Goal: Task Accomplishment & Management: Use online tool/utility

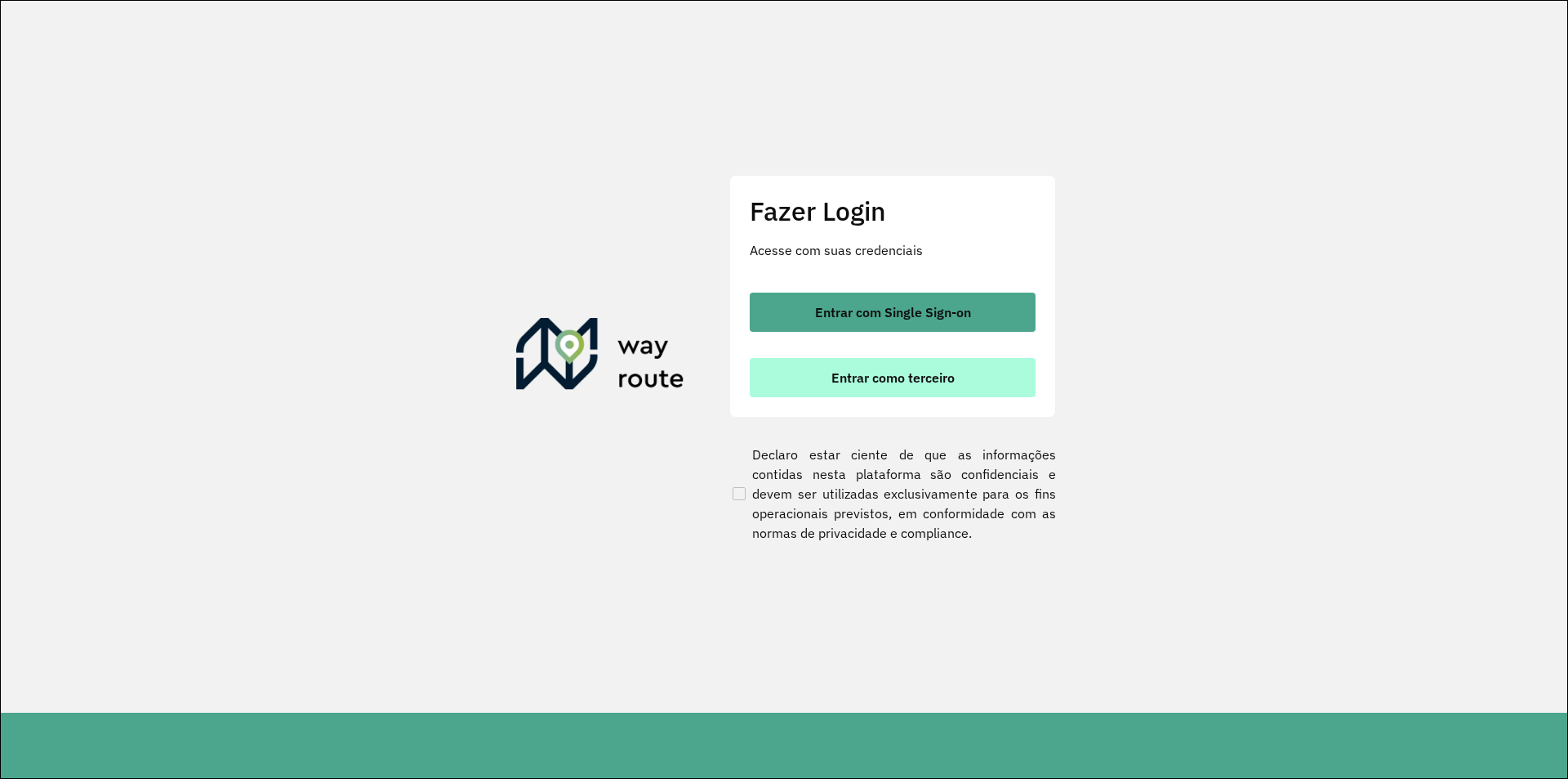
click at [806, 392] on button "Entrar como terceiro" at bounding box center [892, 377] width 286 height 39
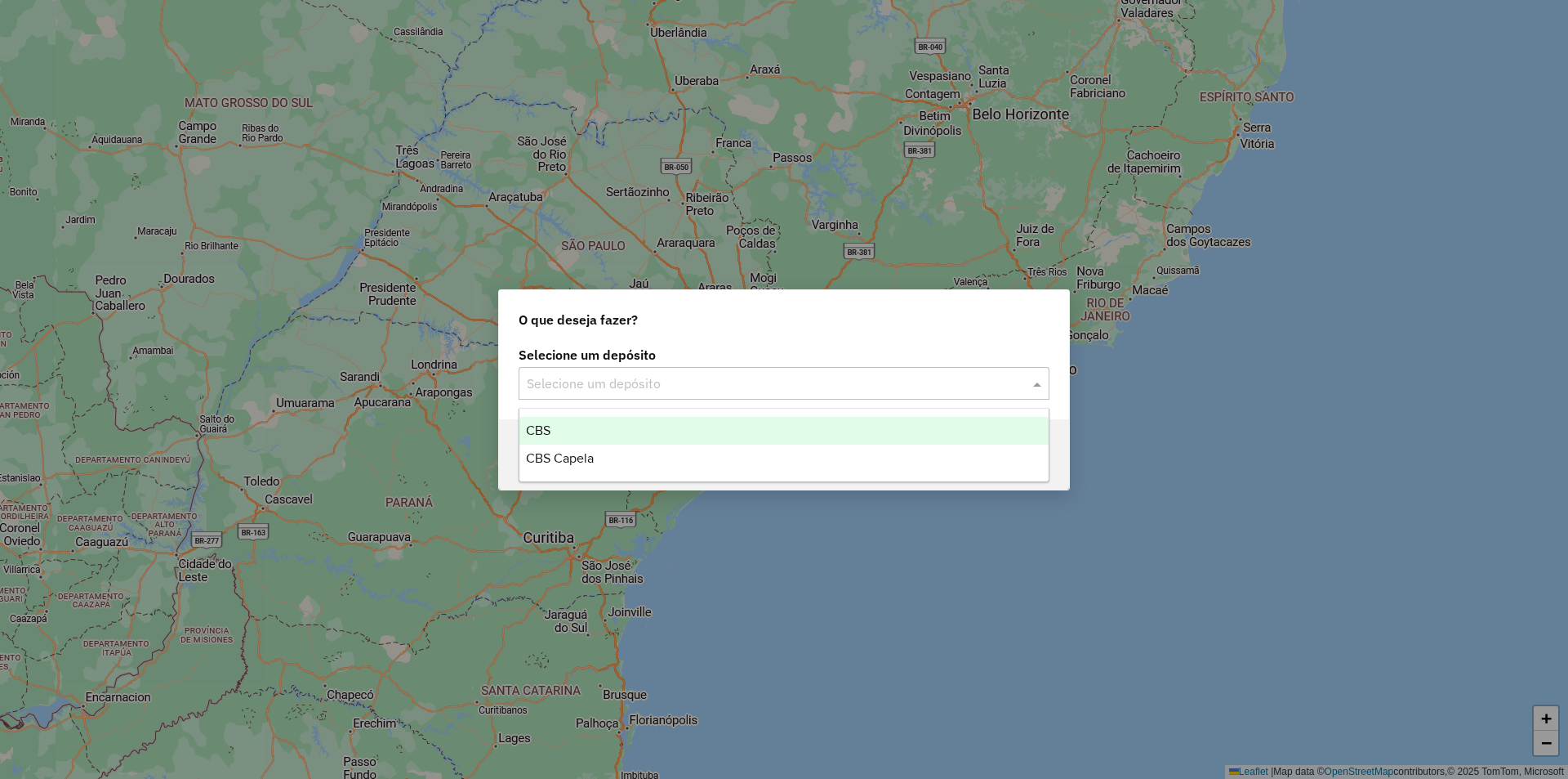
click at [567, 378] on input "text" at bounding box center [768, 384] width 482 height 20
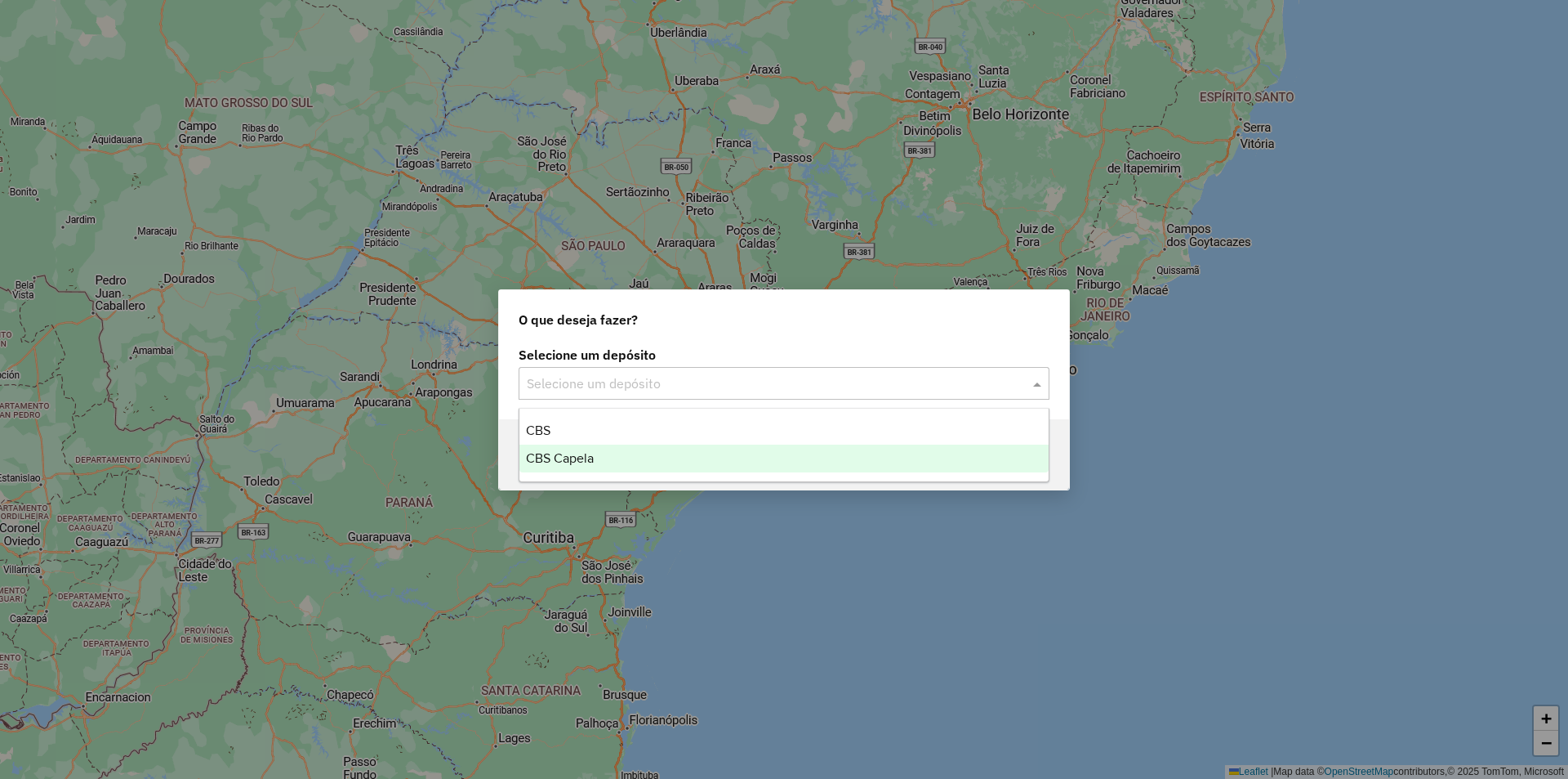
click at [559, 451] on span "CBS Capela" at bounding box center [560, 458] width 67 height 14
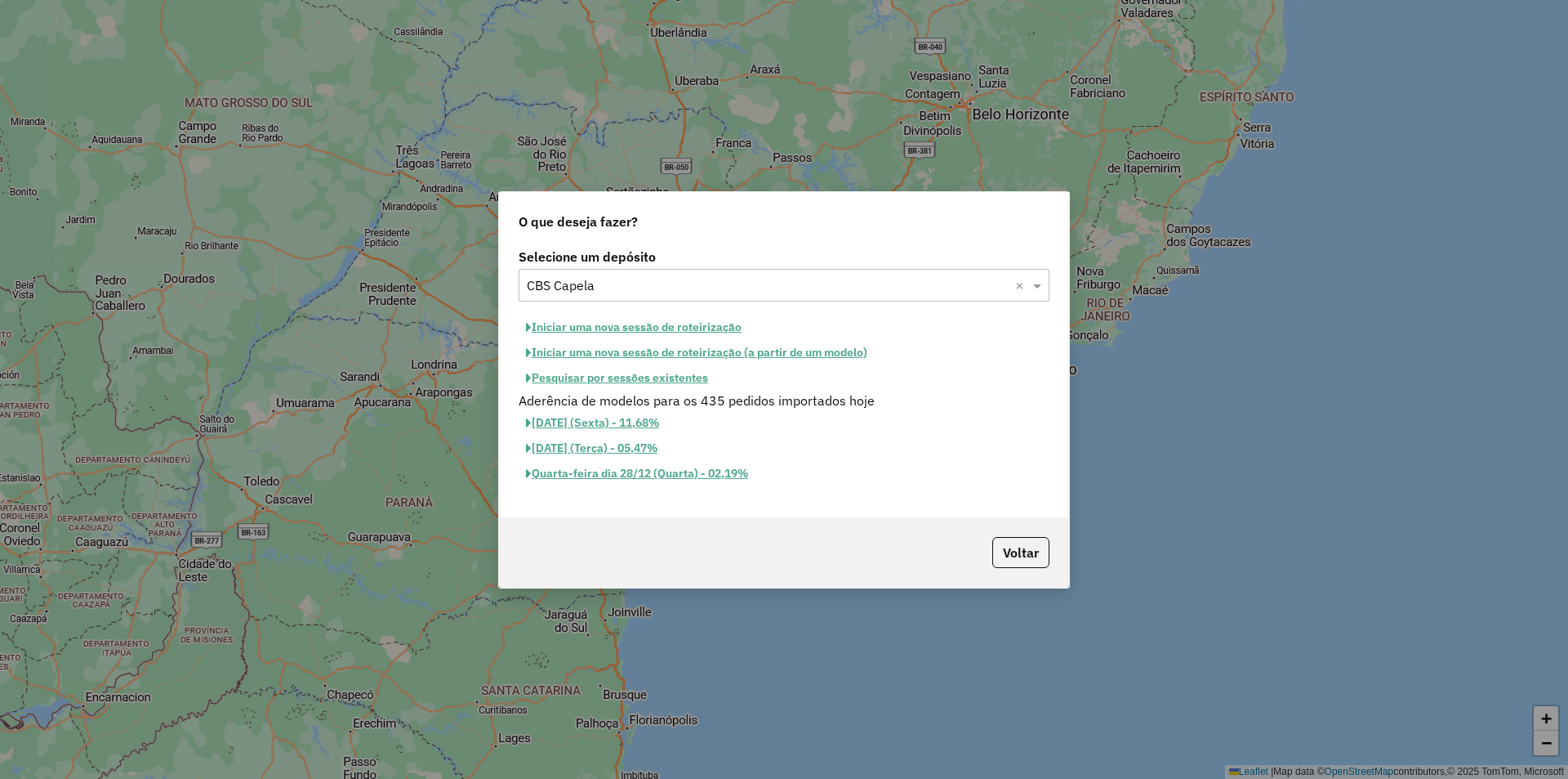
click at [652, 325] on button "Iniciar uma nova sessão de roteirização" at bounding box center [634, 327] width 230 height 25
select select "*"
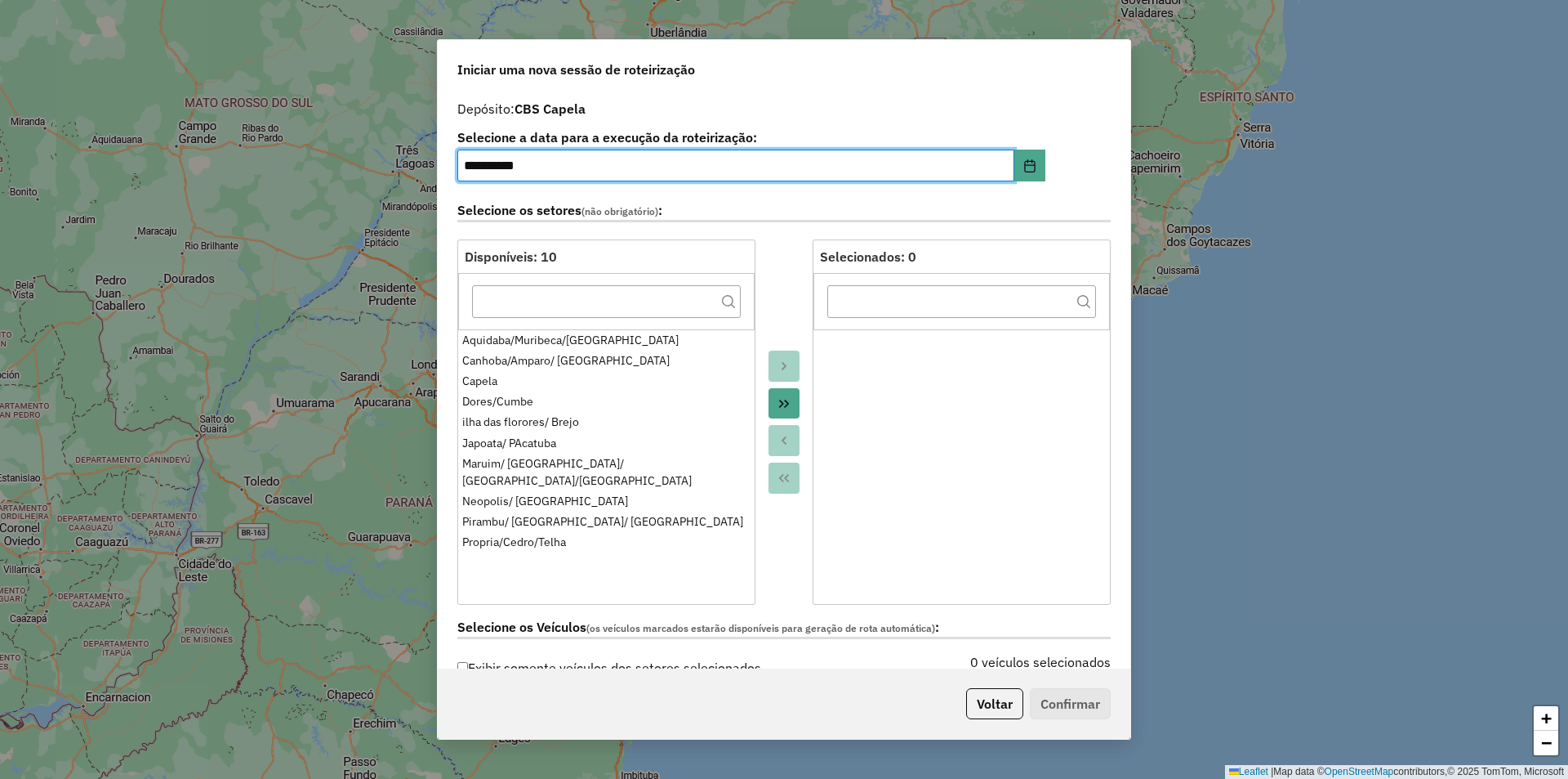
click at [787, 401] on icon "Move All to Target" at bounding box center [784, 403] width 13 height 13
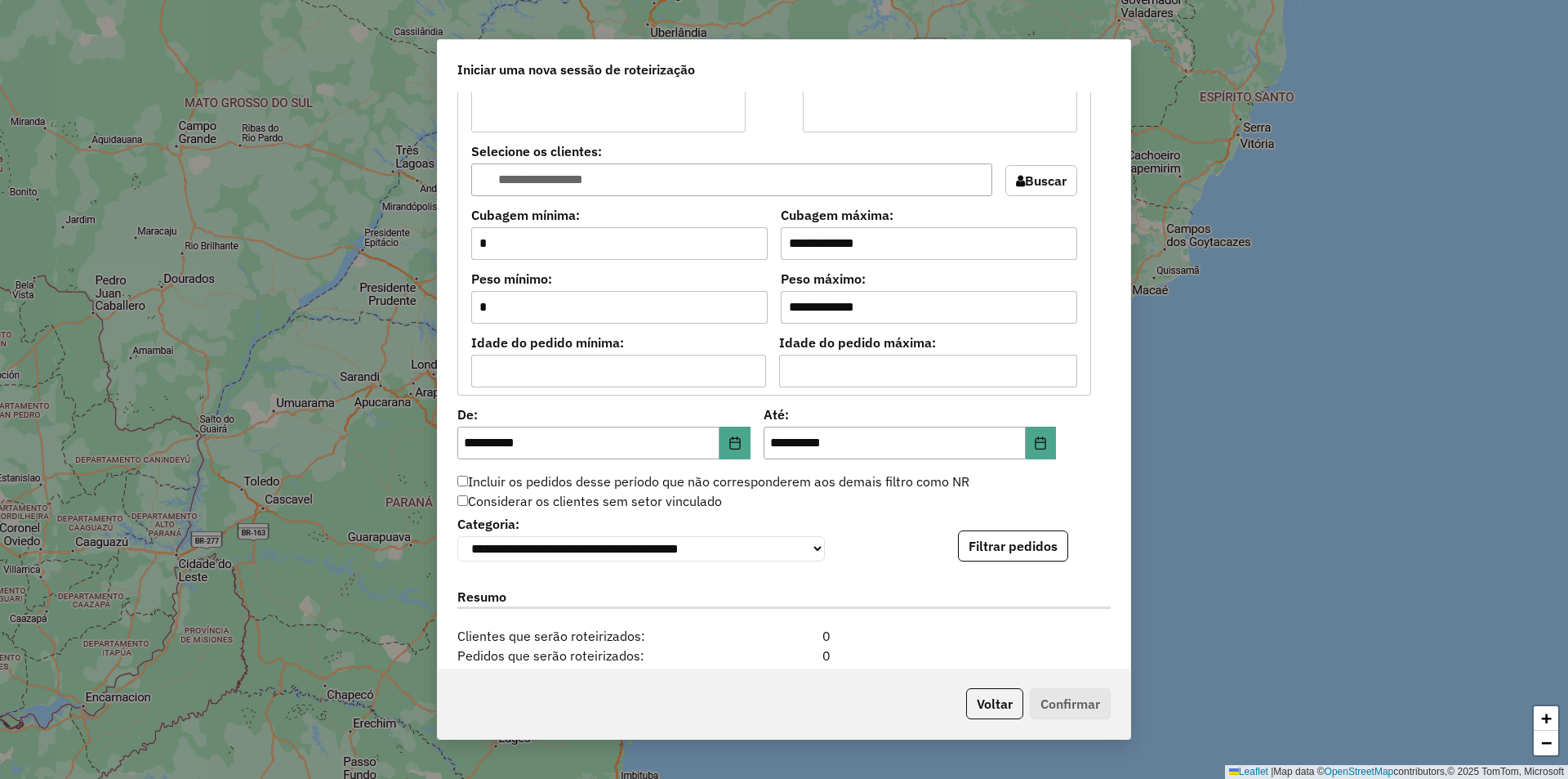
scroll to position [1389, 0]
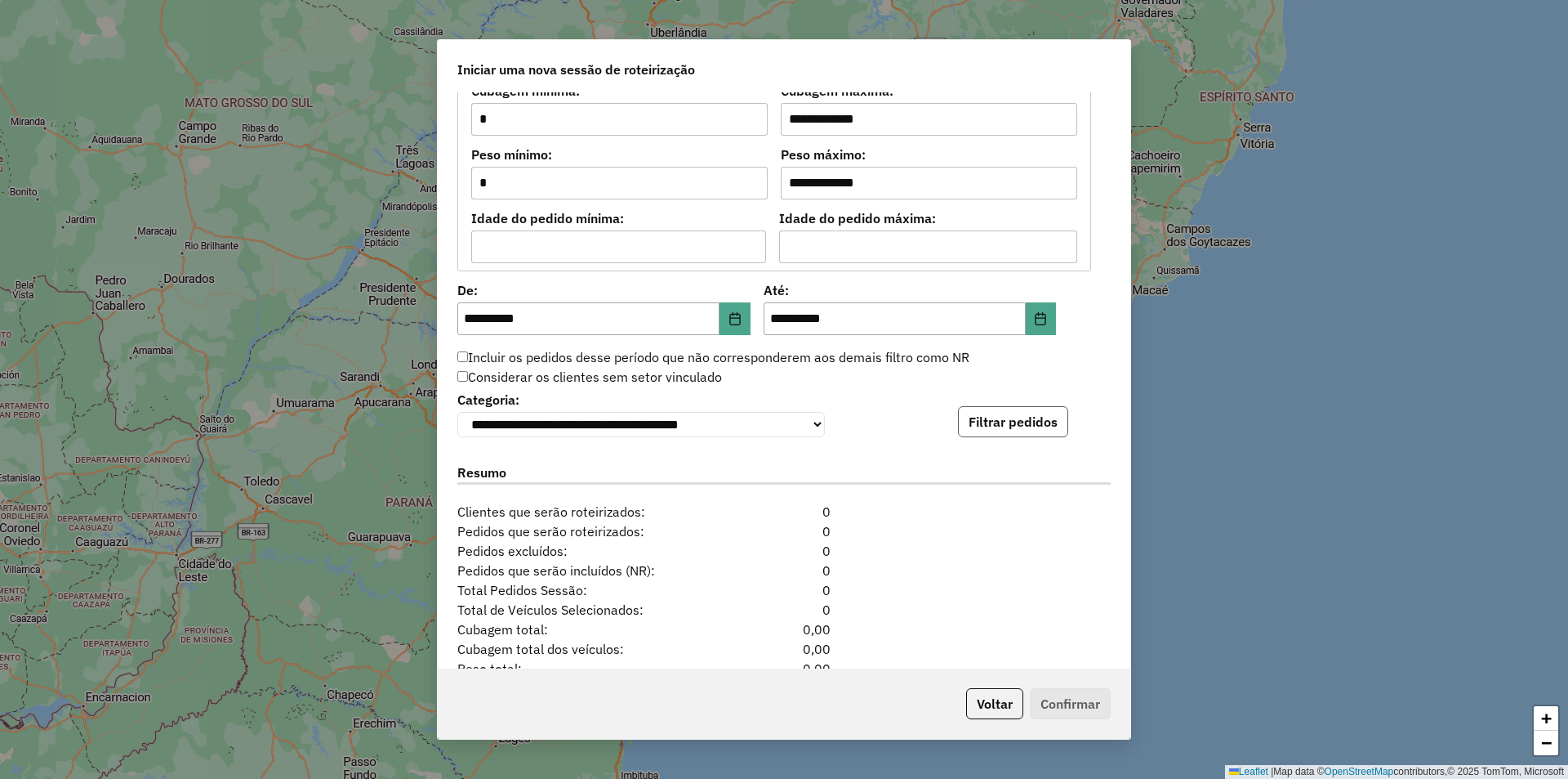
click at [1002, 416] on button "Filtrar pedidos" at bounding box center [1013, 422] width 111 height 31
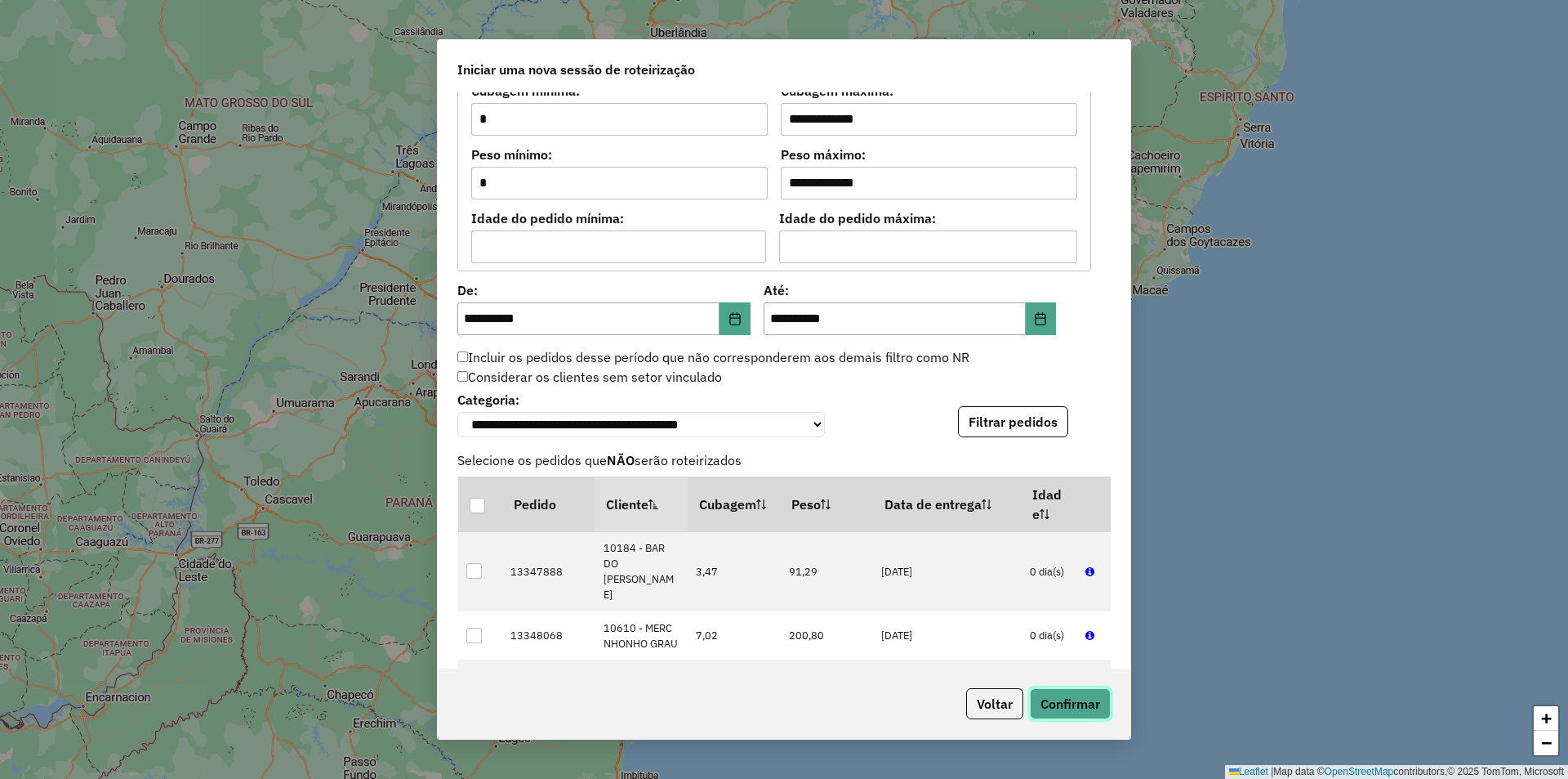
click at [1060, 715] on button "Confirmar" at bounding box center [1071, 704] width 81 height 31
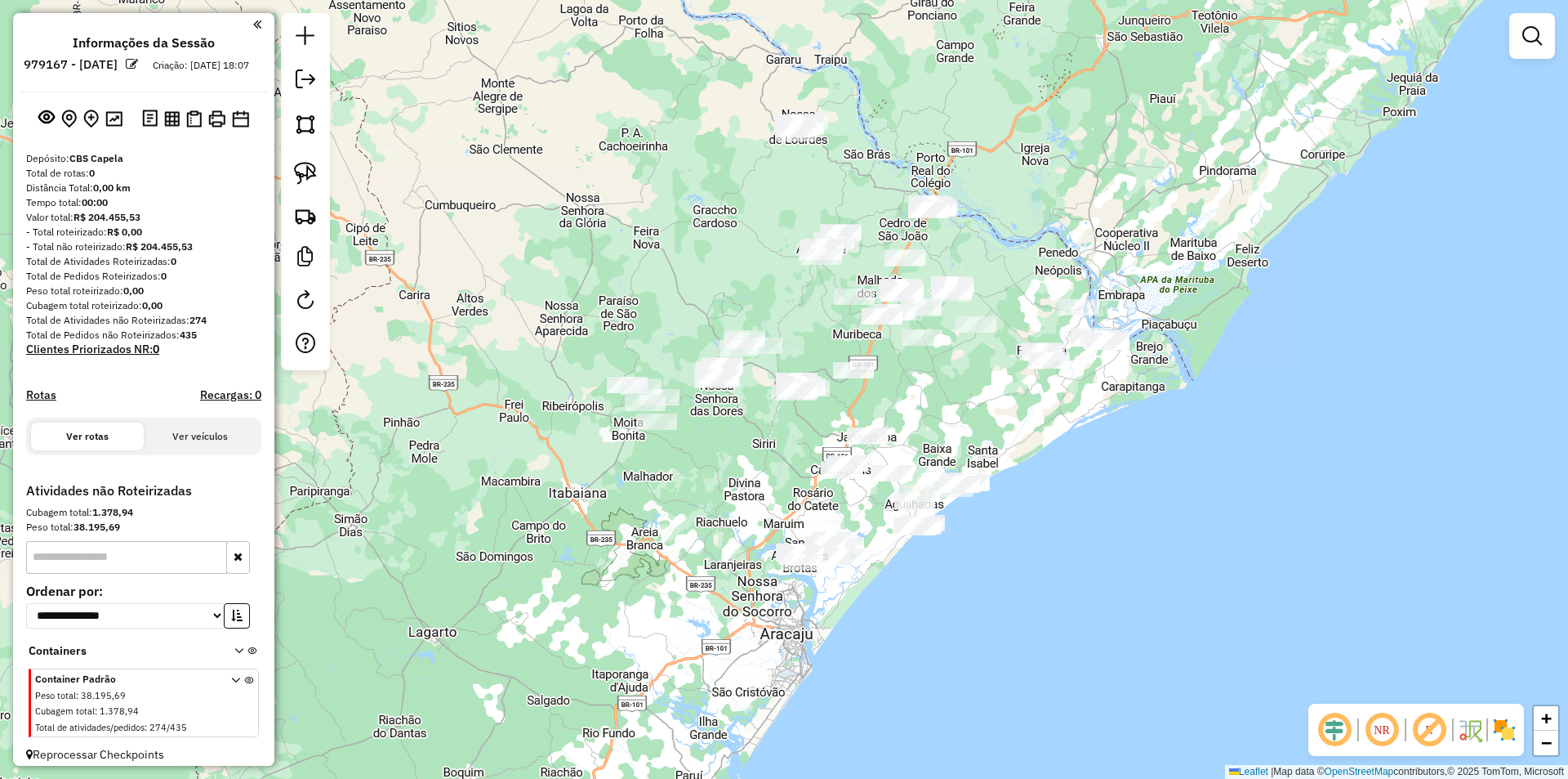
click at [678, 488] on div "Janela de atendimento Grade de atendimento Capacidade Transportadoras Veículos …" at bounding box center [784, 389] width 1568 height 779
drag, startPoint x: 1183, startPoint y: 482, endPoint x: 1015, endPoint y: 459, distance: 169.6
click at [1040, 500] on div "Janela de atendimento Grade de atendimento Capacidade Transportadoras Veículos …" at bounding box center [784, 389] width 1568 height 779
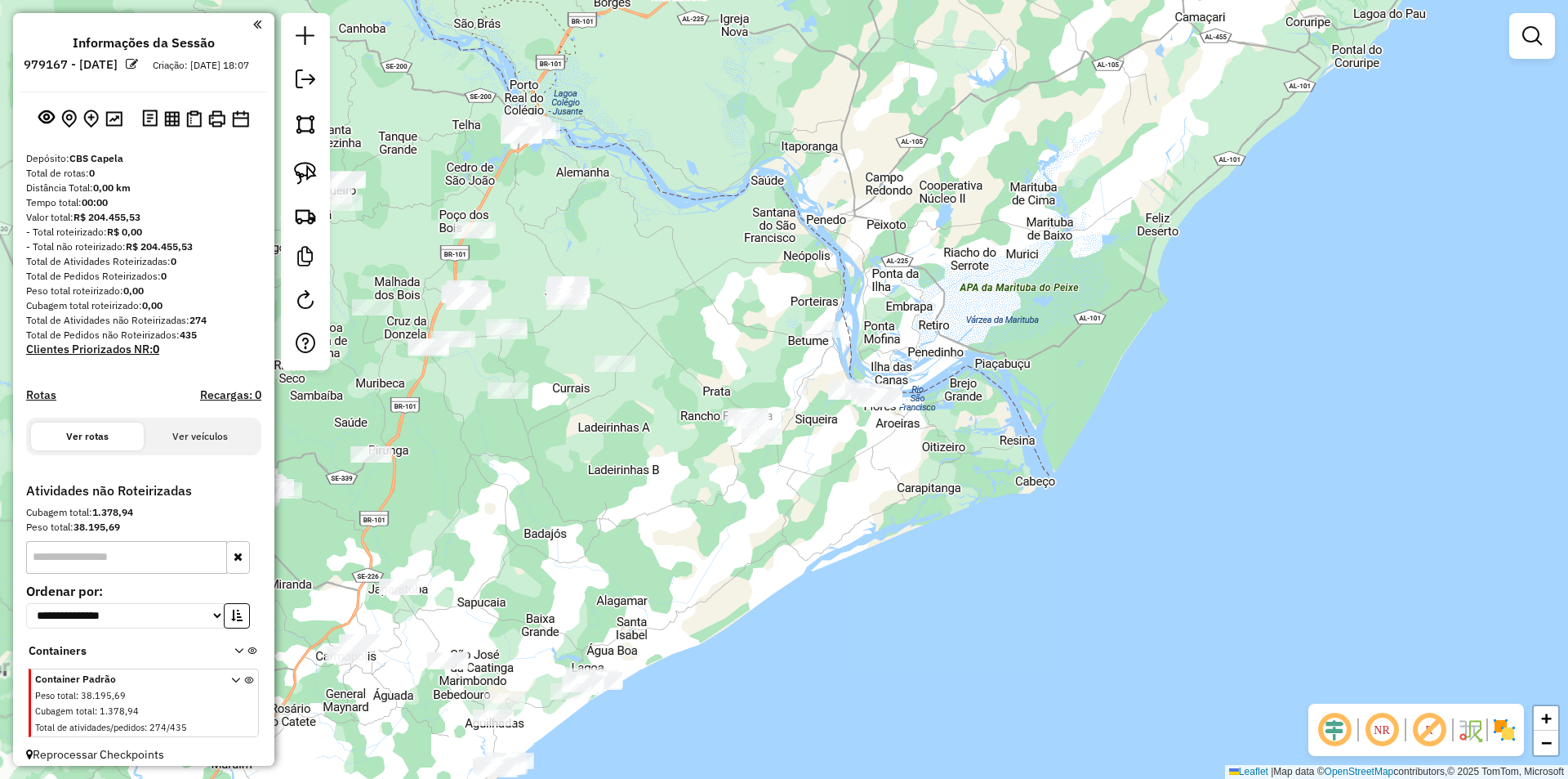
drag, startPoint x: 765, startPoint y: 477, endPoint x: 919, endPoint y: 567, distance: 178.4
click at [921, 576] on div "Janela de atendimento Grade de atendimento Capacidade Transportadoras Veículos …" at bounding box center [784, 389] width 1568 height 779
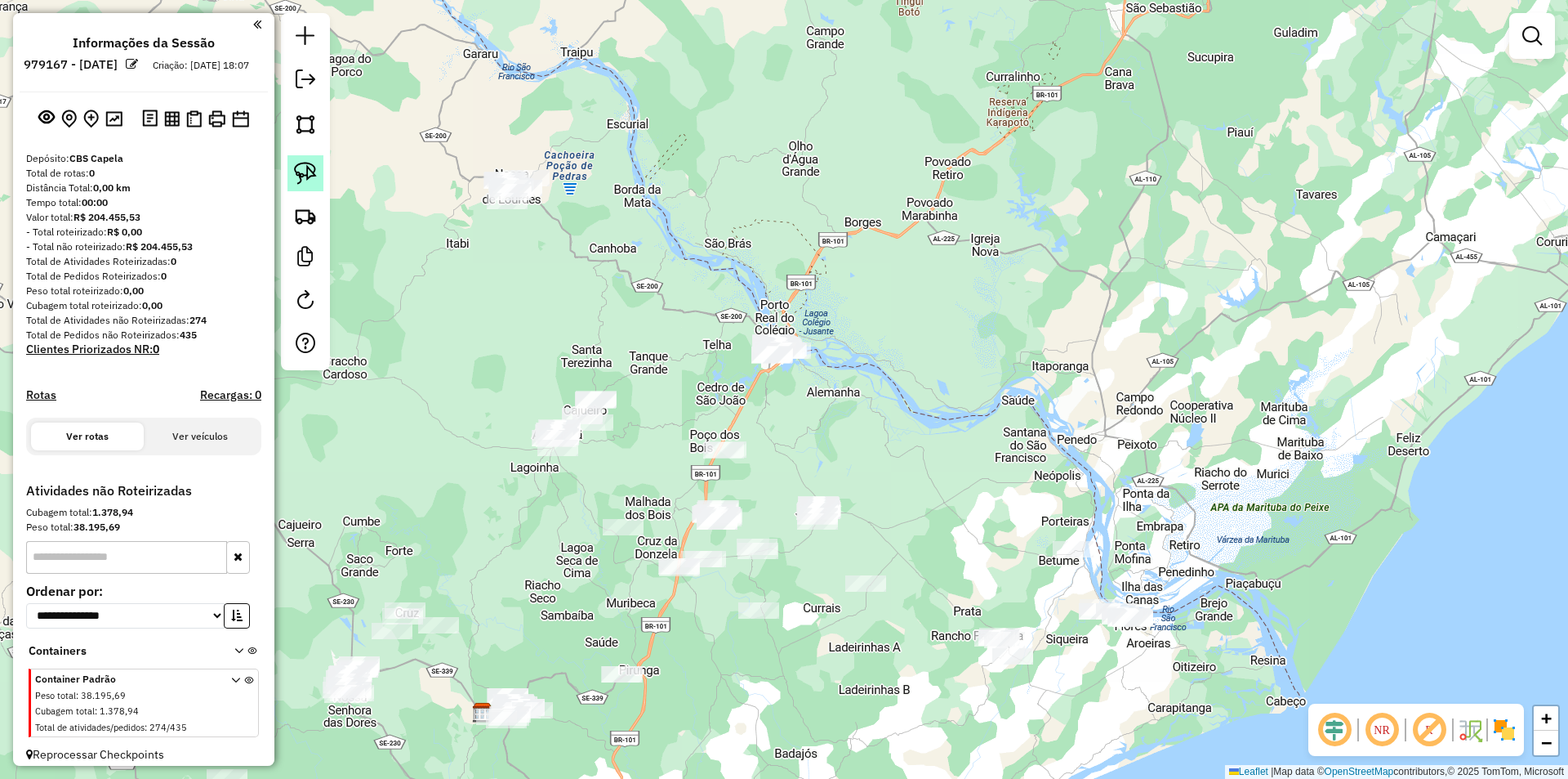
click at [304, 169] on img at bounding box center [305, 173] width 22 height 22
drag, startPoint x: 512, startPoint y: 252, endPoint x: 782, endPoint y: 162, distance: 284.6
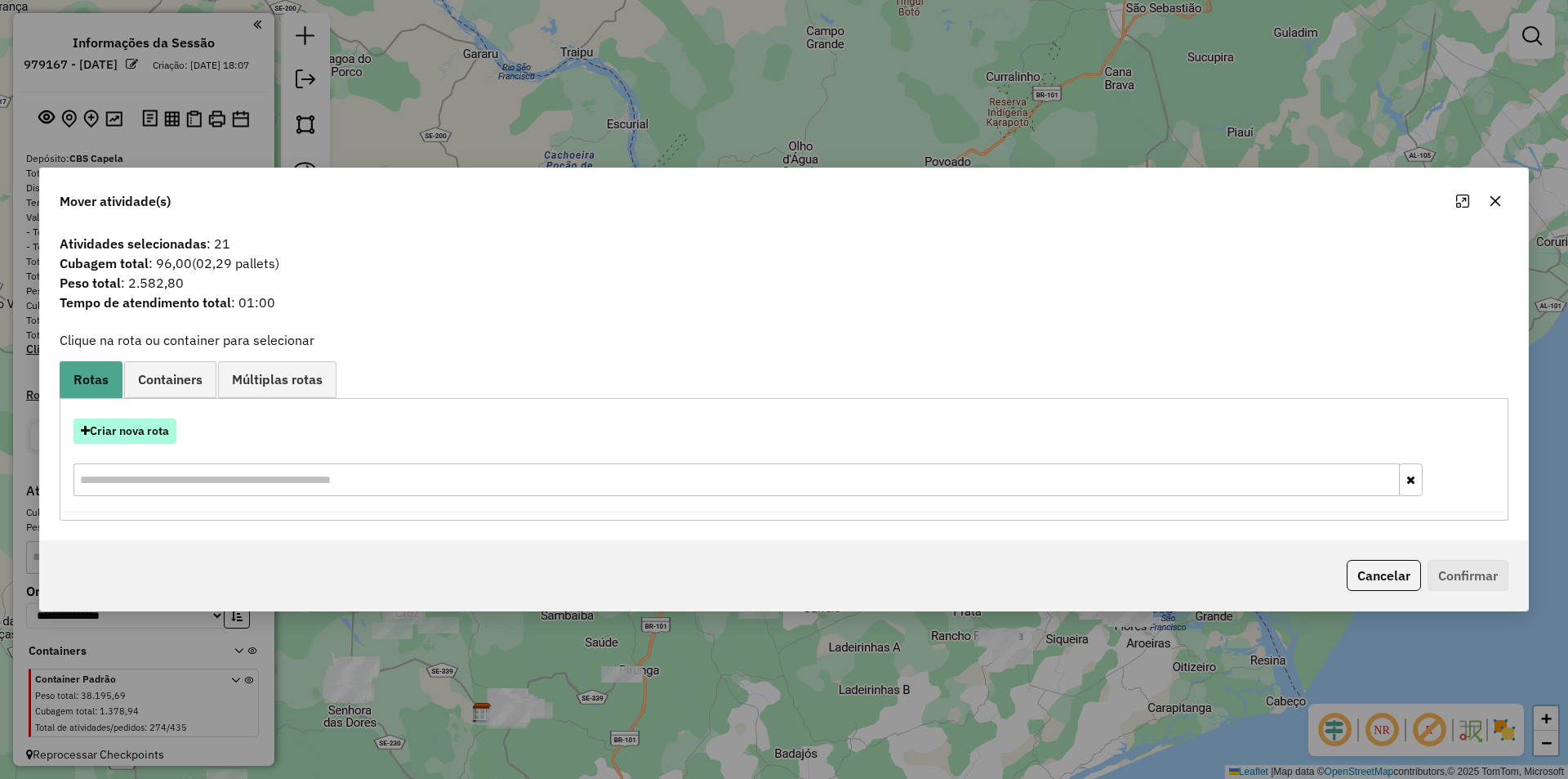
click at [127, 426] on button "Criar nova rota" at bounding box center [124, 431] width 103 height 25
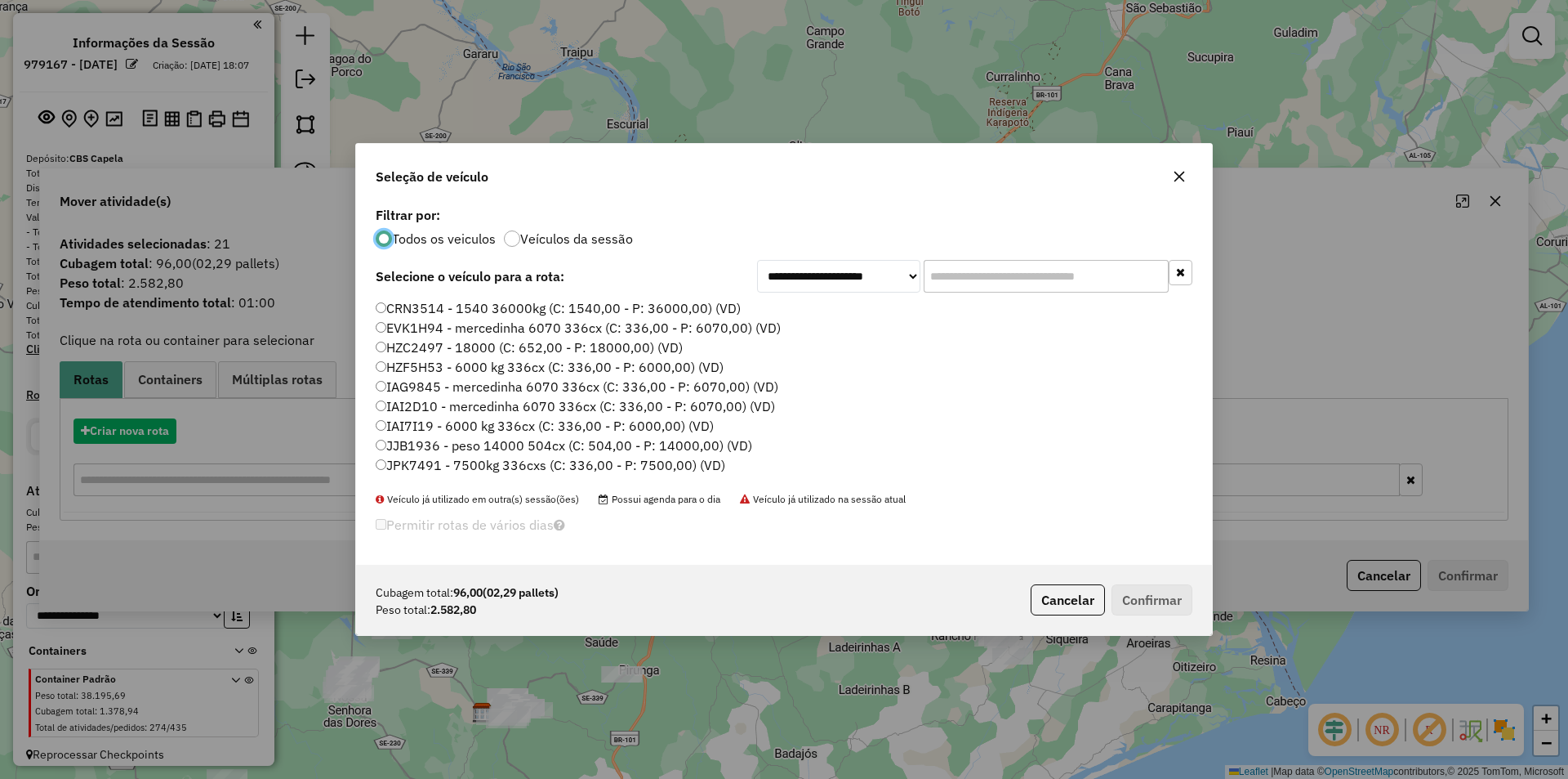
scroll to position [9, 5]
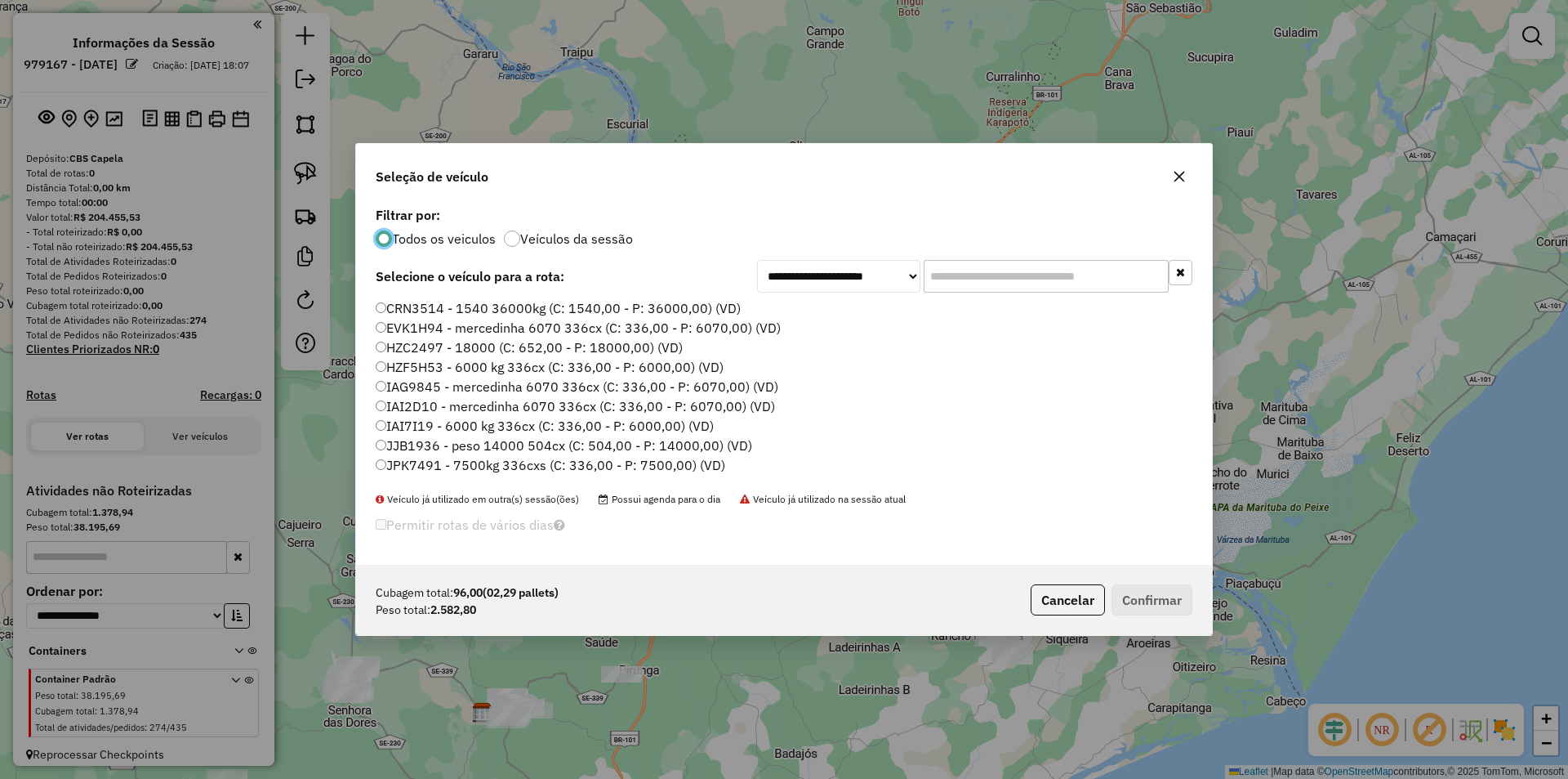
click at [1029, 274] on input "text" at bounding box center [1046, 276] width 245 height 33
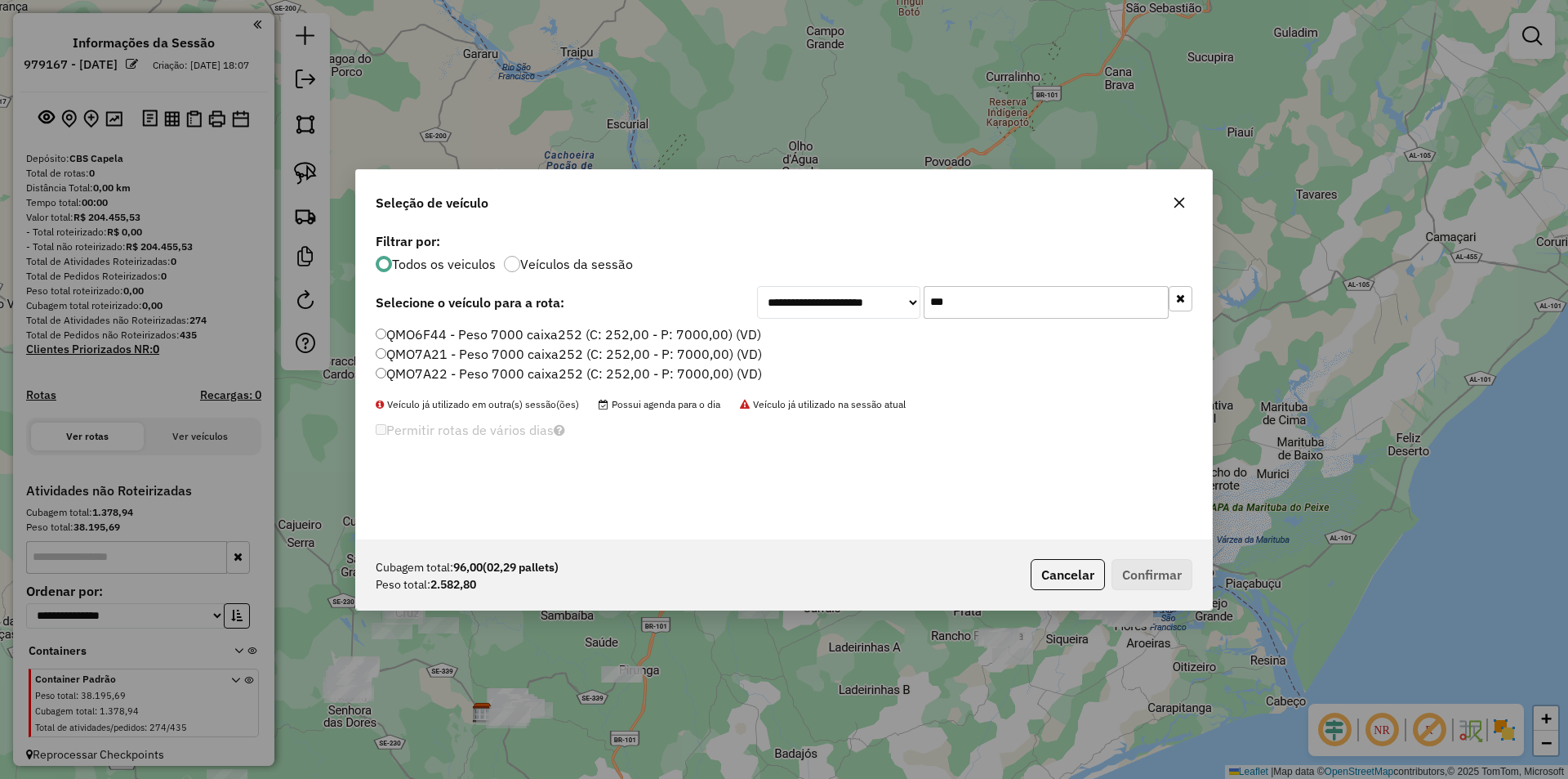
type input "***"
click at [446, 369] on label "QMO7A22 - Peso 7000 caixa252 (C: 252,00 - P: 7000,00) (VD)" at bounding box center [569, 373] width 386 height 20
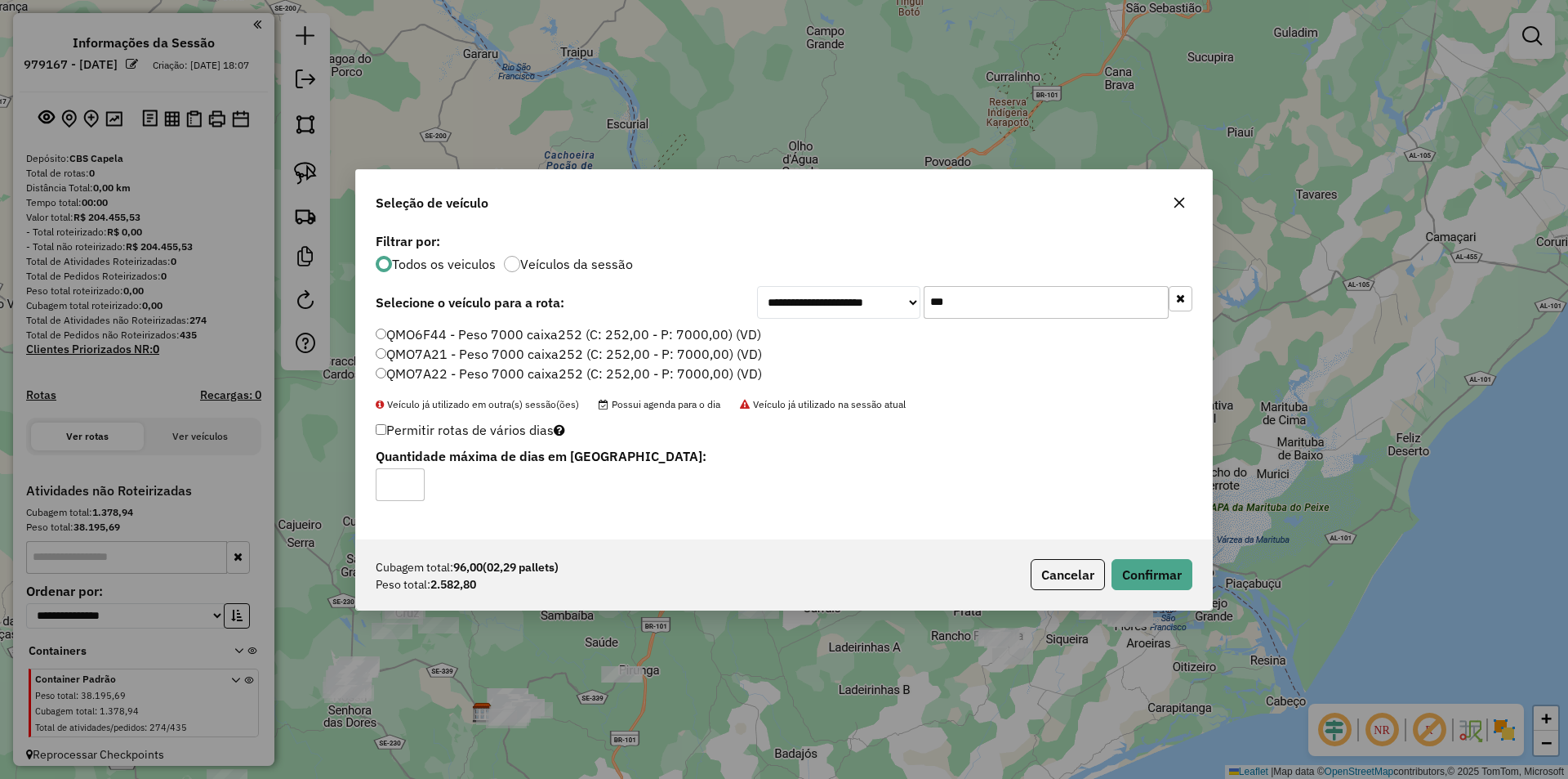
click at [465, 341] on label "QMO6F44 - Peso 7000 caixa252 (C: 252,00 - P: 7000,00) (VD)" at bounding box center [569, 334] width 386 height 20
click at [1181, 563] on button "Confirmar" at bounding box center [1152, 574] width 81 height 31
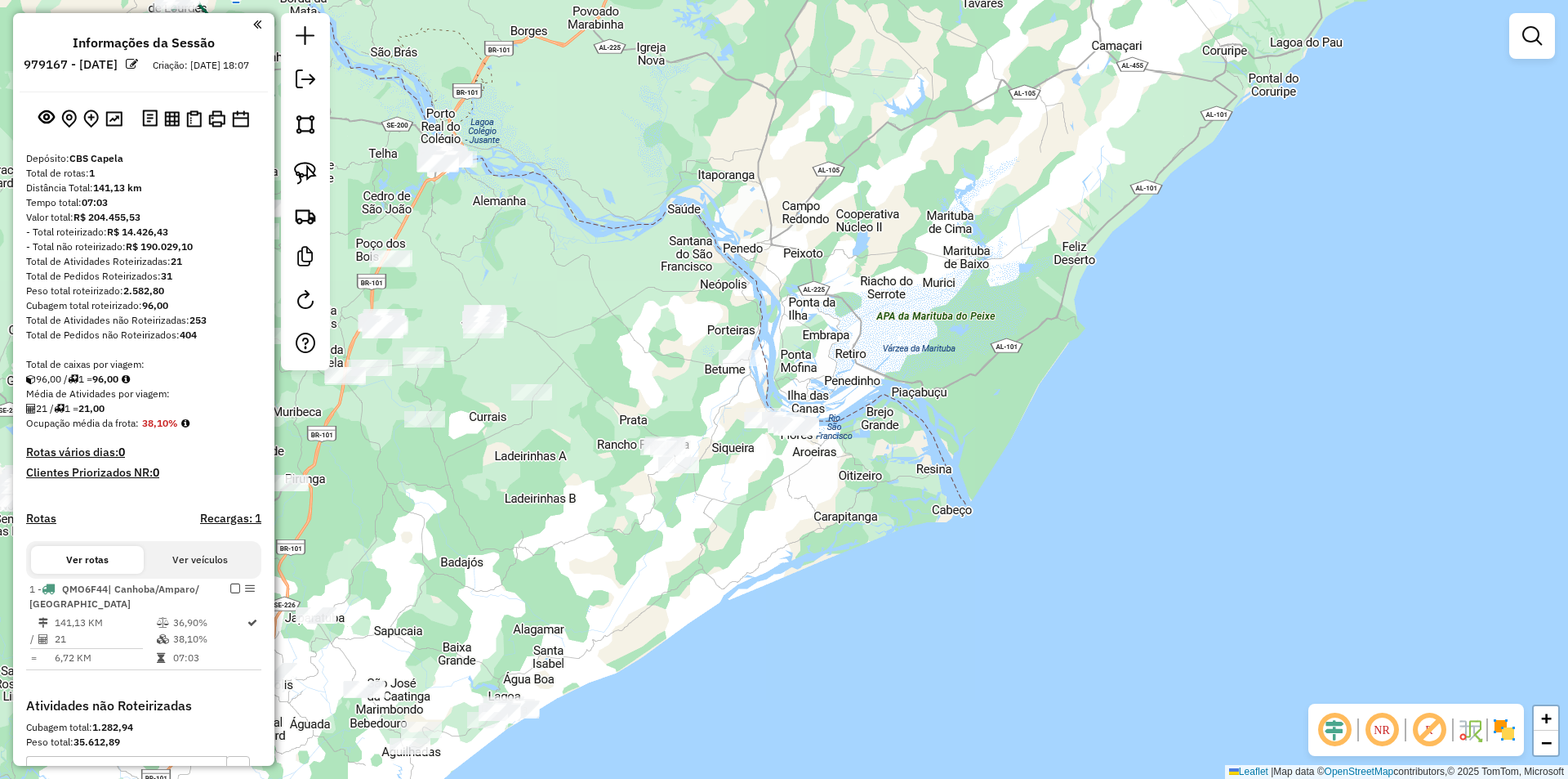
drag, startPoint x: 990, startPoint y: 452, endPoint x: 634, endPoint y: 328, distance: 377.0
click at [626, 218] on div "Janela de atendimento Grade de atendimento Capacidade Transportadoras Veículos …" at bounding box center [784, 389] width 1568 height 779
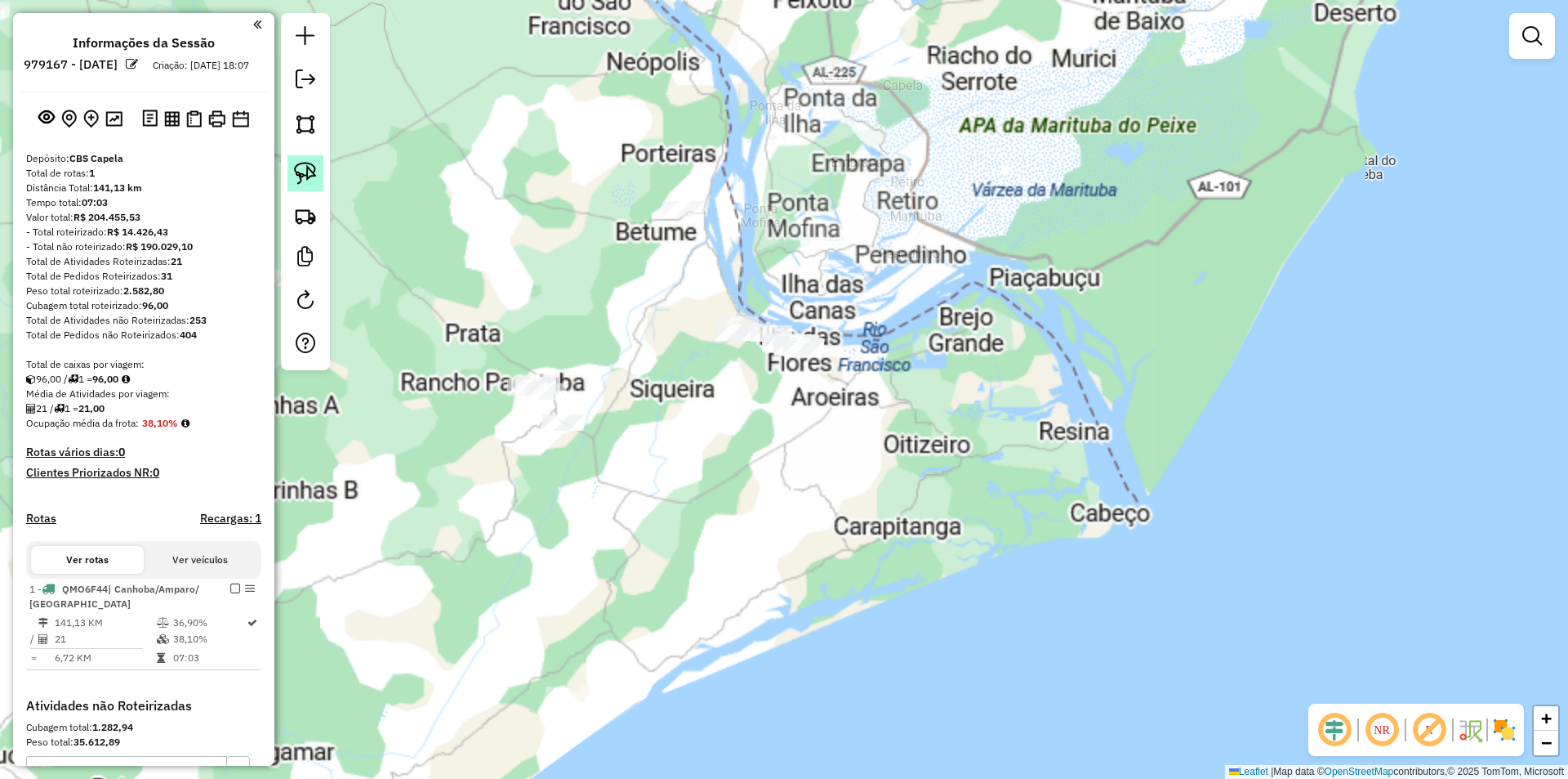
click at [305, 172] on img at bounding box center [305, 173] width 22 height 22
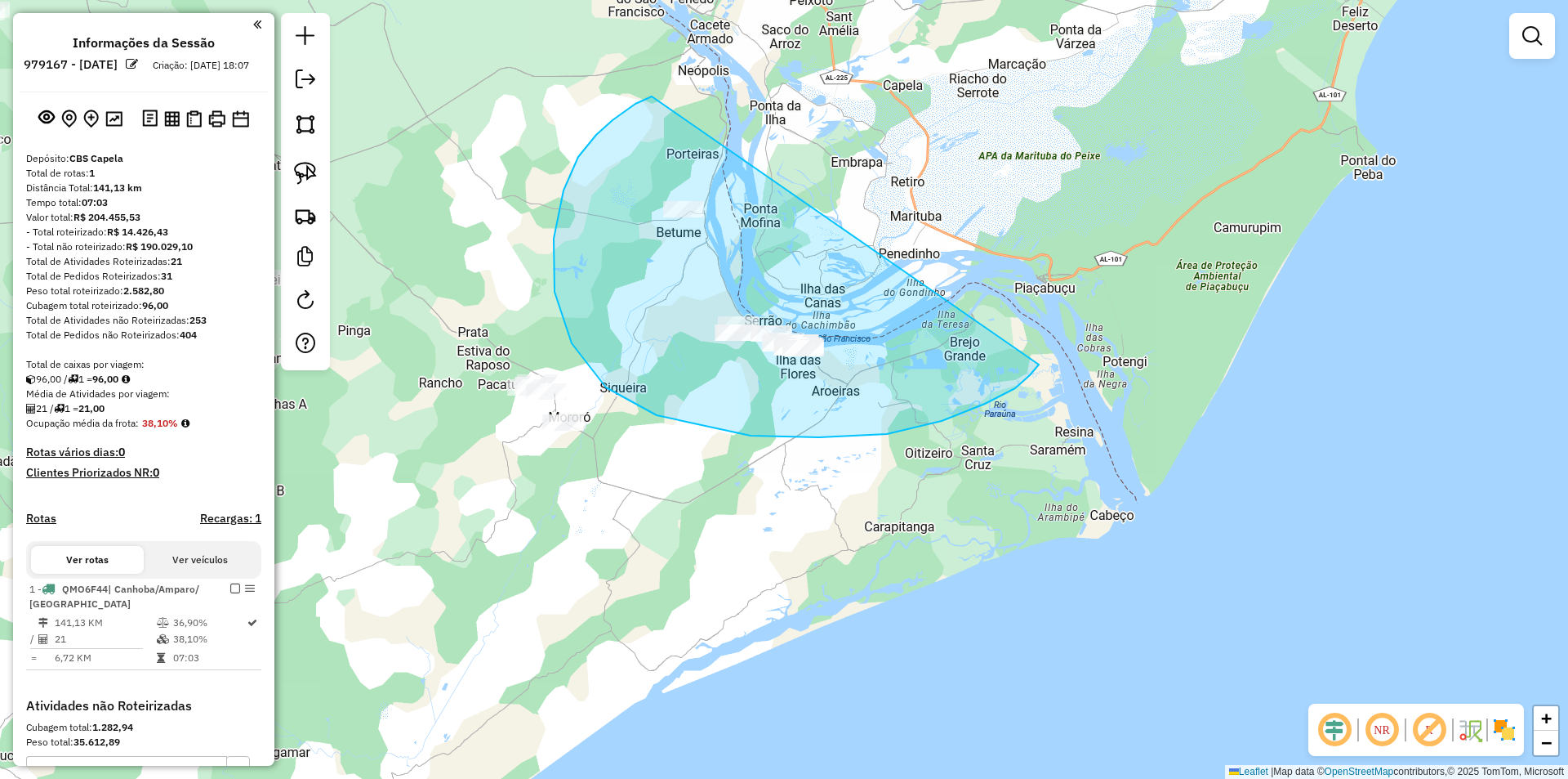
drag, startPoint x: 613, startPoint y: 120, endPoint x: 1040, endPoint y: 362, distance: 490.8
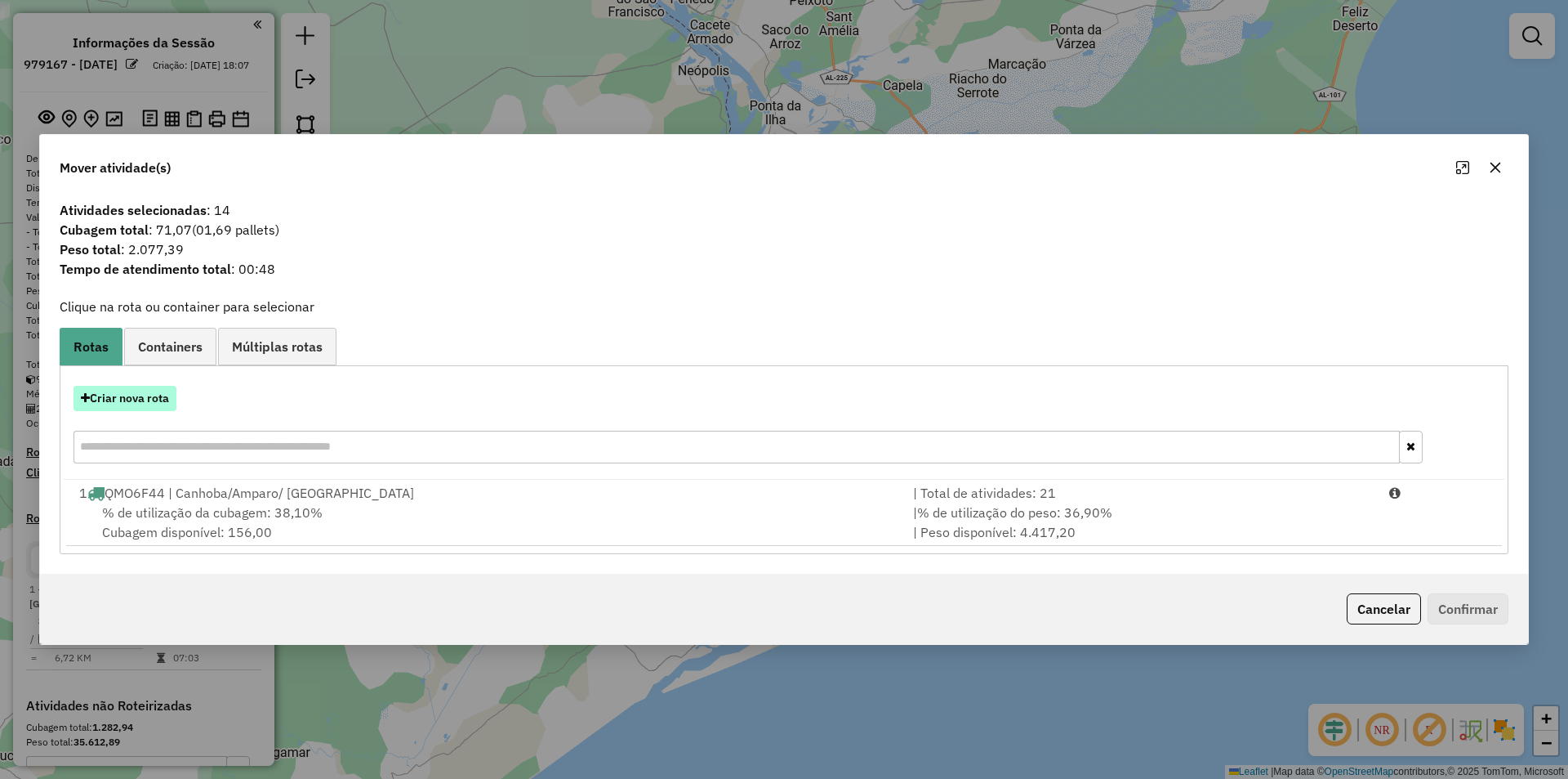
click at [140, 401] on button "Criar nova rota" at bounding box center [124, 398] width 103 height 25
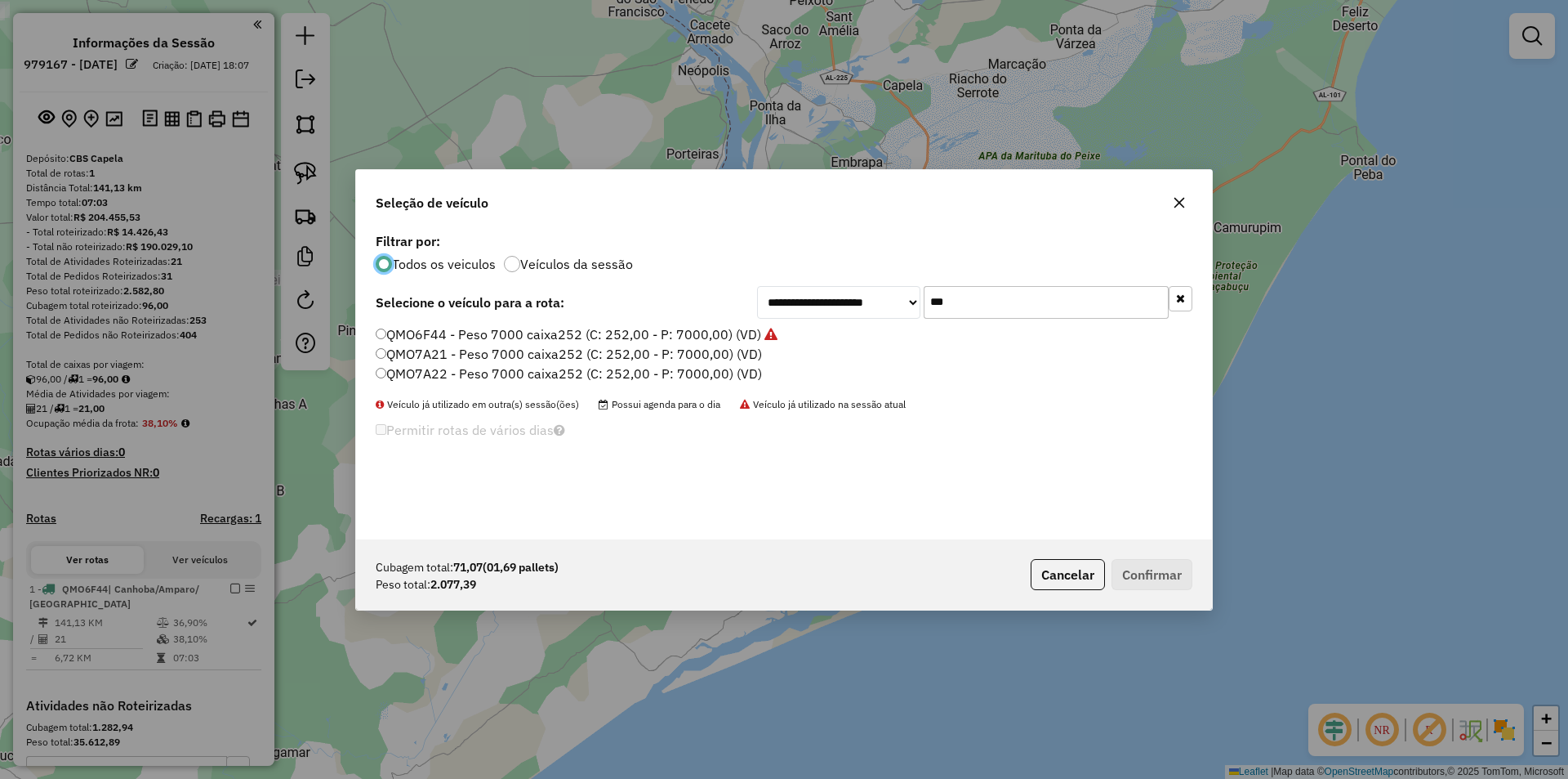
click at [955, 296] on input "***" at bounding box center [1046, 303] width 245 height 33
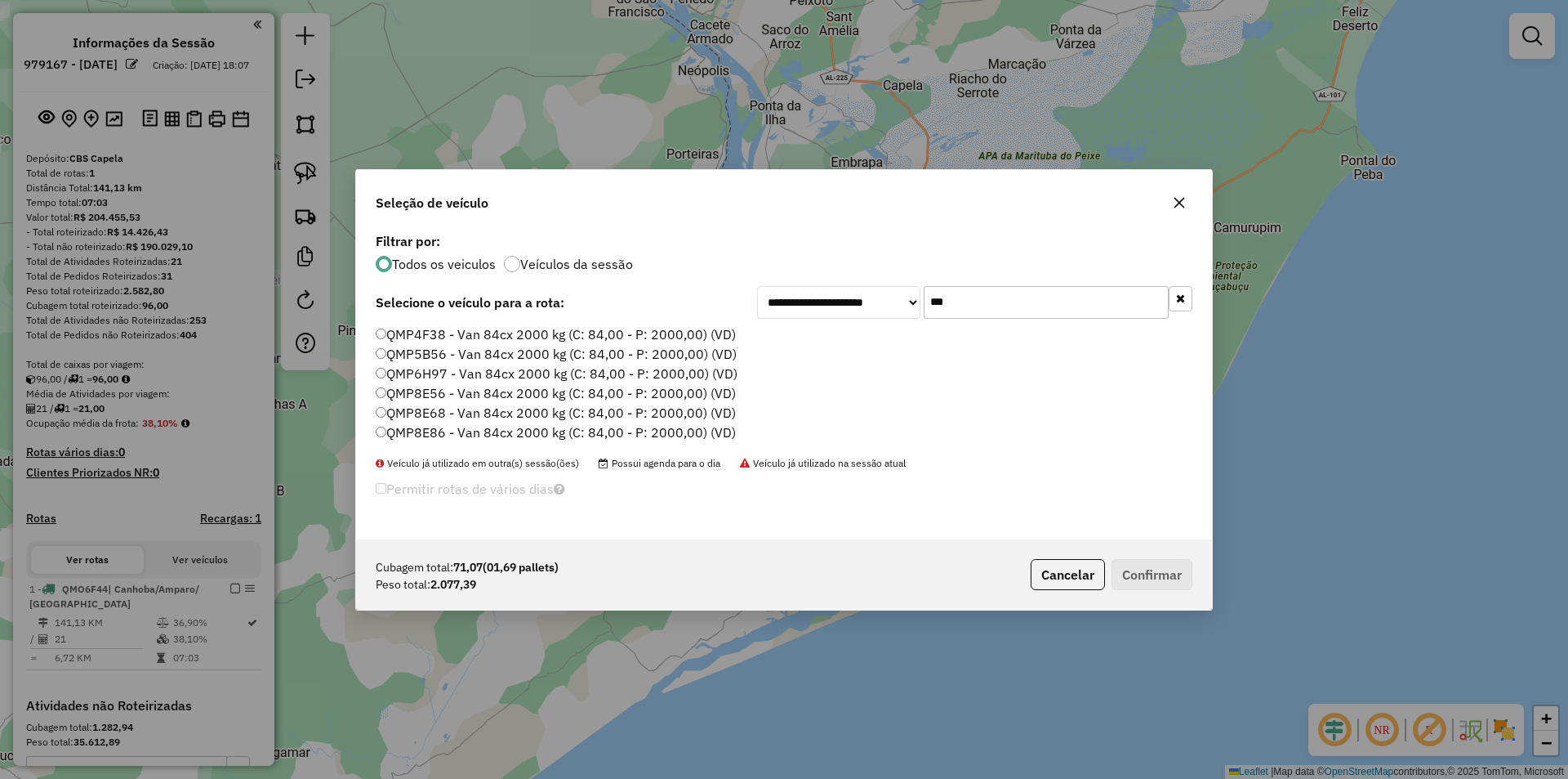
type input "***"
click at [558, 430] on label "QMP8E86 - Van 84cx 2000 kg (C: 84,00 - P: 2000,00) (VD)" at bounding box center [556, 432] width 360 height 20
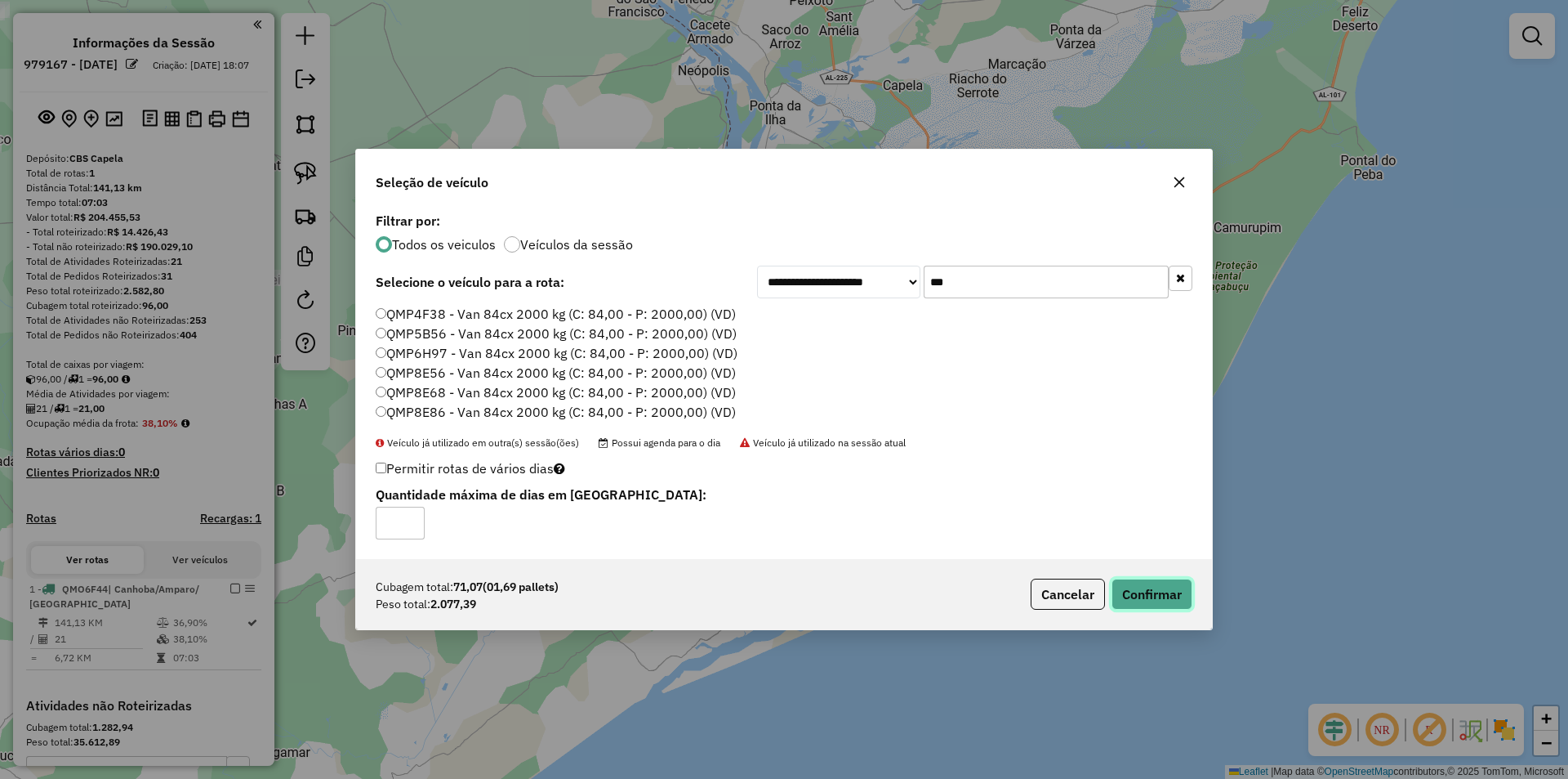
click at [1138, 593] on button "Confirmar" at bounding box center [1152, 594] width 81 height 31
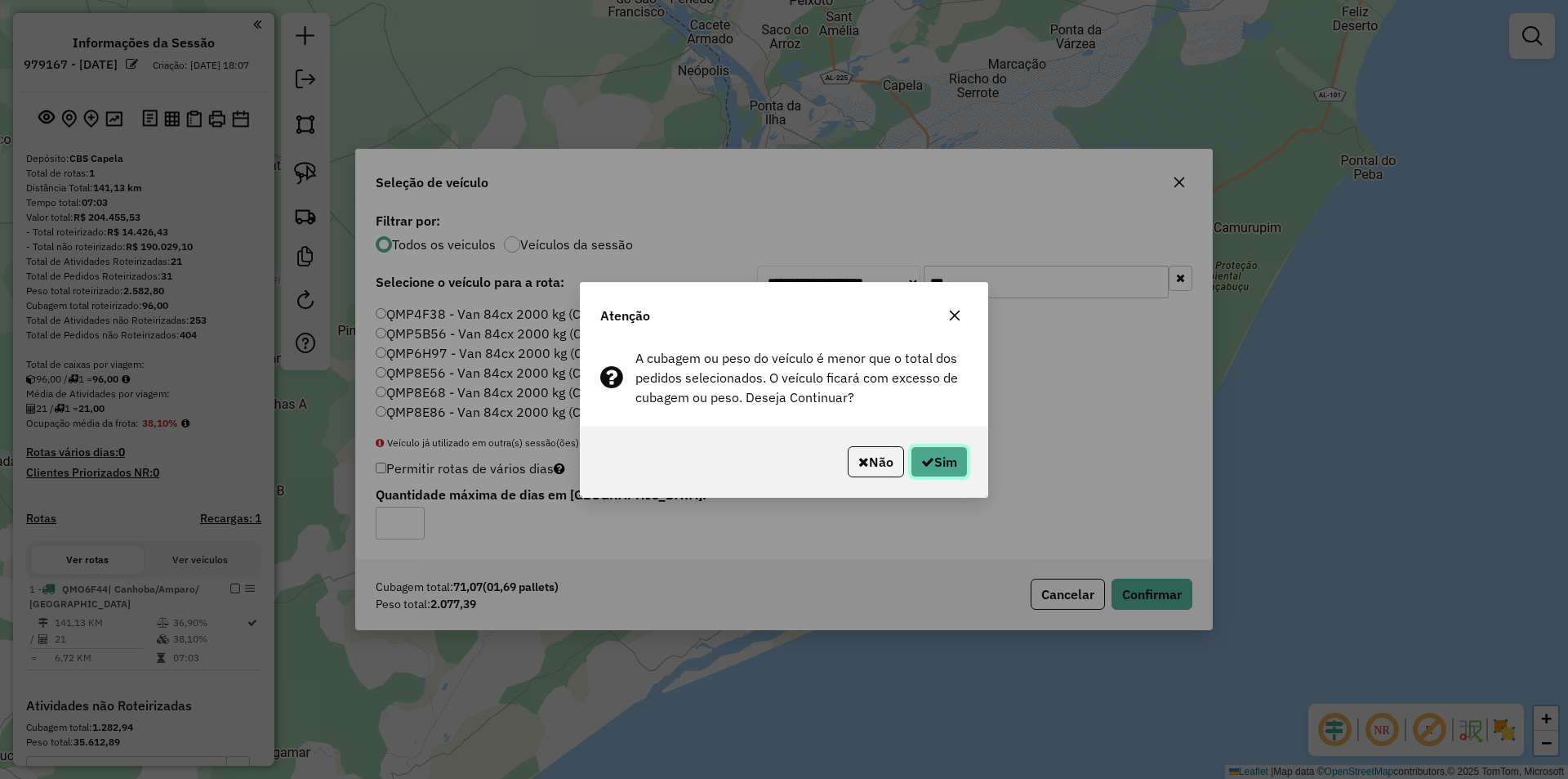
click at [925, 457] on icon "button" at bounding box center [927, 461] width 13 height 13
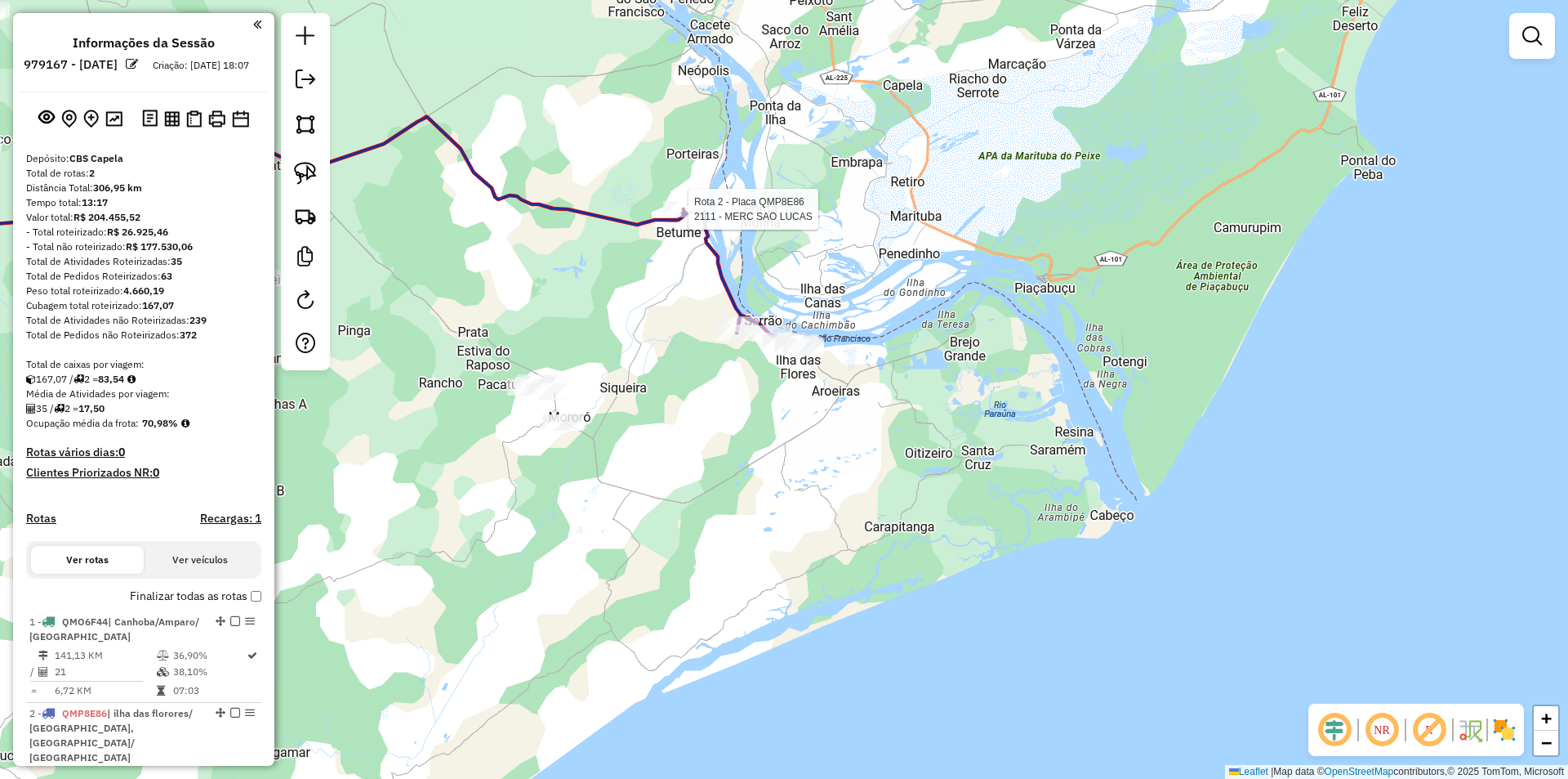
select select "**********"
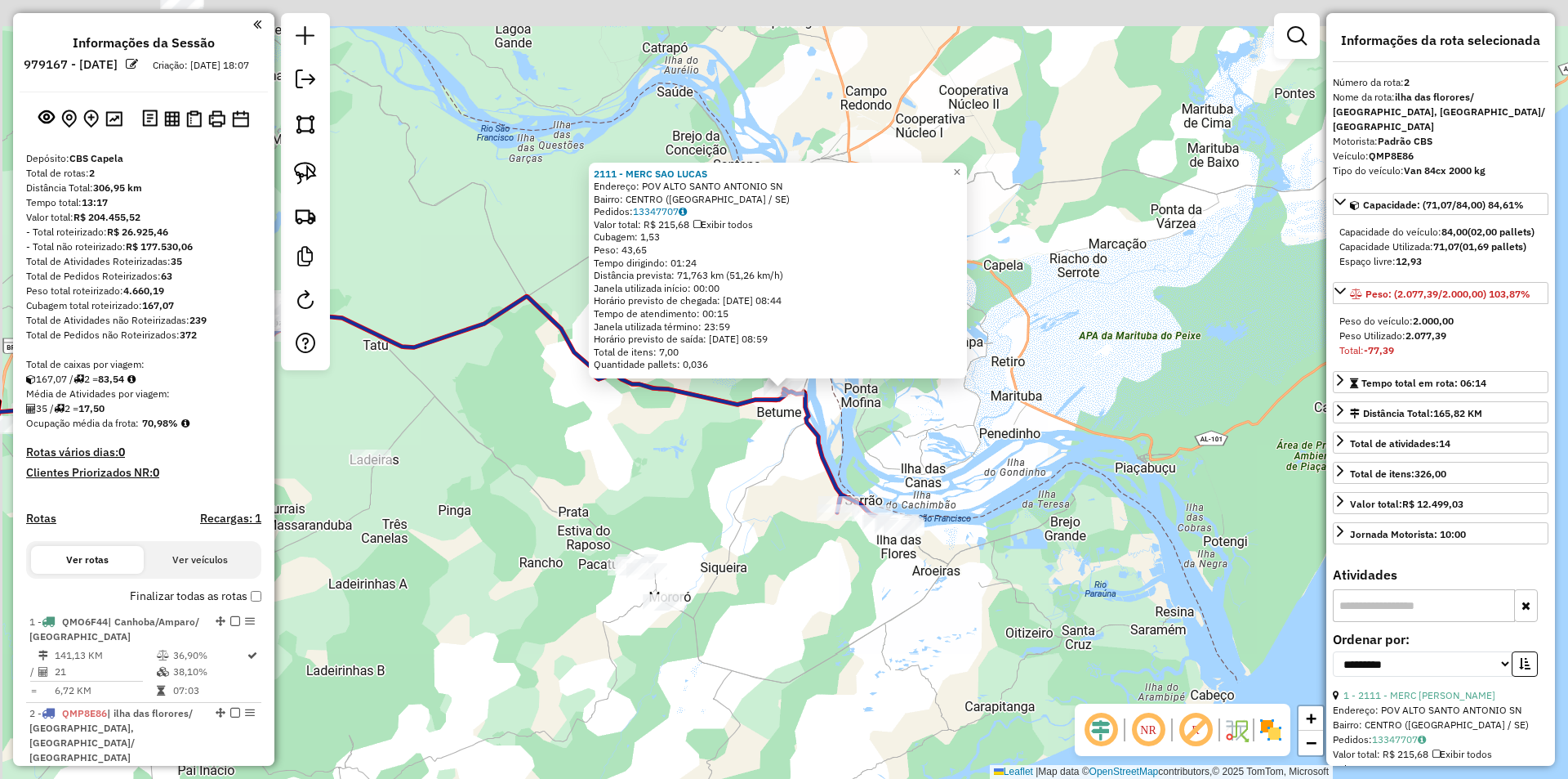
scroll to position [364, 0]
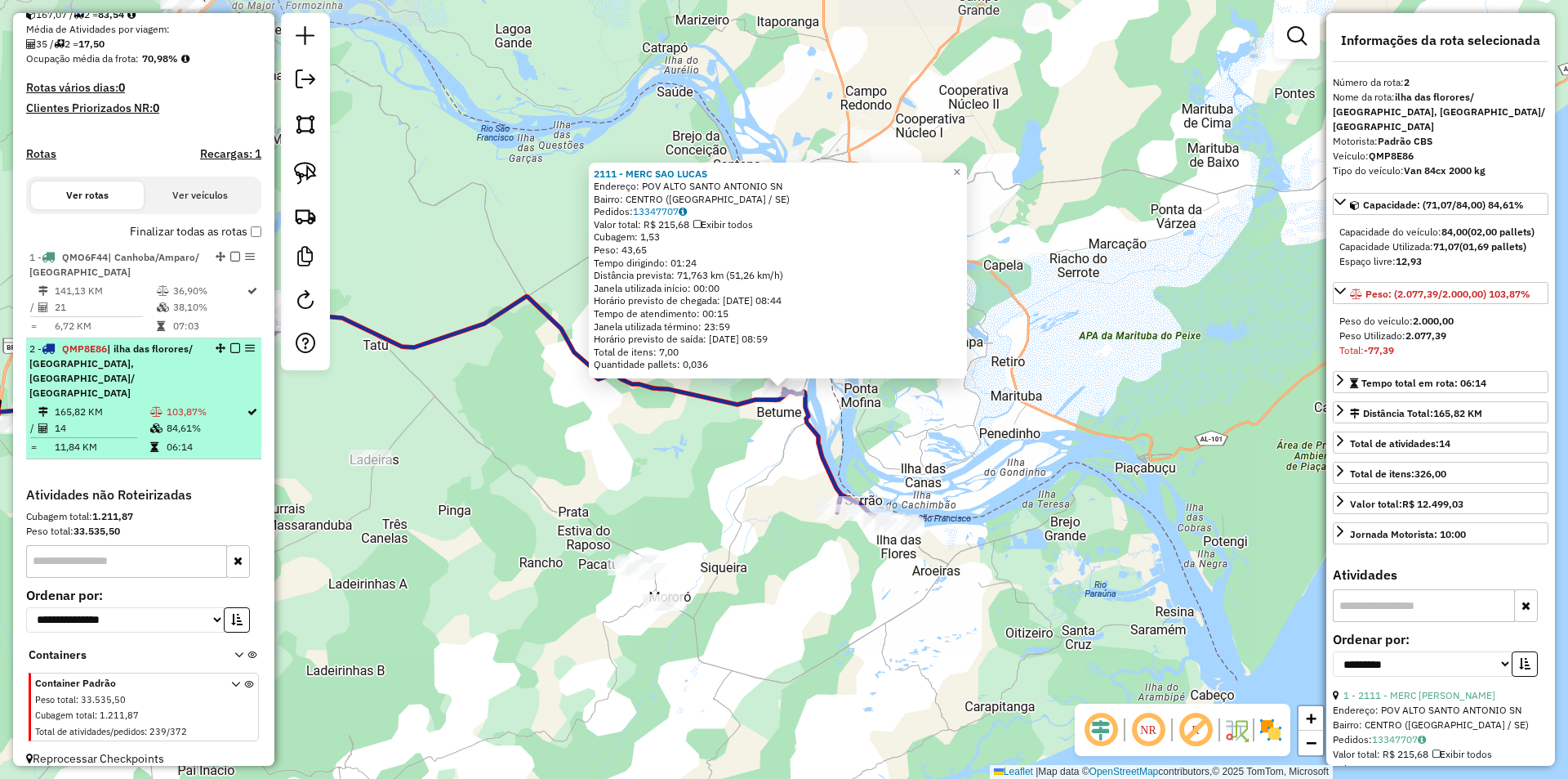
click at [124, 420] on td "14" at bounding box center [101, 428] width 96 height 16
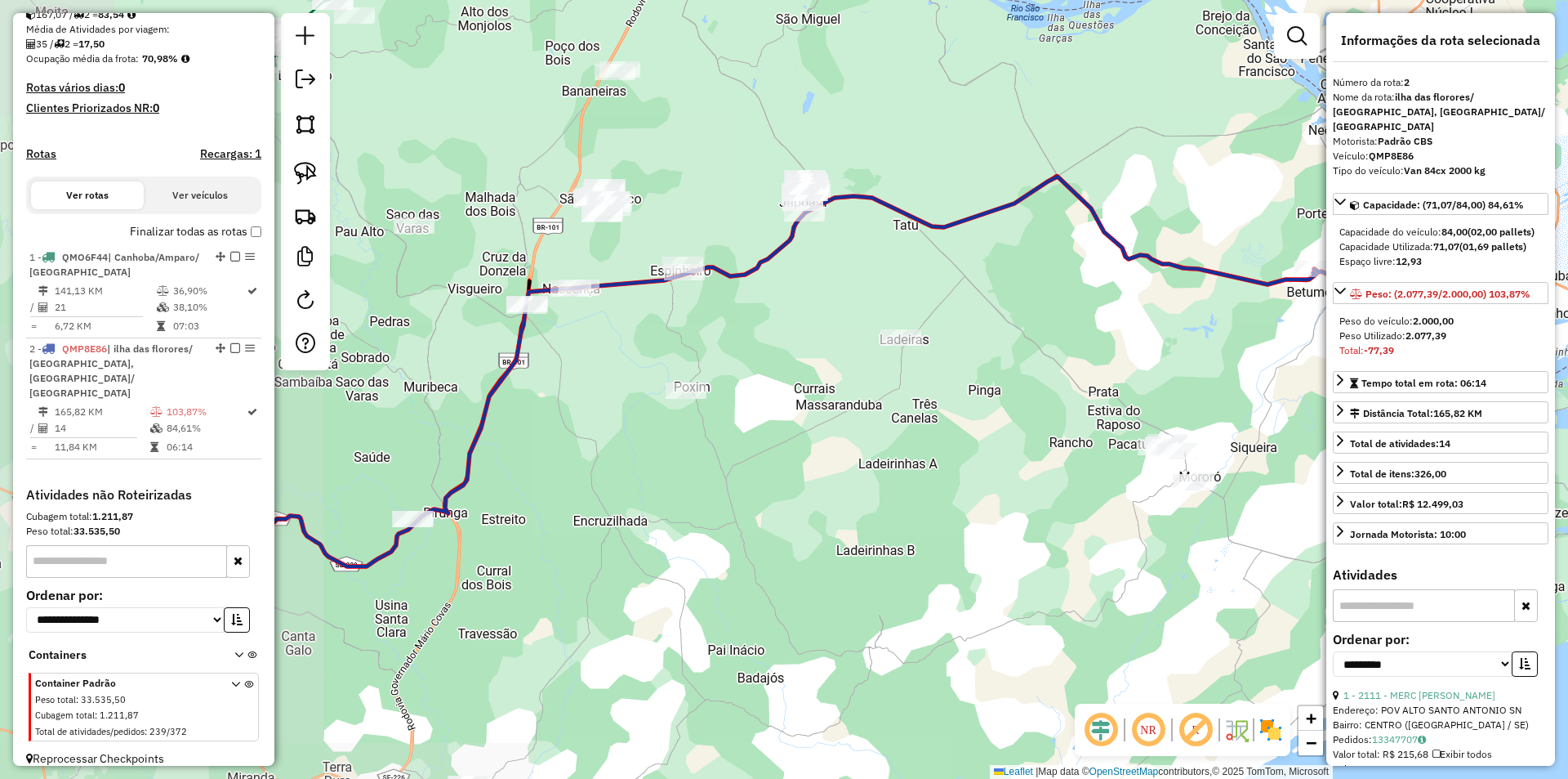
drag, startPoint x: 580, startPoint y: 489, endPoint x: 525, endPoint y: 467, distance: 59.2
click at [524, 469] on div "Janela de atendimento Grade de atendimento Capacidade Transportadoras Veículos …" at bounding box center [784, 389] width 1568 height 779
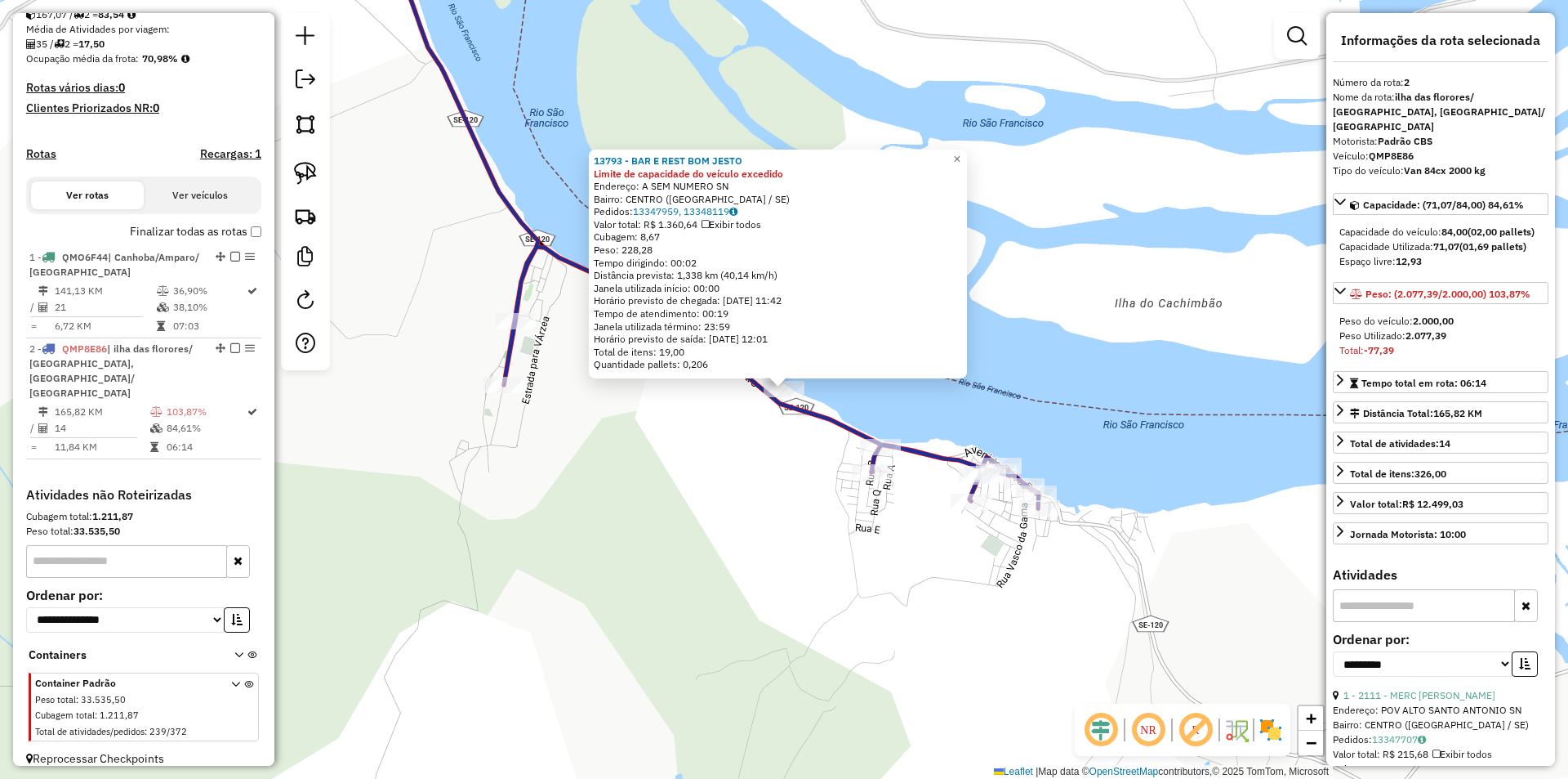
click at [749, 447] on div "13793 - BAR E REST BOM JESTO Limite de capacidade do veículo excedido Endereço:…" at bounding box center [784, 389] width 1568 height 779
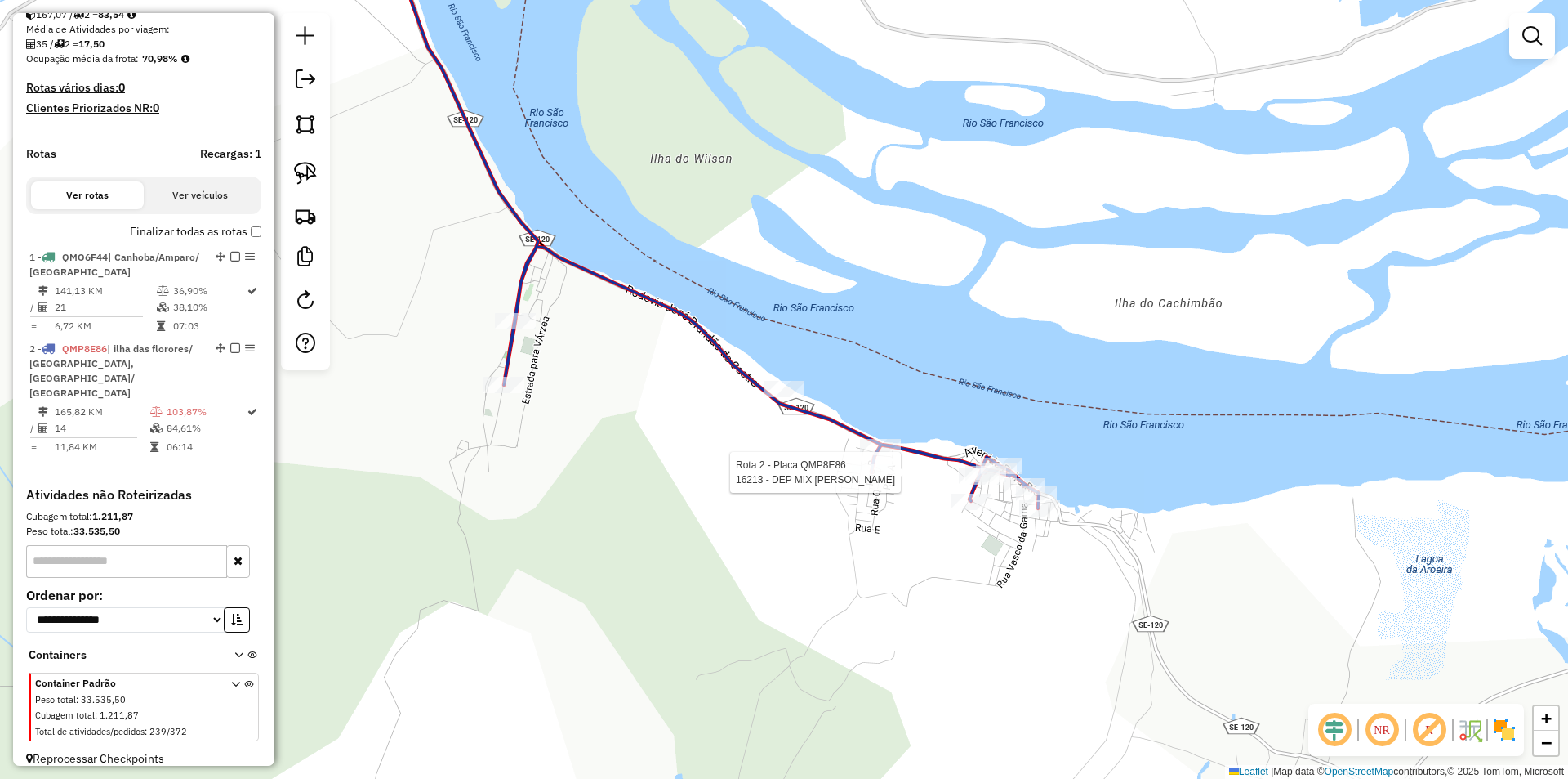
select select "**********"
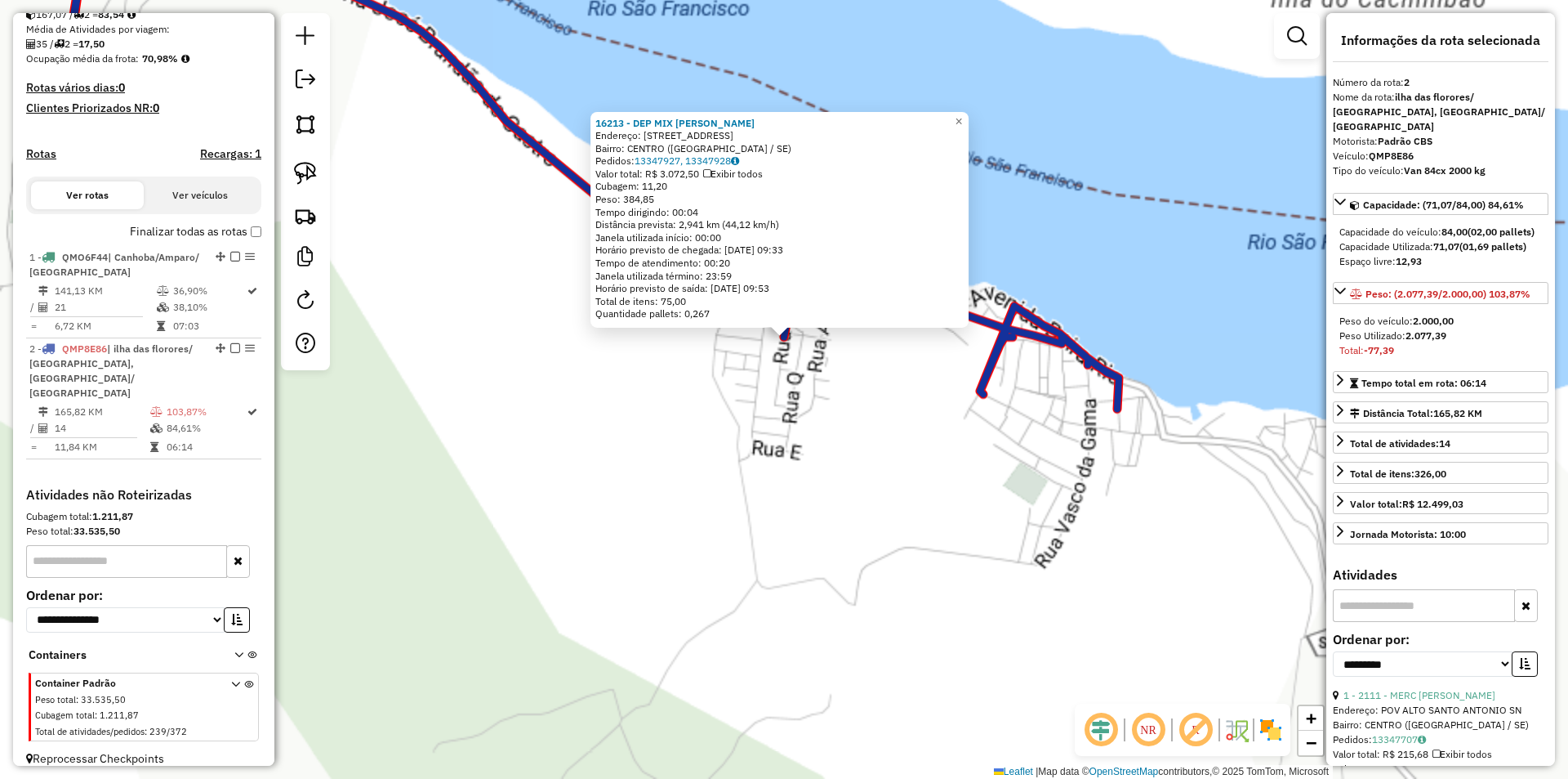
click at [781, 442] on div "16213 - DEP MIX MATHEUS Endereço: RUA N 12 Bairro: CENTRO (ILHA DAS FLORES / SE…" at bounding box center [784, 389] width 1568 height 779
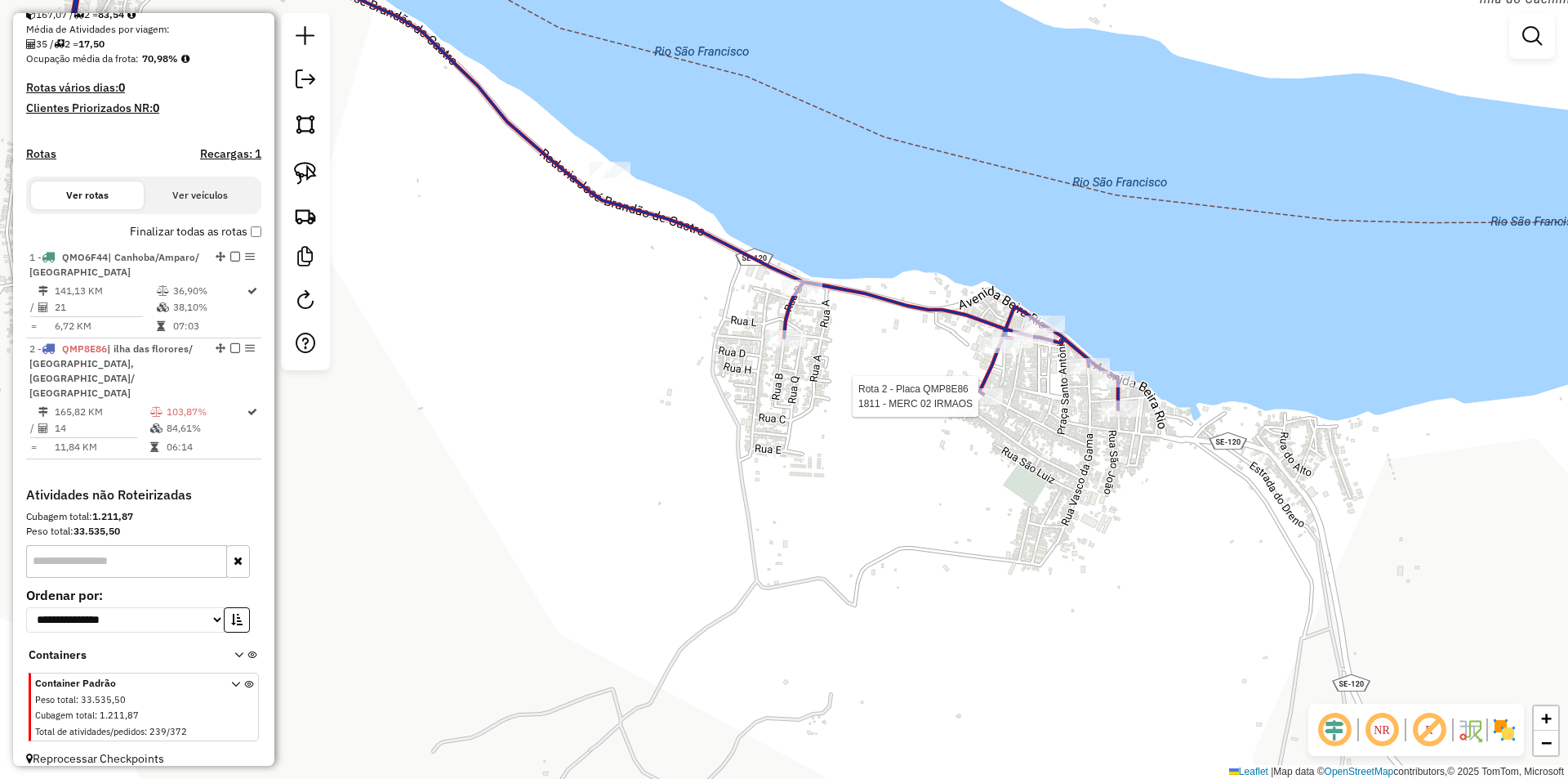
select select "**********"
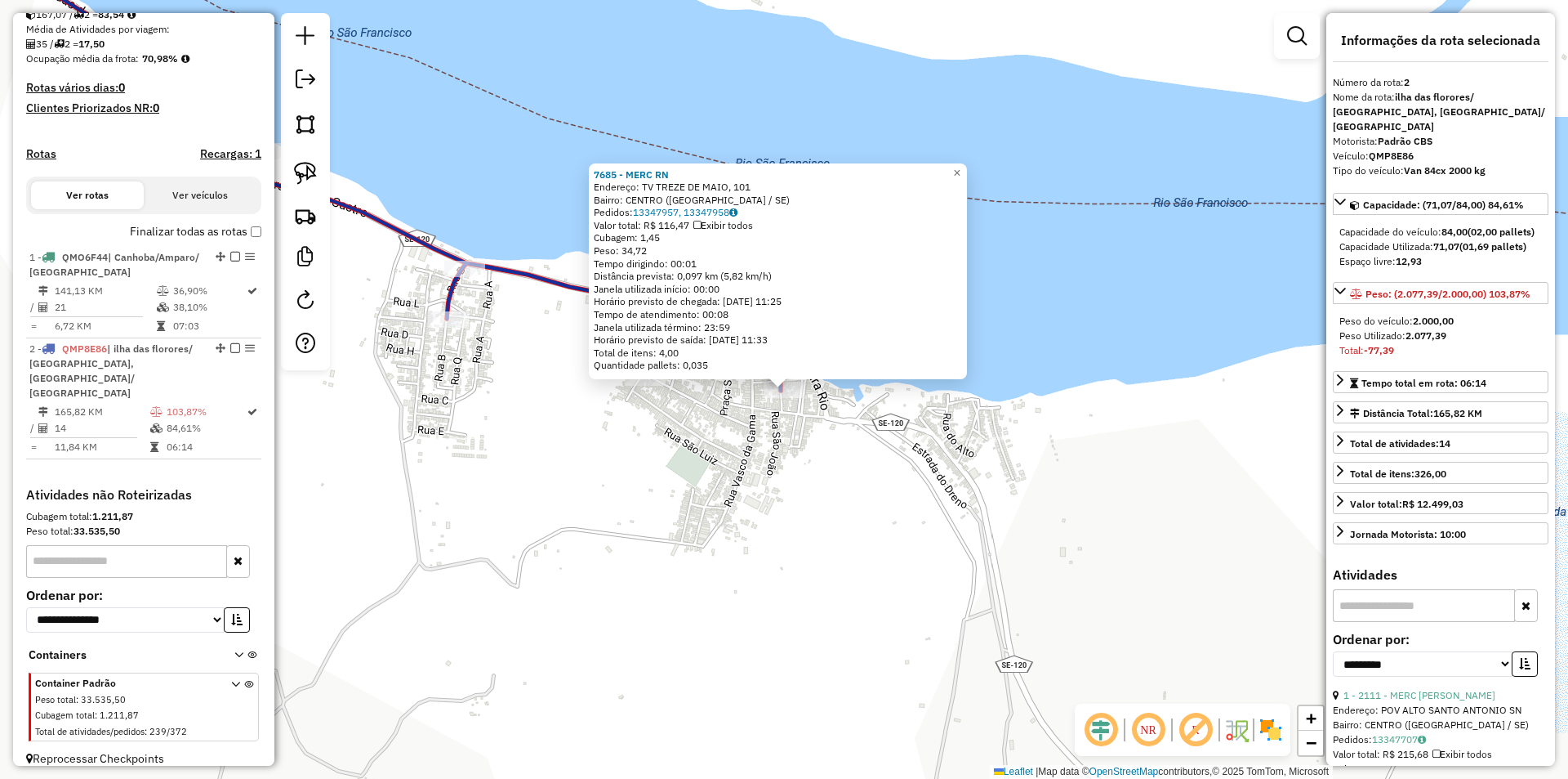
click at [801, 450] on div "7685 - MERC RN Endereço: TV TREZE DE MAIO, 101 Bairro: CENTRO (ILHA DAS FLORES …" at bounding box center [784, 389] width 1568 height 779
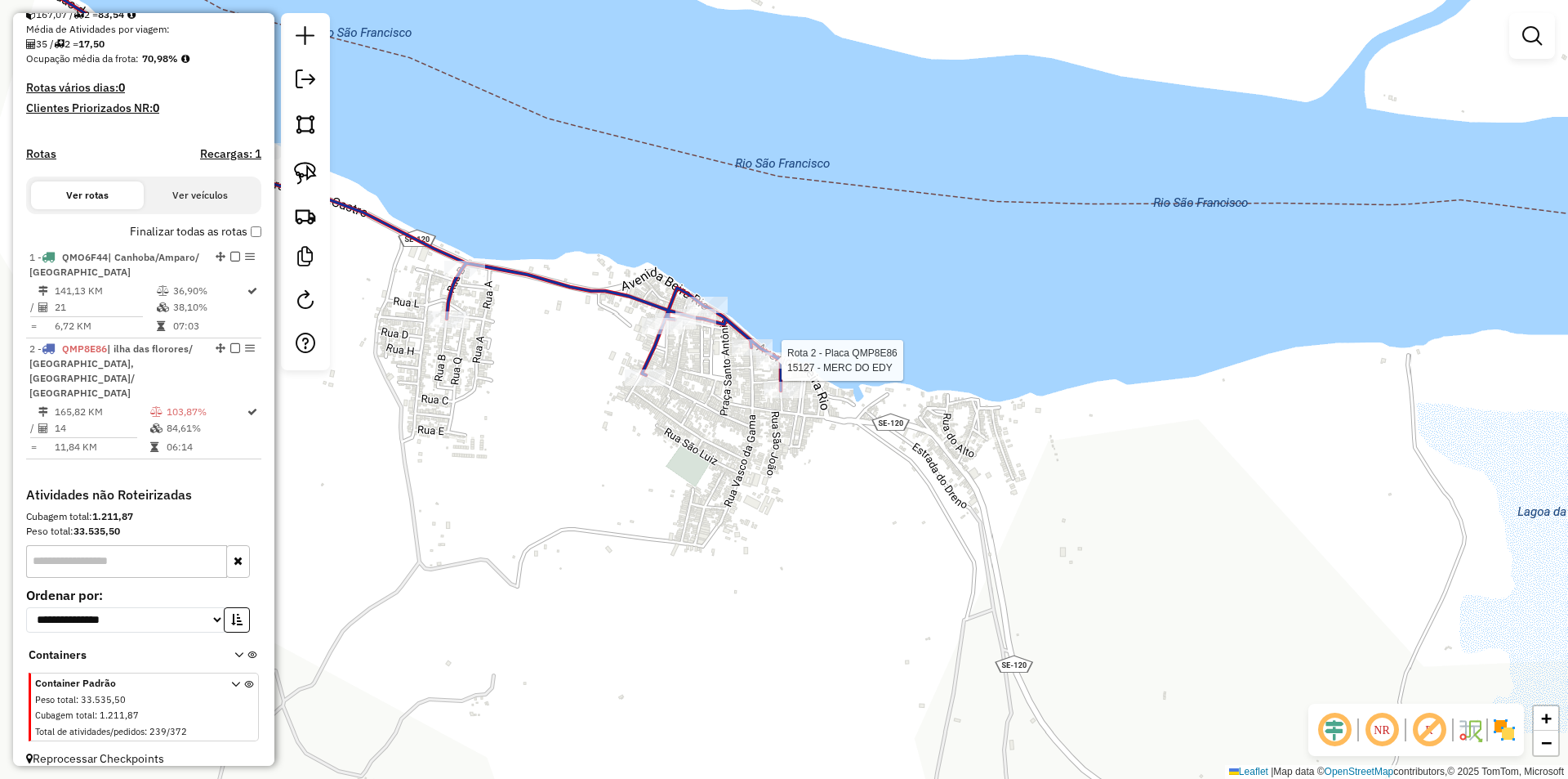
select select "**********"
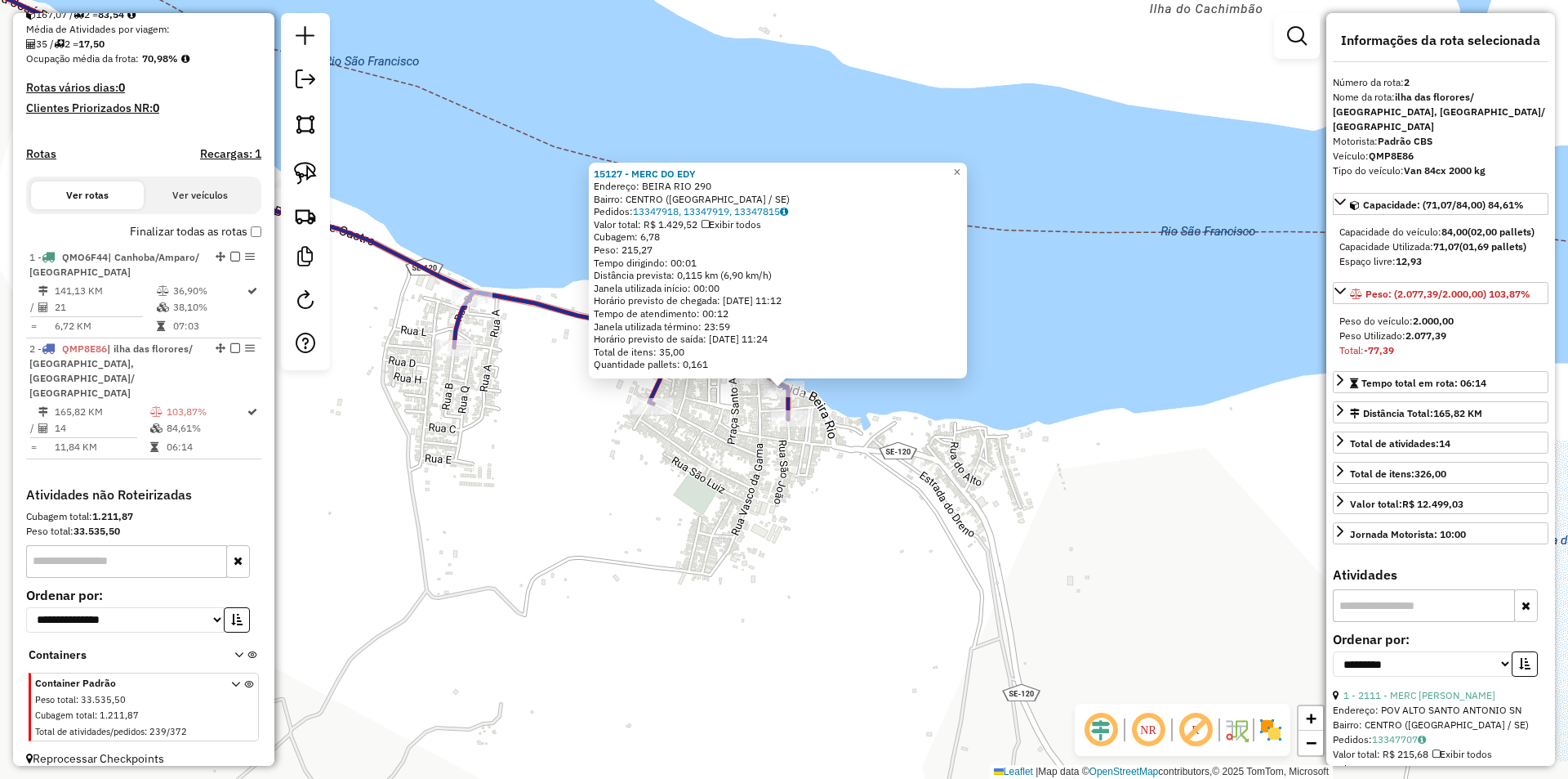
click at [781, 469] on div "Rota 2 - Placa QMP8E86 7685 - MERC RN 15127 - MERC DO EDY Endereço: BEIRA RIO 2…" at bounding box center [784, 389] width 1568 height 779
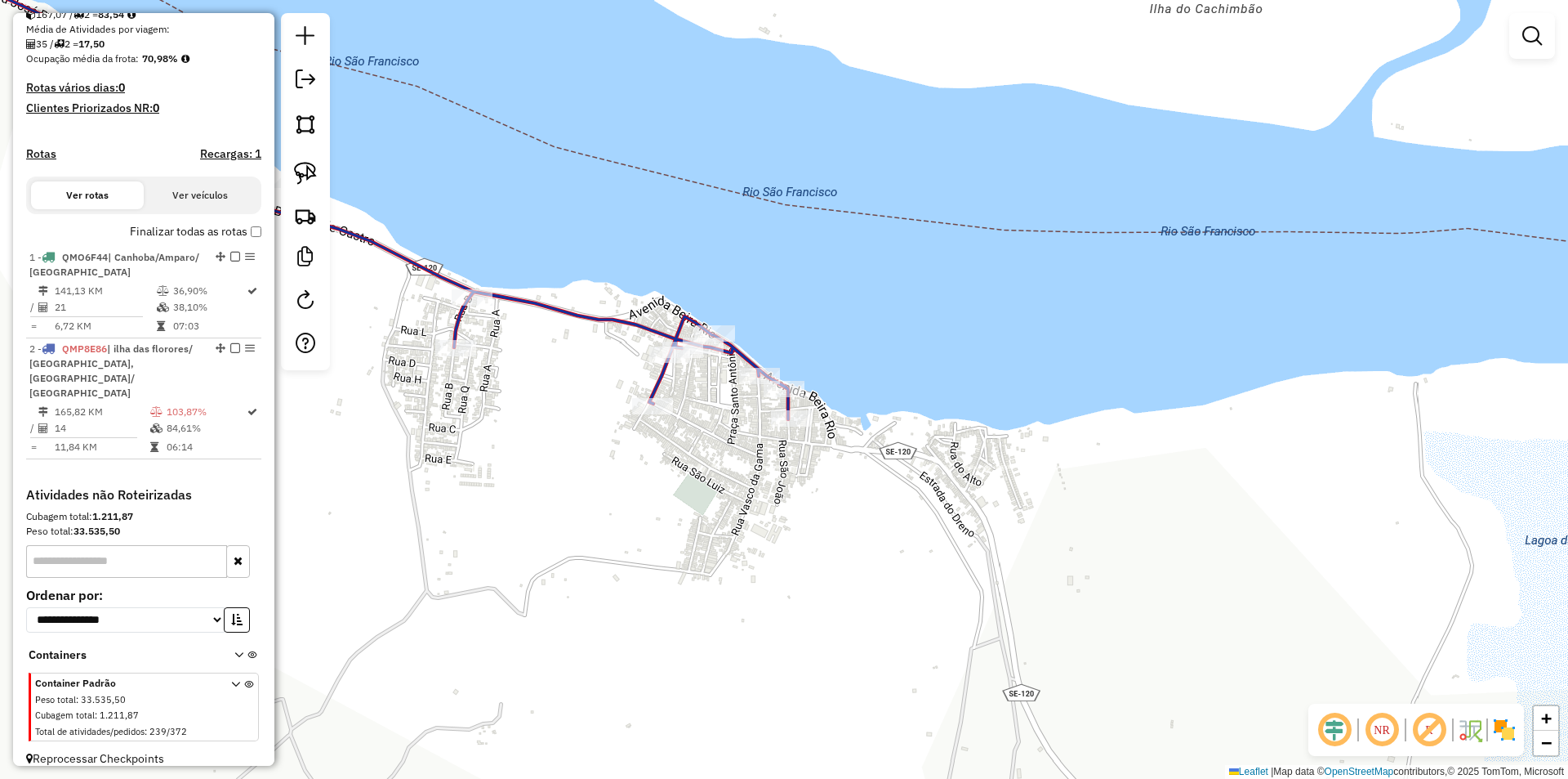
drag, startPoint x: 633, startPoint y: 488, endPoint x: 1134, endPoint y: 541, distance: 503.8
click at [1147, 546] on div "Janela de atendimento Grade de atendimento Capacidade Transportadoras Veículos …" at bounding box center [784, 389] width 1568 height 779
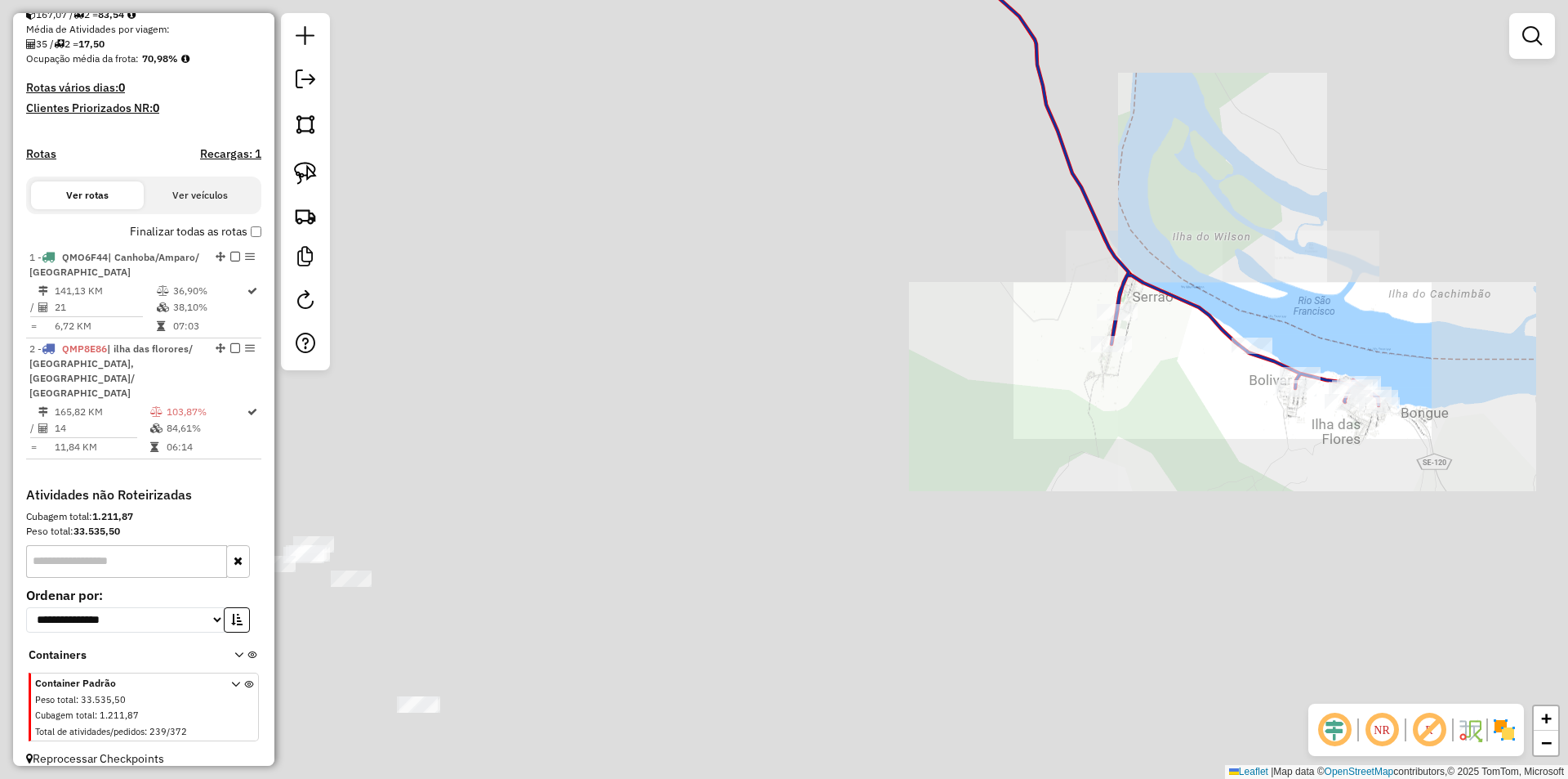
drag, startPoint x: 1107, startPoint y: 444, endPoint x: 1123, endPoint y: 436, distance: 17.9
click at [1112, 441] on div "Janela de atendimento Grade de atendimento Capacidade Transportadoras Veículos …" at bounding box center [784, 389] width 1568 height 779
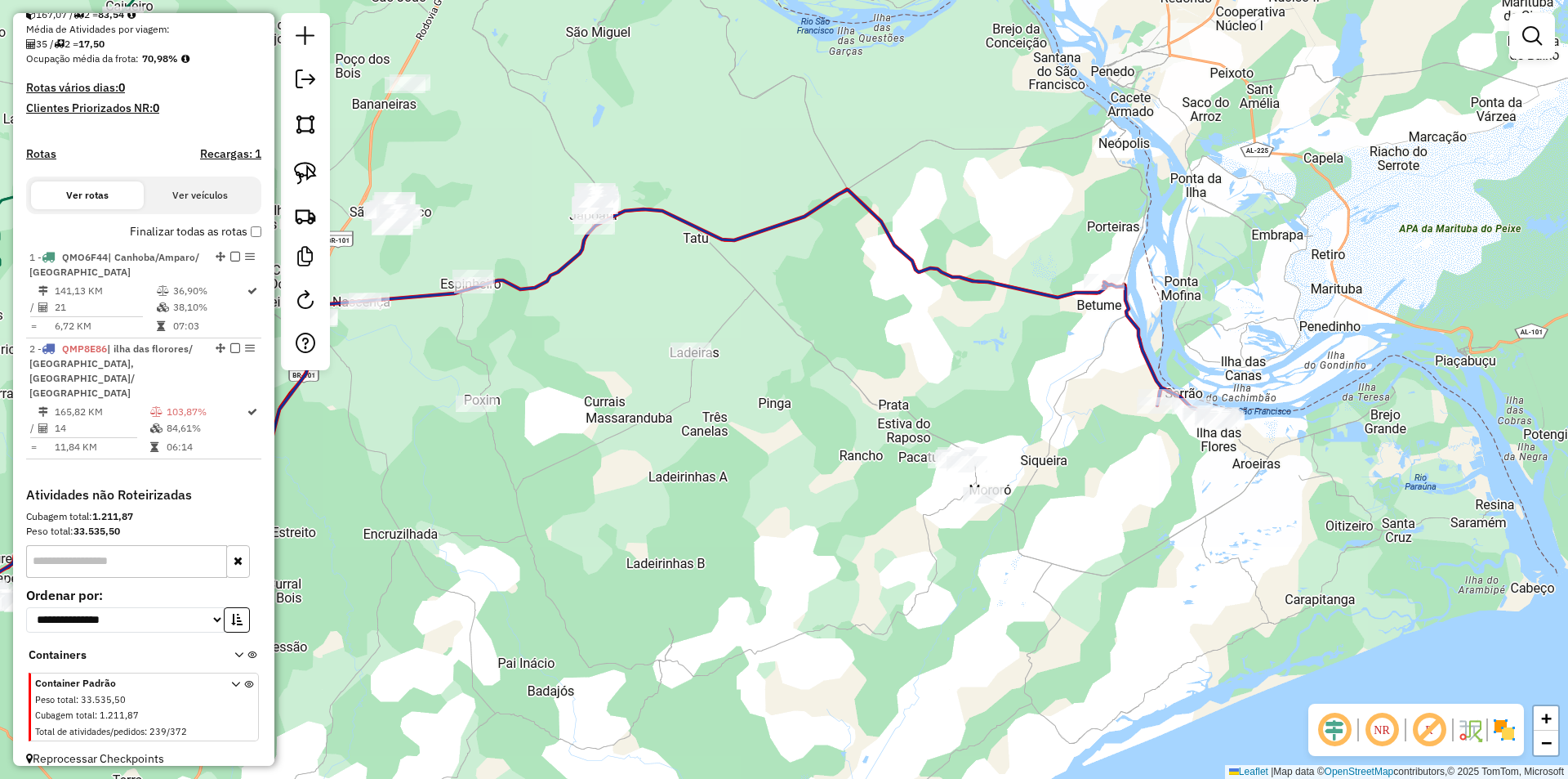
drag, startPoint x: 1095, startPoint y: 488, endPoint x: 1013, endPoint y: 437, distance: 96.6
click at [1016, 441] on div "Janela de atendimento Grade de atendimento Capacidade Transportadoras Veículos …" at bounding box center [784, 389] width 1568 height 779
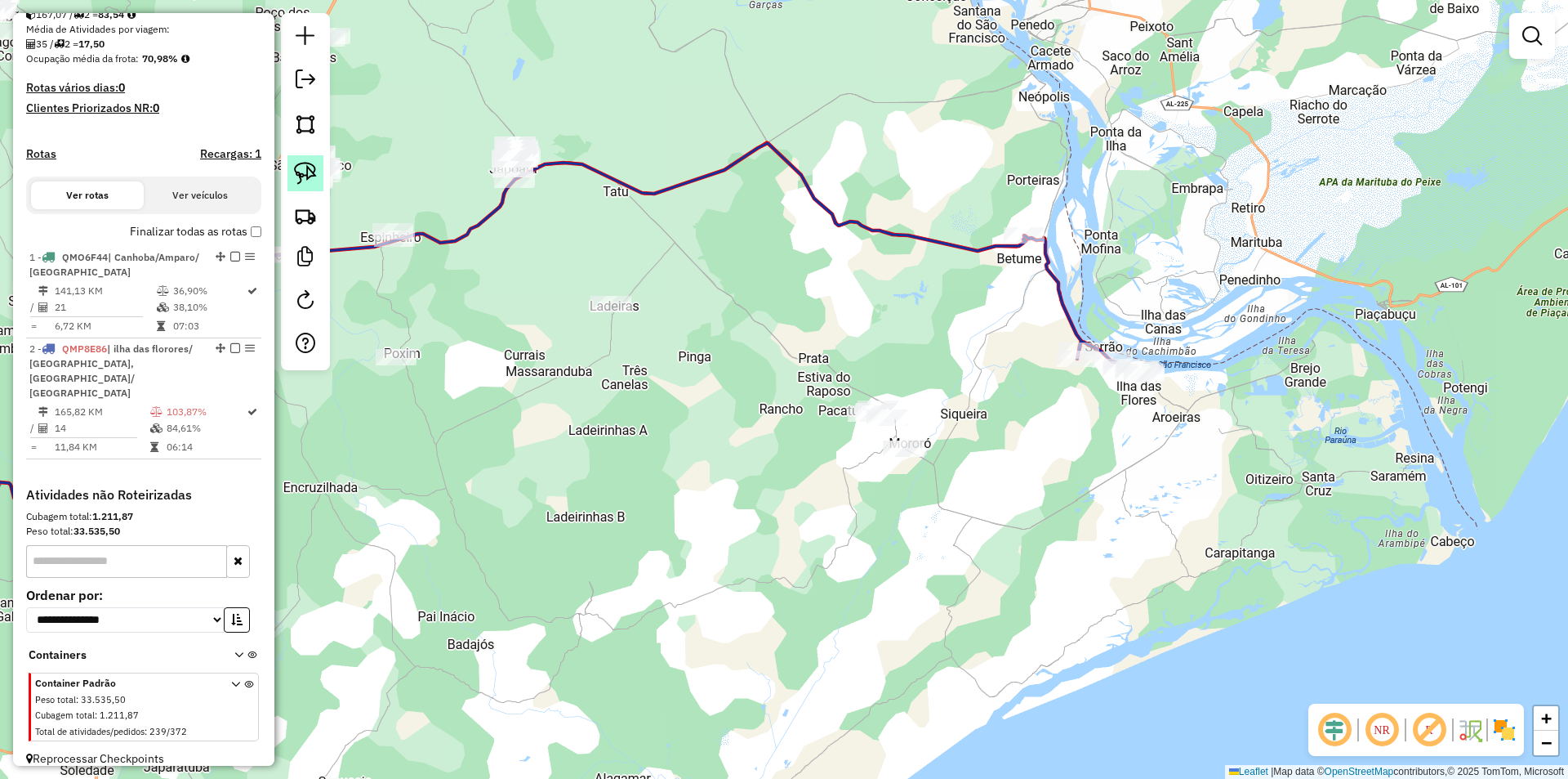
click at [302, 182] on img at bounding box center [305, 173] width 22 height 22
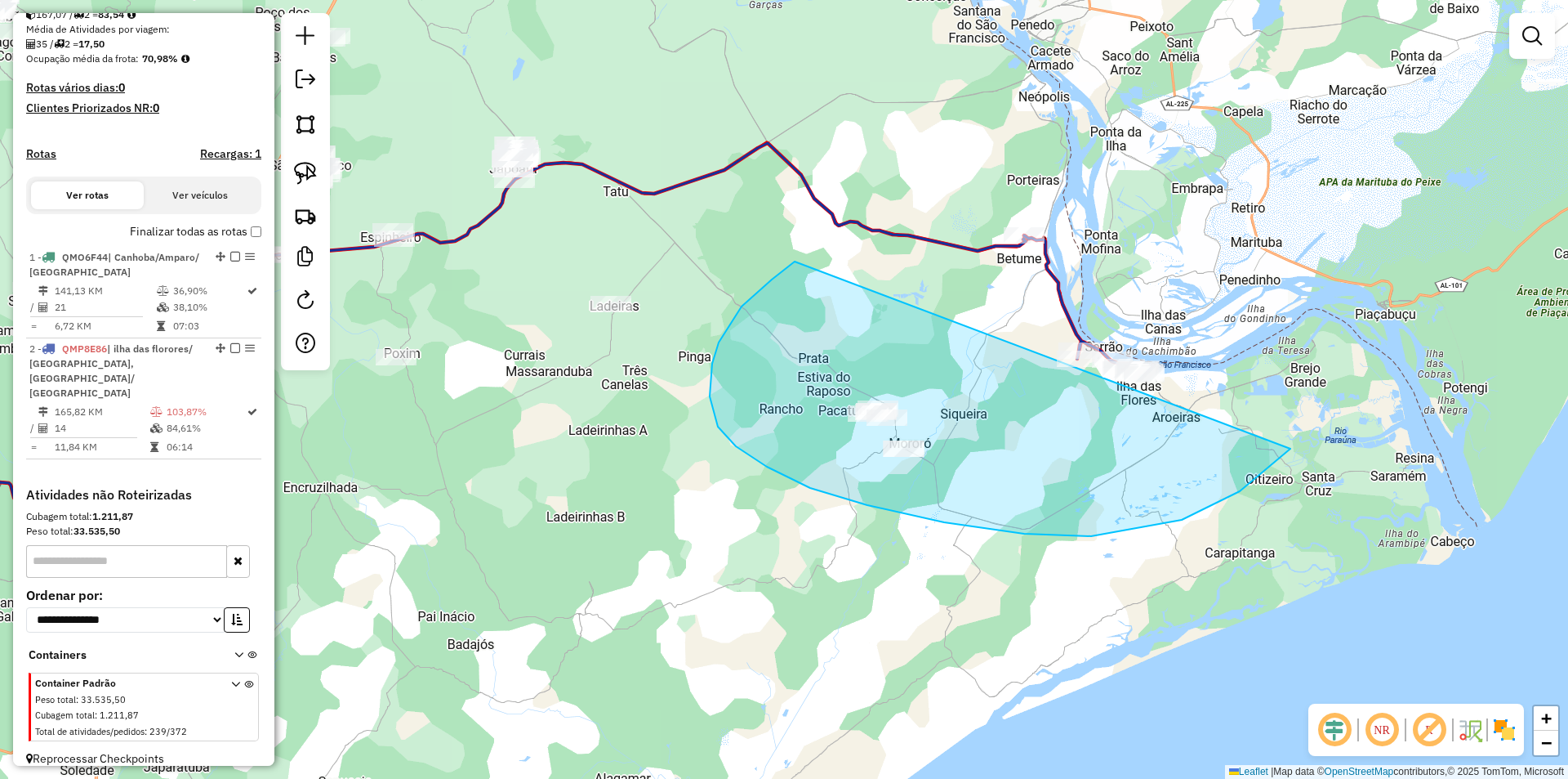
drag, startPoint x: 742, startPoint y: 306, endPoint x: 1296, endPoint y: 88, distance: 595.3
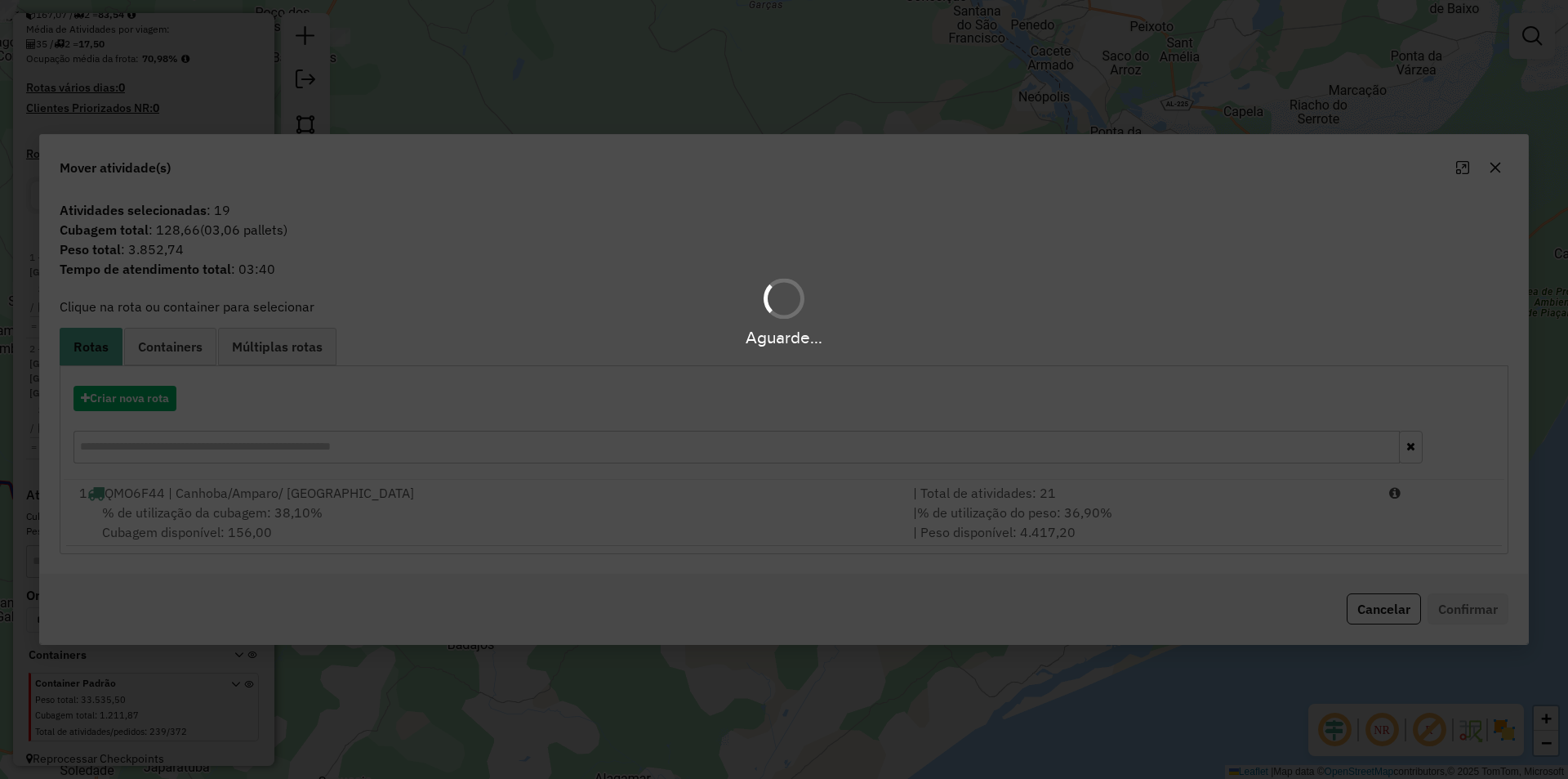
click at [144, 409] on div "Aguarde..." at bounding box center [784, 389] width 1568 height 779
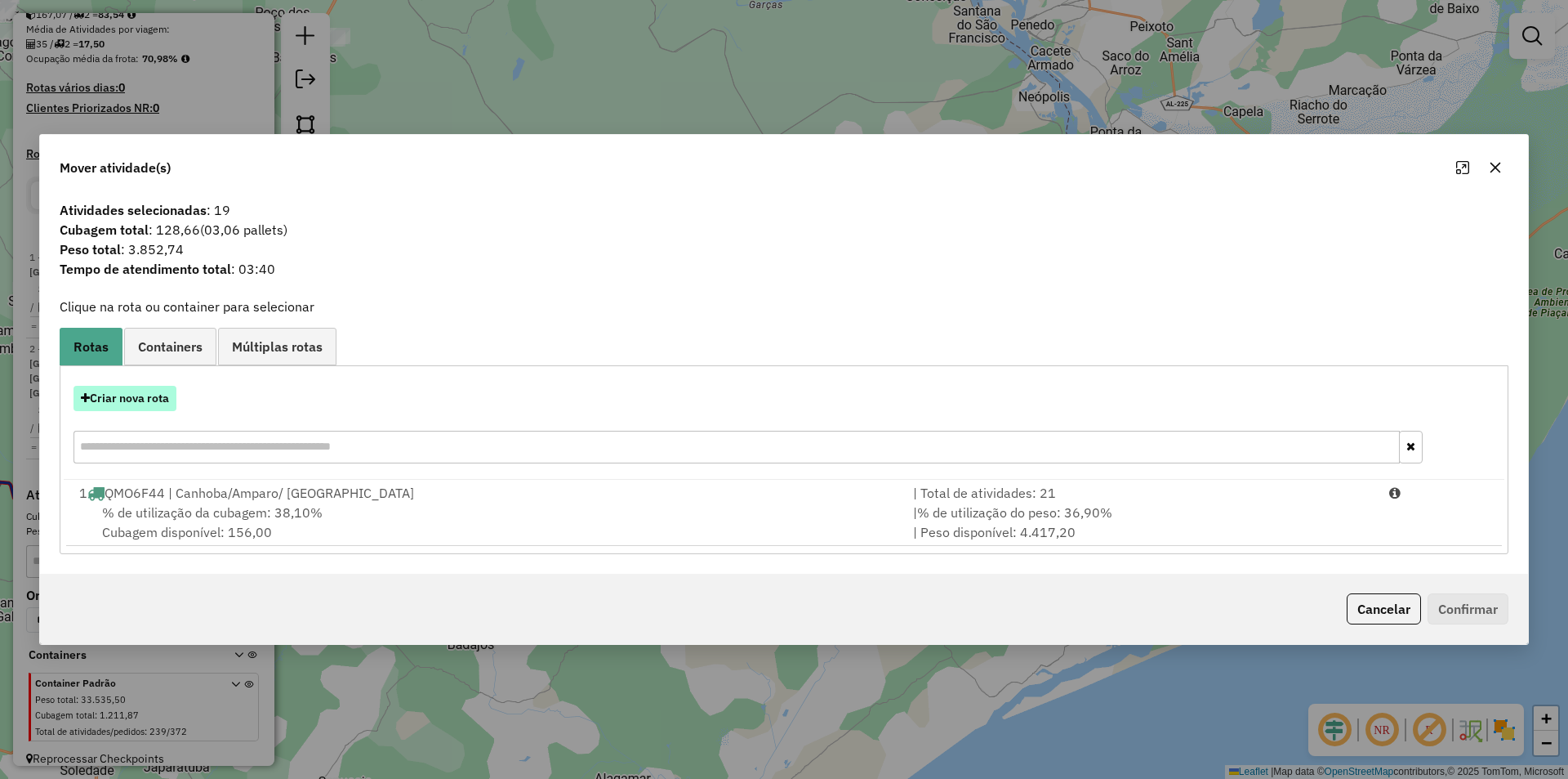
click at [151, 406] on button "Criar nova rota" at bounding box center [124, 398] width 103 height 25
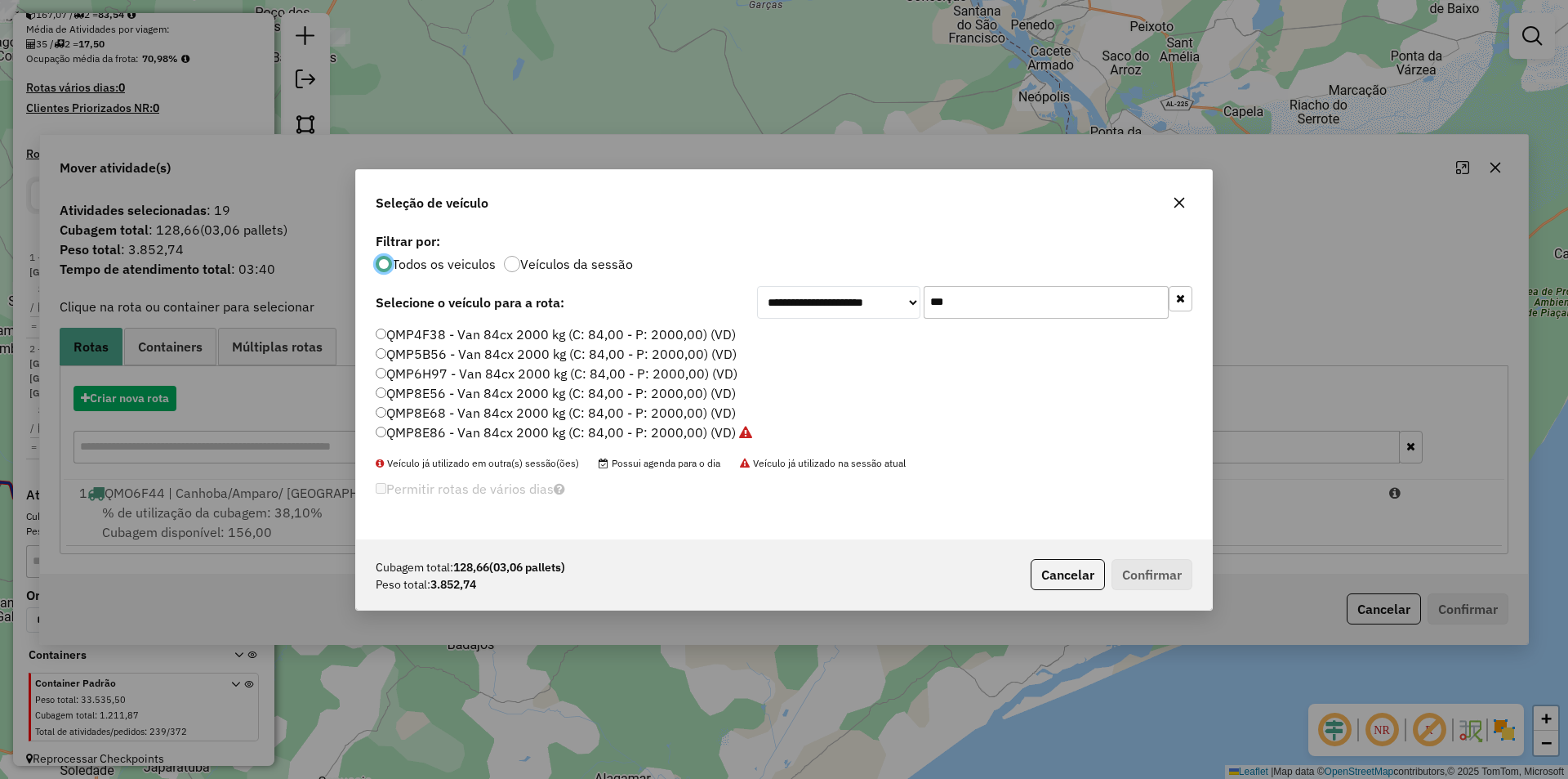
scroll to position [9, 5]
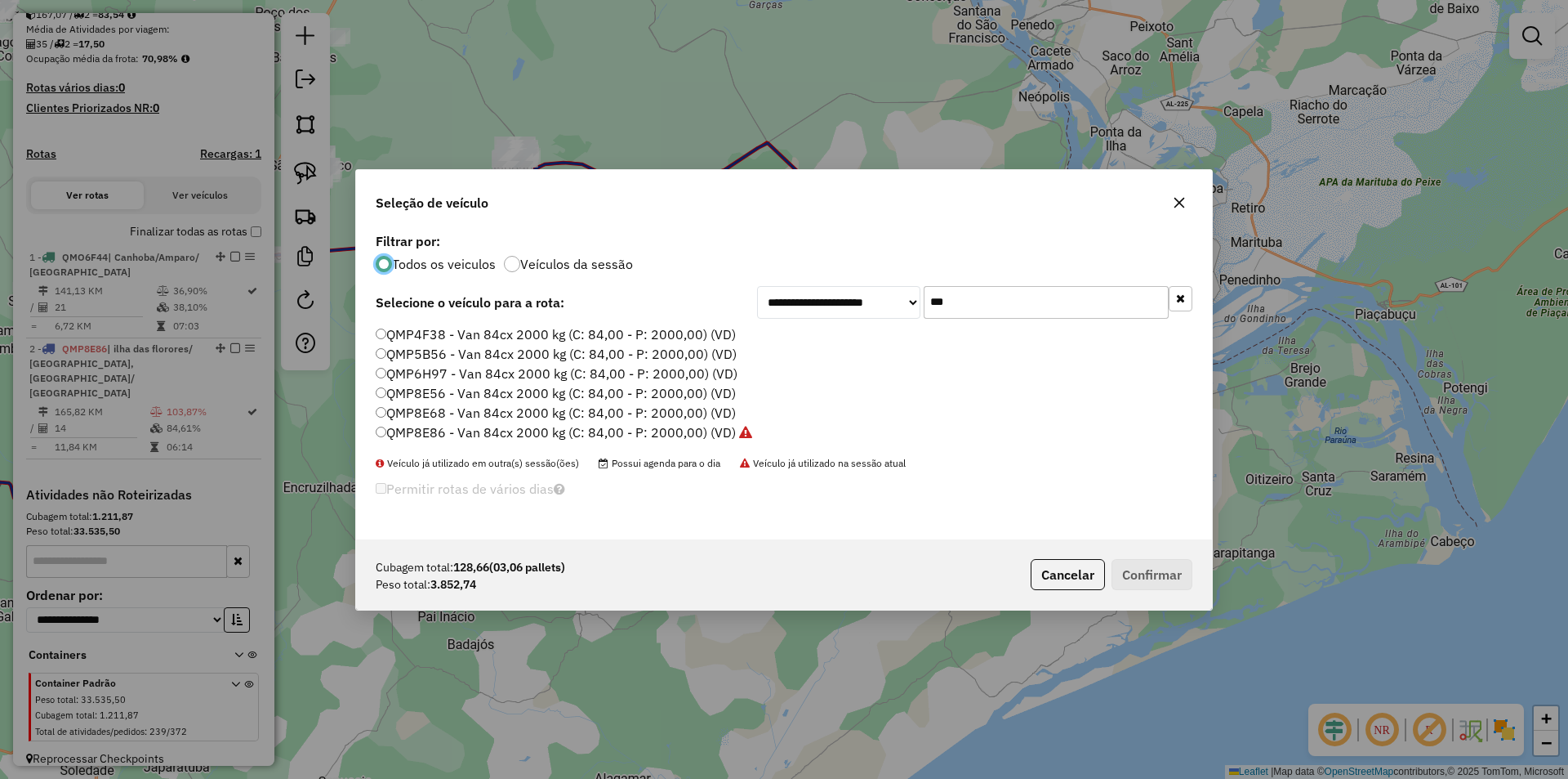
click at [964, 303] on input "***" at bounding box center [1046, 303] width 245 height 33
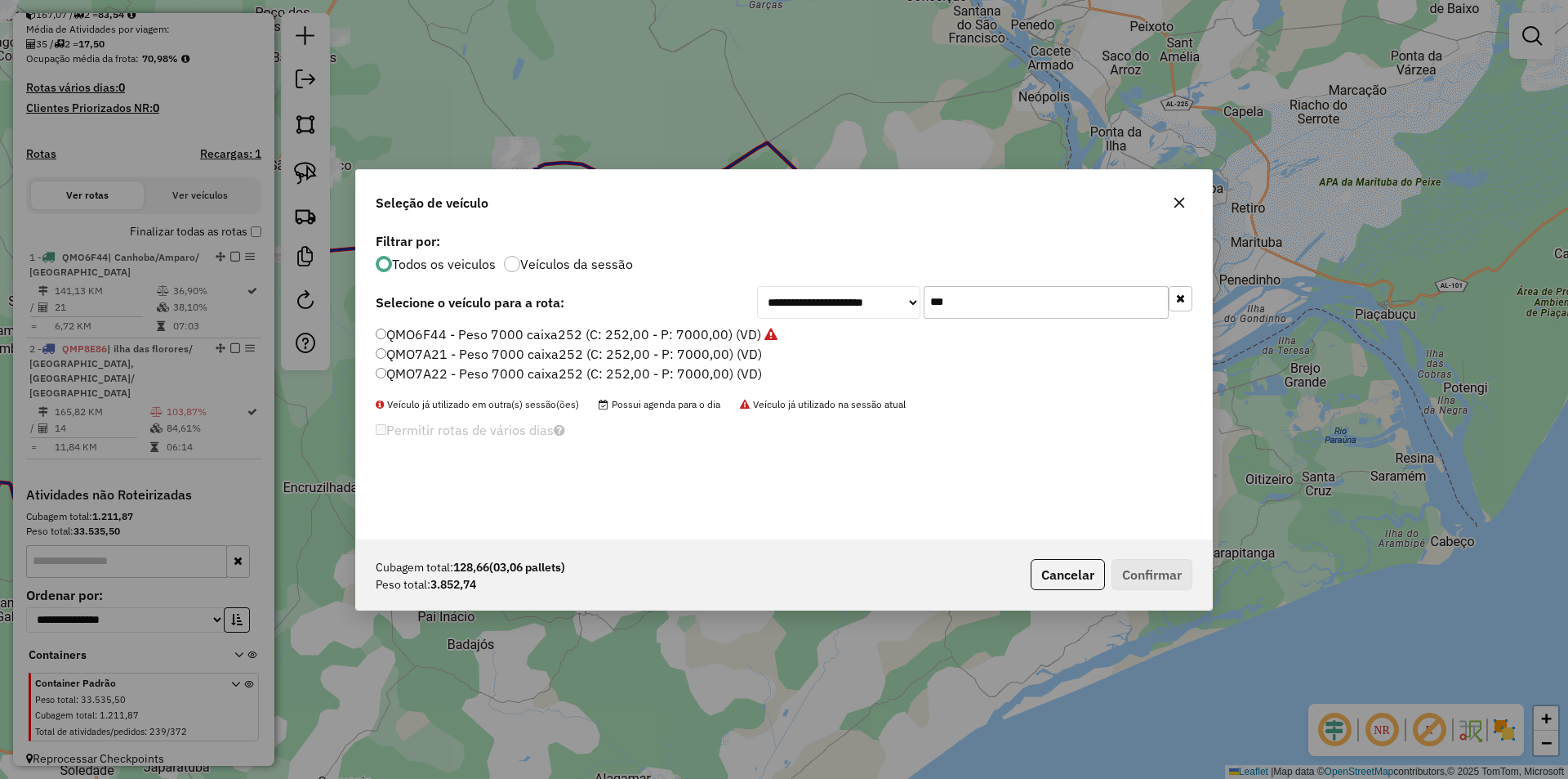
type input "***"
click at [558, 361] on label "QMO7A21 - Peso 7000 caixa252 (C: 252,00 - P: 7000,00) (VD)" at bounding box center [569, 354] width 386 height 20
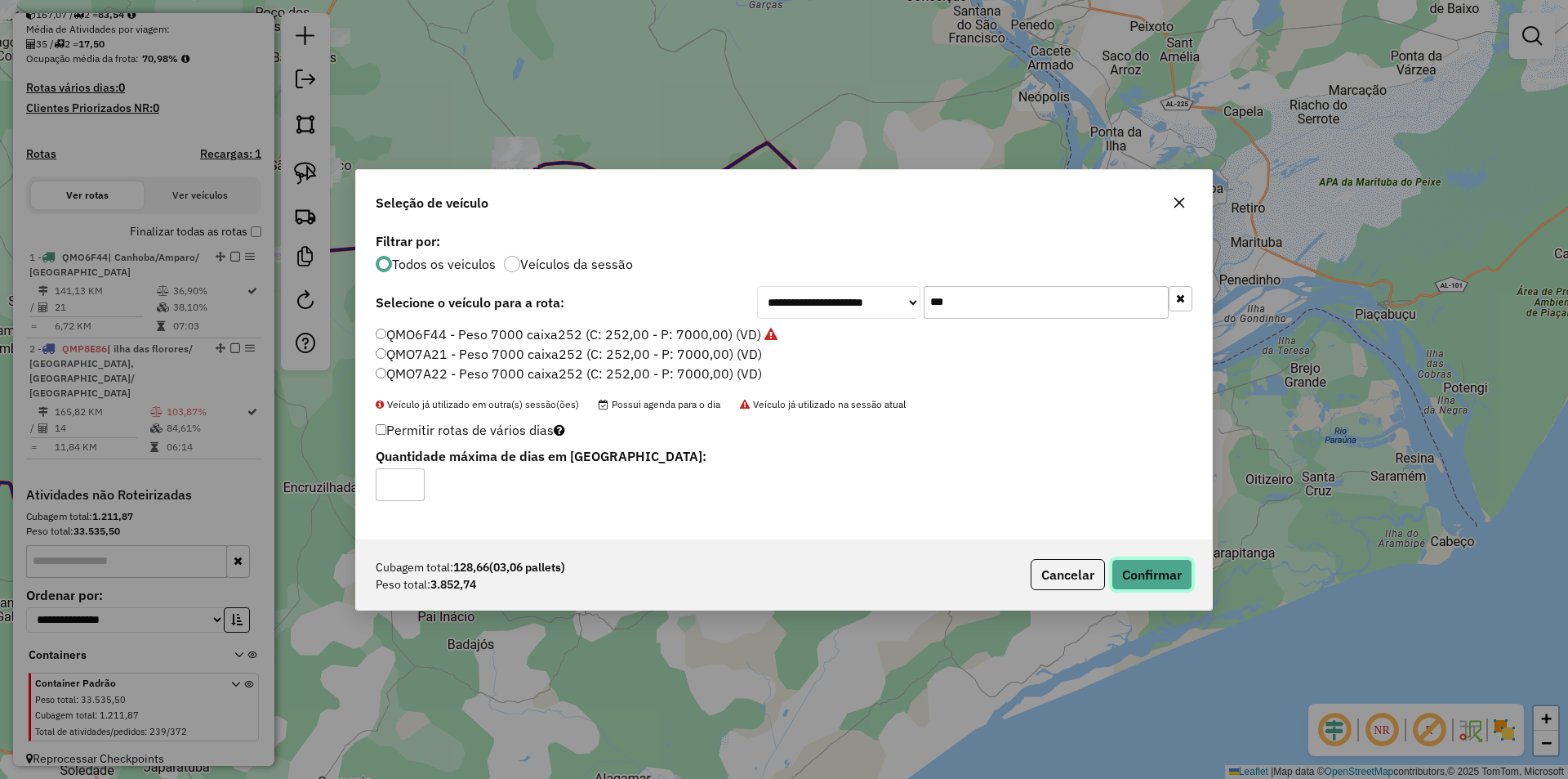
click at [1144, 572] on button "Confirmar" at bounding box center [1152, 574] width 81 height 31
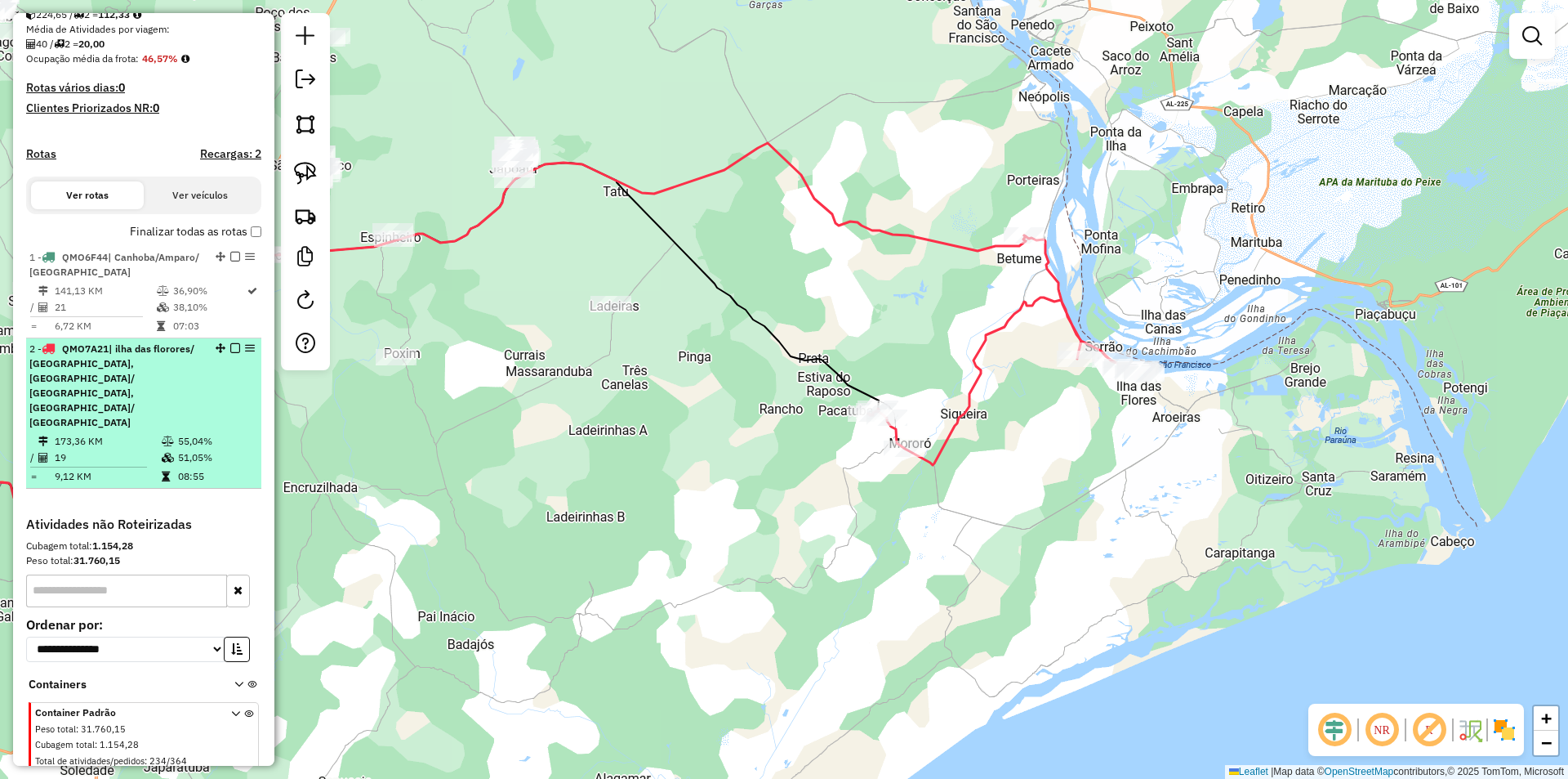
click at [229, 367] on div "2 - QMO7A21 | ilha das florores/ Brejo, Japoata/ PAcatuba, Neopolis/ Santana Fr…" at bounding box center [143, 386] width 229 height 88
select select "**********"
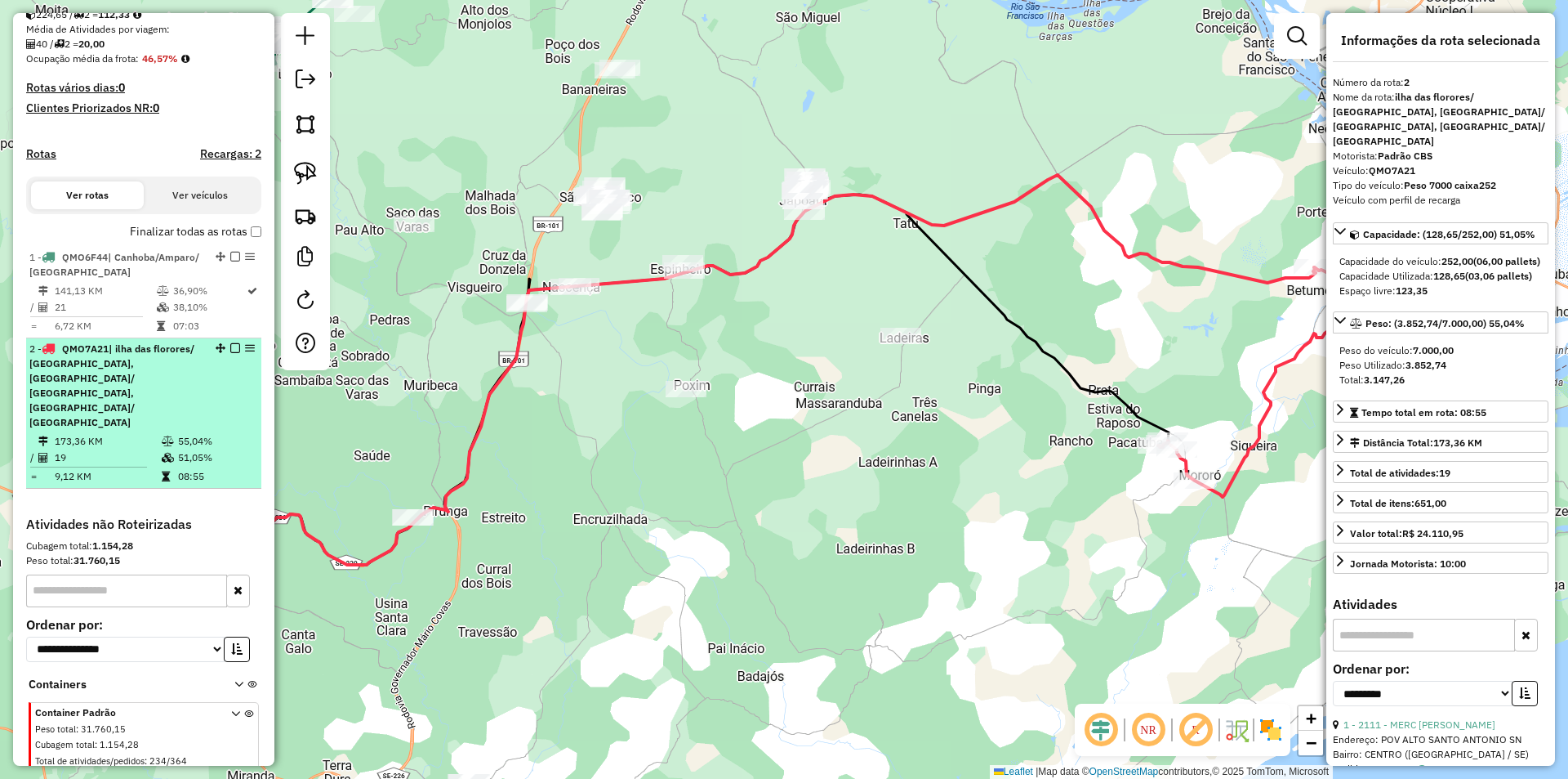
click at [230, 353] on em at bounding box center [234, 348] width 10 height 10
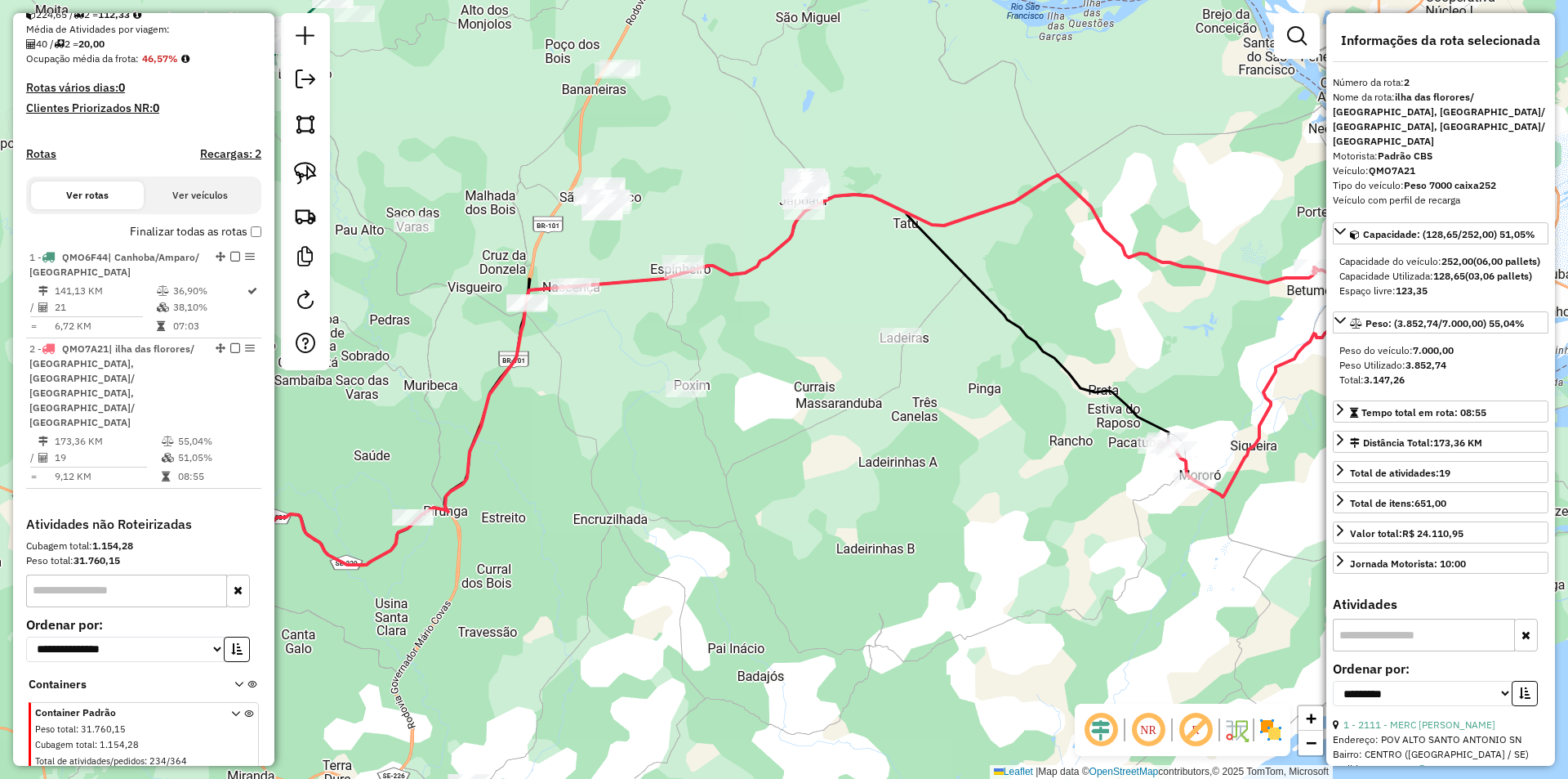
scroll to position [295, 0]
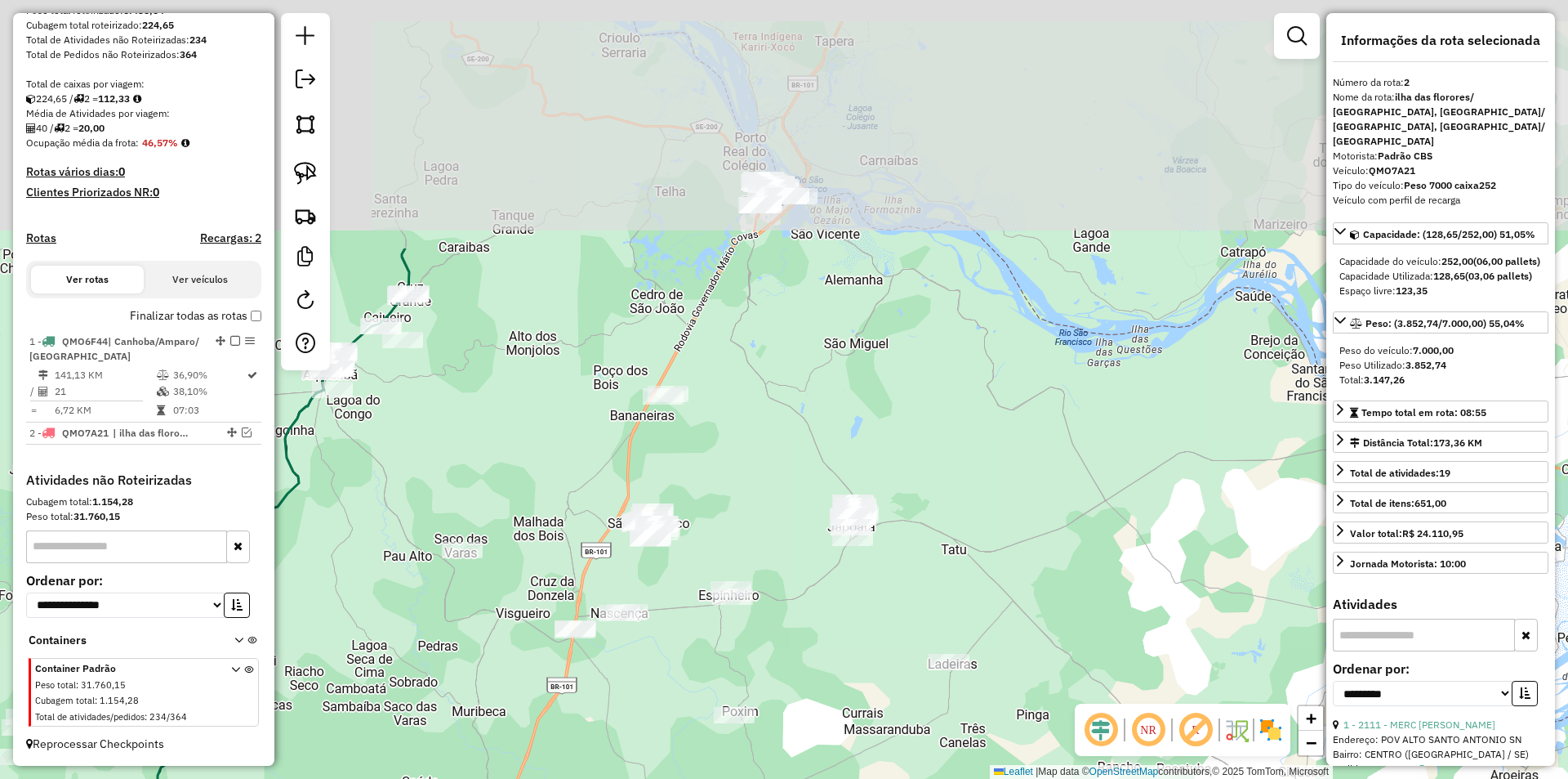
drag, startPoint x: 465, startPoint y: 228, endPoint x: 524, endPoint y: 482, distance: 260.8
click at [524, 482] on div "Janela de atendimento Grade de atendimento Capacidade Transportadoras Veículos …" at bounding box center [784, 389] width 1568 height 779
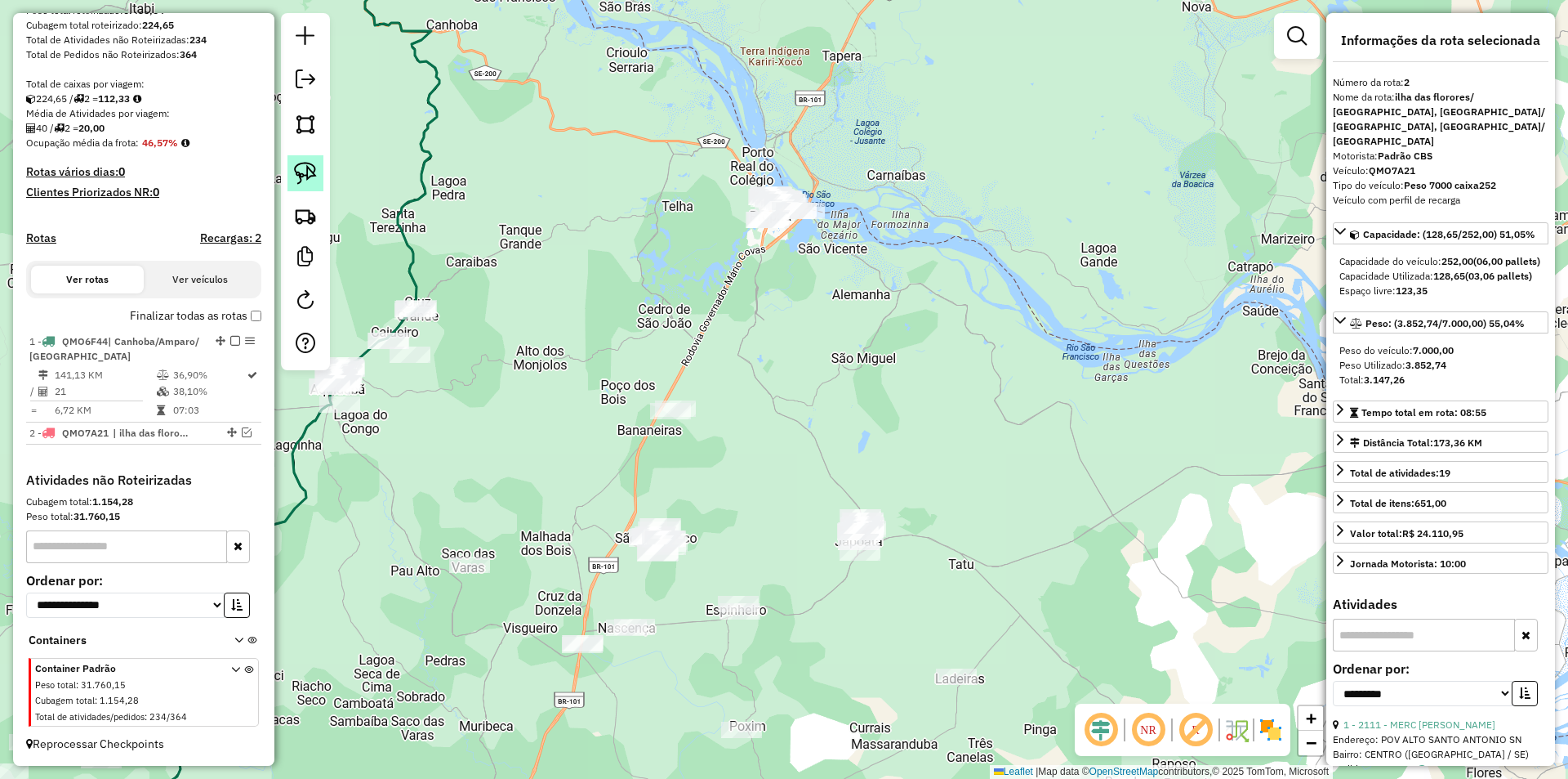
click at [304, 166] on img at bounding box center [305, 173] width 22 height 22
drag, startPoint x: 665, startPoint y: 84, endPoint x: 903, endPoint y: 209, distance: 268.8
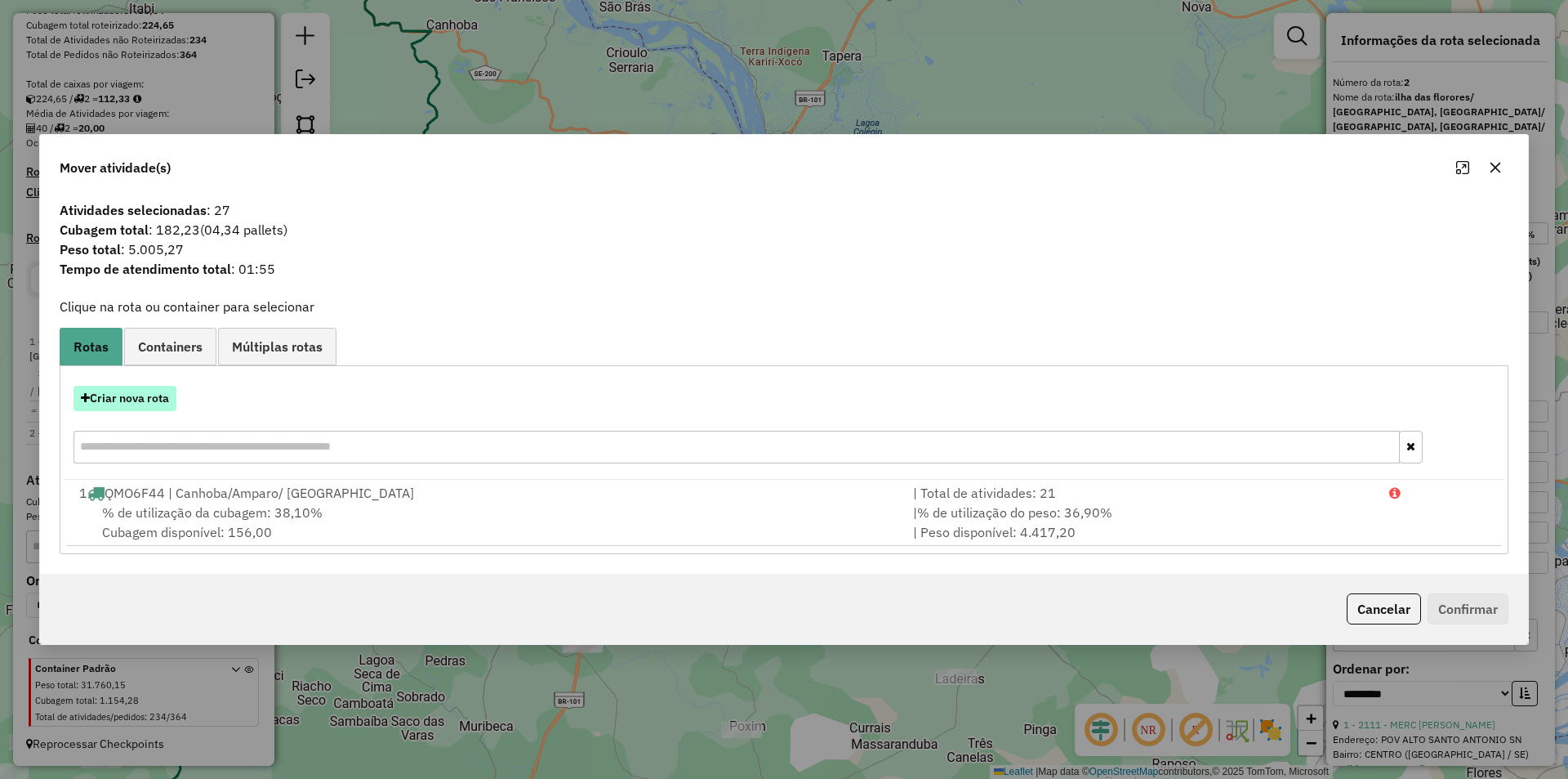
click at [134, 403] on button "Criar nova rota" at bounding box center [124, 398] width 103 height 25
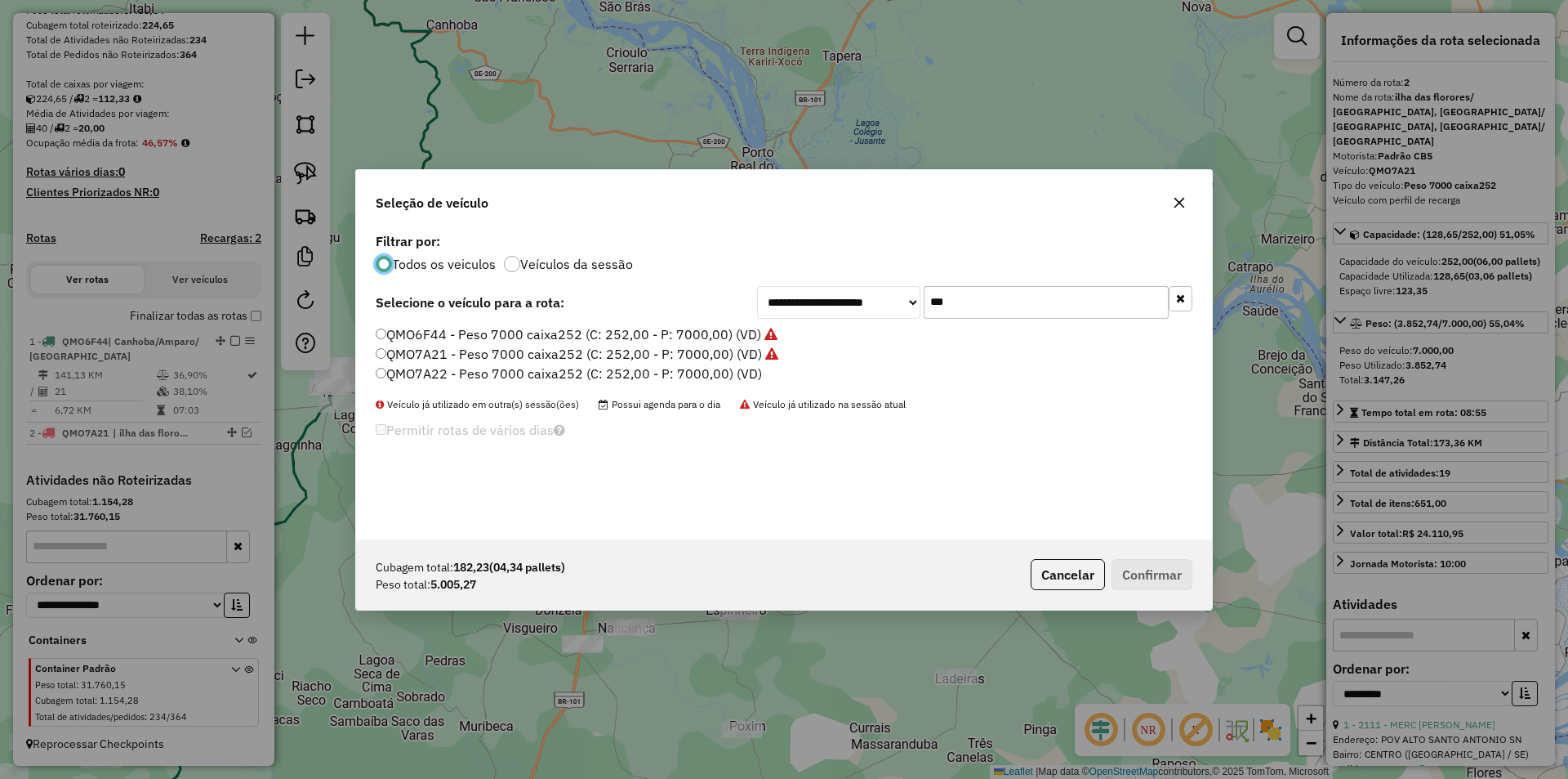
scroll to position [9, 5]
click at [1005, 296] on input "***" at bounding box center [1046, 303] width 245 height 33
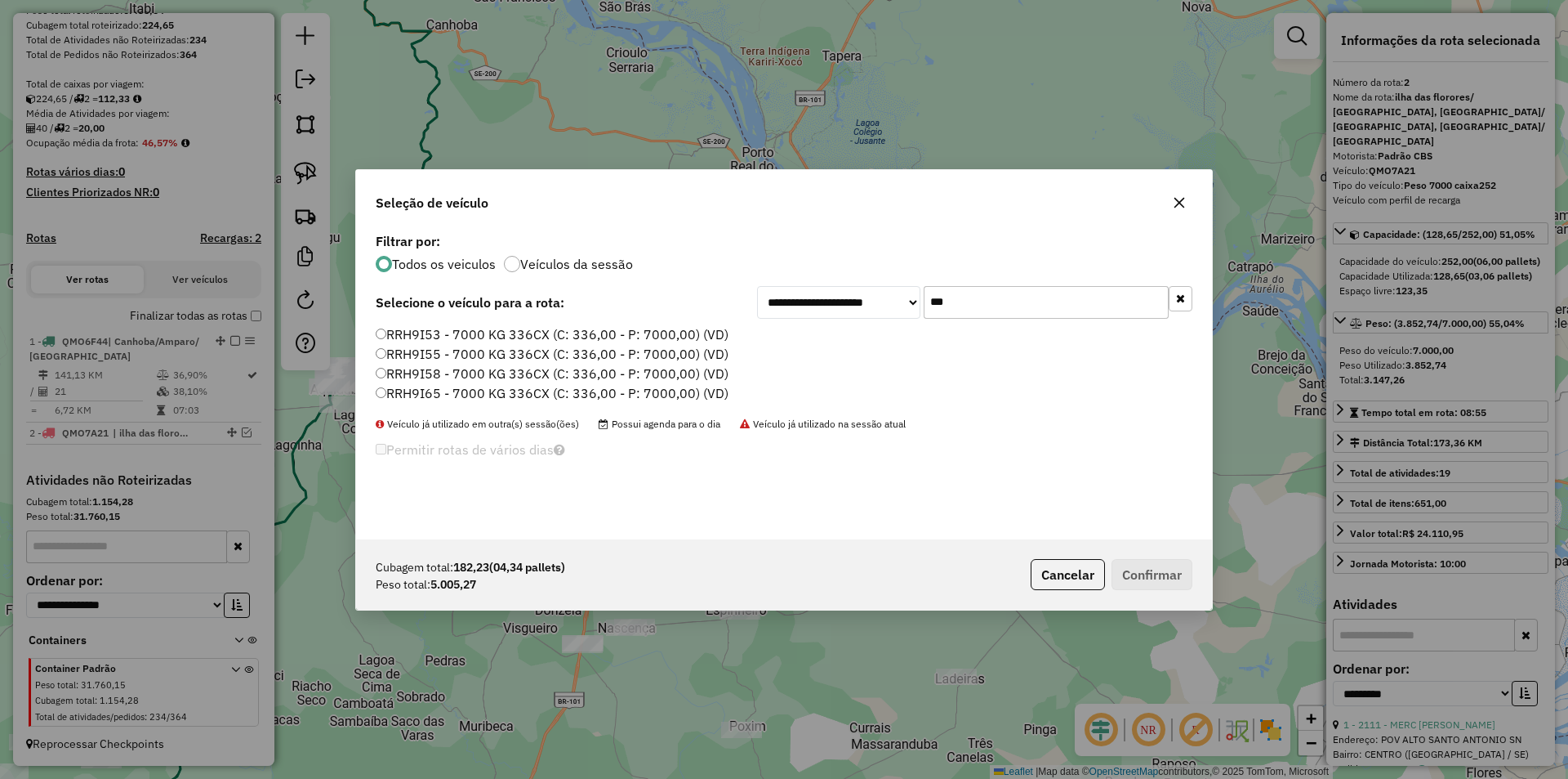
type input "***"
click at [498, 351] on label "RRH9I55 - 7000 KG 336CX (C: 336,00 - P: 7000,00) (VD)" at bounding box center [552, 354] width 353 height 20
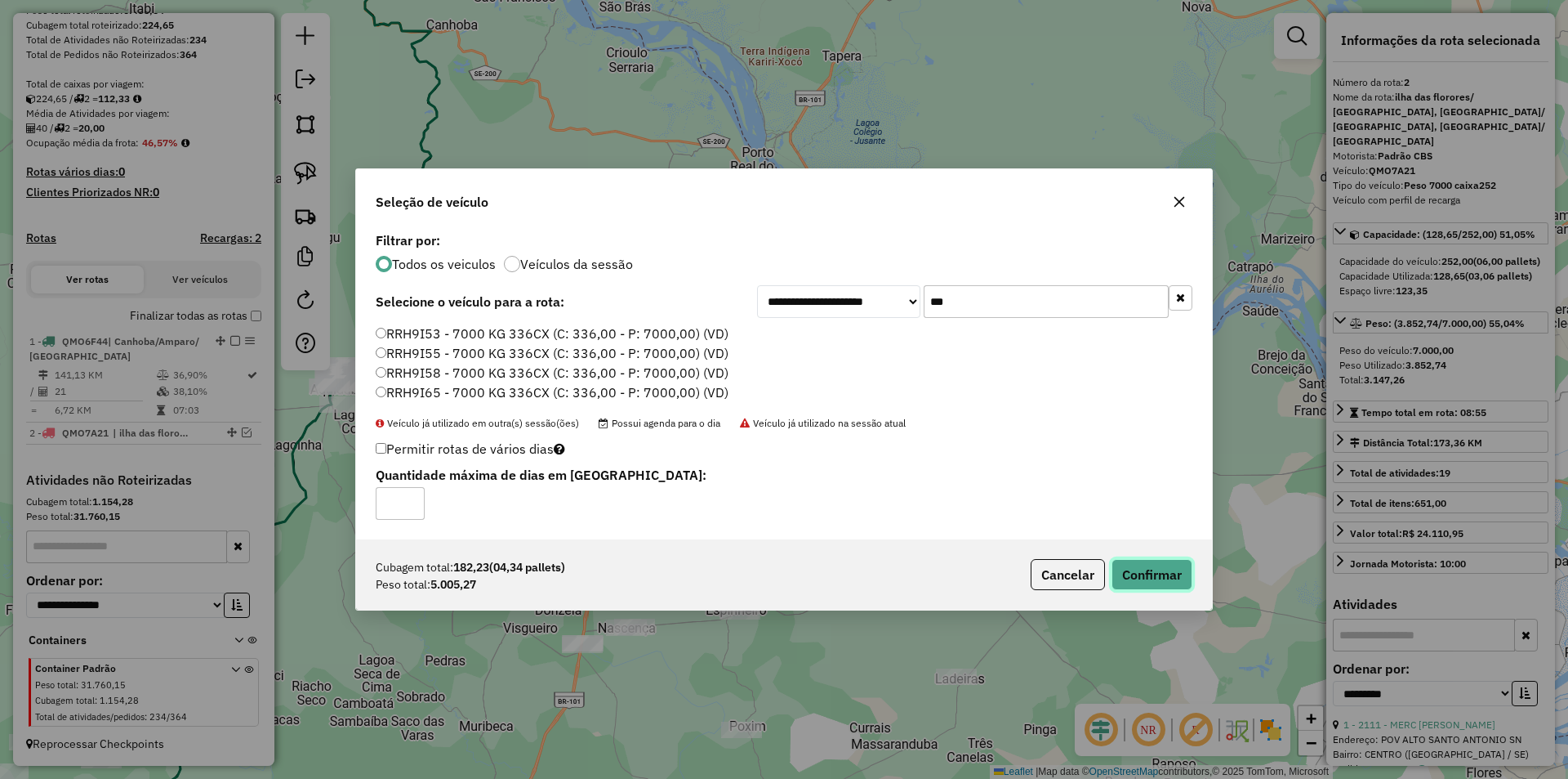
click at [1143, 570] on button "Confirmar" at bounding box center [1152, 574] width 81 height 31
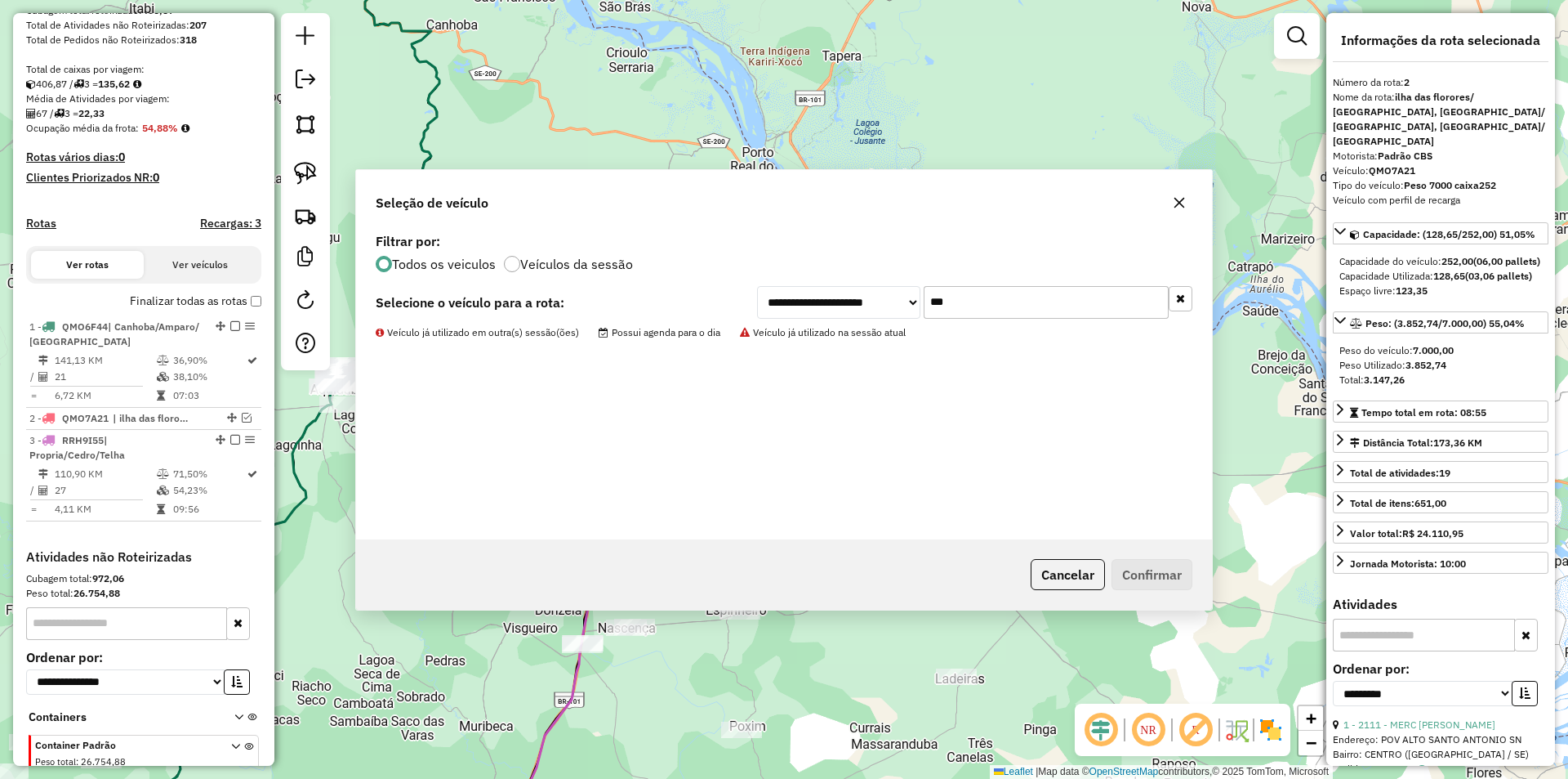
scroll to position [386, 0]
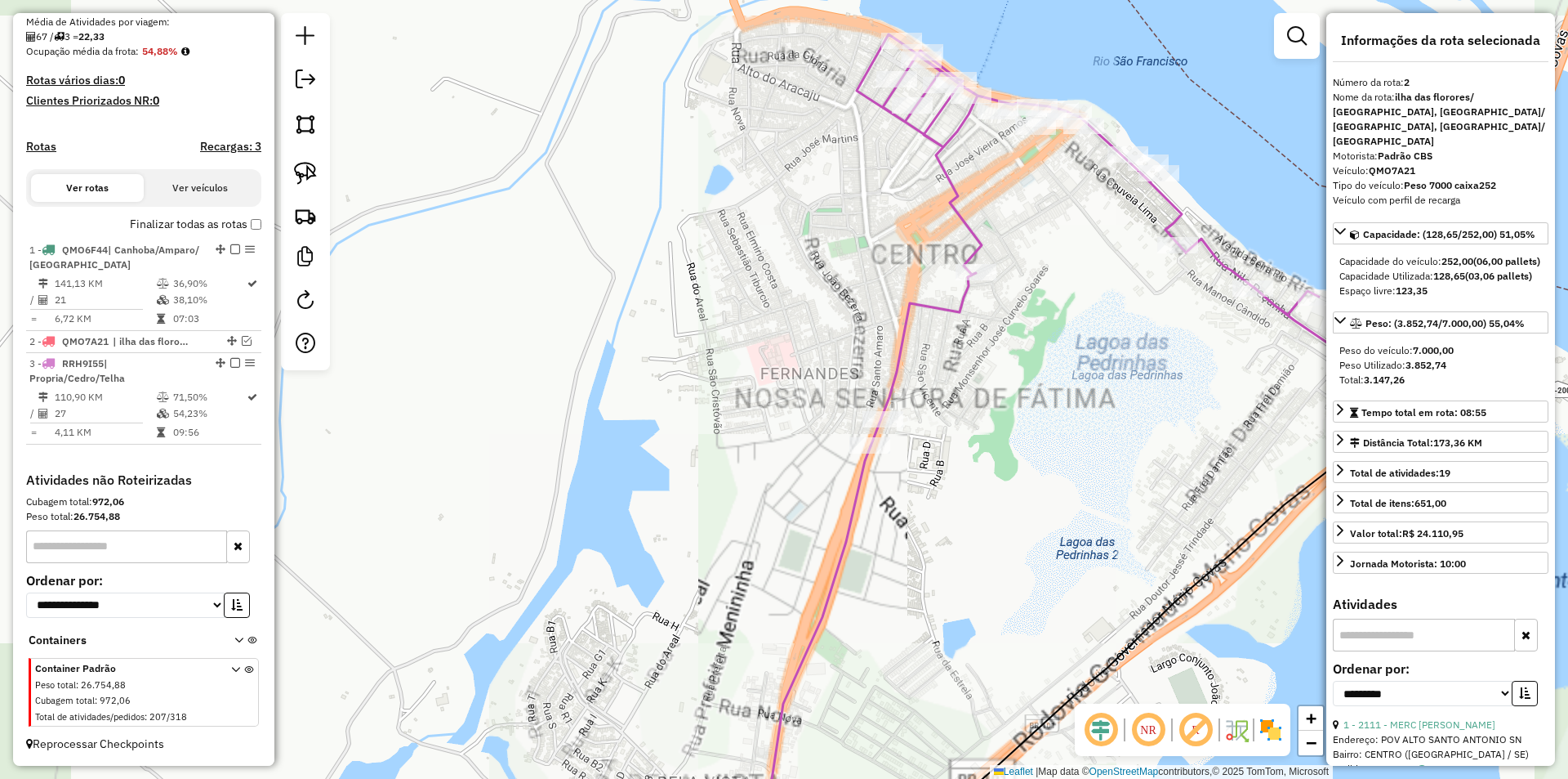
drag, startPoint x: 1005, startPoint y: 209, endPoint x: 741, endPoint y: 278, distance: 272.9
click at [741, 278] on div "Janela de atendimento Grade de atendimento Capacidade Transportadoras Veículos …" at bounding box center [784, 389] width 1568 height 779
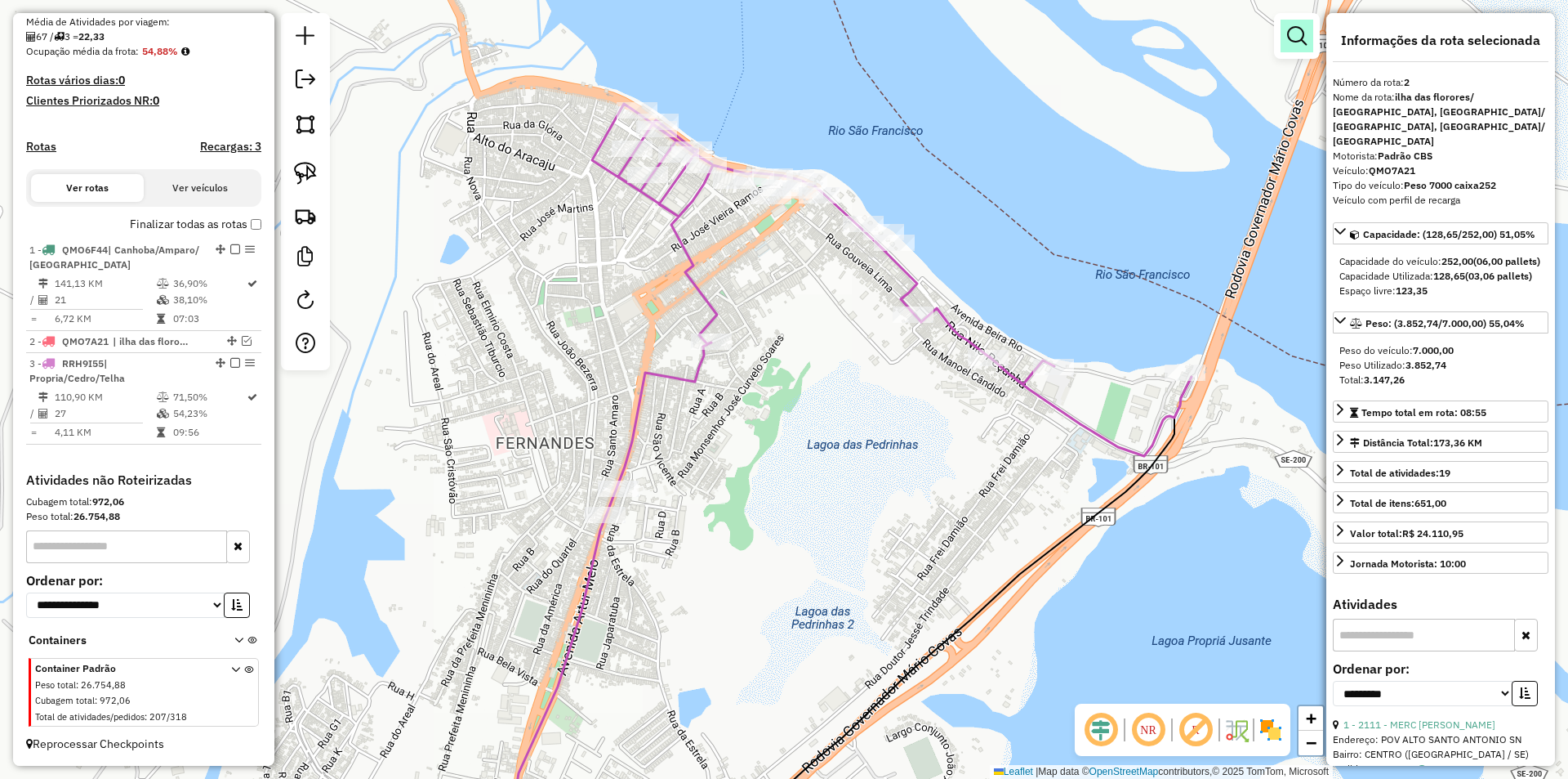
click at [1284, 41] on link at bounding box center [1297, 36] width 33 height 33
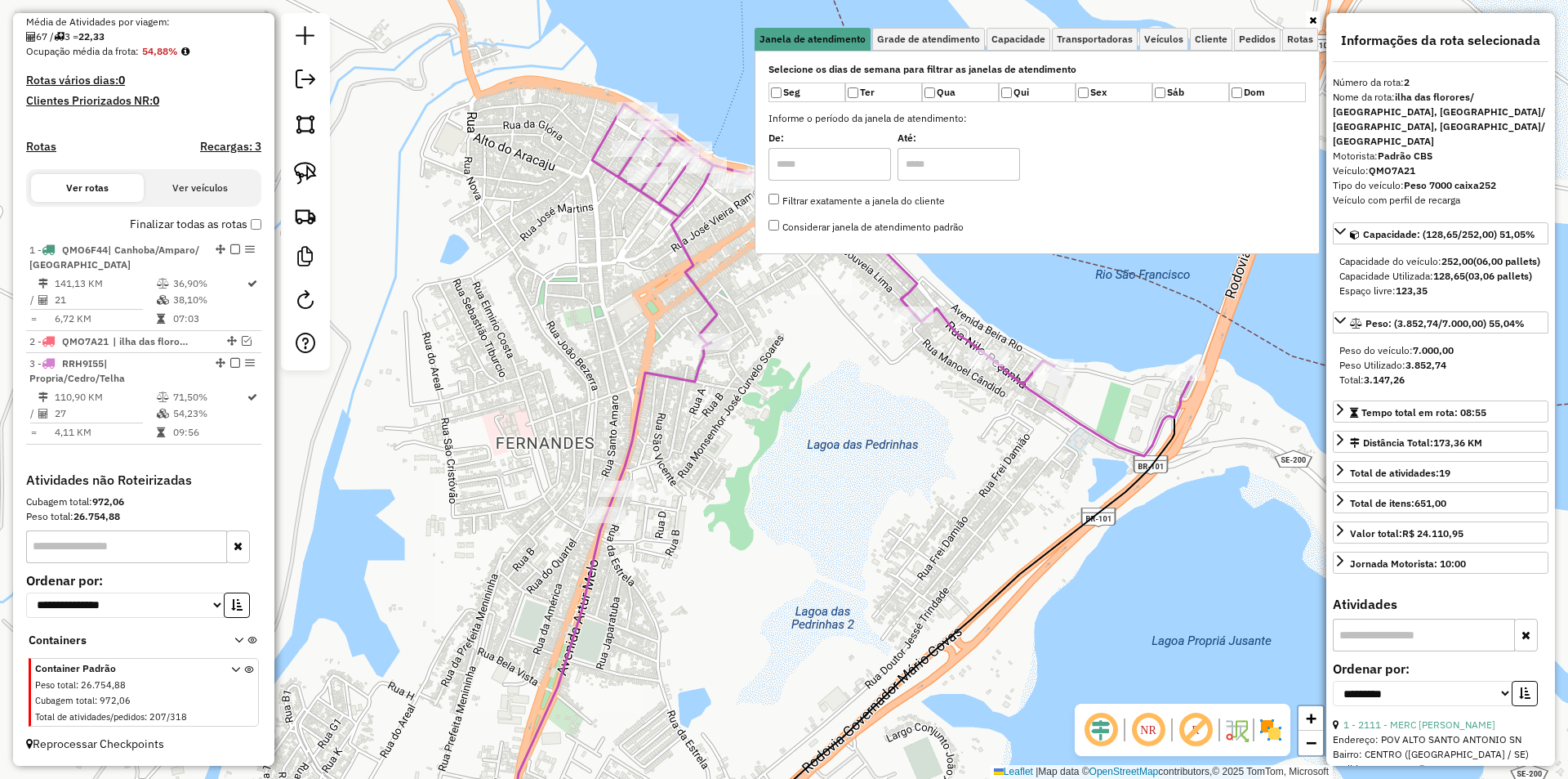
click at [962, 279] on div "Janela de atendimento Grade de atendimento Capacidade Transportadoras Veículos …" at bounding box center [784, 389] width 1568 height 779
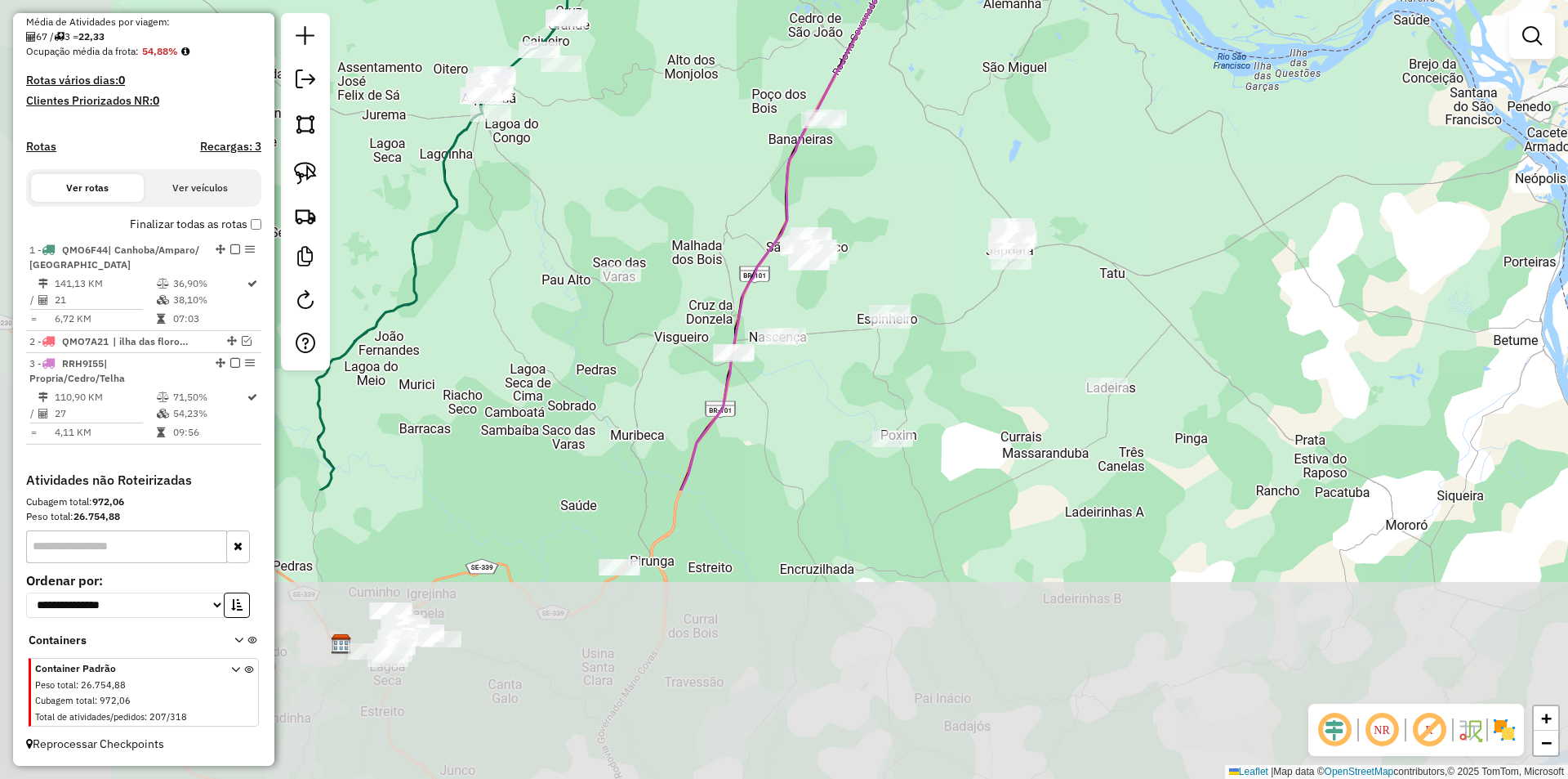
drag, startPoint x: 969, startPoint y: 469, endPoint x: 882, endPoint y: 86, distance: 392.8
click at [938, 61] on div "Janela de atendimento Grade de atendimento Capacidade Transportadoras Veículos …" at bounding box center [784, 389] width 1568 height 779
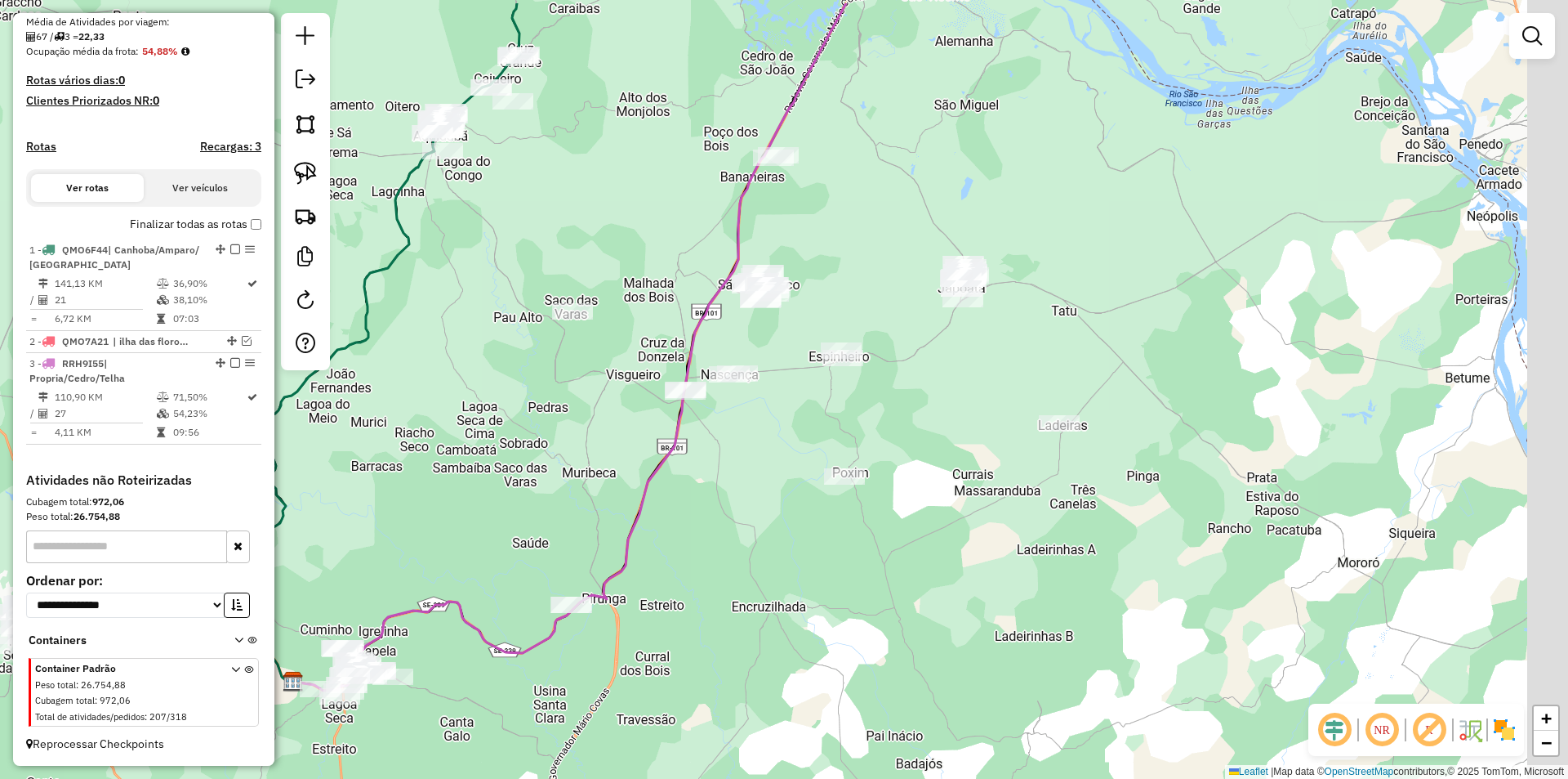
drag, startPoint x: 641, startPoint y: 175, endPoint x: 545, endPoint y: 213, distance: 103.2
click at [601, 229] on div "Janela de atendimento Grade de atendimento Capacidade Transportadoras Veículos …" at bounding box center [784, 389] width 1568 height 779
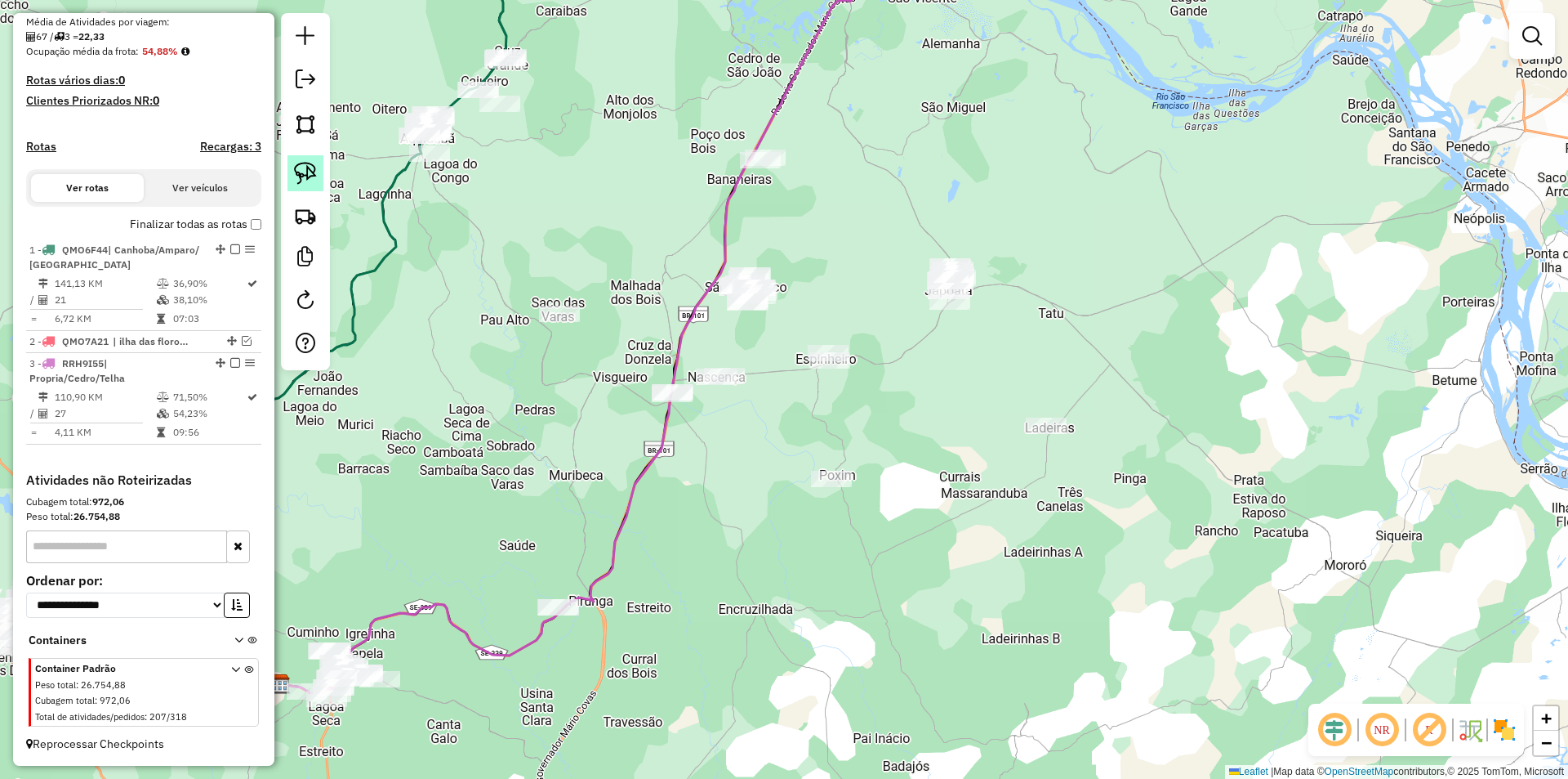
click at [303, 166] on img at bounding box center [305, 173] width 22 height 22
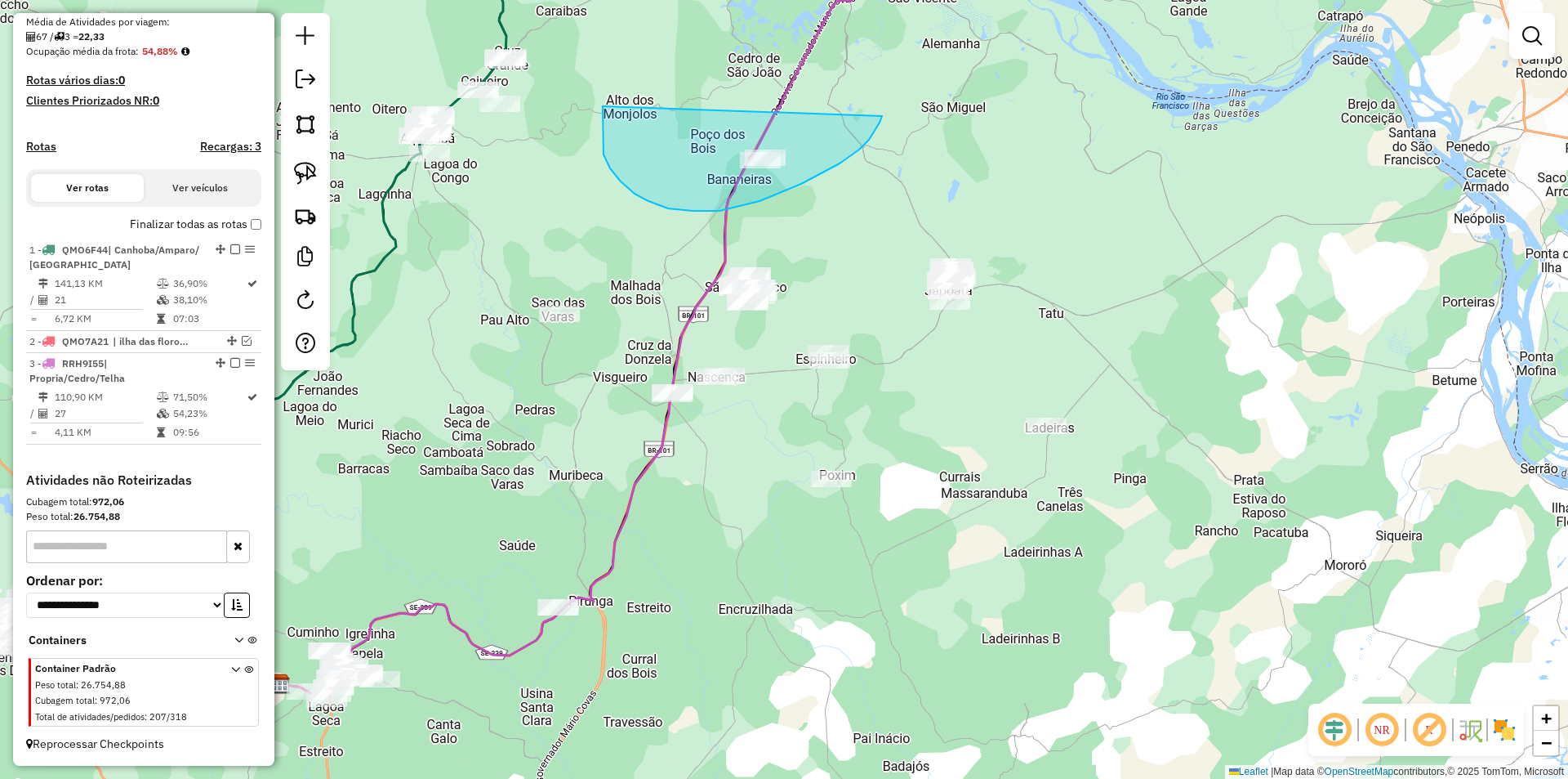
drag, startPoint x: 602, startPoint y: 112, endPoint x: 883, endPoint y: 115, distance: 281.0
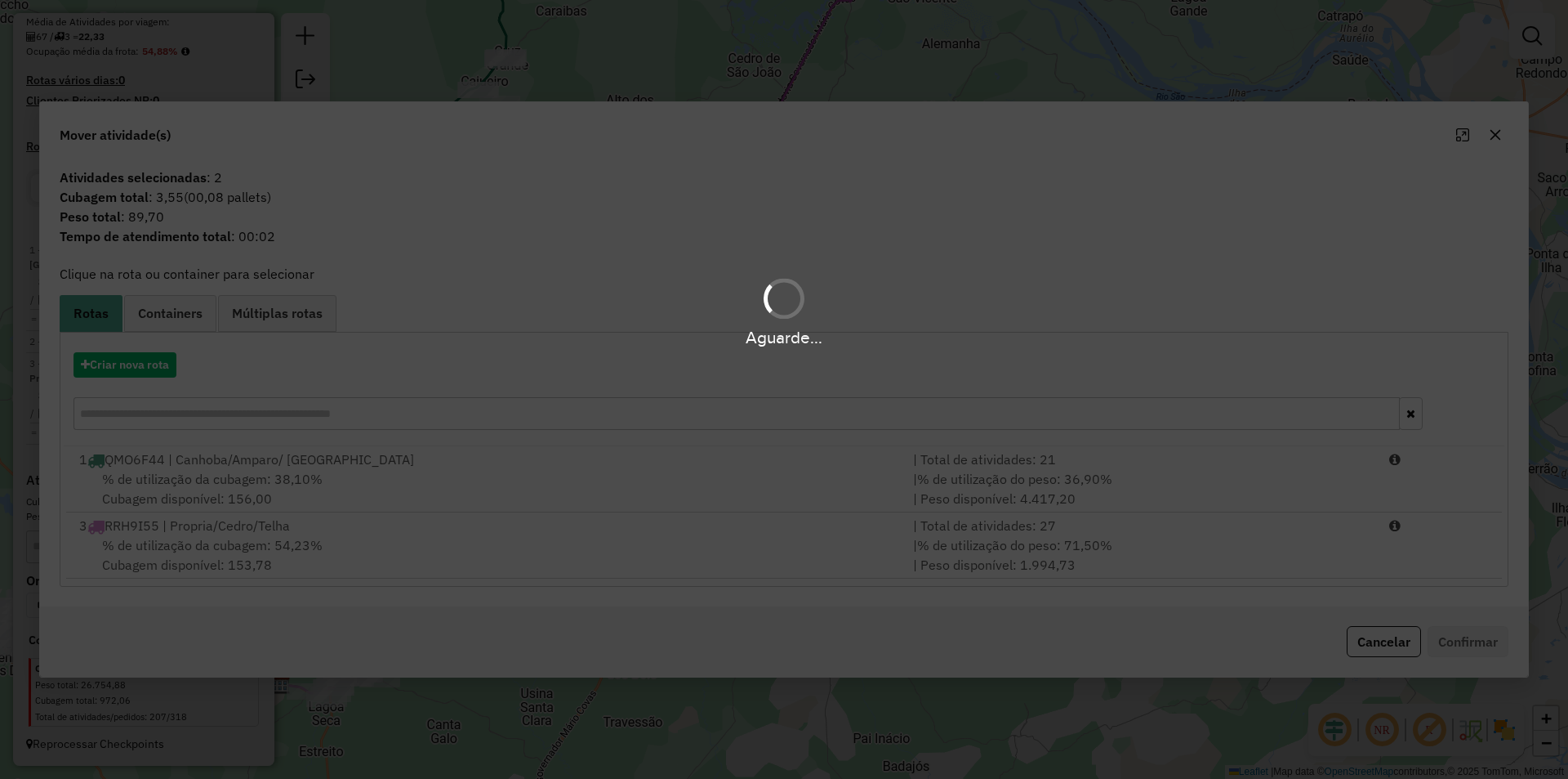
click at [156, 368] on div "Aguarde..." at bounding box center [784, 389] width 1568 height 779
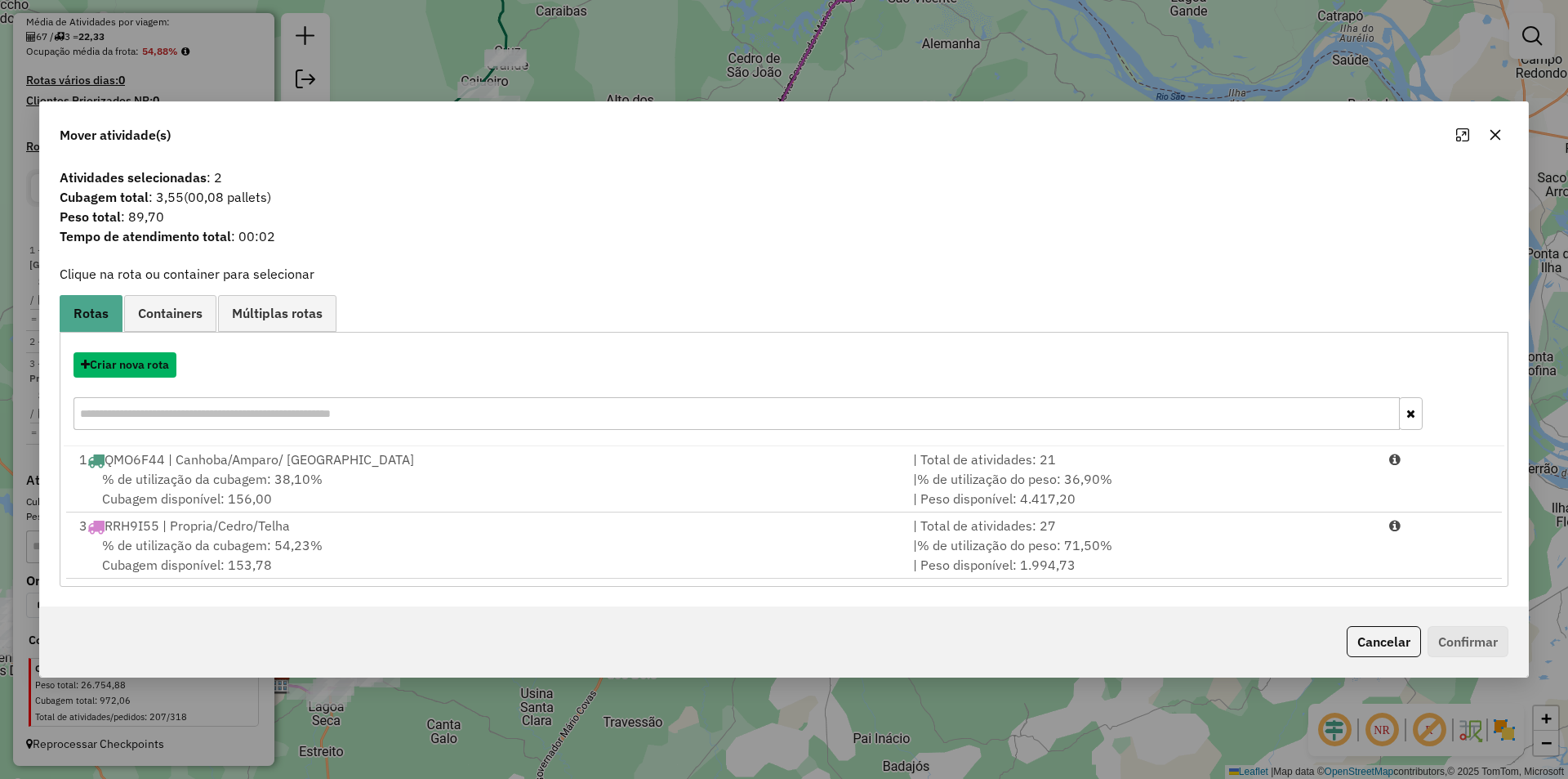
click at [156, 367] on button "Criar nova rota" at bounding box center [124, 364] width 103 height 25
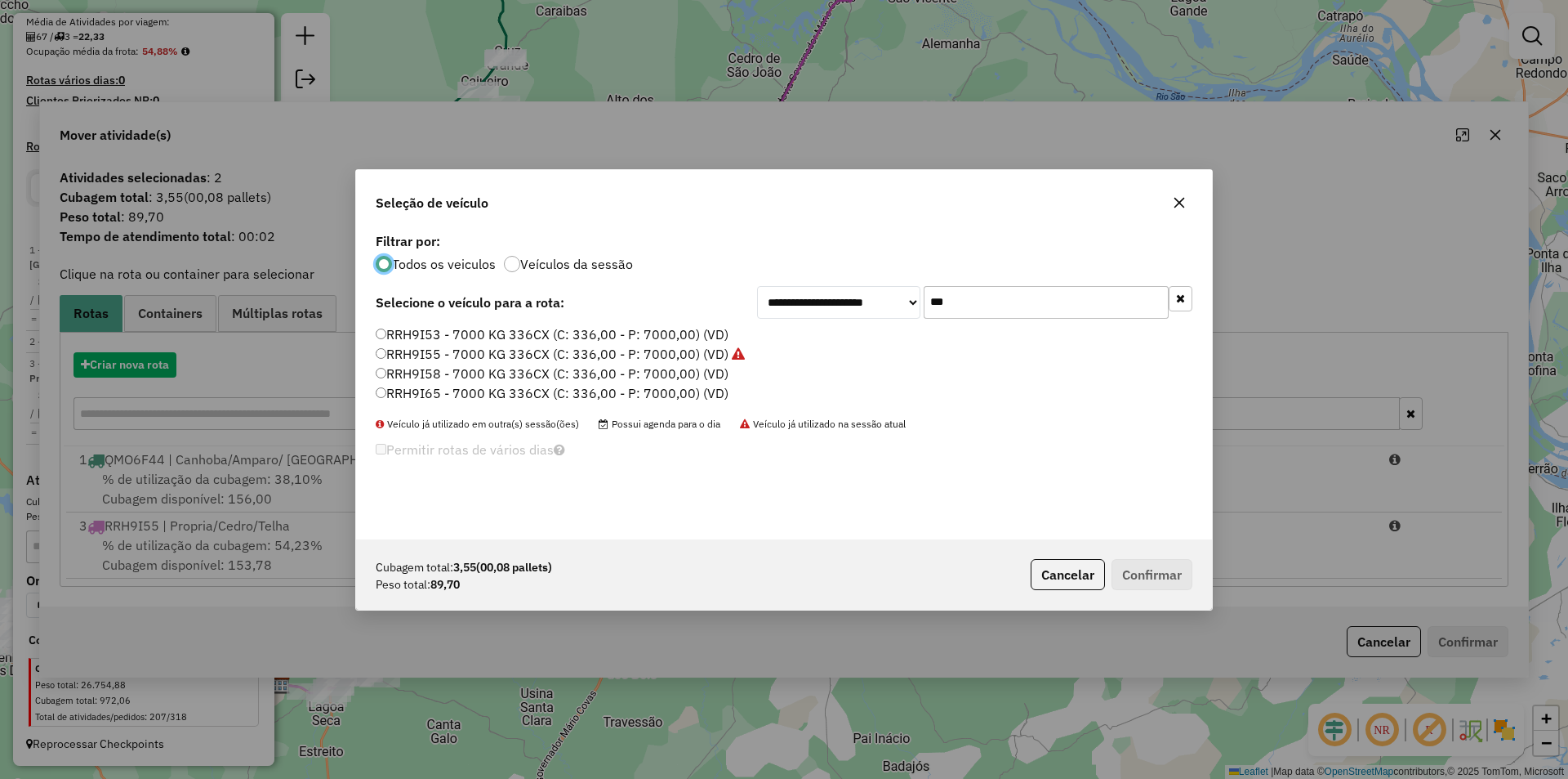
scroll to position [9, 5]
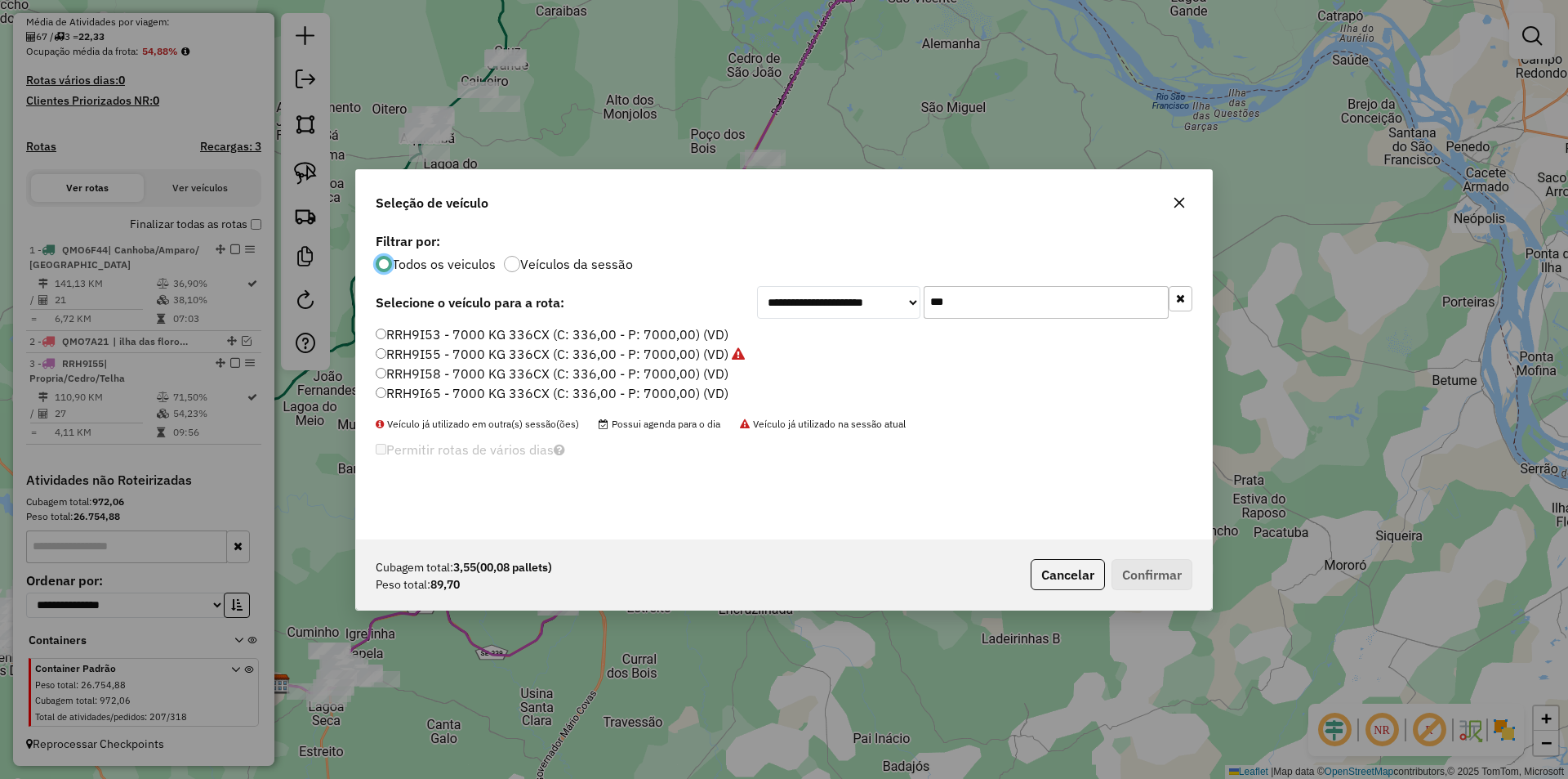
click at [978, 316] on input "***" at bounding box center [1046, 303] width 245 height 33
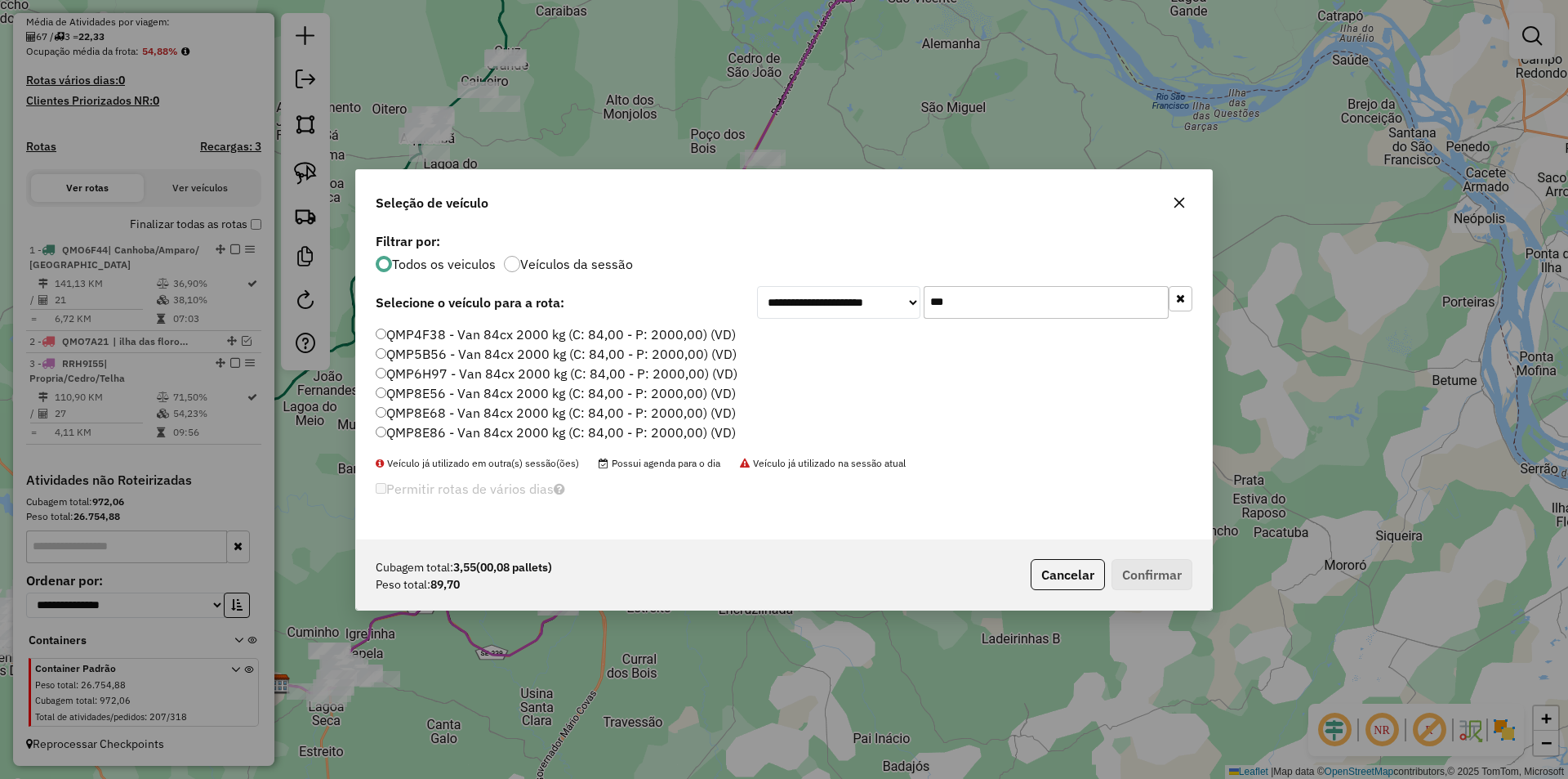
type input "***"
drag, startPoint x: 419, startPoint y: 351, endPoint x: 471, endPoint y: 386, distance: 62.7
click at [421, 351] on label "QMP5B56 - Van 84cx 2000 kg (C: 84,00 - P: 2000,00) (VD)" at bounding box center [557, 354] width 361 height 20
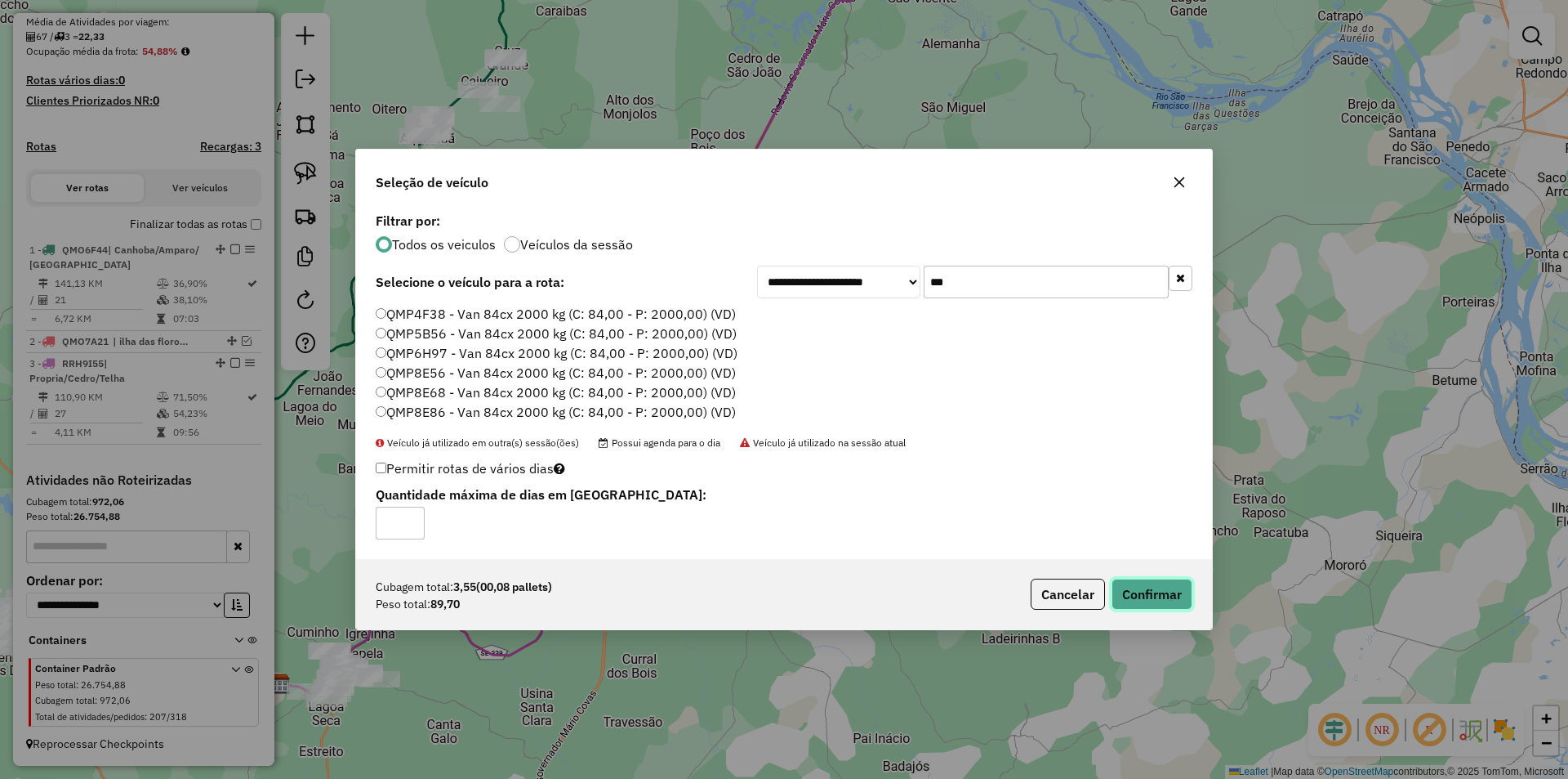
click at [1166, 592] on button "Confirmar" at bounding box center [1152, 594] width 81 height 31
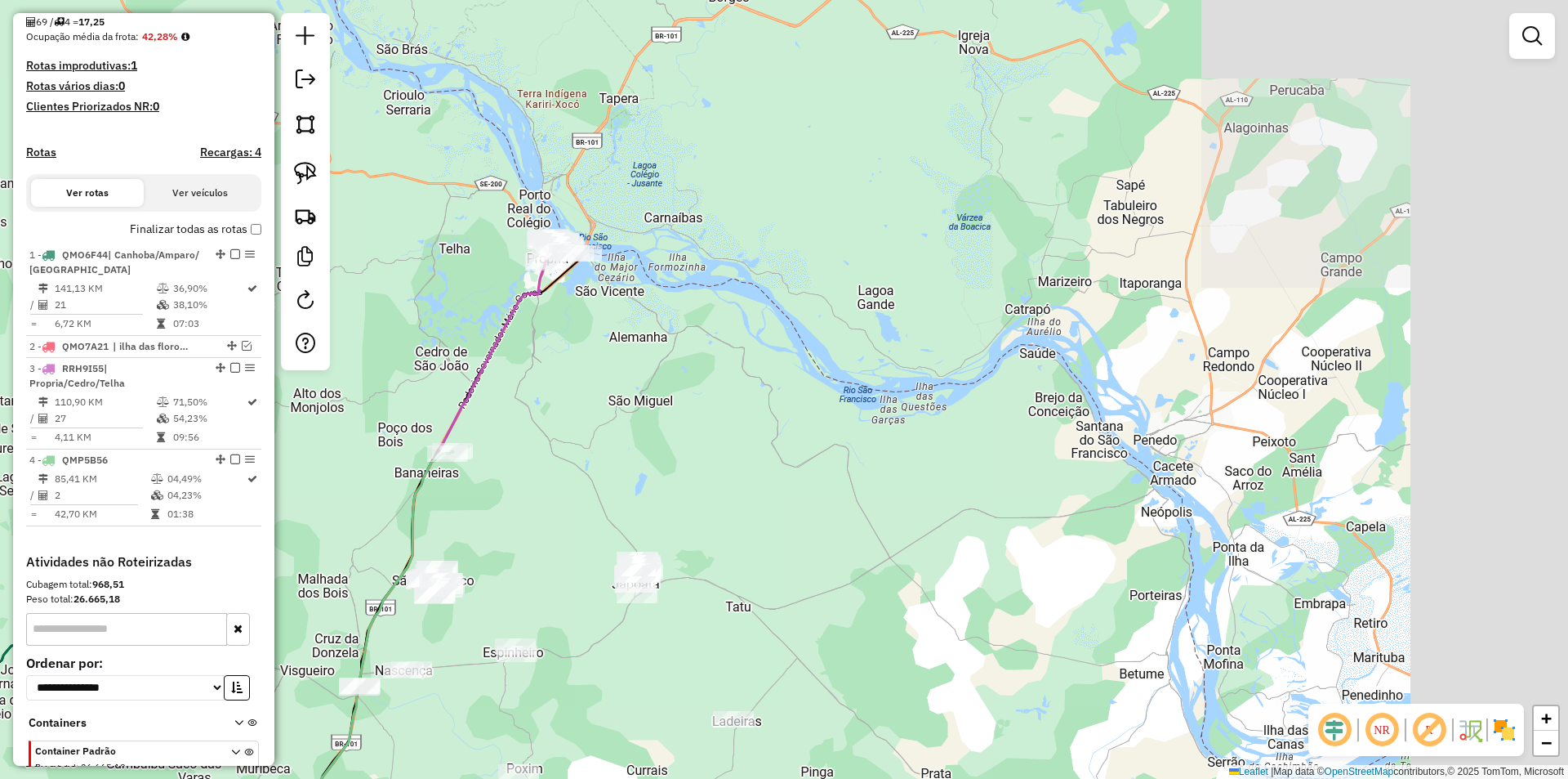
drag, startPoint x: 1046, startPoint y: 444, endPoint x: 998, endPoint y: 490, distance: 66.5
click at [1002, 490] on div "Janela de atendimento Grade de atendimento Capacidade Transportadoras Veículos …" at bounding box center [784, 389] width 1568 height 779
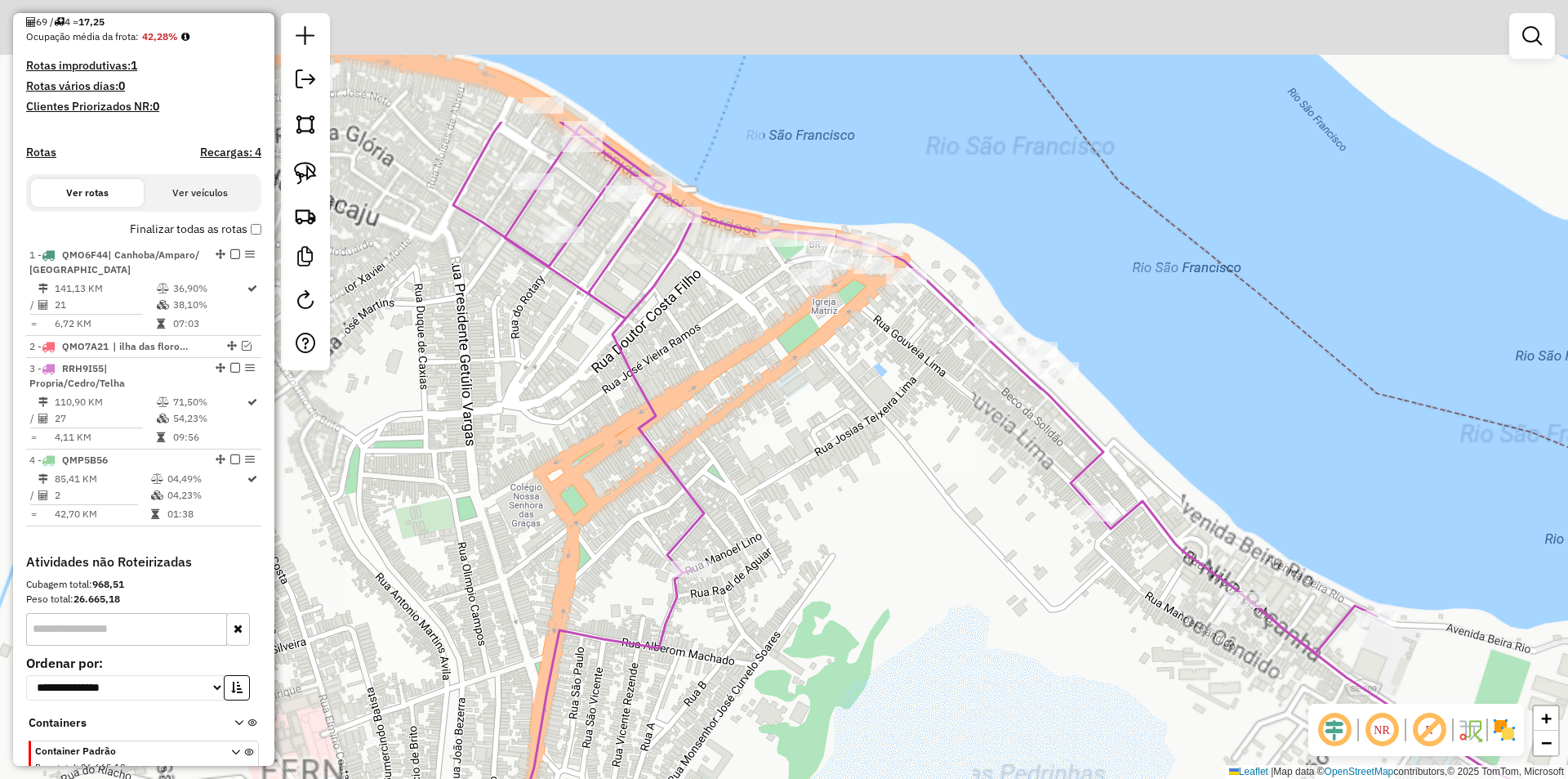
drag, startPoint x: 699, startPoint y: 333, endPoint x: 683, endPoint y: 376, distance: 45.9
click at [683, 376] on div "Janela de atendimento Grade de atendimento Capacidade Transportadoras Veículos …" at bounding box center [784, 389] width 1568 height 779
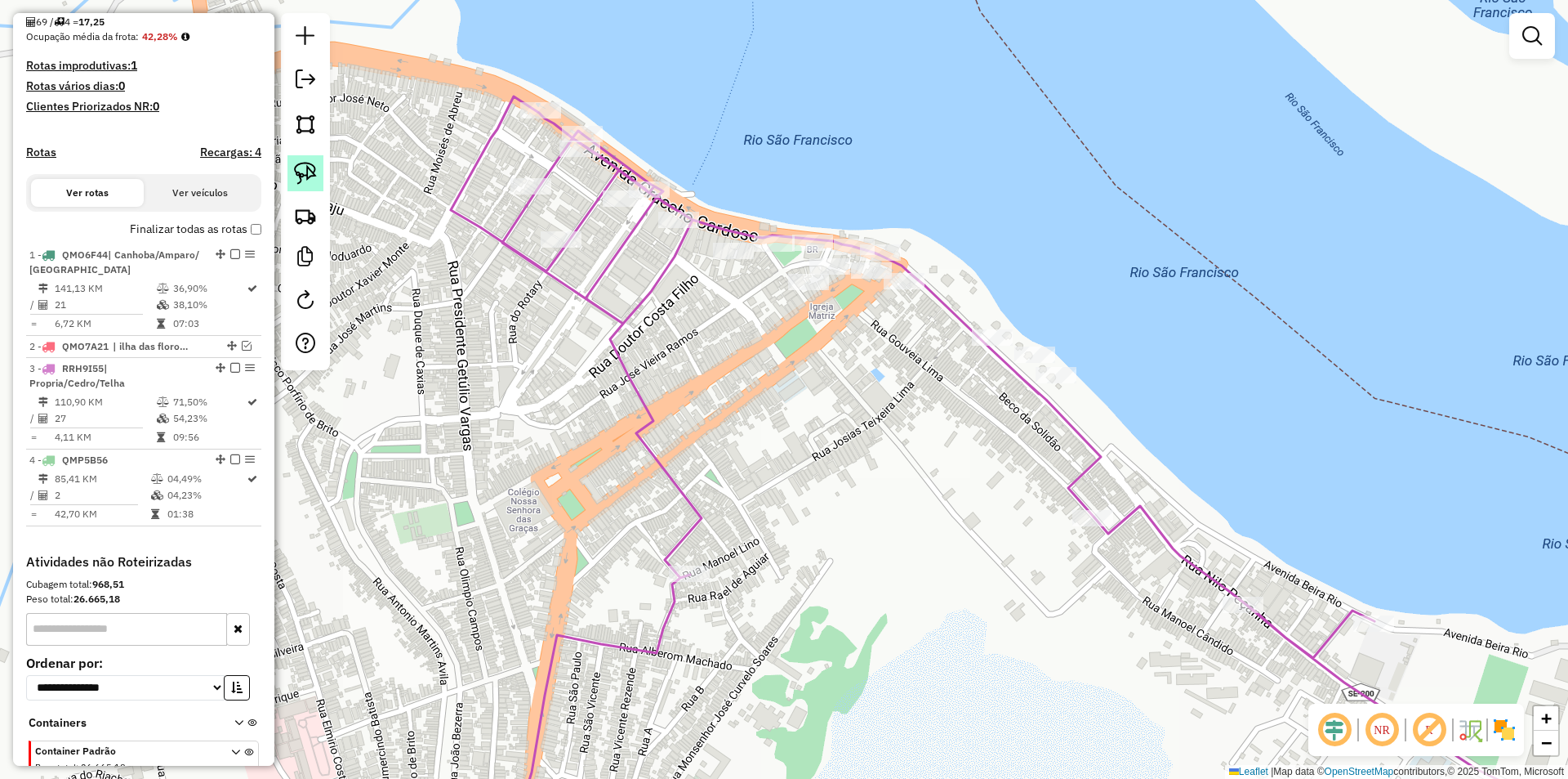
click at [309, 176] on img at bounding box center [305, 173] width 22 height 22
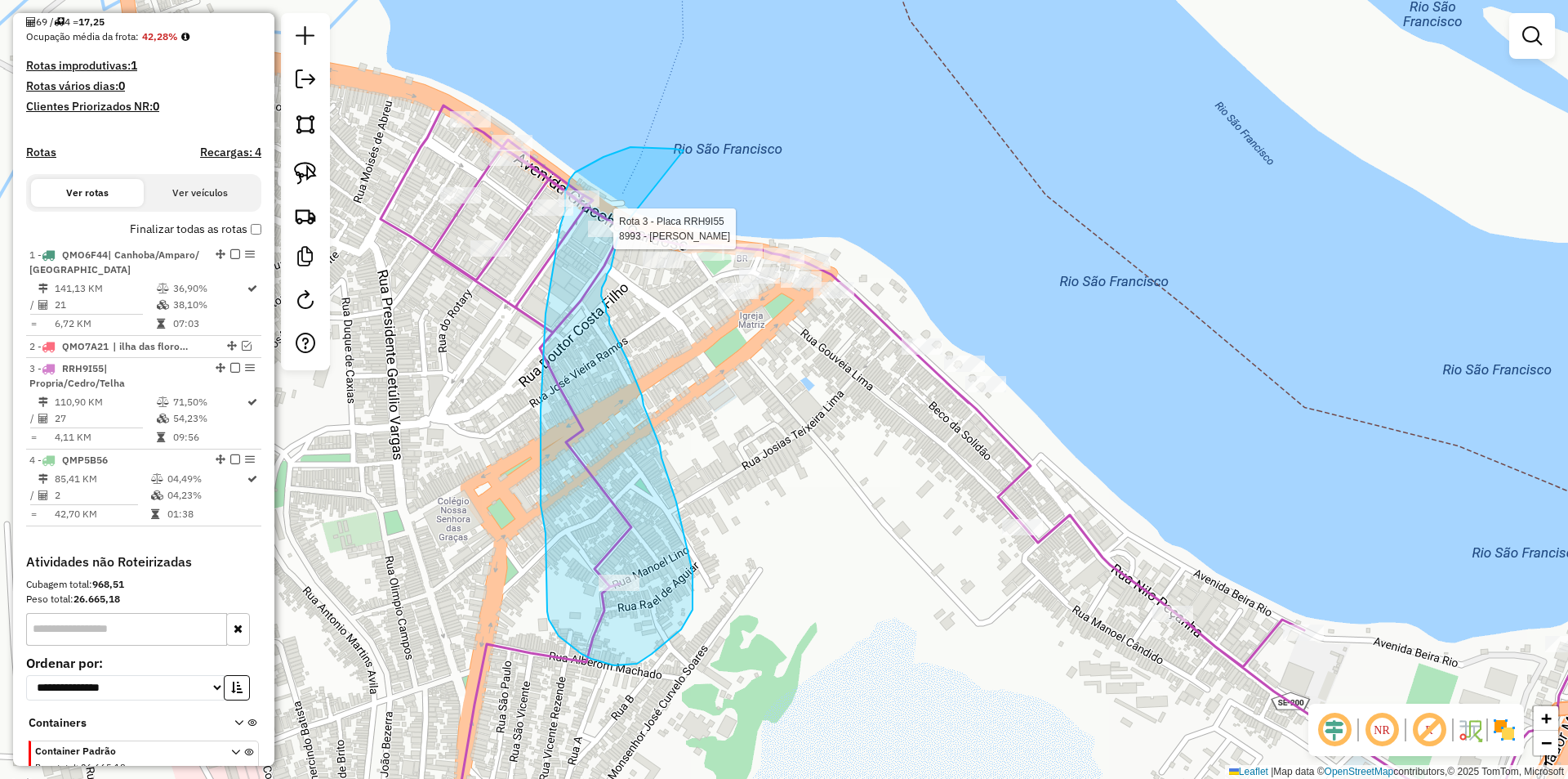
click at [621, 230] on div "Rota 3 - Placa RRH9I55 8993 - MERC FERREIRA Janela de atendimento Grade de aten…" at bounding box center [784, 389] width 1568 height 779
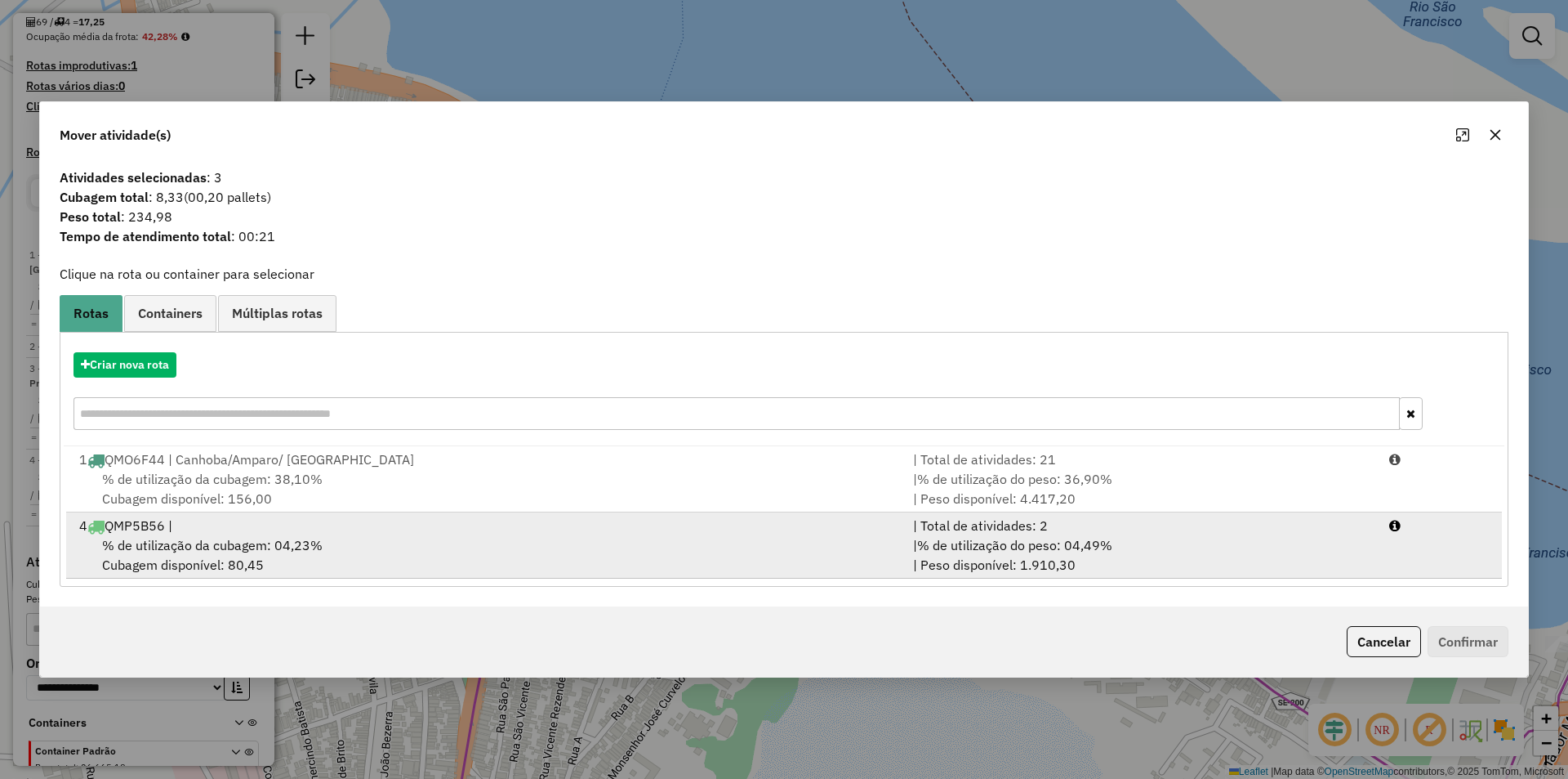
click at [1381, 552] on li "4 QMP5B56 | | Total de atividades: 2 % de utilização da cubagem: 04,23% Cubagem…" at bounding box center [784, 545] width 1436 height 67
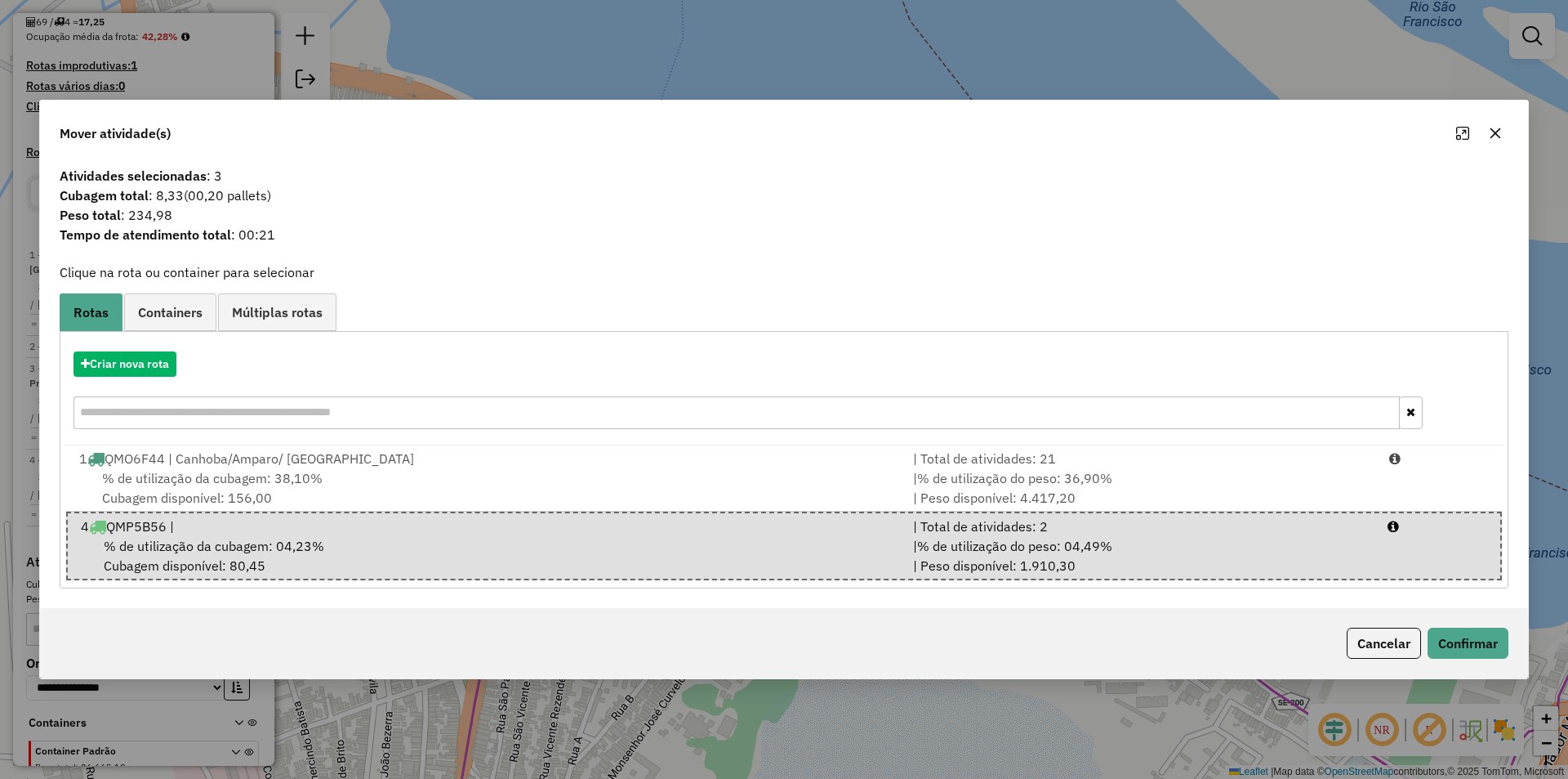
click at [1472, 620] on div "Cancelar Confirmar" at bounding box center [784, 642] width 1488 height 70
click at [1470, 635] on button "Confirmar" at bounding box center [1469, 643] width 81 height 31
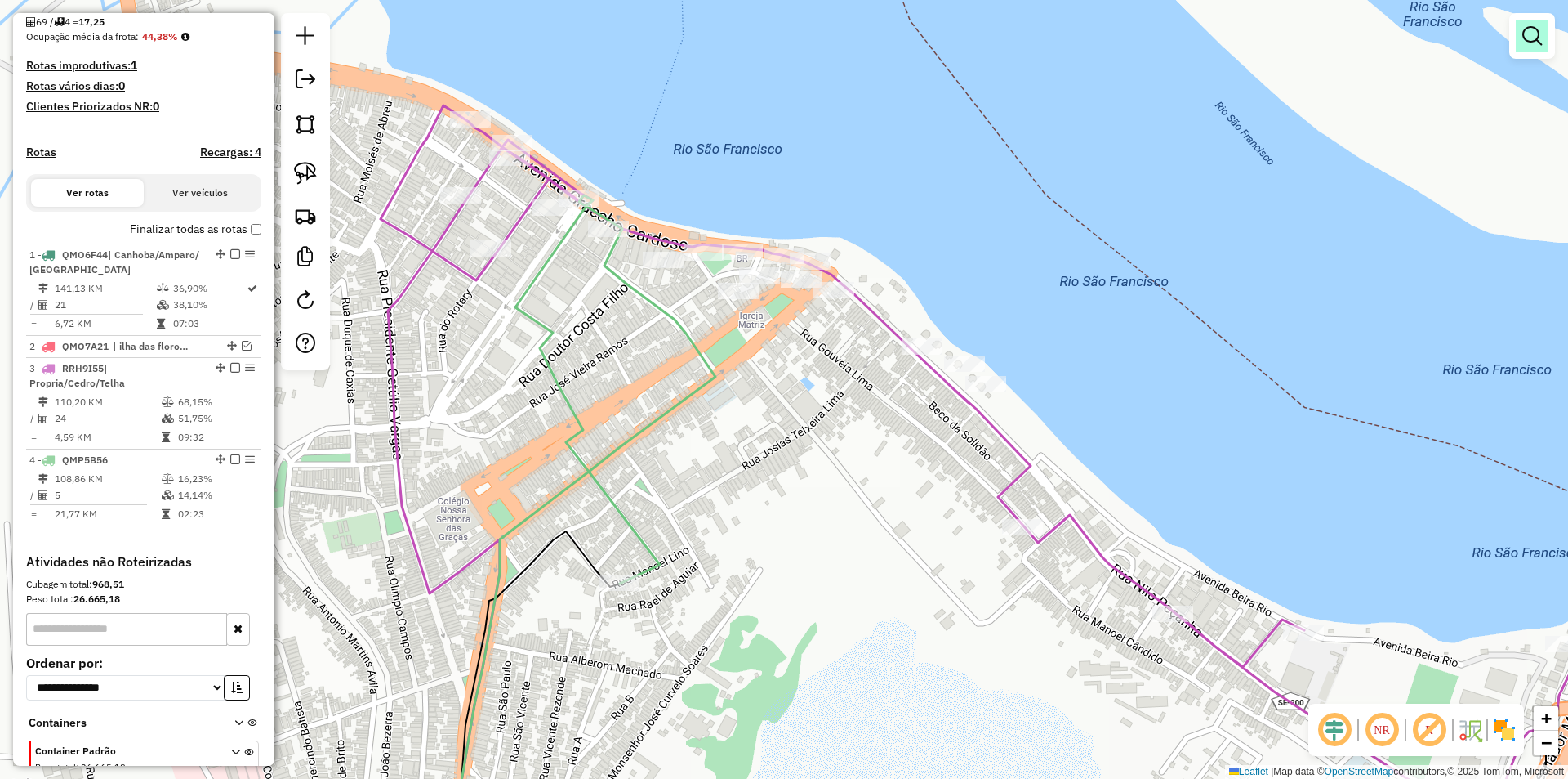
click at [1537, 49] on link at bounding box center [1533, 36] width 33 height 33
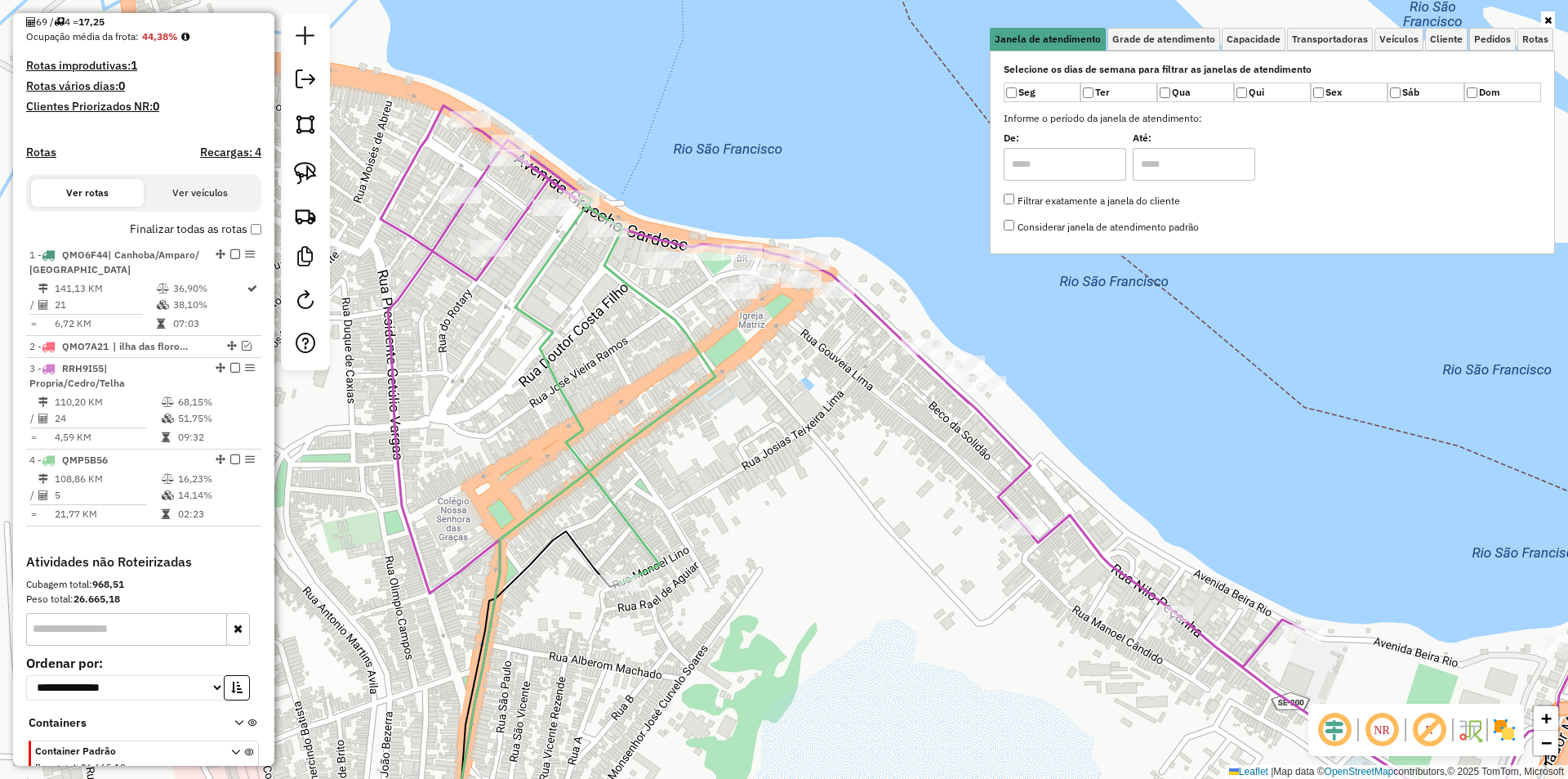
click at [1263, 22] on div at bounding box center [1272, 20] width 565 height 15
click at [1263, 38] on span "Capacidade" at bounding box center [1253, 39] width 54 height 10
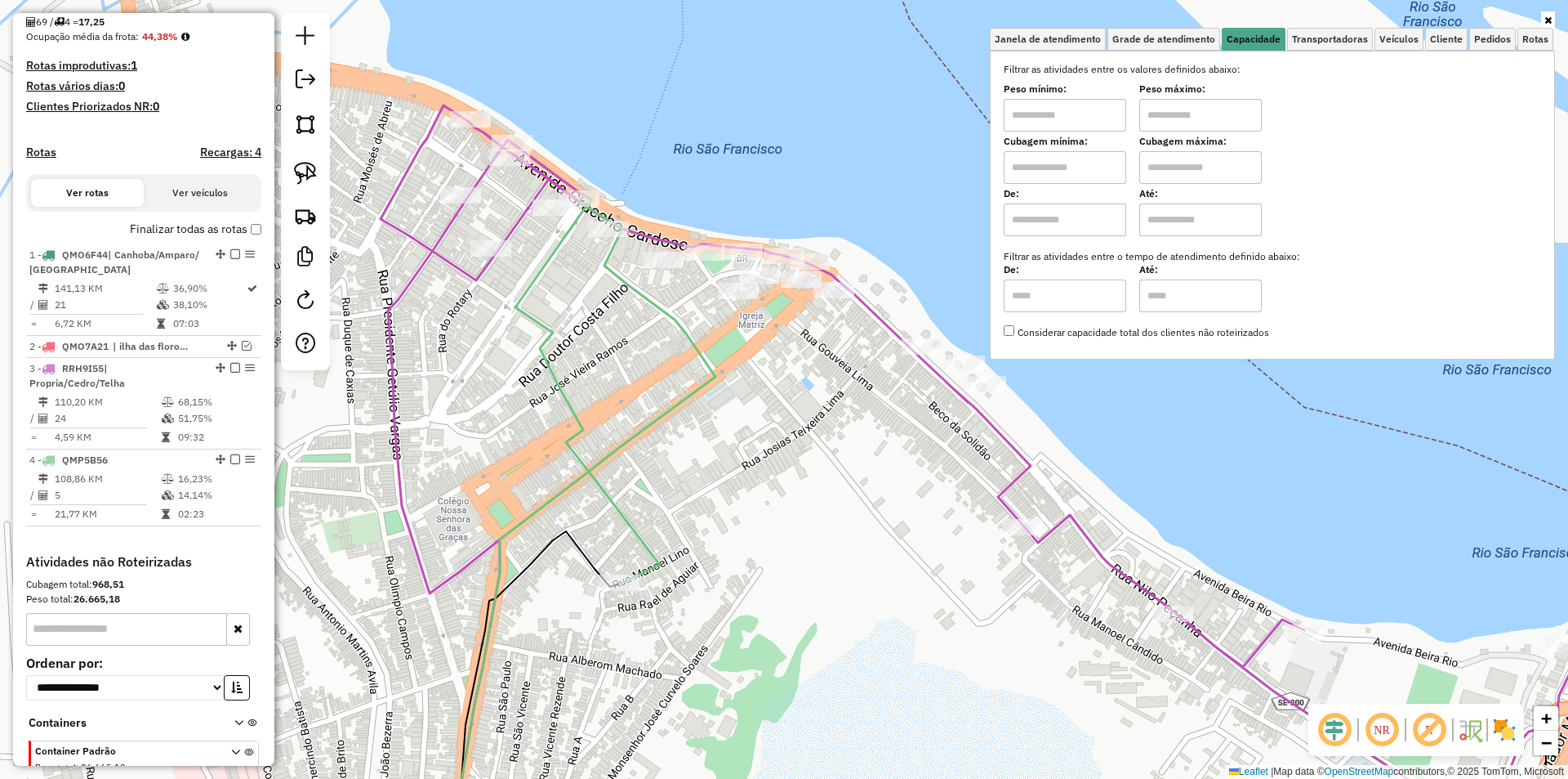
click at [1219, 111] on input "text" at bounding box center [1201, 115] width 123 height 33
type input "******"
click at [1097, 112] on input "text" at bounding box center [1065, 115] width 123 height 33
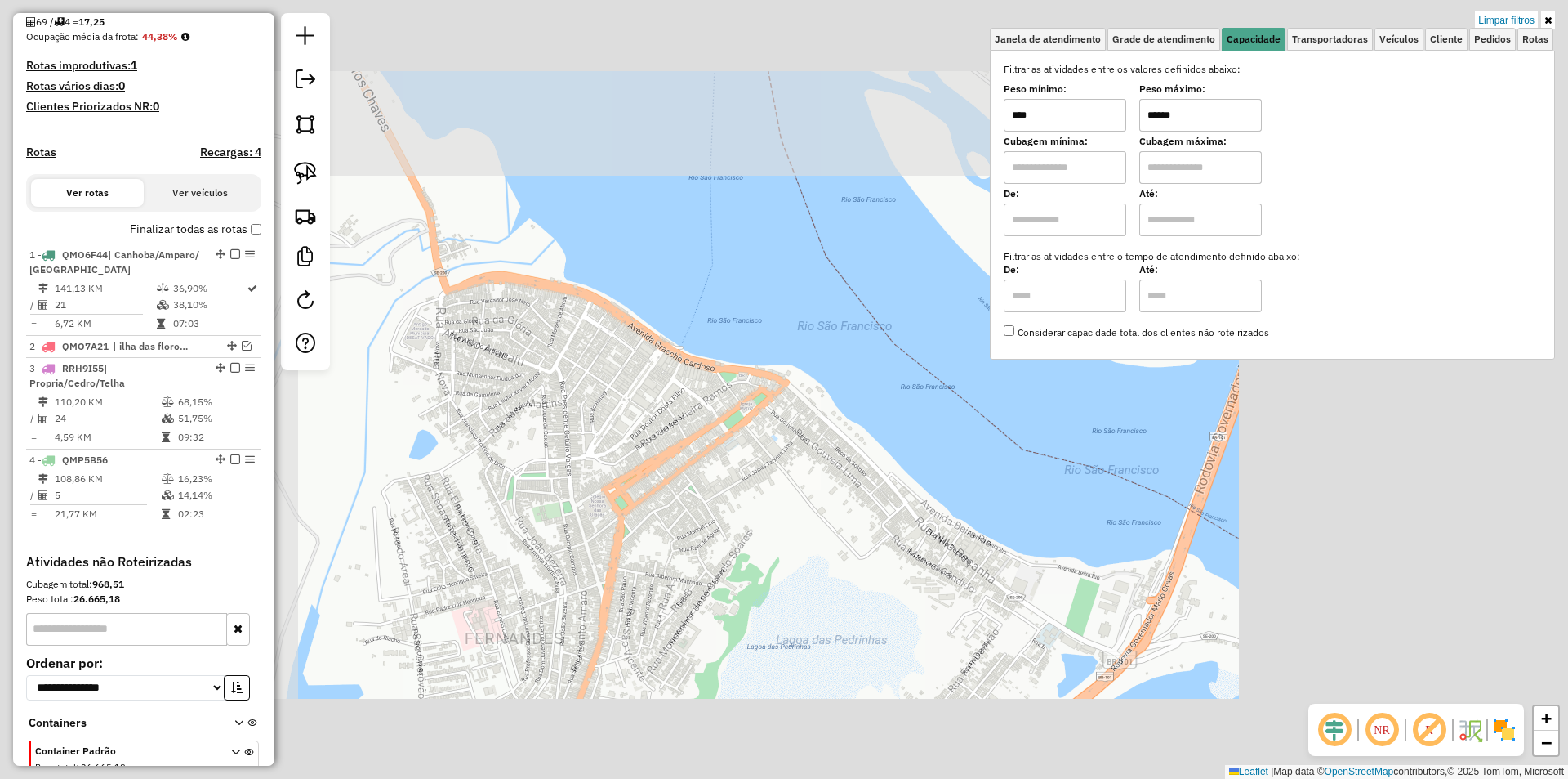
type input "****"
click at [742, 489] on div "Limpar filtros Janela de atendimento Grade de atendimento Capacidade Transporta…" at bounding box center [784, 389] width 1568 height 779
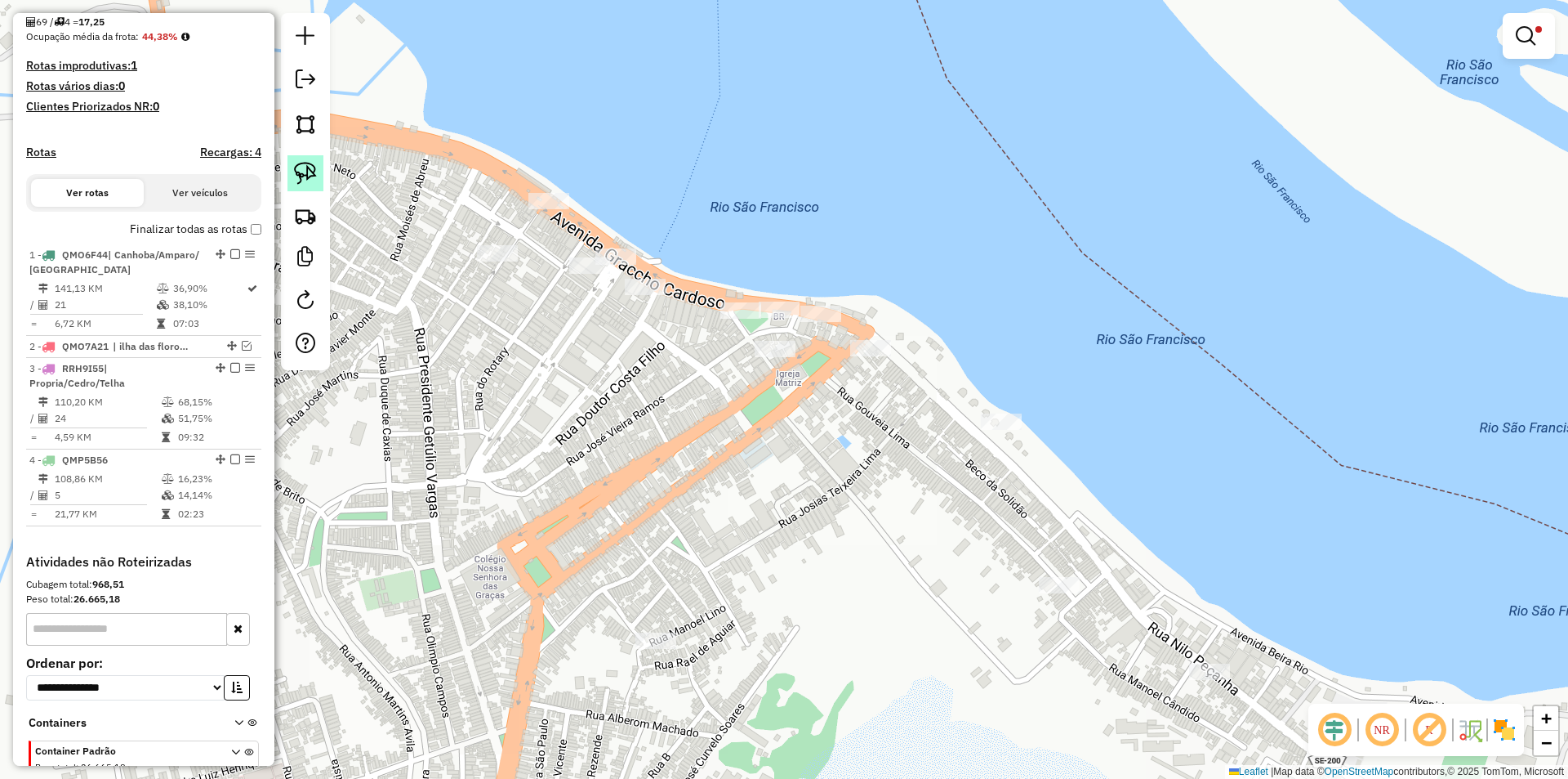
click at [317, 179] on link at bounding box center [306, 174] width 36 height 36
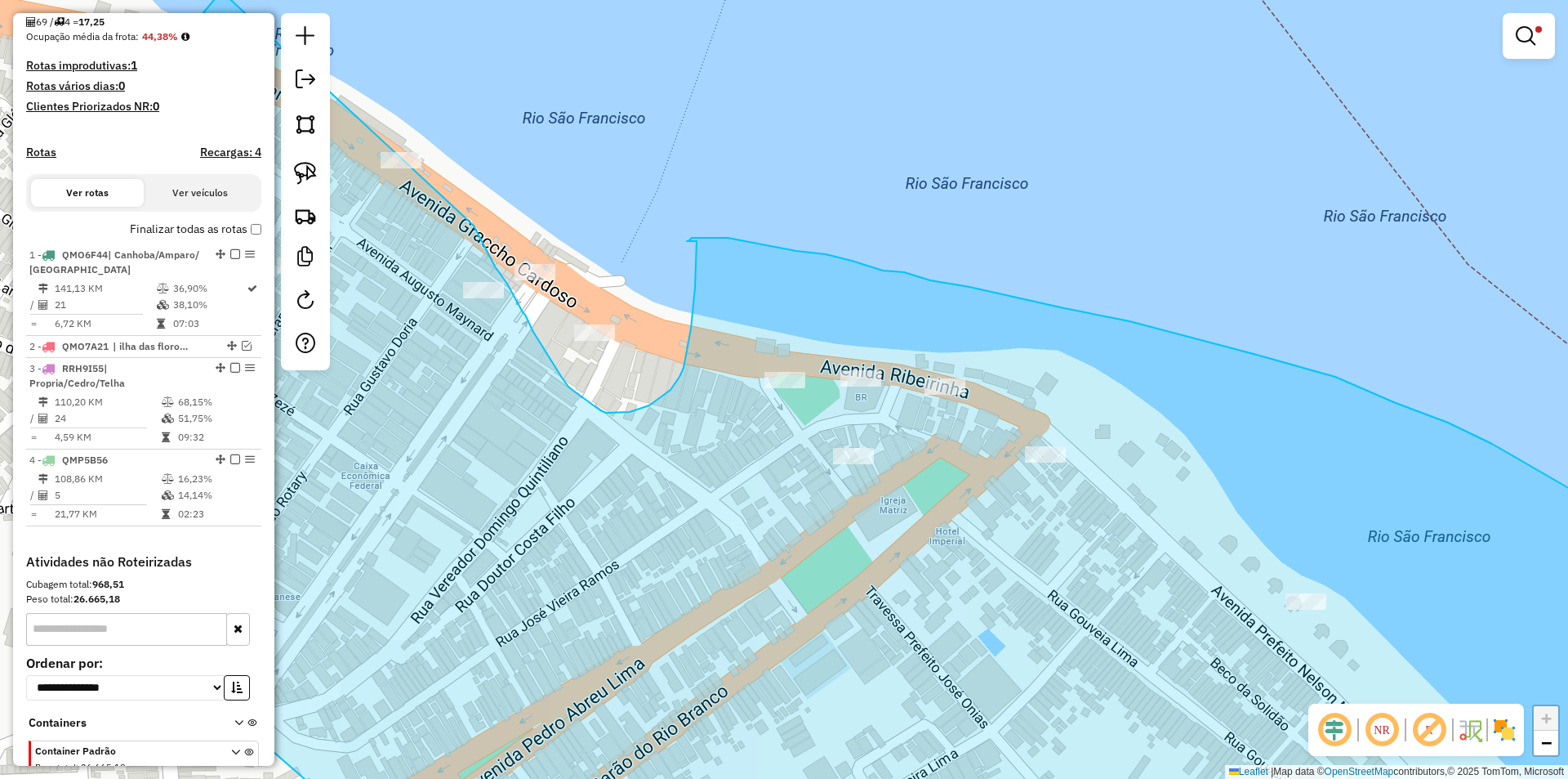
drag, startPoint x: 457, startPoint y: 118, endPoint x: 437, endPoint y: 102, distance: 25.6
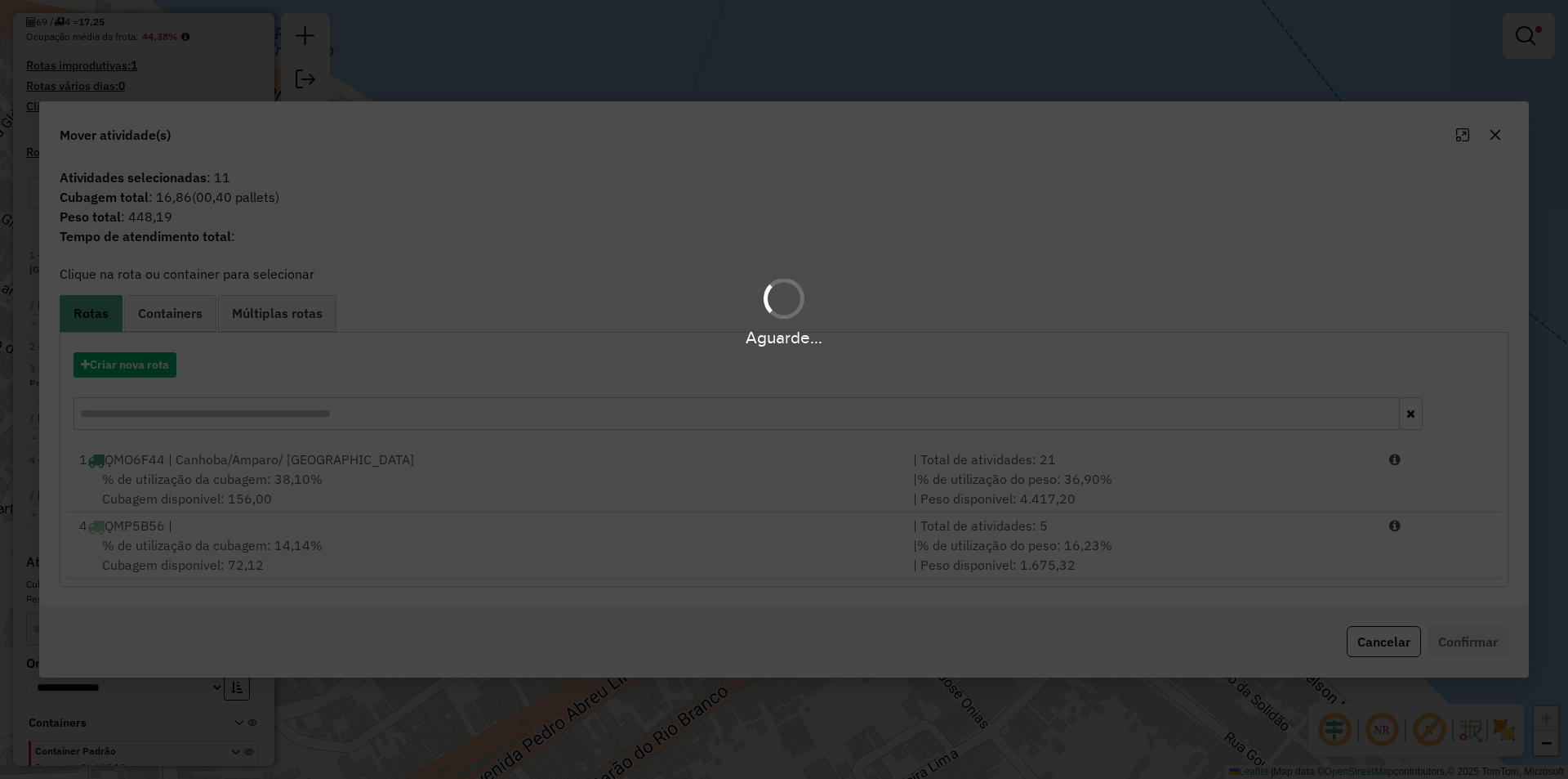
click at [1355, 556] on div "Aguarde..." at bounding box center [784, 389] width 1568 height 779
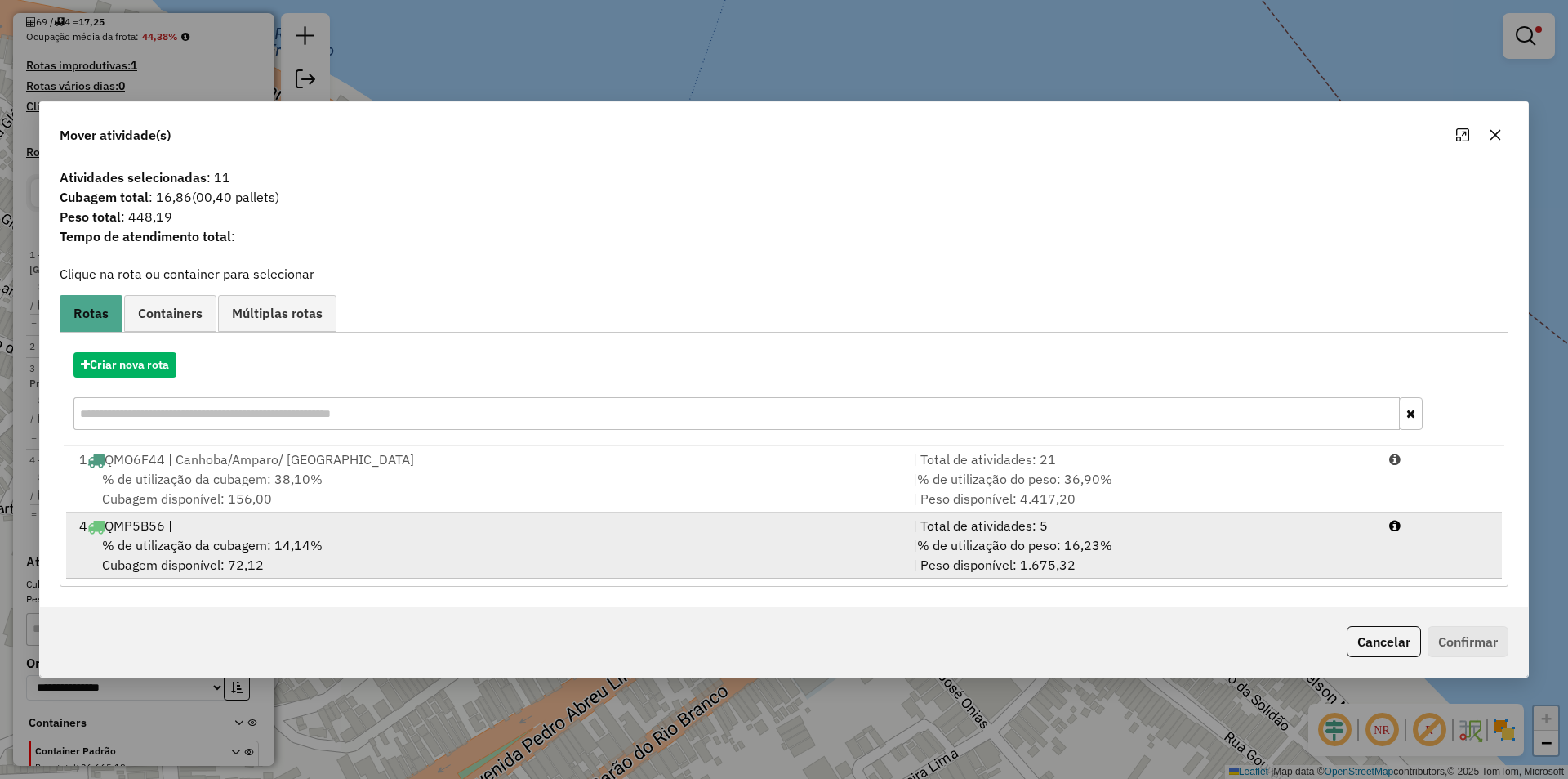
click at [1393, 555] on li "4 QMP5B56 | | Total de atividades: 5 % de utilização da cubagem: 14,14% Cubagem…" at bounding box center [784, 545] width 1436 height 67
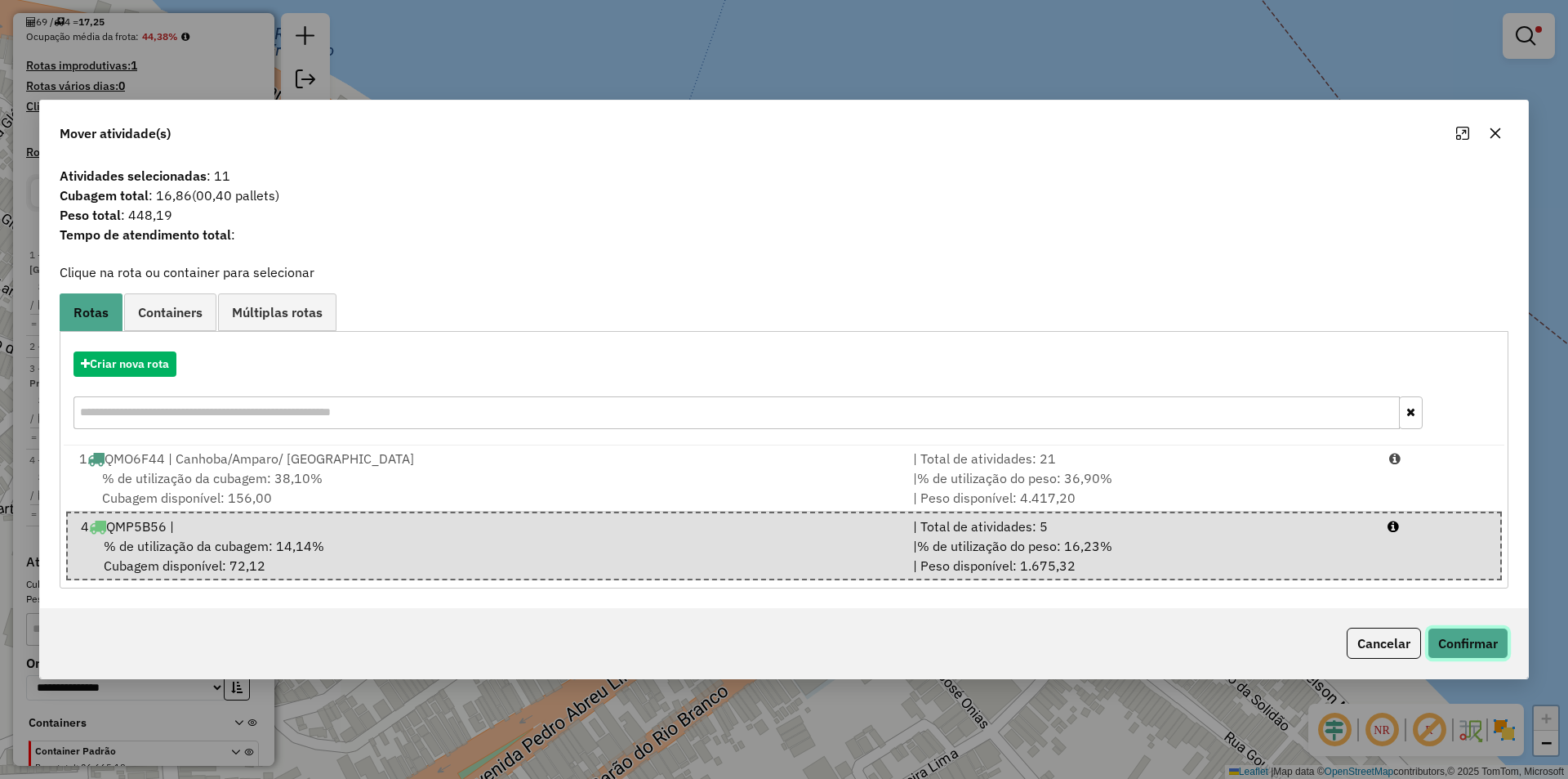
drag, startPoint x: 1477, startPoint y: 635, endPoint x: 1456, endPoint y: 573, distance: 65.5
click at [1478, 635] on button "Confirmar" at bounding box center [1469, 643] width 81 height 31
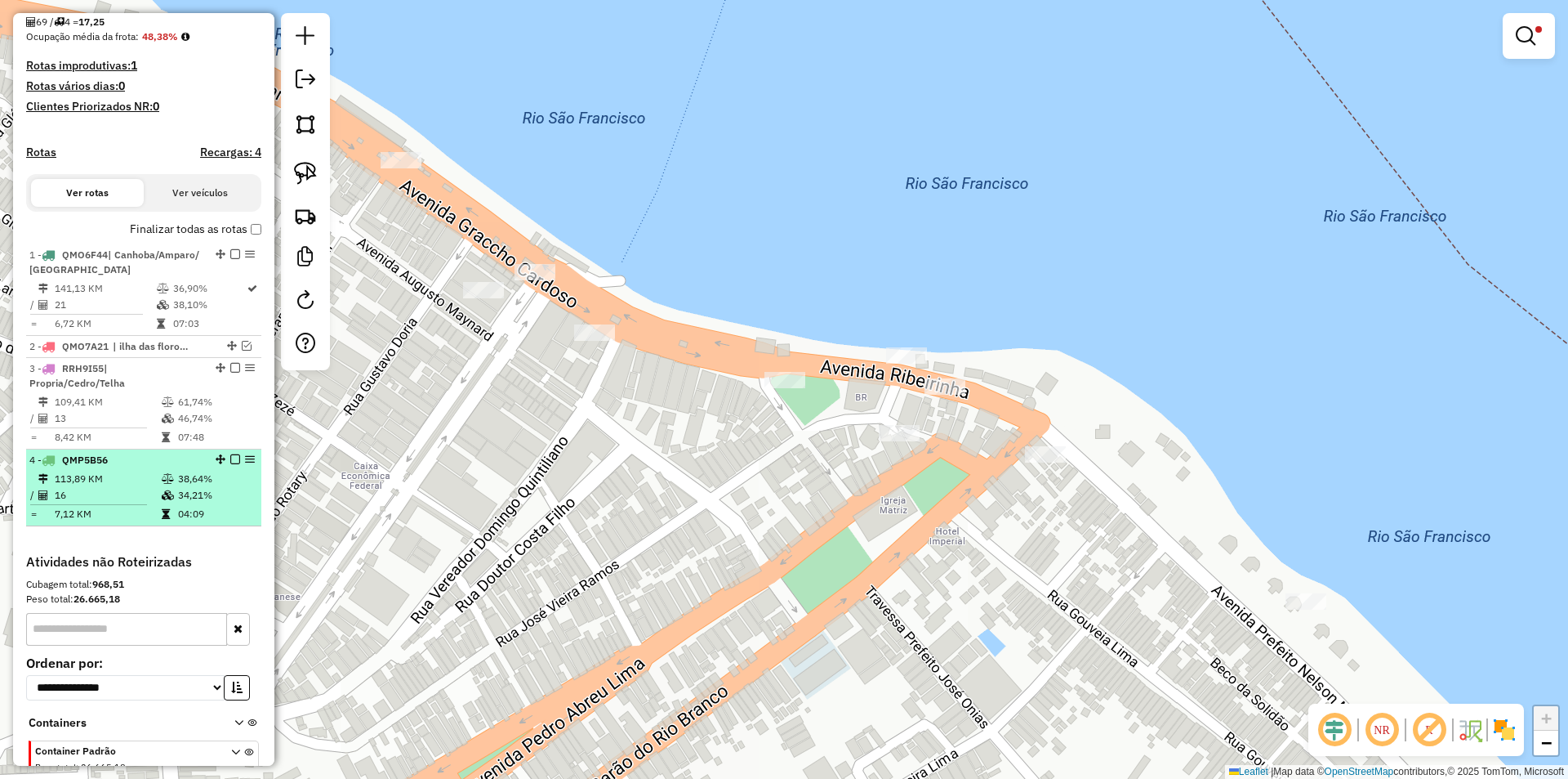
click at [170, 500] on icon at bounding box center [168, 495] width 12 height 10
select select "**********"
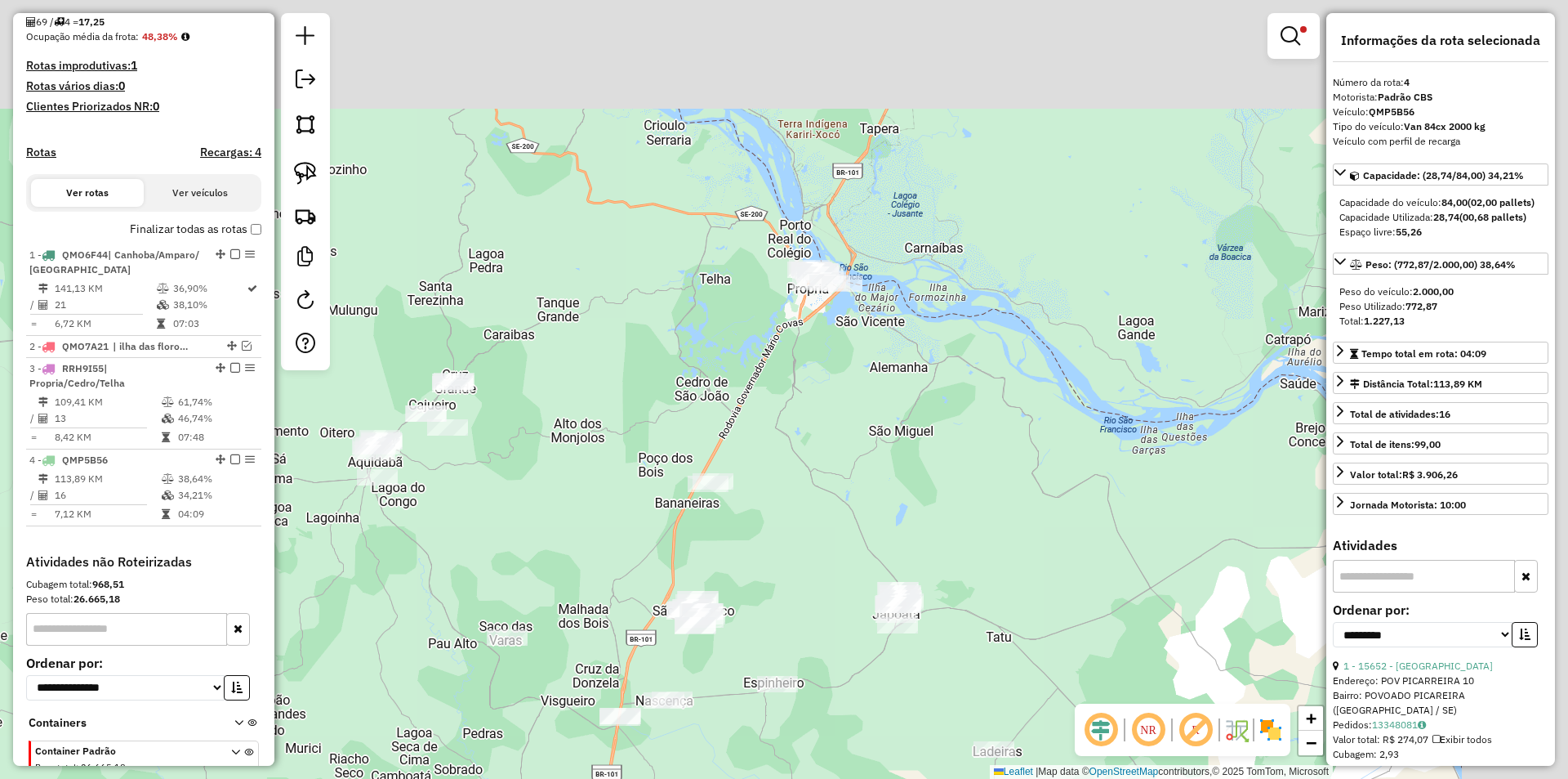
drag, startPoint x: 948, startPoint y: 16, endPoint x: 698, endPoint y: 270, distance: 356.4
click at [698, 270] on div "Limpar filtros Janela de atendimento Grade de atendimento Capacidade Transporta…" at bounding box center [784, 389] width 1568 height 779
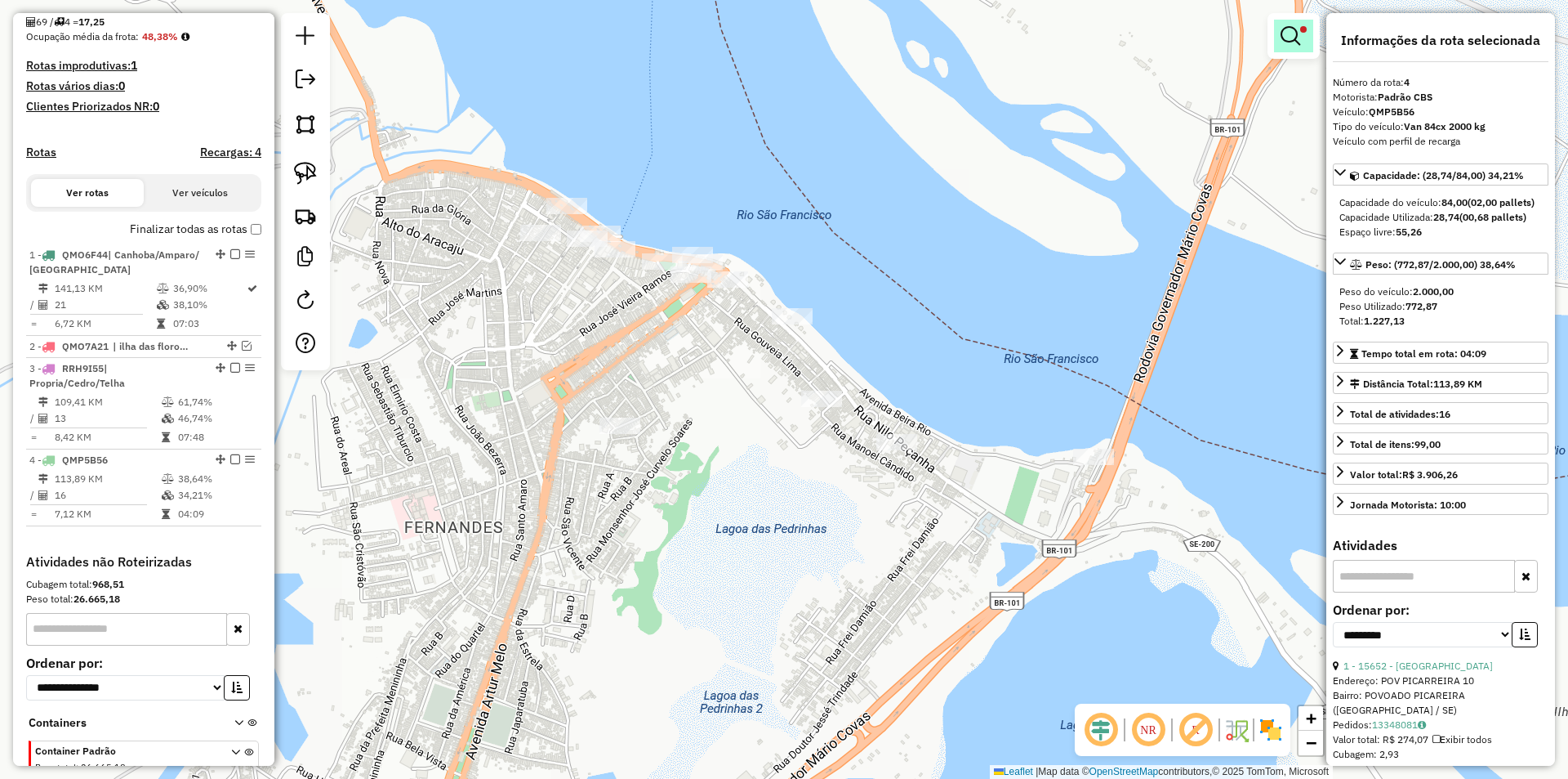
click at [1303, 37] on link at bounding box center [1293, 36] width 39 height 33
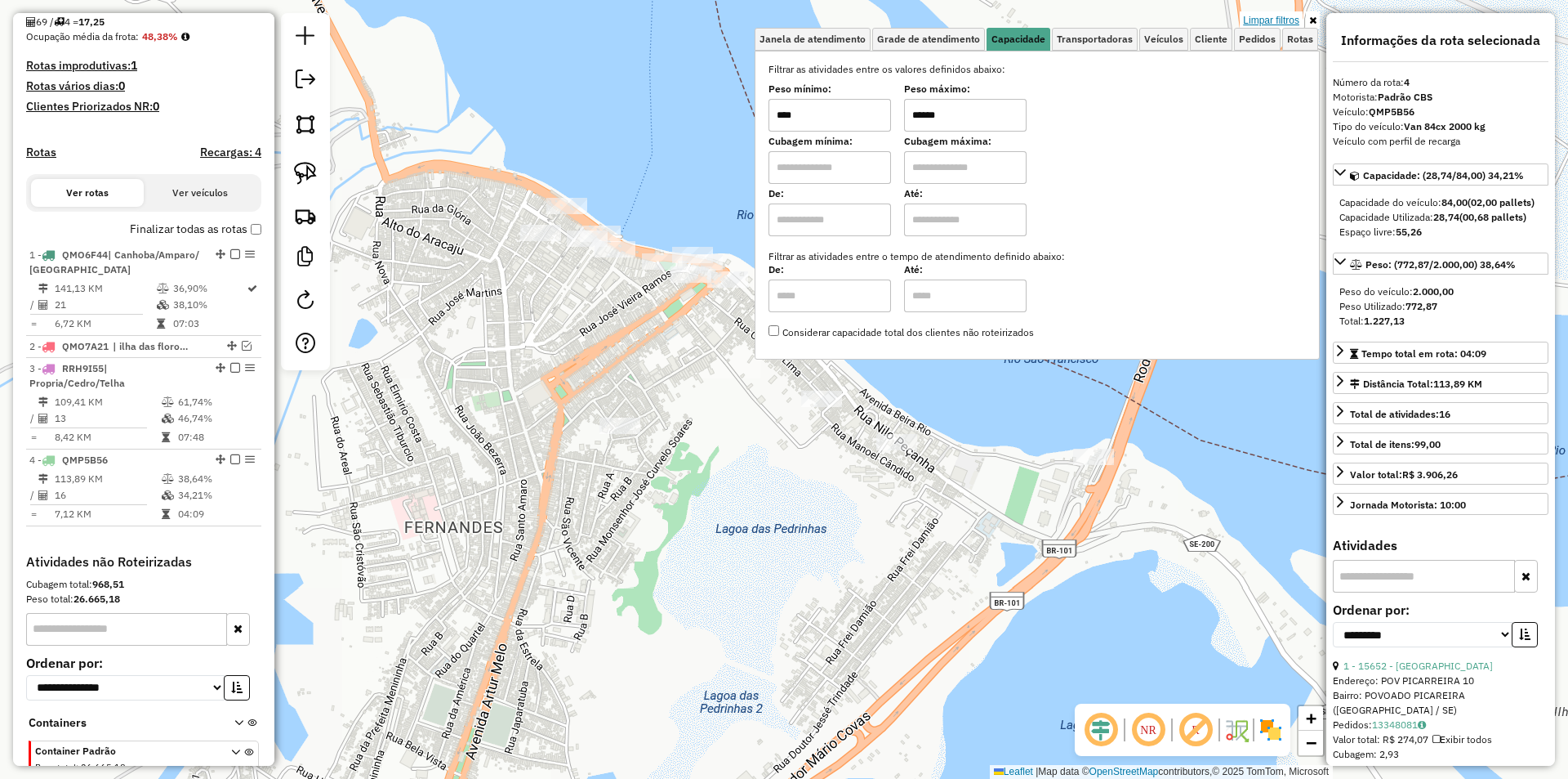
click at [1284, 23] on link "Limpar filtros" at bounding box center [1271, 20] width 63 height 18
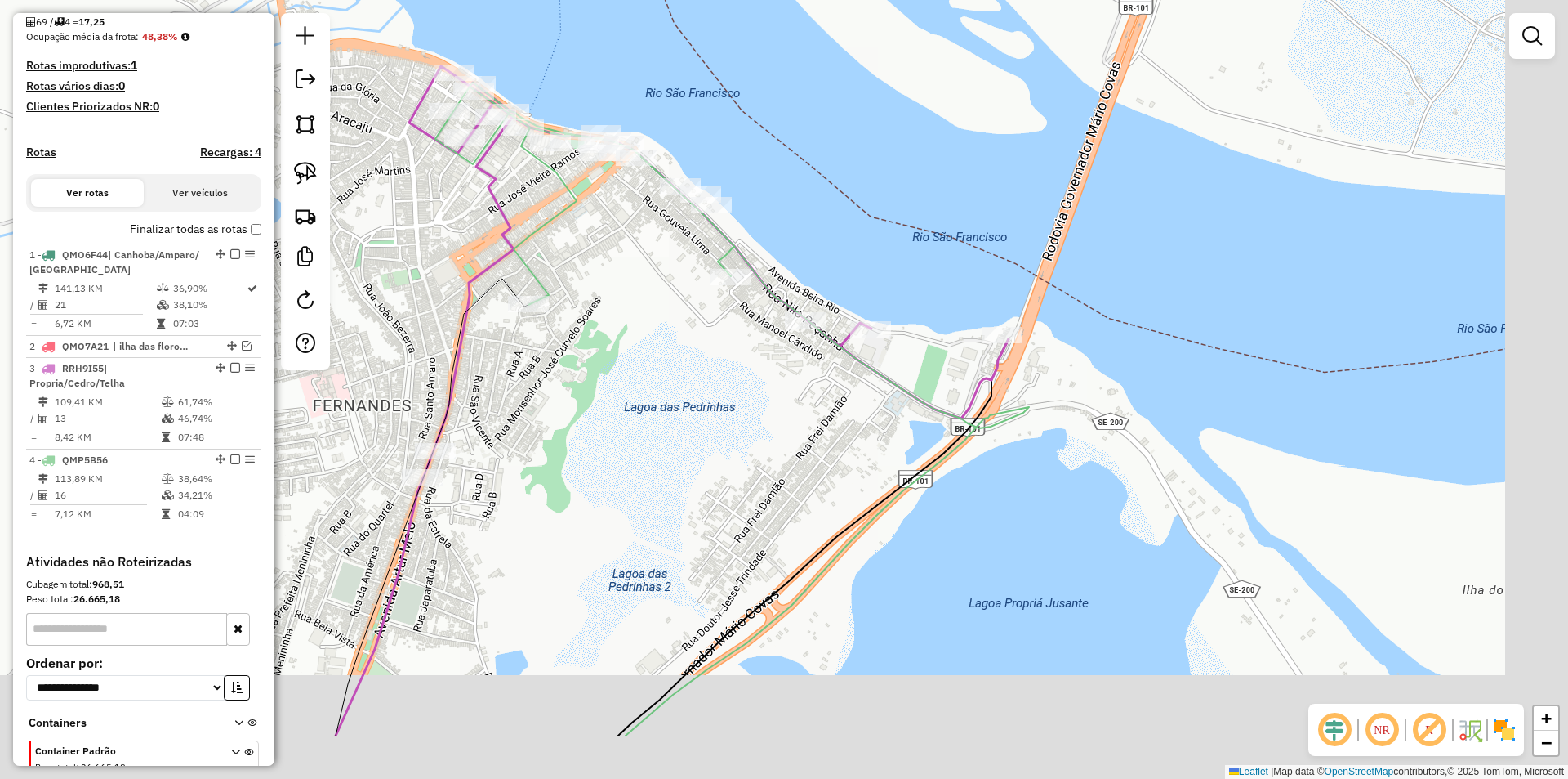
drag, startPoint x: 953, startPoint y: 349, endPoint x: 891, endPoint y: 296, distance: 81.6
click at [908, 297] on div "Janela de atendimento Grade de atendimento Capacidade Transportadoras Veículos …" at bounding box center [784, 389] width 1568 height 779
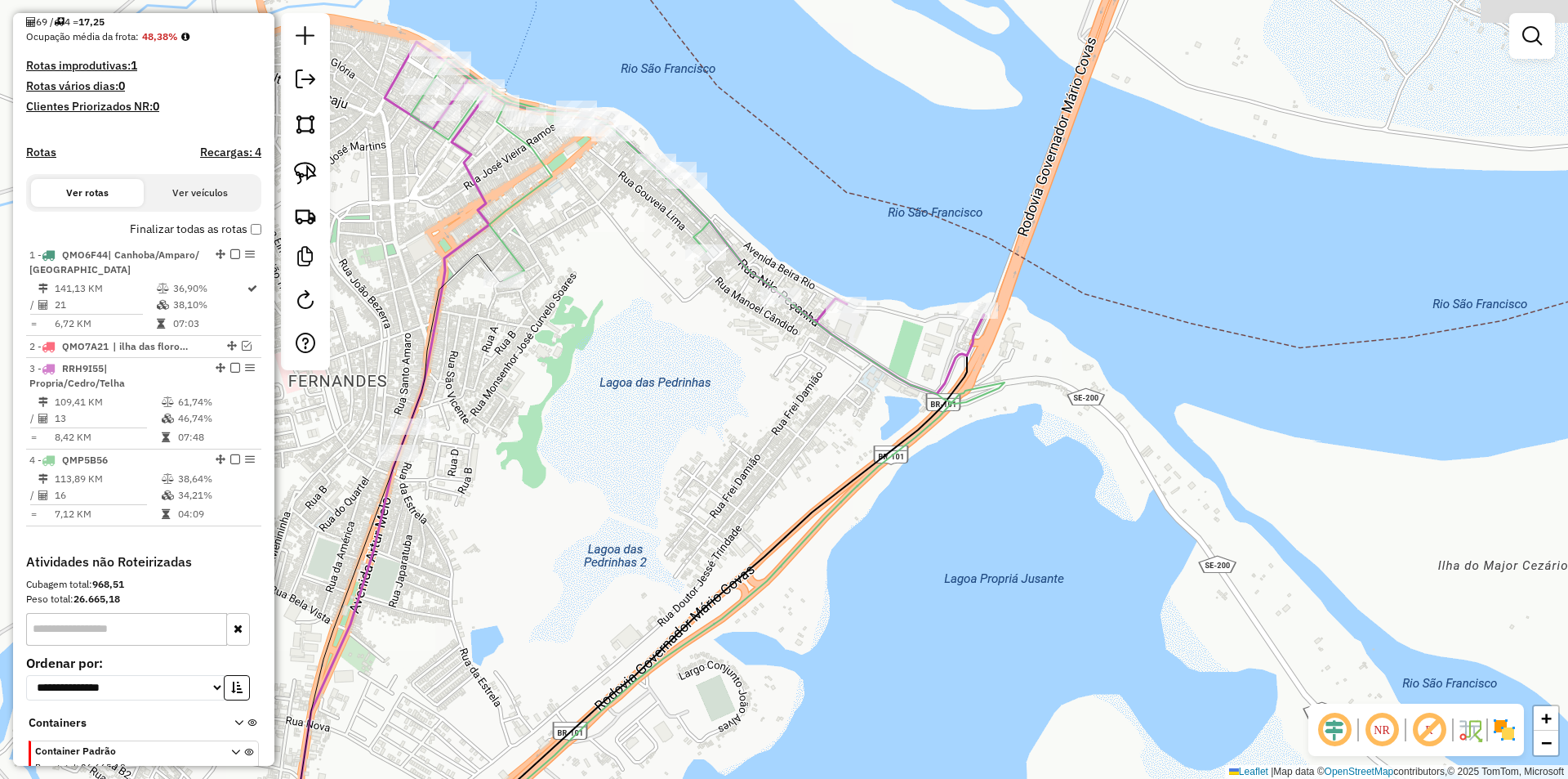
click at [325, 171] on div at bounding box center [305, 191] width 49 height 357
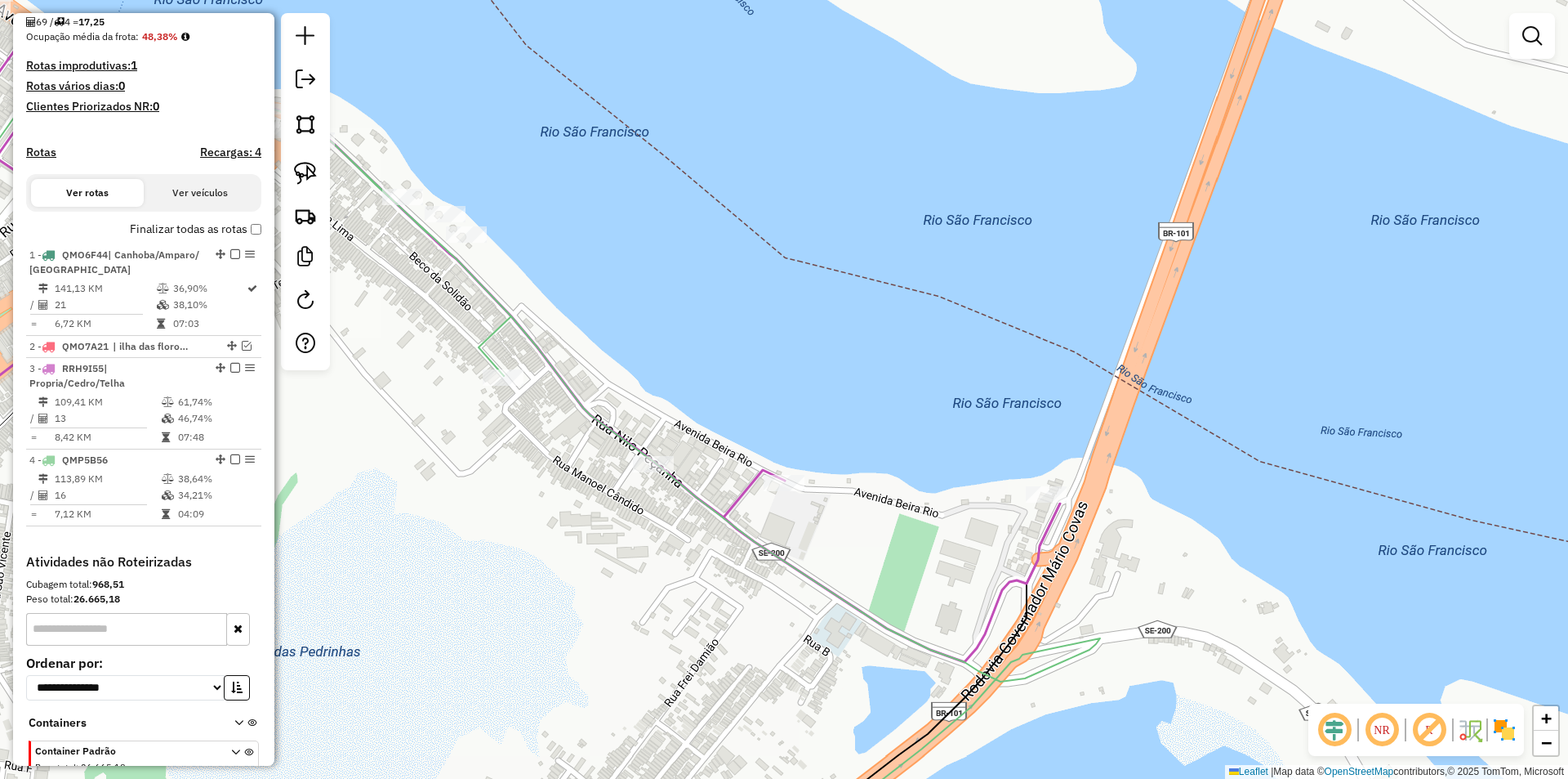
drag, startPoint x: 825, startPoint y: 268, endPoint x: 584, endPoint y: 185, distance: 254.9
click at [825, 294] on div "Janela de atendimento Grade de atendimento Capacidade Transportadoras Veículos …" at bounding box center [784, 389] width 1568 height 779
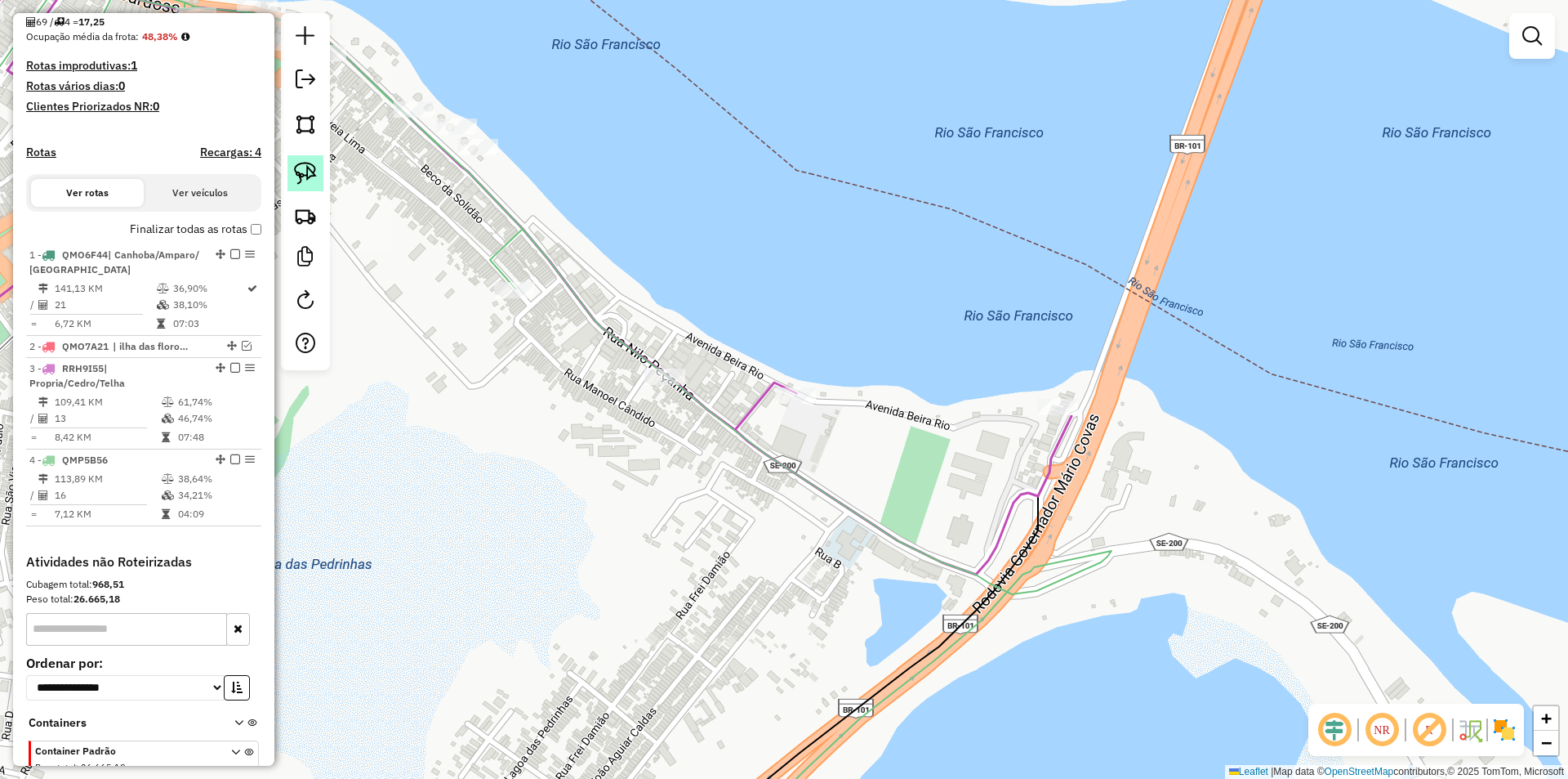
click at [322, 171] on link at bounding box center [306, 174] width 36 height 36
select select "**********"
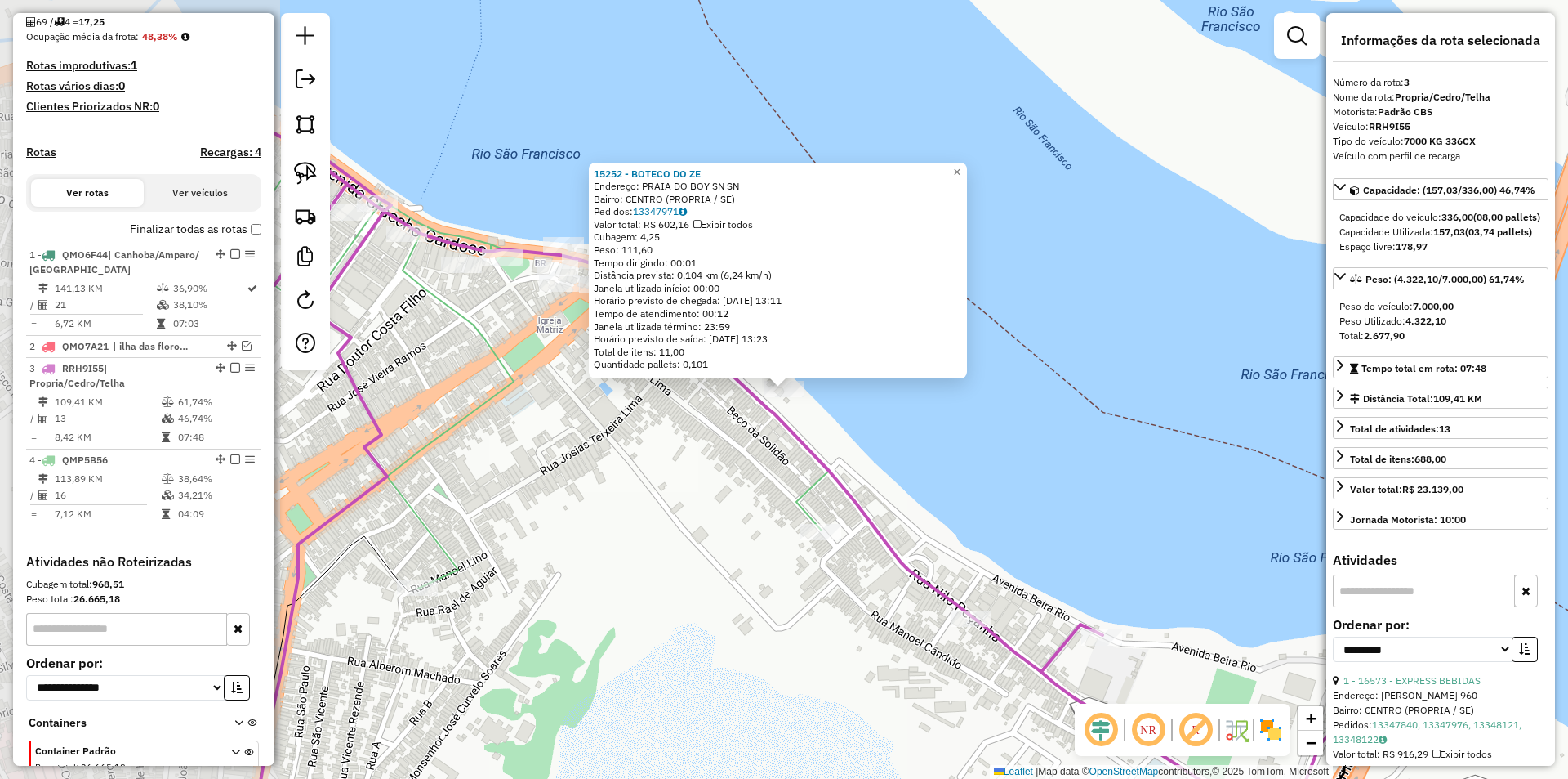
scroll to position [483, 0]
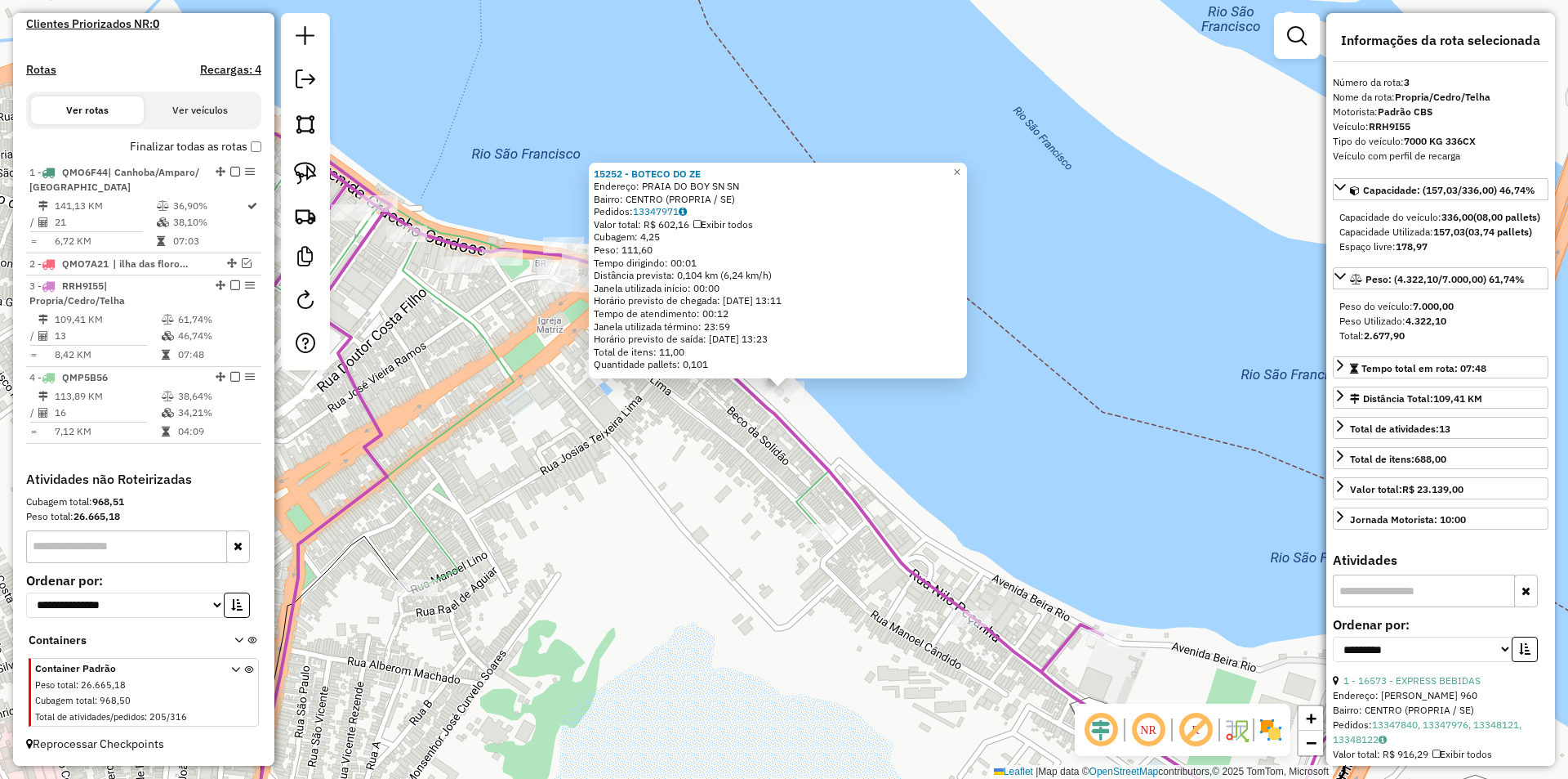
click at [670, 453] on div "15252 - BOTECO DO ZE Endereço: PRAIA DO BOY SN SN Bairro: CENTRO (PROPRIA / SE)…" at bounding box center [784, 389] width 1568 height 779
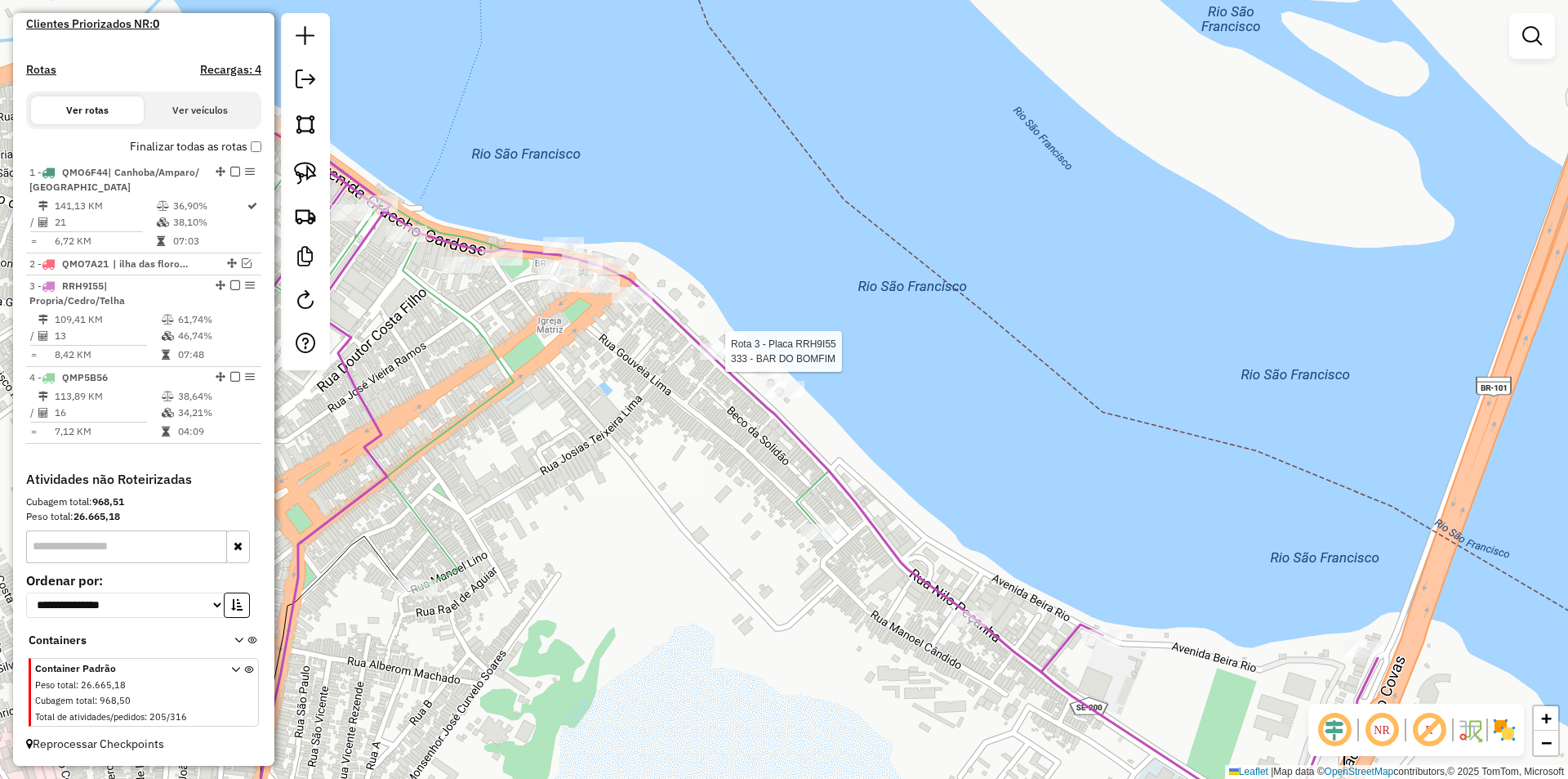
select select "**********"
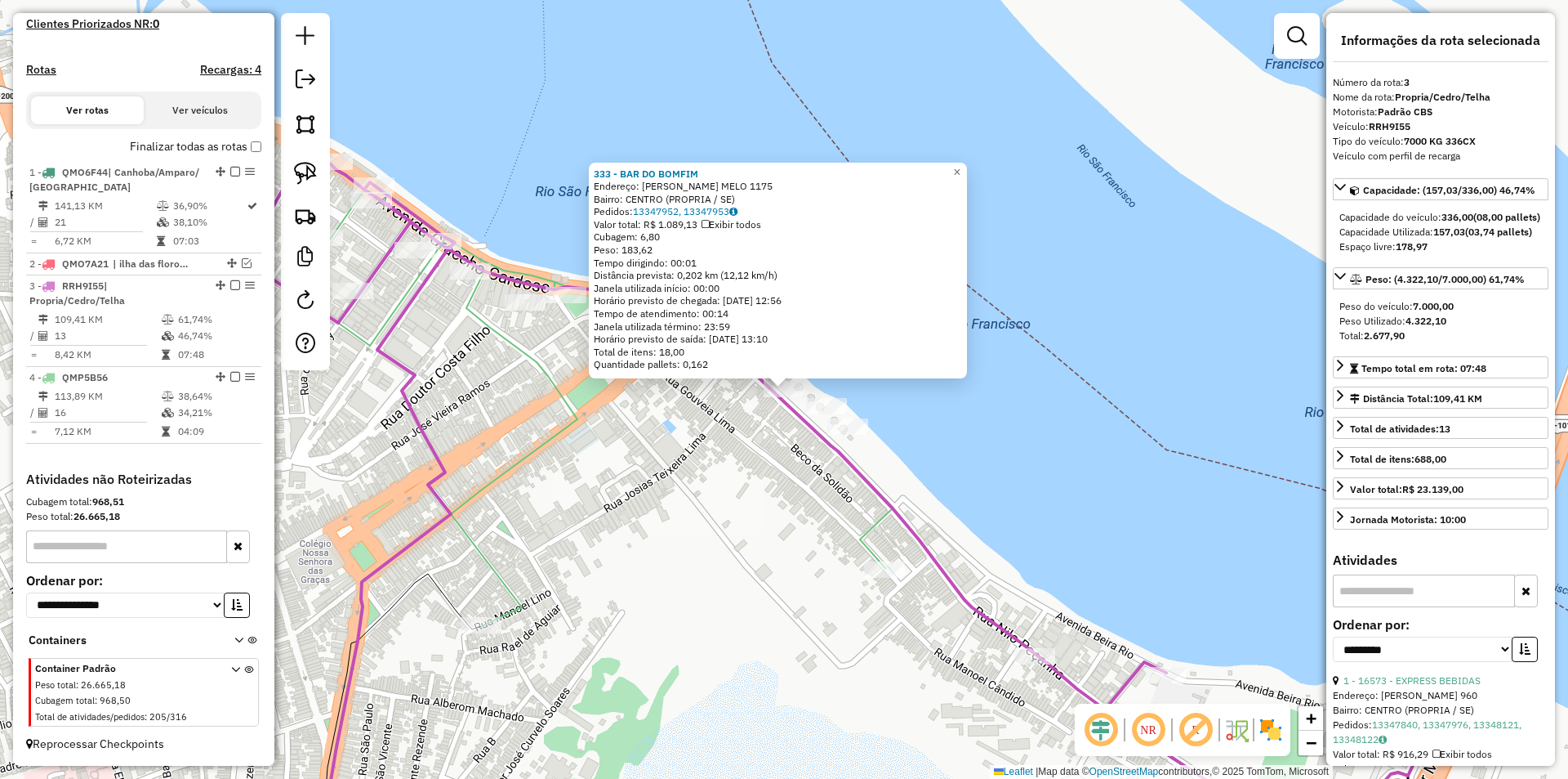
click at [774, 476] on div "333 - BAR DO BOMFIM Endereço: PREF NELSON MELO 1175 Bairro: CENTRO (PROPRIA / S…" at bounding box center [784, 389] width 1568 height 779
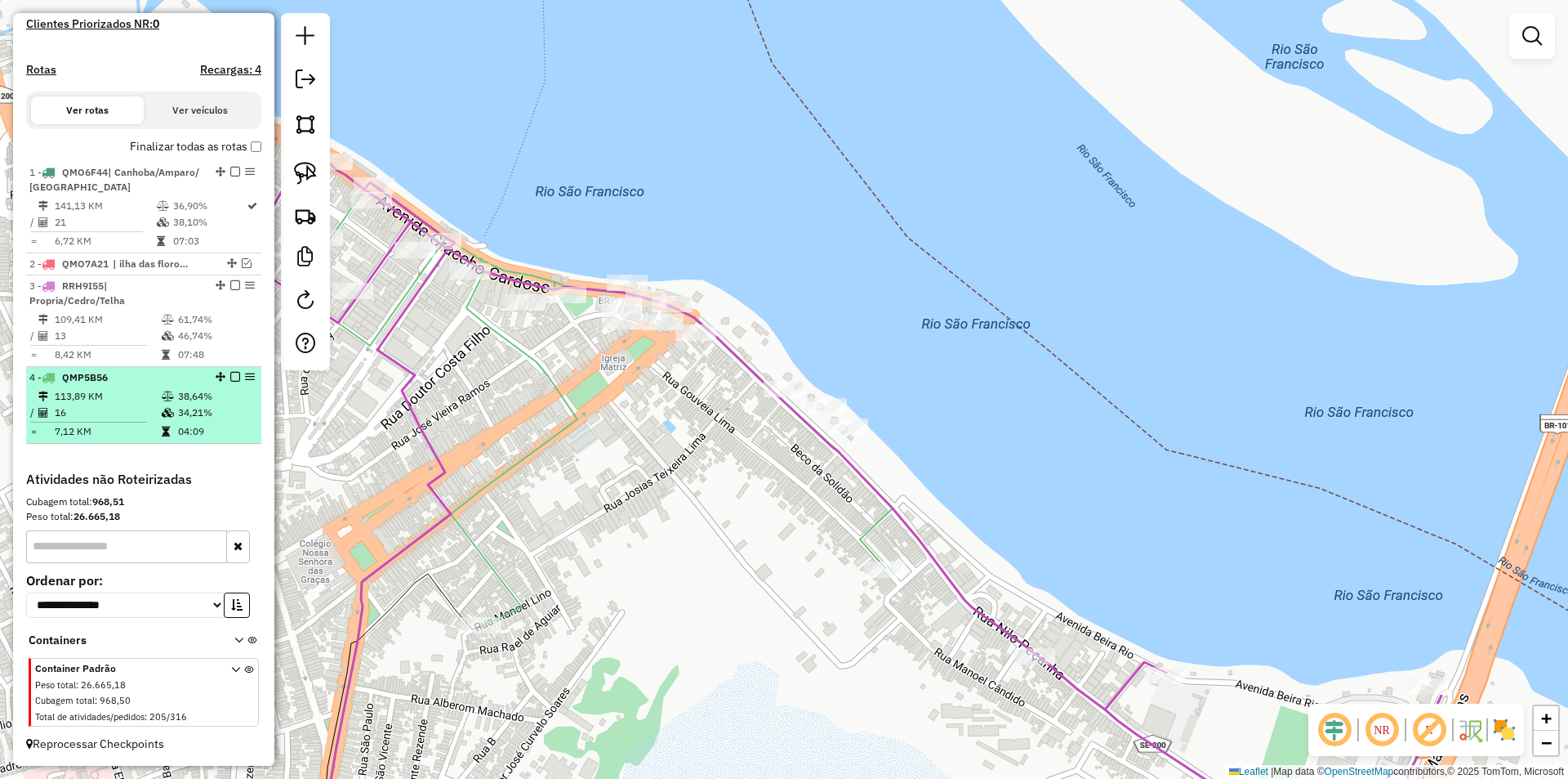
click at [230, 374] on em at bounding box center [234, 376] width 10 height 10
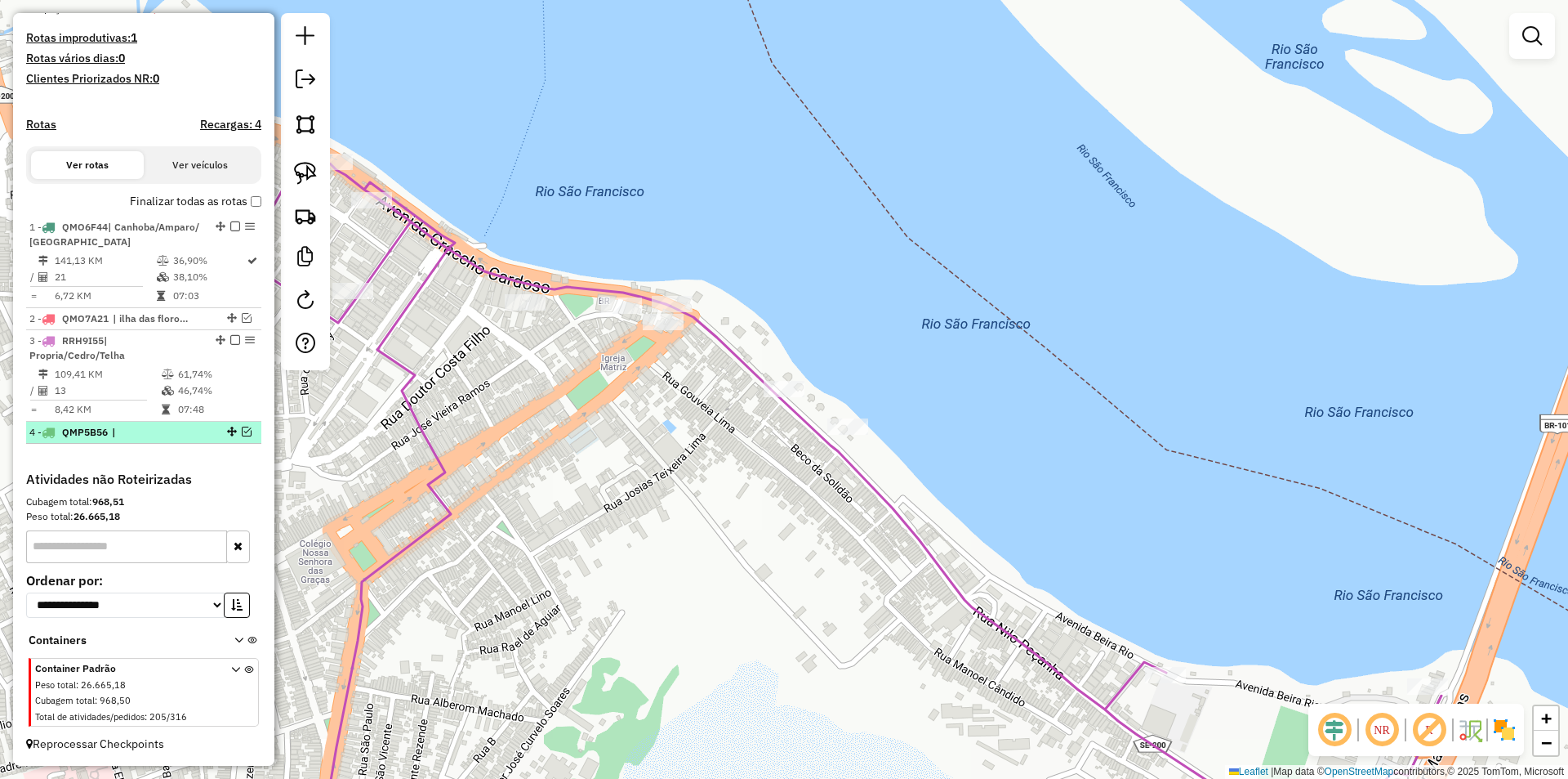
scroll to position [429, 0]
click at [242, 431] on em at bounding box center [246, 431] width 10 height 10
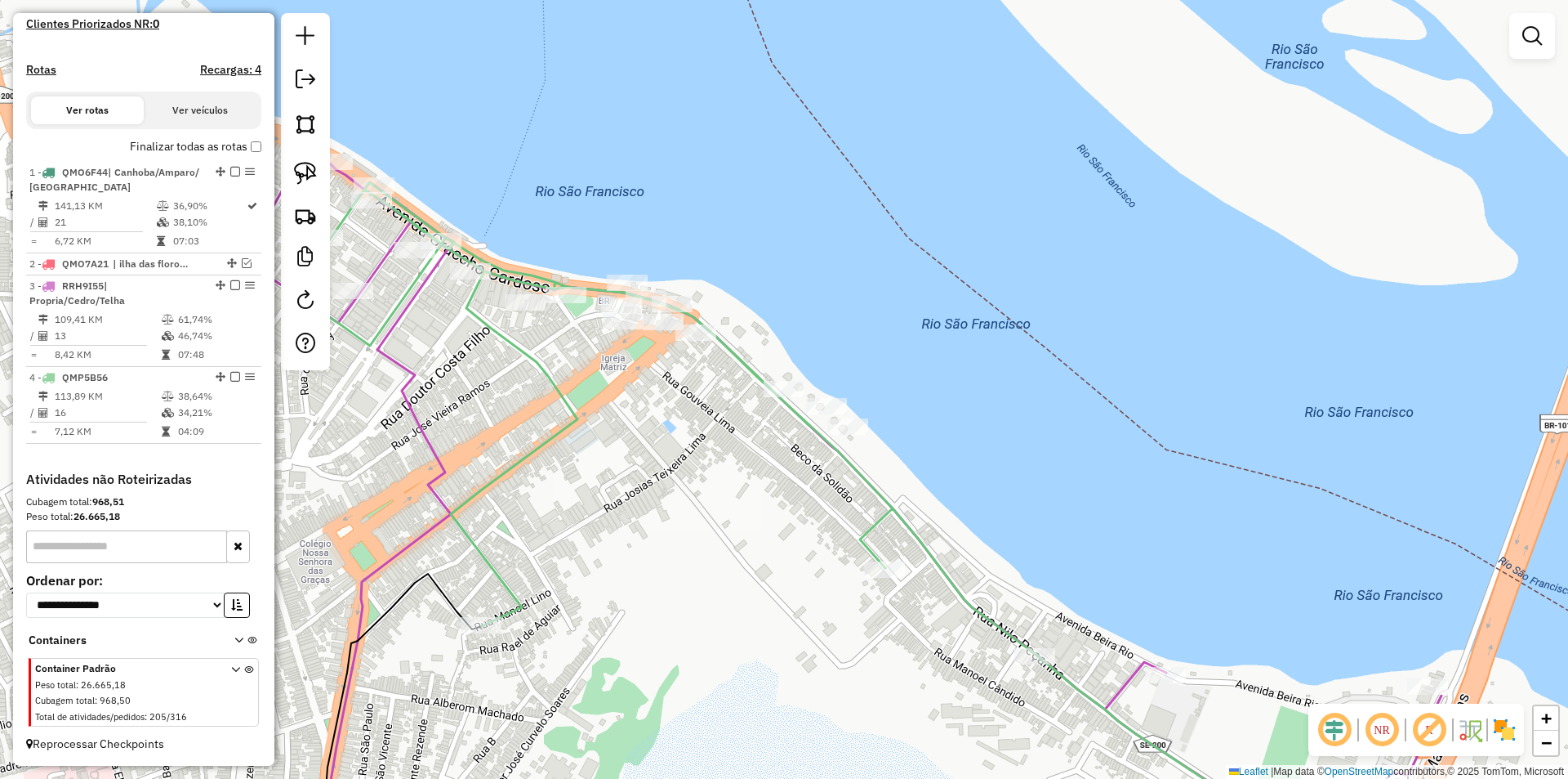
drag, startPoint x: 654, startPoint y: 387, endPoint x: 671, endPoint y: 375, distance: 20.8
click at [680, 387] on div "Janela de atendimento Grade de atendimento Capacidade Transportadoras Veículos …" at bounding box center [784, 389] width 1568 height 779
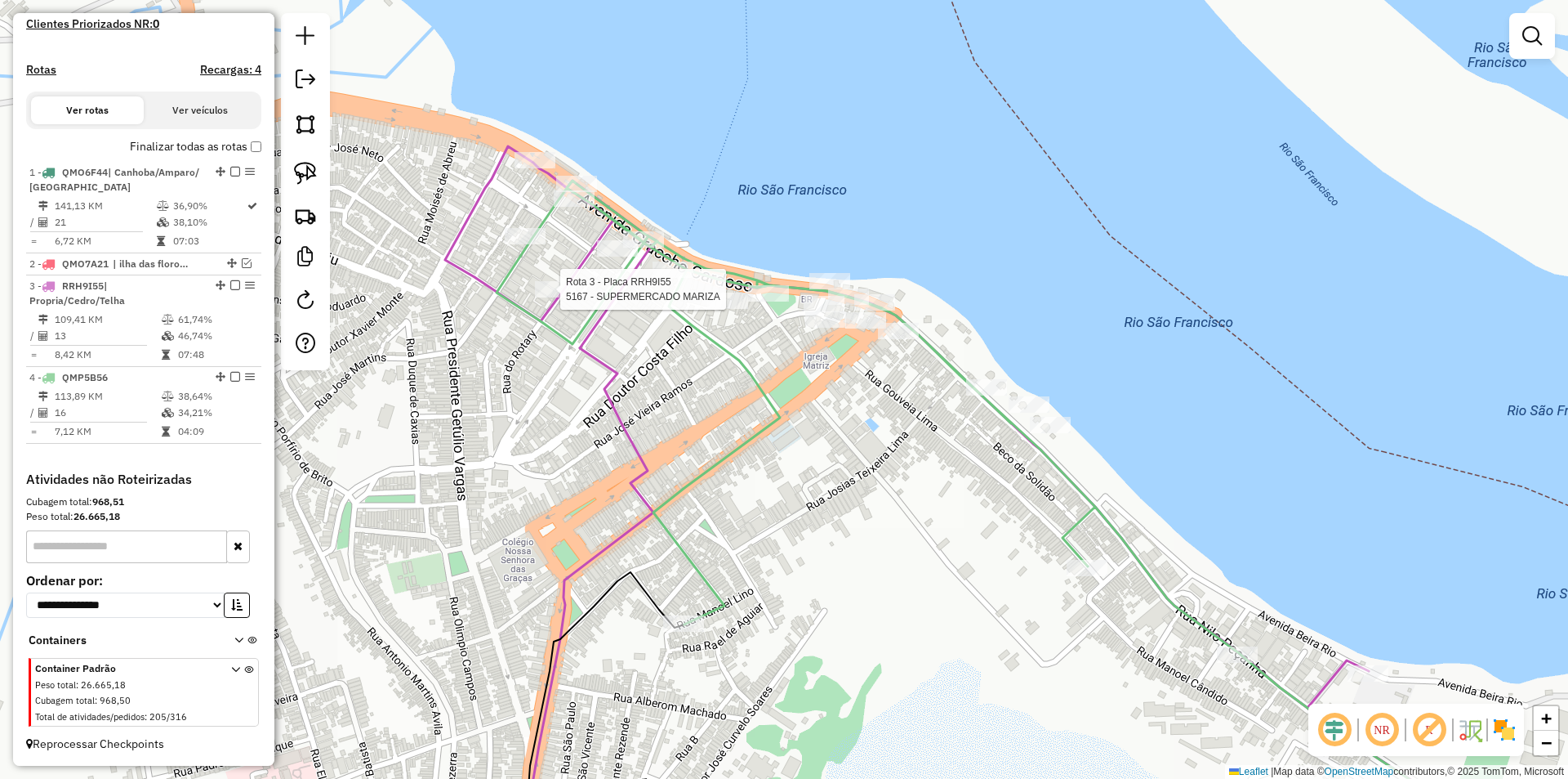
select select "**********"
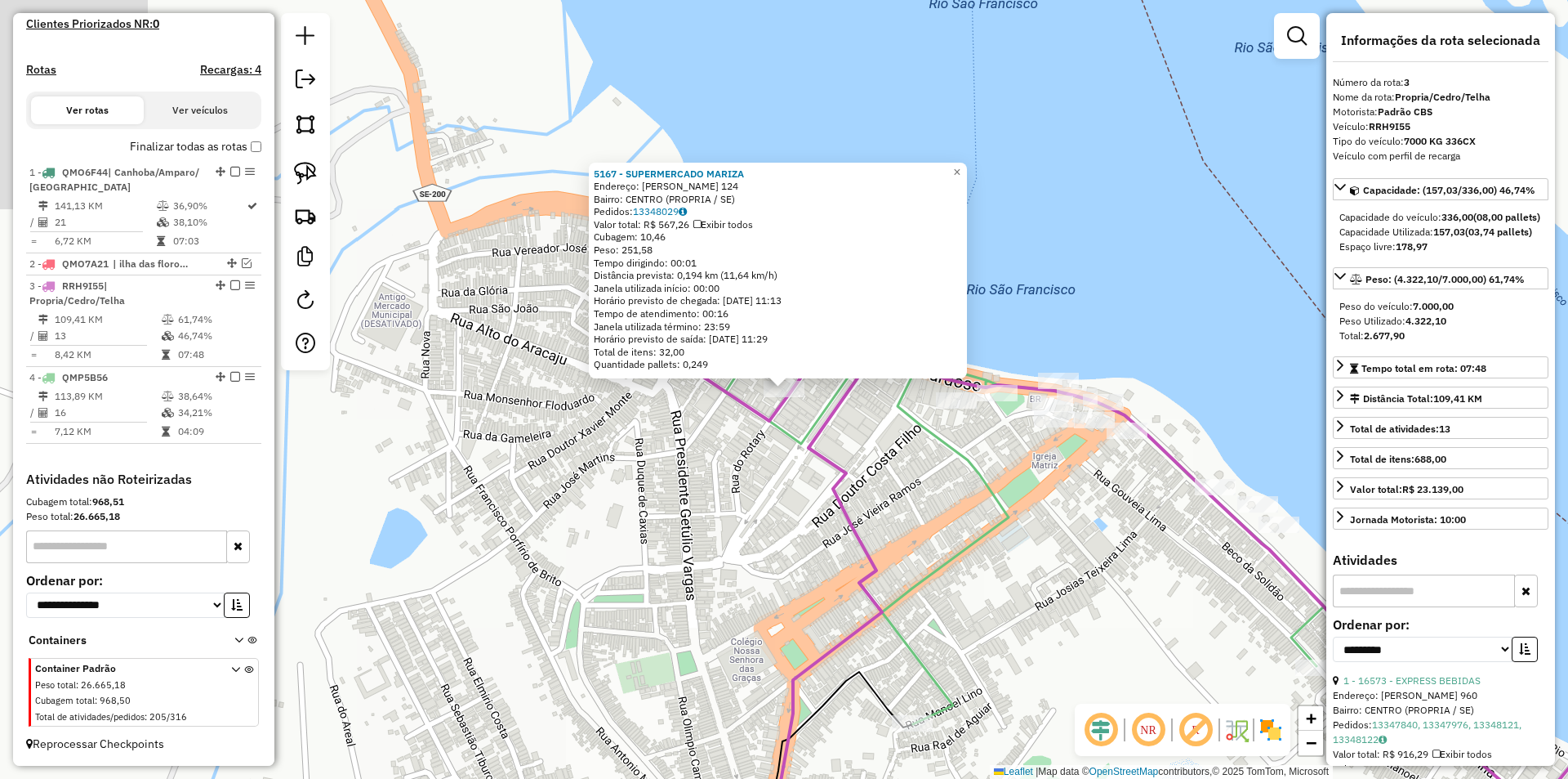
click at [765, 412] on icon at bounding box center [1140, 551] width 932 height 611
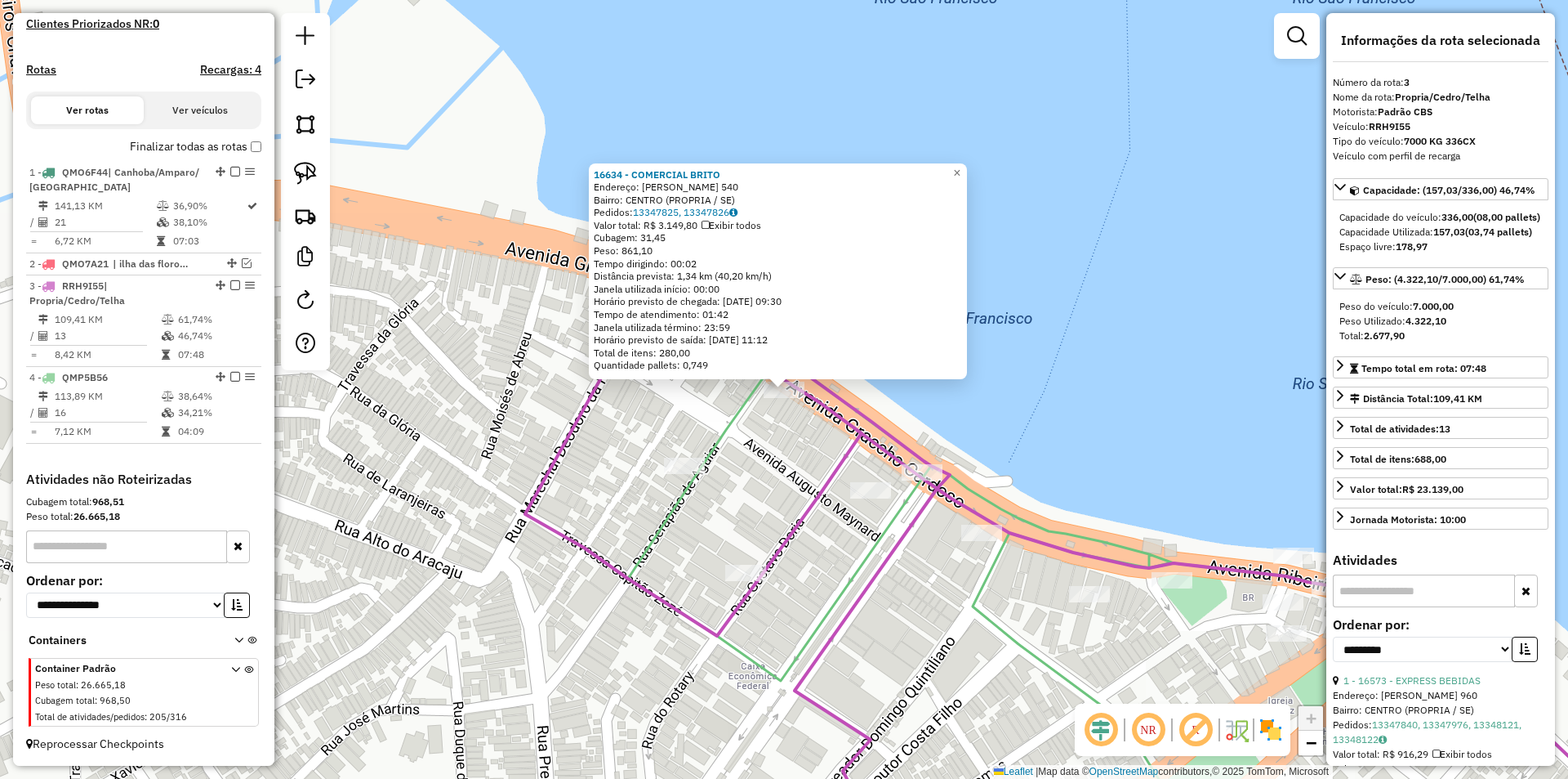
click at [810, 444] on div "16634 - COMERCIAL BRITO Endereço: GRACCHO CARDOSO 540 Bairro: CENTRO (PROPRIA /…" at bounding box center [784, 389] width 1568 height 779
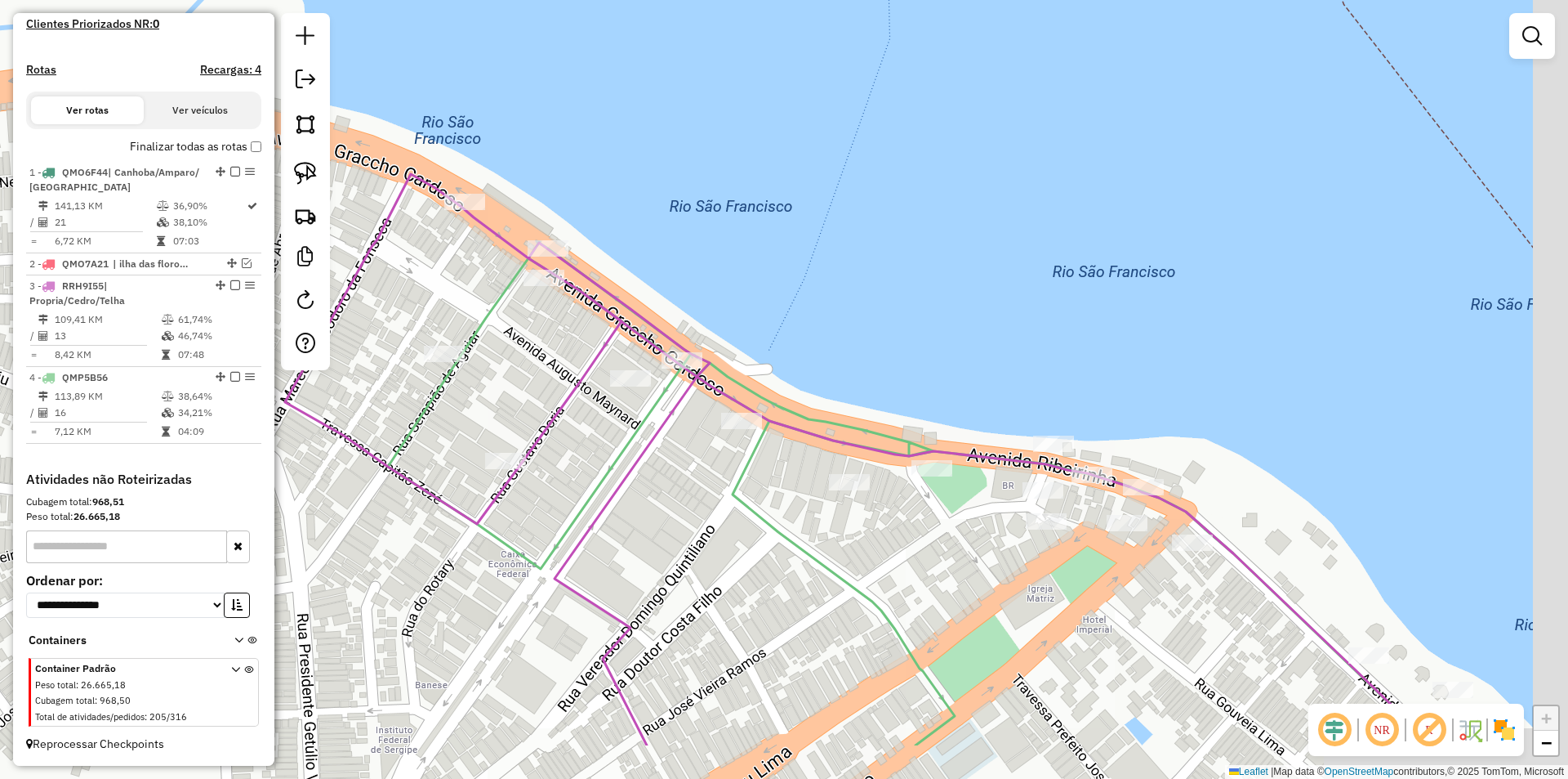
drag, startPoint x: 892, startPoint y: 490, endPoint x: 437, endPoint y: 251, distance: 514.0
click at [437, 251] on icon at bounding box center [911, 494] width 1047 height 502
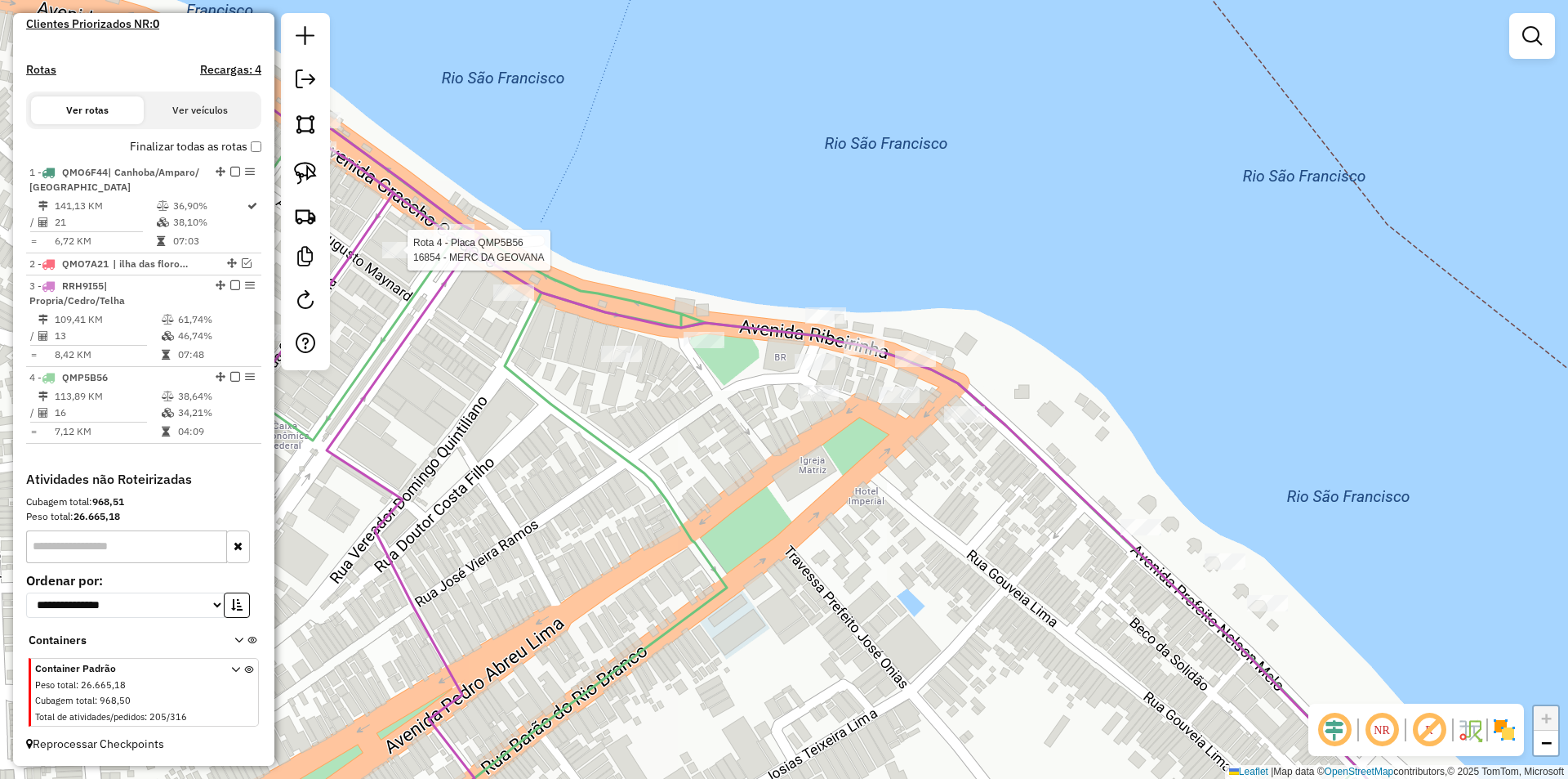
click at [630, 367] on div "Rota 4 - Placa QMP5B56 16854 - MERC DA GEOVANA Janela de atendimento Grade de a…" at bounding box center [784, 389] width 1568 height 779
select select "**********"
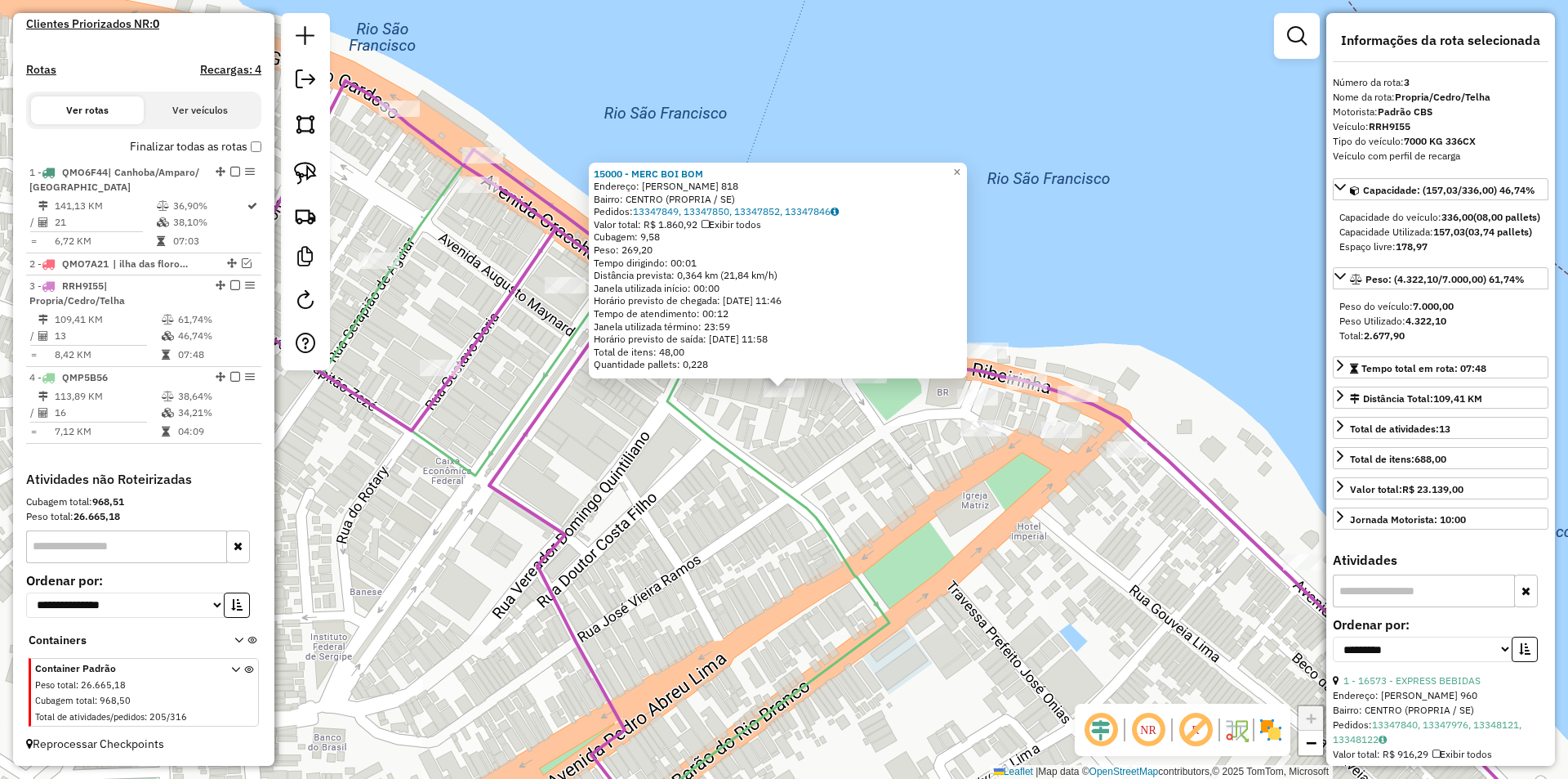
click at [783, 432] on div "15000 - MERC BOI BOM Endereço: CEL JOAO F DE BRITTO 818 Bairro: CENTRO (PROPRIA…" at bounding box center [784, 389] width 1568 height 779
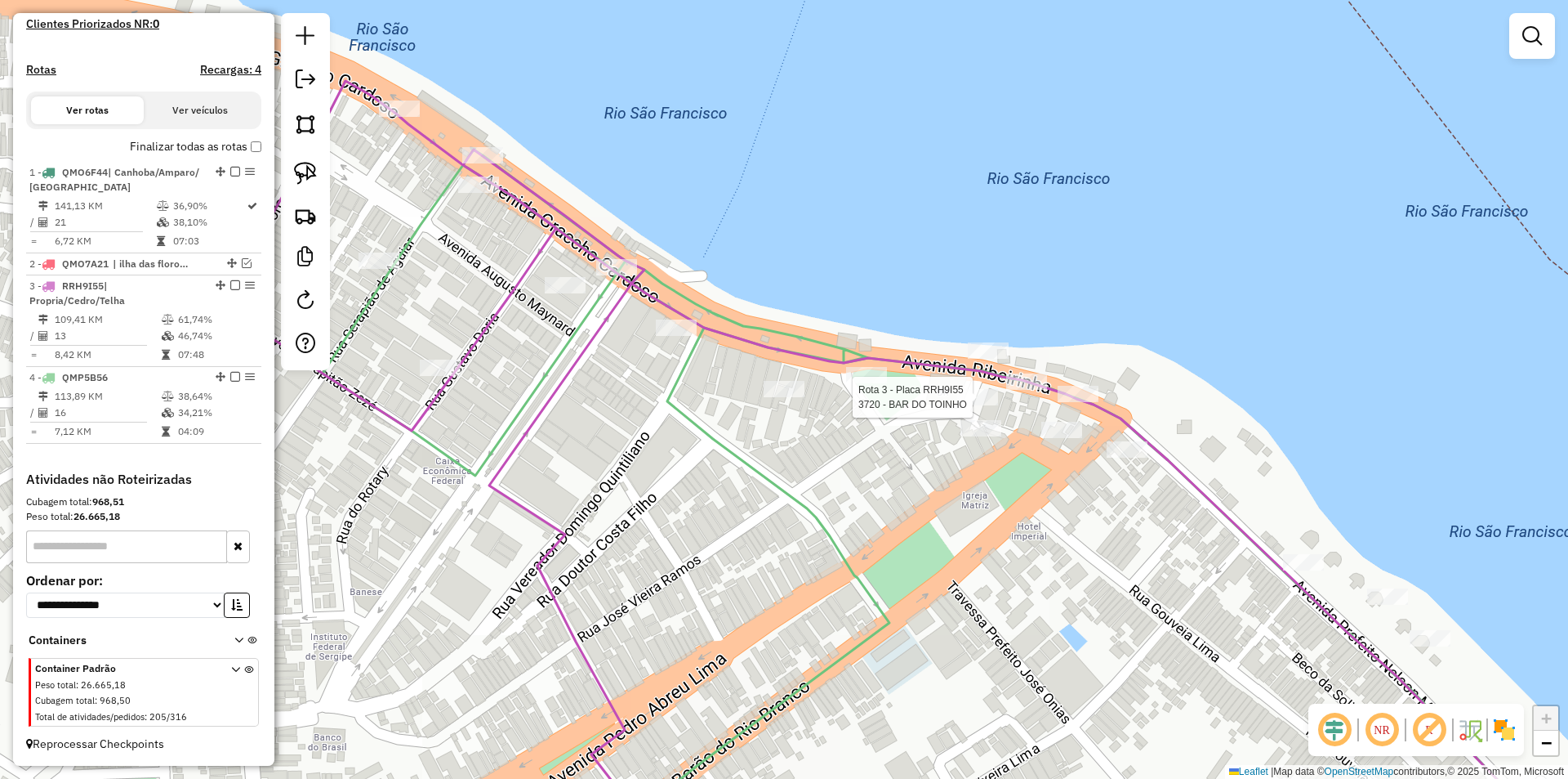
select select "**********"
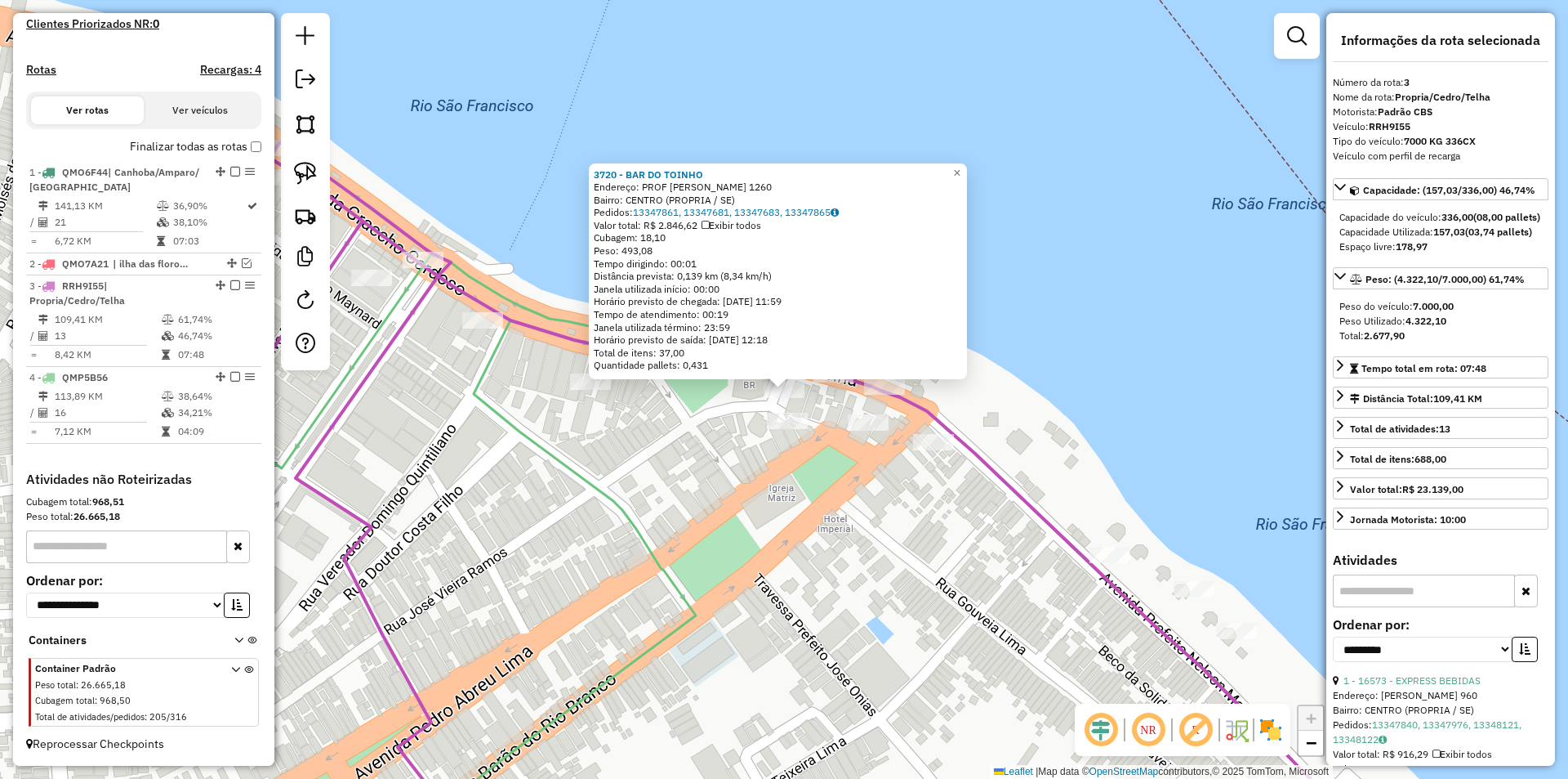
click at [864, 493] on div "Rota 4 - Placa QMP5B56 16479 - SID ESFIHA E PIZZARI 3720 - BAR DO TOINHO Endere…" at bounding box center [784, 389] width 1568 height 779
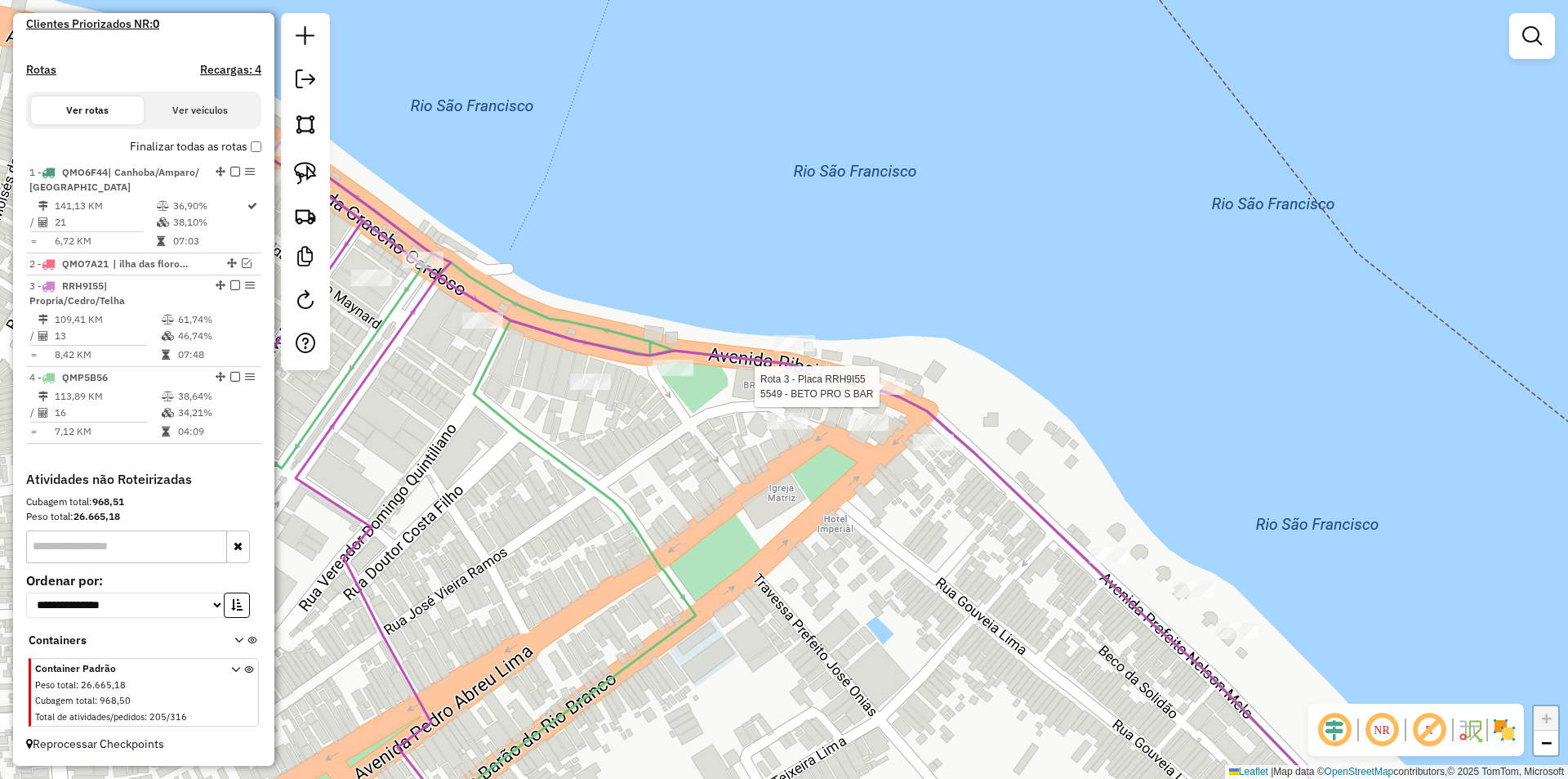
select select "**********"
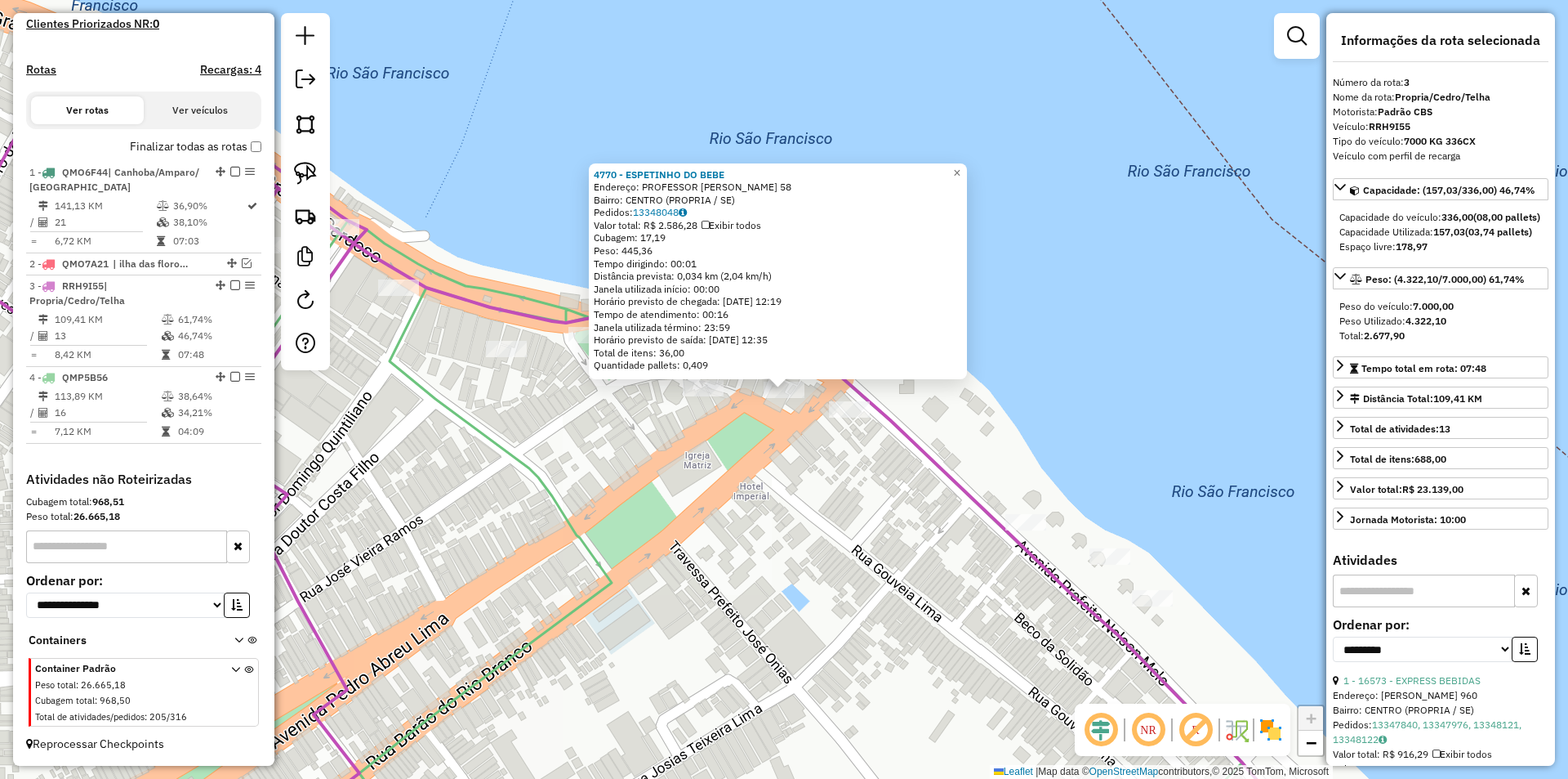
click at [773, 463] on div "4770 - ESPETINHO DO BEBE Endereço: PROFESSOR NELSON MELO 58 Bairro: CENTRO (PRO…" at bounding box center [784, 389] width 1568 height 779
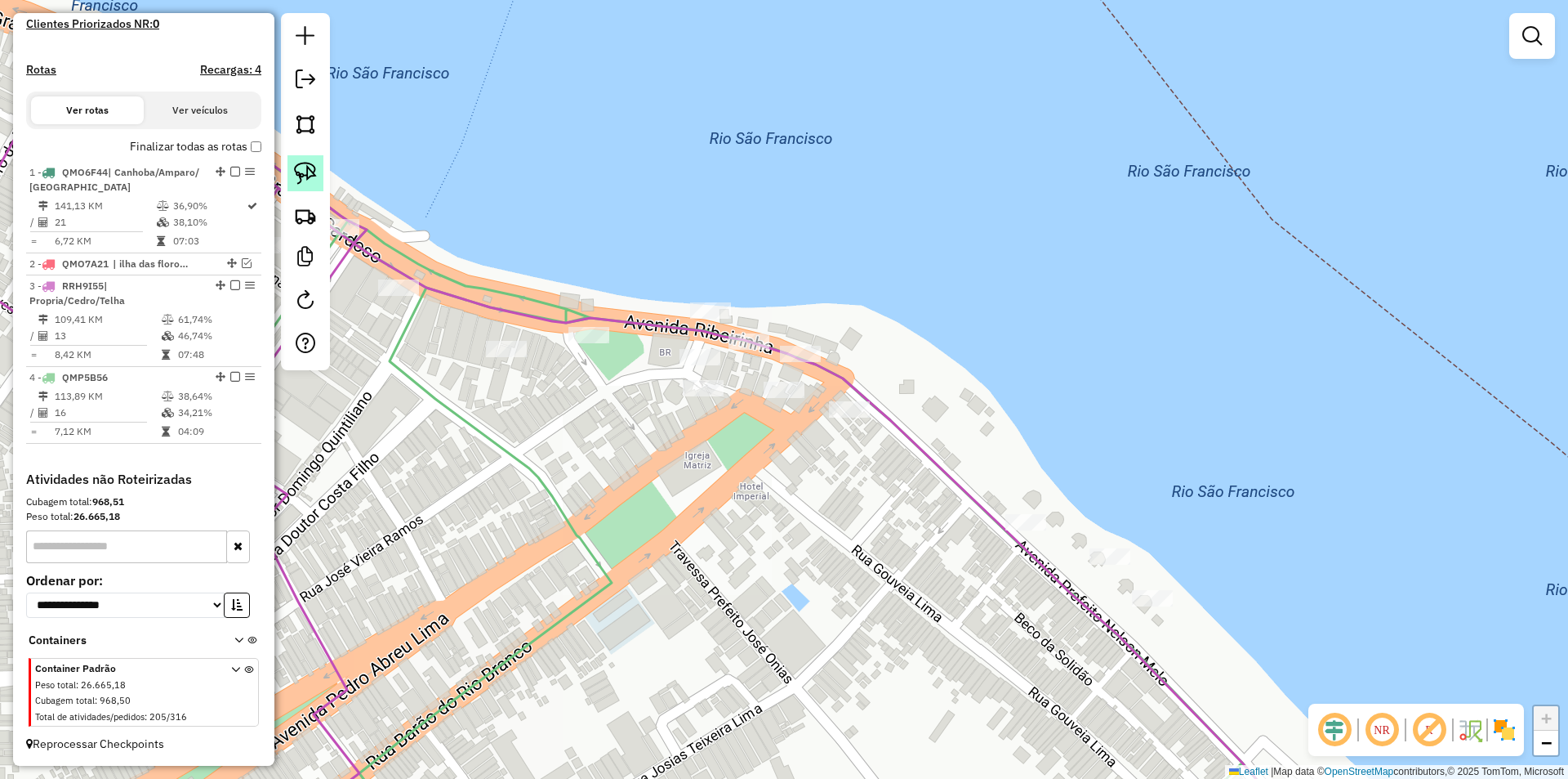
click at [314, 176] on img at bounding box center [305, 173] width 22 height 22
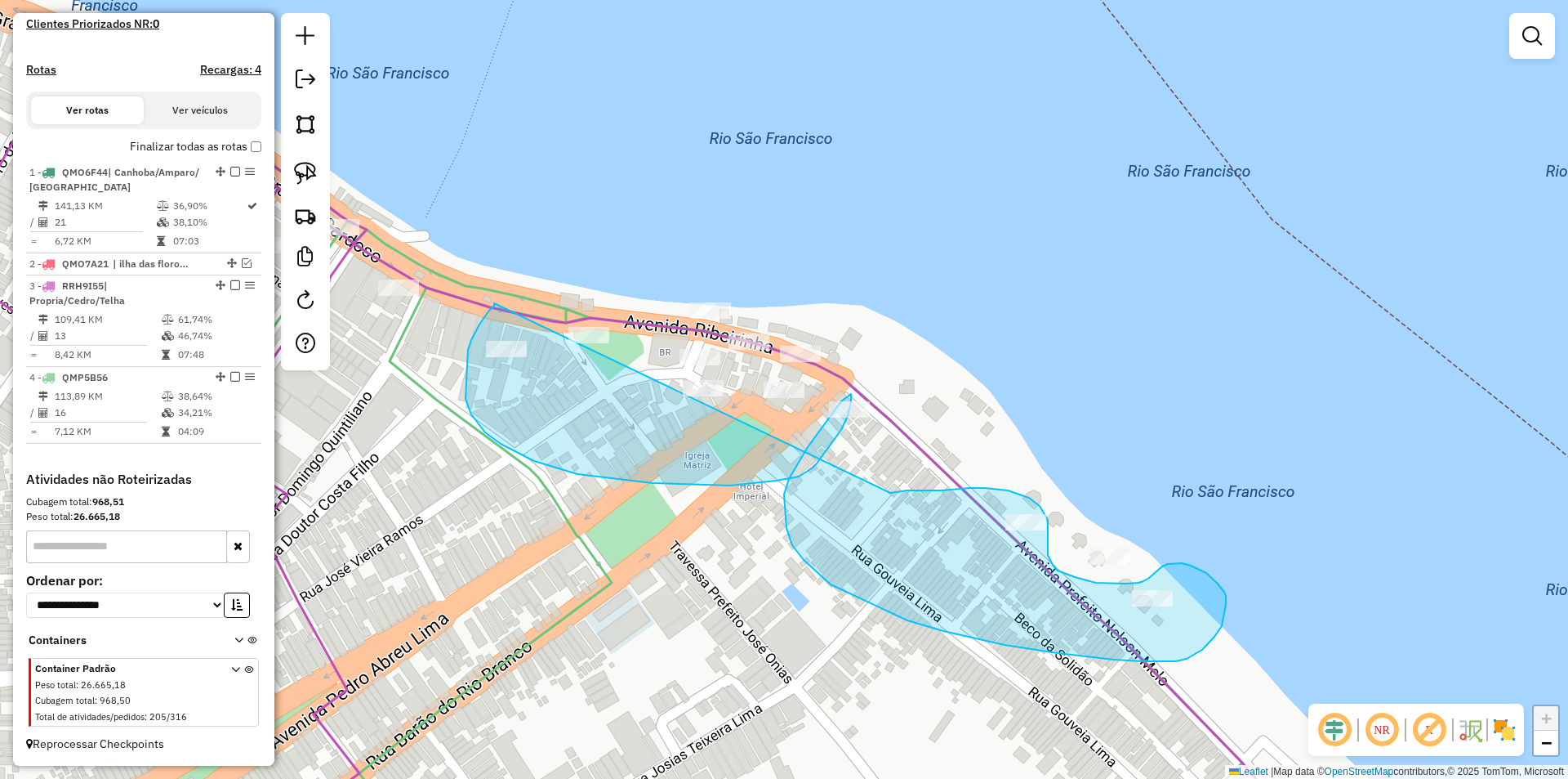
drag, startPoint x: 488, startPoint y: 311, endPoint x: 887, endPoint y: 494, distance: 439.0
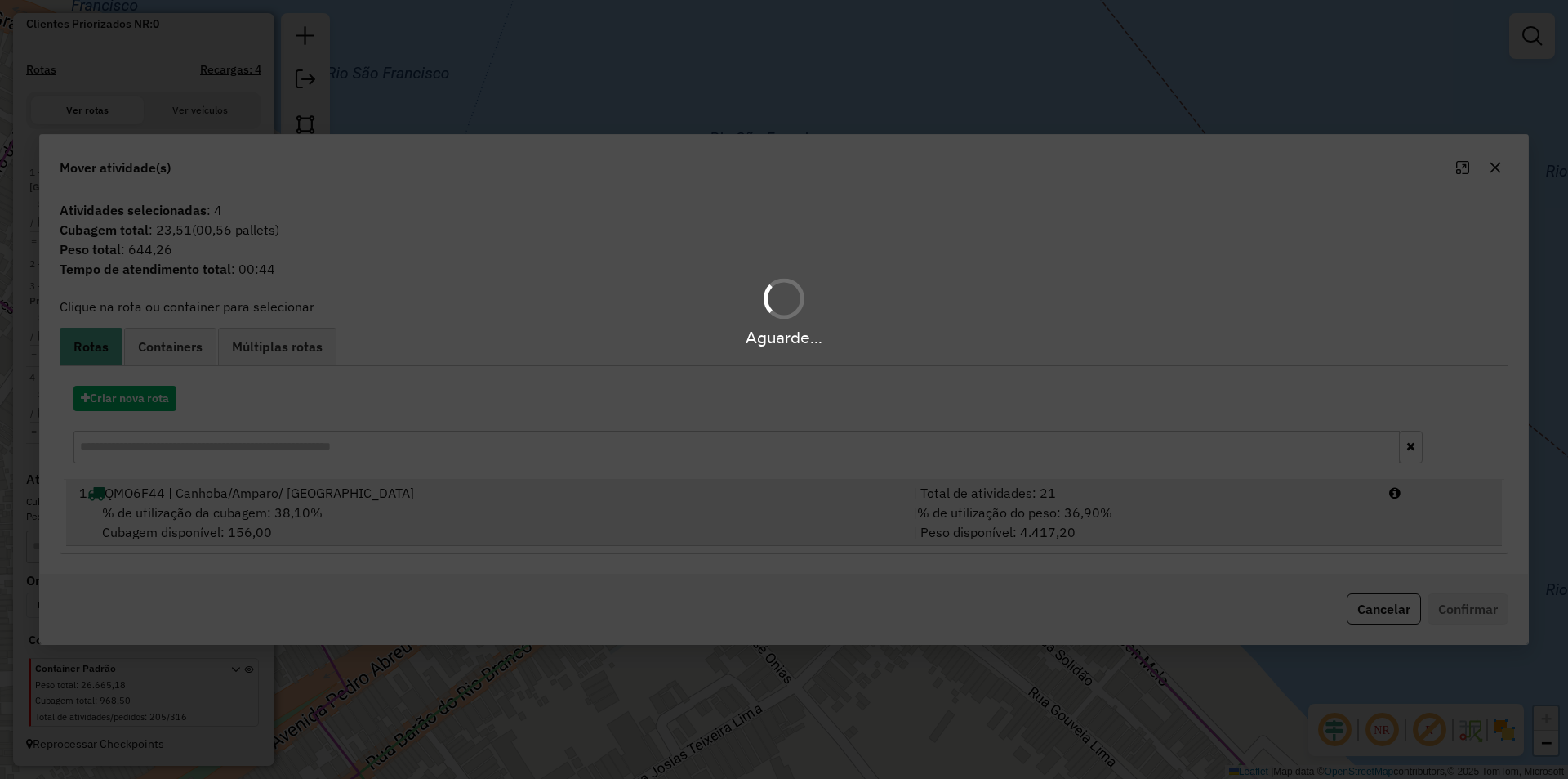
click at [1320, 512] on div "| % de utilização do peso: 36,90% | Peso disponível: 4.417,20" at bounding box center [1141, 521] width 476 height 39
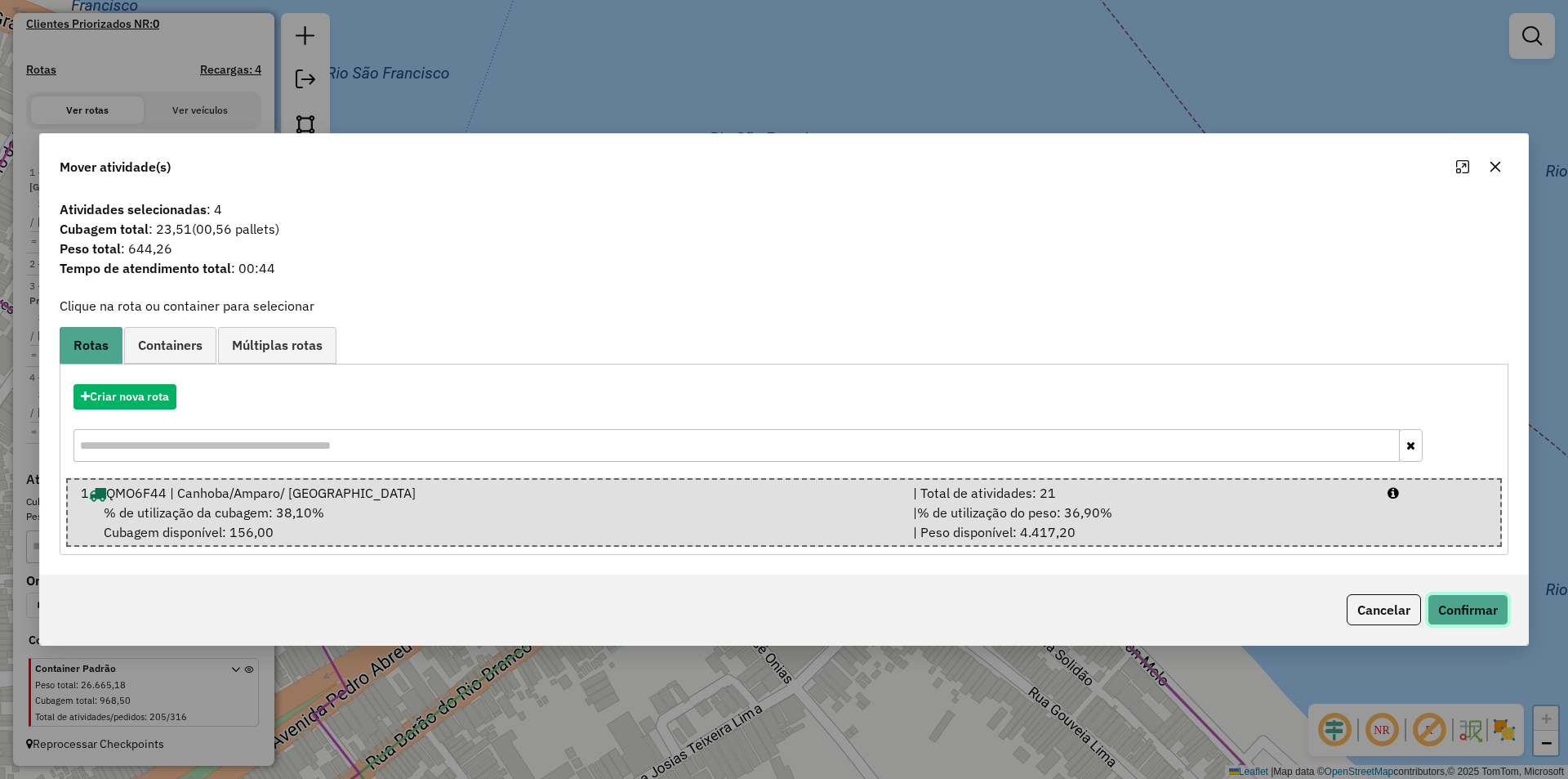
click at [1450, 602] on button "Confirmar" at bounding box center [1469, 610] width 81 height 31
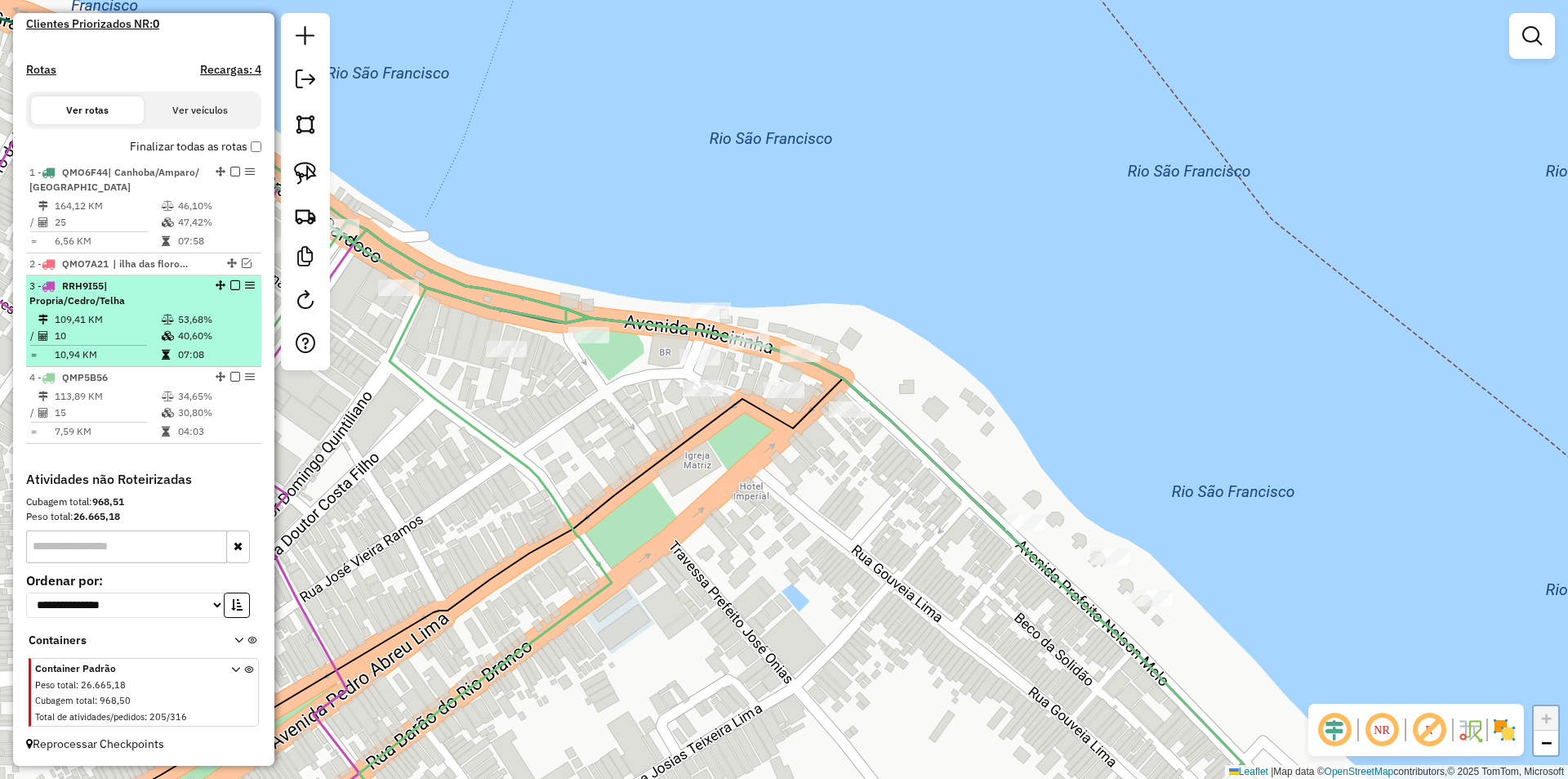
click at [186, 320] on td "53,68%" at bounding box center [216, 319] width 78 height 16
select select "**********"
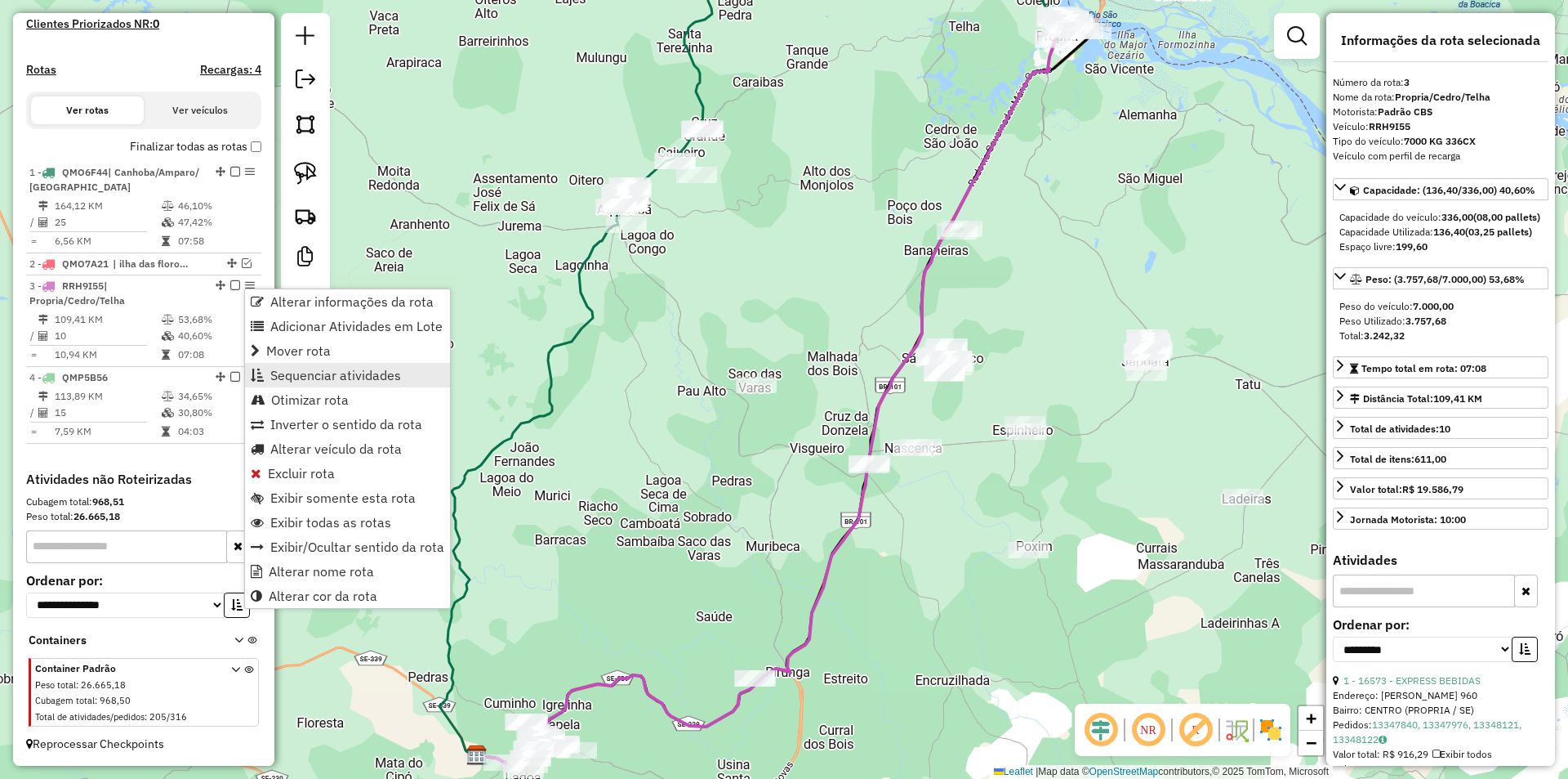
click at [316, 374] on span "Sequenciar atividades" at bounding box center [335, 374] width 131 height 13
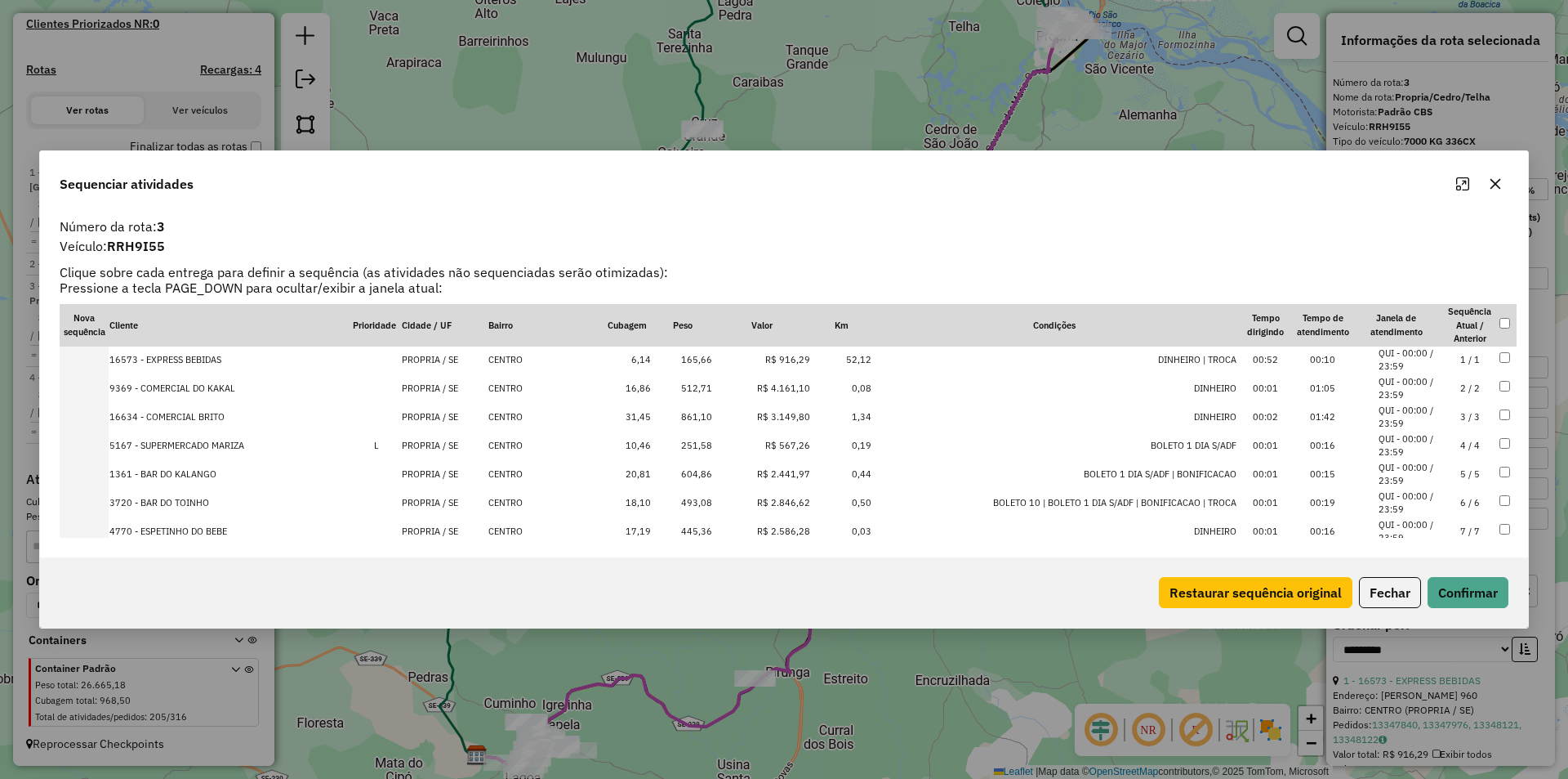
scroll to position [0, 0]
click at [1380, 586] on button "Fechar" at bounding box center [1390, 592] width 62 height 31
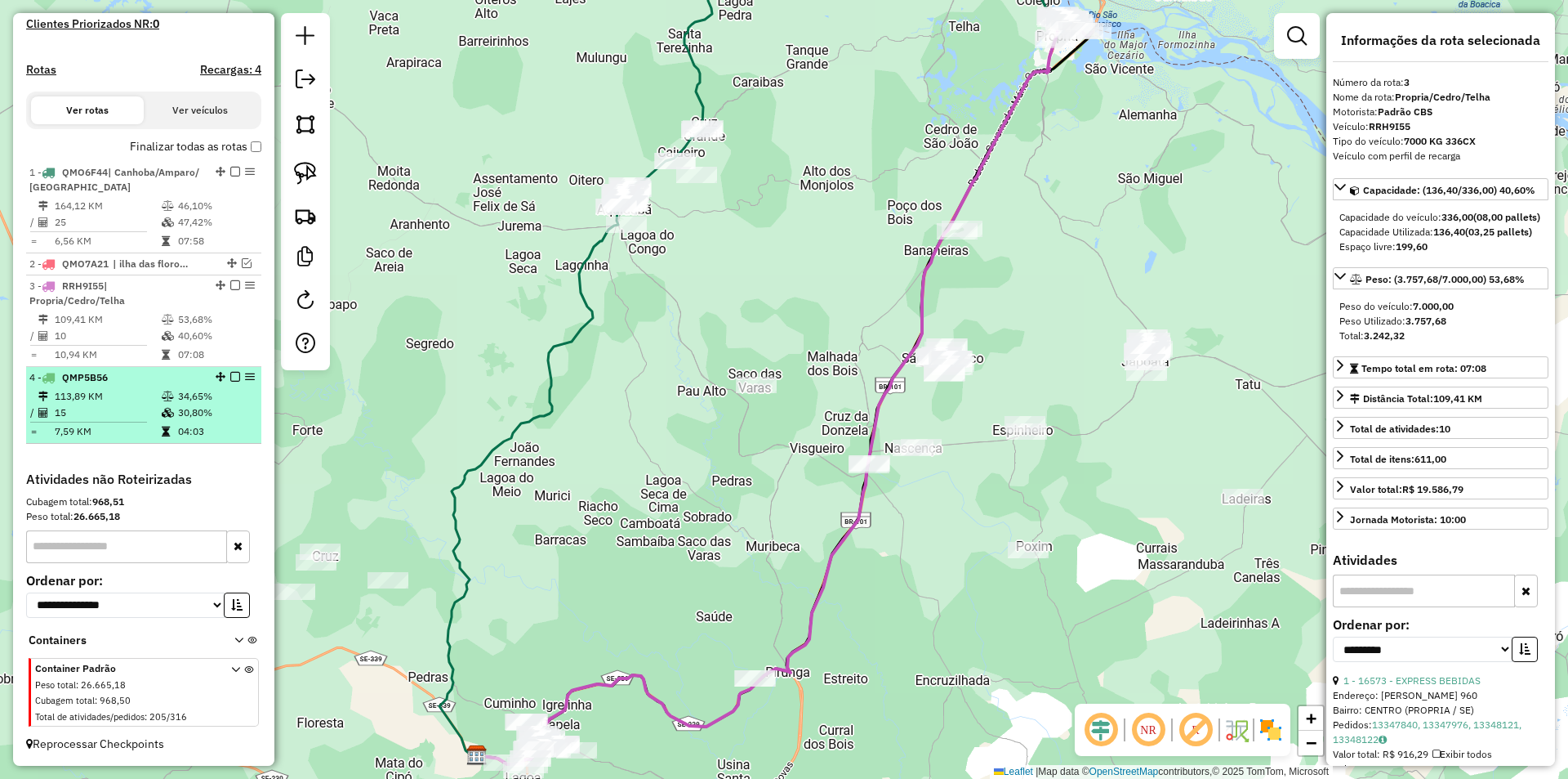
click at [201, 390] on td "34,65%" at bounding box center [216, 396] width 78 height 16
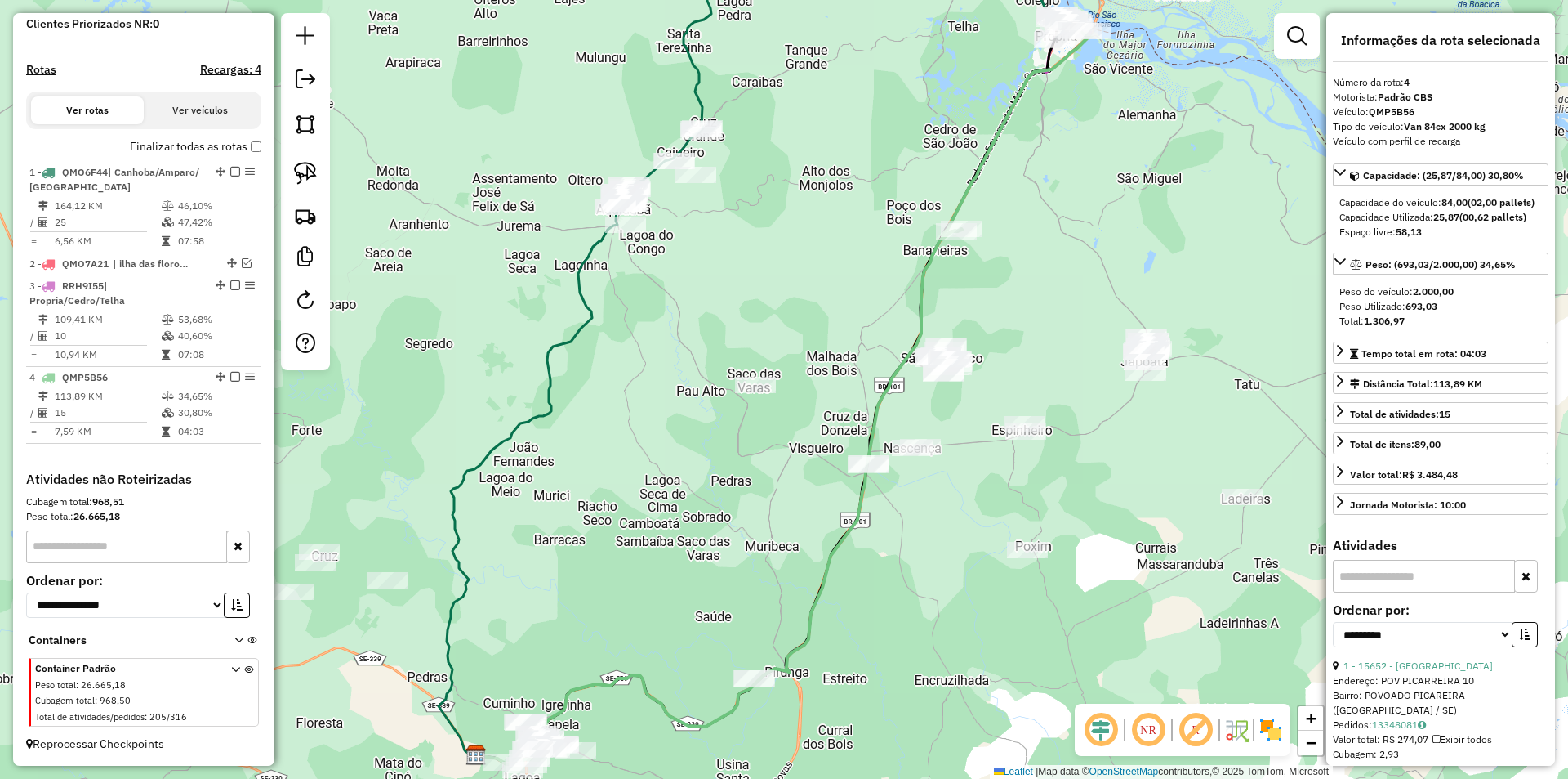
drag, startPoint x: 828, startPoint y: 170, endPoint x: 721, endPoint y: 320, distance: 184.3
click at [721, 320] on div "Janela de atendimento Grade de atendimento Capacidade Transportadoras Veículos …" at bounding box center [784, 389] width 1568 height 779
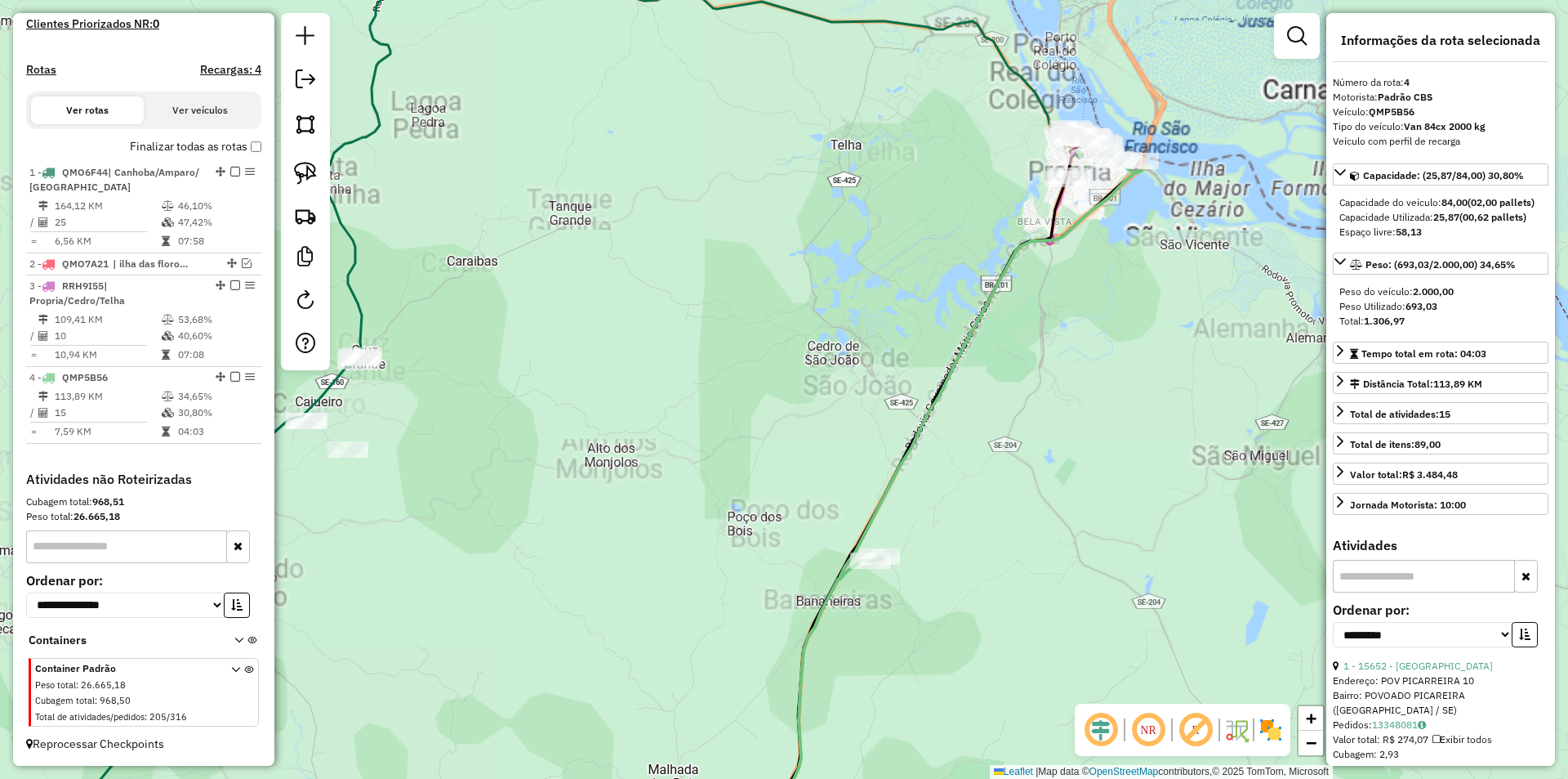
drag, startPoint x: 845, startPoint y: 319, endPoint x: 825, endPoint y: 327, distance: 21.5
click at [825, 327] on div "Janela de atendimento Grade de atendimento Capacidade Transportadoras Veículos …" at bounding box center [784, 389] width 1568 height 779
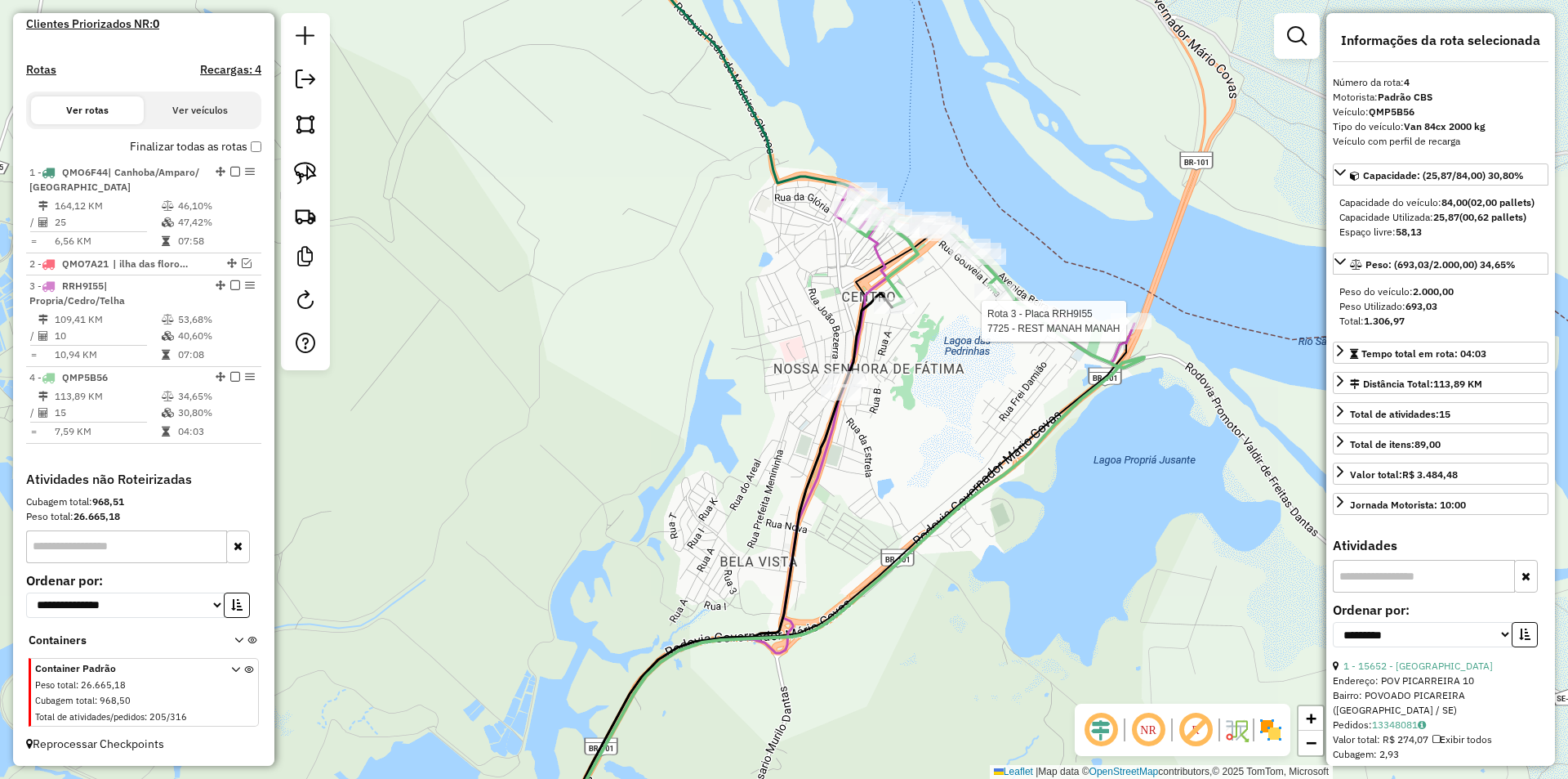
click at [1138, 329] on div at bounding box center [1131, 321] width 41 height 16
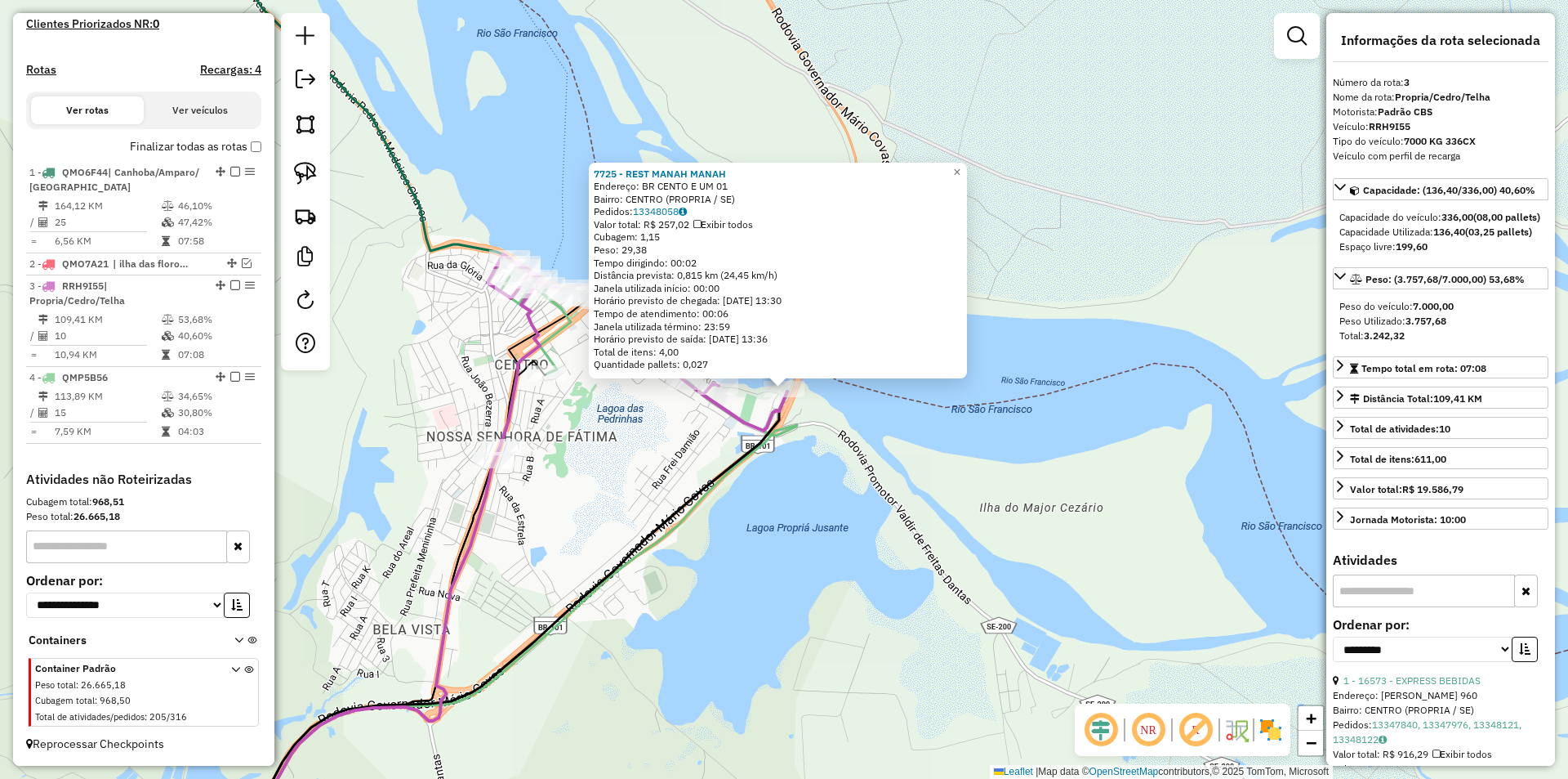
click at [624, 437] on div "7725 - REST MANAH MANAH Endereço: BR CENTO E UM 01 Bairro: CENTRO (PROPRIA / SE…" at bounding box center [784, 389] width 1568 height 779
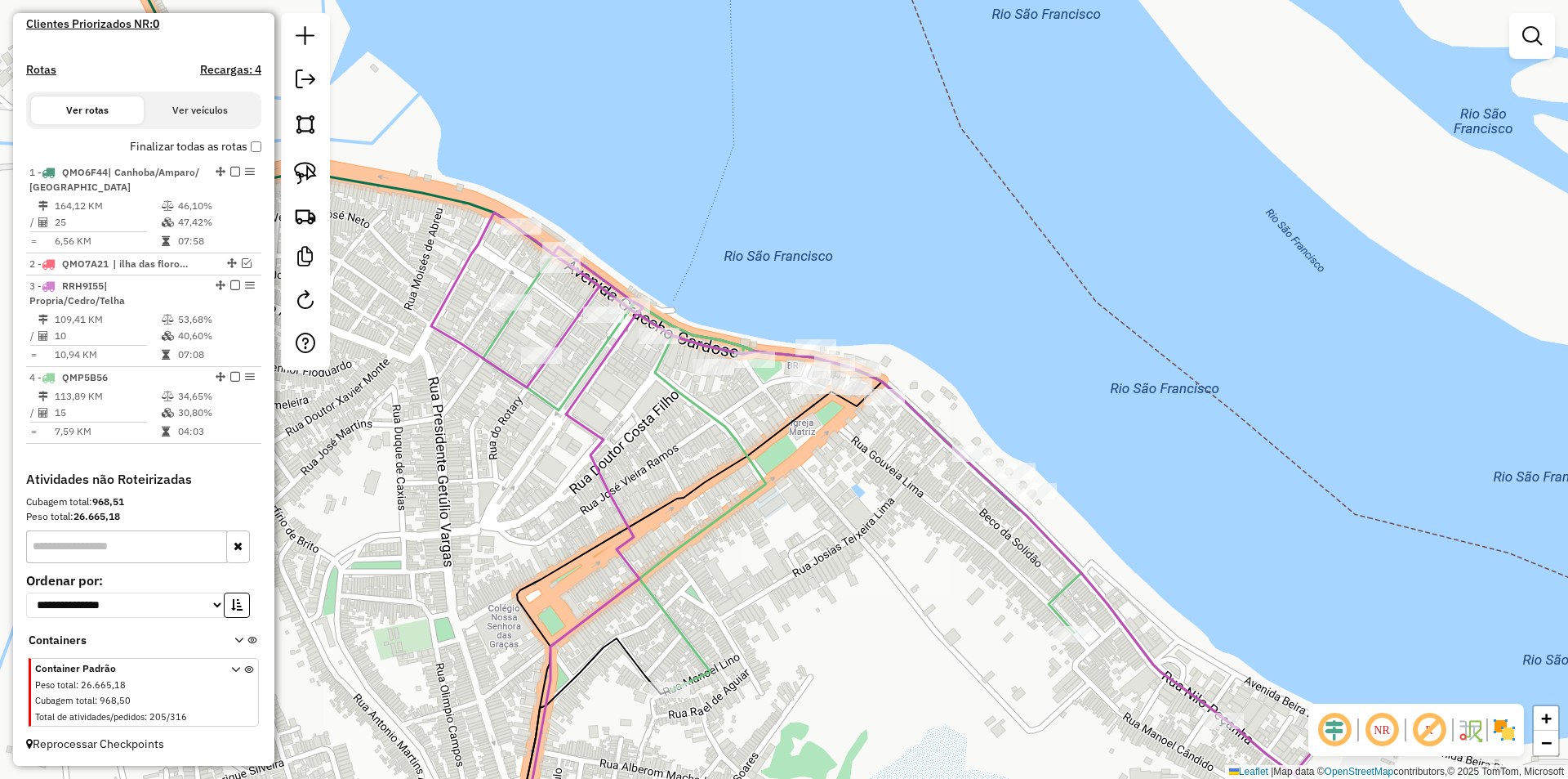
drag, startPoint x: 532, startPoint y: 359, endPoint x: 631, endPoint y: 370, distance: 99.6
click at [631, 370] on div "Janela de atendimento Grade de atendimento Capacidade Transportadoras Veículos …" at bounding box center [784, 389] width 1568 height 779
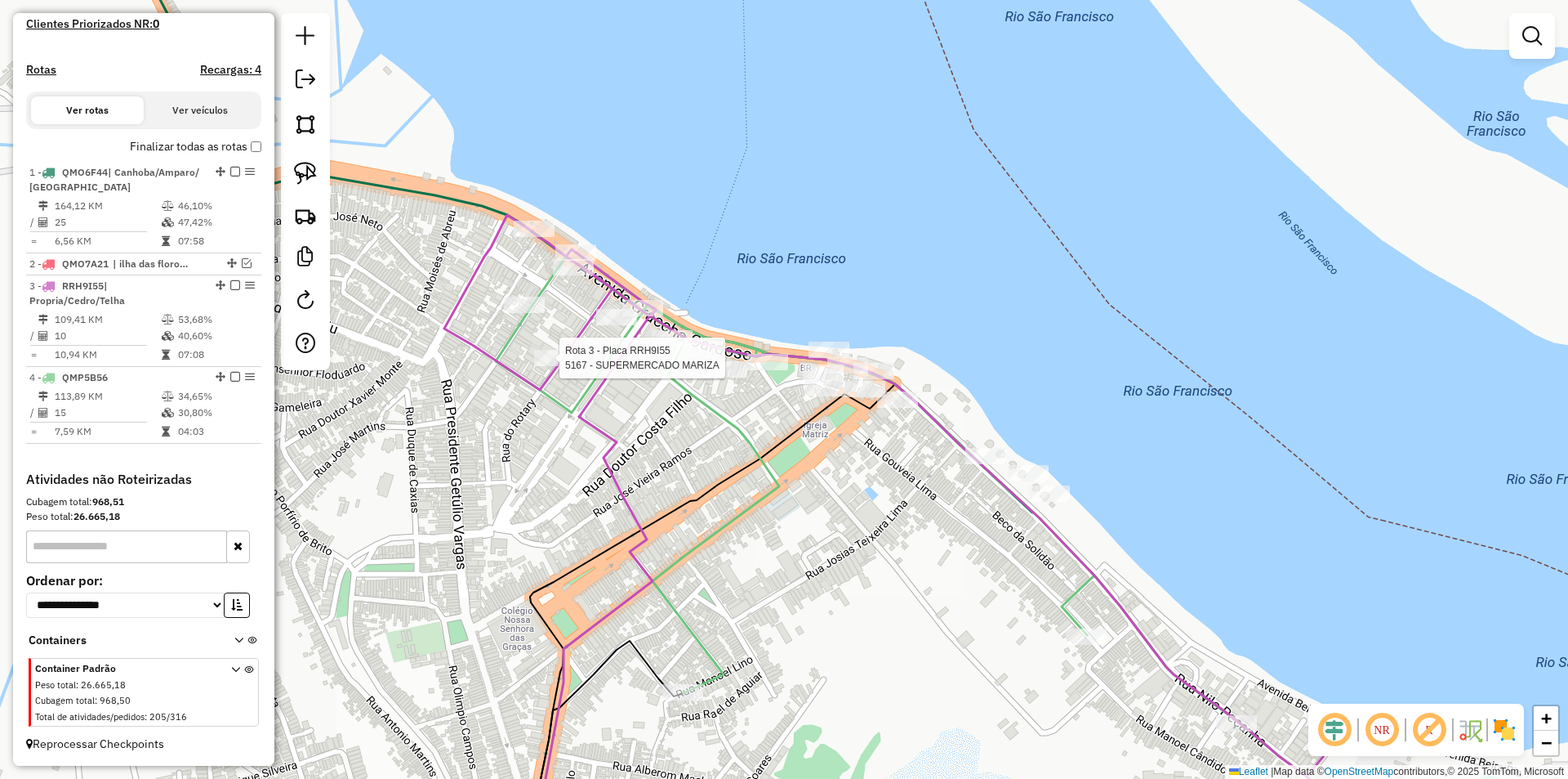
click at [533, 354] on div "Rota 3 - Placa RRH9I55 5167 - SUPERMERCADO MARIZA Janela de atendimento Grade d…" at bounding box center [784, 389] width 1568 height 779
drag, startPoint x: 853, startPoint y: 455, endPoint x: 787, endPoint y: 441, distance: 67.5
click at [787, 441] on div "Janela de atendimento Grade de atendimento Capacidade Transportadoras Veículos …" at bounding box center [784, 389] width 1568 height 779
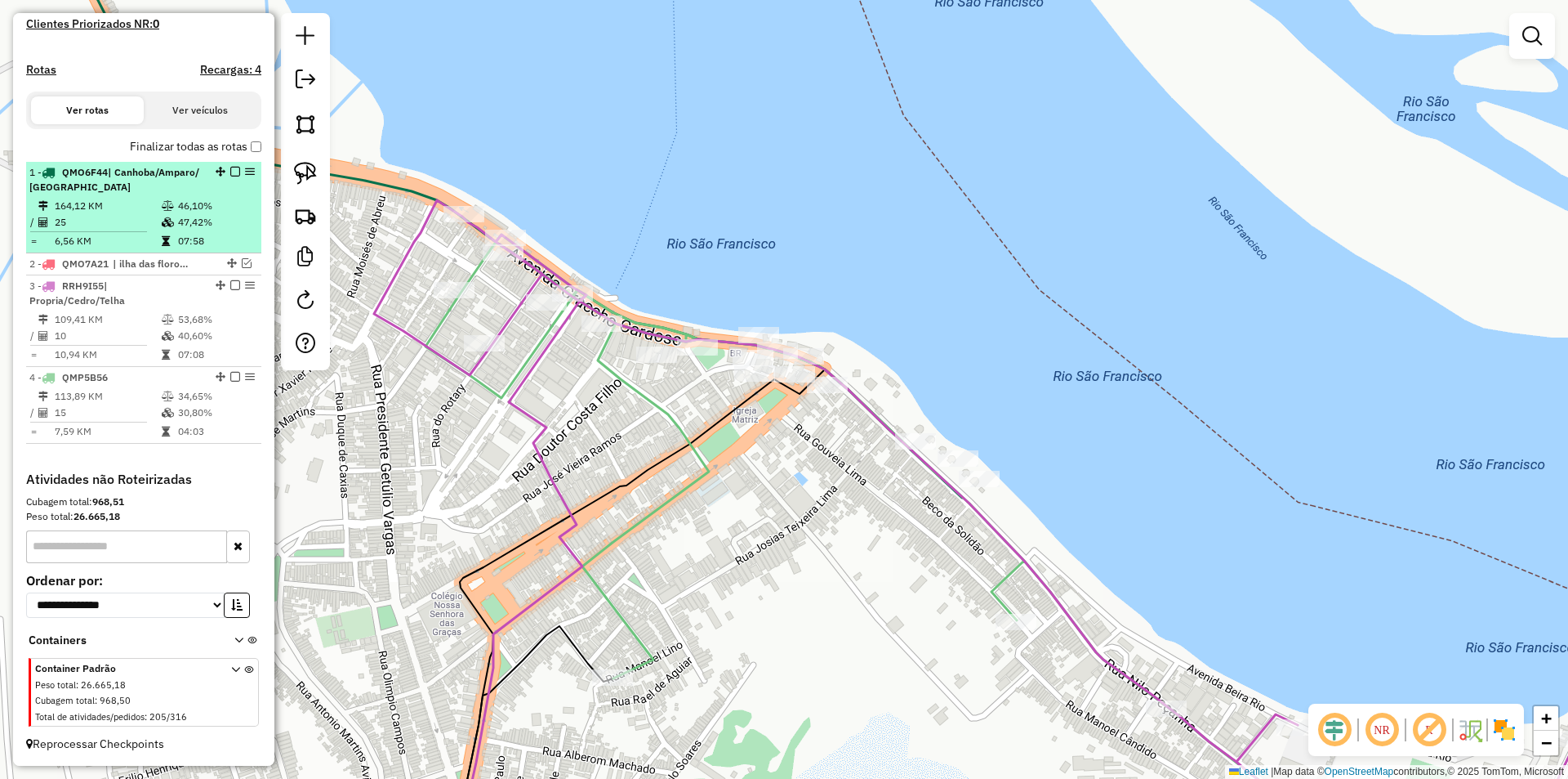
click at [213, 218] on td "47,42%" at bounding box center [216, 222] width 78 height 16
select select "**********"
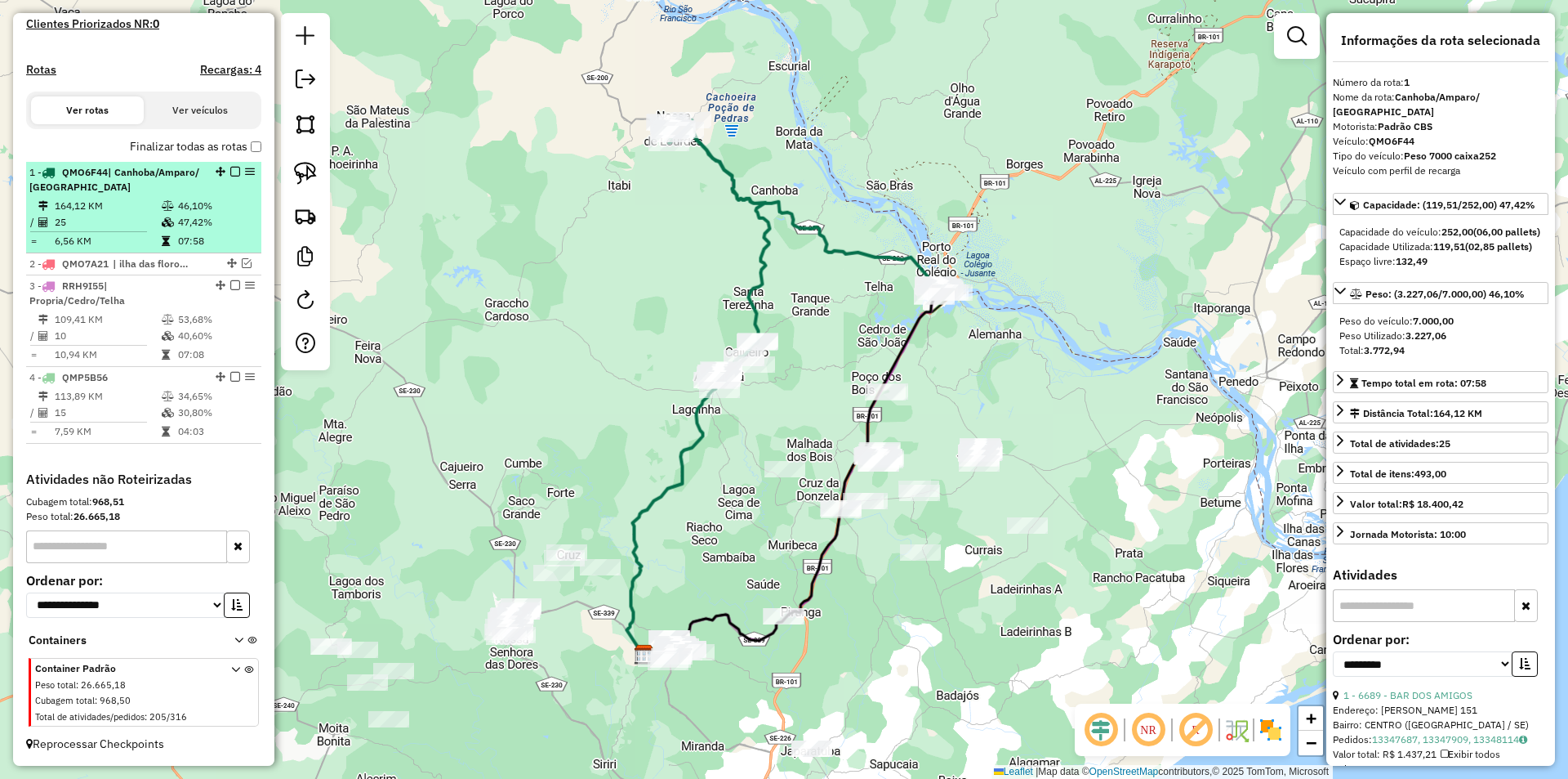
click at [230, 170] on em at bounding box center [234, 171] width 10 height 10
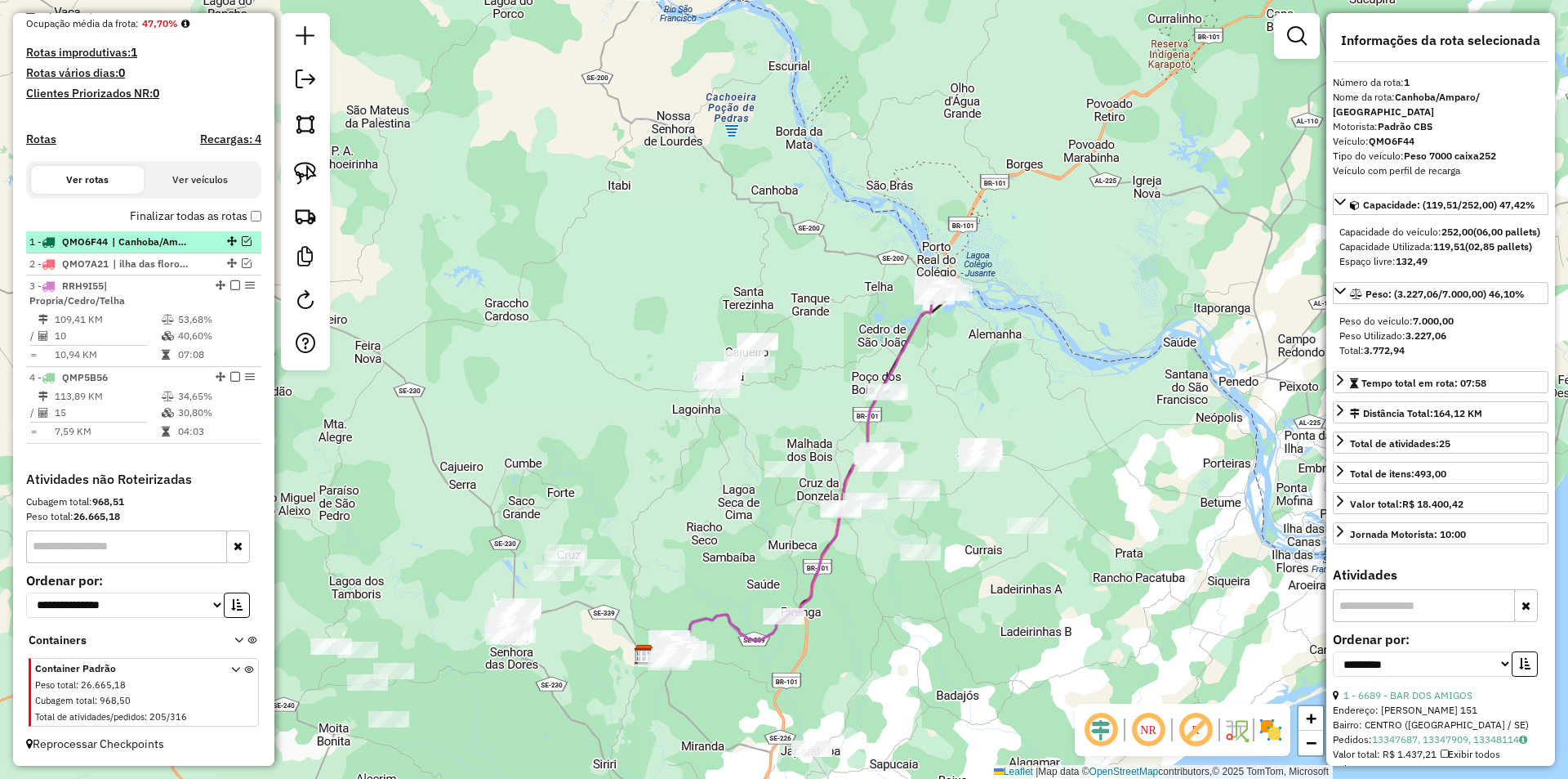
scroll to position [414, 0]
click at [242, 239] on em at bounding box center [246, 240] width 10 height 10
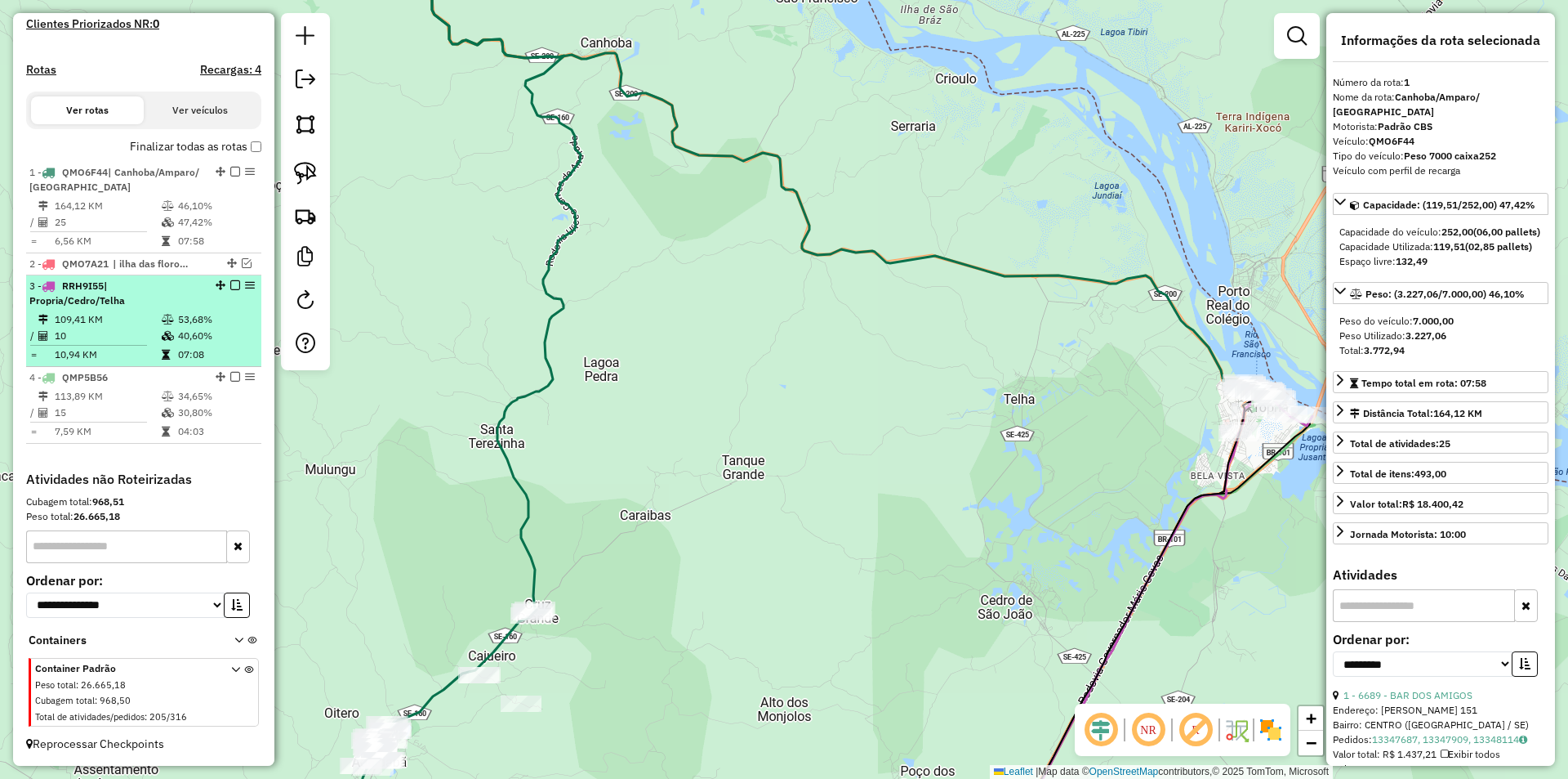
click at [230, 284] on em at bounding box center [234, 284] width 10 height 10
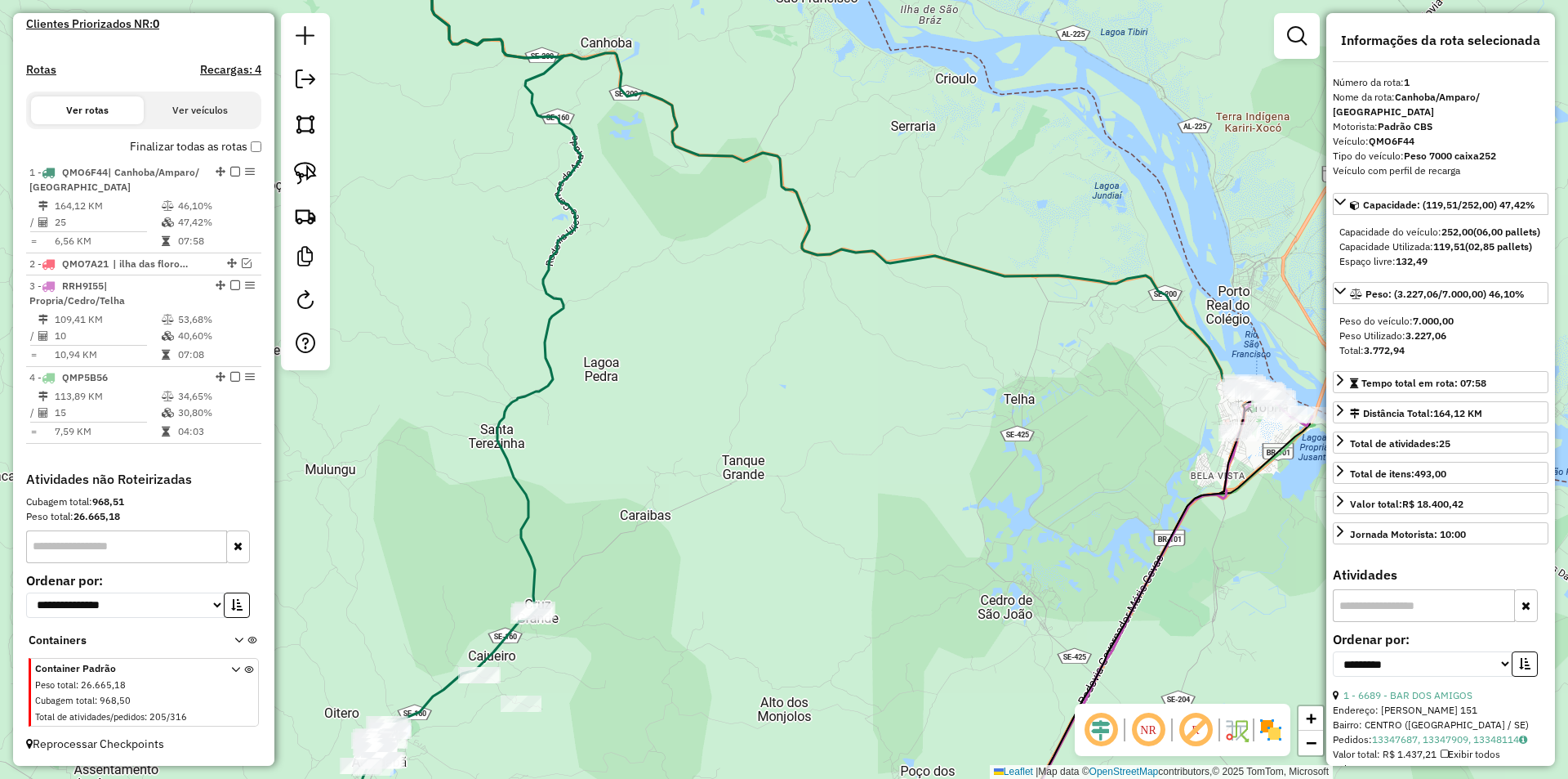
scroll to position [414, 0]
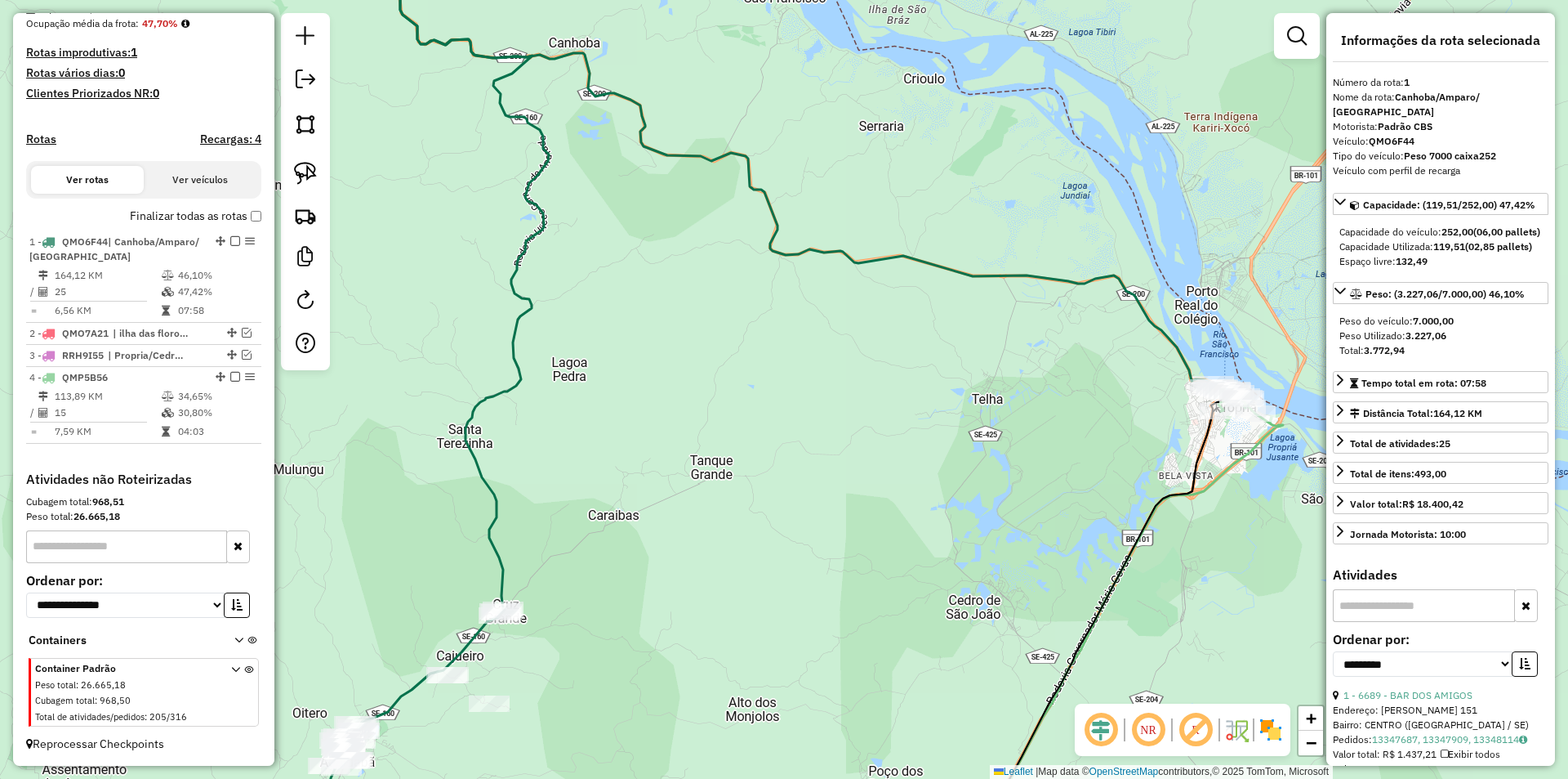
drag, startPoint x: 1061, startPoint y: 405, endPoint x: 559, endPoint y: 322, distance: 508.8
click at [560, 322] on div "Janela de atendimento Grade de atendimento Capacidade Transportadoras Veículos …" at bounding box center [784, 389] width 1568 height 779
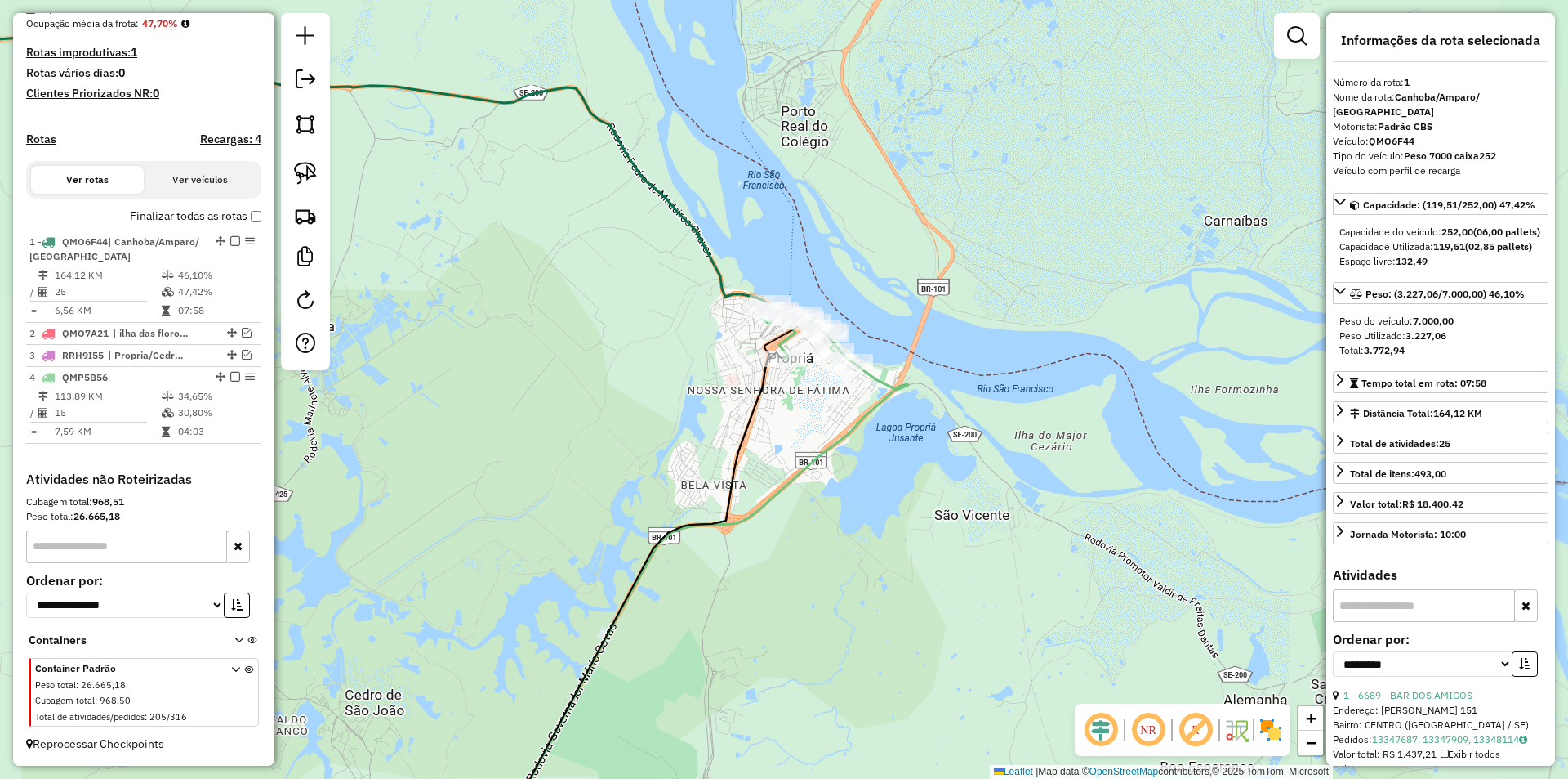
click at [309, 174] on img at bounding box center [305, 173] width 22 height 22
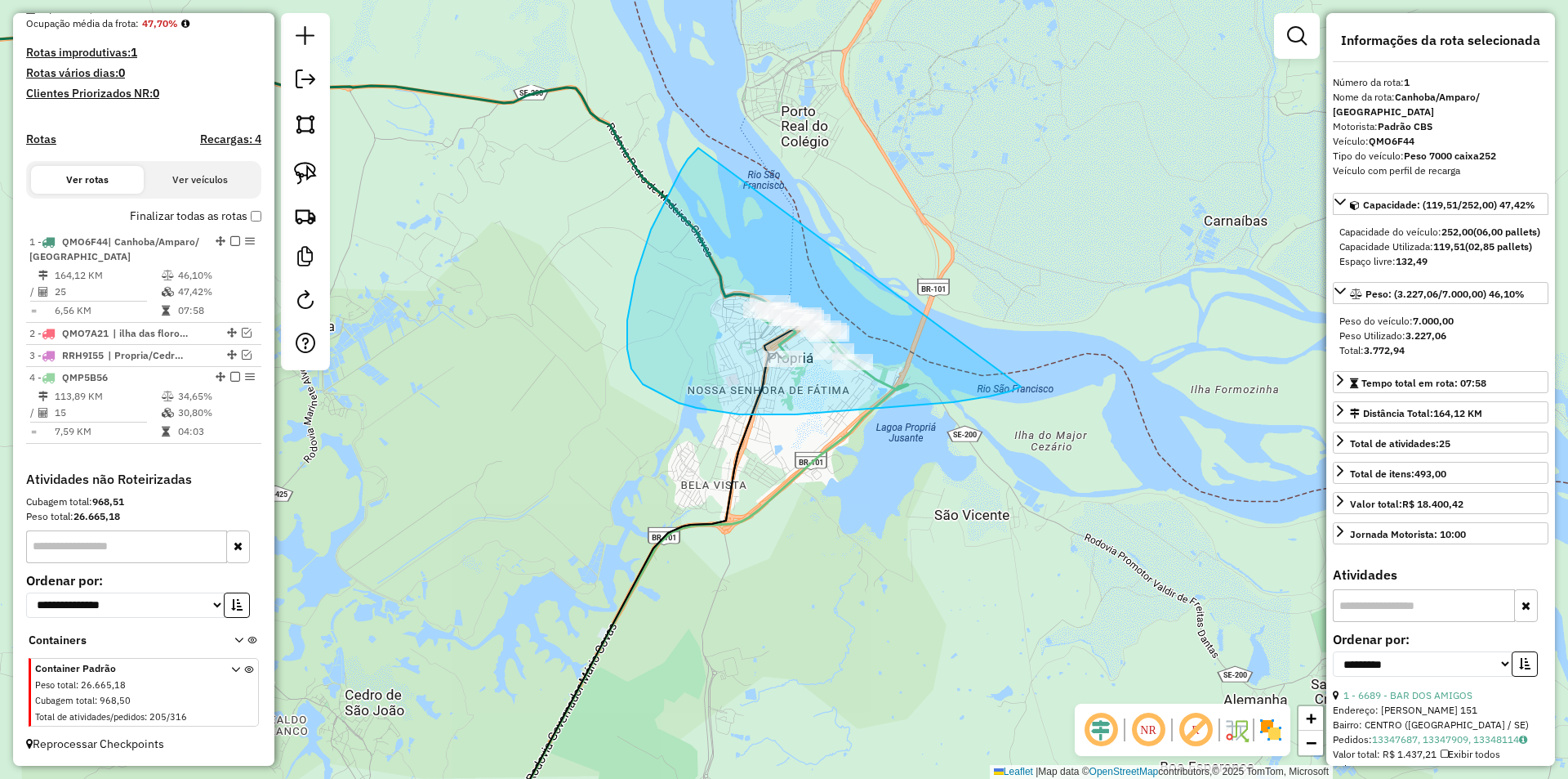
drag, startPoint x: 651, startPoint y: 230, endPoint x: 1019, endPoint y: 383, distance: 398.5
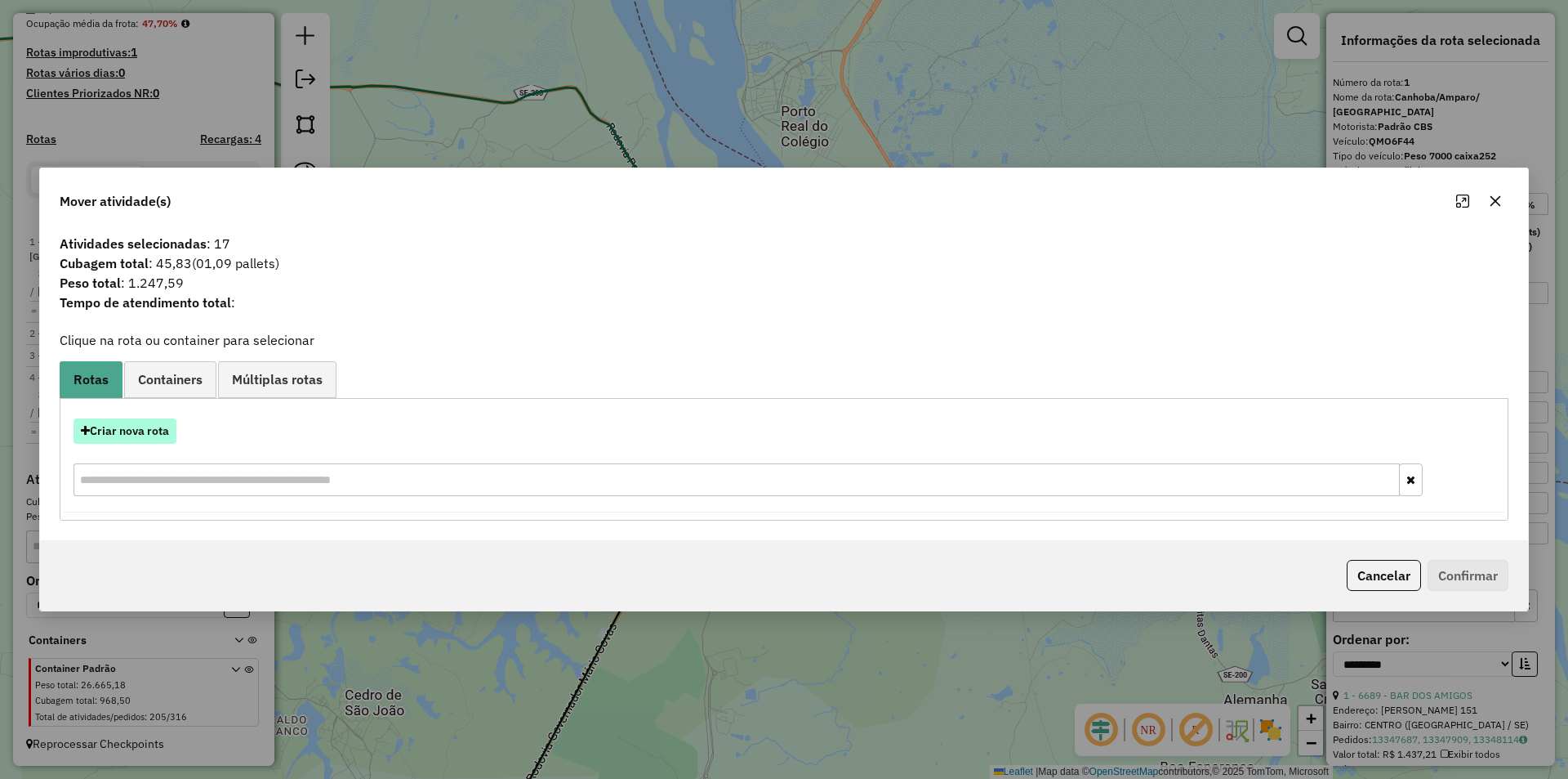
click at [147, 428] on button "Criar nova rota" at bounding box center [124, 431] width 103 height 25
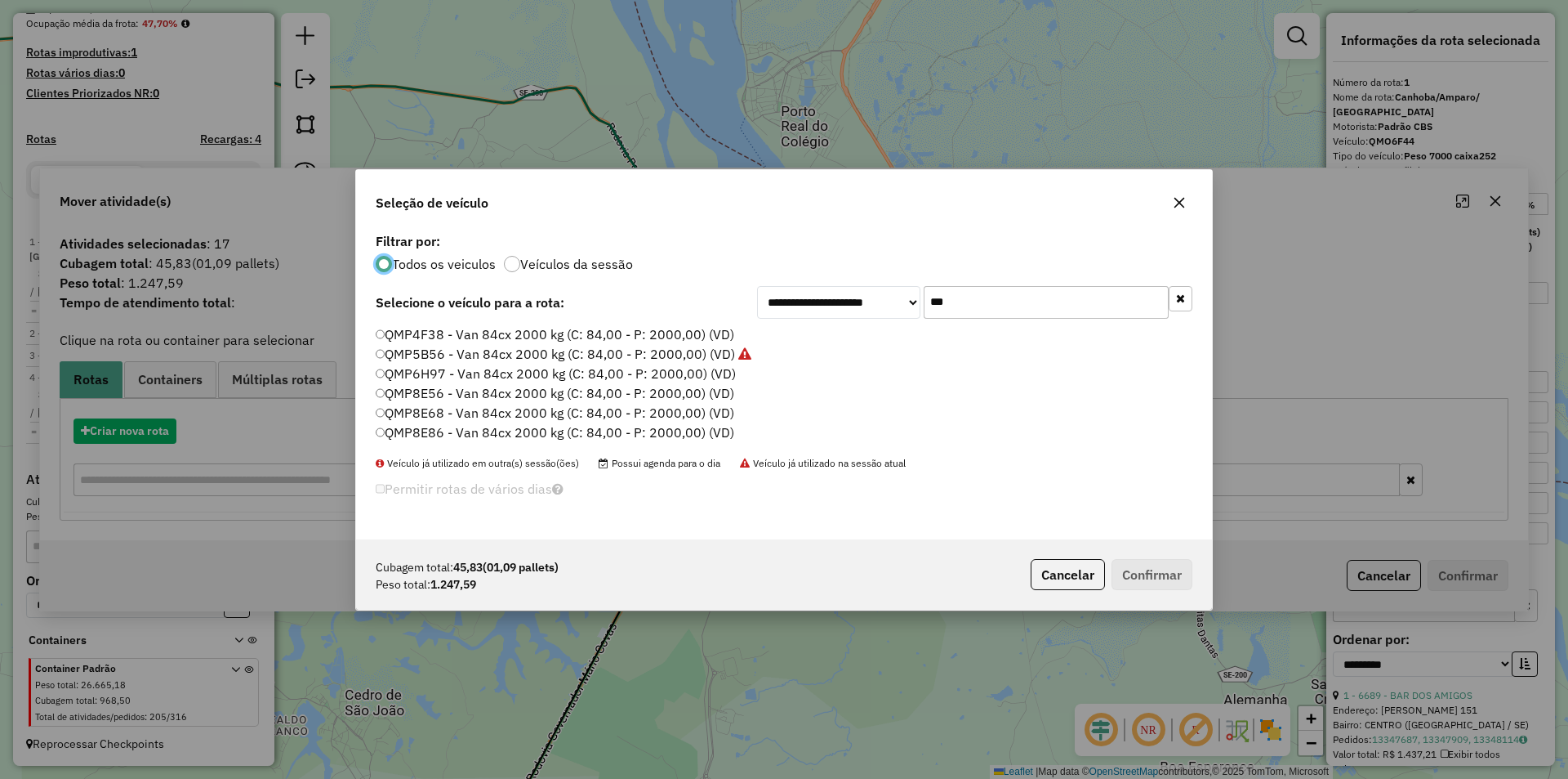
scroll to position [9, 5]
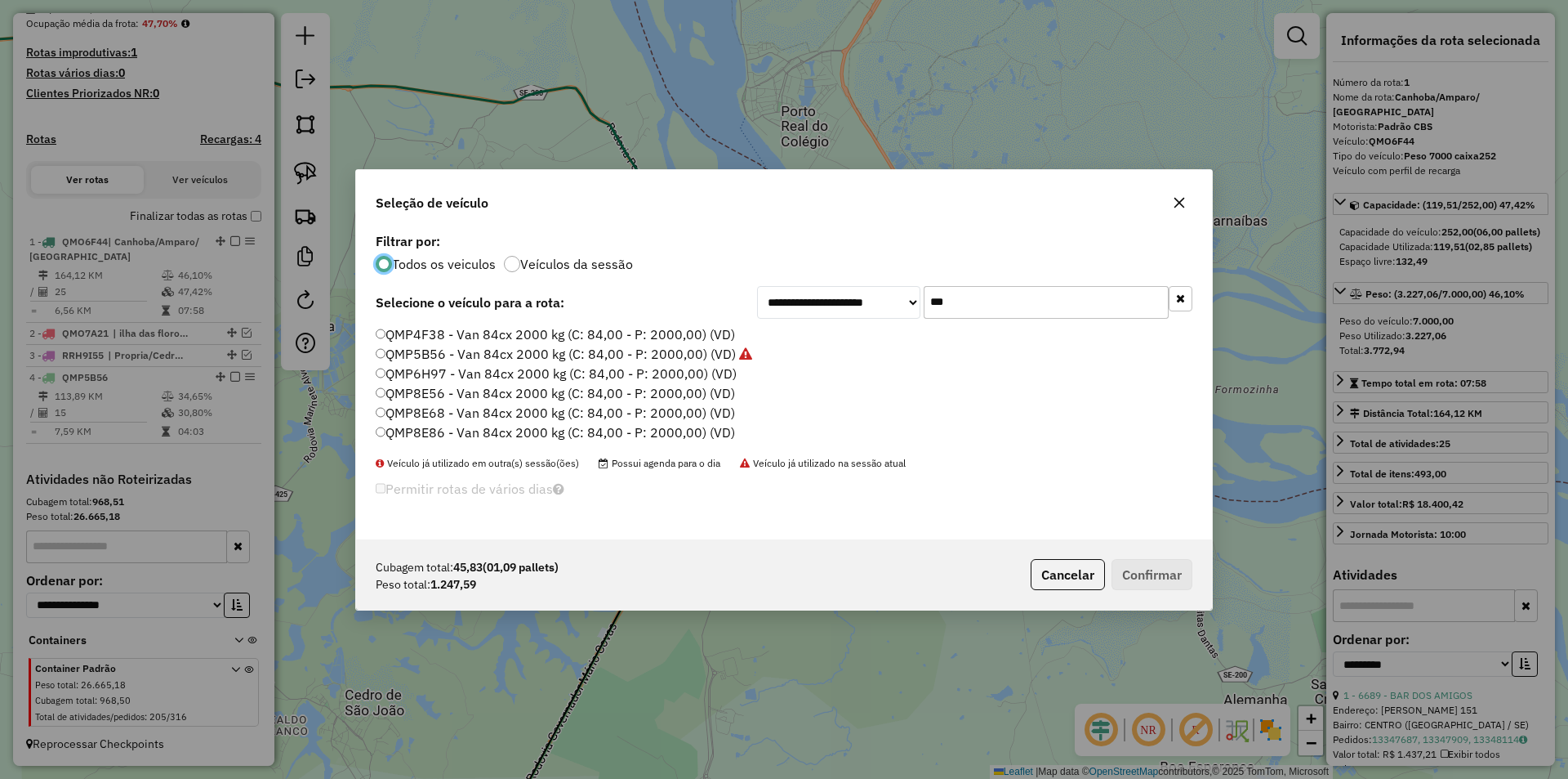
click at [547, 348] on label "QMP5B56 - Van 84cx 2000 kg (C: 84,00 - P: 2000,00) (VD)" at bounding box center [564, 354] width 377 height 20
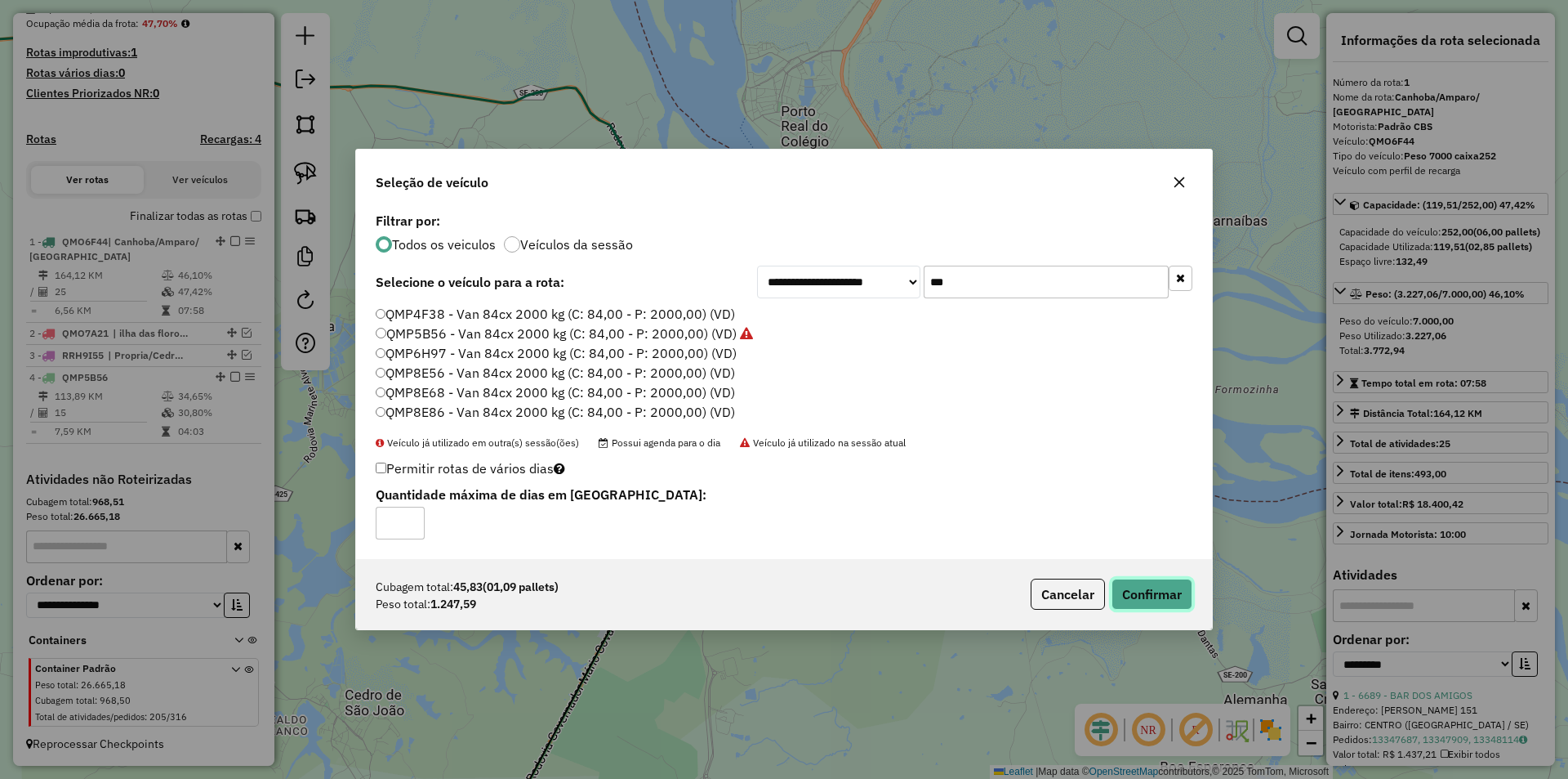
click at [1131, 588] on button "Confirmar" at bounding box center [1152, 594] width 81 height 31
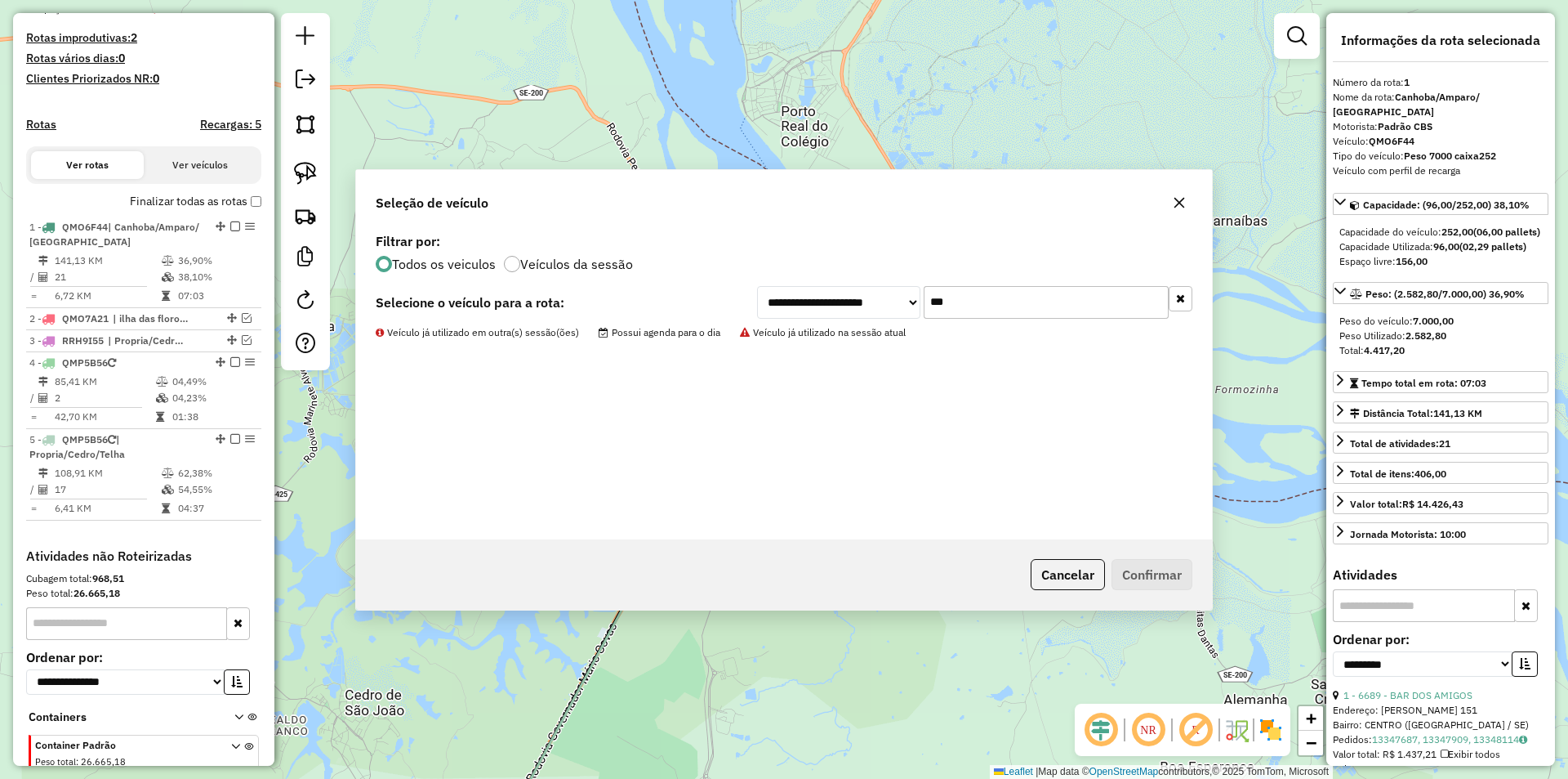
scroll to position [506, 0]
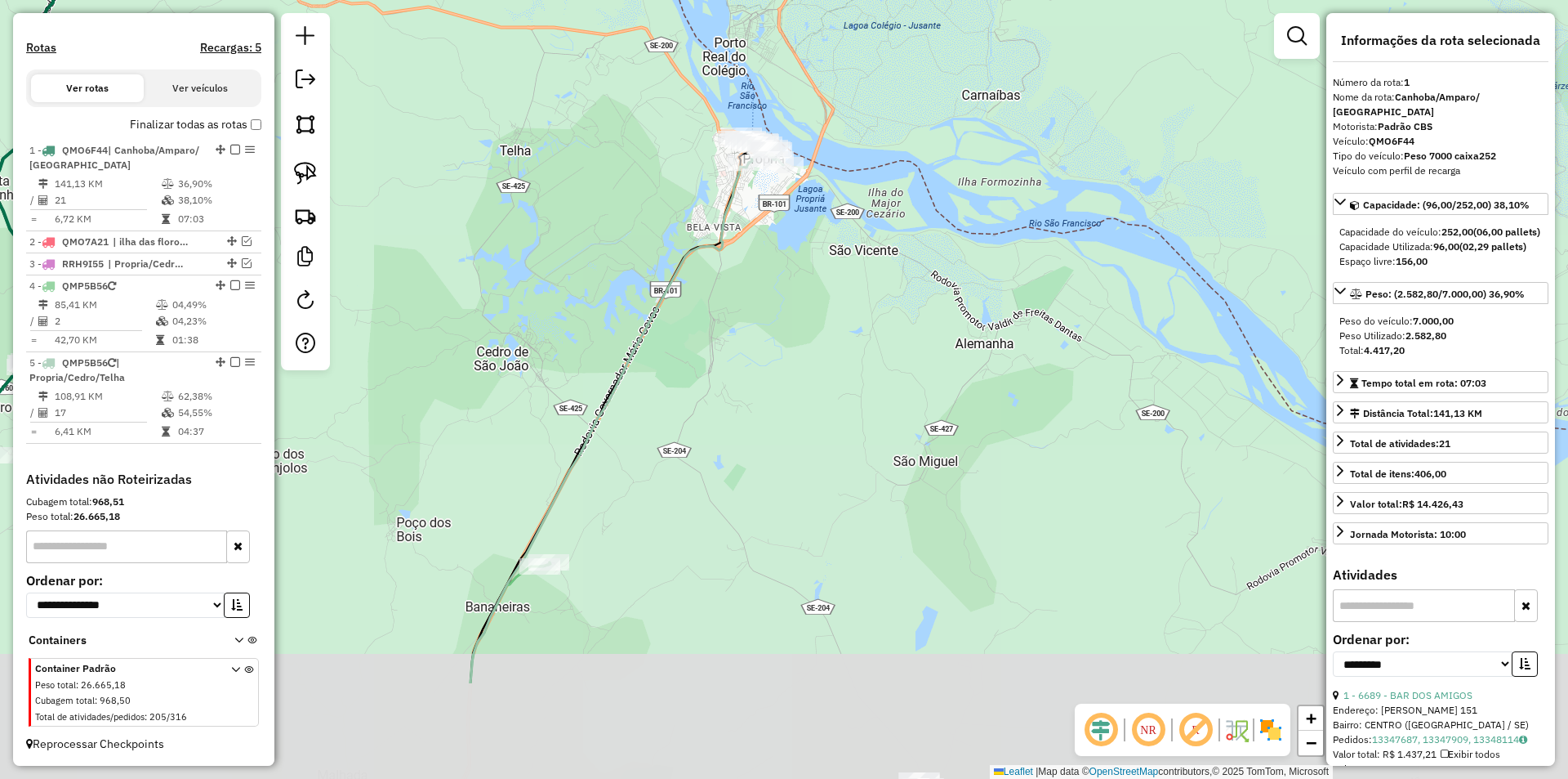
drag, startPoint x: 602, startPoint y: 378, endPoint x: 643, endPoint y: 225, distance: 158.4
click at [643, 227] on div "Janela de atendimento Grade de atendimento Capacidade Transportadoras Veículos …" at bounding box center [784, 389] width 1568 height 779
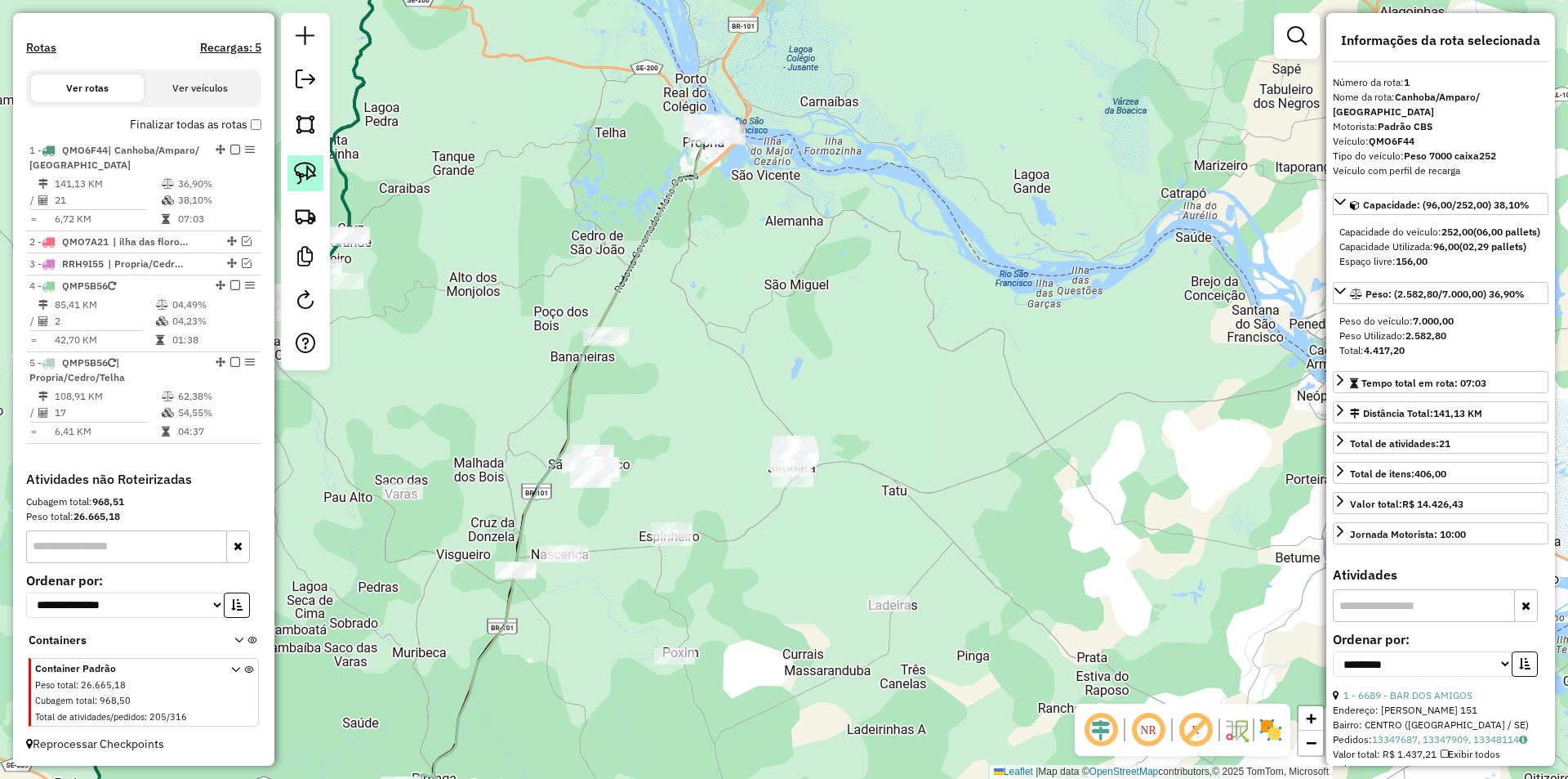
click at [309, 182] on img at bounding box center [305, 173] width 22 height 22
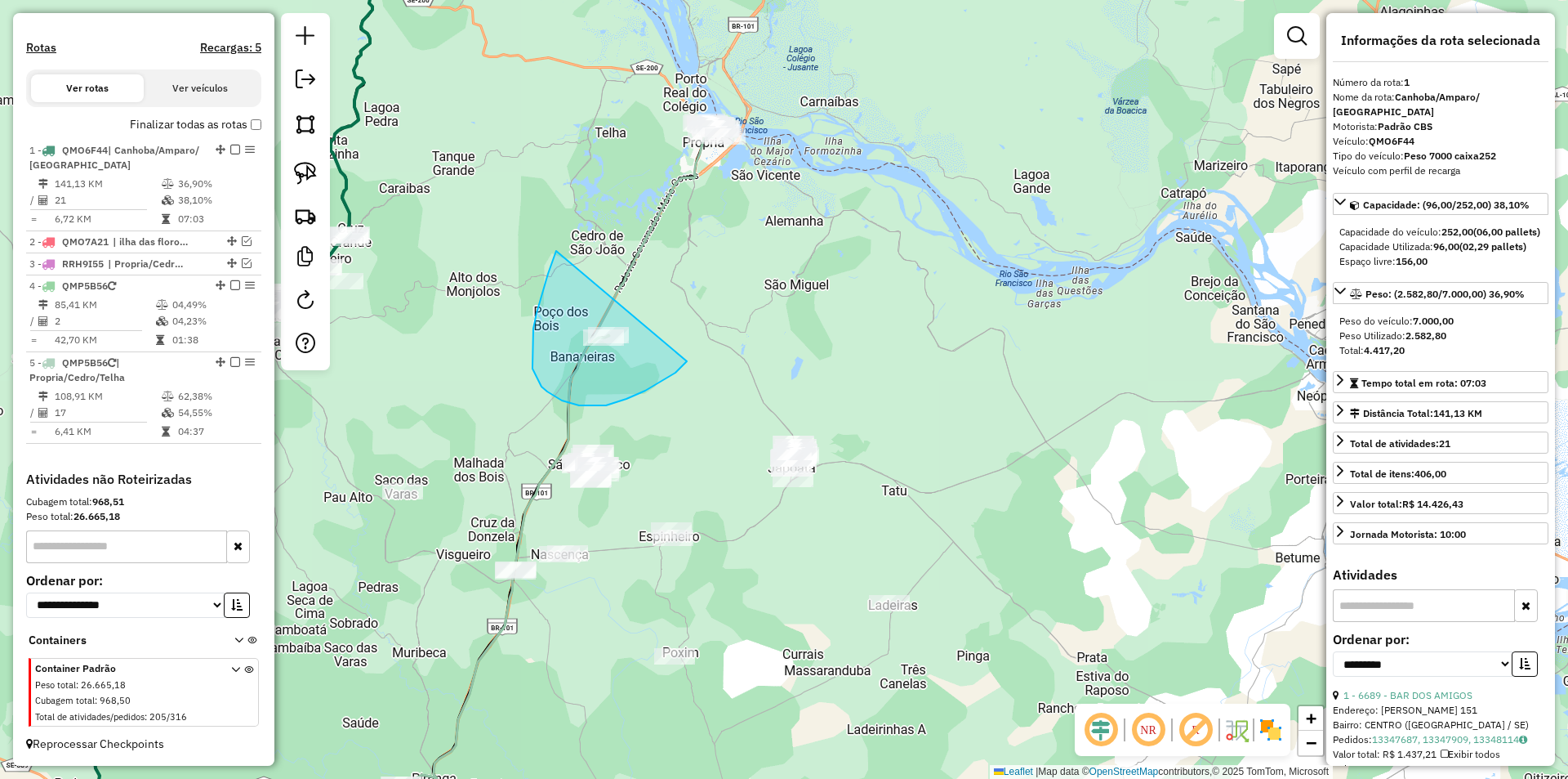
drag, startPoint x: 554, startPoint y: 258, endPoint x: 687, endPoint y: 361, distance: 168.2
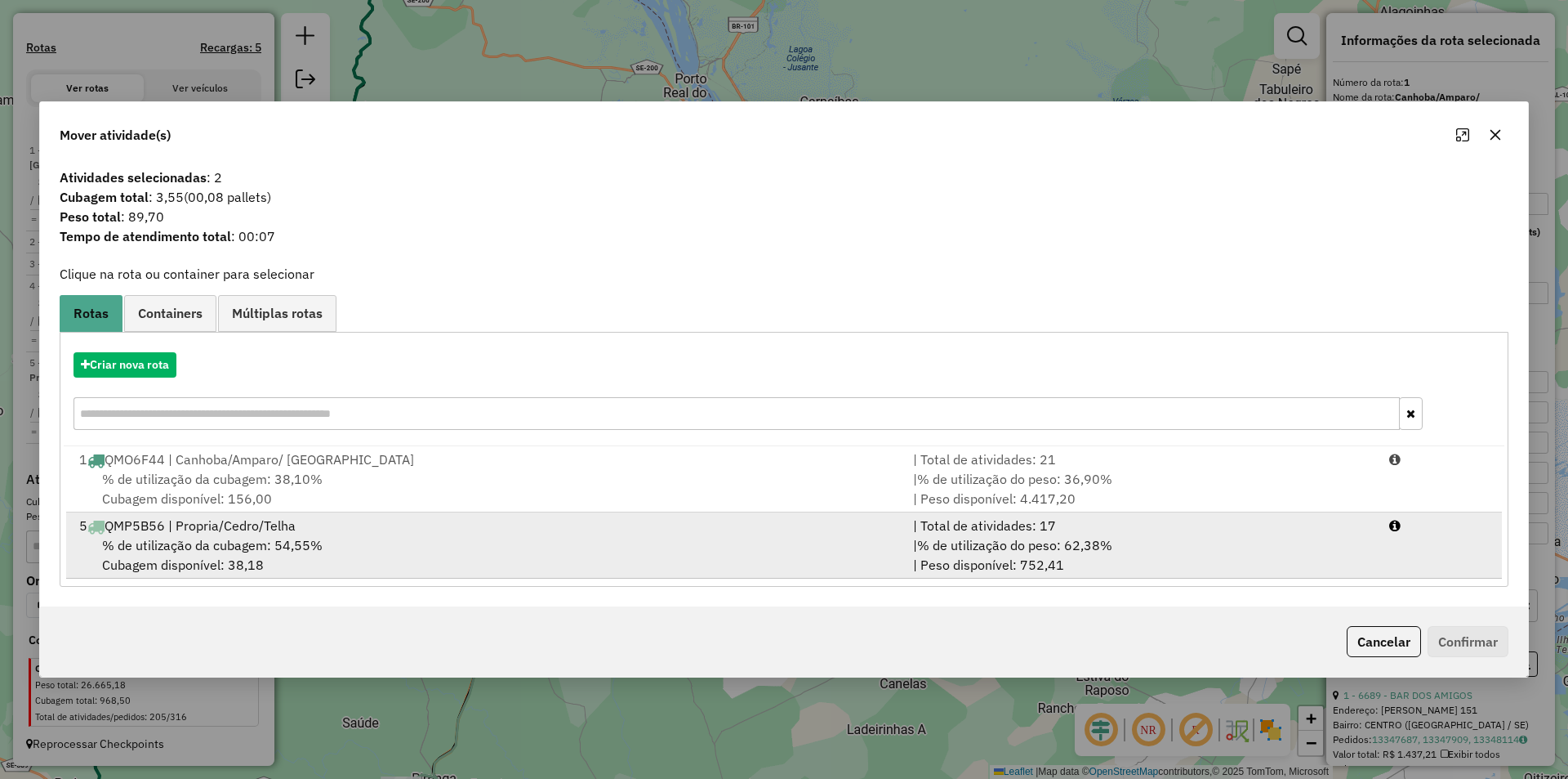
click at [1352, 571] on div "| % de utilização do peso: 62,38% | Peso disponível: 752,41" at bounding box center [1141, 554] width 476 height 39
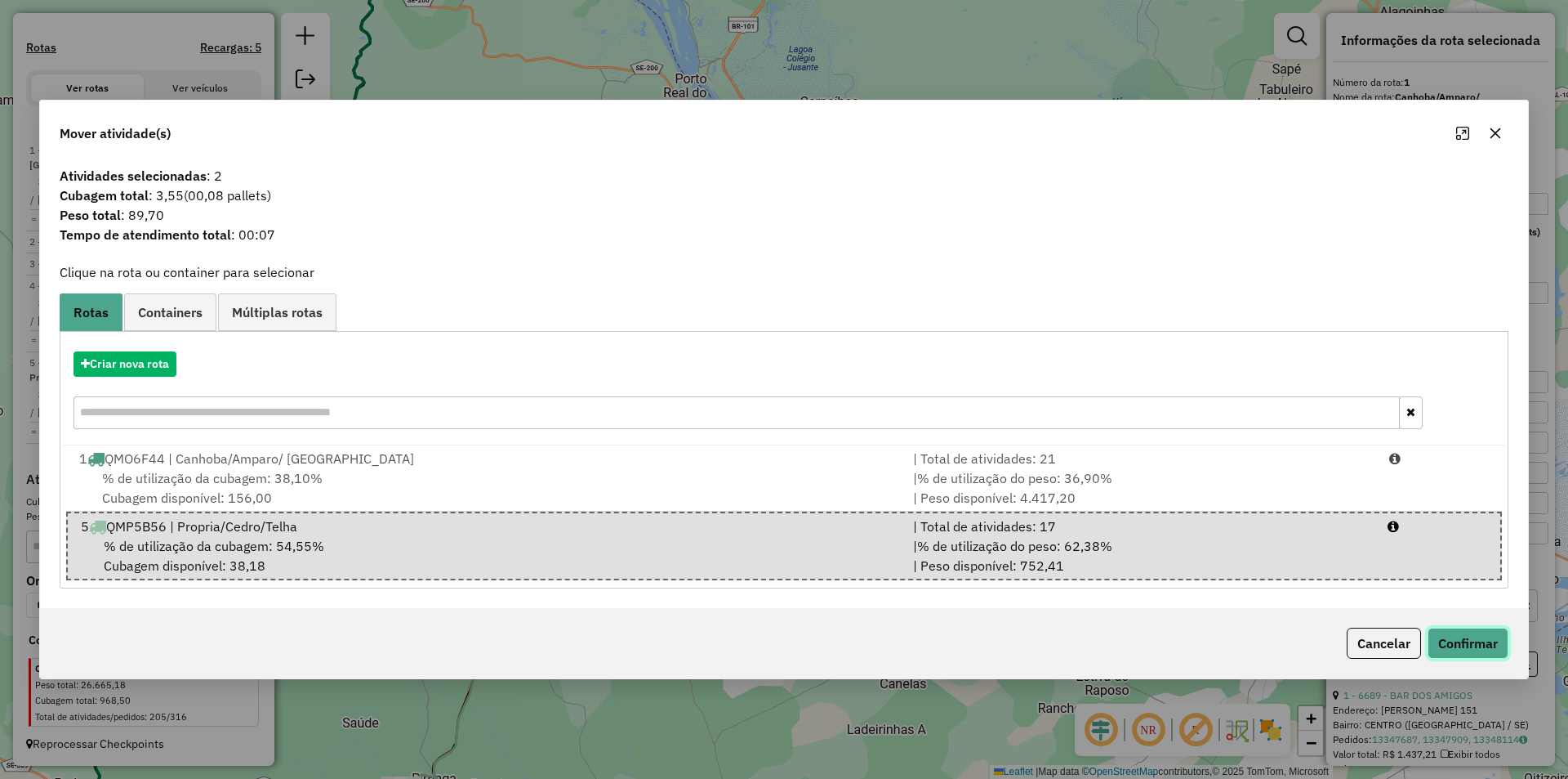
click at [1446, 629] on button "Confirmar" at bounding box center [1469, 643] width 81 height 31
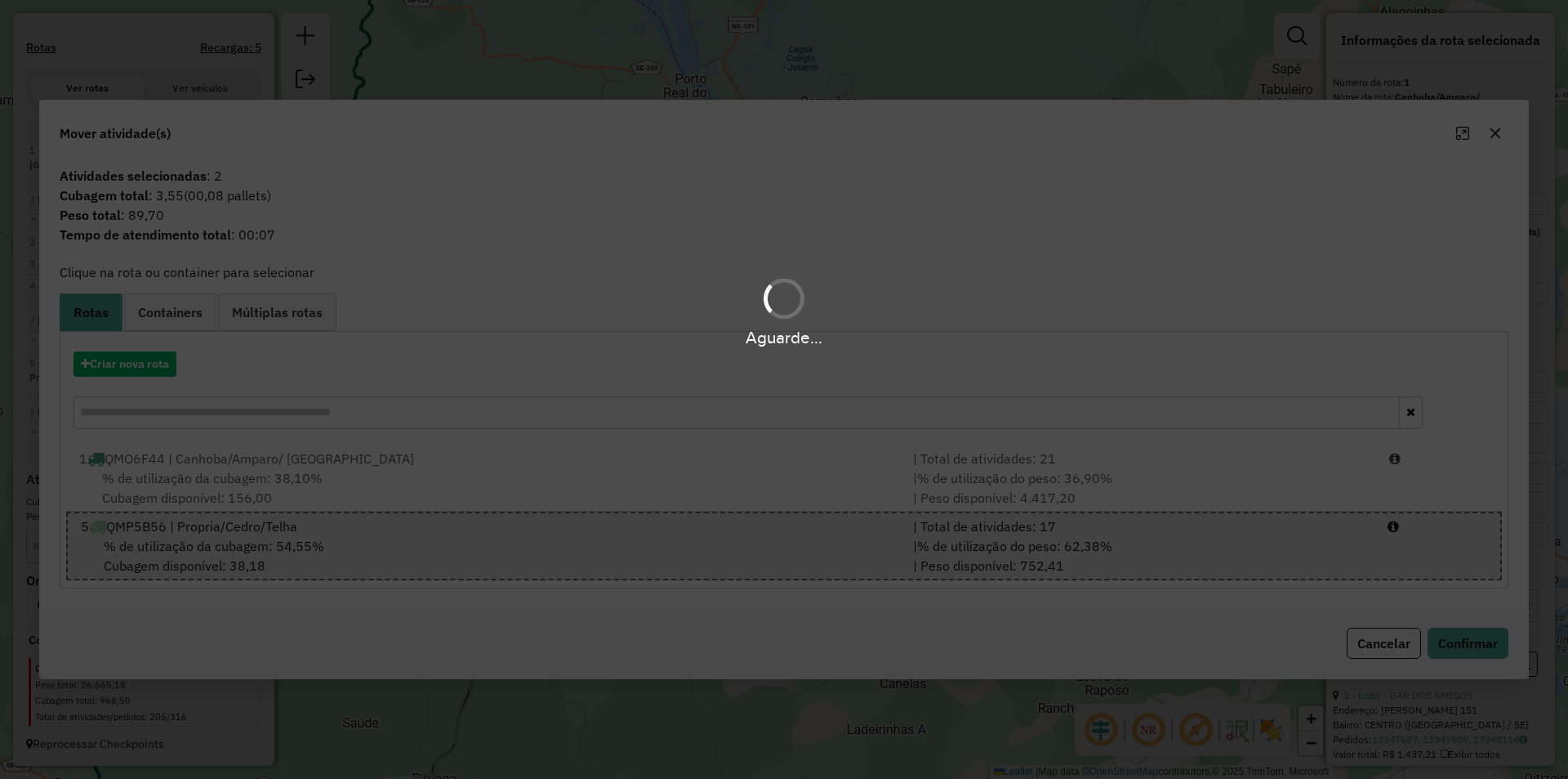
scroll to position [429, 0]
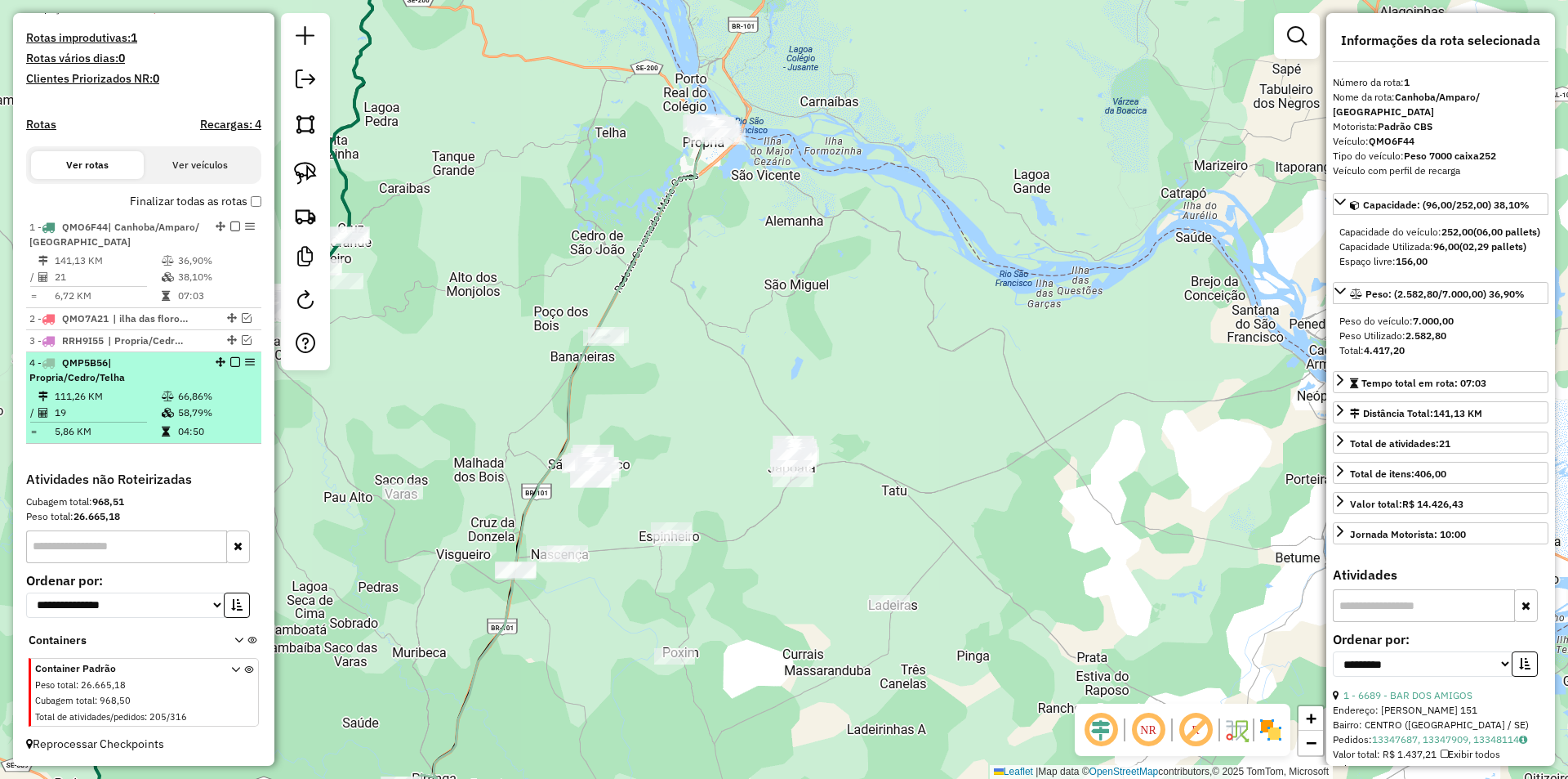
click at [214, 393] on td "66,86%" at bounding box center [216, 396] width 78 height 16
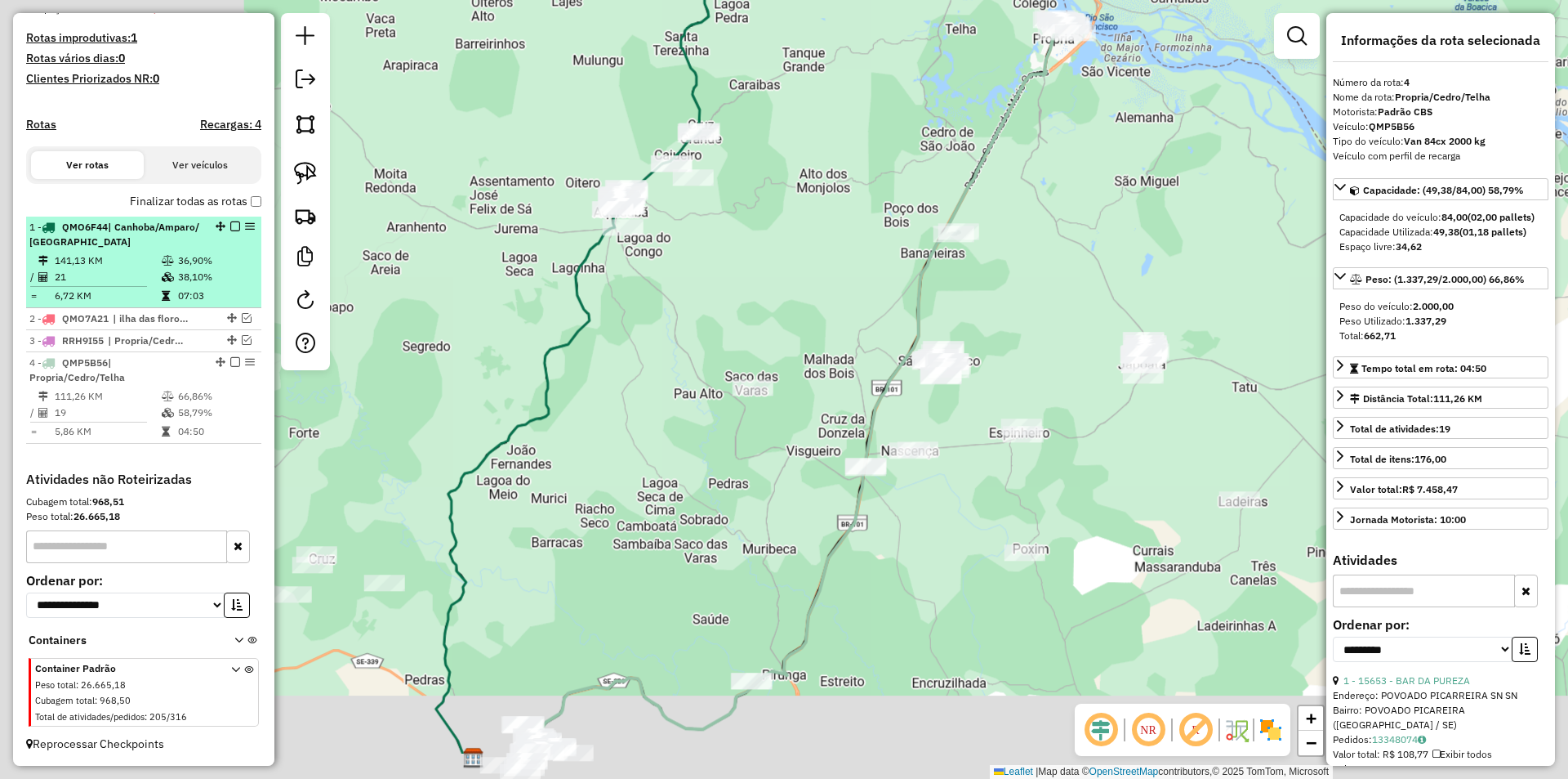
click at [206, 282] on td "38,10%" at bounding box center [216, 277] width 78 height 16
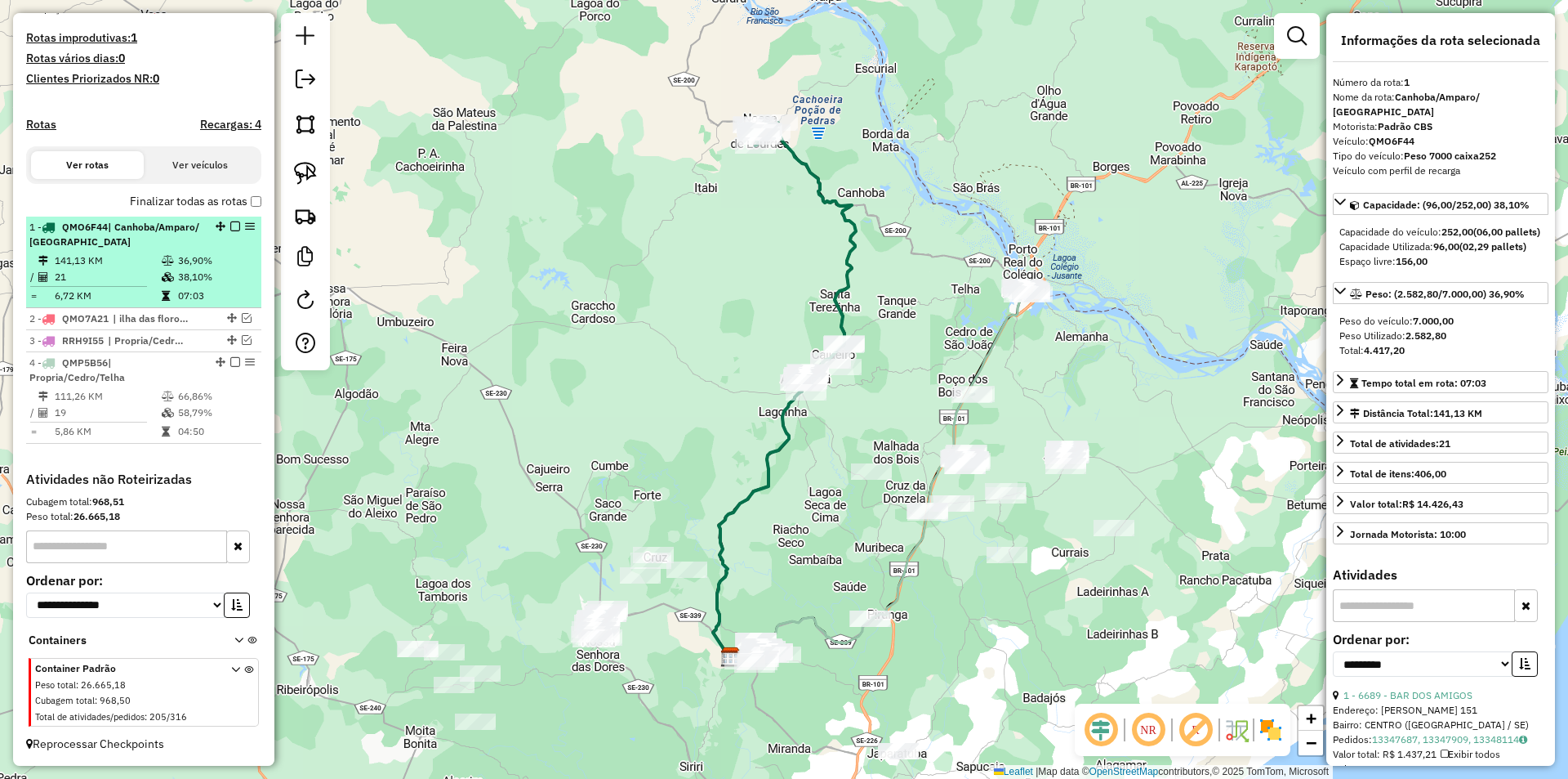
click at [230, 226] on em at bounding box center [234, 226] width 10 height 10
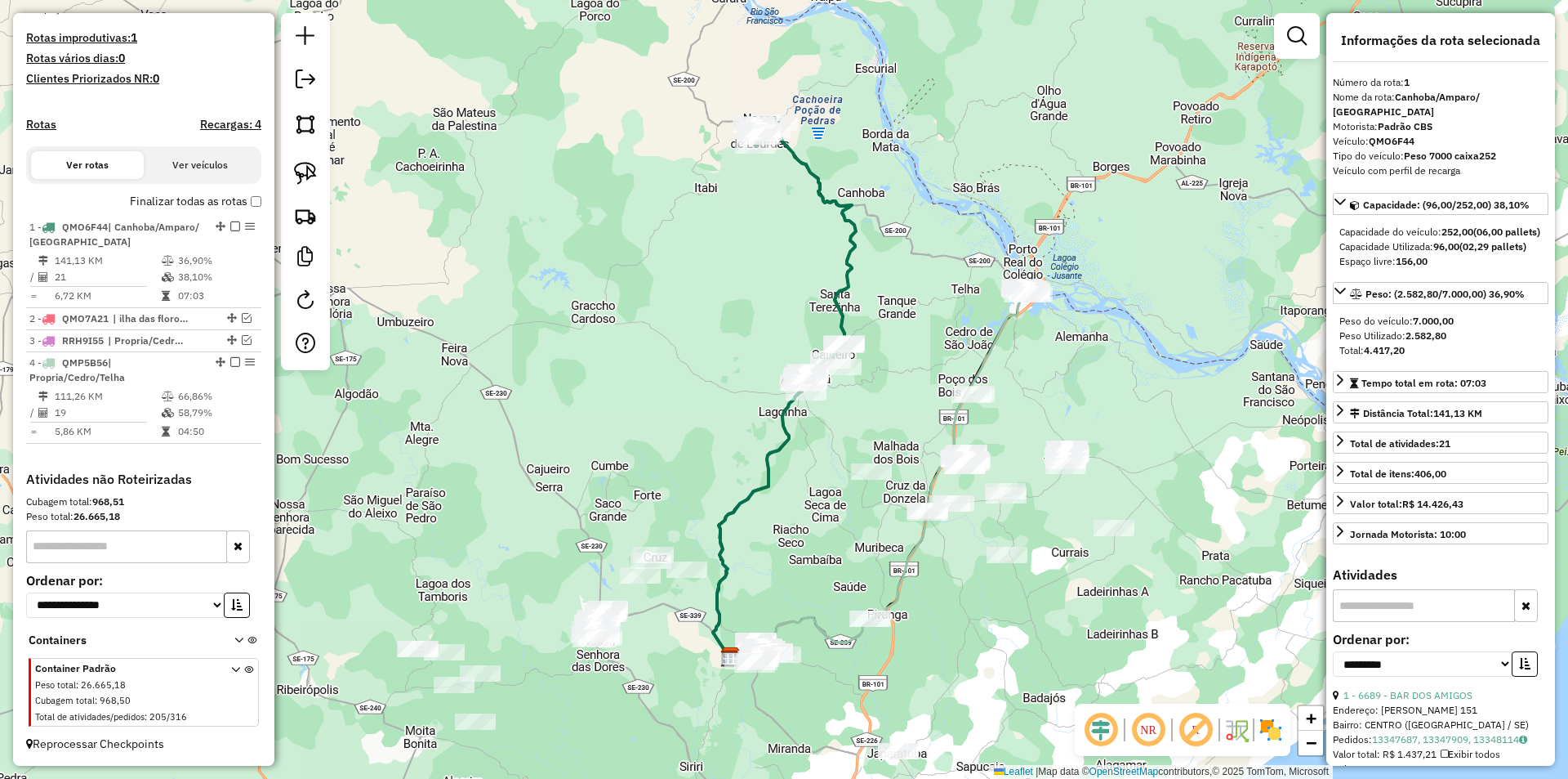
scroll to position [360, 0]
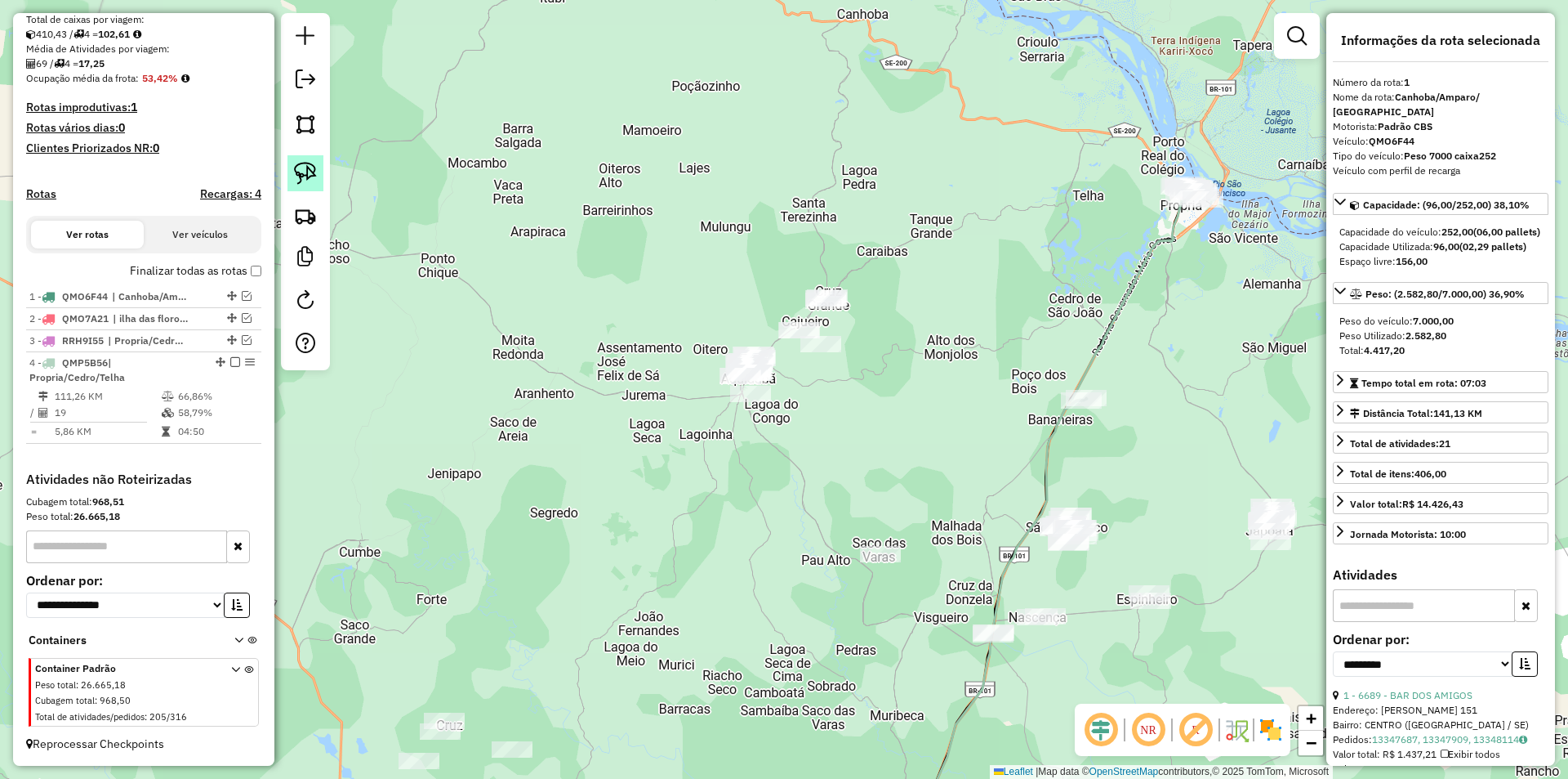
click at [318, 169] on link at bounding box center [306, 174] width 36 height 36
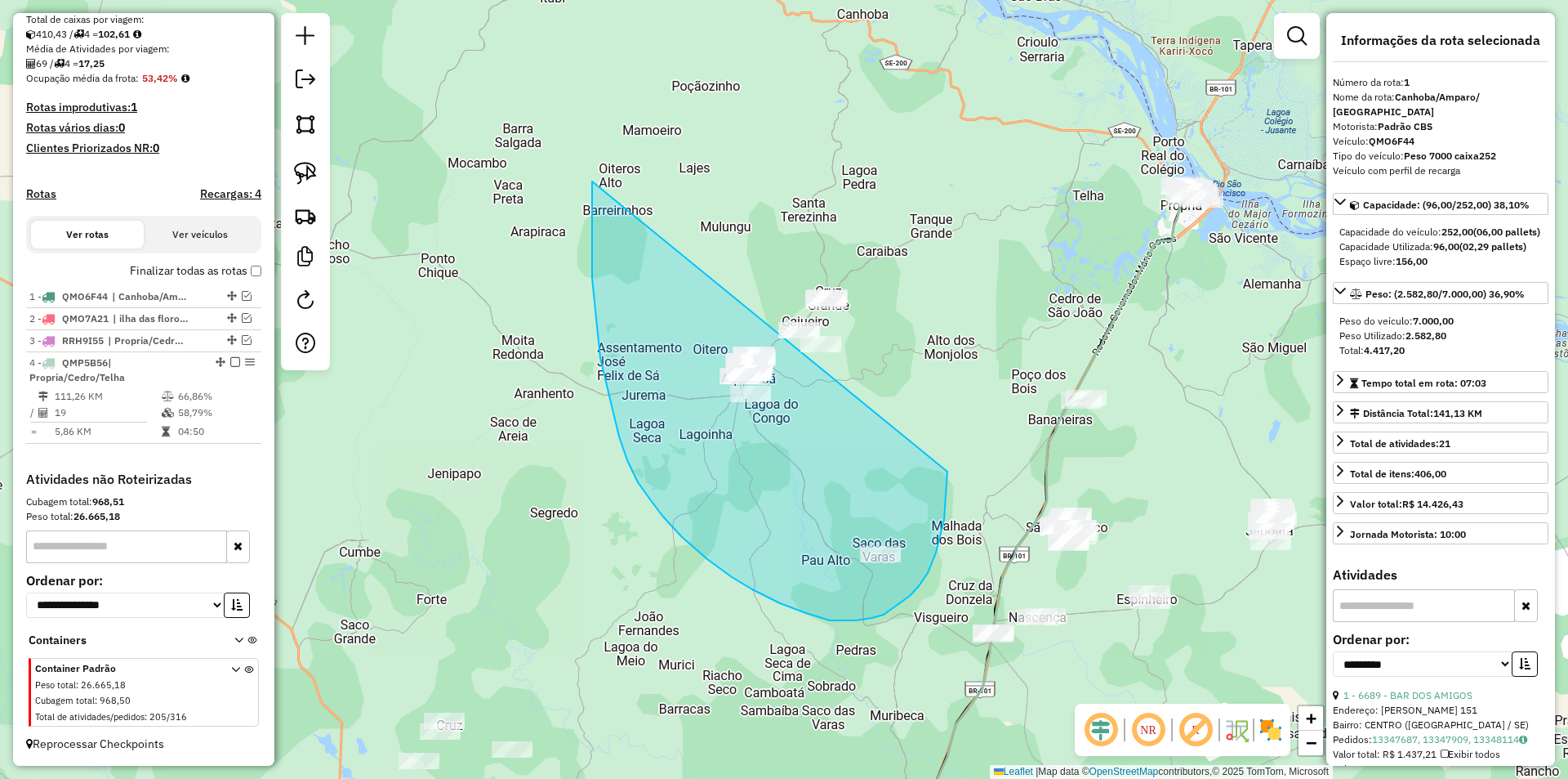
drag, startPoint x: 619, startPoint y: 437, endPoint x: 901, endPoint y: 217, distance: 357.7
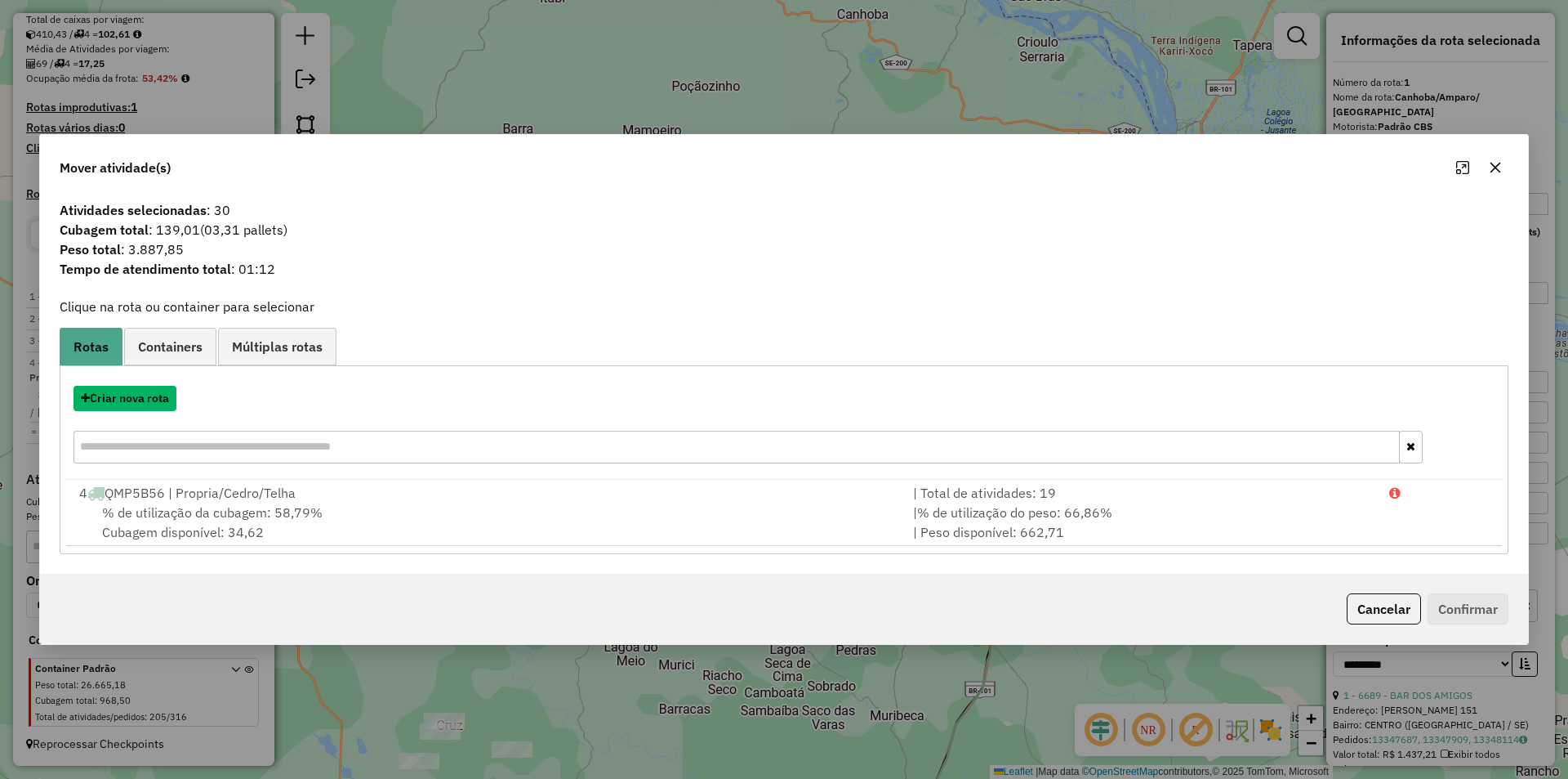
click at [154, 400] on button "Criar nova rota" at bounding box center [124, 398] width 103 height 25
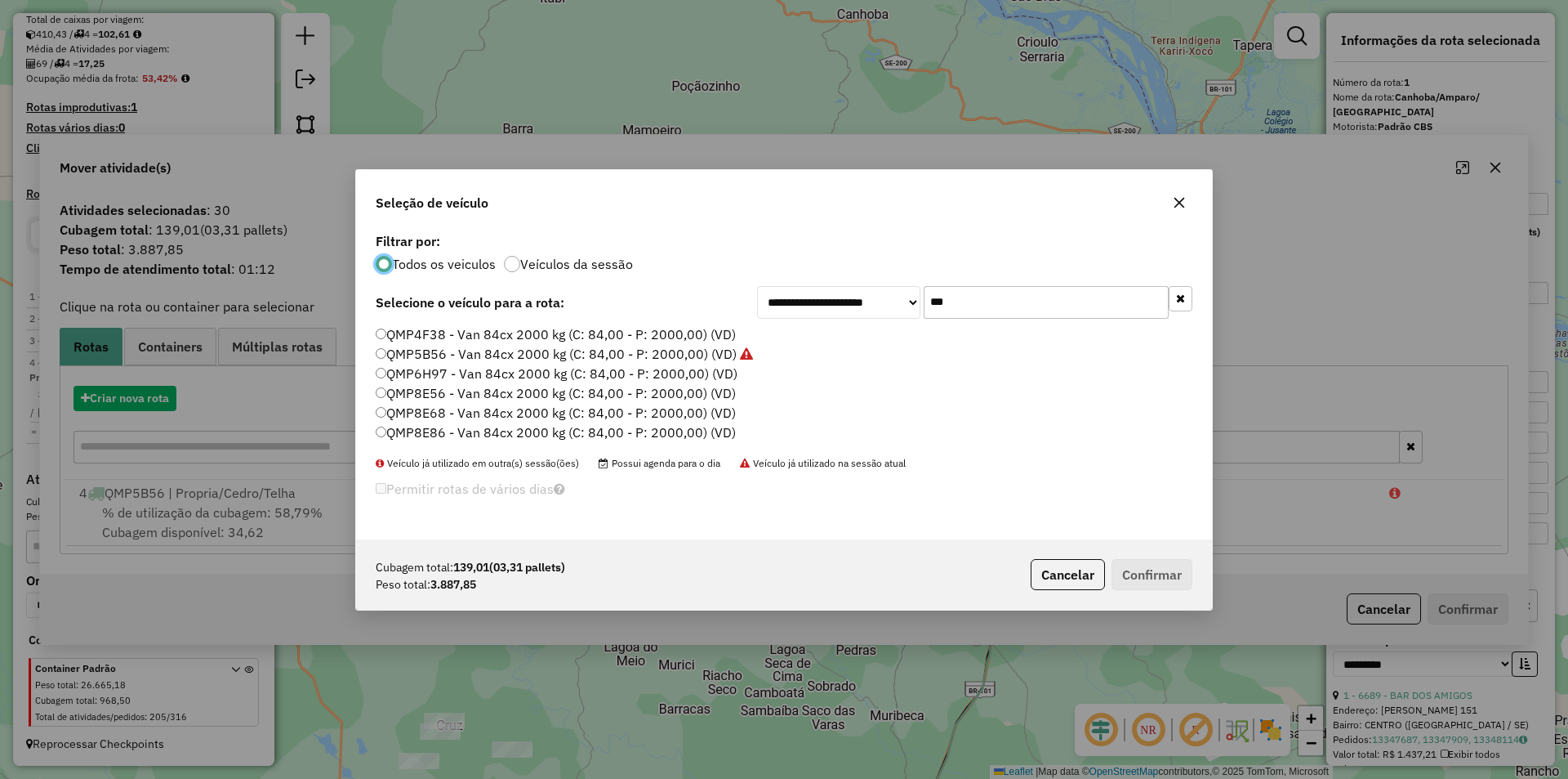
scroll to position [9, 5]
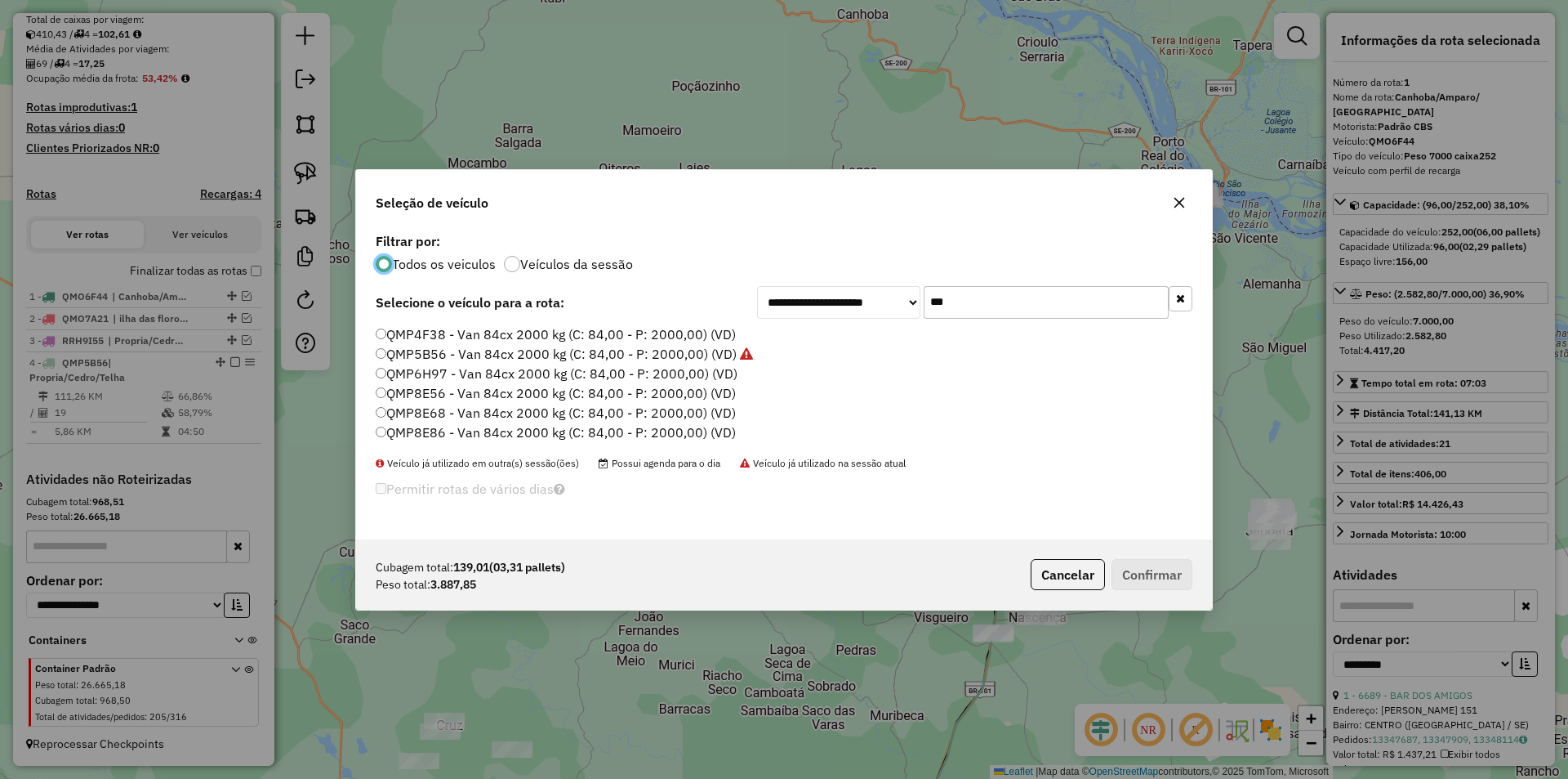
click at [1031, 304] on input "***" at bounding box center [1046, 303] width 245 height 33
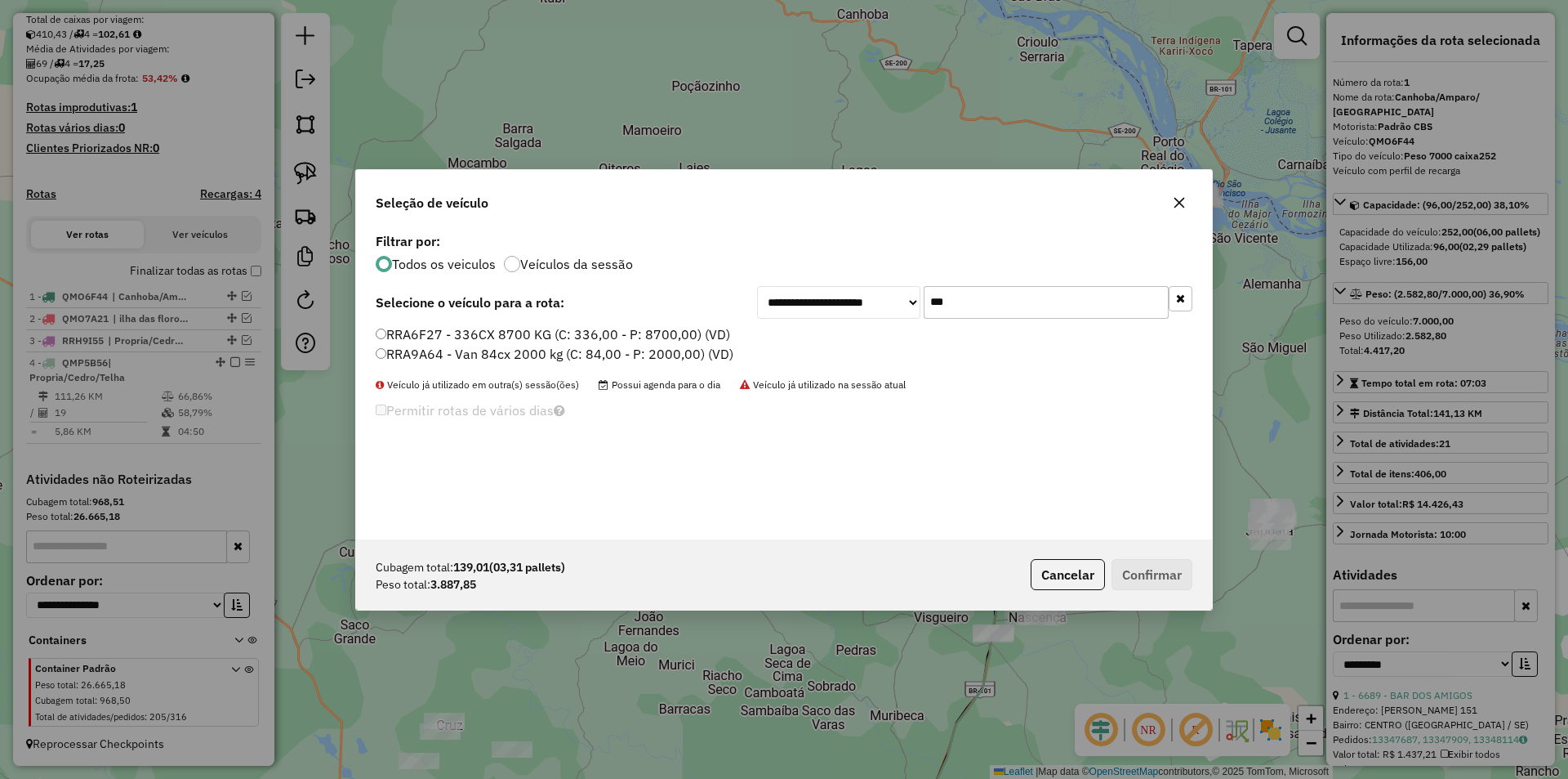
type input "***"
click at [475, 338] on label "RRA6F27 - 336CX 8700 KG (C: 336,00 - P: 8700,00) (VD)" at bounding box center [553, 334] width 354 height 20
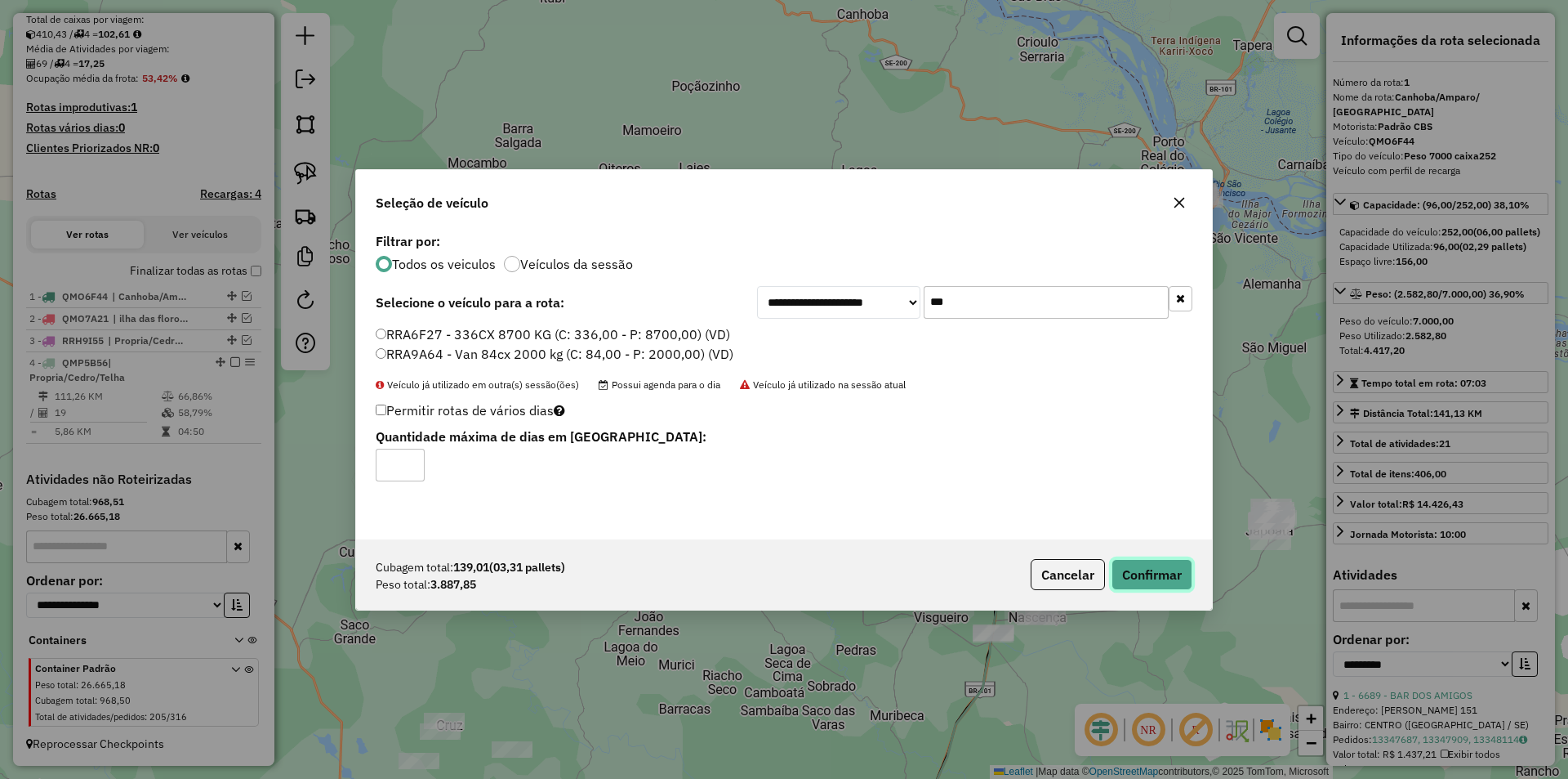
click at [1142, 574] on button "Confirmar" at bounding box center [1152, 574] width 81 height 31
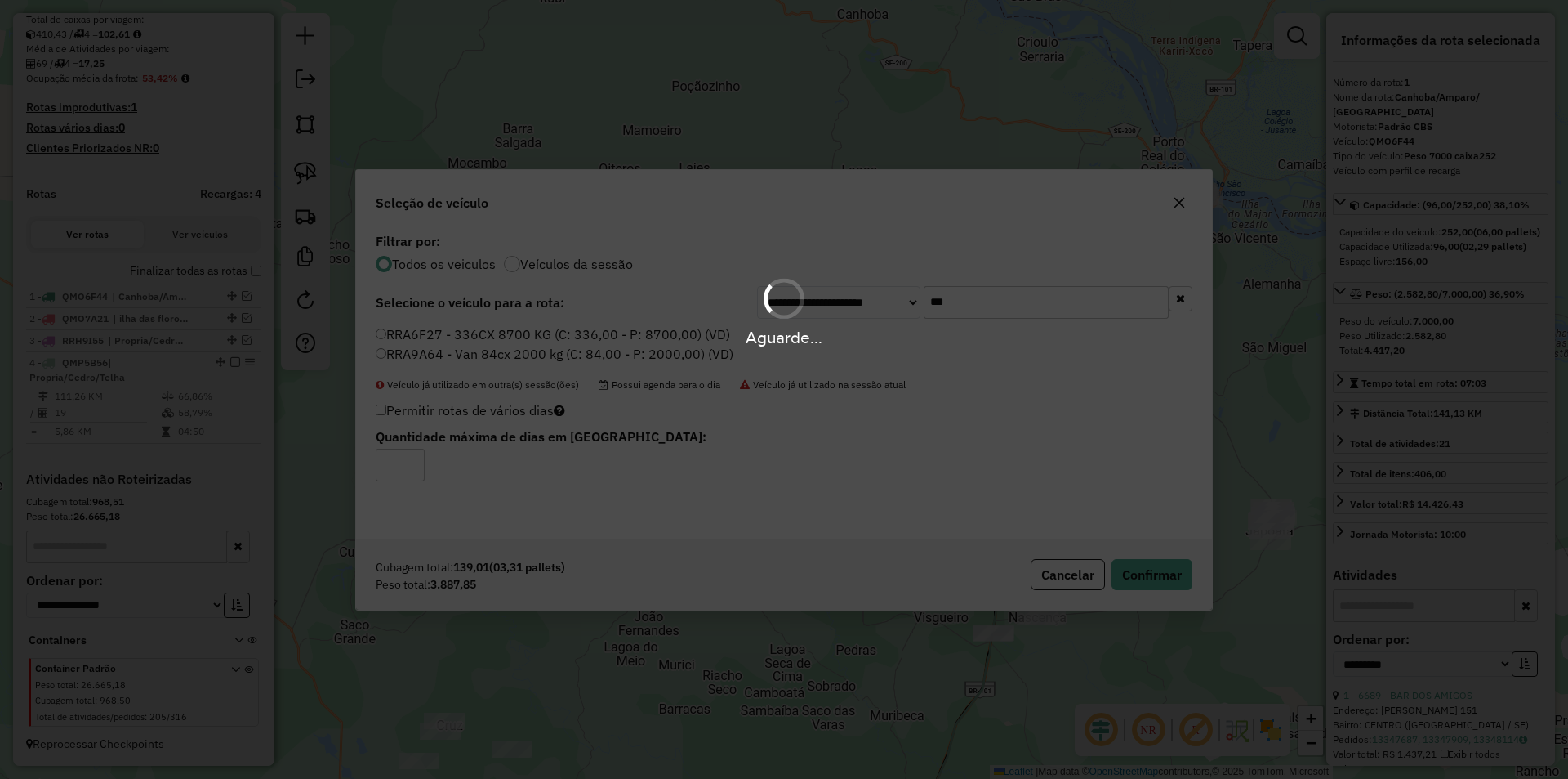
scroll to position [451, 0]
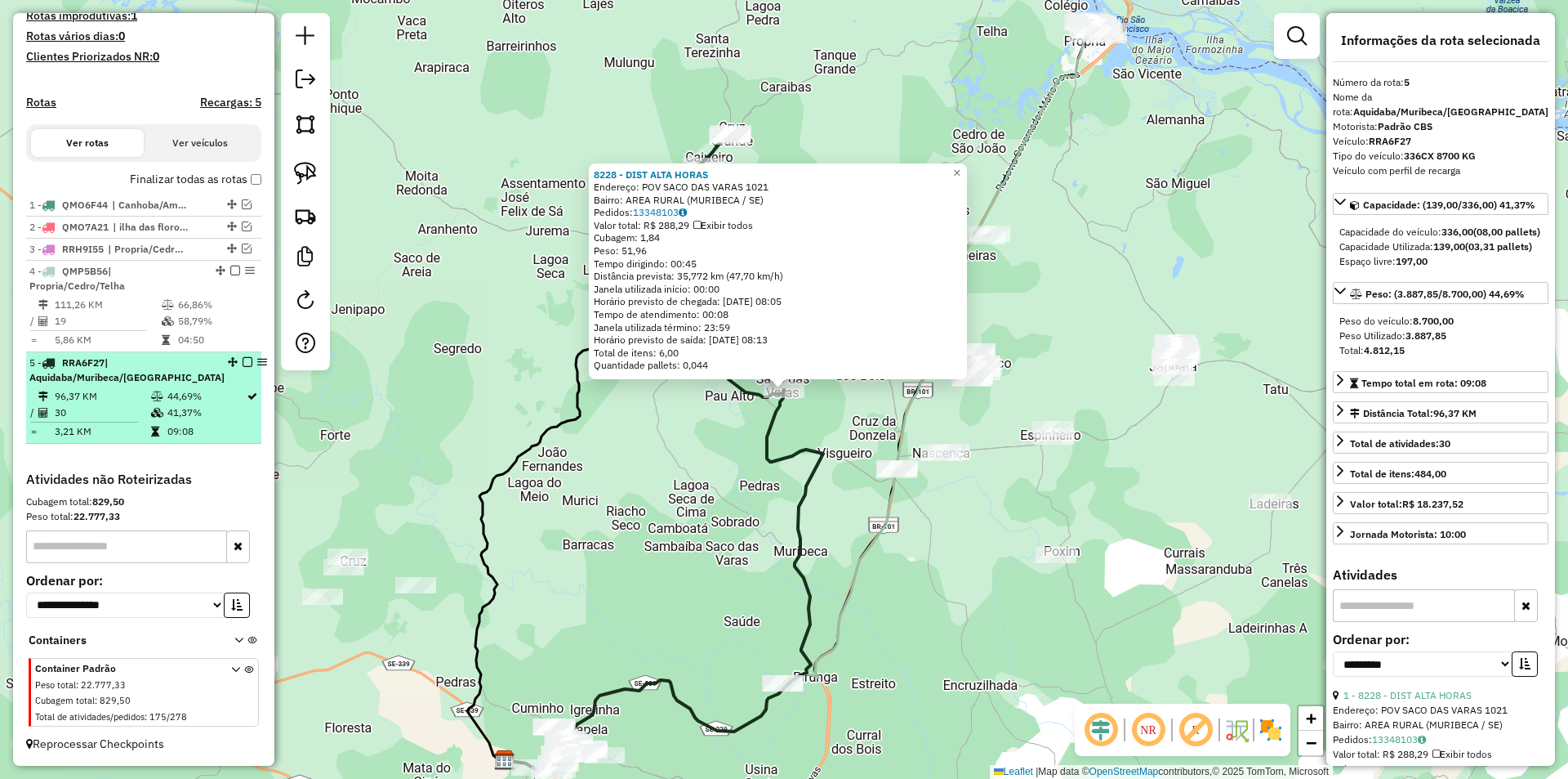
click at [243, 365] on em at bounding box center [247, 361] width 10 height 10
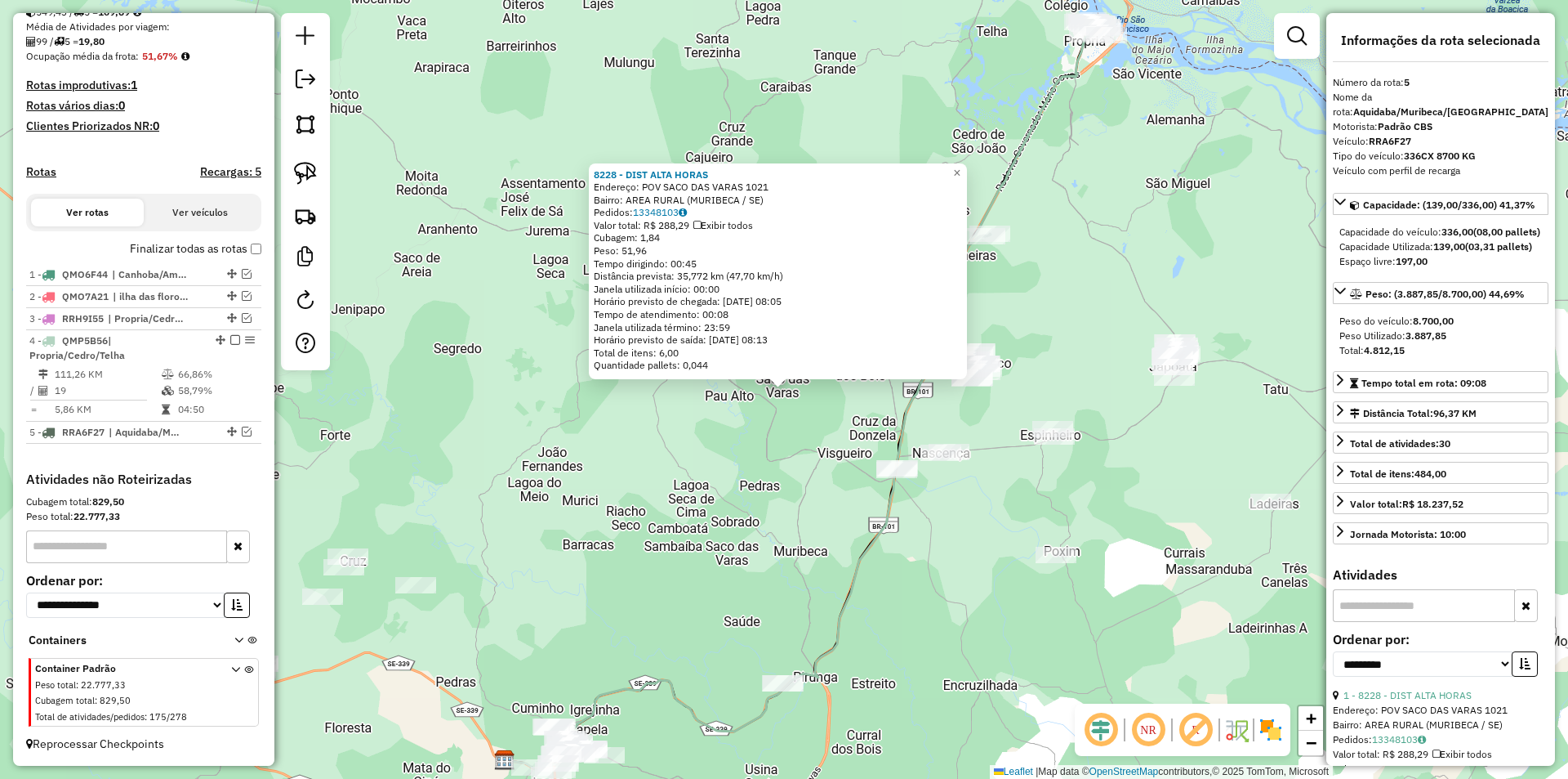
scroll to position [381, 0]
drag, startPoint x: 763, startPoint y: 486, endPoint x: 534, endPoint y: 464, distance: 230.1
click at [541, 467] on div "8228 - DIST ALTA HORAS Endereço: POV SACO DAS VARAS 1021 Bairro: AREA RURAL (MU…" at bounding box center [784, 389] width 1568 height 779
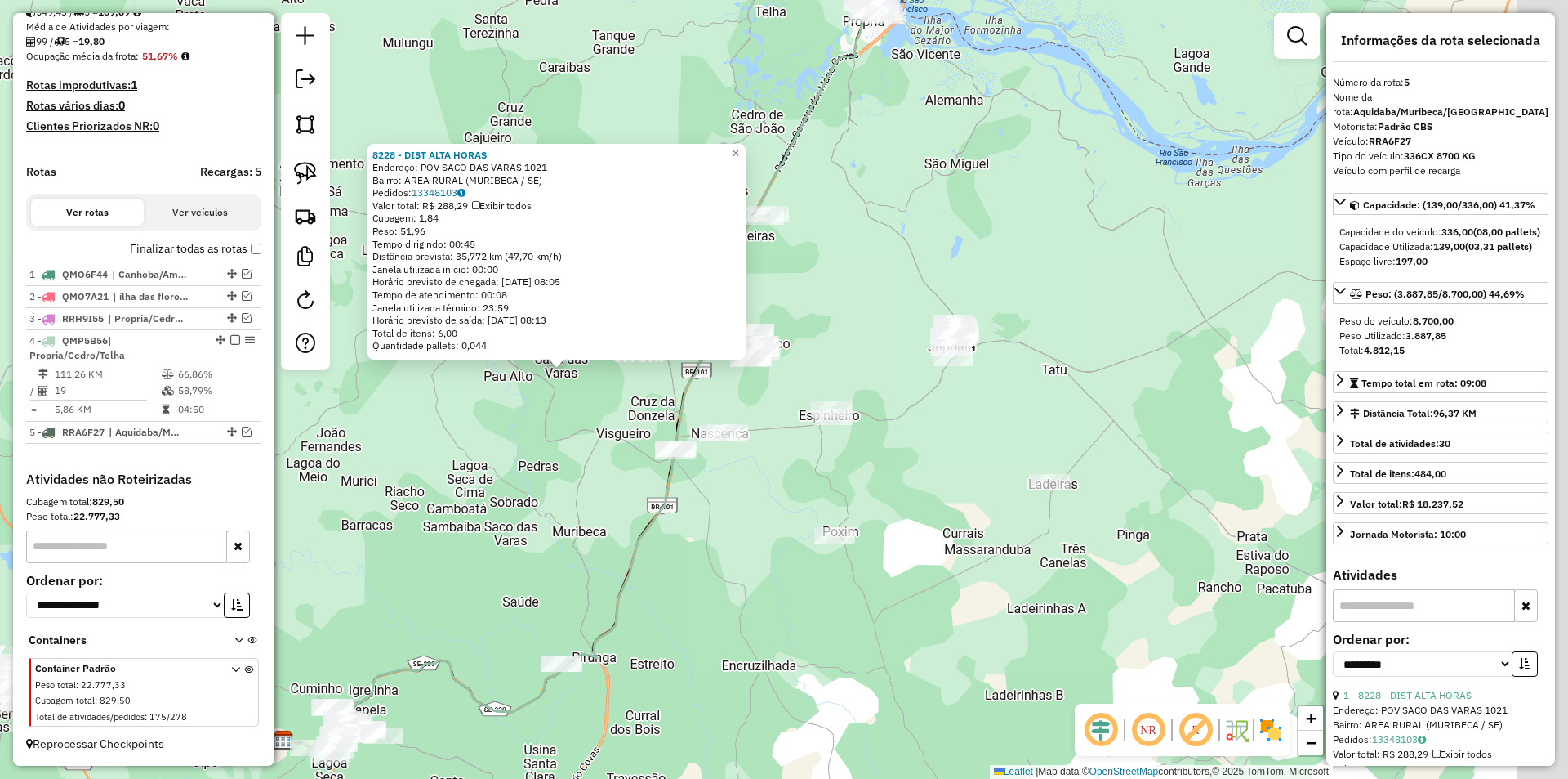
click at [526, 461] on div "8228 - DIST ALTA HORAS Endereço: POV SACO DAS VARAS 1021 Bairro: AREA RURAL (MU…" at bounding box center [784, 389] width 1568 height 779
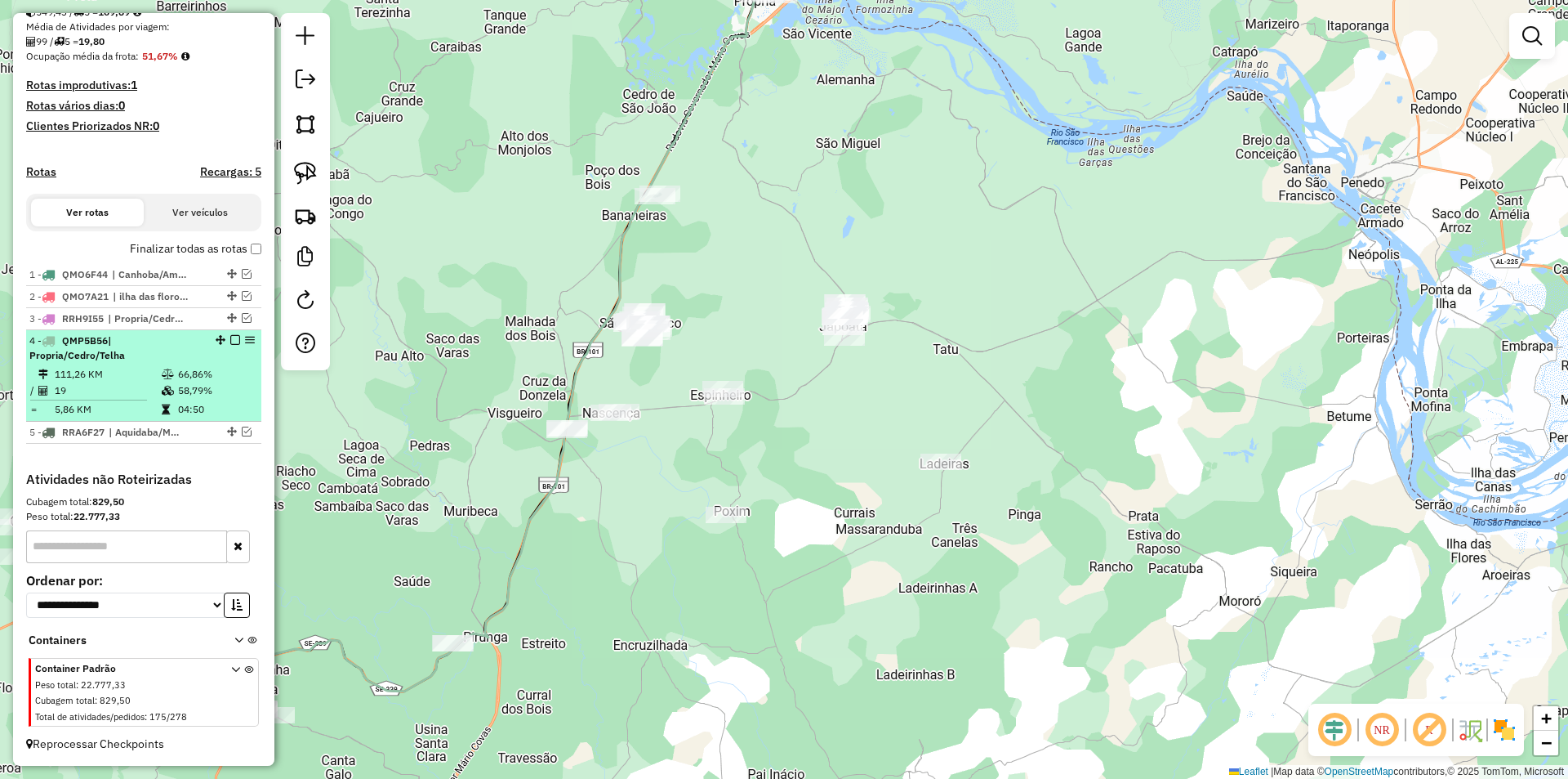
click at [230, 343] on em at bounding box center [234, 339] width 10 height 10
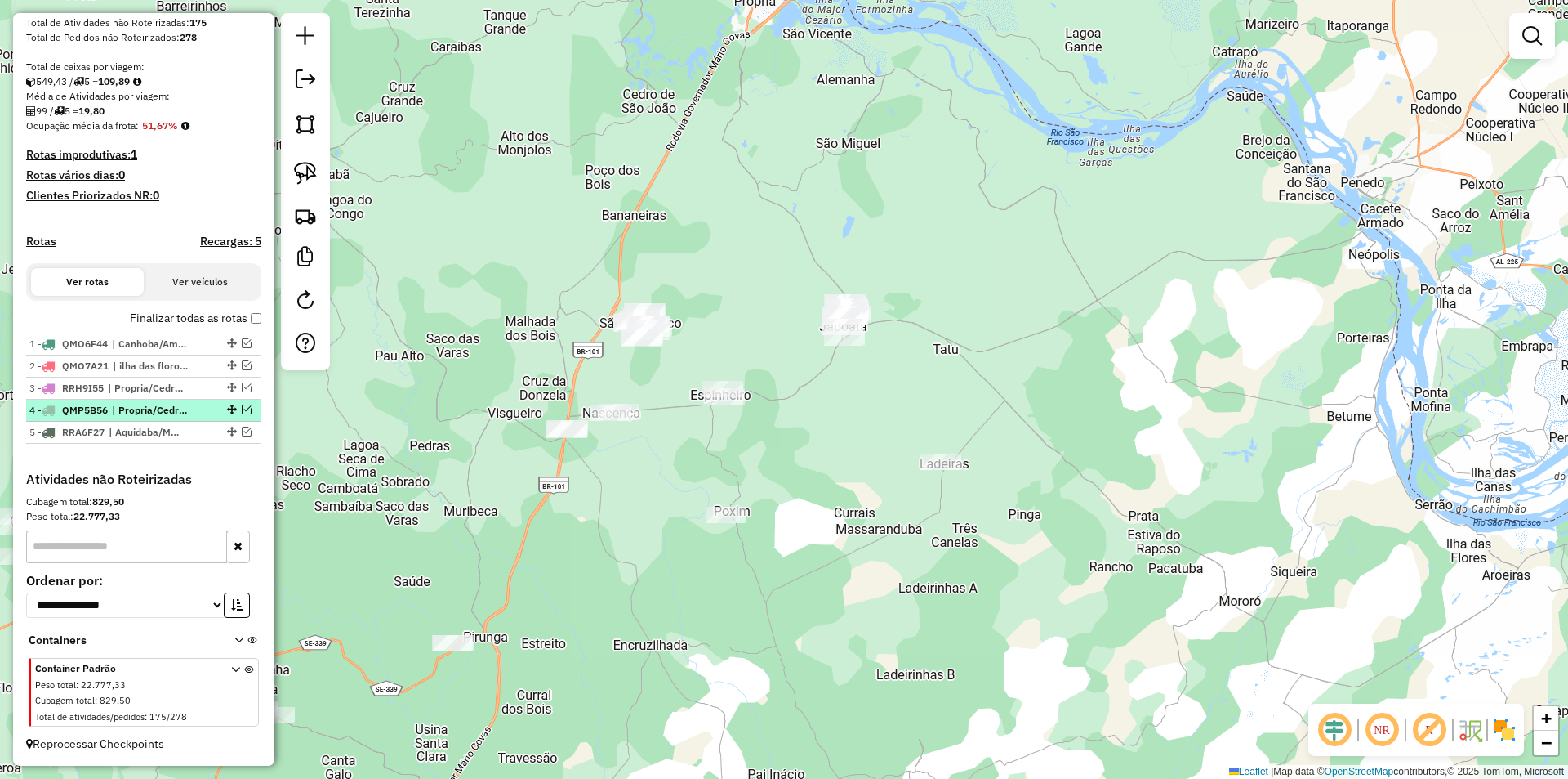
scroll to position [312, 0]
drag, startPoint x: 619, startPoint y: 283, endPoint x: 648, endPoint y: 257, distance: 38.9
click at [648, 257] on div "Janela de atendimento Grade de atendimento Capacidade Transportadoras Veículos …" at bounding box center [784, 389] width 1568 height 779
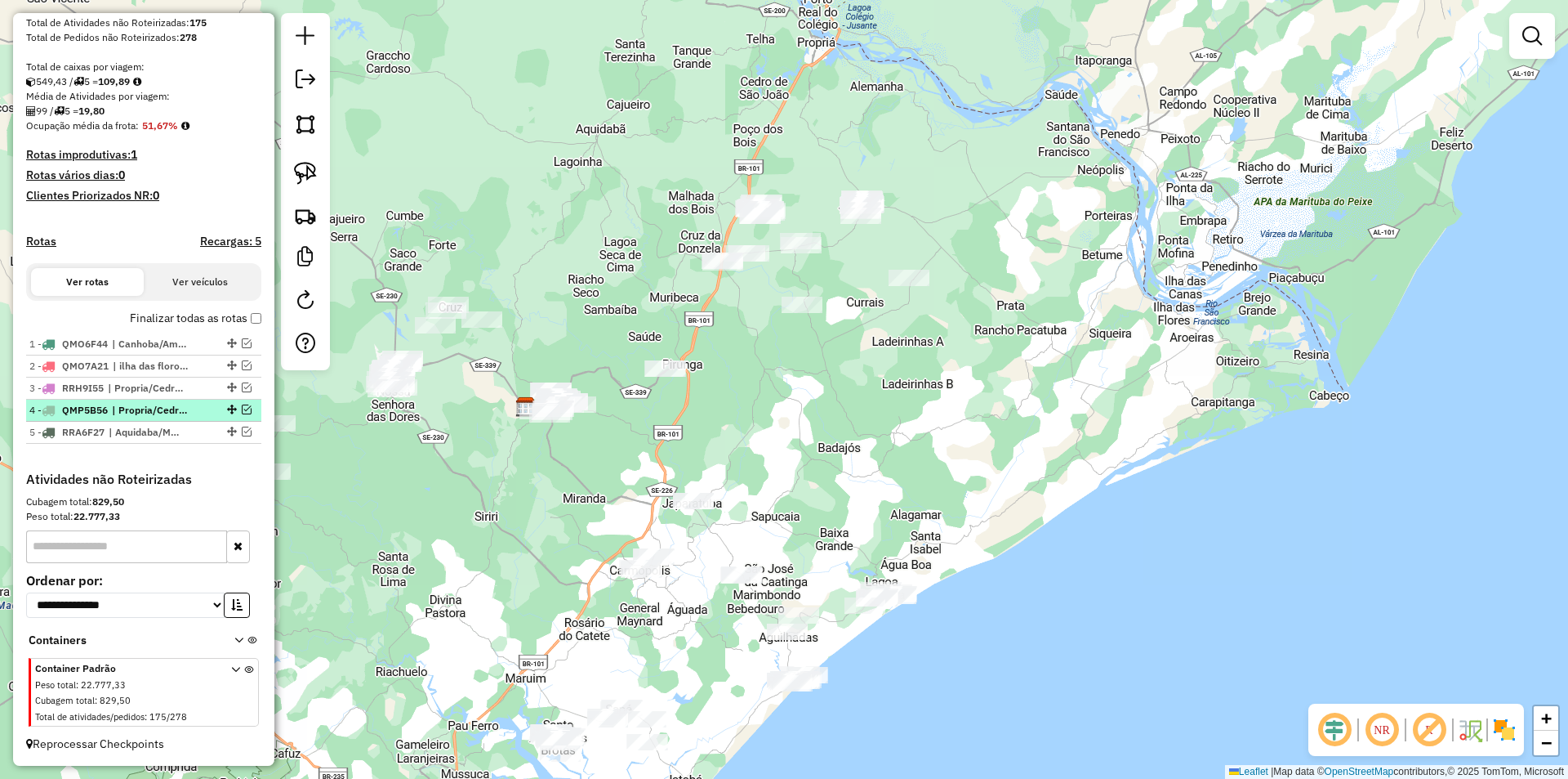
click at [242, 409] on em at bounding box center [246, 409] width 10 height 10
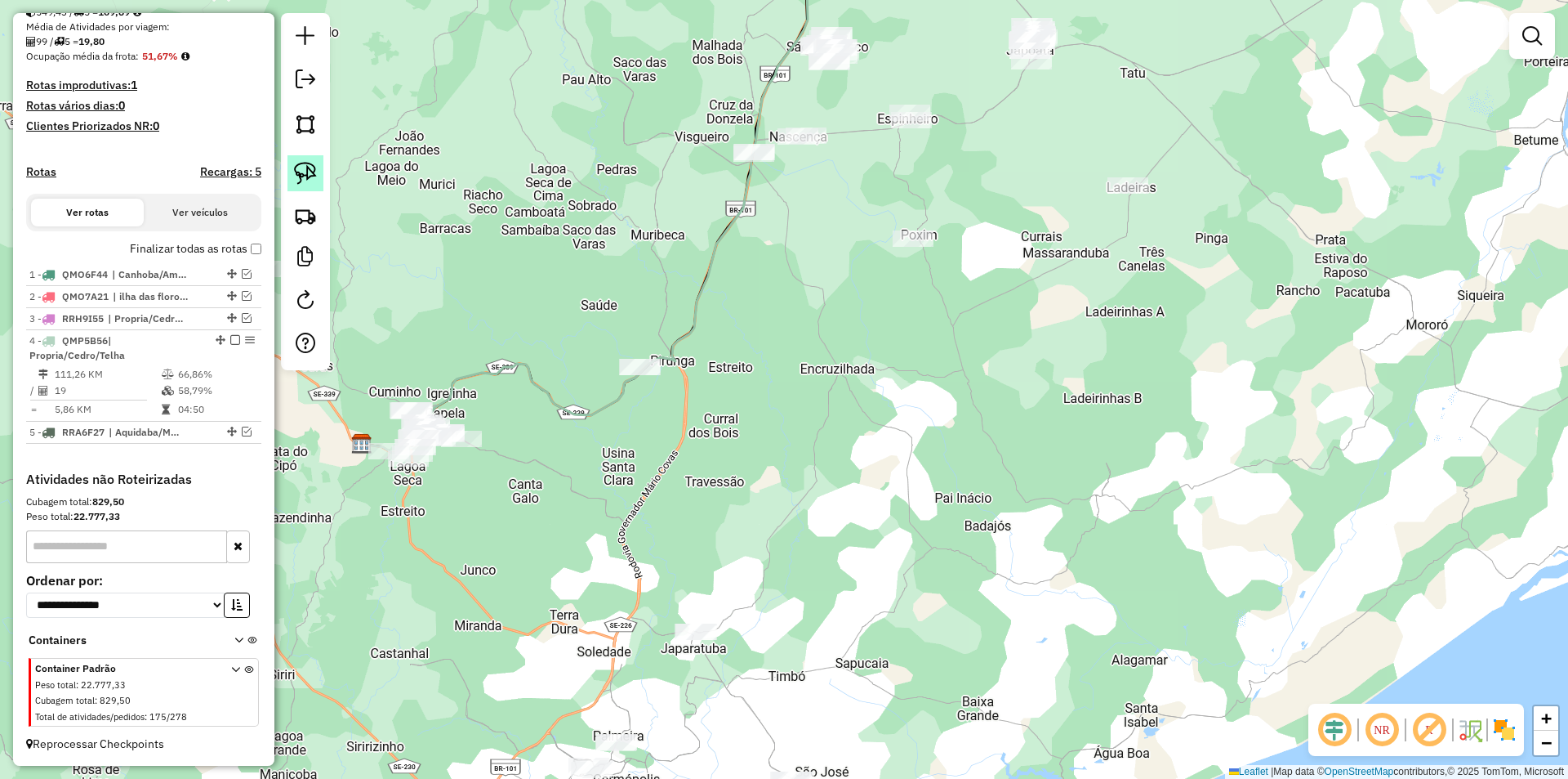
click at [322, 163] on link at bounding box center [306, 174] width 36 height 36
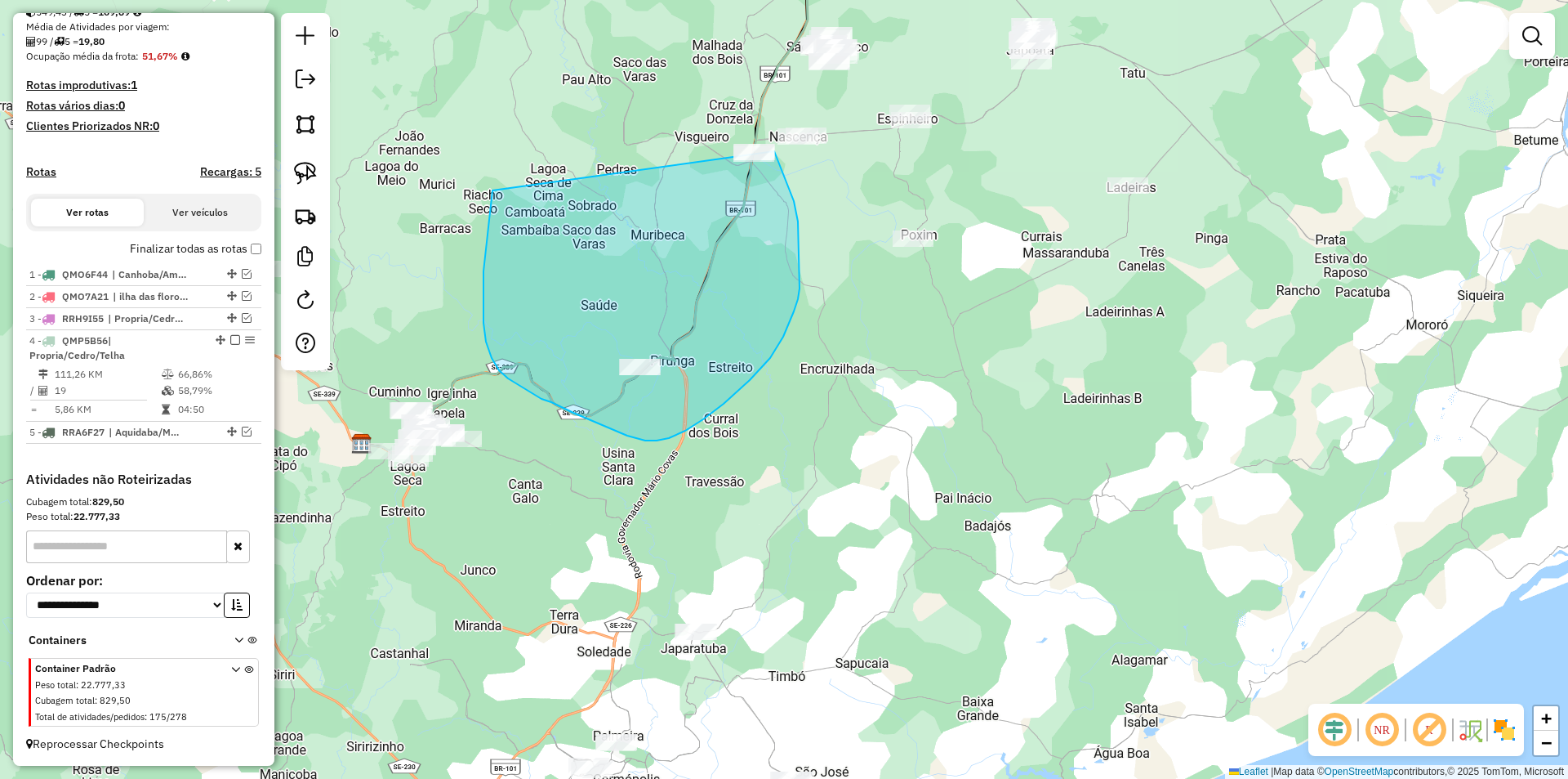
drag, startPoint x: 483, startPoint y: 322, endPoint x: 763, endPoint y: 112, distance: 350.0
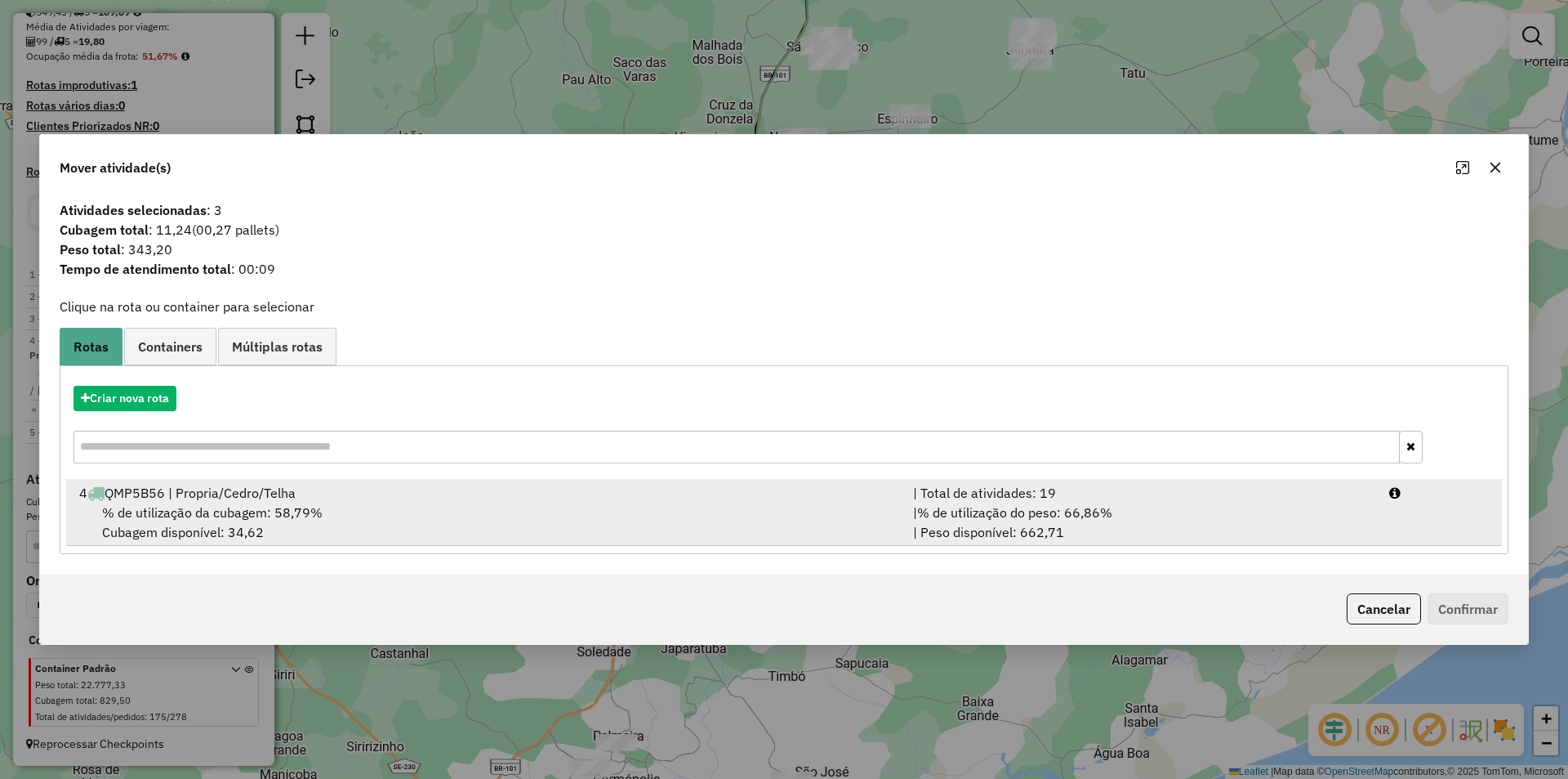
click at [1201, 519] on div "| % de utilização do peso: 66,86% | Peso disponível: 662,71" at bounding box center [1141, 521] width 476 height 39
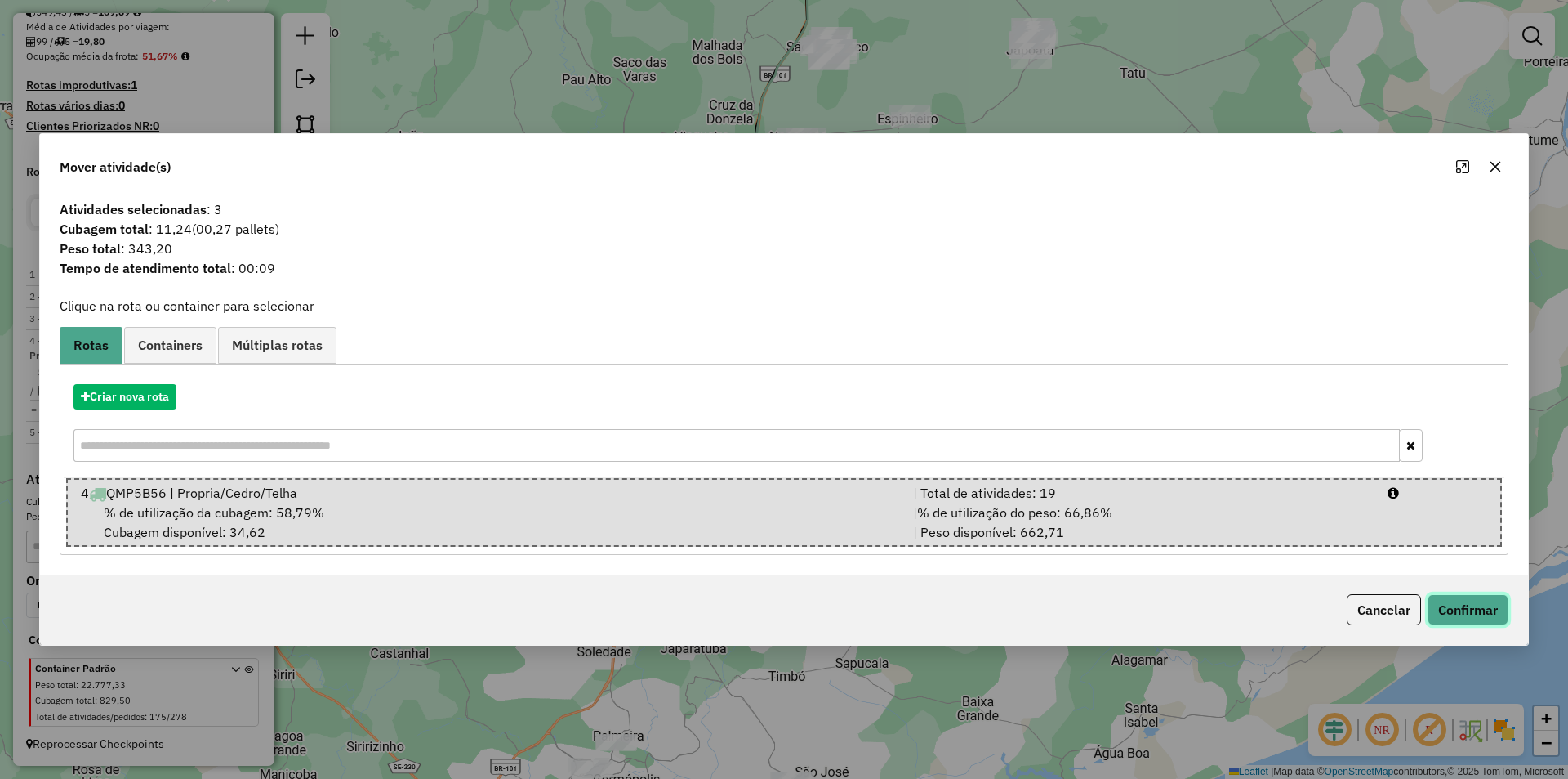
click at [1466, 616] on button "Confirmar" at bounding box center [1469, 610] width 81 height 31
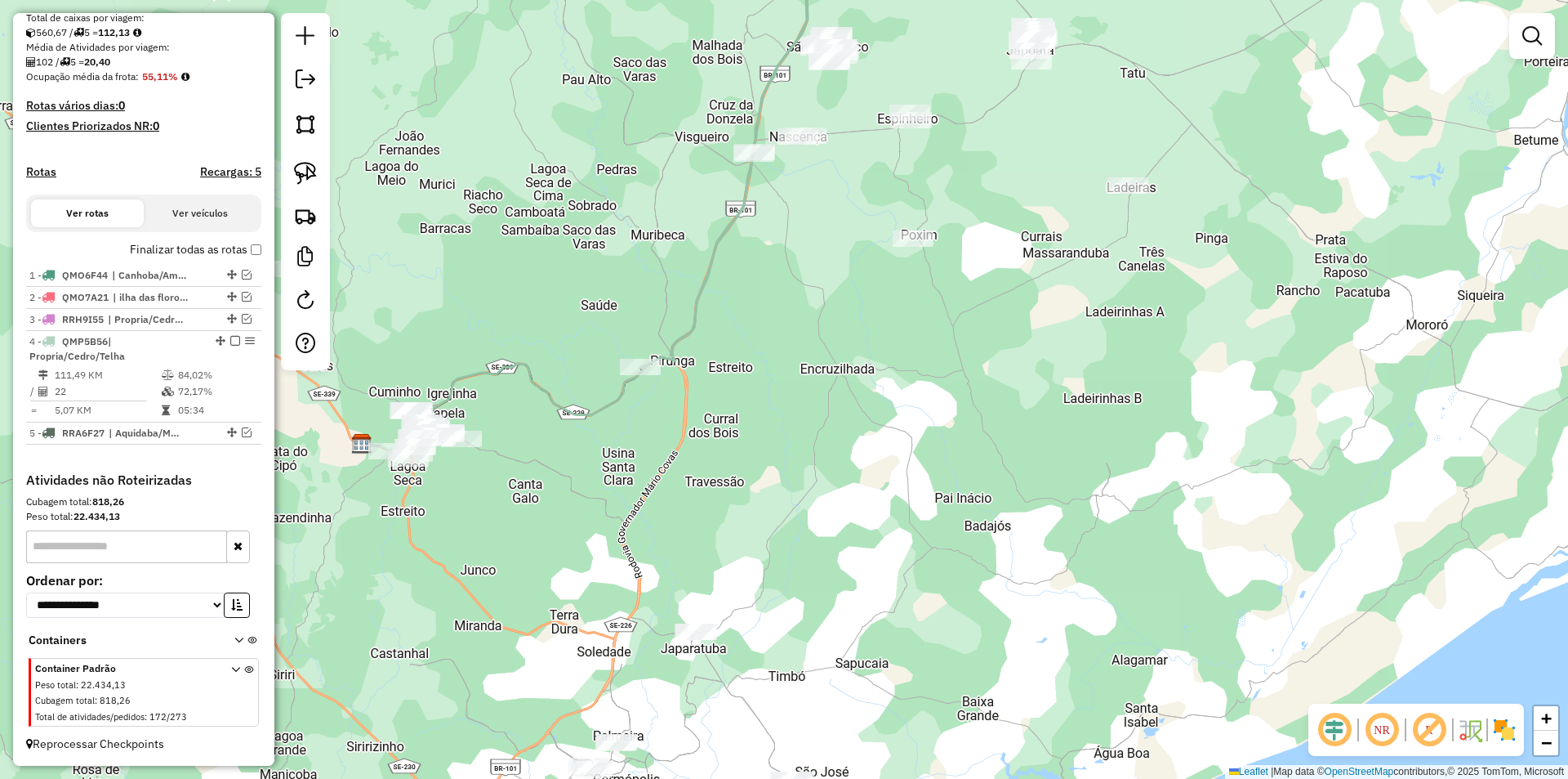
scroll to position [361, 0]
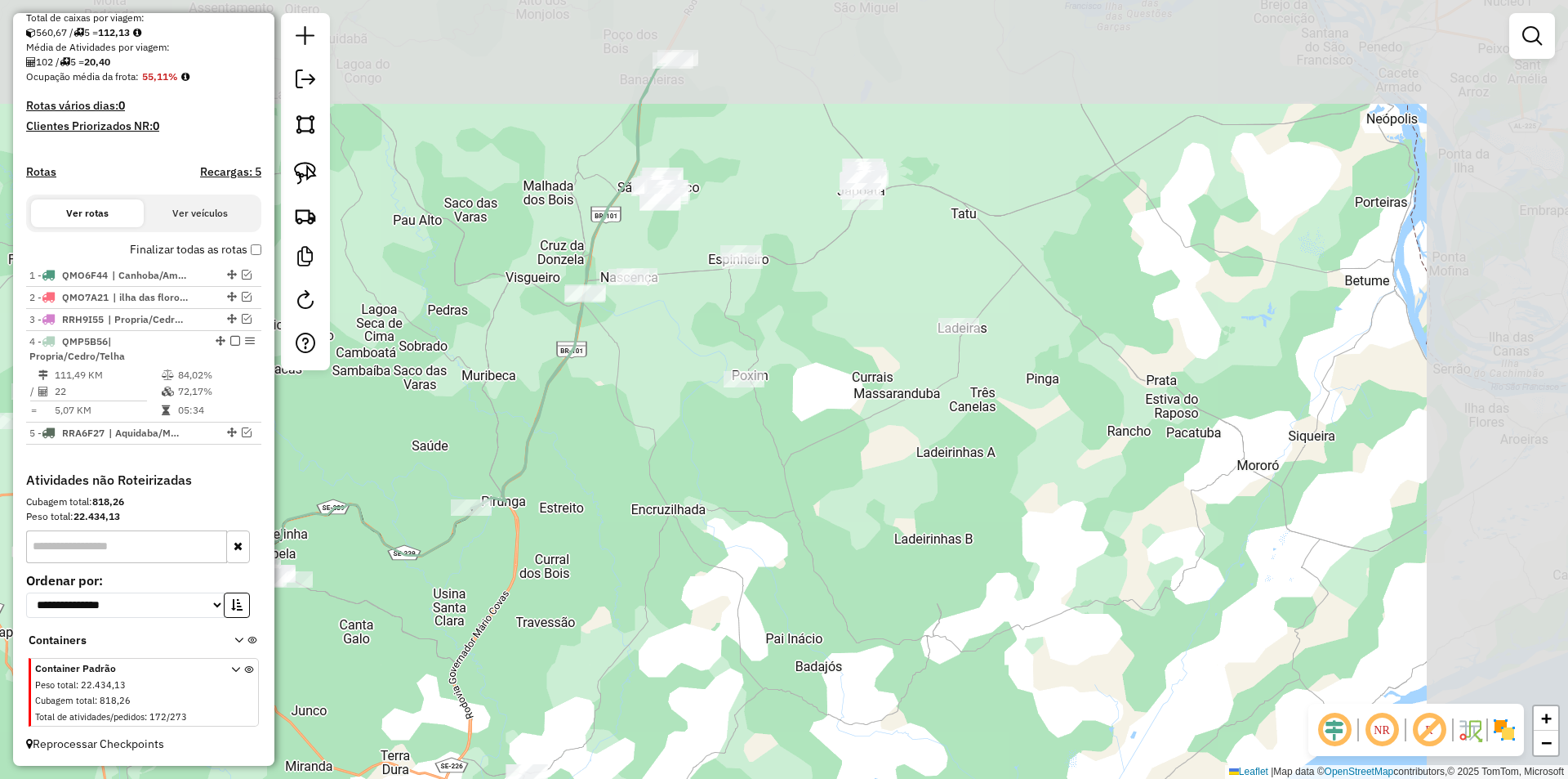
drag, startPoint x: 940, startPoint y: 484, endPoint x: 771, endPoint y: 629, distance: 222.7
click at [771, 629] on div "Janela de atendimento Grade de atendimento Capacidade Transportadoras Veículos …" at bounding box center [784, 389] width 1568 height 779
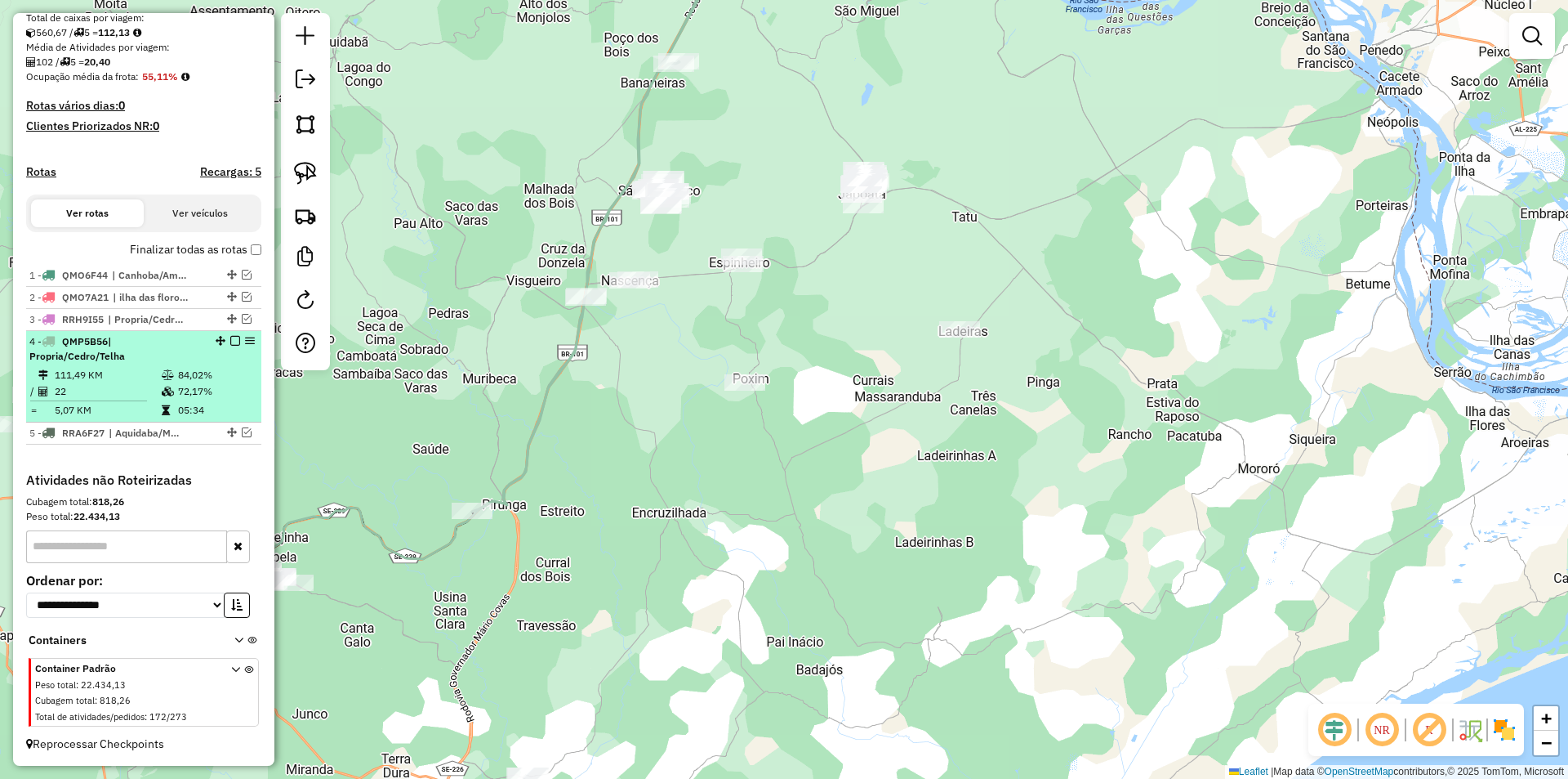
click at [230, 341] on em at bounding box center [234, 340] width 10 height 10
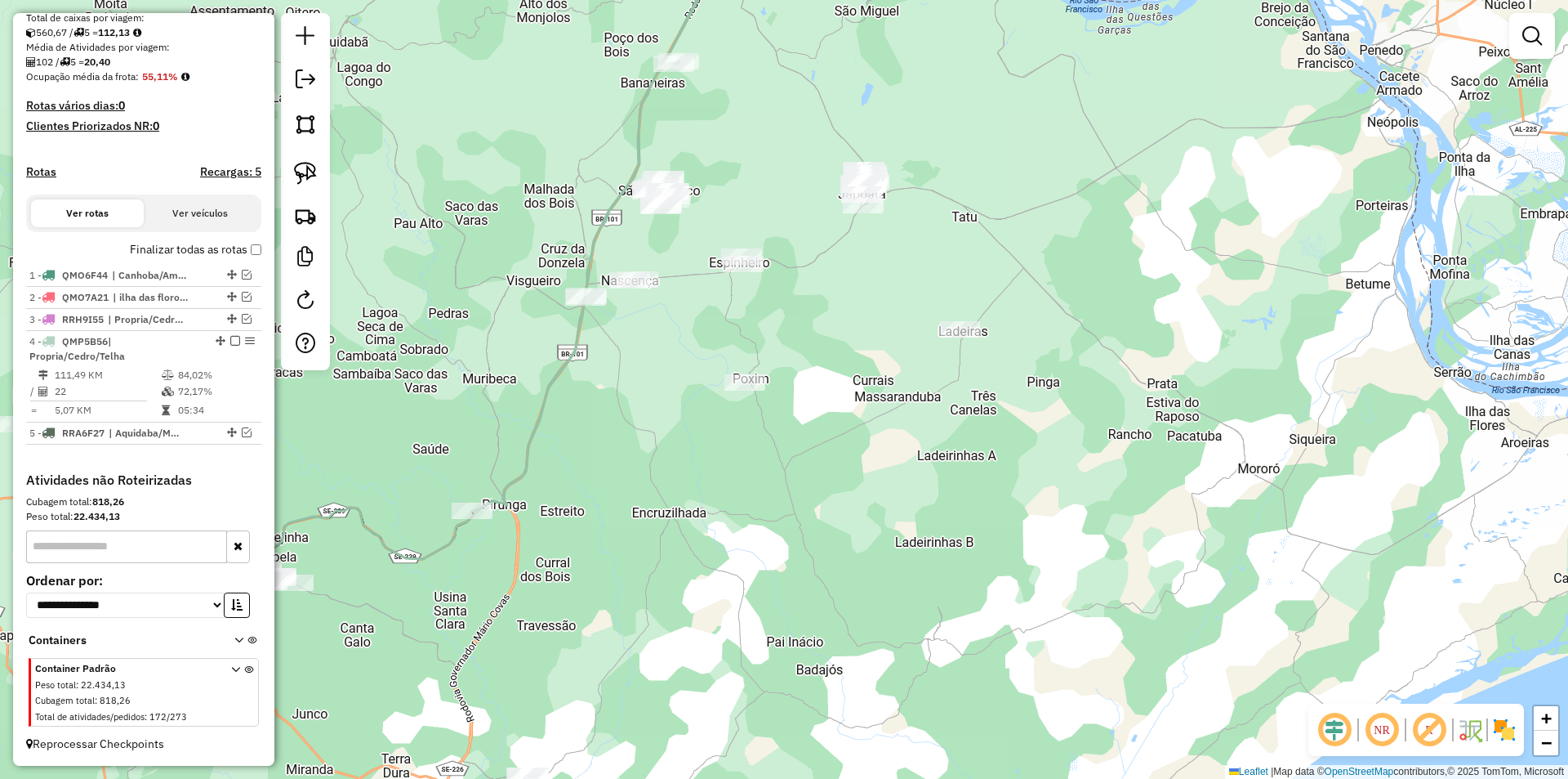
scroll to position [291, 0]
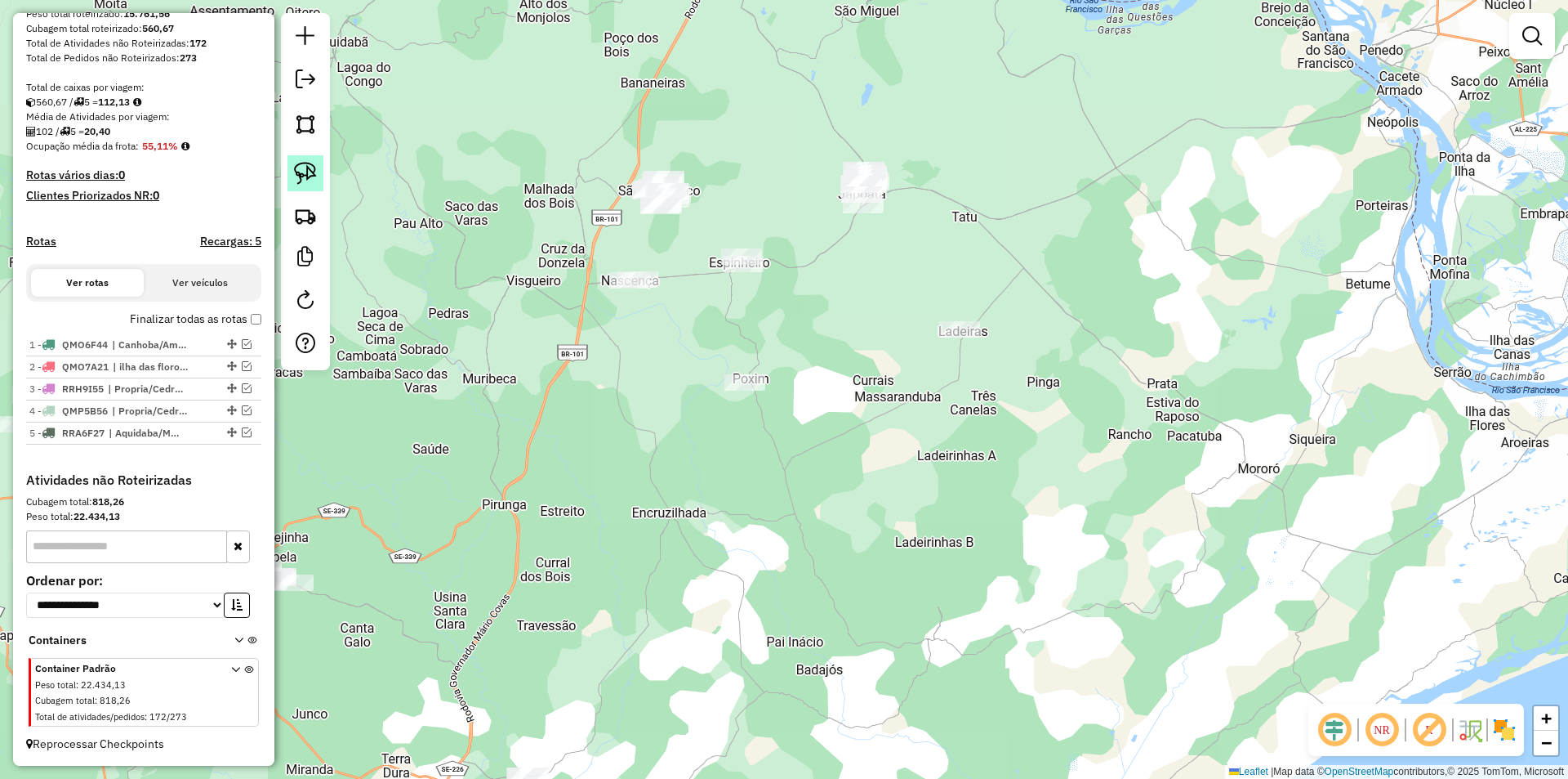
click at [302, 177] on img at bounding box center [305, 173] width 22 height 22
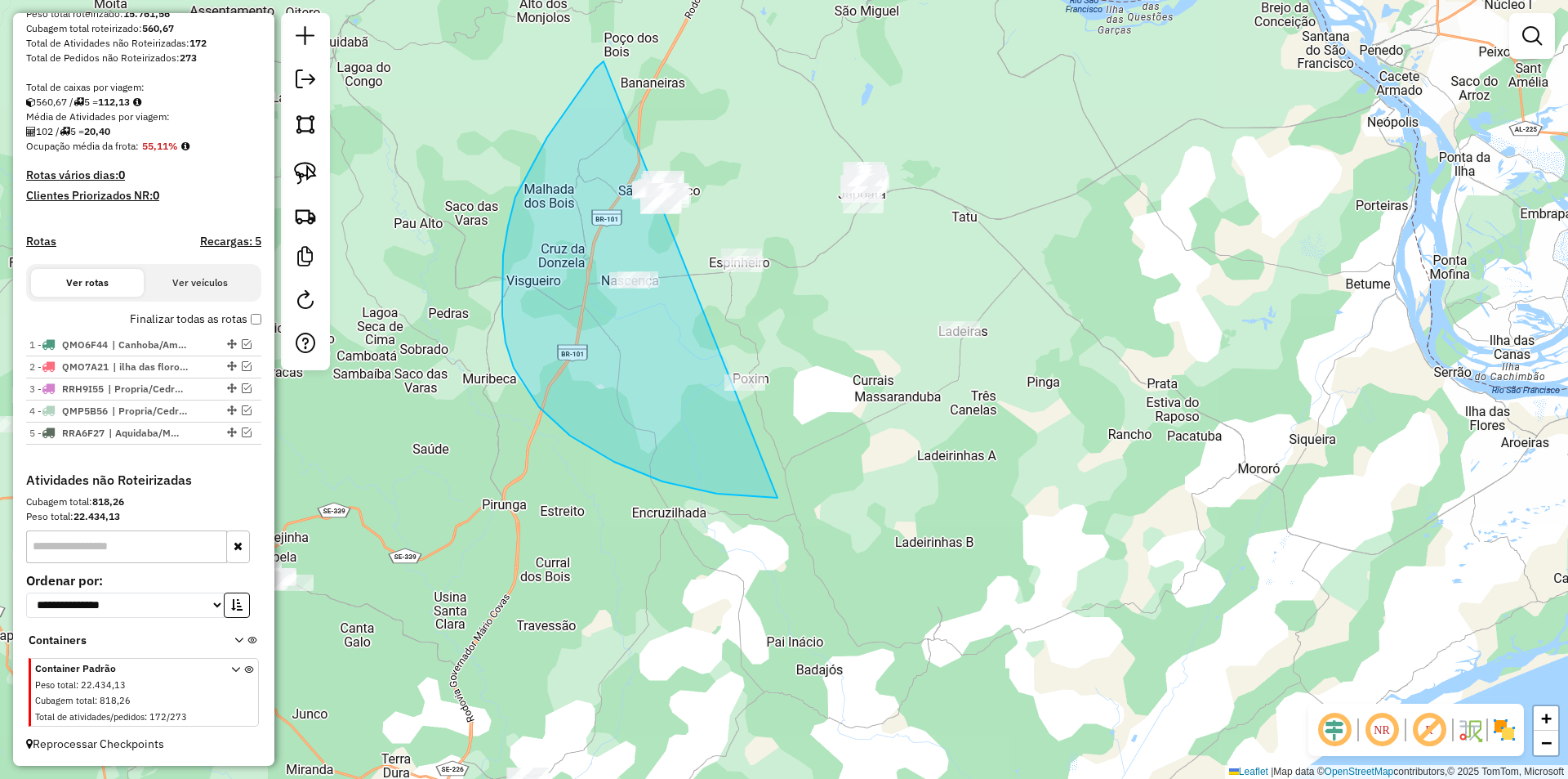
drag, startPoint x: 603, startPoint y: 61, endPoint x: 1227, endPoint y: 156, distance: 631.2
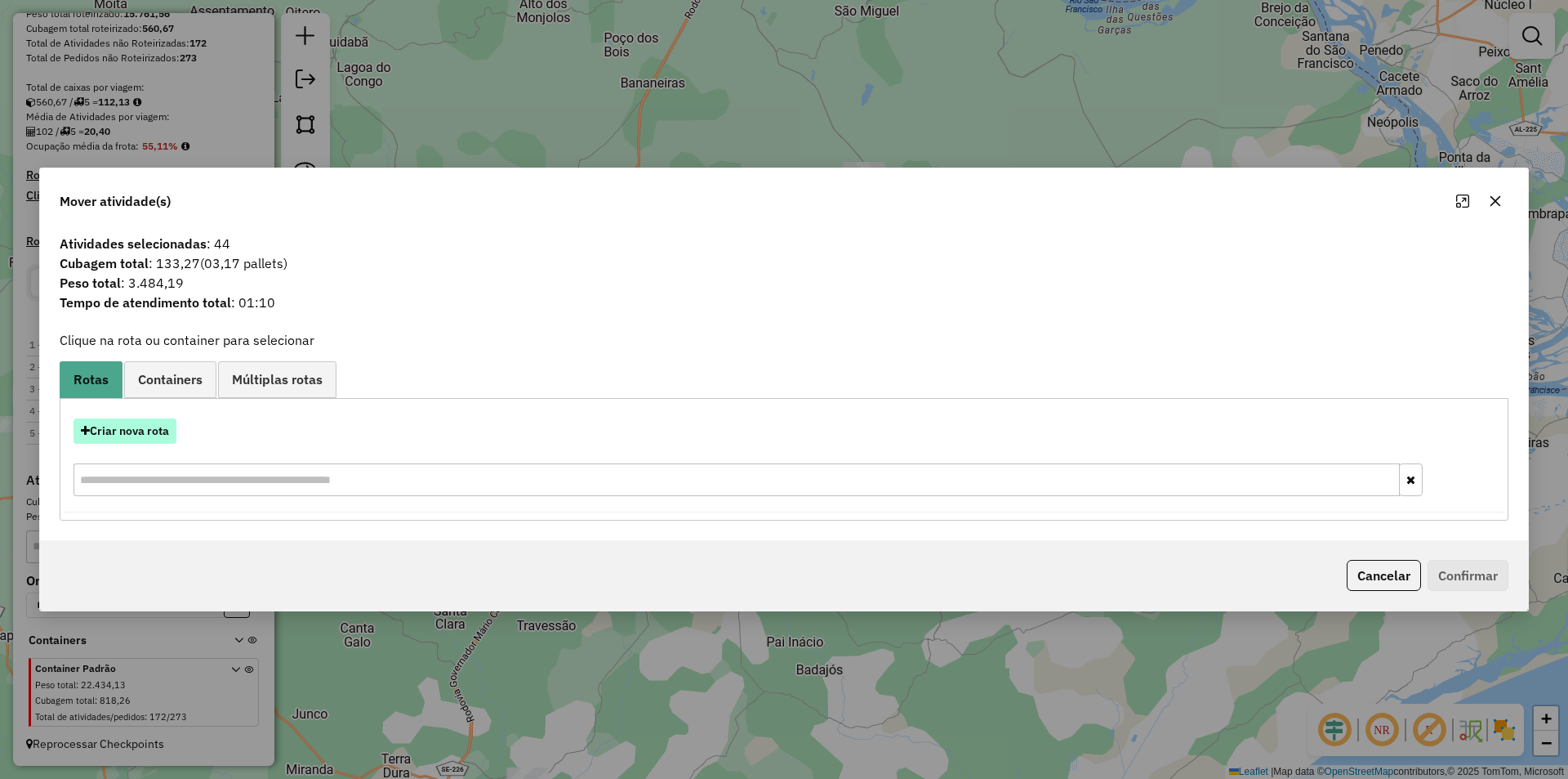
click at [164, 429] on button "Criar nova rota" at bounding box center [124, 431] width 103 height 25
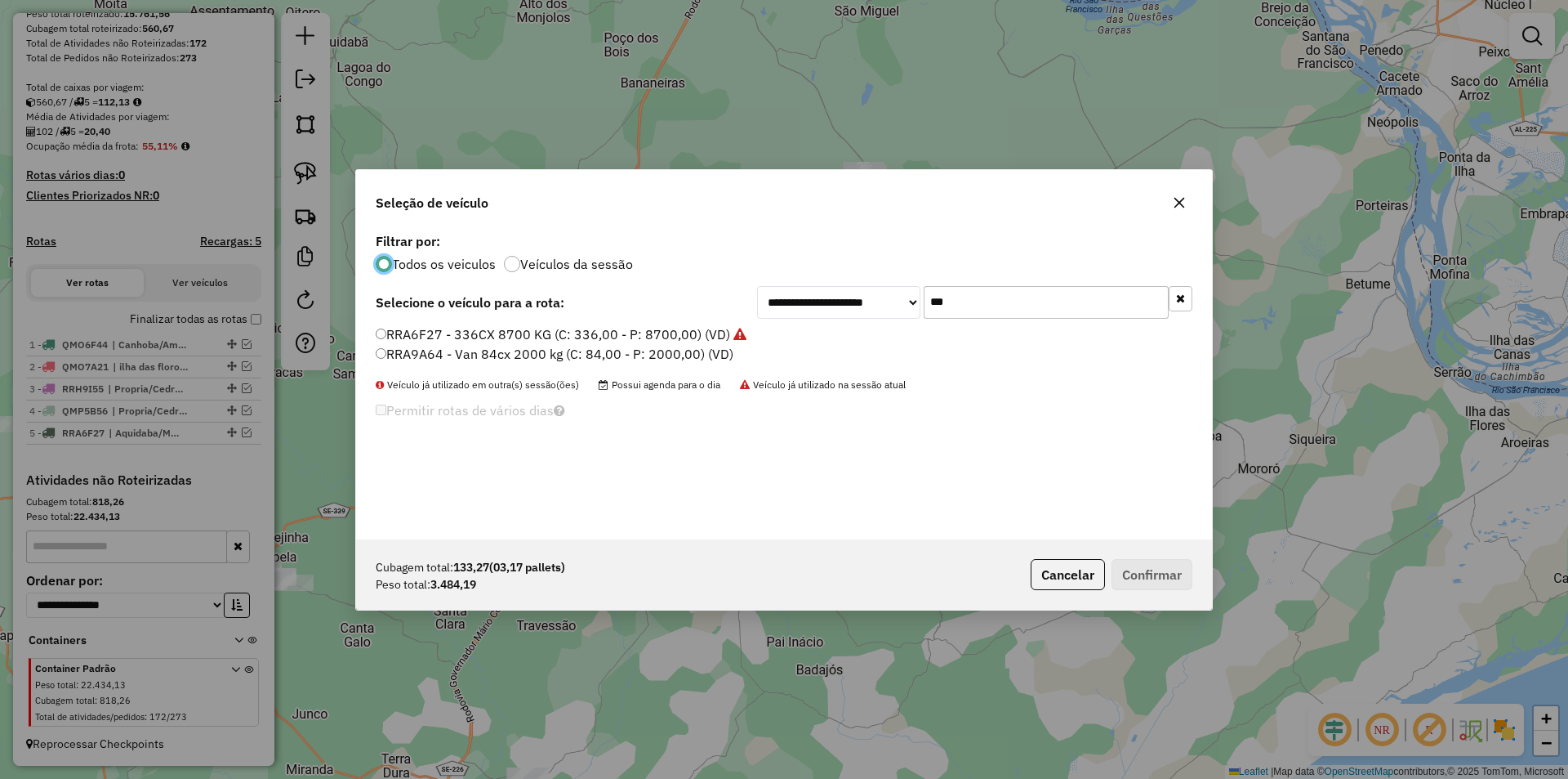
scroll to position [9, 5]
click at [972, 302] on input "***" at bounding box center [1046, 303] width 245 height 33
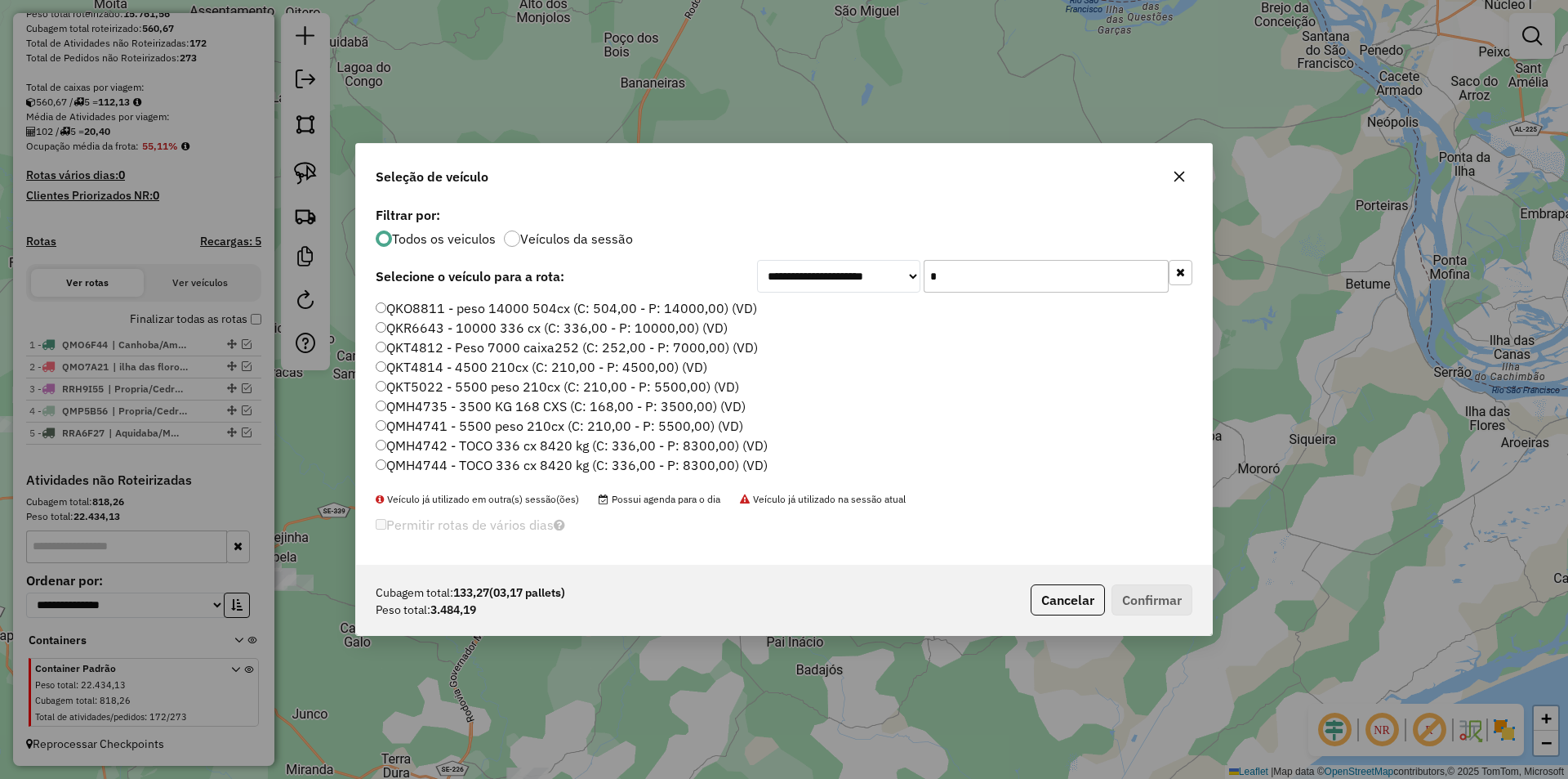
click at [972, 302] on div "**********" at bounding box center [784, 383] width 856 height 362
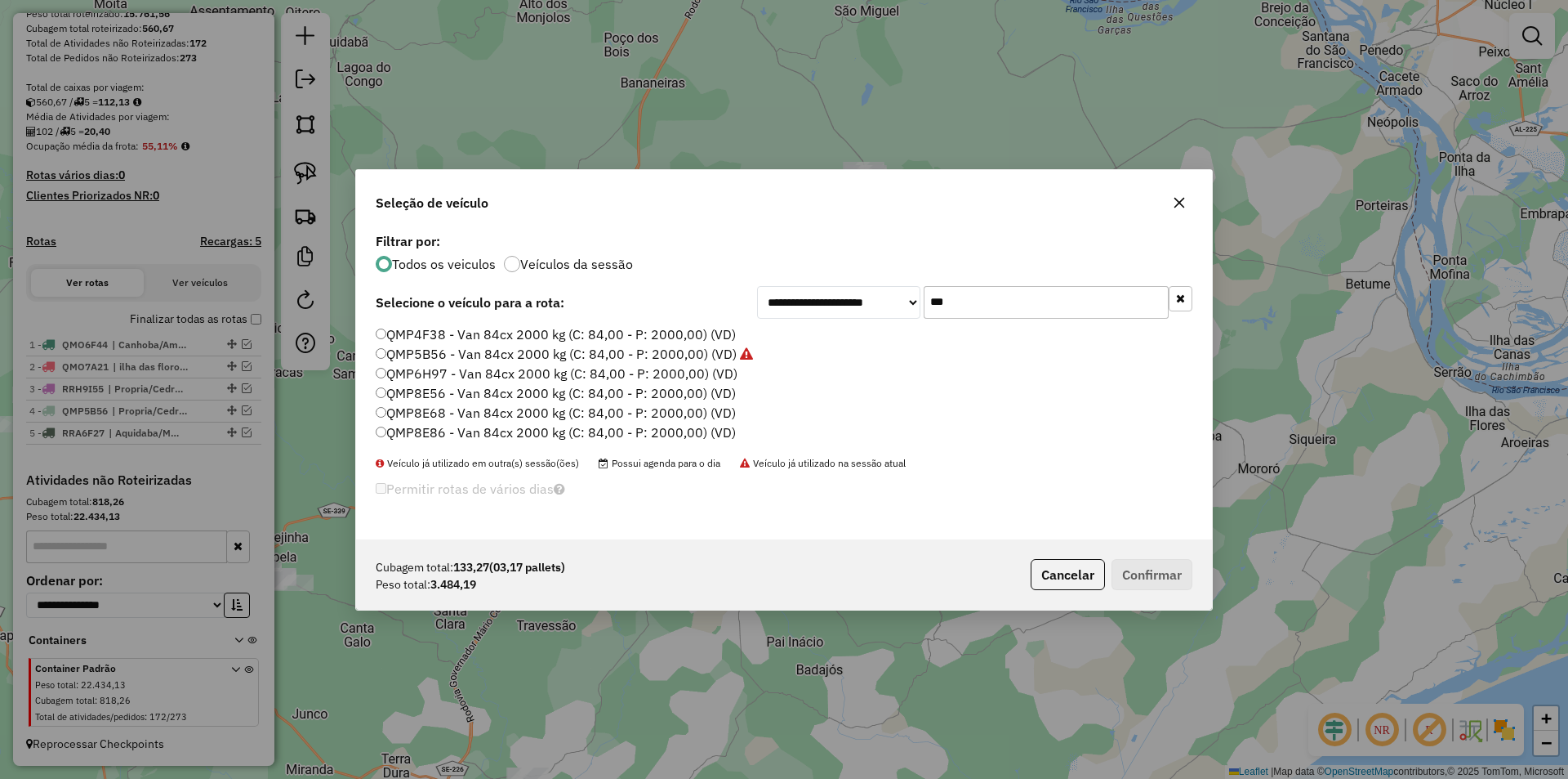
type input "***"
click at [519, 434] on label "QMP8E86 - Van 84cx 2000 kg (C: 84,00 - P: 2000,00) (VD)" at bounding box center [556, 432] width 360 height 20
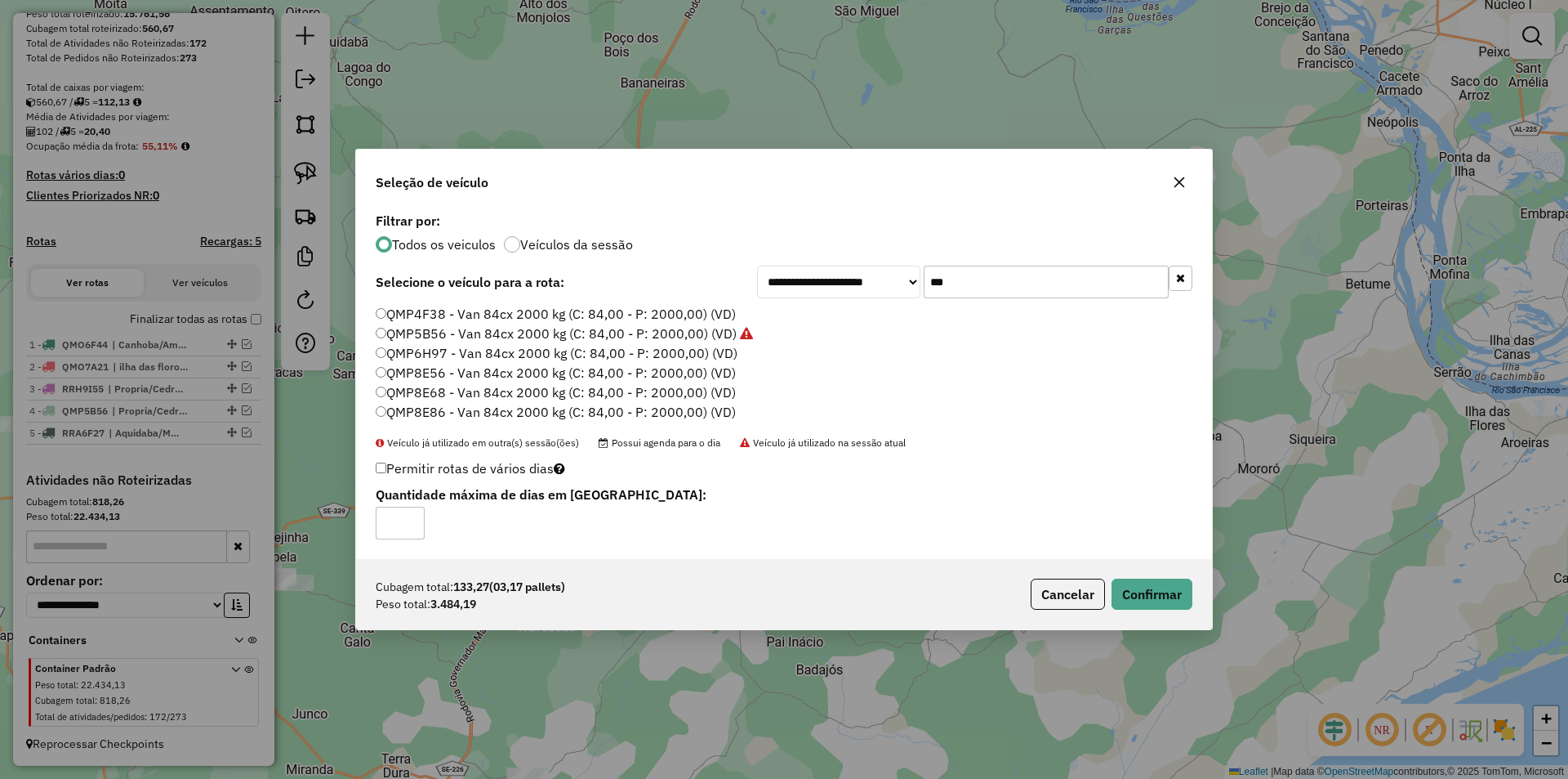
click at [621, 392] on label "QMP8E68 - Van 84cx 2000 kg (C: 84,00 - P: 2000,00) (VD)" at bounding box center [556, 392] width 360 height 20
click at [1142, 582] on button "Confirmar" at bounding box center [1152, 594] width 81 height 31
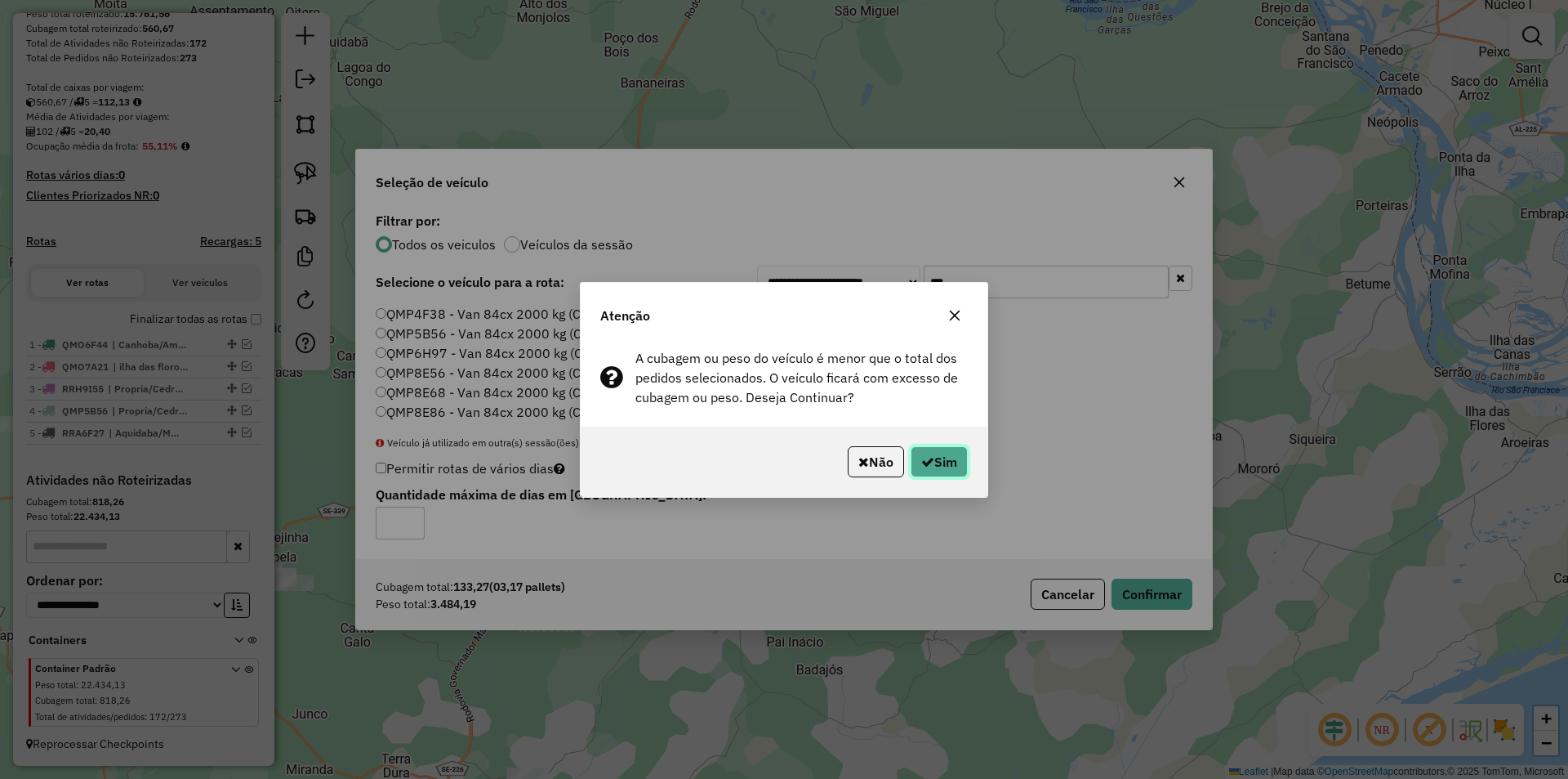
click at [937, 462] on button "Sim" at bounding box center [940, 462] width 57 height 31
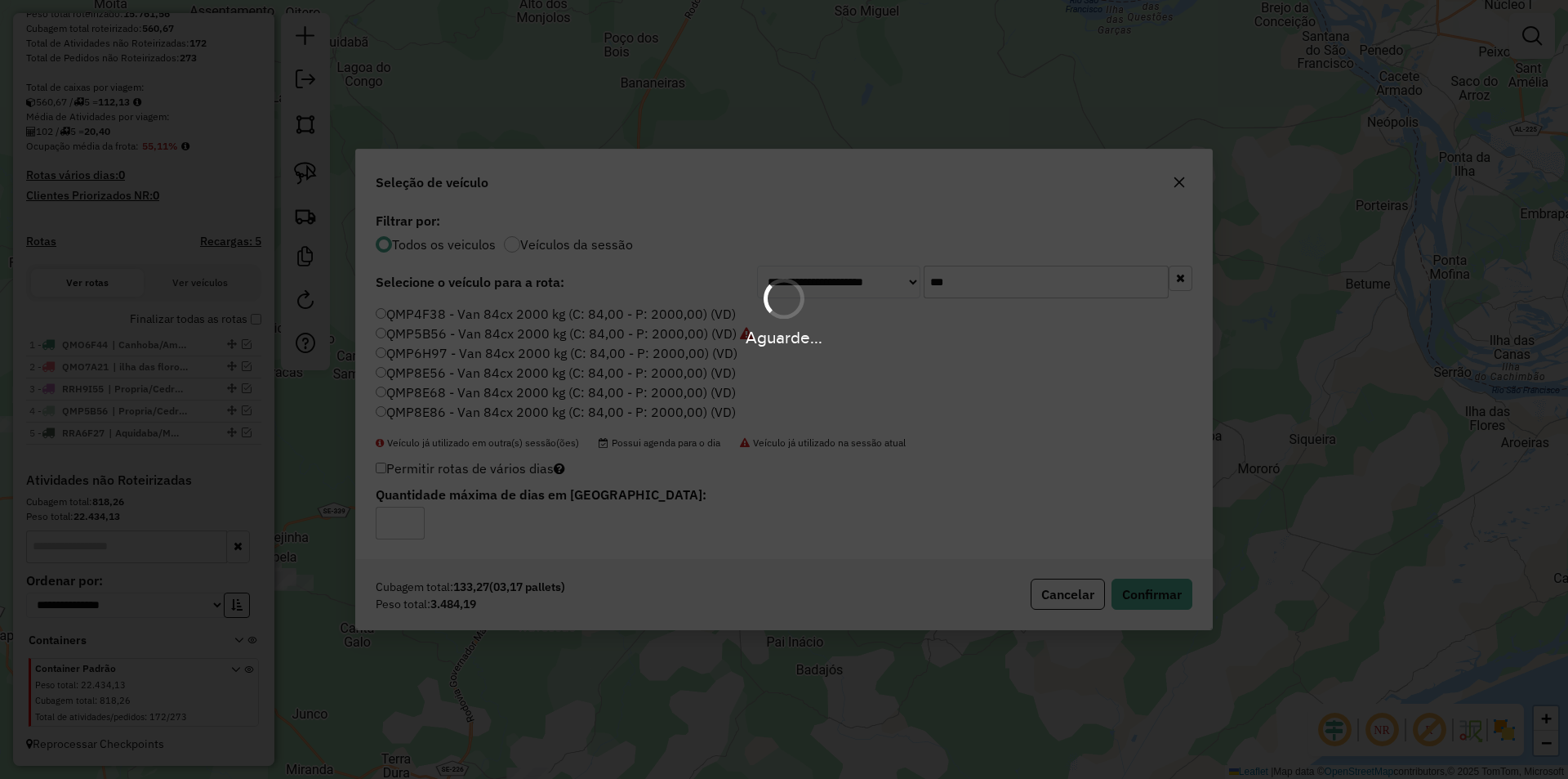
scroll to position [398, 0]
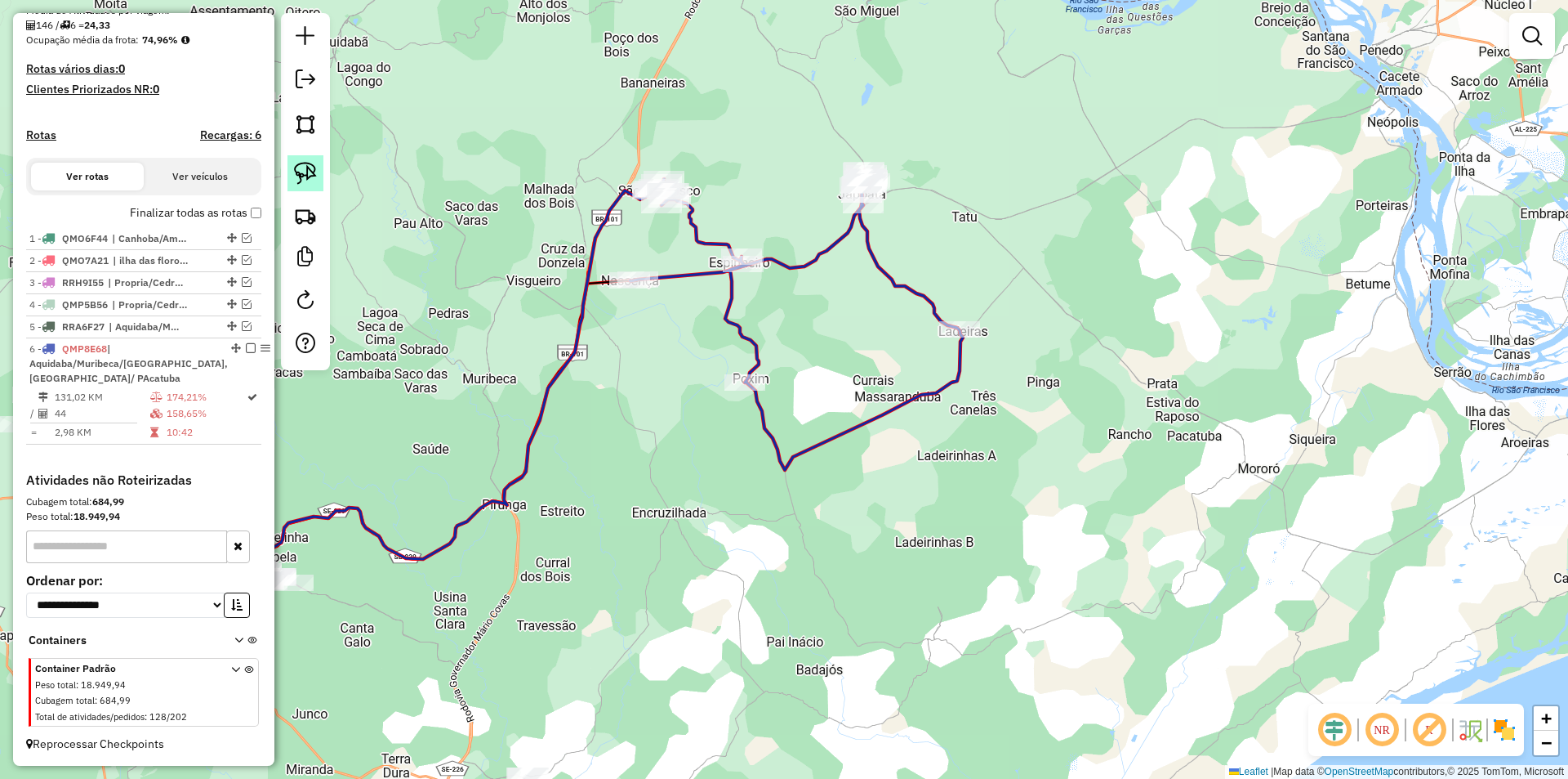
click at [316, 170] on img at bounding box center [305, 173] width 22 height 22
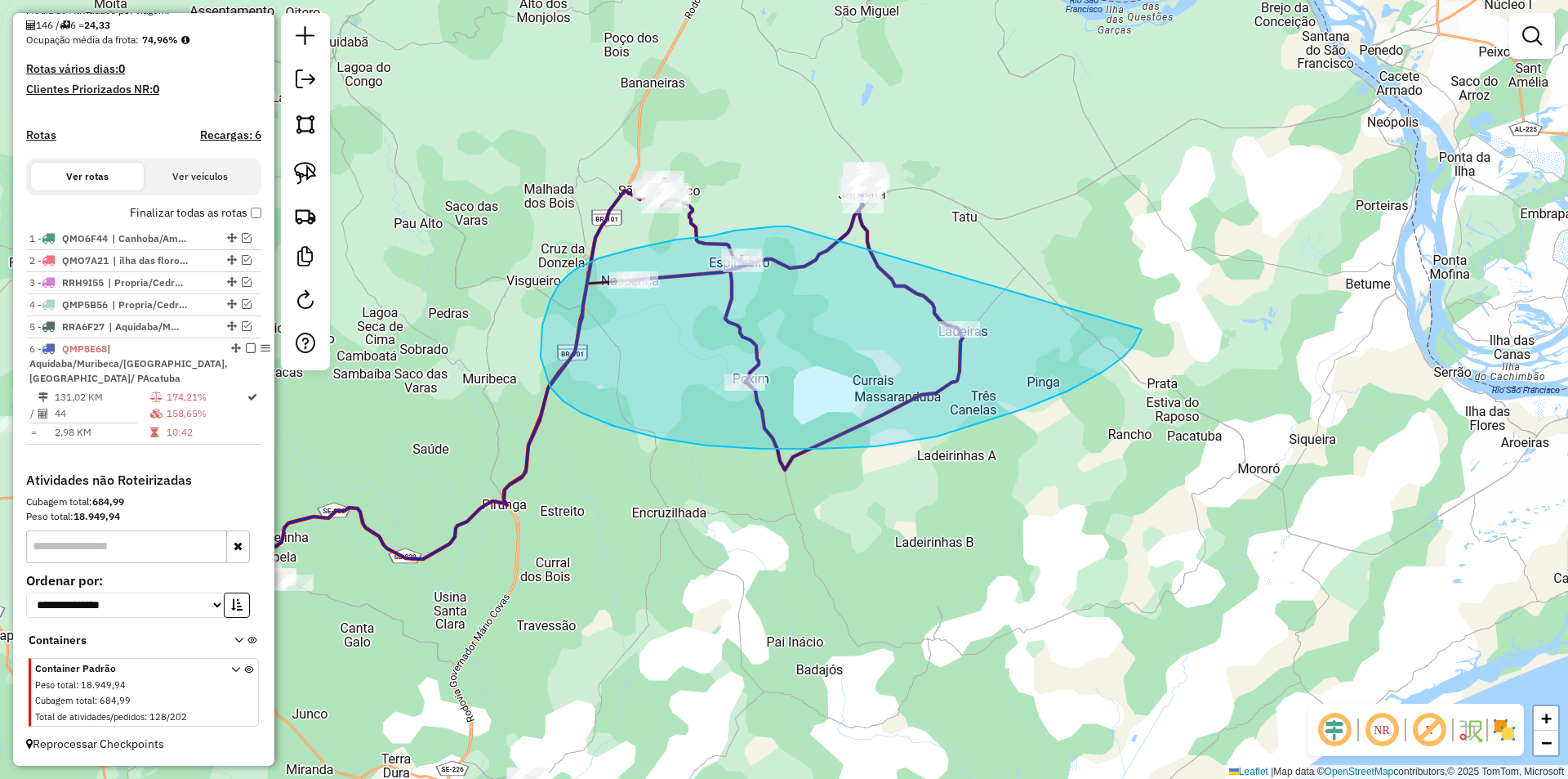
drag, startPoint x: 789, startPoint y: 227, endPoint x: 1142, endPoint y: 329, distance: 367.4
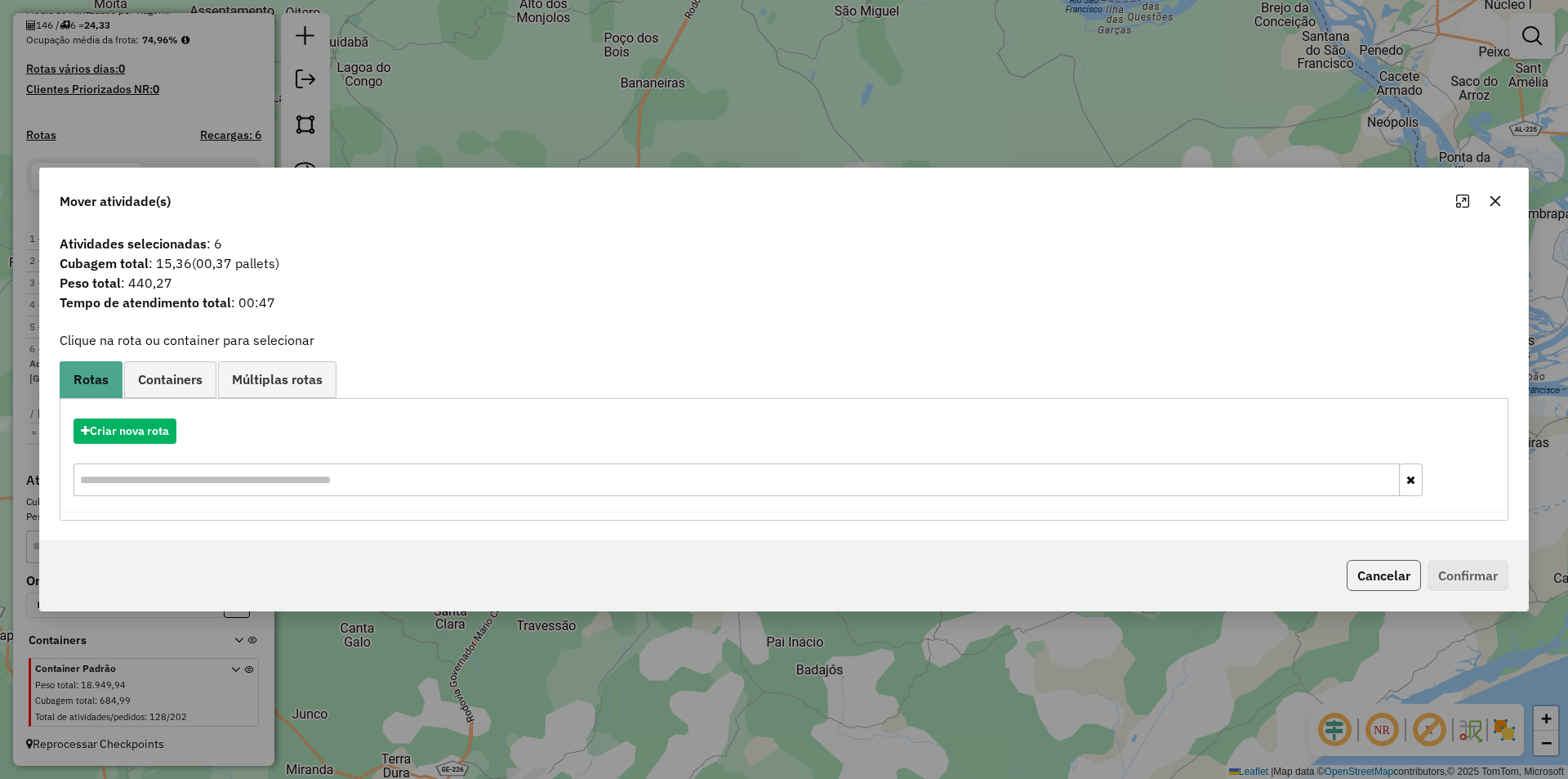
click at [1386, 575] on button "Cancelar" at bounding box center [1384, 575] width 74 height 31
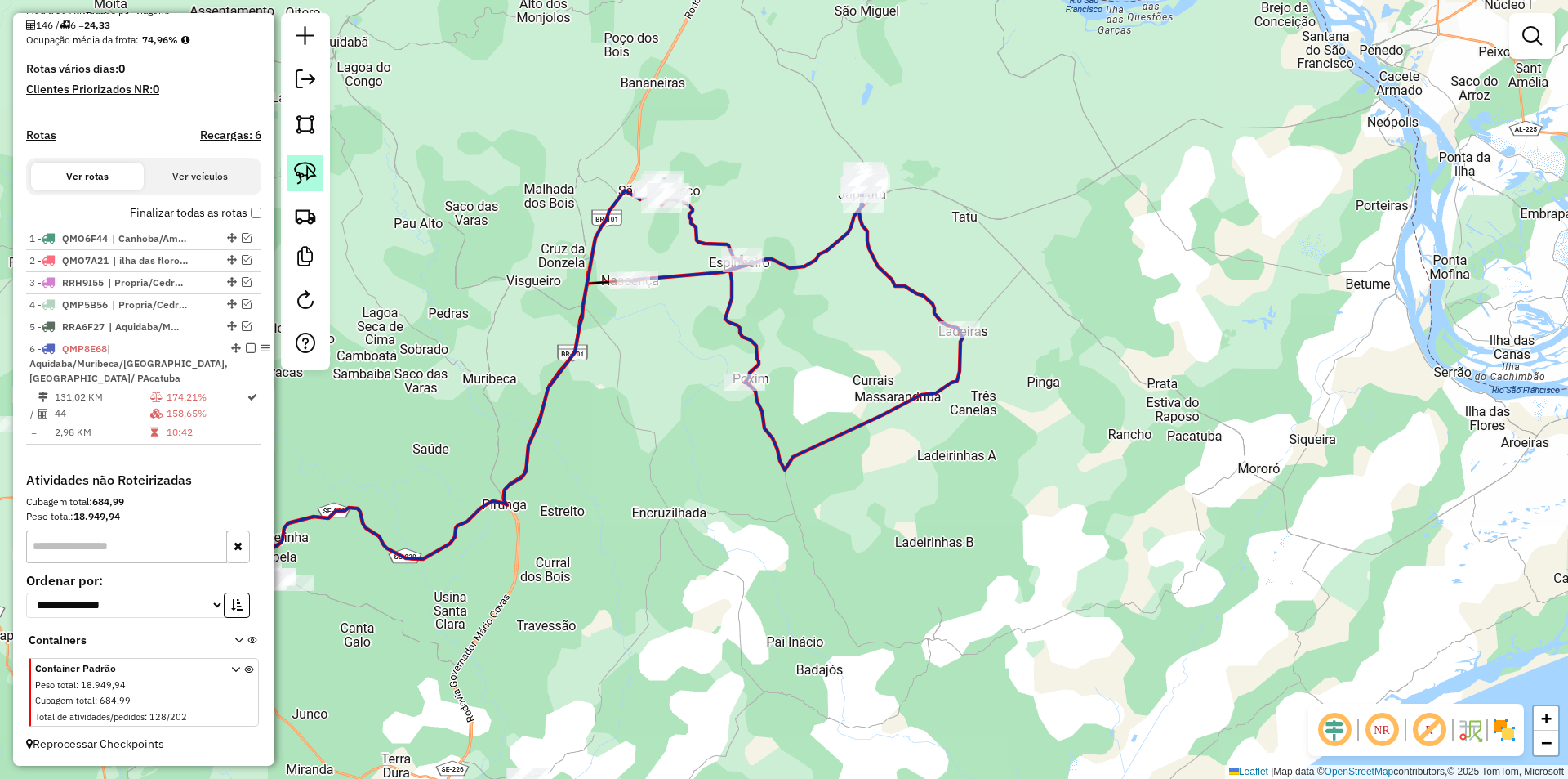
click at [309, 169] on img at bounding box center [305, 173] width 22 height 22
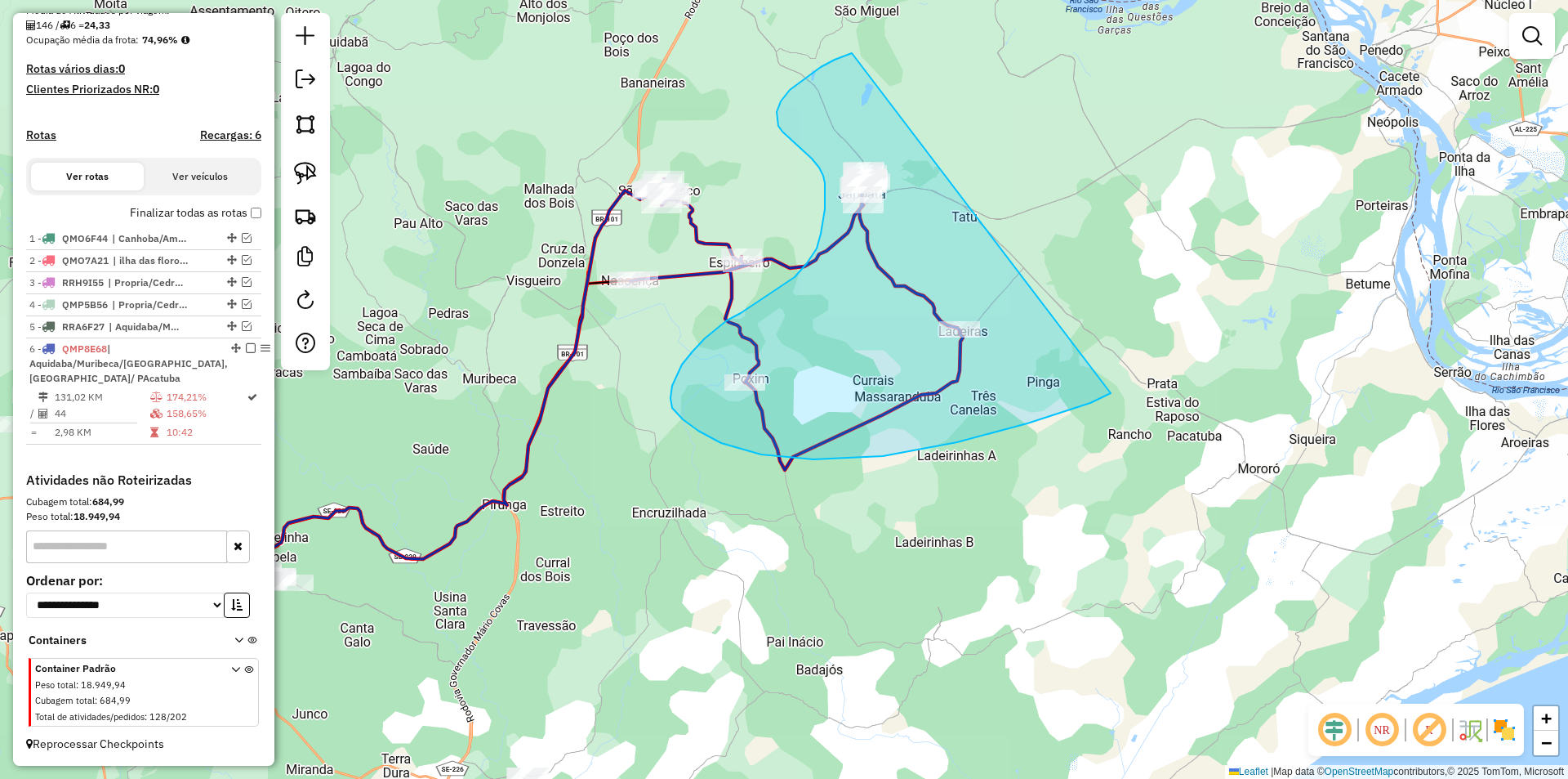
drag, startPoint x: 852, startPoint y: 53, endPoint x: 1111, endPoint y: 393, distance: 427.4
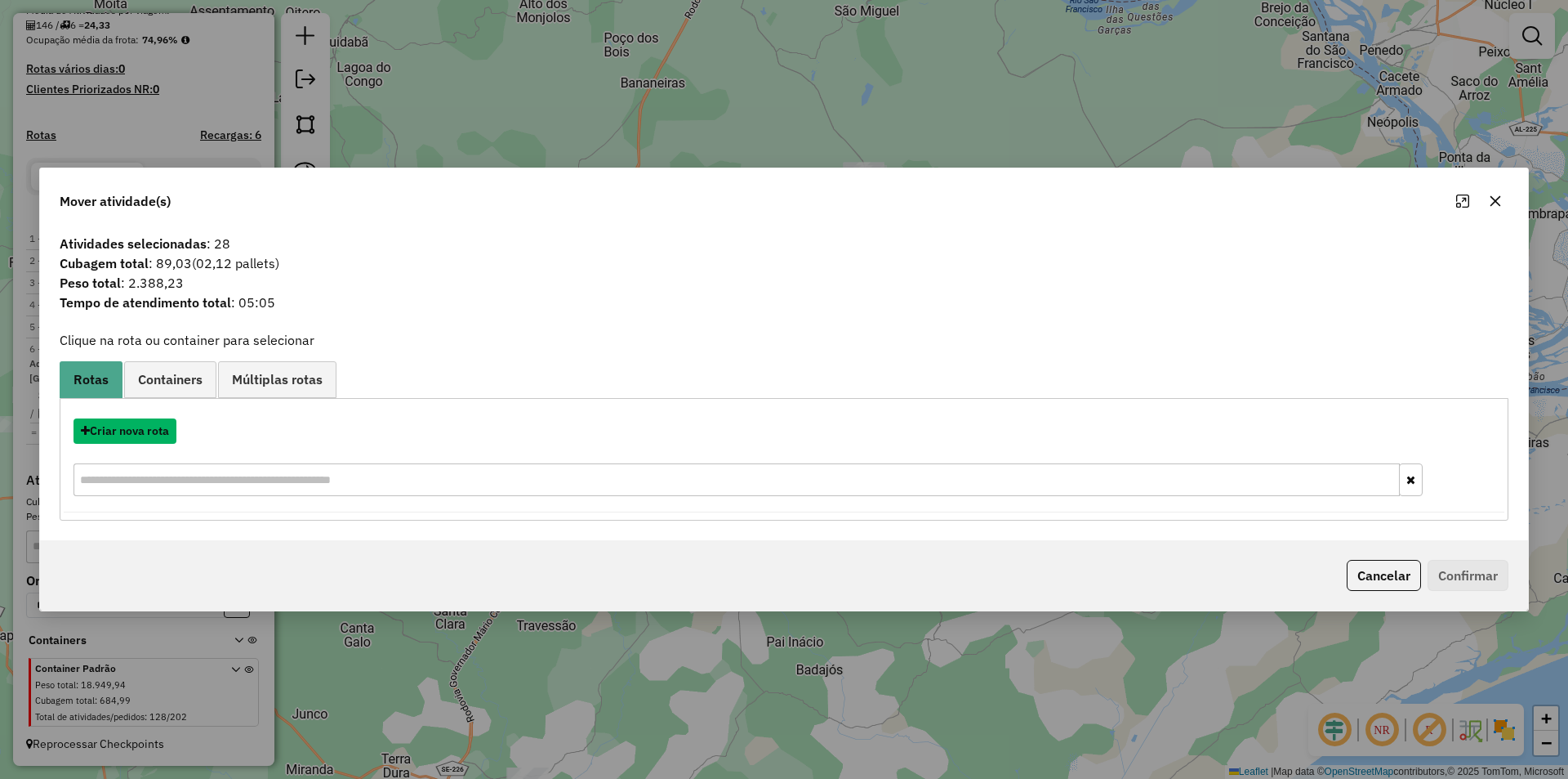
click at [157, 439] on button "Criar nova rota" at bounding box center [124, 431] width 103 height 25
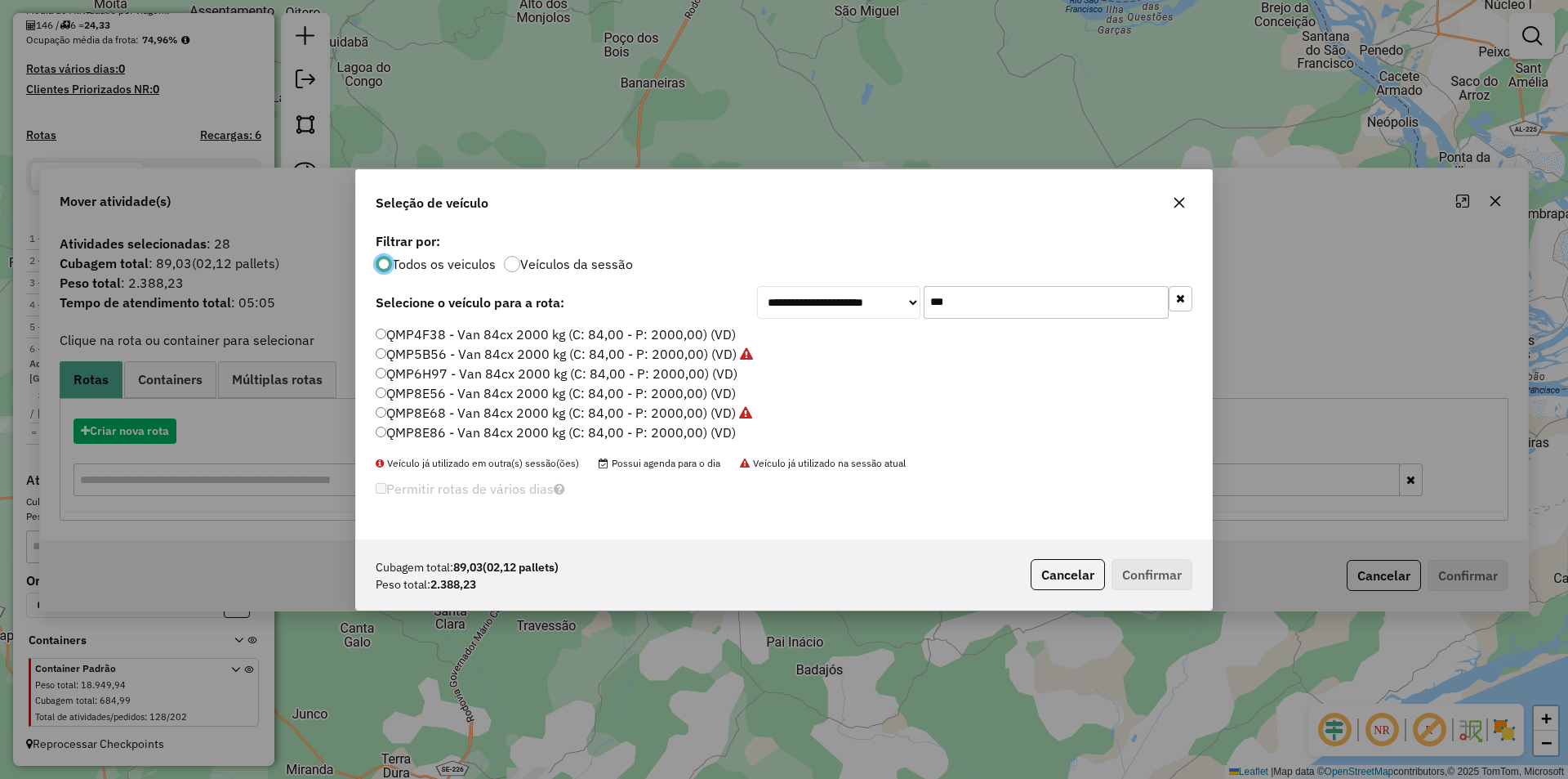
scroll to position [9, 5]
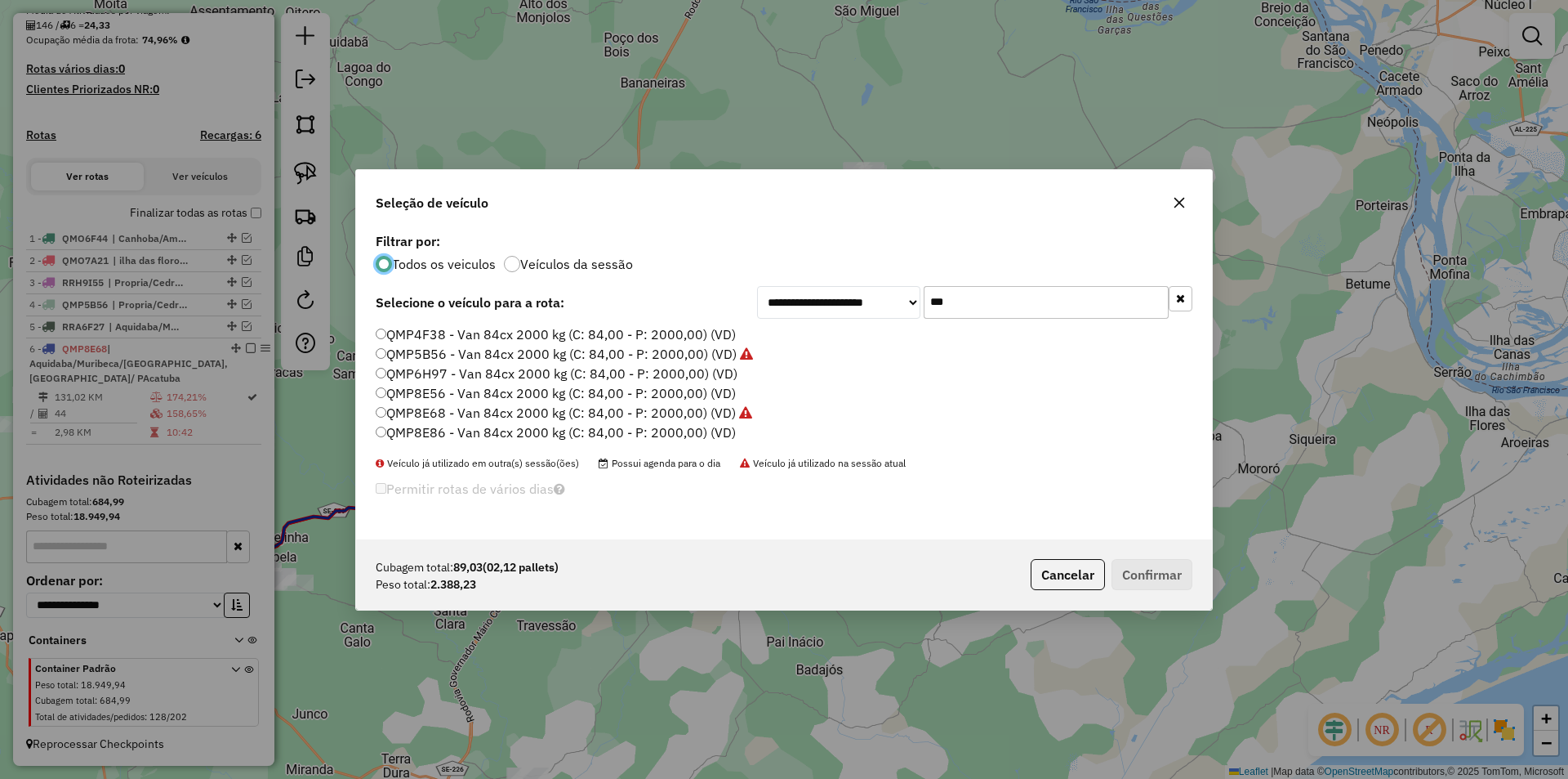
click at [508, 377] on label "QMP6H97 - Van 84cx 2000 kg (C: 84,00 - P: 2000,00) (VD)" at bounding box center [557, 373] width 362 height 20
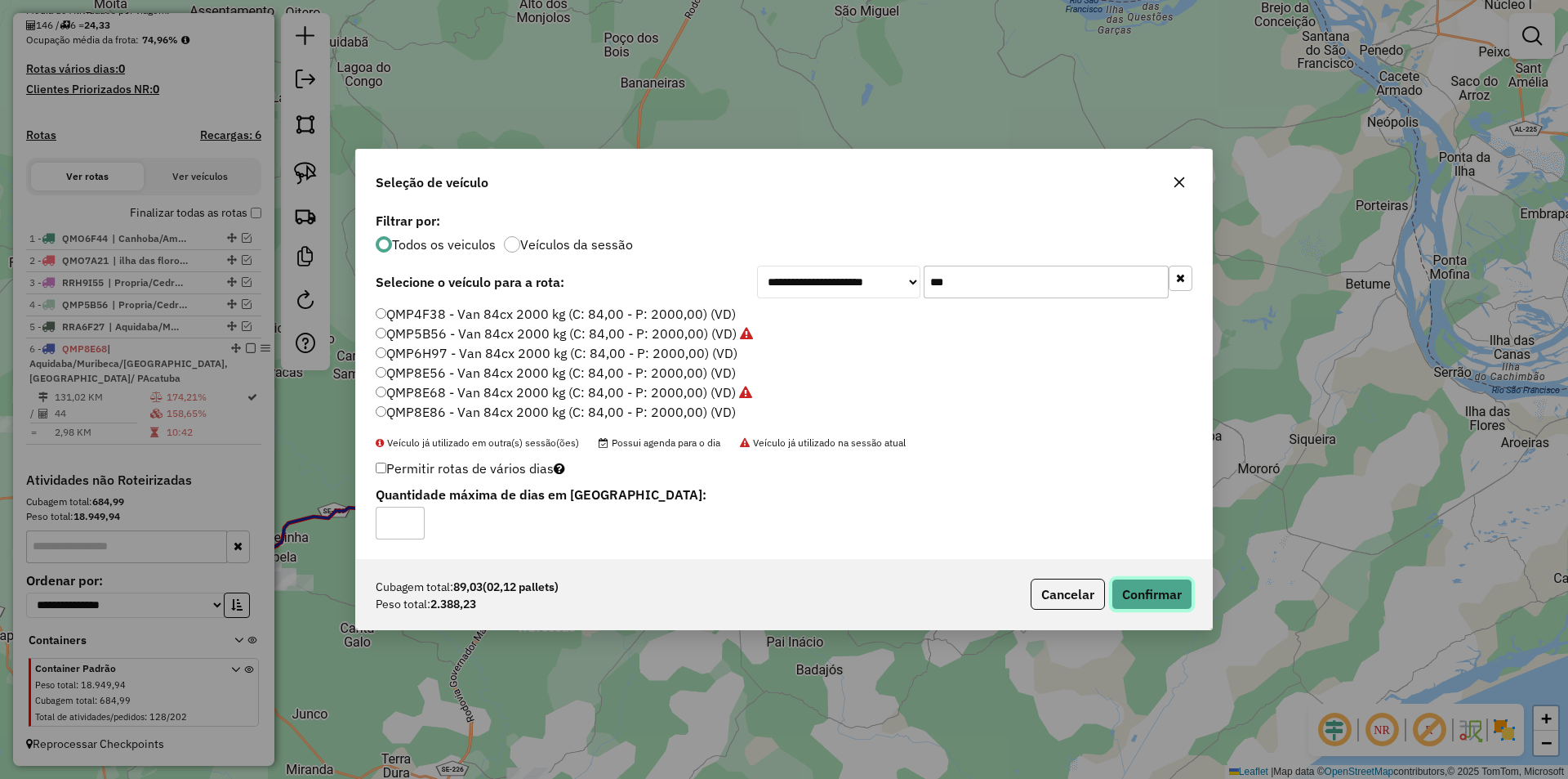
click at [1138, 586] on button "Confirmar" at bounding box center [1152, 594] width 81 height 31
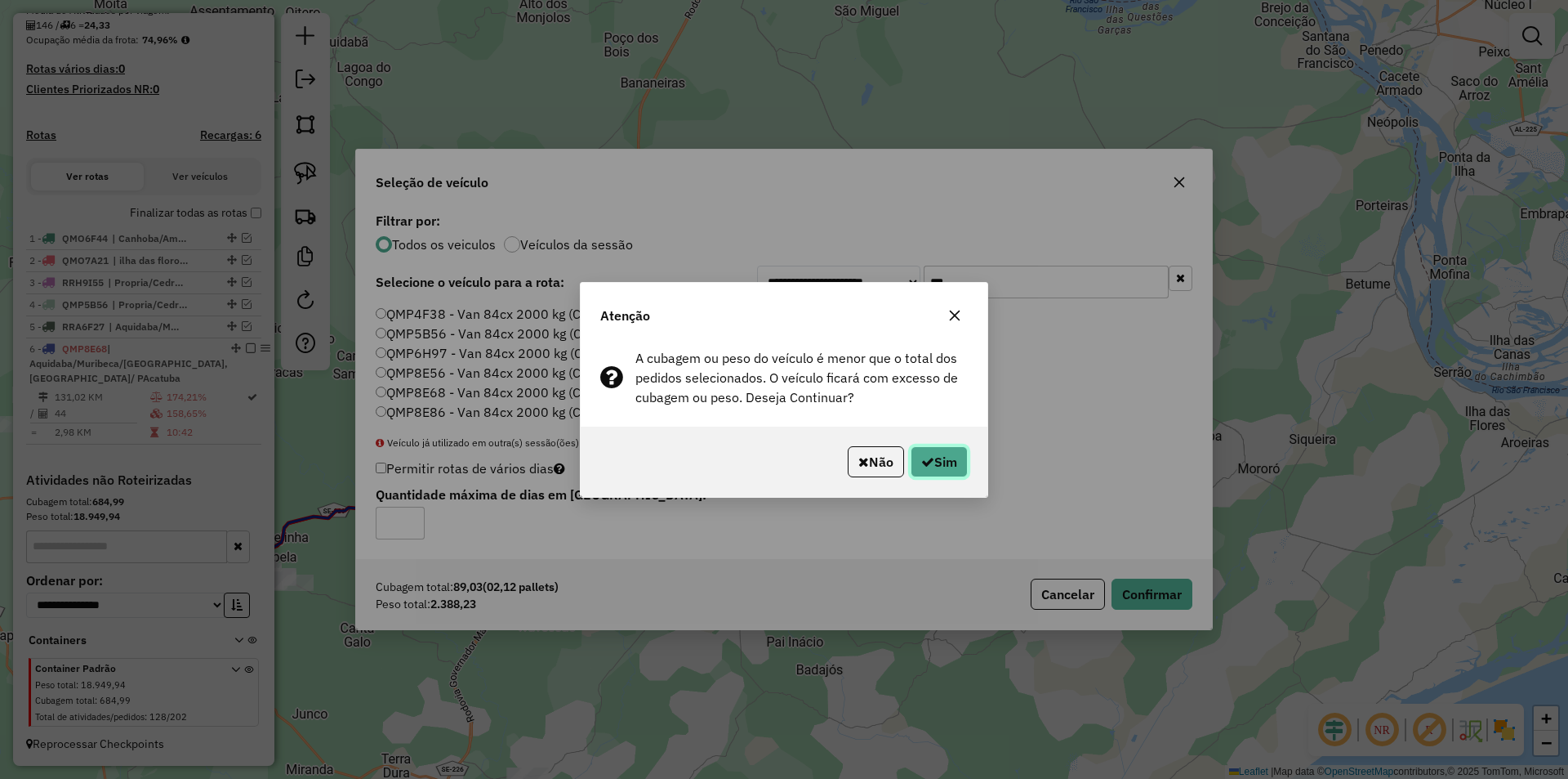
click at [967, 469] on button "Sim" at bounding box center [940, 462] width 57 height 31
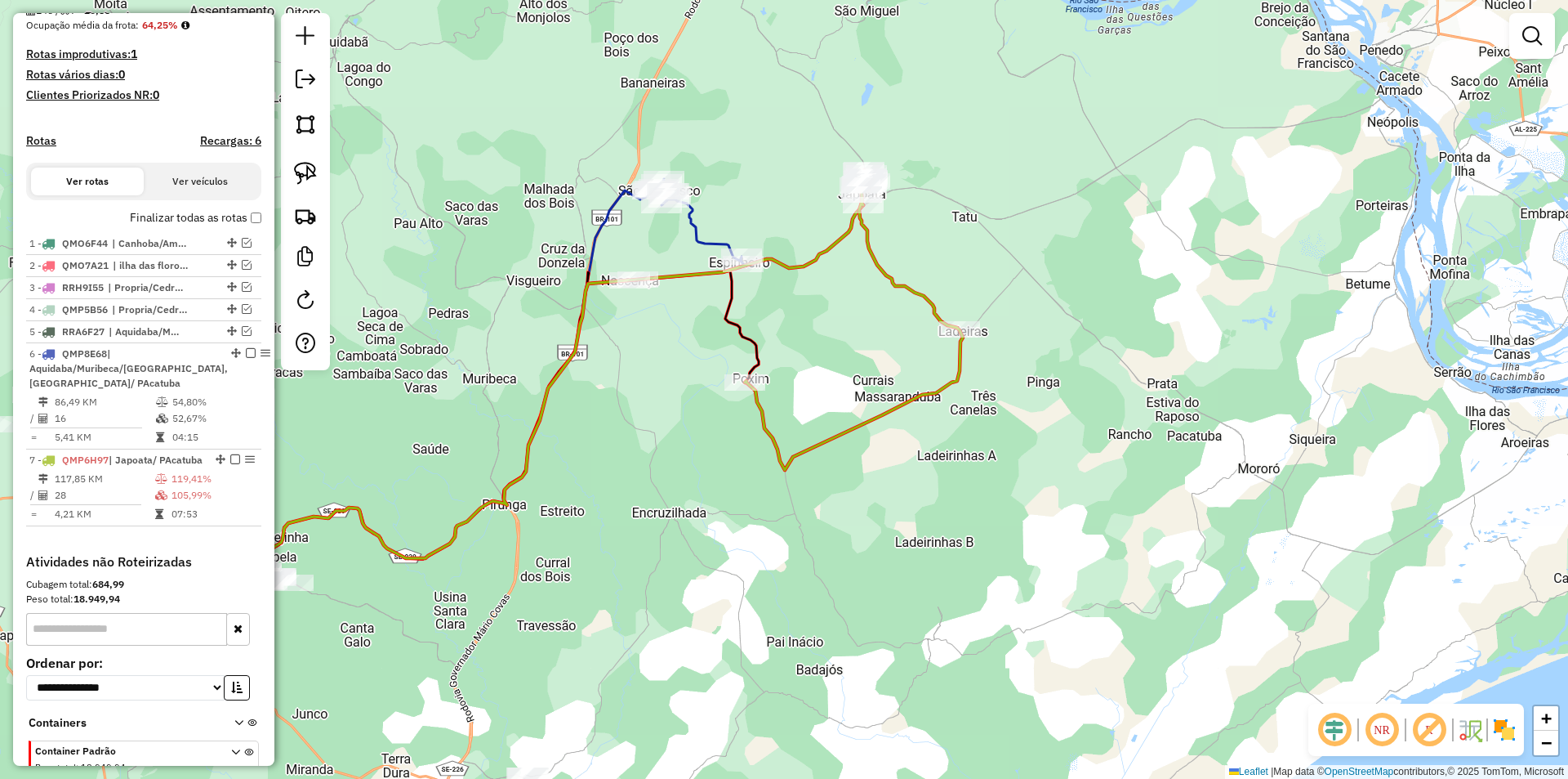
scroll to position [506, 0]
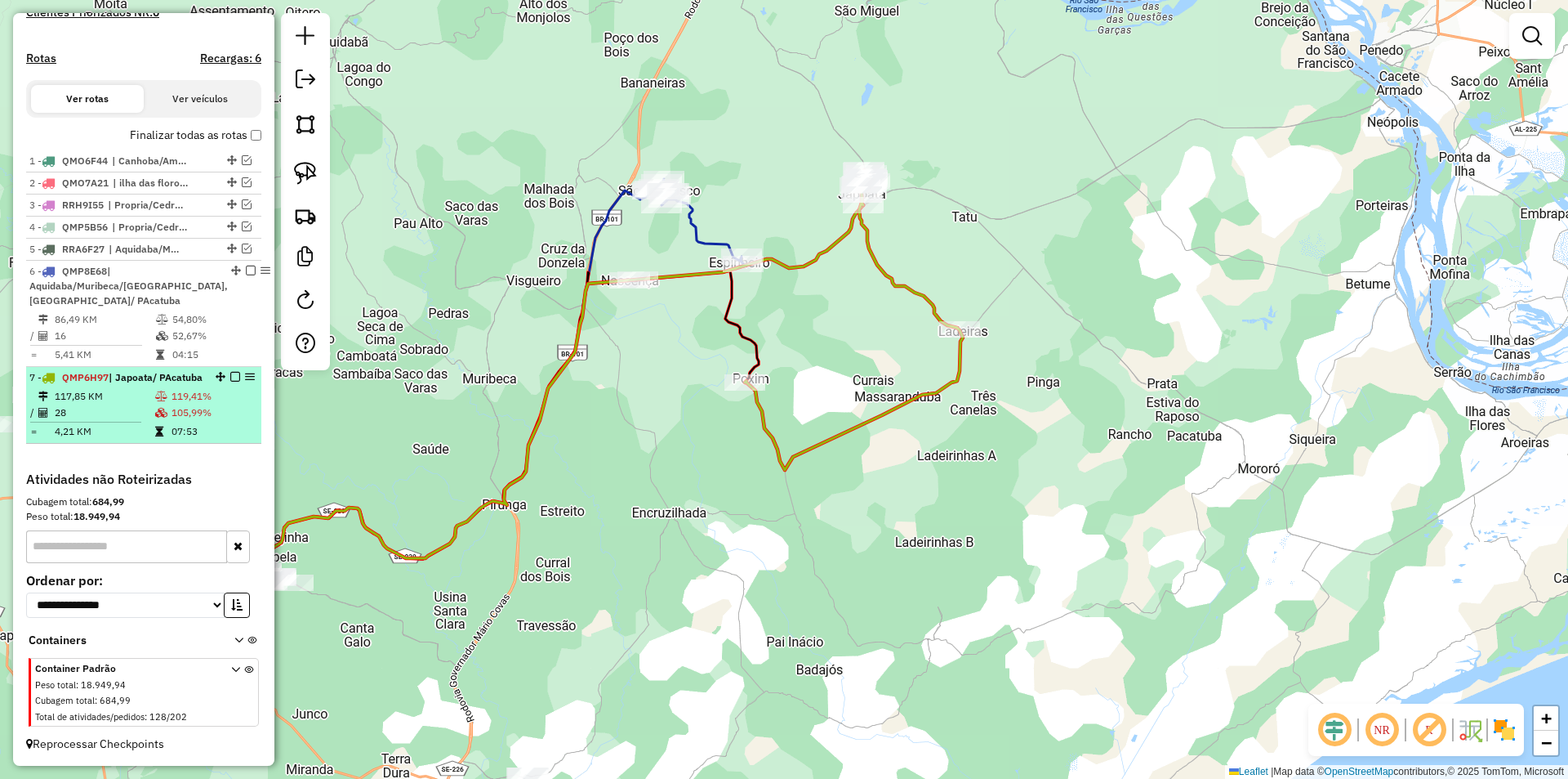
click at [141, 421] on td "28" at bounding box center [104, 412] width 100 height 16
select select "**********"
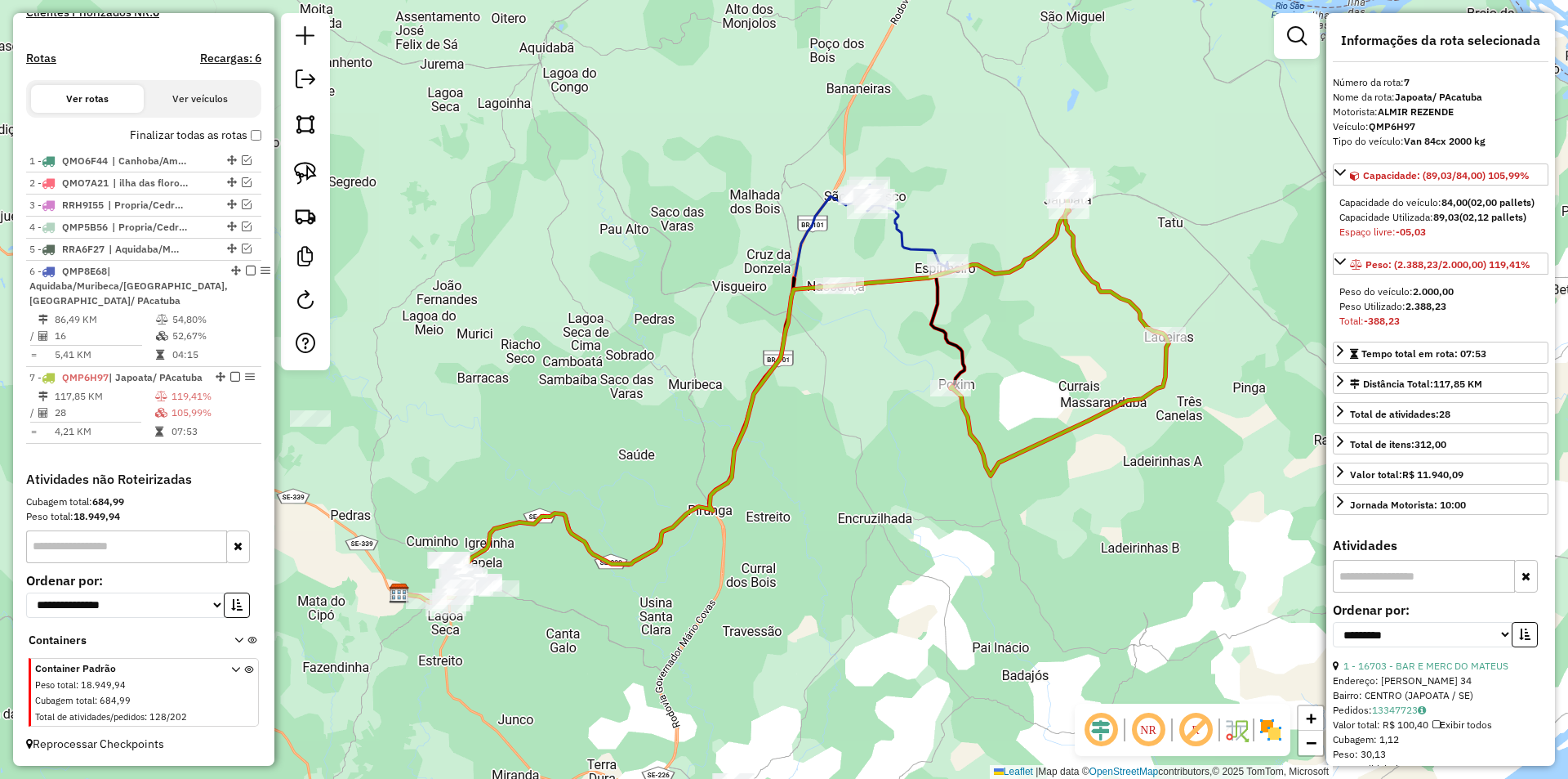
click at [933, 398] on div "Janela de atendimento Grade de atendimento Capacidade Transportadoras Veículos …" at bounding box center [784, 389] width 1568 height 779
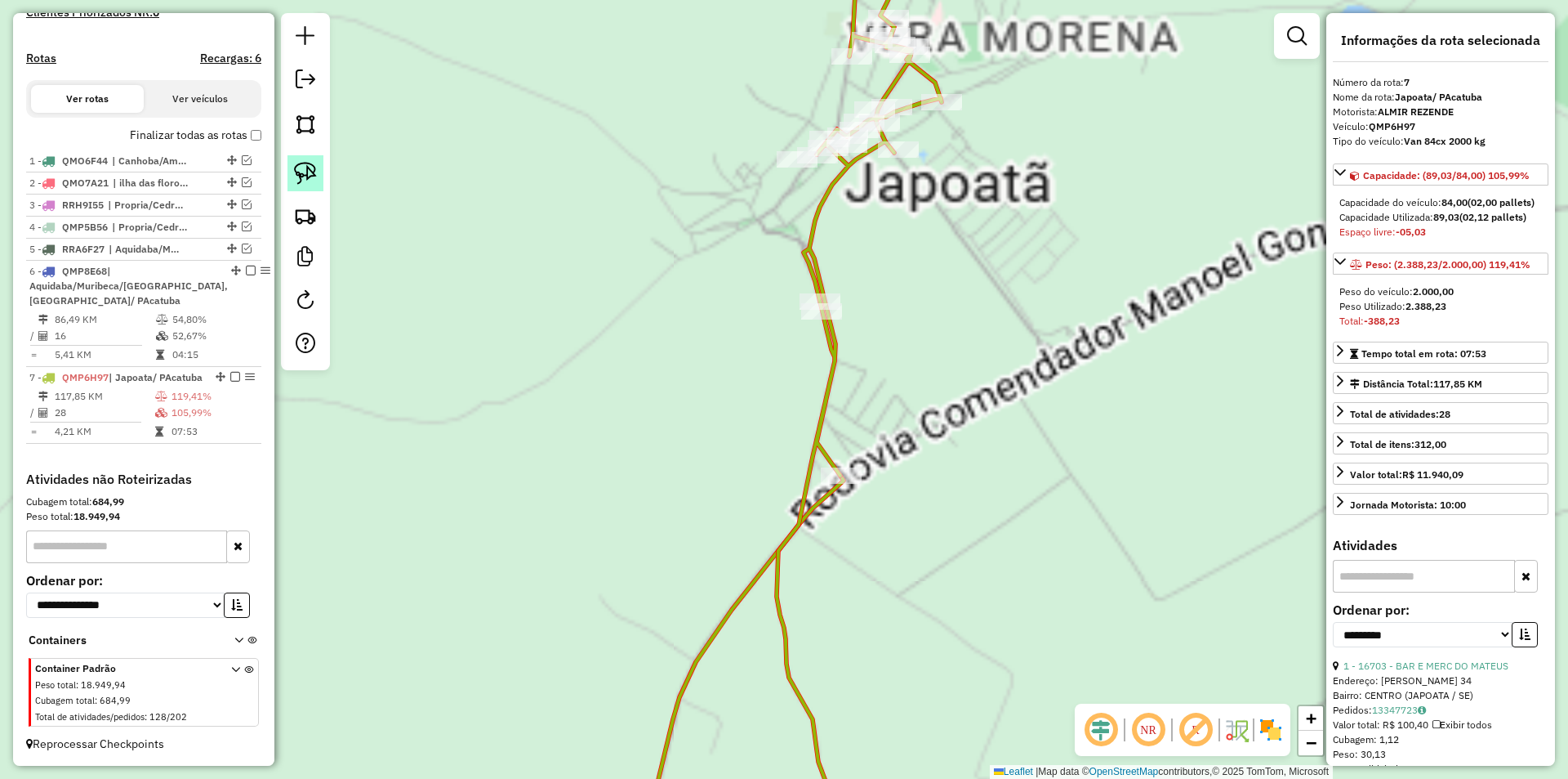
click at [307, 166] on img at bounding box center [305, 173] width 22 height 22
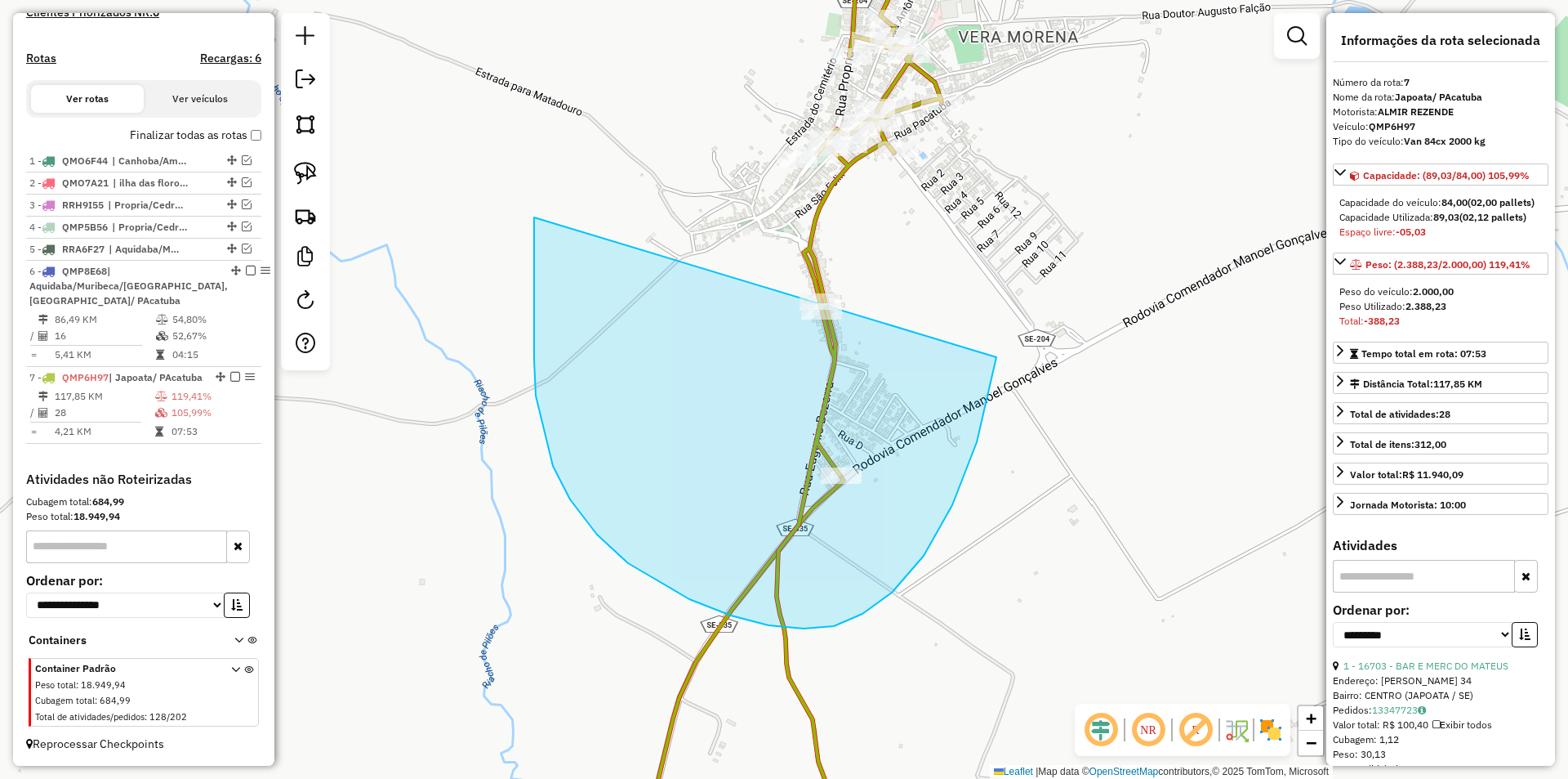
drag, startPoint x: 536, startPoint y: 395, endPoint x: 998, endPoint y: 246, distance: 485.4
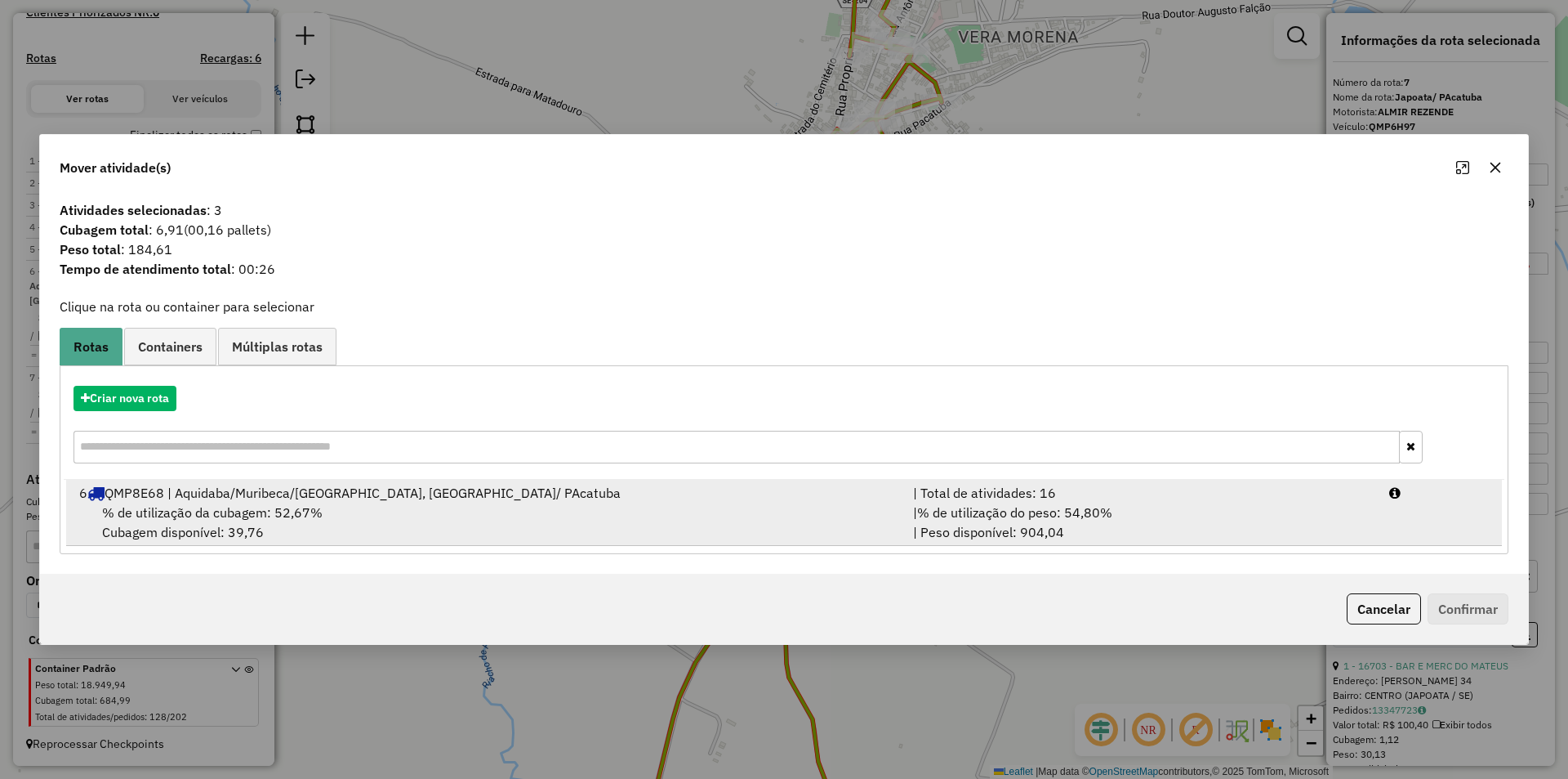
click at [1238, 502] on div "| % de utilização do peso: 54,80% | Peso disponível: 904,04" at bounding box center [1141, 521] width 476 height 39
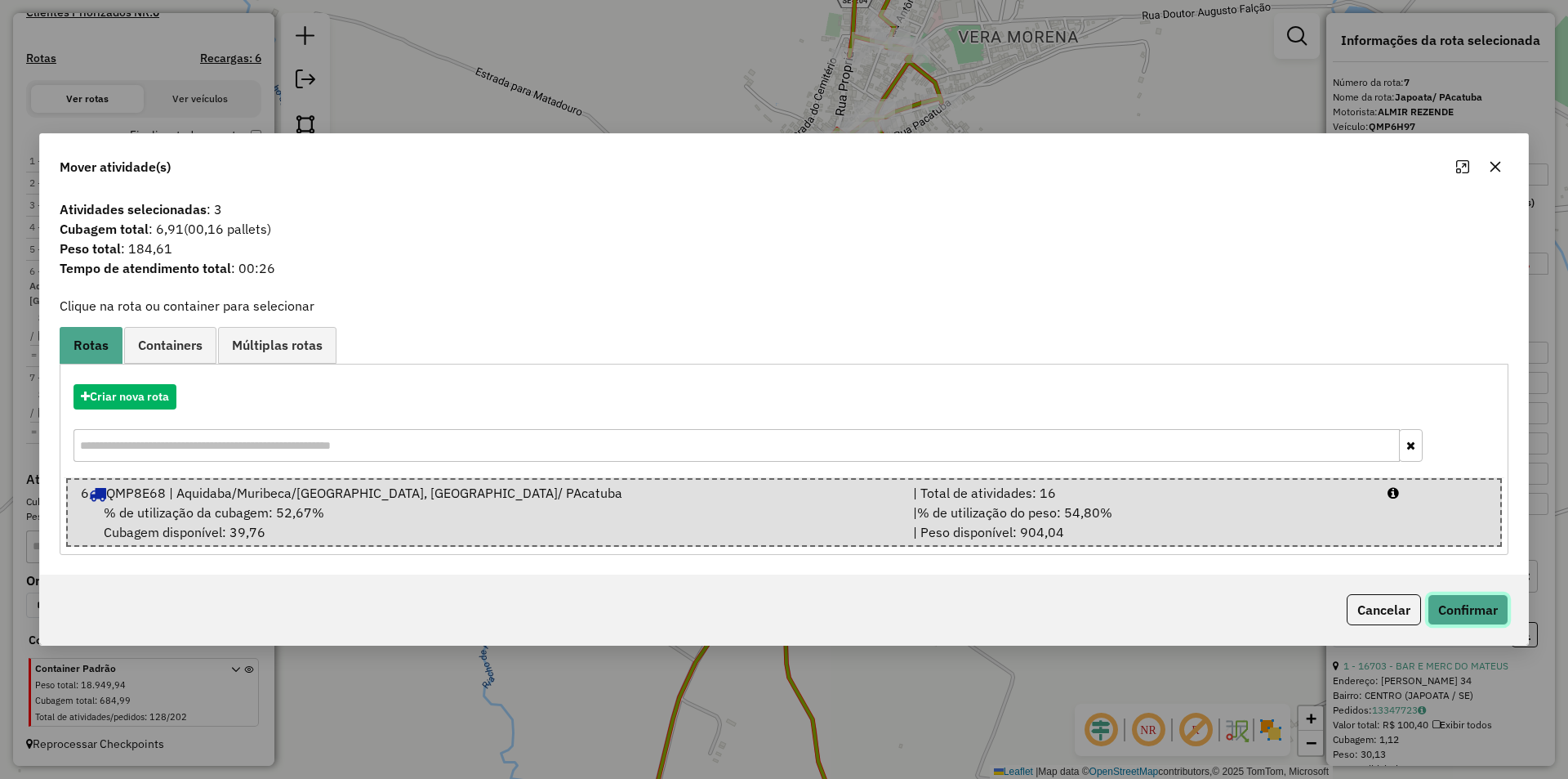
click at [1479, 612] on button "Confirmar" at bounding box center [1469, 610] width 81 height 31
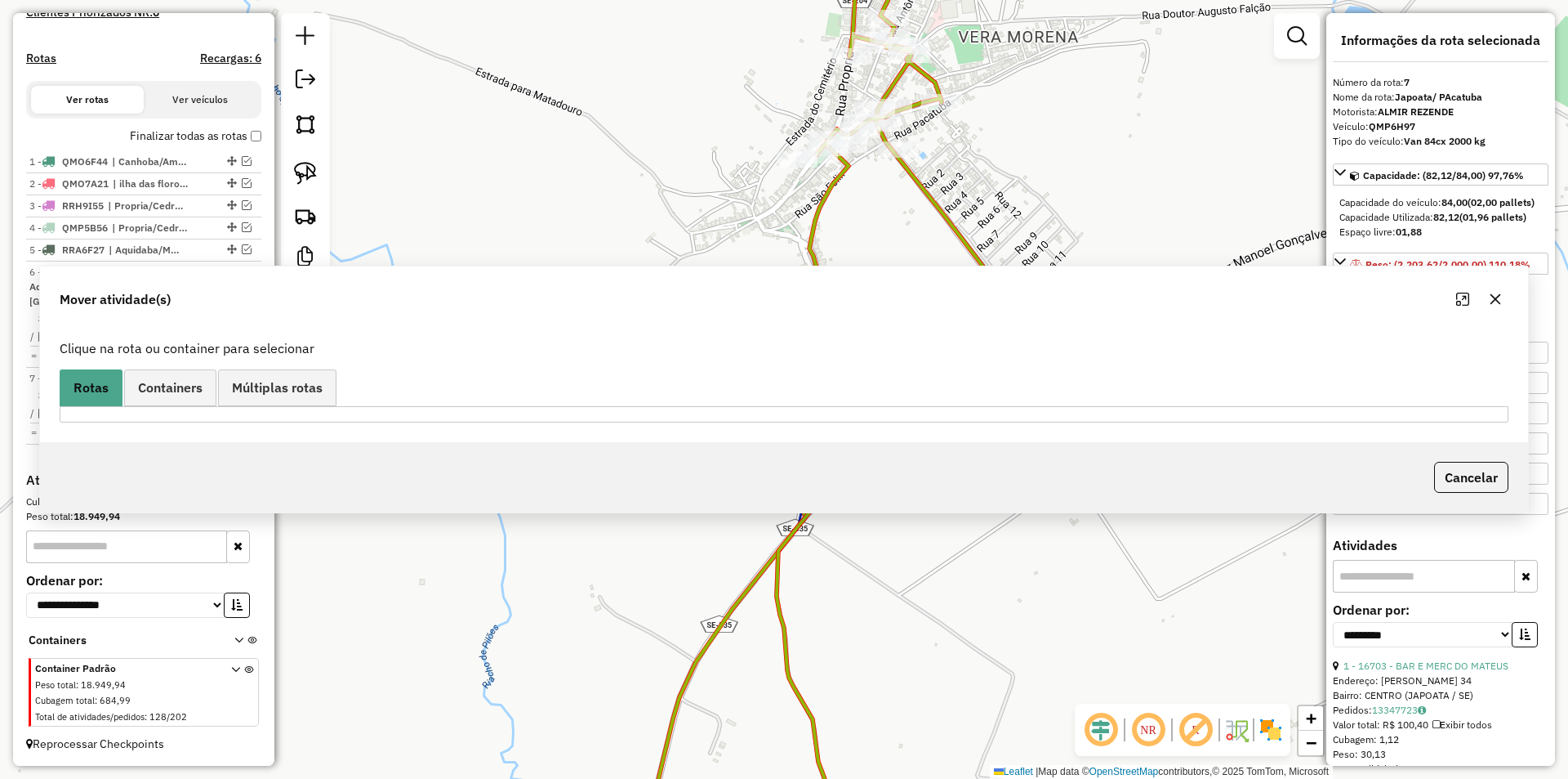
scroll to position [489, 0]
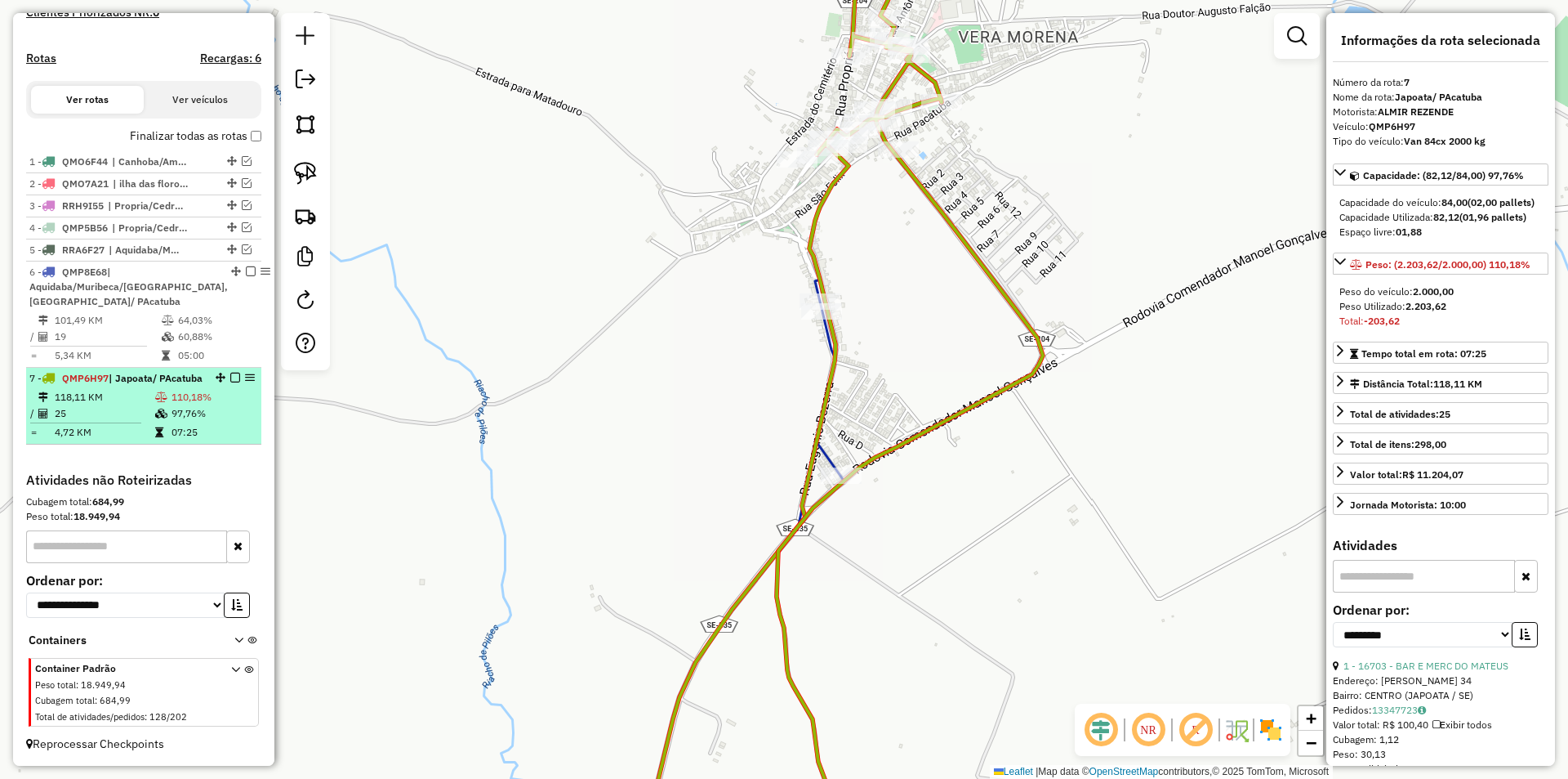
click at [183, 390] on td "110,18%" at bounding box center [212, 397] width 84 height 16
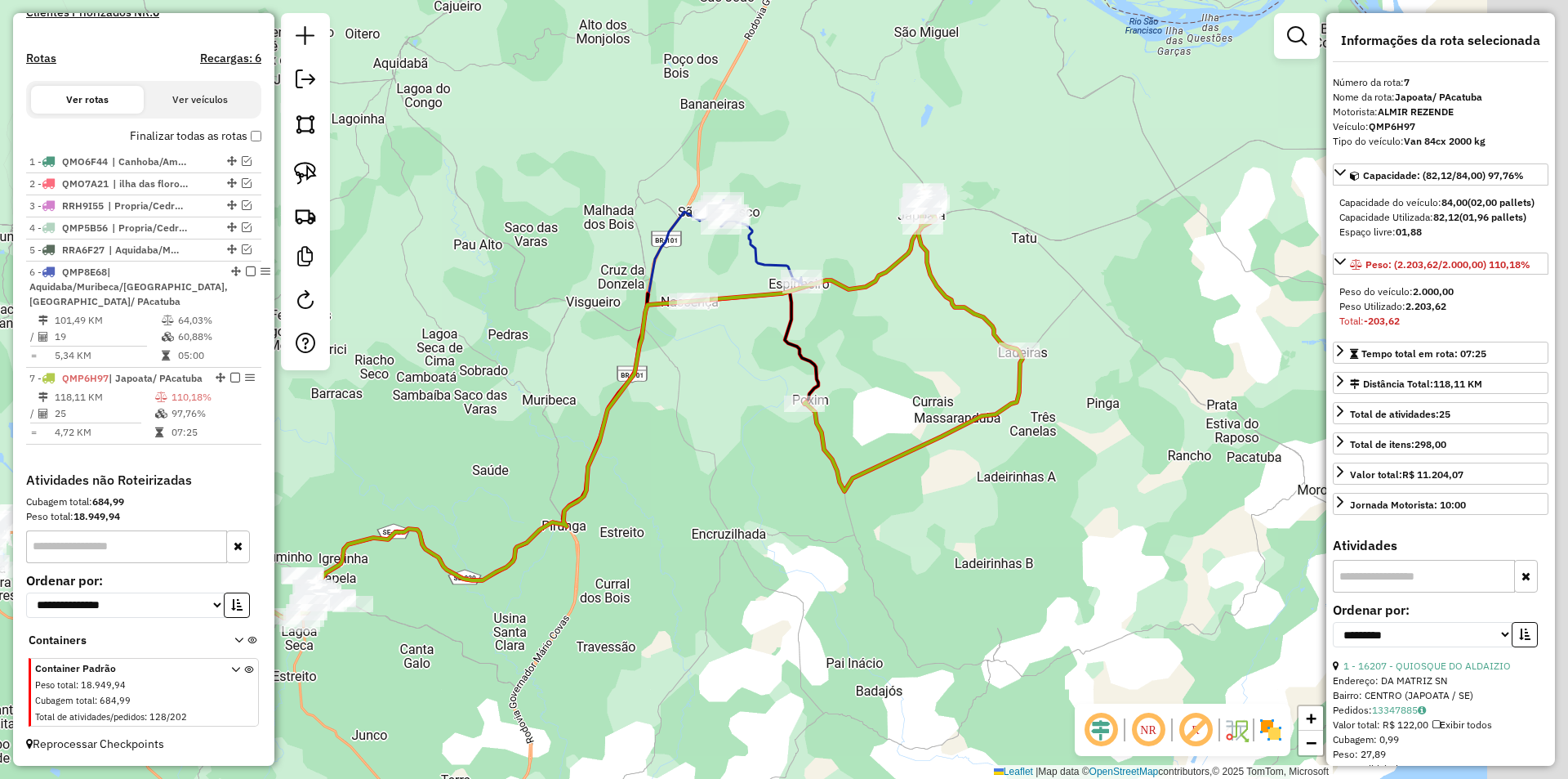
drag, startPoint x: 749, startPoint y: 310, endPoint x: 602, endPoint y: 326, distance: 147.9
click at [602, 326] on div "Janela de atendimento Grade de atendimento Capacidade Transportadoras Veículos …" at bounding box center [784, 389] width 1568 height 779
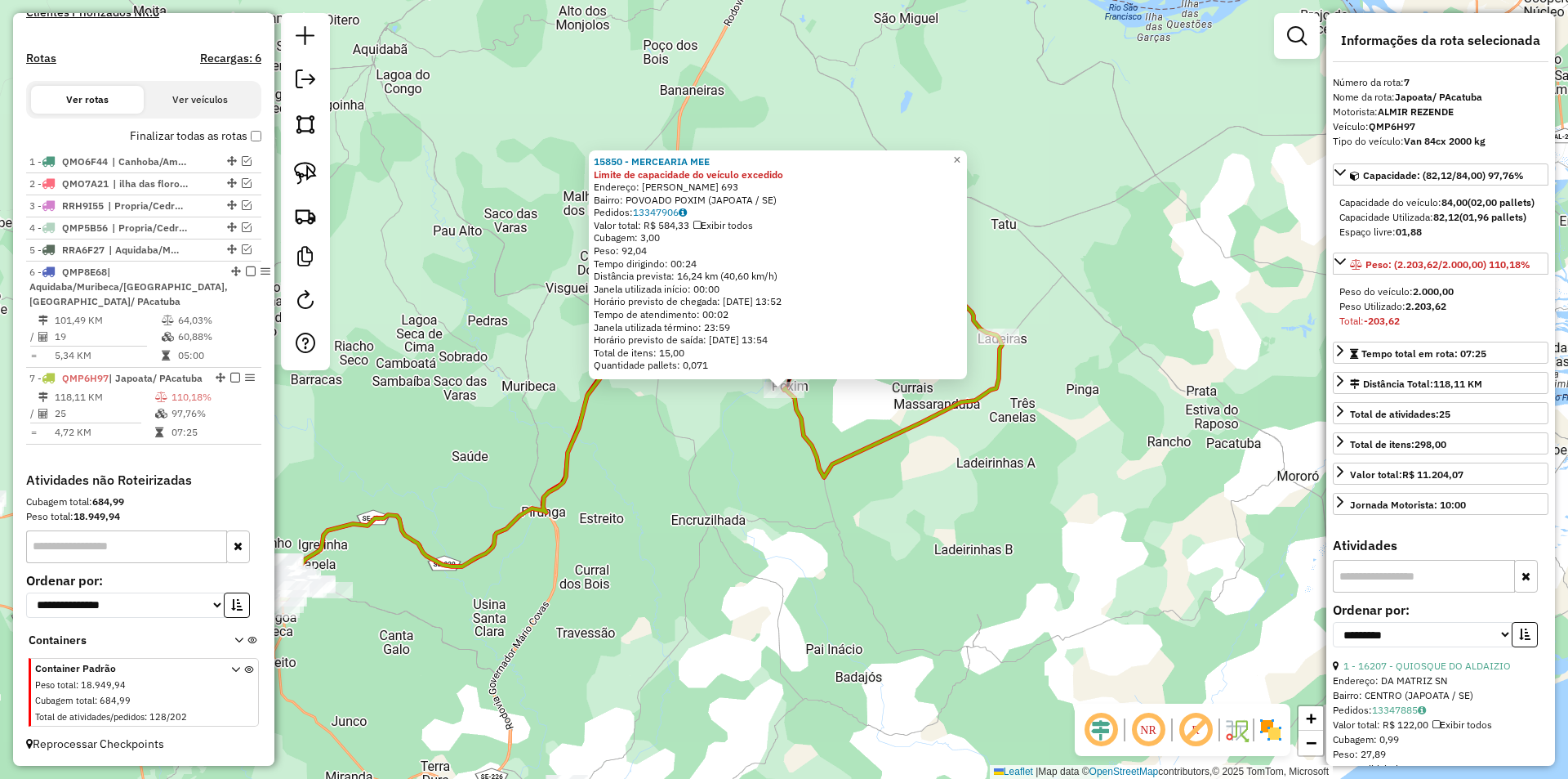
click at [775, 418] on div "15850 - MERCEARIA MEE Limite de capacidade do veículo excedido Endereço: LINO P…" at bounding box center [784, 389] width 1568 height 779
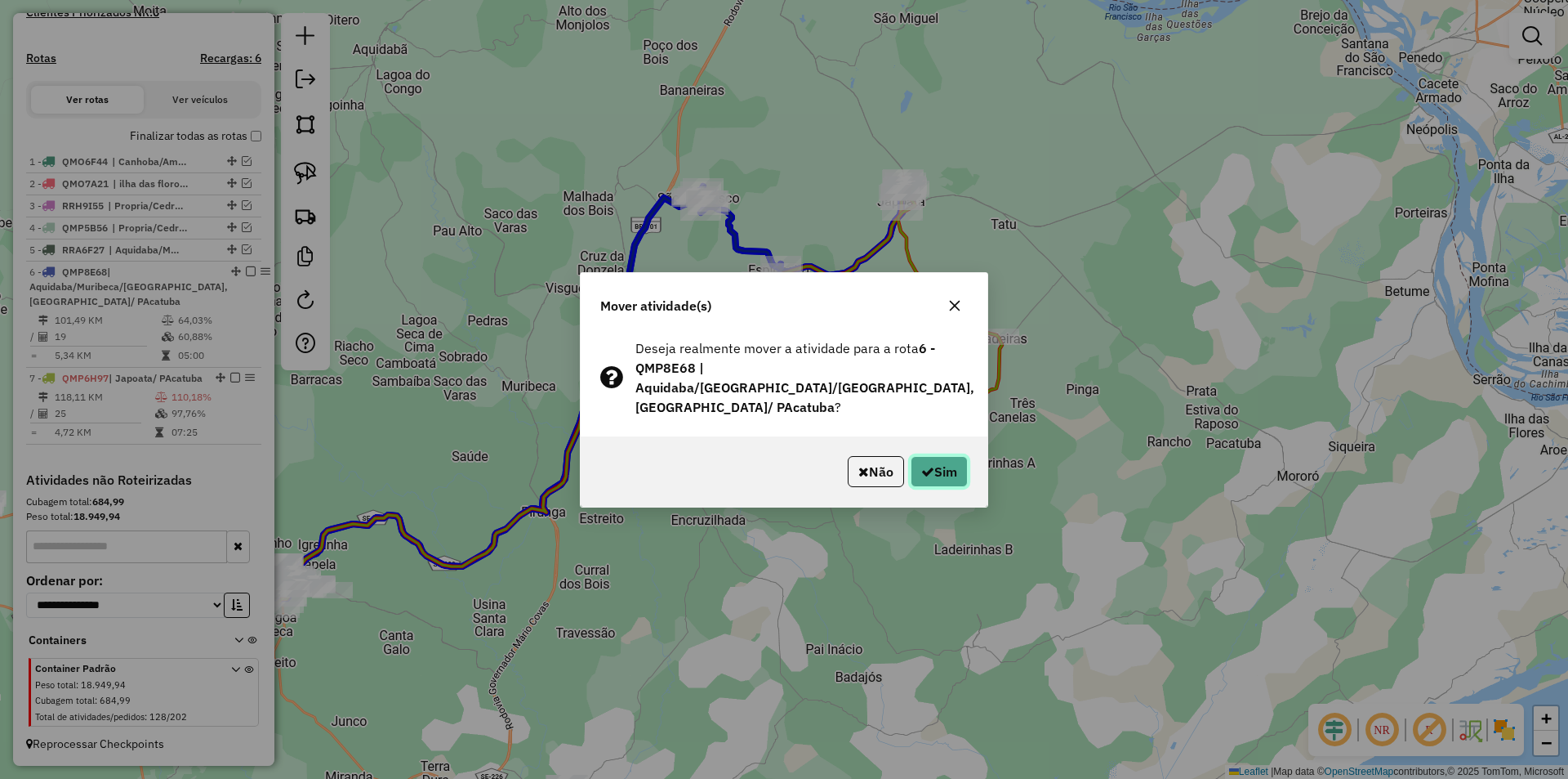
click at [935, 459] on button "Sim" at bounding box center [940, 471] width 57 height 31
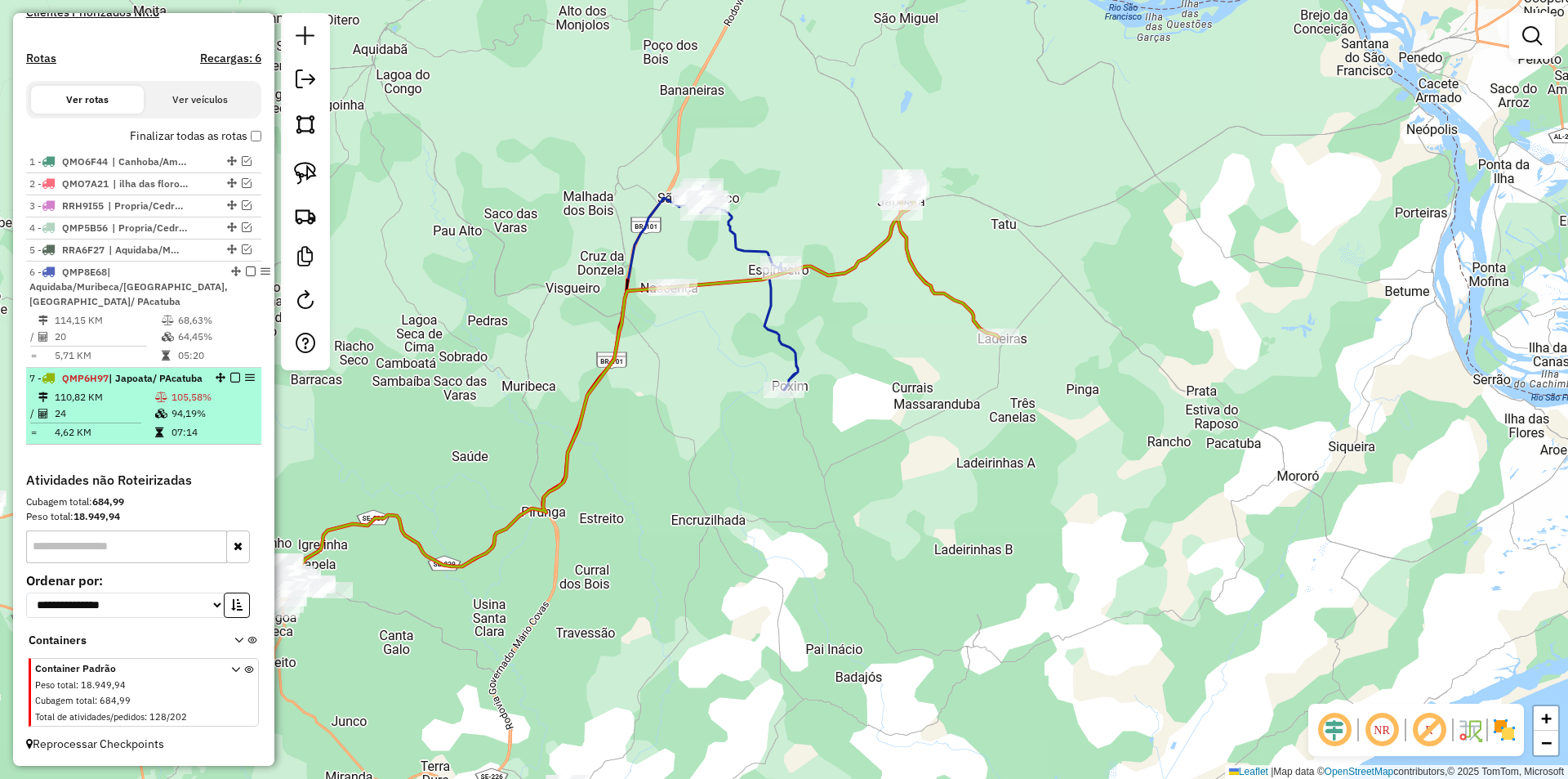
click at [215, 389] on td "105,58%" at bounding box center [212, 397] width 84 height 16
select select "**********"
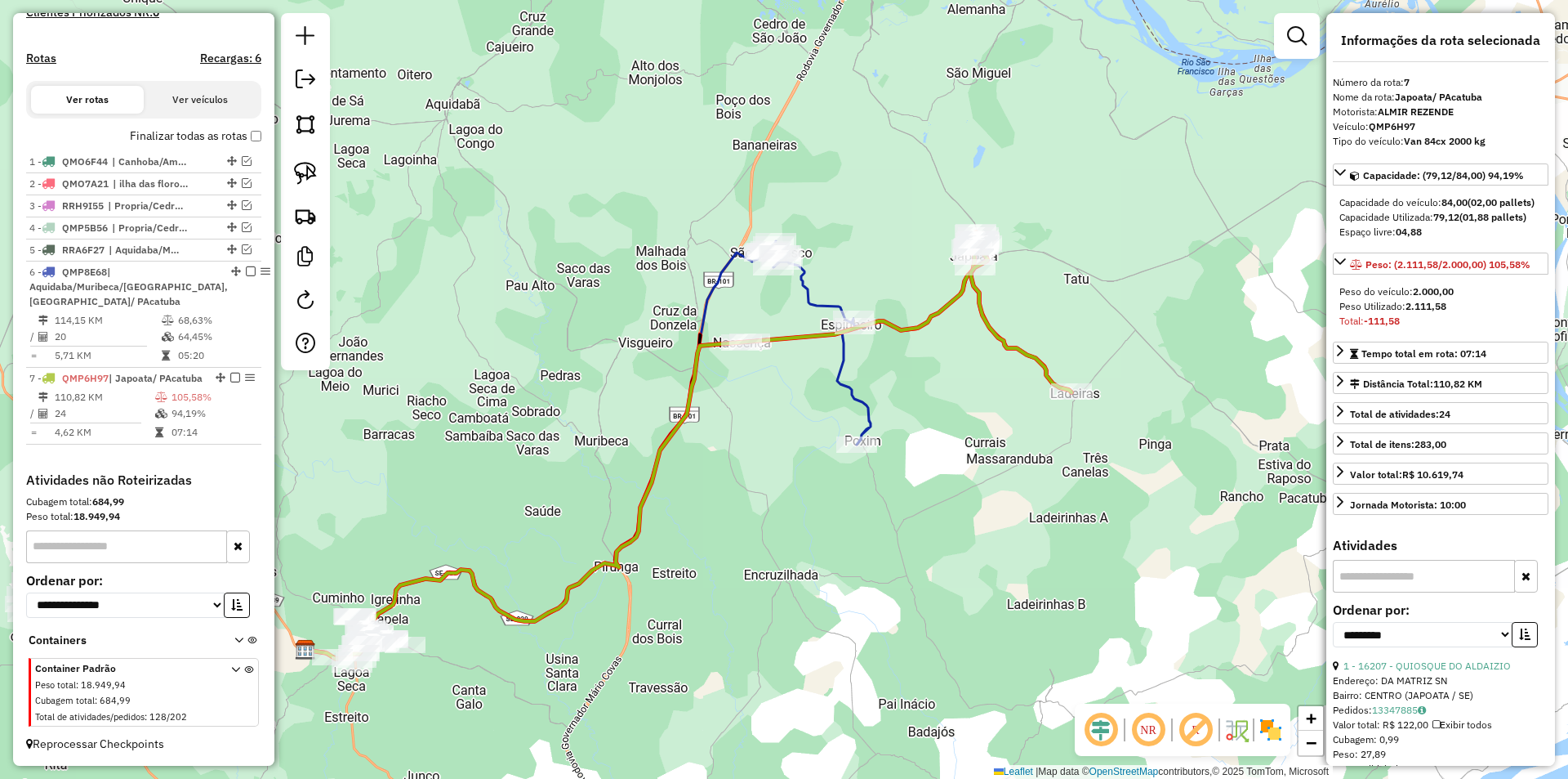
drag, startPoint x: 912, startPoint y: 302, endPoint x: 811, endPoint y: 357, distance: 115.0
click at [812, 357] on div "Janela de atendimento Grade de atendimento Capacidade Transportadoras Veículos …" at bounding box center [784, 389] width 1568 height 779
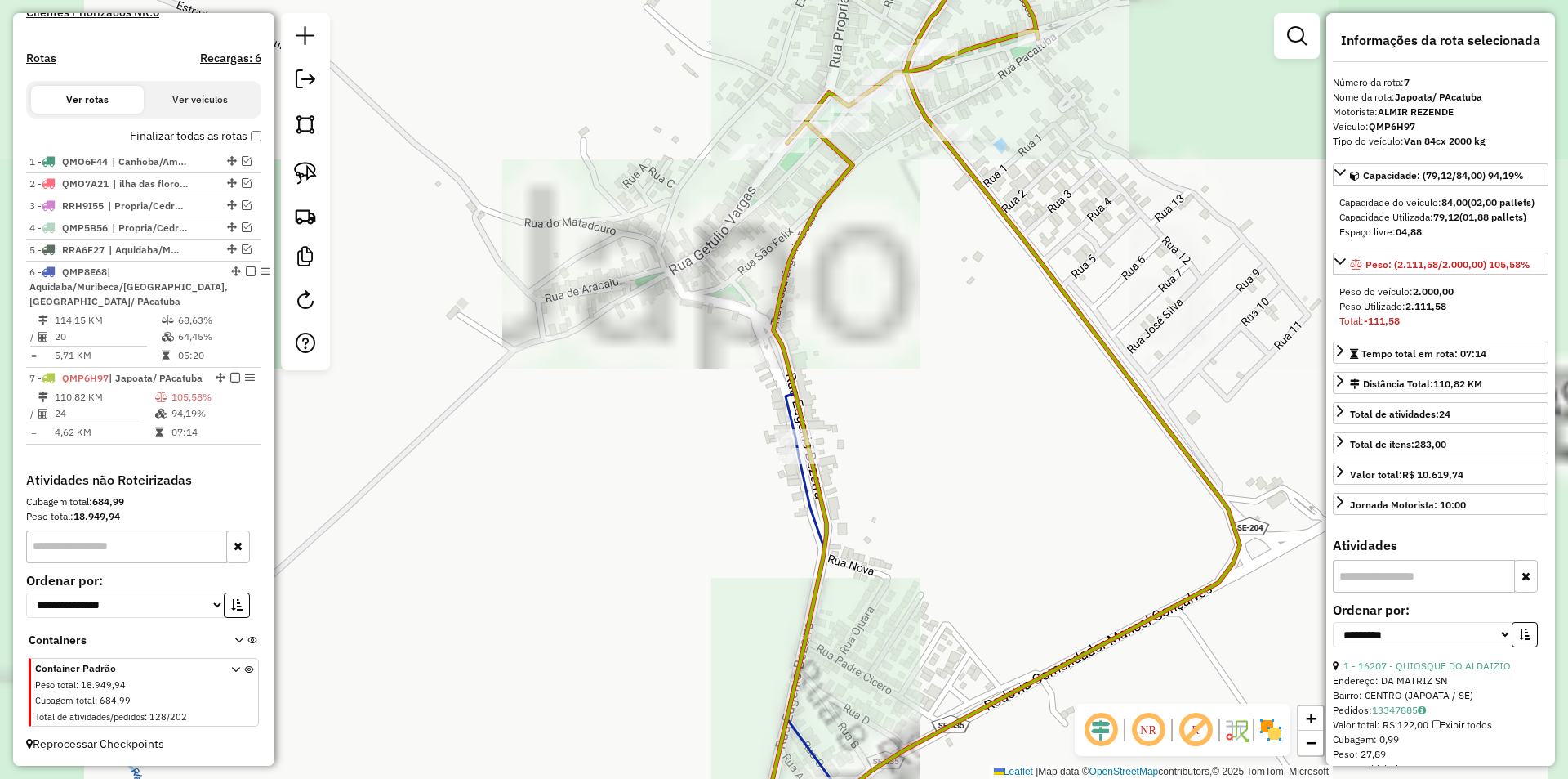
click at [950, 146] on icon at bounding box center [1008, 389] width 465 height 935
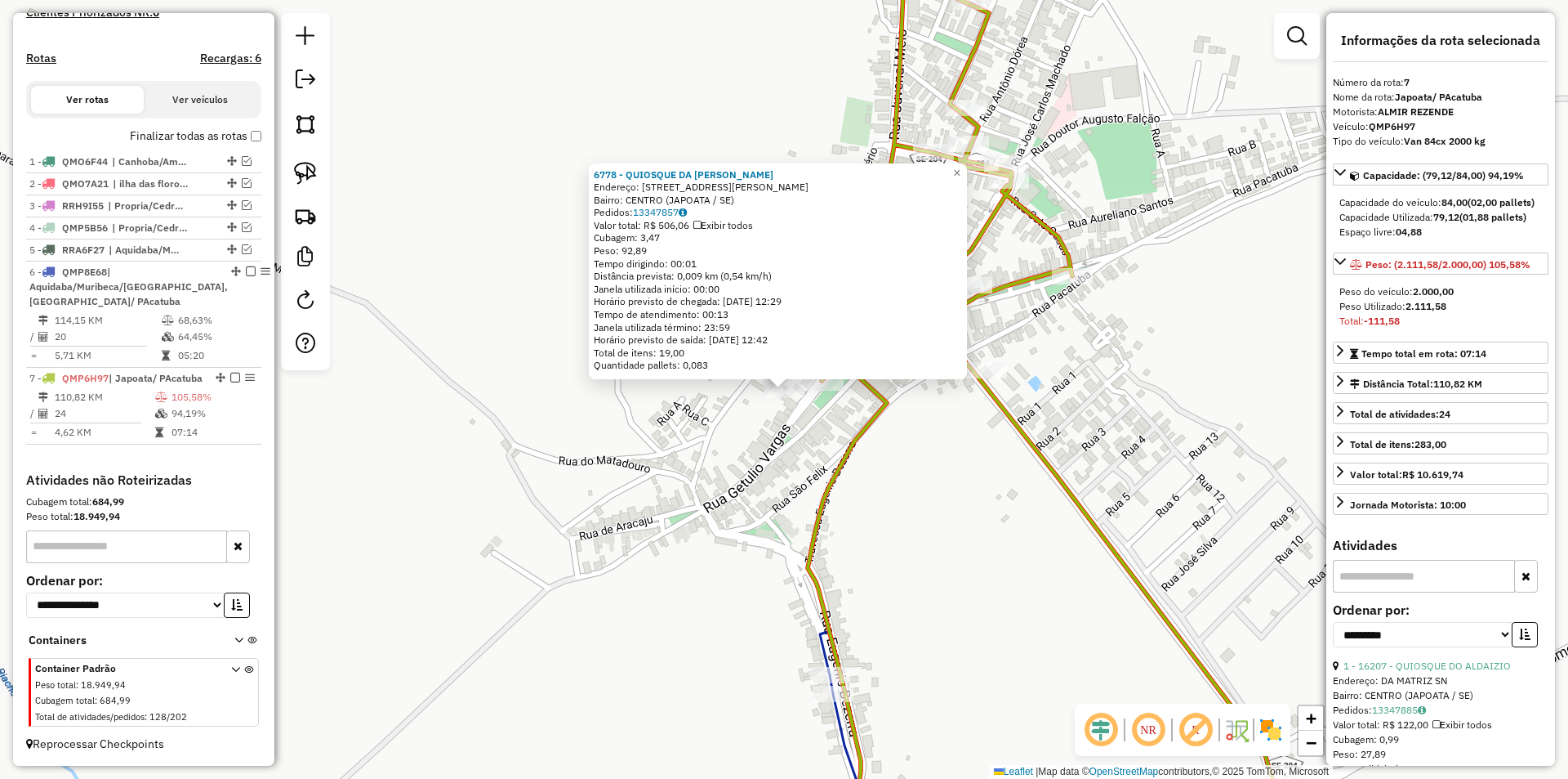
click at [831, 443] on div "6778 - QUIOSQUE DA ANTONIA Endereço: R JOSE CARLOS MACHADO, 25 Bairro: CENTRO (…" at bounding box center [784, 389] width 1568 height 779
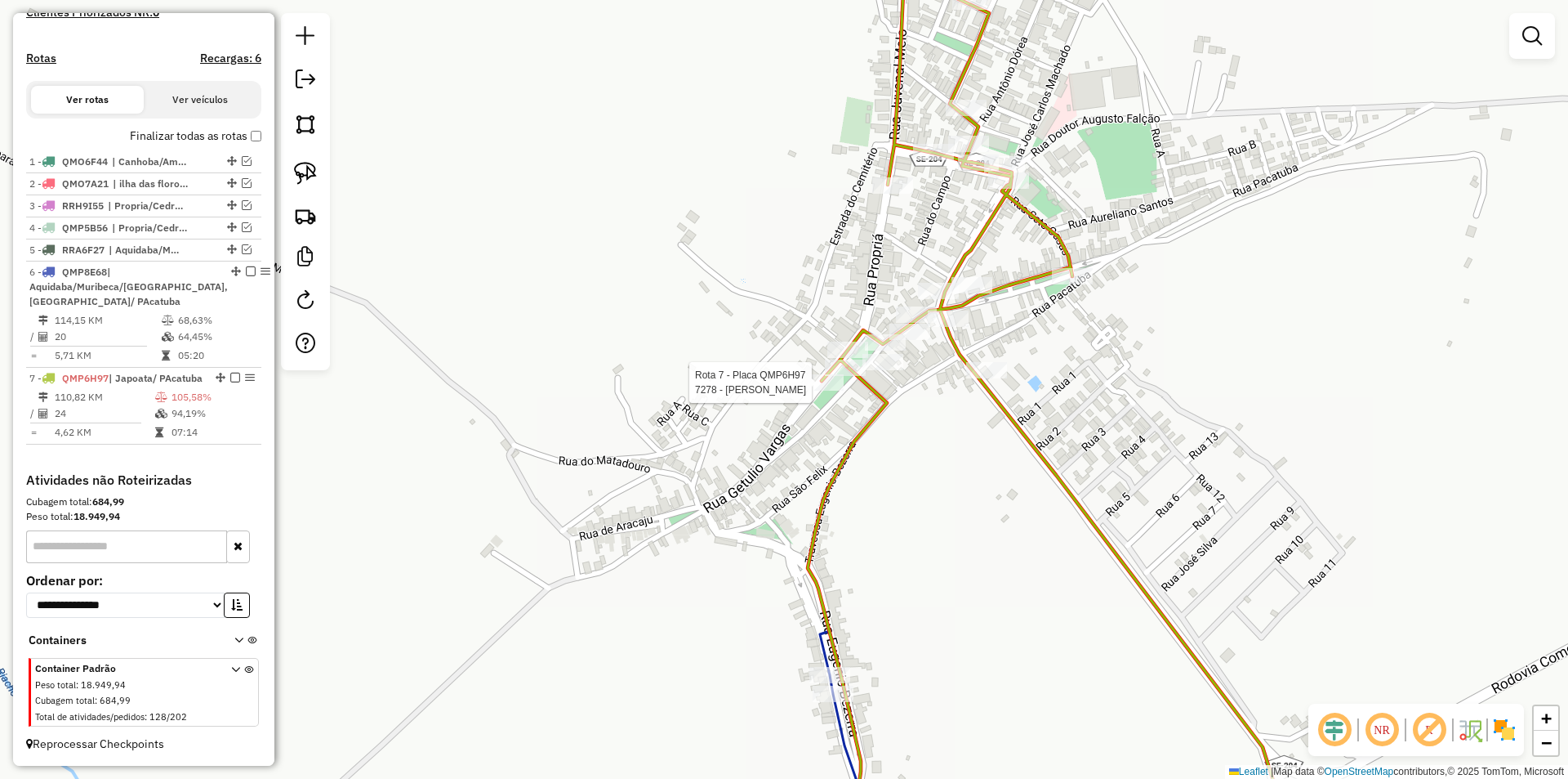
select select "**********"
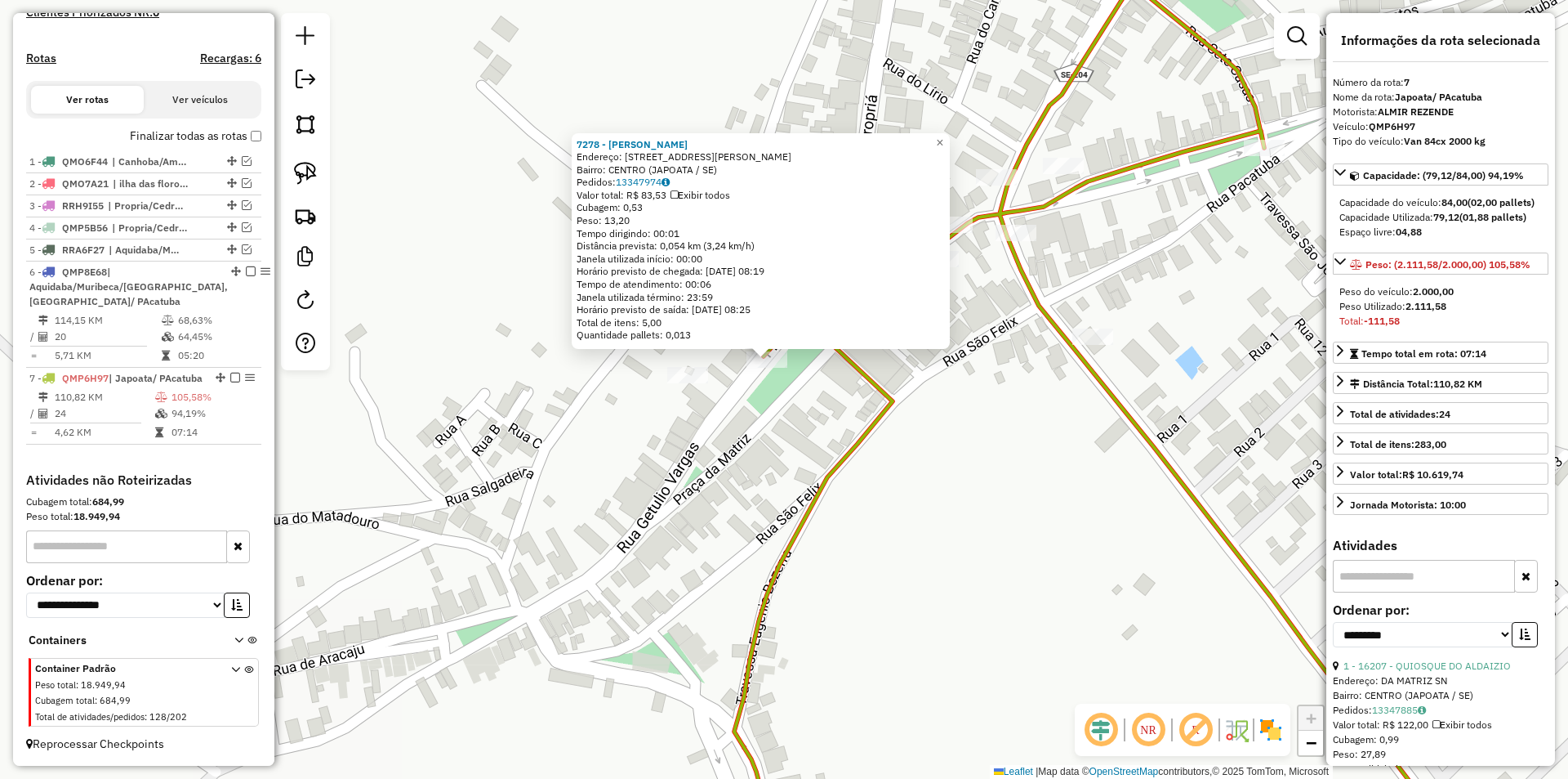
click at [802, 418] on div "7278 - MERCEARIA SILVA Endereço: R PRES GETULIO VARGAS, 385 Bairro: CENTRO (JAP…" at bounding box center [784, 389] width 1568 height 779
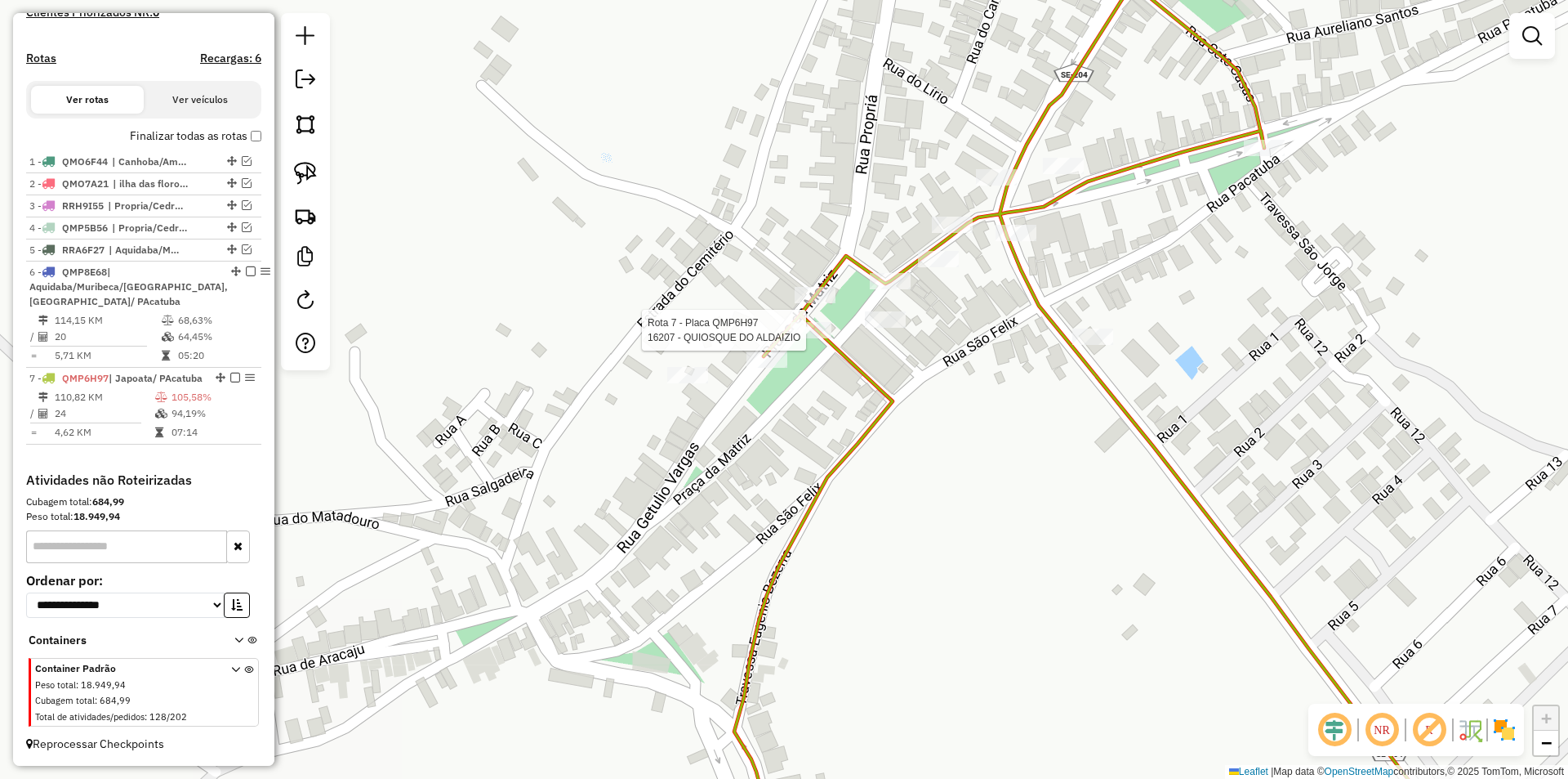
click at [809, 338] on div at bounding box center [811, 329] width 41 height 16
select select "**********"
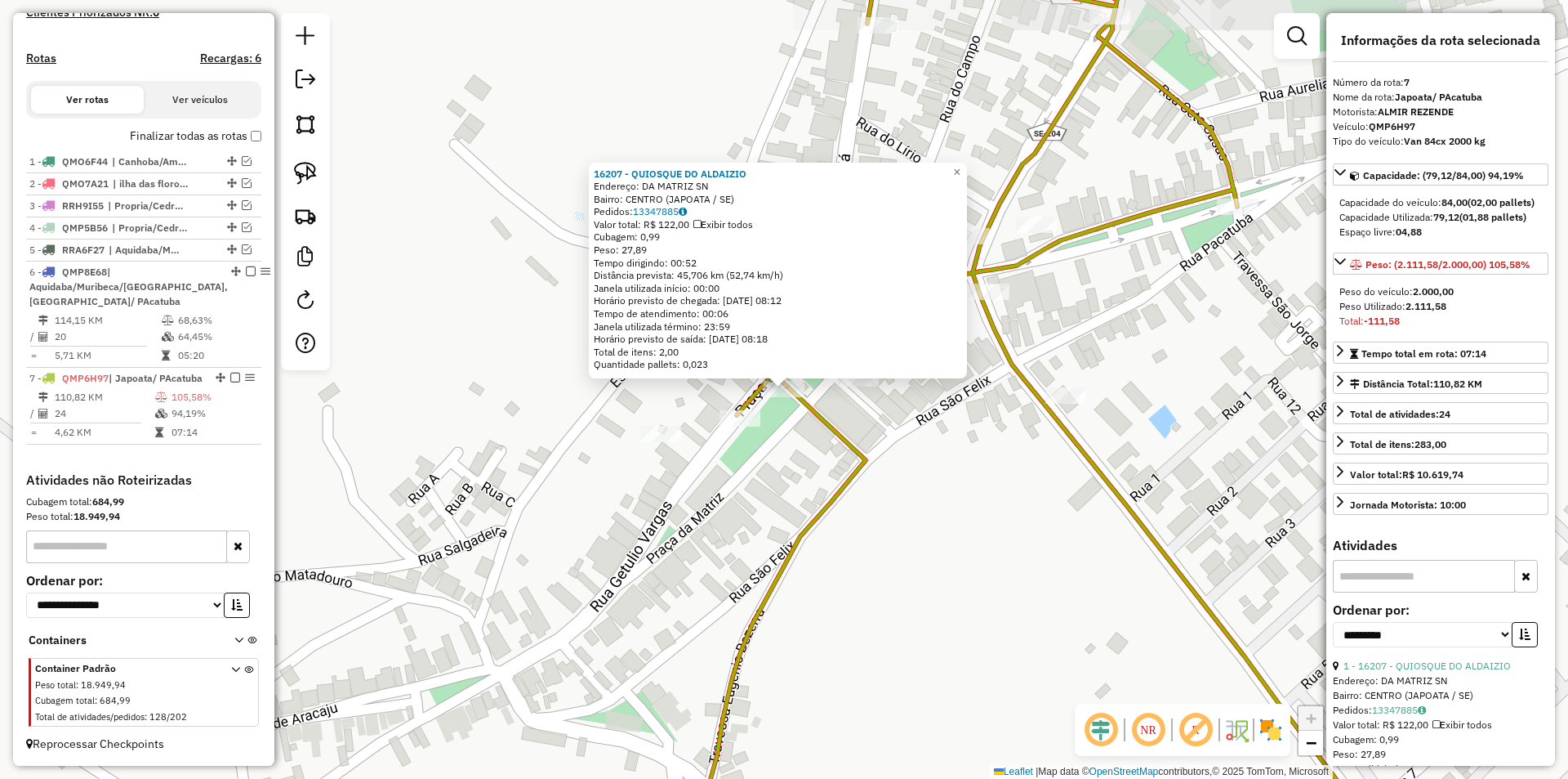
click at [784, 459] on div "16207 - QUIOSQUE DO ALDAIZIO Endereço: DA MATRIZ SN Bairro: CENTRO (JAPOATA / S…" at bounding box center [784, 389] width 1568 height 779
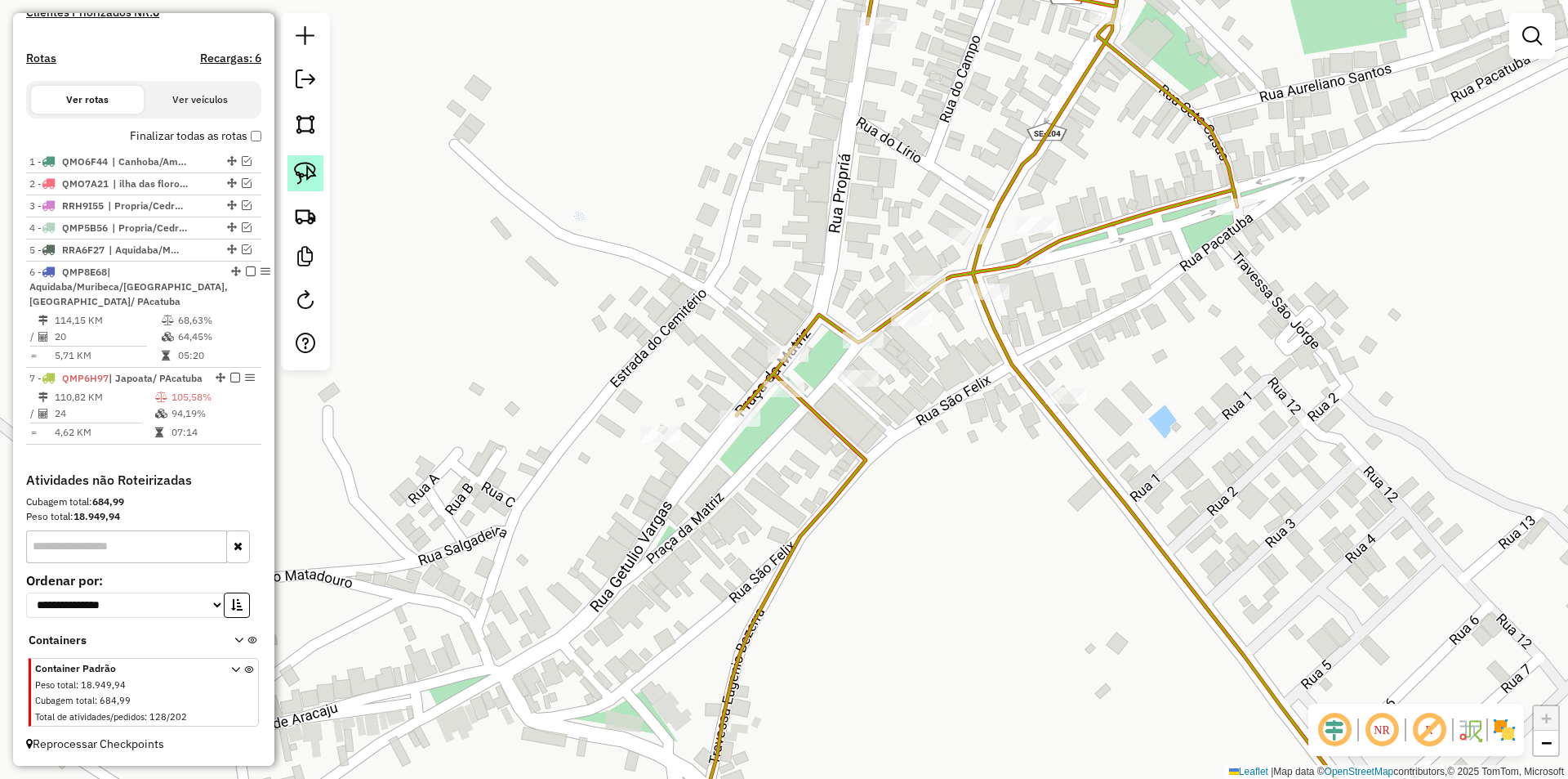
click at [310, 168] on img at bounding box center [305, 173] width 22 height 22
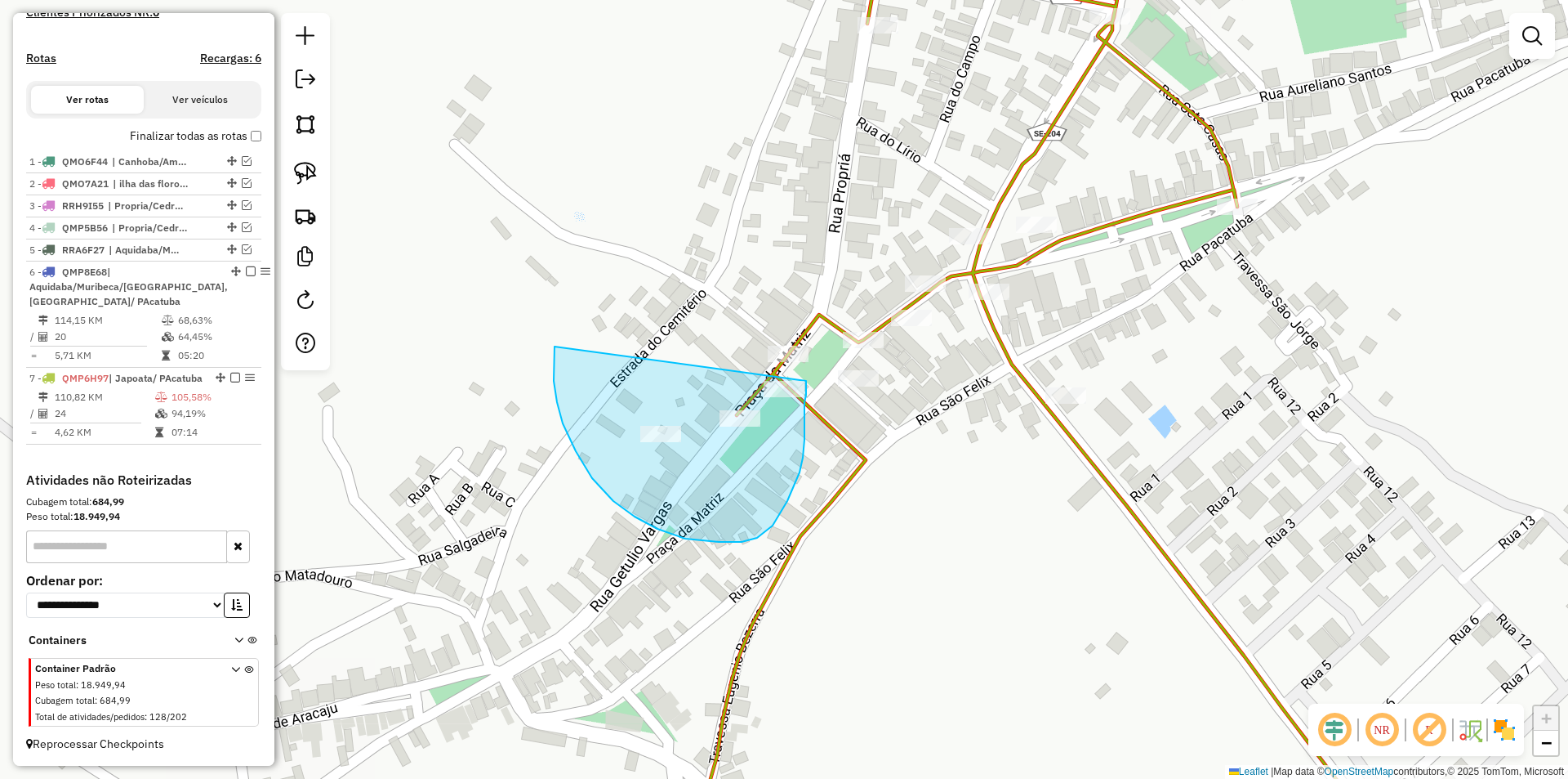
drag, startPoint x: 557, startPoint y: 402, endPoint x: 807, endPoint y: 380, distance: 251.0
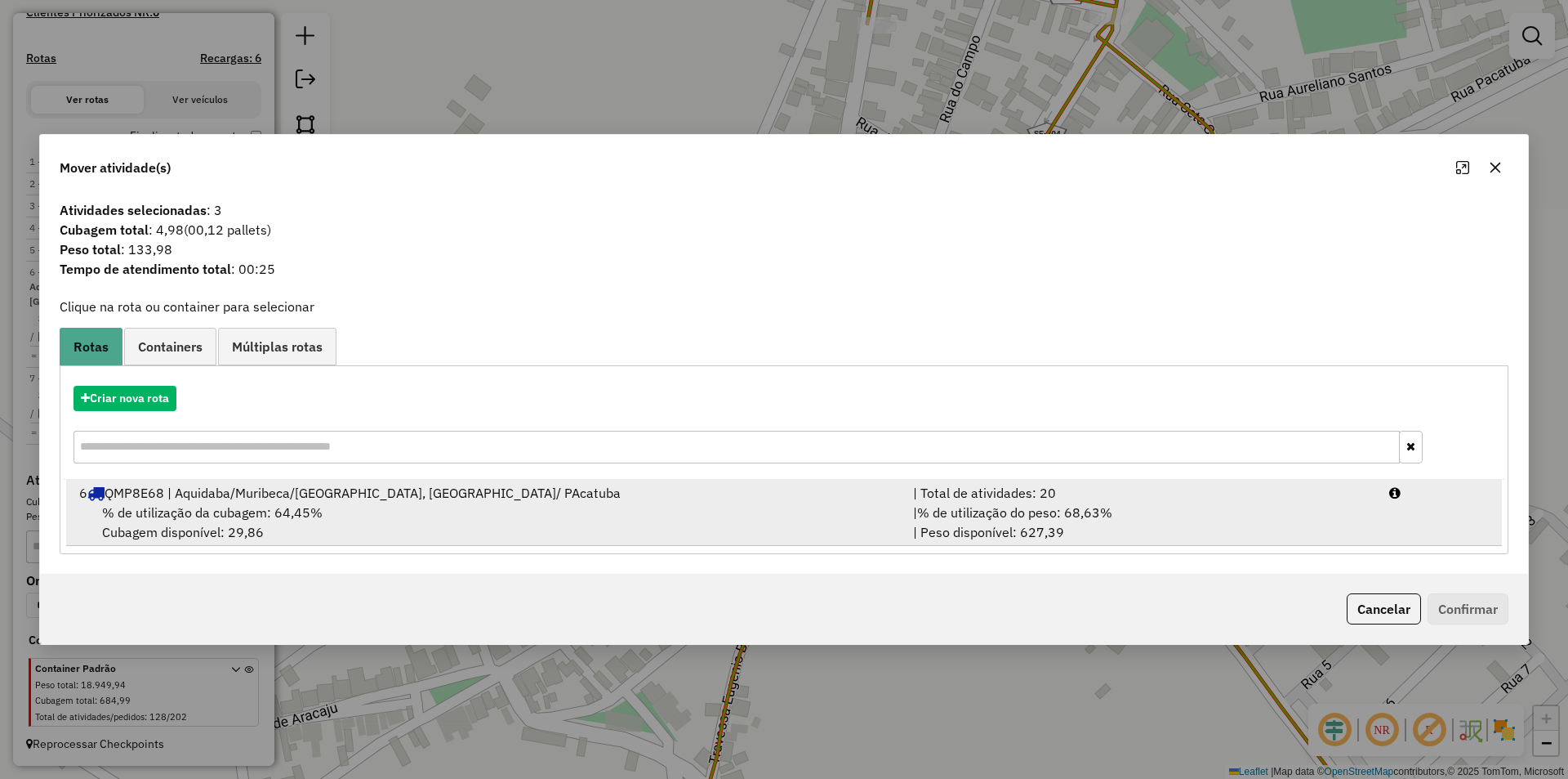
click at [1419, 512] on li "6 QMP8E68 | Aquidaba/Muribeca/Sao Francisco, Japoata/ PAcatuba | Total de ativi…" at bounding box center [784, 513] width 1436 height 67
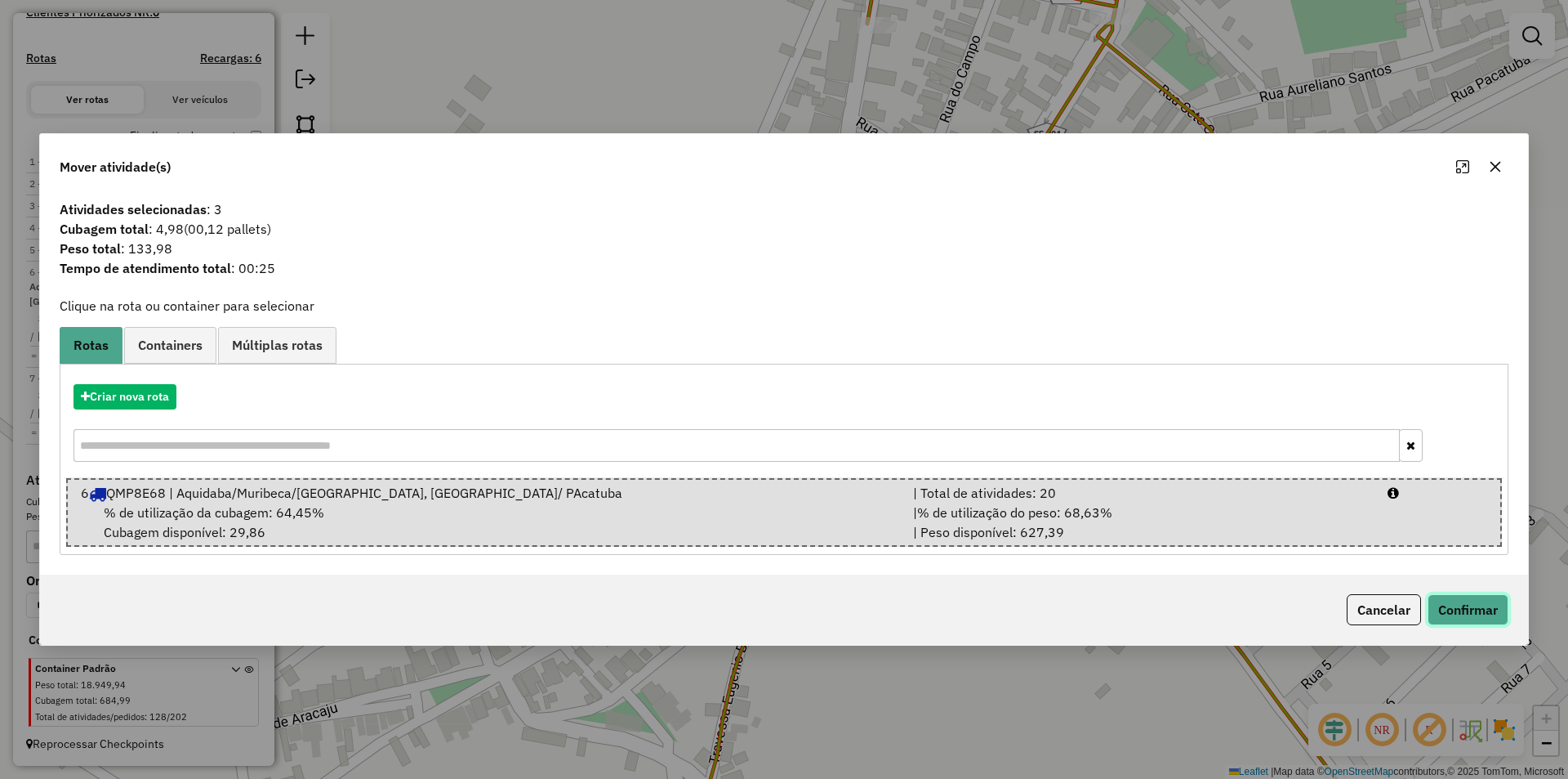
drag, startPoint x: 1431, startPoint y: 606, endPoint x: 1445, endPoint y: 604, distance: 14.1
click at [1437, 606] on button "Confirmar" at bounding box center [1469, 610] width 81 height 31
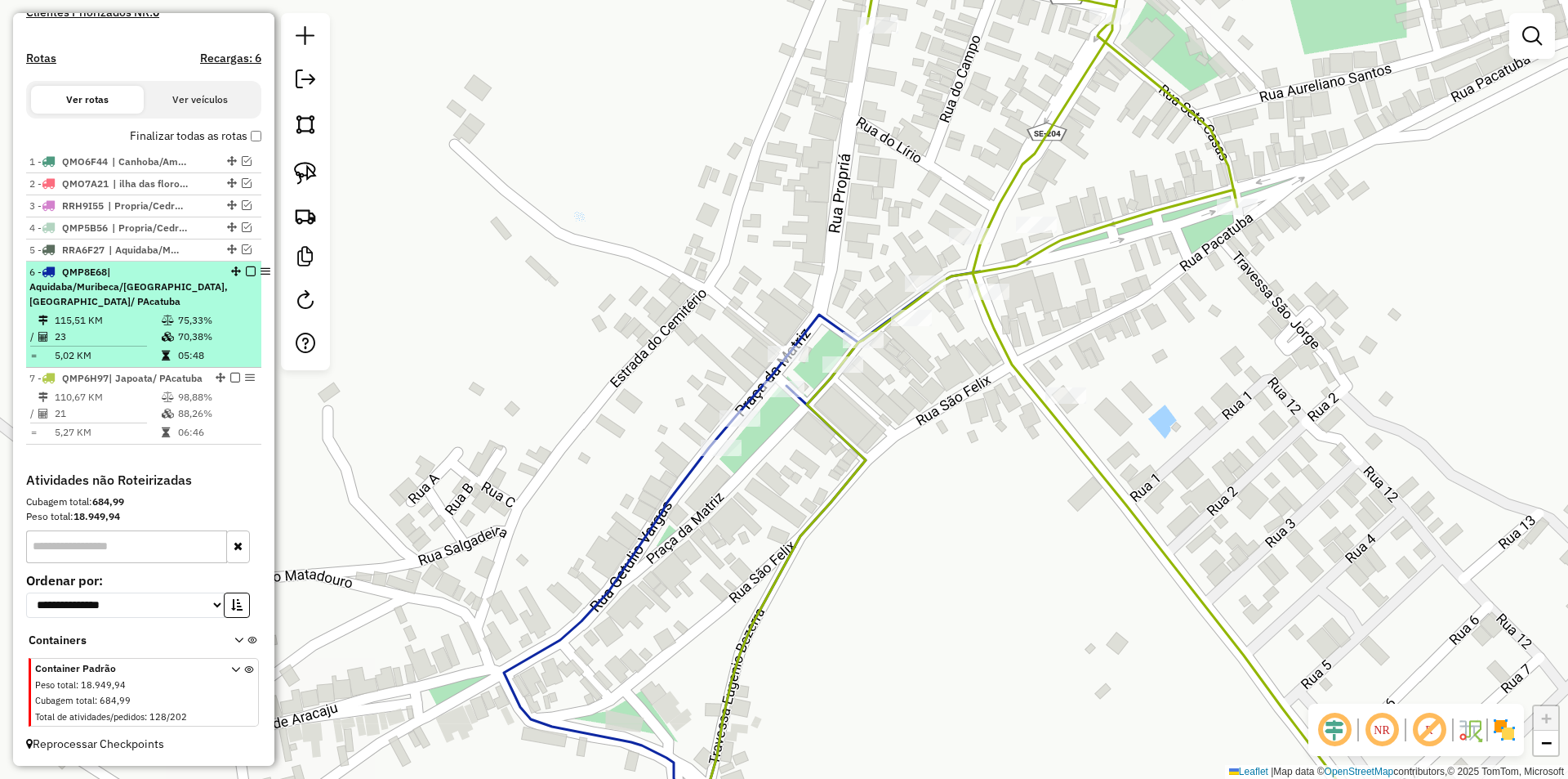
click at [196, 329] on td "70,38%" at bounding box center [216, 336] width 78 height 16
select select "**********"
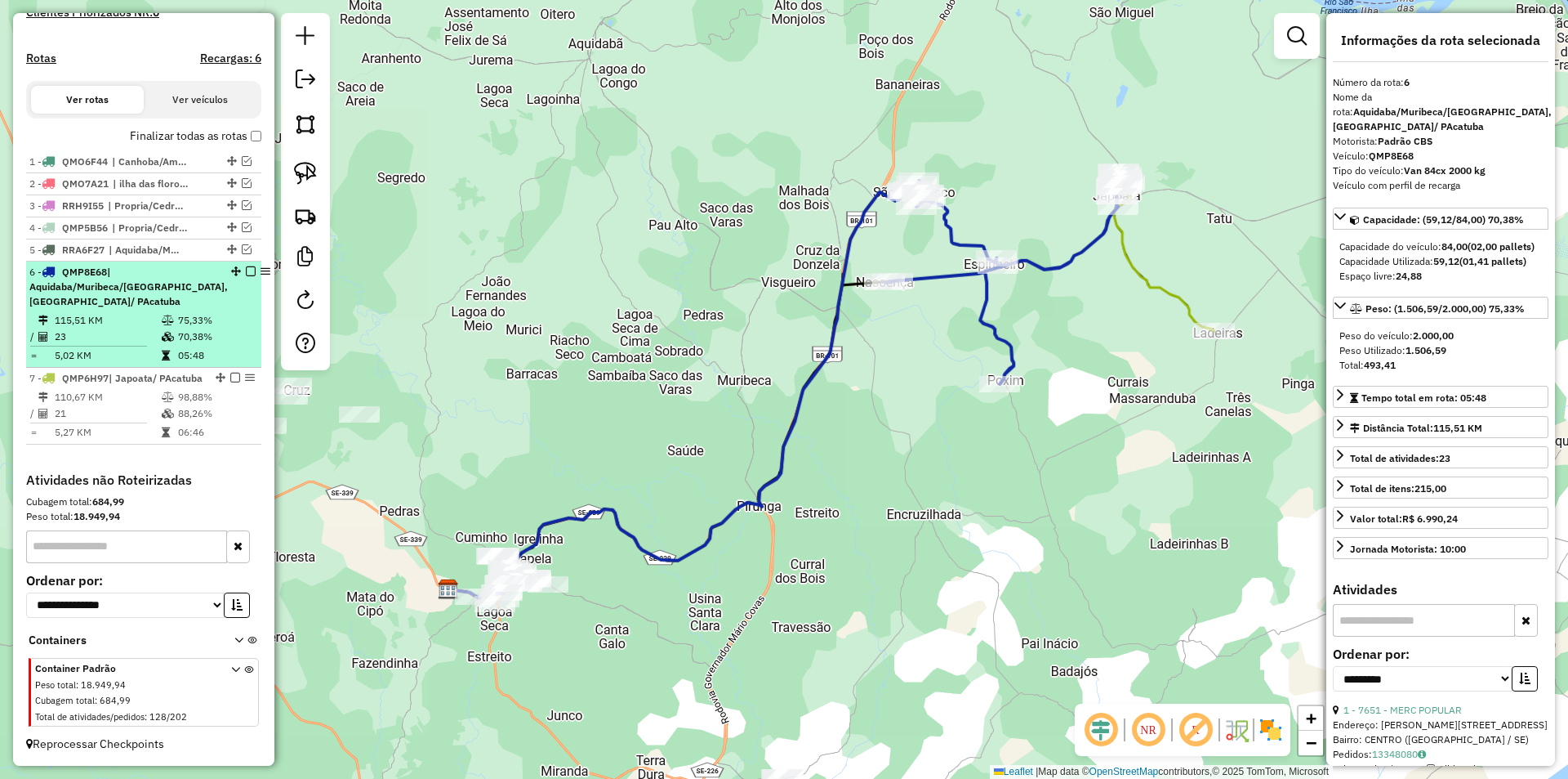
click at [230, 373] on em at bounding box center [234, 377] width 10 height 10
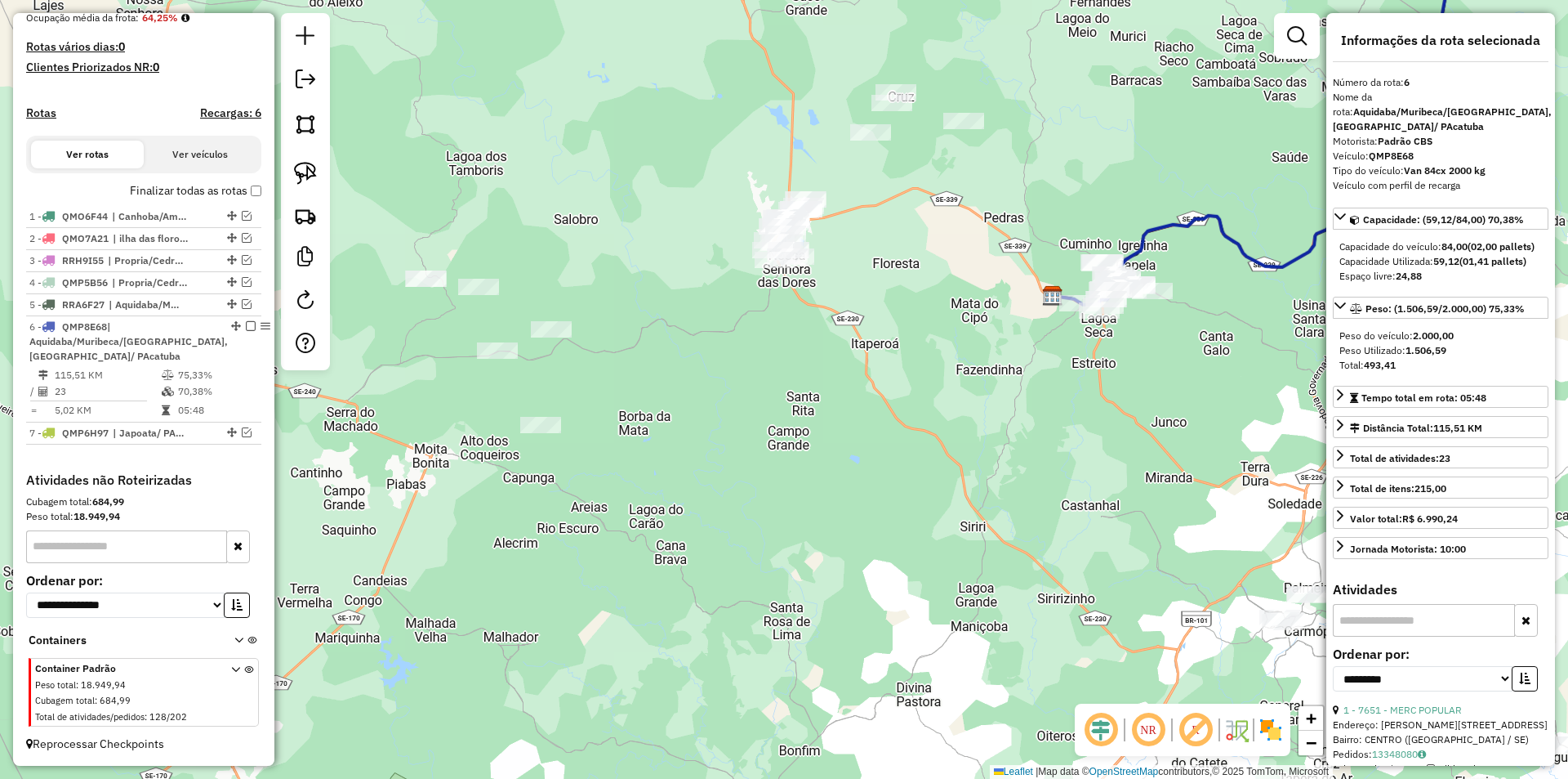
drag, startPoint x: 644, startPoint y: 520, endPoint x: 1242, endPoint y: 245, distance: 658.2
click at [1242, 245] on icon at bounding box center [1282, 102] width 459 height 406
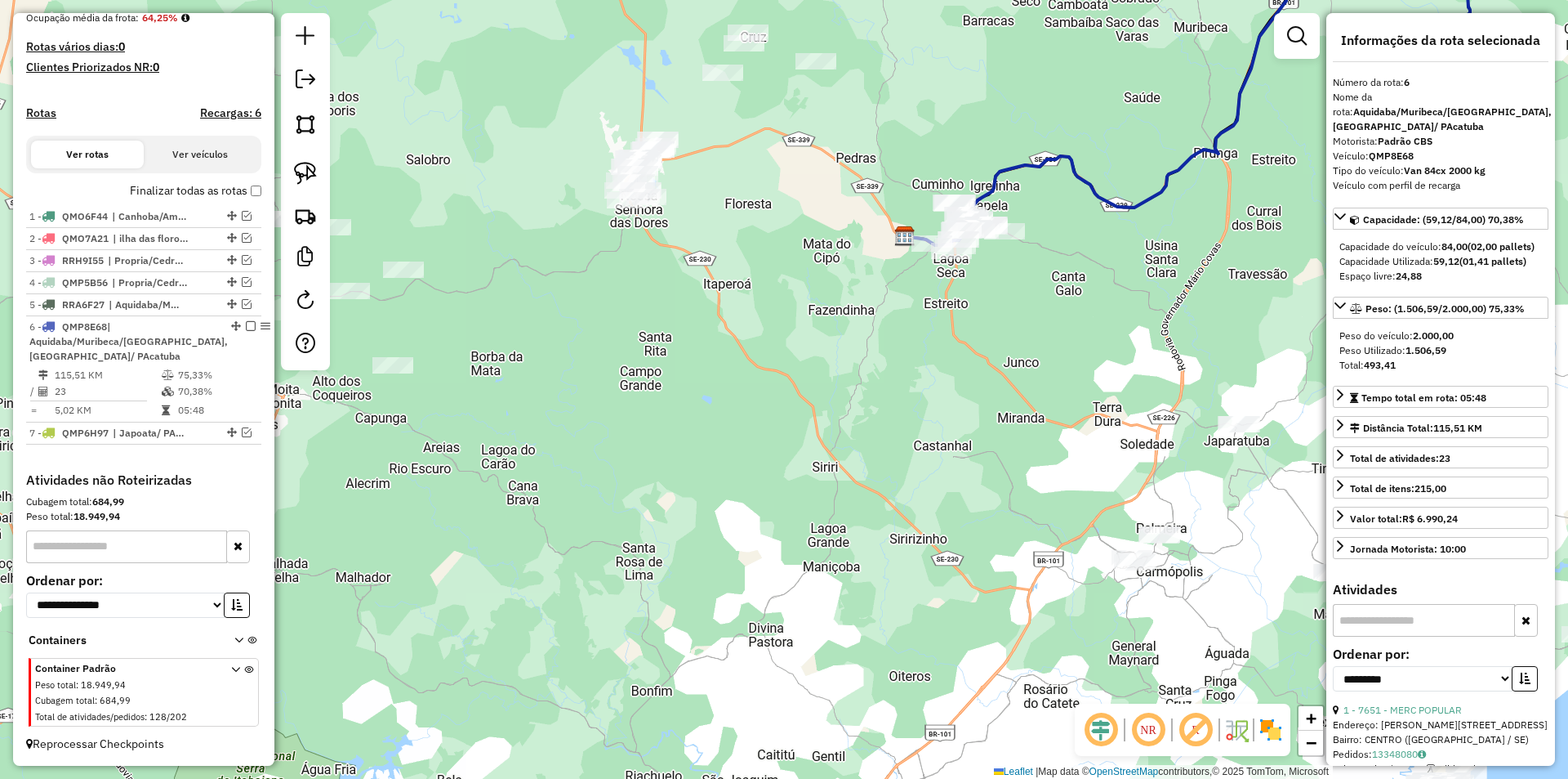
drag, startPoint x: 711, startPoint y: 465, endPoint x: 640, endPoint y: 417, distance: 85.7
click at [666, 436] on div "Janela de atendimento Grade de atendimento Capacidade Transportadoras Veículos …" at bounding box center [784, 389] width 1568 height 779
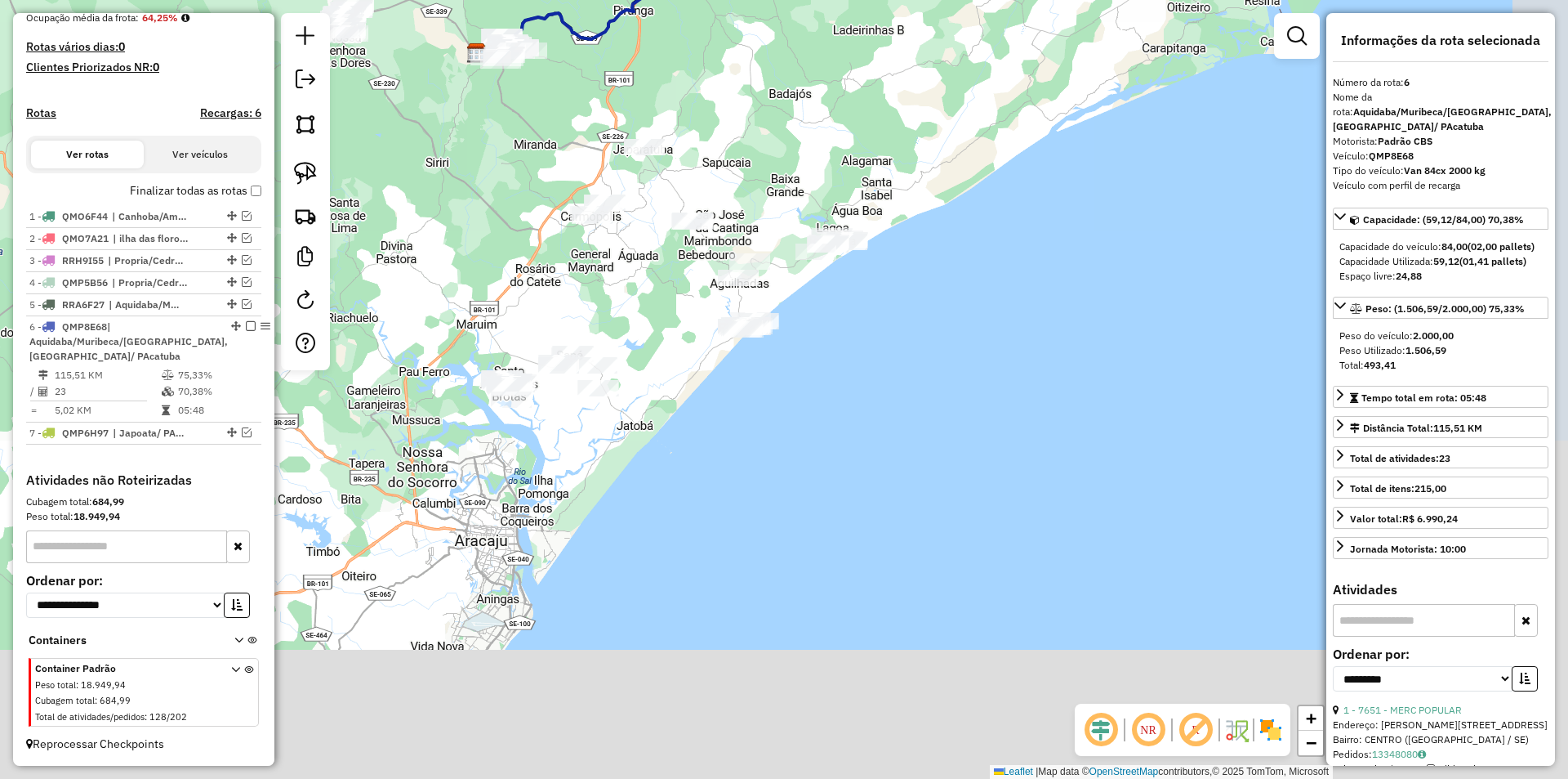
drag, startPoint x: 671, startPoint y: 458, endPoint x: 450, endPoint y: 230, distance: 317.5
click at [486, 257] on div "Janela de atendimento Grade de atendimento Capacidade Transportadoras Veículos …" at bounding box center [784, 389] width 1568 height 779
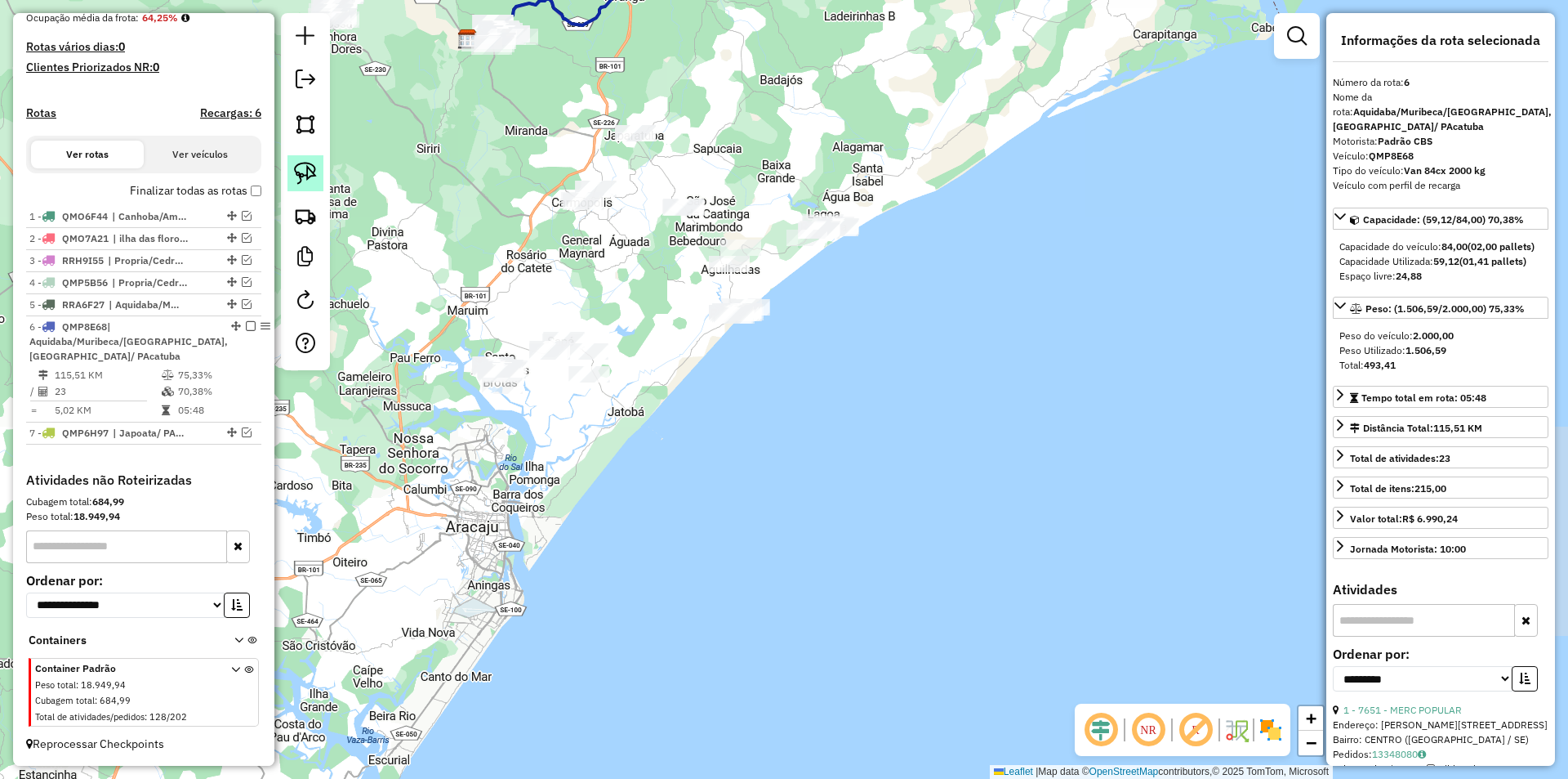
click at [313, 174] on img at bounding box center [305, 173] width 22 height 22
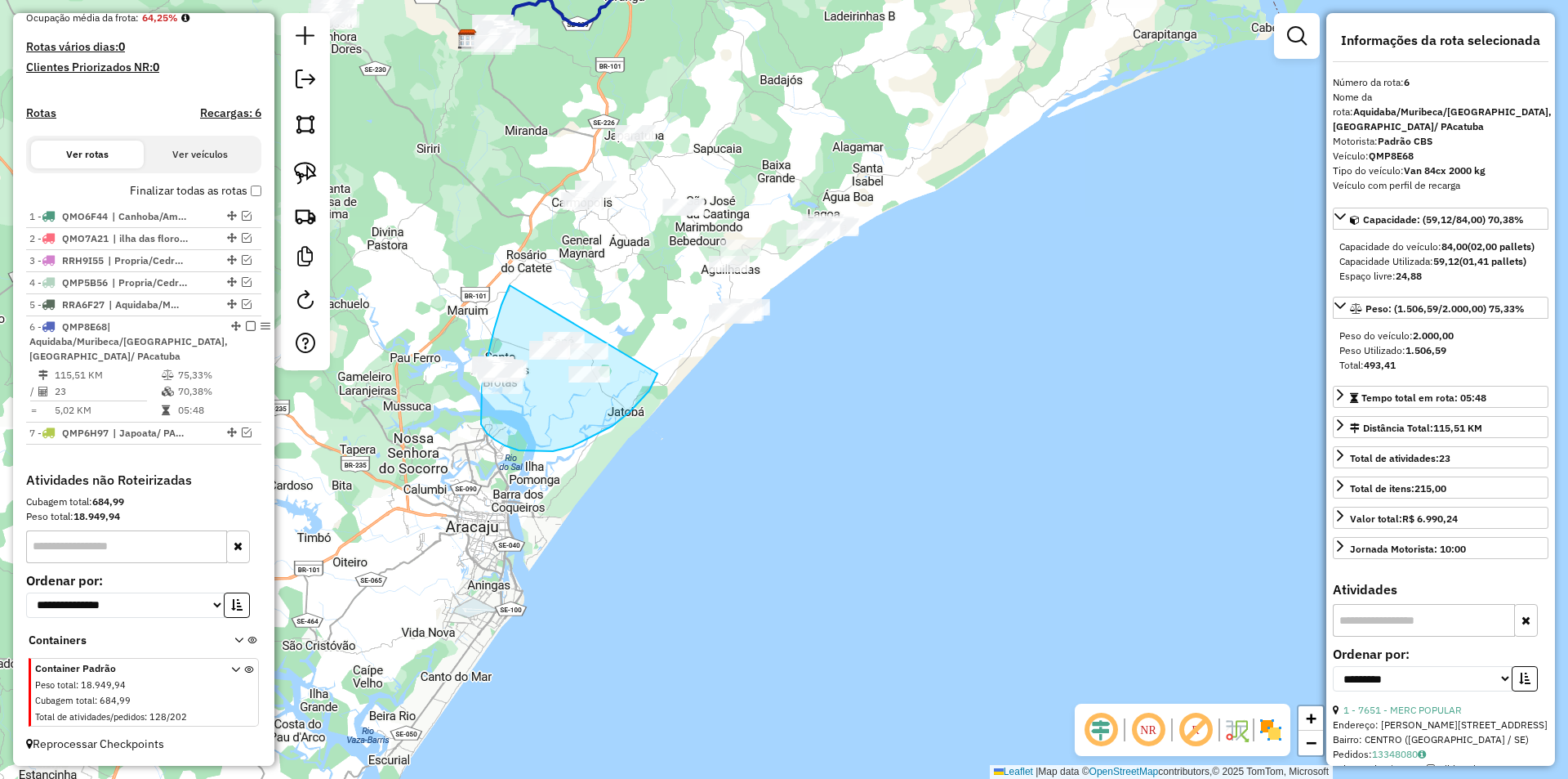
drag, startPoint x: 505, startPoint y: 297, endPoint x: 658, endPoint y: 374, distance: 171.3
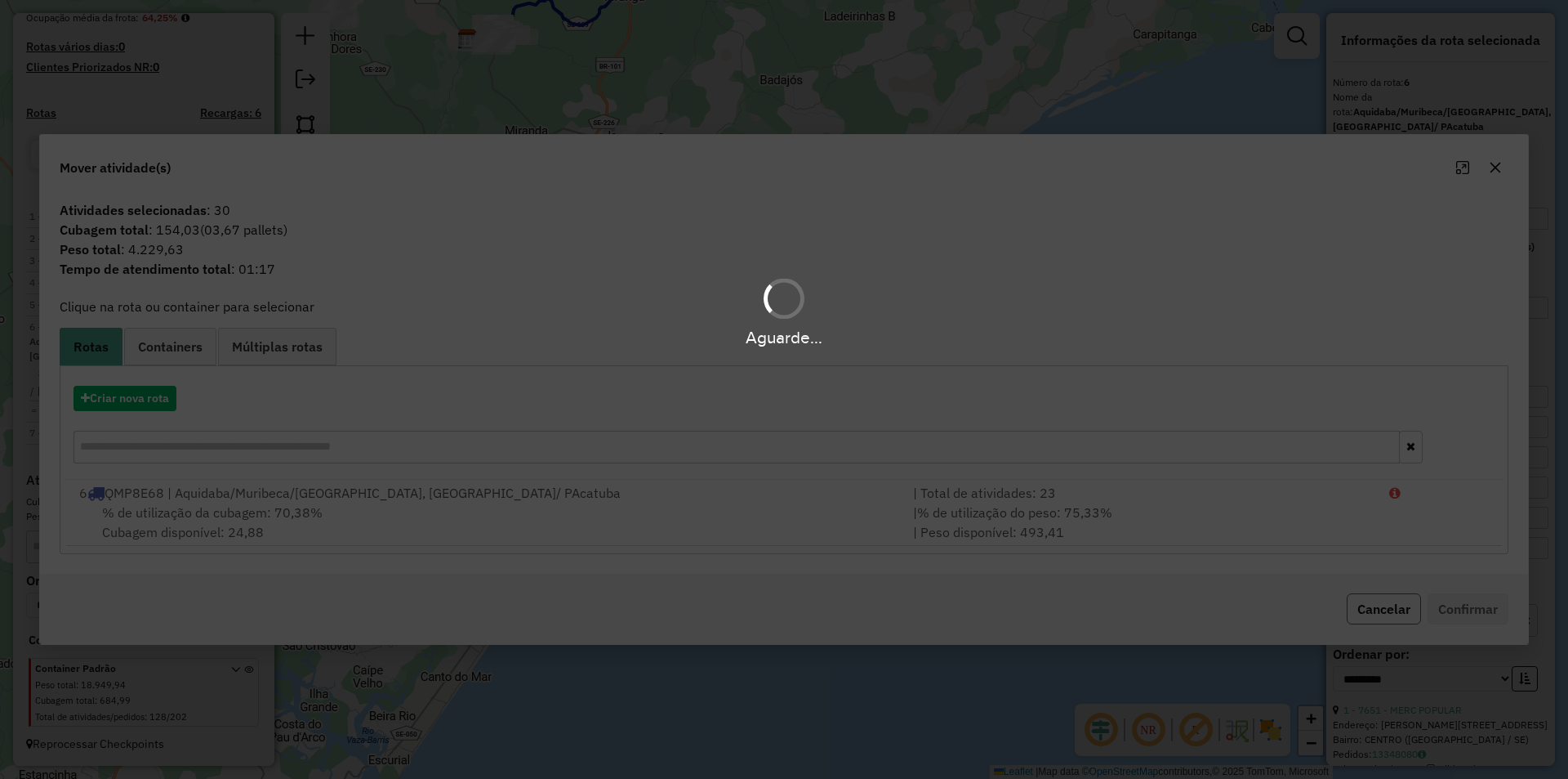
click at [1366, 614] on button "Cancelar" at bounding box center [1384, 609] width 74 height 31
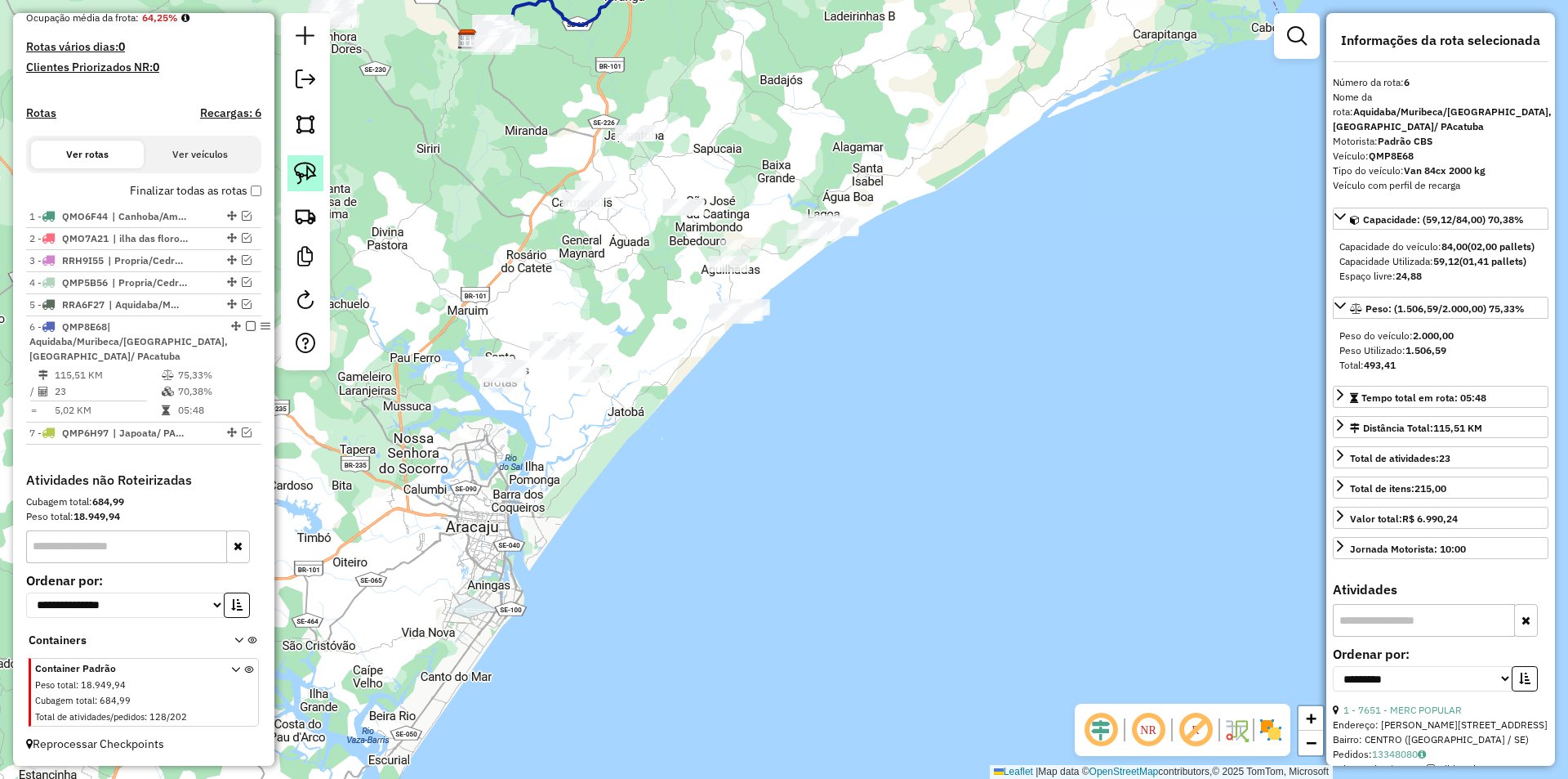
click at [294, 185] on link at bounding box center [306, 174] width 36 height 36
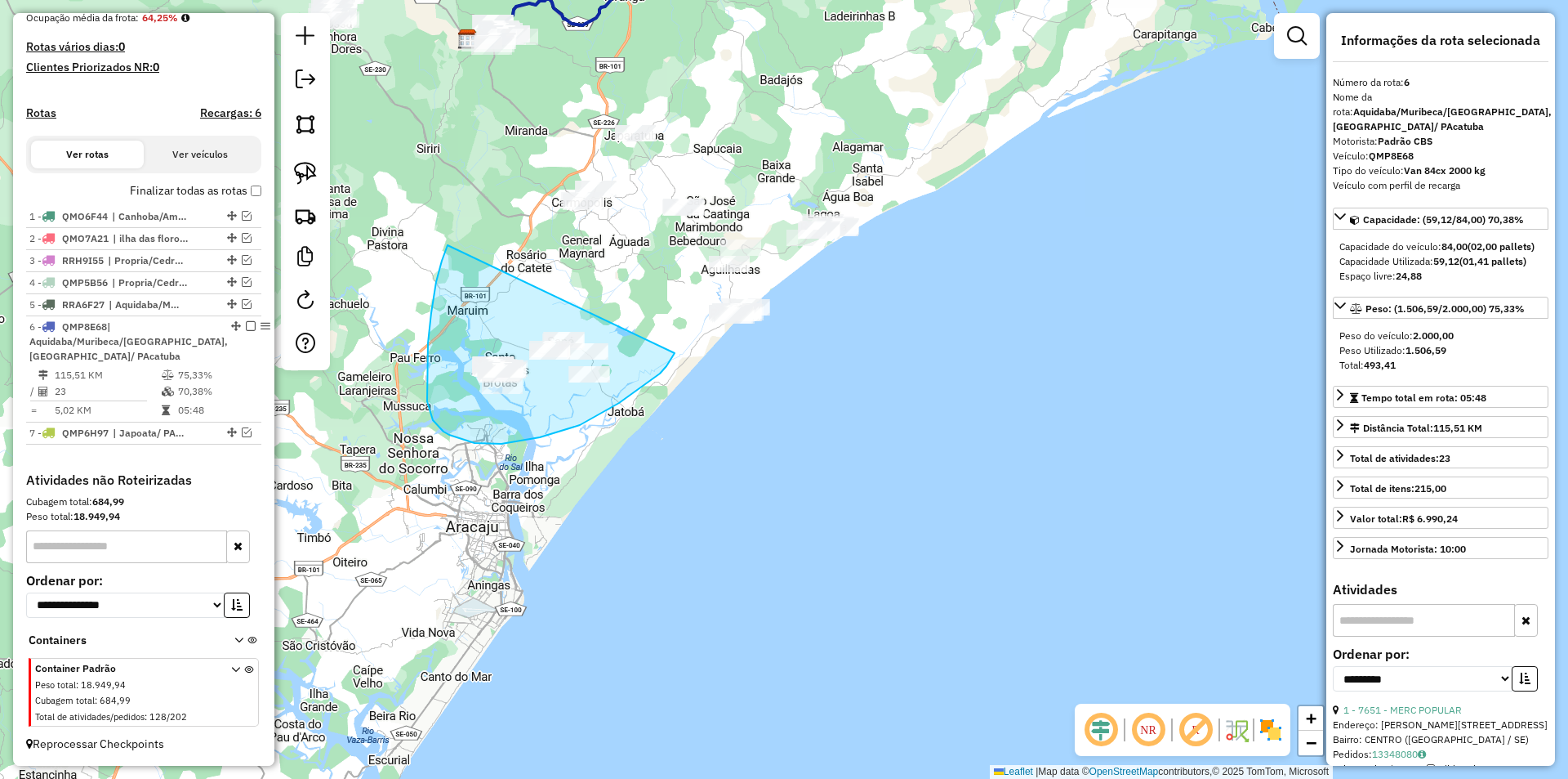
drag, startPoint x: 442, startPoint y: 260, endPoint x: 678, endPoint y: 329, distance: 245.9
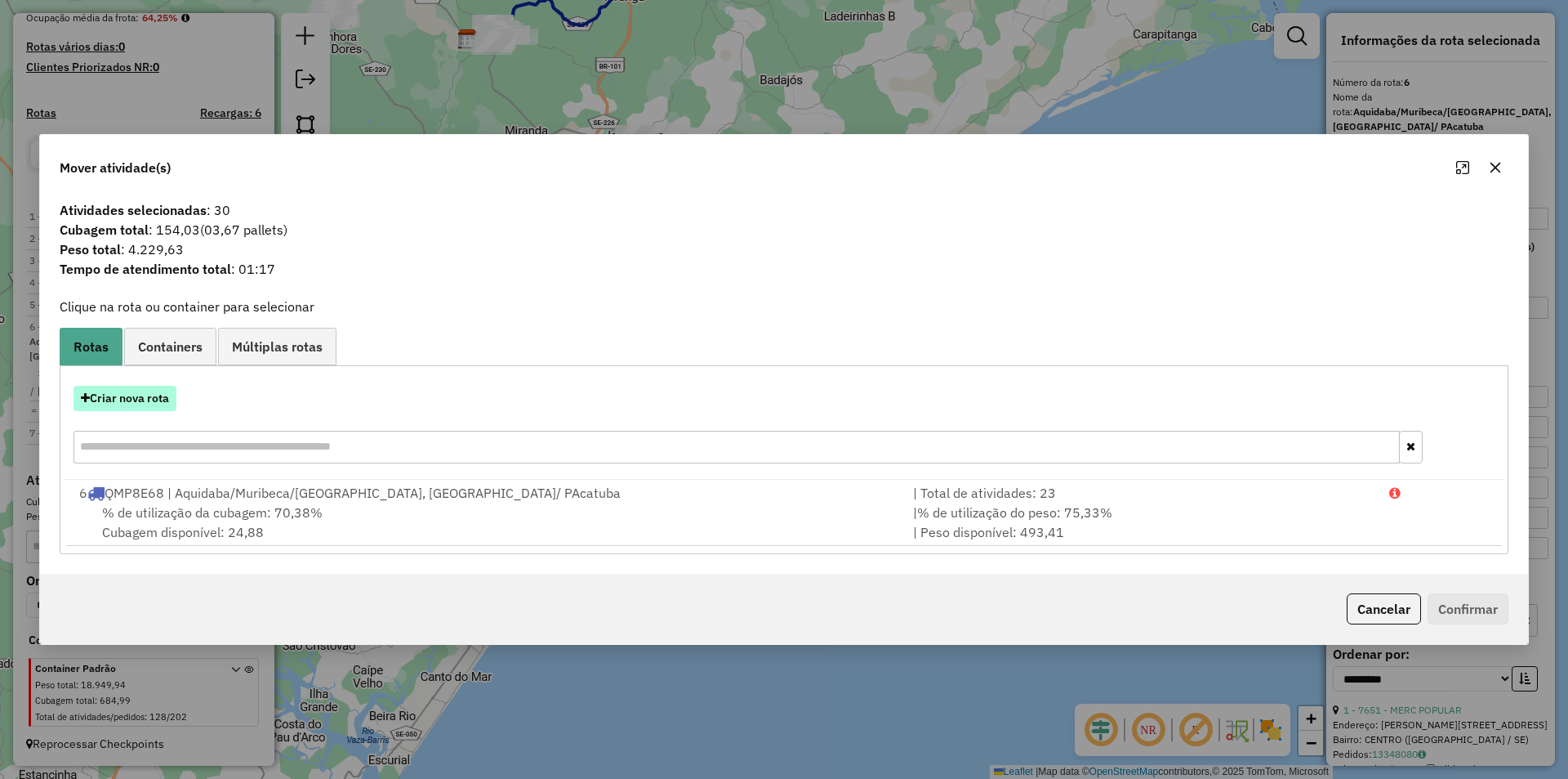
click at [158, 399] on button "Criar nova rota" at bounding box center [124, 398] width 103 height 25
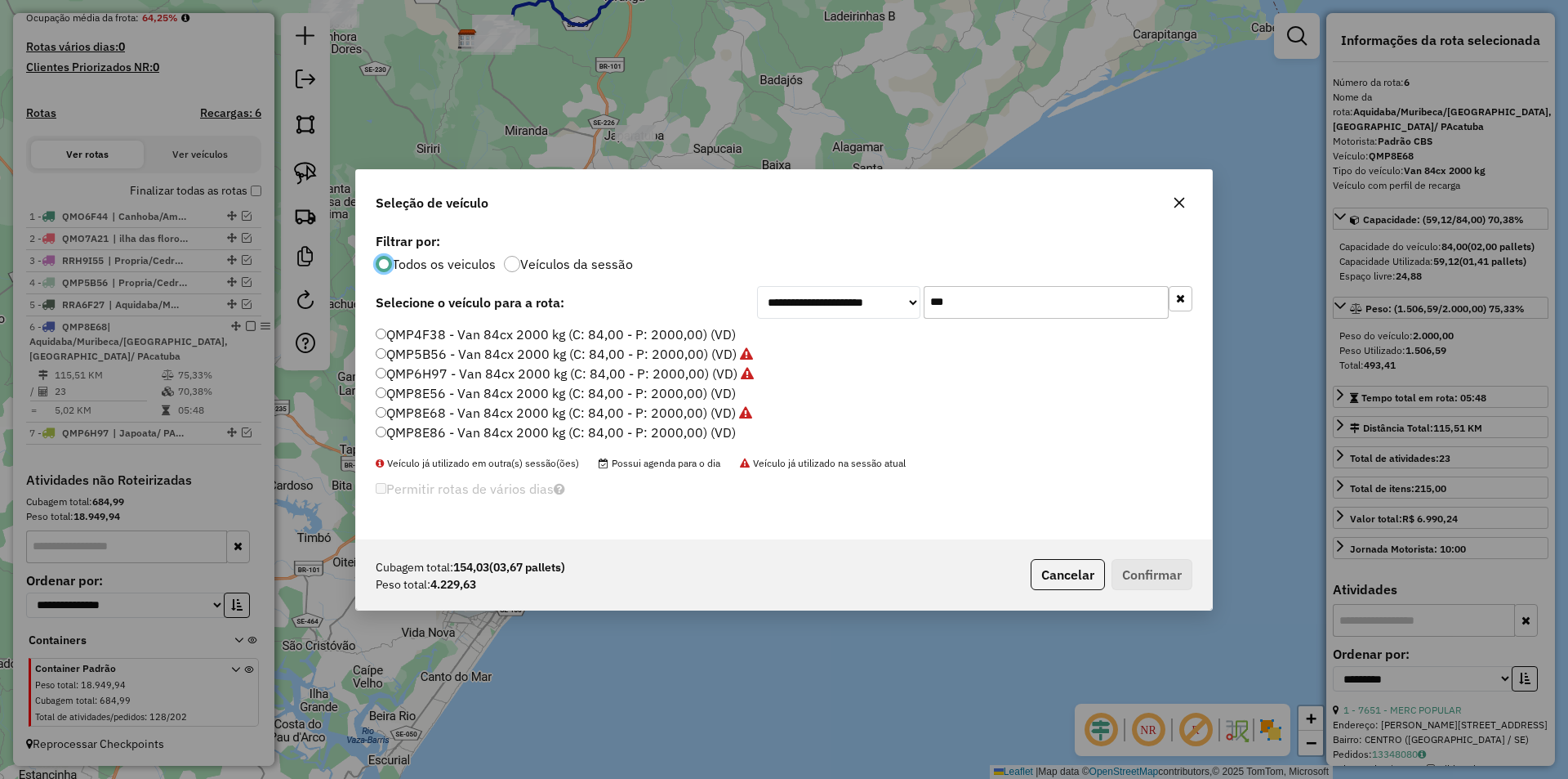
scroll to position [9, 5]
click at [970, 303] on input "***" at bounding box center [1046, 303] width 245 height 33
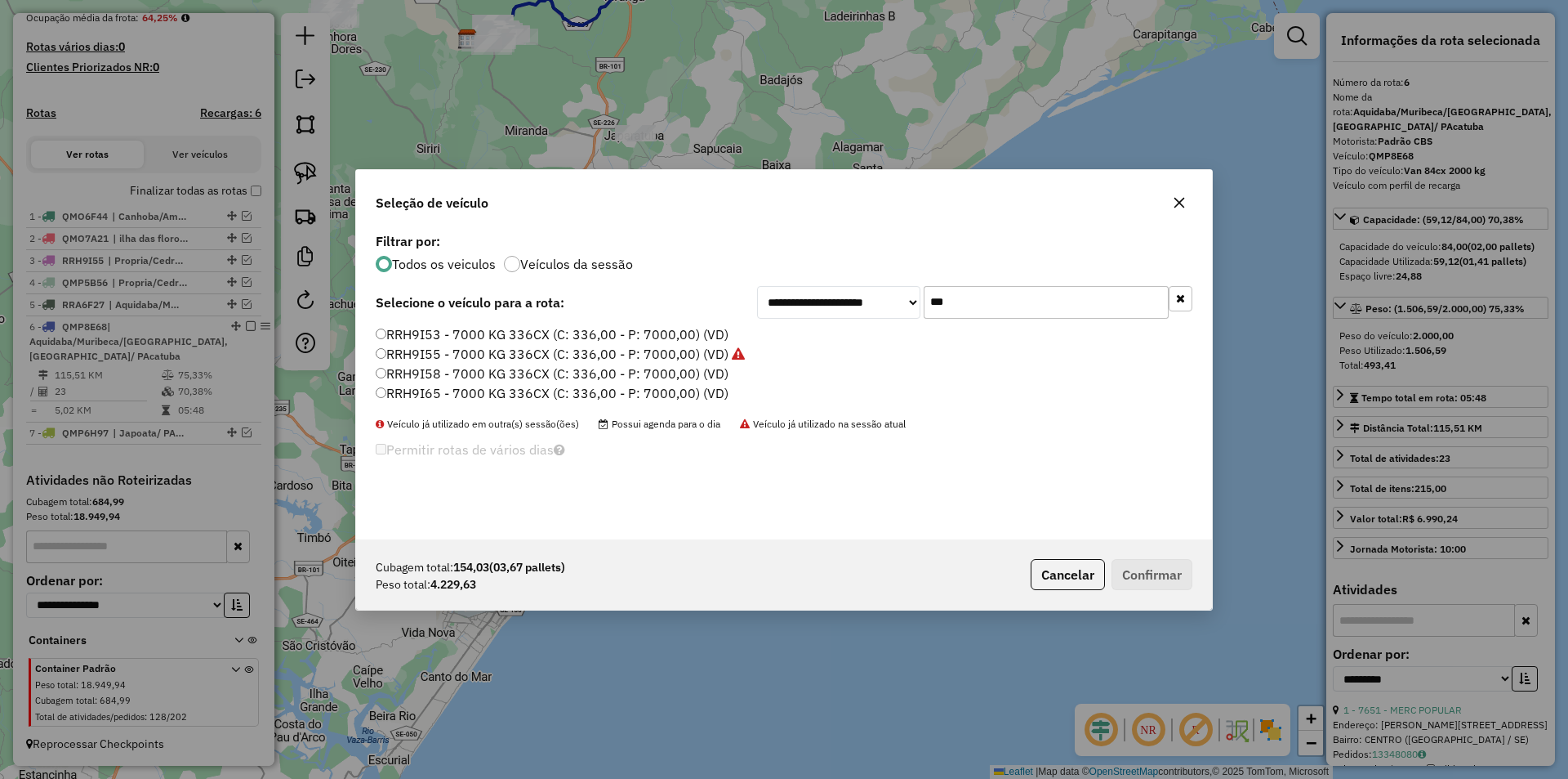
type input "***"
click at [510, 340] on label "RRH9I53 - 7000 KG 336CX (C: 336,00 - P: 7000,00) (VD)" at bounding box center [552, 334] width 353 height 20
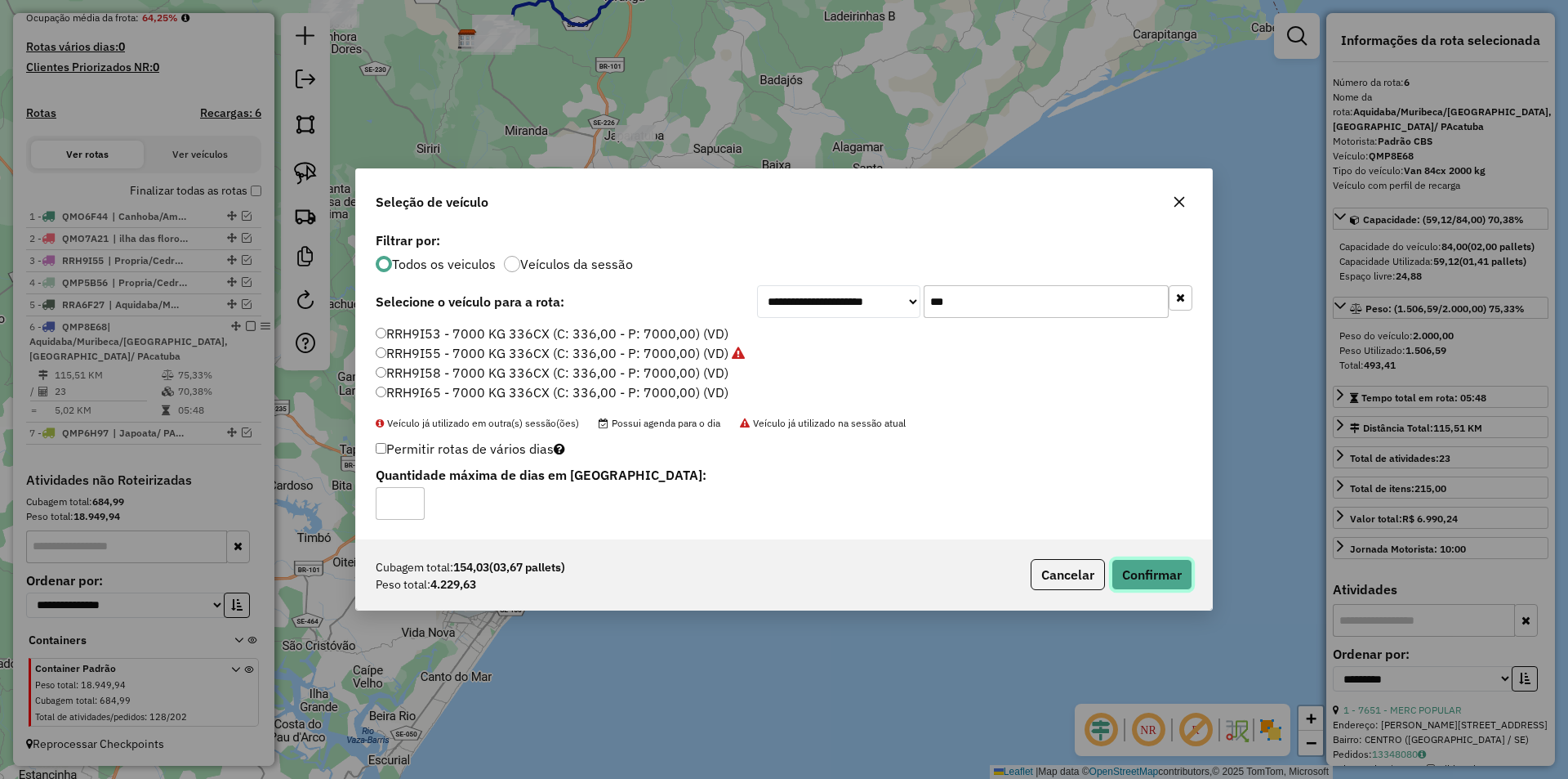
click at [1122, 583] on button "Confirmar" at bounding box center [1152, 574] width 81 height 31
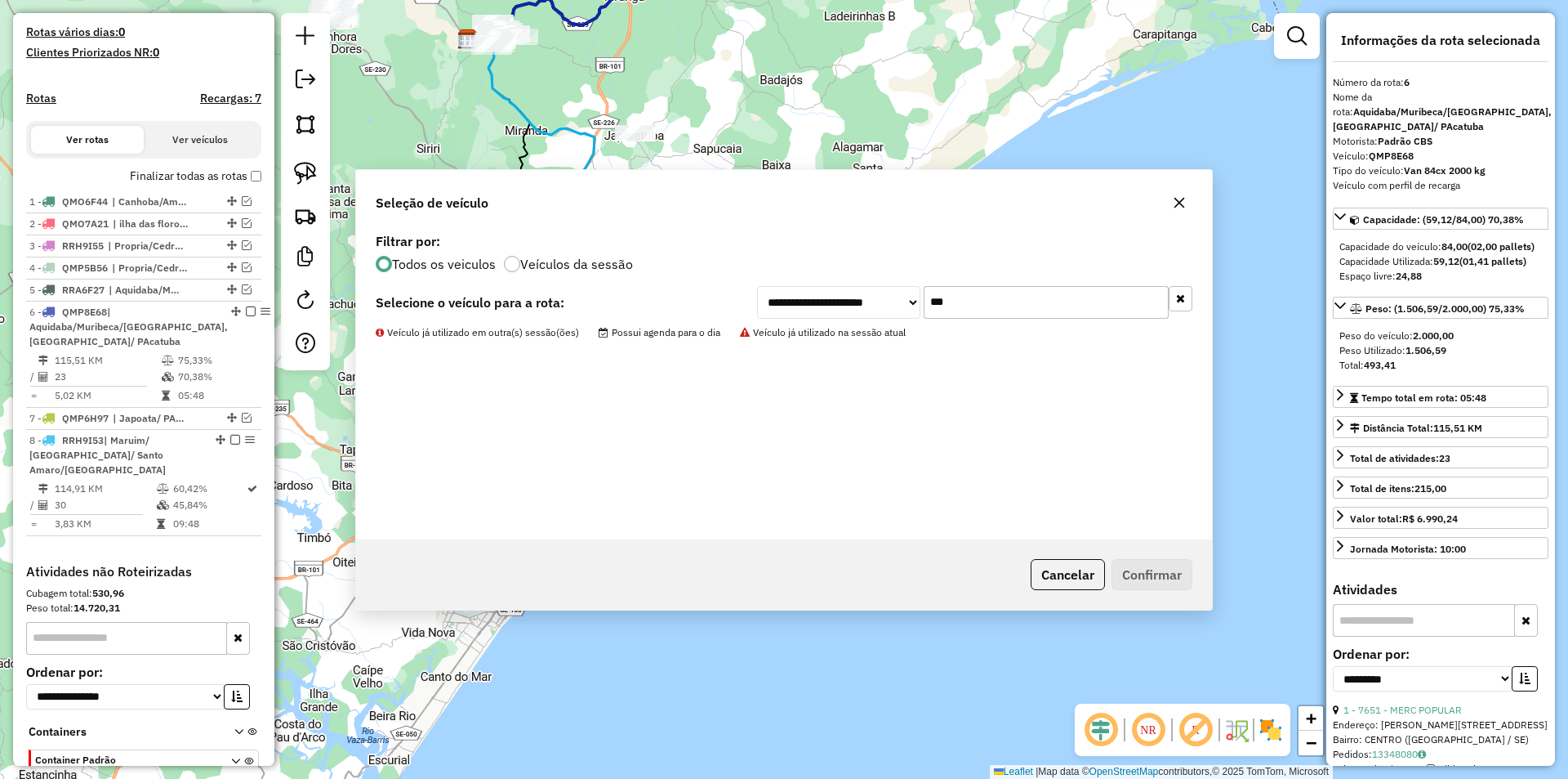
scroll to position [512, 0]
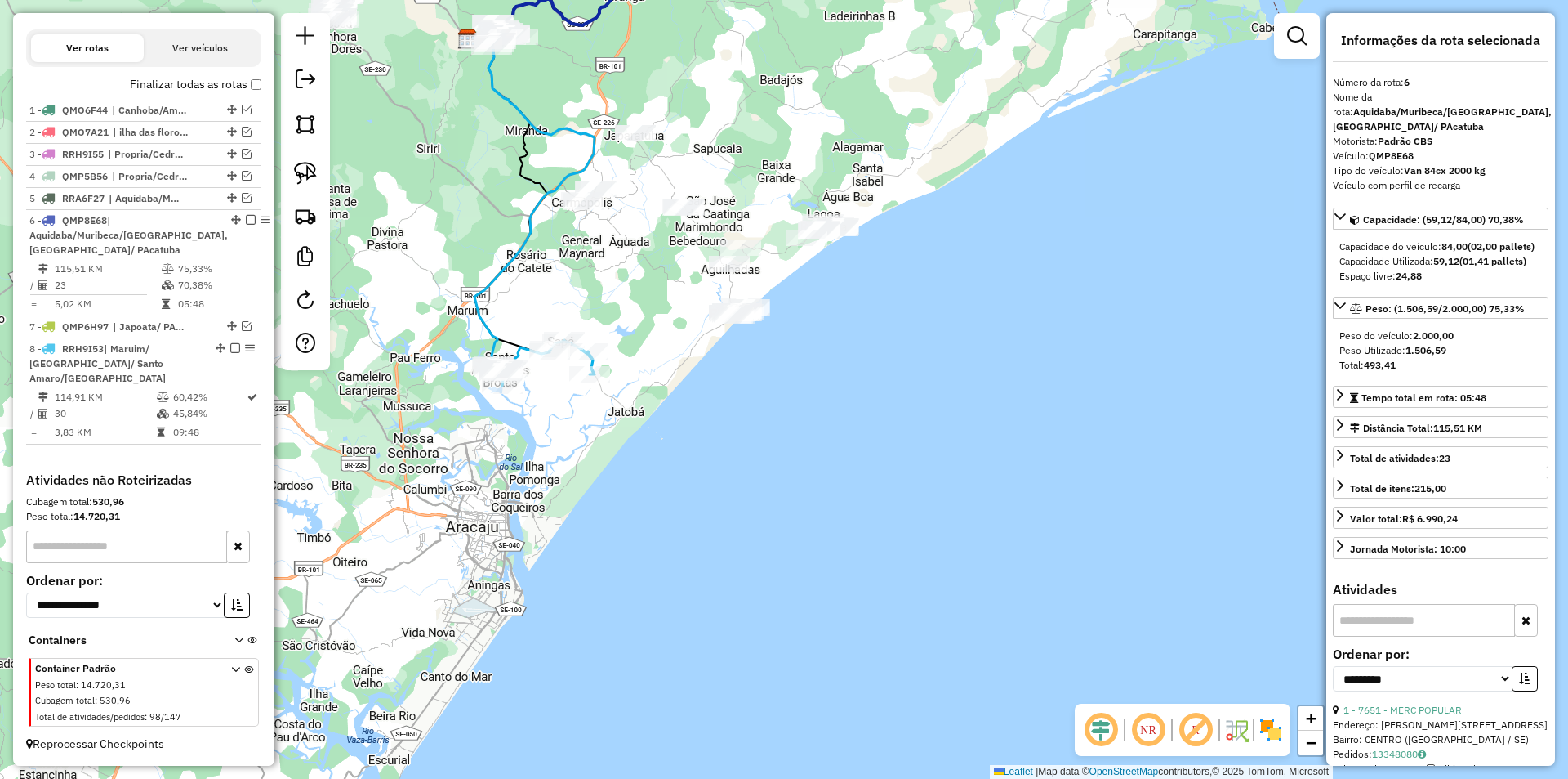
drag, startPoint x: 759, startPoint y: 470, endPoint x: 723, endPoint y: 460, distance: 37.4
click at [740, 481] on div "Janela de atendimento Grade de atendimento Capacidade Transportadoras Veículos …" at bounding box center [784, 389] width 1568 height 779
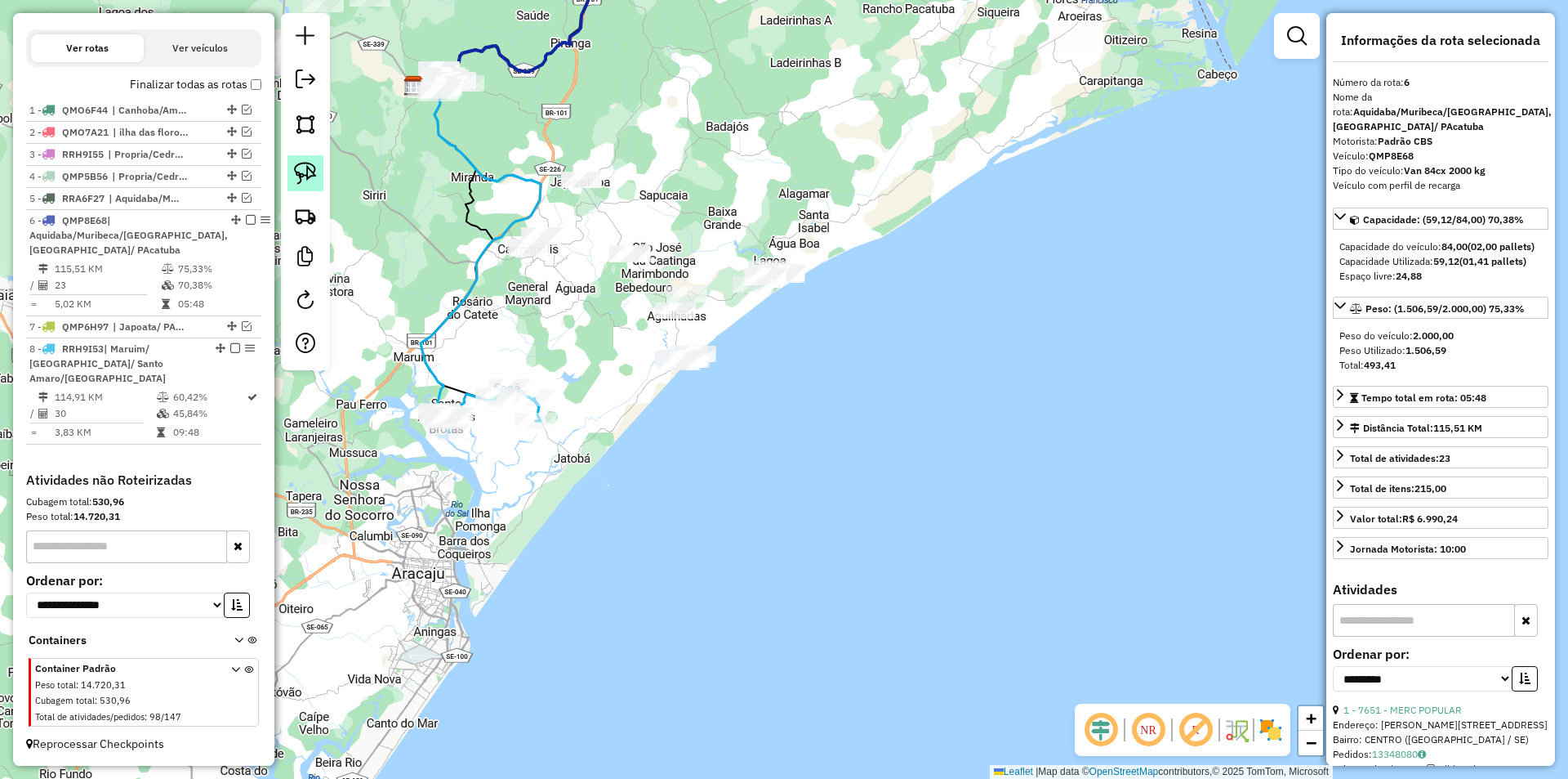
click at [298, 181] on img at bounding box center [305, 173] width 22 height 22
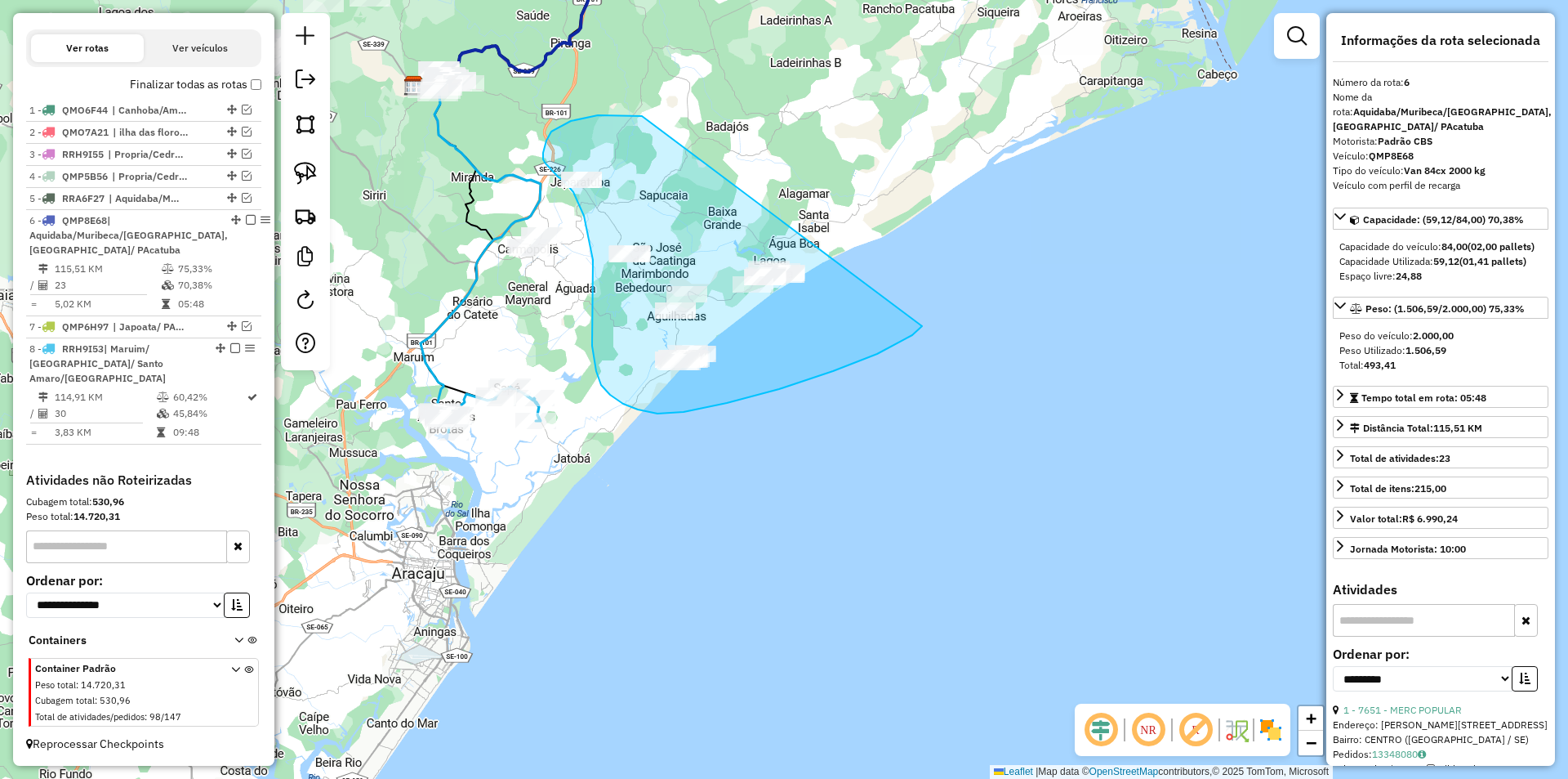
drag, startPoint x: 642, startPoint y: 116, endPoint x: 922, endPoint y: 326, distance: 350.0
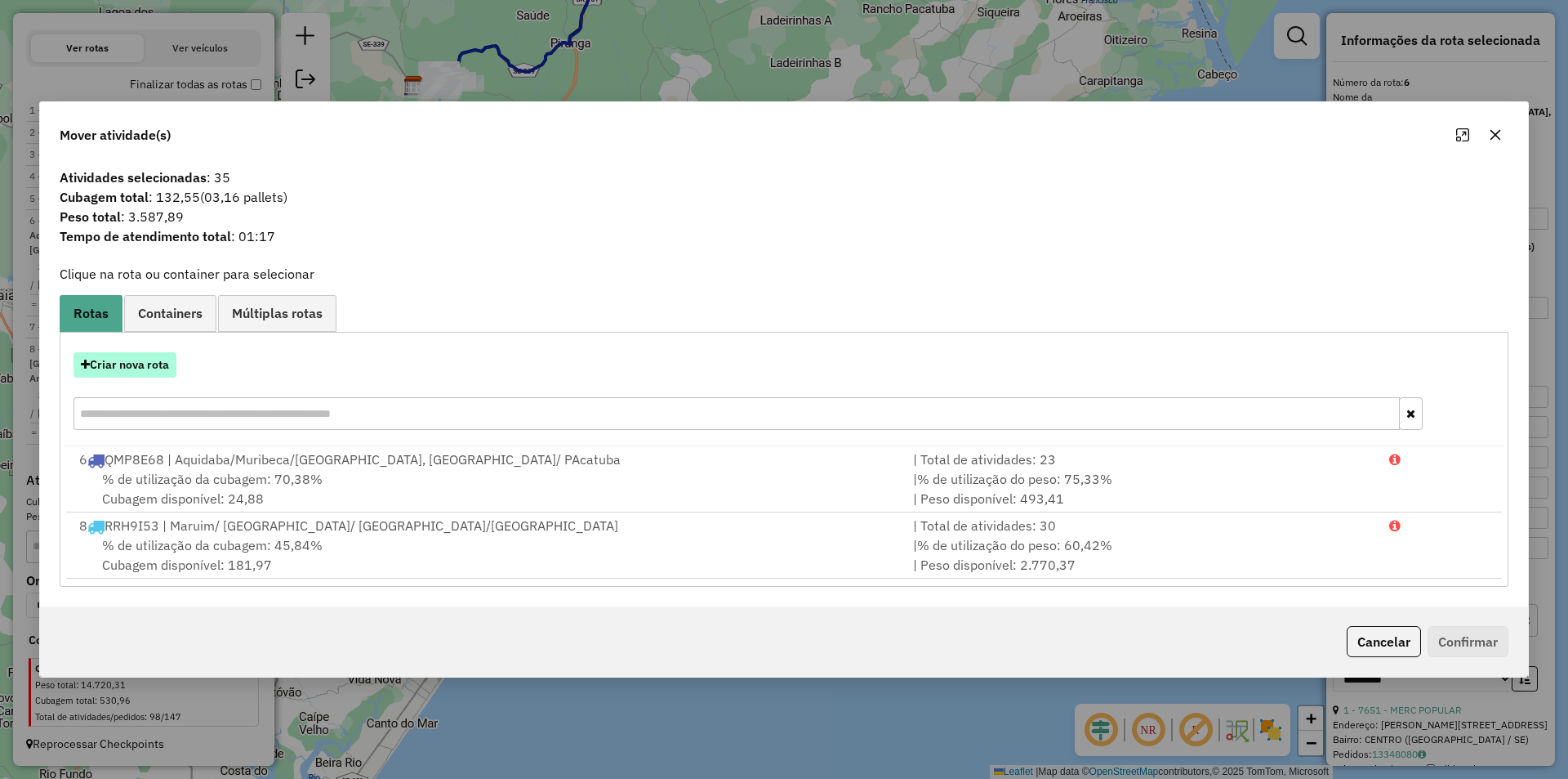
click at [154, 371] on button "Criar nova rota" at bounding box center [124, 364] width 103 height 25
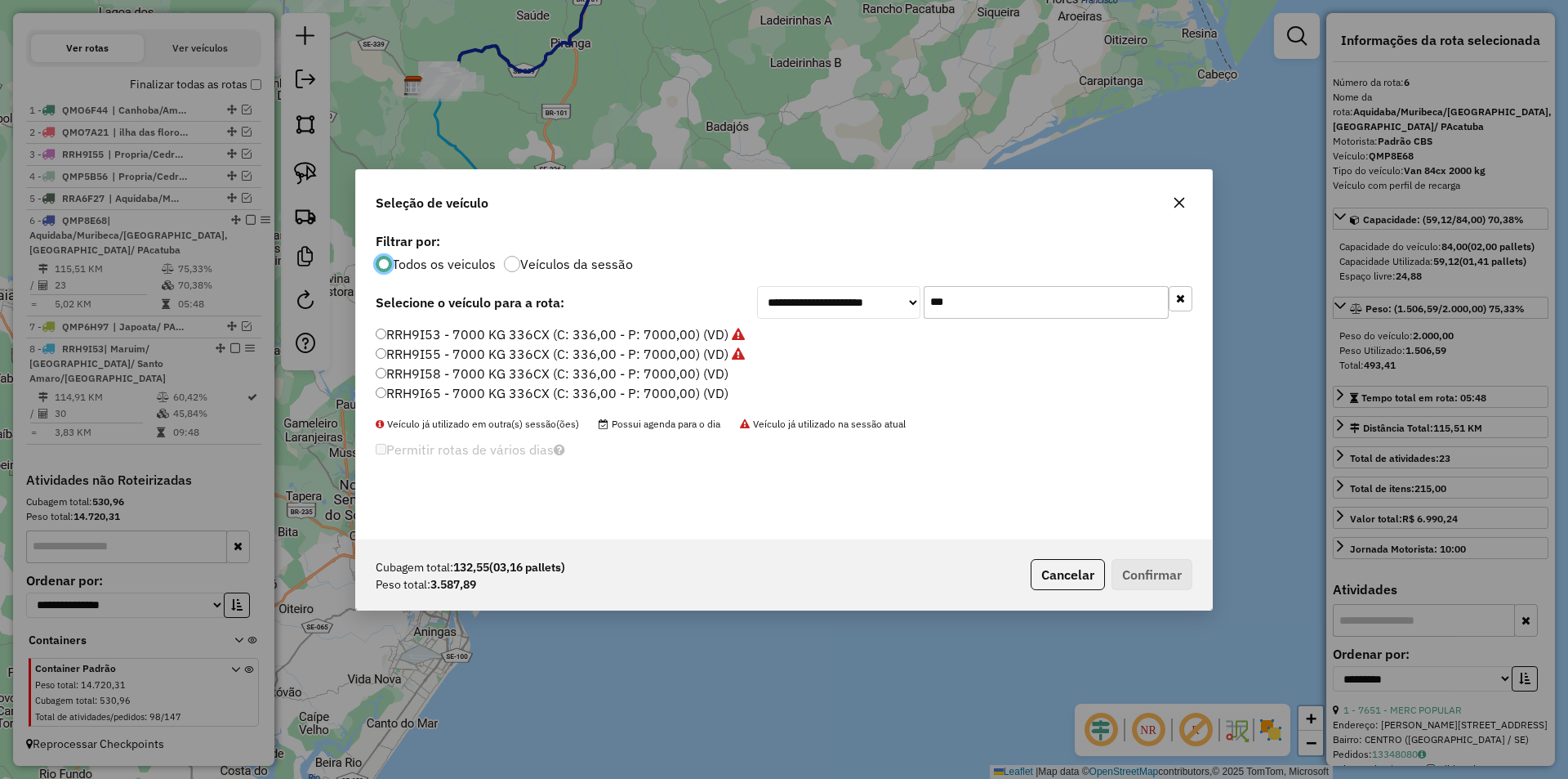
scroll to position [9, 5]
click at [995, 315] on input "***" at bounding box center [1046, 303] width 245 height 33
click at [693, 393] on label "RRH9I65 - 7000 KG 336CX (C: 336,00 - P: 7000,00) (VD)" at bounding box center [552, 393] width 353 height 20
drag, startPoint x: 634, startPoint y: 389, endPoint x: 790, endPoint y: 464, distance: 173.1
click at [634, 391] on label "RRH9I65 - 7000 KG 336CX (C: 336,00 - P: 7000,00) (VD)" at bounding box center [552, 393] width 353 height 20
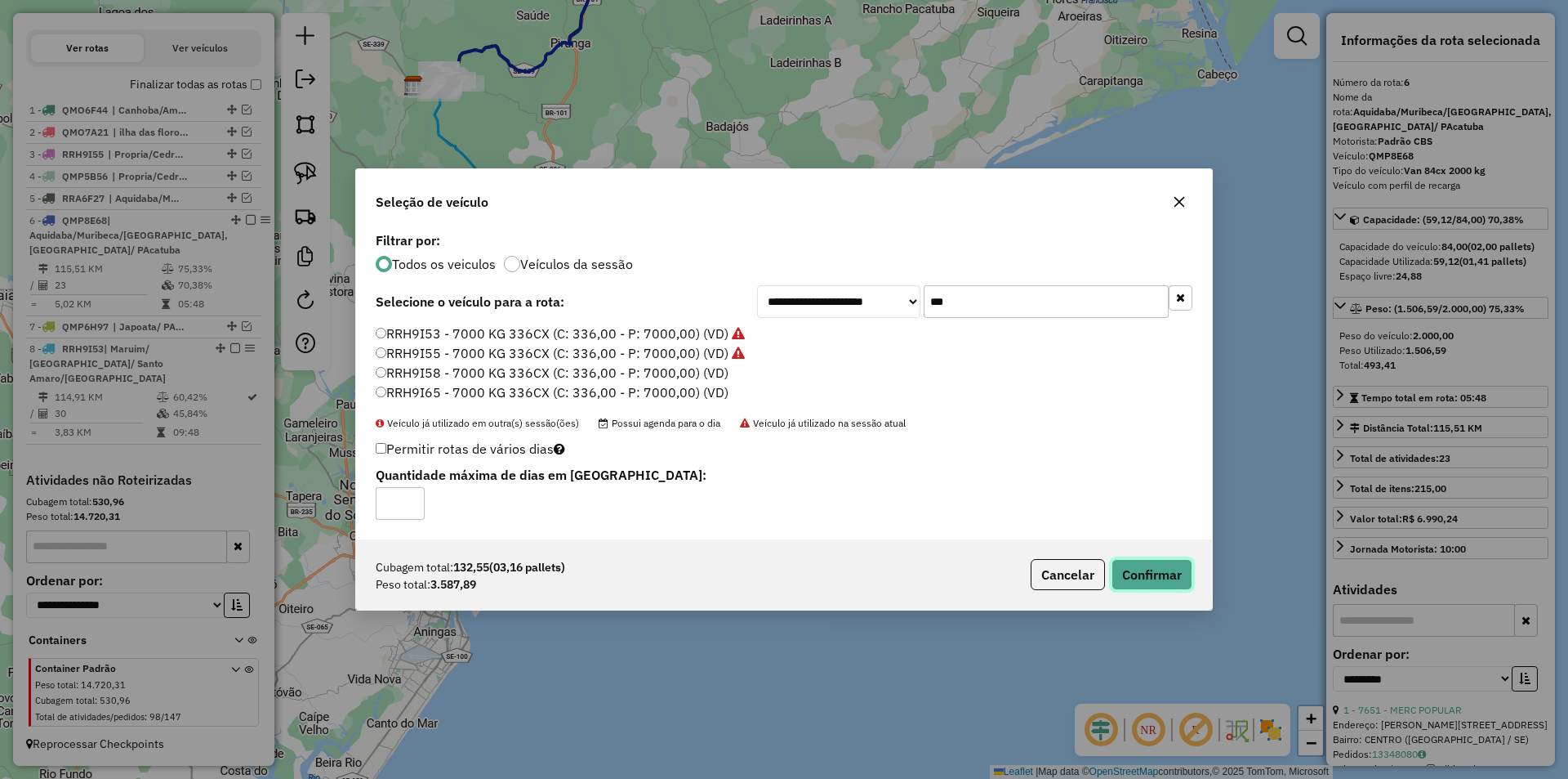
click at [1116, 566] on button "Confirmar" at bounding box center [1152, 574] width 81 height 31
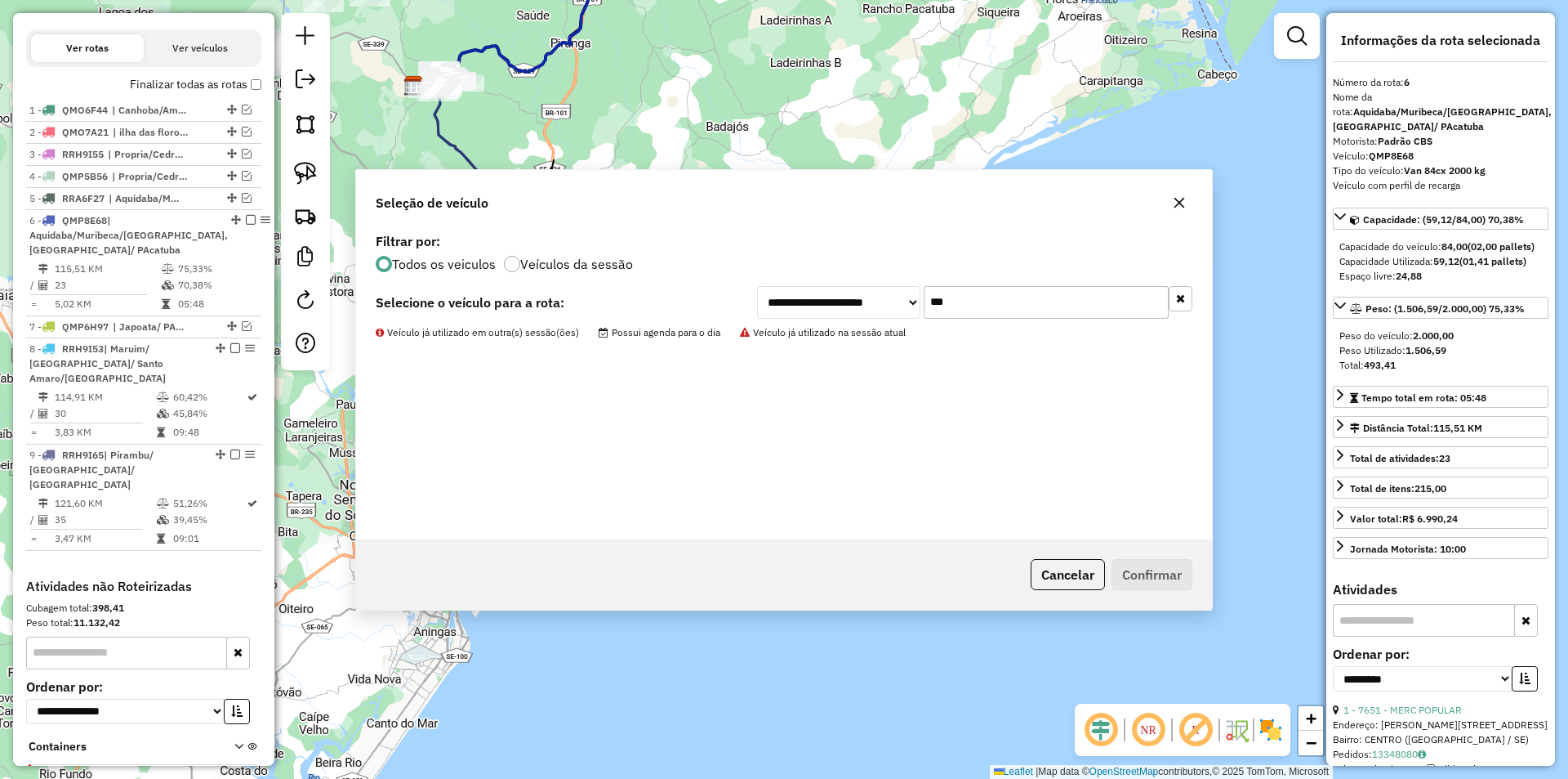
scroll to position [603, 0]
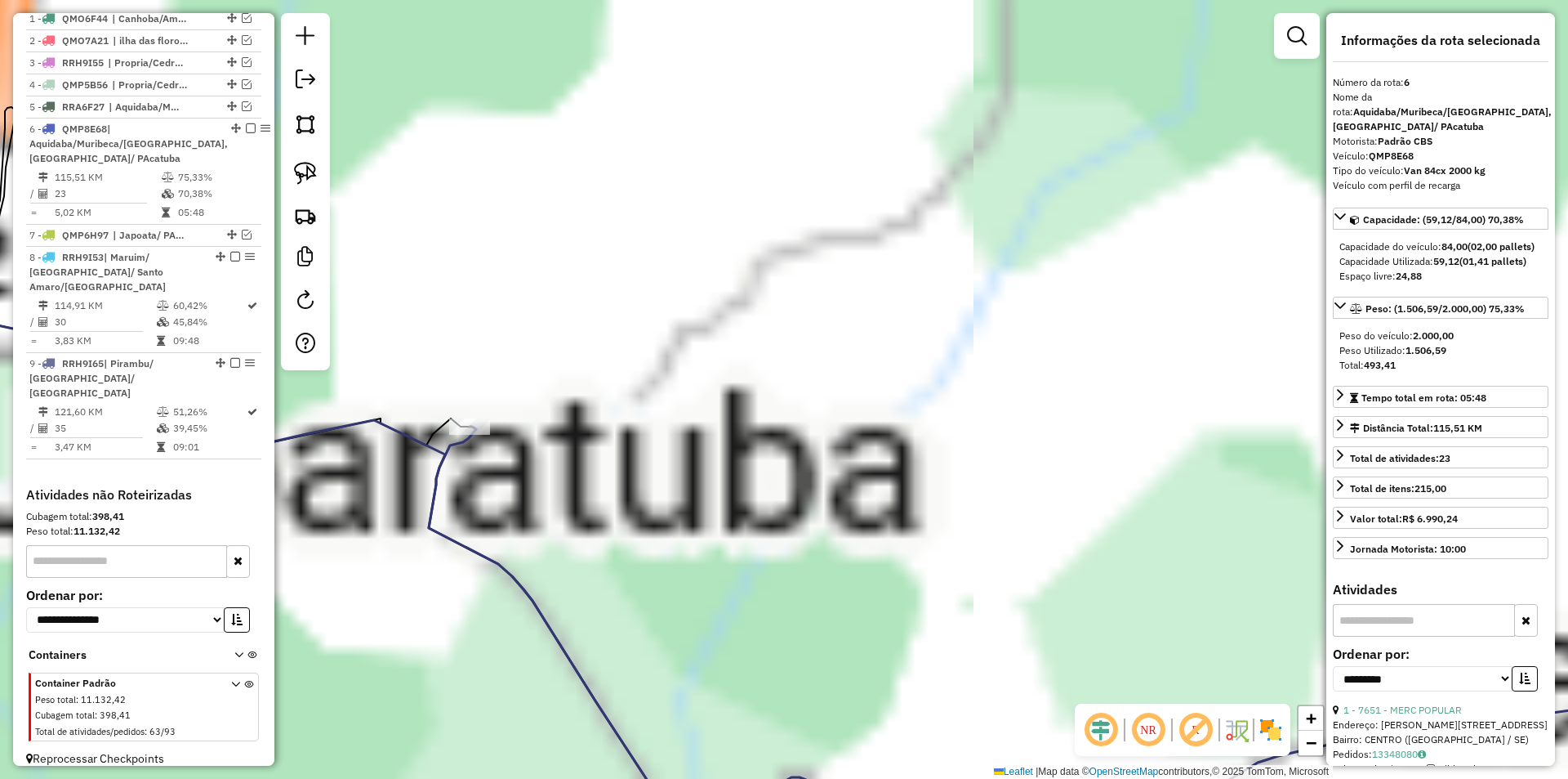
drag, startPoint x: 711, startPoint y: 239, endPoint x: 692, endPoint y: 312, distance: 75.4
click at [732, 236] on div "Janela de atendimento Grade de atendimento Capacidade Transportadoras Veículos …" at bounding box center [784, 389] width 1568 height 779
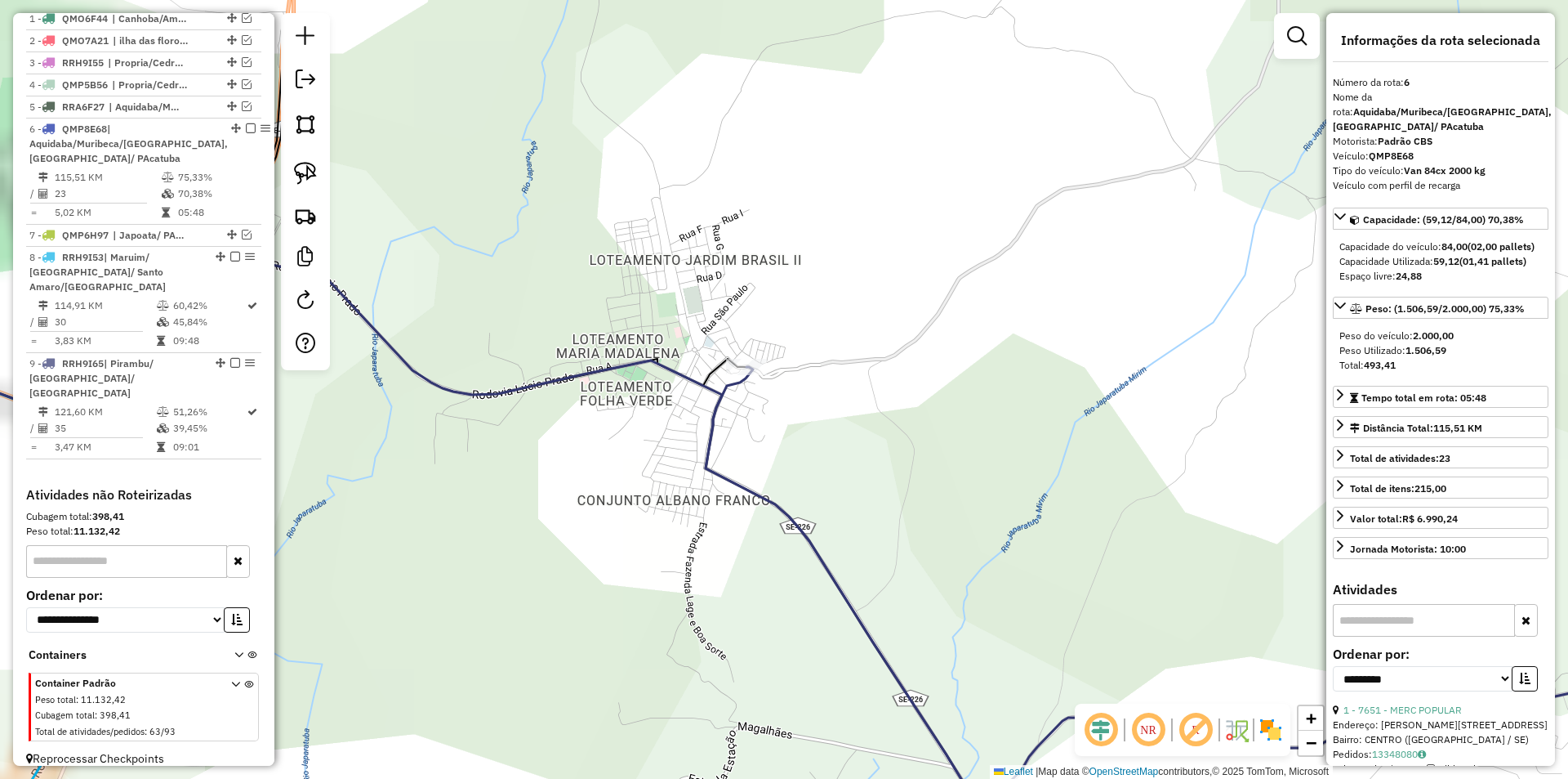
click at [730, 383] on icon at bounding box center [858, 611] width 306 height 490
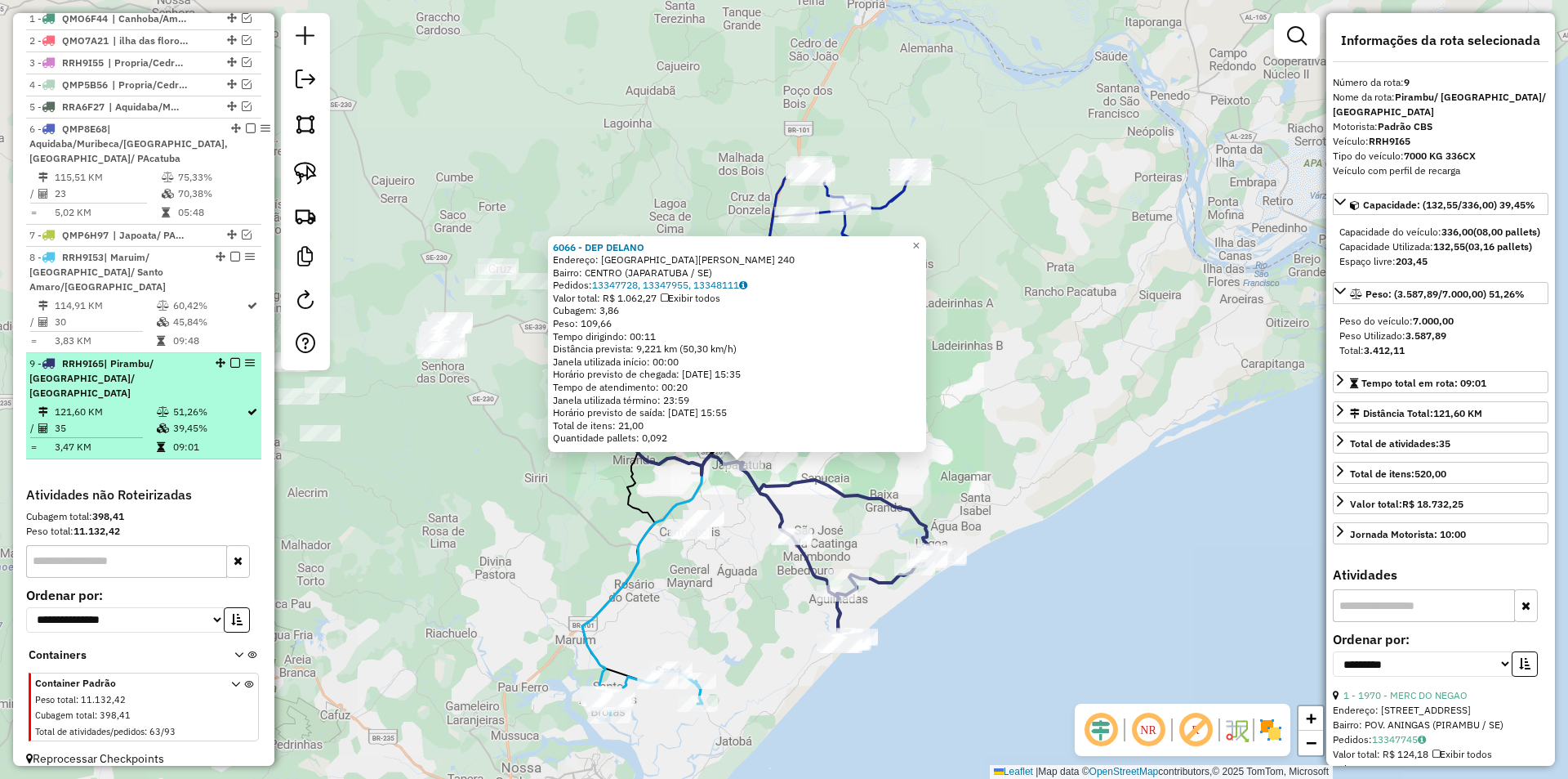
click at [137, 420] on td "35" at bounding box center [105, 428] width 102 height 16
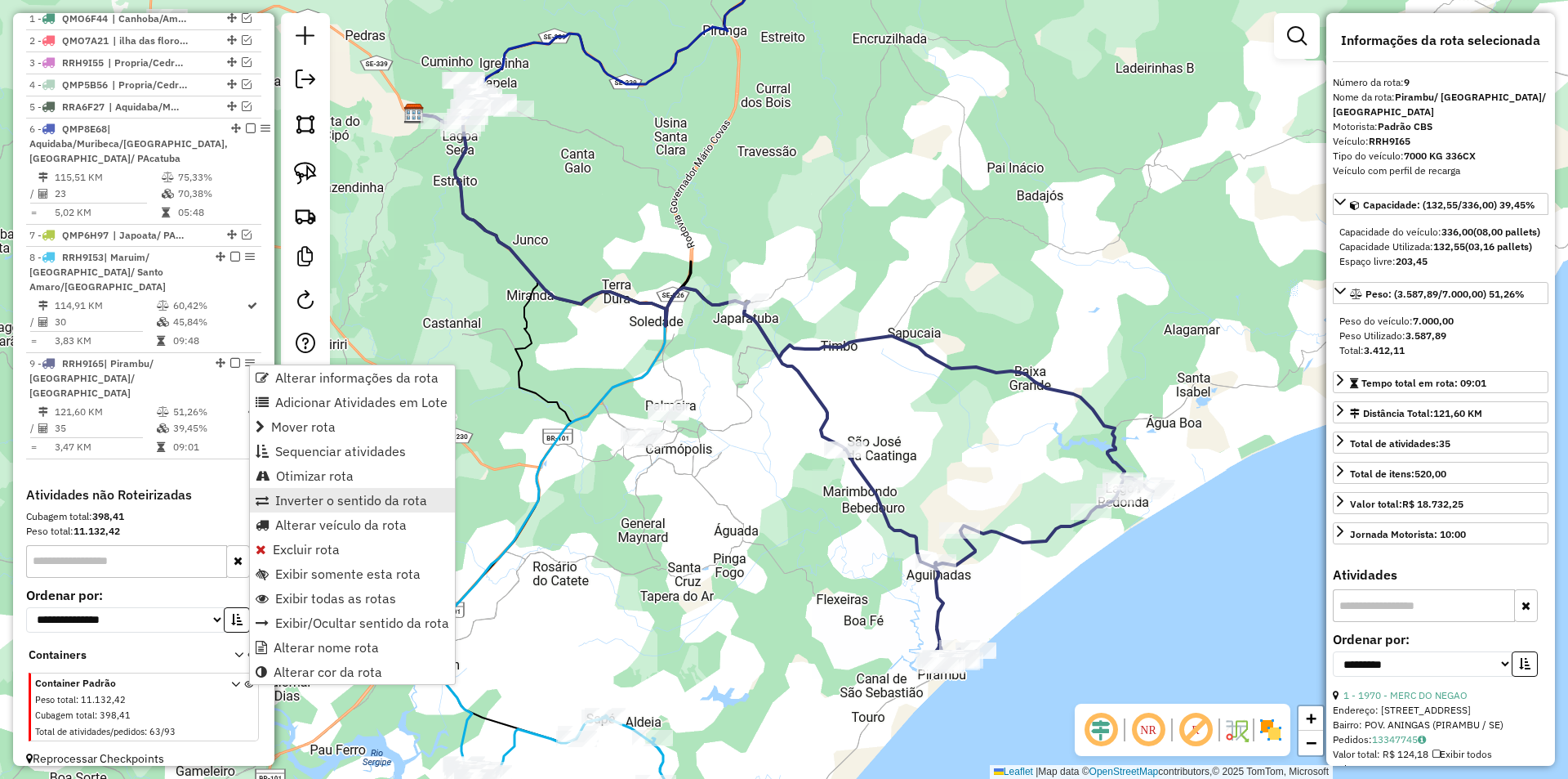
click at [360, 501] on span "Inverter o sentido da rota" at bounding box center [351, 500] width 152 height 13
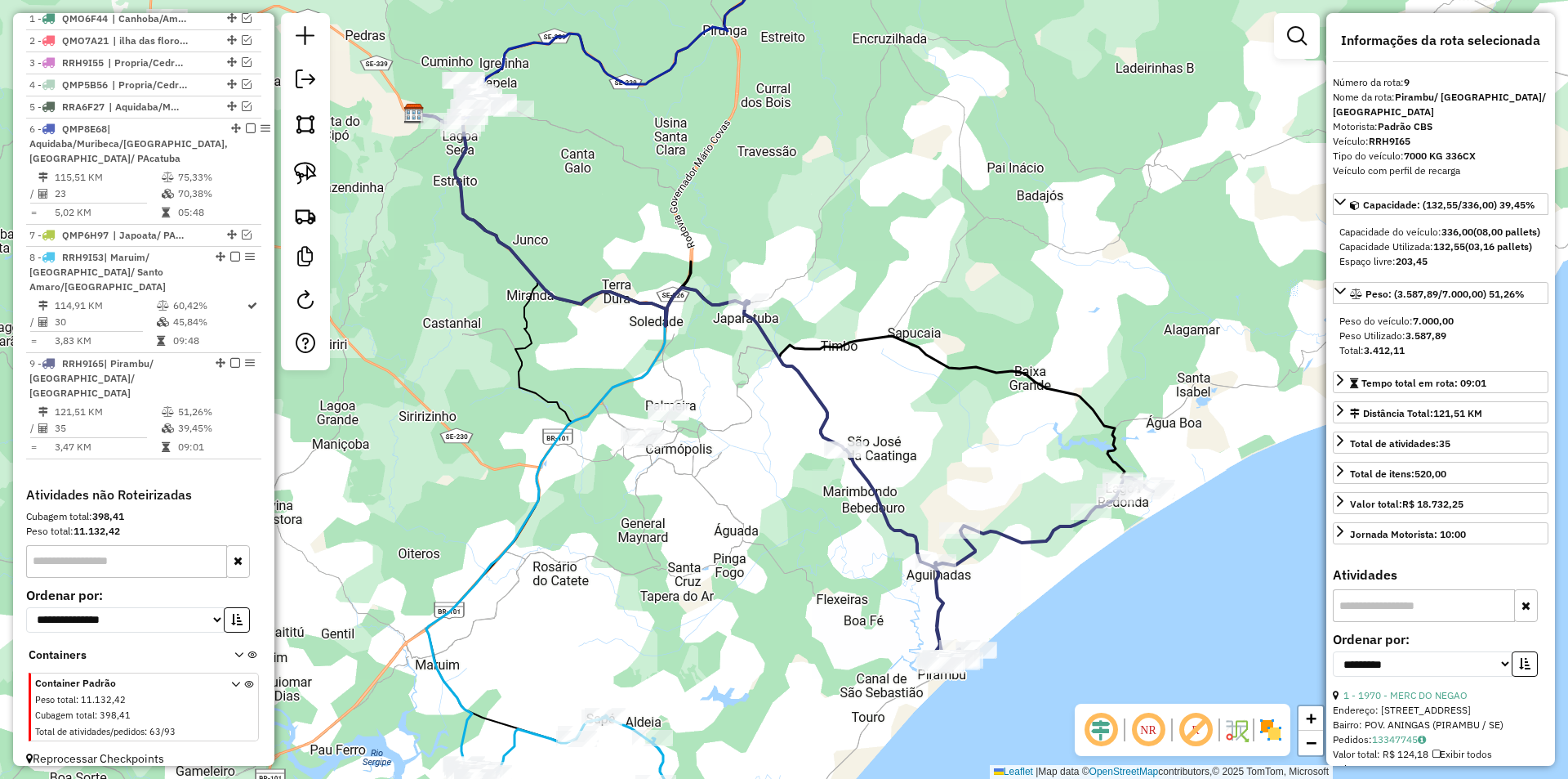
drag, startPoint x: 417, startPoint y: 463, endPoint x: 782, endPoint y: 531, distance: 371.3
click at [782, 531] on div "Janela de atendimento Grade de atendimento Capacidade Transportadoras Veículos …" at bounding box center [784, 389] width 1568 height 779
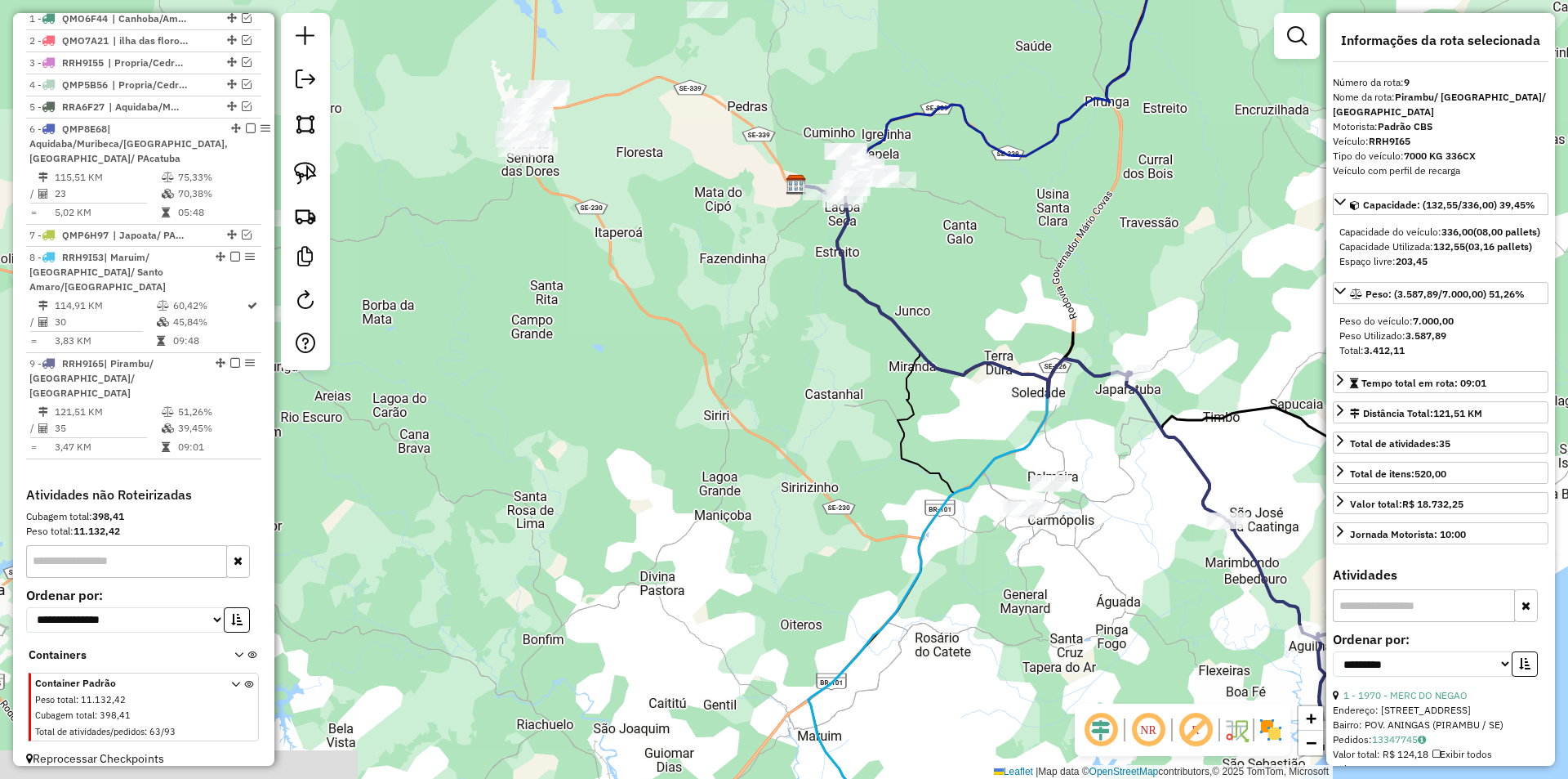
drag, startPoint x: 819, startPoint y: 560, endPoint x: 807, endPoint y: 556, distance: 12.6
click at [820, 562] on div "Janela de atendimento Grade de atendimento Capacidade Transportadoras Veículos …" at bounding box center [784, 389] width 1568 height 779
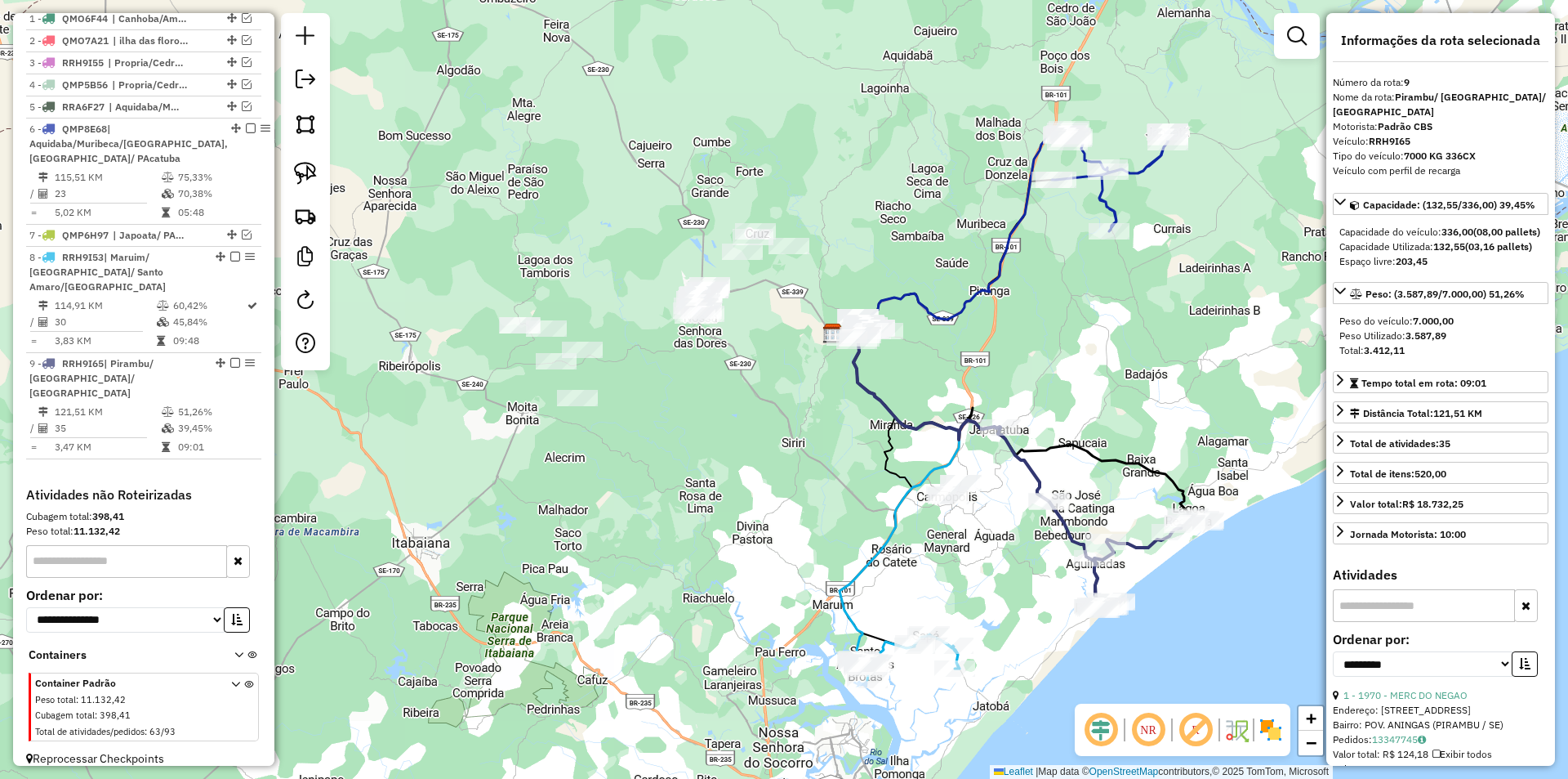
click at [715, 424] on div "Janela de atendimento Grade de atendimento Capacidade Transportadoras Veículos …" at bounding box center [784, 389] width 1568 height 779
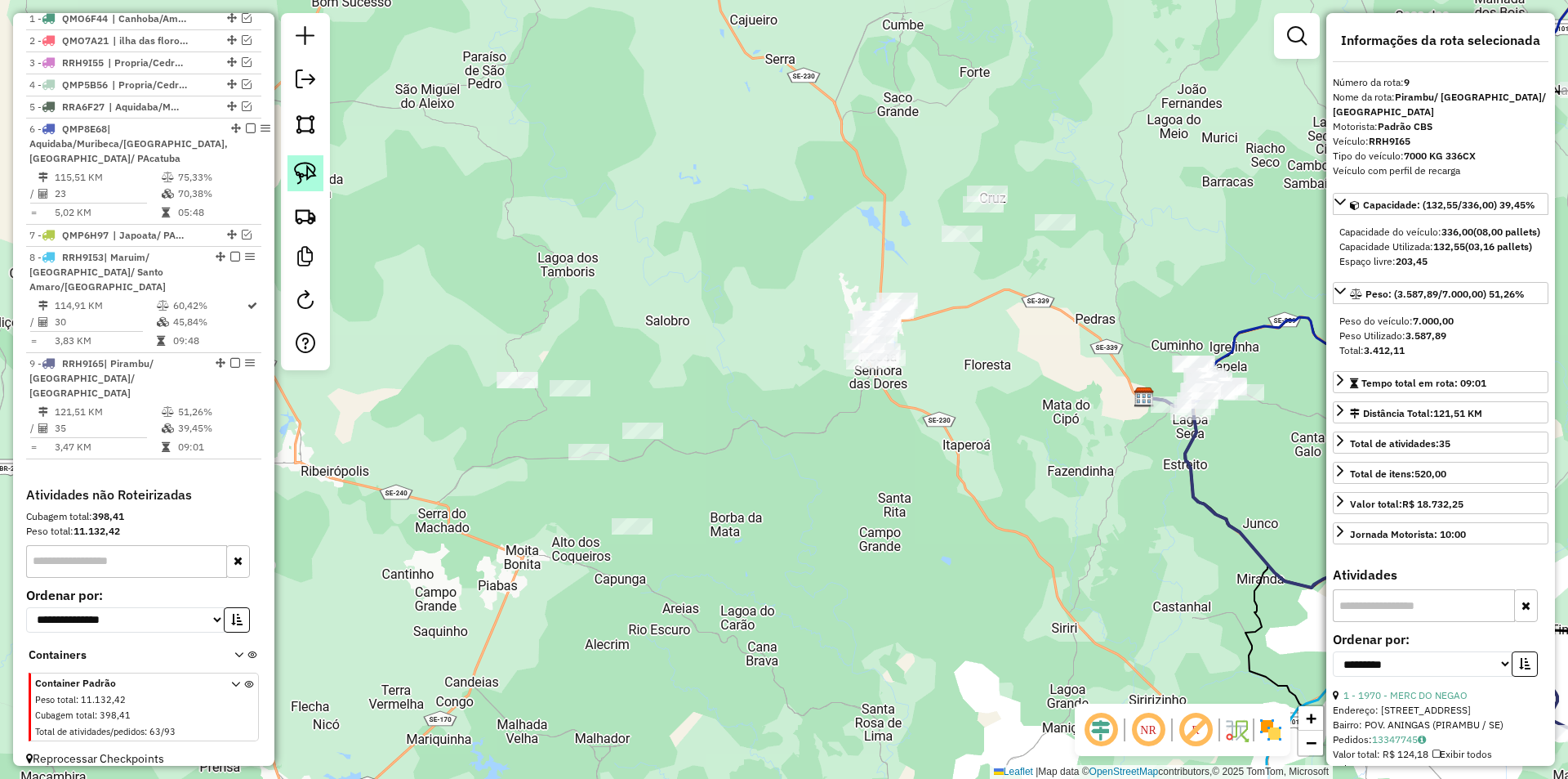
click at [310, 174] on img at bounding box center [305, 173] width 22 height 22
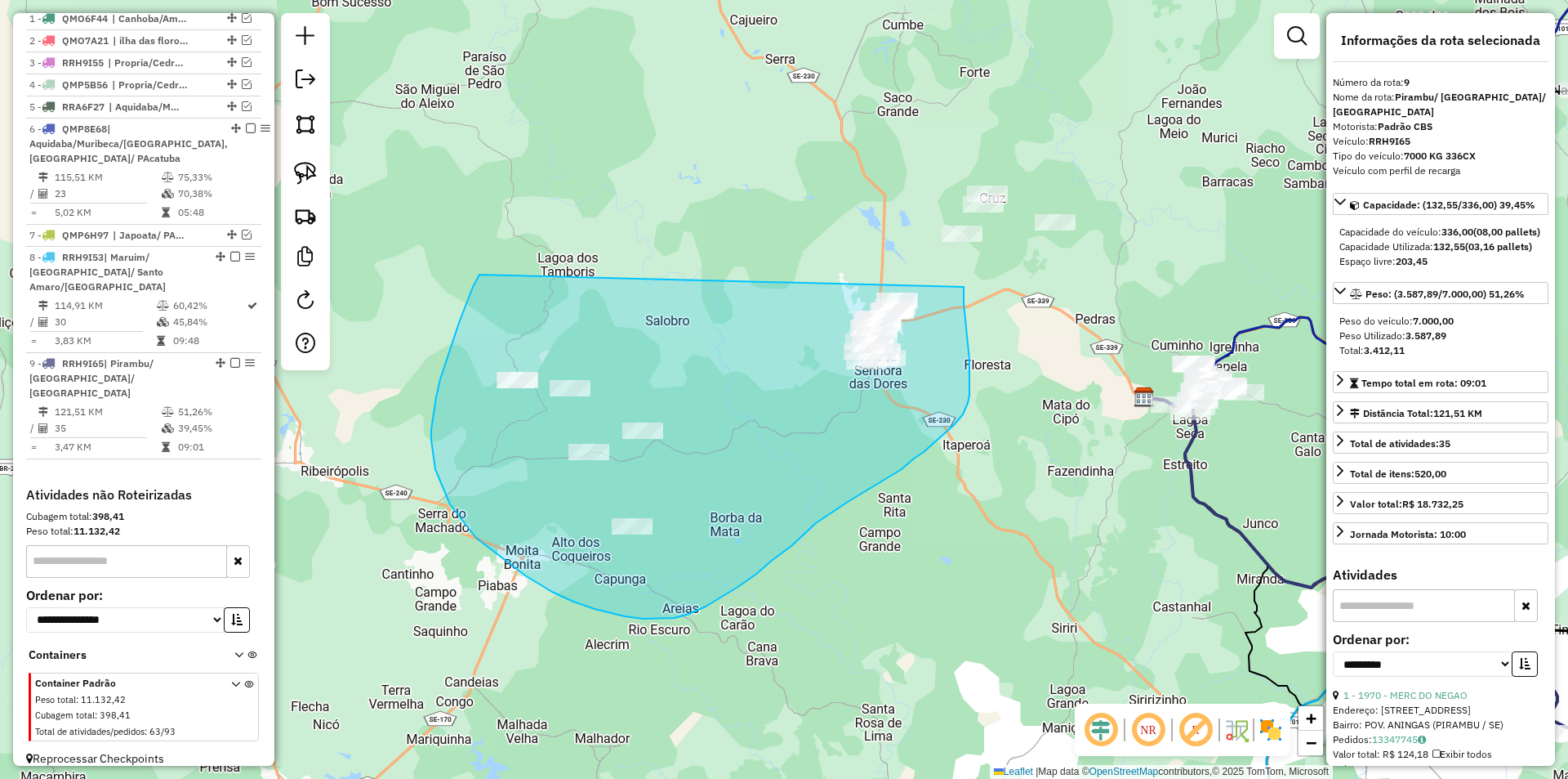
drag, startPoint x: 466, startPoint y: 306, endPoint x: 964, endPoint y: 286, distance: 498.4
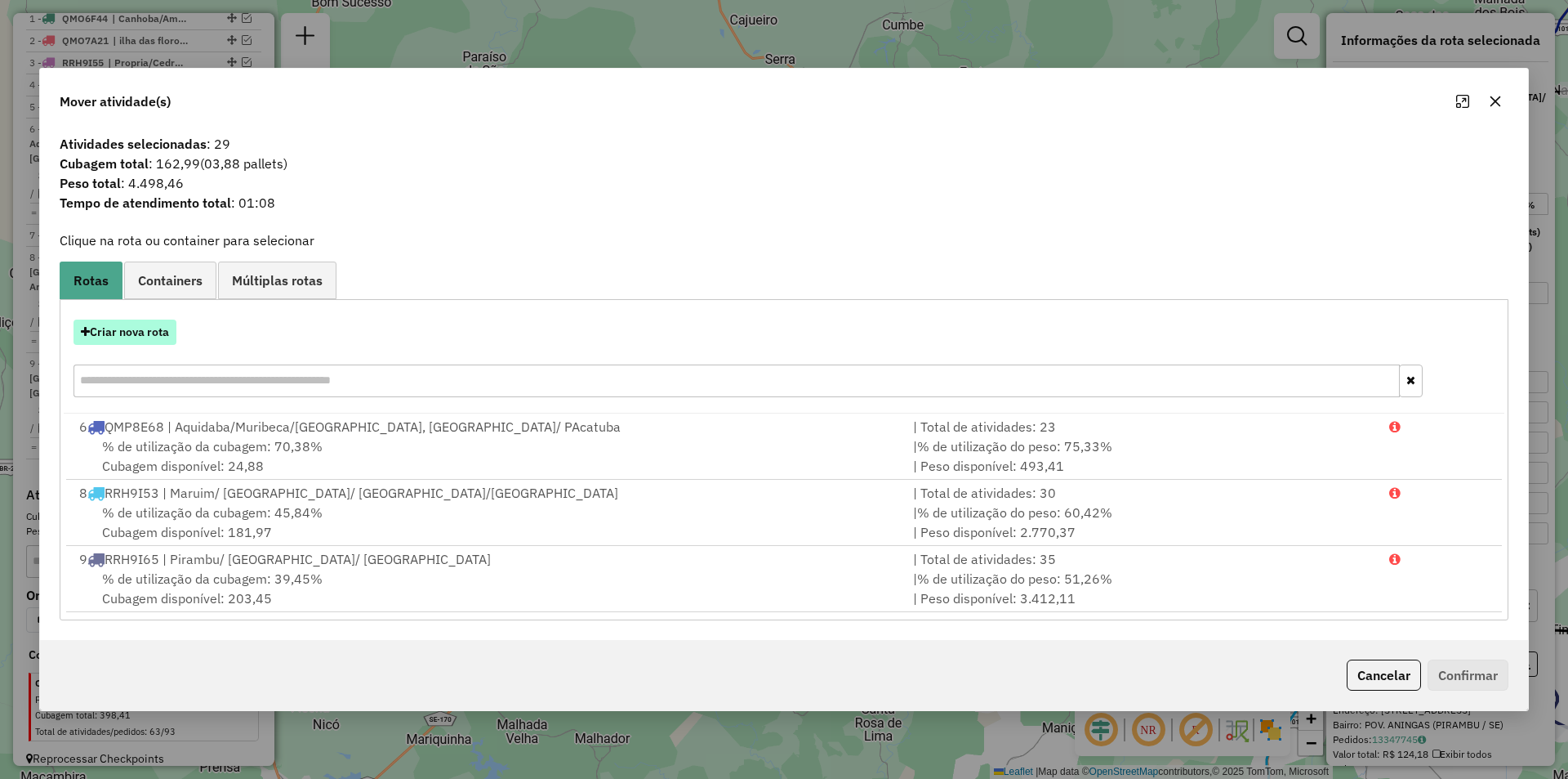
click at [131, 333] on button "Criar nova rota" at bounding box center [124, 331] width 103 height 25
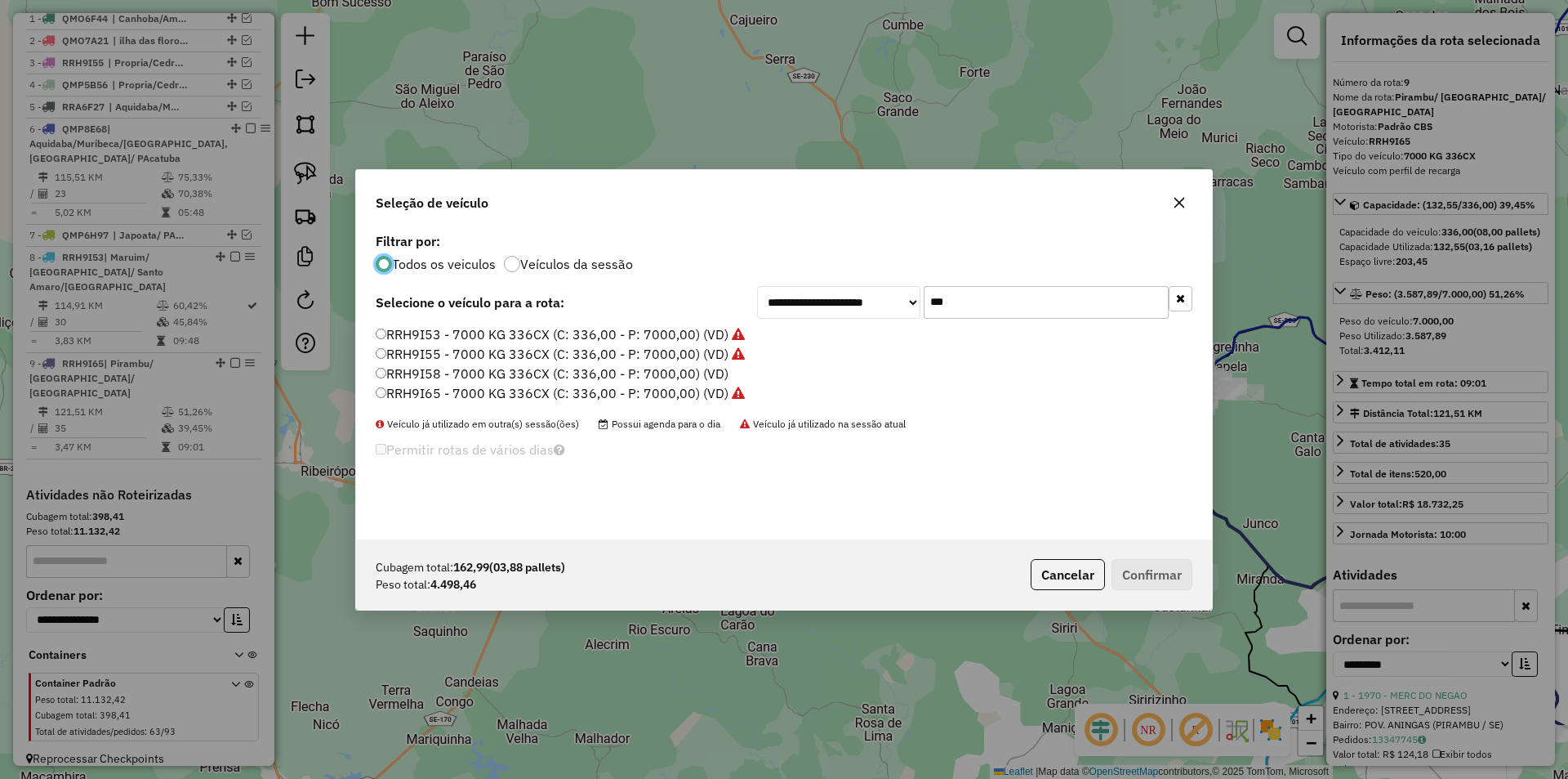
scroll to position [9, 5]
click at [1046, 310] on input "***" at bounding box center [1046, 303] width 245 height 33
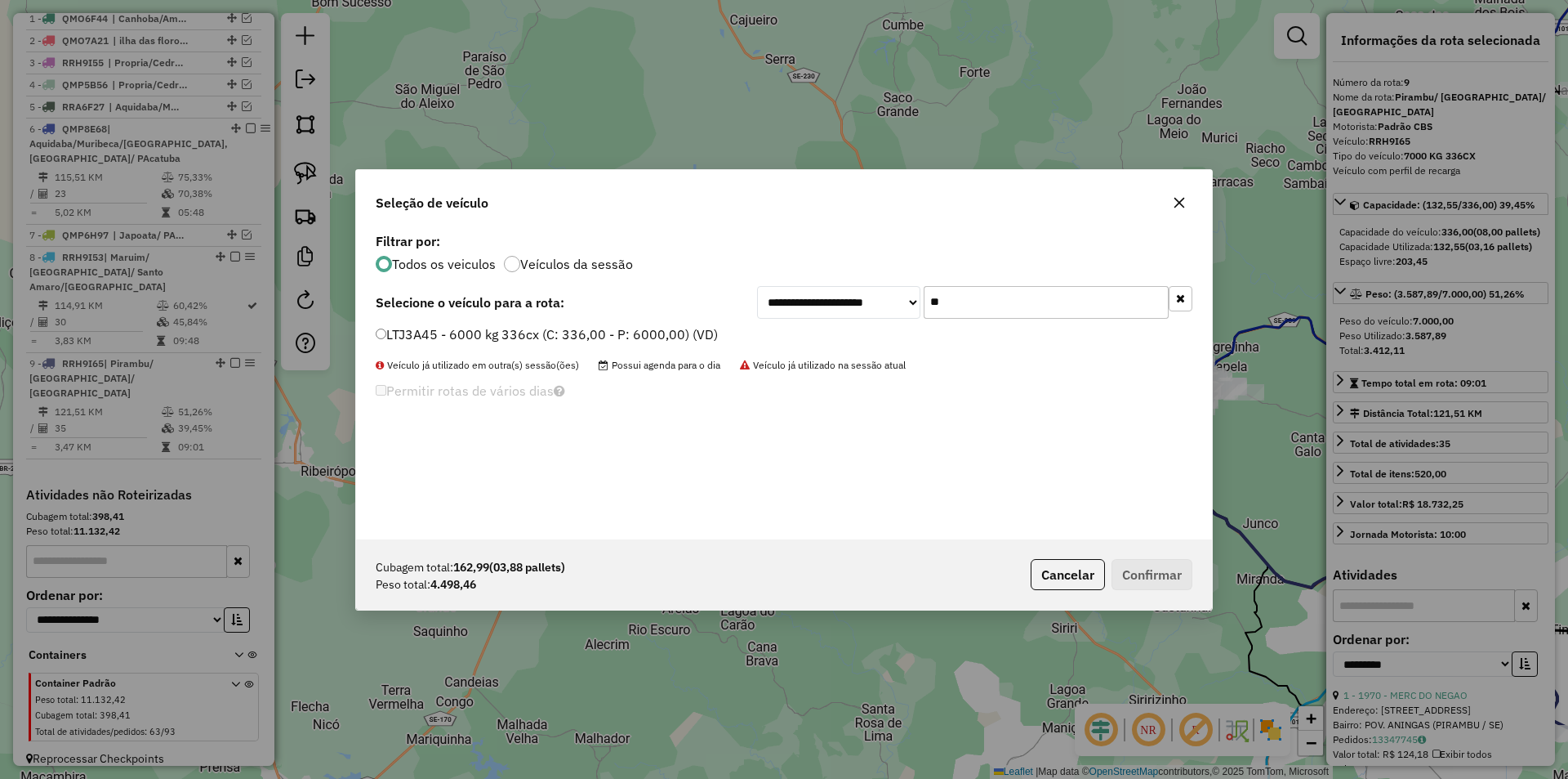
type input "**"
click at [483, 341] on label "LTJ3A45 - 6000 kg 336cx (C: 336,00 - P: 6000,00) (VD)" at bounding box center [547, 334] width 342 height 20
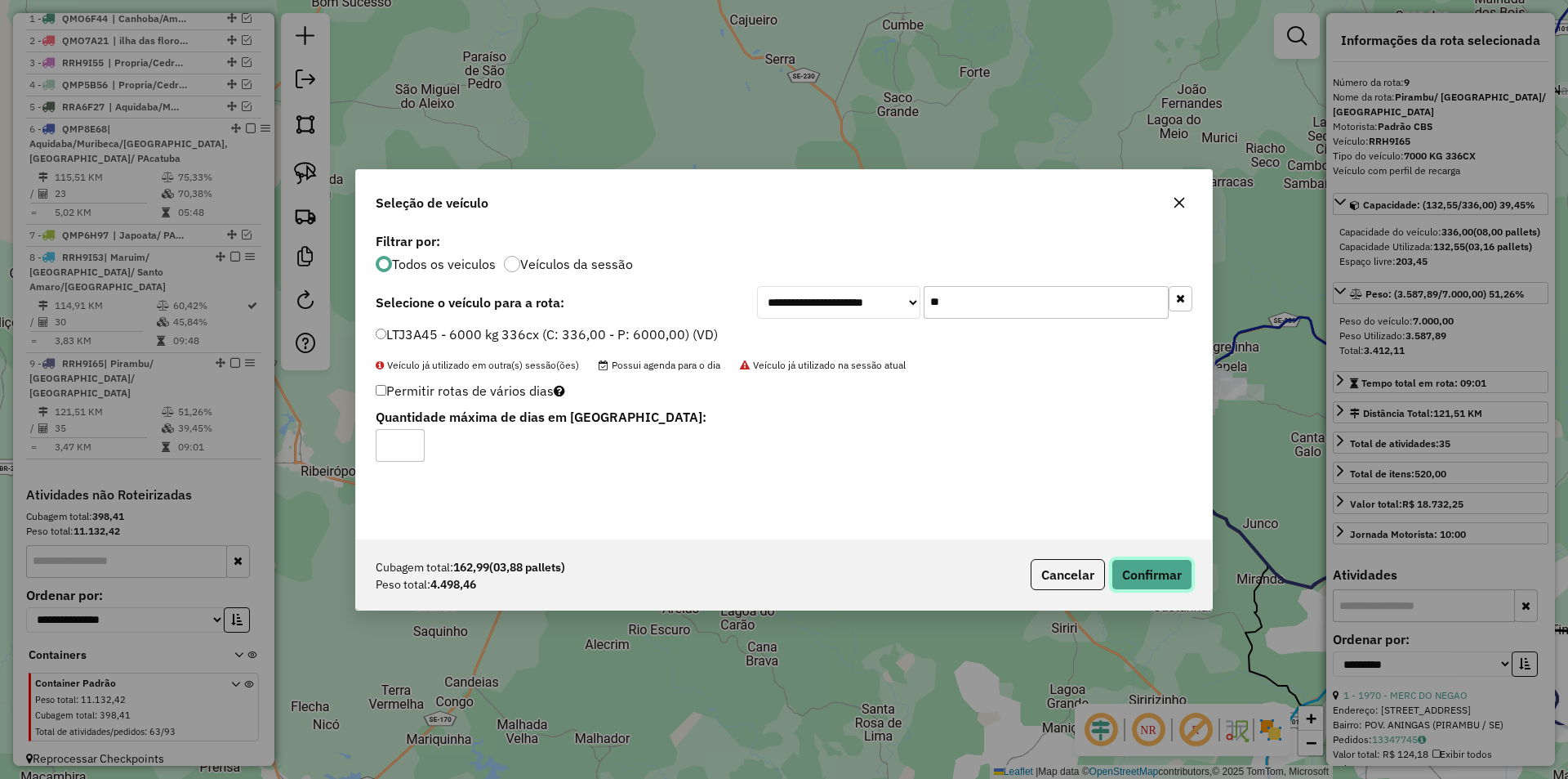
click at [1149, 579] on button "Confirmar" at bounding box center [1152, 574] width 81 height 31
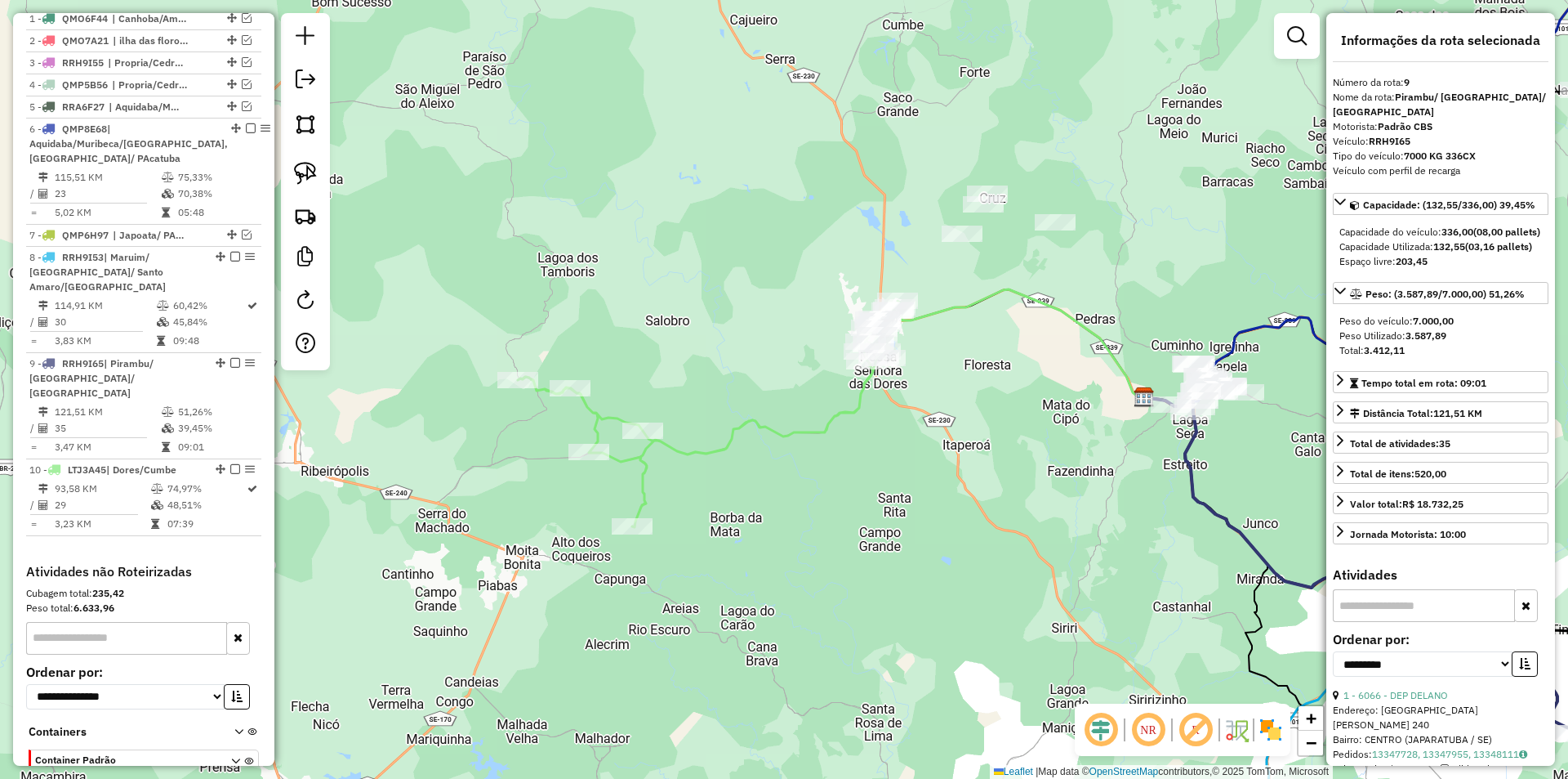
scroll to position [680, 0]
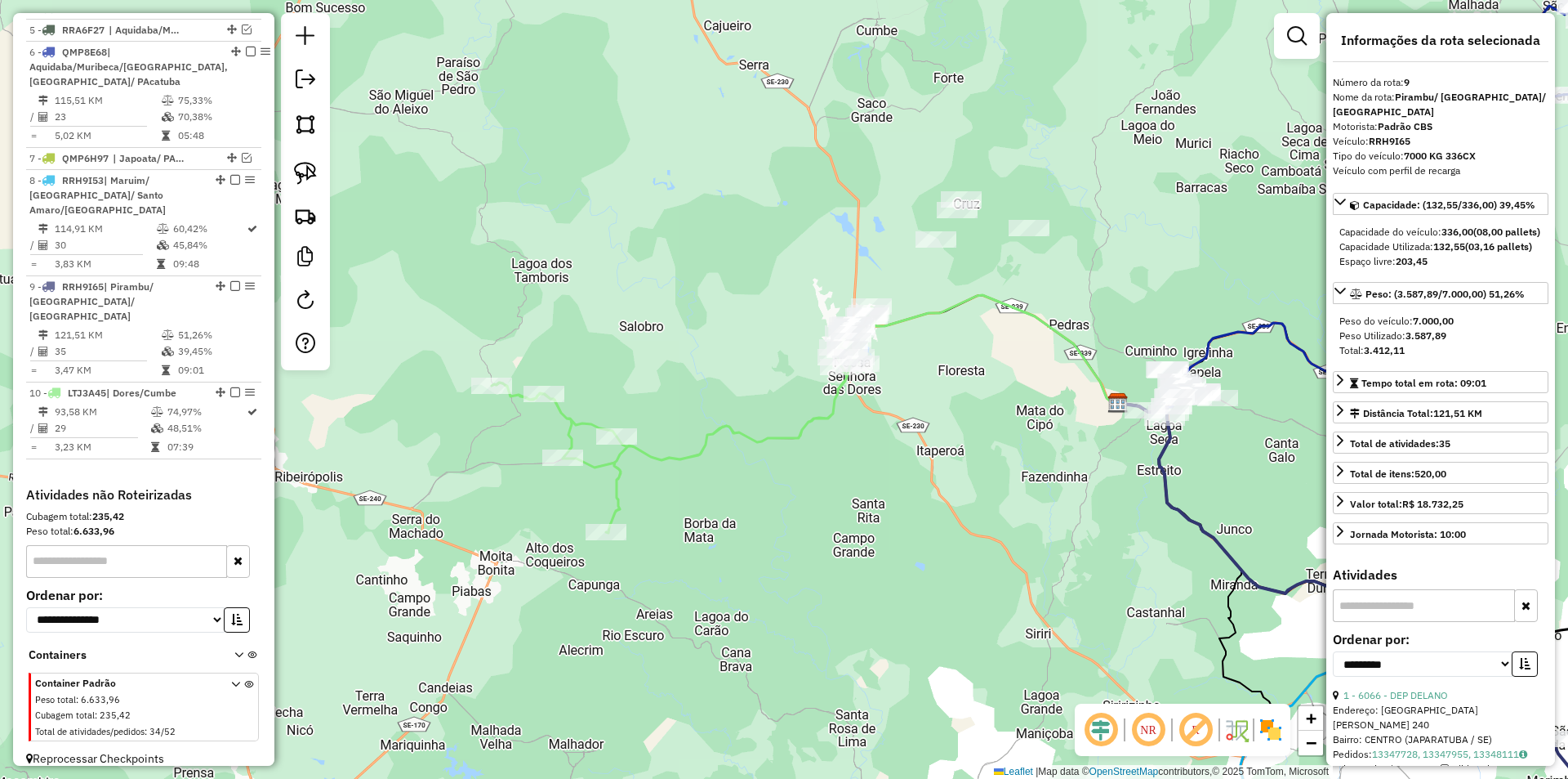
drag, startPoint x: 924, startPoint y: 461, endPoint x: 564, endPoint y: 343, distance: 378.8
click at [648, 428] on div "Janela de atendimento Grade de atendimento Capacidade Transportadoras Veículos …" at bounding box center [784, 389] width 1568 height 779
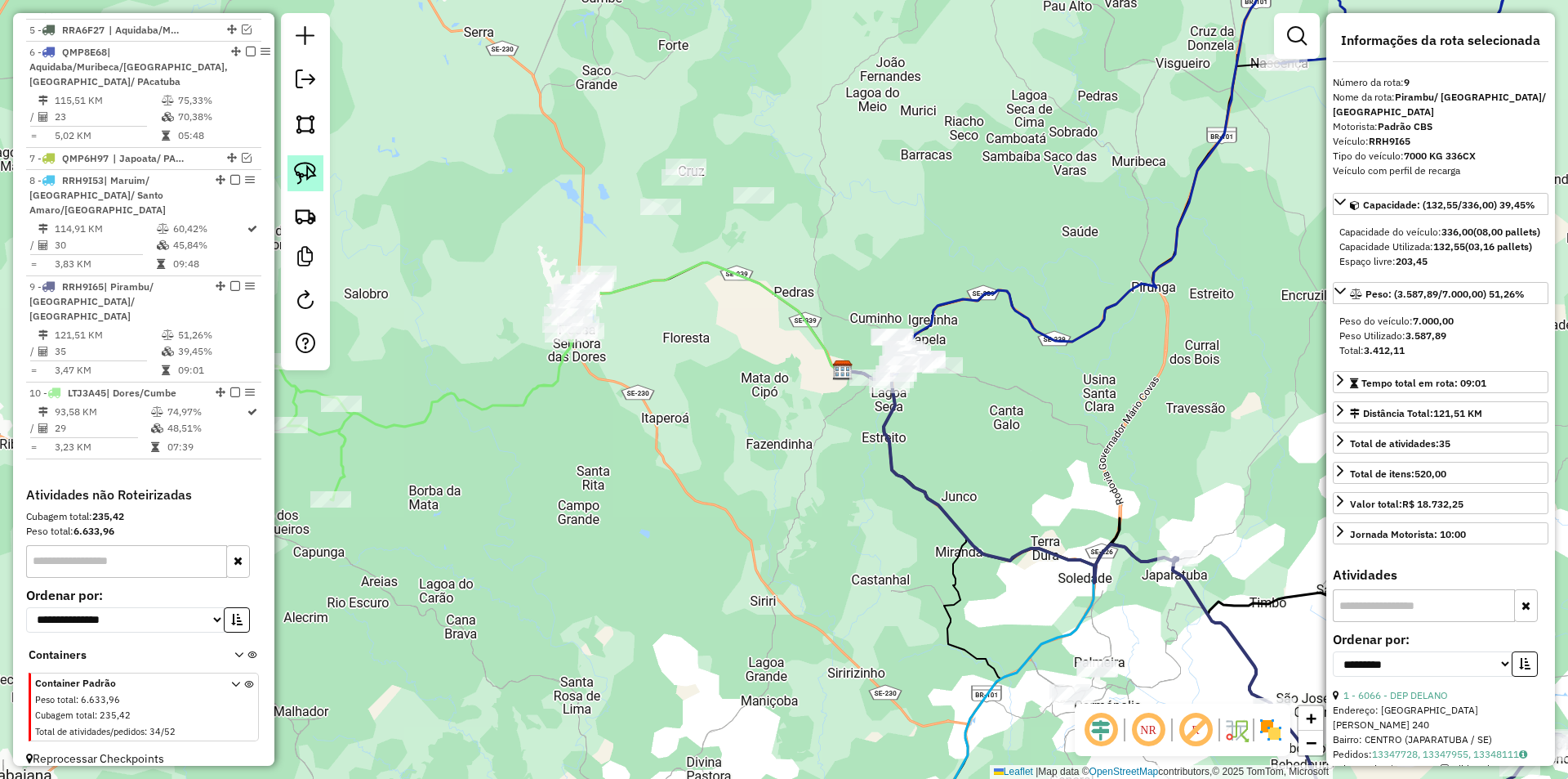
click at [303, 165] on img at bounding box center [305, 173] width 22 height 22
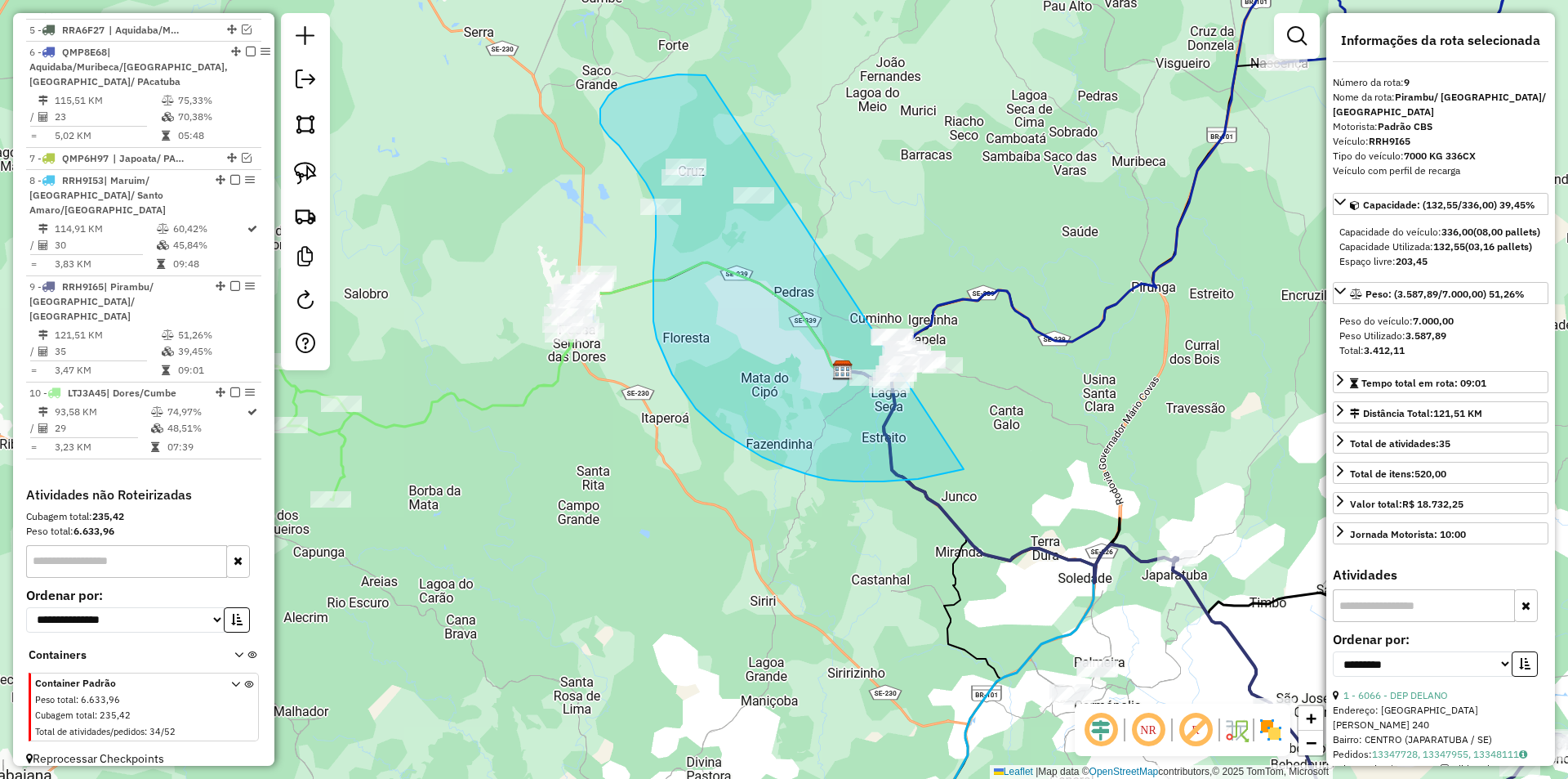
drag, startPoint x: 703, startPoint y: 74, endPoint x: 1091, endPoint y: 401, distance: 507.4
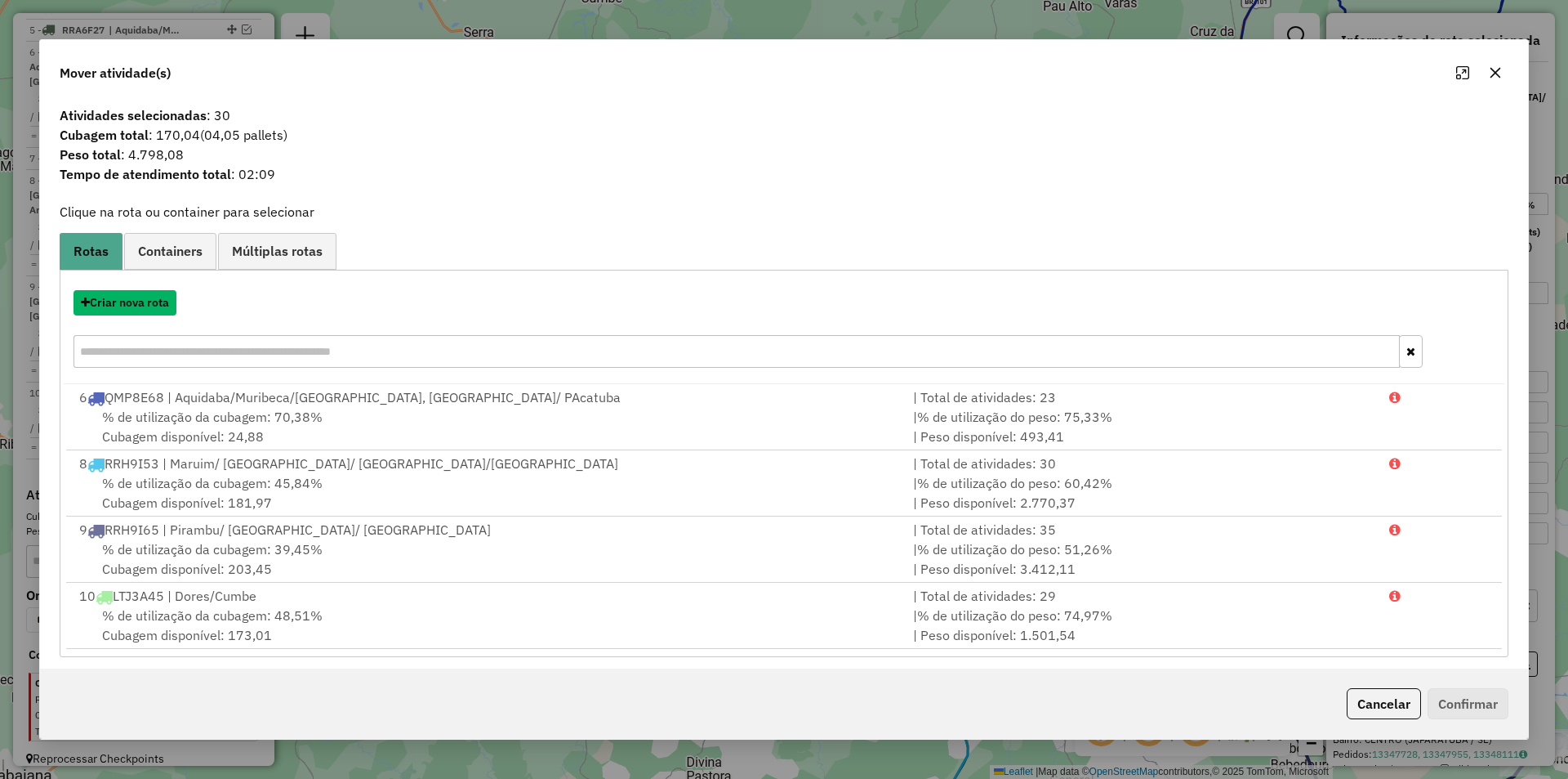
click at [144, 309] on button "Criar nova rota" at bounding box center [124, 302] width 103 height 25
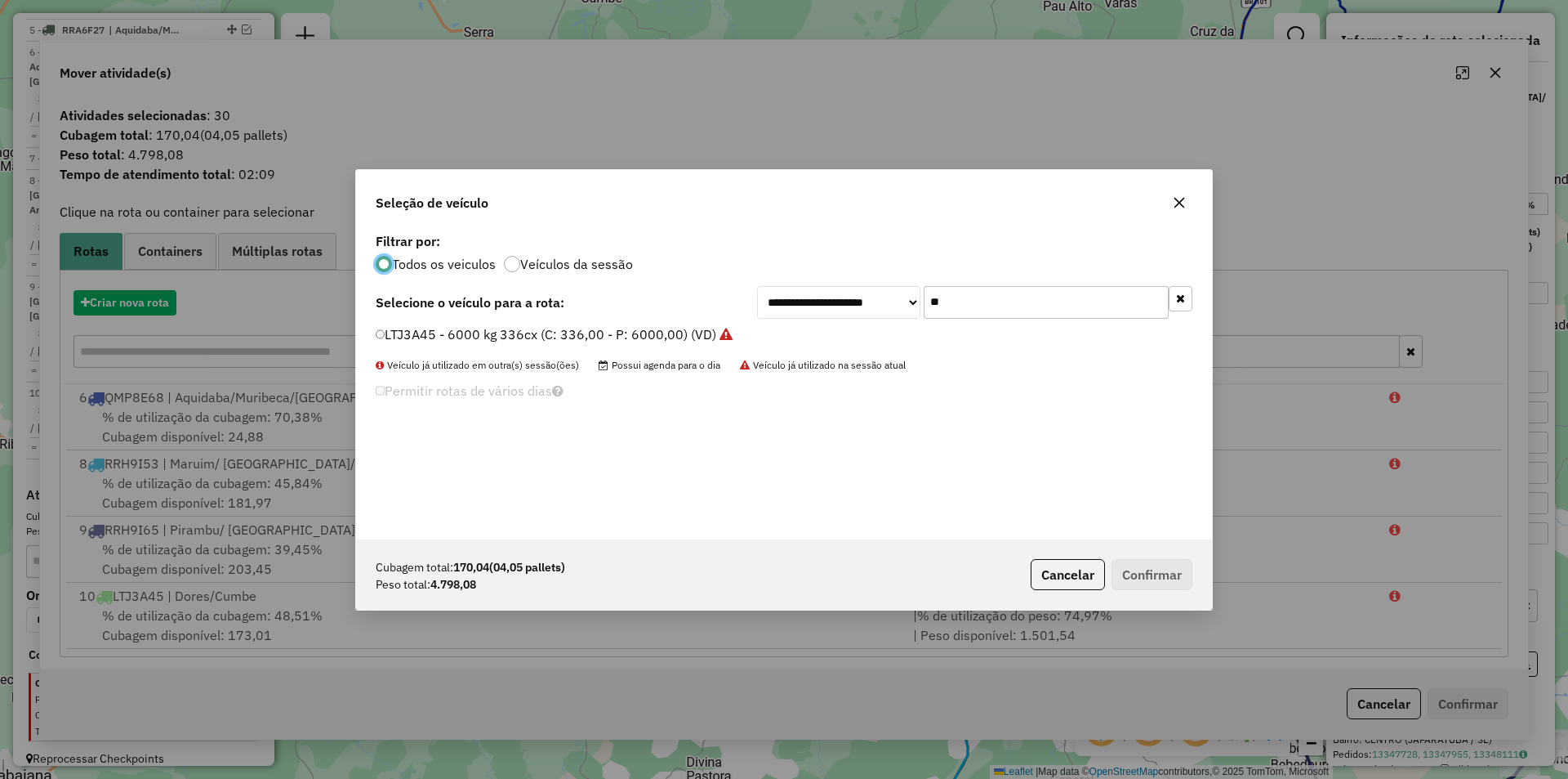
scroll to position [9, 5]
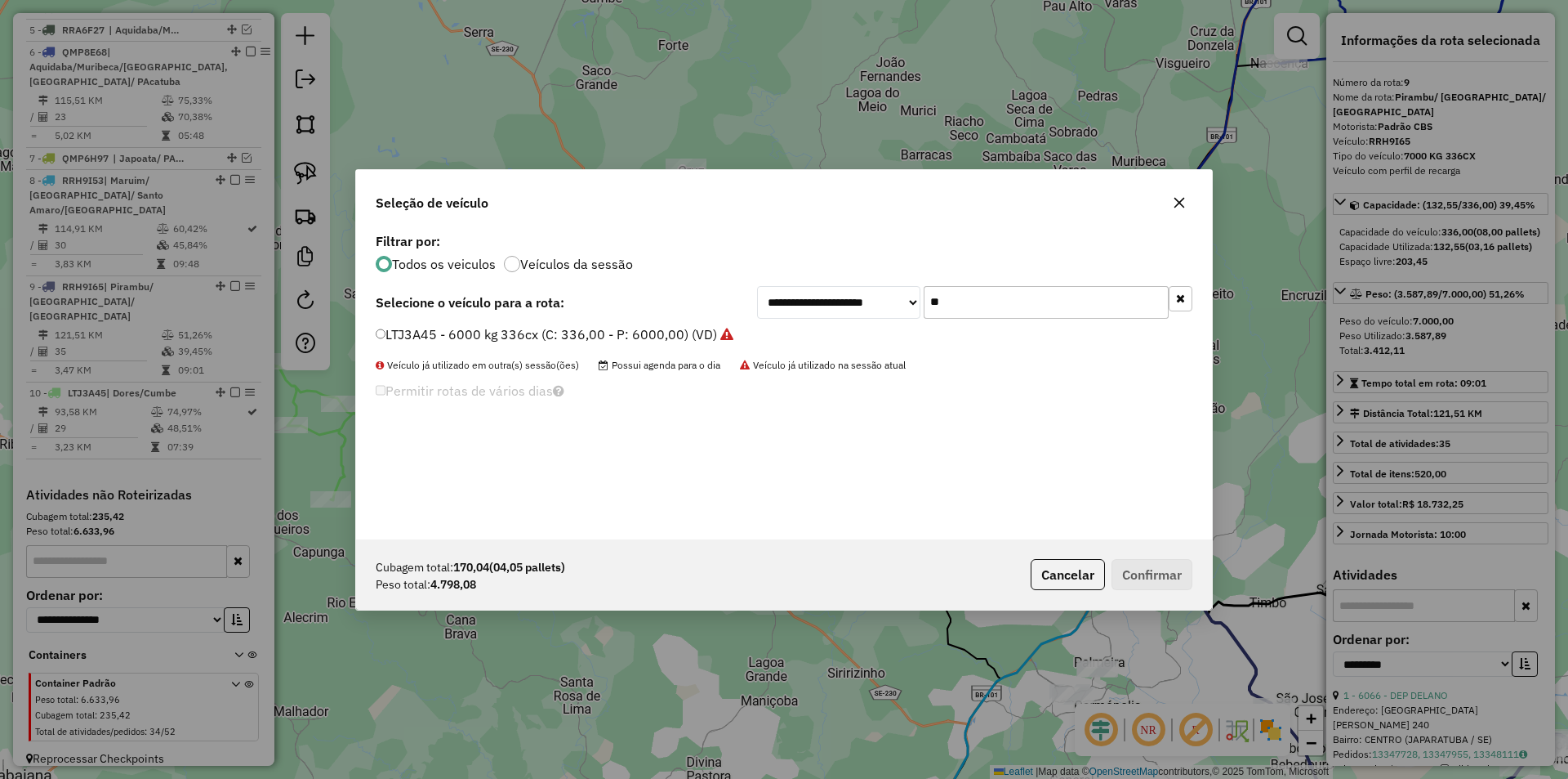
click at [981, 298] on input "**" at bounding box center [1046, 303] width 245 height 33
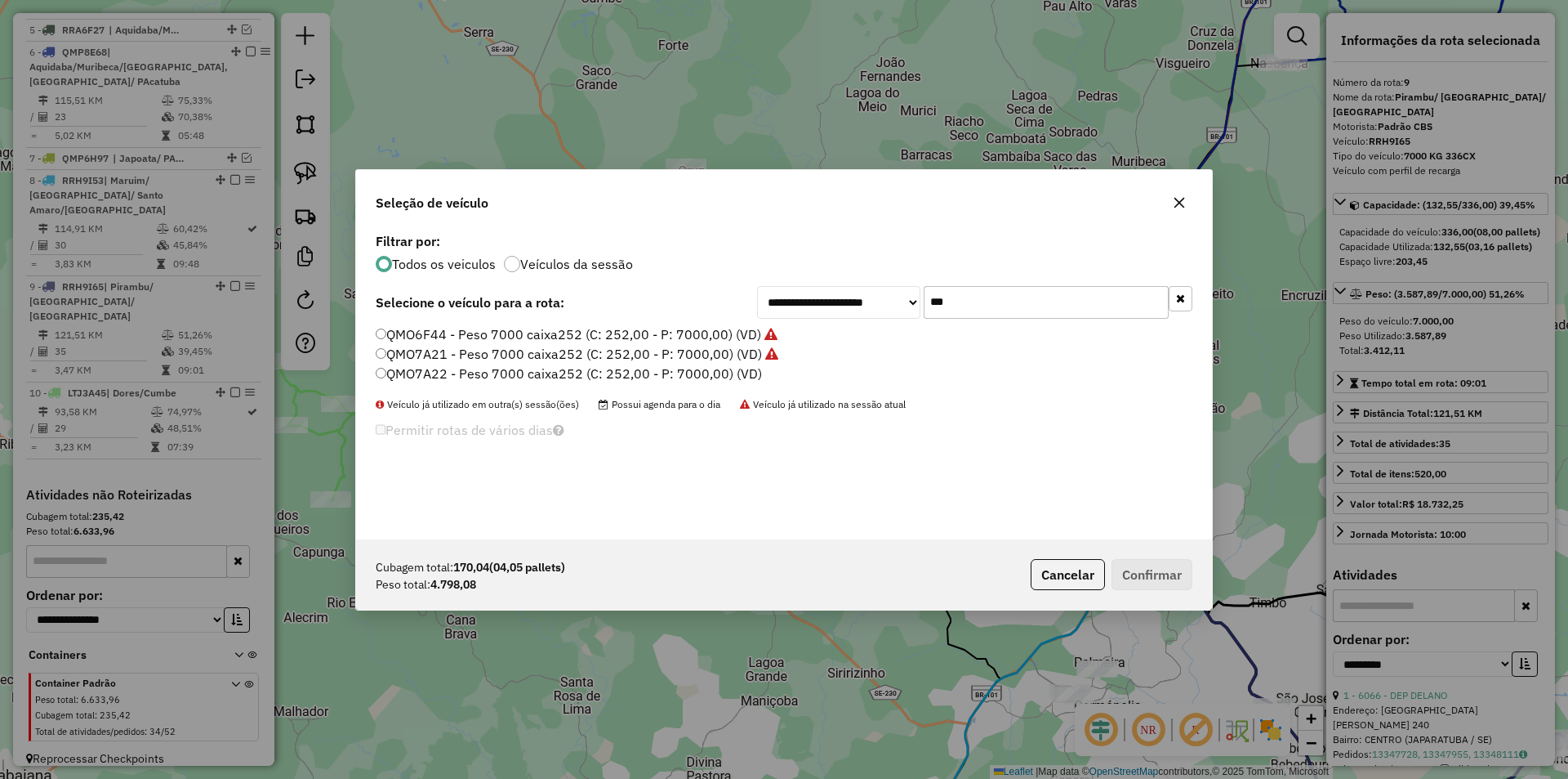
type input "***"
click at [498, 374] on label "QMO7A22 - Peso 7000 caixa252 (C: 252,00 - P: 7000,00) (VD)" at bounding box center [569, 373] width 386 height 20
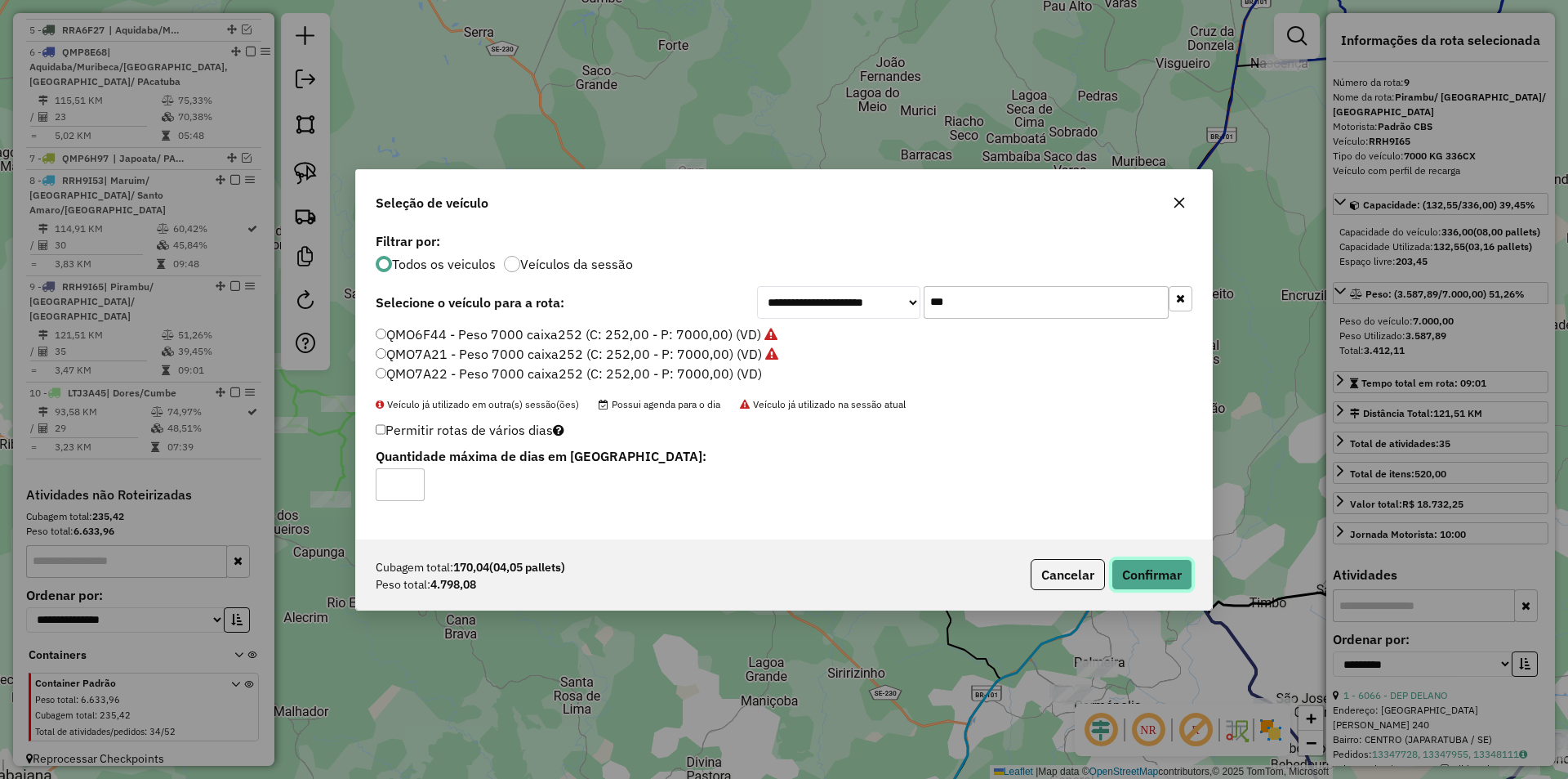
click at [1187, 566] on button "Confirmar" at bounding box center [1152, 574] width 81 height 31
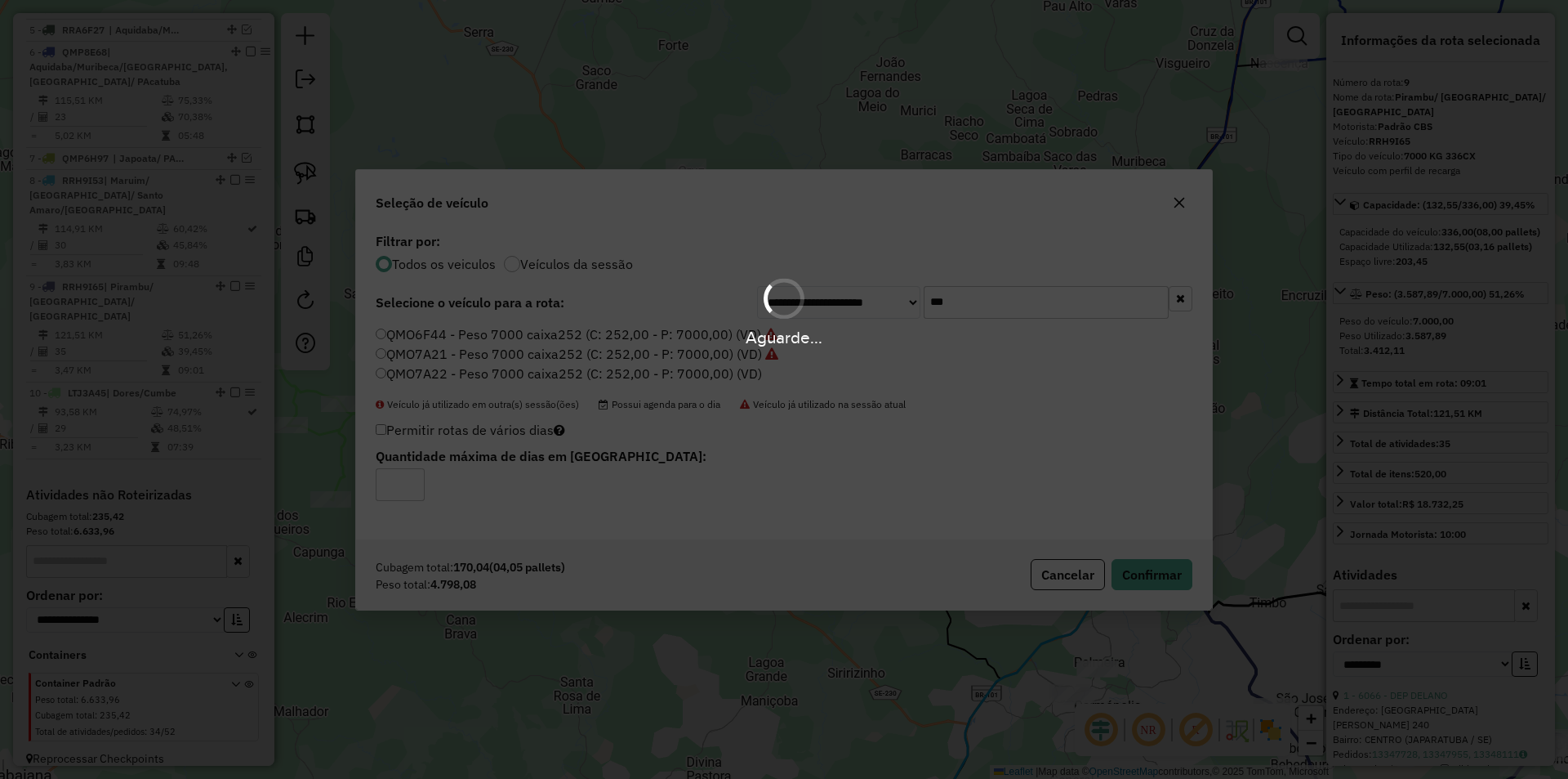
scroll to position [771, 0]
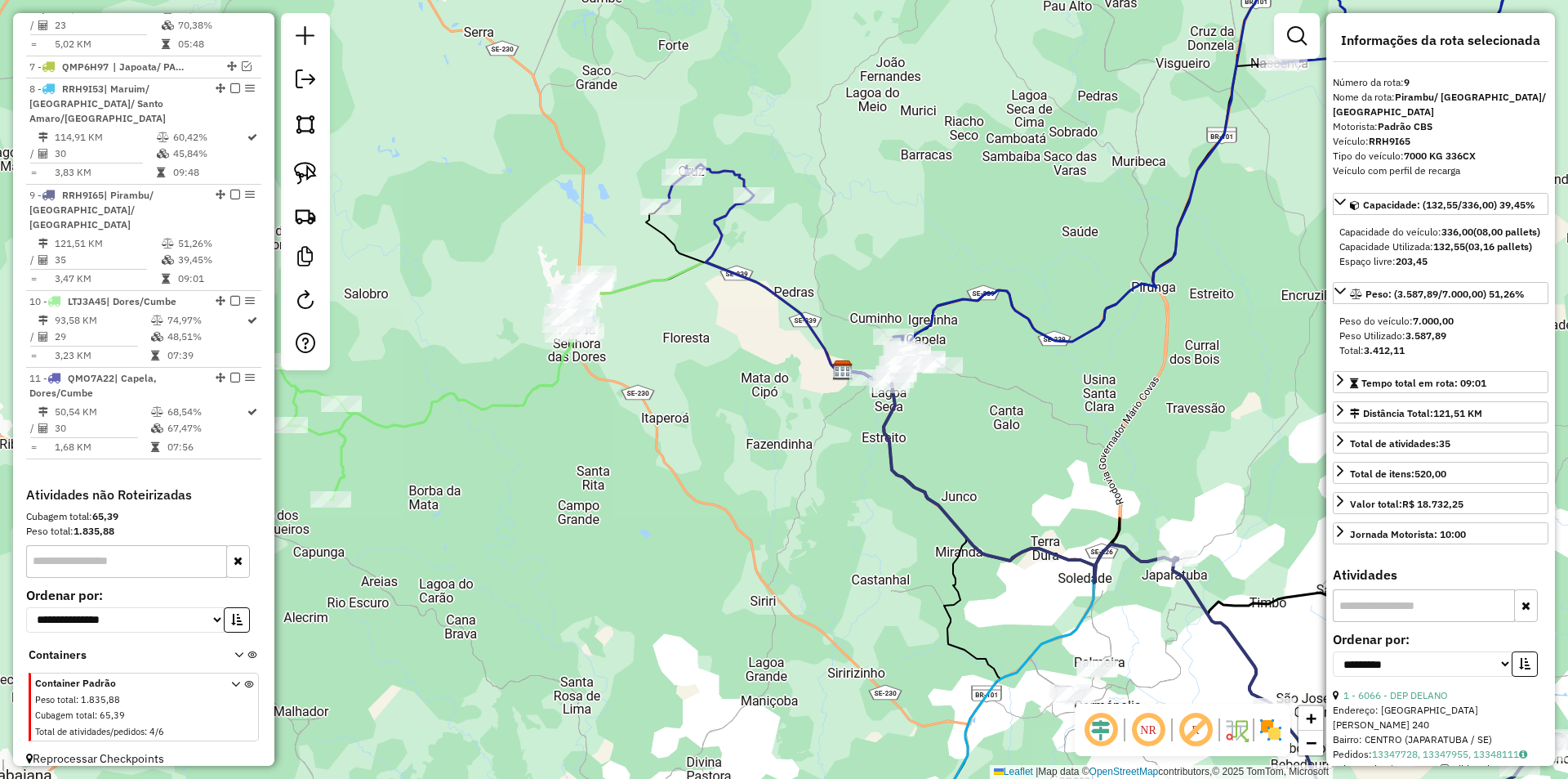
click at [598, 455] on div "Janela de atendimento Grade de atendimento Capacidade Transportadoras Veículos …" at bounding box center [784, 389] width 1568 height 779
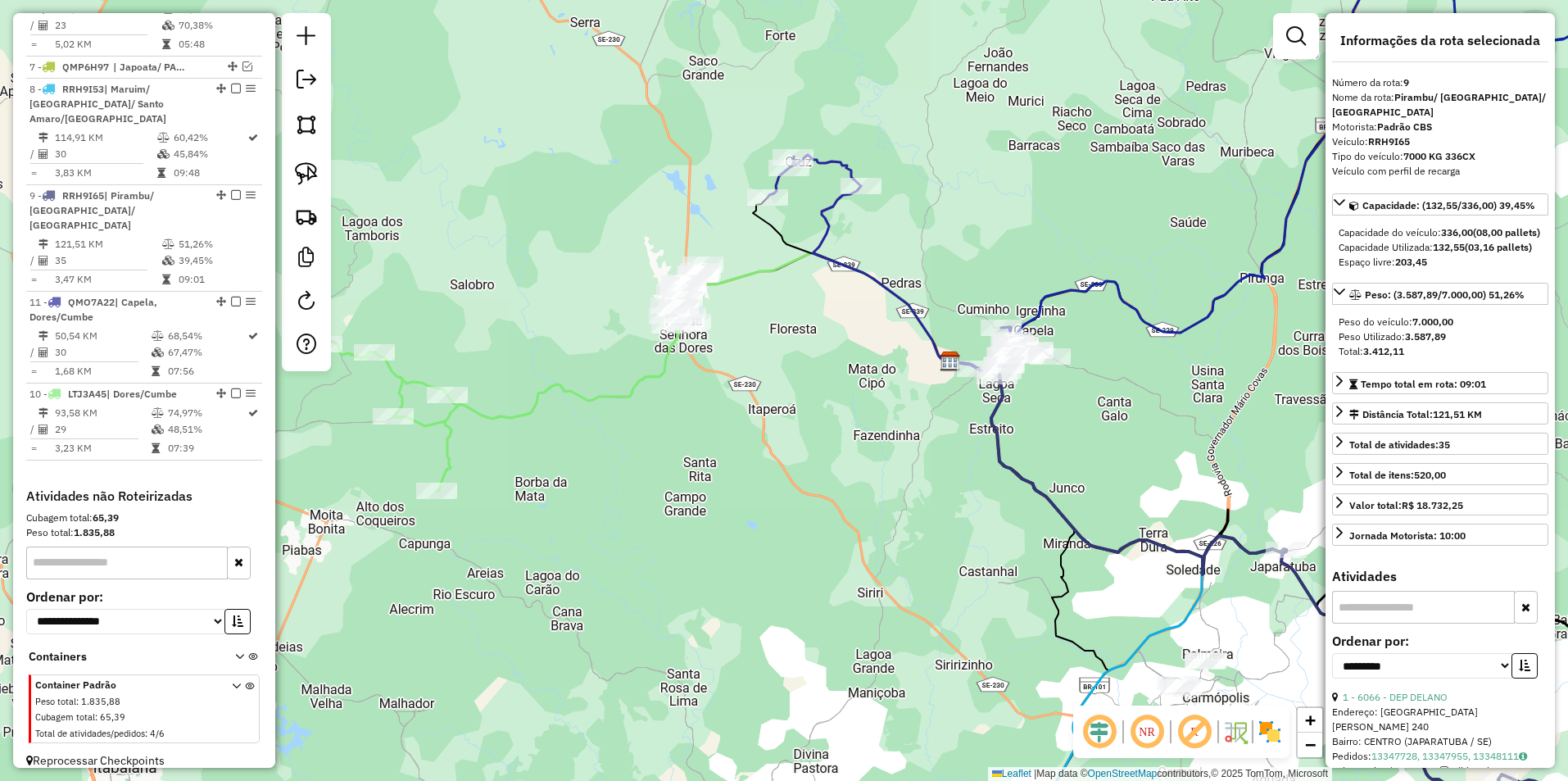
drag, startPoint x: 215, startPoint y: 290, endPoint x: 219, endPoint y: 427, distance: 137.1
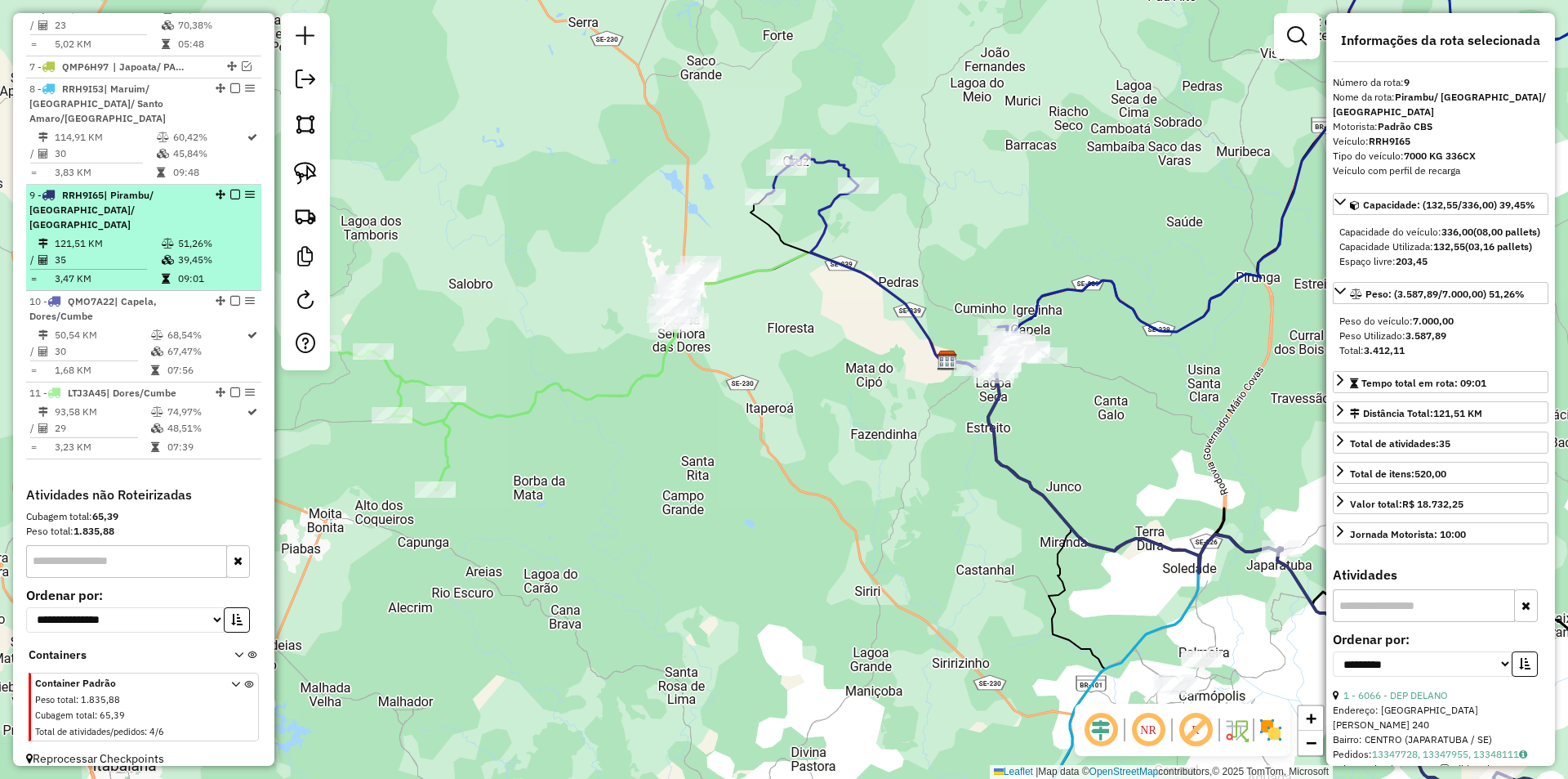
click at [209, 216] on div "9 - RRH9I65 | Pirambu/ Carmopolis/ Japaratuba" at bounding box center [143, 209] width 229 height 44
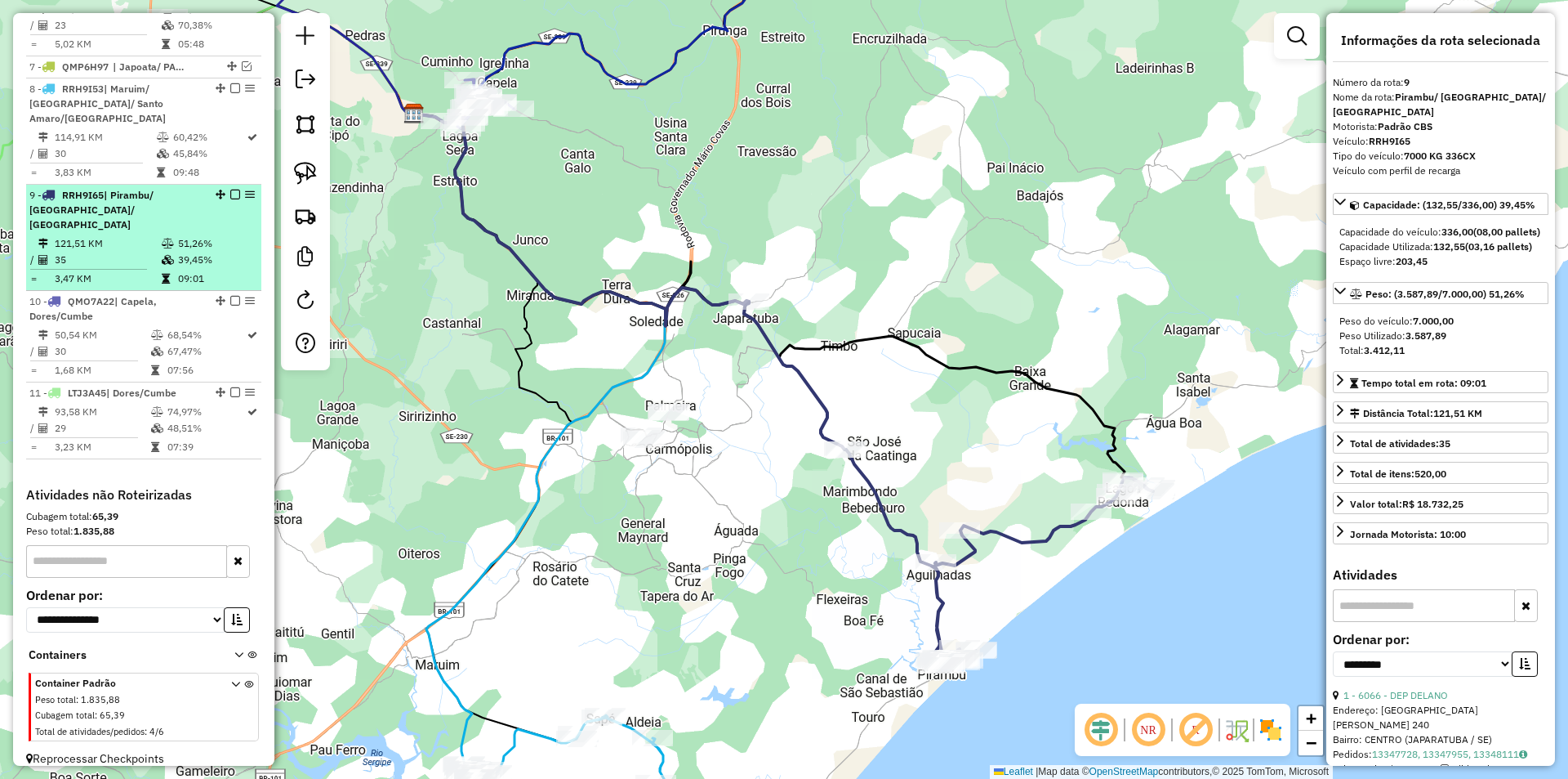
click at [231, 197] on em at bounding box center [234, 194] width 10 height 10
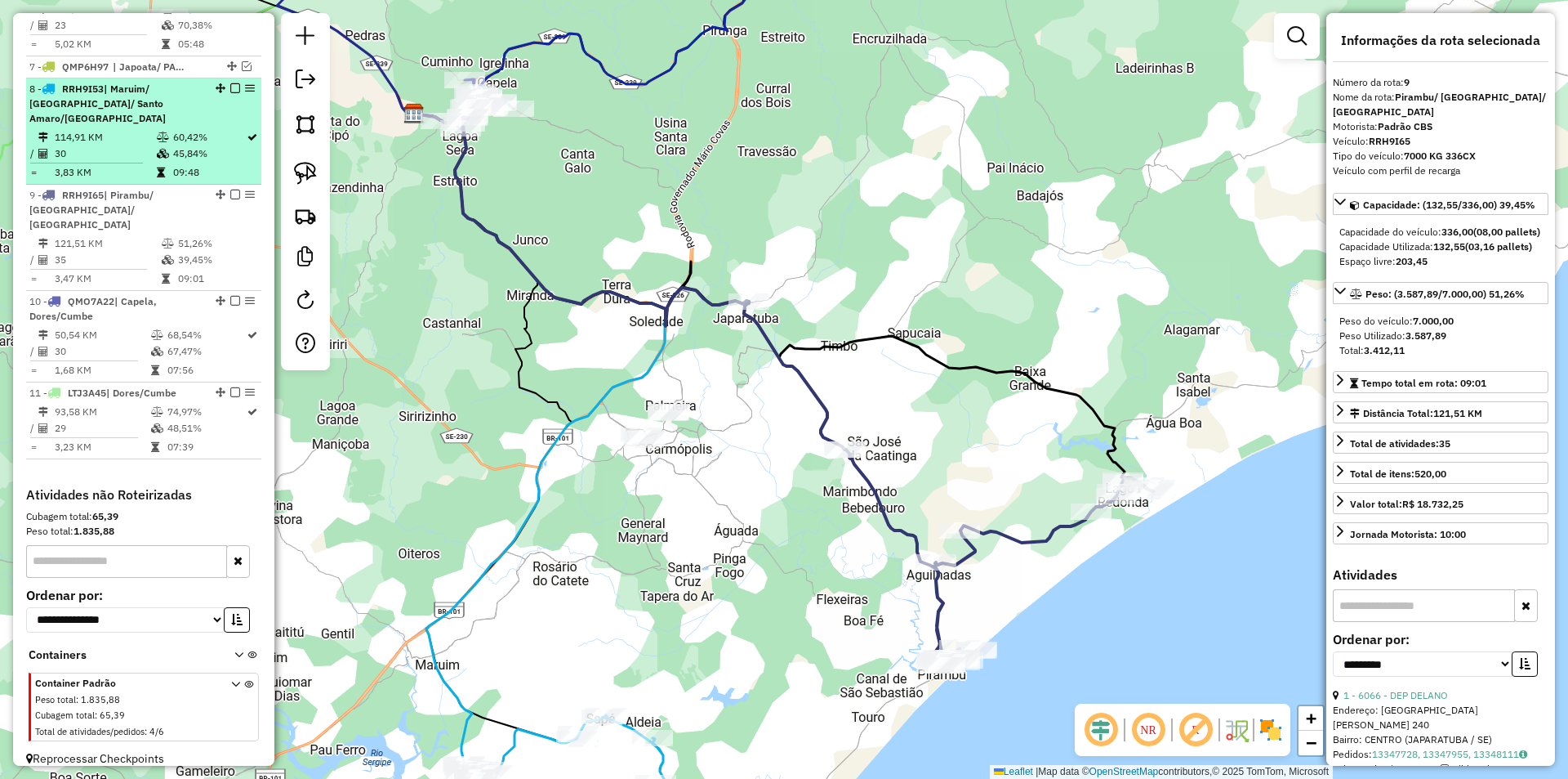
scroll to position [702, 0]
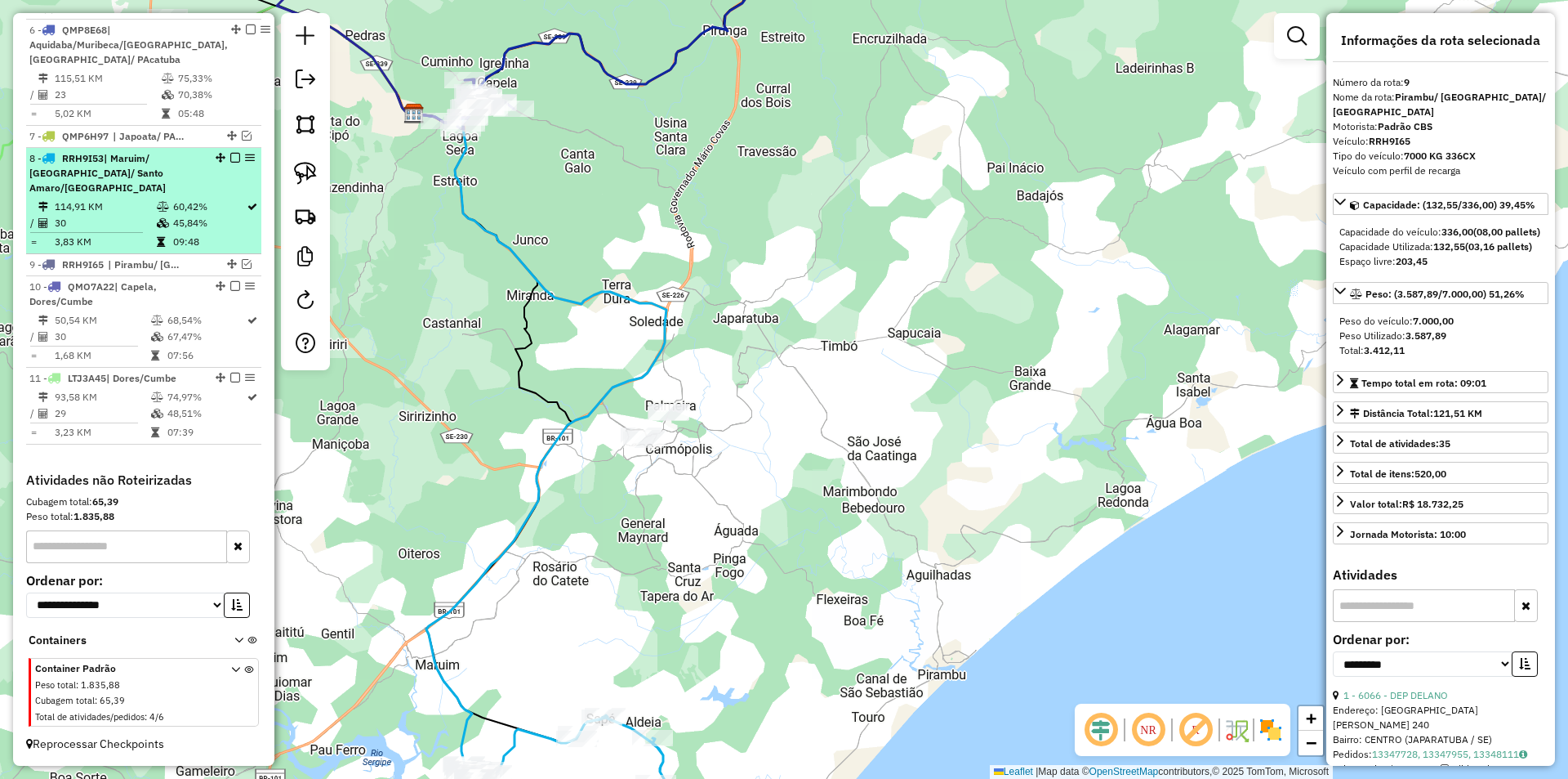
click at [208, 190] on div "8 - RRH9I53 | Maruim/ rosario/ Santo Amaro/Siriri" at bounding box center [143, 173] width 229 height 44
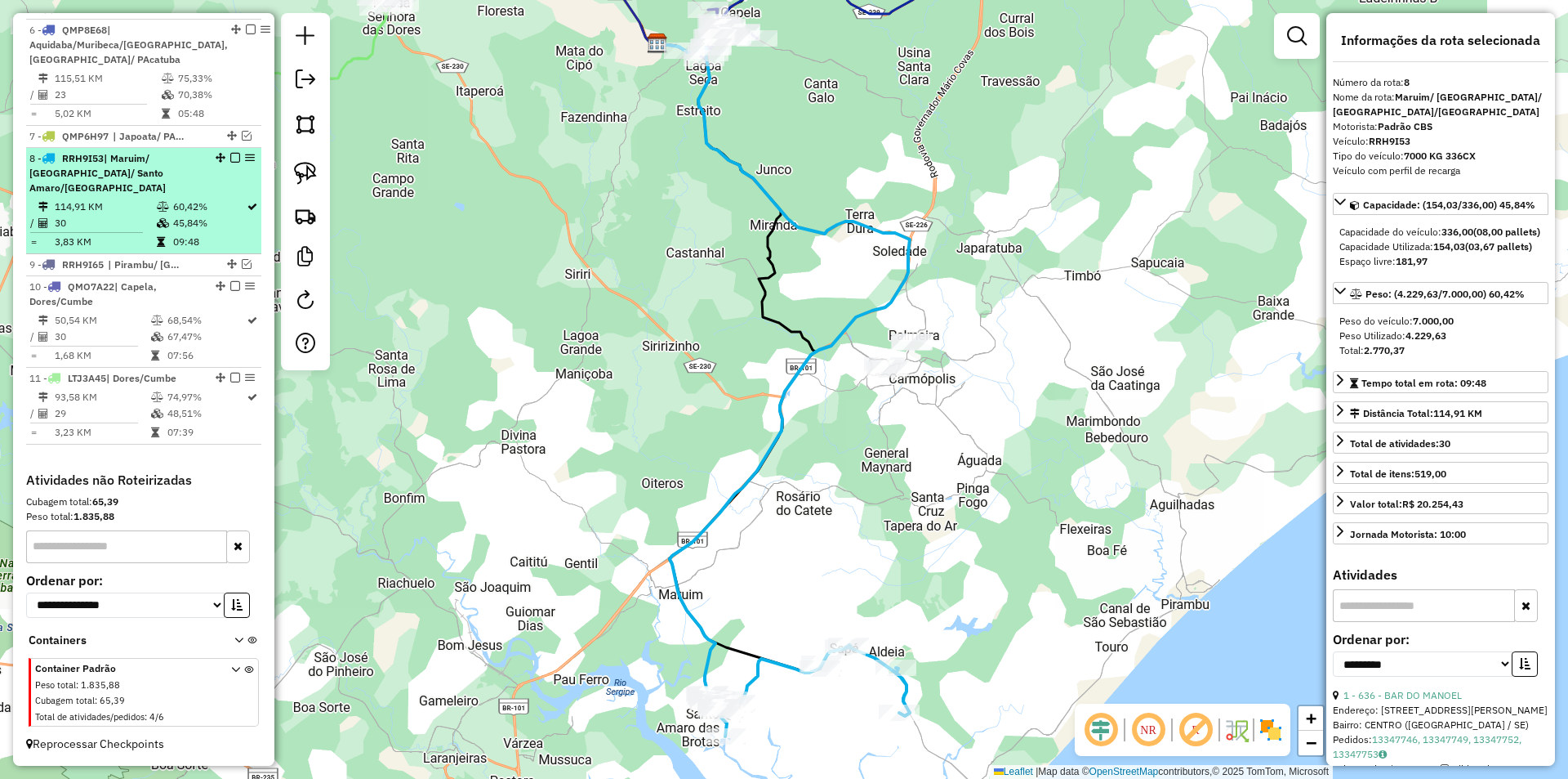
click at [230, 163] on em at bounding box center [234, 157] width 10 height 10
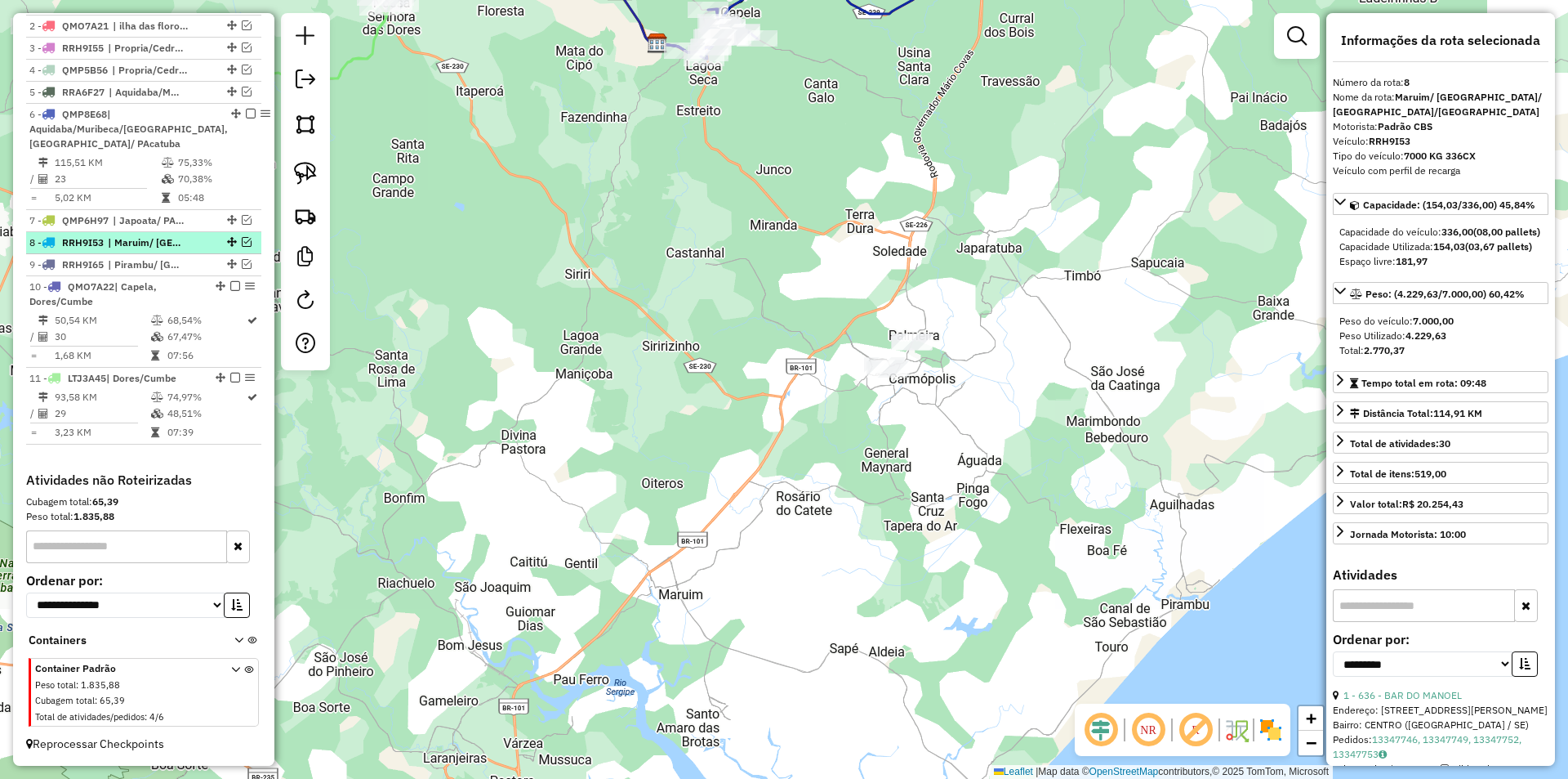
scroll to position [632, 0]
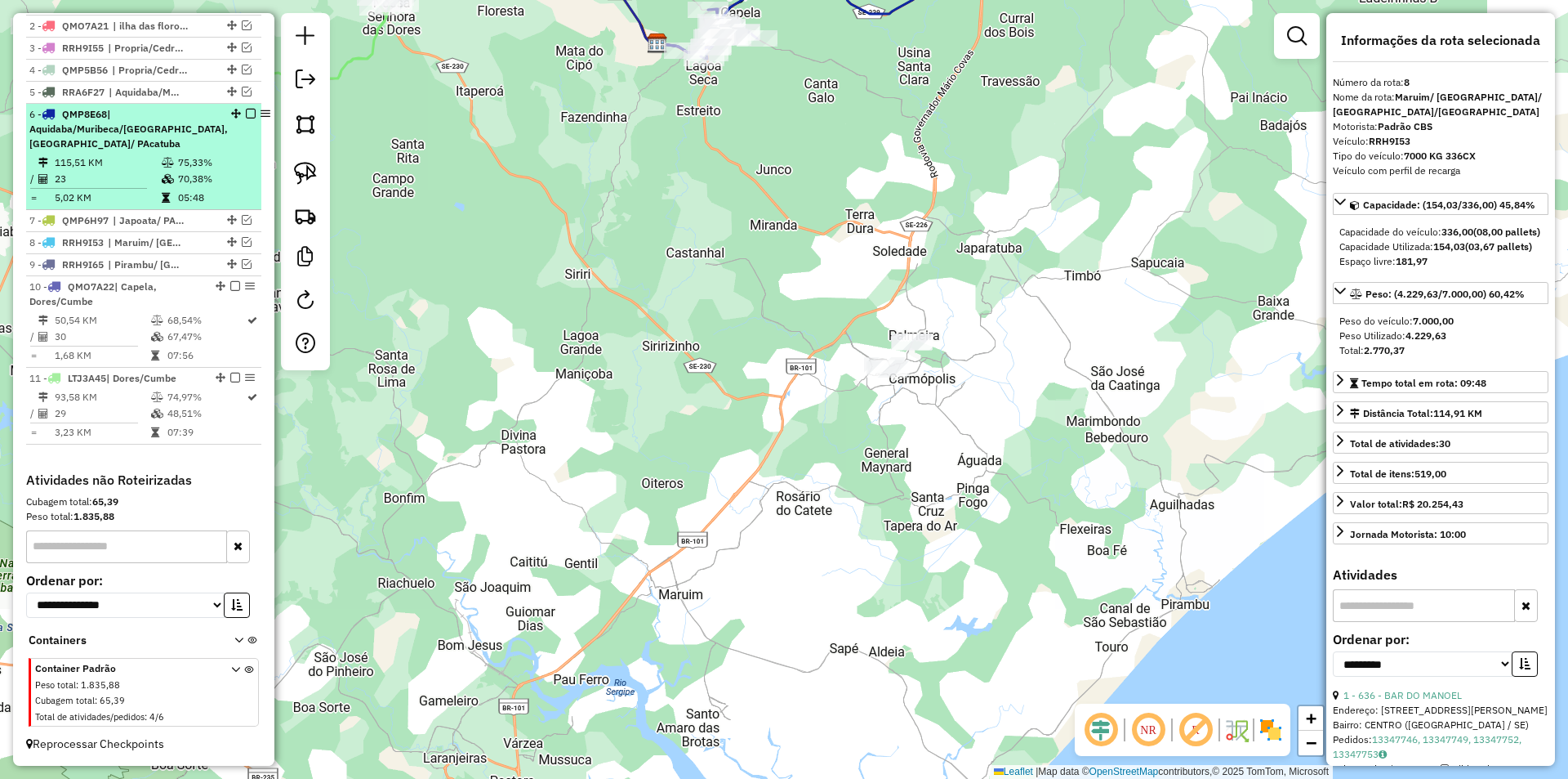
click at [226, 164] on td "75,33%" at bounding box center [216, 163] width 78 height 16
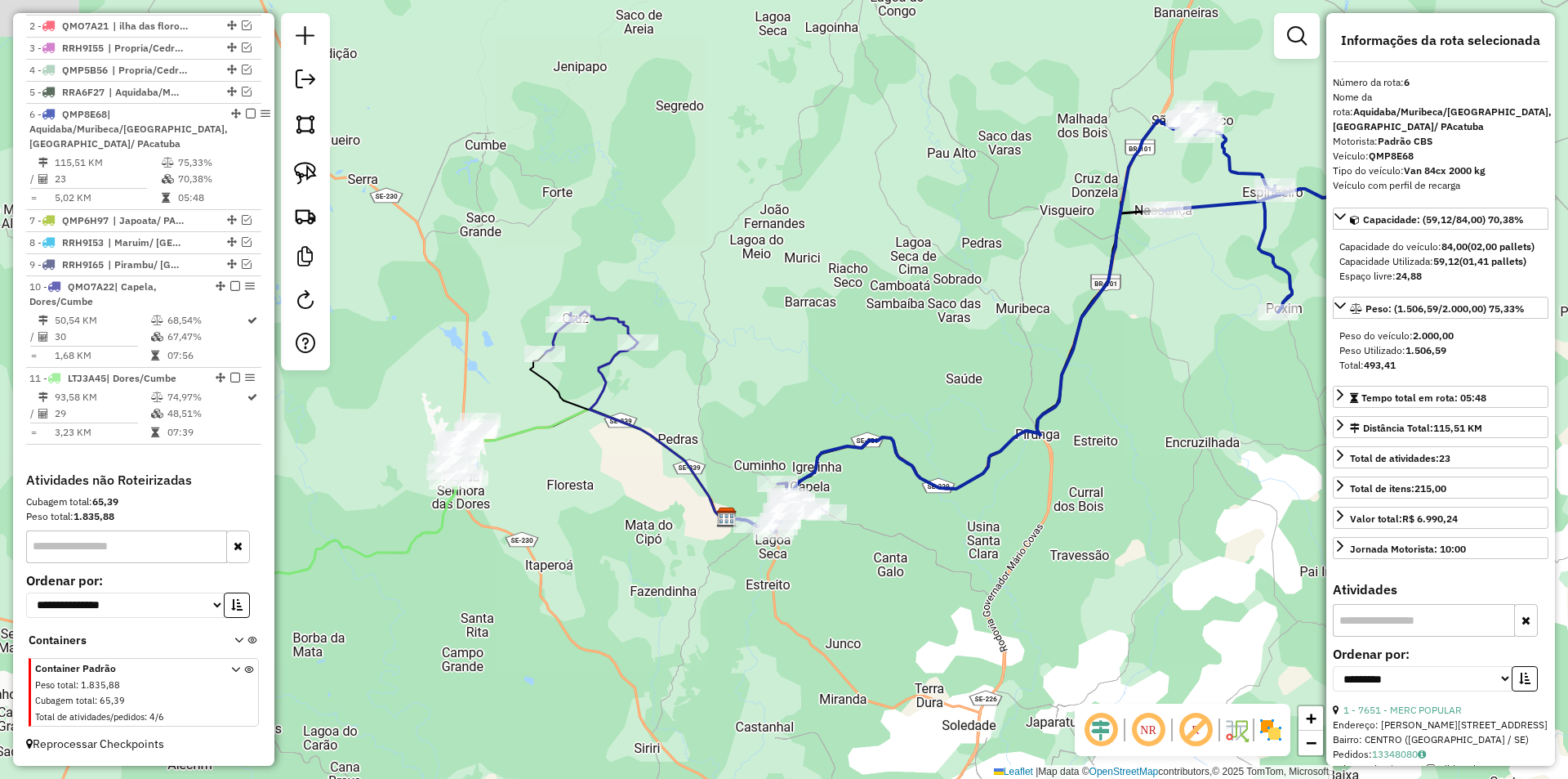
drag, startPoint x: 700, startPoint y: 313, endPoint x: 913, endPoint y: 265, distance: 218.3
click at [913, 266] on div "Janela de atendimento Grade de atendimento Capacidade Transportadoras Veículos …" at bounding box center [784, 389] width 1568 height 779
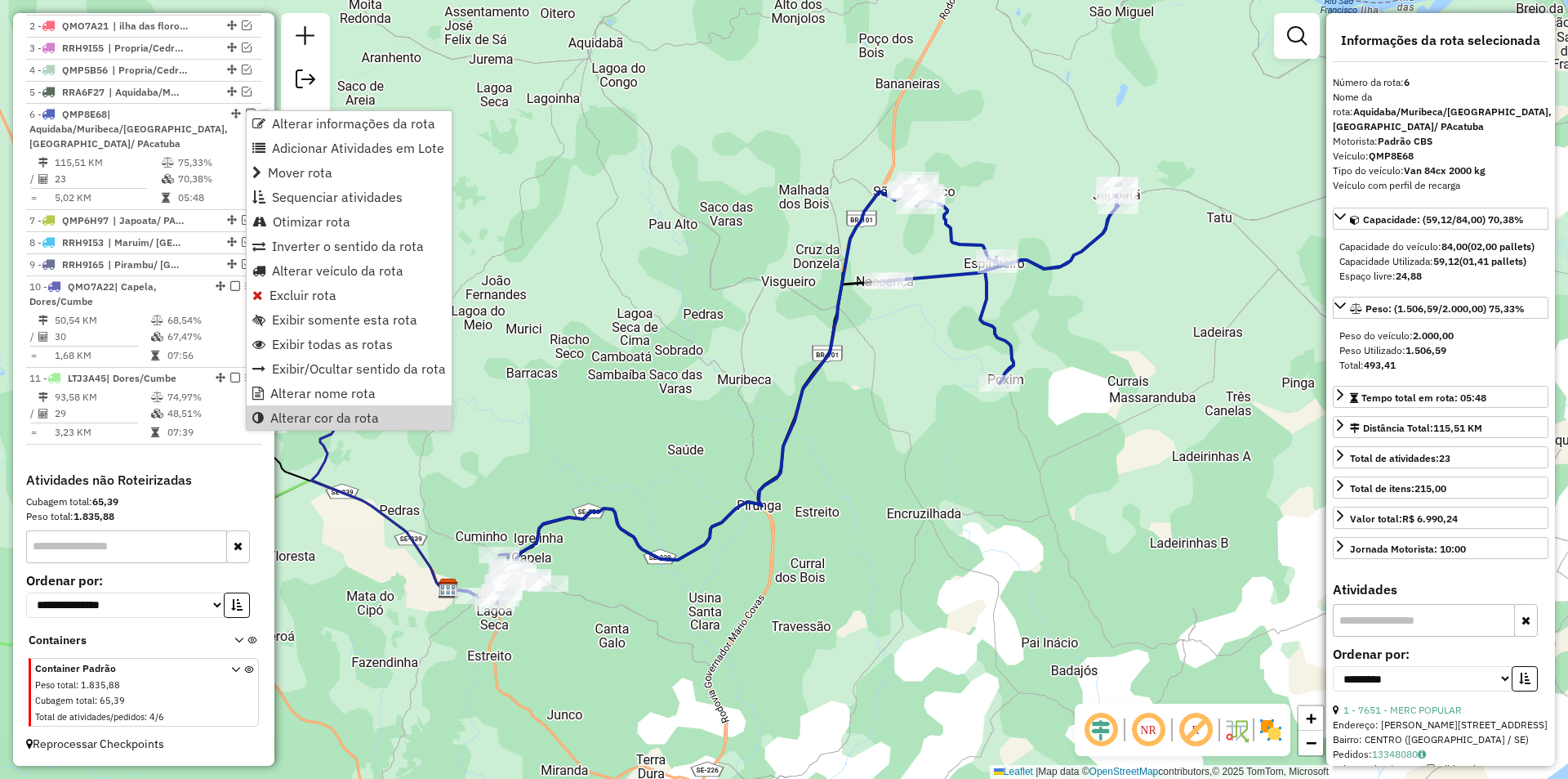
drag, startPoint x: 364, startPoint y: 419, endPoint x: 436, endPoint y: 437, distance: 74.2
click at [366, 419] on span "Alterar cor da rota" at bounding box center [325, 417] width 109 height 13
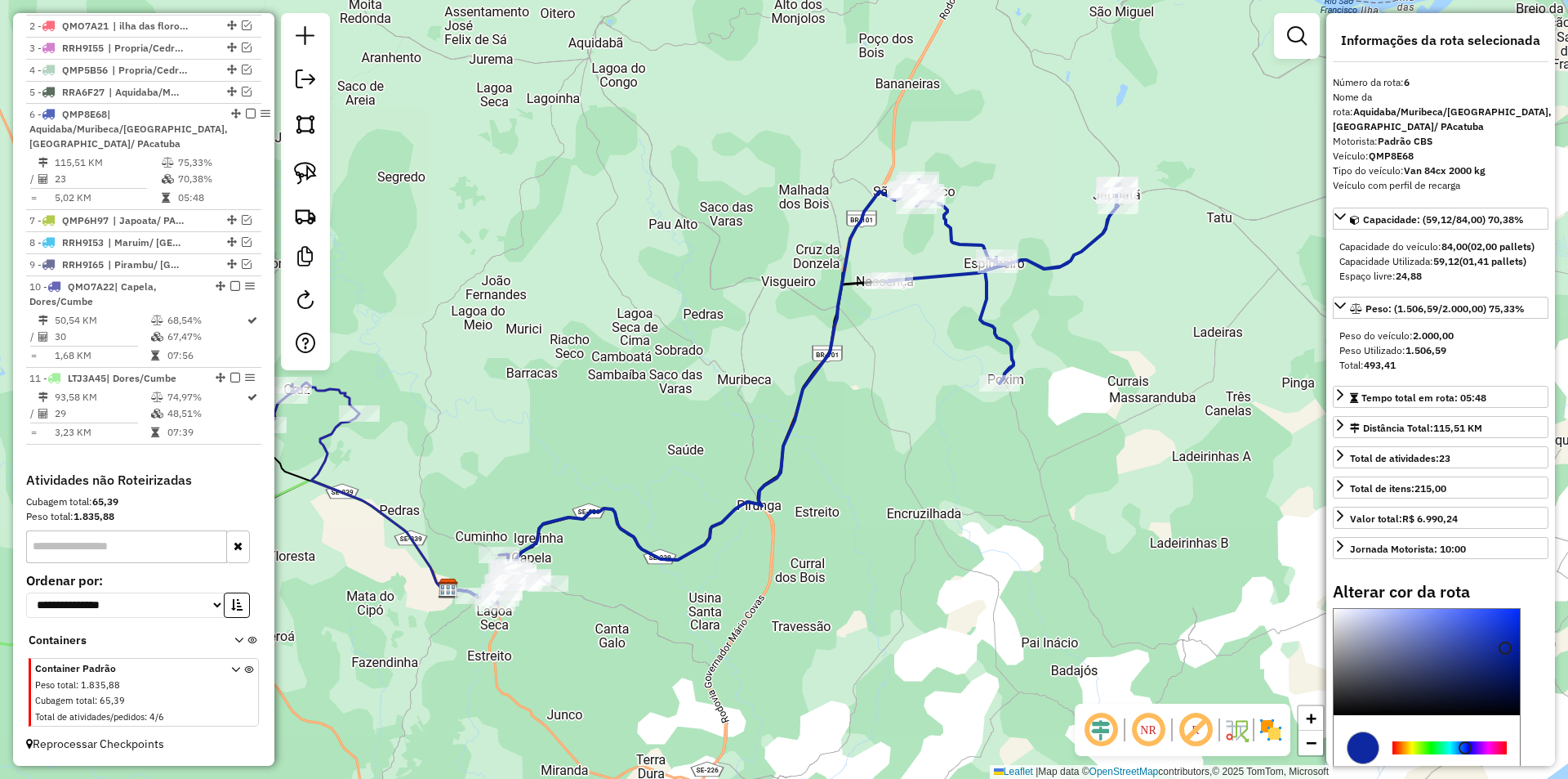
click at [1500, 744] on div at bounding box center [1450, 747] width 114 height 13
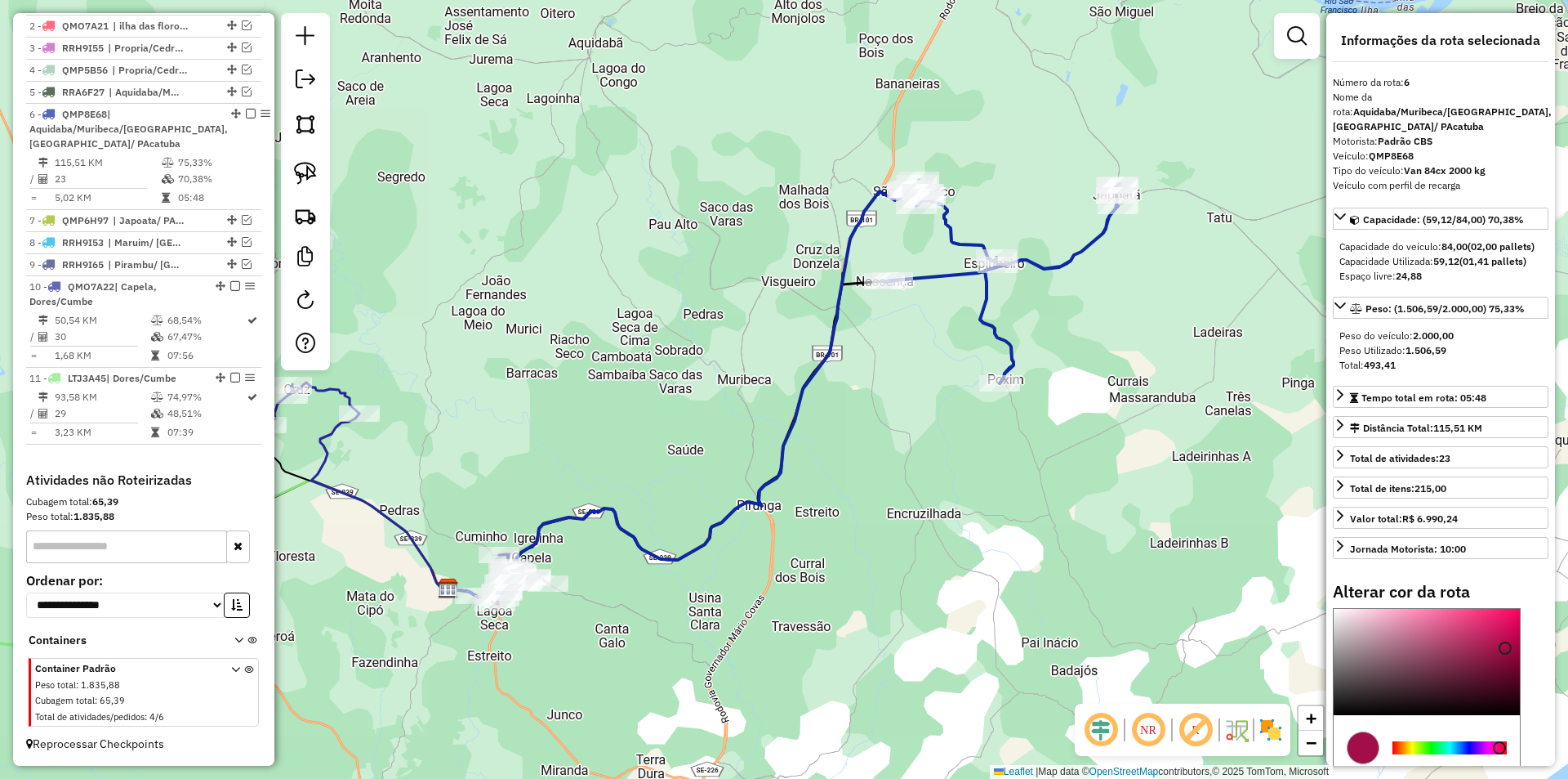
type input "*******"
click at [1485, 656] on div at bounding box center [1426, 661] width 186 height 106
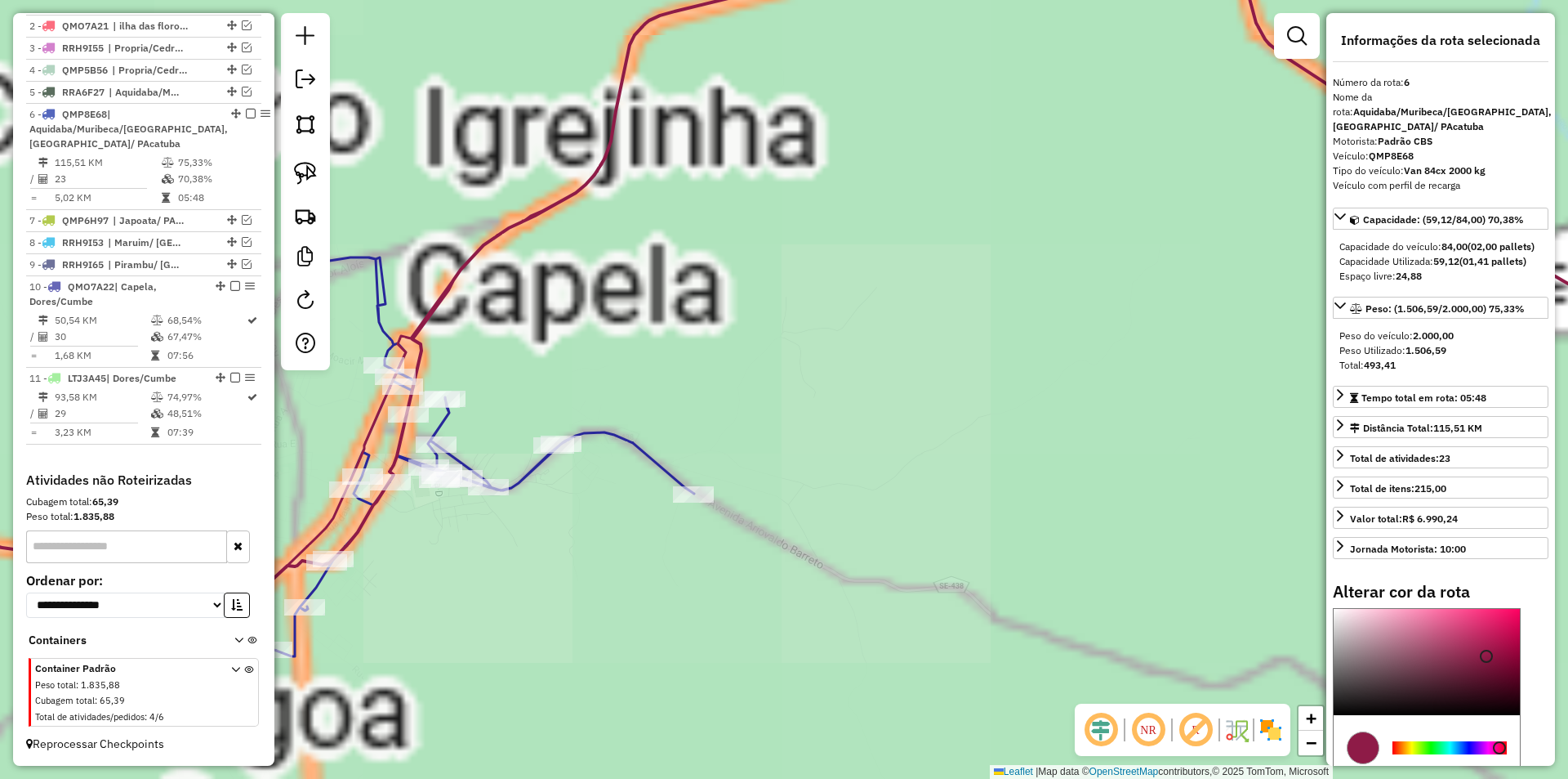
drag, startPoint x: 521, startPoint y: 596, endPoint x: 583, endPoint y: 557, distance: 73.2
click at [607, 592] on div "Janela de atendimento Grade de atendimento Capacidade Transportadoras Veículos …" at bounding box center [784, 389] width 1568 height 779
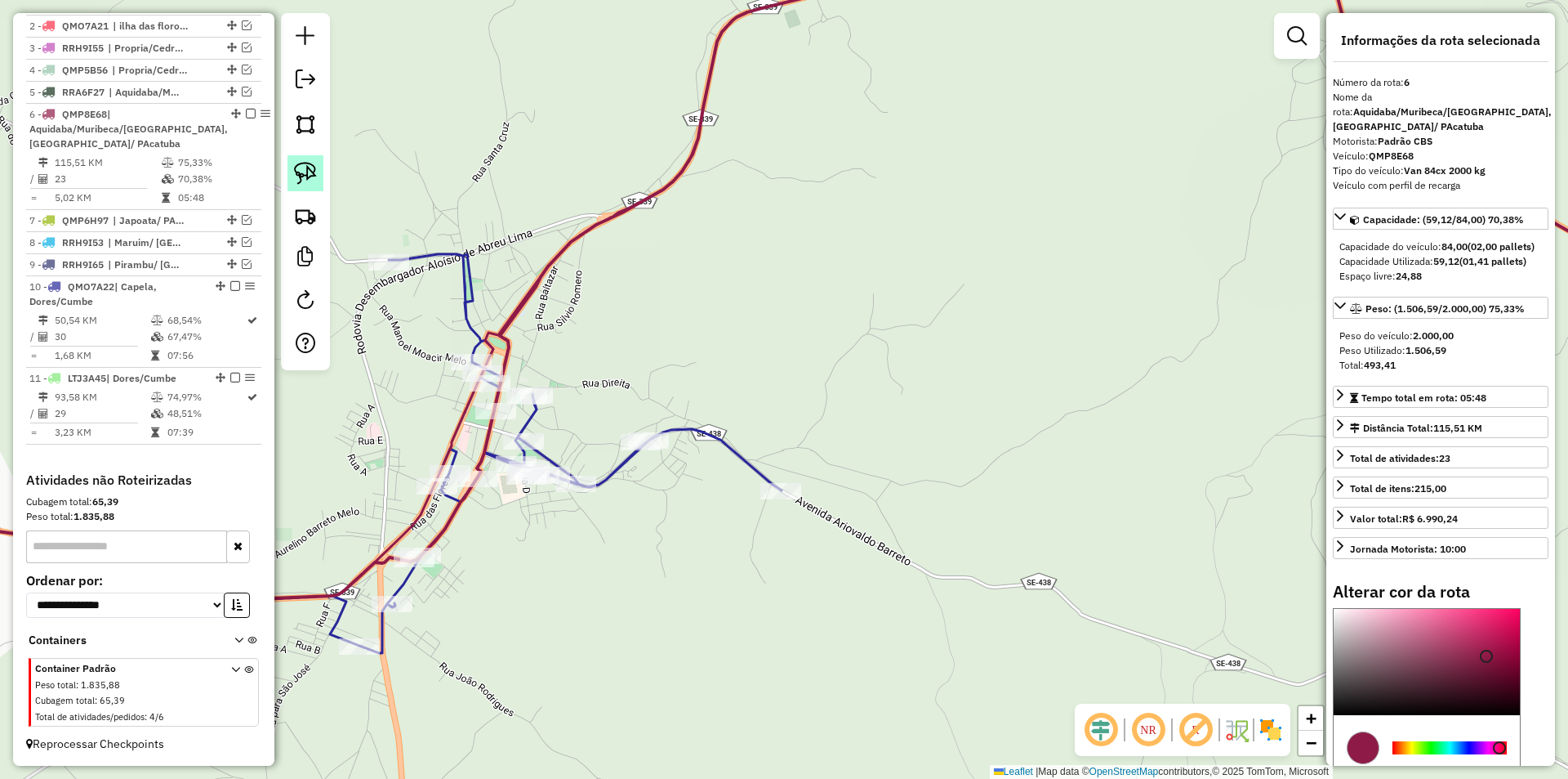
click at [309, 176] on img at bounding box center [305, 173] width 22 height 22
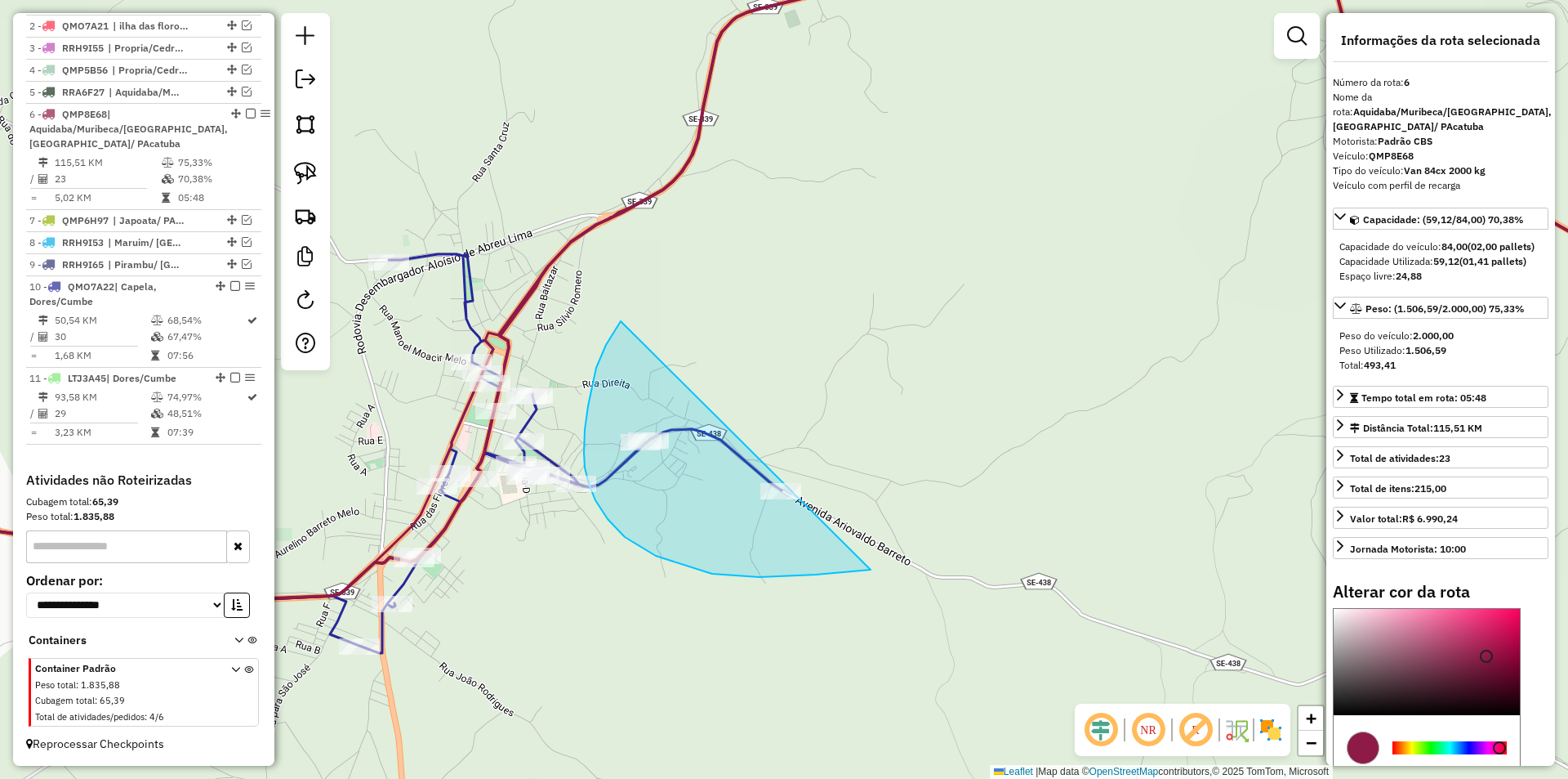
drag, startPoint x: 606, startPoint y: 345, endPoint x: 941, endPoint y: 552, distance: 393.8
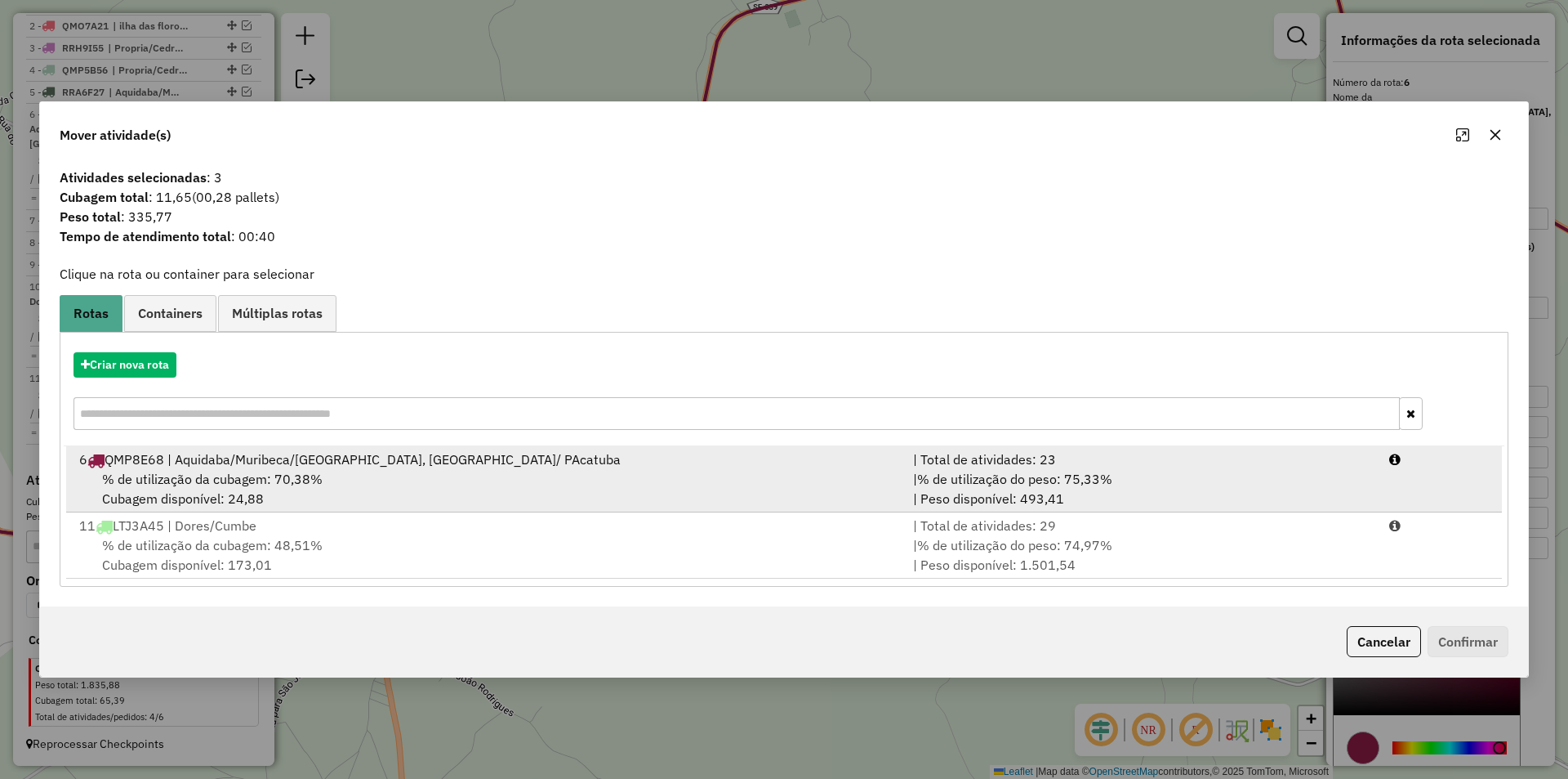
click at [1342, 479] on div "| % de utilização do peso: 75,33% | Peso disponível: 493,41" at bounding box center [1141, 488] width 476 height 39
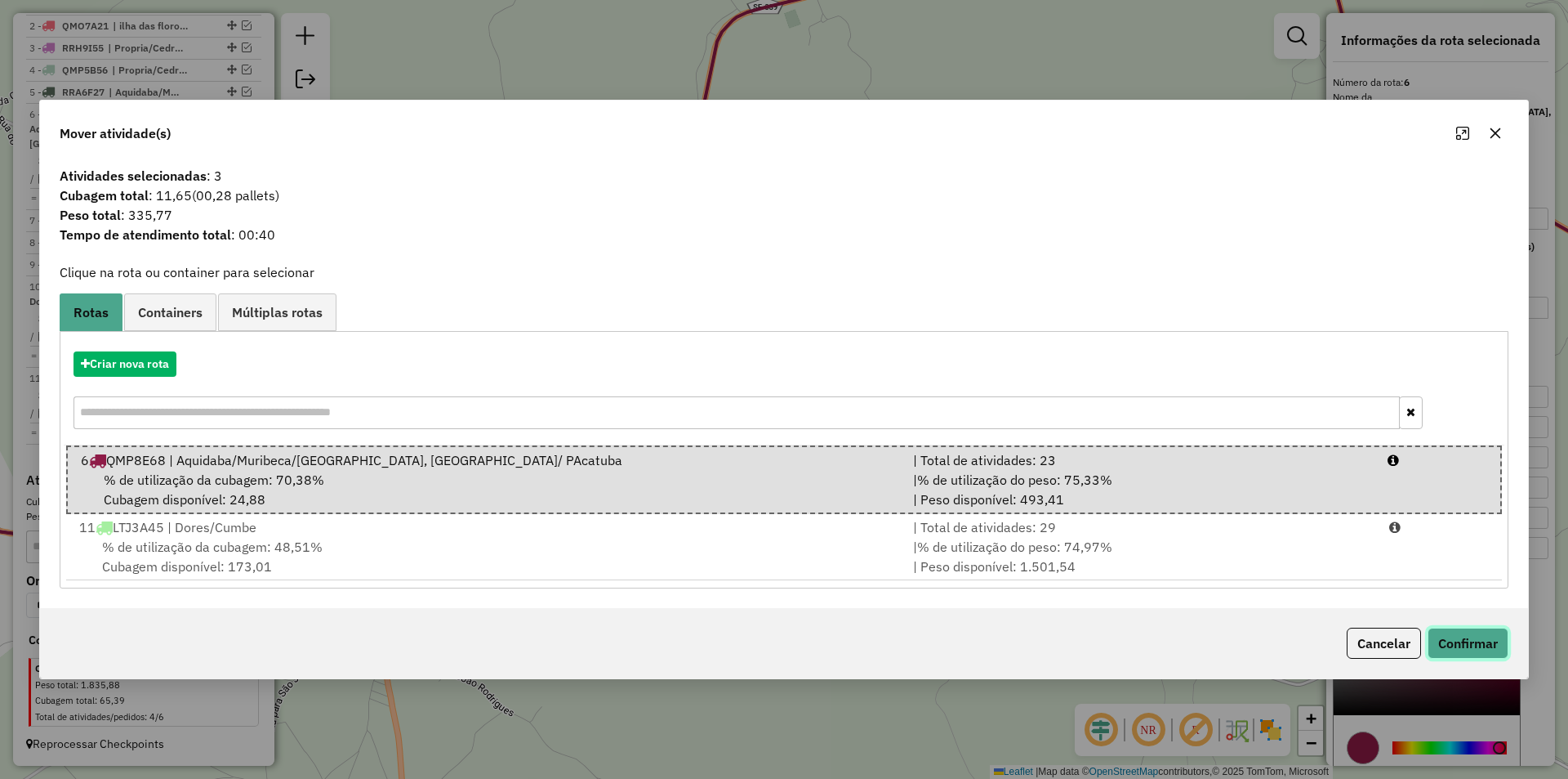
click at [1464, 642] on button "Confirmar" at bounding box center [1469, 643] width 81 height 31
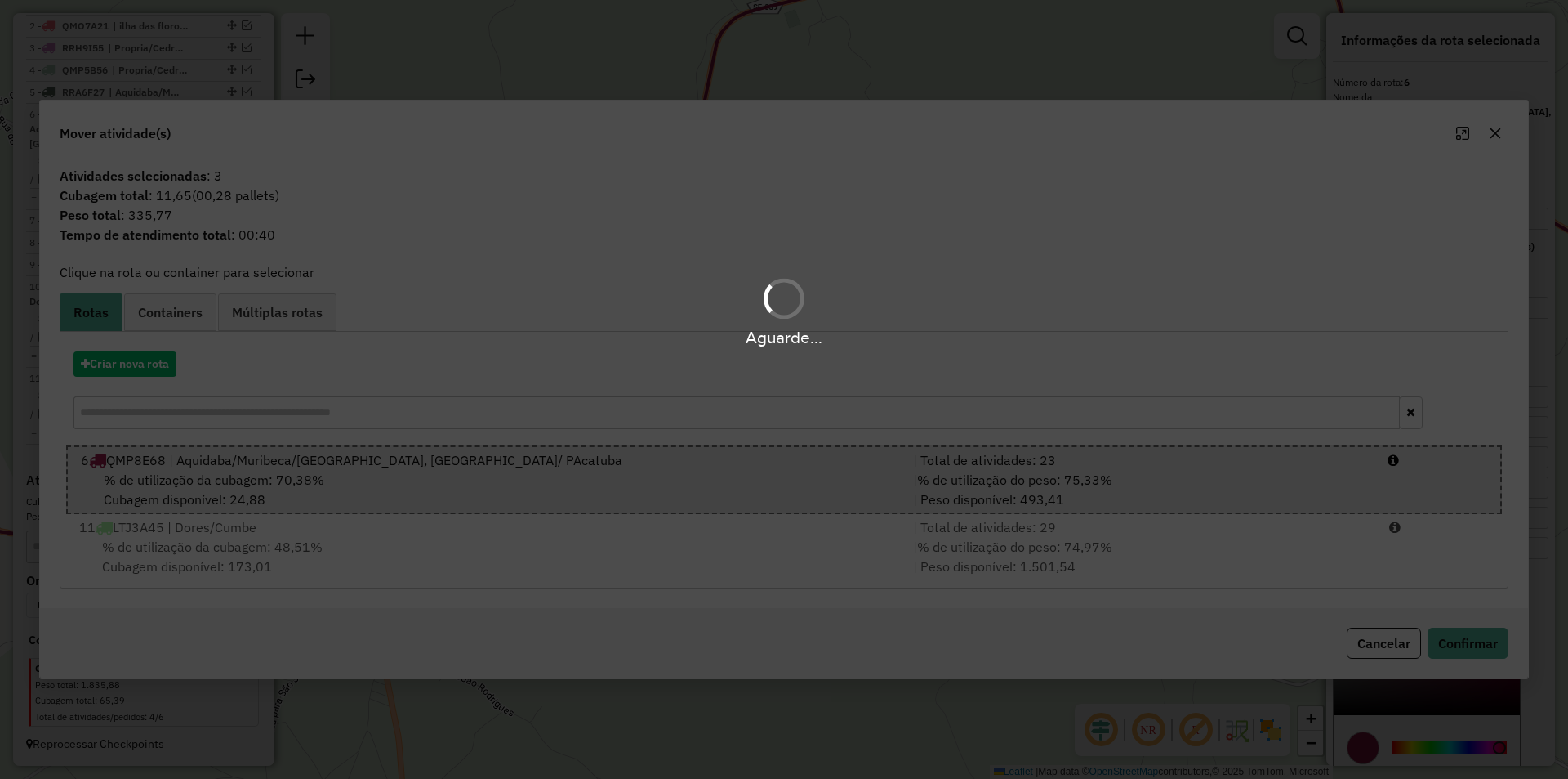
select select "**********"
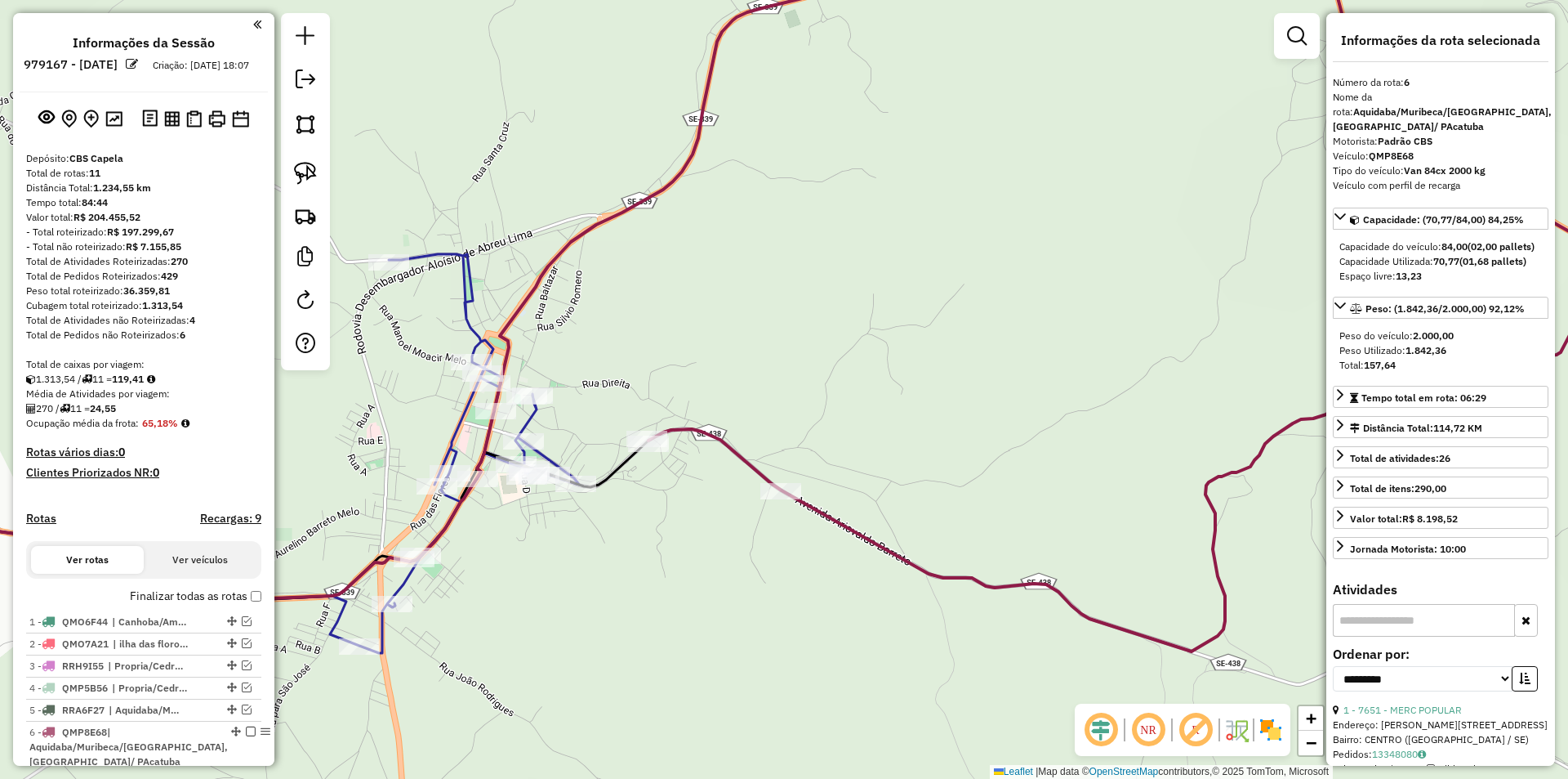
select select "**********"
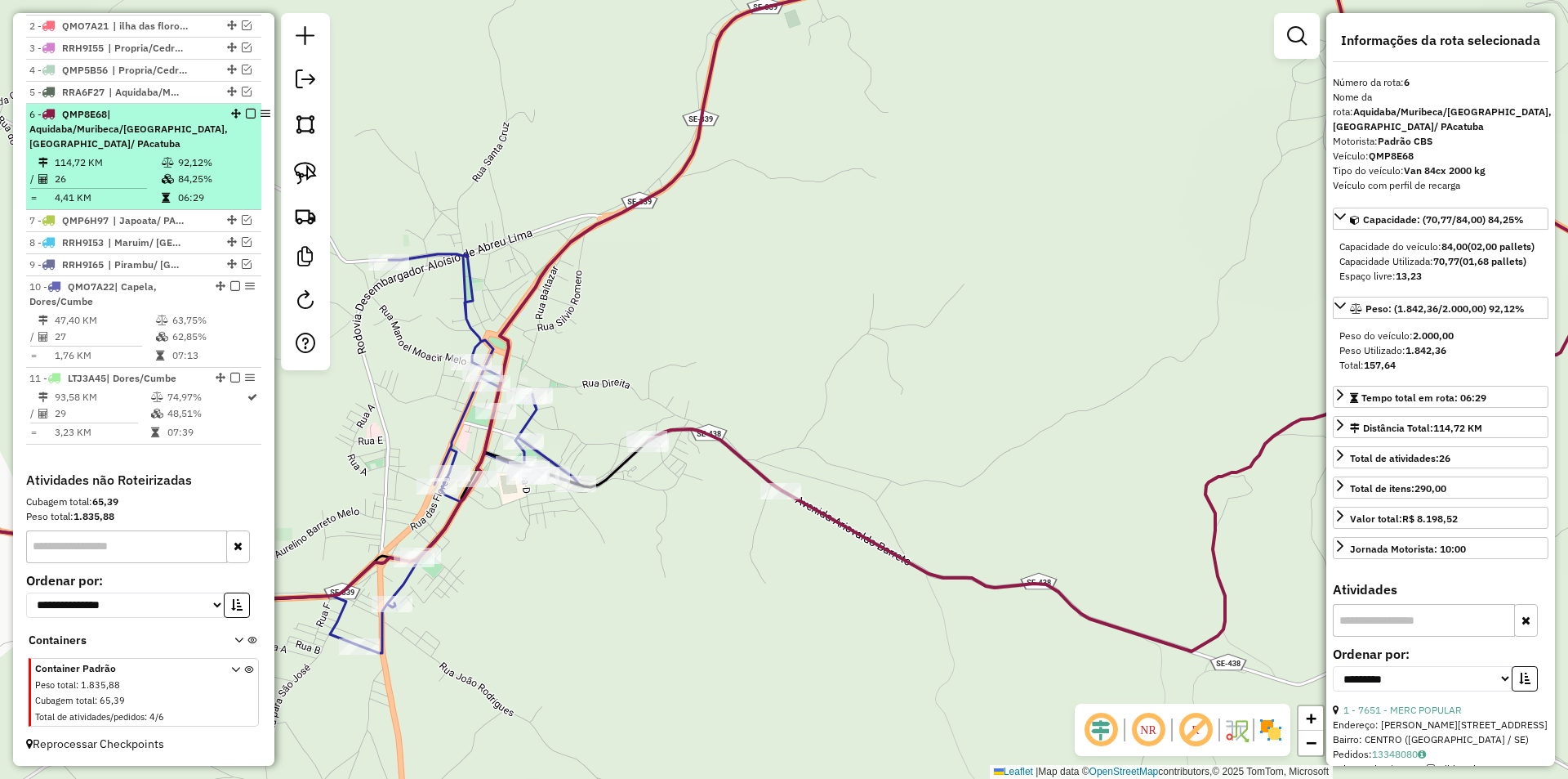
click at [97, 141] on span "| Aquidaba/Muribeca/Sao Francisco, Japoata/ PAcatuba" at bounding box center [129, 129] width 199 height 42
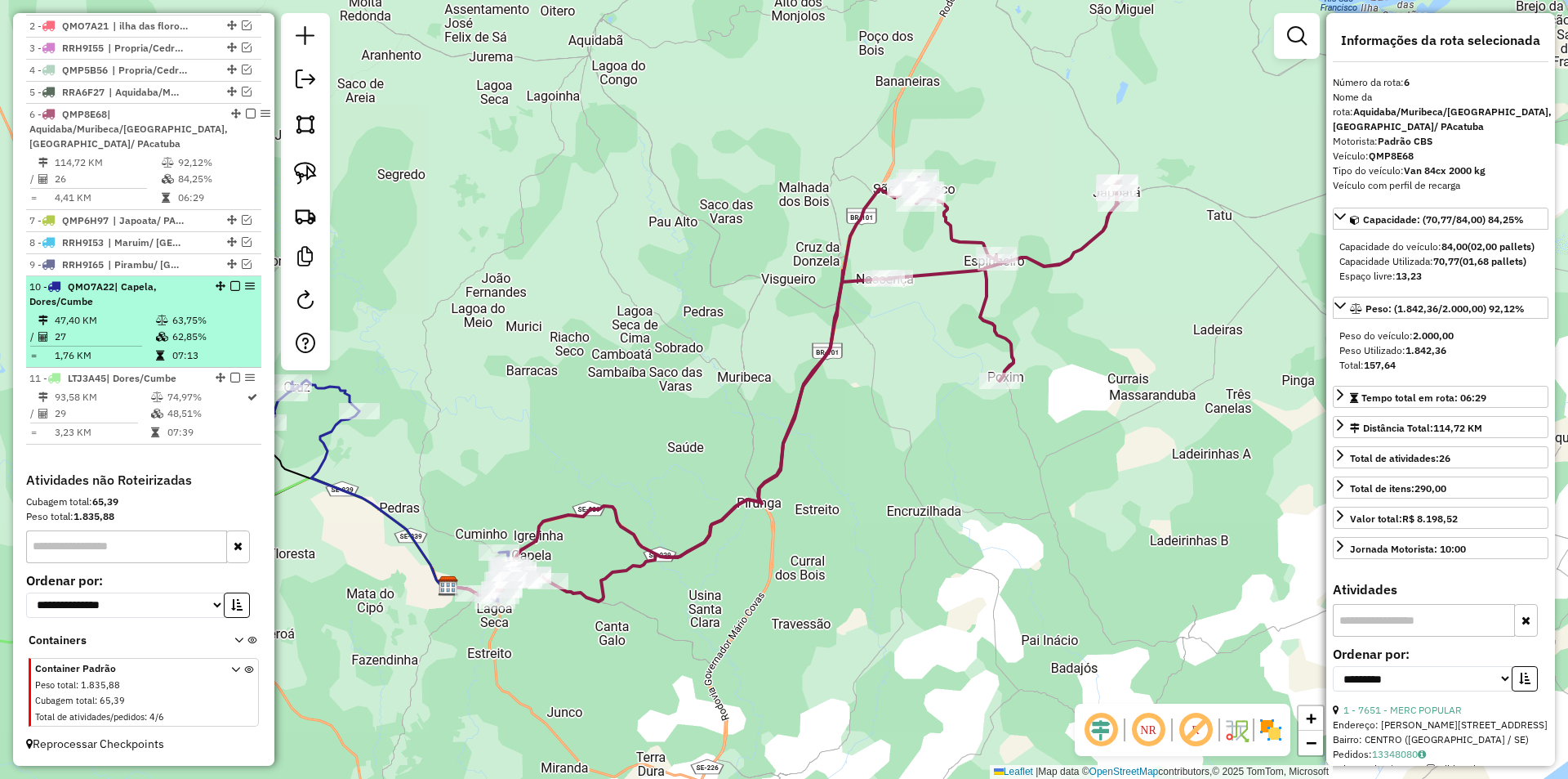
click at [122, 329] on td "27" at bounding box center [104, 336] width 101 height 16
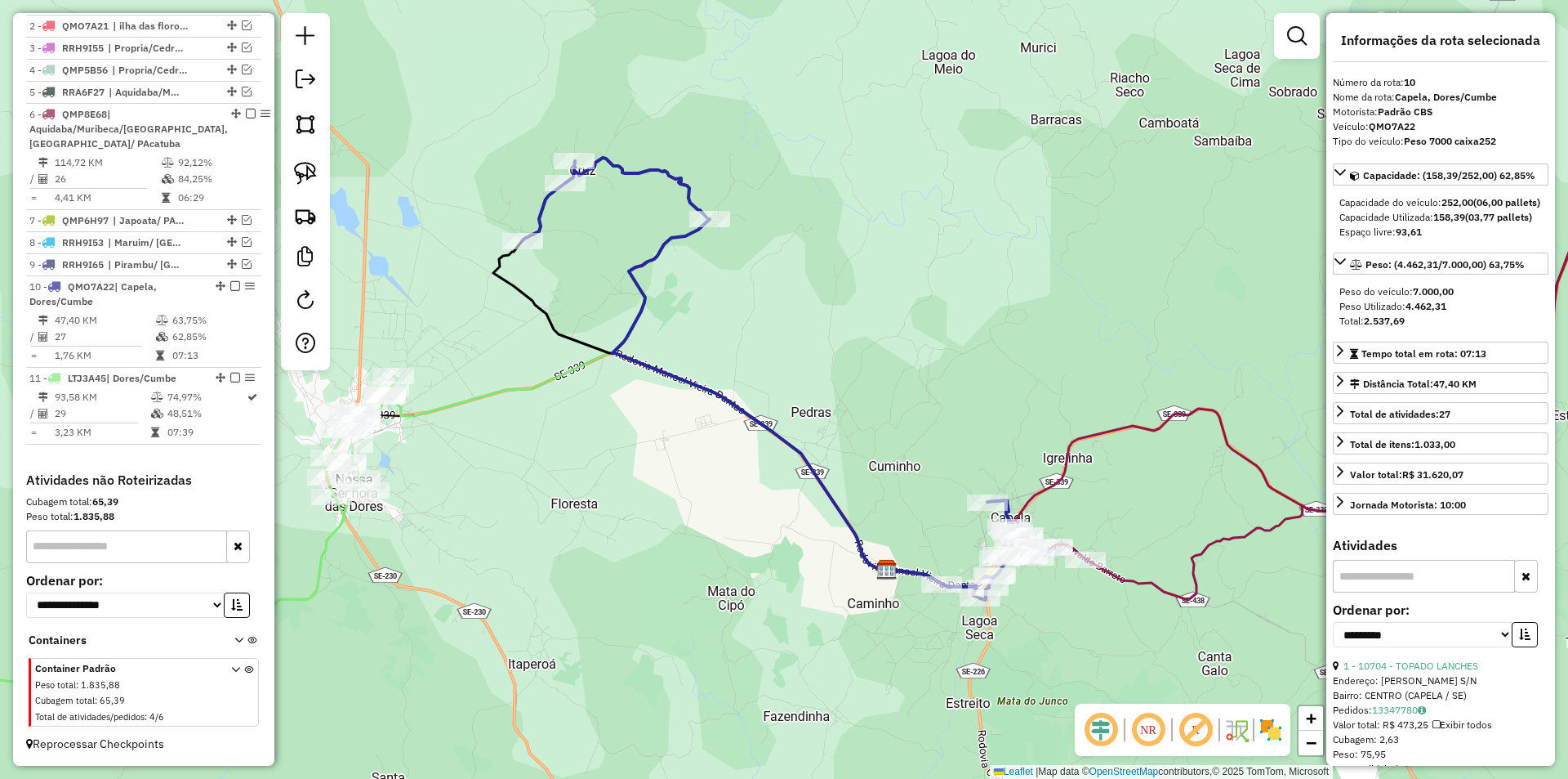
drag, startPoint x: 807, startPoint y: 464, endPoint x: 531, endPoint y: 297, distance: 322.6
click at [522, 272] on icon at bounding box center [778, 378] width 513 height 442
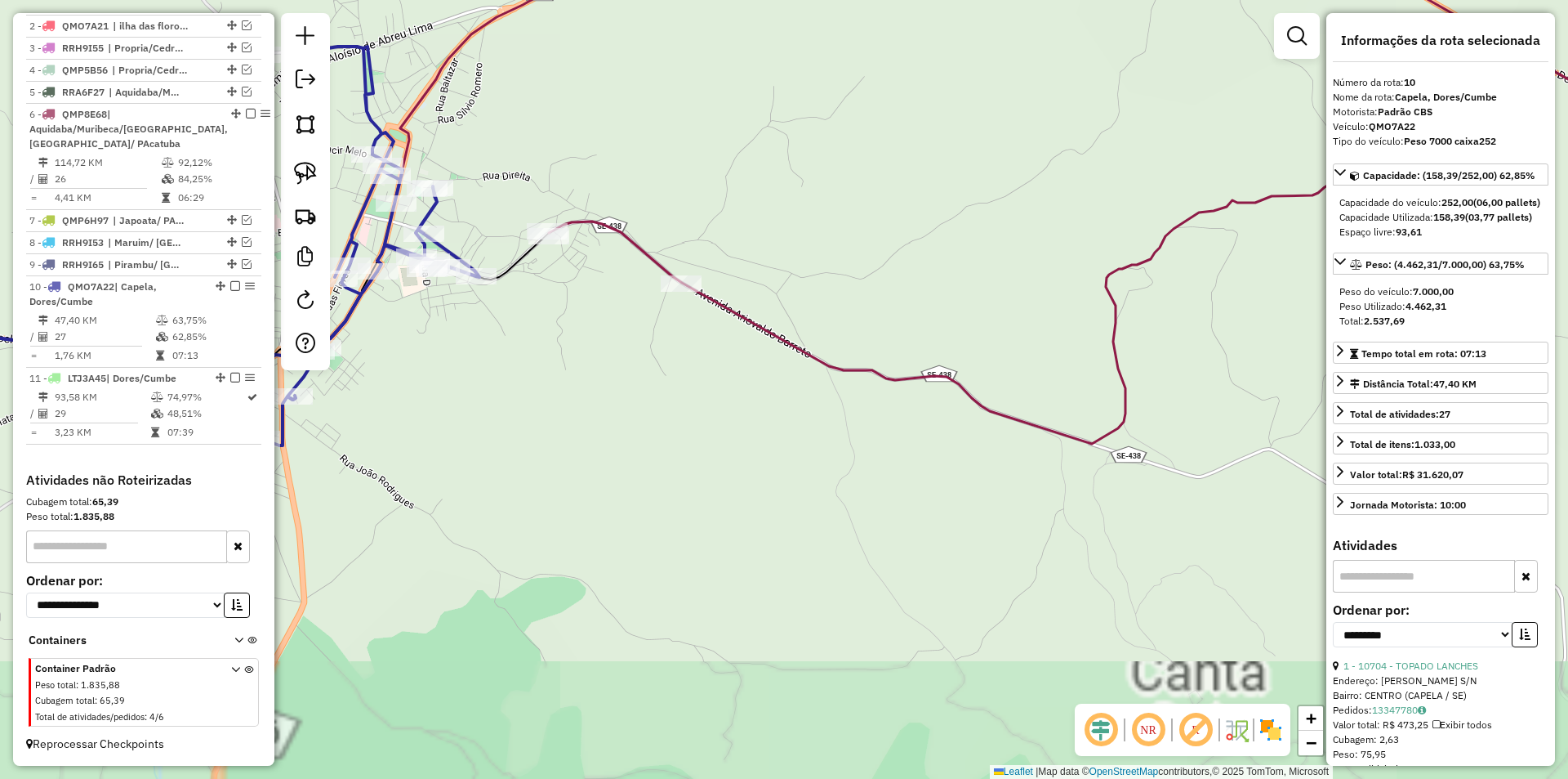
click at [615, 318] on div "Janela de atendimento Grade de atendimento Capacidade Transportadoras Veículos …" at bounding box center [784, 389] width 1568 height 779
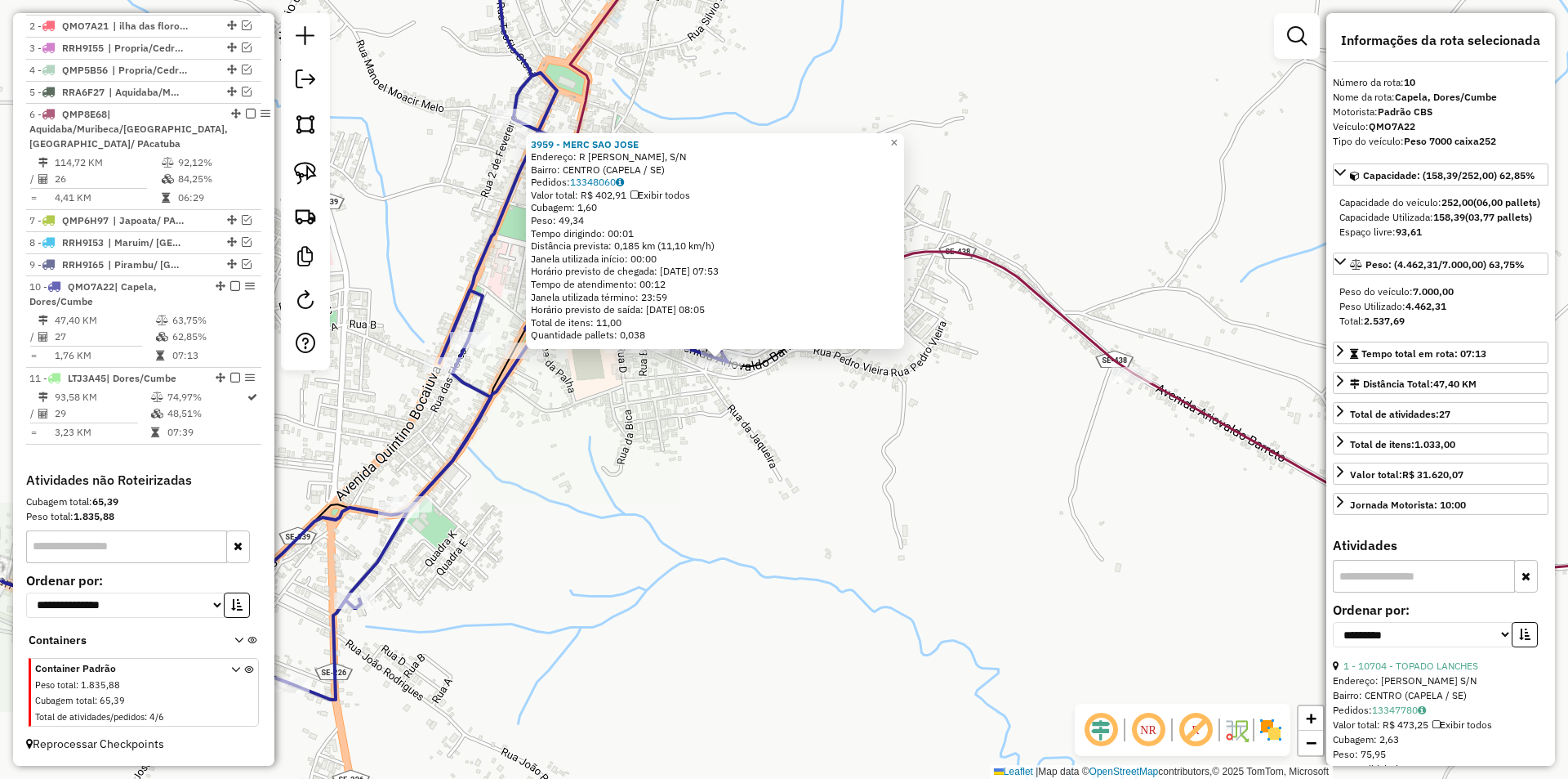
click at [753, 386] on div "3959 - MERC SAO JOSE Endereço: R ARIOSVALDO BARRETO, S/N Bairro: CENTRO (CAPELA…" at bounding box center [784, 389] width 1568 height 779
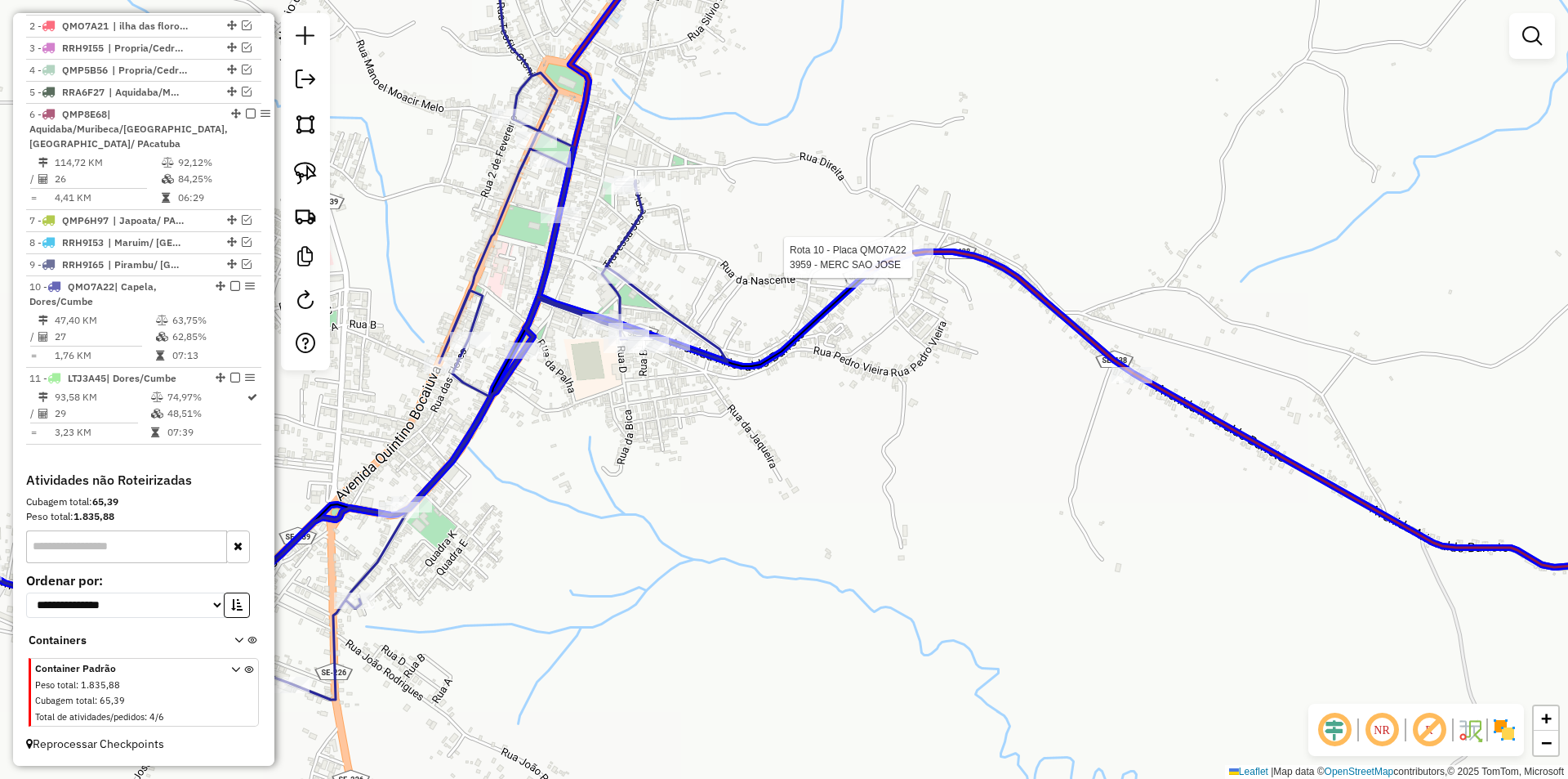
click at [916, 261] on div at bounding box center [913, 252] width 41 height 16
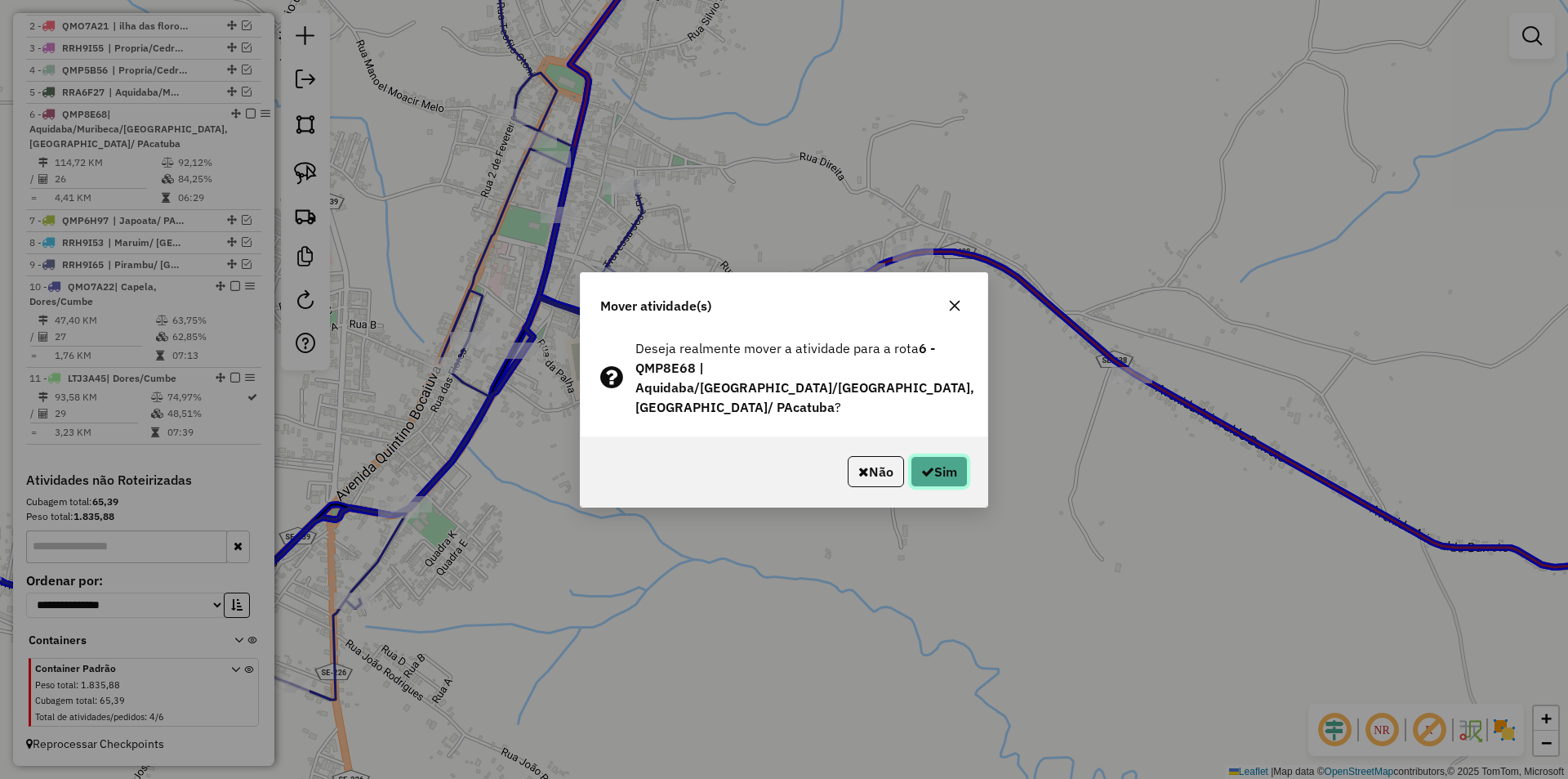
click at [956, 472] on button "Sim" at bounding box center [940, 471] width 57 height 31
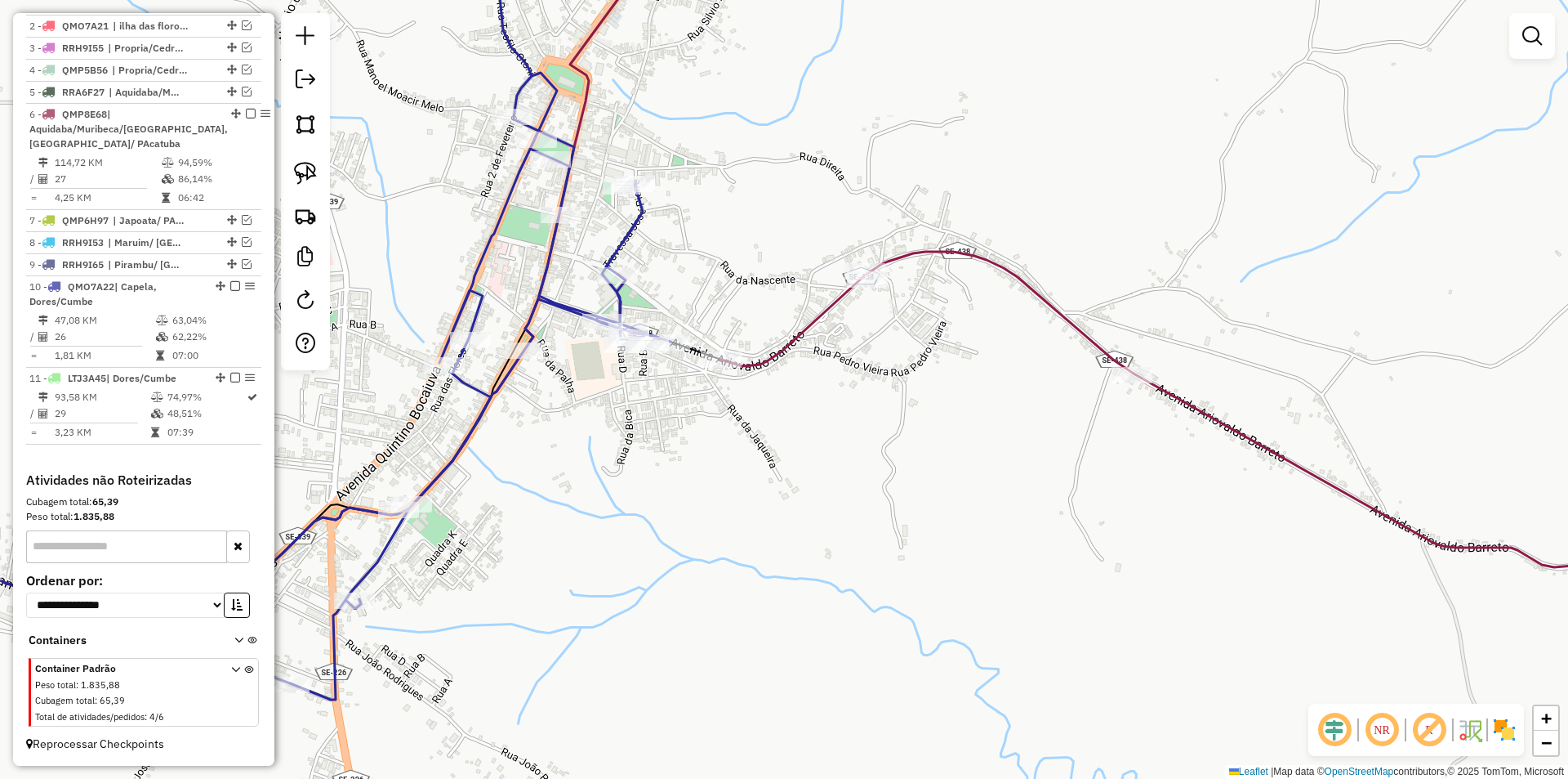
click at [175, 324] on td "63,04%" at bounding box center [212, 320] width 82 height 16
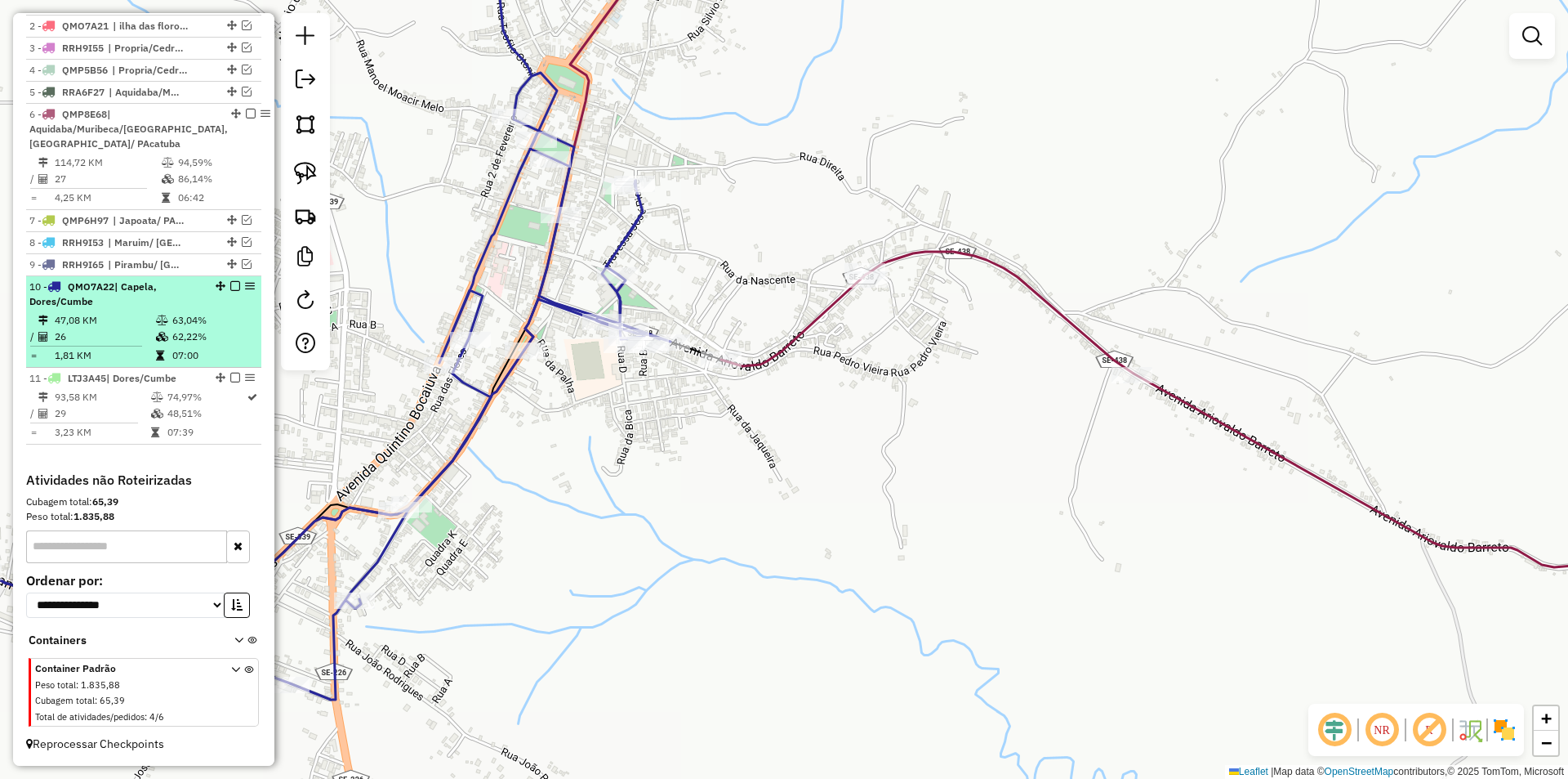
select select "**********"
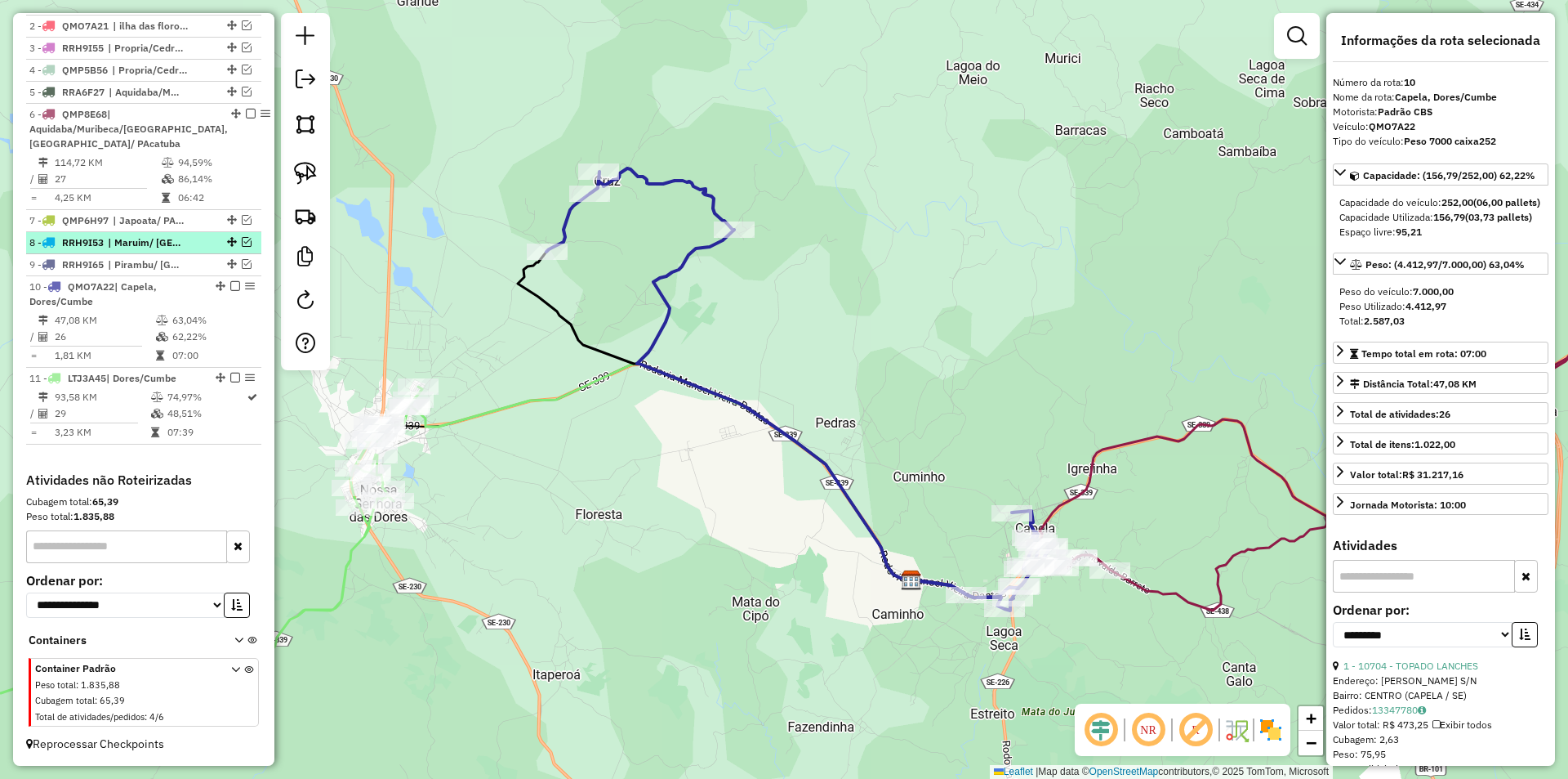
drag, startPoint x: 231, startPoint y: 284, endPoint x: 225, endPoint y: 311, distance: 27.7
click at [231, 284] on em at bounding box center [234, 285] width 10 height 10
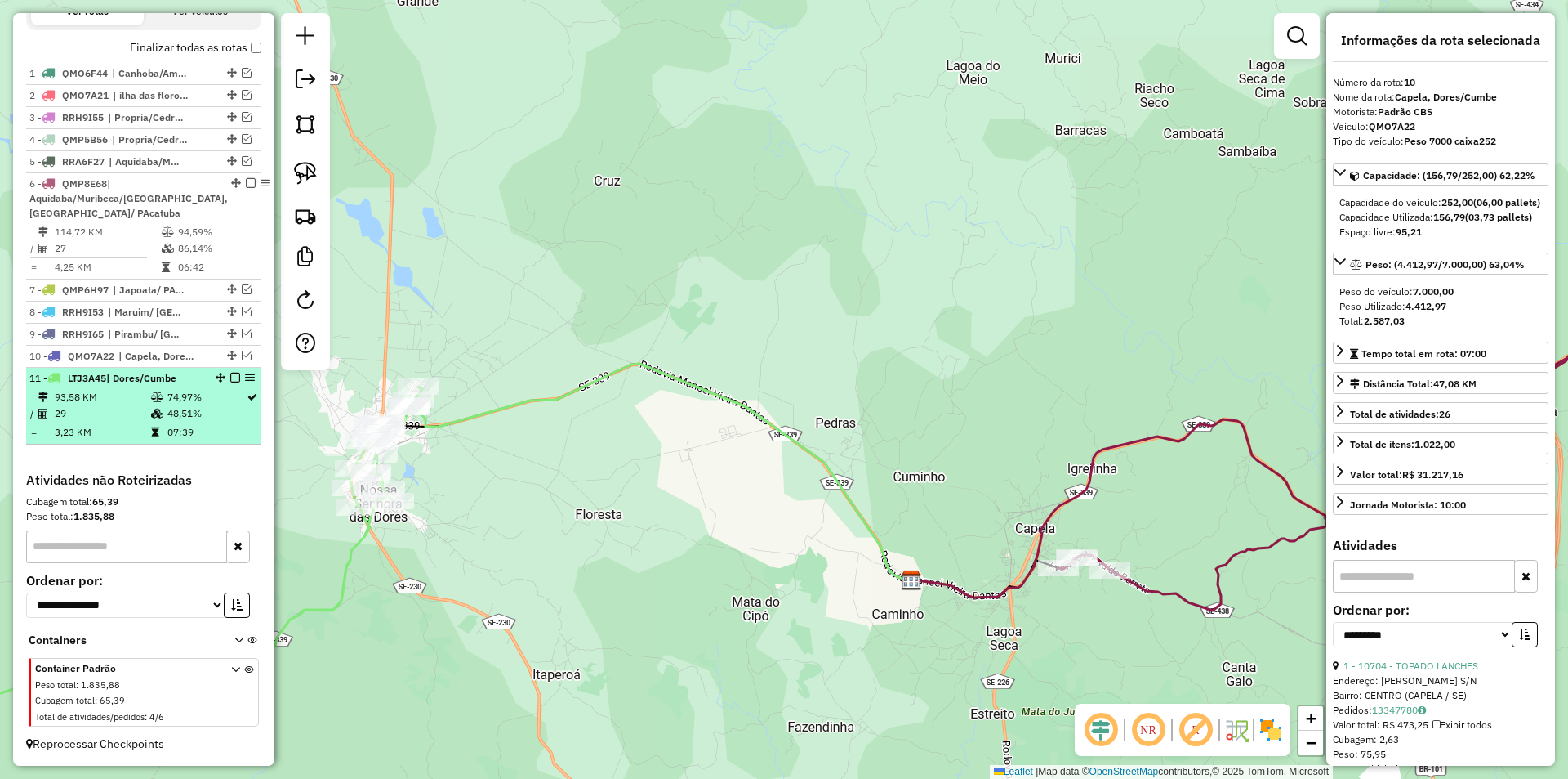
click at [230, 380] on em at bounding box center [234, 377] width 10 height 10
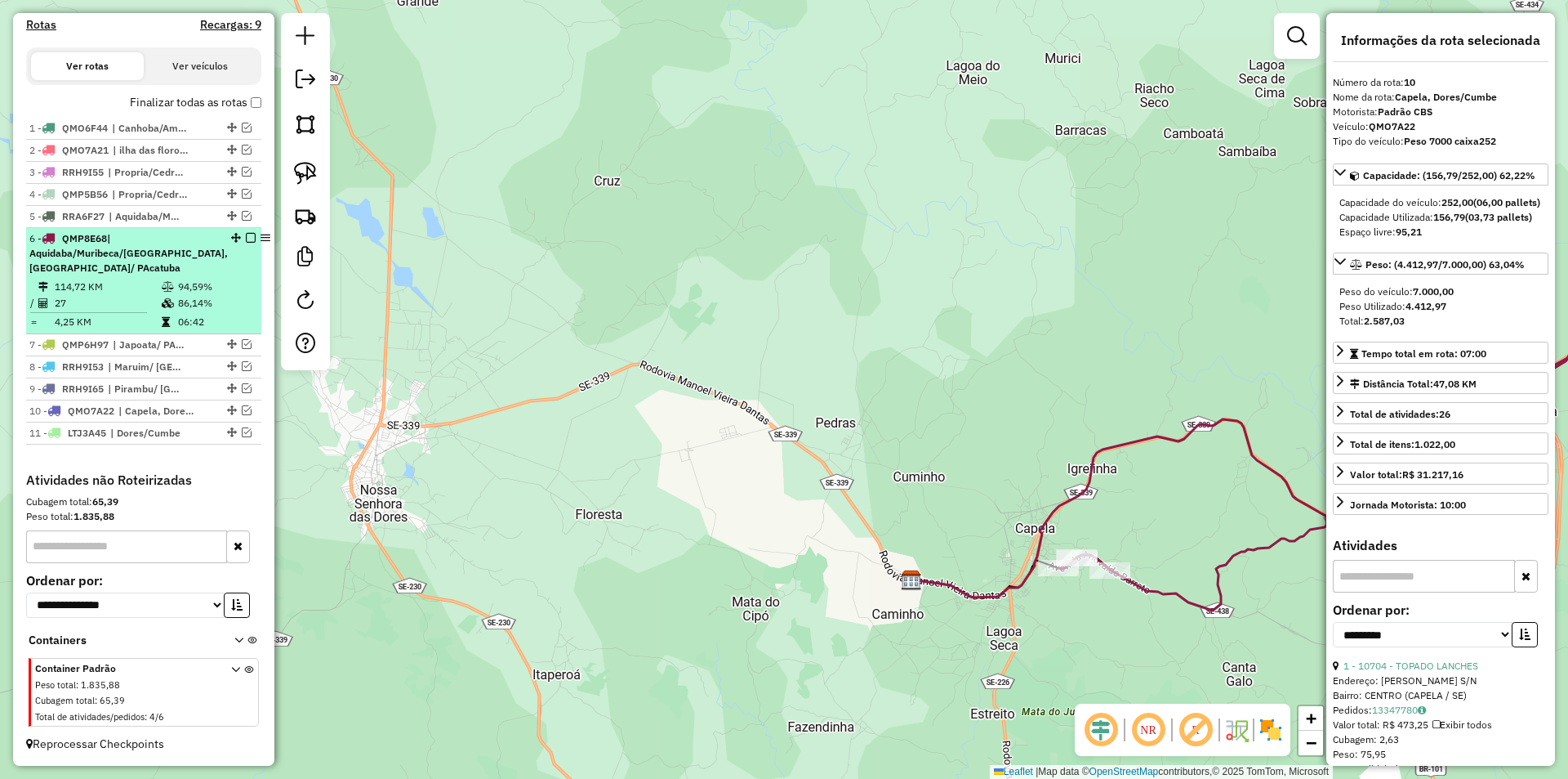
click at [212, 300] on td "86,14%" at bounding box center [216, 303] width 78 height 16
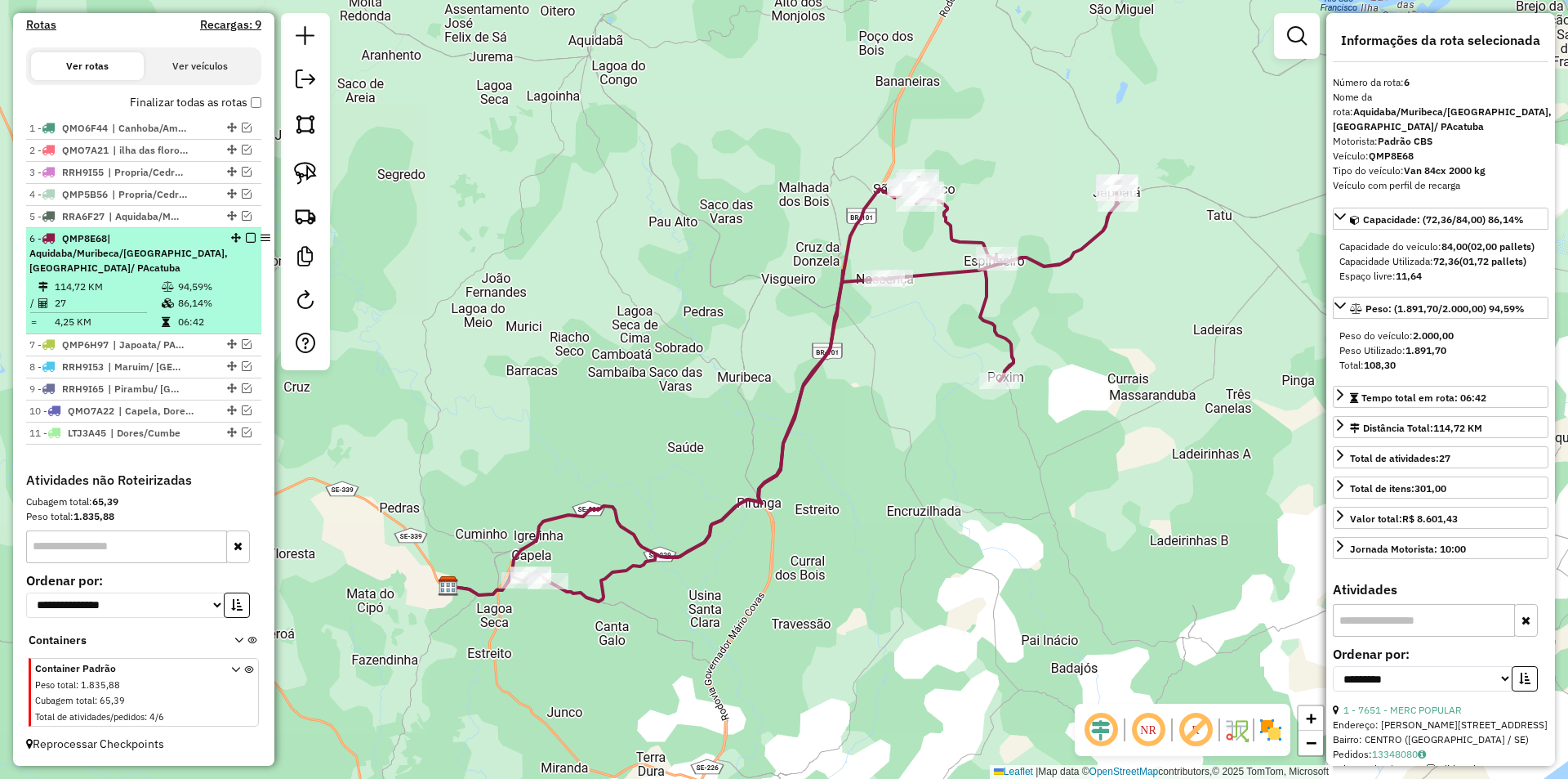
click at [231, 237] on div at bounding box center [250, 237] width 39 height 10
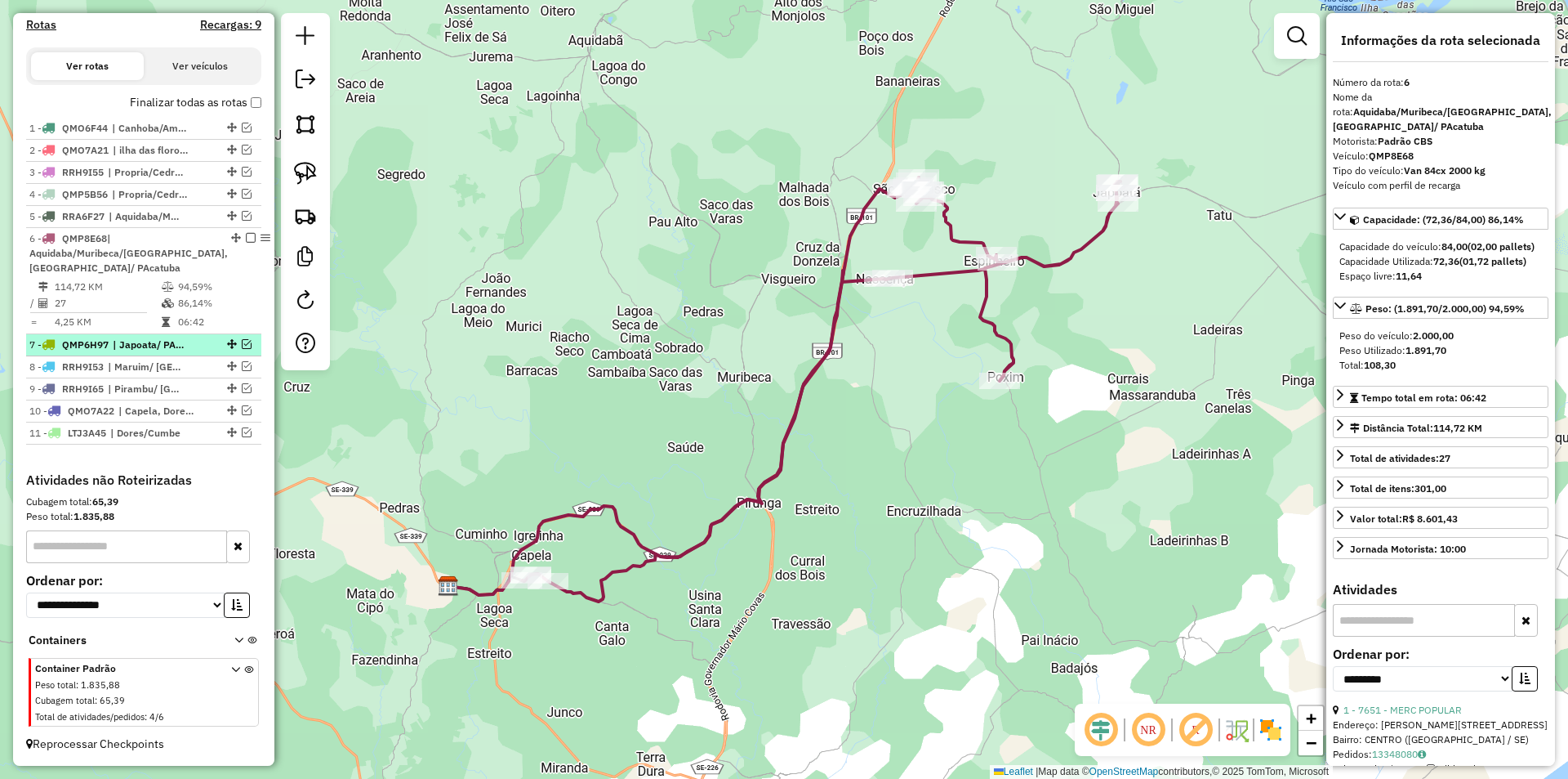
click at [242, 346] on em at bounding box center [246, 343] width 10 height 10
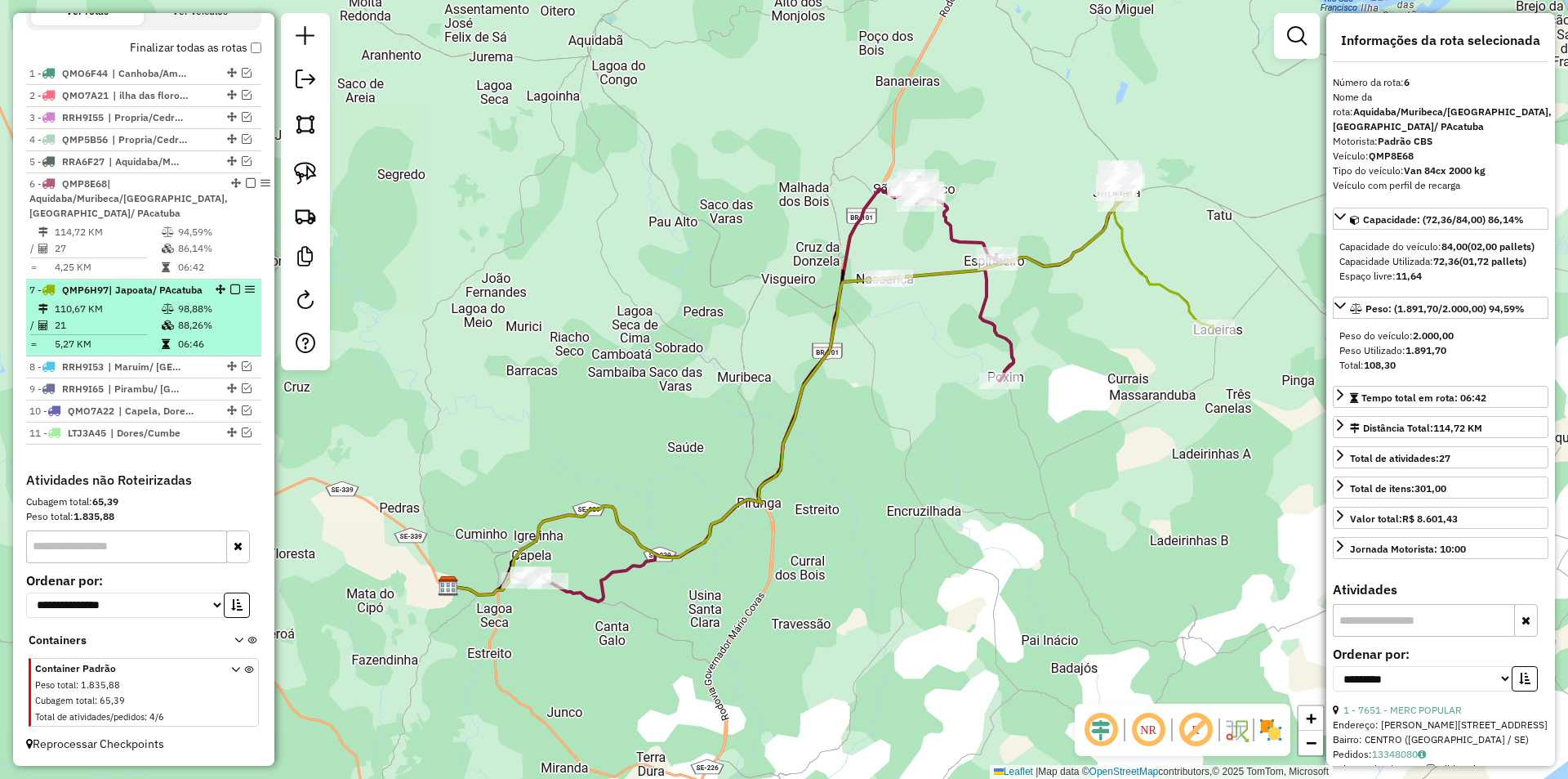
click at [198, 340] on td "06:46" at bounding box center [216, 343] width 78 height 16
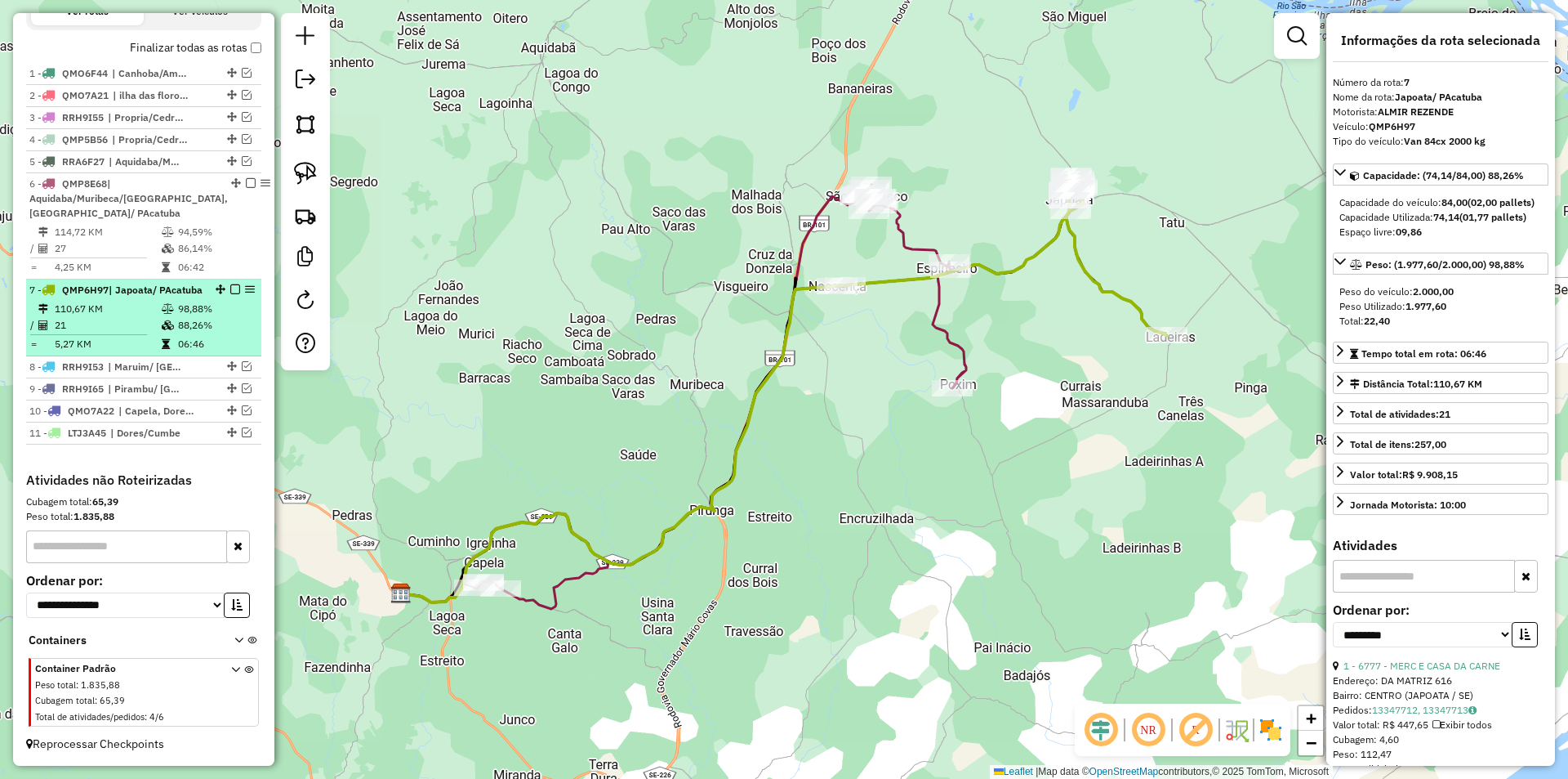
click at [234, 284] on em at bounding box center [234, 289] width 10 height 10
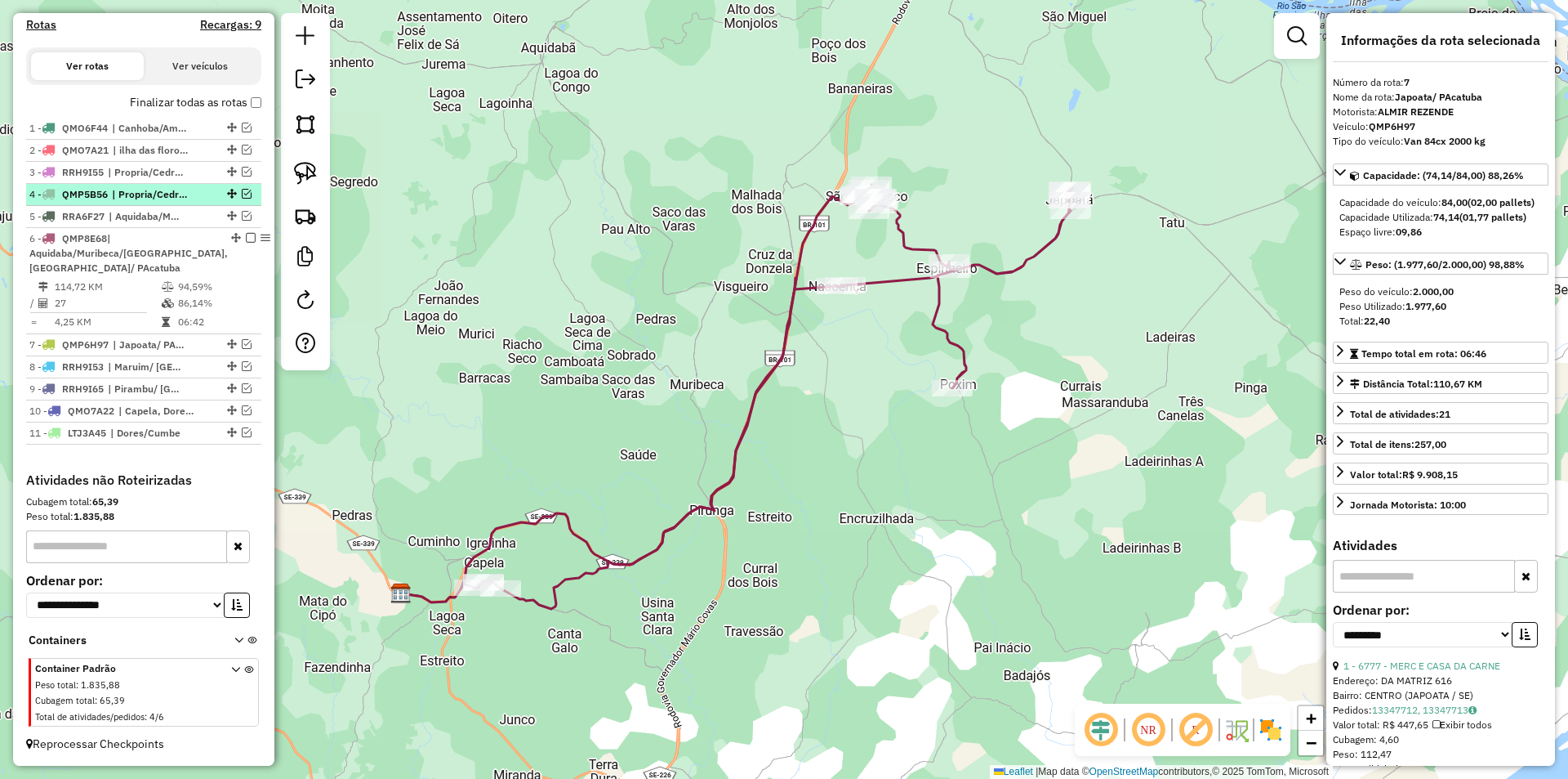
click at [244, 196] on em at bounding box center [246, 193] width 10 height 10
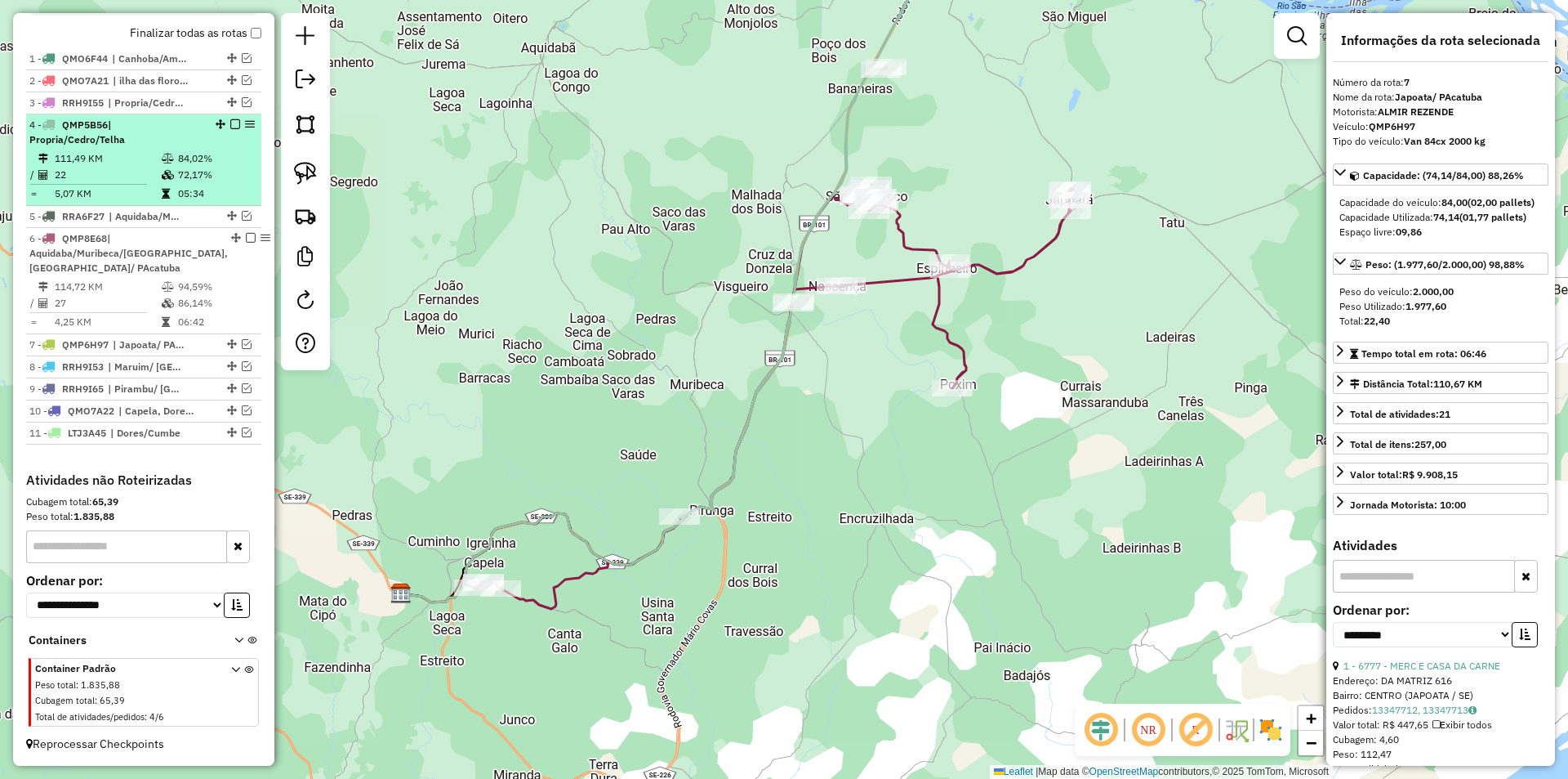
click at [201, 196] on td "05:34" at bounding box center [216, 193] width 78 height 16
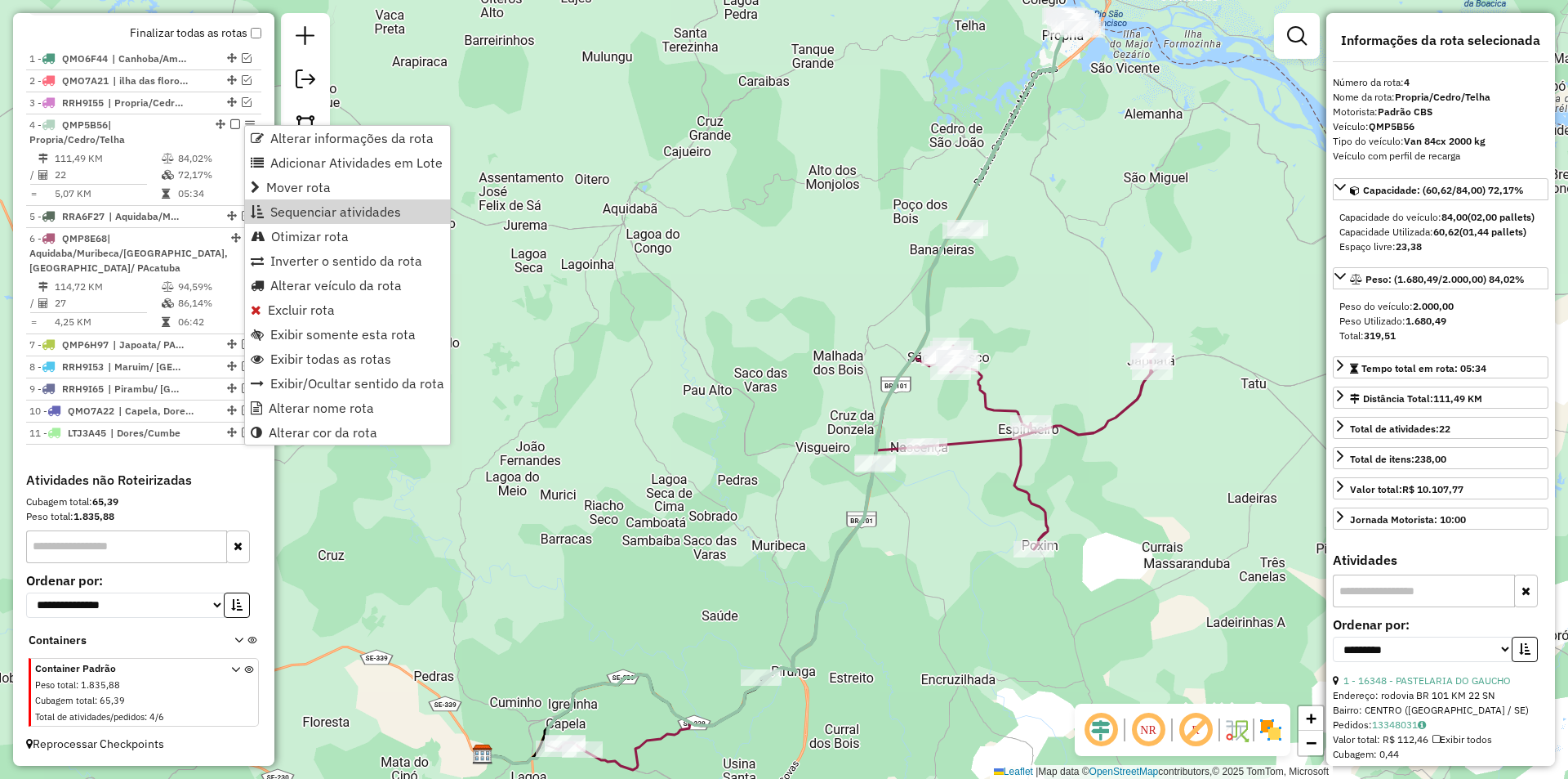
drag, startPoint x: 322, startPoint y: 211, endPoint x: 413, endPoint y: 335, distance: 153.8
click at [322, 212] on span "Sequenciar atividades" at bounding box center [335, 211] width 131 height 13
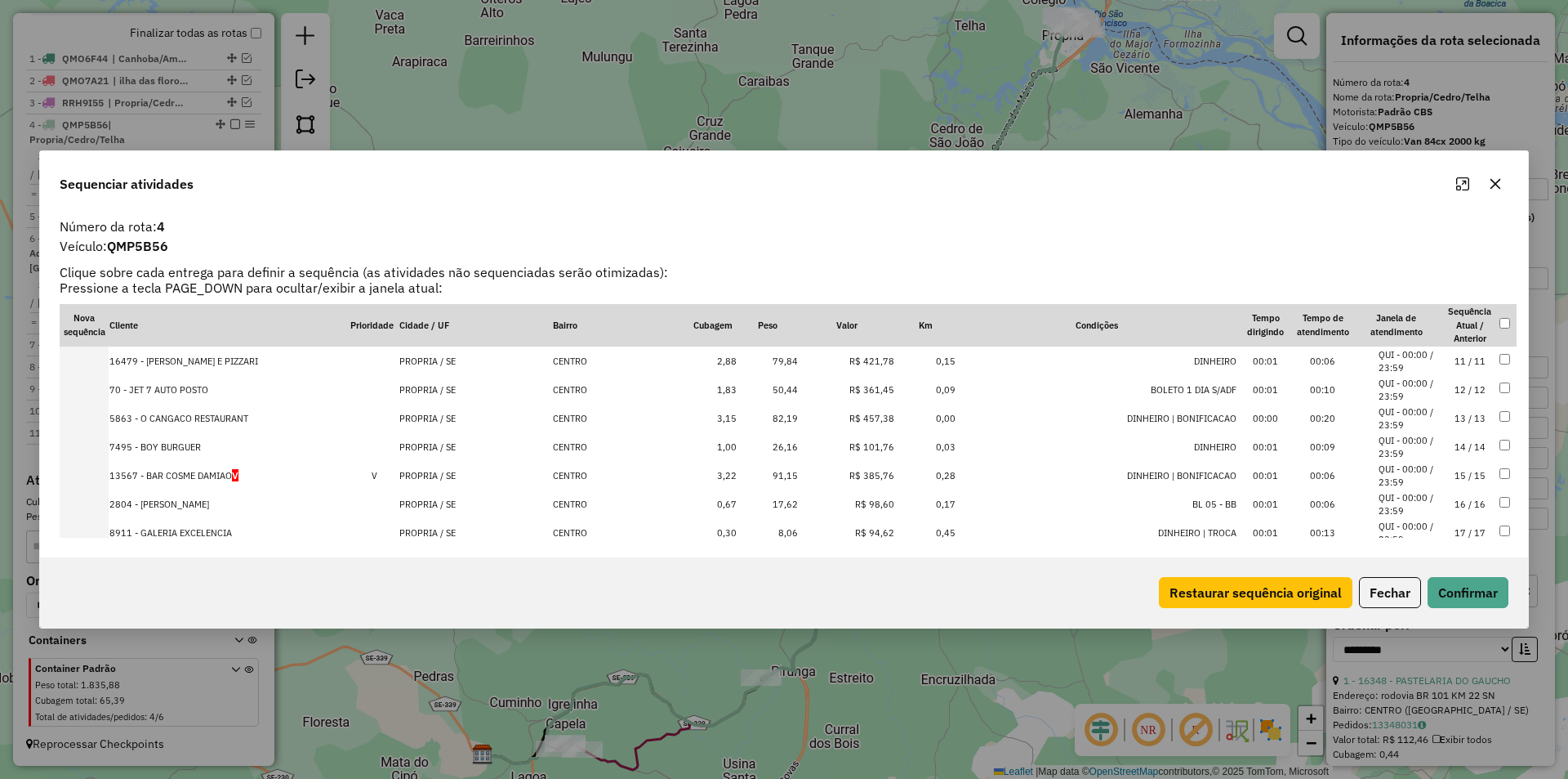
scroll to position [452, 0]
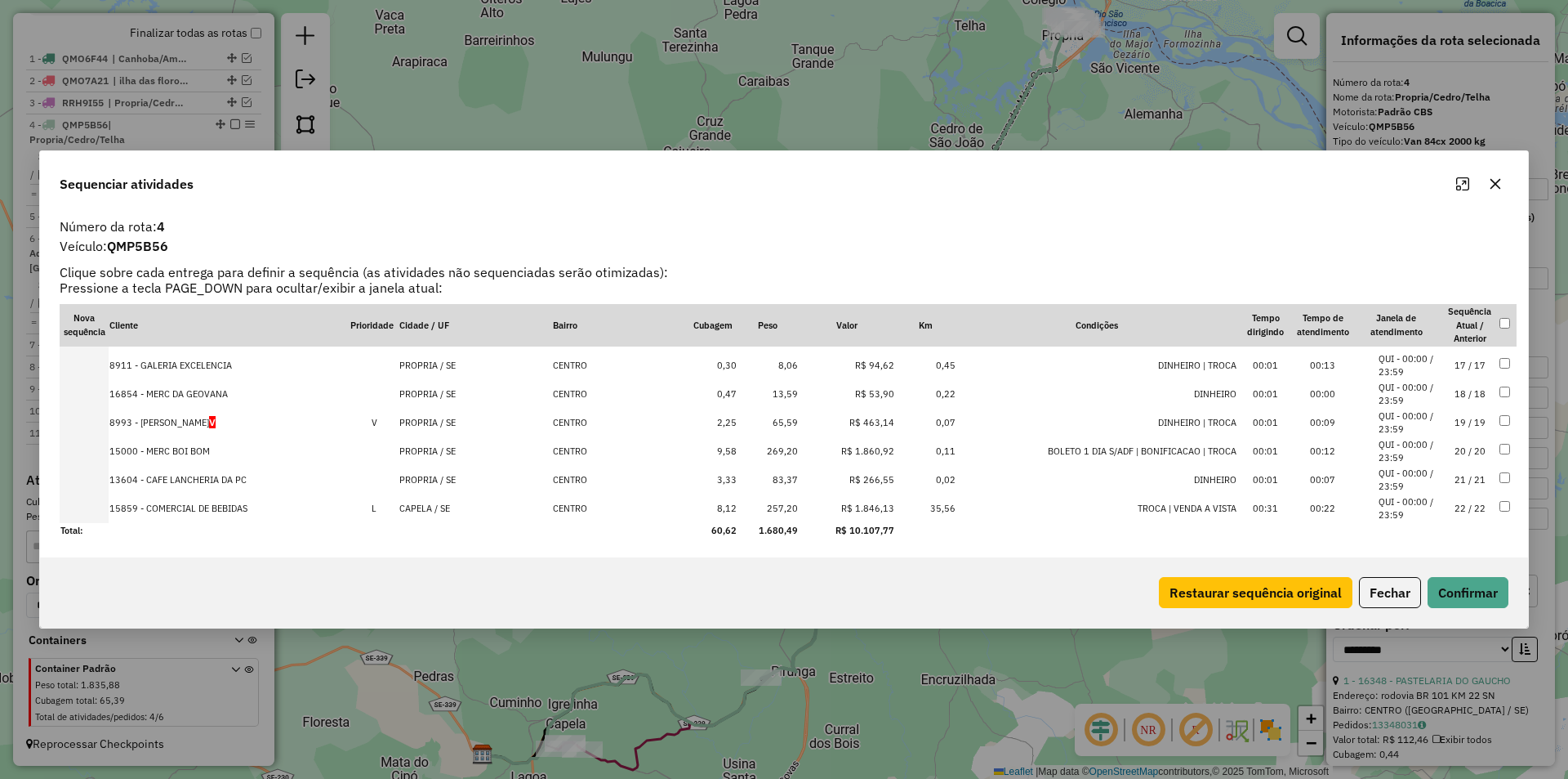
click at [512, 512] on td "CAPELA / SE" at bounding box center [475, 508] width 154 height 29
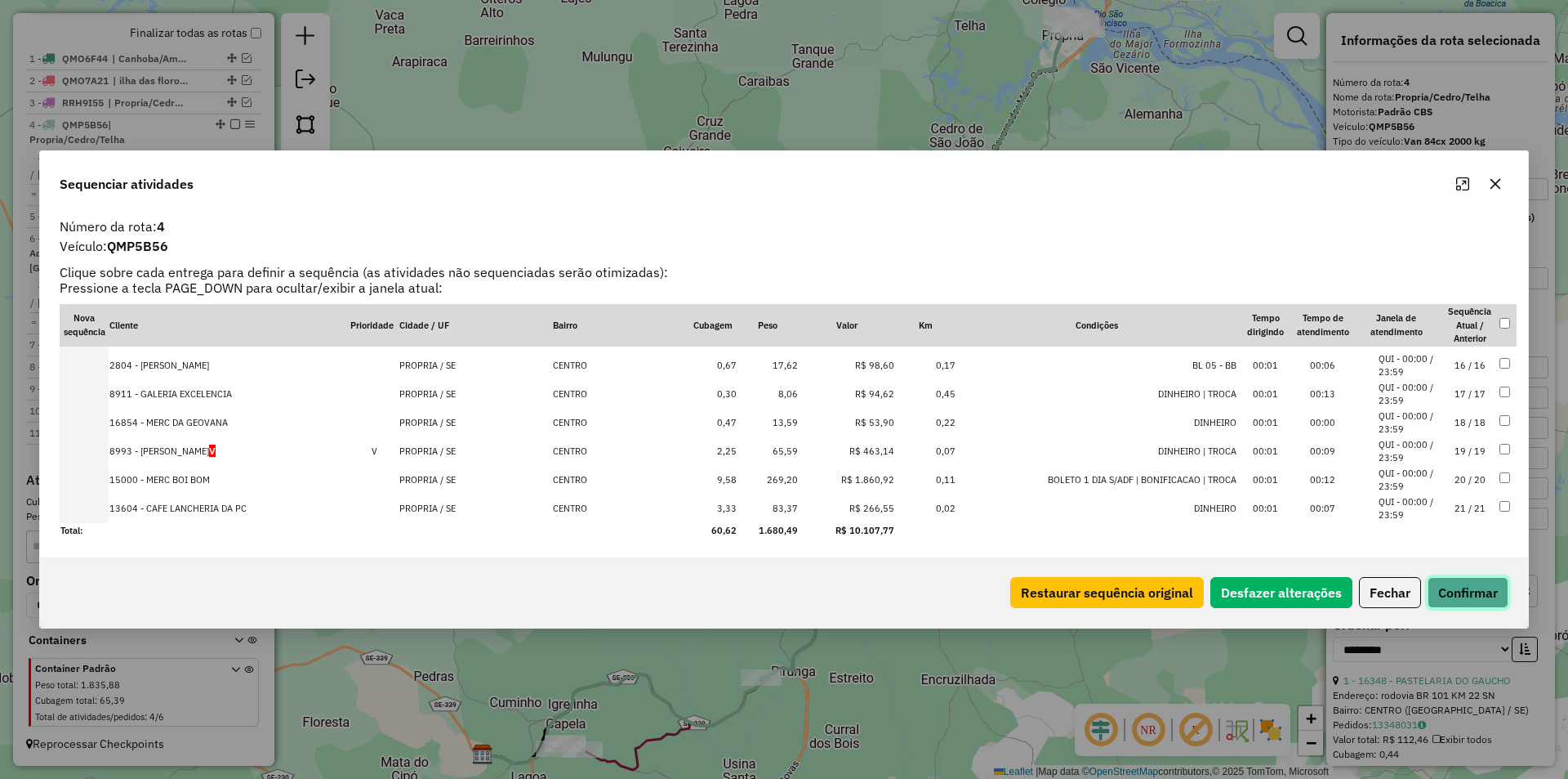
click at [1471, 601] on button "Confirmar" at bounding box center [1469, 592] width 81 height 31
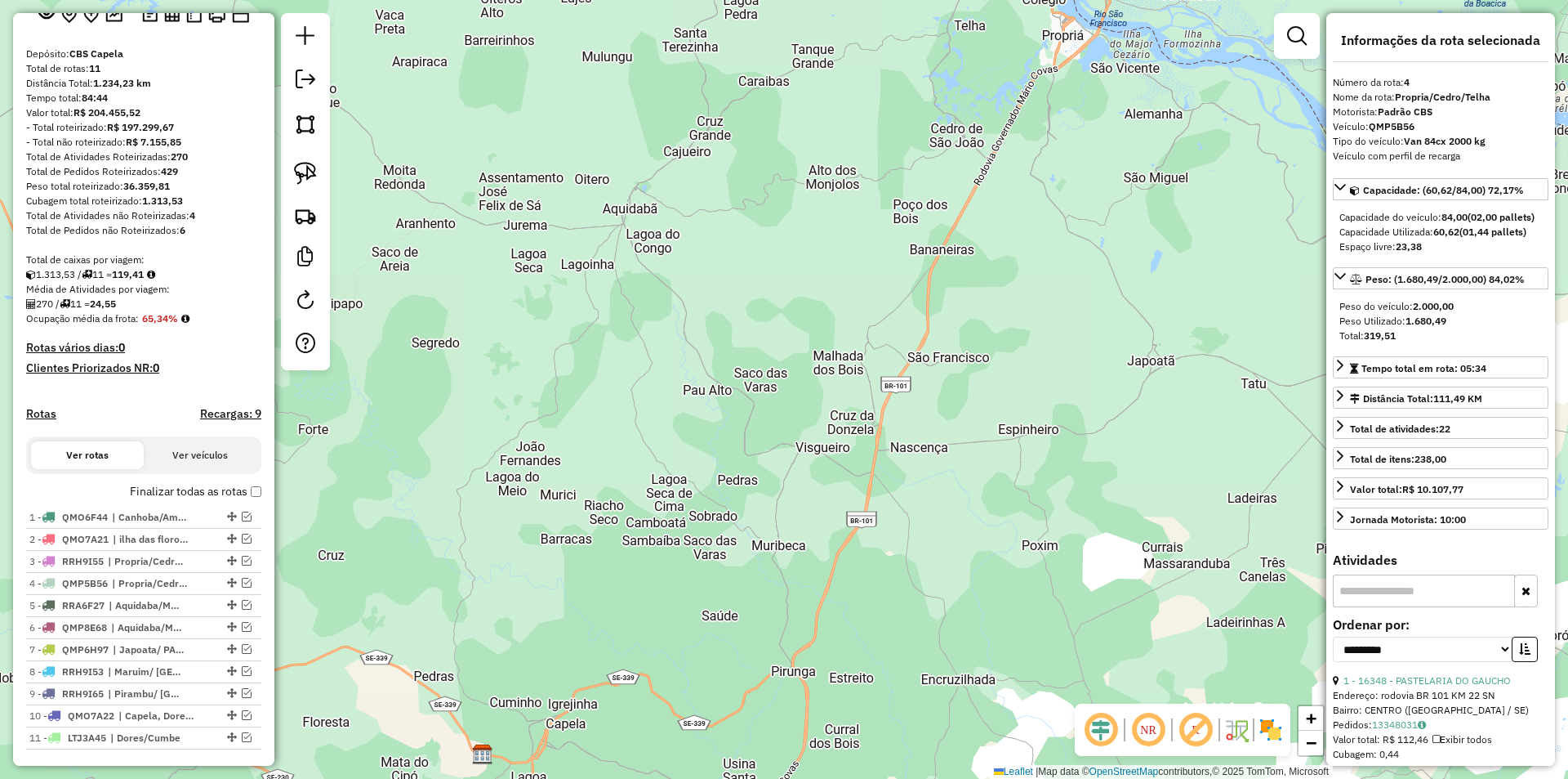
scroll to position [0, 0]
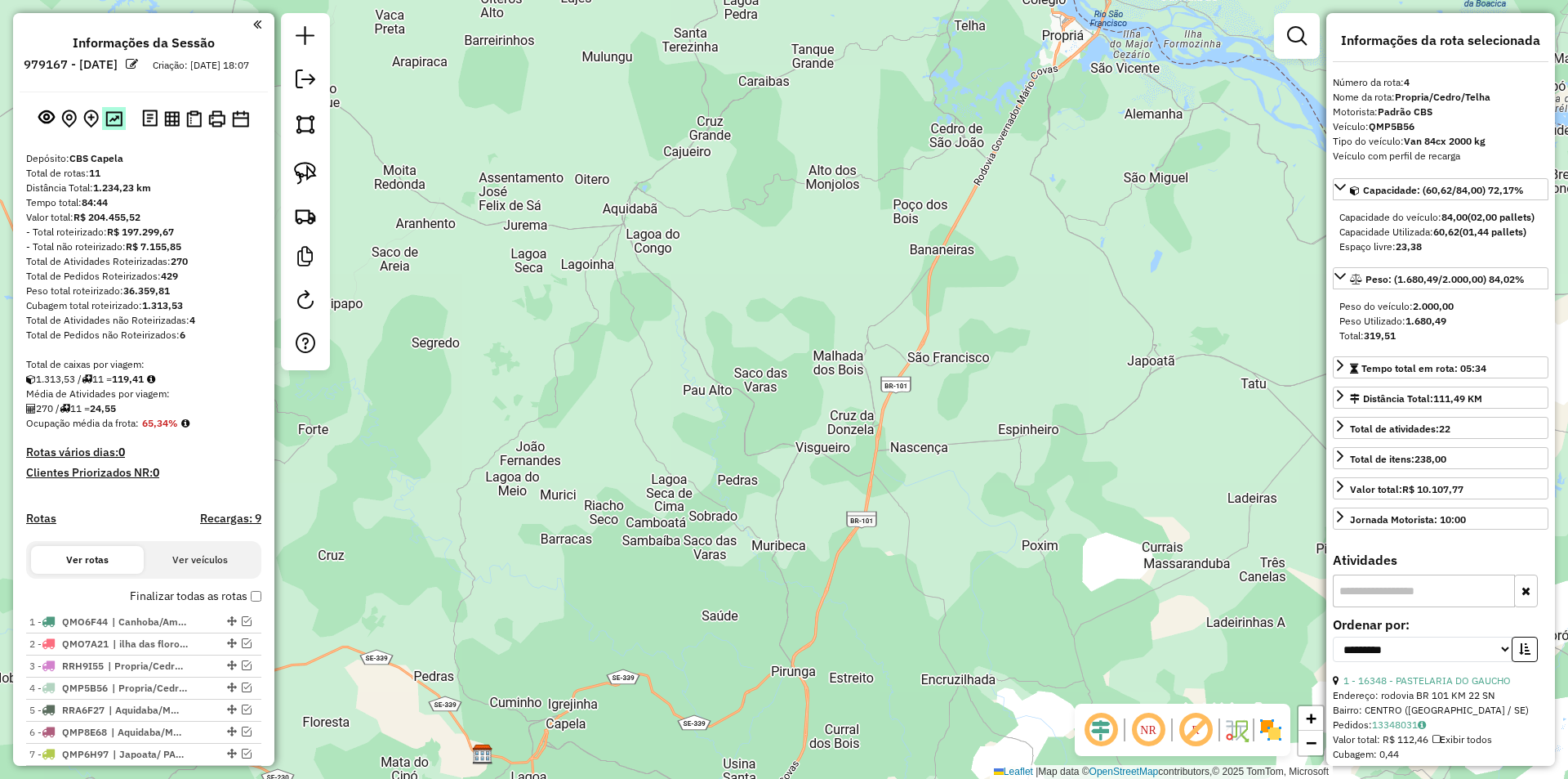
click at [110, 126] on img at bounding box center [114, 119] width 17 height 16
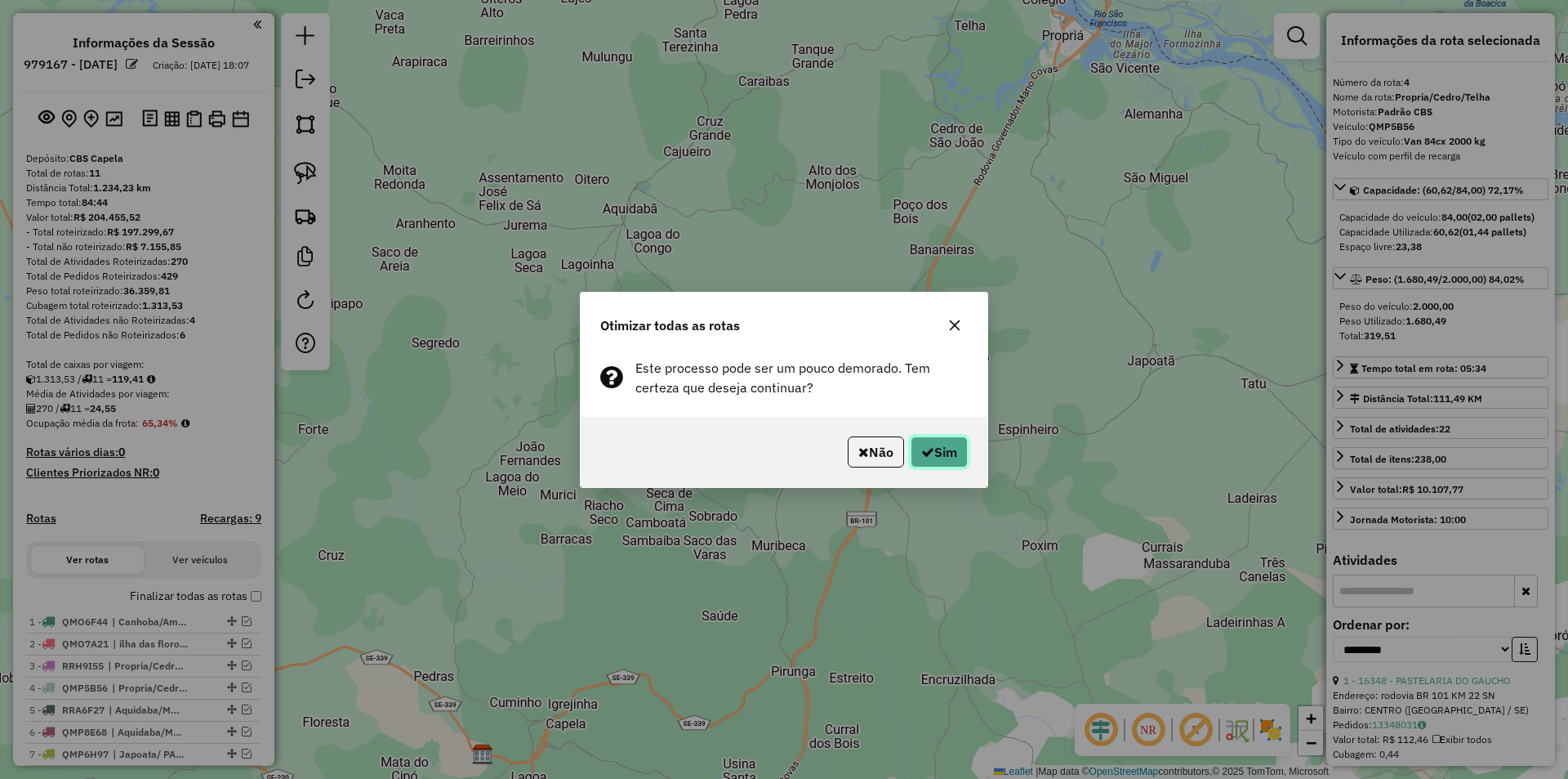
click at [936, 437] on button "Sim" at bounding box center [940, 452] width 57 height 31
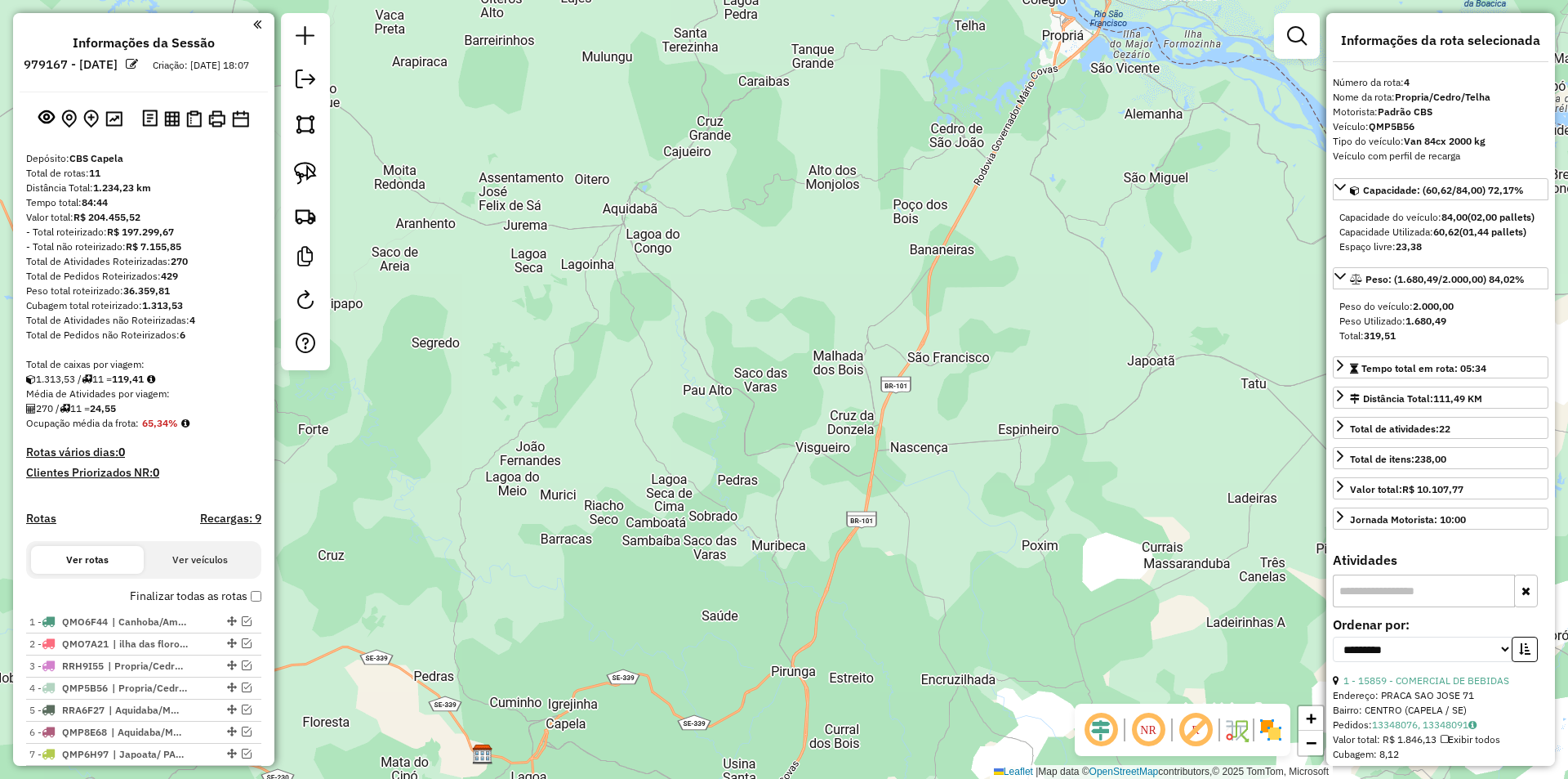
scroll to position [424, 0]
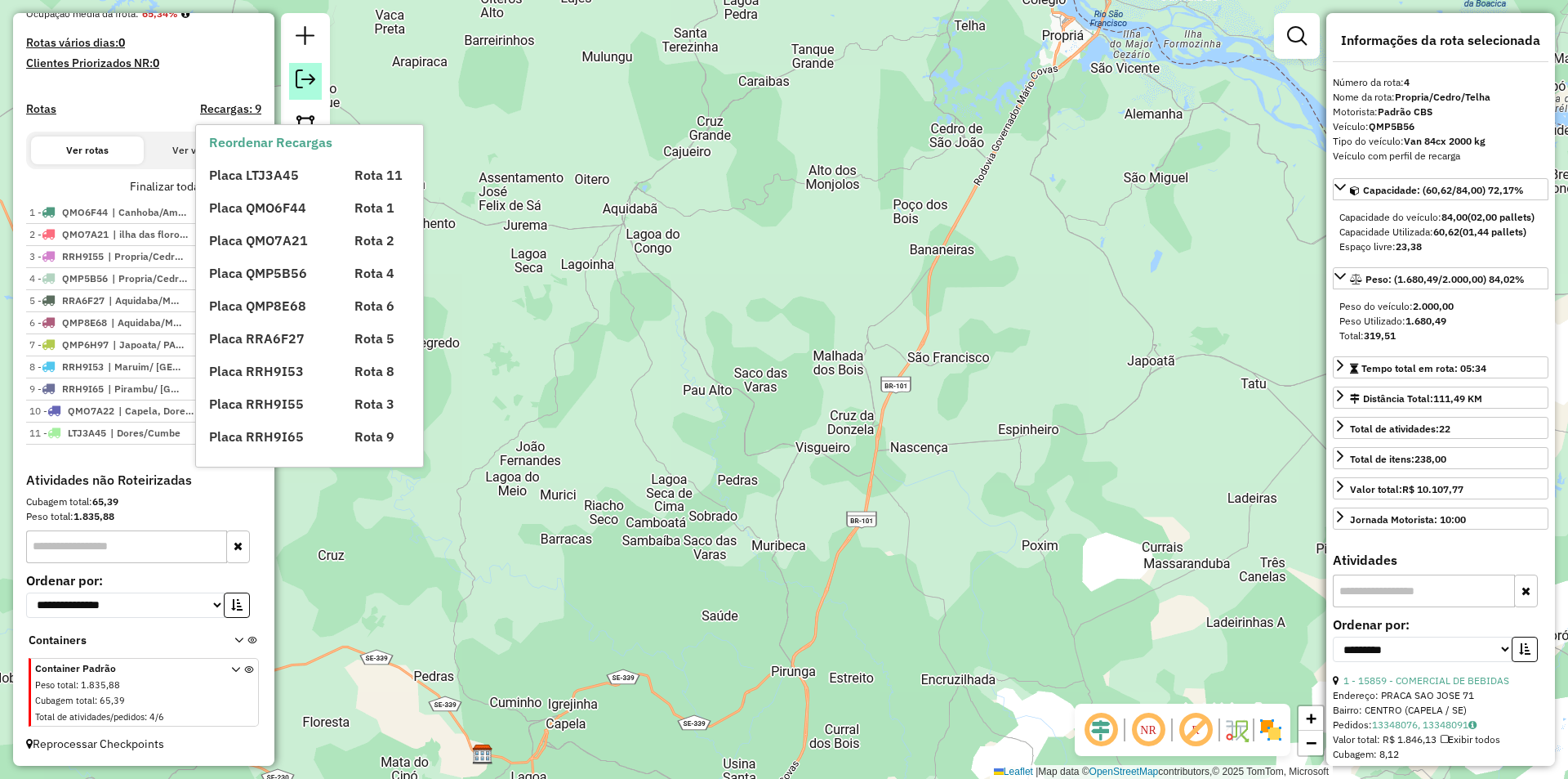
click at [303, 80] on em at bounding box center [305, 79] width 20 height 20
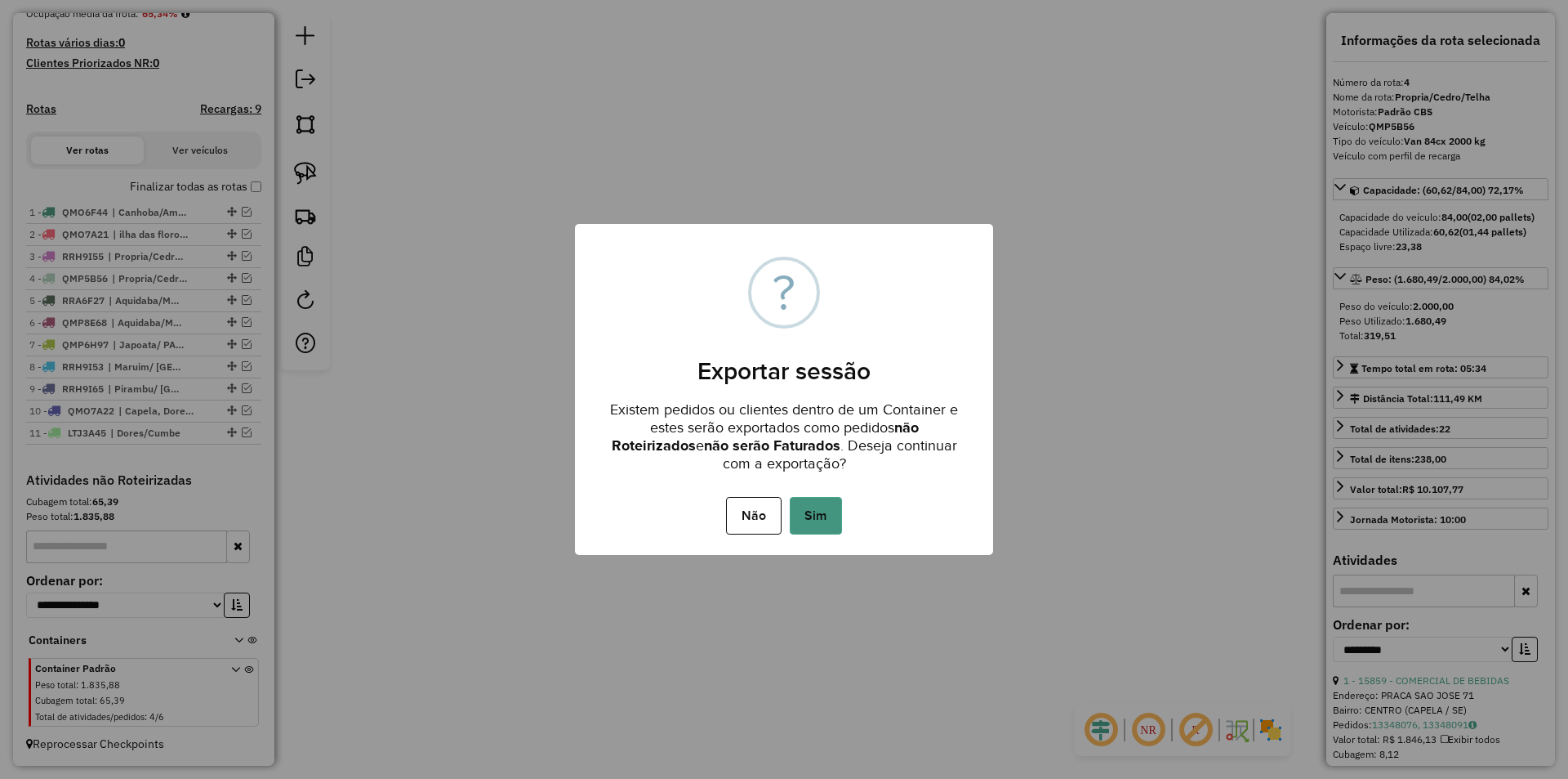
click at [813, 528] on button "Sim" at bounding box center [816, 515] width 52 height 37
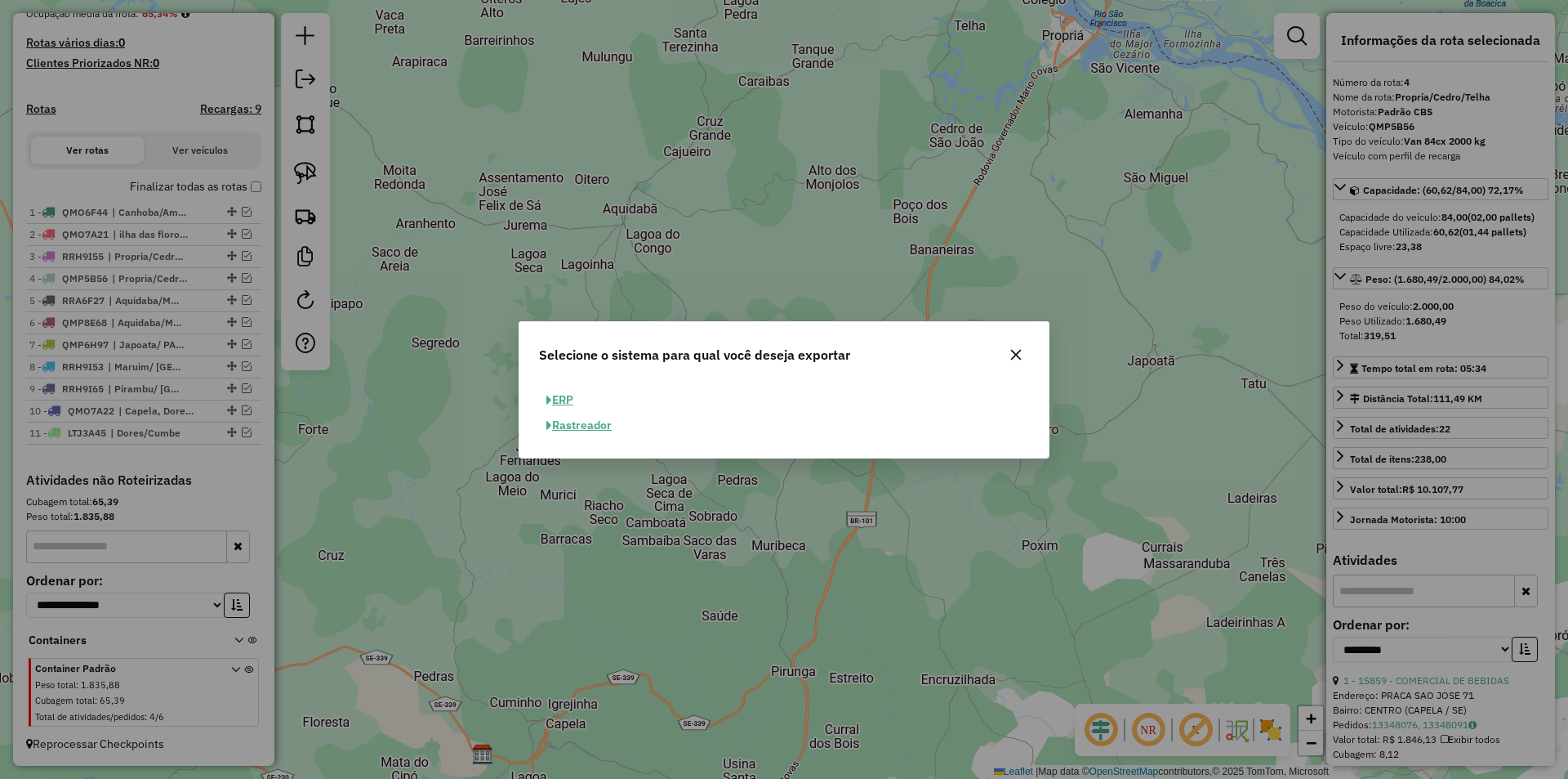
click at [569, 405] on button "ERP" at bounding box center [560, 399] width 41 height 25
select select "**"
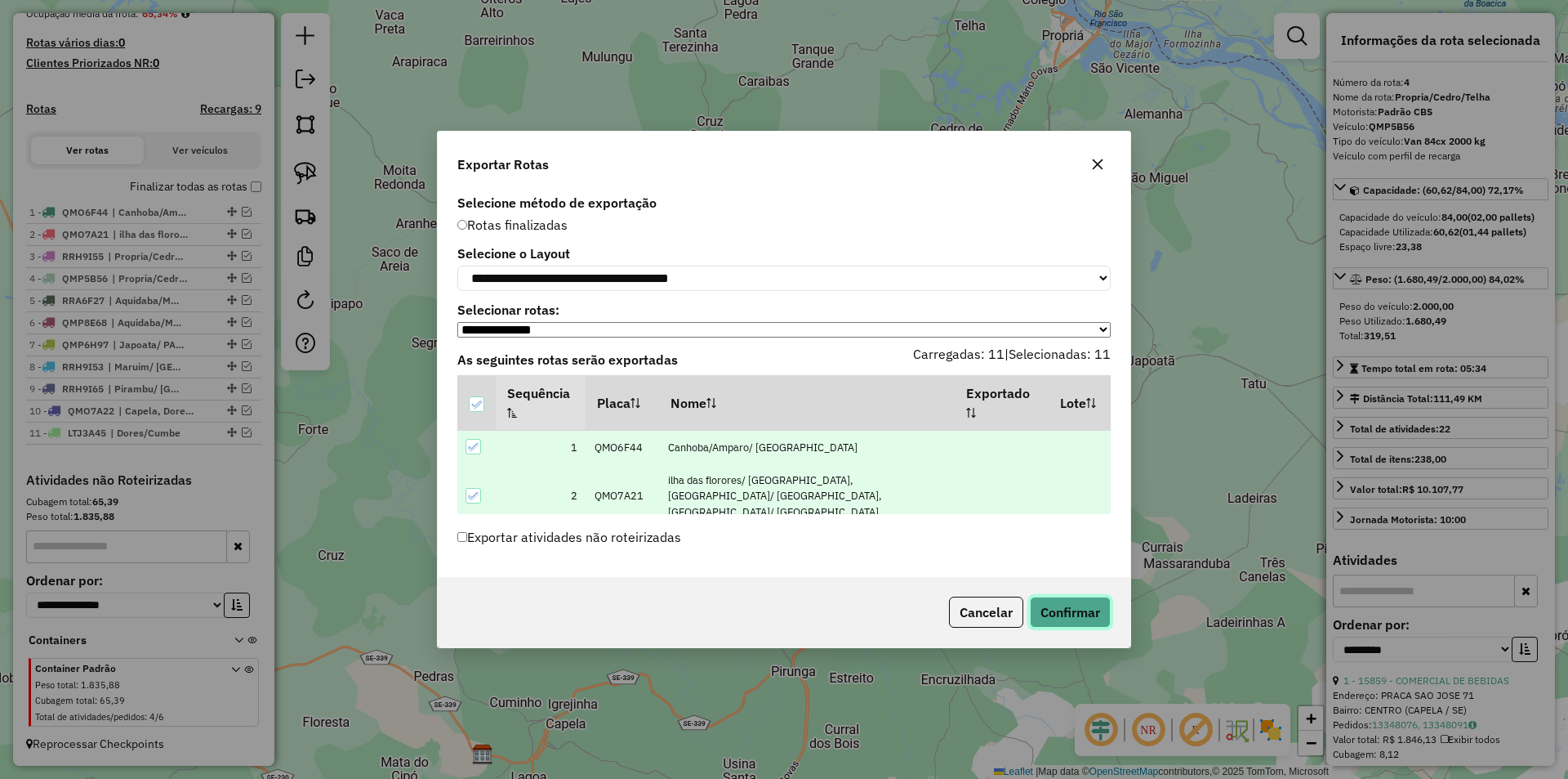
click at [1050, 628] on button "Confirmar" at bounding box center [1071, 612] width 81 height 31
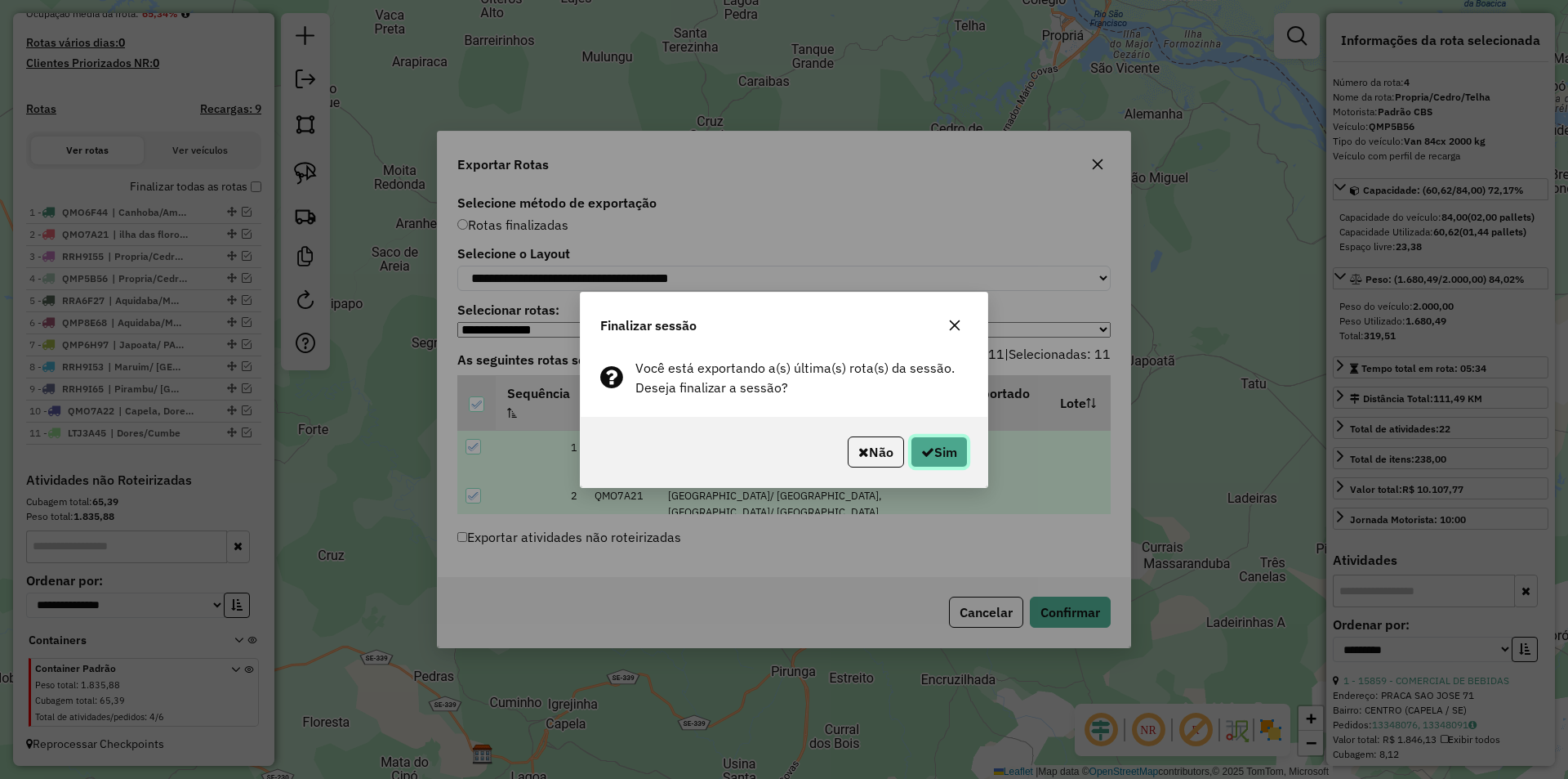
click at [929, 446] on icon "button" at bounding box center [927, 451] width 13 height 13
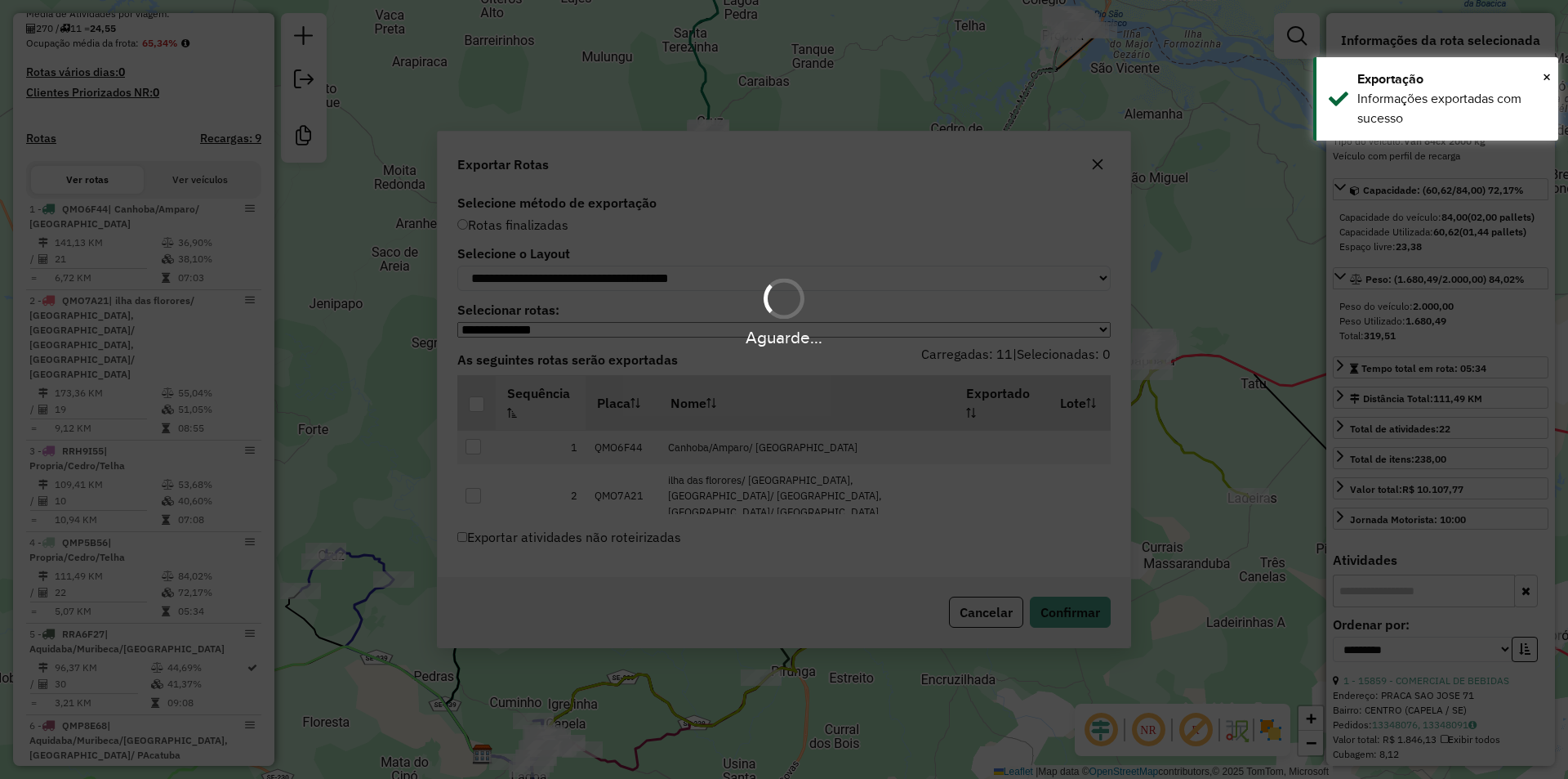
scroll to position [468, 0]
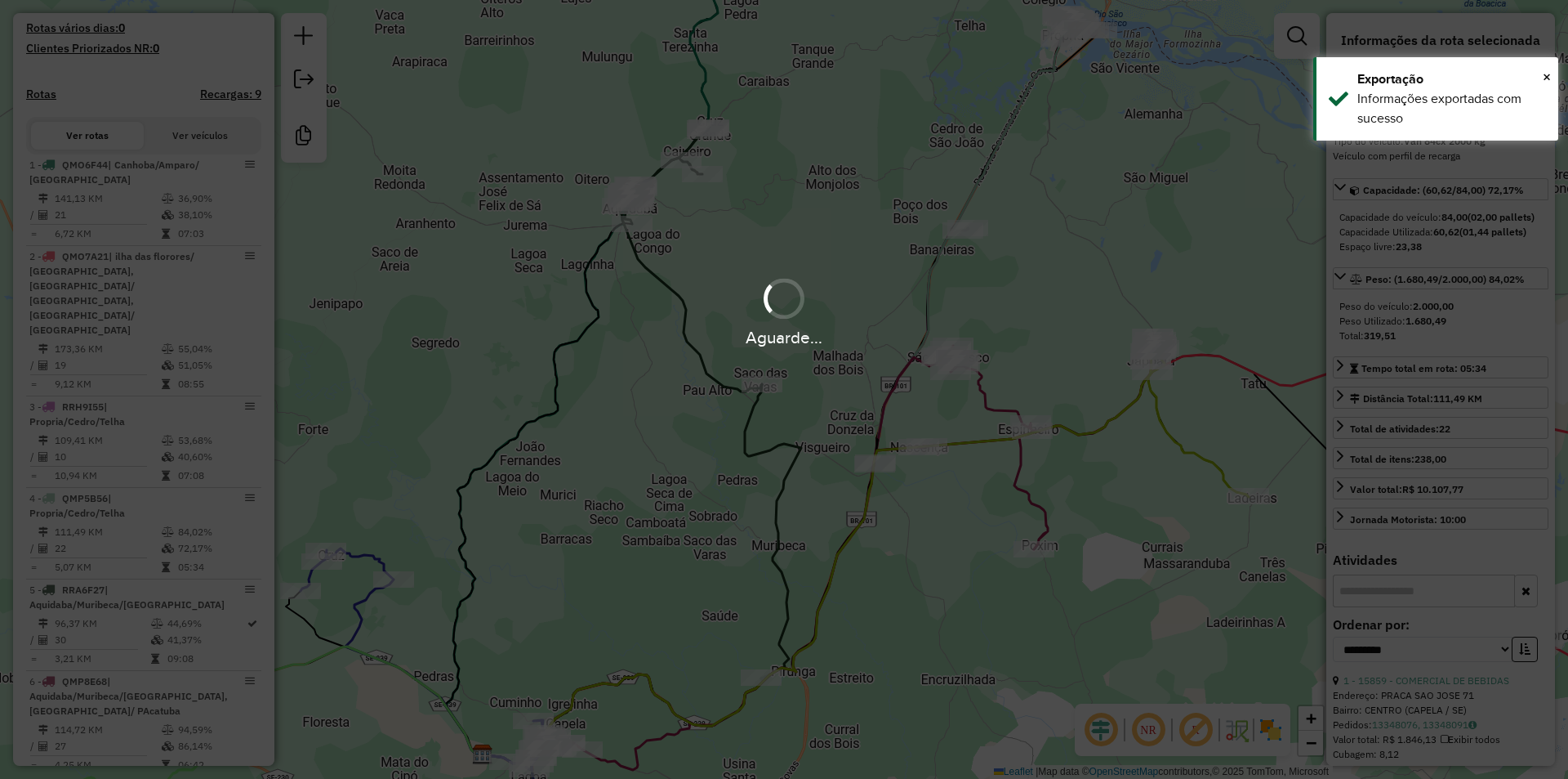
drag, startPoint x: 469, startPoint y: 736, endPoint x: 573, endPoint y: 686, distance: 115.4
click at [469, 736] on div "Aguarde..." at bounding box center [784, 389] width 1568 height 779
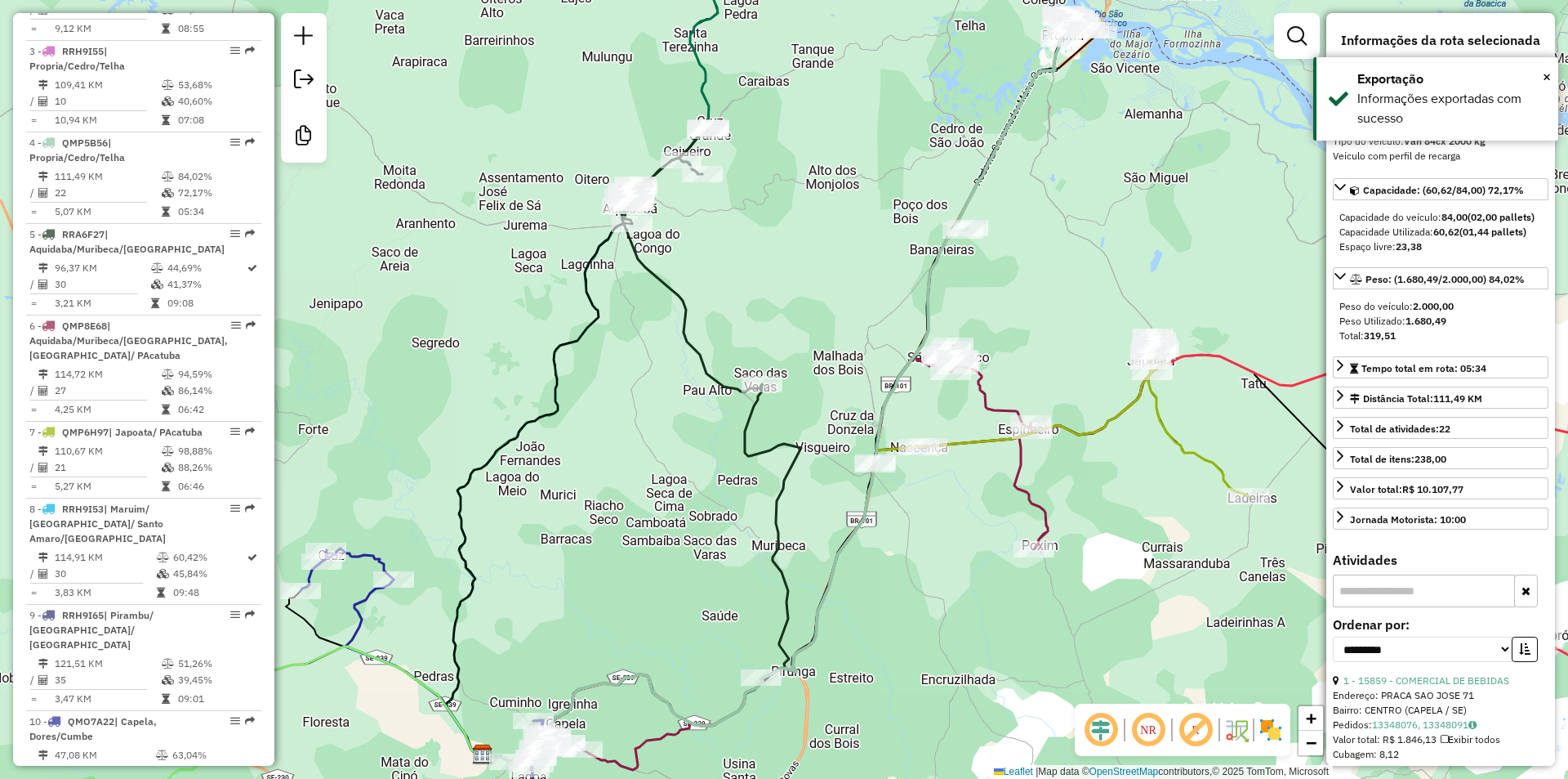
scroll to position [913, 0]
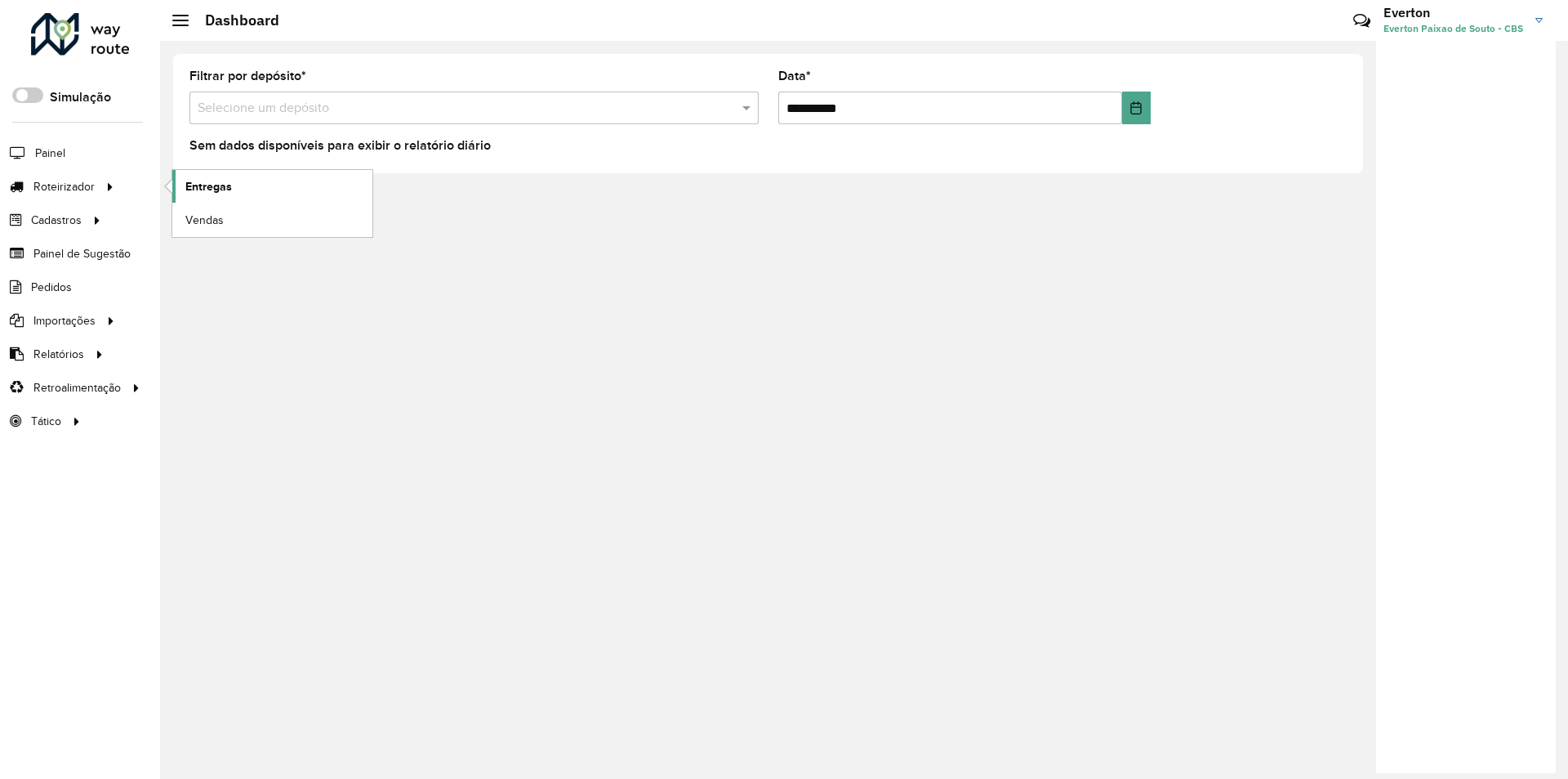
click at [196, 188] on span "Entregas" at bounding box center [208, 187] width 47 height 17
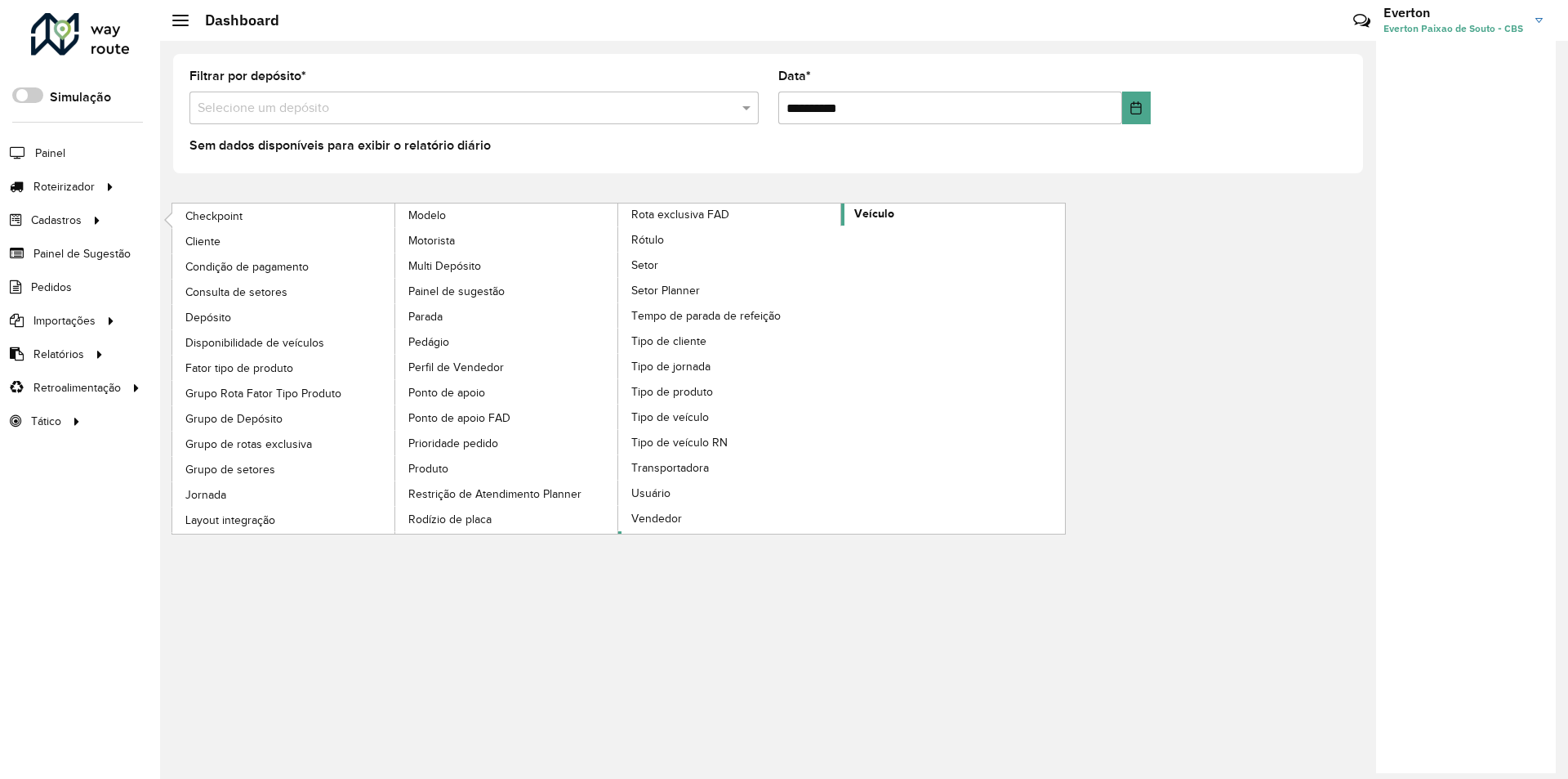
click at [876, 209] on span "Veículo" at bounding box center [874, 214] width 40 height 17
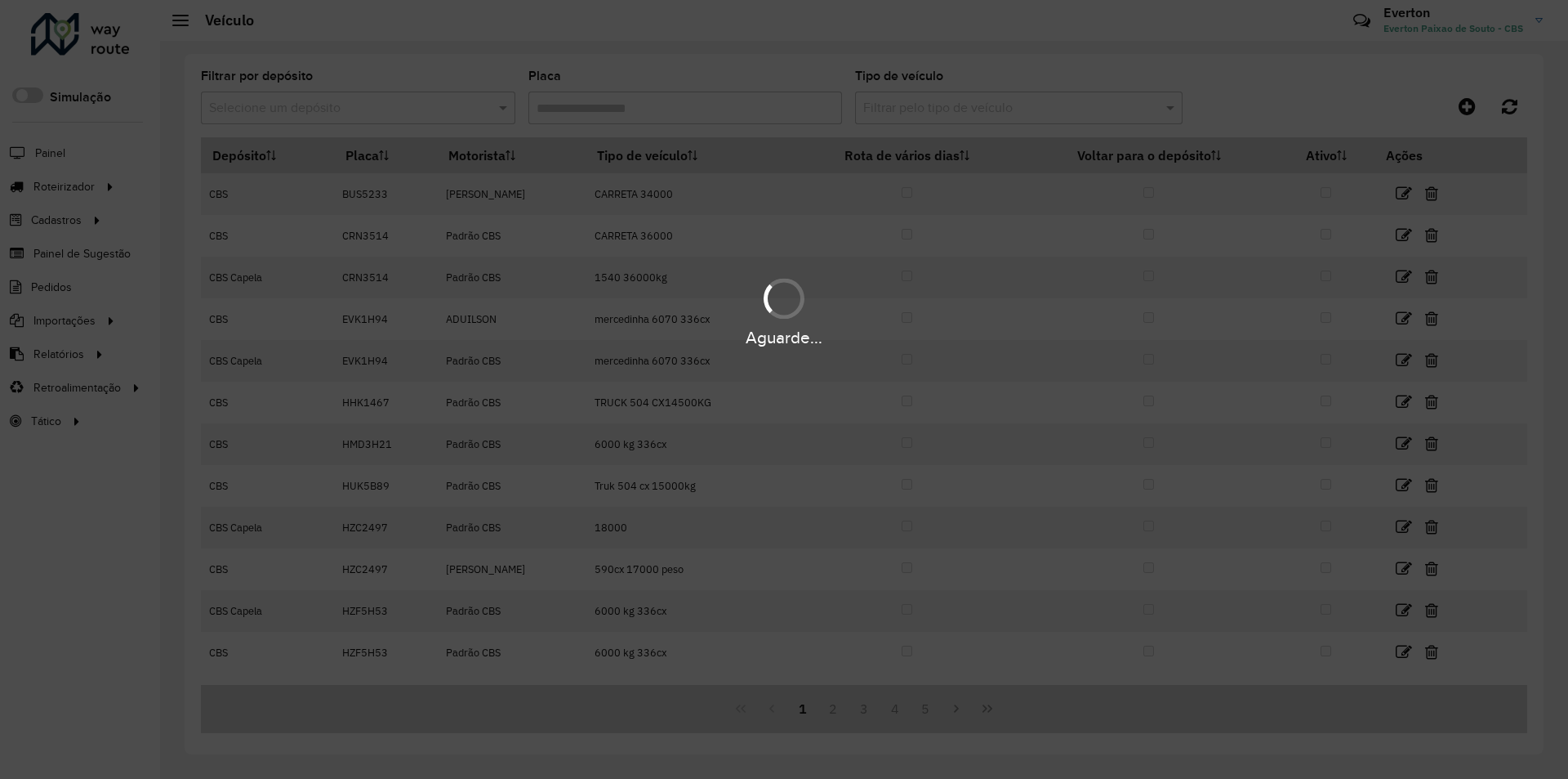
click at [356, 115] on div "Aguarde..." at bounding box center [784, 389] width 1568 height 779
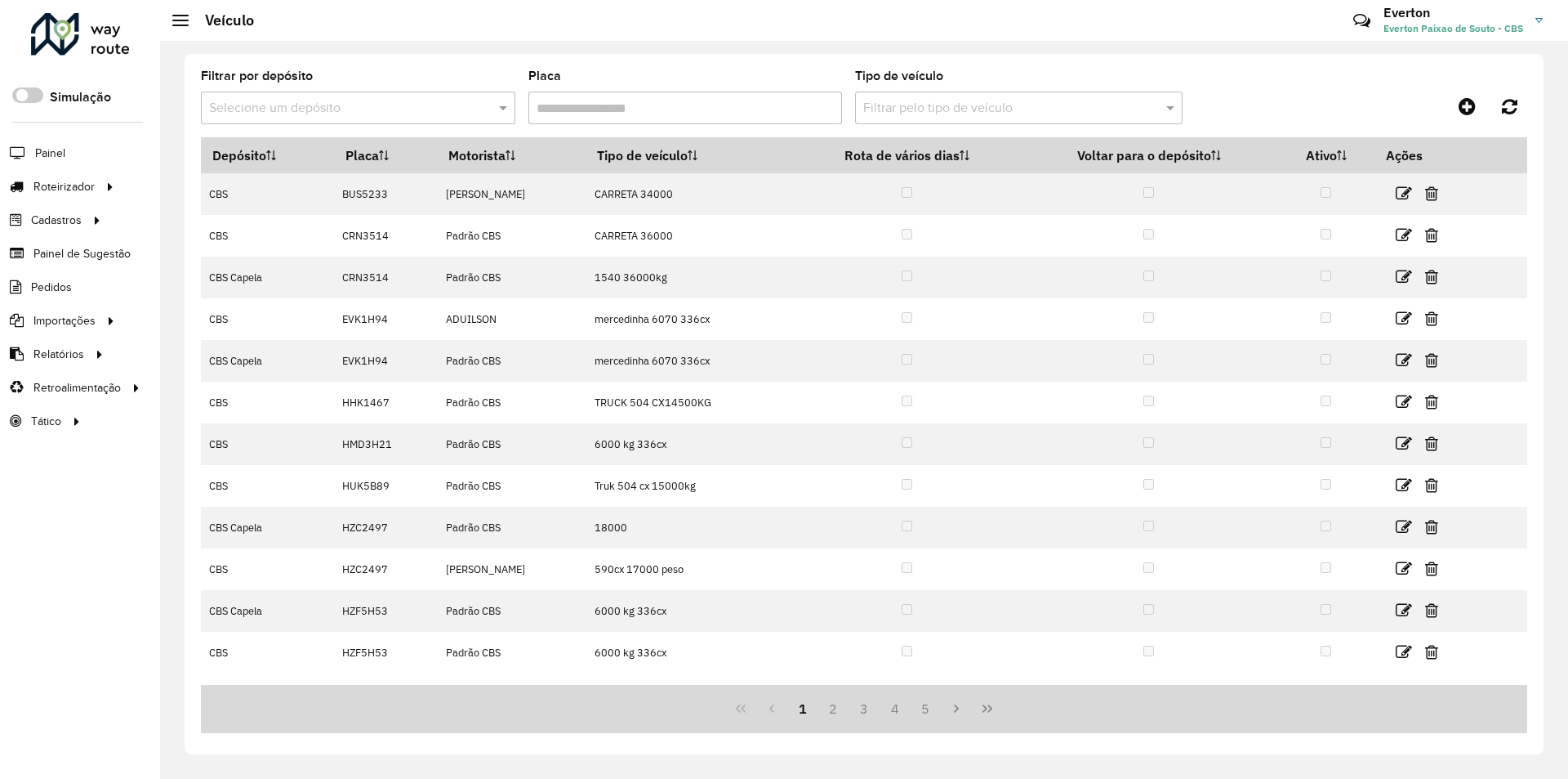
click at [356, 115] on input "text" at bounding box center [341, 108] width 265 height 20
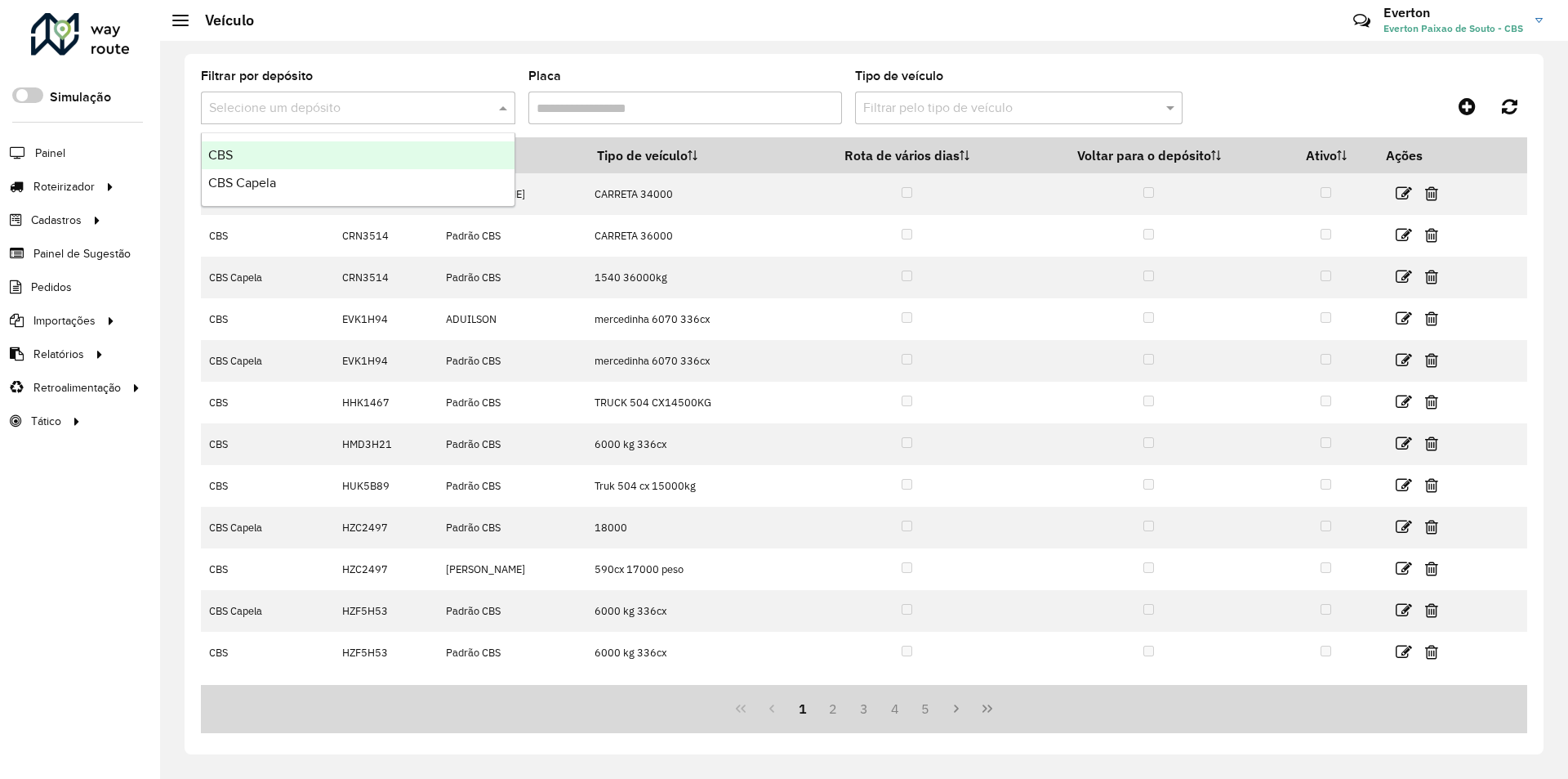
click at [328, 153] on div "CBS" at bounding box center [358, 155] width 313 height 28
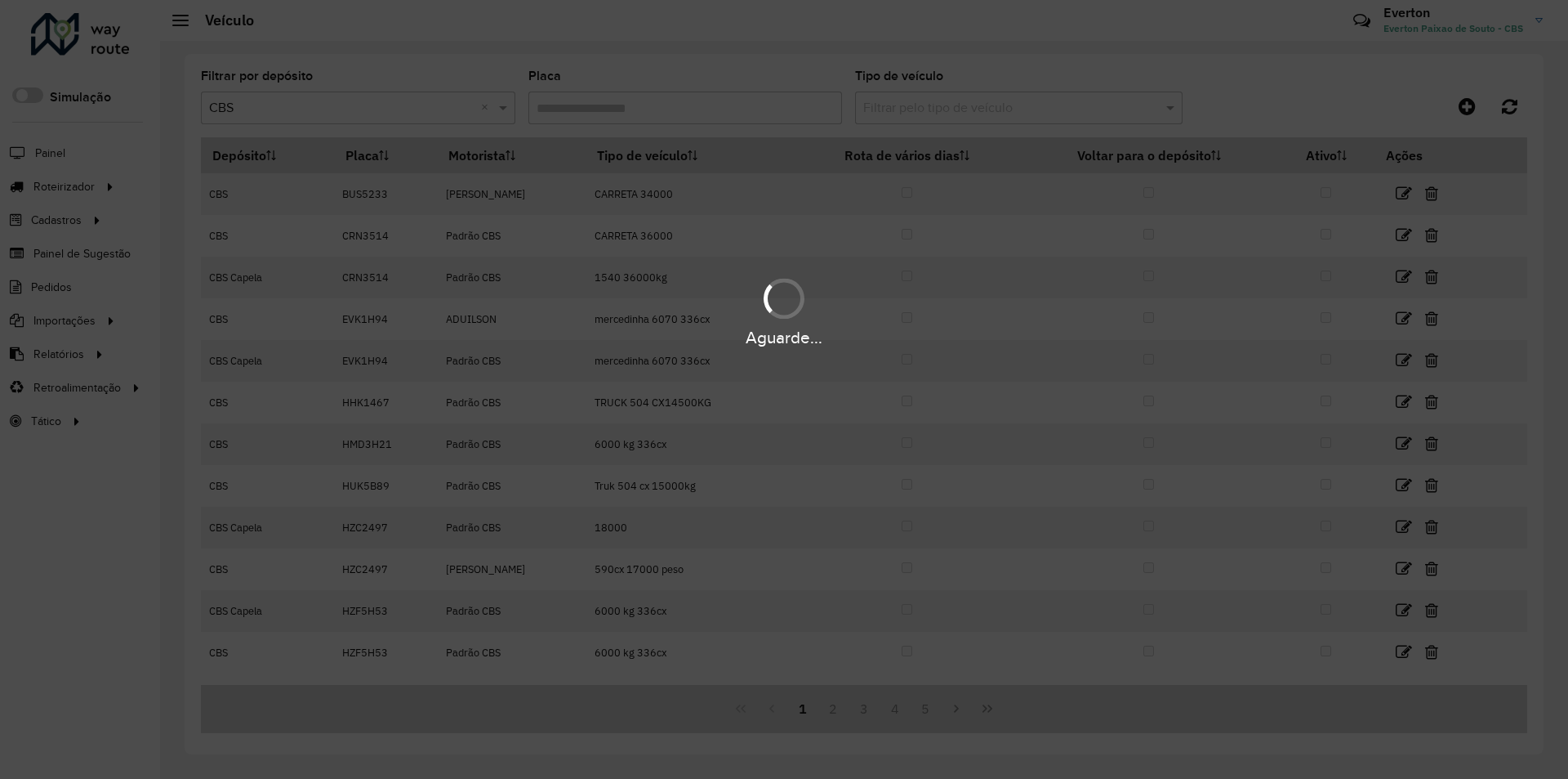
click at [637, 112] on div "Aguarde..." at bounding box center [784, 389] width 1568 height 779
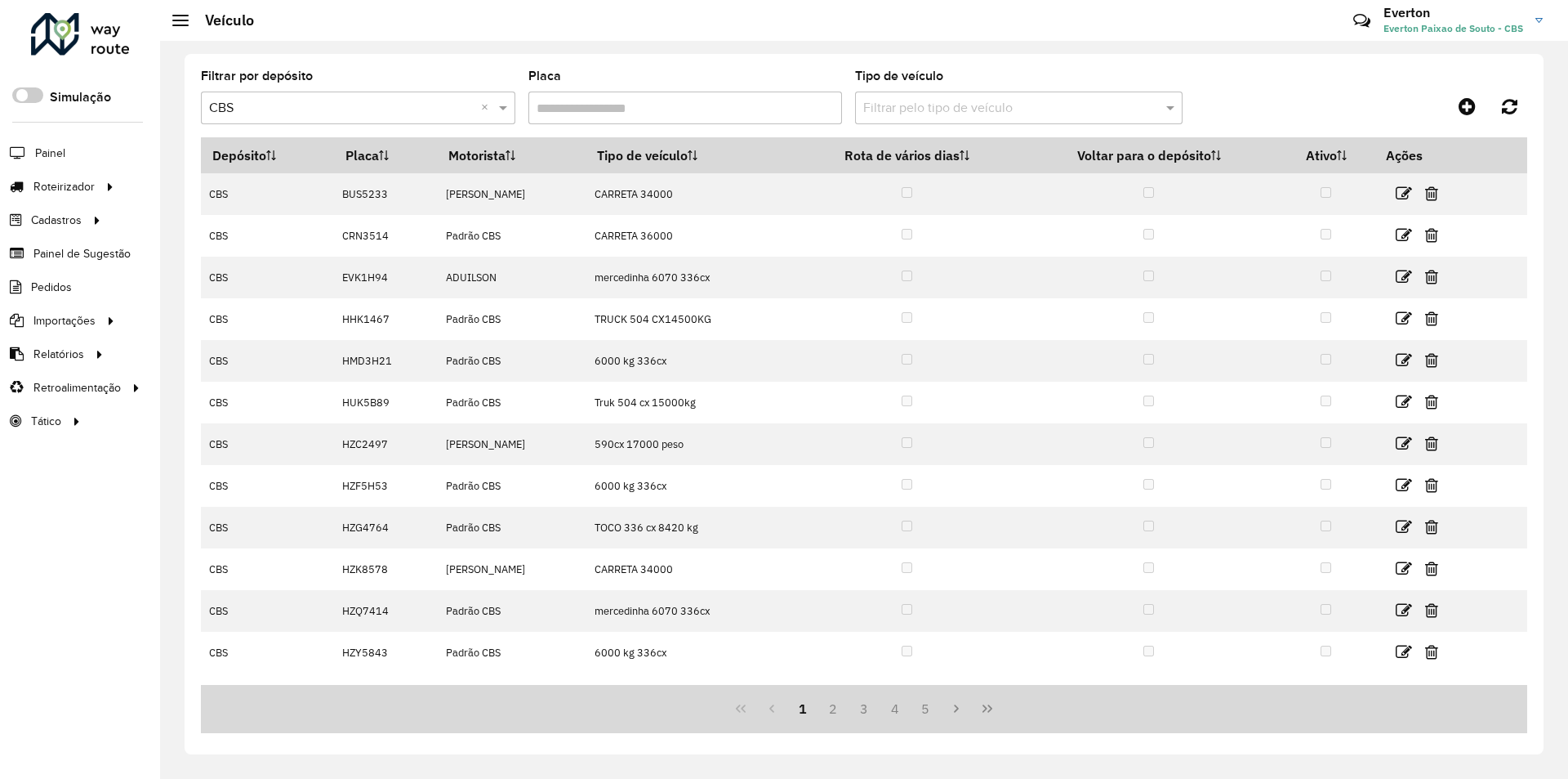
click at [637, 112] on input "Placa" at bounding box center [685, 108] width 315 height 33
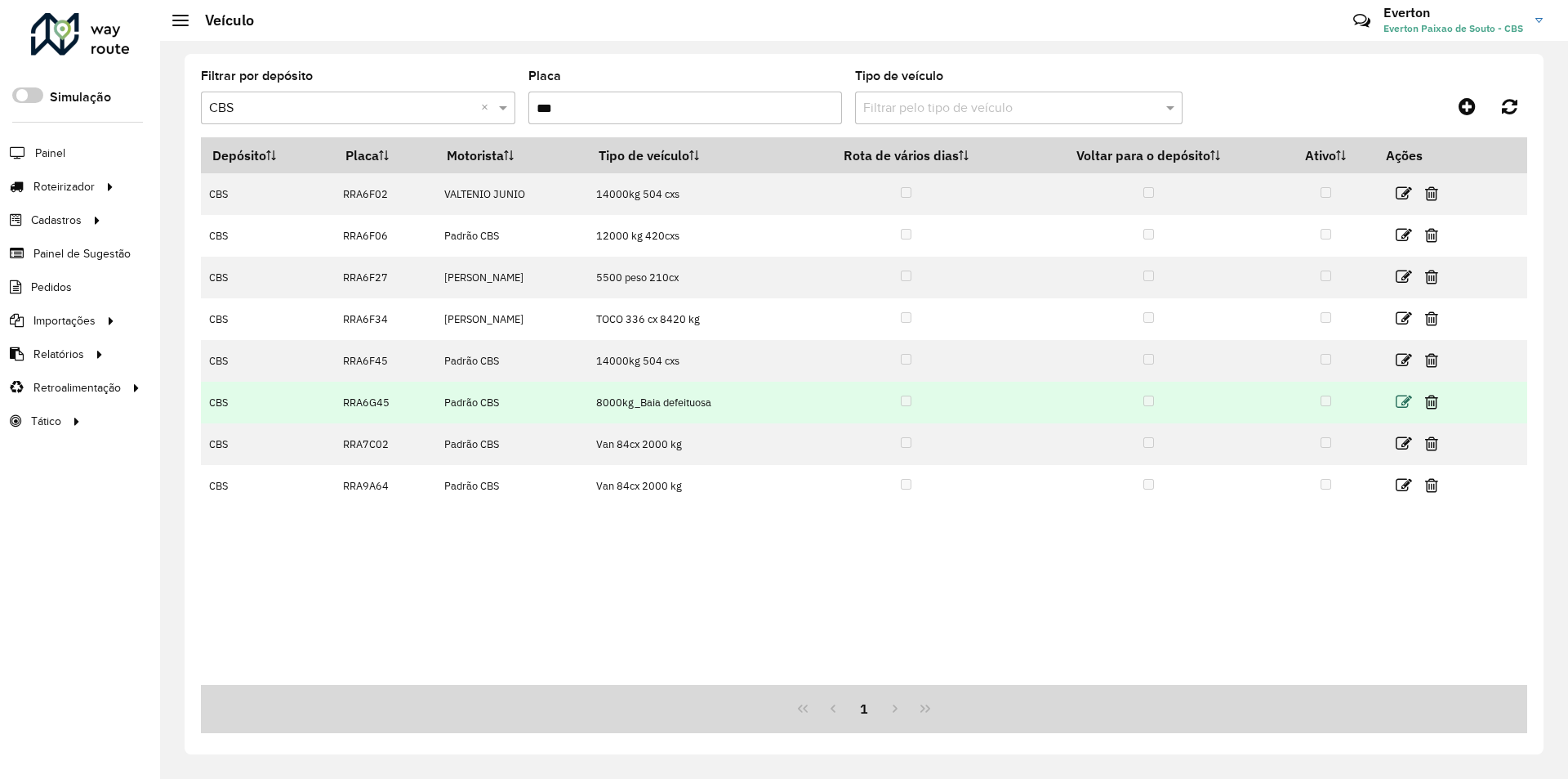
type input "***"
click at [1407, 403] on icon at bounding box center [1404, 401] width 16 height 16
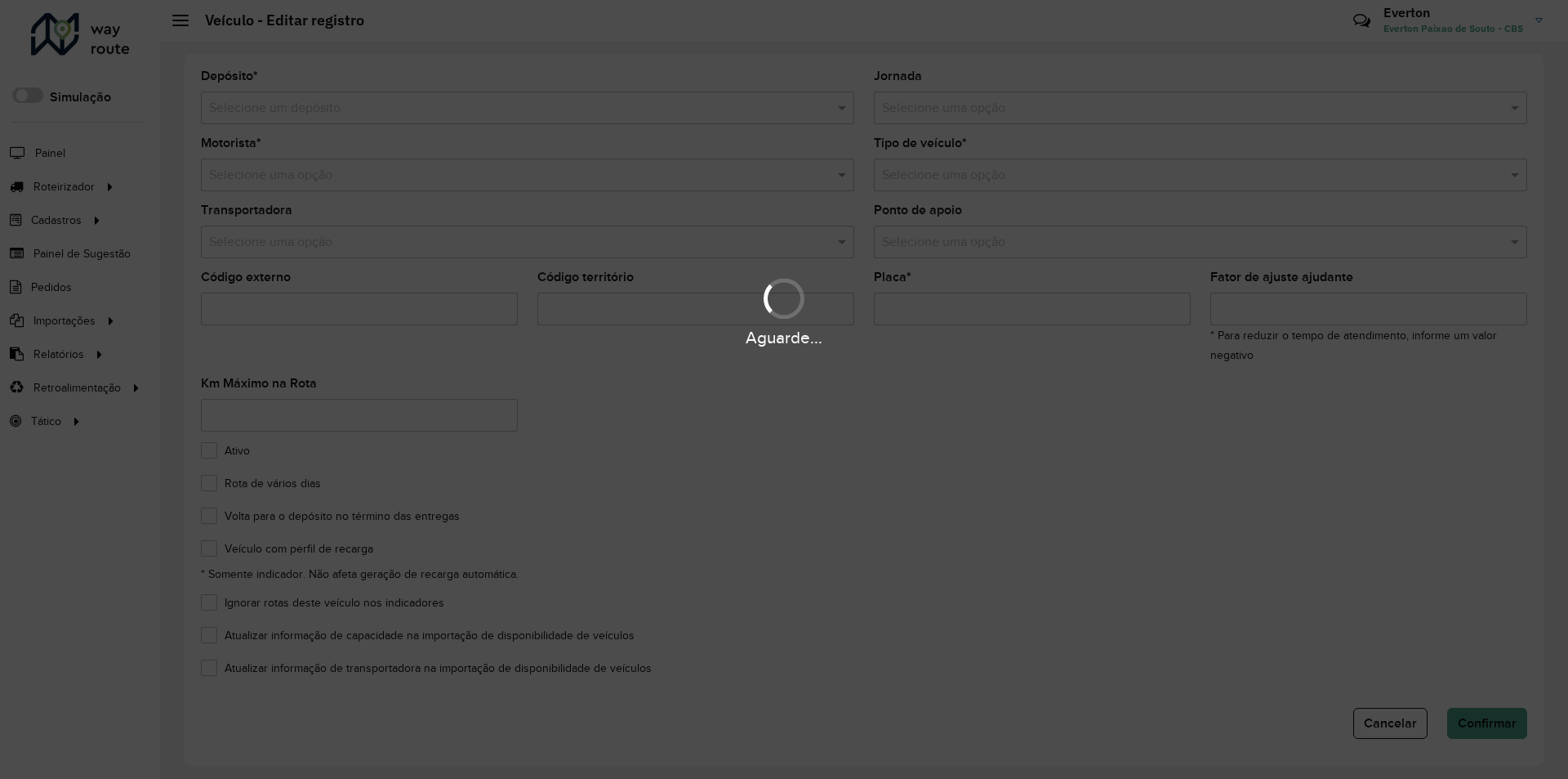
type input "*******"
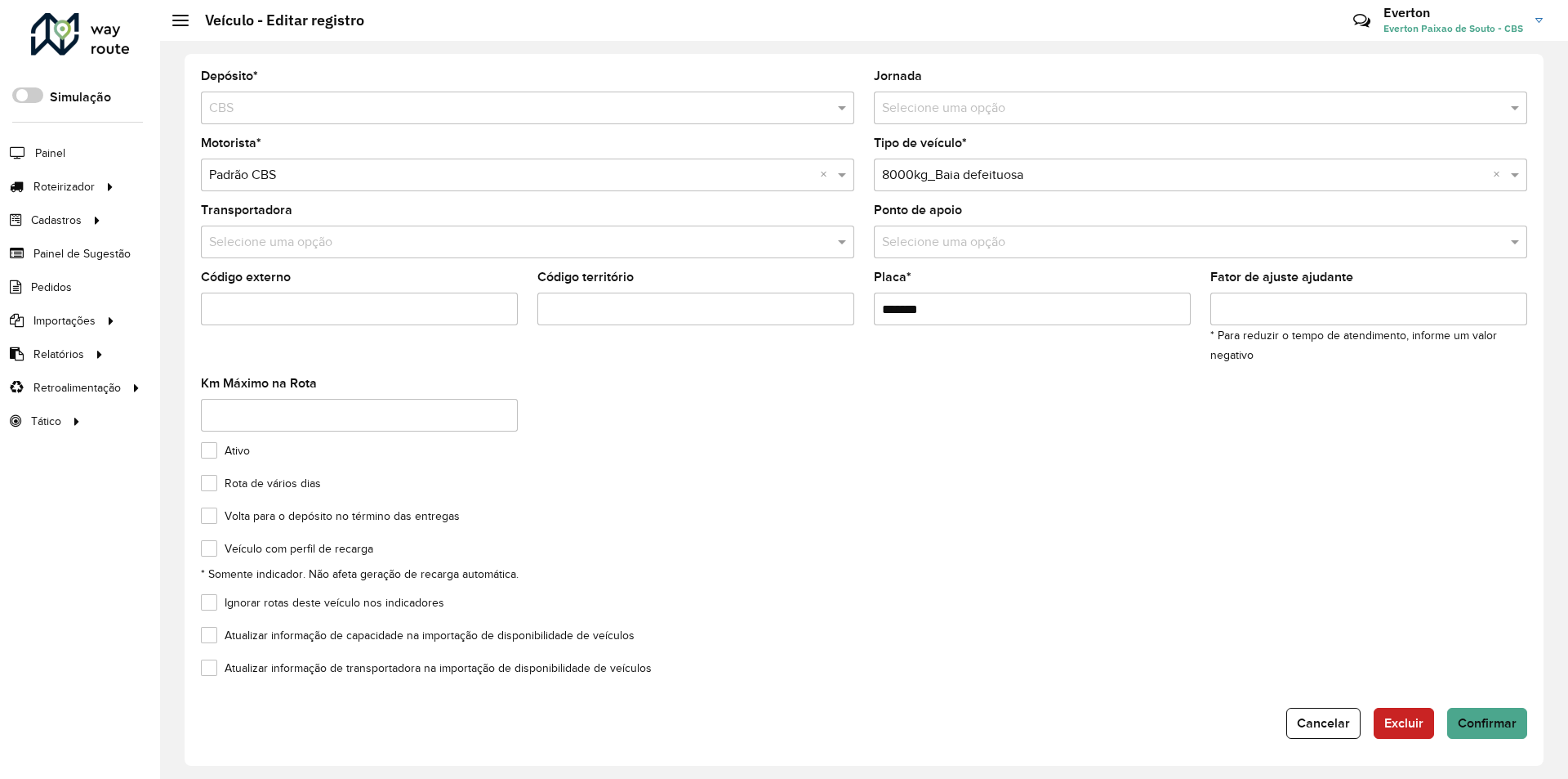
click at [1080, 183] on input "text" at bounding box center [1184, 176] width 604 height 20
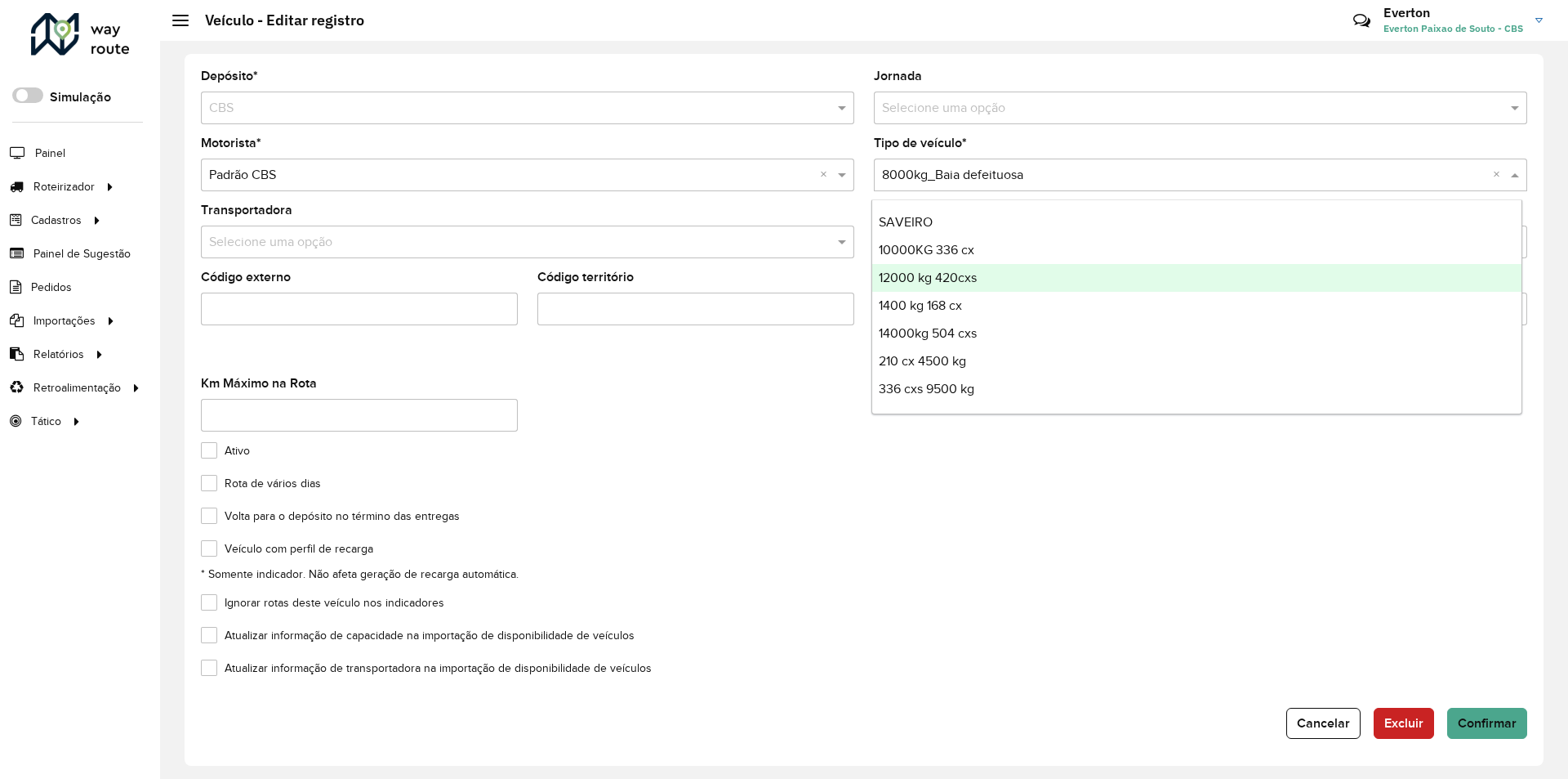
click at [1042, 269] on div "12000 kg 420cxs" at bounding box center [1196, 278] width 649 height 28
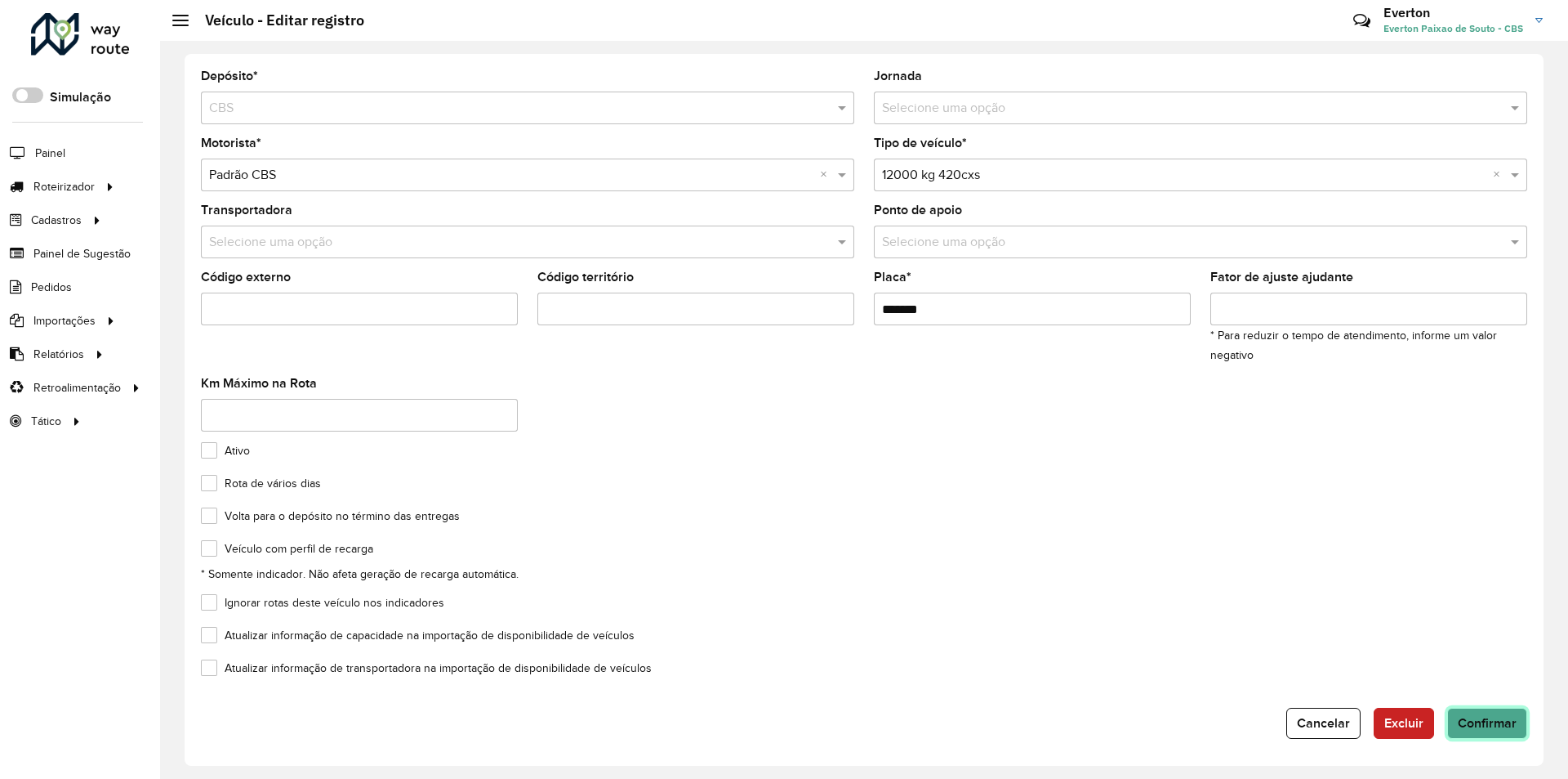
click at [1482, 734] on button "Confirmar" at bounding box center [1487, 723] width 80 height 31
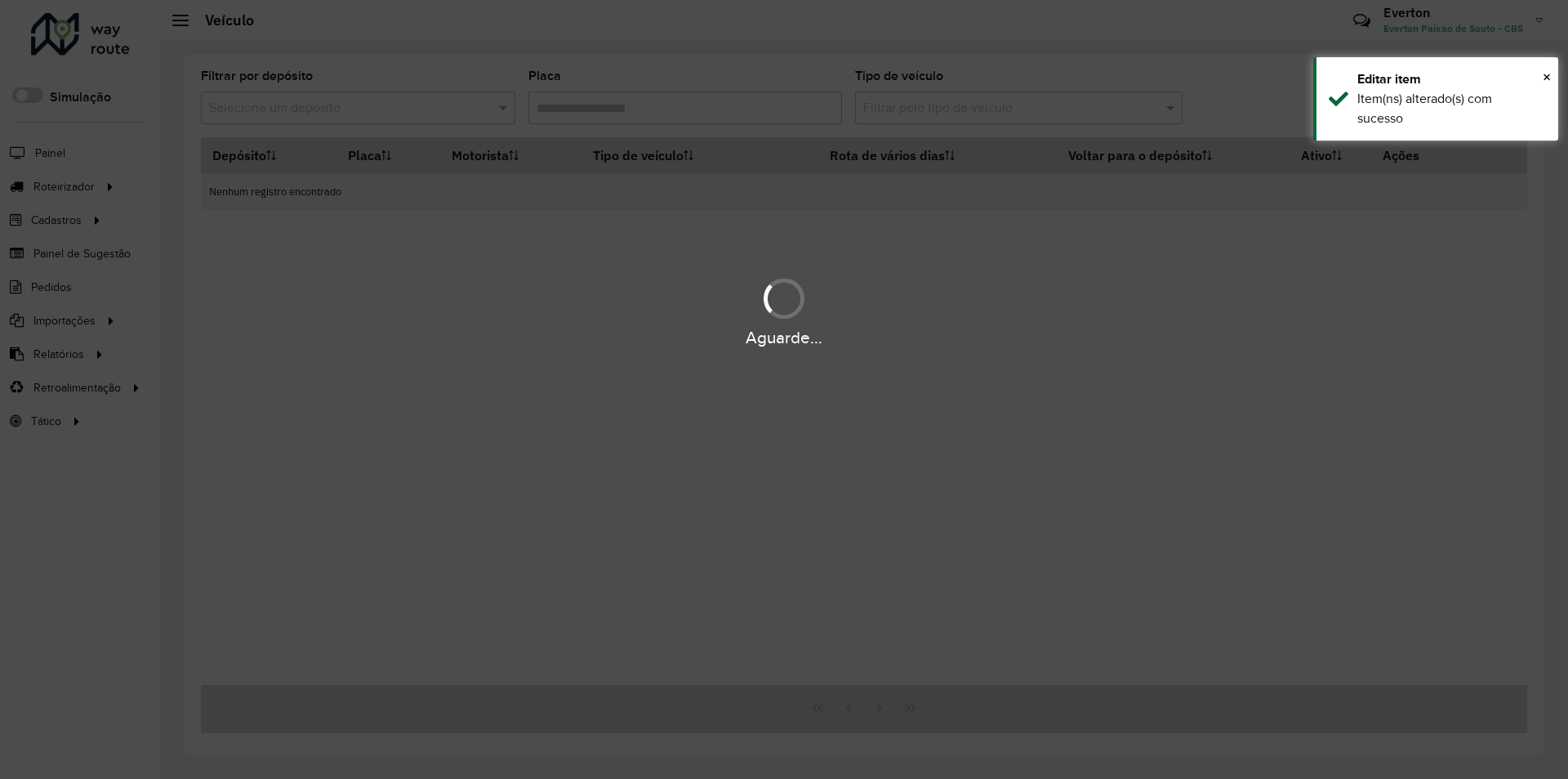
type input "***"
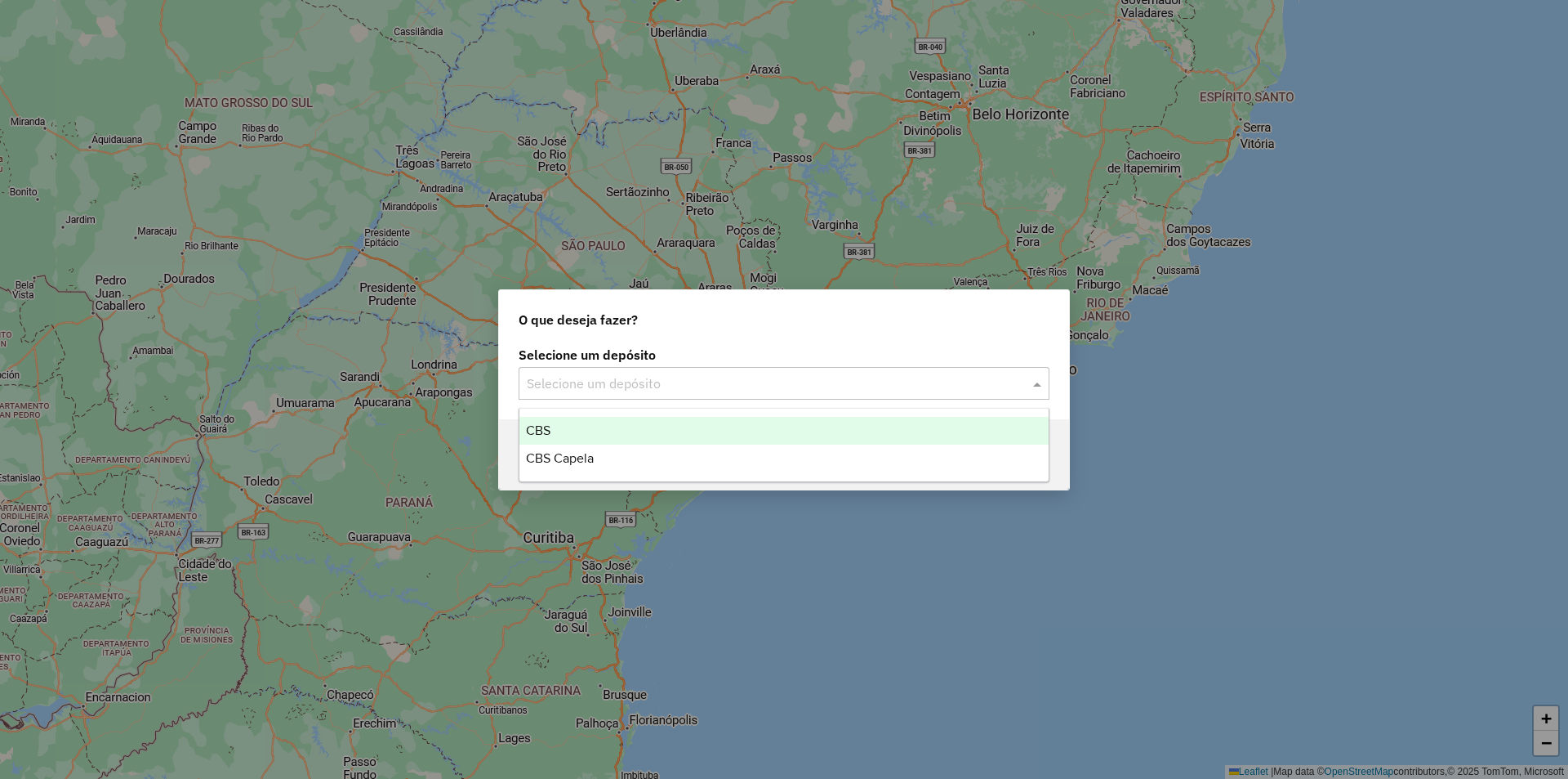
click at [679, 375] on input "text" at bounding box center [768, 384] width 482 height 20
click at [613, 431] on div "CBS" at bounding box center [784, 431] width 529 height 28
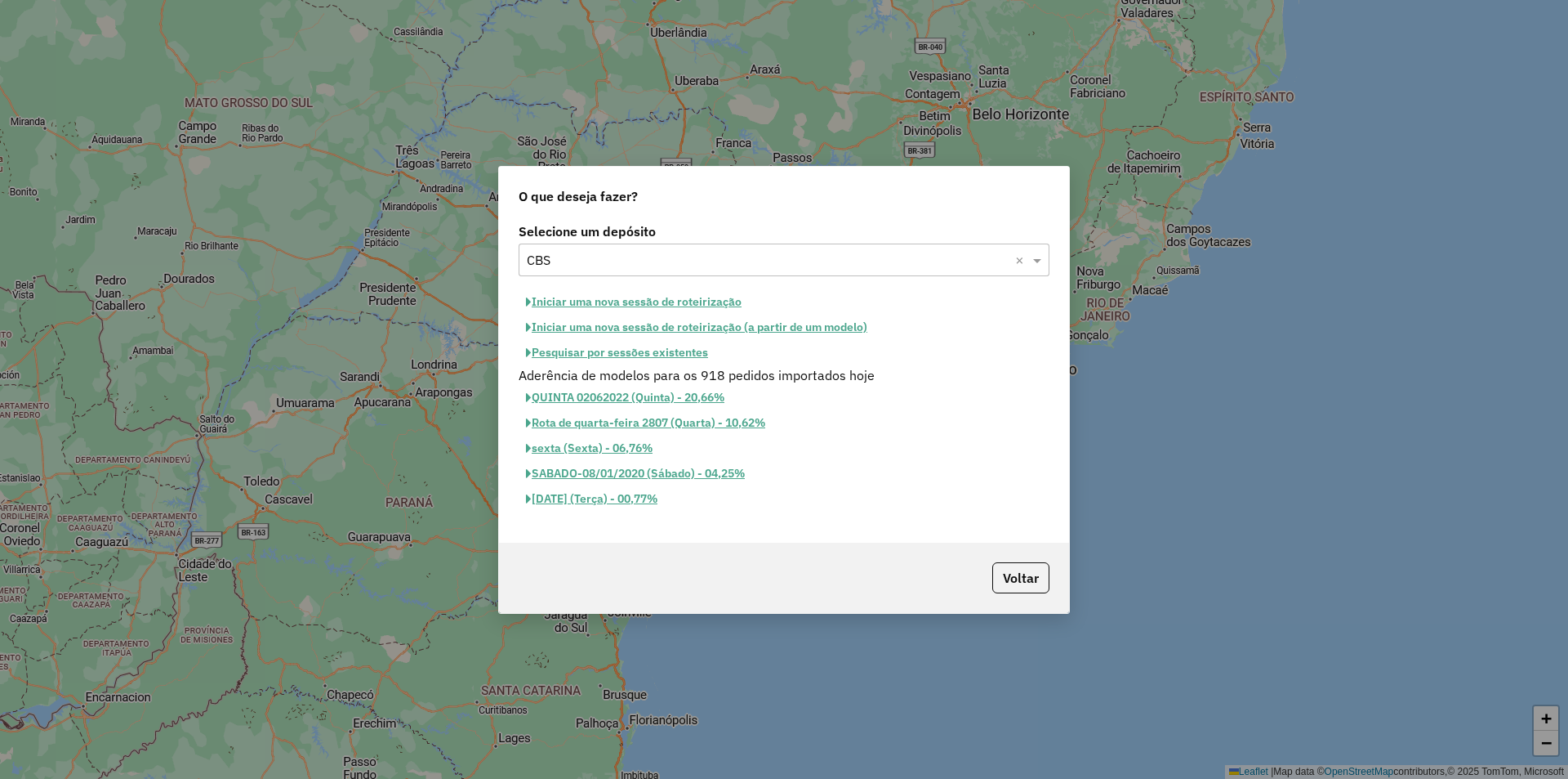
click at [625, 305] on button "Iniciar uma nova sessão de roteirização" at bounding box center [634, 302] width 230 height 25
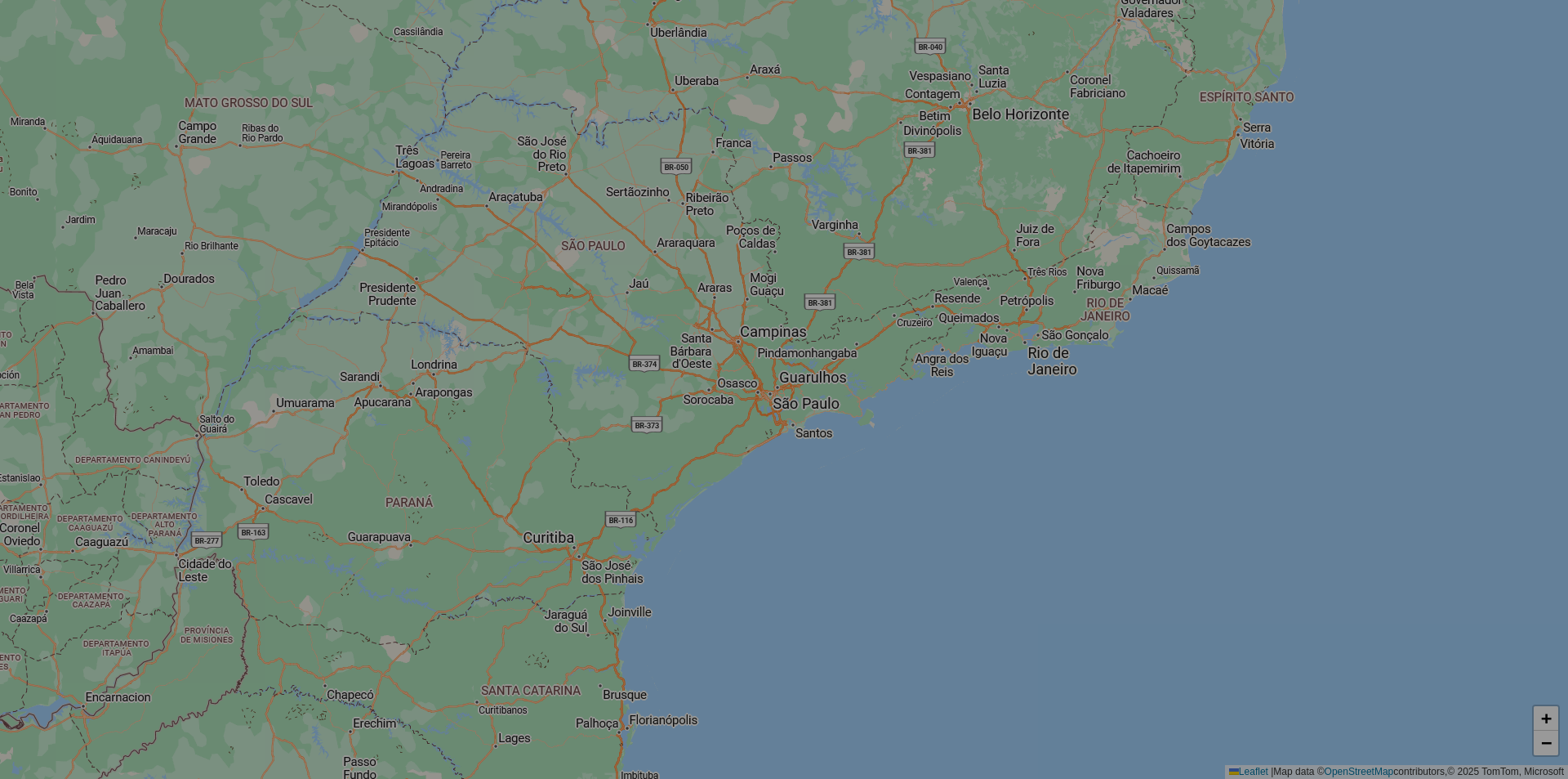
select select "*"
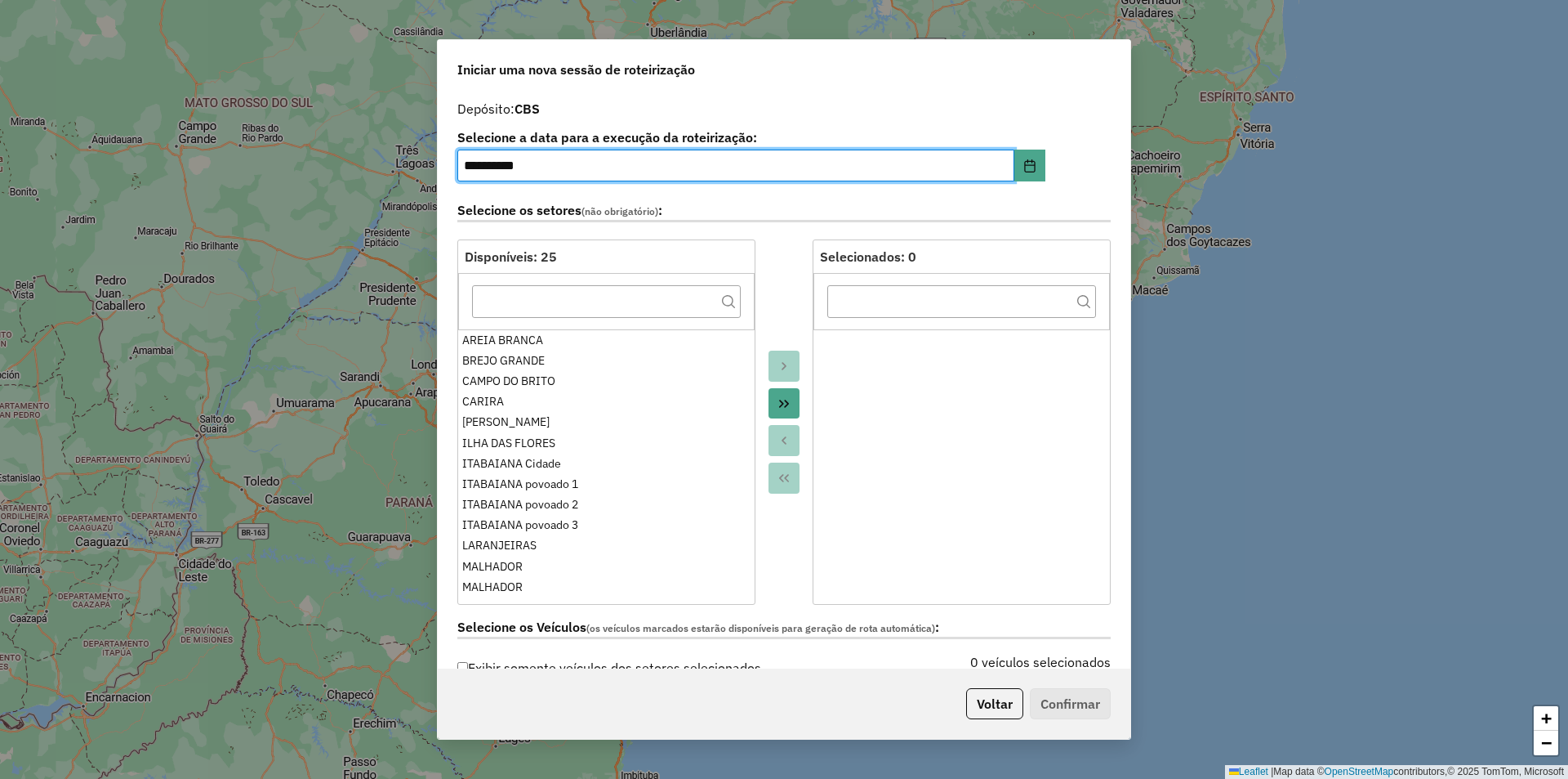
click at [780, 400] on icon "Move All to Target" at bounding box center [784, 403] width 13 height 13
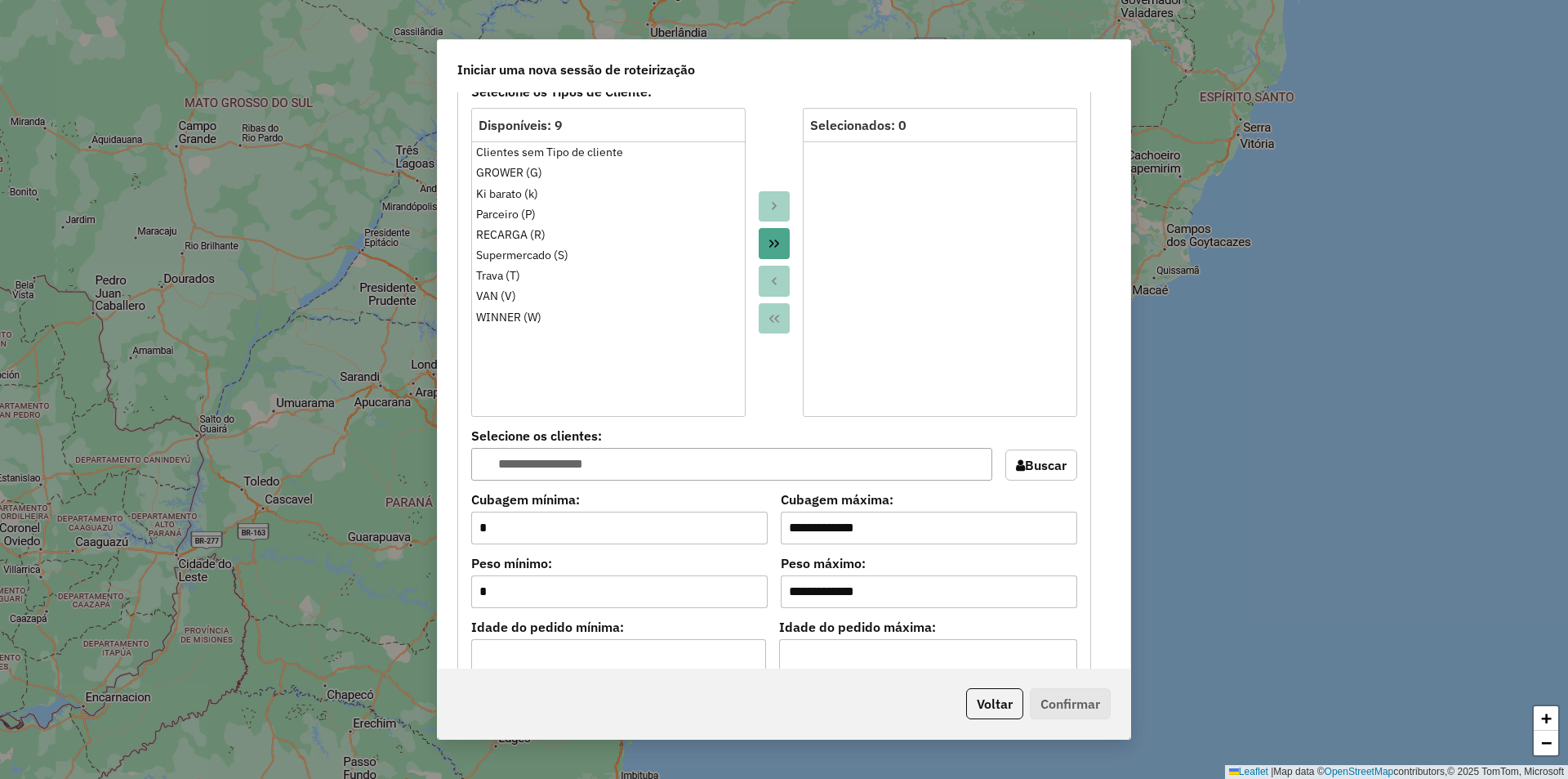
scroll to position [1389, 0]
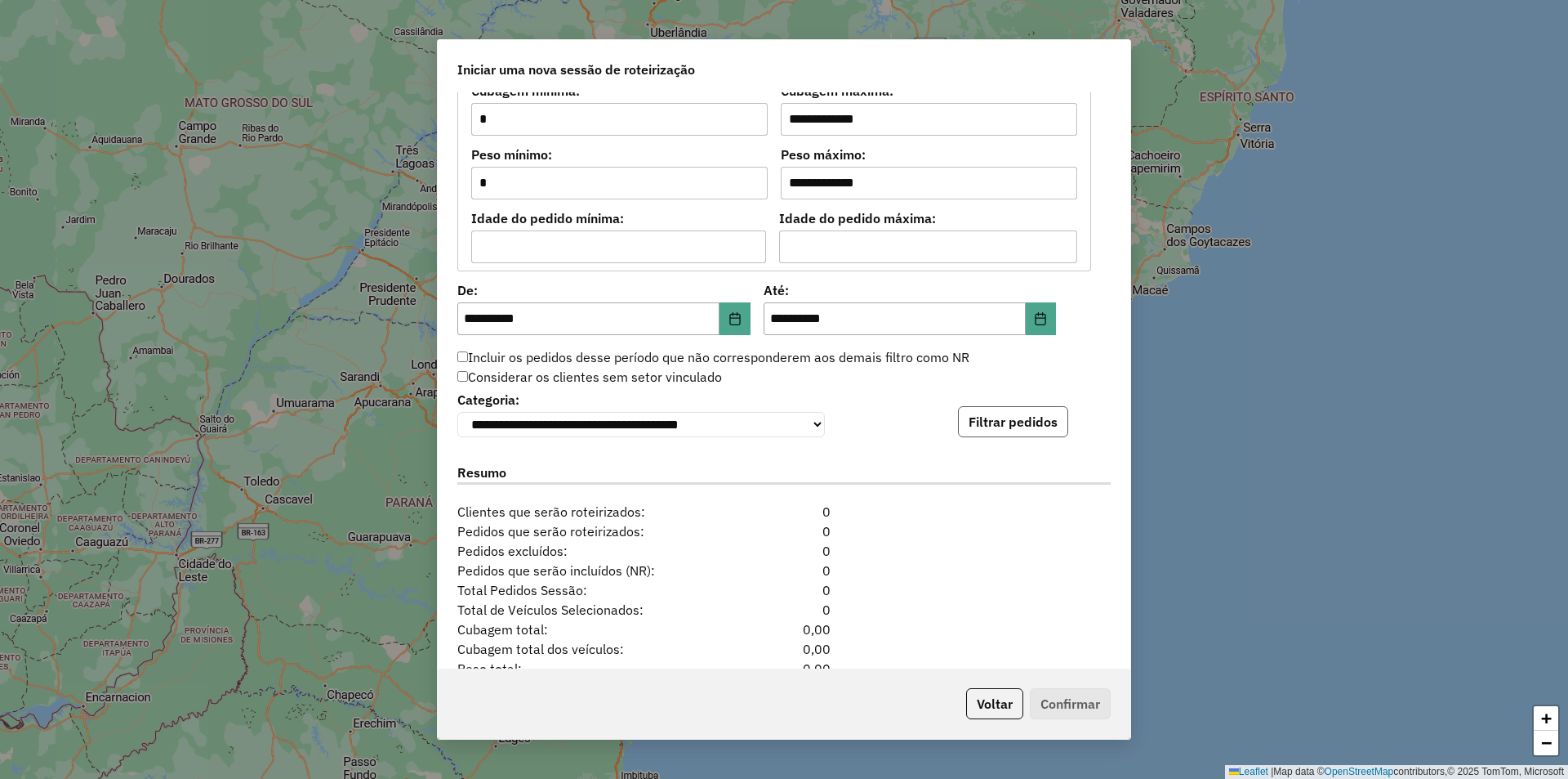
click at [999, 433] on button "Filtrar pedidos" at bounding box center [1013, 422] width 111 height 31
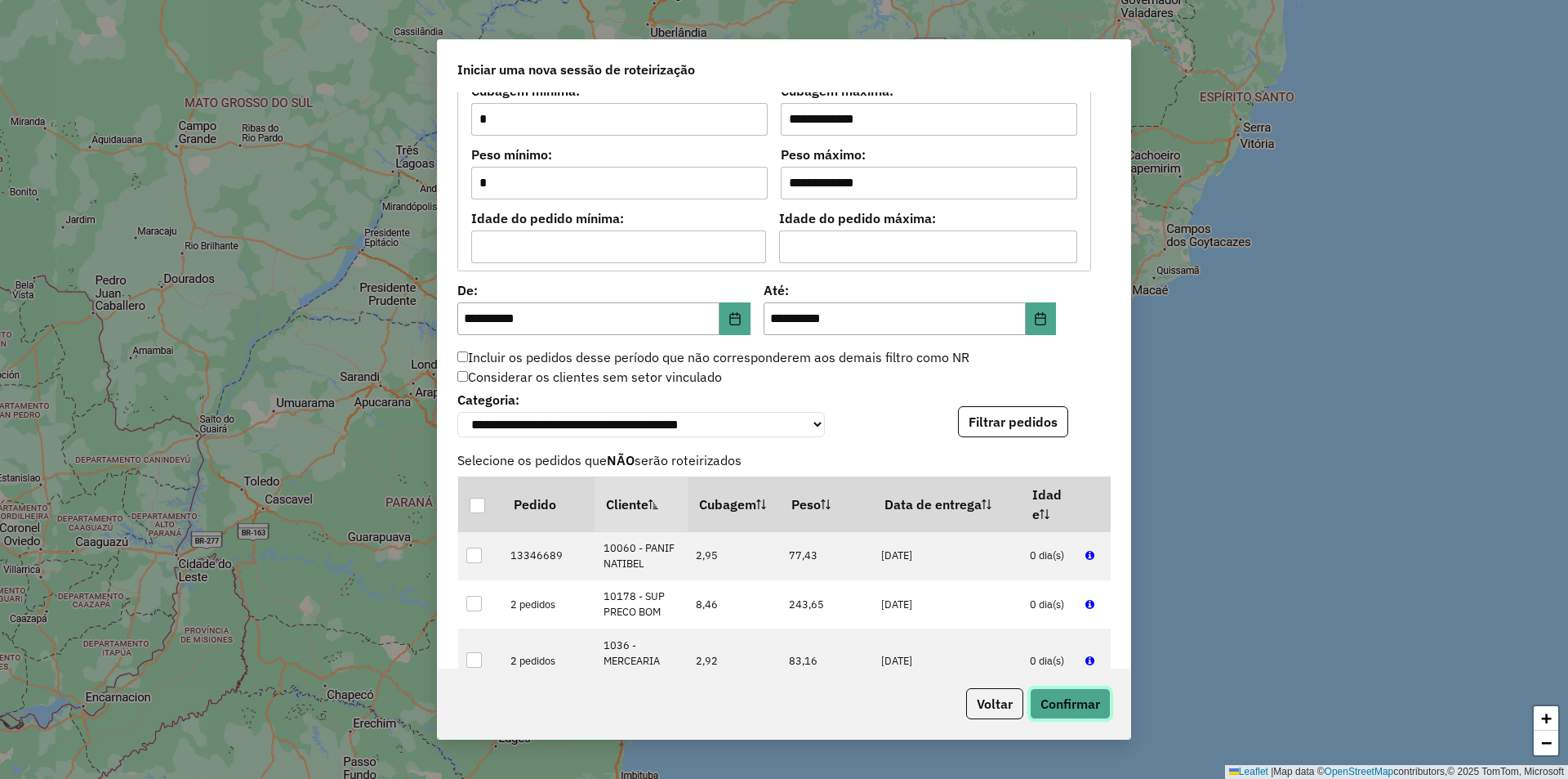
click at [1075, 698] on button "Confirmar" at bounding box center [1071, 704] width 81 height 31
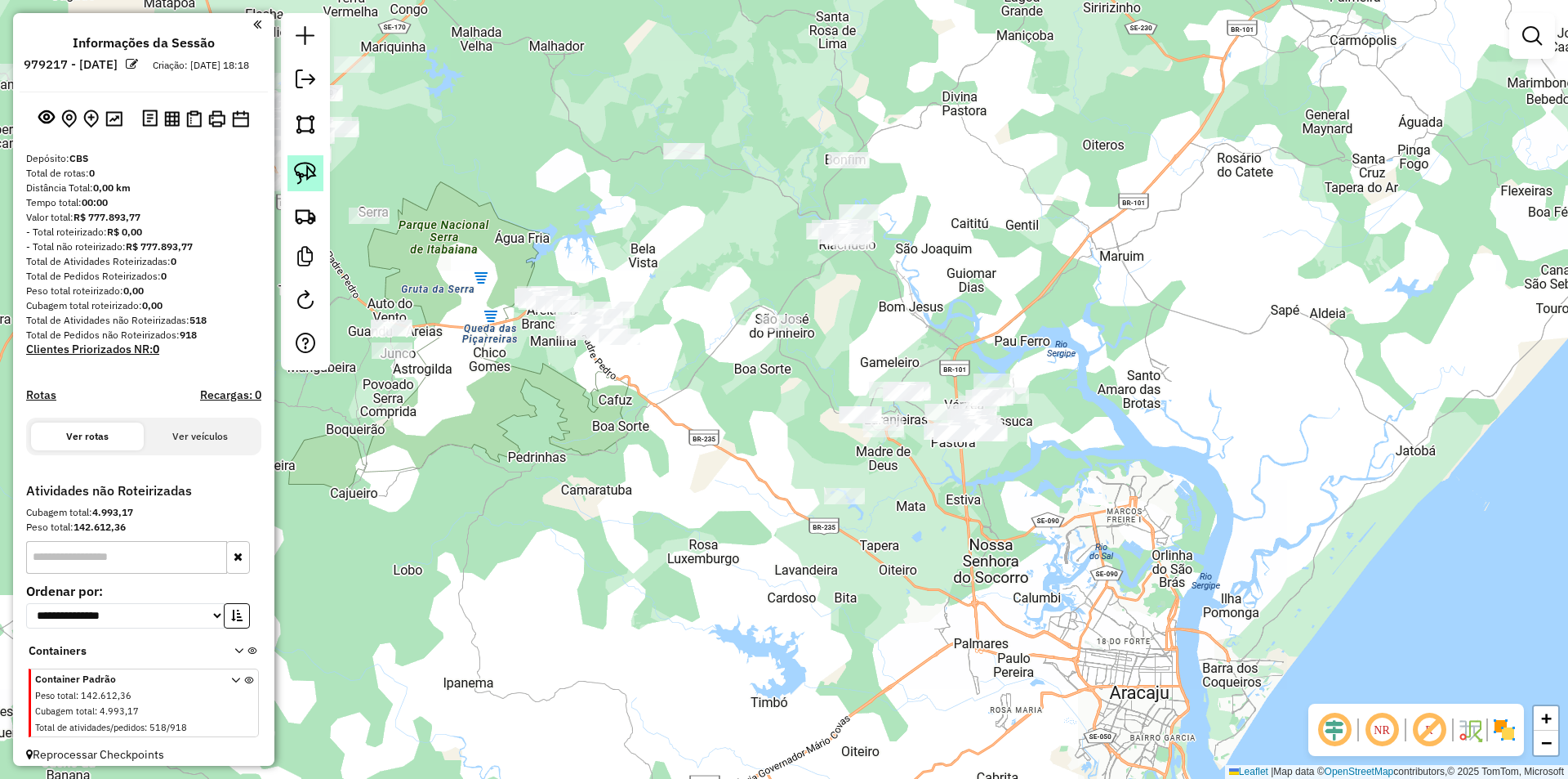
click at [312, 171] on img at bounding box center [305, 173] width 22 height 22
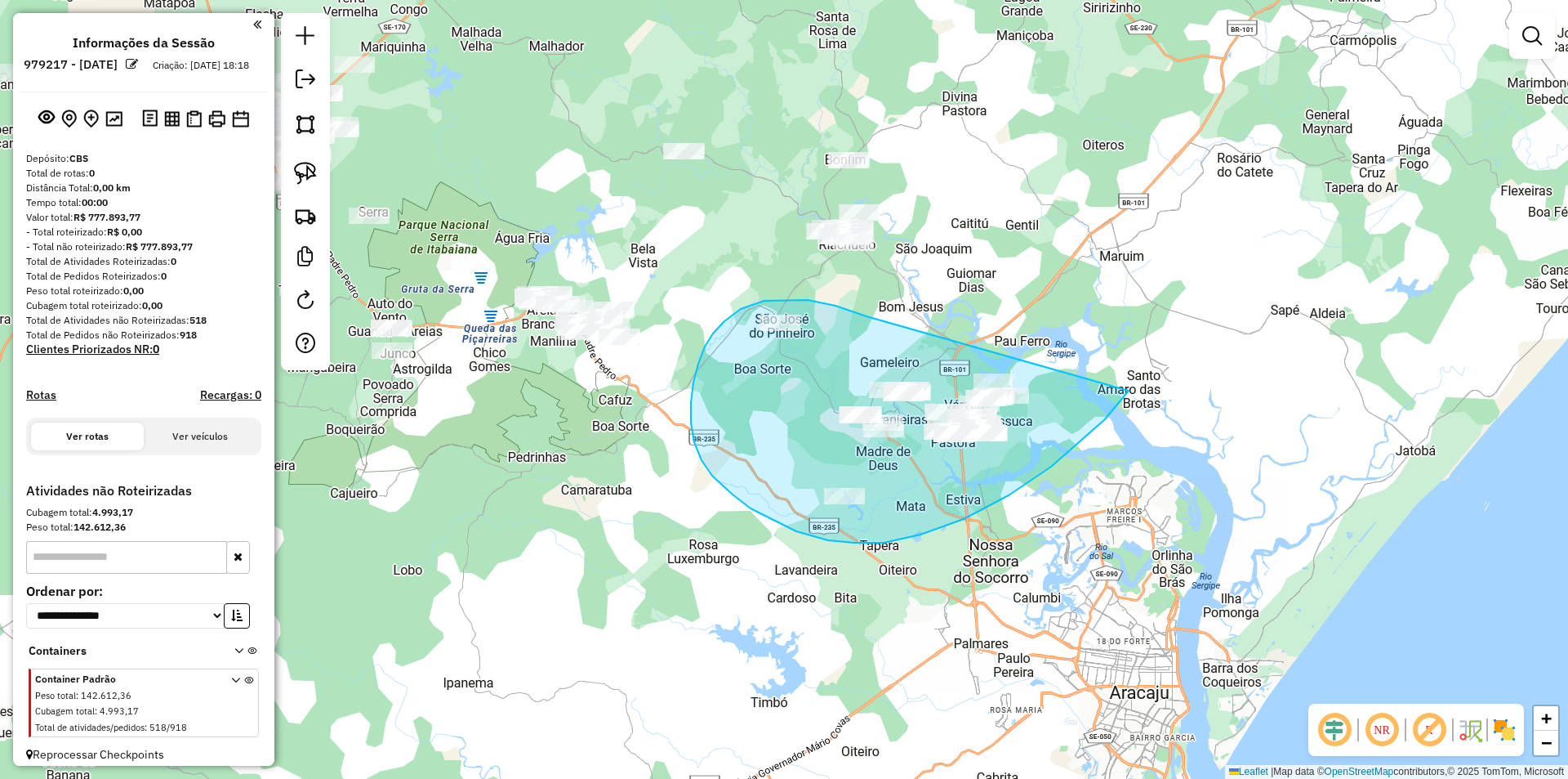
drag, startPoint x: 843, startPoint y: 309, endPoint x: 1163, endPoint y: 331, distance: 320.8
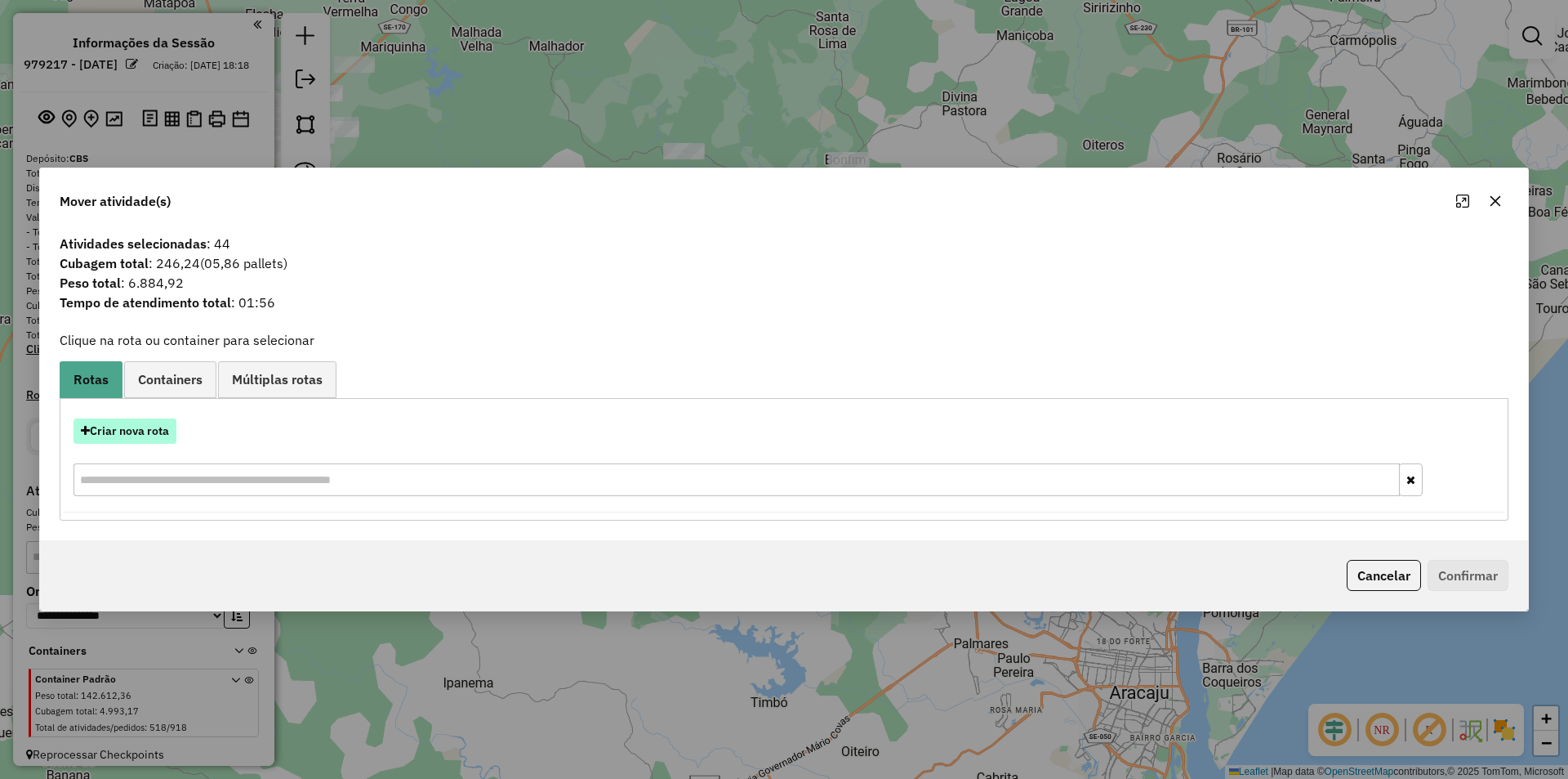
click at [139, 437] on button "Criar nova rota" at bounding box center [124, 431] width 103 height 25
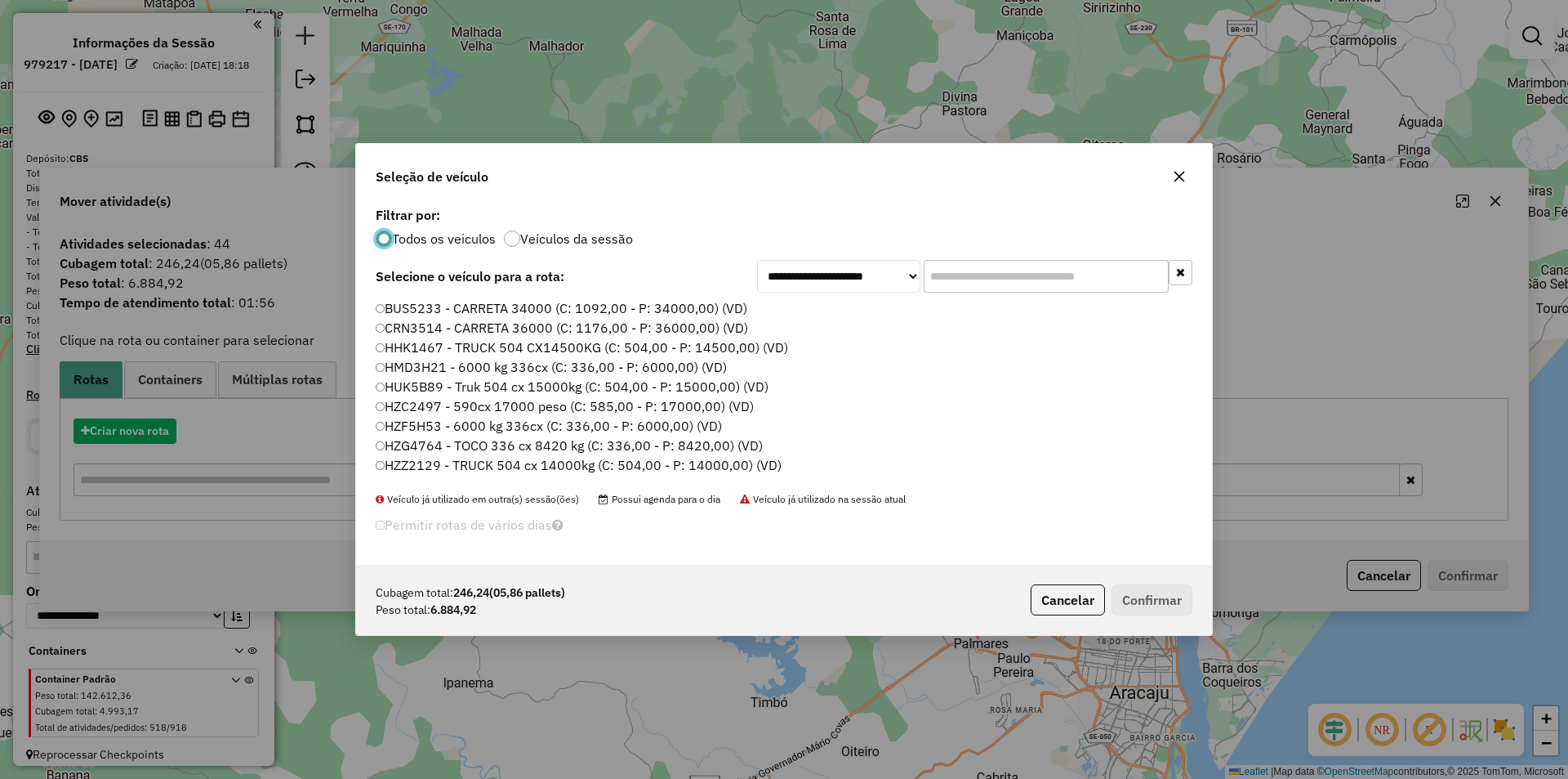
scroll to position [9, 5]
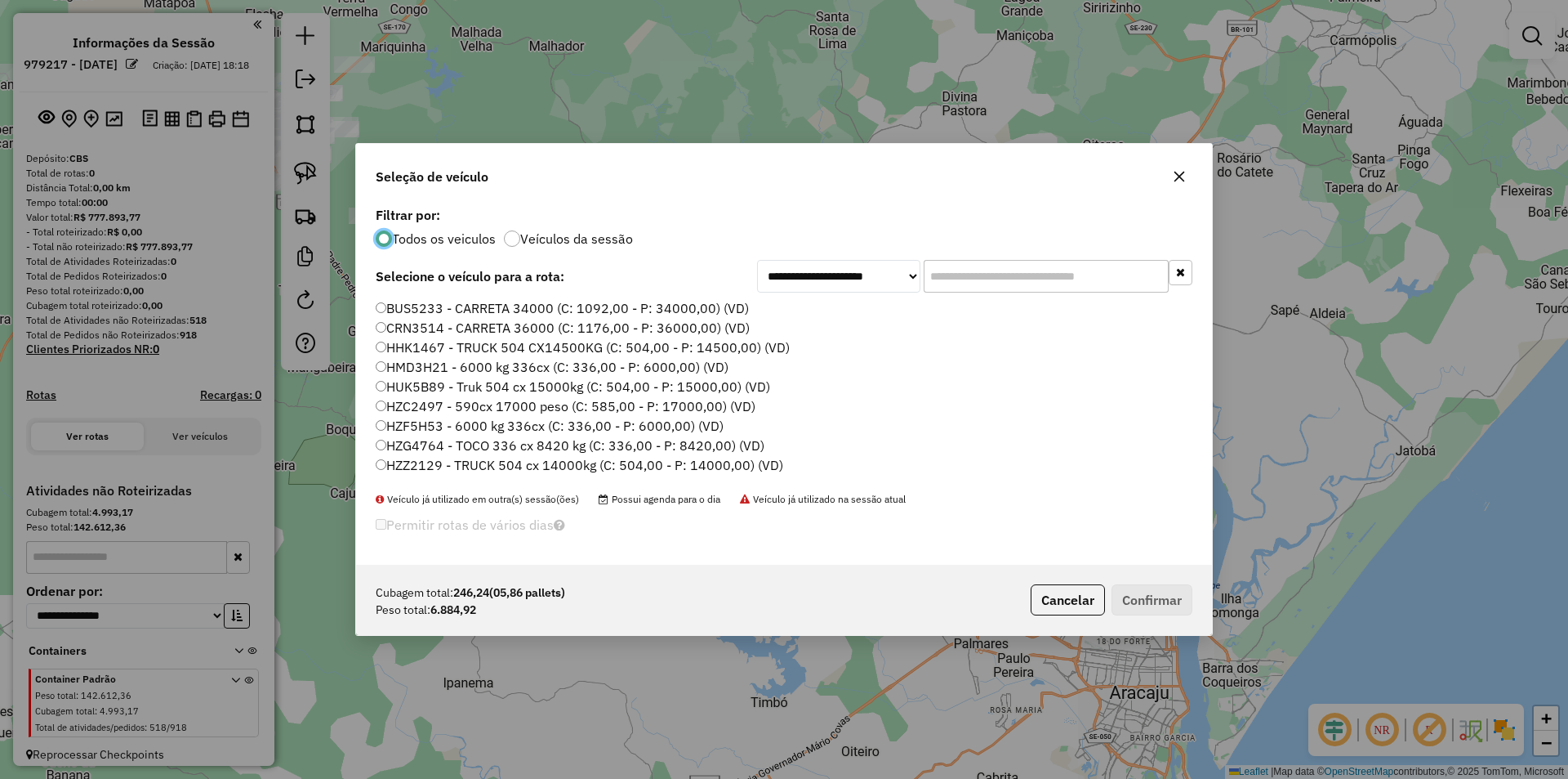
click at [942, 271] on input "text" at bounding box center [1046, 276] width 245 height 33
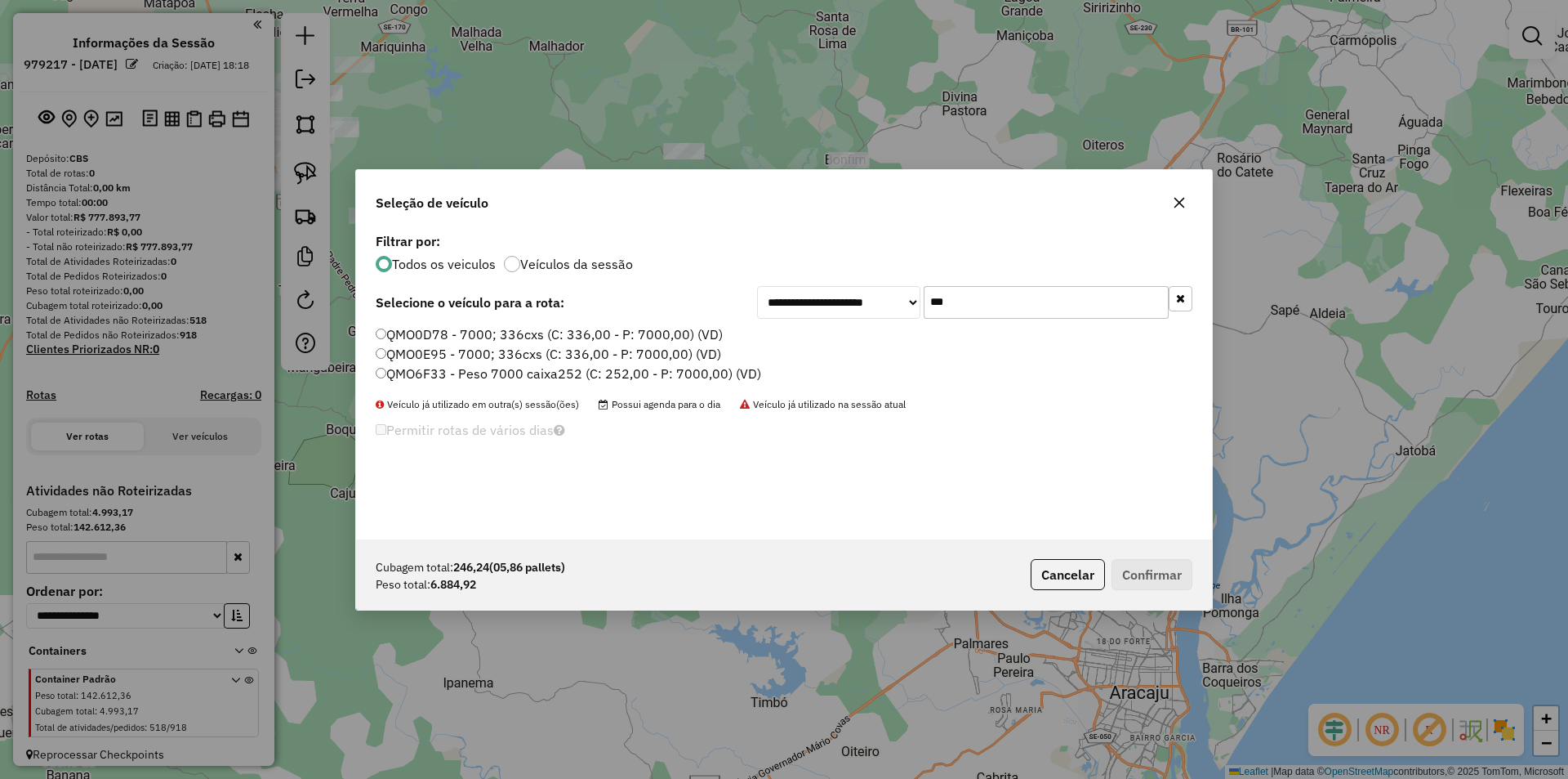
type input "***"
click at [582, 374] on label "QMO6F33 - Peso 7000 caixa252 (C: 252,00 - P: 7000,00) (VD)" at bounding box center [569, 373] width 386 height 20
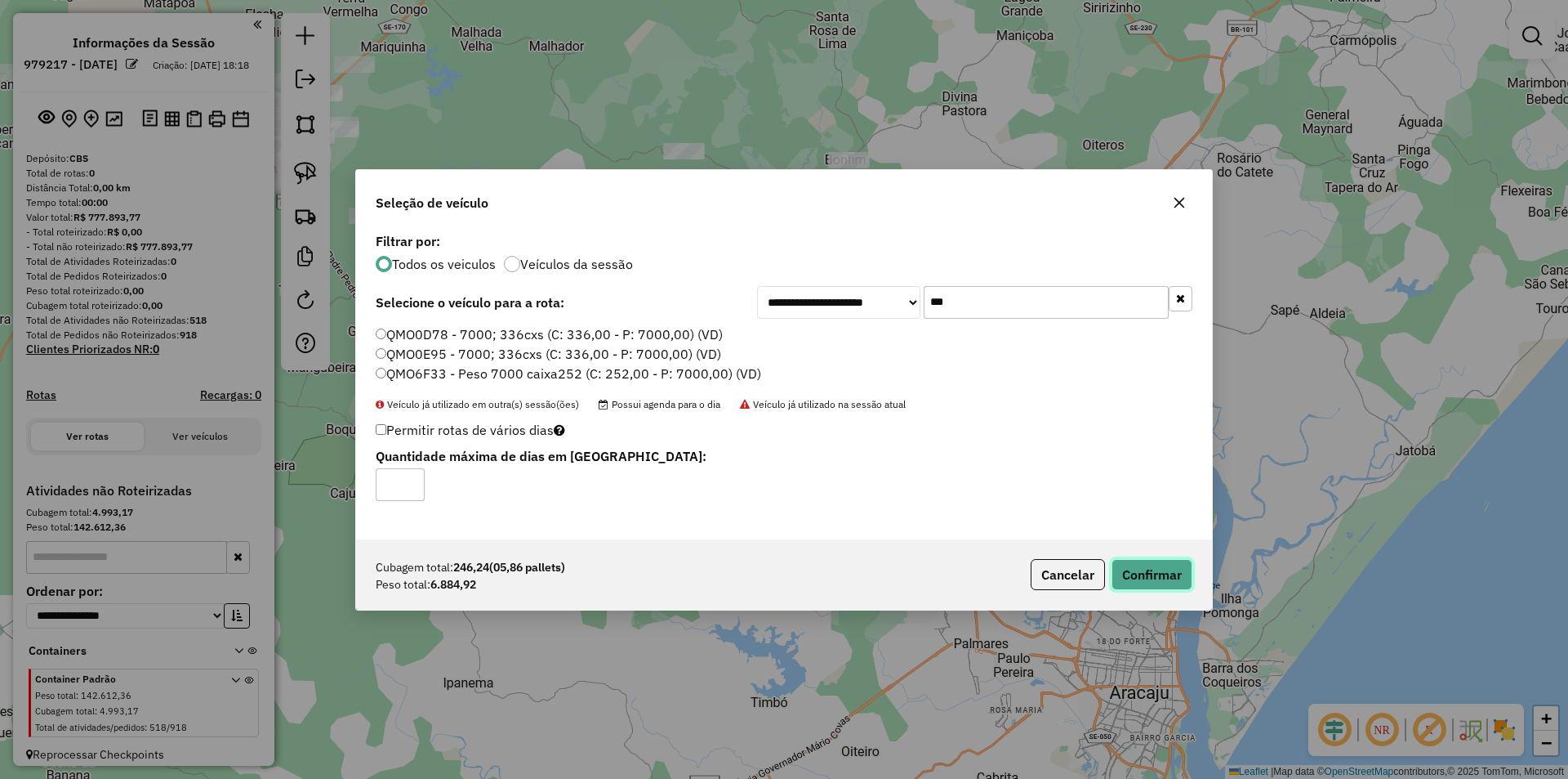
click at [1136, 576] on button "Confirmar" at bounding box center [1152, 574] width 81 height 31
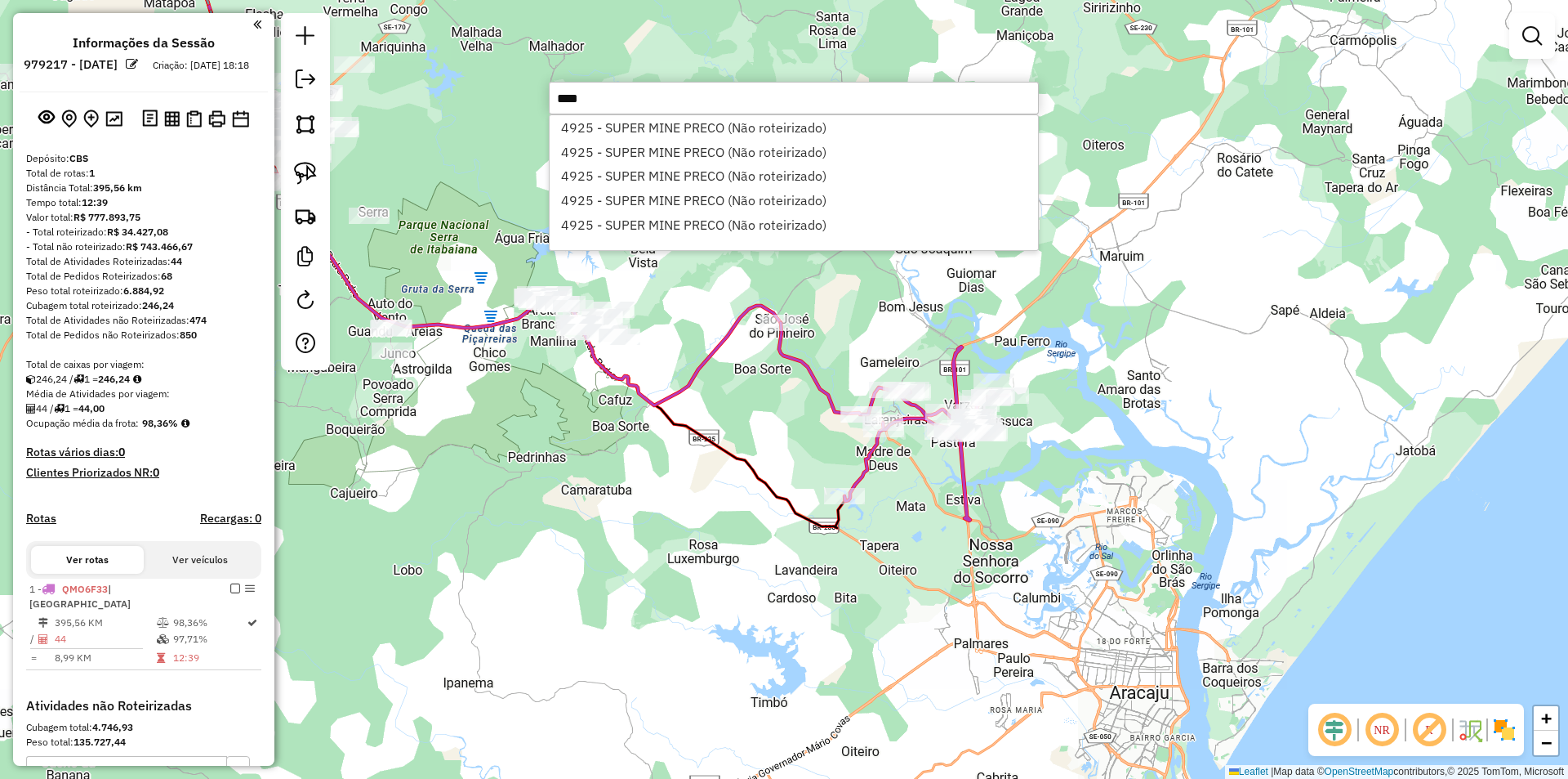
type input "****"
click at [690, 191] on li "4925 - SUPER MINE PRECO (Não roteirizado)" at bounding box center [794, 200] width 488 height 24
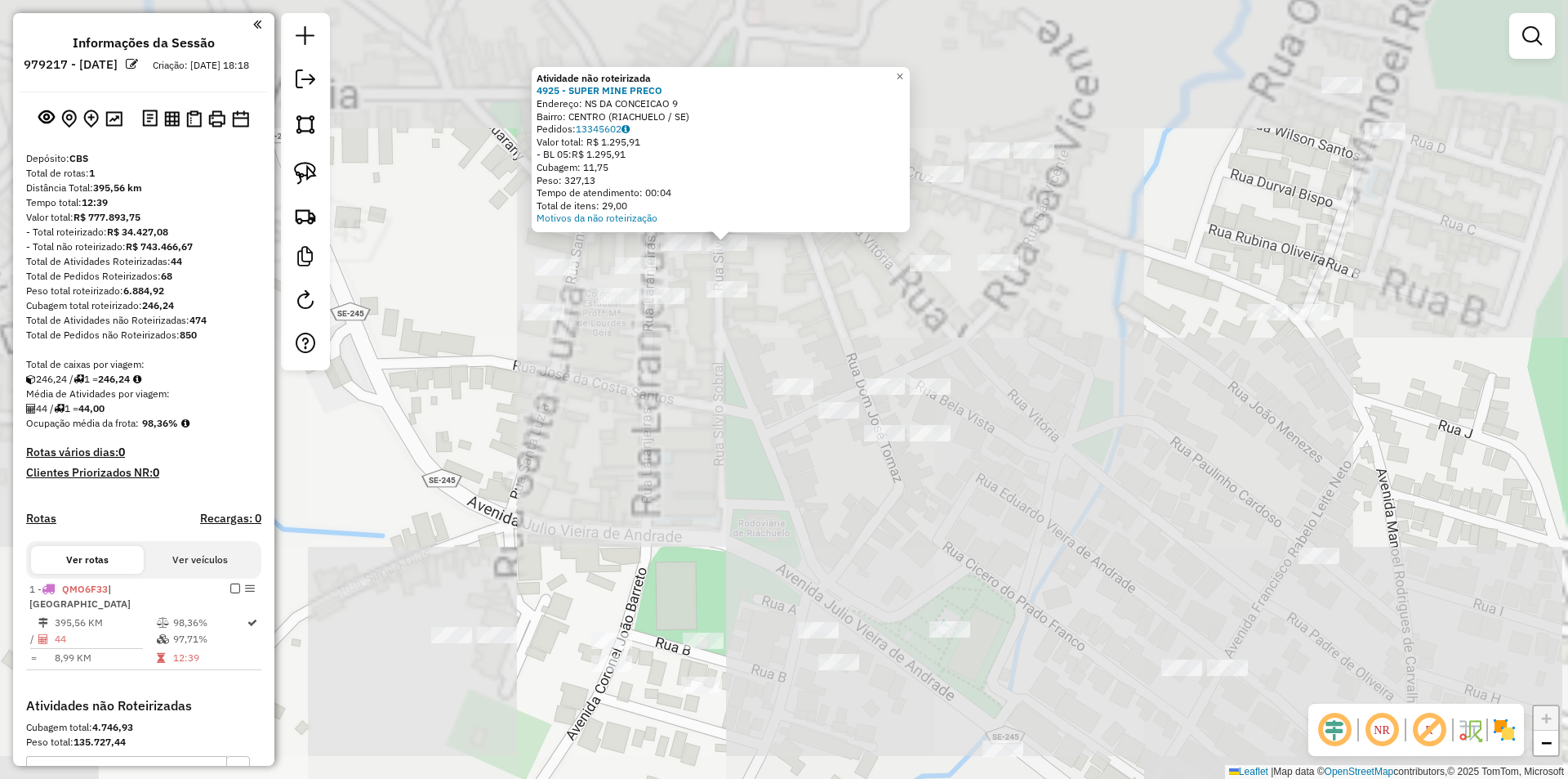
drag, startPoint x: 760, startPoint y: 422, endPoint x: 767, endPoint y: 438, distance: 17.5
click at [767, 438] on div "Atividade não roteirizada 4925 - SUPER MINE PRECO Endereço: NS DA CONCEICAO 9 B…" at bounding box center [784, 389] width 1568 height 779
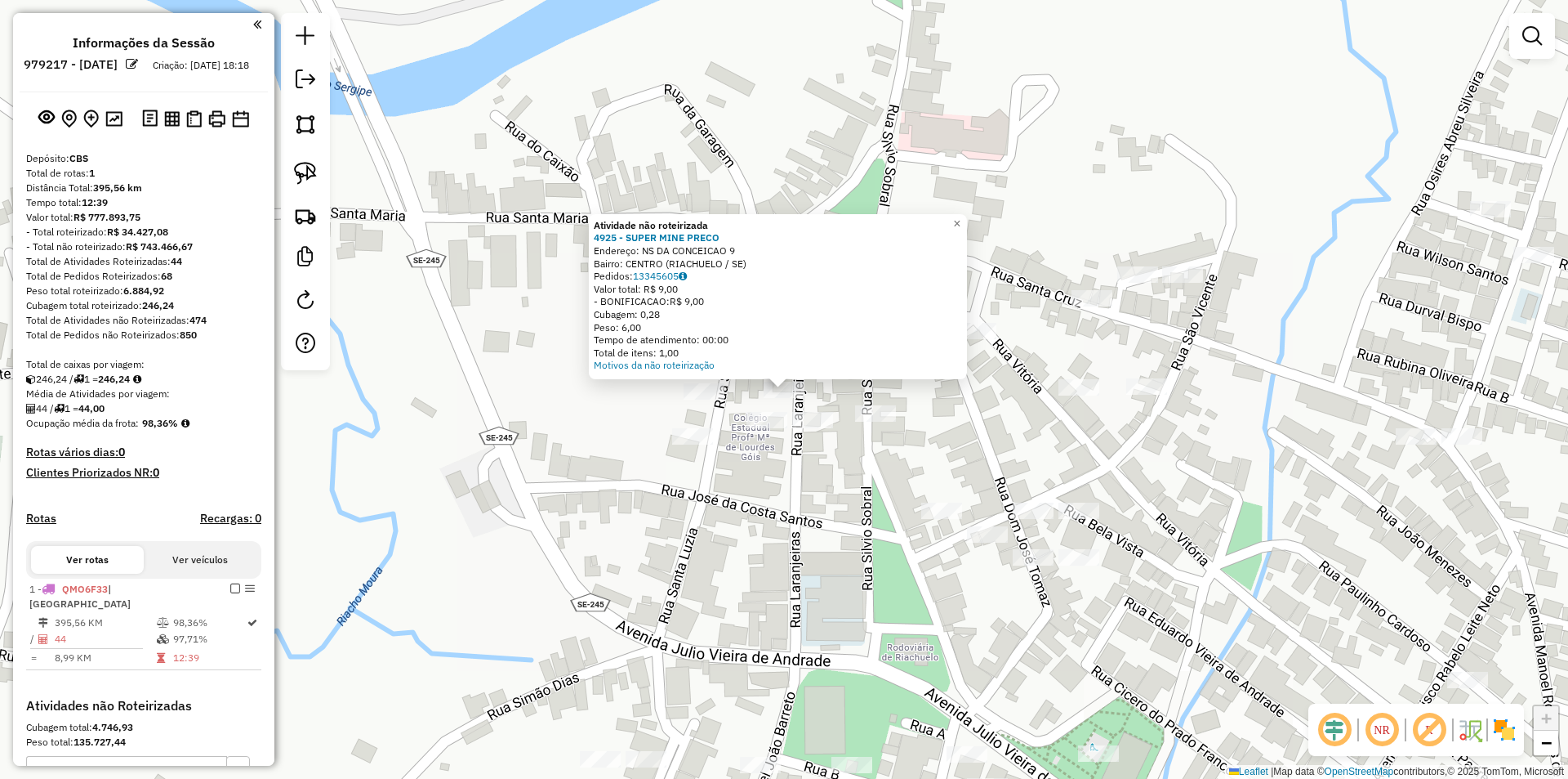
click at [806, 461] on div "Atividade não roteirizada 4925 - SUPER MINE PRECO Endereço: NS DA CONCEICAO 9 B…" at bounding box center [784, 389] width 1568 height 779
click at [841, 479] on div "Atividade não roteirizada 4925 - SUPER MINE PRECO Endereço: NS DA CONCEICAO 9 B…" at bounding box center [784, 389] width 1568 height 779
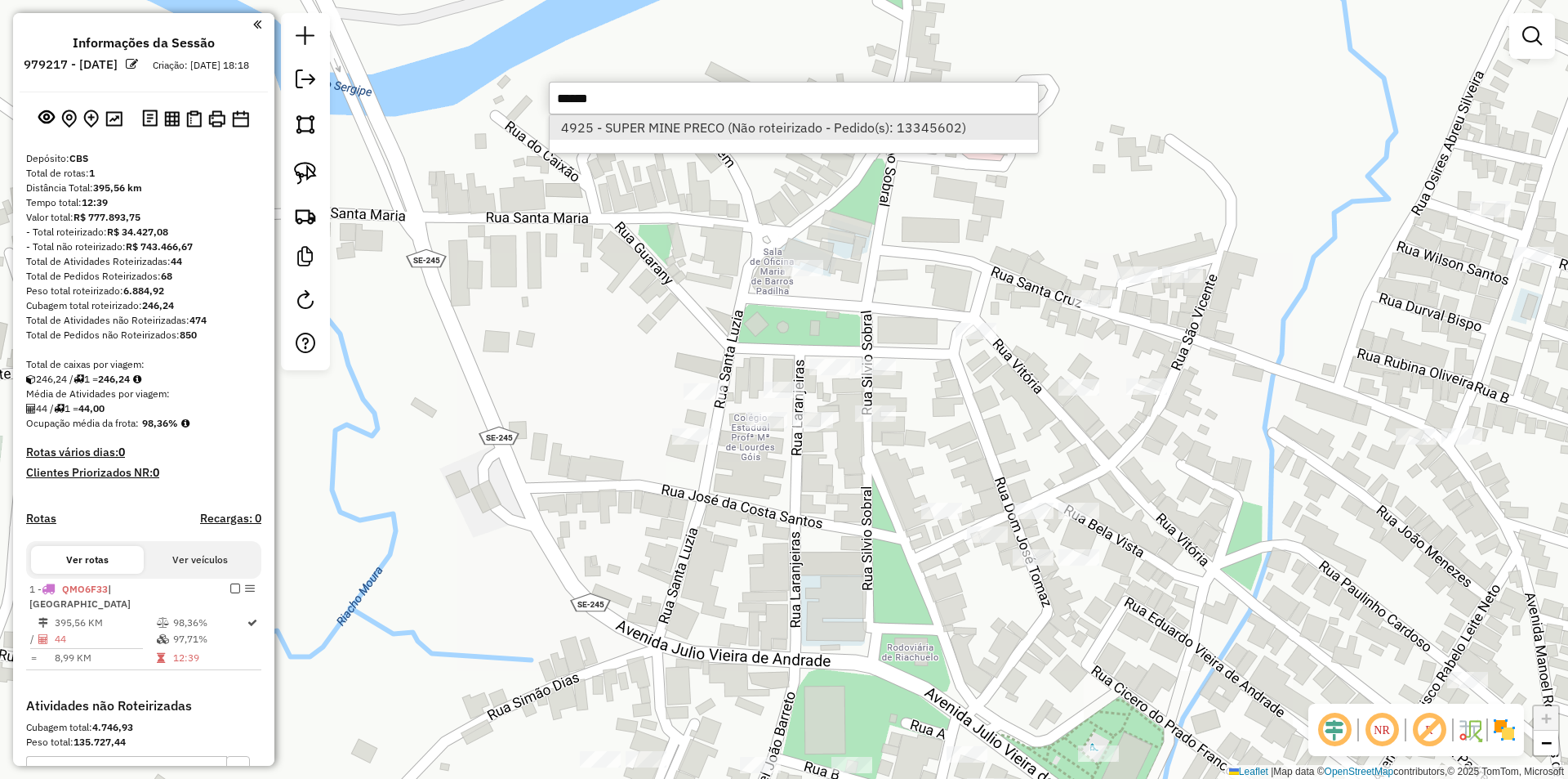
type input "******"
click at [706, 132] on li "4925 - SUPER MINE PRECO (Não roteirizado - Pedido(s): 13345602)" at bounding box center [794, 127] width 488 height 24
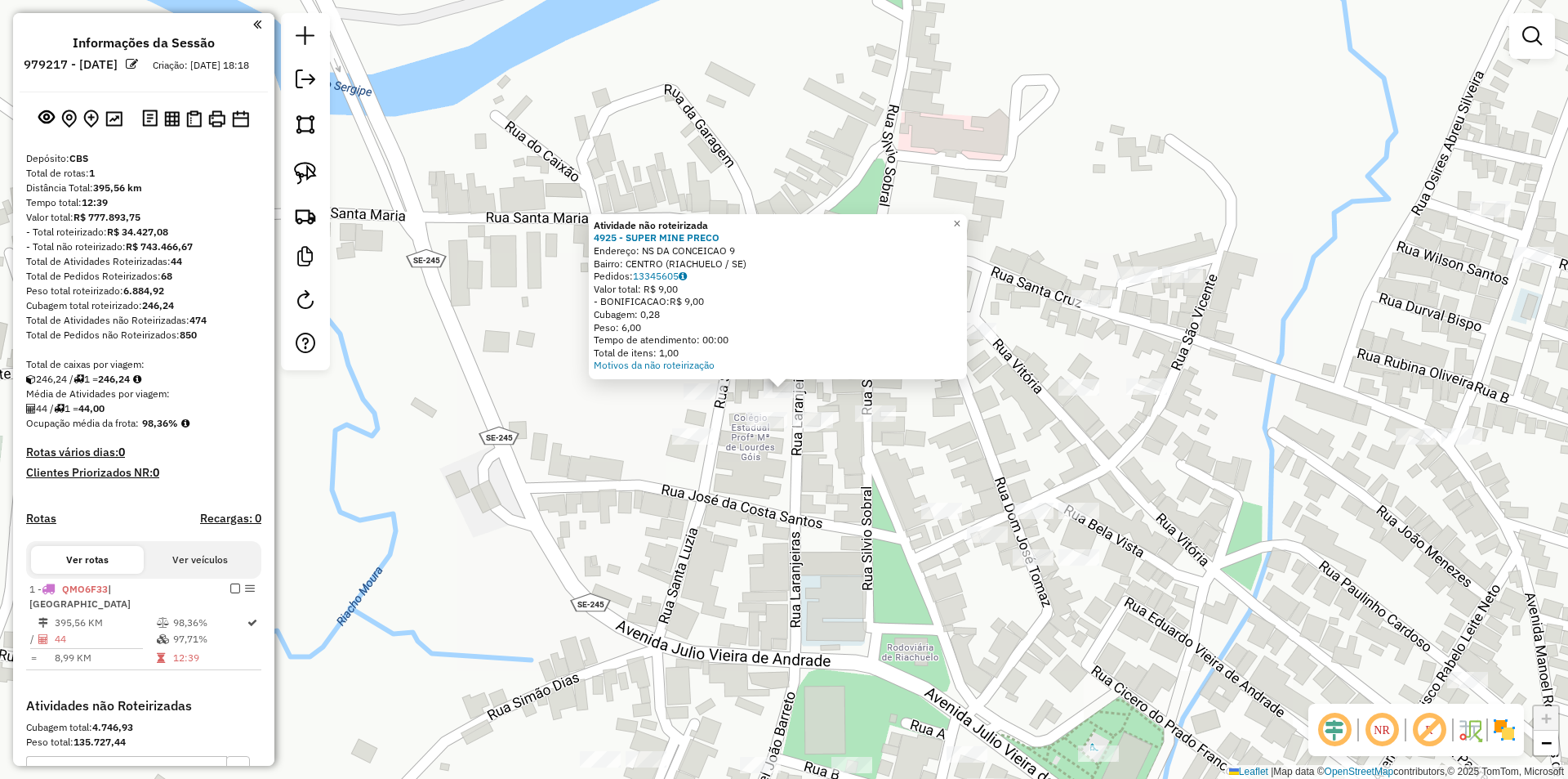
click at [764, 513] on div "Atividade não roteirizada 4925 - SUPER MINE PRECO Endereço: NS DA CONCEICAO 9 B…" at bounding box center [784, 389] width 1568 height 779
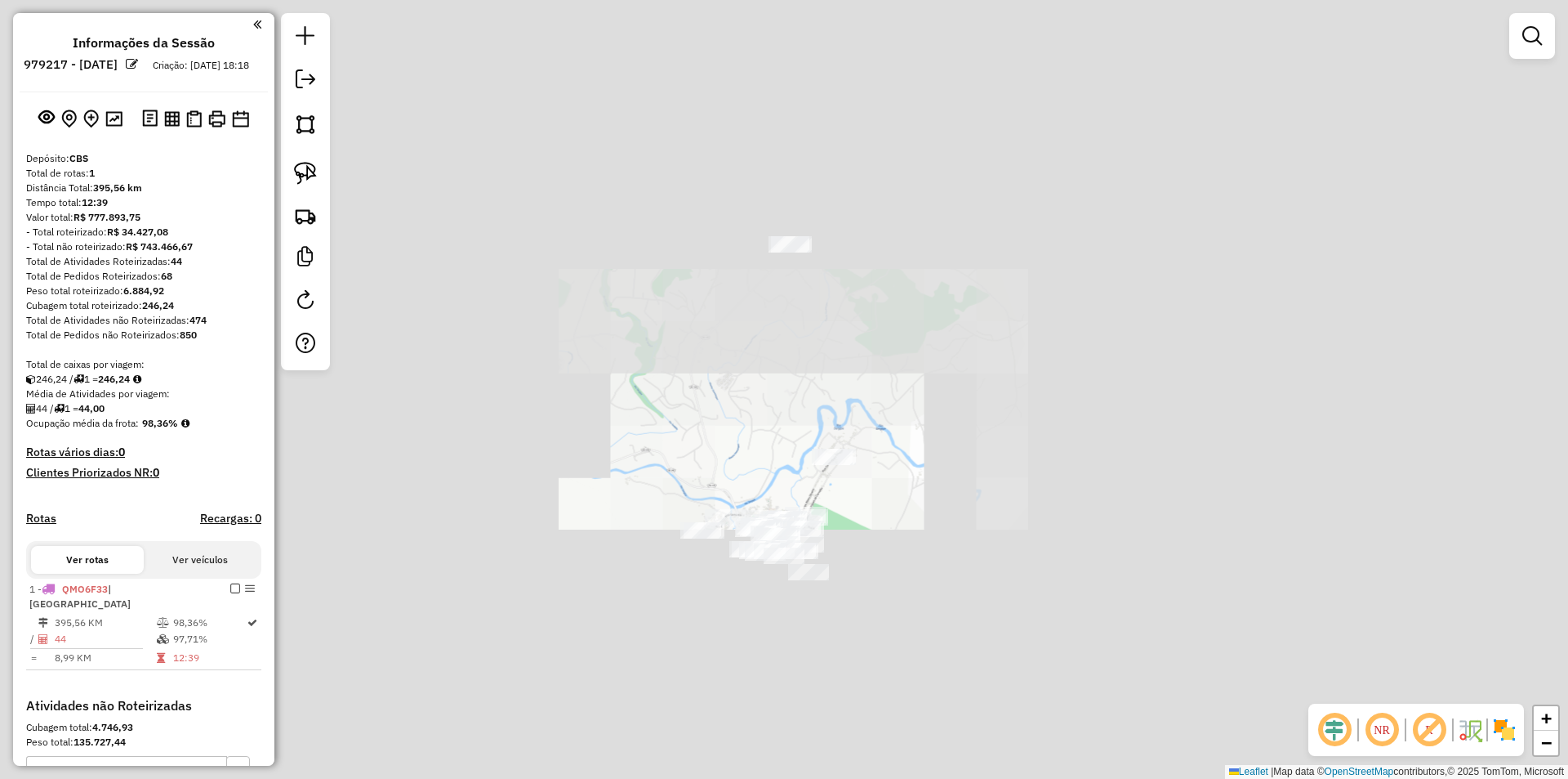
click at [749, 643] on div "Janela de atendimento Grade de atendimento Capacidade Transportadoras Veículos …" at bounding box center [784, 389] width 1568 height 779
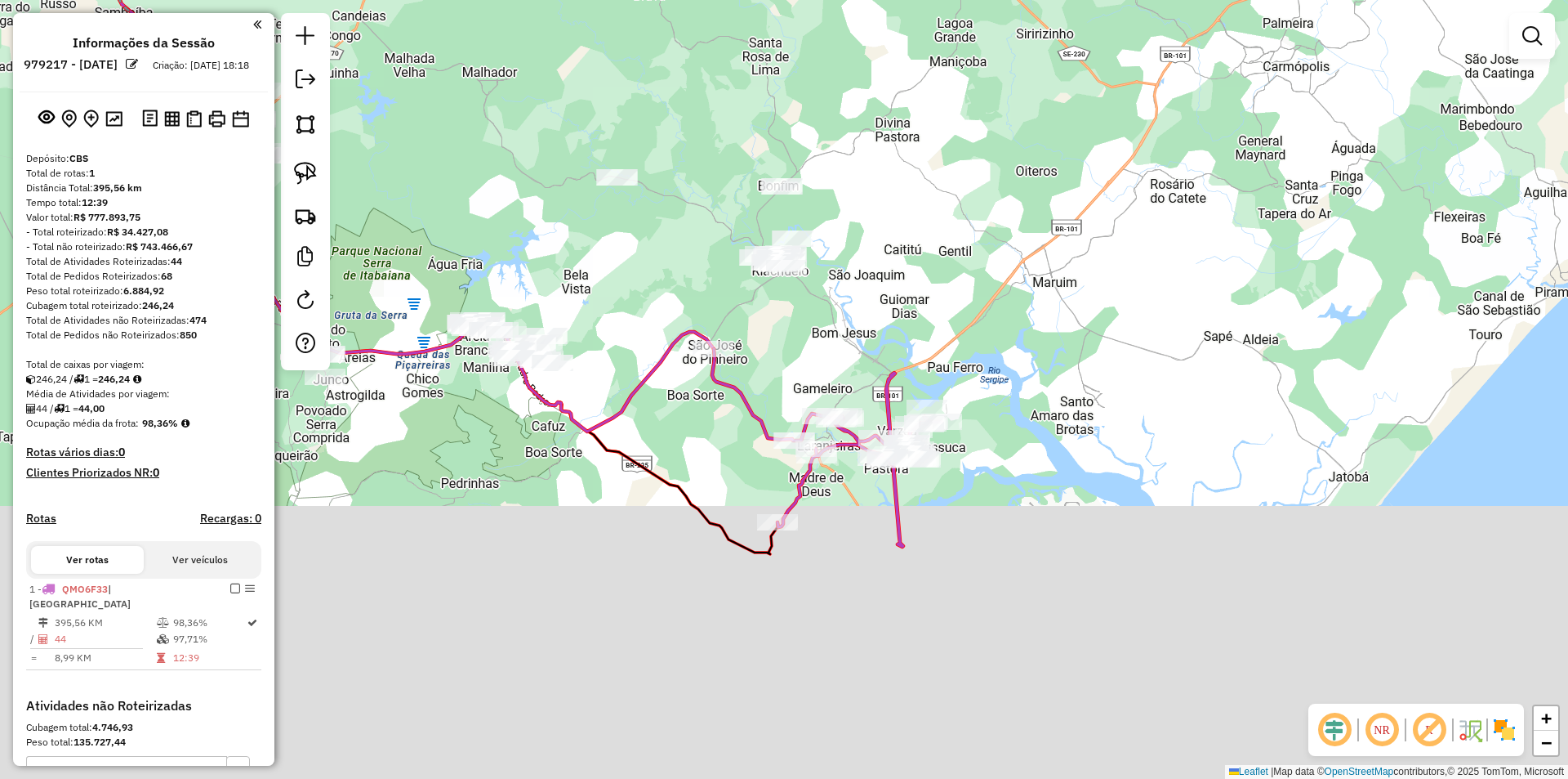
drag, startPoint x: 837, startPoint y: 407, endPoint x: 851, endPoint y: 334, distance: 74.3
click at [851, 348] on icon at bounding box center [827, 447] width 230 height 198
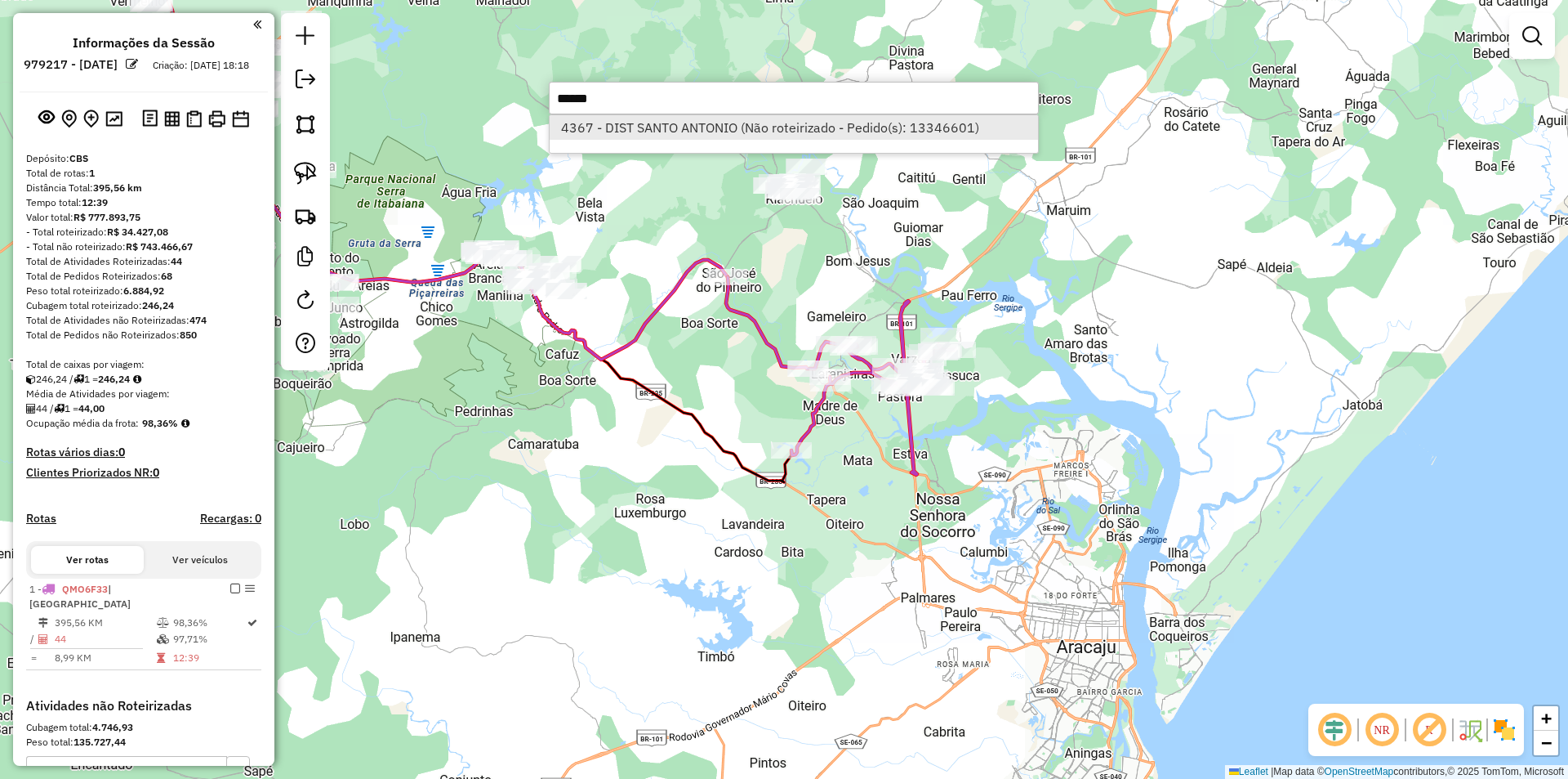
type input "******"
click at [679, 122] on li "4367 - DIST SANTO ANTONIO (Não roteirizado - Pedido(s): 13346601)" at bounding box center [794, 127] width 488 height 24
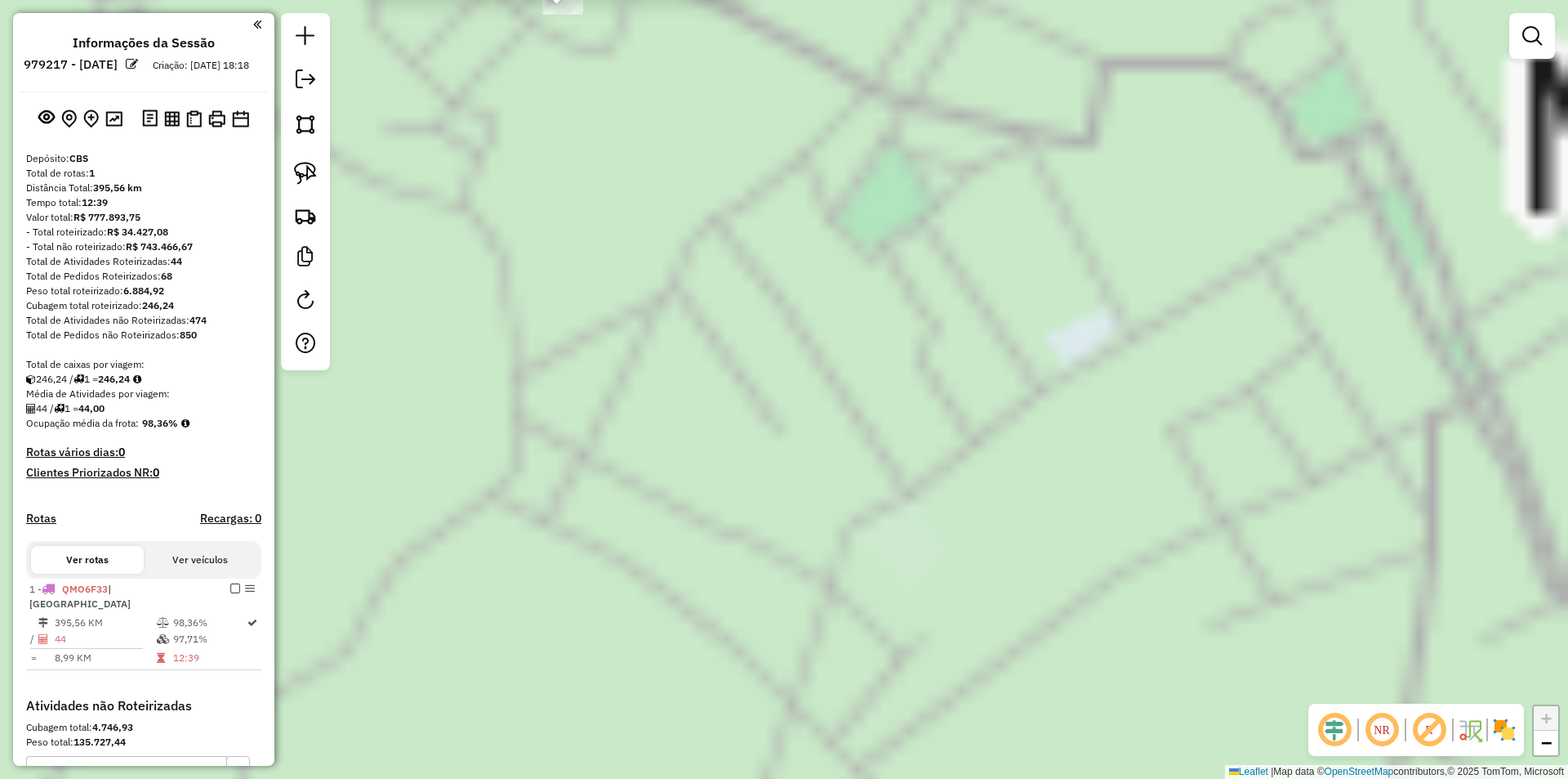
drag, startPoint x: 650, startPoint y: 542, endPoint x: 654, endPoint y: 550, distance: 8.9
click at [654, 550] on div "Atividade não roteirizada 4367 - DIST SANTO ANTONIO Tipo de cliente: GROWER (G)…" at bounding box center [784, 389] width 1568 height 779
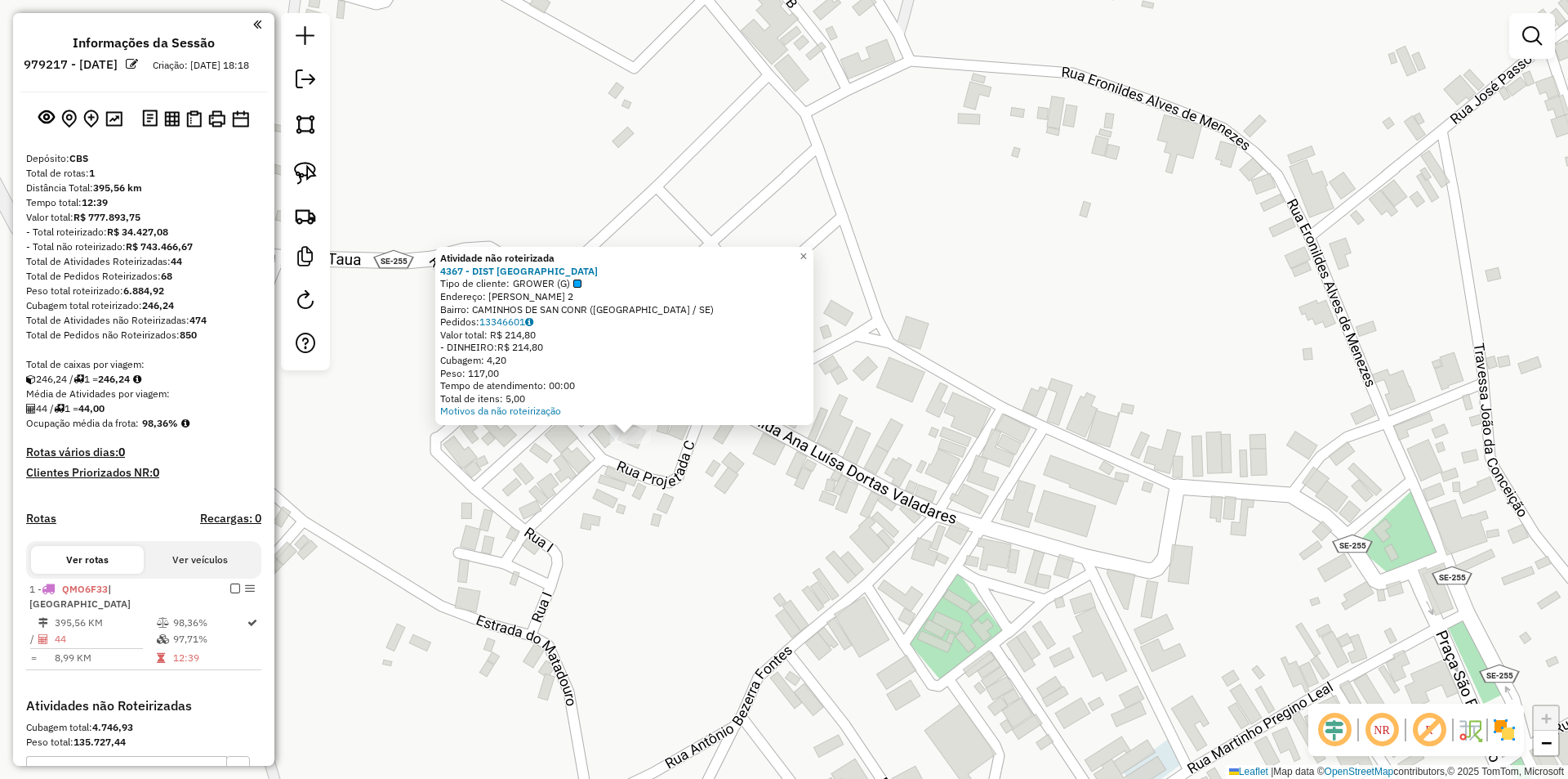
click at [653, 538] on div "Atividade não roteirizada 4367 - DIST SANTO ANTONIO Tipo de cliente: GROWER (G)…" at bounding box center [784, 389] width 1568 height 779
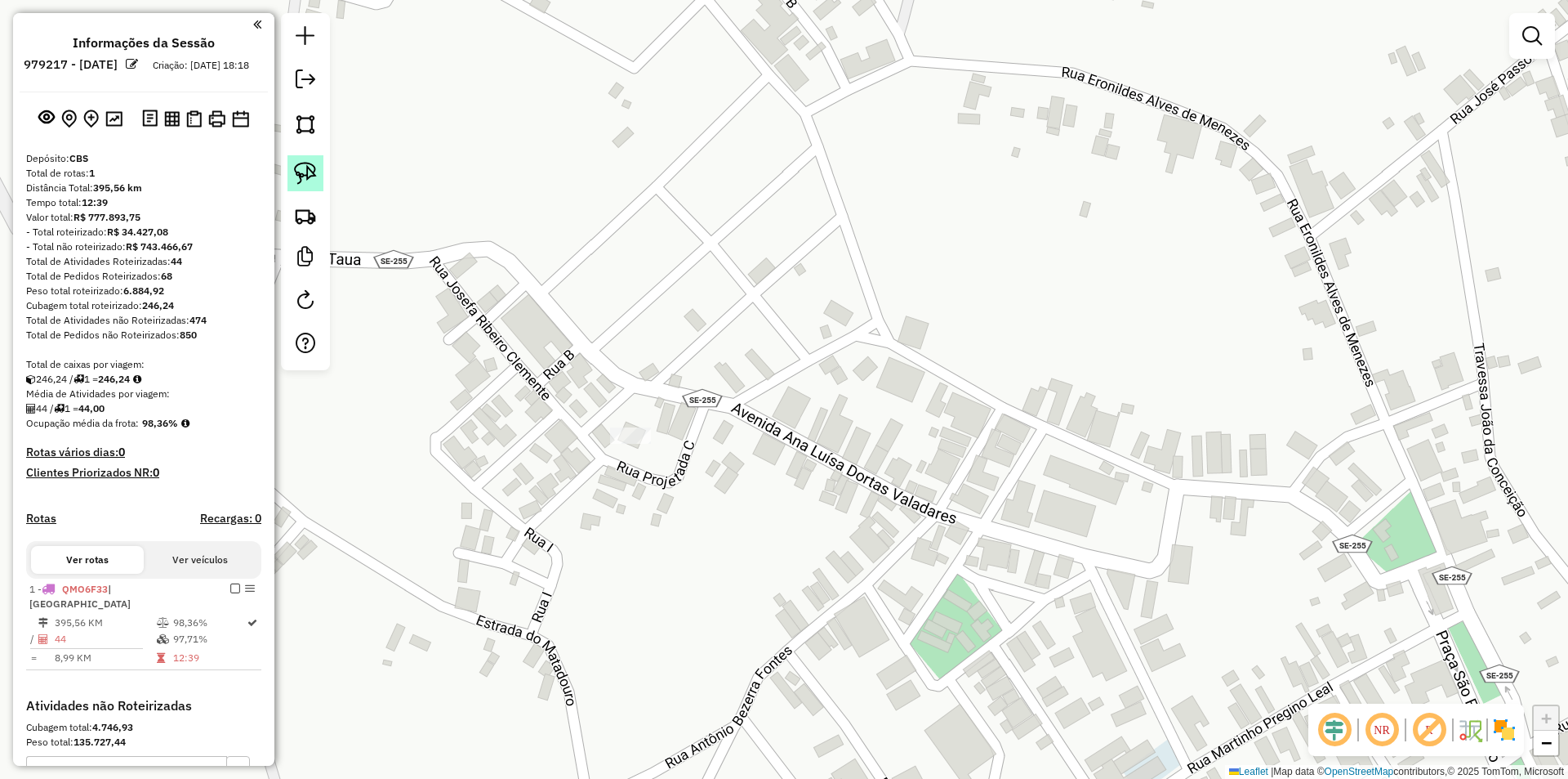
click at [304, 170] on img at bounding box center [305, 173] width 22 height 22
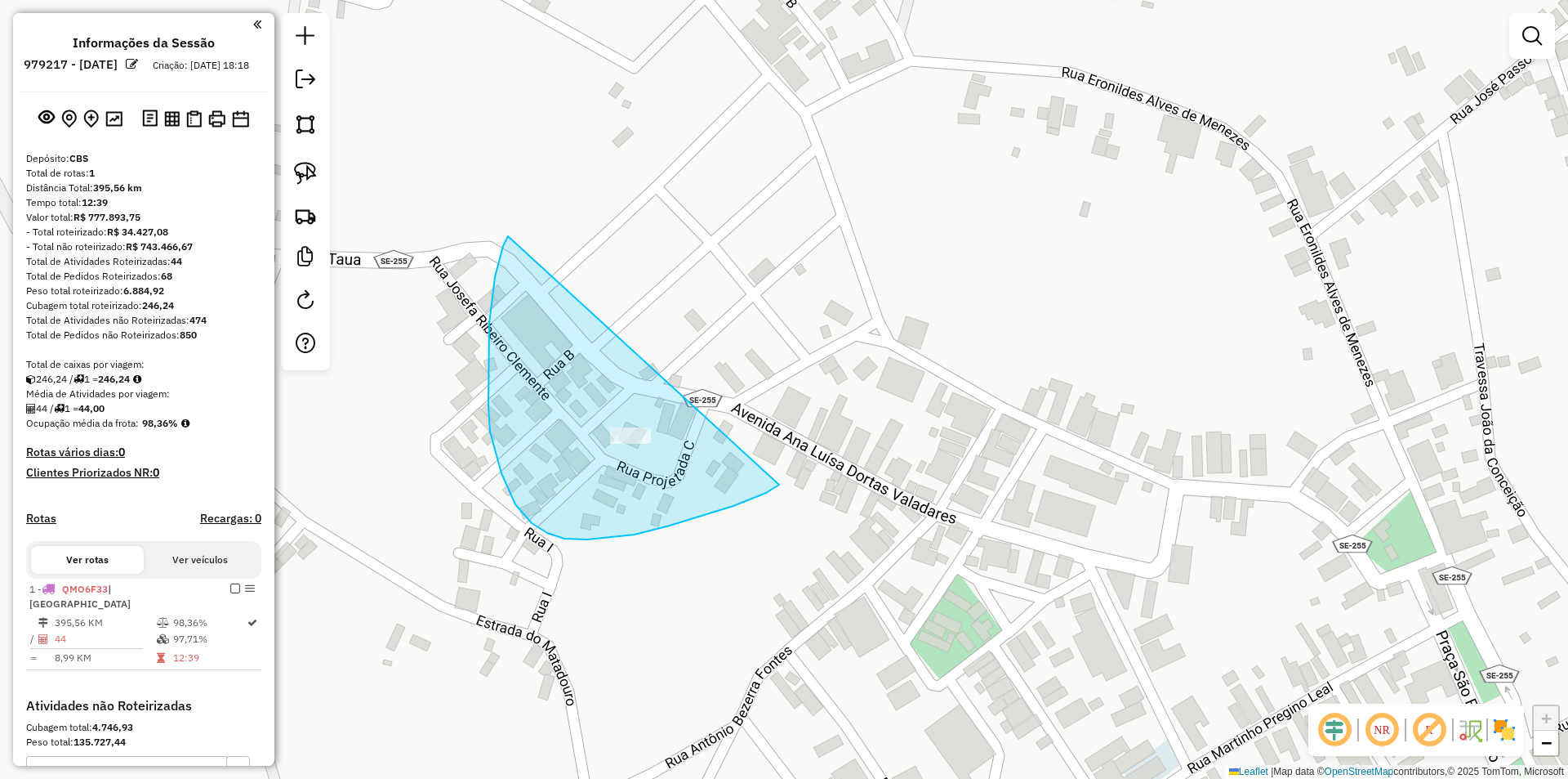
drag, startPoint x: 503, startPoint y: 246, endPoint x: 779, endPoint y: 484, distance: 364.4
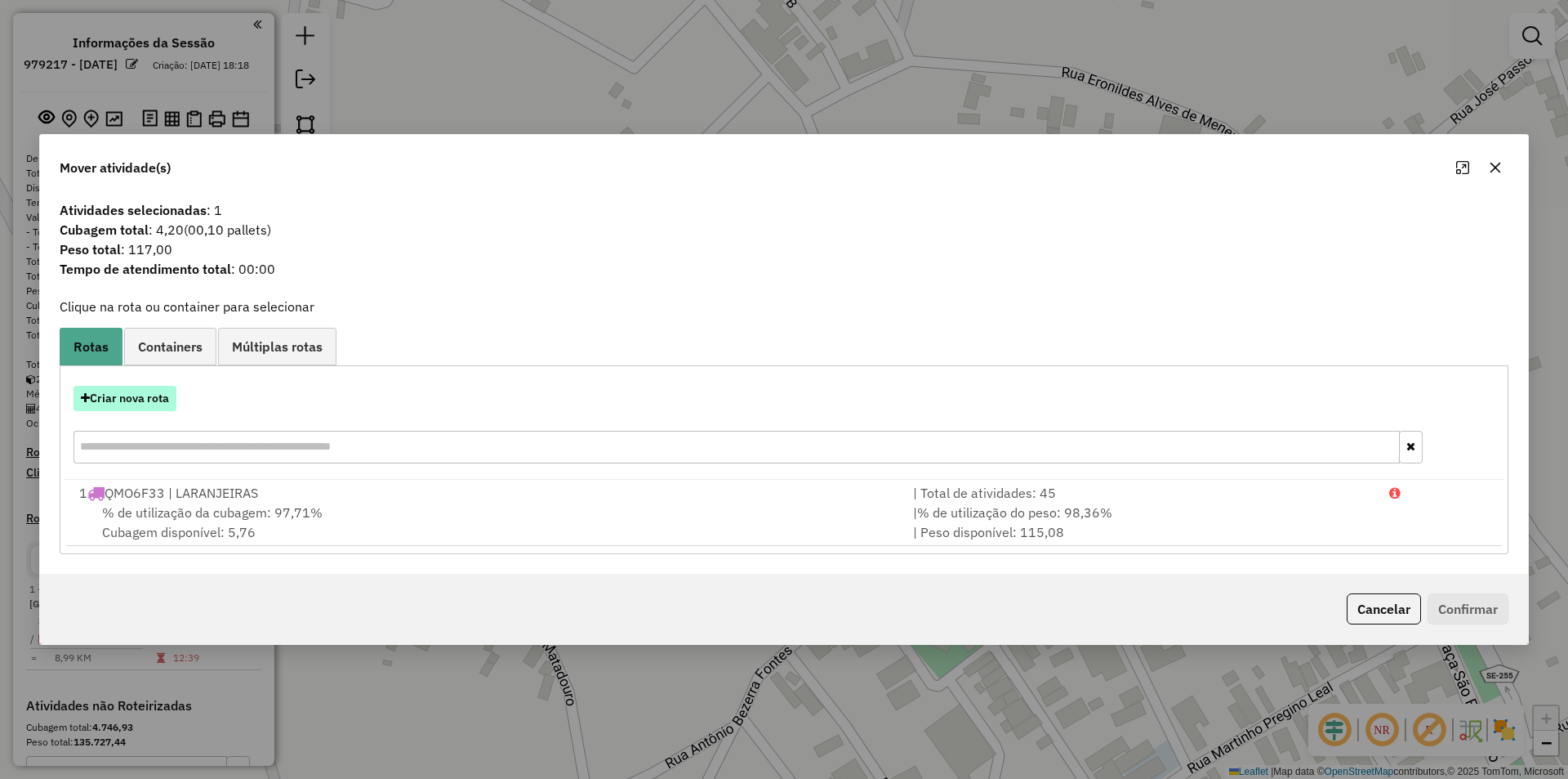
click at [139, 399] on button "Criar nova rota" at bounding box center [124, 398] width 103 height 25
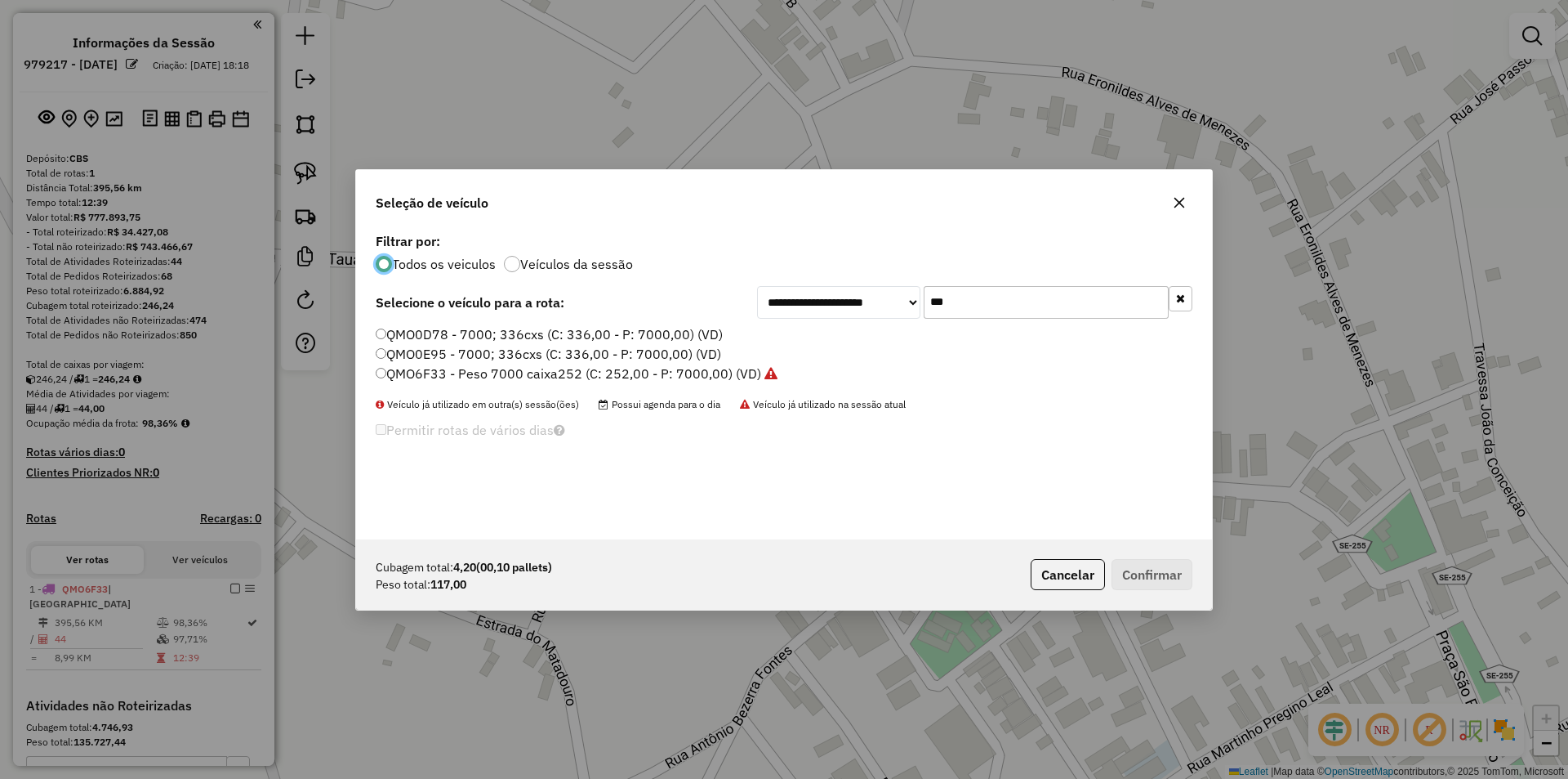
click at [928, 302] on input "***" at bounding box center [1046, 303] width 245 height 33
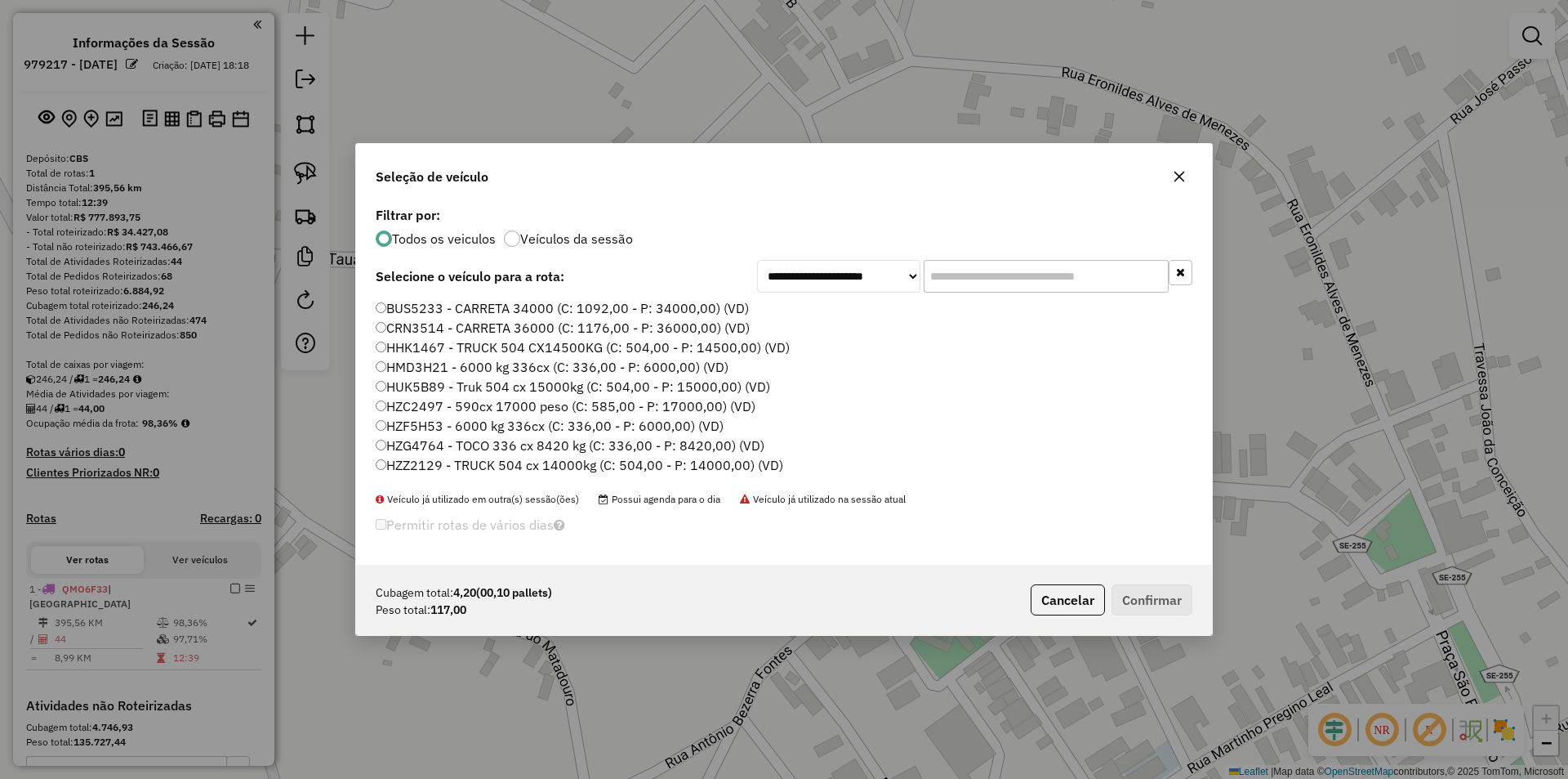
click at [610, 316] on label "BUS5233 - CARRETA 34000 (C: 1092,00 - P: 34000,00) (VD)" at bounding box center [563, 308] width 373 height 20
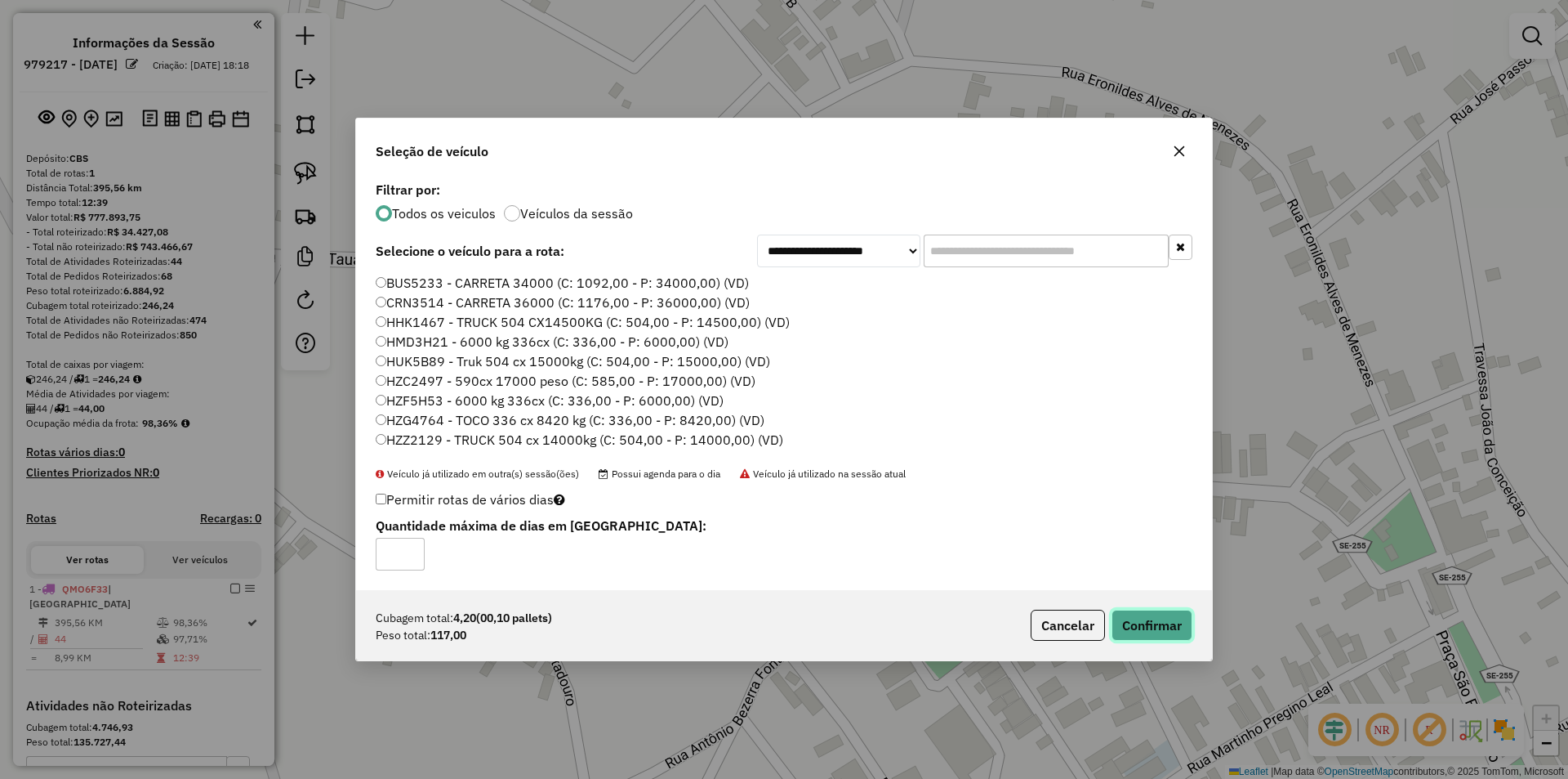
click at [1138, 625] on button "Confirmar" at bounding box center [1152, 625] width 81 height 31
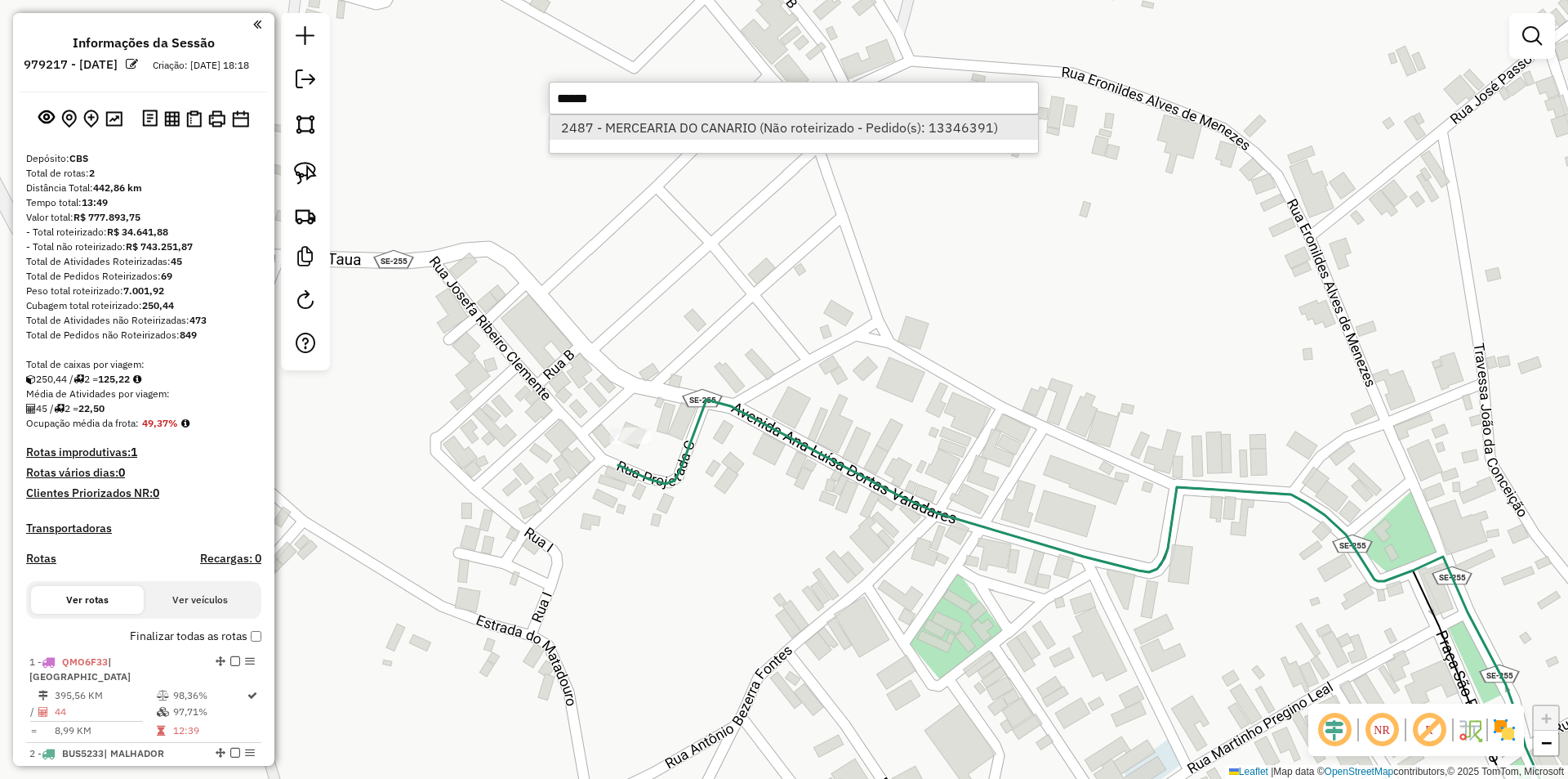
type input "******"
click at [647, 123] on li "2487 - MERCEARIA DO CANARIO (Não roteirizado - Pedido(s): 13346391)" at bounding box center [794, 127] width 488 height 24
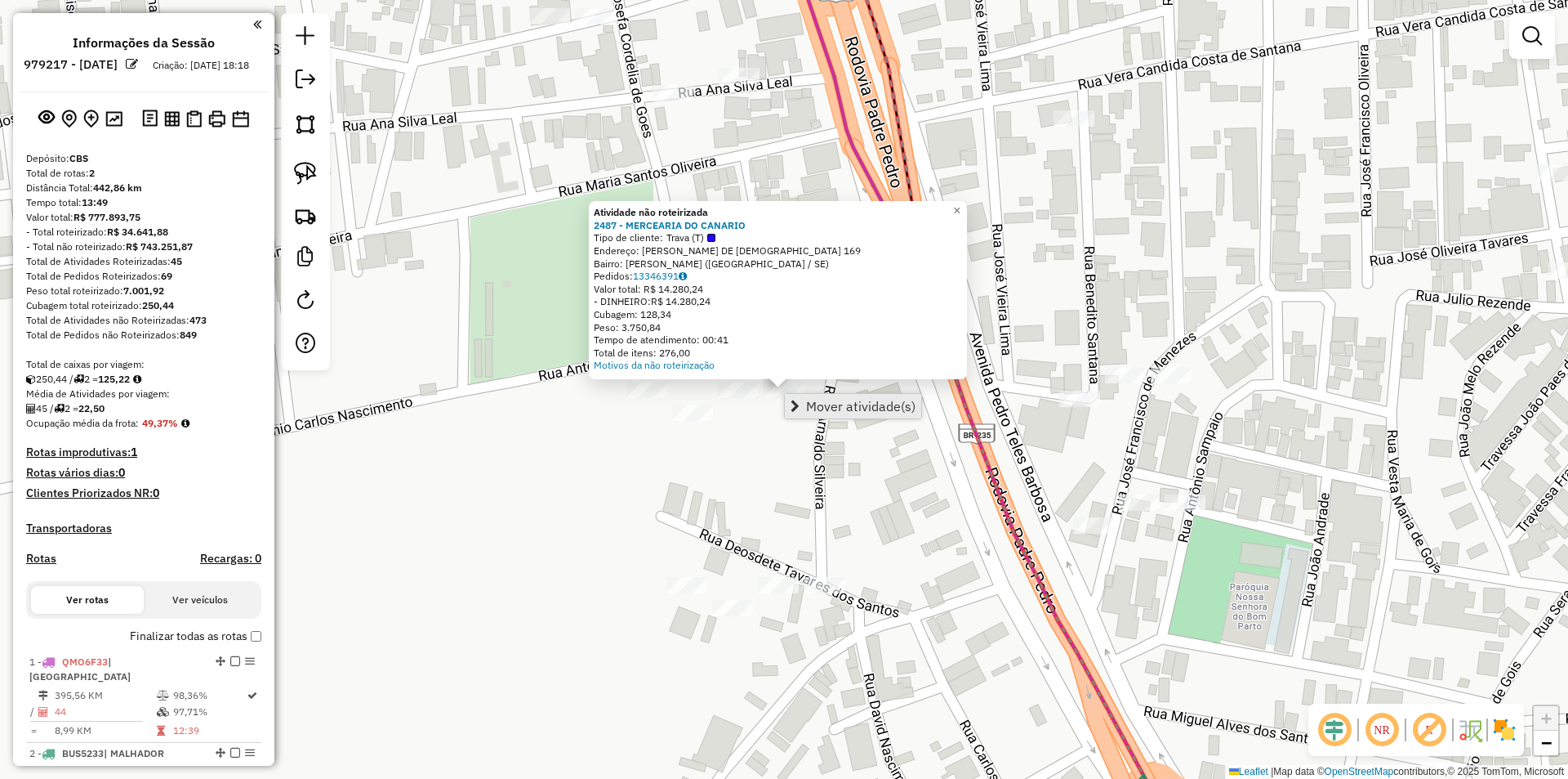
click at [810, 404] on span "Mover atividade(s)" at bounding box center [861, 405] width 110 height 13
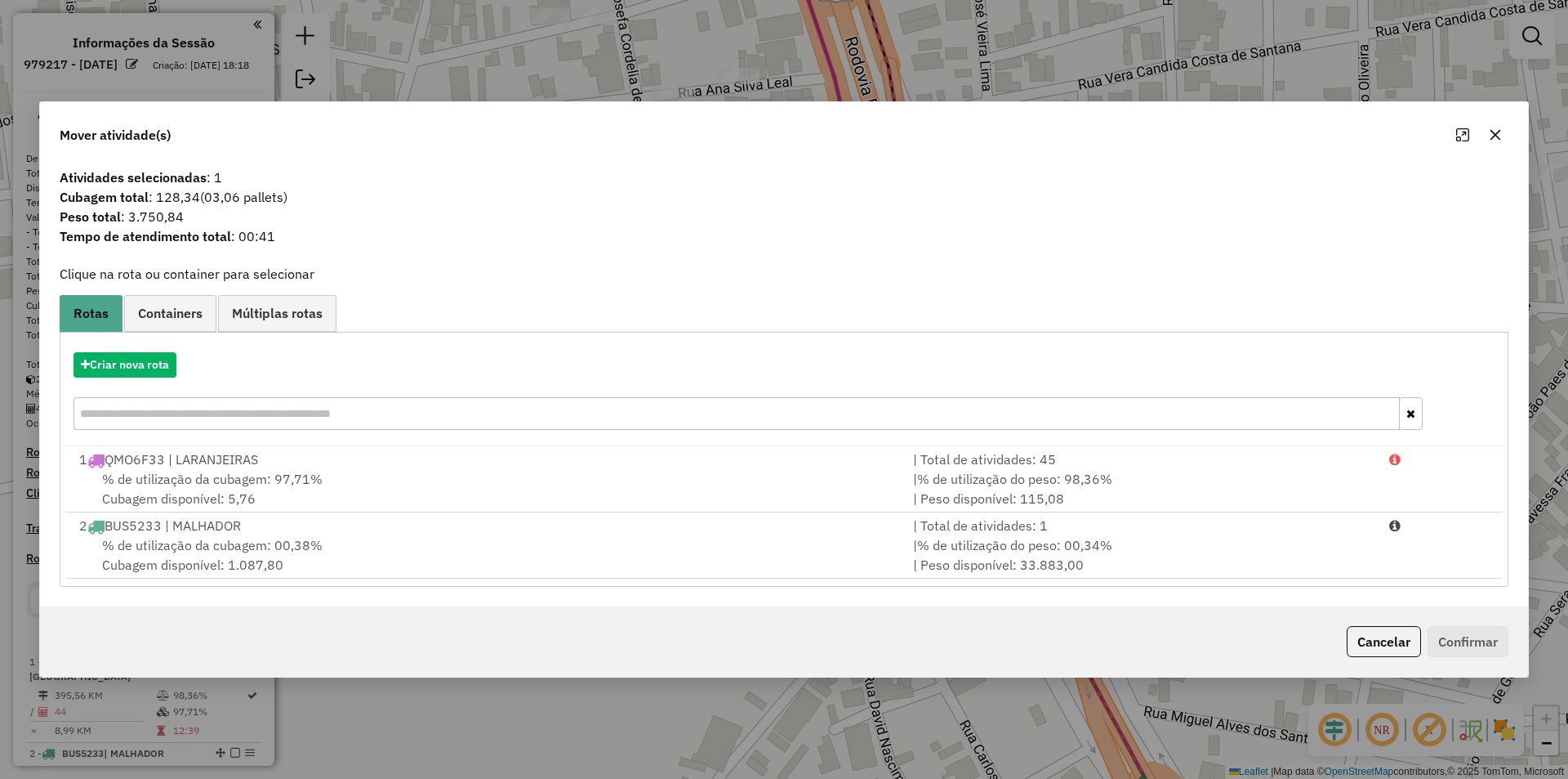
click at [841, 547] on div "% de utilização da cubagem: 00,38% Cubagem disponível: 1.087,80" at bounding box center [486, 554] width 834 height 39
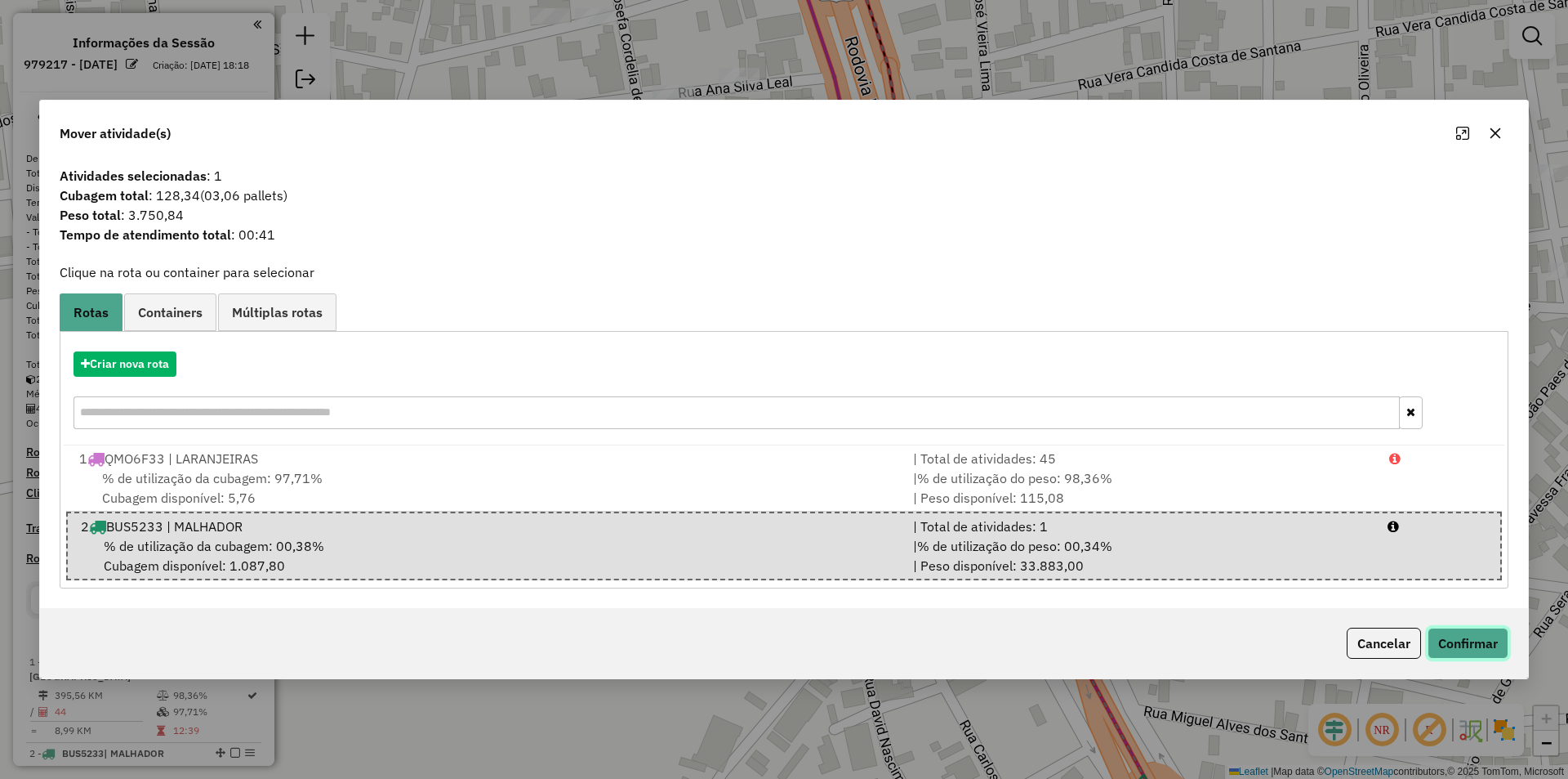
click at [1476, 631] on button "Confirmar" at bounding box center [1469, 643] width 81 height 31
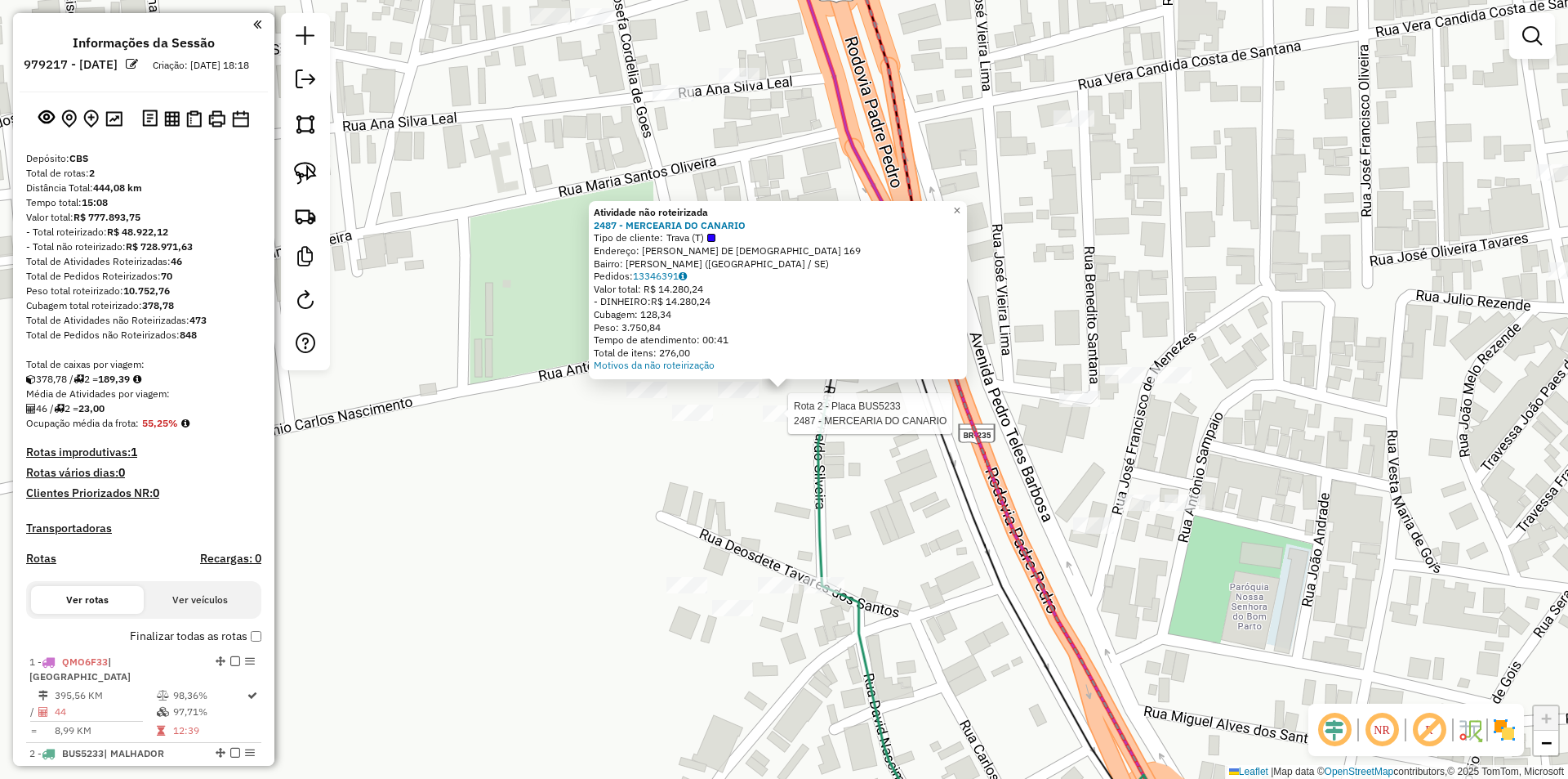
click at [769, 422] on div at bounding box center [783, 413] width 41 height 16
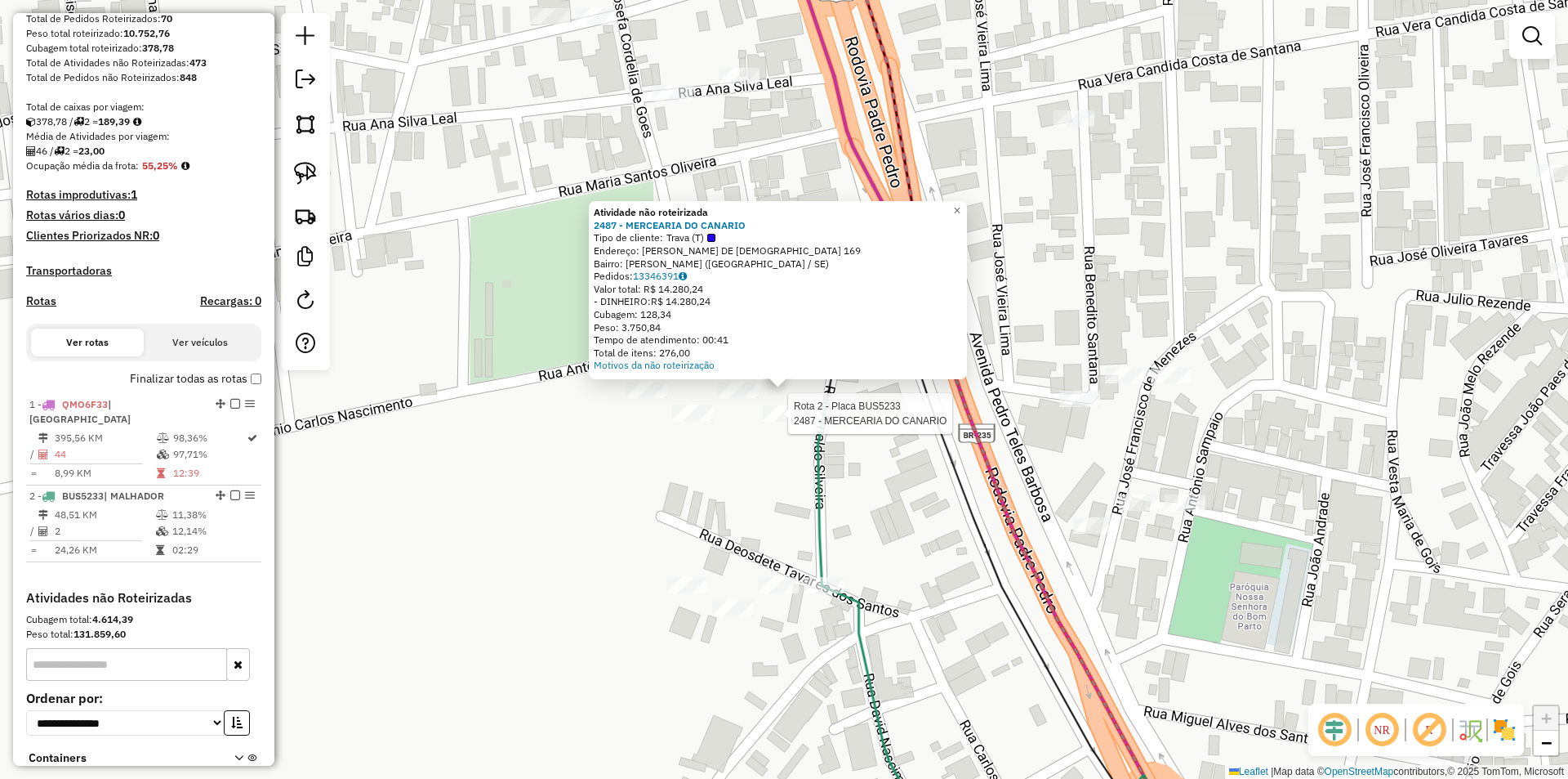
select select "**********"
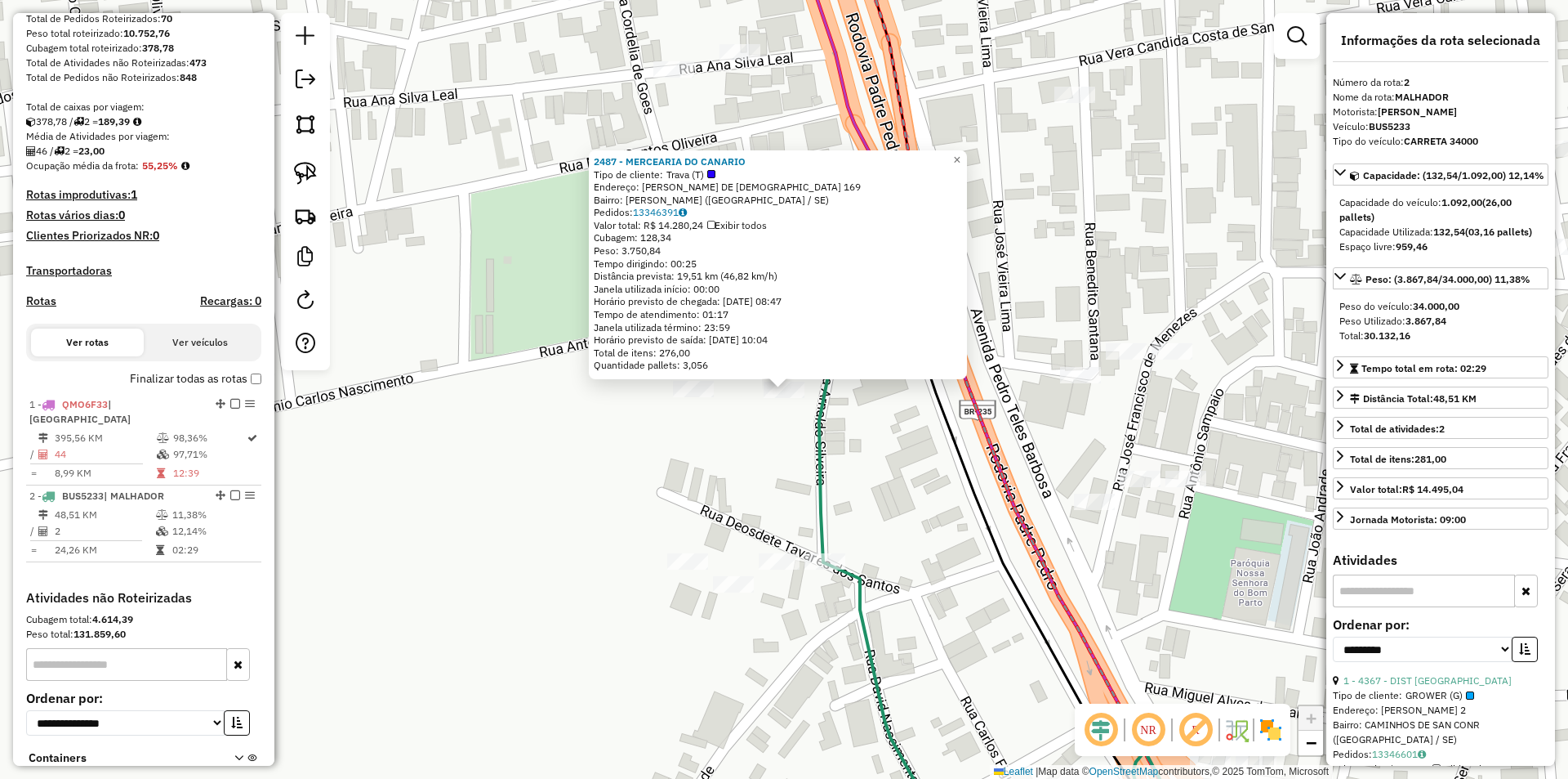
scroll to position [376, 0]
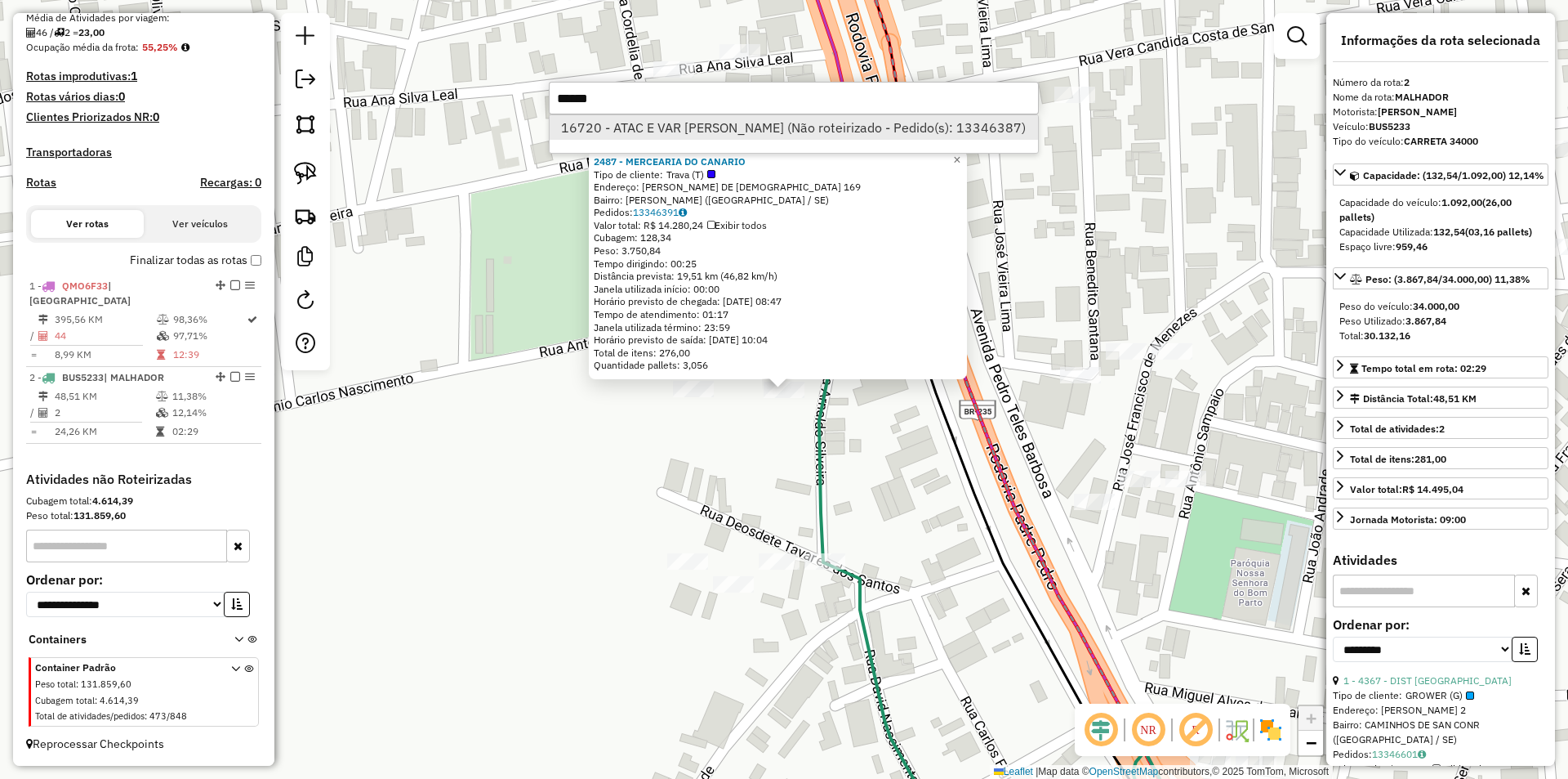
type input "******"
click at [727, 124] on li "16720 - ATAC E VAR GRIGORIO (Não roteirizado - Pedido(s): 13346387)" at bounding box center [794, 127] width 488 height 24
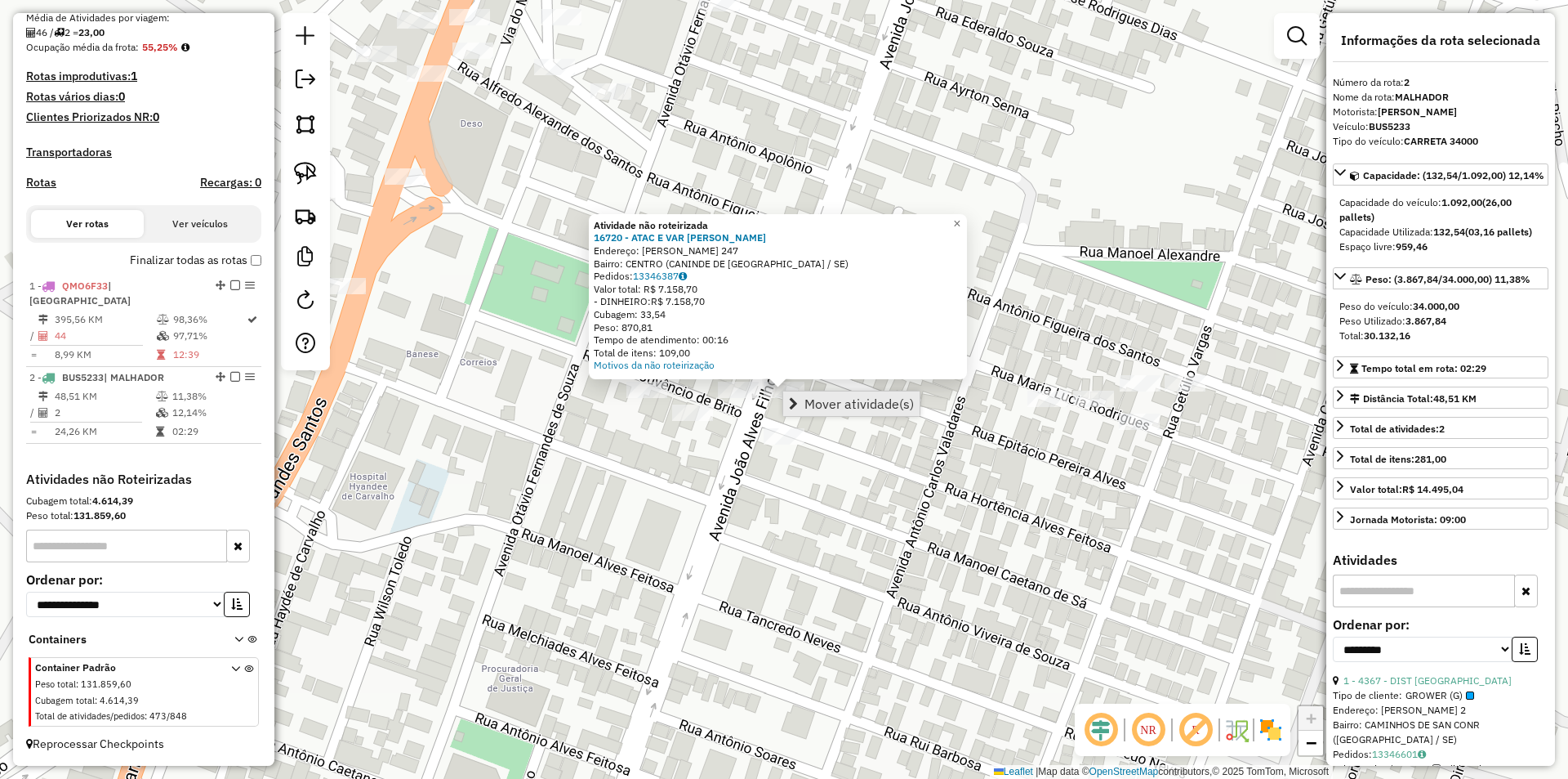
click at [821, 408] on span "Mover atividade(s)" at bounding box center [859, 403] width 110 height 13
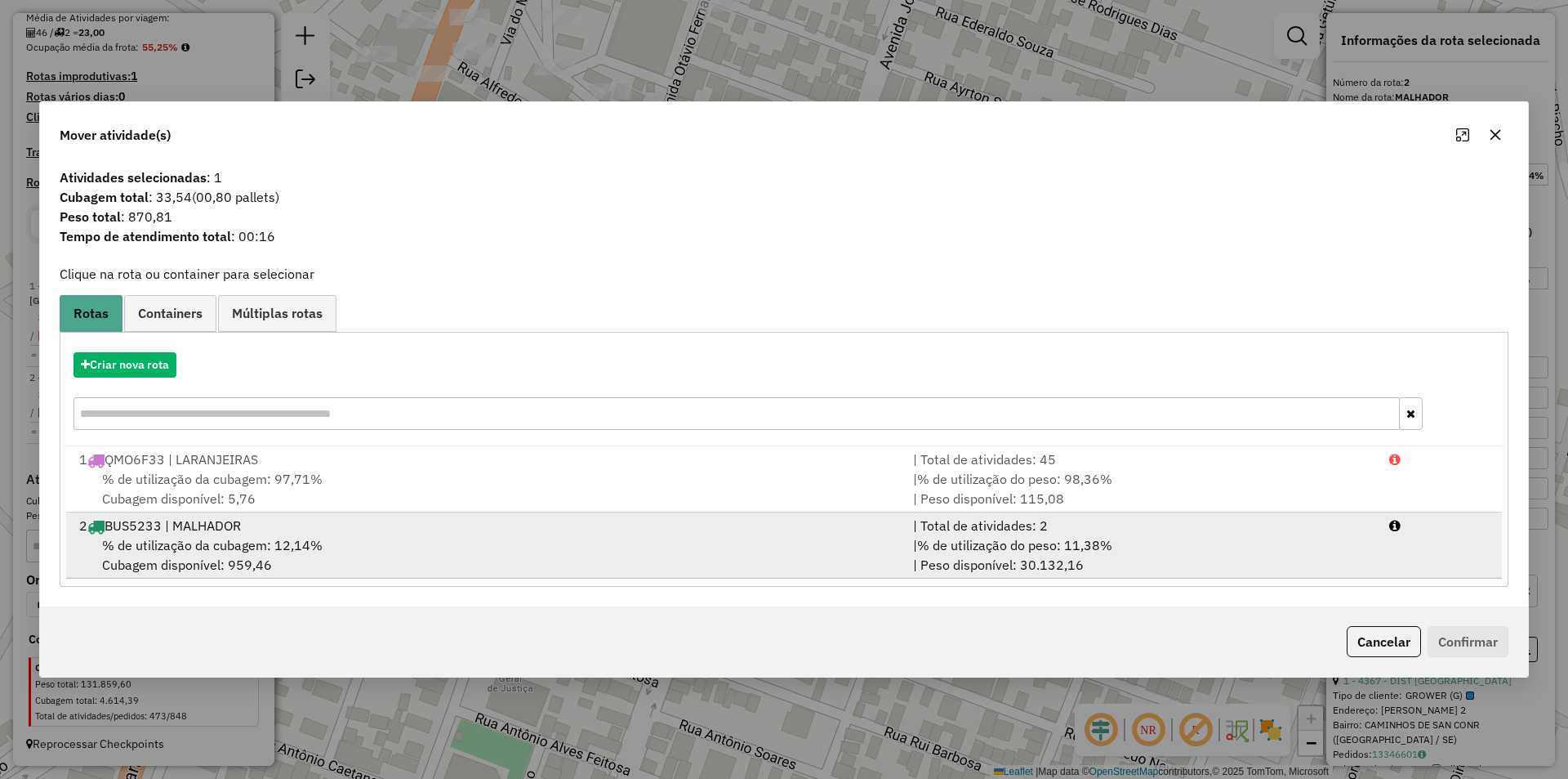
drag, startPoint x: 1431, startPoint y: 554, endPoint x: 1452, endPoint y: 645, distance: 93.4
click at [1432, 554] on li "2 BUS5233 | MALHADOR | Total de atividades: 2 % de utilização da cubagem: 12,14…" at bounding box center [784, 545] width 1436 height 67
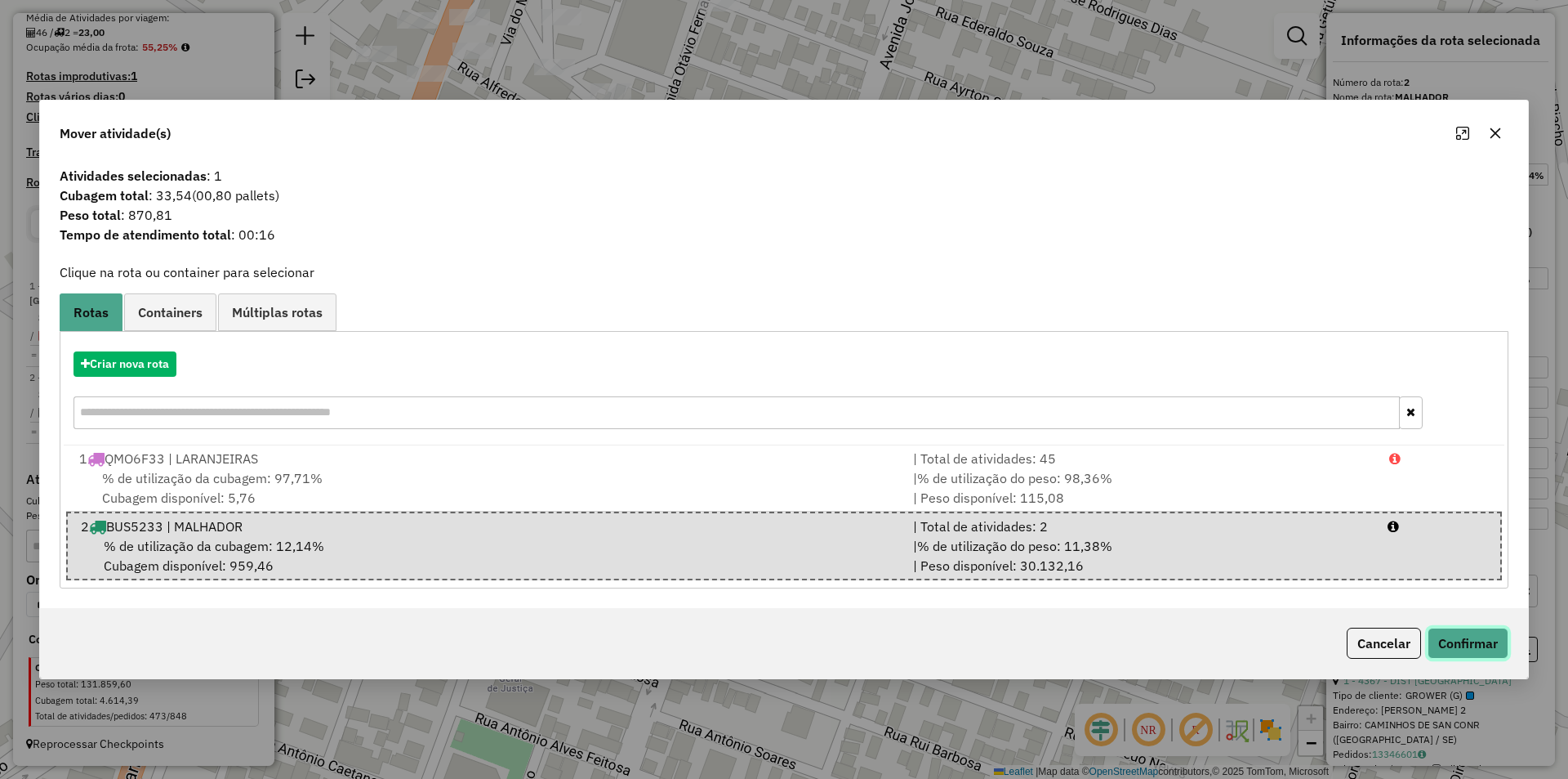
click at [1462, 658] on button "Confirmar" at bounding box center [1469, 643] width 81 height 31
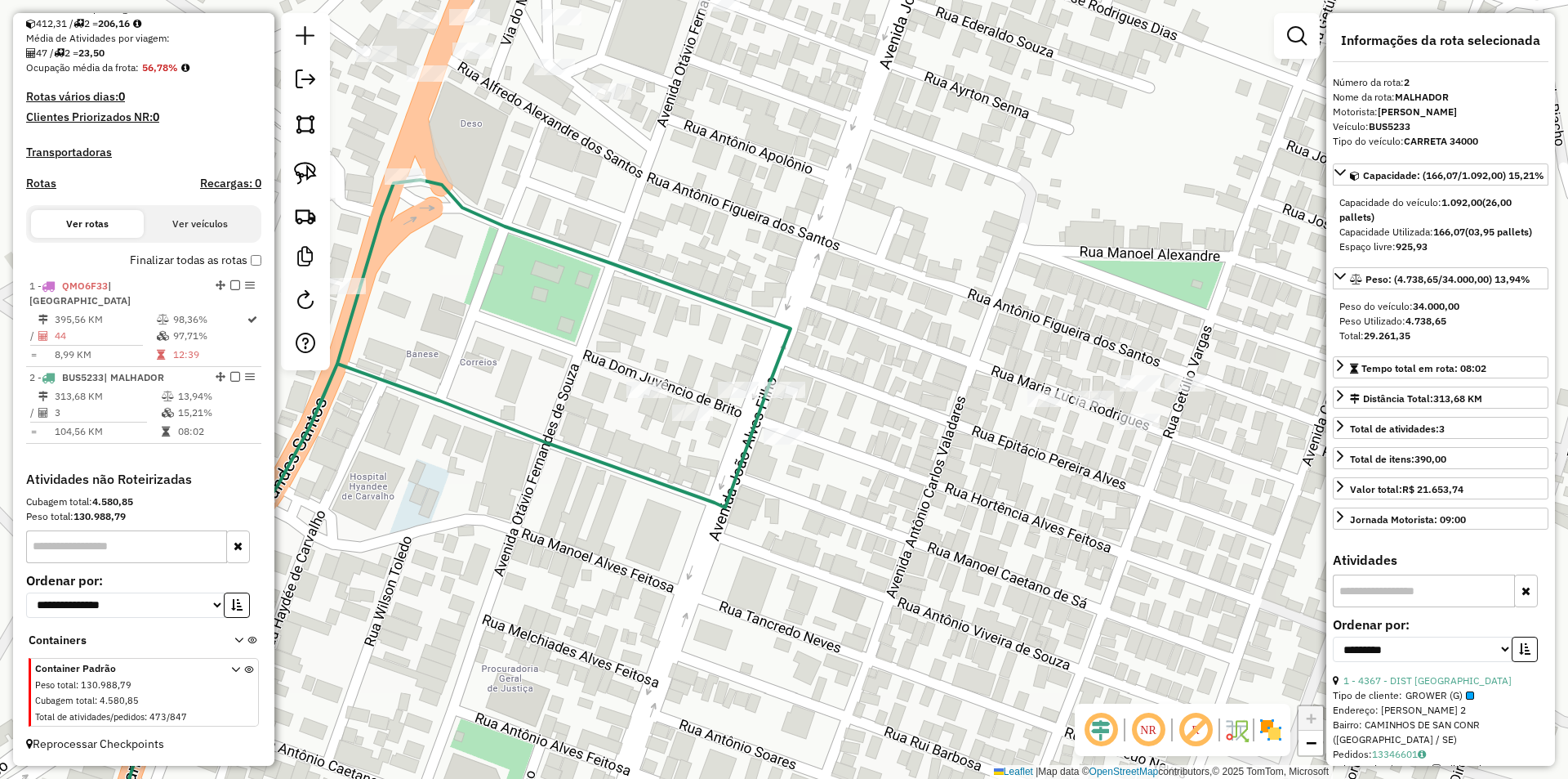
scroll to position [355, 0]
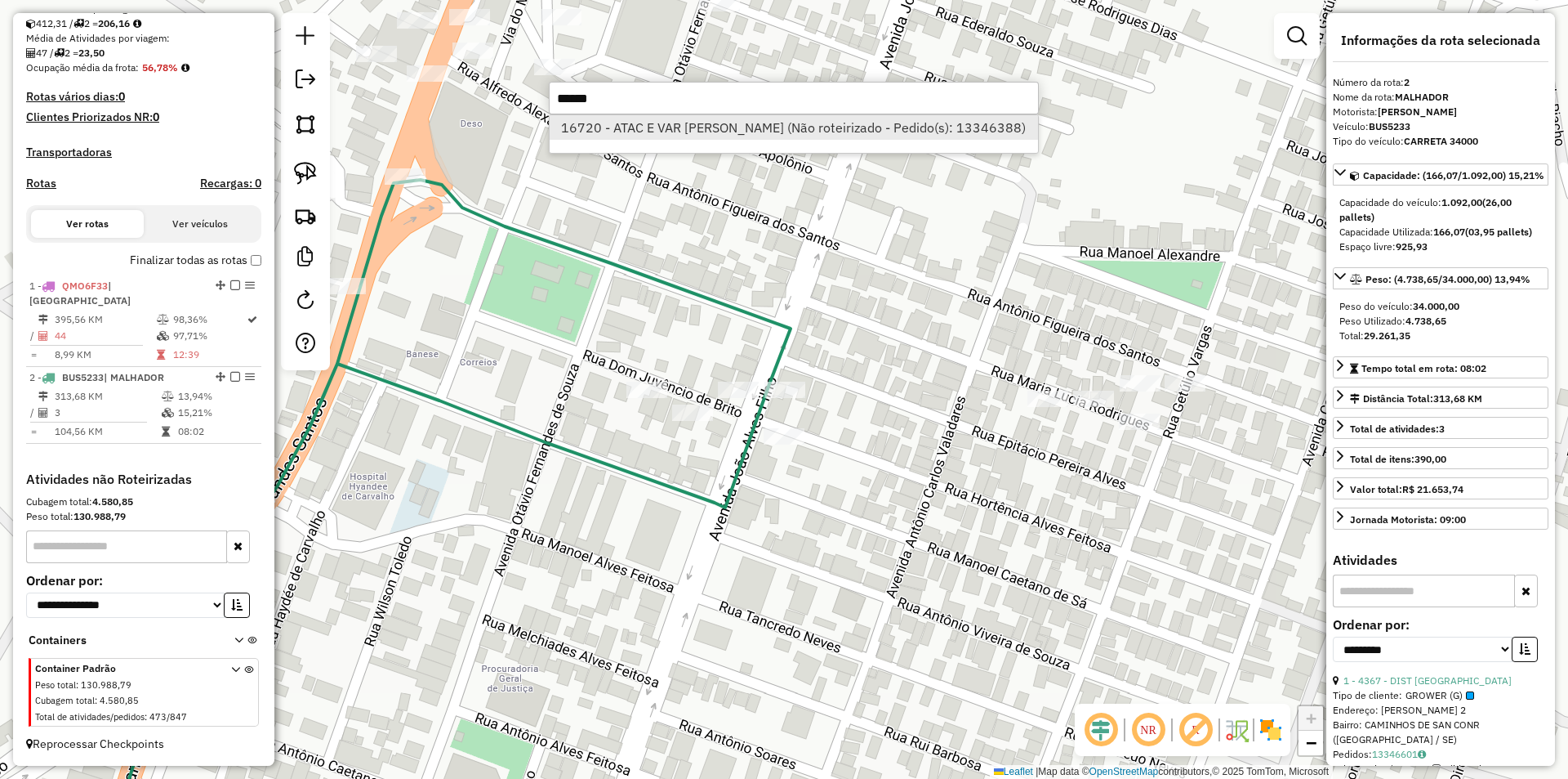
type input "******"
drag, startPoint x: 675, startPoint y: 121, endPoint x: 682, endPoint y: 139, distance: 19.3
click at [675, 122] on li "16720 - ATAC E VAR GRIGORIO (Não roteirizado - Pedido(s): 13346388)" at bounding box center [794, 127] width 488 height 24
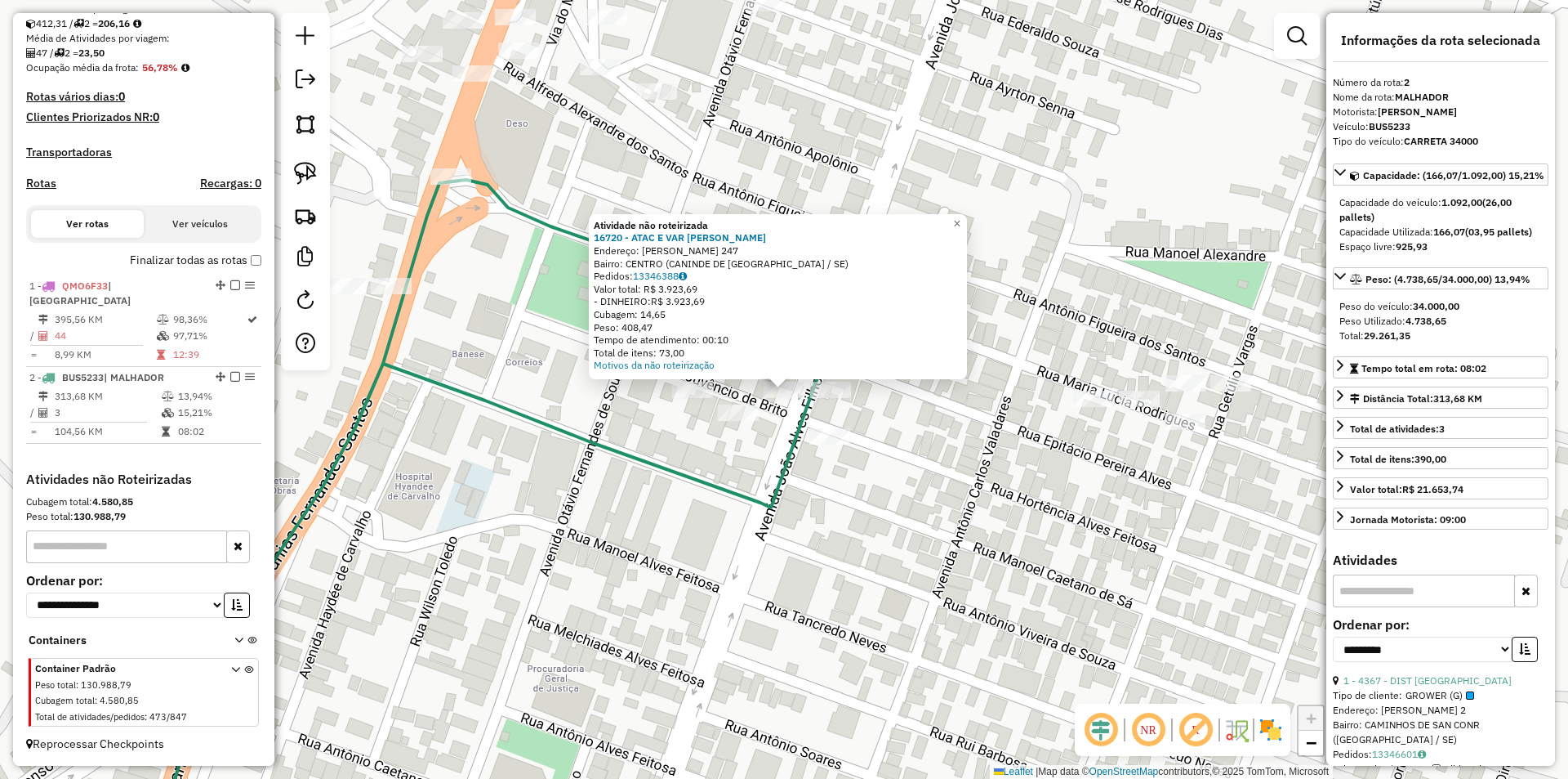
click at [790, 416] on div "Atividade não roteirizada 16720 - ATAC E VAR GRIGORIO Endereço: HORTENCIO ALVES…" at bounding box center [784, 389] width 1568 height 779
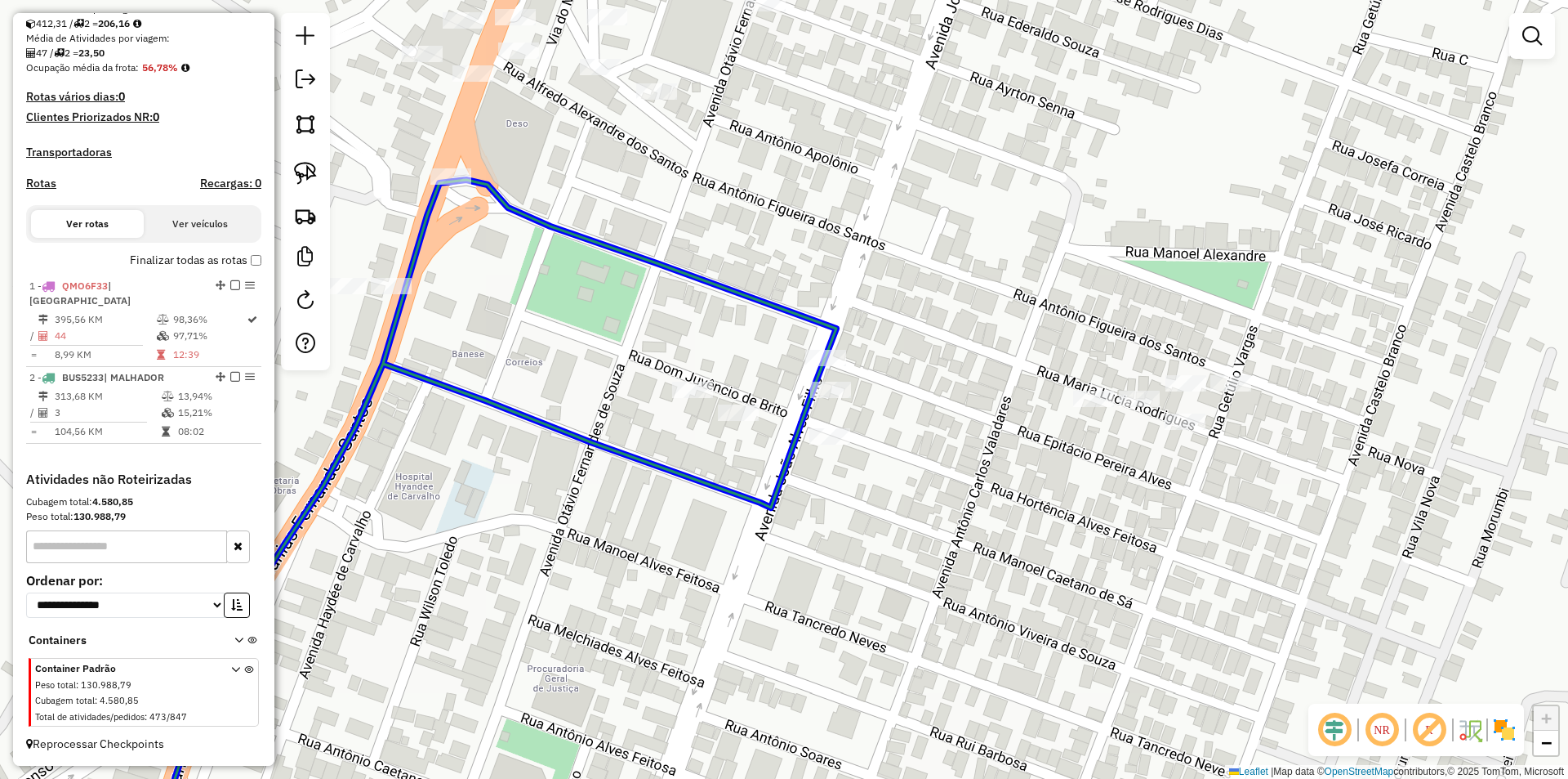
click at [46, 0] on div at bounding box center [46, 0] width 0 height 0
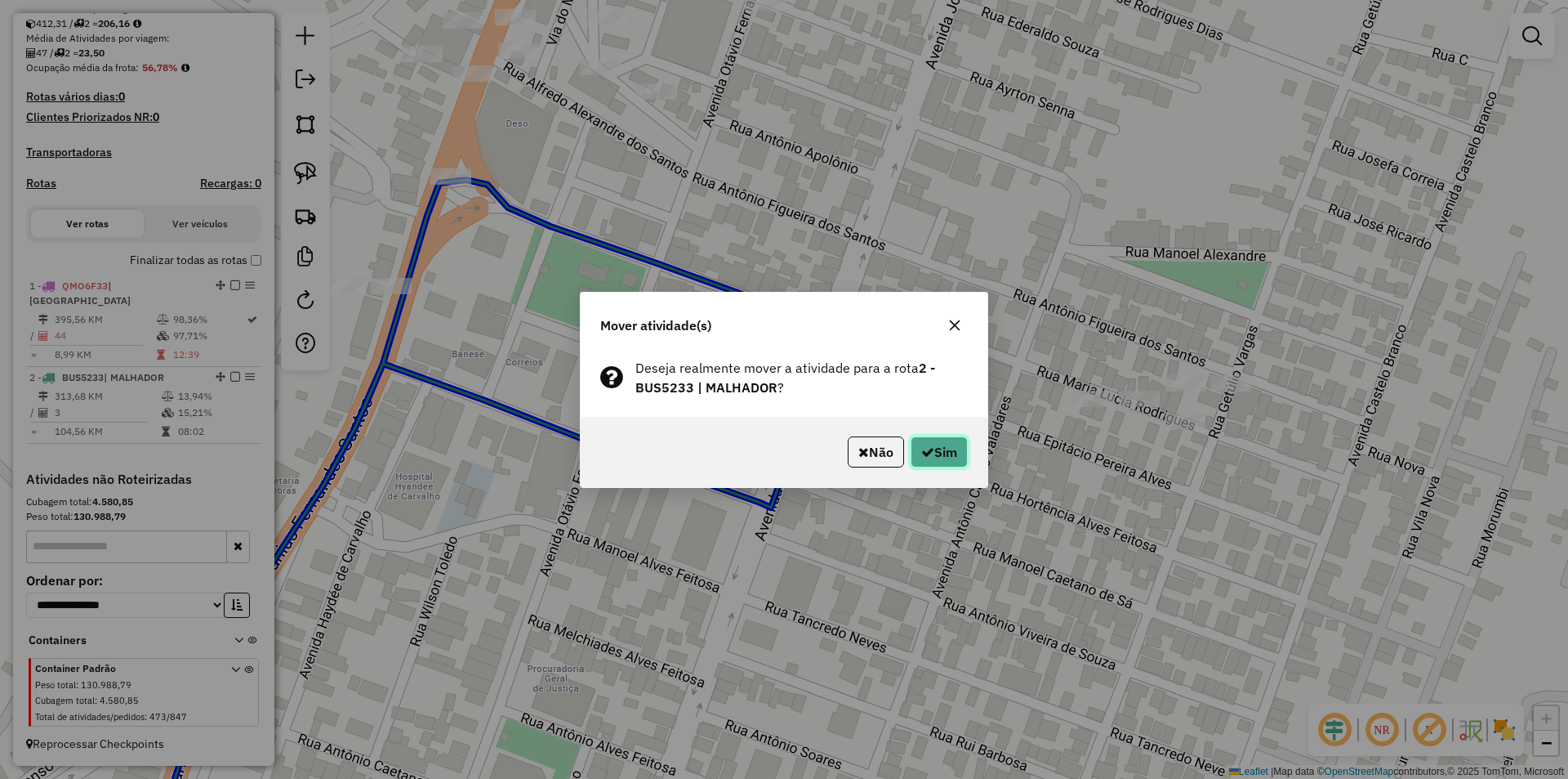
click at [911, 448] on button "Sim" at bounding box center [940, 452] width 57 height 31
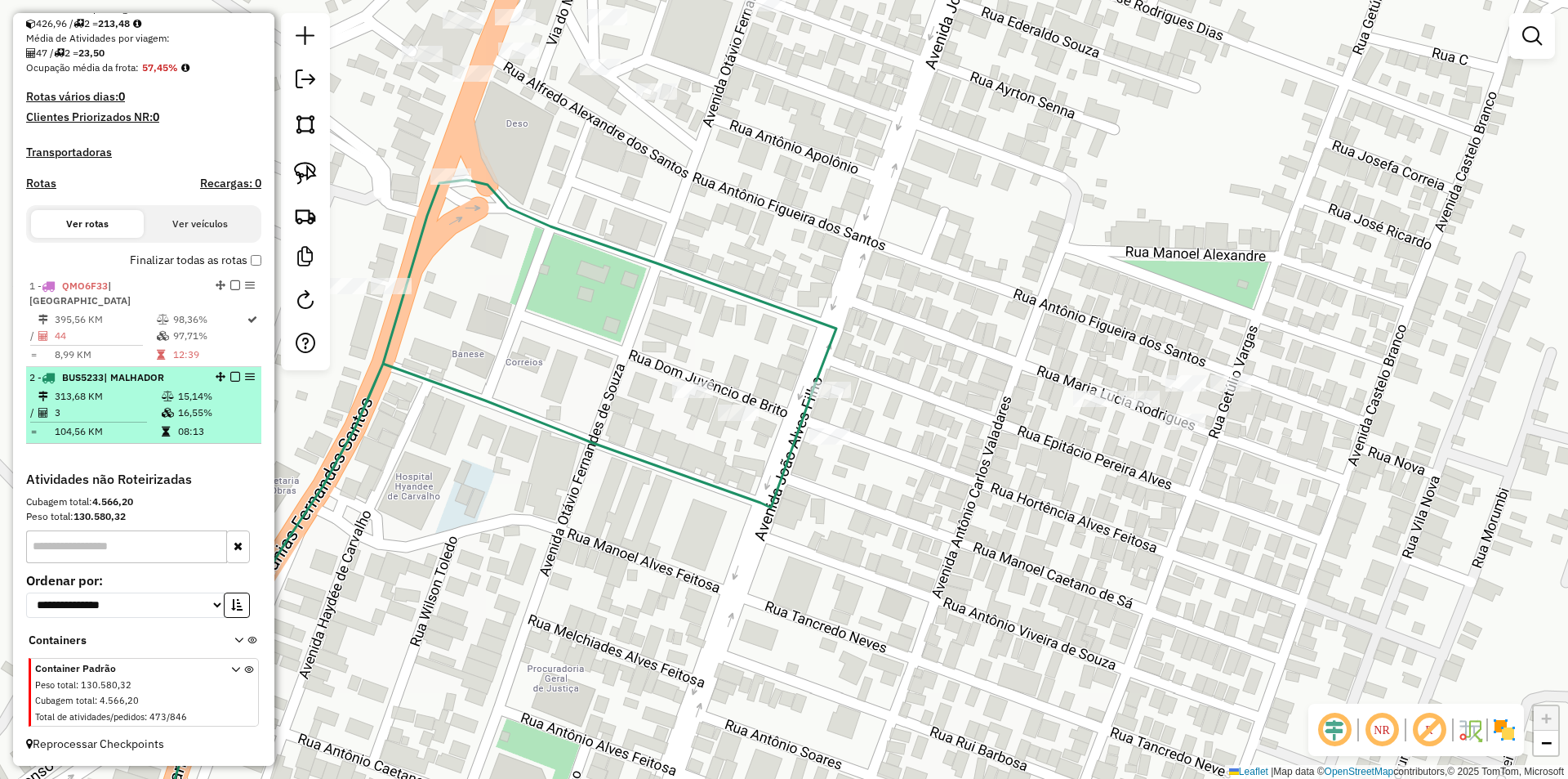
click at [187, 415] on td "16,55%" at bounding box center [216, 412] width 78 height 16
select select "**********"
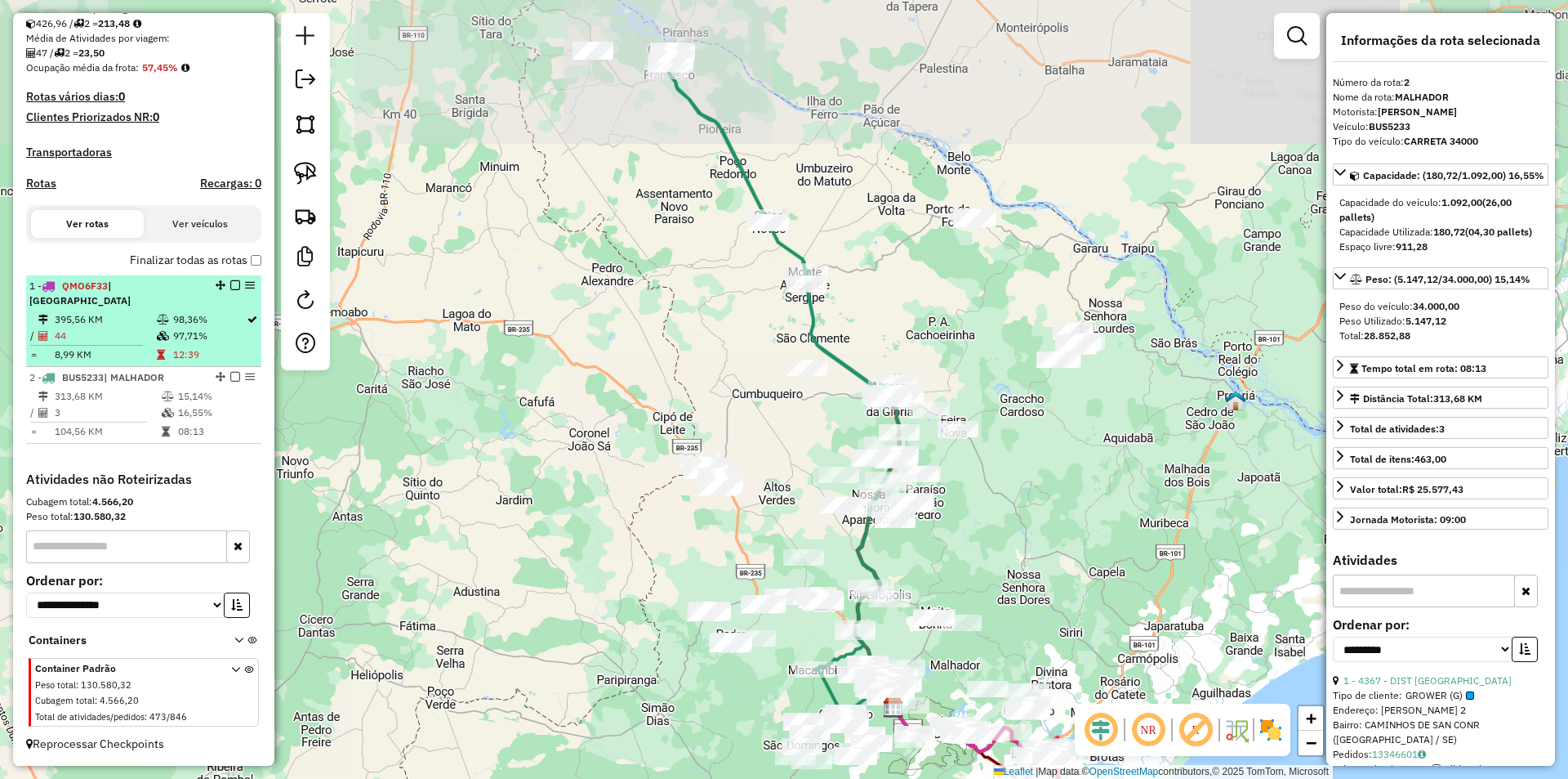
click at [230, 376] on em at bounding box center [234, 376] width 10 height 10
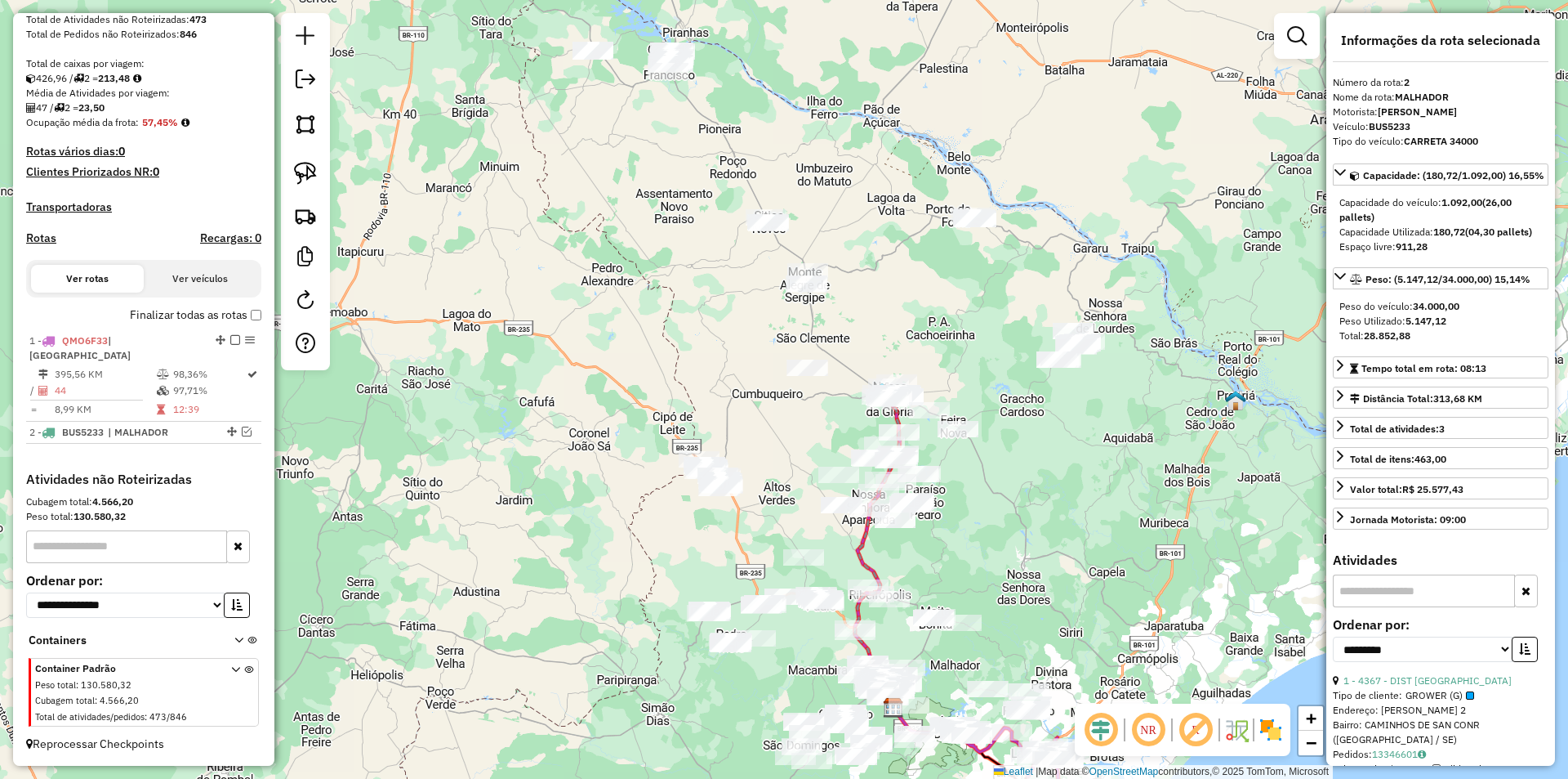
scroll to position [301, 0]
drag, startPoint x: 482, startPoint y: 158, endPoint x: 474, endPoint y: 139, distance: 20.6
click at [476, 144] on div "Janela de atendimento Grade de atendimento Capacidade Transportadoras Veículos …" at bounding box center [784, 389] width 1568 height 779
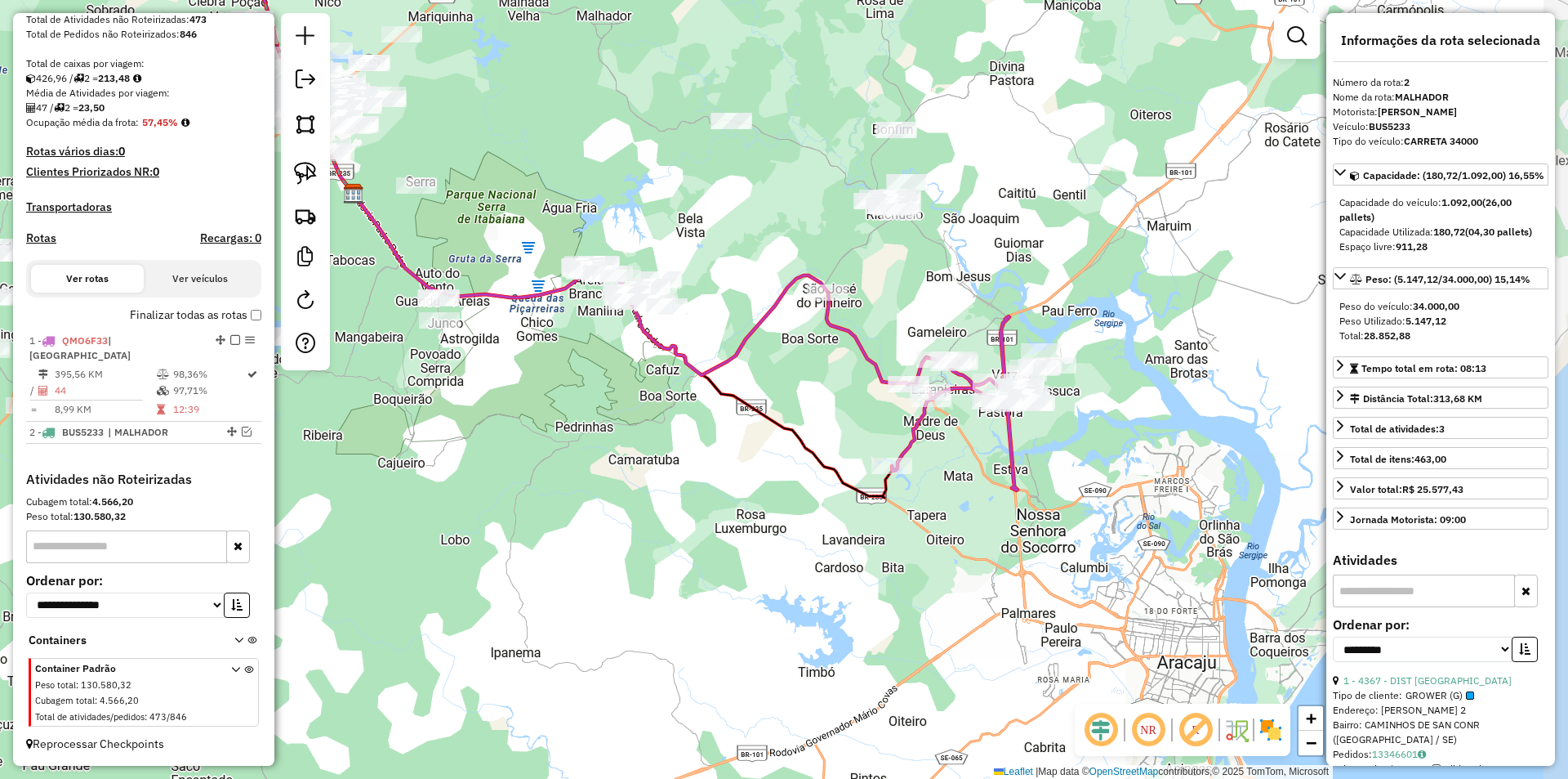
drag, startPoint x: 827, startPoint y: 466, endPoint x: 754, endPoint y: 393, distance: 103.2
click at [754, 393] on div "Janela de atendimento Grade de atendimento Capacidade Transportadoras Veículos …" at bounding box center [784, 389] width 1568 height 779
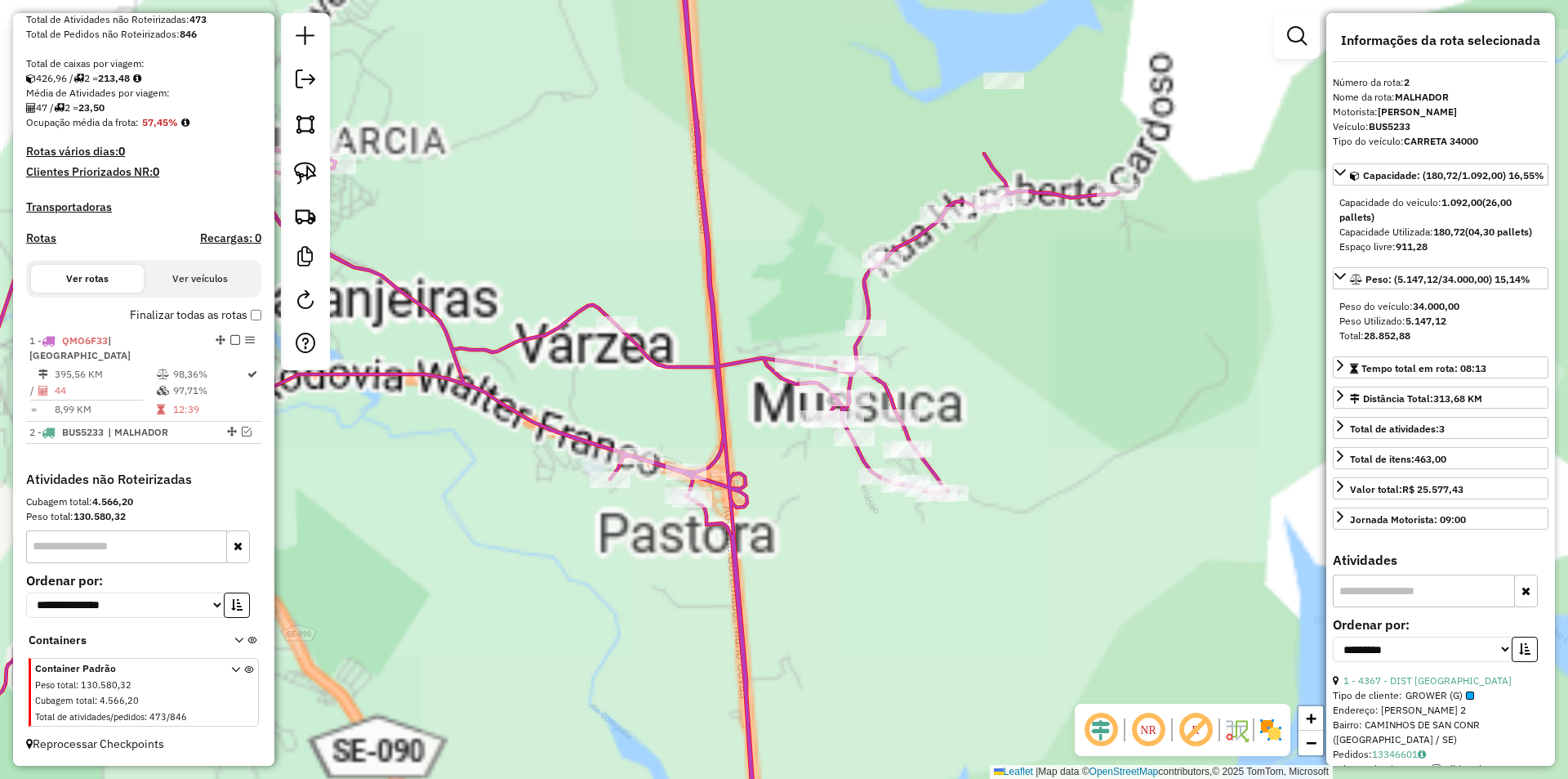
drag, startPoint x: 1097, startPoint y: 382, endPoint x: 914, endPoint y: 327, distance: 191.1
click at [915, 327] on div "Janela de atendimento Grade de atendimento Capacidade Transportadoras Veículos …" at bounding box center [784, 389] width 1568 height 779
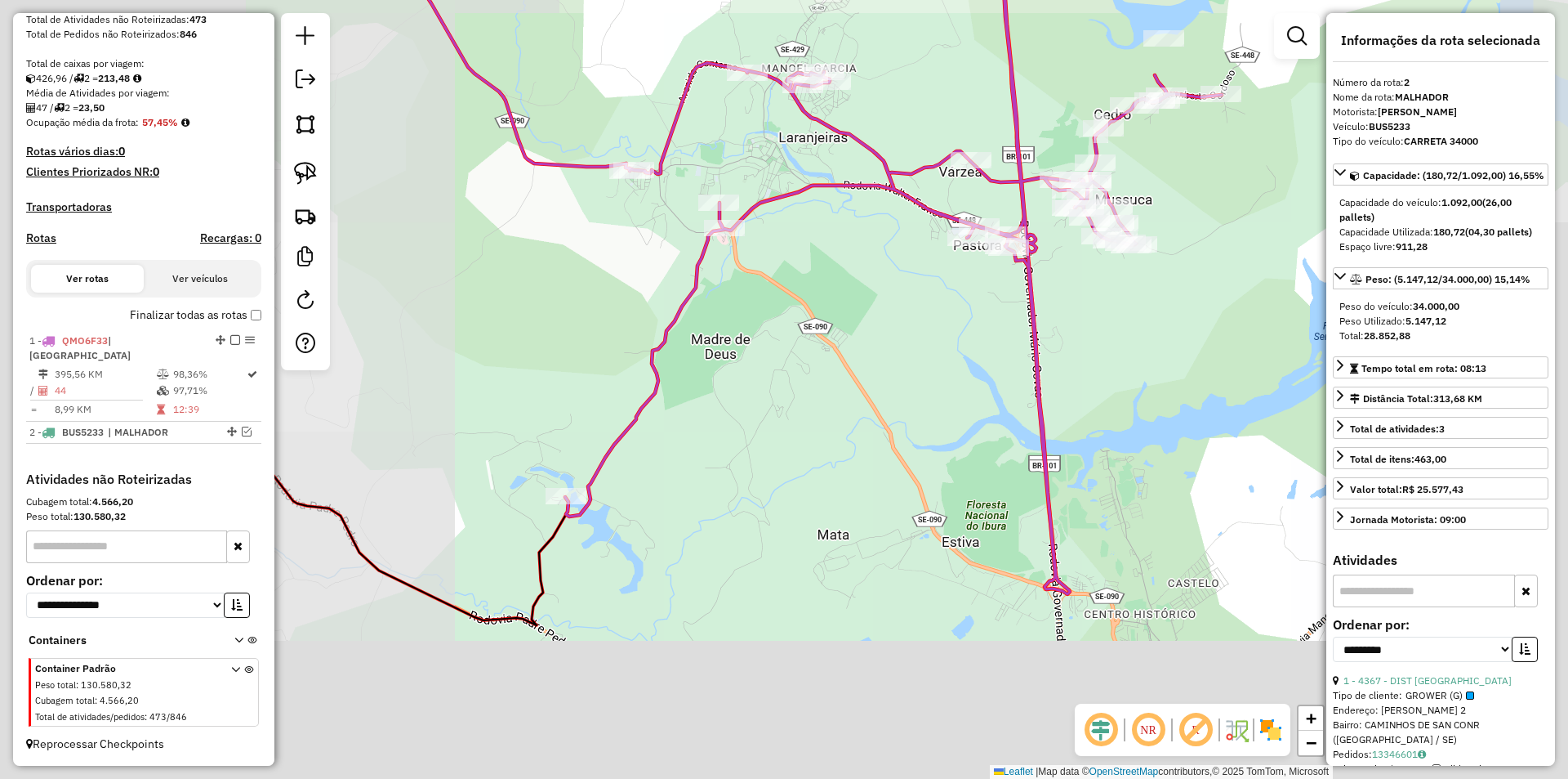
drag, startPoint x: 927, startPoint y: 382, endPoint x: 1040, endPoint y: 318, distance: 129.9
click at [1040, 320] on div "Janela de atendimento Grade de atendimento Capacidade Transportadoras Veículos …" at bounding box center [784, 389] width 1568 height 779
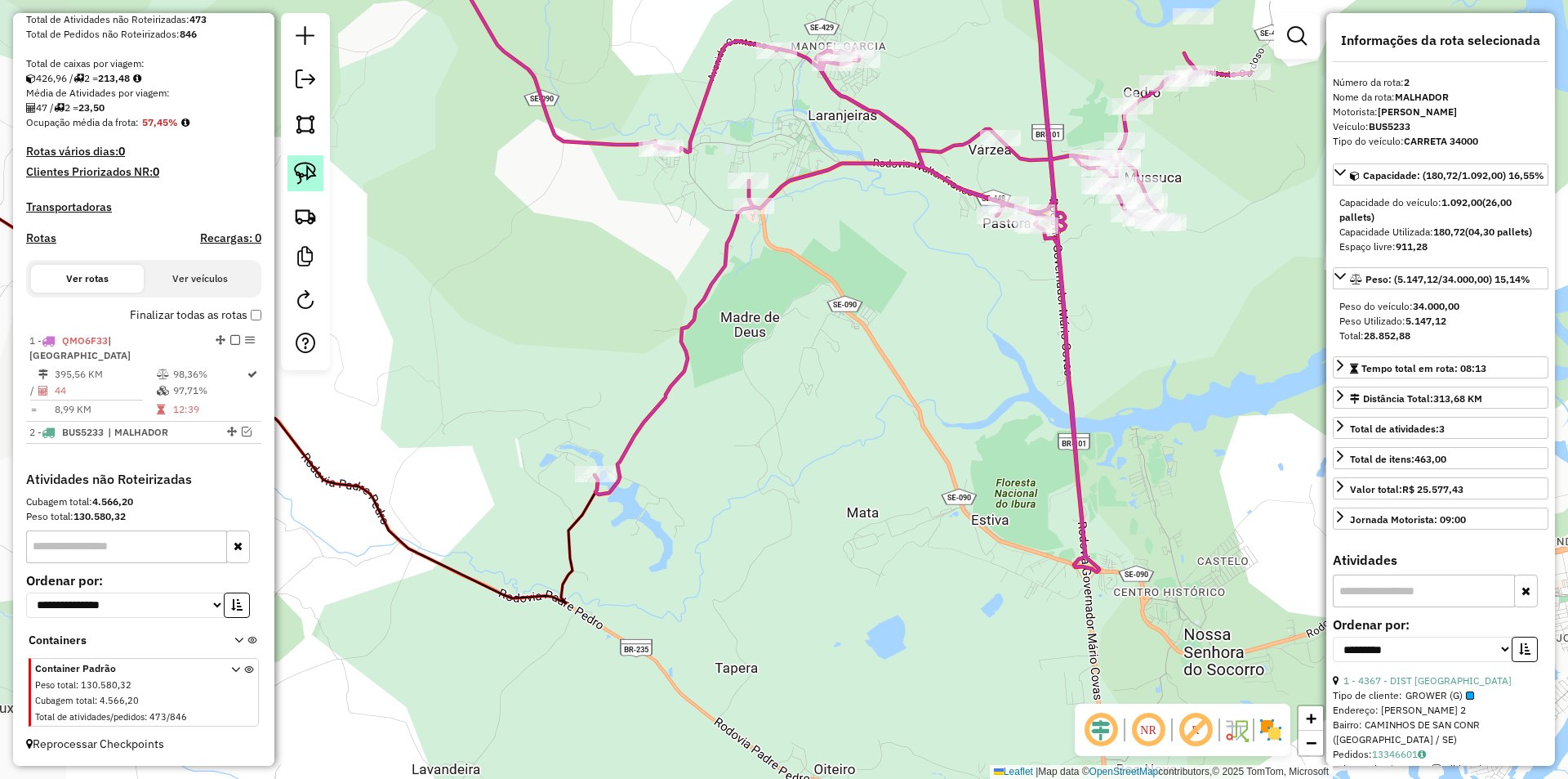
click at [308, 171] on img at bounding box center [305, 173] width 22 height 22
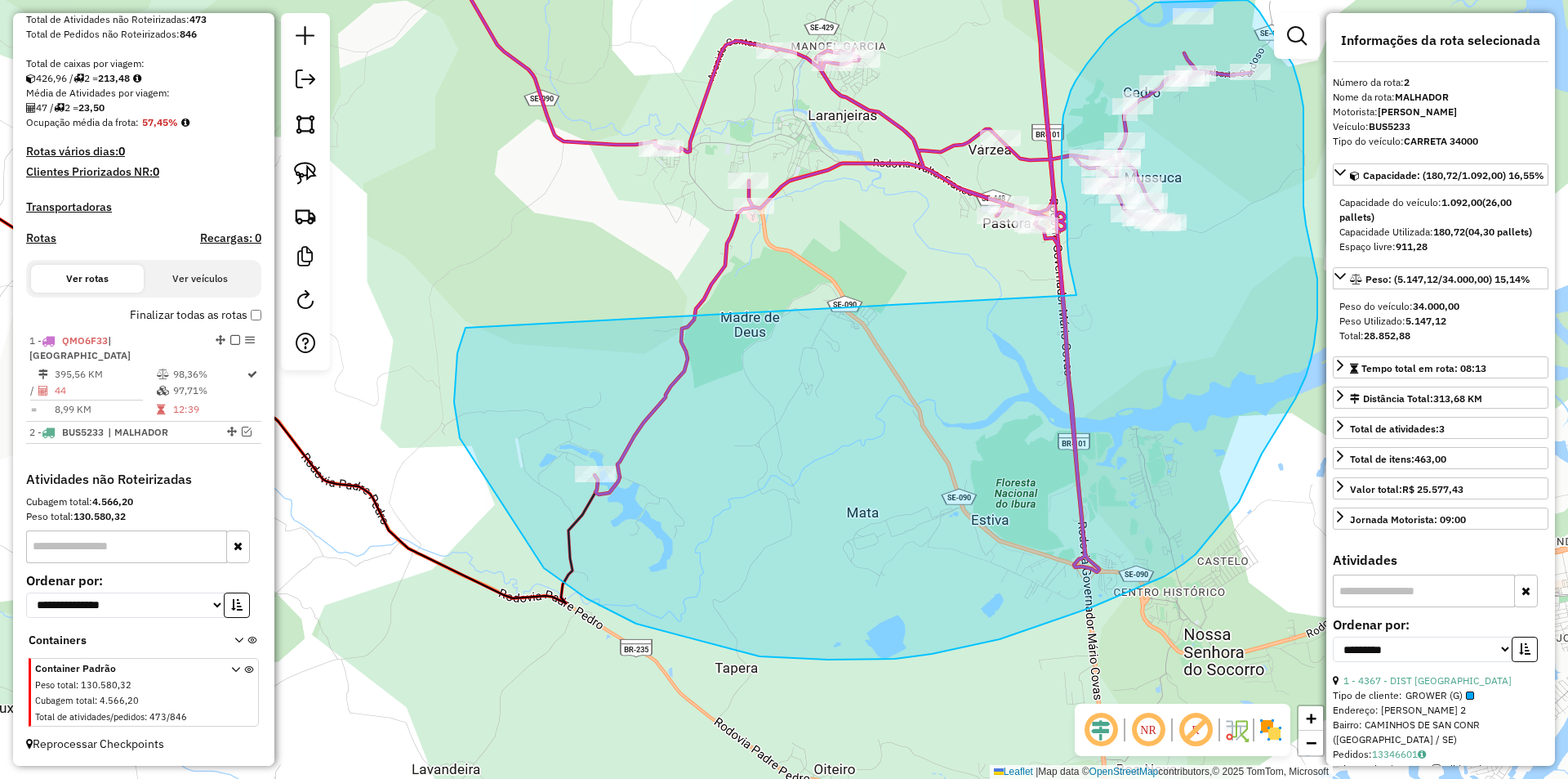
drag, startPoint x: 466, startPoint y: 328, endPoint x: 1077, endPoint y: 298, distance: 611.7
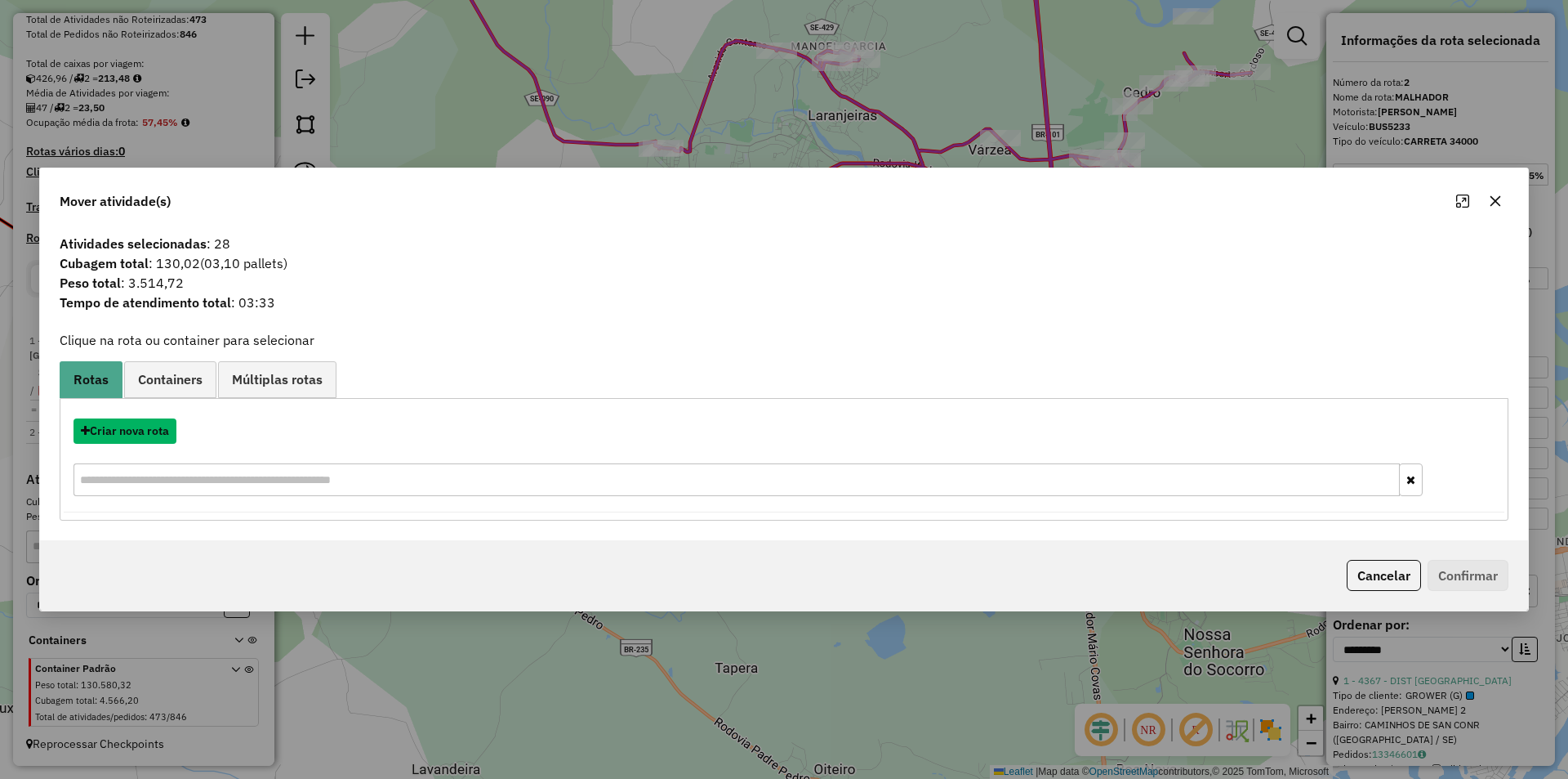
click at [137, 436] on button "Criar nova rota" at bounding box center [124, 431] width 103 height 25
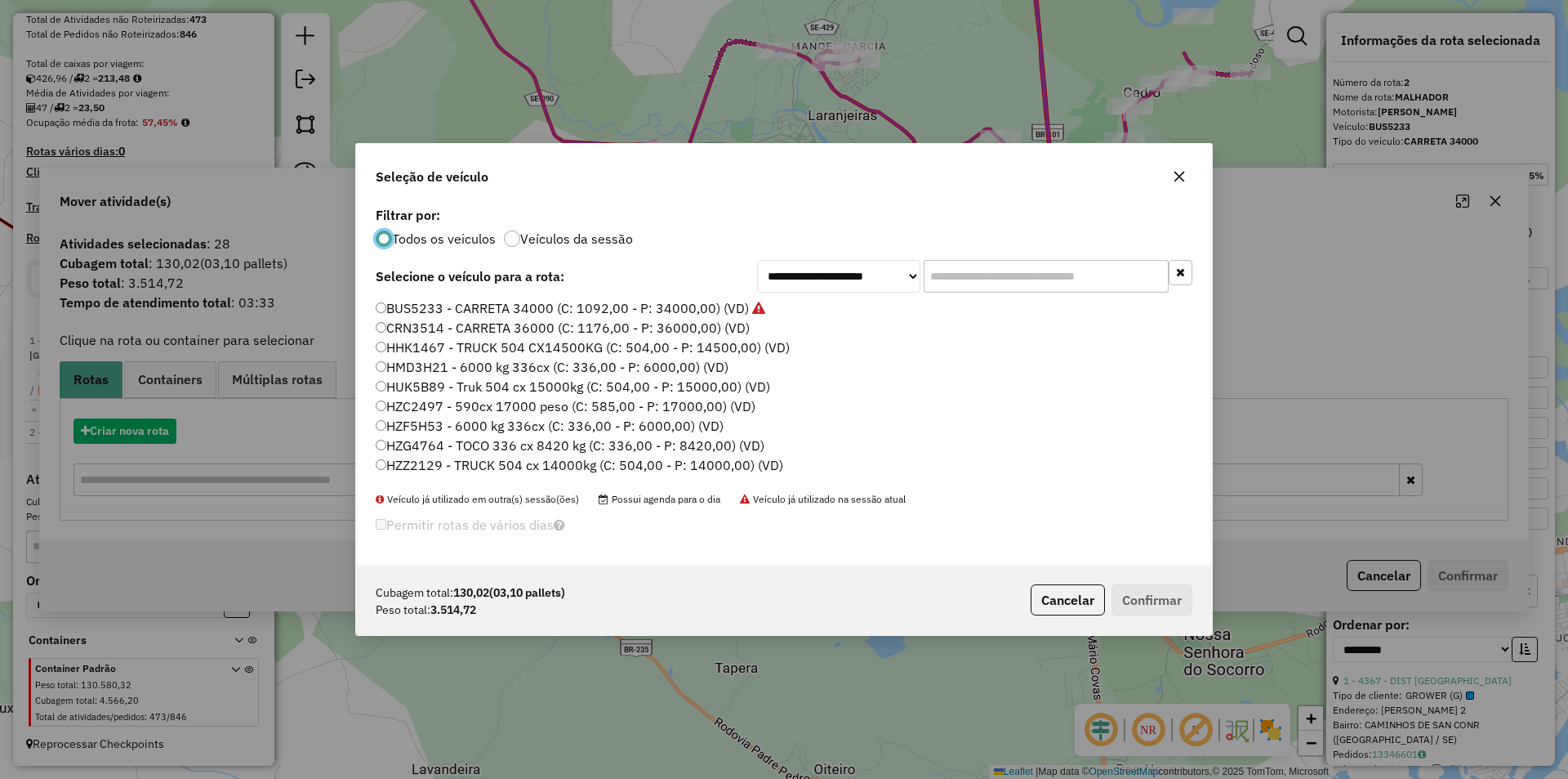
scroll to position [9, 5]
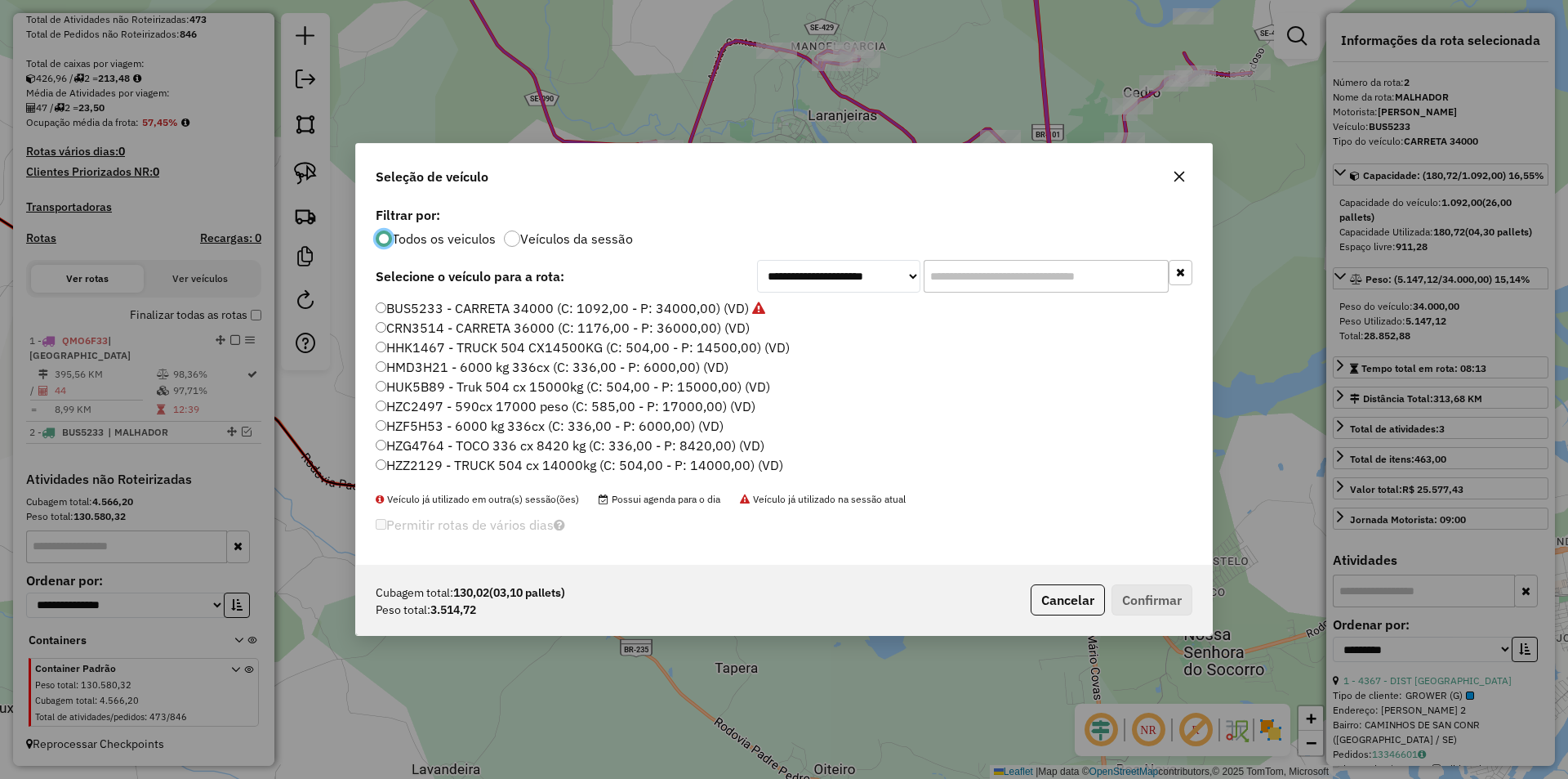
click at [960, 290] on input "text" at bounding box center [1046, 276] width 245 height 33
click at [964, 272] on input "**" at bounding box center [1046, 276] width 245 height 33
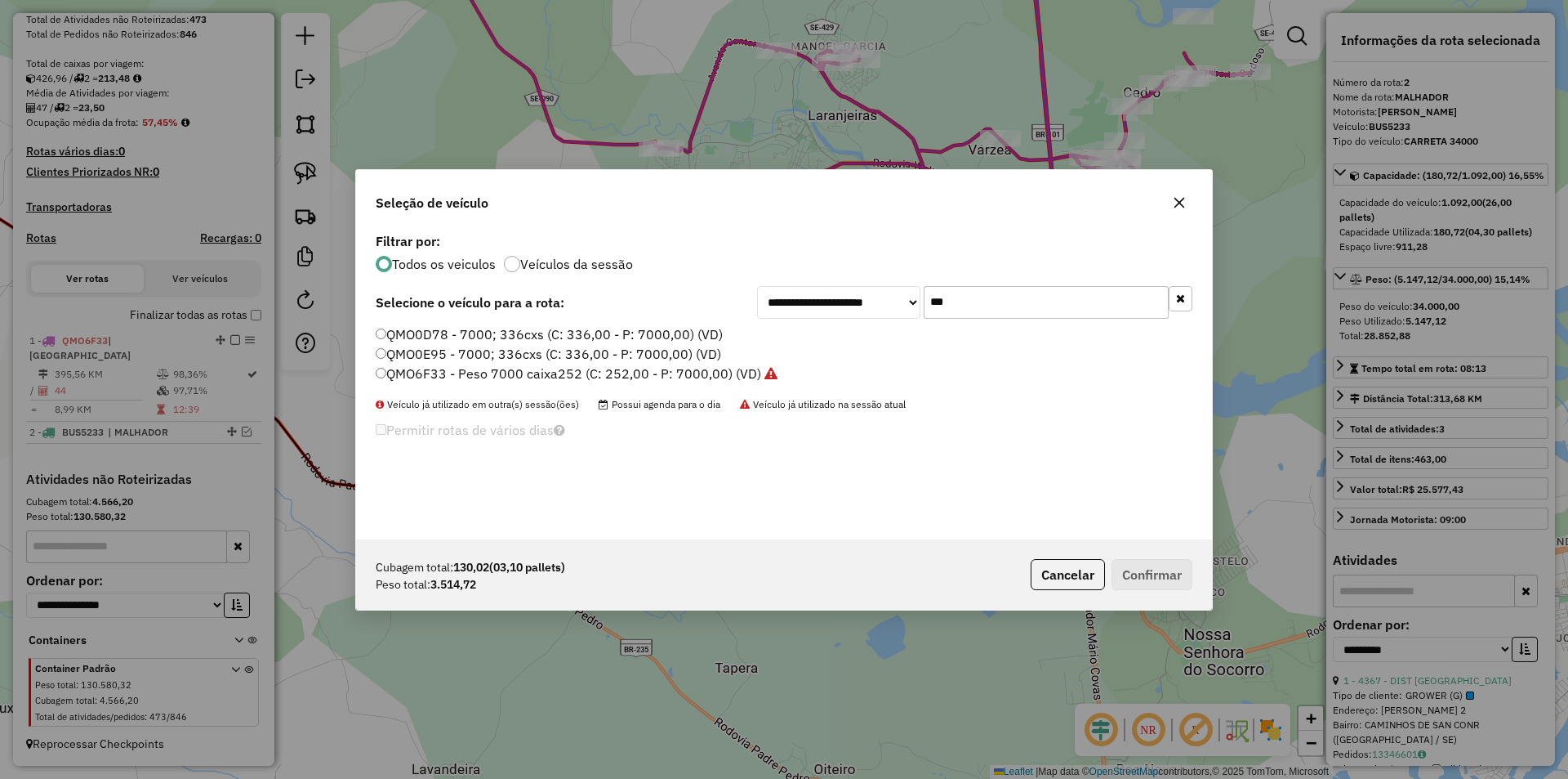
type input "***"
click at [415, 377] on label "QMO6F33 - Peso 7000 caixa252 (C: 252,00 - P: 7000,00) (VD)" at bounding box center [577, 373] width 402 height 20
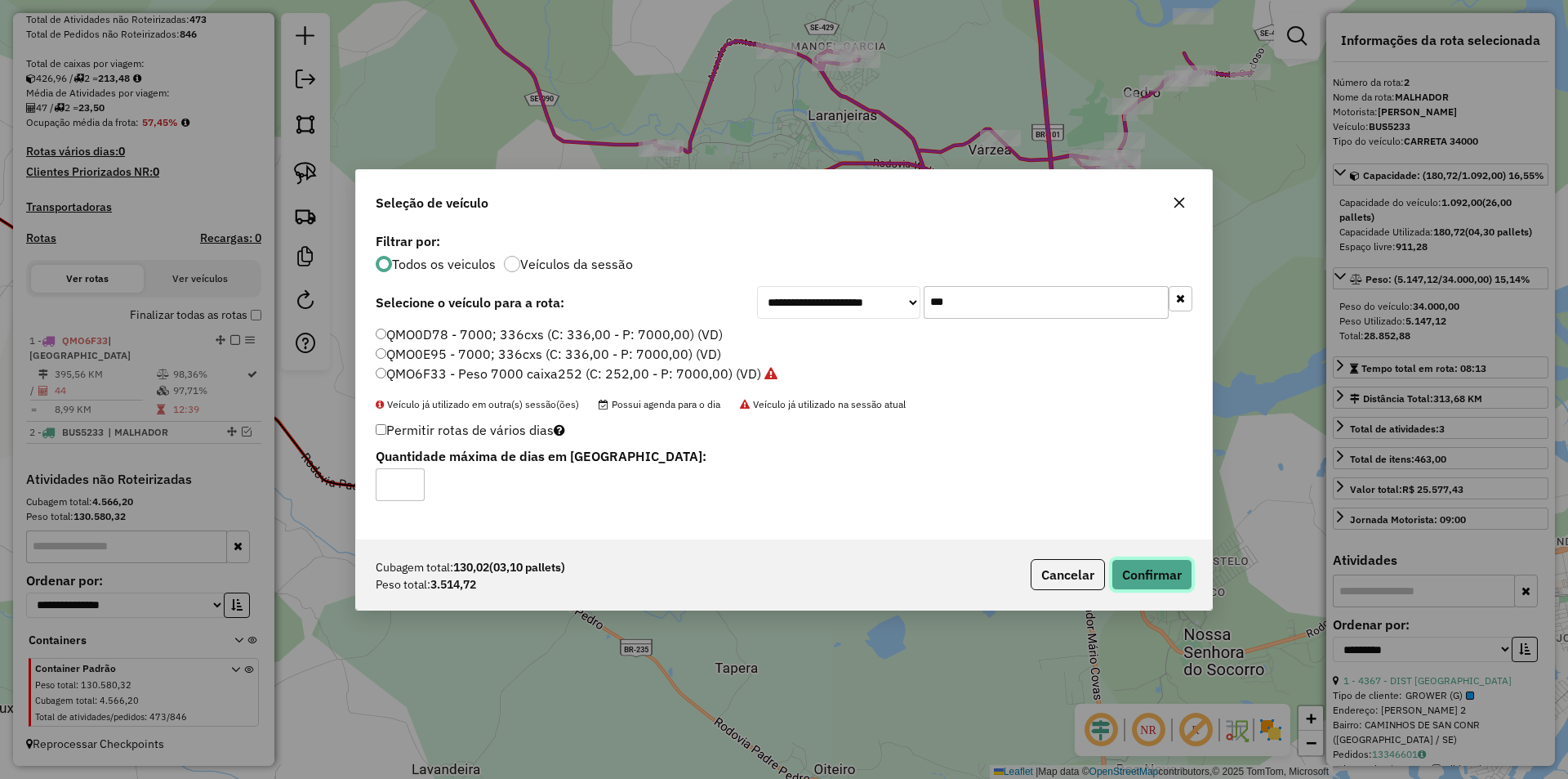
click at [1176, 571] on button "Confirmar" at bounding box center [1152, 574] width 81 height 31
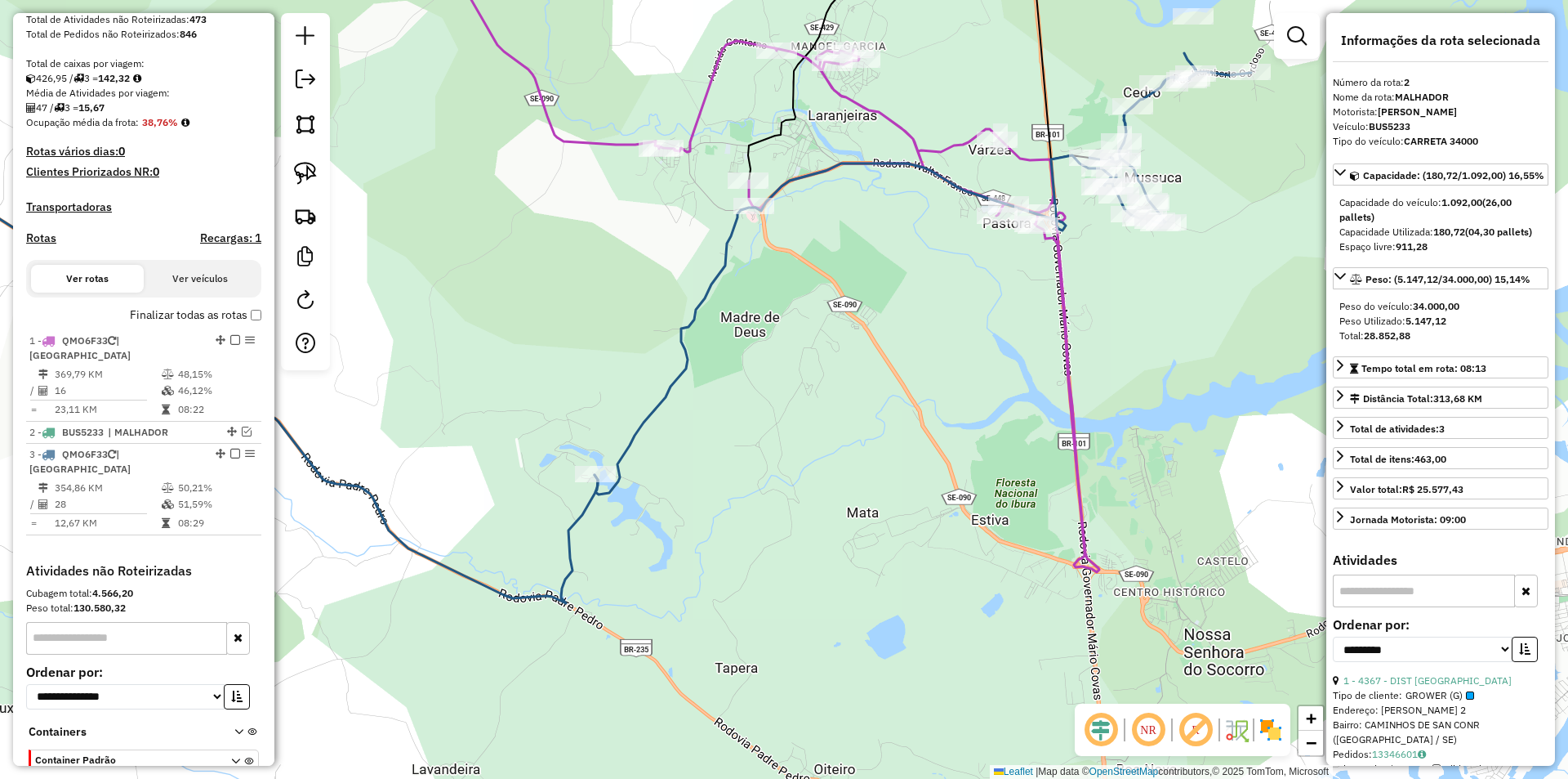
scroll to position [378, 0]
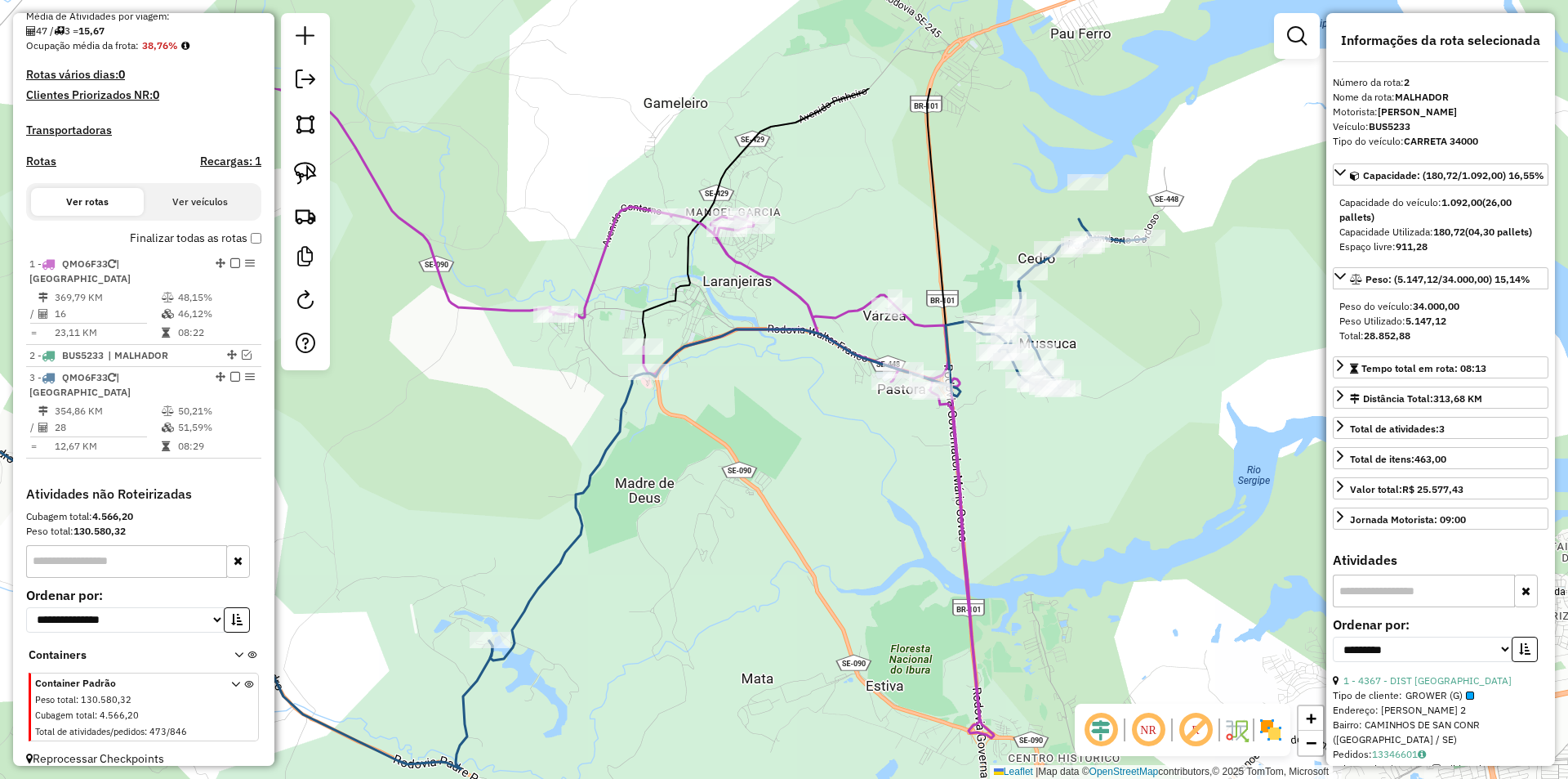
drag, startPoint x: 997, startPoint y: 345, endPoint x: 883, endPoint y: 512, distance: 202.2
click at [883, 512] on div "Janela de atendimento Grade de atendimento Capacidade Transportadoras Veículos …" at bounding box center [784, 389] width 1568 height 779
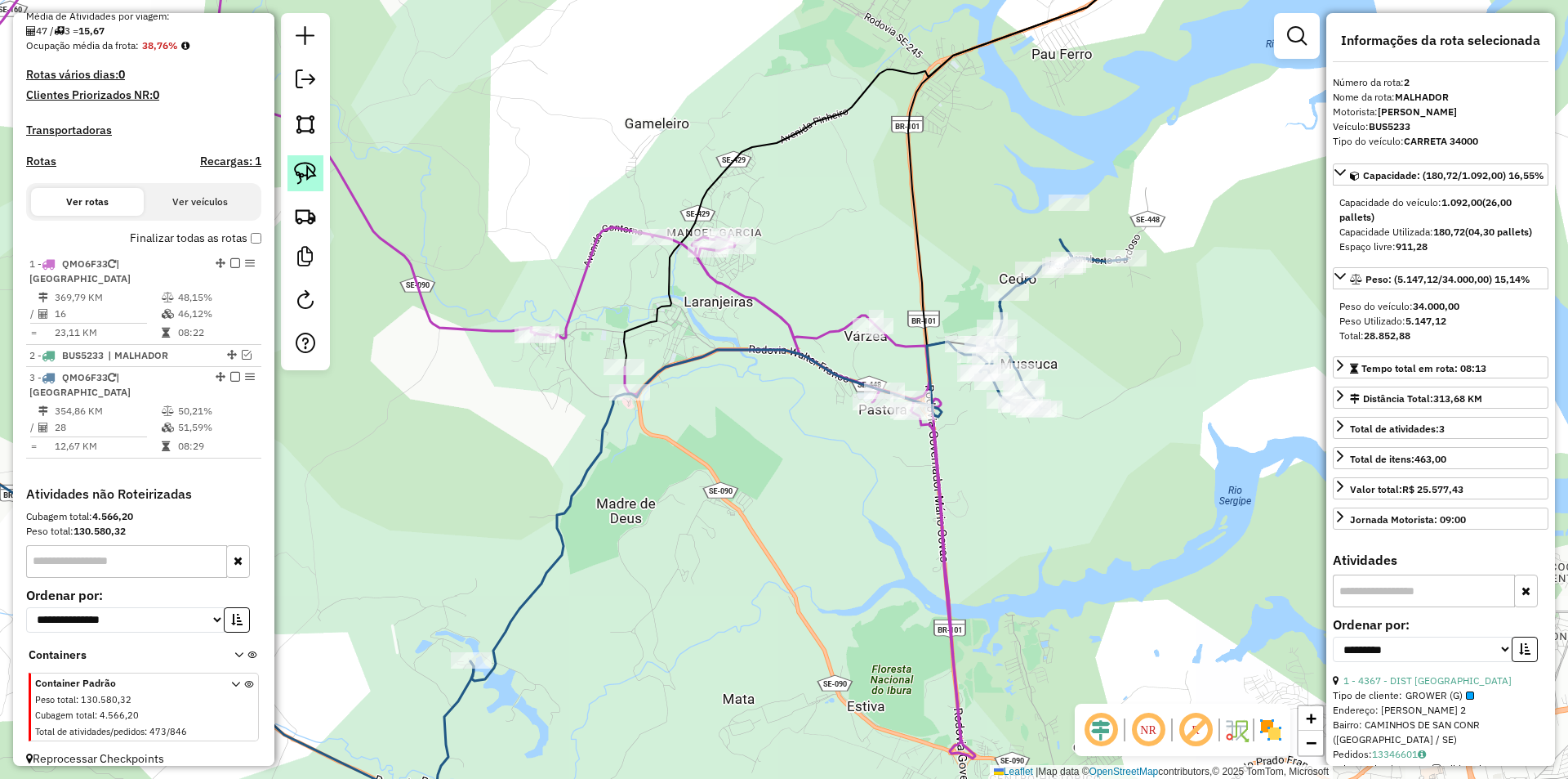
click at [296, 171] on img at bounding box center [305, 173] width 22 height 22
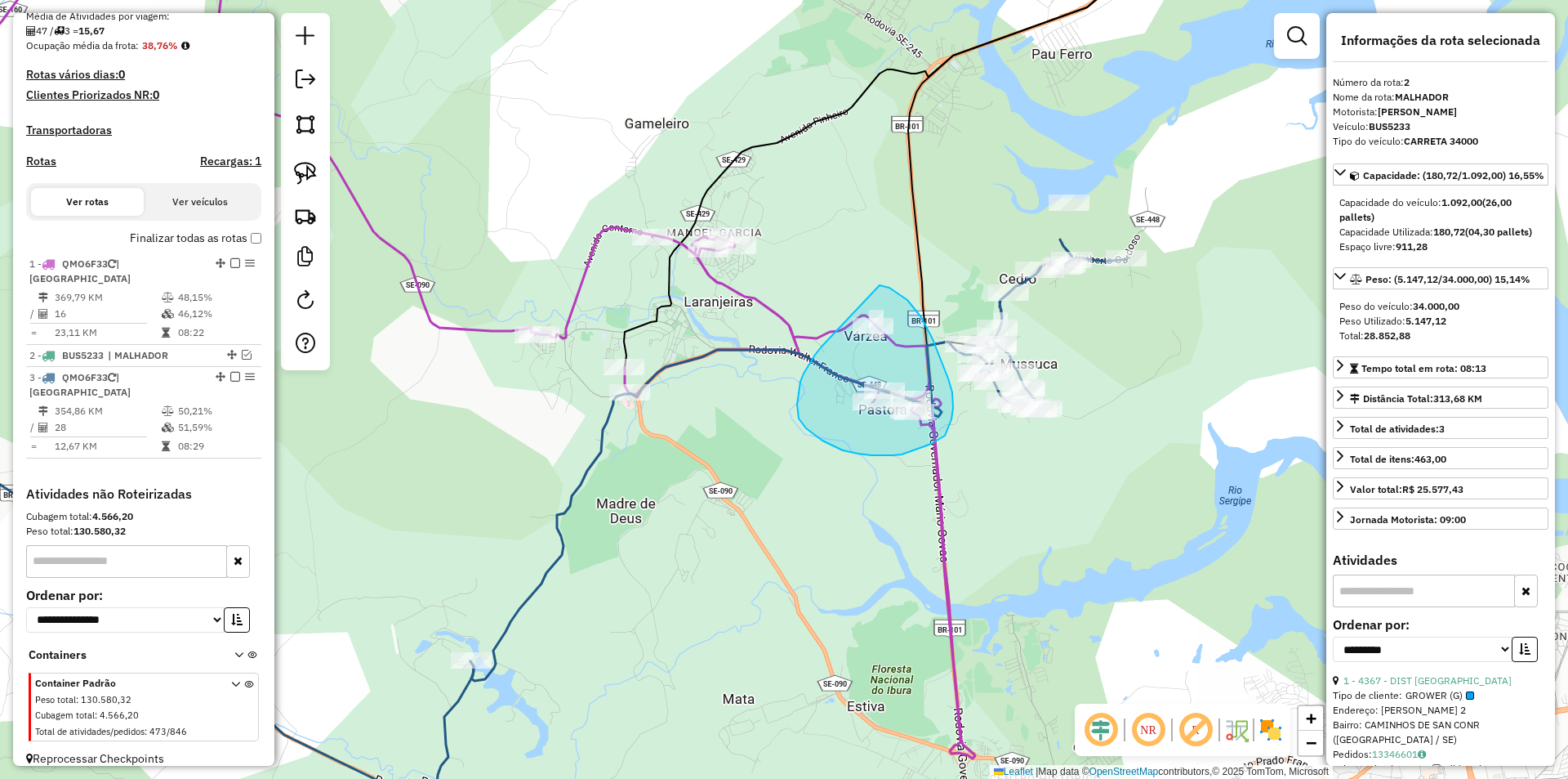
drag, startPoint x: 815, startPoint y: 354, endPoint x: 877, endPoint y: 285, distance: 92.8
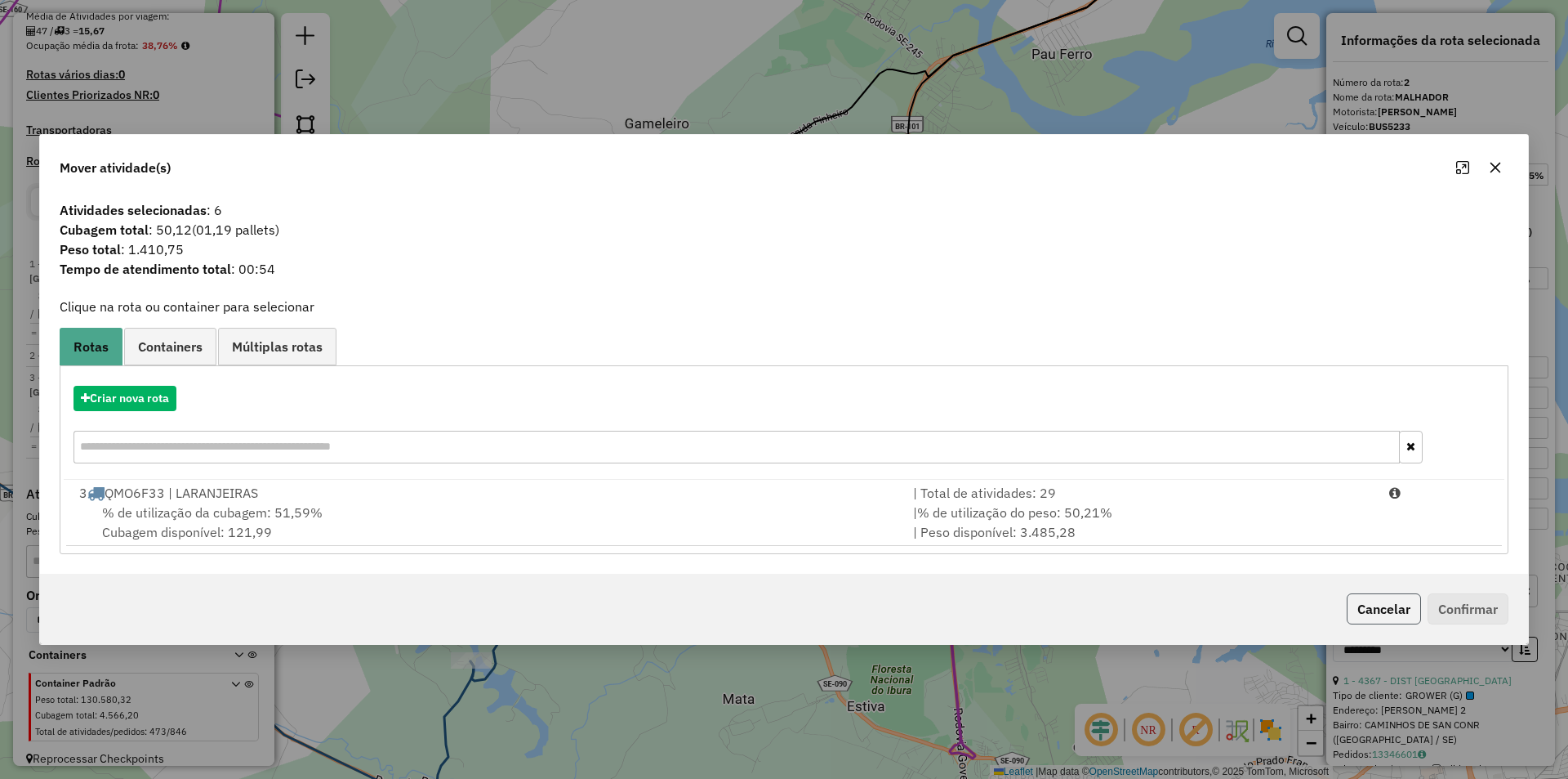
click at [1405, 616] on button "Cancelar" at bounding box center [1384, 609] width 74 height 31
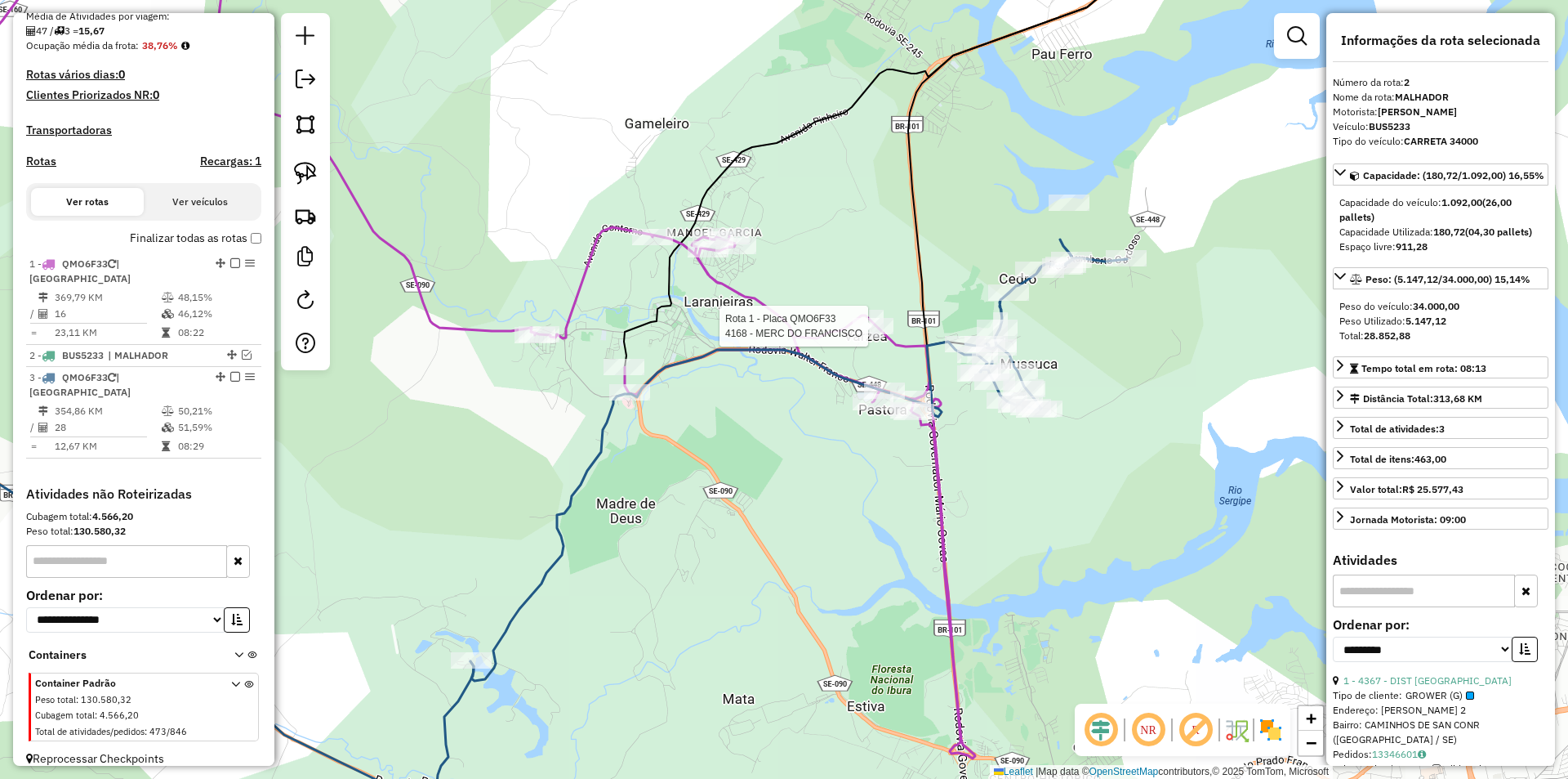
click at [883, 334] on div at bounding box center [872, 326] width 41 height 16
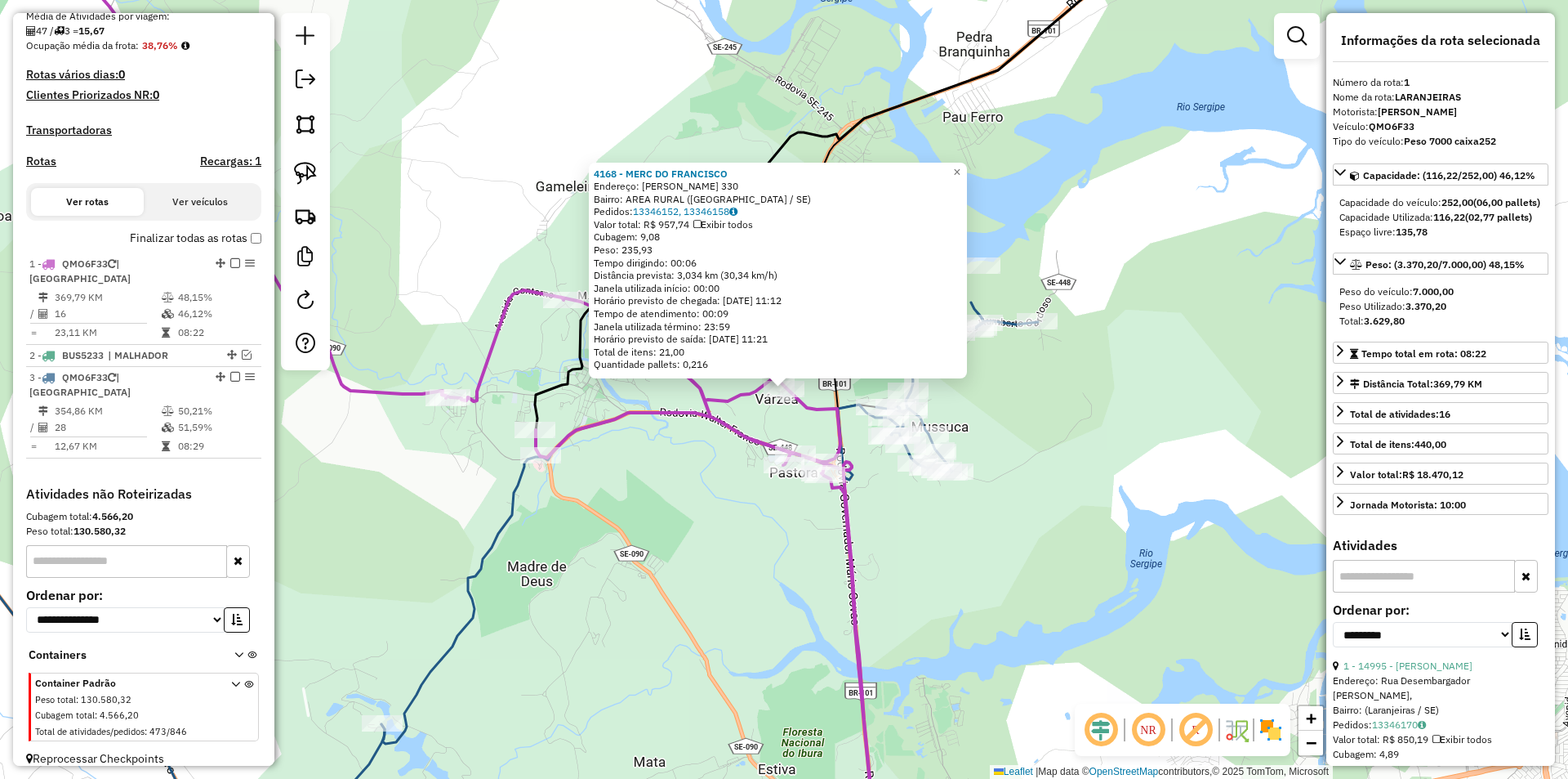
click at [741, 429] on icon at bounding box center [504, 426] width 763 height 790
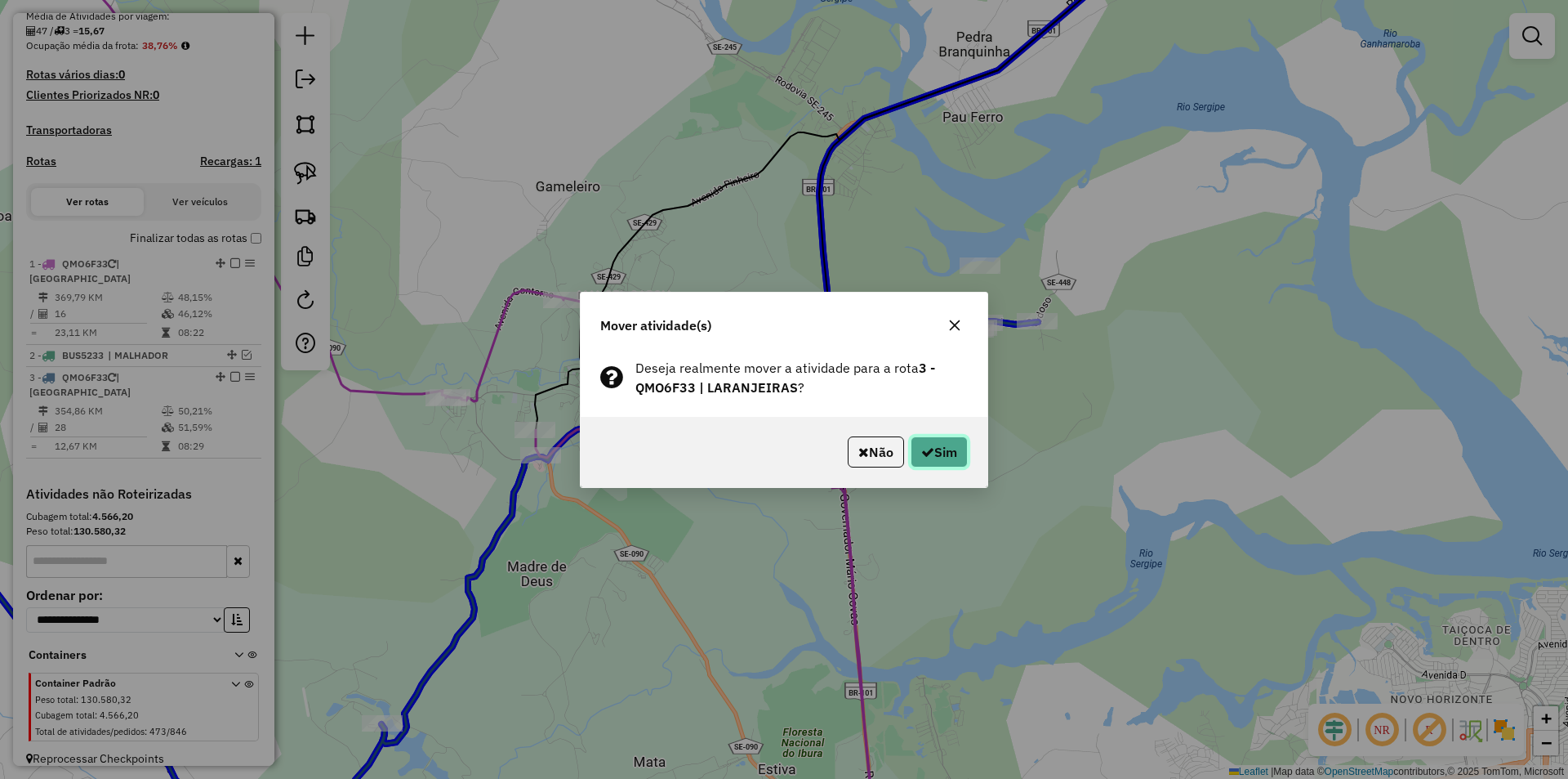
click at [921, 455] on icon "button" at bounding box center [927, 451] width 13 height 13
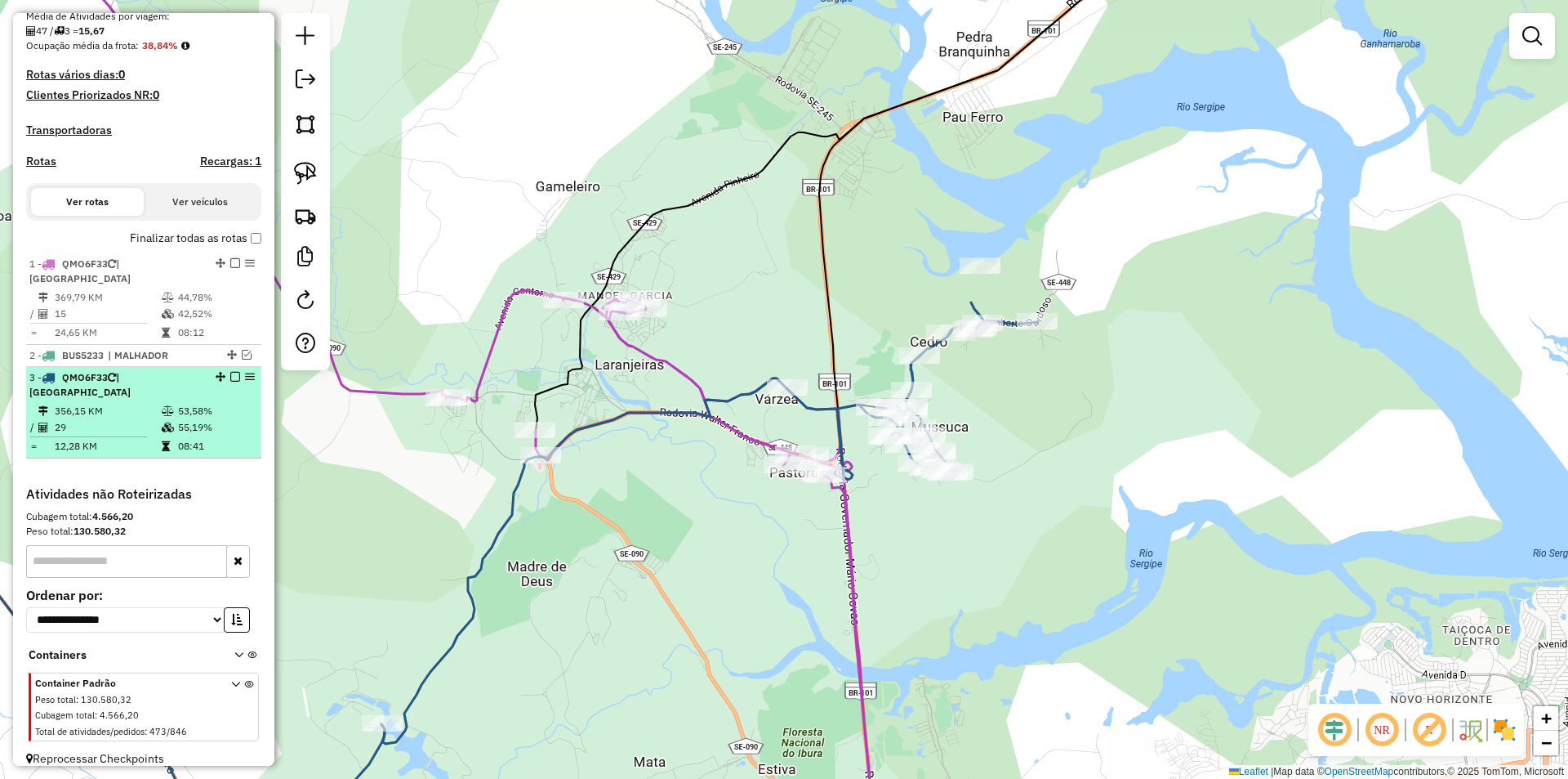
click at [150, 403] on td "356,15 KM" at bounding box center [107, 411] width 107 height 16
select select "**********"
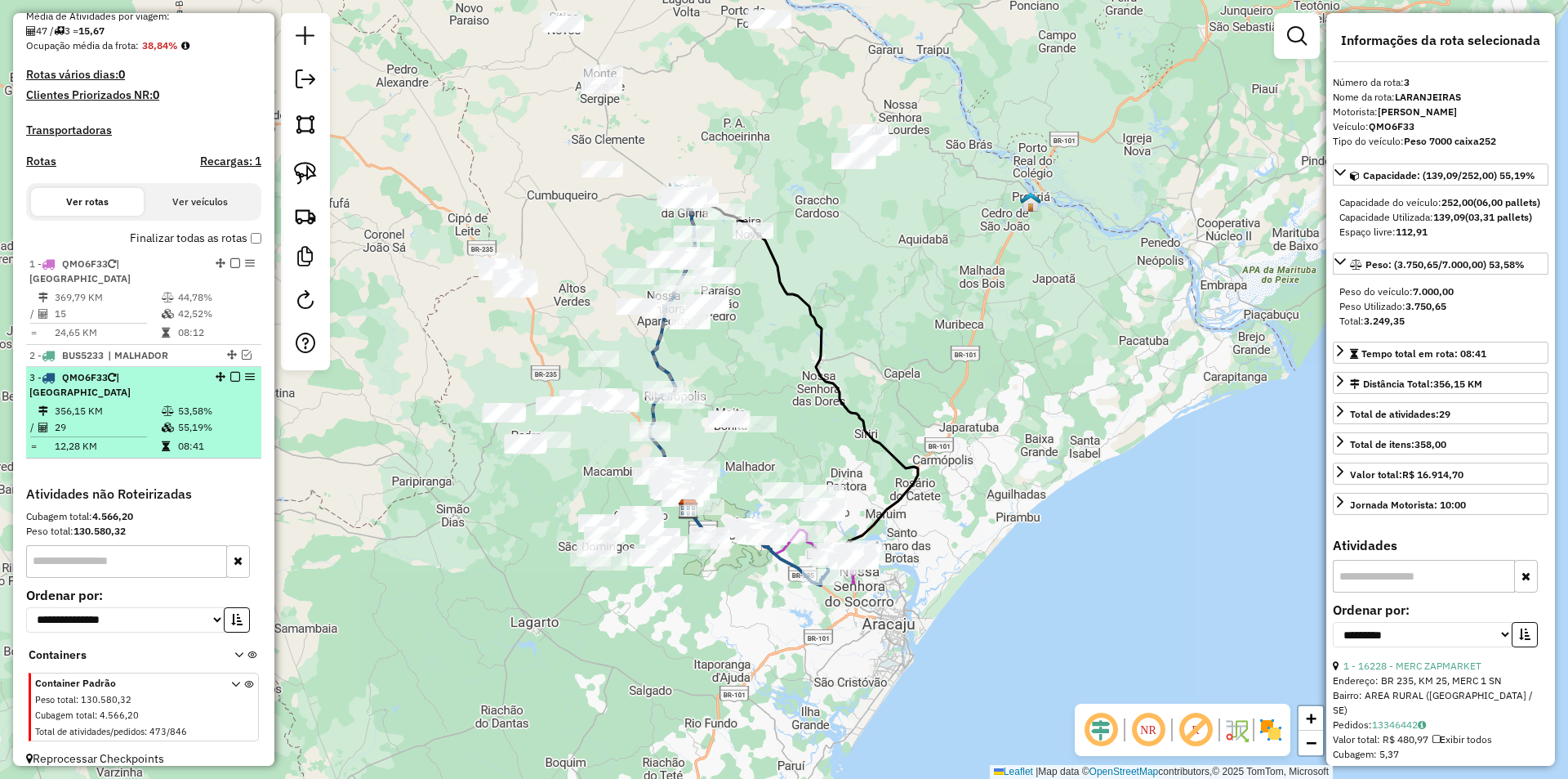
click at [232, 375] on em at bounding box center [234, 376] width 10 height 10
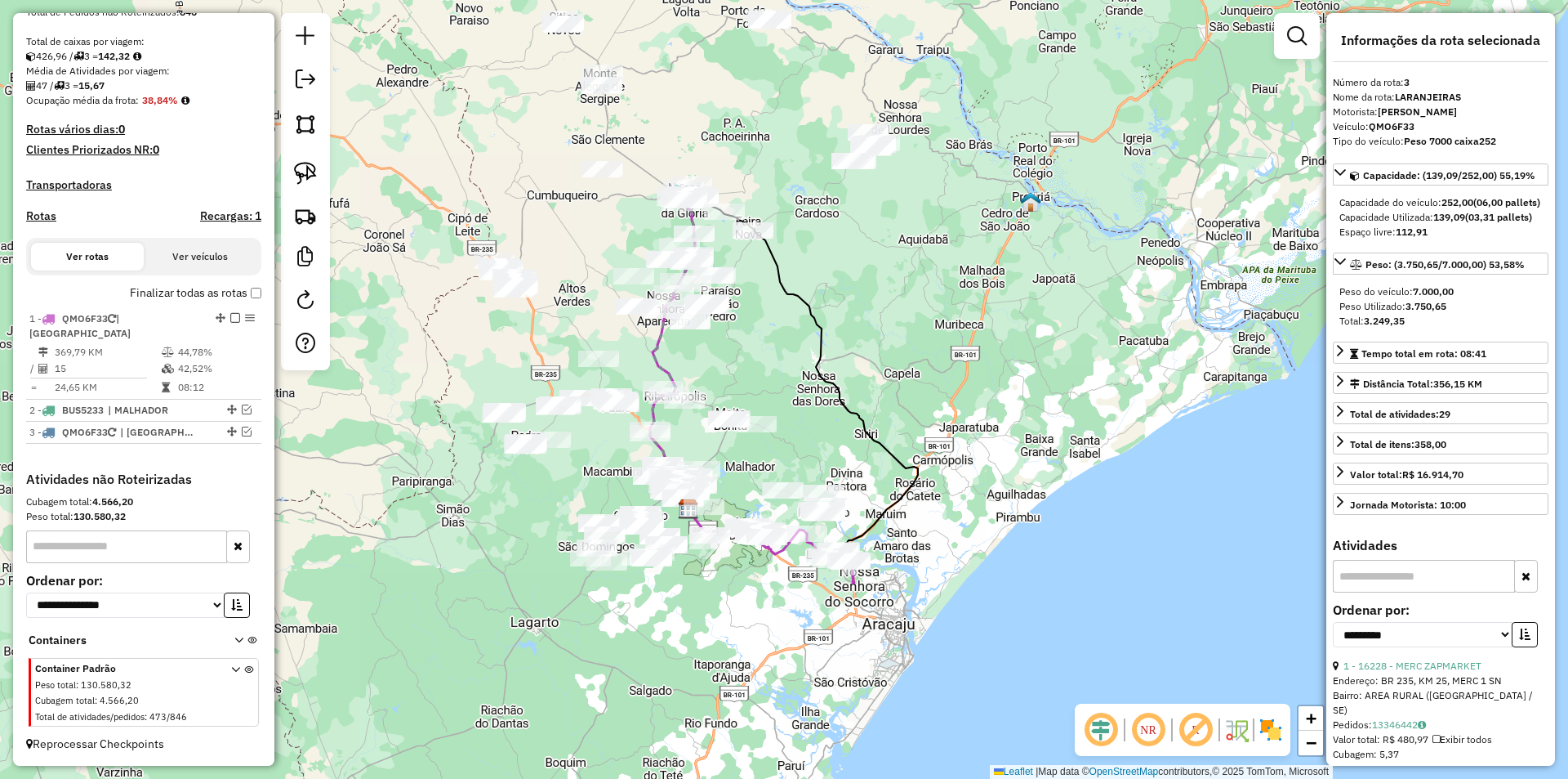
scroll to position [322, 0]
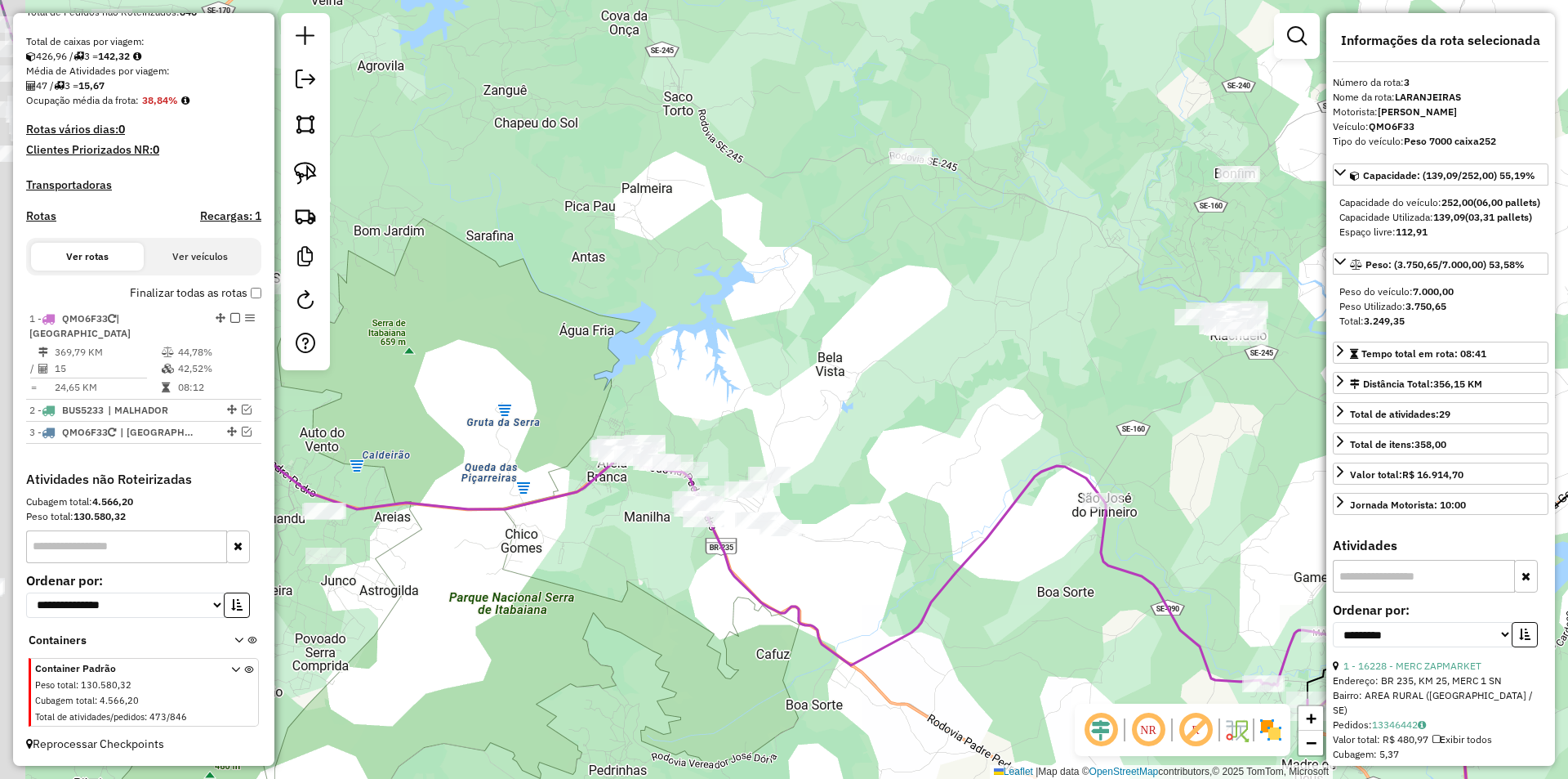
drag, startPoint x: 467, startPoint y: 352, endPoint x: 771, endPoint y: 249, distance: 321.0
click at [771, 249] on div "Janela de atendimento Grade de atendimento Capacidade Transportadoras Veículos …" at bounding box center [784, 389] width 1568 height 779
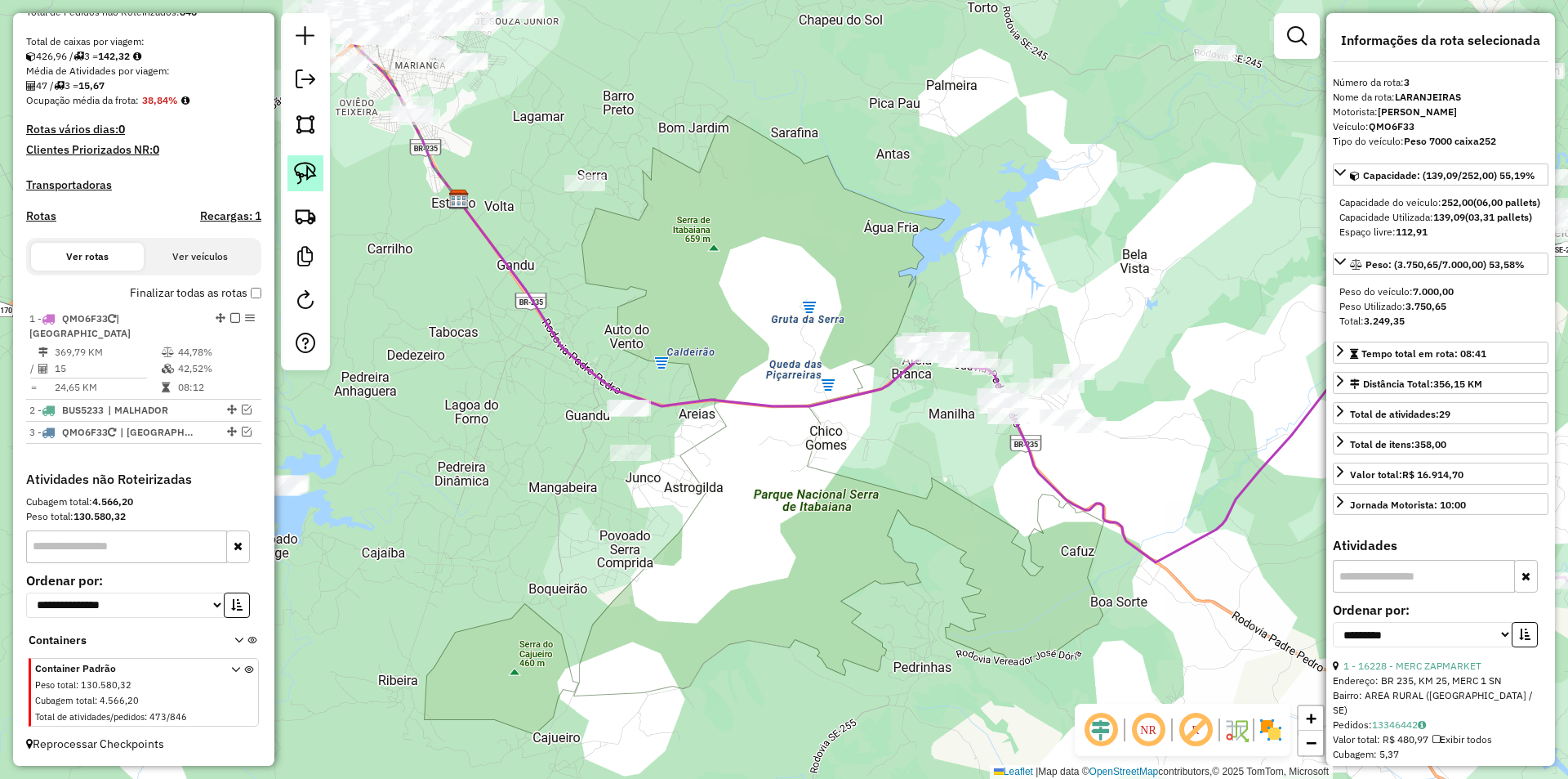
click at [318, 180] on link at bounding box center [306, 174] width 36 height 36
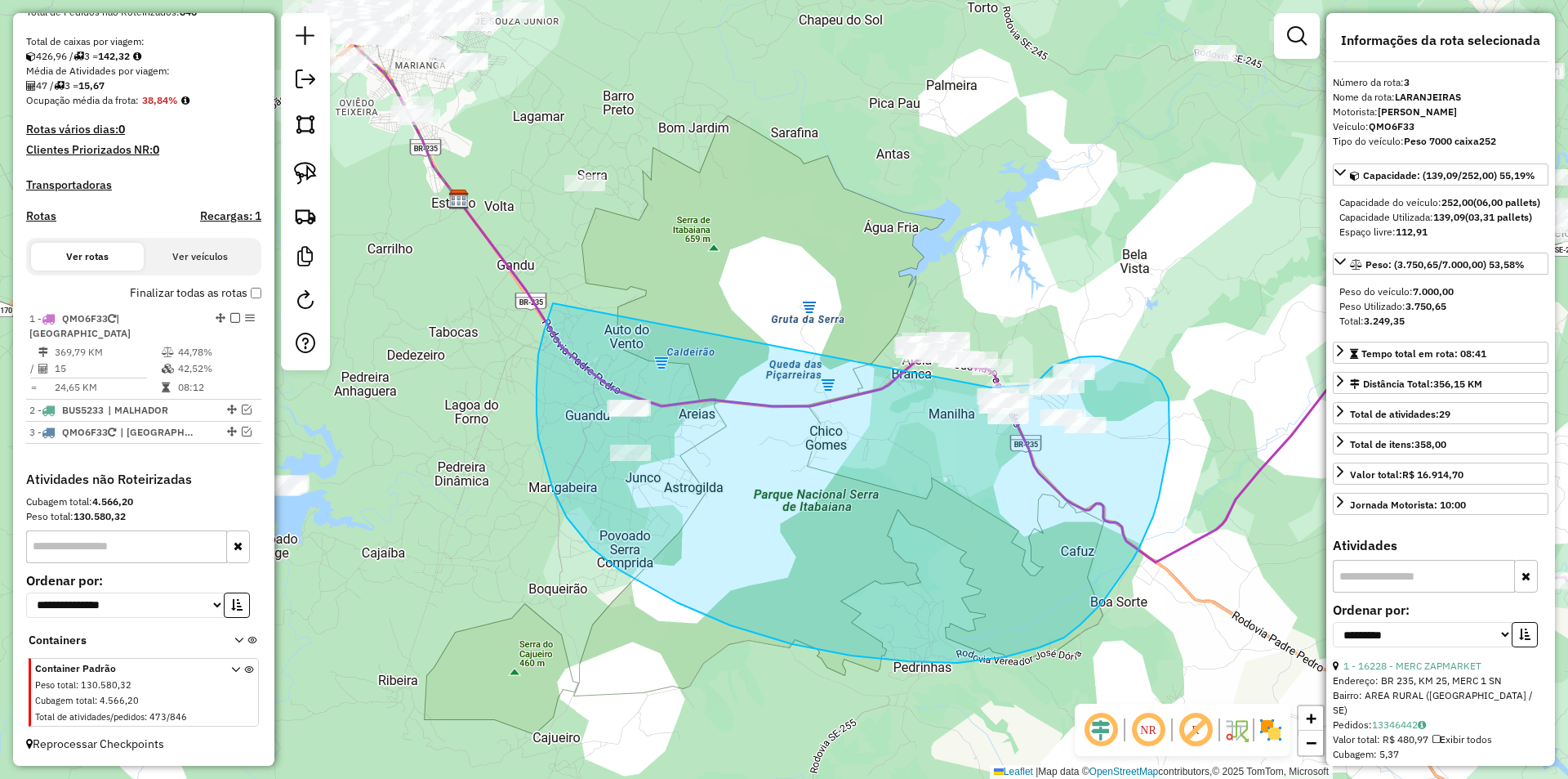
drag, startPoint x: 537, startPoint y: 412, endPoint x: 991, endPoint y: 387, distance: 454.7
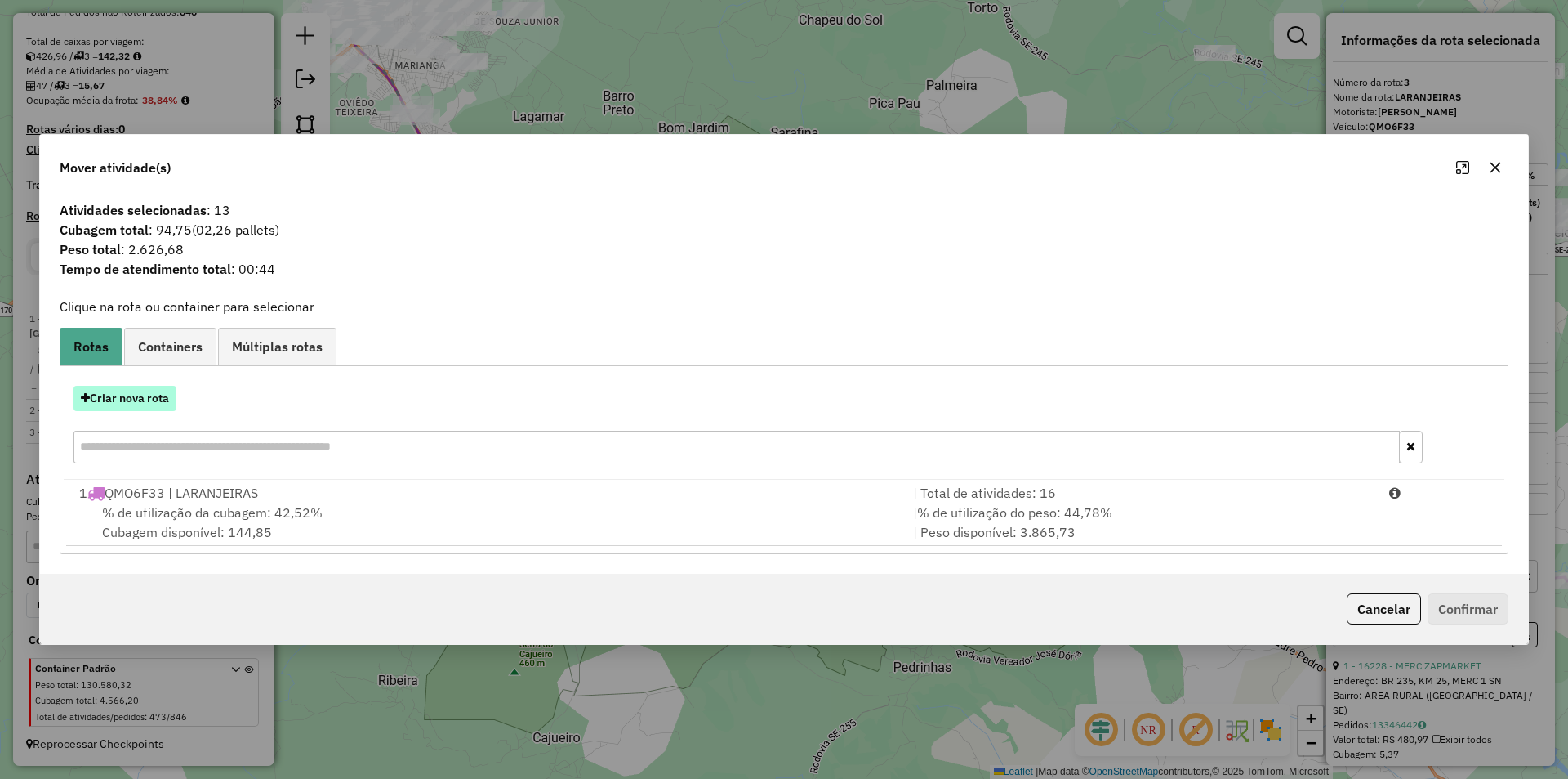
click at [143, 390] on button "Criar nova rota" at bounding box center [124, 398] width 103 height 25
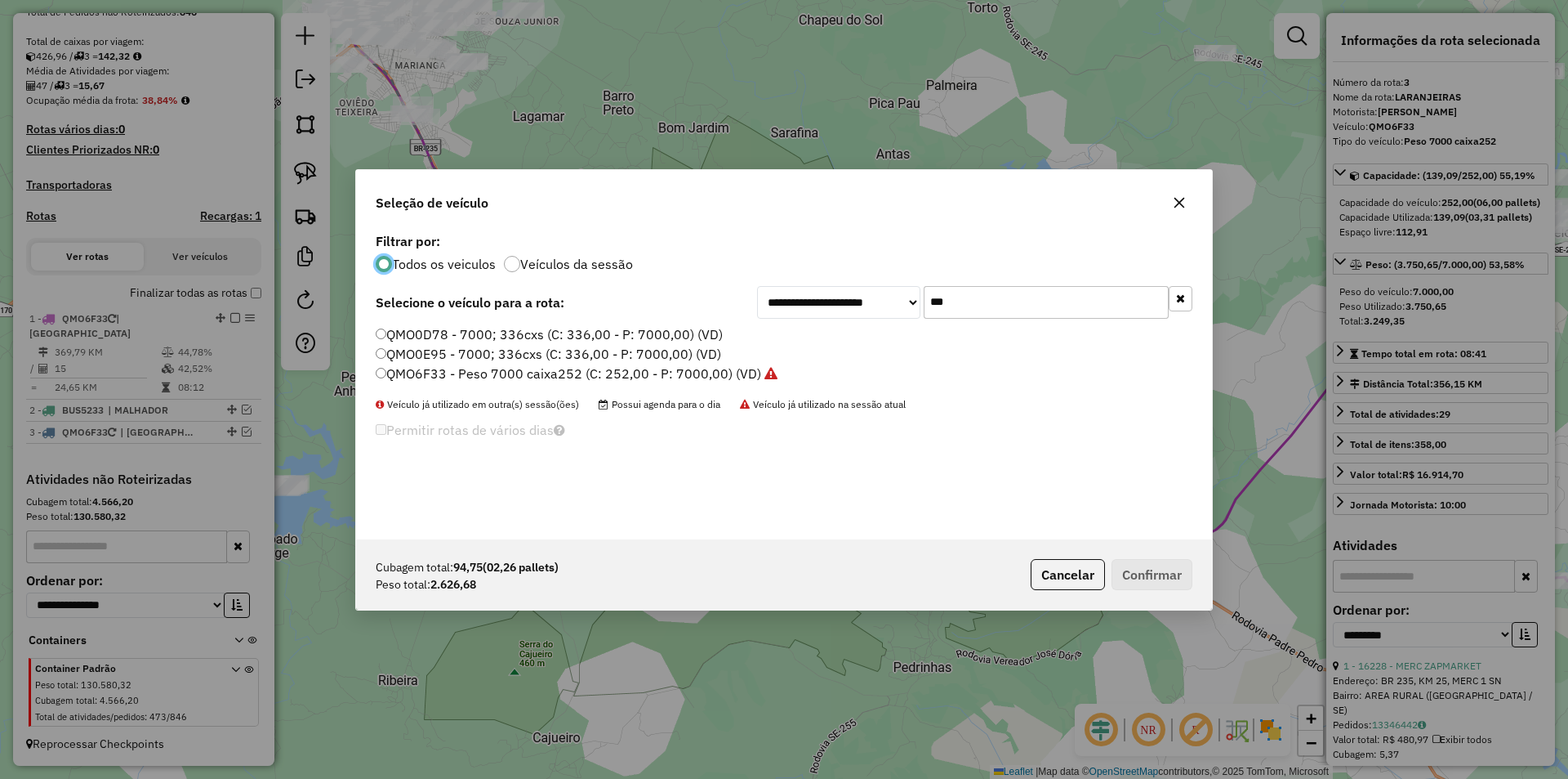
scroll to position [9, 5]
drag, startPoint x: 987, startPoint y: 286, endPoint x: 972, endPoint y: 299, distance: 19.8
click at [987, 286] on input "***" at bounding box center [1046, 303] width 245 height 33
click at [972, 299] on input "***" at bounding box center [1046, 303] width 245 height 33
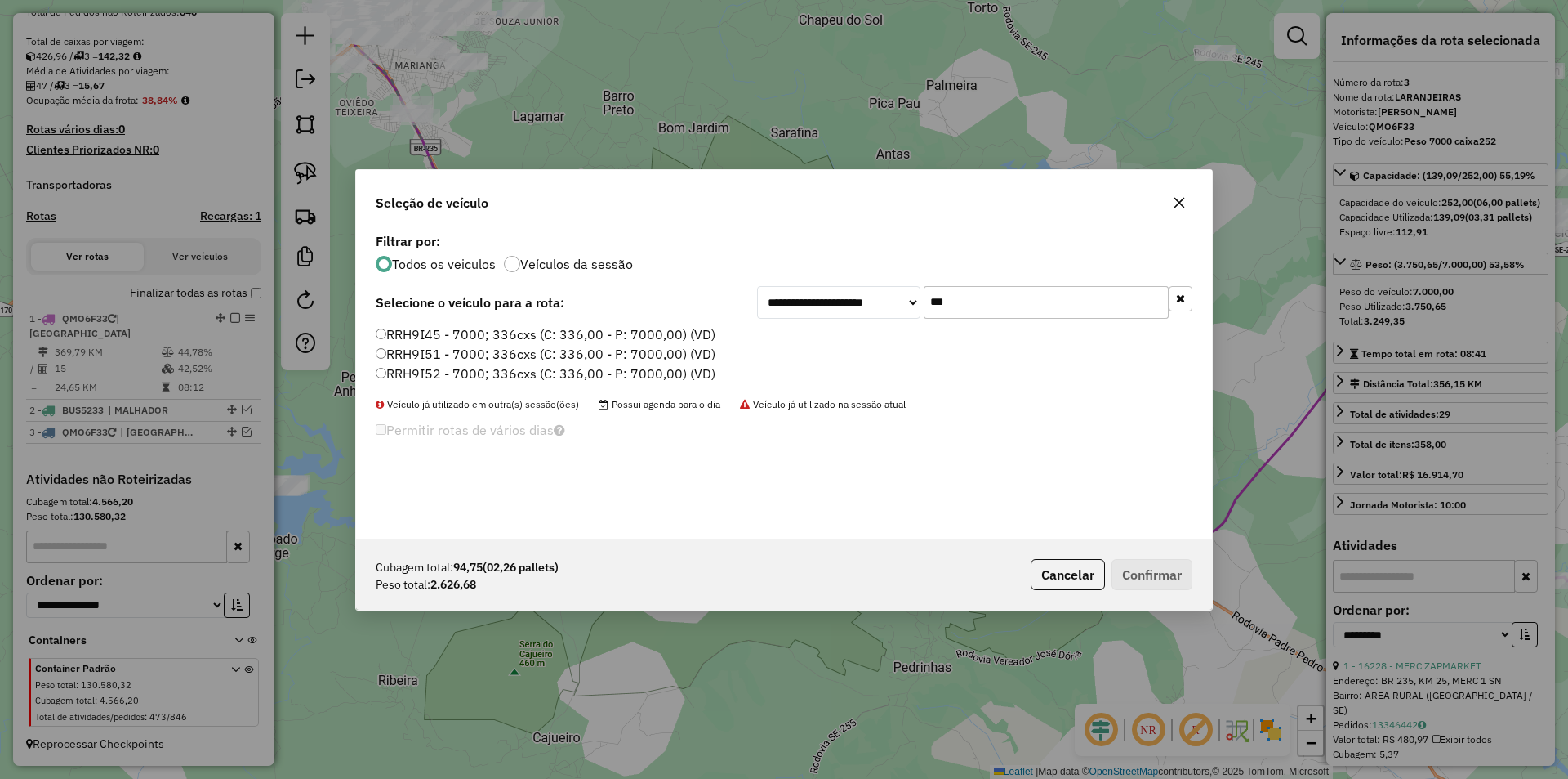
type input "***"
click at [520, 378] on label "RRH9I52 - 7000; 336cxs (C: 336,00 - P: 7000,00) (VD)" at bounding box center [545, 373] width 340 height 20
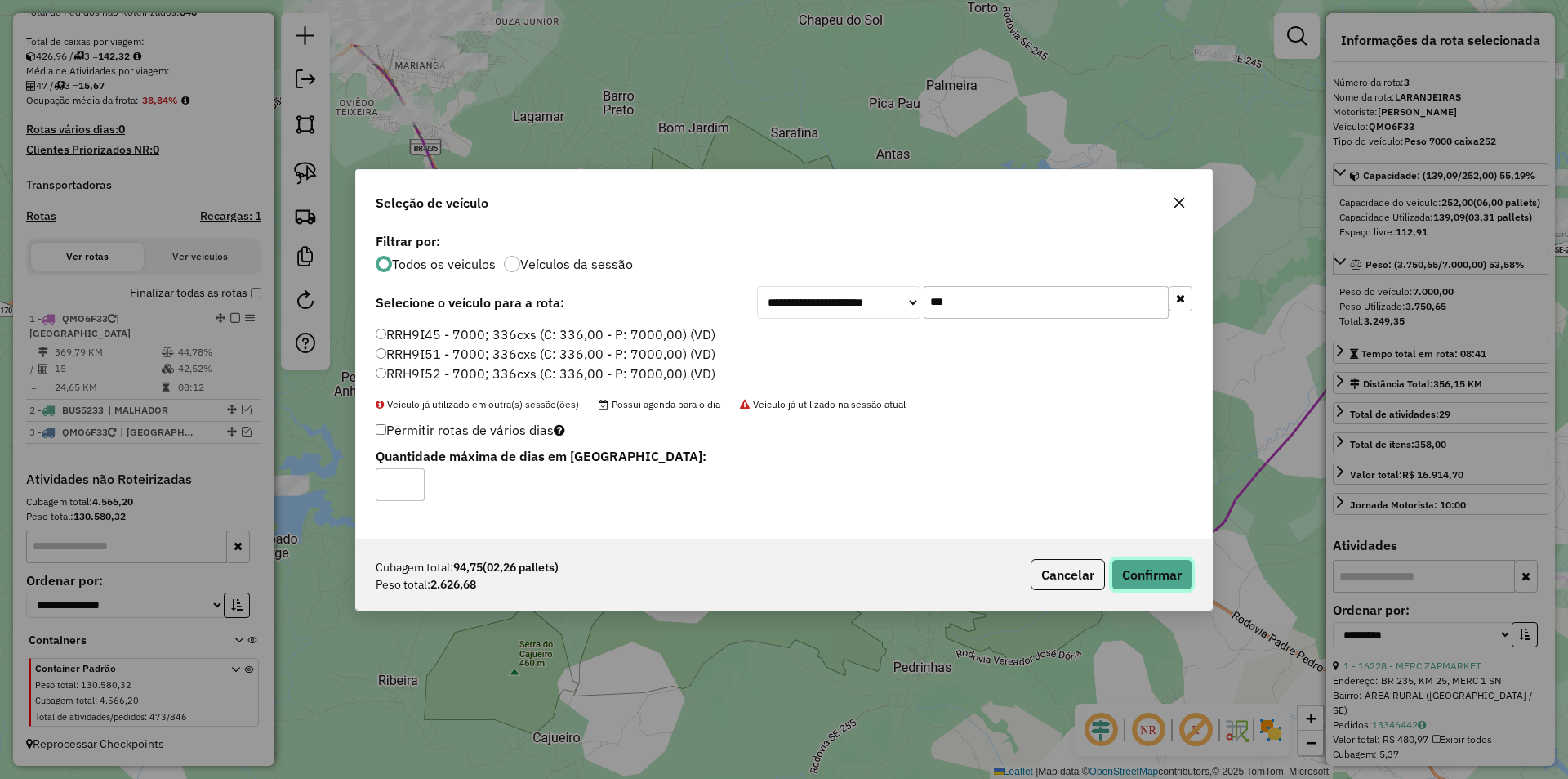
click at [1187, 573] on button "Confirmar" at bounding box center [1152, 574] width 81 height 31
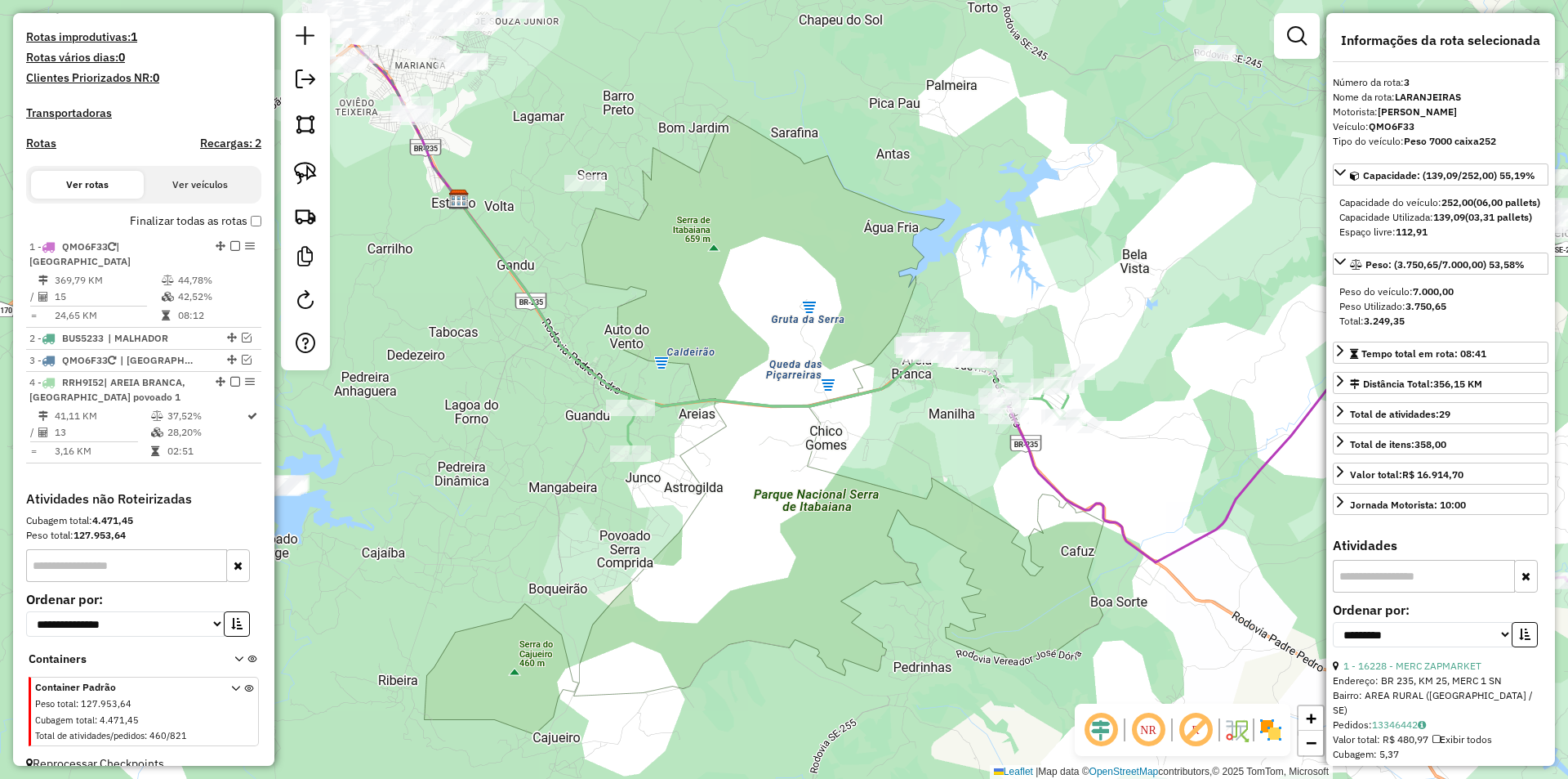
scroll to position [435, 0]
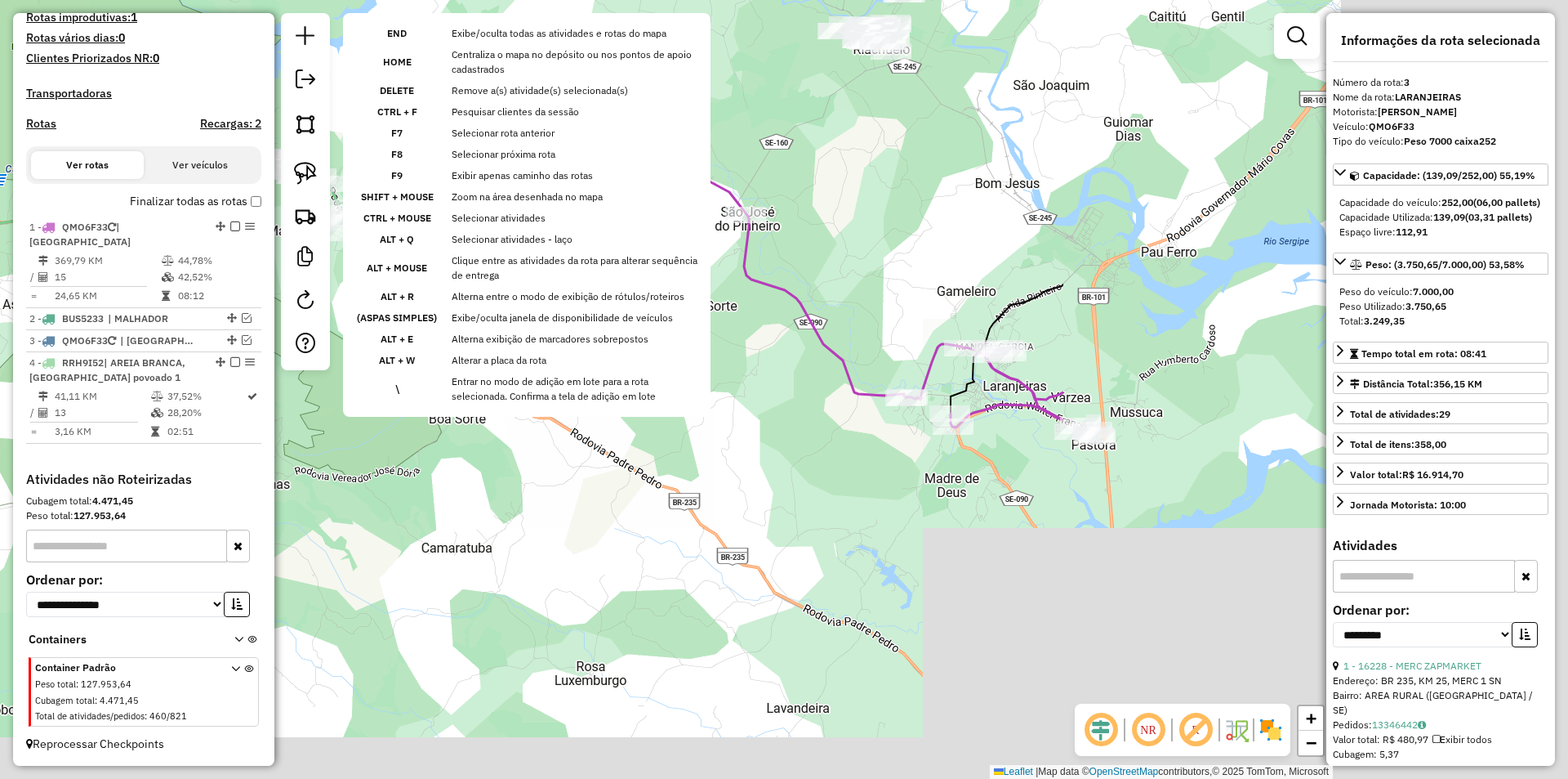
drag, startPoint x: 956, startPoint y: 538, endPoint x: 447, endPoint y: 382, distance: 532.4
click at [275, 368] on div "Janela de atendimento Grade de atendimento Capacidade Transportadoras Veículos …" at bounding box center [784, 389] width 1568 height 779
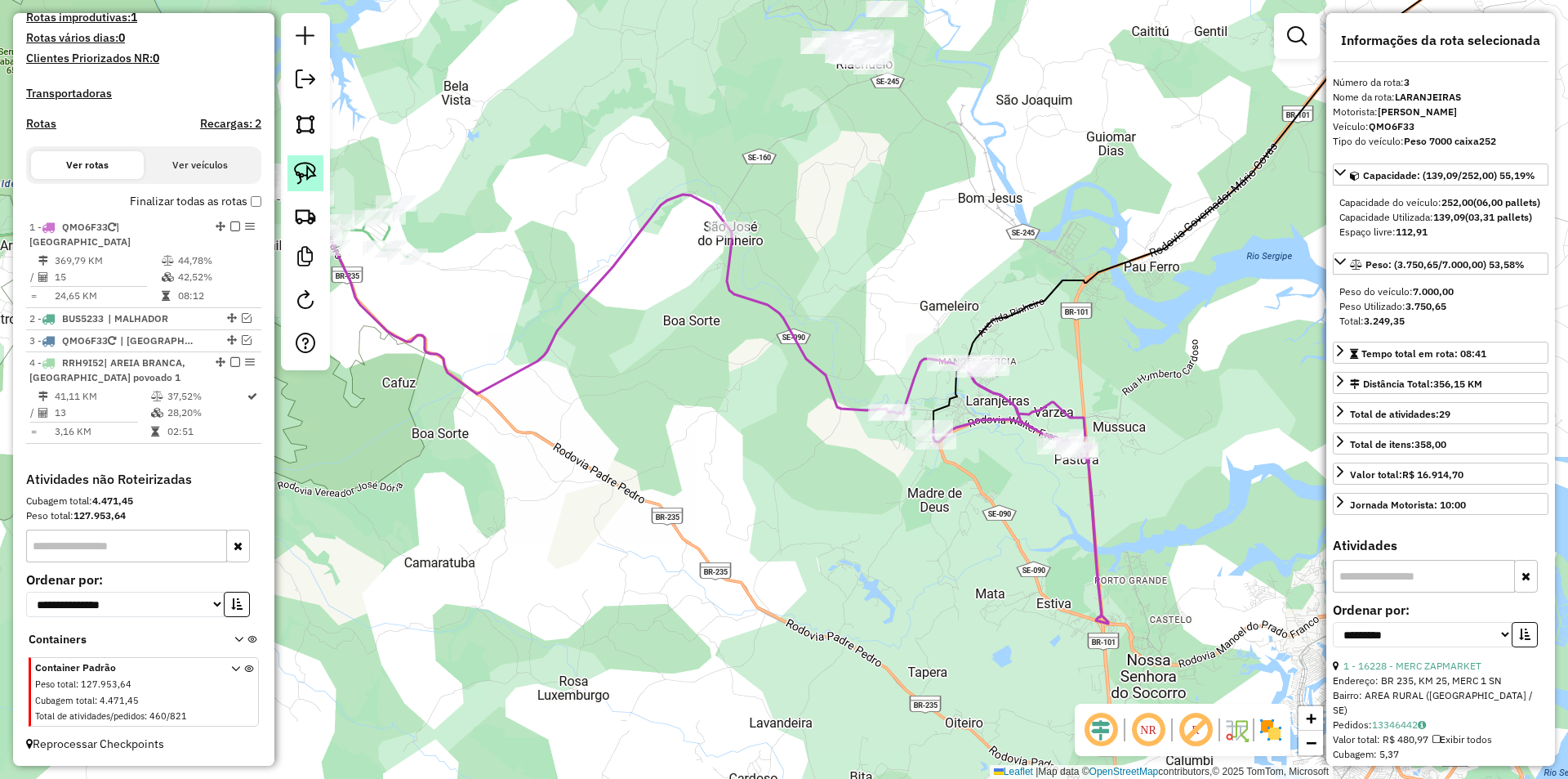
click at [309, 175] on img at bounding box center [305, 173] width 22 height 22
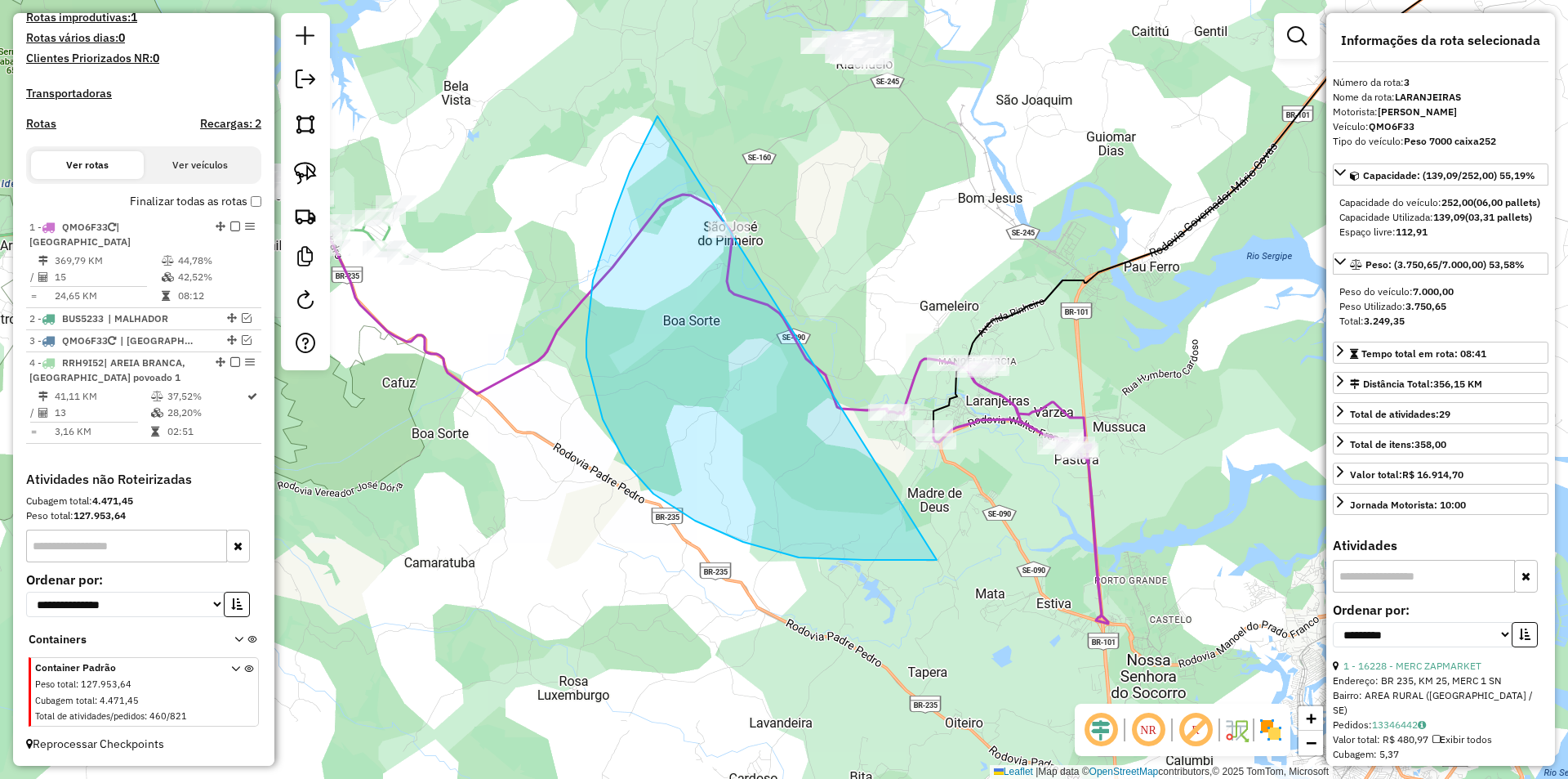
drag, startPoint x: 658, startPoint y: 116, endPoint x: 1236, endPoint y: 431, distance: 658.3
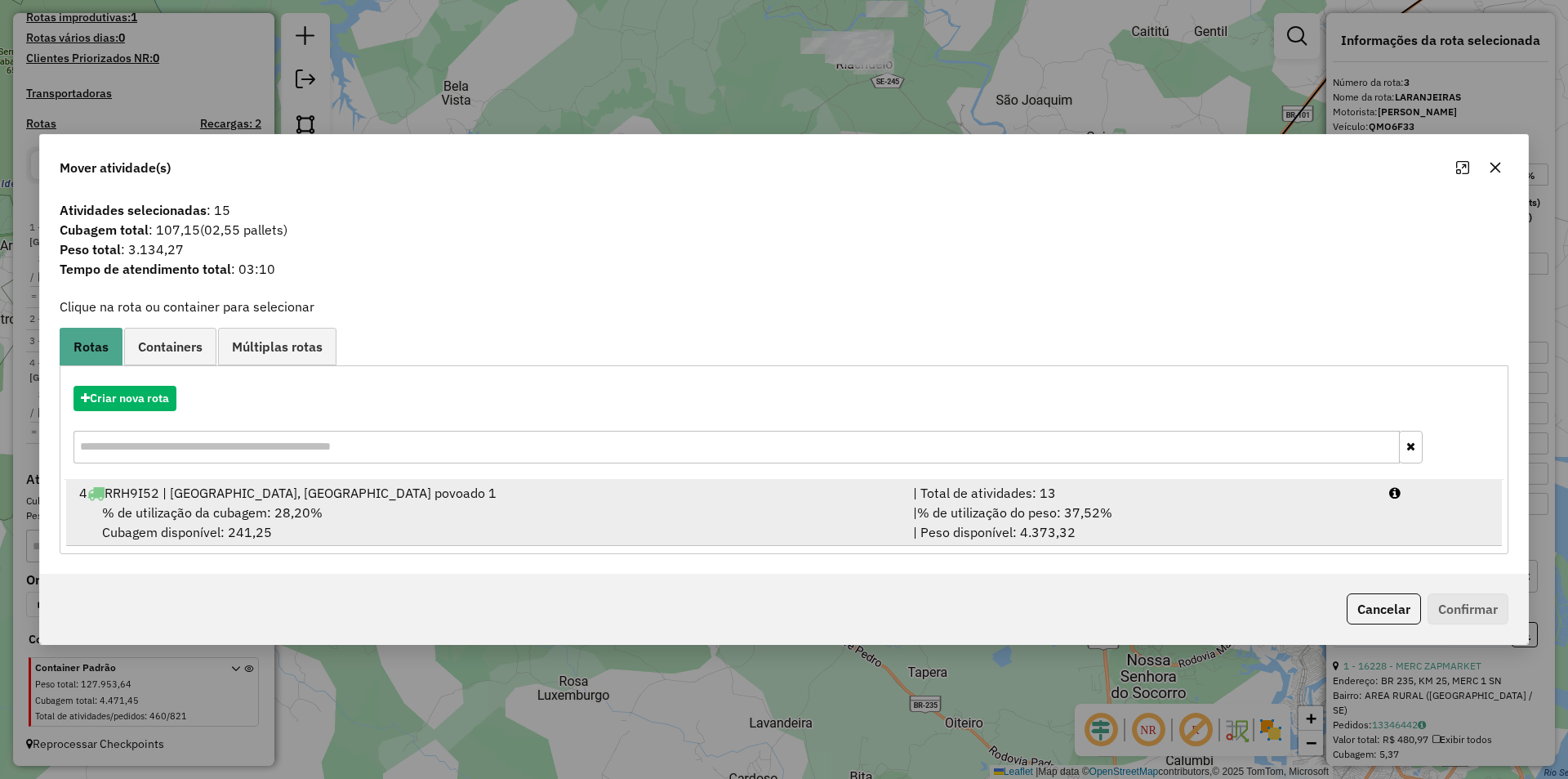
click at [1315, 514] on div "| % de utilização do peso: 37,52% | Peso disponível: 4.373,32" at bounding box center [1141, 521] width 476 height 39
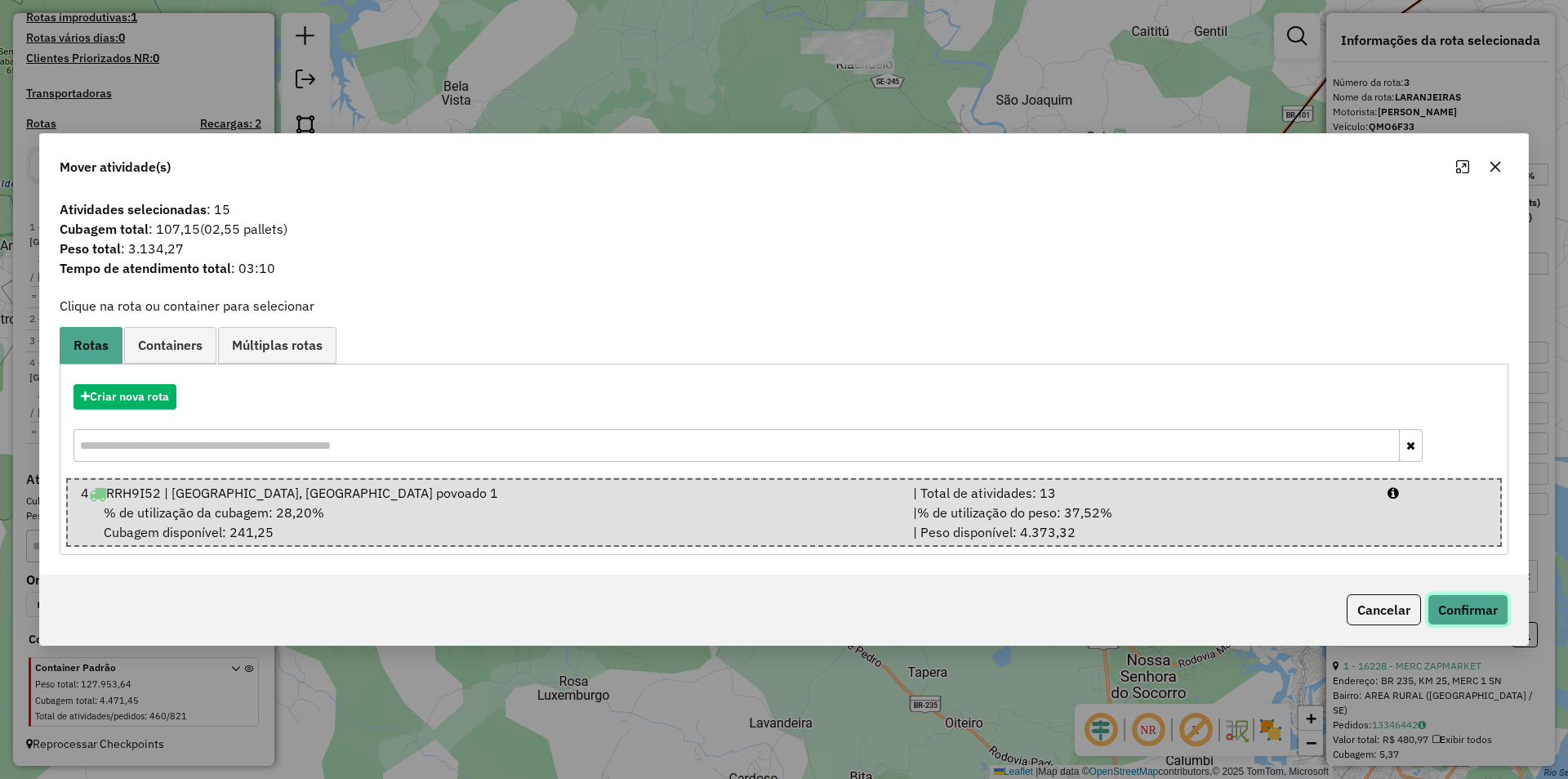
click at [1433, 601] on button "Confirmar" at bounding box center [1469, 610] width 81 height 31
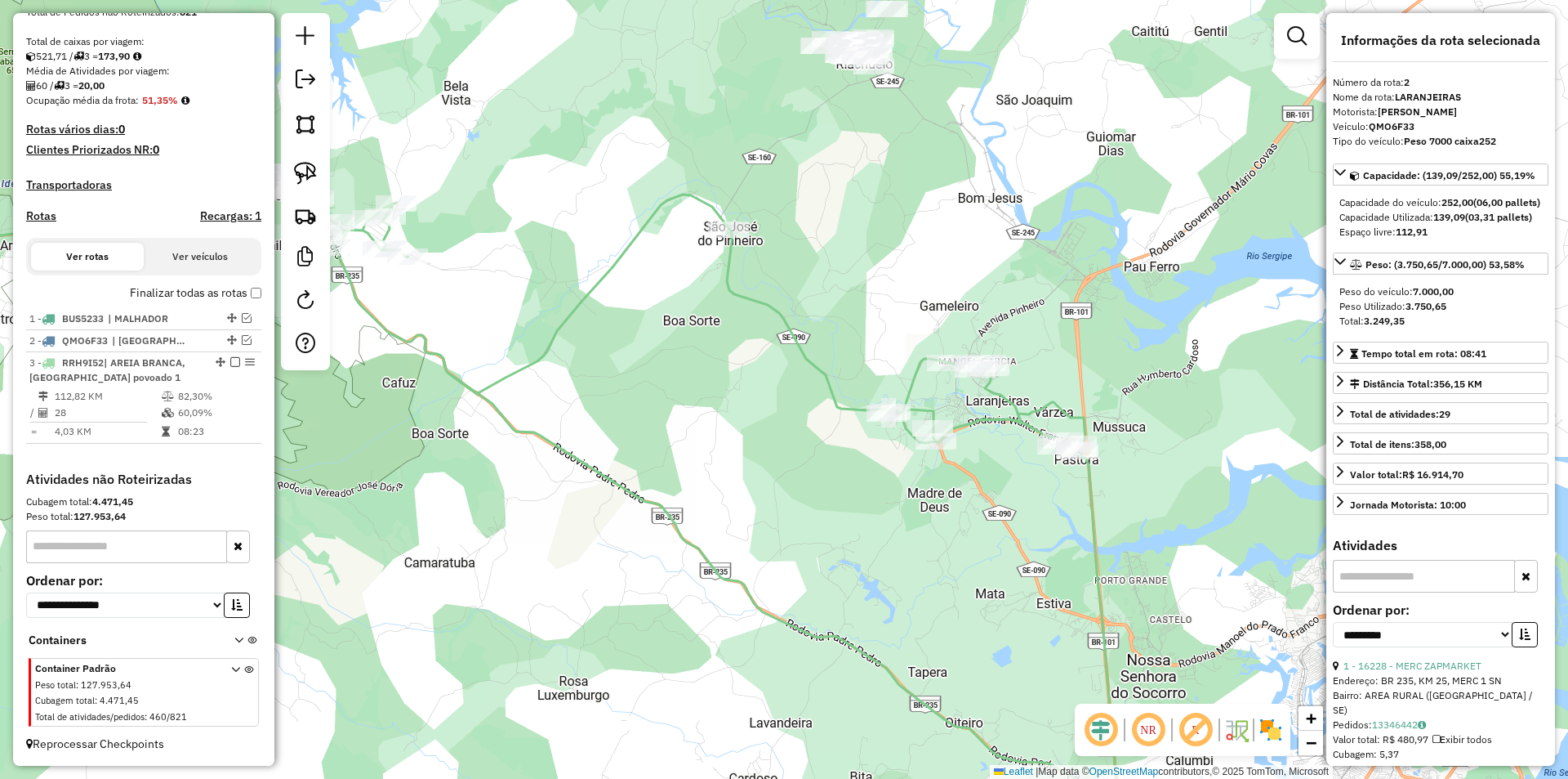
scroll to position [337, 0]
click at [245, 339] on em at bounding box center [246, 339] width 10 height 10
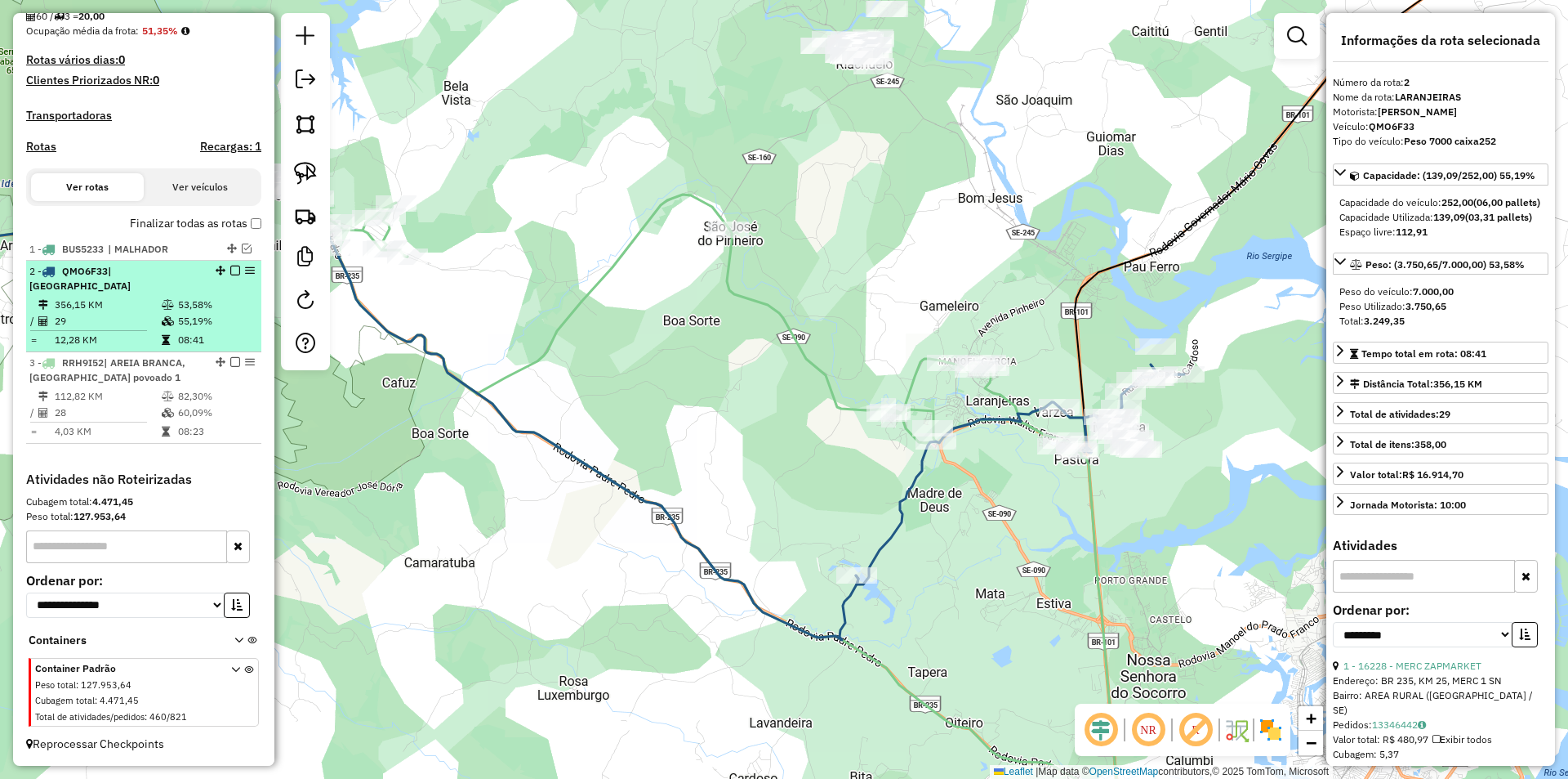
click at [203, 327] on td "55,19%" at bounding box center [216, 321] width 78 height 16
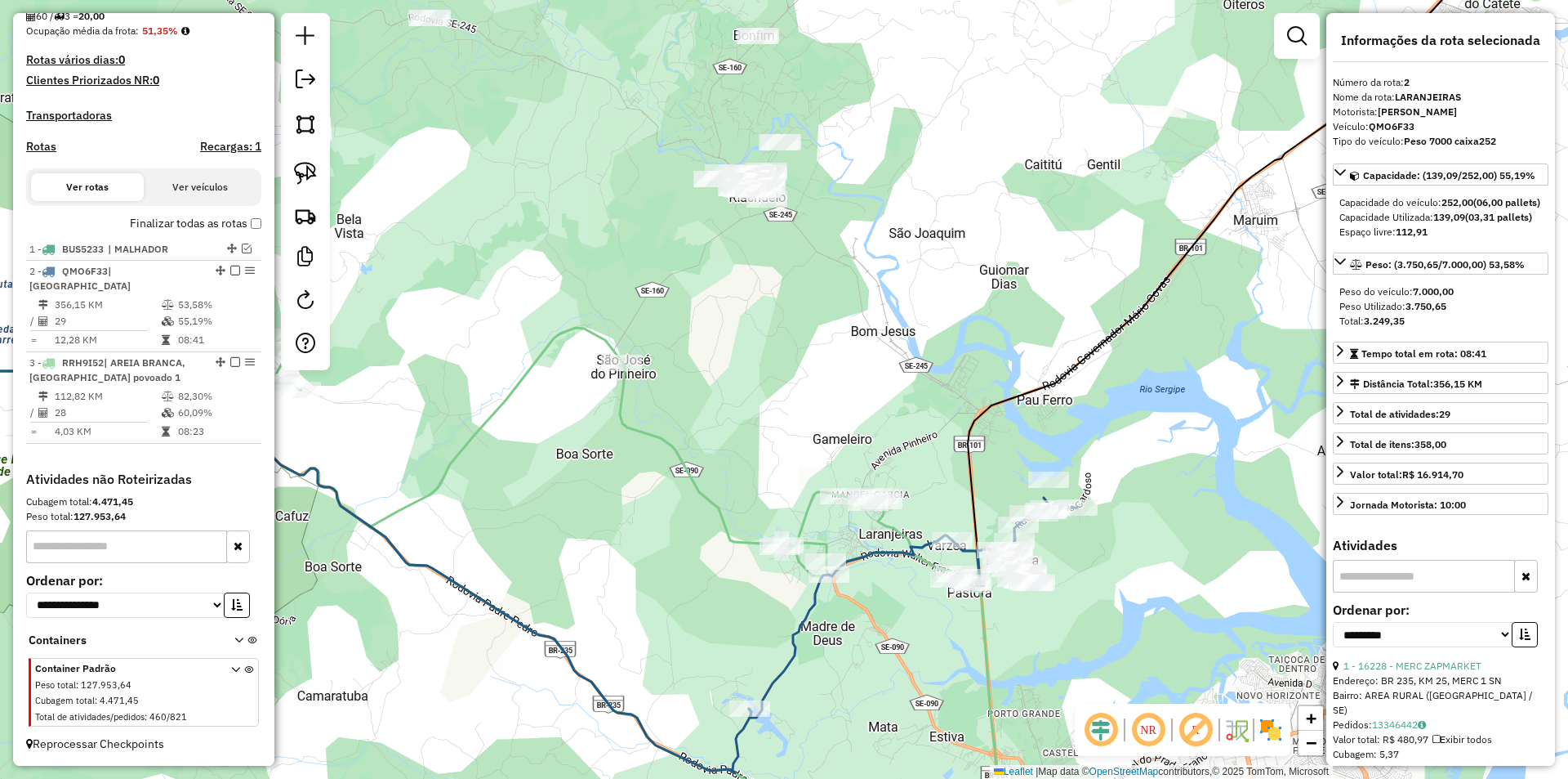
drag, startPoint x: 746, startPoint y: 557, endPoint x: 716, endPoint y: 526, distance: 43.1
click at [716, 527] on div "Janela de atendimento Grade de atendimento Capacidade Transportadoras Veículos …" at bounding box center [784, 389] width 1568 height 779
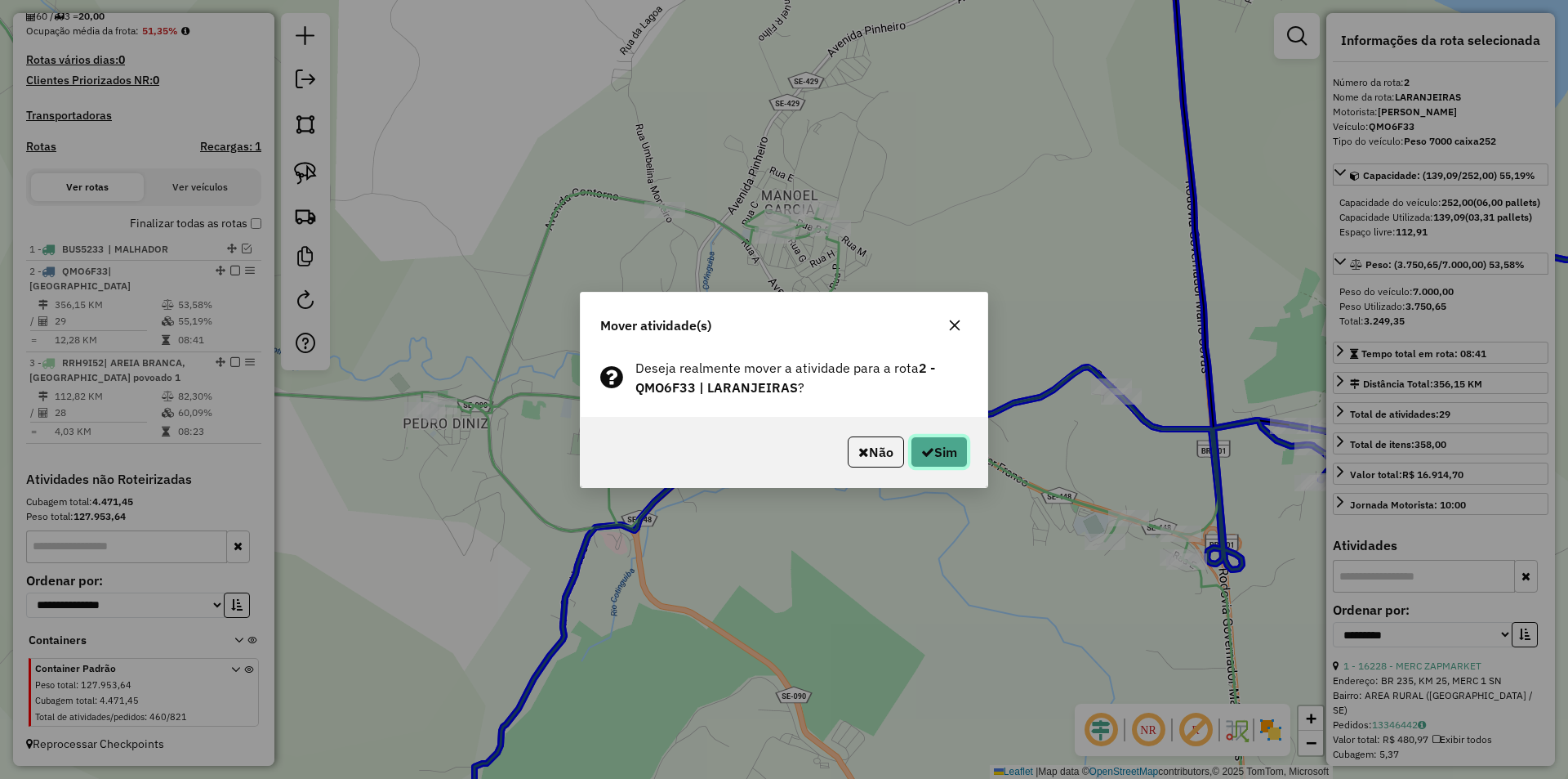
click at [946, 458] on button "Sim" at bounding box center [940, 452] width 57 height 31
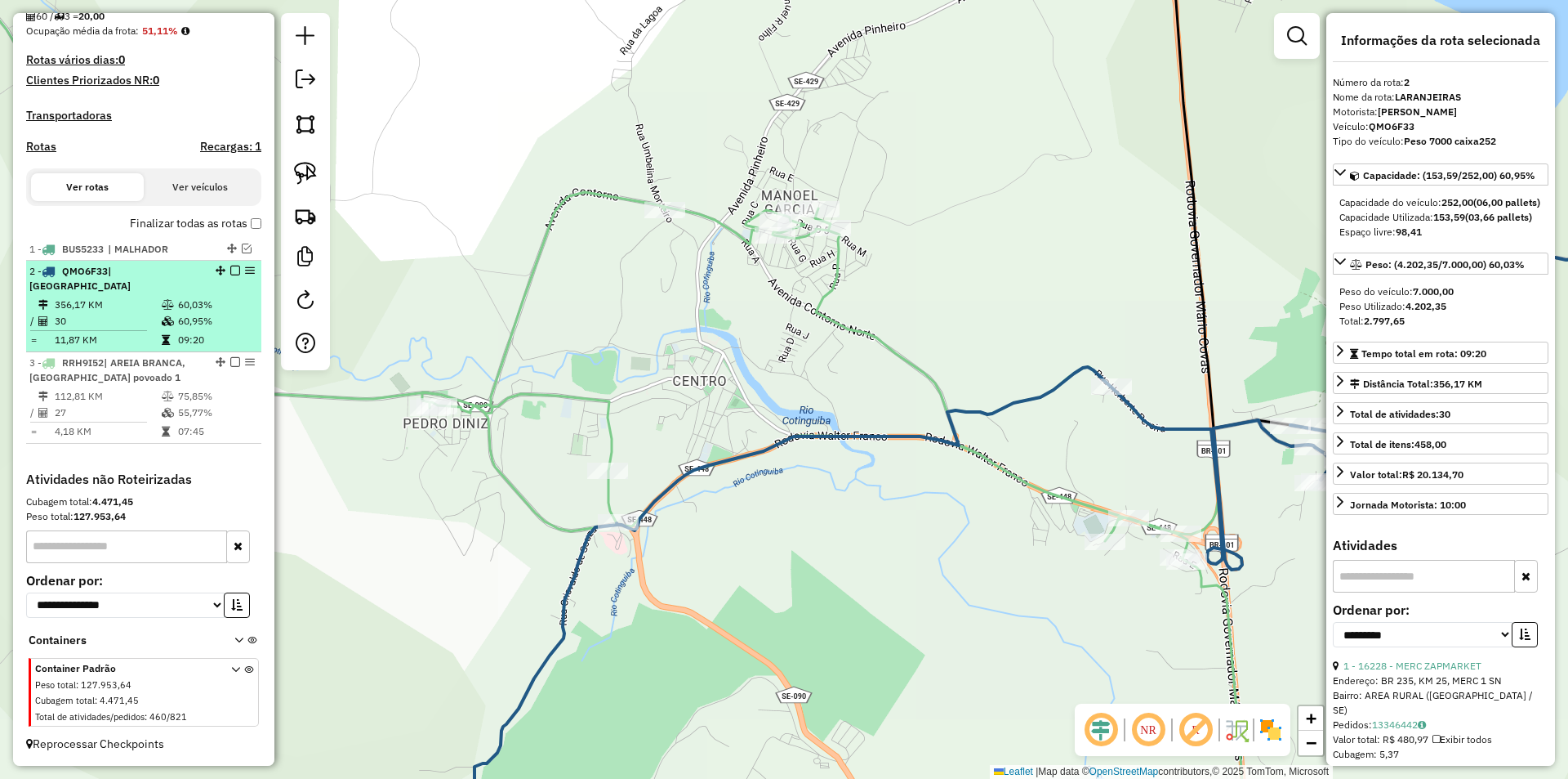
click at [204, 313] on td "60,95%" at bounding box center [216, 321] width 78 height 16
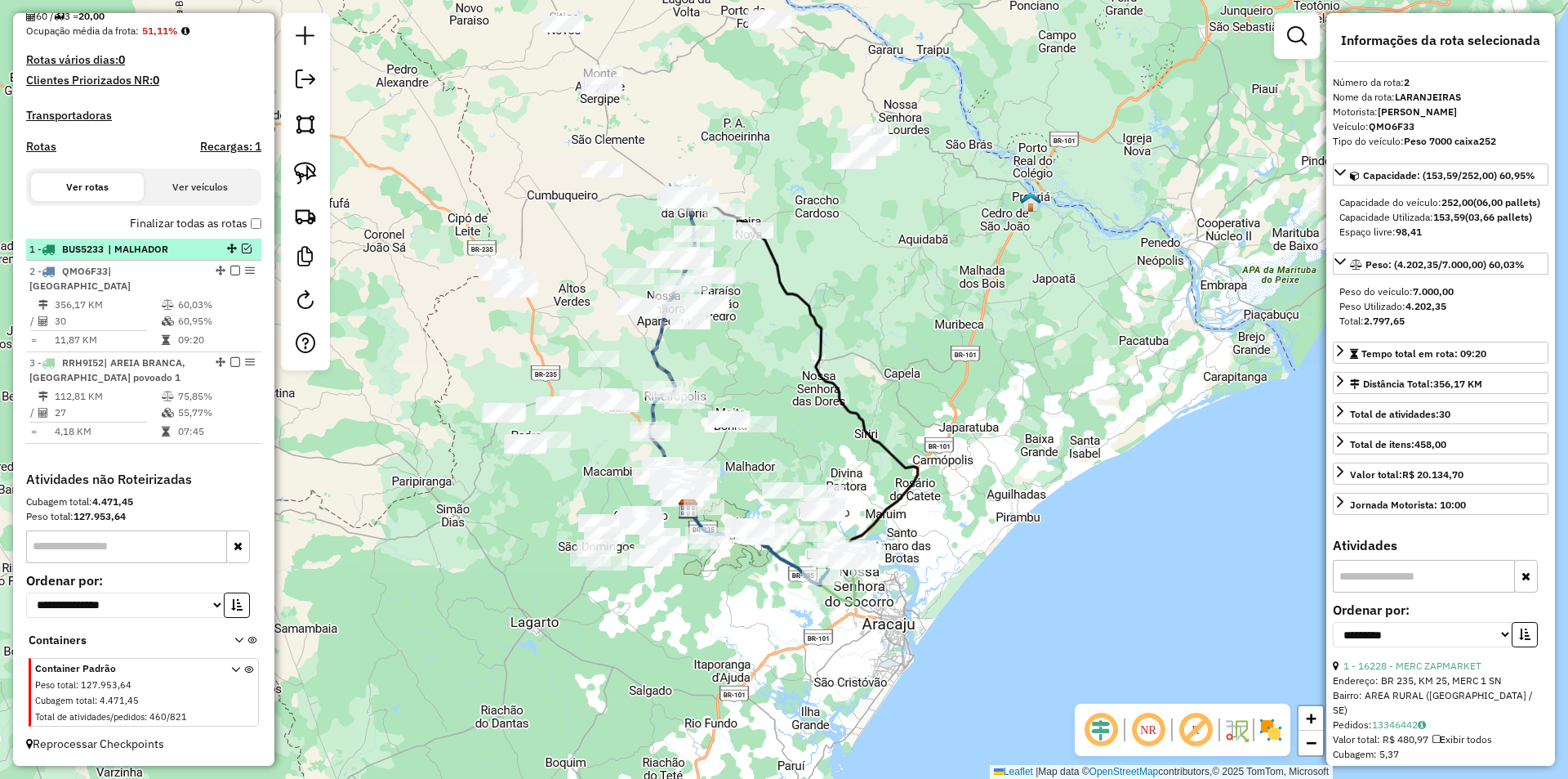
drag, startPoint x: 230, startPoint y: 284, endPoint x: 215, endPoint y: 326, distance: 44.6
click at [231, 275] on em at bounding box center [234, 270] width 10 height 10
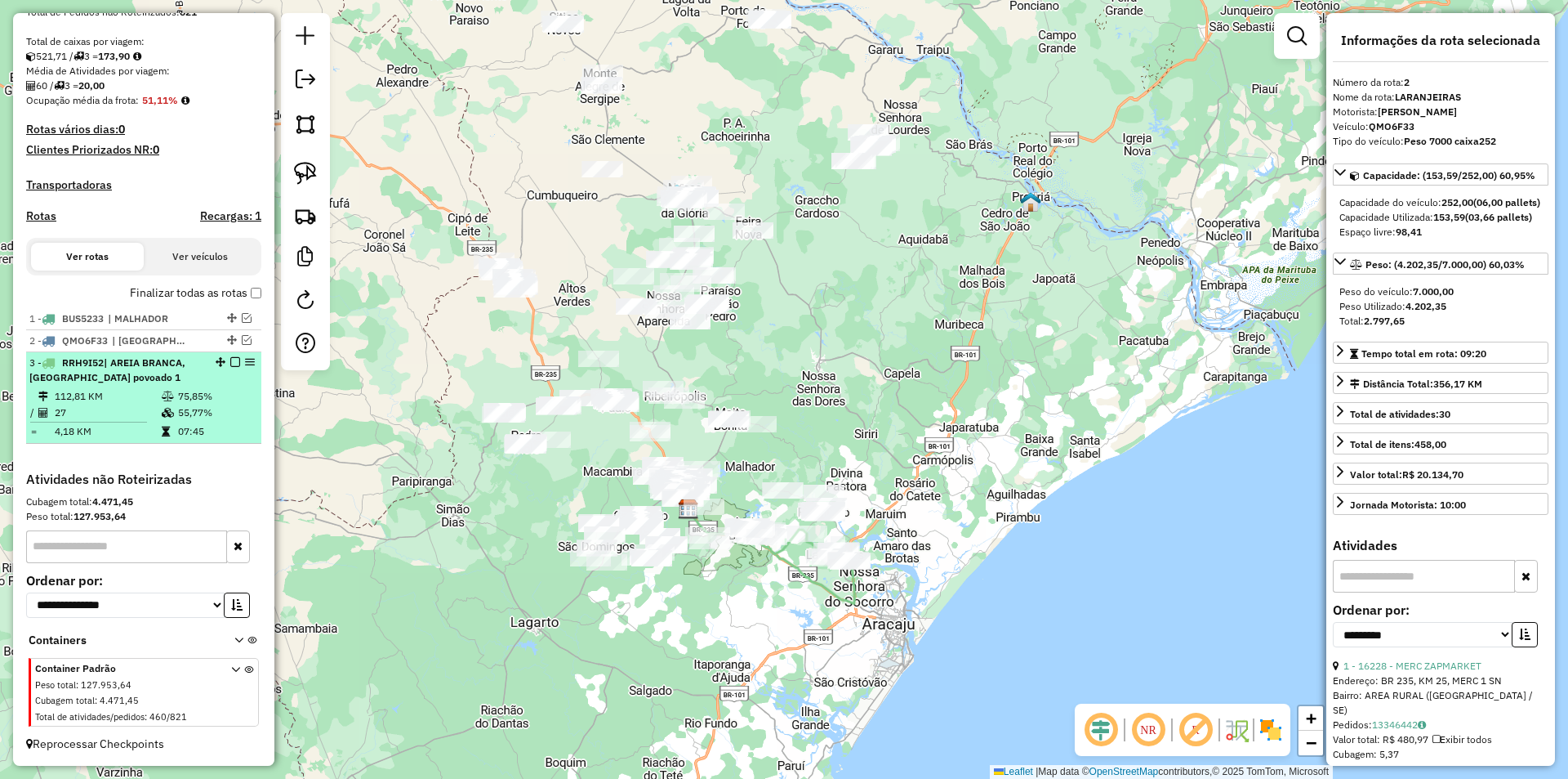
scroll to position [337, 0]
click at [200, 388] on td "75,85%" at bounding box center [216, 396] width 78 height 16
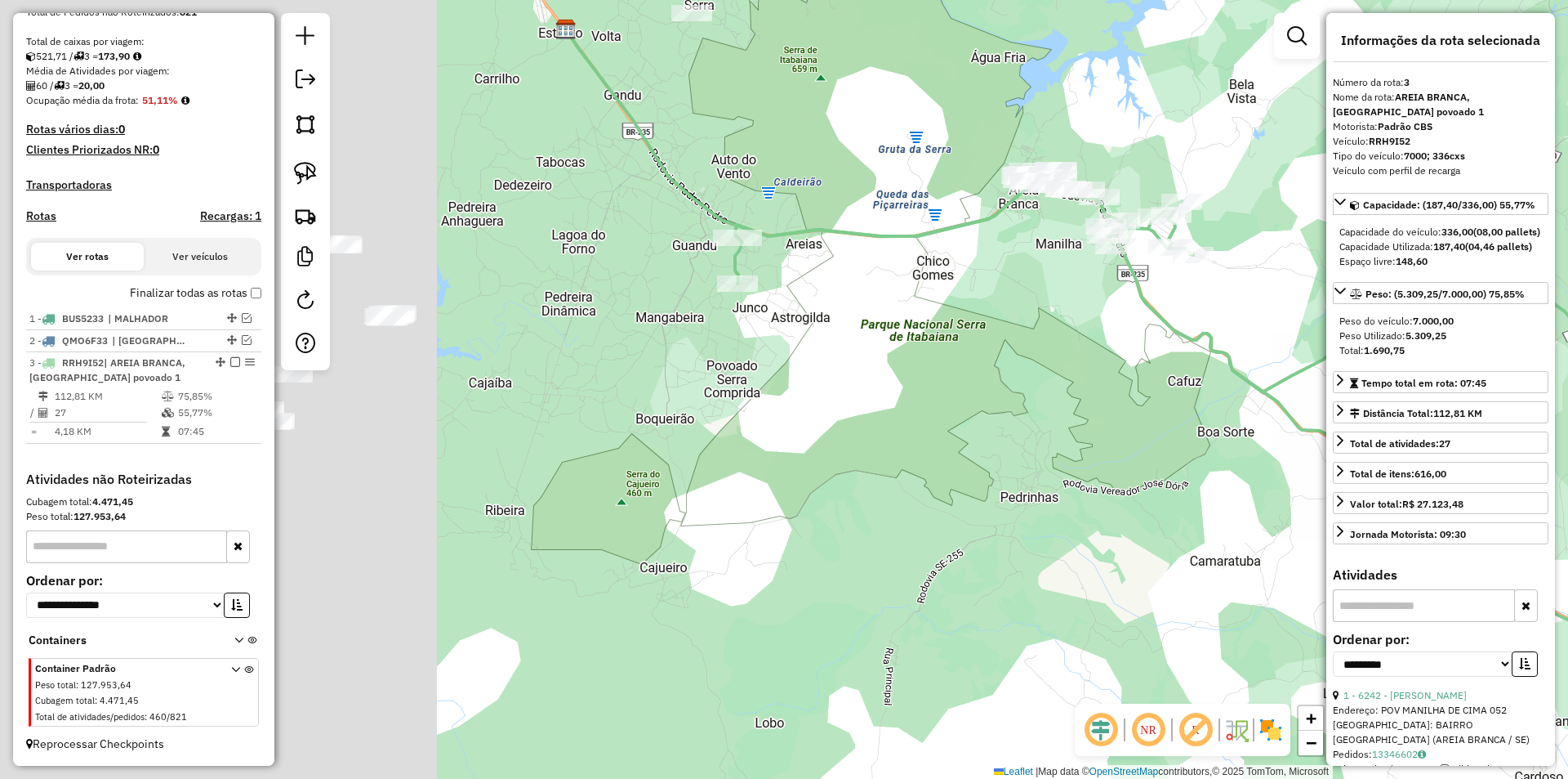
drag, startPoint x: 823, startPoint y: 416, endPoint x: 863, endPoint y: 416, distance: 40.0
click at [863, 416] on div "Janela de atendimento Grade de atendimento Capacidade Transportadoras Veículos …" at bounding box center [784, 389] width 1568 height 779
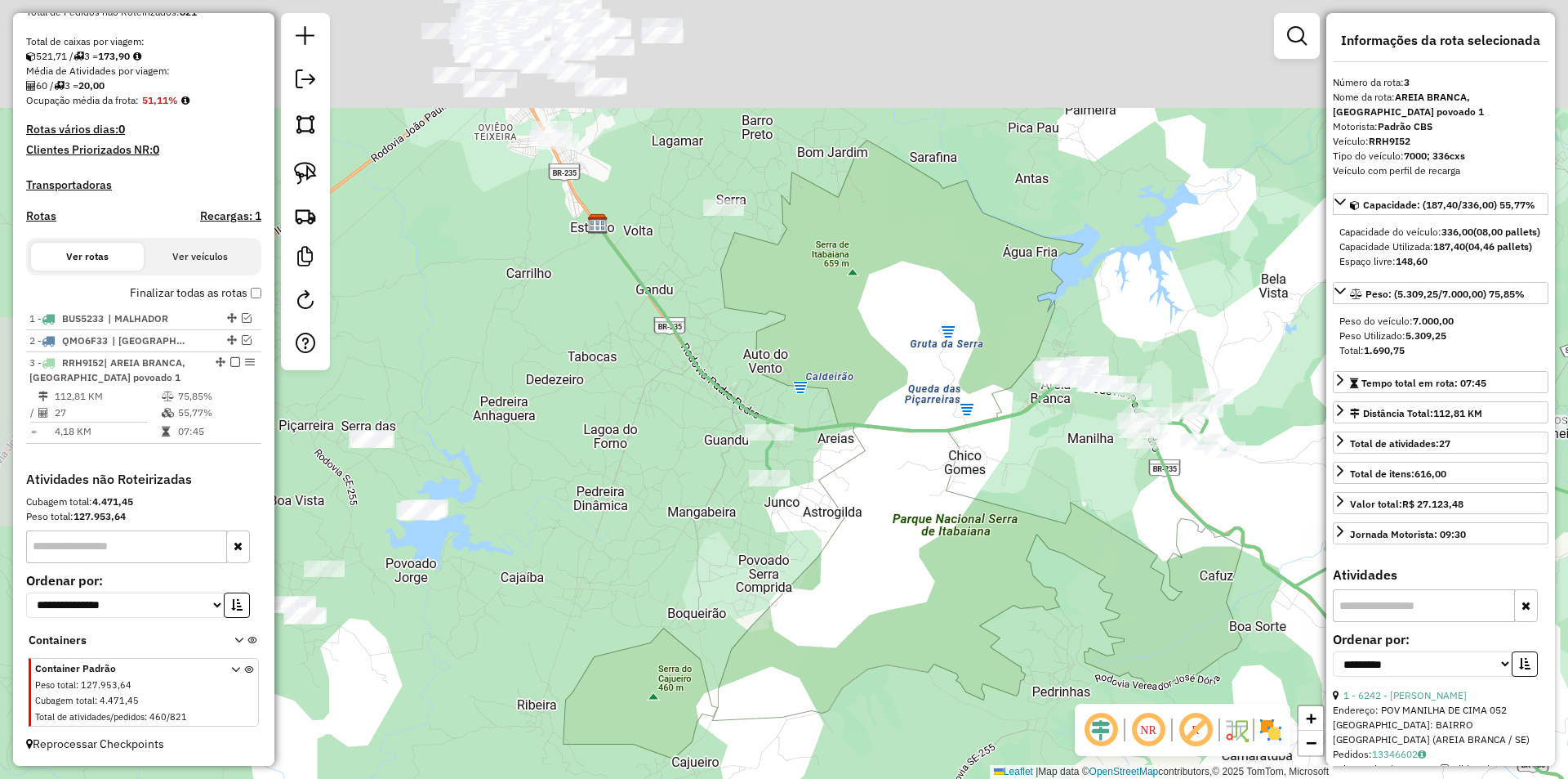
drag, startPoint x: 692, startPoint y: 487, endPoint x: 706, endPoint y: 512, distance: 28.7
click at [706, 565] on div "Janela de atendimento Grade de atendimento Capacidade Transportadoras Veículos …" at bounding box center [784, 389] width 1568 height 779
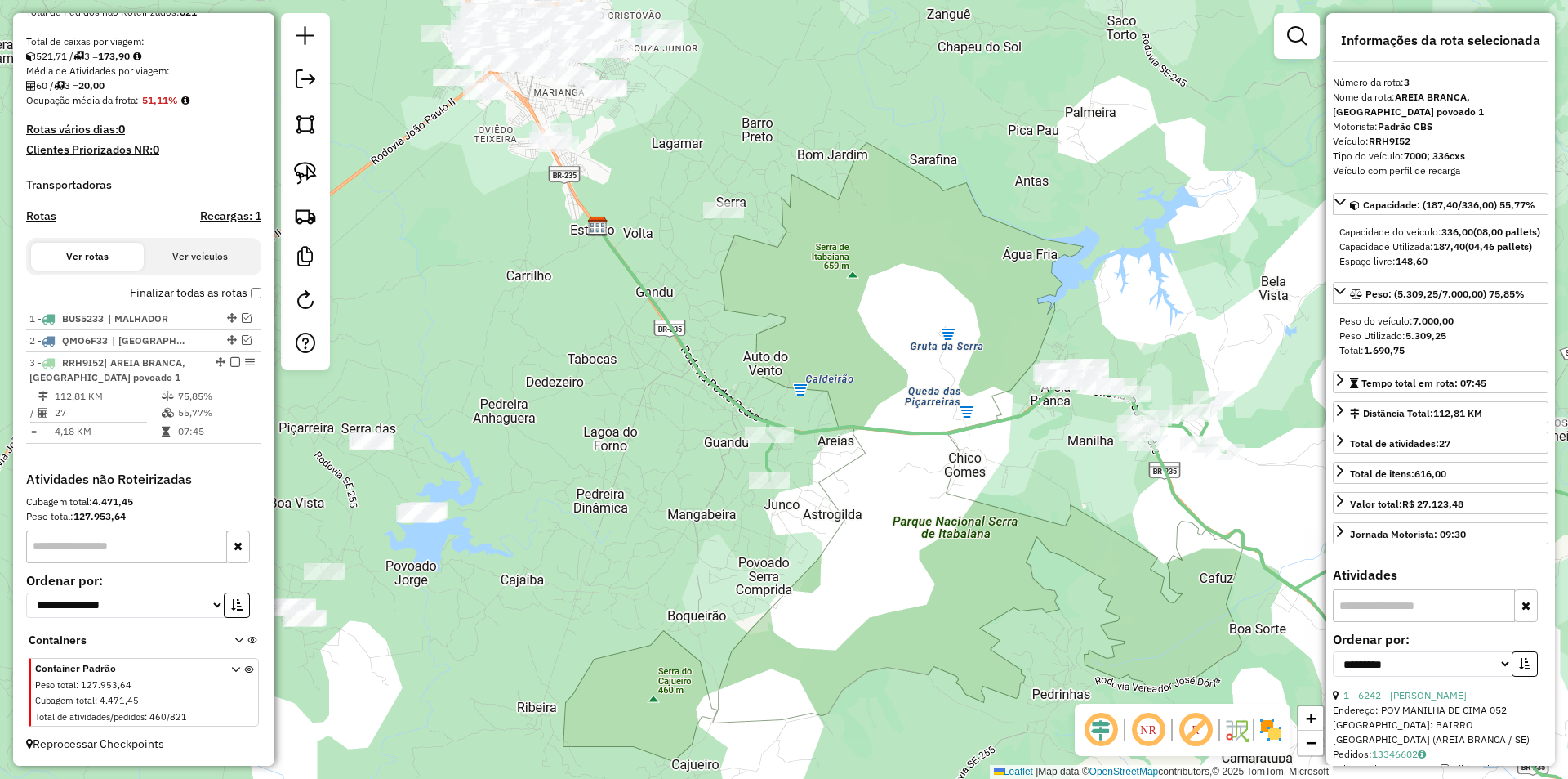
click at [722, 230] on div "Janela de atendimento Grade de atendimento Capacidade Transportadoras Veículos …" at bounding box center [784, 389] width 1568 height 779
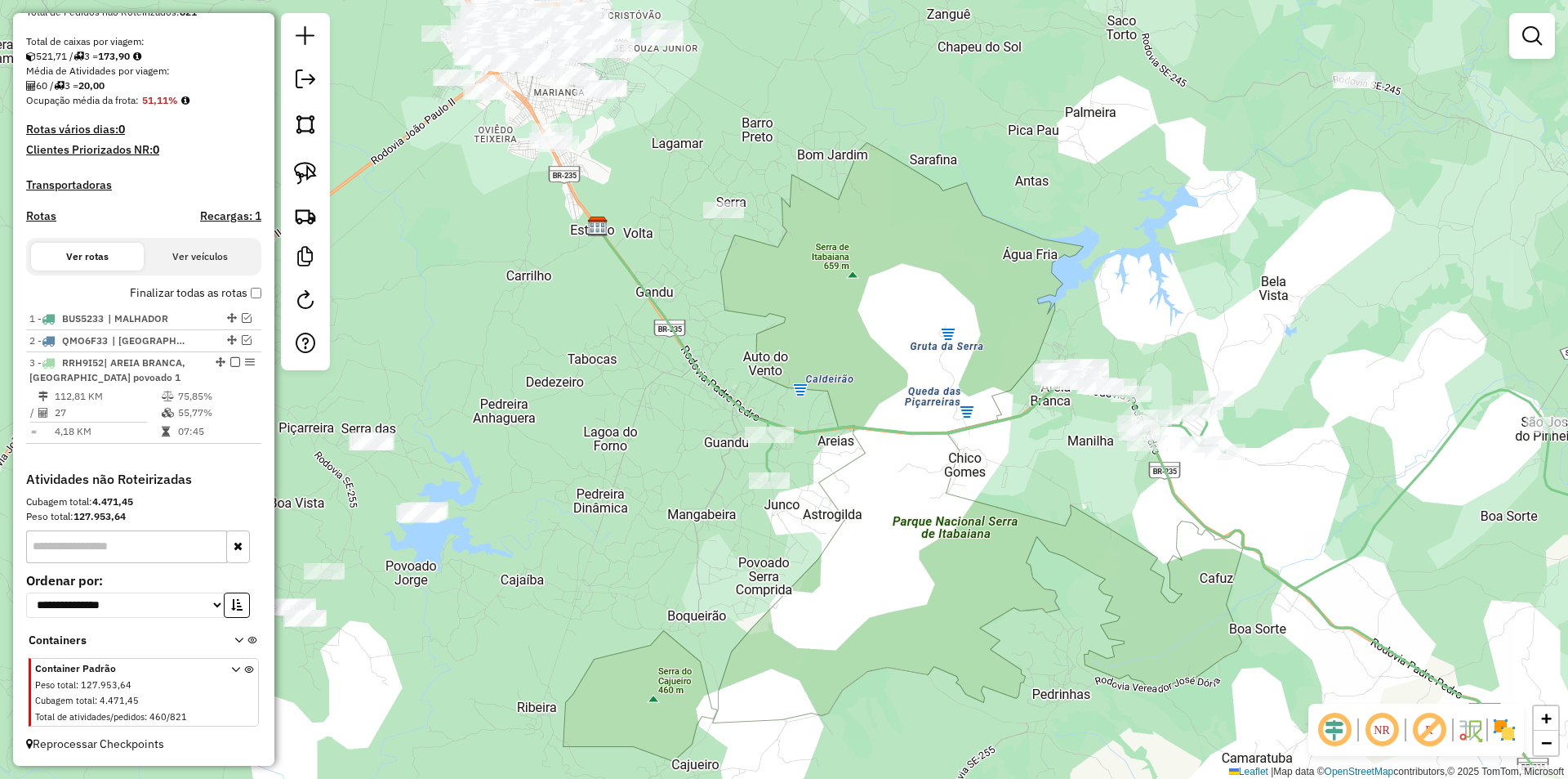
click at [722, 218] on div at bounding box center [723, 209] width 41 height 16
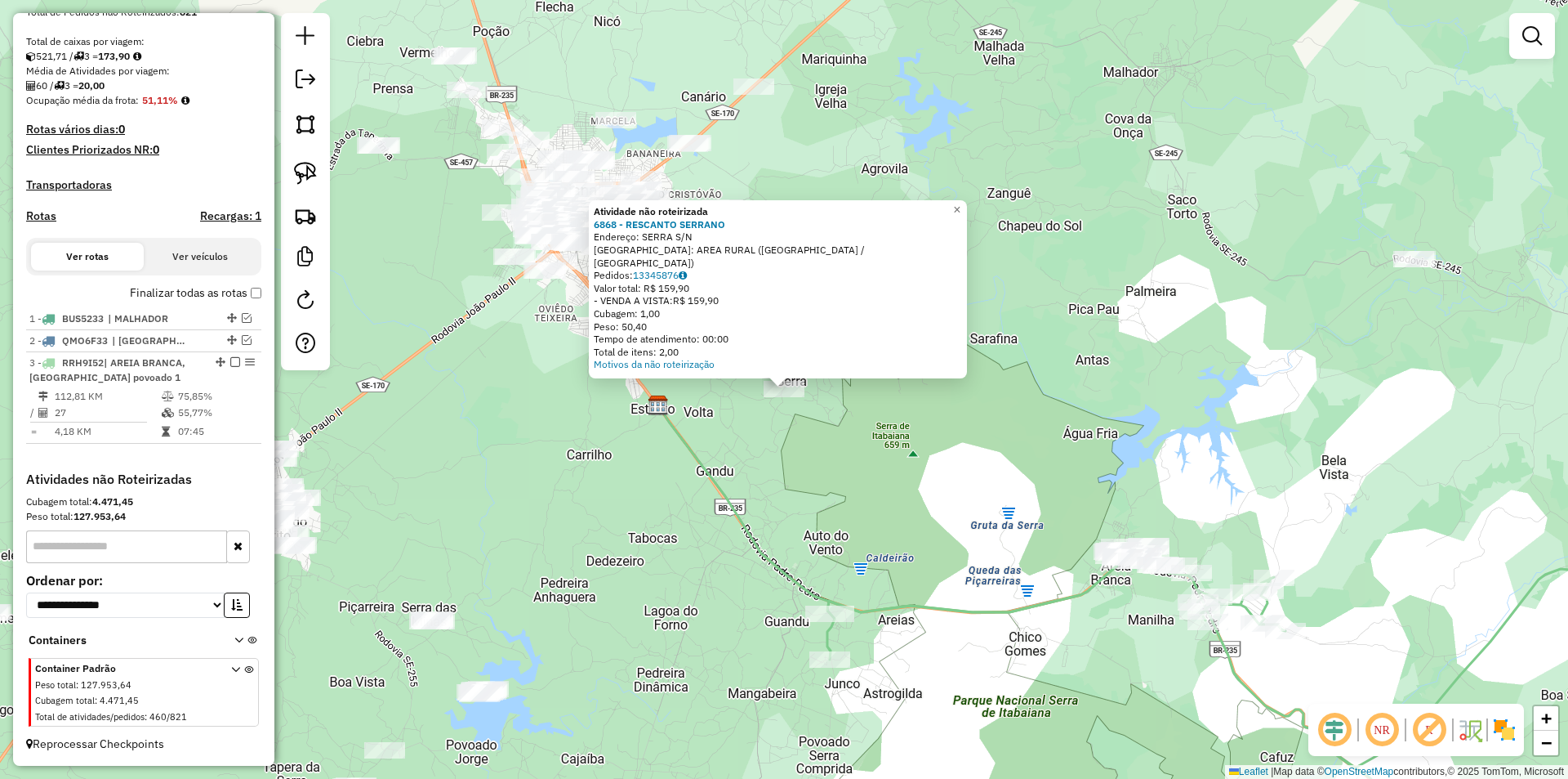
click at [774, 444] on div "Atividade não roteirizada 6868 - RESCANTO SERRANO Endereço: SERRA S/N Bairro: A…" at bounding box center [784, 389] width 1568 height 779
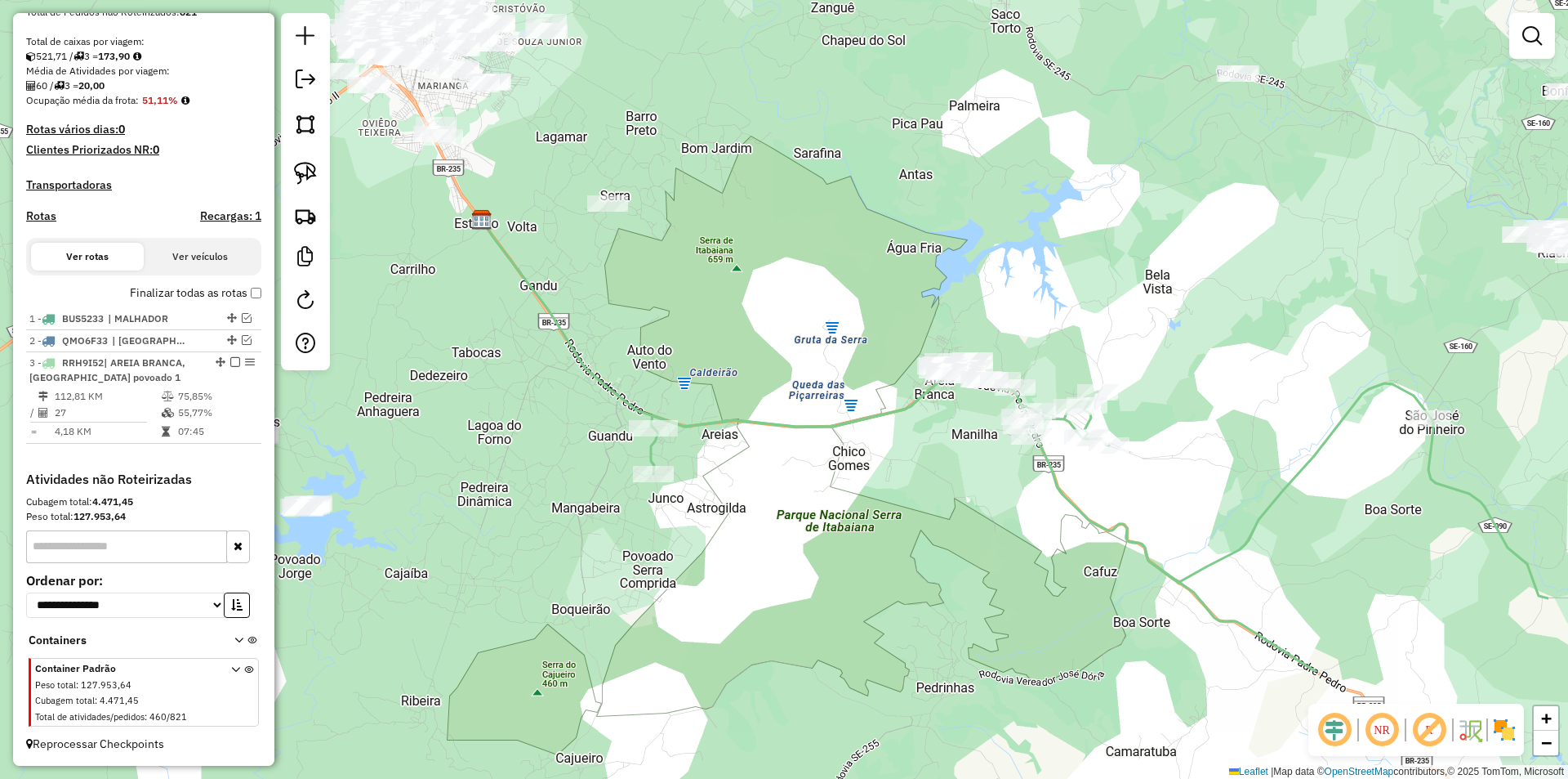
drag, startPoint x: 854, startPoint y: 471, endPoint x: 671, endPoint y: 281, distance: 263.8
click at [674, 281] on div "Janela de atendimento Grade de atendimento Capacidade Transportadoras Veículos …" at bounding box center [784, 389] width 1568 height 779
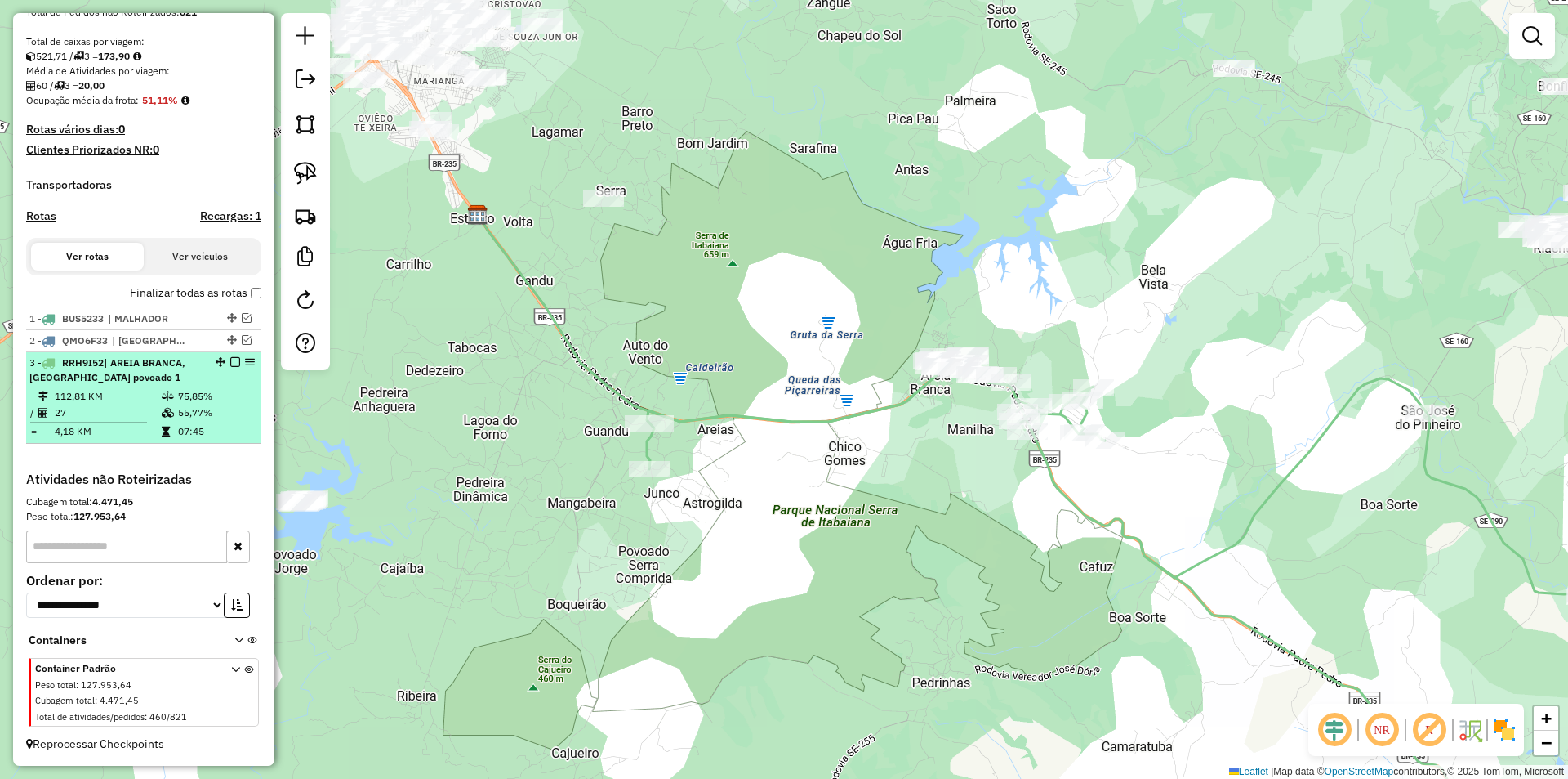
click at [230, 366] on em at bounding box center [234, 361] width 10 height 10
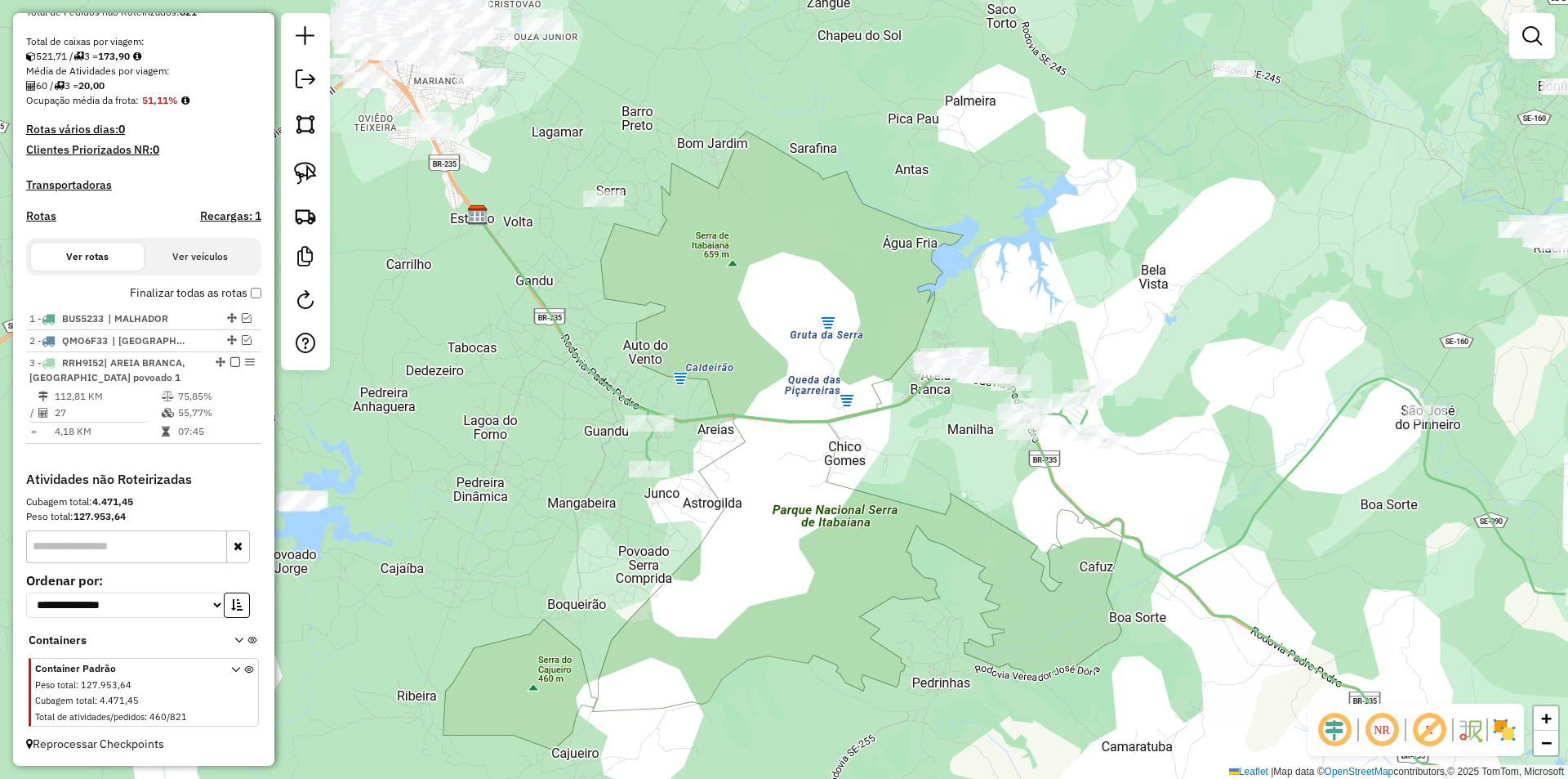
scroll to position [268, 0]
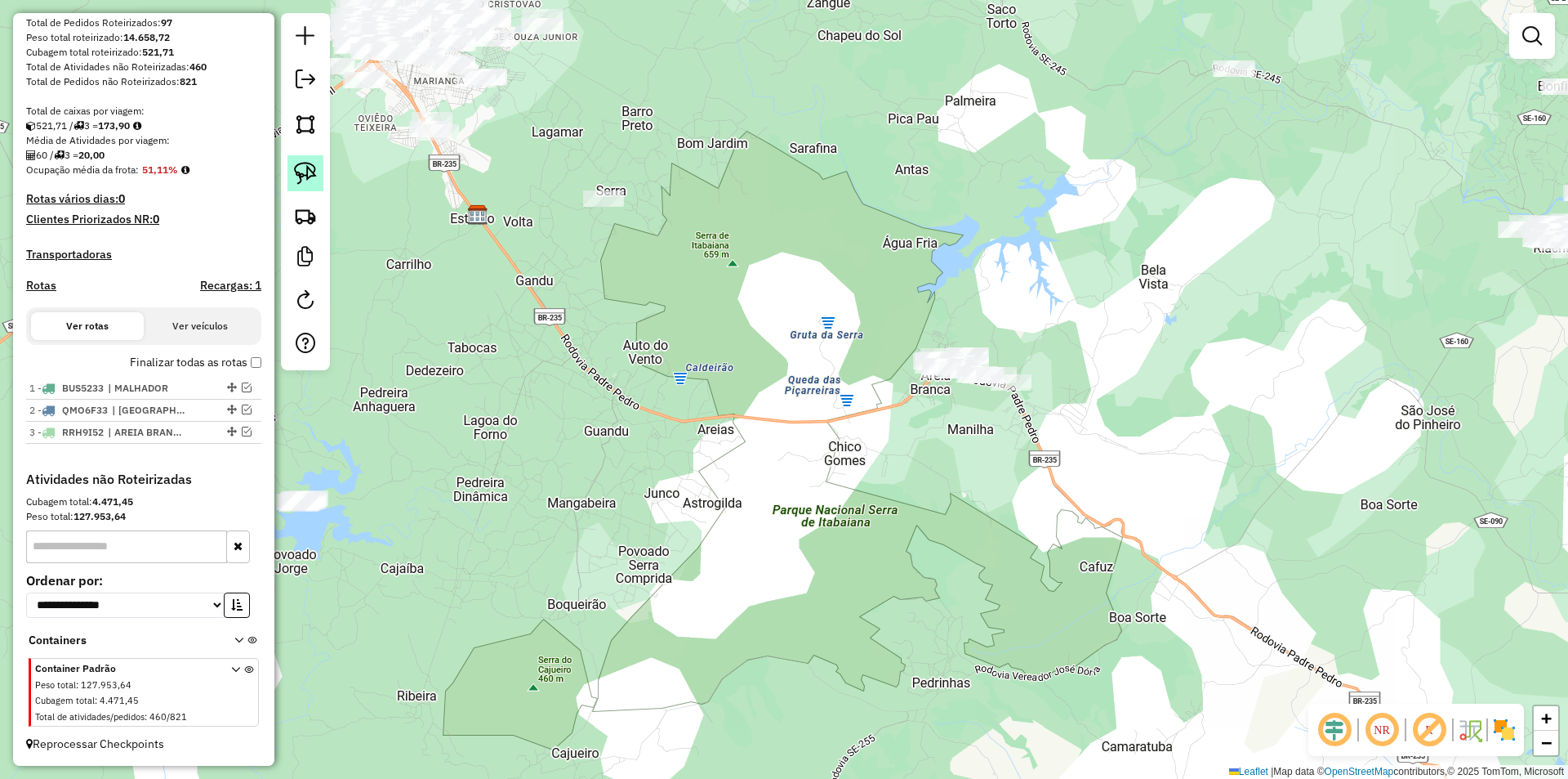
click at [317, 167] on link at bounding box center [306, 174] width 36 height 36
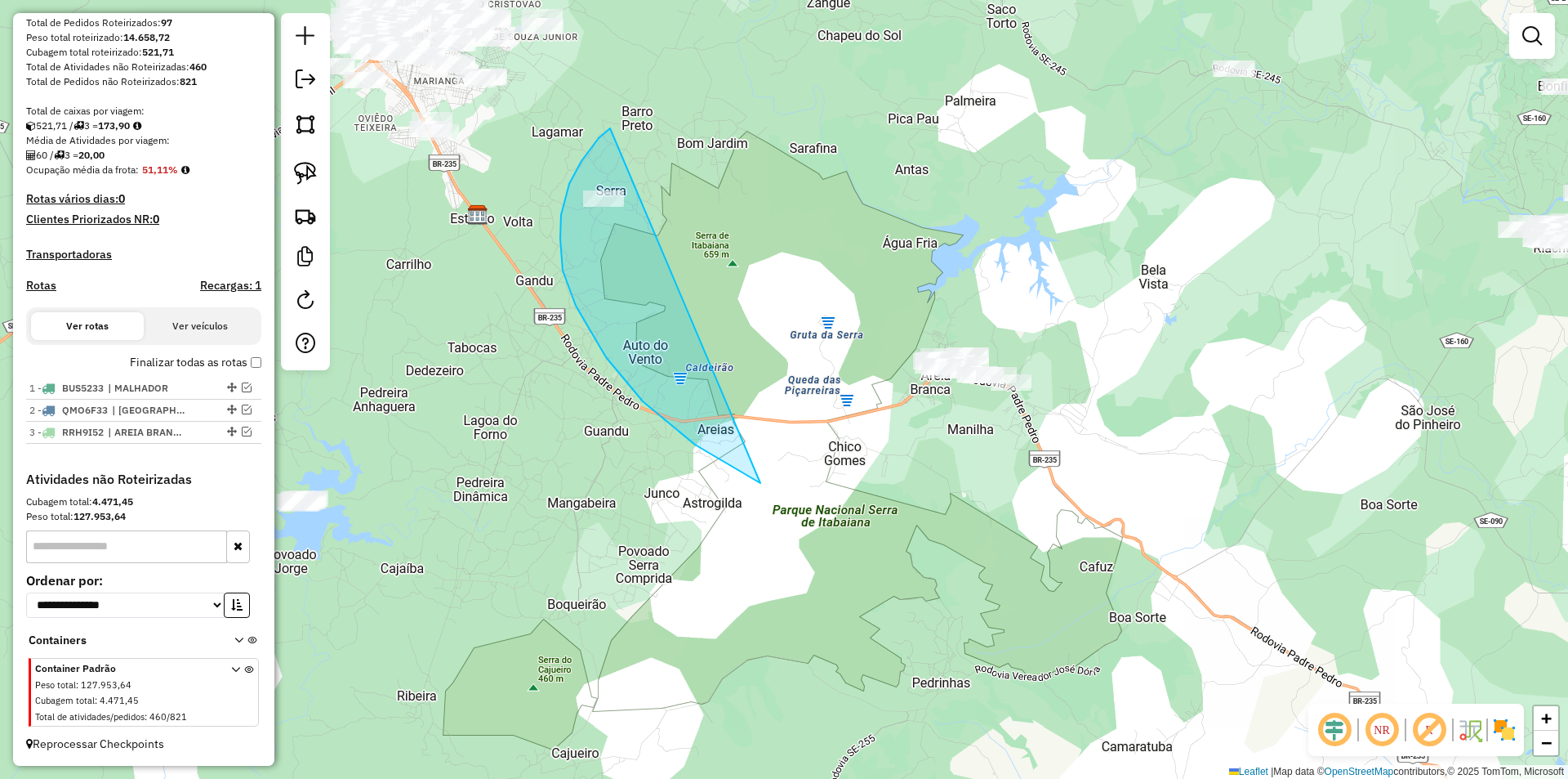
drag, startPoint x: 610, startPoint y: 128, endPoint x: 1265, endPoint y: 402, distance: 710.0
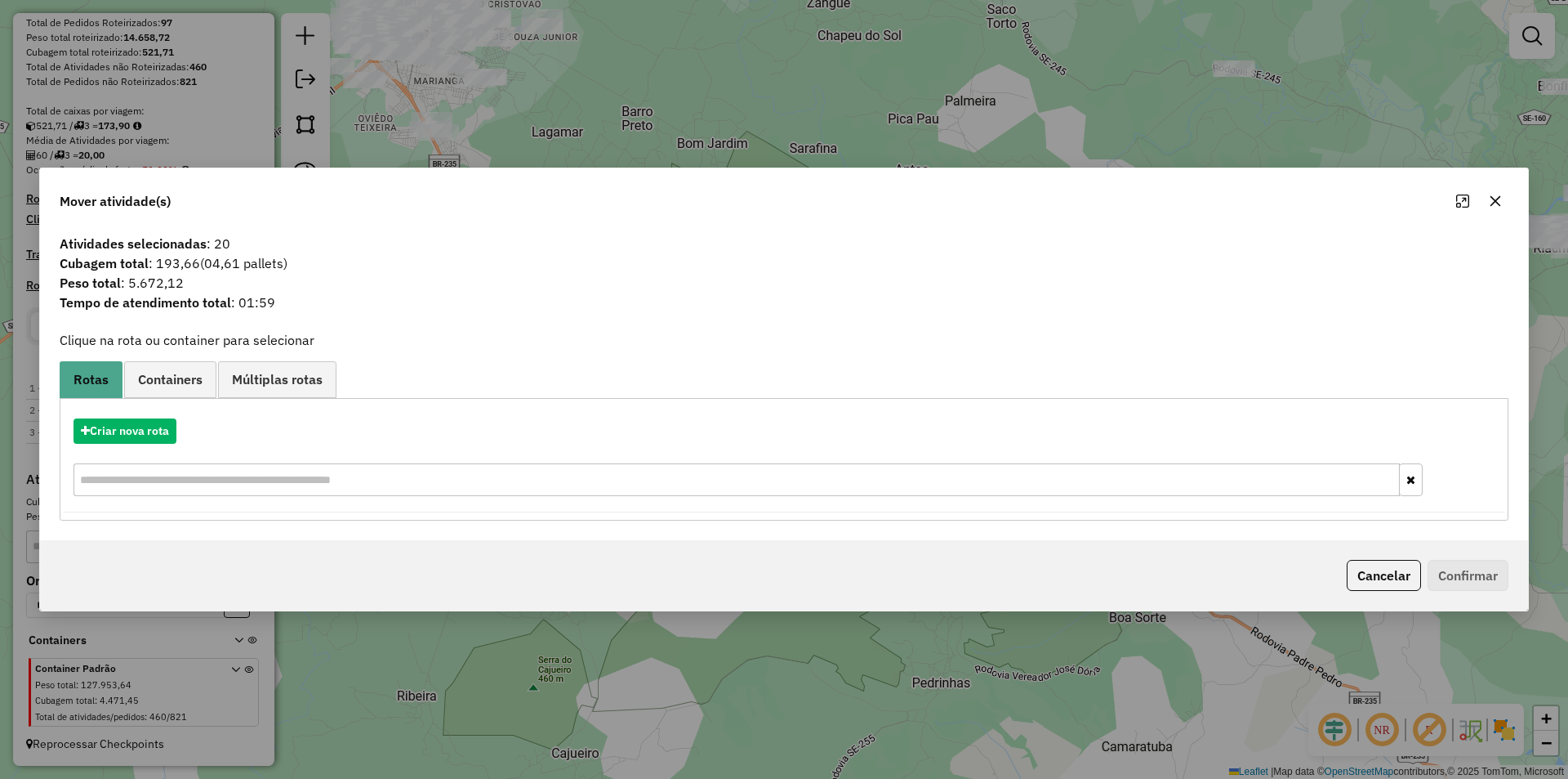
click at [1378, 592] on div "Cancelar Confirmar" at bounding box center [784, 575] width 1488 height 70
click at [1377, 569] on button "Cancelar" at bounding box center [1384, 575] width 74 height 31
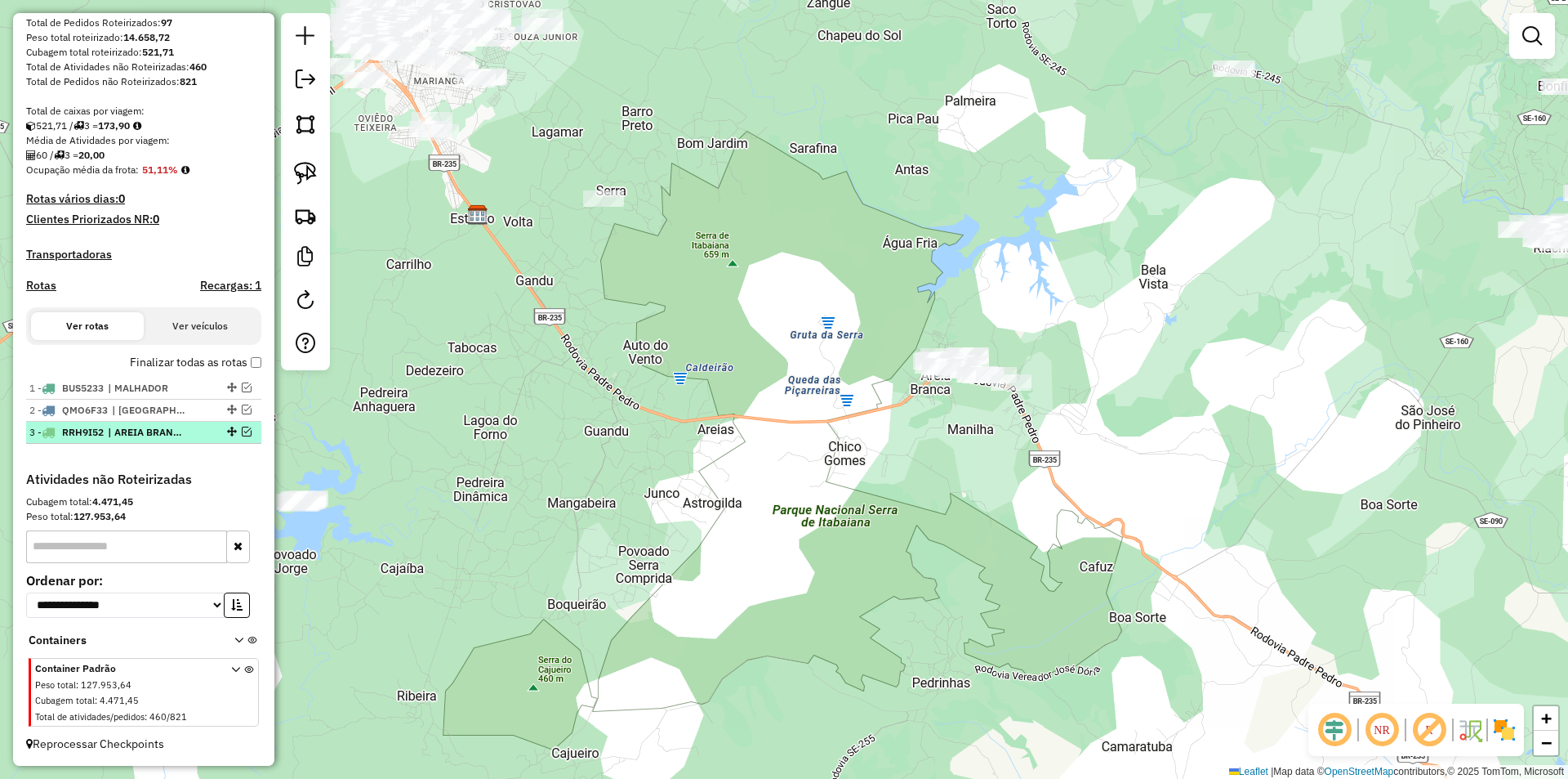
click at [242, 437] on em at bounding box center [246, 431] width 10 height 10
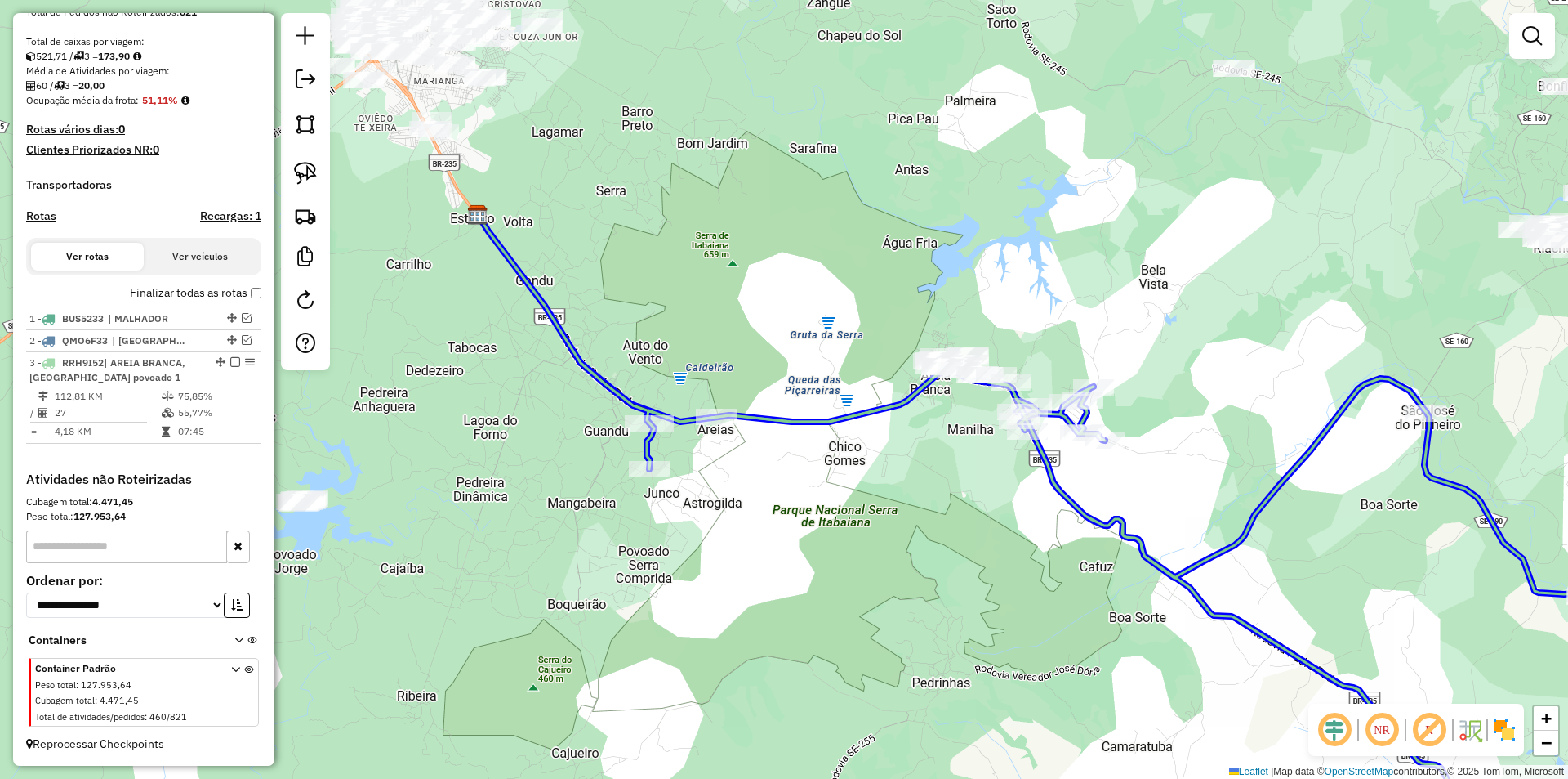
click at [714, 425] on div at bounding box center [716, 416] width 41 height 16
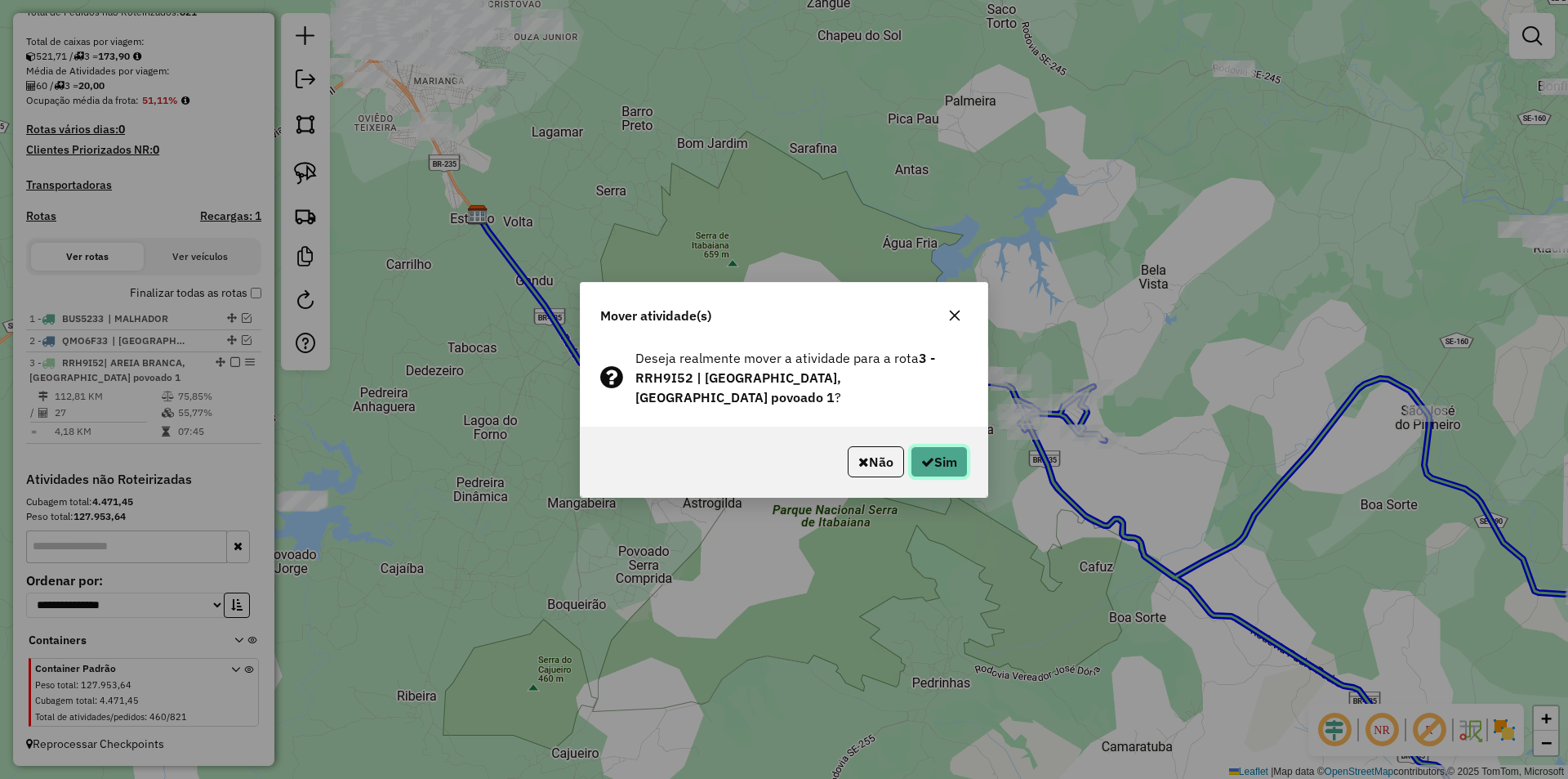
click at [943, 451] on button "Sim" at bounding box center [940, 462] width 57 height 31
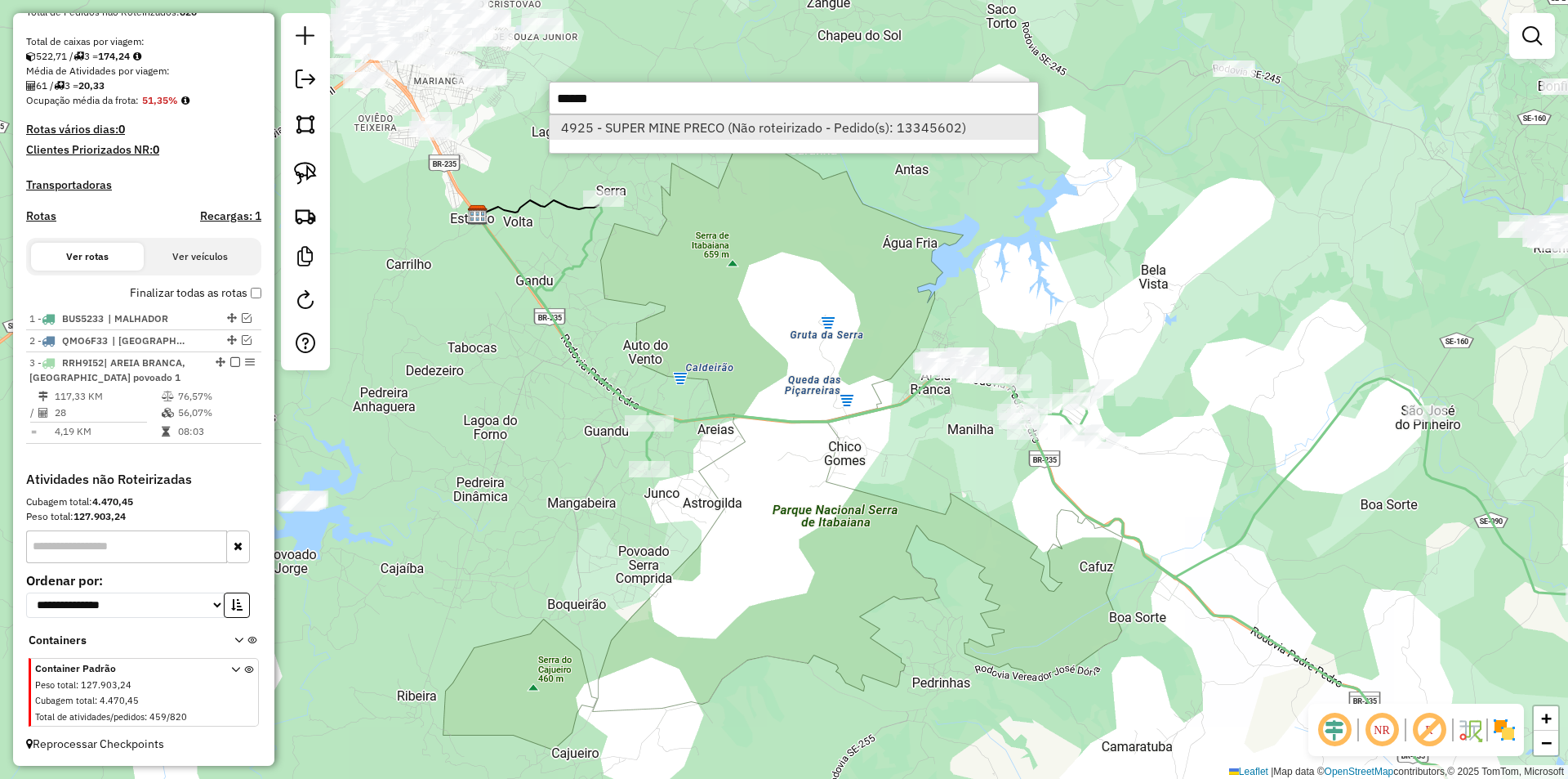
type input "******"
click at [700, 118] on li "4925 - SUPER MINE PRECO (Não roteirizado - Pedido(s): 13345602)" at bounding box center [794, 127] width 488 height 24
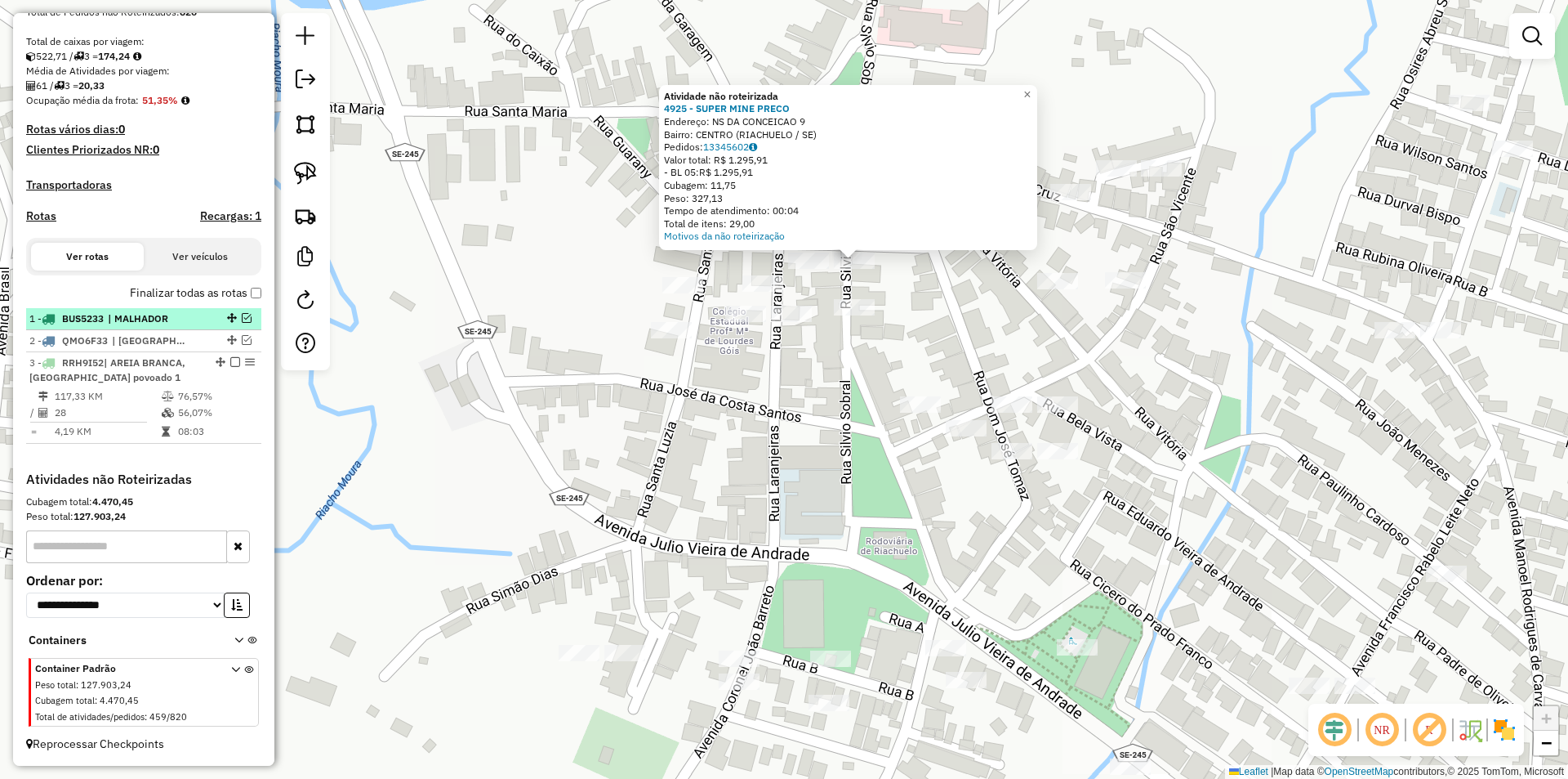
click at [242, 317] on em at bounding box center [246, 317] width 10 height 10
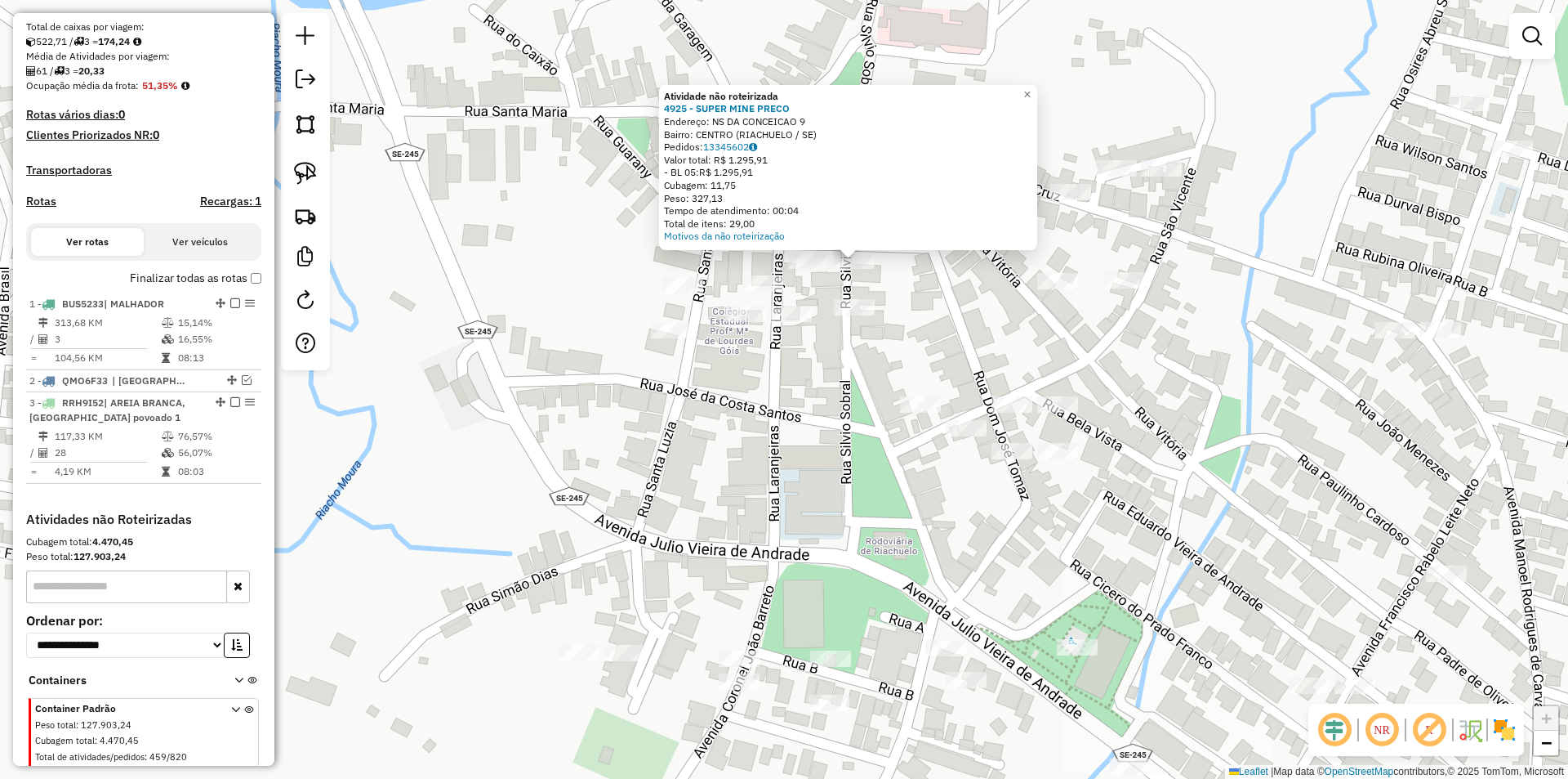
scroll to position [393, 0]
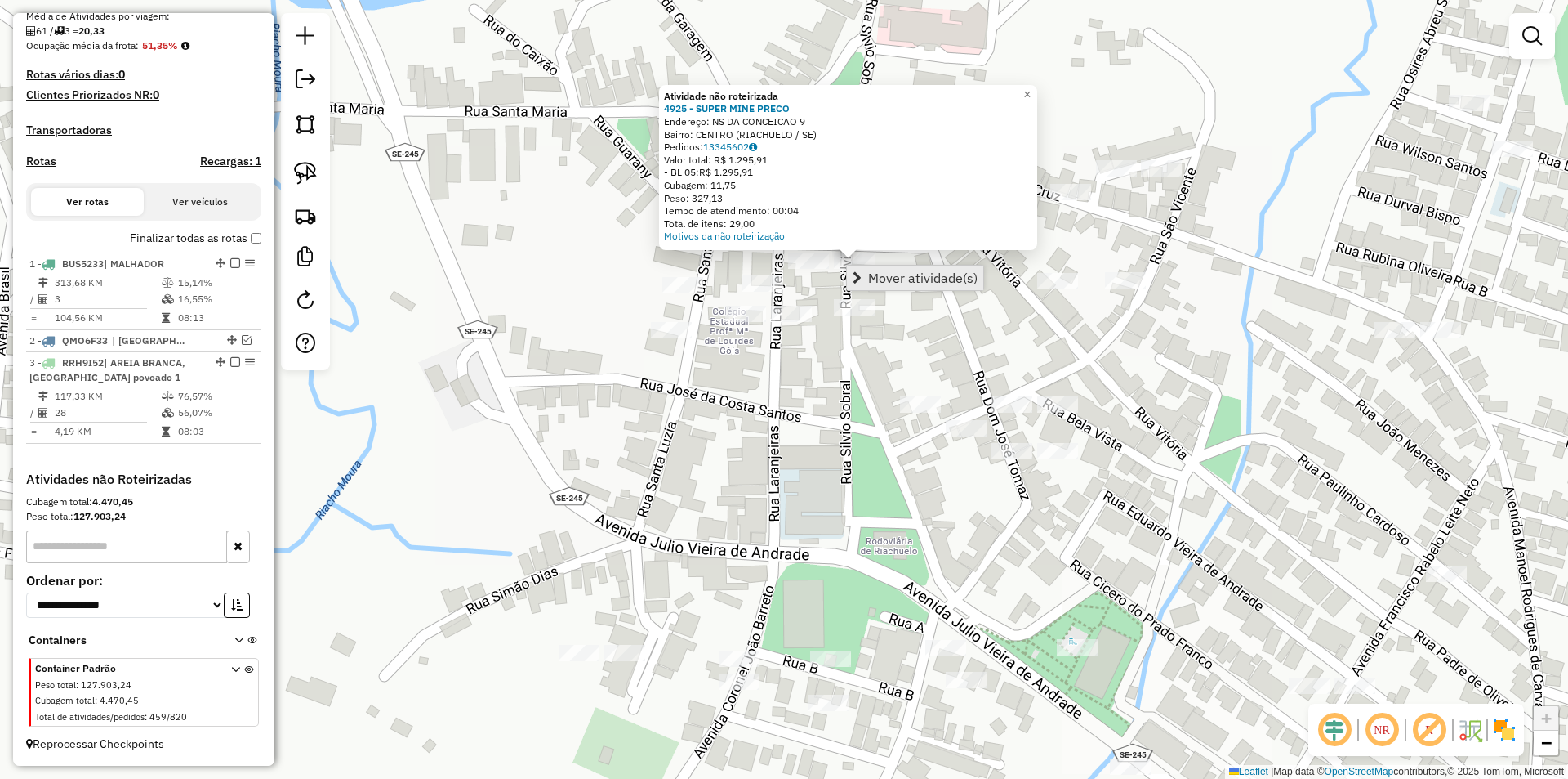
click at [882, 283] on span "Mover atividade(s)" at bounding box center [922, 278] width 110 height 13
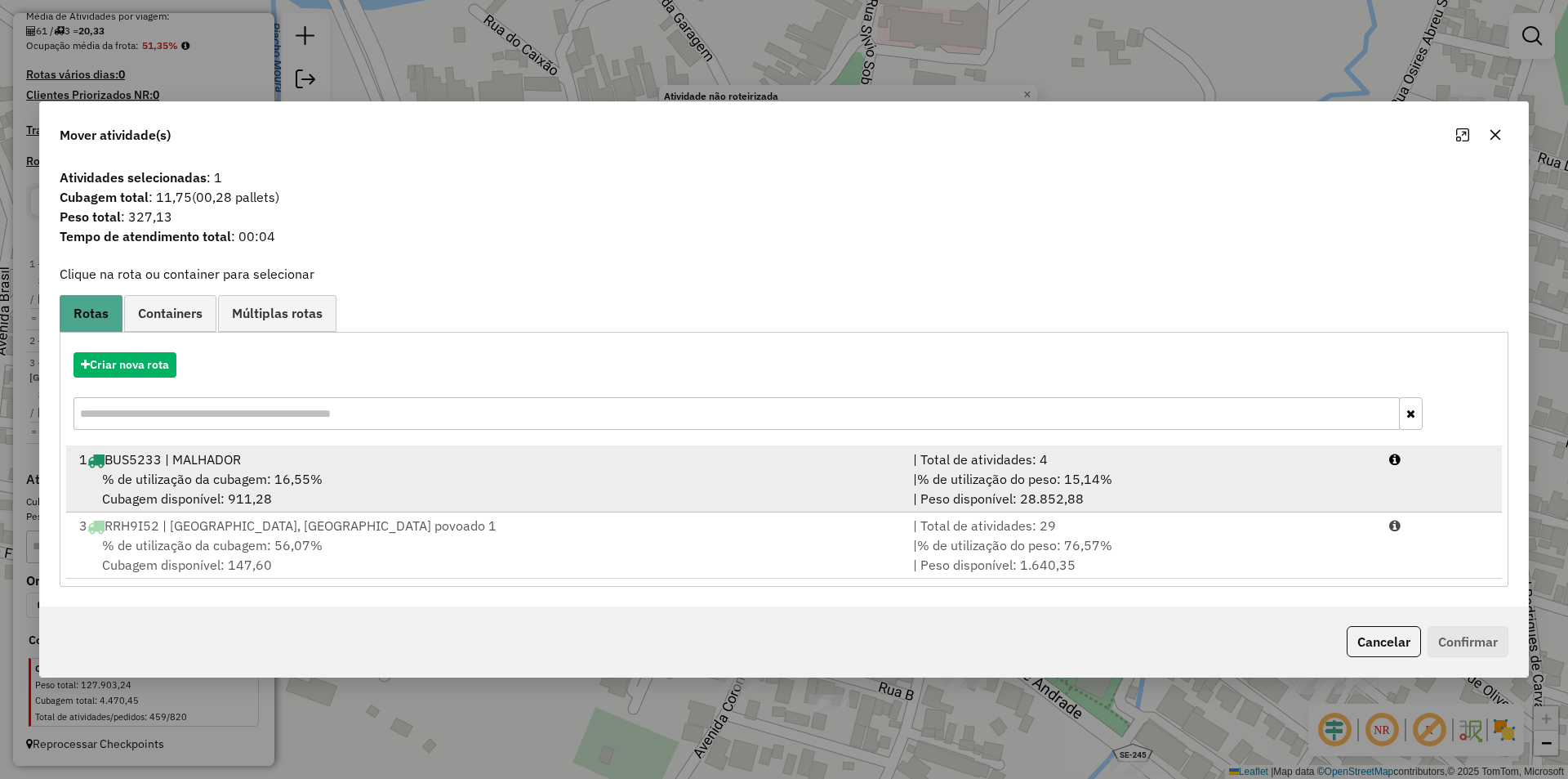
click at [1408, 475] on li "1 BUS5233 | MALHADOR | Total de atividades: 4 % de utilização da cubagem: 16,55…" at bounding box center [784, 479] width 1436 height 67
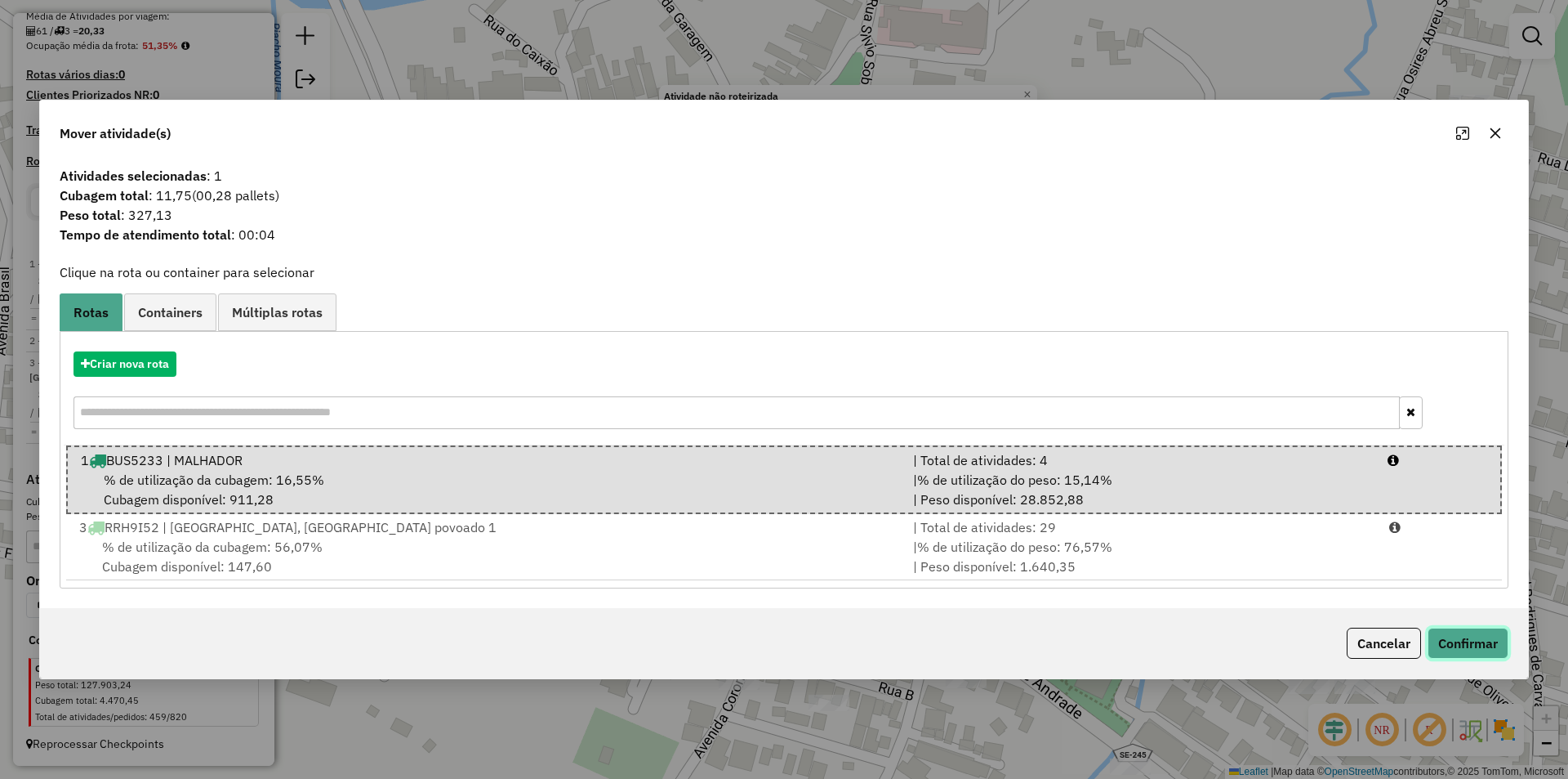
click at [1486, 634] on button "Confirmar" at bounding box center [1469, 643] width 81 height 31
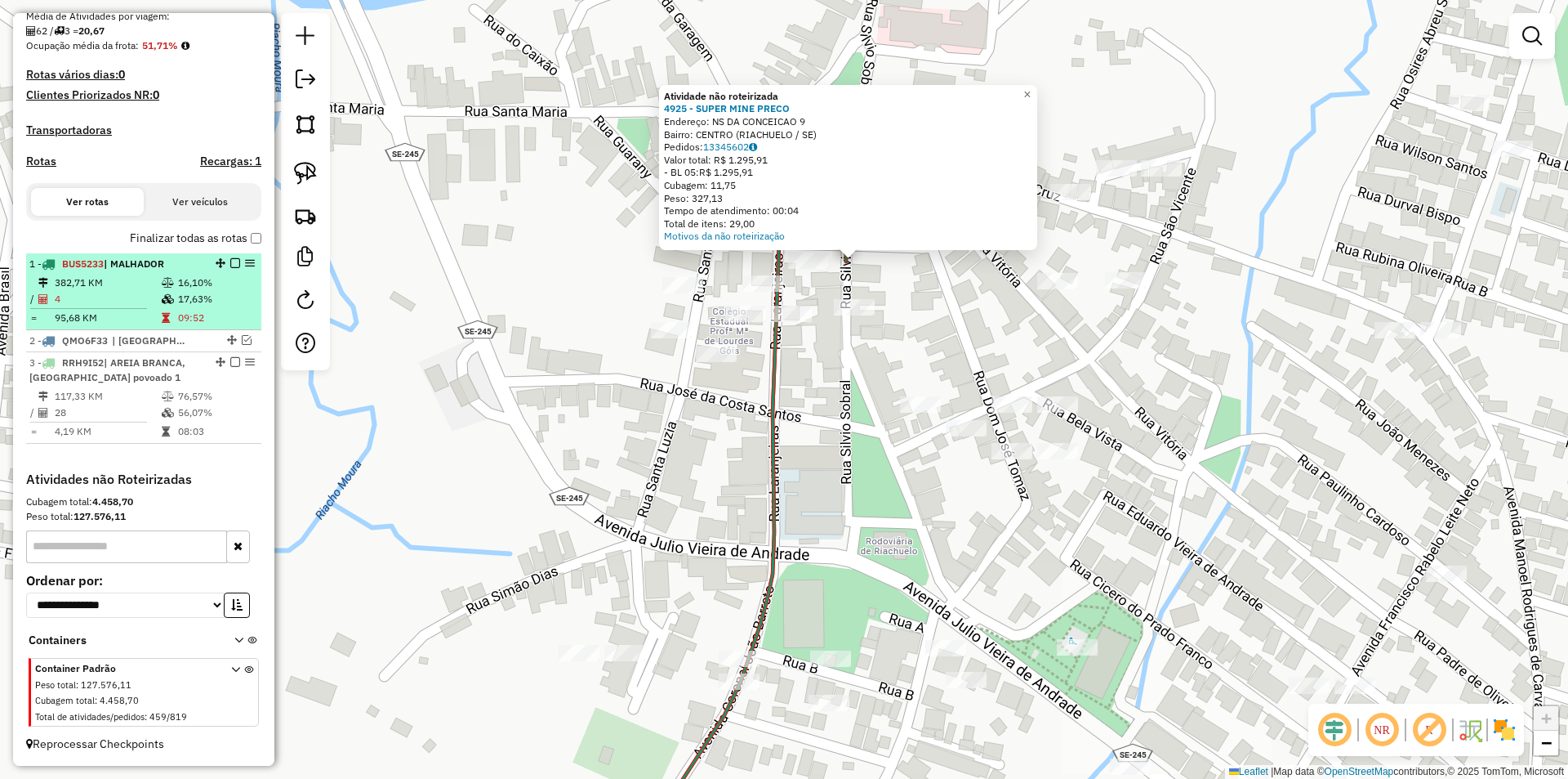
click at [187, 289] on td "16,10%" at bounding box center [216, 282] width 78 height 16
select select "**********"
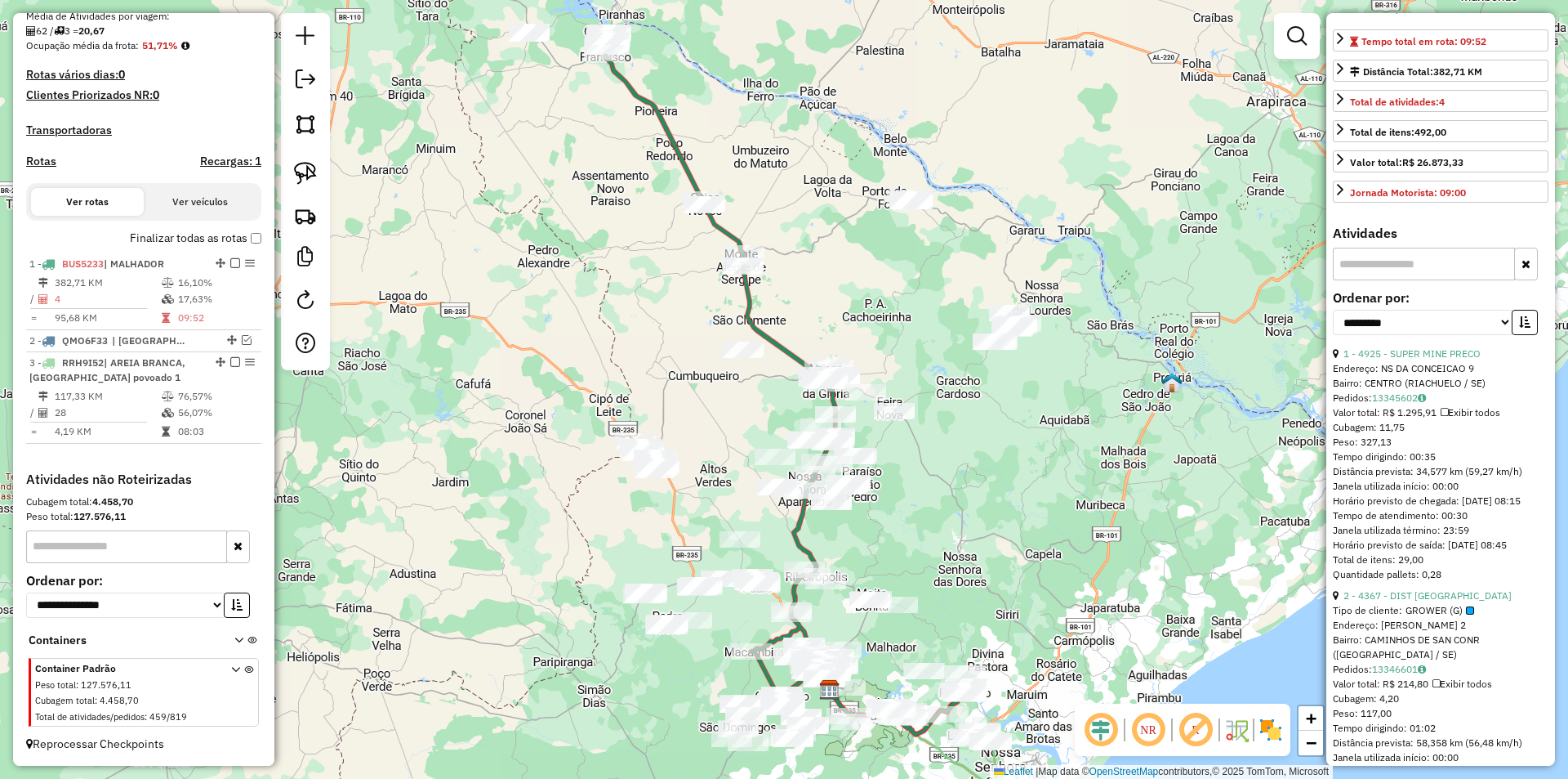
scroll to position [654, 0]
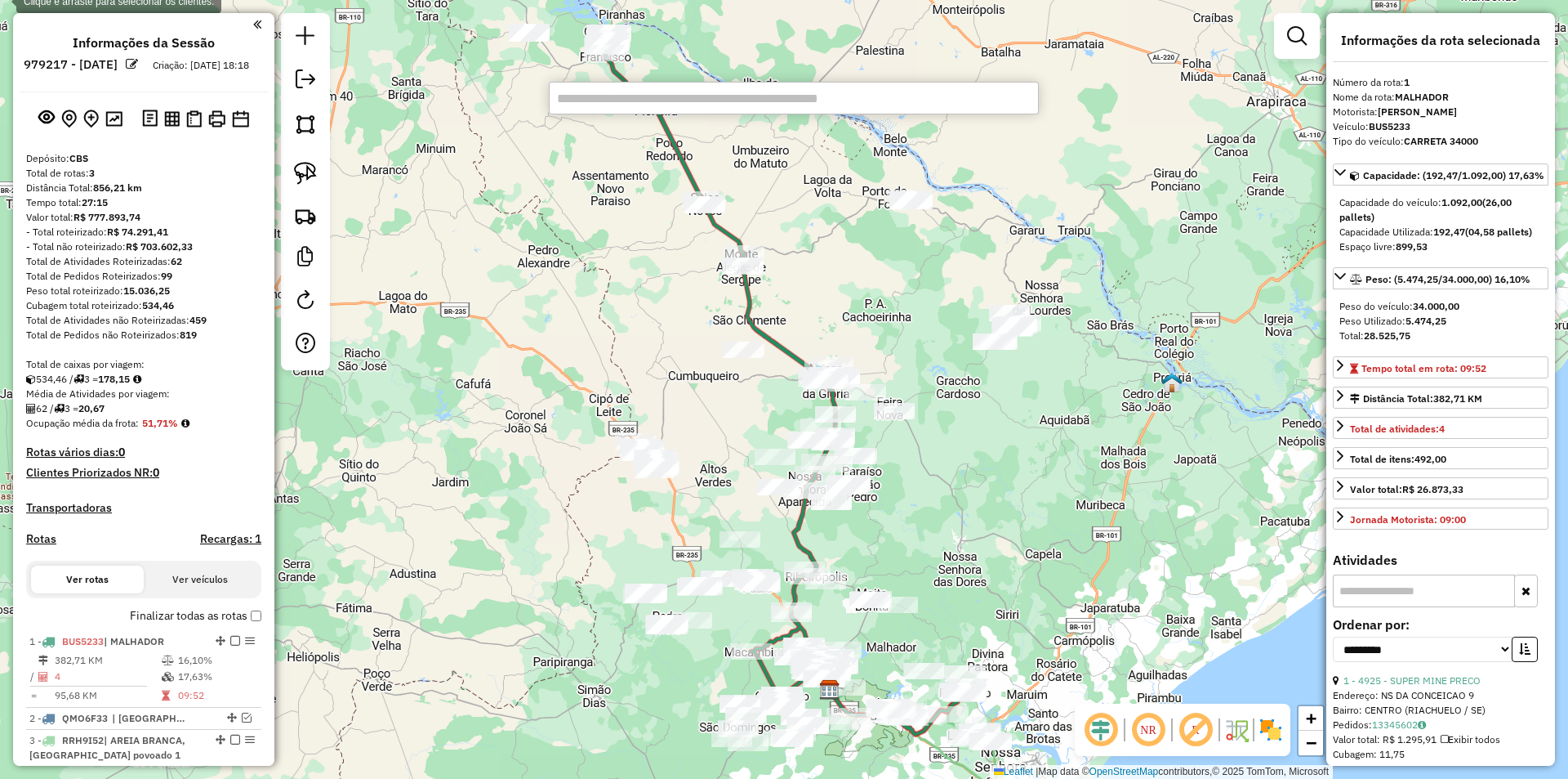
select select "**********"
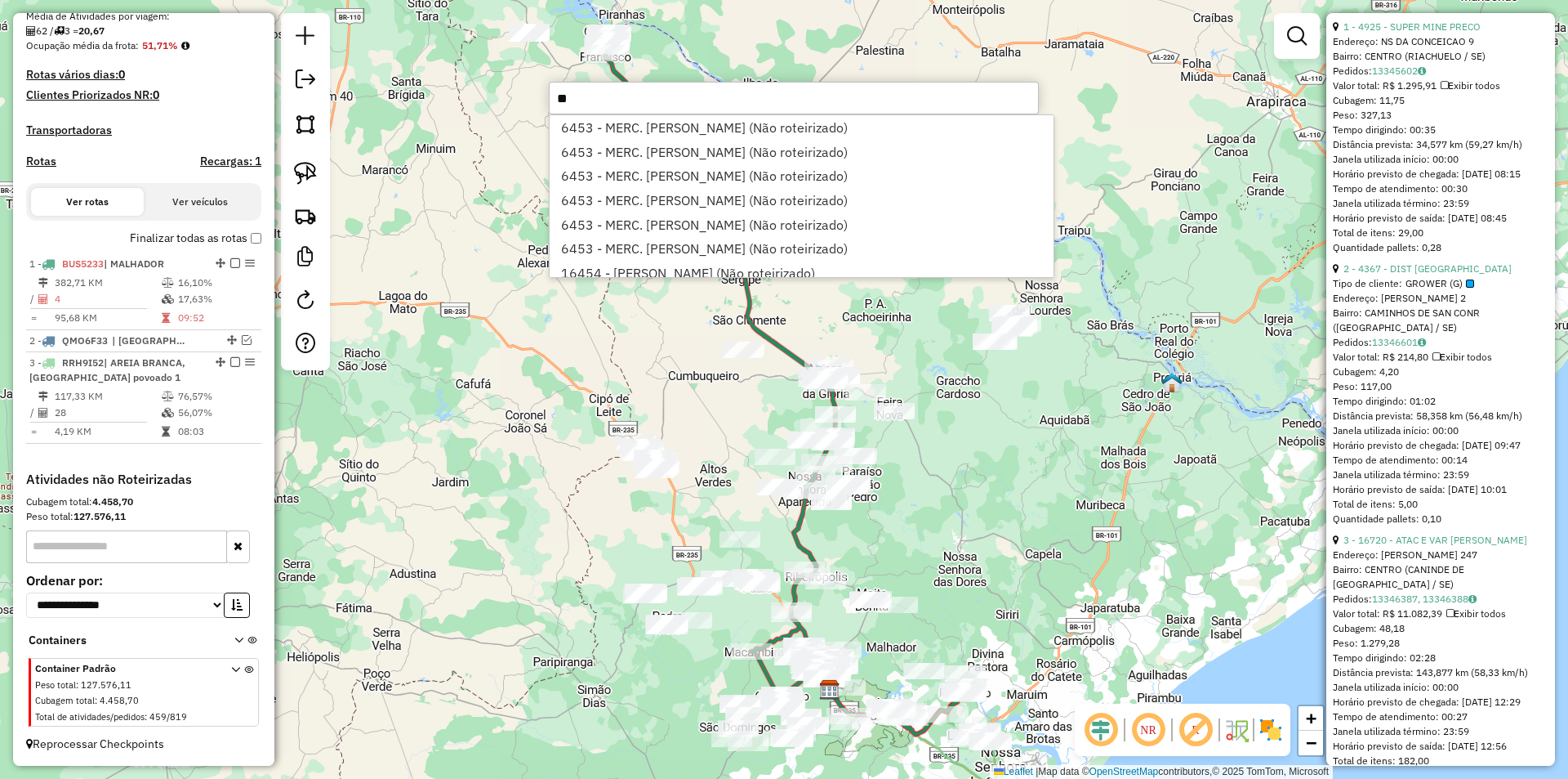
type input "*"
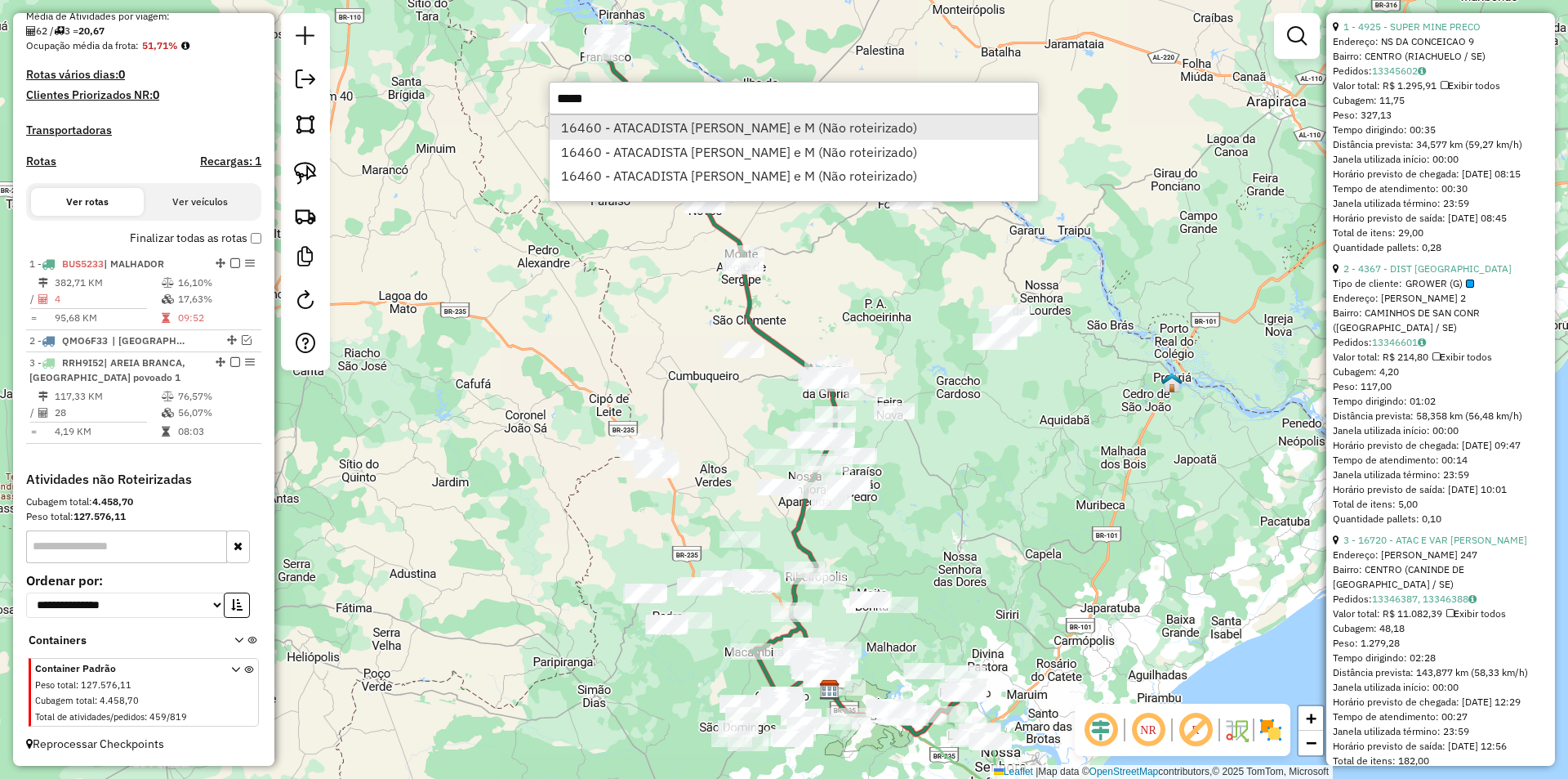
type input "*****"
click at [626, 127] on li "16460 - ATACADISTA [PERSON_NAME] e M (Não roteirizado)" at bounding box center [794, 127] width 488 height 24
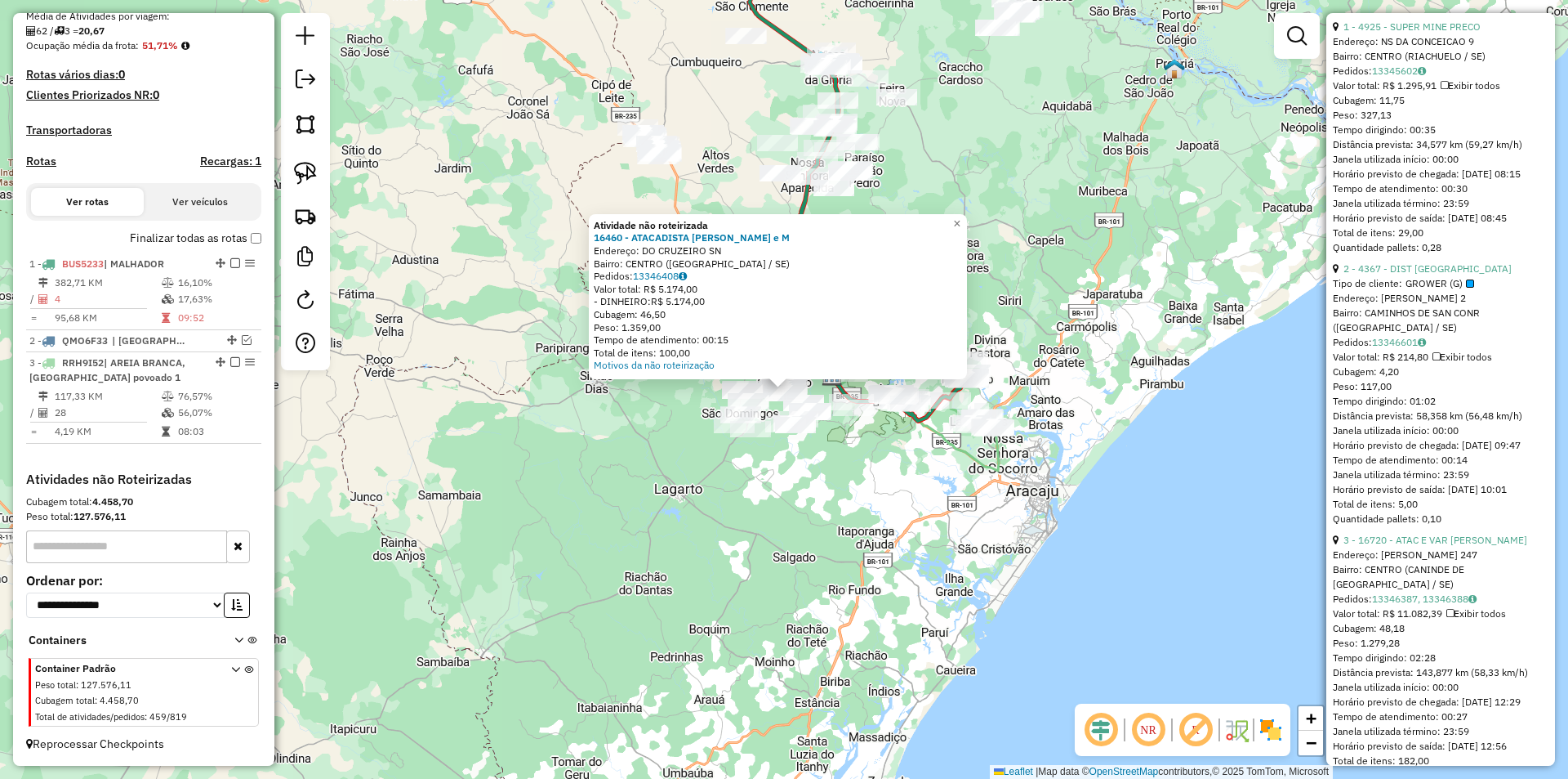
click at [927, 477] on div "Atividade não roteirizada 16460 - ATACADISTA ARIEL e M Endereço: DO CRUZEIRO SN…" at bounding box center [784, 389] width 1568 height 779
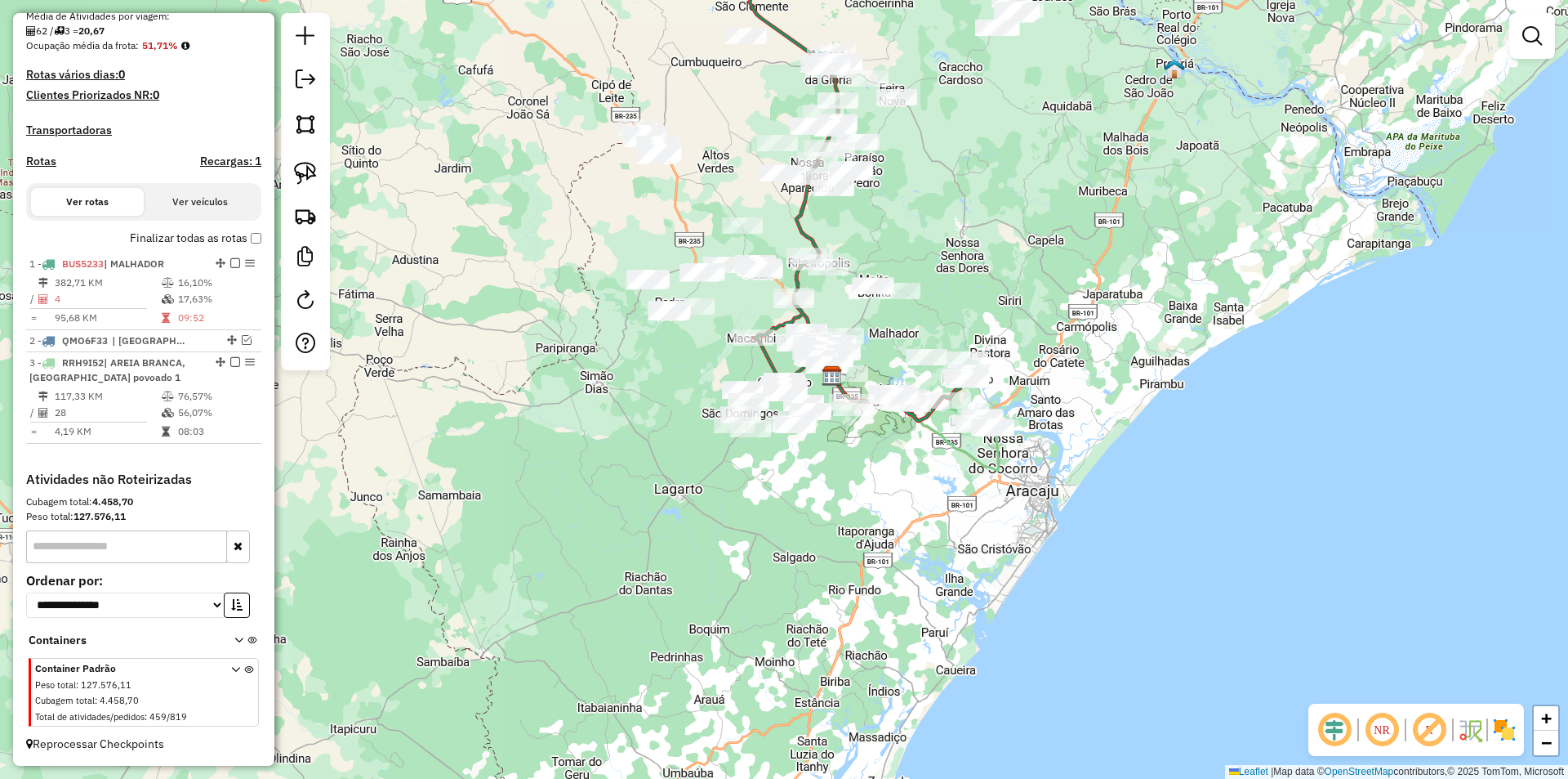
drag, startPoint x: 912, startPoint y: 510, endPoint x: 838, endPoint y: 462, distance: 88.2
click at [879, 519] on div "Atividade não roteirizada 16460 - ATACADISTA ARIEL e M Endereço: DO CRUZEIRO SN…" at bounding box center [784, 389] width 1568 height 779
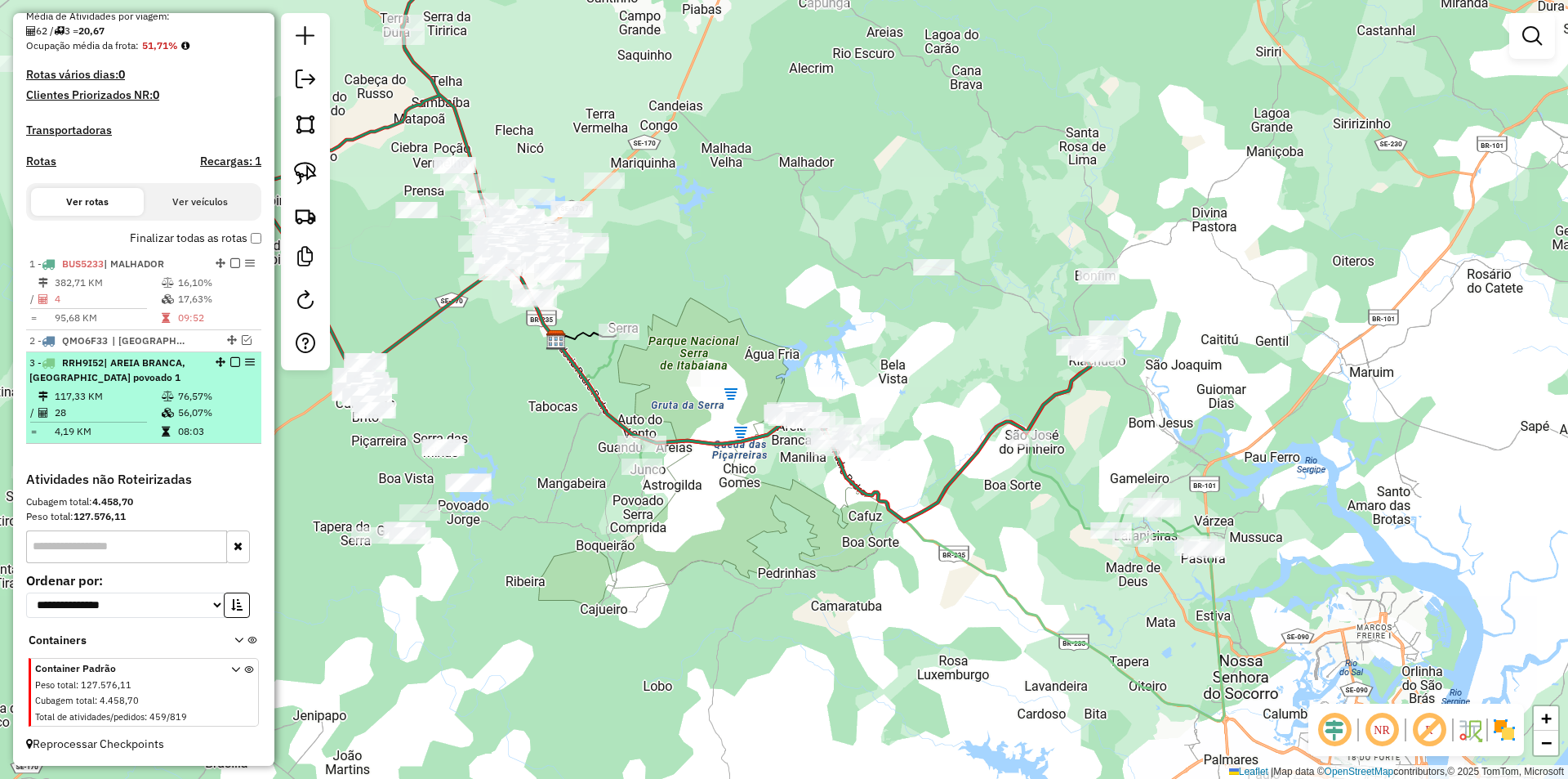
select select "**********"
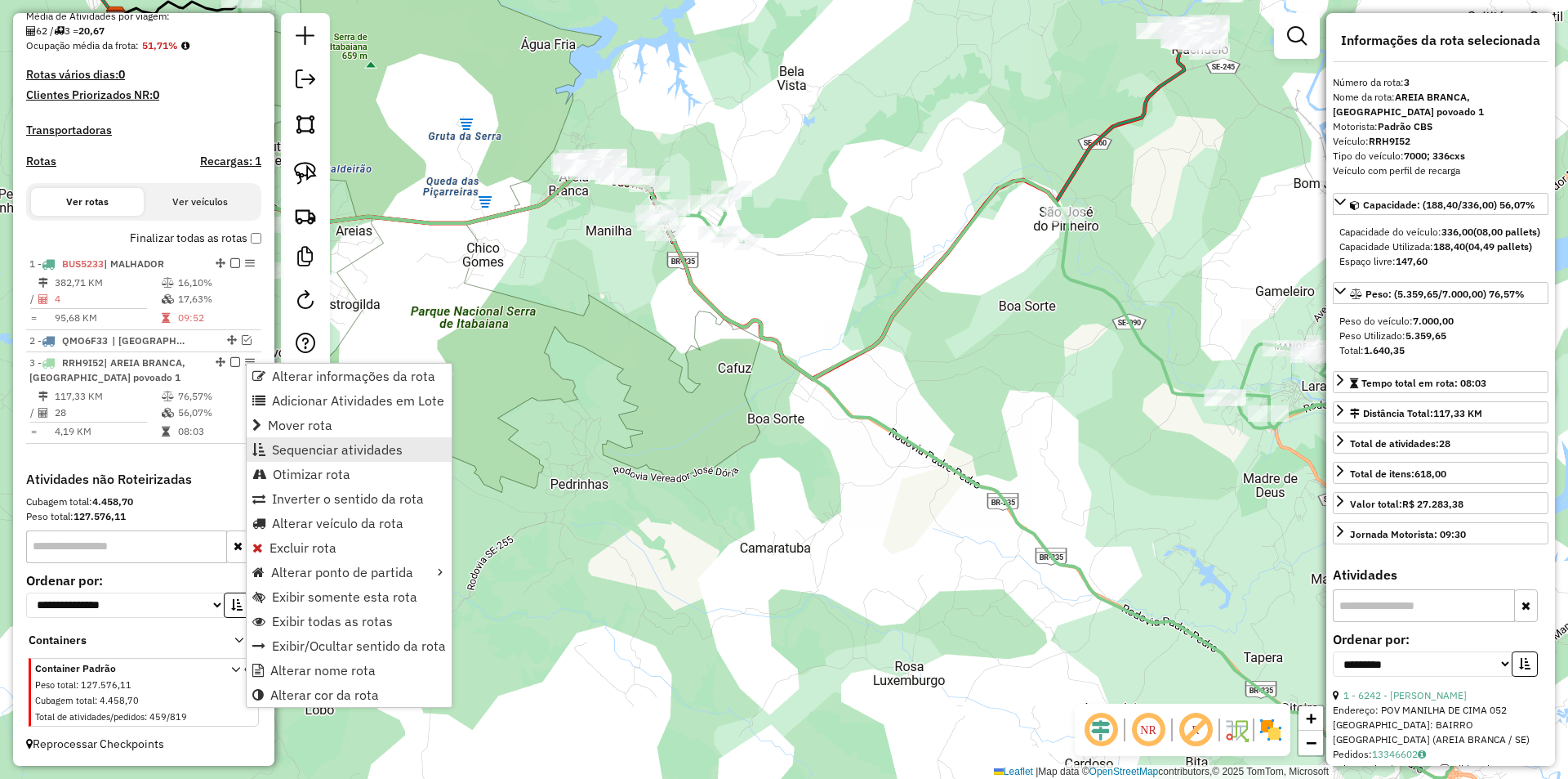
click at [320, 460] on link "Sequenciar atividades" at bounding box center [348, 450] width 205 height 24
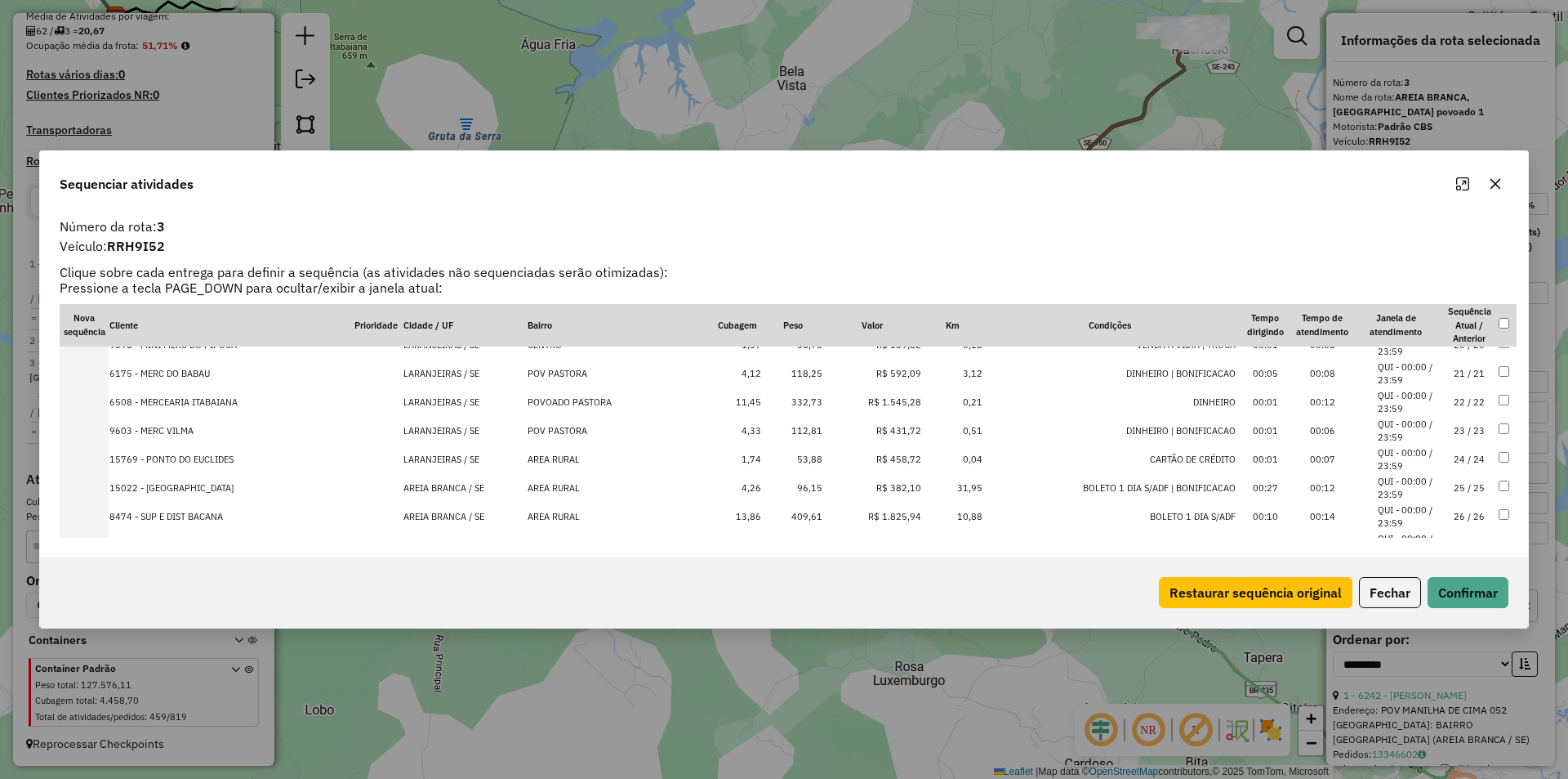
scroll to position [624, 0]
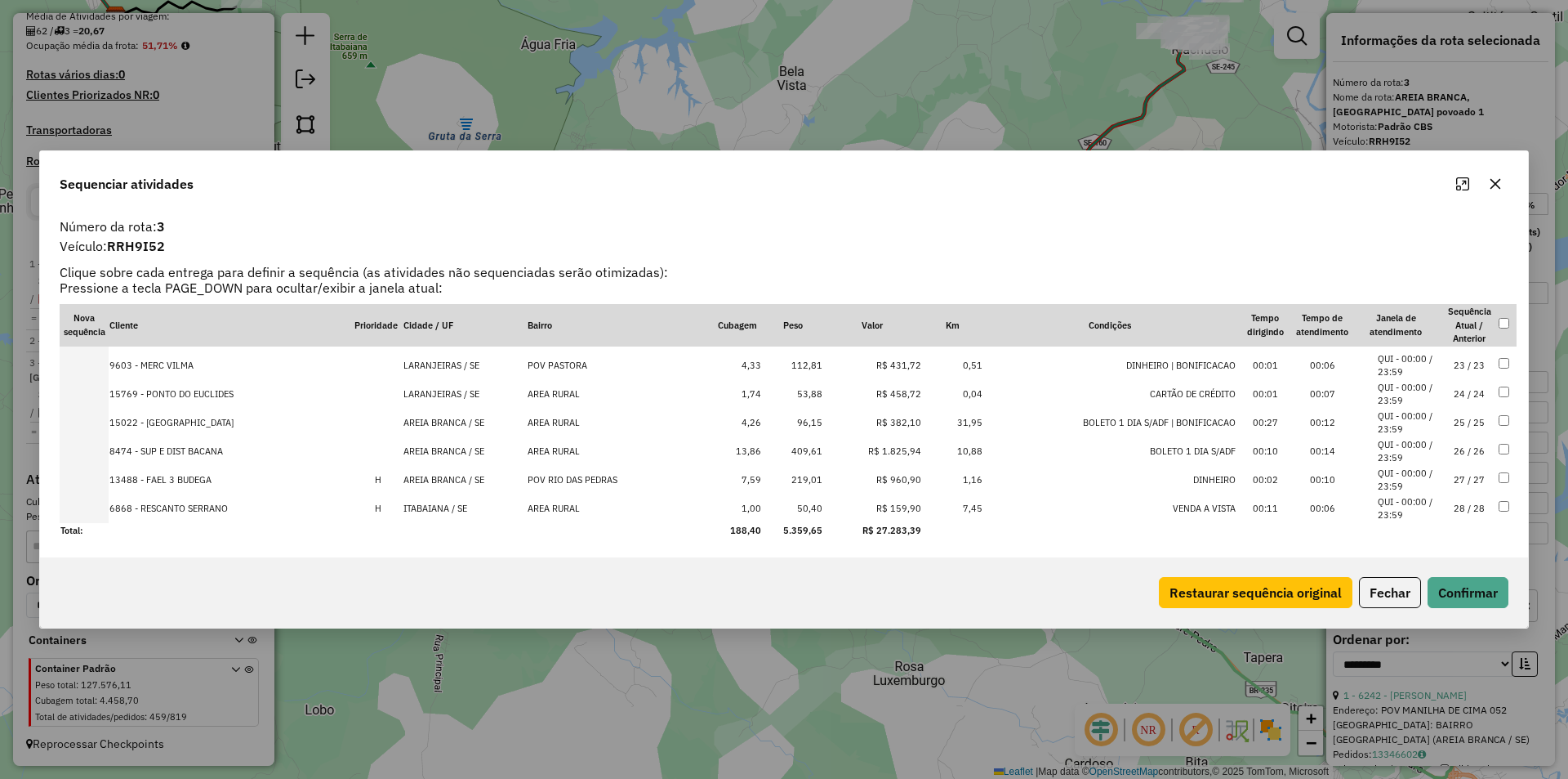
click at [504, 508] on td "ITABAIANA / SE" at bounding box center [465, 508] width 124 height 29
click at [504, 495] on td "AREIA BRANCA / SE" at bounding box center [465, 480] width 124 height 29
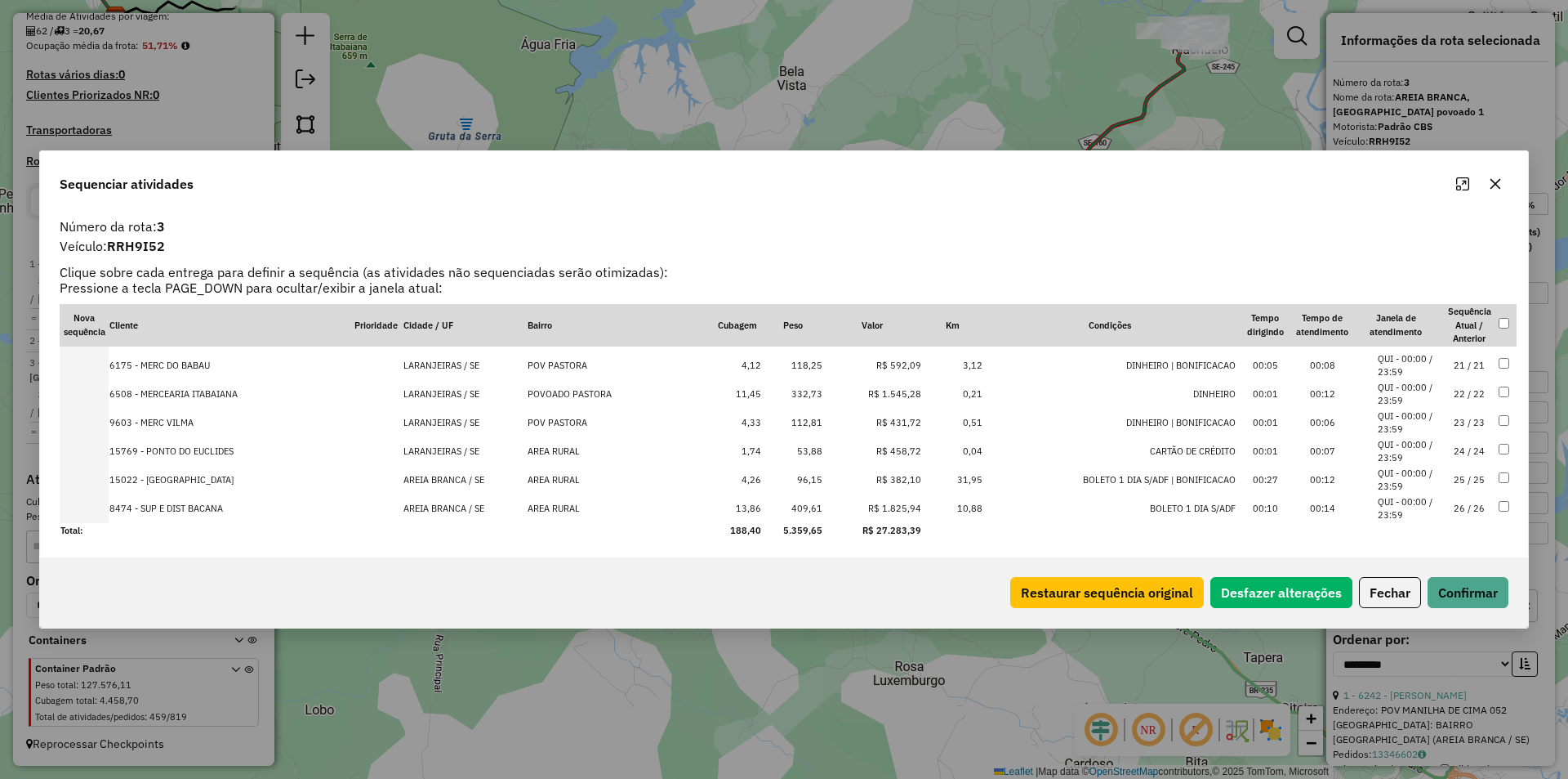
click at [504, 508] on td "AREIA BRANCA / SE" at bounding box center [465, 508] width 124 height 29
click at [1476, 591] on button "Confirmar" at bounding box center [1469, 592] width 81 height 31
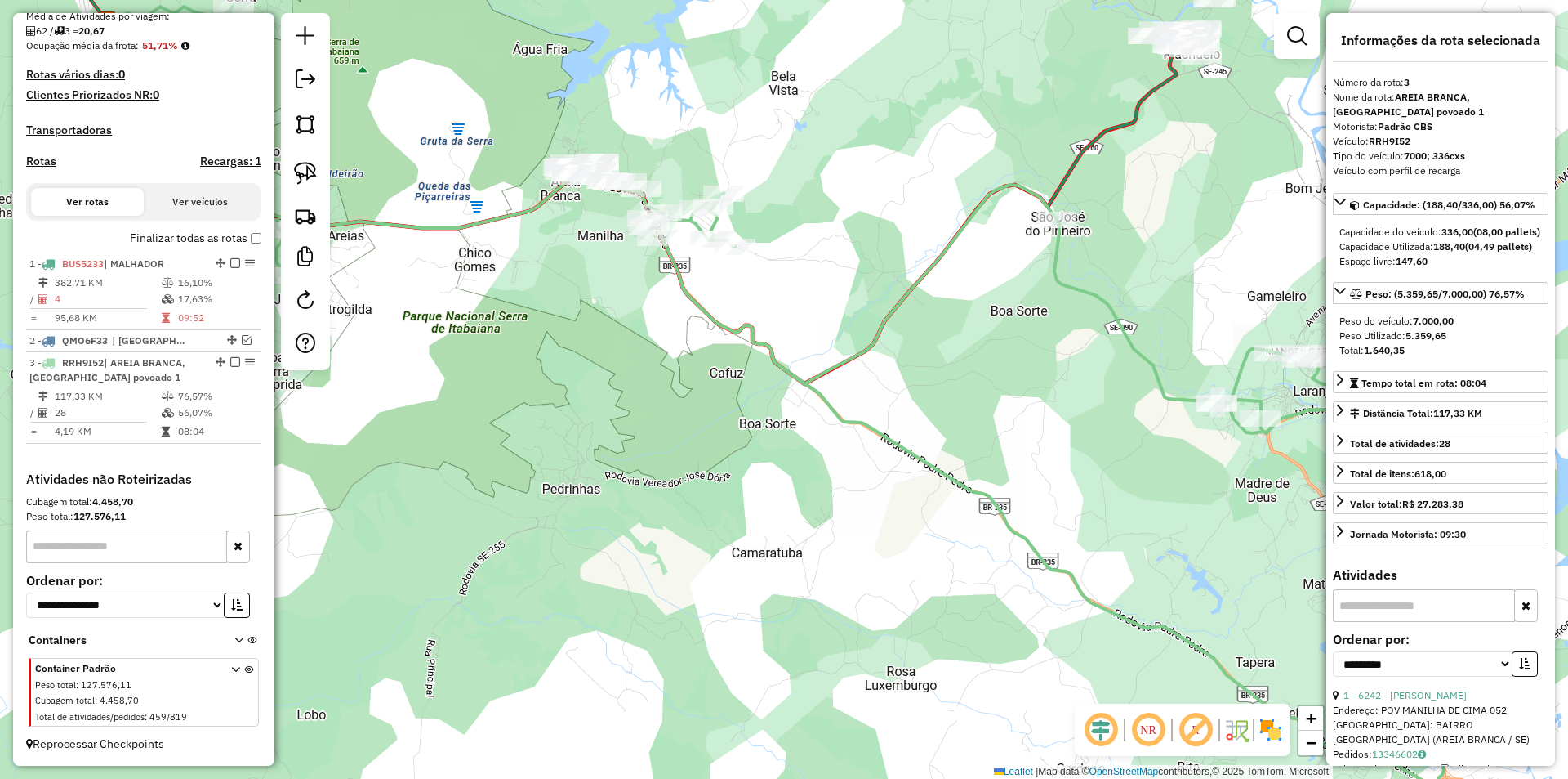
drag, startPoint x: 801, startPoint y: 393, endPoint x: 489, endPoint y: 436, distance: 314.9
click at [672, 431] on div "Janela de atendimento Grade de atendimento Capacidade Transportadoras Veículos …" at bounding box center [784, 389] width 1568 height 779
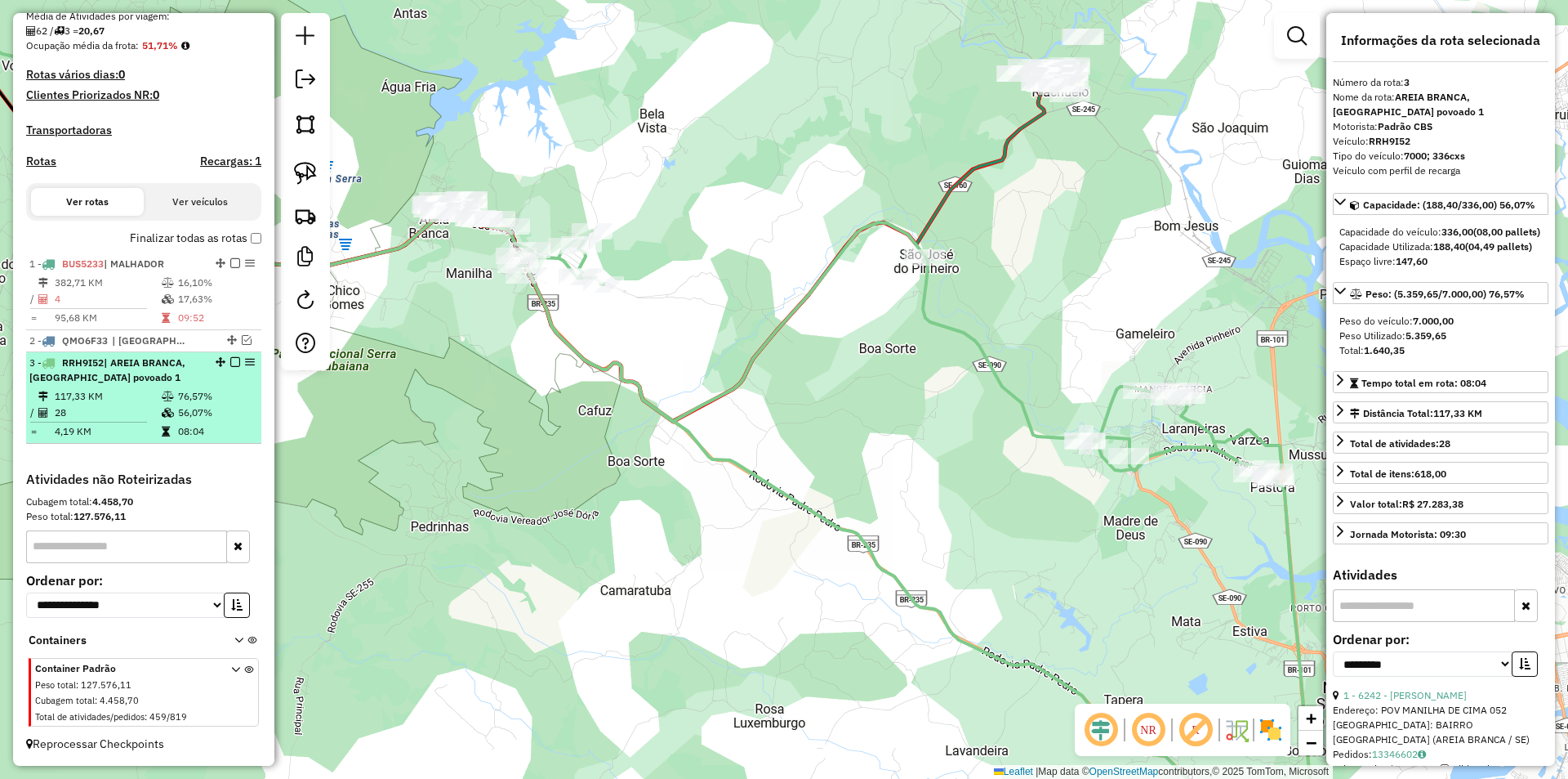
click at [230, 364] on em at bounding box center [234, 361] width 10 height 10
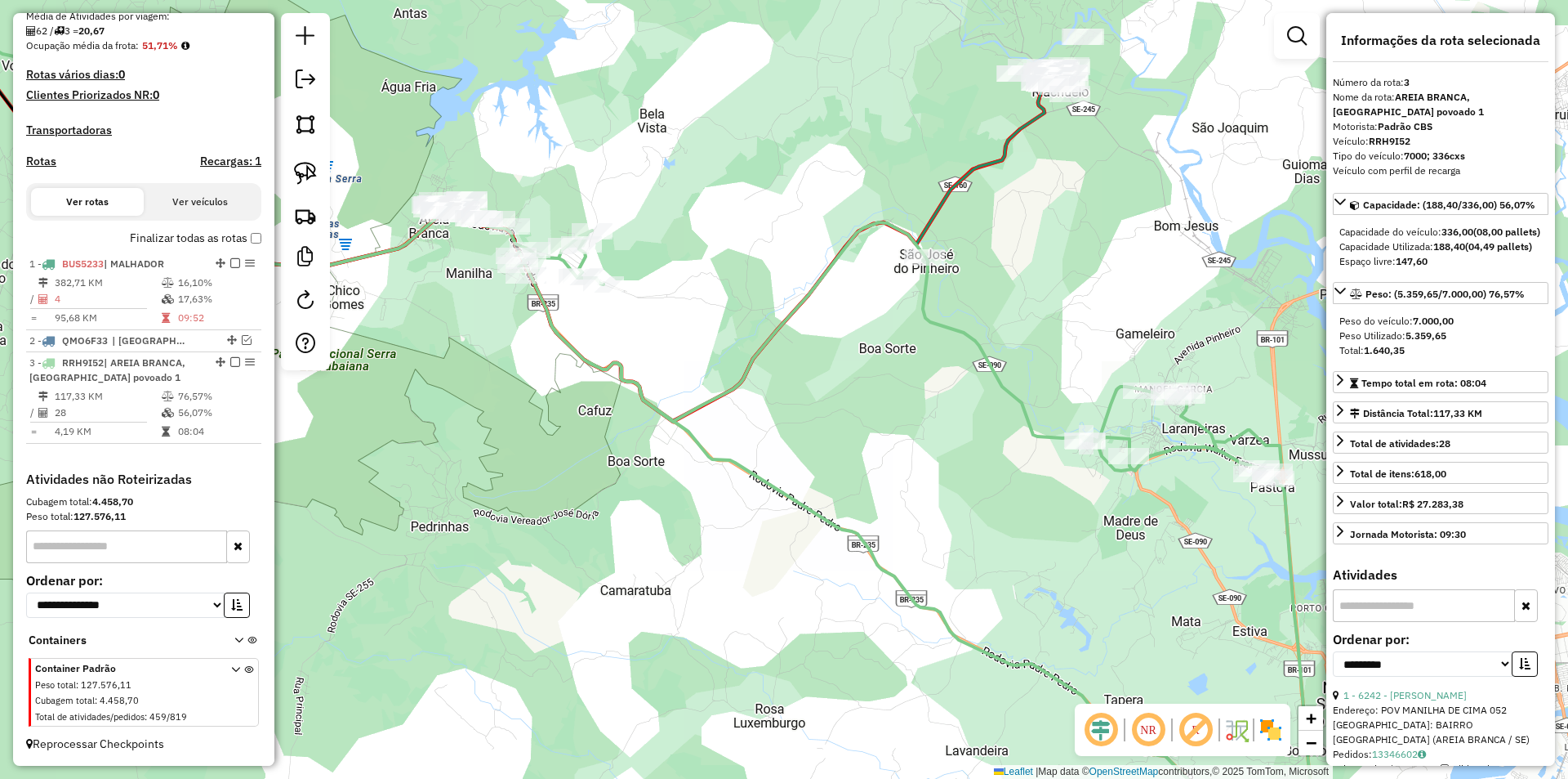
scroll to position [322, 0]
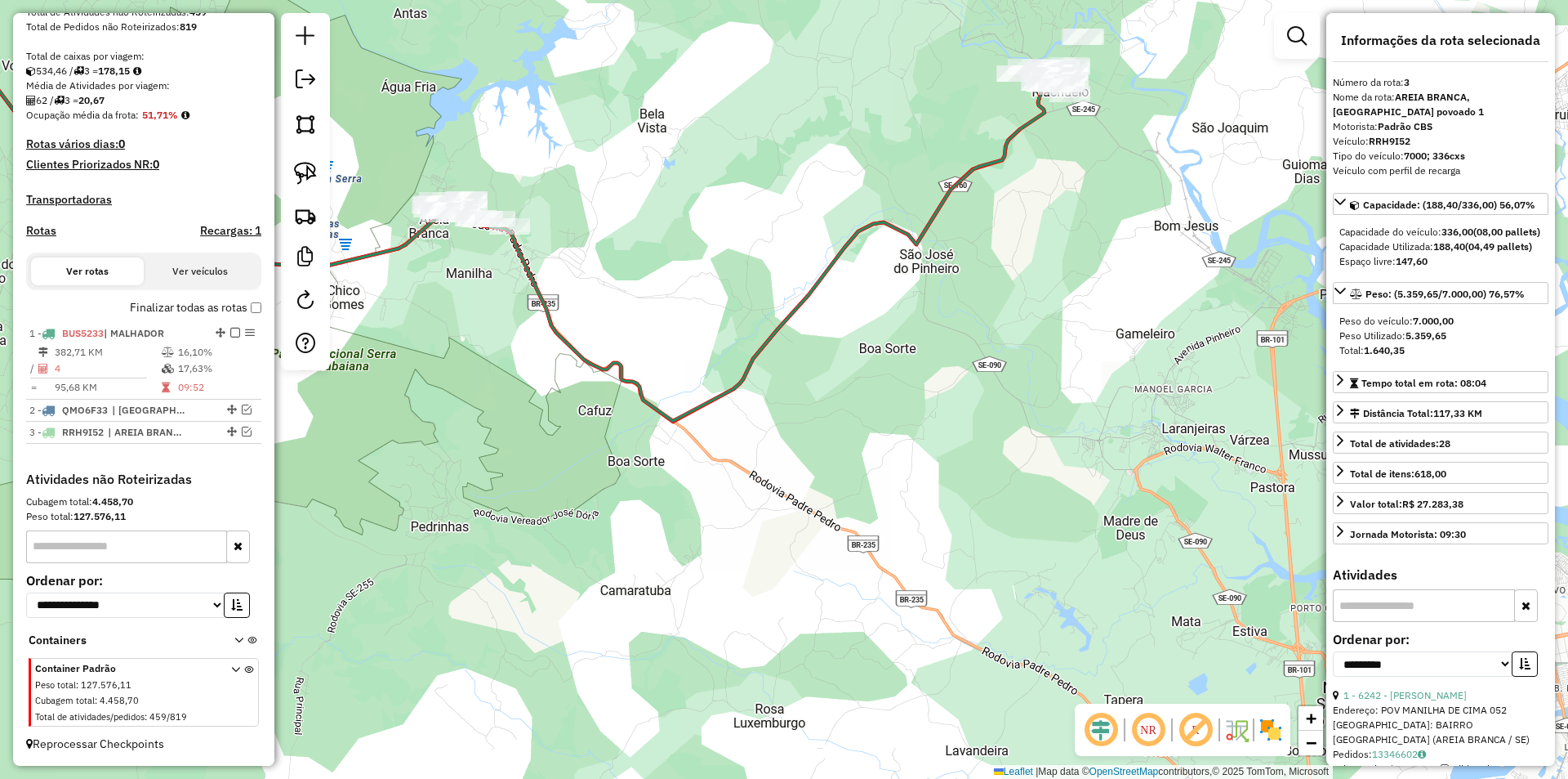
drag, startPoint x: 779, startPoint y: 259, endPoint x: 743, endPoint y: 303, distance: 56.9
click at [743, 303] on div "Janela de atendimento Grade de atendimento Capacidade Transportadoras Veículos …" at bounding box center [784, 389] width 1568 height 779
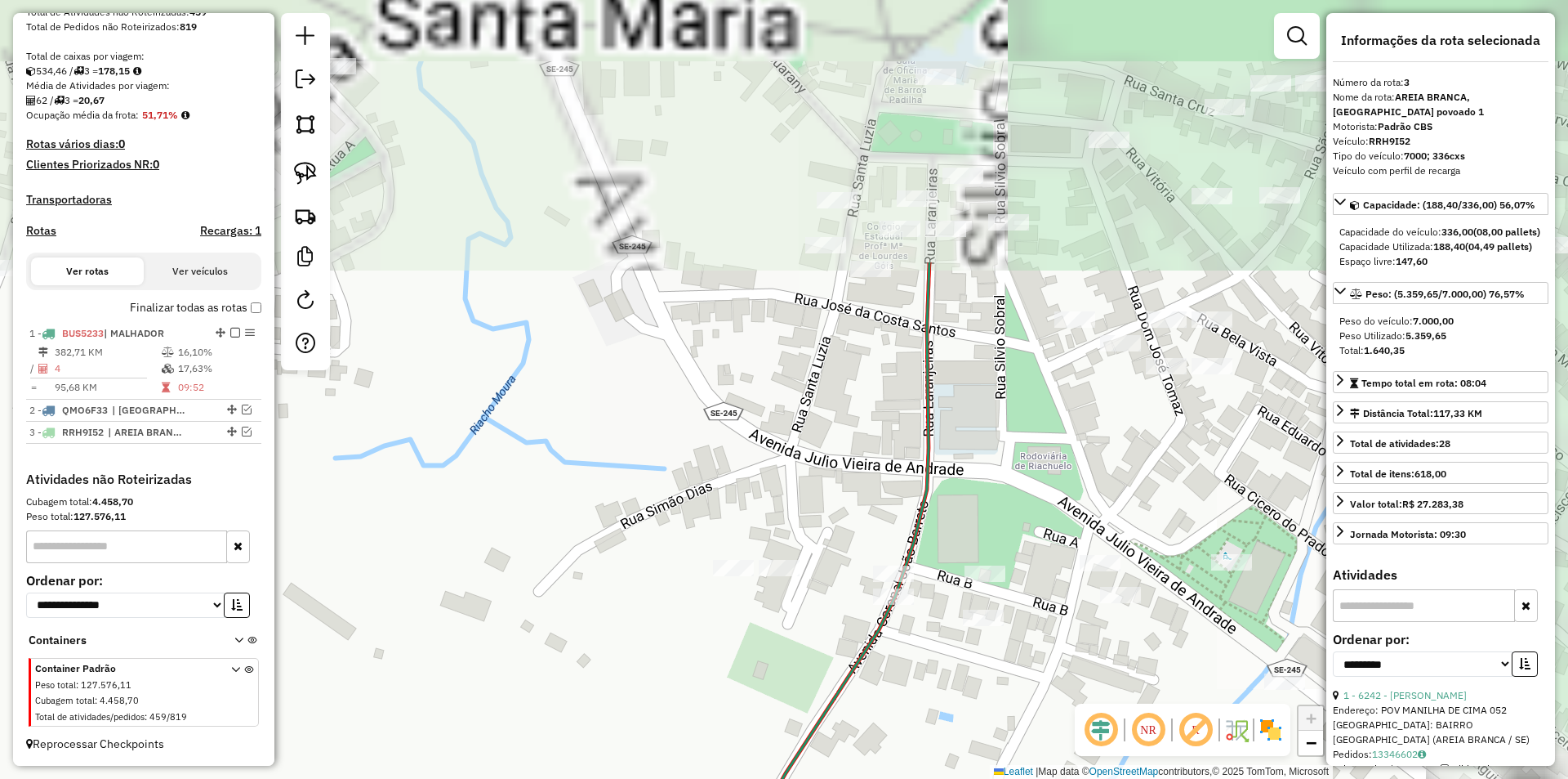
drag, startPoint x: 1112, startPoint y: 52, endPoint x: 953, endPoint y: 407, distance: 389.0
click at [953, 406] on div "Janela de atendimento Grade de atendimento Capacidade Transportadoras Veículos …" at bounding box center [784, 389] width 1568 height 779
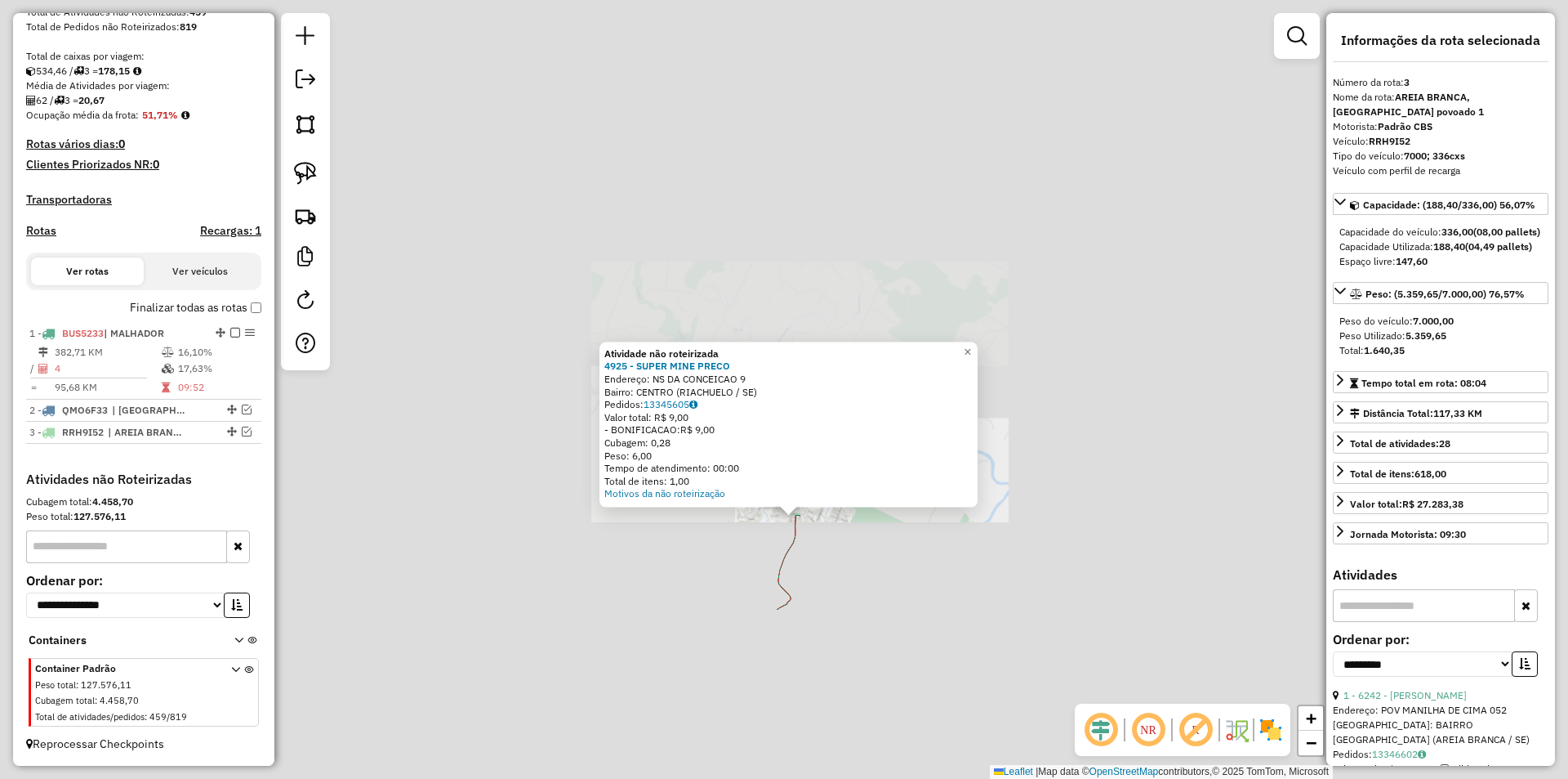
click at [800, 617] on div "Atividade não roteirizada 4925 - SUPER MINE PRECO Endereço: NS DA CONCEICAO 9 B…" at bounding box center [784, 389] width 1568 height 779
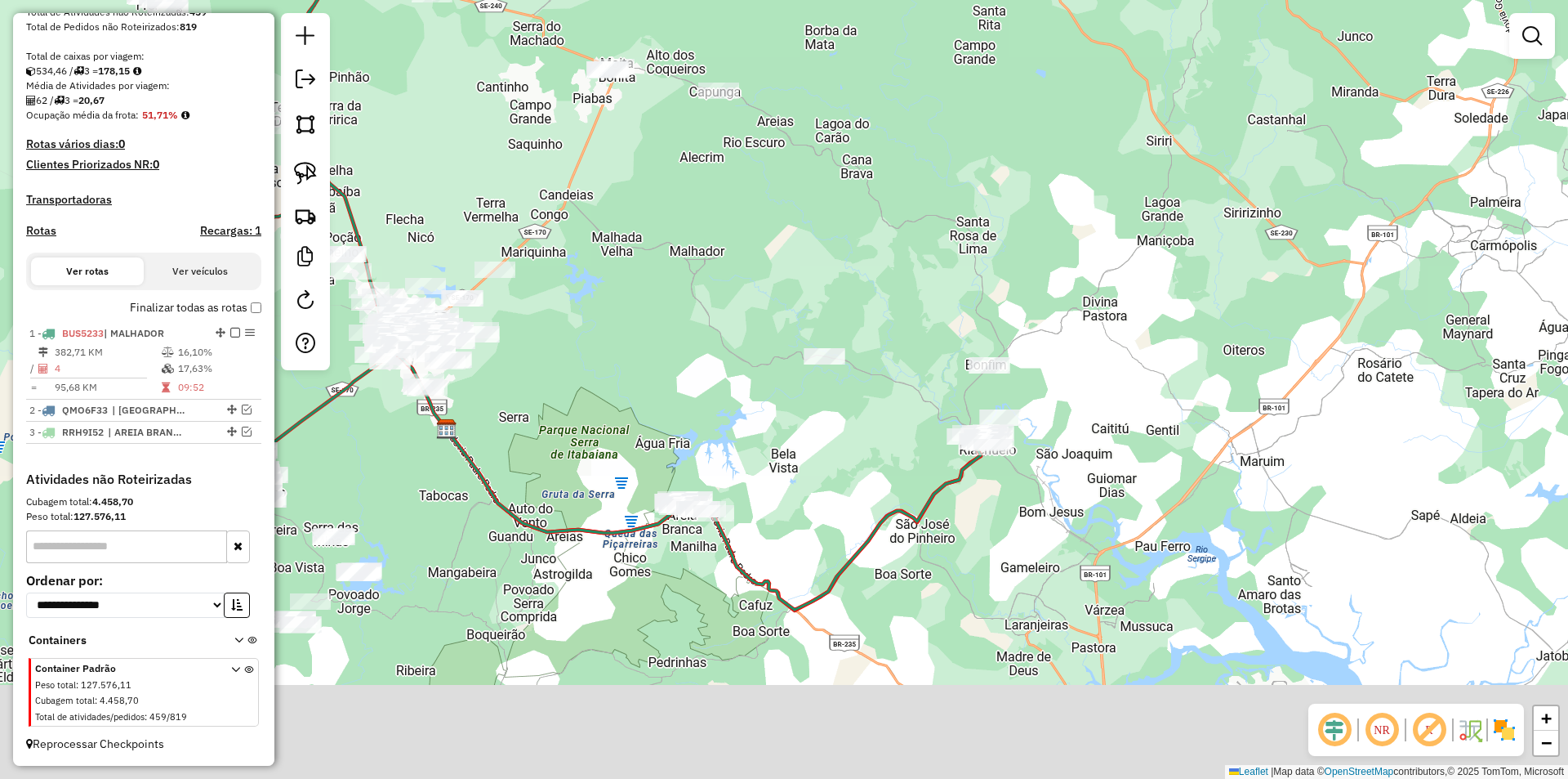
drag, startPoint x: 756, startPoint y: 644, endPoint x: 941, endPoint y: 497, distance: 236.3
click at [932, 497] on icon at bounding box center [559, 194] width 849 height 831
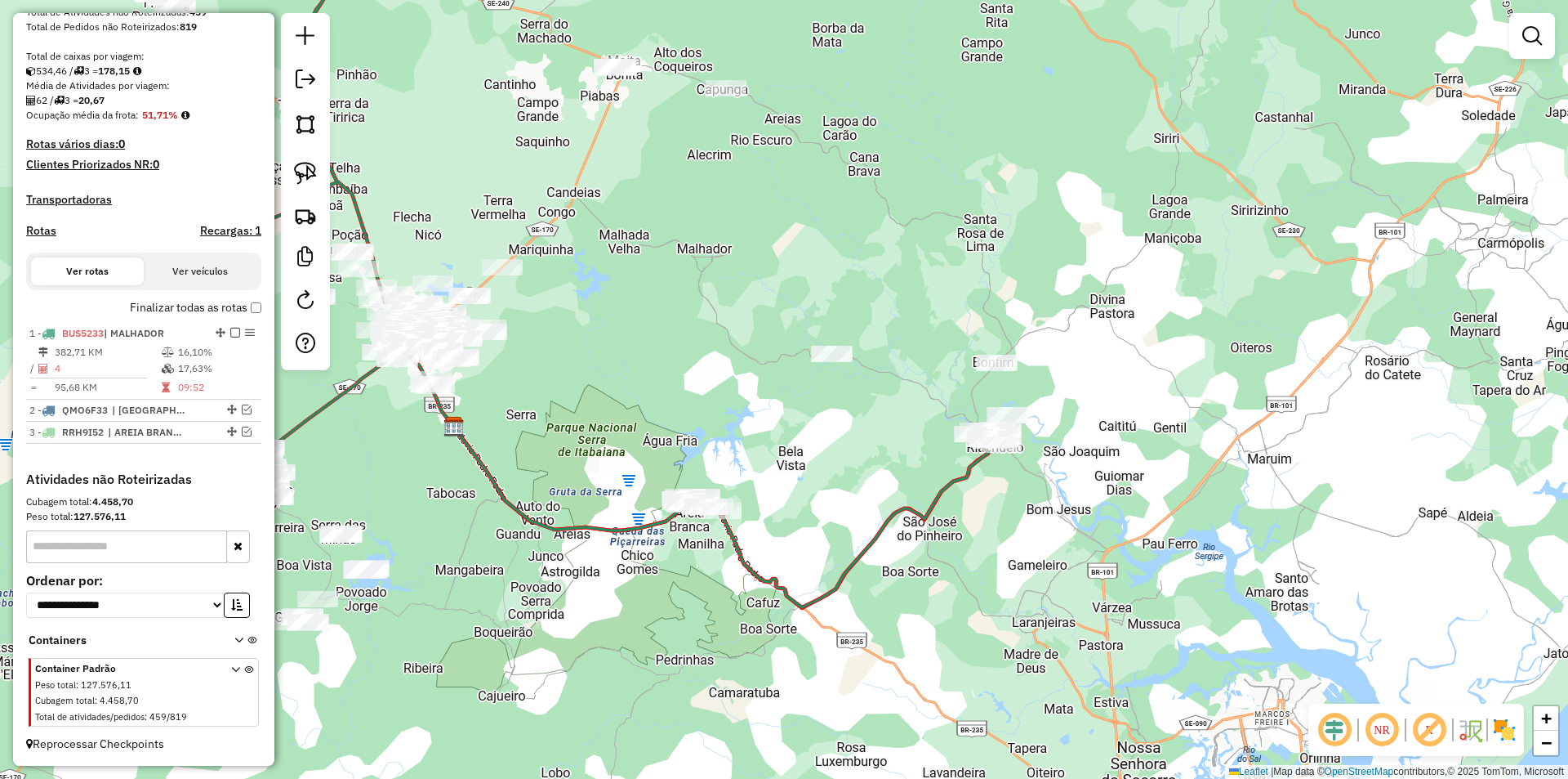
drag, startPoint x: 307, startPoint y: 184, endPoint x: 385, endPoint y: 206, distance: 81.0
click at [307, 183] on img at bounding box center [305, 173] width 22 height 22
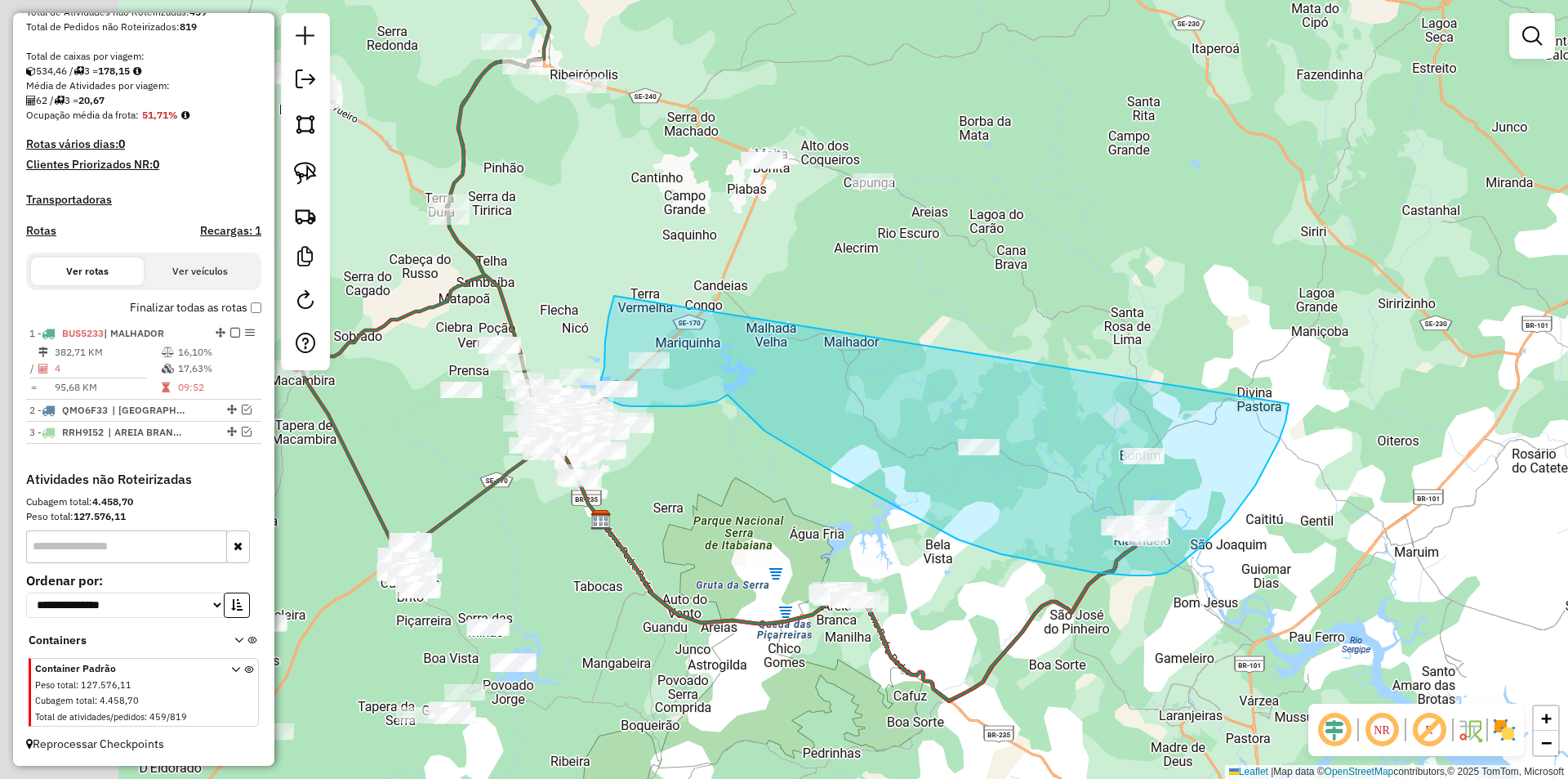
drag, startPoint x: 499, startPoint y: 203, endPoint x: 1289, endPoint y: 404, distance: 815.2
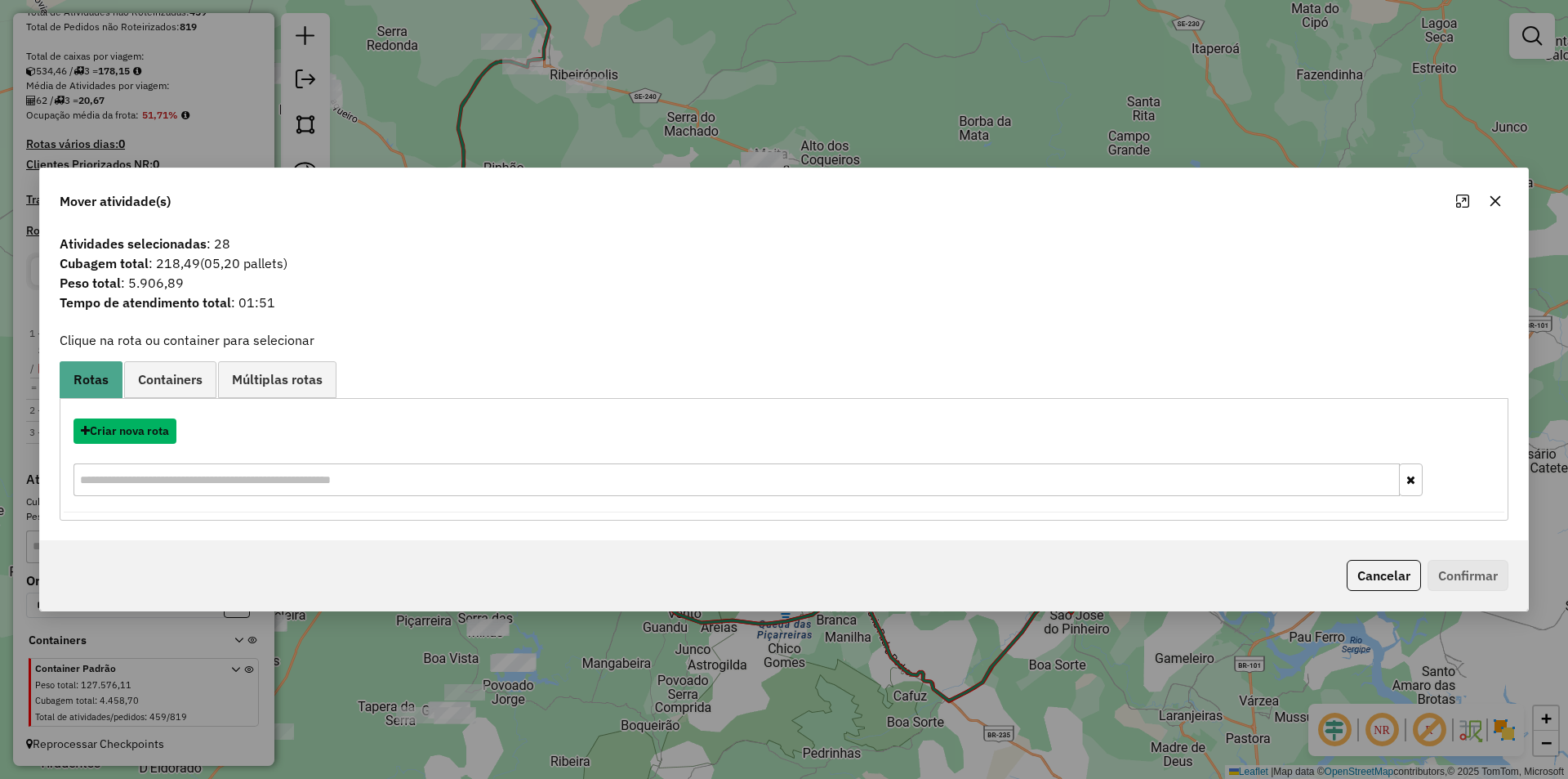
click at [142, 432] on button "Criar nova rota" at bounding box center [124, 431] width 103 height 25
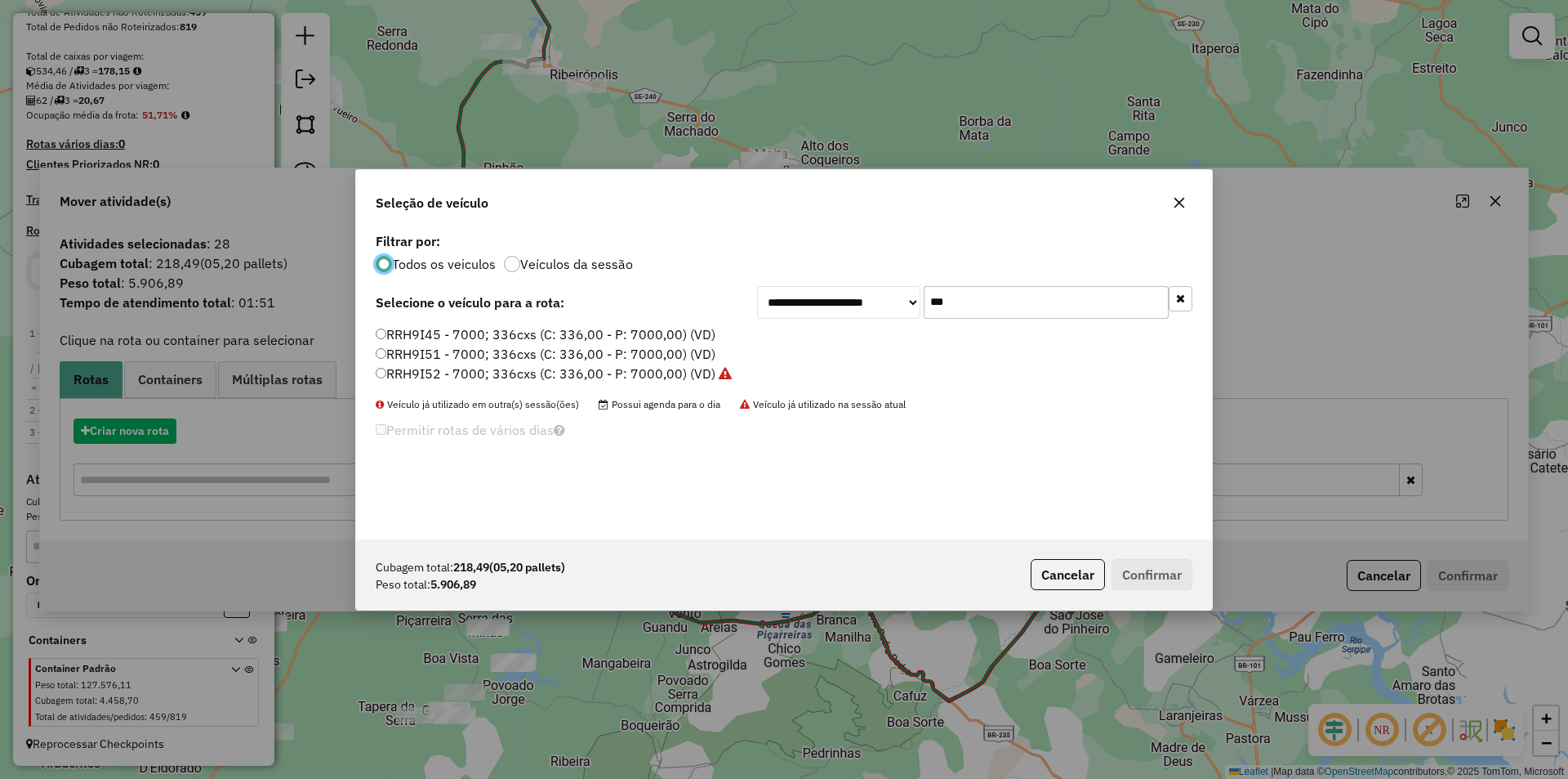
scroll to position [9, 5]
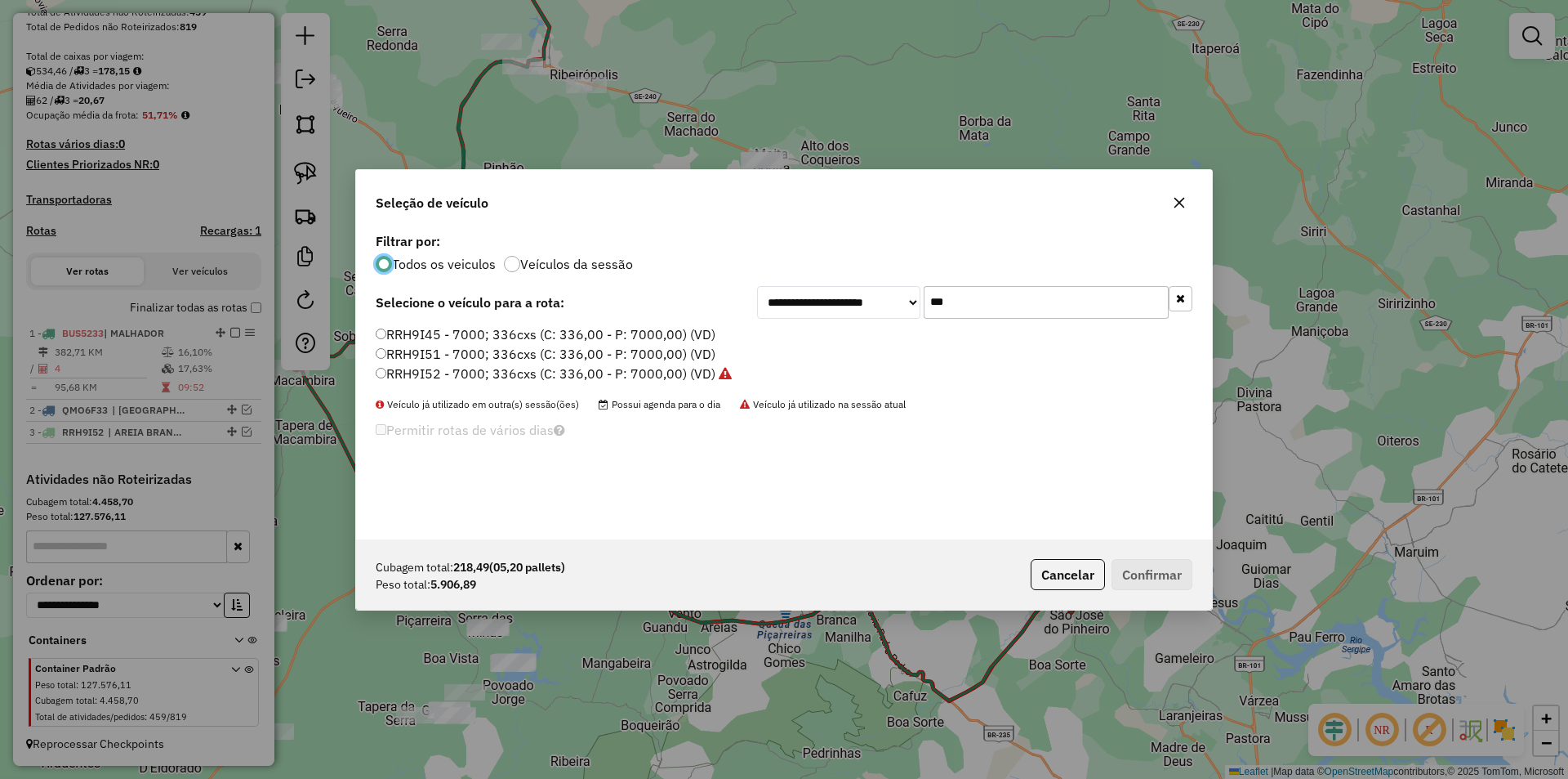
click at [954, 296] on input "***" at bounding box center [1046, 303] width 245 height 33
type input "***"
click at [533, 371] on label "RRB9A41 - 7000; 336cxs (C: 336,00 - P: 7000,00) (VD)" at bounding box center [547, 373] width 342 height 20
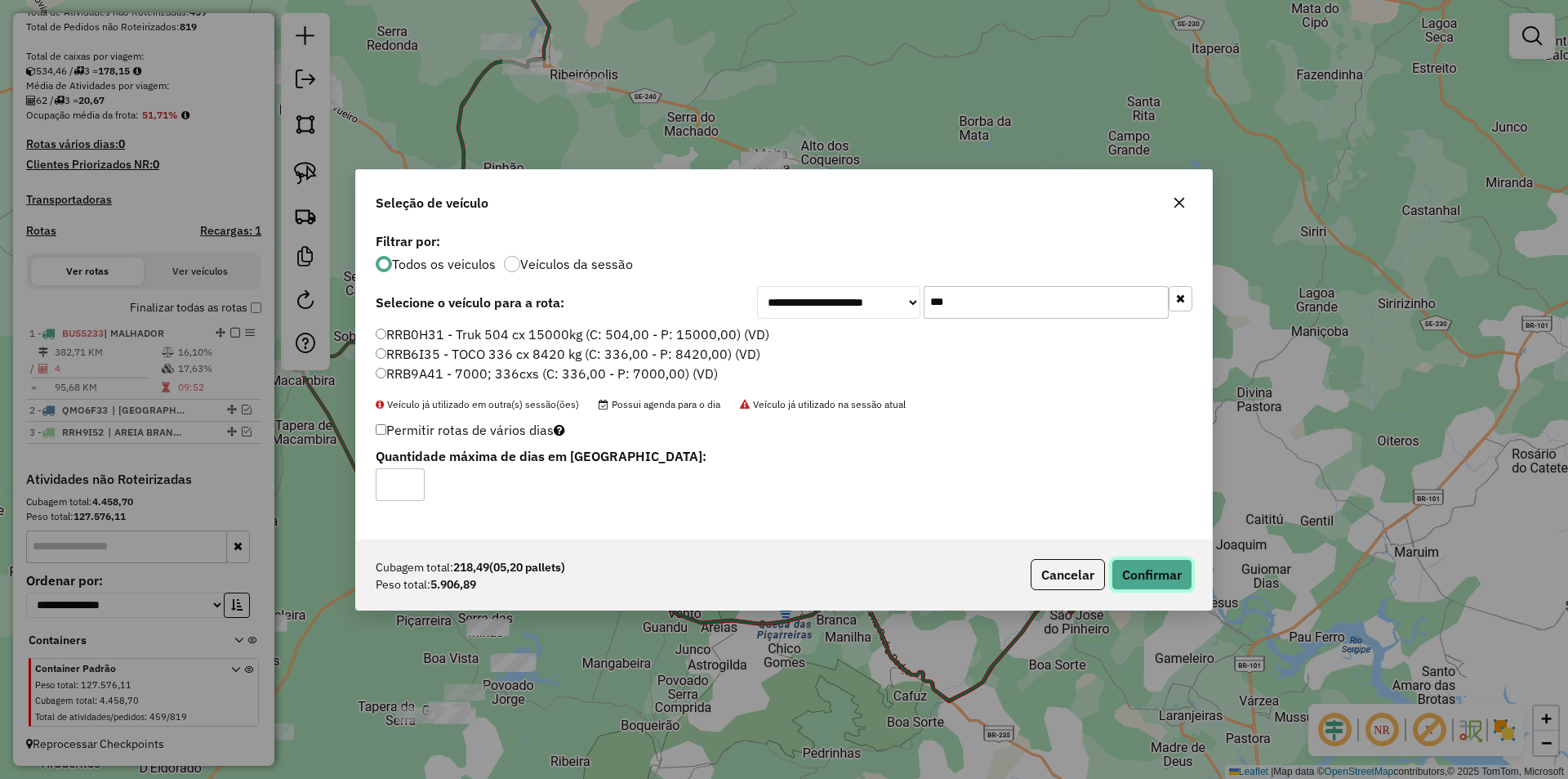
click at [1134, 571] on button "Confirmar" at bounding box center [1152, 574] width 81 height 31
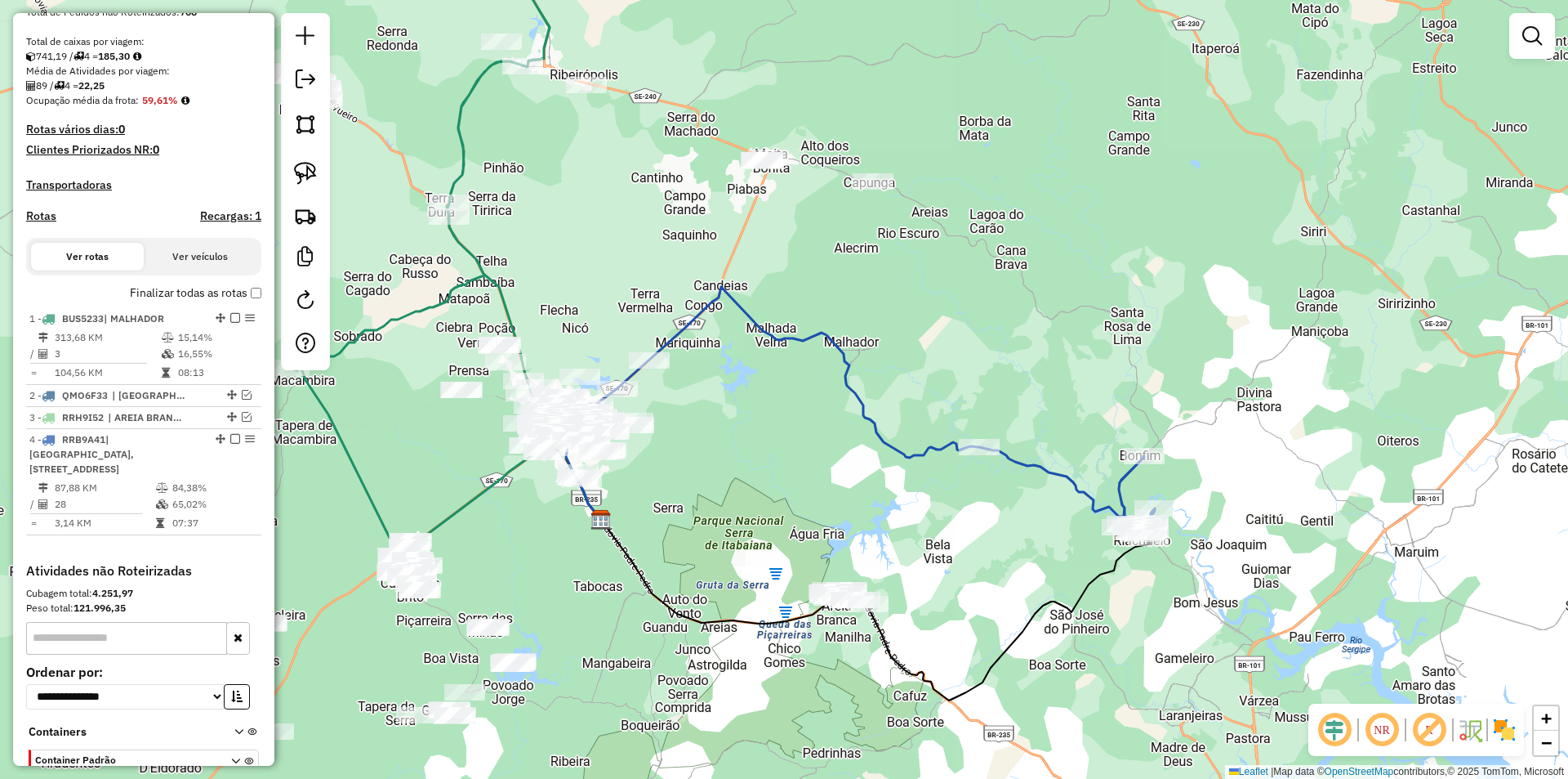
scroll to position [429, 0]
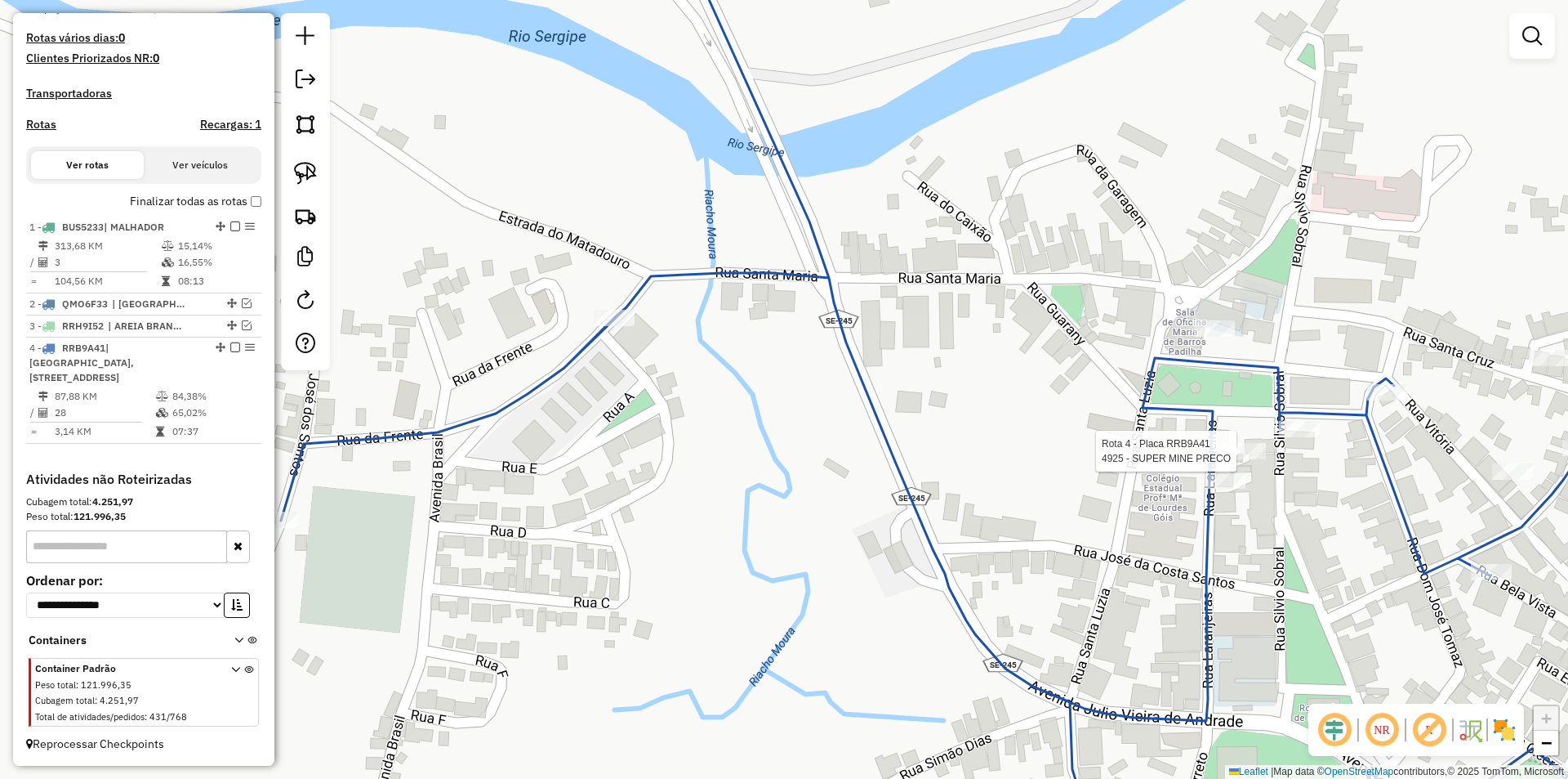
select select "**********"
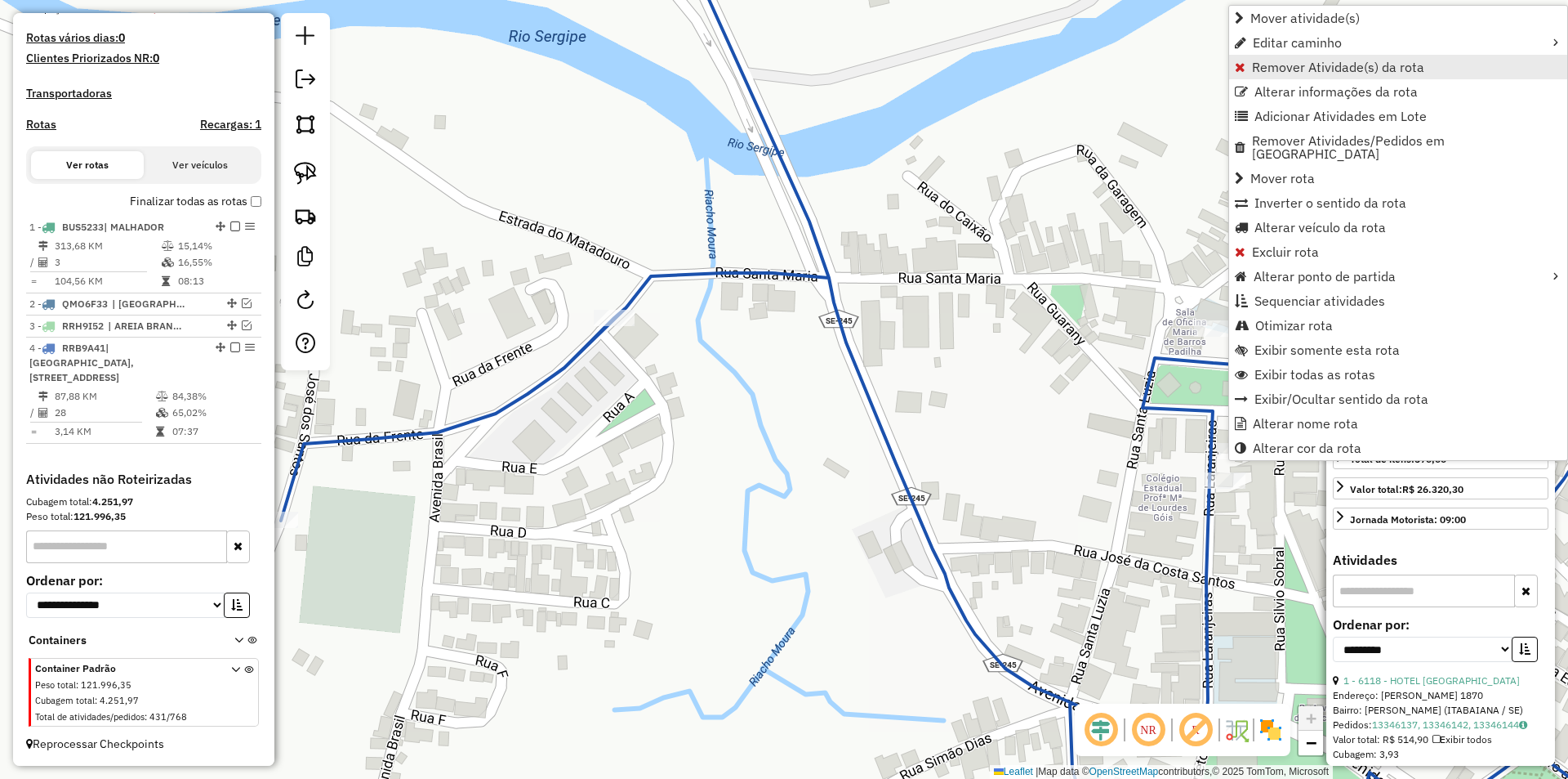
click at [1323, 69] on span "Remover Atividade(s) da rota" at bounding box center [1338, 67] width 172 height 13
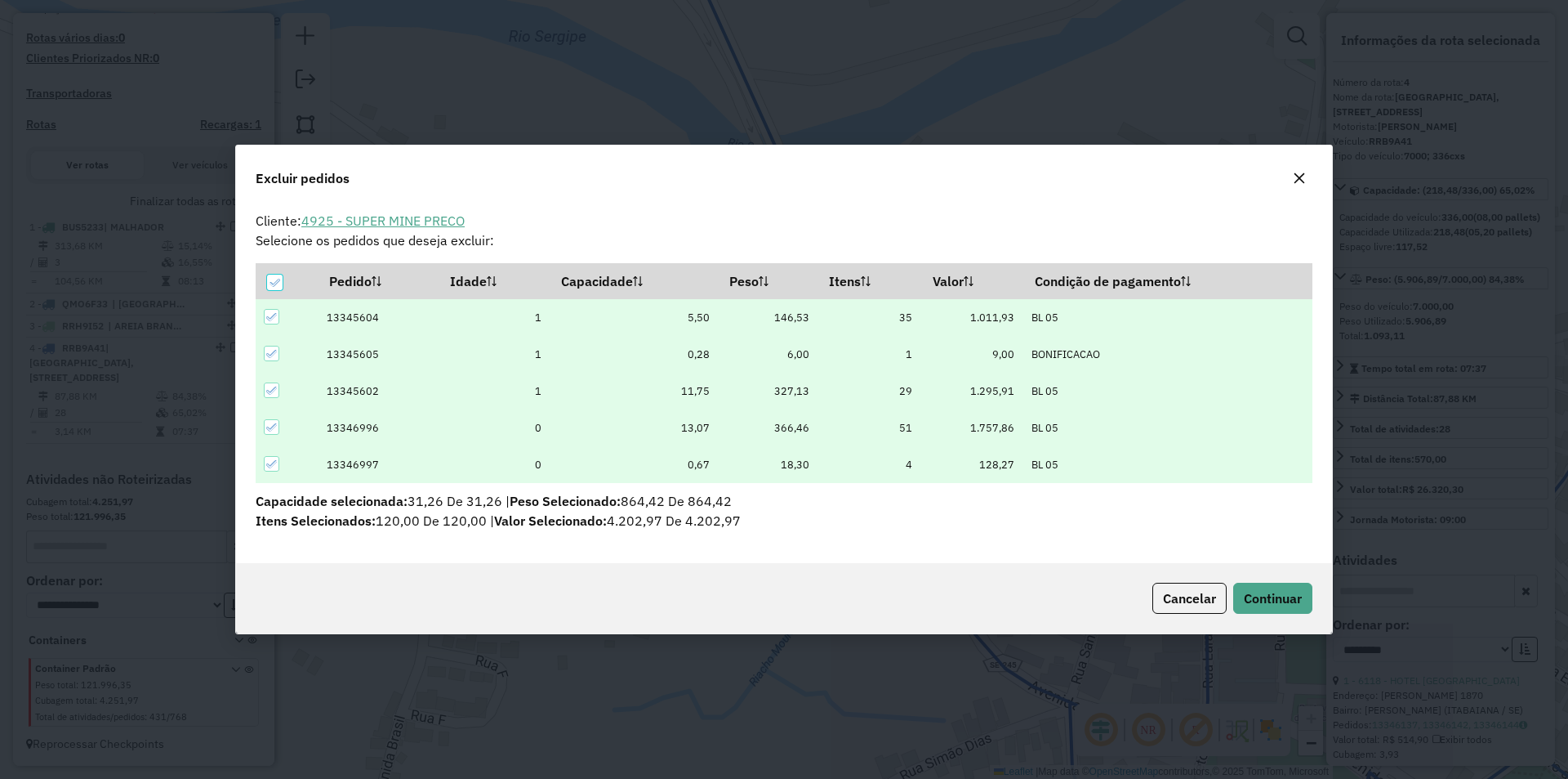
scroll to position [0, 0]
click at [275, 288] on icon at bounding box center [274, 282] width 11 height 11
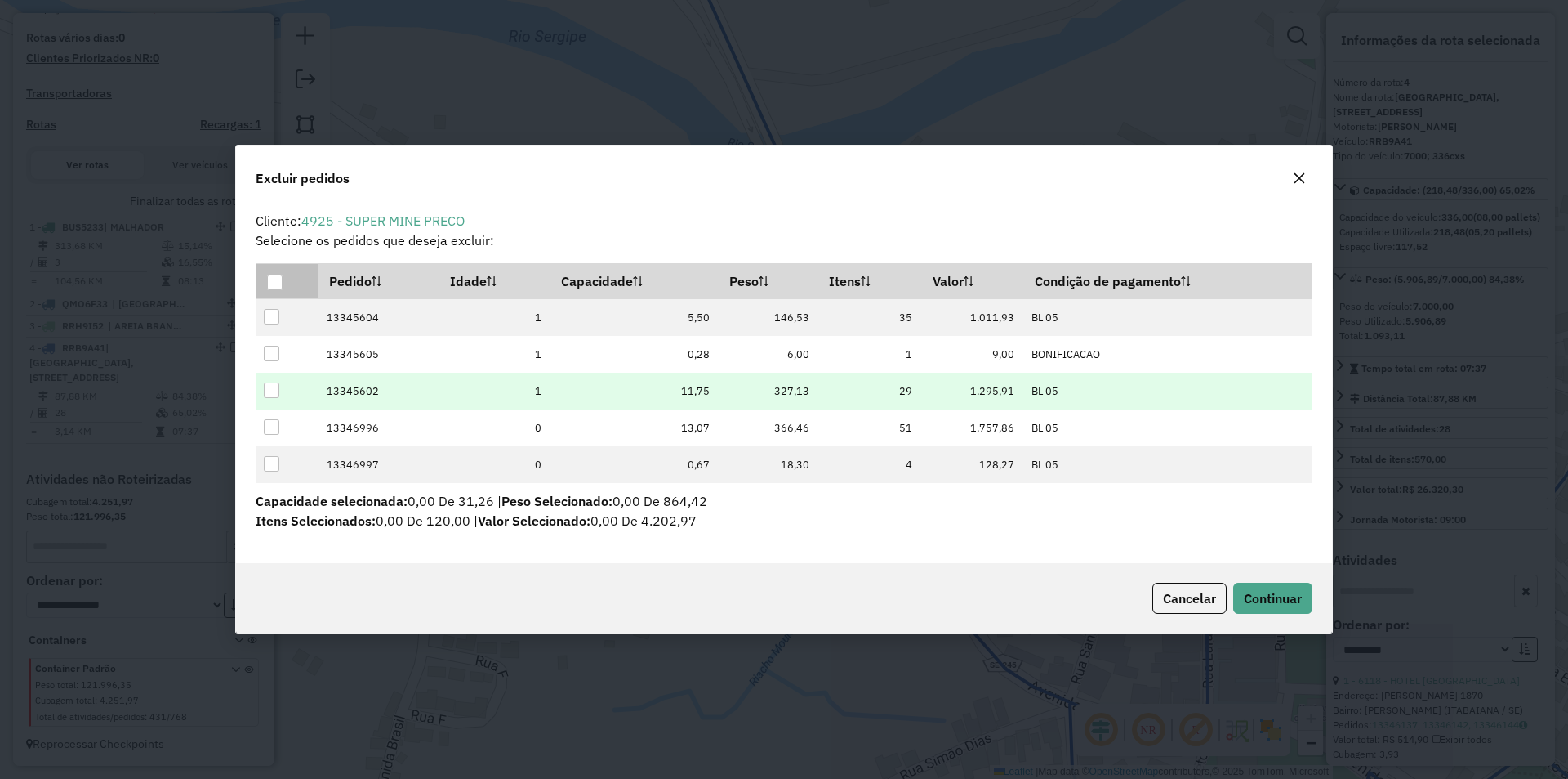
click at [271, 387] on div at bounding box center [271, 390] width 16 height 16
click at [1279, 593] on span "Continuar" at bounding box center [1272, 597] width 58 height 16
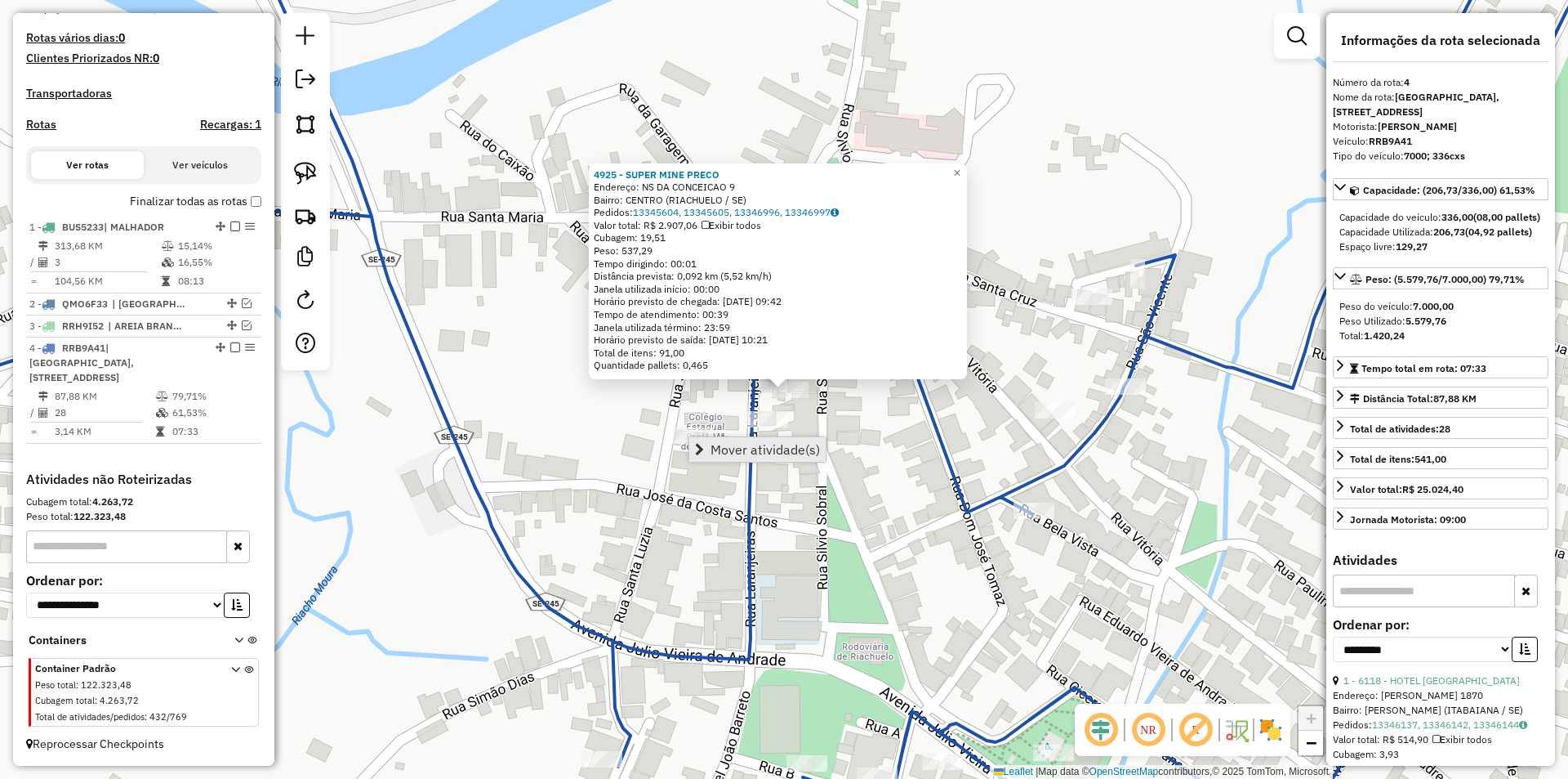
click at [716, 447] on span "Mover atividade(s)" at bounding box center [765, 449] width 110 height 13
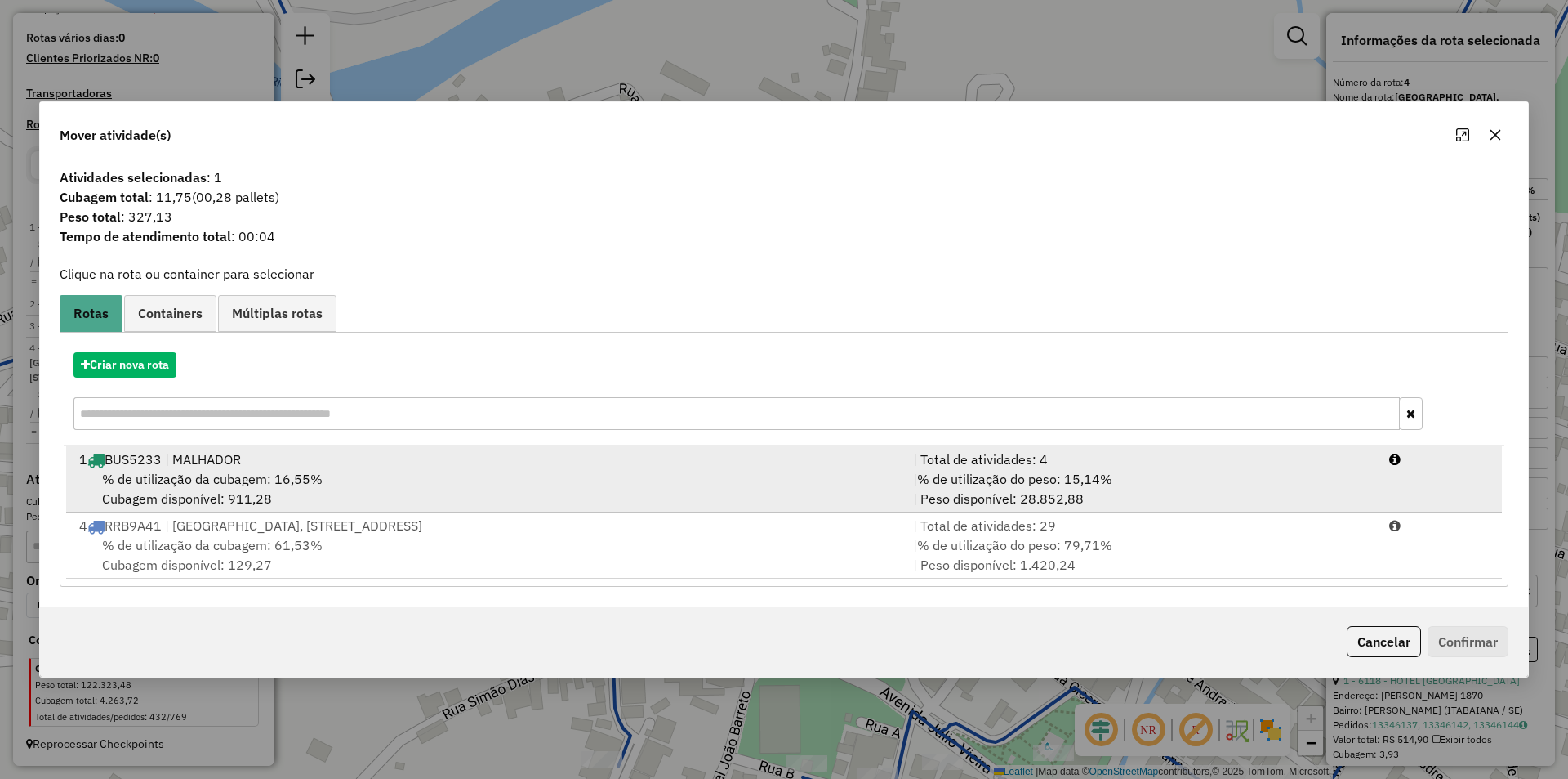
click at [1328, 485] on div "| % de utilização do peso: 15,14% | Peso disponível: 28.852,88" at bounding box center [1141, 488] width 476 height 39
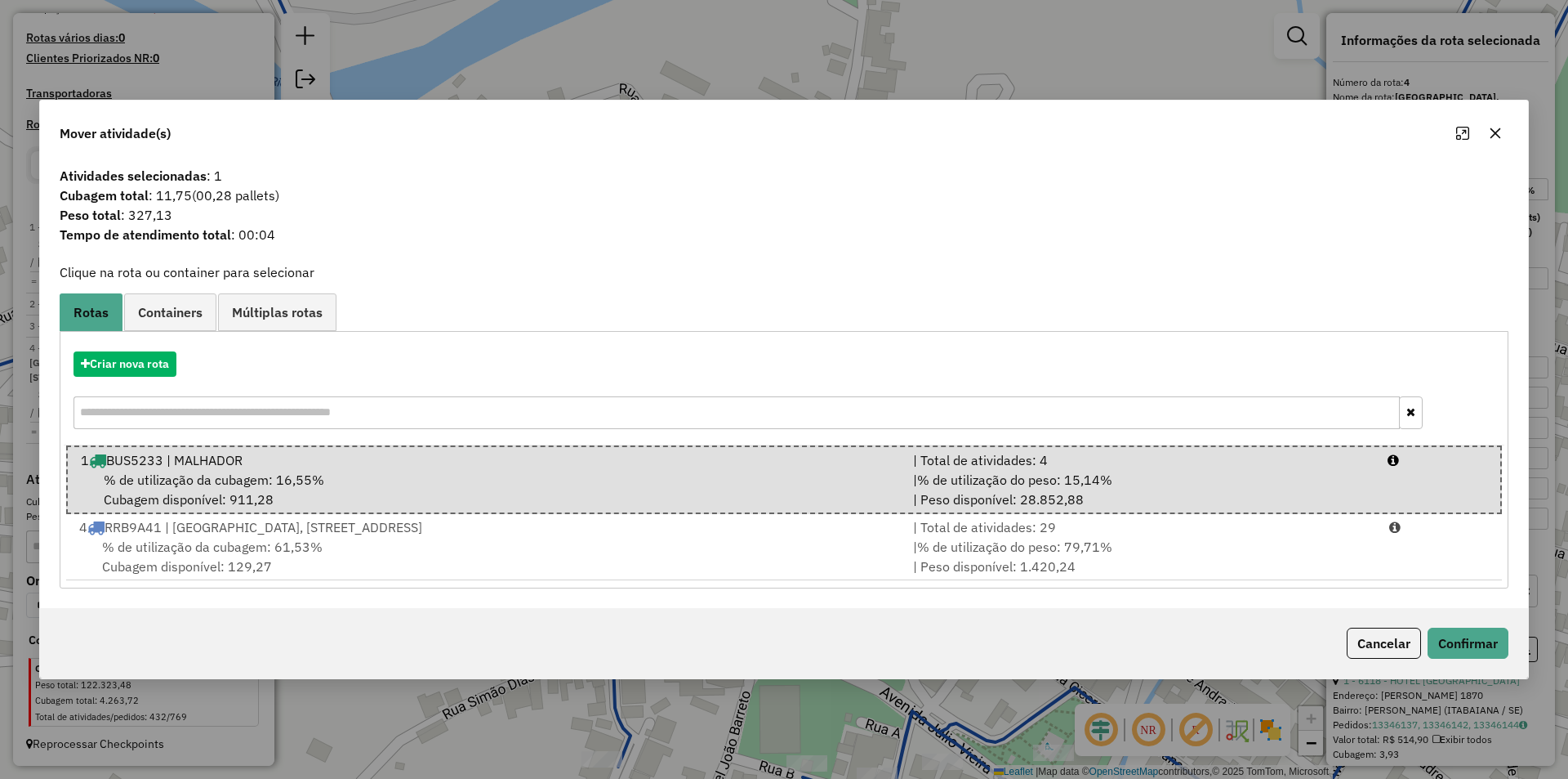
click at [1476, 624] on div "Cancelar Confirmar" at bounding box center [784, 642] width 1488 height 70
click at [1479, 629] on button "Confirmar" at bounding box center [1469, 643] width 81 height 31
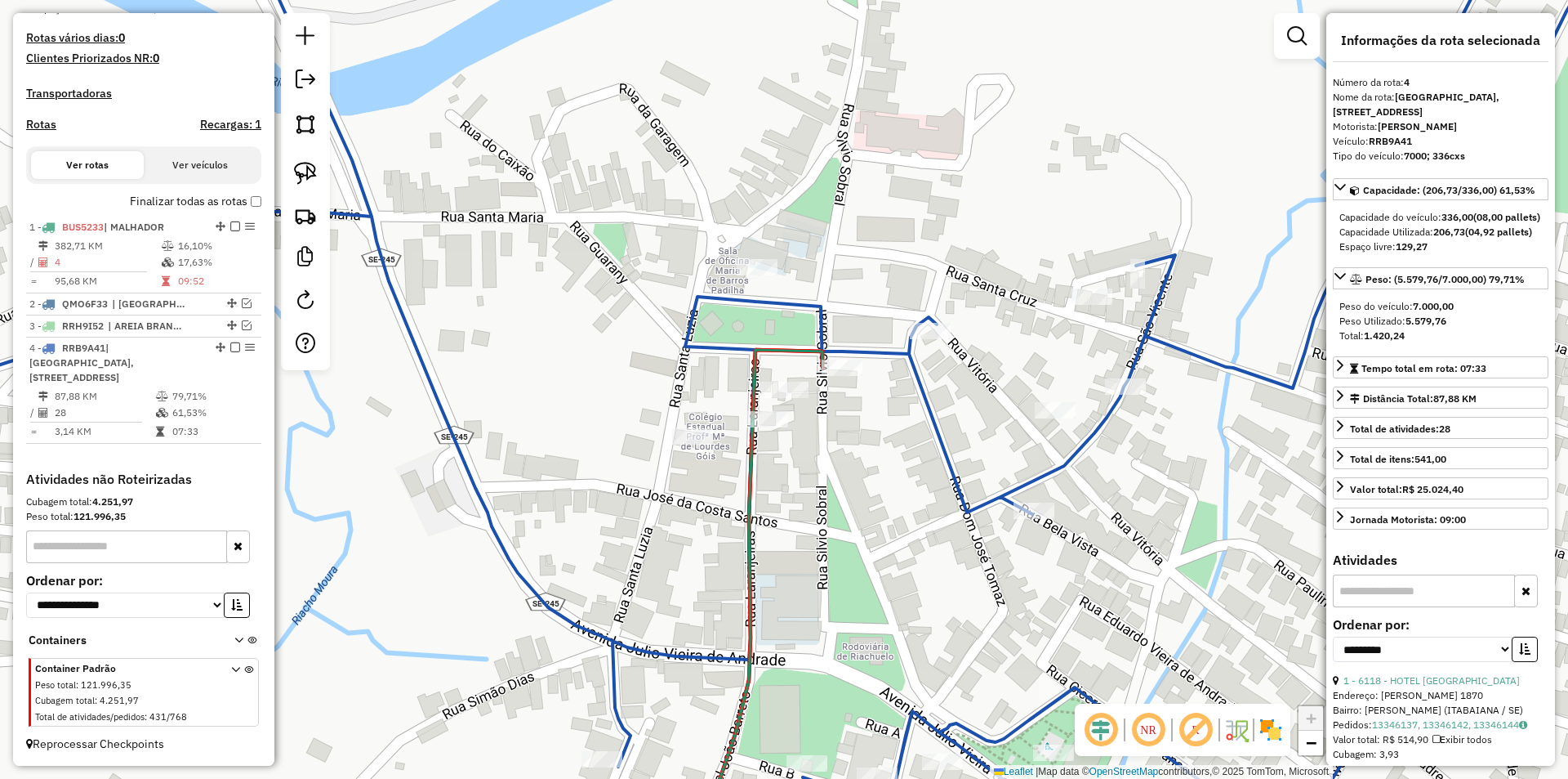
click at [931, 438] on icon at bounding box center [730, 389] width 1772 height 935
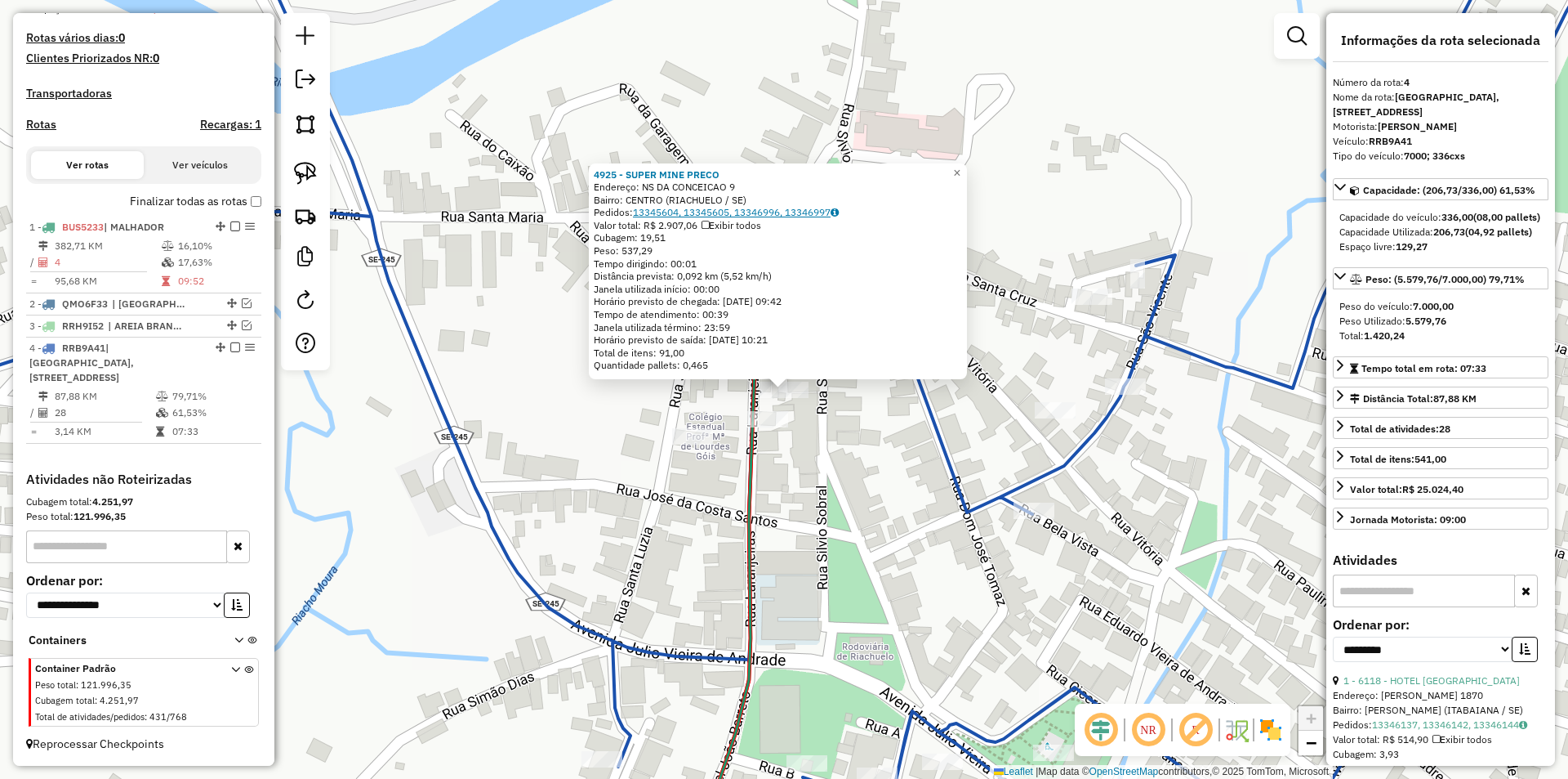
click at [755, 211] on link "13345604, 13345605, 13346996, 13346997" at bounding box center [736, 212] width 206 height 12
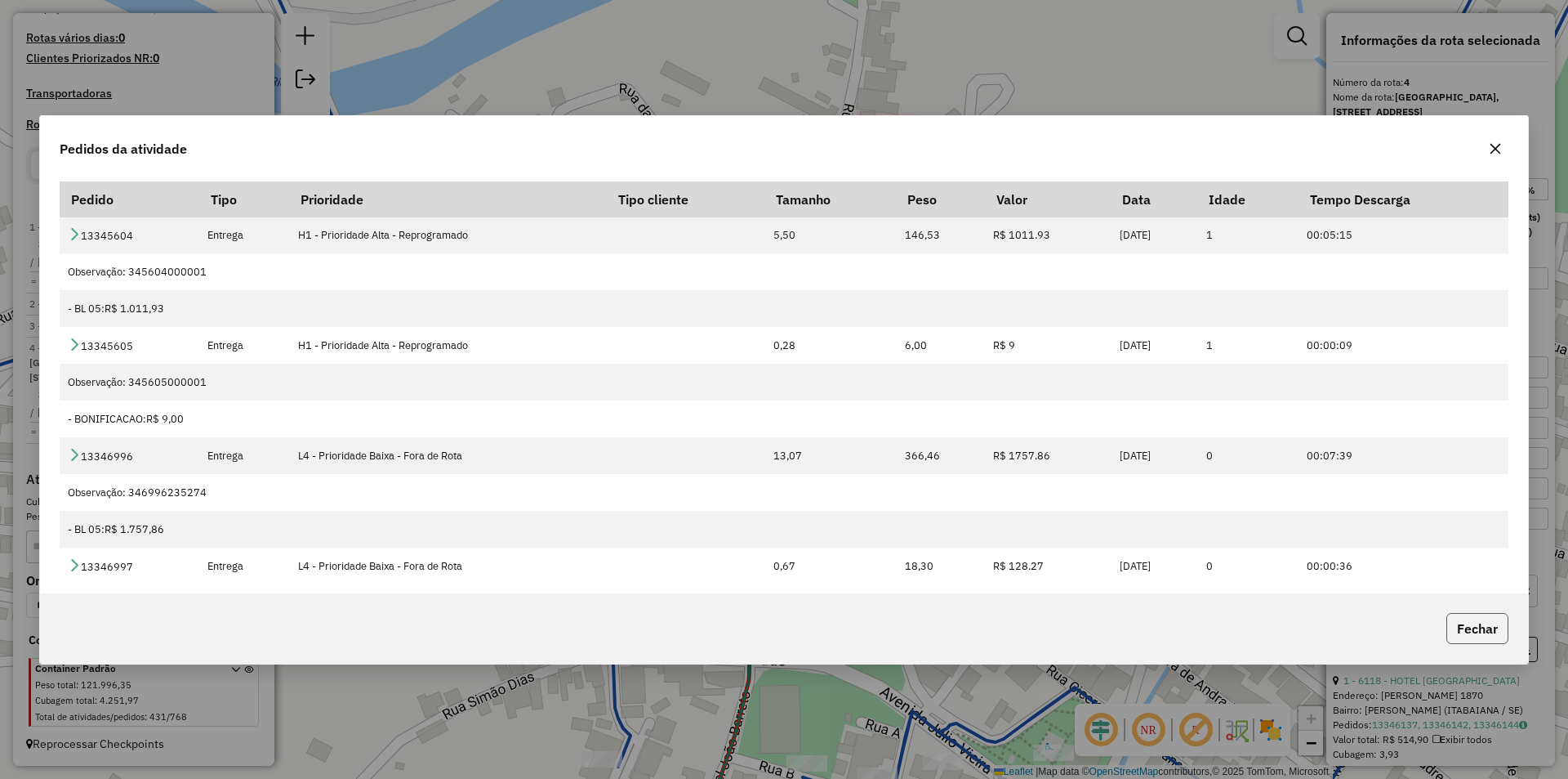
click at [1490, 638] on button "Fechar" at bounding box center [1477, 629] width 62 height 31
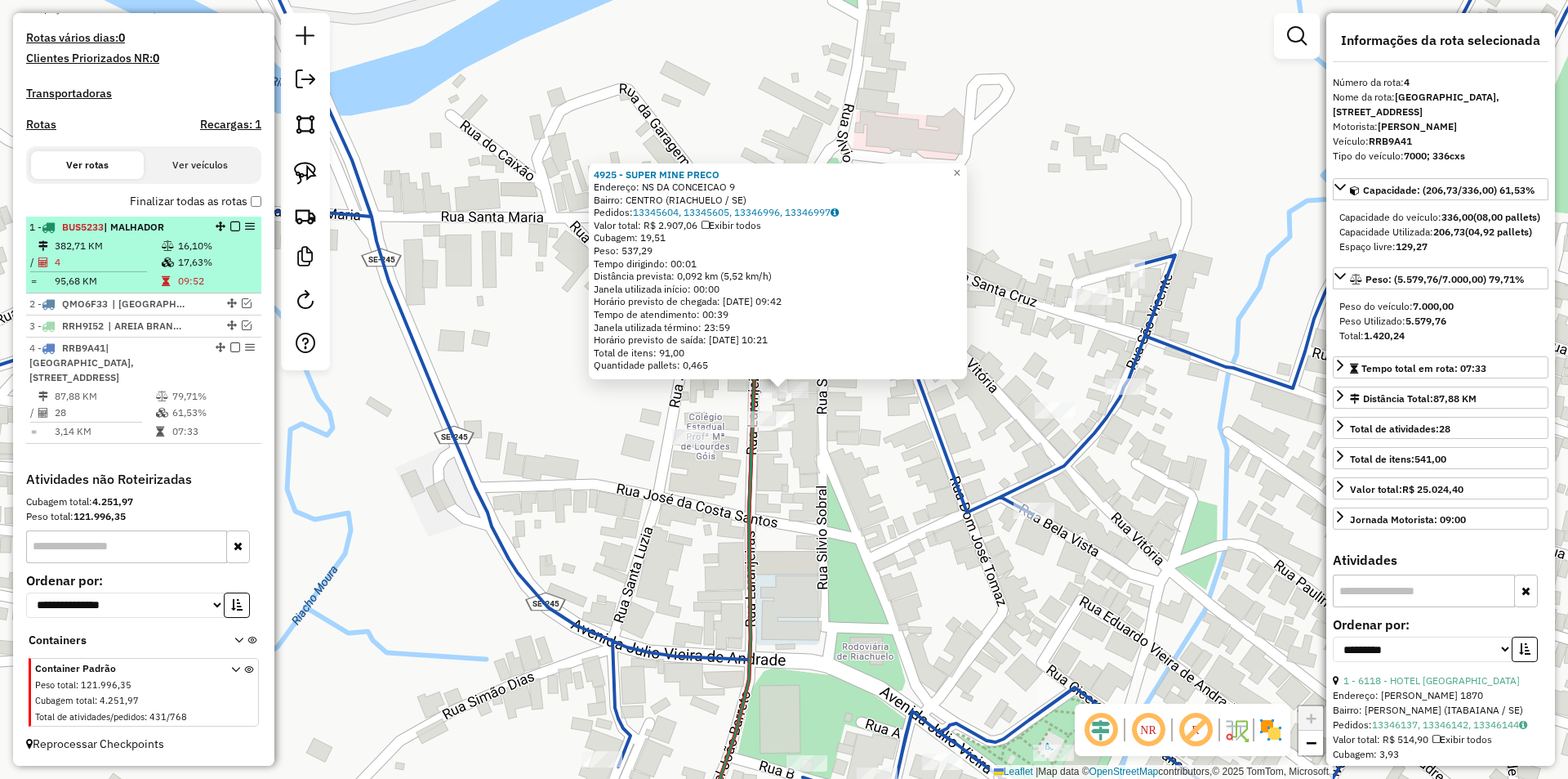
click at [124, 263] on td "4" at bounding box center [107, 262] width 107 height 16
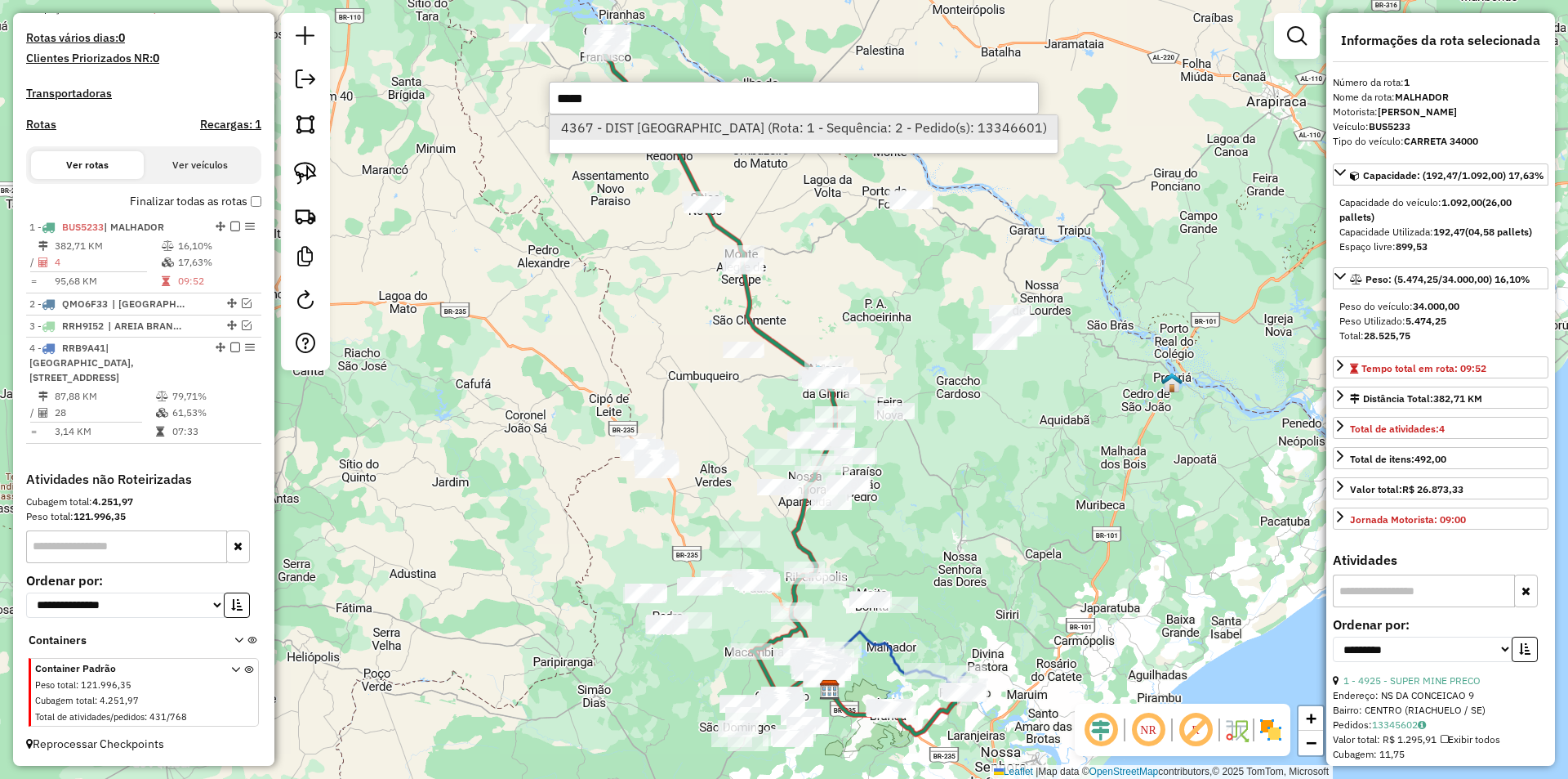
type input "*****"
click at [775, 125] on li "4367 - DIST SANTO ANTONIO (Rota: 1 - Sequência: 2 - Pedido(s): 13346601)" at bounding box center [804, 127] width 508 height 24
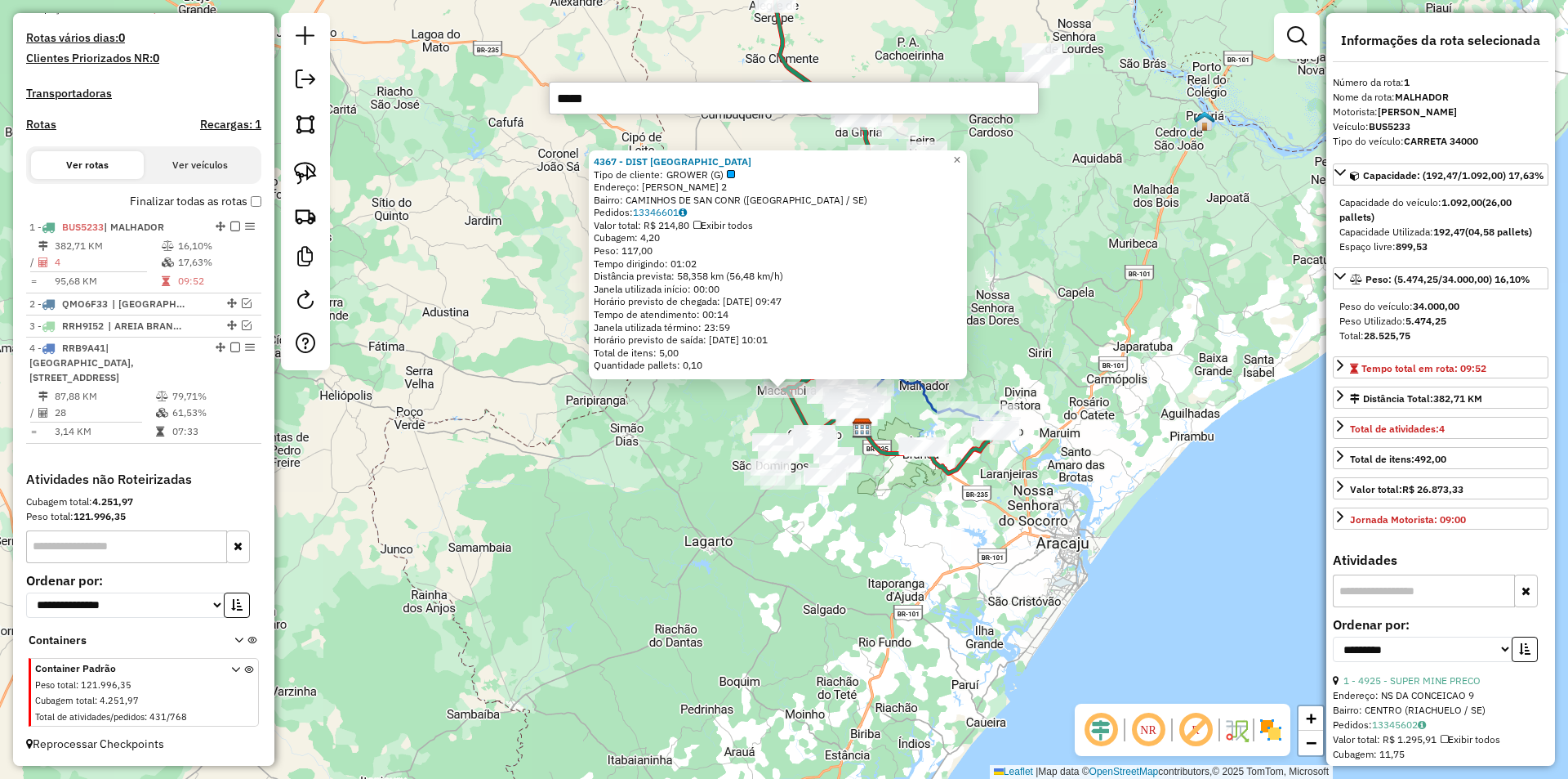
type input "******"
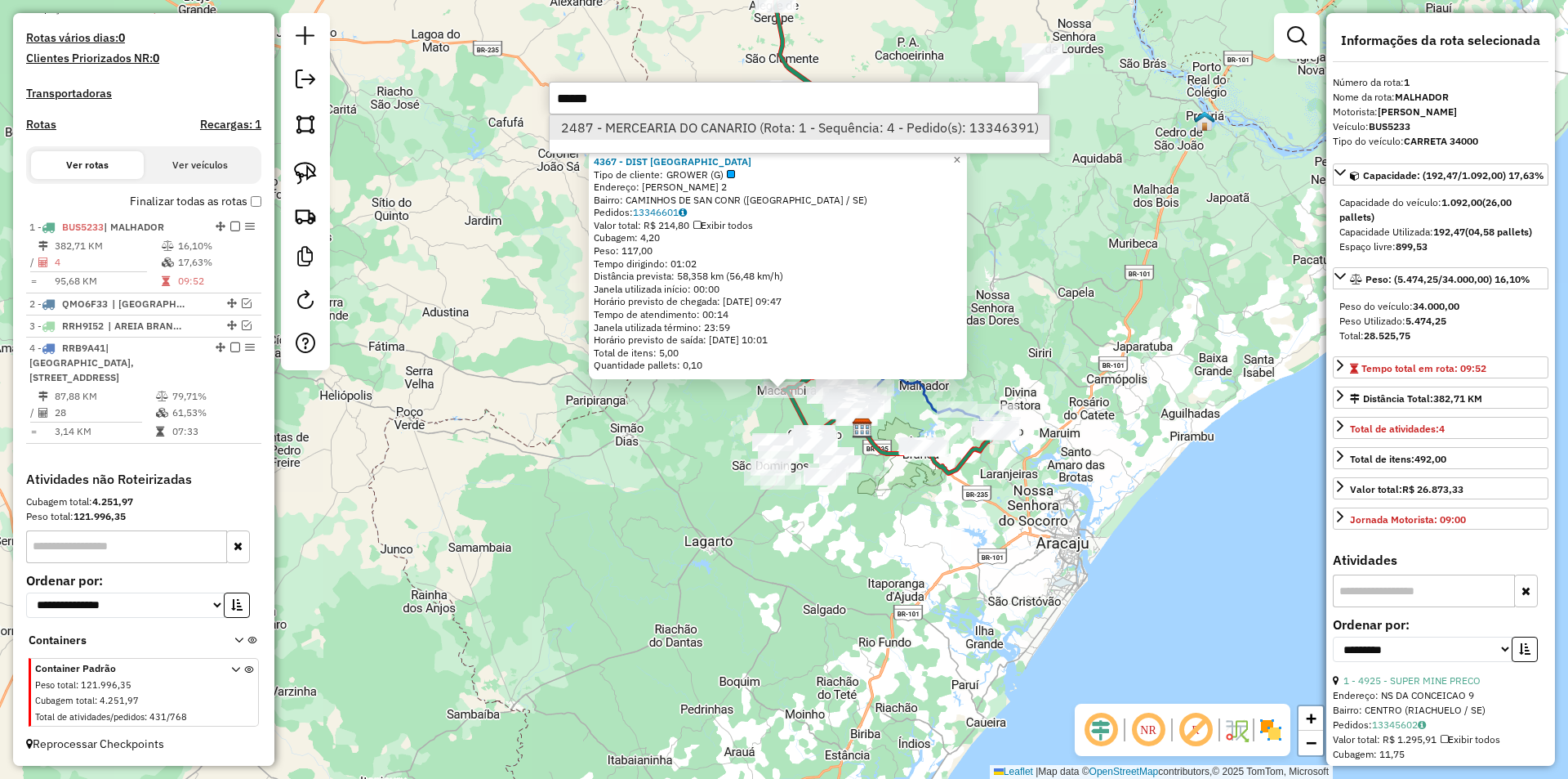
click at [676, 120] on li "2487 - MERCEARIA DO CANARIO (Rota: 1 - Sequência: 4 - Pedido(s): 13346391)" at bounding box center [800, 127] width 500 height 24
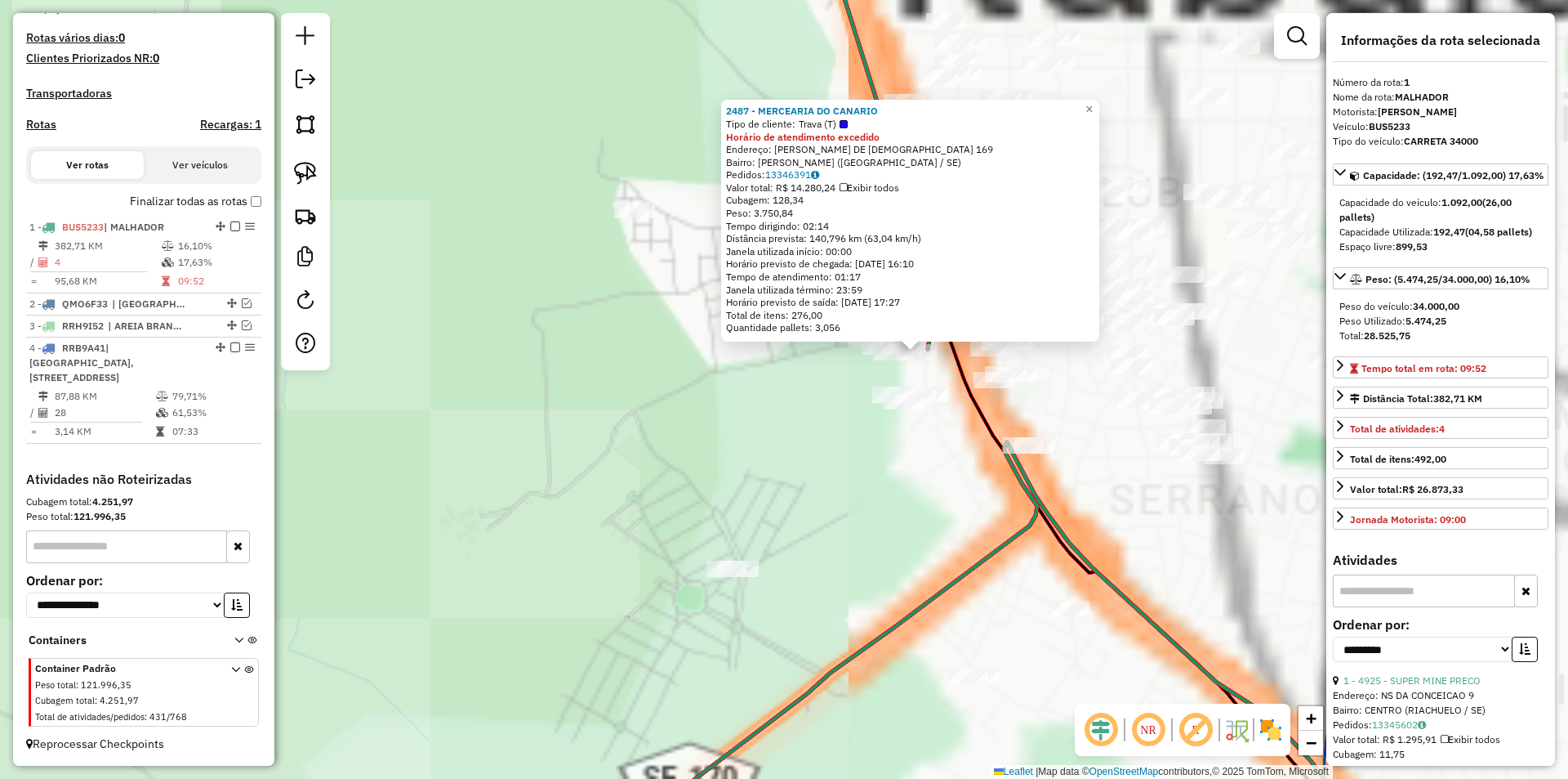
drag, startPoint x: 823, startPoint y: 419, endPoint x: 726, endPoint y: 380, distance: 104.5
click at [631, 423] on div "2487 - MERCEARIA DO CANARIO Tipo de cliente: Trava (T) Horário de atendimento e…" at bounding box center [784, 389] width 1568 height 779
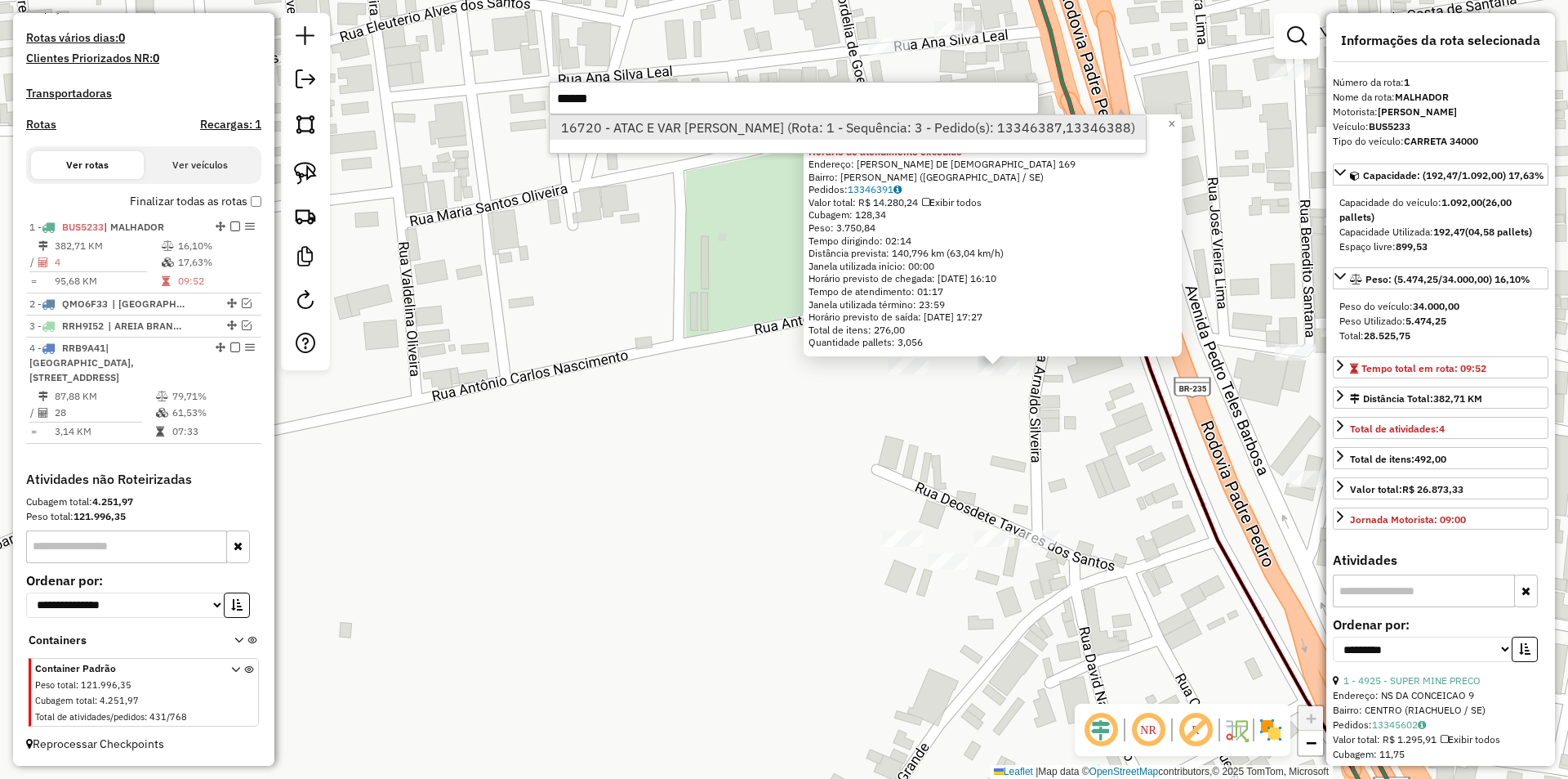
type input "******"
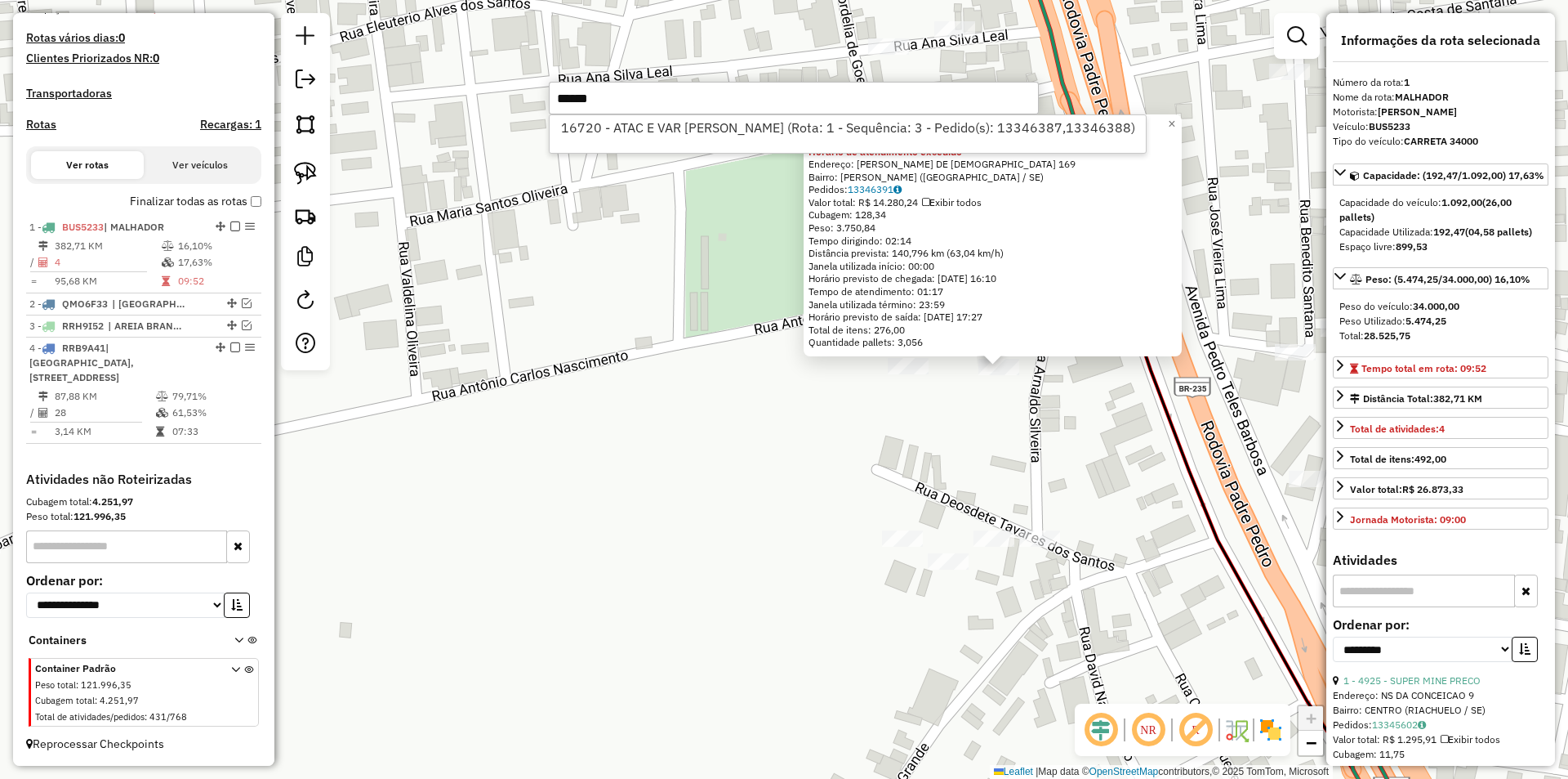
drag, startPoint x: 664, startPoint y: 131, endPoint x: 670, endPoint y: 156, distance: 25.7
click at [665, 131] on li "16720 - ATAC E VAR GRIGORIO (Rota: 1 - Sequência: 3 - Pedido(s): 13346387,13346…" at bounding box center [848, 127] width 596 height 24
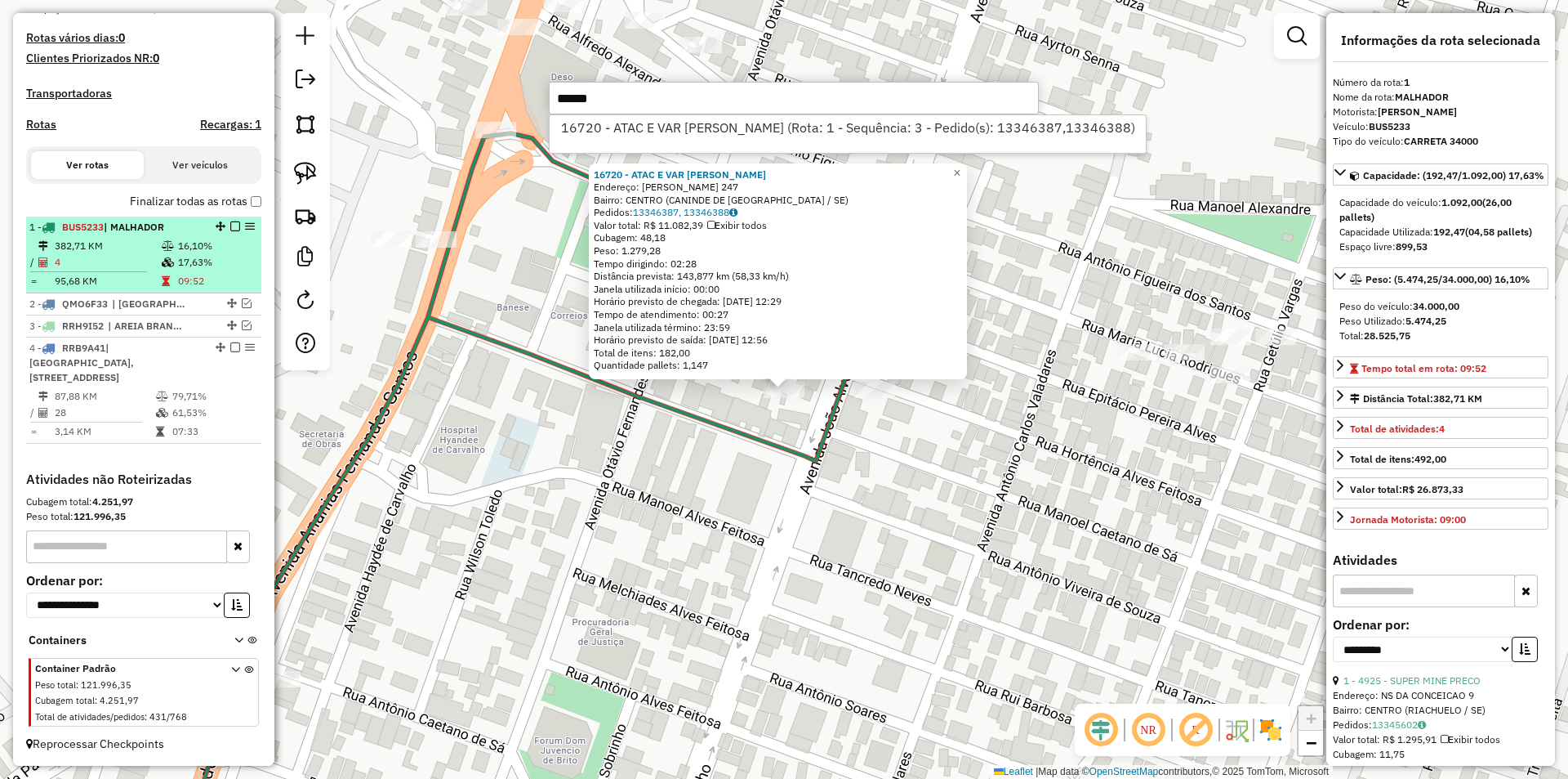
type input "******"
click at [202, 245] on td "16,10%" at bounding box center [216, 246] width 78 height 16
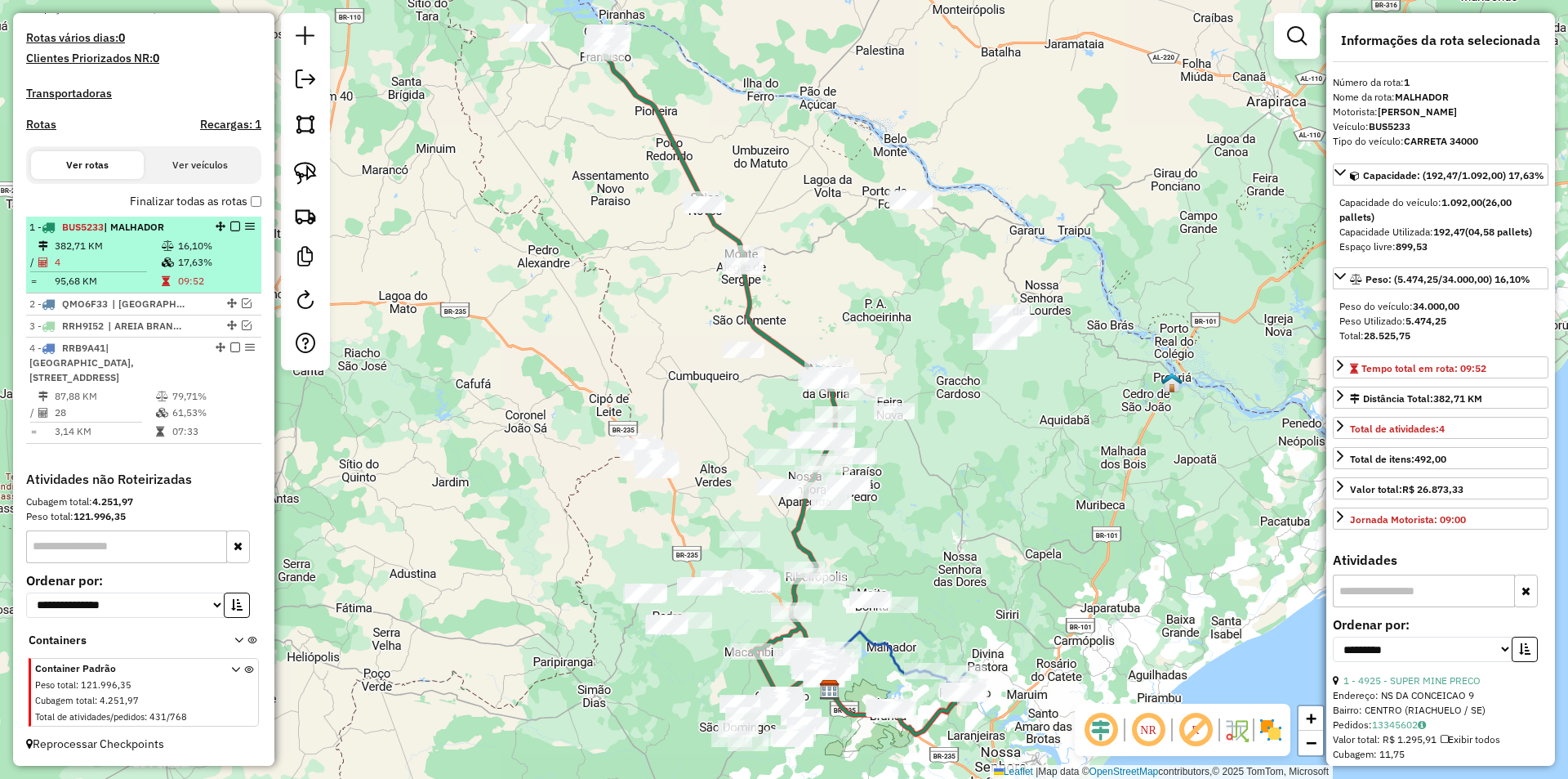
click at [230, 227] on em at bounding box center [234, 226] width 10 height 10
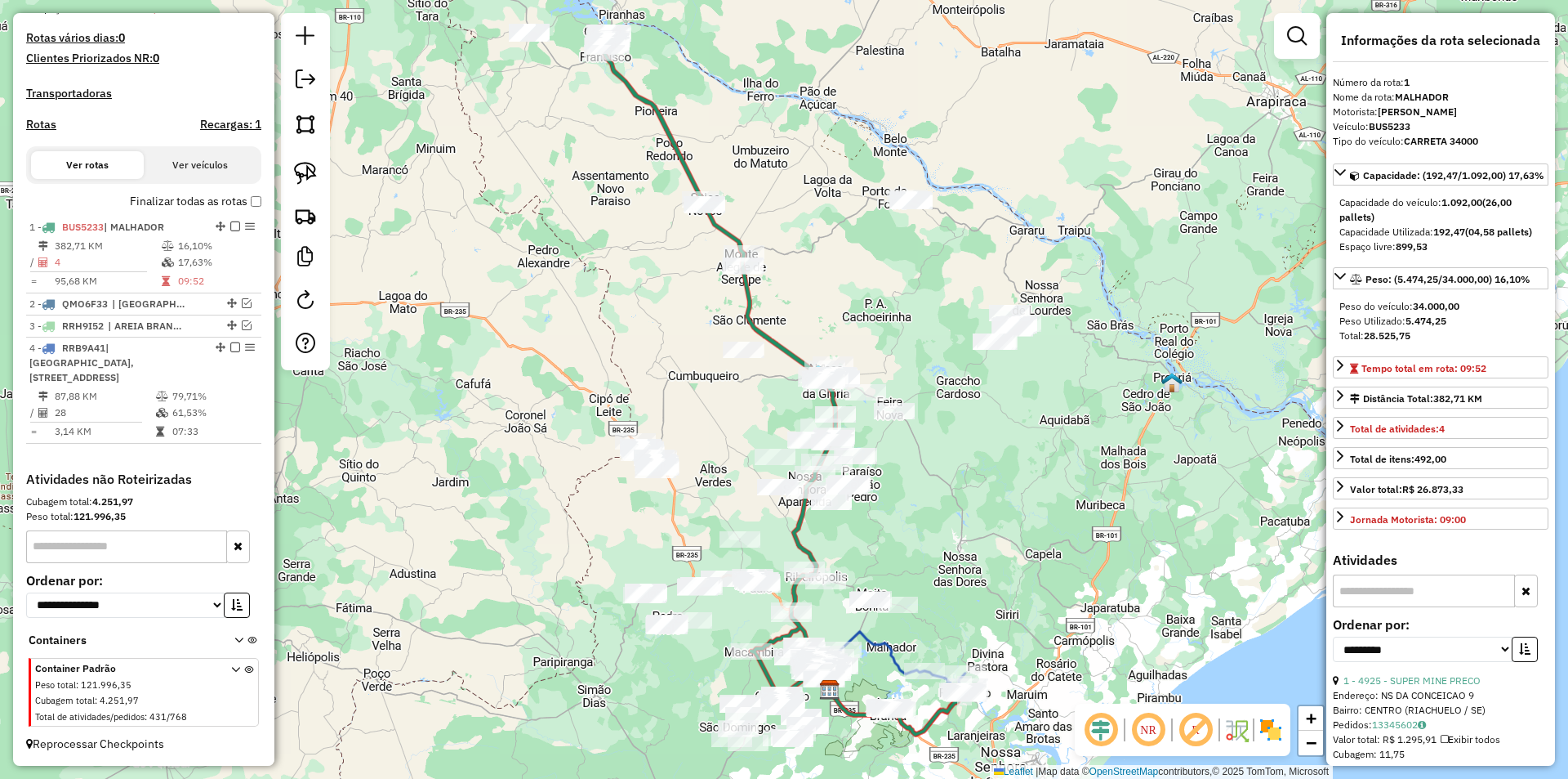
scroll to position [374, 0]
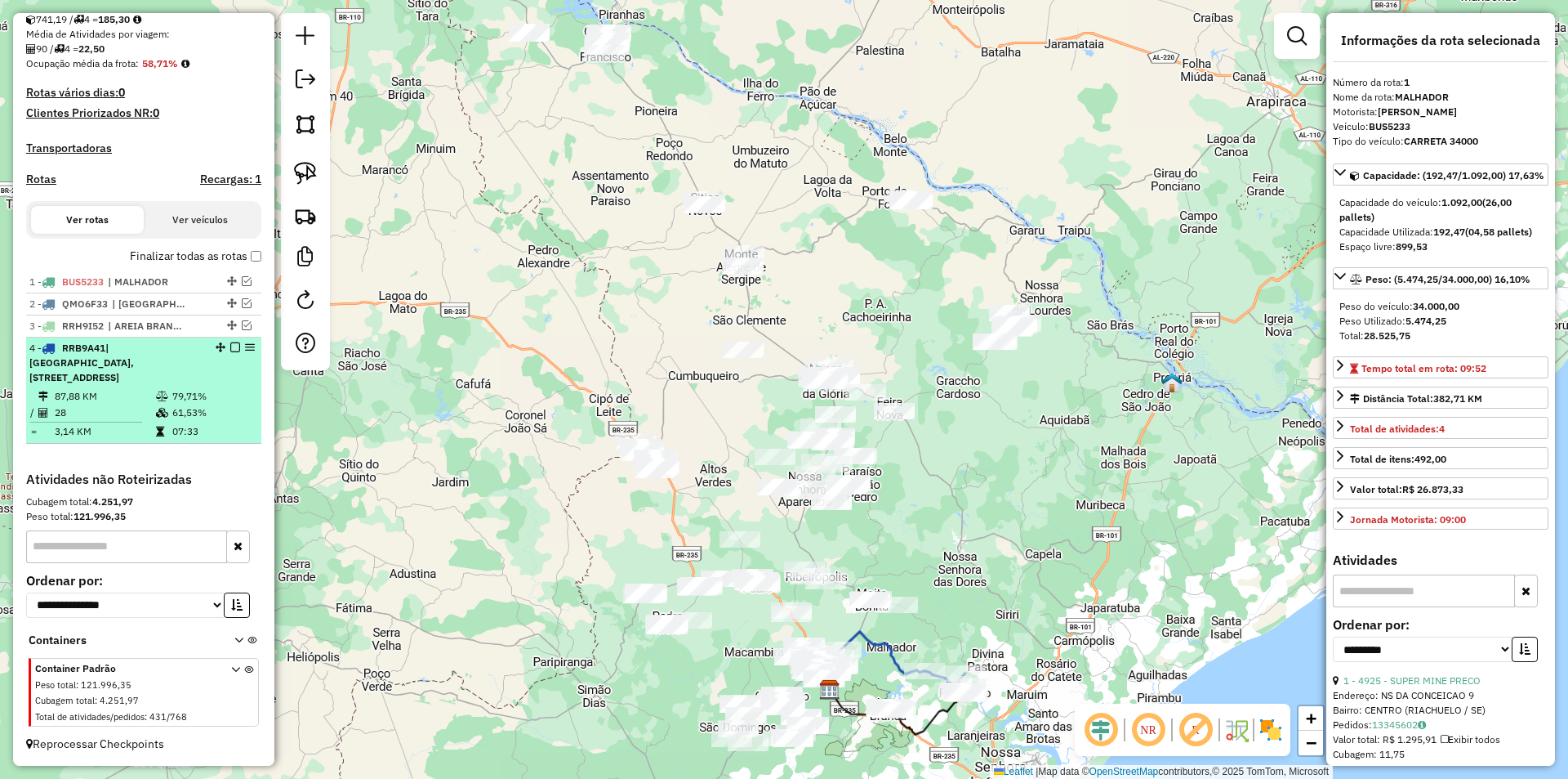
click at [180, 382] on div "4 - RRB9A41 | ITABAIANA Cidade, ITABAIANA povoado 2, MALHADOR" at bounding box center [116, 362] width 173 height 44
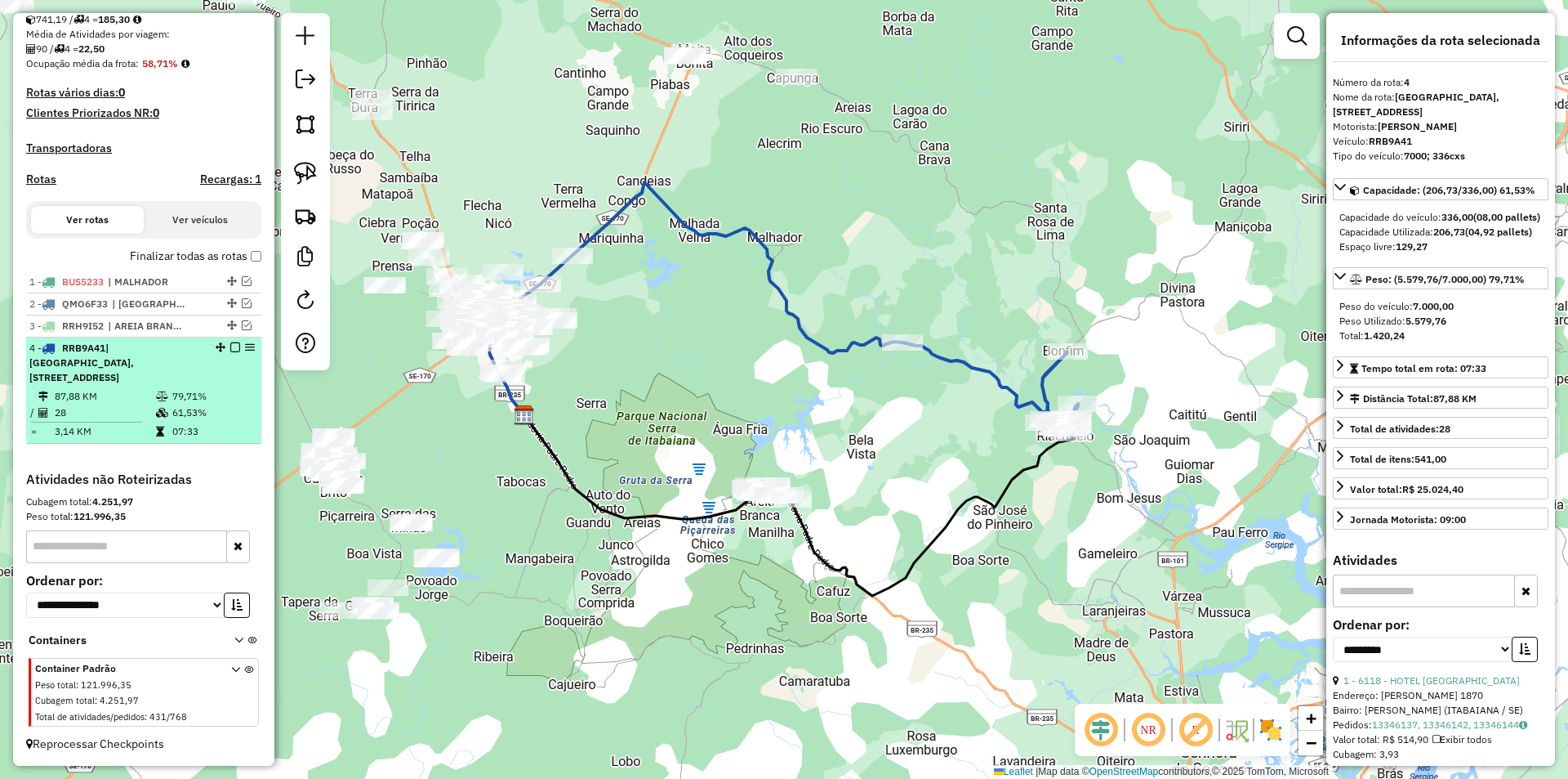
click at [233, 348] on em at bounding box center [234, 347] width 10 height 10
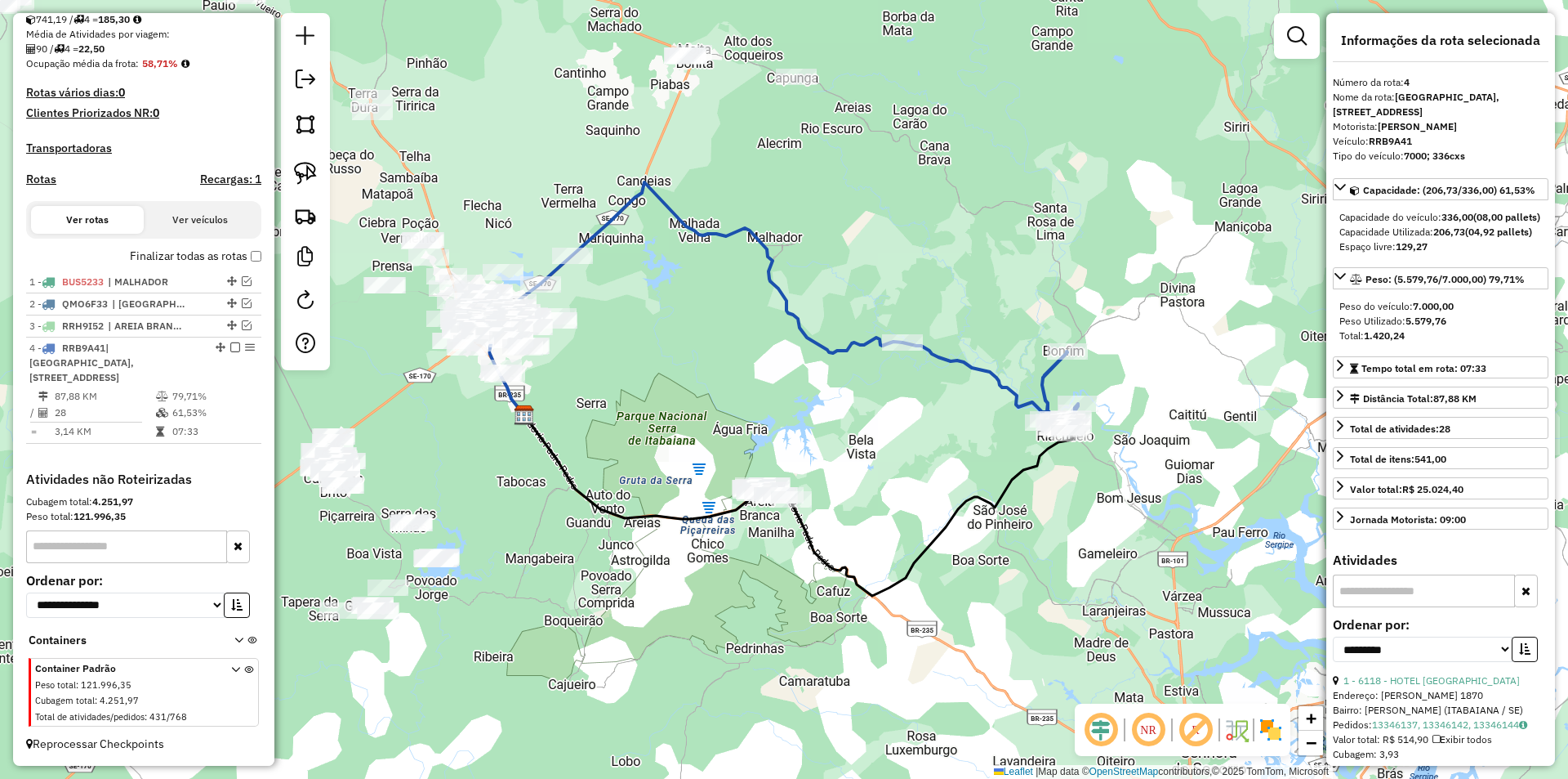
scroll to position [290, 0]
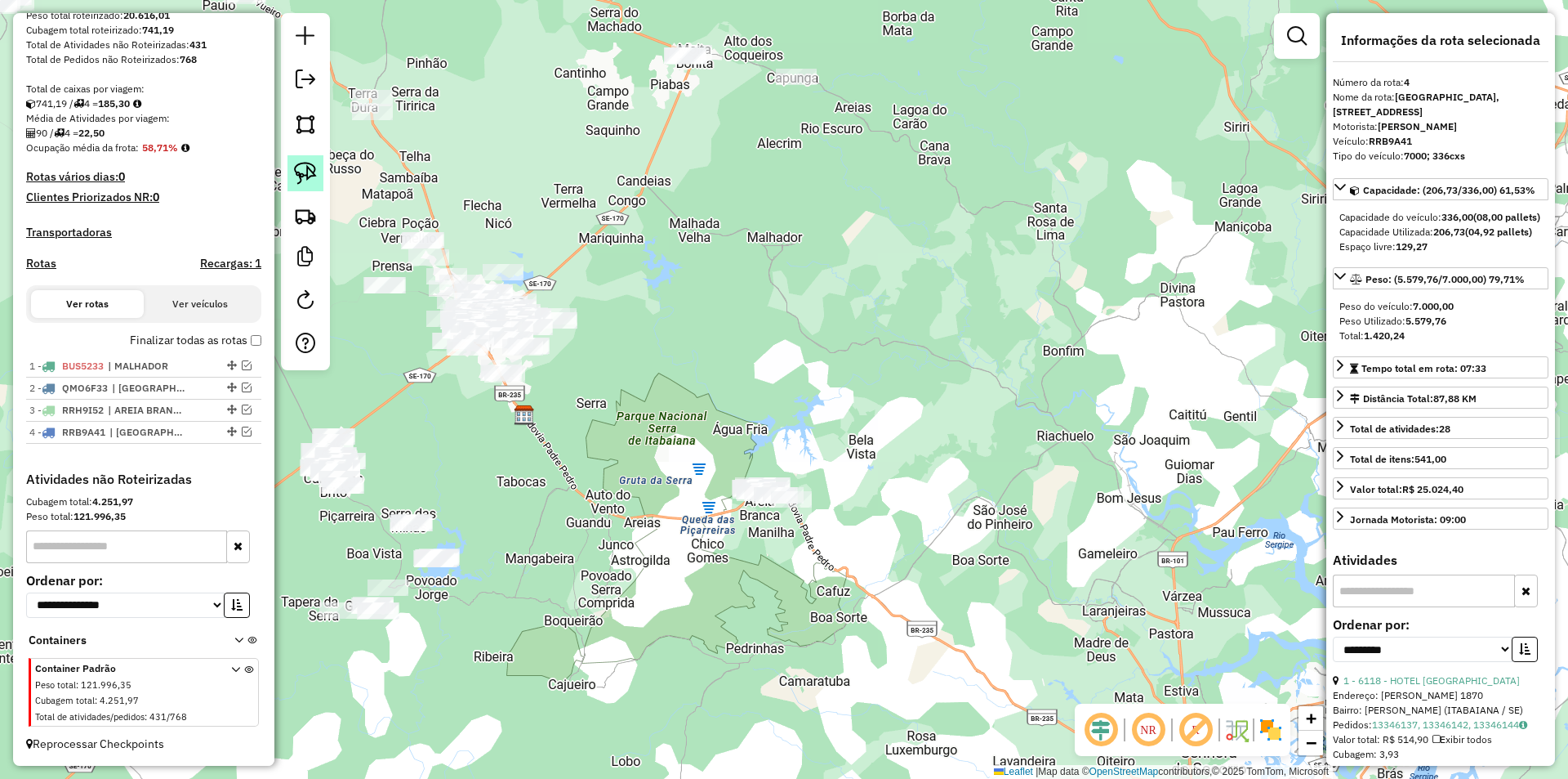
click at [299, 183] on img at bounding box center [305, 173] width 22 height 22
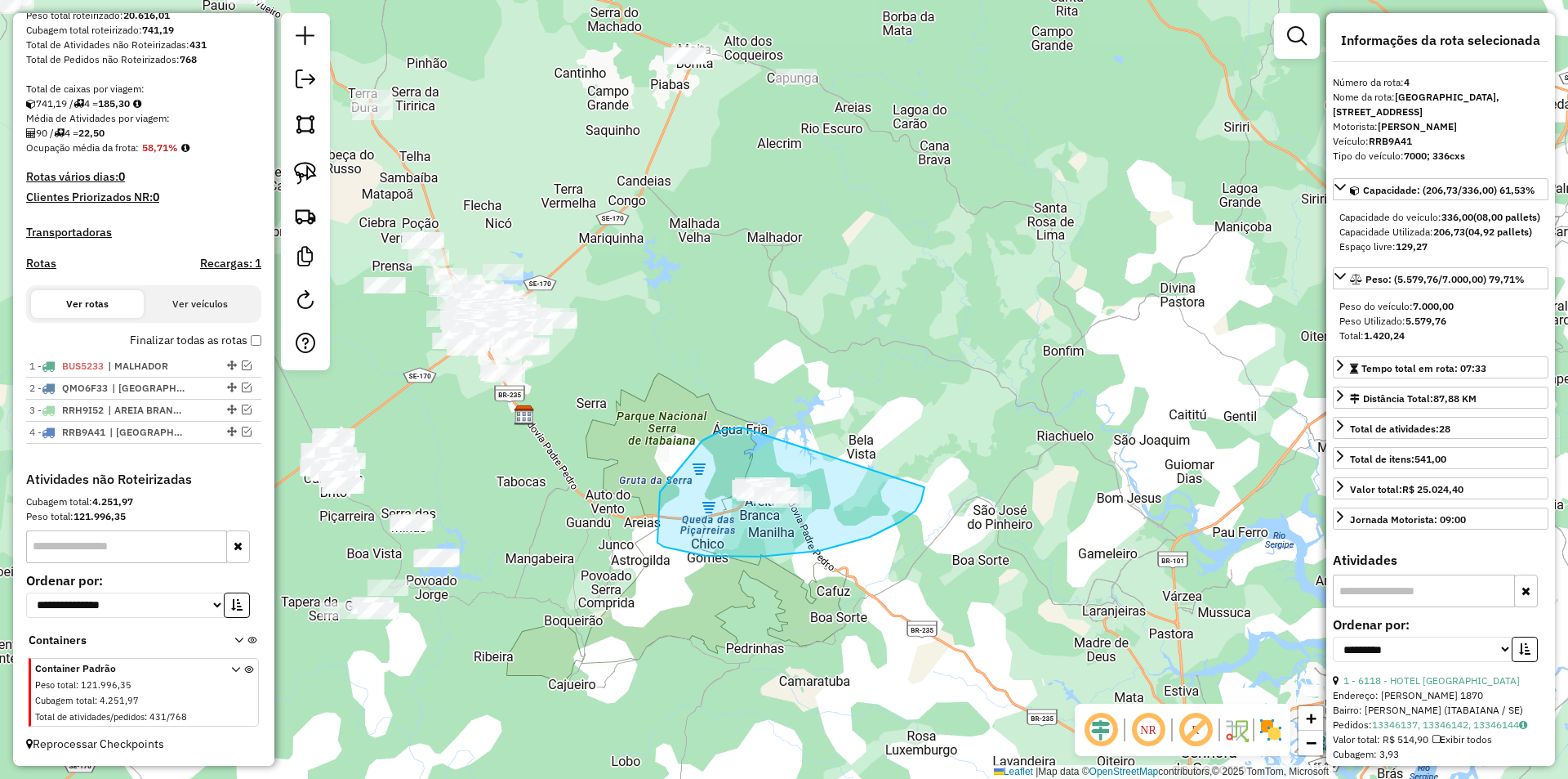
drag, startPoint x: 723, startPoint y: 430, endPoint x: 925, endPoint y: 482, distance: 208.6
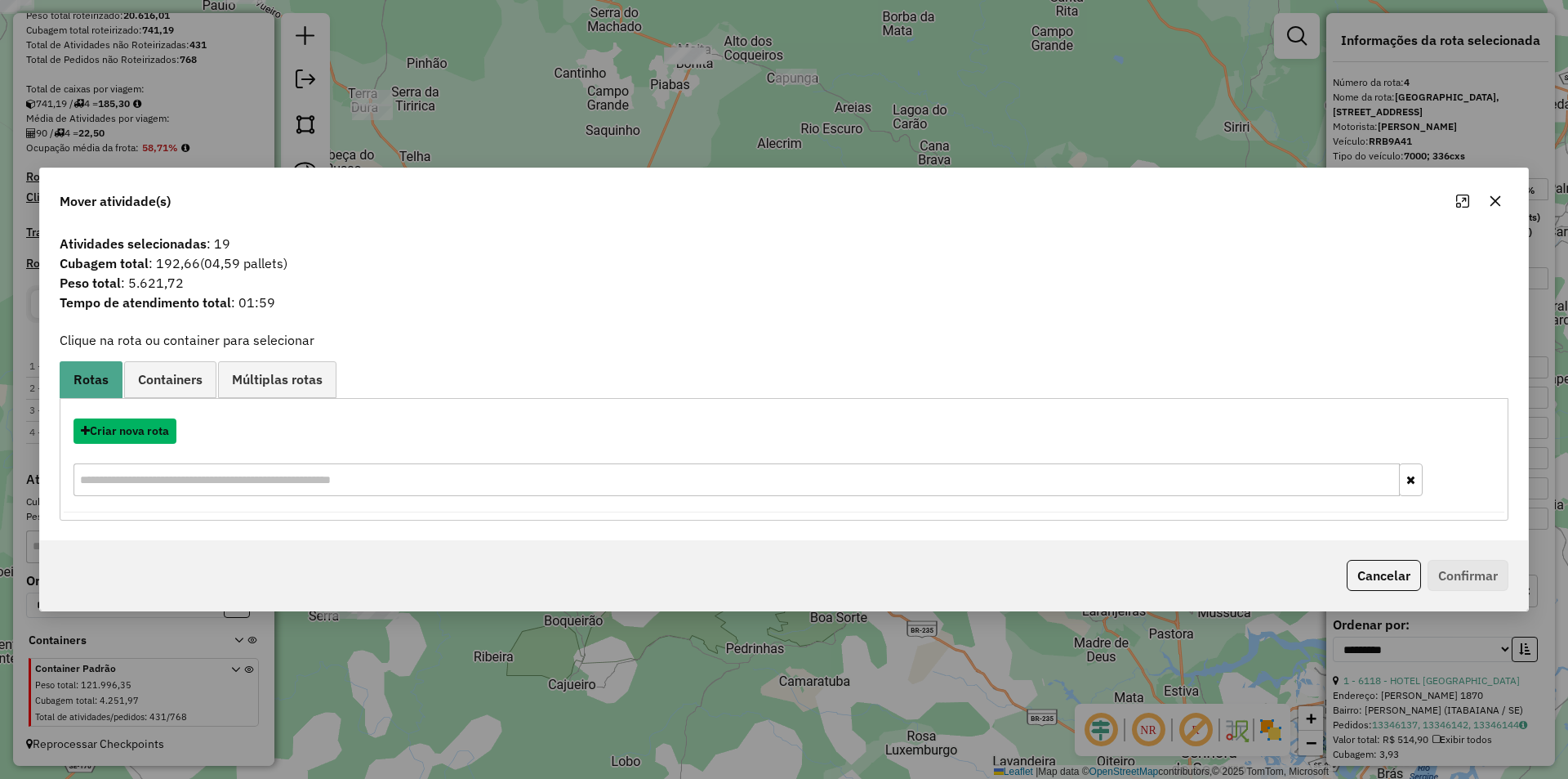
click at [143, 431] on button "Criar nova rota" at bounding box center [124, 431] width 103 height 25
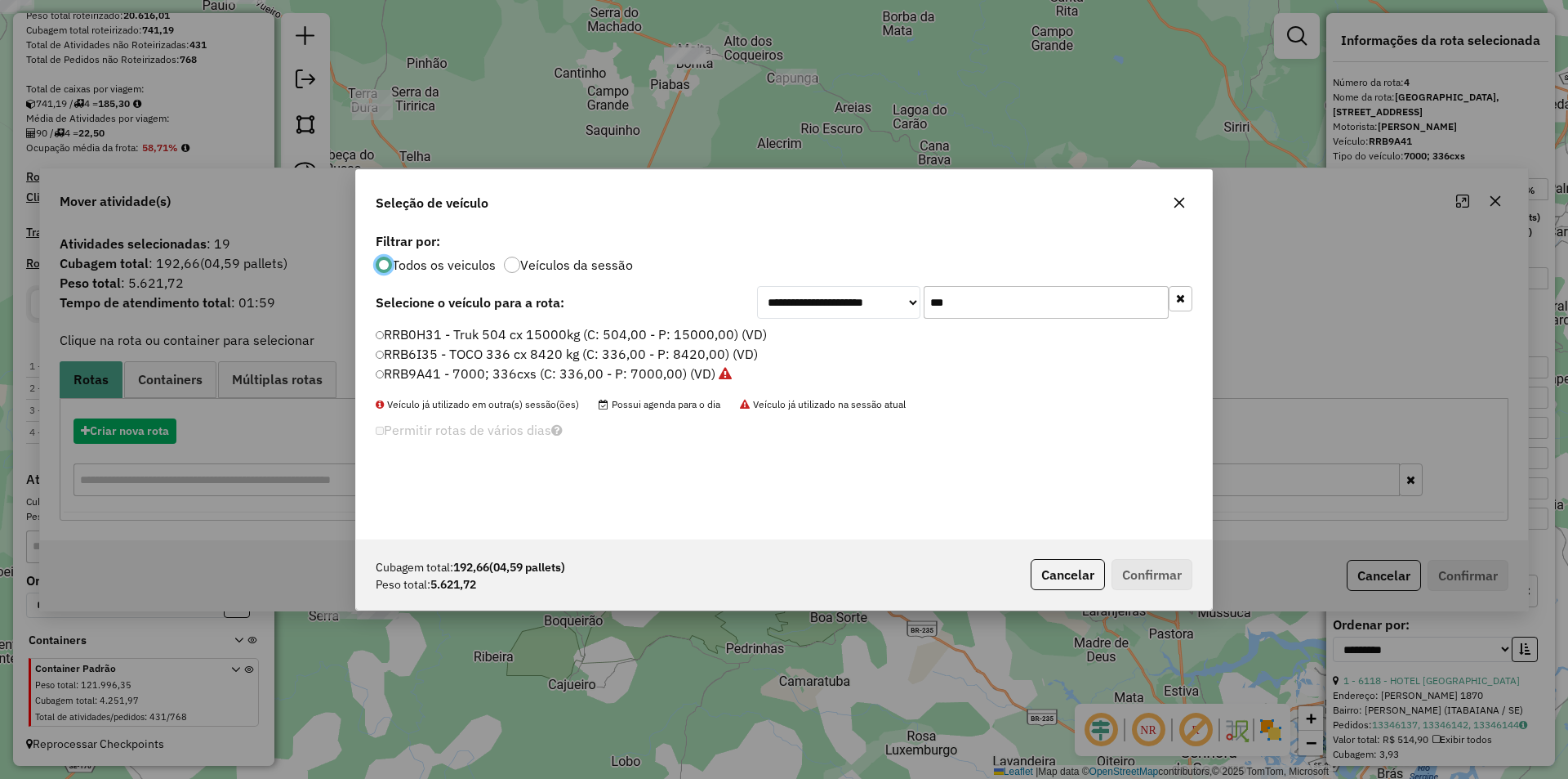
scroll to position [9, 5]
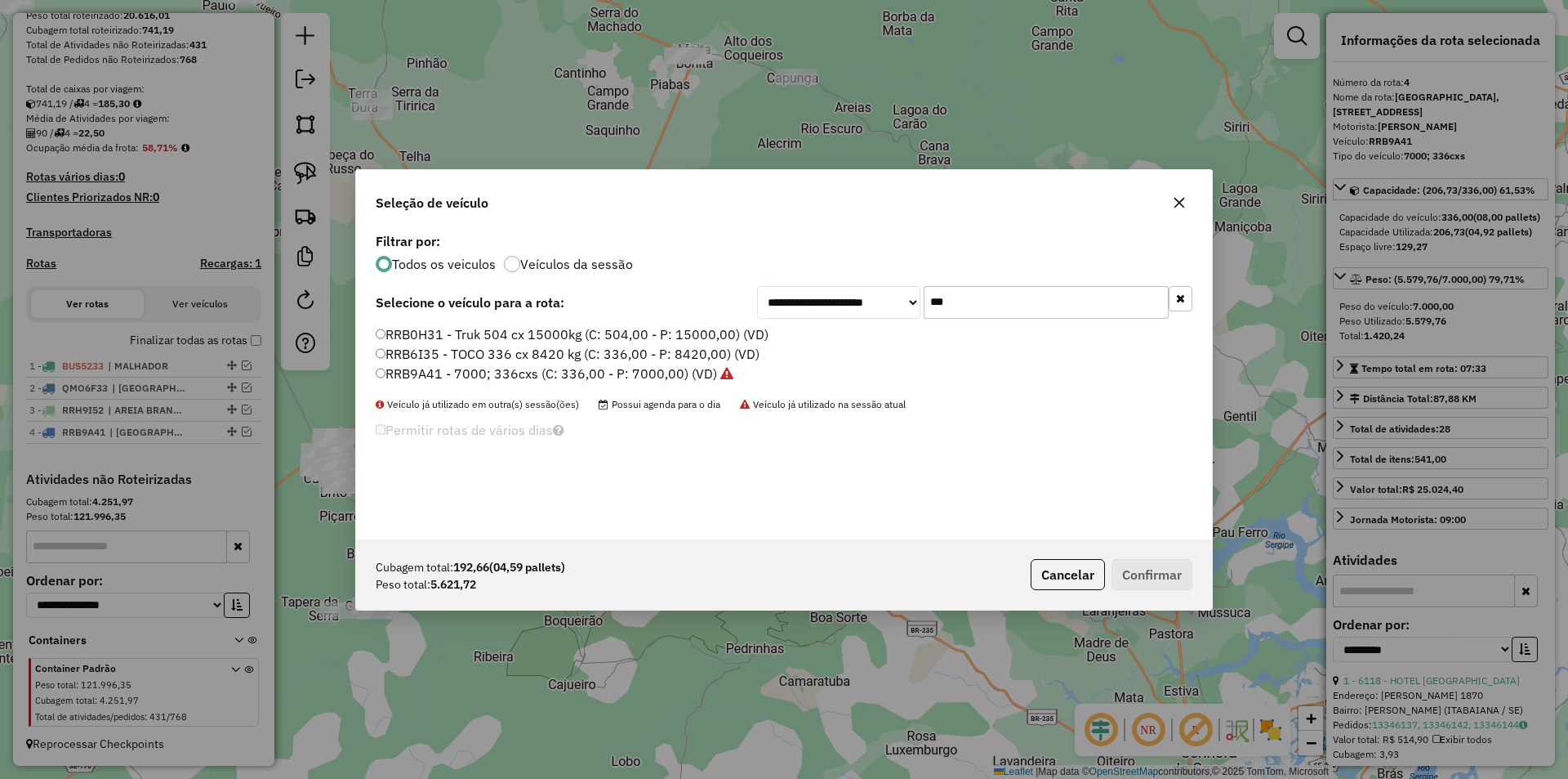
click at [985, 298] on input "***" at bounding box center [1046, 303] width 245 height 33
click at [985, 298] on div "**********" at bounding box center [784, 384] width 856 height 310
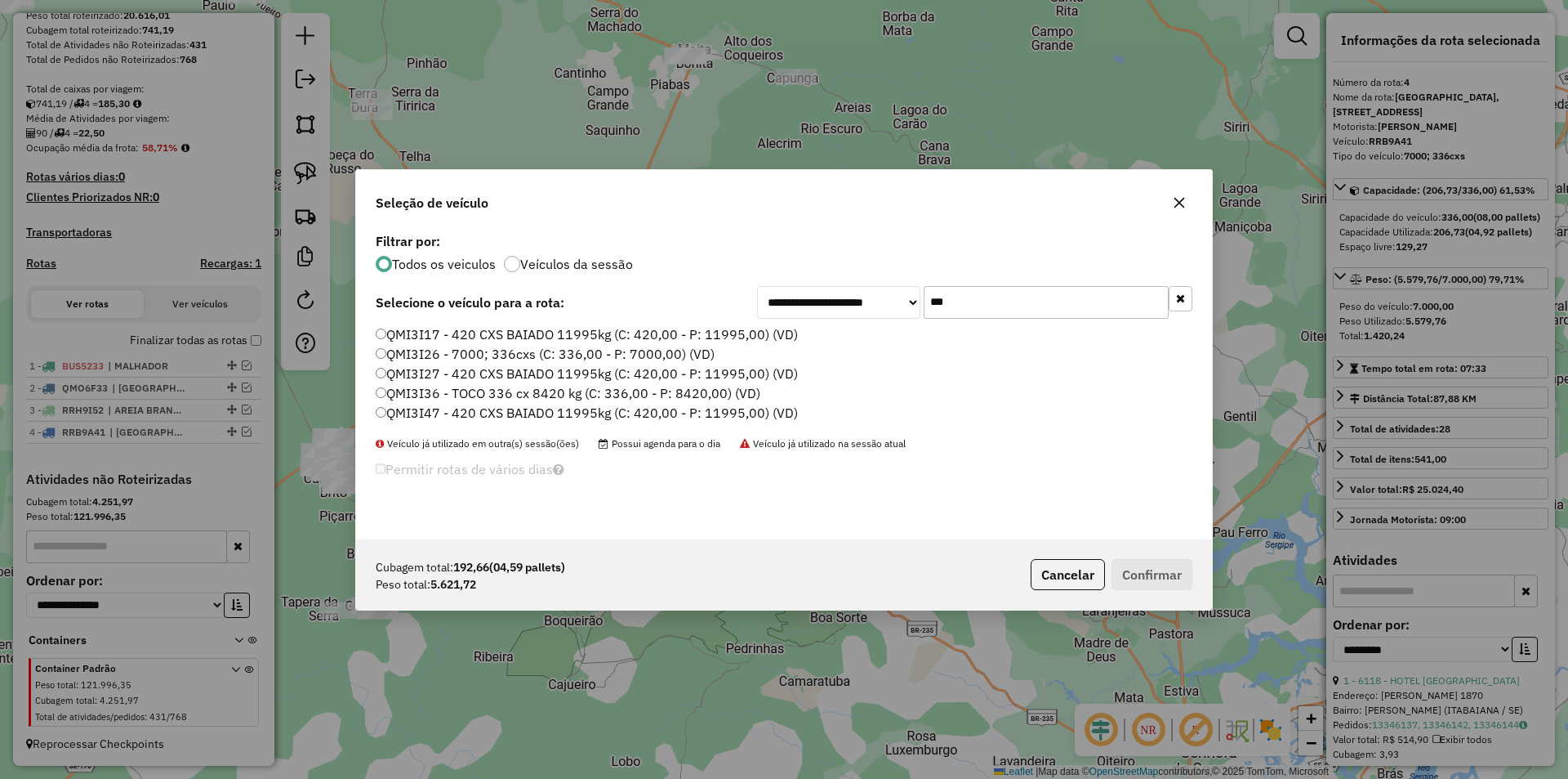
type input "***"
click at [437, 371] on label "QMI3I27 - 420 CXS BAIADO 11995kg (C: 420,00 - P: 11995,00) (VD)" at bounding box center [587, 373] width 423 height 20
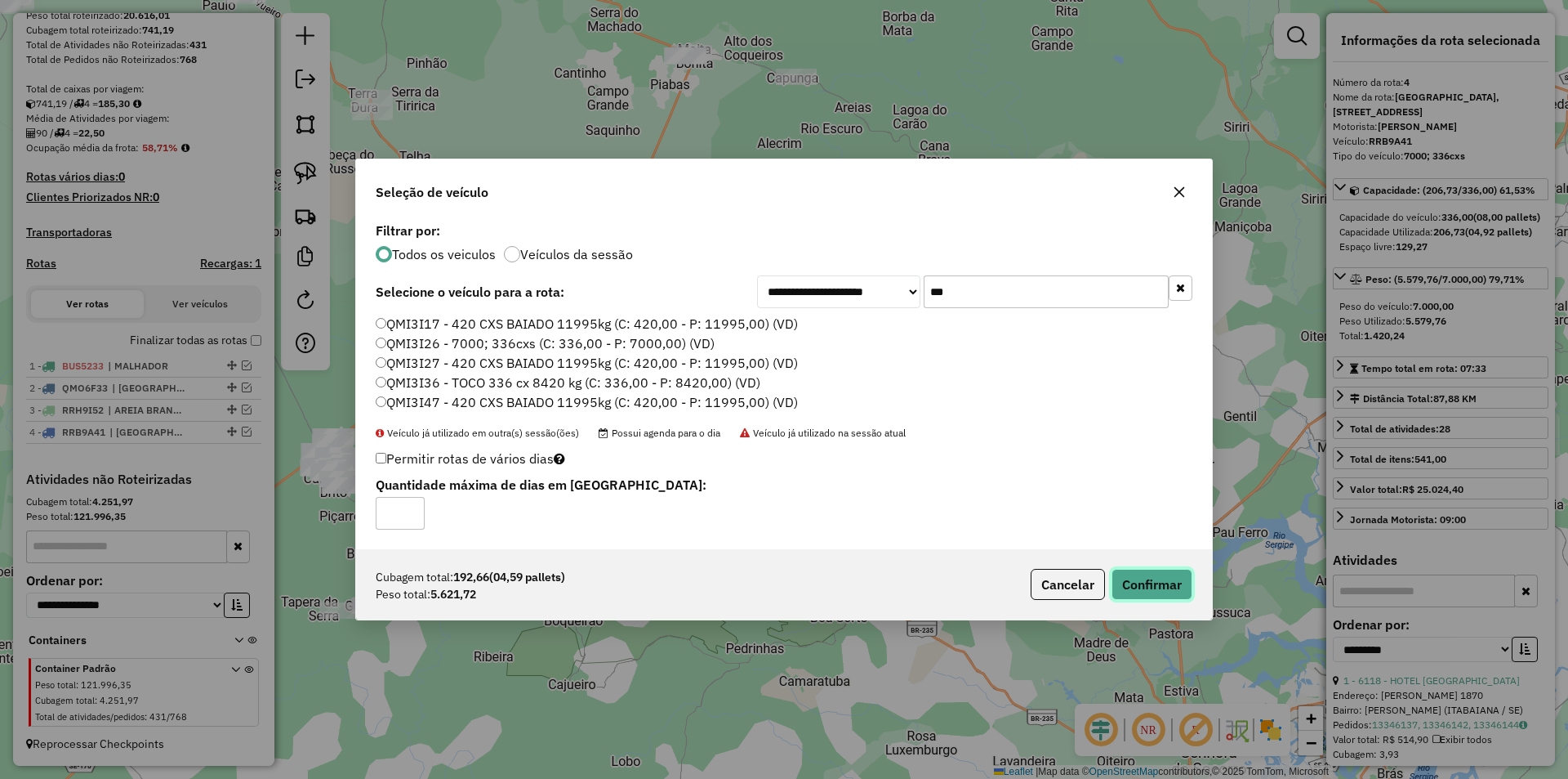
click at [1140, 584] on button "Confirmar" at bounding box center [1152, 584] width 81 height 31
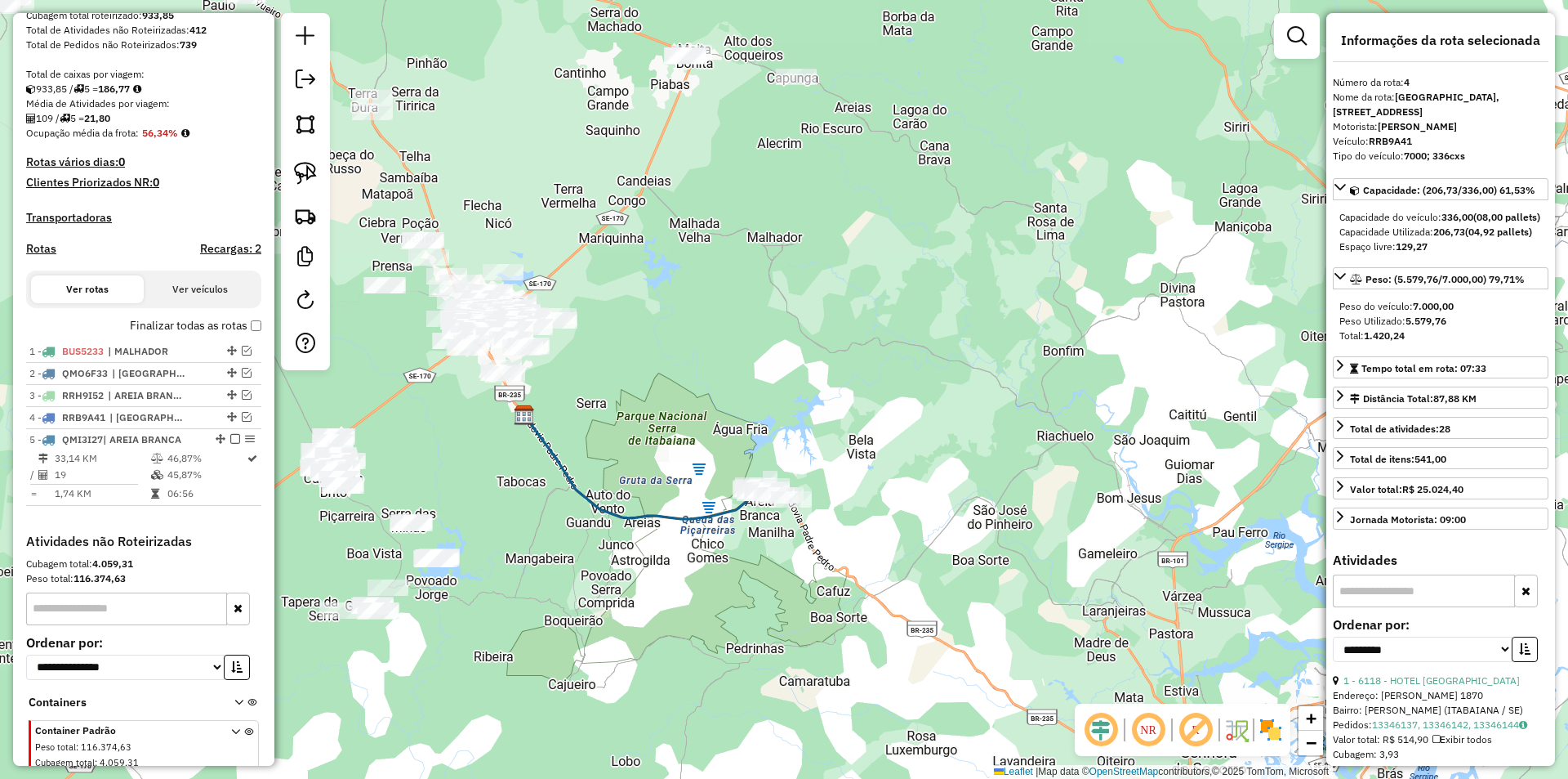
scroll to position [367, 0]
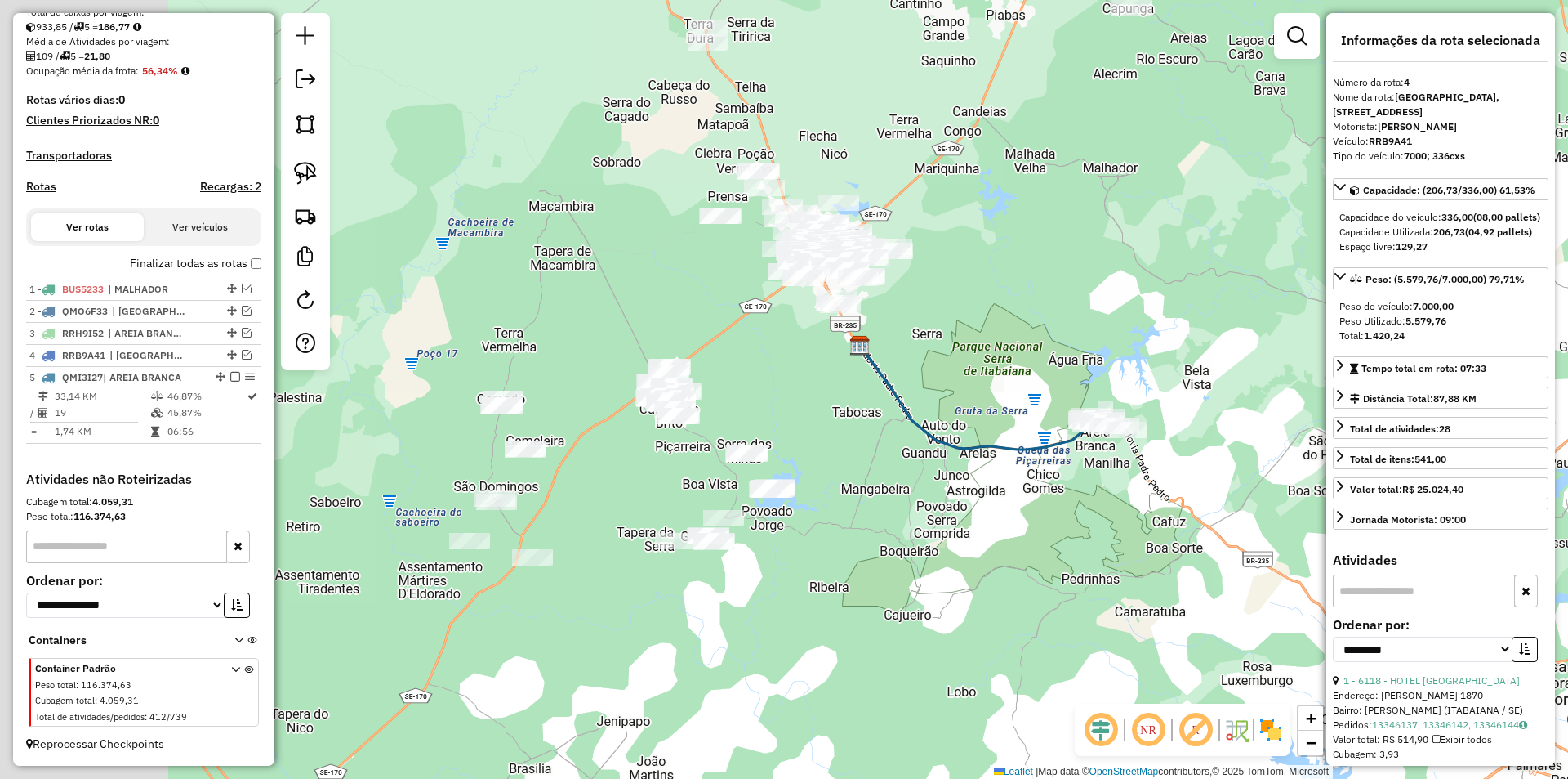
drag, startPoint x: 663, startPoint y: 355, endPoint x: 718, endPoint y: 338, distance: 57.6
click at [718, 338] on div "Janela de atendimento Grade de atendimento Capacidade Transportadoras Veículos …" at bounding box center [784, 389] width 1568 height 779
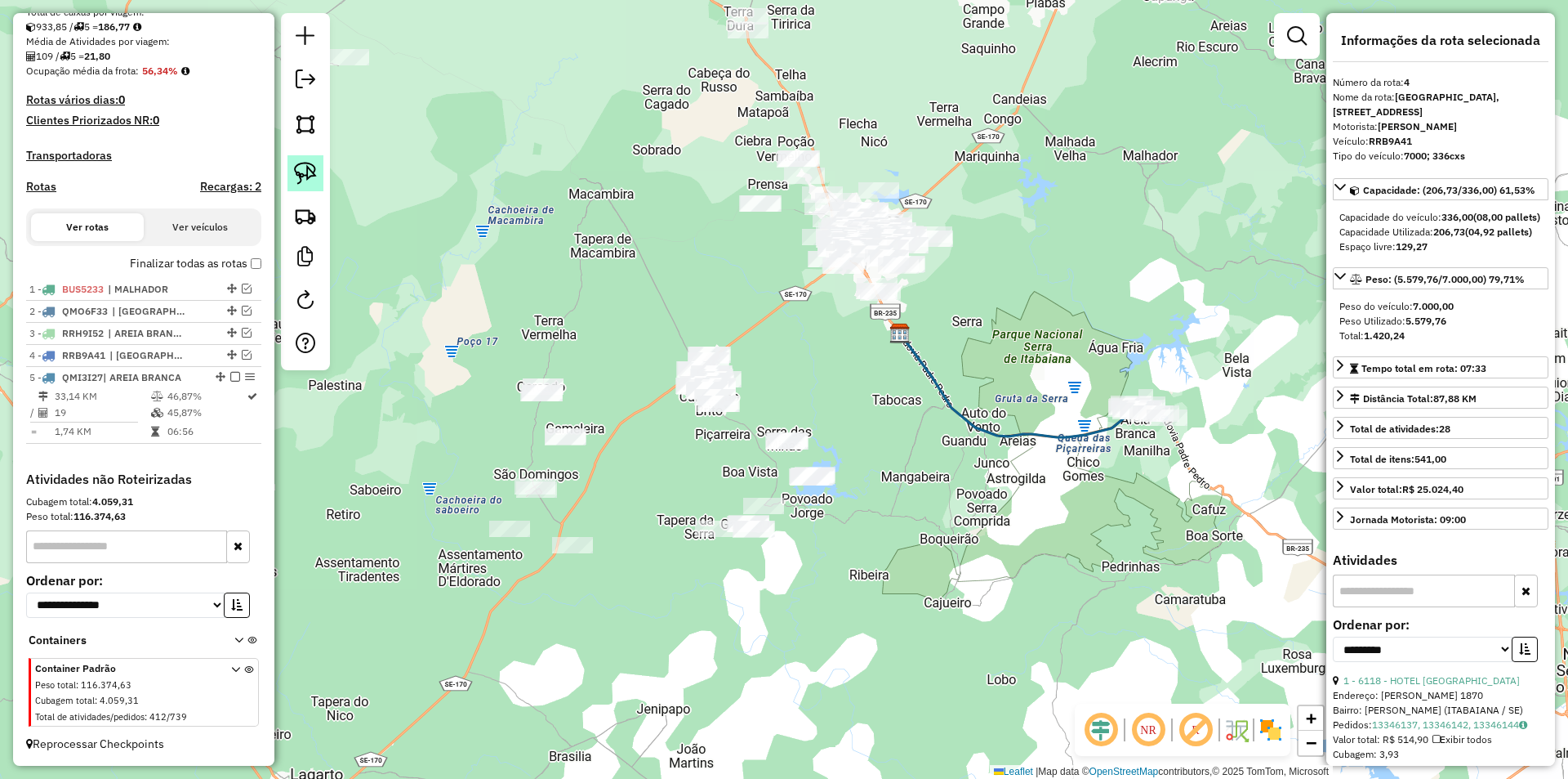
click at [309, 176] on img at bounding box center [305, 173] width 22 height 22
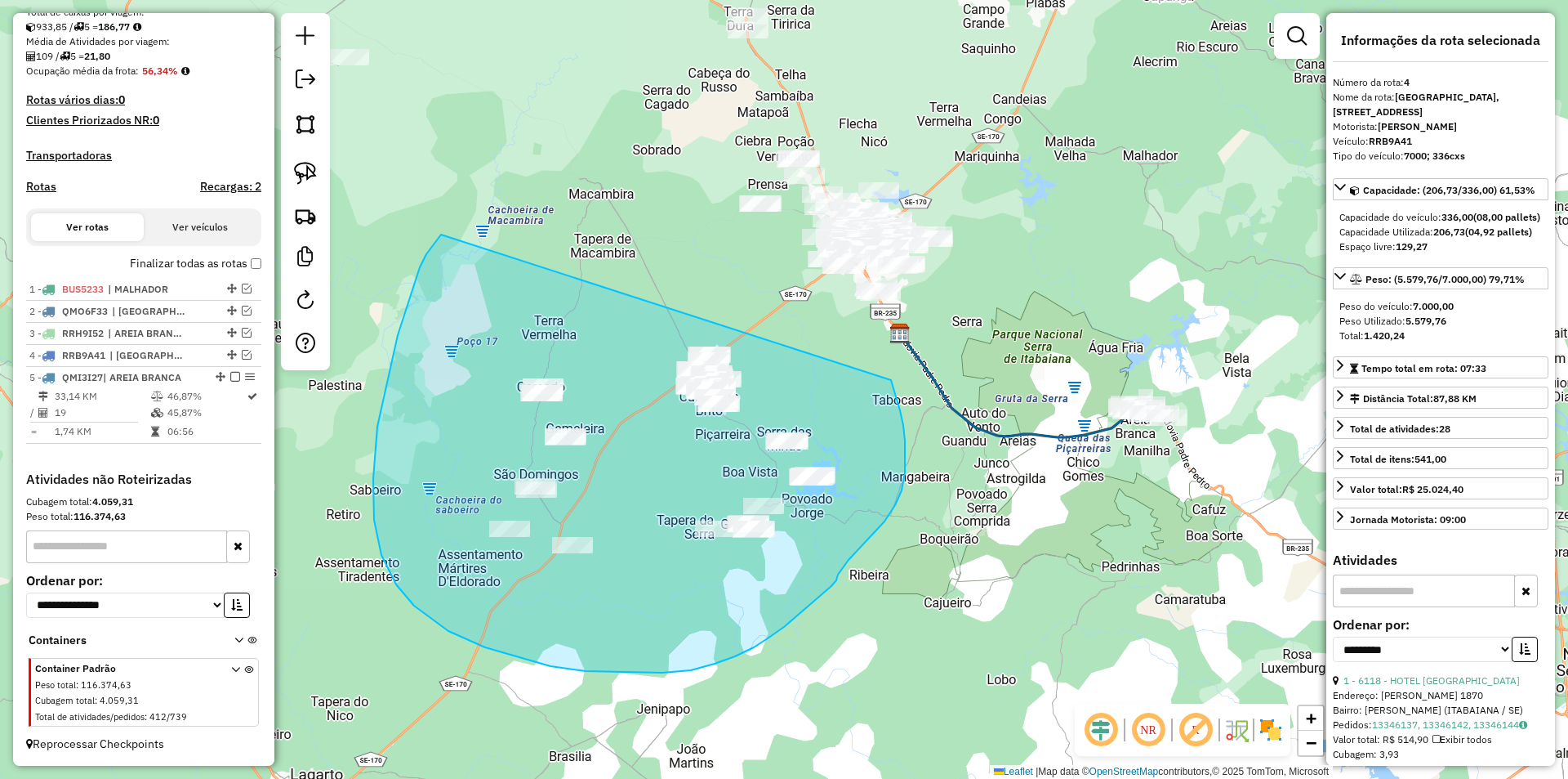
drag, startPoint x: 437, startPoint y: 239, endPoint x: 890, endPoint y: 378, distance: 473.8
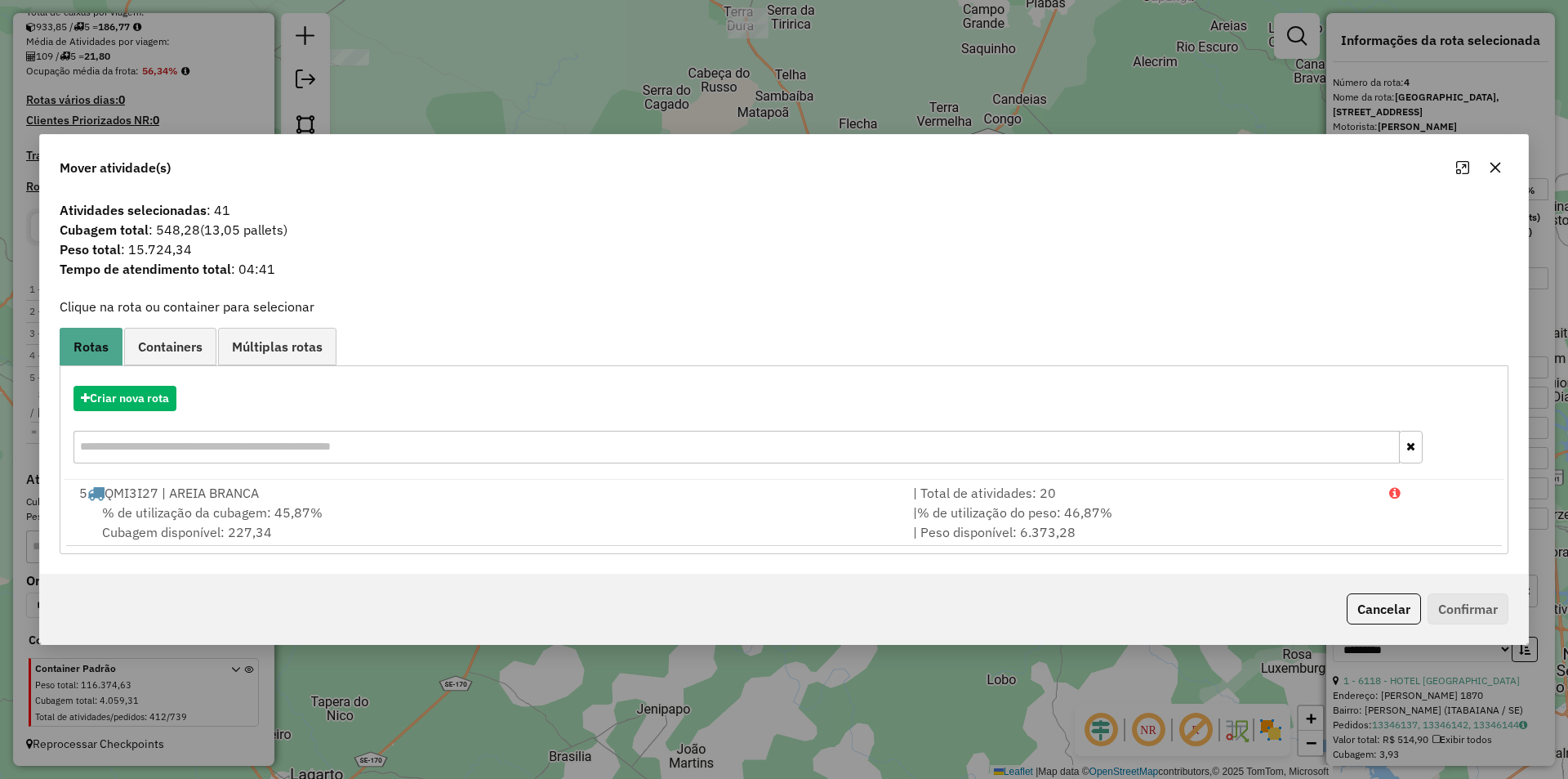
click at [1371, 612] on button "Cancelar" at bounding box center [1384, 609] width 74 height 31
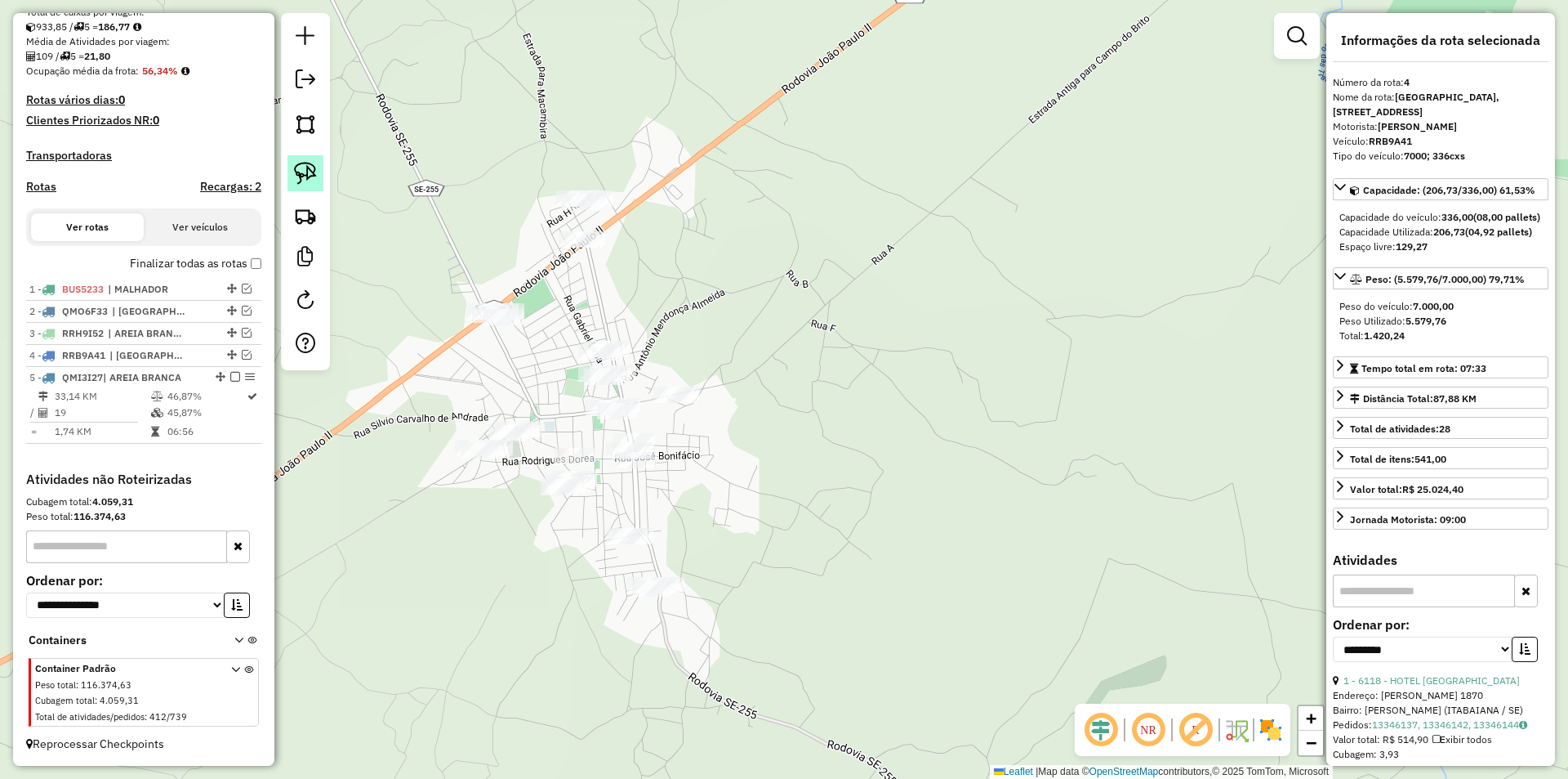
click at [309, 175] on img at bounding box center [305, 173] width 22 height 22
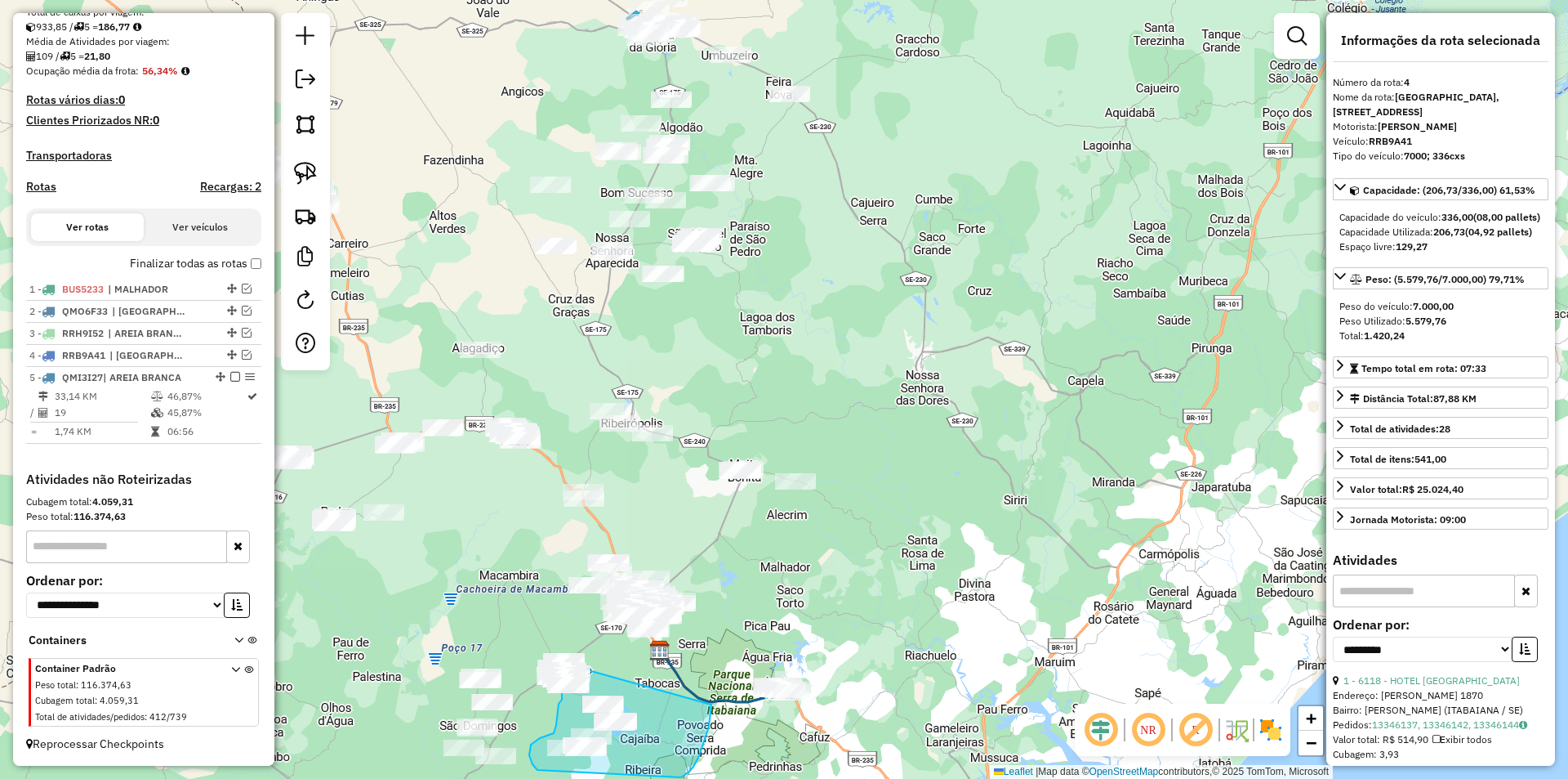
drag, startPoint x: 719, startPoint y: 299, endPoint x: 711, endPoint y: 705, distance: 406.1
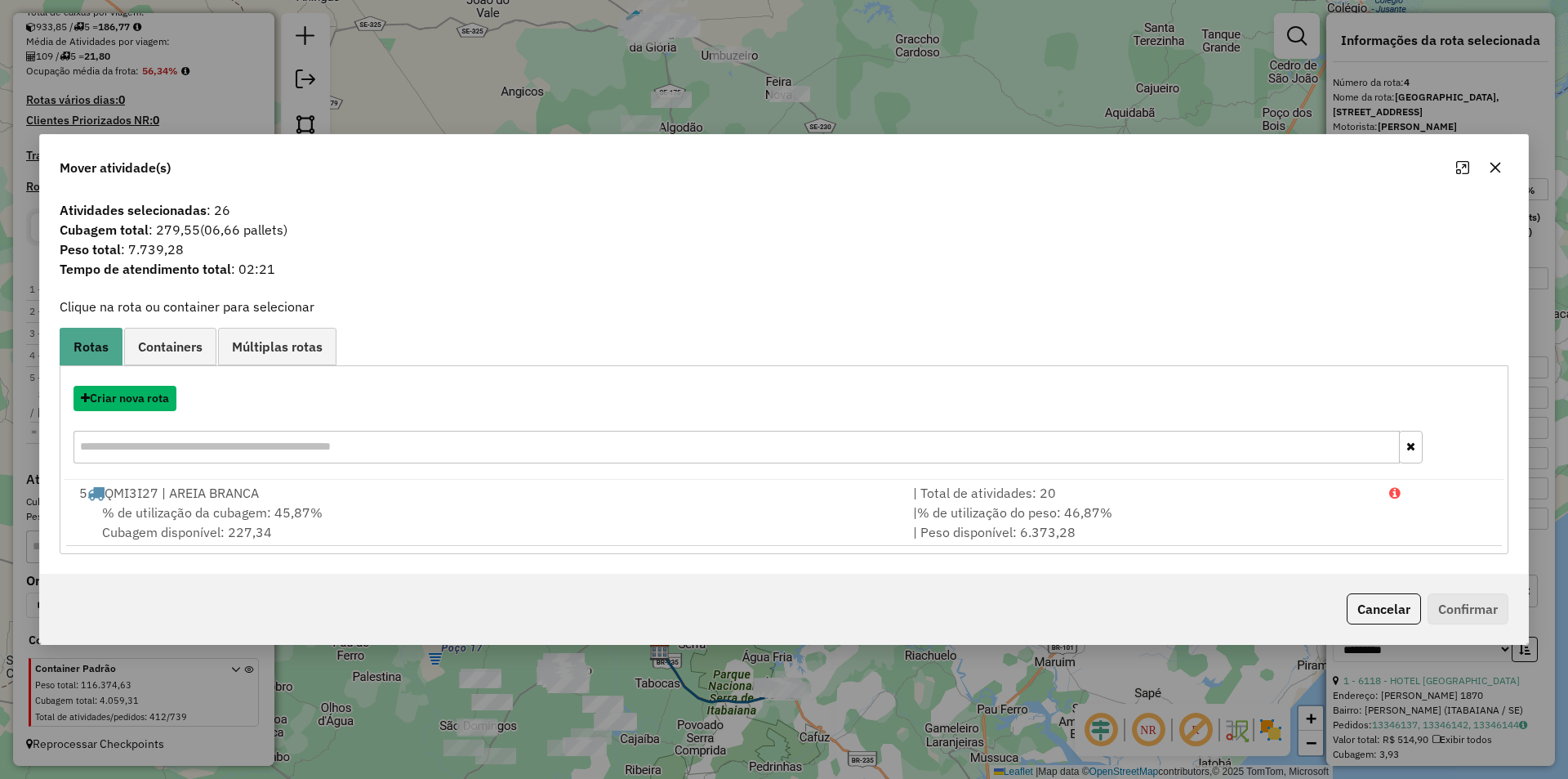
click at [144, 399] on button "Criar nova rota" at bounding box center [124, 398] width 103 height 25
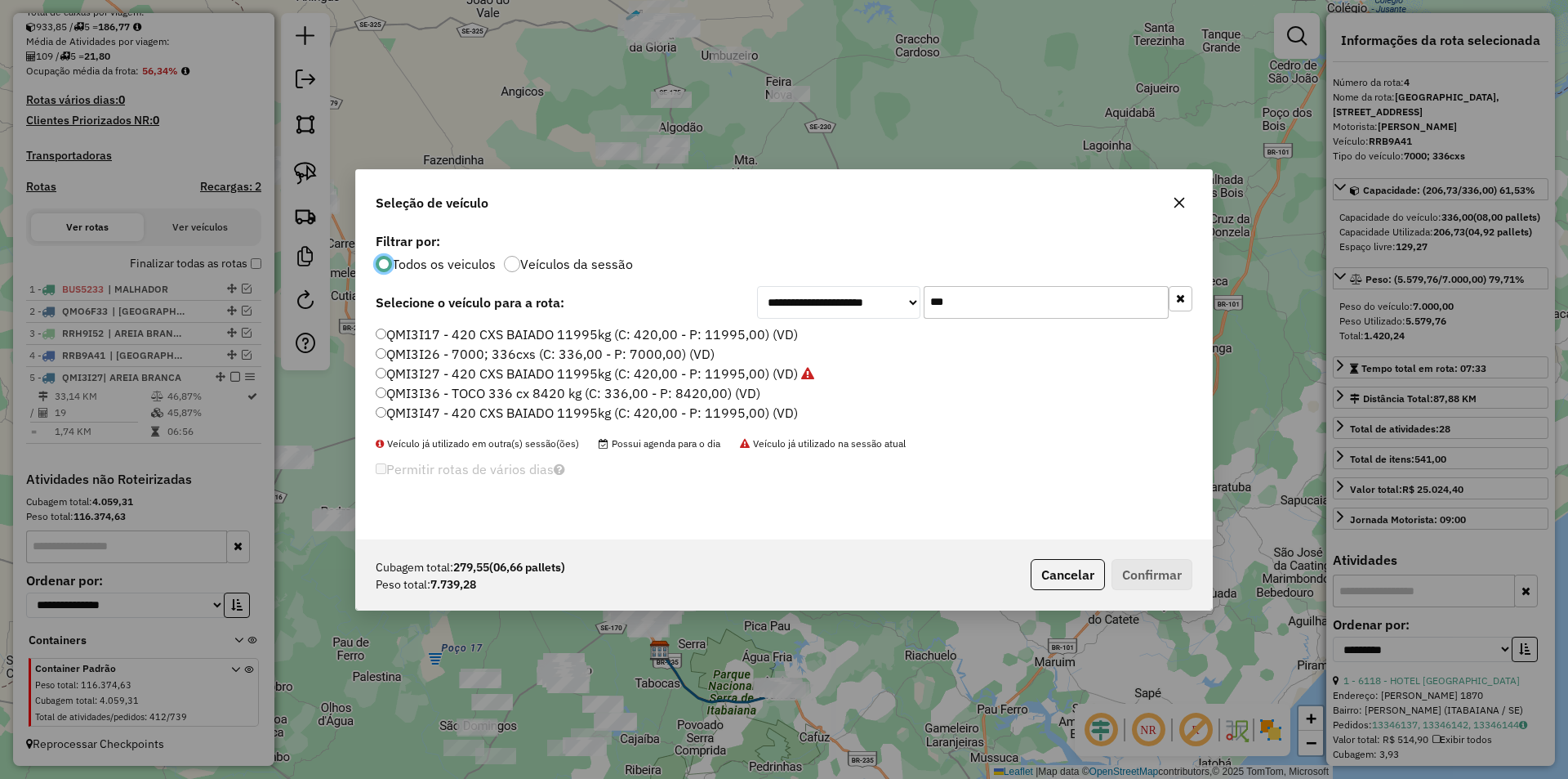
scroll to position [9, 5]
click at [984, 305] on input "***" at bounding box center [1046, 303] width 245 height 33
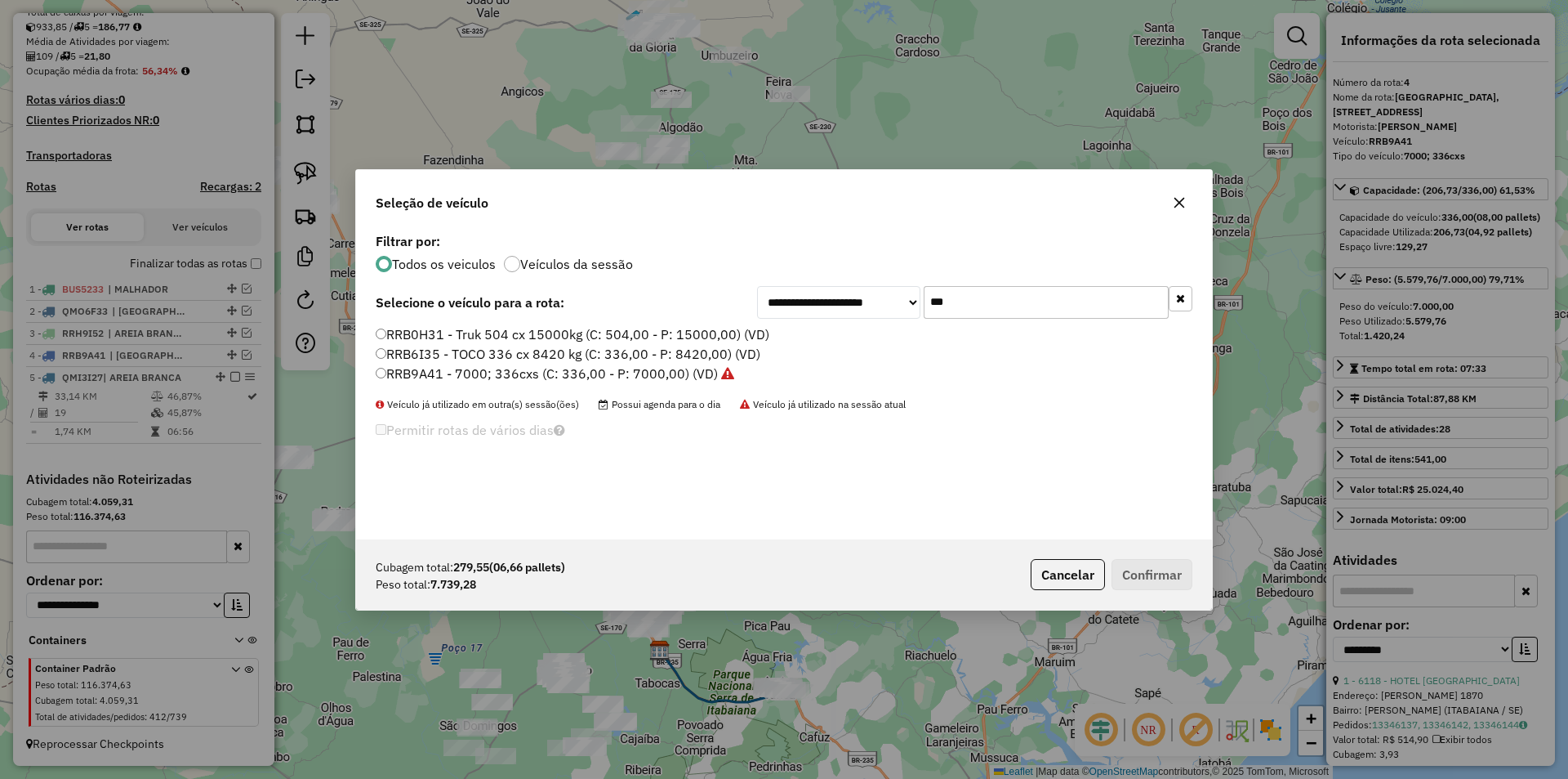
type input "***"
click at [445, 356] on label "RRB6I35 - TOCO 336 cx 8420 kg (C: 336,00 - P: 8420,00) (VD)" at bounding box center [568, 354] width 385 height 20
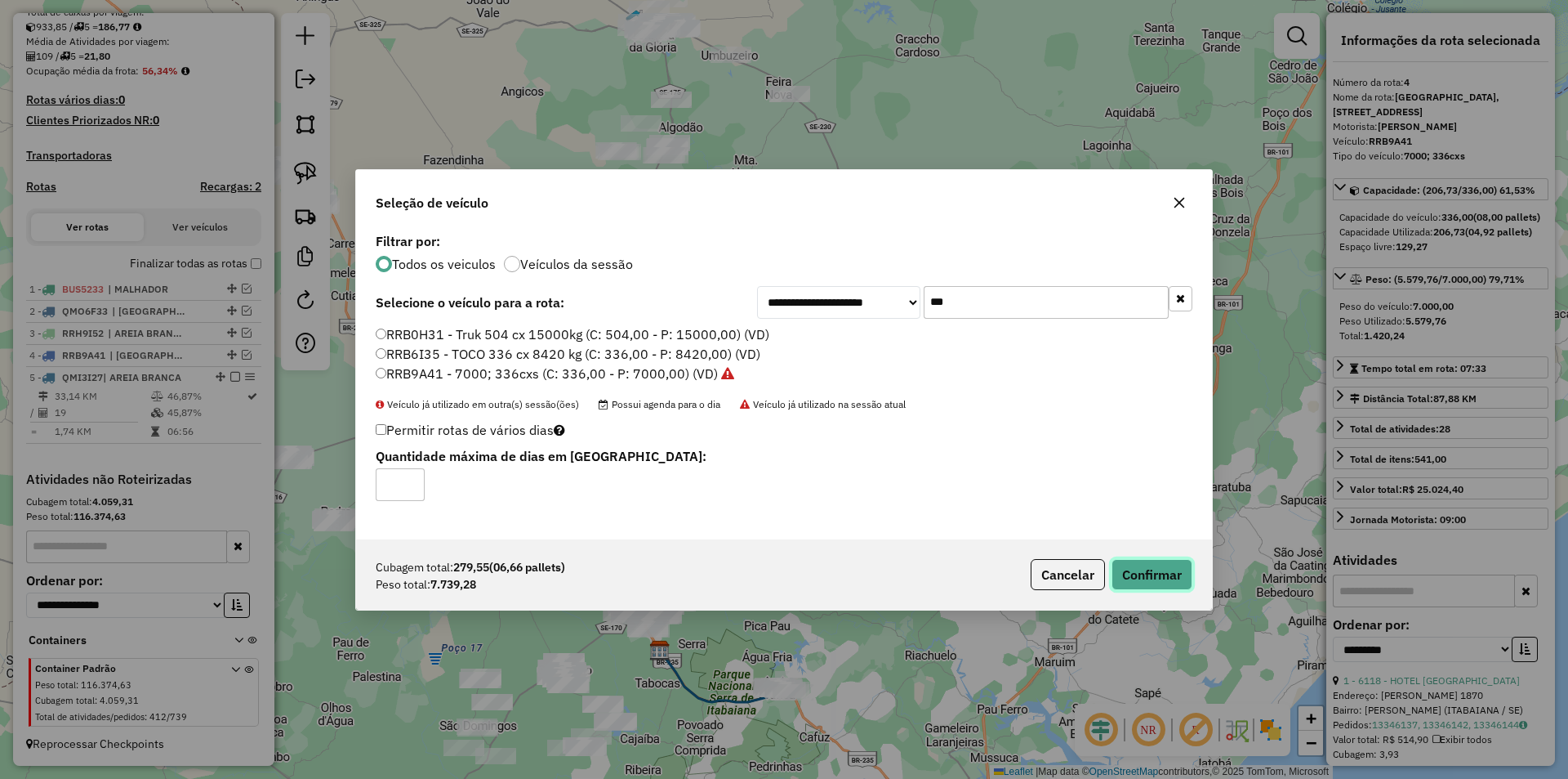
click at [1150, 580] on button "Confirmar" at bounding box center [1152, 574] width 81 height 31
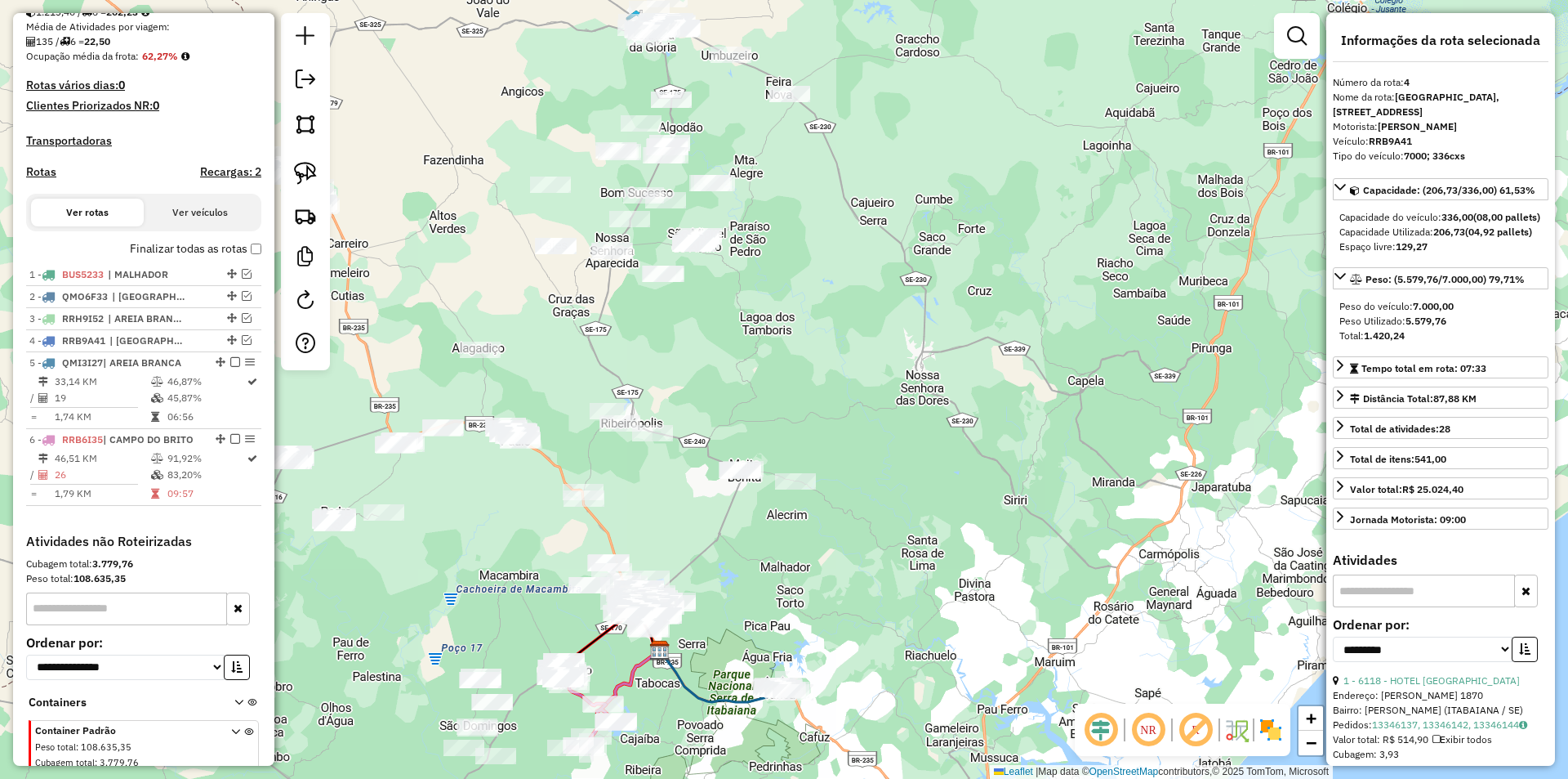
scroll to position [444, 0]
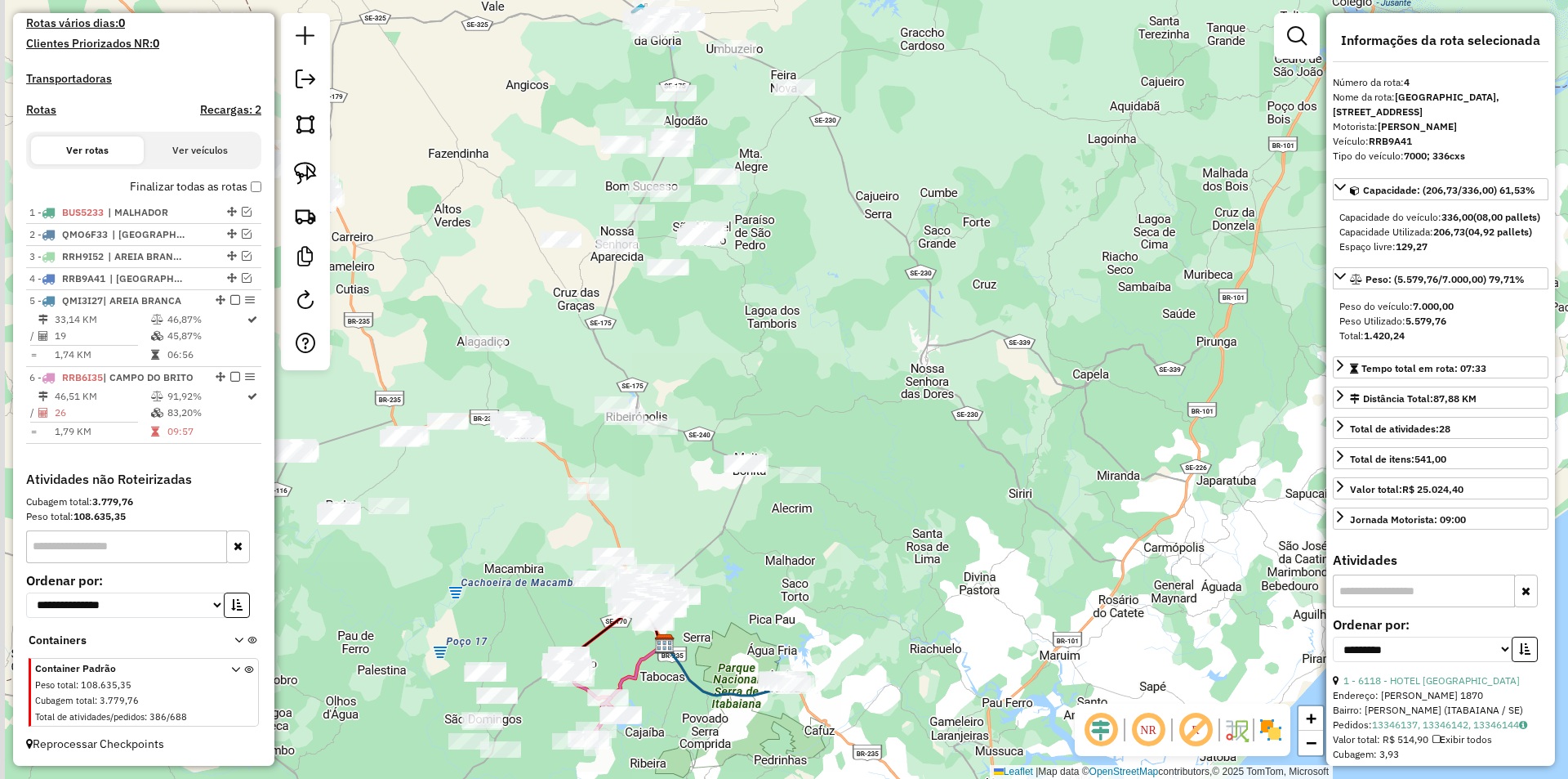
drag, startPoint x: 452, startPoint y: 512, endPoint x: 621, endPoint y: 337, distance: 243.3
click at [603, 259] on div "Janela de atendimento Grade de atendimento Capacidade Transportadoras Veículos …" at bounding box center [784, 389] width 1568 height 779
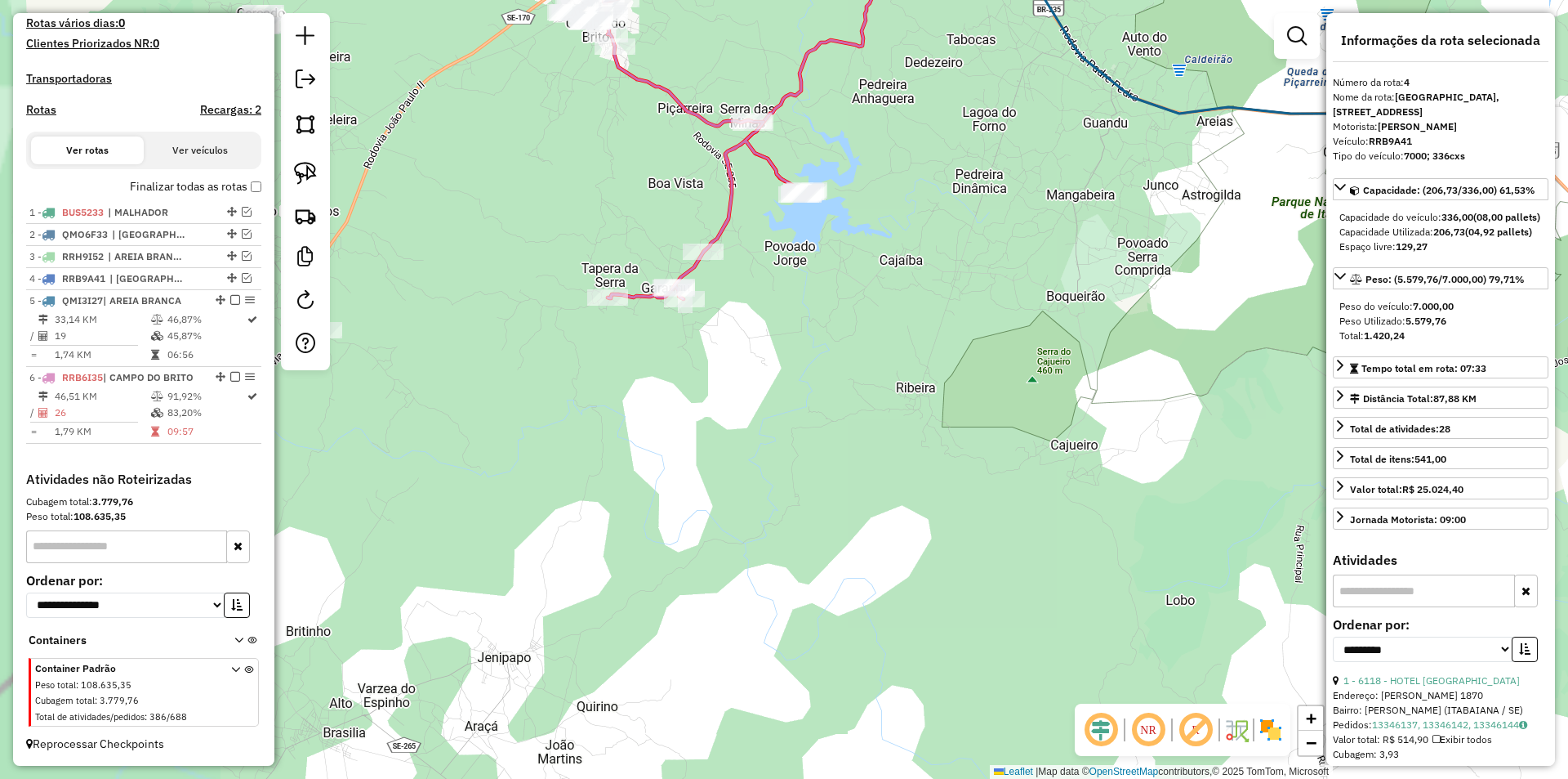
click at [671, 431] on div "Janela de atendimento Grade de atendimento Capacidade Transportadoras Veículos …" at bounding box center [784, 389] width 1568 height 779
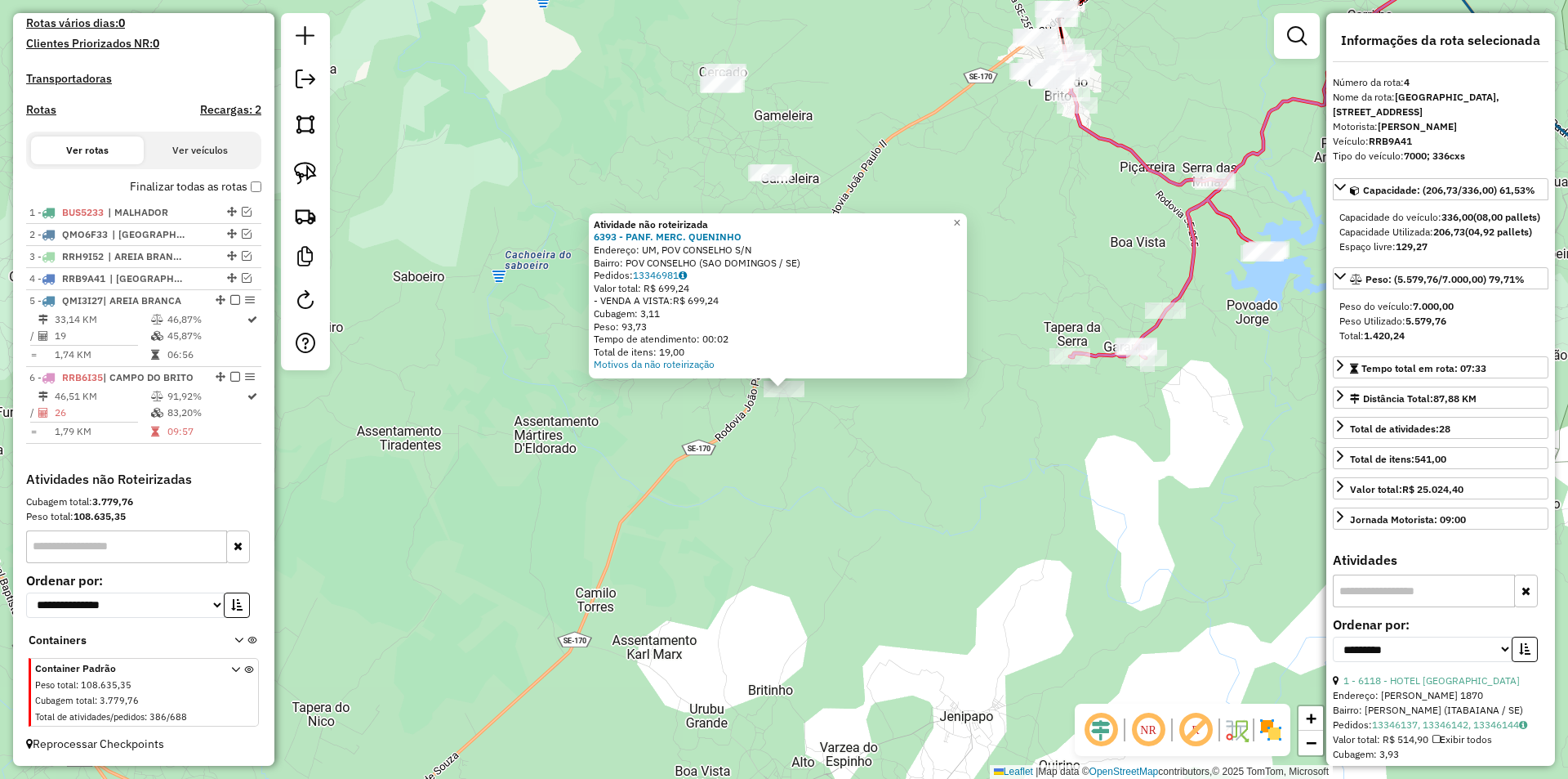
click at [708, 440] on div "Atividade não roteirizada 6393 - PANF. MERC. QUENINHO Endereço: UM, POV CONSELH…" at bounding box center [784, 389] width 1568 height 779
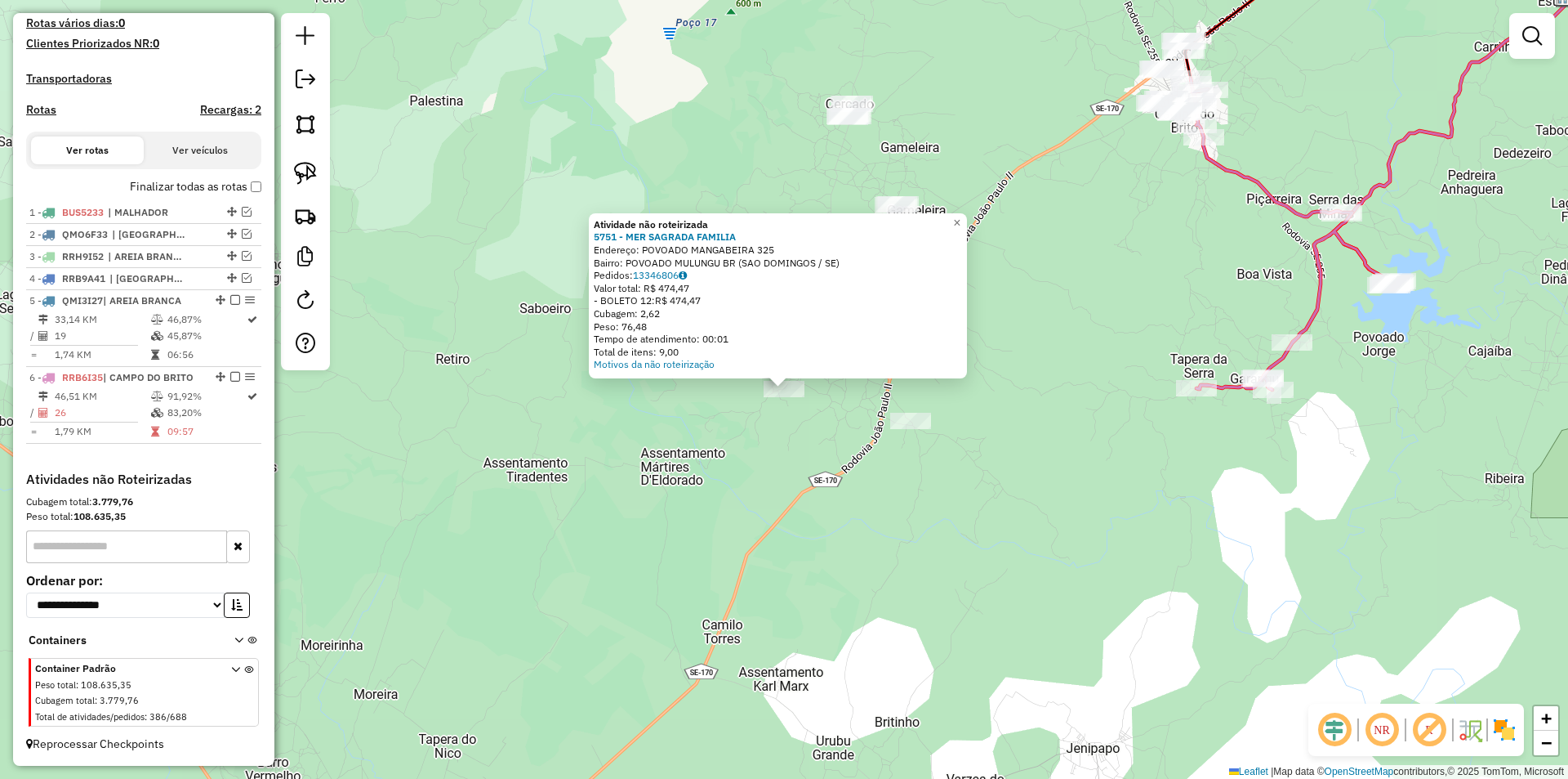
click at [717, 437] on div "Atividade não roteirizada 5751 - MER SAGRADA FAMILIA Endereço: POVOADO MANGABEI…" at bounding box center [784, 389] width 1568 height 779
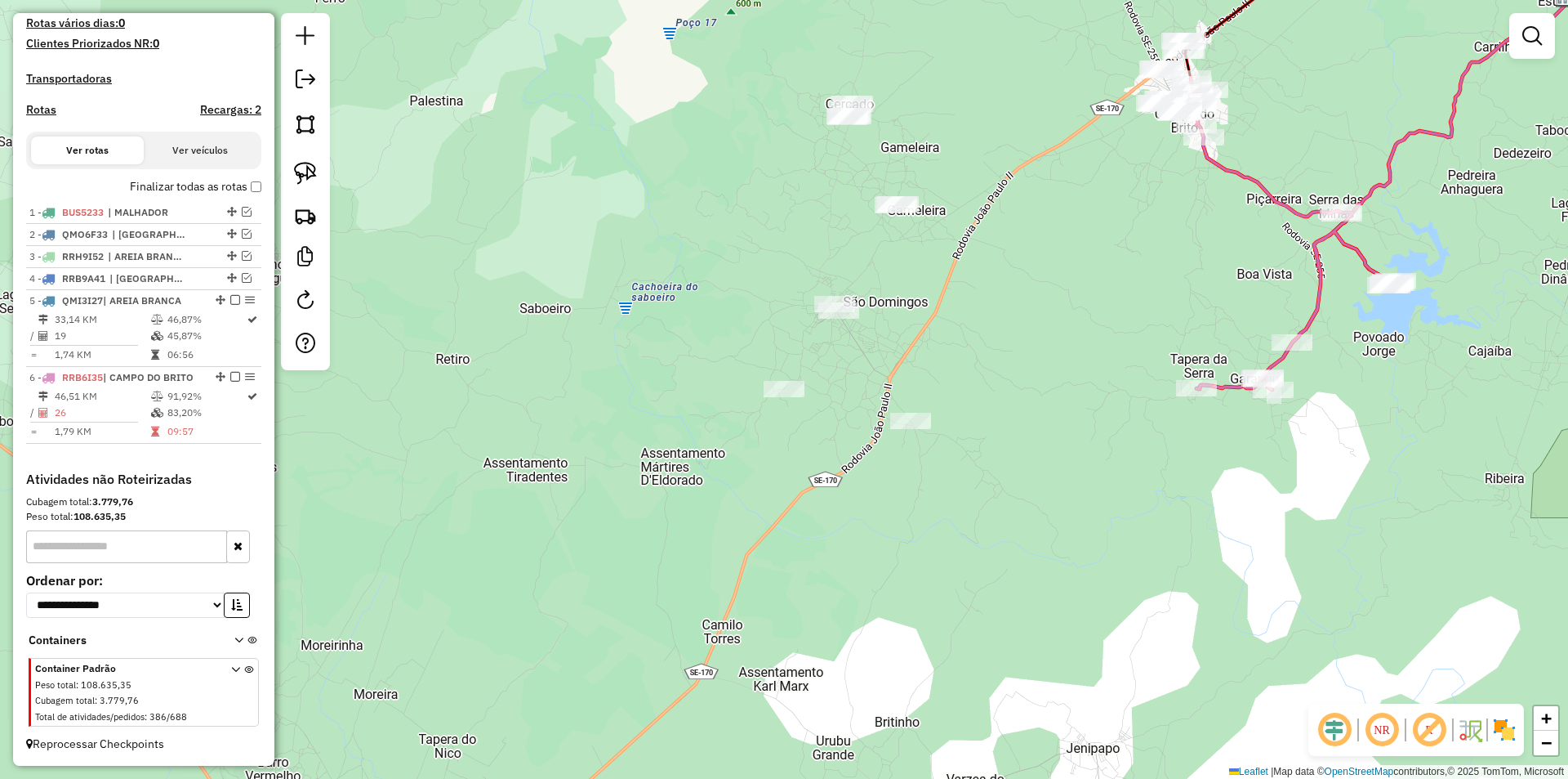
drag, startPoint x: 703, startPoint y: 445, endPoint x: 659, endPoint y: 472, distance: 51.6
click at [659, 472] on div "Atividade não roteirizada 5751 - MER SAGRADA FAMILIA Endereço: POVOADO MANGABEI…" at bounding box center [784, 389] width 1568 height 779
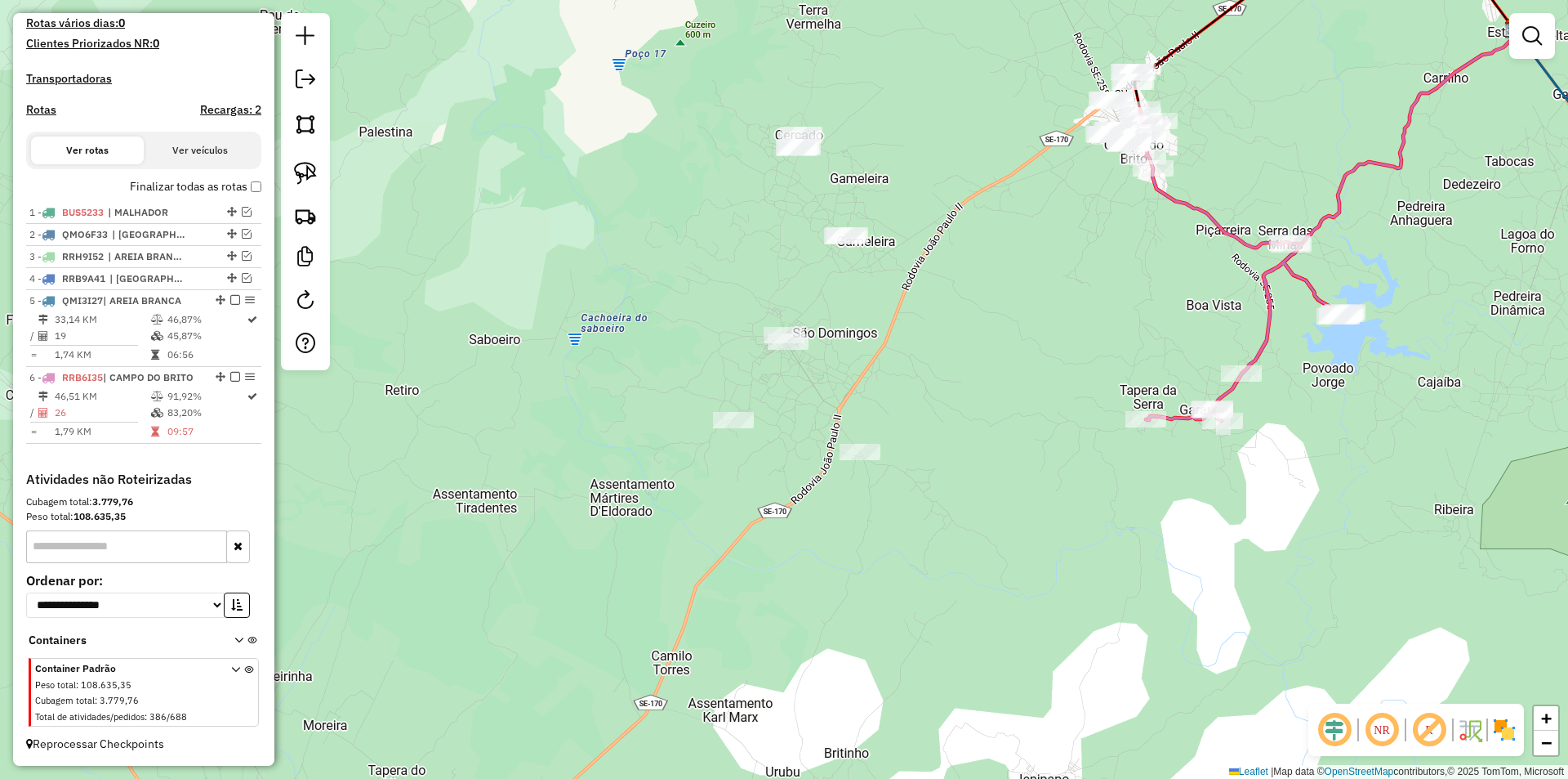
drag, startPoint x: 227, startPoint y: 378, endPoint x: 264, endPoint y: 361, distance: 40.7
click at [230, 379] on em at bounding box center [234, 376] width 10 height 10
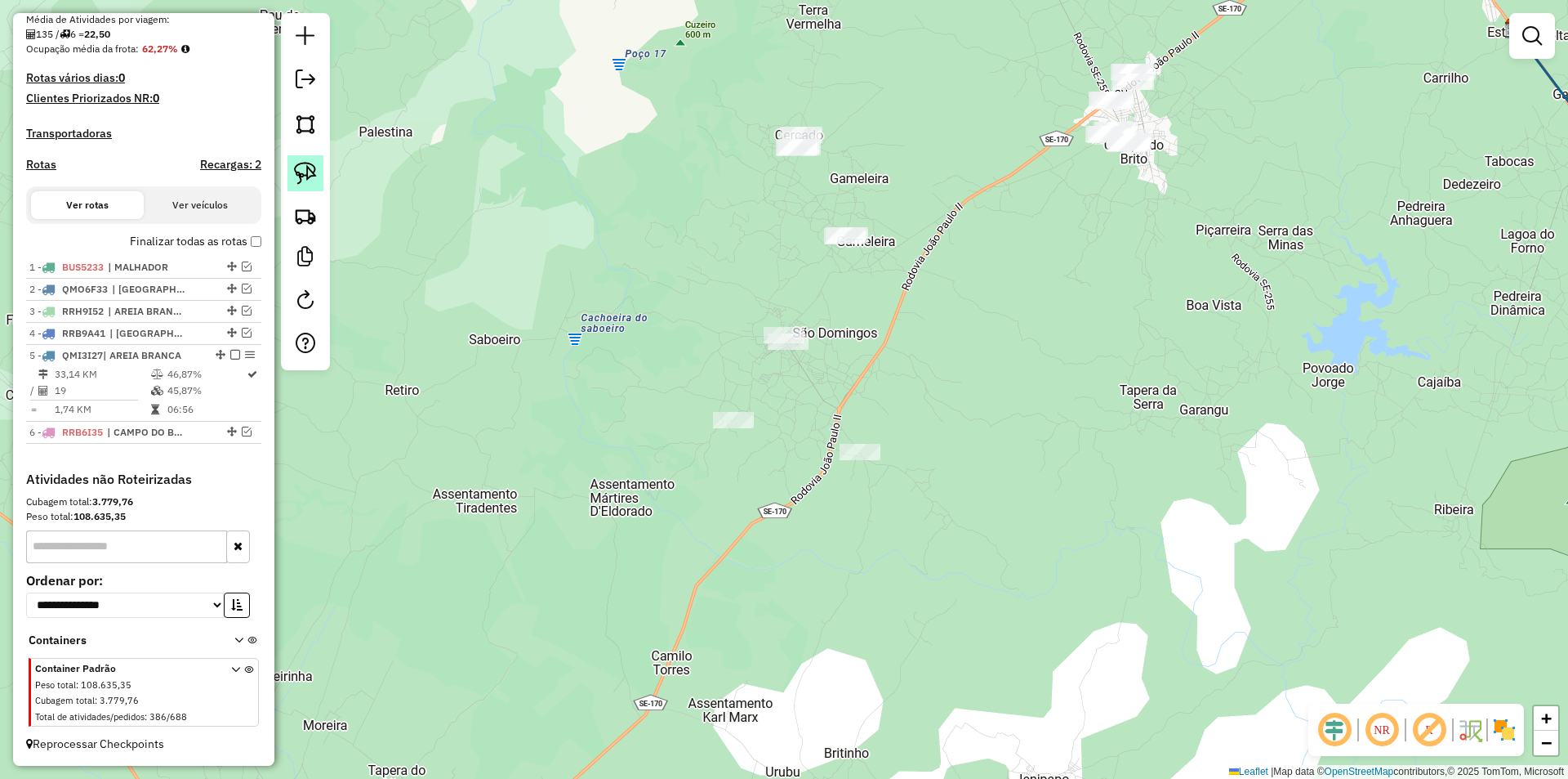
click at [309, 176] on img at bounding box center [305, 173] width 22 height 22
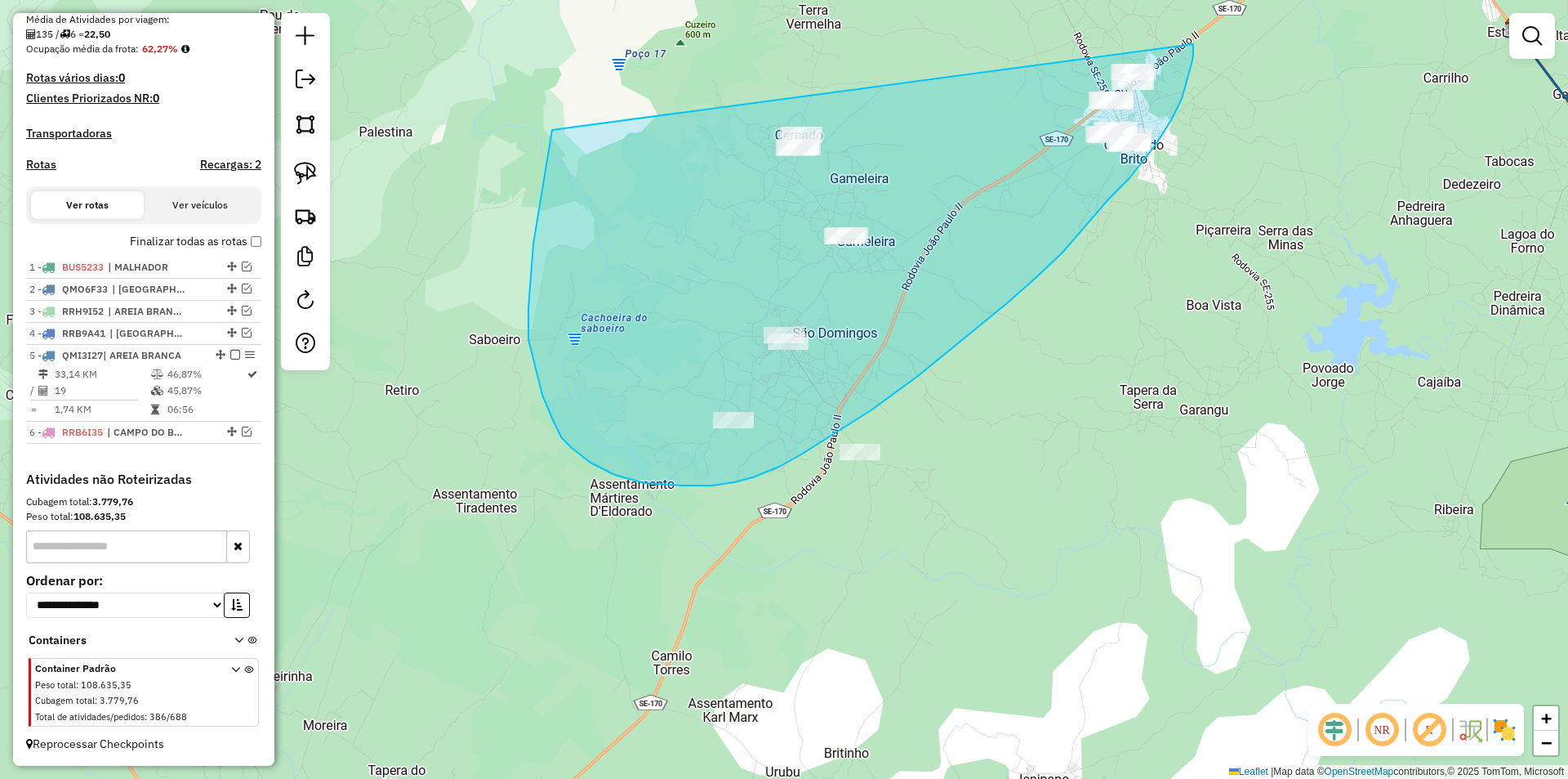
drag, startPoint x: 552, startPoint y: 130, endPoint x: 1194, endPoint y: 32, distance: 649.4
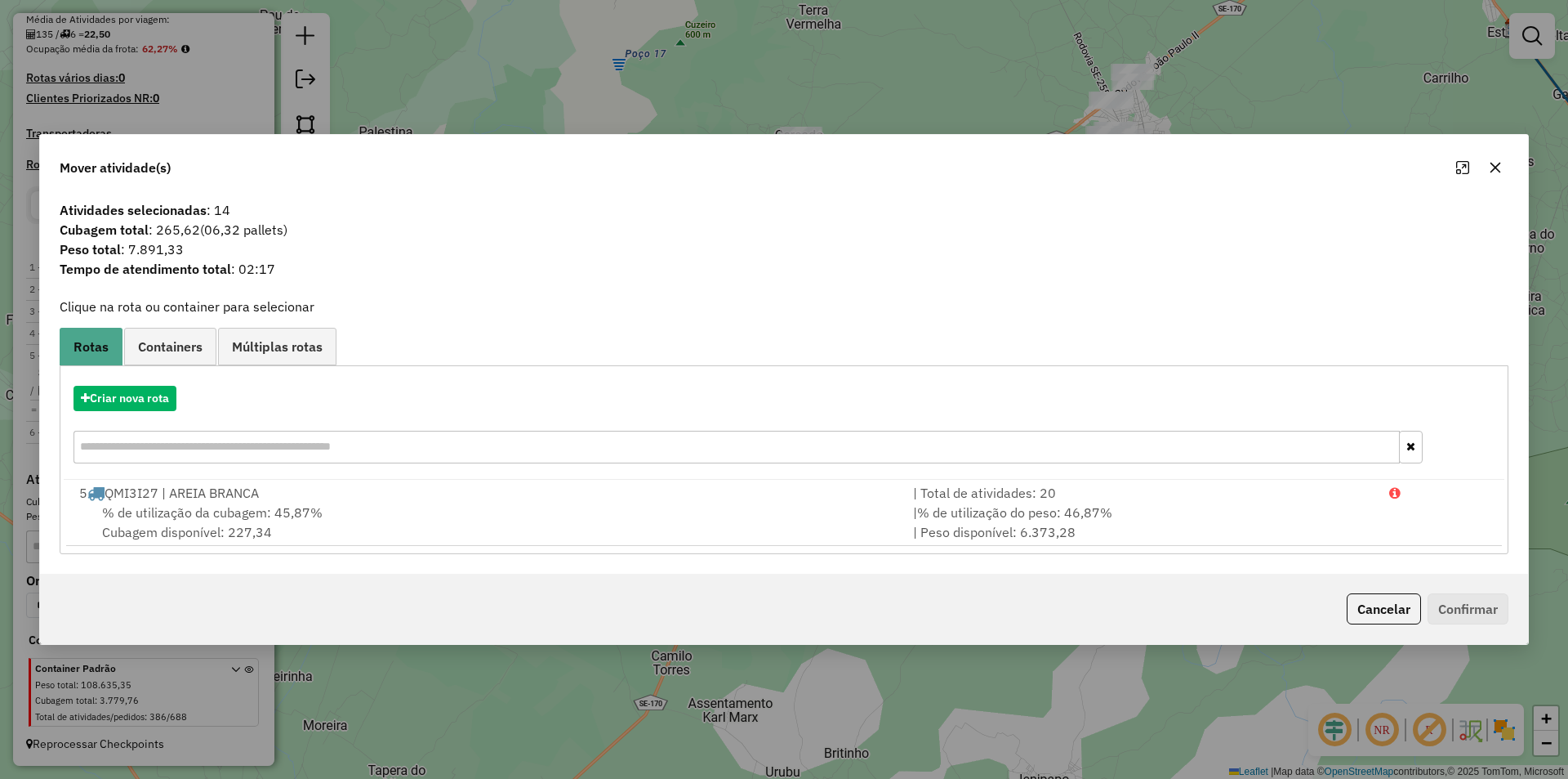
click at [178, 402] on div "Criar nova rota" at bounding box center [784, 398] width 1441 height 25
click at [150, 394] on button "Criar nova rota" at bounding box center [124, 398] width 103 height 25
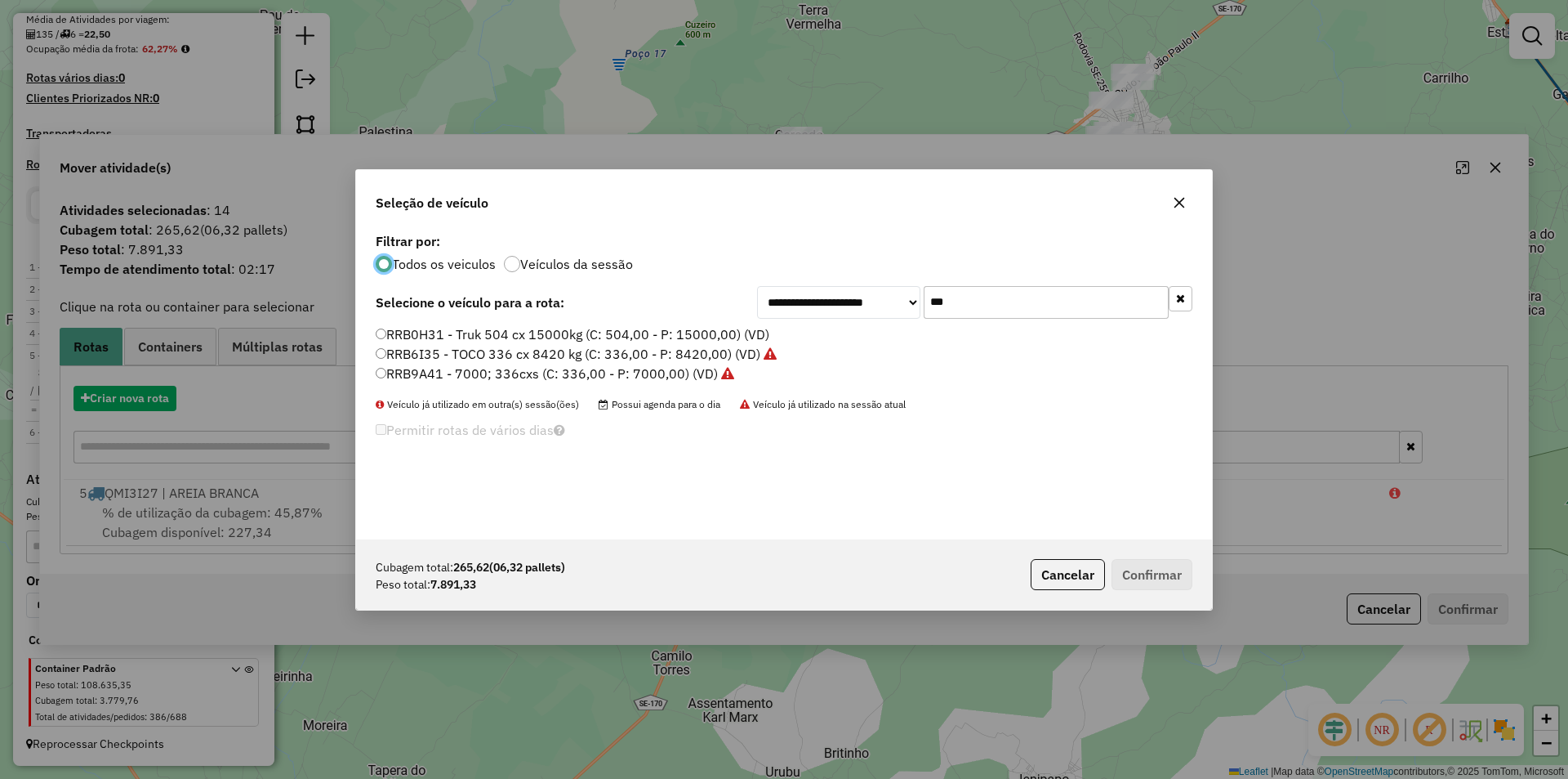
scroll to position [9, 5]
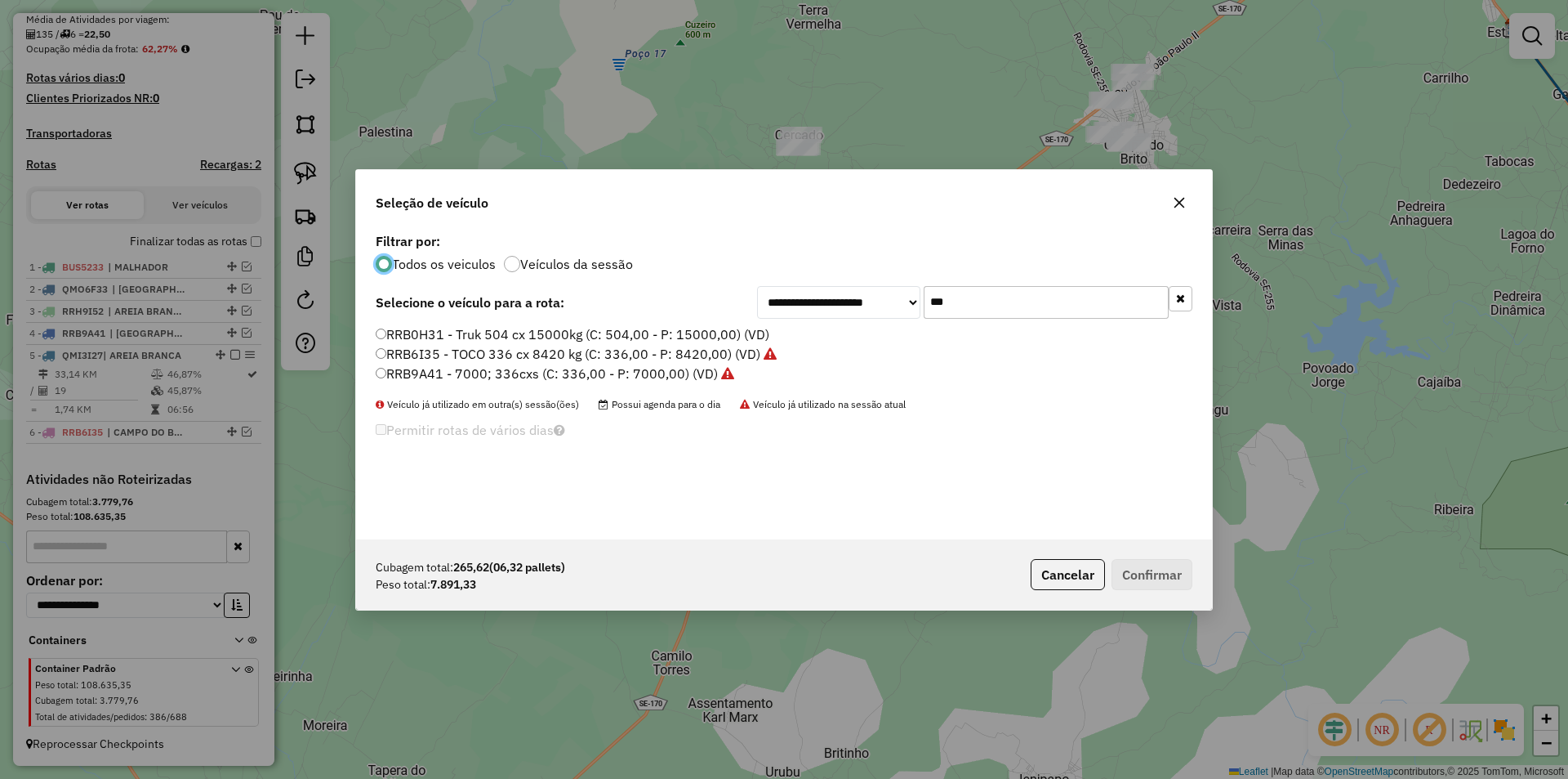
click at [1014, 313] on input "***" at bounding box center [1046, 303] width 245 height 33
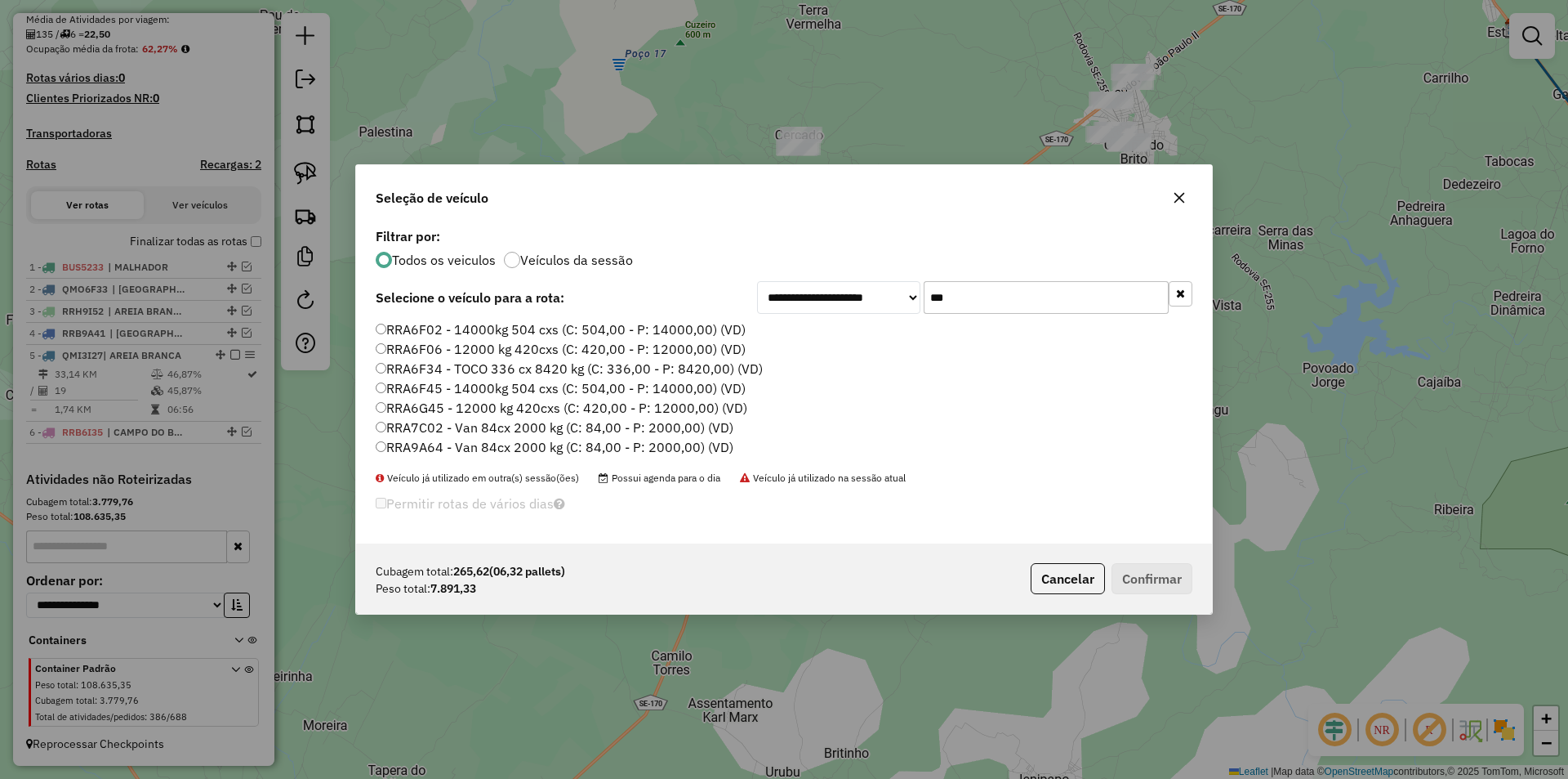
type input "***"
click at [490, 321] on label "RRA6F02 - 14000kg 504 cxs (C: 504,00 - P: 14000,00) (VD)" at bounding box center [561, 329] width 370 height 20
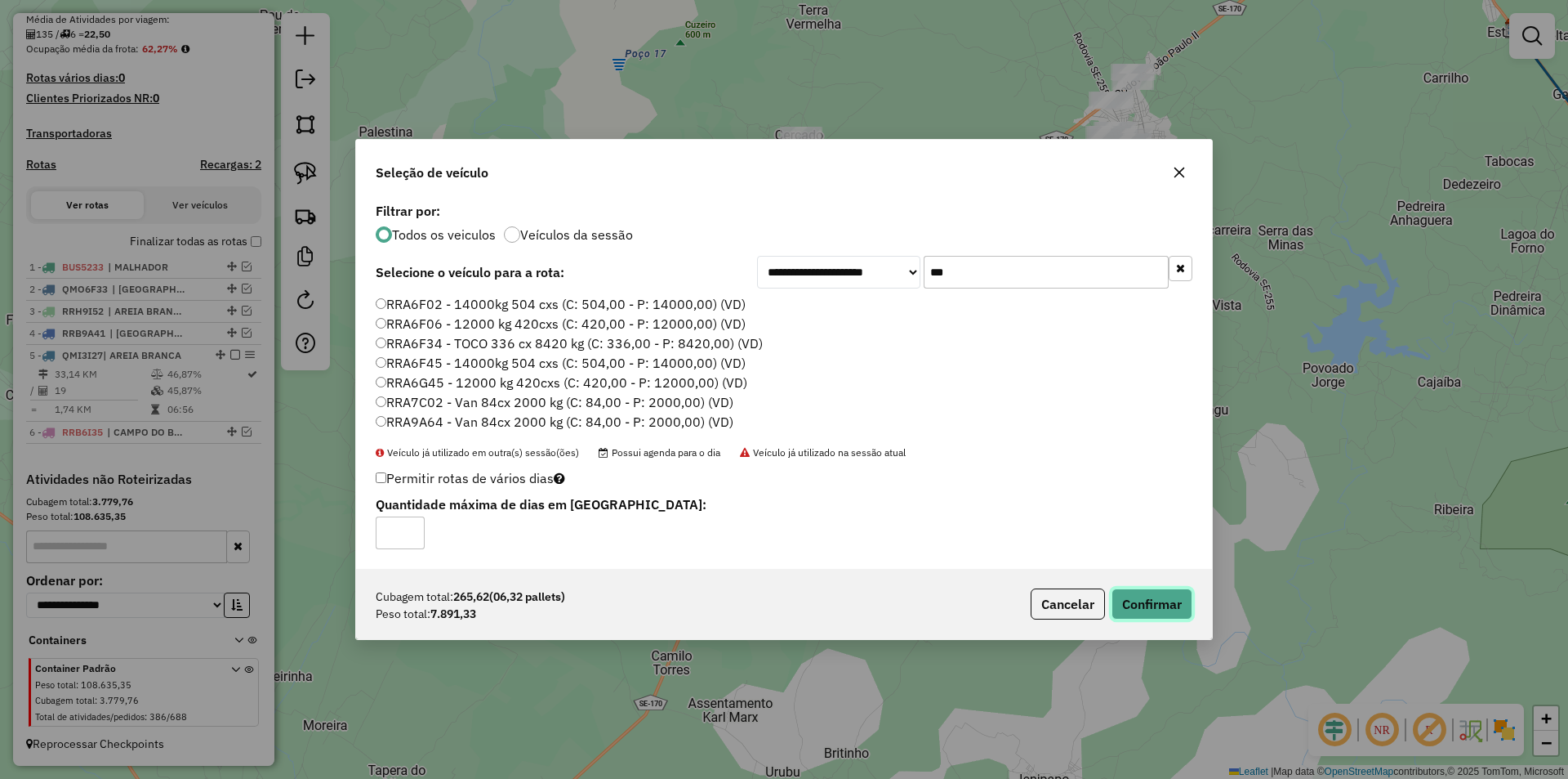
click at [1143, 594] on button "Confirmar" at bounding box center [1152, 603] width 81 height 31
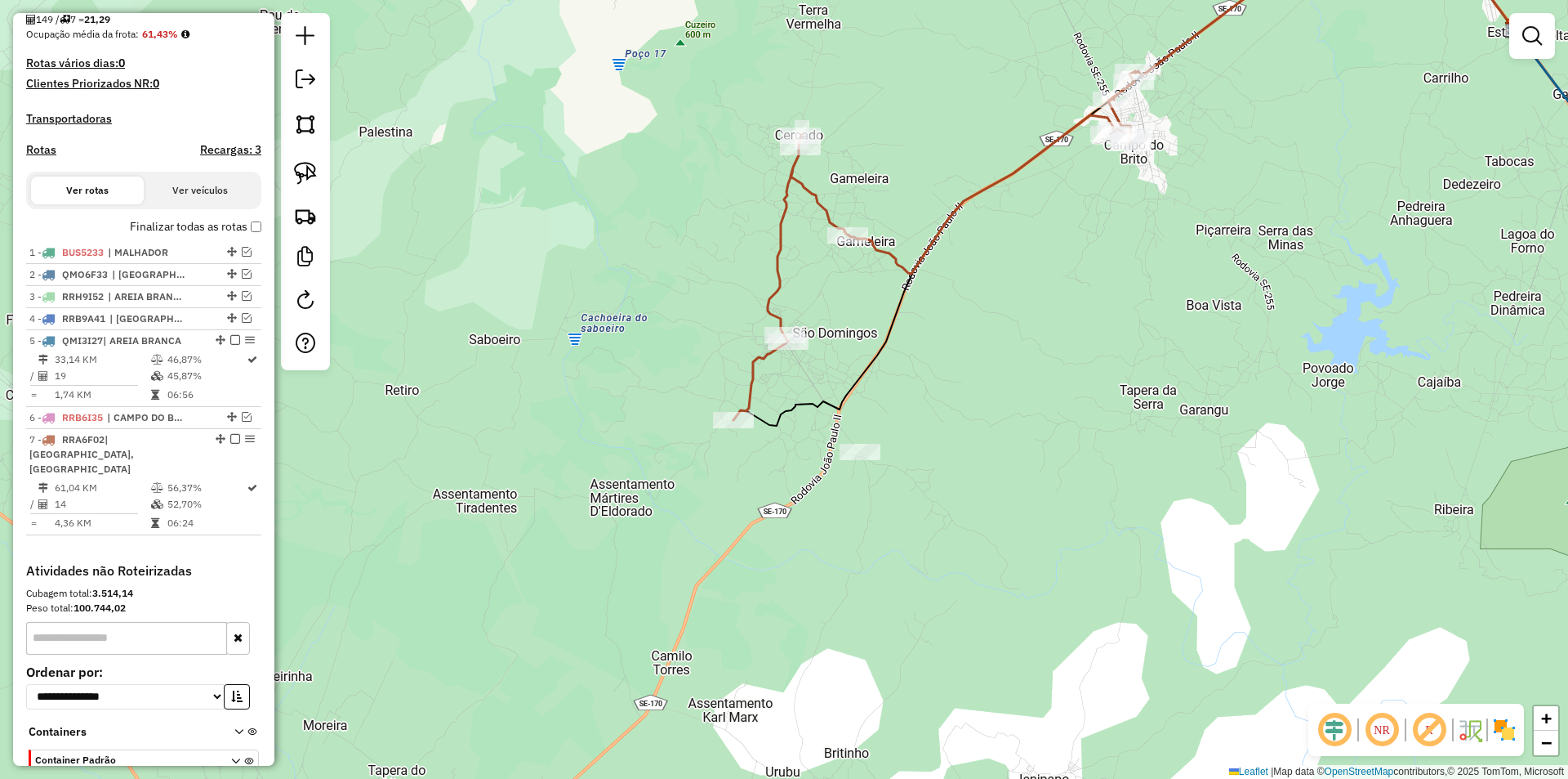
scroll to position [444, 0]
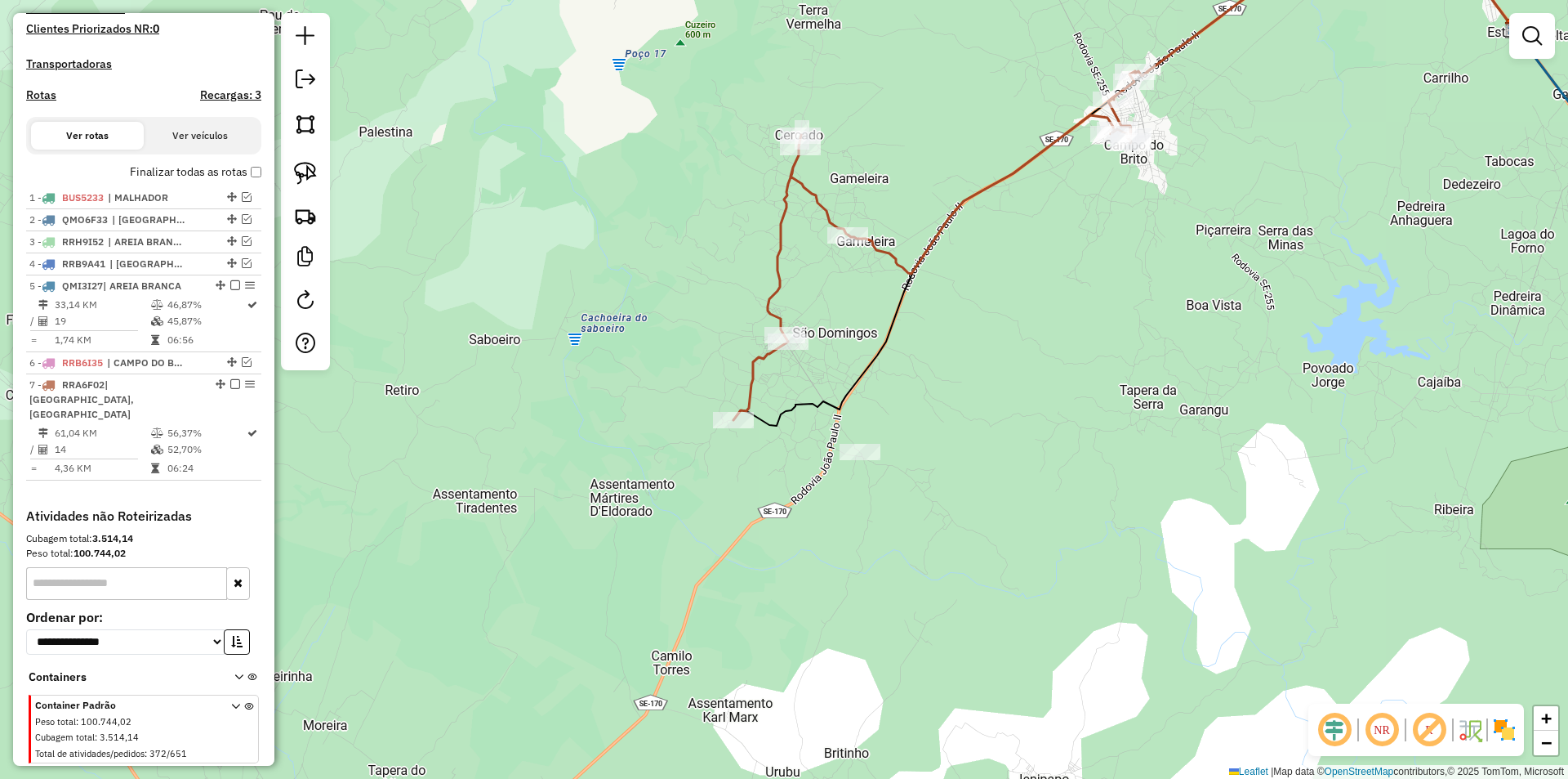
drag, startPoint x: 988, startPoint y: 395, endPoint x: 755, endPoint y: 519, distance: 263.9
click at [768, 530] on div "Janela de atendimento Grade de atendimento Capacidade Transportadoras Veículos …" at bounding box center [784, 389] width 1568 height 779
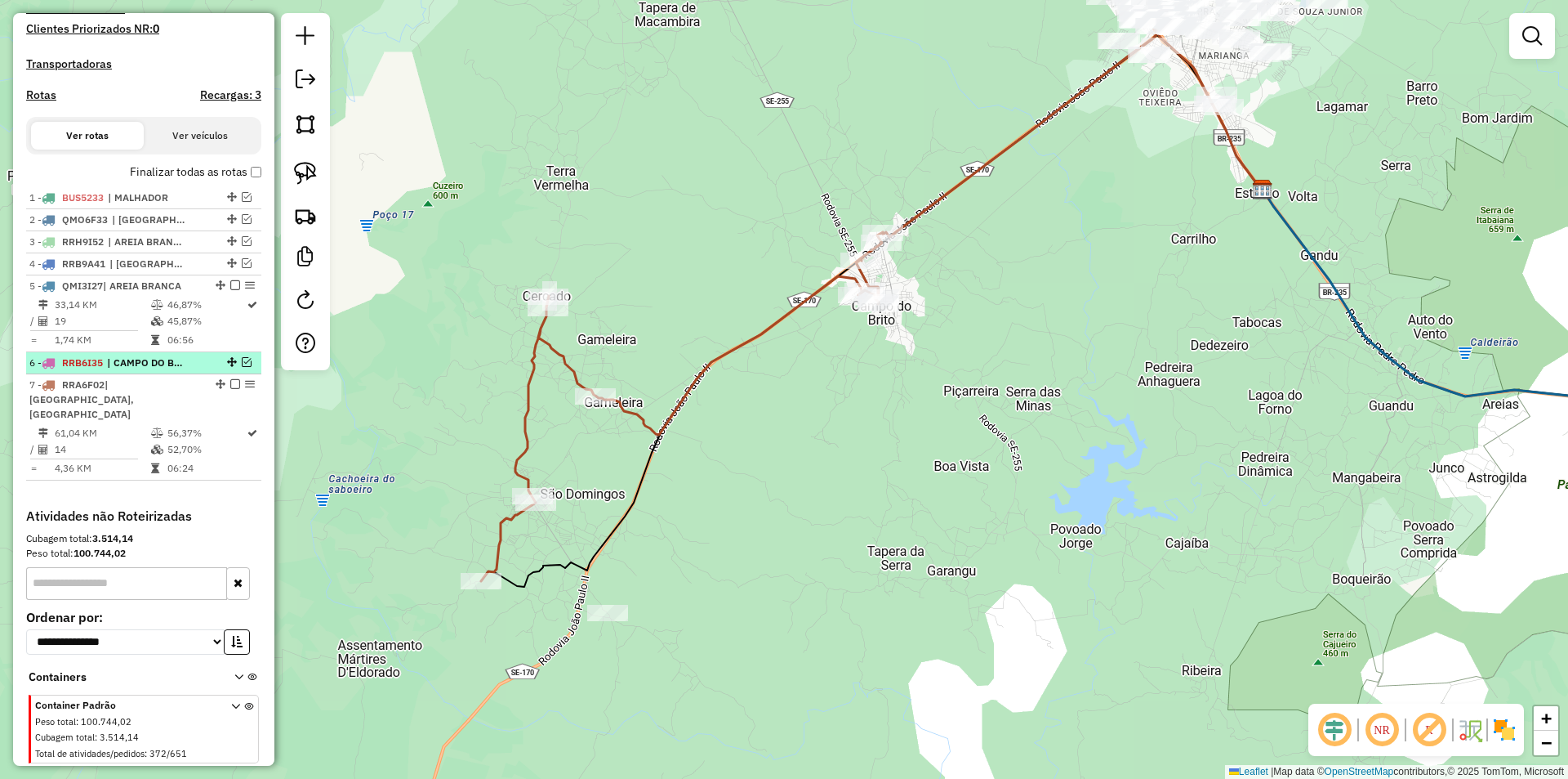
click at [242, 367] on em at bounding box center [246, 361] width 10 height 10
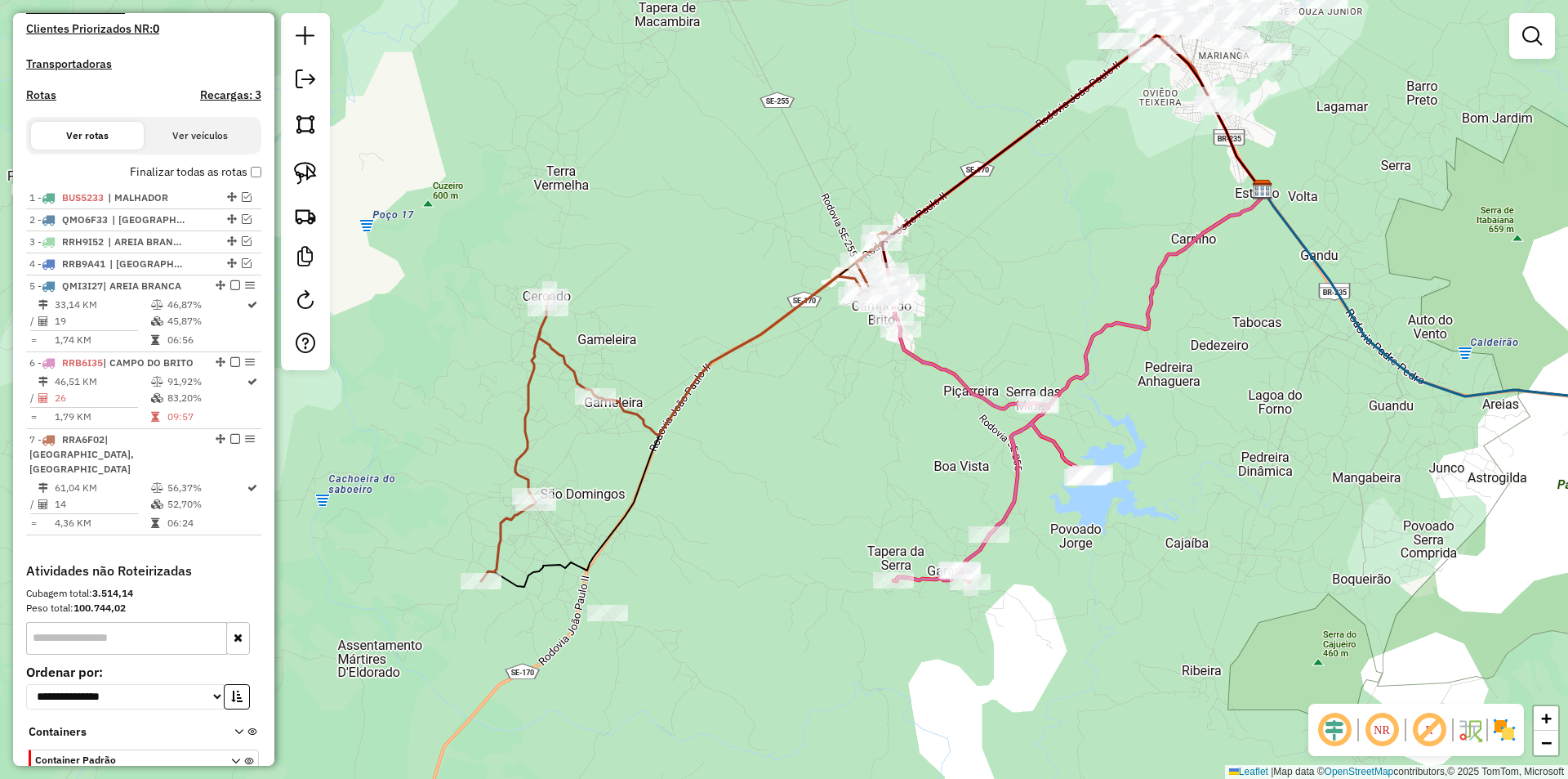
drag, startPoint x: 1090, startPoint y: 233, endPoint x: 998, endPoint y: 306, distance: 117.4
click at [998, 306] on div "Janela de atendimento Grade de atendimento Capacidade Transportadoras Veículos …" at bounding box center [784, 389] width 1568 height 779
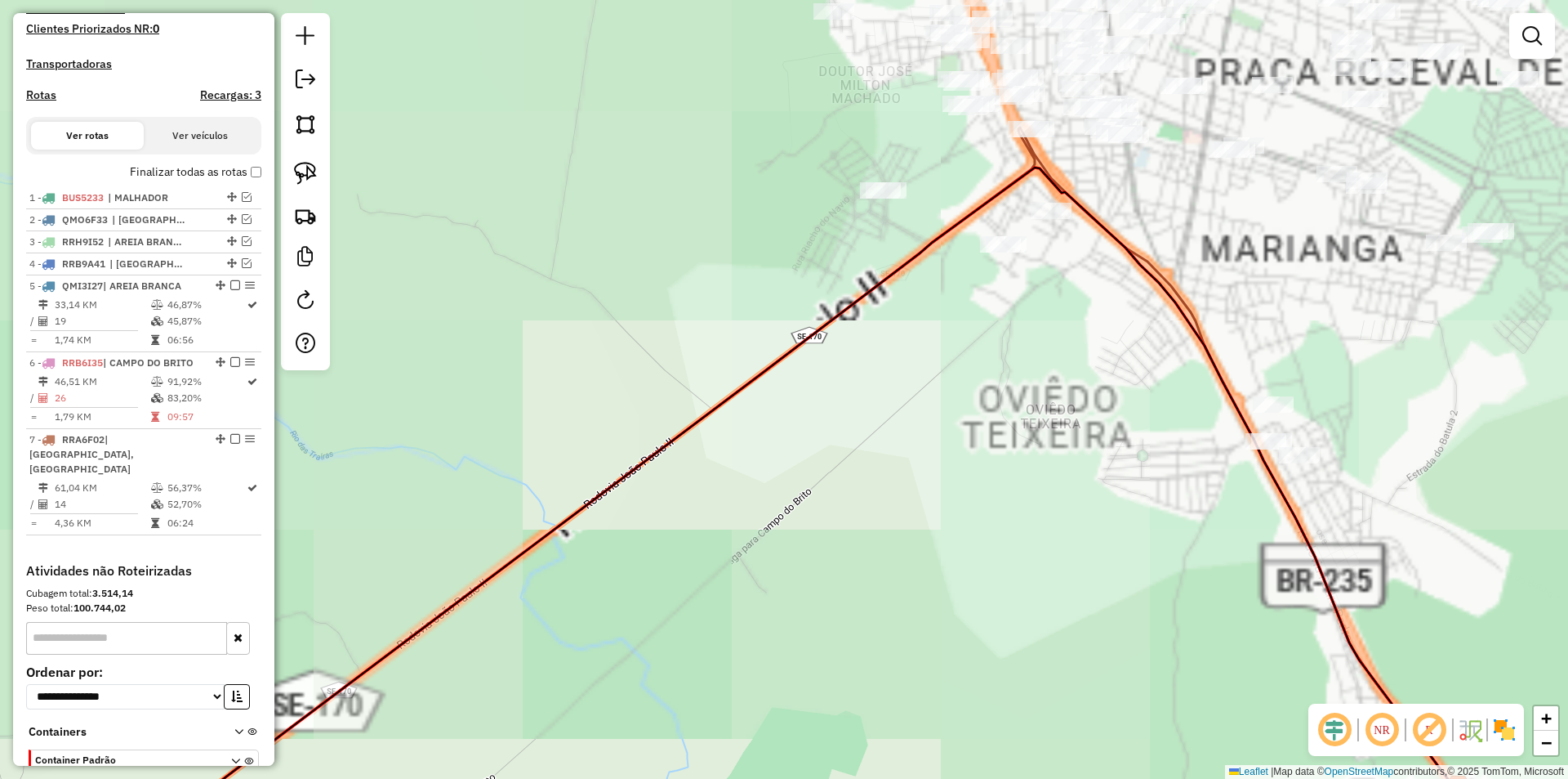
click at [302, 170] on img at bounding box center [305, 173] width 22 height 22
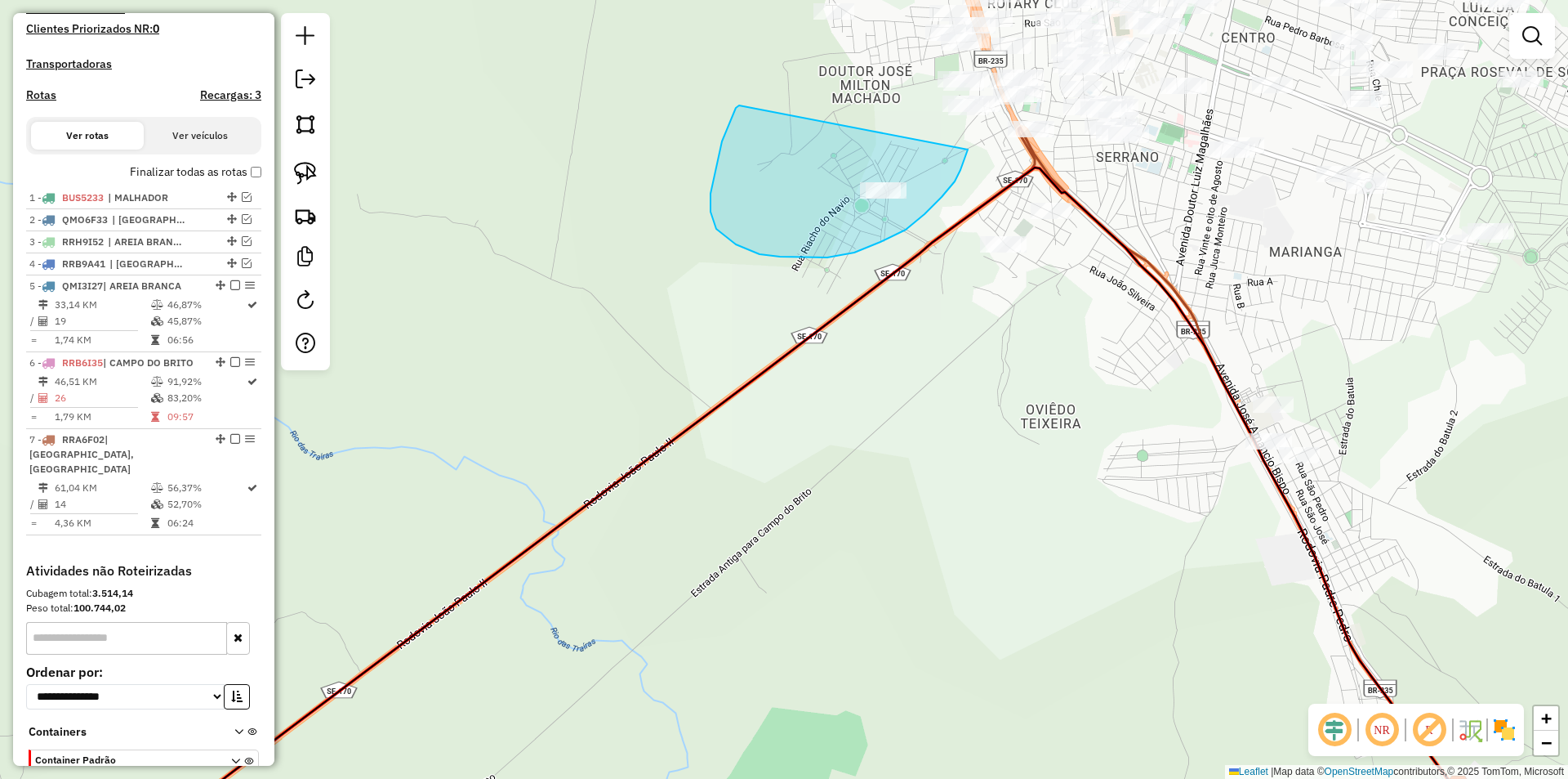
drag, startPoint x: 736, startPoint y: 108, endPoint x: 968, endPoint y: 150, distance: 235.8
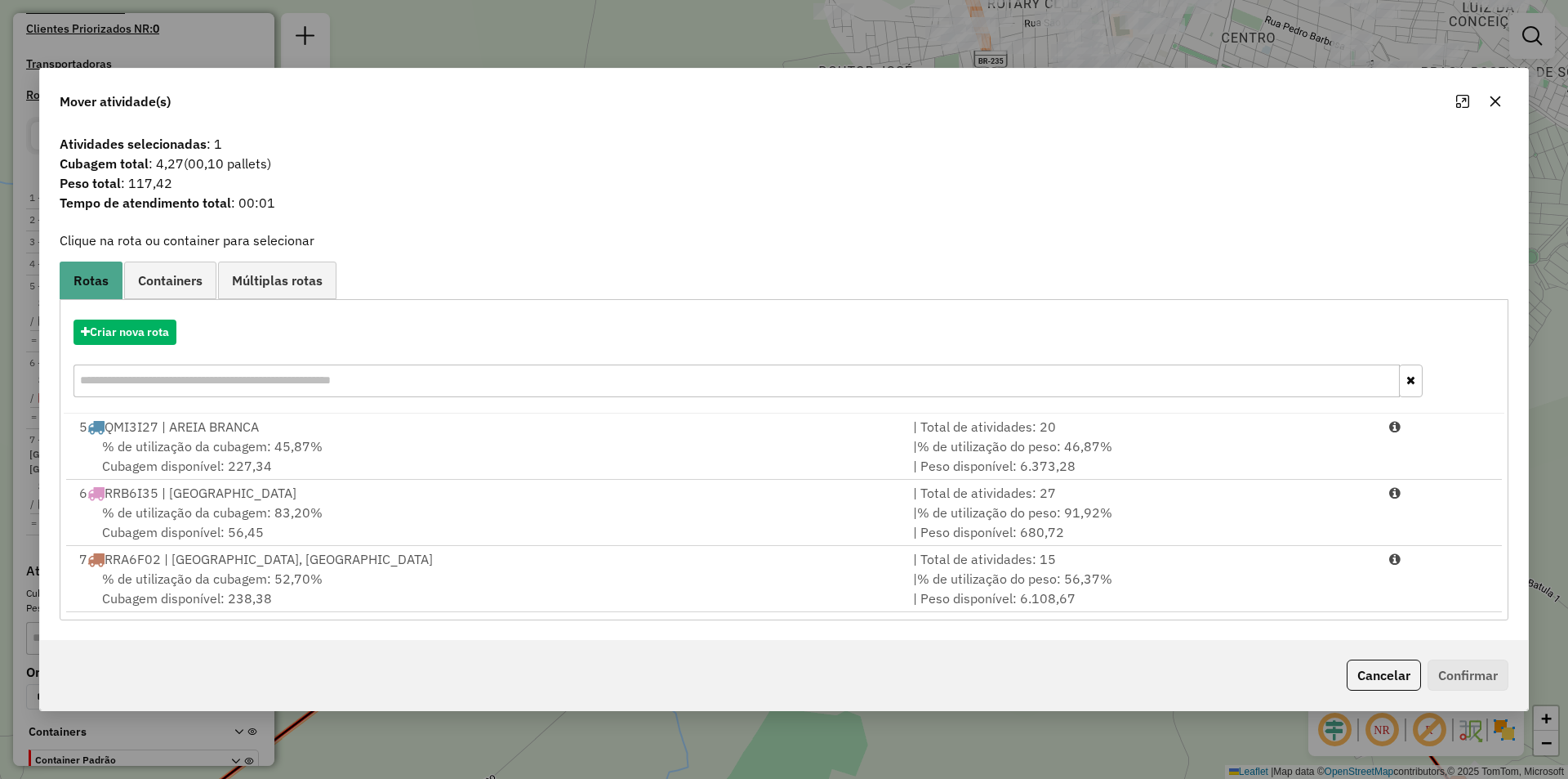
click at [1095, 511] on span "% de utilização do peso: 91,92%" at bounding box center [1015, 512] width 195 height 16
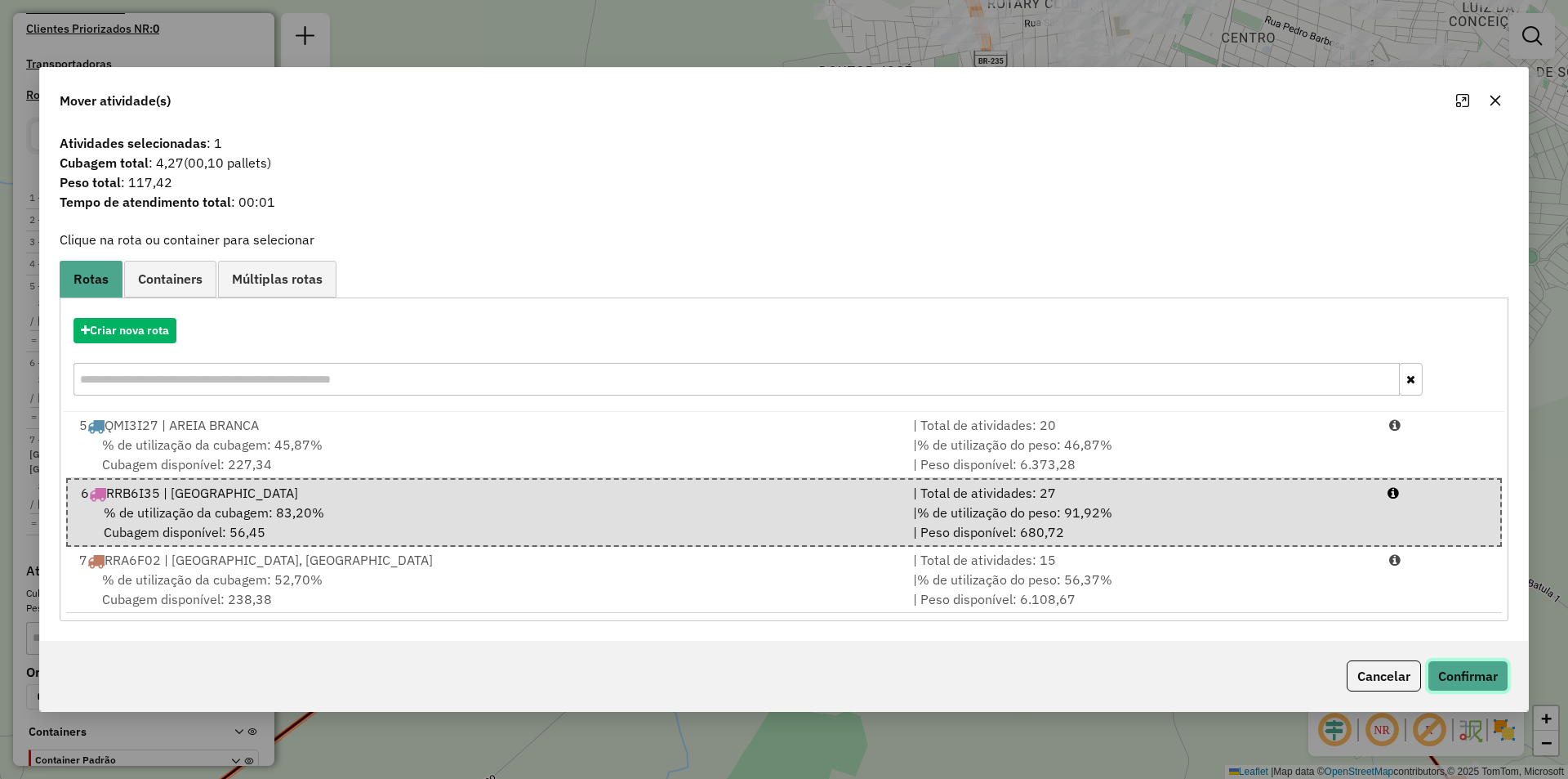
click at [1471, 671] on button "Confirmar" at bounding box center [1469, 675] width 81 height 31
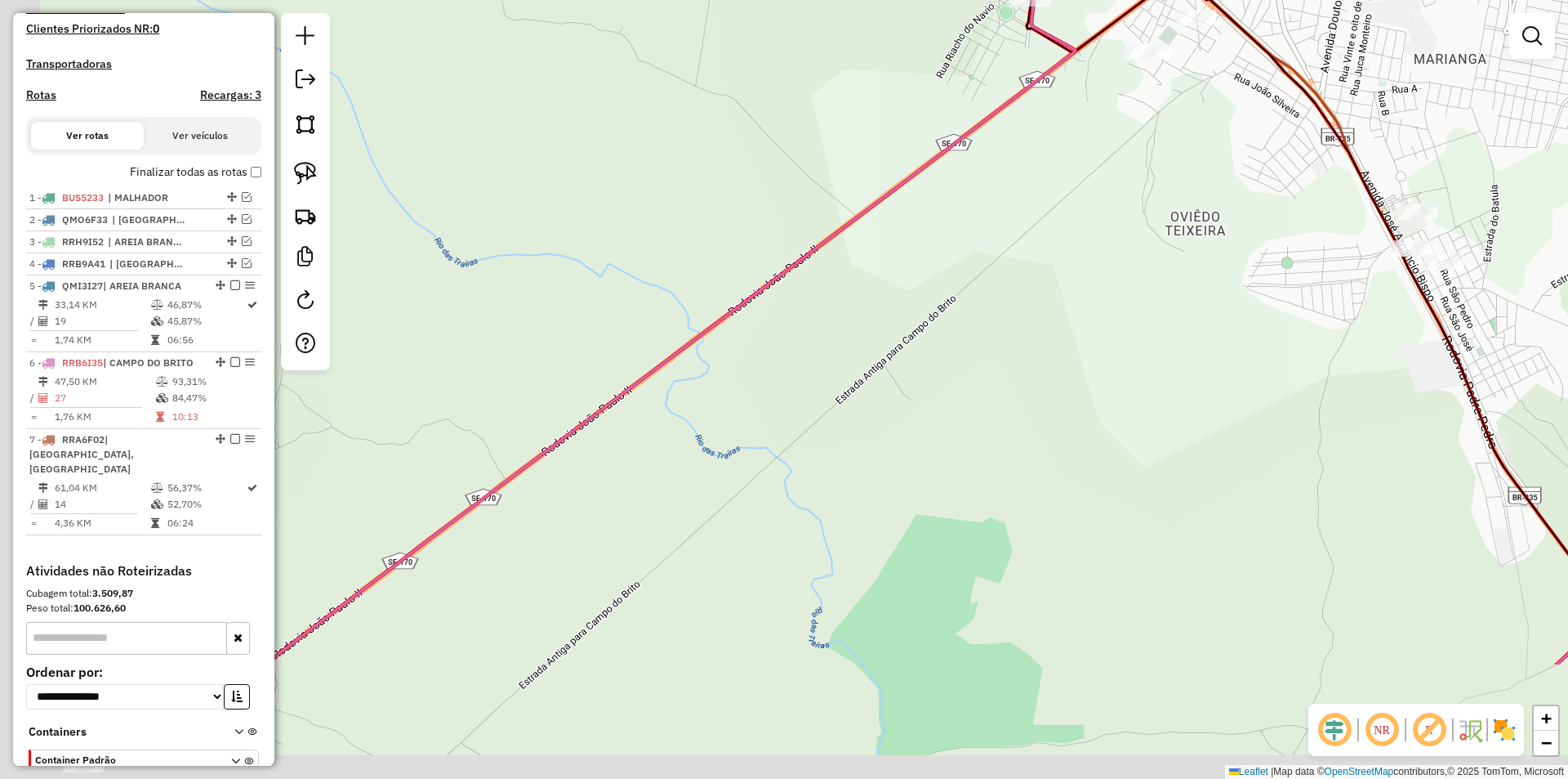
drag, startPoint x: 786, startPoint y: 476, endPoint x: 768, endPoint y: 354, distance: 123.3
click at [925, 312] on div "Janela de atendimento Grade de atendimento Capacidade Transportadoras Veículos …" at bounding box center [784, 389] width 1568 height 779
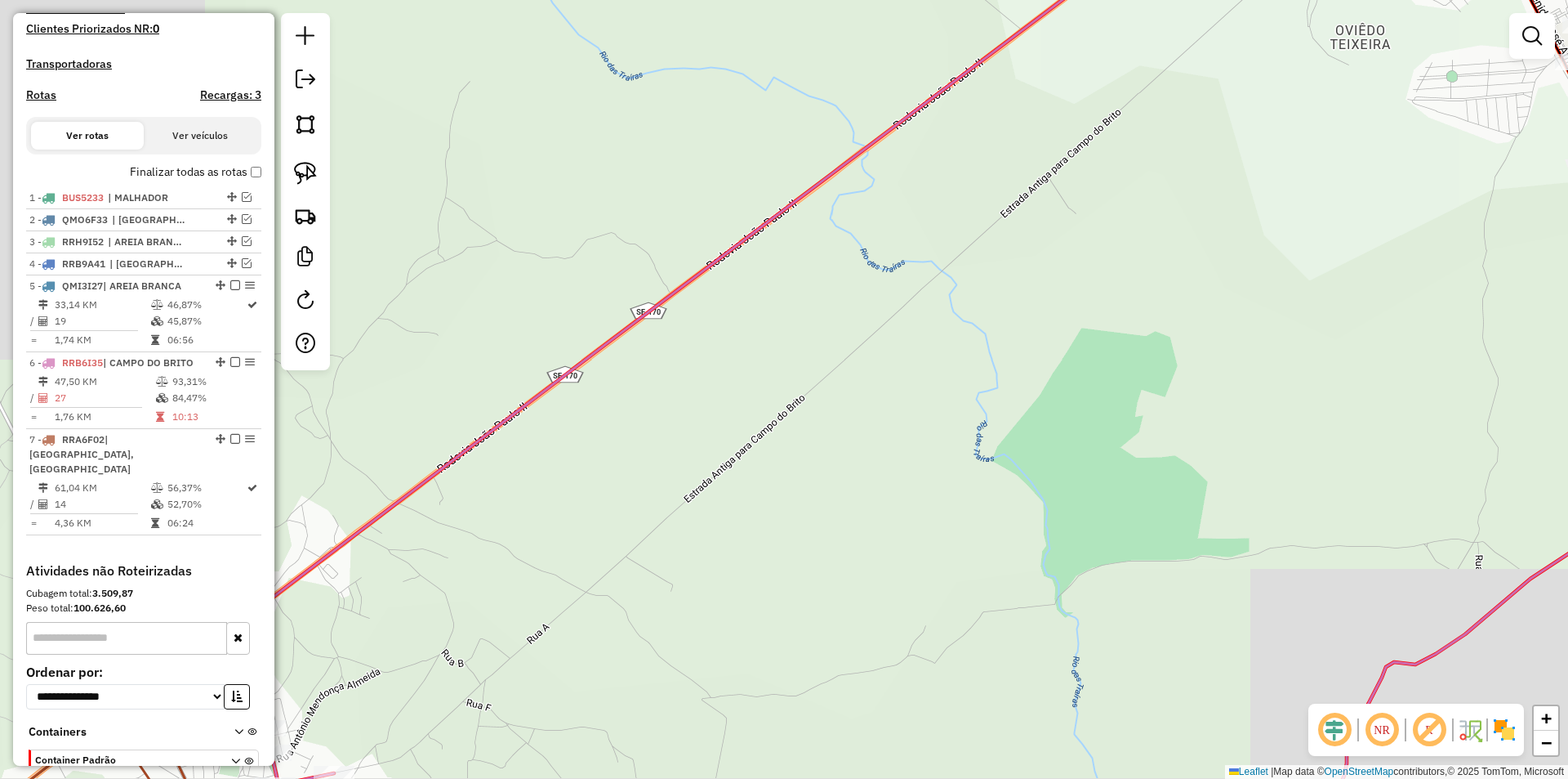
drag, startPoint x: 487, startPoint y: 511, endPoint x: 1088, endPoint y: 213, distance: 670.8
click at [1103, 191] on div "Janela de atendimento Grade de atendimento Capacidade Transportadoras Veículos …" at bounding box center [784, 389] width 1568 height 779
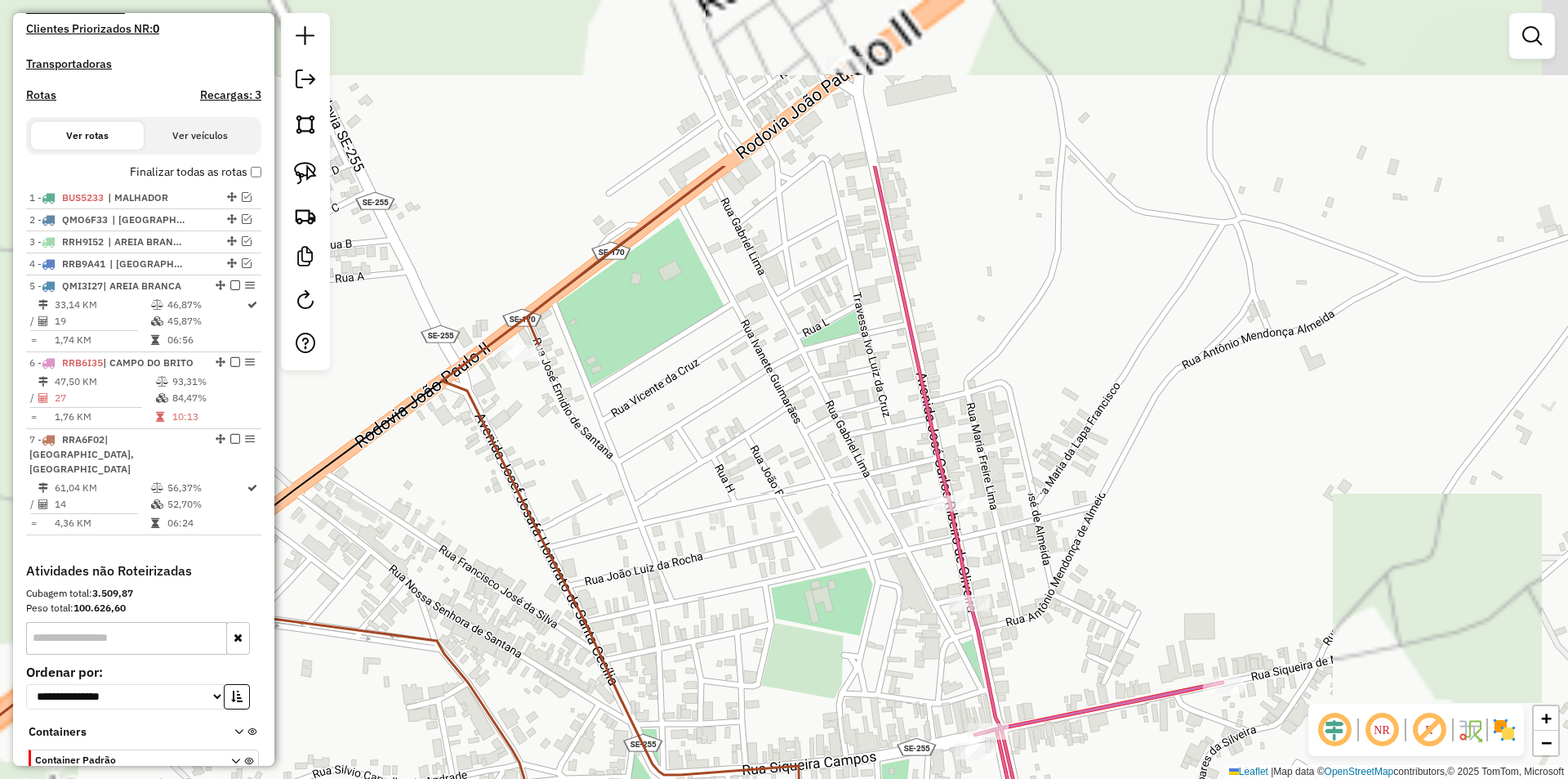
drag, startPoint x: 709, startPoint y: 233, endPoint x: 625, endPoint y: 167, distance: 106.8
click at [656, 168] on div "Janela de atendimento Grade de atendimento Capacidade Transportadoras Veículos …" at bounding box center [784, 389] width 1568 height 779
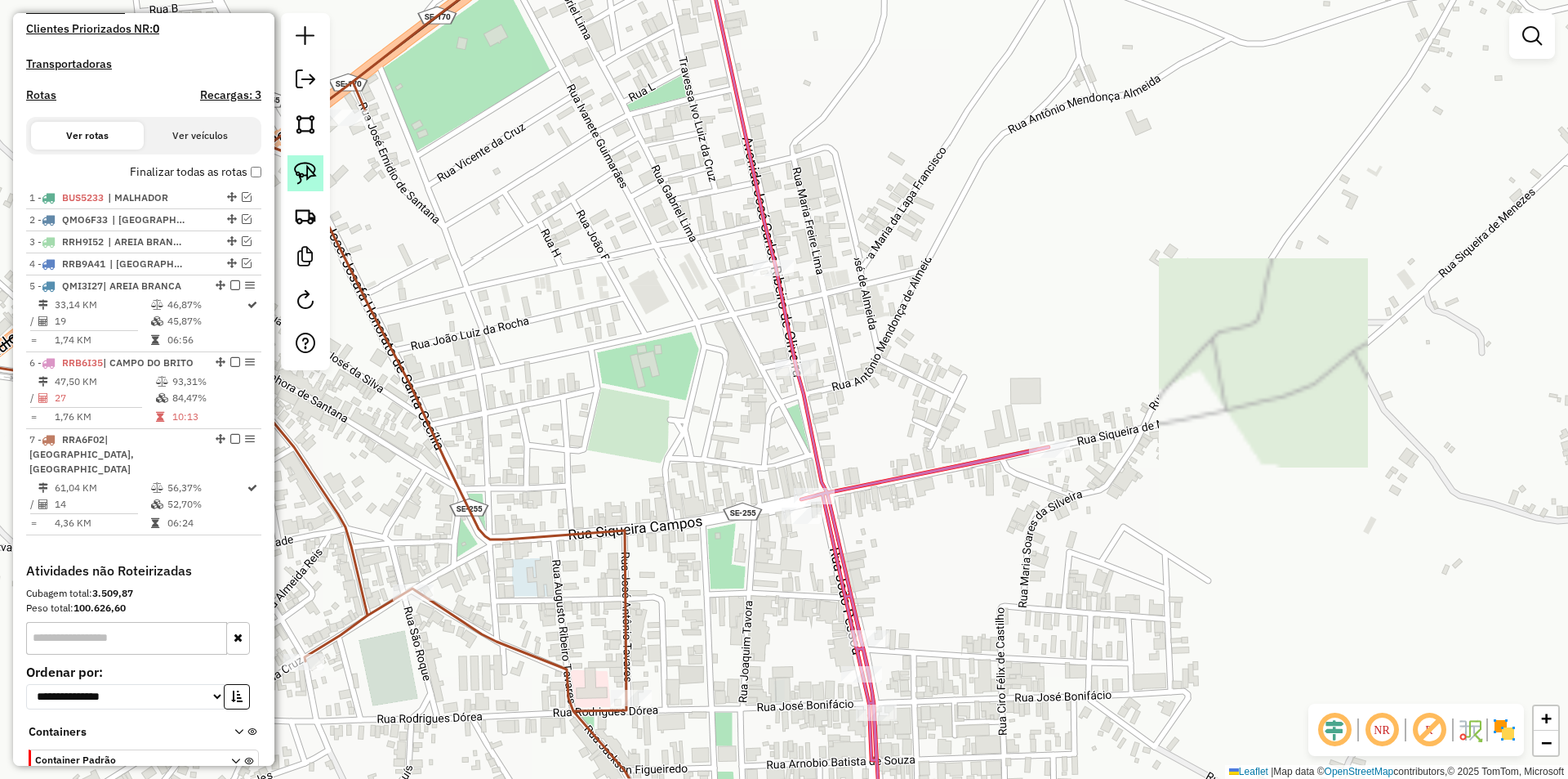
click at [313, 164] on img at bounding box center [305, 173] width 22 height 22
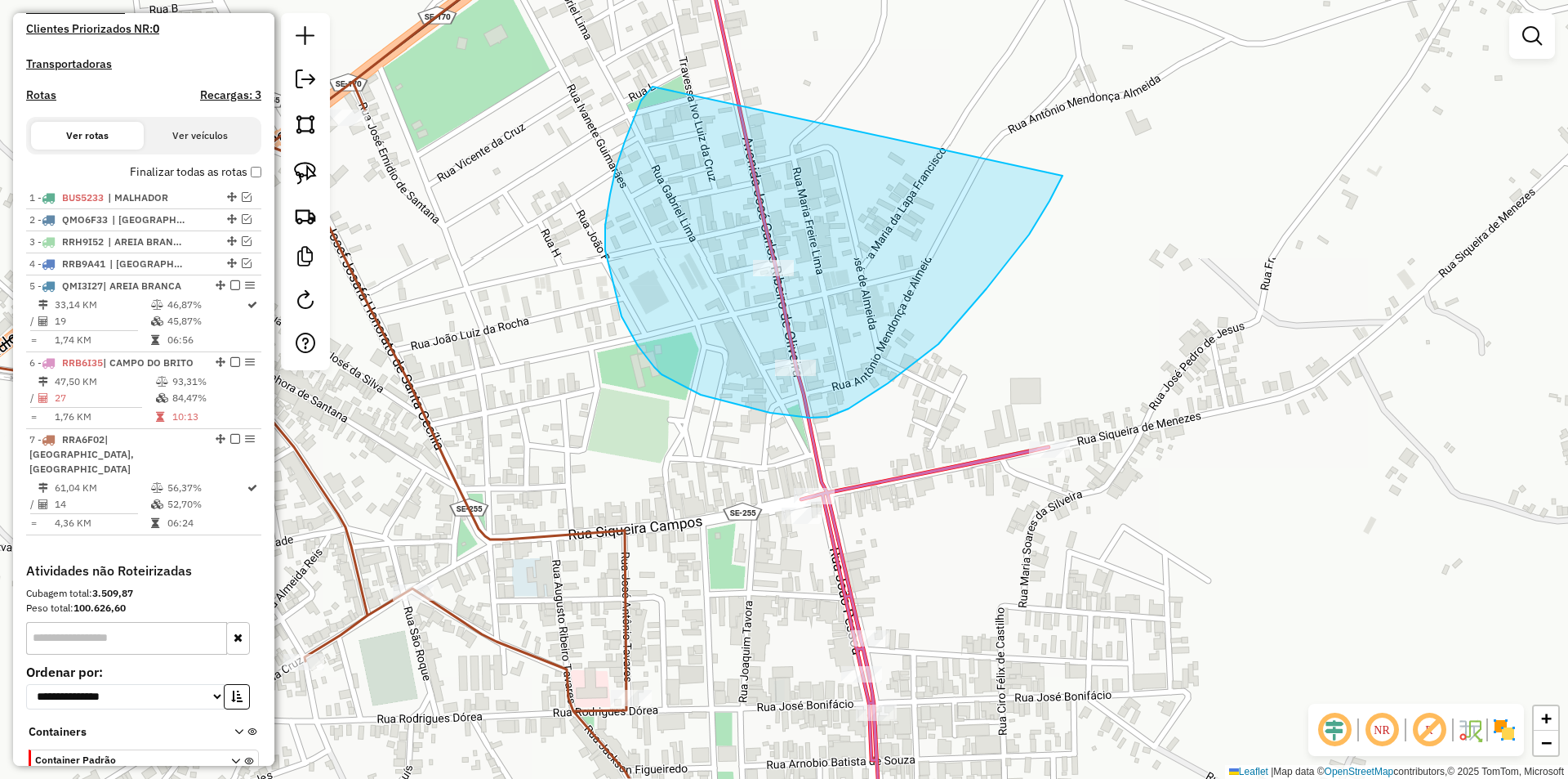
drag, startPoint x: 653, startPoint y: 86, endPoint x: 1062, endPoint y: 173, distance: 418.2
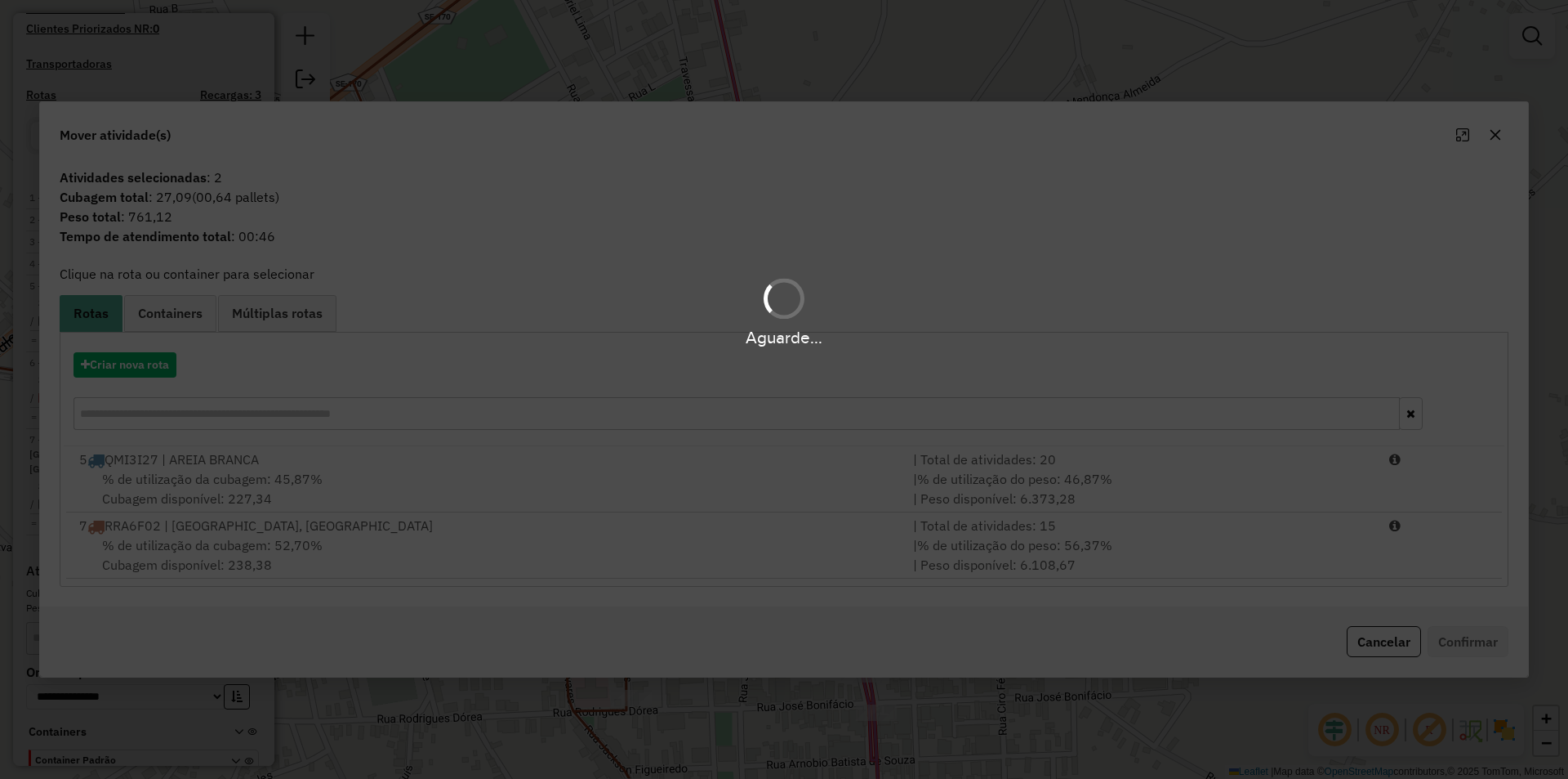
click at [1233, 546] on div "Aguarde..." at bounding box center [784, 389] width 1568 height 779
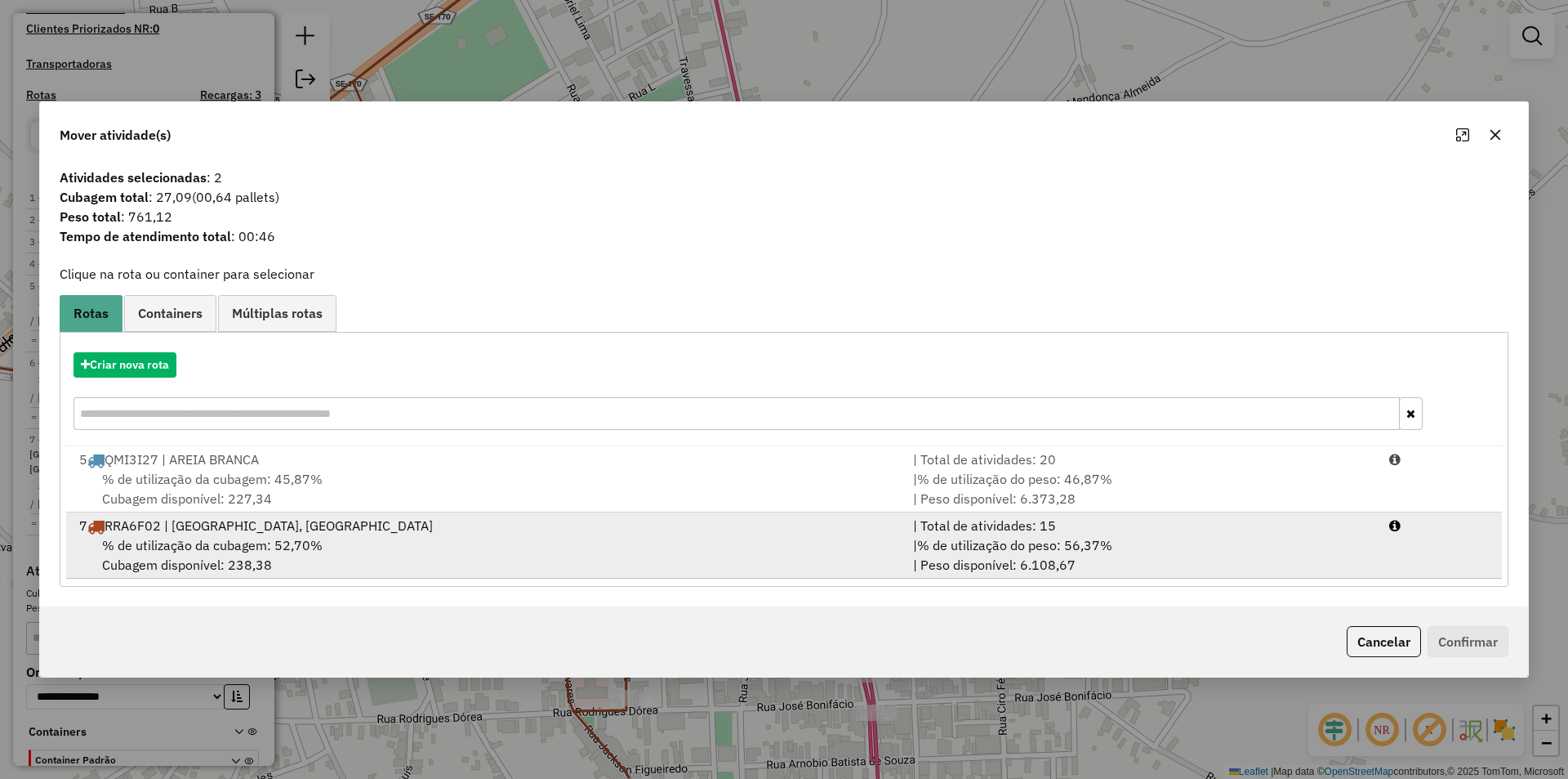
click at [1321, 547] on div "| % de utilização do peso: 56,37% | Peso disponível: 6.108,67" at bounding box center [1141, 554] width 476 height 39
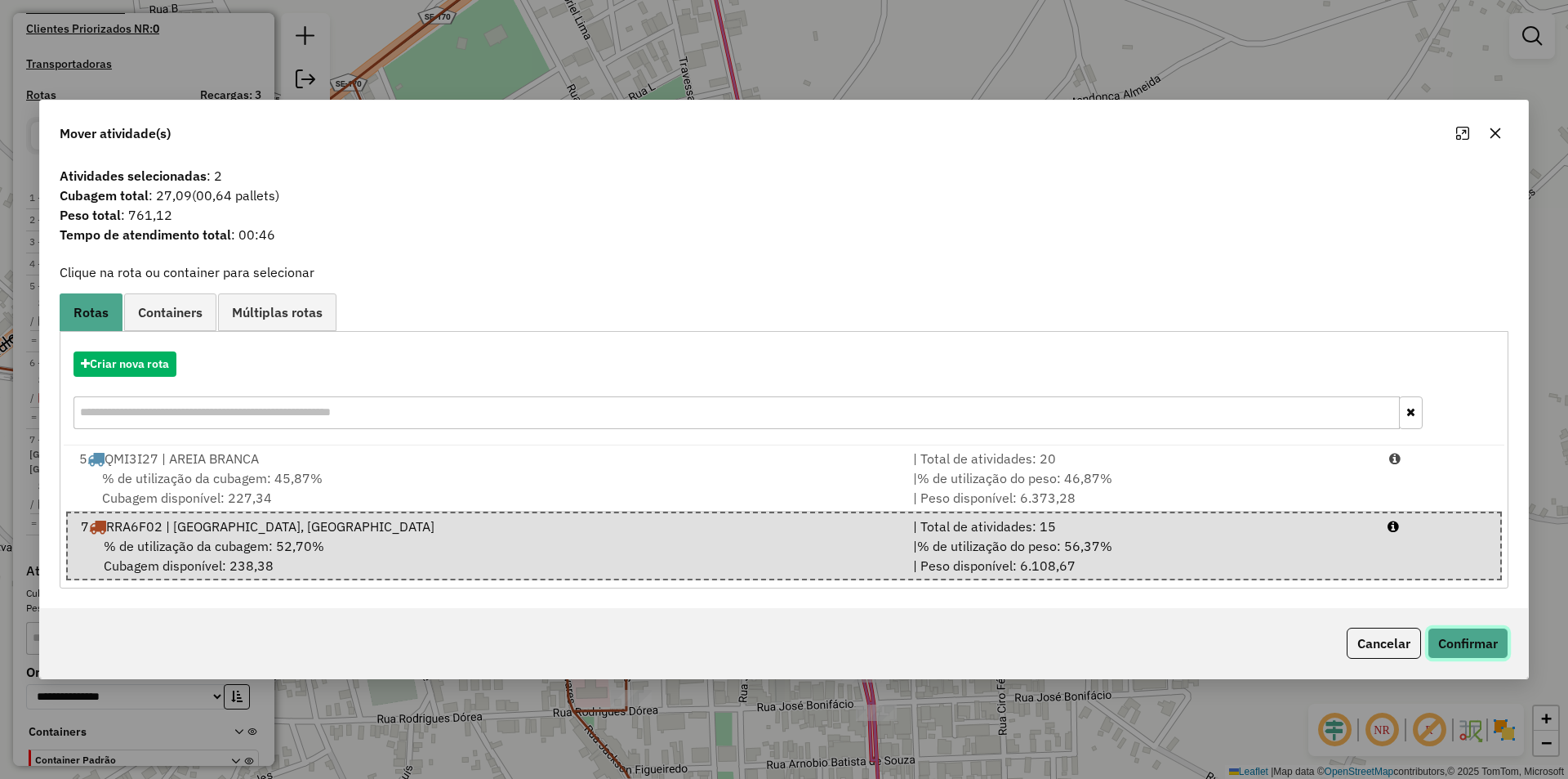
click at [1436, 632] on button "Confirmar" at bounding box center [1469, 643] width 81 height 31
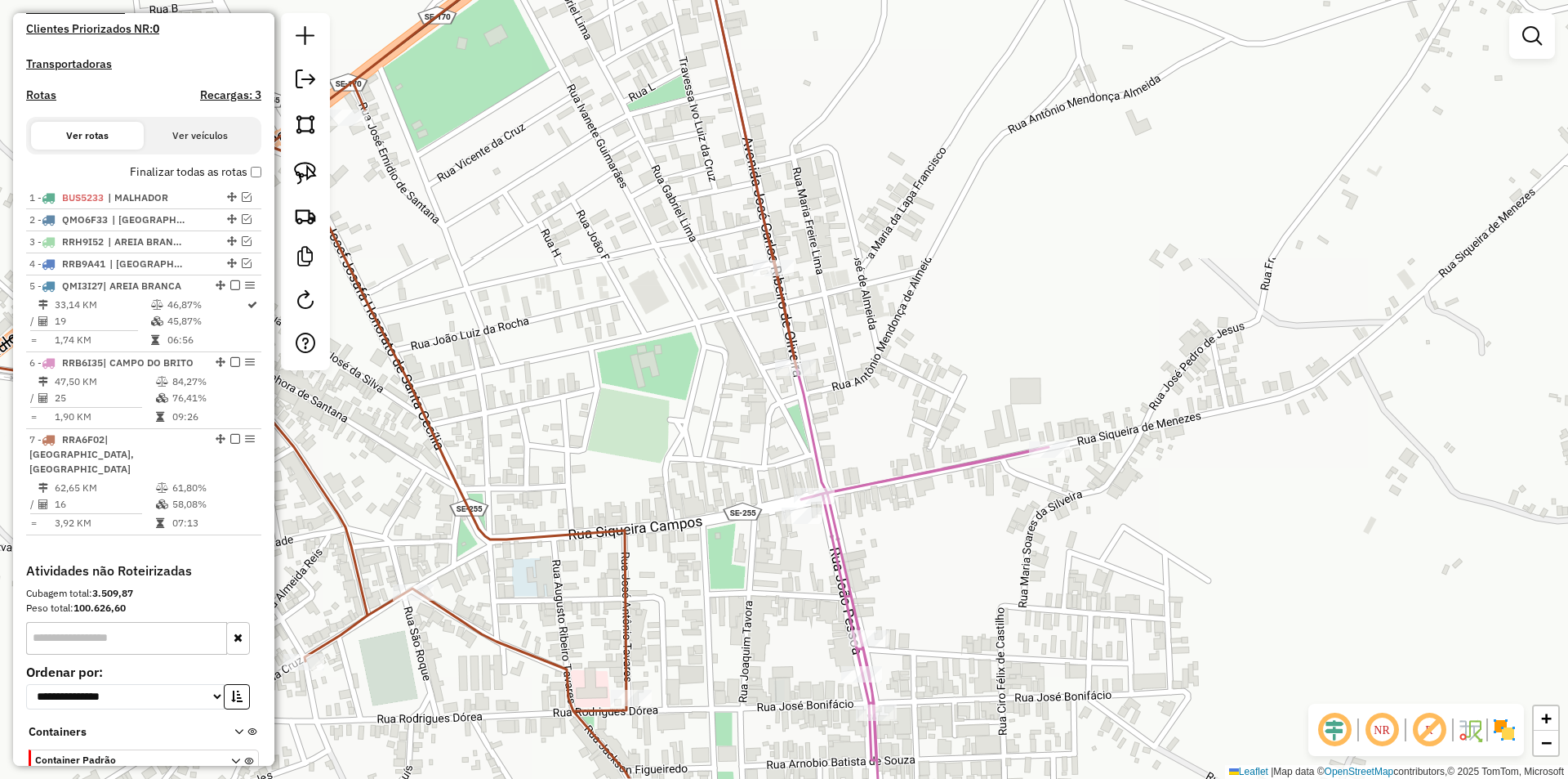
drag, startPoint x: 743, startPoint y: 440, endPoint x: 832, endPoint y: 213, distance: 243.8
click at [832, 226] on div "Janela de atendimento Grade de atendimento Capacidade Transportadoras Veículos …" at bounding box center [784, 389] width 1568 height 779
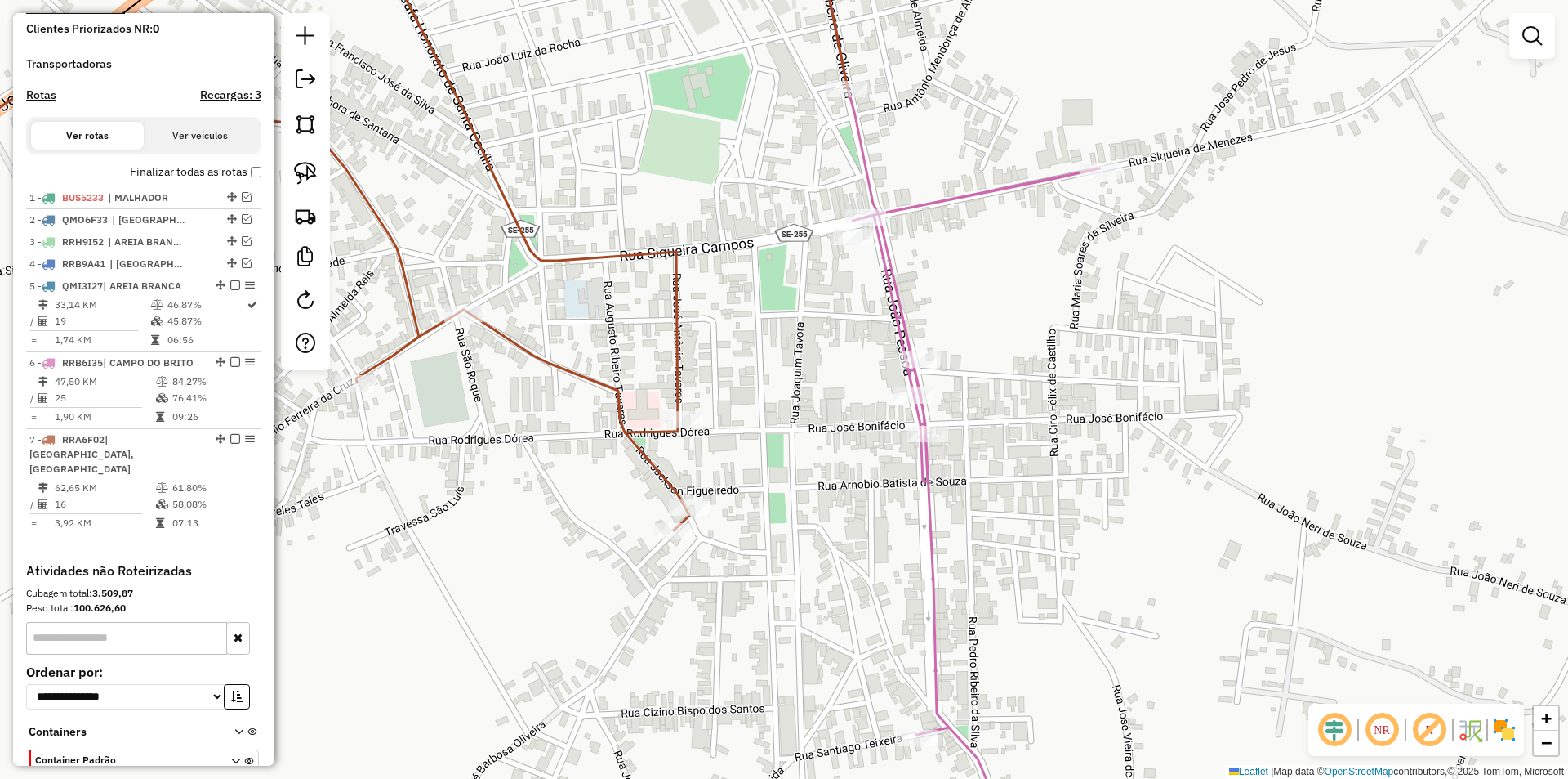
click at [874, 208] on icon at bounding box center [956, 389] width 289 height 935
select select "**********"
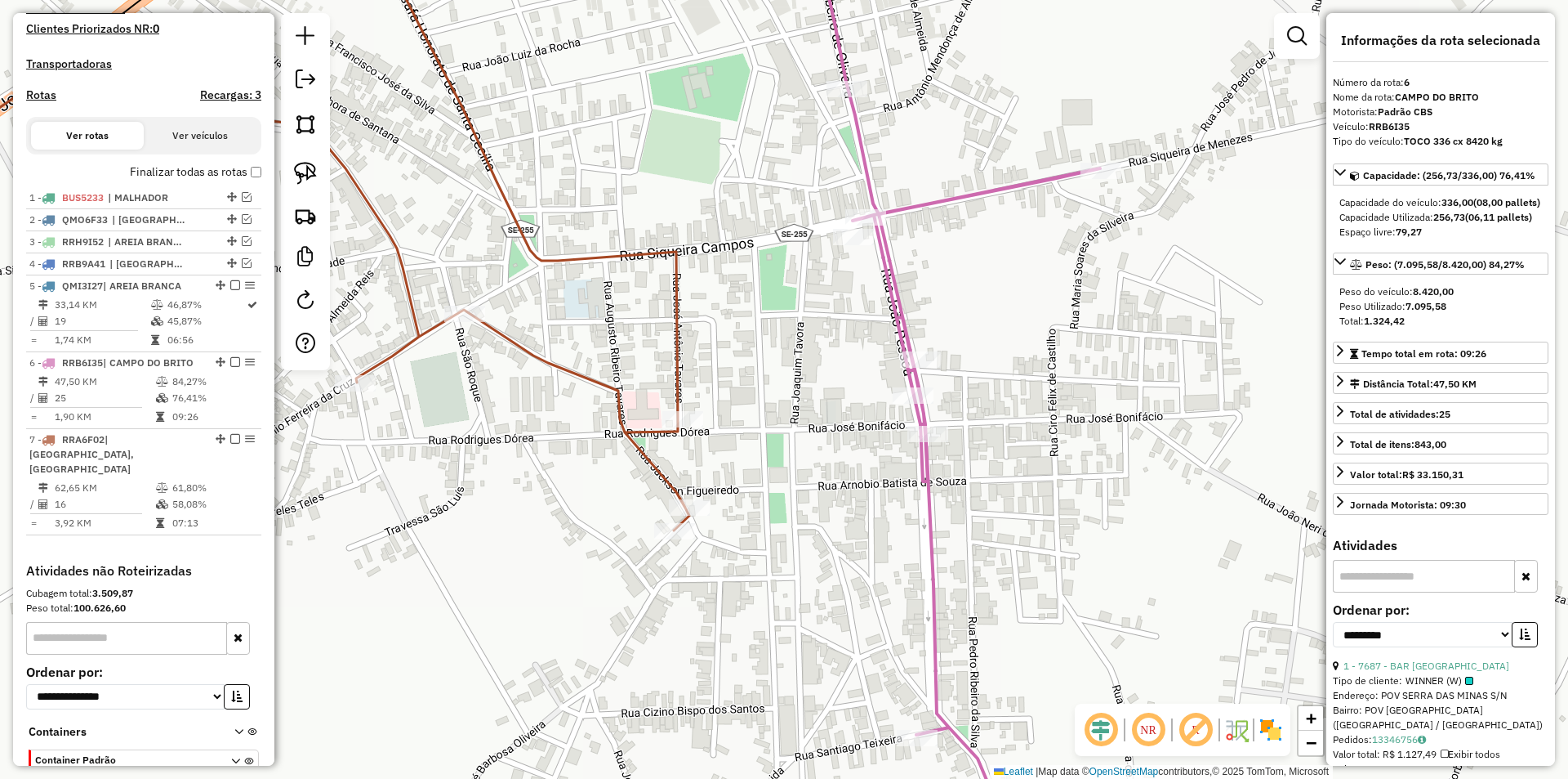
scroll to position [535, 0]
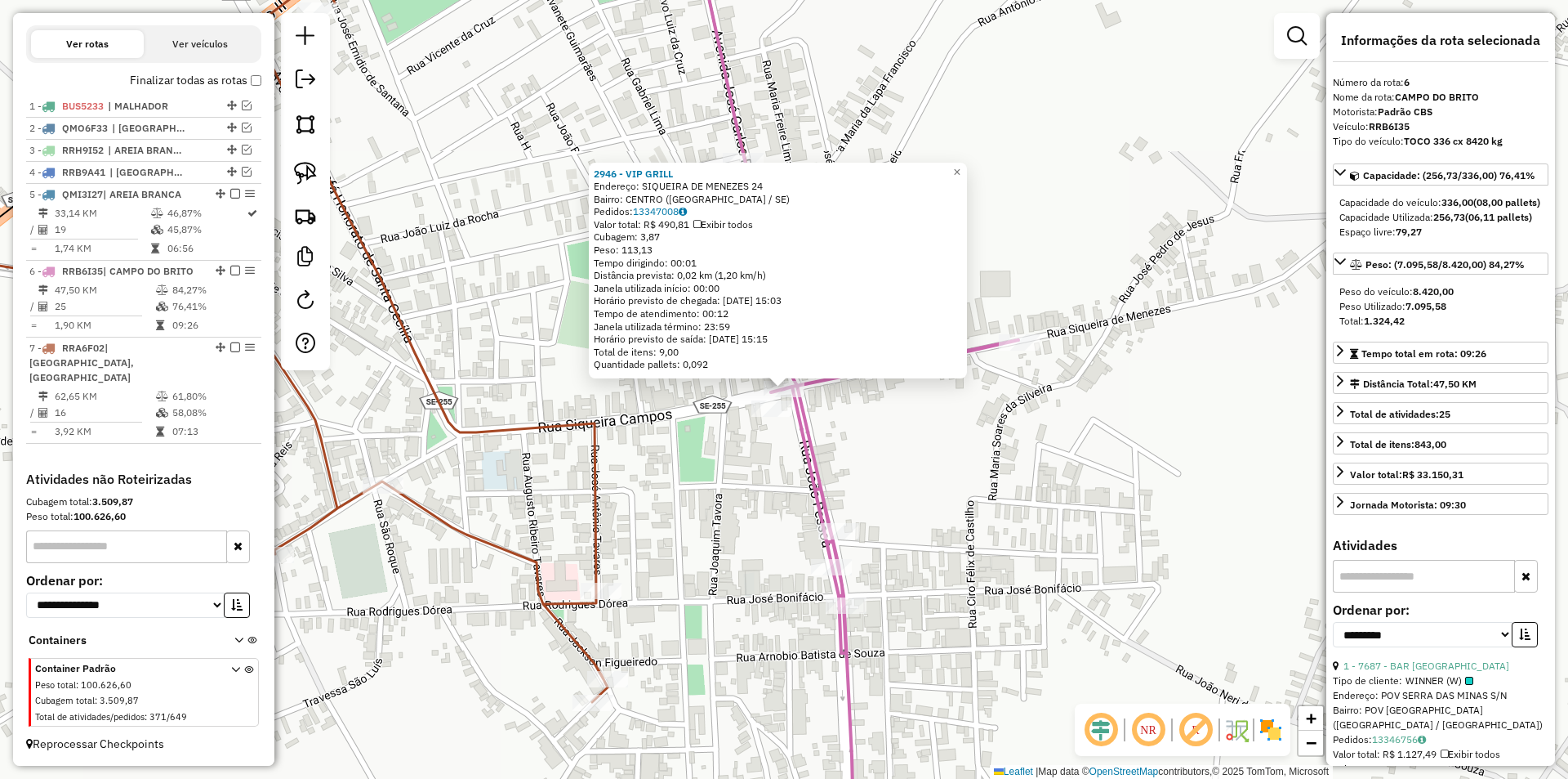
click at [756, 429] on div "Rota 6 - Placa RRB6I35 2946 - VIP GRILL Rota 6 - Placa RRB6I35 8677 - MERCADINH…" at bounding box center [784, 389] width 1568 height 779
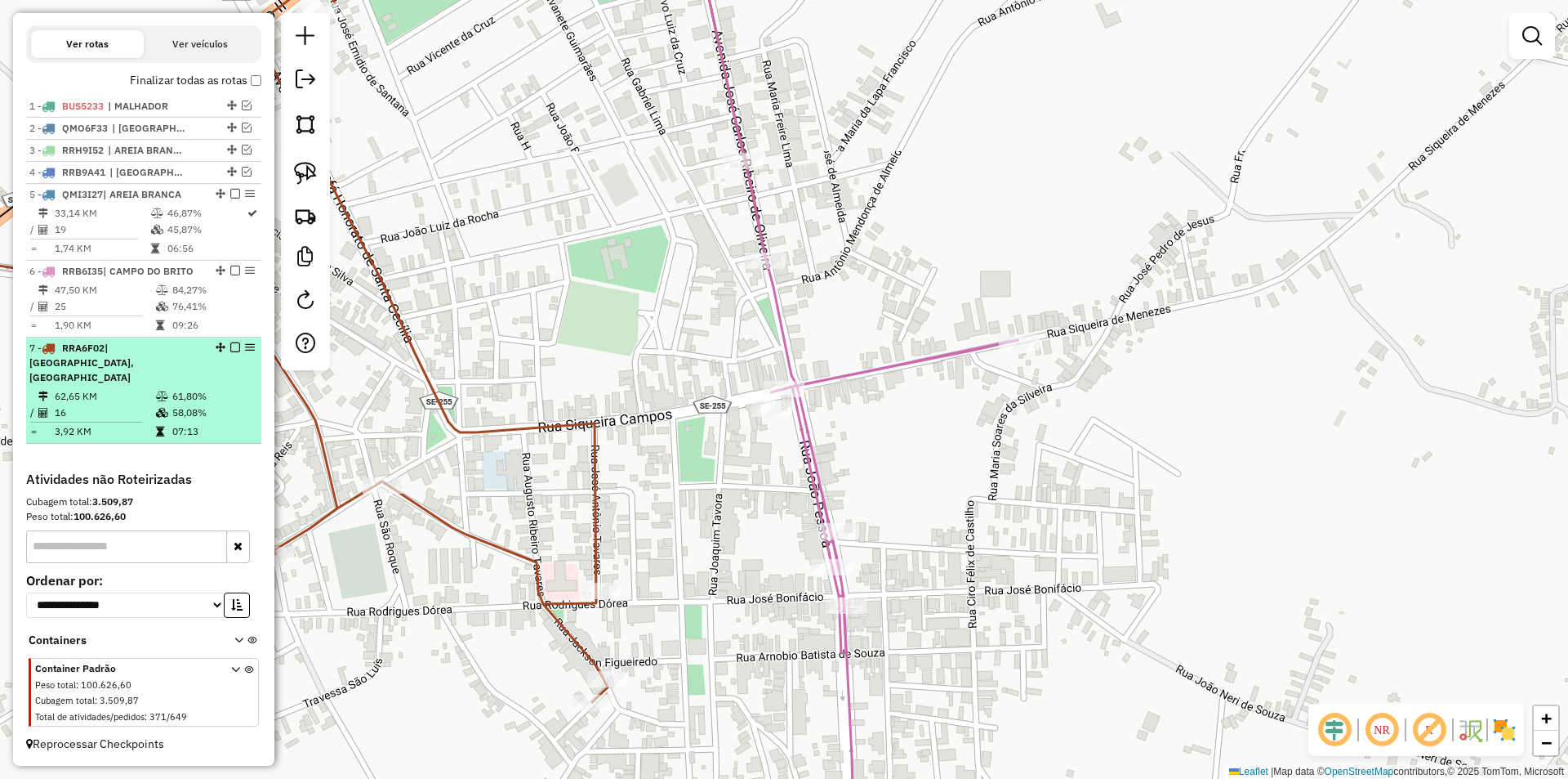
click at [168, 417] on tr "/ 16 58,08%" at bounding box center [143, 412] width 229 height 16
select select "**********"
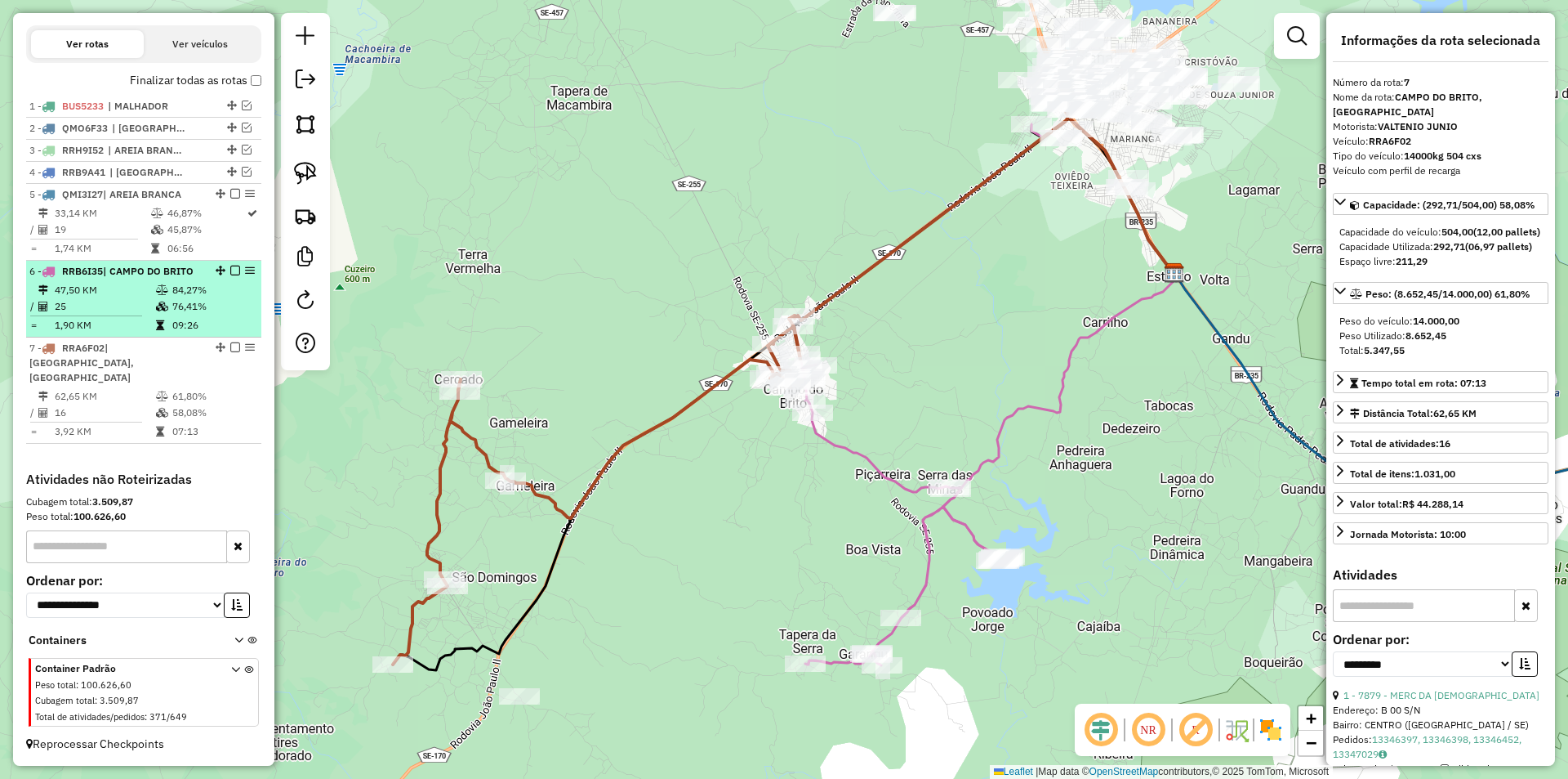
click at [201, 315] on td "76,41%" at bounding box center [212, 306] width 82 height 16
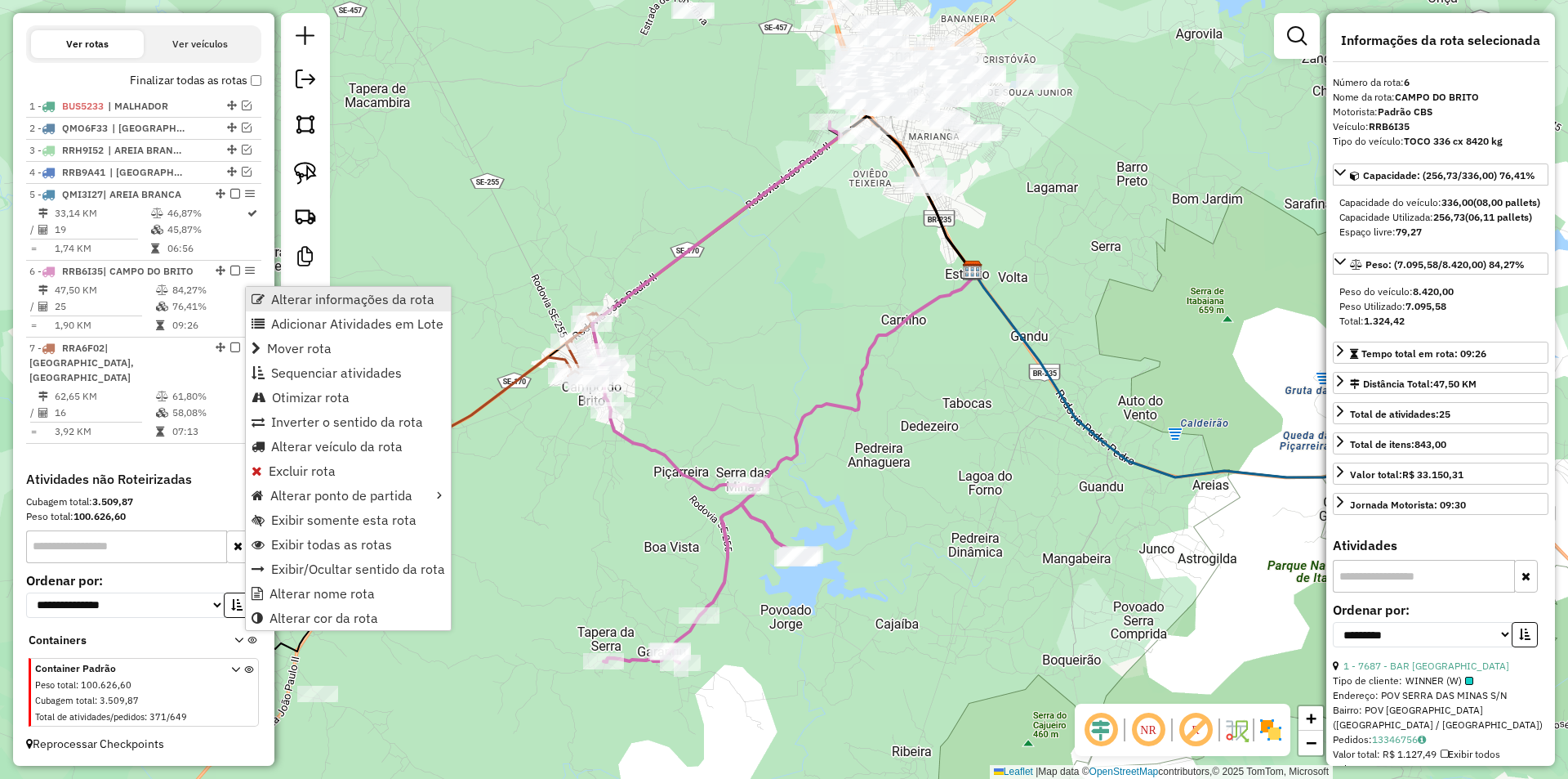
click at [379, 295] on span "Alterar informações da rota" at bounding box center [353, 298] width 163 height 13
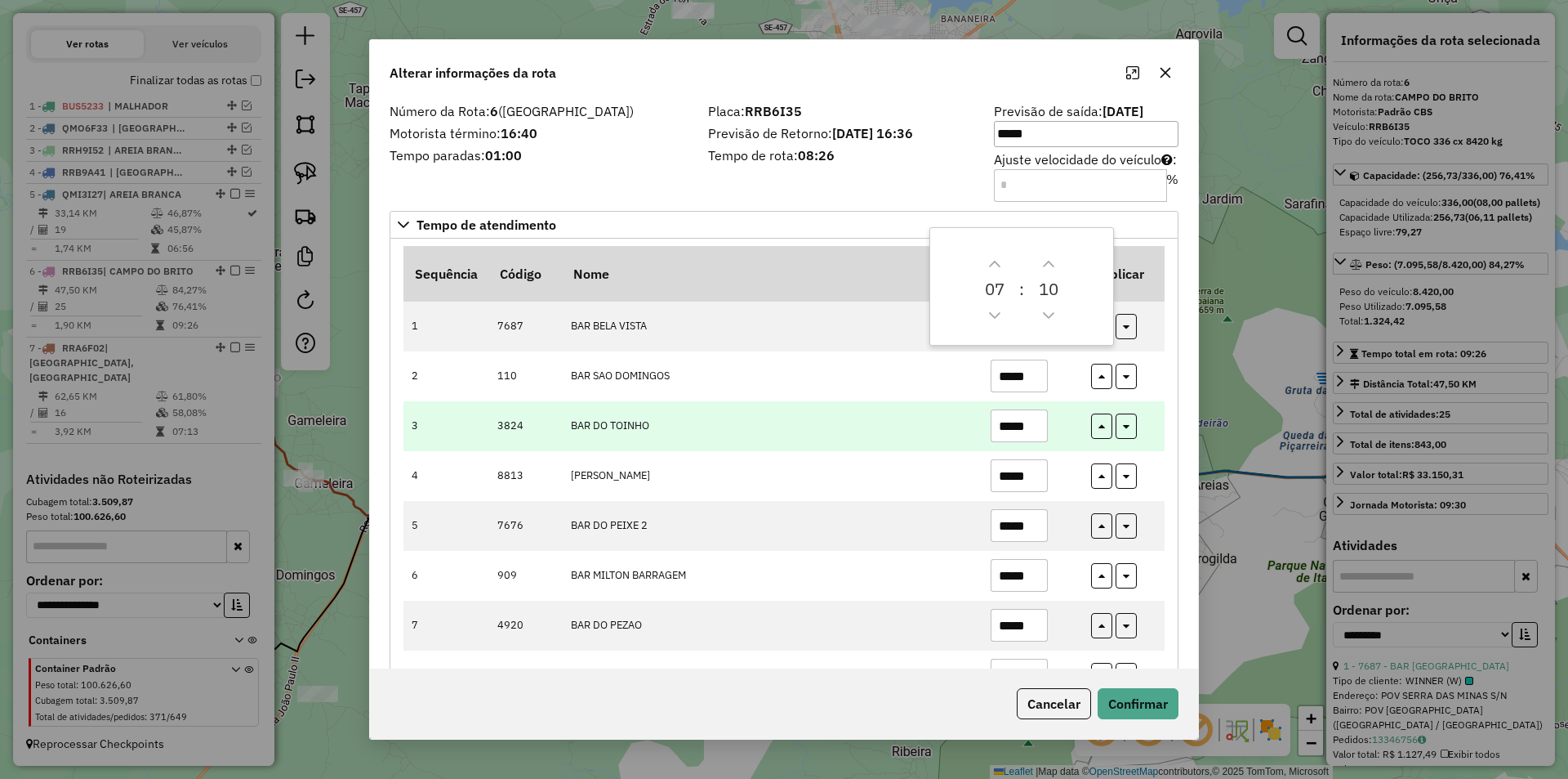
drag, startPoint x: 1036, startPoint y: 377, endPoint x: 999, endPoint y: 449, distance: 81.0
click at [977, 393] on tr "2 110 BAR SAO DOMINGOS *****" at bounding box center [784, 376] width 762 height 50
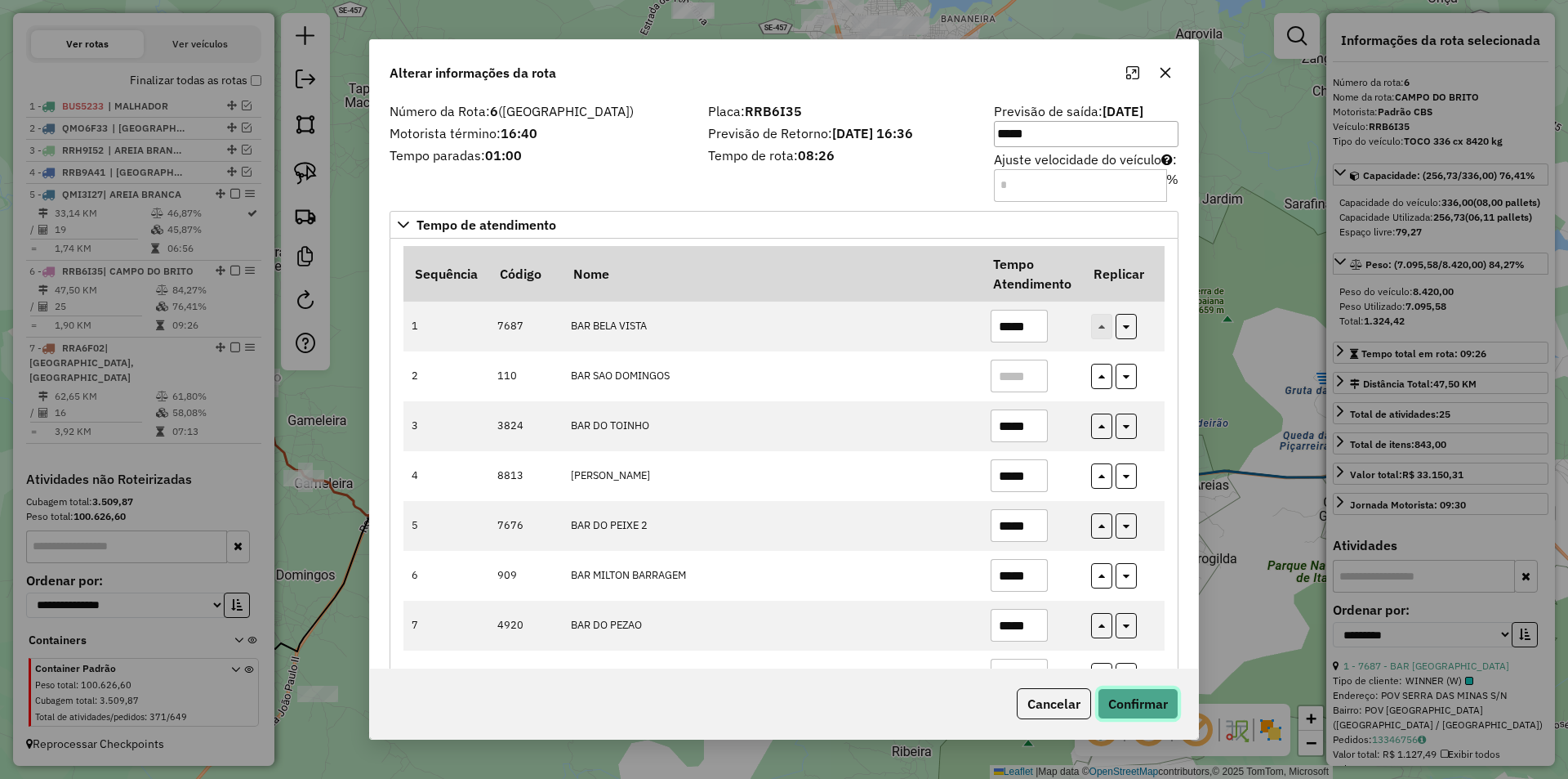
click at [1154, 703] on button "Confirmar" at bounding box center [1138, 704] width 81 height 31
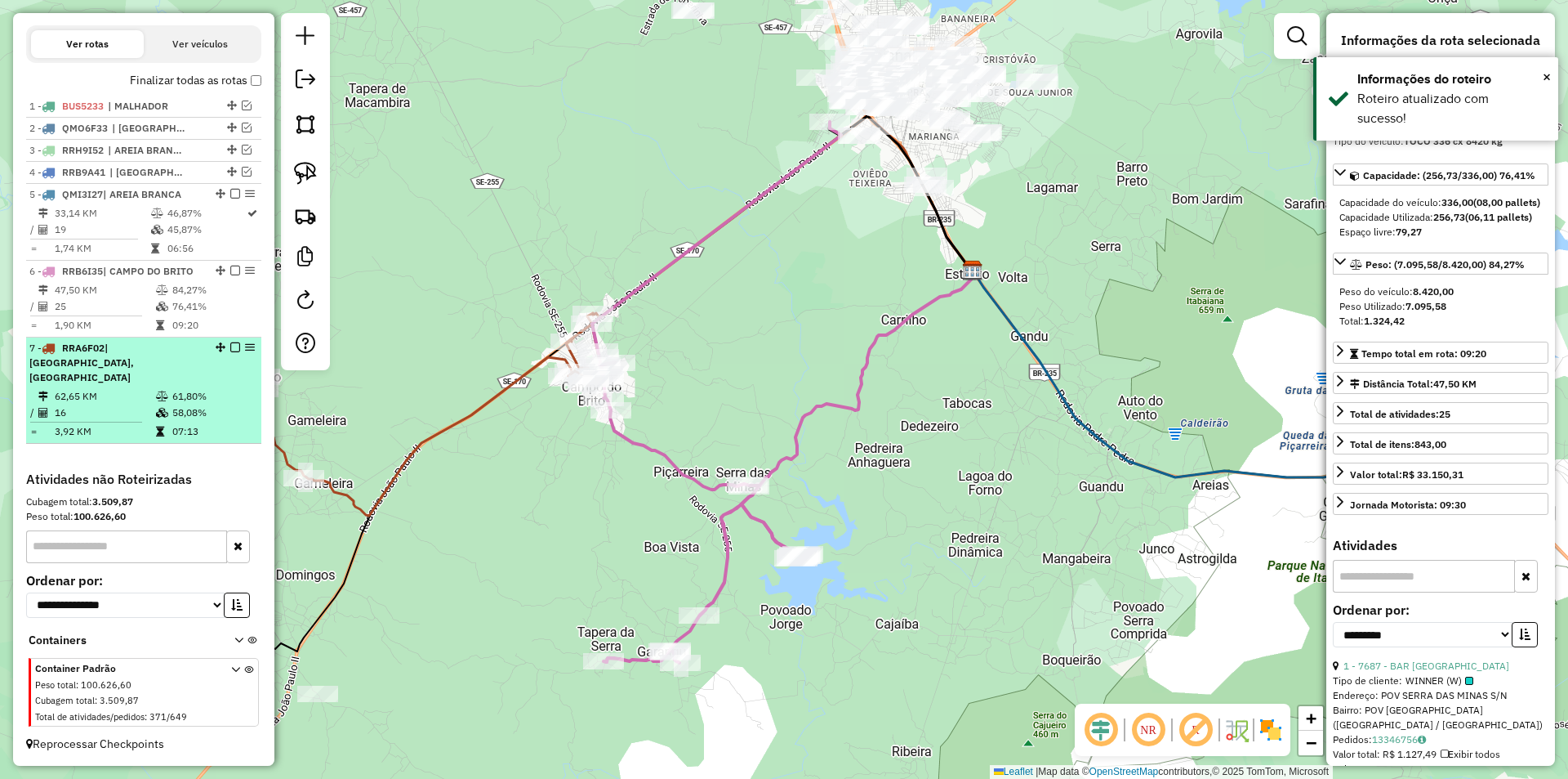
click at [230, 352] on em at bounding box center [234, 347] width 10 height 10
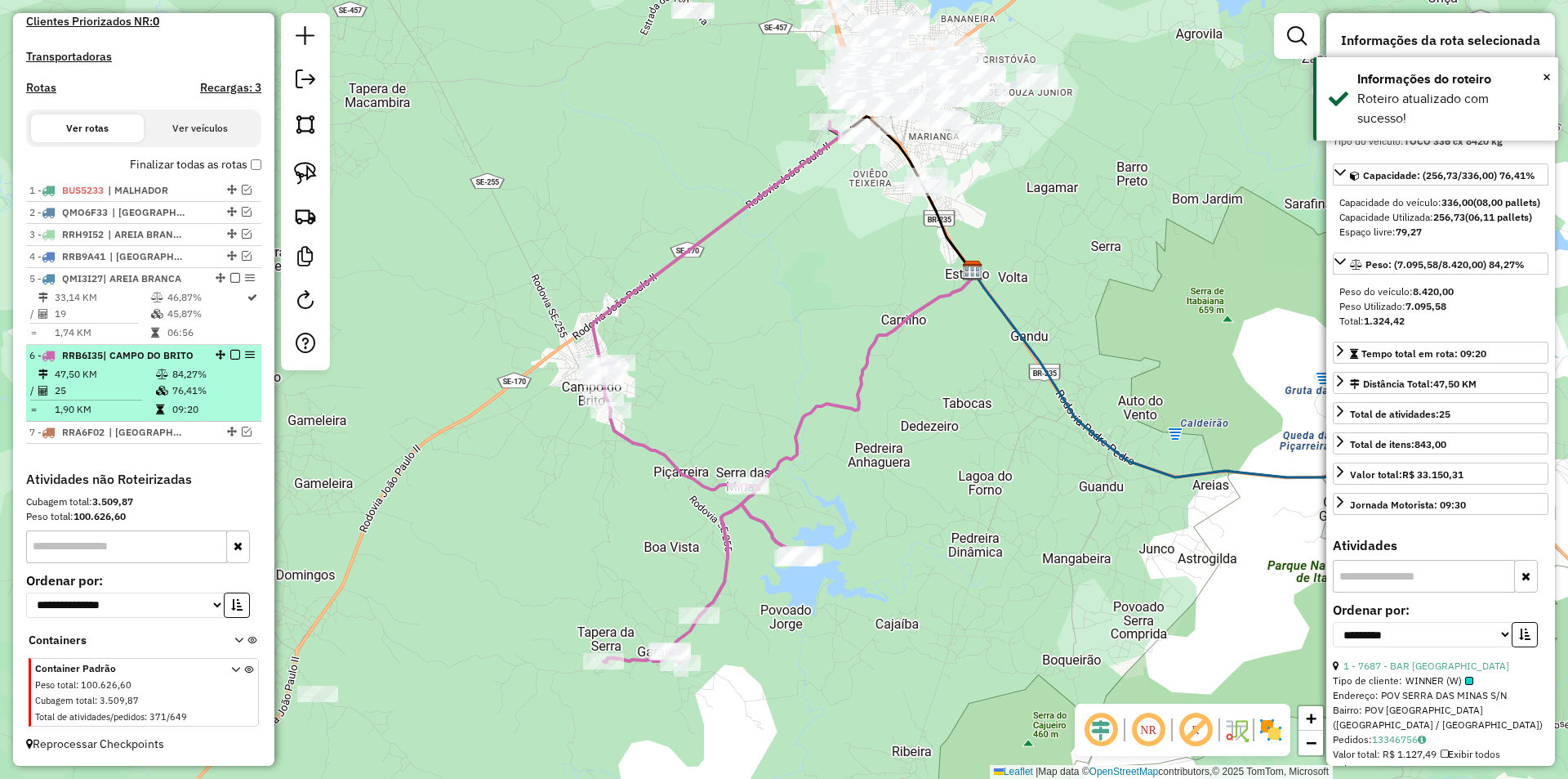
click at [230, 354] on em at bounding box center [234, 354] width 10 height 10
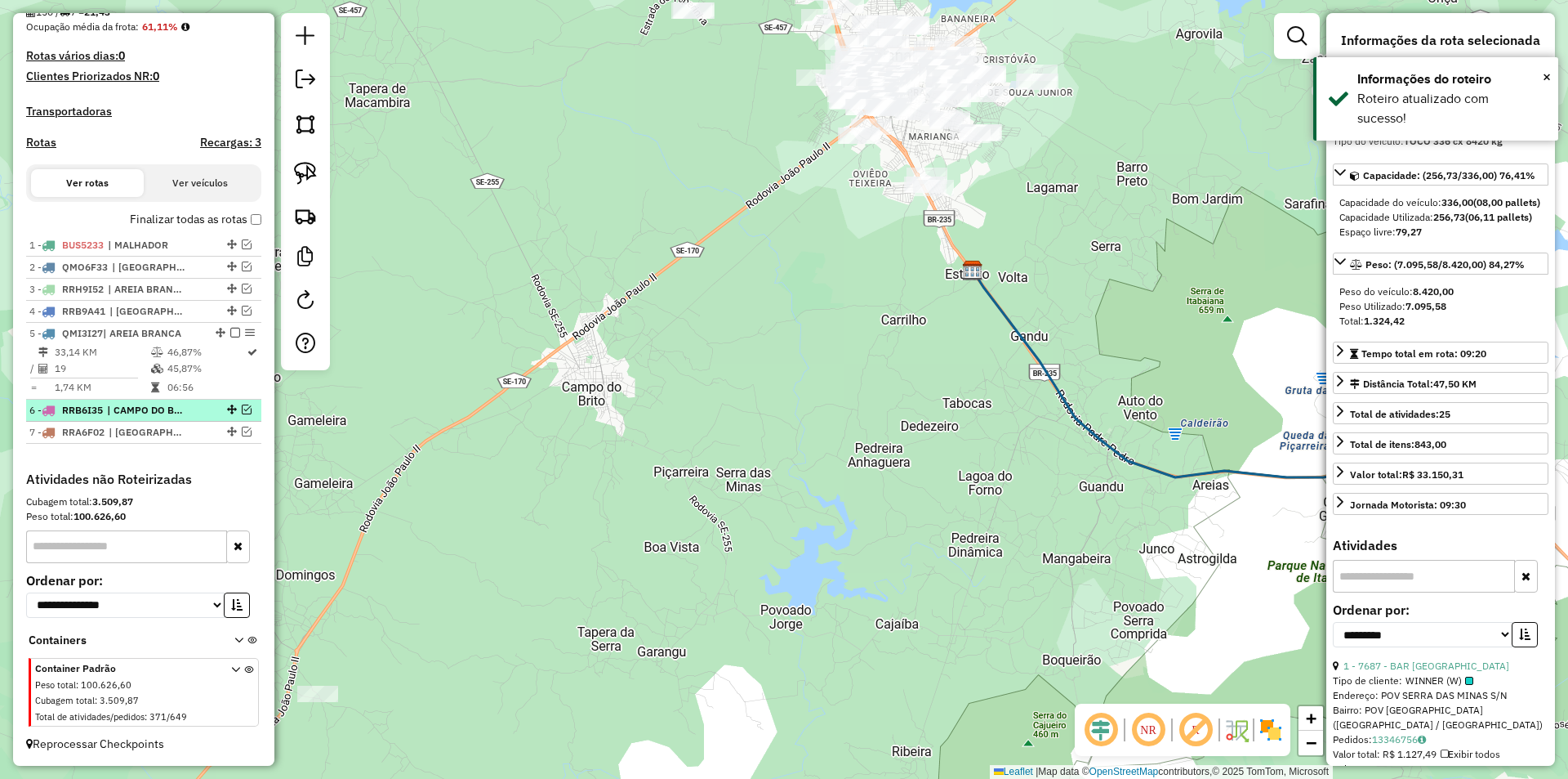
scroll to position [411, 0]
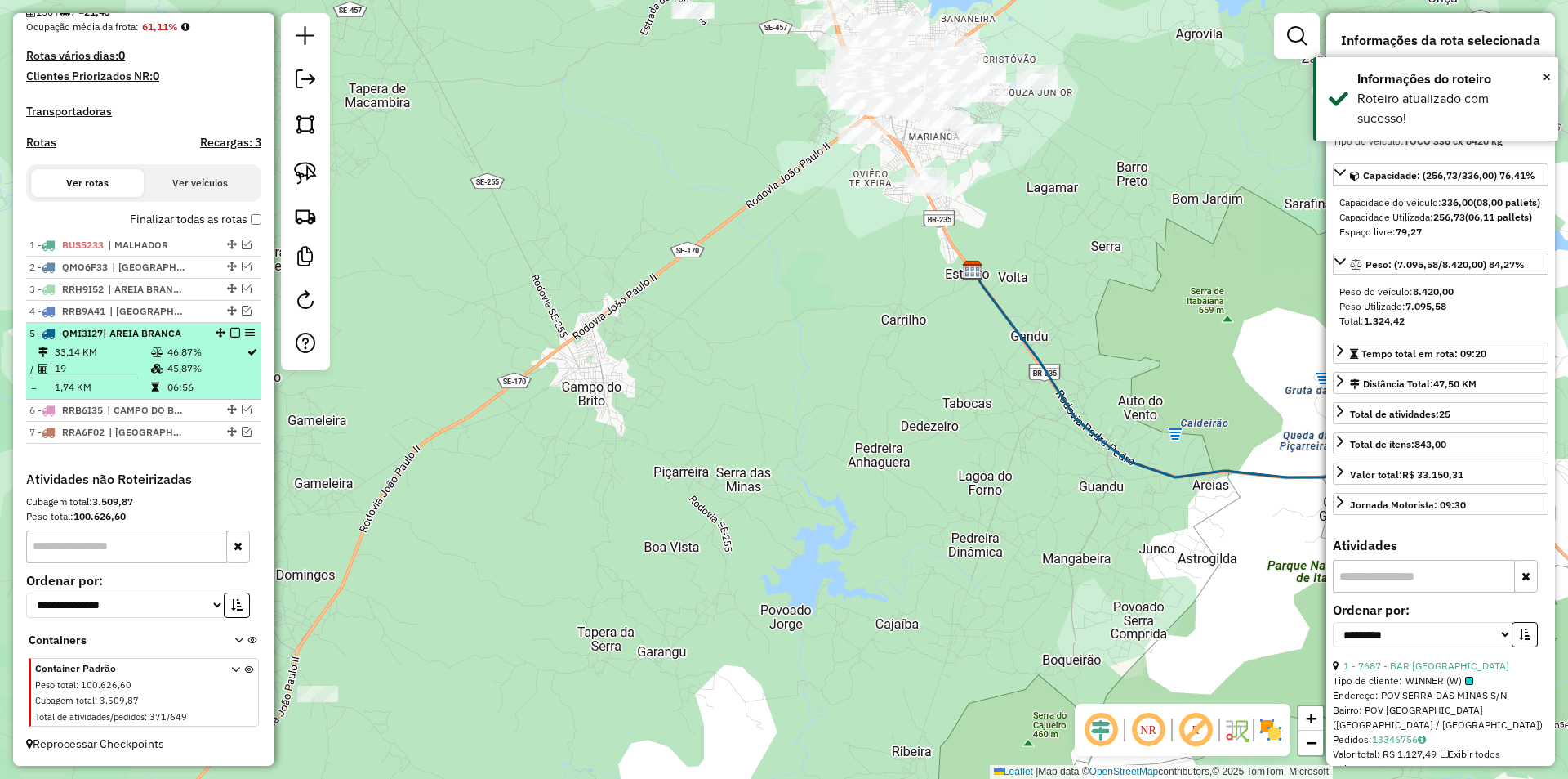
click at [216, 367] on td "45,87%" at bounding box center [207, 368] width 80 height 16
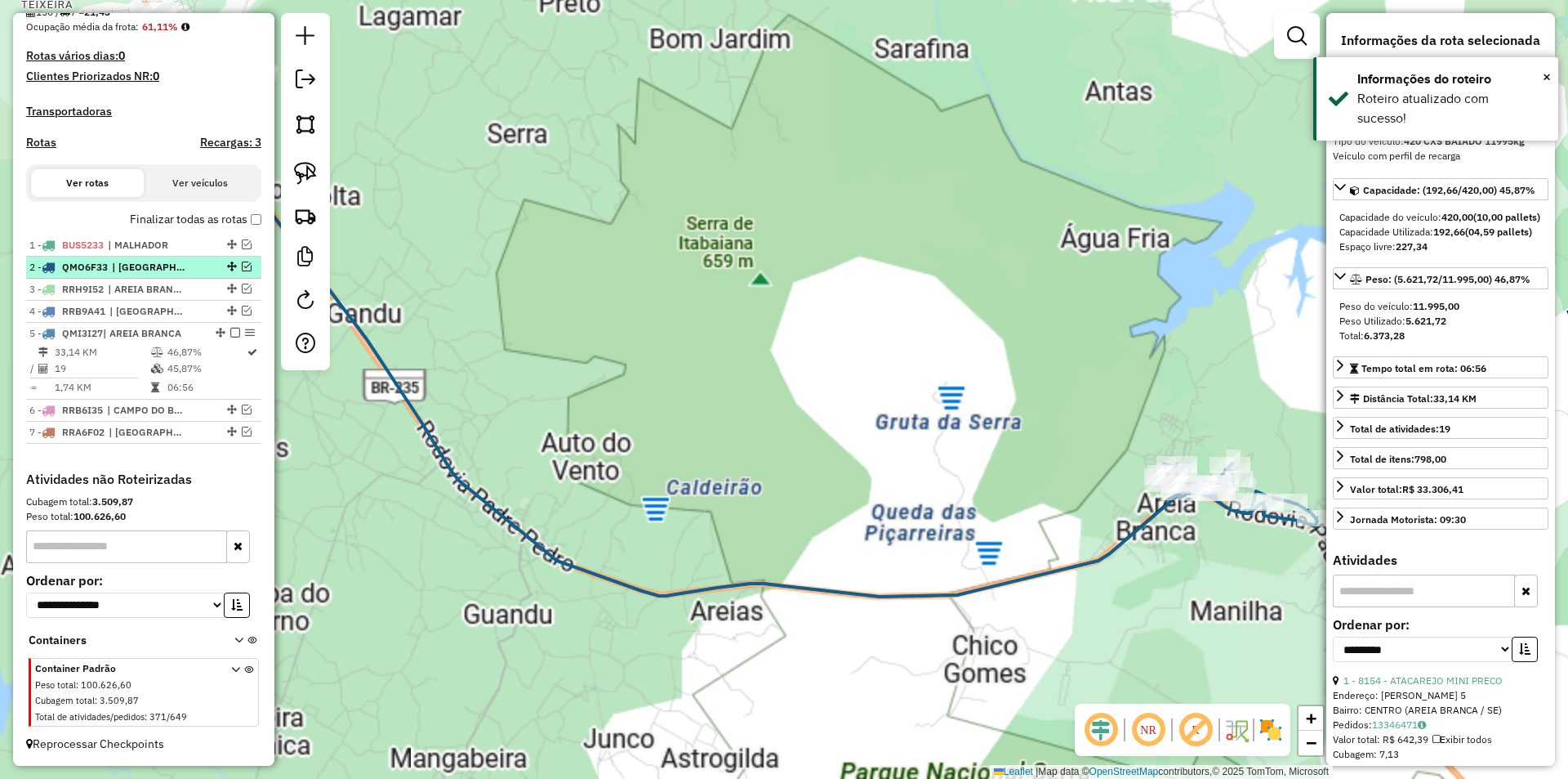
click at [230, 332] on em at bounding box center [234, 332] width 10 height 10
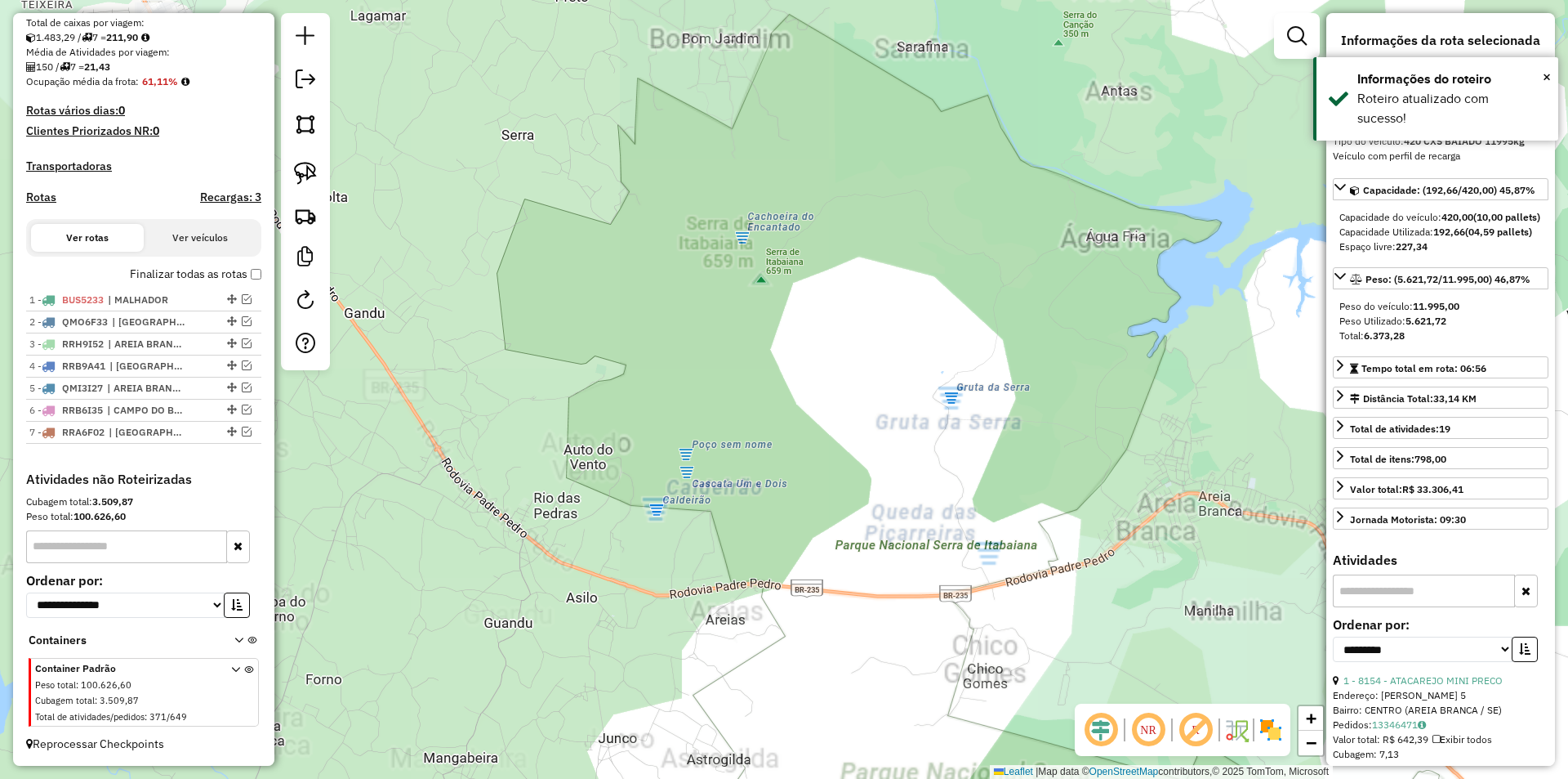
scroll to position [356, 0]
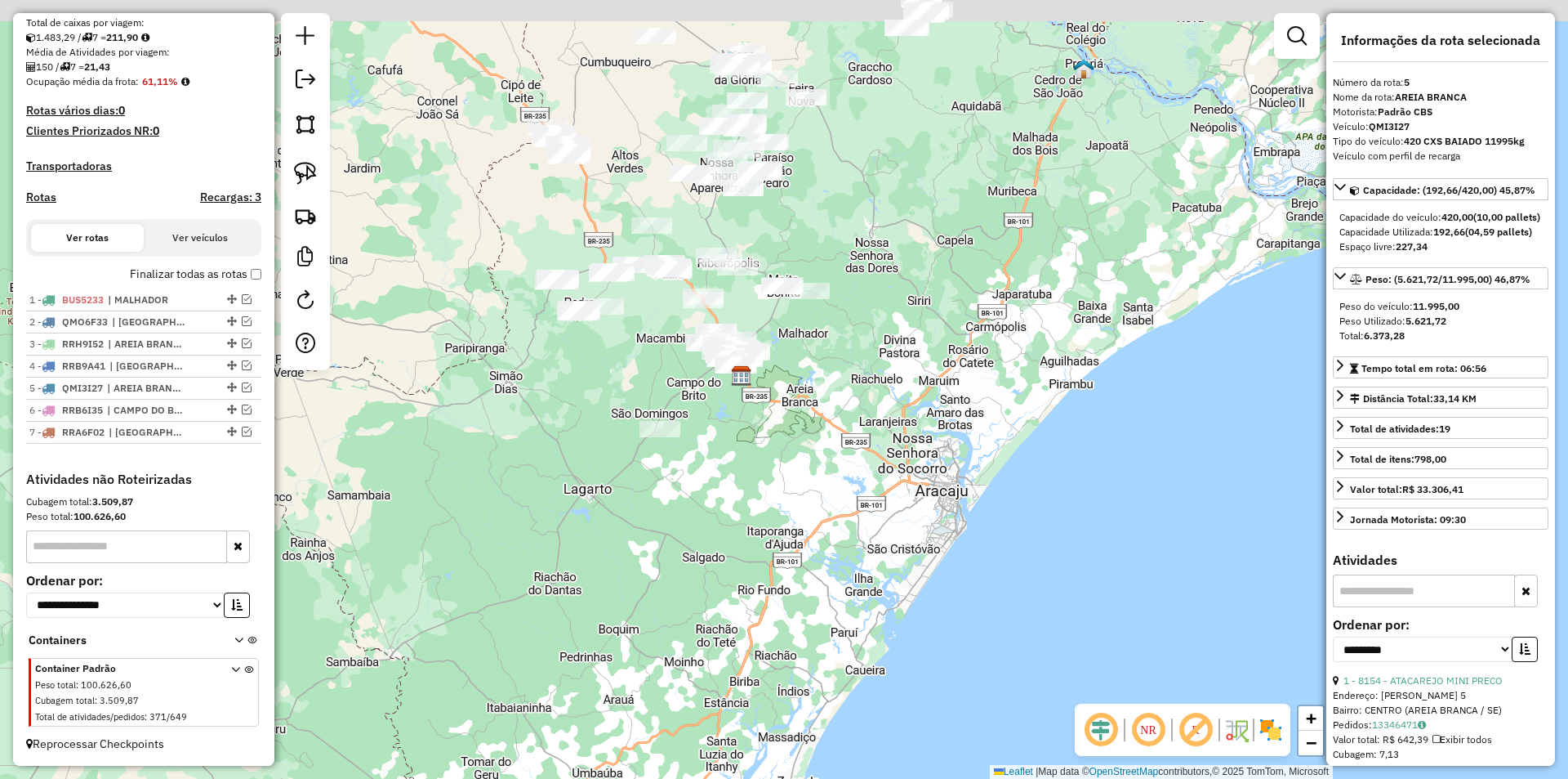
drag, startPoint x: 606, startPoint y: 251, endPoint x: 631, endPoint y: 318, distance: 71.5
click at [631, 318] on div "Janela de atendimento Grade de atendimento Capacidade Transportadoras Veículos …" at bounding box center [784, 389] width 1568 height 779
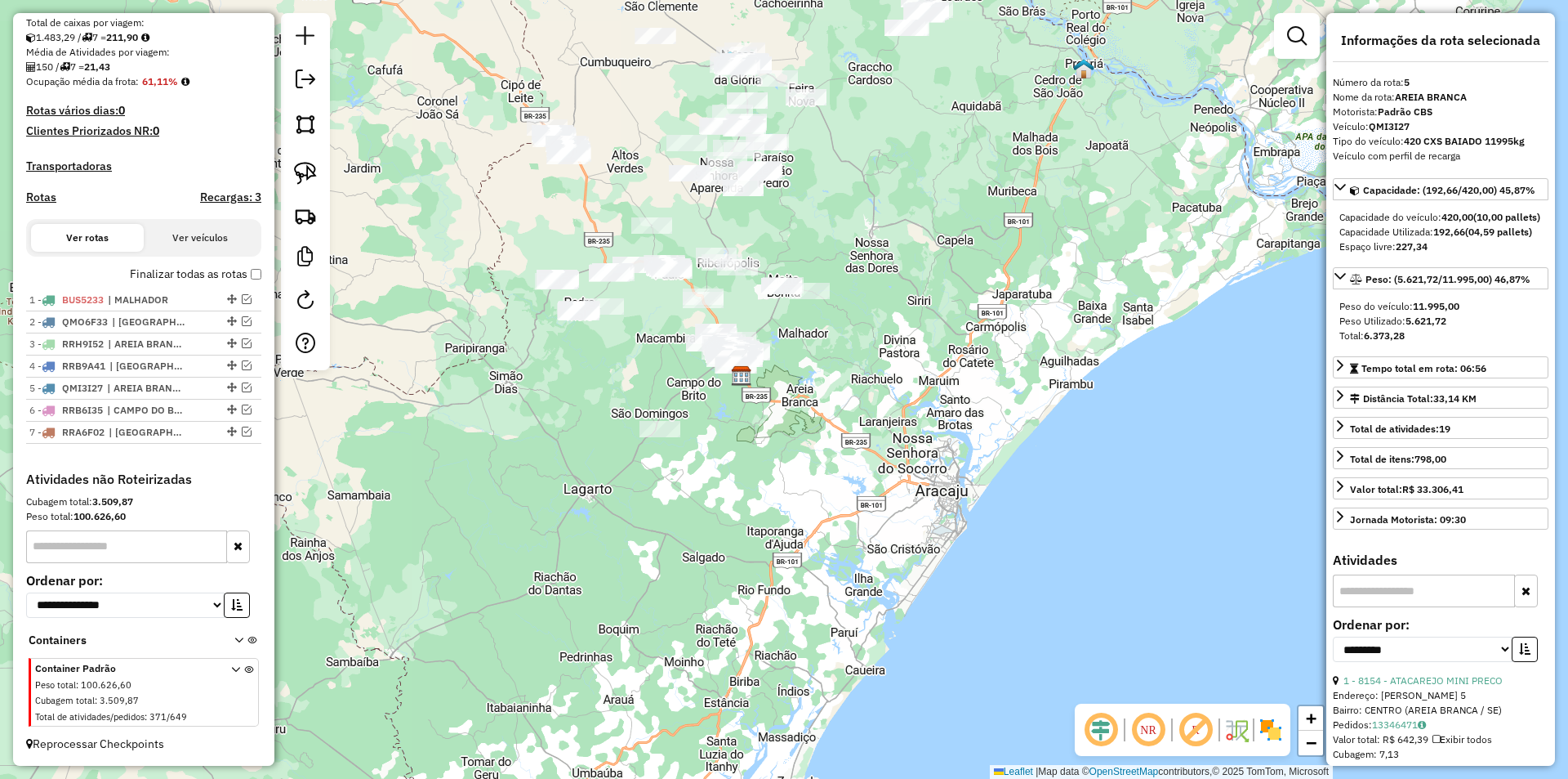
click at [585, 164] on div at bounding box center [566, 156] width 41 height 16
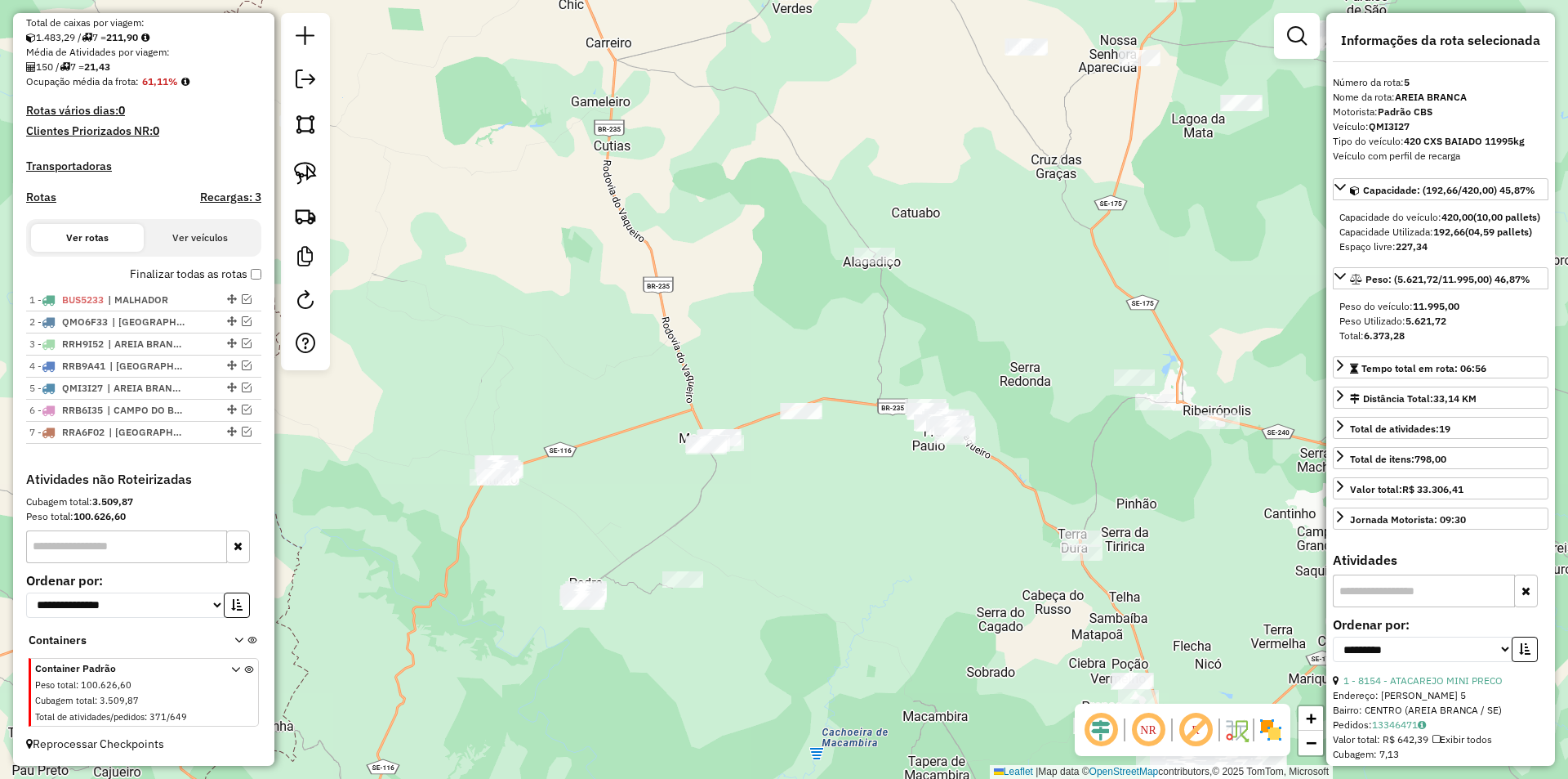
drag, startPoint x: 463, startPoint y: 152, endPoint x: 371, endPoint y: 233, distance: 122.6
click at [507, 373] on div "Janela de atendimento Grade de atendimento Capacidade Transportadoras Veículos …" at bounding box center [784, 389] width 1568 height 779
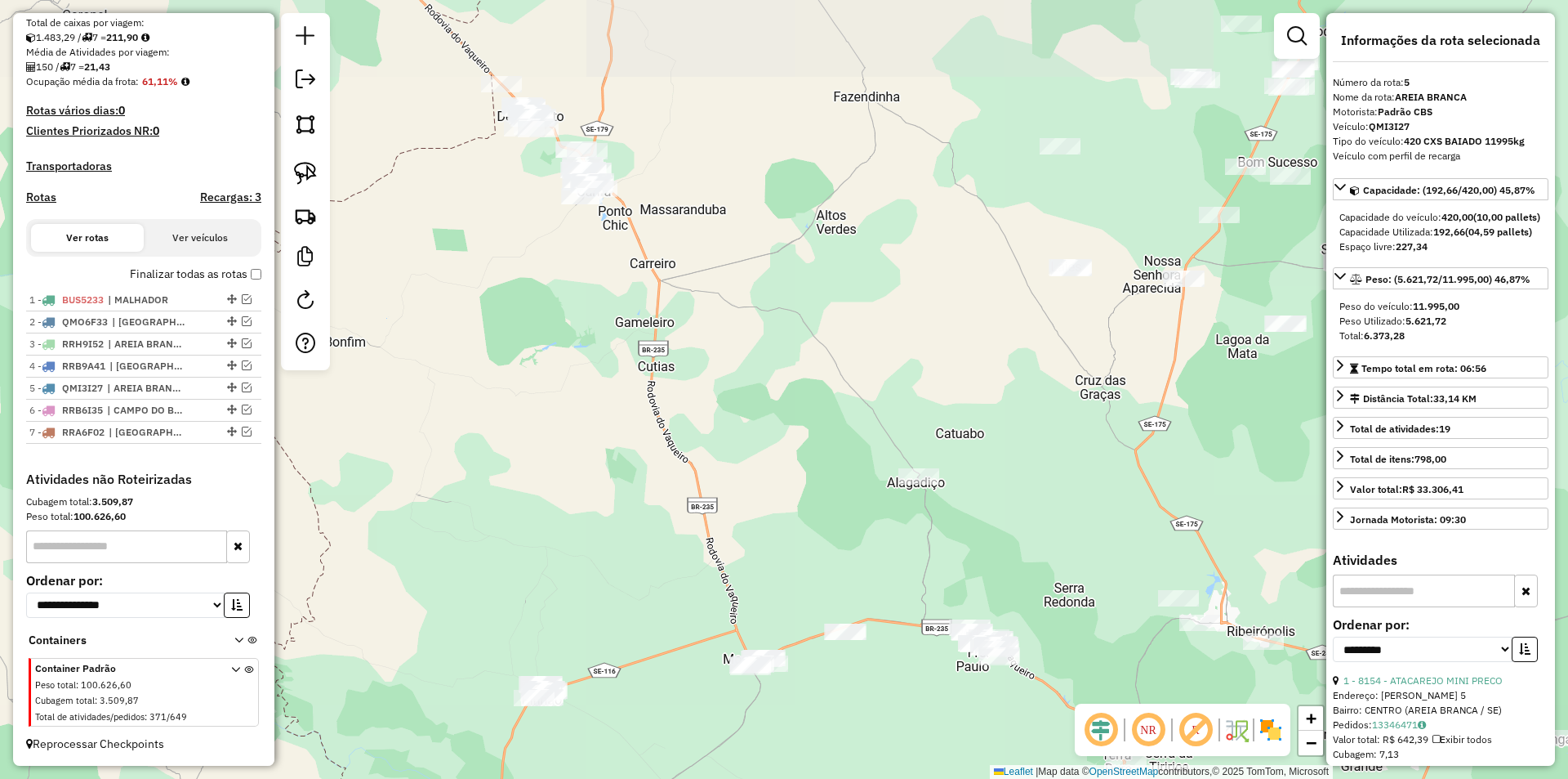
click at [316, 185] on link at bounding box center [306, 174] width 36 height 36
drag, startPoint x: 417, startPoint y: 22, endPoint x: 902, endPoint y: 116, distance: 494.0
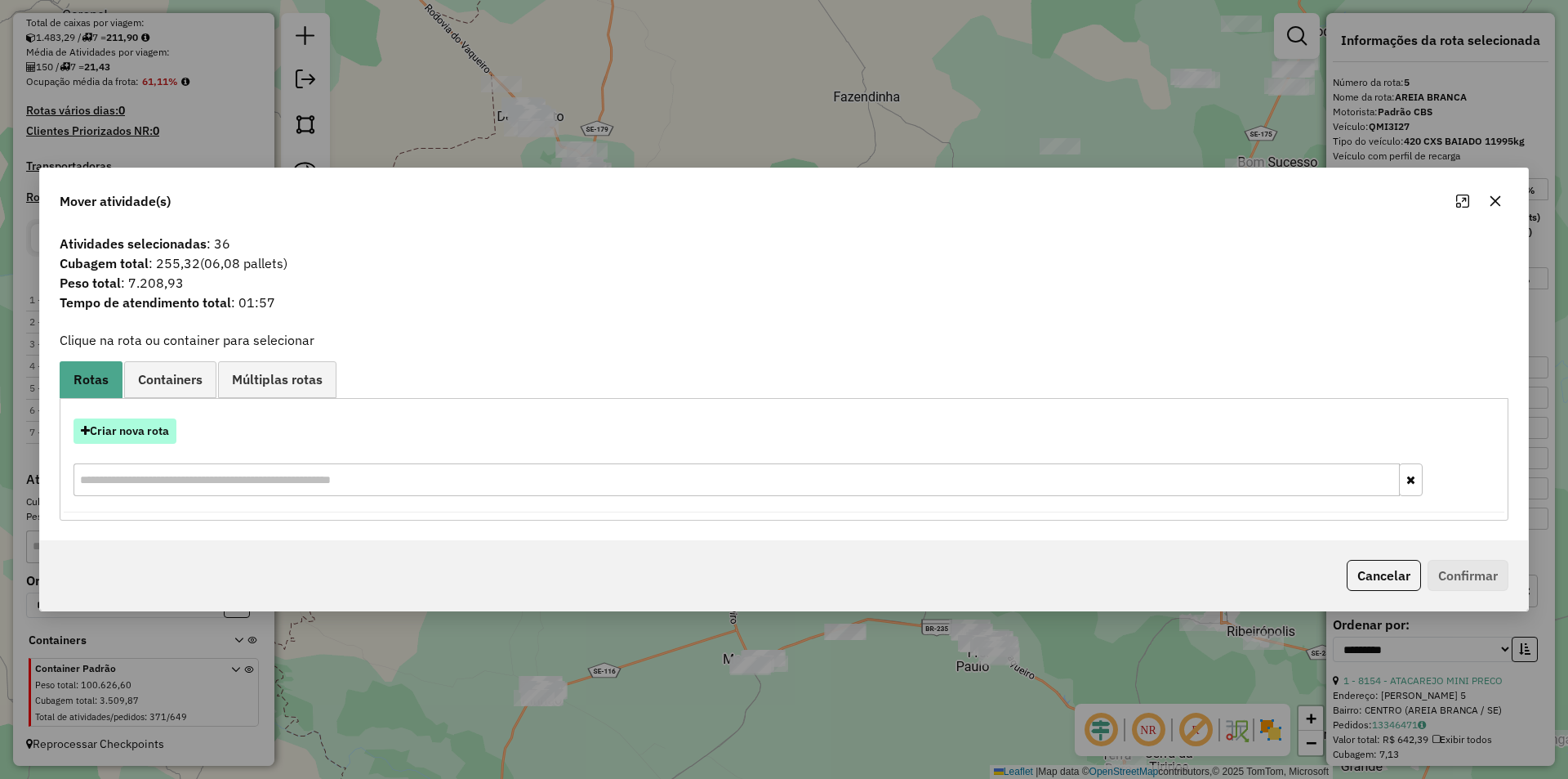
click at [143, 437] on button "Criar nova rota" at bounding box center [124, 431] width 103 height 25
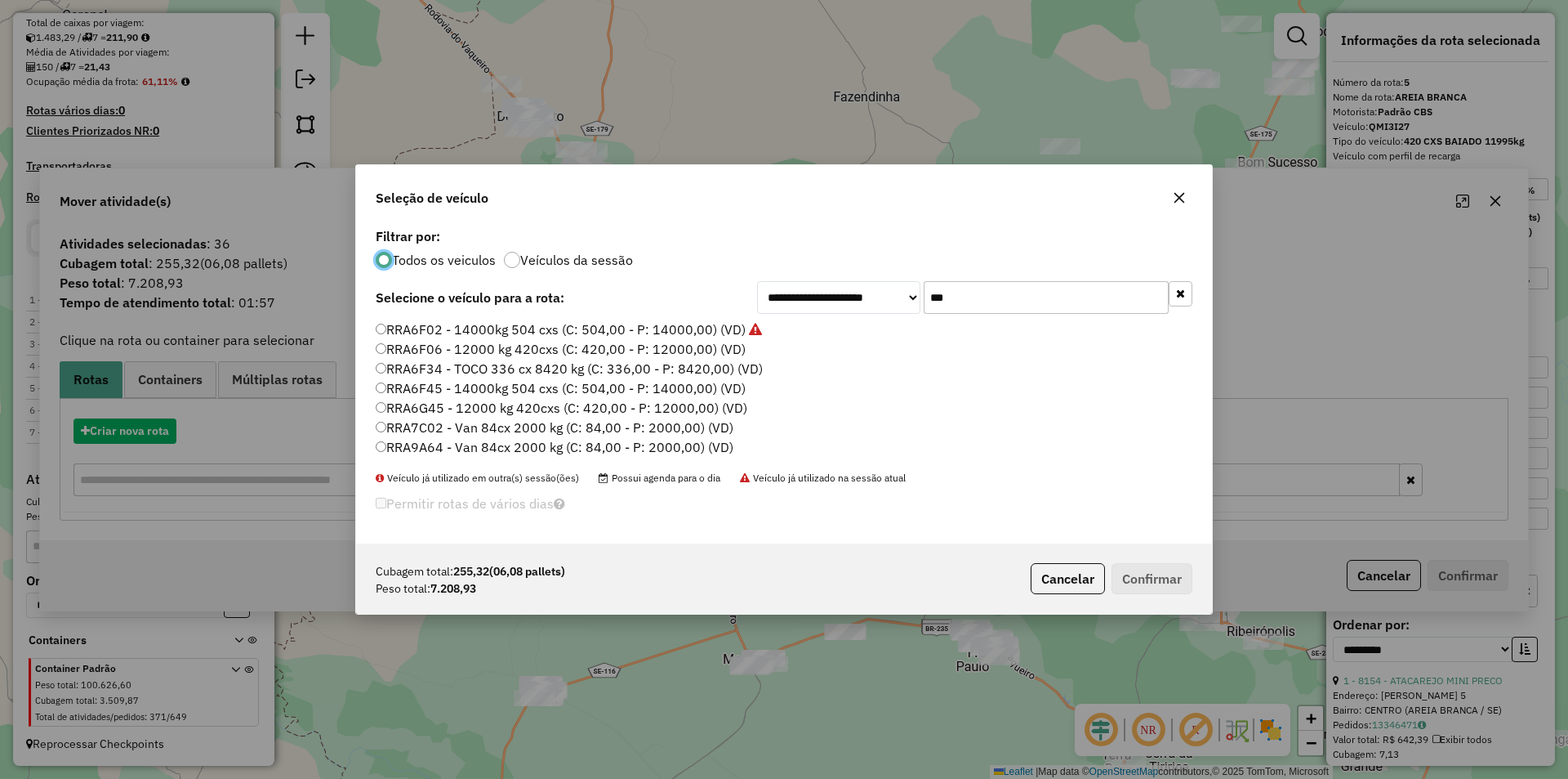
scroll to position [10, 5]
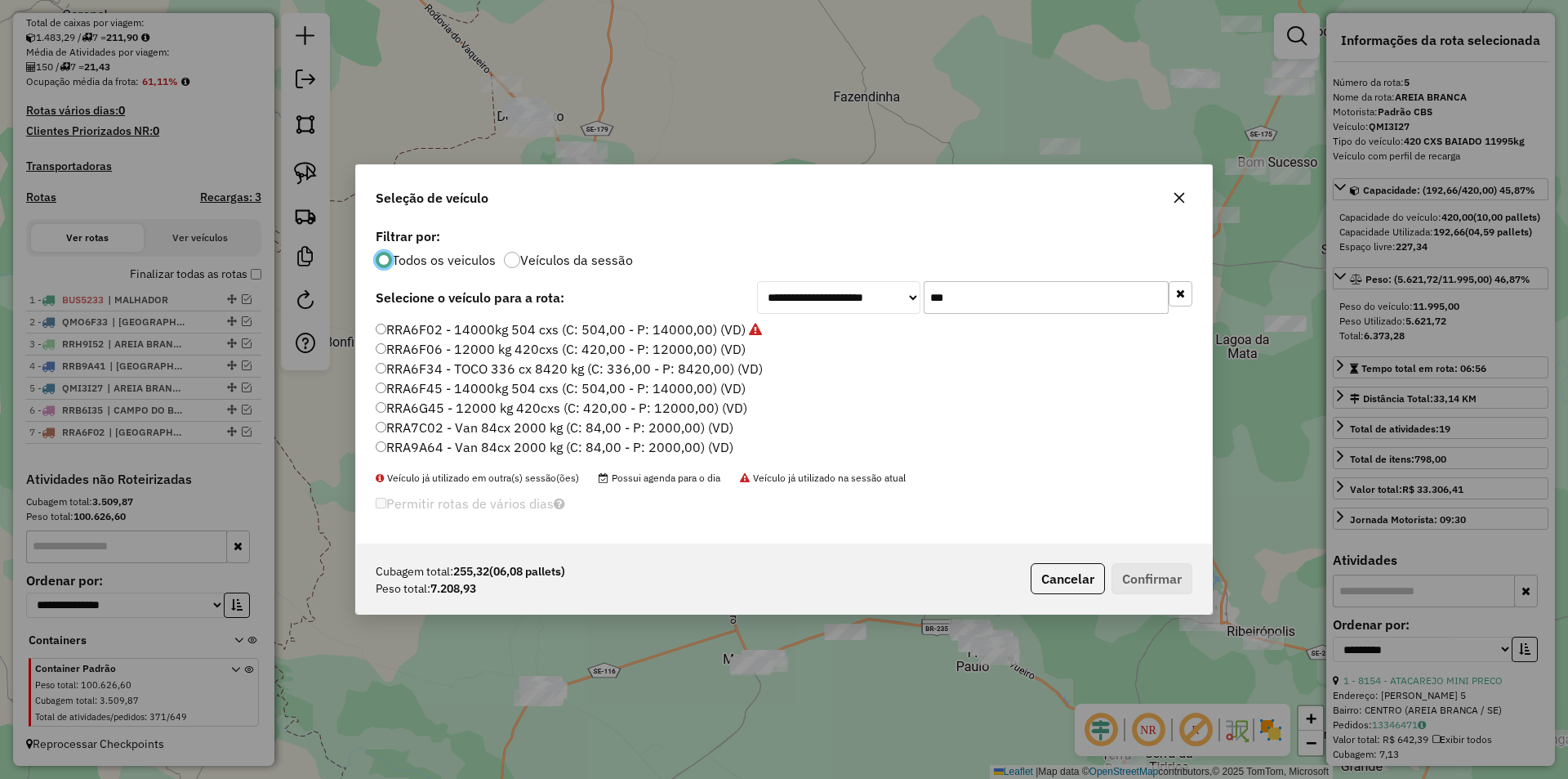
click at [972, 297] on input "***" at bounding box center [1046, 297] width 245 height 33
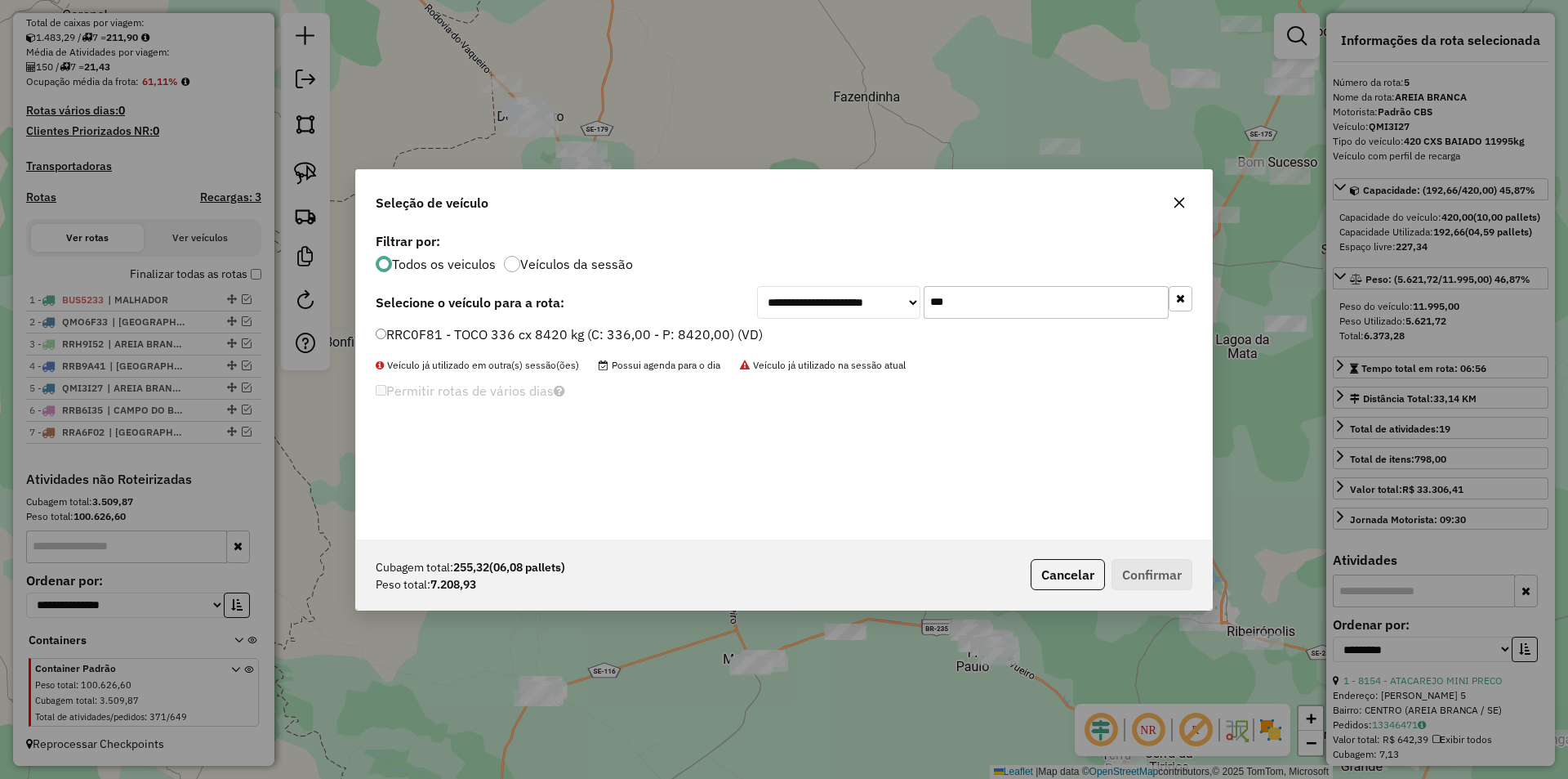
type input "***"
click at [490, 333] on label "RRC0F81 - TOCO 336 cx 8420 kg (C: 336,00 - P: 8420,00) (VD)" at bounding box center [570, 334] width 387 height 20
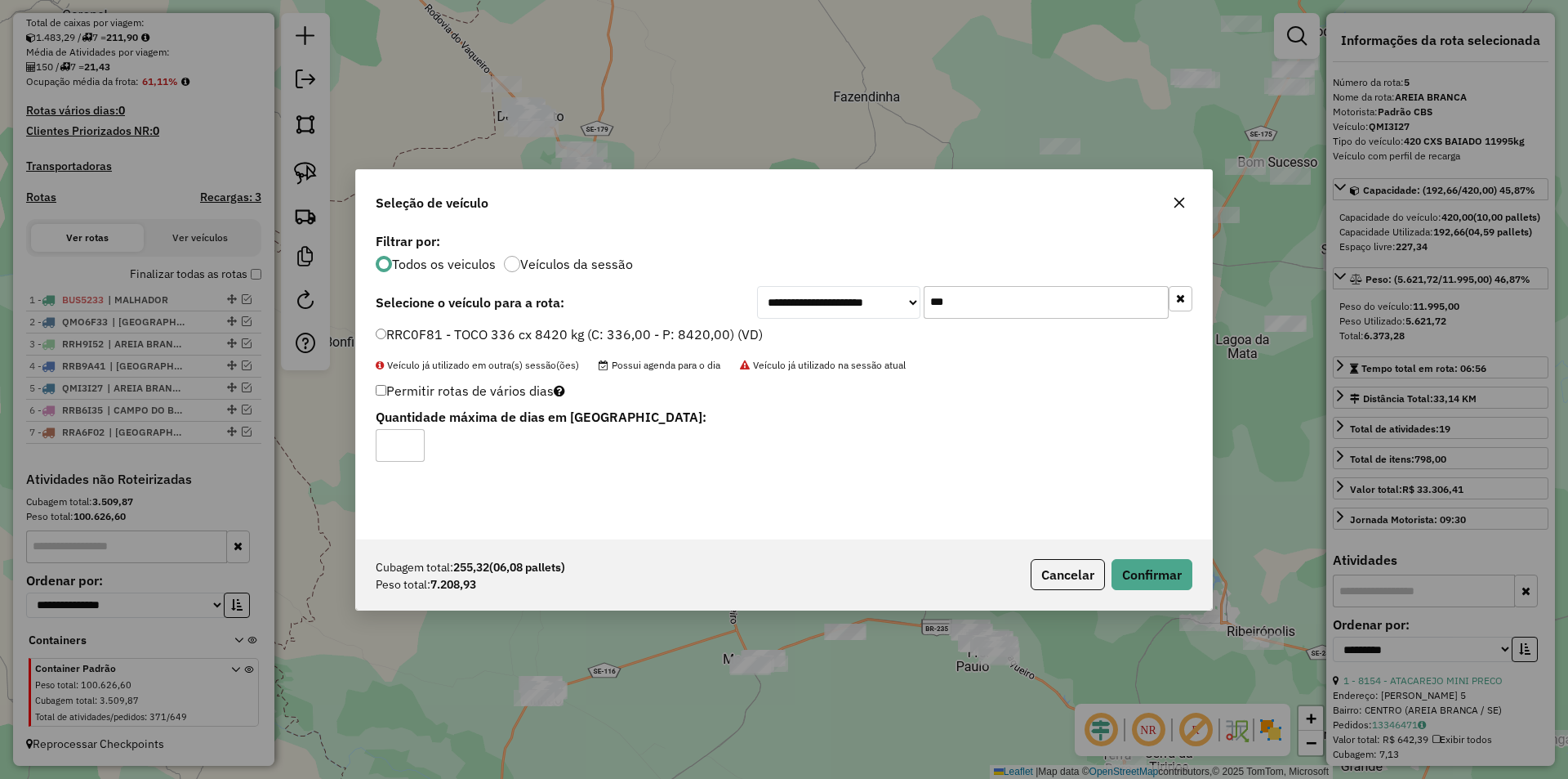
click at [1160, 556] on div "Cubagem total: 255,32 (06,08 pallets) Peso total: 7.208,93 Cancelar Confirmar" at bounding box center [784, 574] width 856 height 70
click at [1161, 578] on button "Confirmar" at bounding box center [1152, 574] width 81 height 31
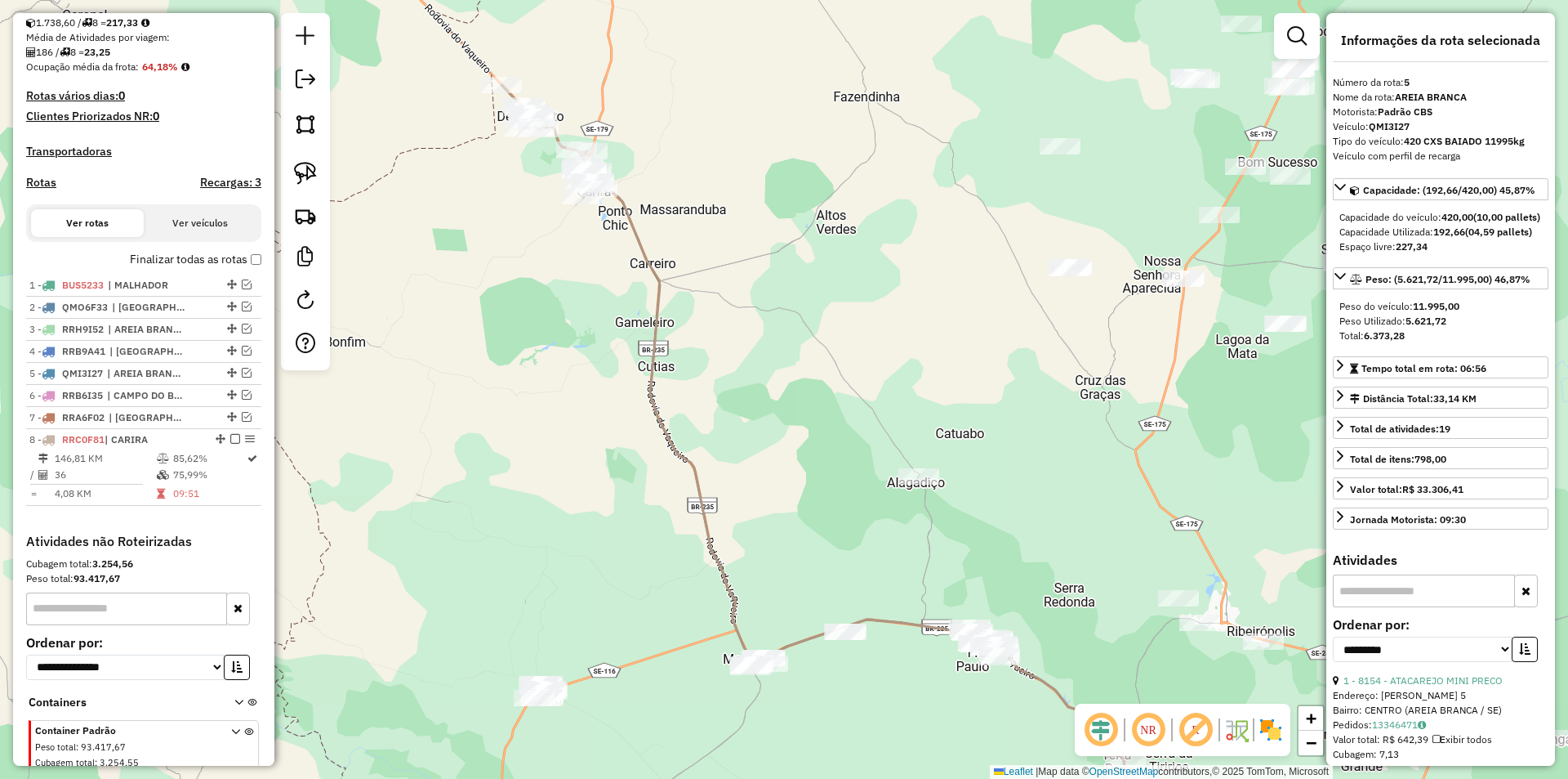
scroll to position [433, 0]
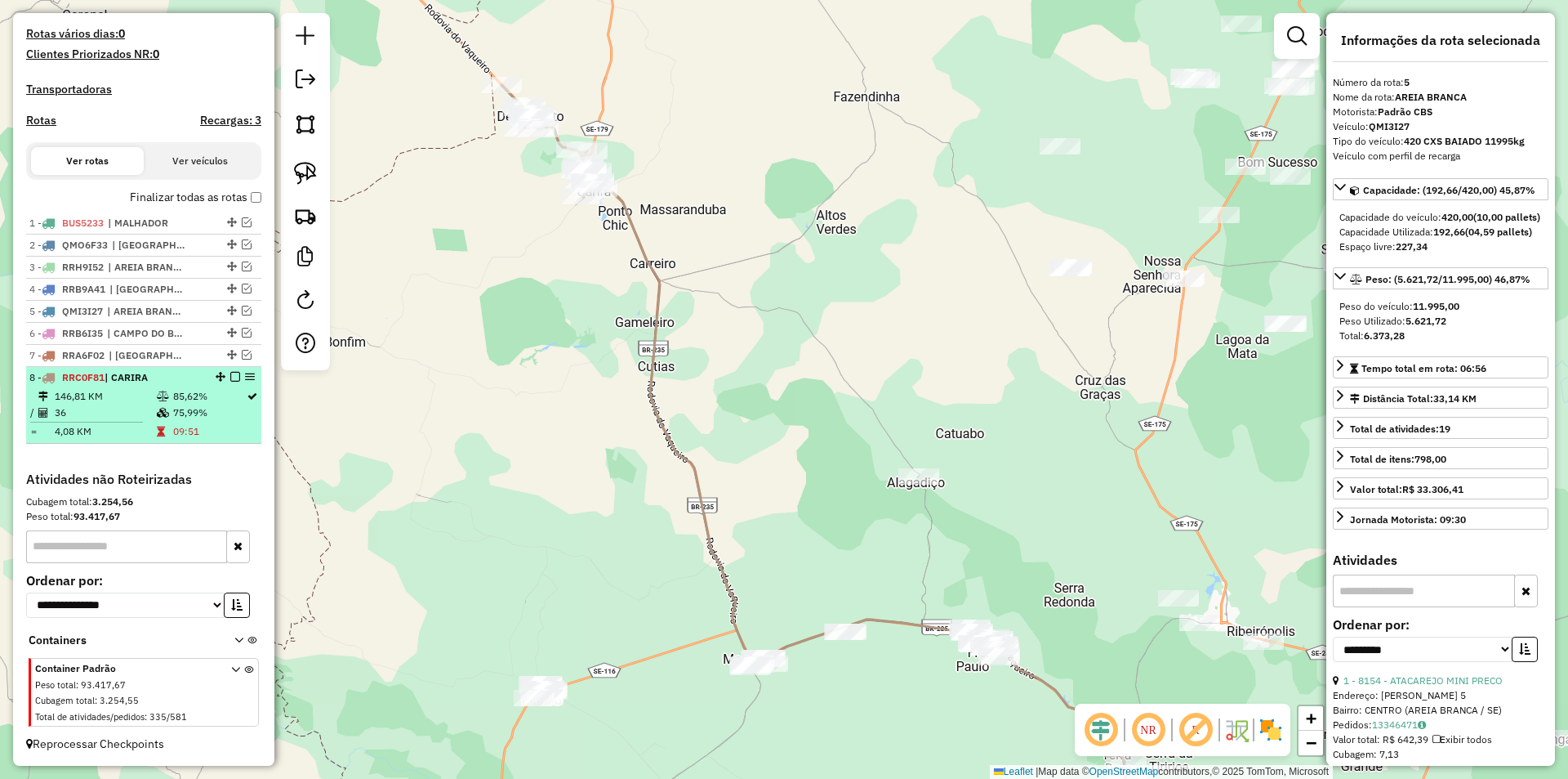
click at [223, 399] on td "85,62%" at bounding box center [208, 396] width 73 height 16
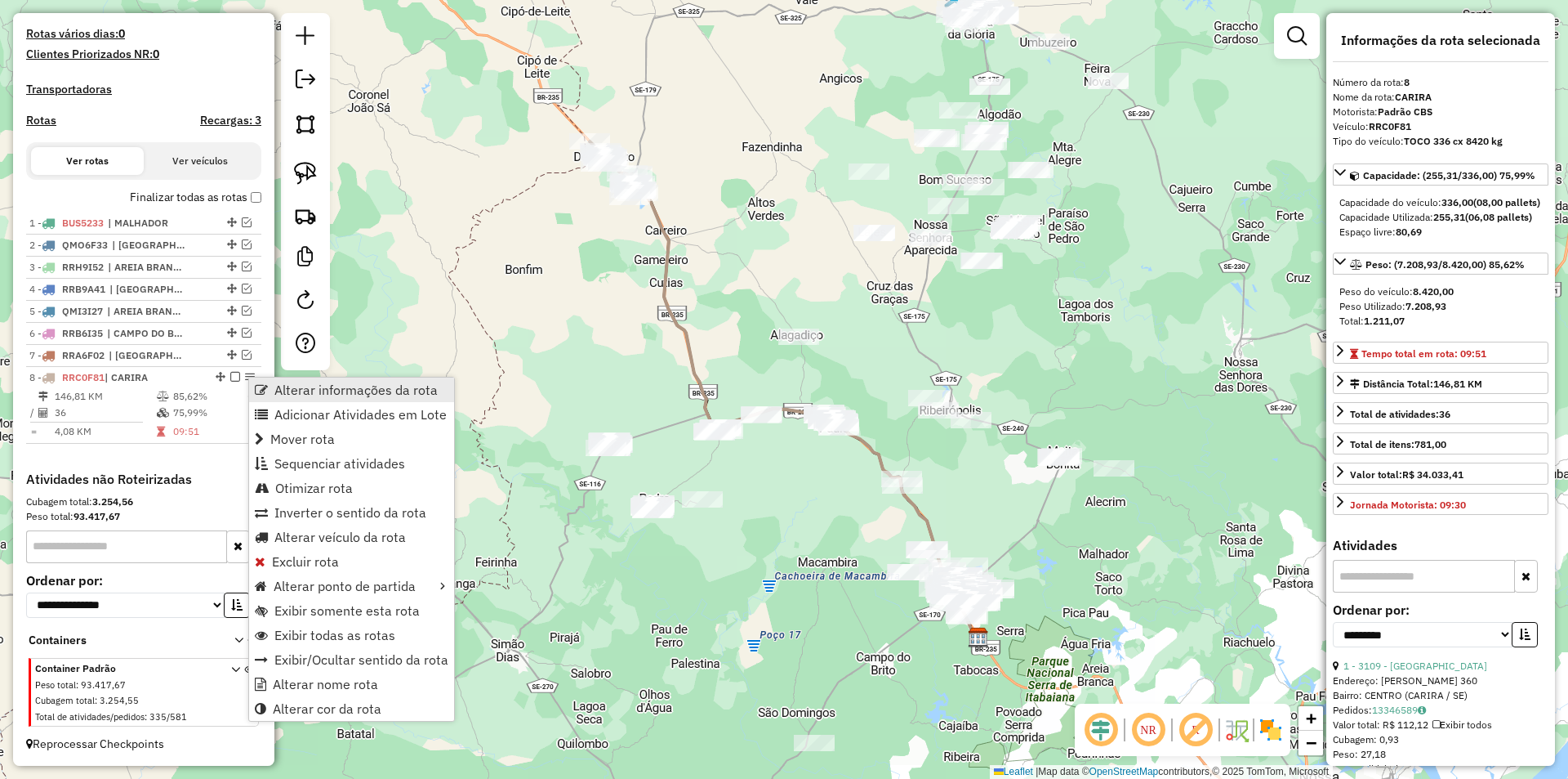
click at [390, 394] on span "Alterar informações da rota" at bounding box center [355, 389] width 163 height 13
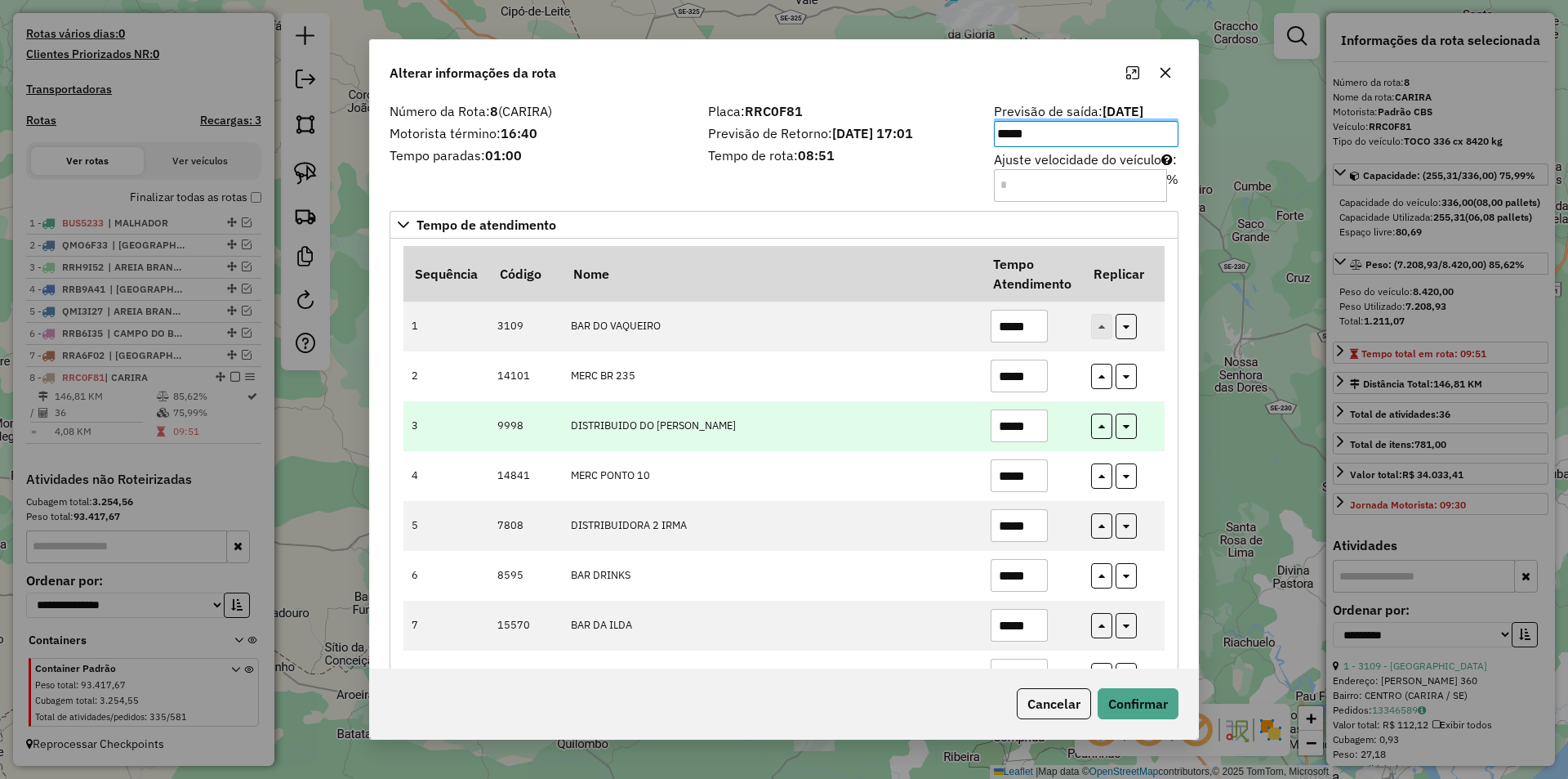
drag, startPoint x: 1024, startPoint y: 431, endPoint x: 1007, endPoint y: 424, distance: 18.4
click at [1010, 432] on input "*****" at bounding box center [1019, 425] width 57 height 33
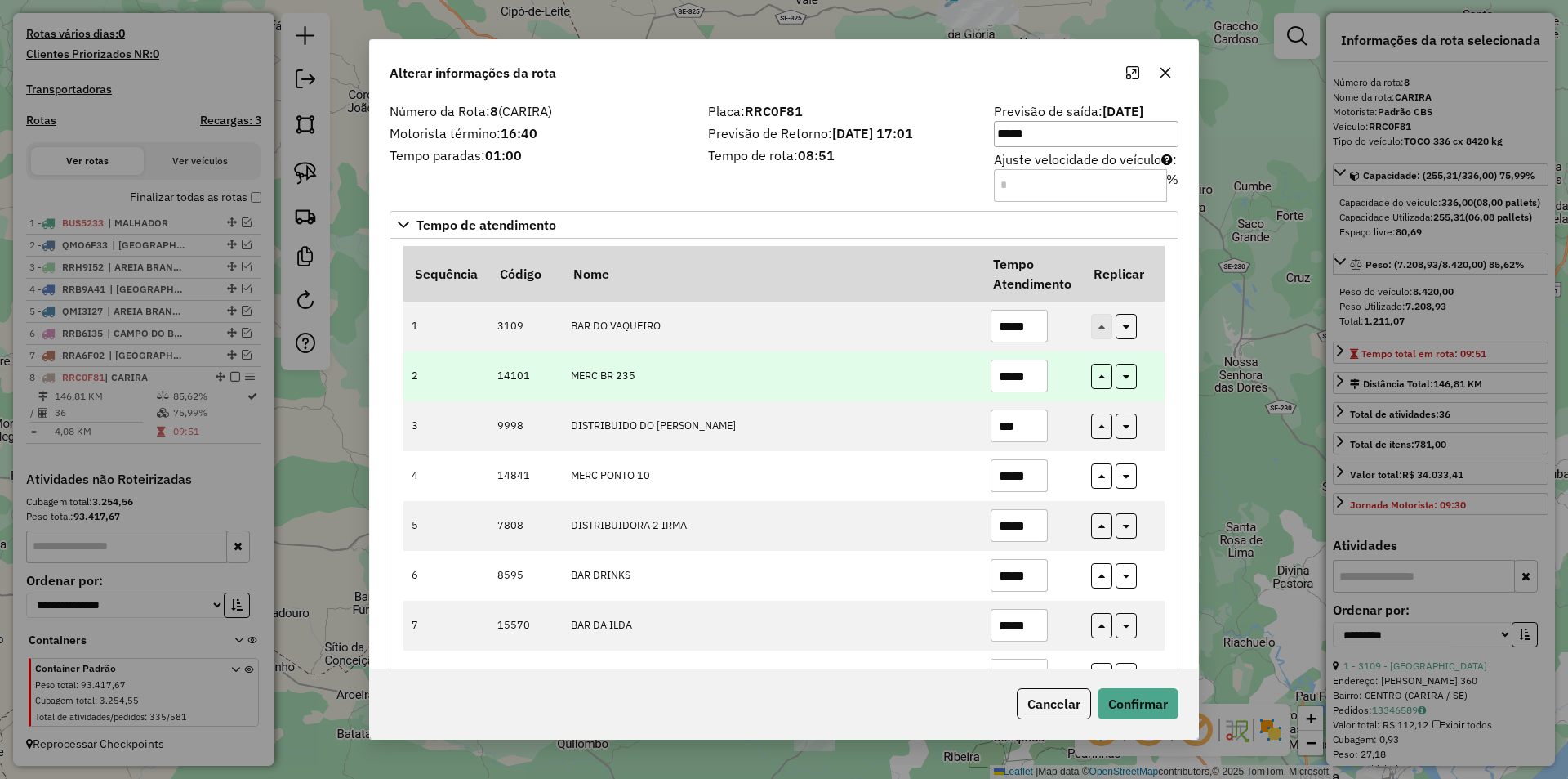
type input "***"
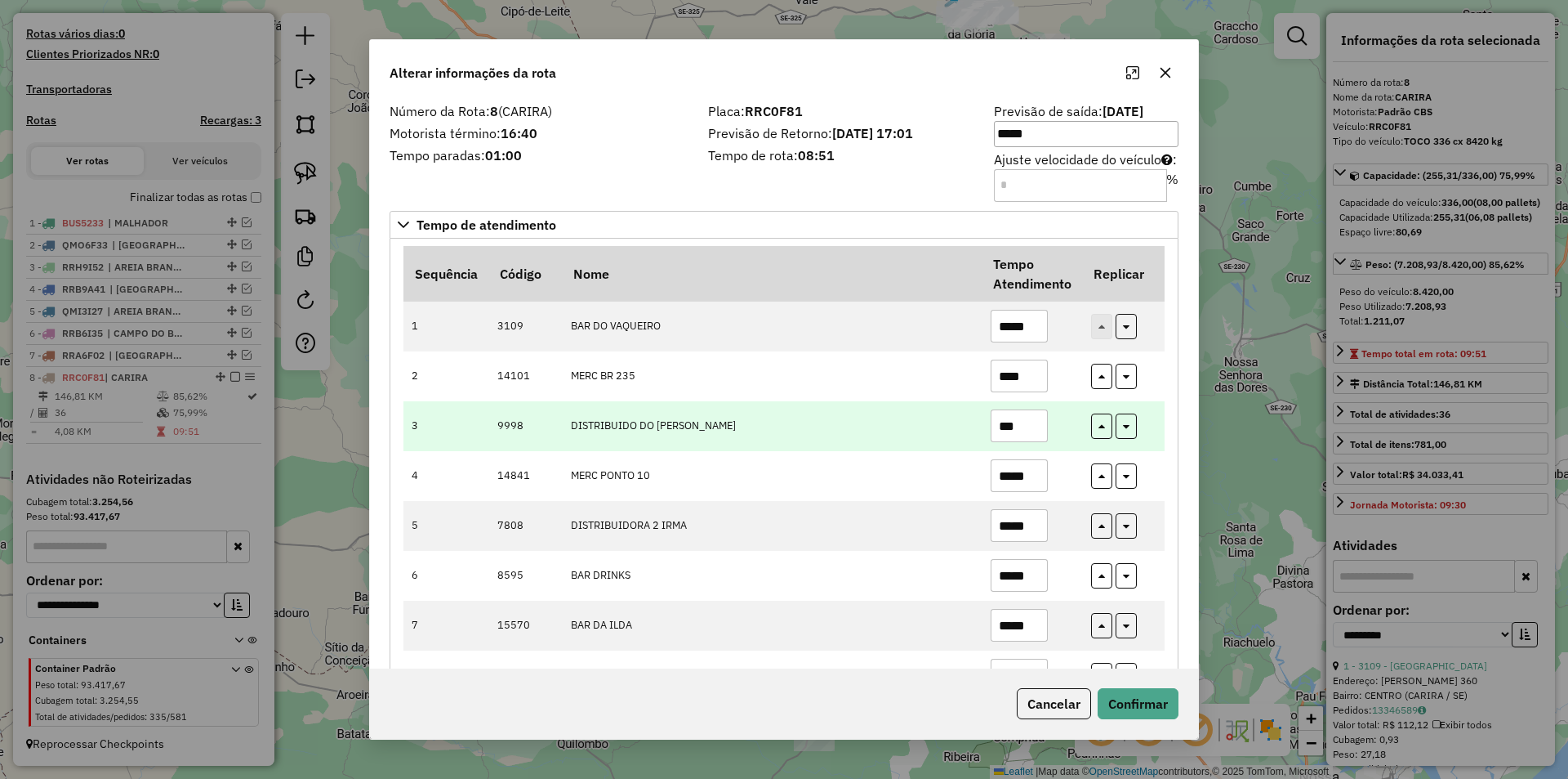
drag, startPoint x: 1023, startPoint y: 389, endPoint x: 990, endPoint y: 410, distance: 39.1
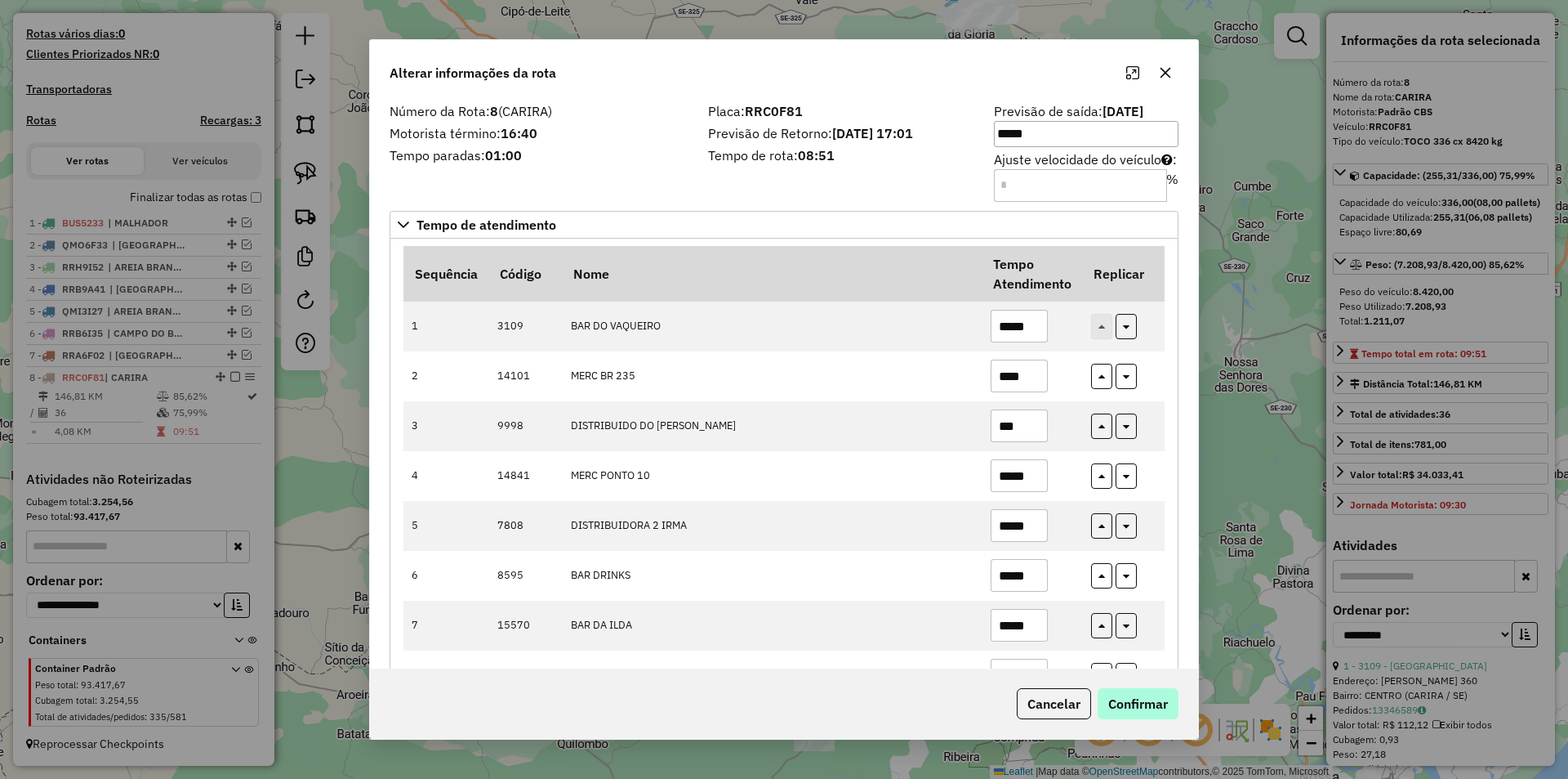
type input "****"
click at [1126, 700] on button "Confirmar" at bounding box center [1138, 704] width 81 height 31
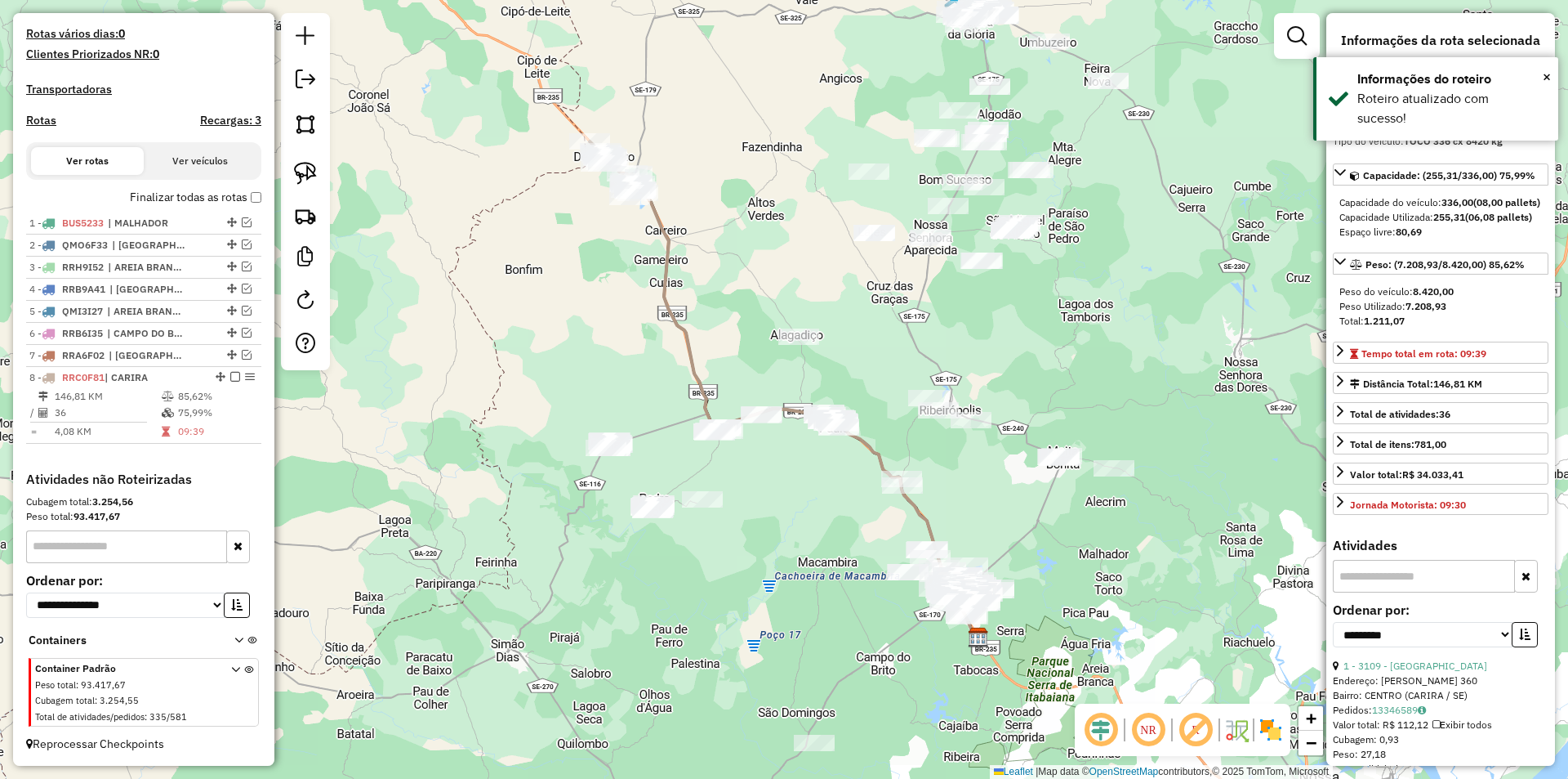
click at [230, 380] on em at bounding box center [234, 376] width 10 height 10
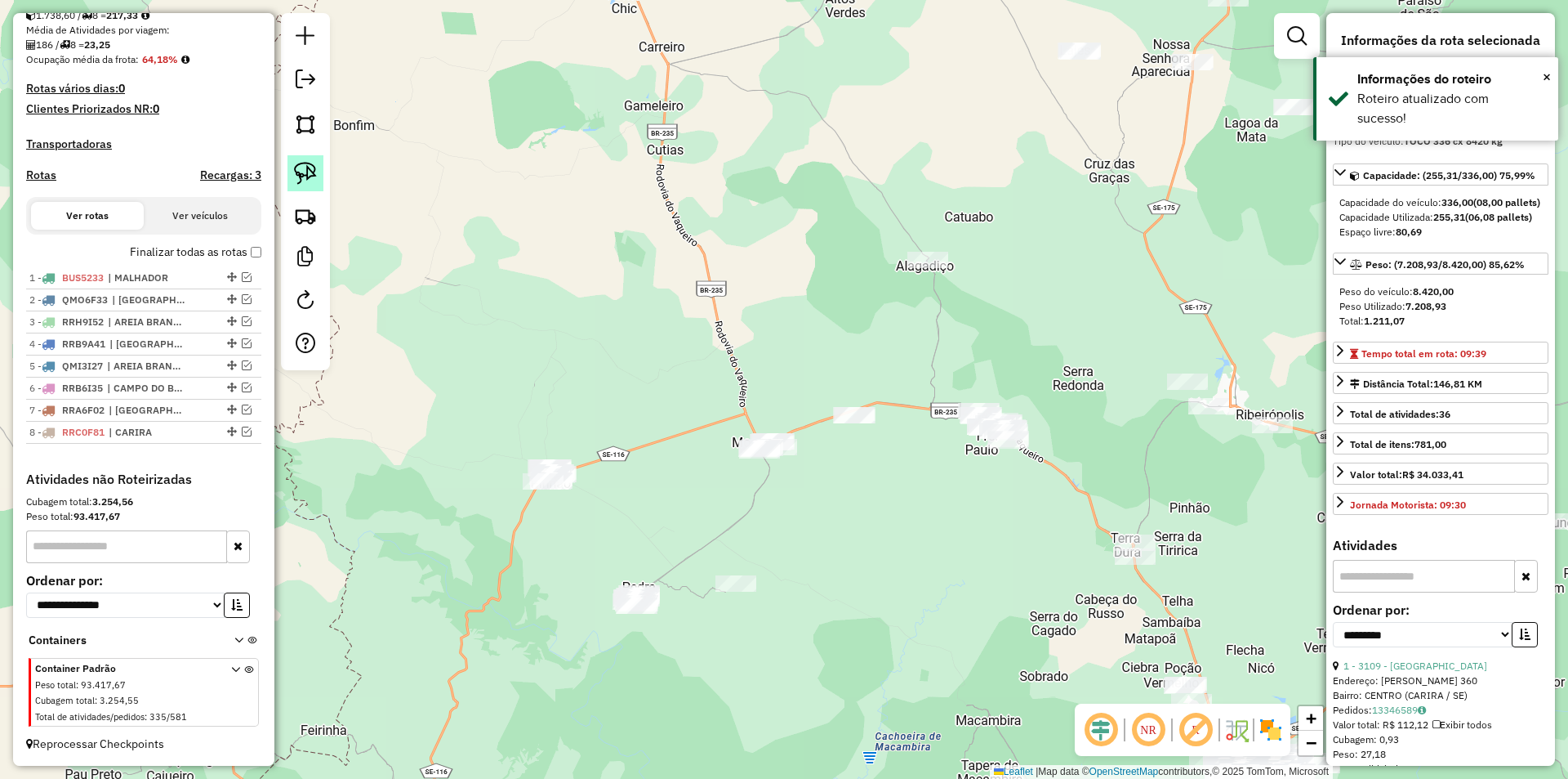
click at [309, 171] on img at bounding box center [305, 173] width 22 height 22
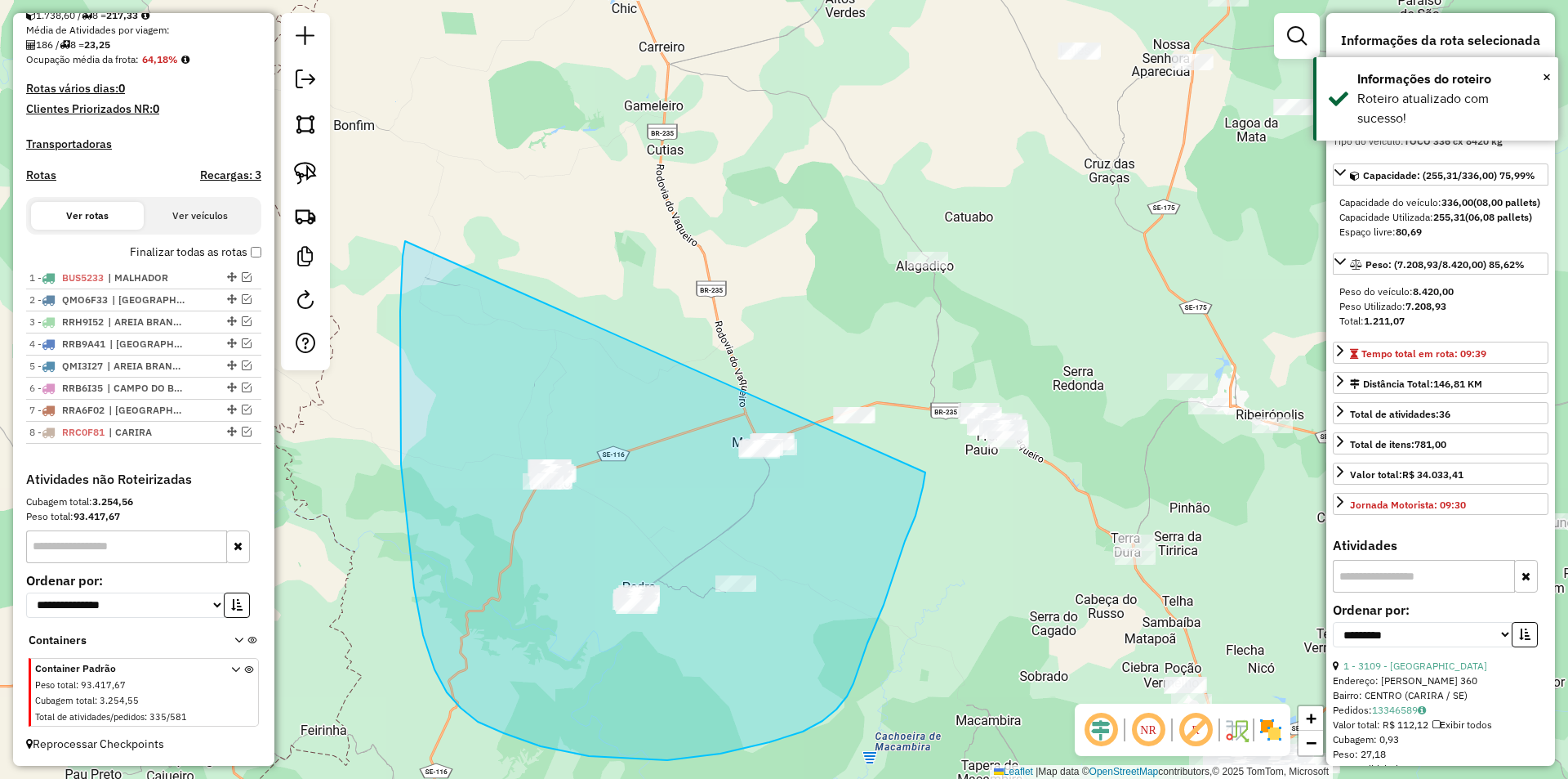
drag, startPoint x: 423, startPoint y: 635, endPoint x: 927, endPoint y: 372, distance: 568.5
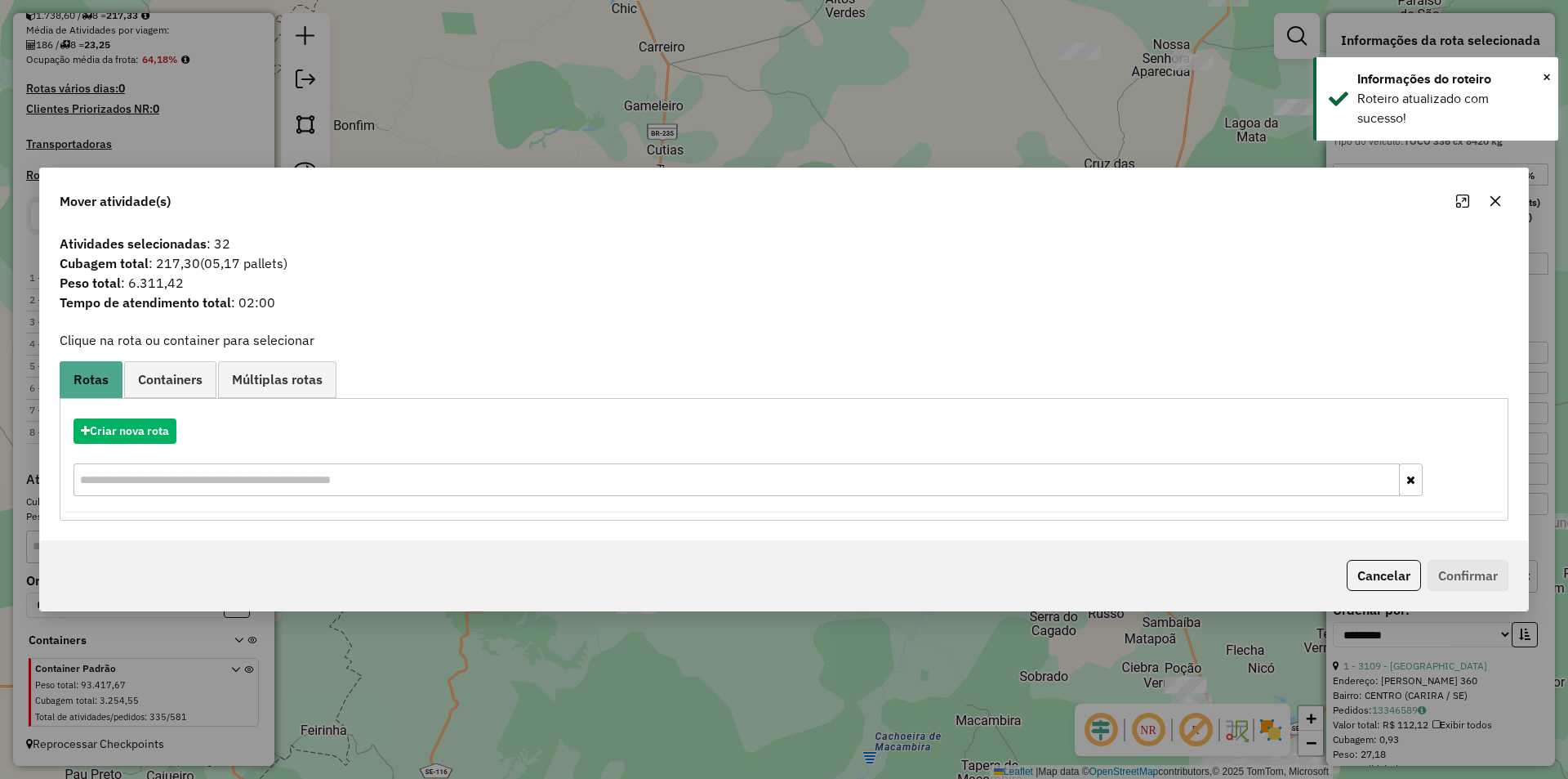
click at [95, 445] on div "Criar nova rota" at bounding box center [784, 459] width 1441 height 106
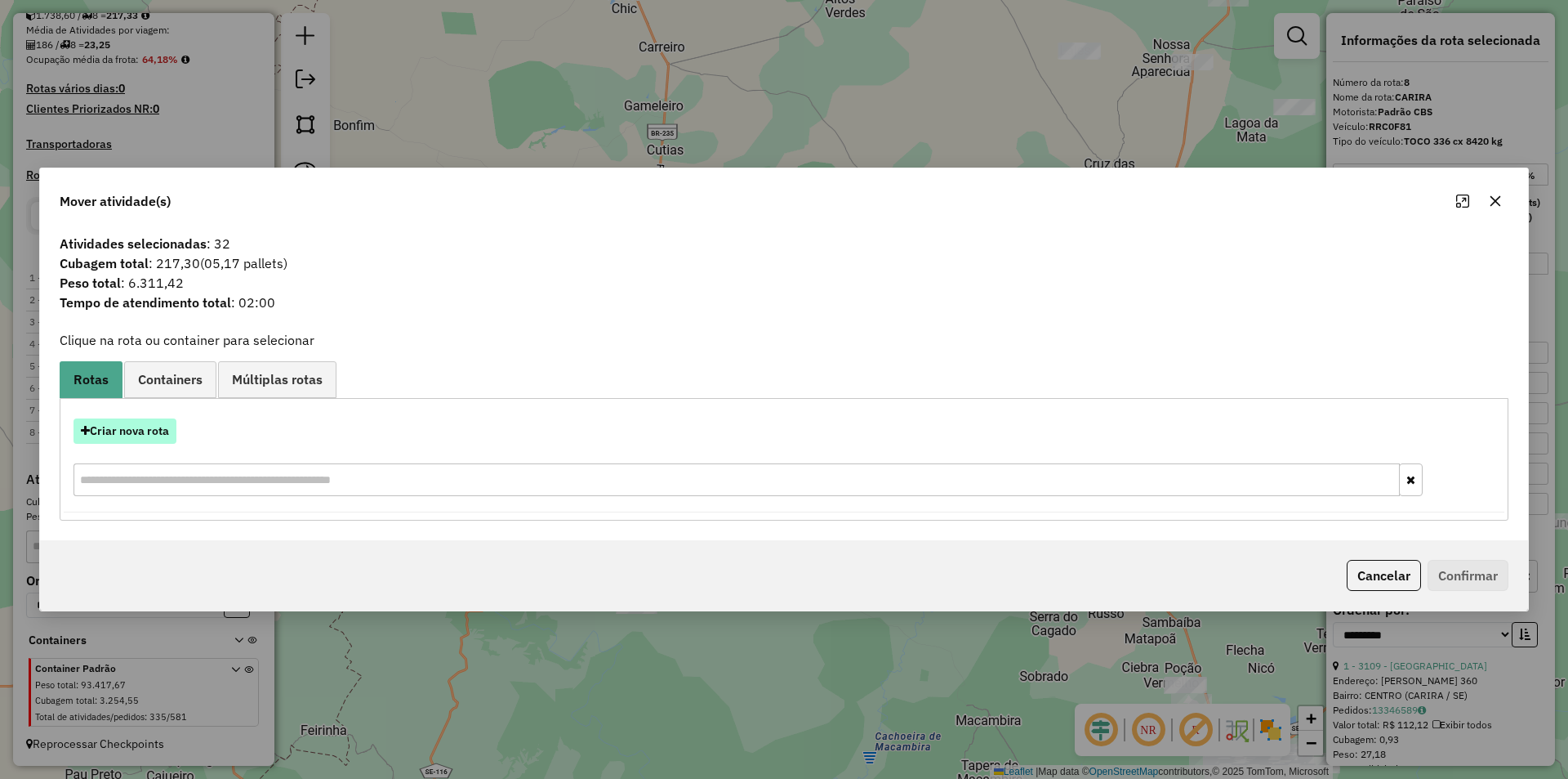
click at [99, 430] on button "Criar nova rota" at bounding box center [124, 431] width 103 height 25
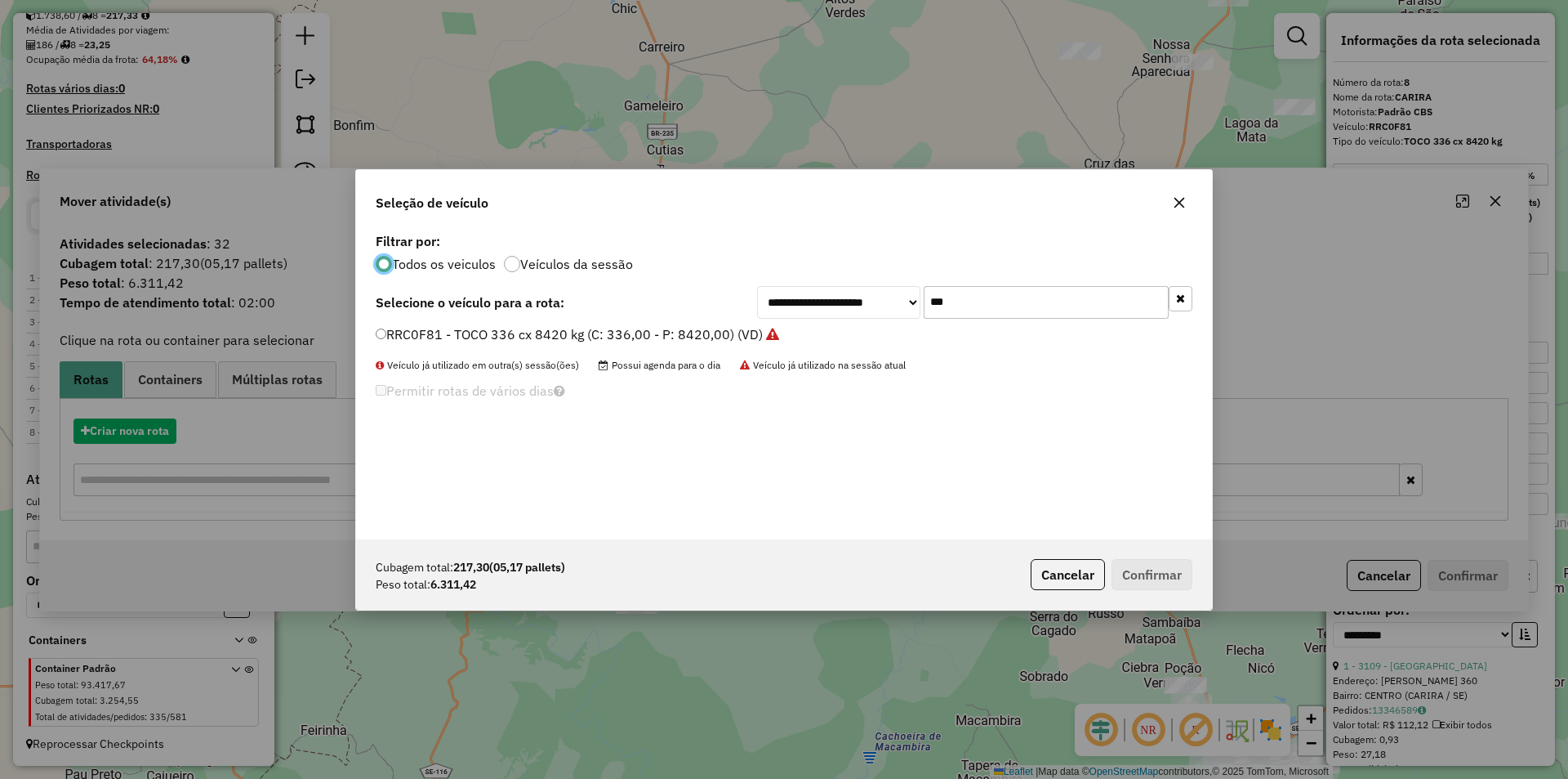
scroll to position [9, 5]
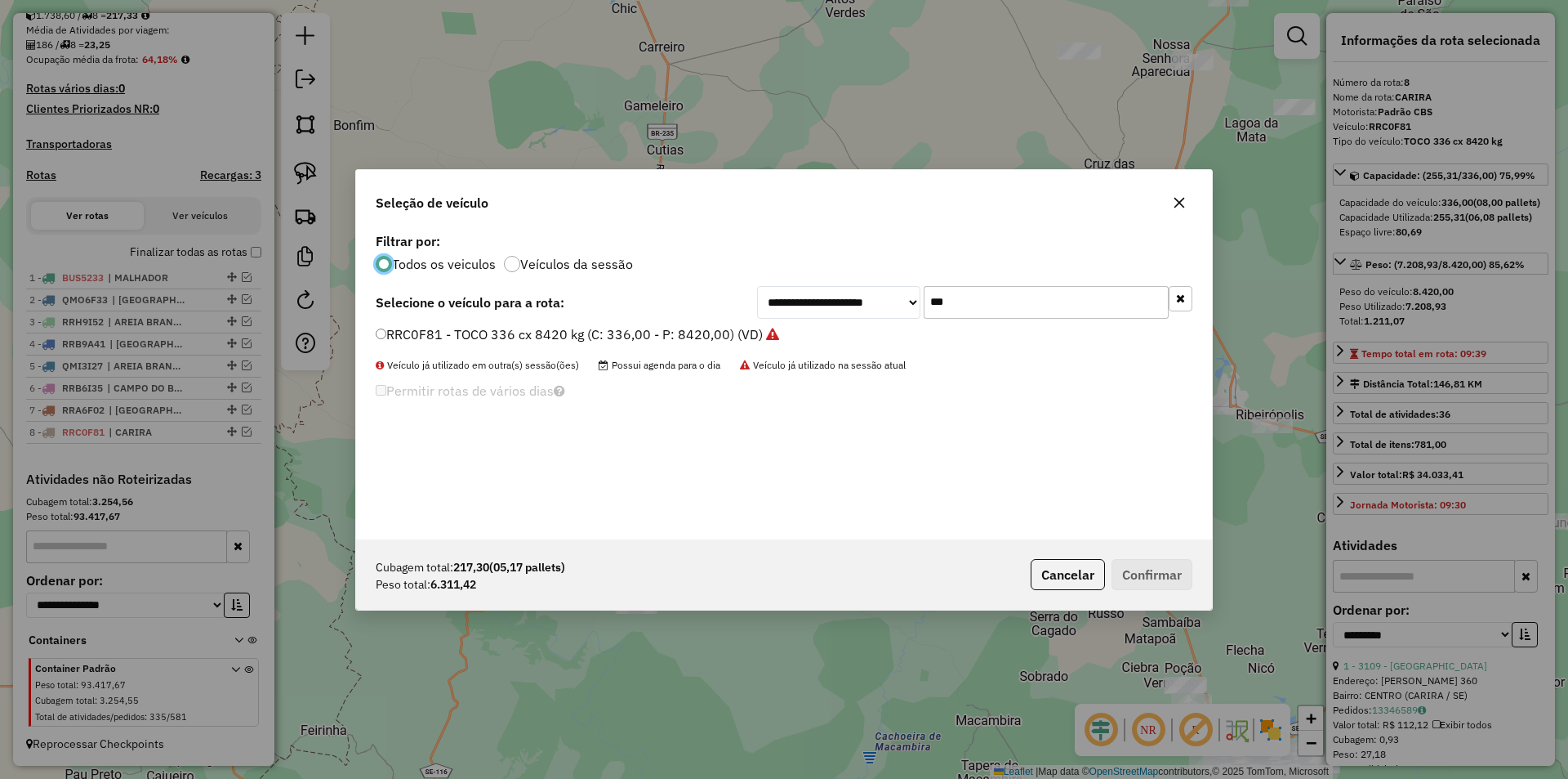
click at [955, 303] on input "***" at bounding box center [1046, 303] width 245 height 33
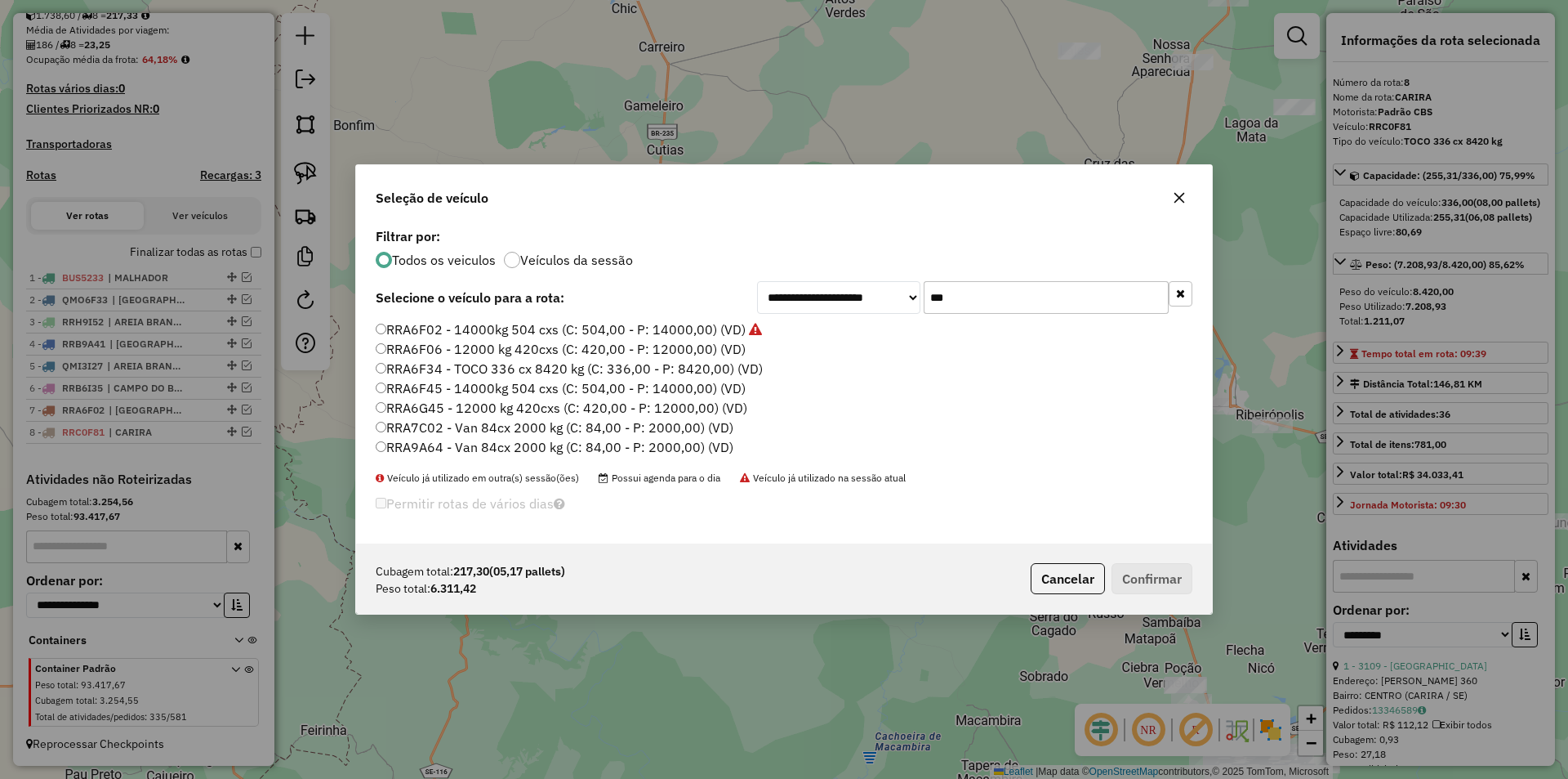
type input "***"
click at [480, 407] on label "RRA6G45 - 12000 kg 420cxs (C: 420,00 - P: 12000,00) (VD)" at bounding box center [562, 407] width 372 height 20
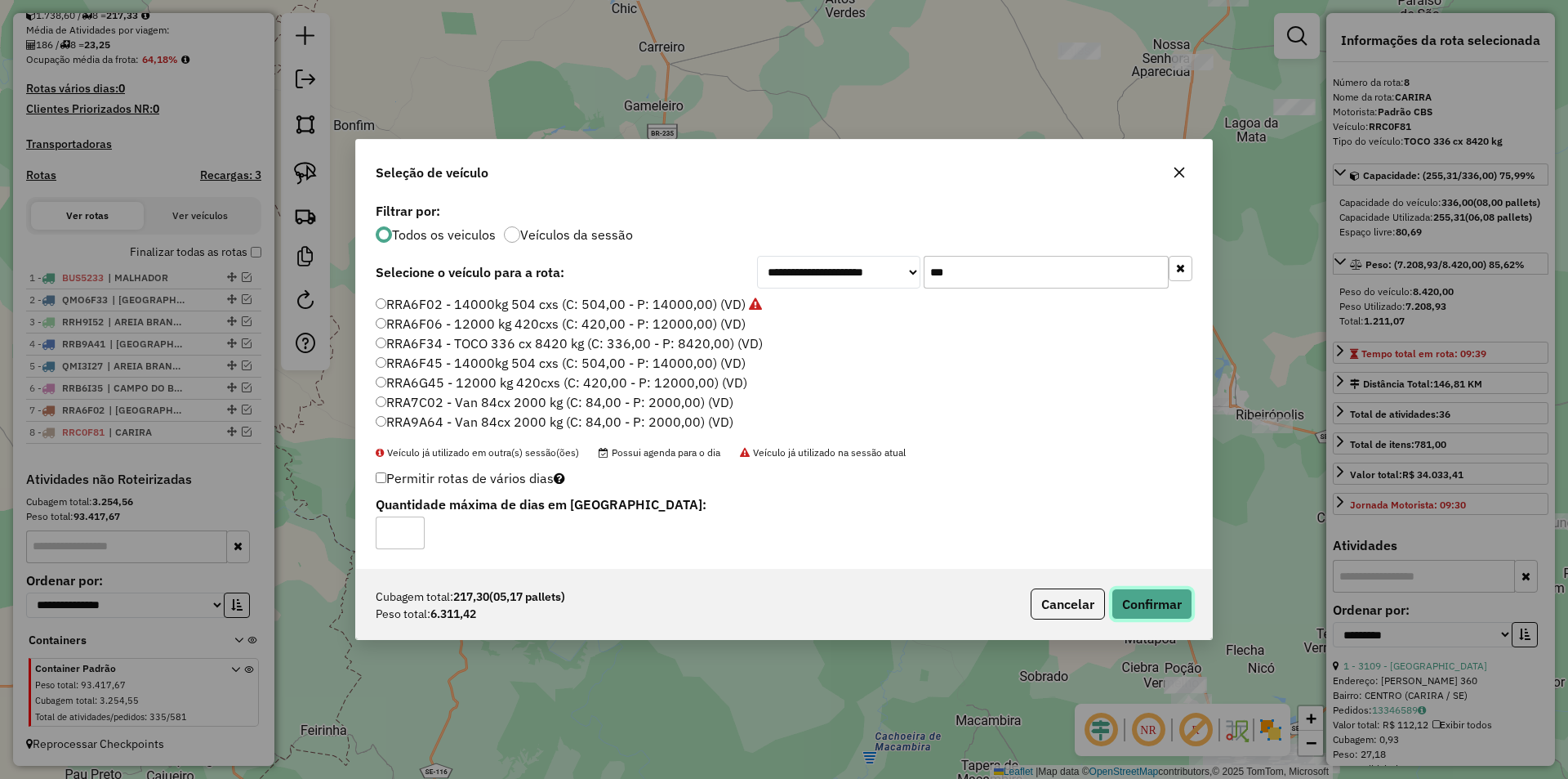
click at [1165, 597] on button "Confirmar" at bounding box center [1152, 603] width 81 height 31
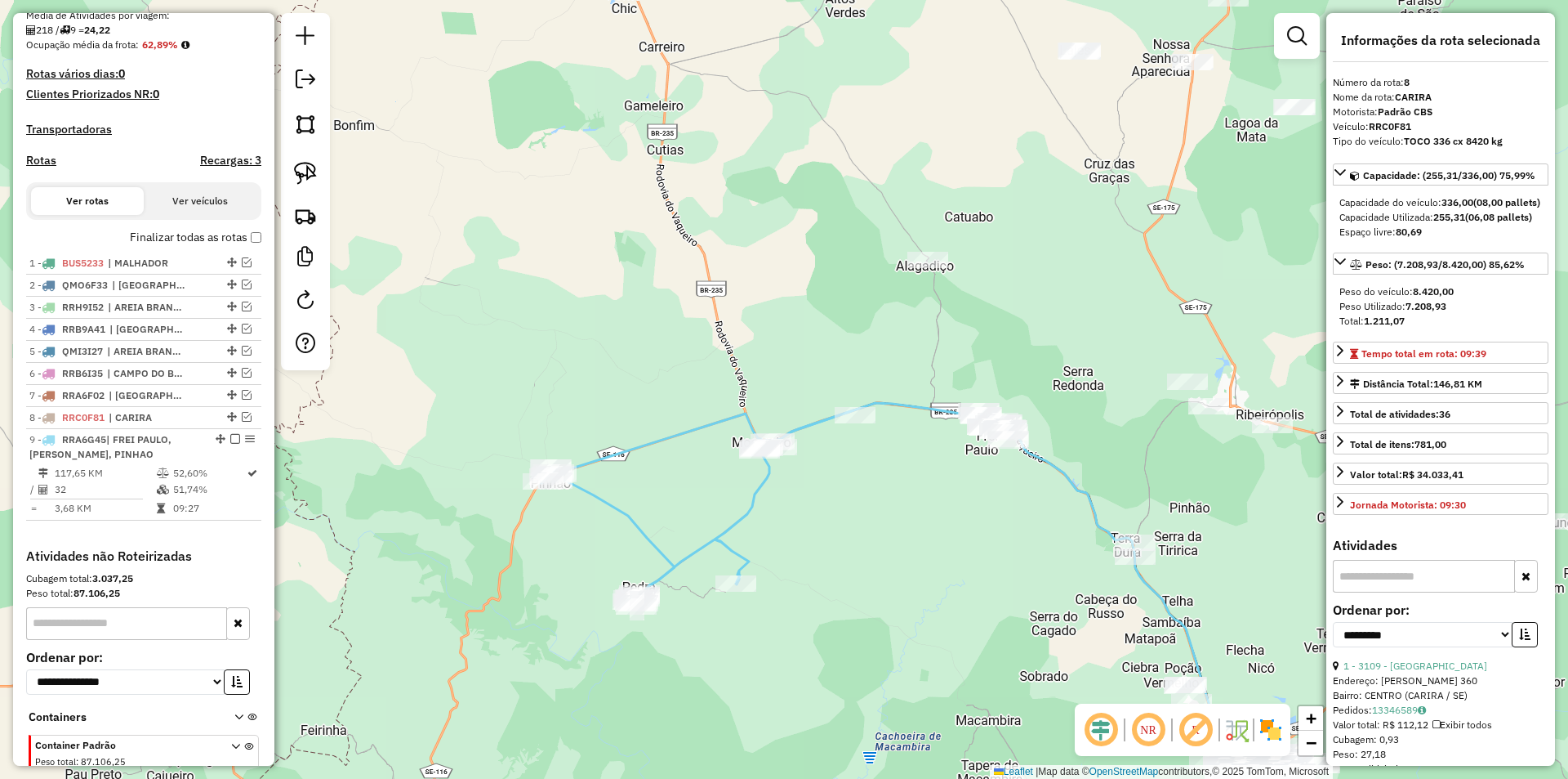
scroll to position [469, 0]
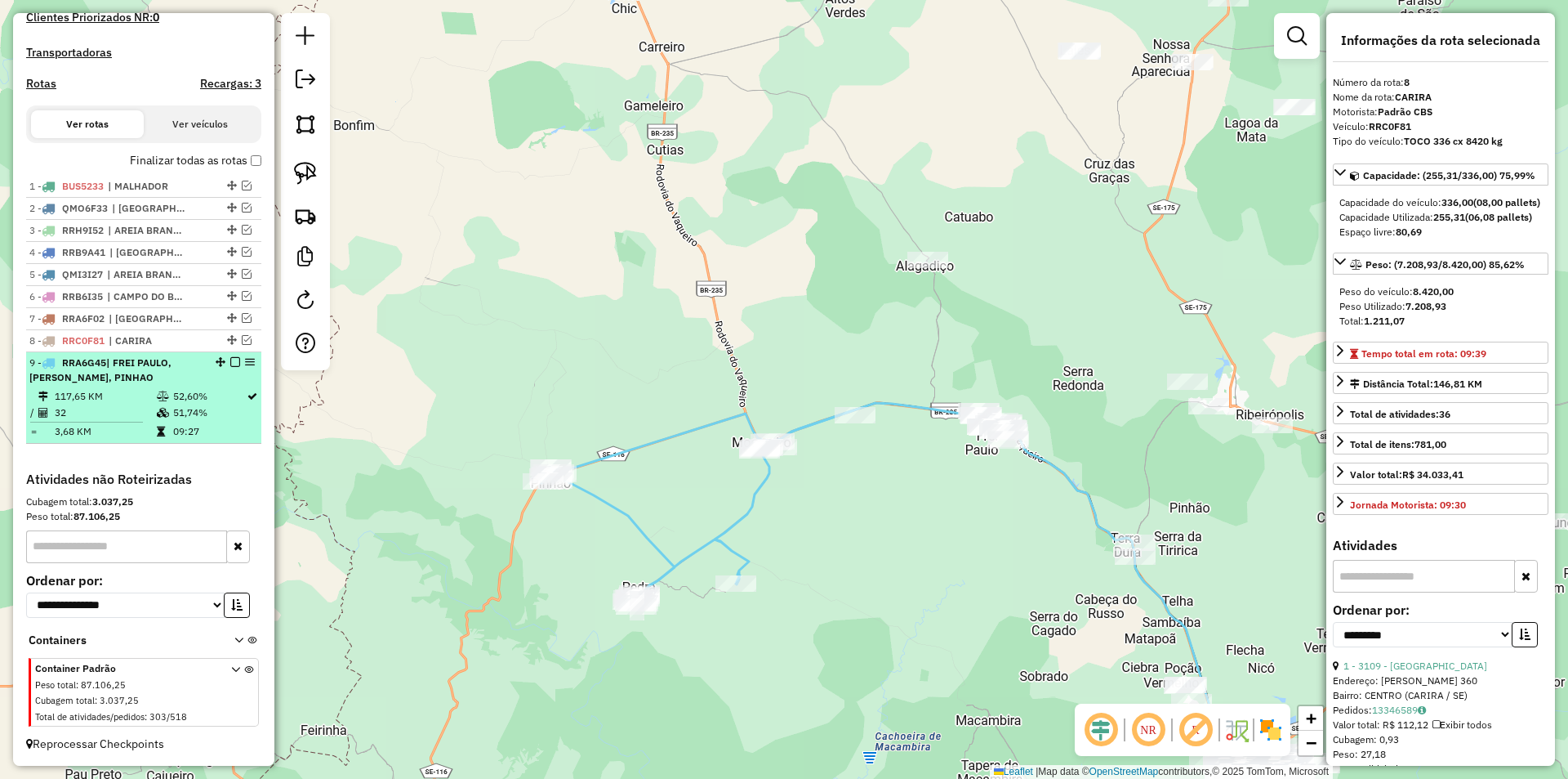
drag, startPoint x: 250, startPoint y: 361, endPoint x: 245, endPoint y: 380, distance: 19.6
click at [232, 389] on td "52,60%" at bounding box center [208, 396] width 73 height 16
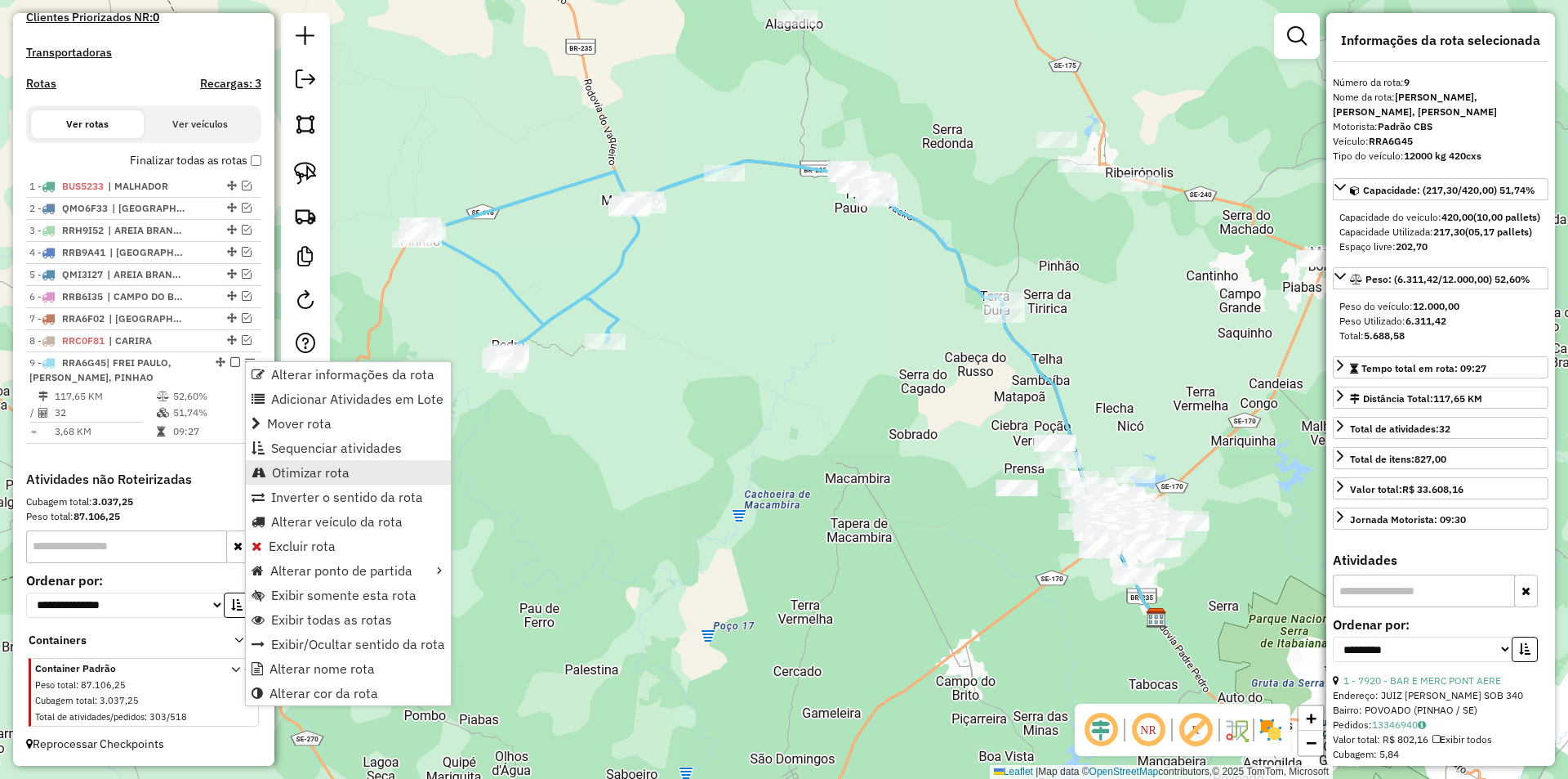
click at [319, 469] on span "Otimizar rota" at bounding box center [311, 472] width 78 height 13
click at [305, 453] on span "Sequenciar atividades" at bounding box center [335, 451] width 131 height 13
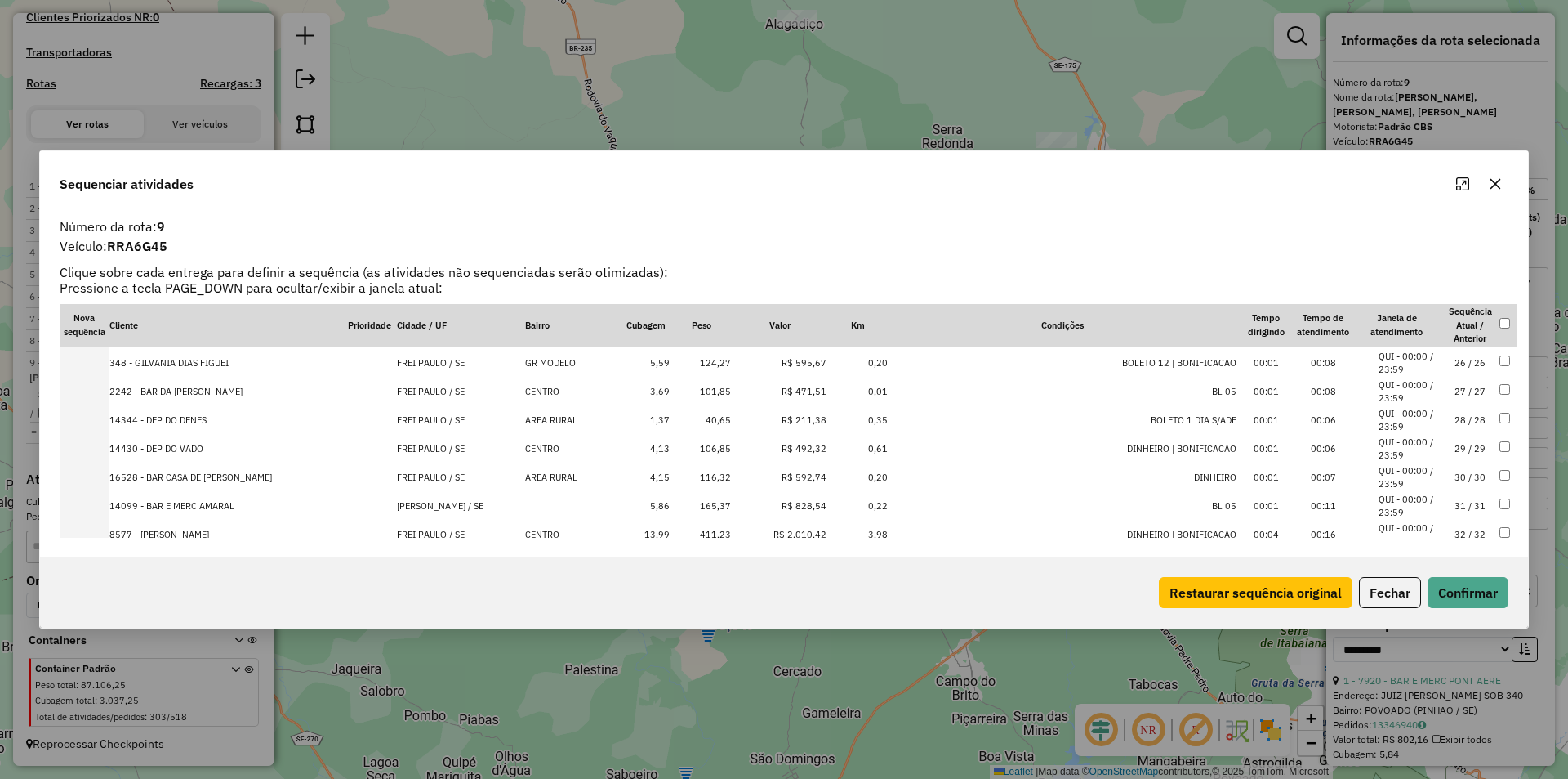
scroll to position [738, 0]
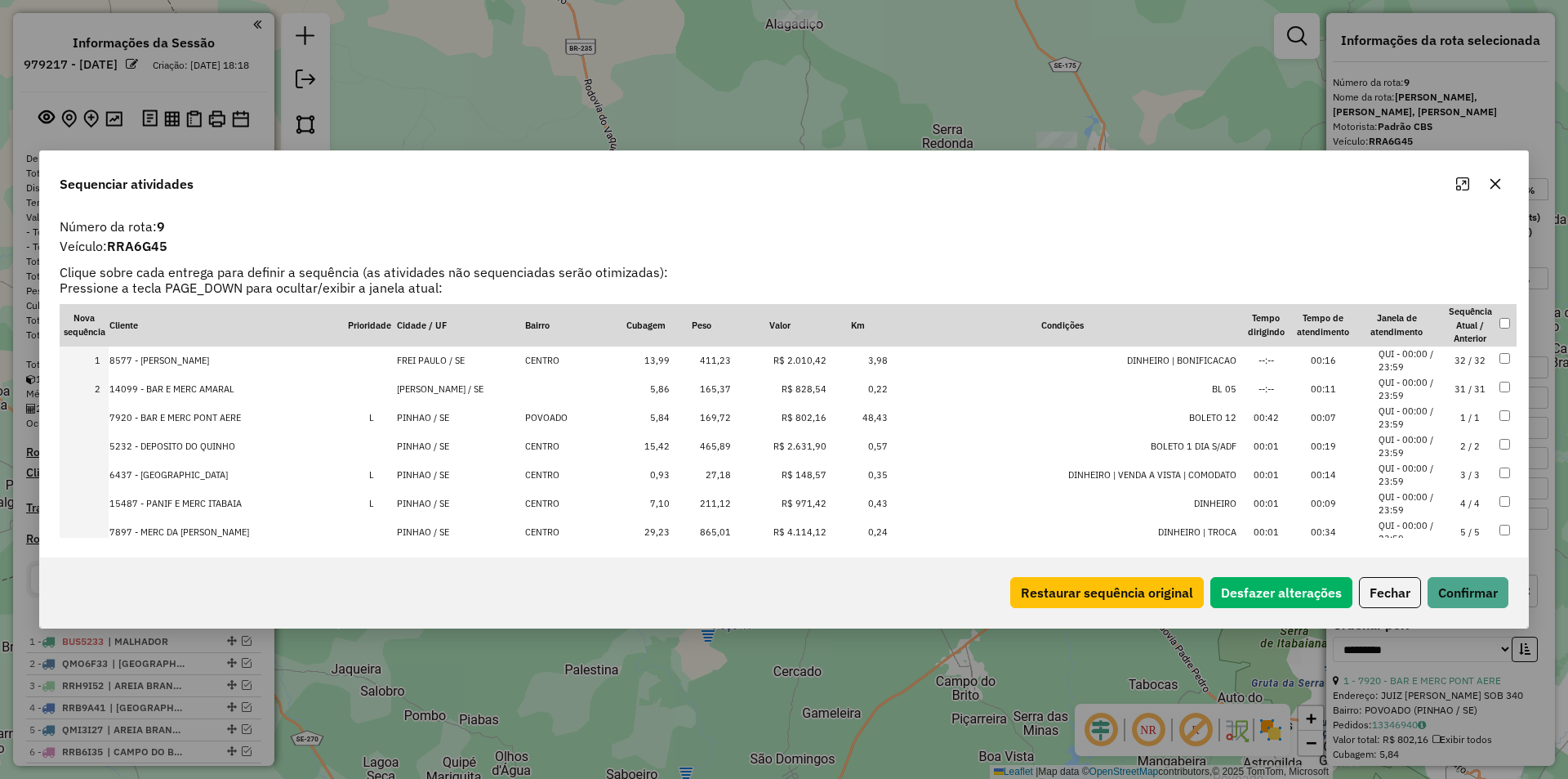
select select "**********"
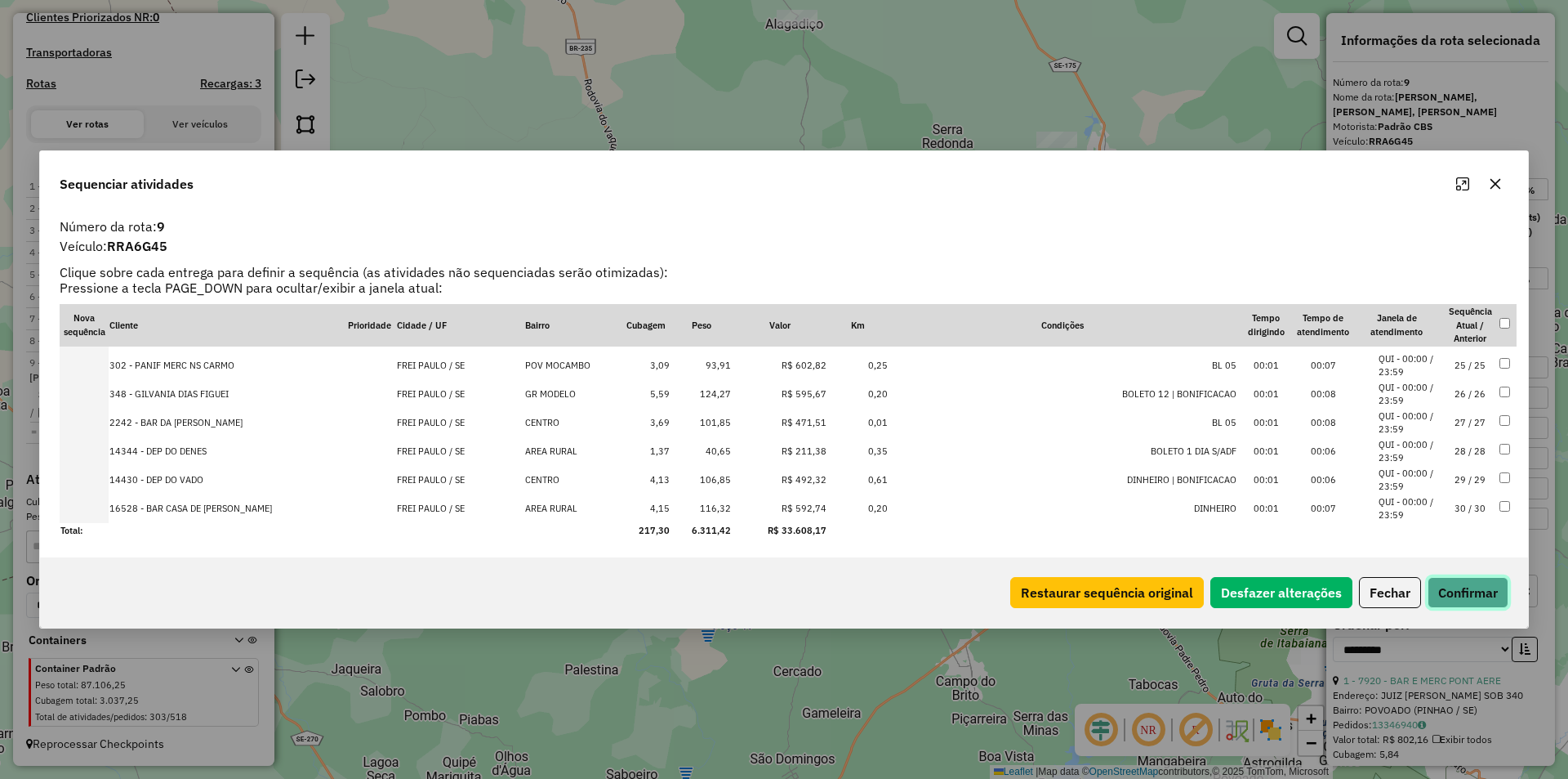
click at [1450, 600] on button "Confirmar" at bounding box center [1469, 592] width 81 height 31
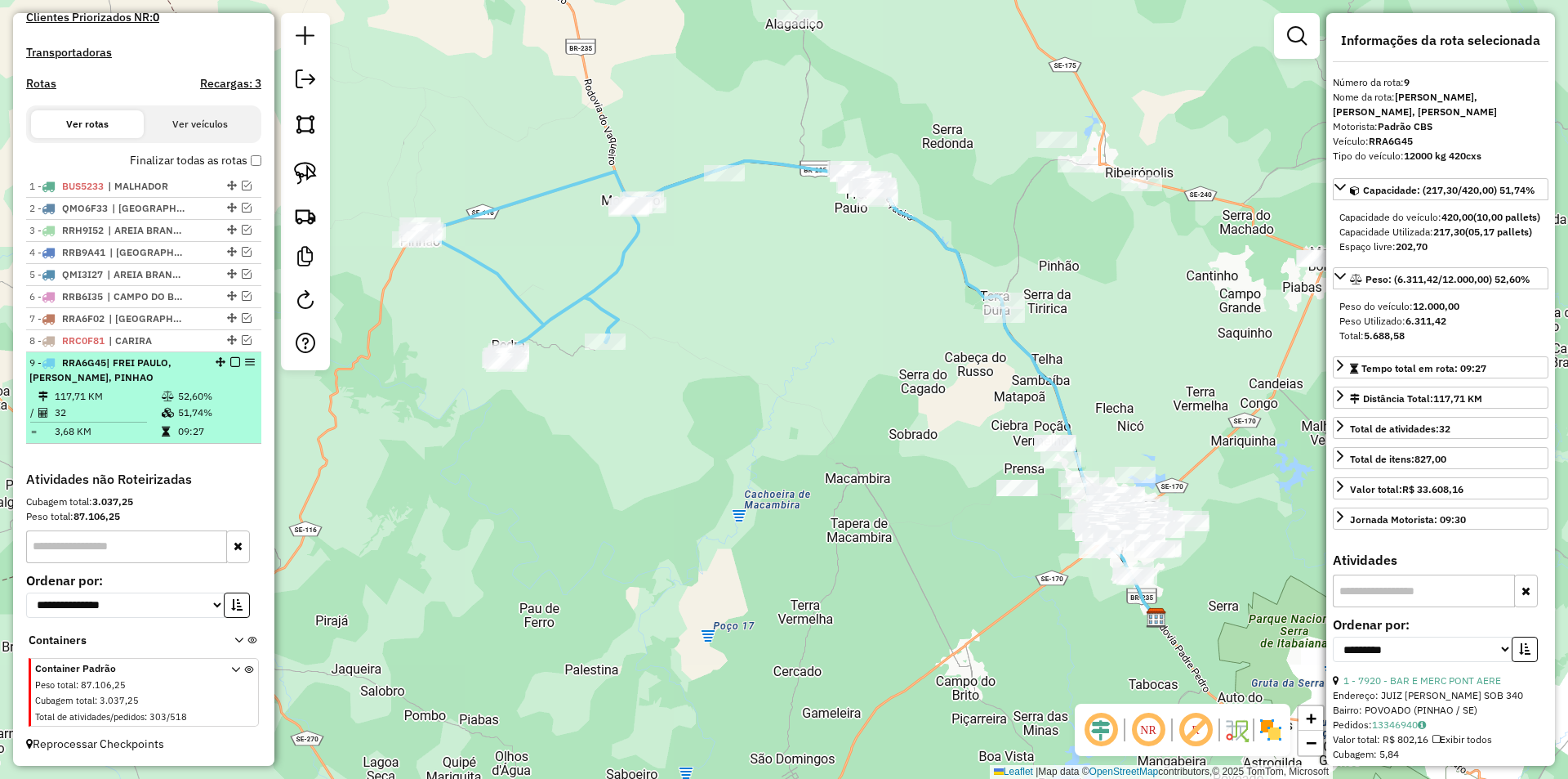
click at [230, 367] on em at bounding box center [234, 361] width 10 height 10
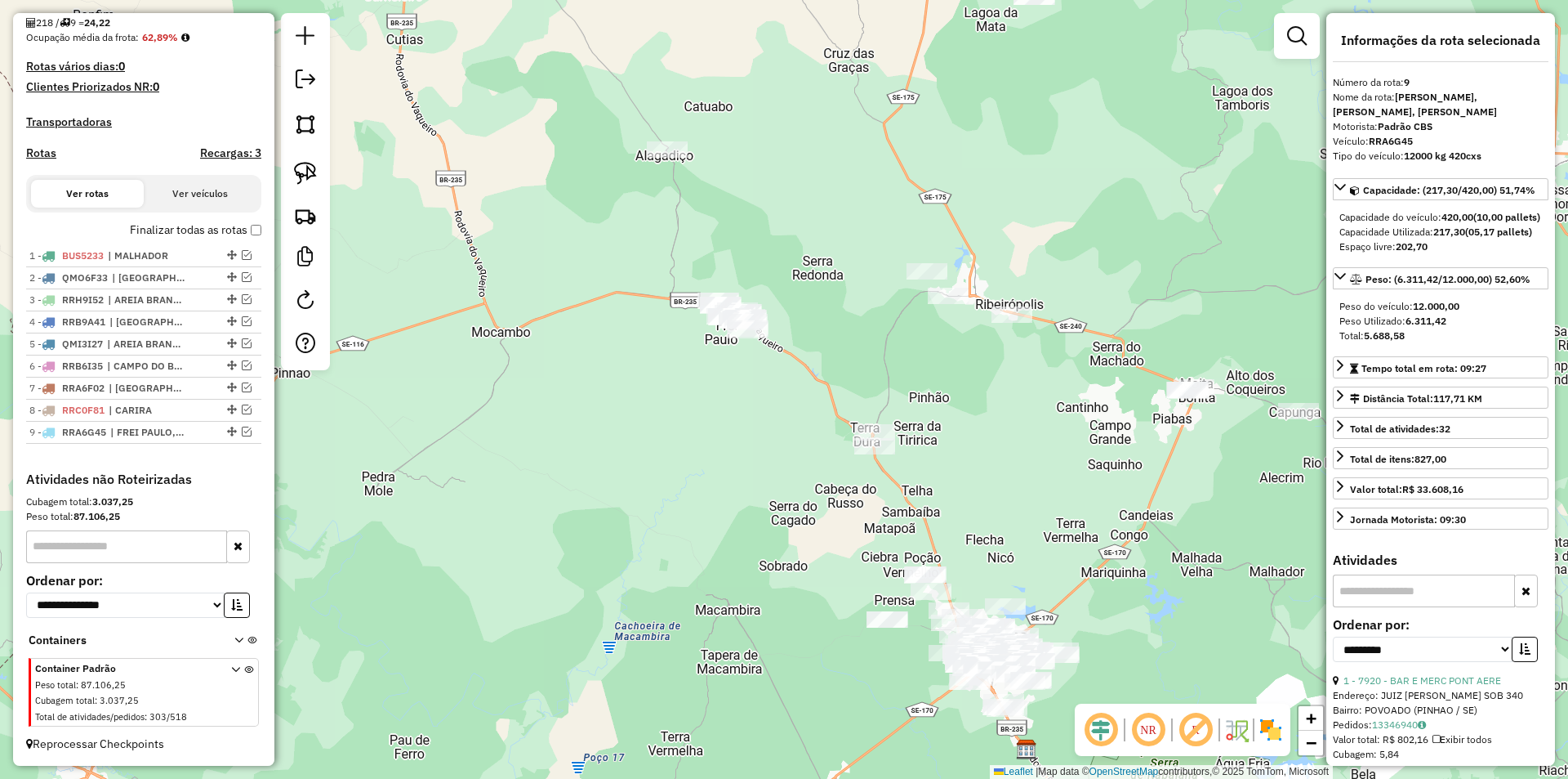
drag, startPoint x: 541, startPoint y: 324, endPoint x: 370, endPoint y: 345, distance: 172.3
click at [415, 438] on div "Janela de atendimento Grade de atendimento Capacidade Transportadoras Veículos …" at bounding box center [784, 389] width 1568 height 779
click at [301, 181] on img at bounding box center [305, 173] width 22 height 22
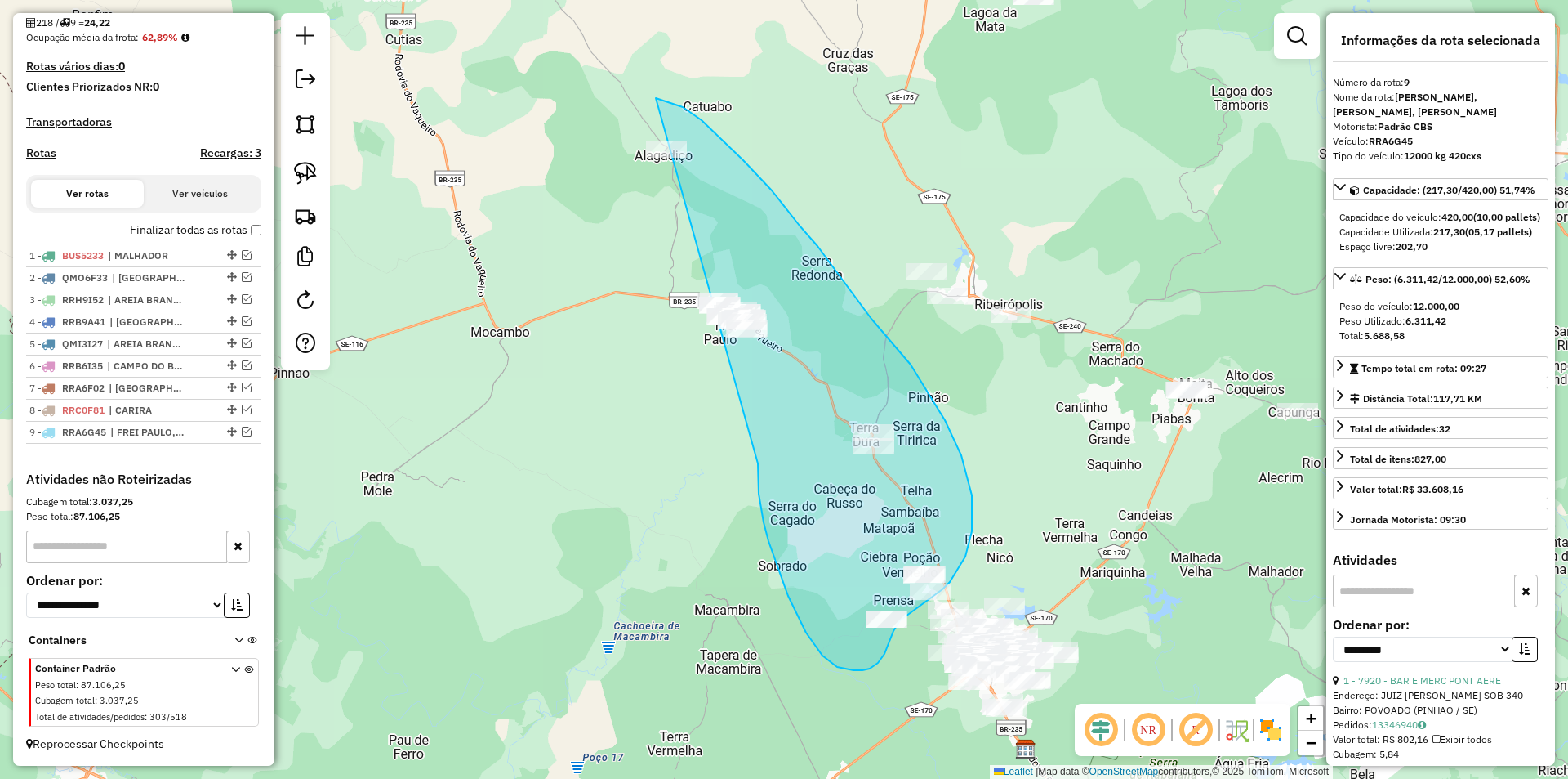
drag, startPoint x: 758, startPoint y: 463, endPoint x: 514, endPoint y: 131, distance: 412.0
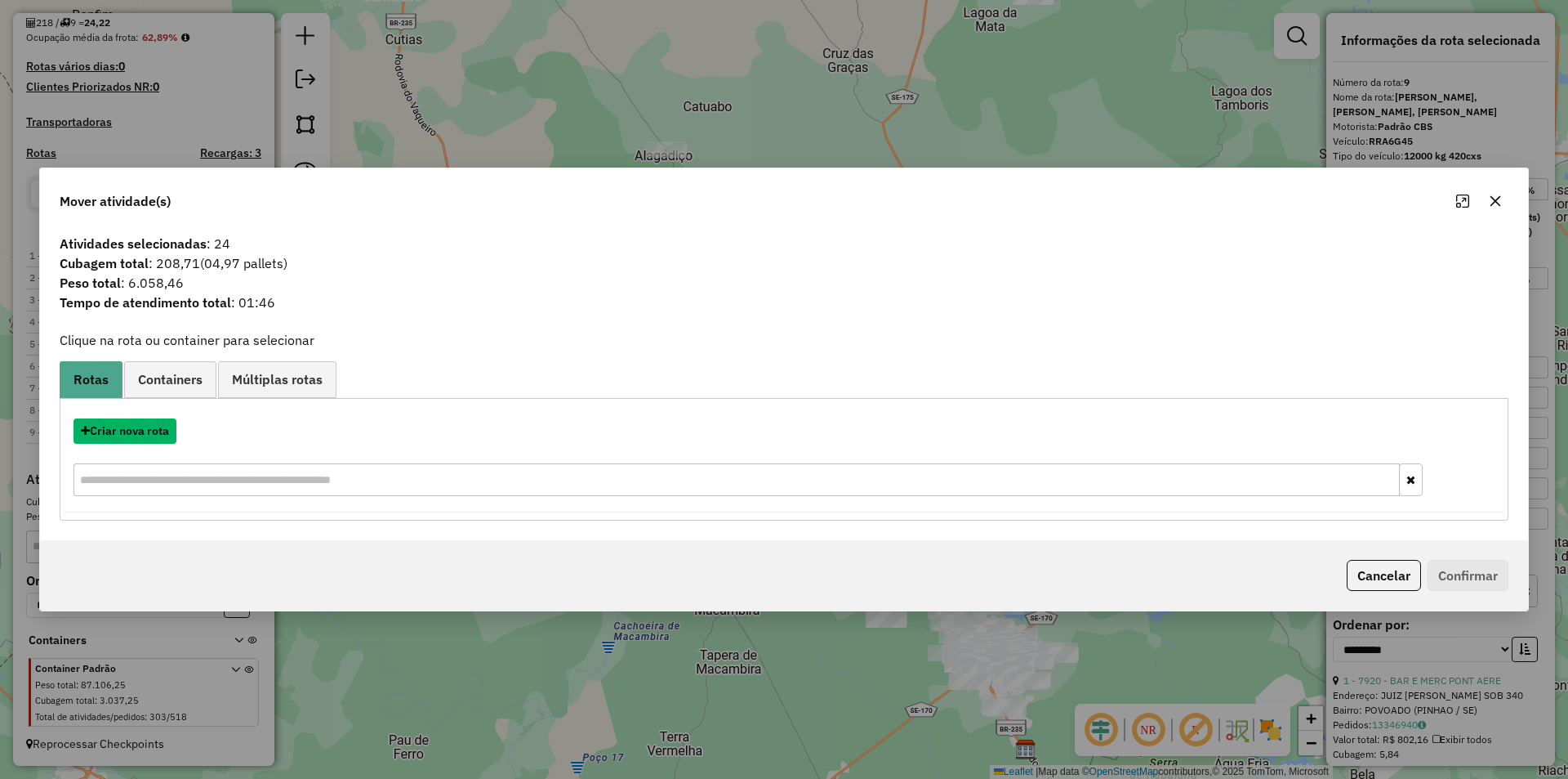
click at [147, 435] on button "Criar nova rota" at bounding box center [124, 431] width 103 height 25
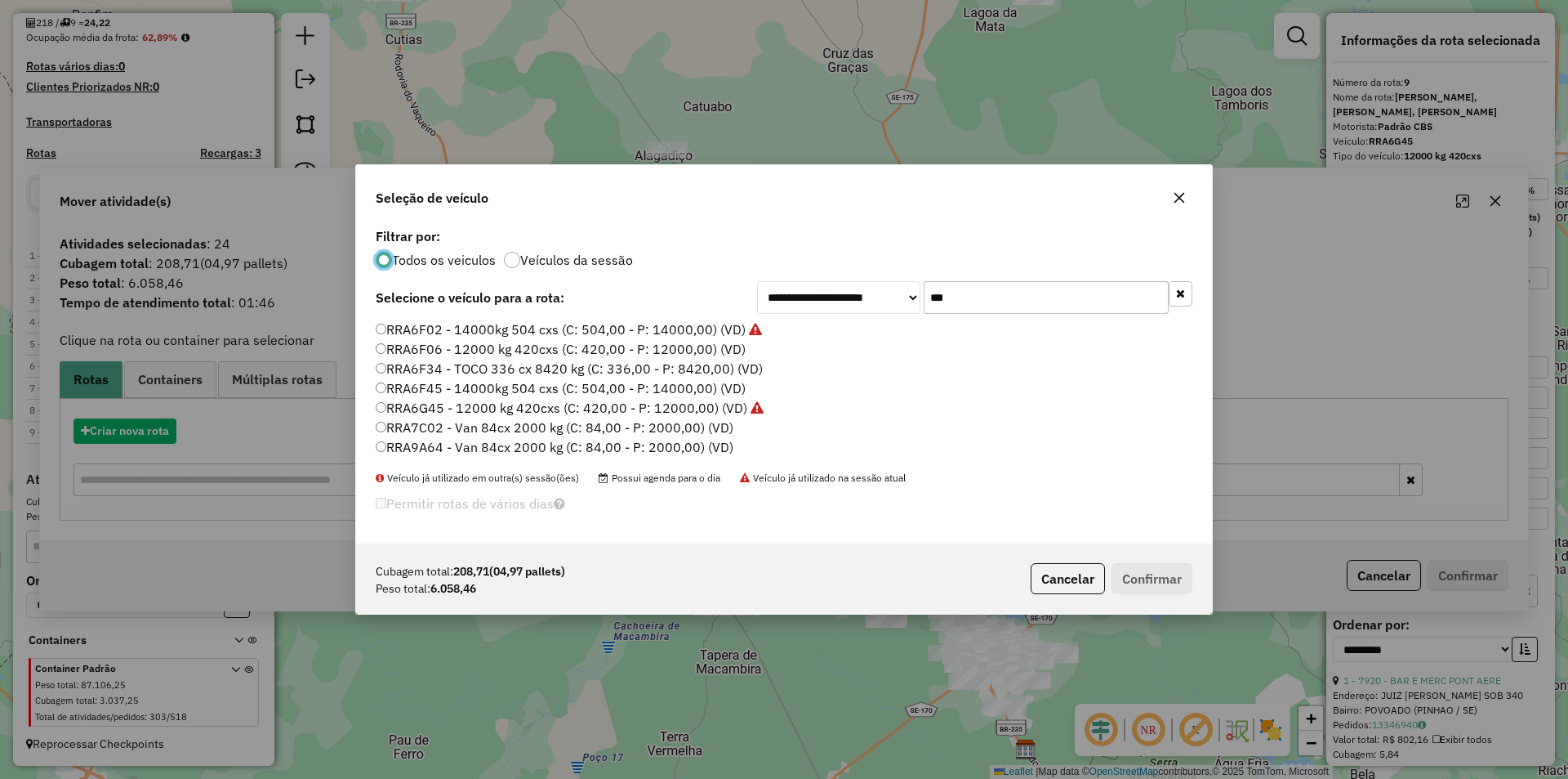
scroll to position [10, 5]
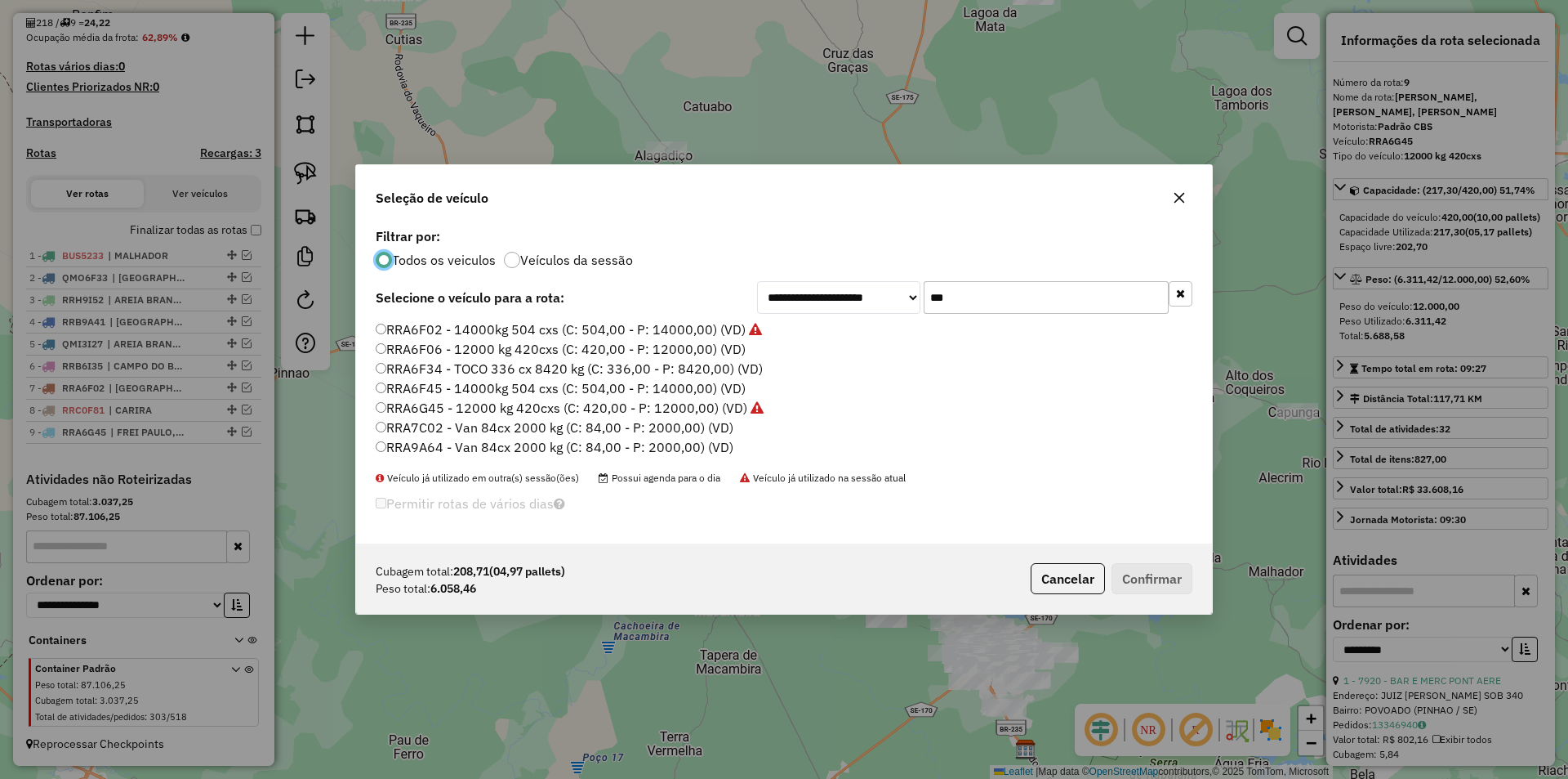
click at [555, 349] on label "RRA6F06 - 12000 kg 420cxs (C: 420,00 - P: 12000,00) (VD)" at bounding box center [561, 348] width 370 height 20
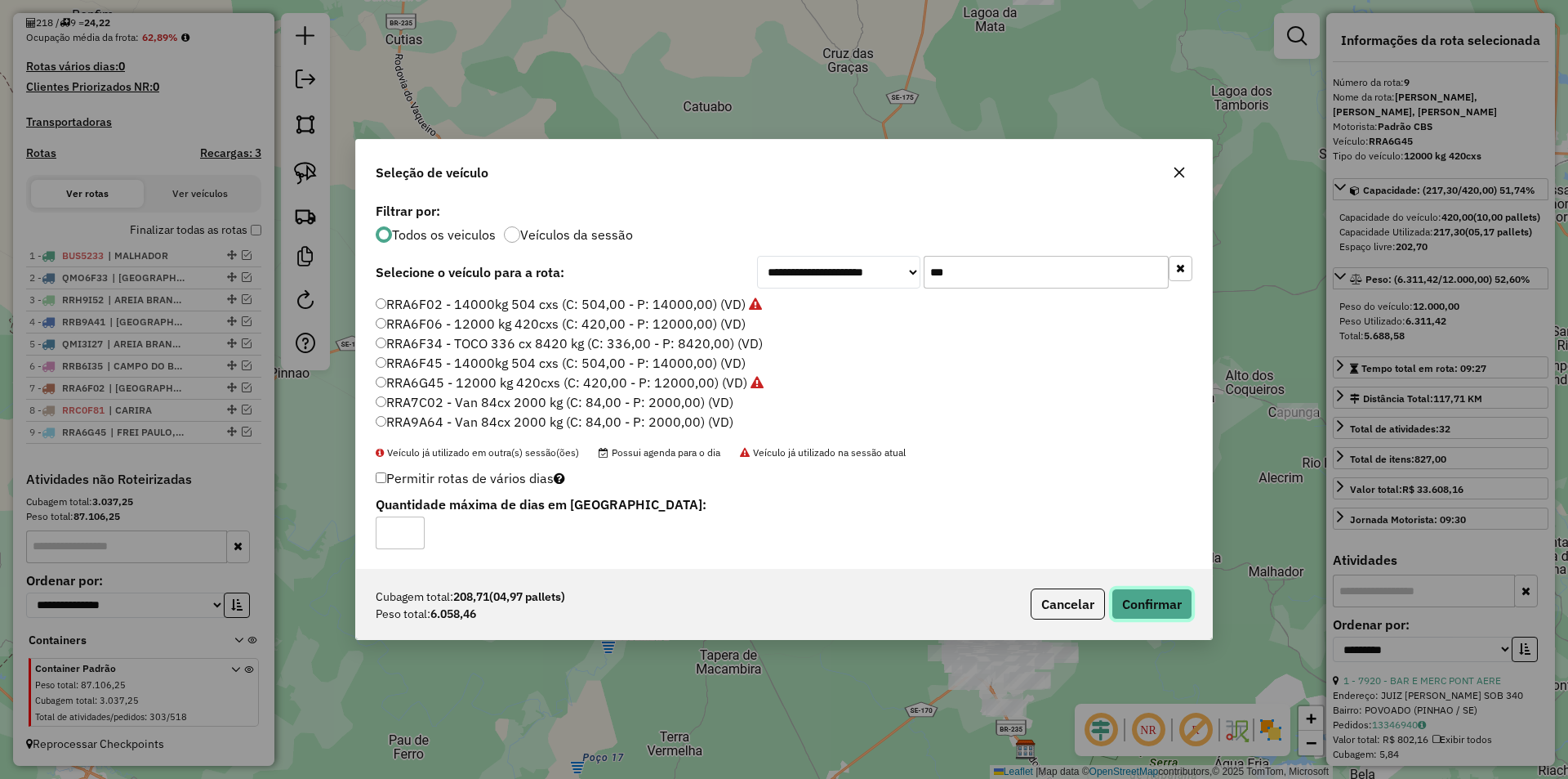
click at [1150, 607] on button "Confirmar" at bounding box center [1152, 603] width 81 height 31
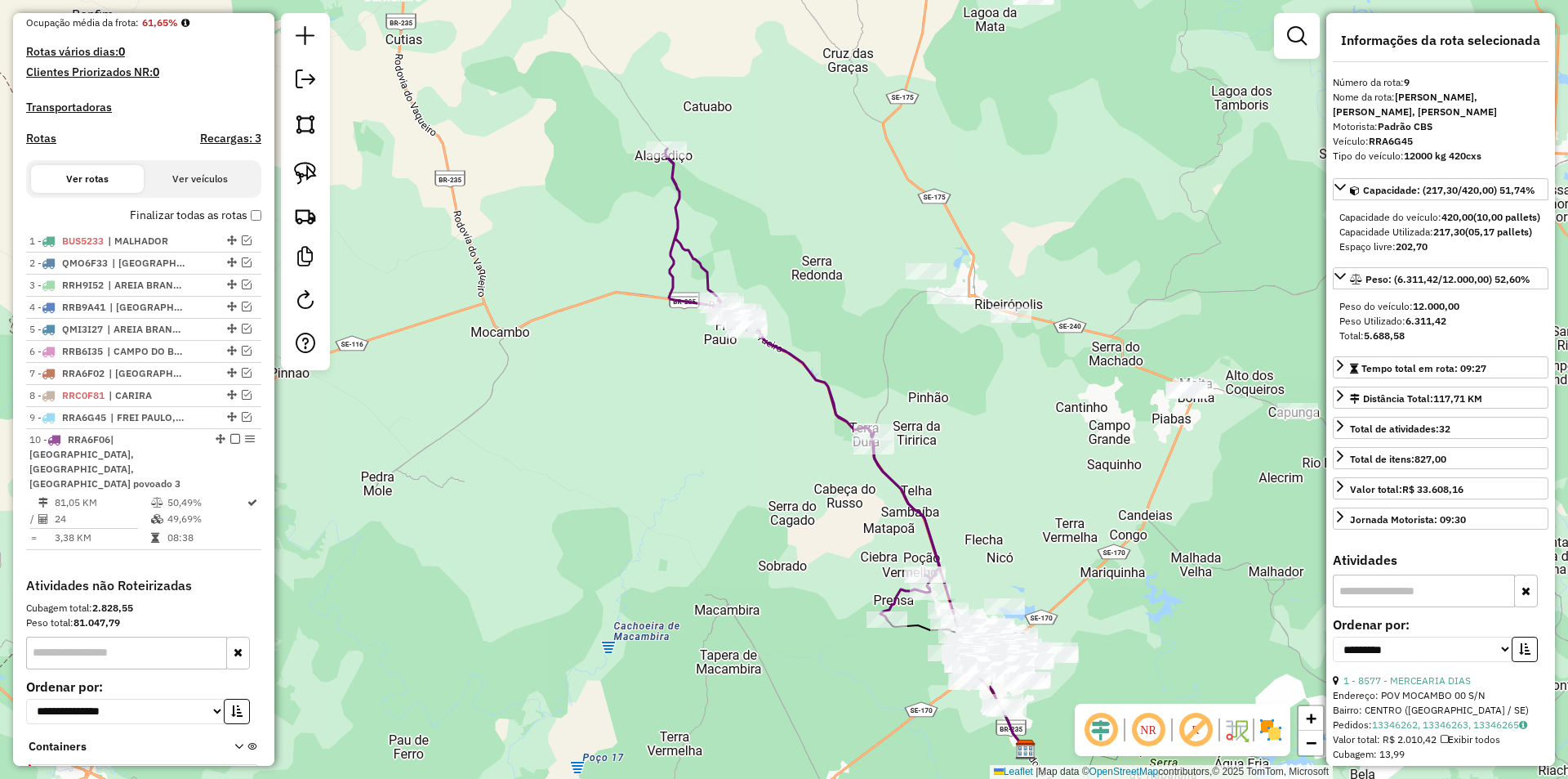
scroll to position [507, 0]
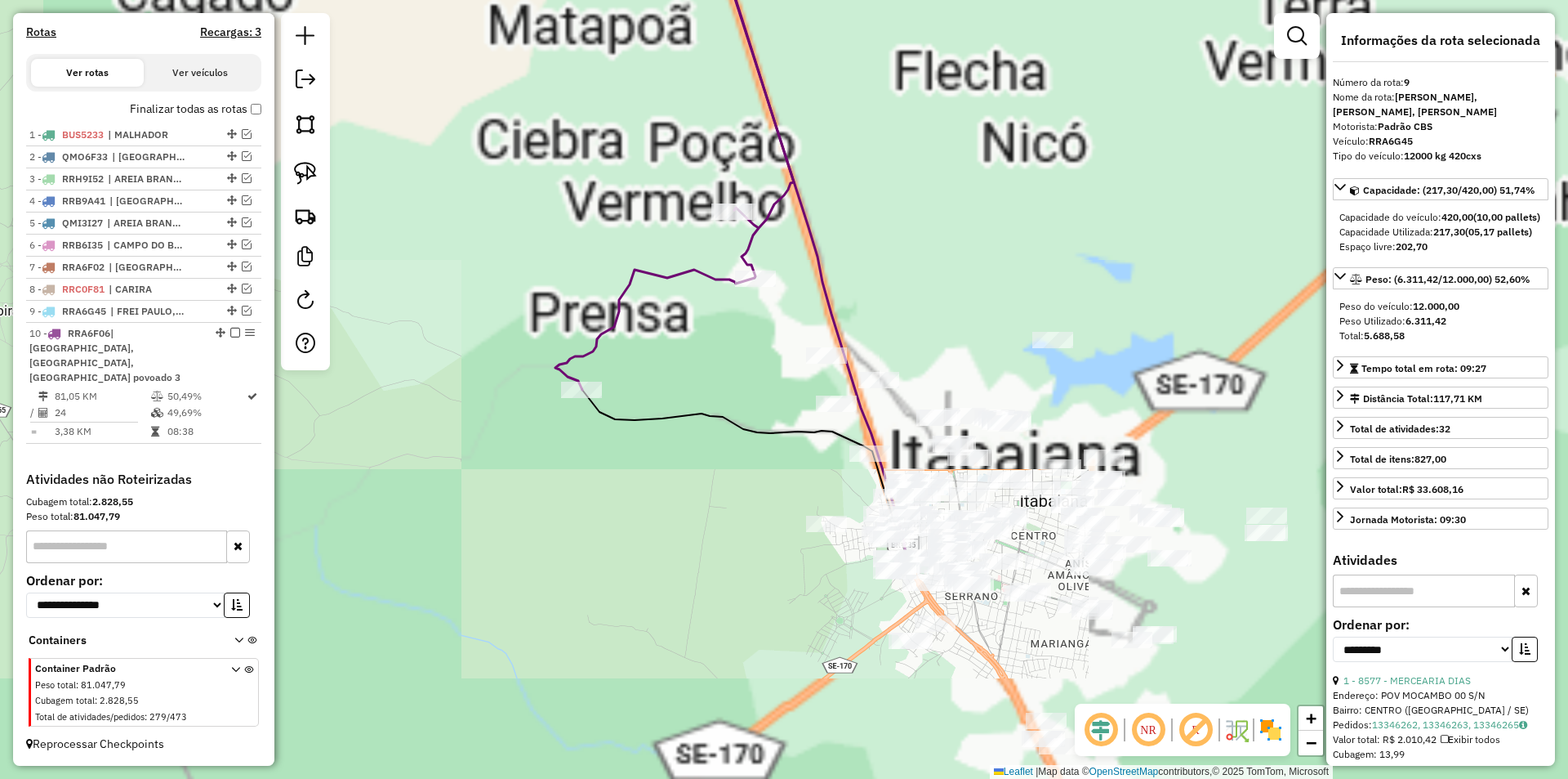
drag, startPoint x: 927, startPoint y: 634, endPoint x: 758, endPoint y: 374, distance: 310.1
click at [697, 316] on div "Janela de atendimento Grade de atendimento Capacidade Transportadoras Veículos …" at bounding box center [784, 389] width 1568 height 779
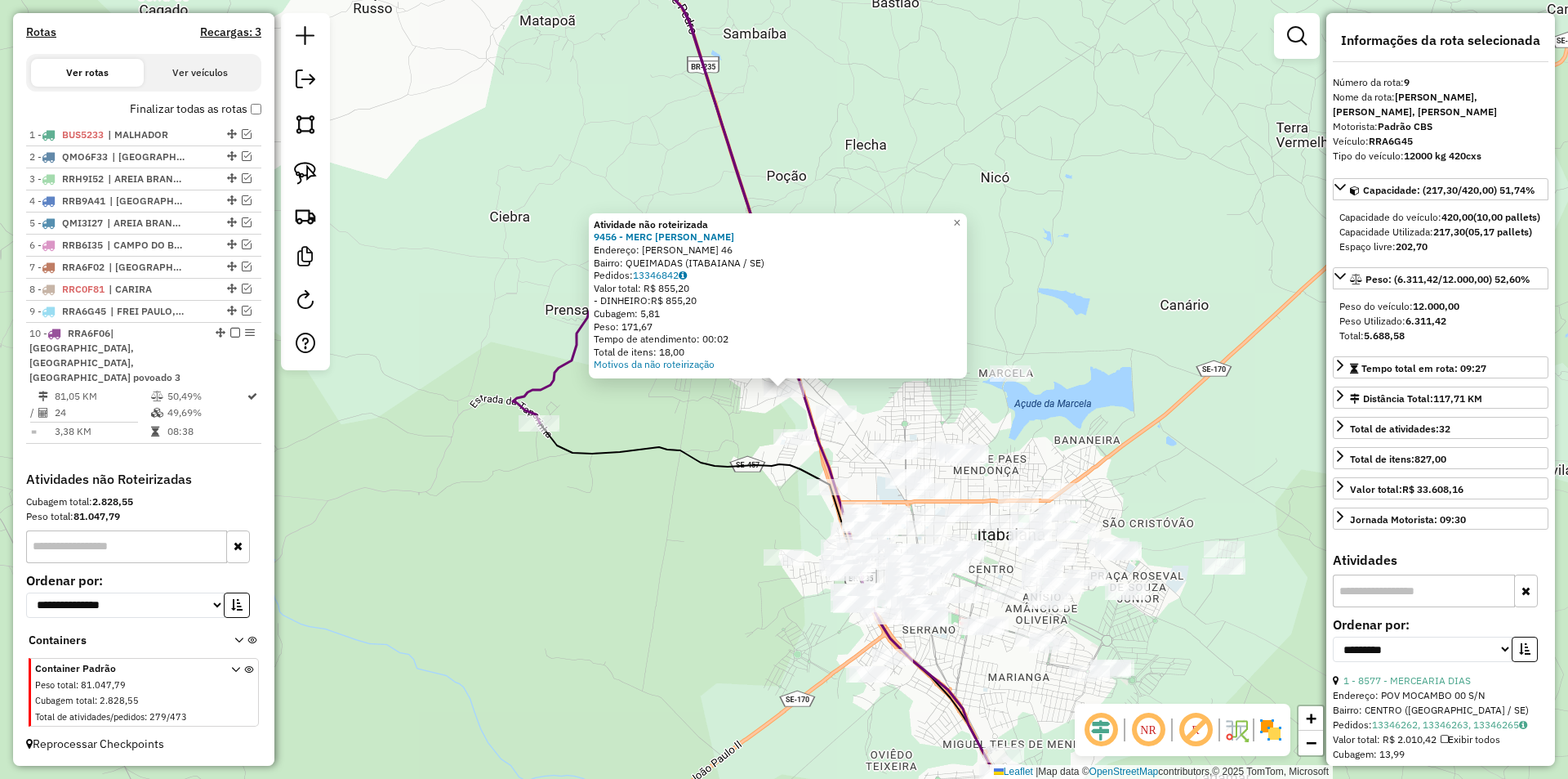
click at [715, 458] on icon at bounding box center [787, 640] width 495 height 434
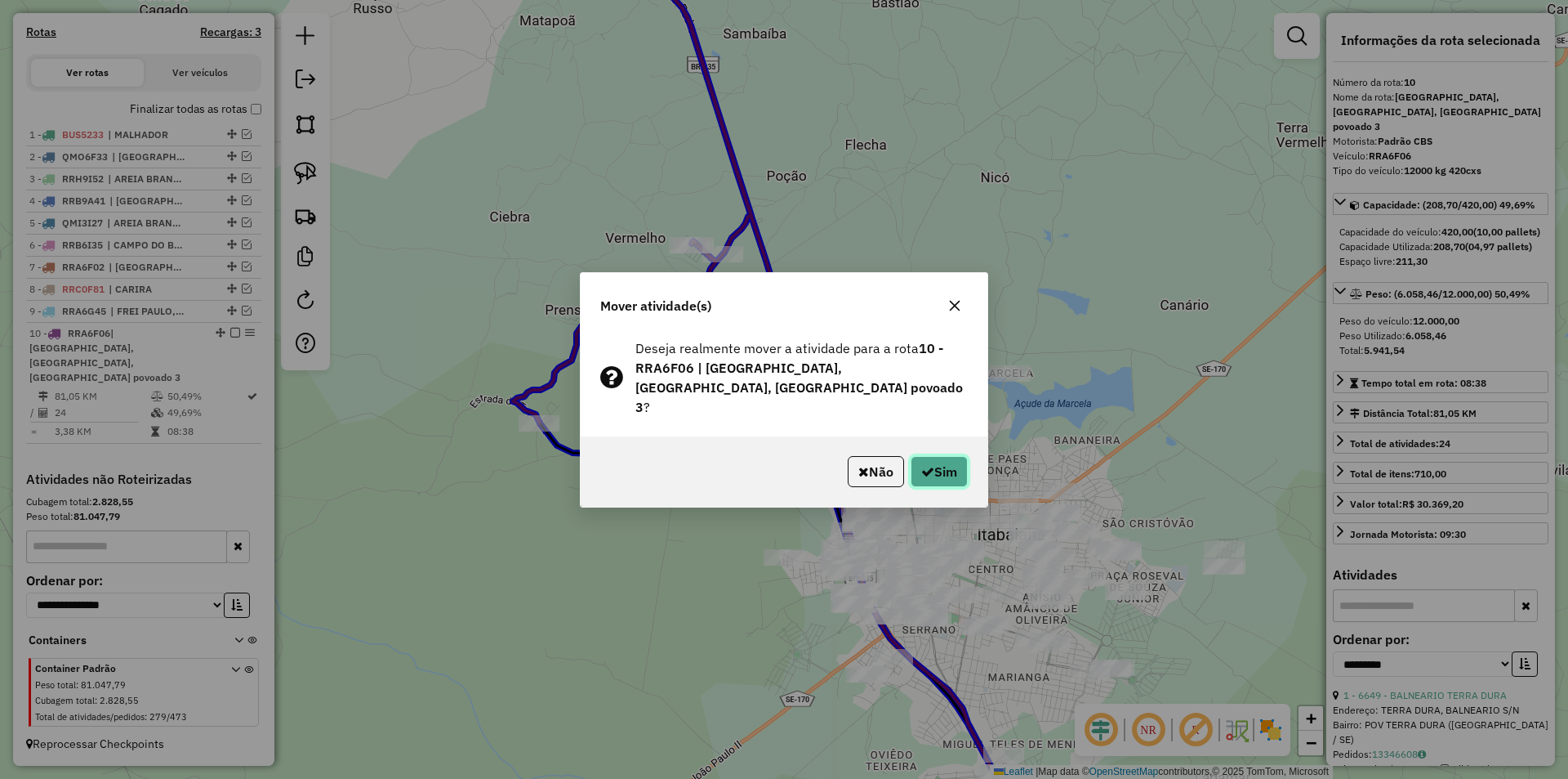
click at [939, 456] on button "Sim" at bounding box center [940, 471] width 57 height 31
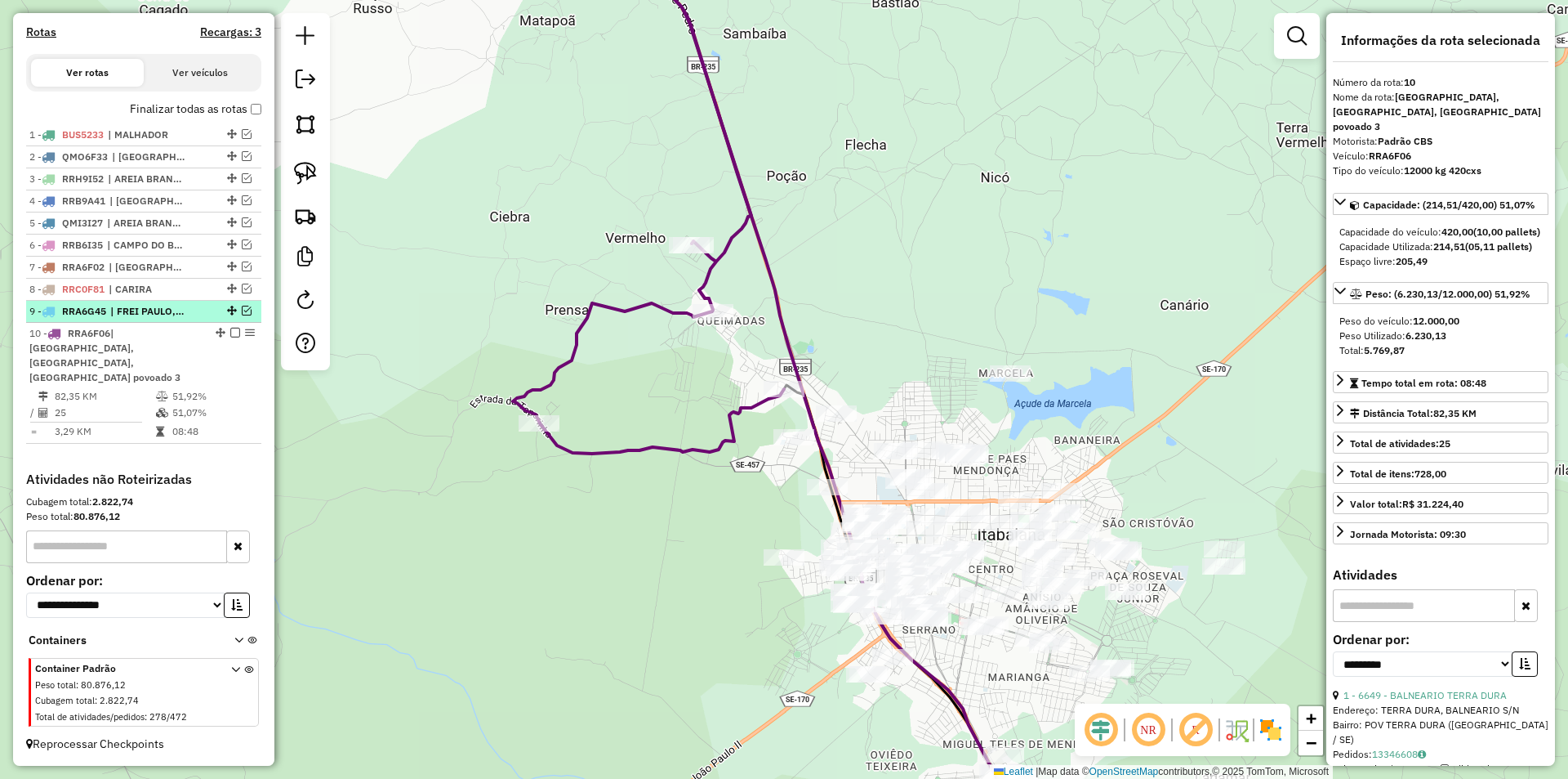
click at [246, 316] on div at bounding box center [230, 310] width 49 height 10
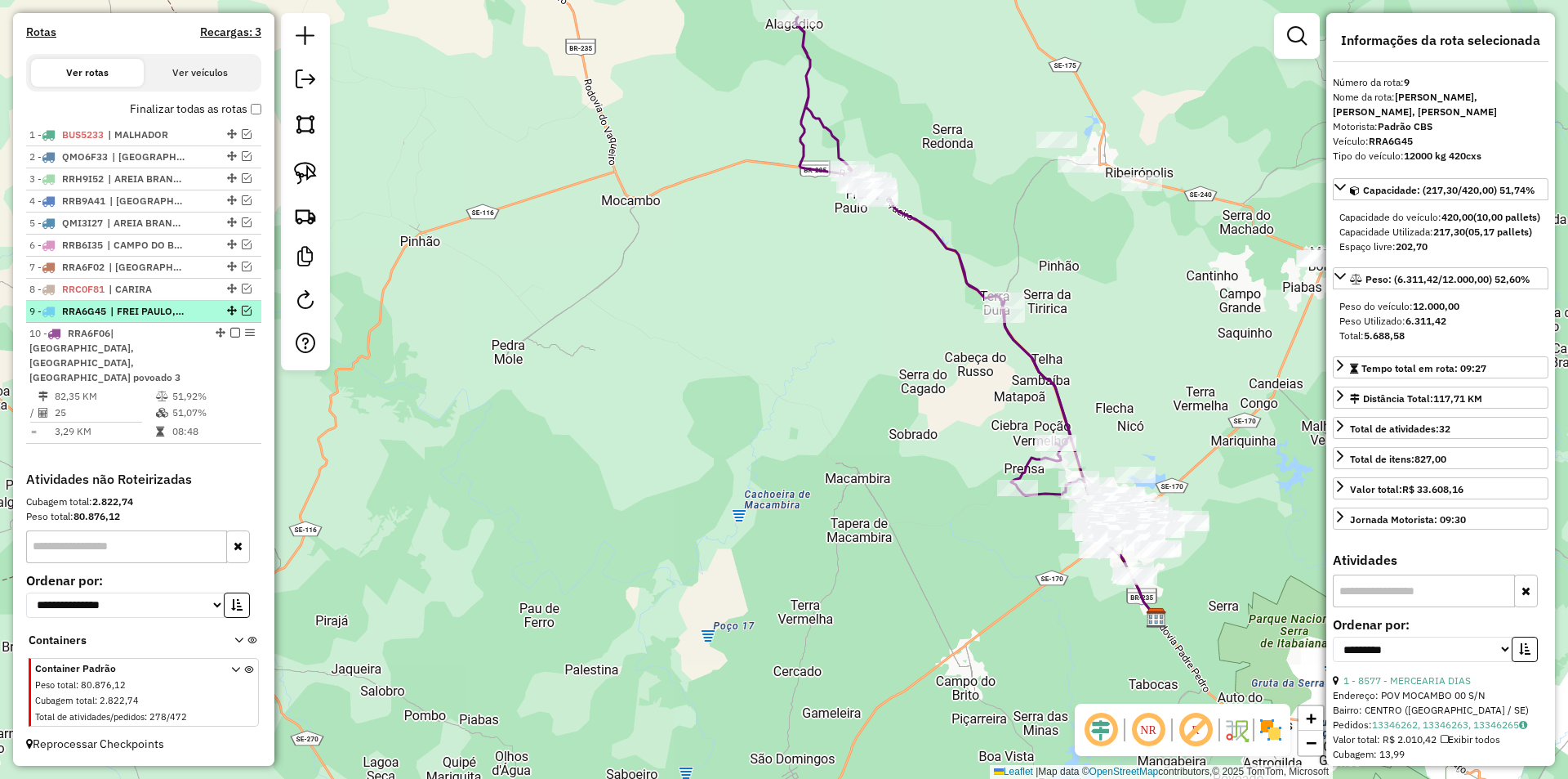
click at [244, 316] on em at bounding box center [246, 310] width 10 height 10
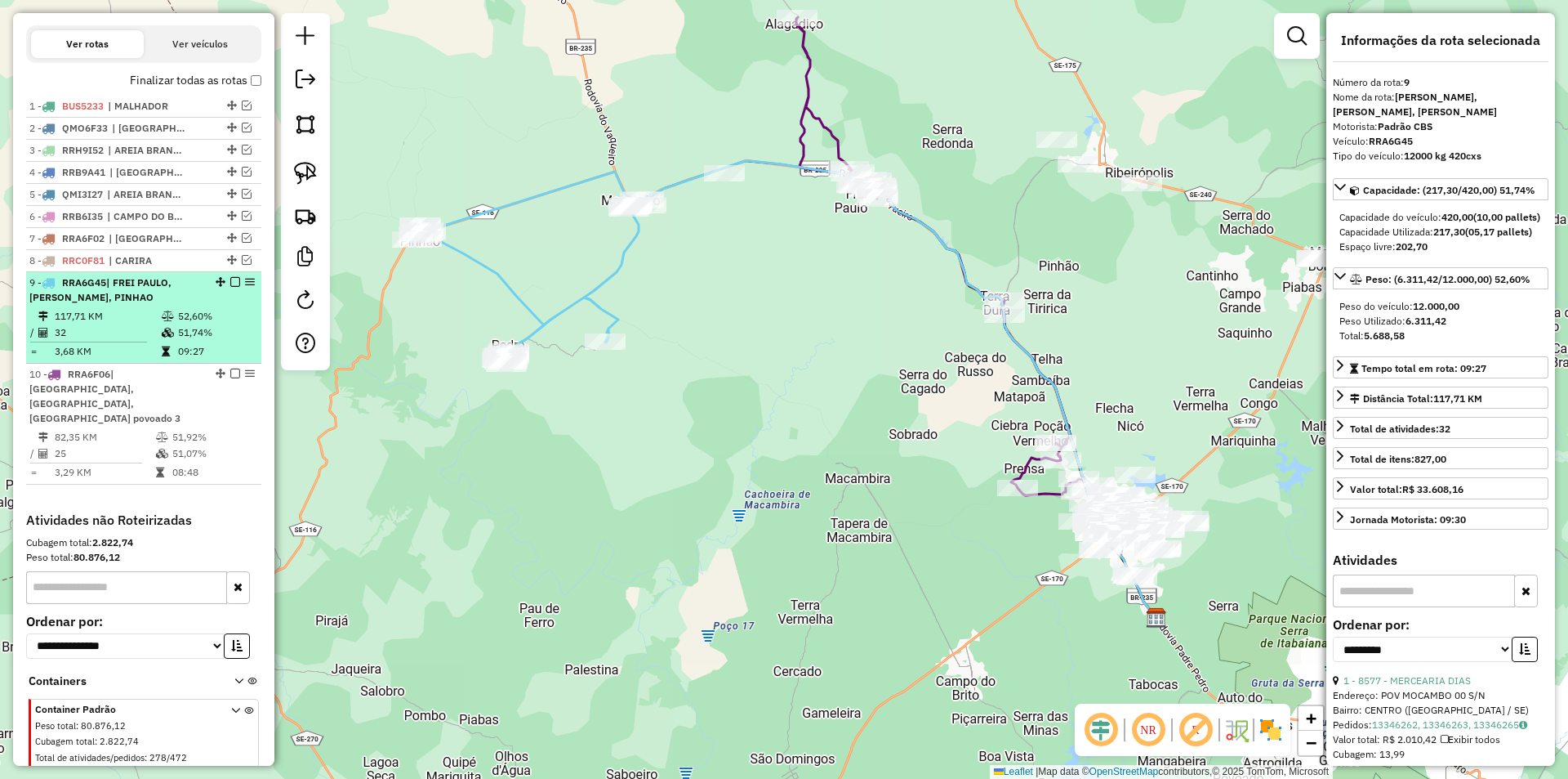
click at [216, 339] on td "51,74%" at bounding box center [216, 332] width 78 height 16
click at [230, 287] on em at bounding box center [234, 281] width 10 height 10
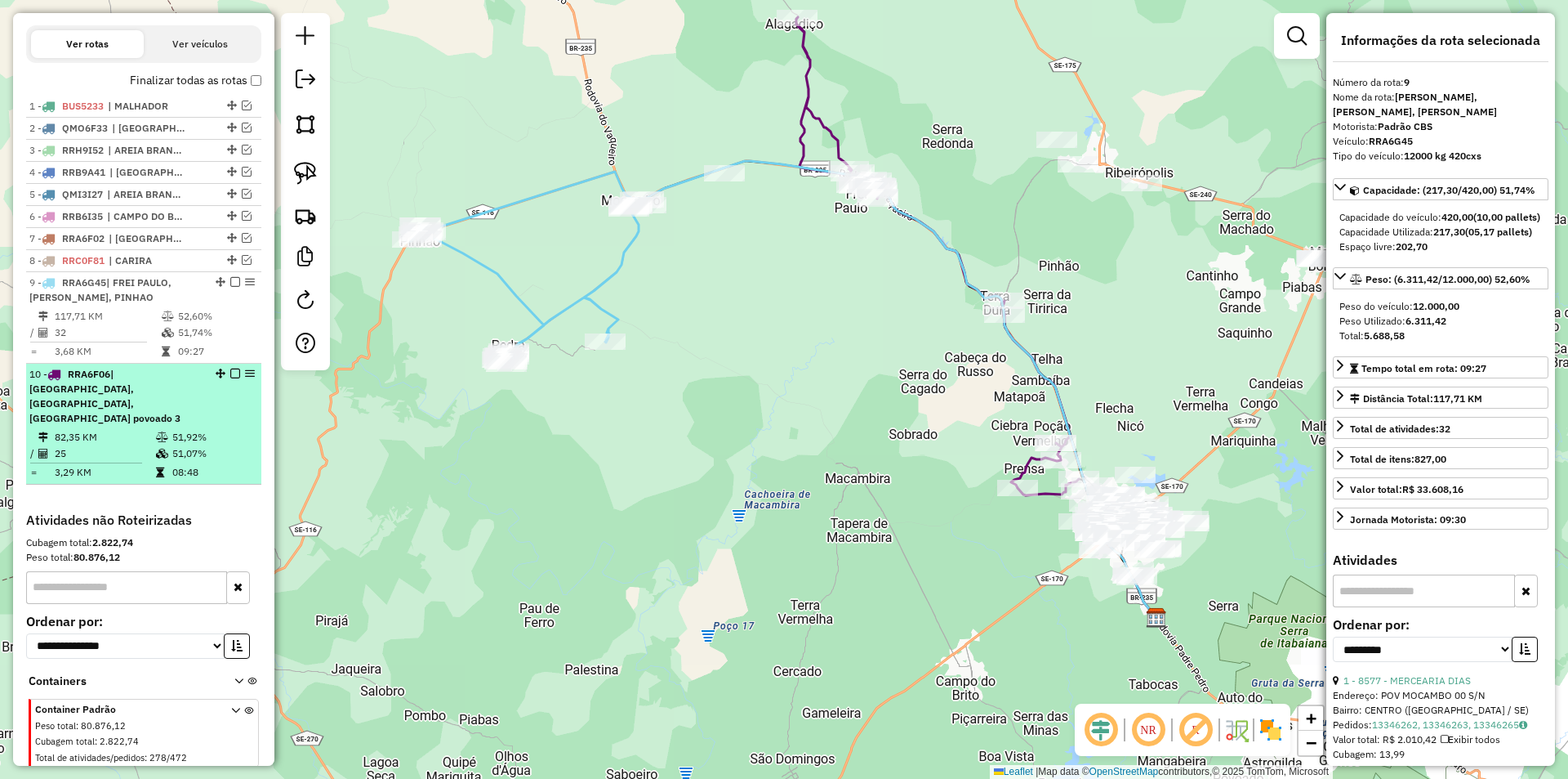
scroll to position [507, 0]
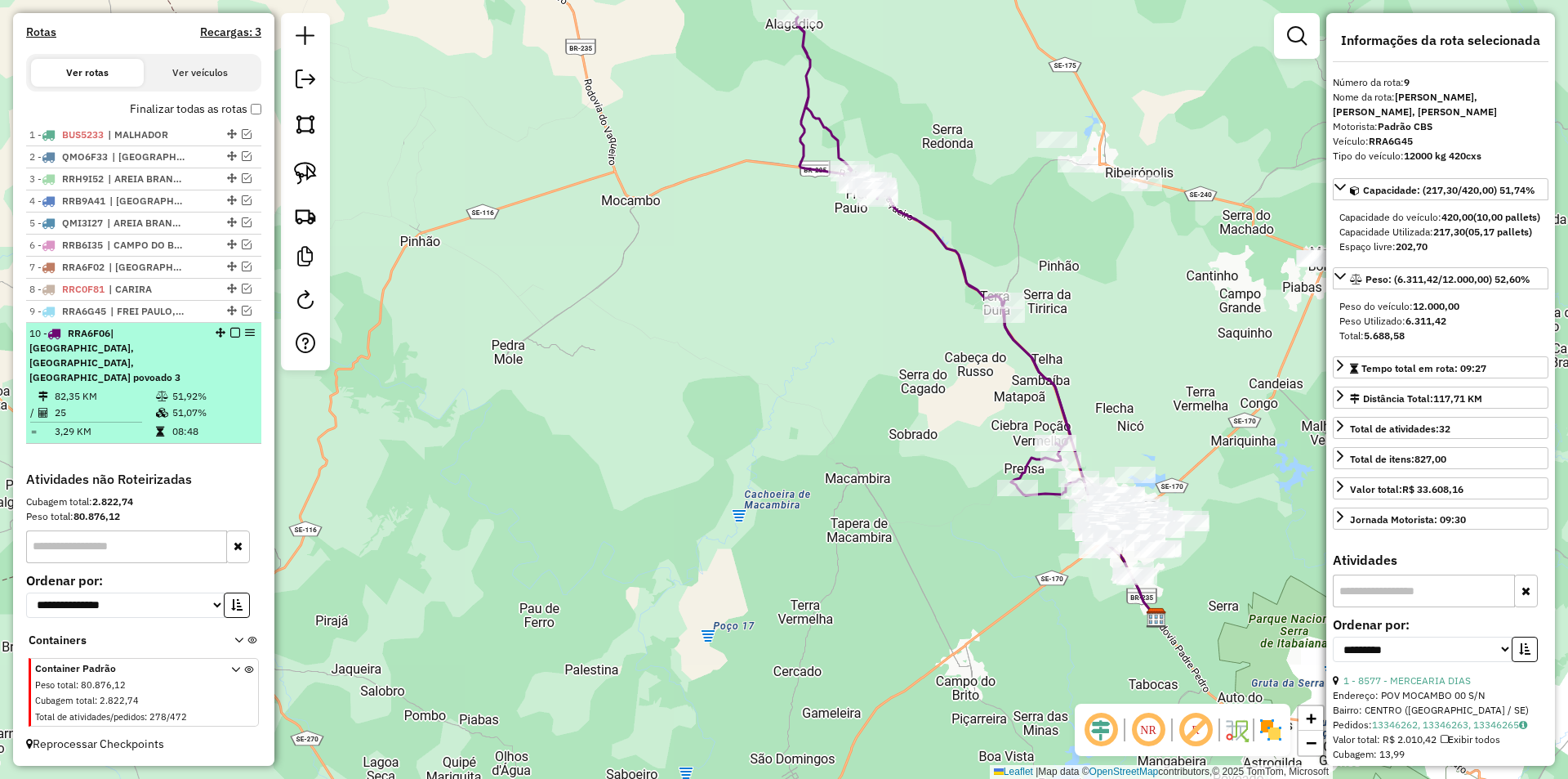
click at [230, 337] on em at bounding box center [234, 332] width 10 height 10
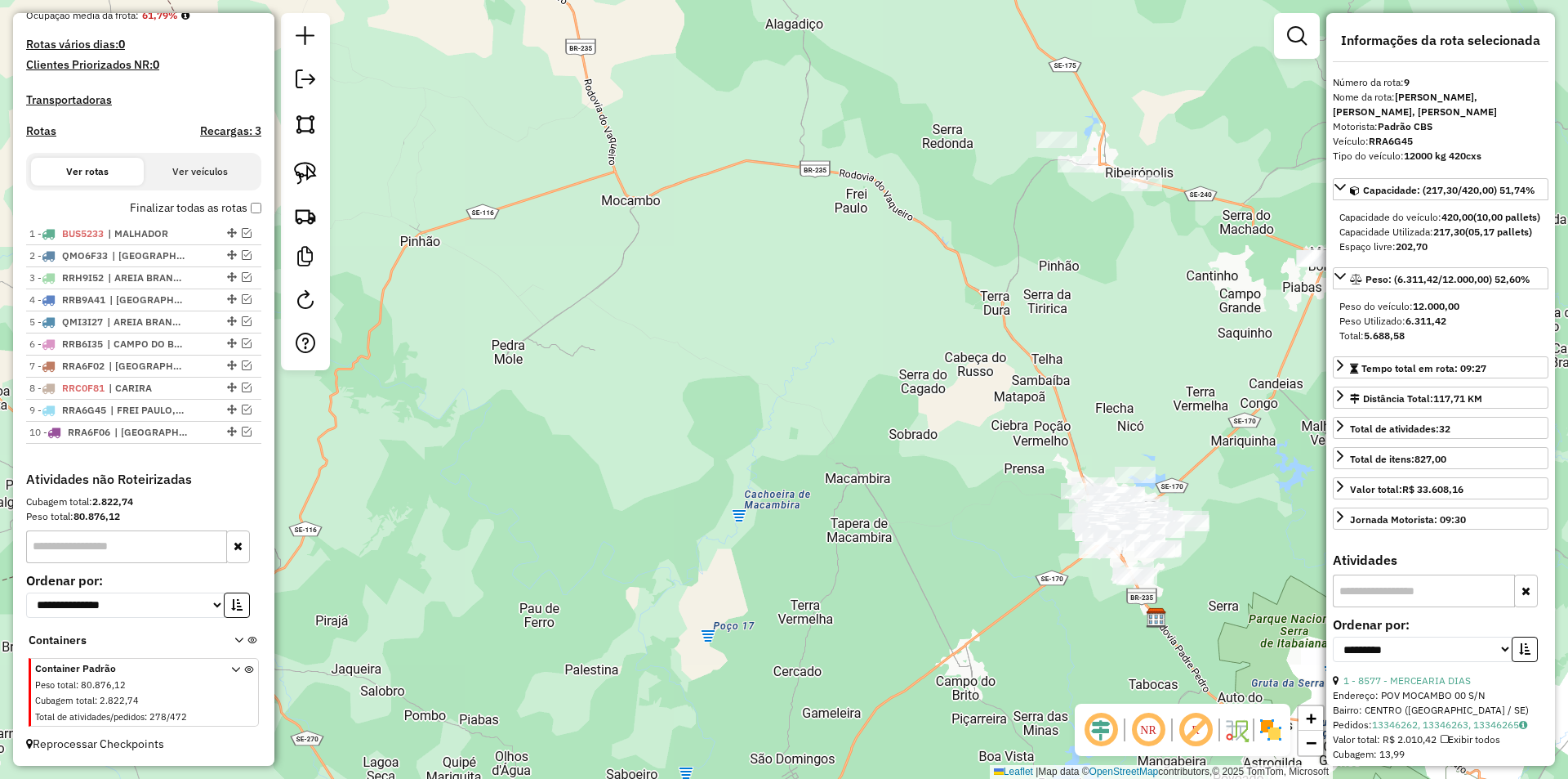
scroll to position [423, 0]
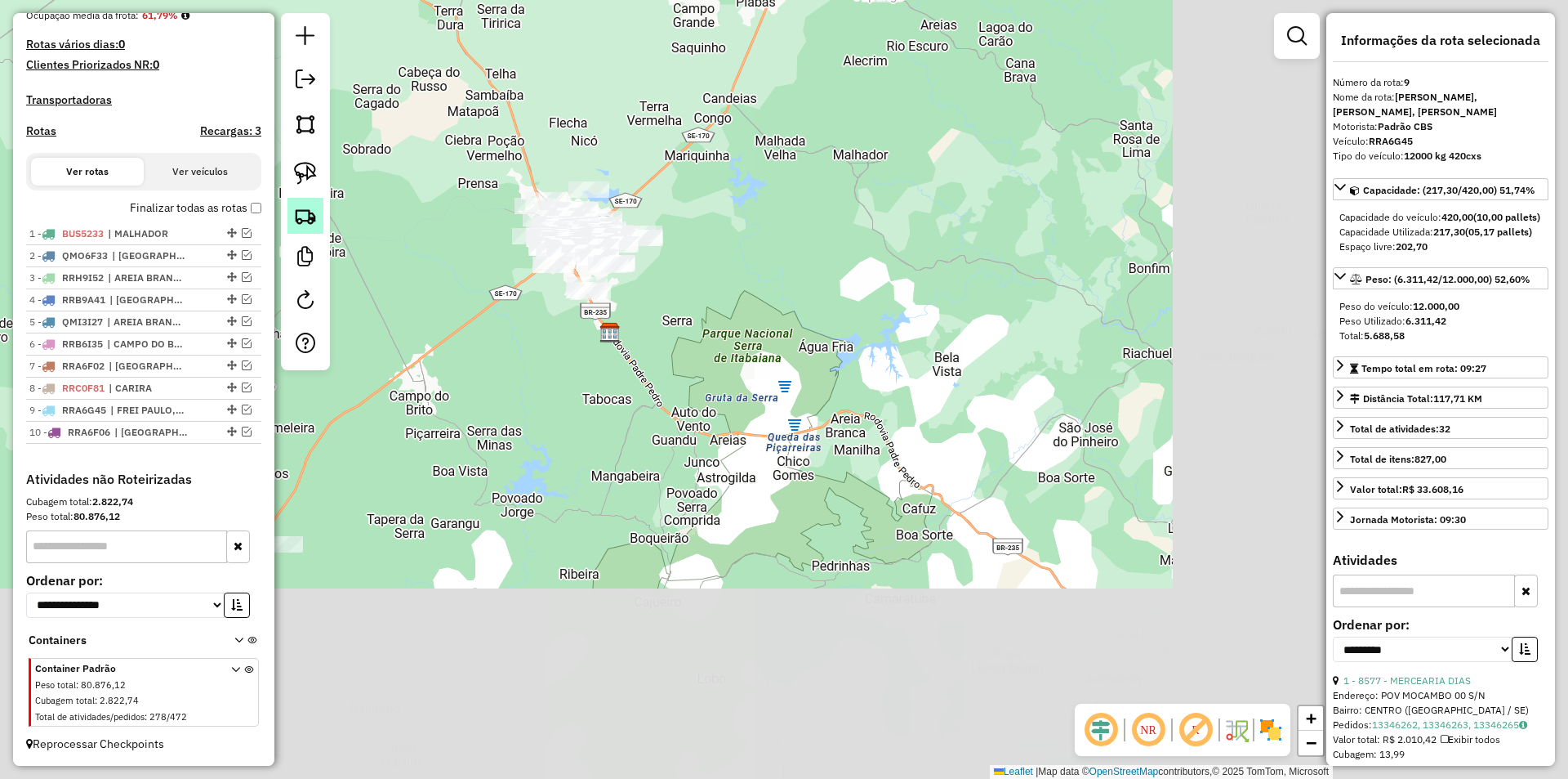
drag, startPoint x: 855, startPoint y: 494, endPoint x: 303, endPoint y: 207, distance: 622.2
click at [303, 205] on hb-router-mapa "Informações da Sessão 979217 - 14/08/2025 Criação: 13/08/2025 18:18 Depósito: C…" at bounding box center [784, 389] width 1568 height 779
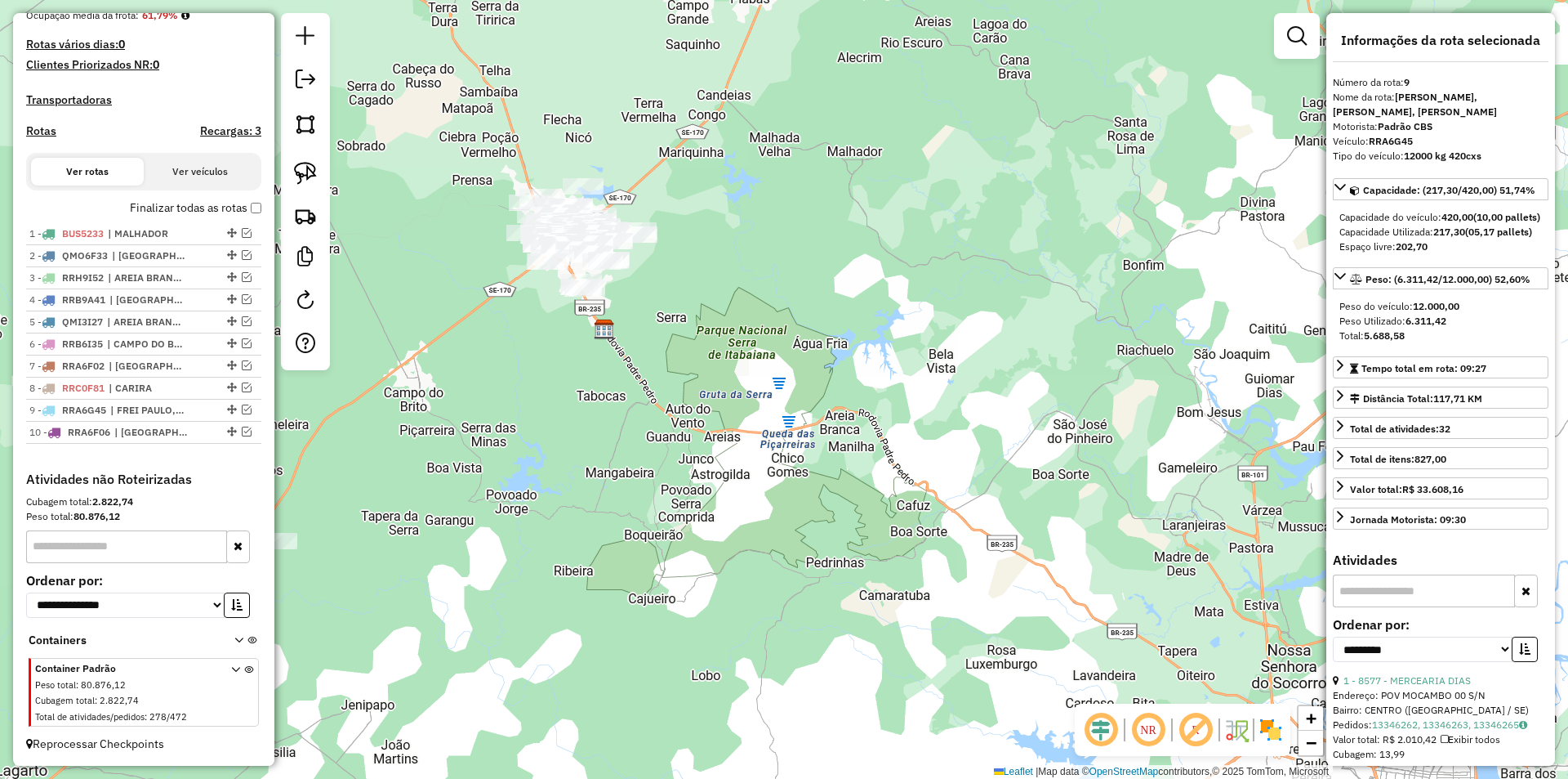
click at [715, 576] on div "Janela de atendimento Grade de atendimento Capacidade Transportadoras Veículos …" at bounding box center [784, 389] width 1568 height 779
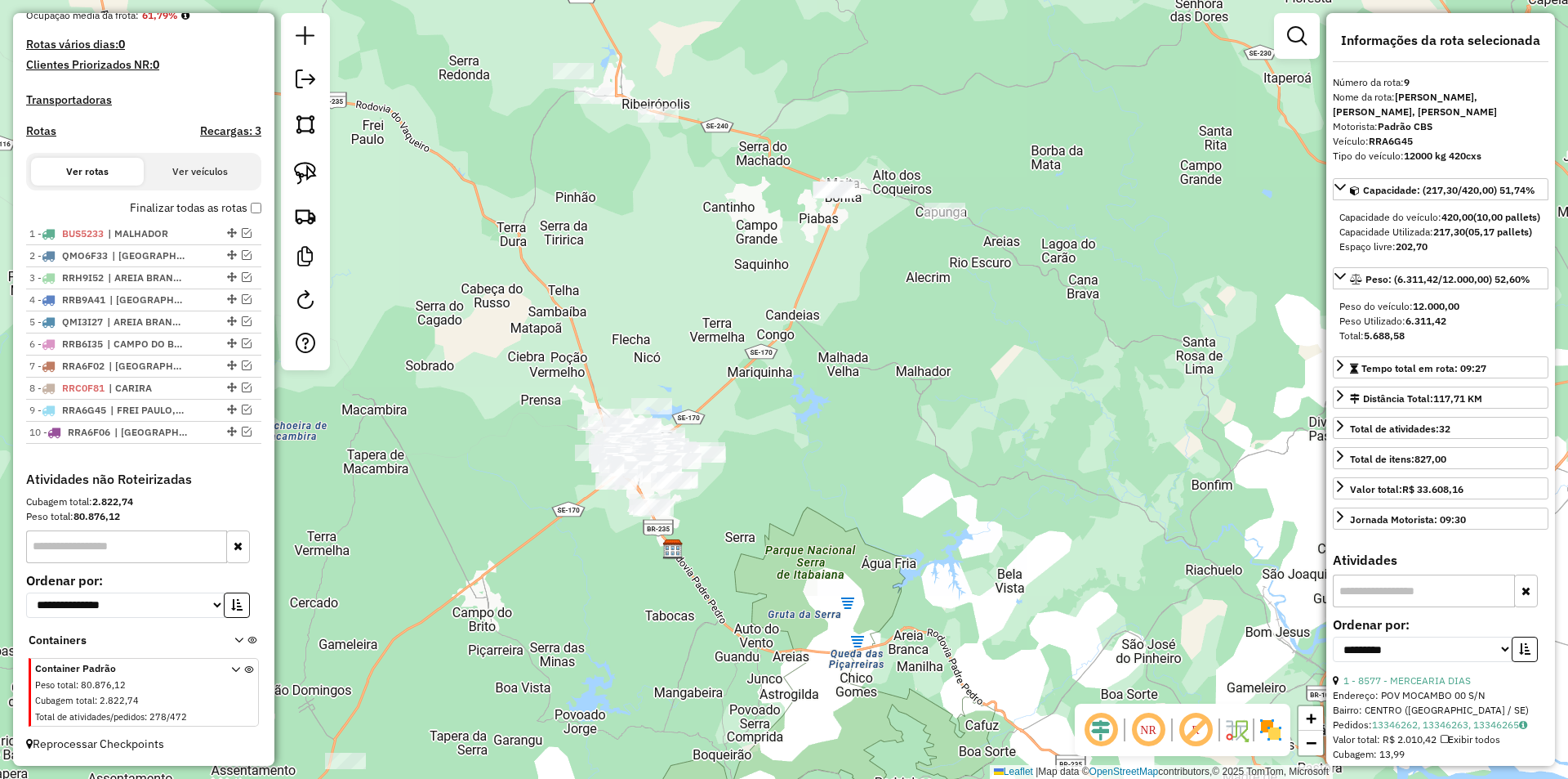
drag, startPoint x: 553, startPoint y: 541, endPoint x: 592, endPoint y: 505, distance: 53.1
click at [592, 505] on div "Janela de atendimento Grade de atendimento Capacidade Transportadoras Veículos …" at bounding box center [784, 389] width 1568 height 779
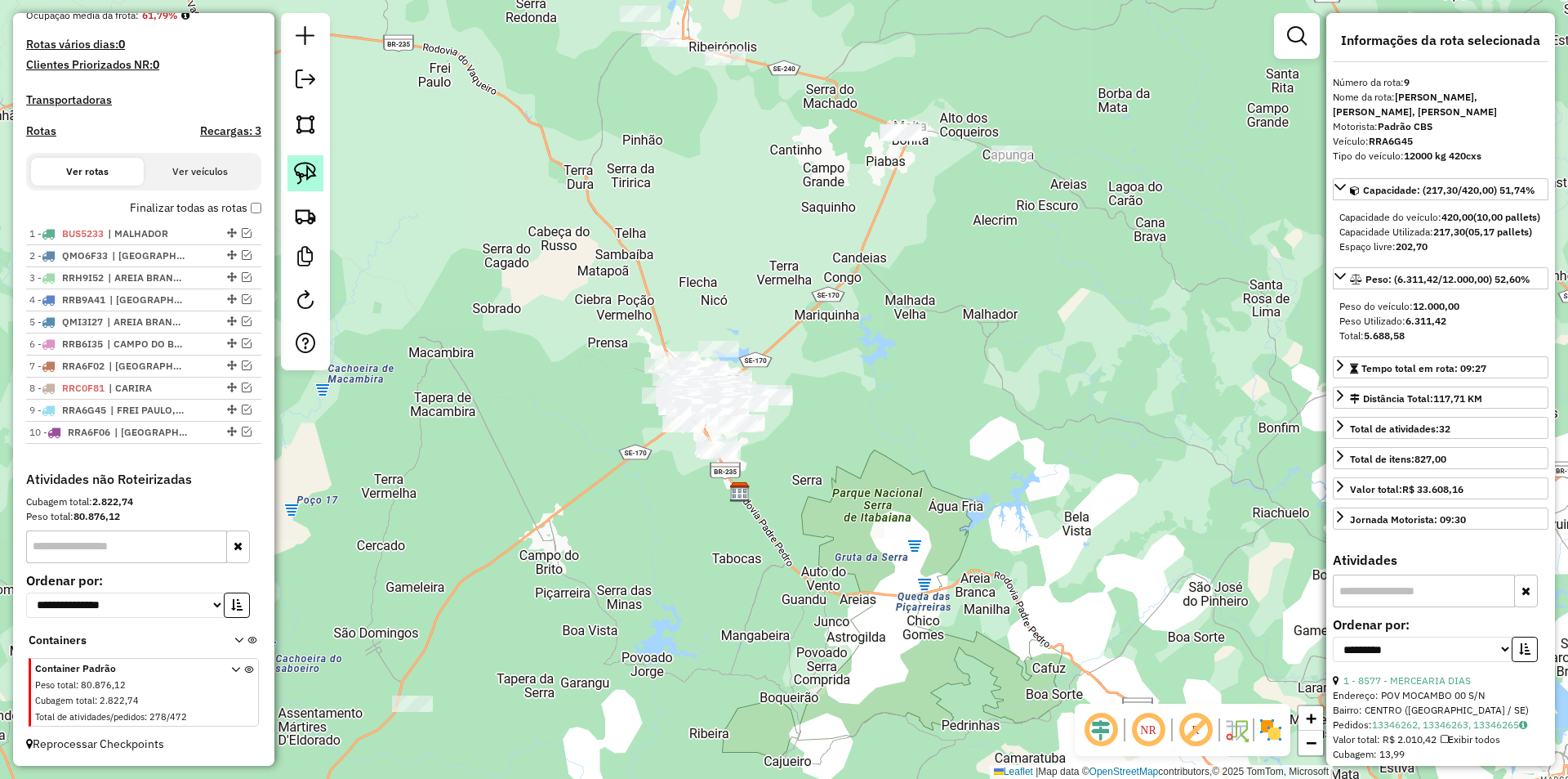
click at [296, 181] on img at bounding box center [305, 173] width 22 height 22
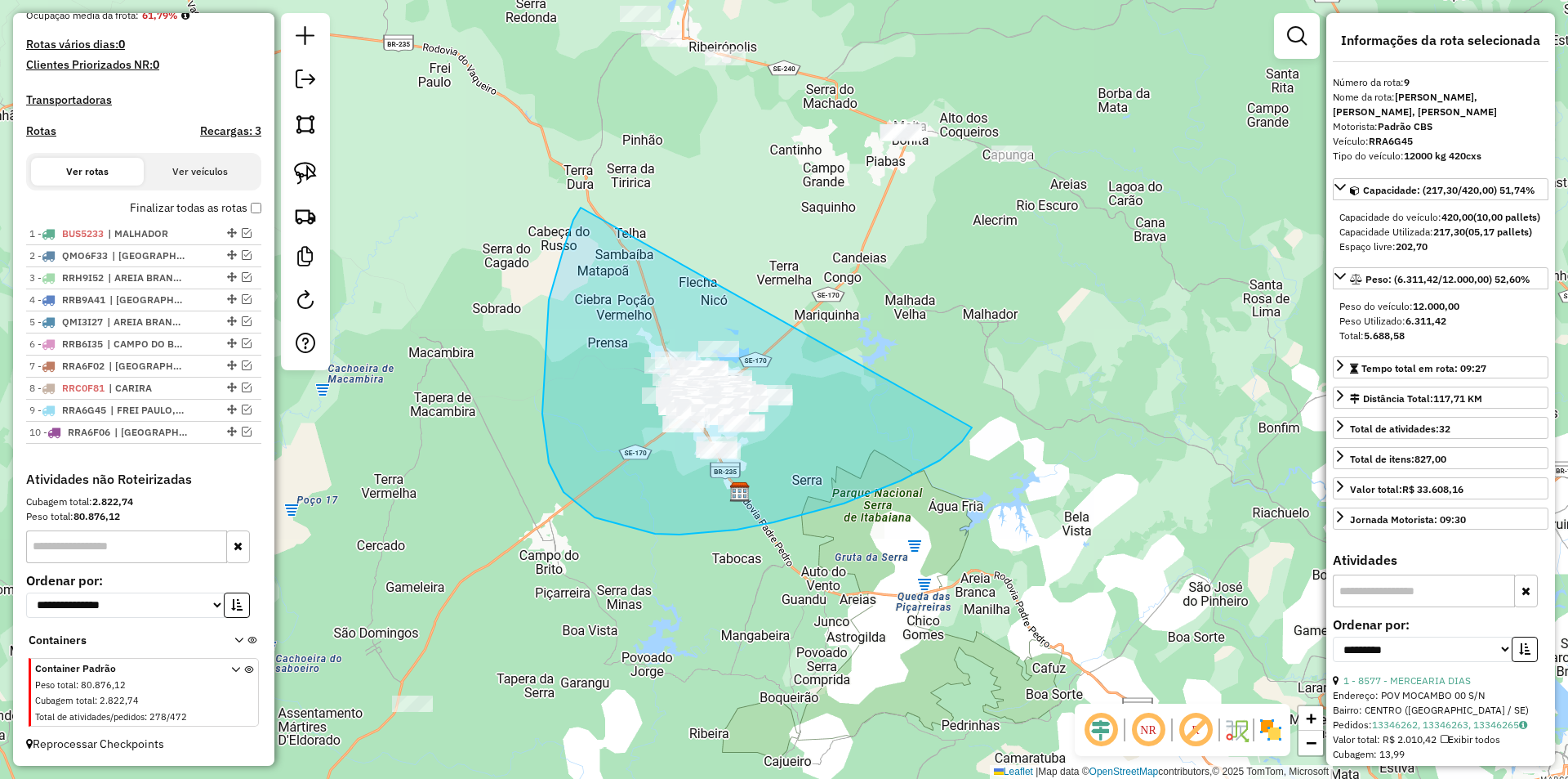
drag, startPoint x: 549, startPoint y: 300, endPoint x: 975, endPoint y: 399, distance: 437.4
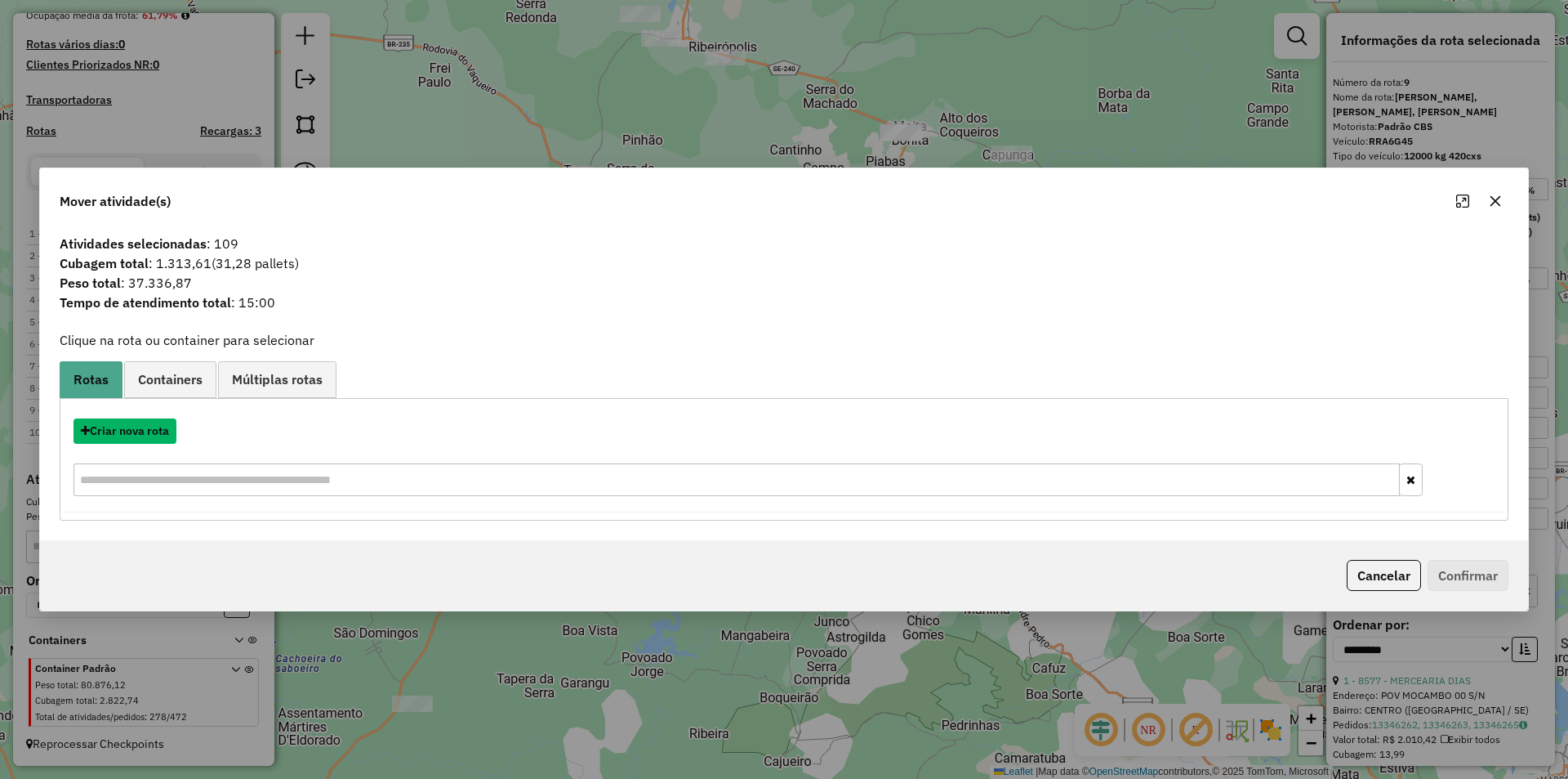
click at [151, 436] on button "Criar nova rota" at bounding box center [124, 431] width 103 height 25
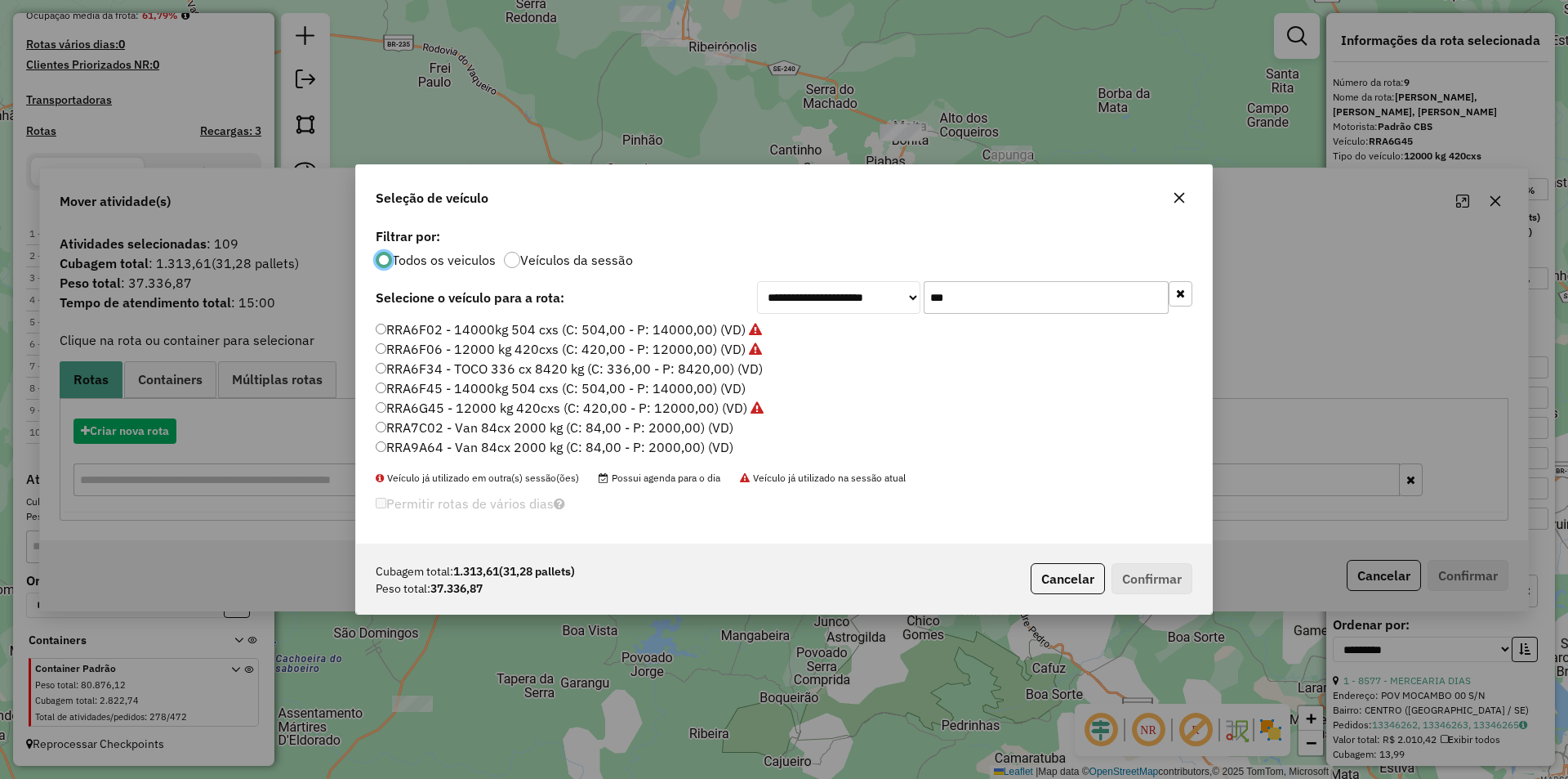
scroll to position [10, 5]
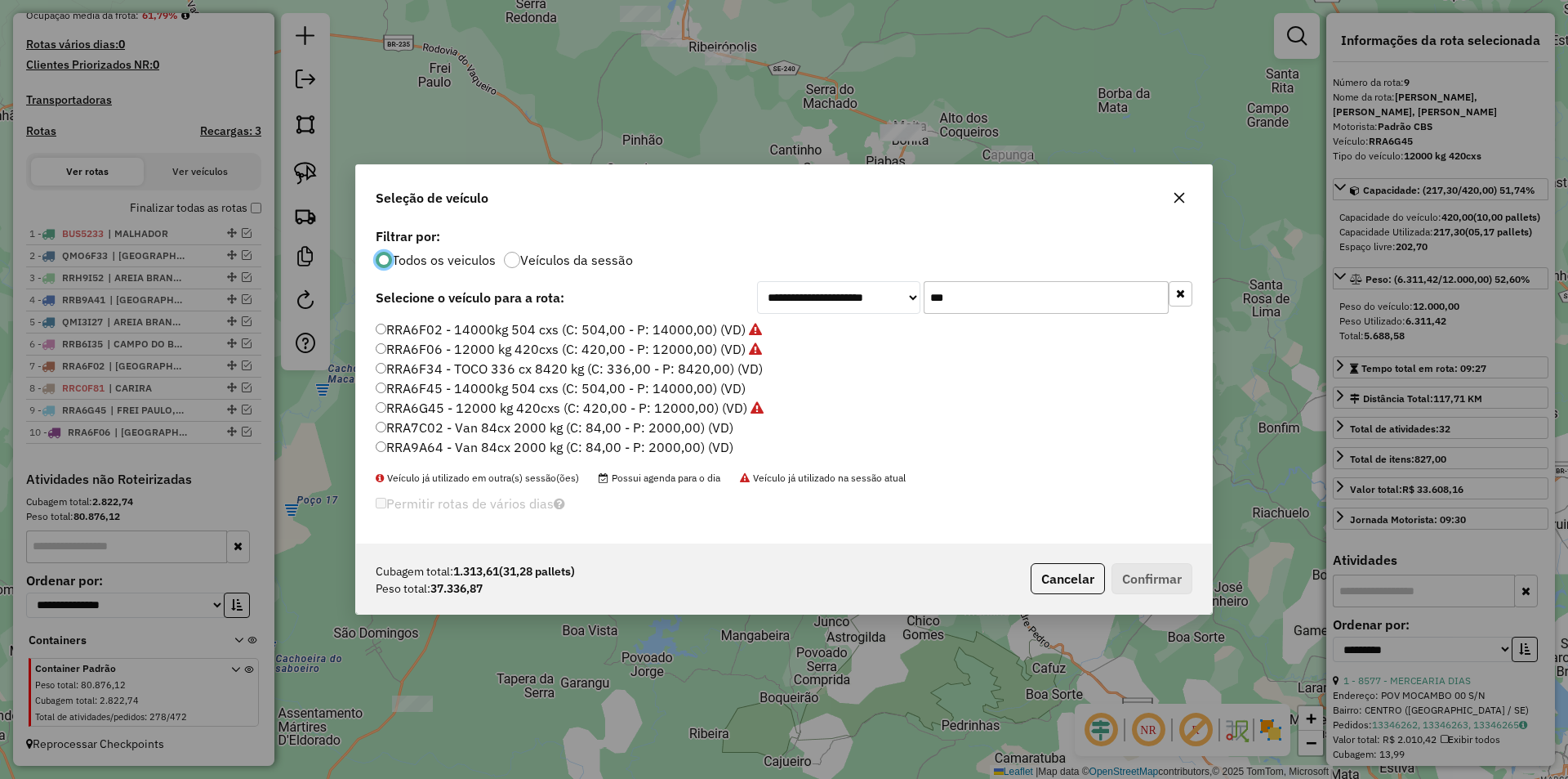
click at [929, 285] on input "***" at bounding box center [1046, 297] width 245 height 33
click at [954, 303] on input "***" at bounding box center [1046, 297] width 245 height 33
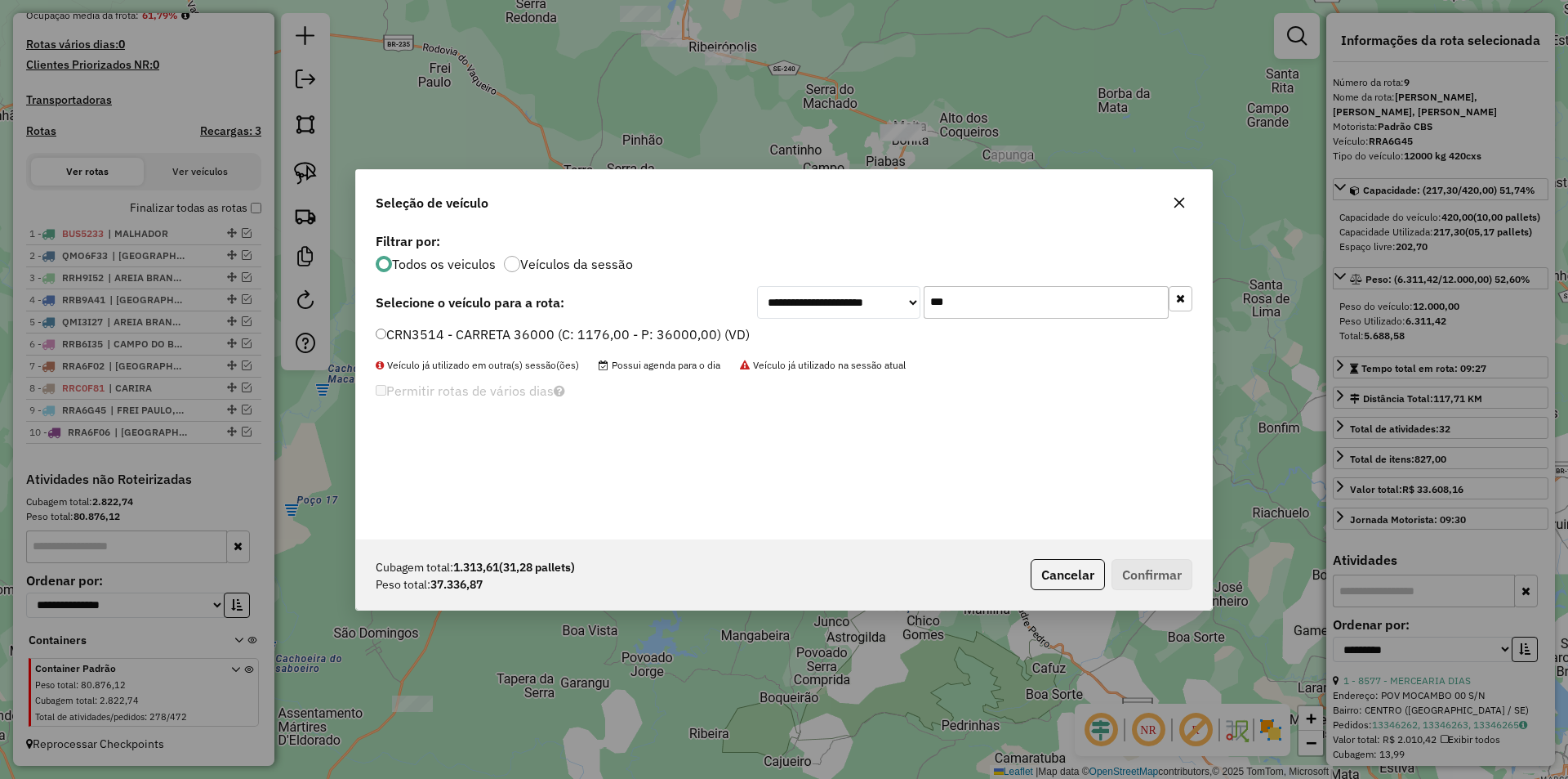
type input "***"
click at [599, 345] on div "CRN3514 - CARRETA 36000 (C: 1176,00 - P: 36000,00) (VD)" at bounding box center [784, 342] width 837 height 33
click at [679, 331] on label "CRN3514 - CARRETA 36000 (C: 1176,00 - P: 36000,00) (VD)" at bounding box center [563, 334] width 374 height 20
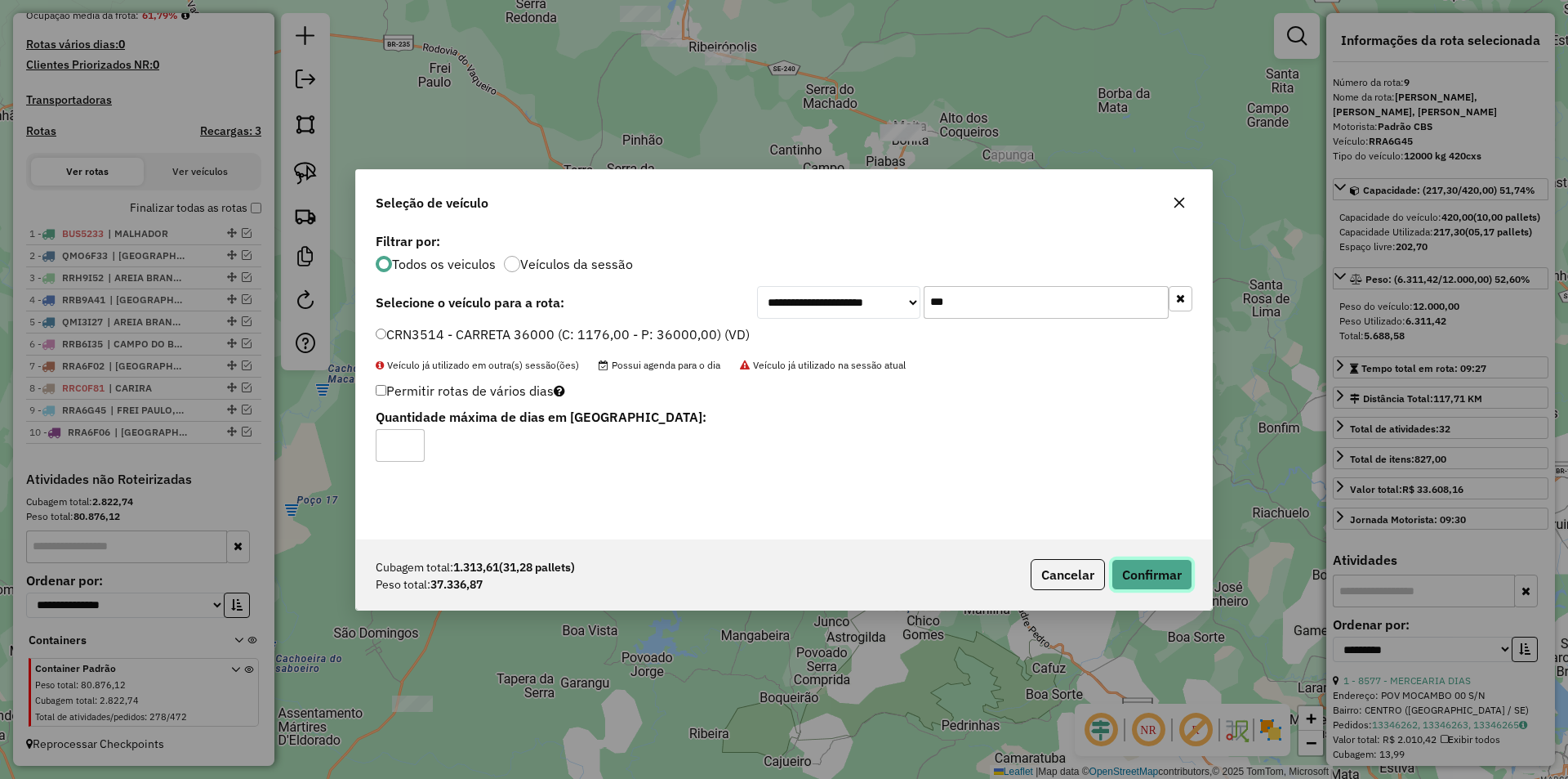
click at [1180, 576] on button "Confirmar" at bounding box center [1152, 574] width 81 height 31
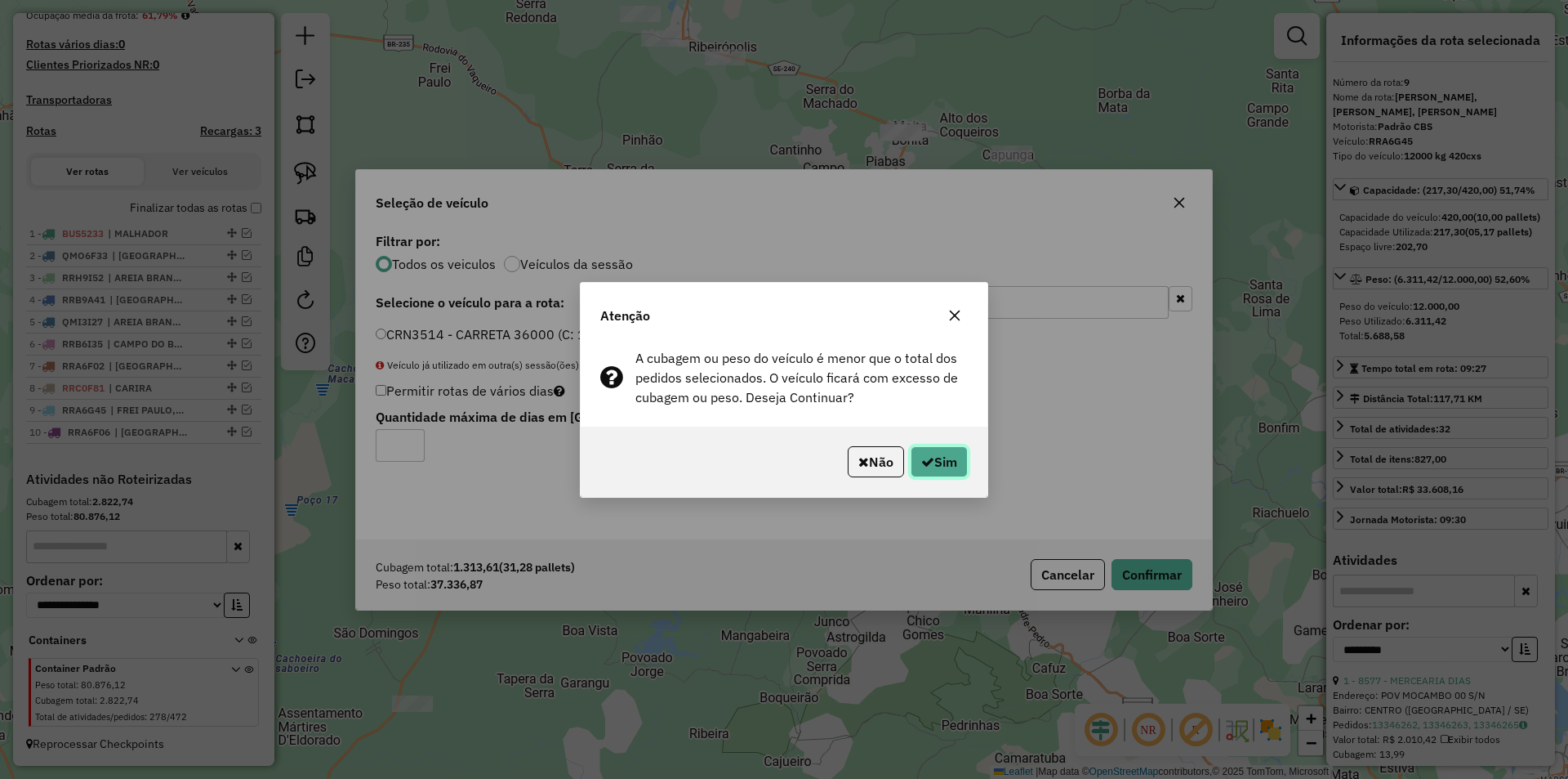
click at [937, 452] on button "Sim" at bounding box center [940, 462] width 57 height 31
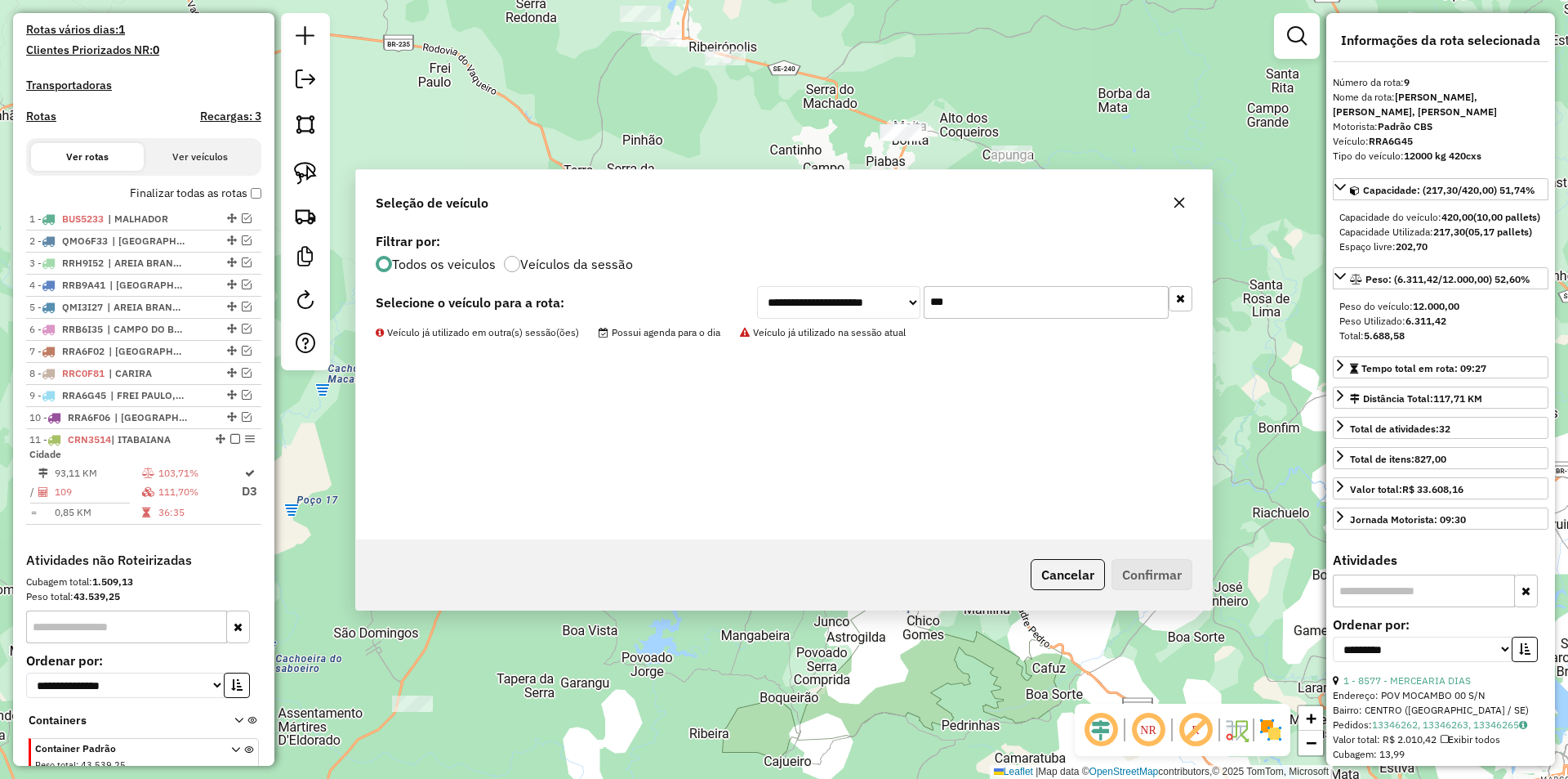
scroll to position [518, 0]
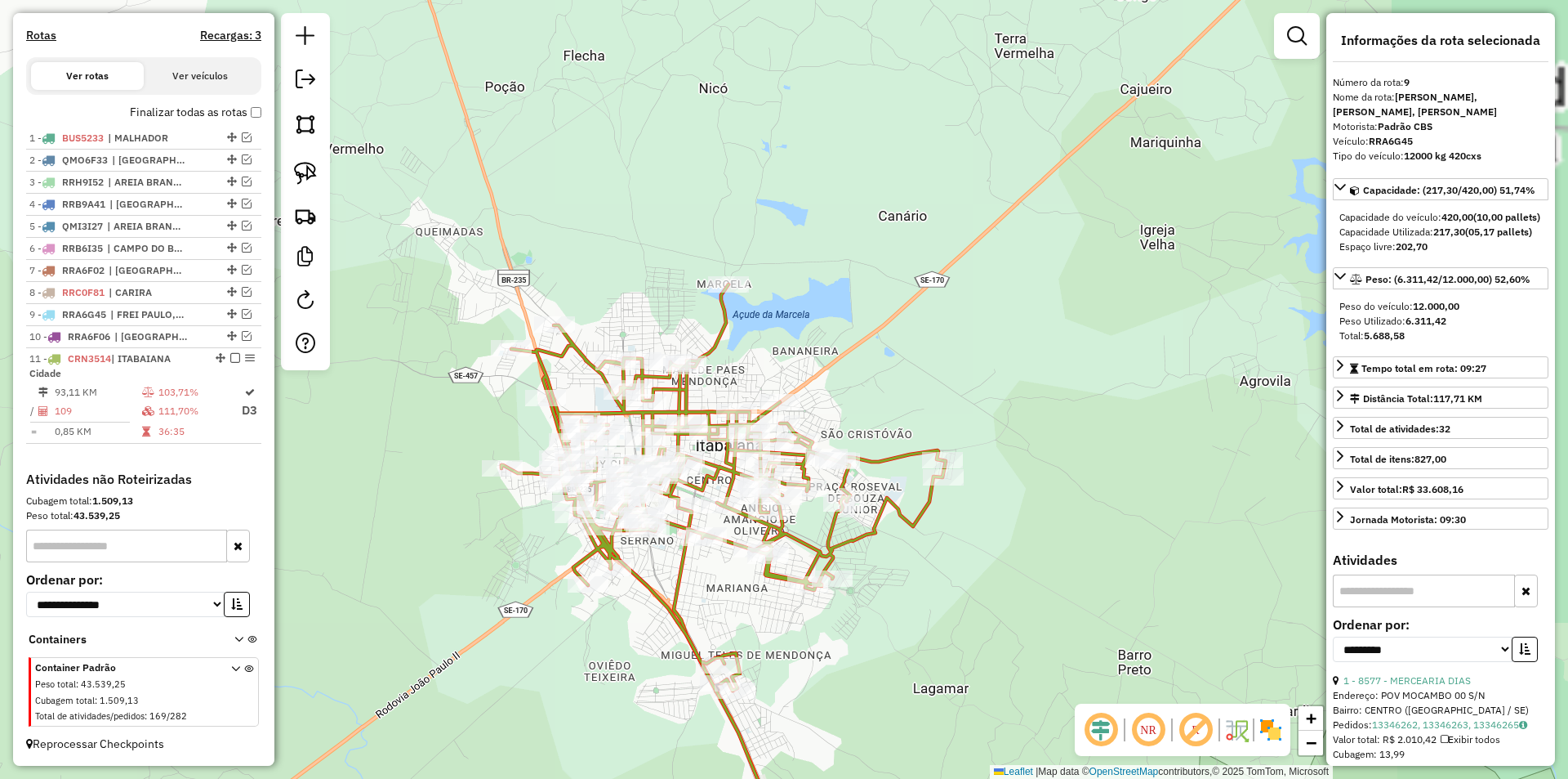
click at [1290, 27] on em at bounding box center [1297, 35] width 20 height 20
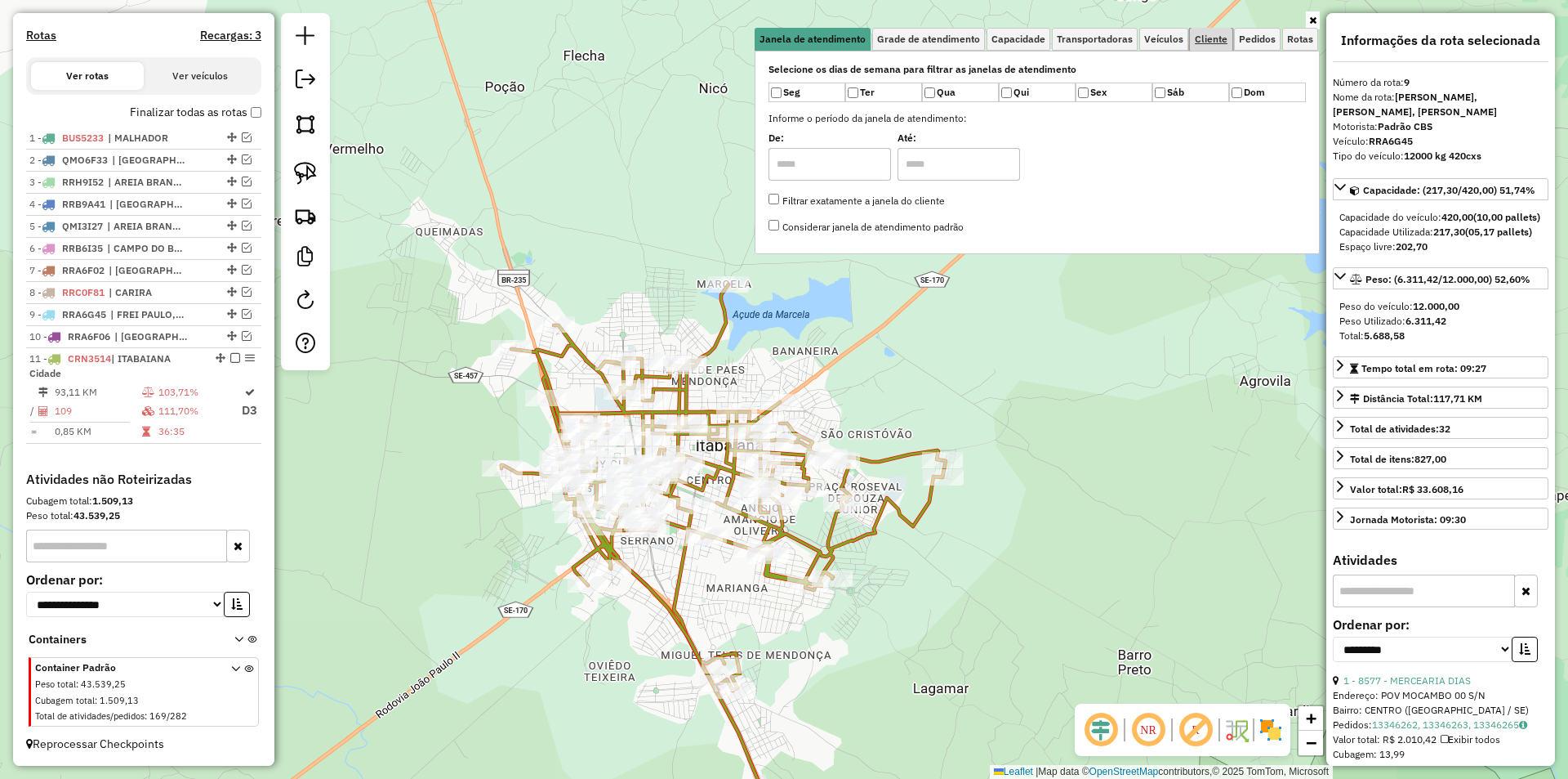
click at [1223, 35] on span "Cliente" at bounding box center [1211, 39] width 33 height 10
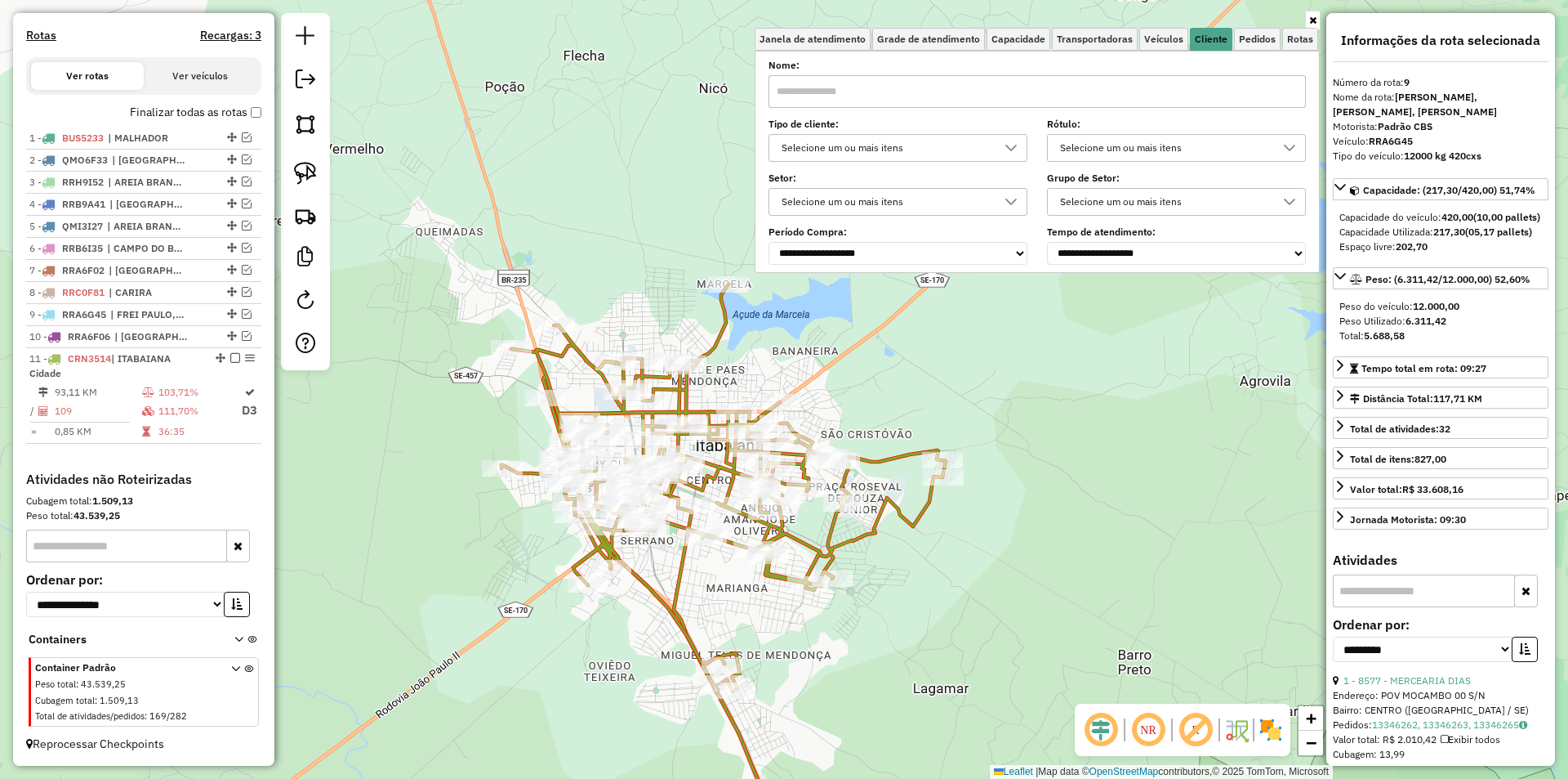
click at [1121, 91] on input "text" at bounding box center [1037, 92] width 538 height 33
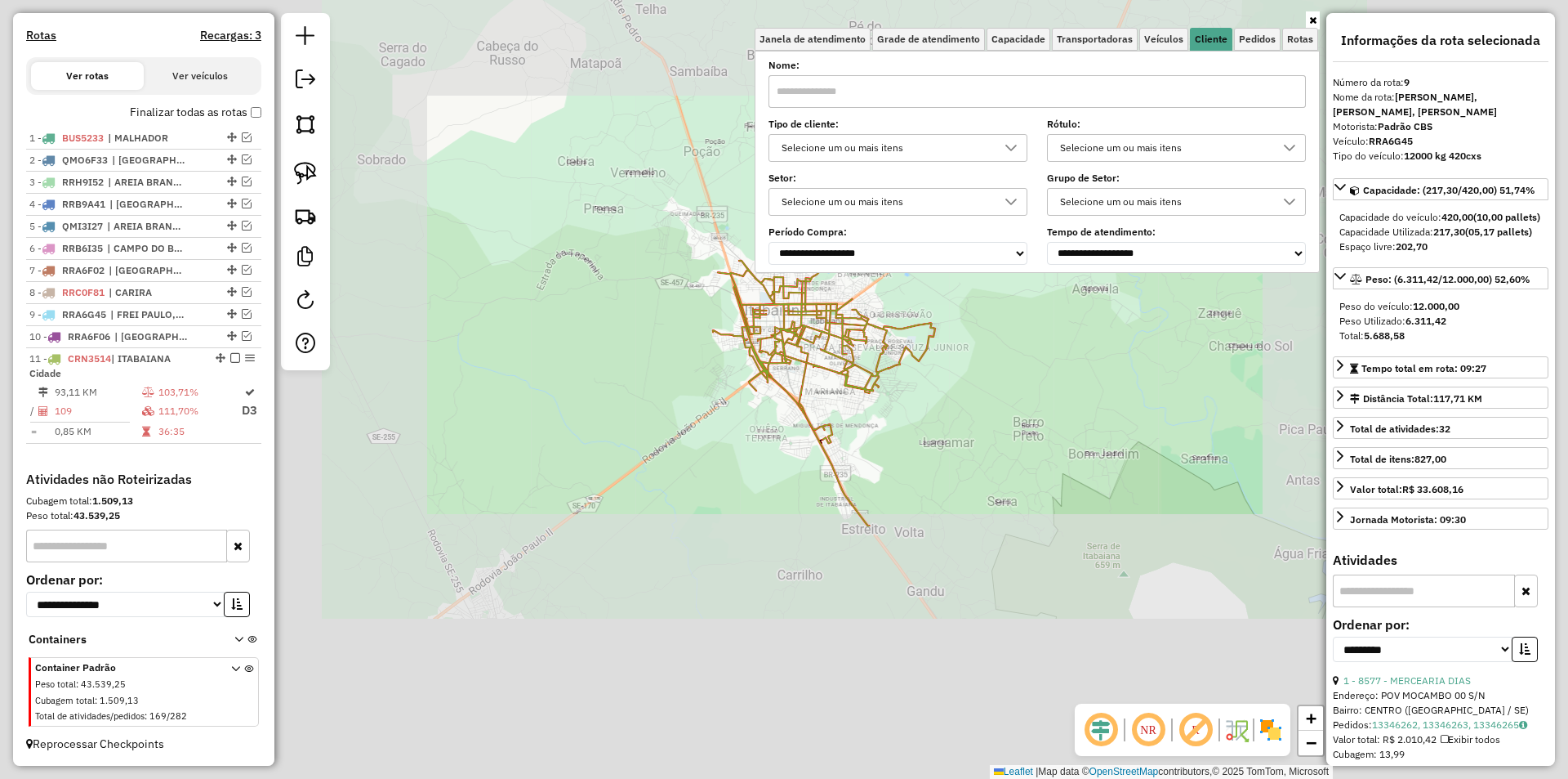
click at [927, 147] on div "Selecione um ou mais itens" at bounding box center [886, 148] width 220 height 26
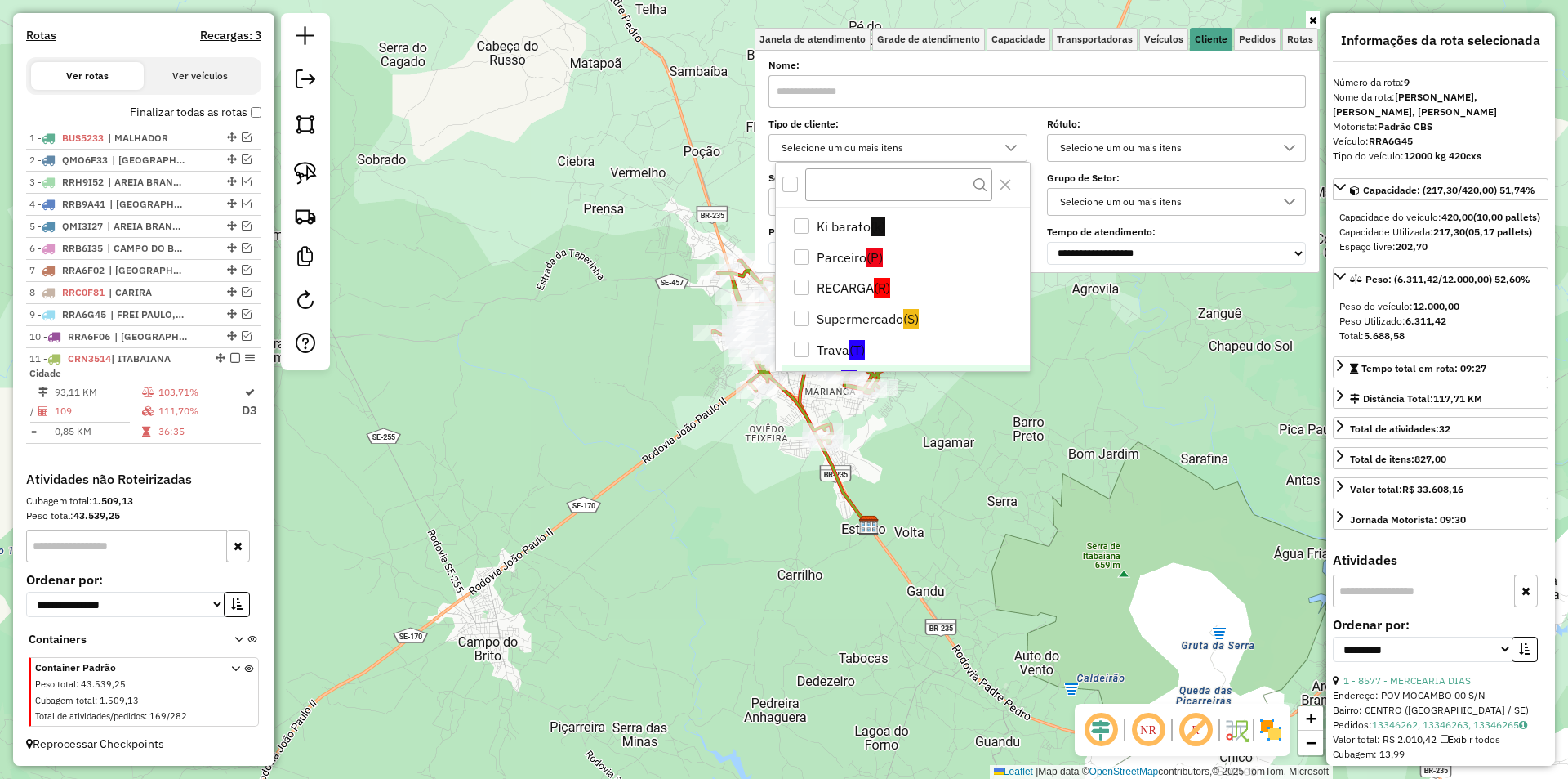
scroll to position [126, 0]
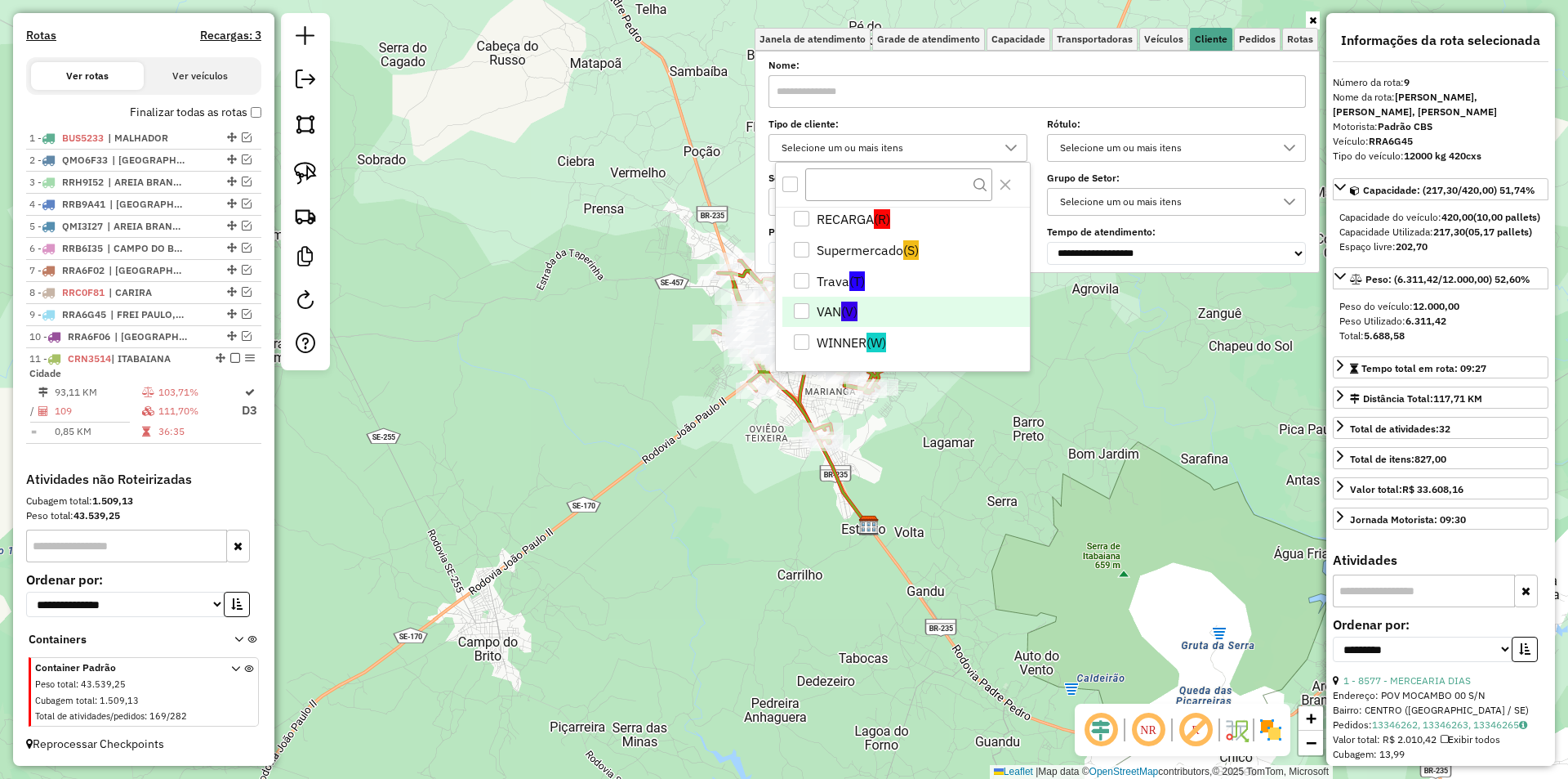
click at [853, 316] on span "(V)" at bounding box center [849, 311] width 16 height 20
click at [869, 412] on div "Limpar filtros Janela de atendimento Grade de atendimento Capacidade Transporta…" at bounding box center [784, 389] width 1568 height 779
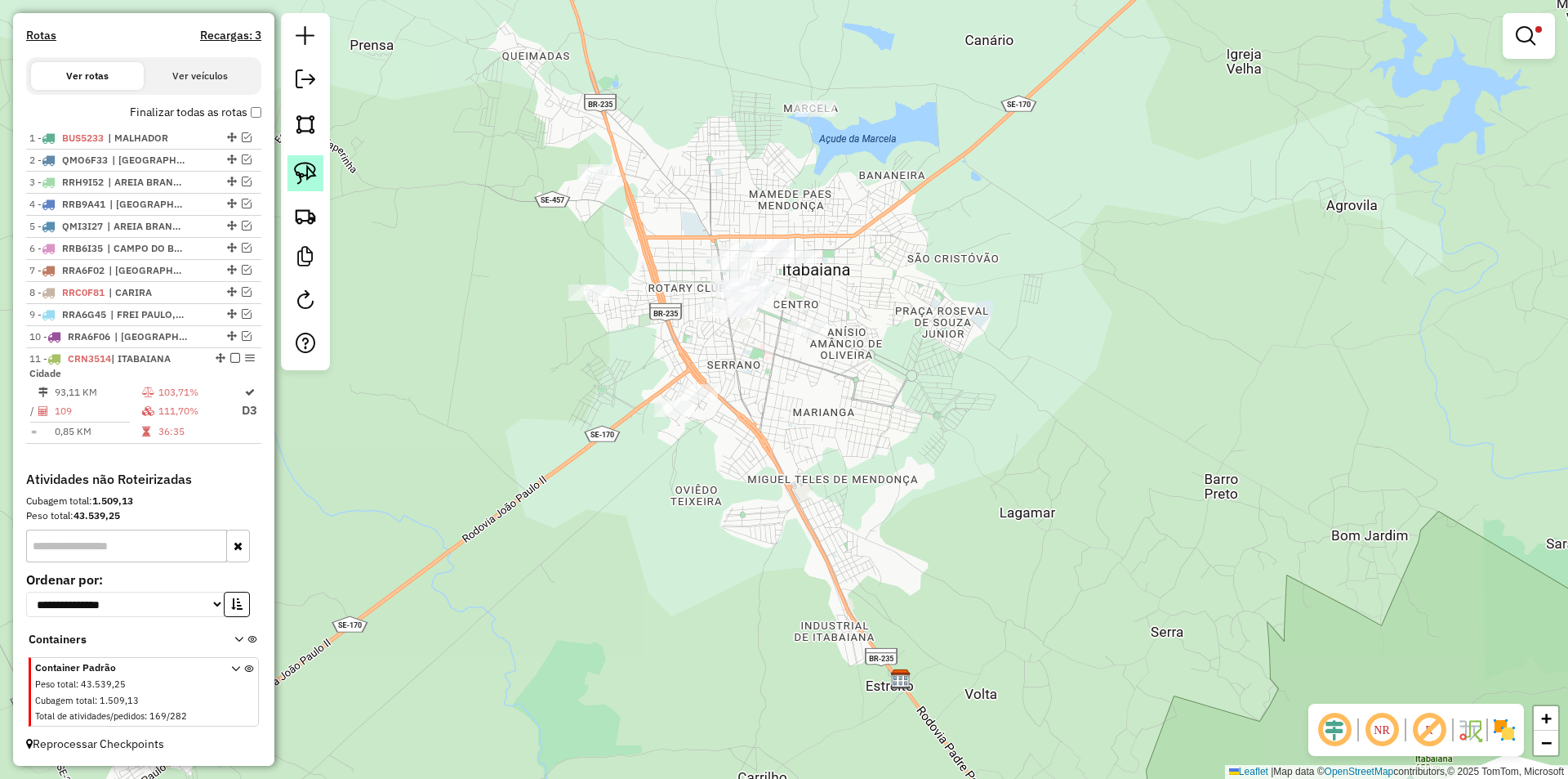
click at [316, 176] on img at bounding box center [305, 173] width 22 height 22
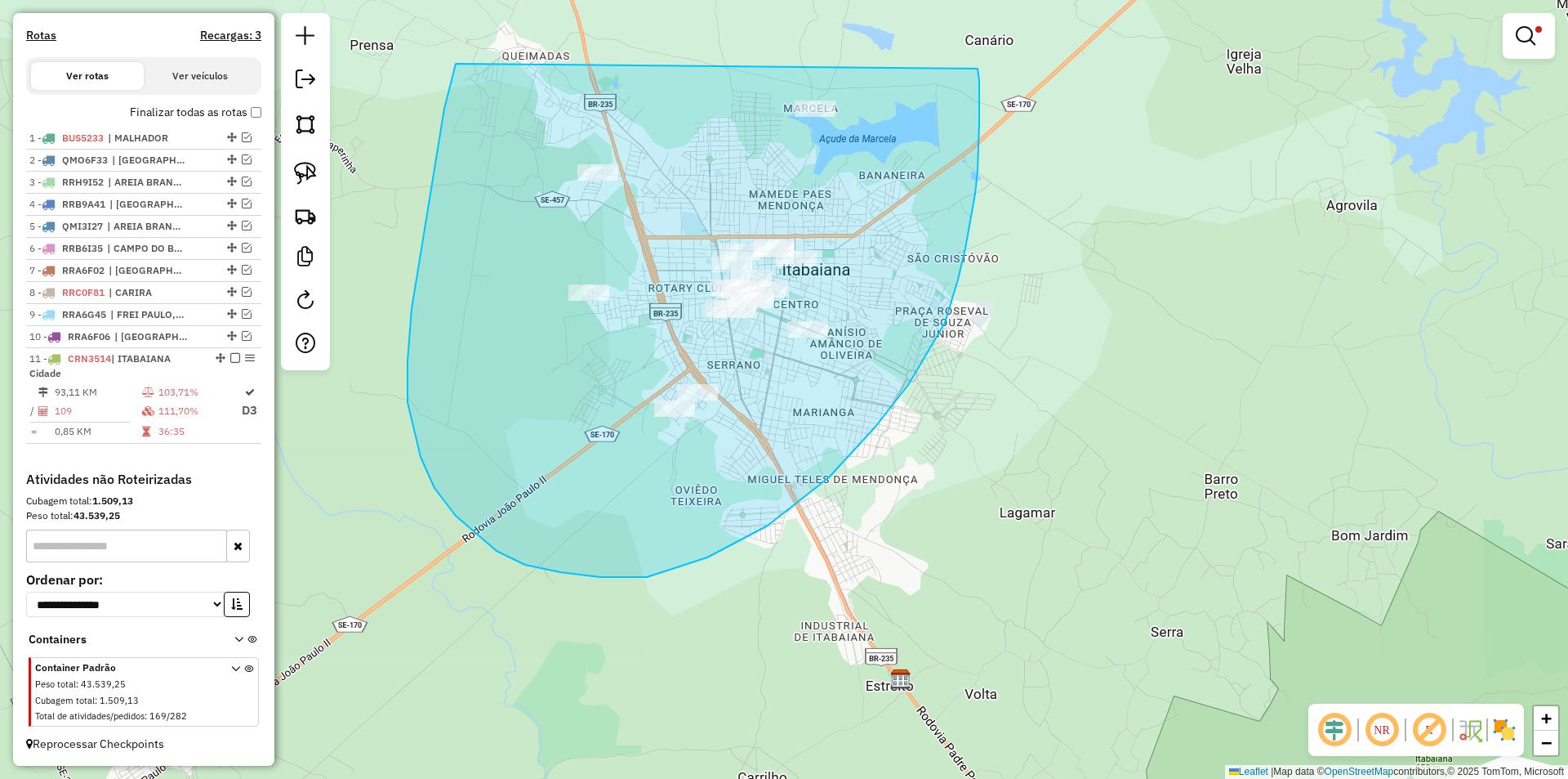
drag, startPoint x: 456, startPoint y: 64, endPoint x: 977, endPoint y: 63, distance: 521.0
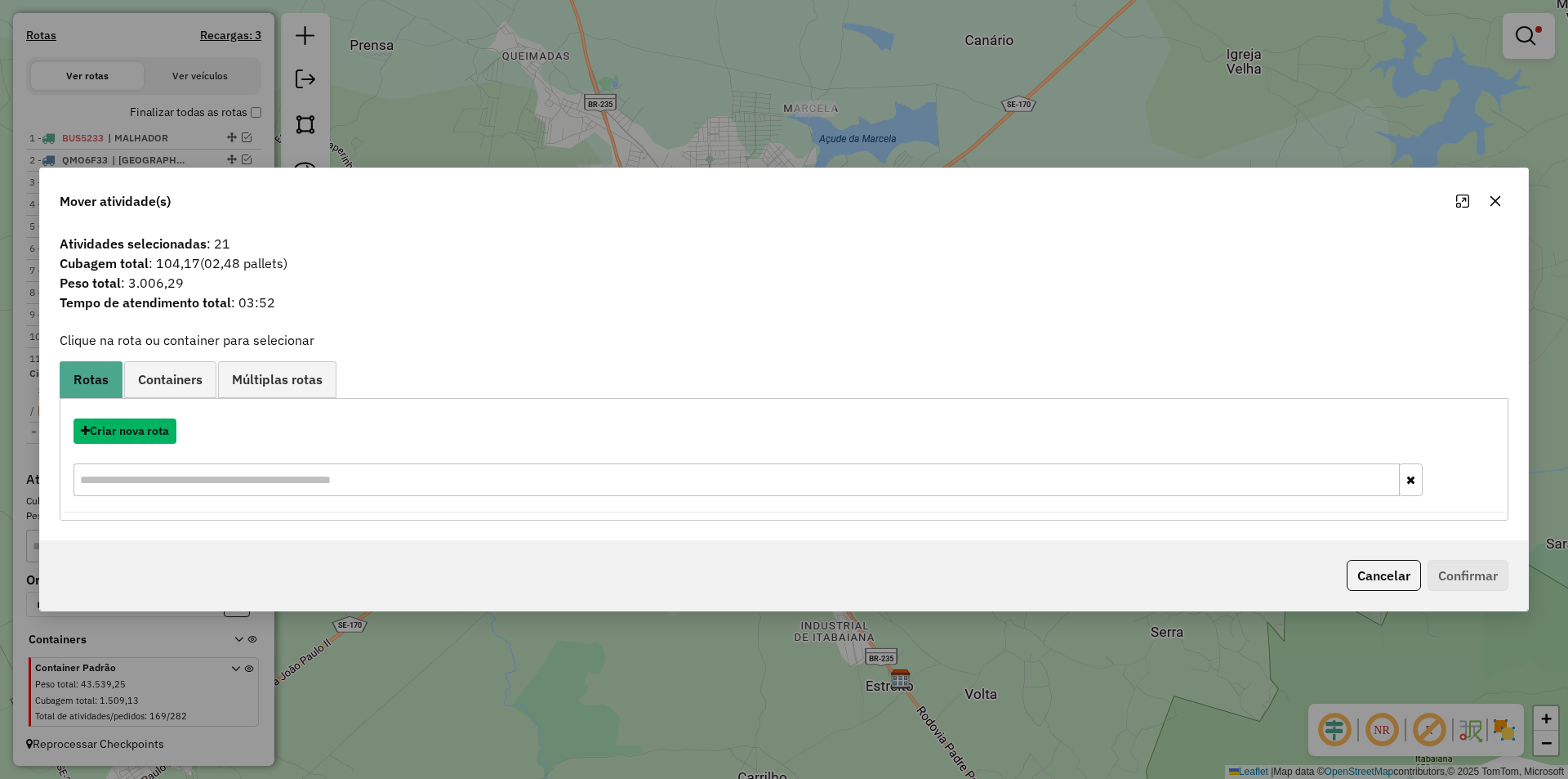
click at [134, 431] on button "Criar nova rota" at bounding box center [124, 431] width 103 height 25
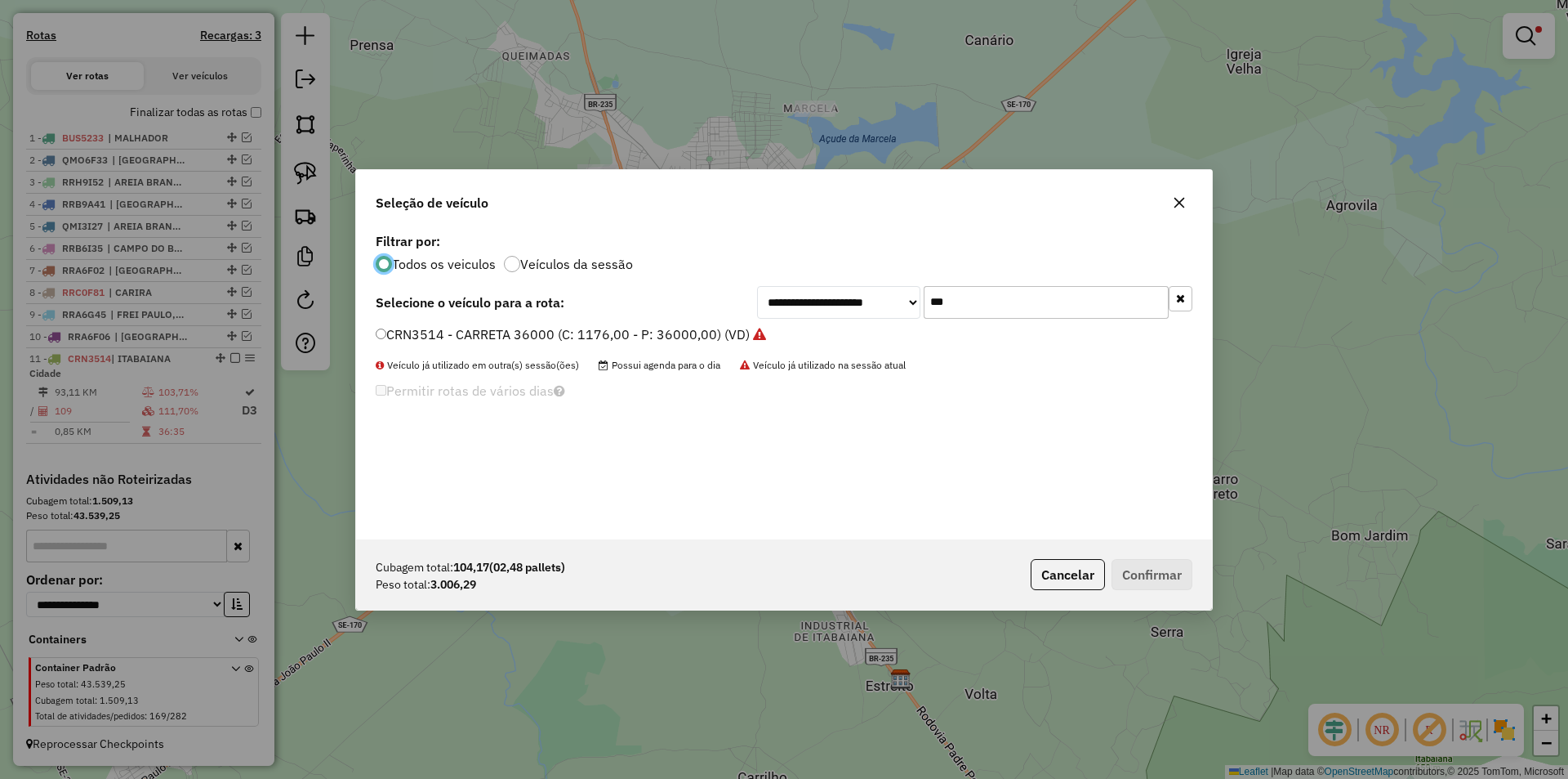
scroll to position [9, 5]
click at [985, 294] on input "***" at bounding box center [1046, 303] width 245 height 33
type input "***"
click at [444, 339] on label "QMP8E56 - Van 84cx 2000 kg (C: 84,00 - P: 2000,00) (VD)" at bounding box center [556, 334] width 360 height 20
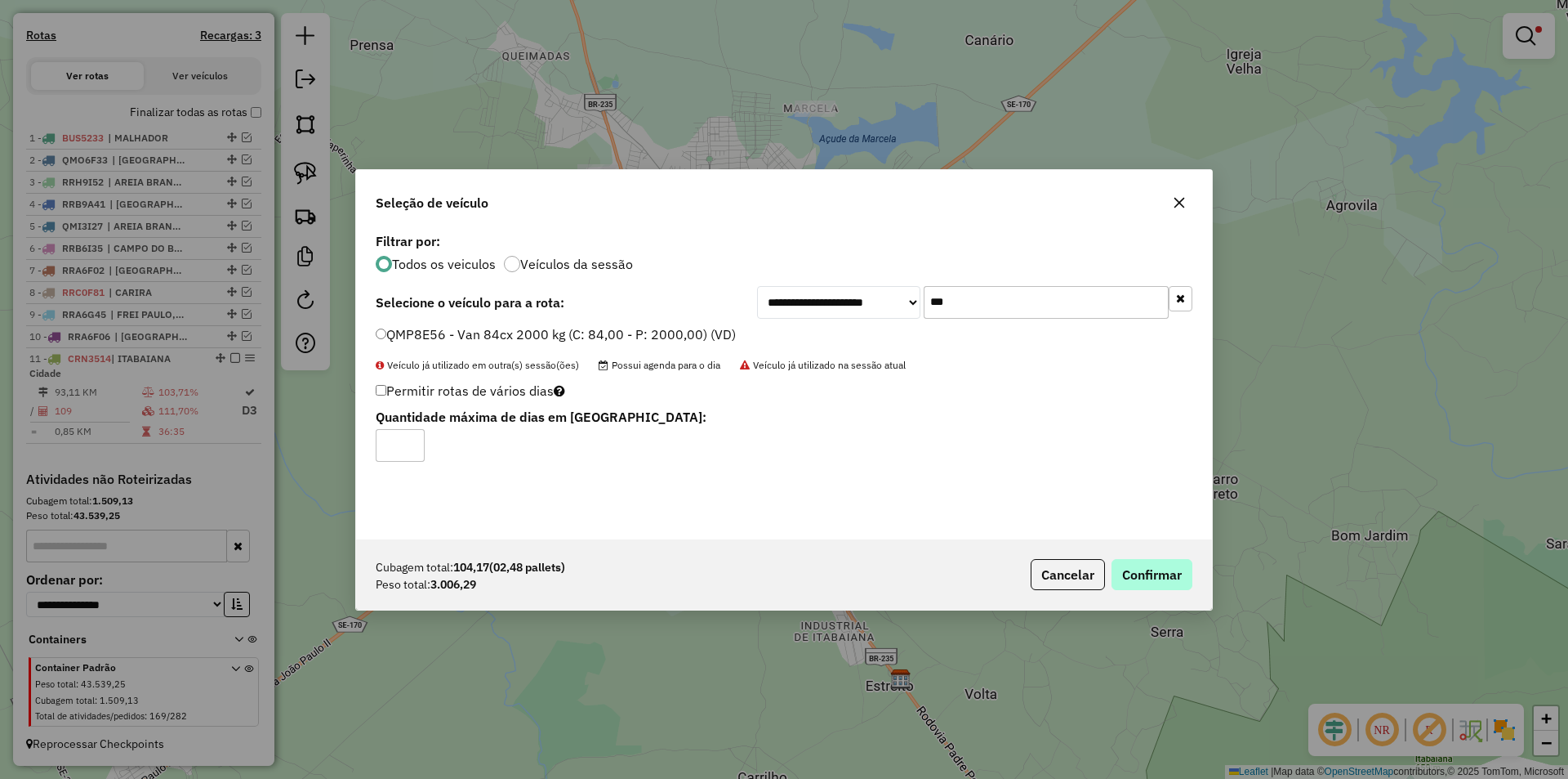
drag, startPoint x: 1125, startPoint y: 591, endPoint x: 1156, endPoint y: 575, distance: 34.9
click at [1130, 590] on div "Cubagem total: 104,17 (02,48 pallets) Peso total: 3.006,29 Cancelar Confirmar" at bounding box center [784, 574] width 856 height 70
click at [1150, 563] on button "Confirmar" at bounding box center [1152, 574] width 81 height 31
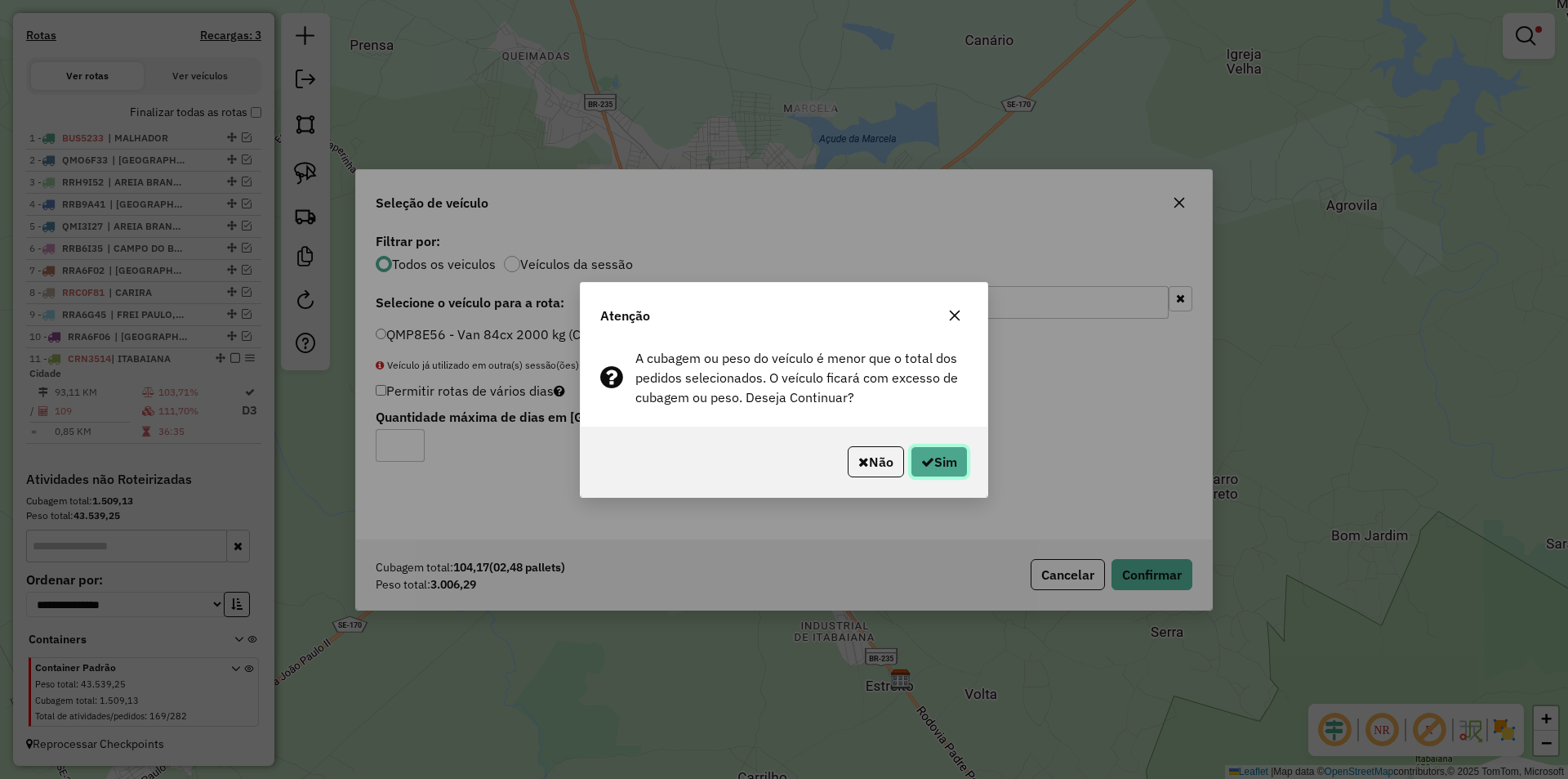
click at [936, 471] on button "Sim" at bounding box center [940, 462] width 57 height 31
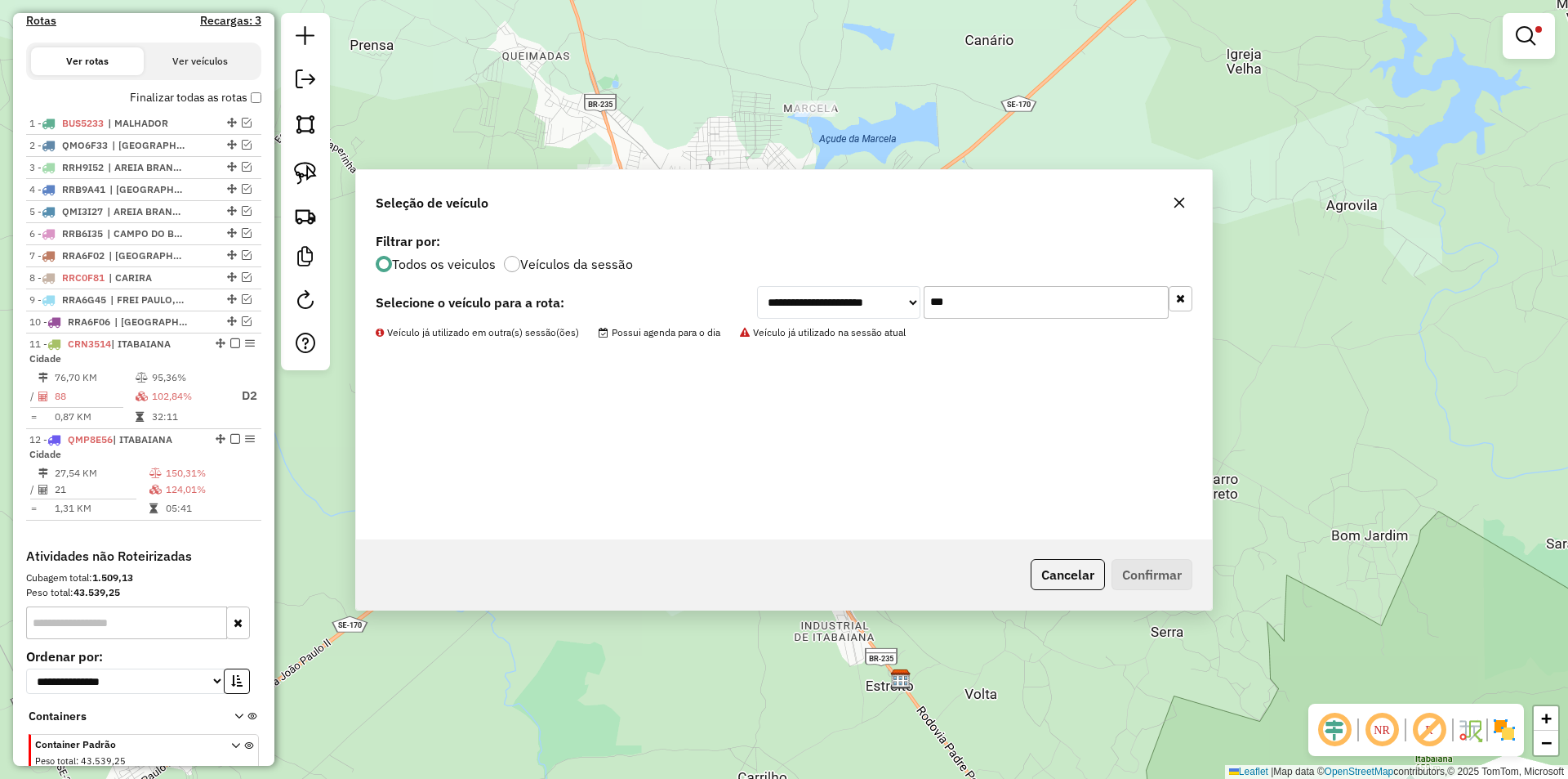
scroll to position [535, 0]
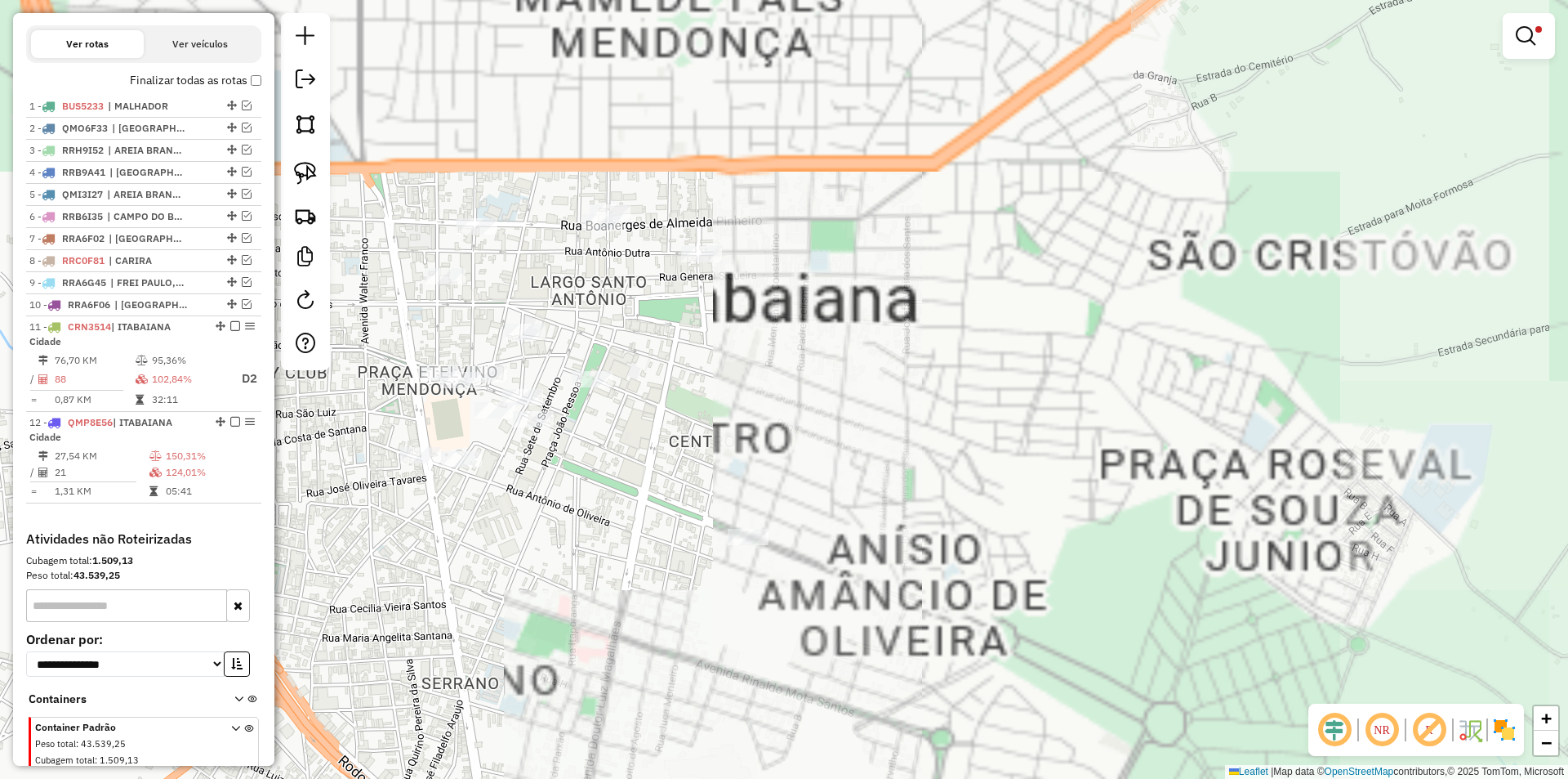
click at [423, 282] on div "Rota 12 - Placa QMP8E56 16535 - CASA CARNE RIACHO DO Limpar filtros Janela de a…" at bounding box center [784, 389] width 1568 height 779
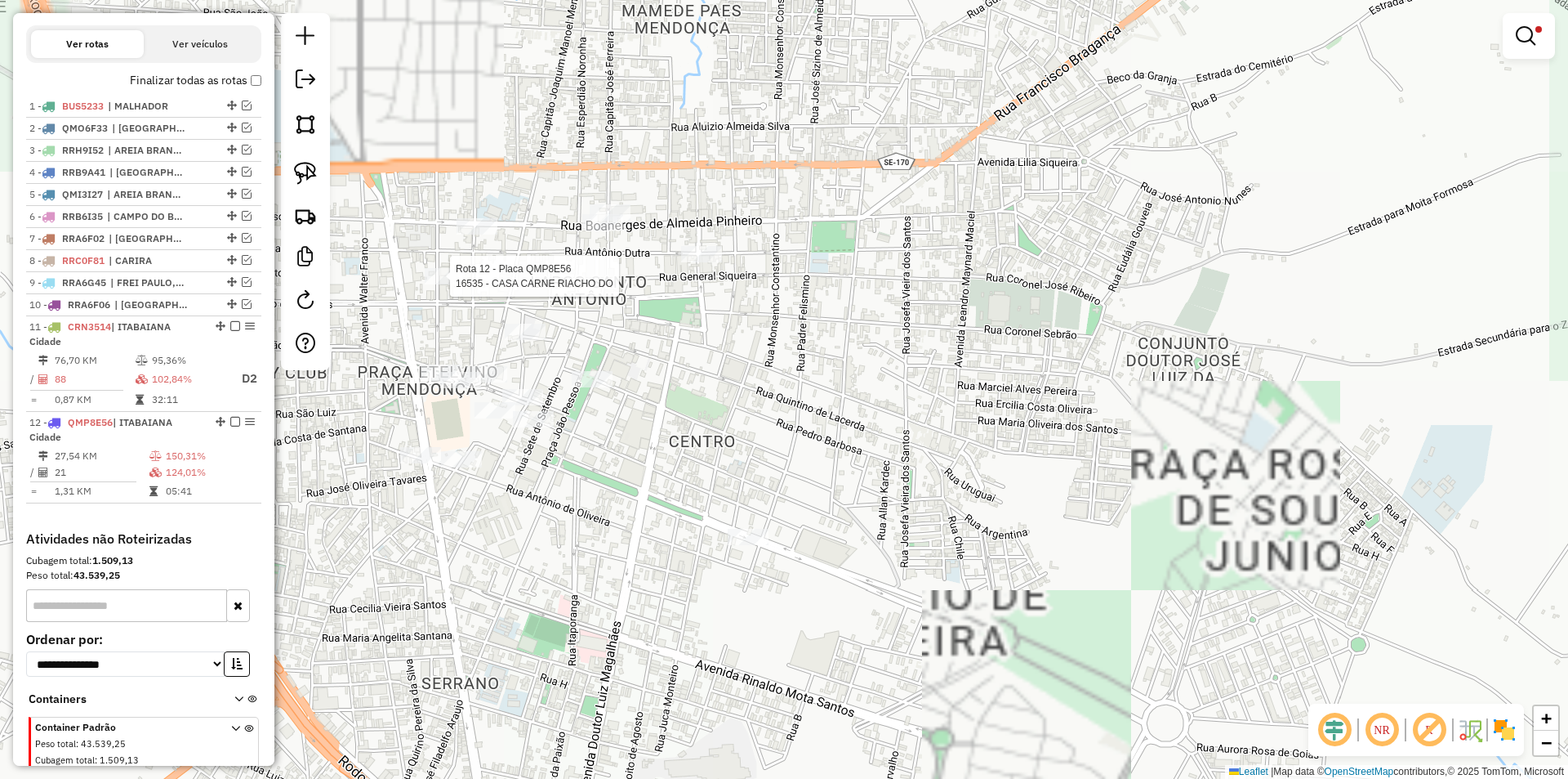
select select "**********"
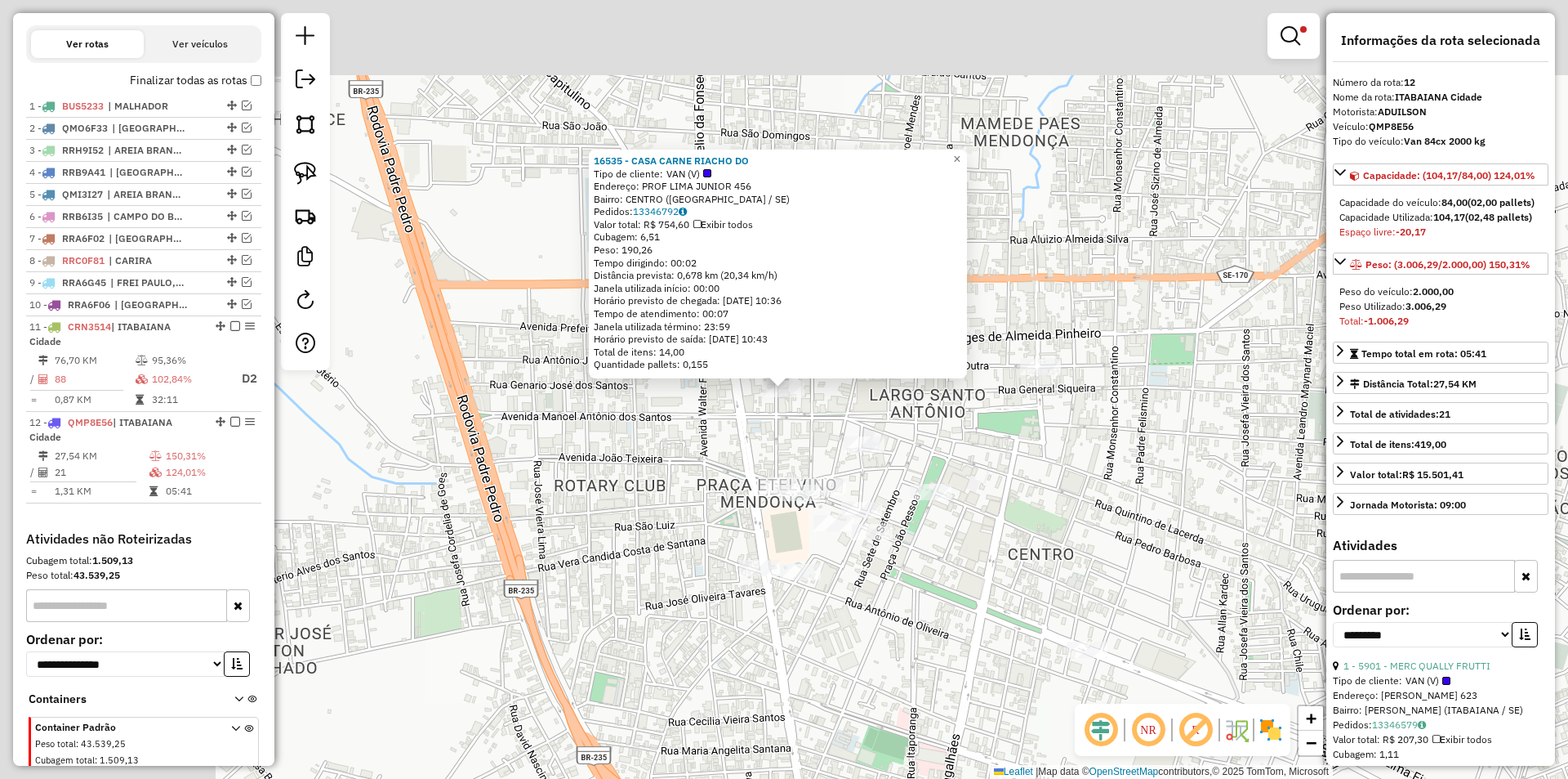
scroll to position [610, 0]
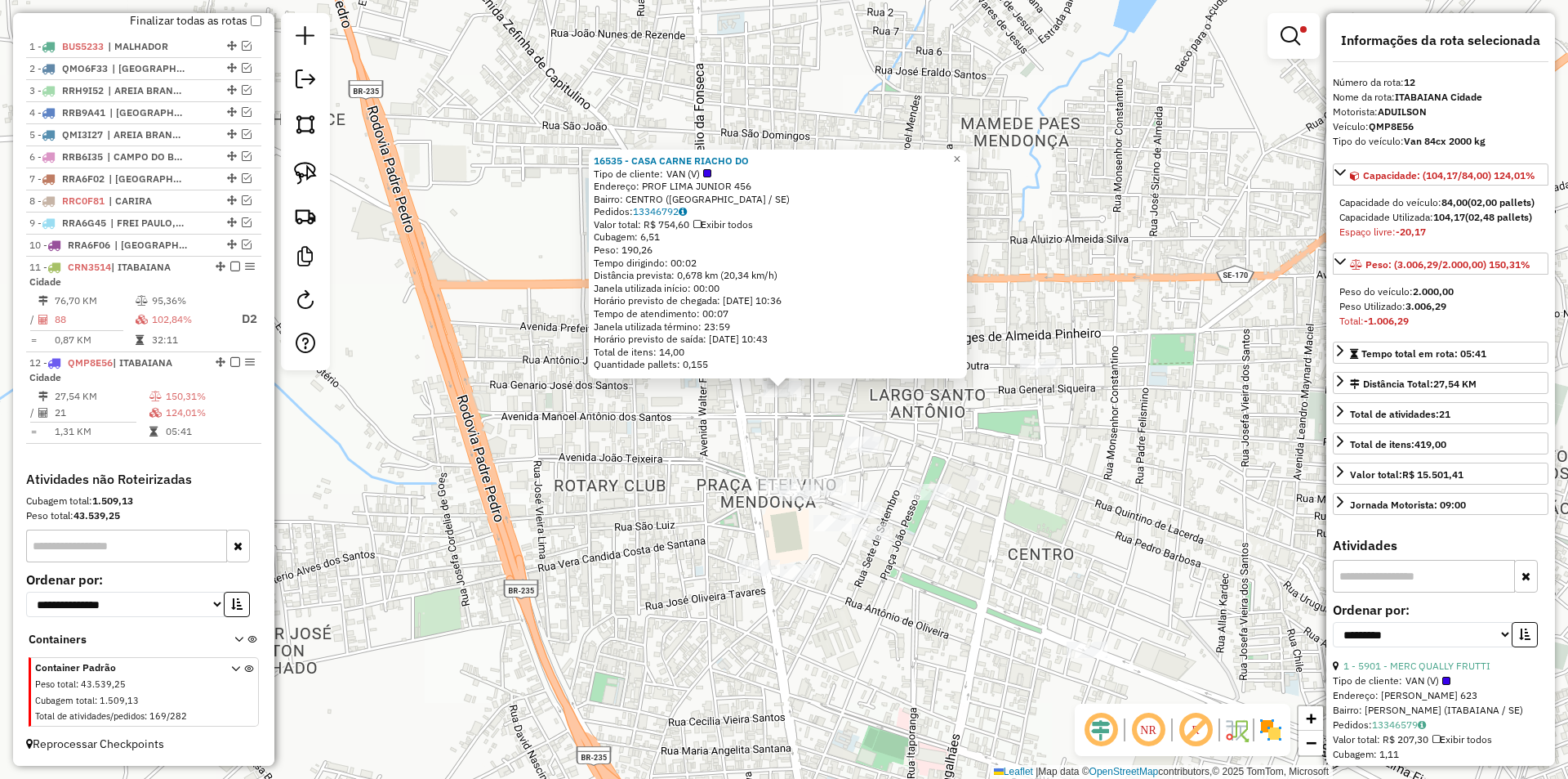
click at [1001, 420] on div "16535 - CASA CARNE RIACHO DO Tipo de cliente: VAN (V) Endereço: PROF LIMA JUNIO…" at bounding box center [784, 389] width 1568 height 779
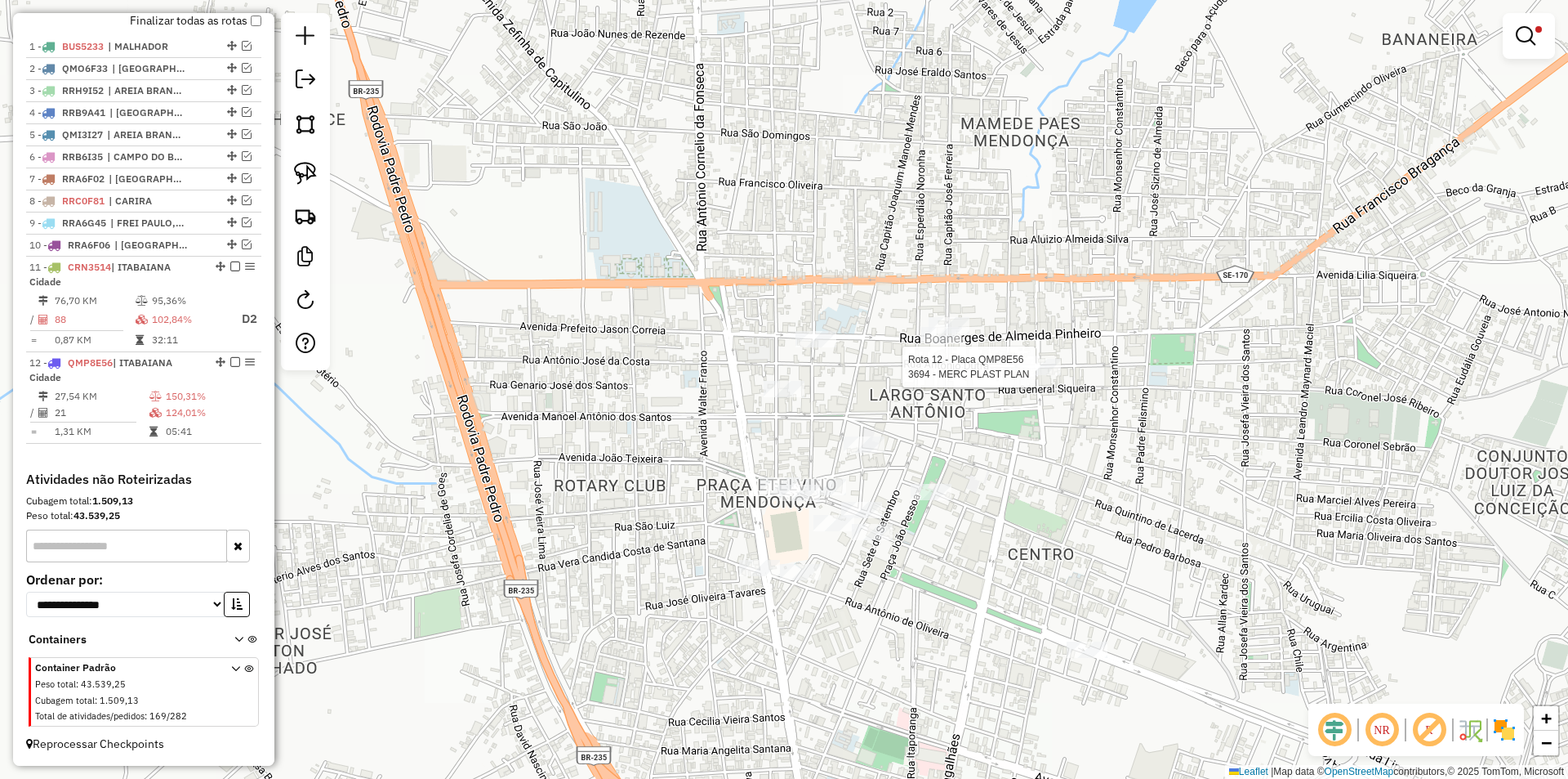
select select "**********"
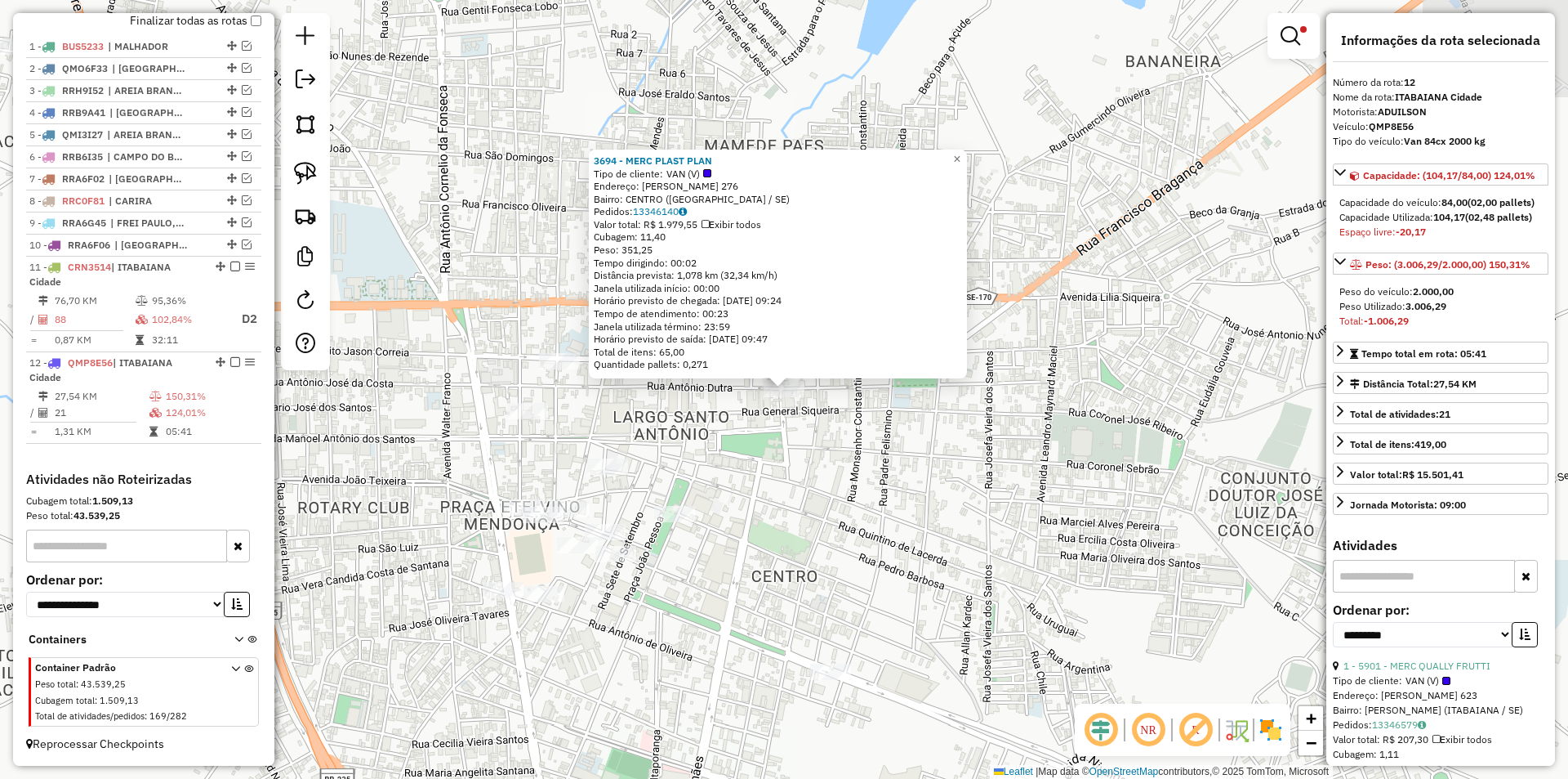
click at [926, 482] on div "3694 - MERC PLAST PLAN Tipo de cliente: VAN (V) Endereço: TOBIAS BARRETO 276 Ba…" at bounding box center [784, 389] width 1568 height 779
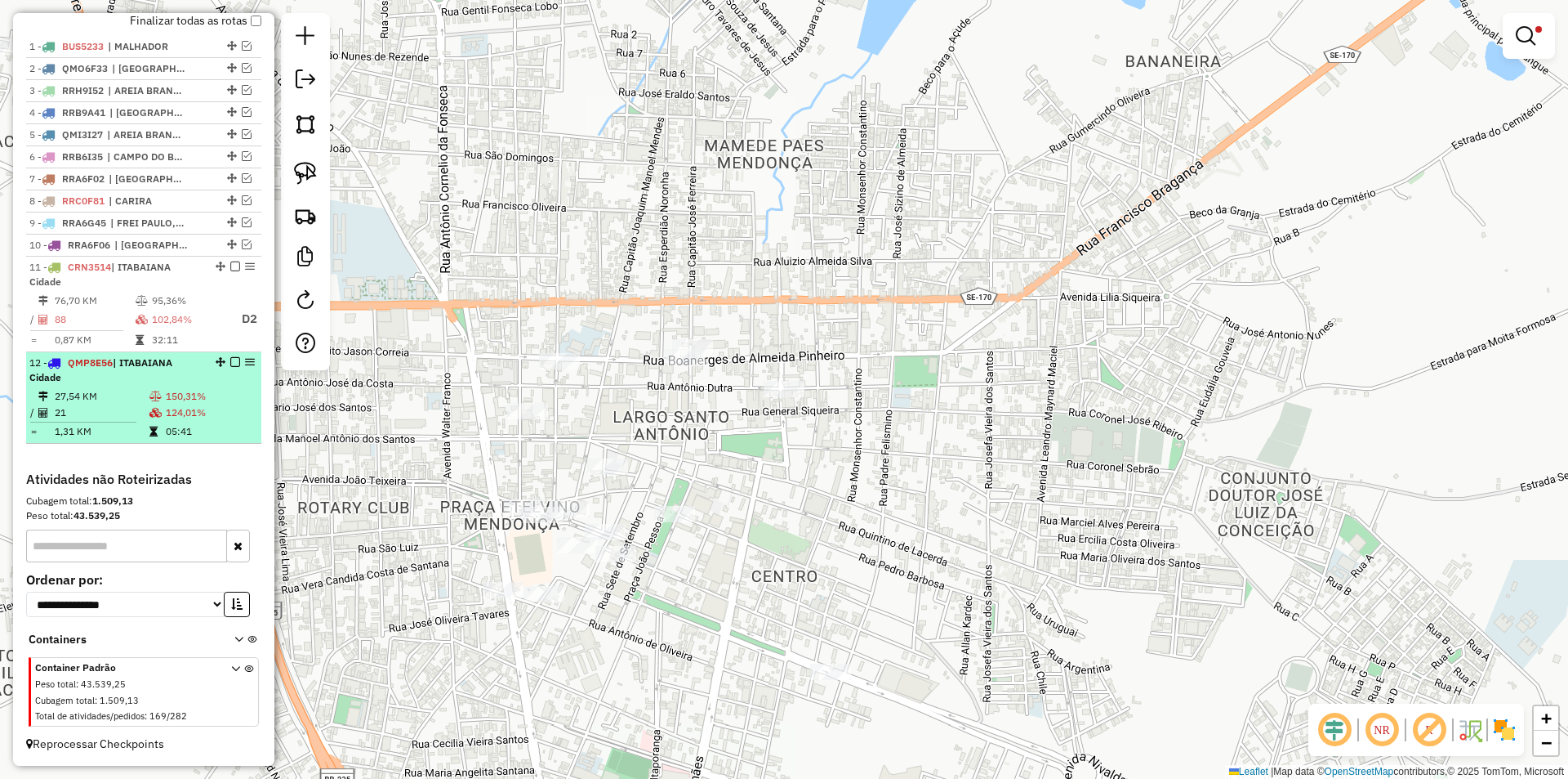
drag, startPoint x: 201, startPoint y: 404, endPoint x: 219, endPoint y: 389, distance: 23.4
click at [202, 405] on td "124,01%" at bounding box center [210, 412] width 90 height 16
select select "**********"
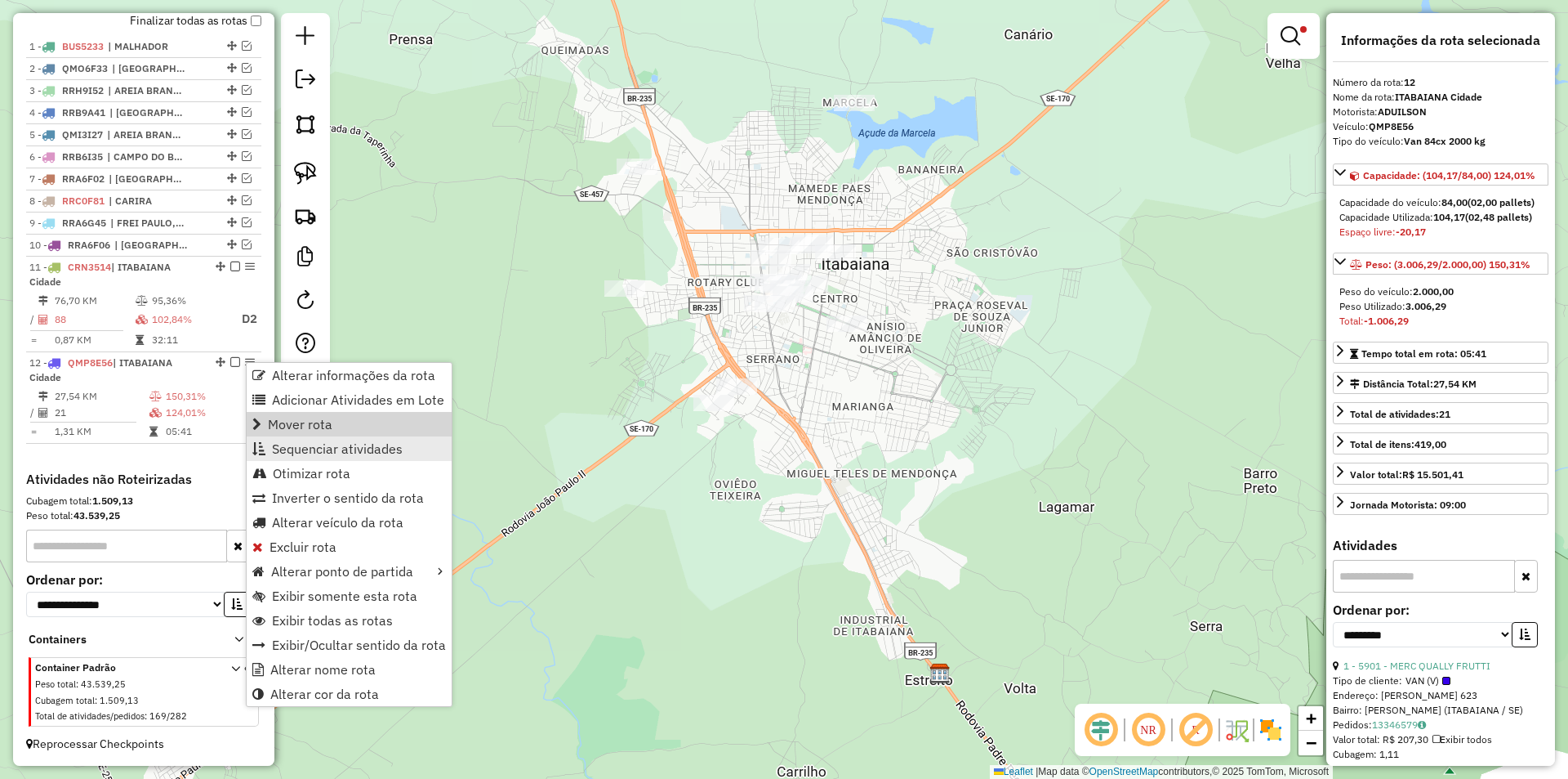
click at [335, 437] on link "Sequenciar atividades" at bounding box center [348, 449] width 205 height 24
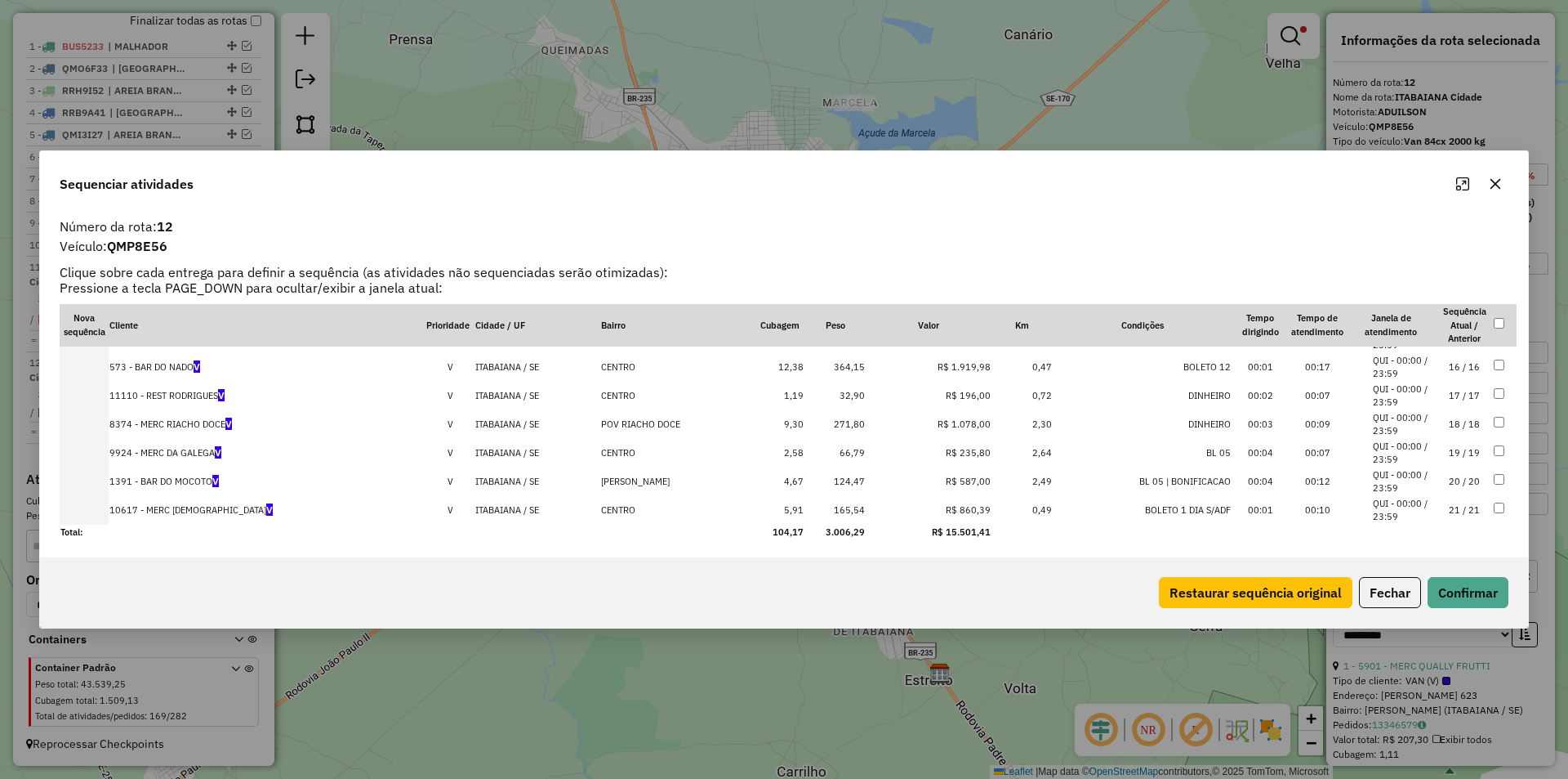
scroll to position [424, 0]
click at [1373, 595] on button "Fechar" at bounding box center [1390, 592] width 62 height 31
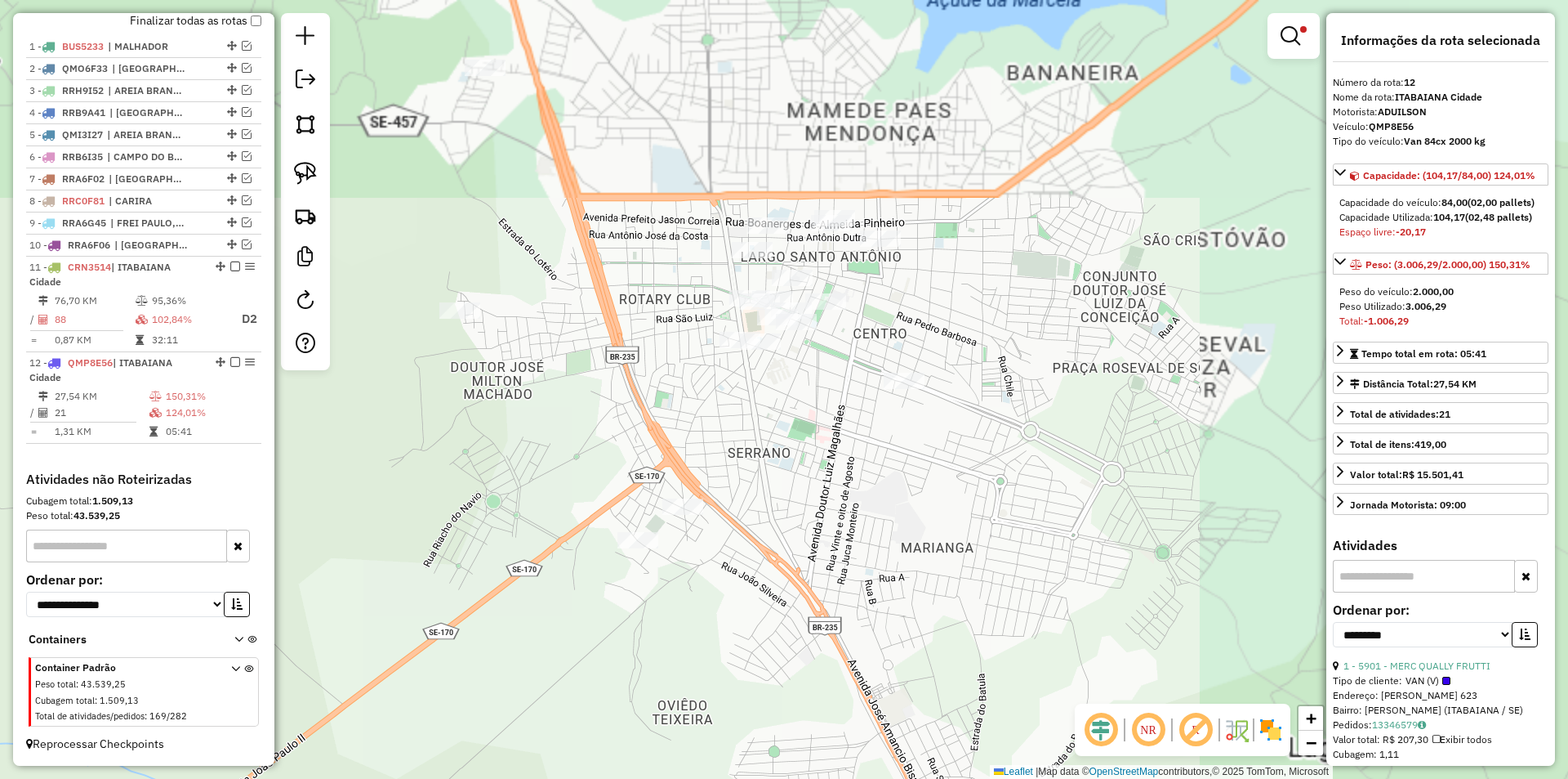
drag, startPoint x: 748, startPoint y: 394, endPoint x: 832, endPoint y: 478, distance: 118.8
click at [832, 478] on div "Limpar filtros Janela de atendimento Grade de atendimento Capacidade Transporta…" at bounding box center [784, 389] width 1568 height 779
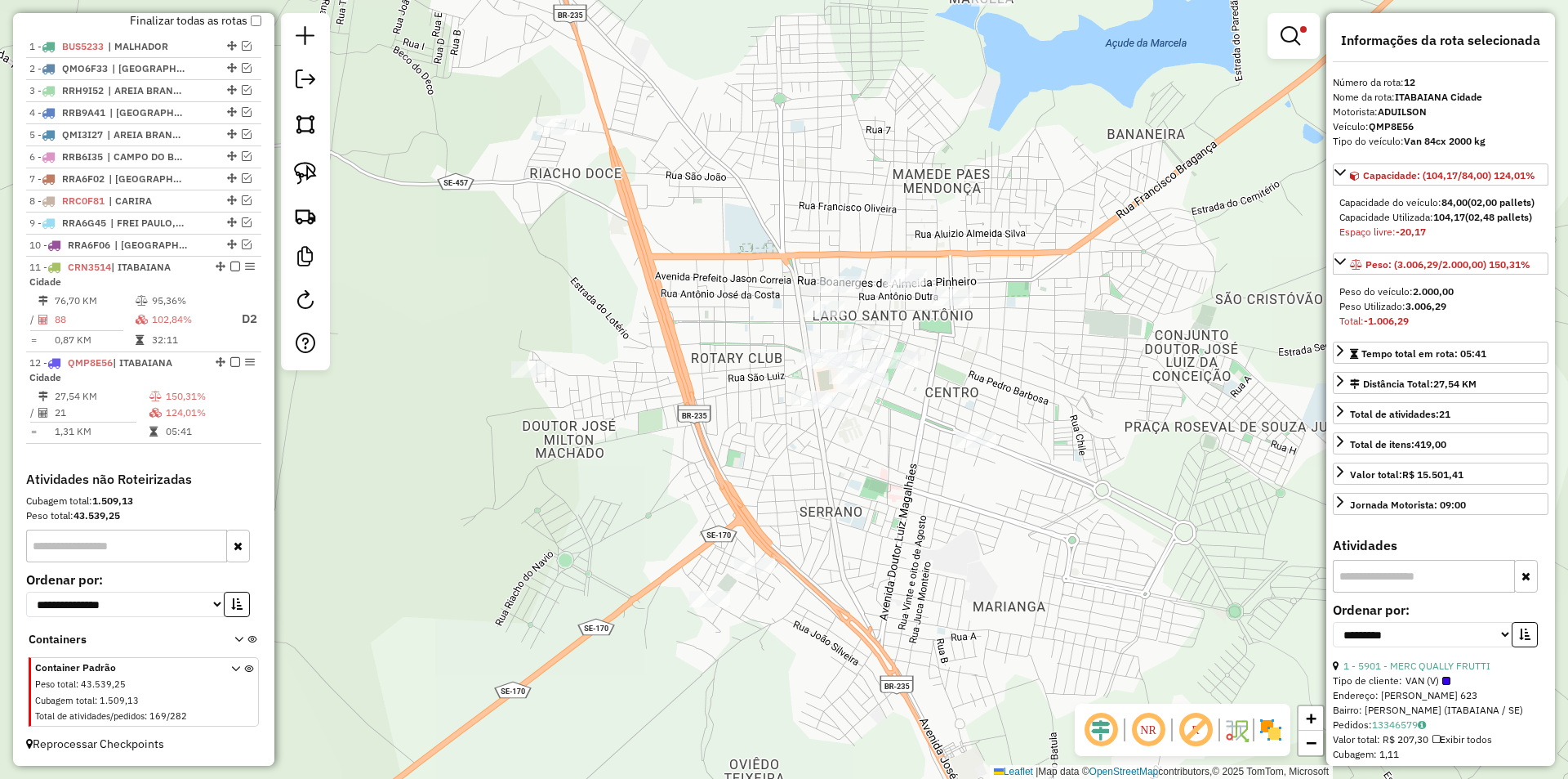
drag, startPoint x: 728, startPoint y: 431, endPoint x: 781, endPoint y: 463, distance: 61.9
click at [781, 463] on div "Rota 12 - Placa QMP8E56 5901 - MERC QUALLY FRUTTI Limpar filtros Janela de aten…" at bounding box center [784, 389] width 1568 height 779
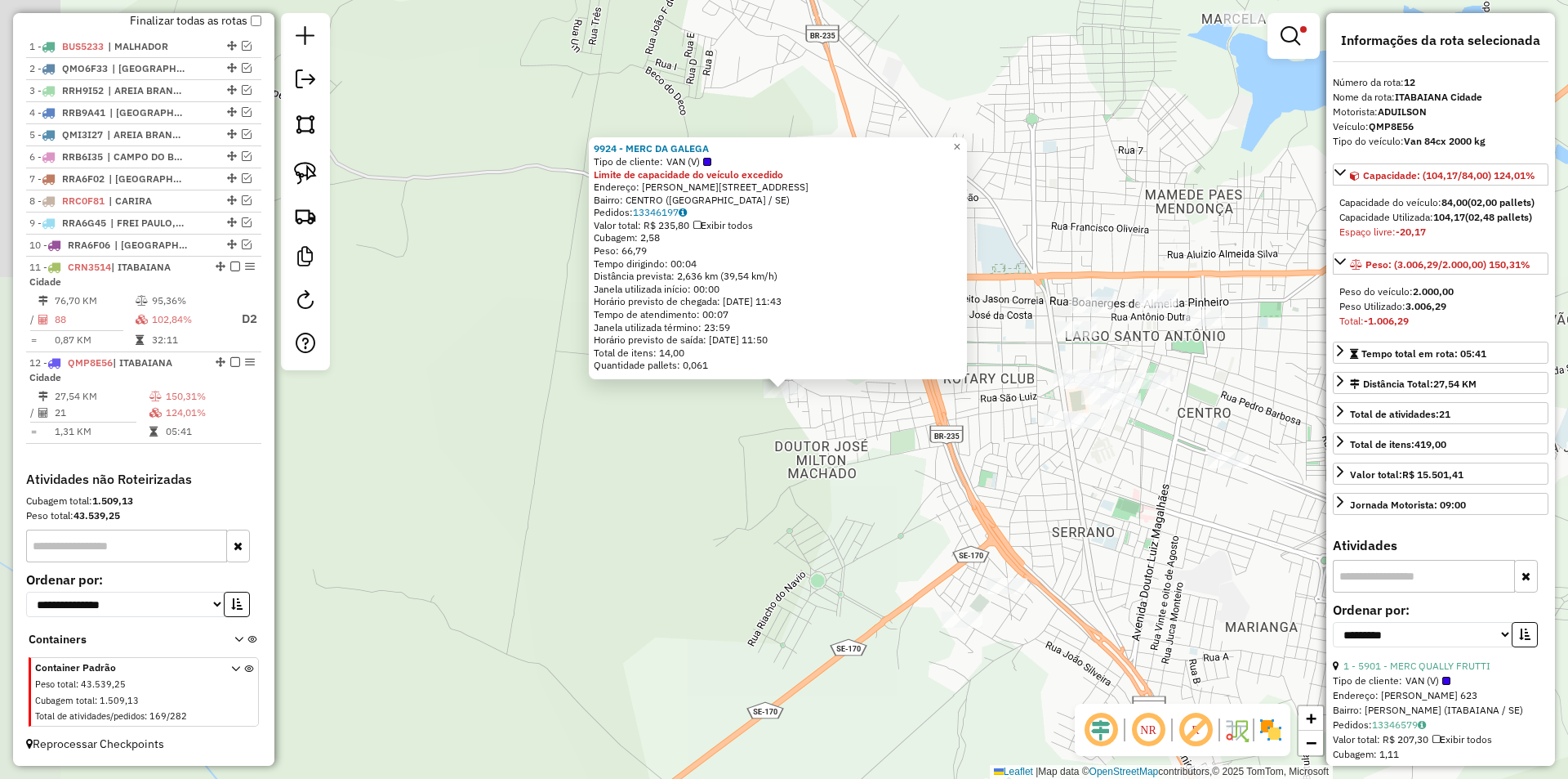
click at [751, 501] on div "Rota 12 - Placa QMP8E56 9924 - MERC DA GALEGA 9924 - MERC DA GALEGA Tipo de cli…" at bounding box center [784, 389] width 1568 height 779
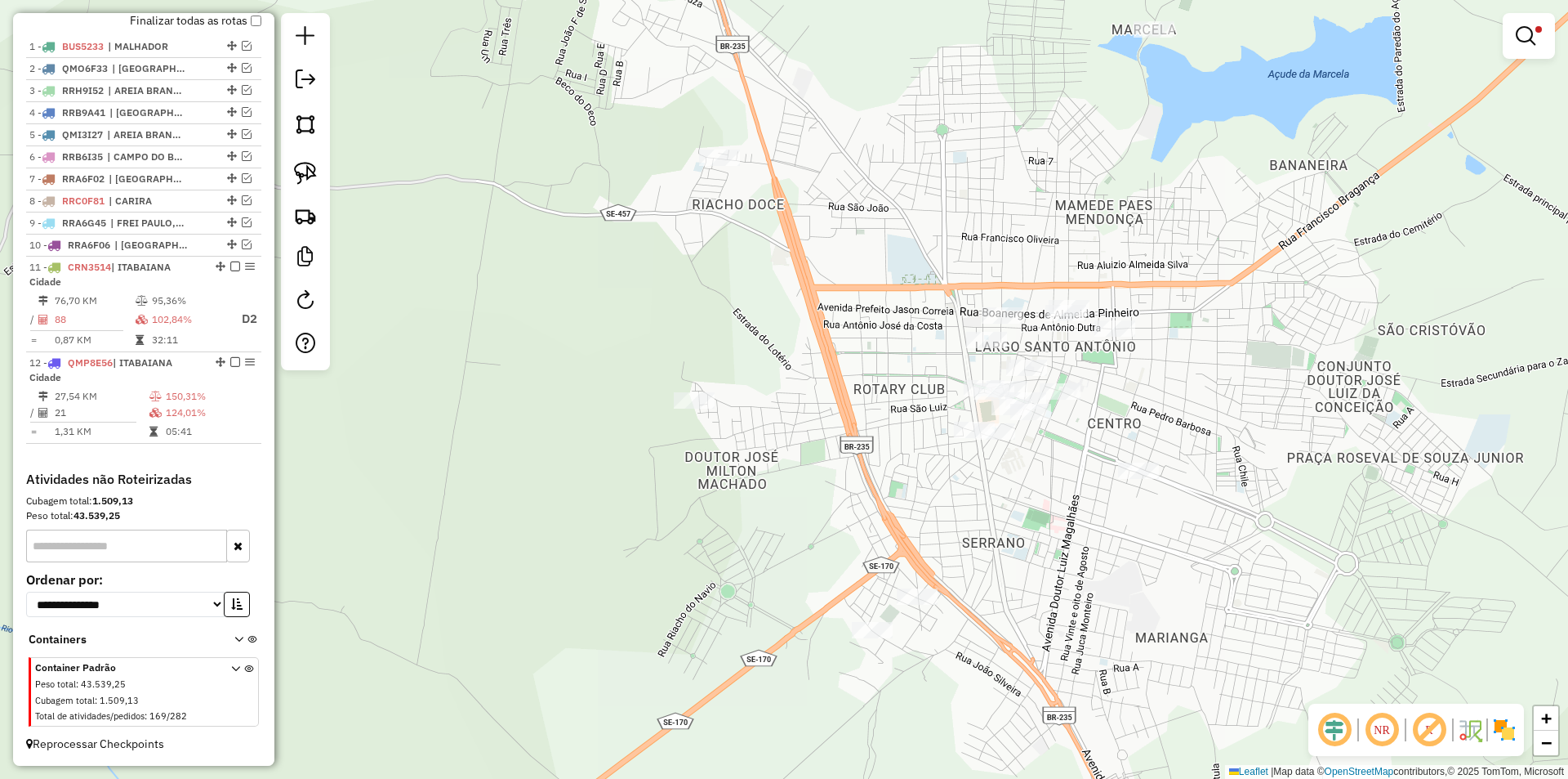
drag, startPoint x: 707, startPoint y: 520, endPoint x: 691, endPoint y: 523, distance: 16.3
click at [691, 523] on div "Limpar filtros Janela de atendimento Grade de atendimento Capacidade Transporta…" at bounding box center [784, 389] width 1568 height 779
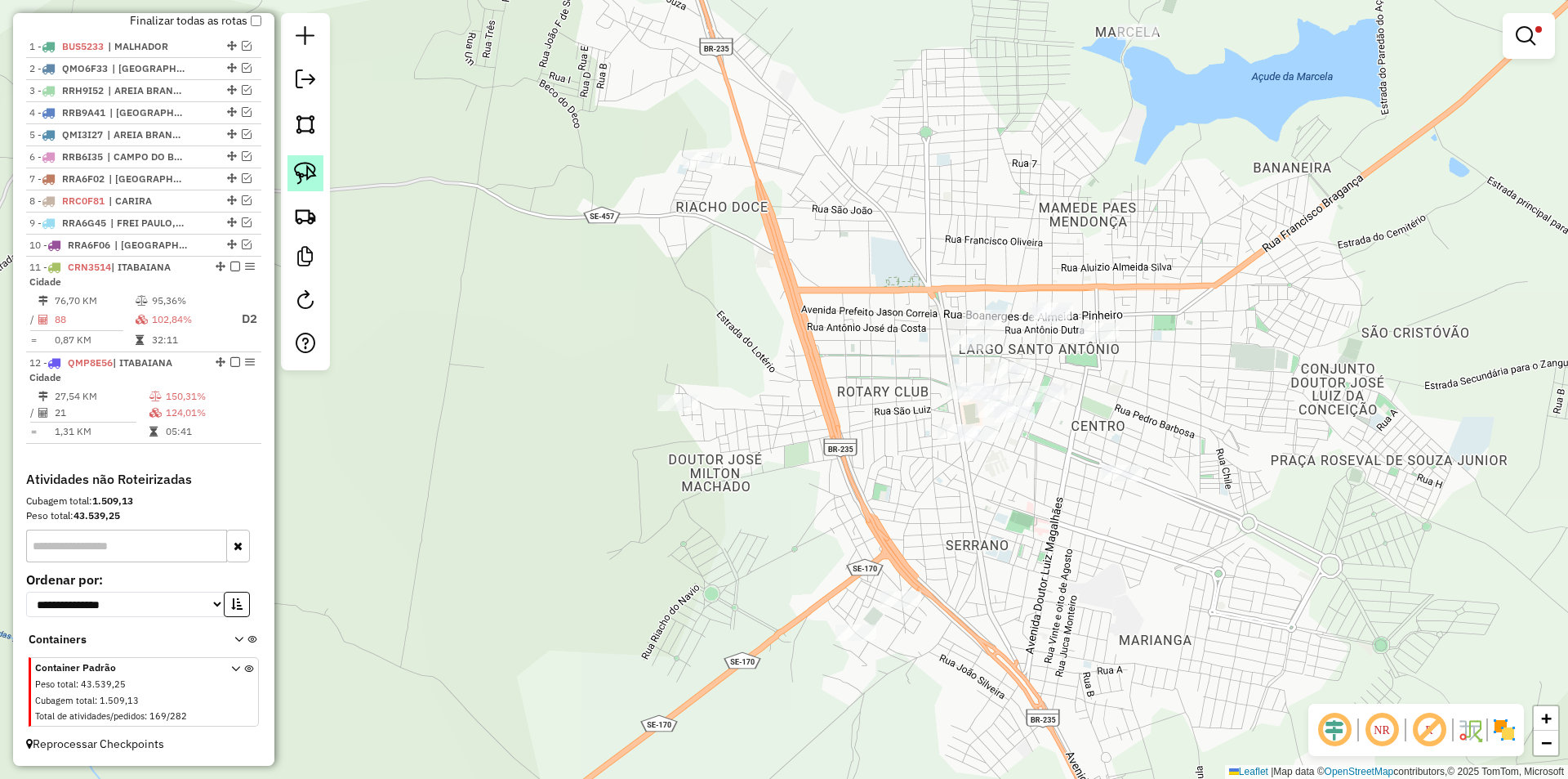
click at [312, 169] on img at bounding box center [305, 173] width 22 height 22
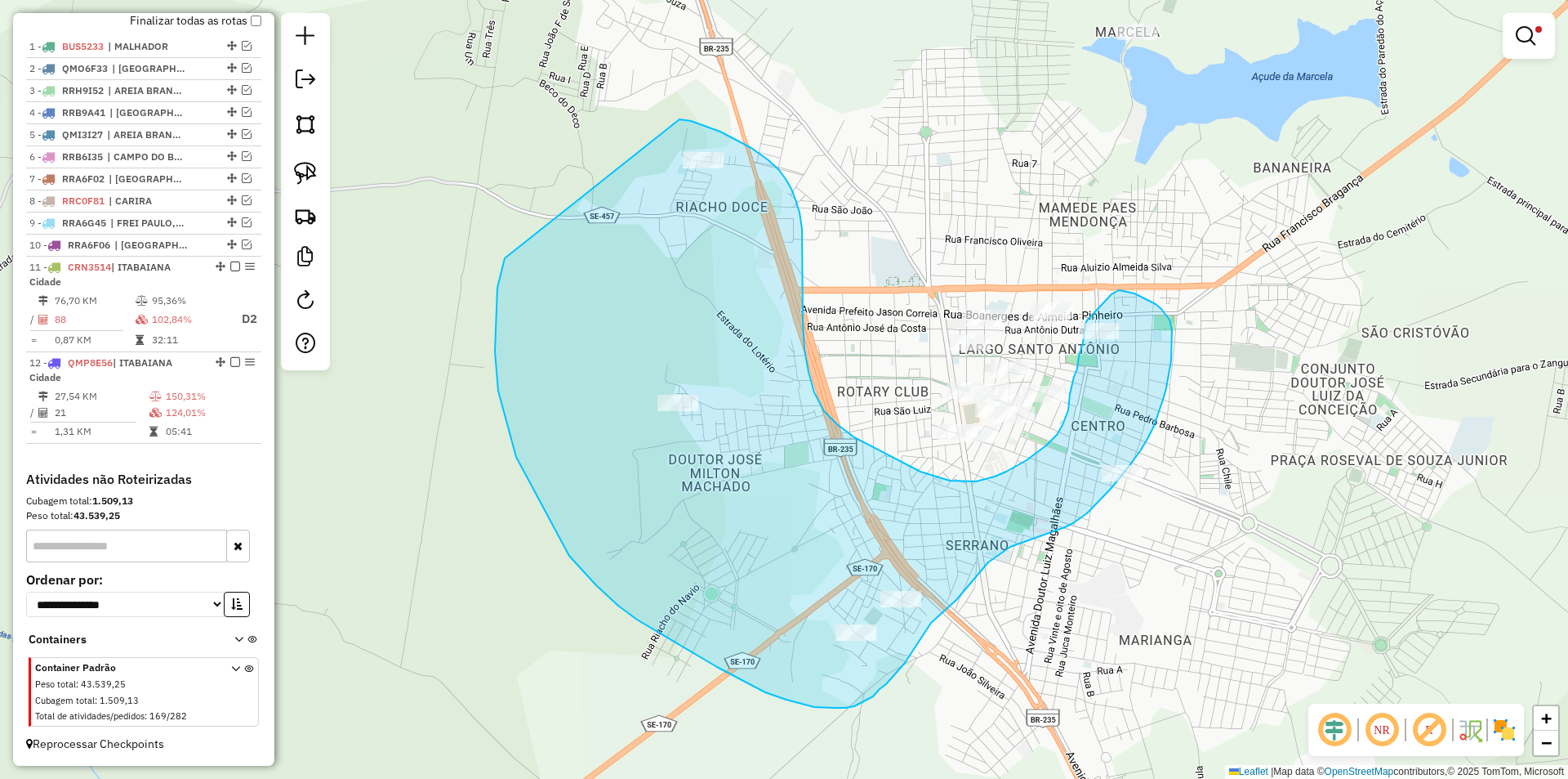
drag, startPoint x: 596, startPoint y: 585, endPoint x: 676, endPoint y: 119, distance: 472.8
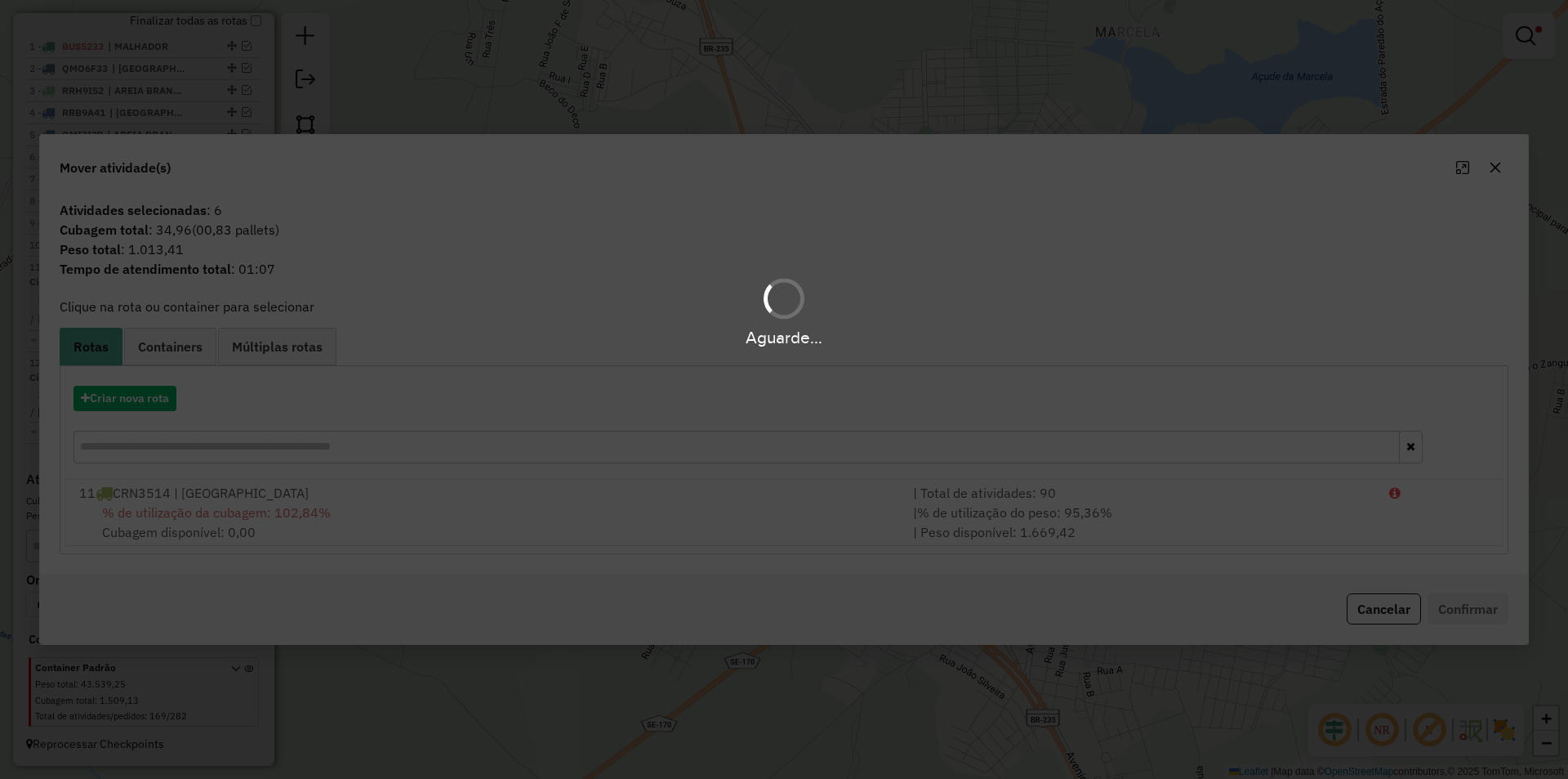
click at [142, 402] on div "Aguarde..." at bounding box center [784, 389] width 1568 height 779
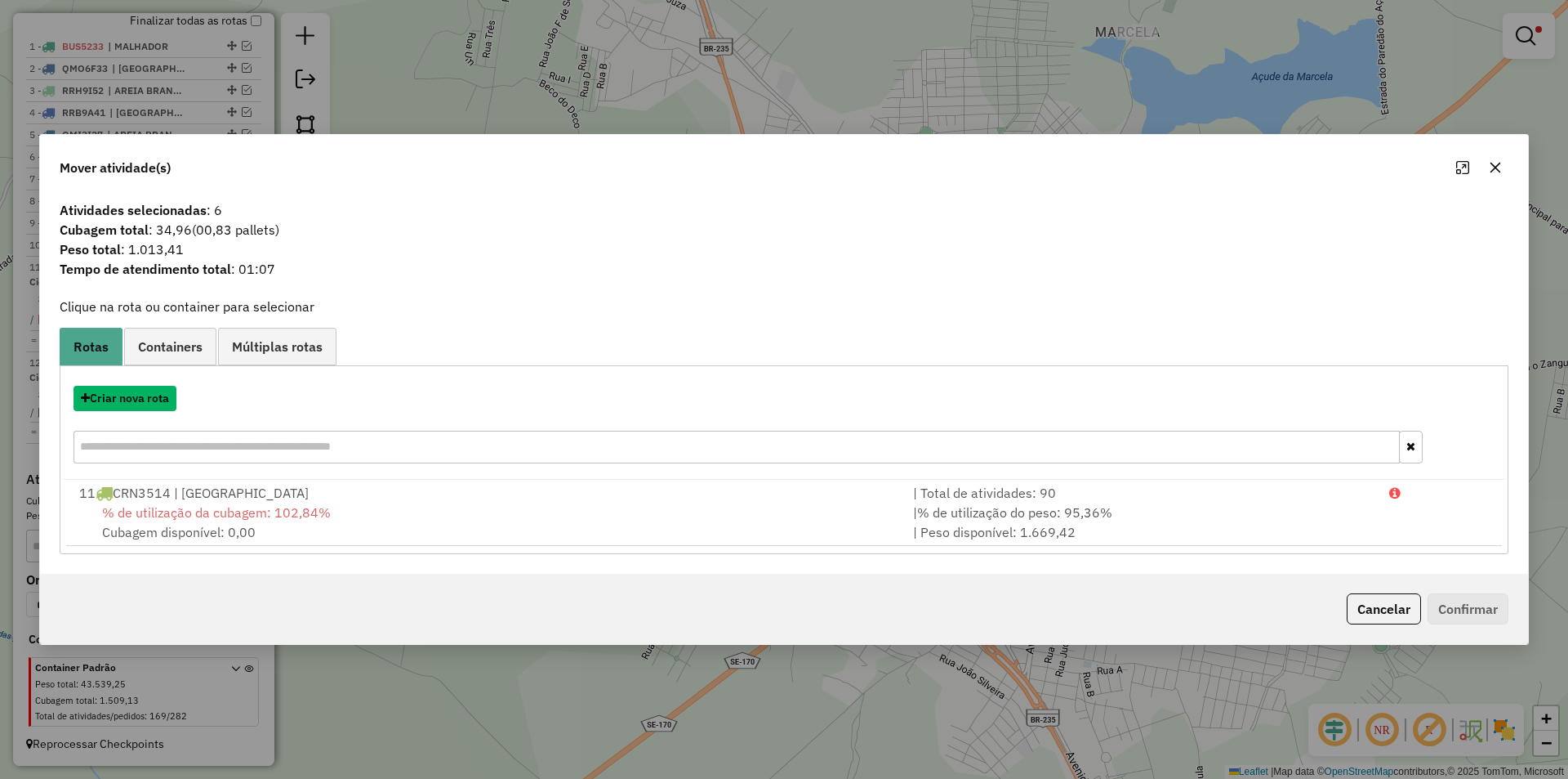
click at [142, 402] on button "Criar nova rota" at bounding box center [124, 398] width 103 height 25
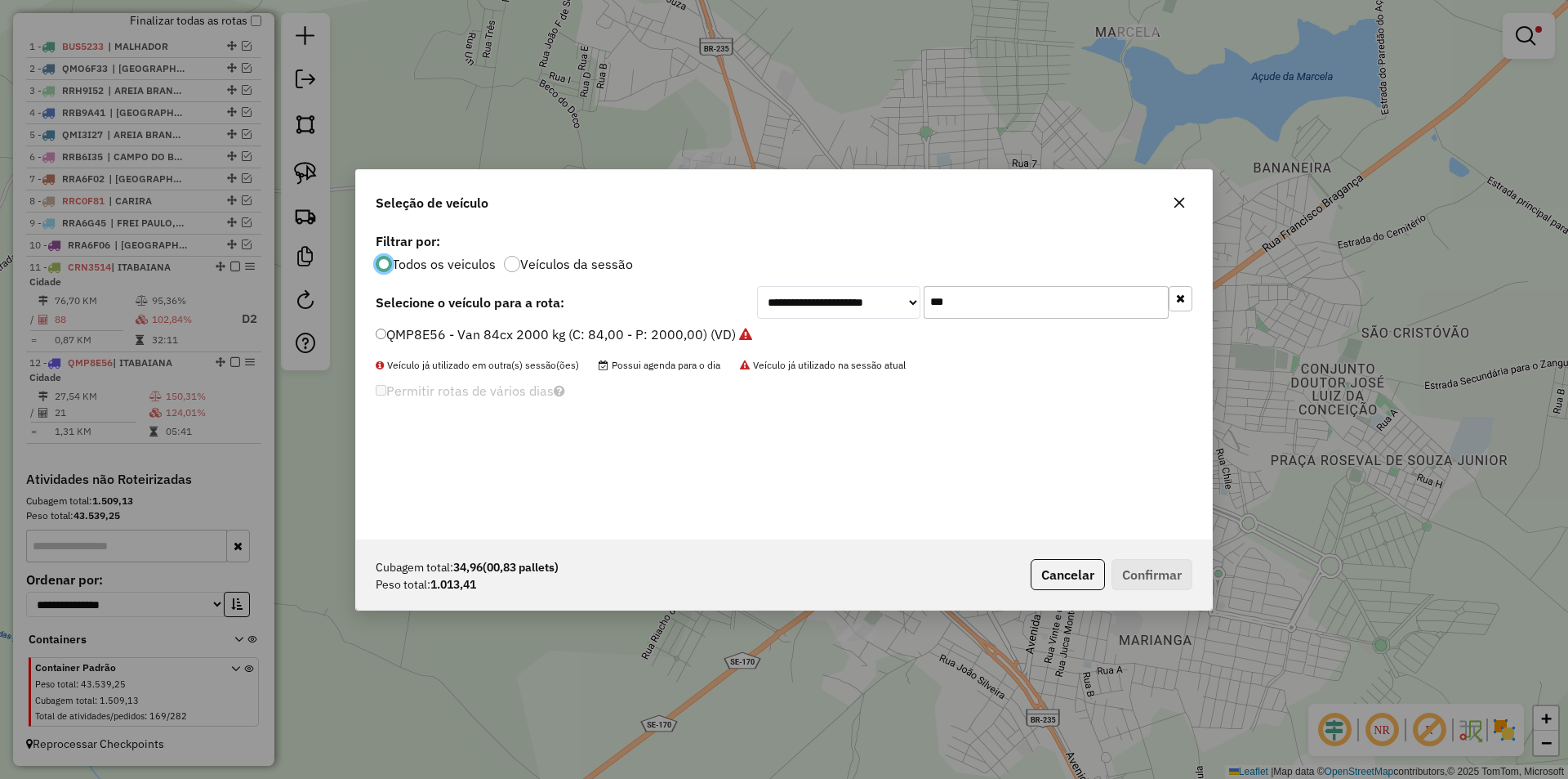
scroll to position [9, 5]
click at [1021, 304] on input "***" at bounding box center [1046, 303] width 245 height 33
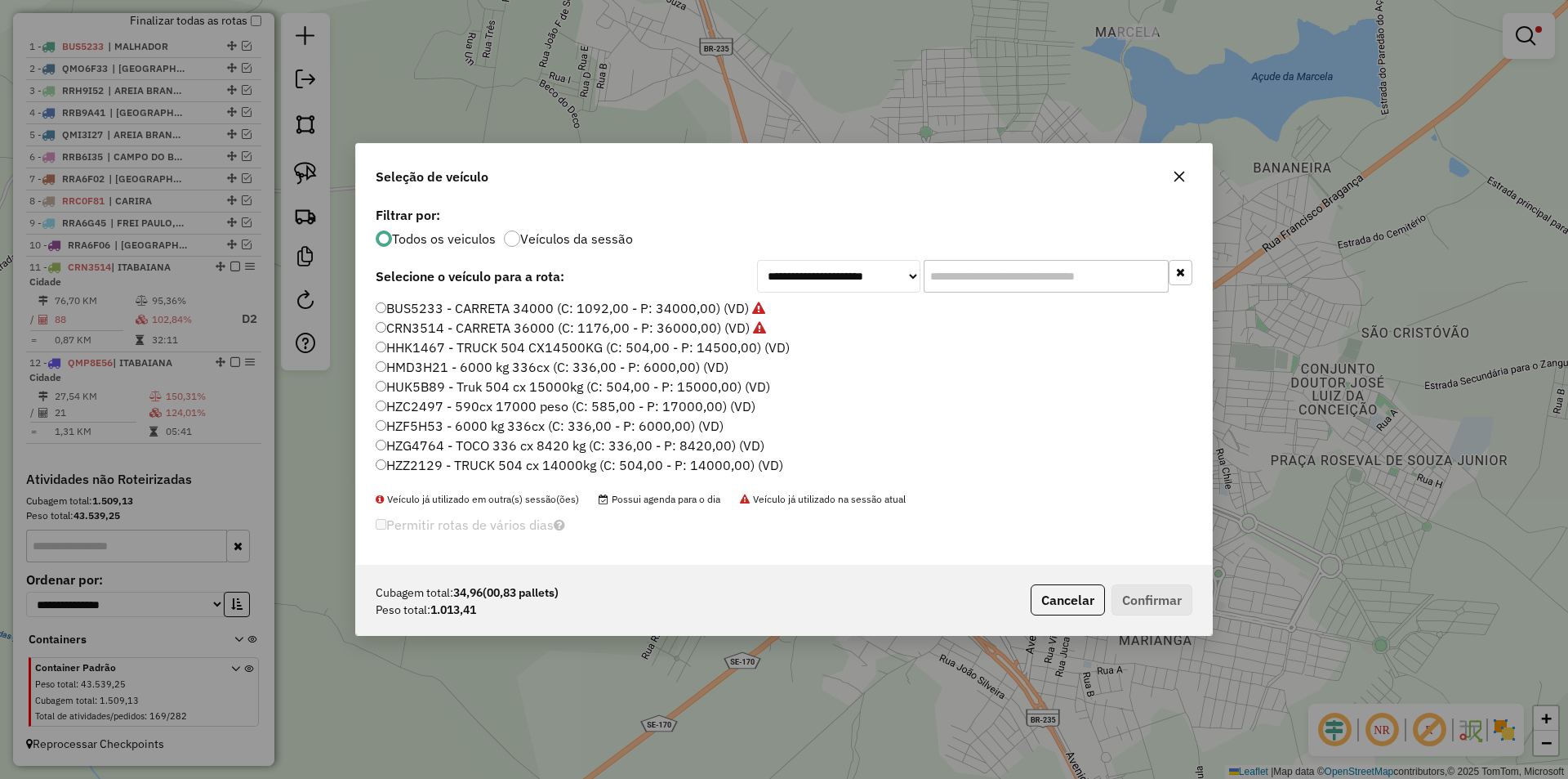
click at [436, 425] on label "HZF5H53 - 6000 kg 336cx (C: 336,00 - P: 6000,00) (VD)" at bounding box center [550, 425] width 348 height 20
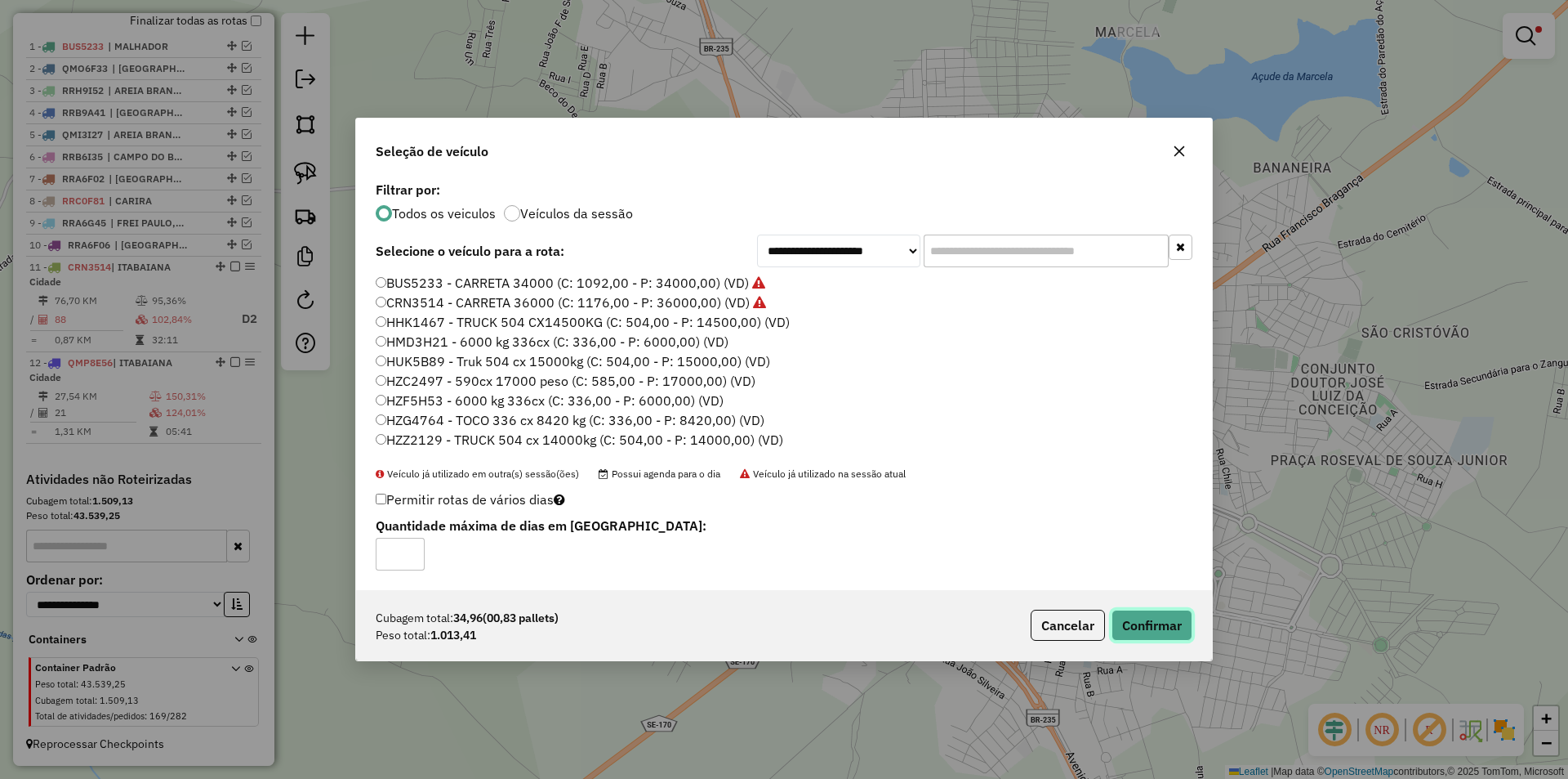
click at [1142, 623] on button "Confirmar" at bounding box center [1152, 625] width 81 height 31
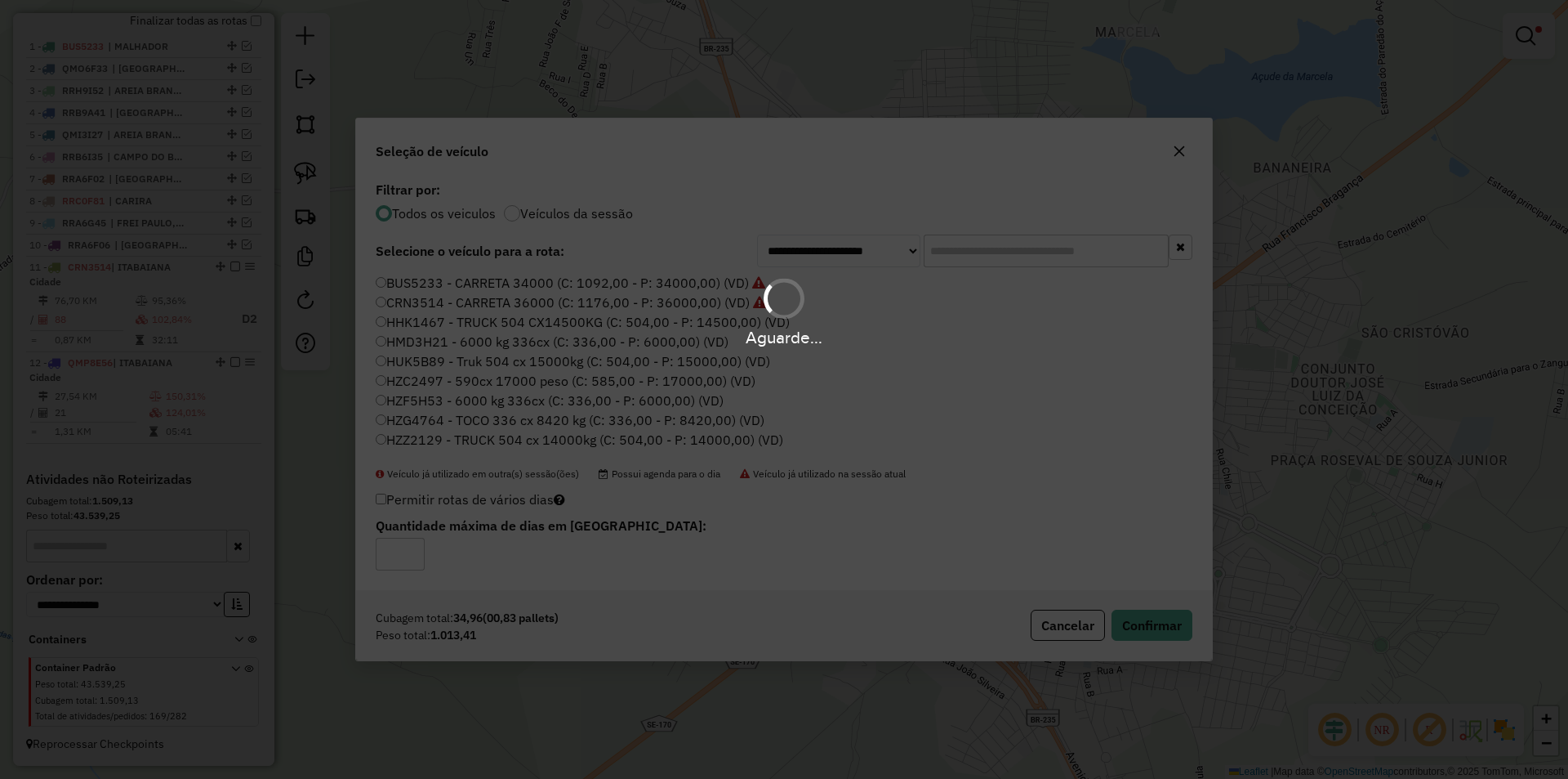
scroll to position [630, 0]
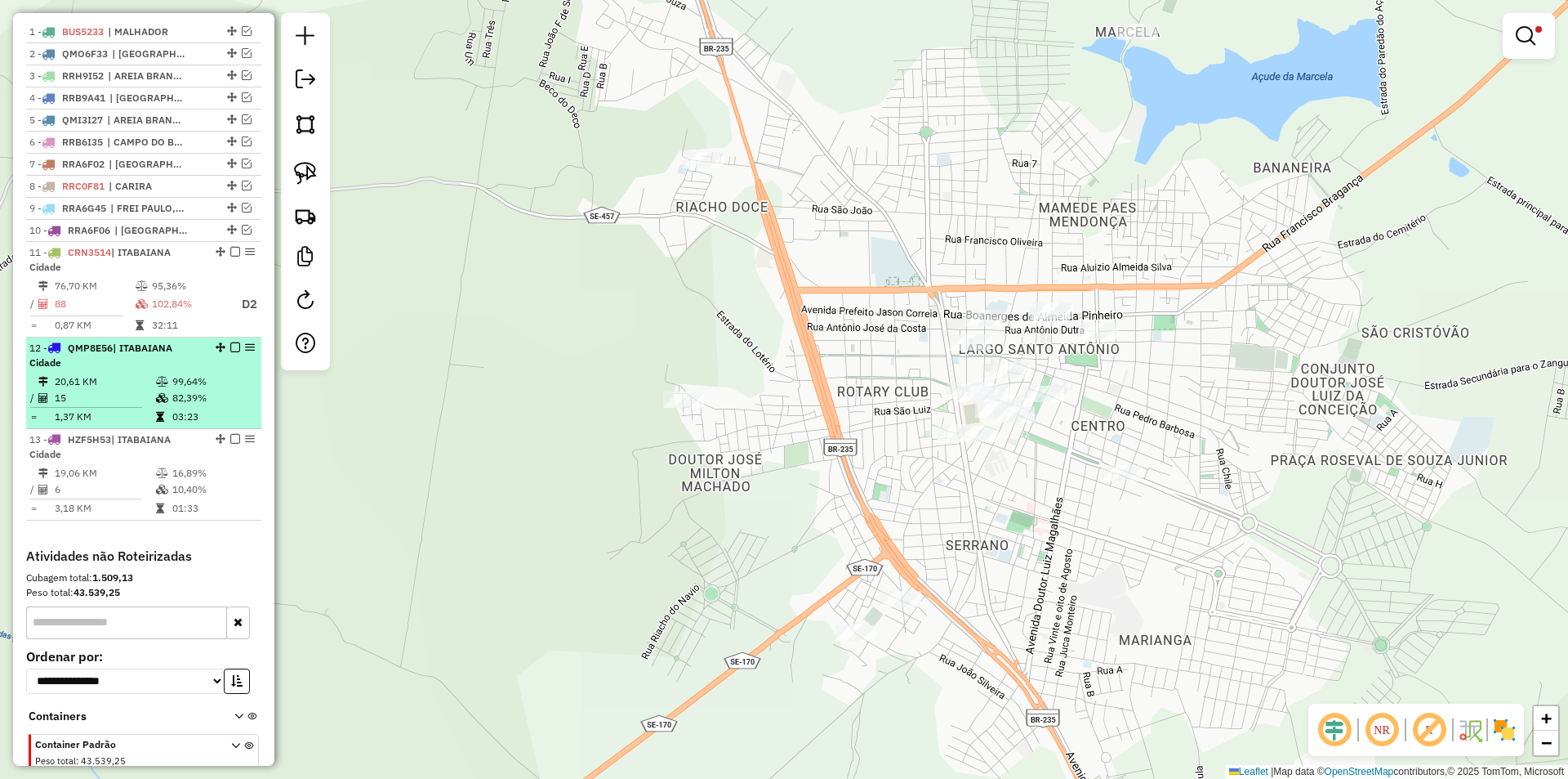
click at [207, 406] on td "82,39%" at bounding box center [212, 398] width 82 height 16
select select "**********"
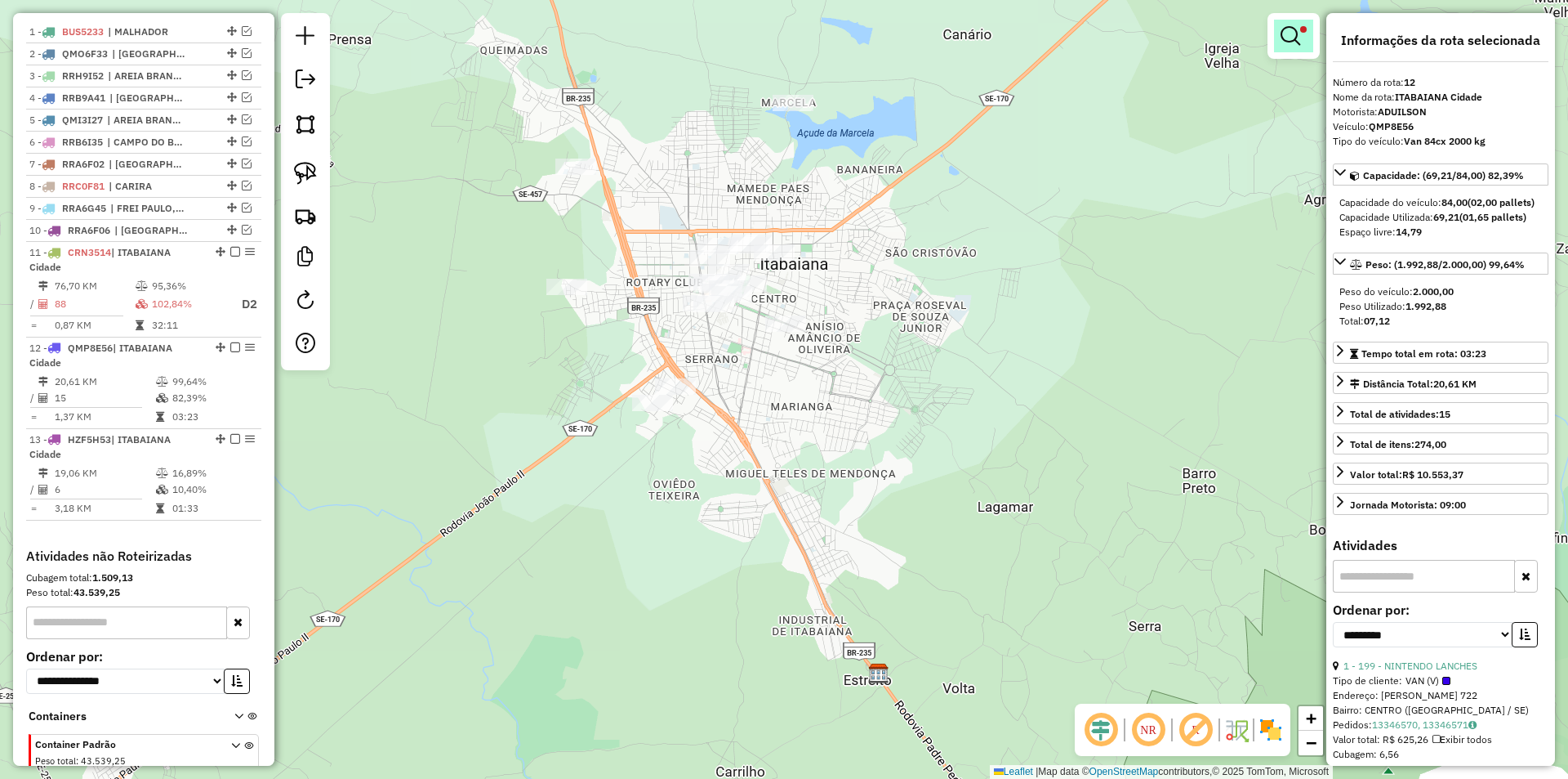
click at [1310, 29] on link at bounding box center [1293, 36] width 39 height 33
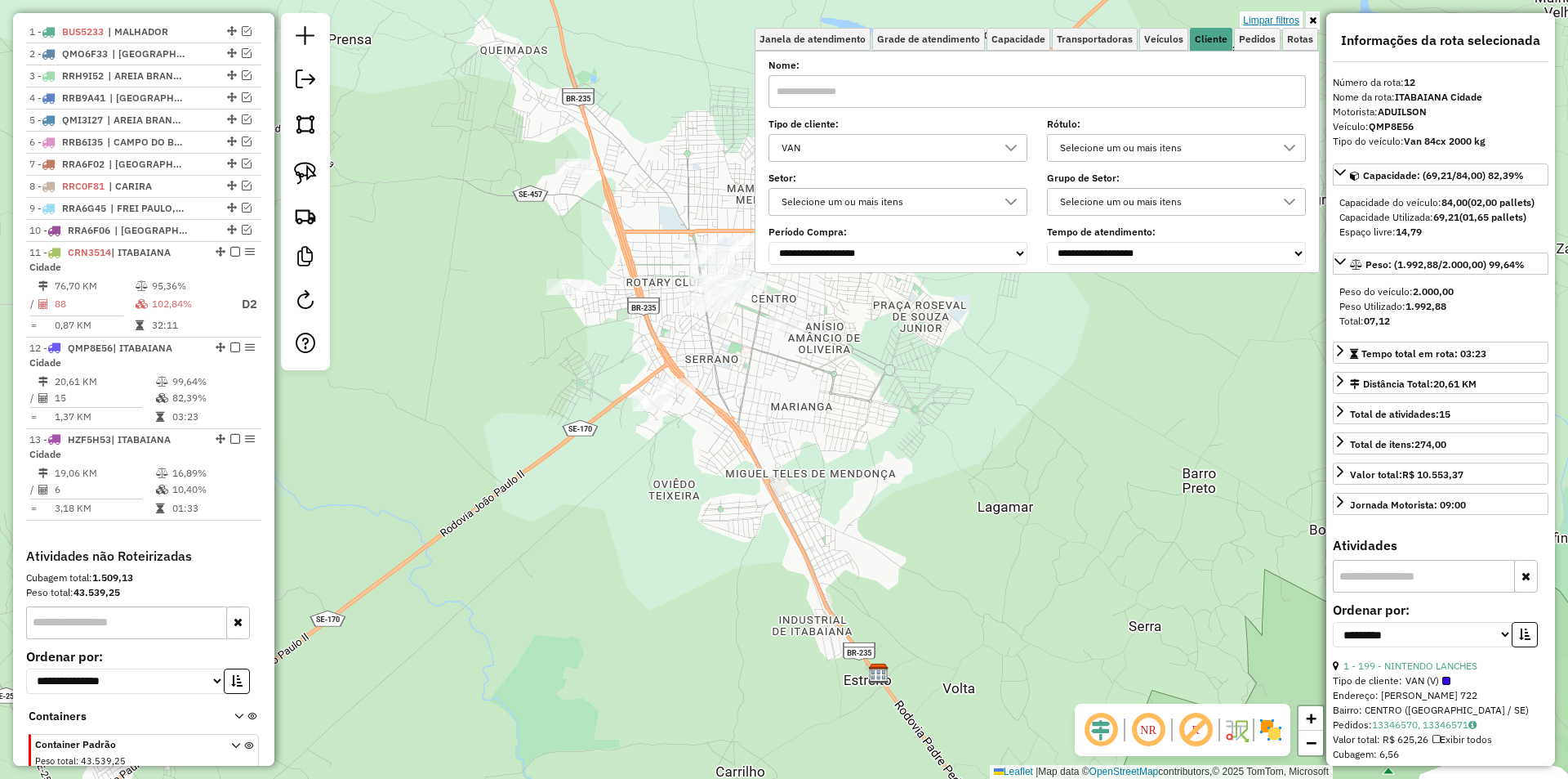
click at [1287, 22] on link "Limpar filtros" at bounding box center [1271, 20] width 63 height 18
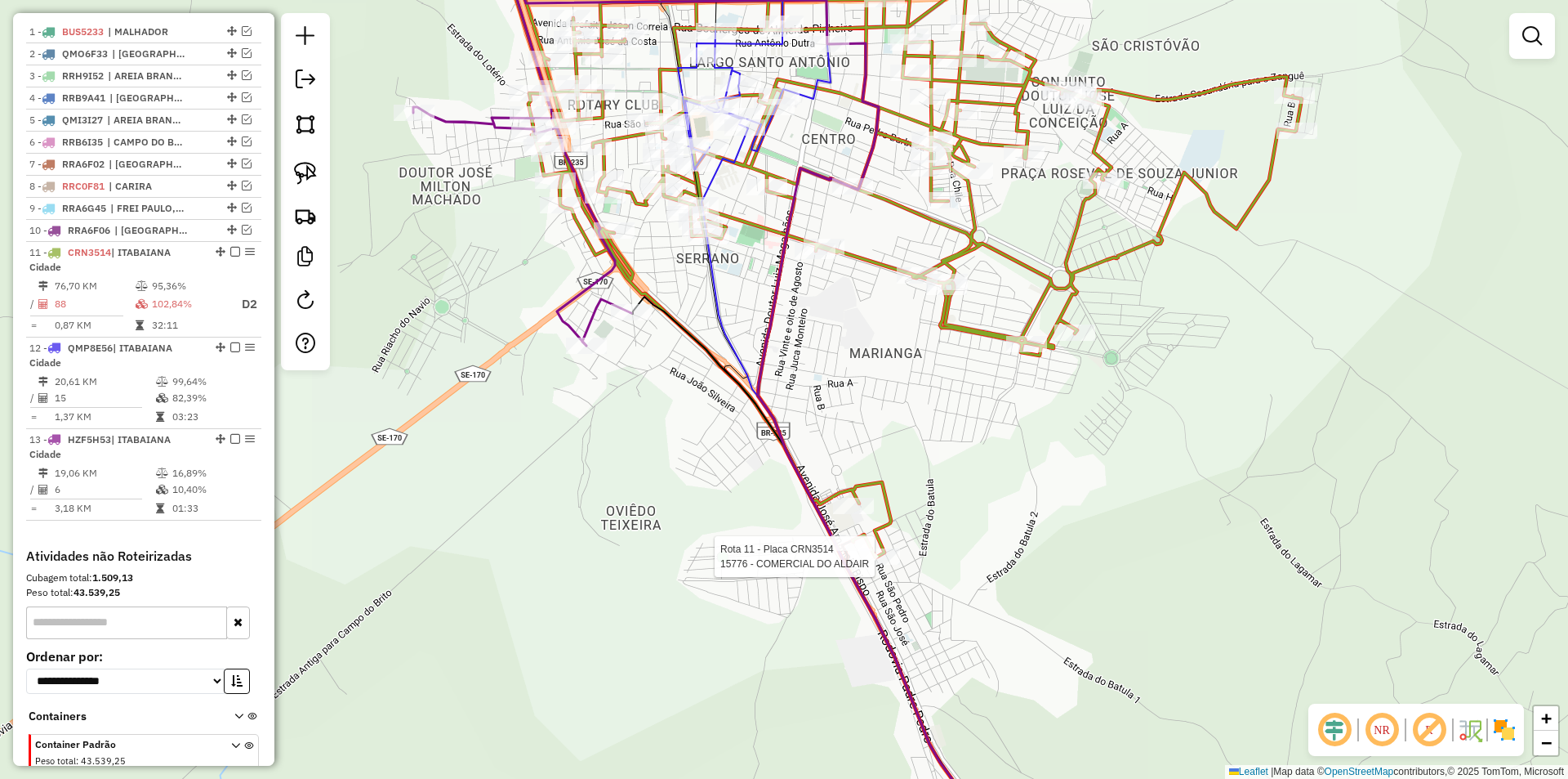
select select "**********"
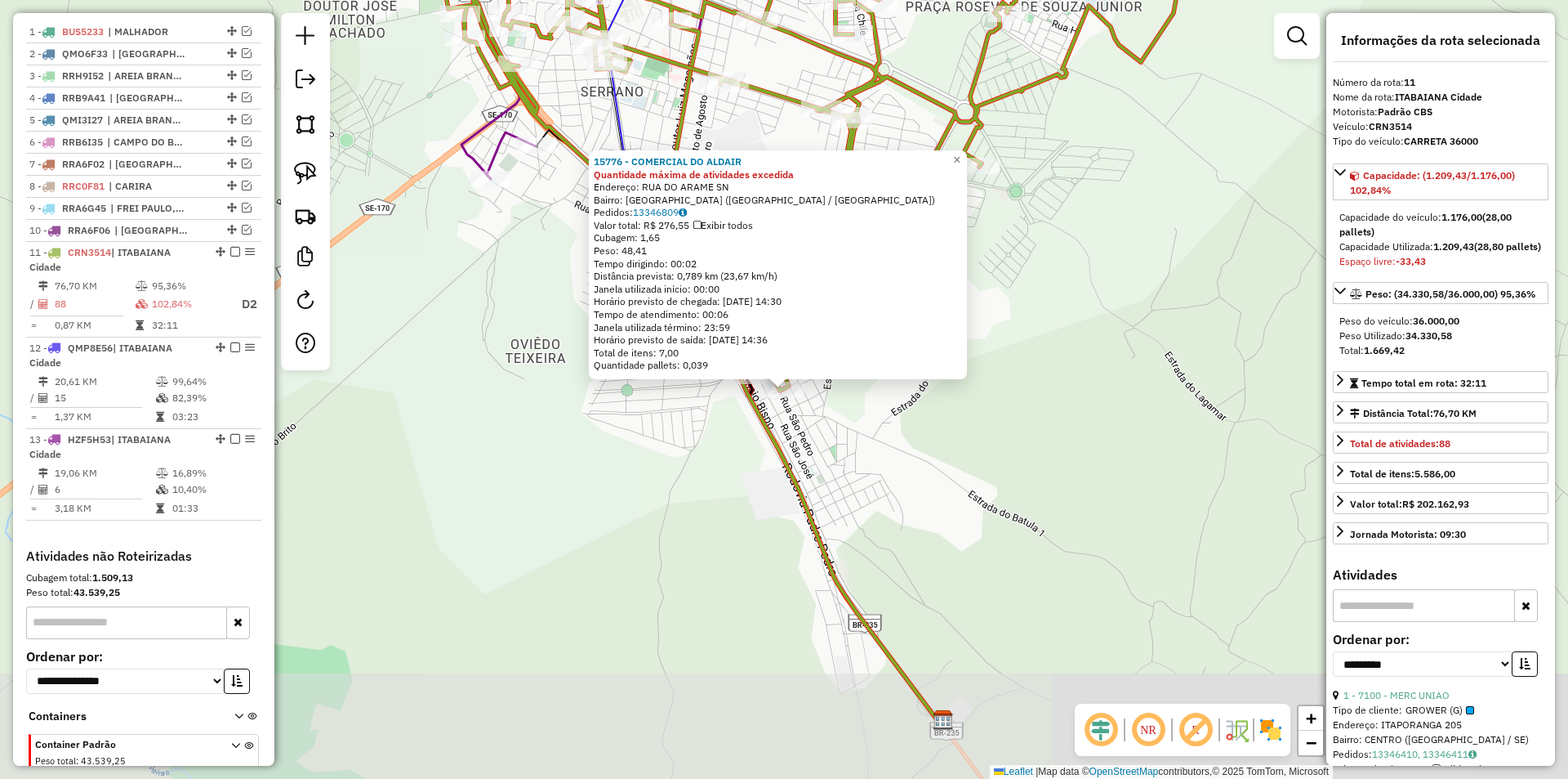
scroll to position [720, 0]
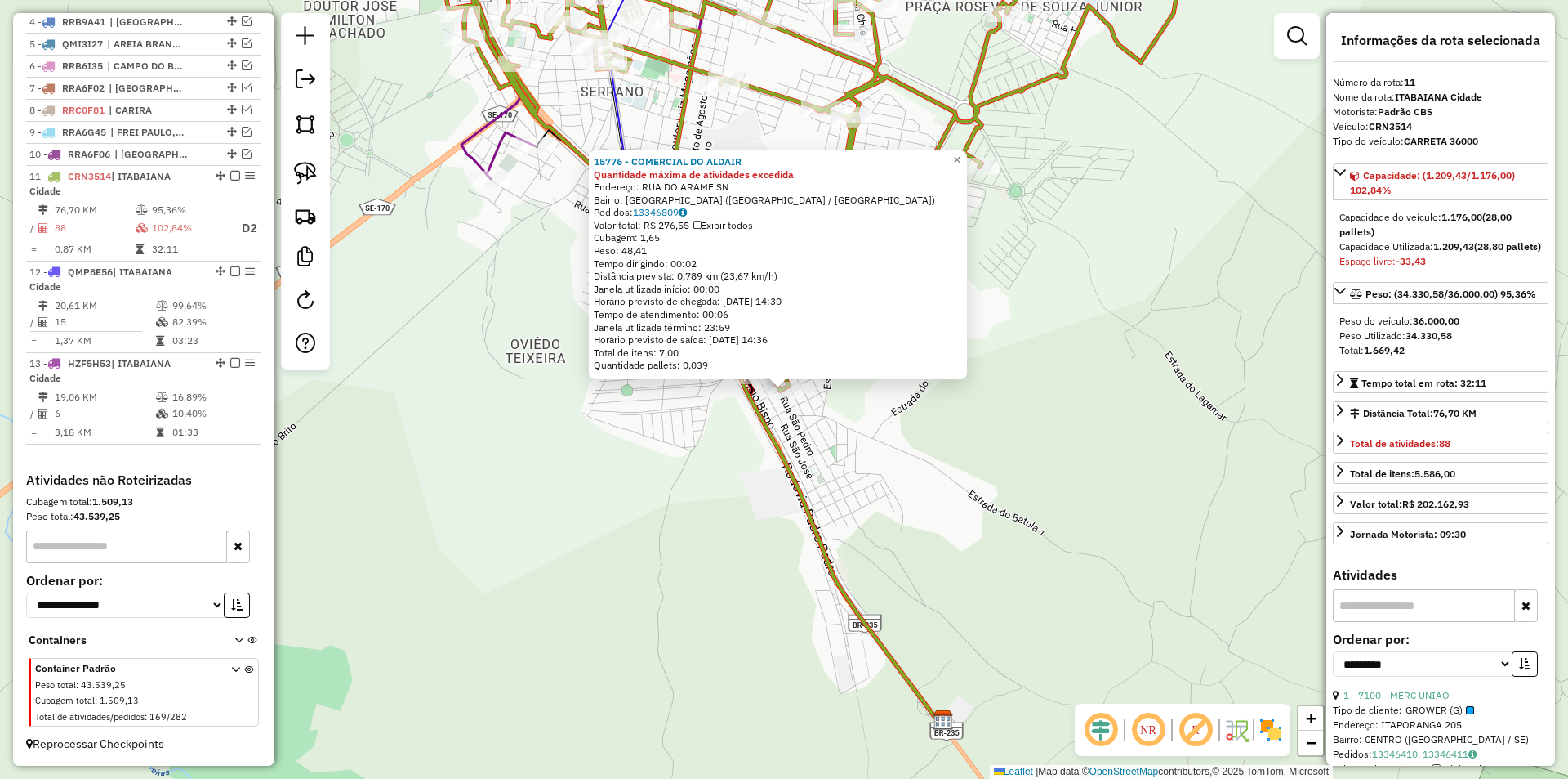
click at [846, 546] on div "15776 - COMERCIAL DO ALDAIR Quantidade máxima de atividades excedida Endereço: …" at bounding box center [784, 389] width 1568 height 779
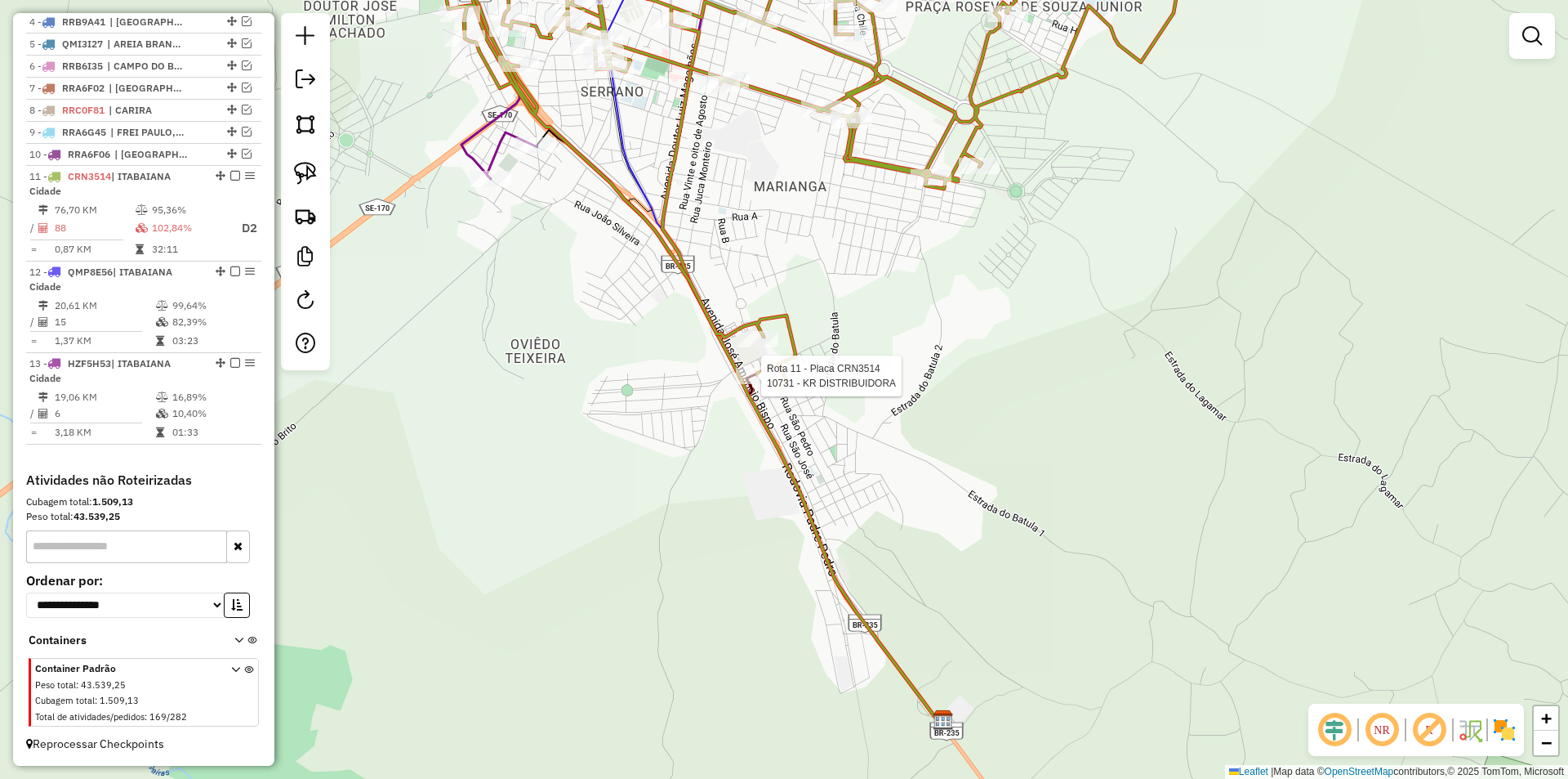
select select "**********"
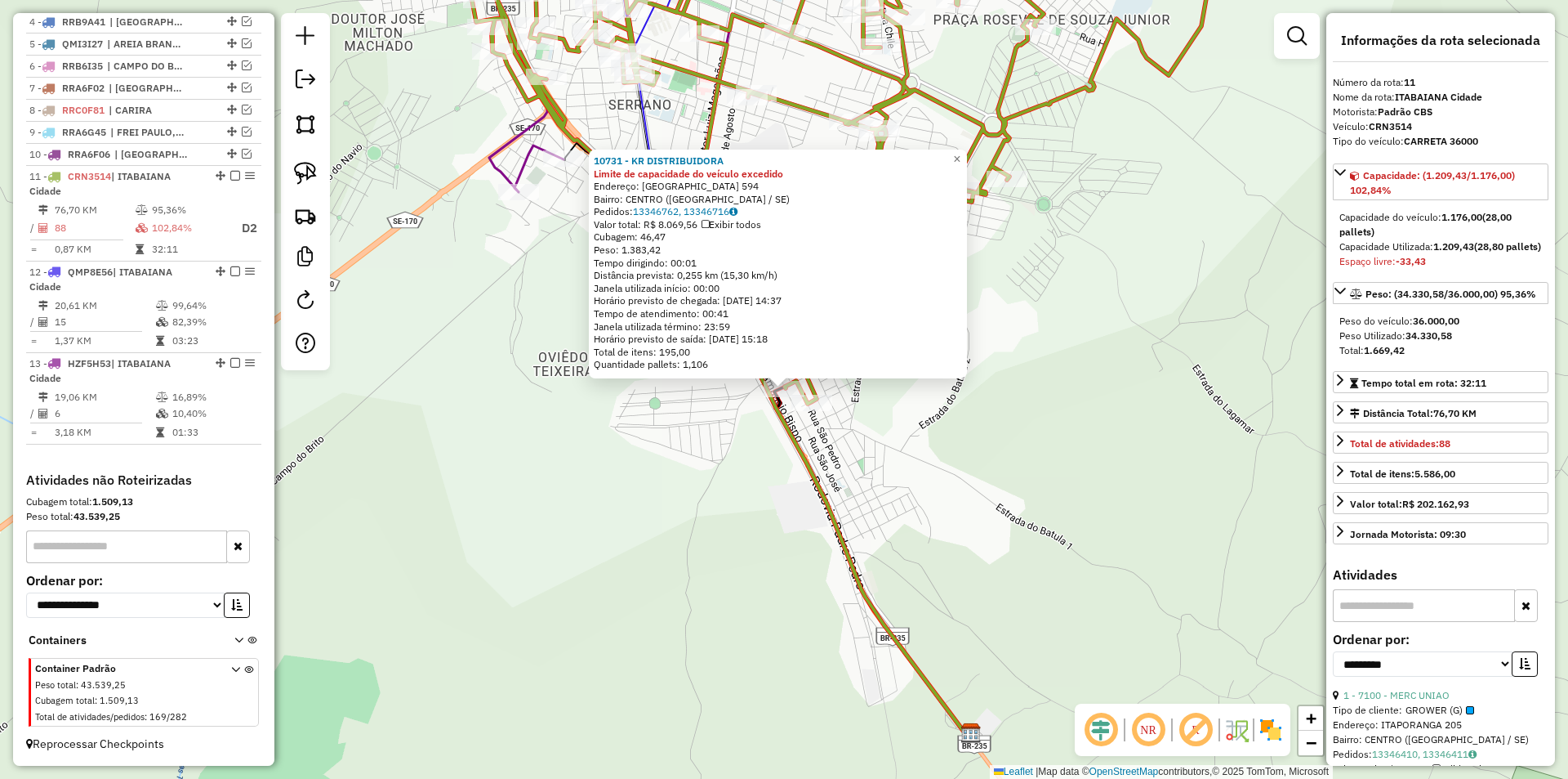
click at [767, 479] on div "10731 - KR DISTRIBUIDORA Limite de capacidade do veículo excedido Endereço: SAO…" at bounding box center [784, 389] width 1568 height 779
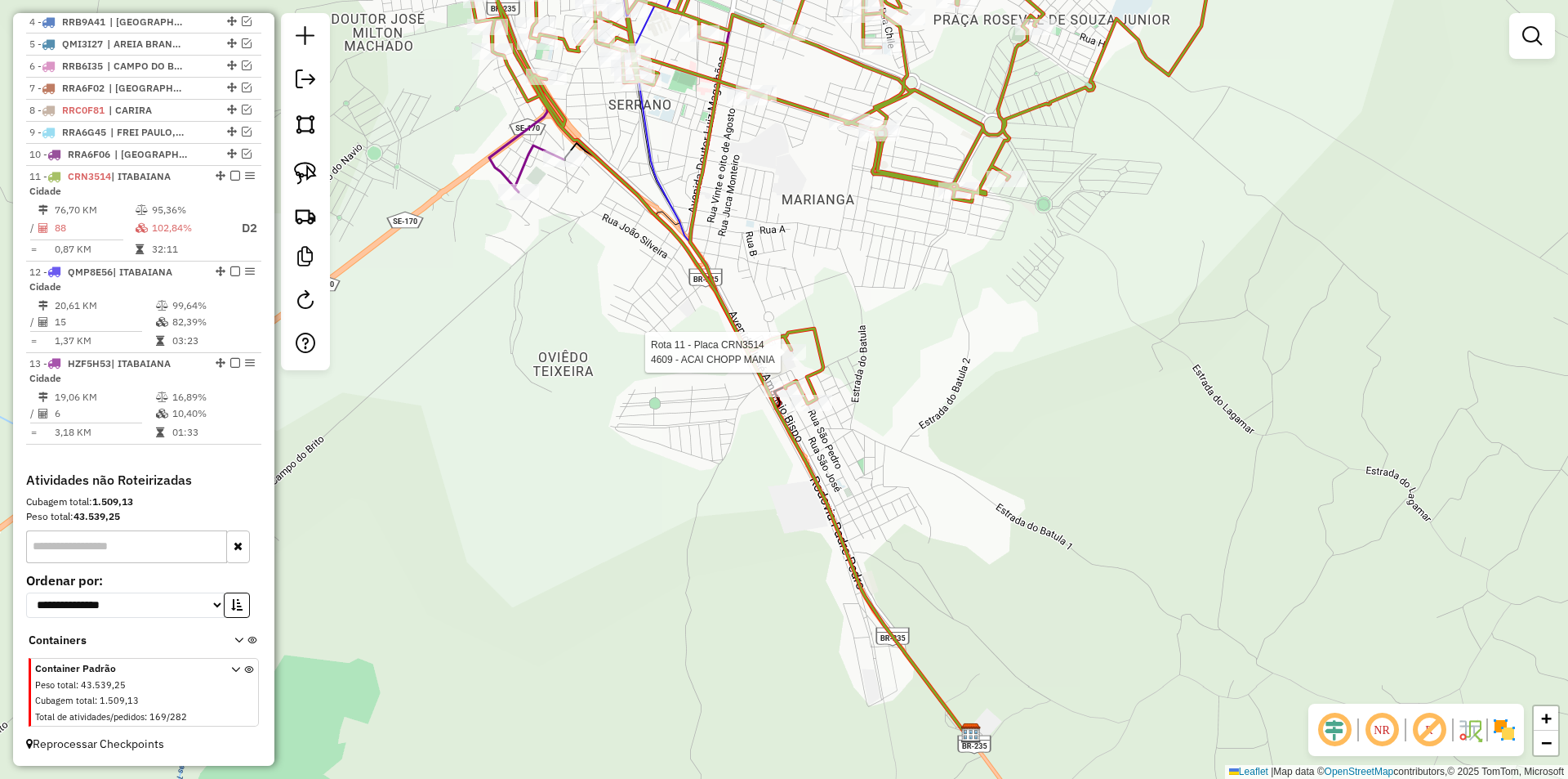
select select "**********"
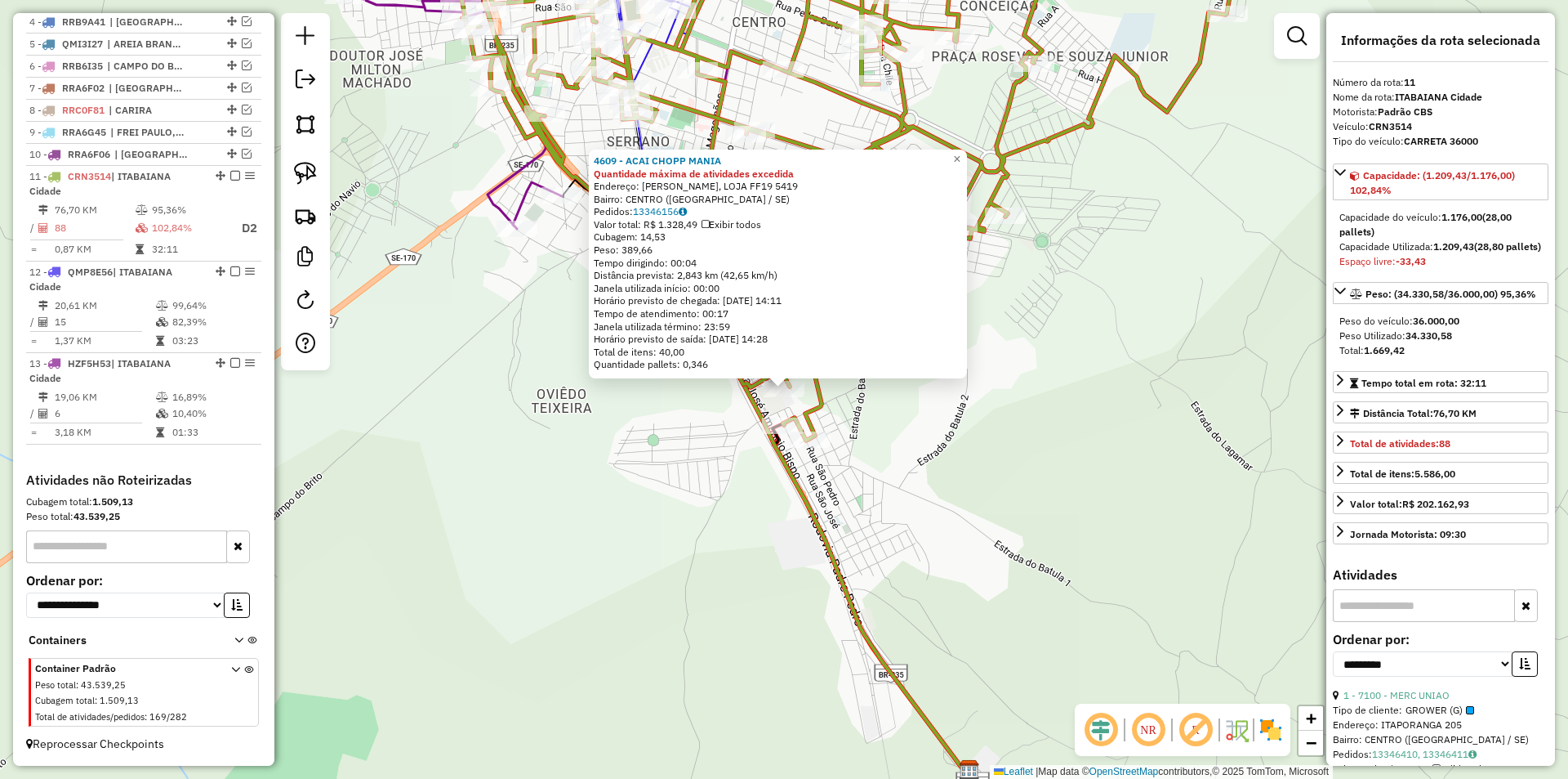
click at [742, 486] on div "4609 - ACAI CHOPP MANIA Quantidade máxima de atividades excedida Endereço: JOSE…" at bounding box center [784, 389] width 1568 height 779
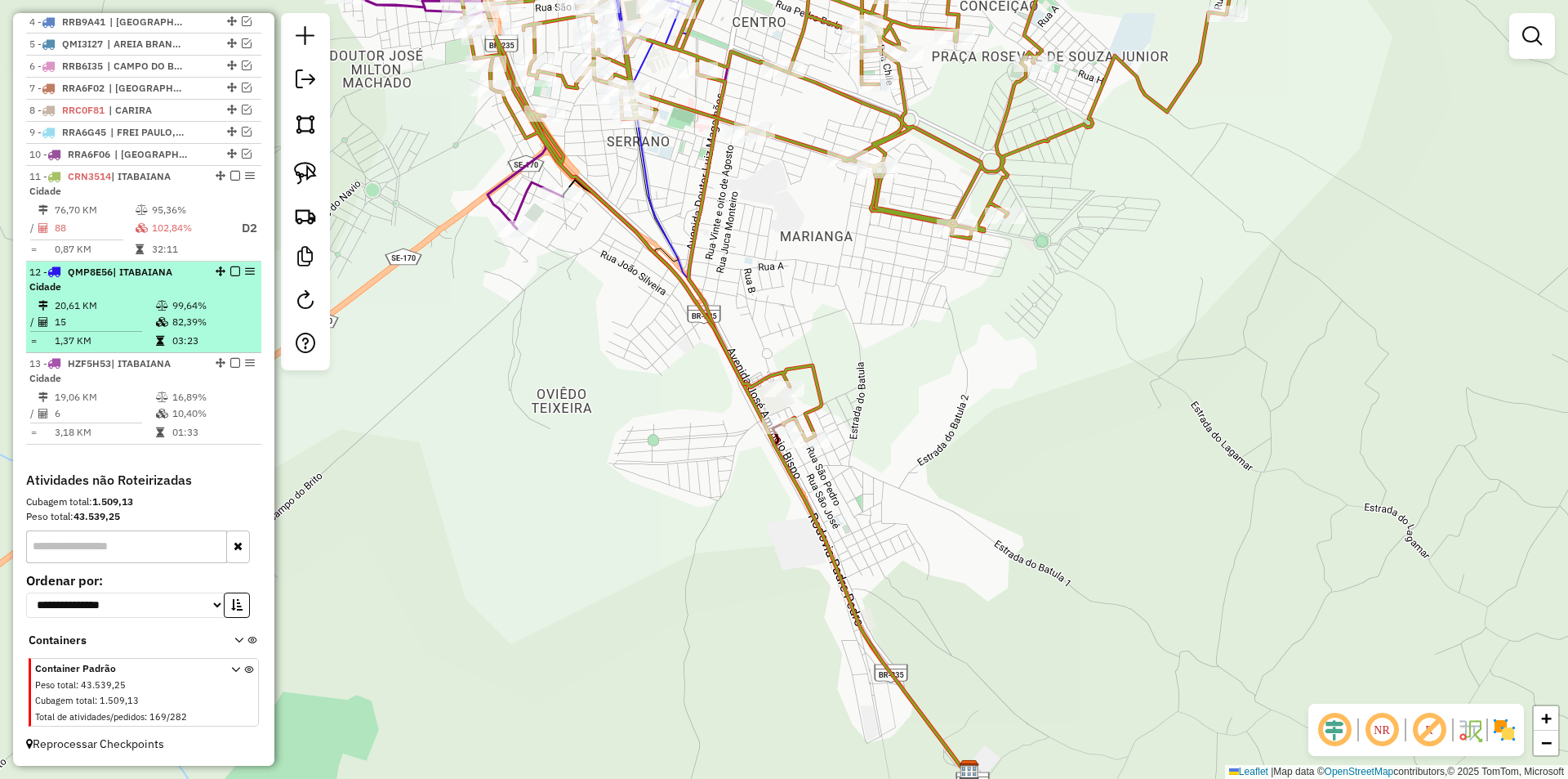
drag, startPoint x: 226, startPoint y: 270, endPoint x: 225, endPoint y: 351, distance: 81.0
click at [230, 271] on em at bounding box center [234, 271] width 10 height 10
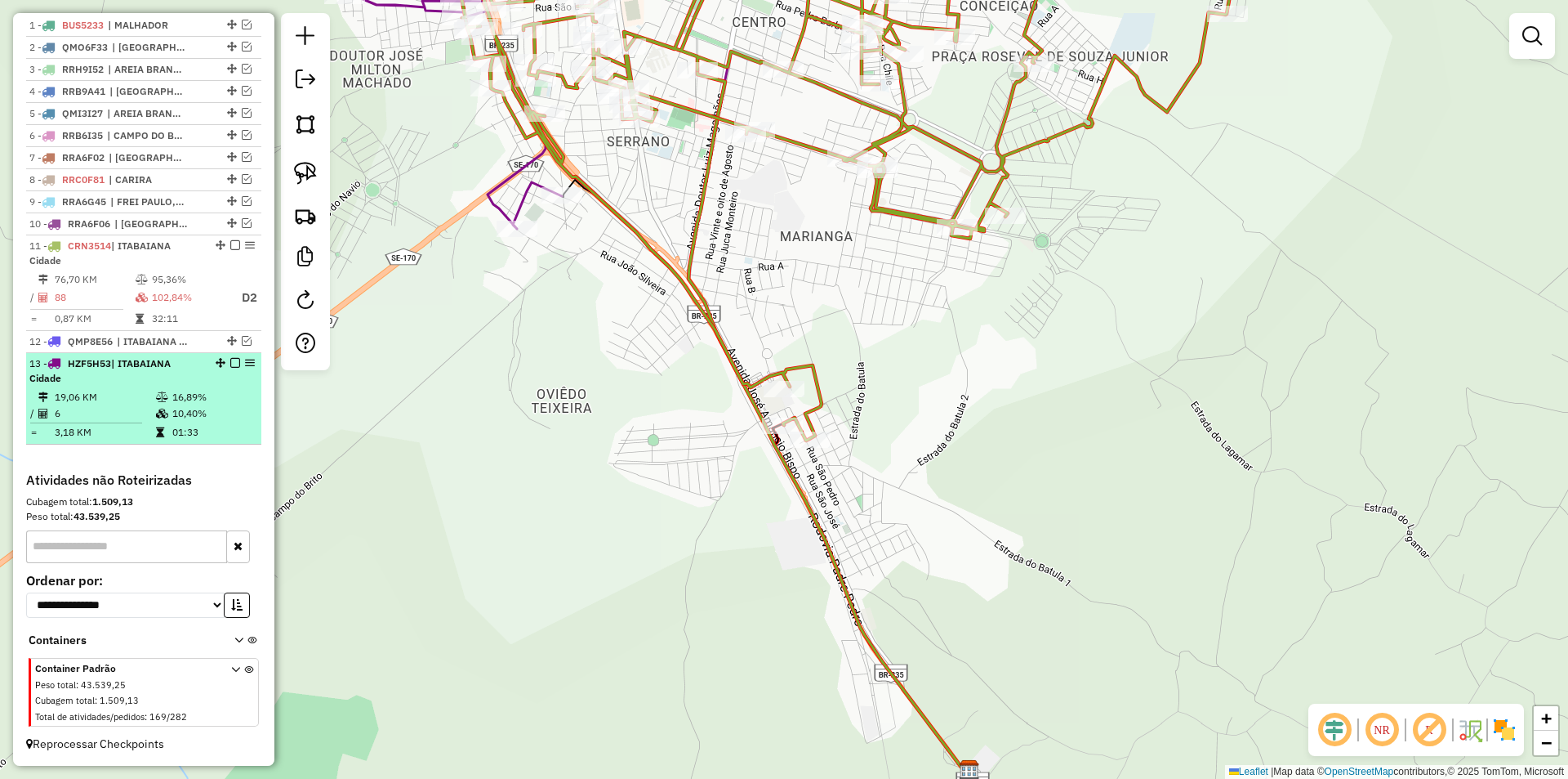
click at [221, 375] on div "13 - HZF5H53 | ITABAIANA Cidade" at bounding box center [143, 371] width 229 height 29
select select "**********"
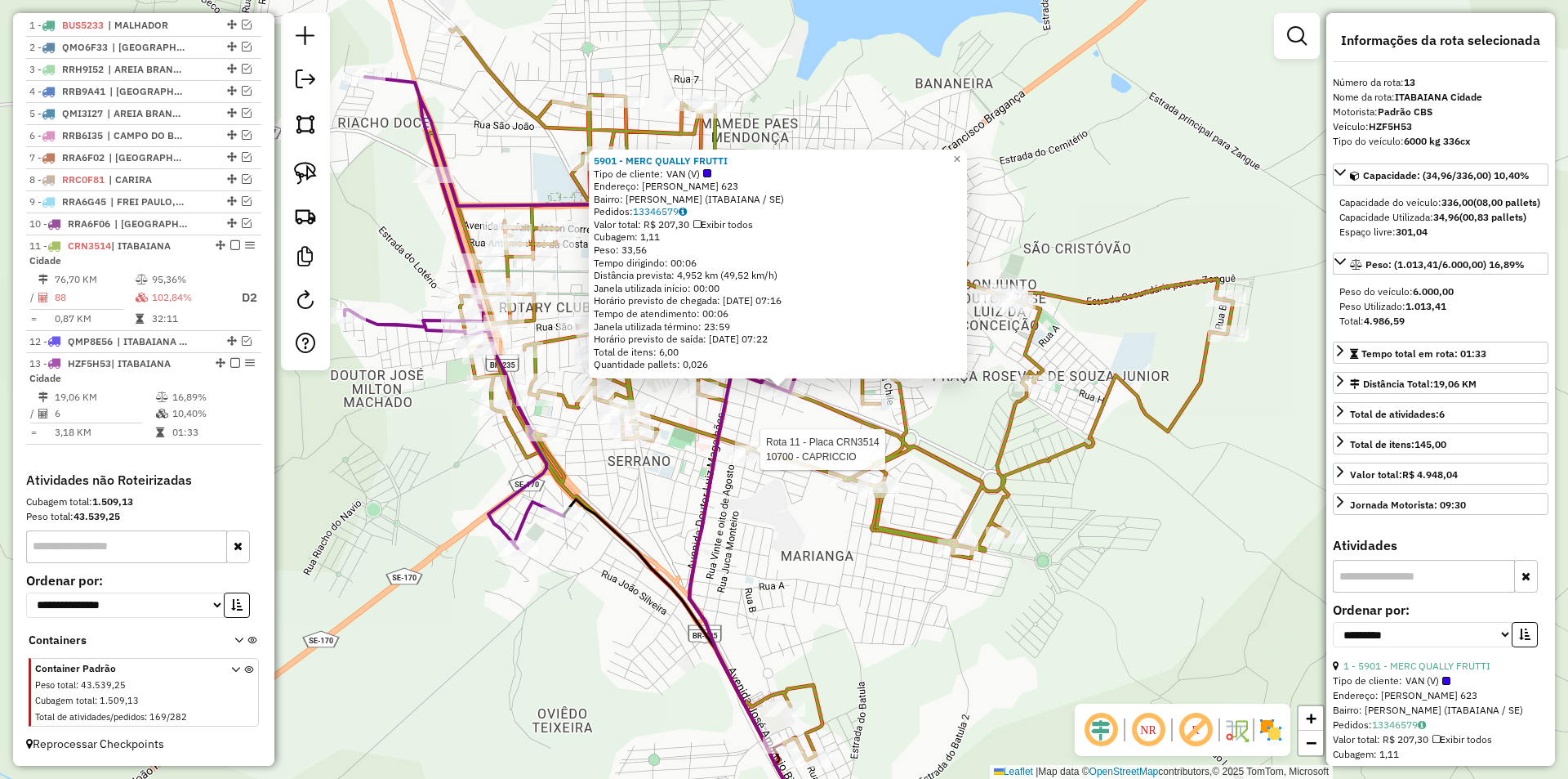
click at [794, 444] on div "Rota 11 - Placa CRN3514 10700 - CAPRICCIO 5901 - MERC QUALLY FRUTTI Tipo de cli…" at bounding box center [784, 389] width 1568 height 779
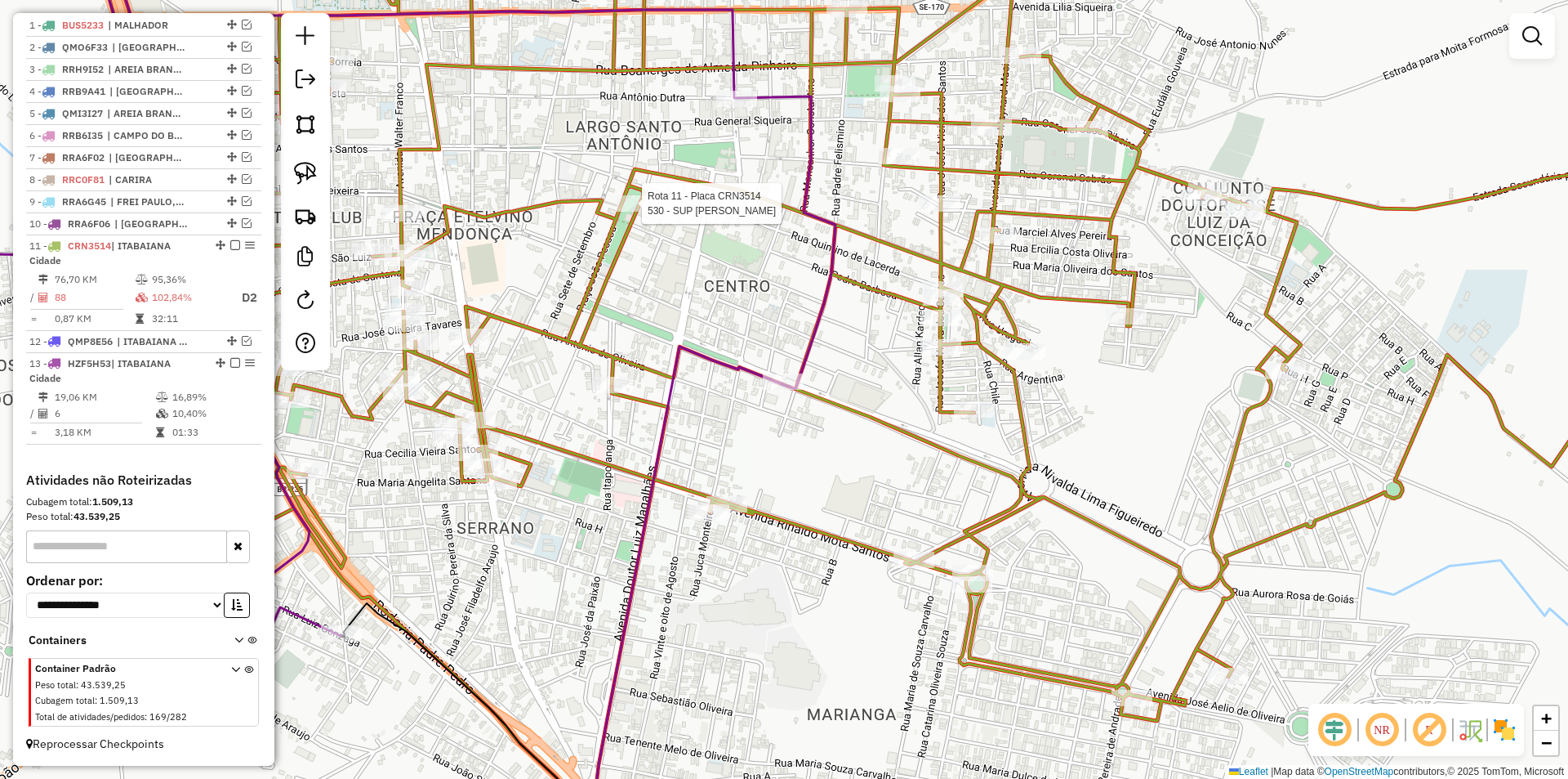
select select "**********"
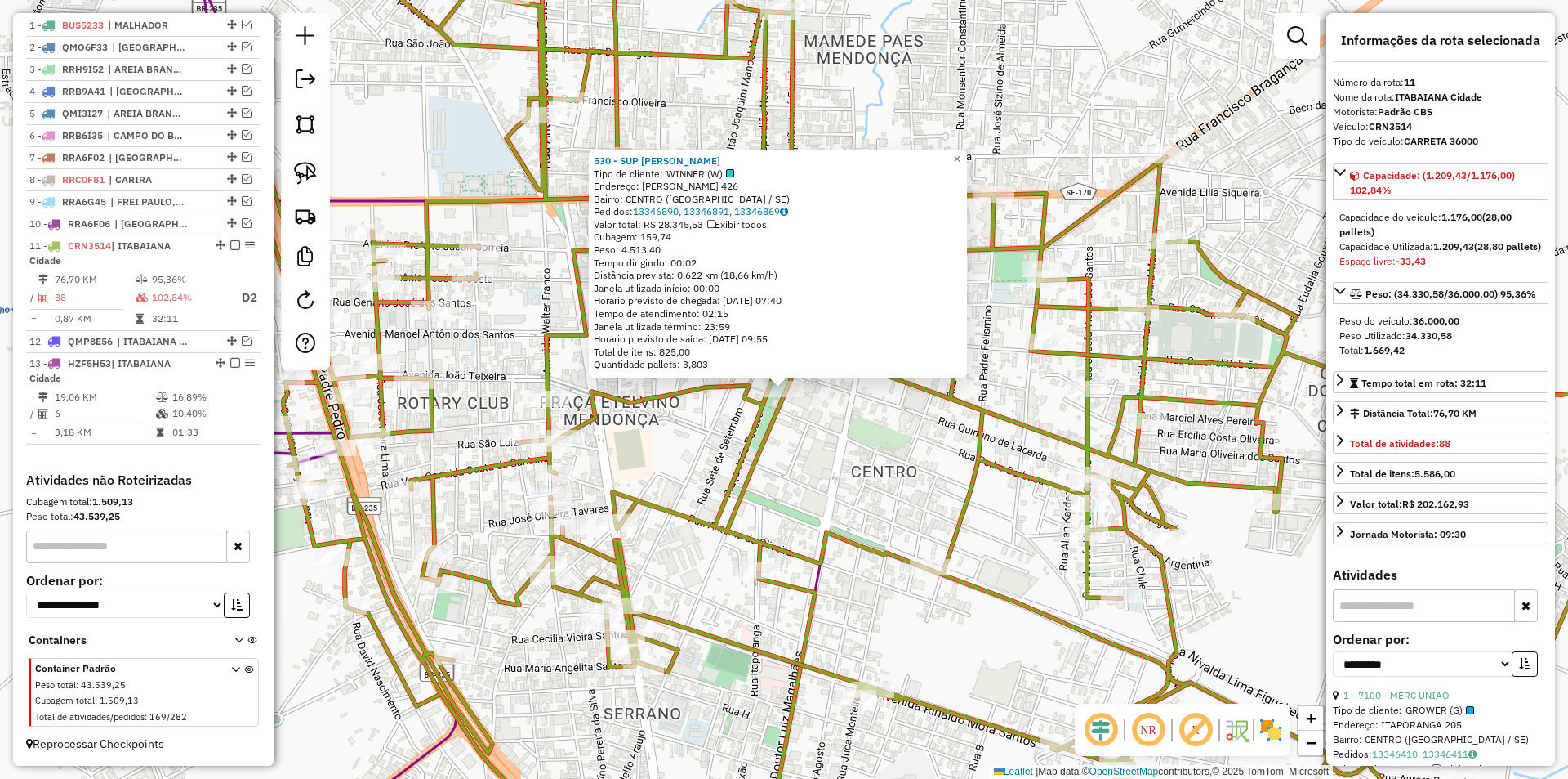
click at [823, 471] on div "530 - SUP NUNES PEIXOTO Tipo de cliente: WINNER (W) Endereço: MANOEL GARANGAL 4…" at bounding box center [784, 389] width 1568 height 779
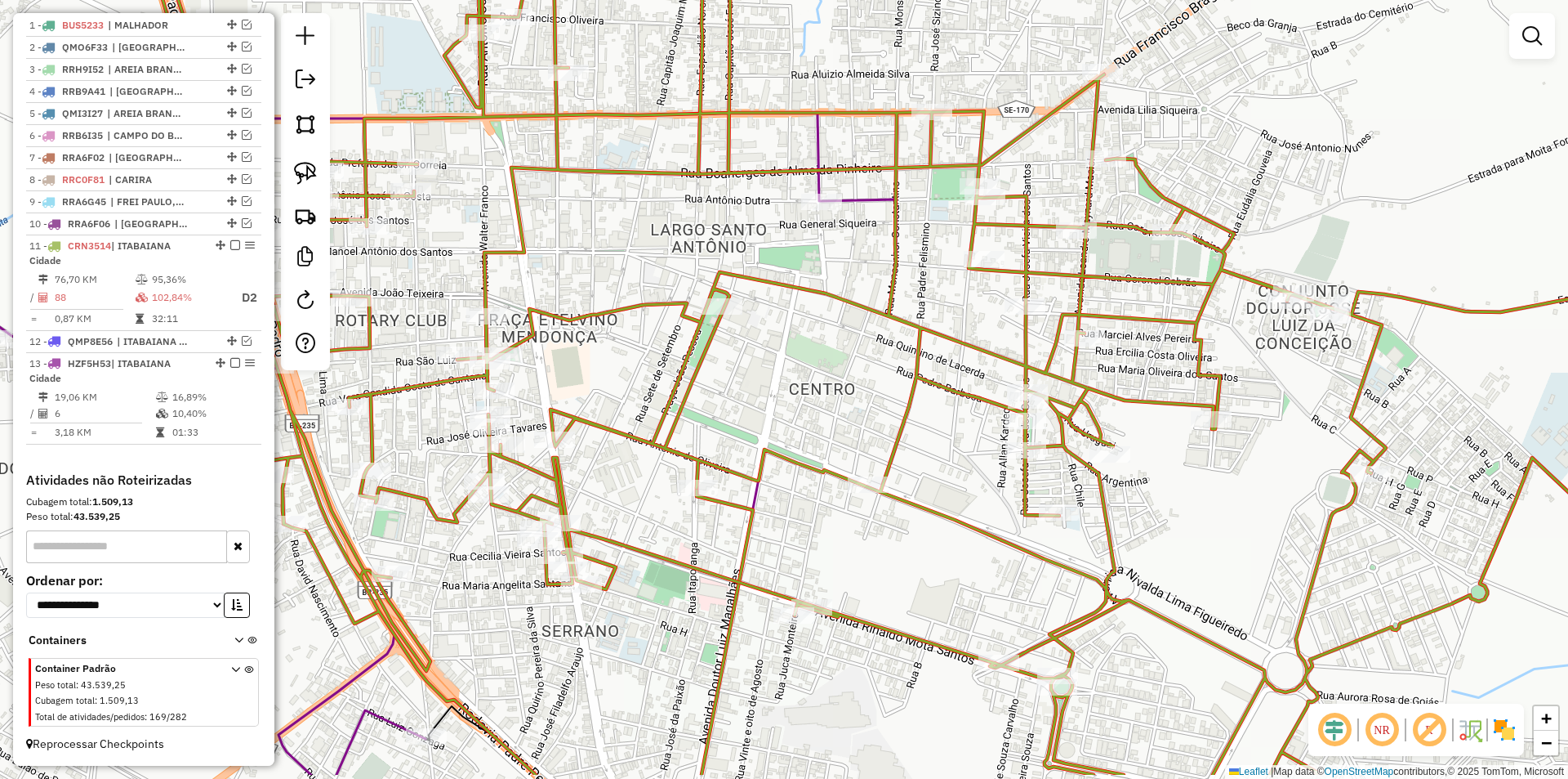
drag, startPoint x: 767, startPoint y: 394, endPoint x: 666, endPoint y: 354, distance: 108.6
click at [692, 315] on div "Janela de atendimento Grade de atendimento Capacidade Transportadoras Veículos …" at bounding box center [784, 389] width 1568 height 779
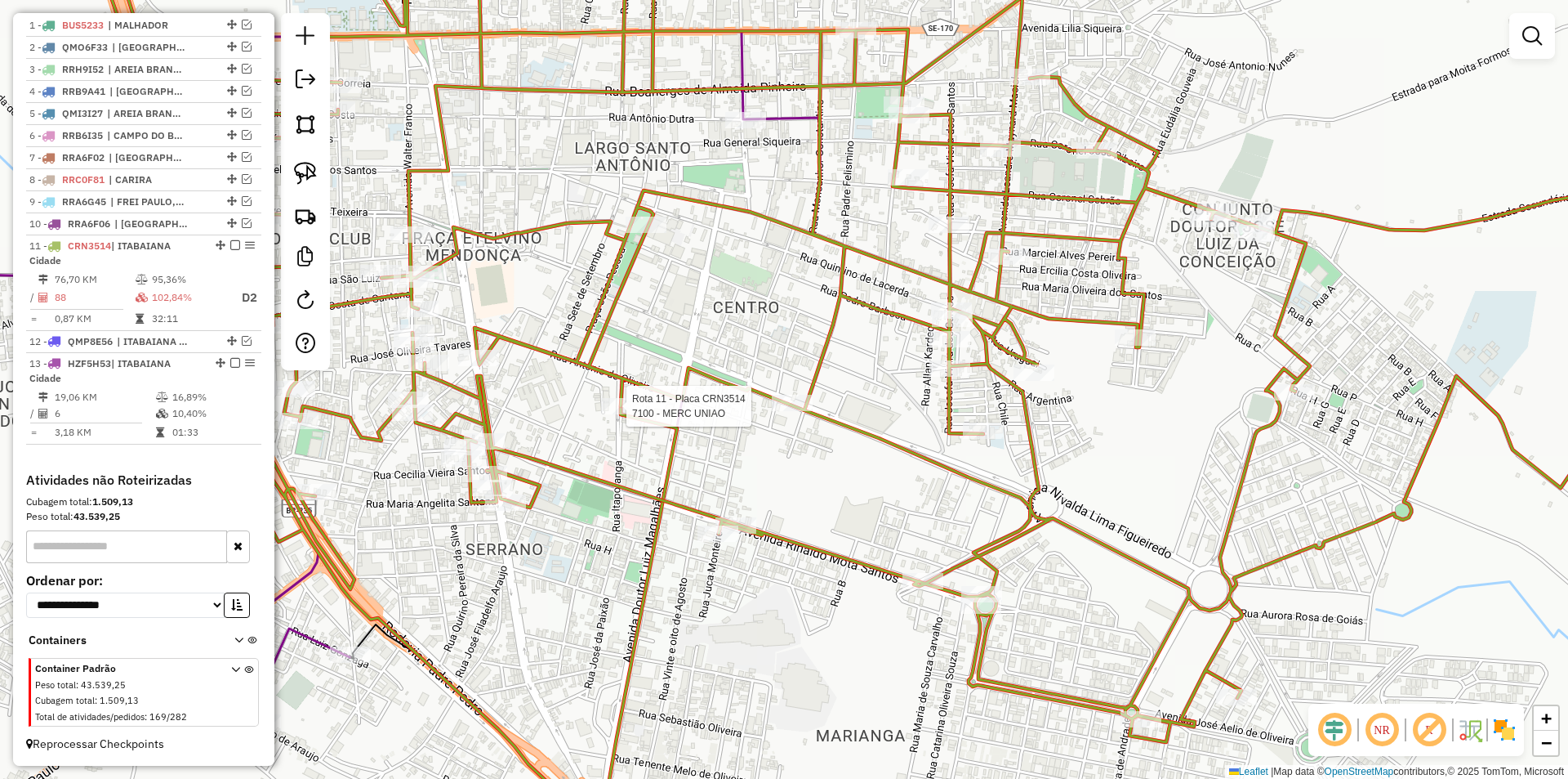
select select "**********"
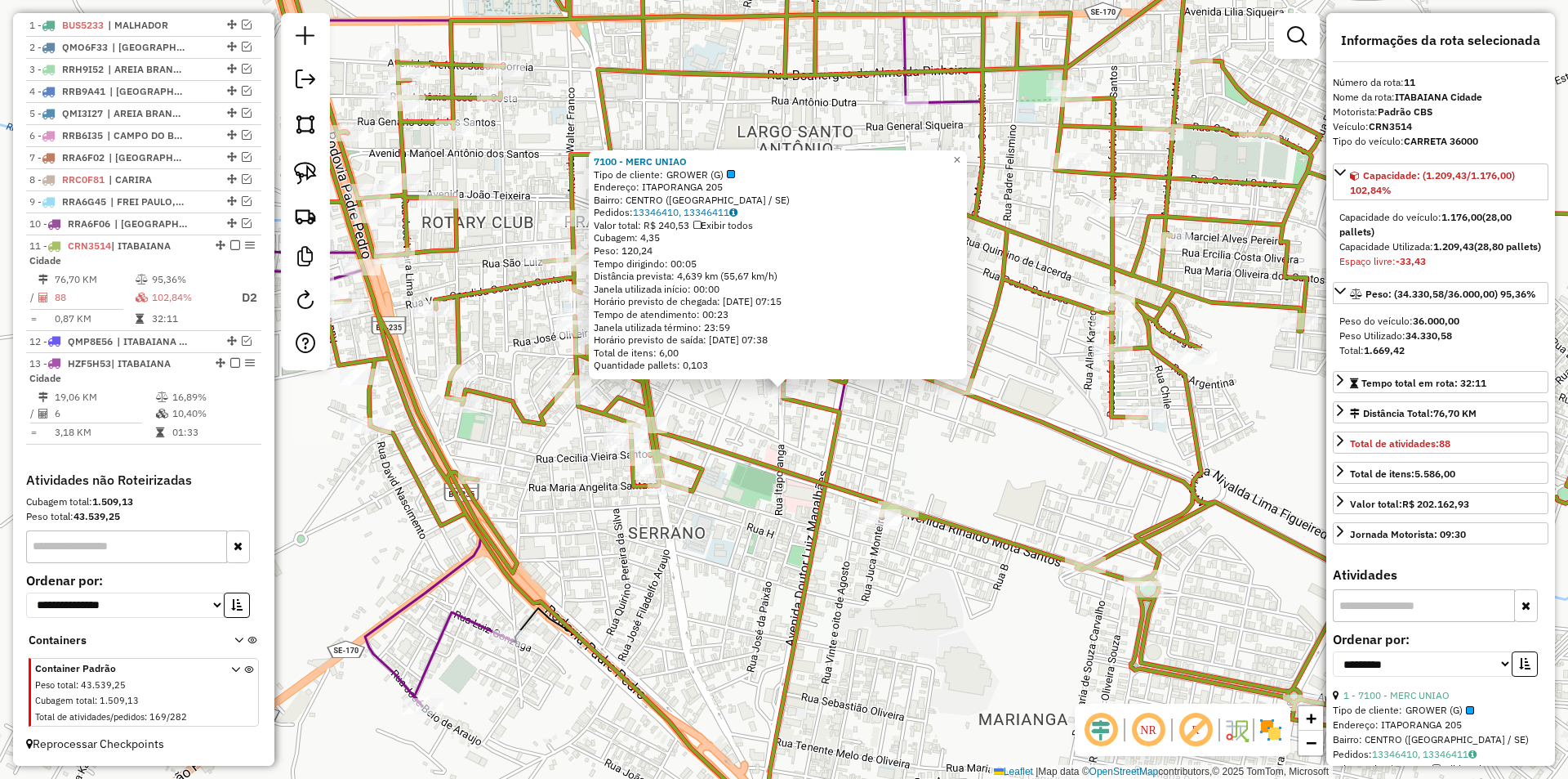
click at [725, 454] on icon at bounding box center [991, 389] width 1469 height 935
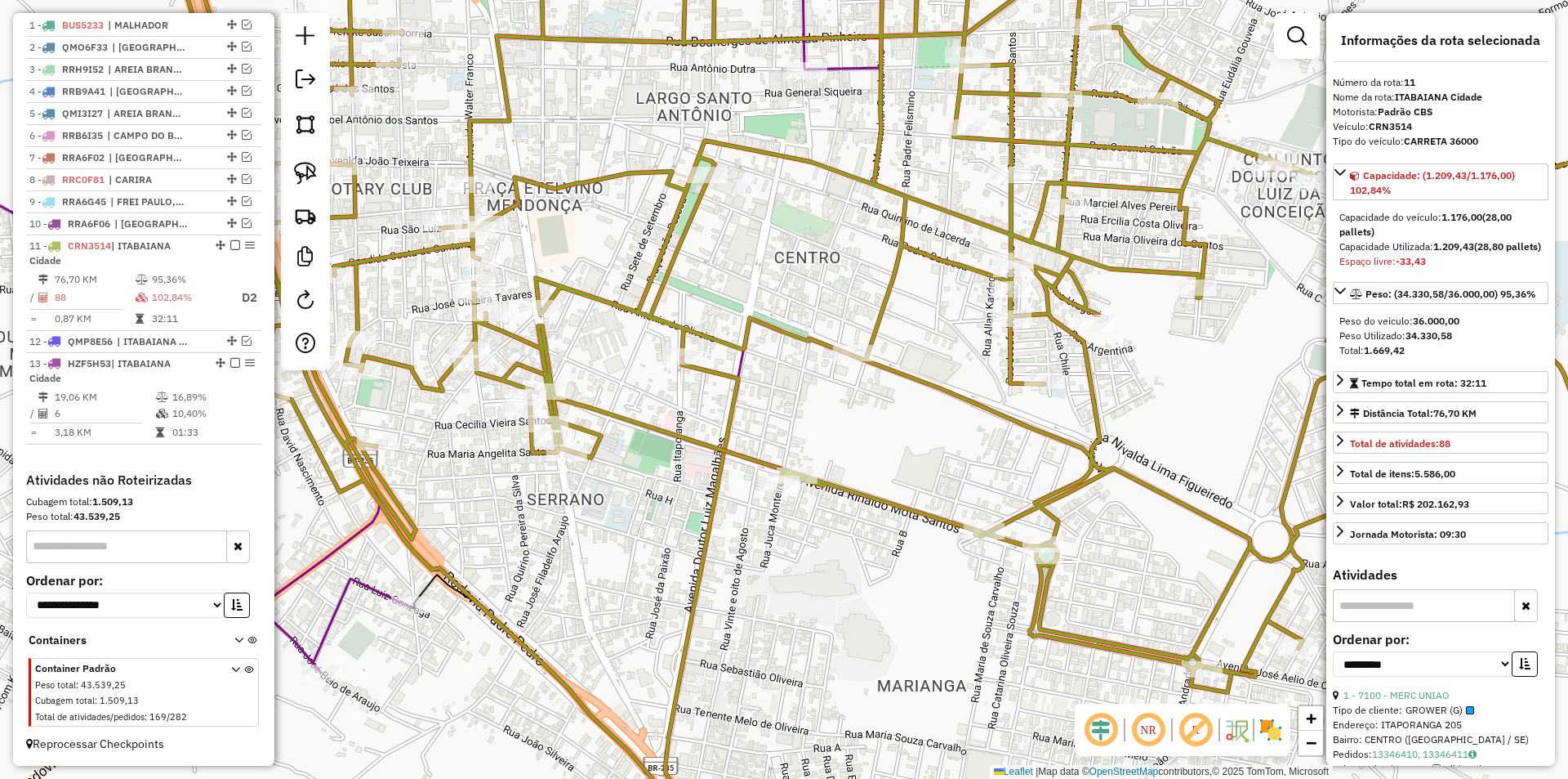
drag, startPoint x: 723, startPoint y: 437, endPoint x: 666, endPoint y: 418, distance: 60.1
click at [666, 418] on div "Janela de atendimento Grade de atendimento Capacidade Transportadoras Veículos …" at bounding box center [784, 389] width 1568 height 779
click at [310, 170] on img at bounding box center [305, 173] width 22 height 22
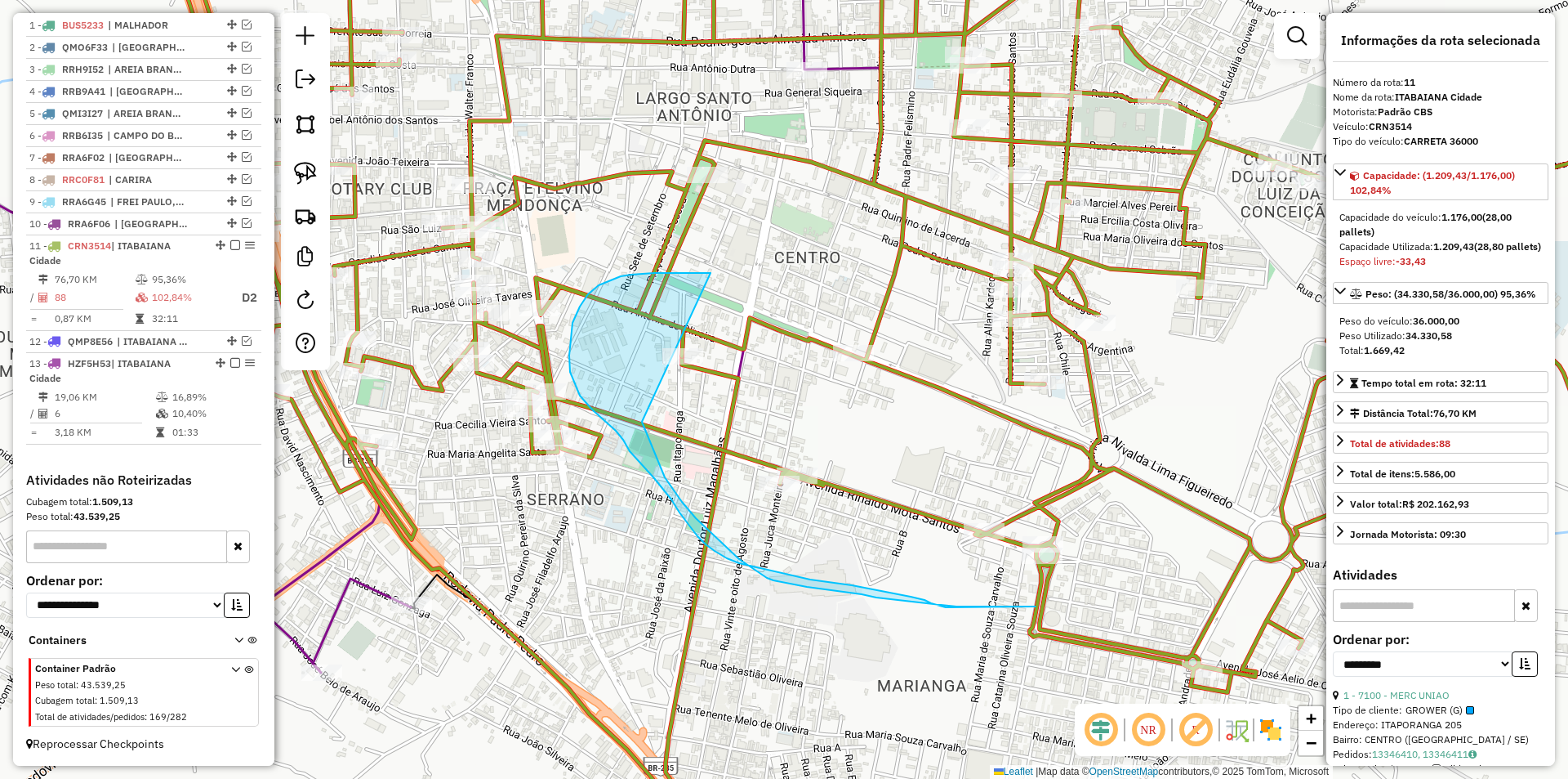
drag, startPoint x: 708, startPoint y: 273, endPoint x: 634, endPoint y: 385, distance: 134.2
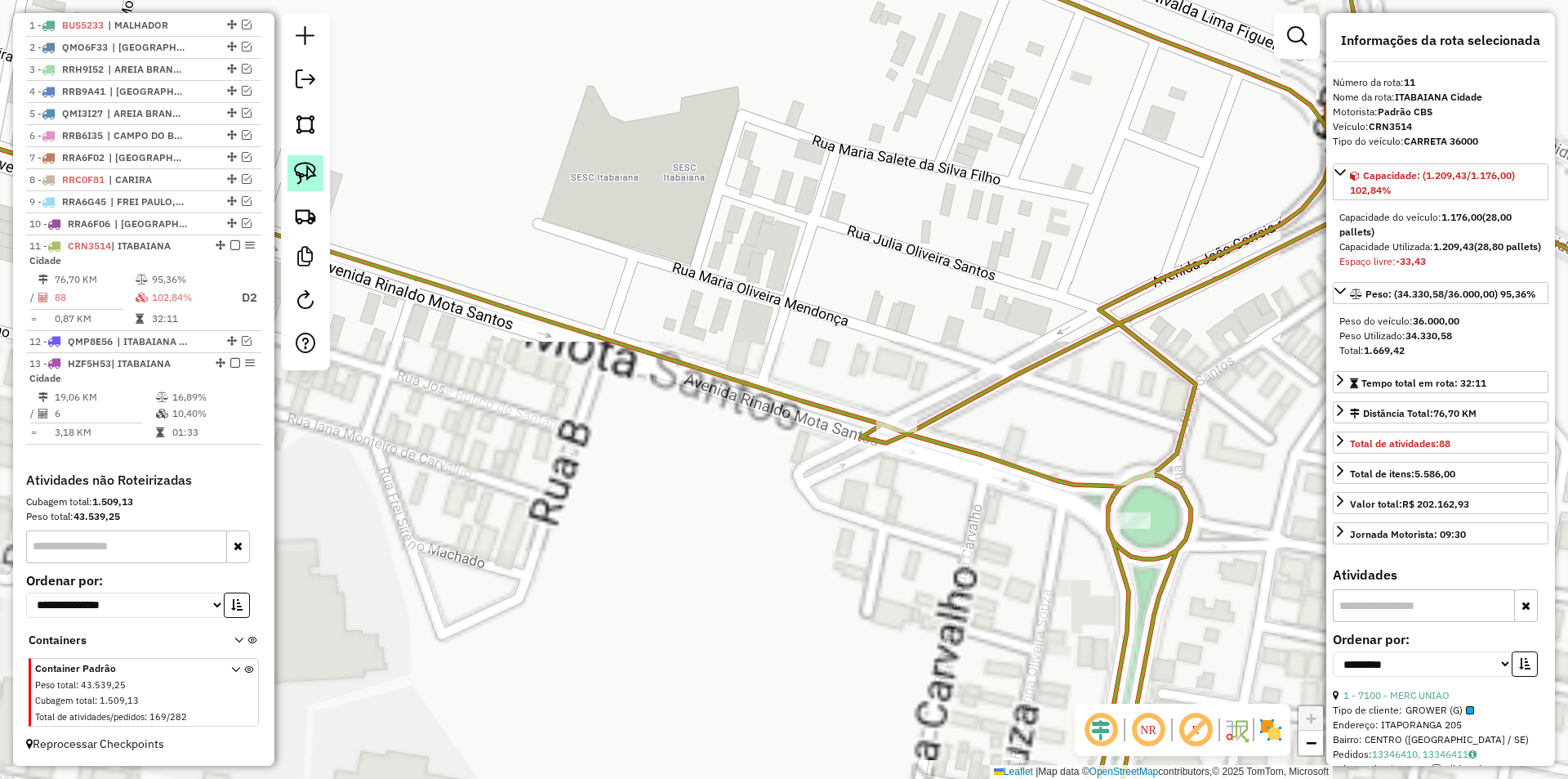
click at [316, 176] on img at bounding box center [305, 173] width 22 height 22
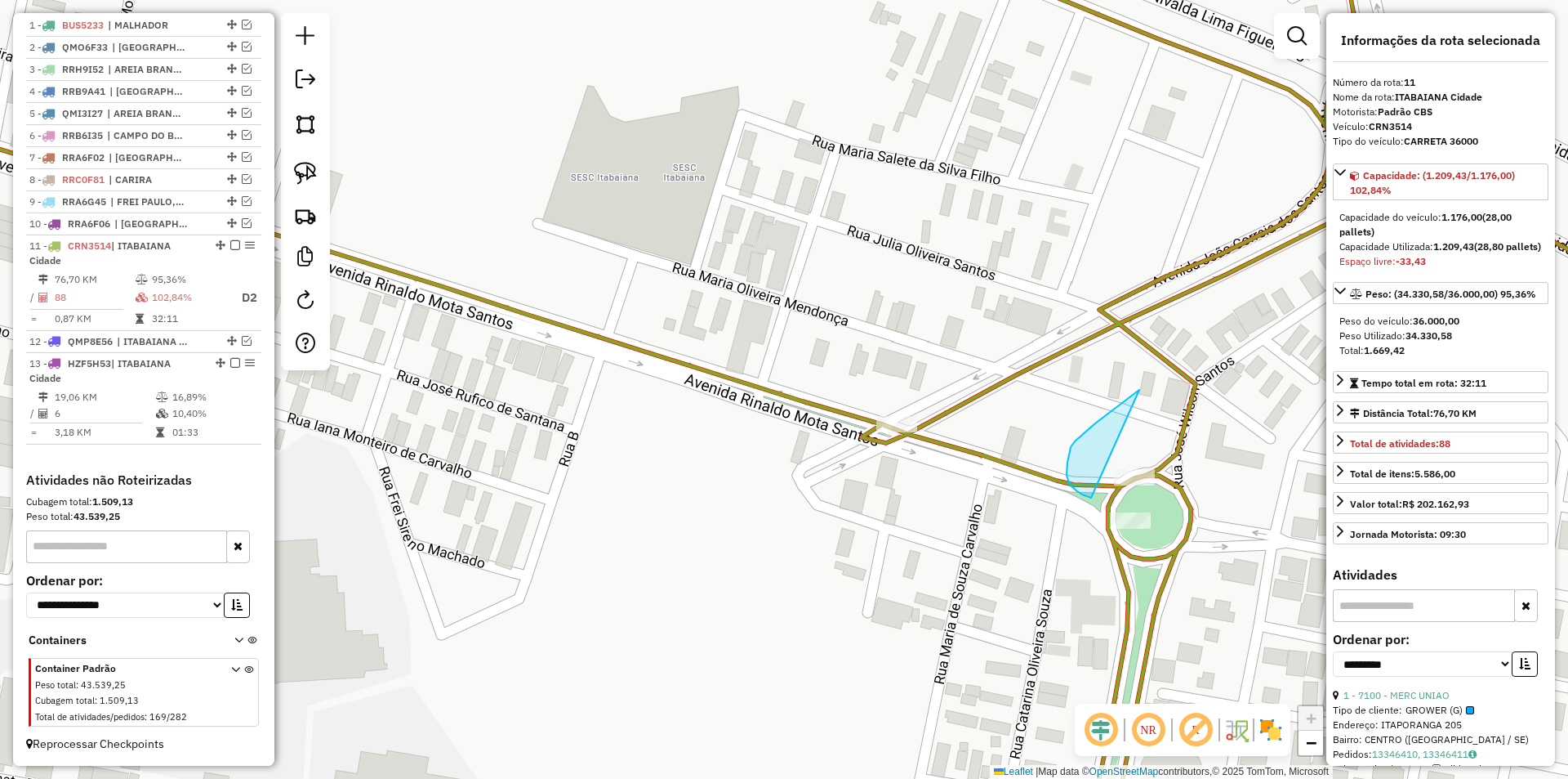
drag, startPoint x: 1116, startPoint y: 408, endPoint x: 1168, endPoint y: 494, distance: 100.5
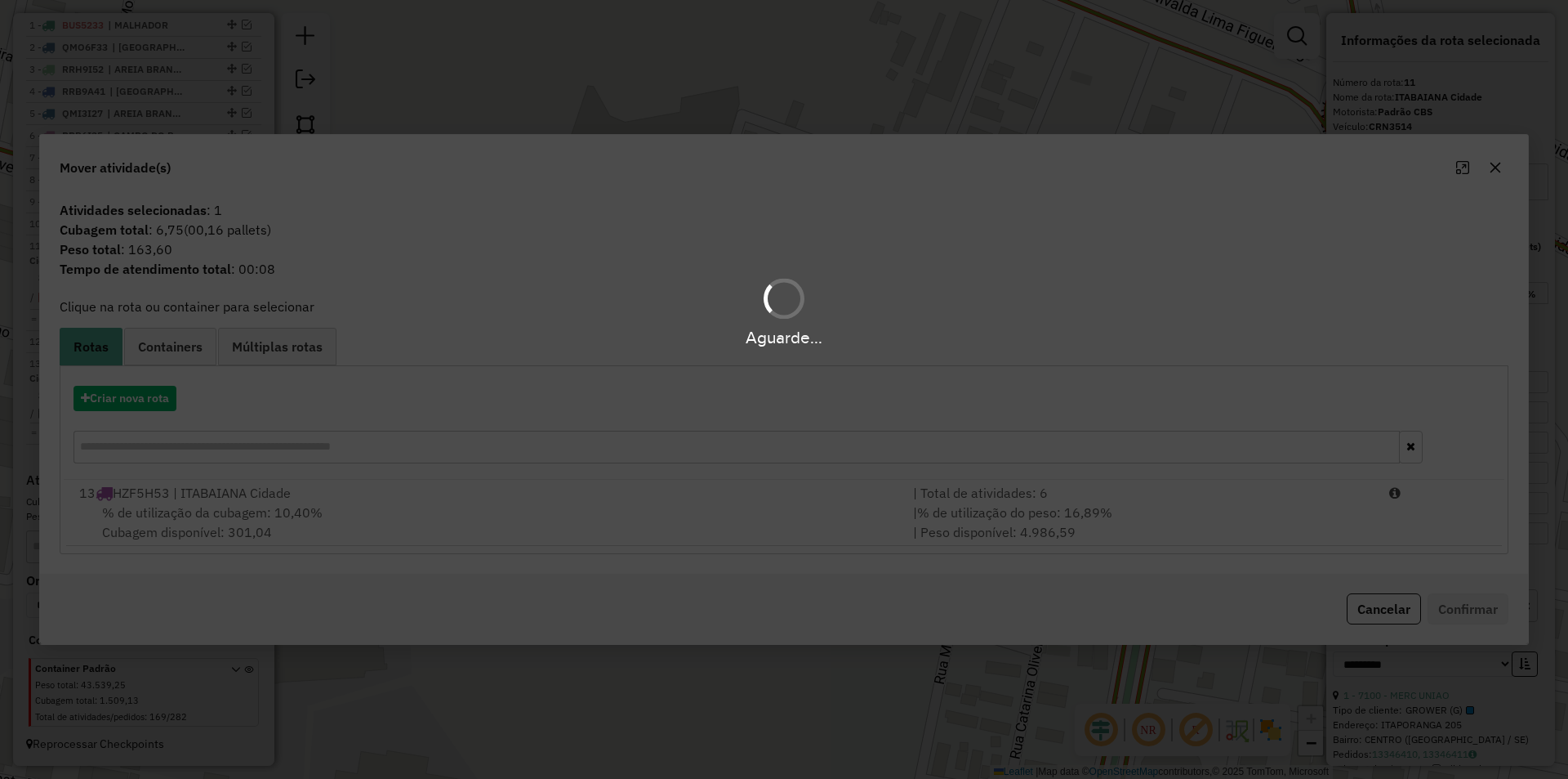
click at [1386, 514] on div "Aguarde..." at bounding box center [784, 389] width 1568 height 779
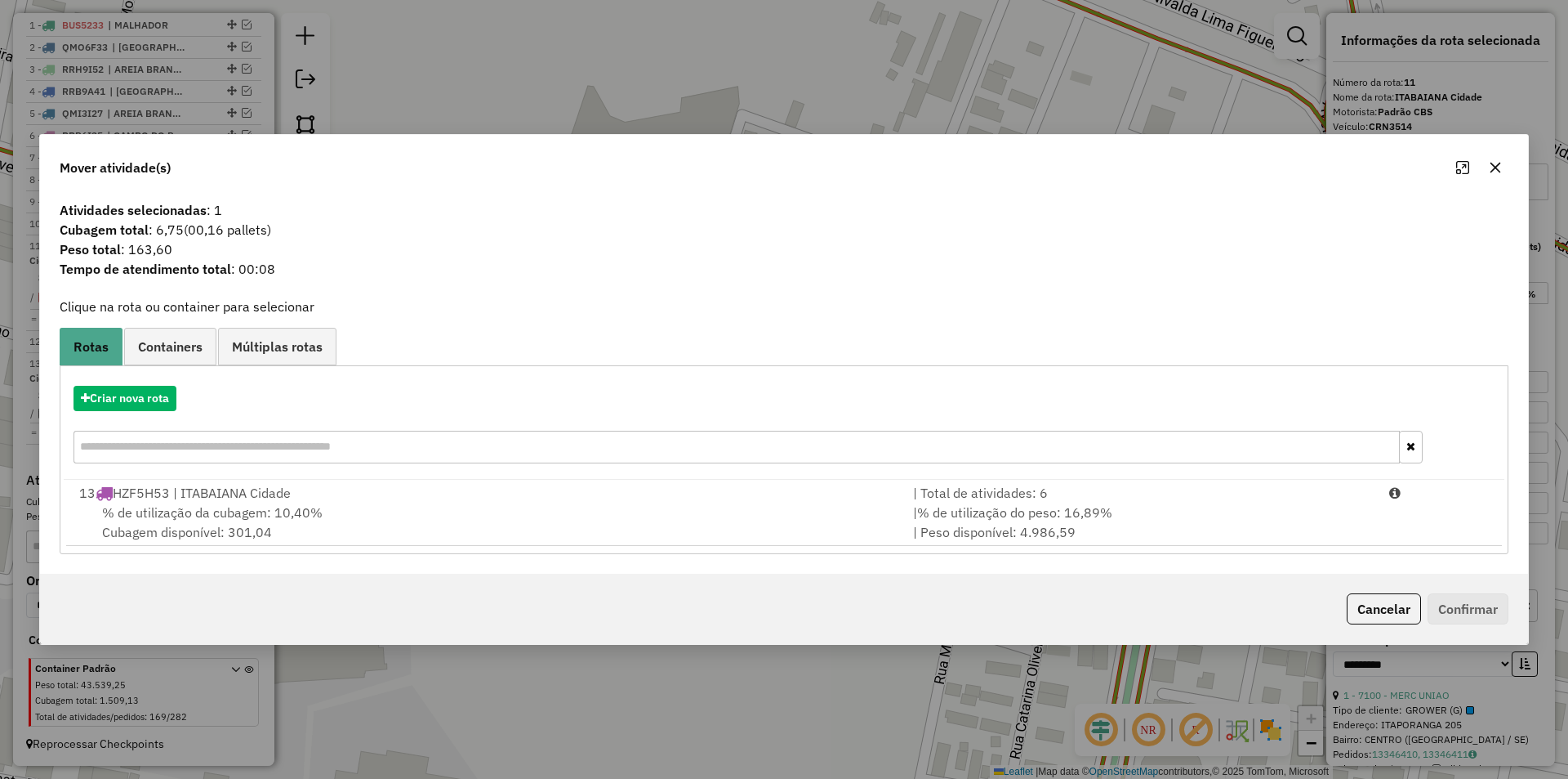
click at [1409, 519] on hb-app "Aguarde... Pop-up bloqueado! Seu navegador bloqueou automáticamente a abertura …" at bounding box center [784, 389] width 1568 height 779
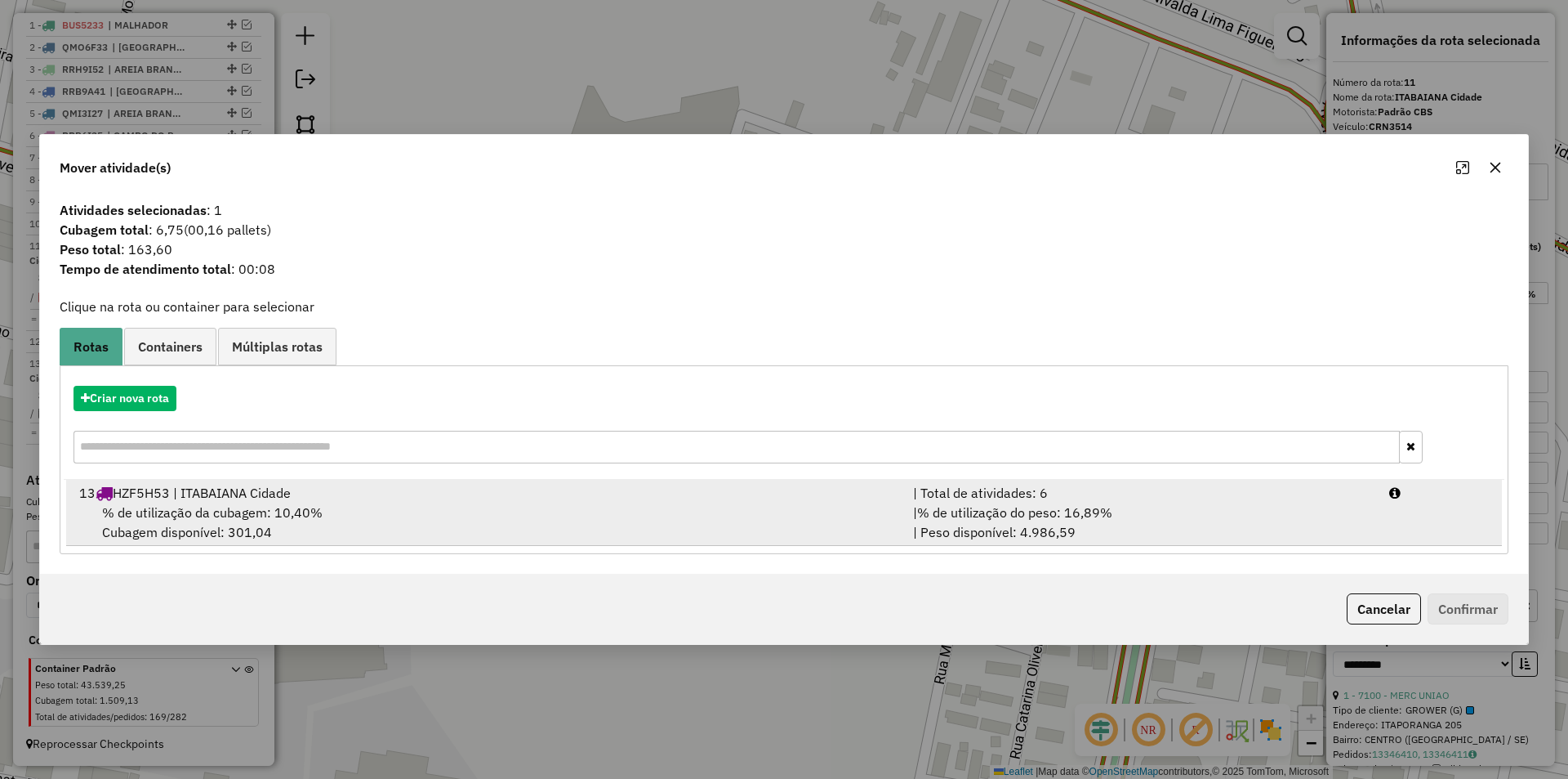
click at [1422, 526] on li "13 HZF5H53 | ITABAIANA Cidade | Total de atividades: 6 % de utilização da cubag…" at bounding box center [784, 513] width 1436 height 67
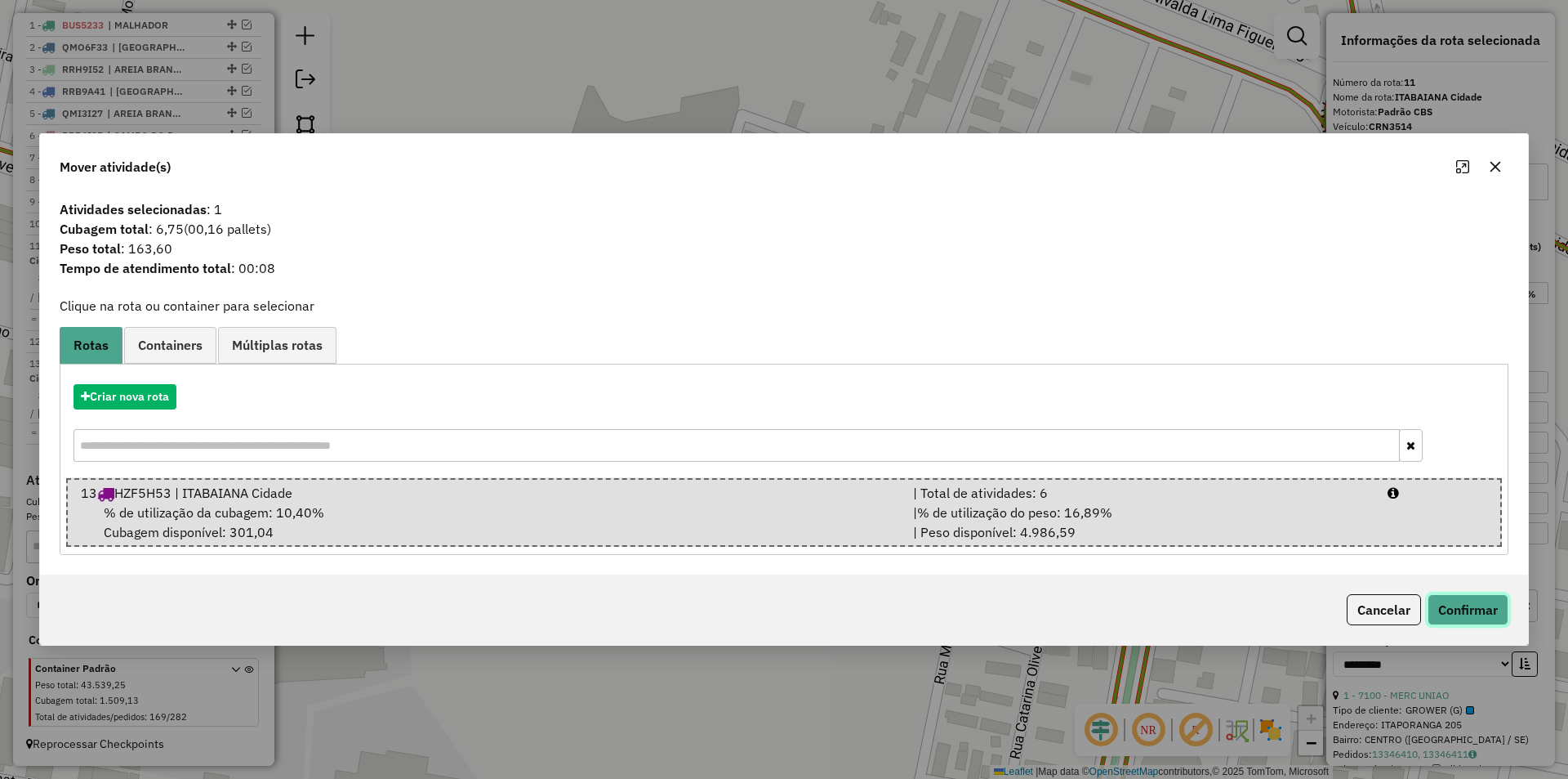
click at [1461, 616] on button "Confirmar" at bounding box center [1469, 610] width 81 height 31
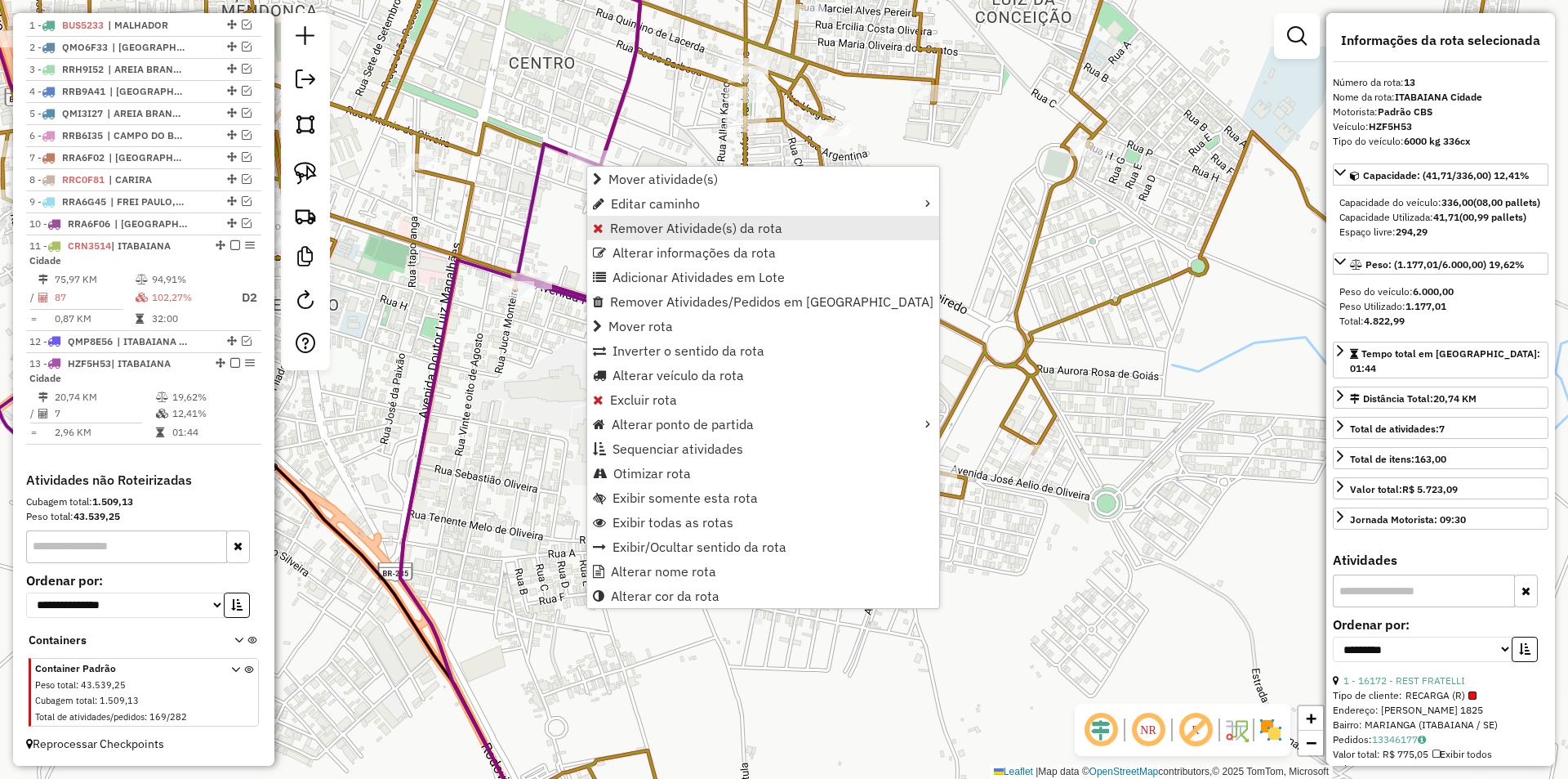
click at [674, 231] on span "Remover Atividade(s) da rota" at bounding box center [696, 227] width 172 height 13
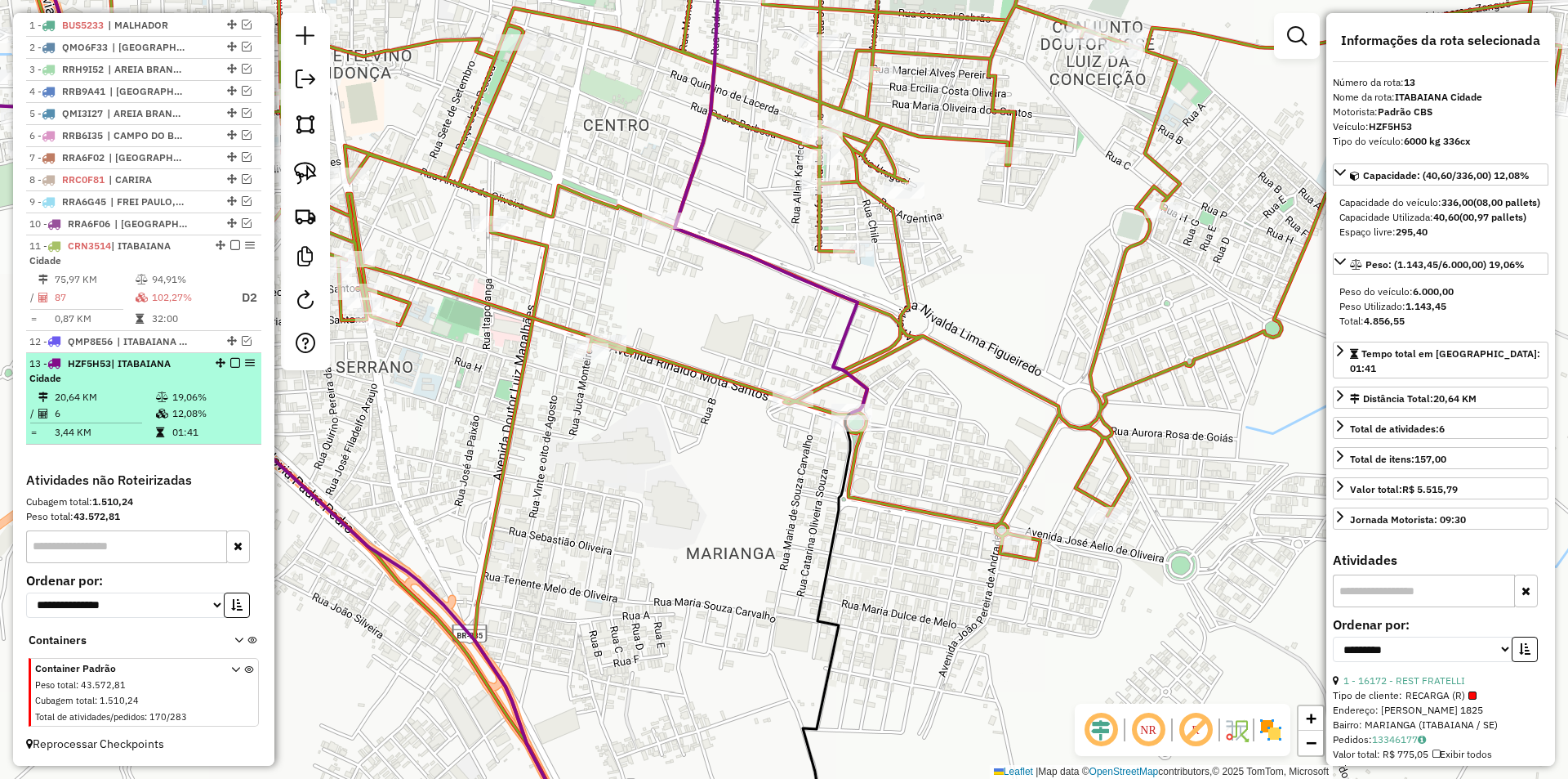
click at [230, 365] on em at bounding box center [234, 362] width 10 height 10
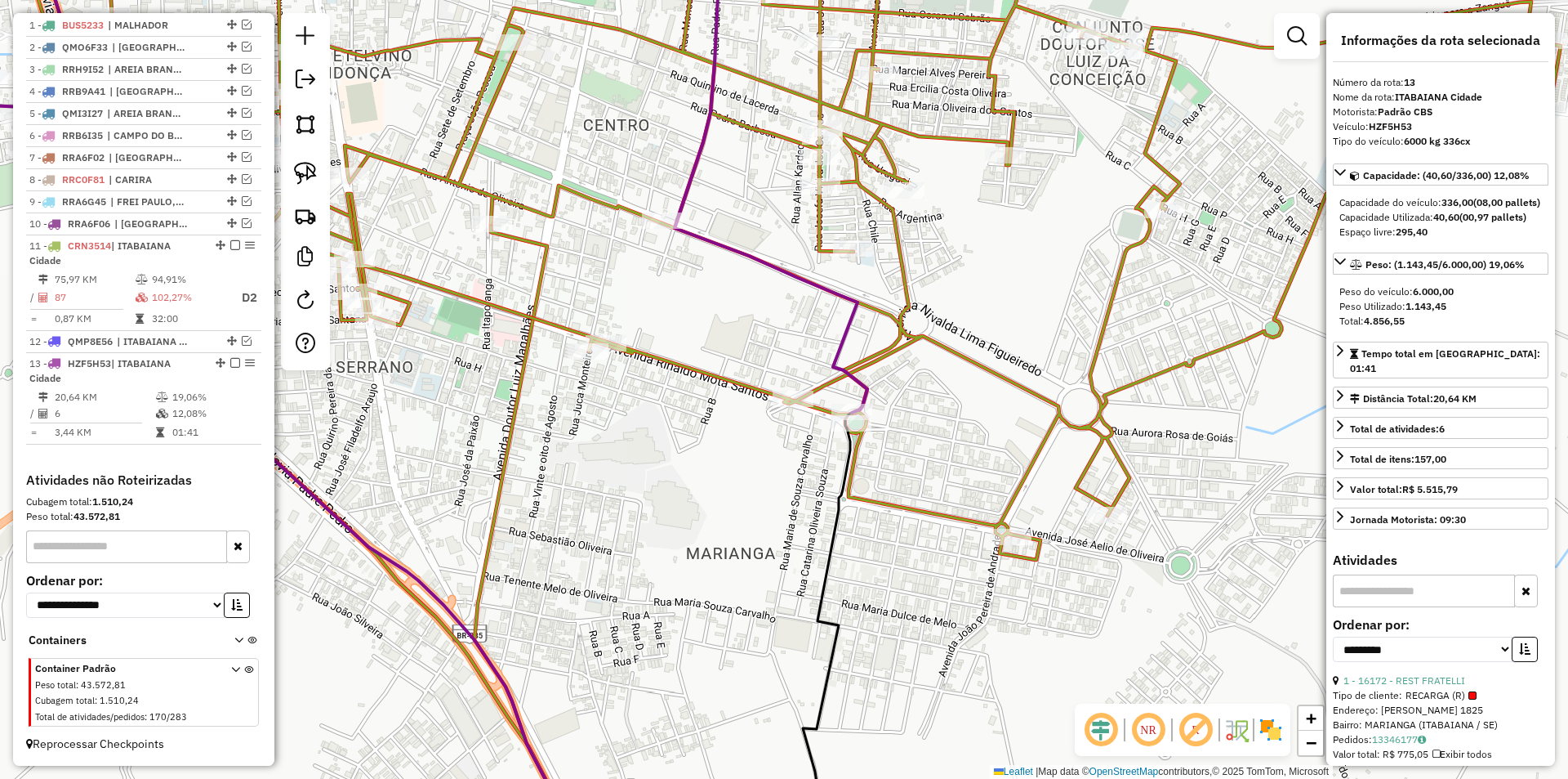
scroll to position [582, 0]
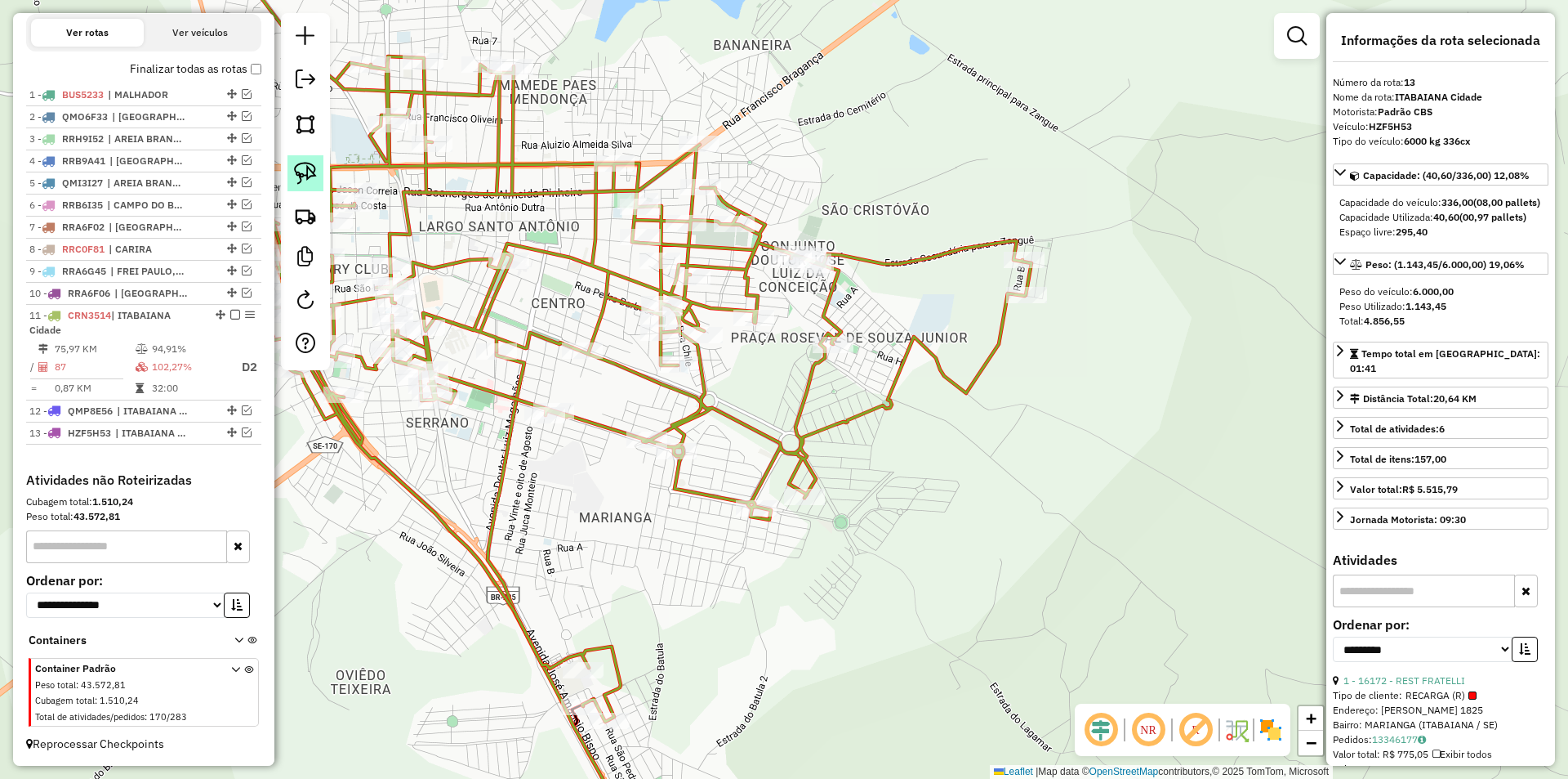
click at [299, 172] on img at bounding box center [305, 173] width 22 height 22
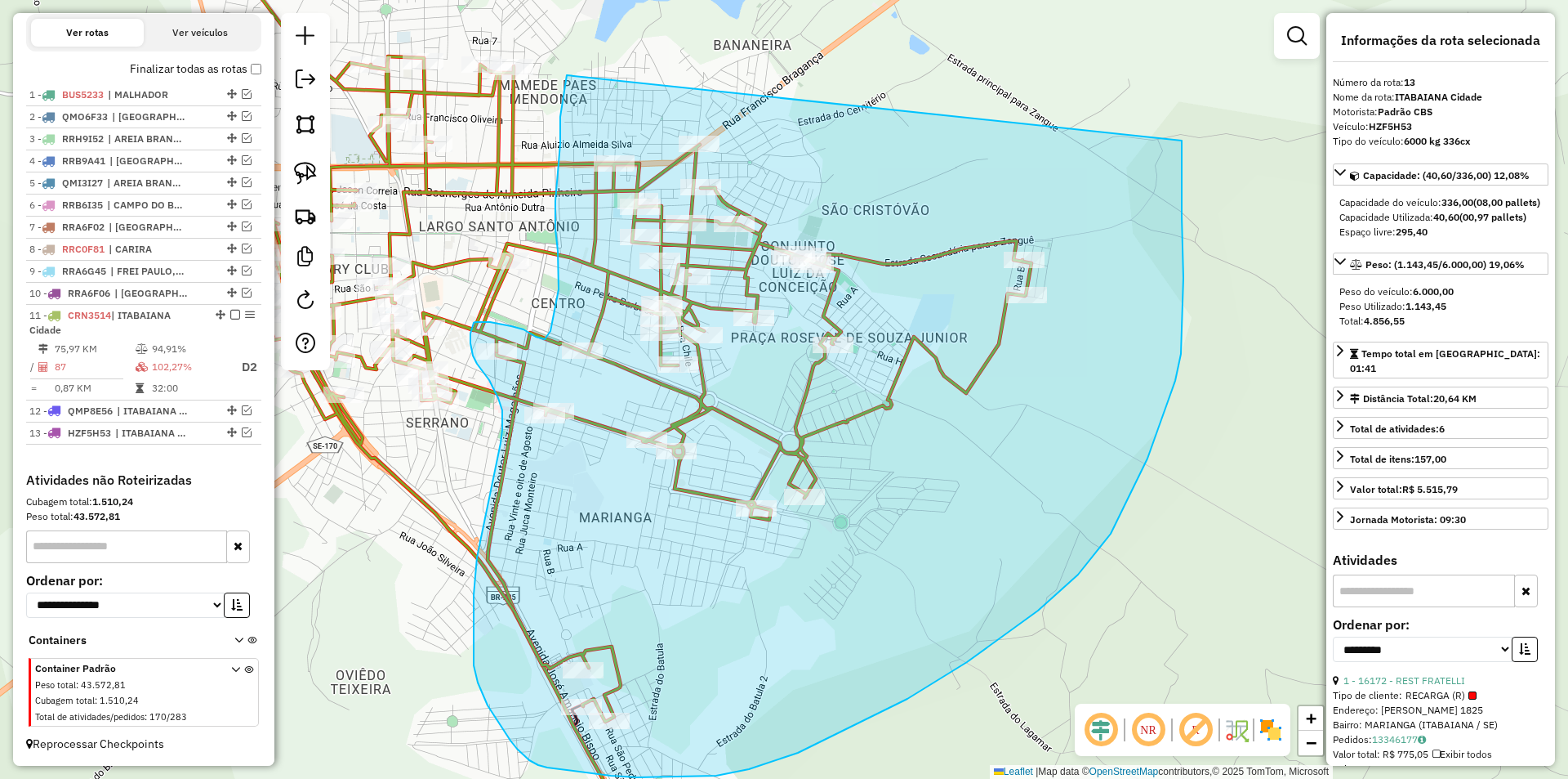
drag, startPoint x: 567, startPoint y: 75, endPoint x: 1181, endPoint y: 137, distance: 617.1
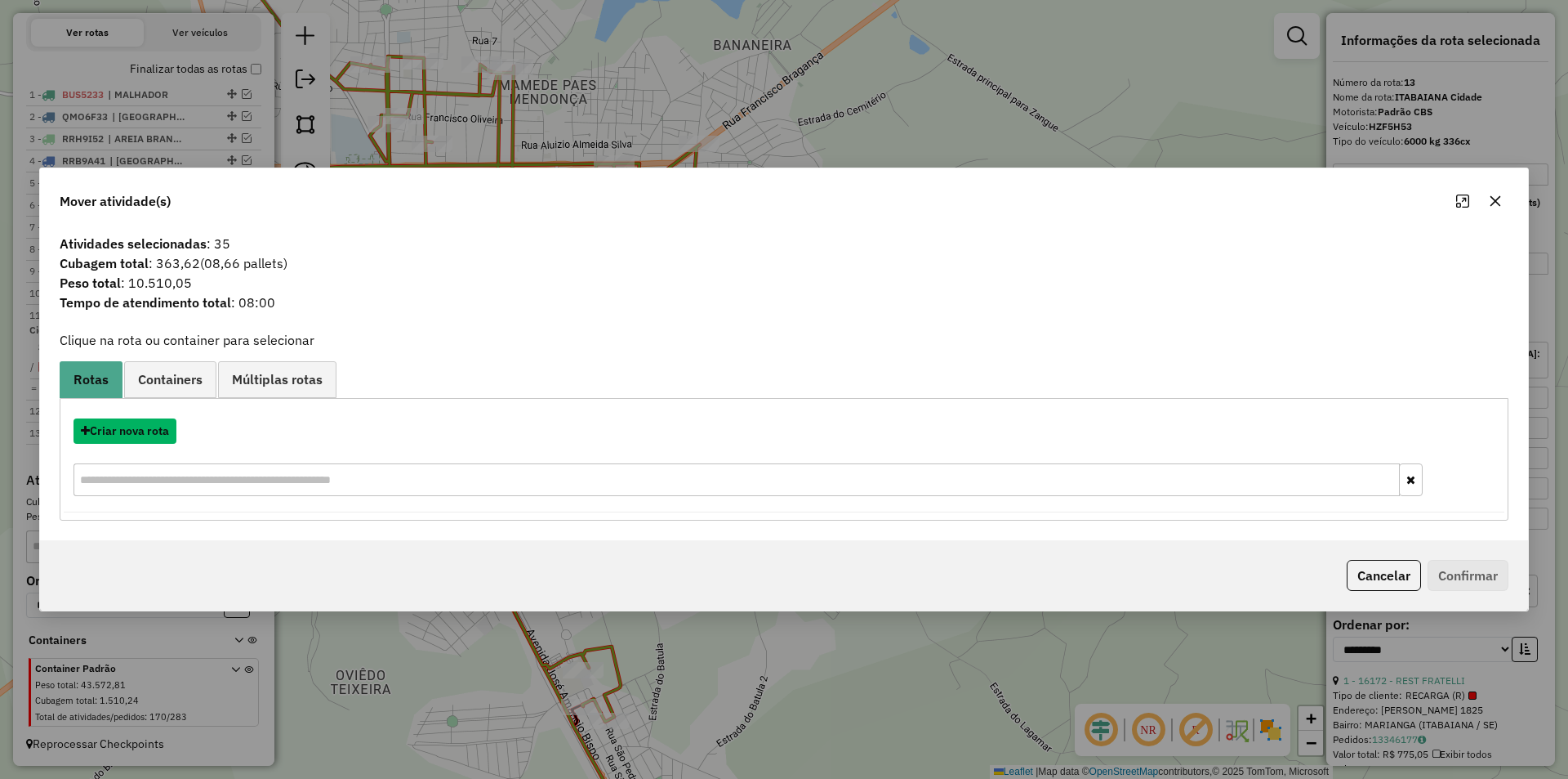
click at [146, 428] on button "Criar nova rota" at bounding box center [124, 431] width 103 height 25
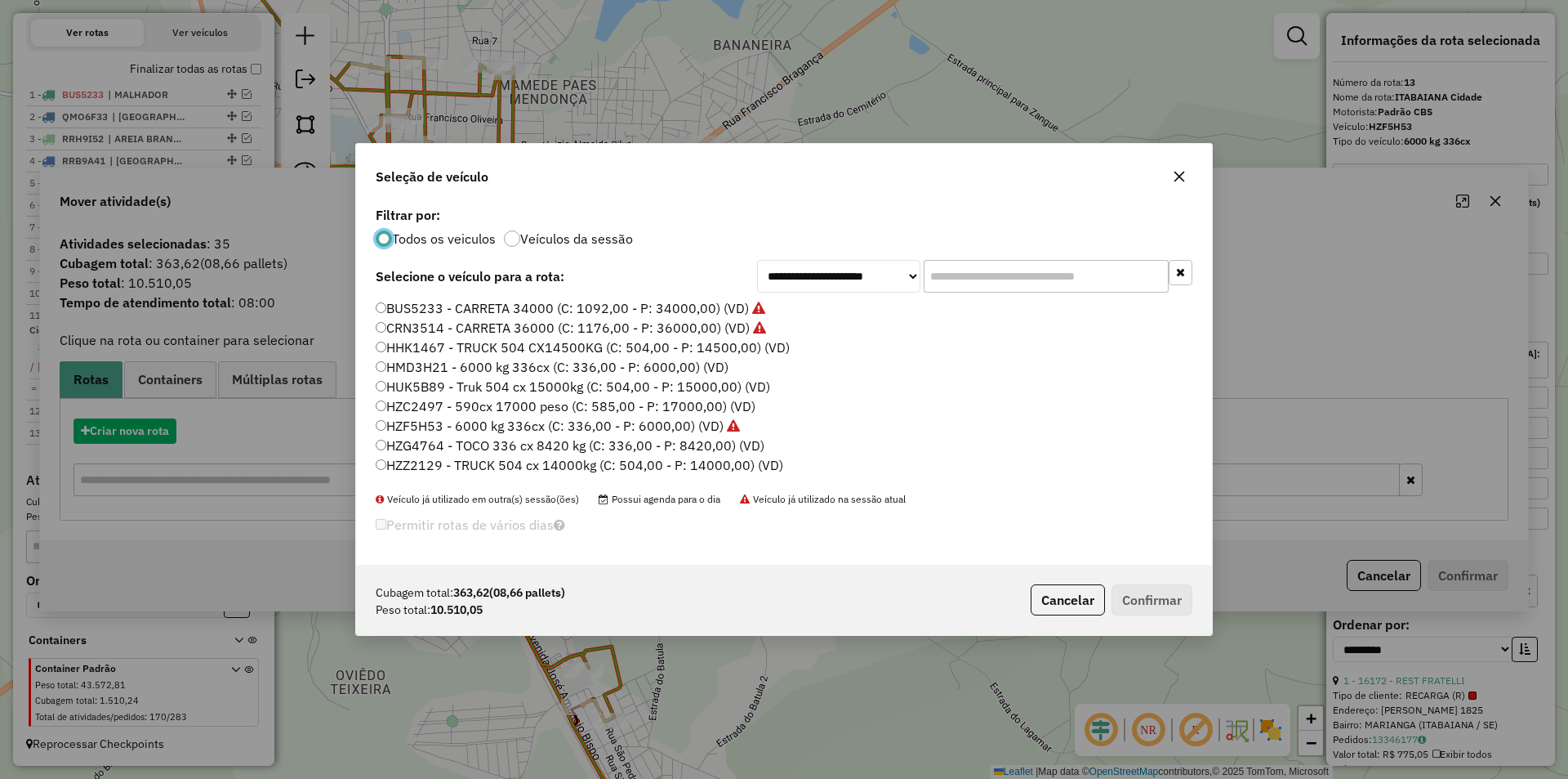
scroll to position [9, 5]
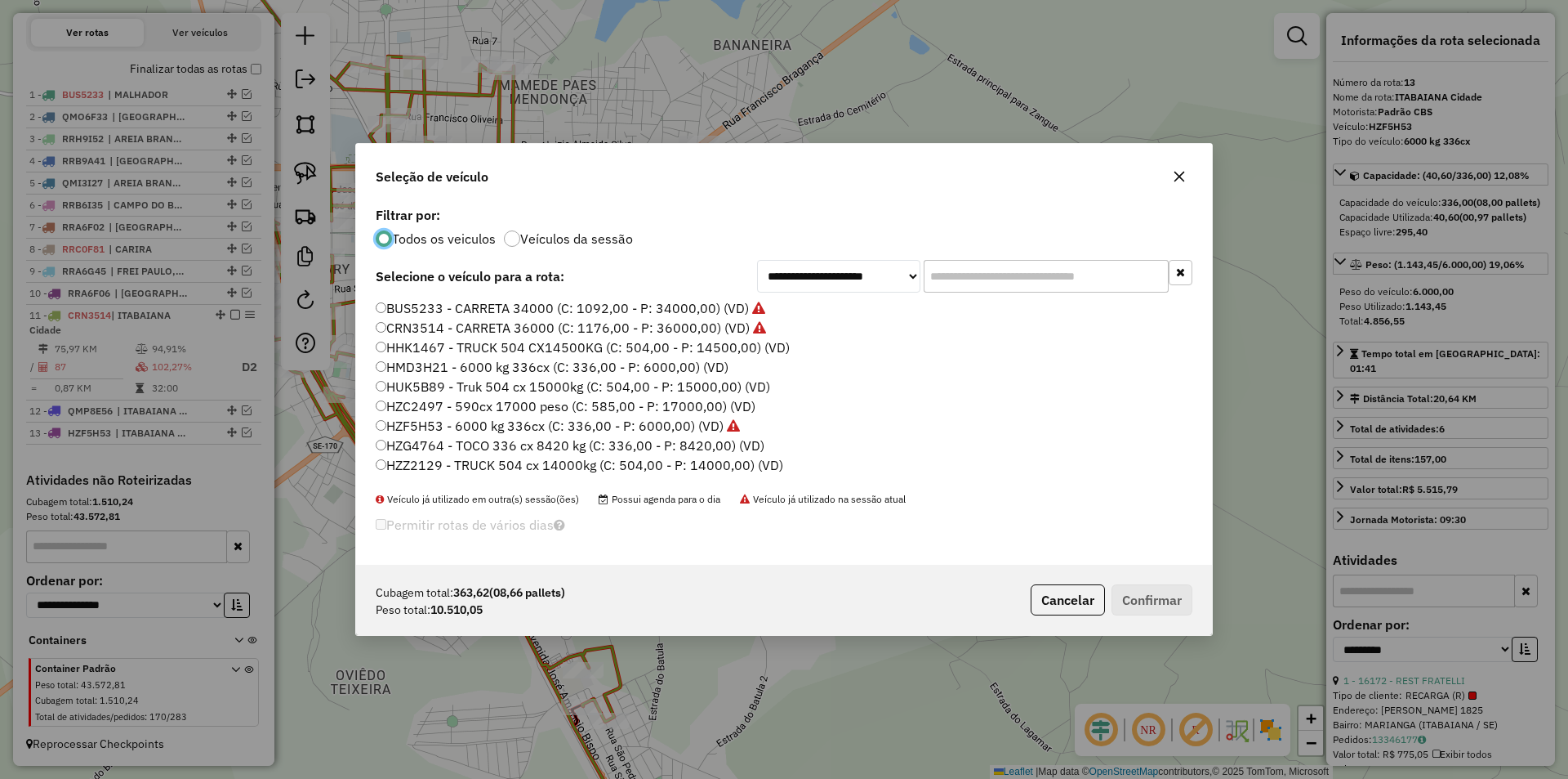
click at [1023, 276] on input "text" at bounding box center [1046, 276] width 245 height 33
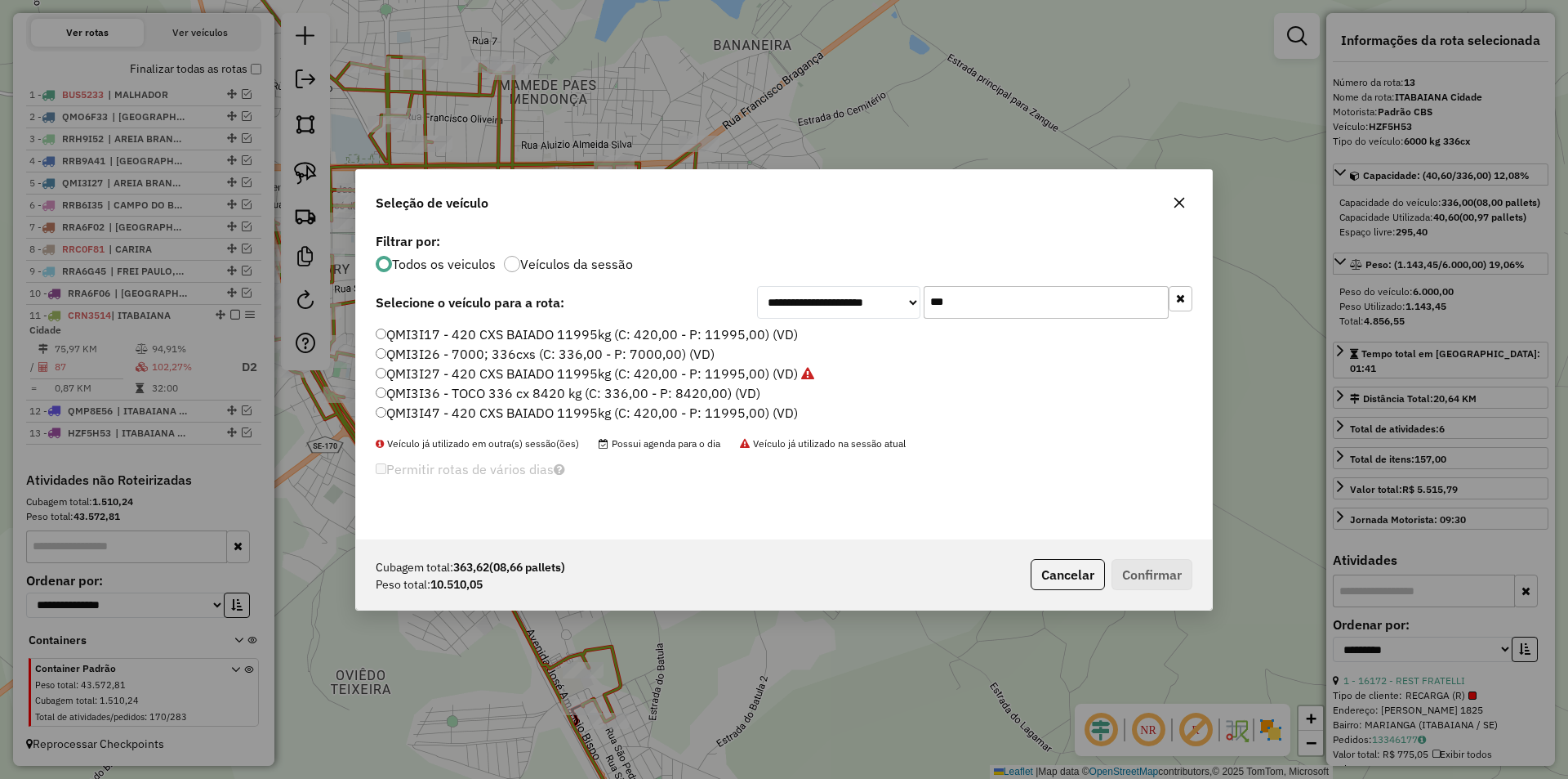
type input "***"
click at [446, 346] on label "QMI3I26 - 7000; 336cxs (C: 336,00 - P: 7000,00) (VD)" at bounding box center [545, 354] width 339 height 20
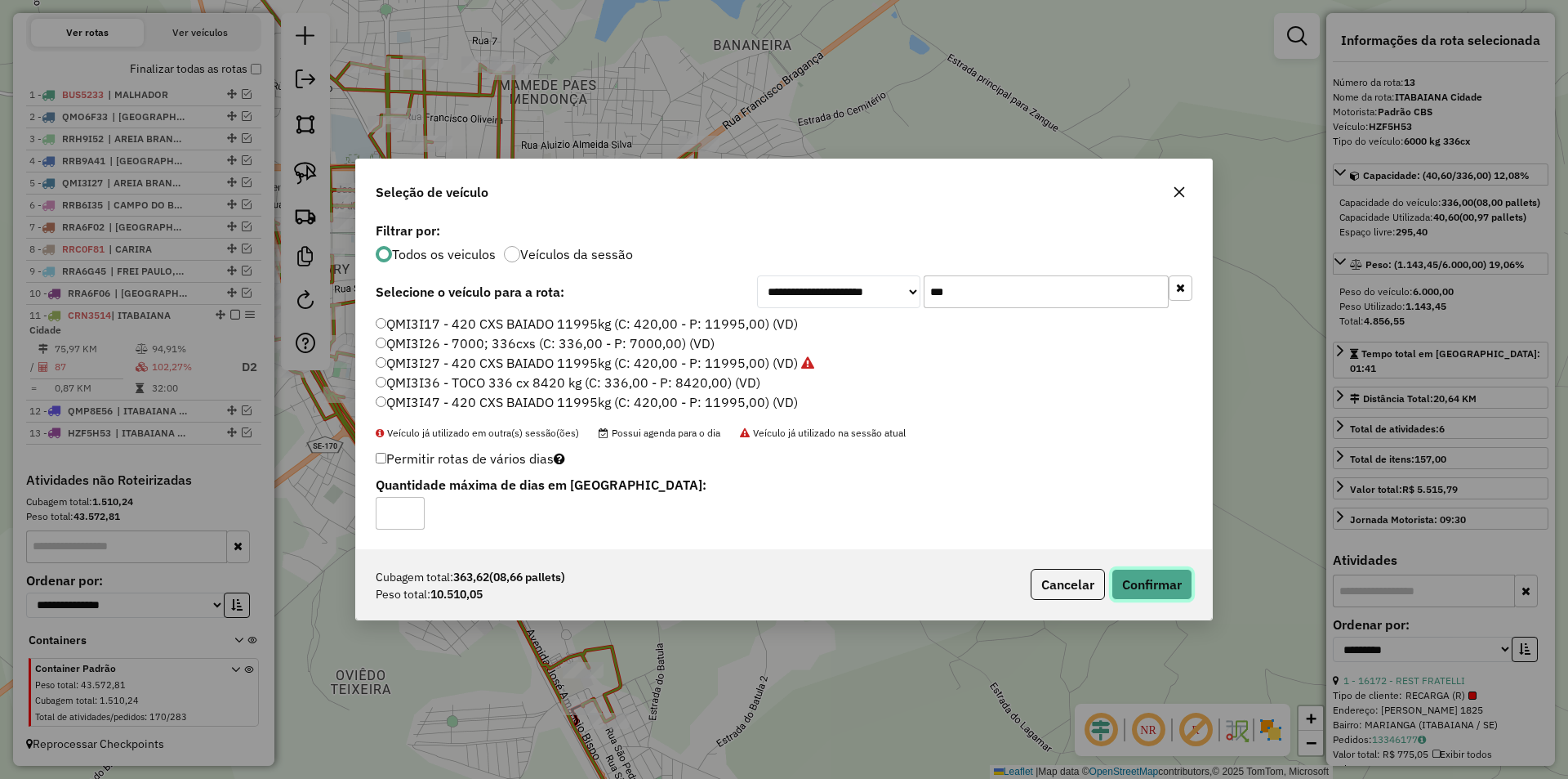
click at [1165, 580] on button "Confirmar" at bounding box center [1152, 584] width 81 height 31
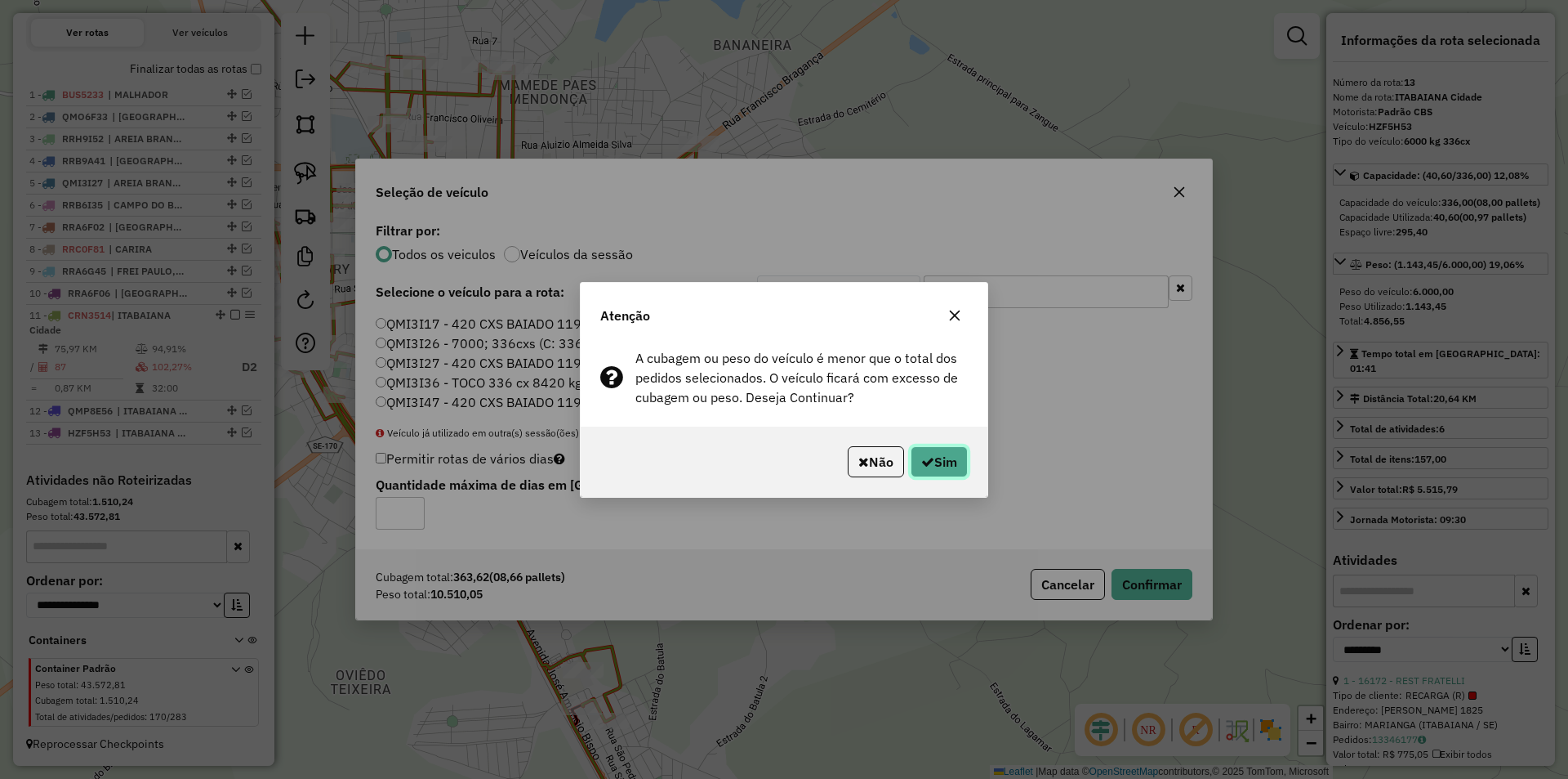
click at [928, 467] on icon "button" at bounding box center [927, 461] width 13 height 13
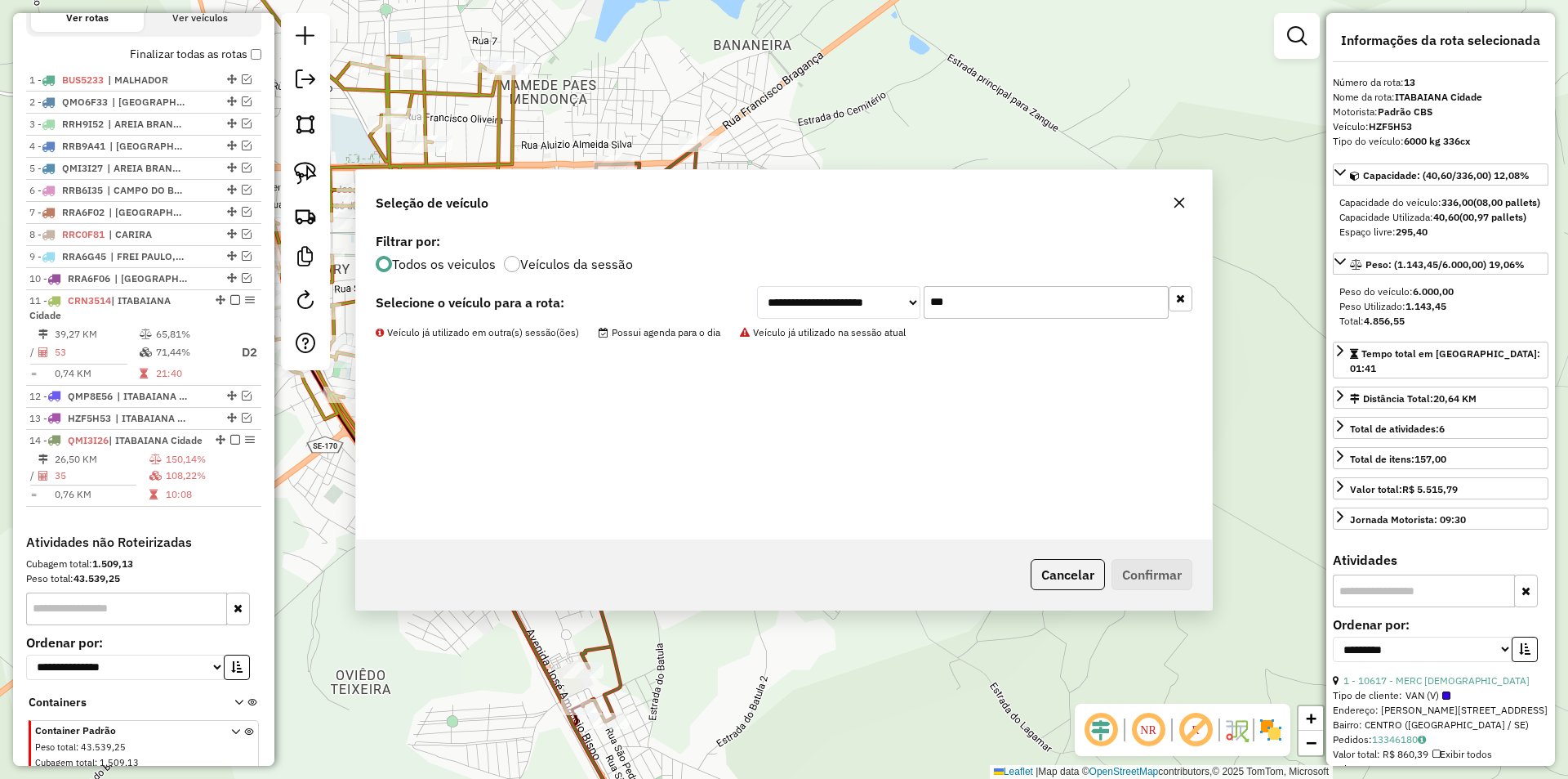
scroll to position [674, 0]
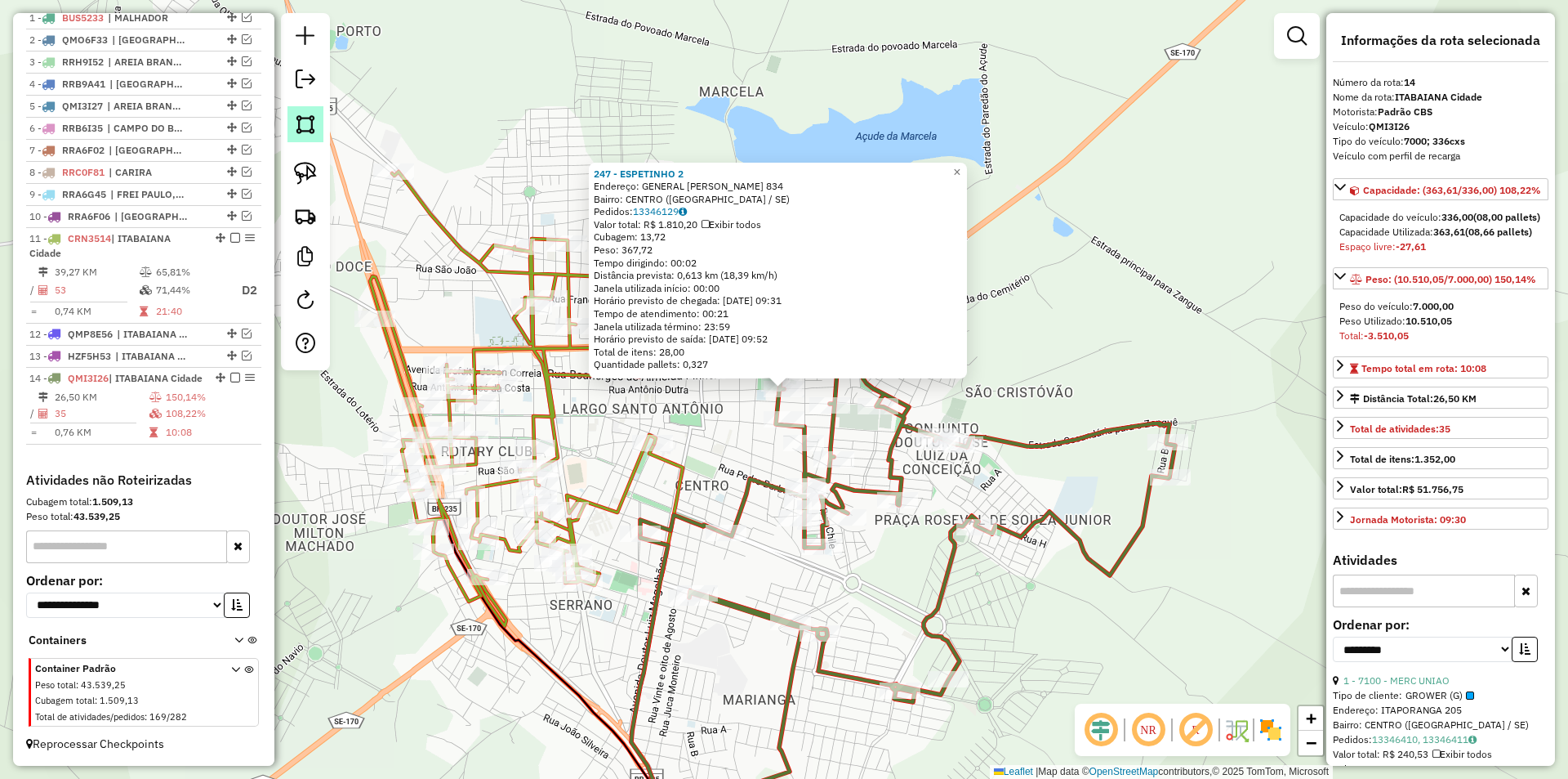
click at [292, 120] on link at bounding box center [306, 125] width 36 height 36
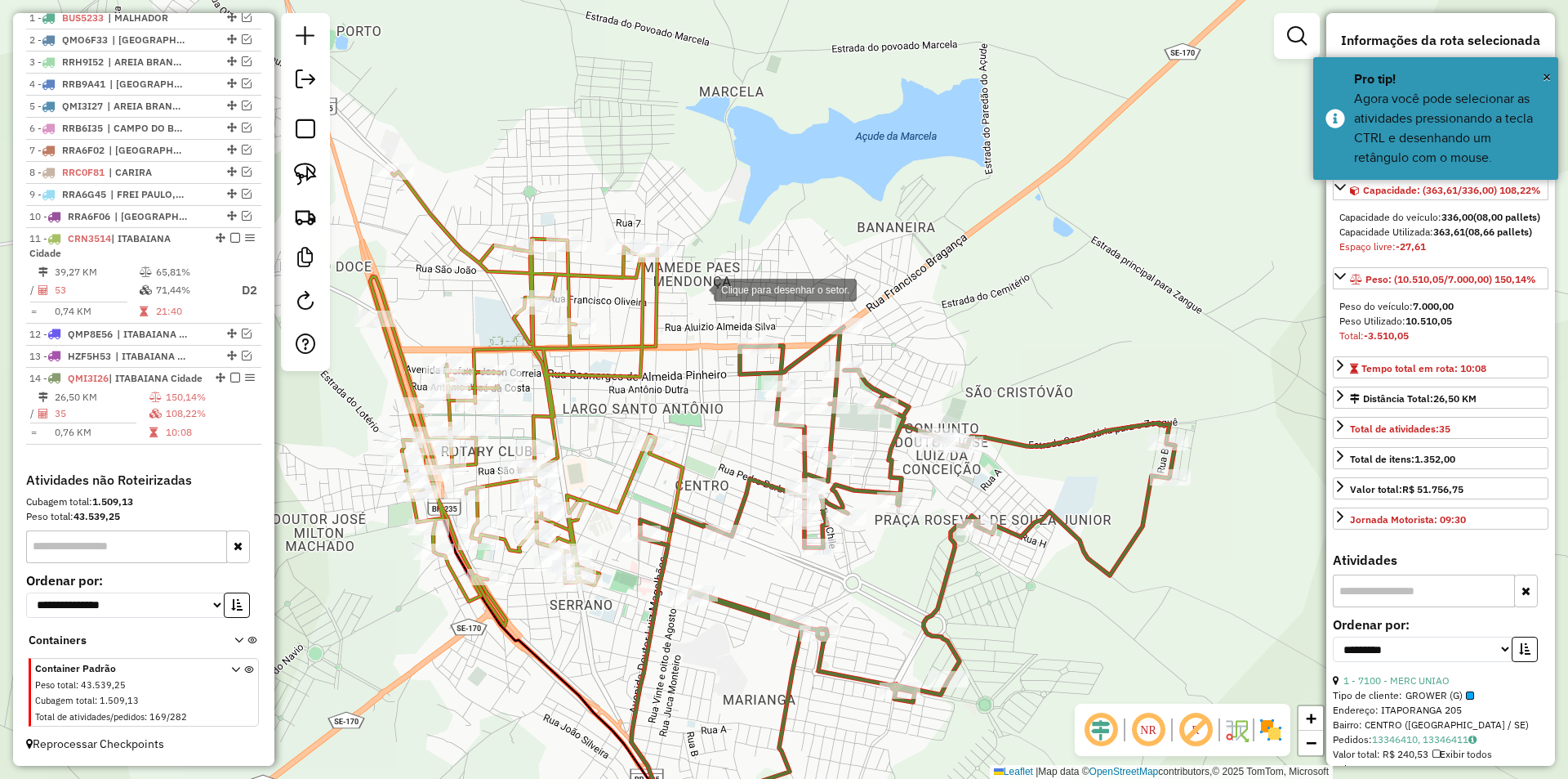
drag, startPoint x: 698, startPoint y: 289, endPoint x: 713, endPoint y: 364, distance: 76.5
click at [698, 289] on div at bounding box center [698, 289] width 33 height 33
click at [720, 395] on div at bounding box center [719, 385] width 33 height 33
drag, startPoint x: 748, startPoint y: 400, endPoint x: 809, endPoint y: 401, distance: 61.0
click at [749, 400] on div at bounding box center [746, 400] width 33 height 33
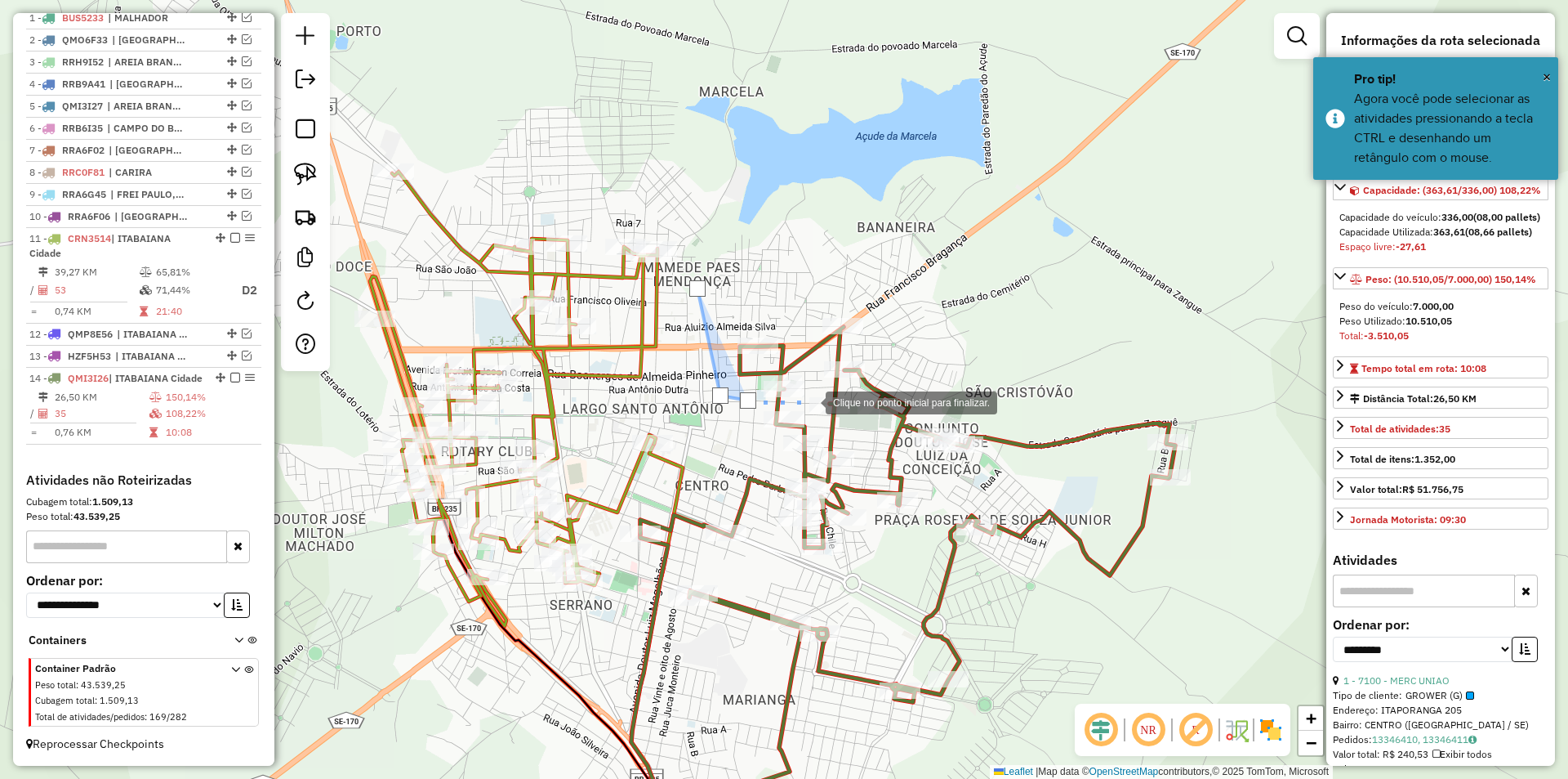
click at [814, 400] on div at bounding box center [810, 401] width 33 height 33
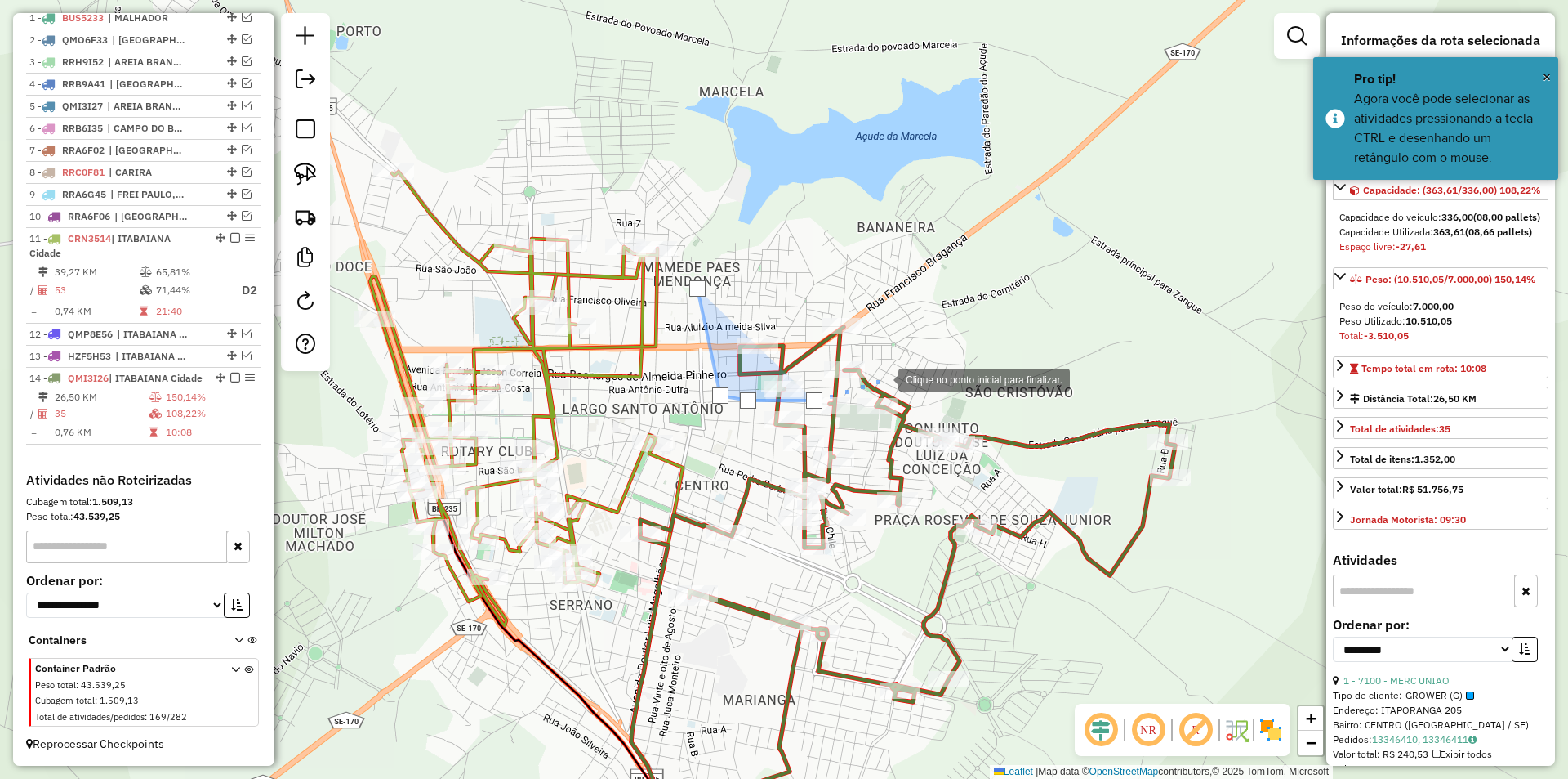
click at [883, 378] on div at bounding box center [883, 379] width 33 height 33
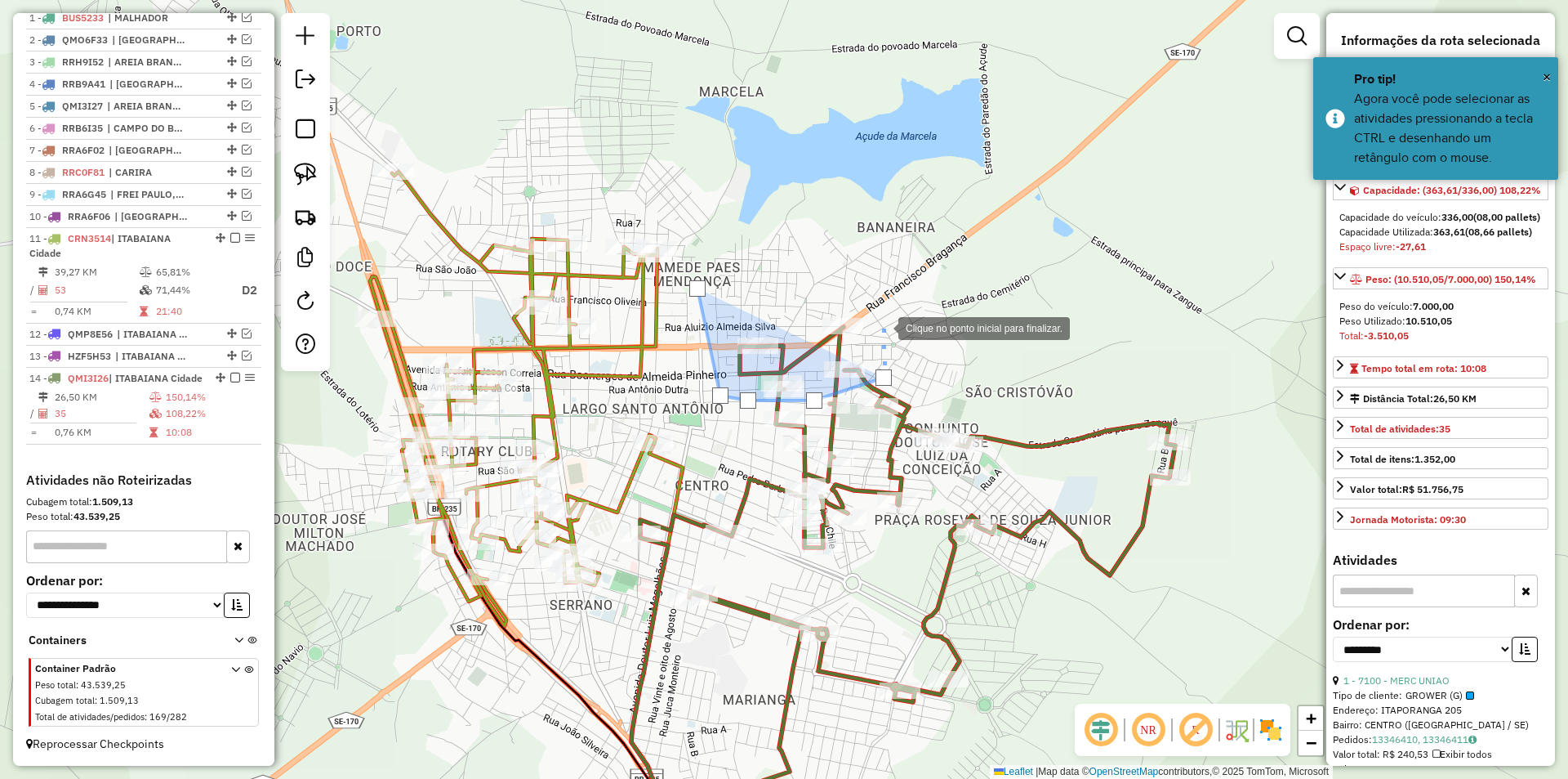
drag, startPoint x: 883, startPoint y: 327, endPoint x: 868, endPoint y: 303, distance: 28.3
click at [883, 325] on div at bounding box center [883, 327] width 33 height 33
click at [868, 310] on div at bounding box center [883, 327] width 33 height 33
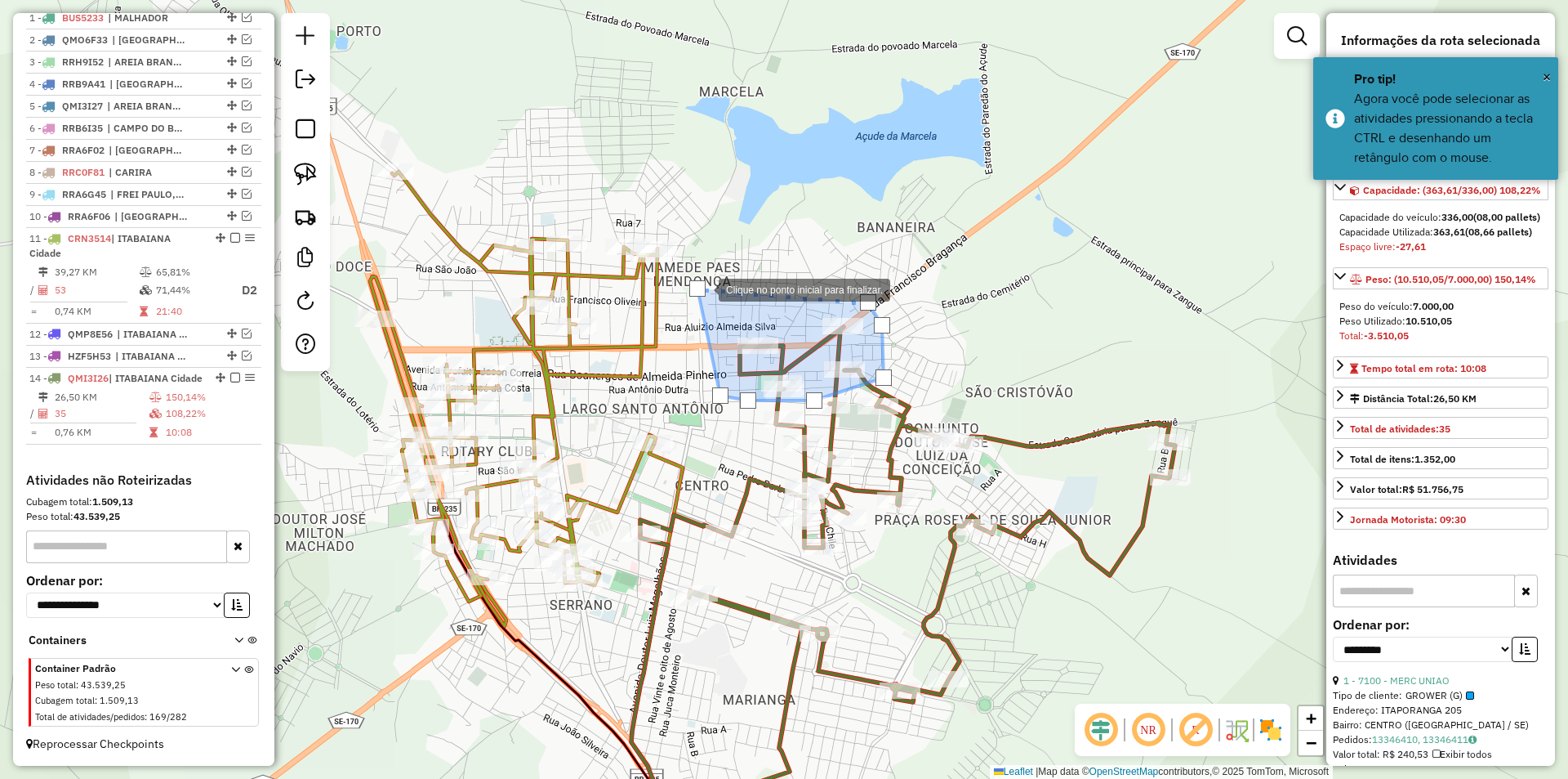
click at [703, 288] on div at bounding box center [698, 288] width 16 height 16
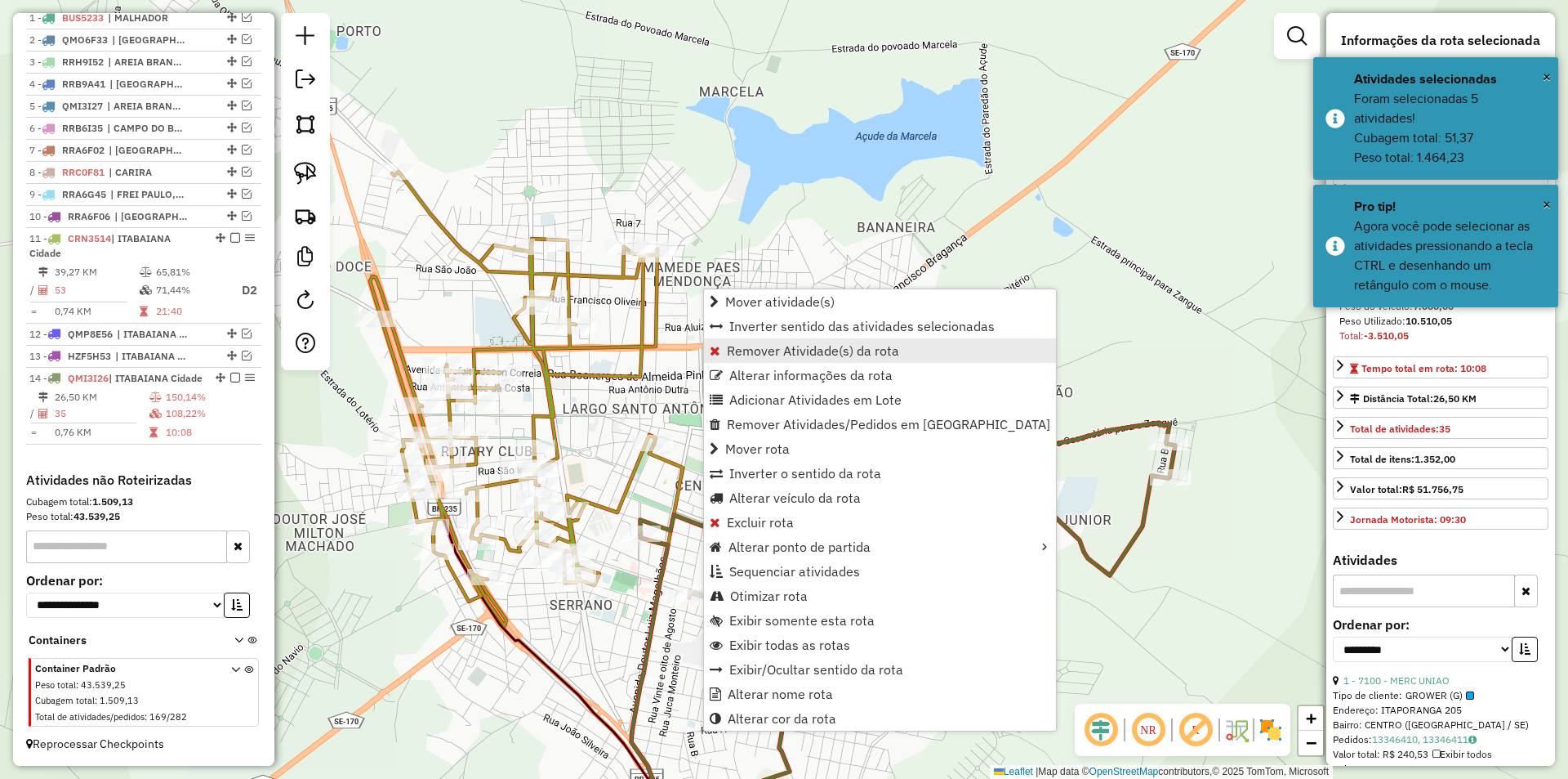
click at [742, 349] on span "Remover Atividade(s) da rota" at bounding box center [813, 350] width 172 height 13
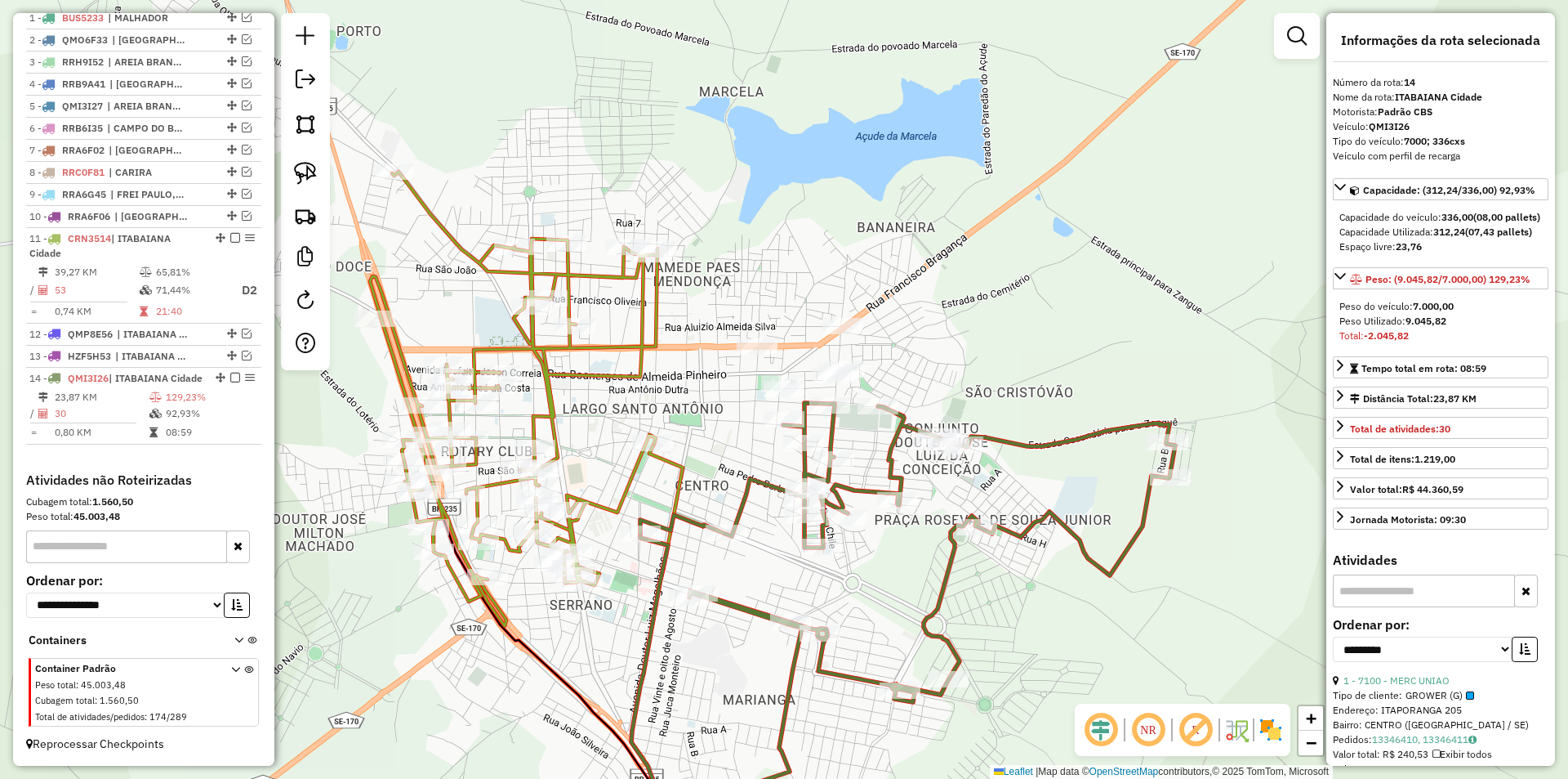
click at [201, 389] on td "129,23%" at bounding box center [210, 397] width 90 height 16
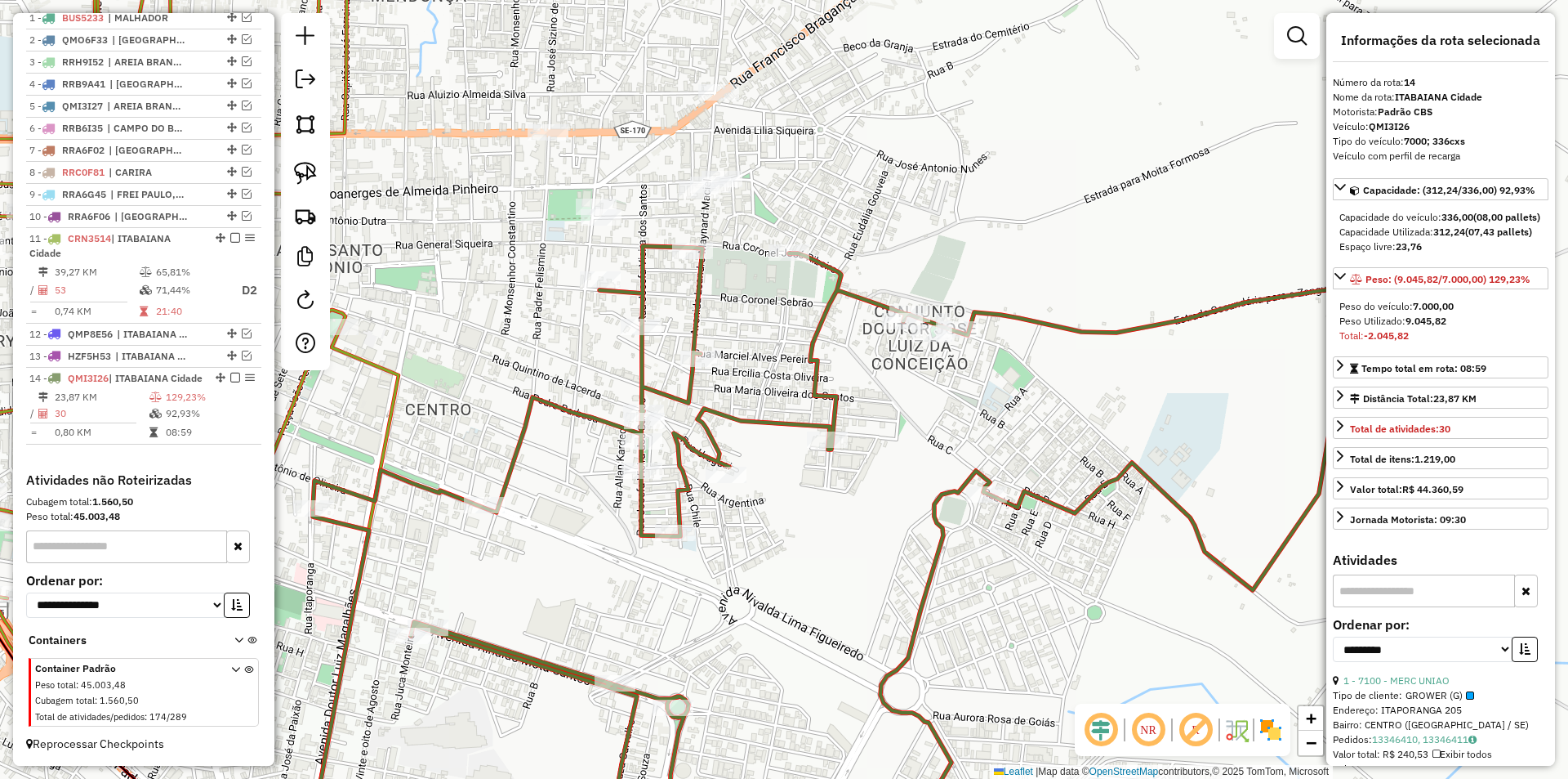
click at [930, 342] on div at bounding box center [932, 333] width 41 height 16
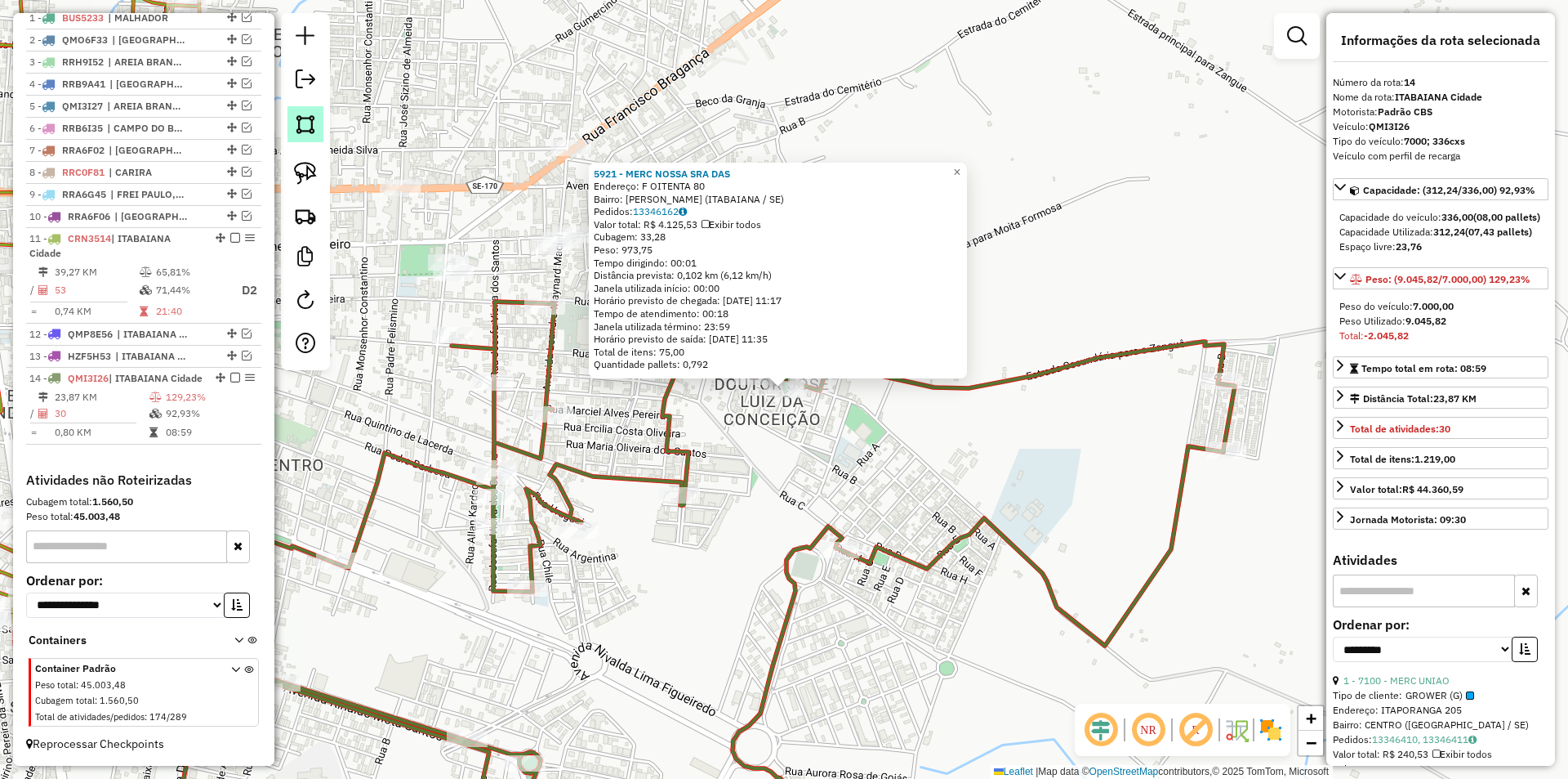
click at [316, 128] on img at bounding box center [305, 124] width 22 height 22
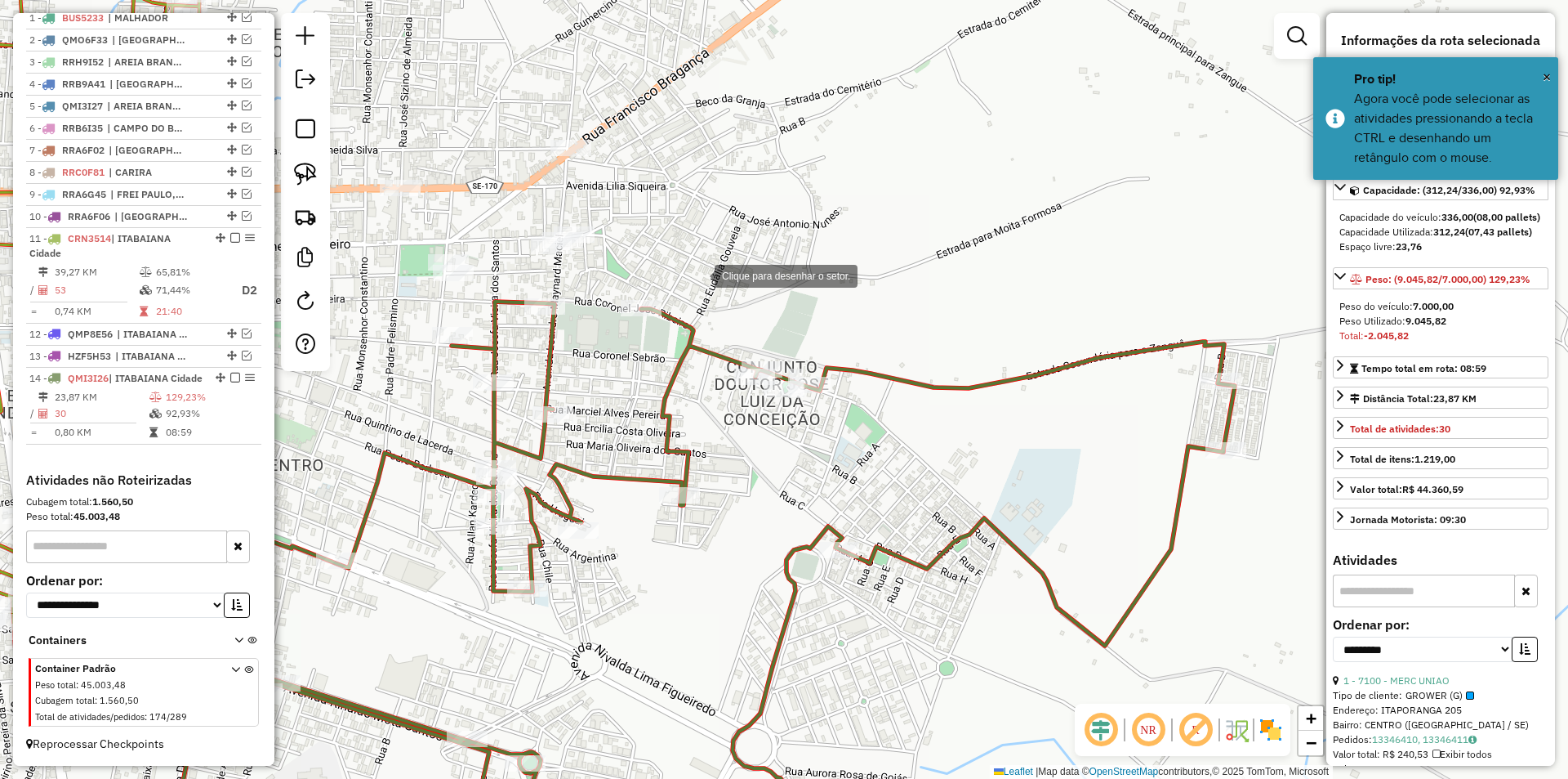
click at [698, 274] on div at bounding box center [698, 275] width 33 height 33
click at [695, 413] on div at bounding box center [695, 413] width 33 height 33
click at [828, 416] on div at bounding box center [828, 416] width 33 height 33
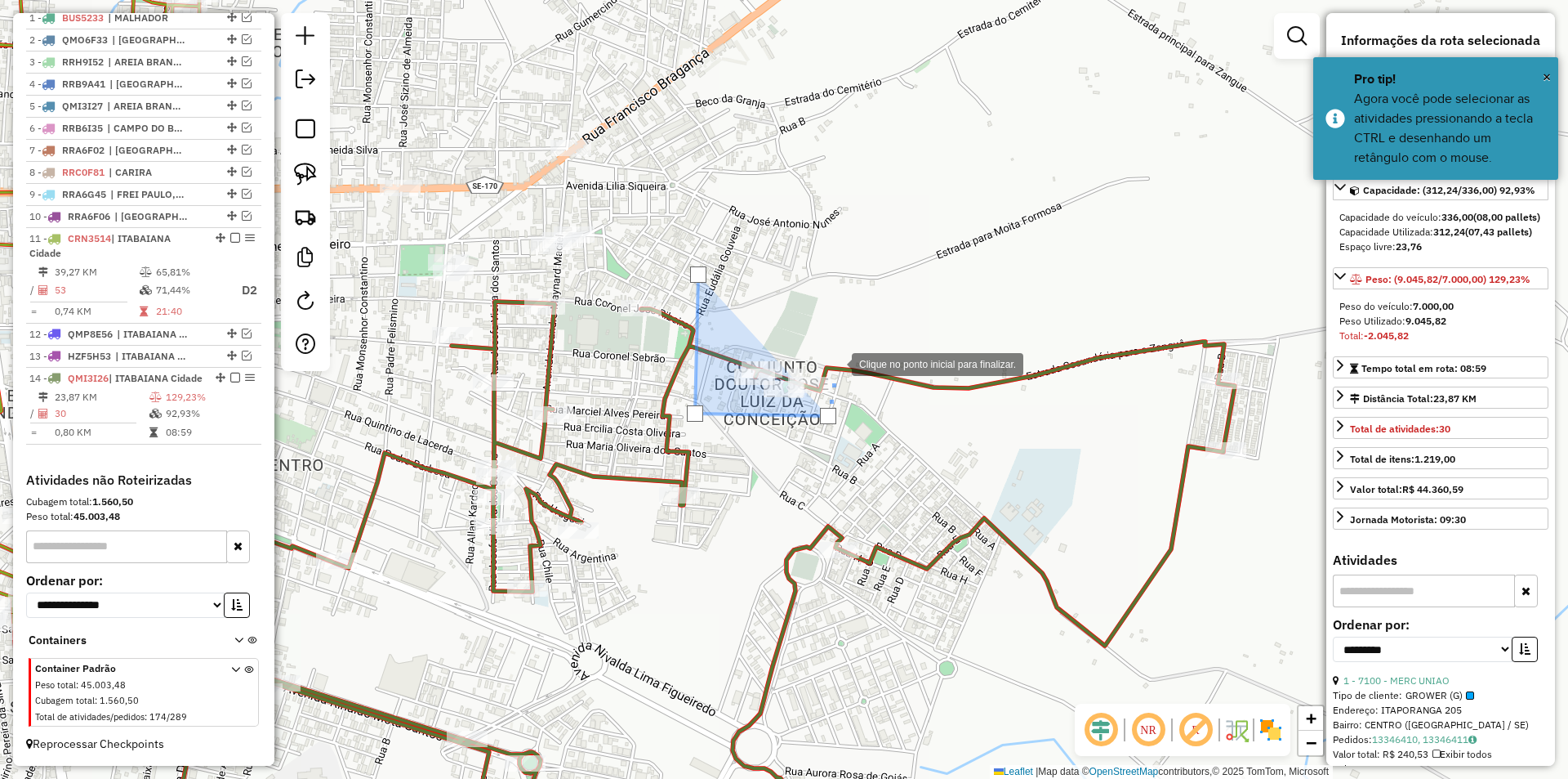
click at [836, 363] on div at bounding box center [836, 363] width 33 height 33
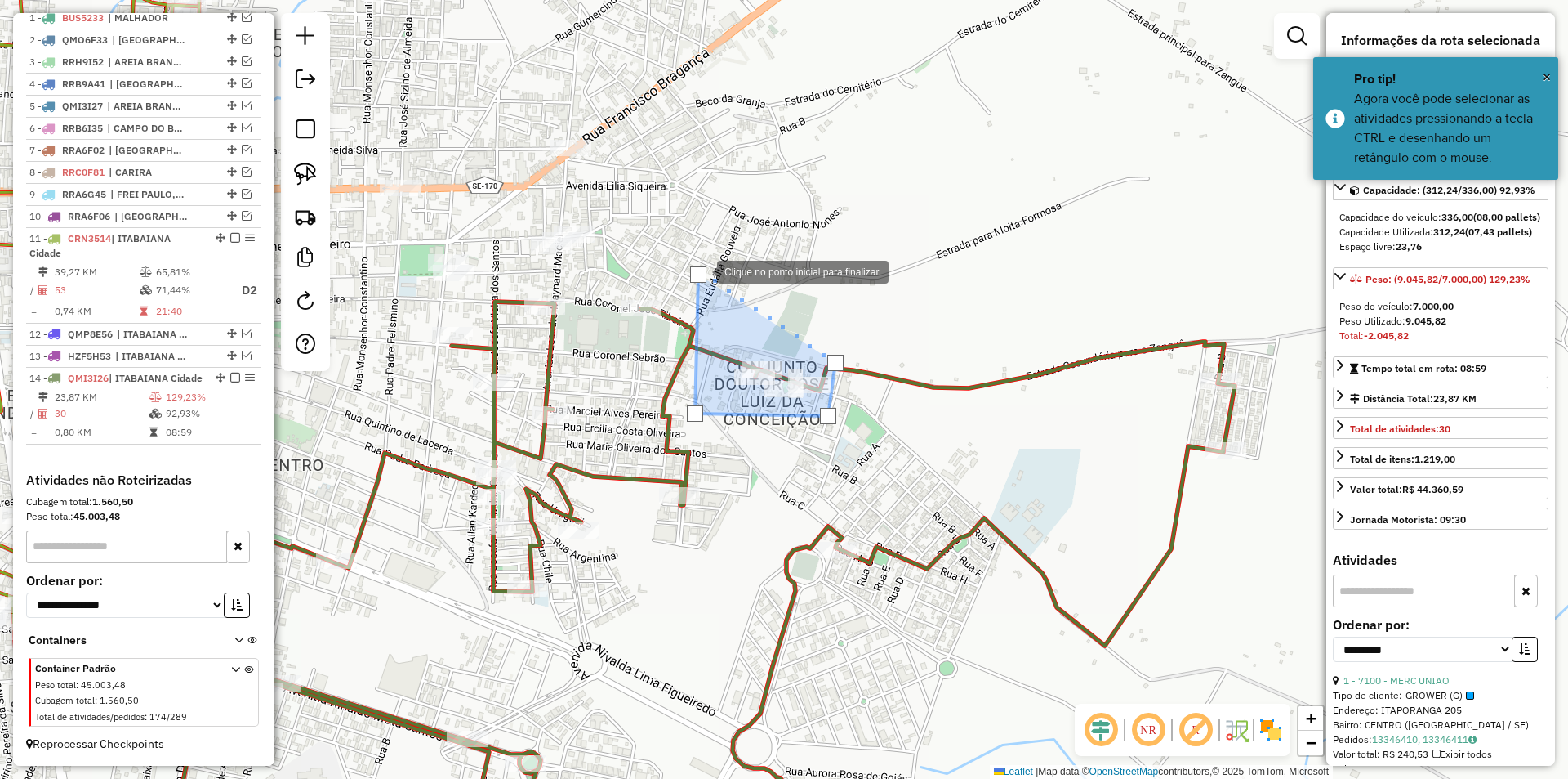
click at [699, 274] on div at bounding box center [698, 274] width 16 height 16
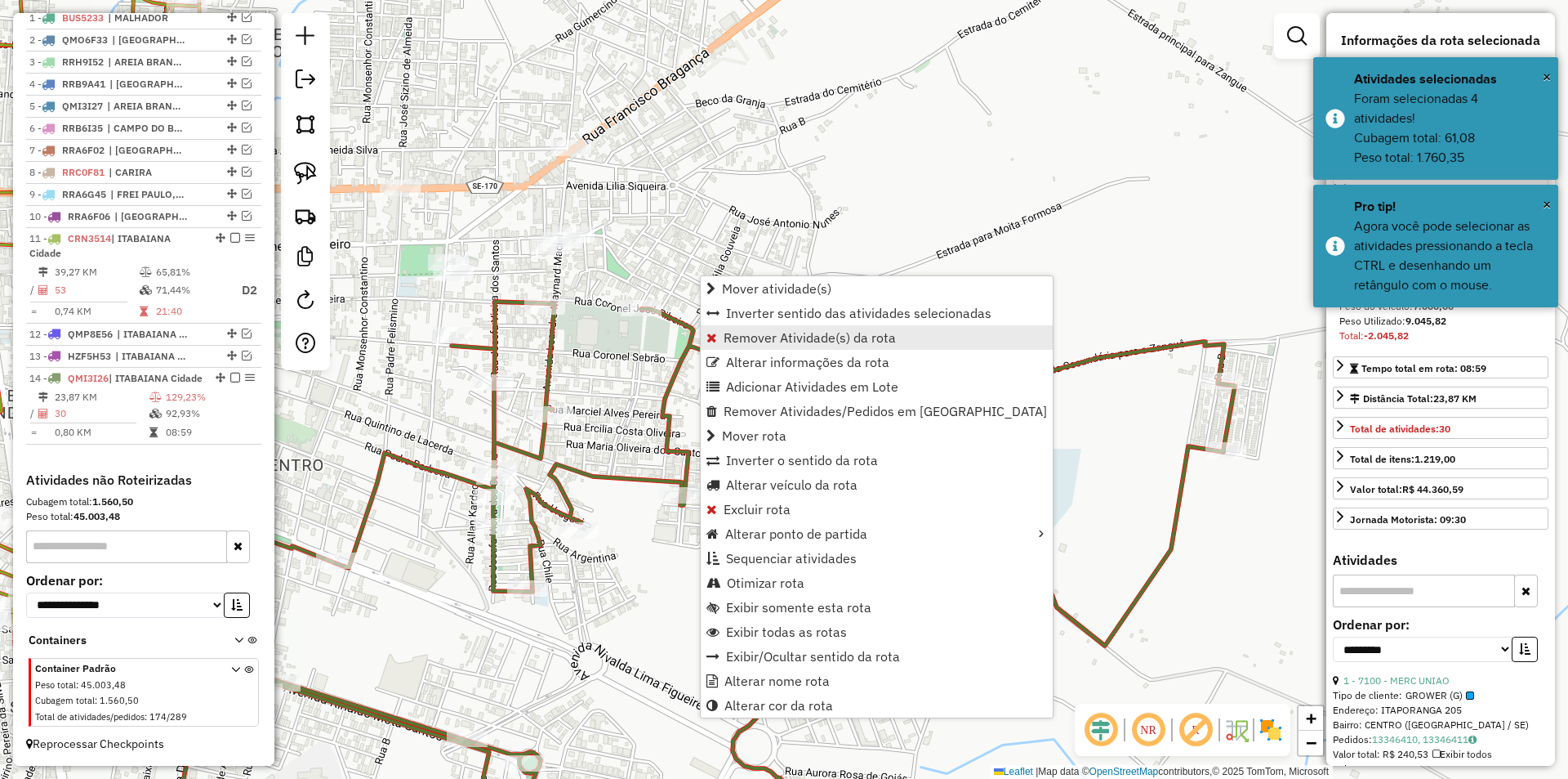
click at [769, 342] on span "Remover Atividade(s) da rota" at bounding box center [809, 337] width 172 height 13
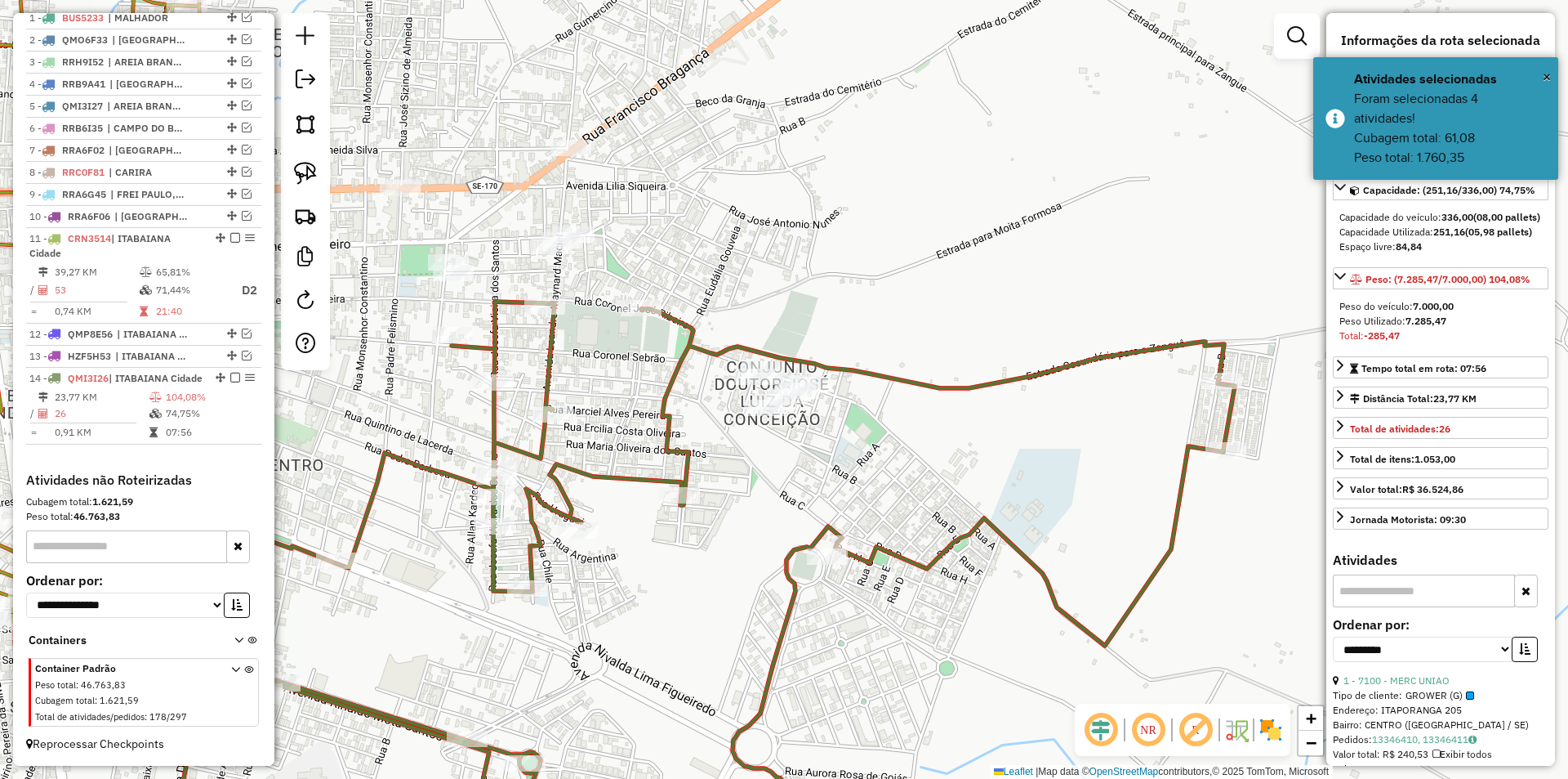
click at [171, 413] on td "74,75%" at bounding box center [210, 413] width 90 height 16
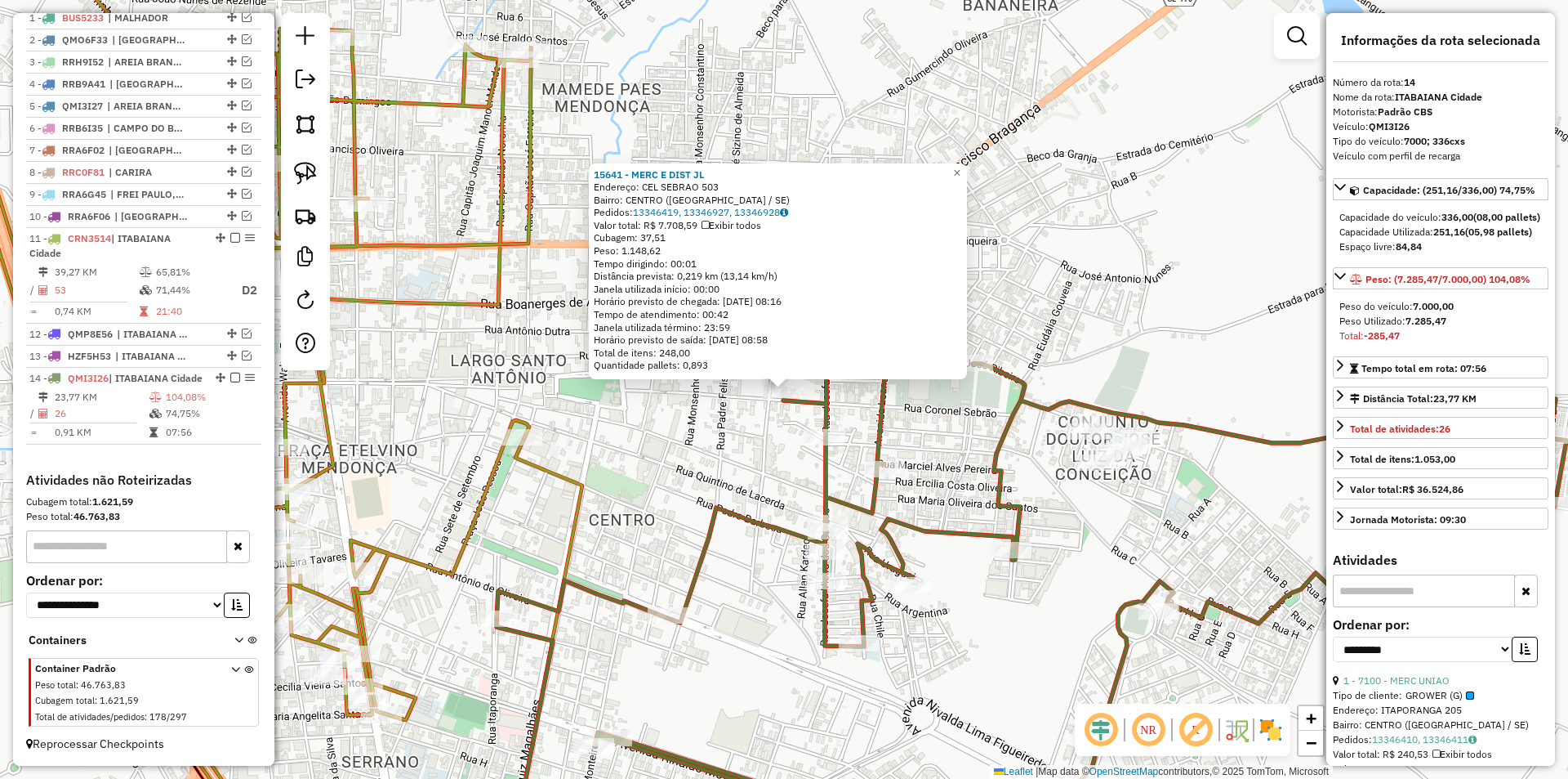
click at [767, 424] on div "15641 - MERC E DIST JL Endereço: CEL SEBRAO 503 Bairro: CENTRO (ITABAIANA / SE)…" at bounding box center [784, 389] width 1568 height 779
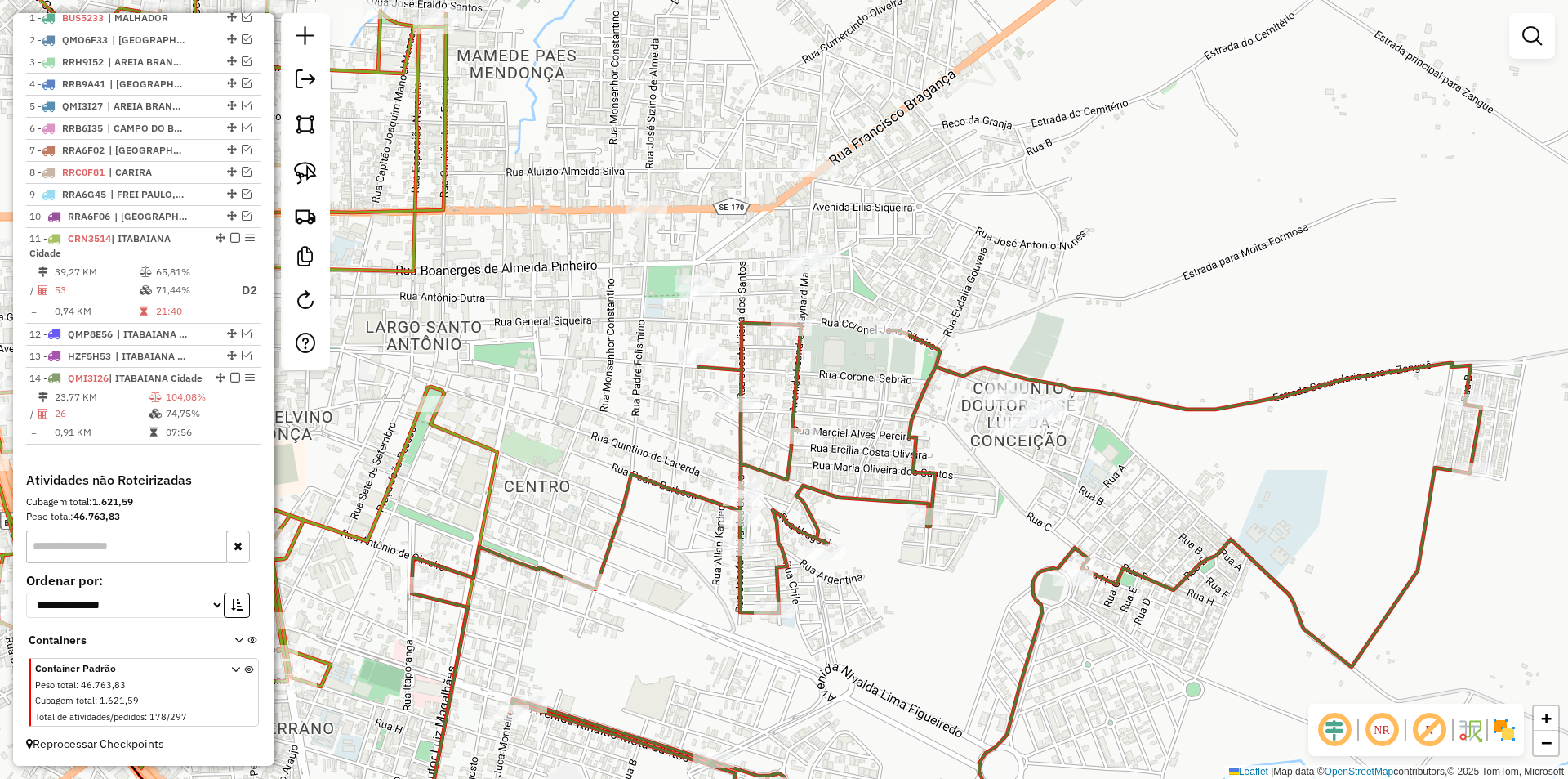
drag, startPoint x: 767, startPoint y: 424, endPoint x: 557, endPoint y: 349, distance: 223.0
click at [557, 349] on div "Janela de atendimento Grade de atendimento Capacidade Transportadoras Veículos …" at bounding box center [784, 389] width 1568 height 779
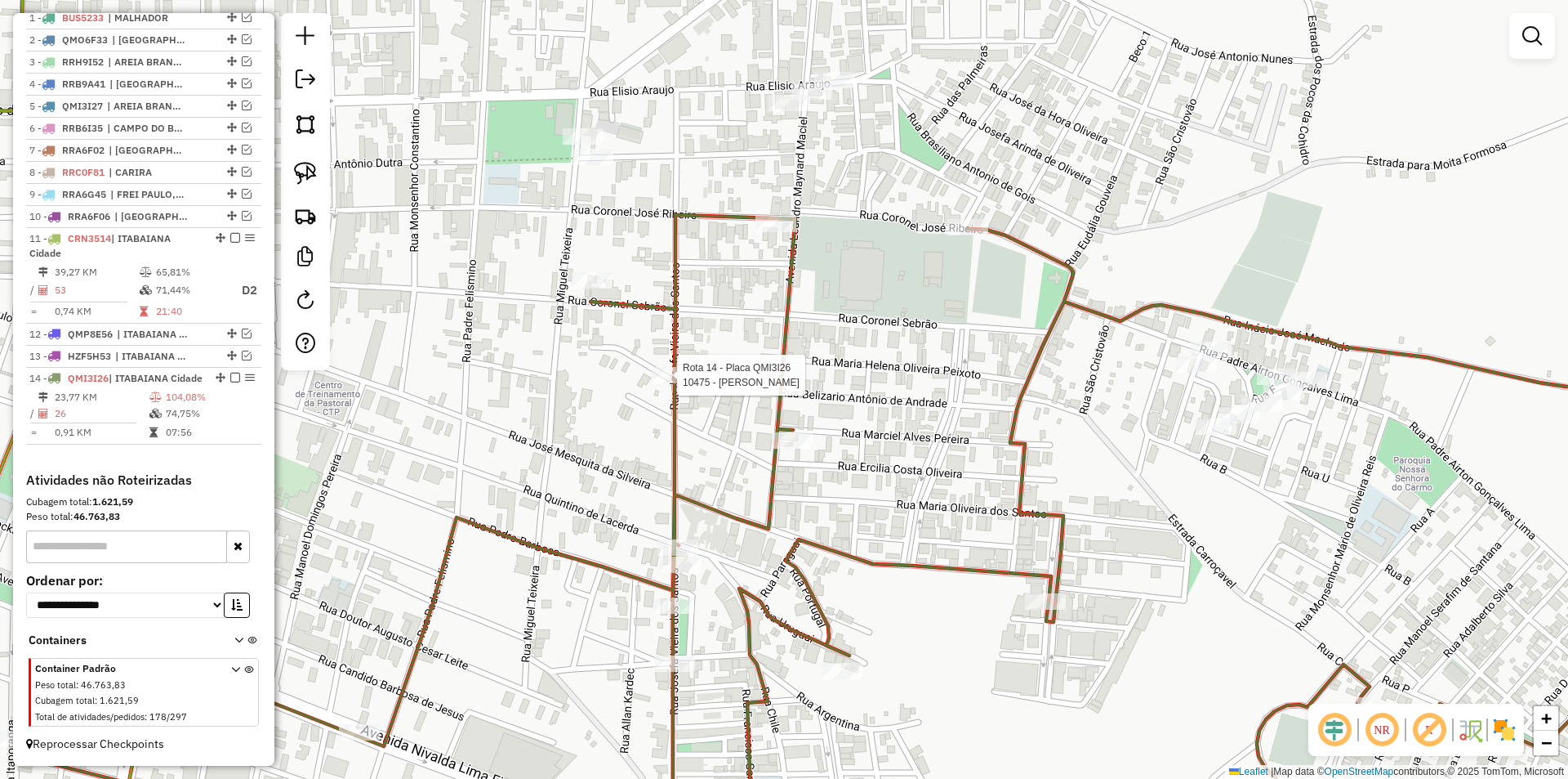
select select "**********"
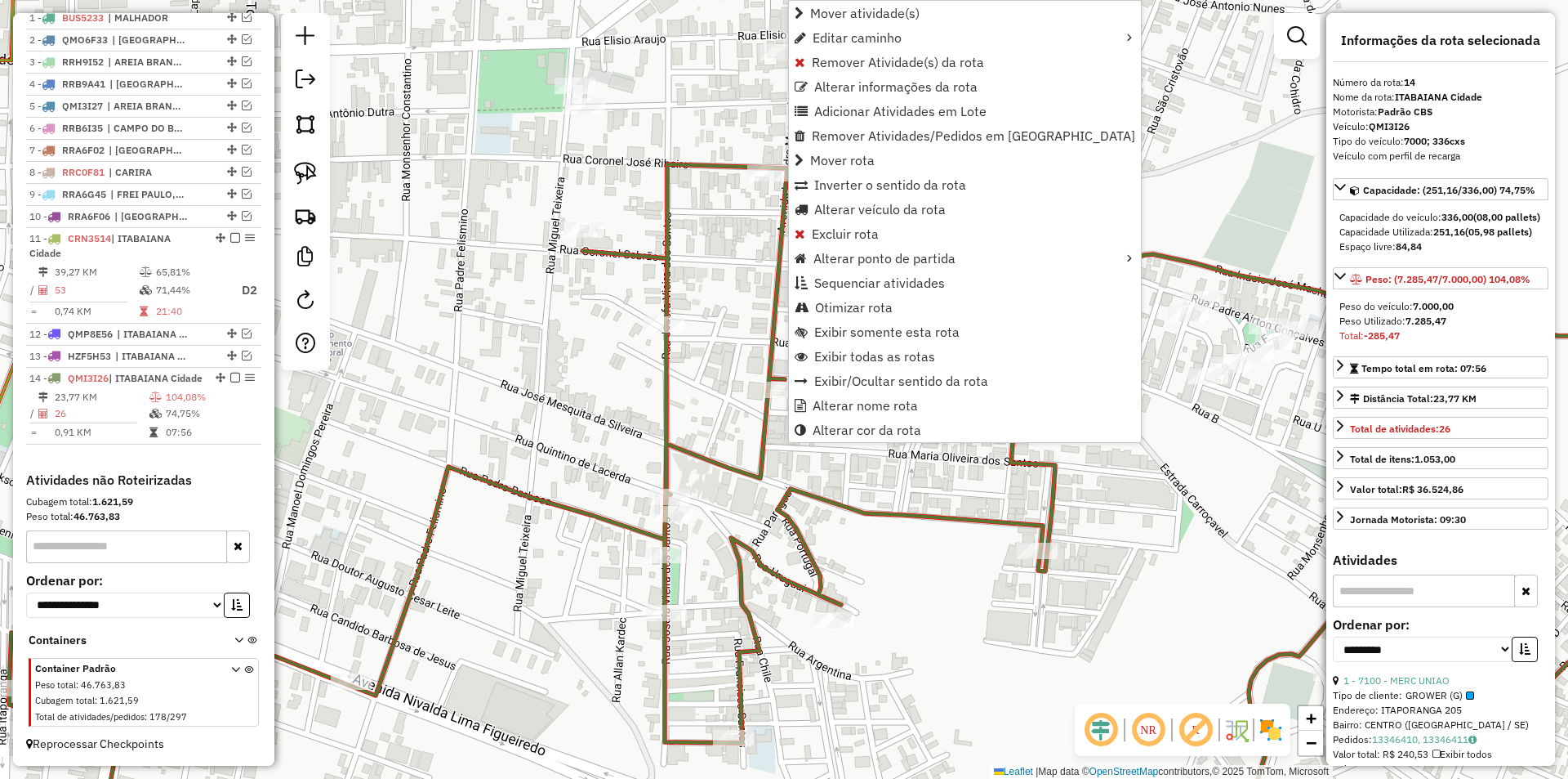
click at [634, 335] on div "Janela de atendimento Grade de atendimento Capacidade Transportadoras Veículos …" at bounding box center [784, 389] width 1568 height 779
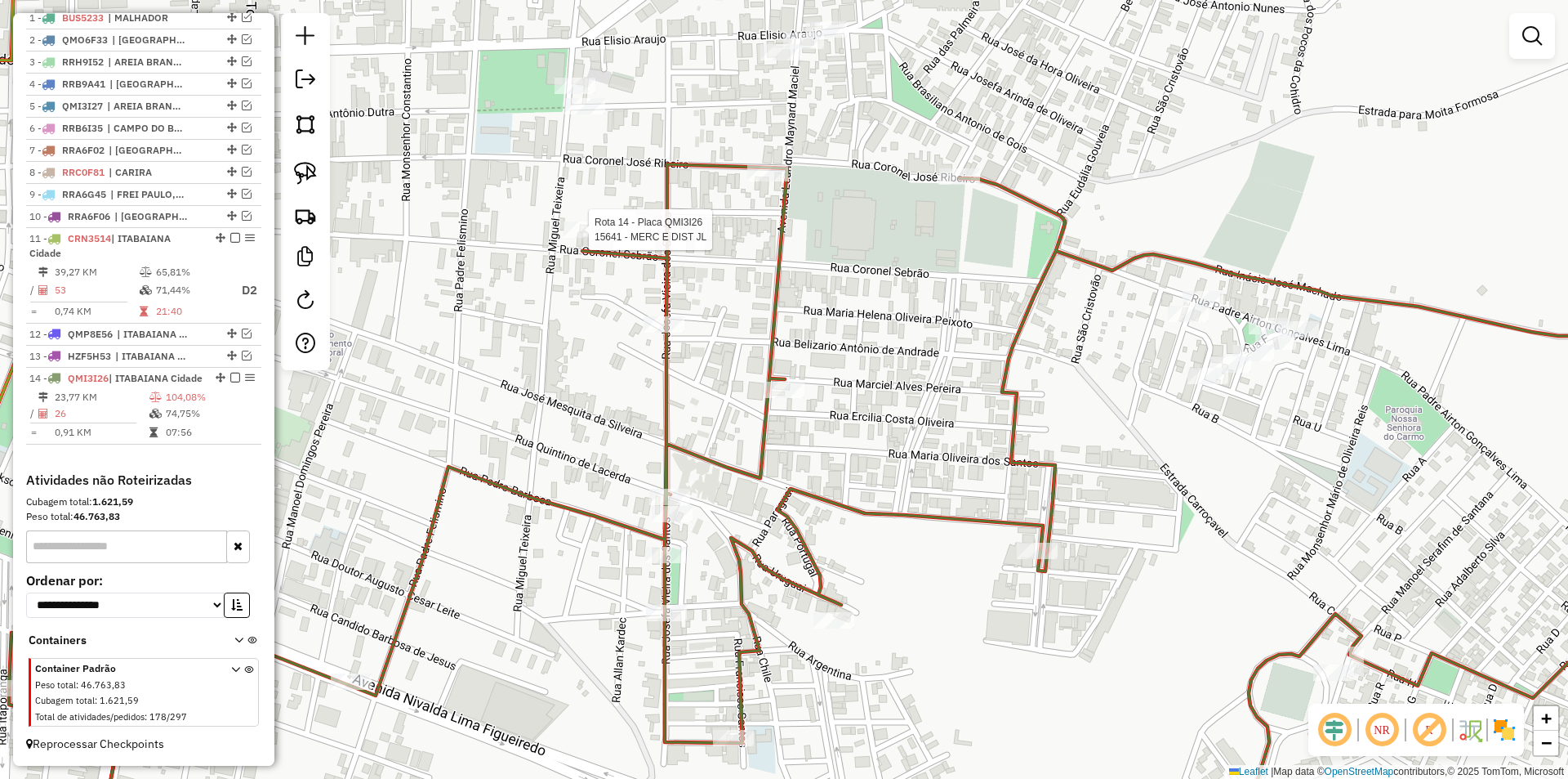
select select "**********"
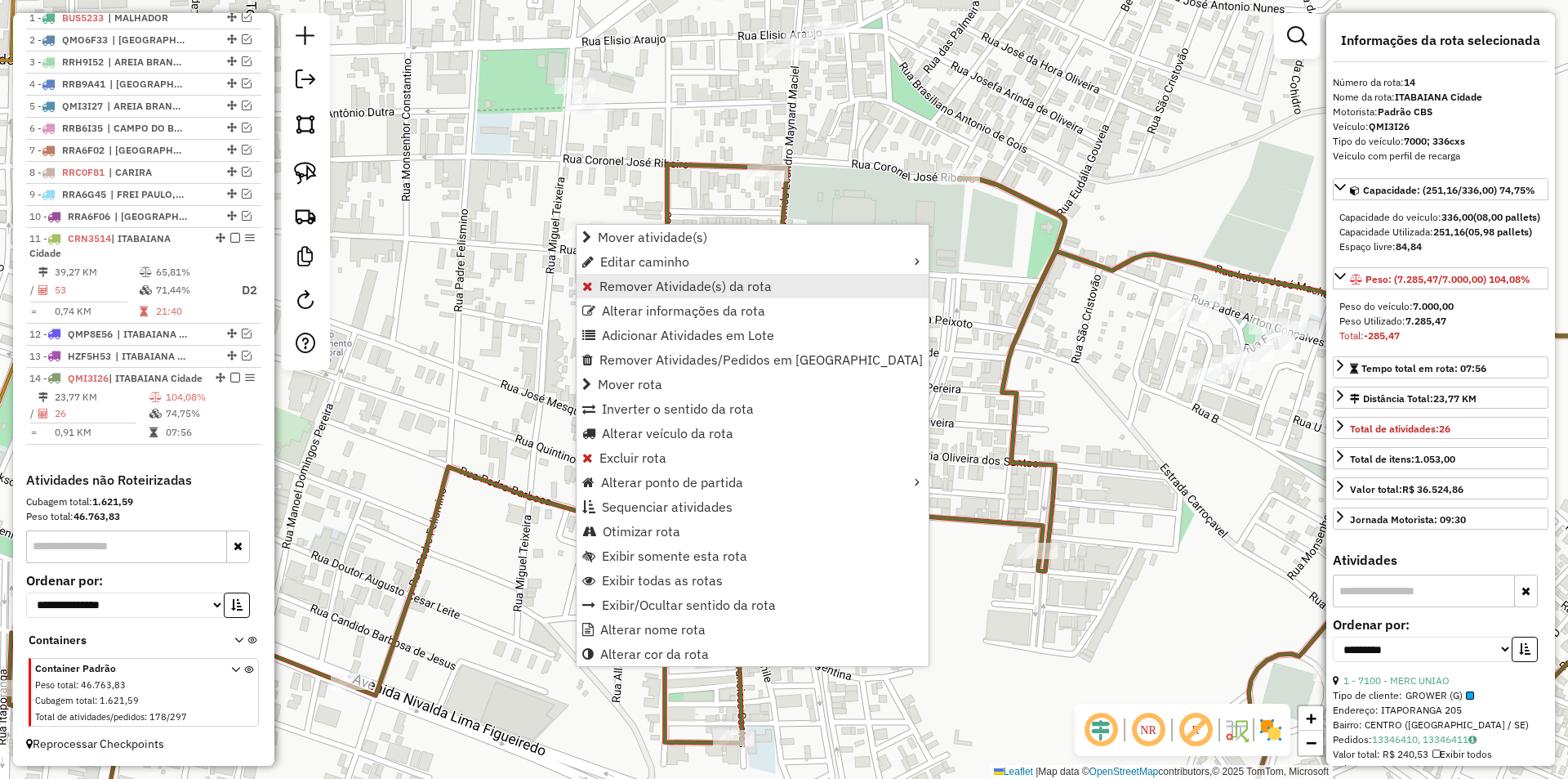
click at [647, 281] on span "Remover Atividade(s) da rota" at bounding box center [685, 285] width 172 height 13
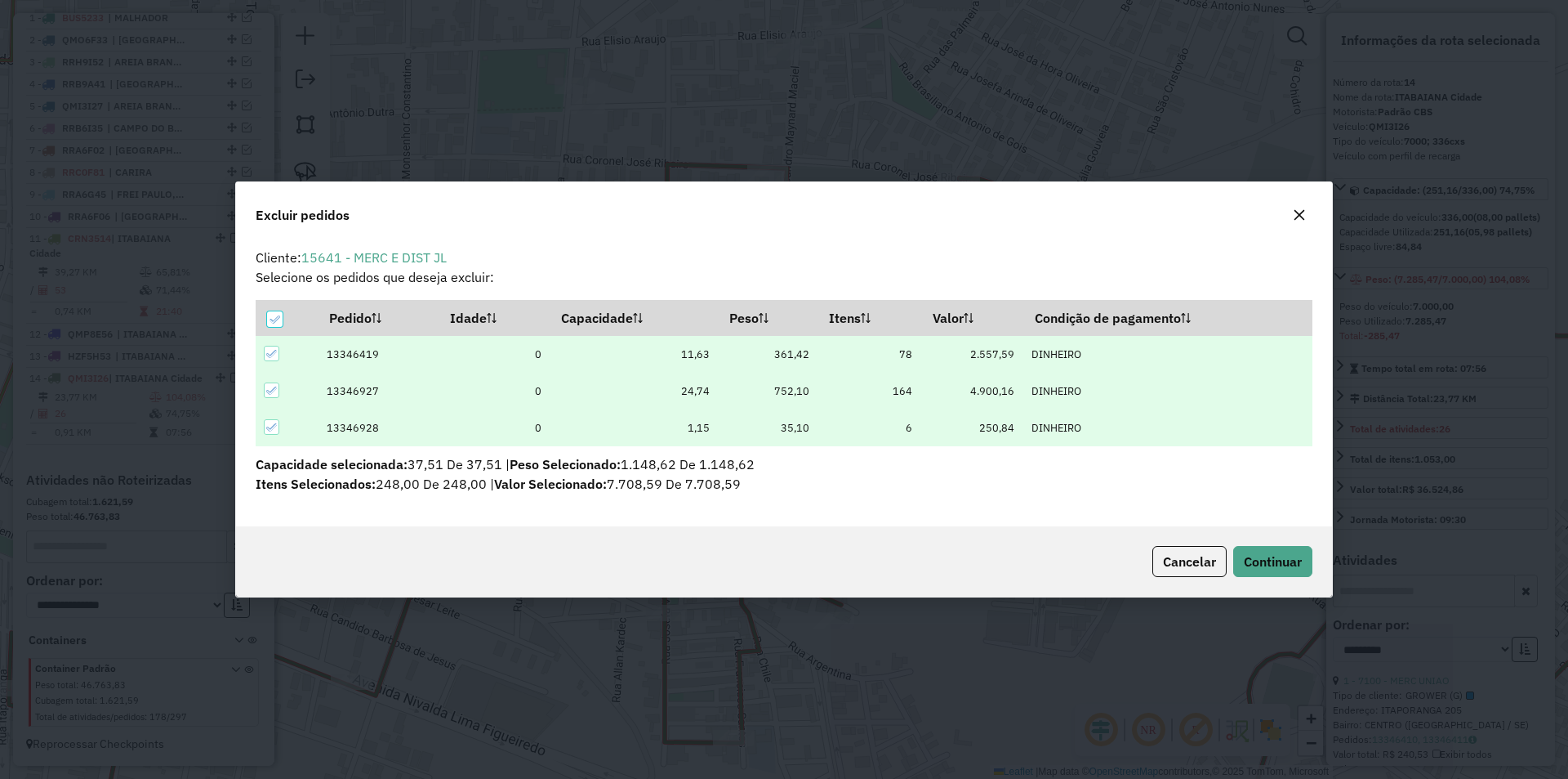
scroll to position [0, 0]
click at [1260, 555] on span "Continuar" at bounding box center [1272, 561] width 58 height 16
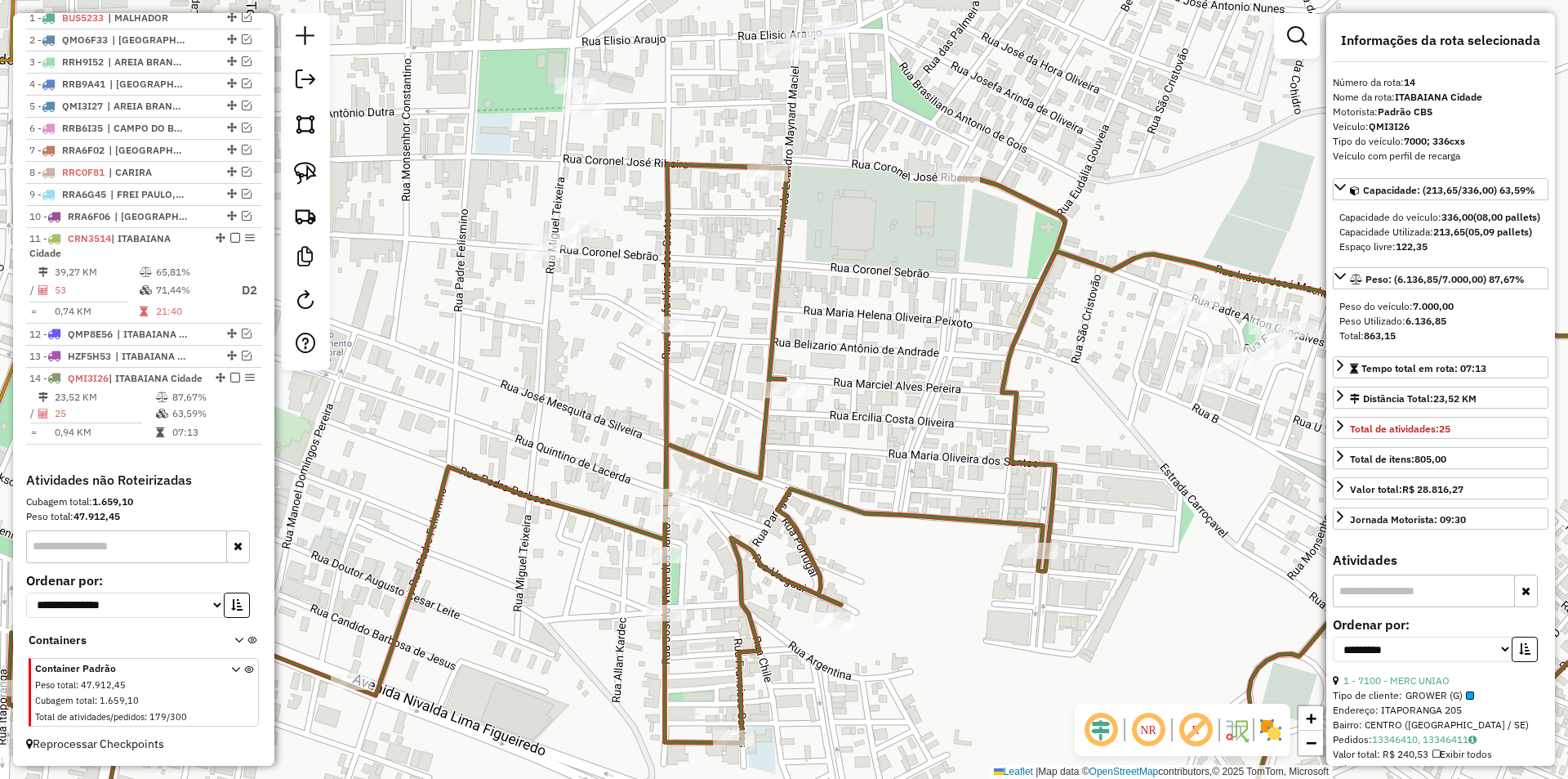
click at [204, 412] on td "63,59%" at bounding box center [212, 413] width 82 height 16
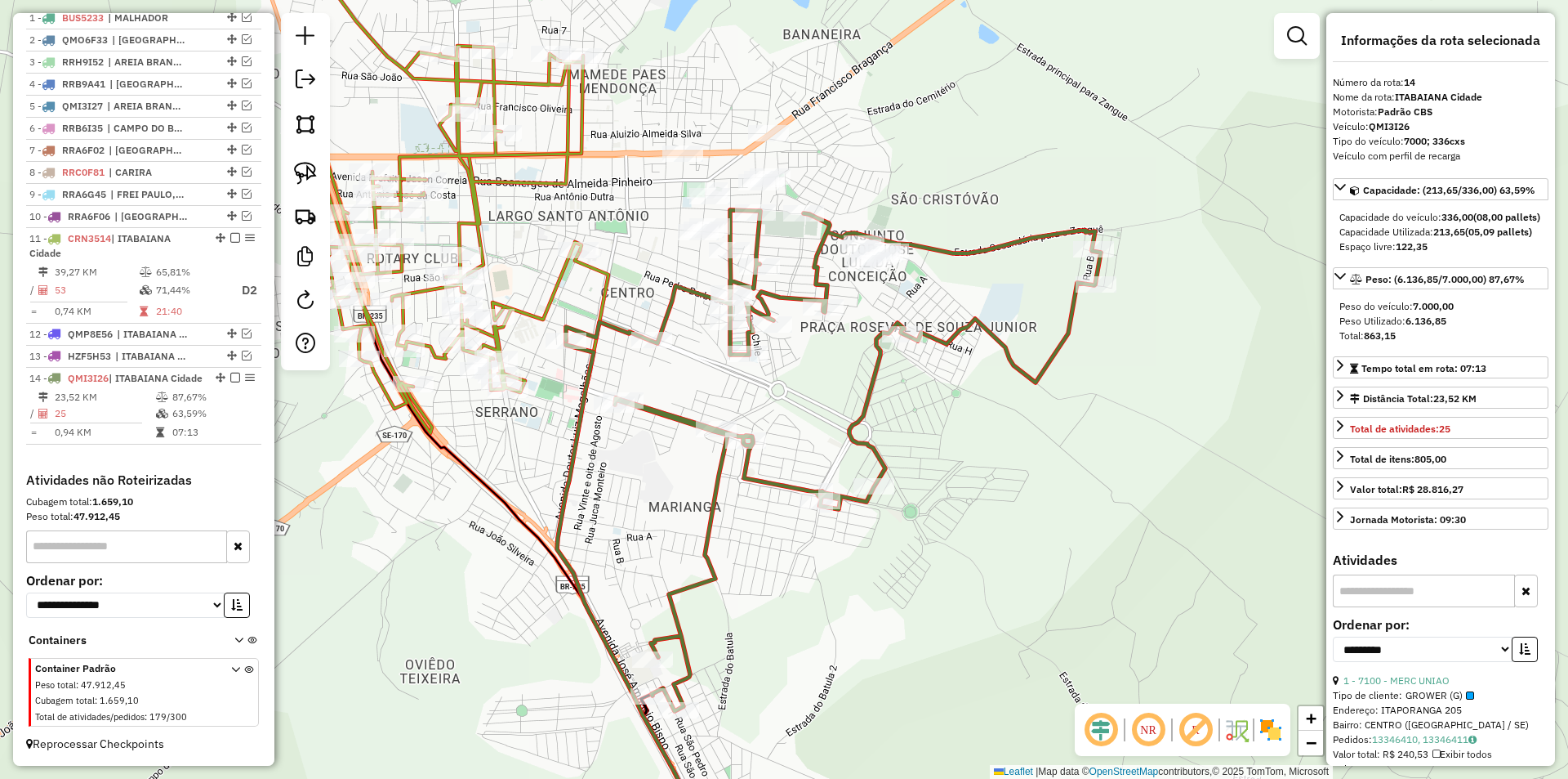
drag, startPoint x: 628, startPoint y: 208, endPoint x: 617, endPoint y: 258, distance: 51.2
click at [617, 258] on div "Janela de atendimento Grade de atendimento Capacidade Transportadoras Veículos …" at bounding box center [784, 389] width 1568 height 779
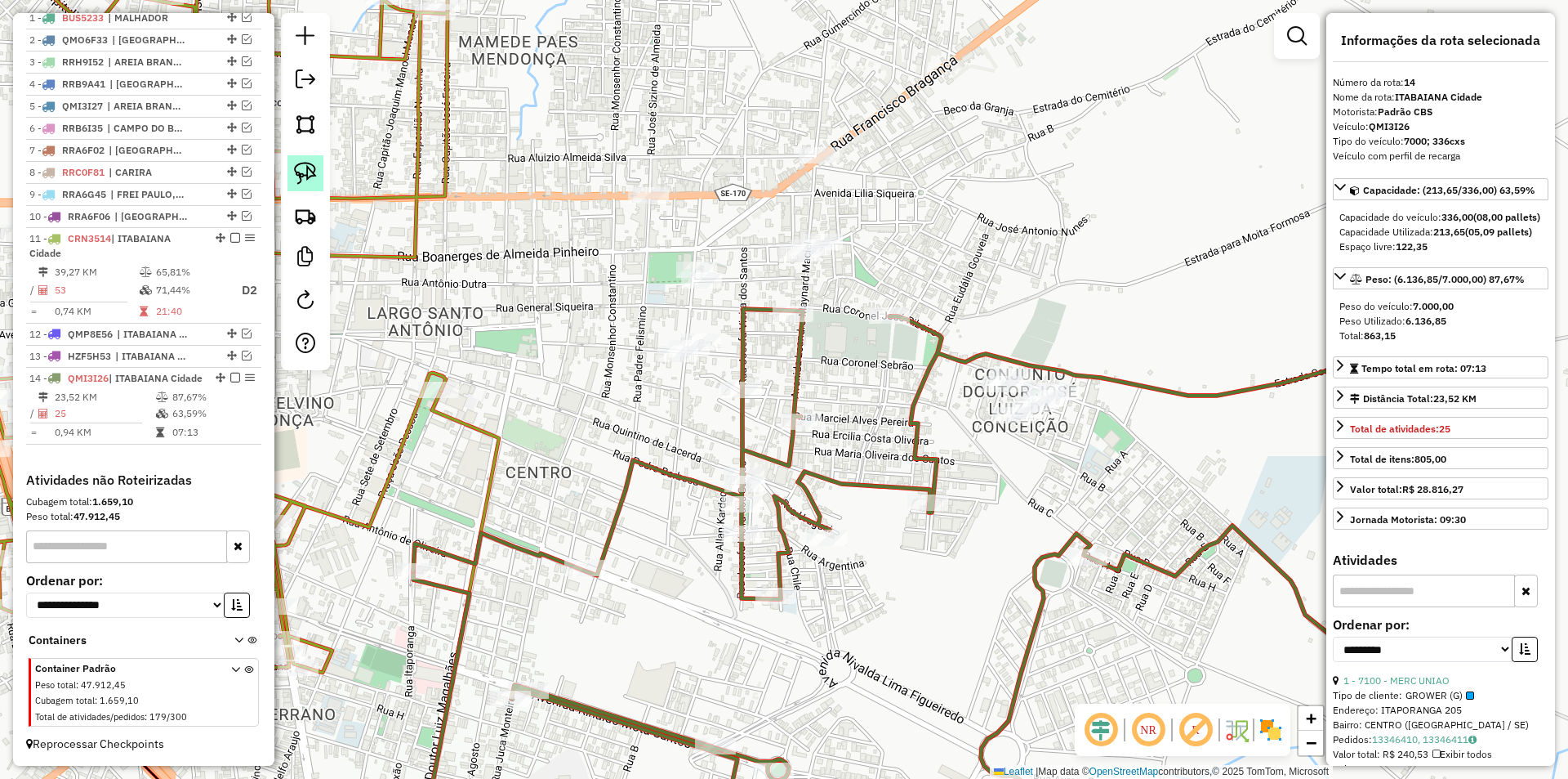
click at [303, 174] on img at bounding box center [305, 173] width 22 height 22
click at [328, 164] on div at bounding box center [305, 191] width 49 height 357
click at [303, 164] on img at bounding box center [305, 173] width 22 height 22
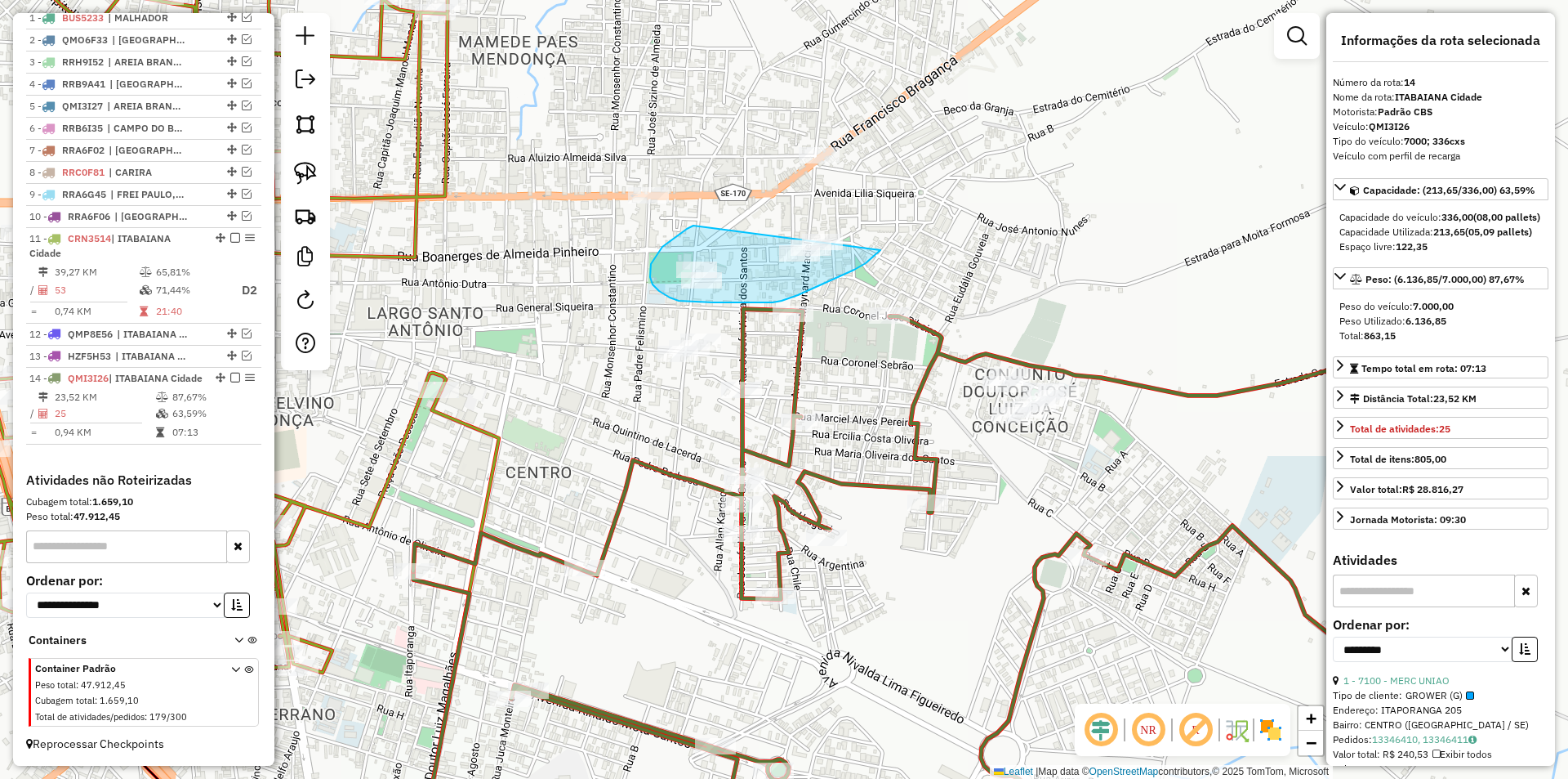
drag, startPoint x: 651, startPoint y: 264, endPoint x: 908, endPoint y: 212, distance: 262.2
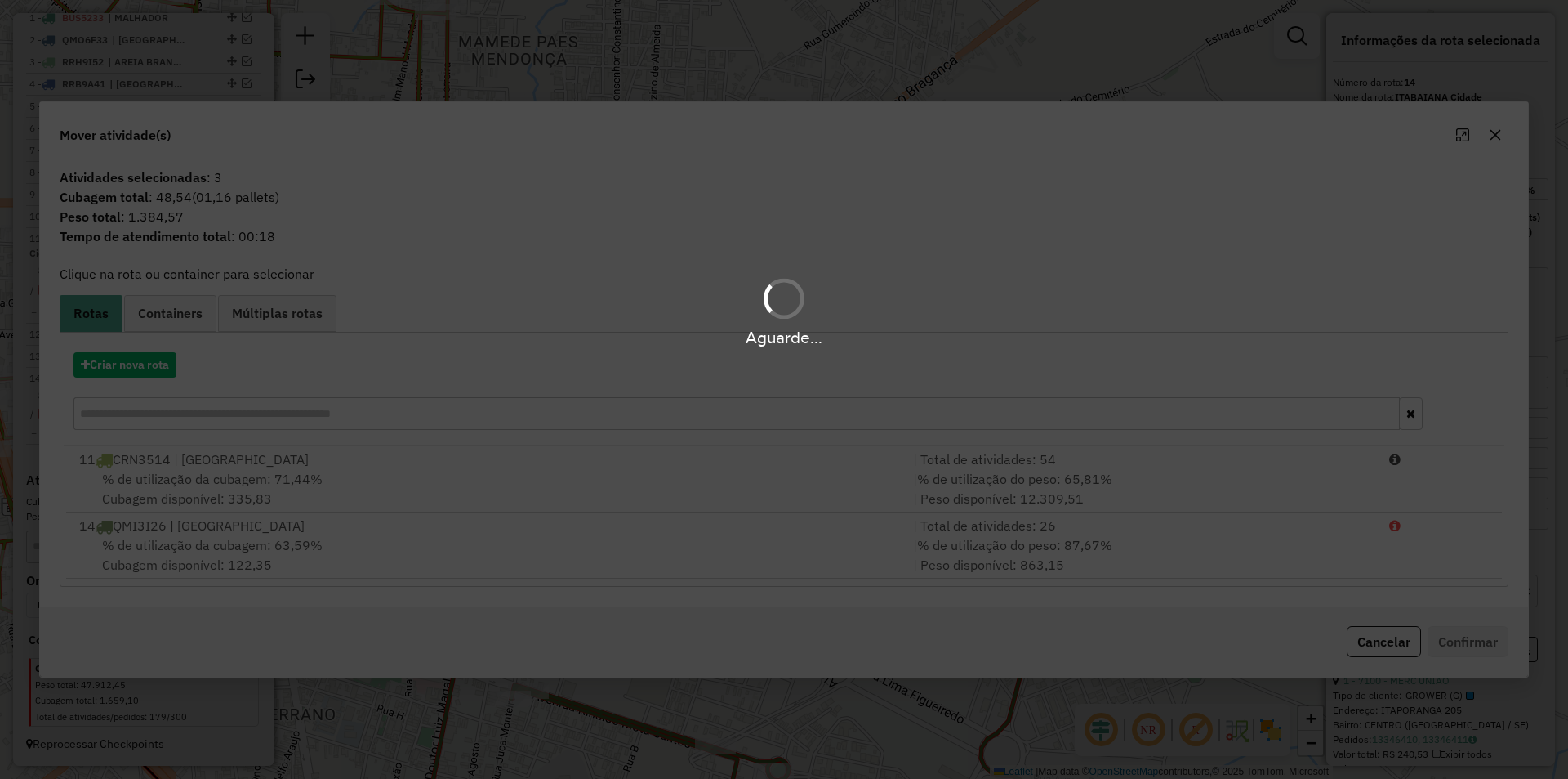
click at [1368, 641] on div "Aguarde..." at bounding box center [784, 389] width 1568 height 779
click at [1372, 651] on button "Cancelar" at bounding box center [1384, 642] width 74 height 31
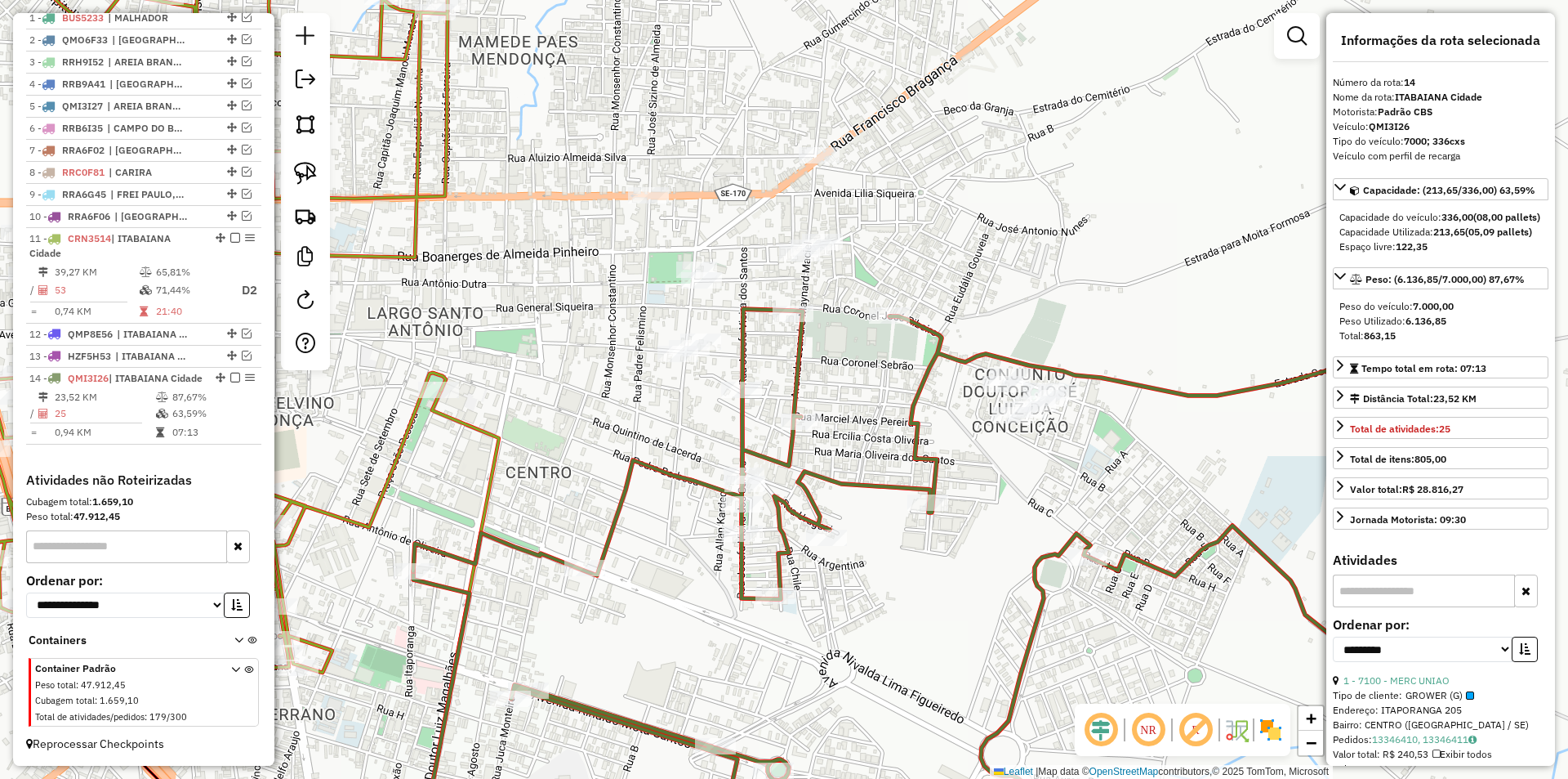
click at [1372, 634] on label "Ordenar por:" at bounding box center [1440, 624] width 215 height 20
click at [304, 168] on img at bounding box center [305, 173] width 22 height 22
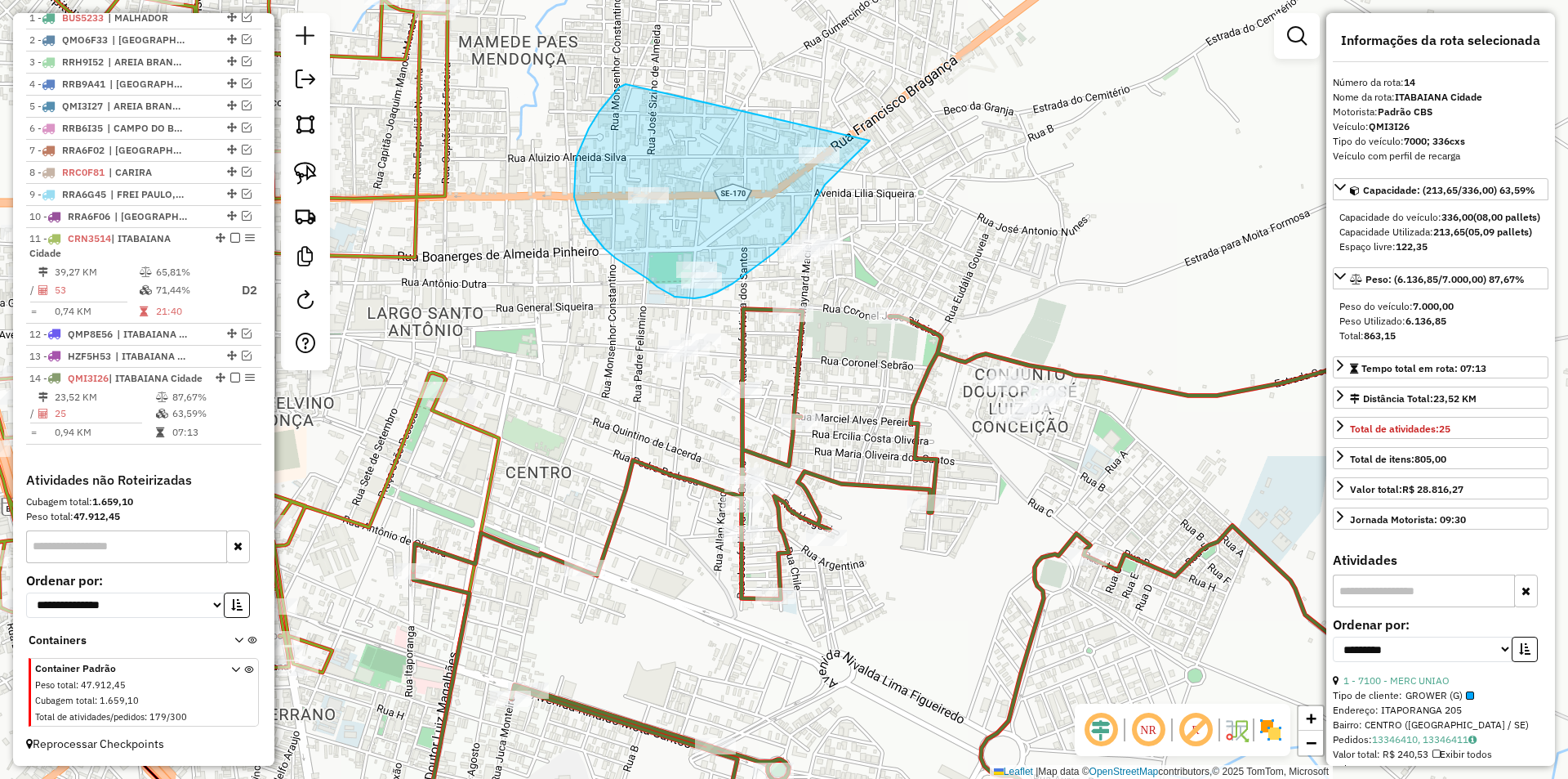
drag, startPoint x: 624, startPoint y: 85, endPoint x: 887, endPoint y: 108, distance: 264.0
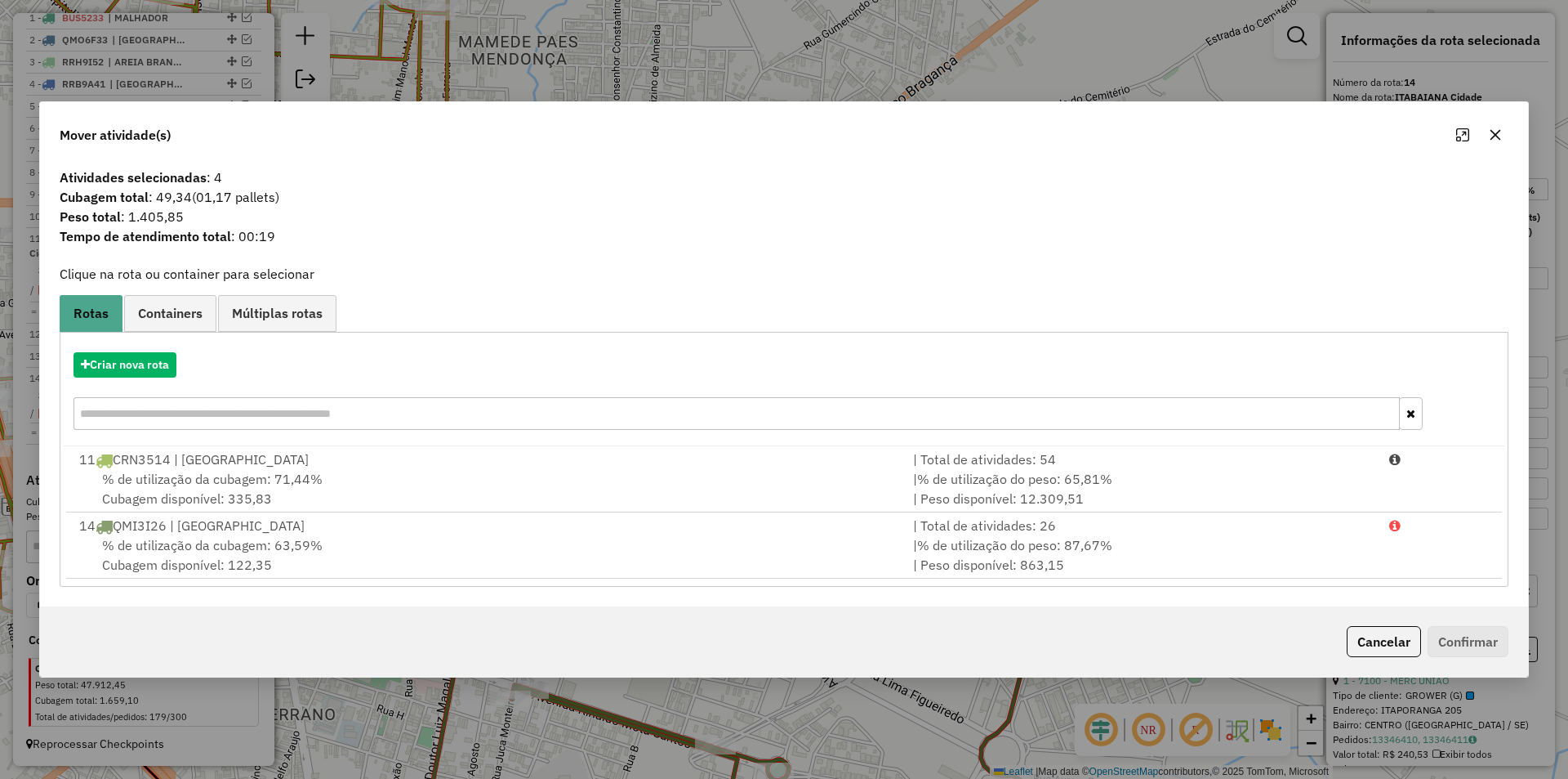
click at [1350, 551] on div "| % de utilização do peso: 87,67% | Peso disponível: 863,15" at bounding box center [1141, 554] width 476 height 39
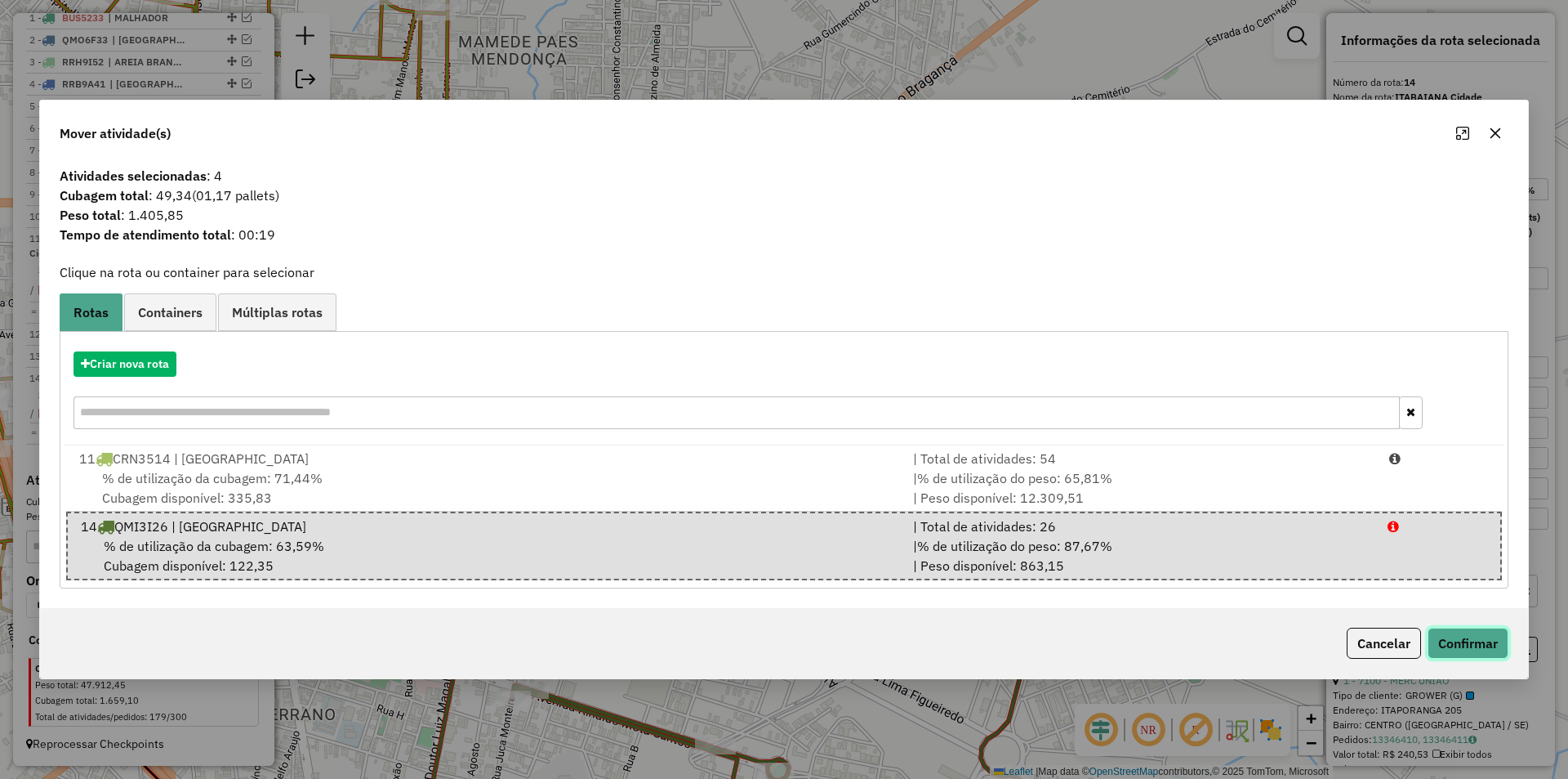
click at [1475, 648] on button "Confirmar" at bounding box center [1469, 643] width 81 height 31
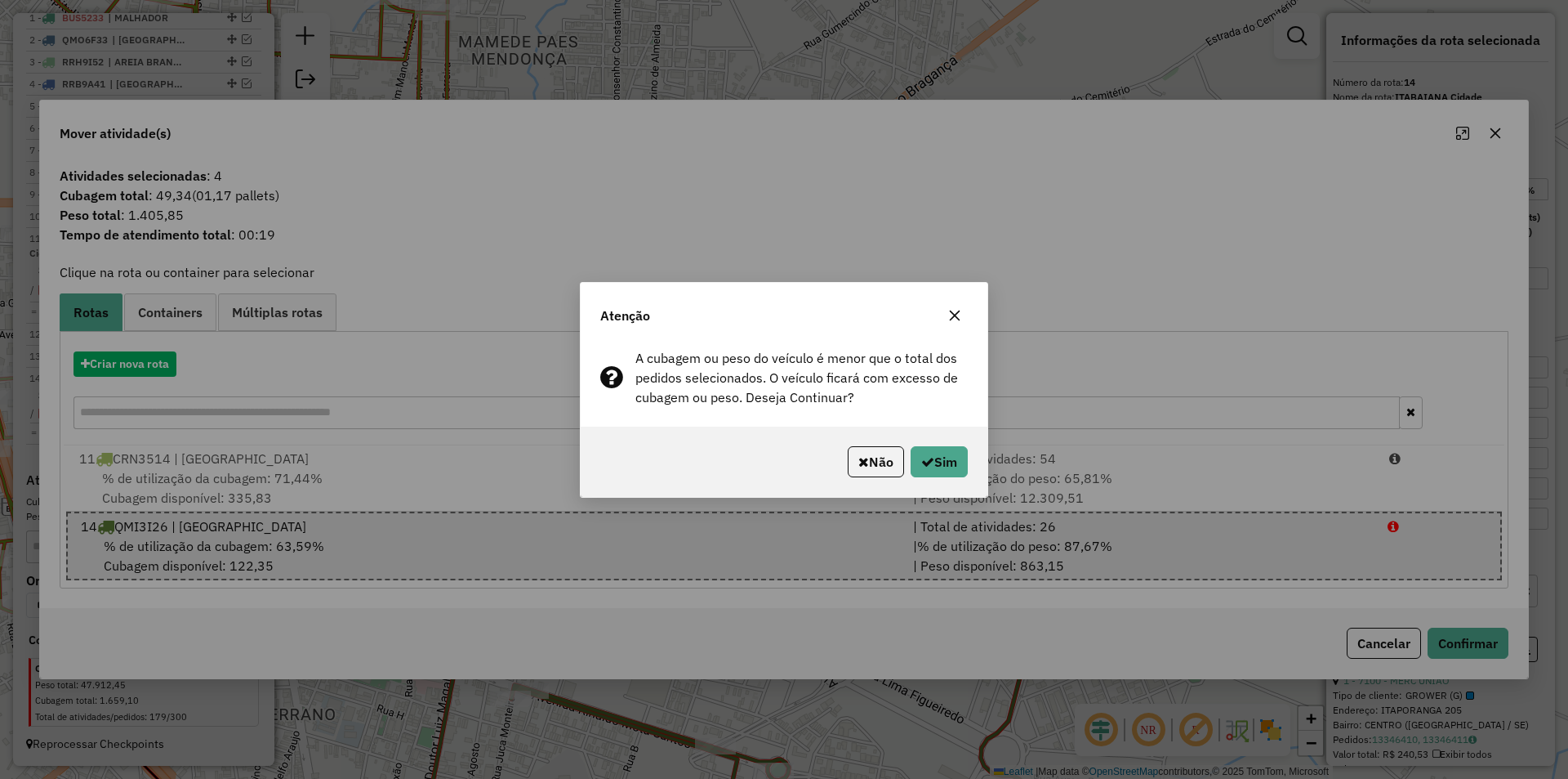
click at [953, 441] on div "Não Sim" at bounding box center [784, 461] width 407 height 70
click at [951, 452] on button "Sim" at bounding box center [940, 462] width 57 height 31
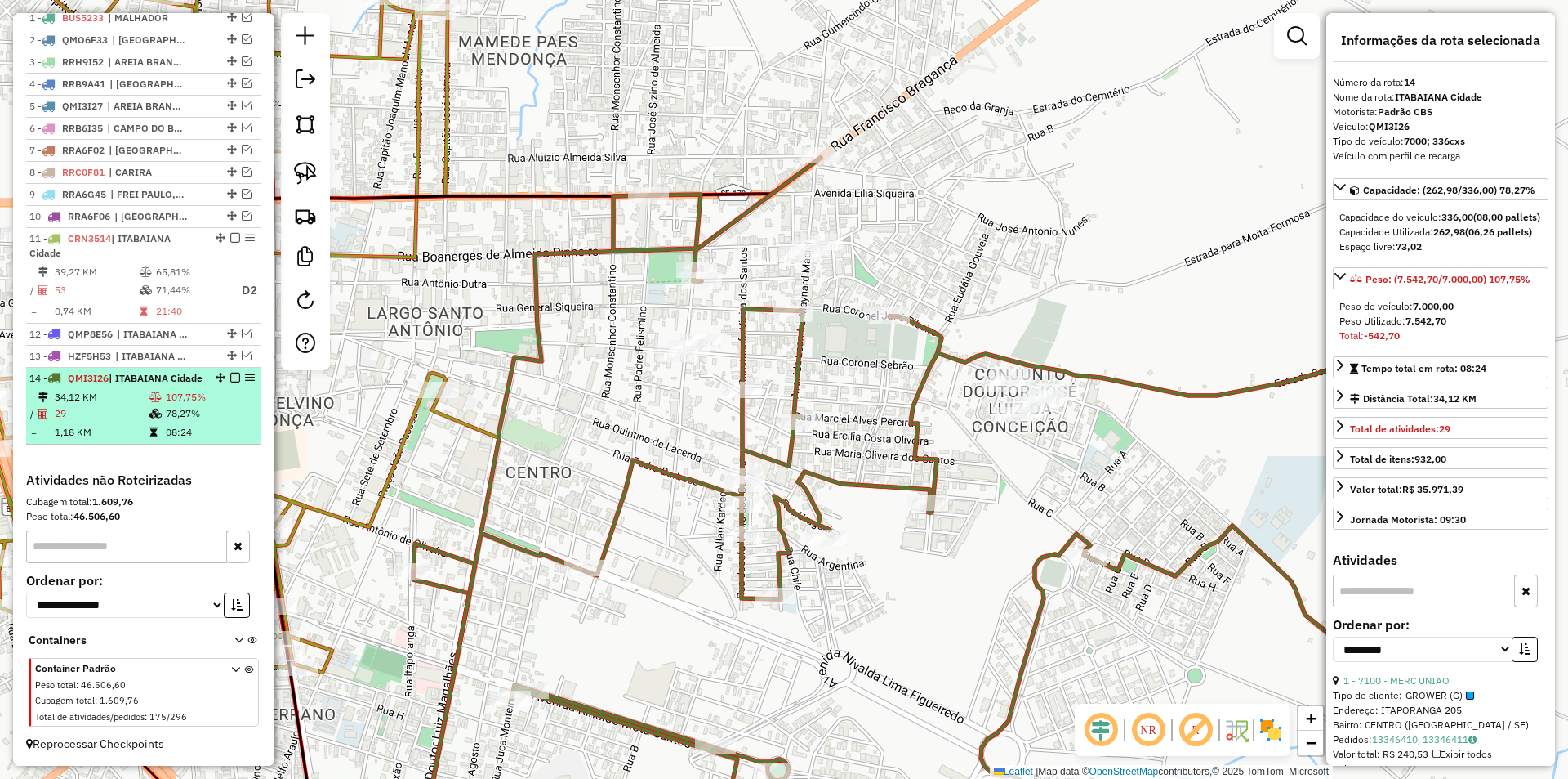
click at [160, 392] on td at bounding box center [156, 397] width 16 height 16
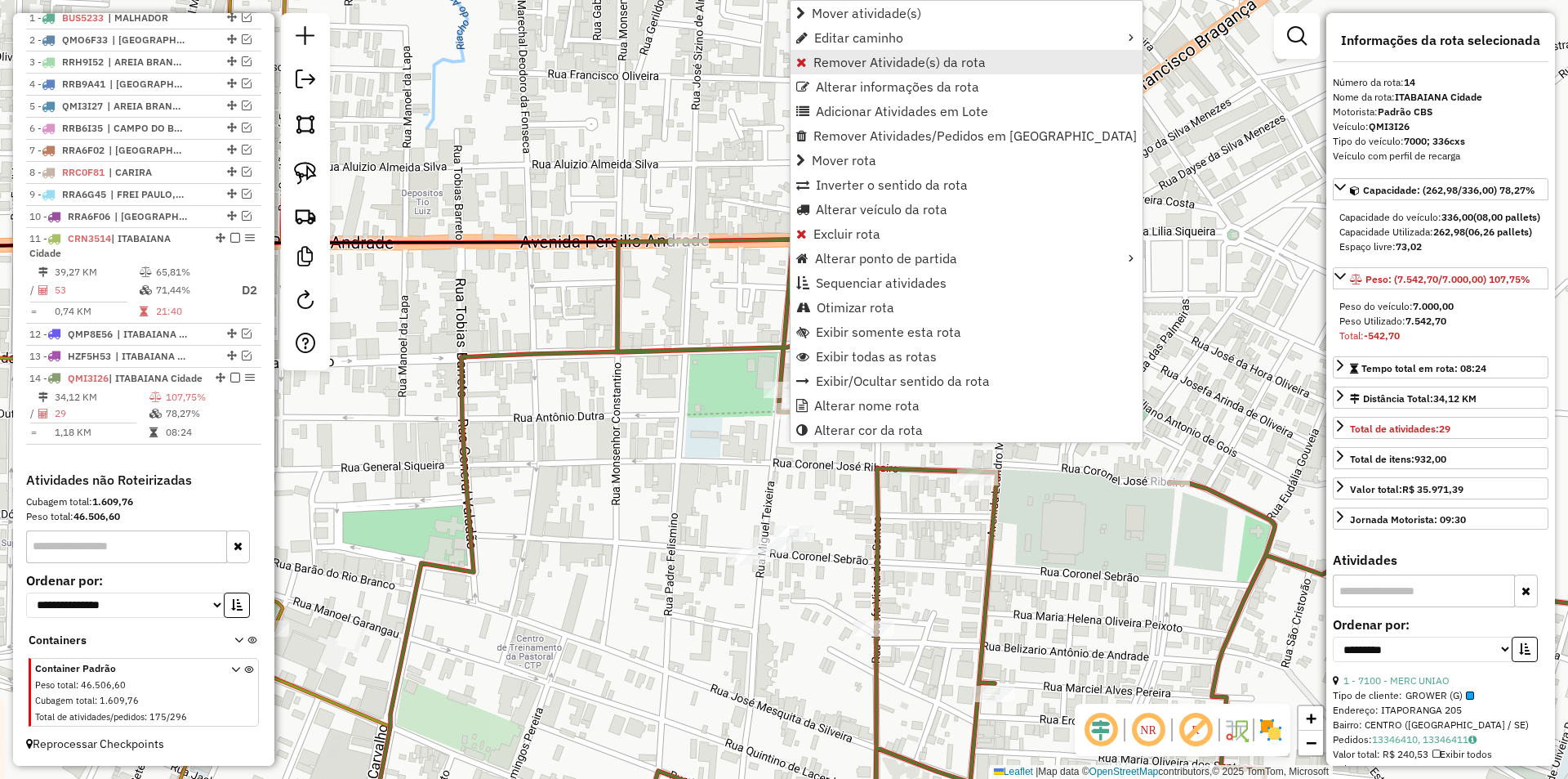
click at [860, 59] on span "Remover Atividade(s) da rota" at bounding box center [899, 61] width 172 height 13
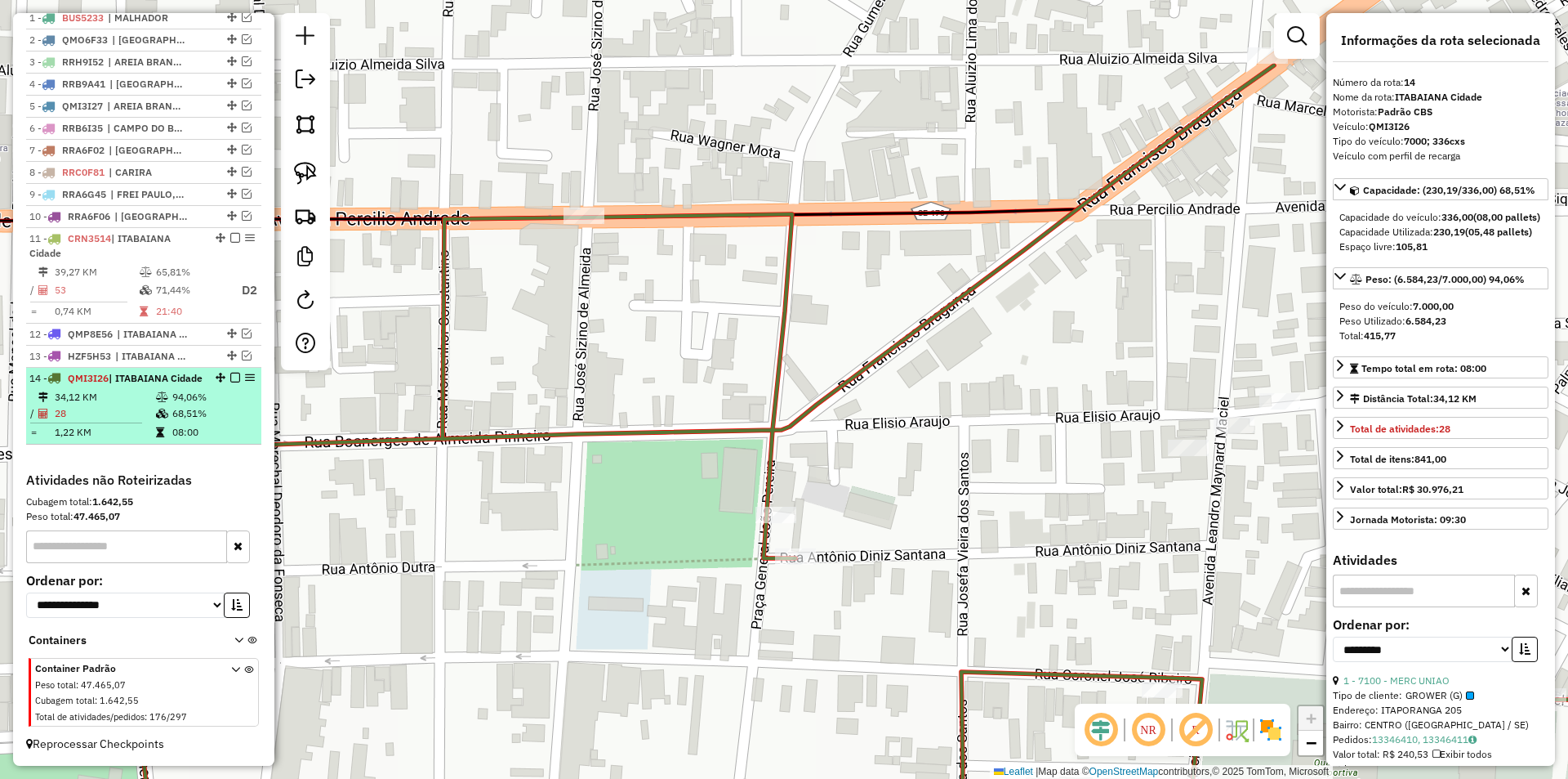
drag, startPoint x: 215, startPoint y: 422, endPoint x: 226, endPoint y: 393, distance: 31.0
click at [215, 421] on table "34,12 KM 94,06% / 28 68,51% = 1,22 KM 08:00" at bounding box center [143, 415] width 229 height 52
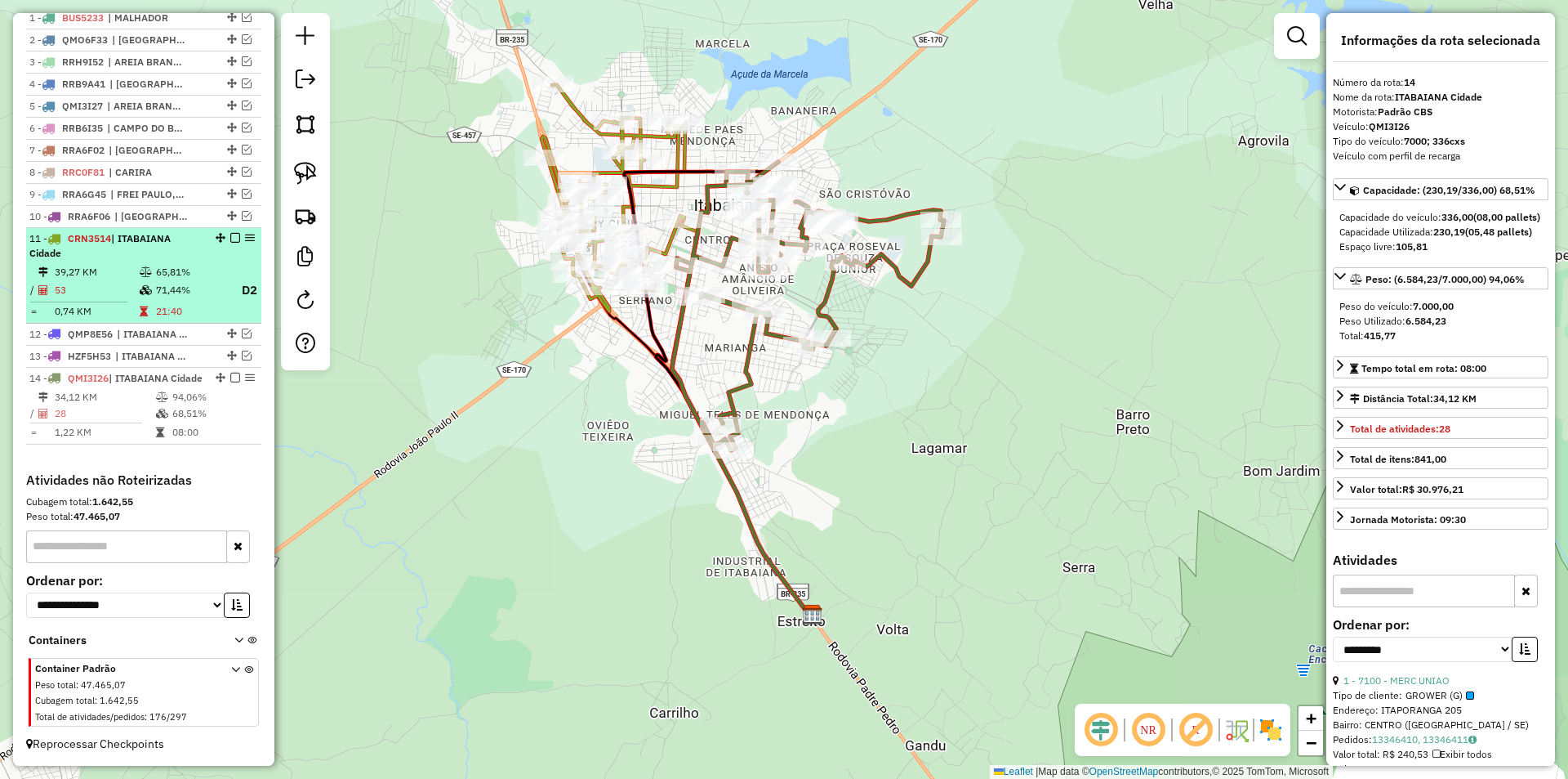
click at [233, 373] on em at bounding box center [234, 377] width 10 height 10
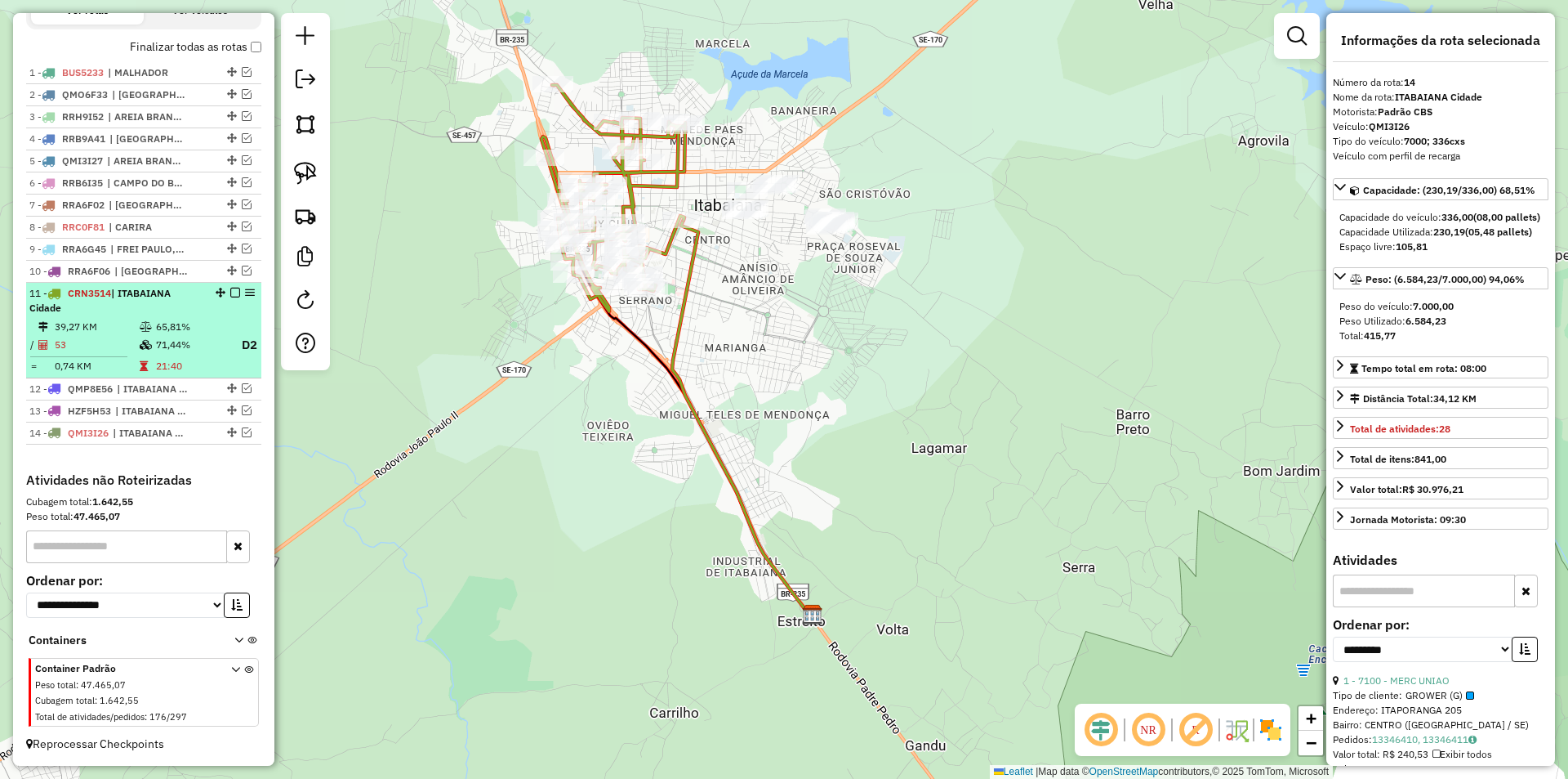
scroll to position [603, 0]
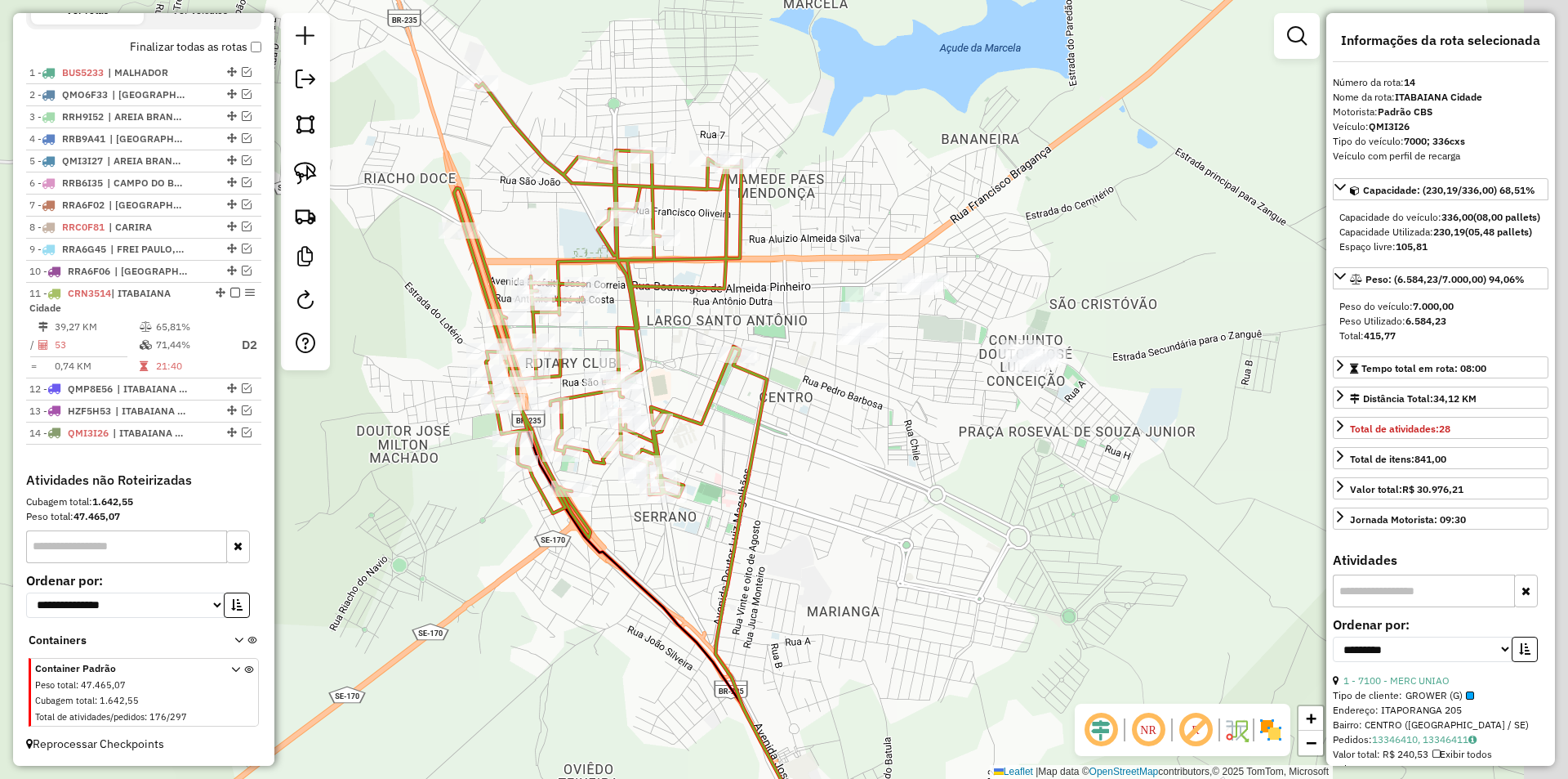
drag, startPoint x: 851, startPoint y: 402, endPoint x: 773, endPoint y: 441, distance: 87.2
click at [773, 441] on div "Janela de atendimento Grade de atendimento Capacidade Transportadoras Veículos …" at bounding box center [784, 389] width 1568 height 779
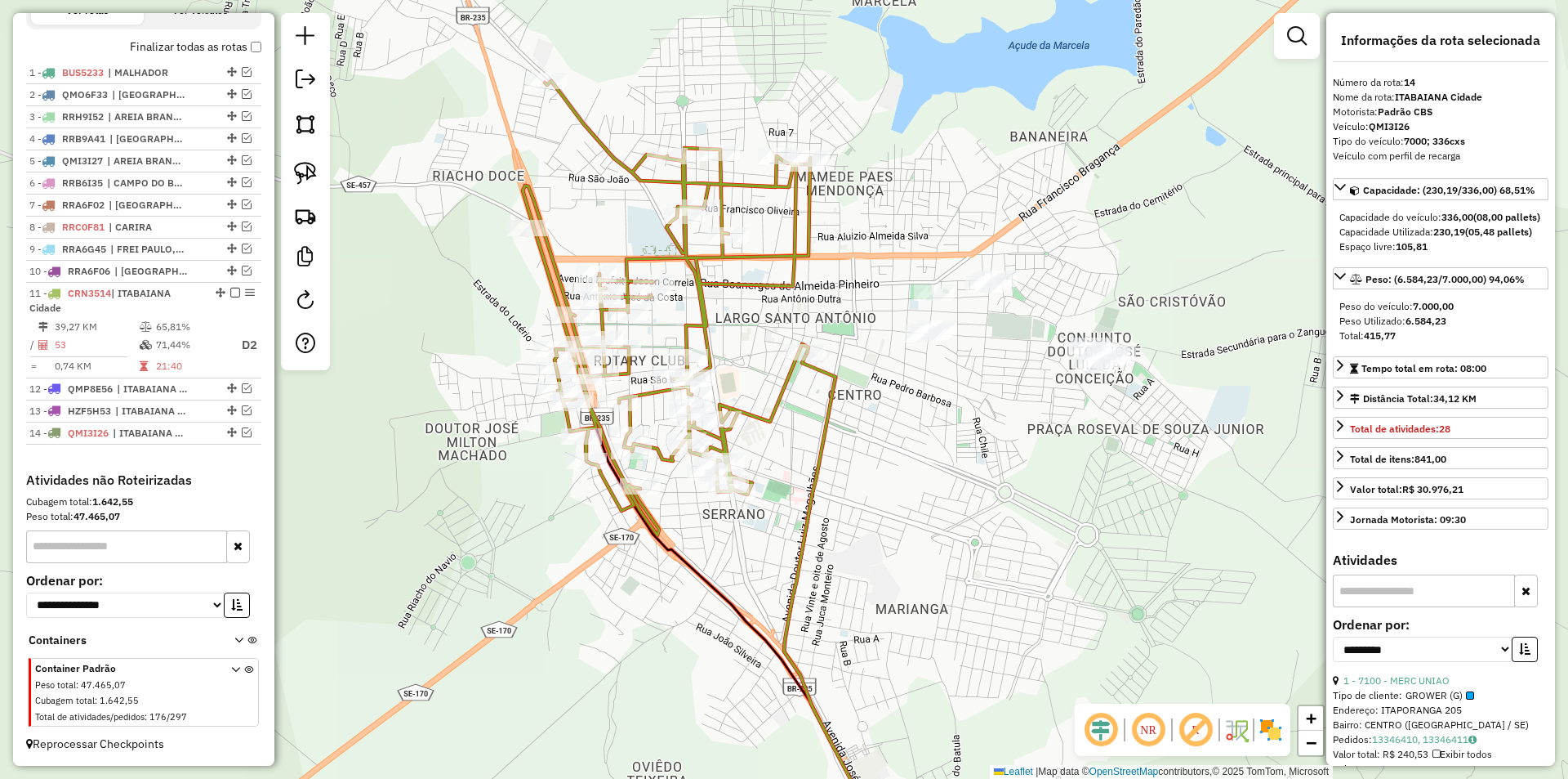
drag, startPoint x: 695, startPoint y: 411, endPoint x: 780, endPoint y: 397, distance: 86.1
click at [780, 397] on icon at bounding box center [666, 308] width 288 height 454
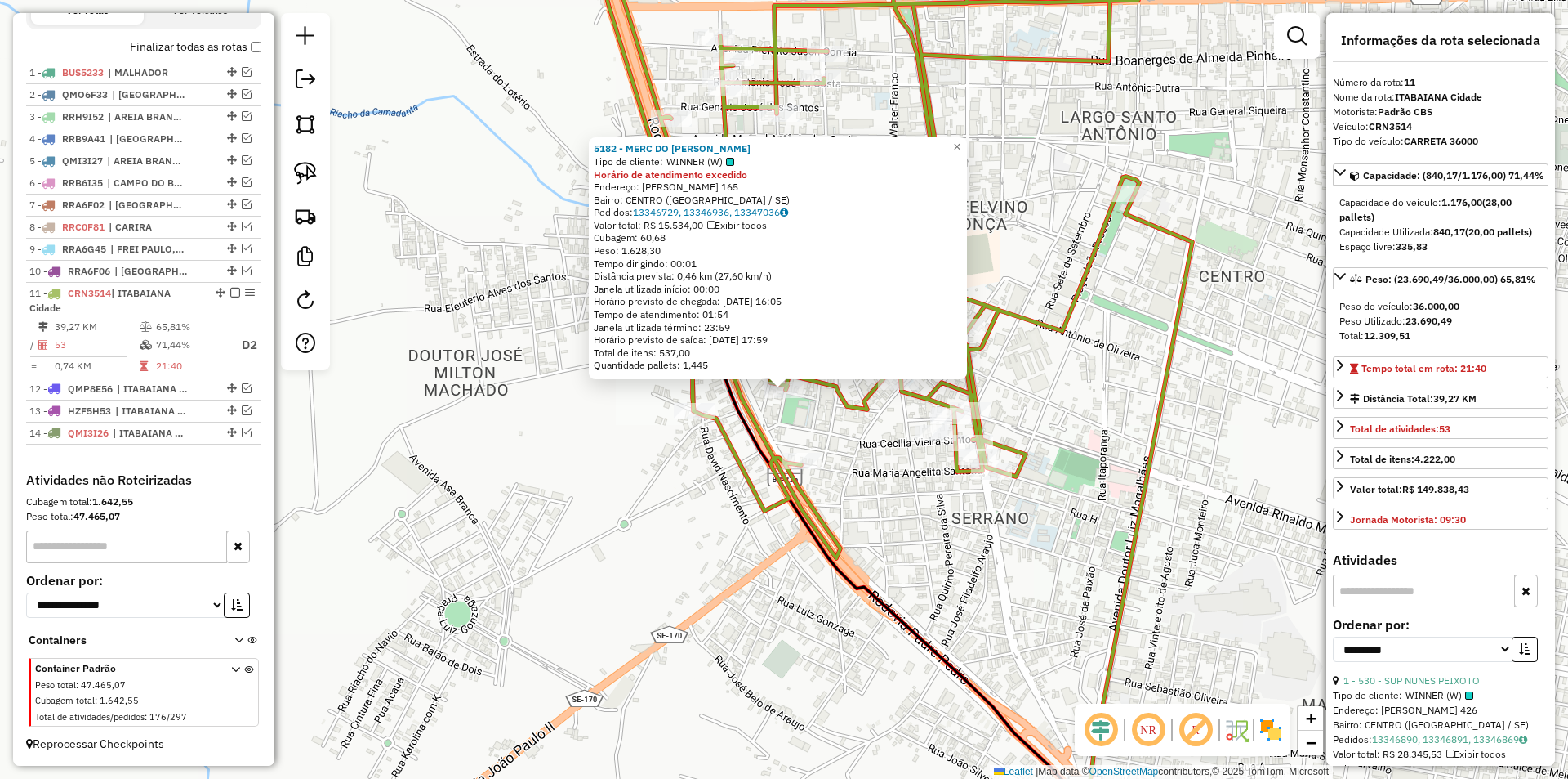
click at [684, 518] on div "5182 - MERC DO BRUNO Tipo de cliente: WINNER (W) Horário de atendimento excedid…" at bounding box center [784, 389] width 1568 height 779
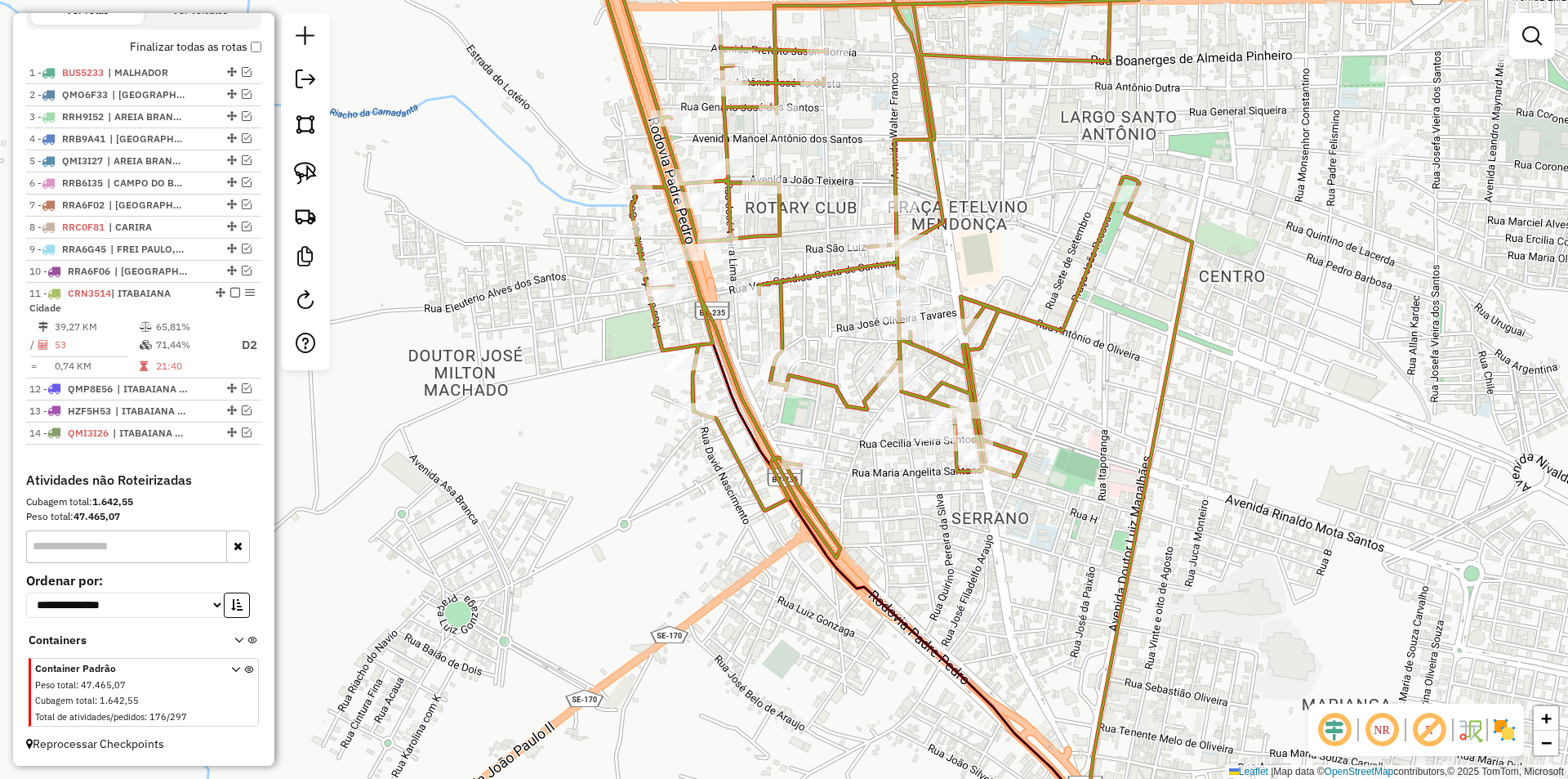
click at [621, 563] on div "5182 - MERC DO BRUNO Tipo de cliente: WINNER (W) Horário de atendimento excedid…" at bounding box center [784, 389] width 1568 height 779
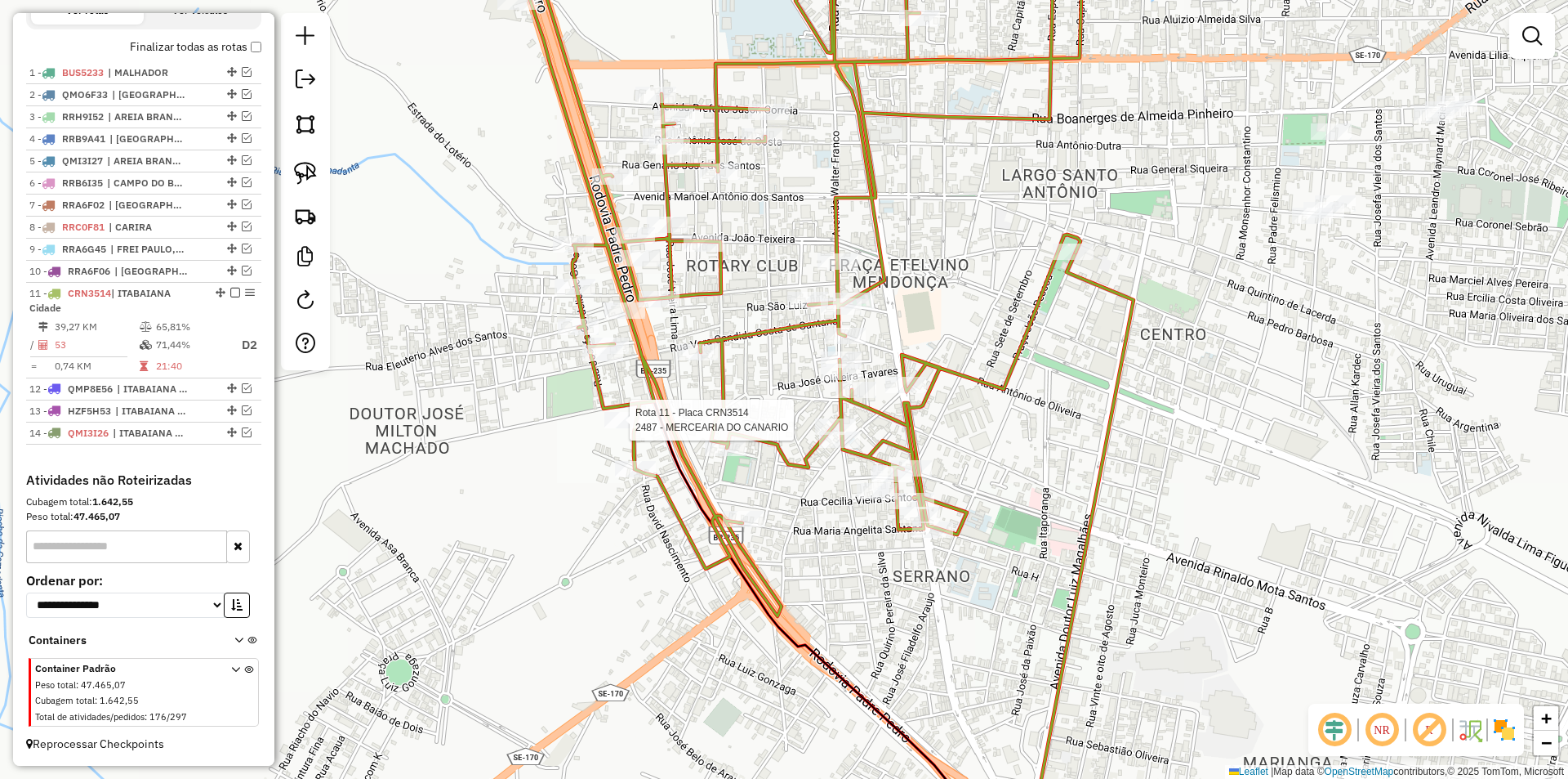
select select "**********"
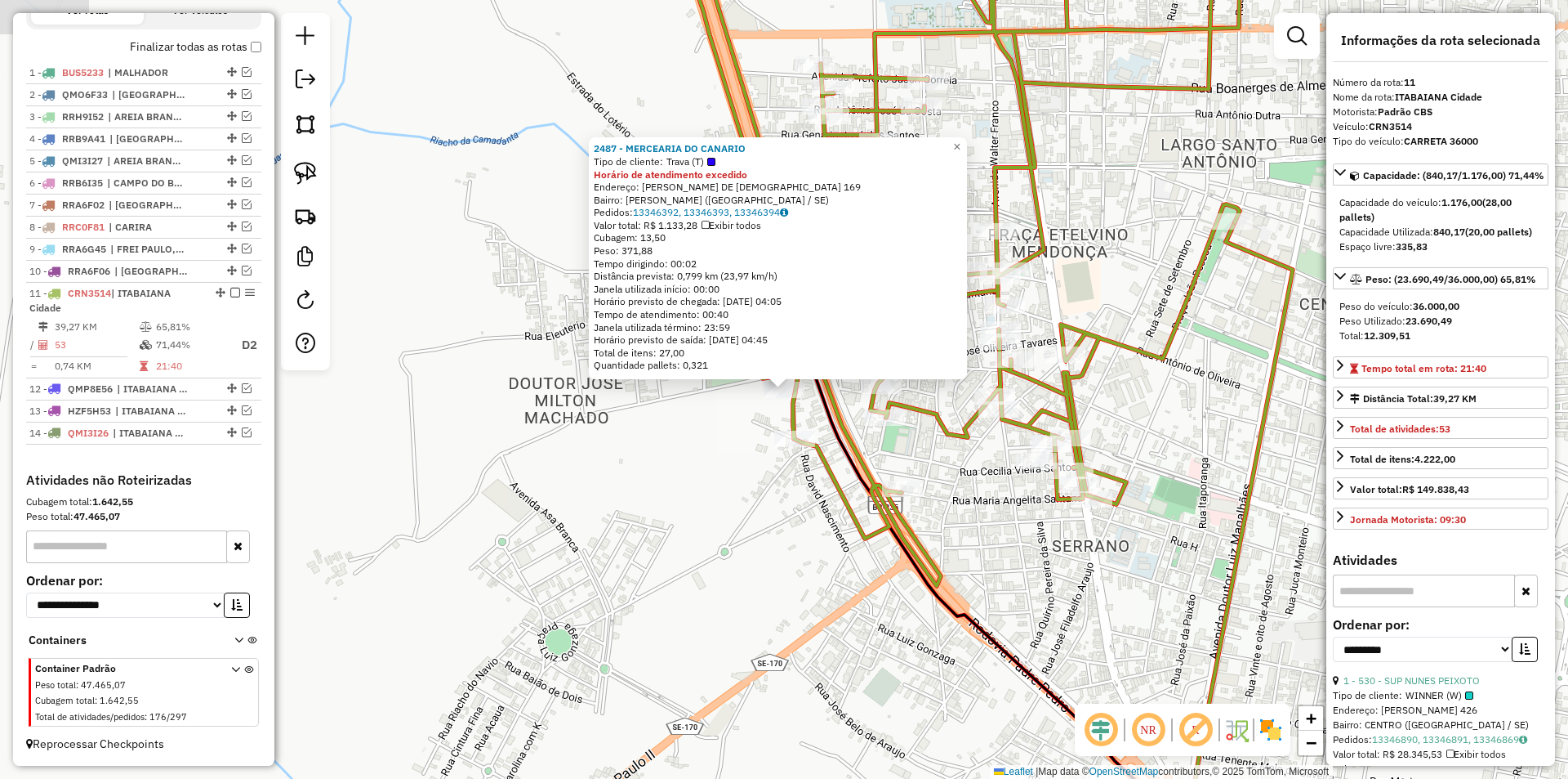
click at [646, 484] on div "2487 - MERCEARIA DO CANARIO Tipo de cliente: Trava (T) Horário de atendimento e…" at bounding box center [784, 389] width 1568 height 779
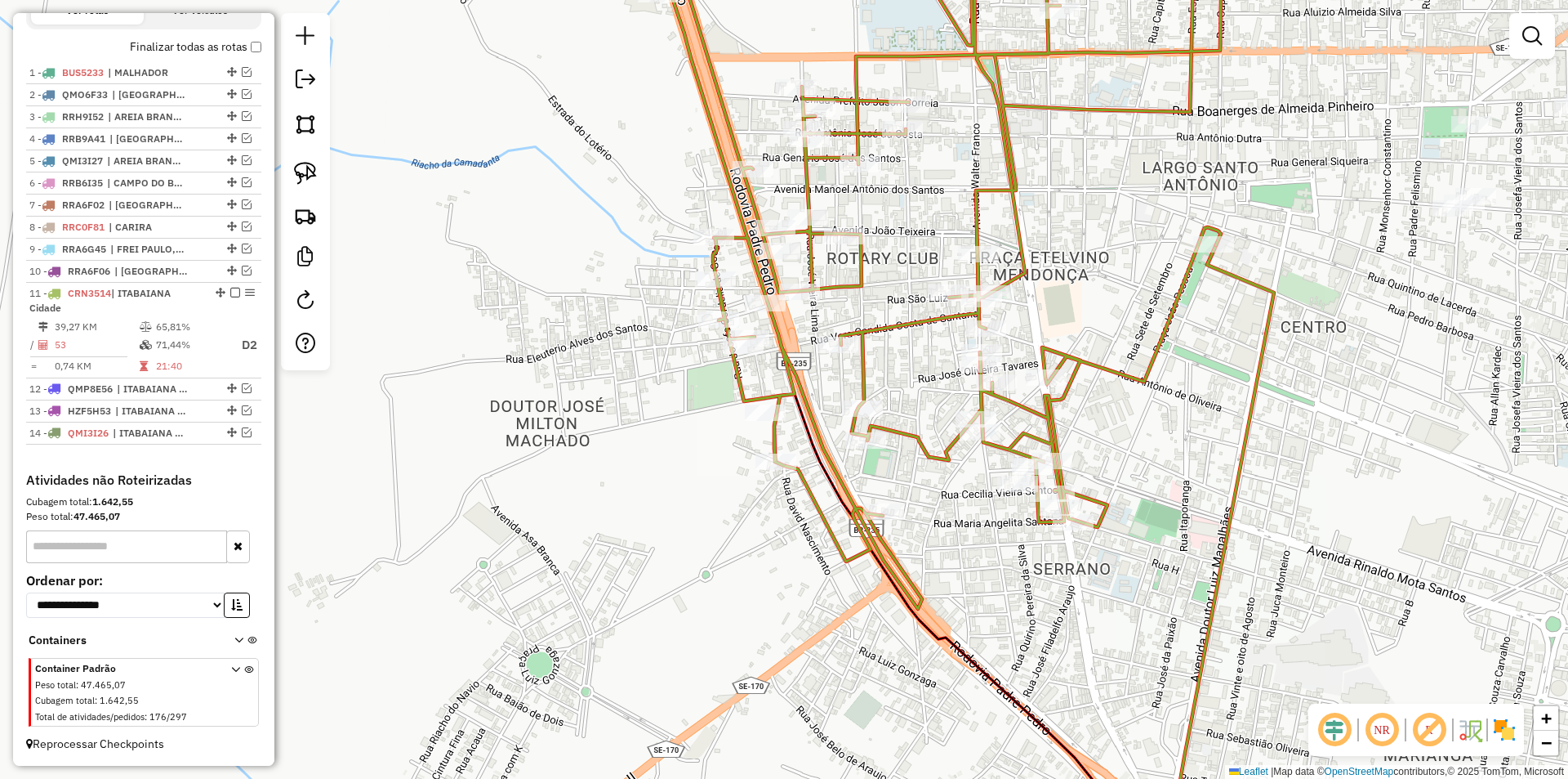
drag, startPoint x: 634, startPoint y: 512, endPoint x: 540, endPoint y: 596, distance: 126.1
click at [540, 596] on div "Janela de atendimento Grade de atendimento Capacidade Transportadoras Veículos …" at bounding box center [784, 389] width 1568 height 779
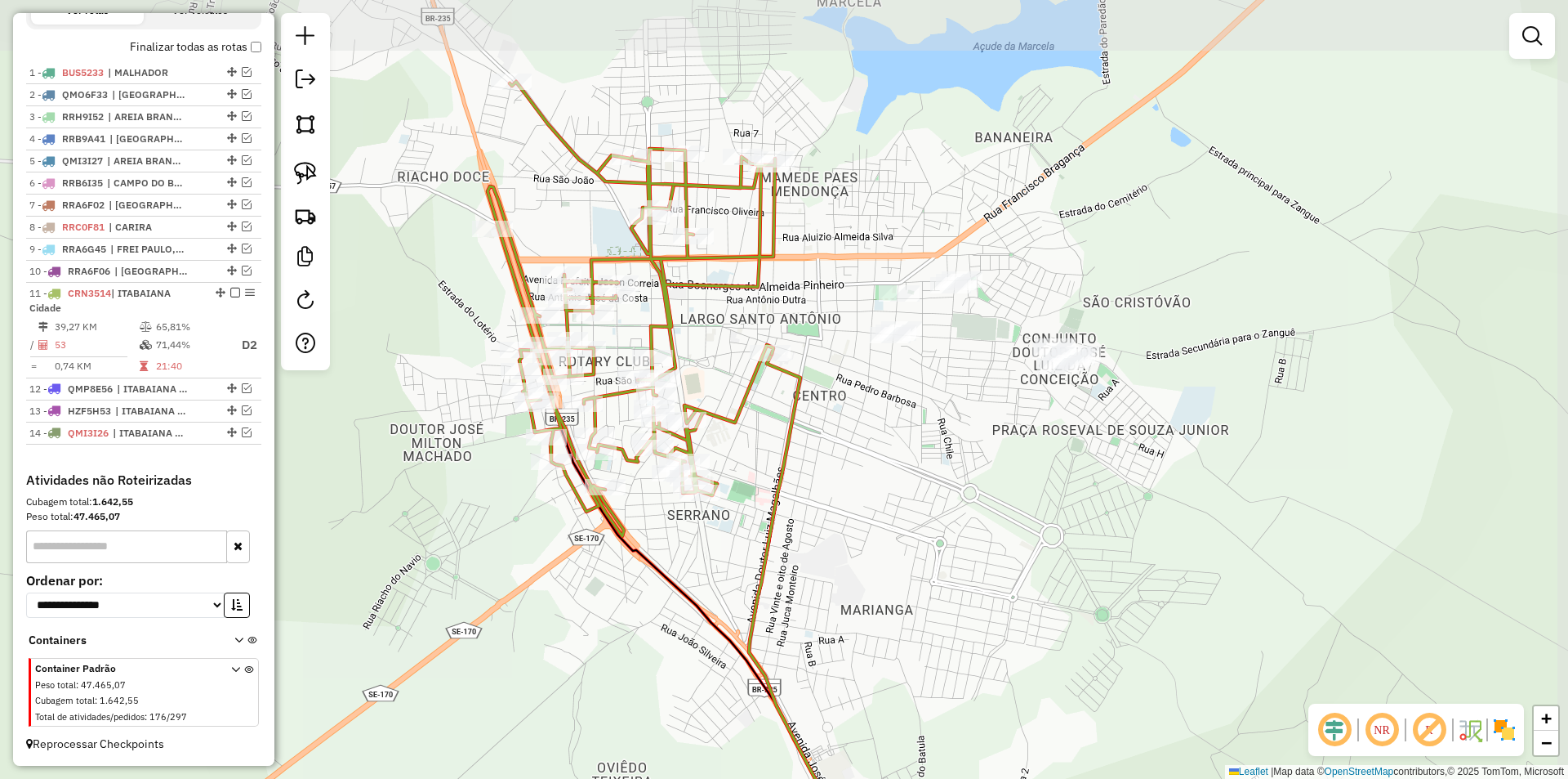
drag, startPoint x: 442, startPoint y: 243, endPoint x: 417, endPoint y: 260, distance: 30.2
click at [433, 310] on div "Janela de atendimento Grade de atendimento Capacidade Transportadoras Veículos …" at bounding box center [784, 389] width 1568 height 779
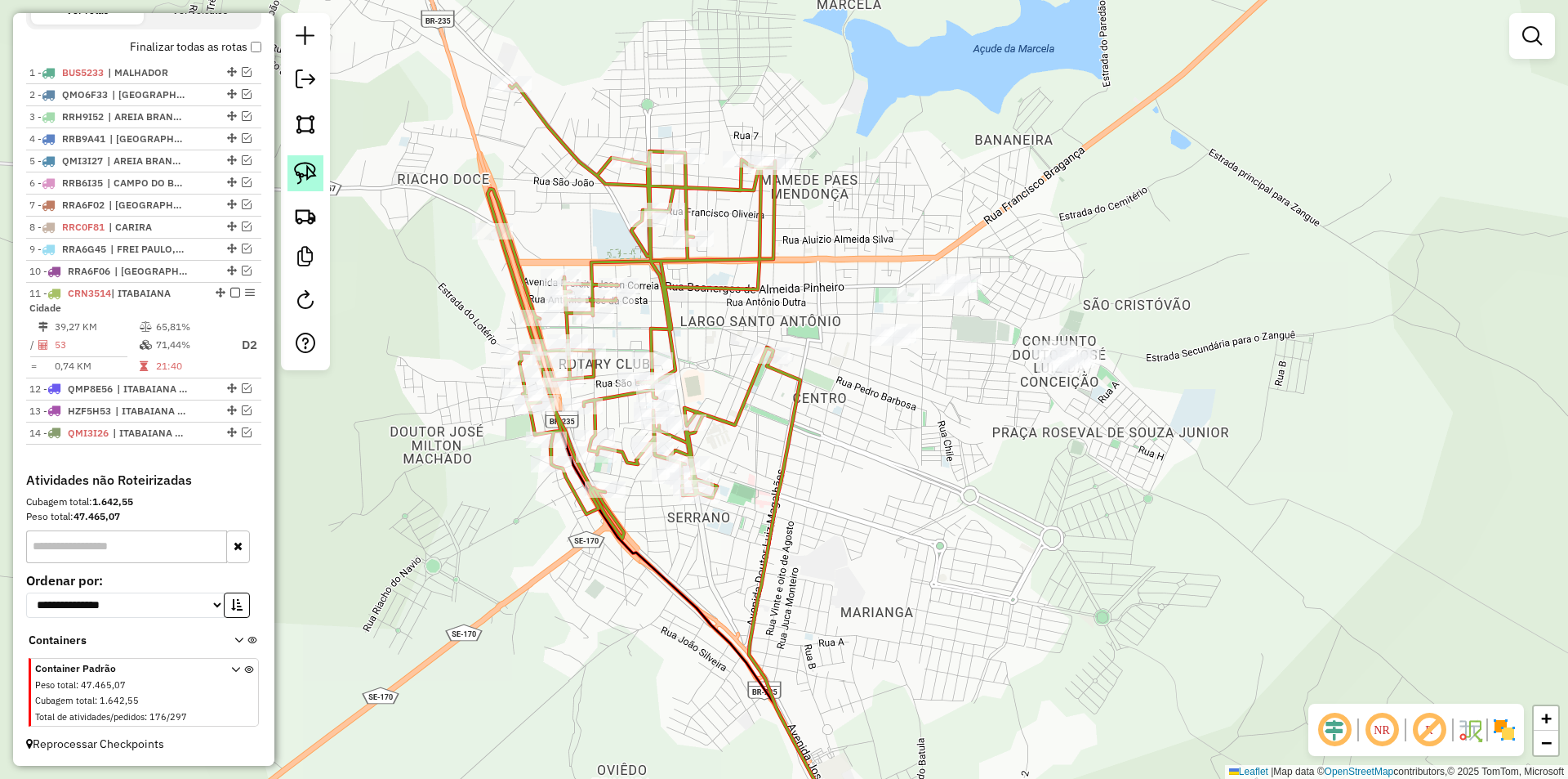
click at [319, 172] on link at bounding box center [306, 174] width 36 height 36
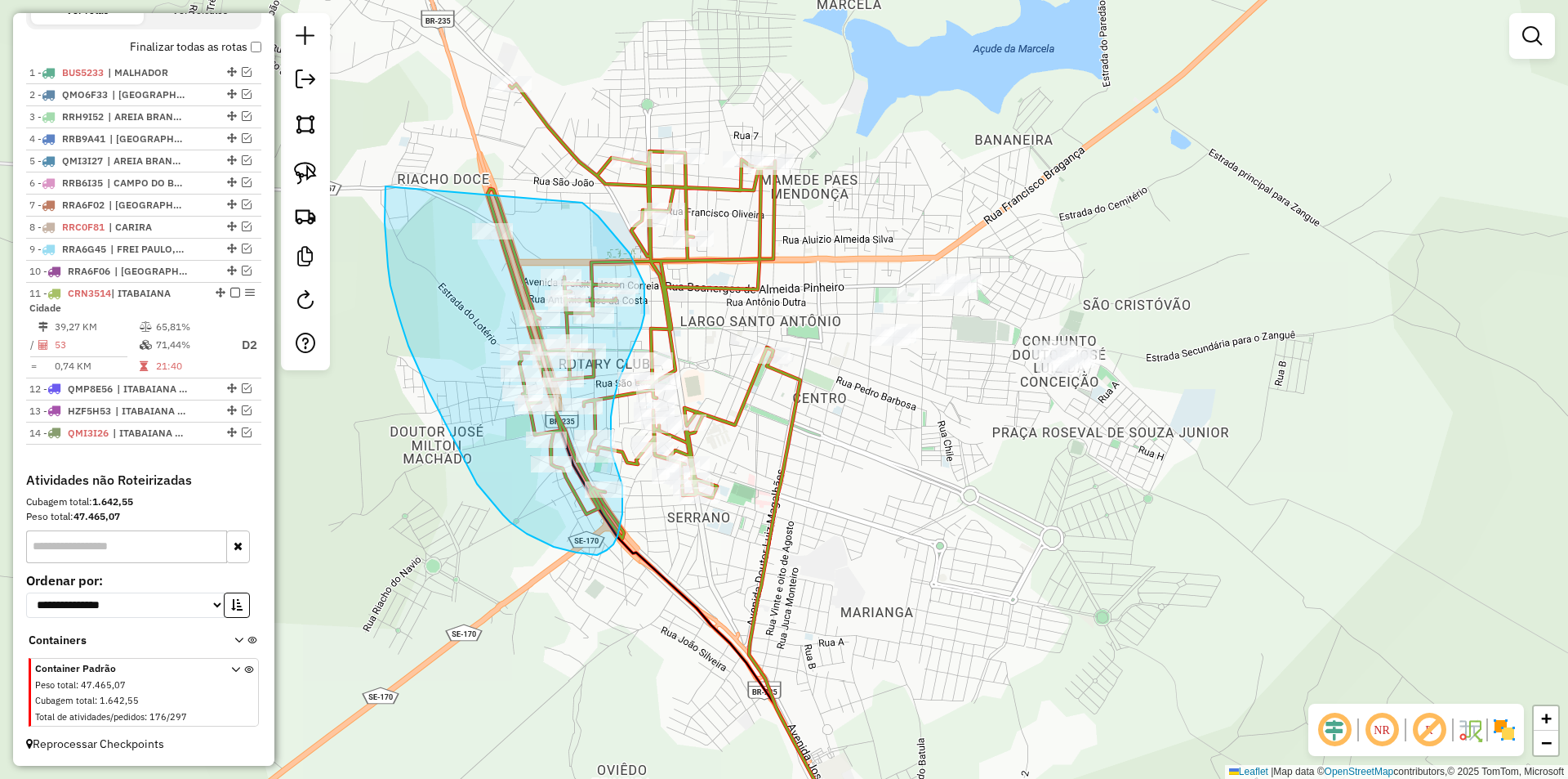
drag, startPoint x: 408, startPoint y: 346, endPoint x: 583, endPoint y: 202, distance: 226.6
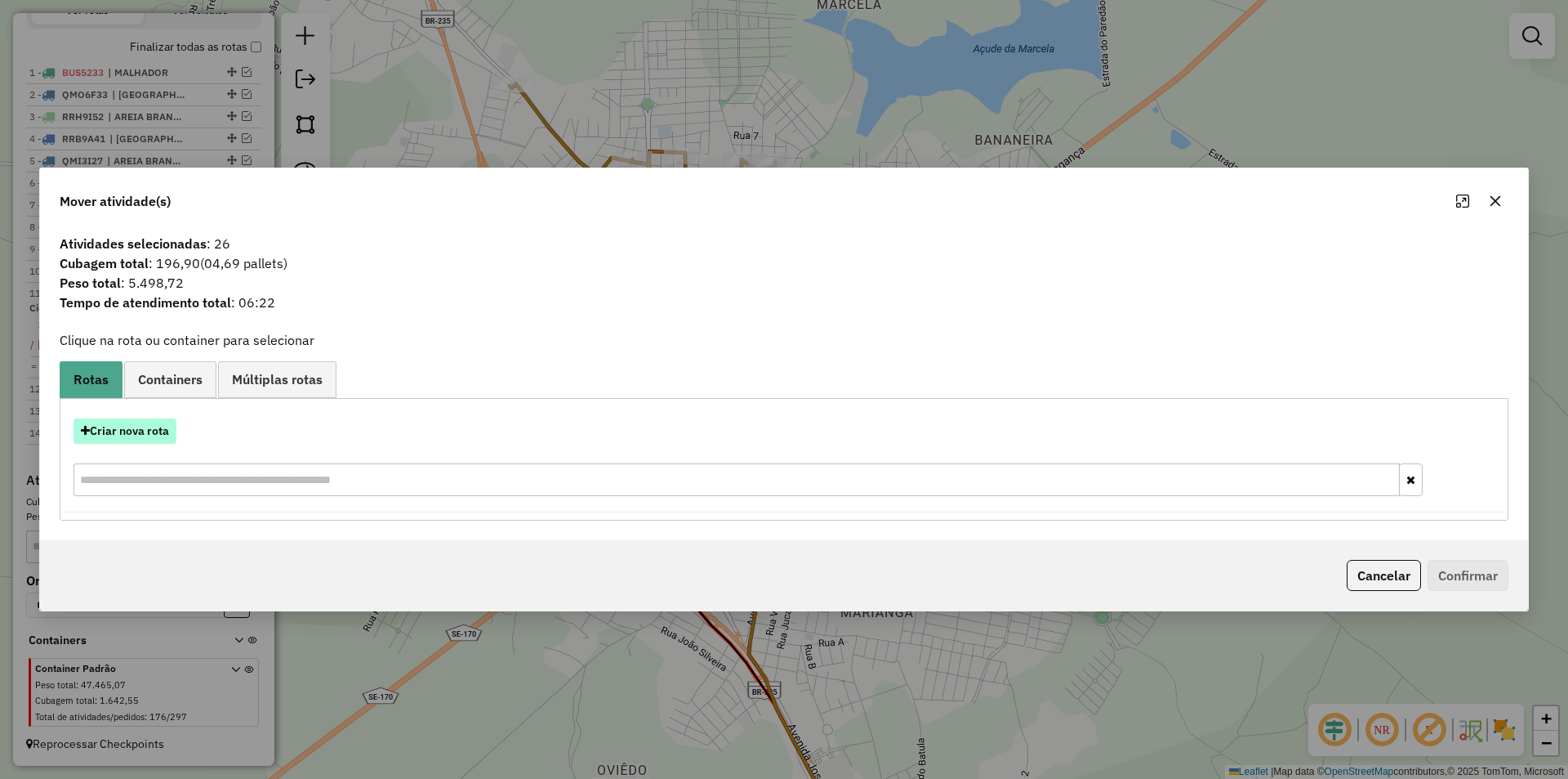
click at [138, 437] on button "Criar nova rota" at bounding box center [124, 431] width 103 height 25
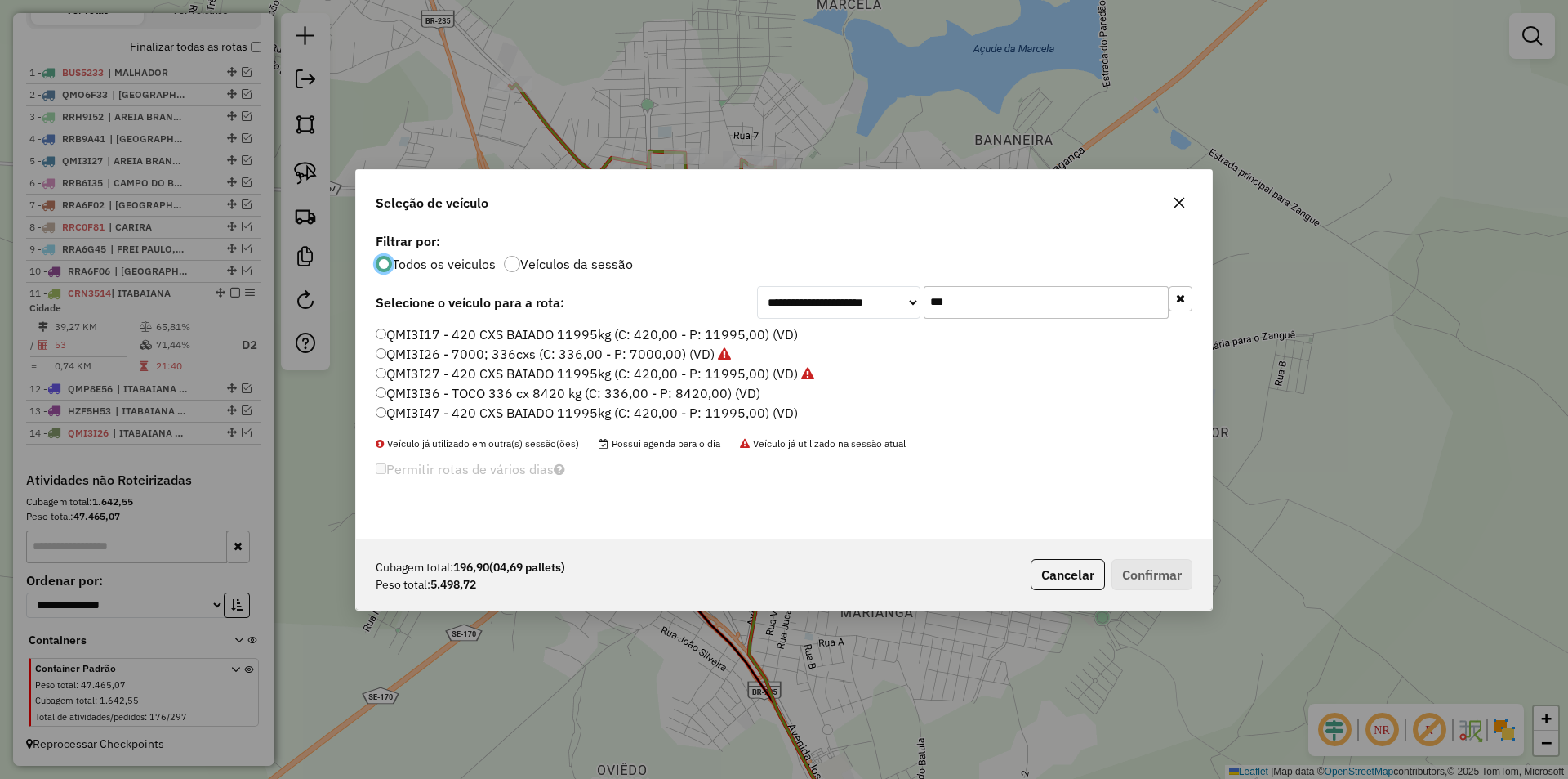
scroll to position [9, 5]
click at [951, 316] on input "***" at bounding box center [1046, 303] width 245 height 33
click at [513, 418] on label "QMI3I47 - 420 CXS BAIADO 11995kg (C: 420,00 - P: 11995,00) (VD)" at bounding box center [587, 412] width 423 height 20
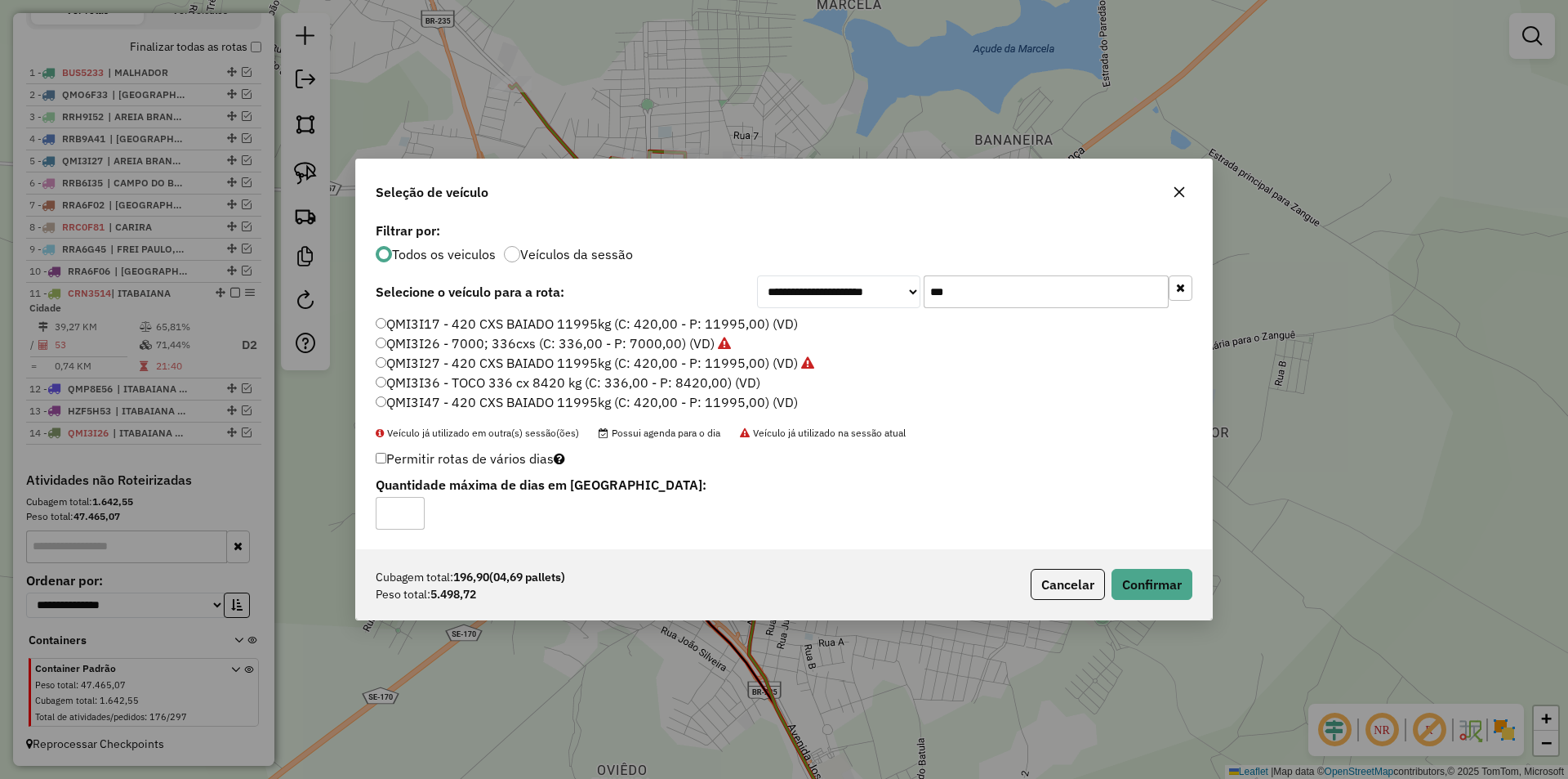
click at [1208, 582] on div "Cubagem total: 196,90 (04,69 pallets) Peso total: 5.498,72 Cancelar Confirmar" at bounding box center [784, 584] width 856 height 70
click at [1170, 578] on button "Confirmar" at bounding box center [1152, 584] width 81 height 31
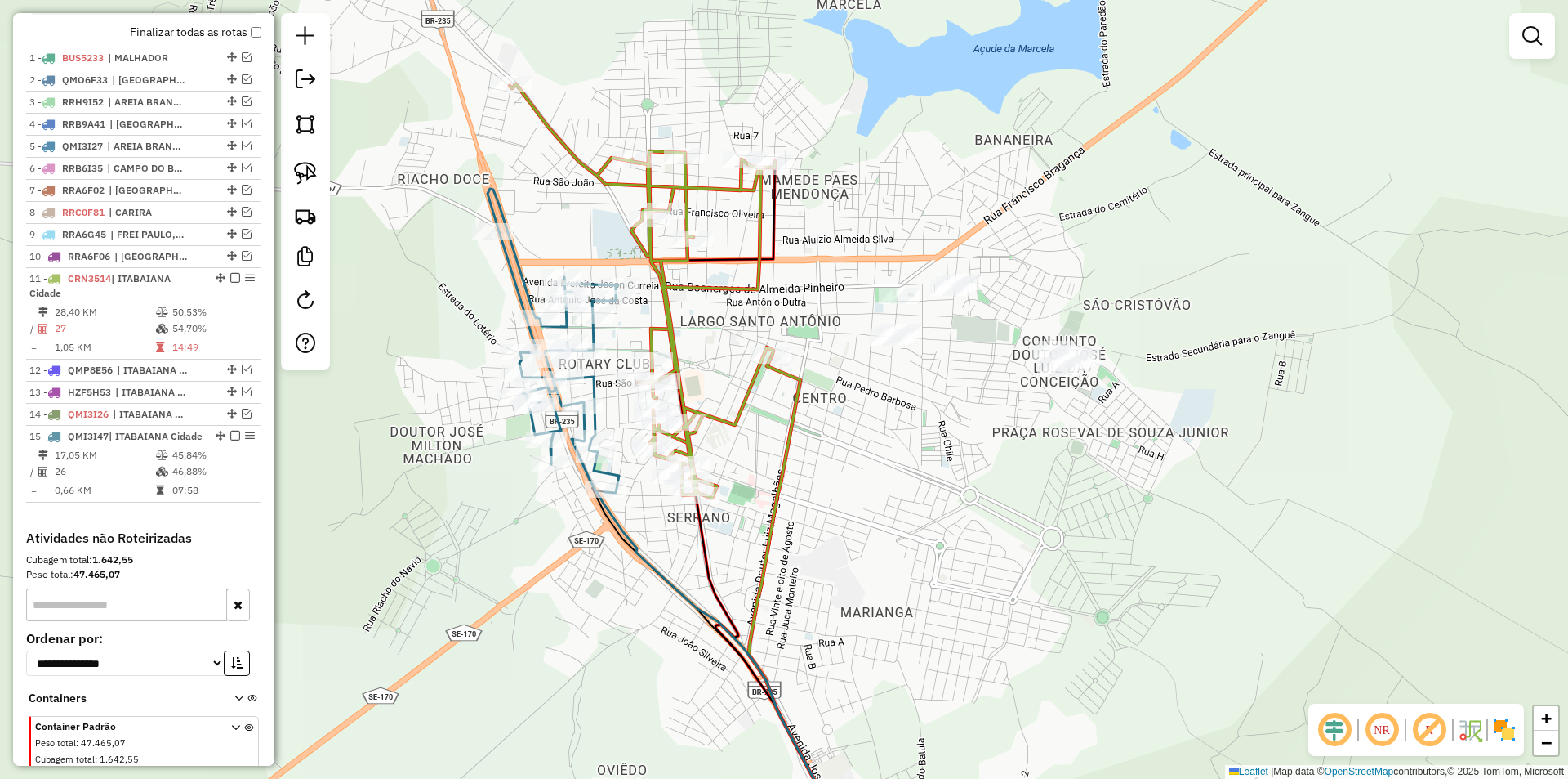
scroll to position [692, 0]
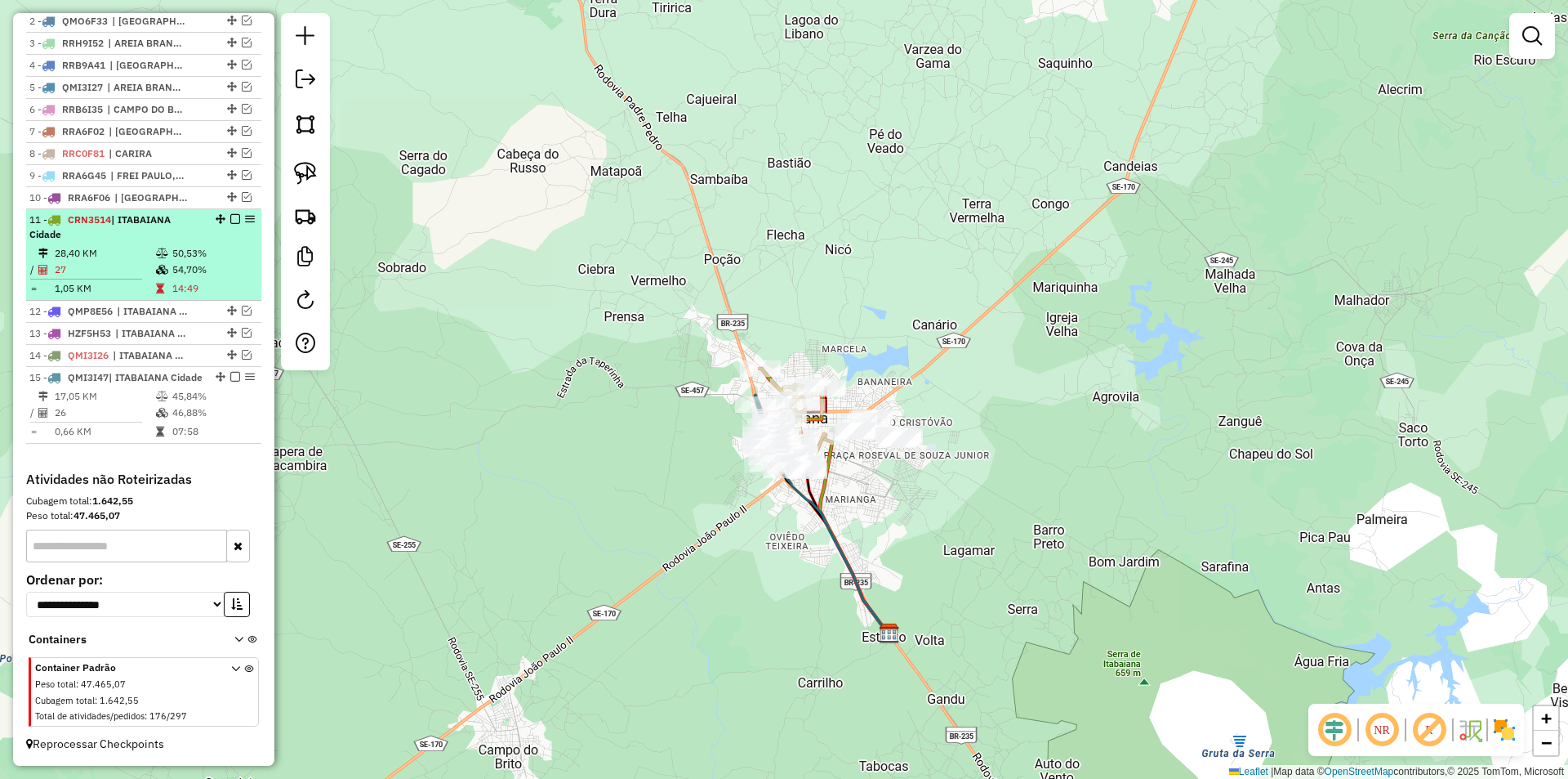
click at [165, 248] on icon at bounding box center [162, 252] width 12 height 10
select select "**********"
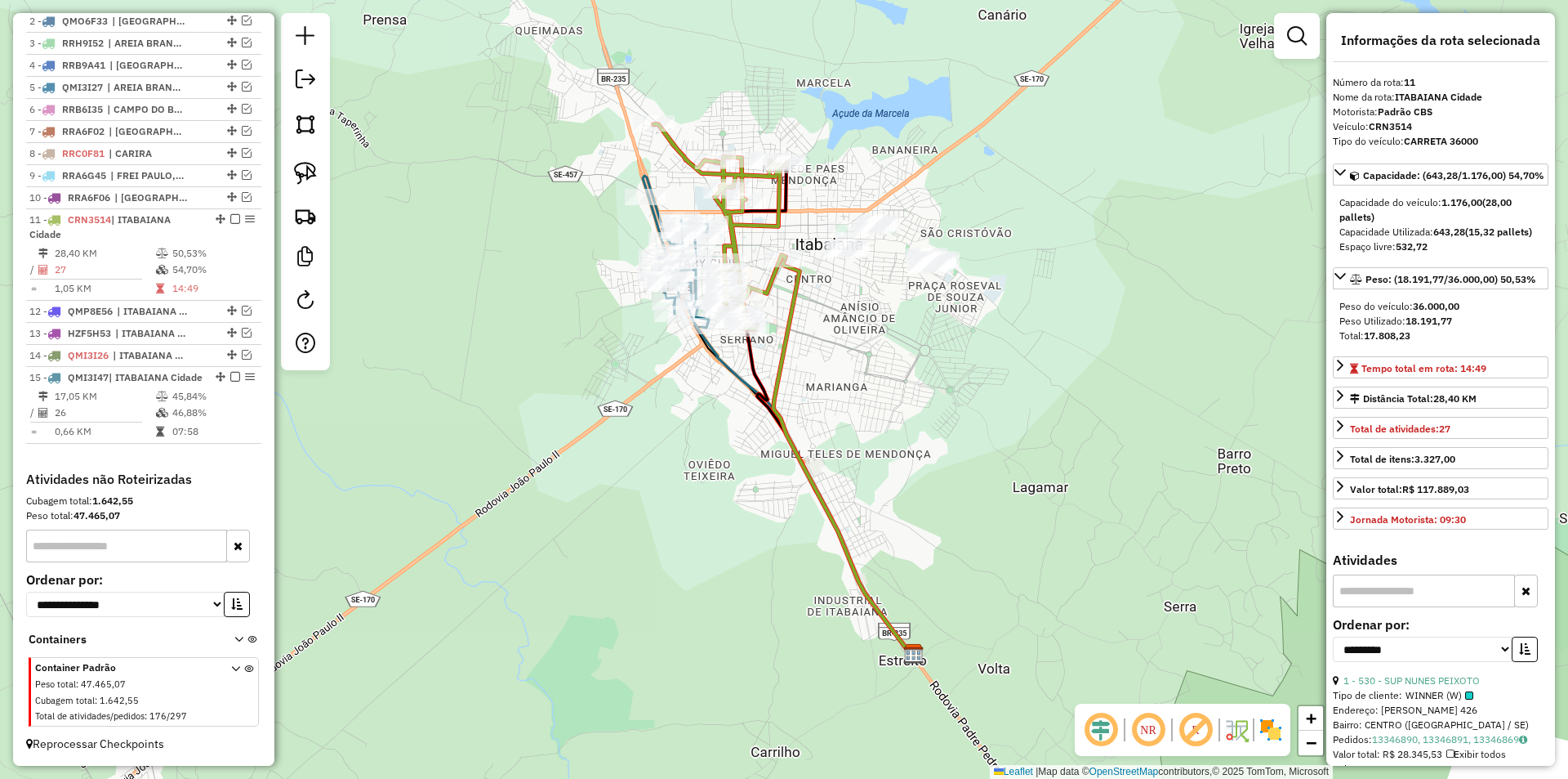
drag, startPoint x: 556, startPoint y: 352, endPoint x: 521, endPoint y: 432, distance: 87.3
click at [521, 432] on div "Janela de atendimento Grade de atendimento Capacidade Transportadoras Veículos …" at bounding box center [784, 389] width 1568 height 779
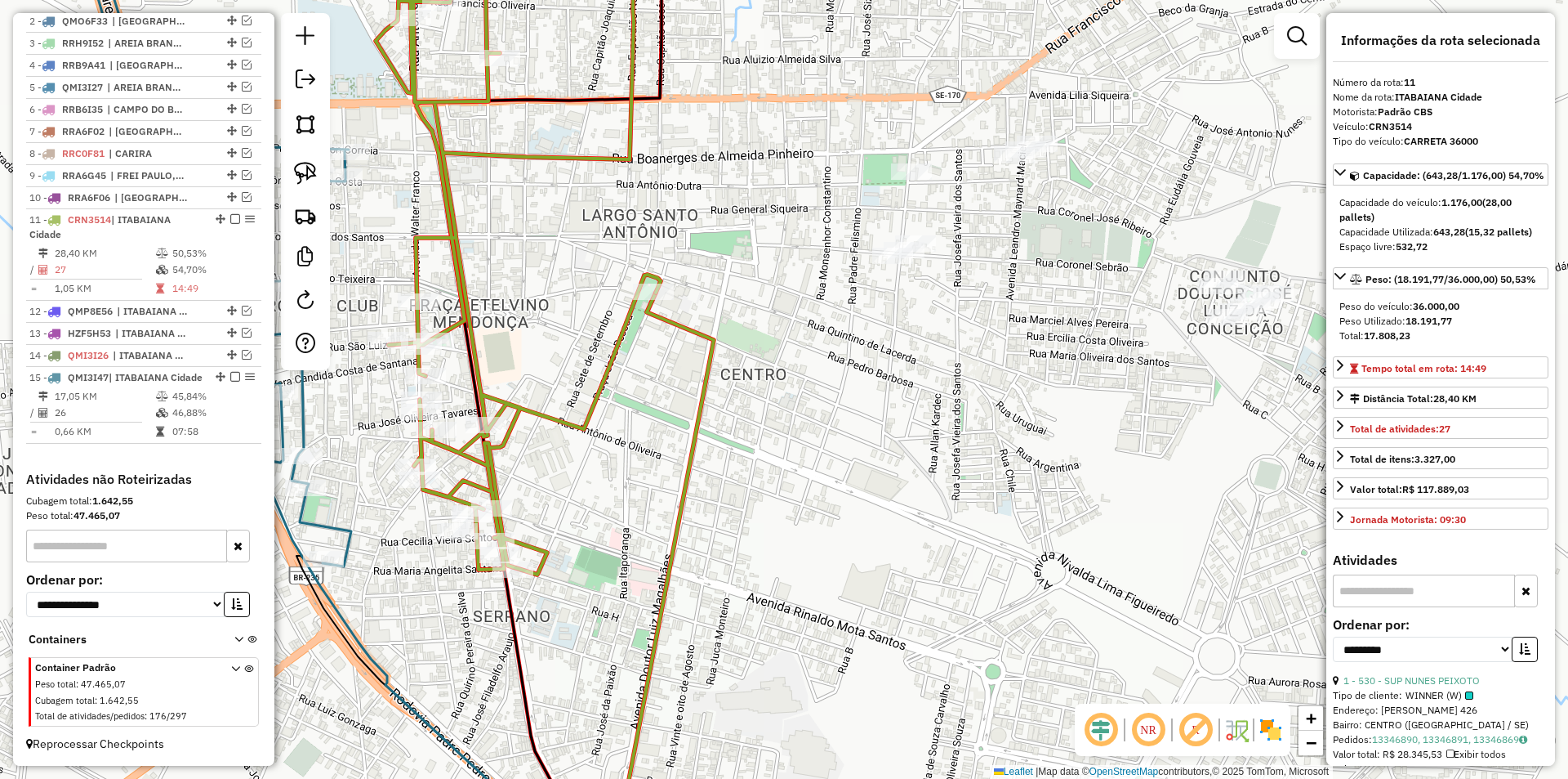
drag, startPoint x: 826, startPoint y: 550, endPoint x: 656, endPoint y: 559, distance: 170.2
click at [685, 564] on div "Janela de atendimento Grade de atendimento Capacidade Transportadoras Veículos …" at bounding box center [784, 389] width 1568 height 779
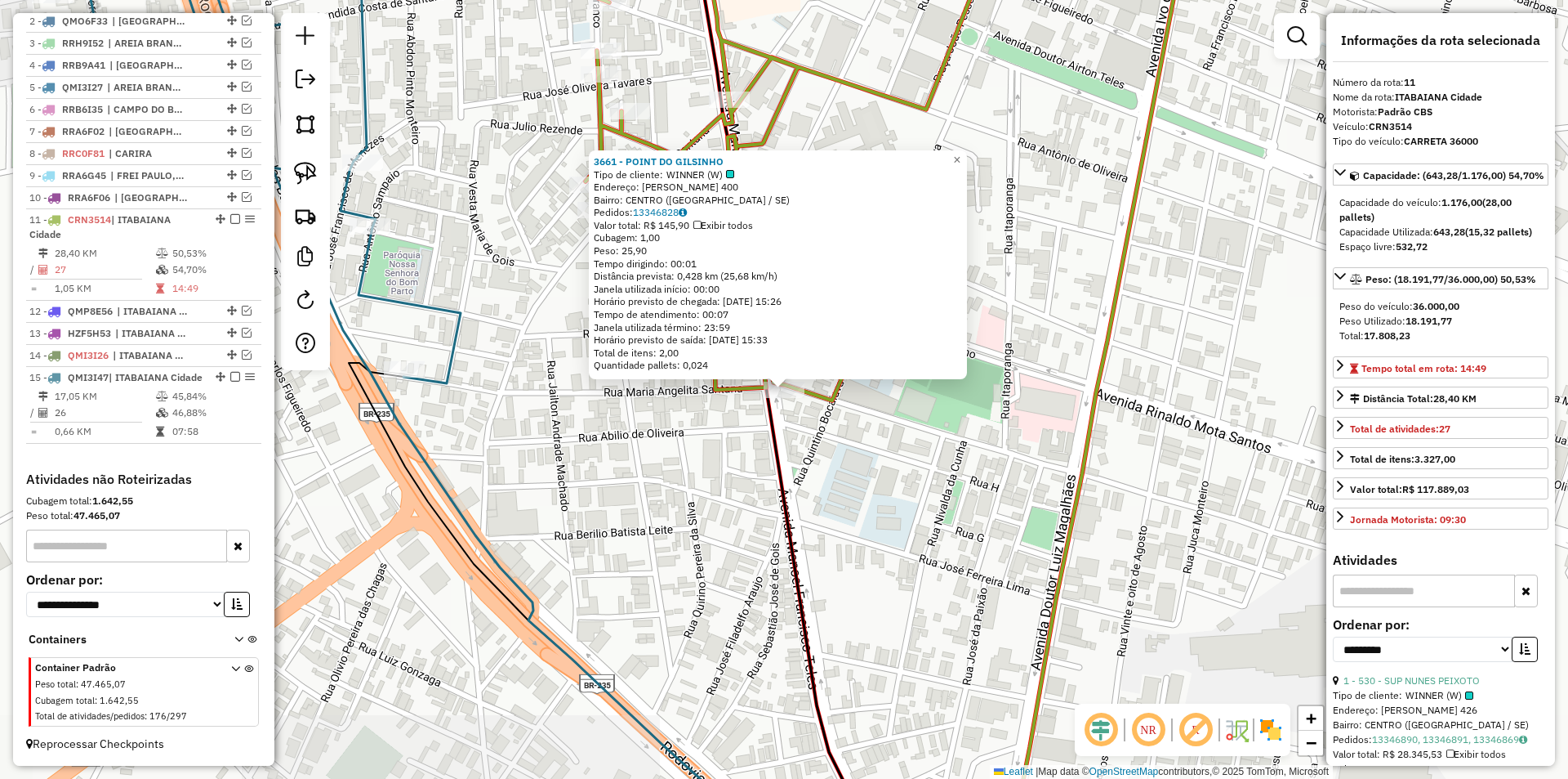
click at [781, 533] on icon at bounding box center [788, 389] width 194 height 935
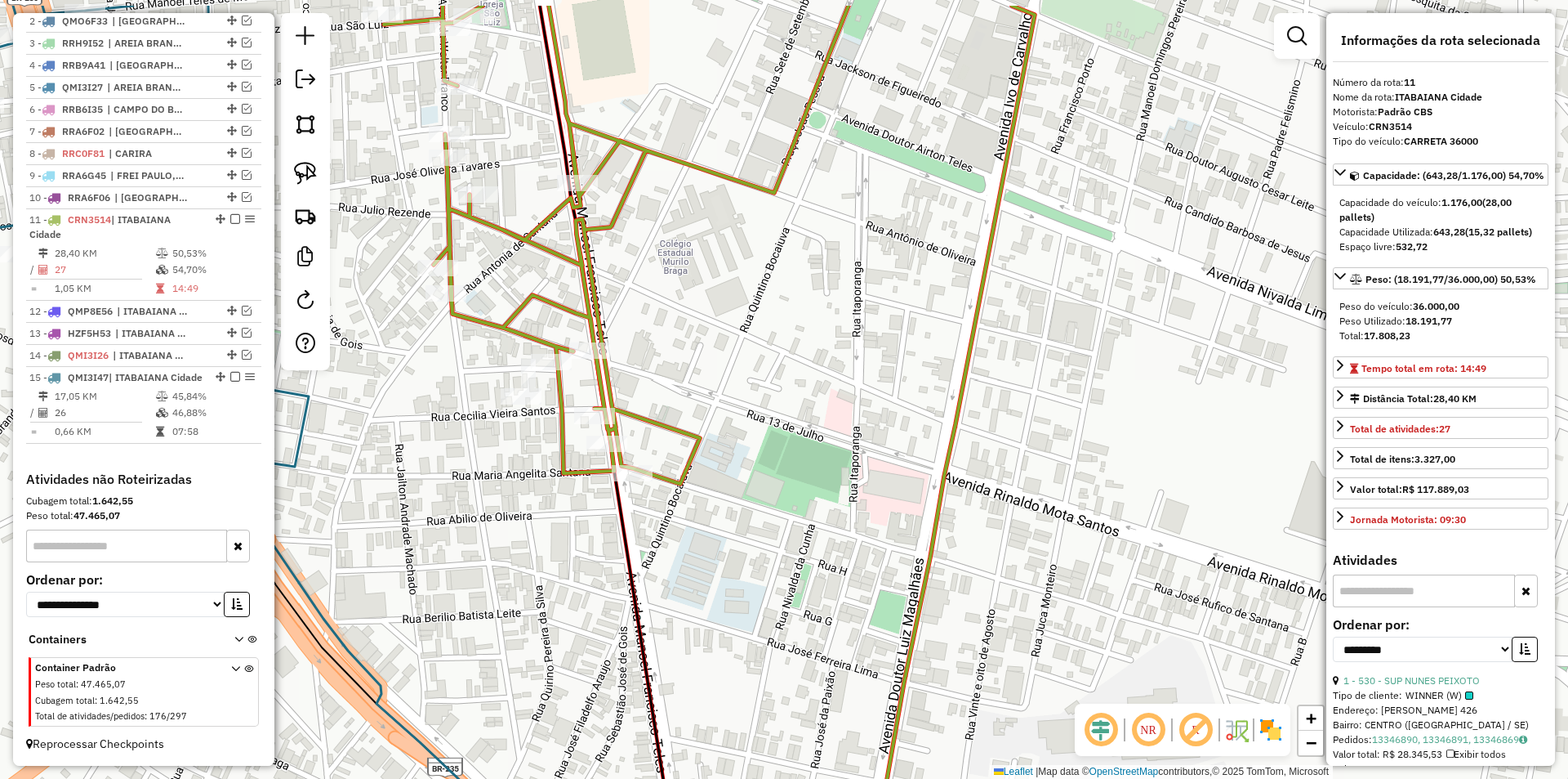
drag, startPoint x: 653, startPoint y: 530, endPoint x: 590, endPoint y: 553, distance: 67.1
click at [601, 552] on icon at bounding box center [637, 473] width 194 height 935
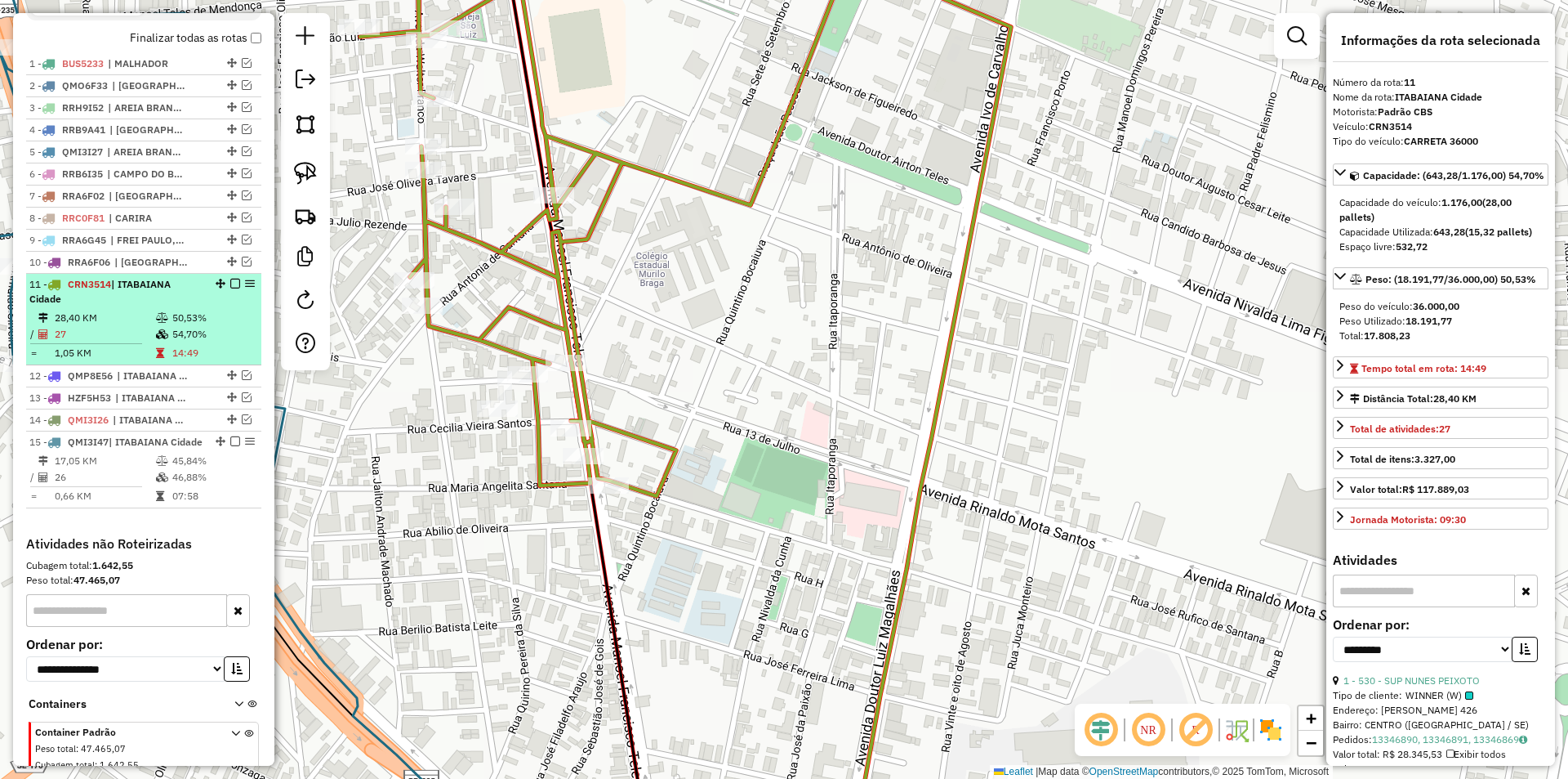
scroll to position [528, 0]
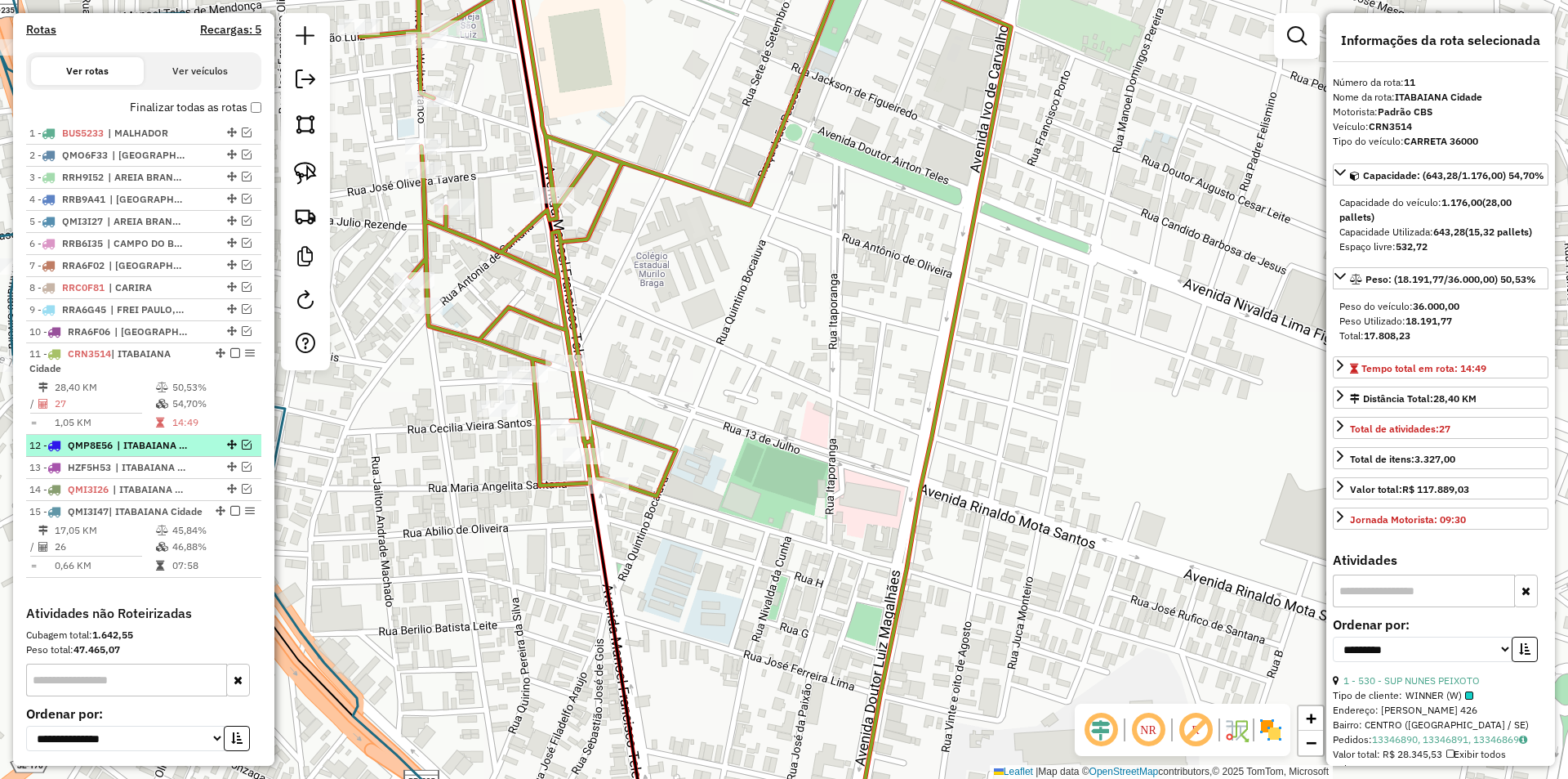
click at [242, 450] on em at bounding box center [246, 444] width 10 height 10
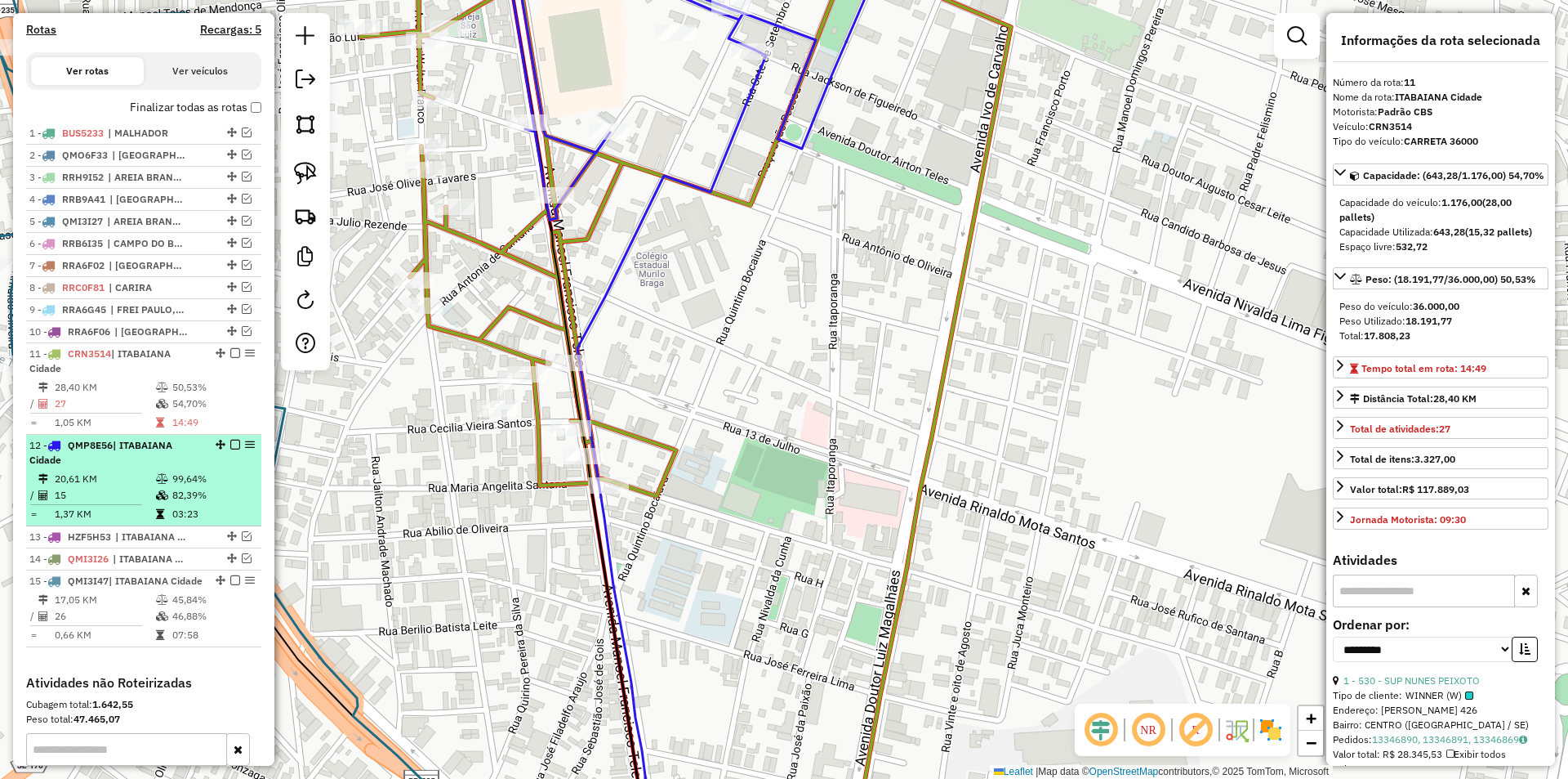
click at [215, 450] on em at bounding box center [220, 444] width 10 height 10
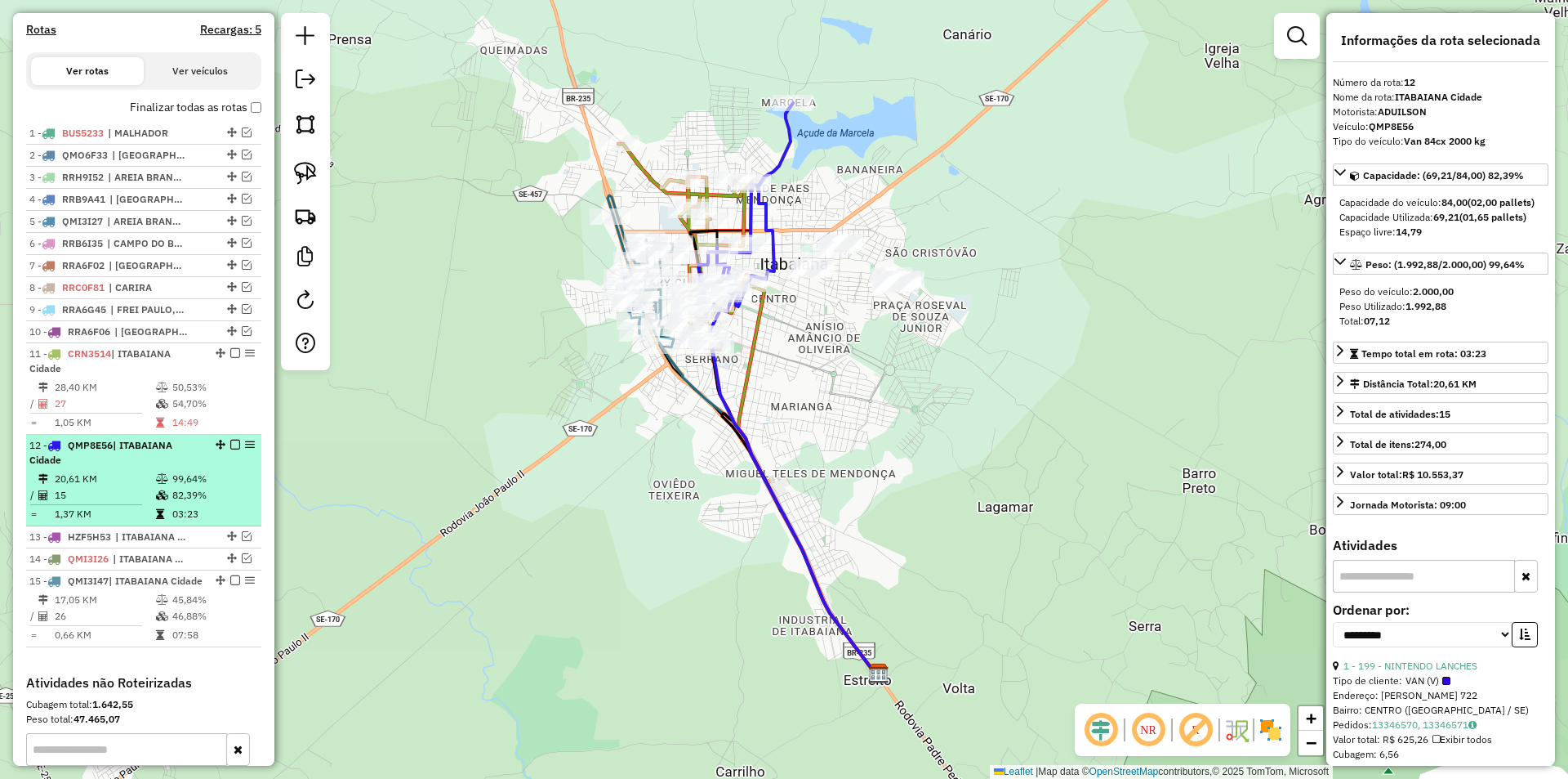
click at [230, 450] on em at bounding box center [234, 444] width 10 height 10
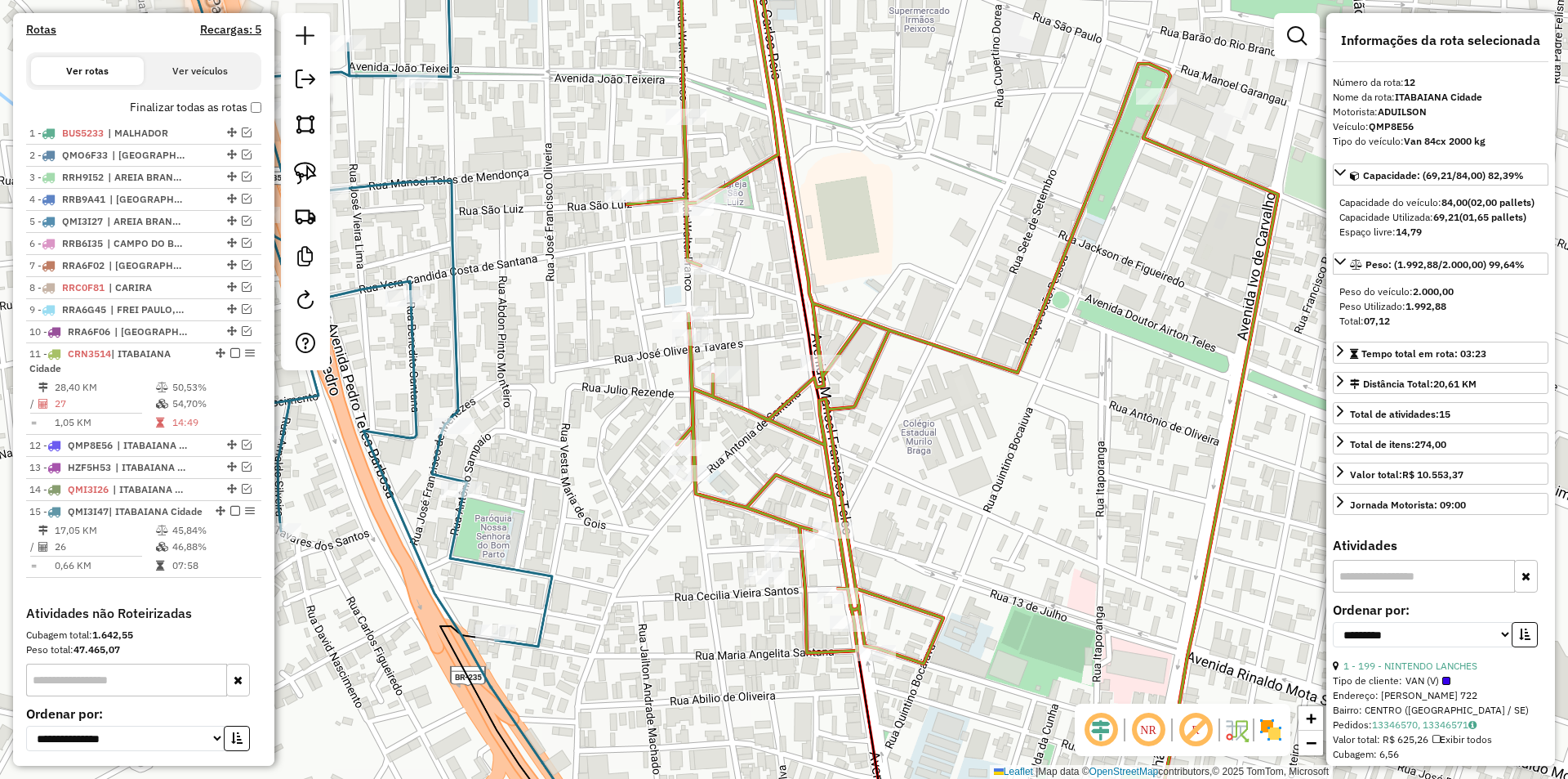
drag, startPoint x: 1017, startPoint y: 558, endPoint x: 646, endPoint y: 354, distance: 423.4
click at [646, 354] on div "Janela de atendimento Grade de atendimento Capacidade Transportadoras Veículos …" at bounding box center [784, 389] width 1568 height 779
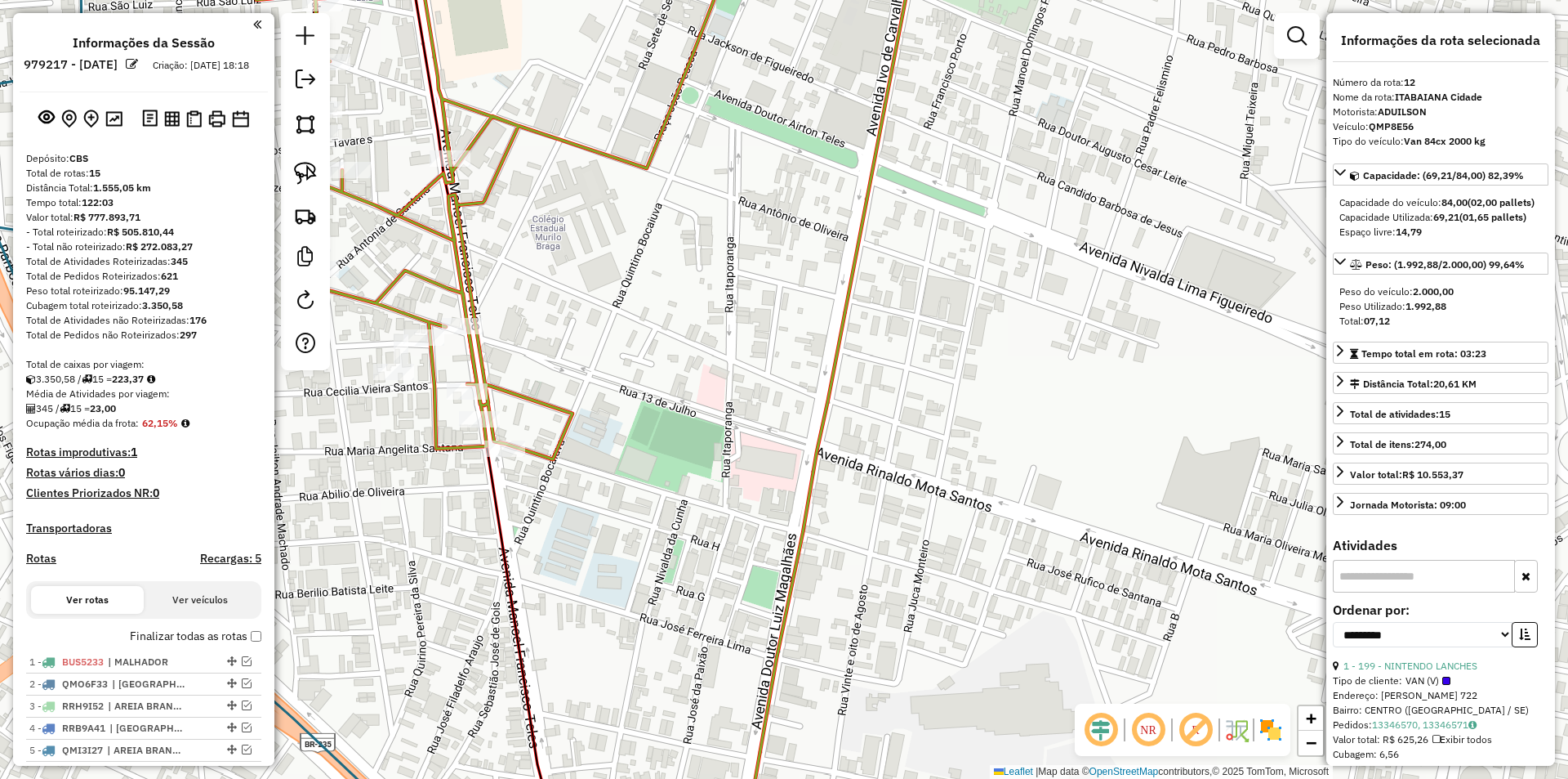
select select "**********"
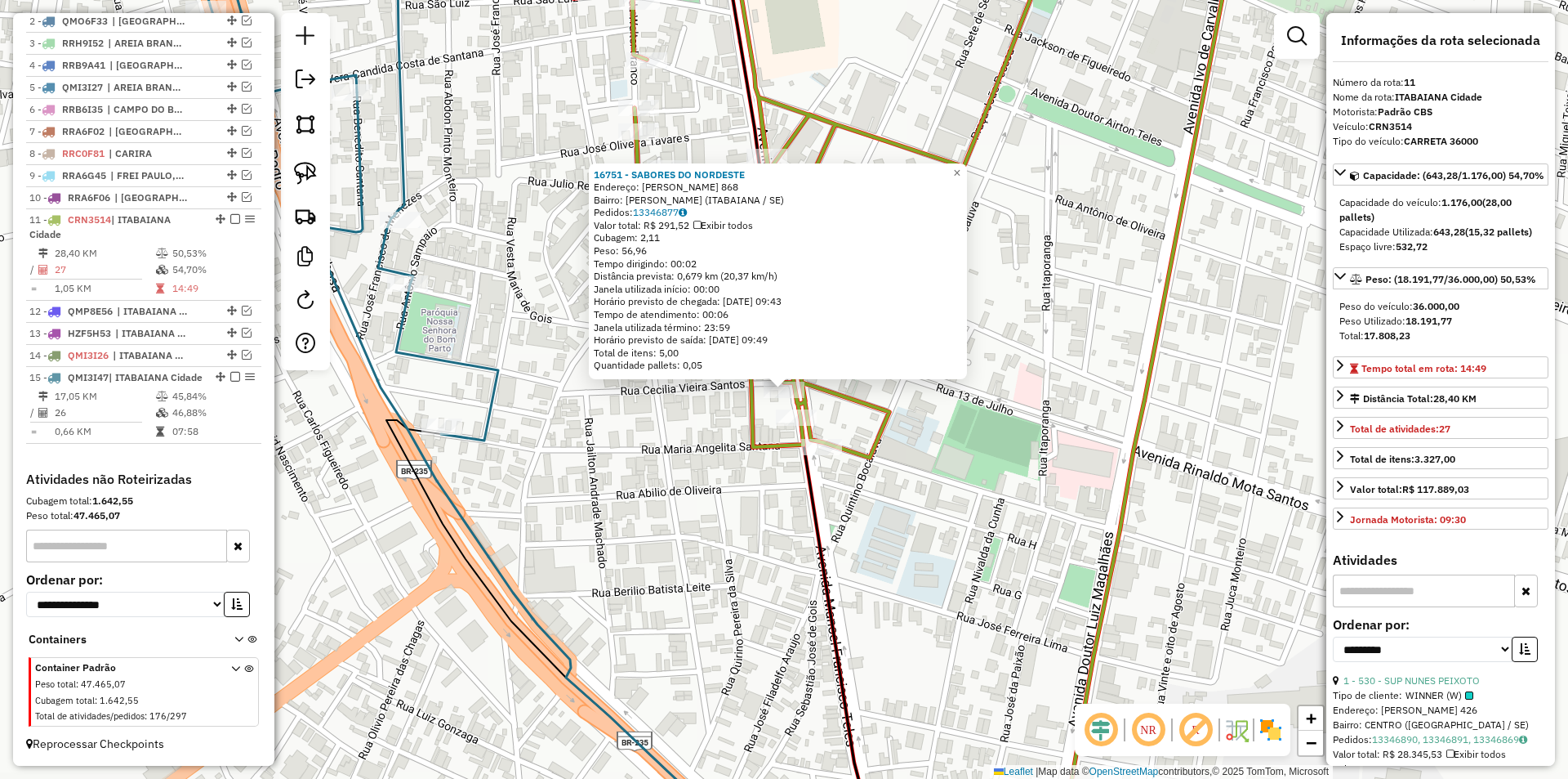
scroll to position [692, 0]
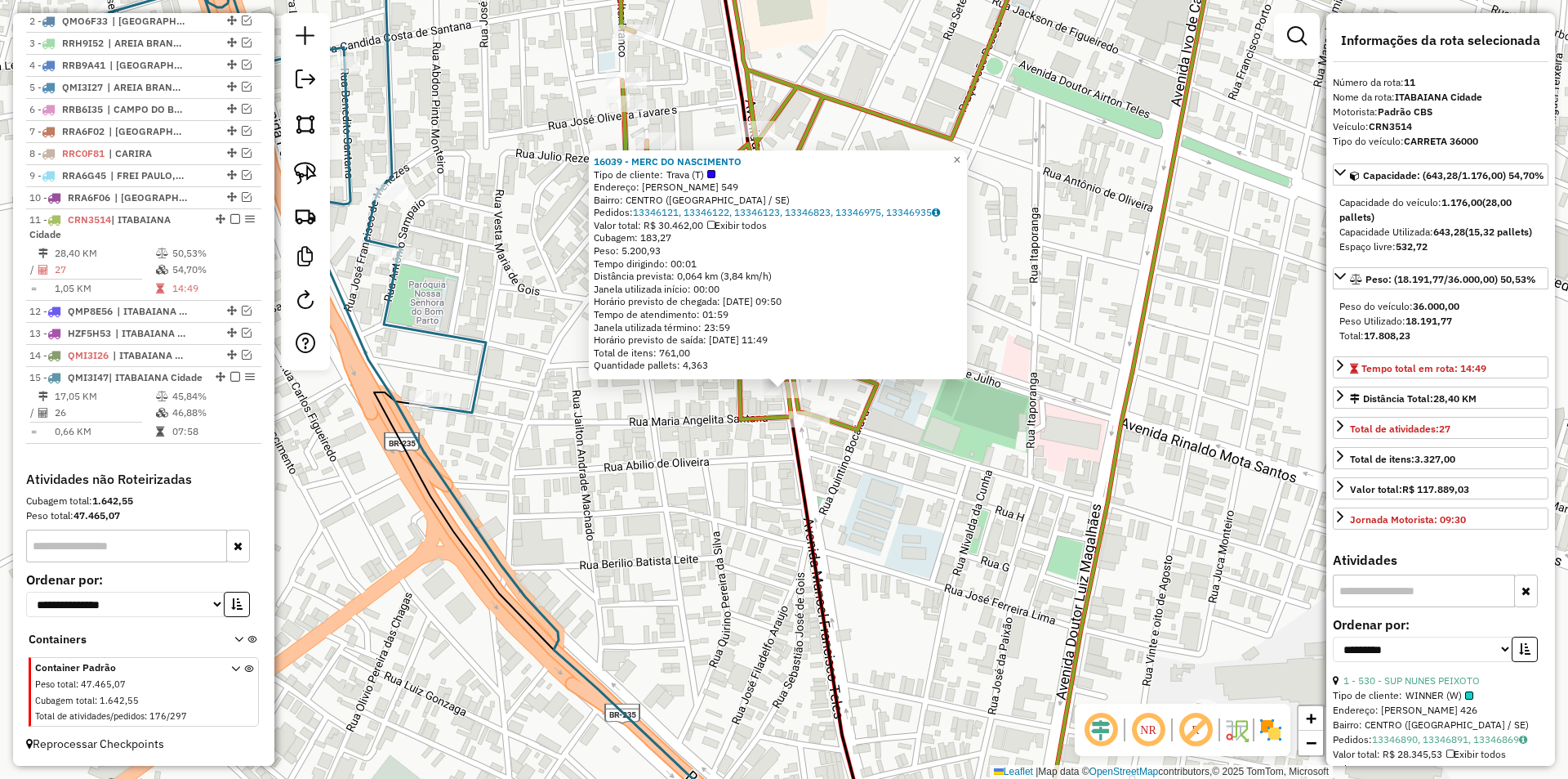
click at [734, 474] on div "16039 - MERC DO NASCIMENTO Tipo de cliente: Trava (T) Endereço: MANOEL [PERSON_…" at bounding box center [784, 389] width 1568 height 779
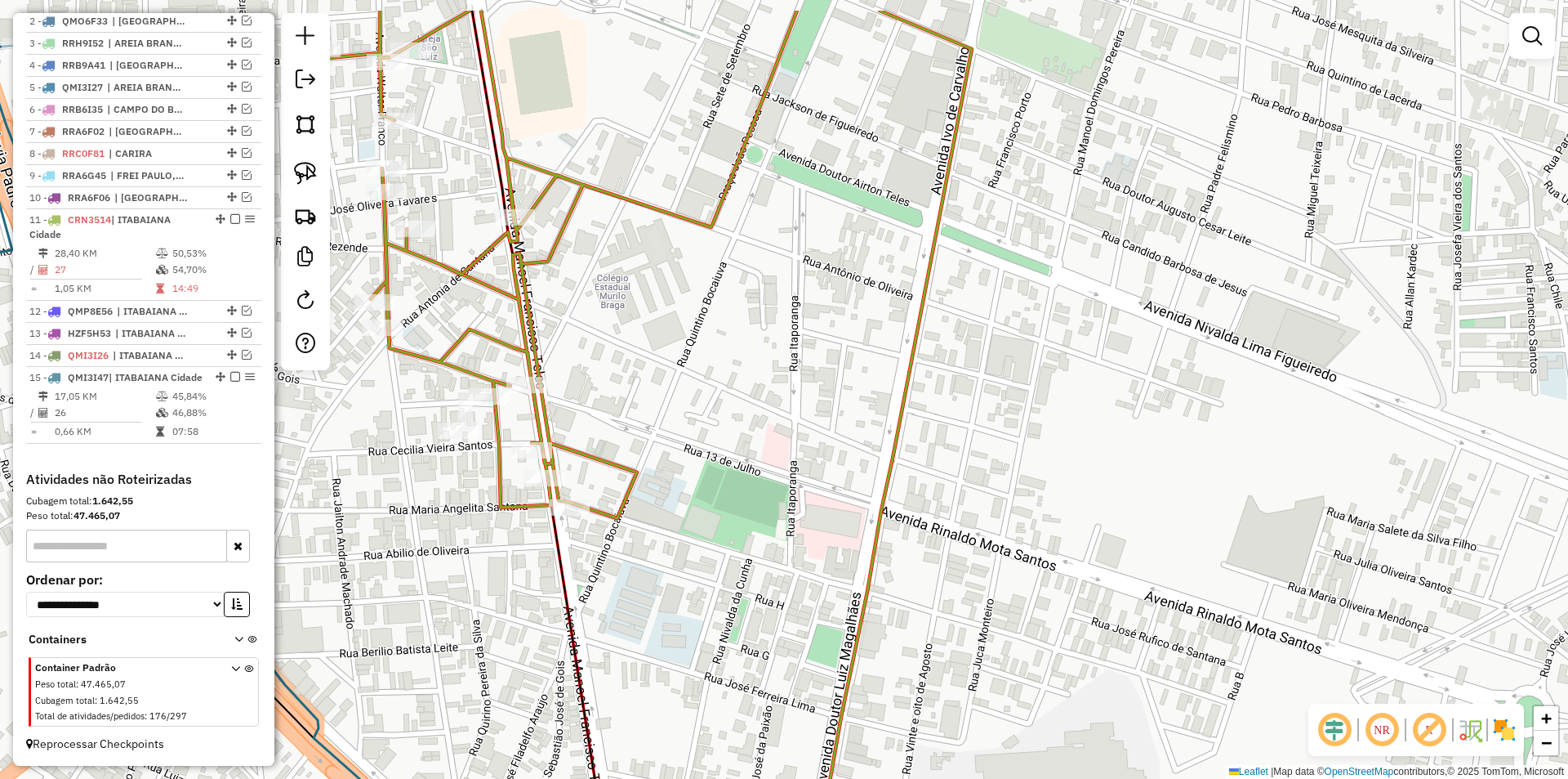
drag, startPoint x: 659, startPoint y: 516, endPoint x: 487, endPoint y: 561, distance: 177.8
click at [490, 566] on div "Janela de atendimento Grade de atendimento Capacidade Transportadoras Veículos …" at bounding box center [784, 389] width 1568 height 779
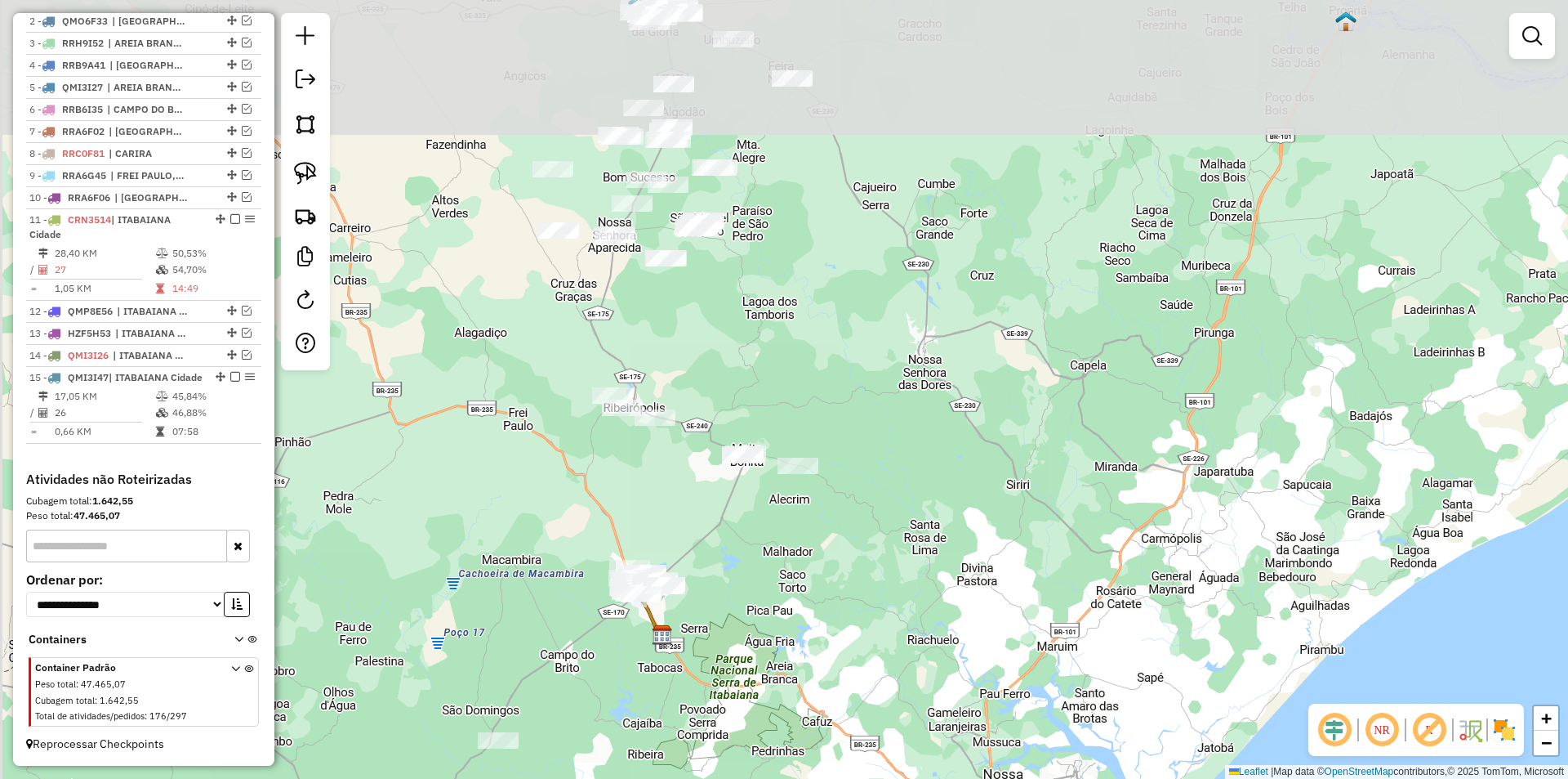
drag, startPoint x: 668, startPoint y: 177, endPoint x: 709, endPoint y: 442, distance: 268.2
click at [709, 442] on div "Janela de atendimento Grade de atendimento Capacidade Transportadoras Veículos …" at bounding box center [784, 389] width 1568 height 779
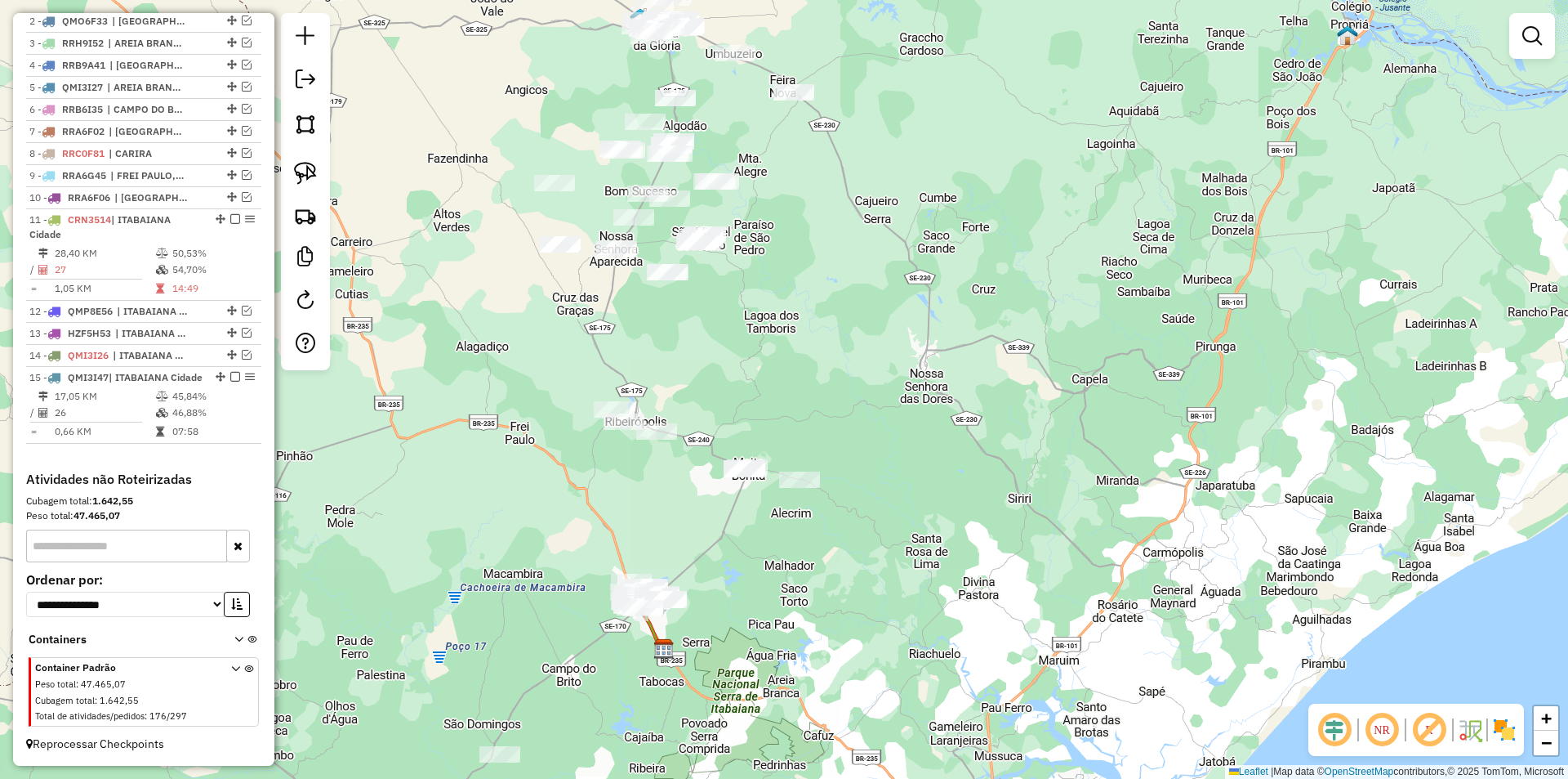
drag, startPoint x: 702, startPoint y: 303, endPoint x: 724, endPoint y: 480, distance: 178.4
click at [724, 480] on div "Janela de atendimento Grade de atendimento Capacidade Transportadoras Veículos …" at bounding box center [784, 389] width 1568 height 779
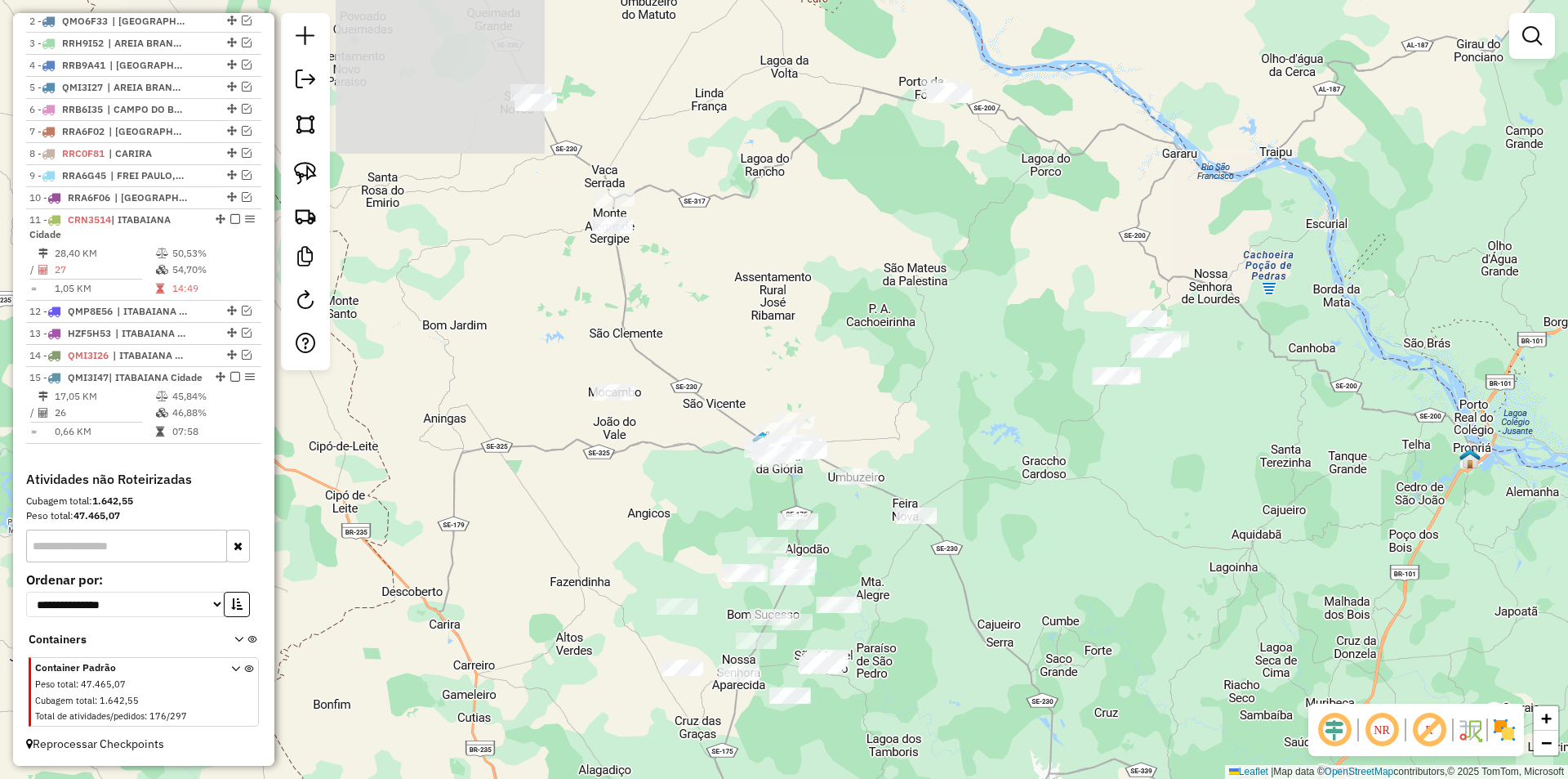
drag, startPoint x: 586, startPoint y: 231, endPoint x: 666, endPoint y: 427, distance: 211.7
click at [700, 500] on div "Janela de atendimento Grade de atendimento Capacidade Transportadoras Veículos …" at bounding box center [784, 389] width 1568 height 779
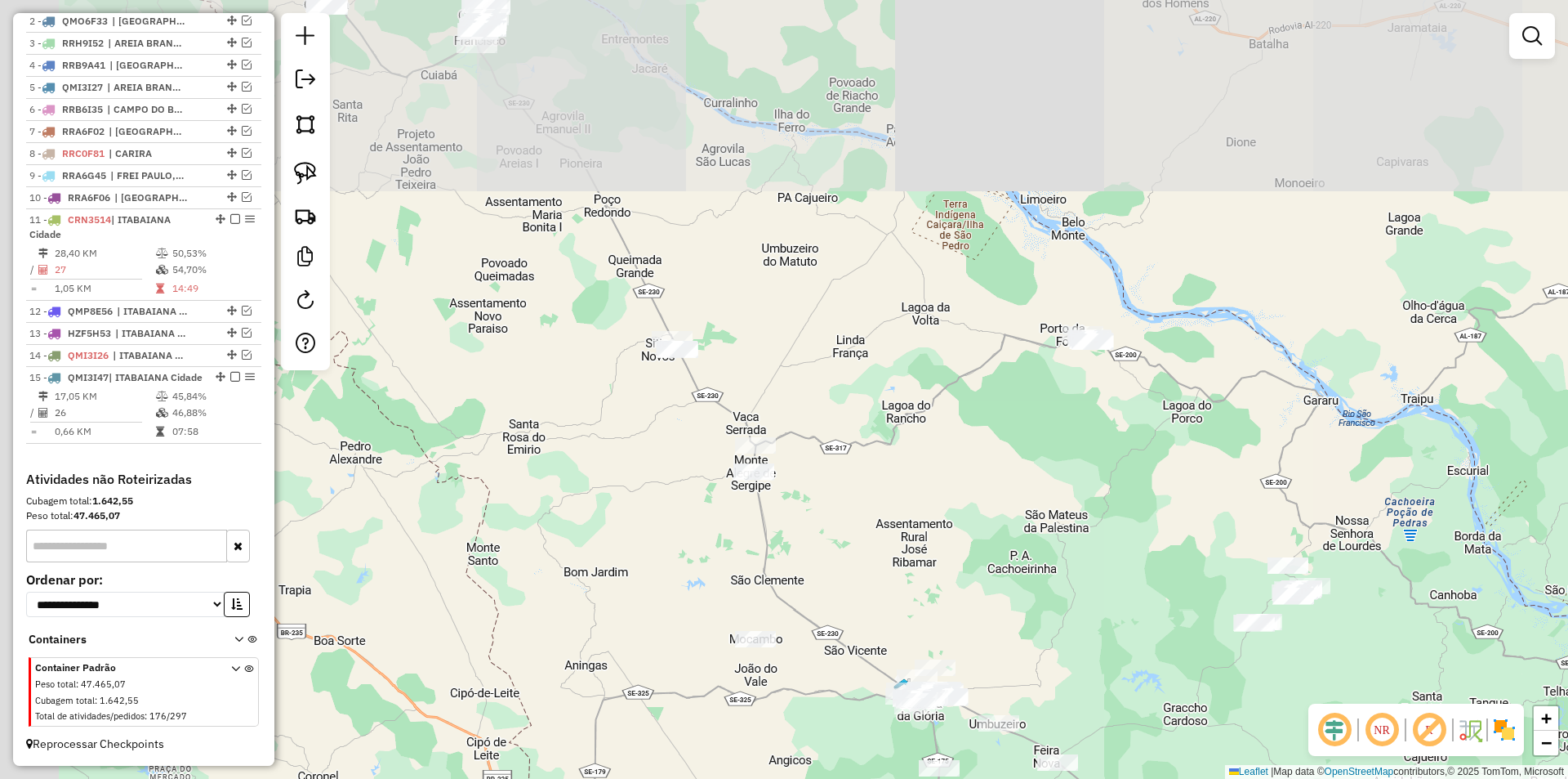
drag, startPoint x: 574, startPoint y: 286, endPoint x: 704, endPoint y: 520, distance: 267.7
click at [704, 520] on div "Janela de atendimento Grade de atendimento Capacidade Transportadoras Veículos …" at bounding box center [784, 389] width 1568 height 779
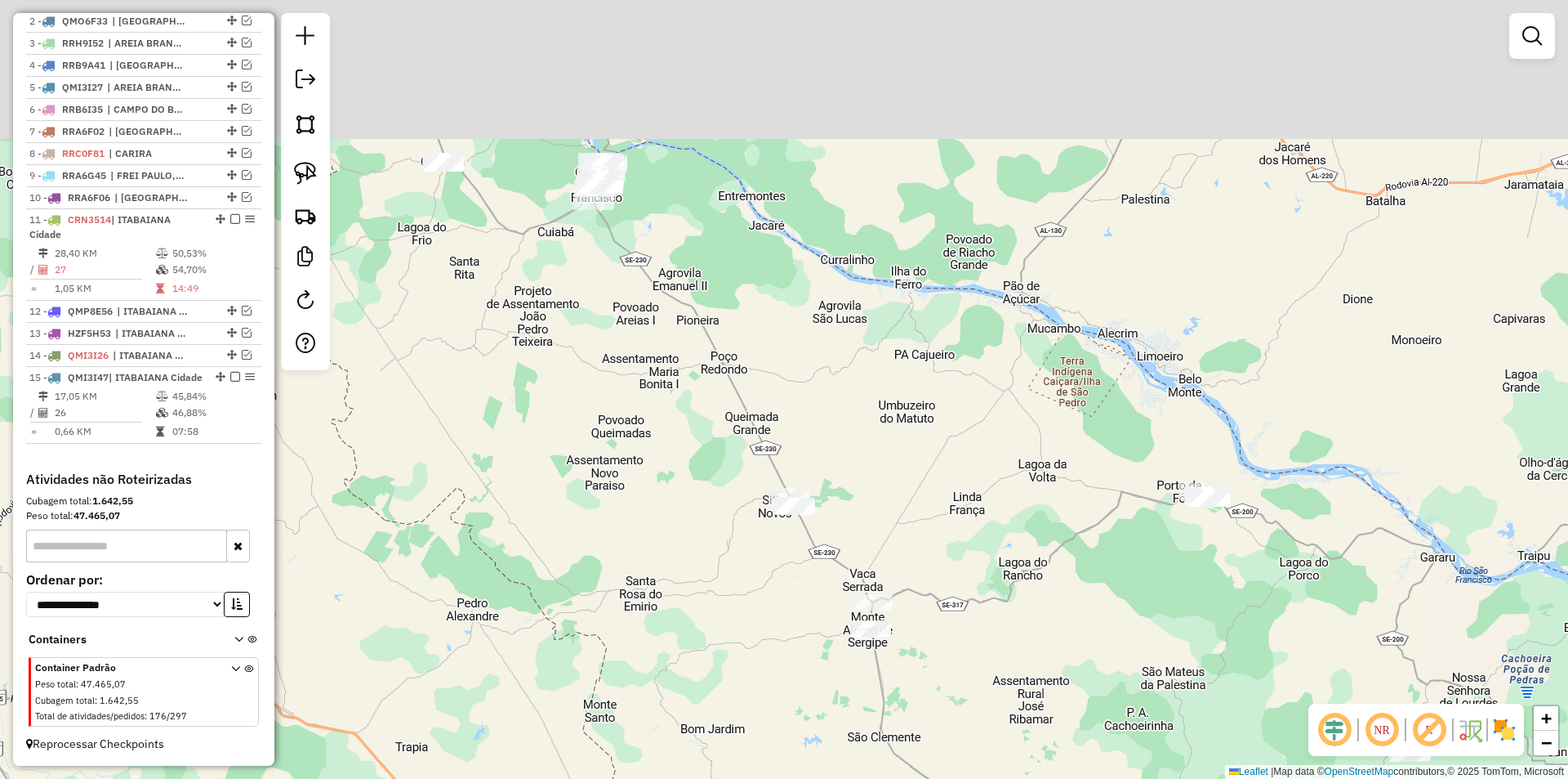
drag, startPoint x: 626, startPoint y: 404, endPoint x: 441, endPoint y: 270, distance: 228.4
click at [751, 542] on div "Janela de atendimento Grade de atendimento Capacidade Transportadoras Veículos …" at bounding box center [784, 389] width 1568 height 779
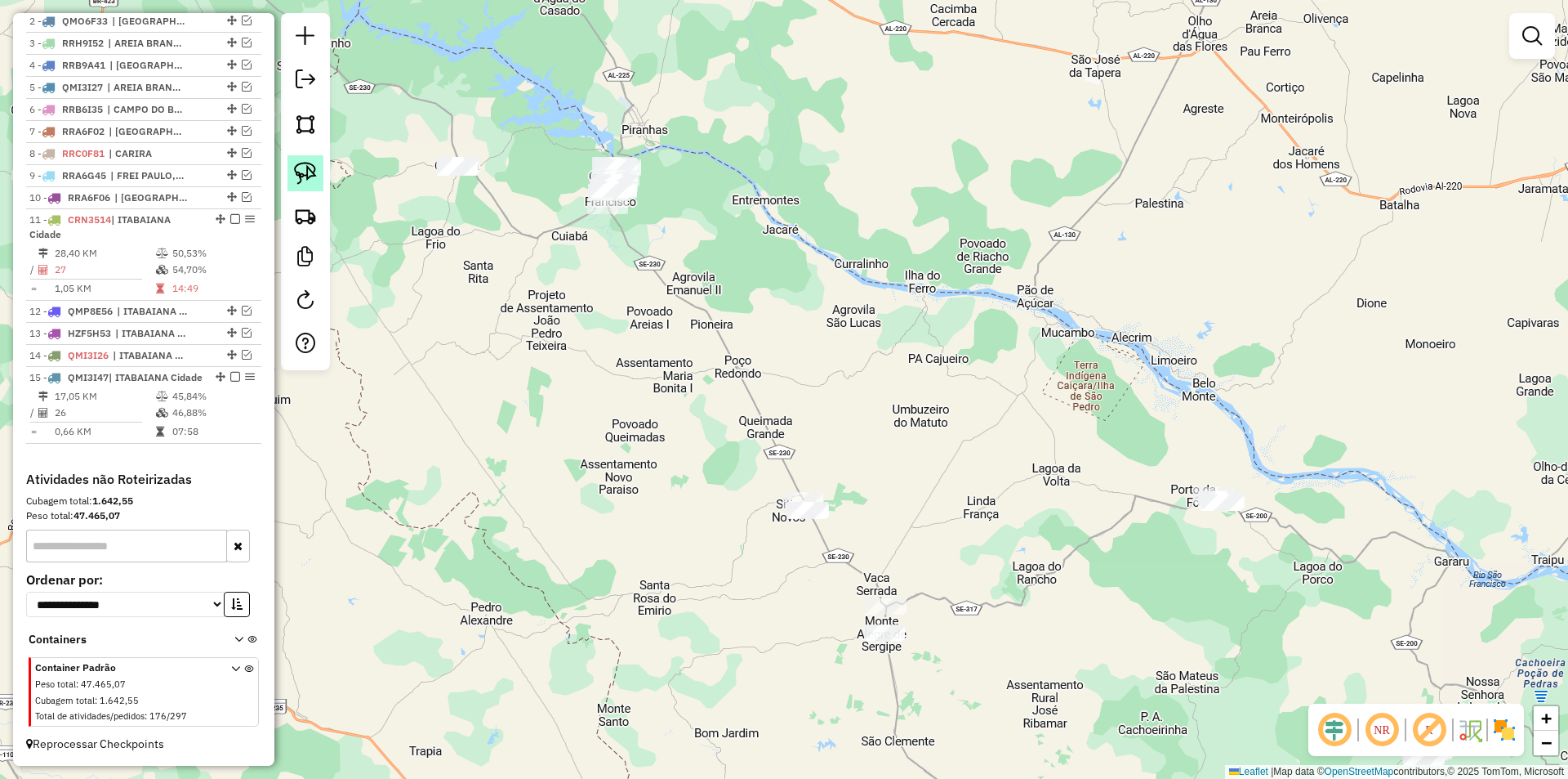
click at [319, 182] on link at bounding box center [306, 174] width 36 height 36
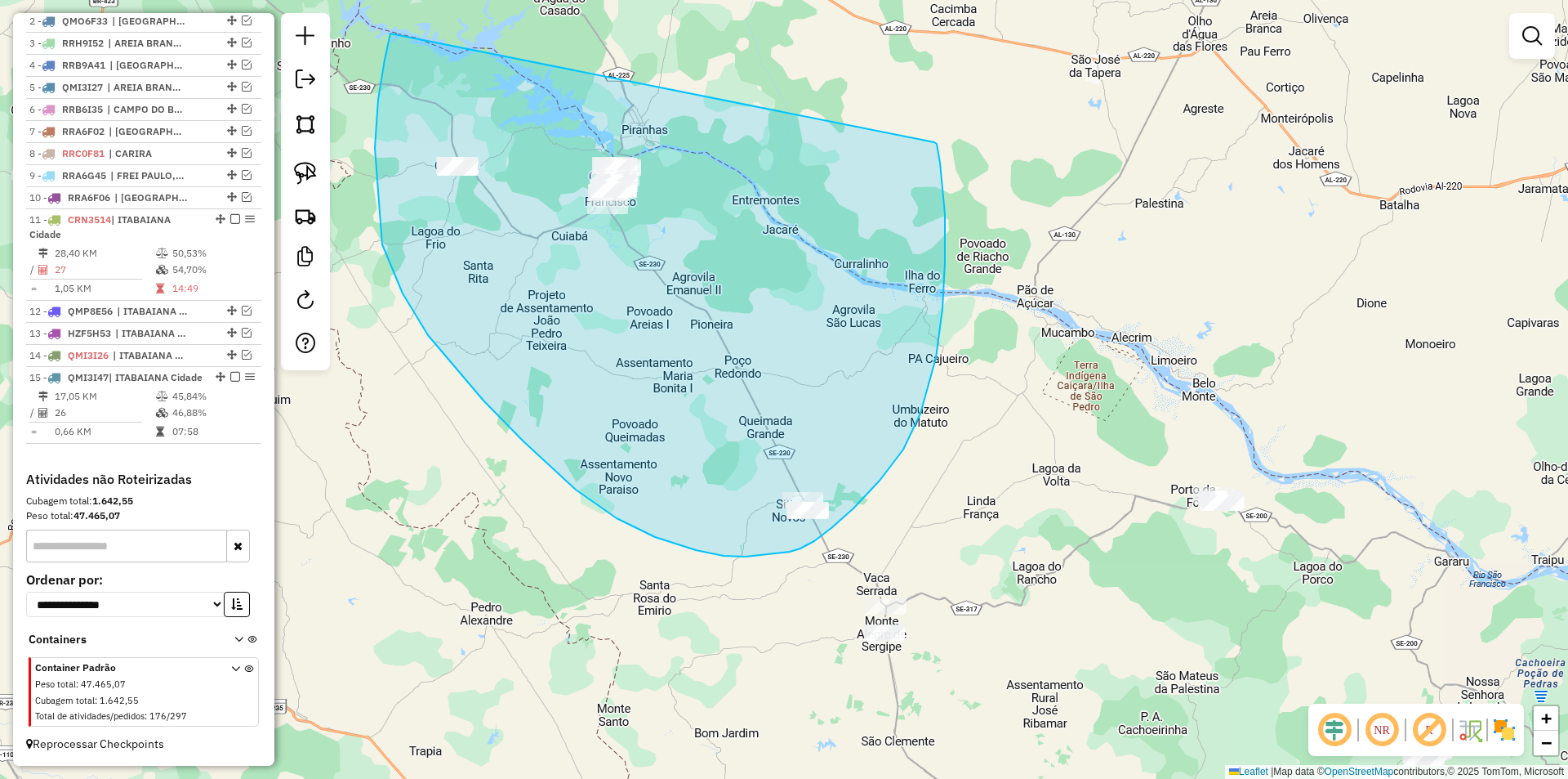
drag, startPoint x: 375, startPoint y: 148, endPoint x: 934, endPoint y: 142, distance: 559.0
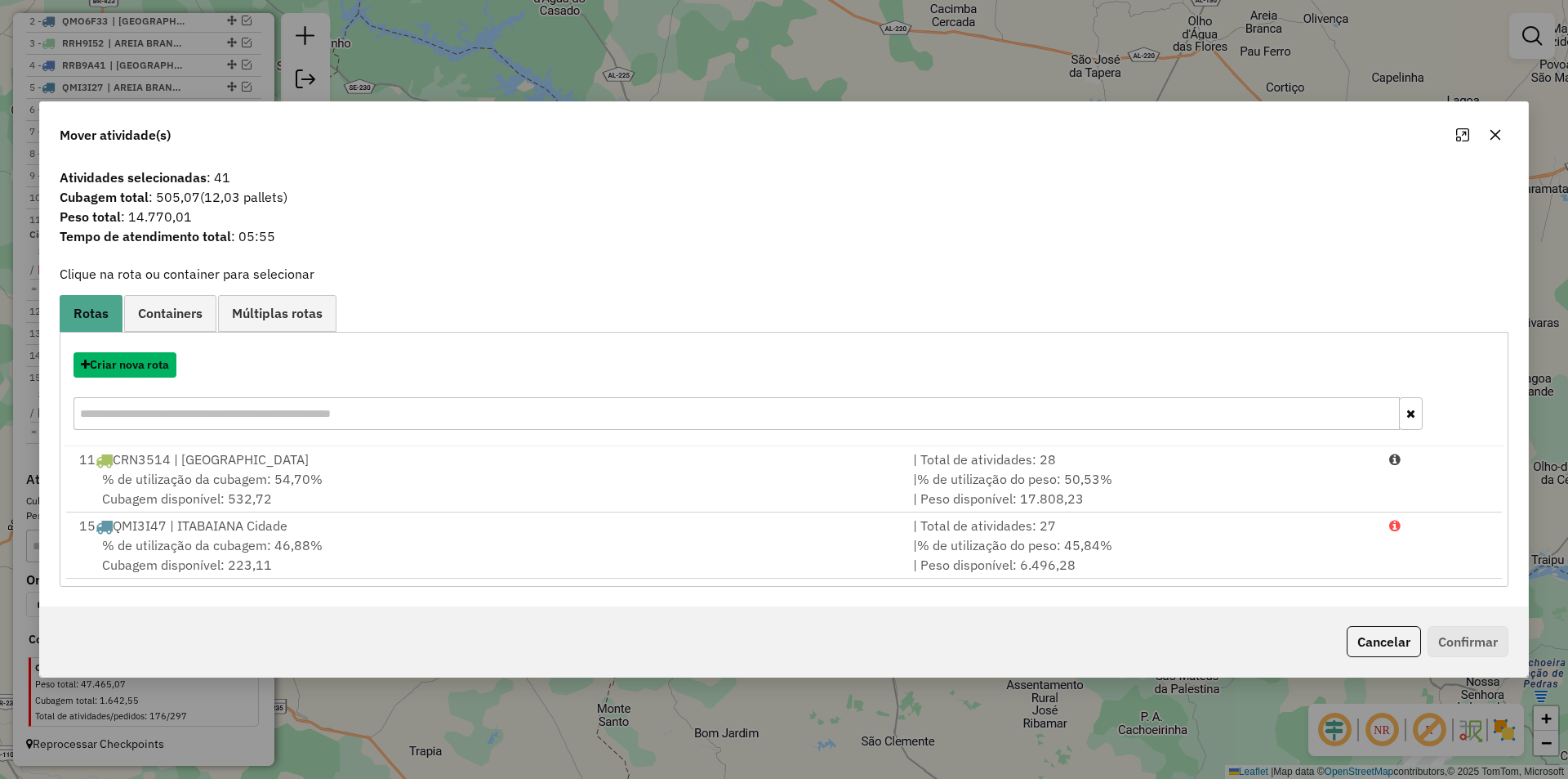
click at [141, 365] on button "Criar nova rota" at bounding box center [124, 364] width 103 height 25
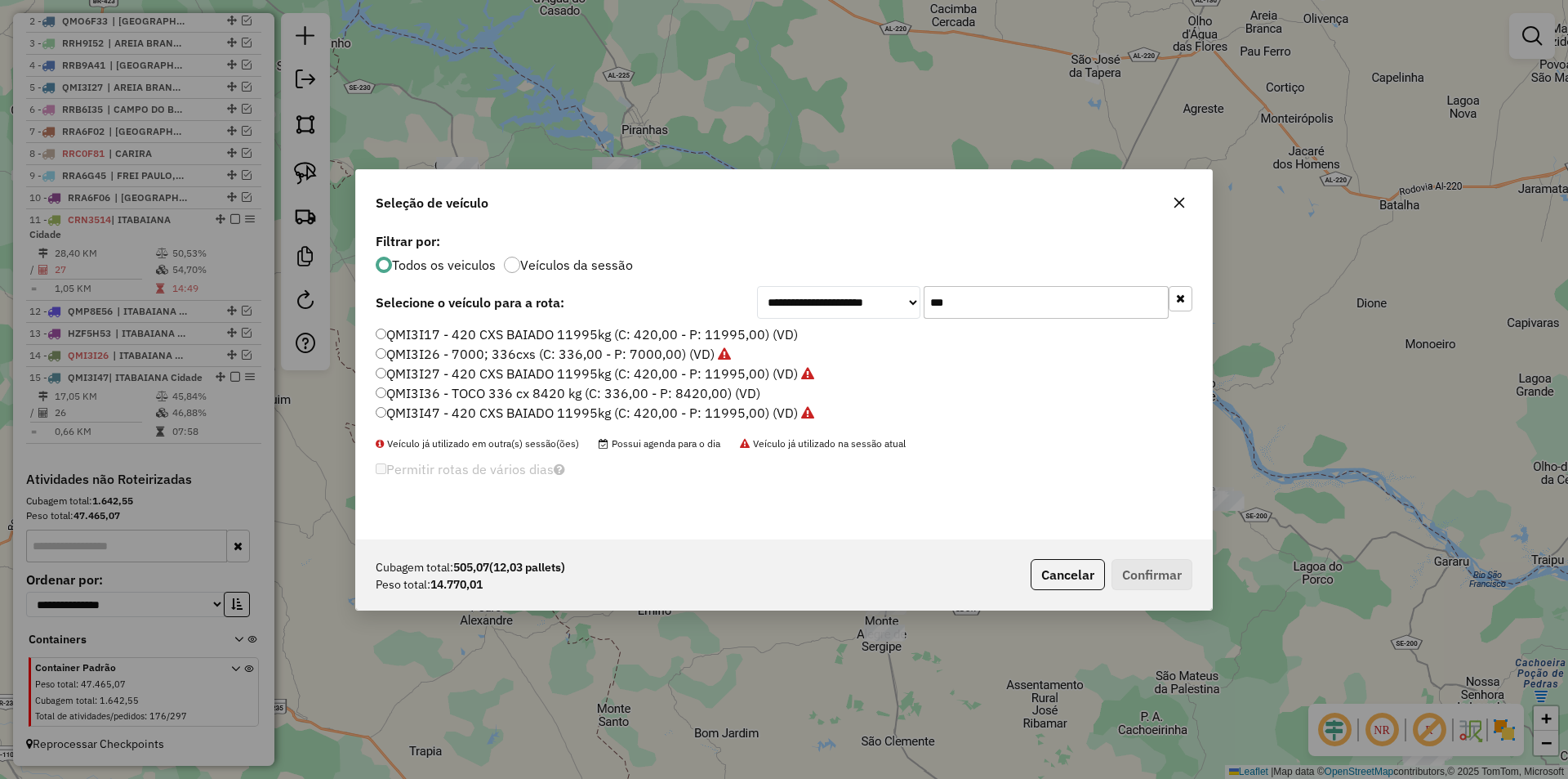
scroll to position [9, 5]
click at [1030, 304] on input "***" at bounding box center [1046, 303] width 245 height 33
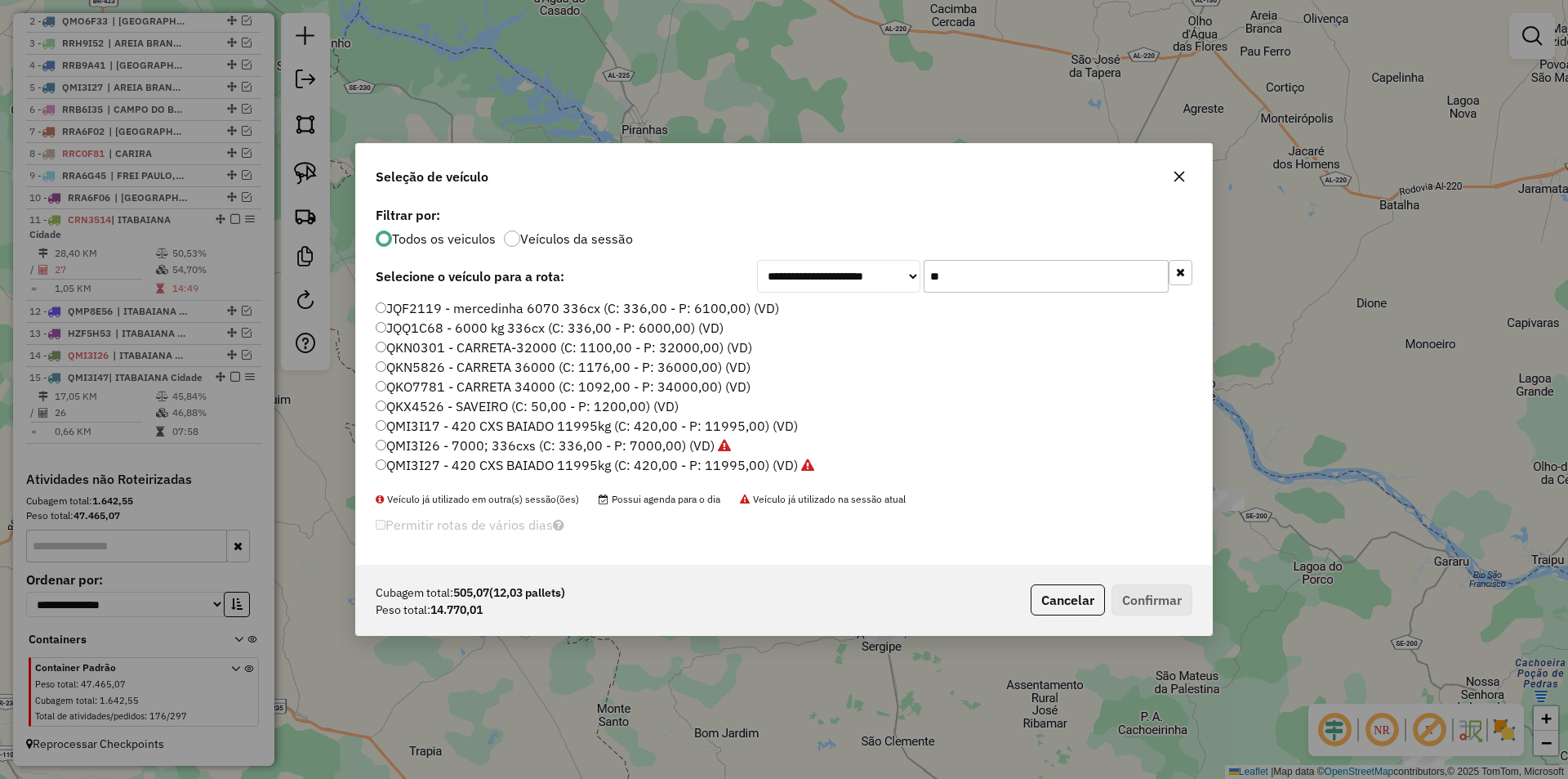
type input "***"
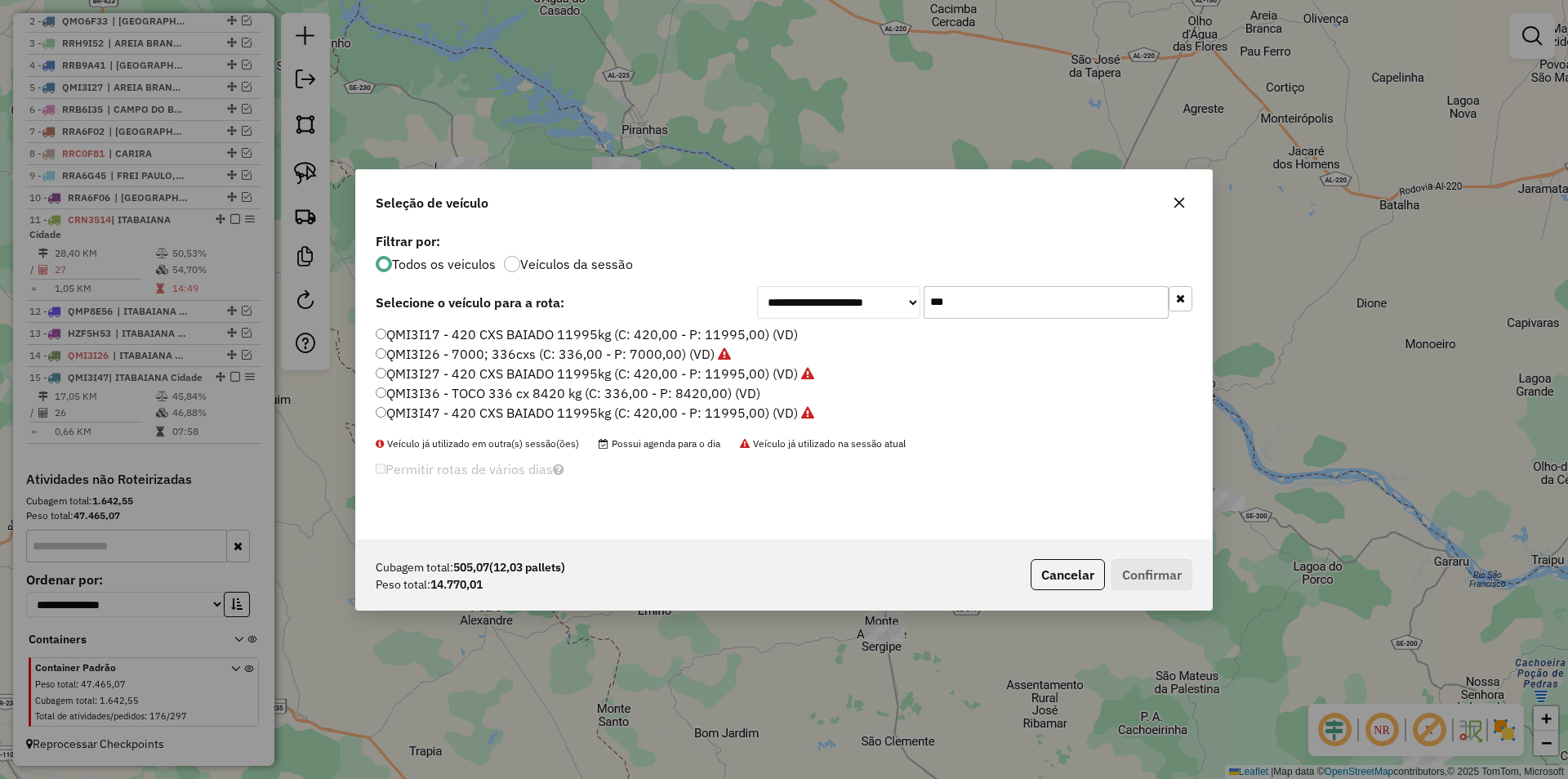
drag, startPoint x: 629, startPoint y: 337, endPoint x: 792, endPoint y: 444, distance: 195.0
click at [629, 337] on label "QMI3I17 - 420 CXS BAIADO 11995kg (C: 420,00 - P: 11995,00) (VD)" at bounding box center [587, 334] width 423 height 20
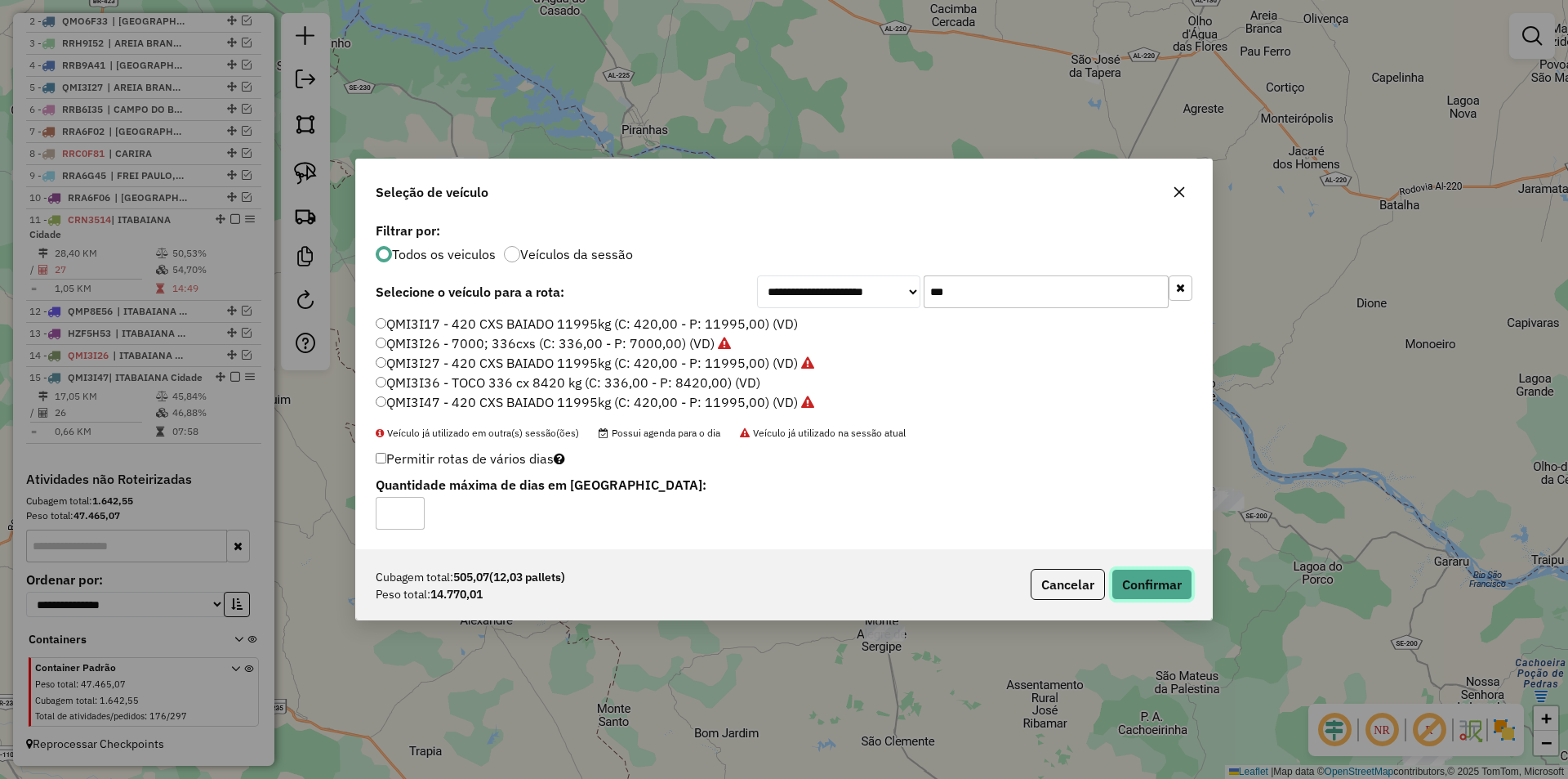
click at [1150, 586] on button "Confirmar" at bounding box center [1152, 584] width 81 height 31
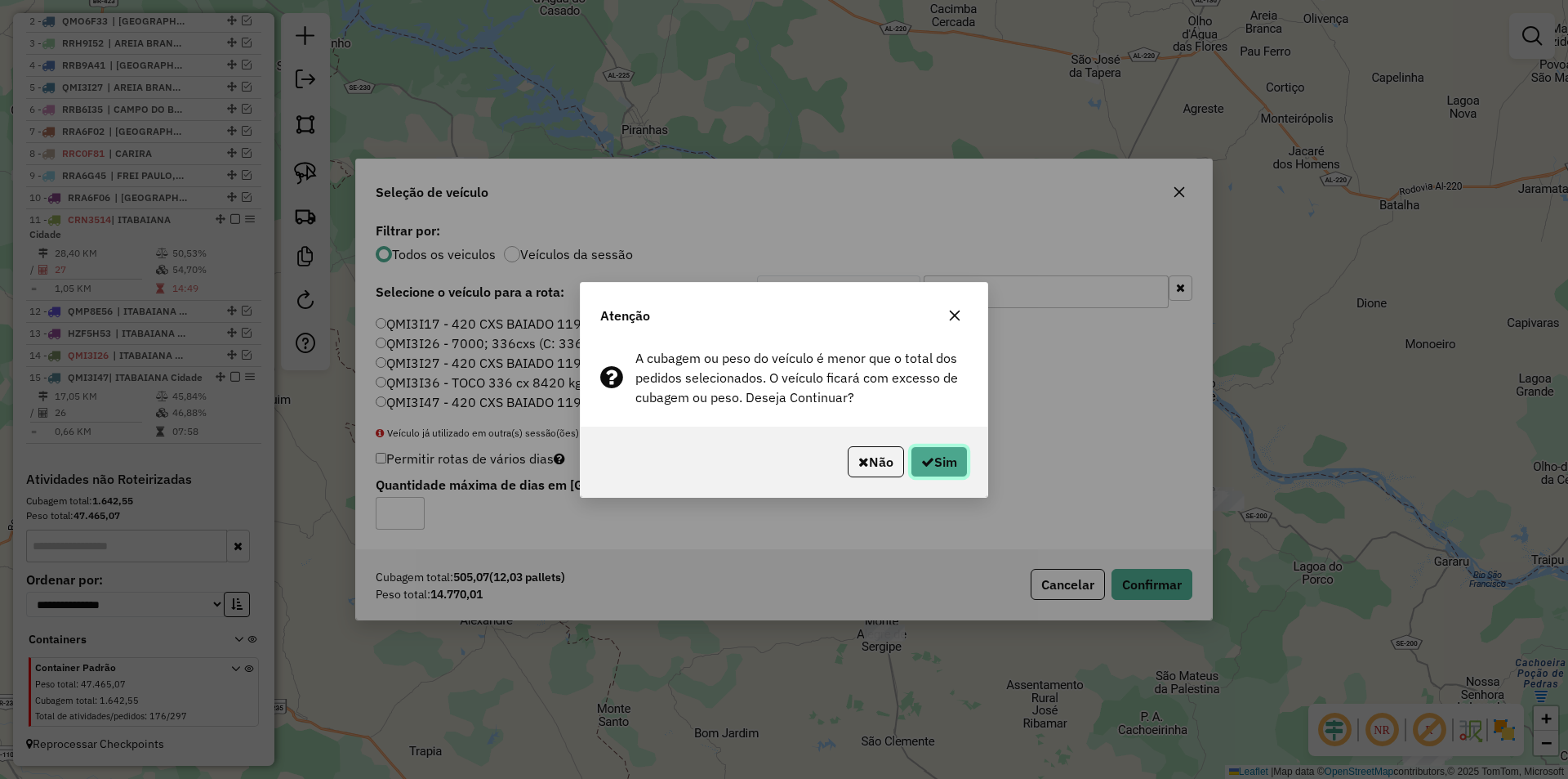
click at [967, 469] on button "Sim" at bounding box center [940, 462] width 57 height 31
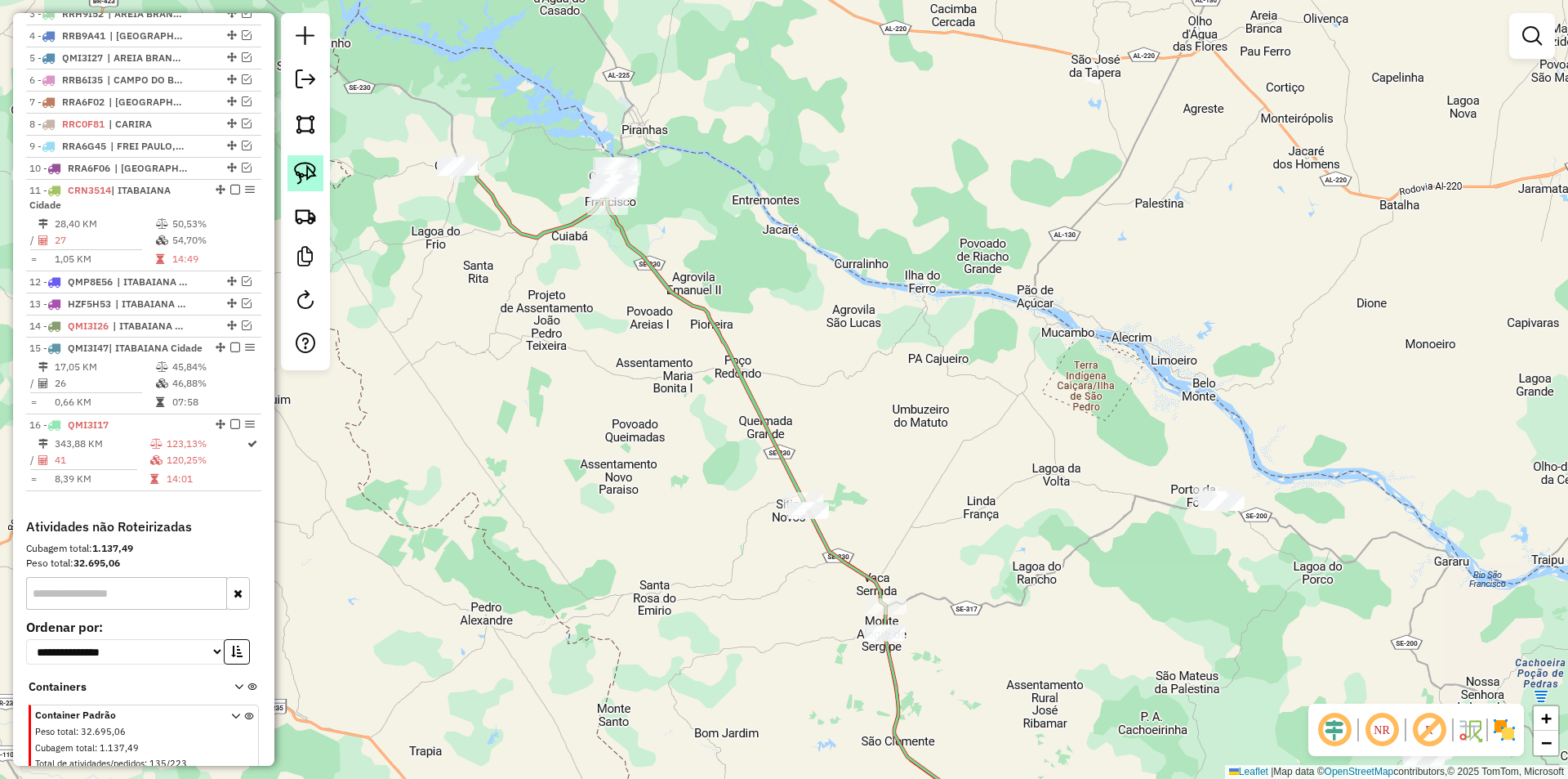
click at [316, 178] on img at bounding box center [305, 173] width 22 height 22
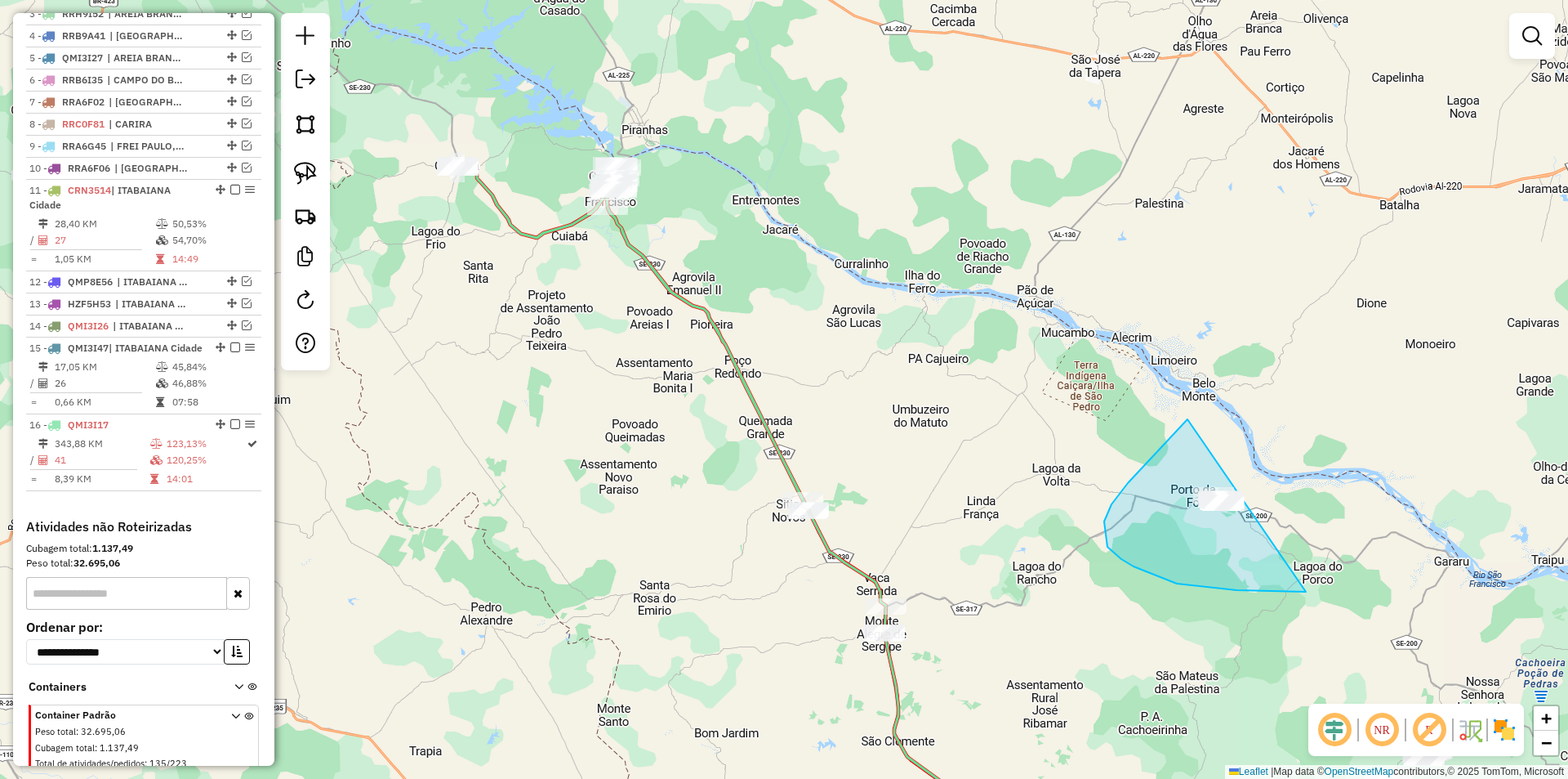
drag, startPoint x: 1105, startPoint y: 521, endPoint x: 1462, endPoint y: 512, distance: 357.1
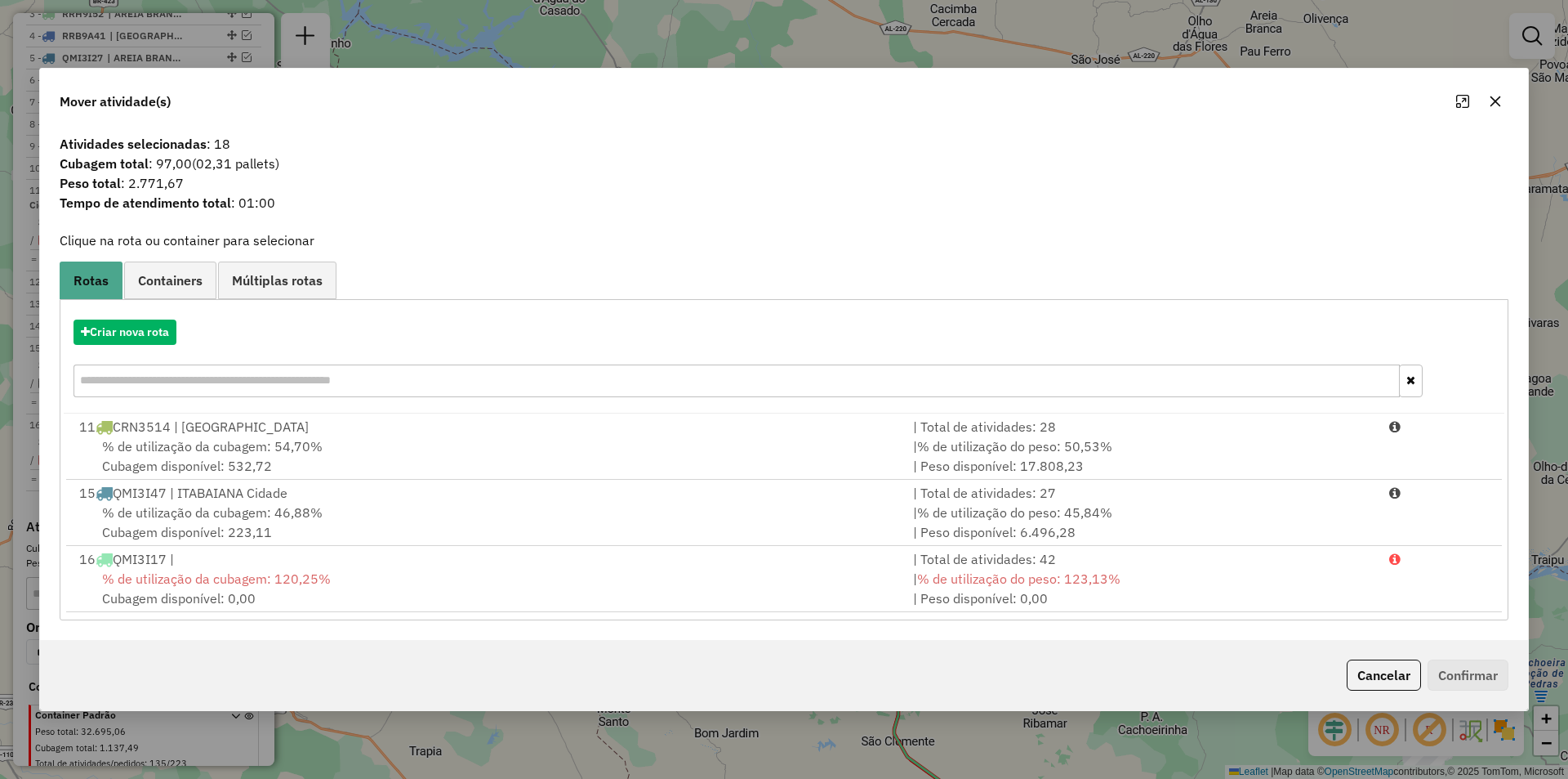
click at [1386, 677] on button "Cancelar" at bounding box center [1384, 675] width 74 height 31
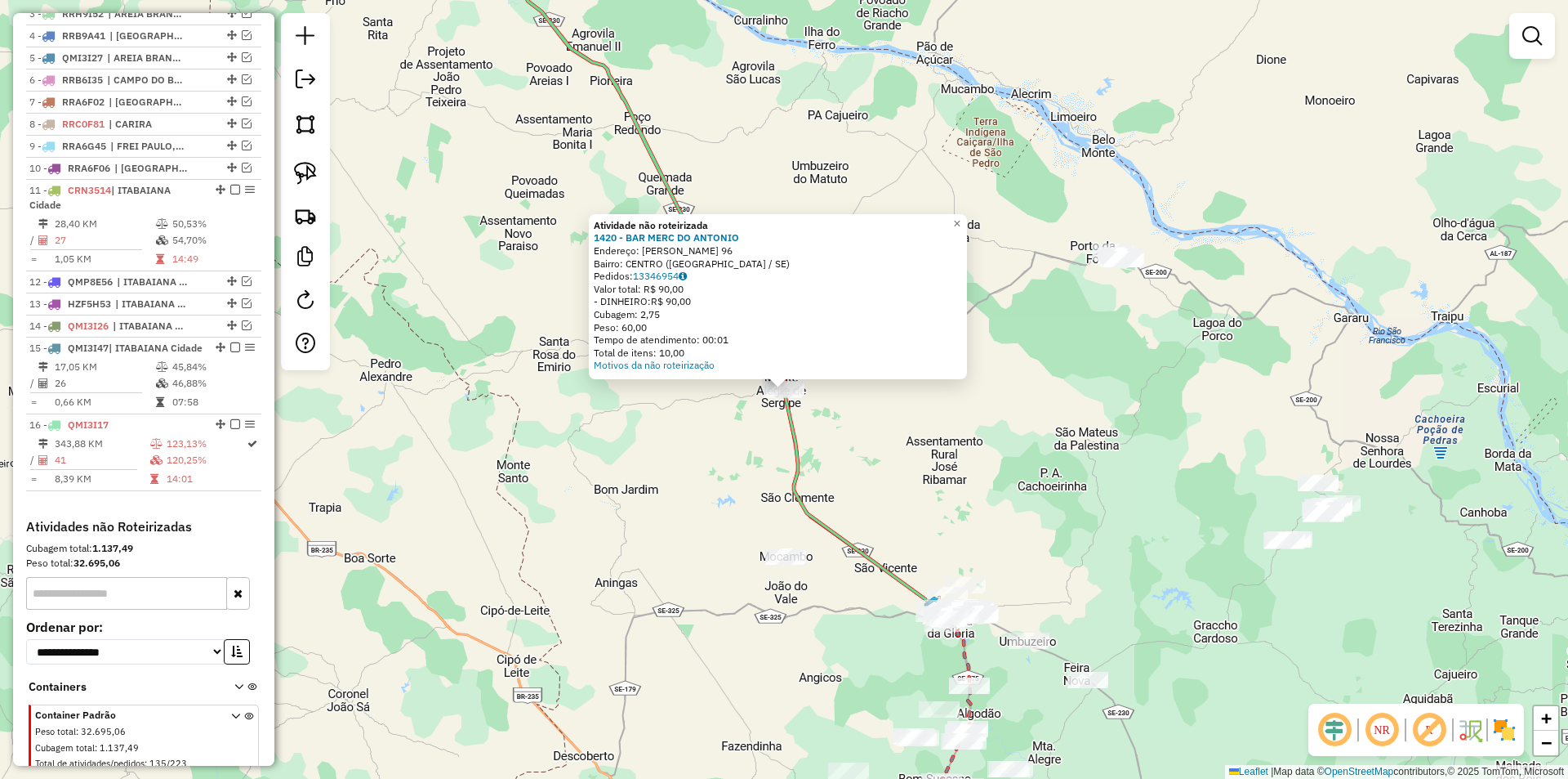
click at [775, 440] on div "Atividade não roteirizada 1420 - BAR MERC DO [PERSON_NAME]: [PERSON_NAME] DA MO…" at bounding box center [784, 389] width 1568 height 779
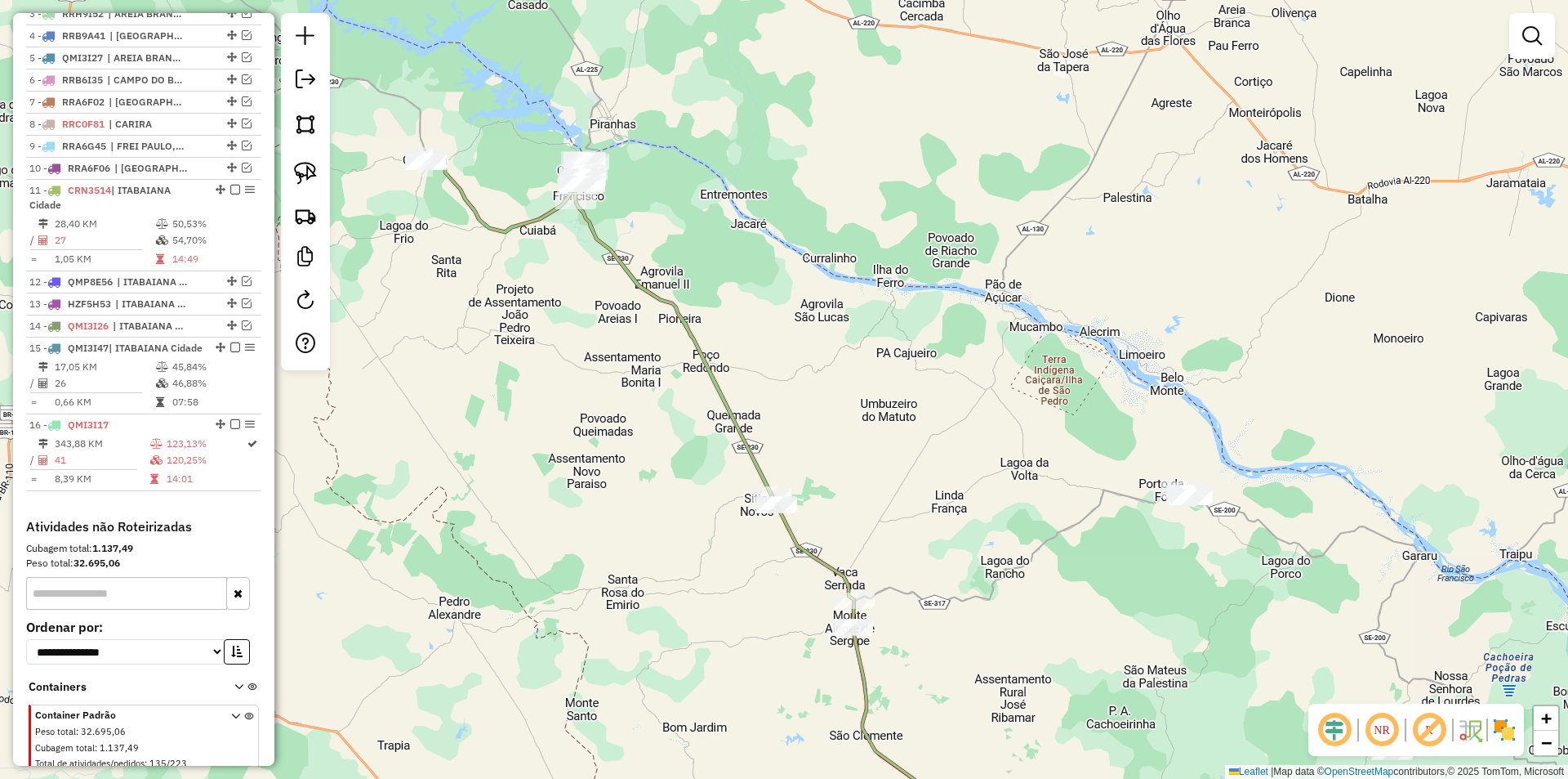
drag, startPoint x: 659, startPoint y: 450, endPoint x: 675, endPoint y: 503, distance: 55.4
click at [733, 610] on div "Janela de atendimento Grade de atendimento Capacidade Transportadoras Veículos …" at bounding box center [784, 389] width 1568 height 779
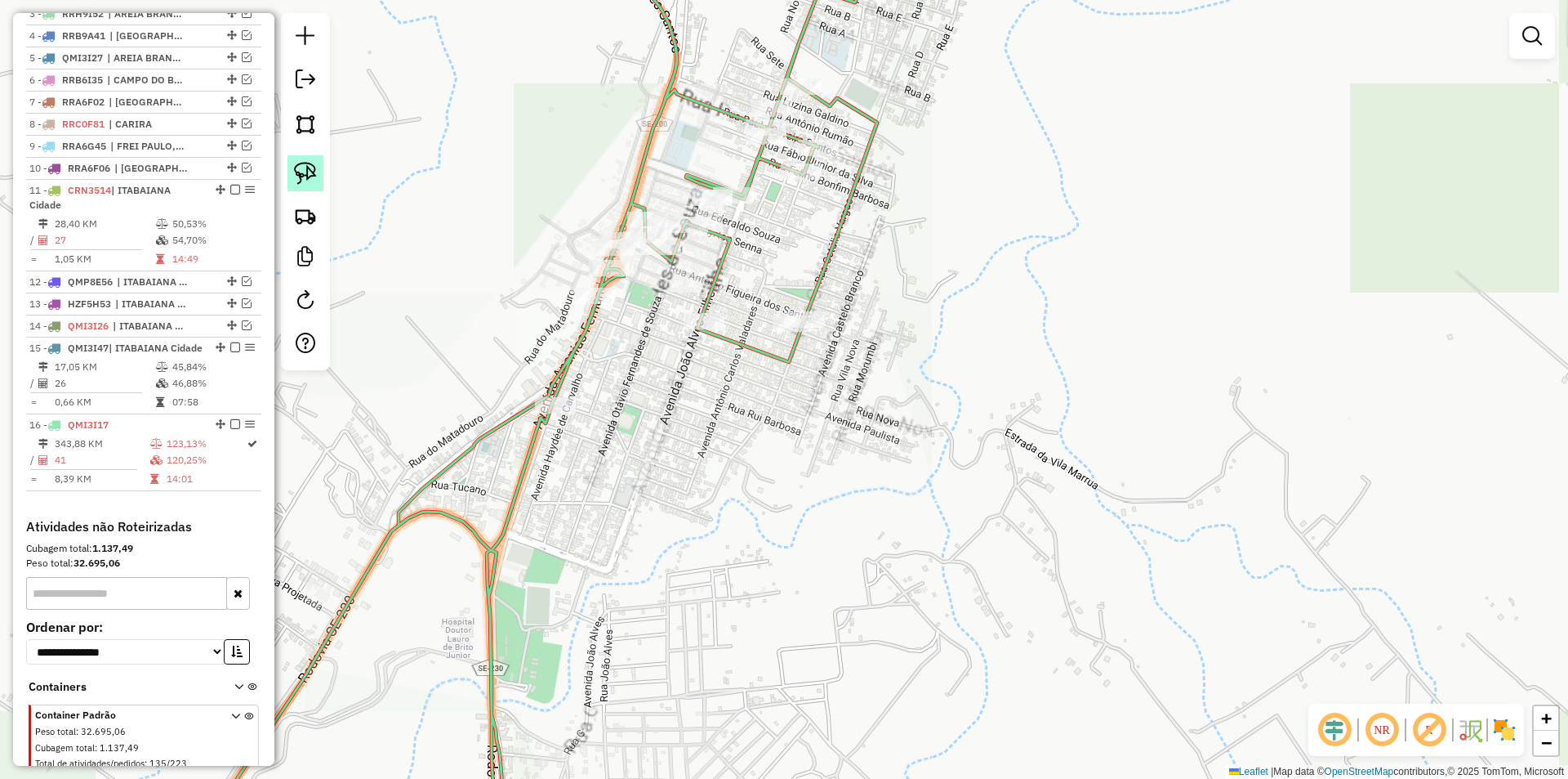
click at [300, 169] on img at bounding box center [305, 173] width 22 height 22
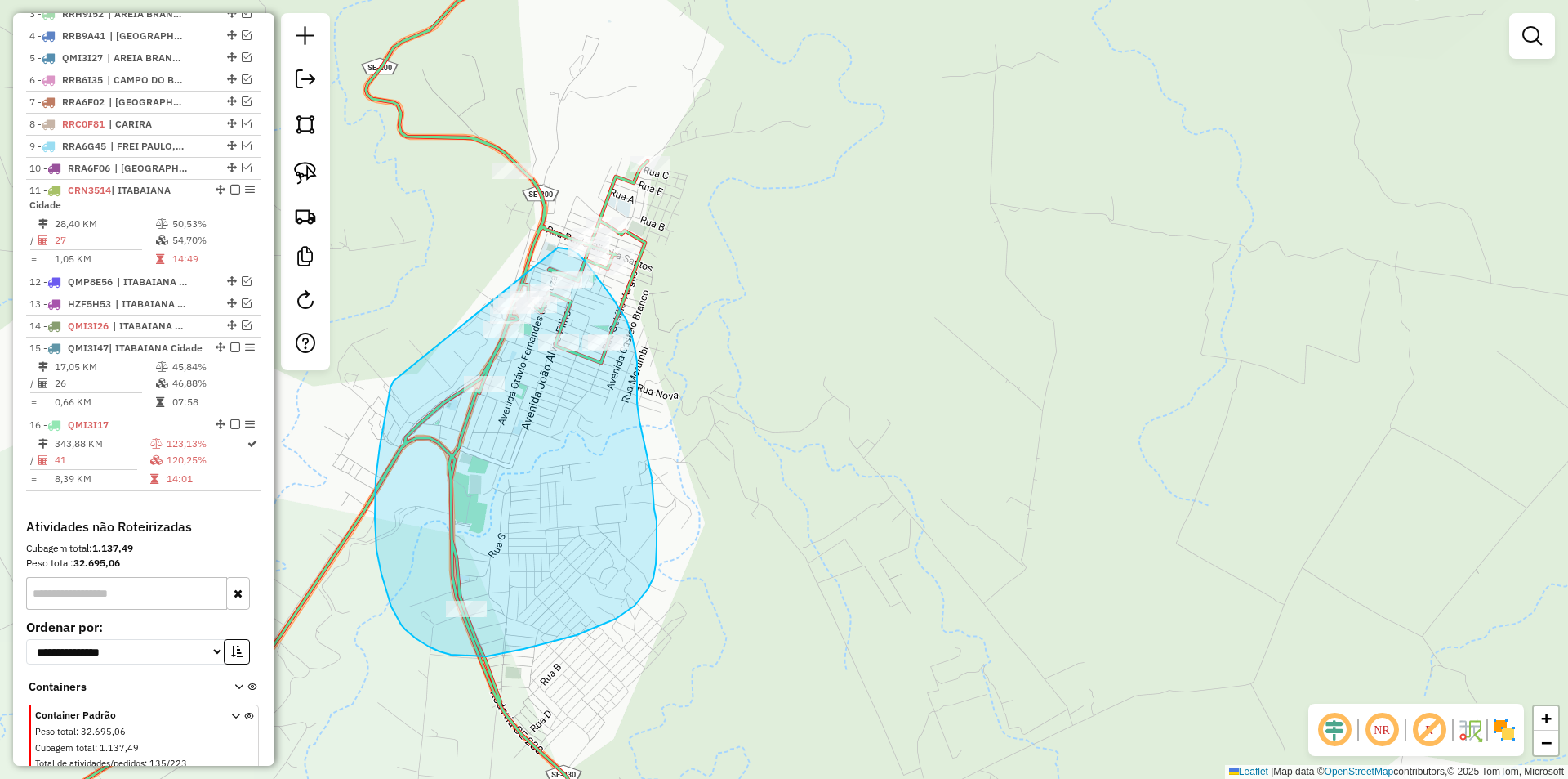
drag, startPoint x: 391, startPoint y: 387, endPoint x: 459, endPoint y: 256, distance: 147.6
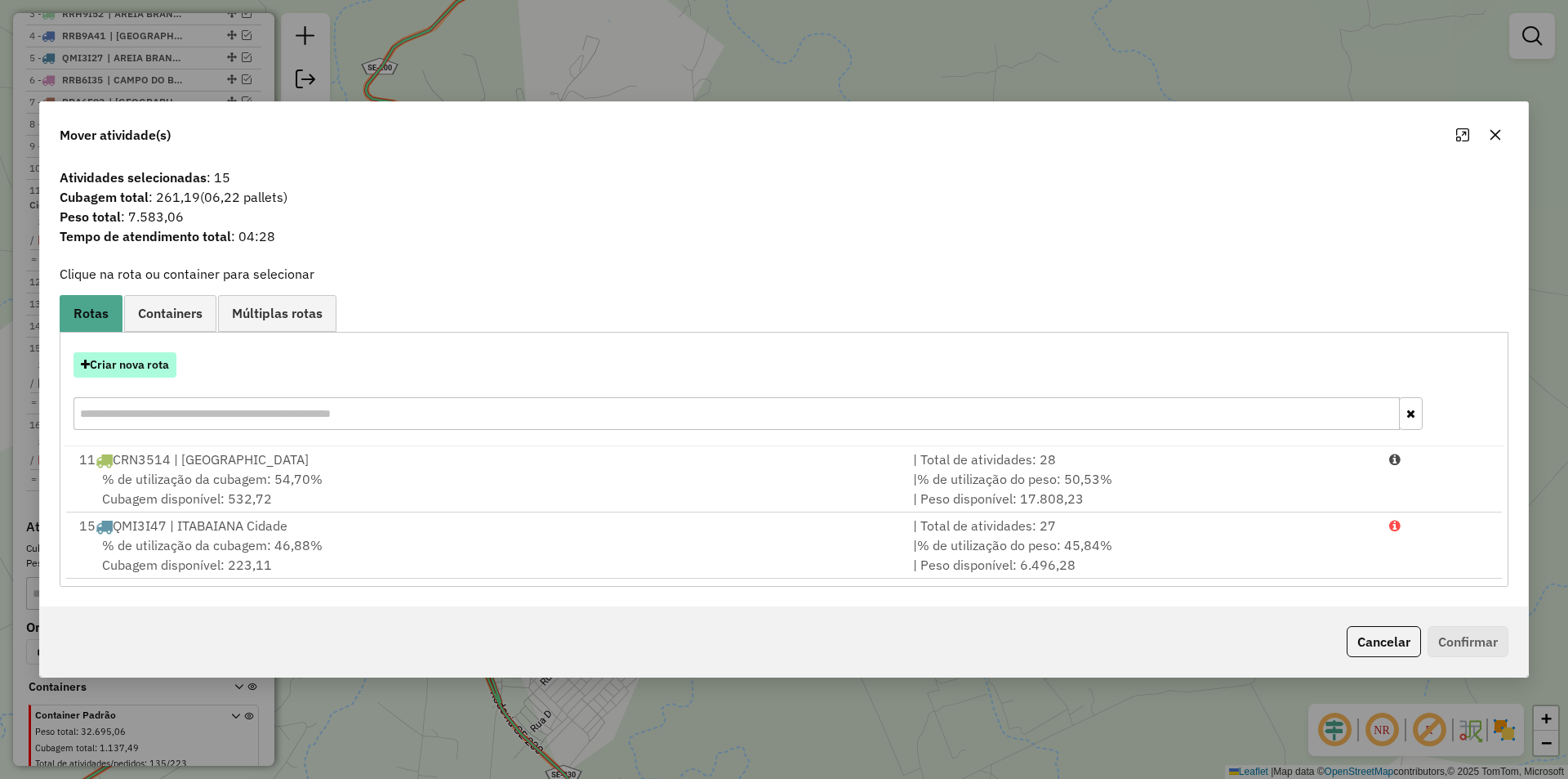
click at [150, 367] on button "Criar nova rota" at bounding box center [124, 364] width 103 height 25
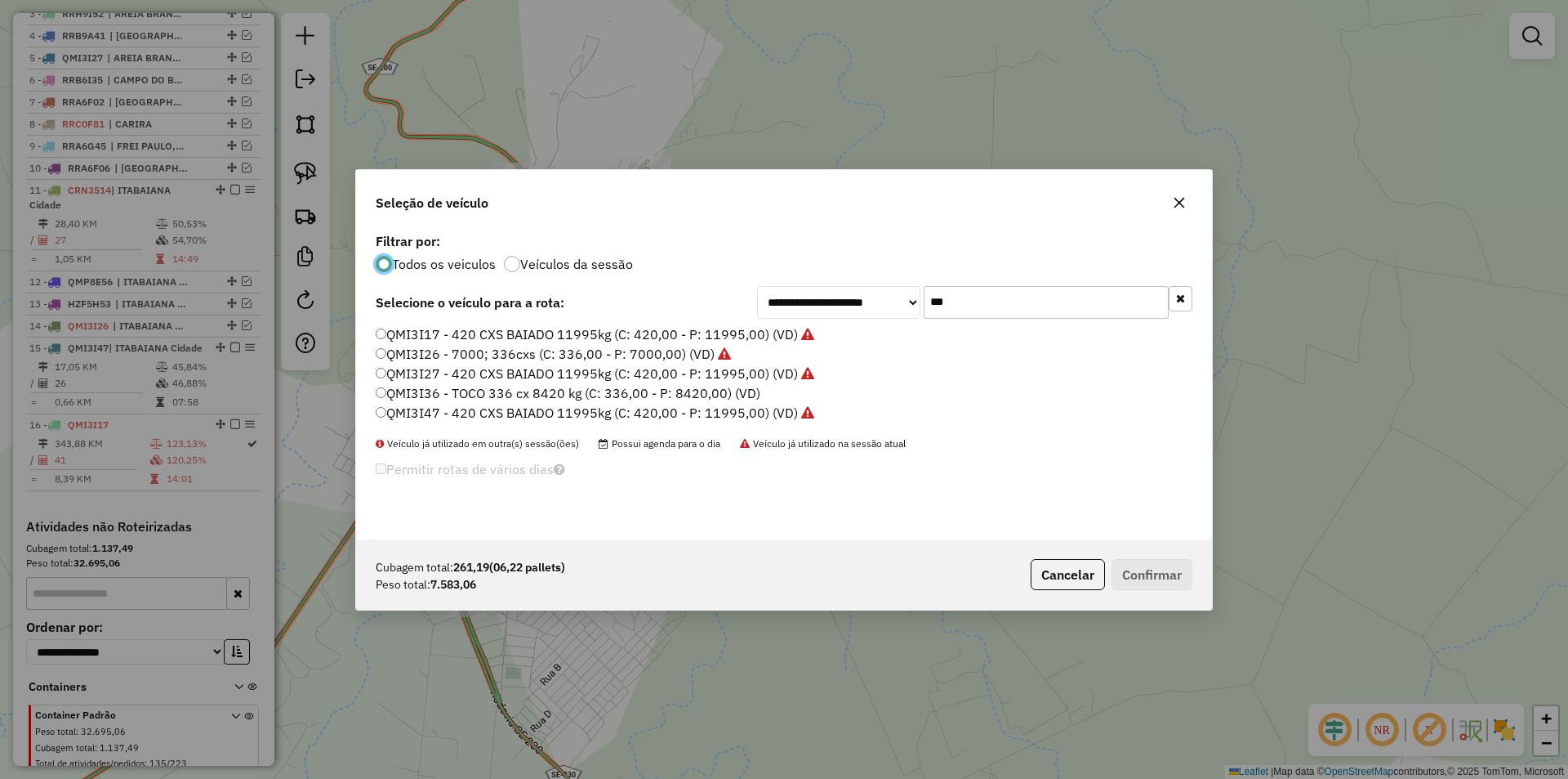
click at [495, 390] on label "QMI3I36 - TOCO 336 cx 8420 kg (C: 336,00 - P: 8420,00) (VD)" at bounding box center [568, 393] width 385 height 20
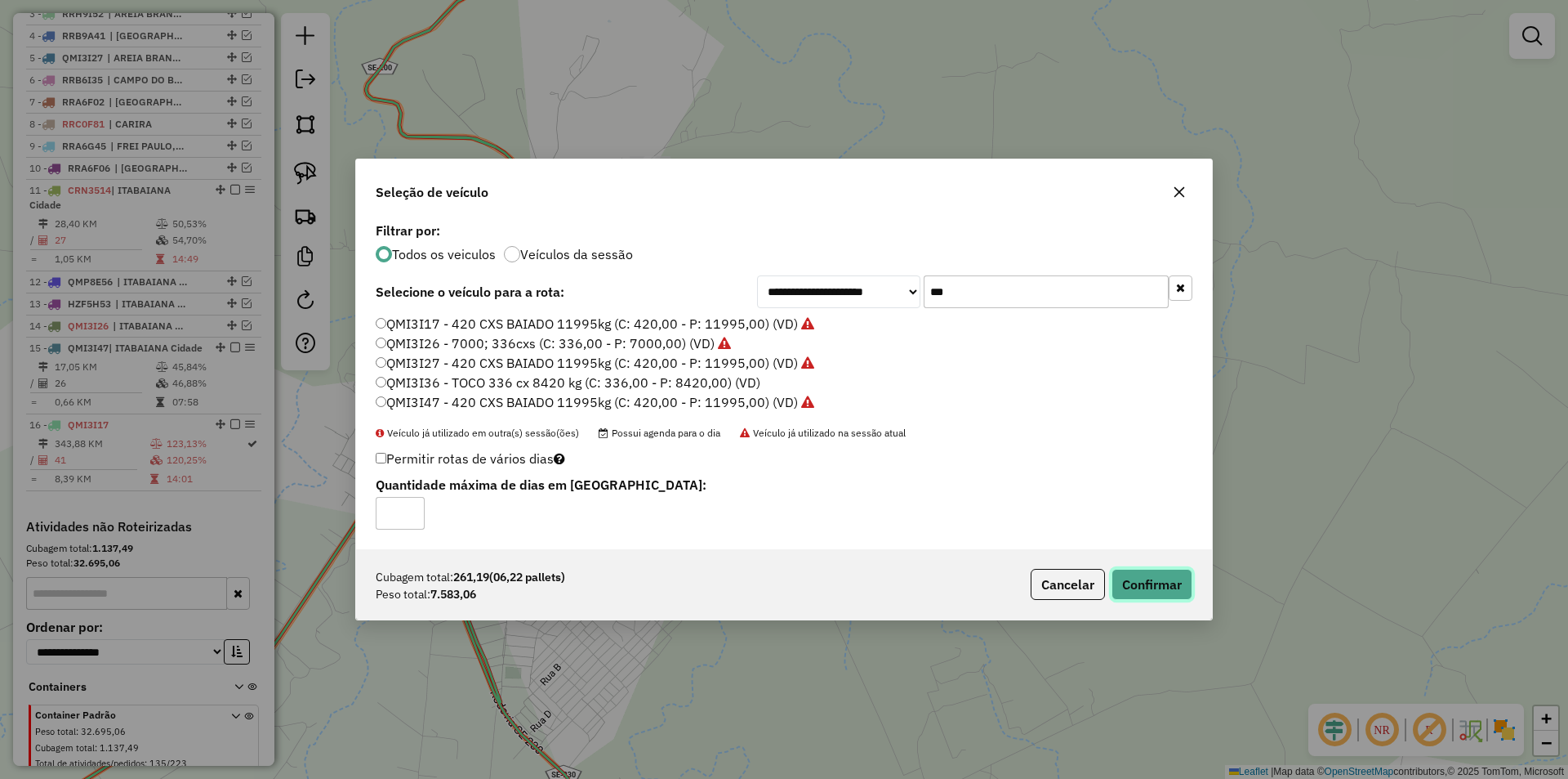
click at [1134, 581] on button "Confirmar" at bounding box center [1152, 584] width 81 height 31
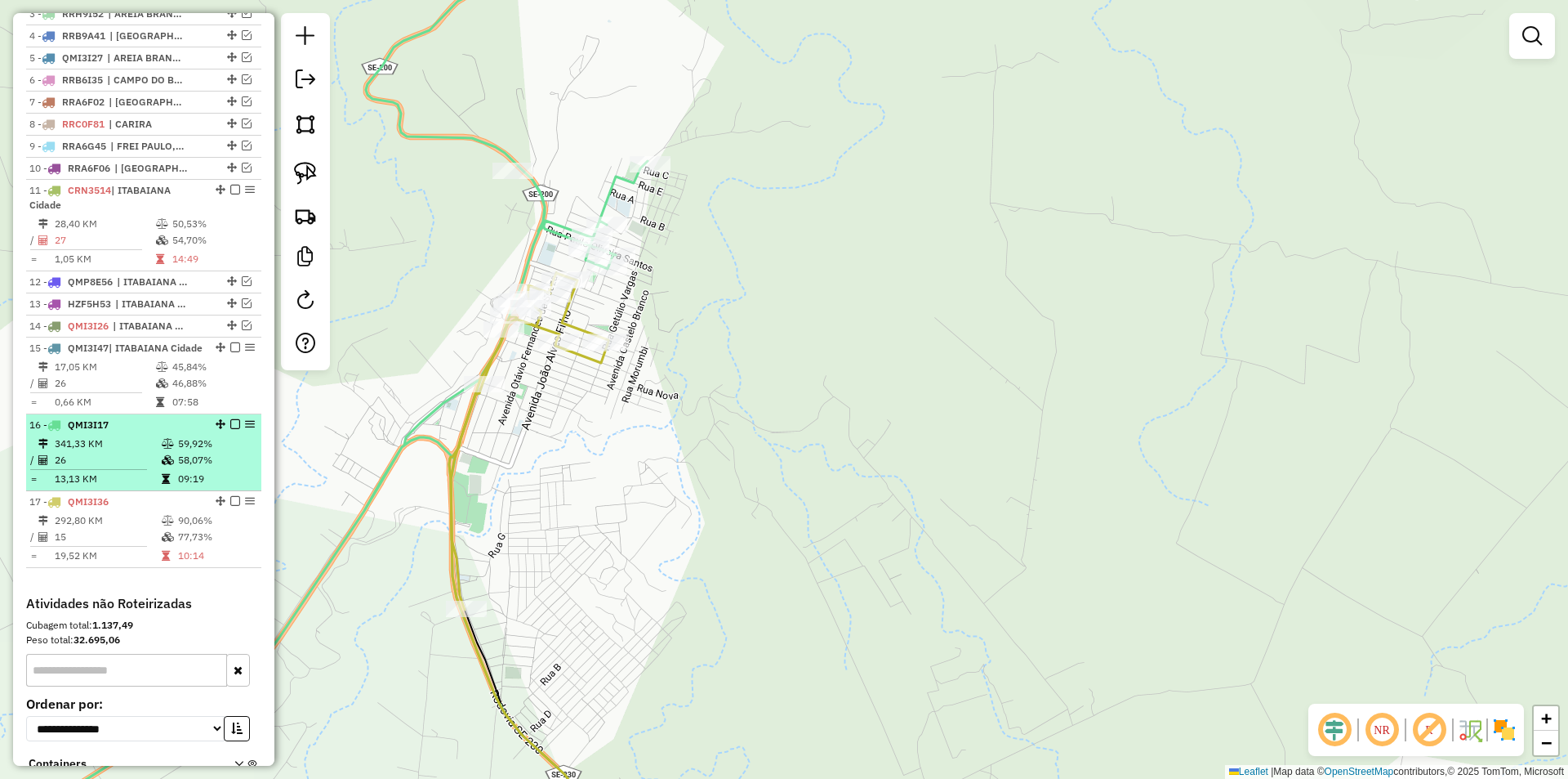
click at [92, 468] on td "26" at bounding box center [107, 460] width 107 height 16
select select "**********"
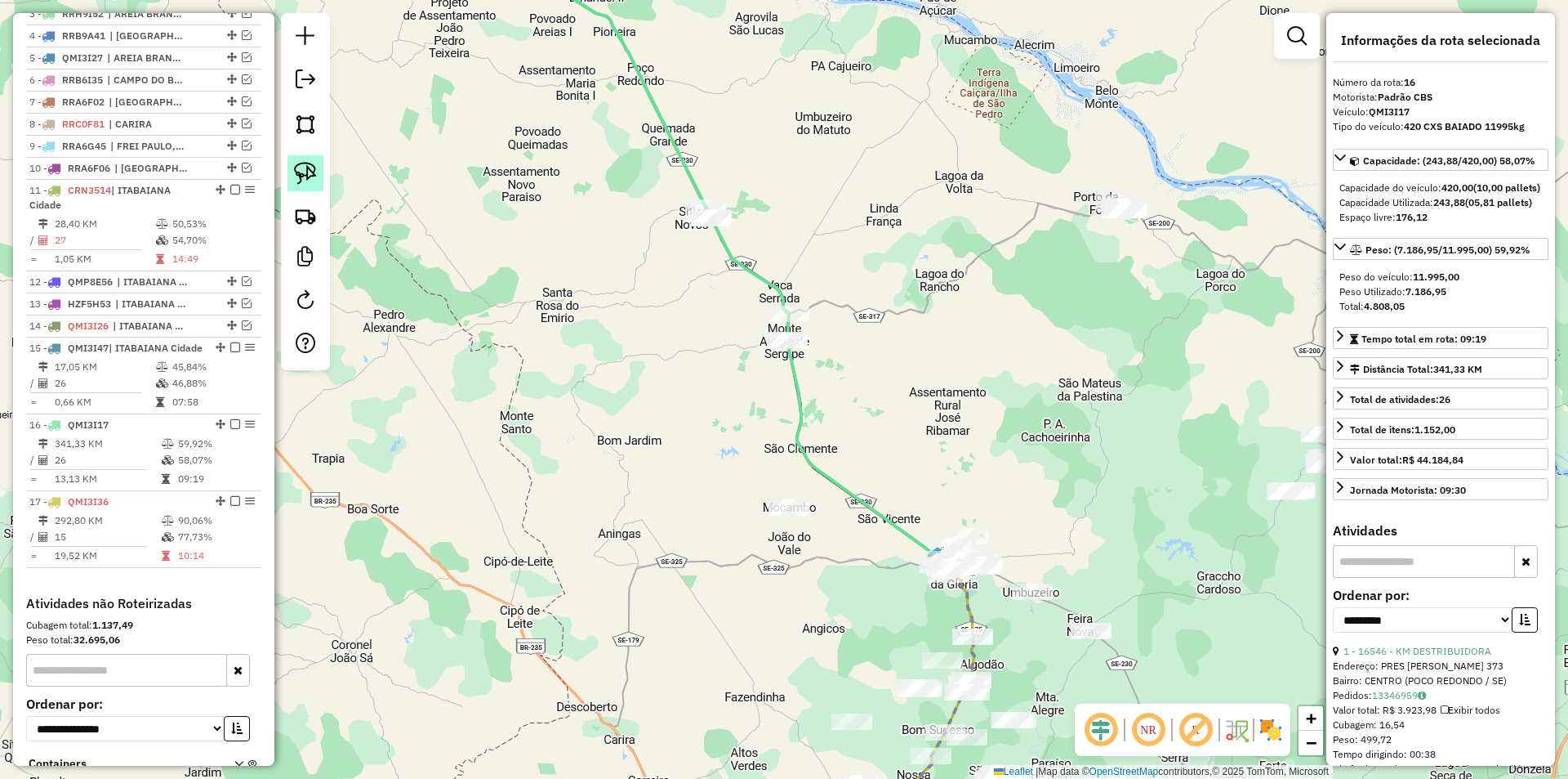
click at [320, 175] on link at bounding box center [306, 174] width 36 height 36
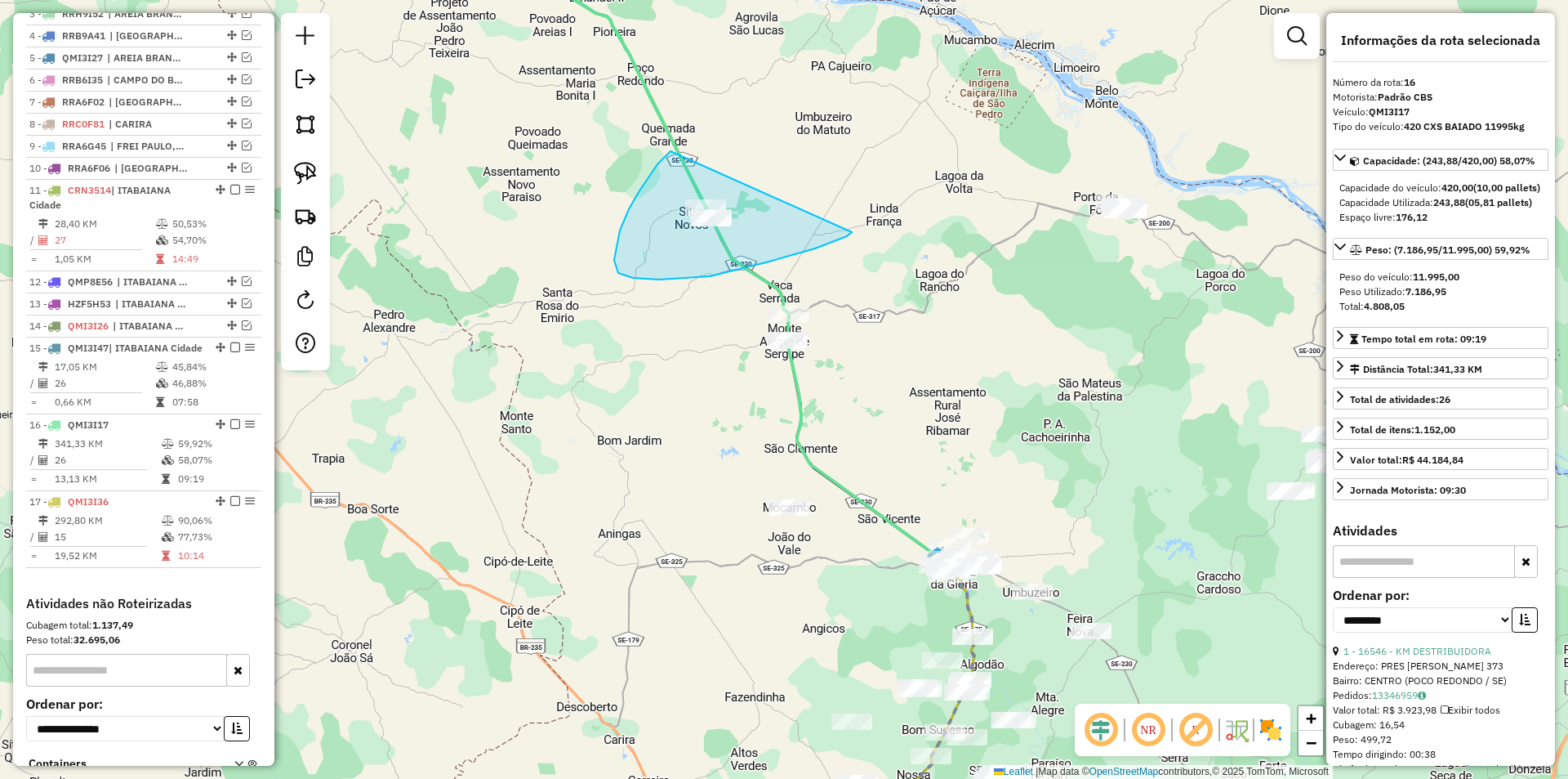
drag, startPoint x: 639, startPoint y: 192, endPoint x: 866, endPoint y: 216, distance: 228.3
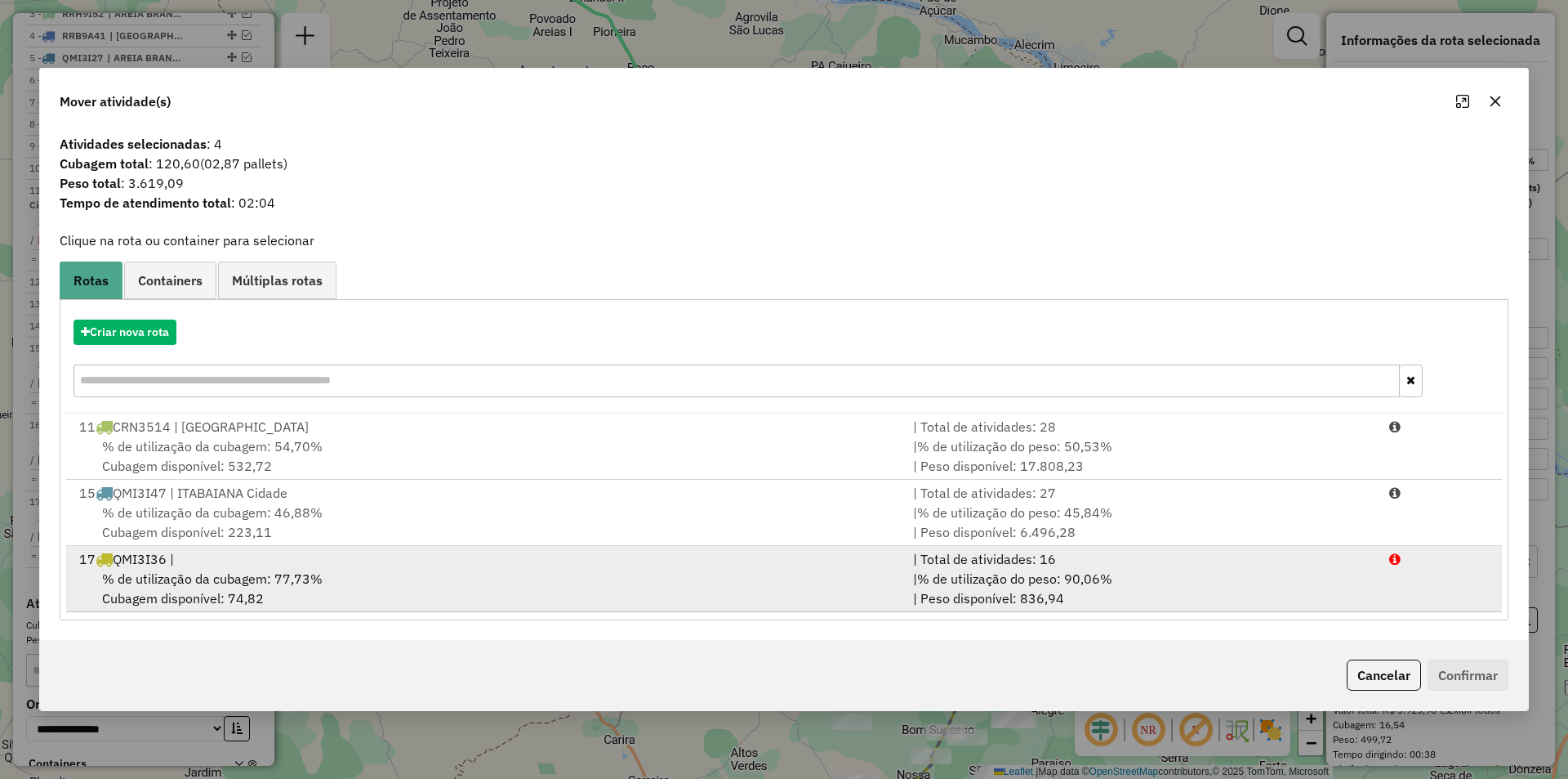
click at [1254, 584] on div "| % de utilização do peso: 90,06% | Peso disponível: 836,94" at bounding box center [1141, 588] width 476 height 39
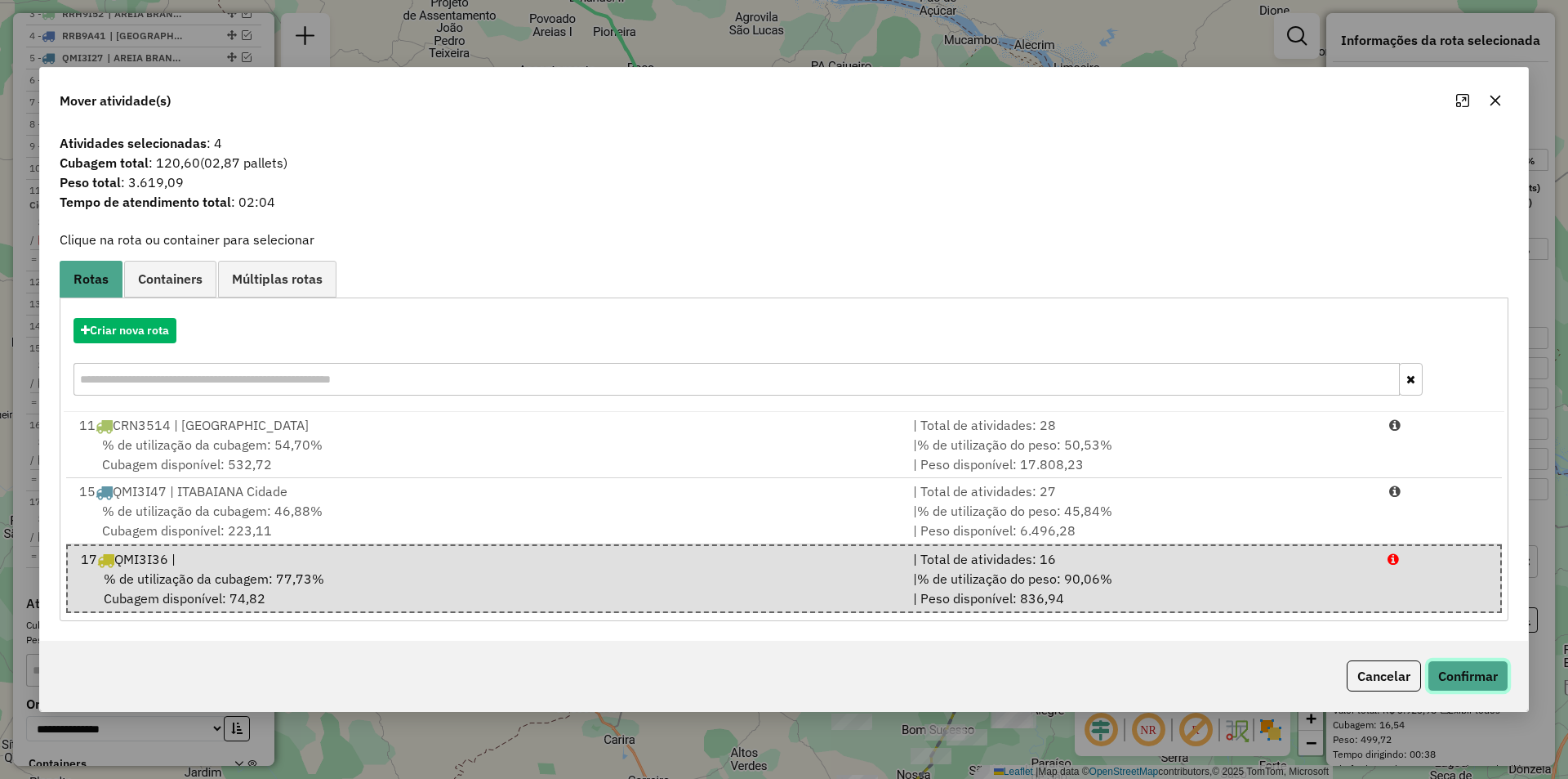
click at [1437, 667] on button "Confirmar" at bounding box center [1469, 675] width 81 height 31
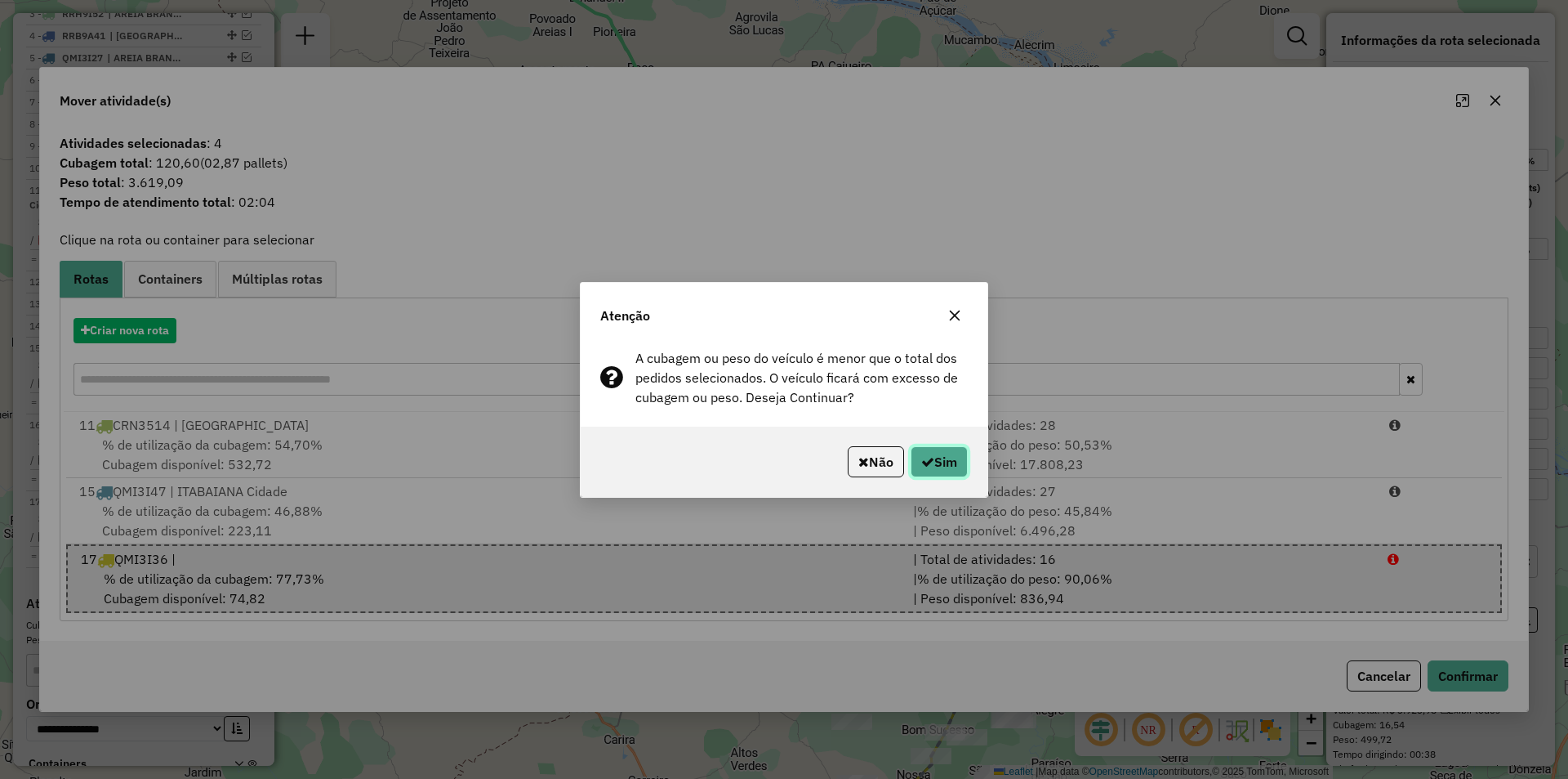
click at [927, 476] on button "Sim" at bounding box center [940, 462] width 57 height 31
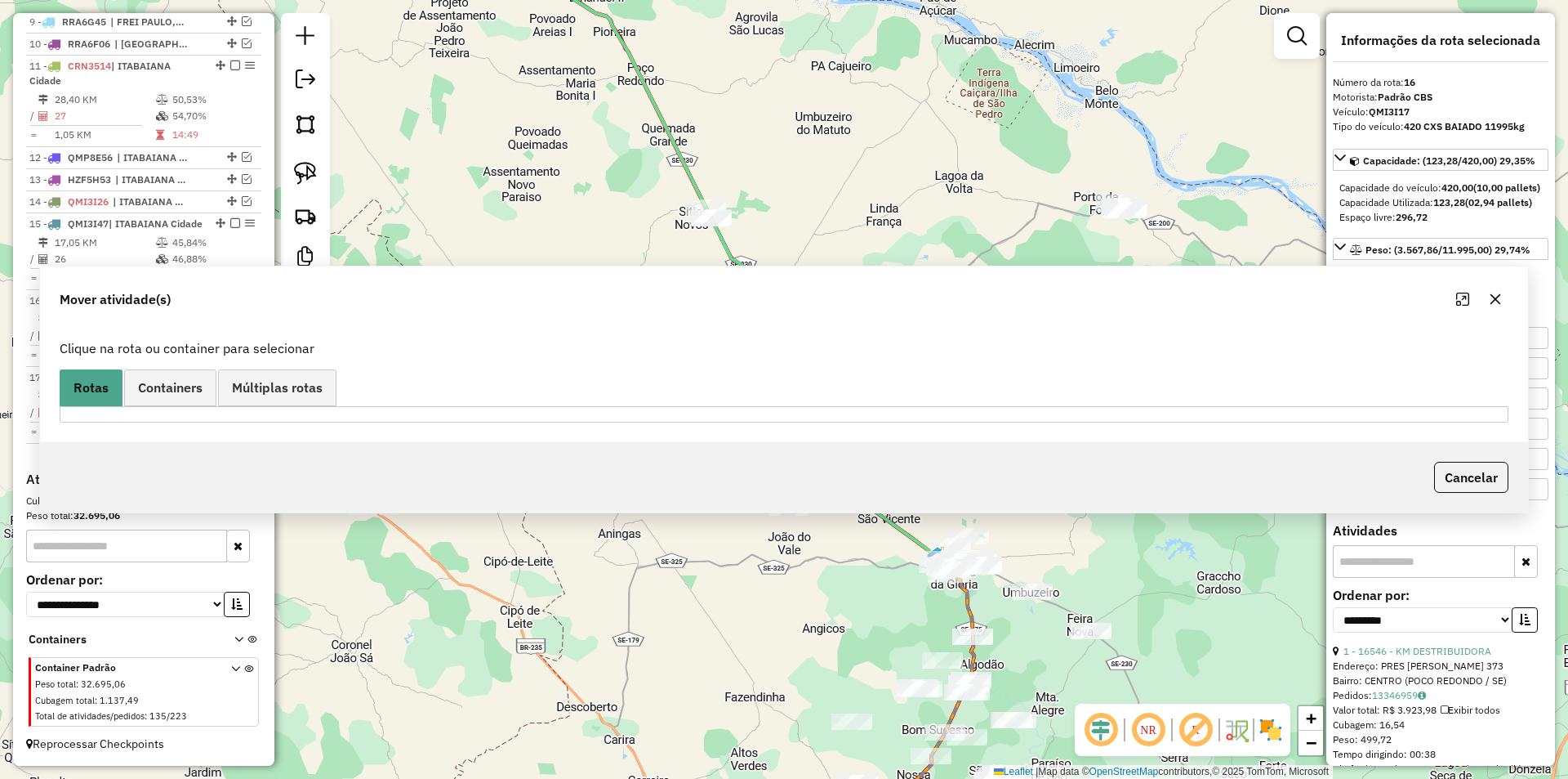
scroll to position [846, 0]
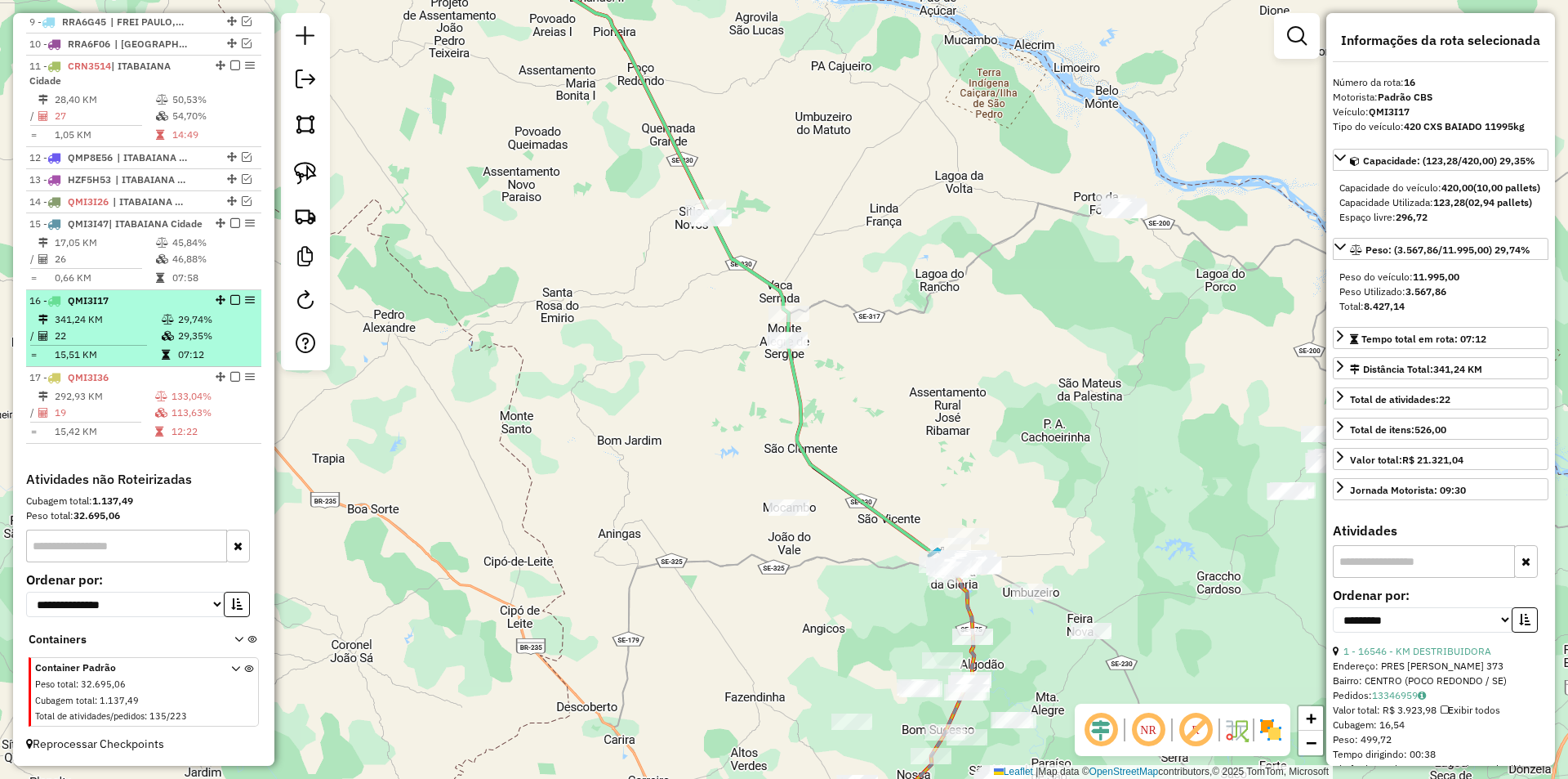
click at [184, 315] on td "29,74%" at bounding box center [216, 319] width 78 height 16
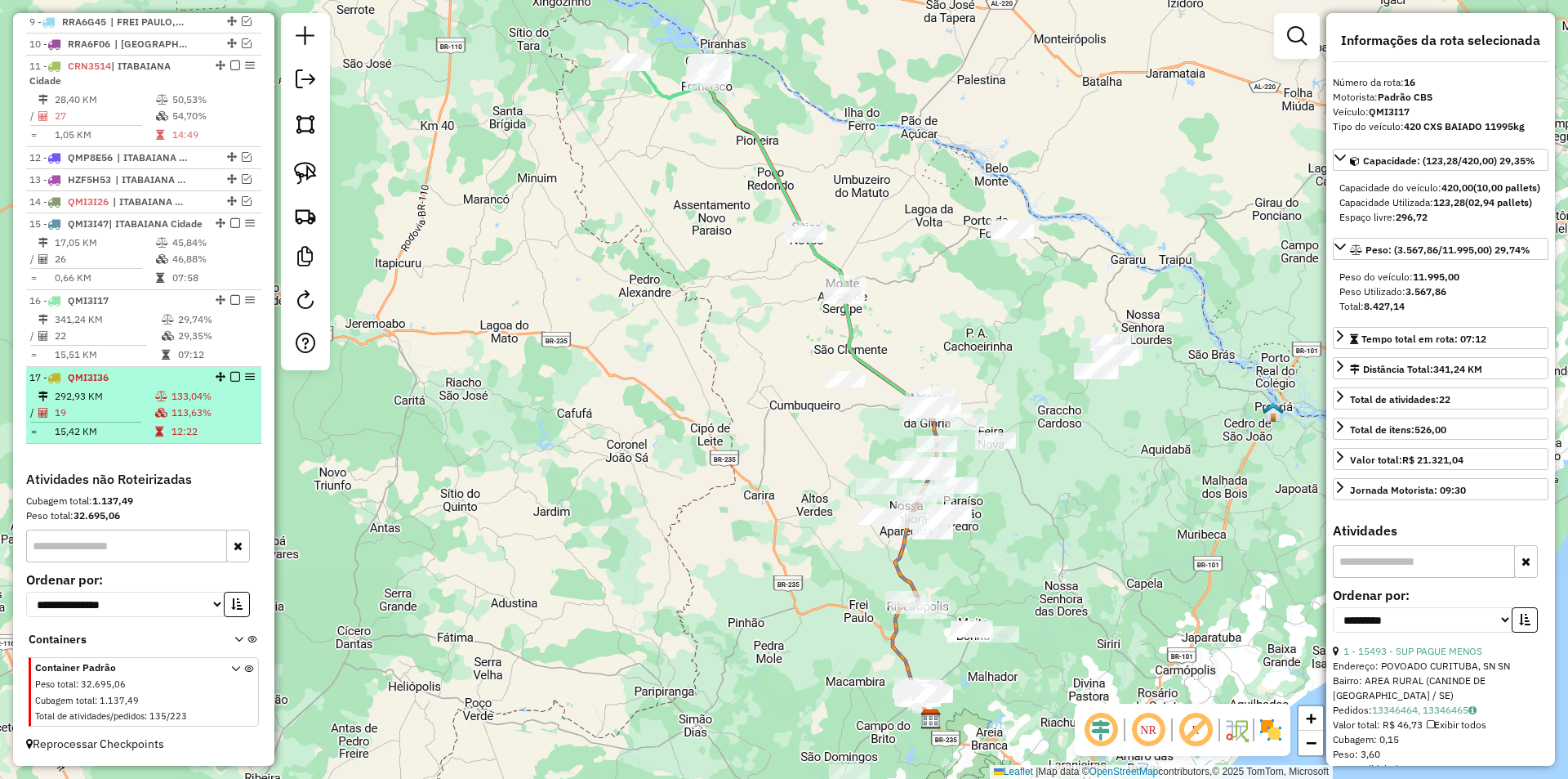
click at [192, 415] on td "113,63%" at bounding box center [212, 412] width 84 height 16
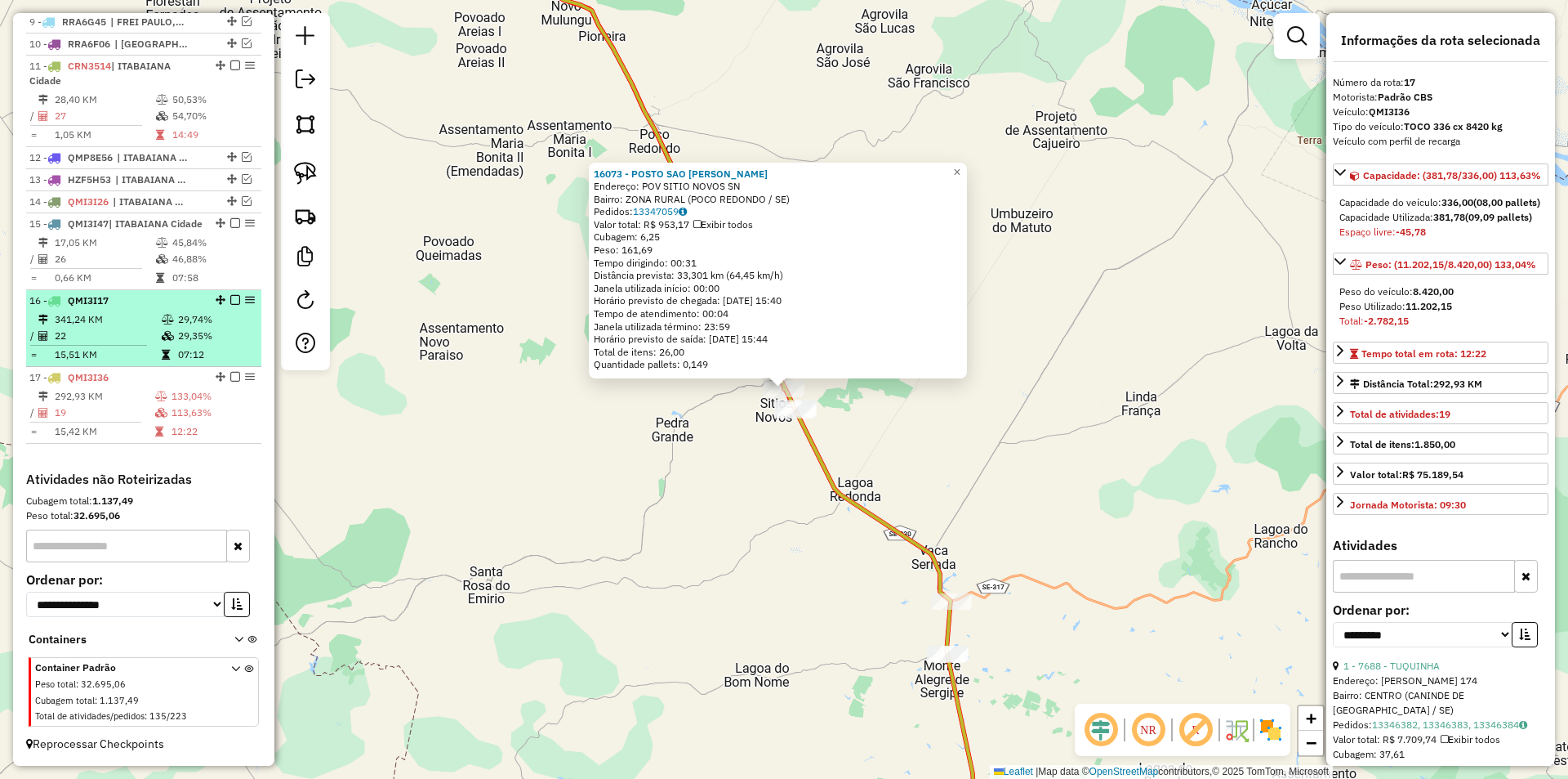
click at [218, 322] on td "29,74%" at bounding box center [216, 319] width 78 height 16
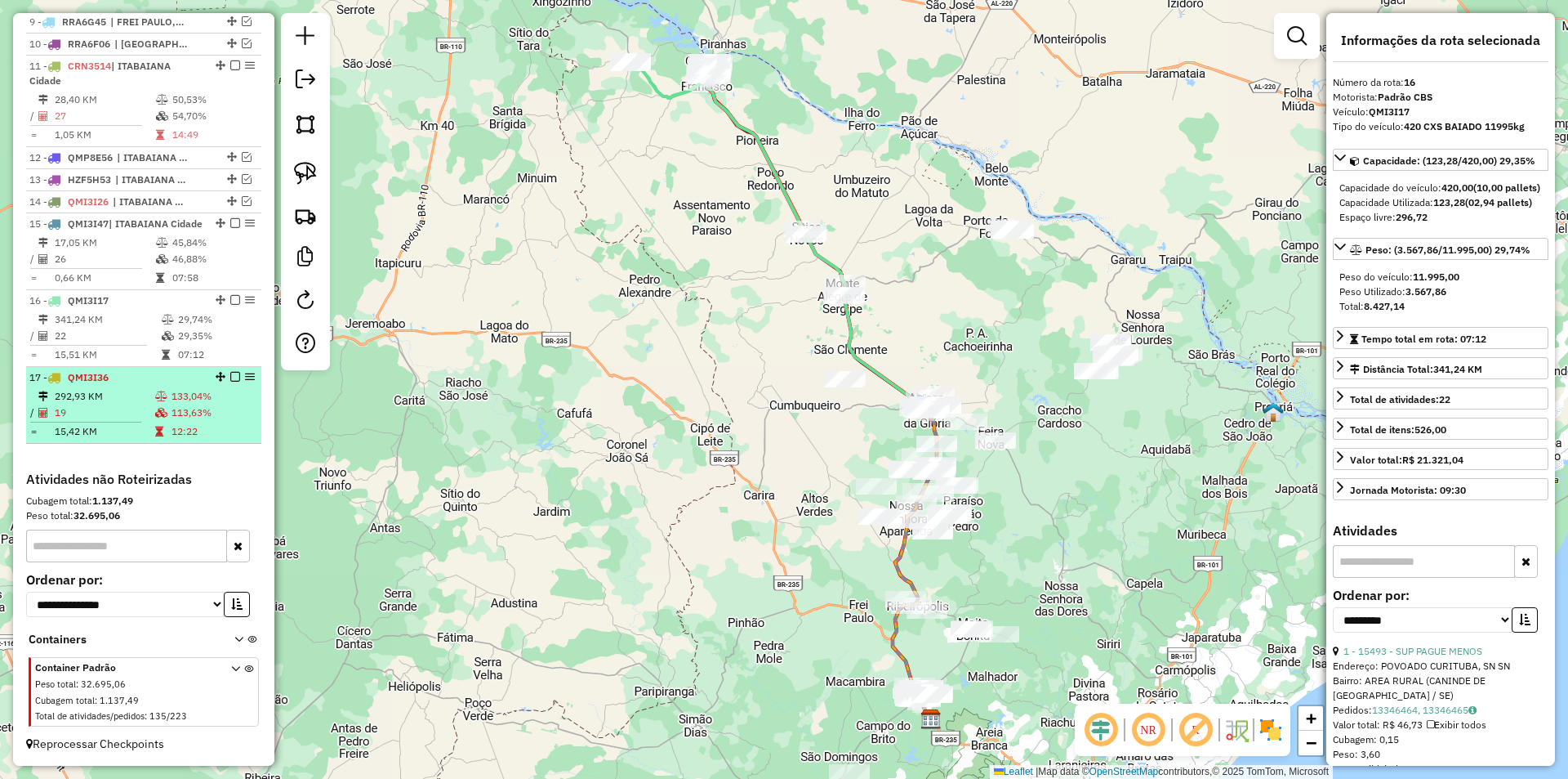
drag, startPoint x: 245, startPoint y: 371, endPoint x: 233, endPoint y: 397, distance: 28.6
click at [205, 437] on td "12:22" at bounding box center [212, 431] width 84 height 16
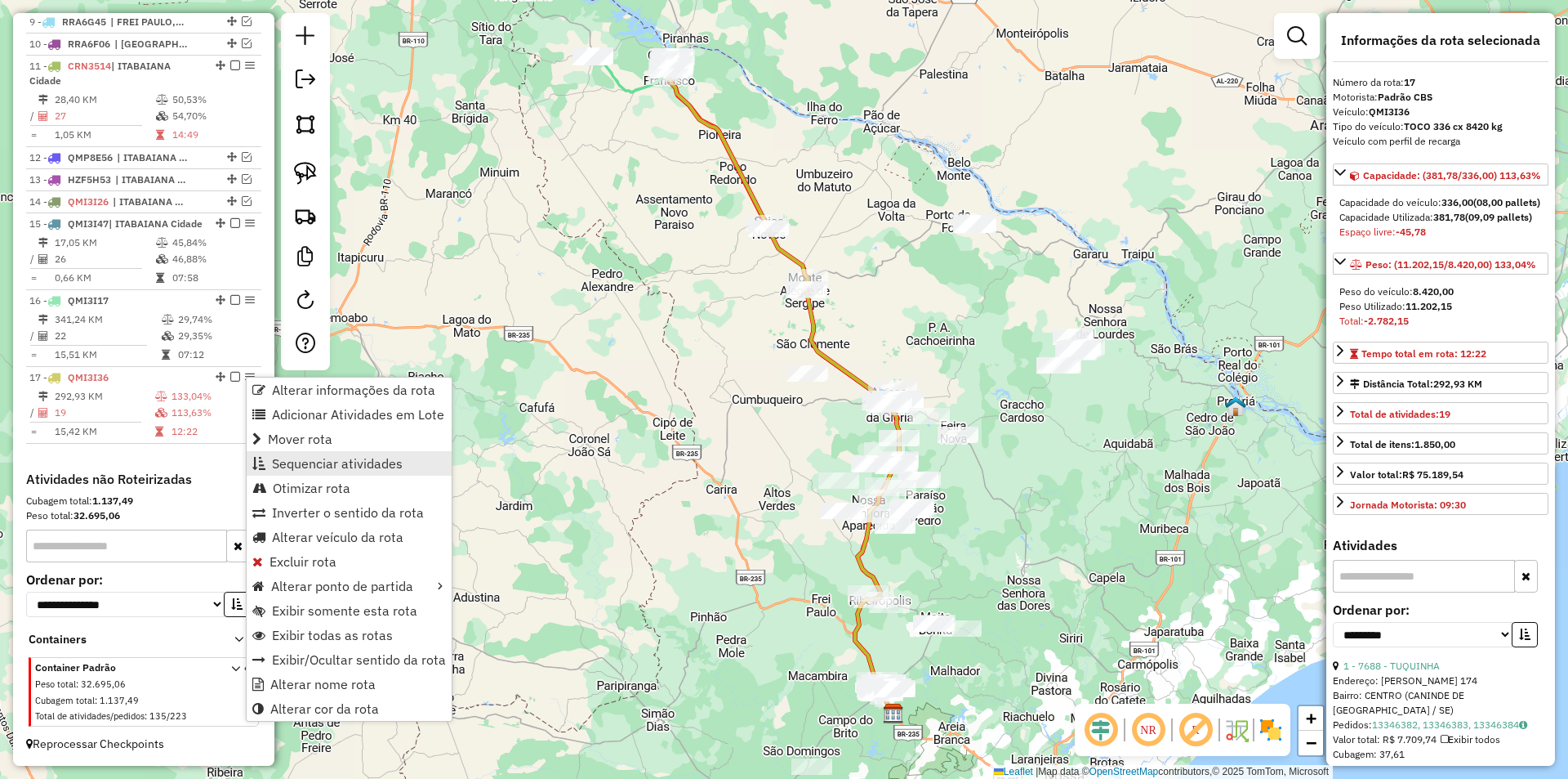
click at [317, 463] on span "Sequenciar atividades" at bounding box center [337, 463] width 131 height 13
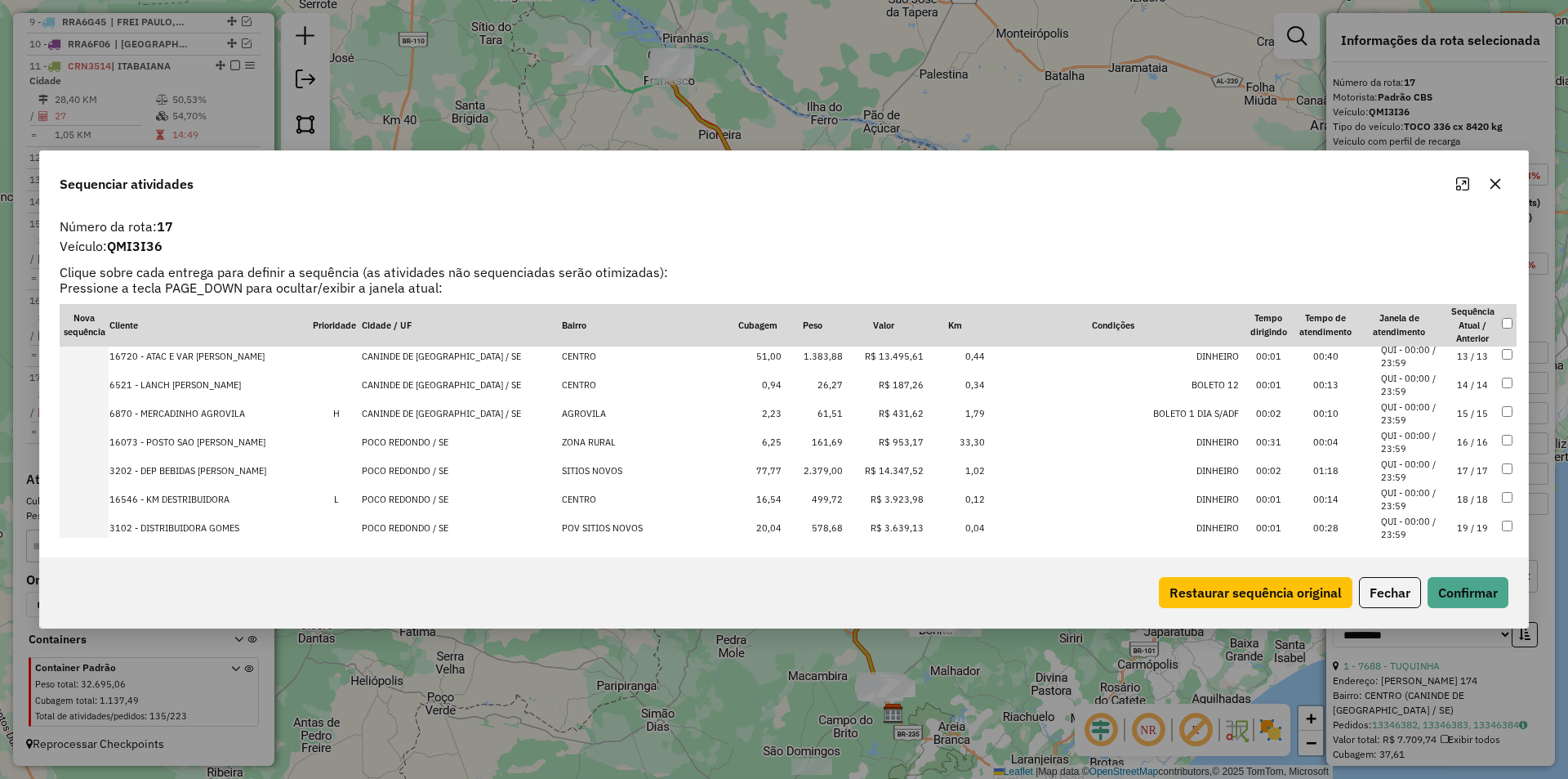
scroll to position [367, 0]
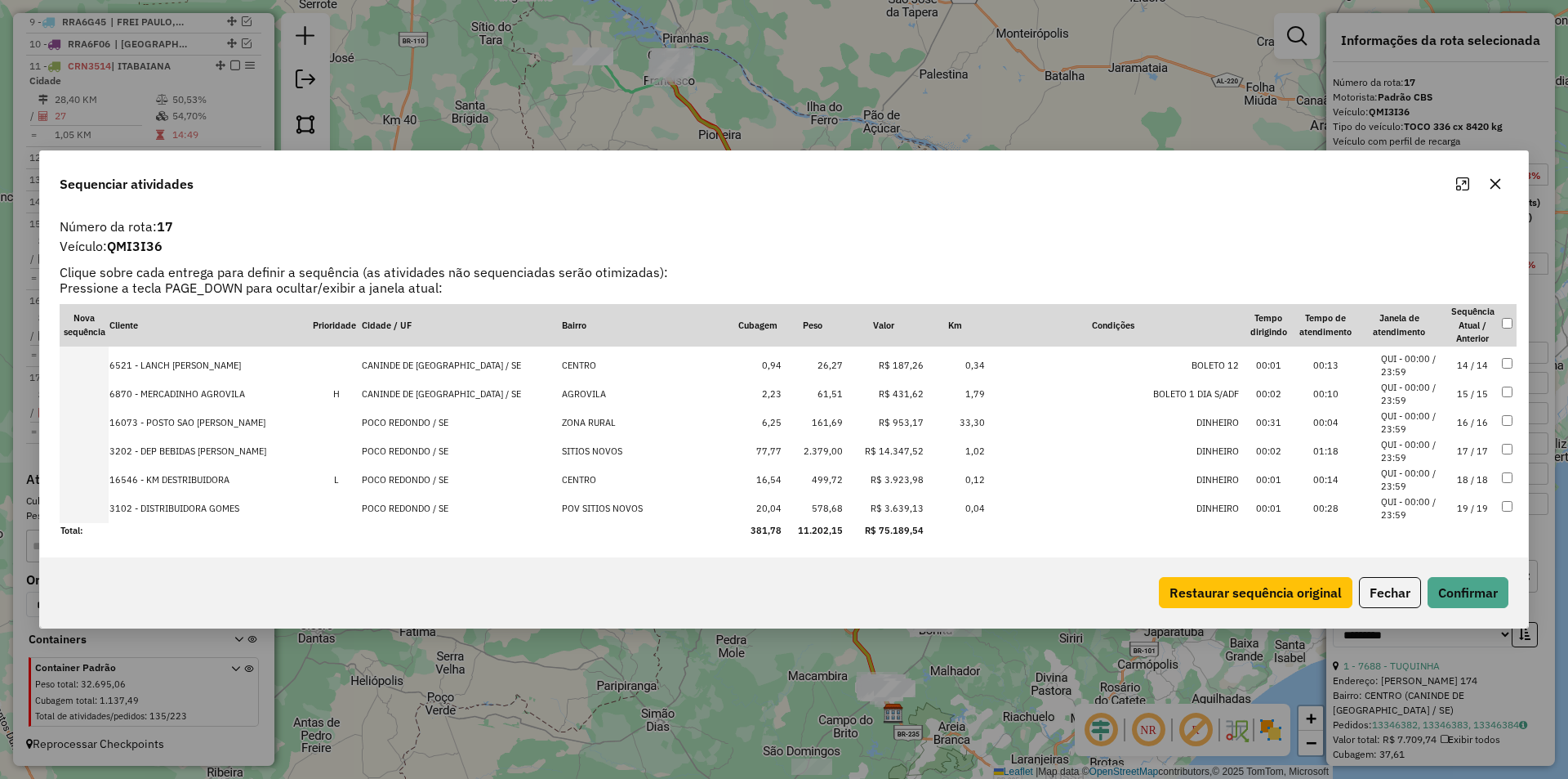
click at [734, 451] on td "77,77" at bounding box center [758, 451] width 49 height 29
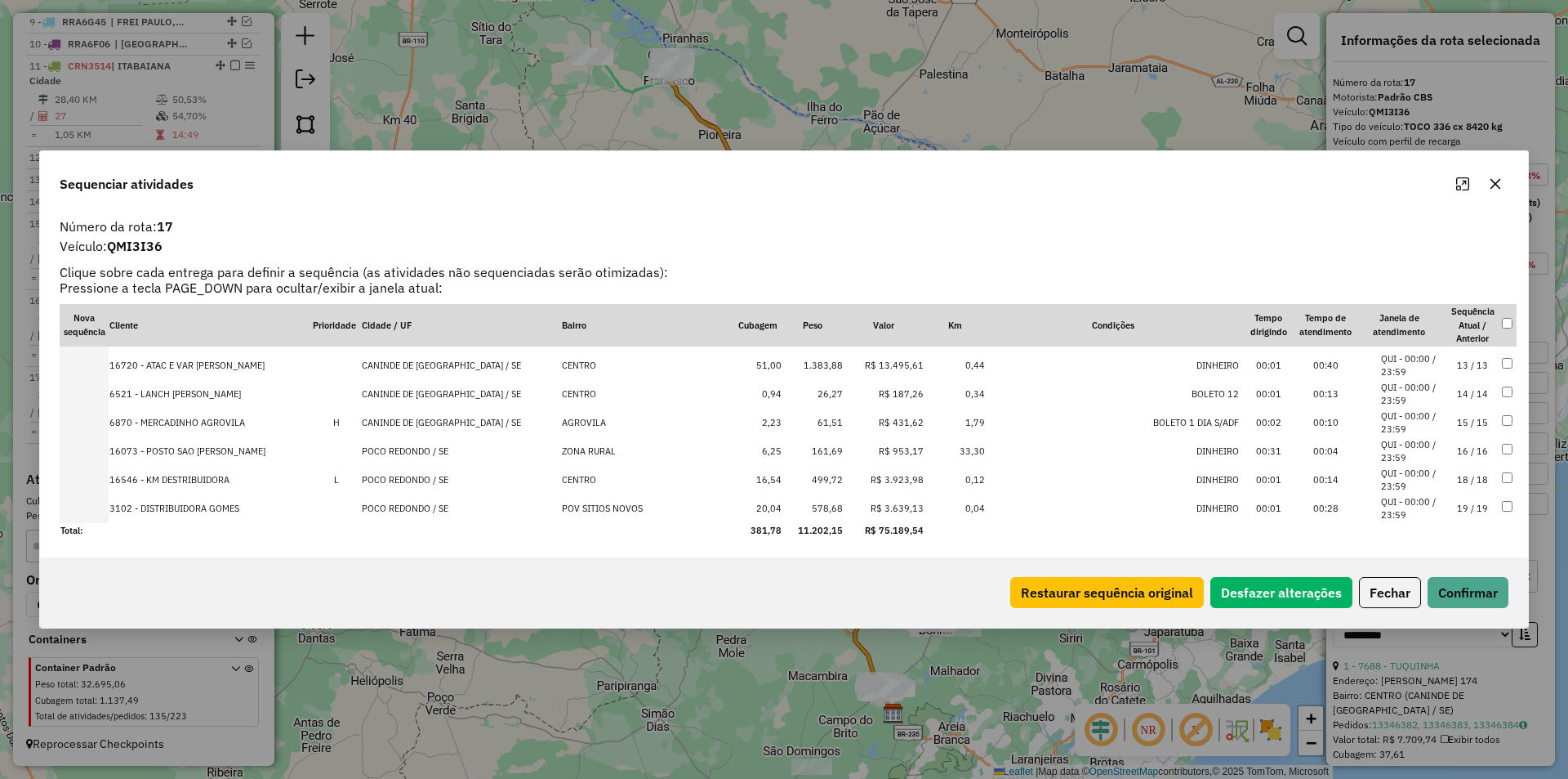
click at [734, 451] on td "6,25" at bounding box center [758, 451] width 49 height 29
click at [734, 512] on td "20,04" at bounding box center [758, 508] width 49 height 29
click at [734, 512] on td "16,54" at bounding box center [758, 508] width 49 height 29
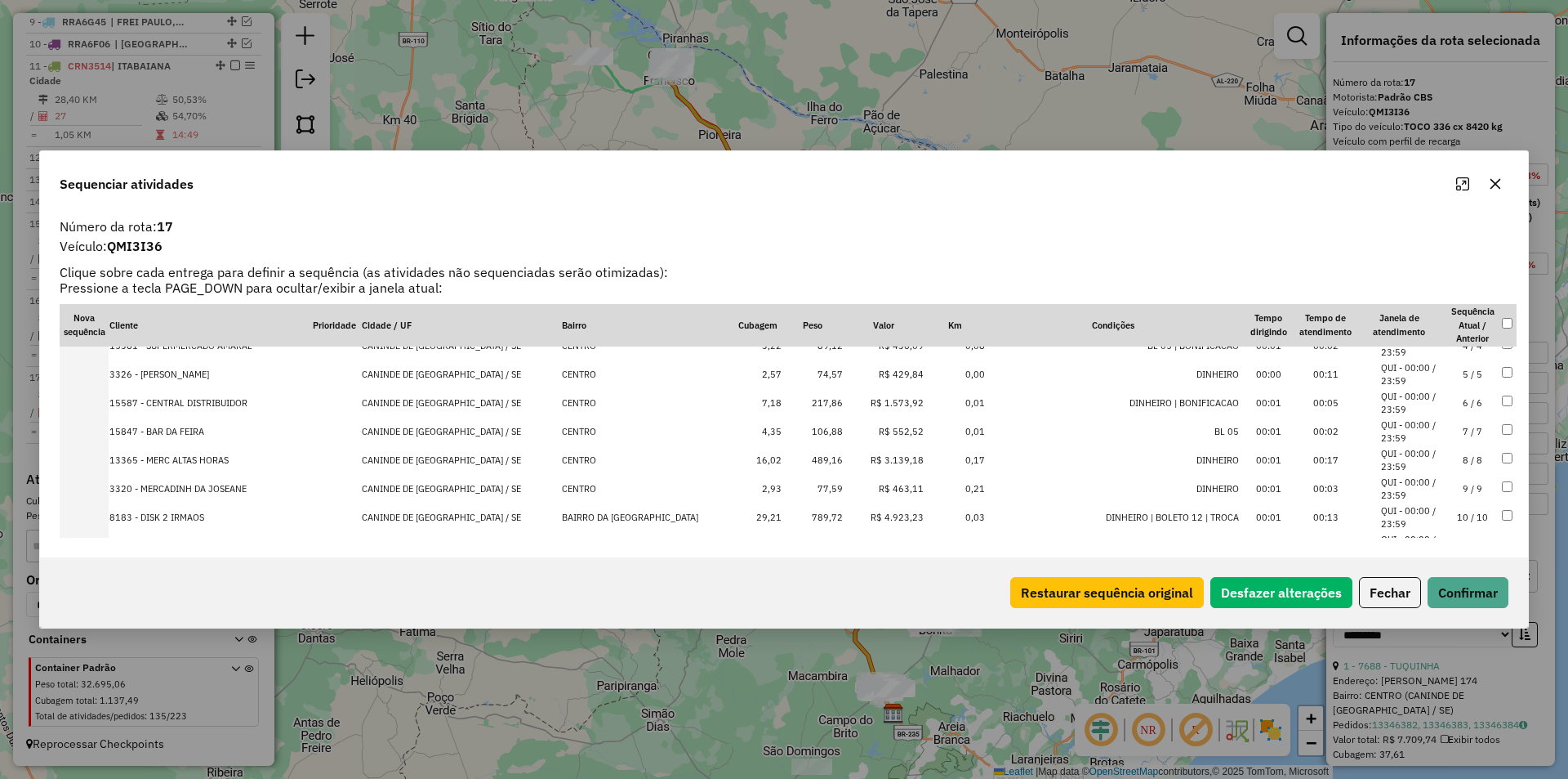
scroll to position [0, 0]
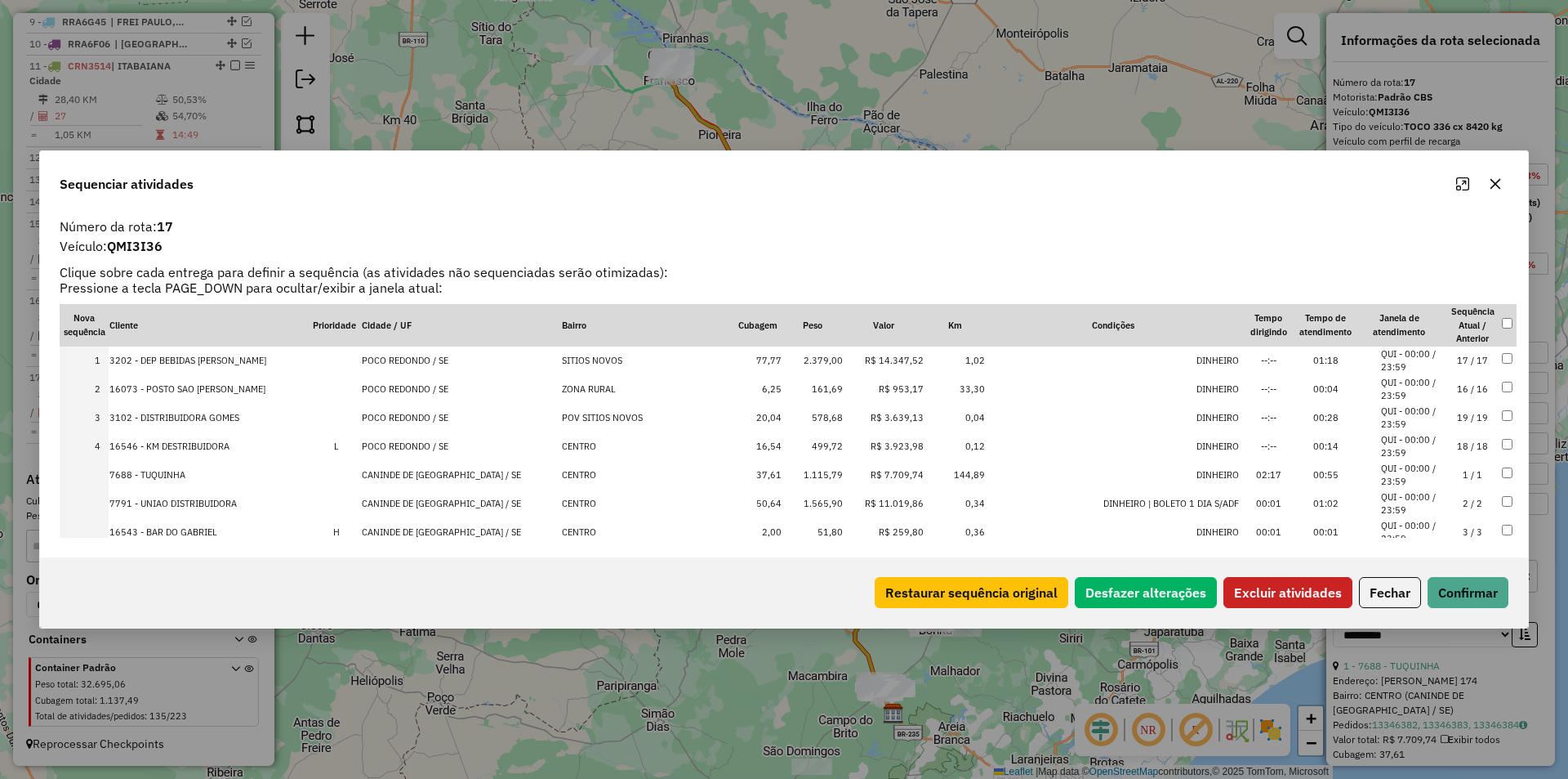
click at [1267, 616] on div "Restaurar sequência original Desfazer alterações Excluir atividades Fechar Conf…" at bounding box center [784, 591] width 1488 height 70
click at [1268, 600] on button "Excluir atividades" at bounding box center [1287, 592] width 129 height 31
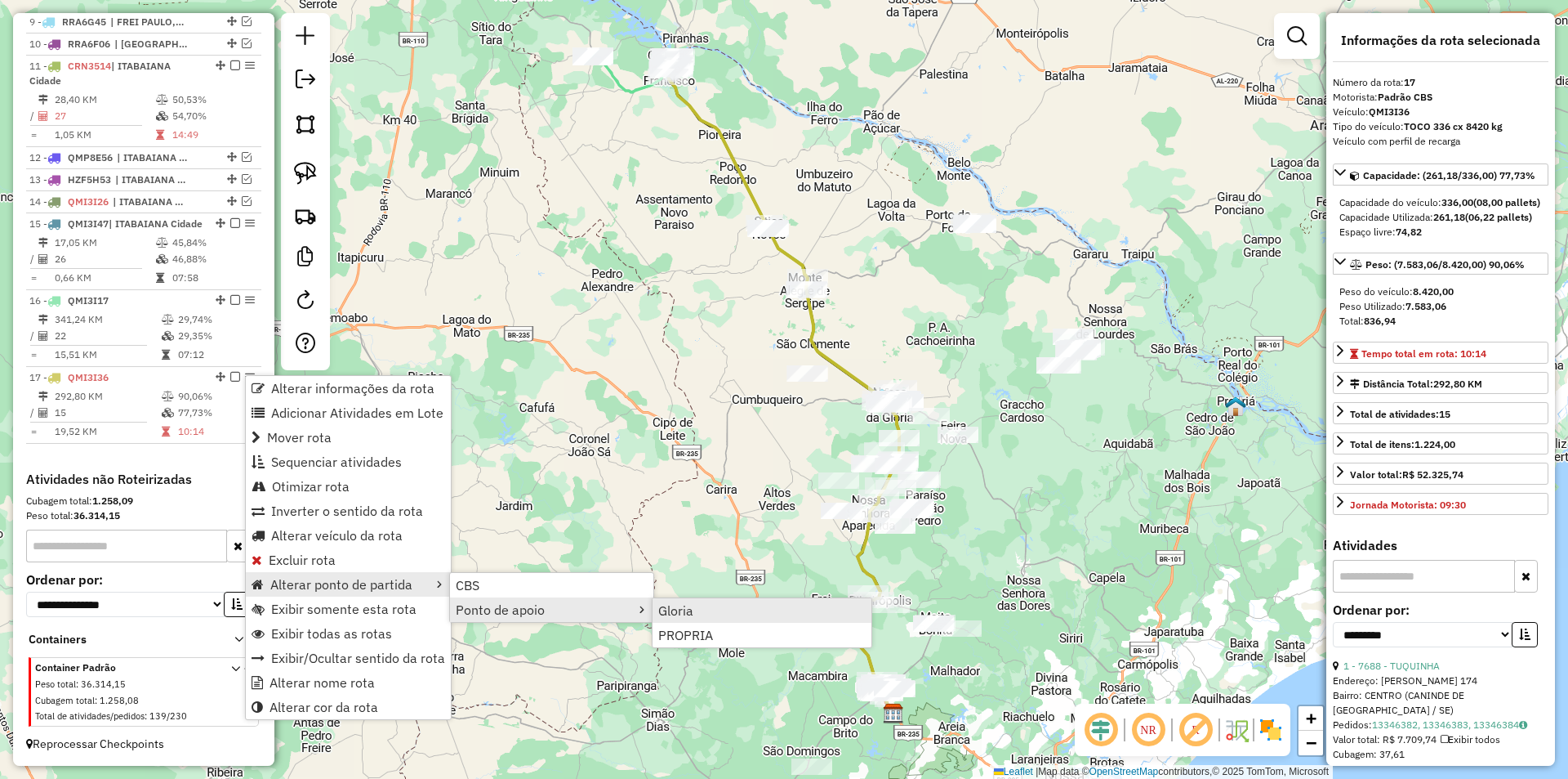
click at [724, 616] on link "Gloria" at bounding box center [762, 610] width 219 height 24
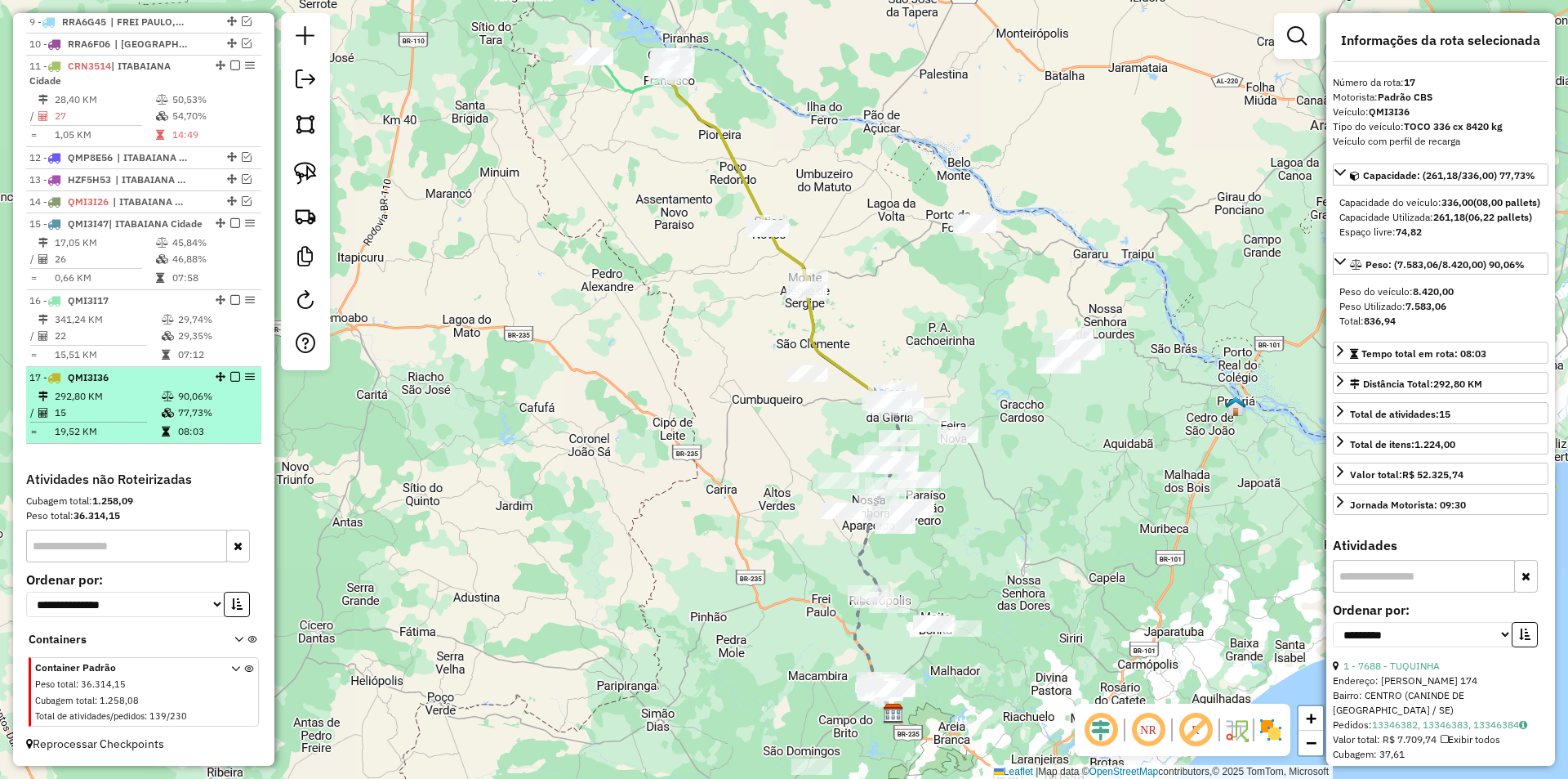
click at [233, 375] on em at bounding box center [234, 376] width 10 height 10
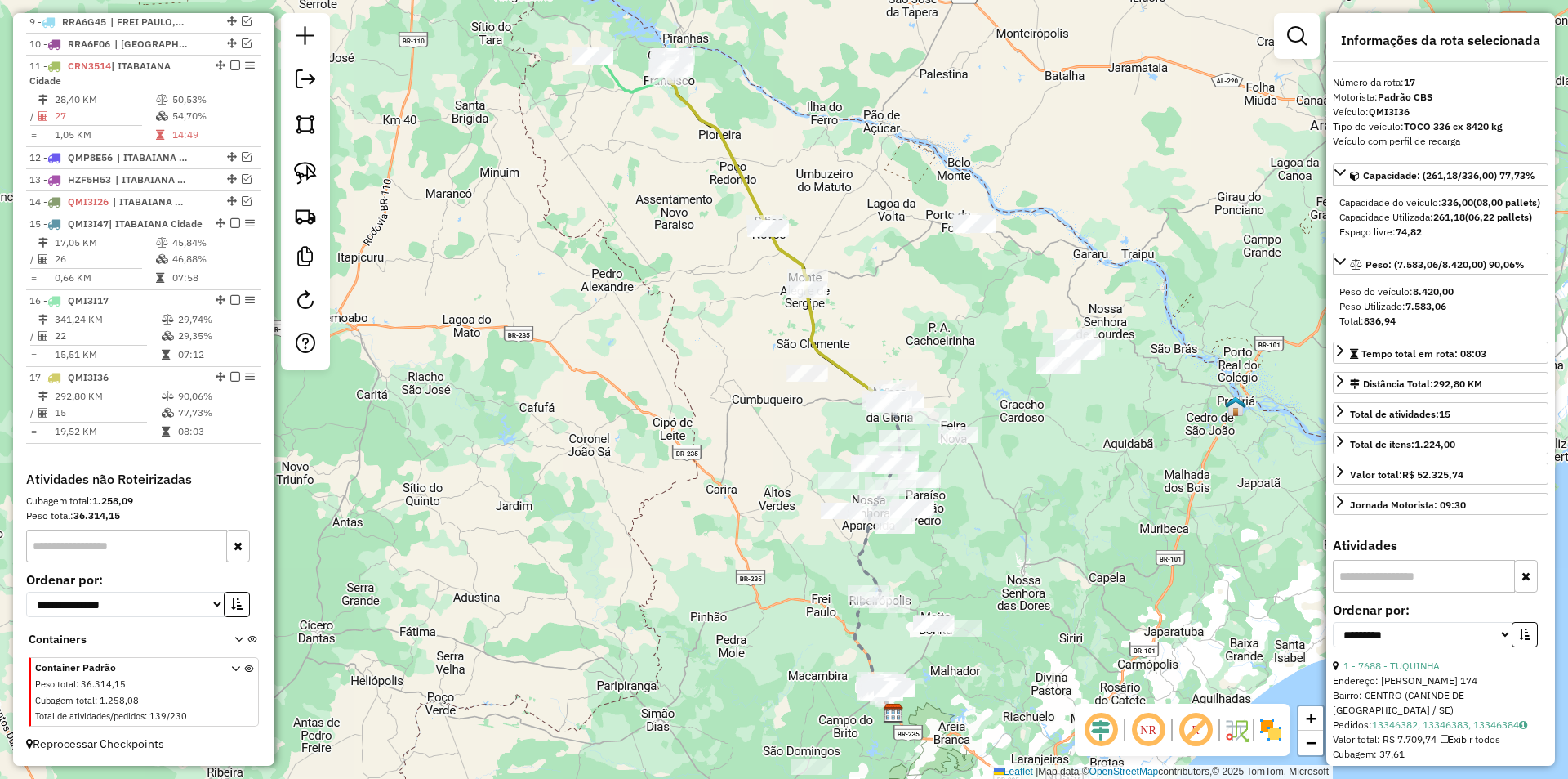
scroll to position [791, 0]
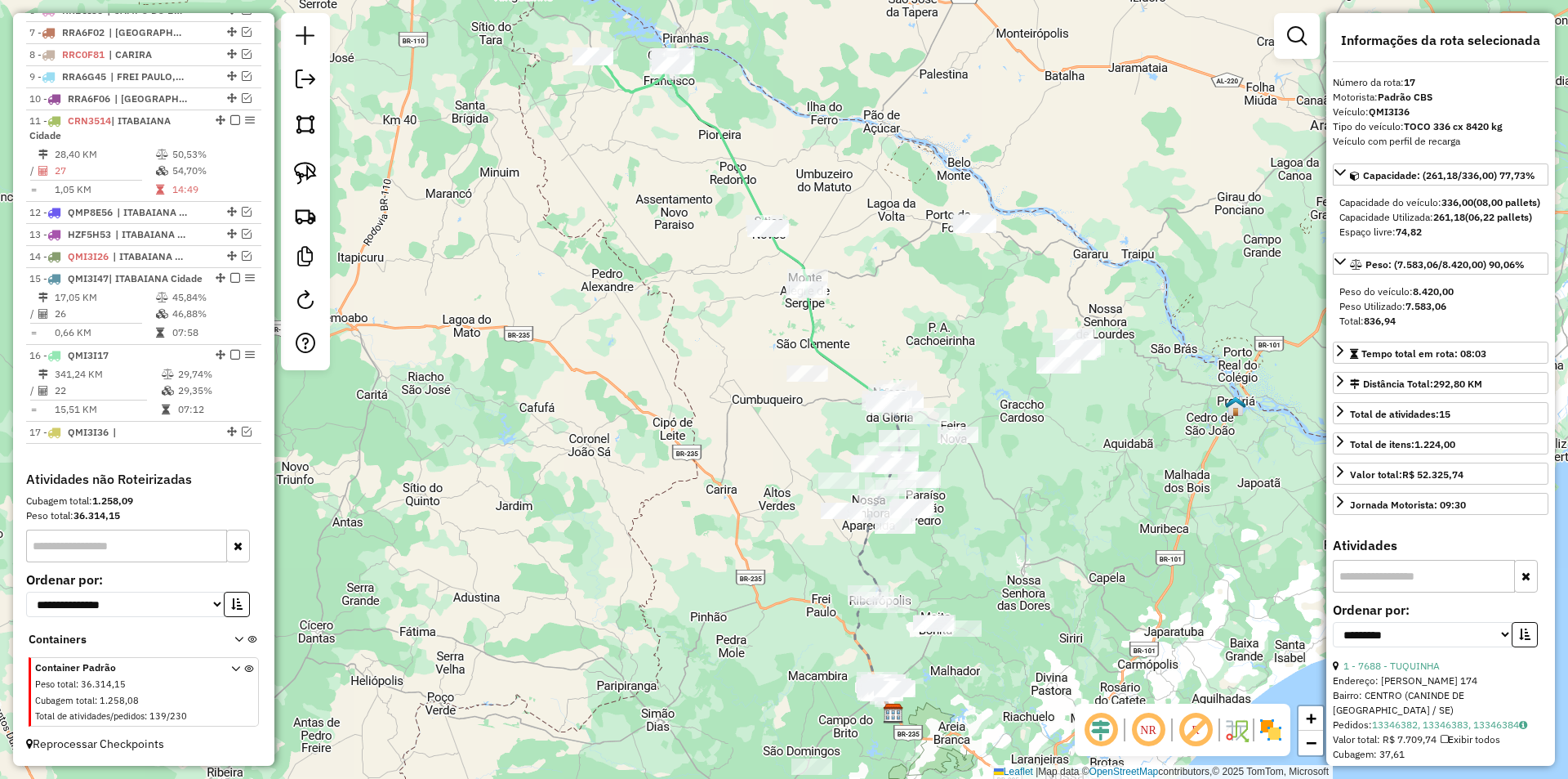
click at [484, 365] on div "Janela de atendimento Grade de atendimento Capacidade Transportadoras Veículos …" at bounding box center [784, 389] width 1568 height 779
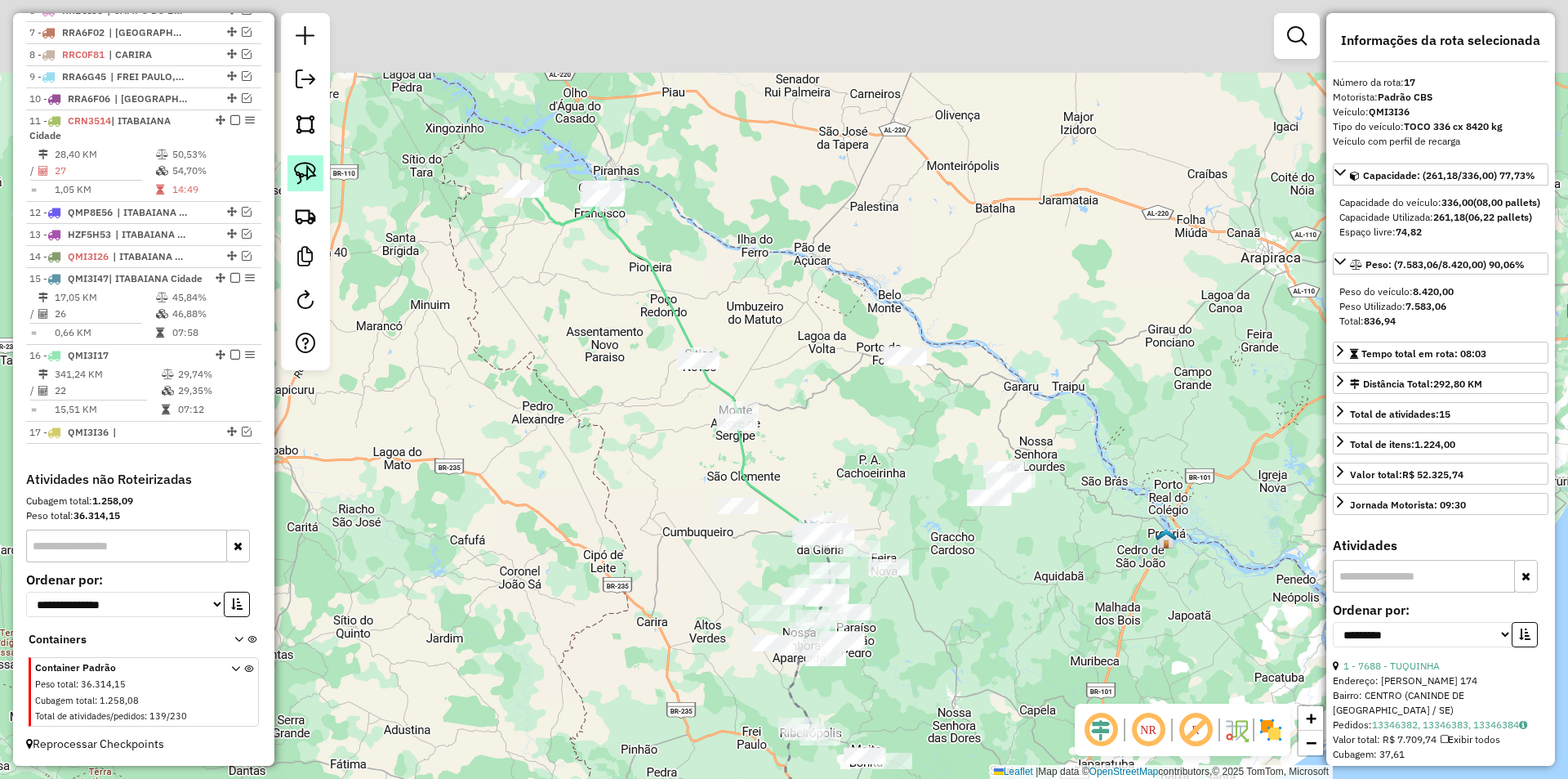
click at [311, 172] on img at bounding box center [305, 173] width 22 height 22
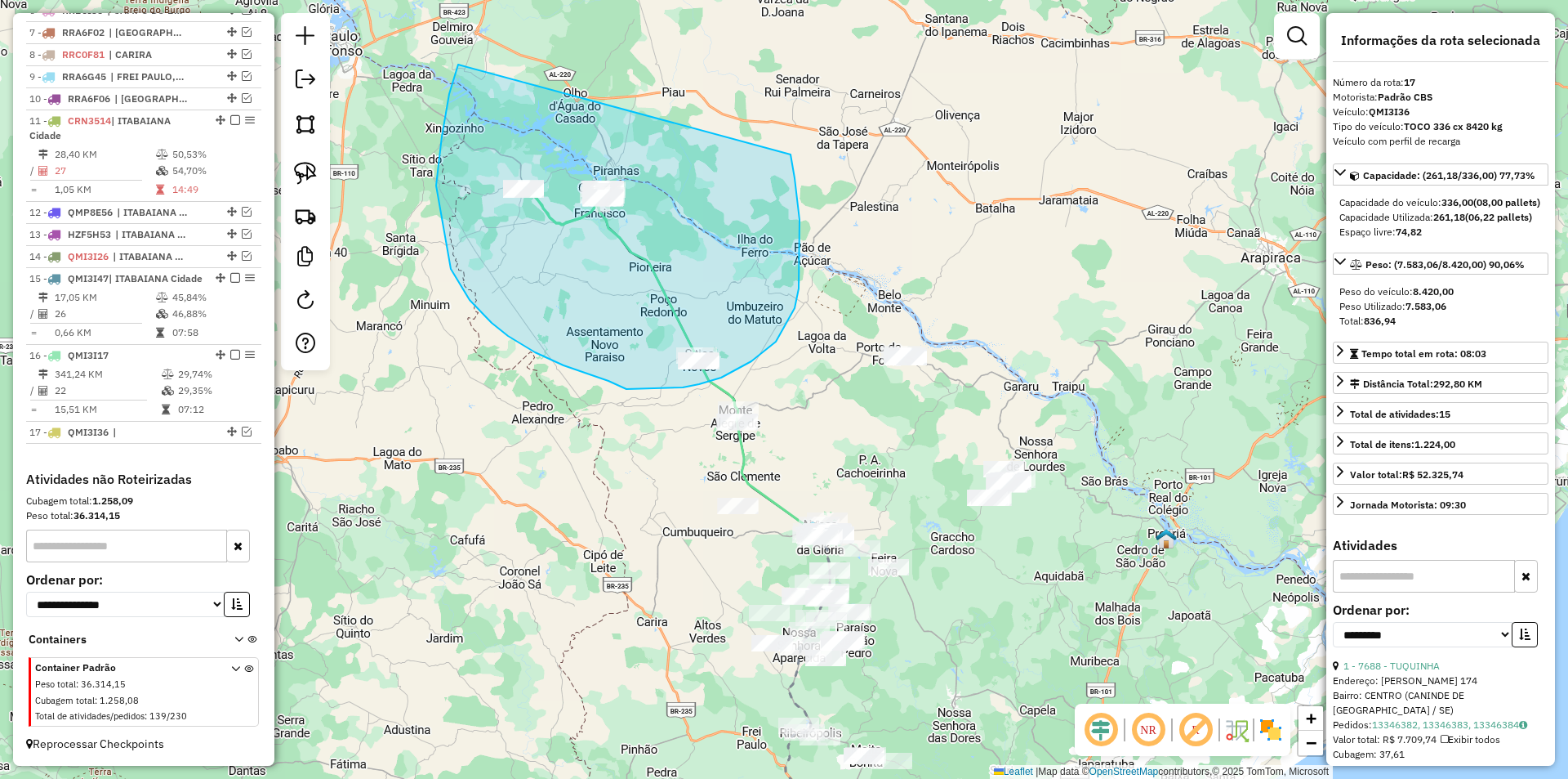
drag, startPoint x: 437, startPoint y: 185, endPoint x: 791, endPoint y: 155, distance: 355.3
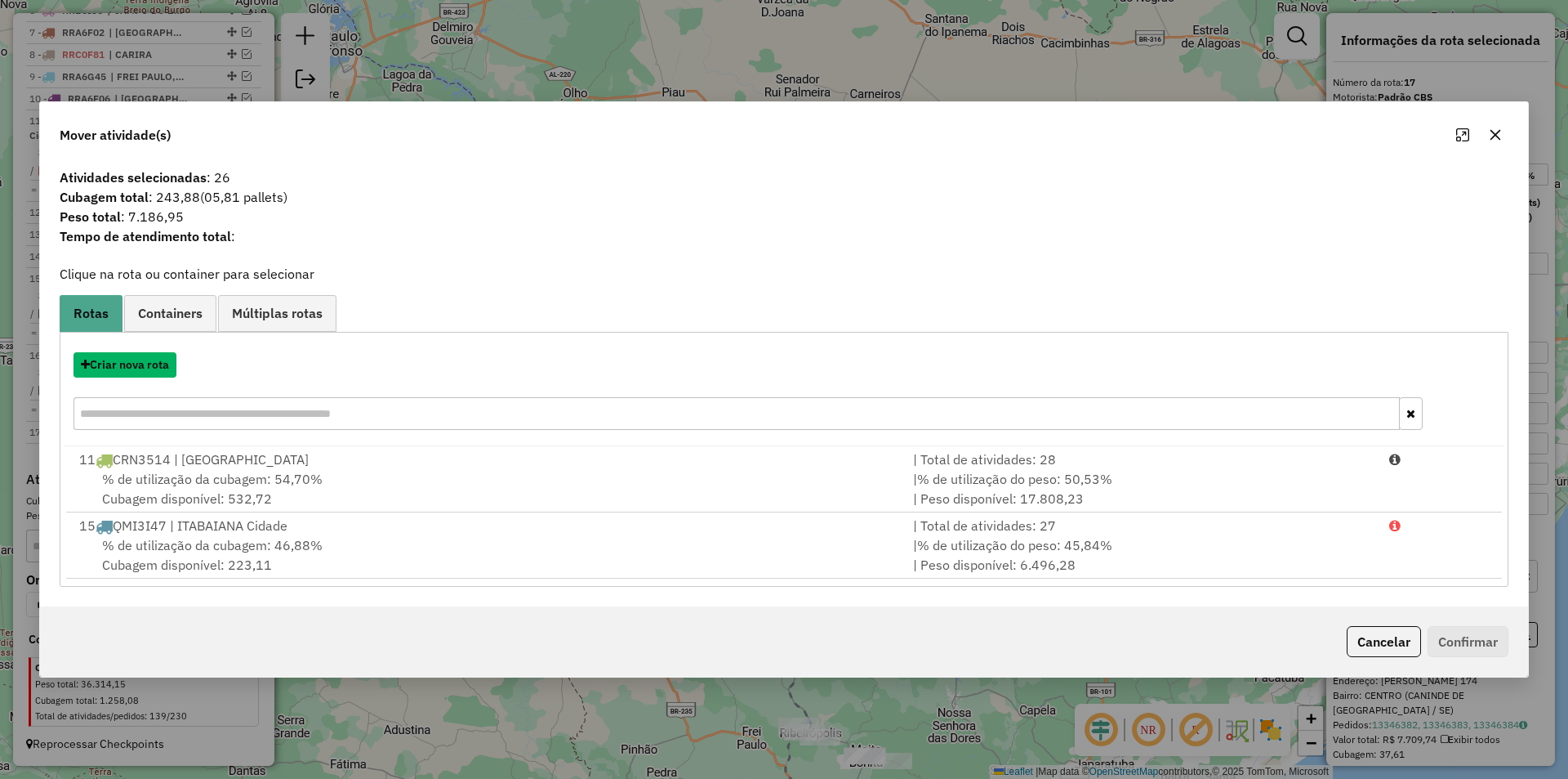
click at [155, 370] on button "Criar nova rota" at bounding box center [124, 364] width 103 height 25
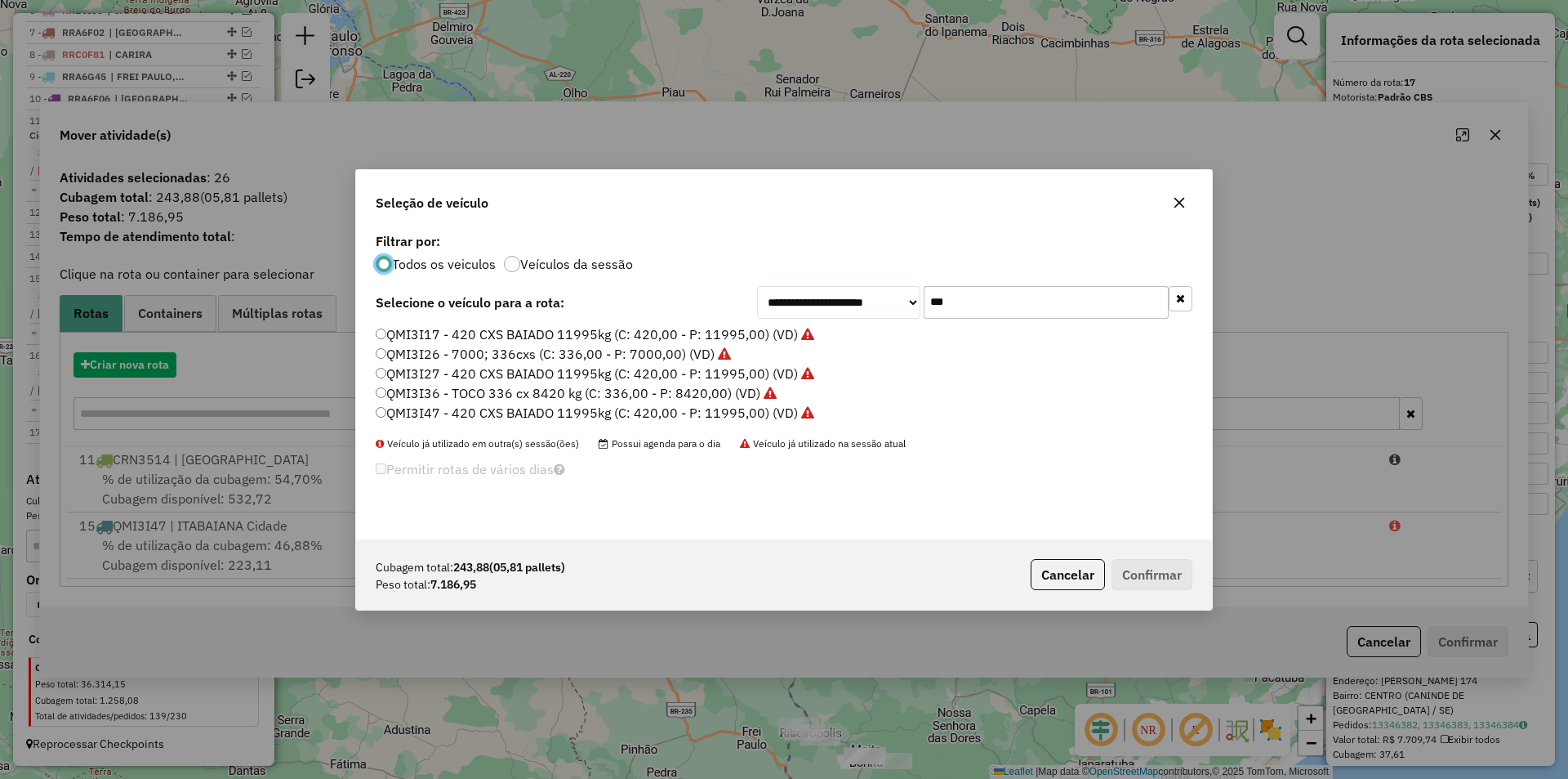
scroll to position [9, 5]
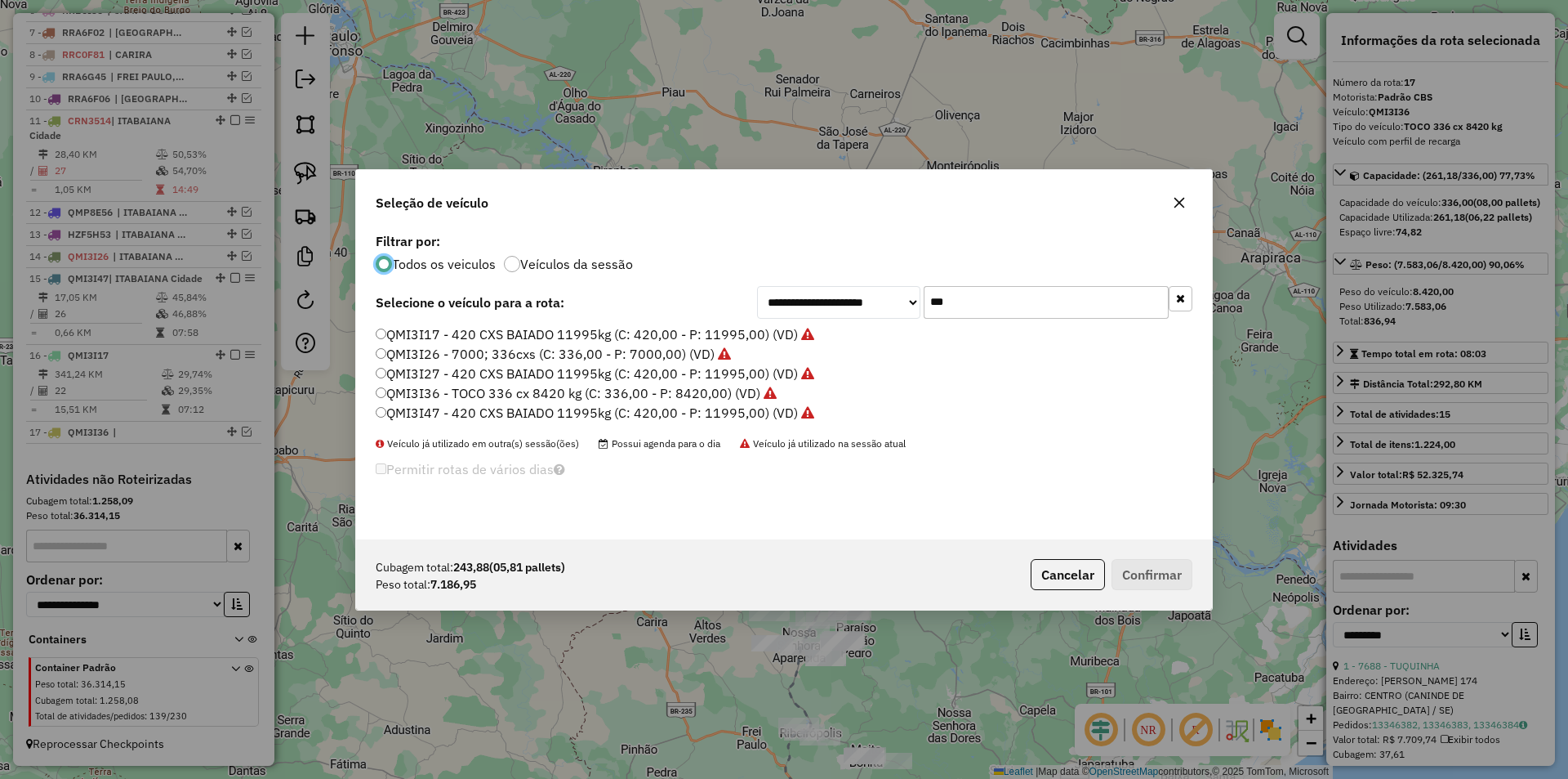
click at [569, 324] on label "QMI3I17 - 420 CXS BAIADO 11995kg (C: 420,00 - P: 11995,00) (VD)" at bounding box center [595, 334] width 438 height 20
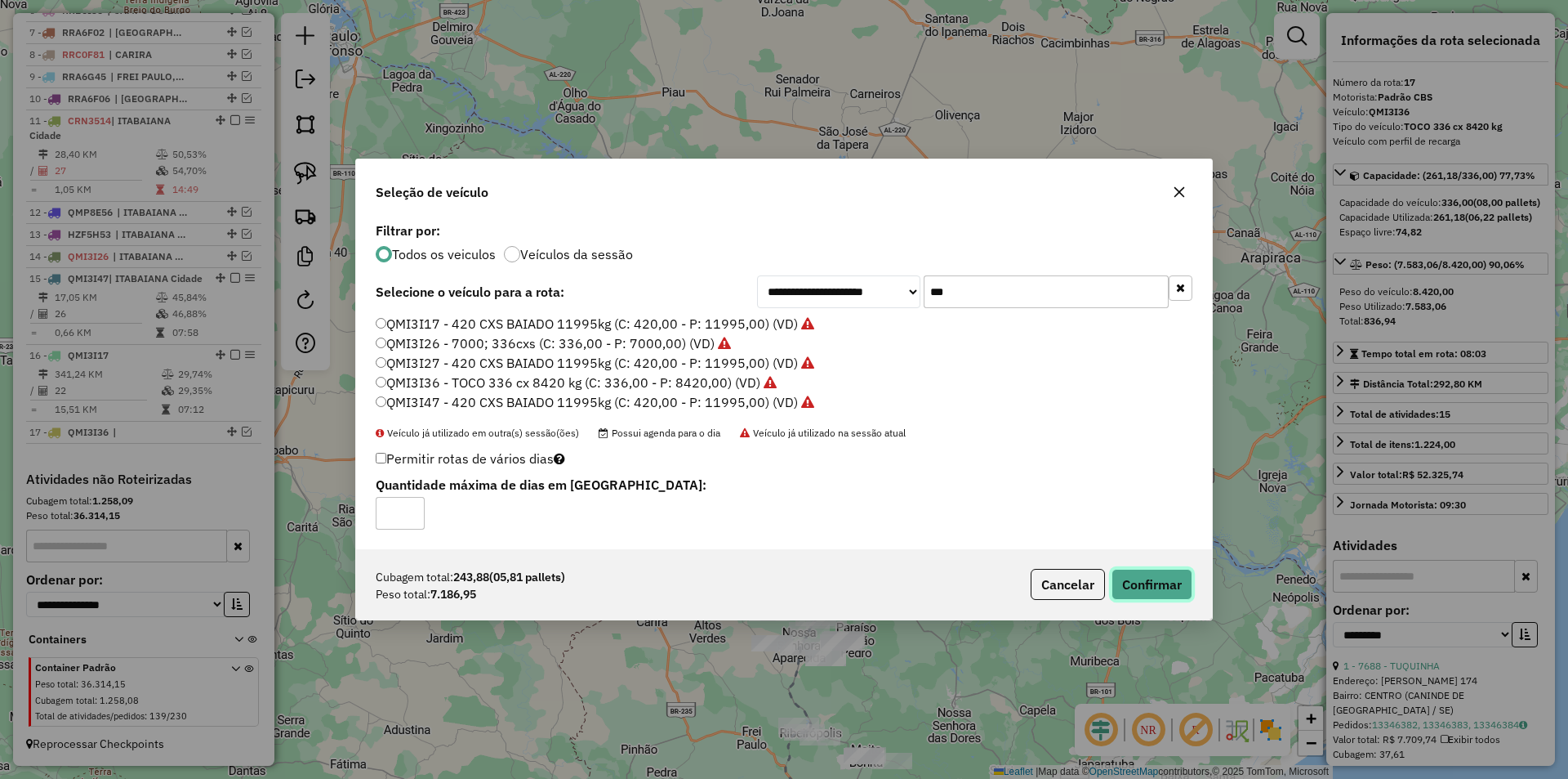
click at [1147, 598] on button "Confirmar" at bounding box center [1152, 584] width 81 height 31
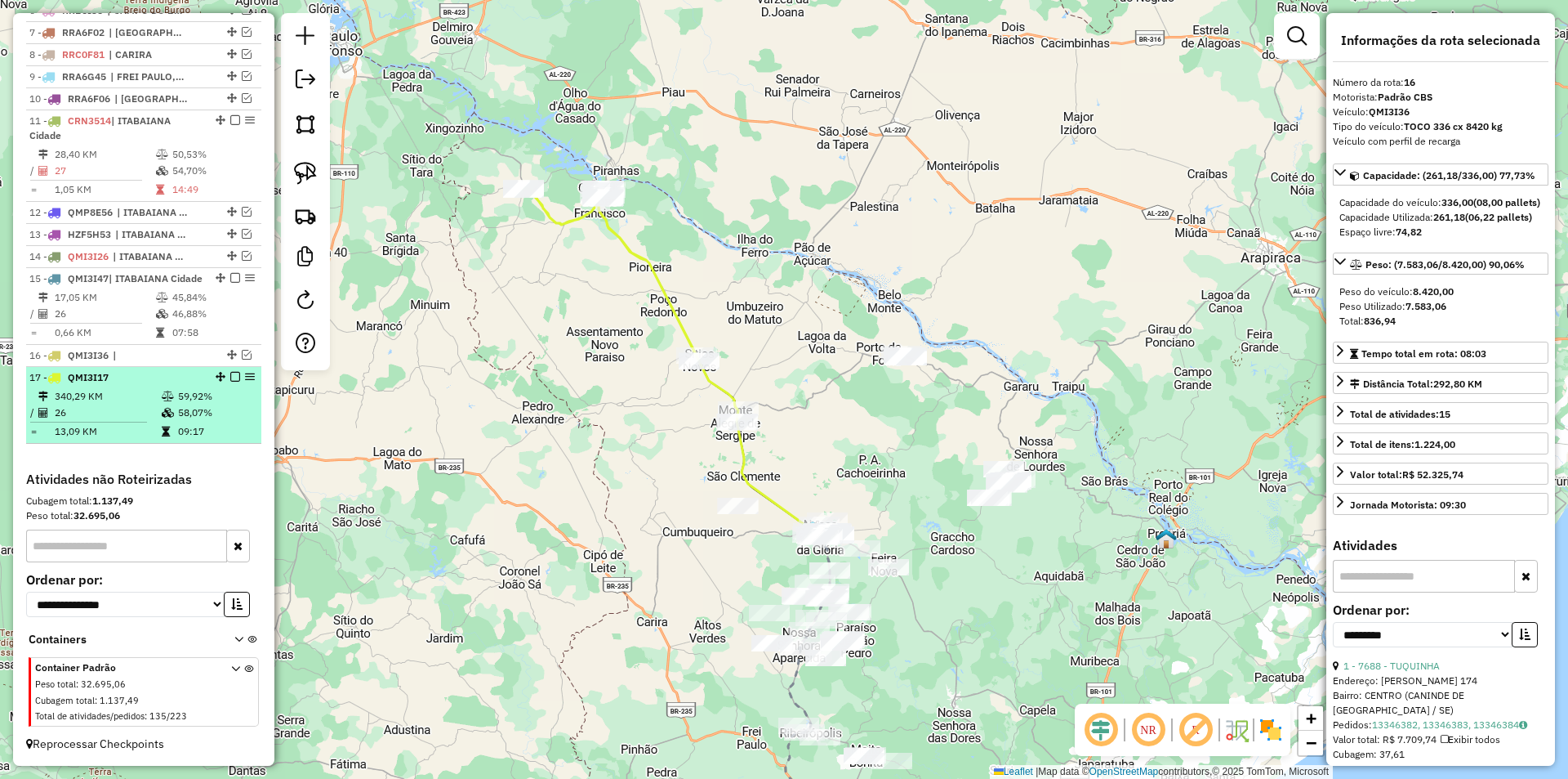
click at [182, 426] on td "09:17" at bounding box center [216, 431] width 78 height 16
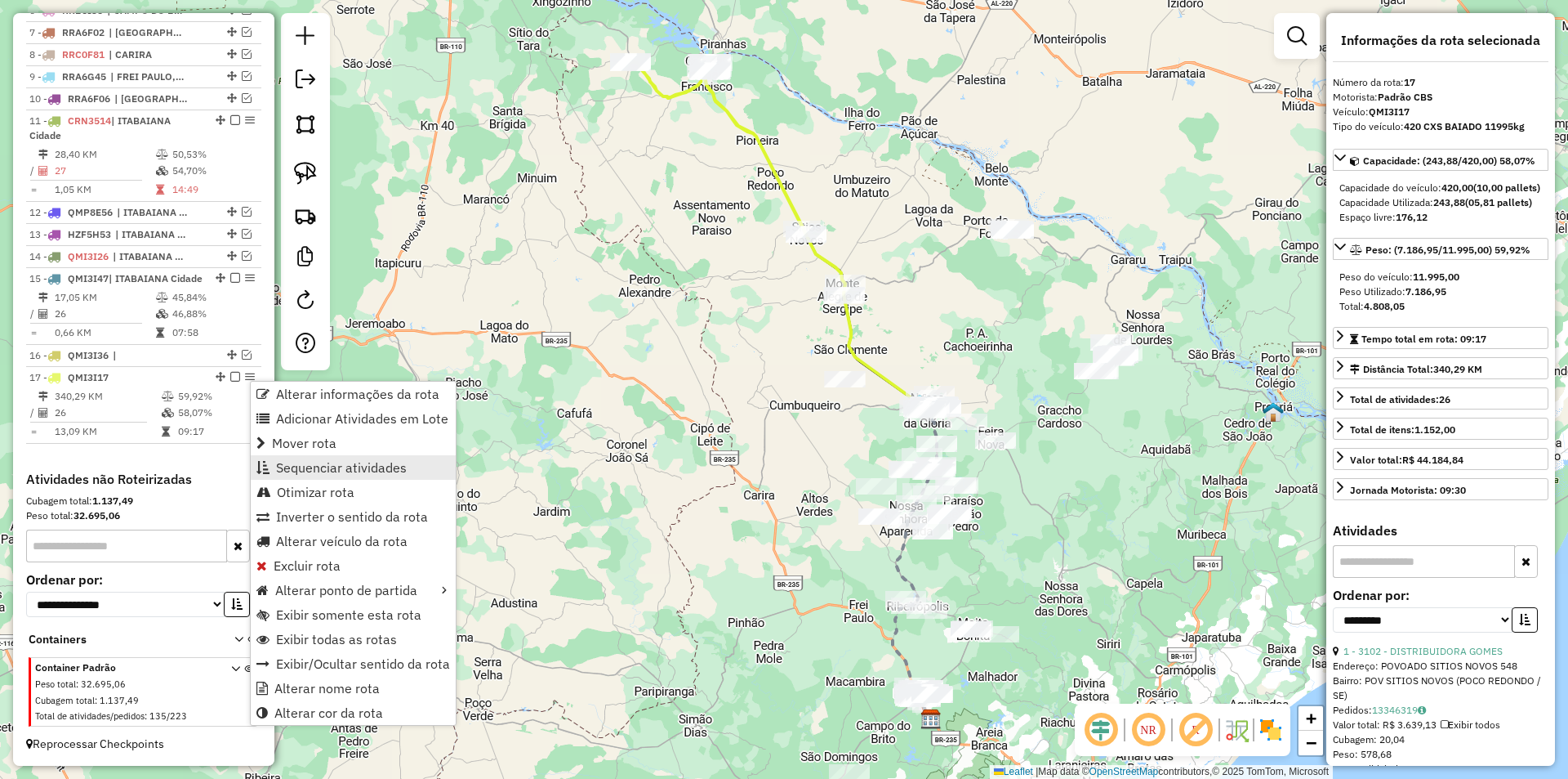
click at [303, 466] on span "Sequenciar atividades" at bounding box center [341, 467] width 131 height 13
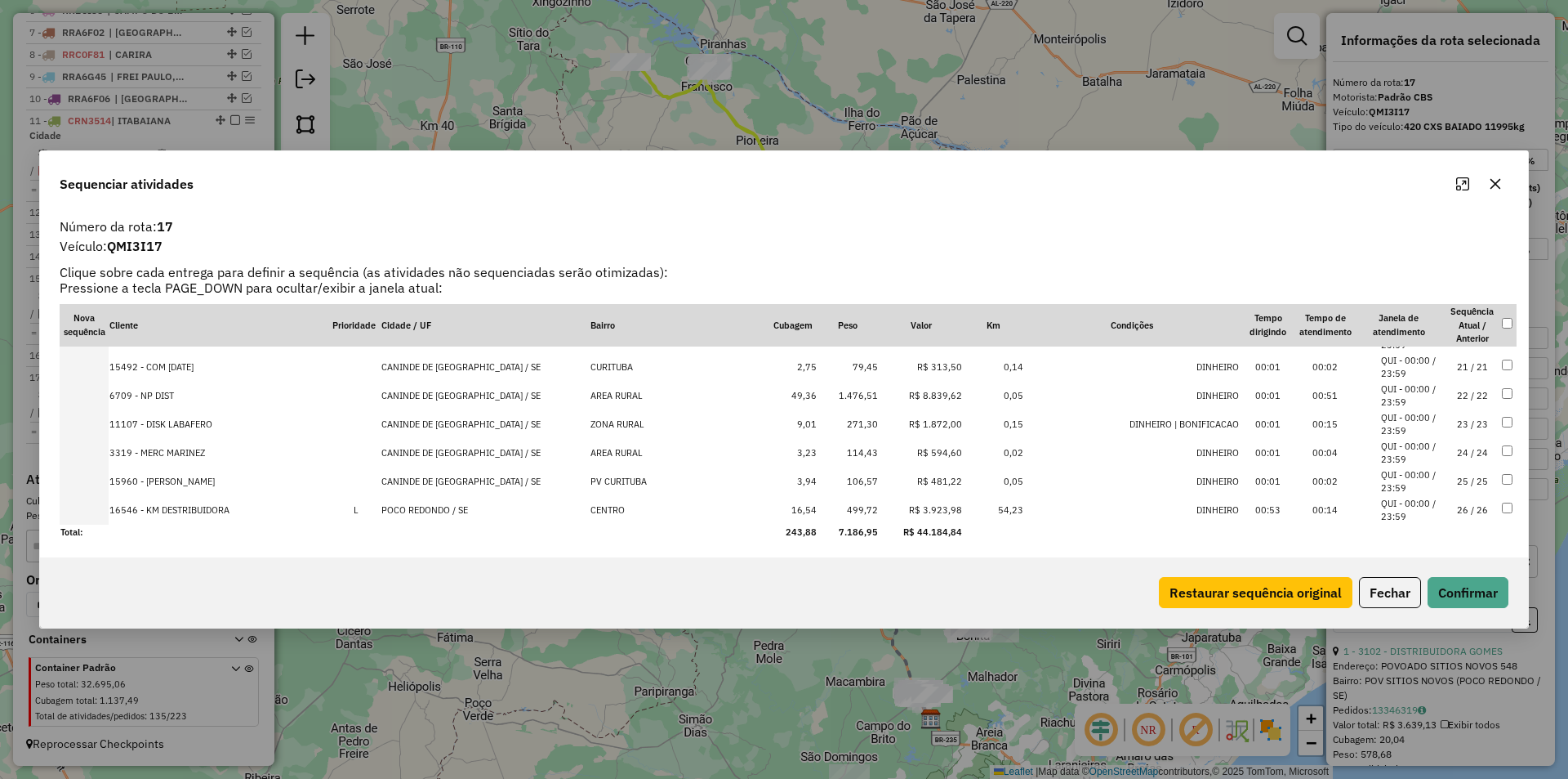
scroll to position [567, 0]
click at [1393, 590] on button "Fechar" at bounding box center [1390, 592] width 62 height 31
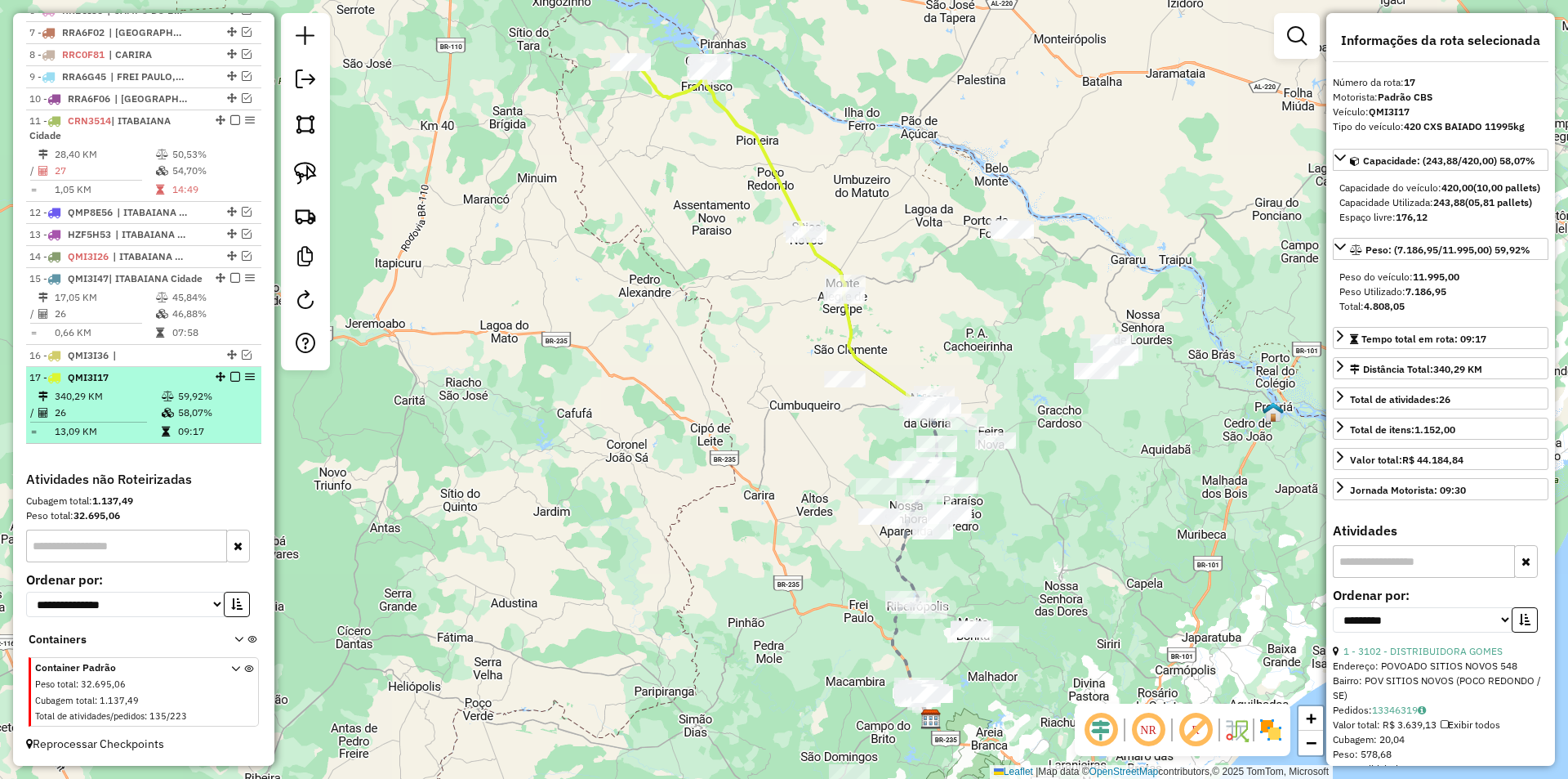
click at [231, 377] on em at bounding box center [234, 376] width 10 height 10
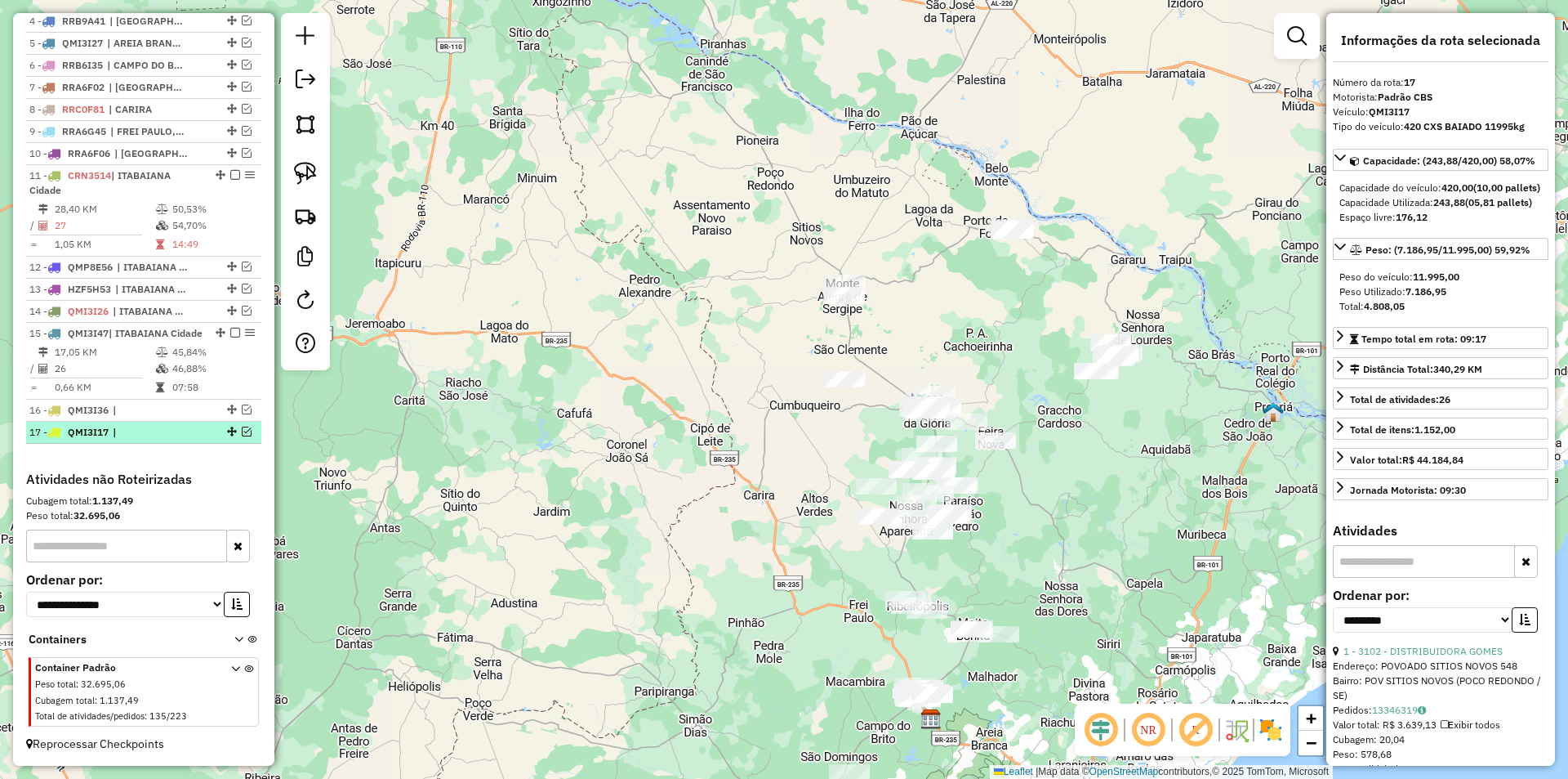
scroll to position [736, 0]
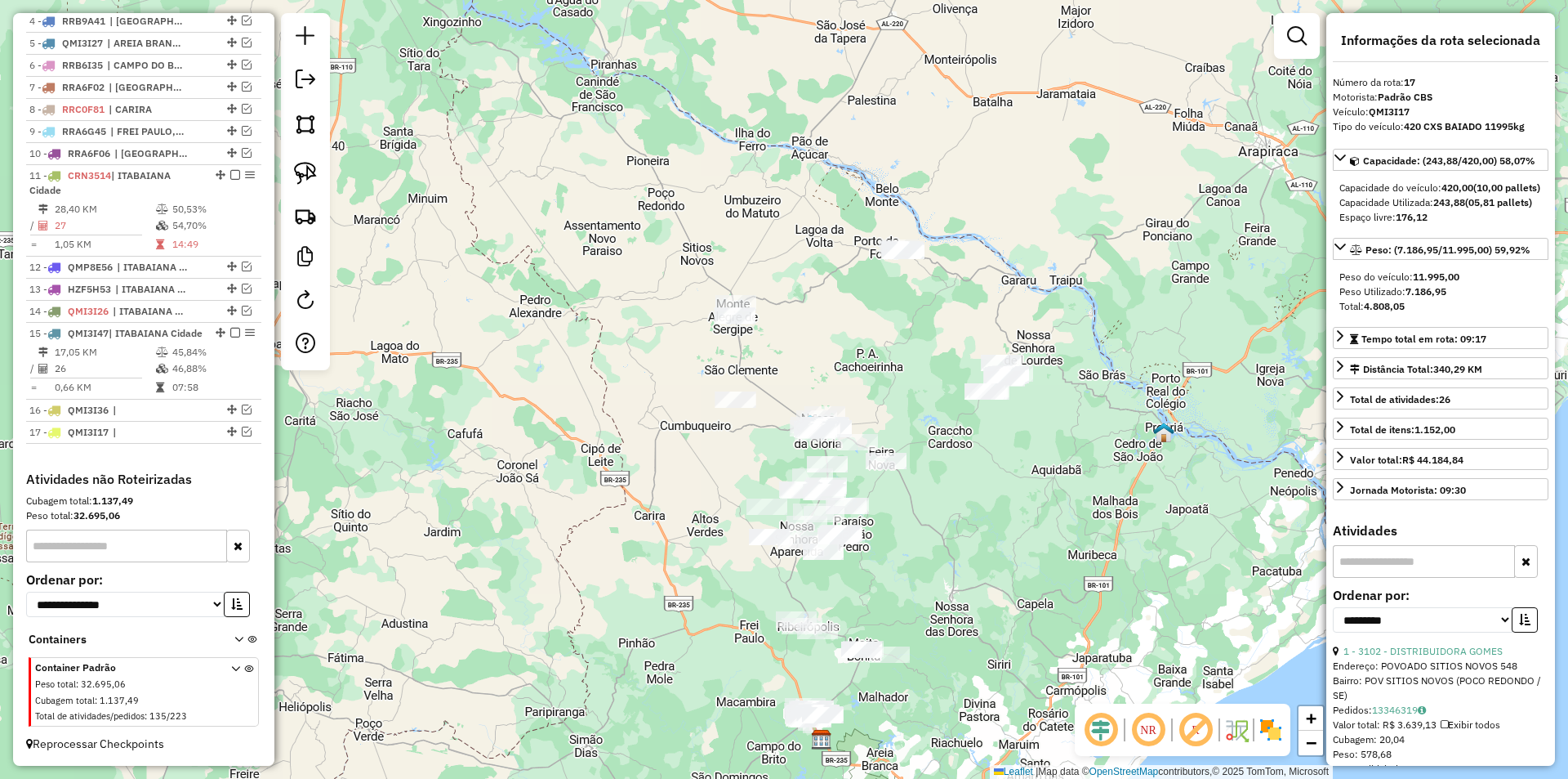
drag, startPoint x: 612, startPoint y: 360, endPoint x: 539, endPoint y: 348, distance: 74.0
click at [513, 351] on div "Janela de atendimento Grade de atendimento Capacidade Transportadoras Veículos …" at bounding box center [784, 389] width 1568 height 779
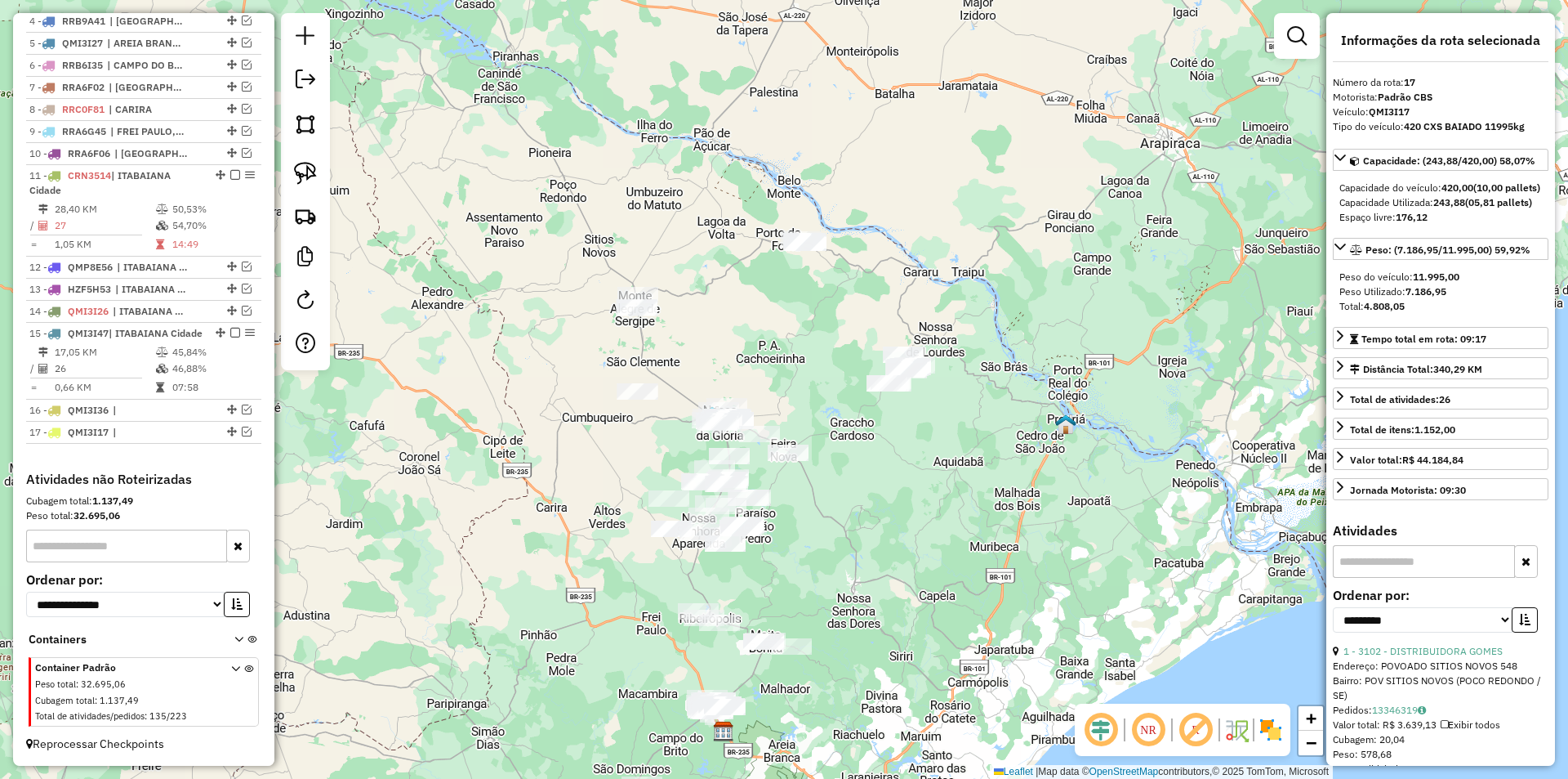
click at [715, 322] on div "Janela de atendimento Grade de atendimento Capacidade Transportadoras Veículos …" at bounding box center [784, 389] width 1568 height 779
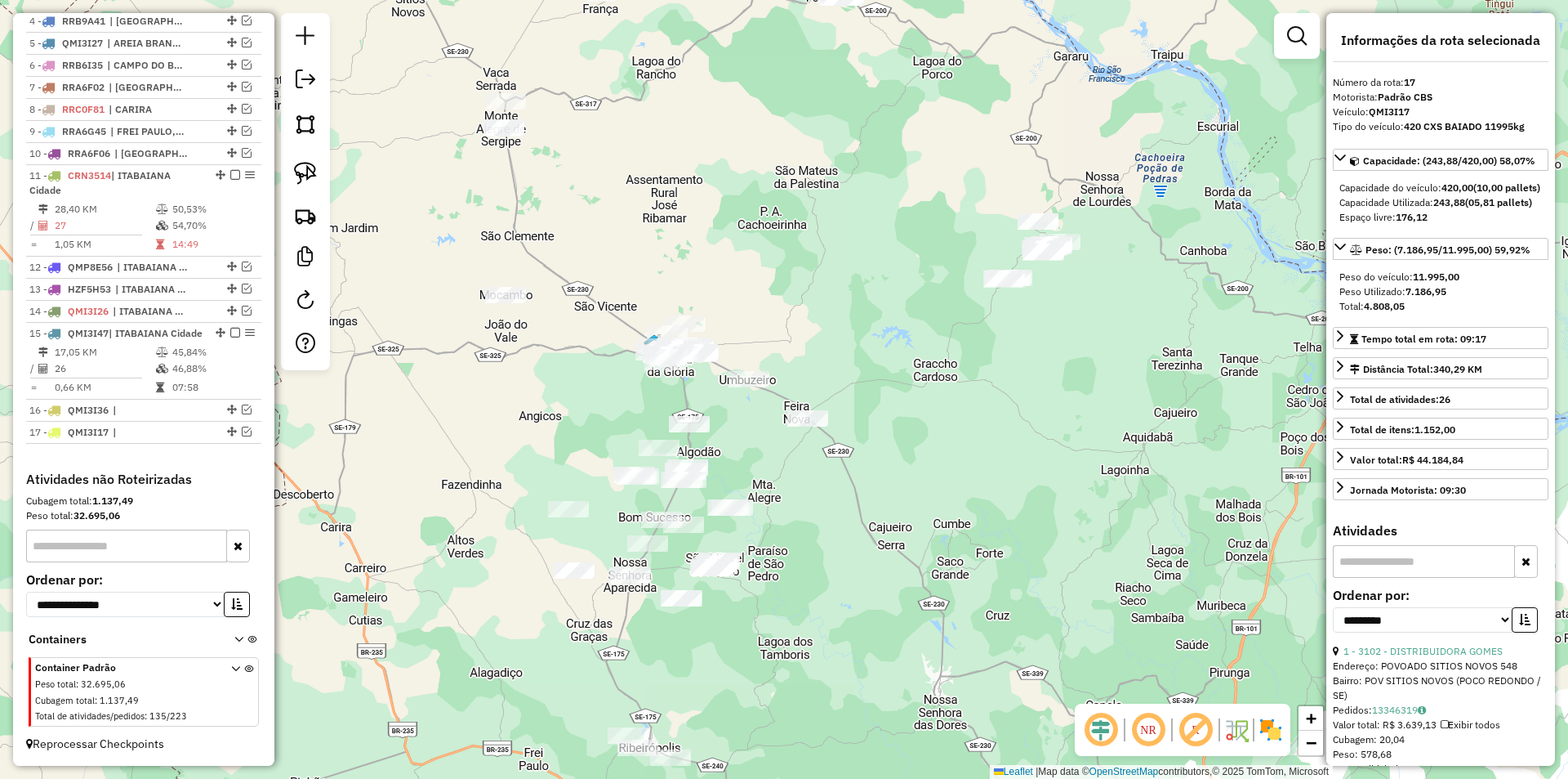
drag, startPoint x: 649, startPoint y: 418, endPoint x: 407, endPoint y: 284, distance: 276.6
click at [407, 284] on div "Janela de atendimento Grade de atendimento Capacidade Transportadoras Veículos …" at bounding box center [784, 389] width 1568 height 779
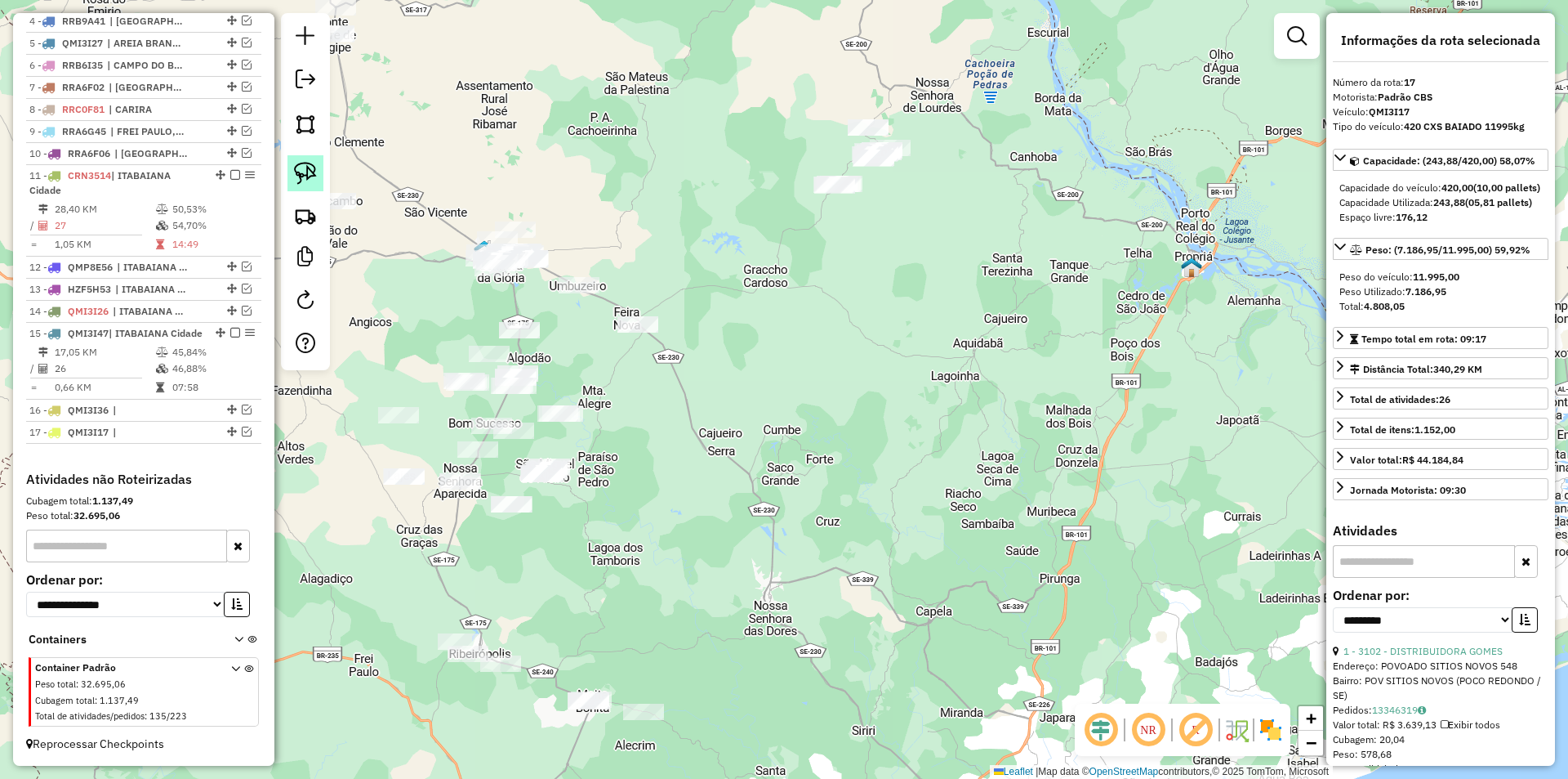
click at [310, 171] on img at bounding box center [305, 173] width 22 height 22
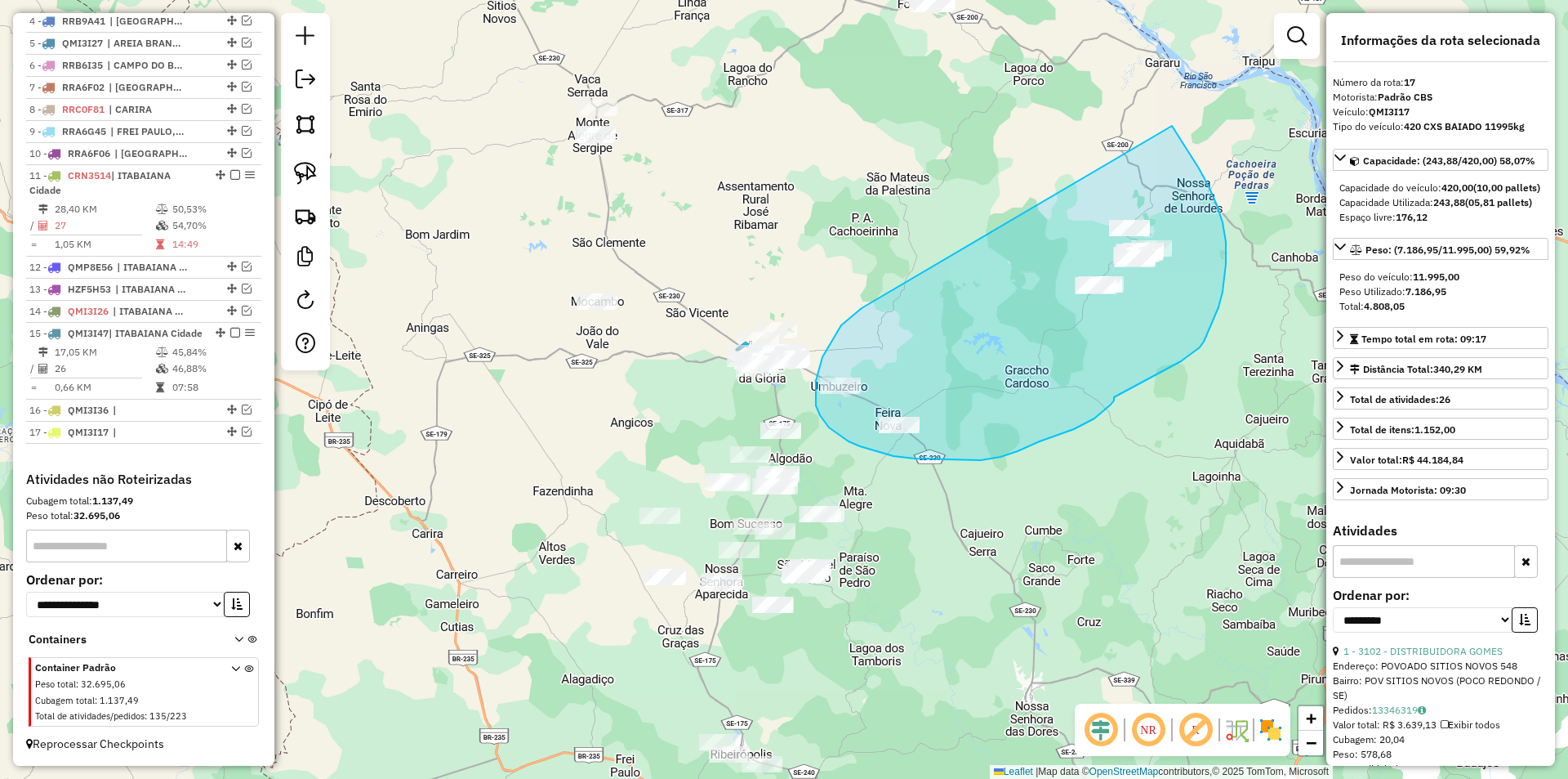
drag, startPoint x: 609, startPoint y: 215, endPoint x: 1172, endPoint y: 126, distance: 570.0
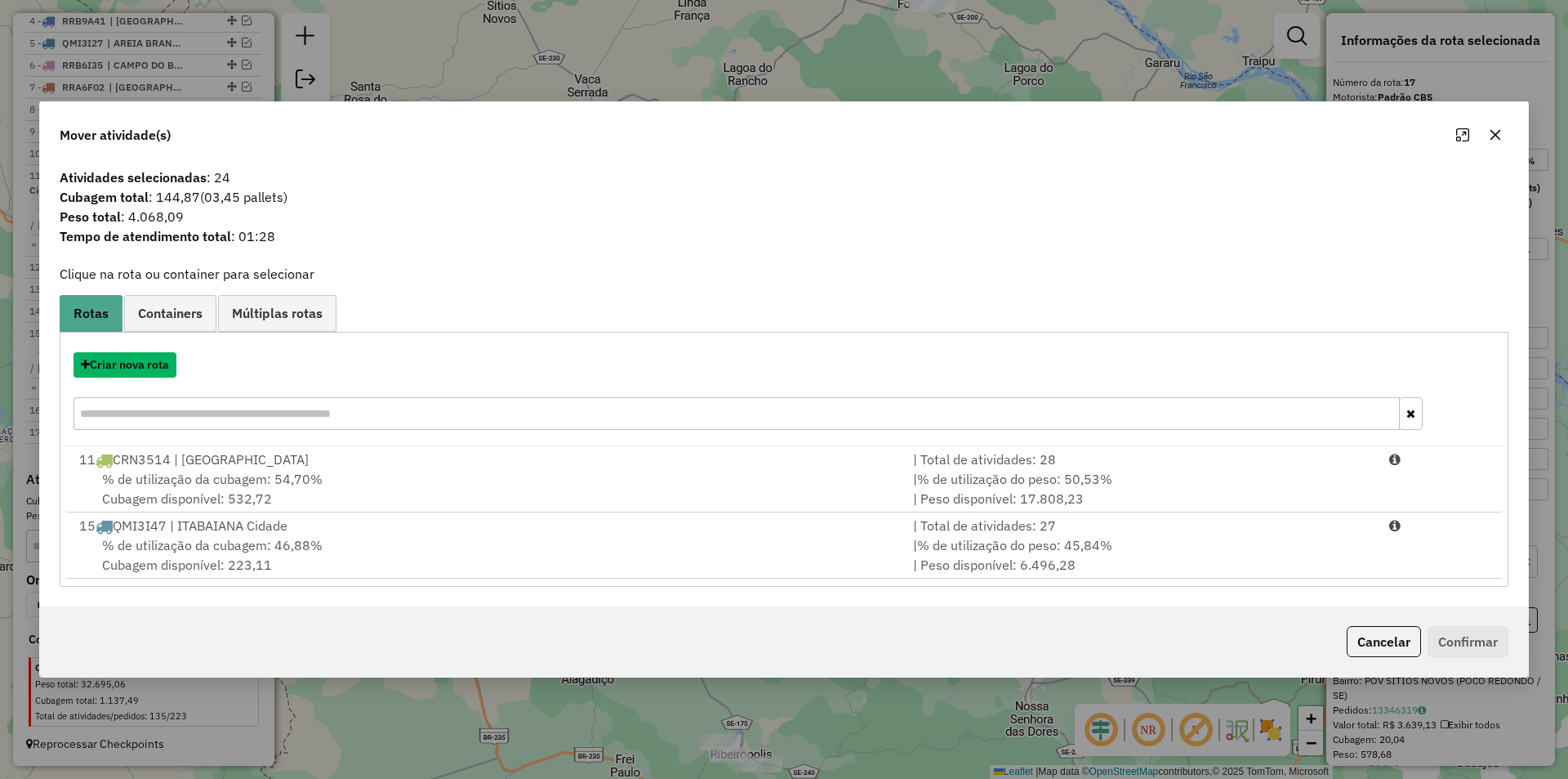
click at [157, 374] on button "Criar nova rota" at bounding box center [124, 364] width 103 height 25
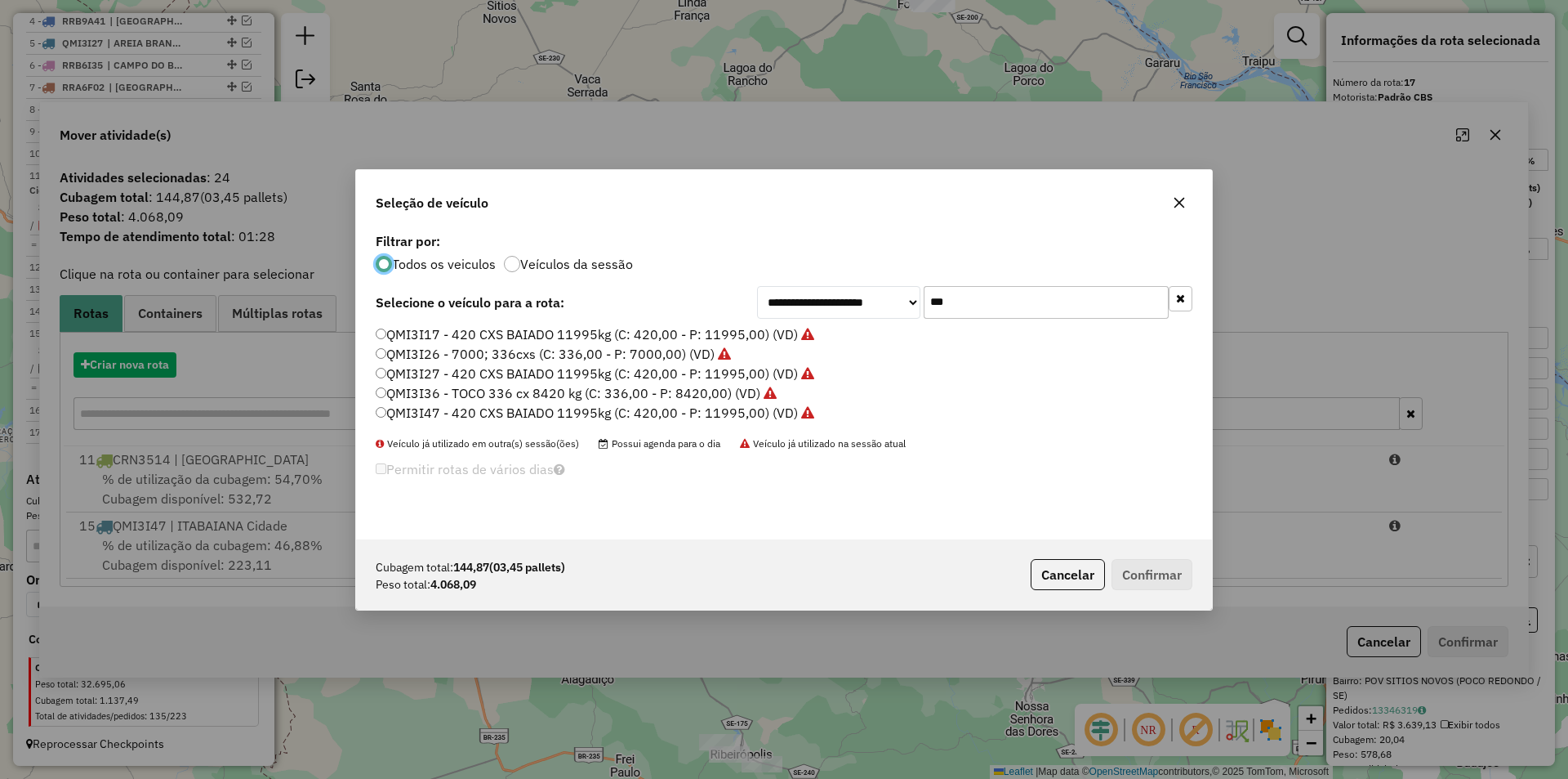
scroll to position [9, 5]
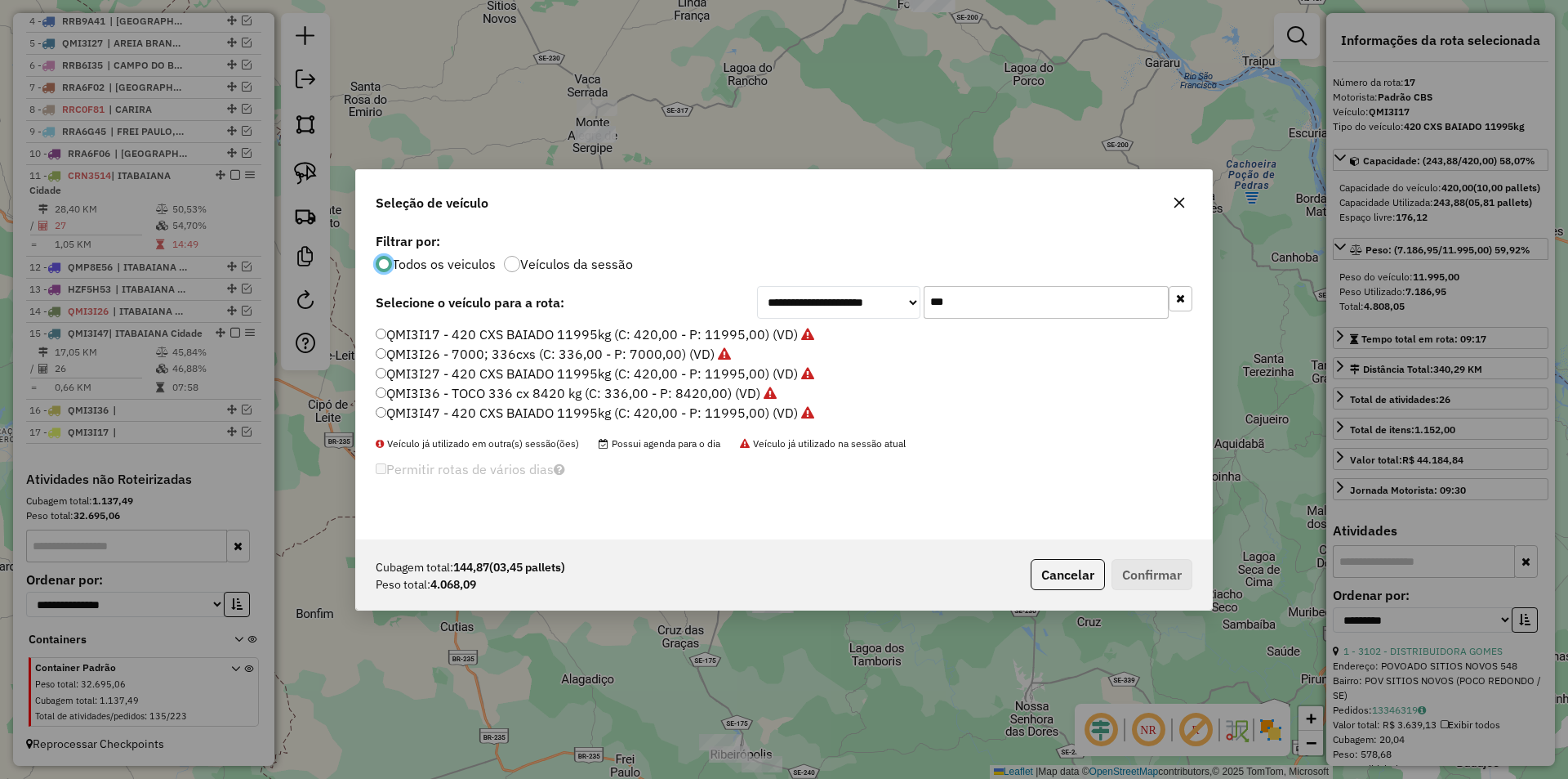
click at [972, 315] on input "***" at bounding box center [1046, 303] width 245 height 33
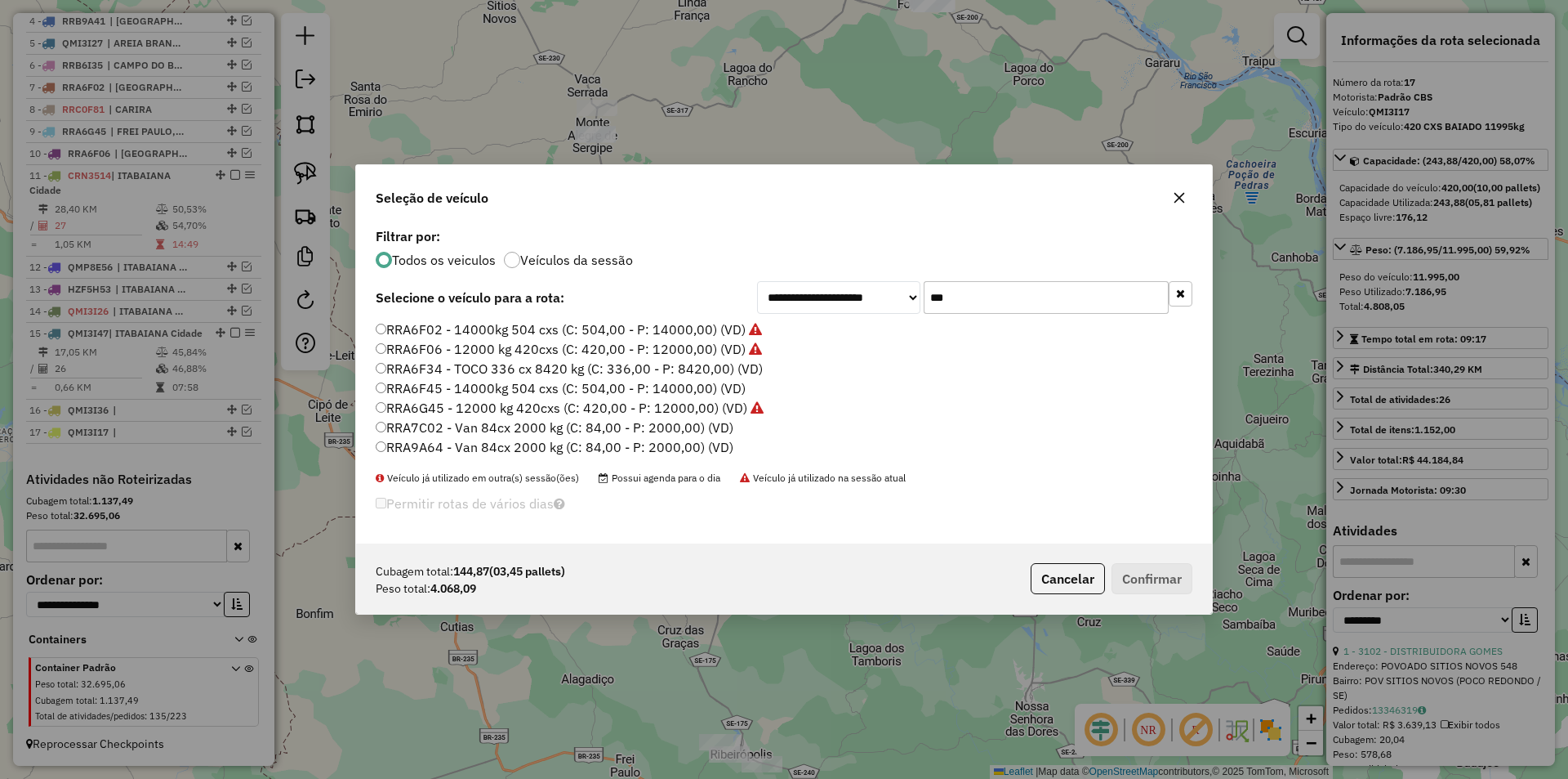
type input "***"
drag, startPoint x: 451, startPoint y: 374, endPoint x: 621, endPoint y: 463, distance: 191.9
click at [451, 374] on label "RRA6F34 - TOCO 336 cx 8420 kg (C: 336,00 - P: 8420,00) (VD)" at bounding box center [570, 368] width 387 height 20
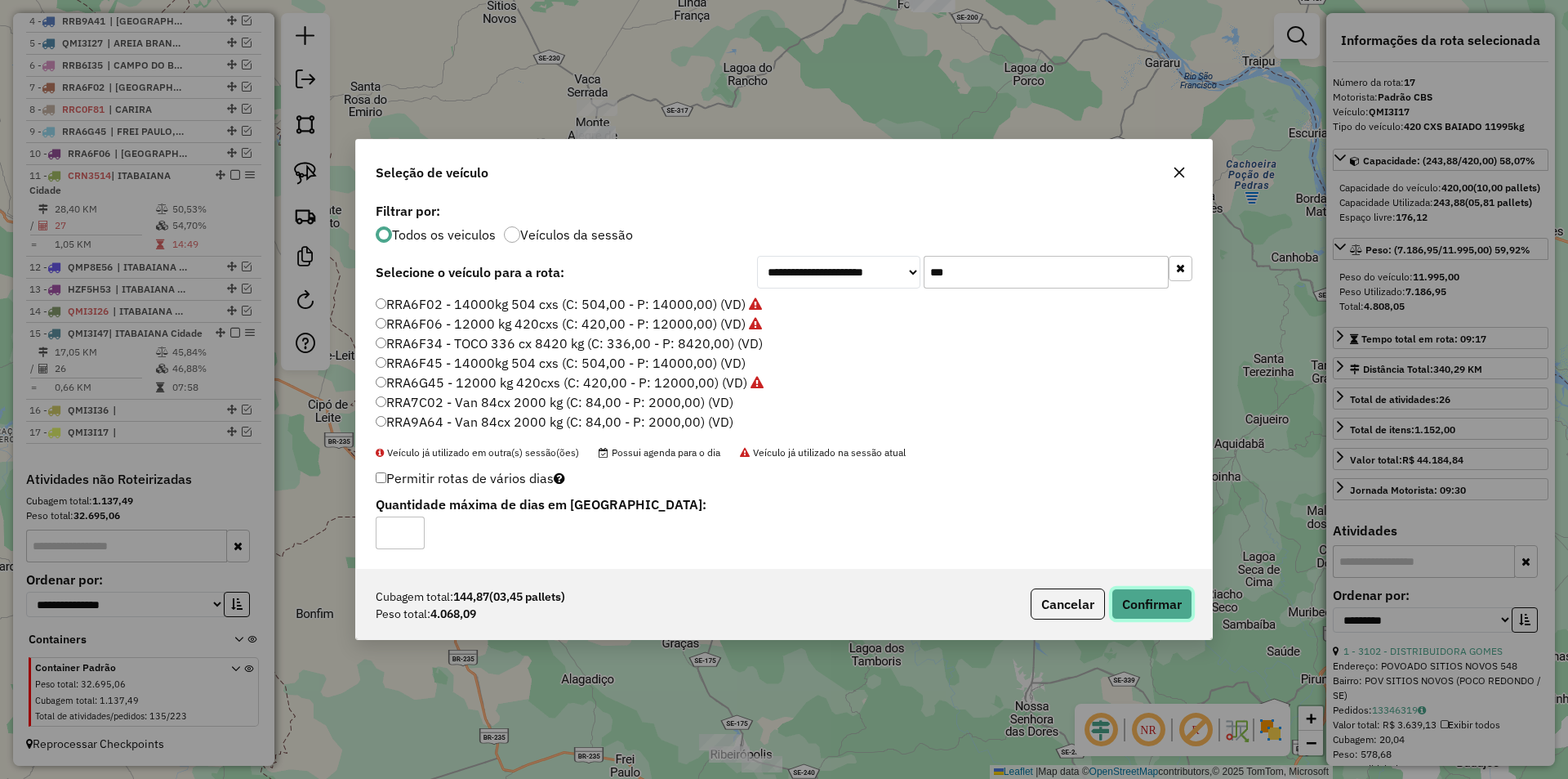
click at [1162, 600] on button "Confirmar" at bounding box center [1152, 603] width 81 height 31
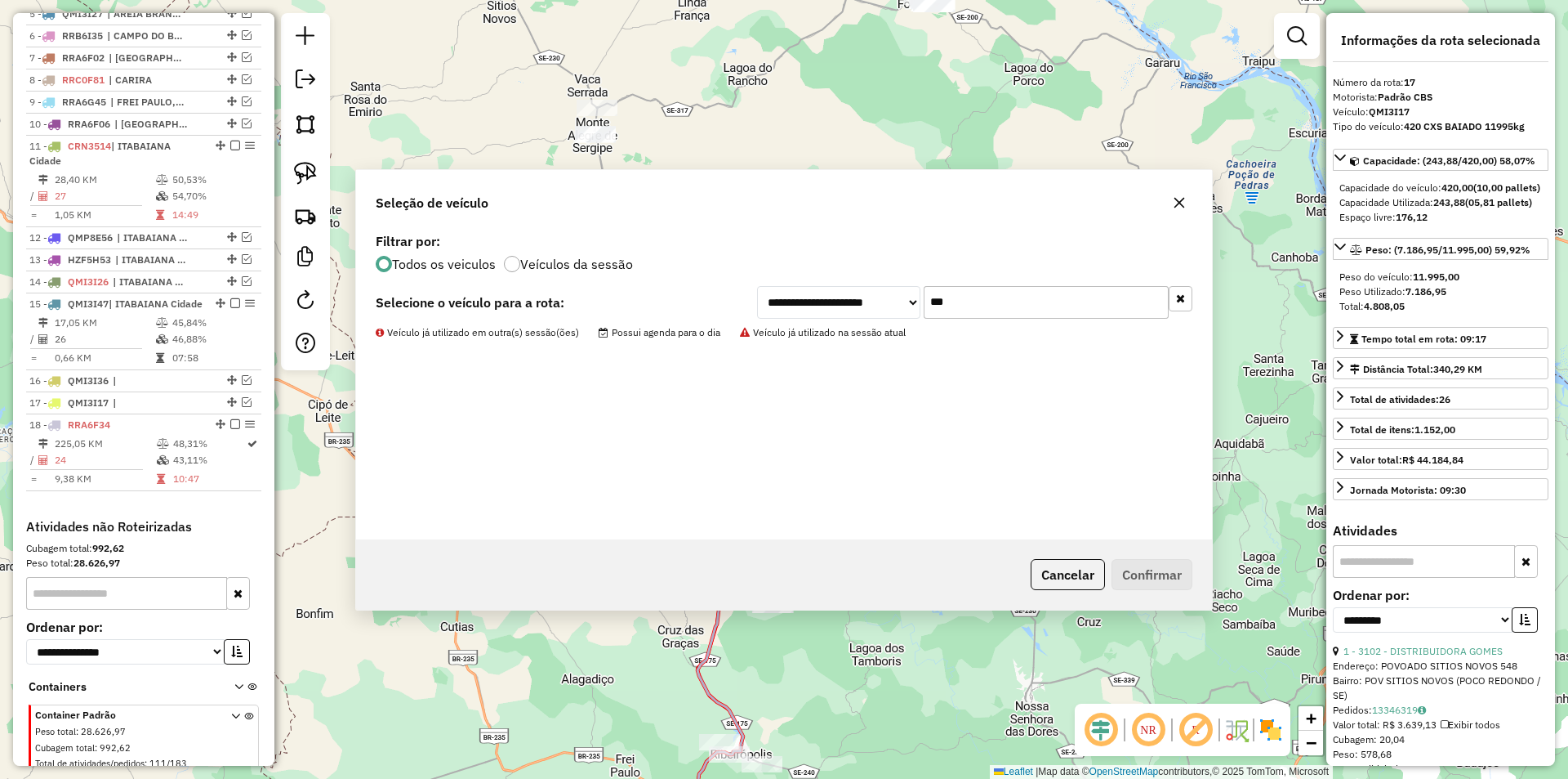
scroll to position [813, 0]
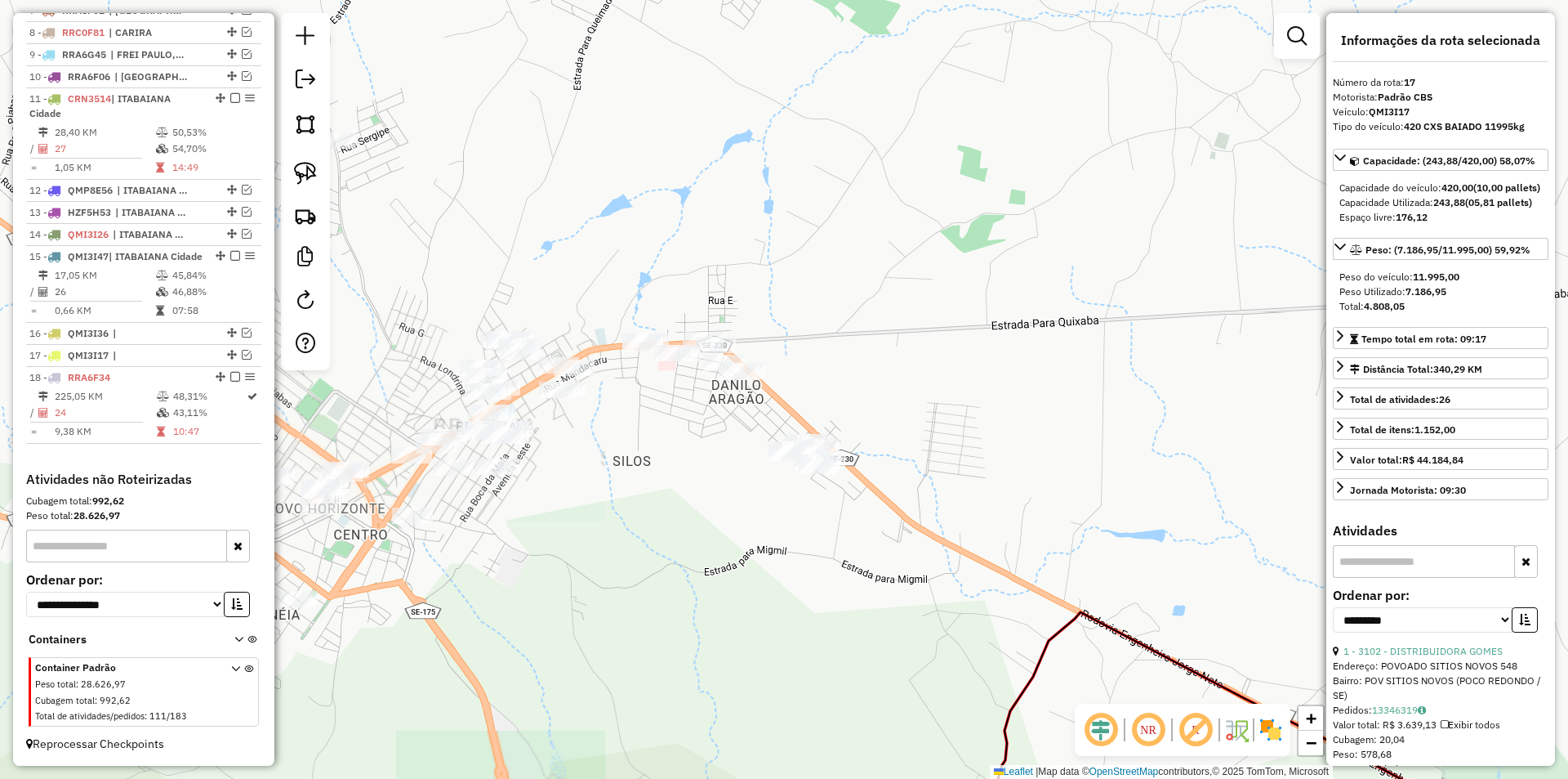
drag, startPoint x: 725, startPoint y: 469, endPoint x: 639, endPoint y: 404, distance: 107.8
click at [722, 472] on div "Janela de atendimento Grade de atendimento Capacidade Transportadoras Veículos …" at bounding box center [784, 389] width 1568 height 779
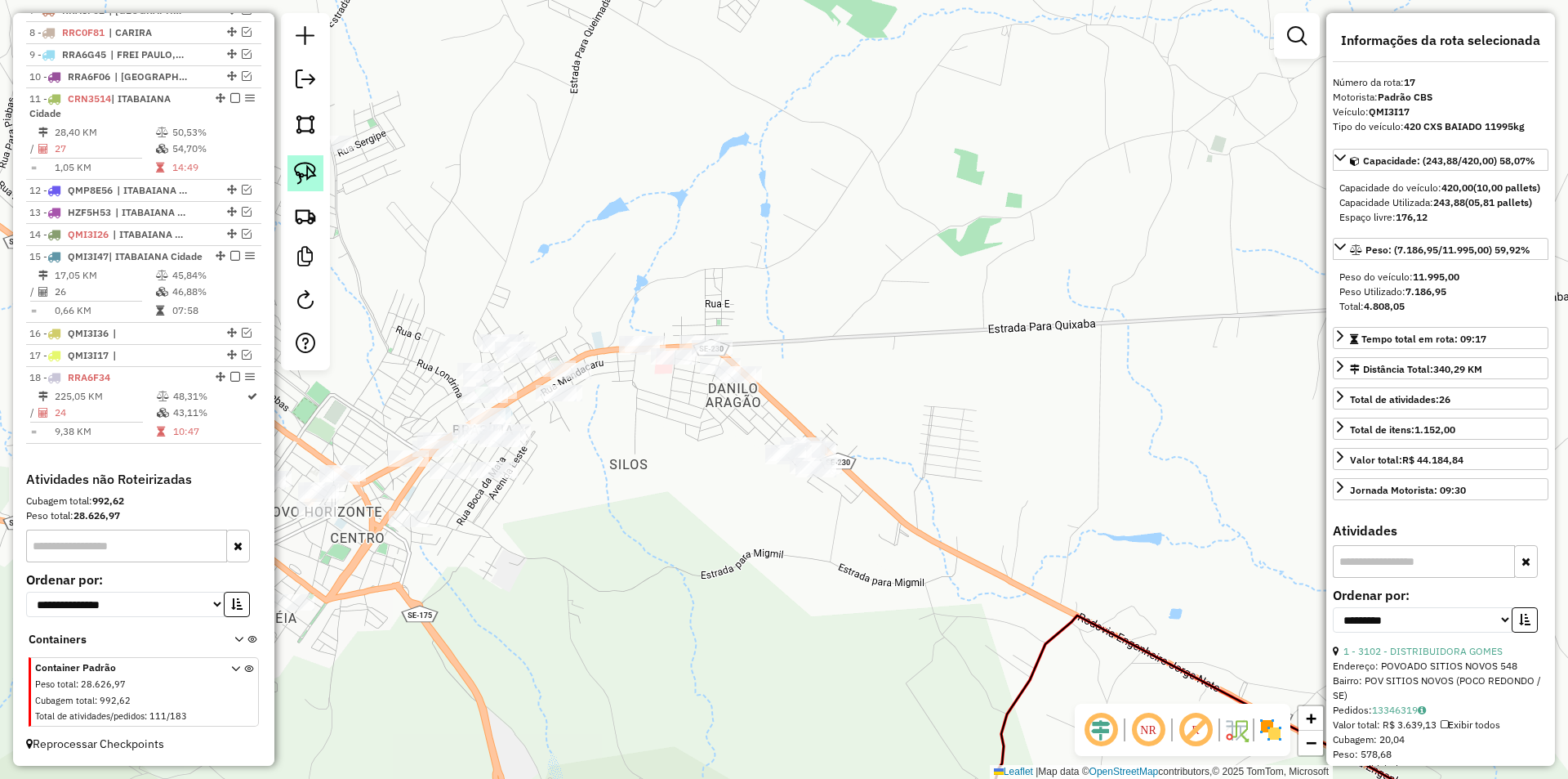
click at [320, 182] on link at bounding box center [306, 174] width 36 height 36
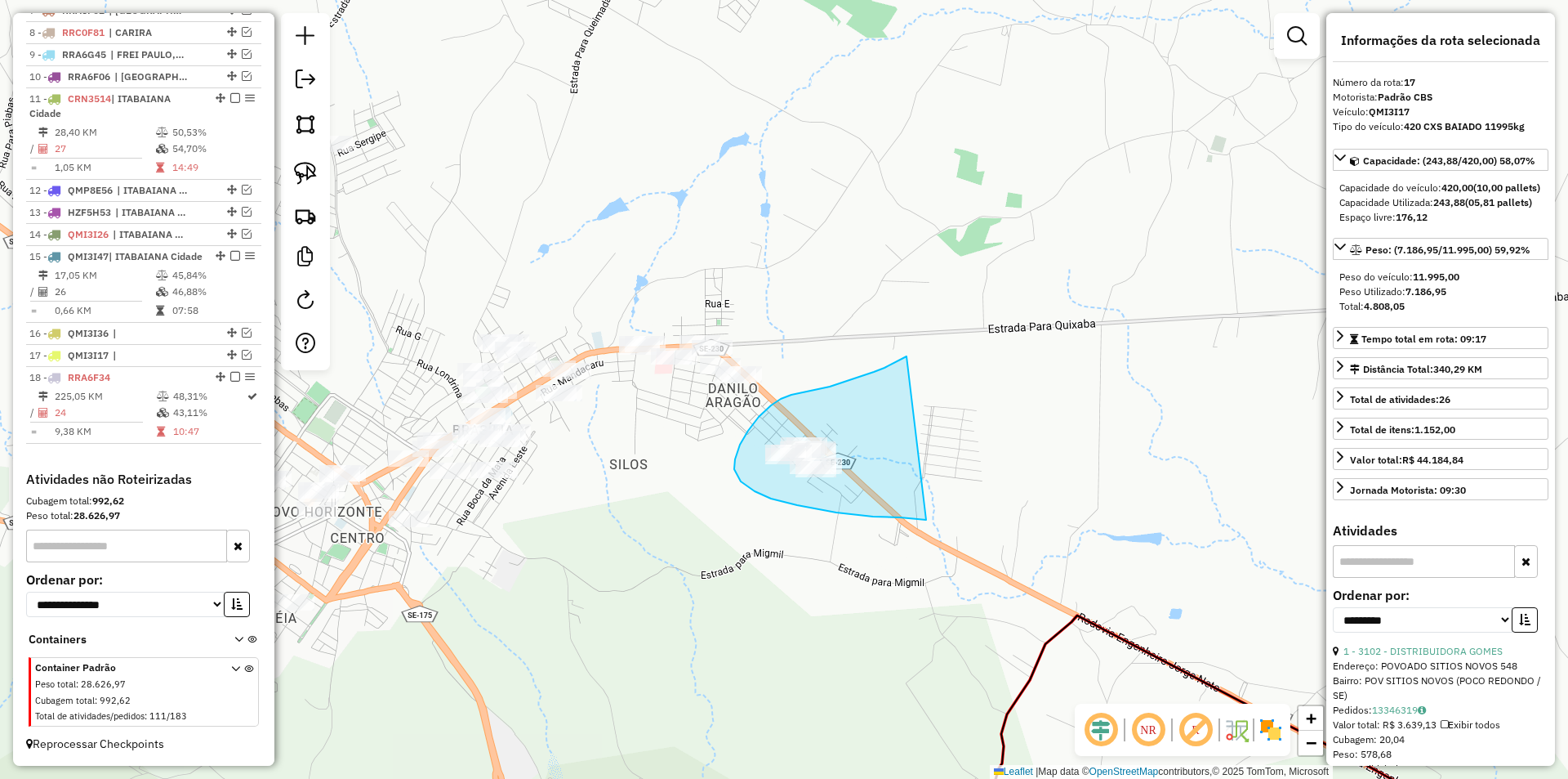
drag, startPoint x: 907, startPoint y: 356, endPoint x: 927, endPoint y: 520, distance: 165.2
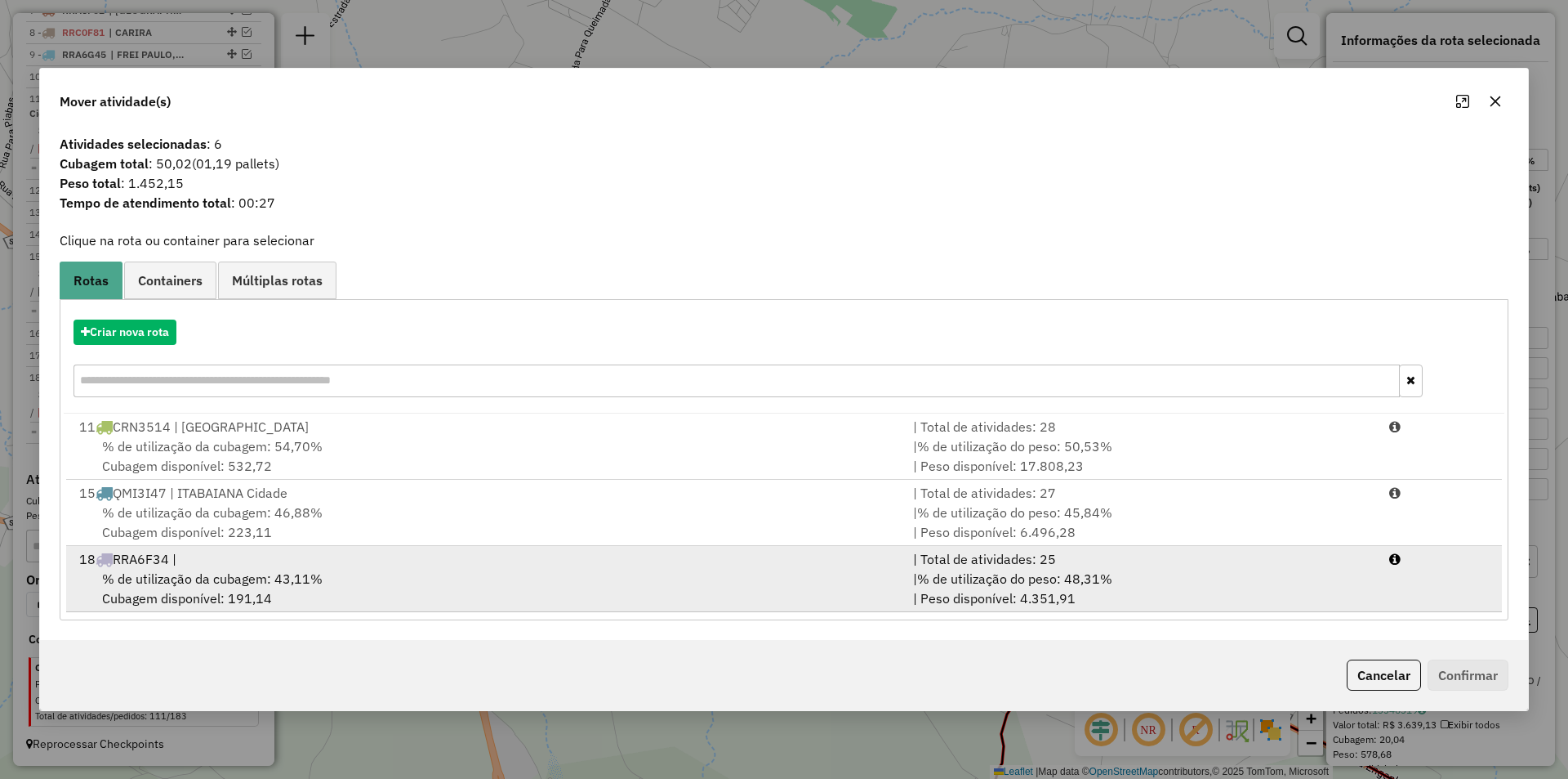
click at [1070, 592] on div "| % de utilização do peso: 48,31% | Peso disponível: 4.351,91" at bounding box center [1141, 588] width 476 height 39
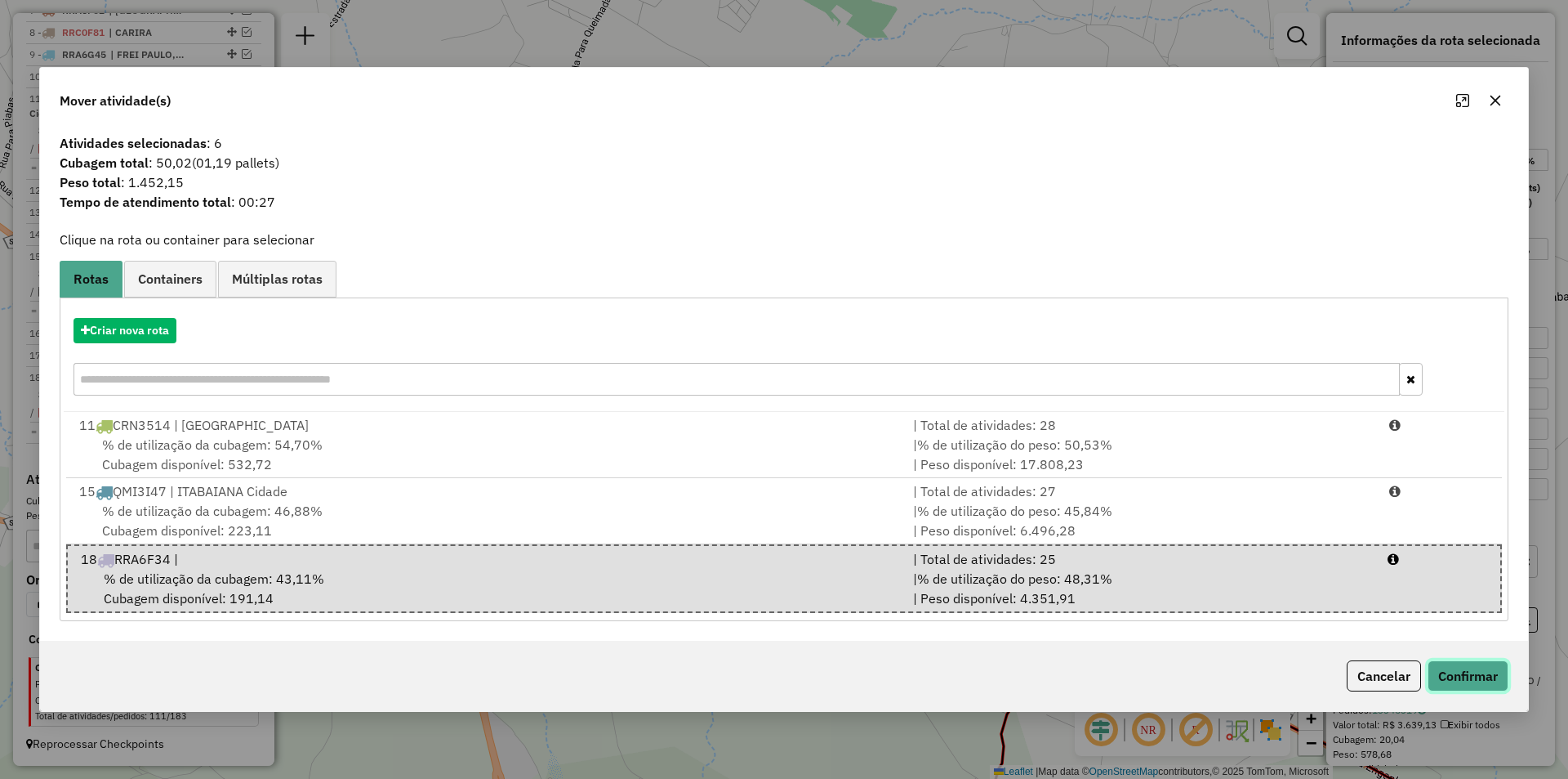
click at [1488, 679] on button "Confirmar" at bounding box center [1469, 675] width 81 height 31
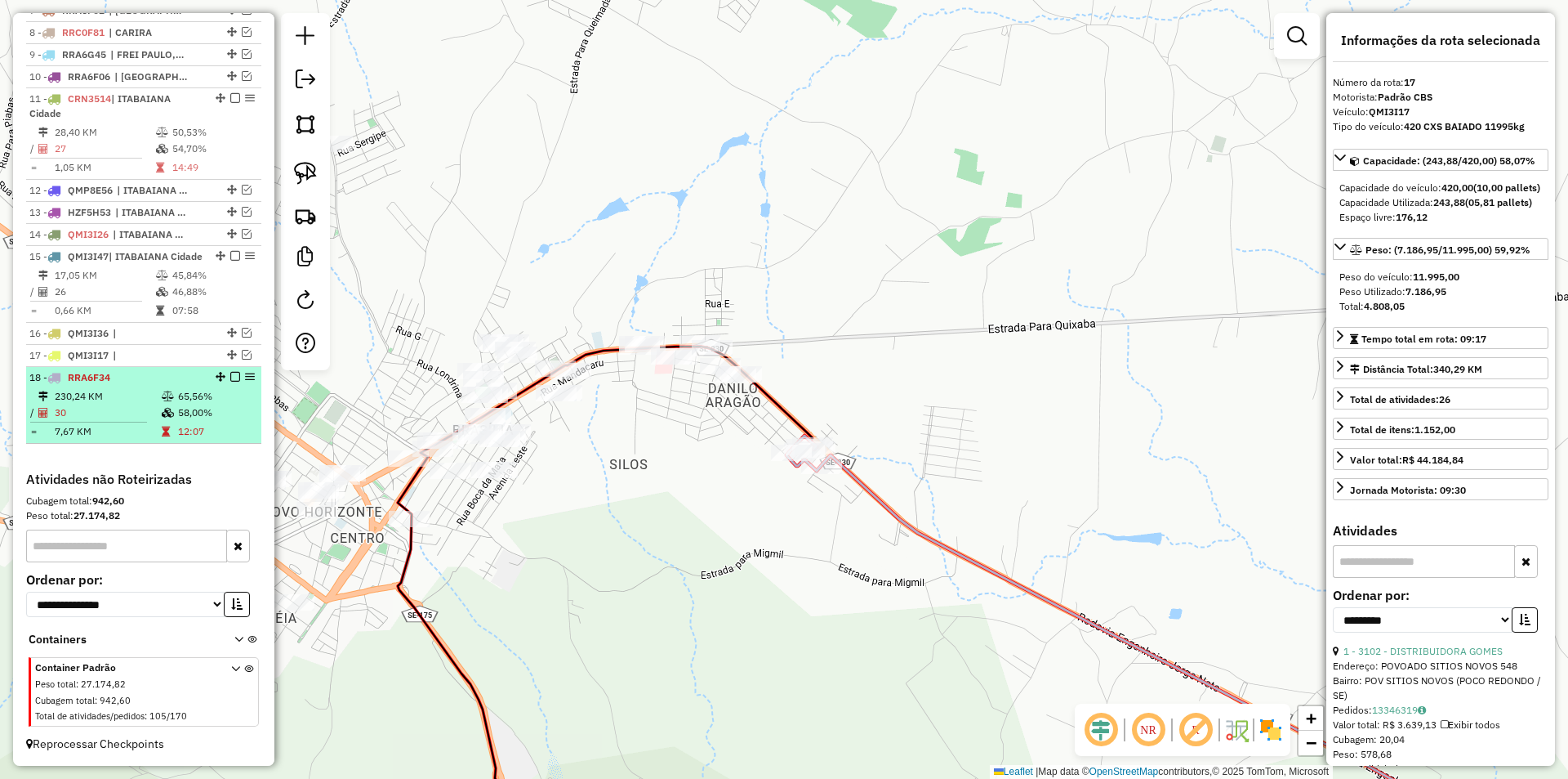
click at [216, 420] on td "58,00%" at bounding box center [216, 412] width 78 height 16
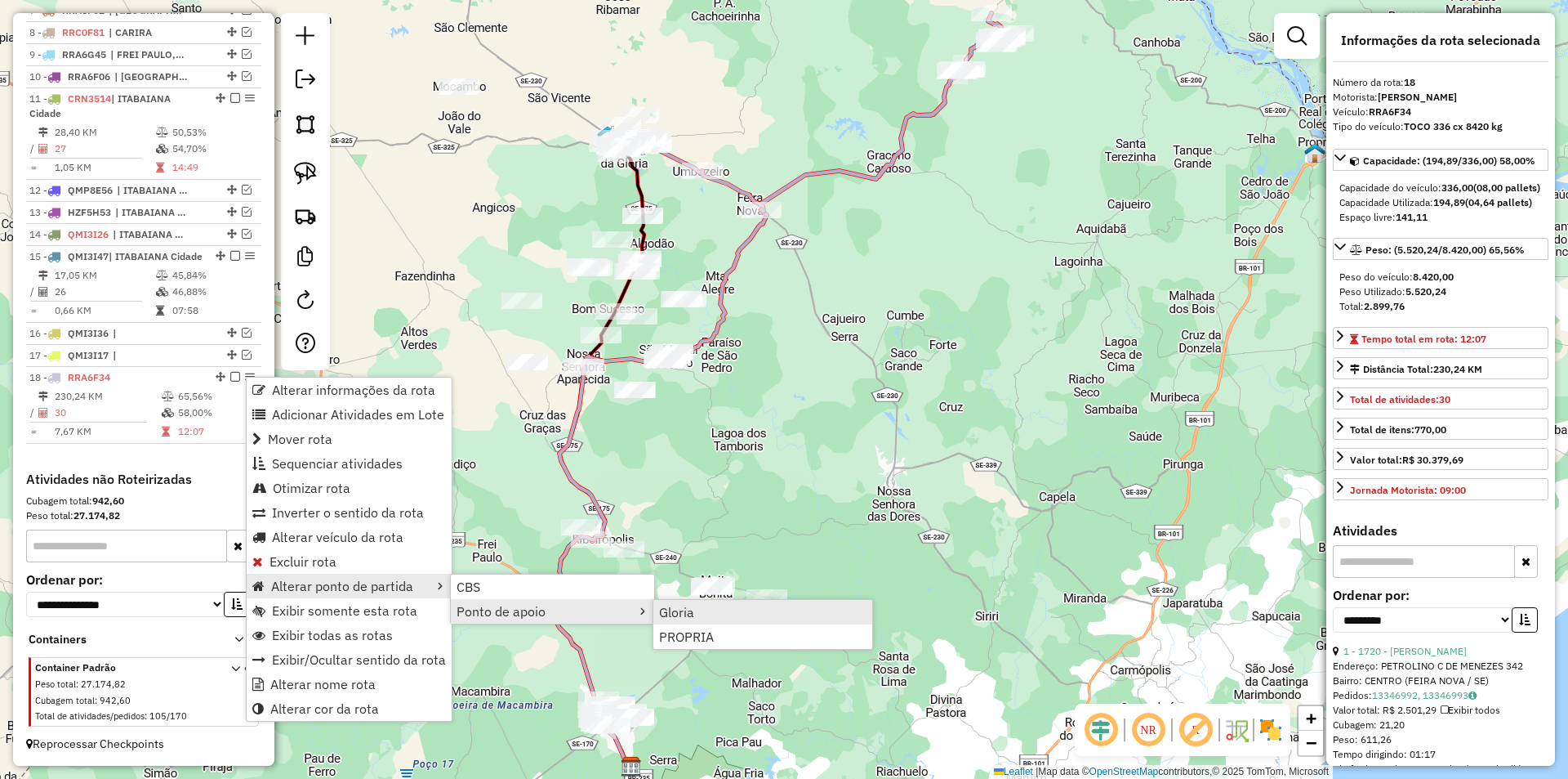
click at [667, 611] on span "Gloria" at bounding box center [677, 611] width 35 height 13
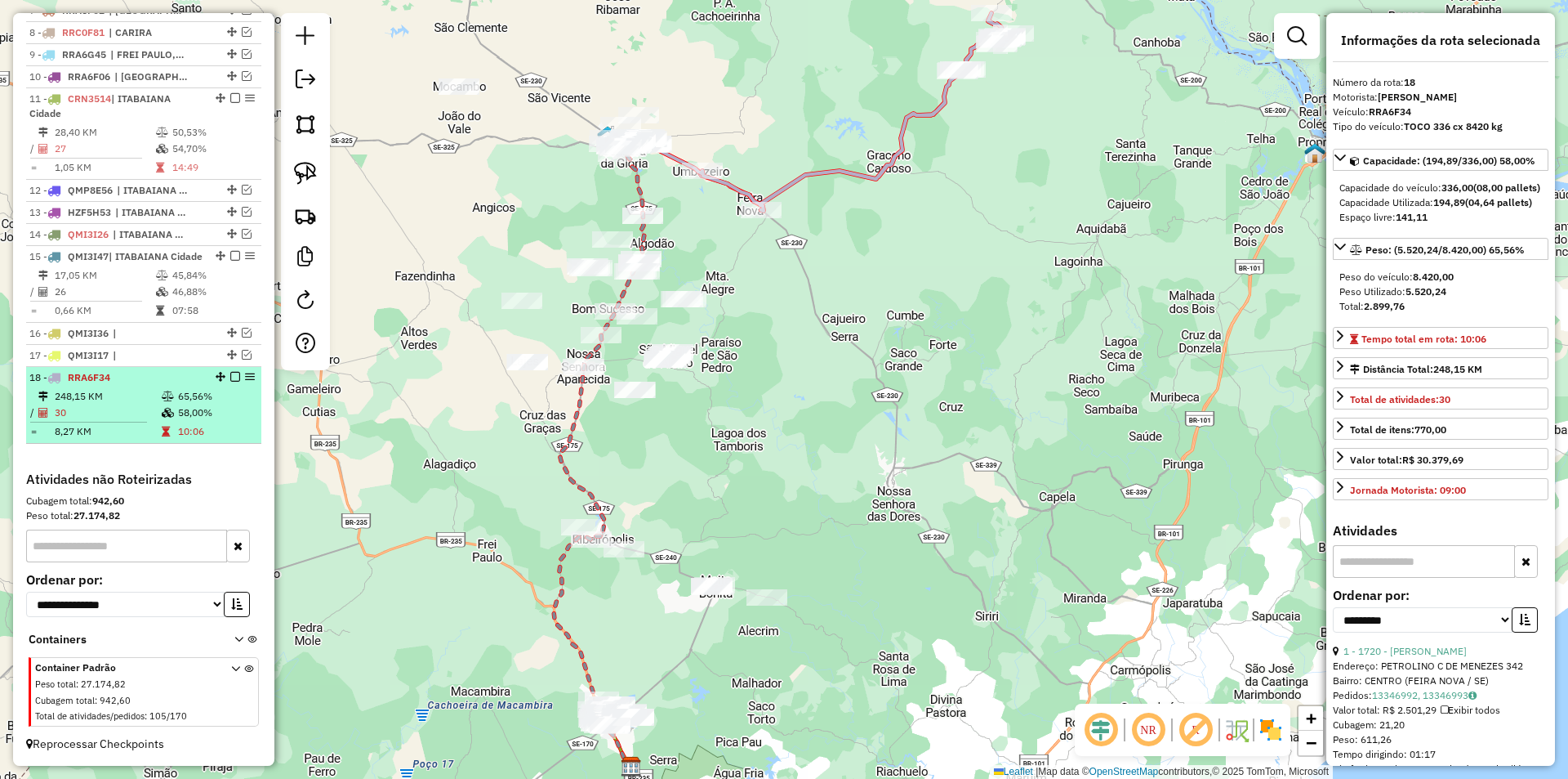
click at [211, 413] on td "58,00%" at bounding box center [216, 412] width 78 height 16
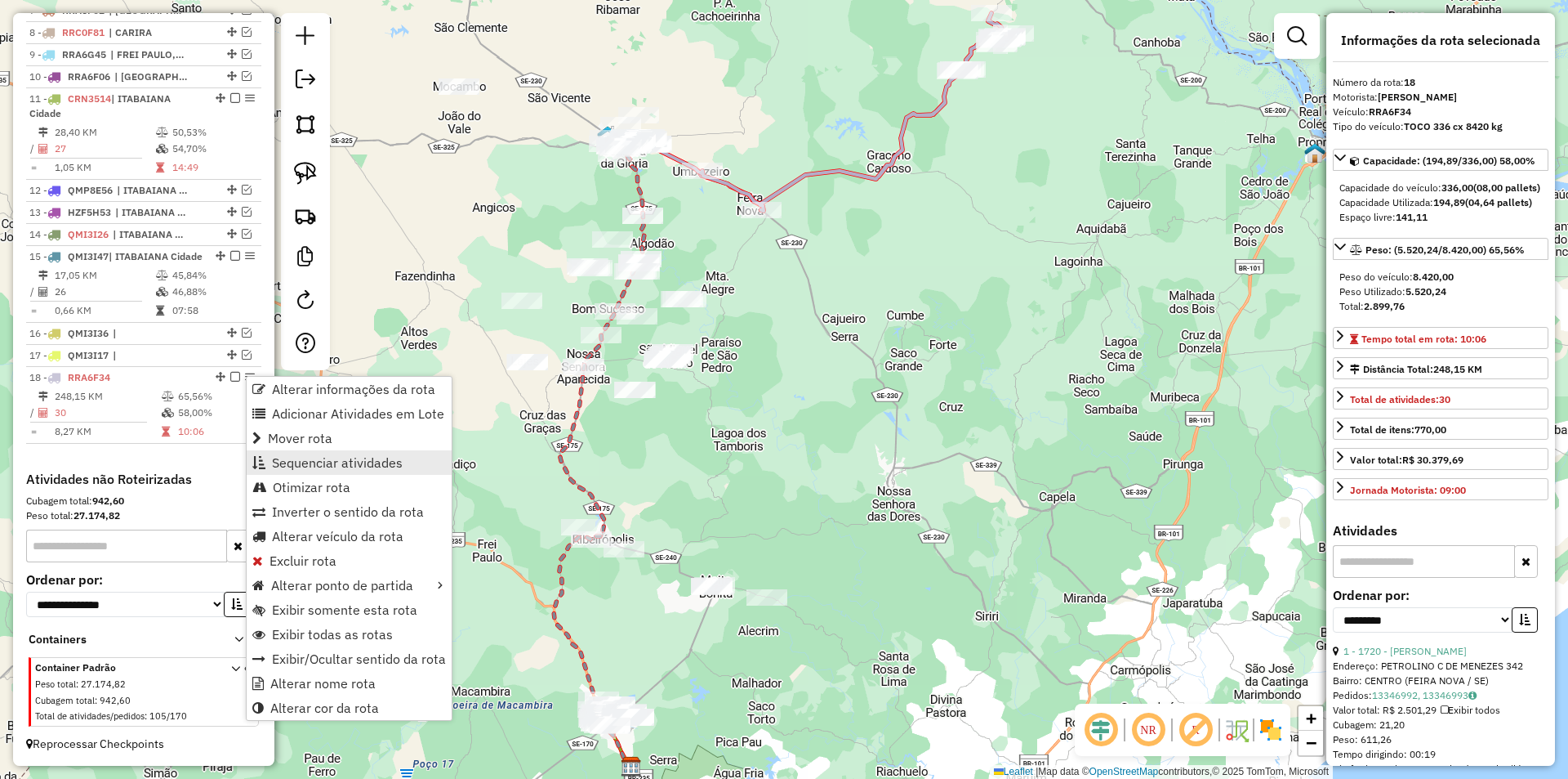
click at [347, 459] on span "Sequenciar atividades" at bounding box center [337, 462] width 131 height 13
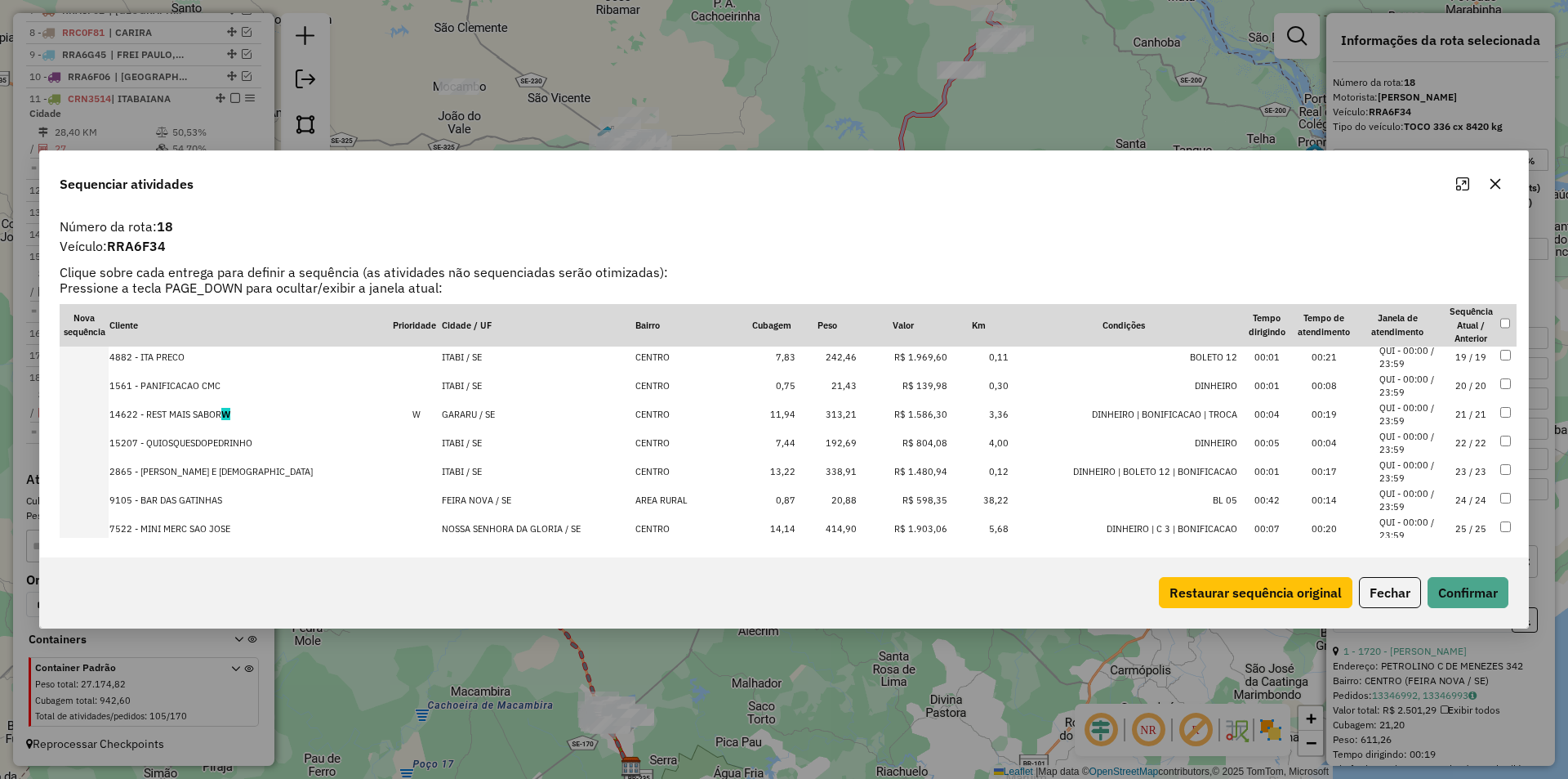
scroll to position [437, 0]
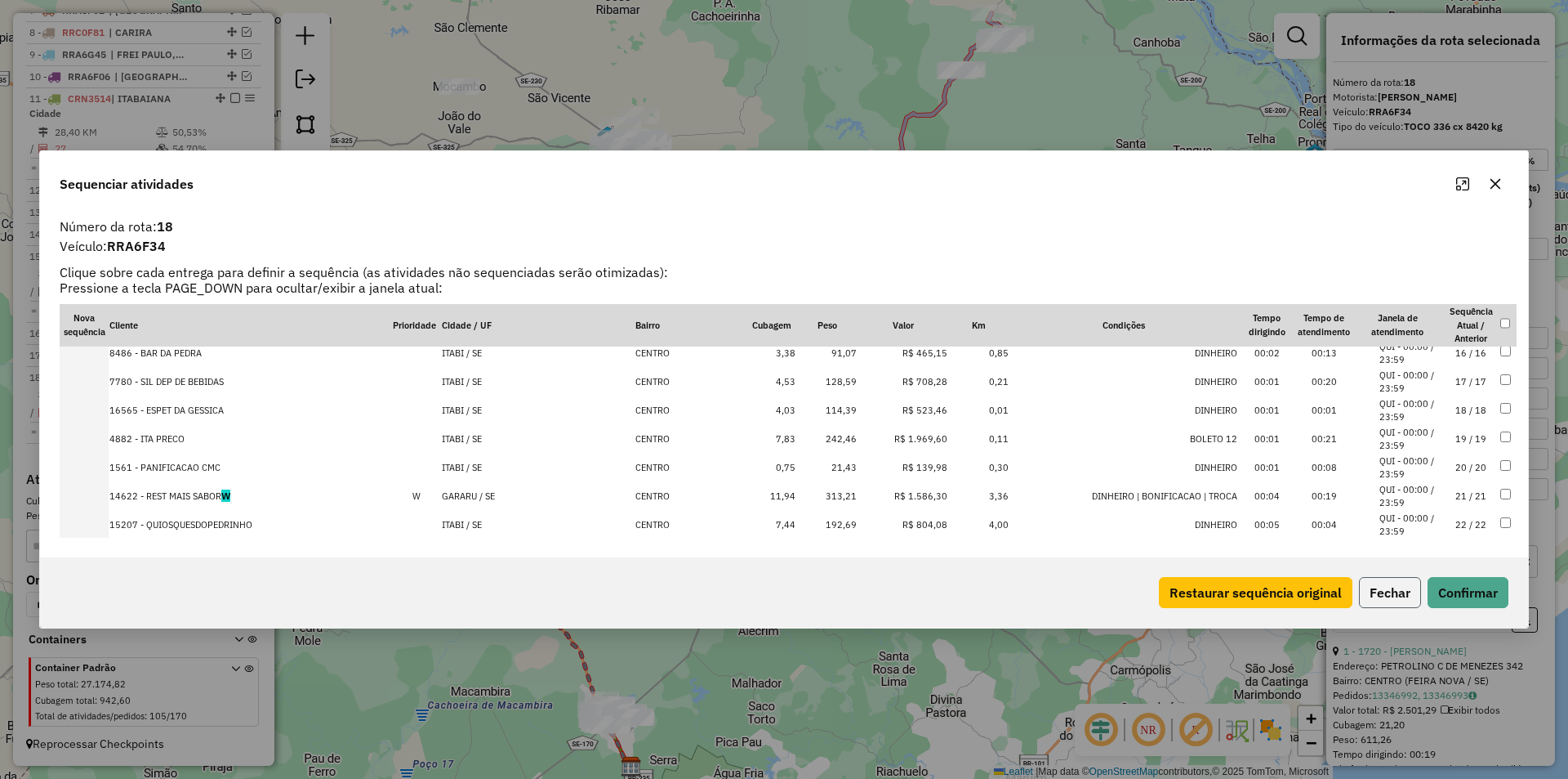
click at [1388, 595] on button "Fechar" at bounding box center [1390, 592] width 62 height 31
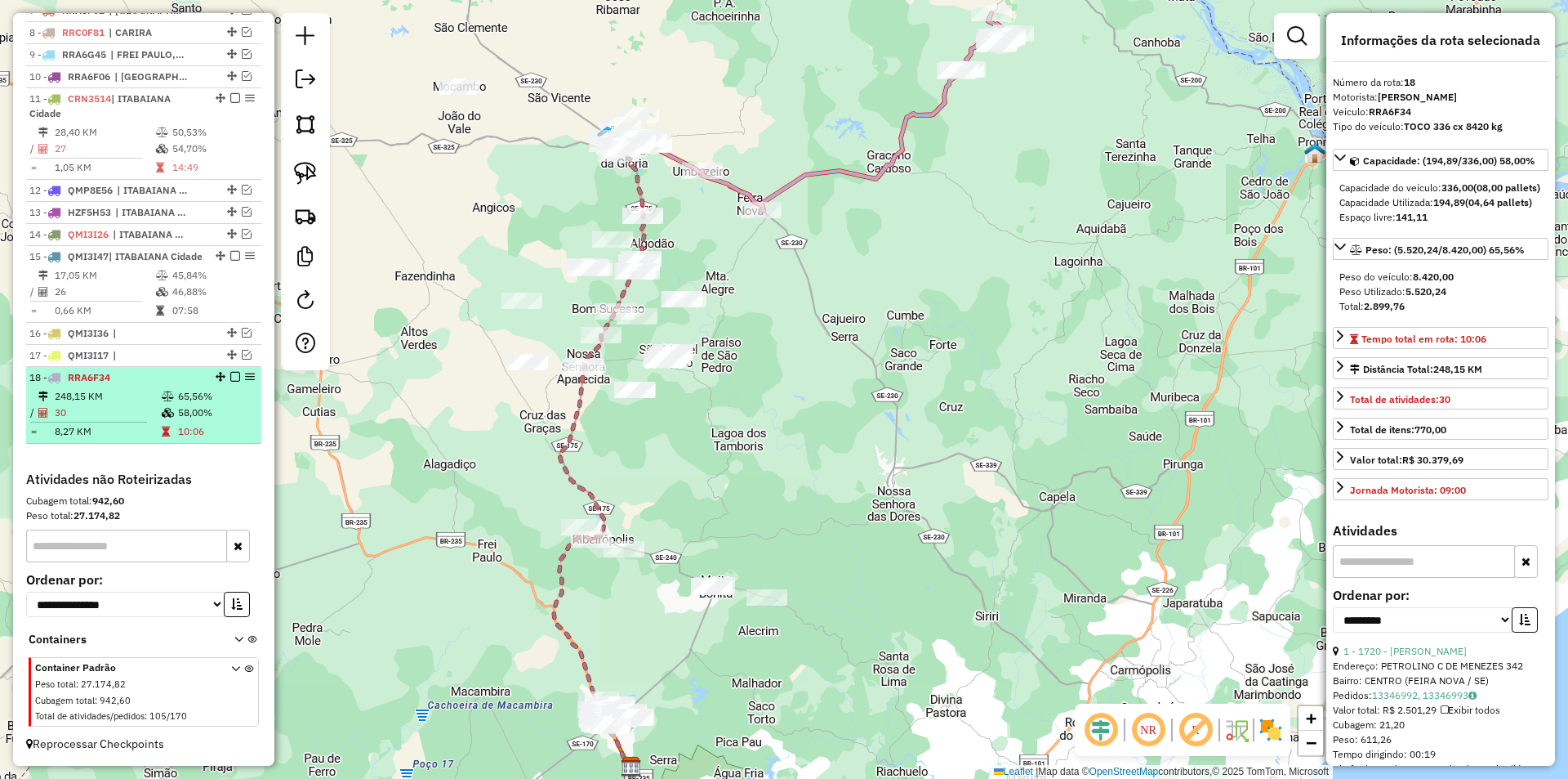
click at [231, 378] on em at bounding box center [234, 376] width 10 height 10
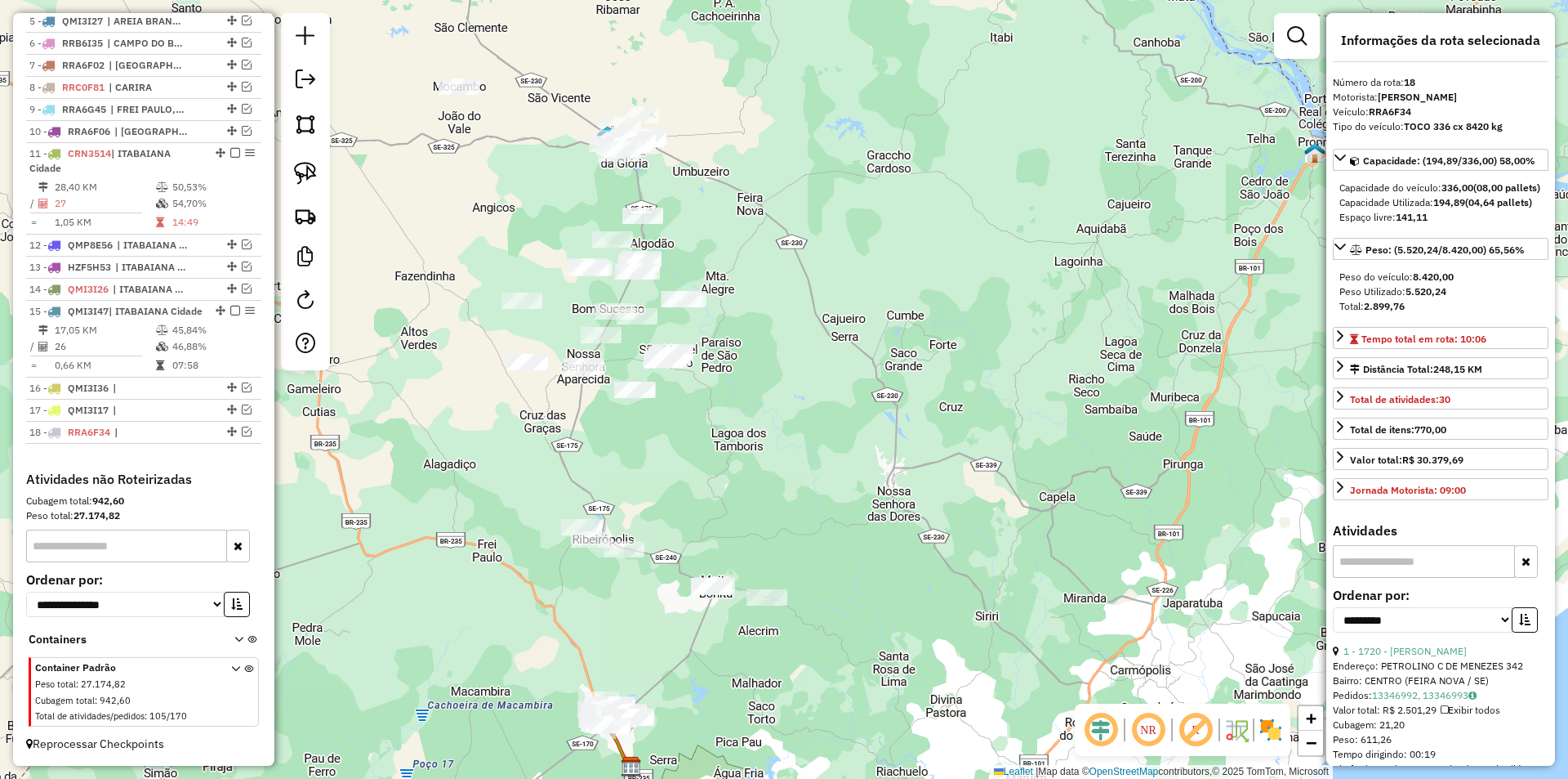
scroll to position [758, 0]
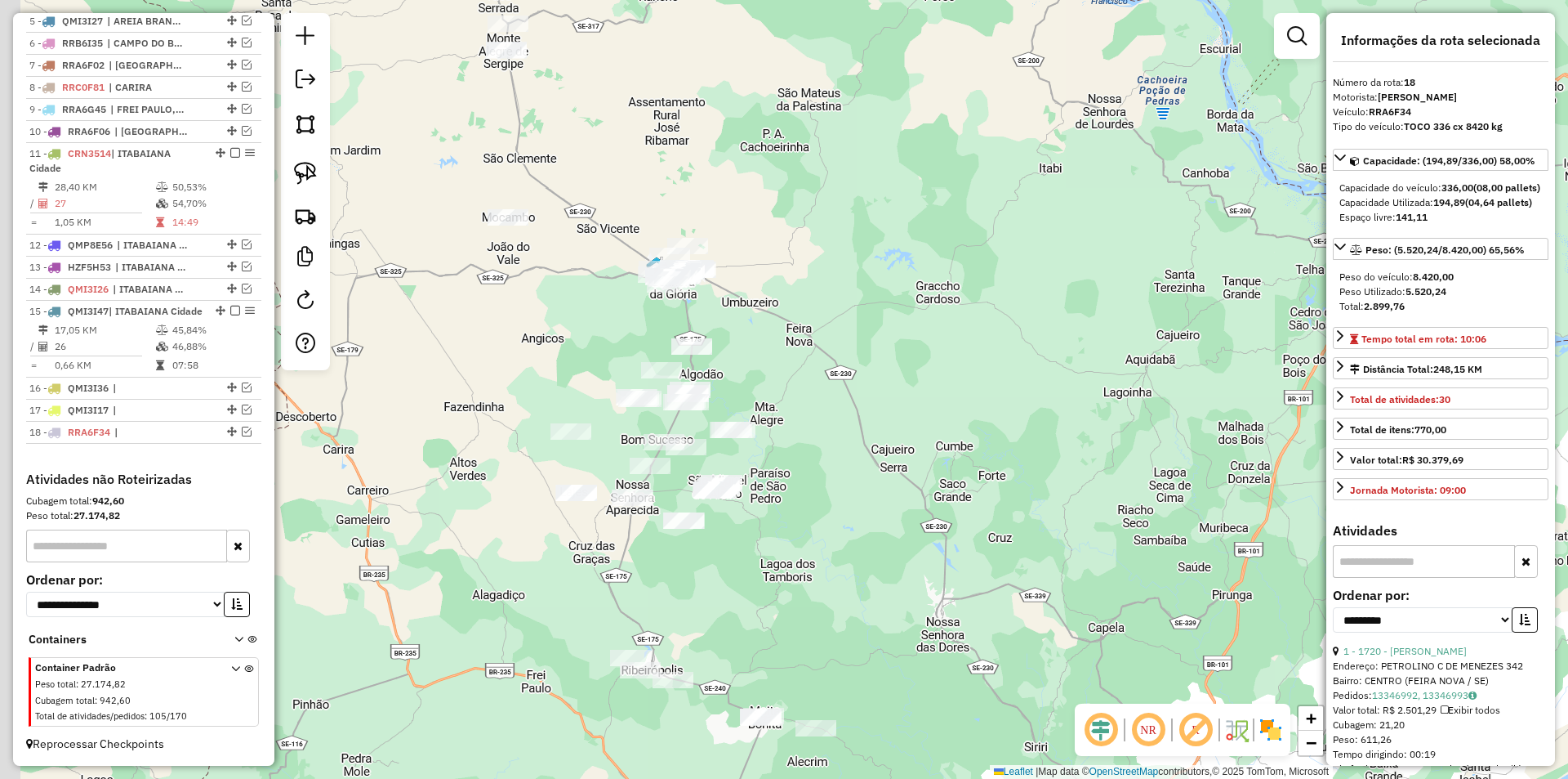
drag, startPoint x: 534, startPoint y: 252, endPoint x: 571, endPoint y: 301, distance: 61.4
click at [570, 300] on div "Janela de atendimento Grade de atendimento Capacidade Transportadoras Veículos …" at bounding box center [784, 389] width 1568 height 779
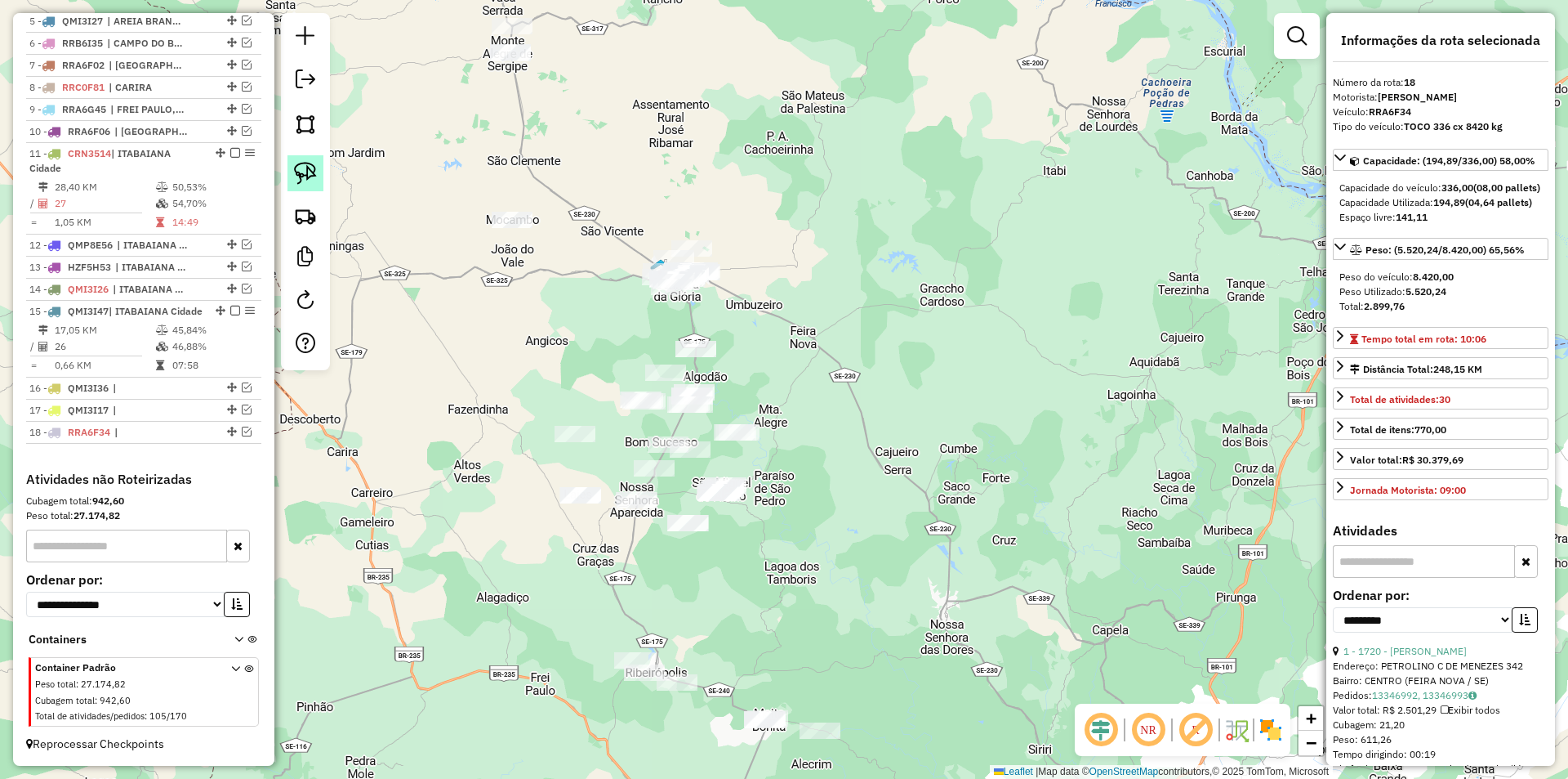
click at [304, 174] on img at bounding box center [305, 173] width 22 height 22
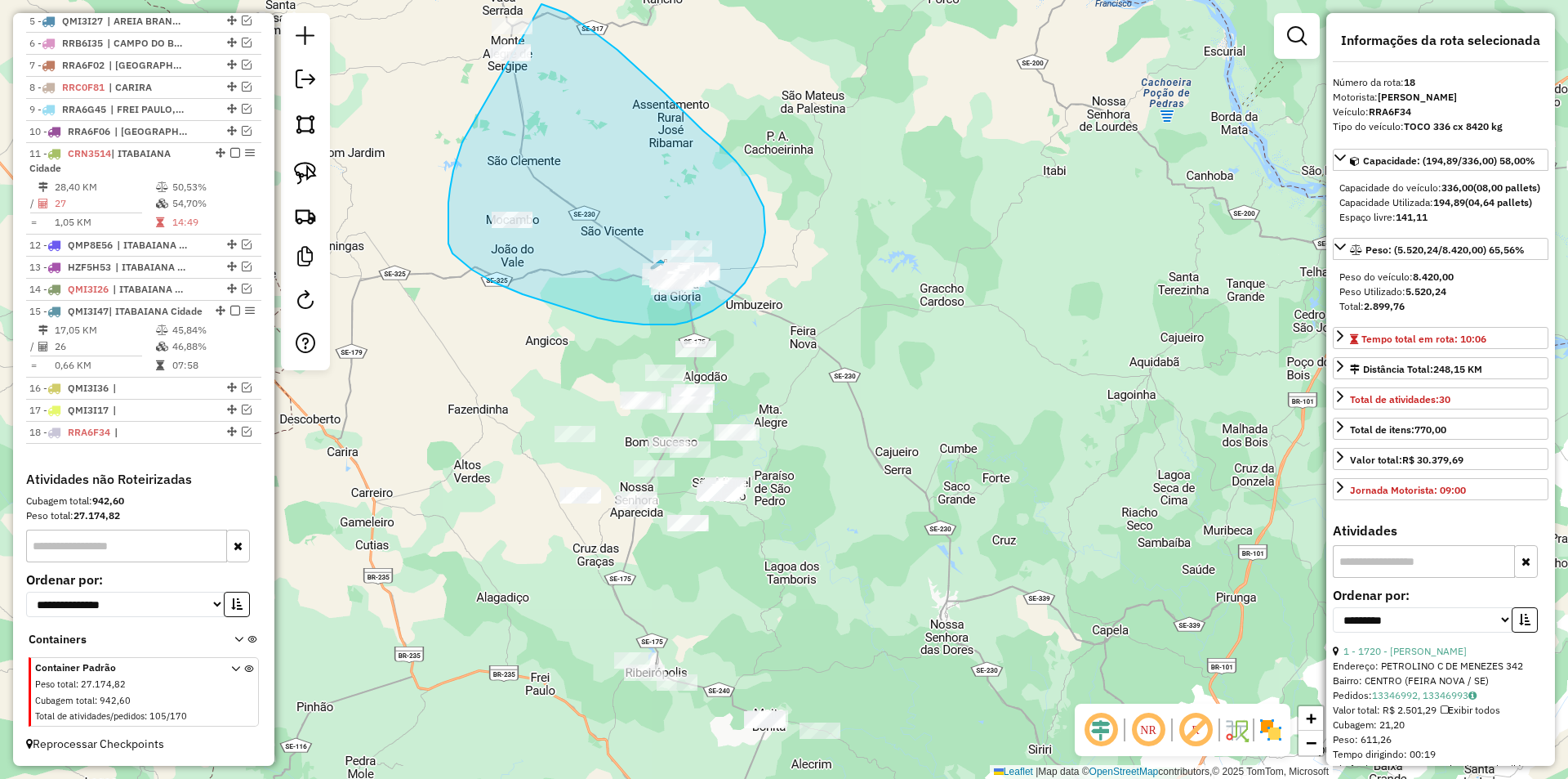
drag, startPoint x: 450, startPoint y: 188, endPoint x: 455, endPoint y: 0, distance: 188.1
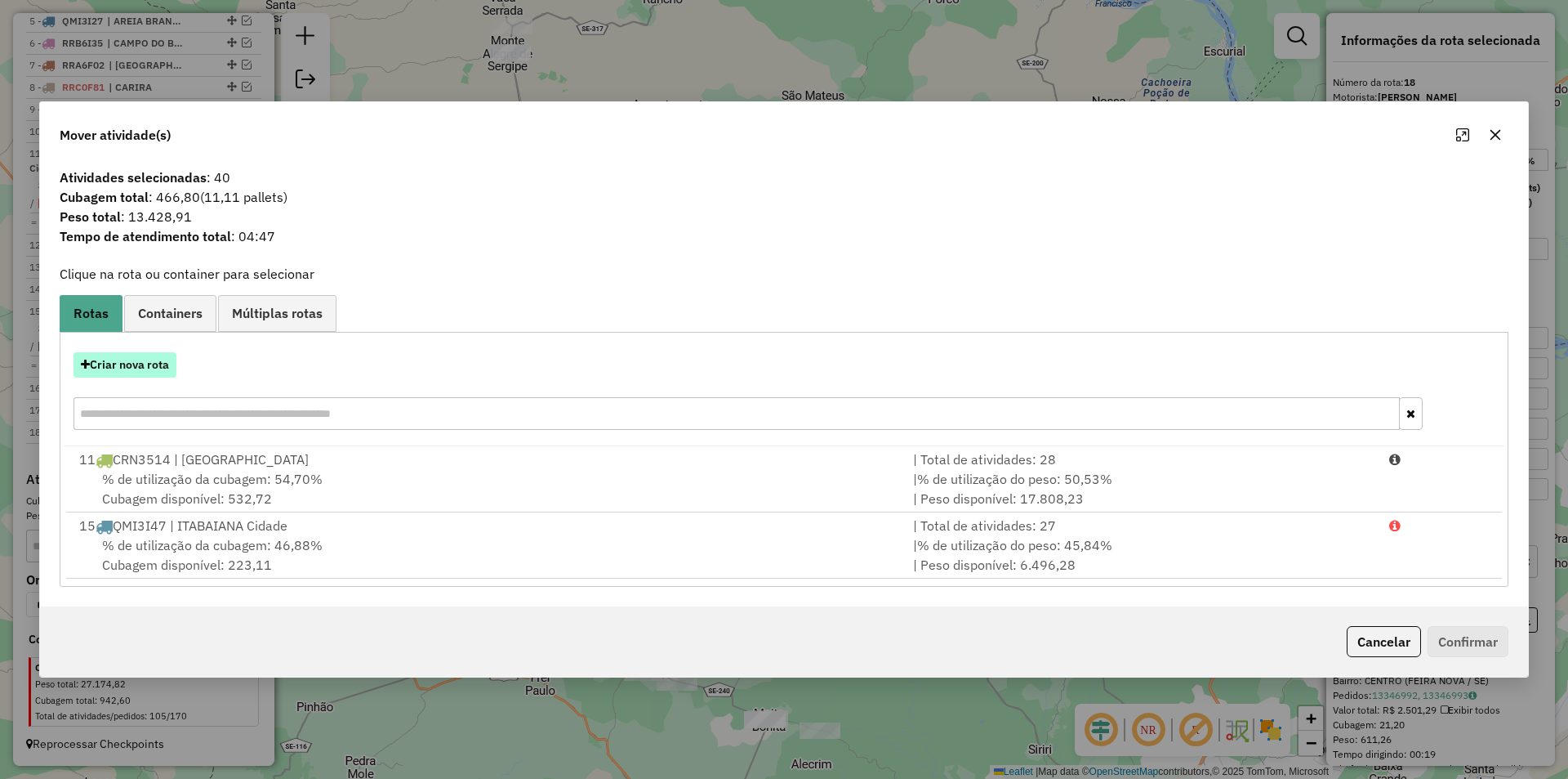
click at [143, 370] on button "Criar nova rota" at bounding box center [124, 364] width 103 height 25
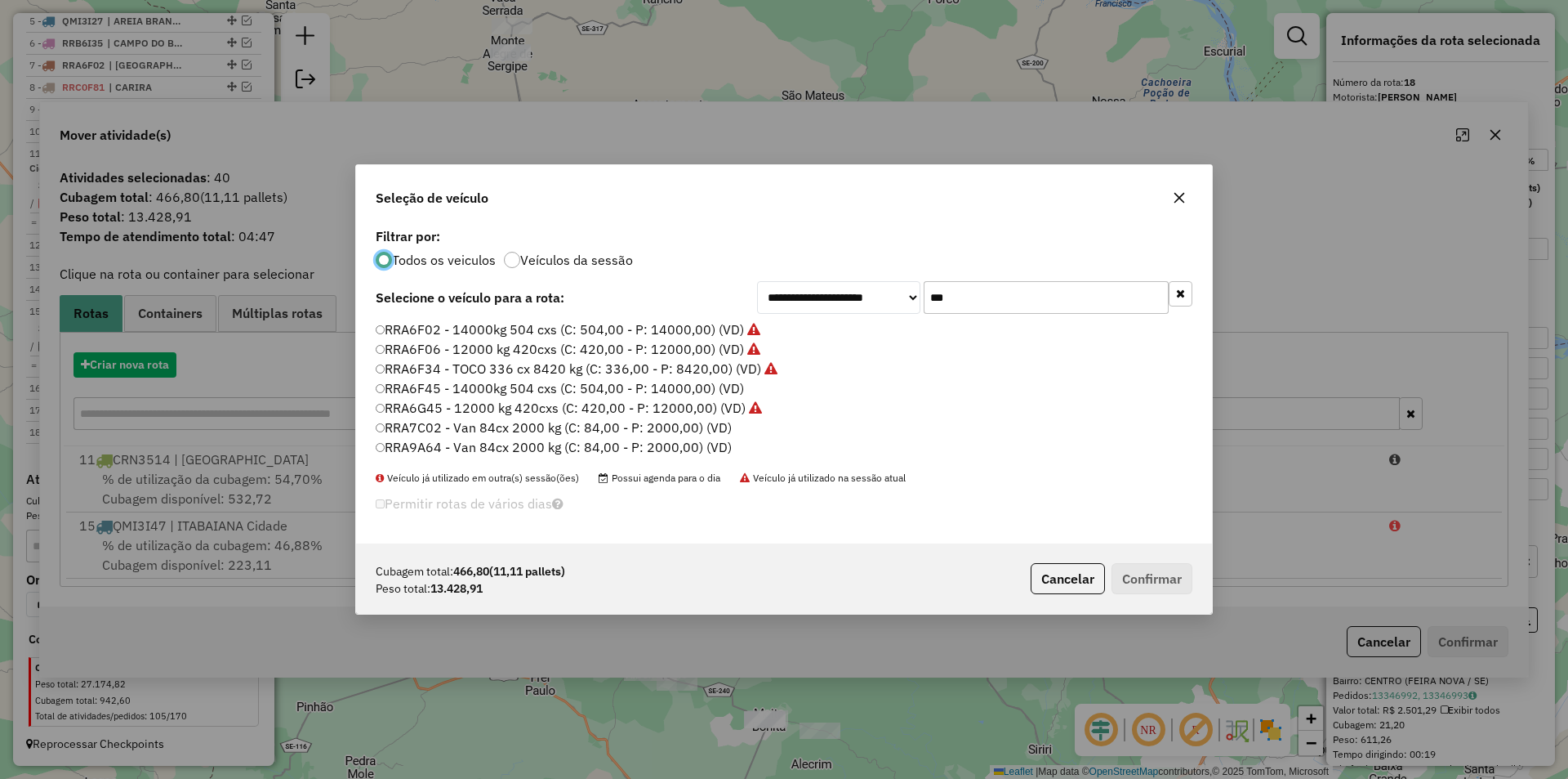
scroll to position [10, 5]
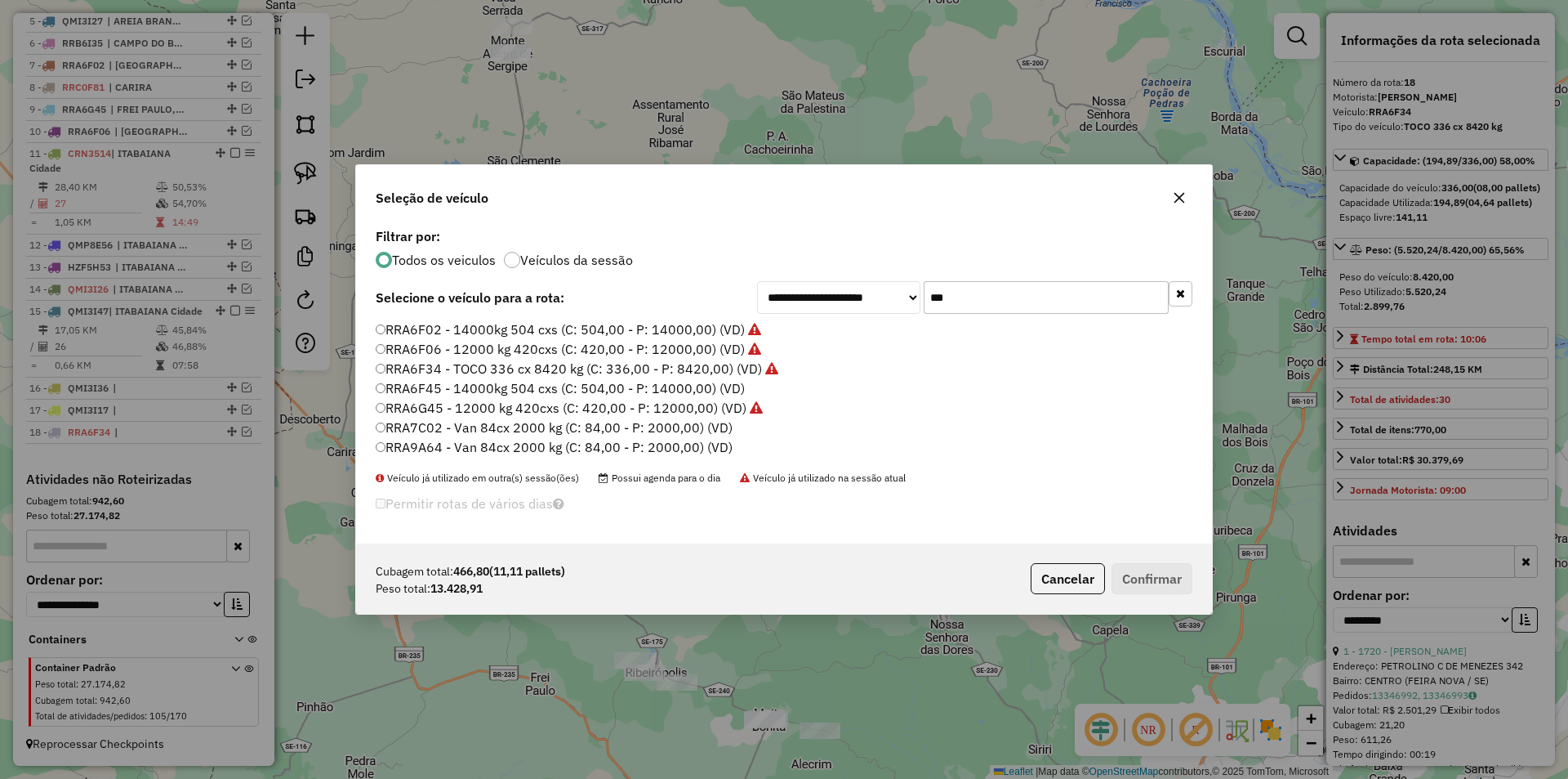
click at [953, 292] on input "***" at bounding box center [1046, 297] width 245 height 33
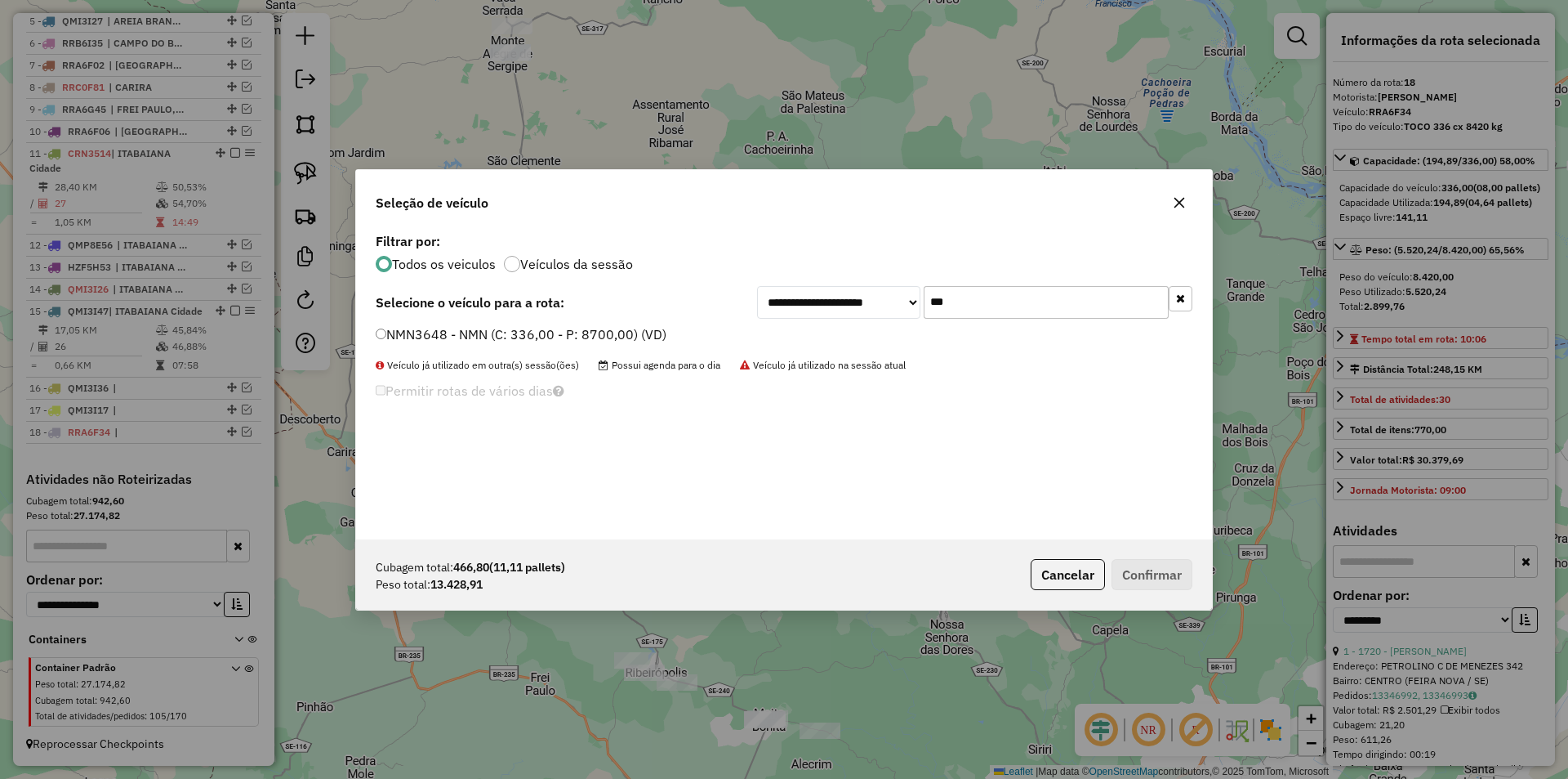
type input "***"
drag, startPoint x: 446, startPoint y: 330, endPoint x: 456, endPoint y: 347, distance: 19.7
click at [446, 330] on label "NMN3648 - NMN (C: 336,00 - P: 8700,00) (VD)" at bounding box center [521, 334] width 290 height 20
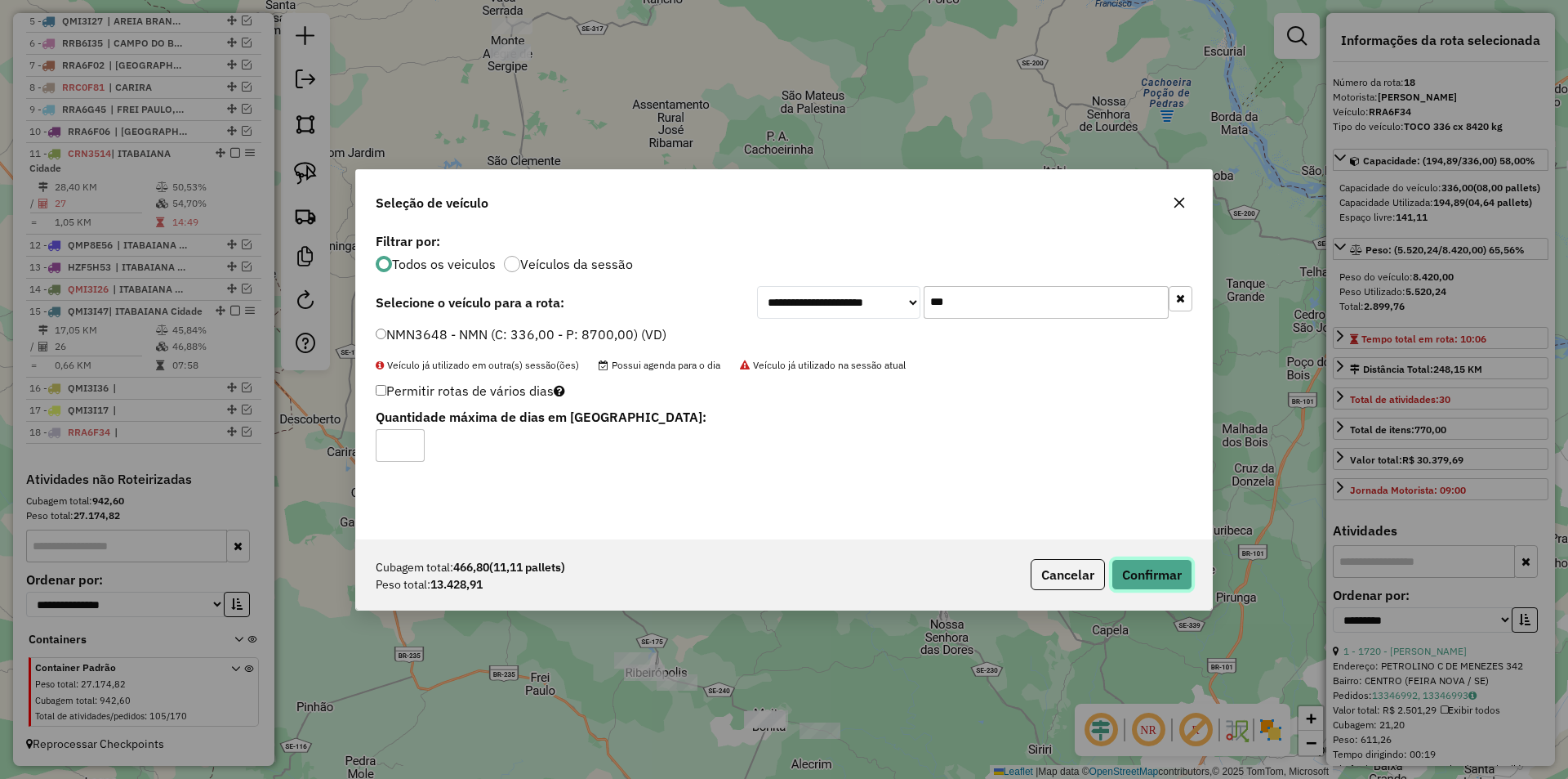
click at [1120, 569] on button "Confirmar" at bounding box center [1152, 574] width 81 height 31
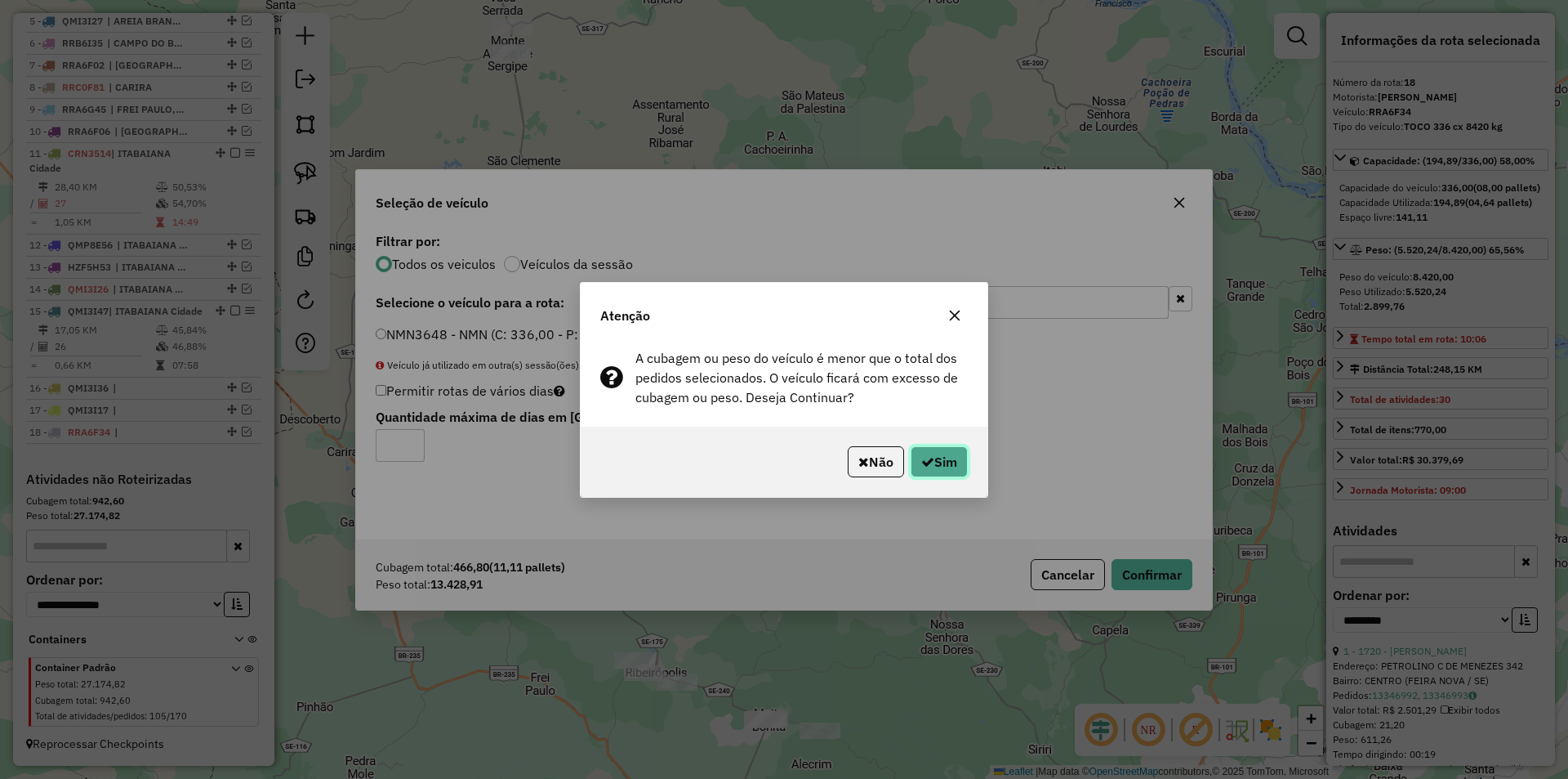
click at [921, 464] on icon "button" at bounding box center [927, 461] width 13 height 13
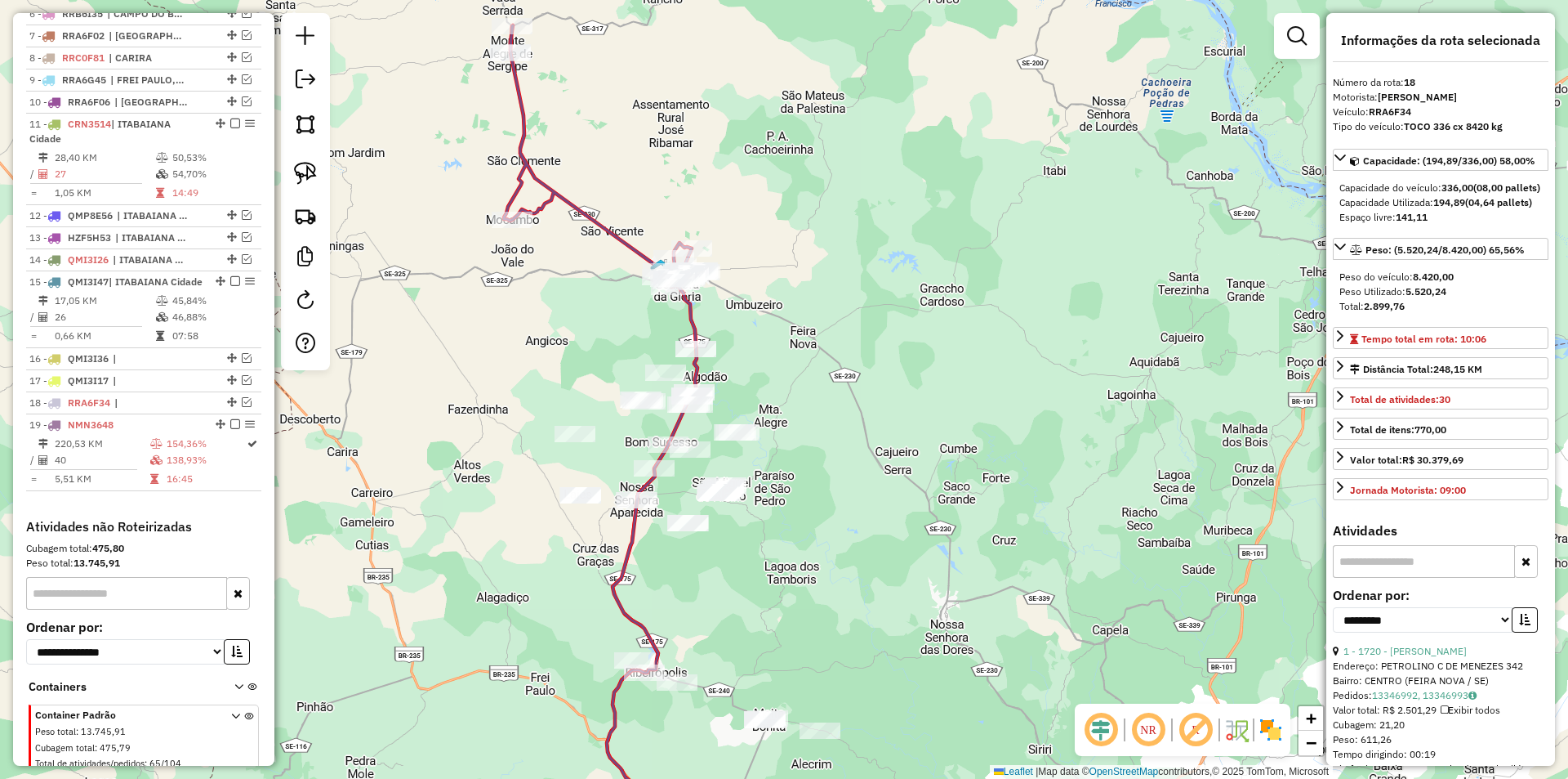
scroll to position [835, 0]
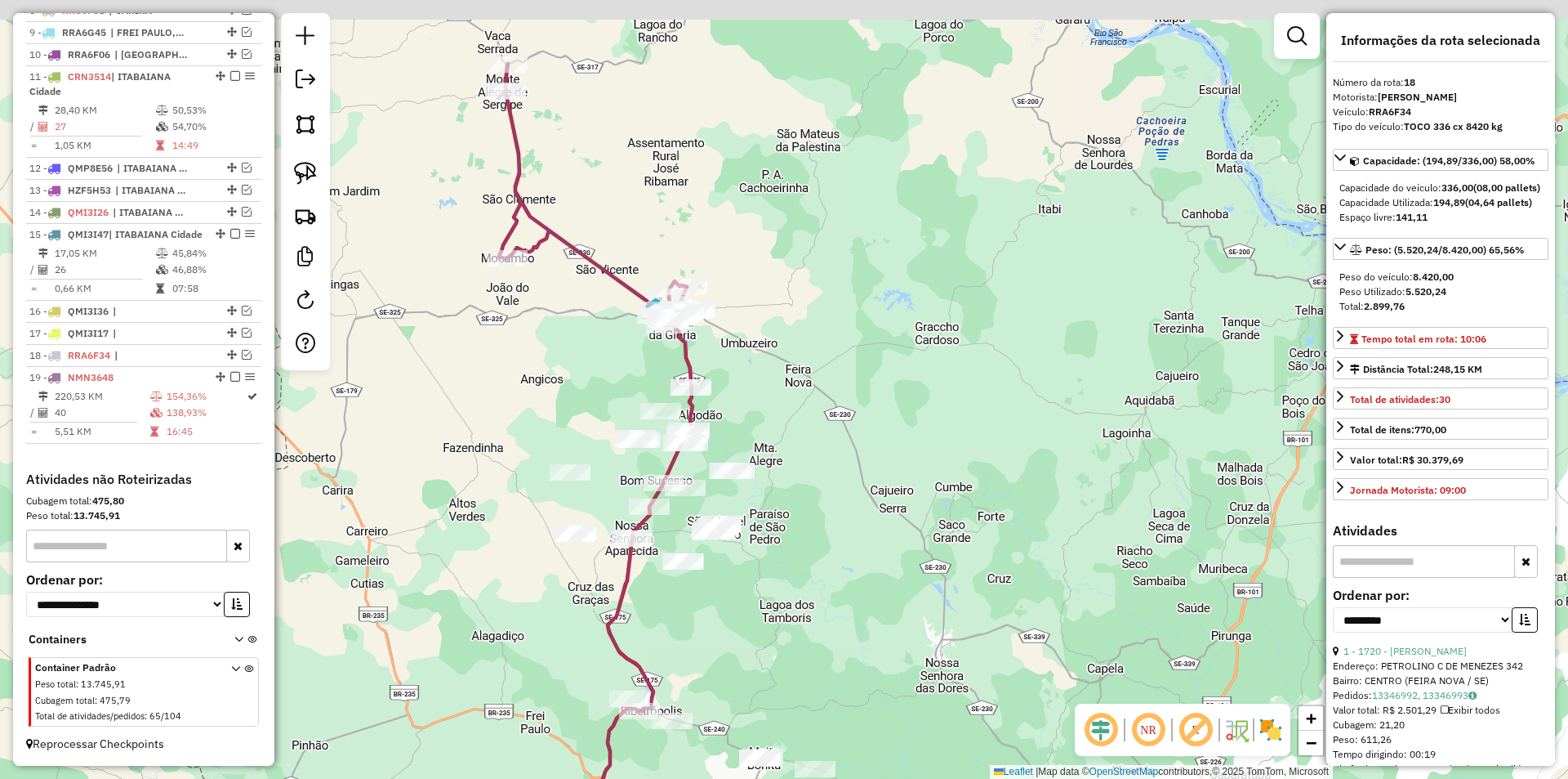
click at [500, 324] on div "Janela de atendimento Grade de atendimento Capacidade Transportadoras Veículos …" at bounding box center [784, 389] width 1568 height 779
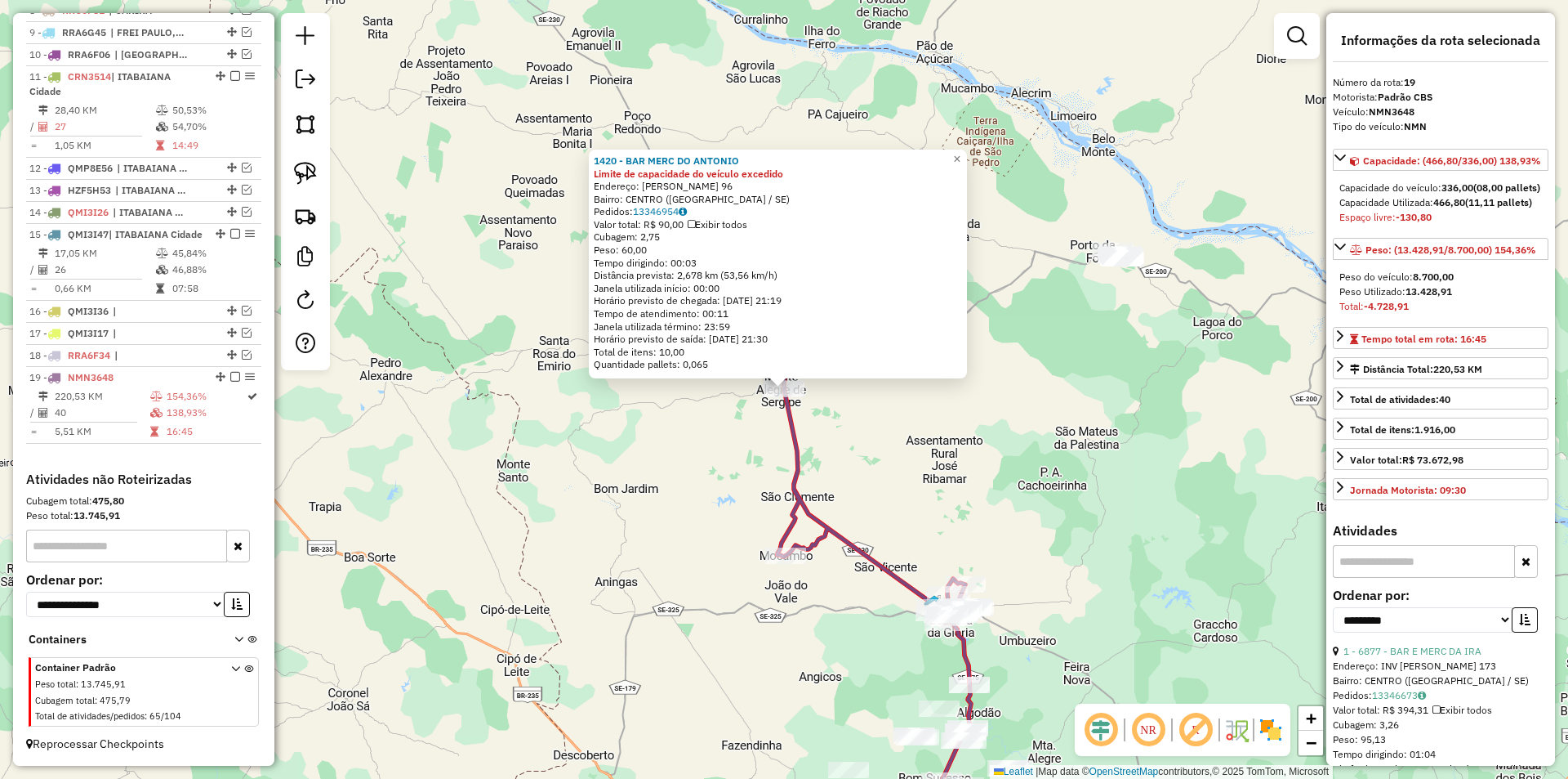
click at [714, 424] on div "1420 - BAR MERC DO ANTONIO Limite de capacidade do veículo excedido Endereço: M…" at bounding box center [784, 389] width 1568 height 779
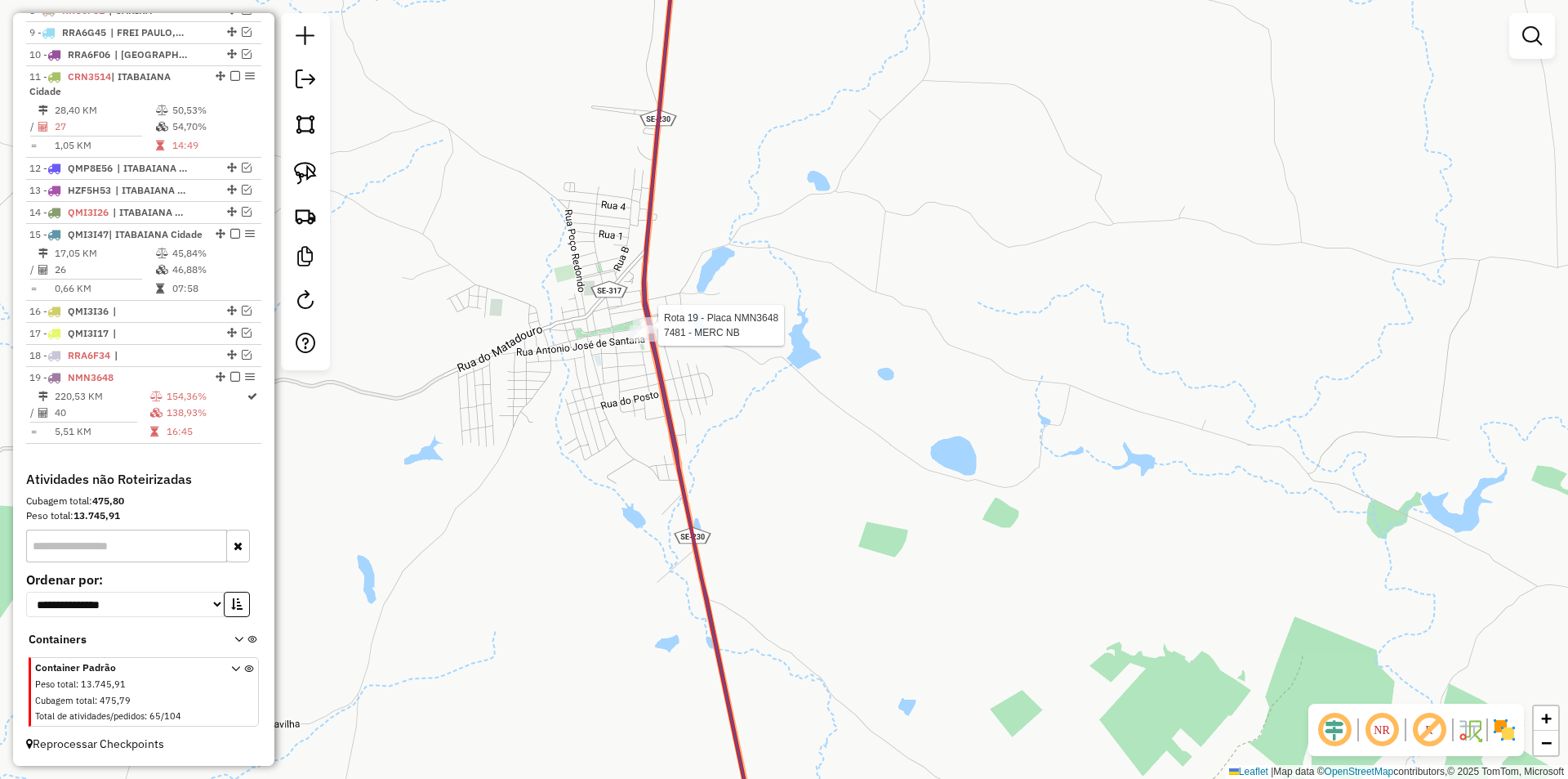
select select "**********"
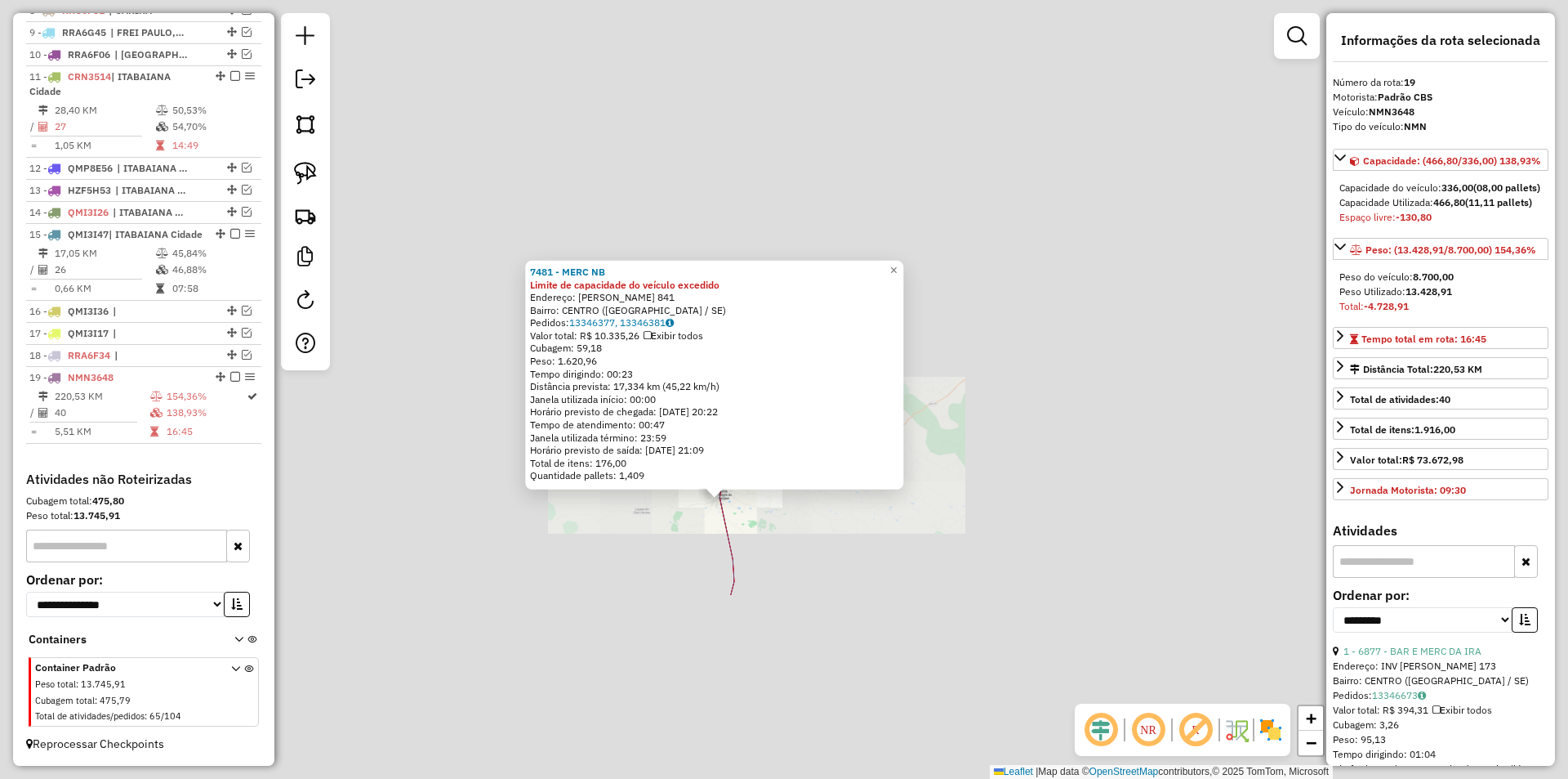
click at [703, 540] on div "7481 - MERC NB Limite de capacidade do veículo excedido Endereço: [PERSON_NAME]…" at bounding box center [784, 389] width 1568 height 779
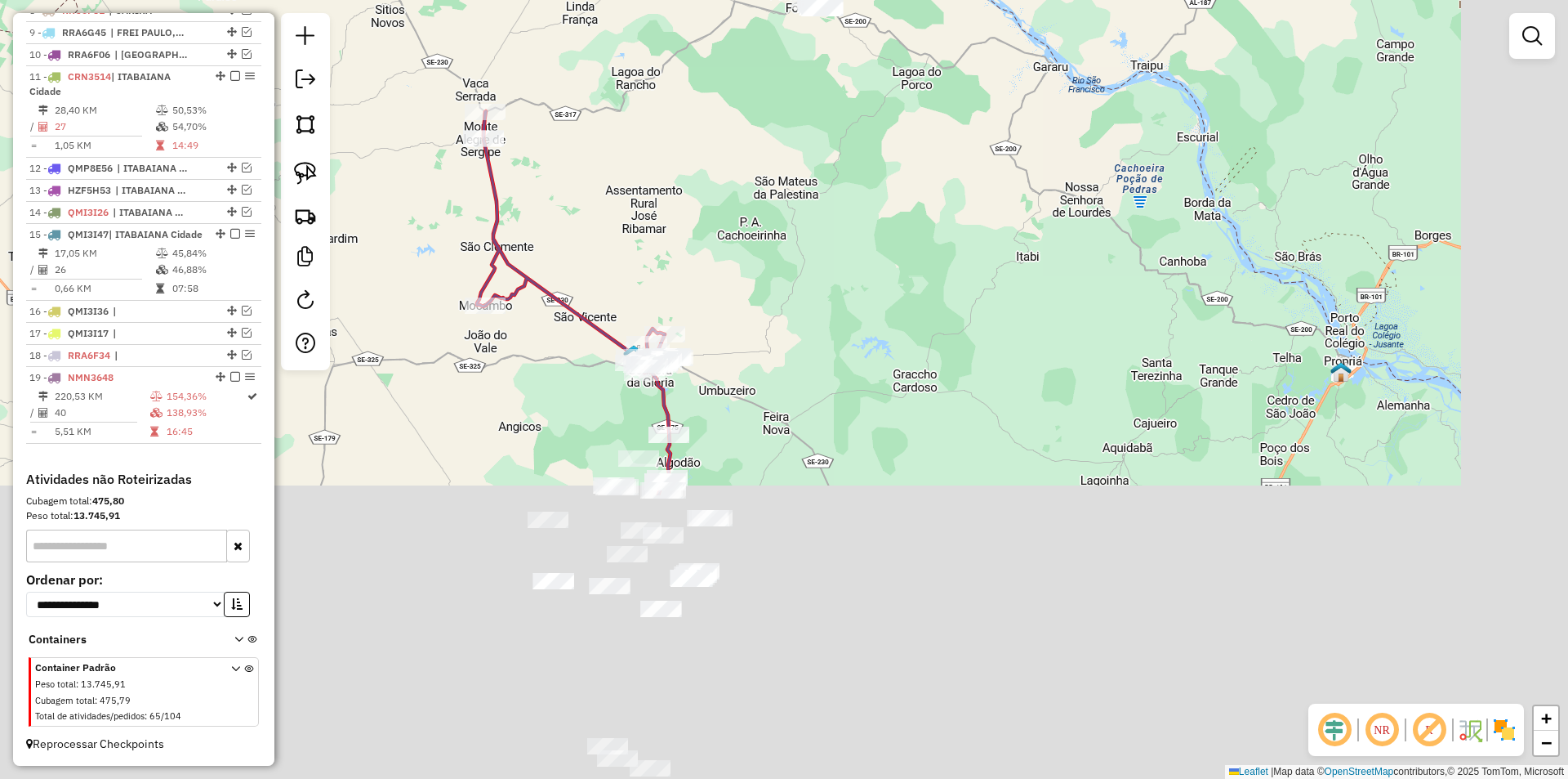
drag, startPoint x: 805, startPoint y: 588, endPoint x: 564, endPoint y: 257, distance: 409.4
click at [568, 224] on div "Janela de atendimento Grade de atendimento Capacidade Transportadoras Veículos …" at bounding box center [784, 389] width 1568 height 779
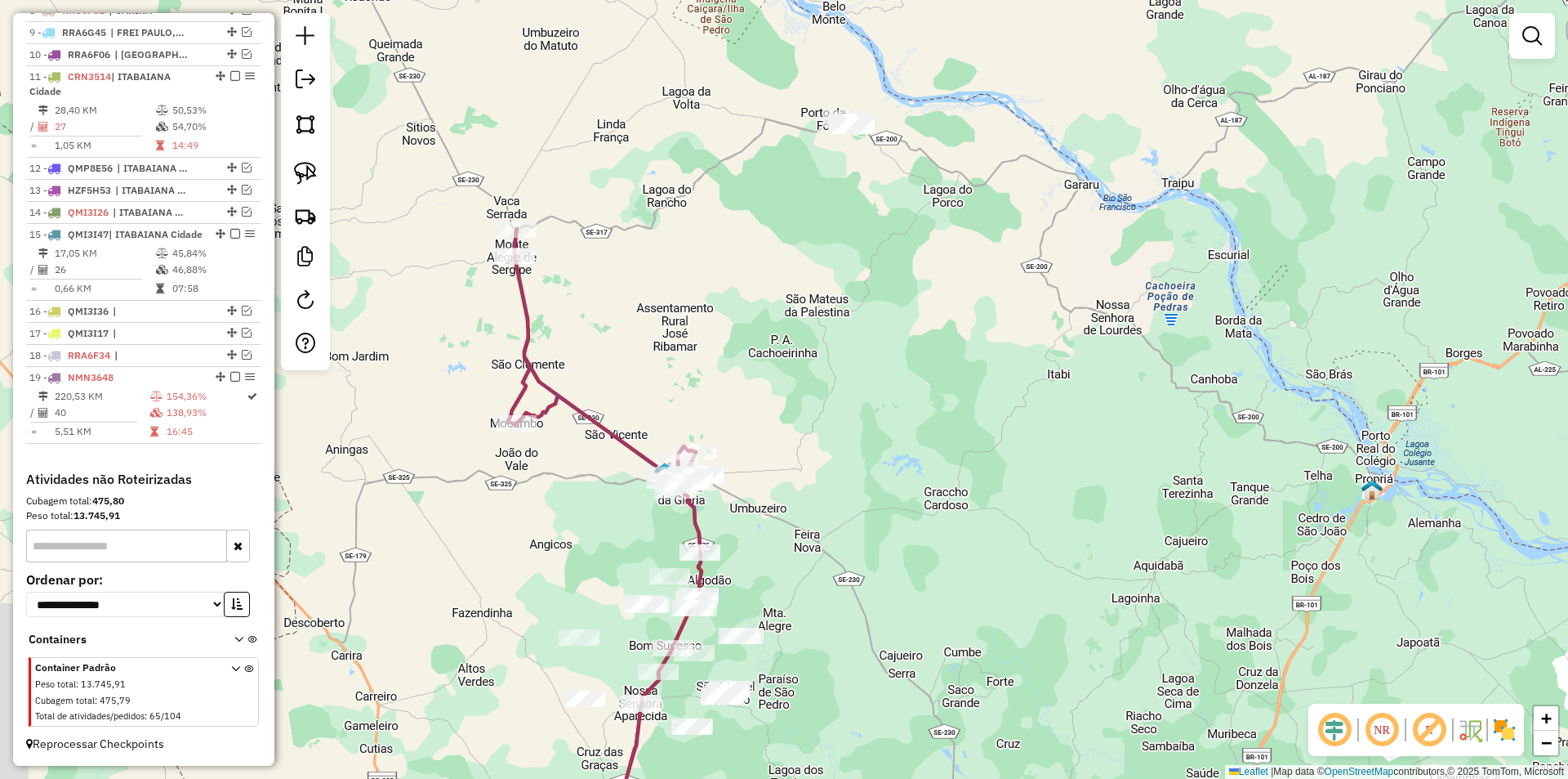
click at [602, 358] on div "Janela de atendimento Grade de atendimento Capacidade Transportadoras Veículos …" at bounding box center [784, 389] width 1568 height 779
click at [309, 163] on img at bounding box center [305, 173] width 22 height 22
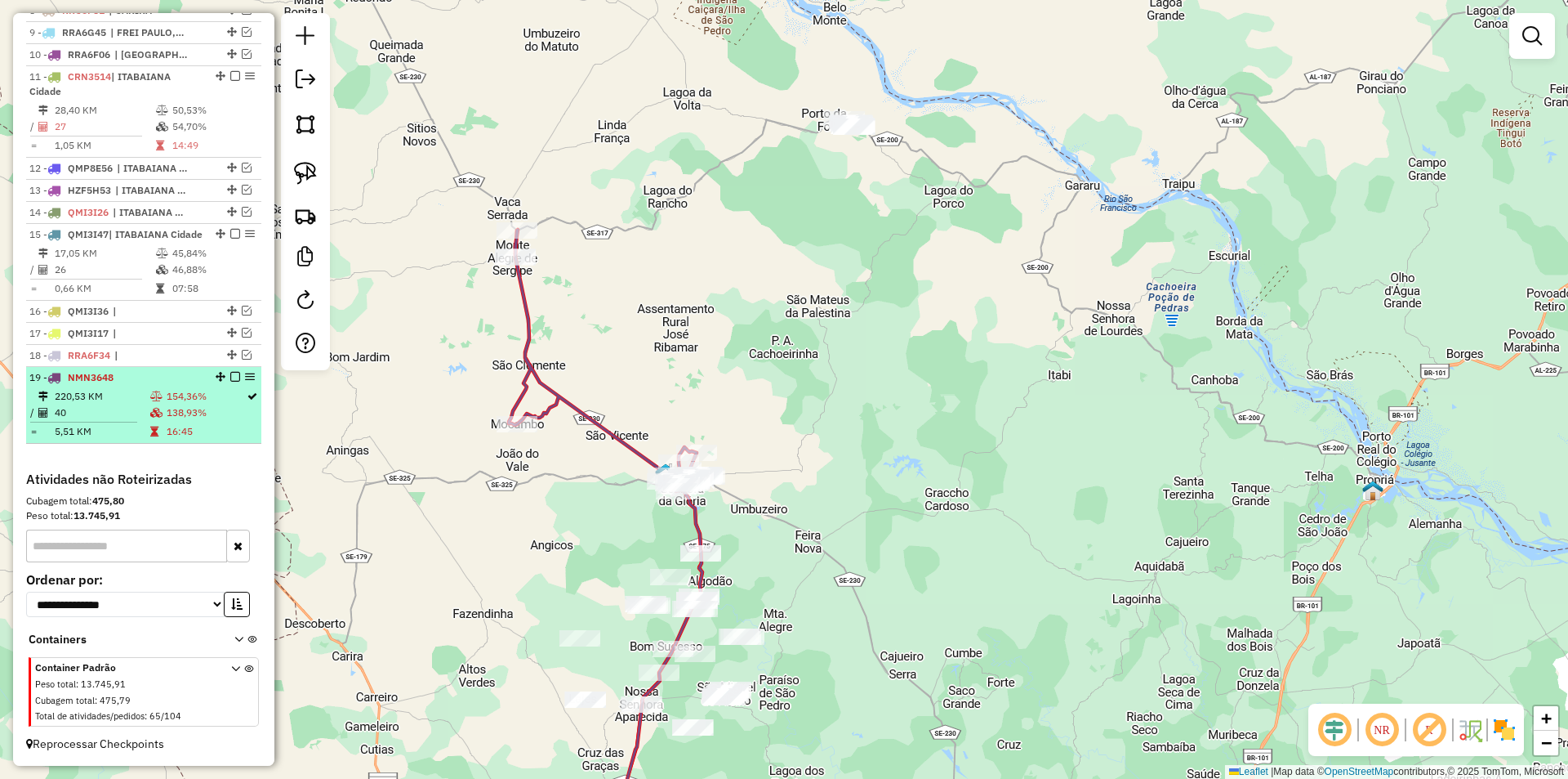
click at [201, 413] on td "138,93%" at bounding box center [206, 412] width 80 height 16
select select "**********"
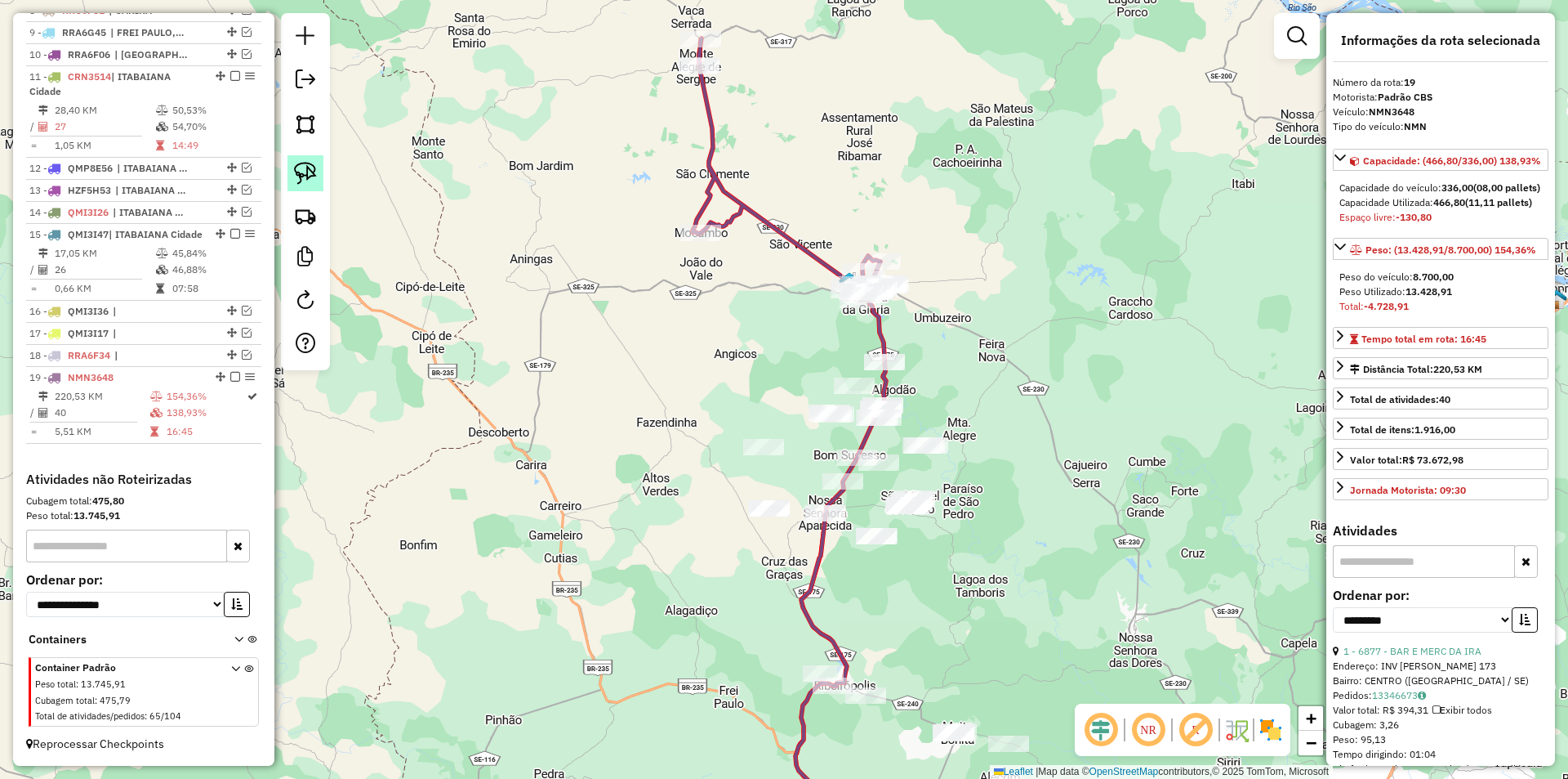
click at [304, 179] on img at bounding box center [305, 173] width 22 height 22
drag, startPoint x: 628, startPoint y: 297, endPoint x: 774, endPoint y: 230, distance: 160.6
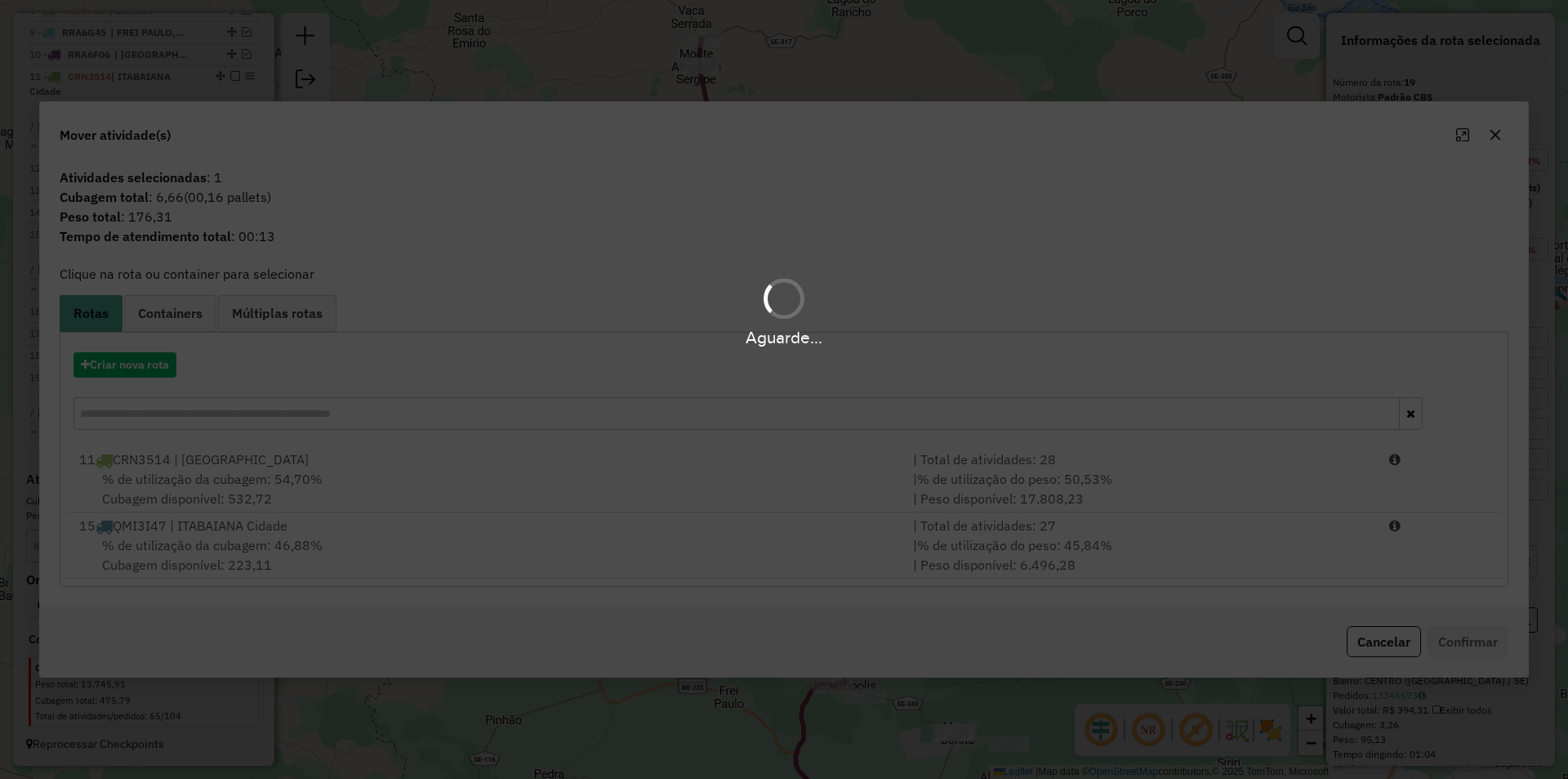
click at [144, 371] on div "Aguarde..." at bounding box center [784, 389] width 1568 height 779
click at [147, 369] on div "Aguarde..." at bounding box center [784, 389] width 1568 height 779
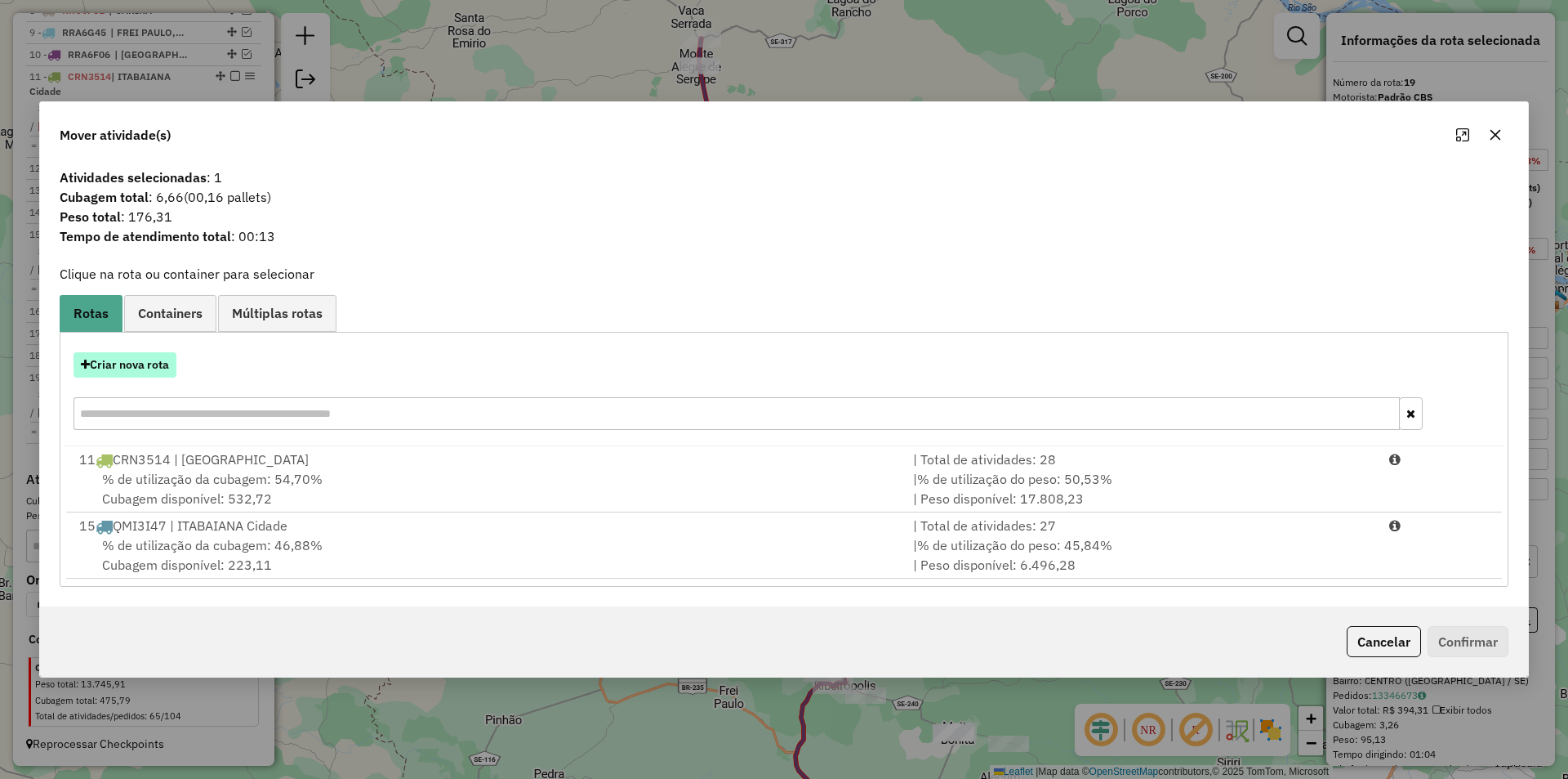
click at [157, 366] on button "Criar nova rota" at bounding box center [124, 364] width 103 height 25
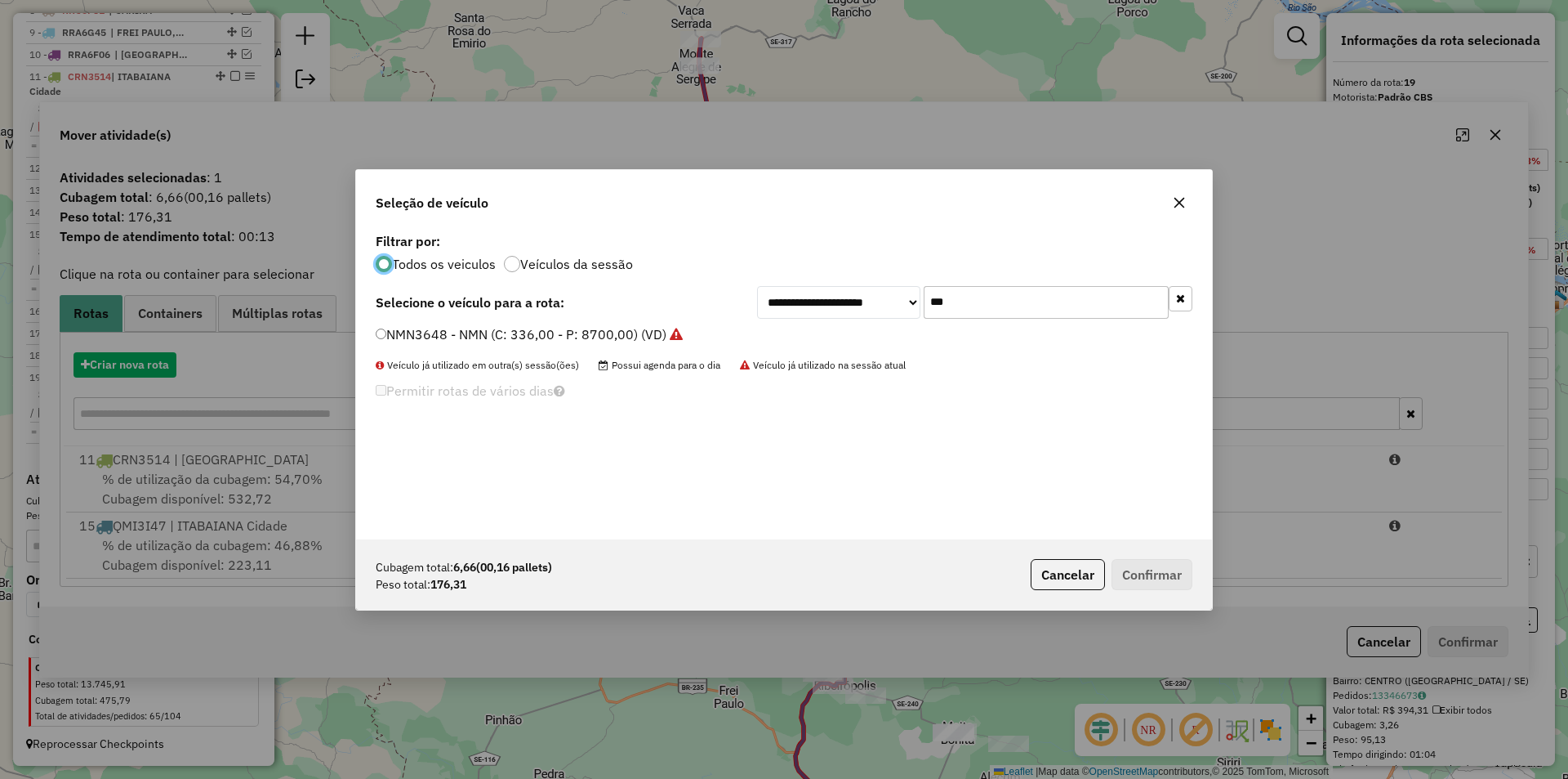
scroll to position [9, 5]
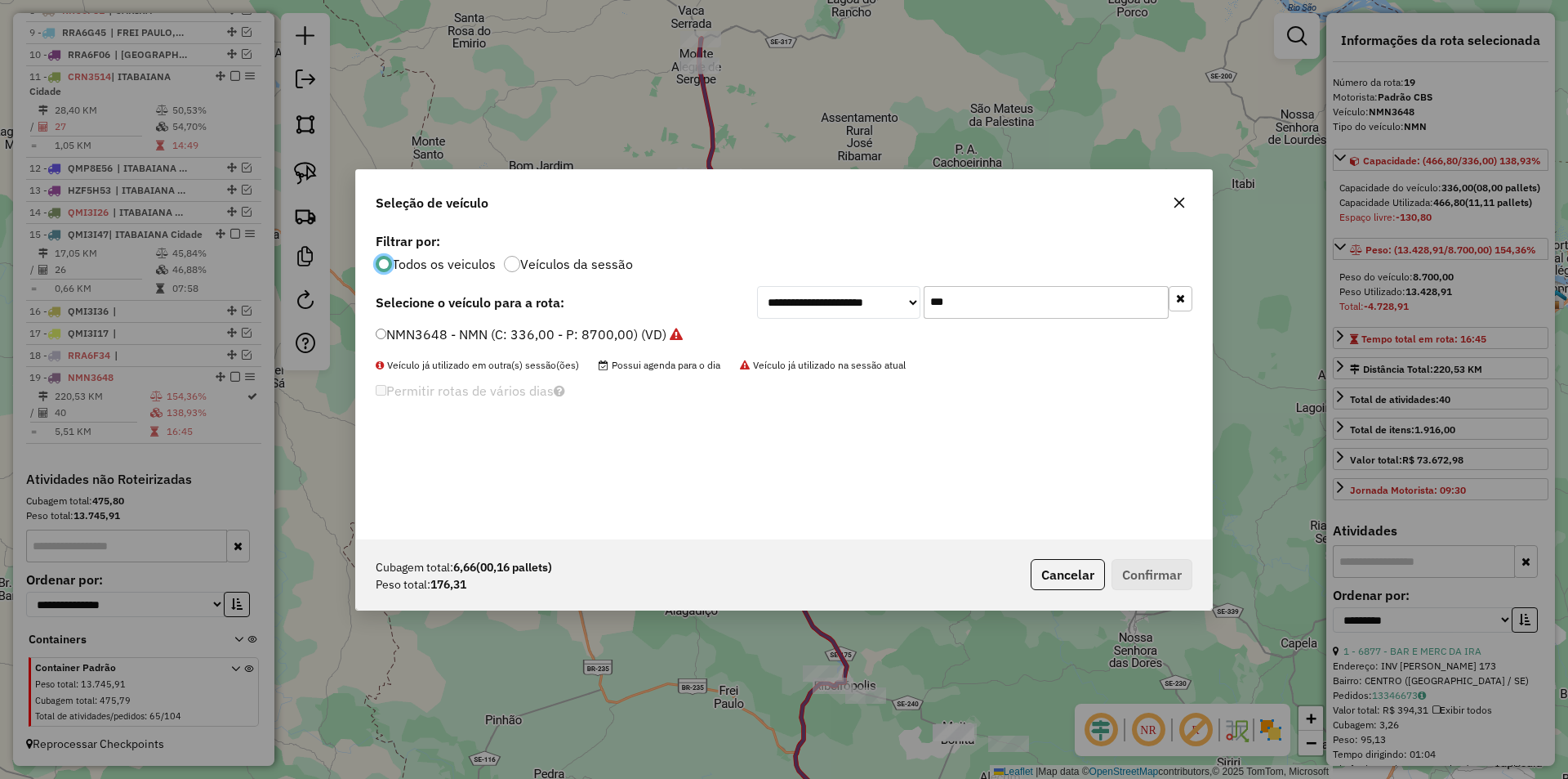
click at [999, 306] on input "***" at bounding box center [1046, 303] width 245 height 33
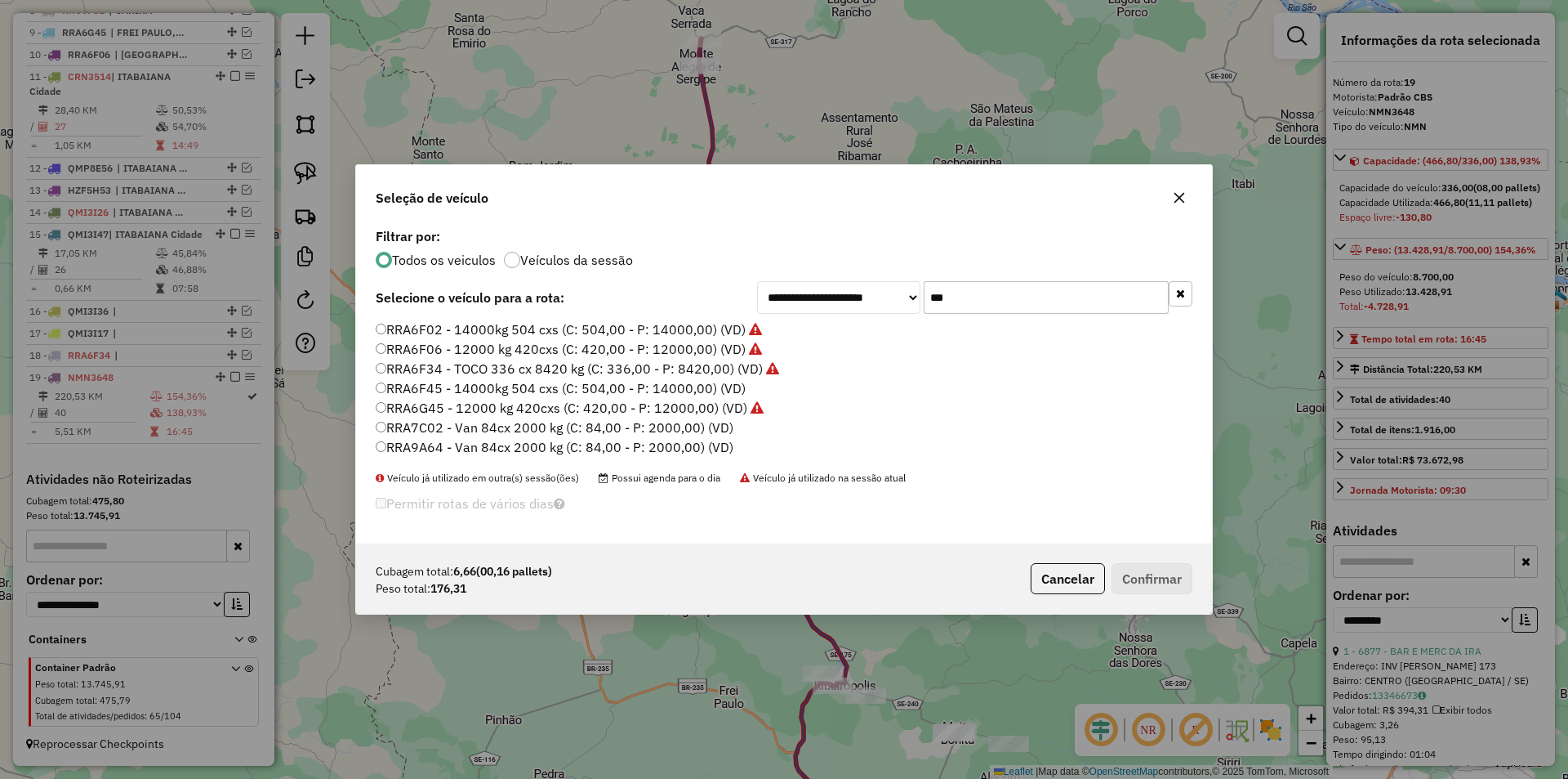
type input "***"
drag, startPoint x: 411, startPoint y: 447, endPoint x: 960, endPoint y: 596, distance: 568.9
click at [411, 447] on label "RRA9A64 - Van 84cx 2000 kg (C: 84,00 - P: 2000,00) (VD)" at bounding box center [555, 447] width 358 height 20
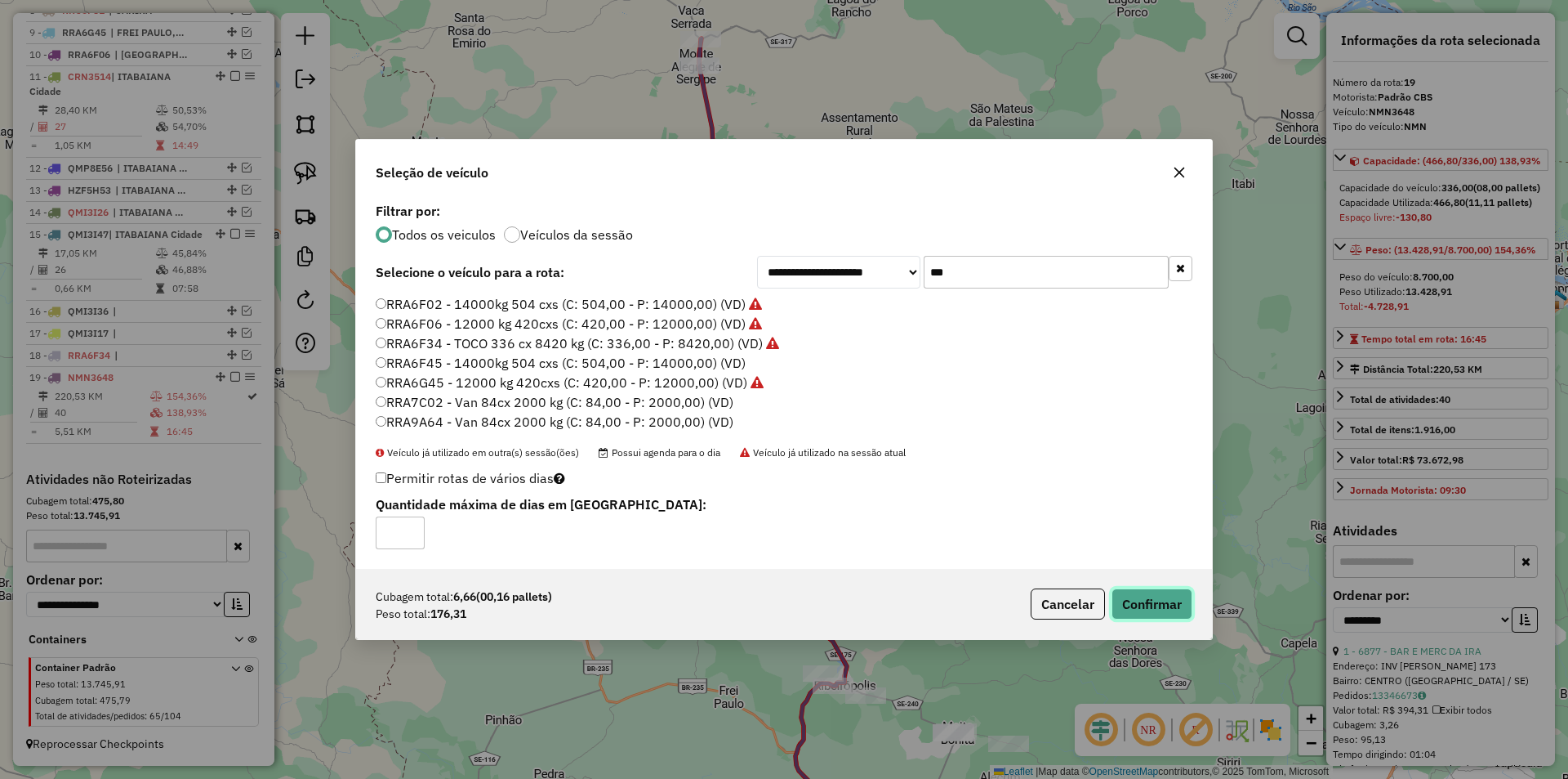
click at [1125, 603] on button "Confirmar" at bounding box center [1152, 603] width 81 height 31
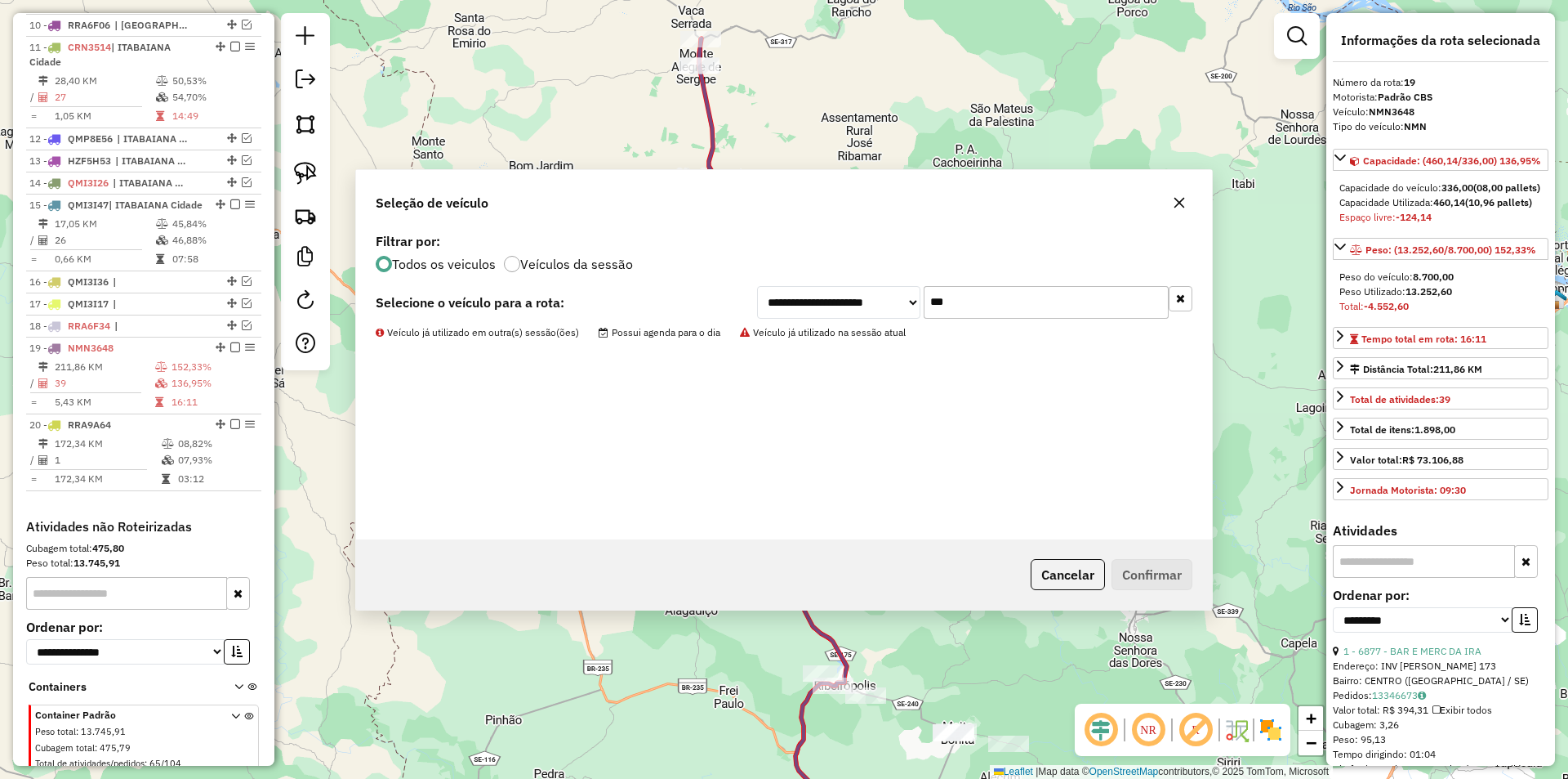
scroll to position [912, 0]
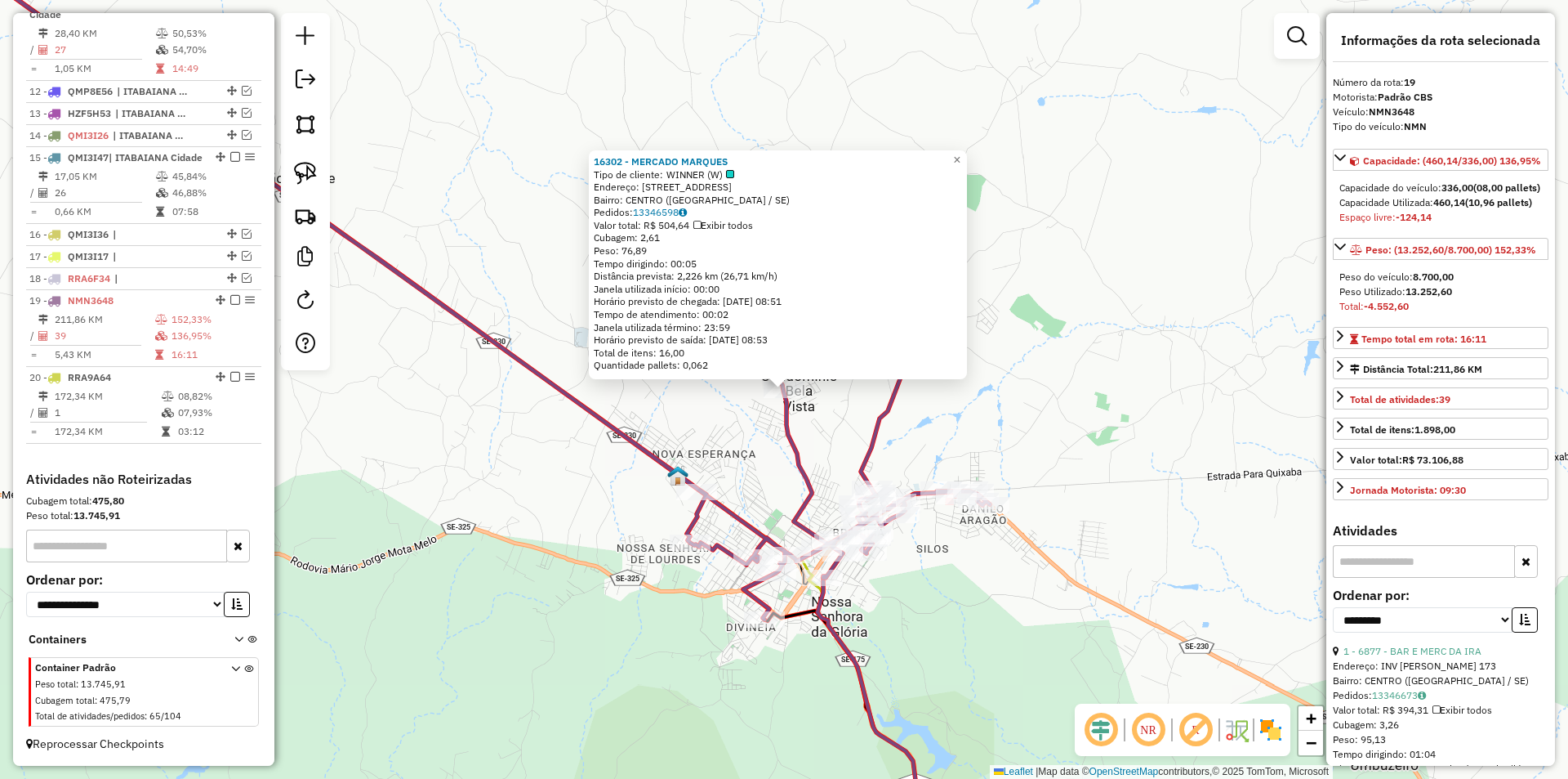
click at [635, 425] on div "16302 - MERCADO MARQUES Tipo de cliente: WINNER (W) Endereço: [STREET_ADDRESS] …" at bounding box center [784, 389] width 1568 height 779
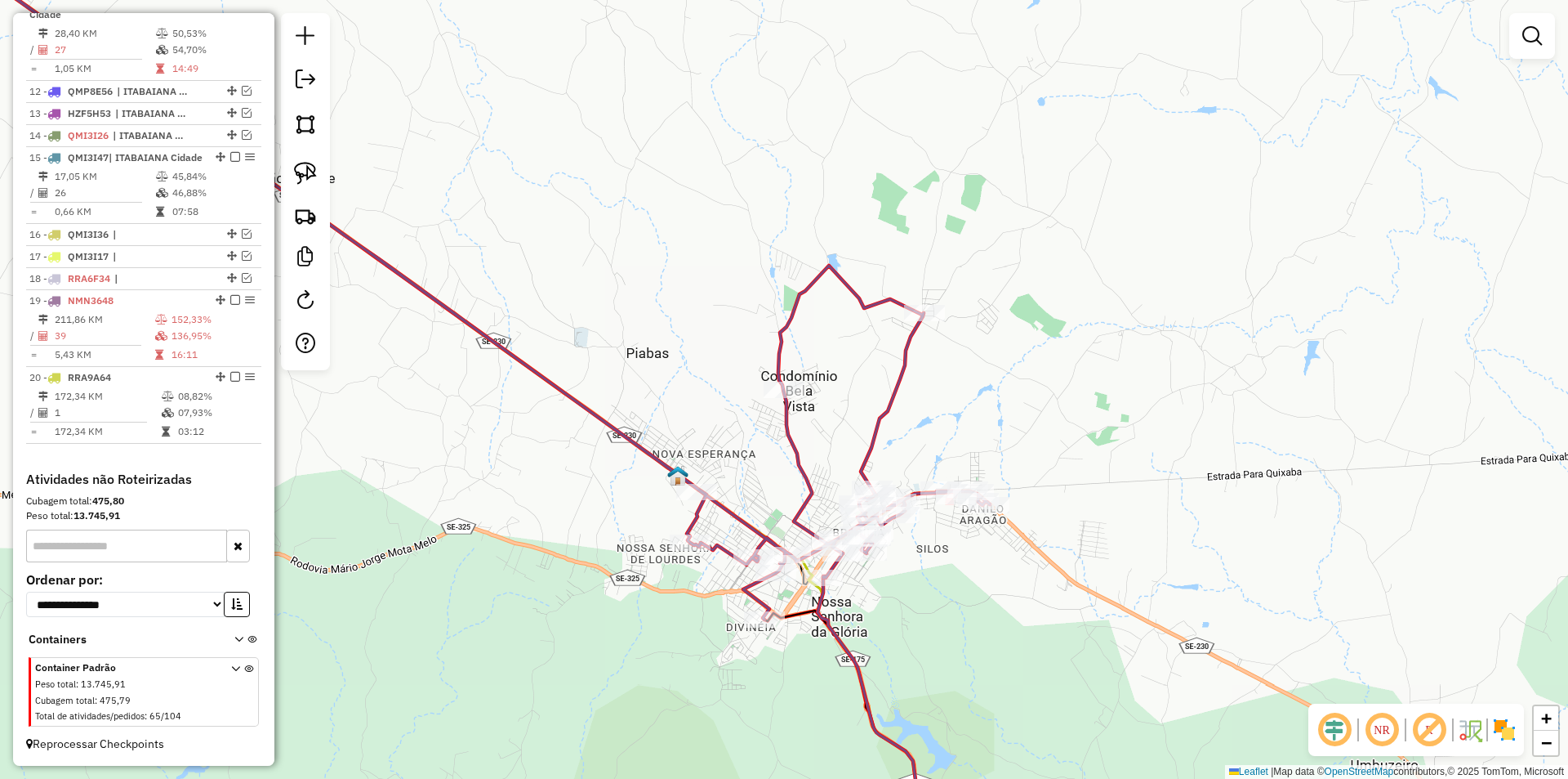
select select "**********"
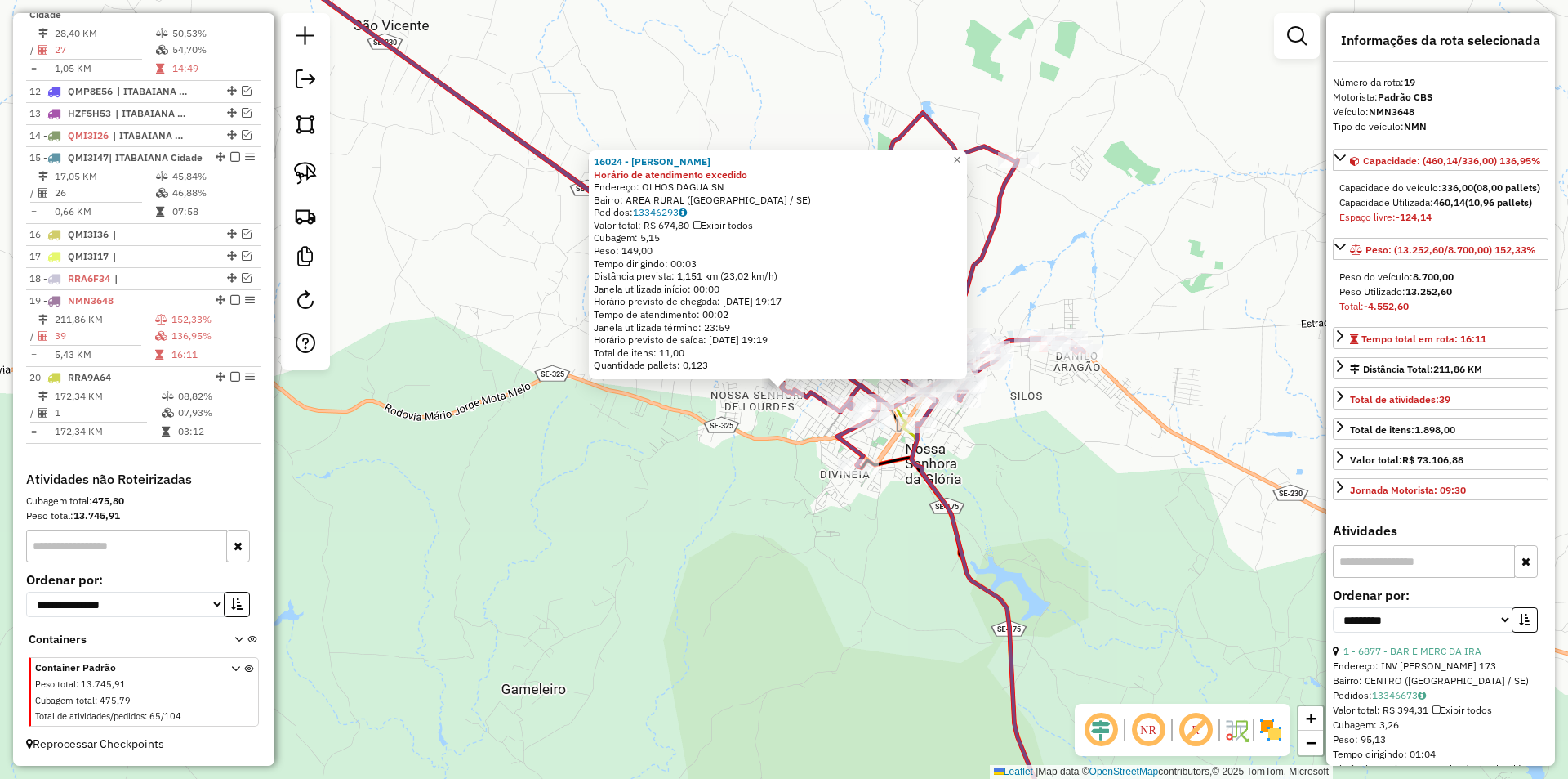
drag, startPoint x: 750, startPoint y: 469, endPoint x: 677, endPoint y: 410, distance: 93.9
click at [749, 469] on div "16024 - MERC [PERSON_NAME] de atendimento excedido Endereço: OLHOS DAGUA SN Bai…" at bounding box center [784, 389] width 1568 height 779
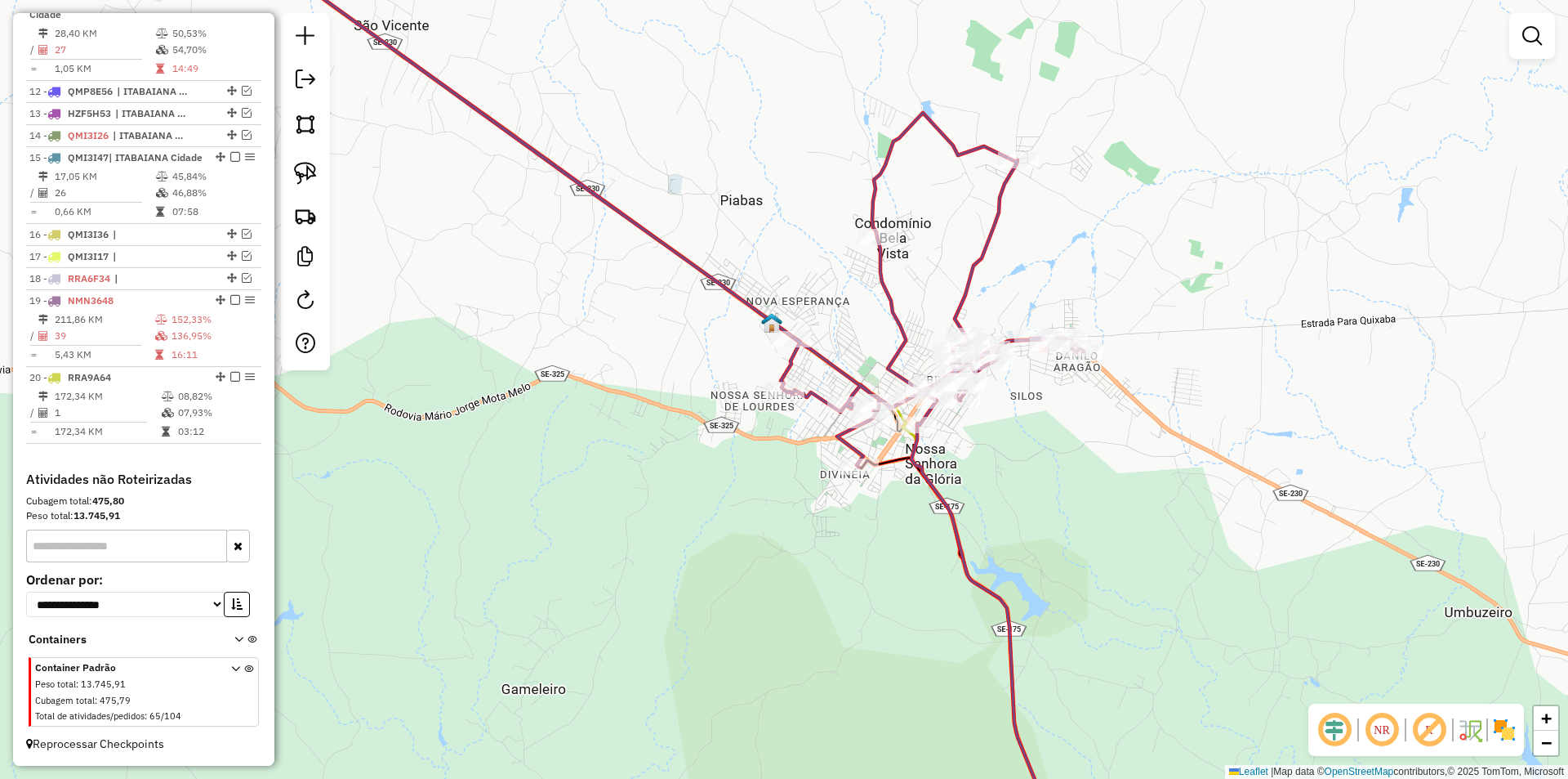
click at [327, 176] on div at bounding box center [305, 191] width 49 height 357
click at [311, 168] on img at bounding box center [305, 173] width 22 height 22
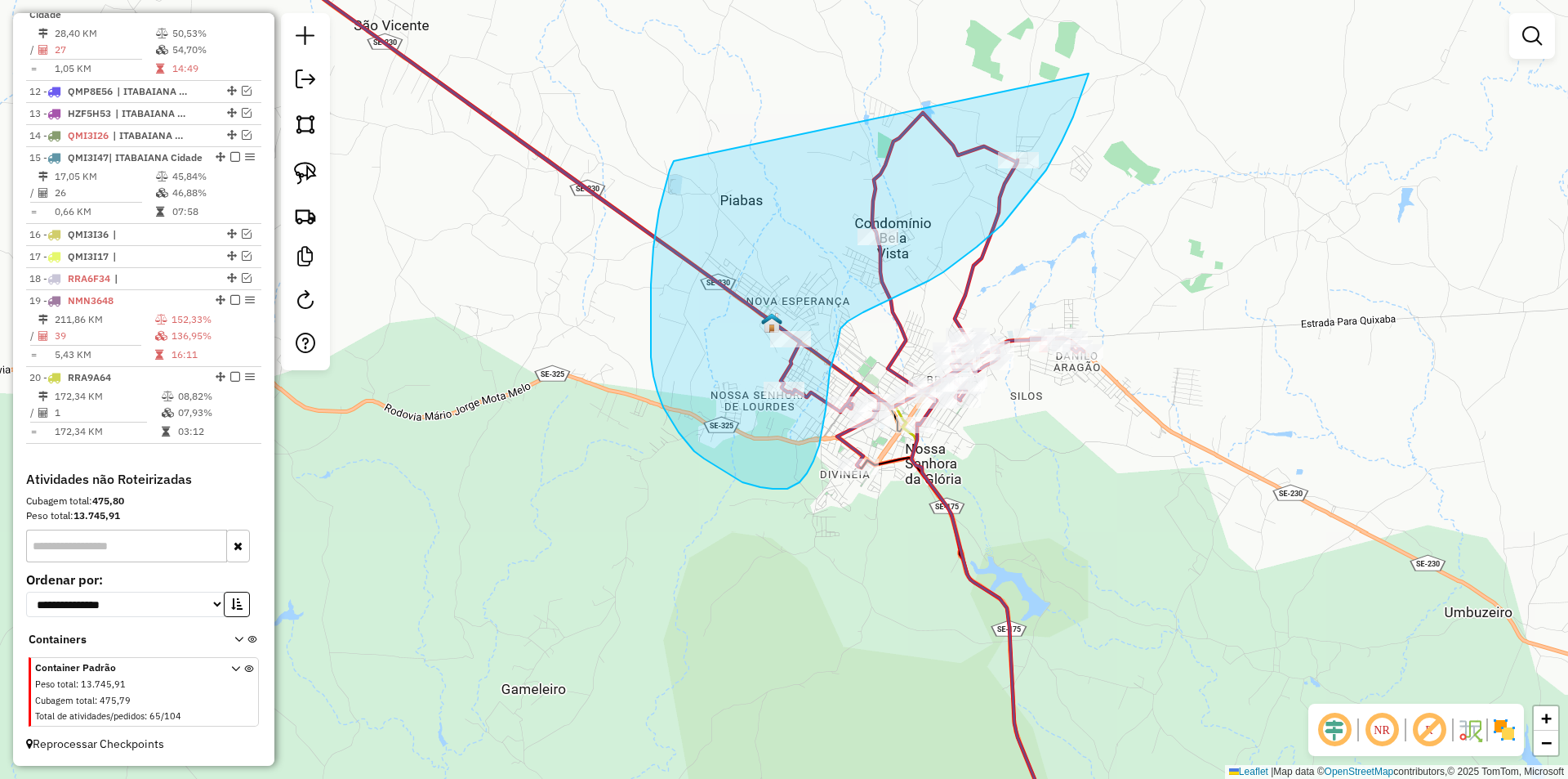
drag, startPoint x: 674, startPoint y: 161, endPoint x: 1089, endPoint y: 73, distance: 424.2
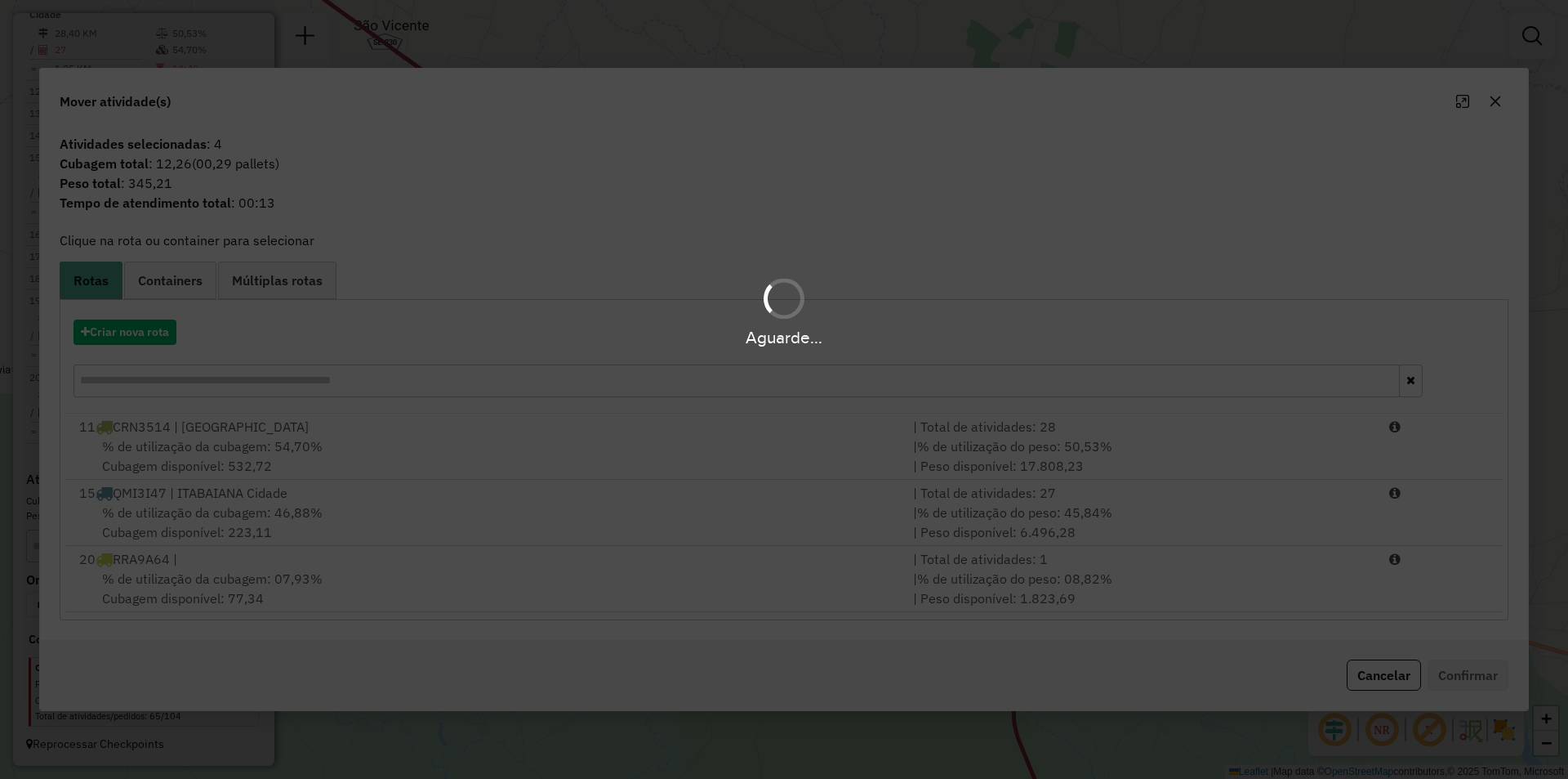
click at [1259, 577] on div "Aguarde..." at bounding box center [784, 389] width 1568 height 779
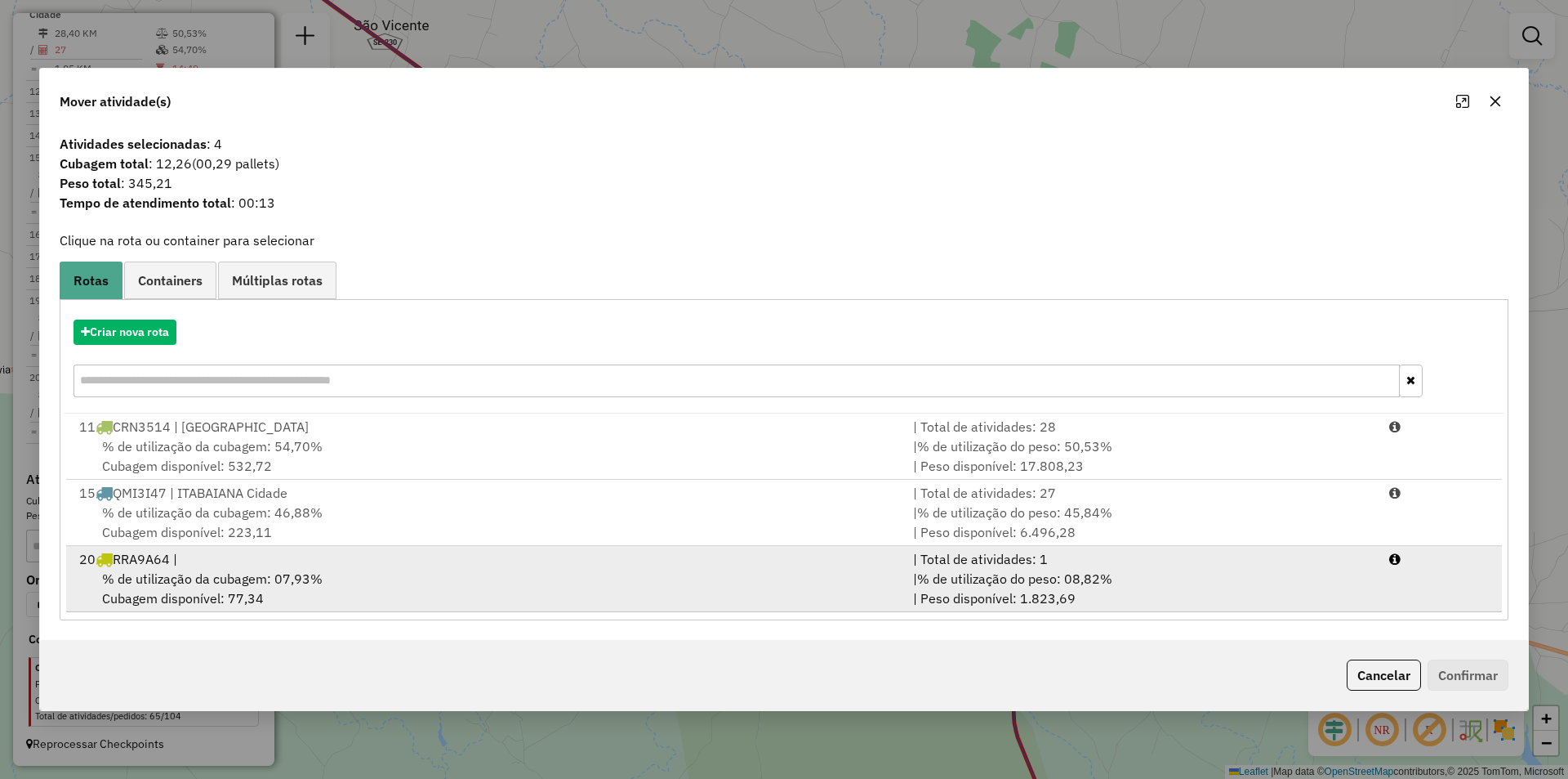
click at [1266, 578] on div "| % de utilização do peso: 08,82% | Peso disponível: 1.823,69" at bounding box center [1141, 588] width 476 height 39
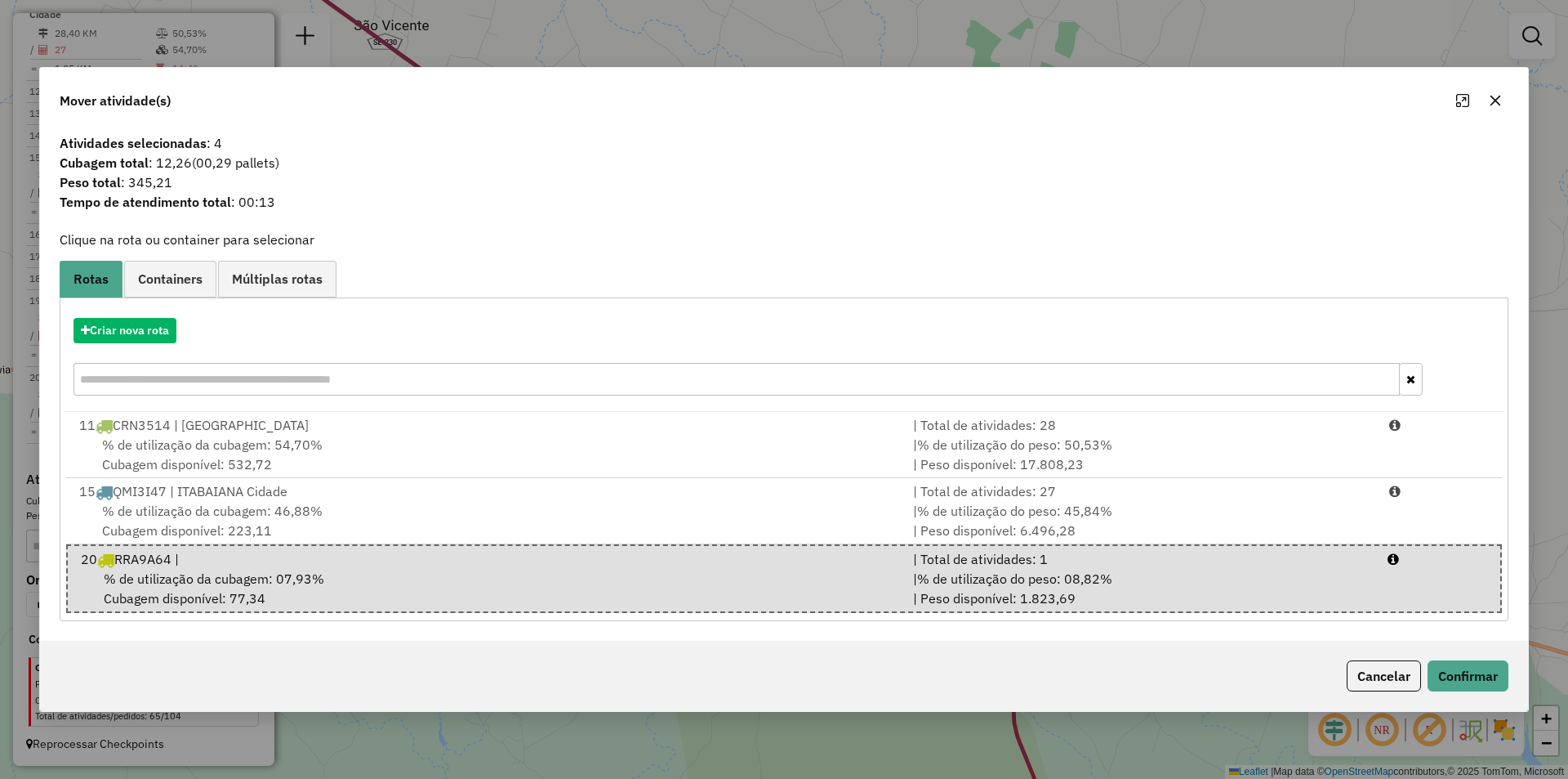
click at [1464, 660] on div "Cancelar Confirmar" at bounding box center [784, 675] width 1488 height 70
click at [1469, 663] on button "Confirmar" at bounding box center [1469, 675] width 81 height 31
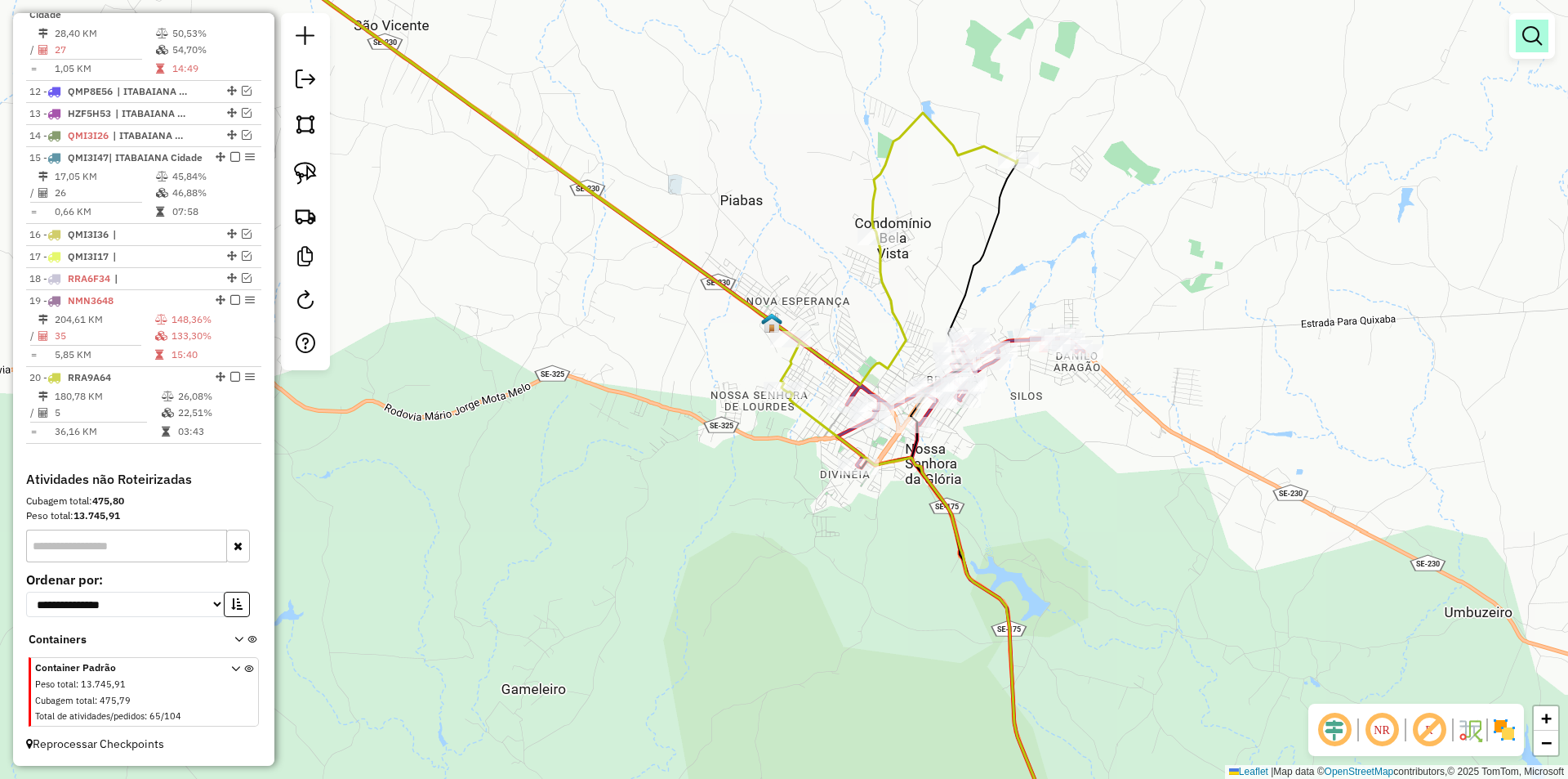
click at [1519, 42] on link at bounding box center [1533, 36] width 33 height 33
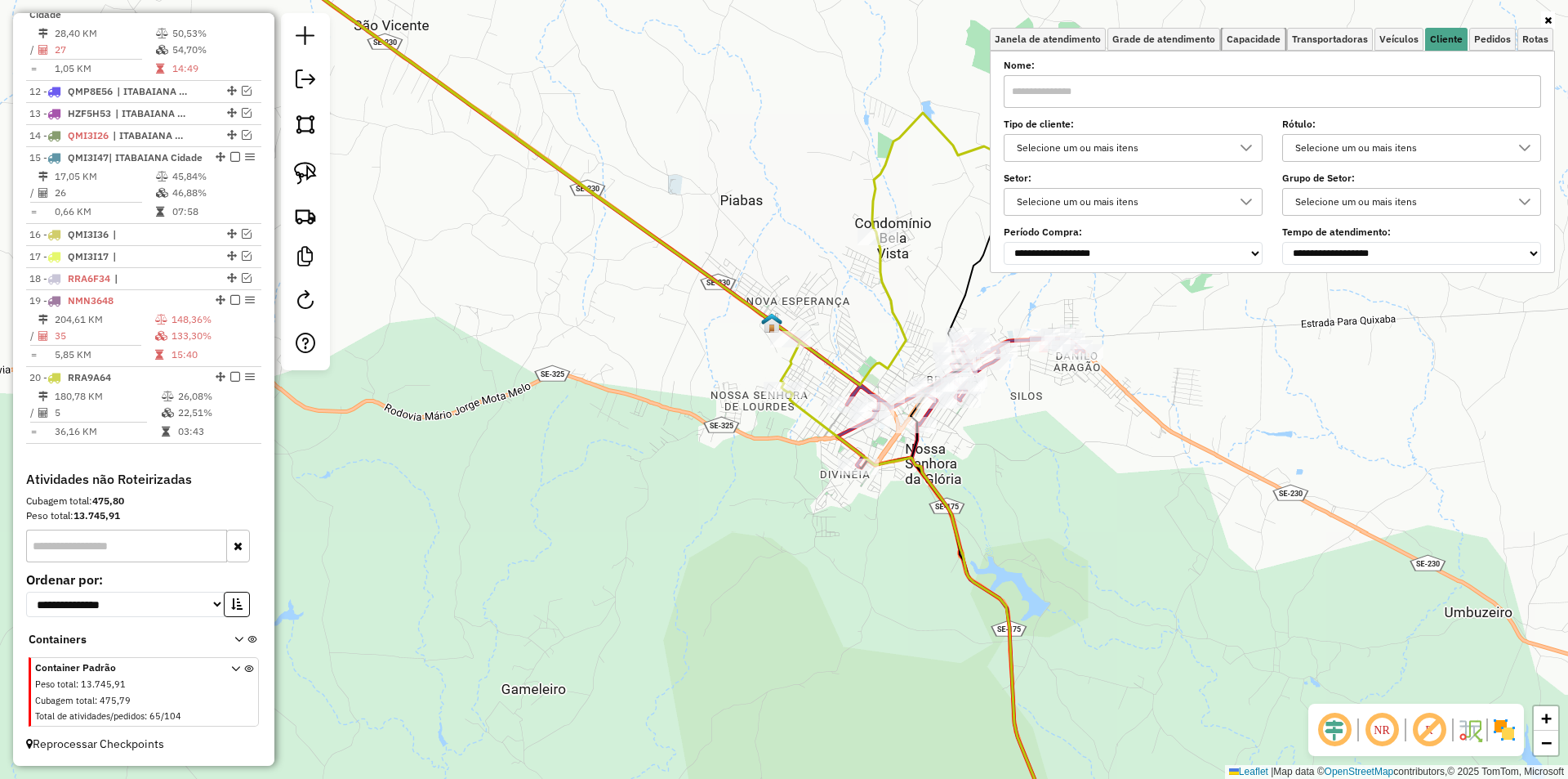
click at [1257, 48] on link "Capacidade" at bounding box center [1254, 39] width 64 height 22
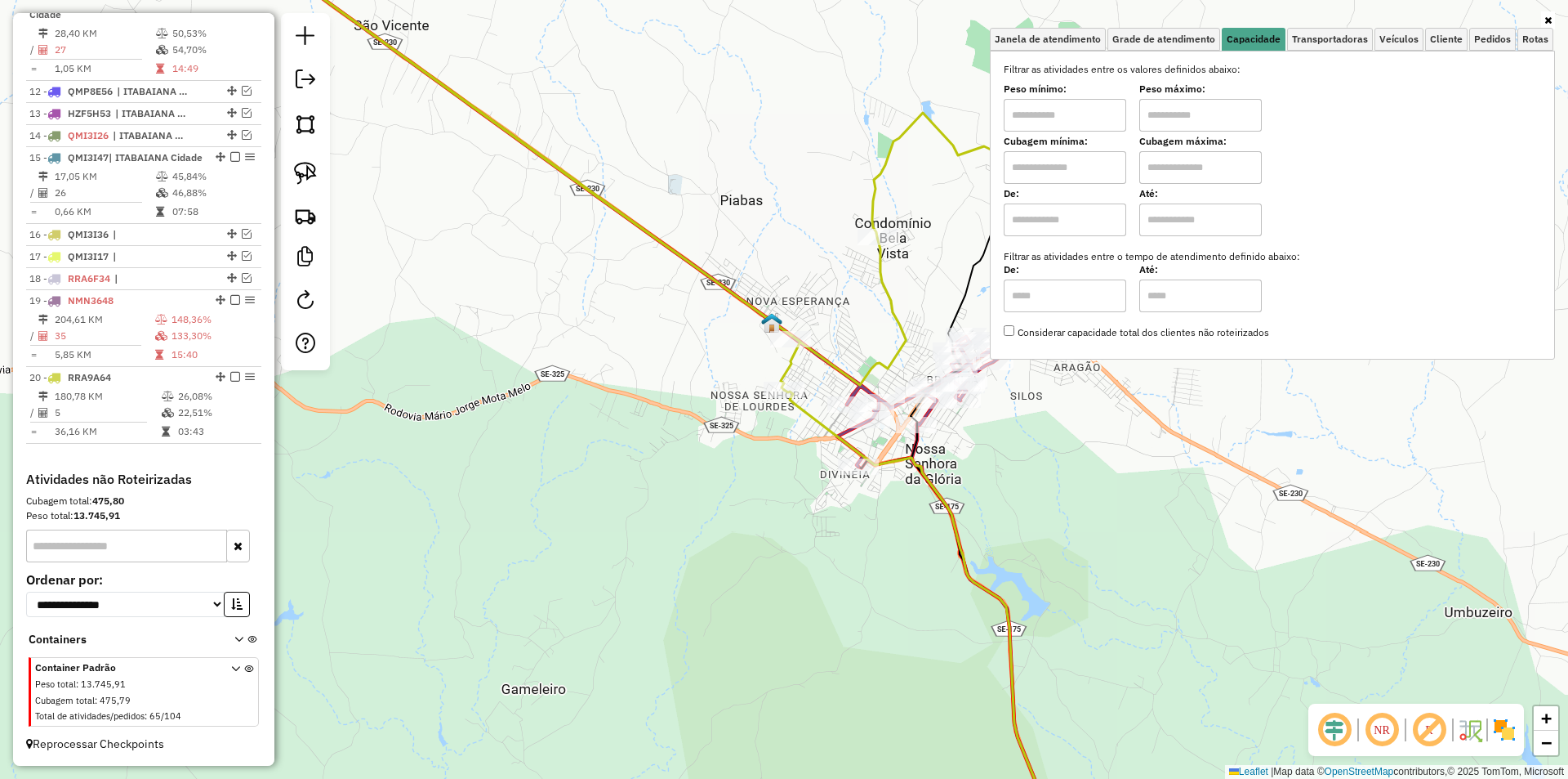
click at [1212, 102] on input "text" at bounding box center [1201, 115] width 123 height 33
type input "******"
click at [1095, 110] on input "text" at bounding box center [1065, 115] width 123 height 33
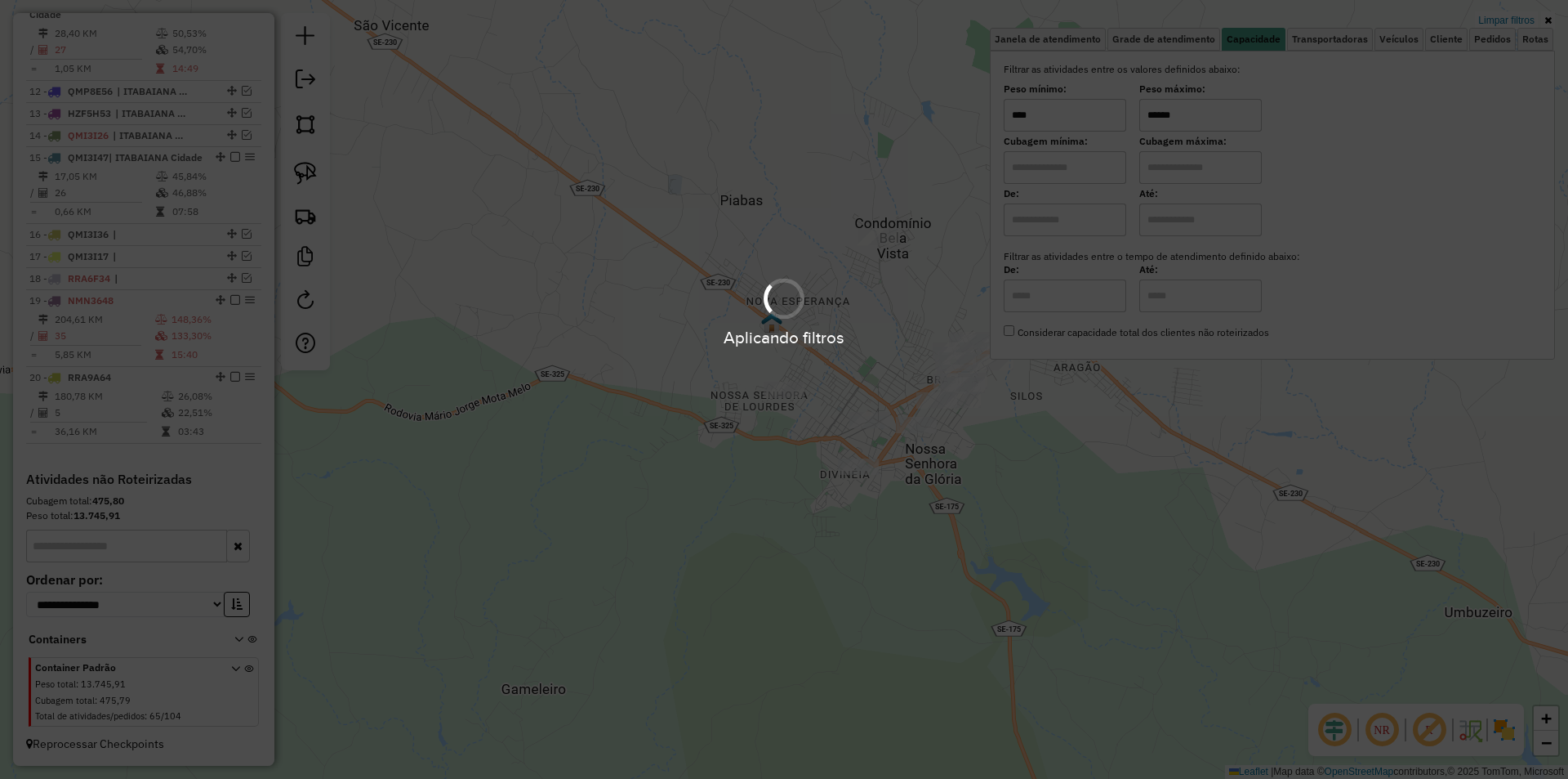
type input "****"
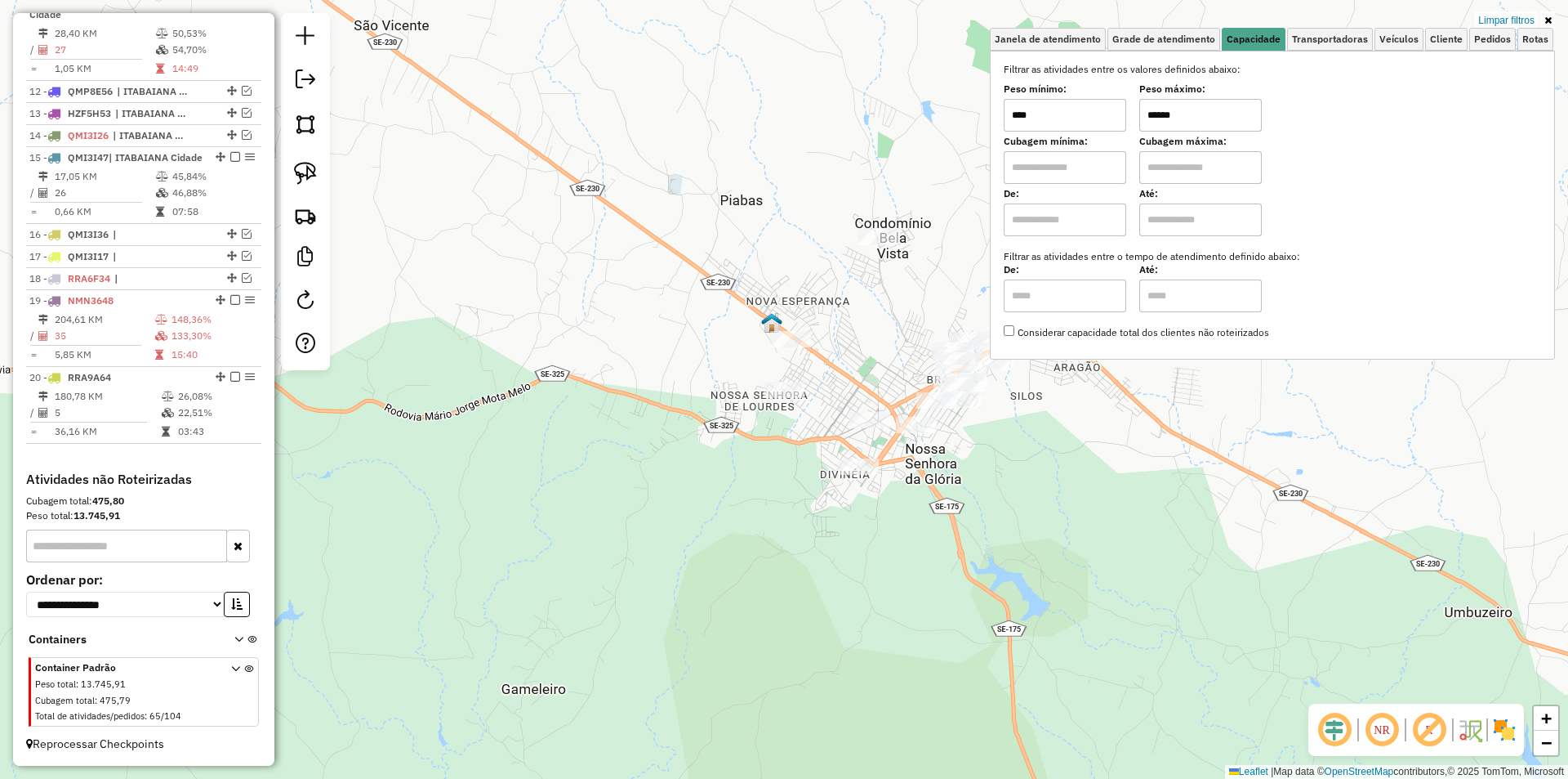
click at [1010, 507] on div "Limpar filtros Janela de atendimento Grade de atendimento Capacidade Transporta…" at bounding box center [784, 389] width 1568 height 779
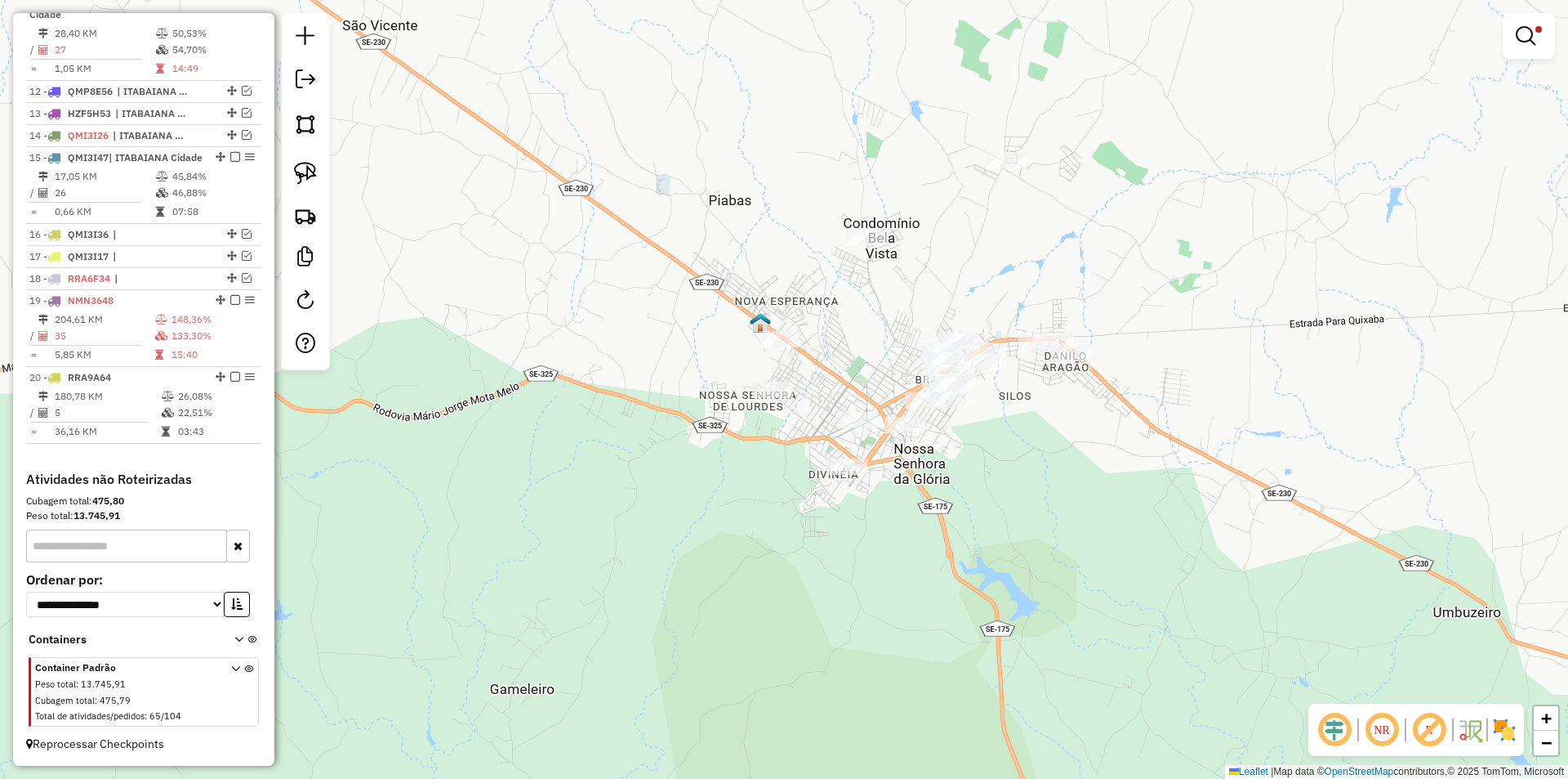
drag, startPoint x: 1033, startPoint y: 497, endPoint x: 851, endPoint y: 447, distance: 188.7
click at [894, 469] on div "Limpar filtros Janela de atendimento Grade de atendimento Capacidade Transporta…" at bounding box center [784, 389] width 1568 height 779
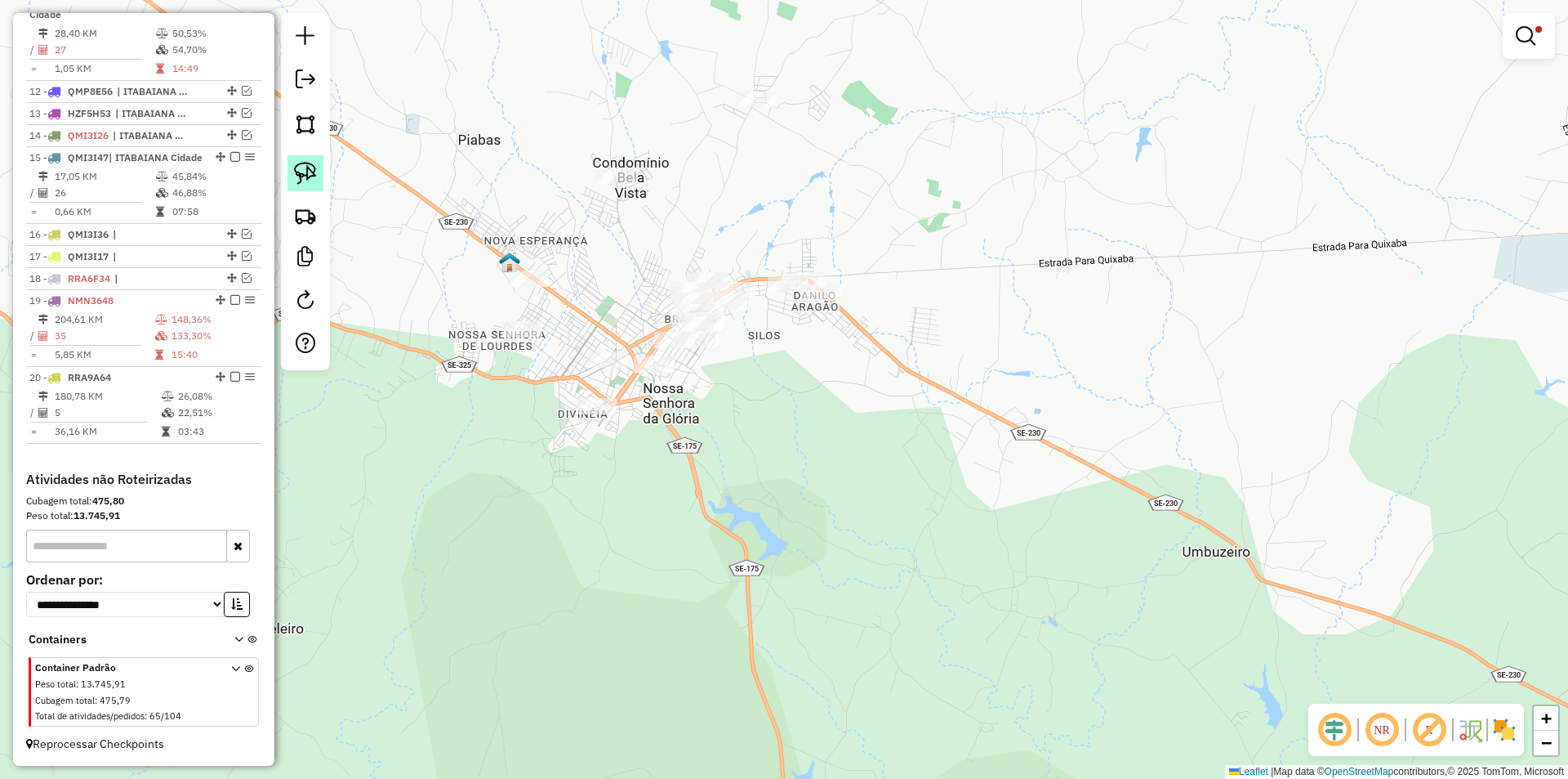
click at [310, 168] on img at bounding box center [305, 173] width 22 height 22
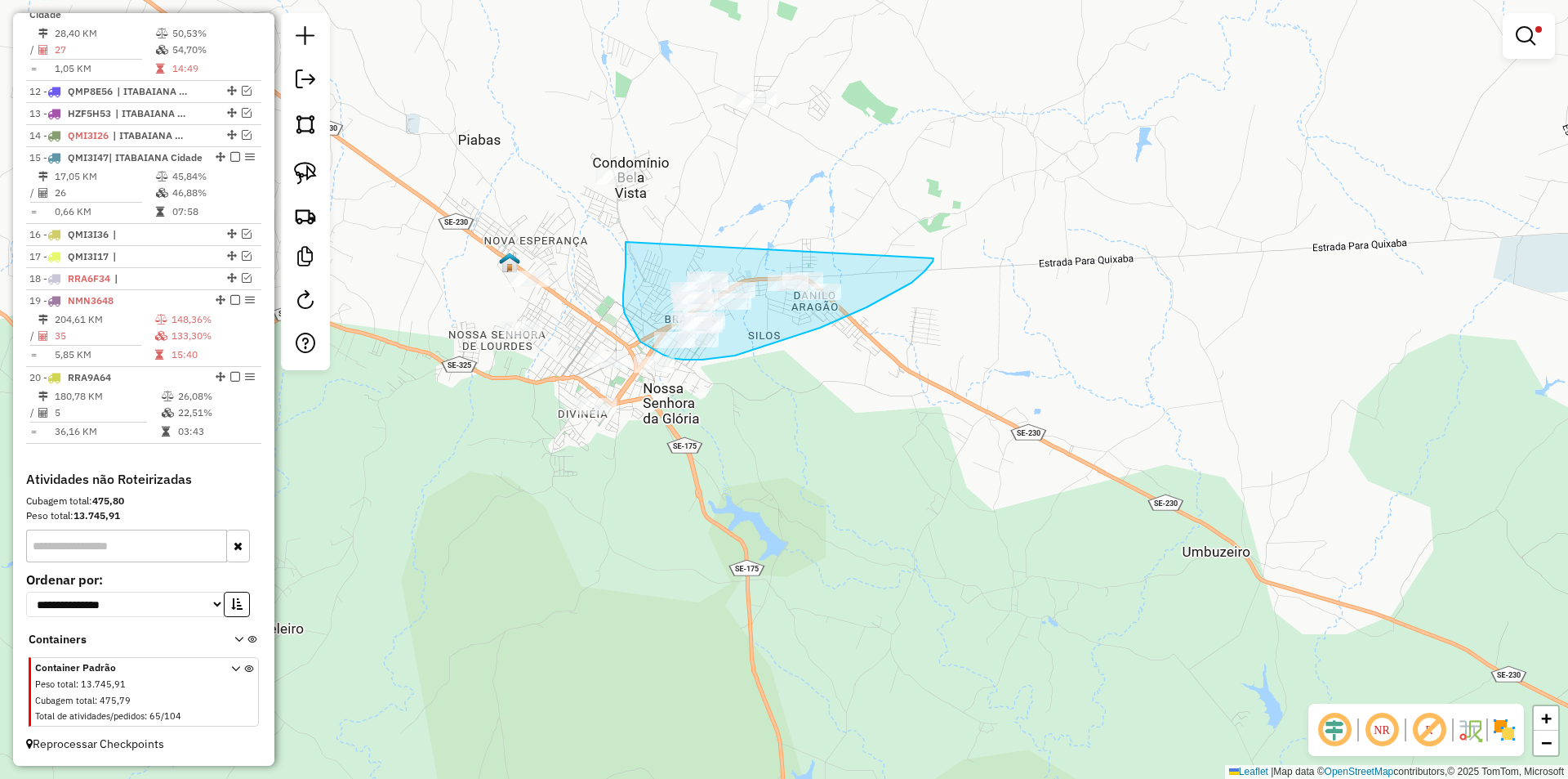
drag, startPoint x: 626, startPoint y: 242, endPoint x: 934, endPoint y: 259, distance: 308.5
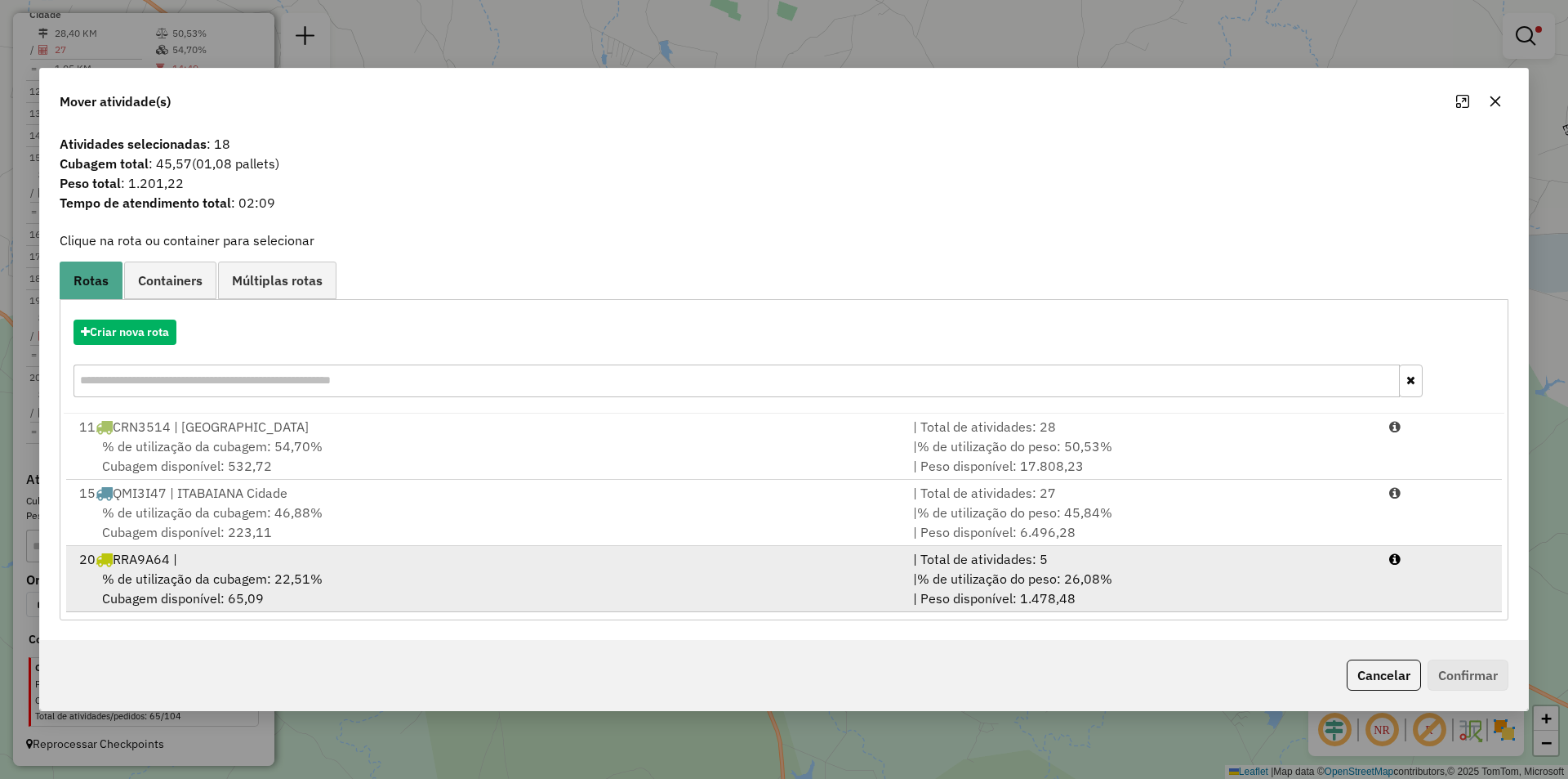
click at [1223, 586] on div "| % de utilização do peso: 26,08% | Peso disponível: 1.478,48" at bounding box center [1141, 588] width 476 height 39
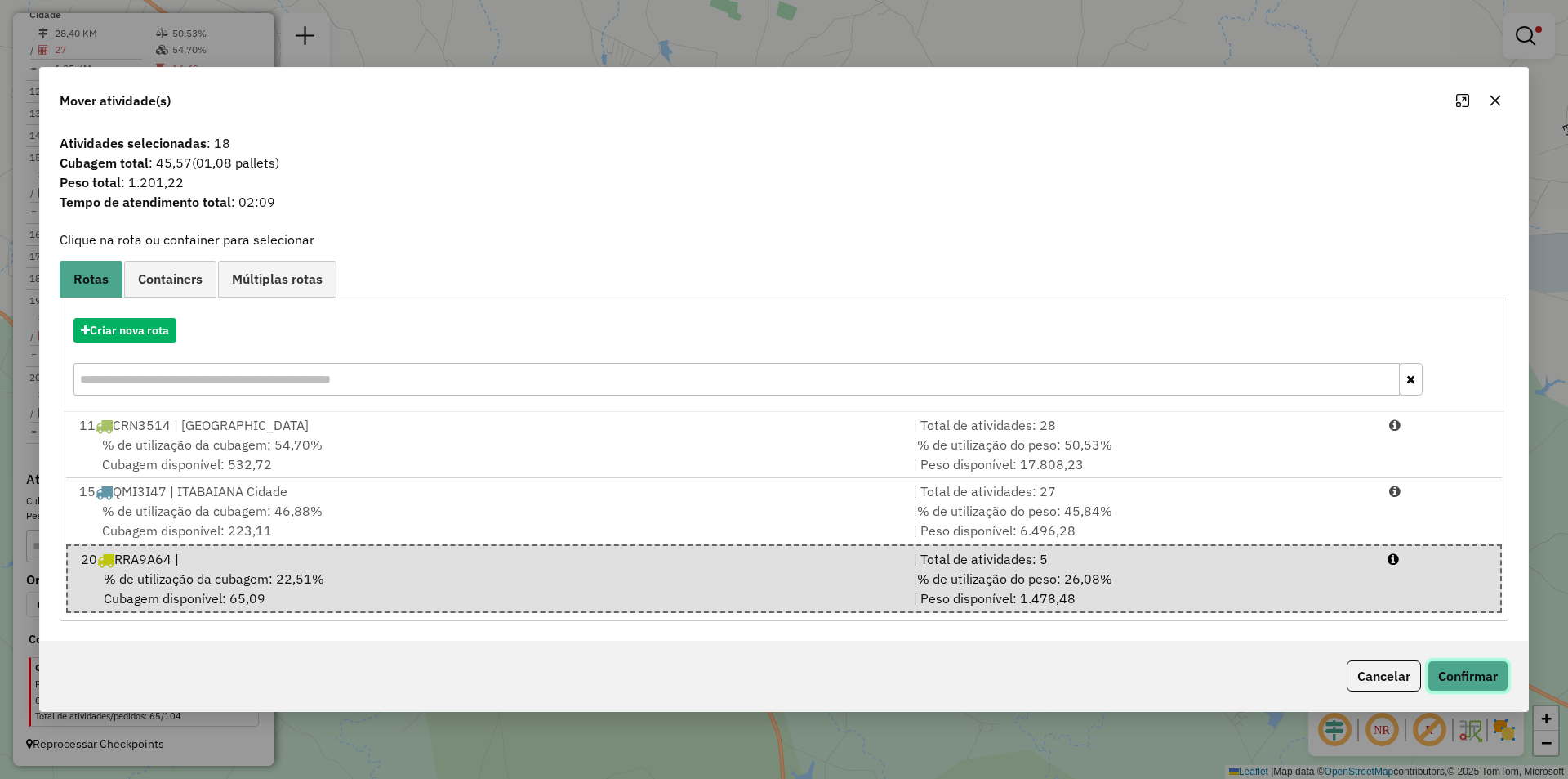
click at [1484, 680] on button "Confirmar" at bounding box center [1469, 675] width 81 height 31
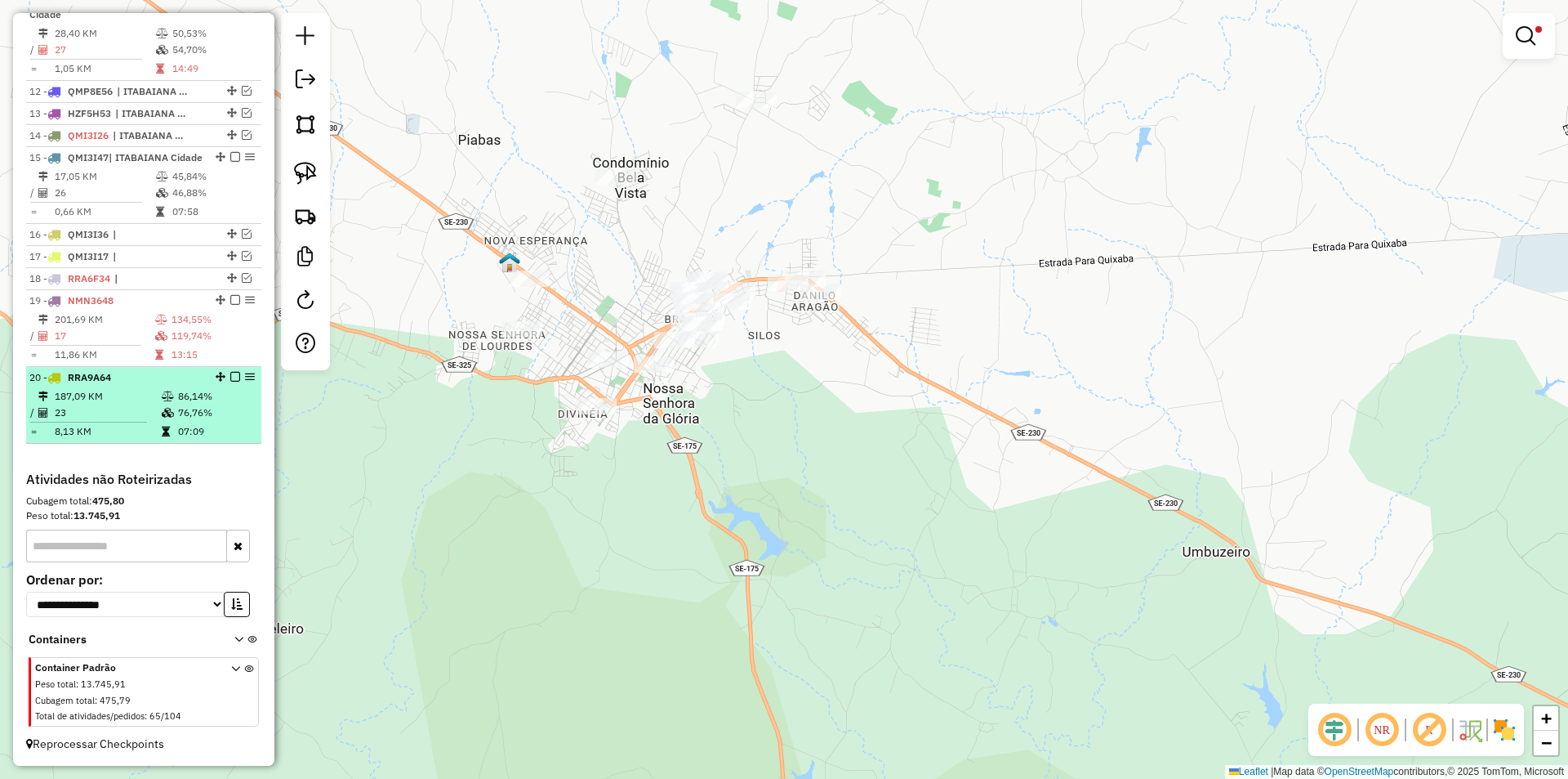
click at [197, 412] on td "76,76%" at bounding box center [216, 412] width 78 height 16
select select "**********"
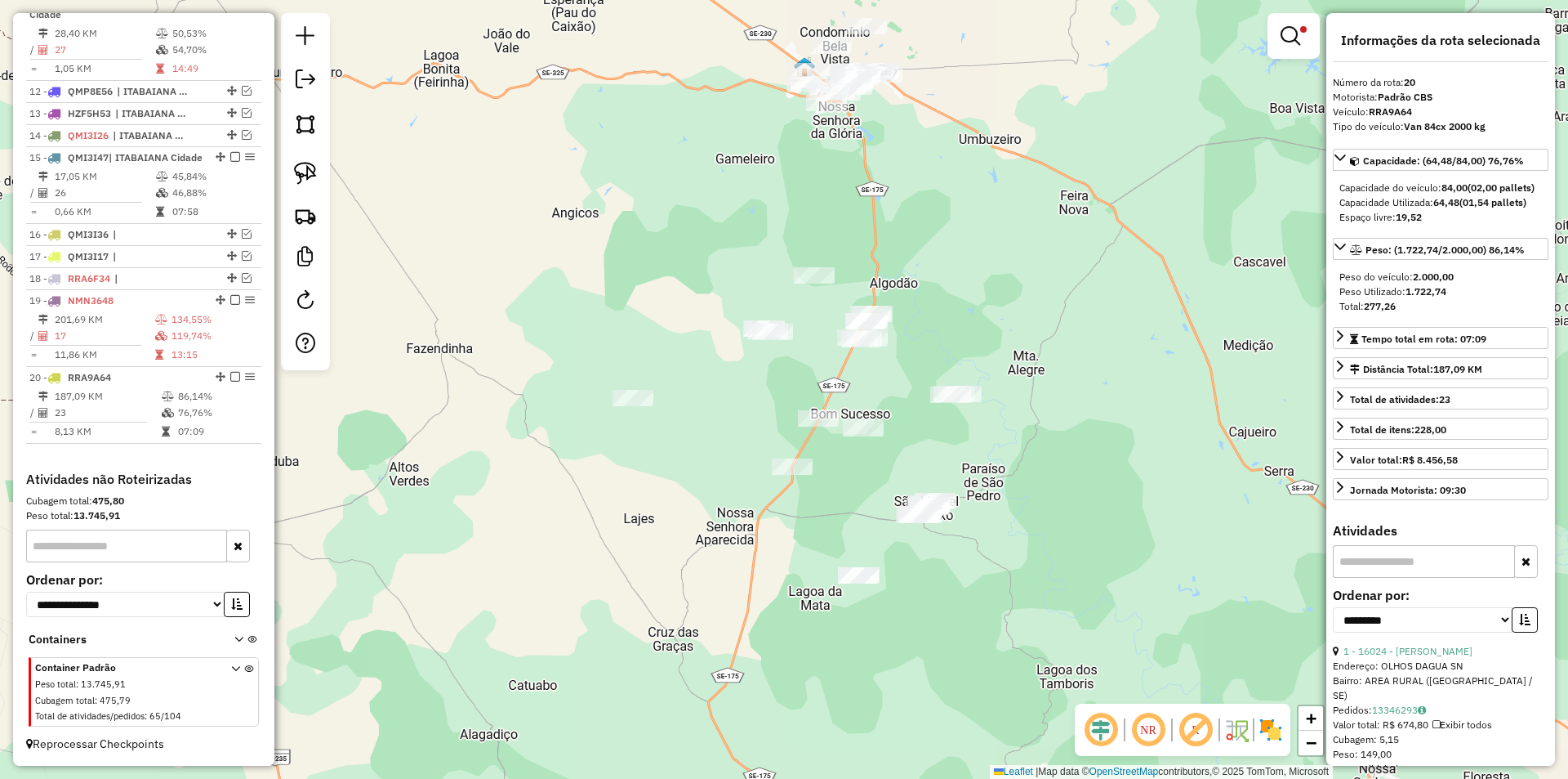
drag, startPoint x: 834, startPoint y: 261, endPoint x: 800, endPoint y: 386, distance: 129.5
click at [800, 386] on div "Limpar filtros Janela de atendimento Grade de atendimento Capacidade Transporta…" at bounding box center [784, 389] width 1568 height 779
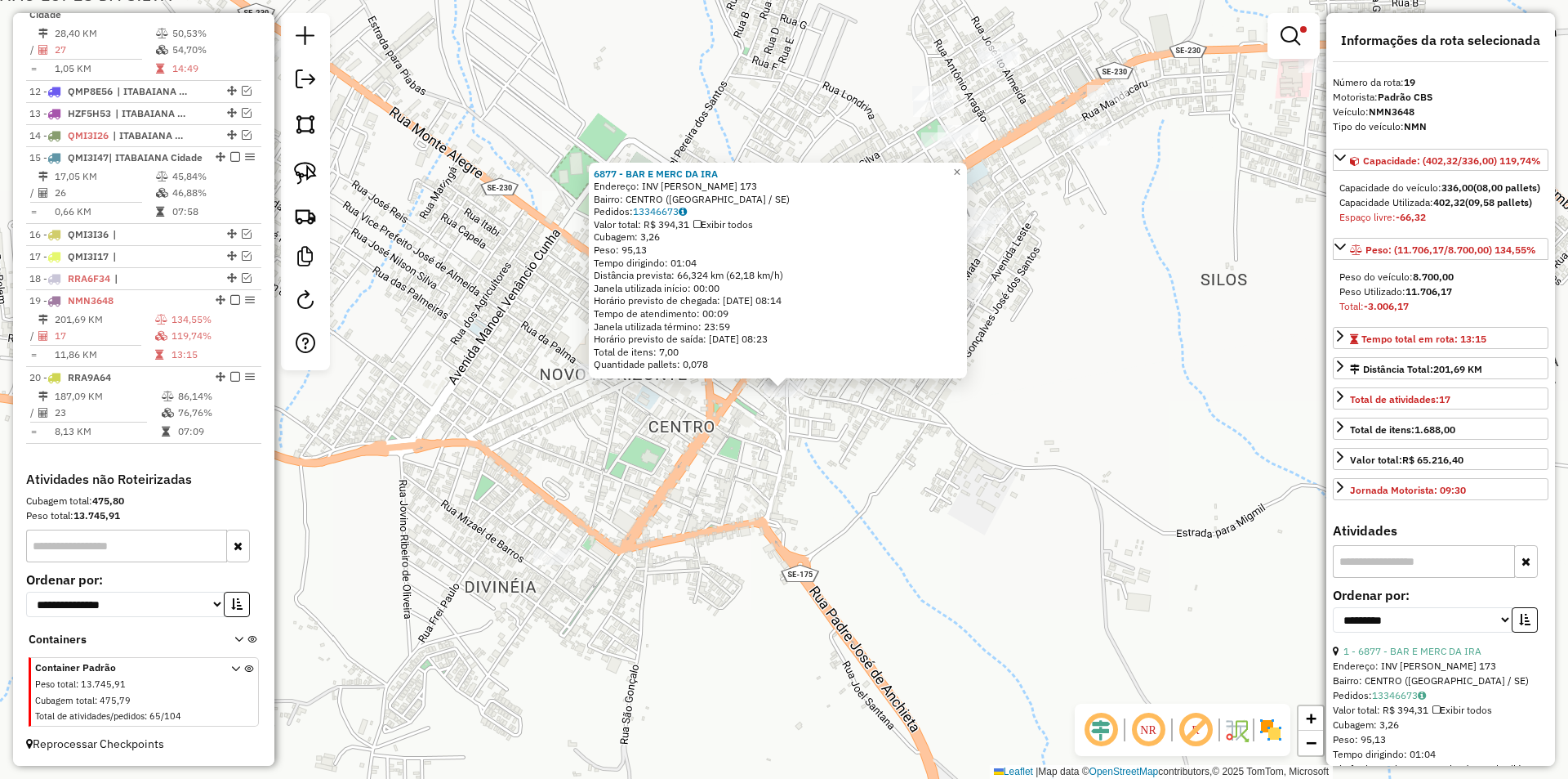
click at [694, 458] on div "6877 - BAR E MERC DA [PERSON_NAME]: INV [PERSON_NAME] 173 Bairro: CENTRO ([GEOG…" at bounding box center [784, 389] width 1568 height 779
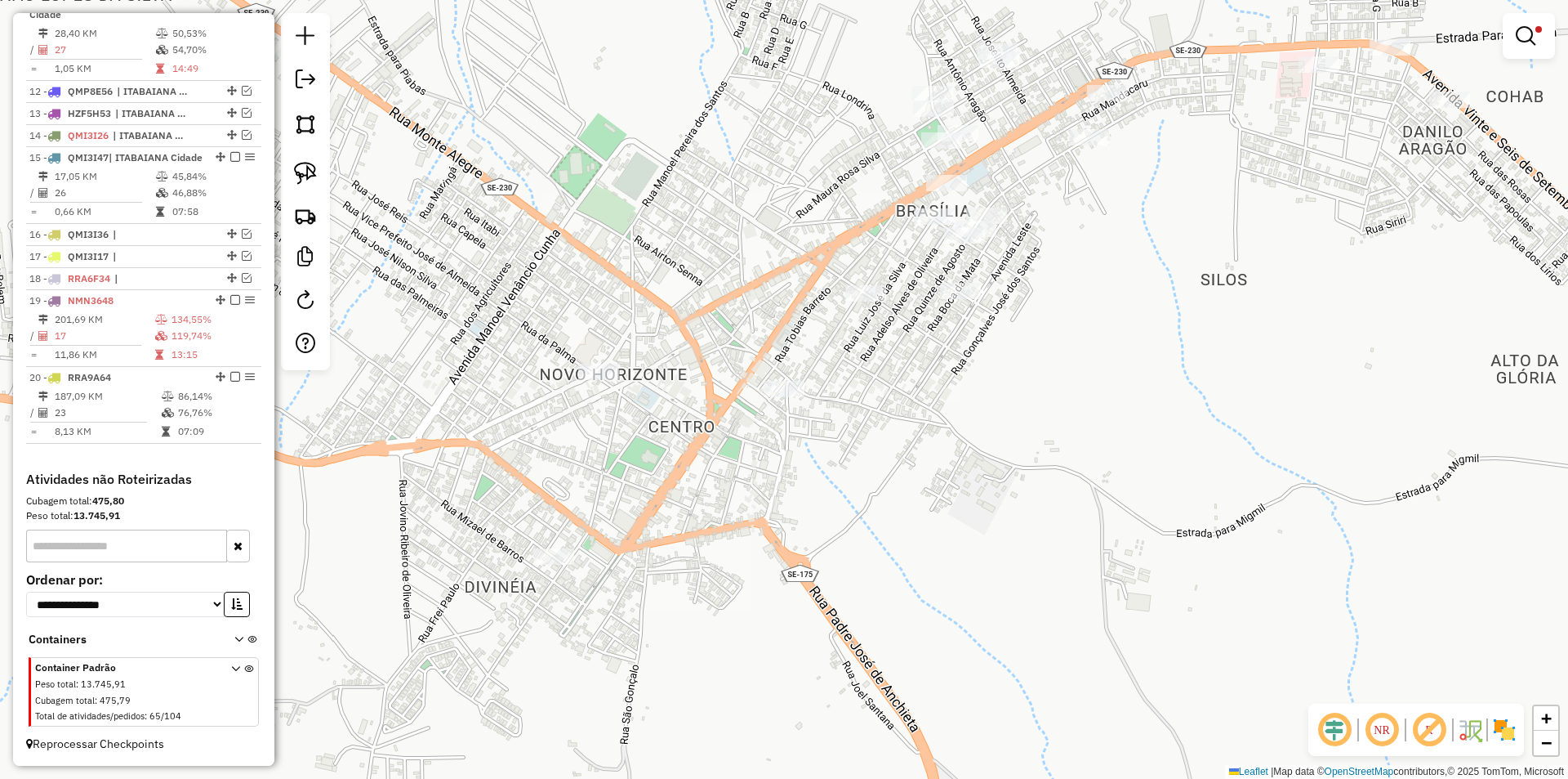
select select "**********"
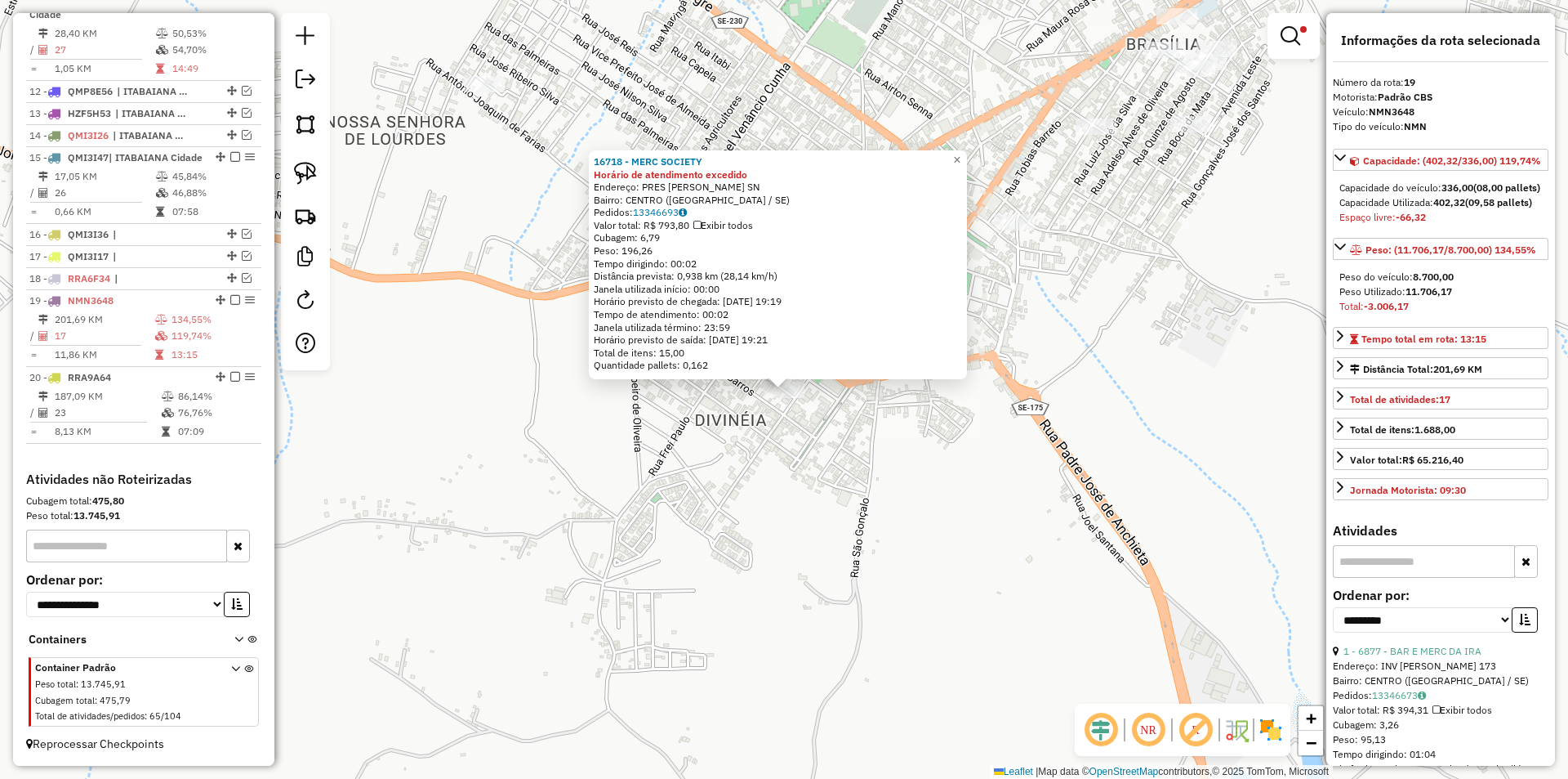
click at [758, 520] on div "16718 - MERC SOCIETY Horário de atendimento excedido Endereço: PRES [PERSON_NAM…" at bounding box center [784, 389] width 1568 height 779
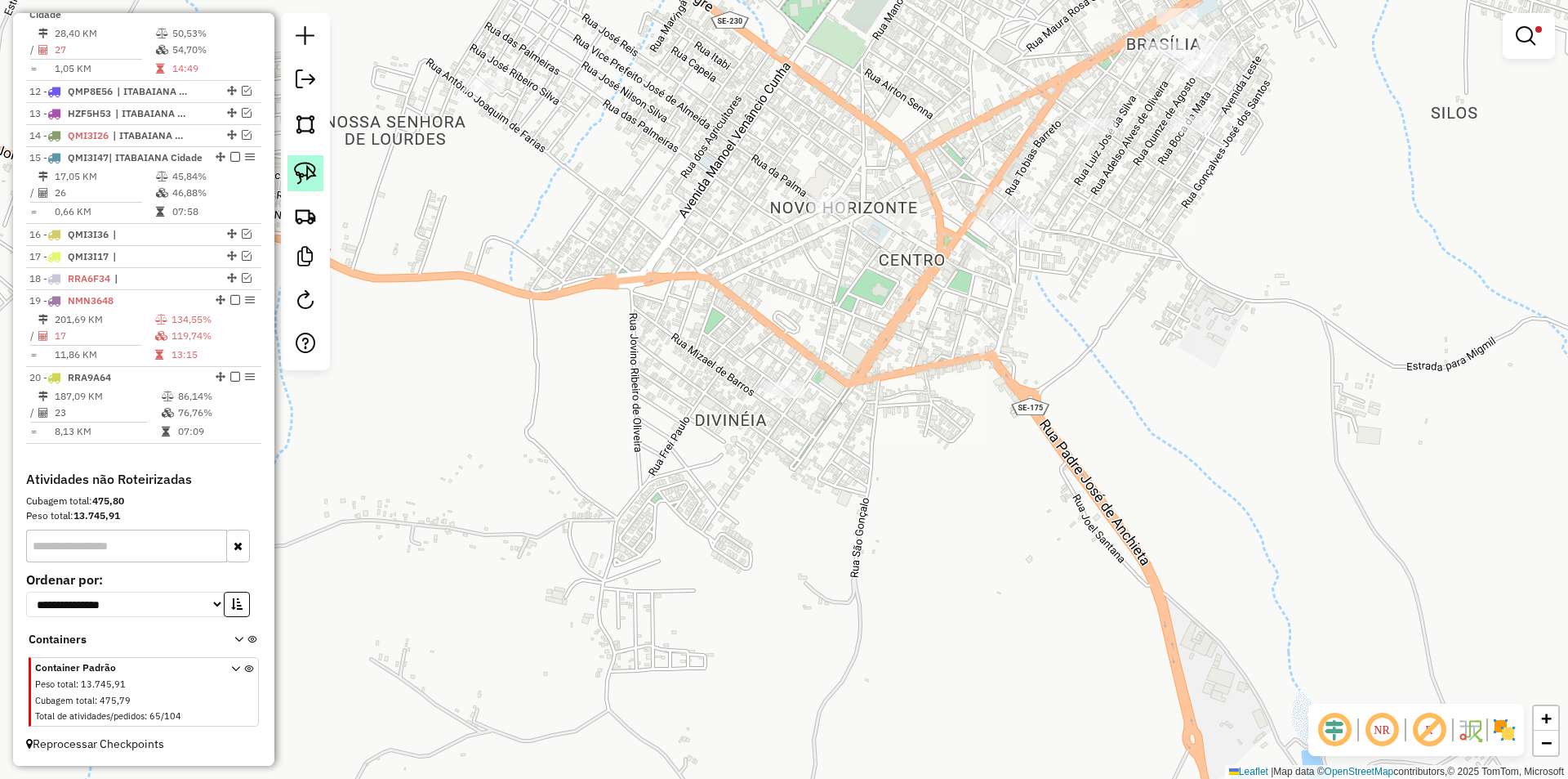
click at [307, 176] on img at bounding box center [305, 173] width 22 height 22
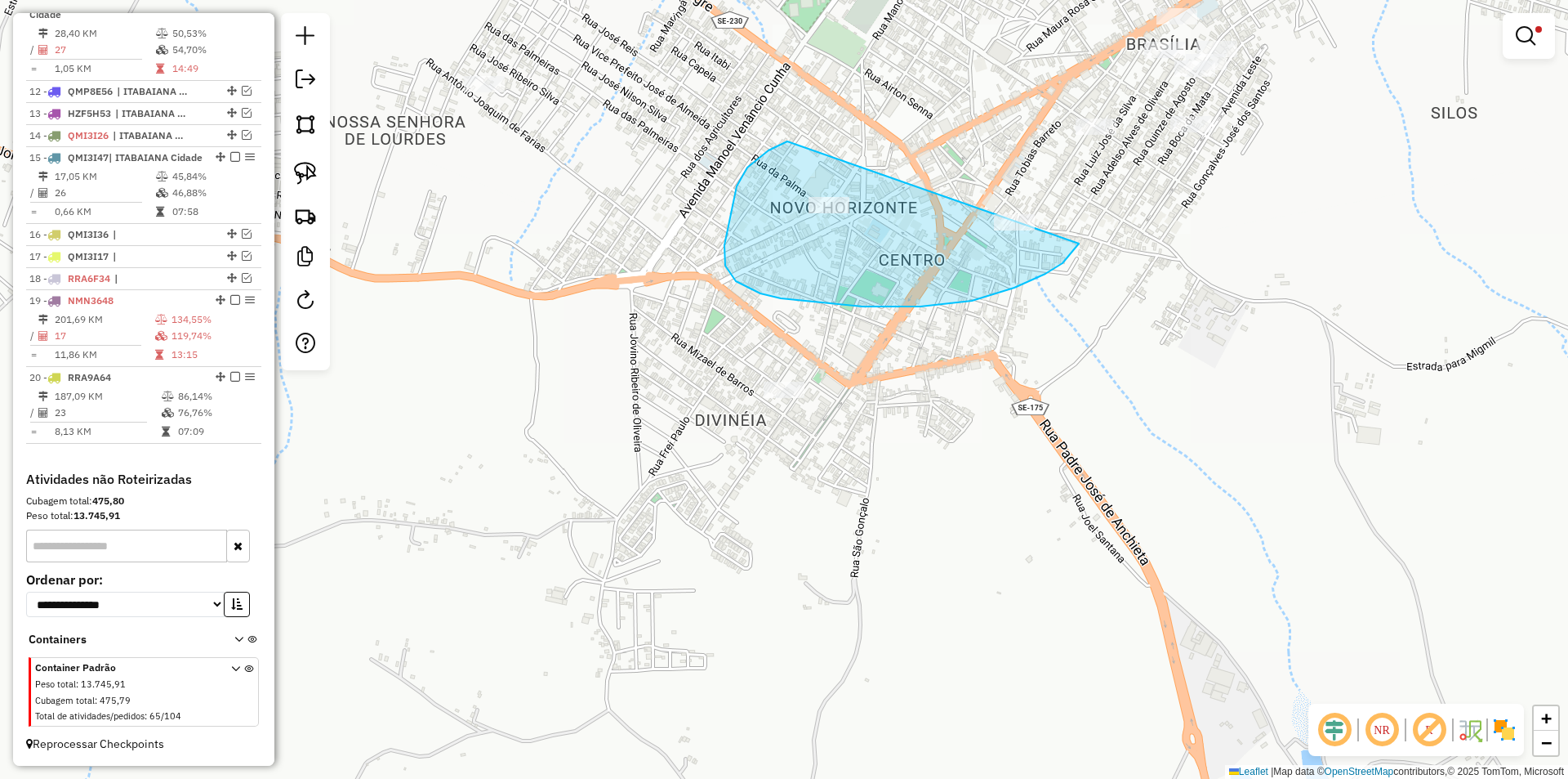
drag, startPoint x: 778, startPoint y: 145, endPoint x: 1105, endPoint y: 204, distance: 332.3
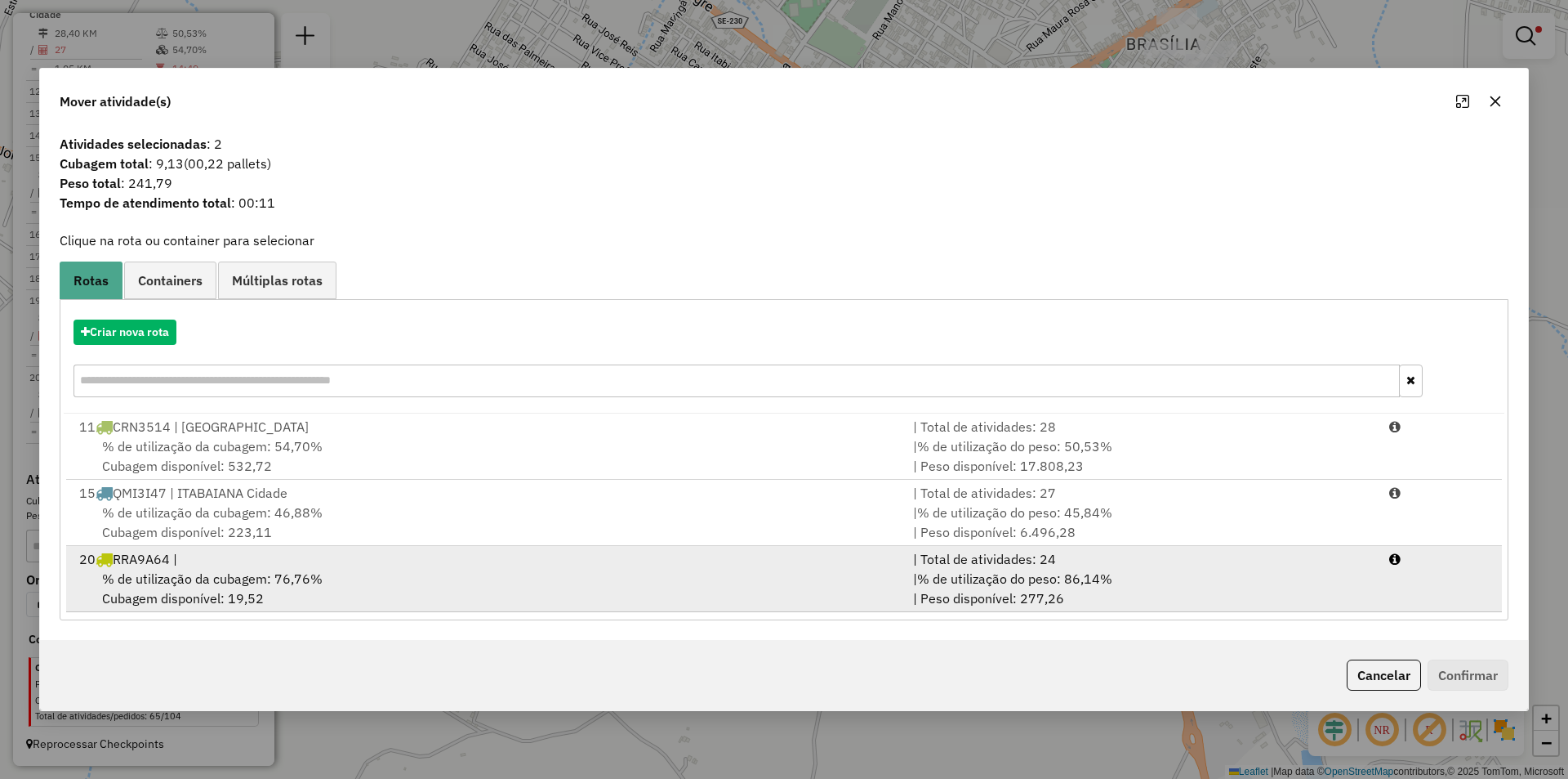
click at [1138, 576] on div "| % de utilização do peso: 86,14% | Peso disponível: 277,26" at bounding box center [1141, 588] width 476 height 39
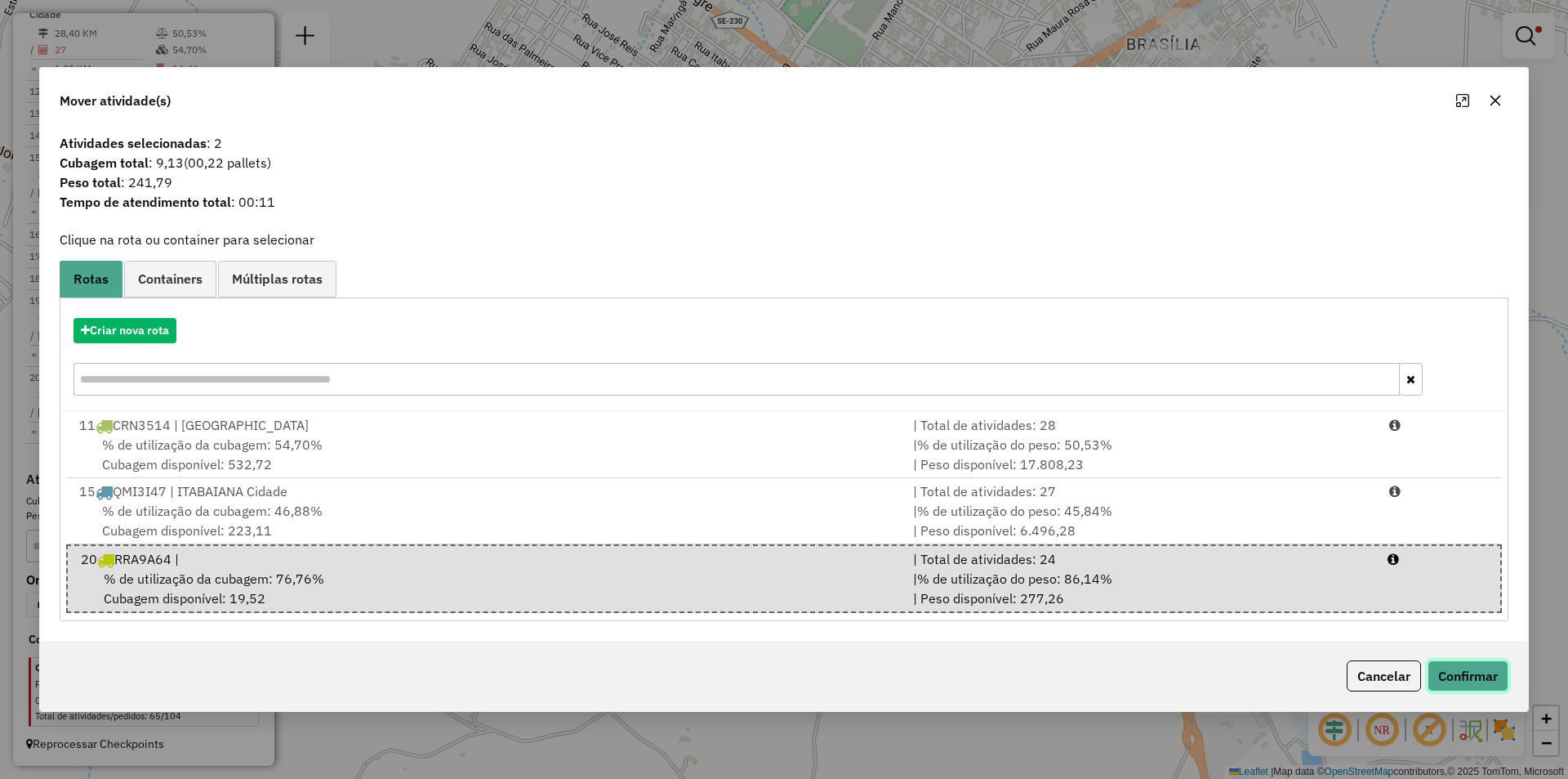
click at [1507, 687] on button "Confirmar" at bounding box center [1469, 675] width 81 height 31
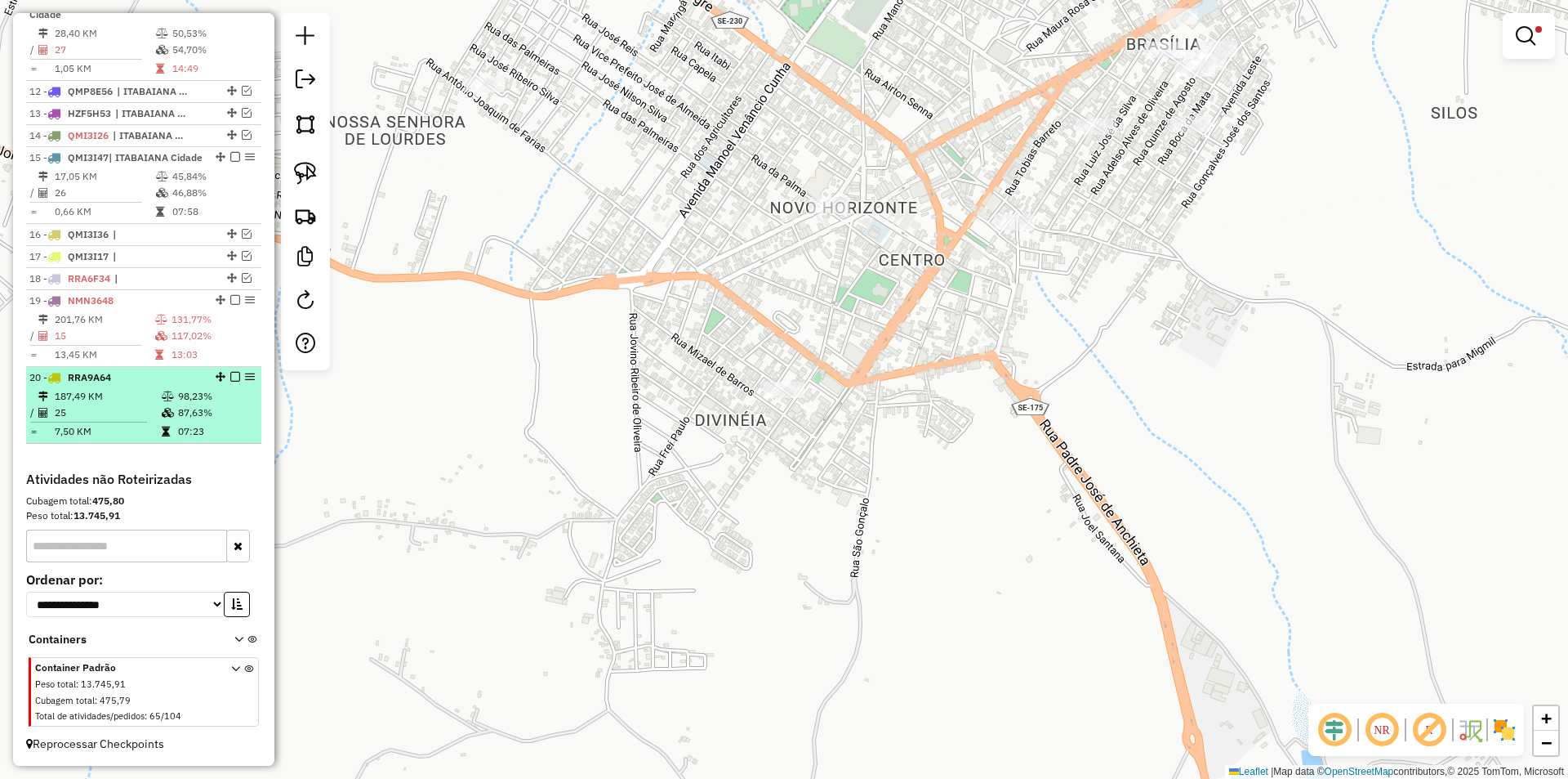
click at [201, 400] on td "98,23%" at bounding box center [216, 396] width 78 height 16
select select "**********"
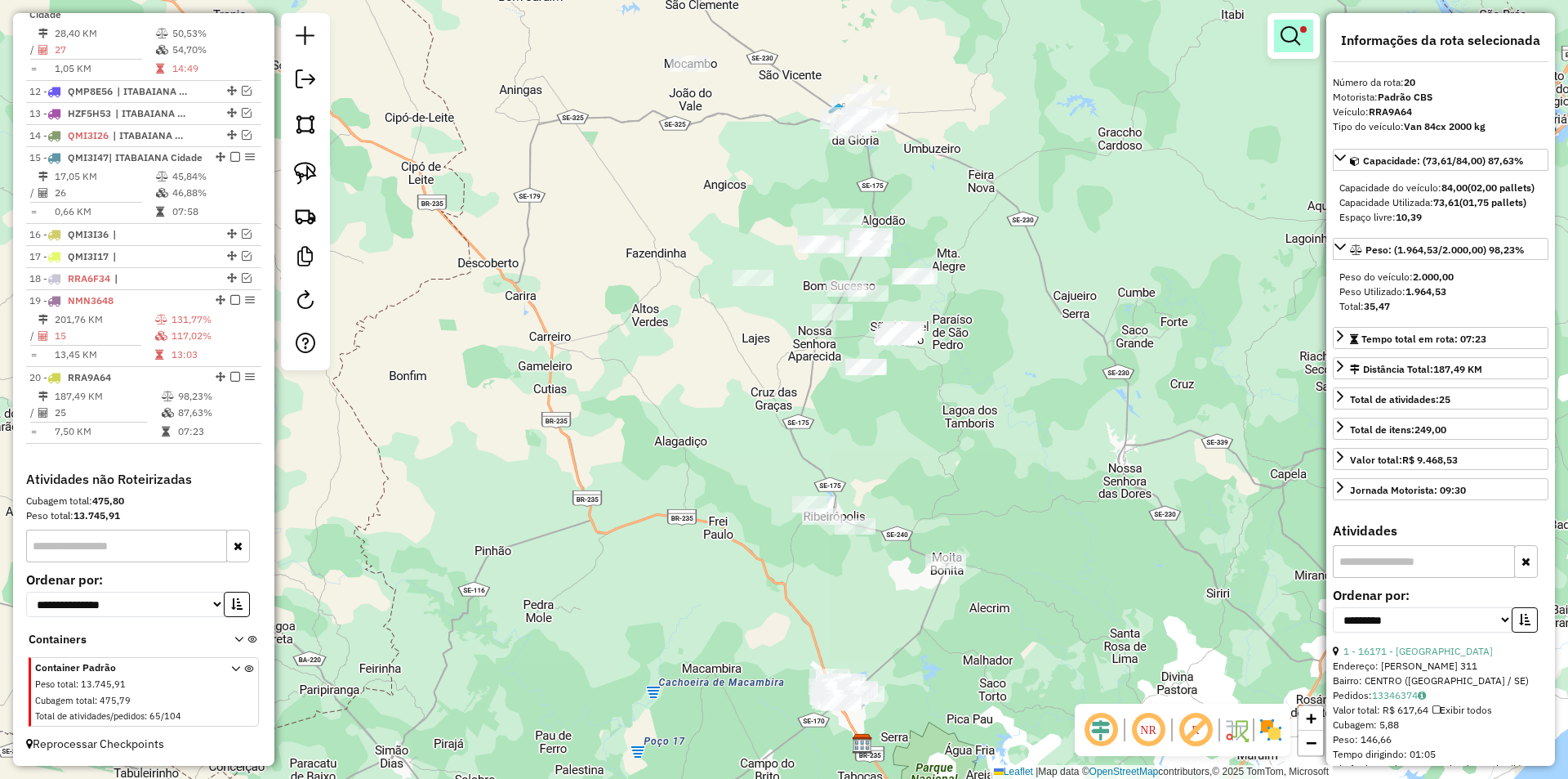
click at [1282, 42] on em at bounding box center [1291, 35] width 20 height 20
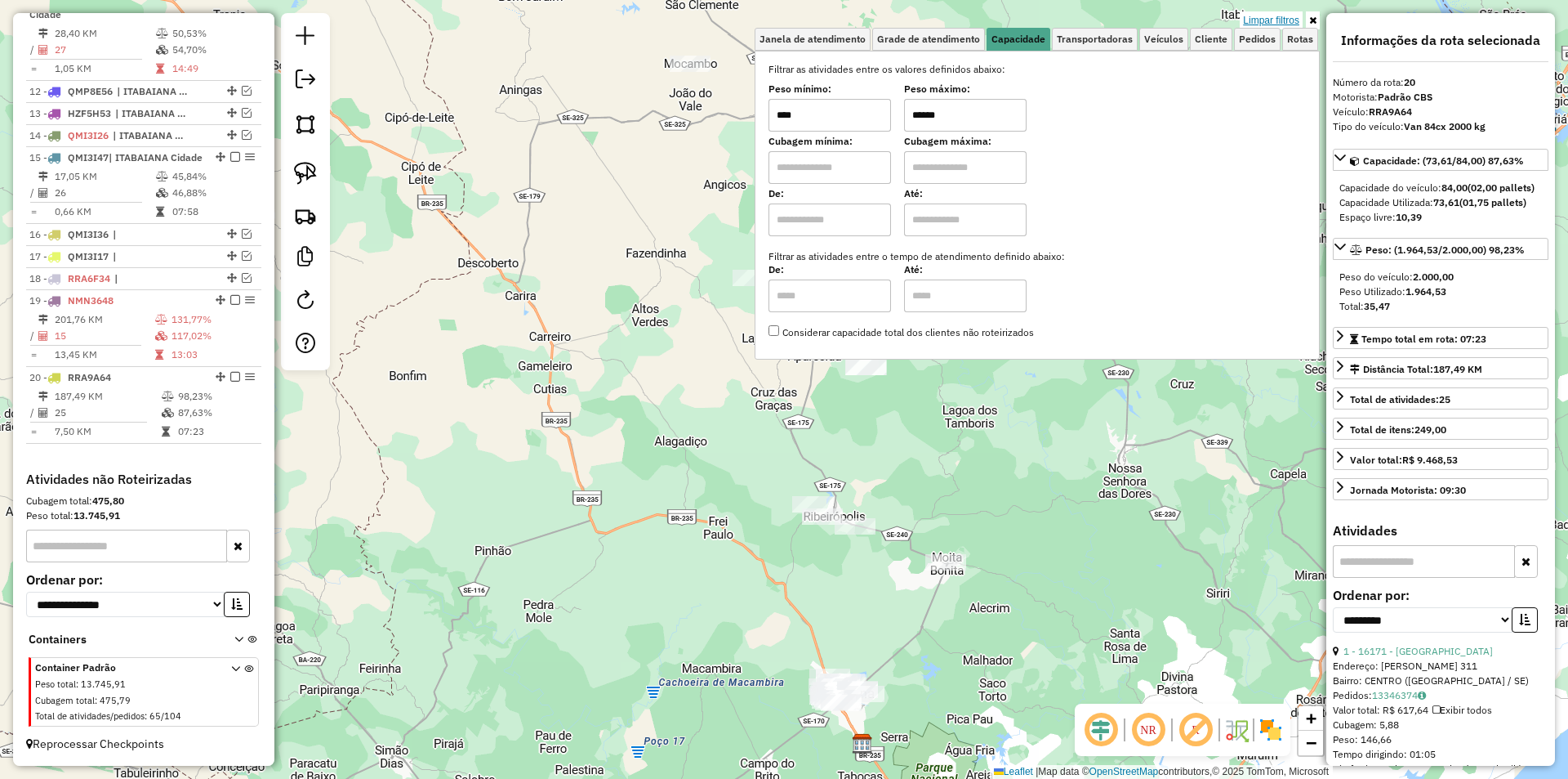
click at [1280, 19] on link "Limpar filtros" at bounding box center [1271, 20] width 63 height 18
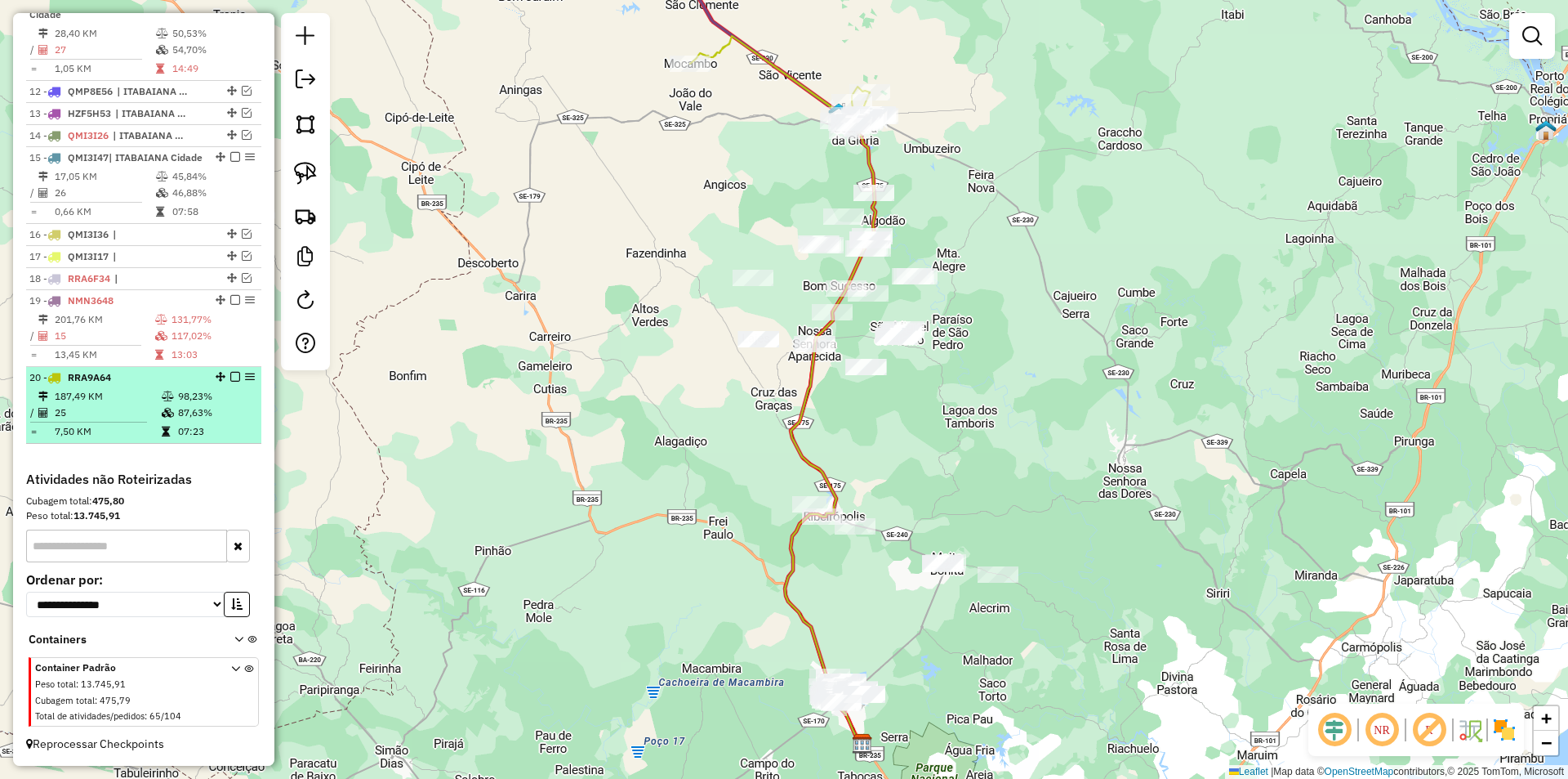
click at [233, 380] on em at bounding box center [234, 376] width 10 height 10
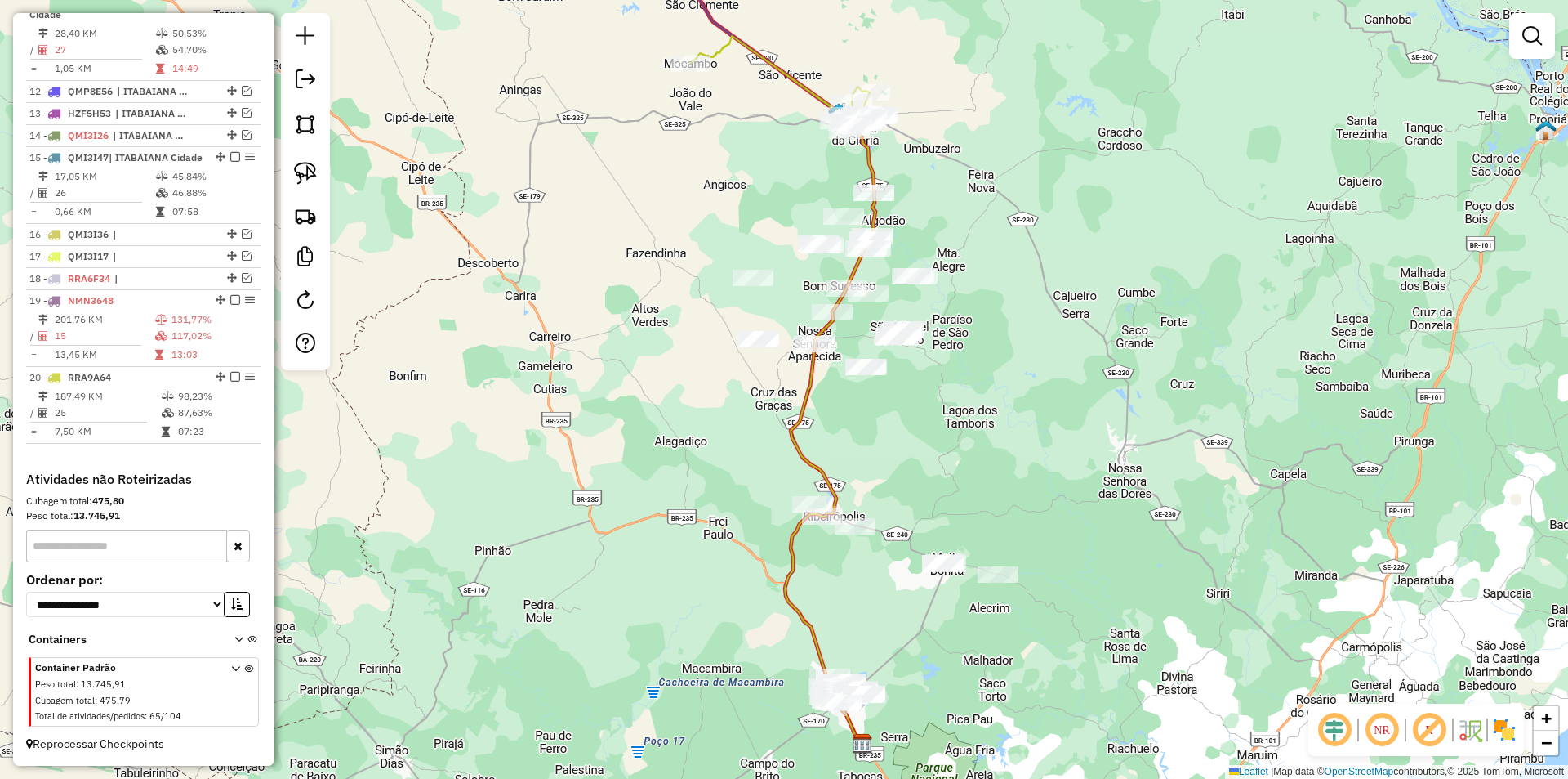
scroll to position [857, 0]
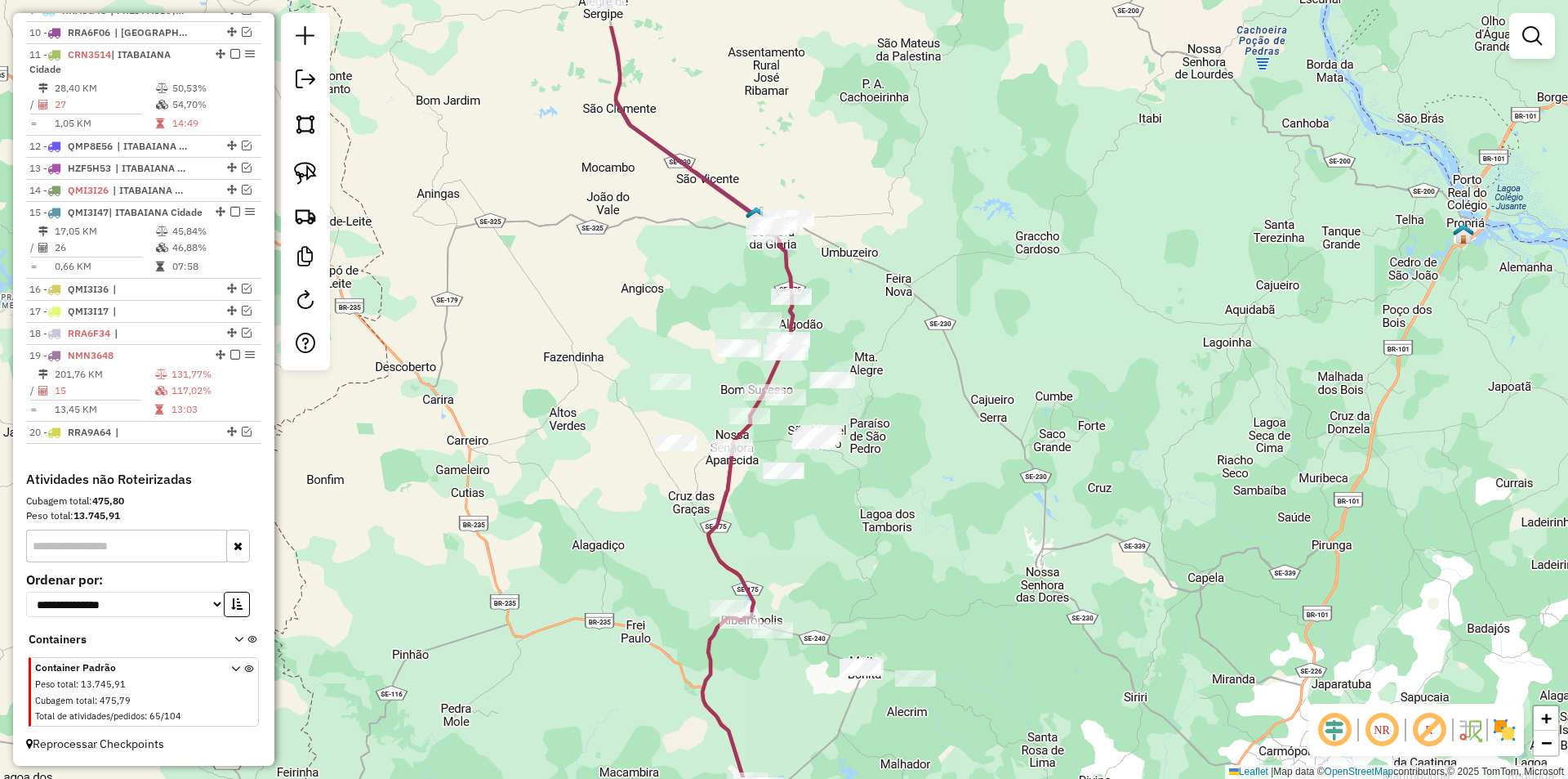
drag, startPoint x: 631, startPoint y: 232, endPoint x: 573, endPoint y: 299, distance: 88.6
click at [573, 299] on div "Janela de atendimento Grade de atendimento Capacidade Transportadoras Veículos …" at bounding box center [784, 389] width 1568 height 779
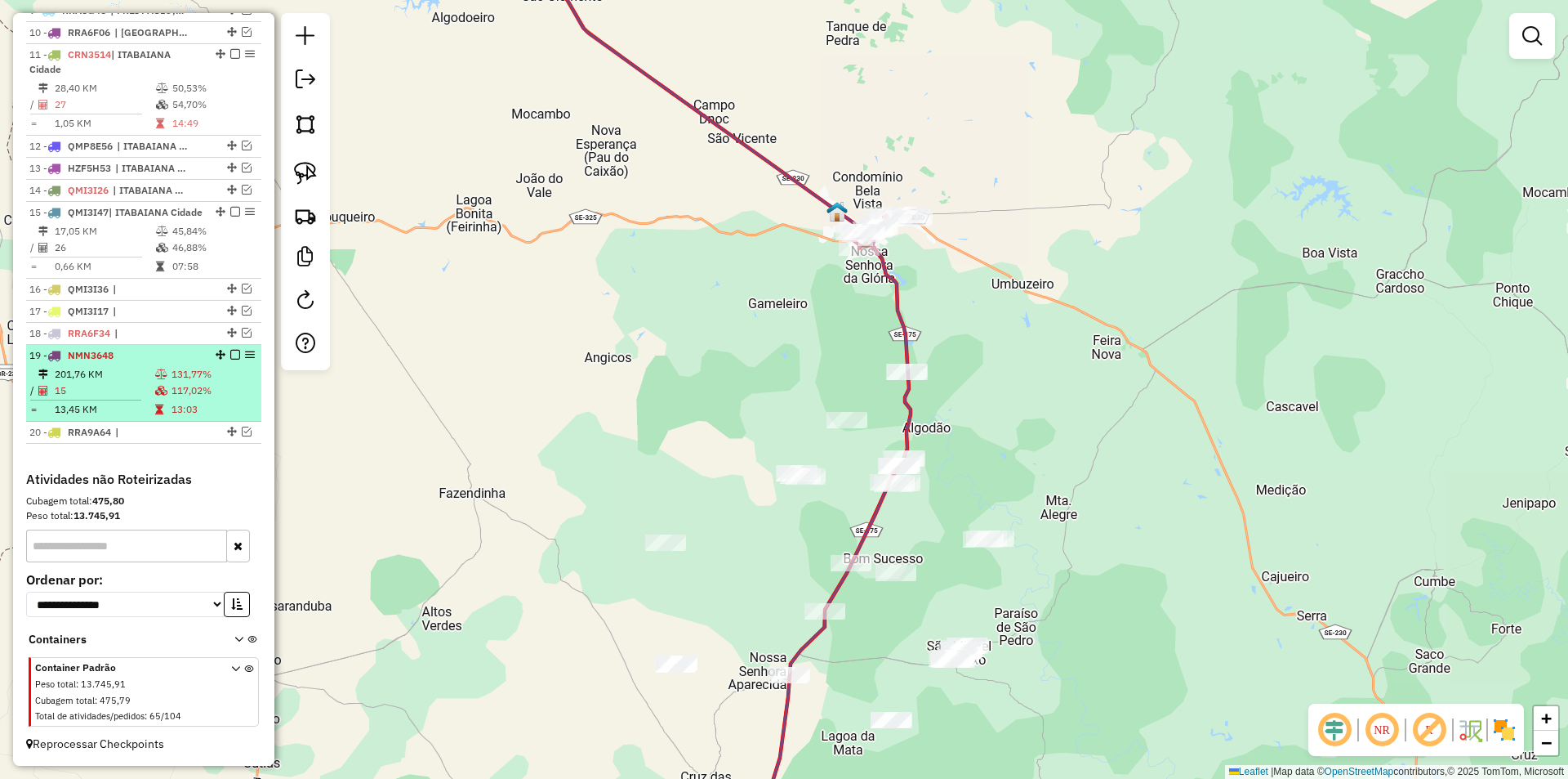
click at [197, 378] on td "131,77%" at bounding box center [212, 374] width 84 height 16
select select "**********"
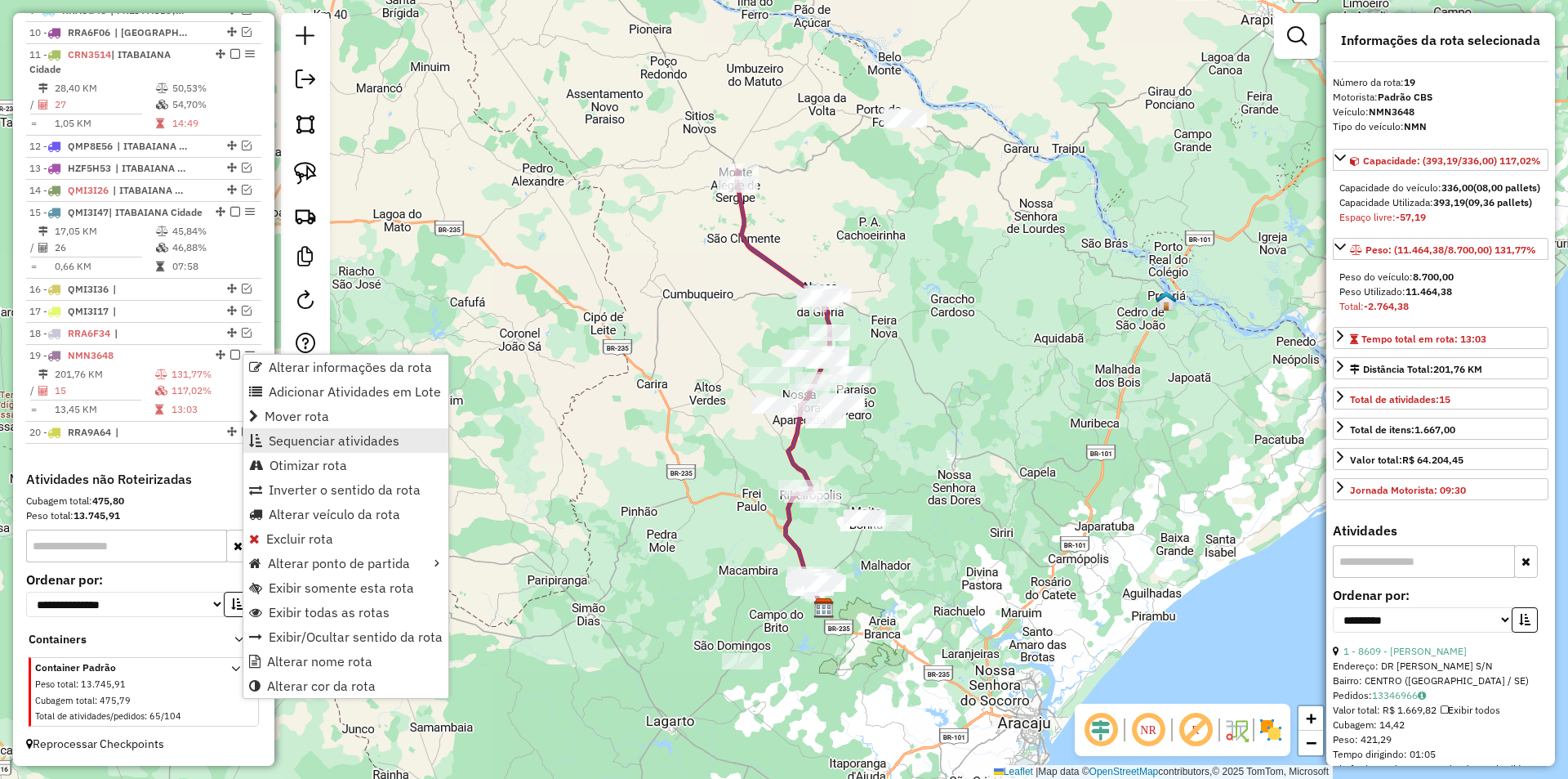
click at [334, 437] on span "Sequenciar atividades" at bounding box center [334, 440] width 131 height 13
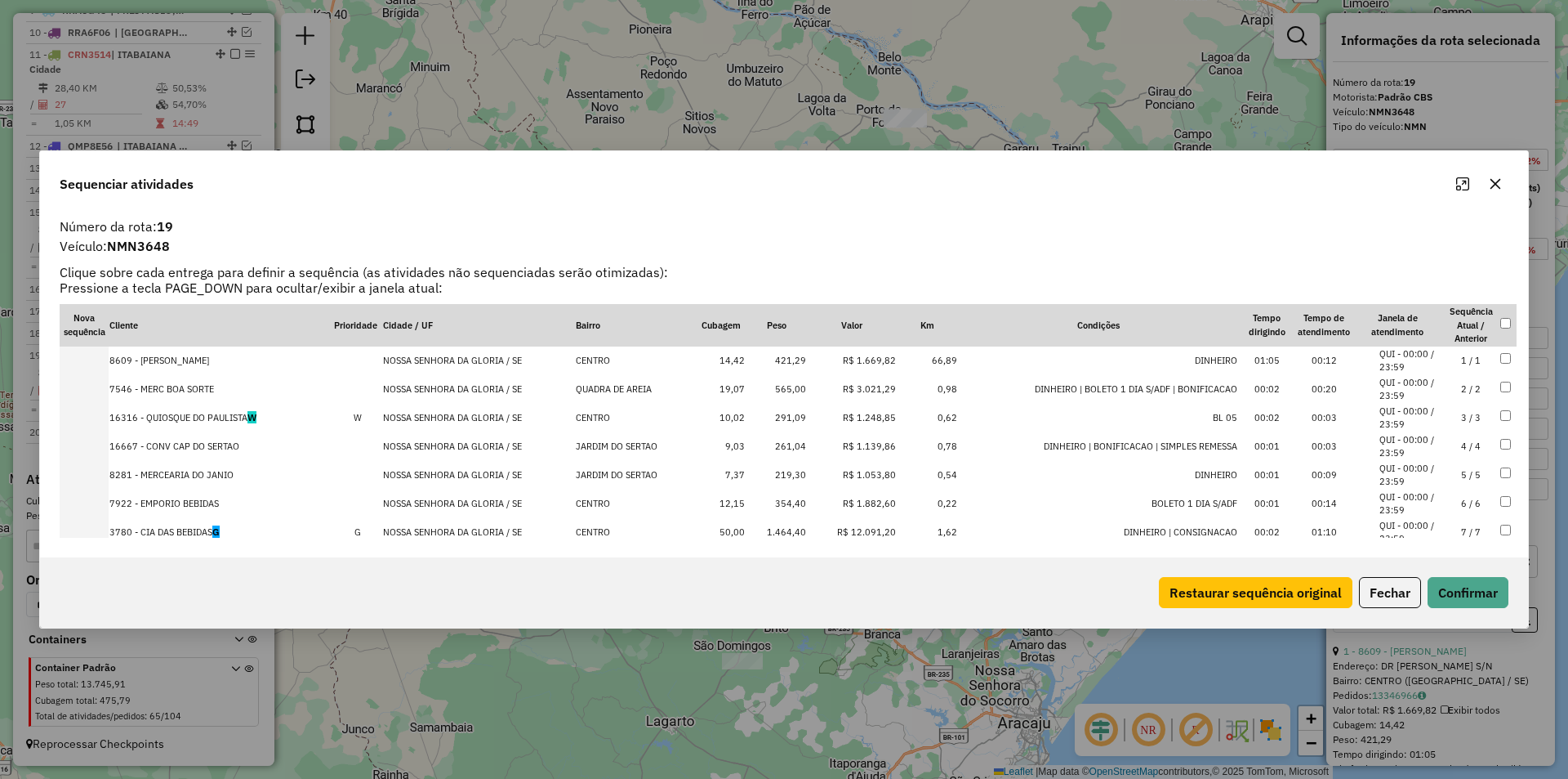
scroll to position [81, 0]
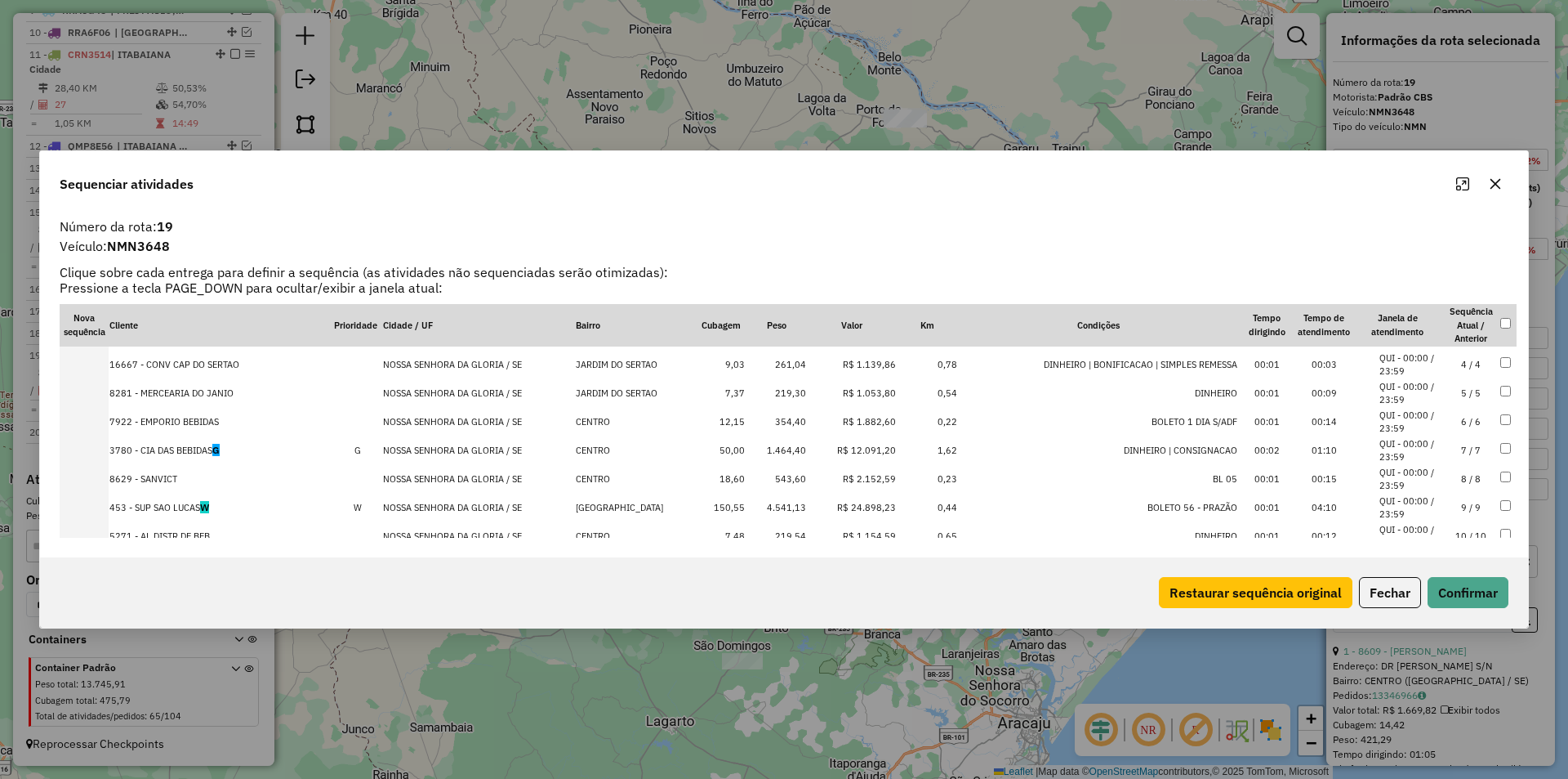
click at [796, 512] on td "4.541,13" at bounding box center [776, 508] width 61 height 29
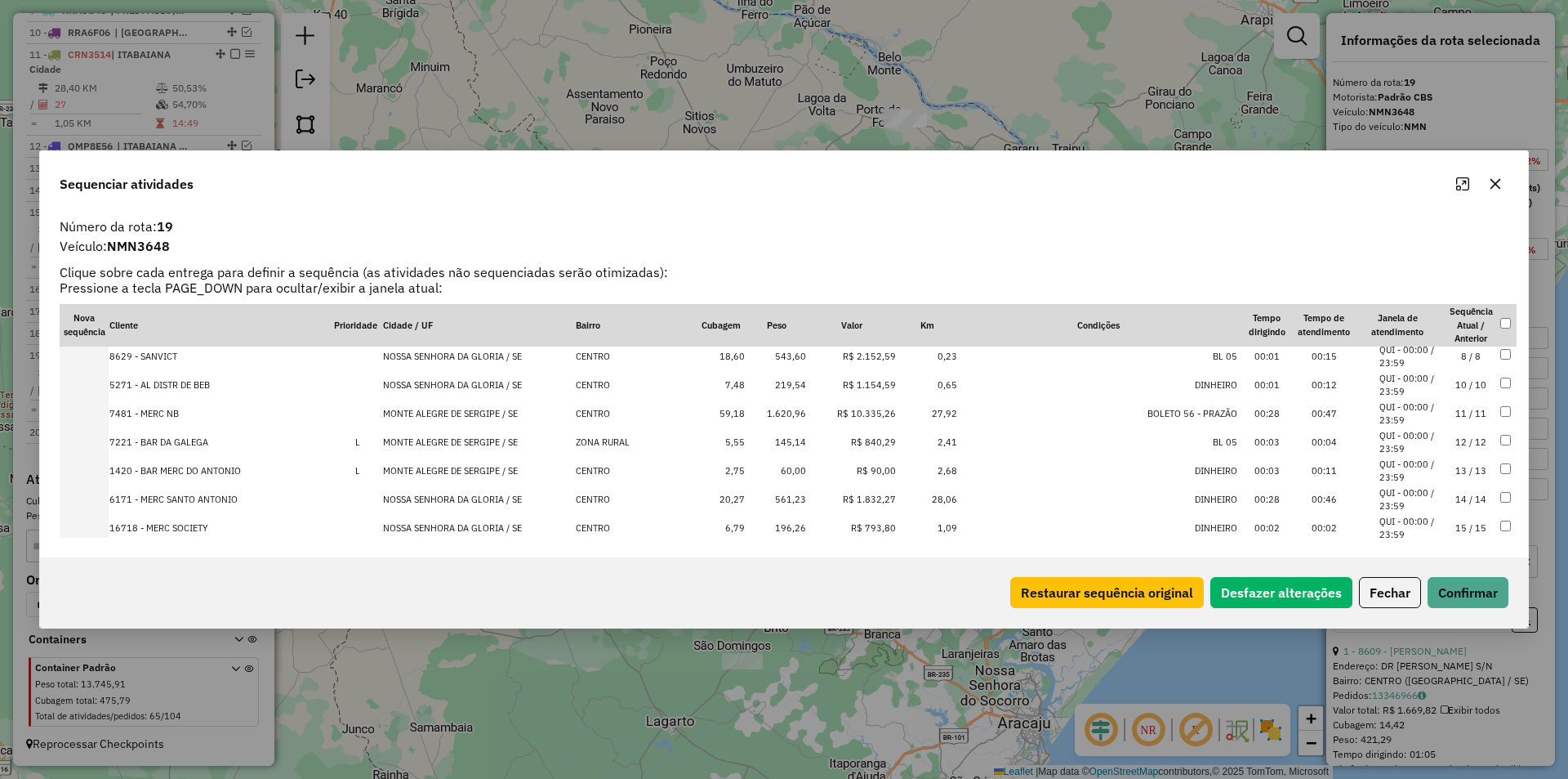
scroll to position [252, 0]
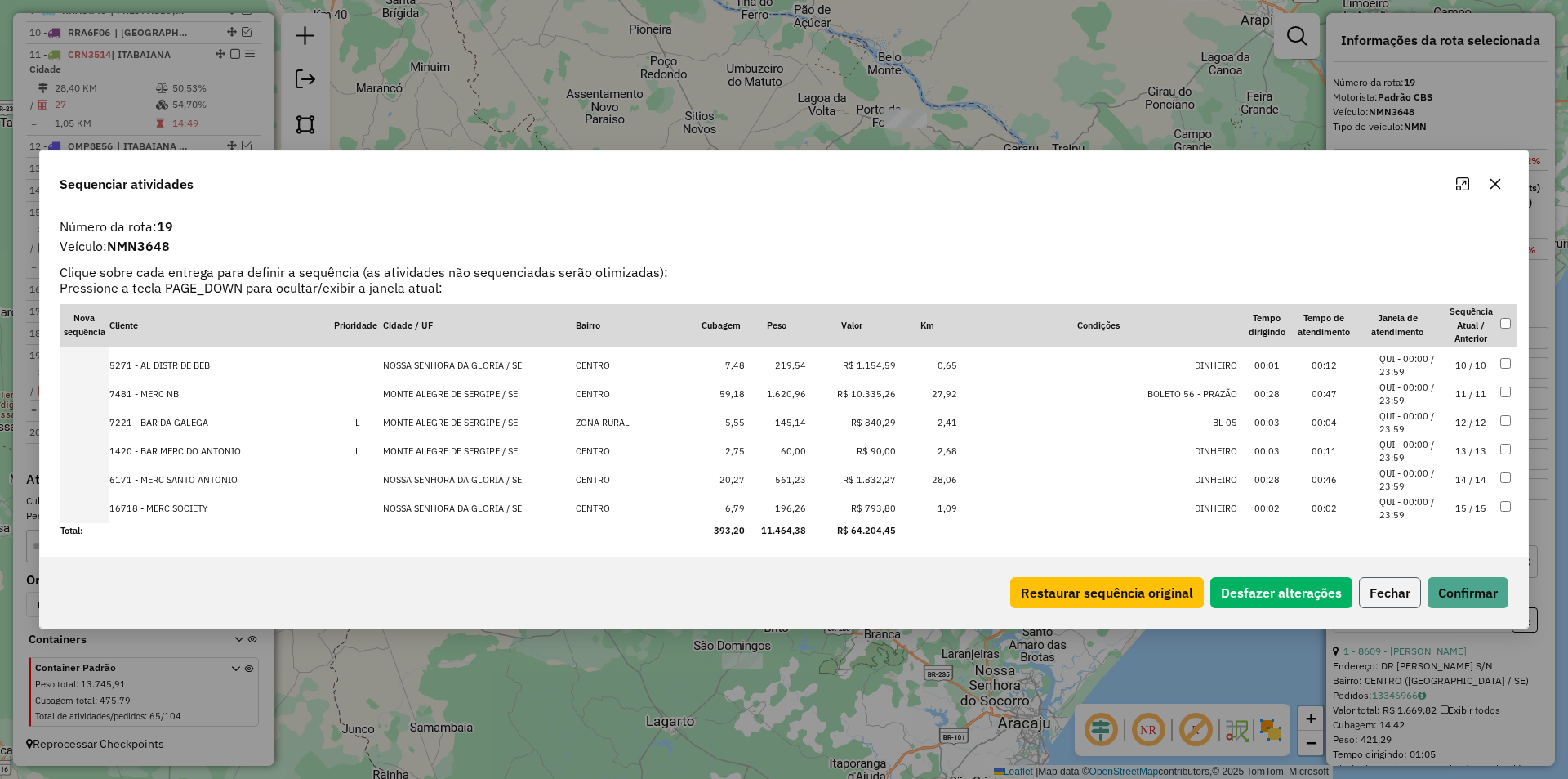
click at [1375, 586] on button "Fechar" at bounding box center [1390, 592] width 62 height 31
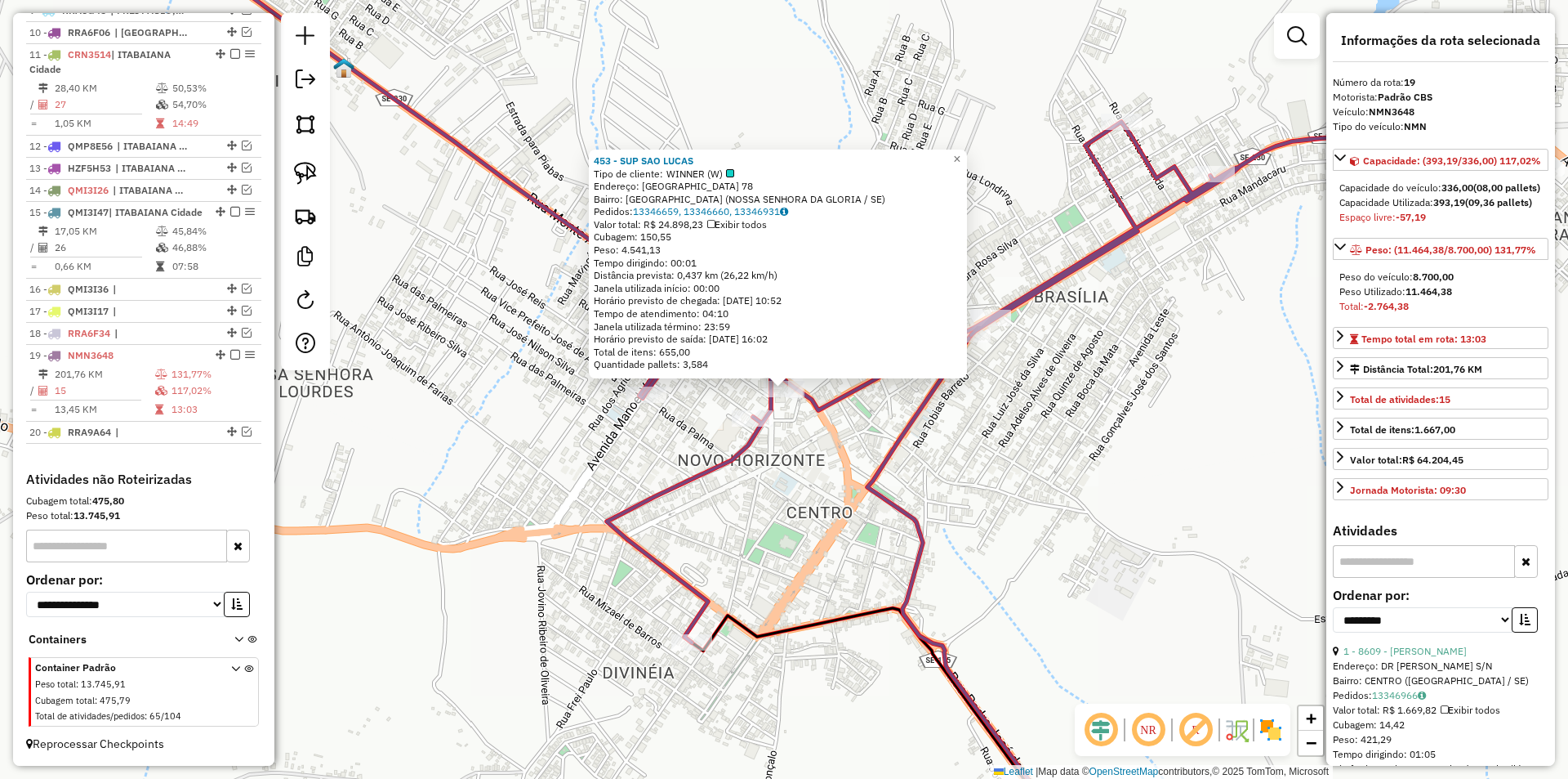
click at [921, 467] on div "453 - SUP SAO LUCAS Tipo de cliente: WINNER (W) Endereço: [GEOGRAPHIC_DATA] 78 …" at bounding box center [784, 389] width 1568 height 779
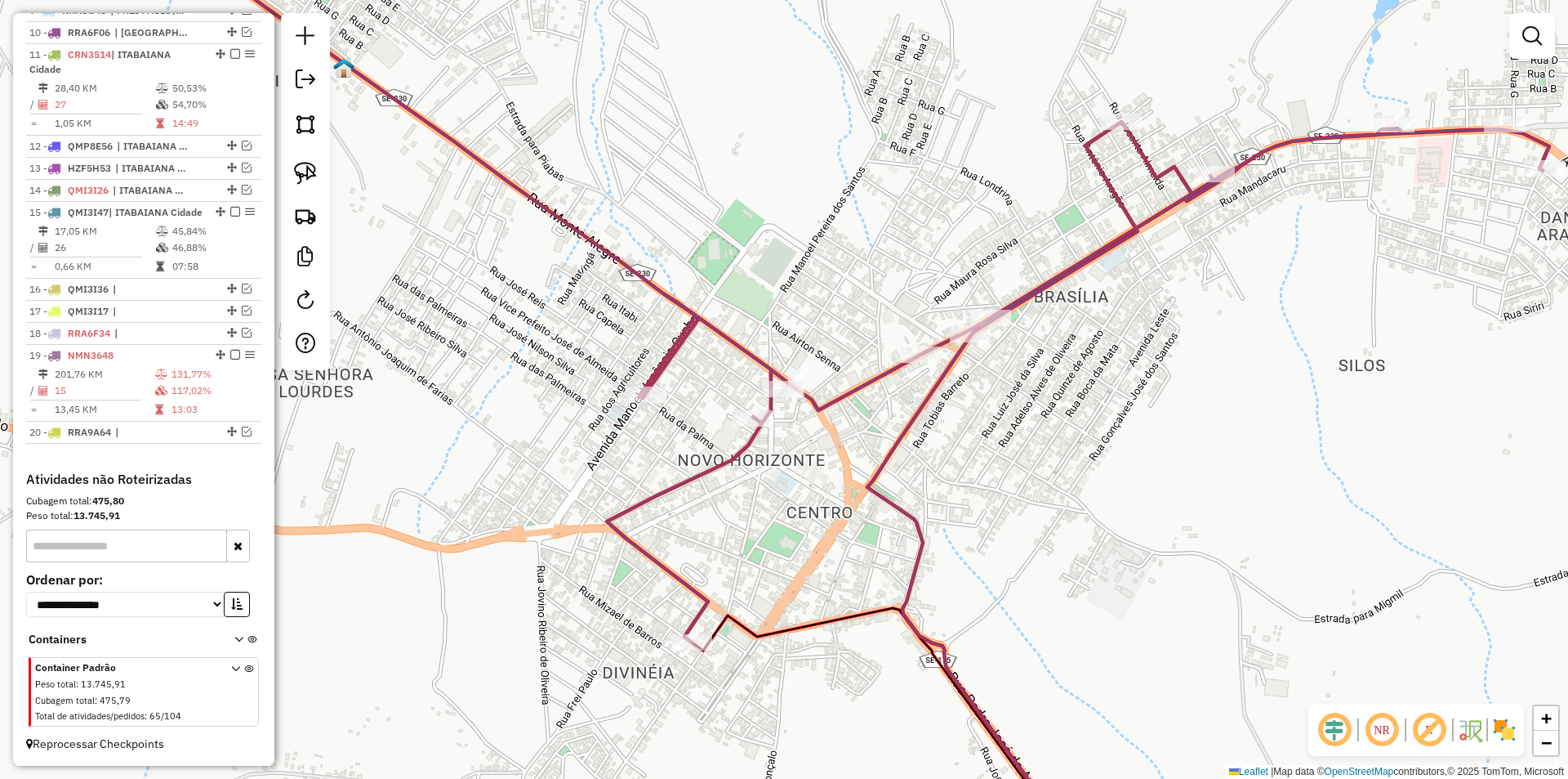
drag, startPoint x: 940, startPoint y: 474, endPoint x: 852, endPoint y: 431, distance: 97.9
click at [854, 432] on div "Janela de atendimento Grade de atendimento Capacidade Transportadoras Veículos …" at bounding box center [784, 389] width 1568 height 779
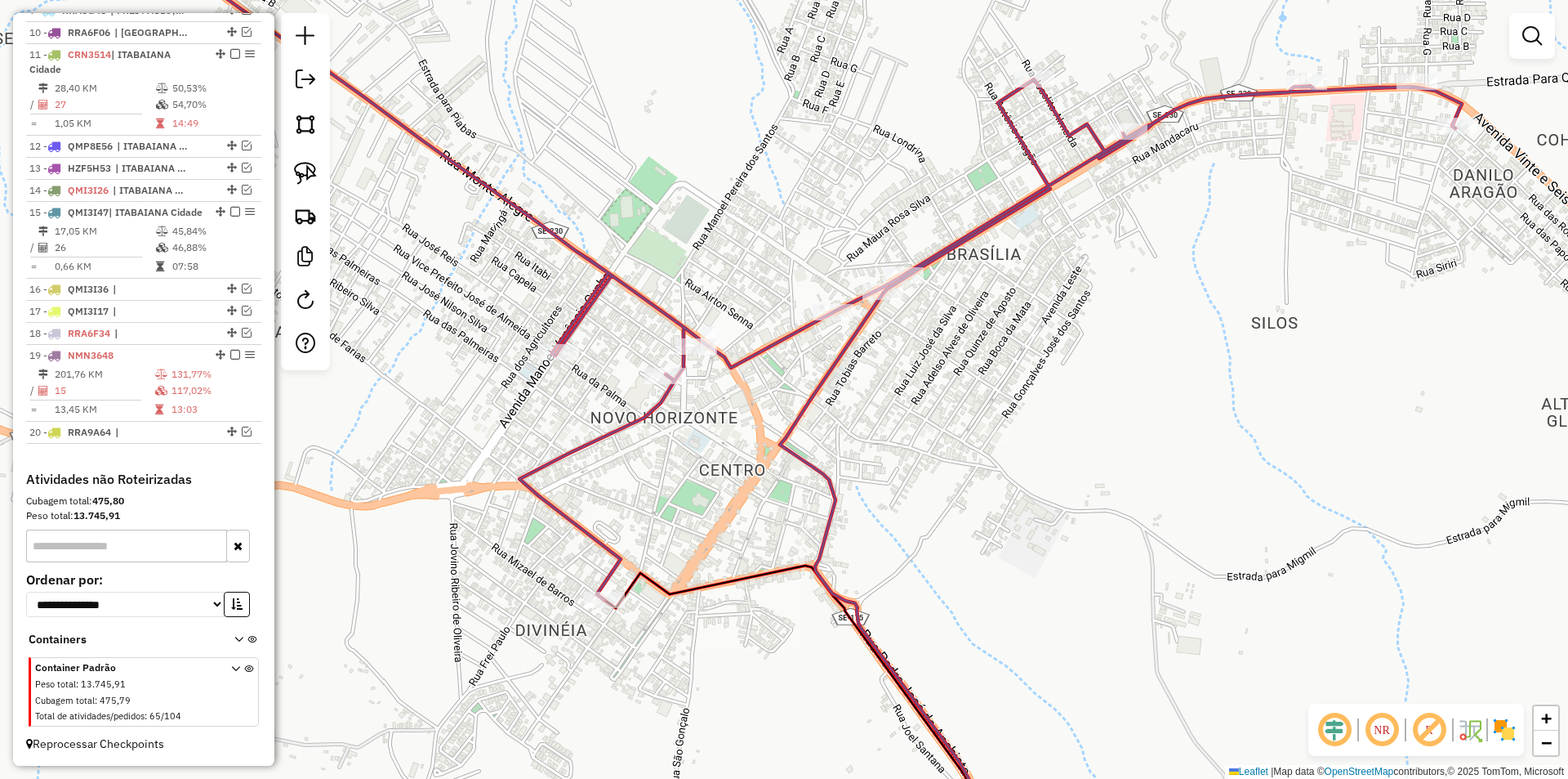
drag, startPoint x: 939, startPoint y: 409, endPoint x: 921, endPoint y: 405, distance: 18.4
click at [932, 408] on div "Janela de atendimento Grade de atendimento Capacidade Transportadoras Veículos …" at bounding box center [784, 389] width 1568 height 779
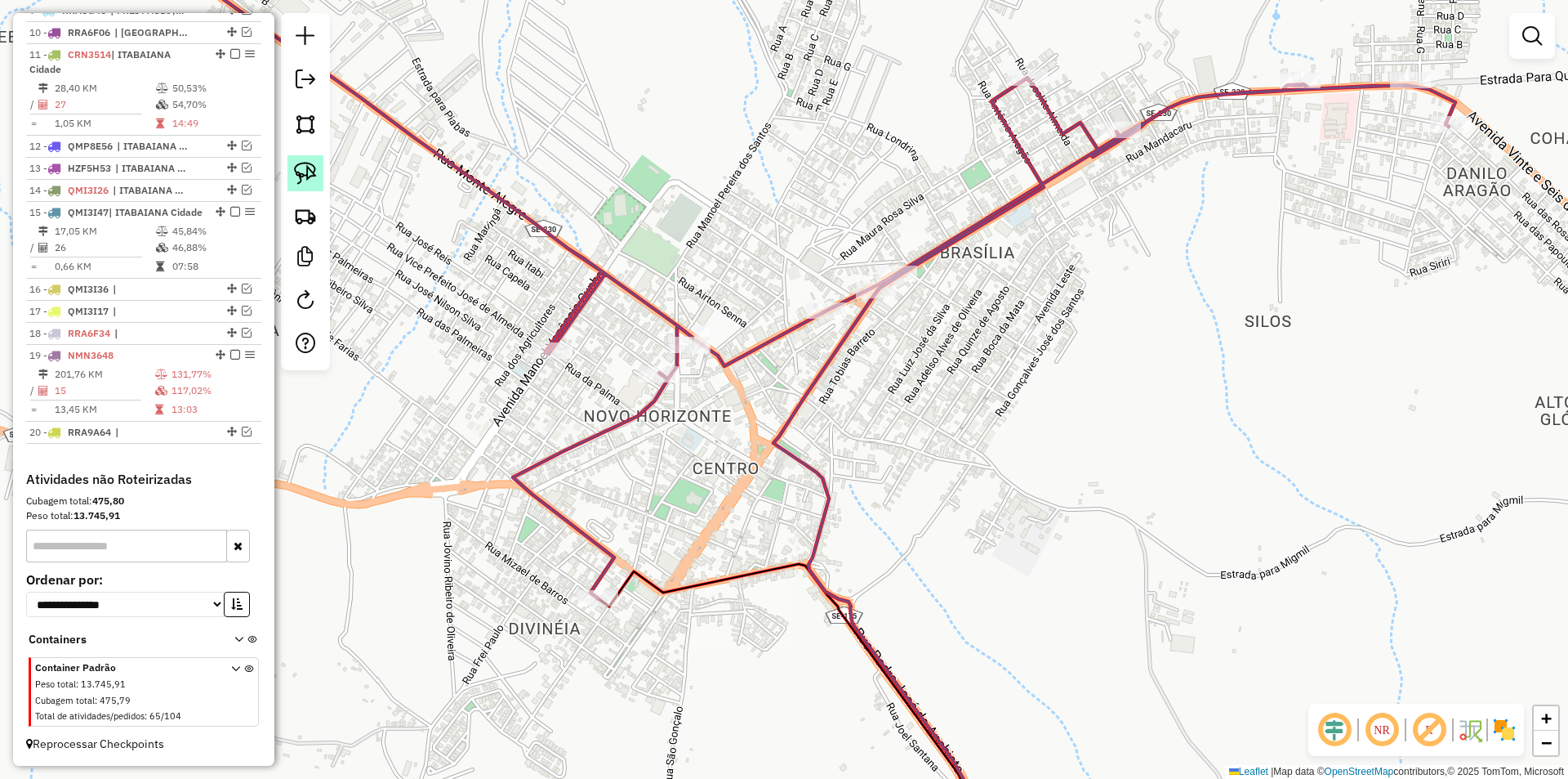
click at [315, 177] on img at bounding box center [305, 173] width 22 height 22
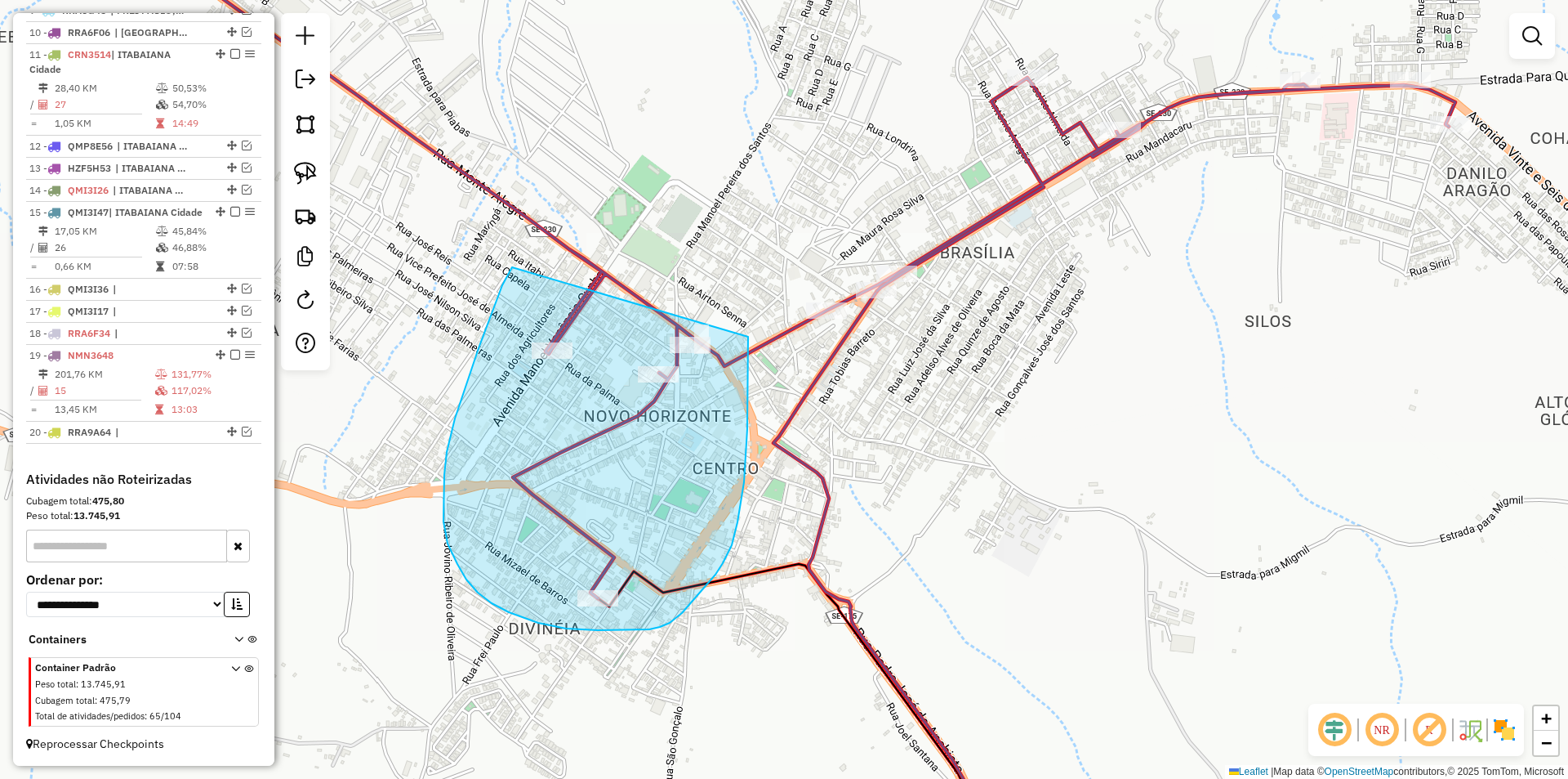
drag, startPoint x: 512, startPoint y: 267, endPoint x: 749, endPoint y: 295, distance: 238.6
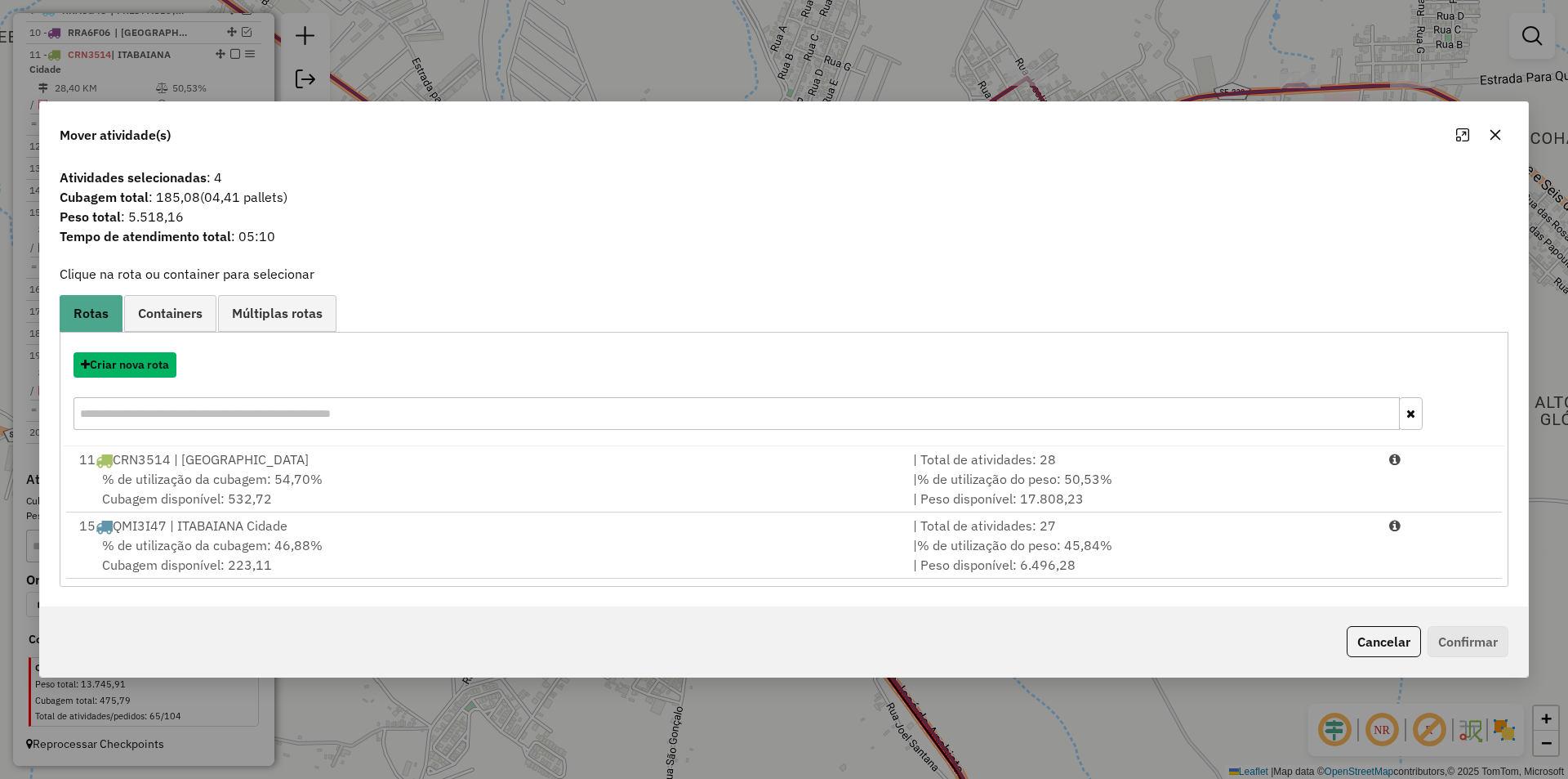
click at [133, 363] on button "Criar nova rota" at bounding box center [124, 364] width 103 height 25
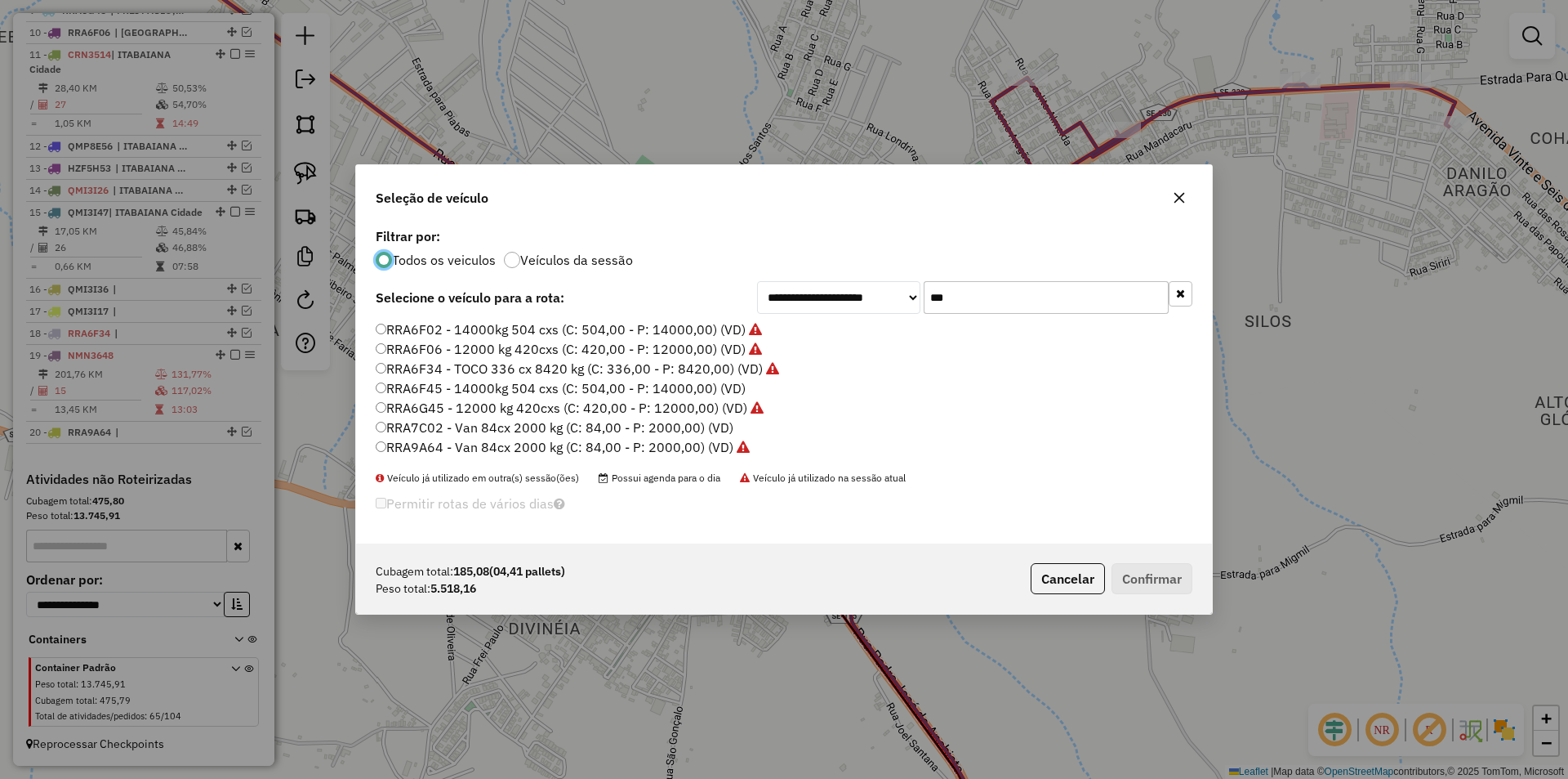
scroll to position [10, 5]
click at [978, 315] on div "**********" at bounding box center [784, 383] width 856 height 319
click at [978, 299] on input "***" at bounding box center [1046, 297] width 245 height 33
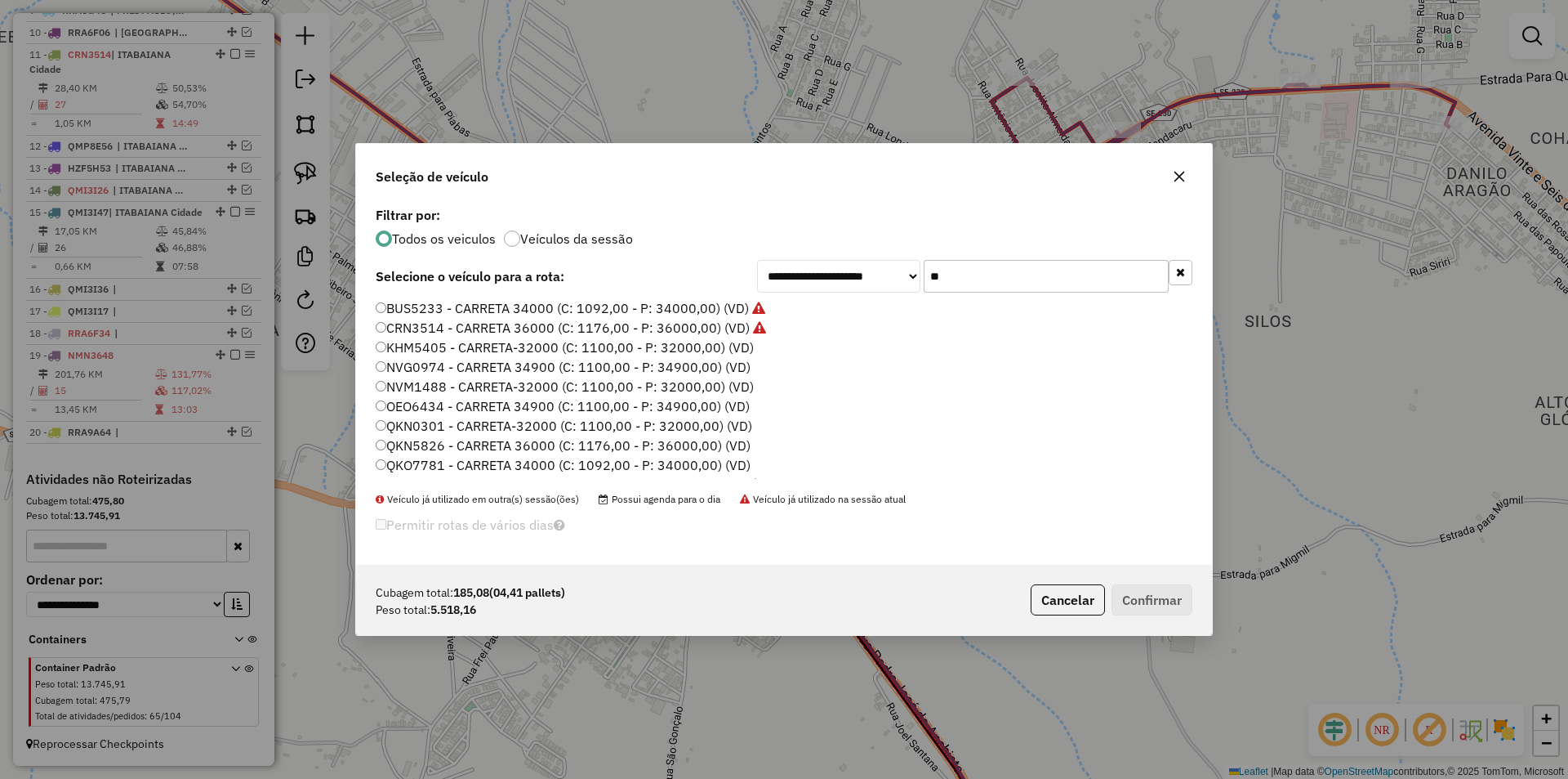
type input "***"
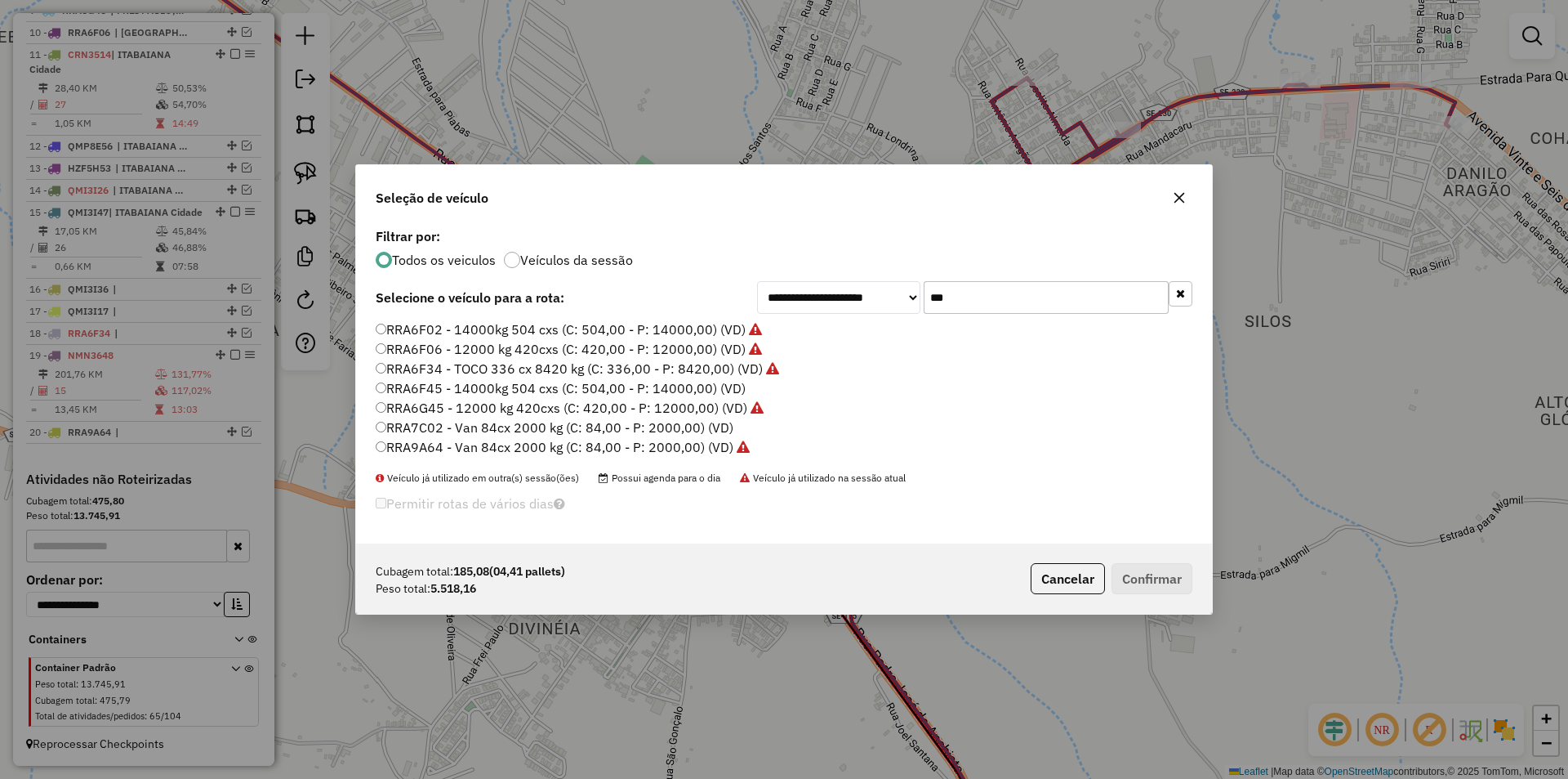
click at [474, 388] on label "RRA6F45 - 14000kg 504 cxs (C: 504,00 - P: 14000,00) (VD)" at bounding box center [561, 387] width 370 height 20
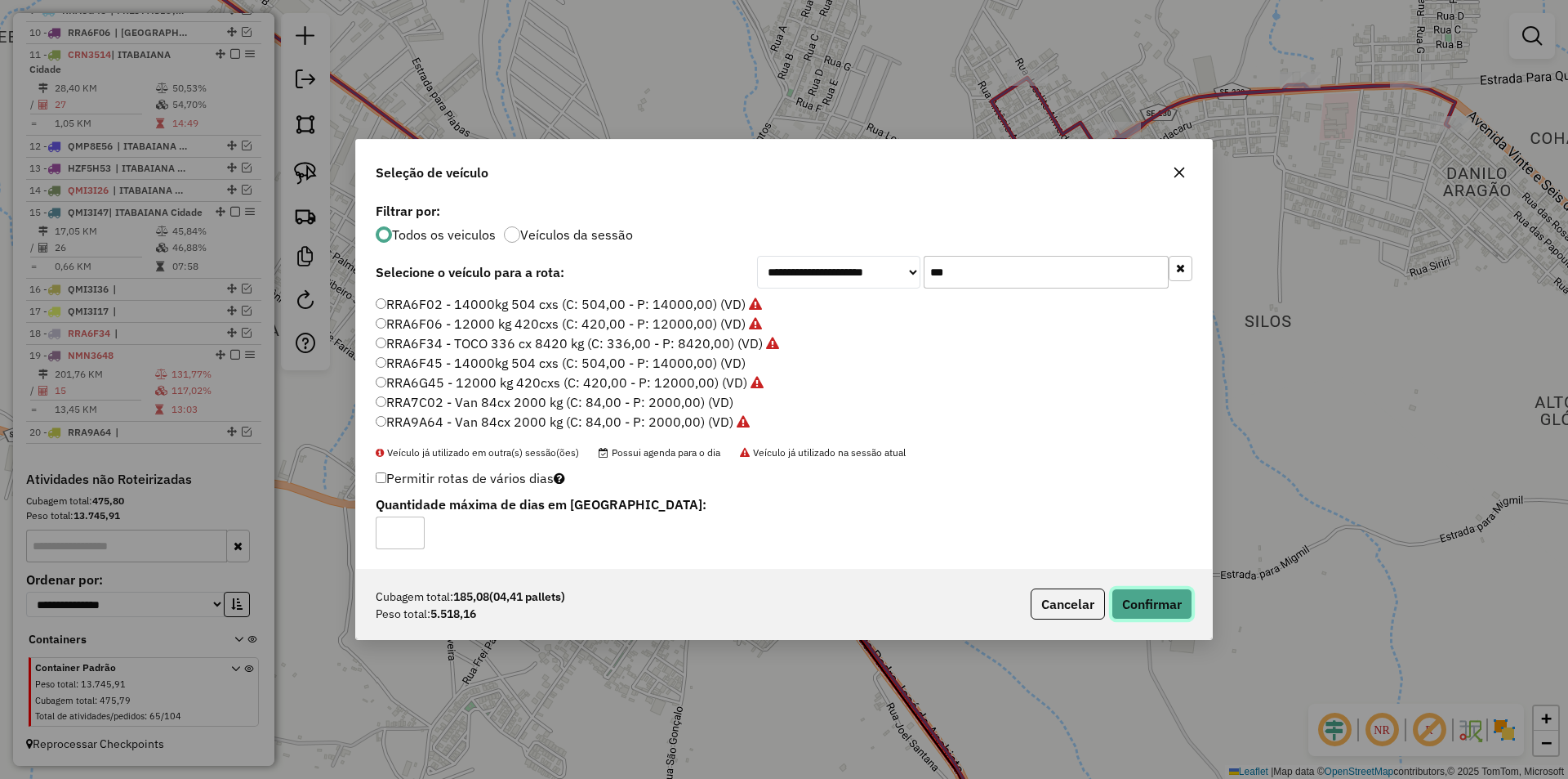
click at [1159, 591] on button "Confirmar" at bounding box center [1152, 603] width 81 height 31
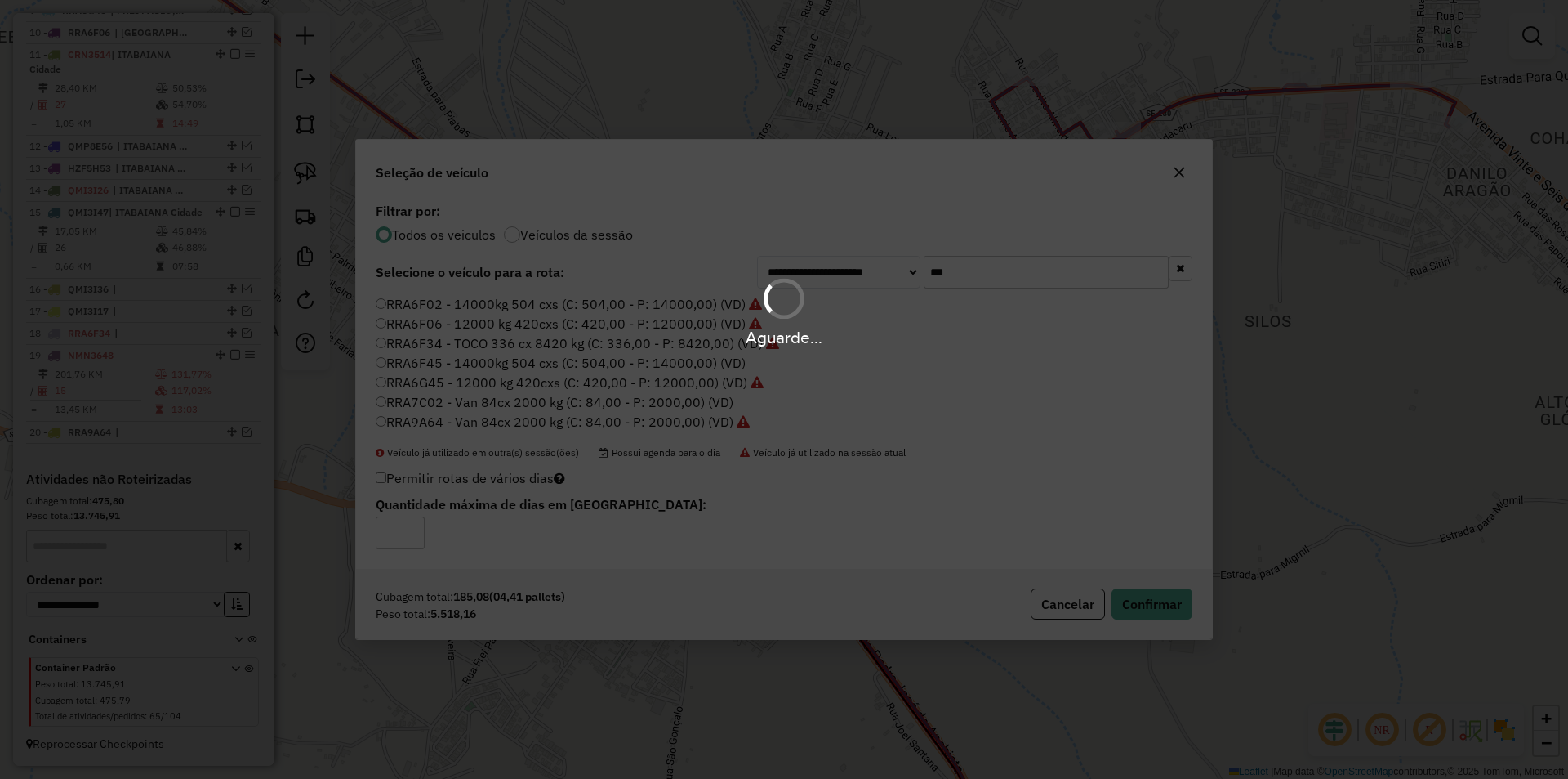
scroll to position [912, 0]
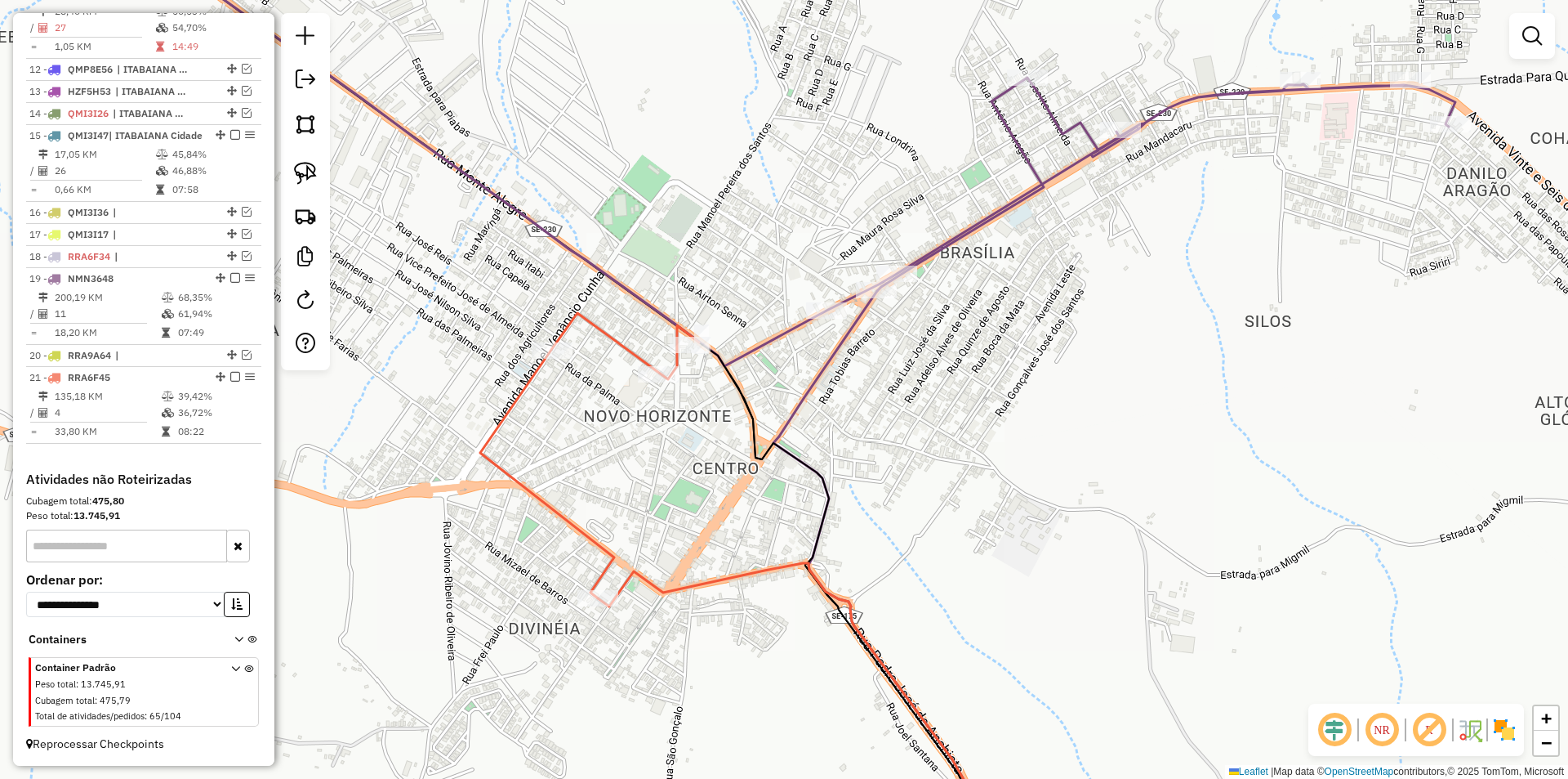
drag, startPoint x: 800, startPoint y: 503, endPoint x: 749, endPoint y: 497, distance: 51.4
click at [761, 501] on div "Janela de atendimento Grade de atendimento Capacidade Transportadoras Veículos …" at bounding box center [784, 389] width 1568 height 779
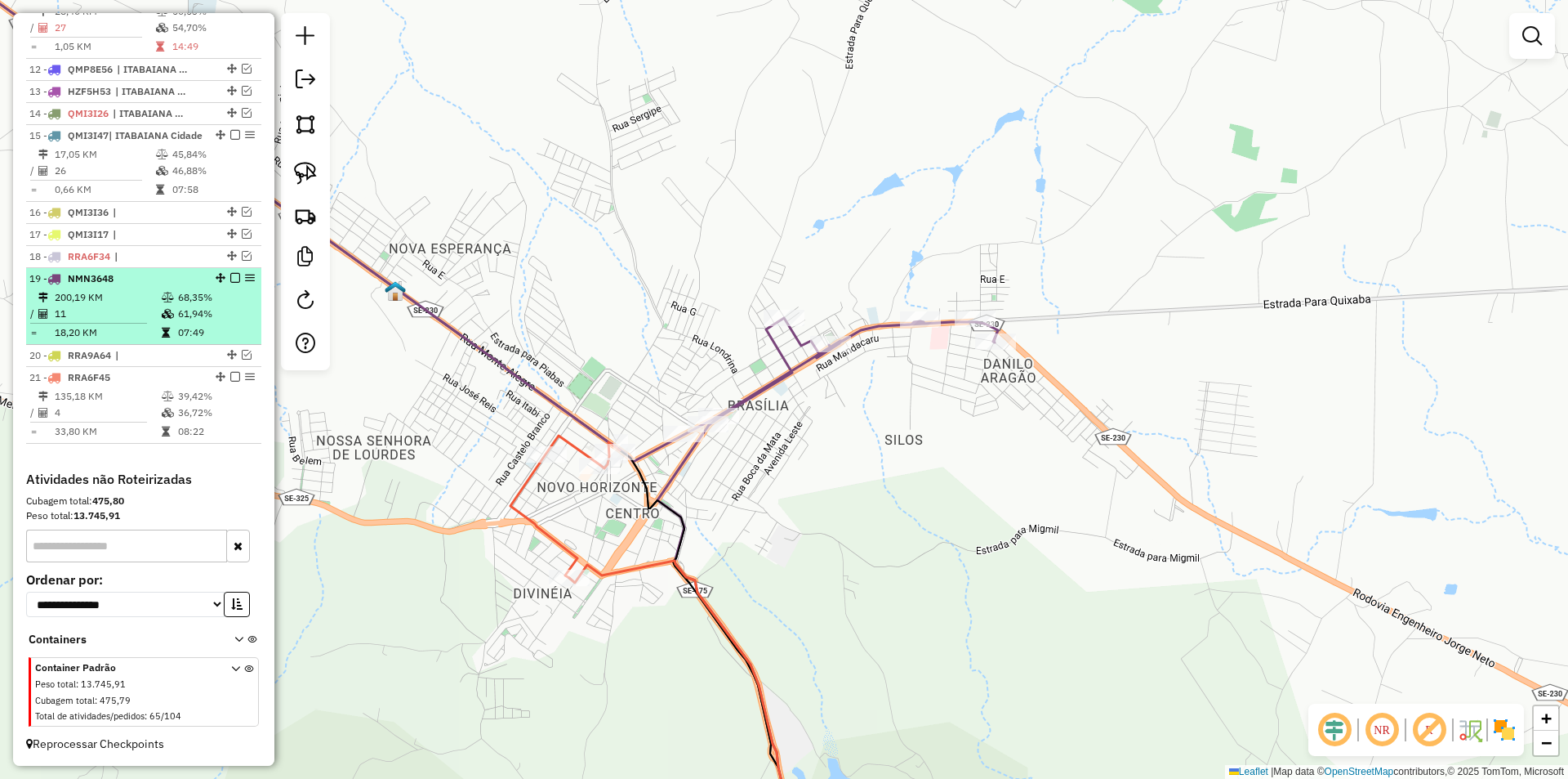
click at [217, 322] on td "61,94%" at bounding box center [216, 313] width 78 height 16
select select "**********"
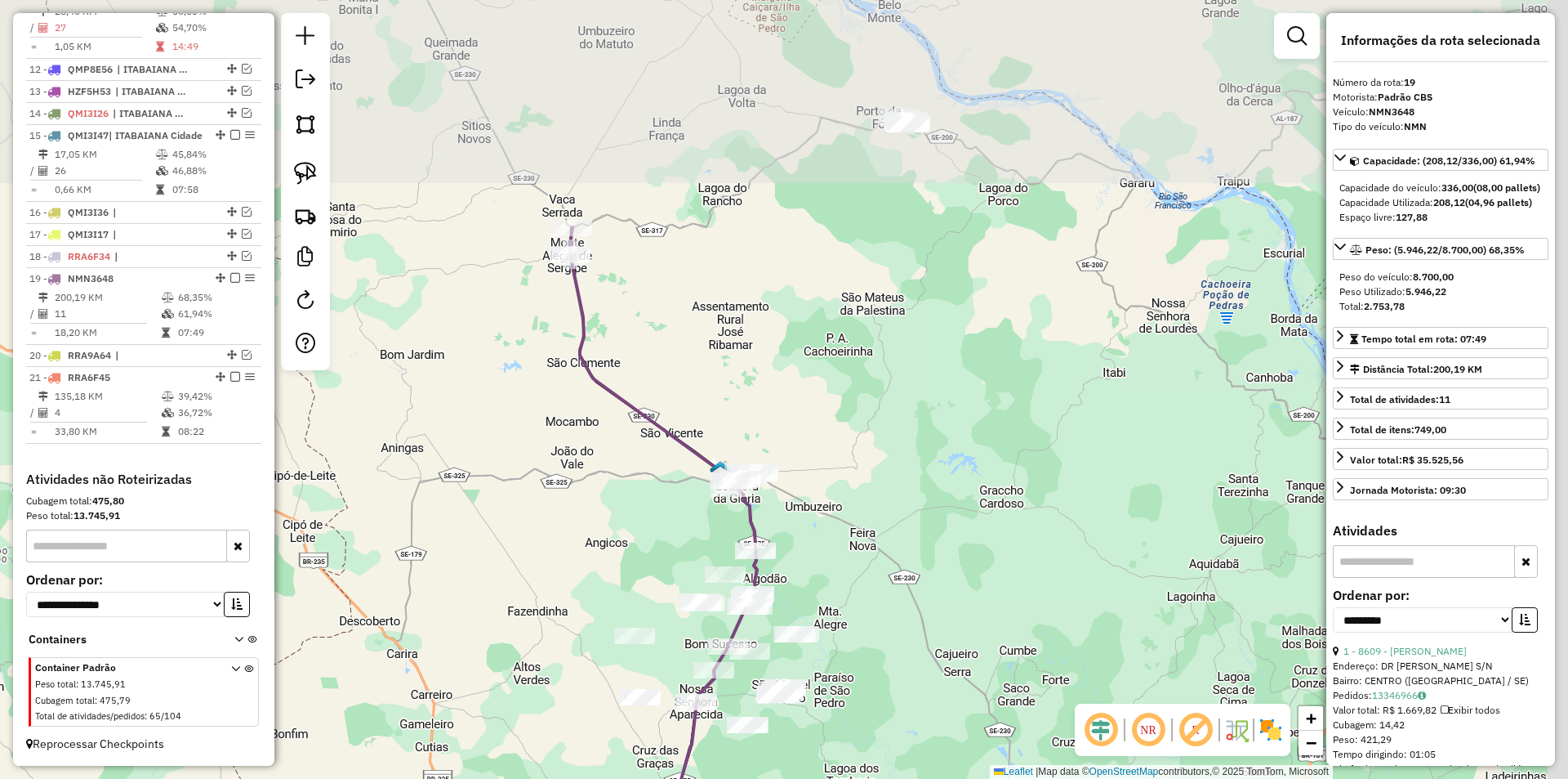
drag, startPoint x: 857, startPoint y: 386, endPoint x: 855, endPoint y: 426, distance: 40.0
click at [856, 425] on div "Janela de atendimento Grade de atendimento Capacidade Transportadoras Veículos …" at bounding box center [784, 389] width 1568 height 779
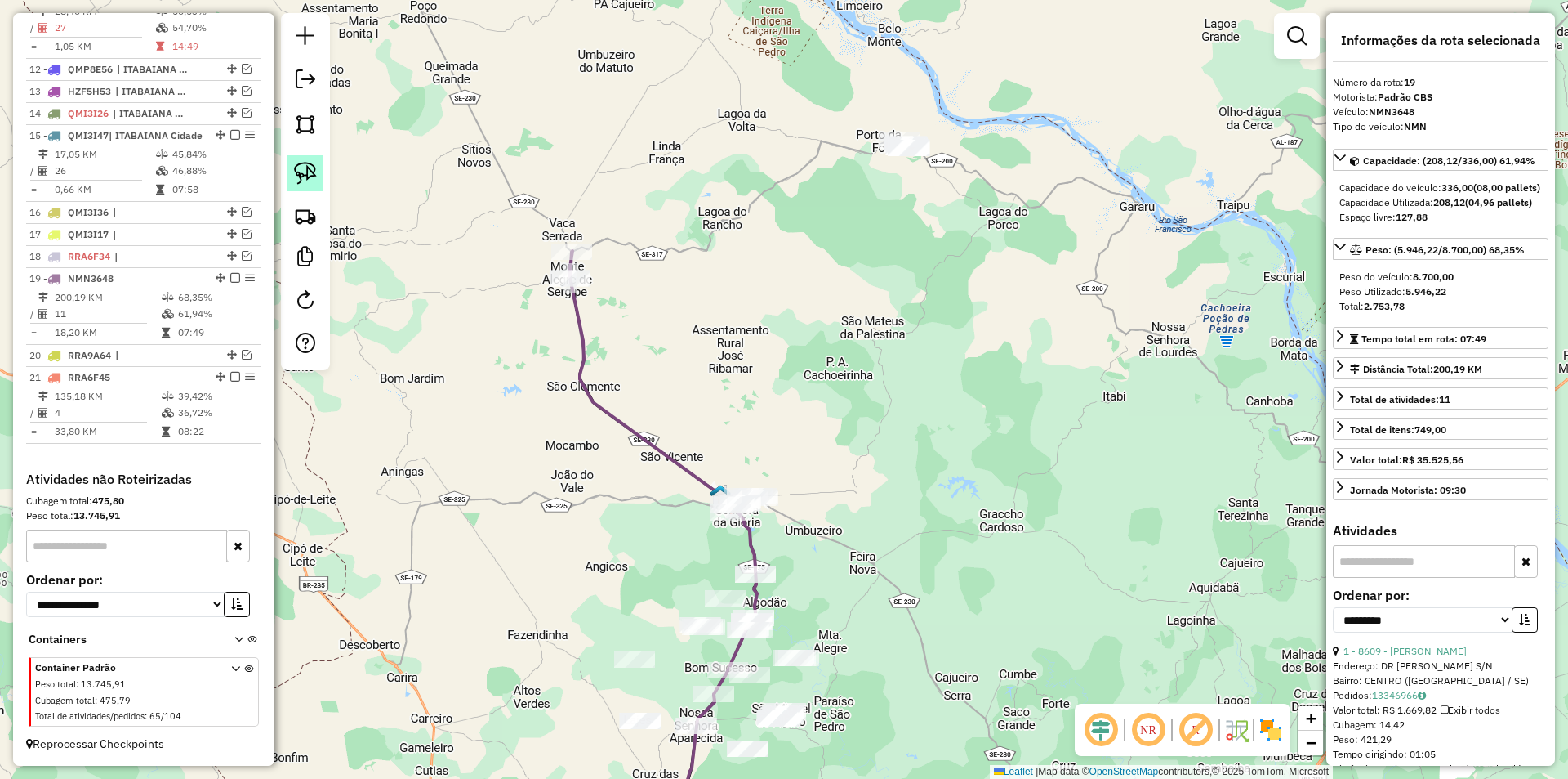
click at [304, 169] on img at bounding box center [305, 173] width 22 height 22
drag, startPoint x: 875, startPoint y: 26, endPoint x: 1144, endPoint y: 119, distance: 284.6
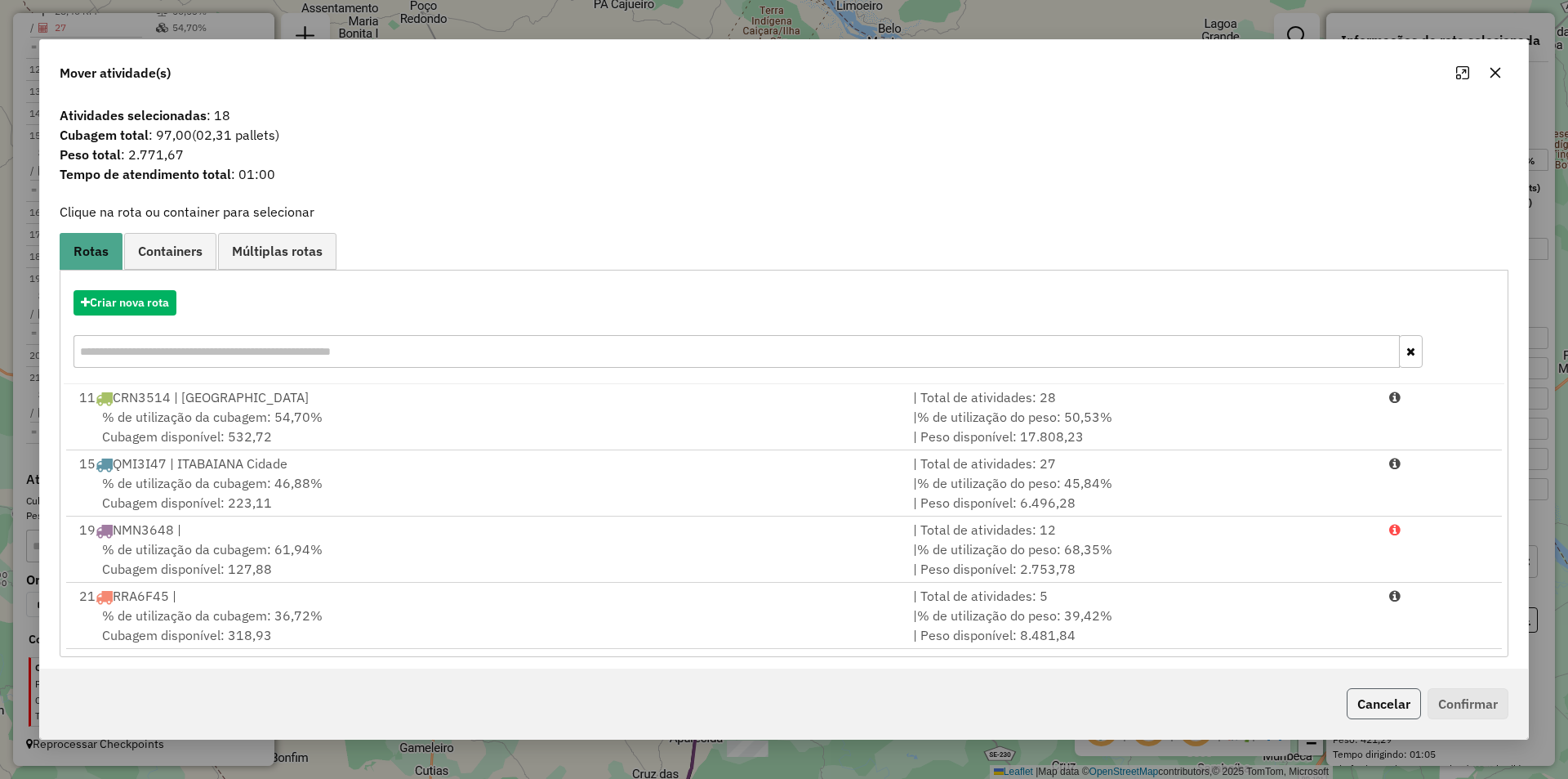
click at [1404, 701] on button "Cancelar" at bounding box center [1384, 704] width 74 height 31
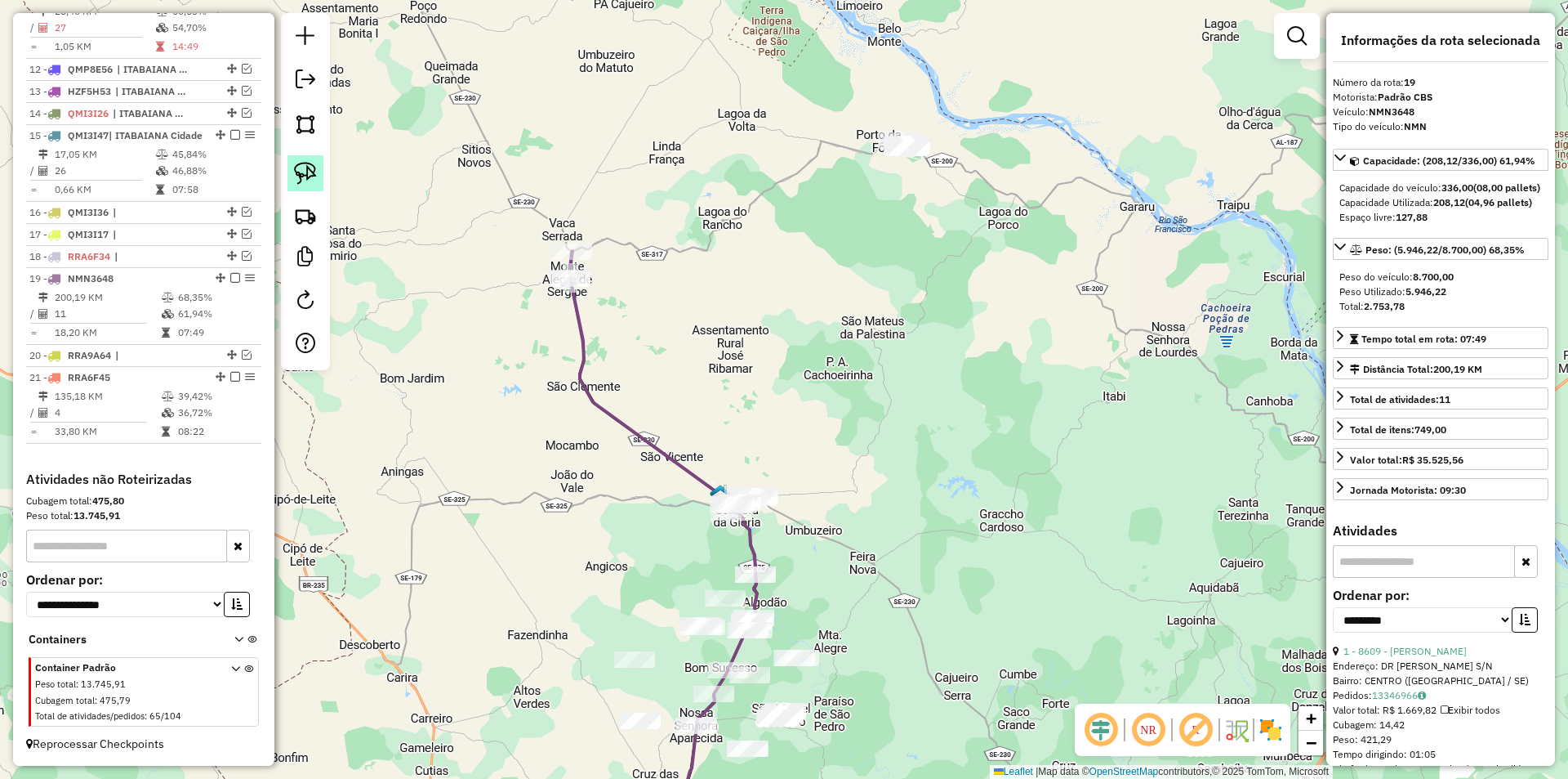
click at [296, 163] on img at bounding box center [305, 173] width 22 height 22
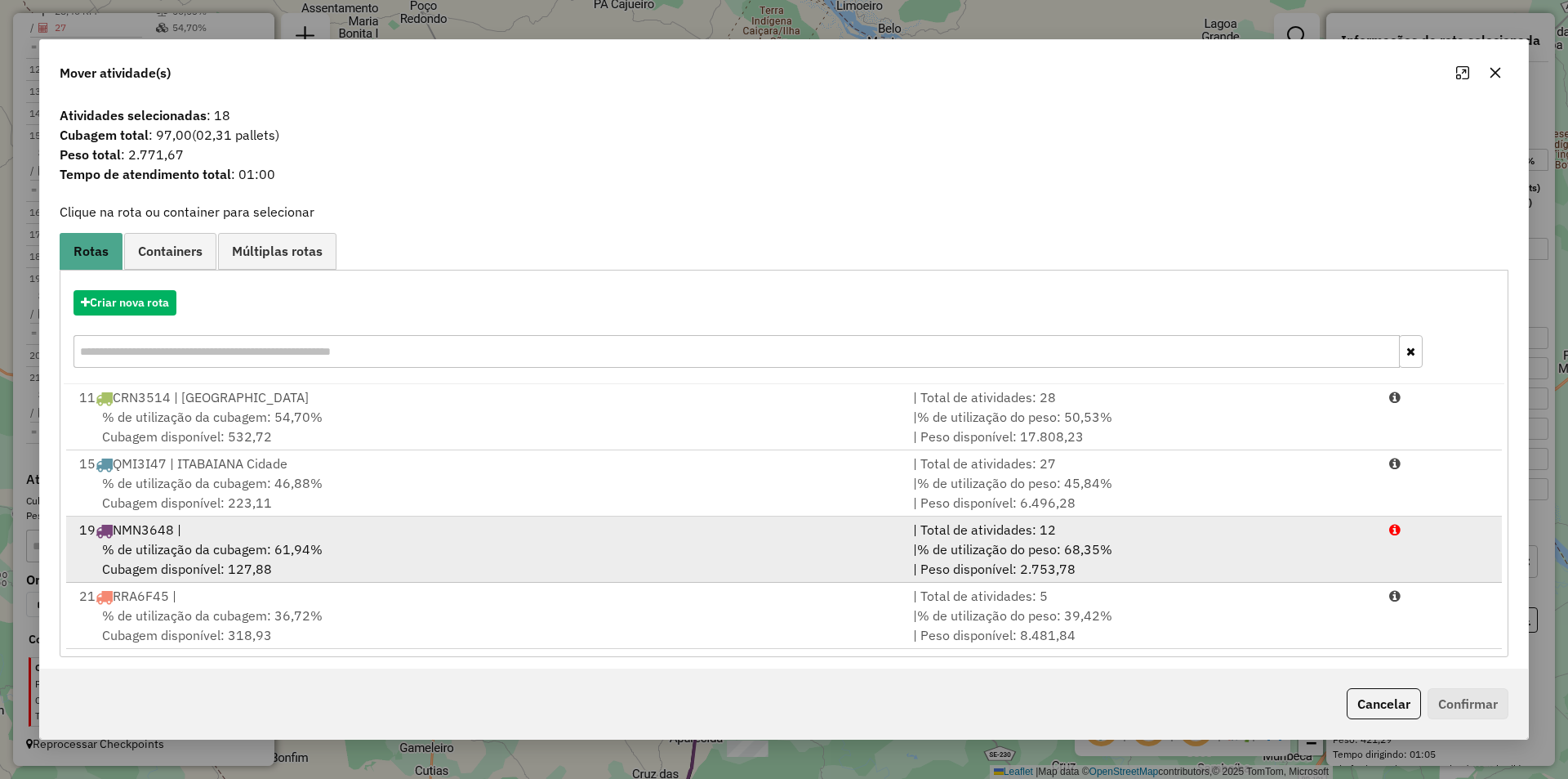
click at [1119, 547] on div "| % de utilização do peso: 68,35% | Peso disponível: 2.753,78" at bounding box center [1141, 559] width 476 height 39
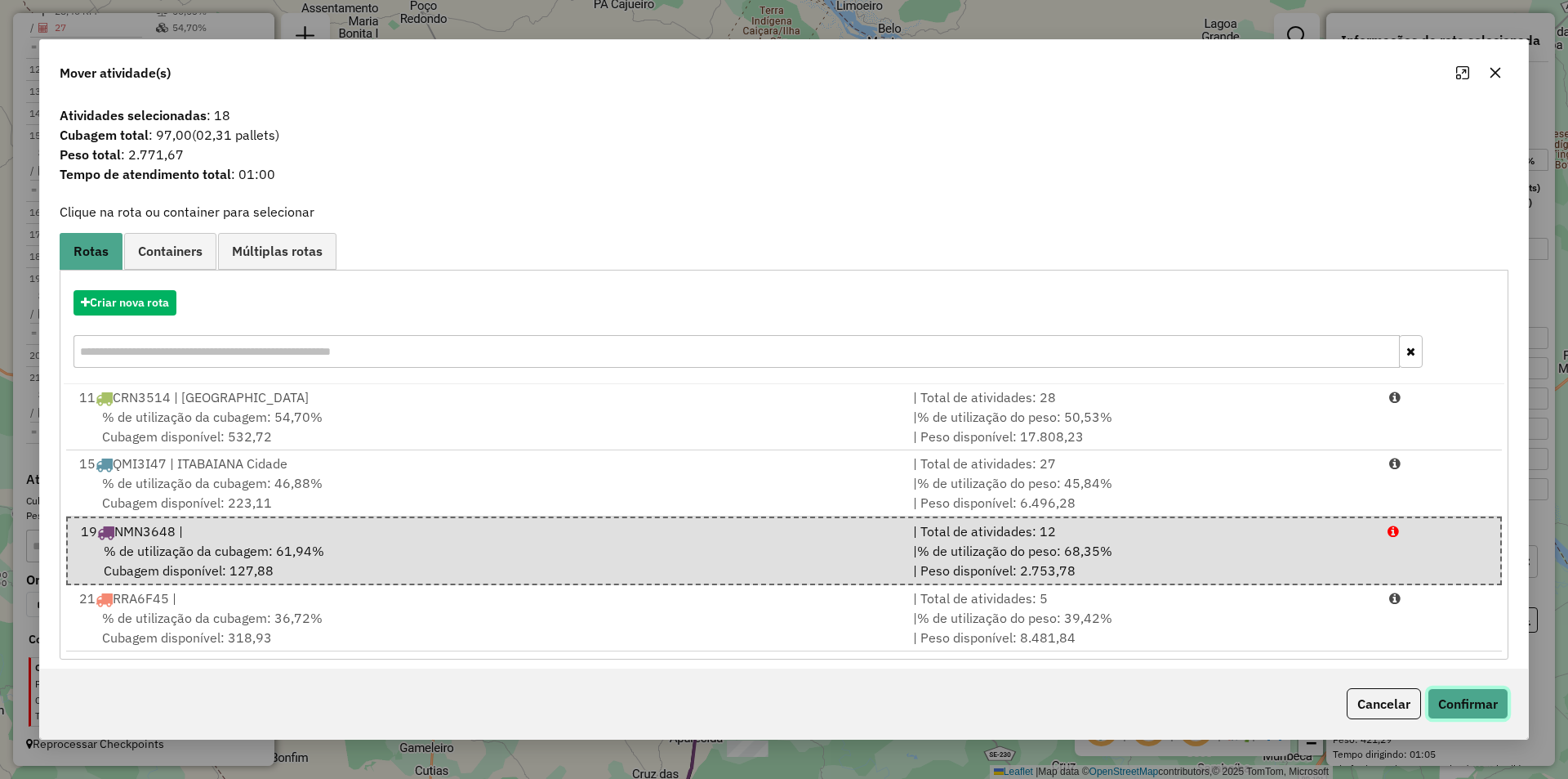
click at [1462, 698] on button "Confirmar" at bounding box center [1469, 704] width 81 height 31
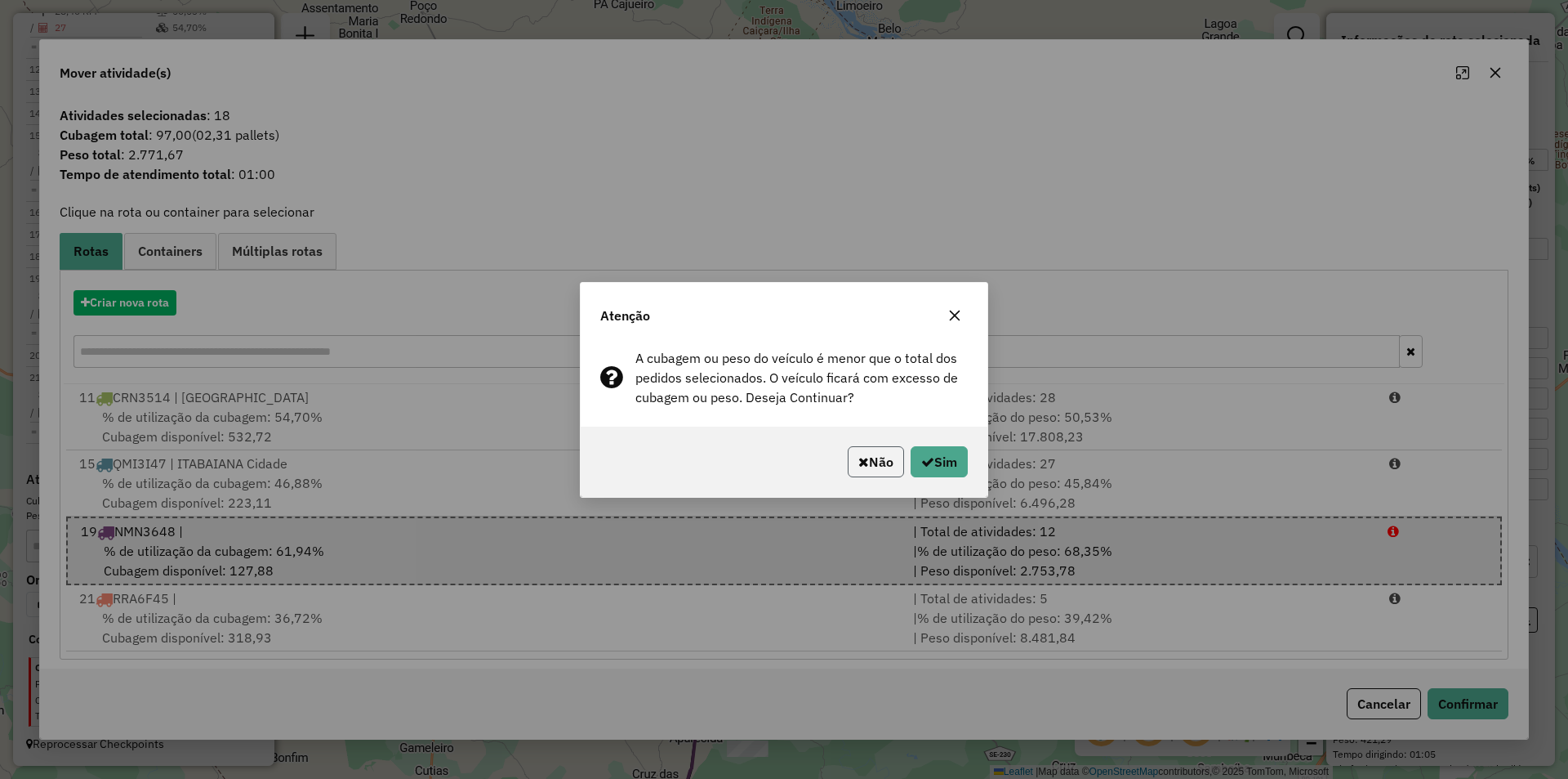
click at [899, 463] on button "Não" at bounding box center [876, 462] width 56 height 31
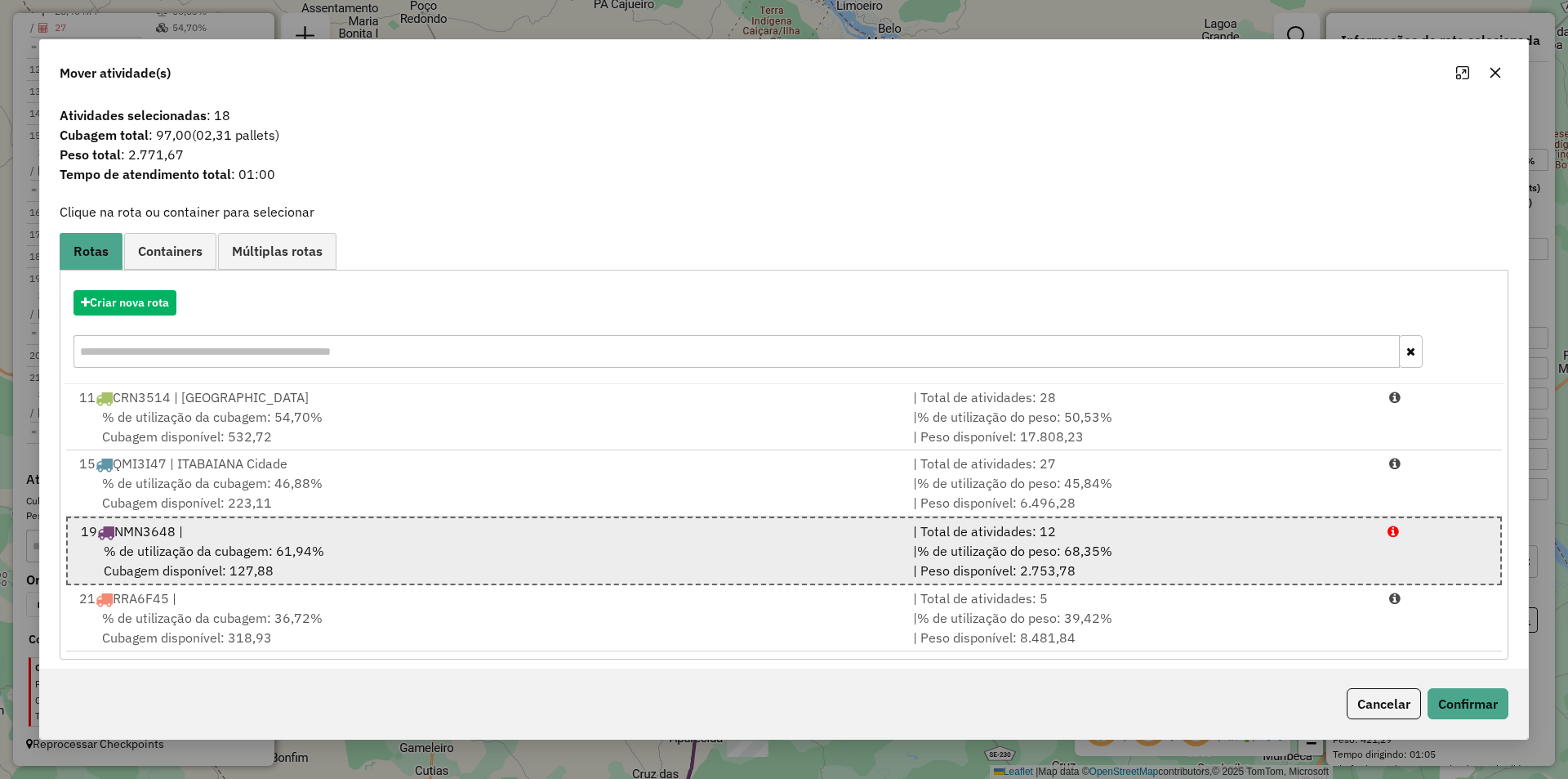
click at [870, 533] on div "19 NMN3648 |" at bounding box center [487, 531] width 832 height 20
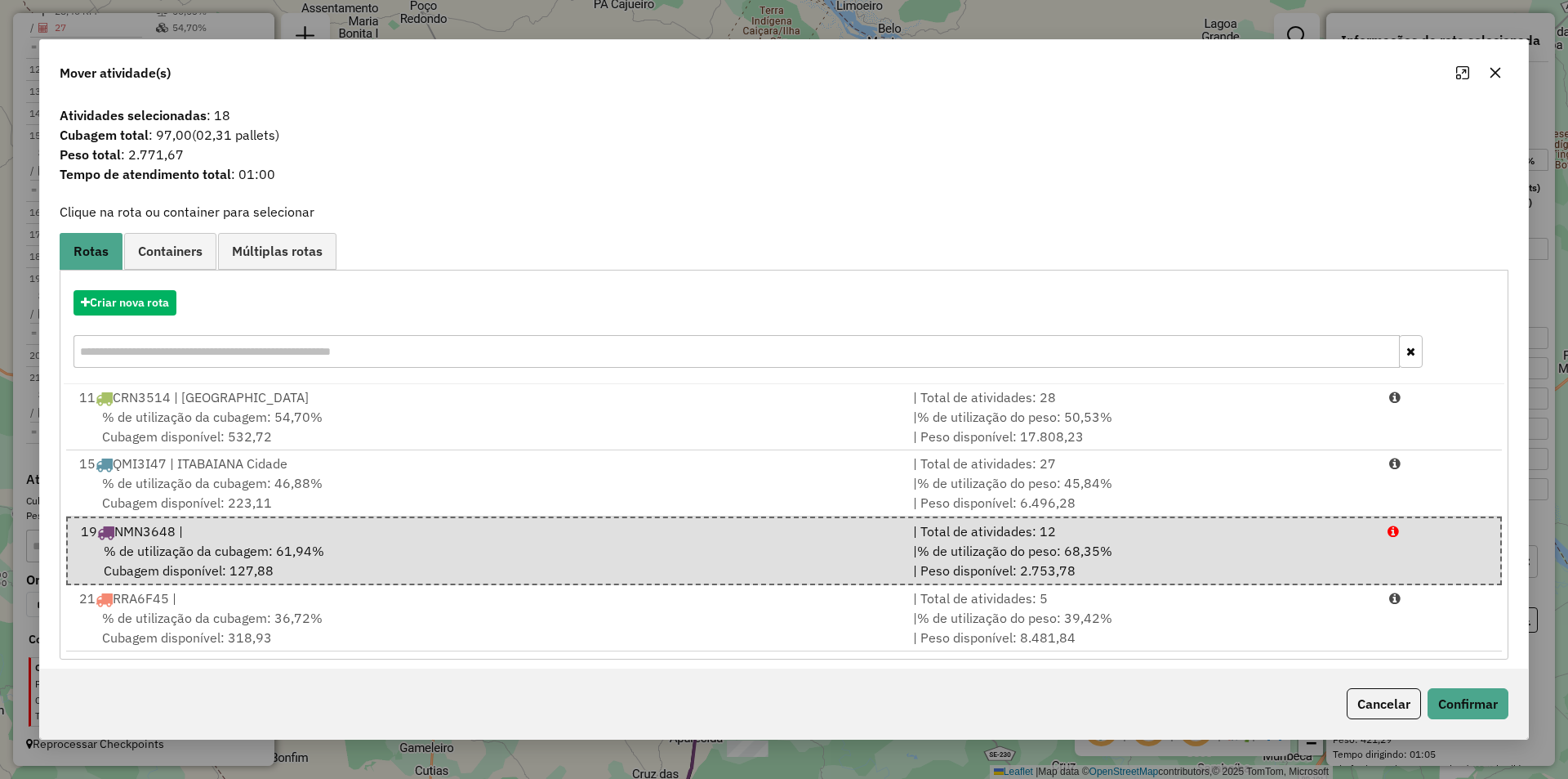
click at [1503, 723] on div "Cancelar Confirmar" at bounding box center [784, 703] width 1488 height 70
click at [1474, 710] on button "Confirmar" at bounding box center [1469, 704] width 81 height 31
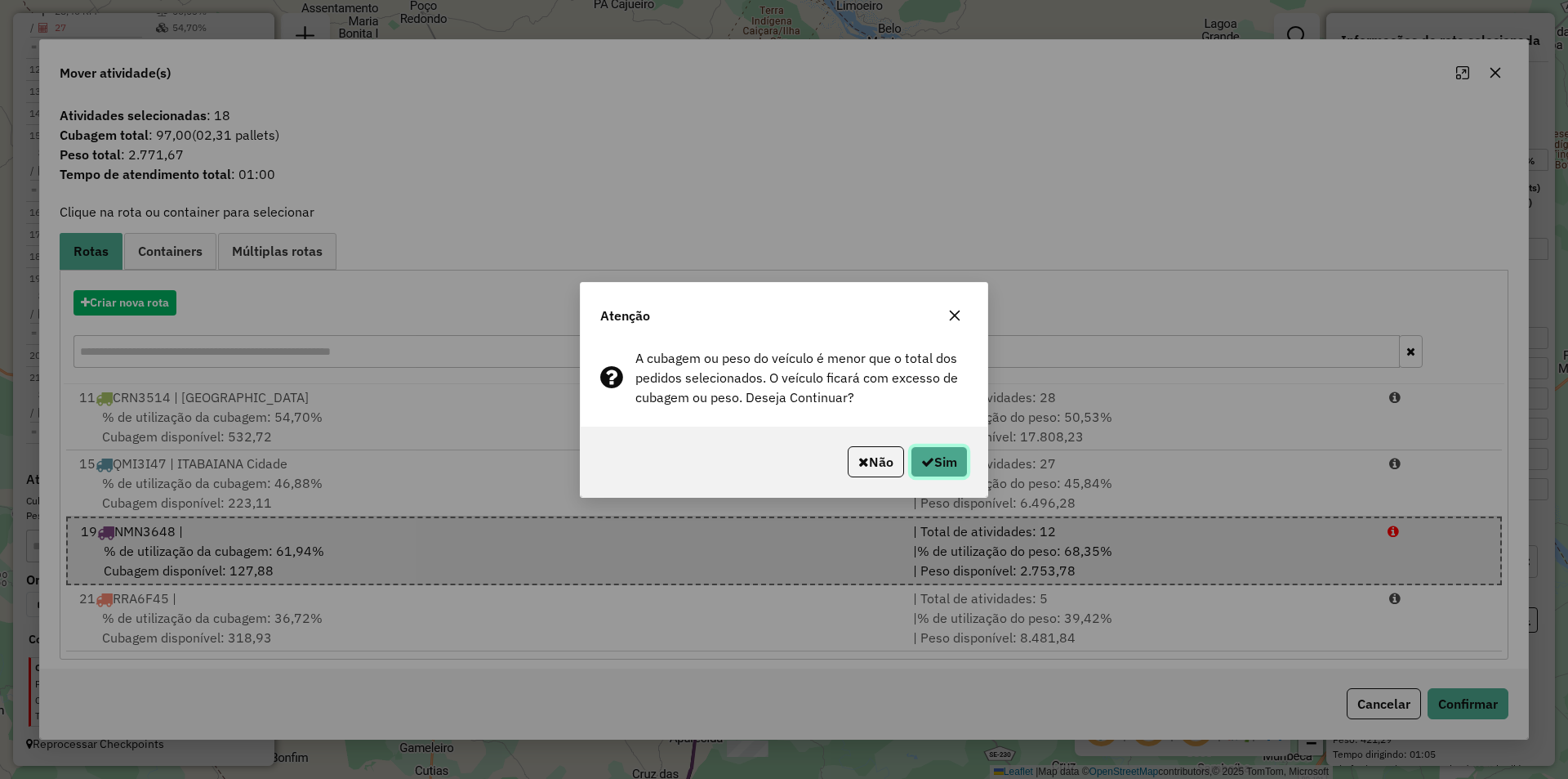
click at [946, 461] on button "Sim" at bounding box center [940, 462] width 57 height 31
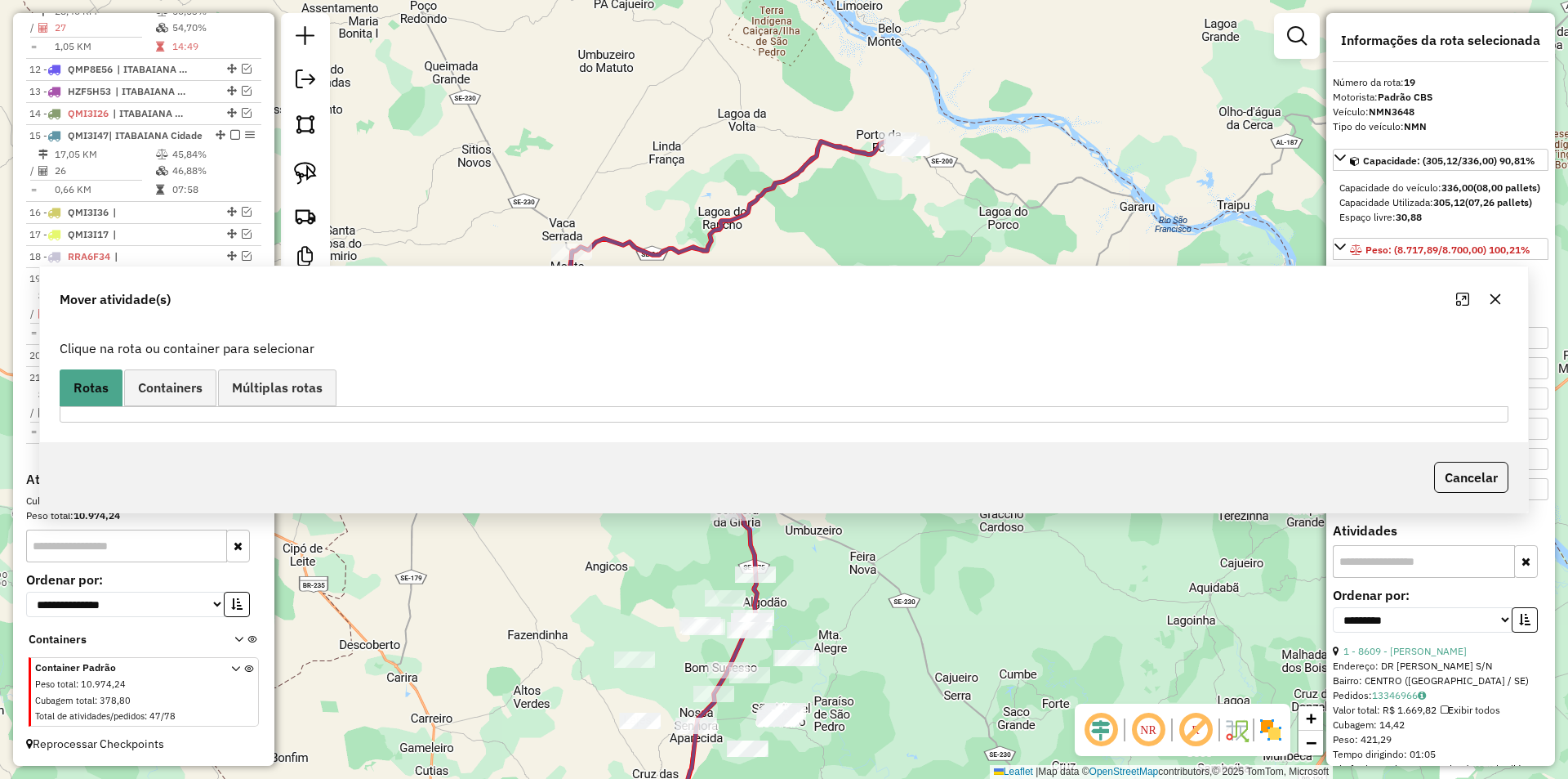
scroll to position [934, 0]
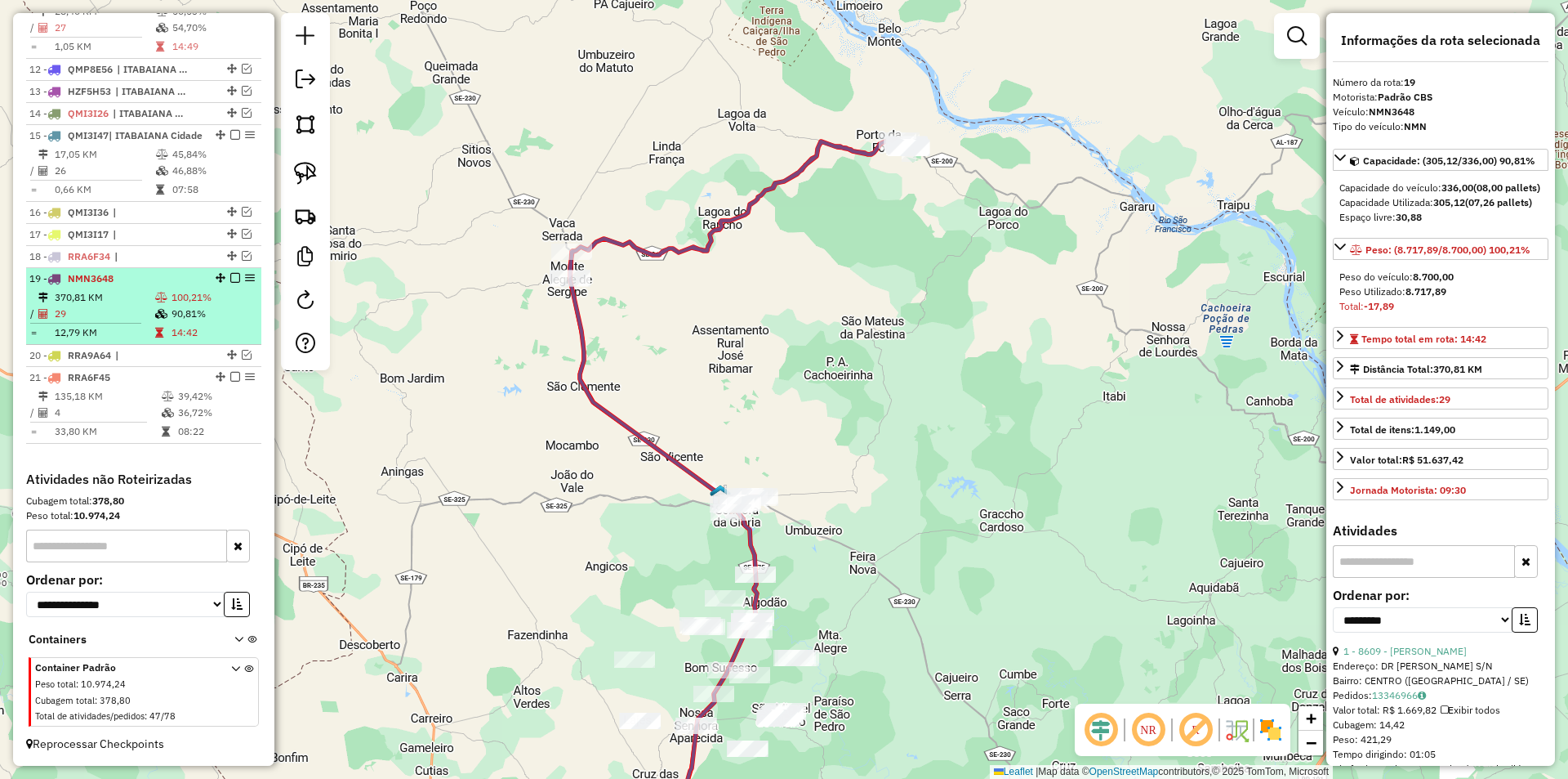
click at [193, 323] on table "370,81 KM 100,21% / 29 90,81% = 12,79 KM 14:42" at bounding box center [143, 316] width 229 height 52
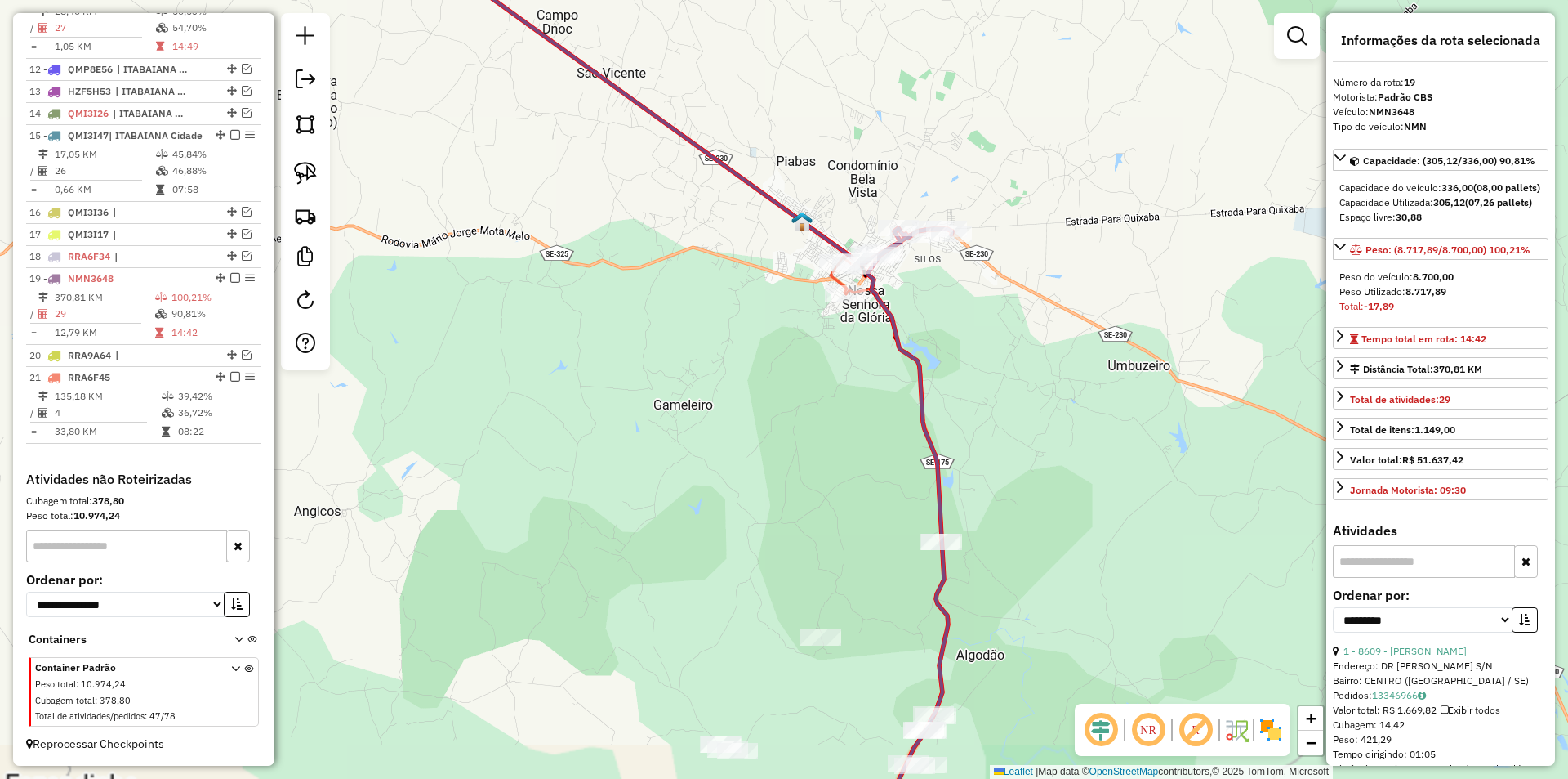
click at [920, 367] on div "Janela de atendimento Grade de atendimento Capacidade Transportadoras Veículos …" at bounding box center [784, 389] width 1568 height 779
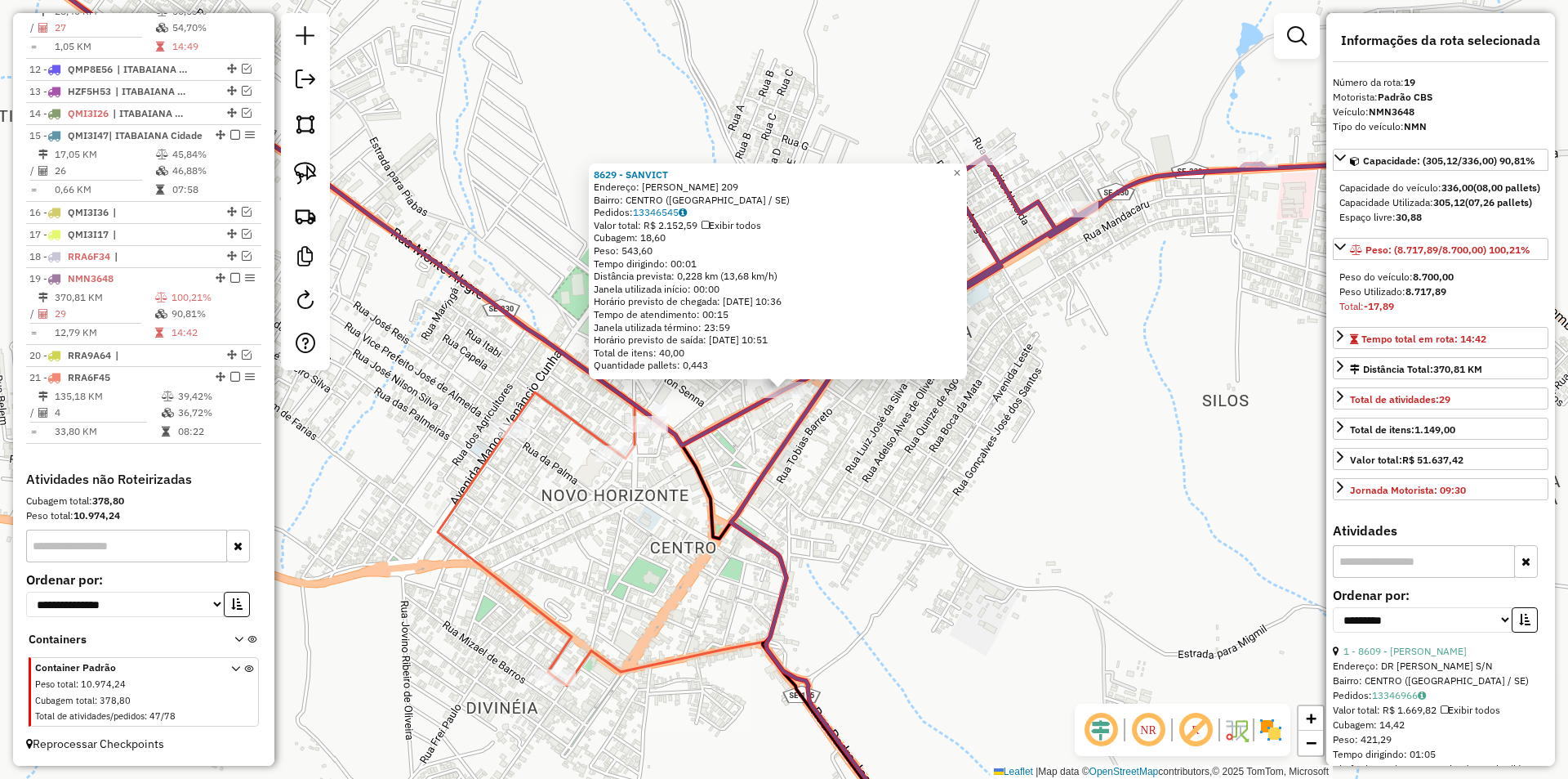
click at [769, 475] on icon at bounding box center [825, 613] width 189 height 487
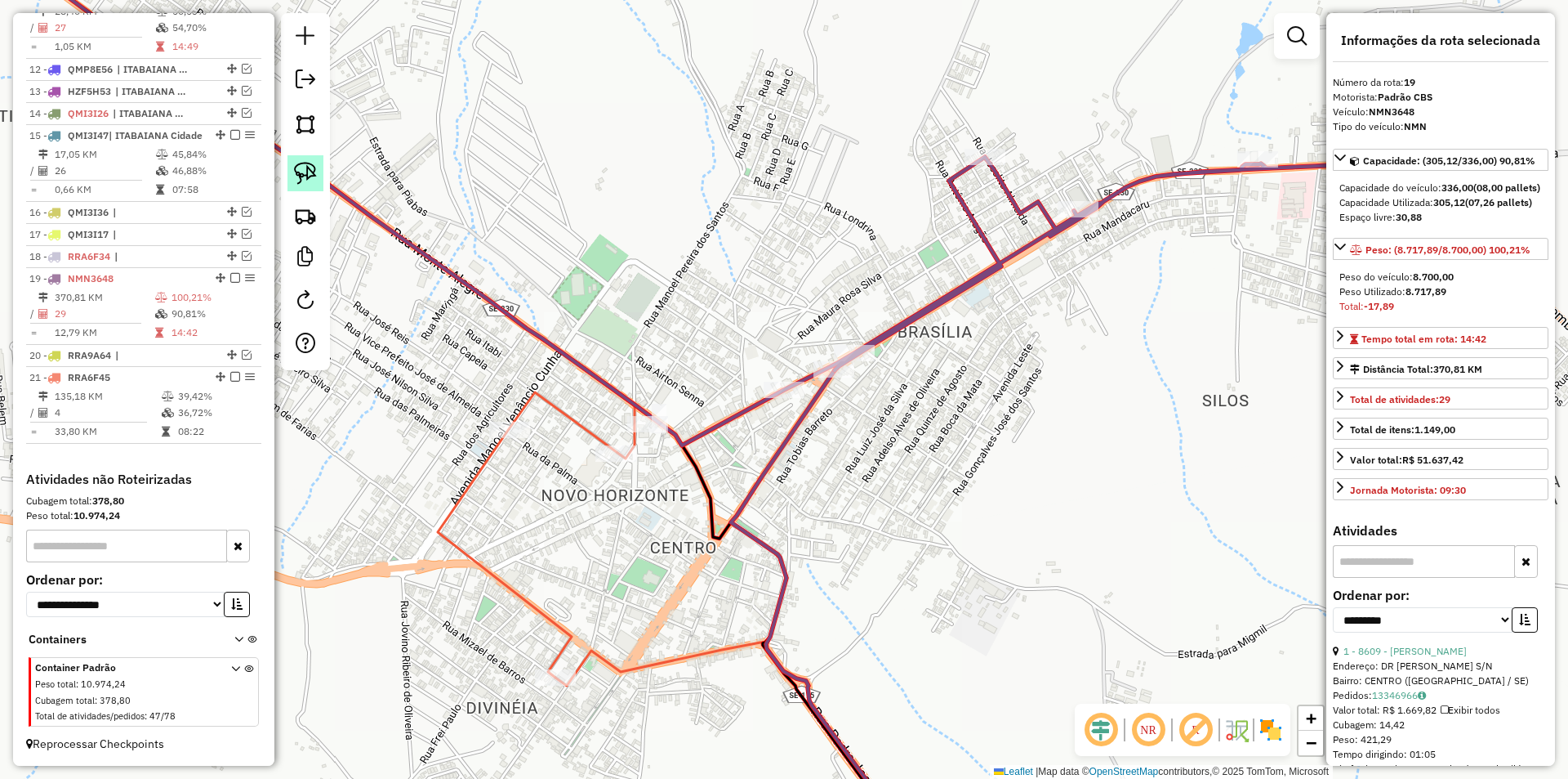
click at [310, 174] on img at bounding box center [305, 173] width 22 height 22
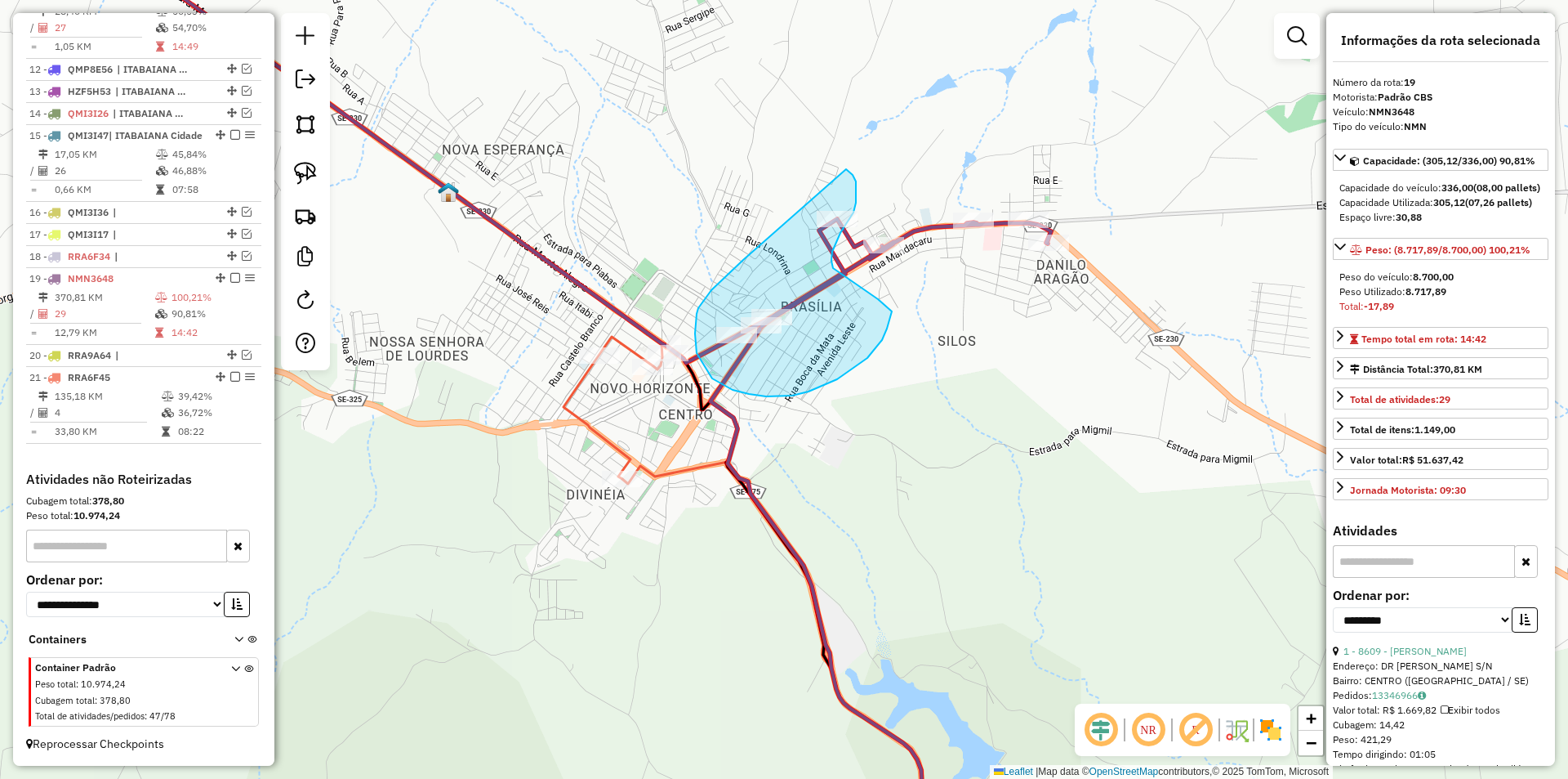
drag, startPoint x: 743, startPoint y: 259, endPoint x: 838, endPoint y: 165, distance: 133.6
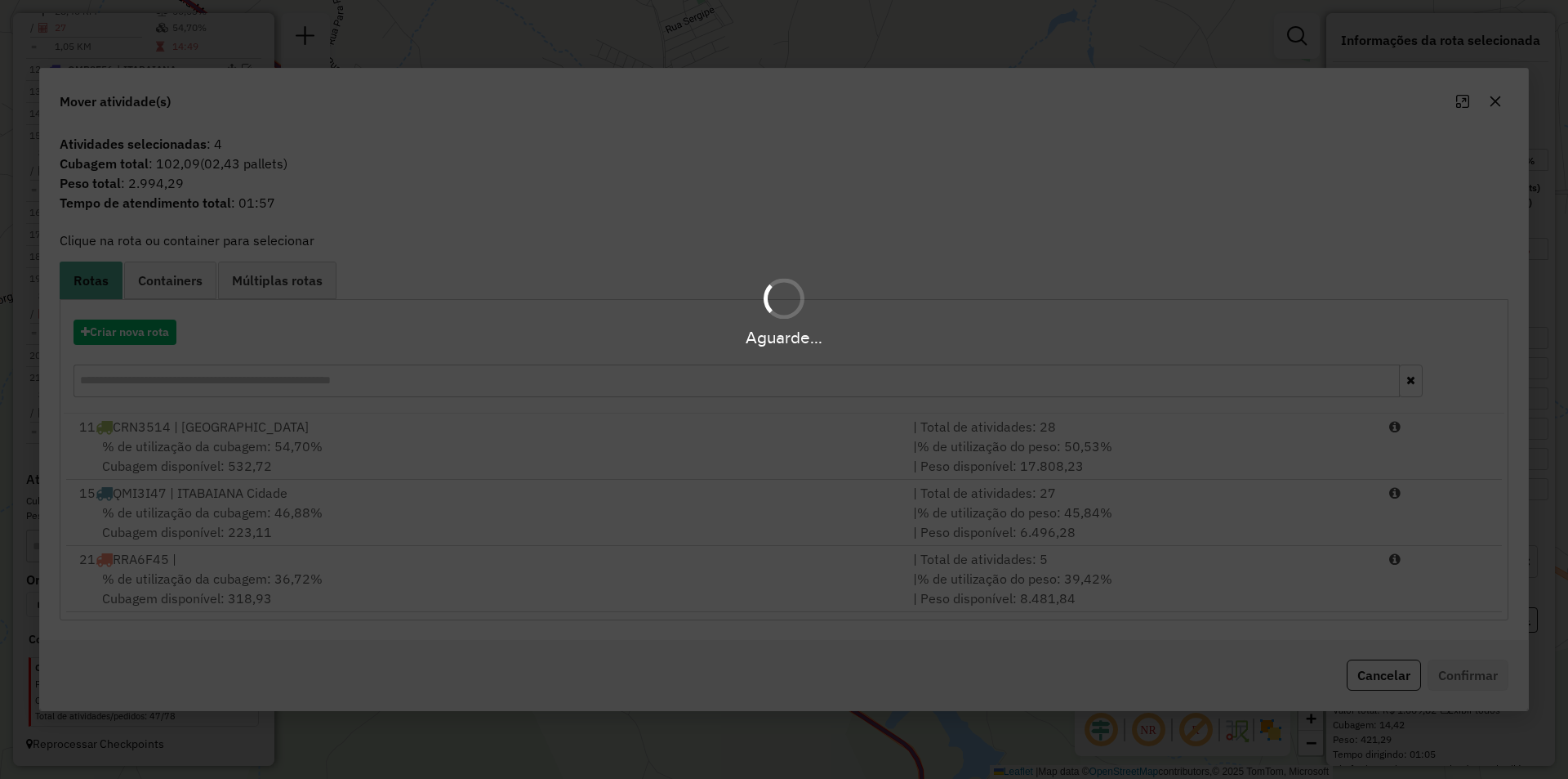
click at [1107, 567] on div "Aguarde..." at bounding box center [784, 389] width 1568 height 779
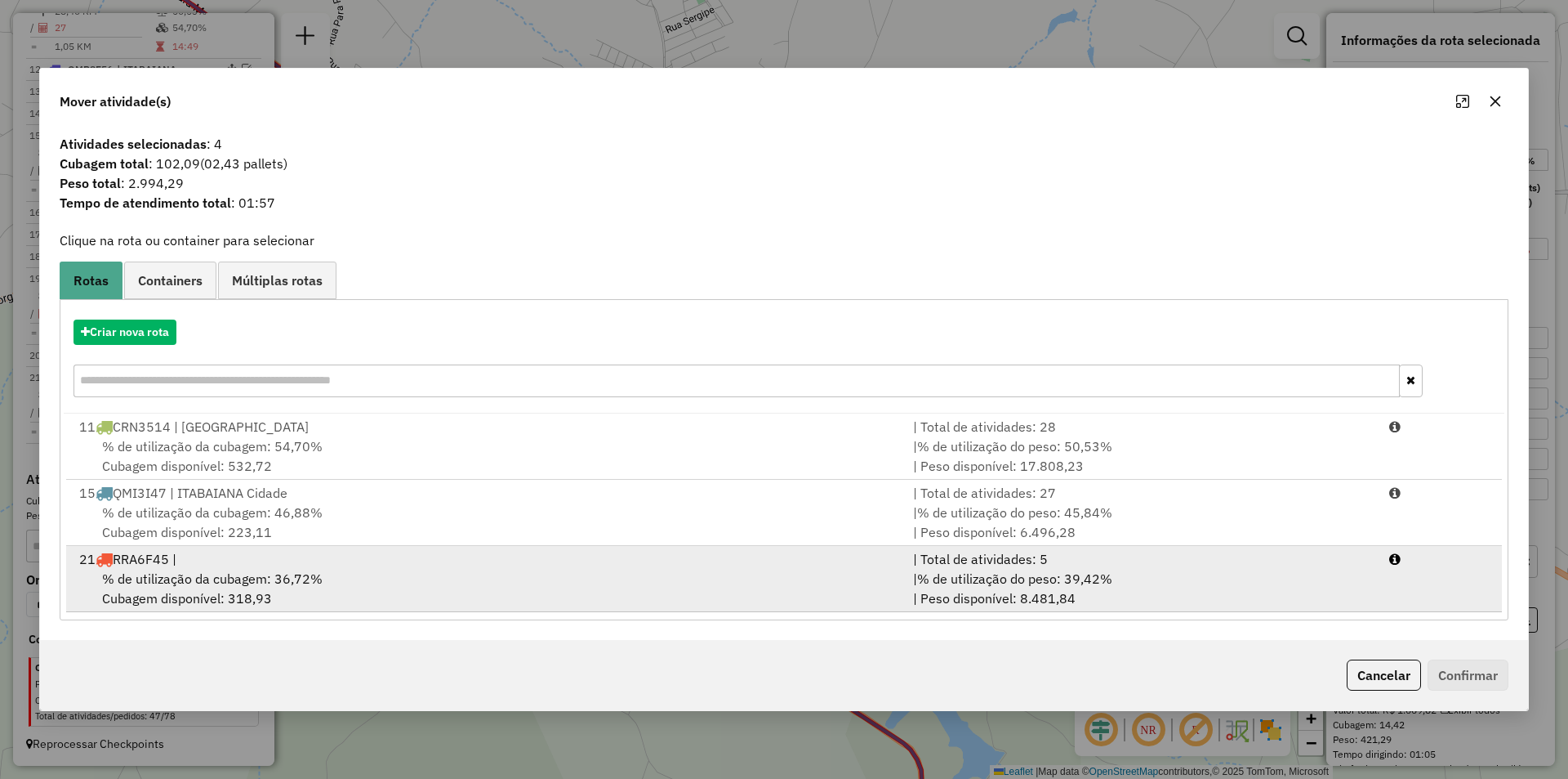
click at [1194, 583] on div "| % de utilização do peso: 39,42% | Peso disponível: 8.481,84" at bounding box center [1141, 588] width 476 height 39
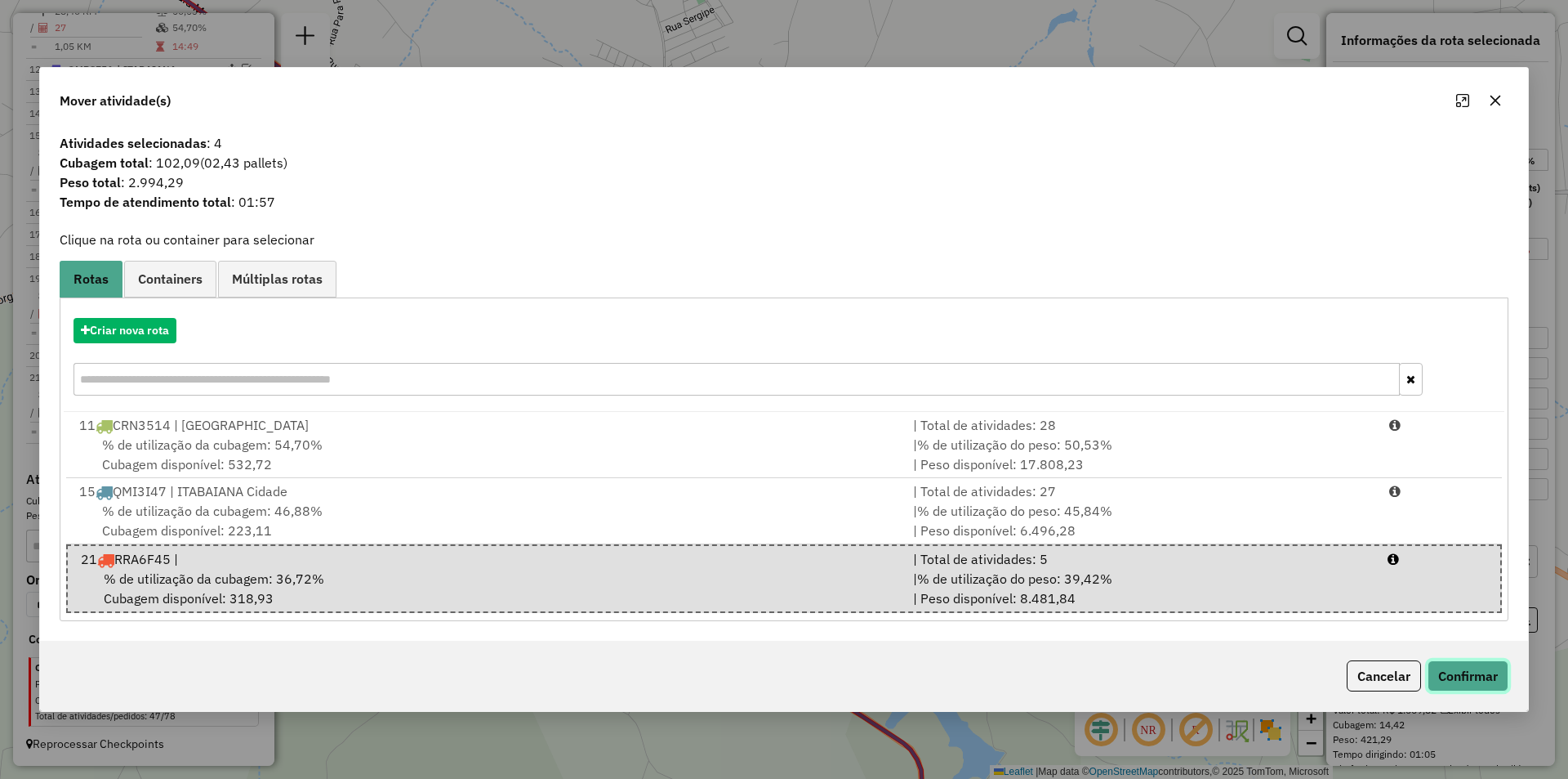
click at [1452, 675] on button "Confirmar" at bounding box center [1469, 675] width 81 height 31
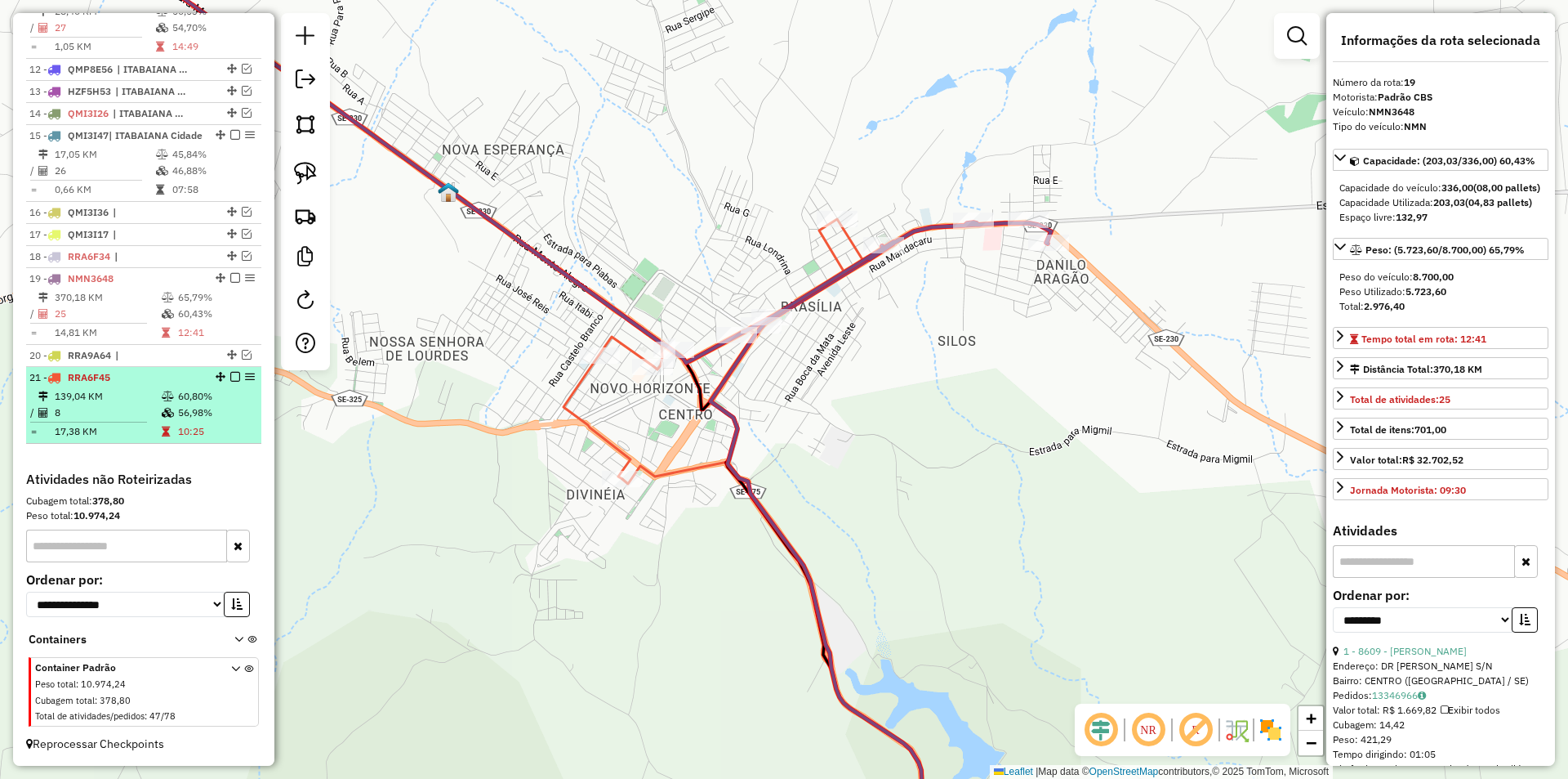
click at [139, 408] on td "8" at bounding box center [107, 412] width 107 height 16
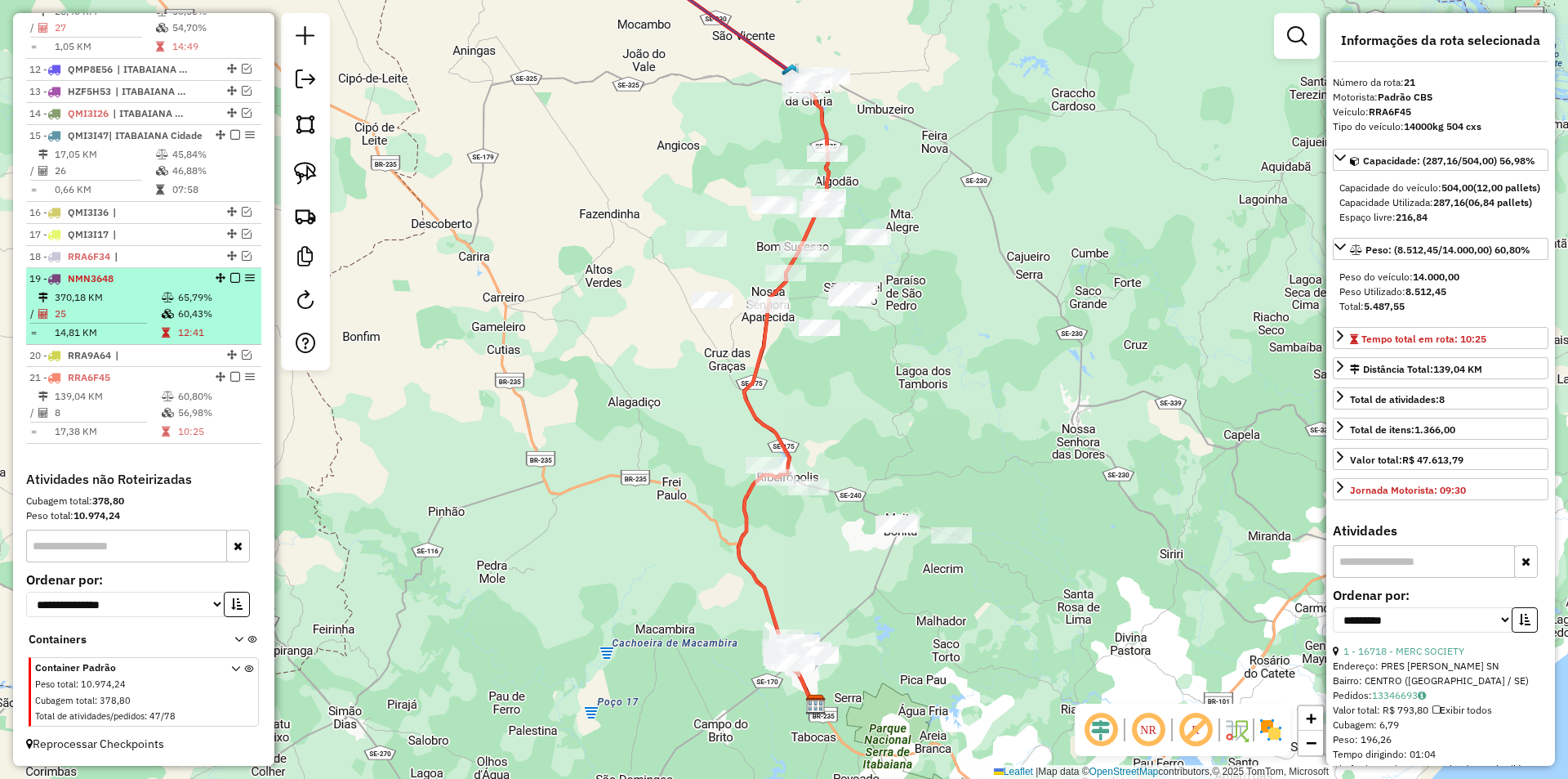
click at [183, 319] on td "60,43%" at bounding box center [216, 313] width 78 height 16
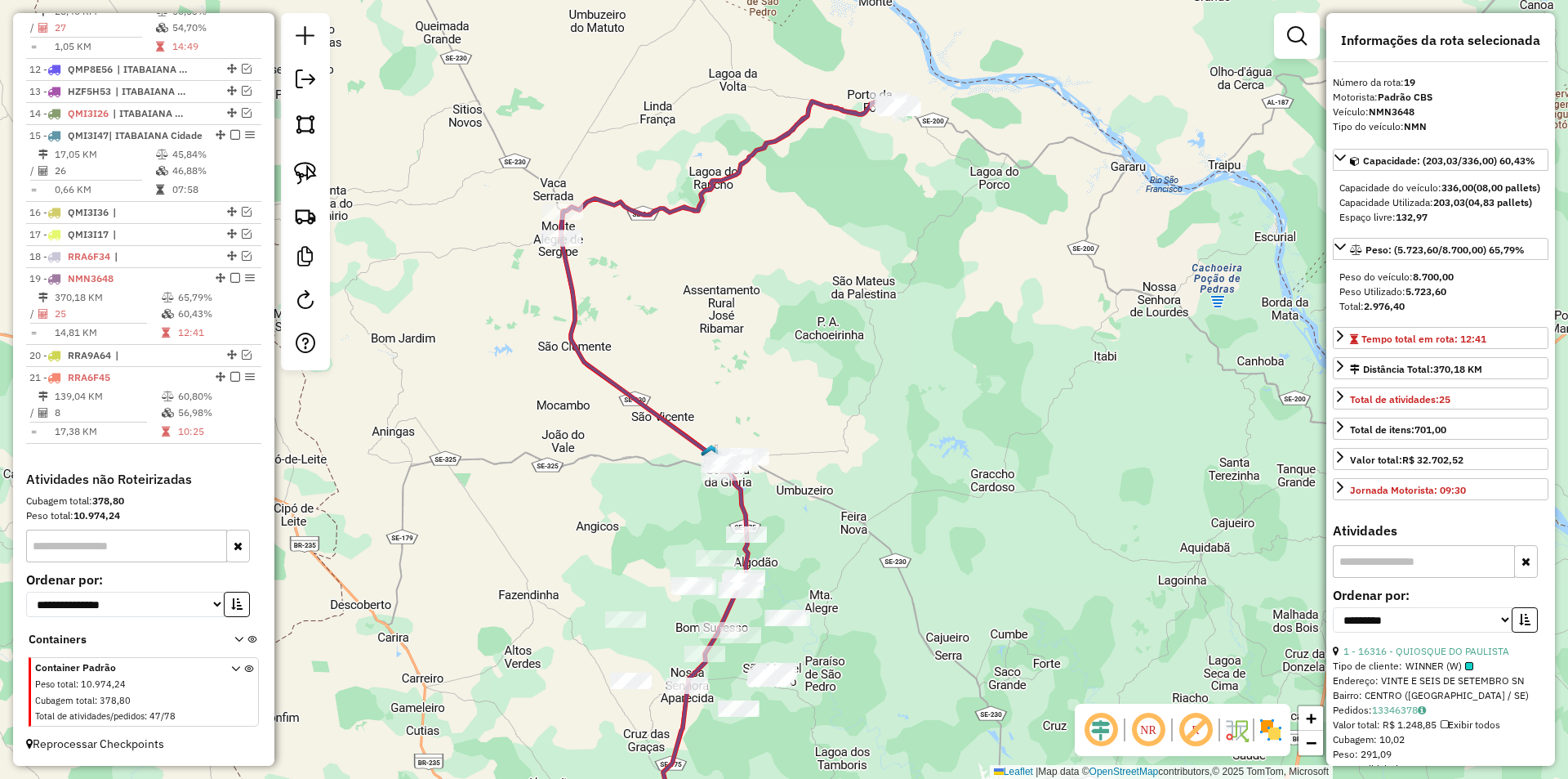
drag, startPoint x: 813, startPoint y: 241, endPoint x: 770, endPoint y: 363, distance: 129.4
click at [788, 329] on div "Janela de atendimento Grade de atendimento Capacidade Transportadoras Veículos …" at bounding box center [784, 389] width 1568 height 779
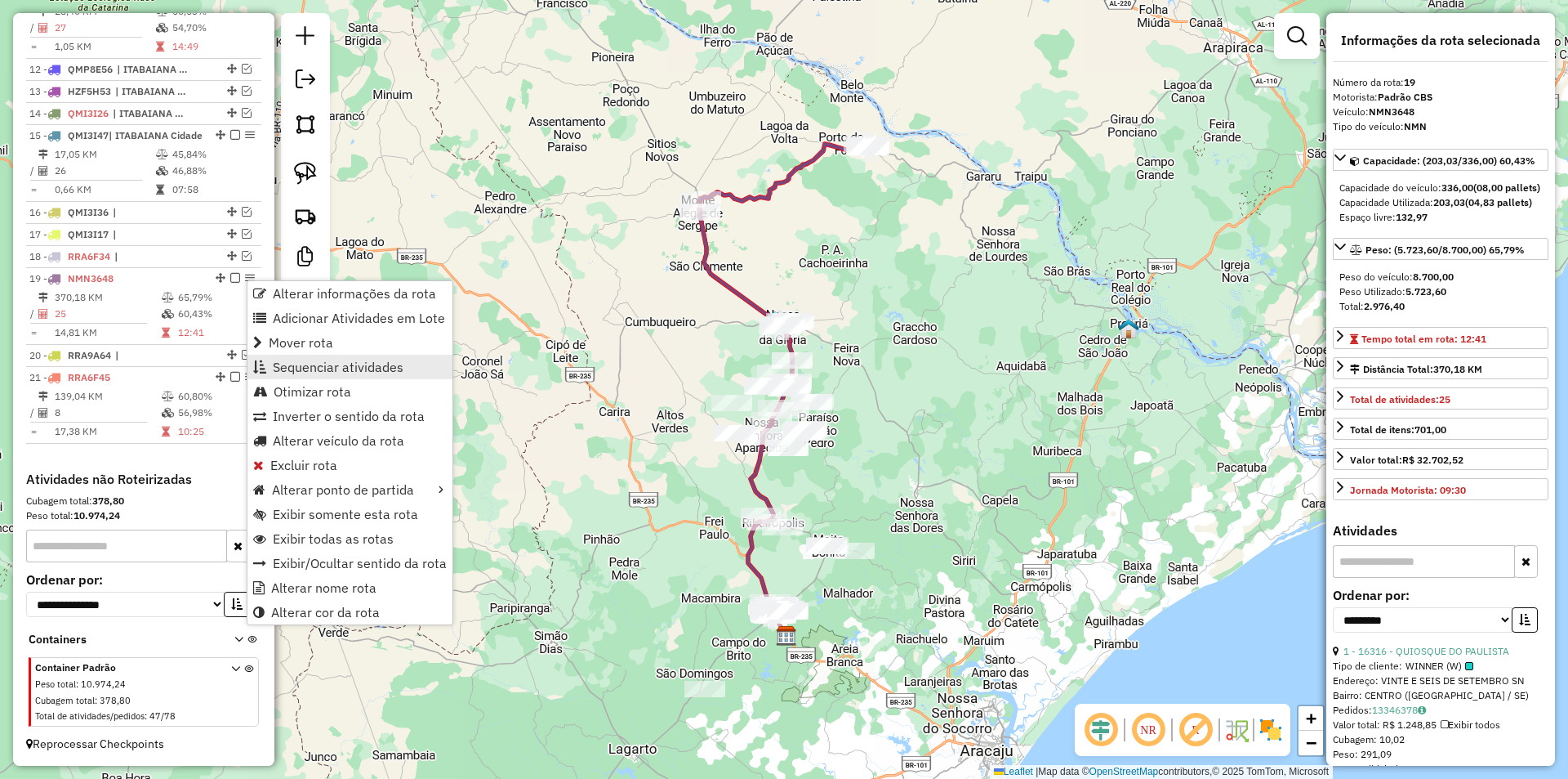
click at [322, 369] on span "Sequenciar atividades" at bounding box center [338, 367] width 131 height 13
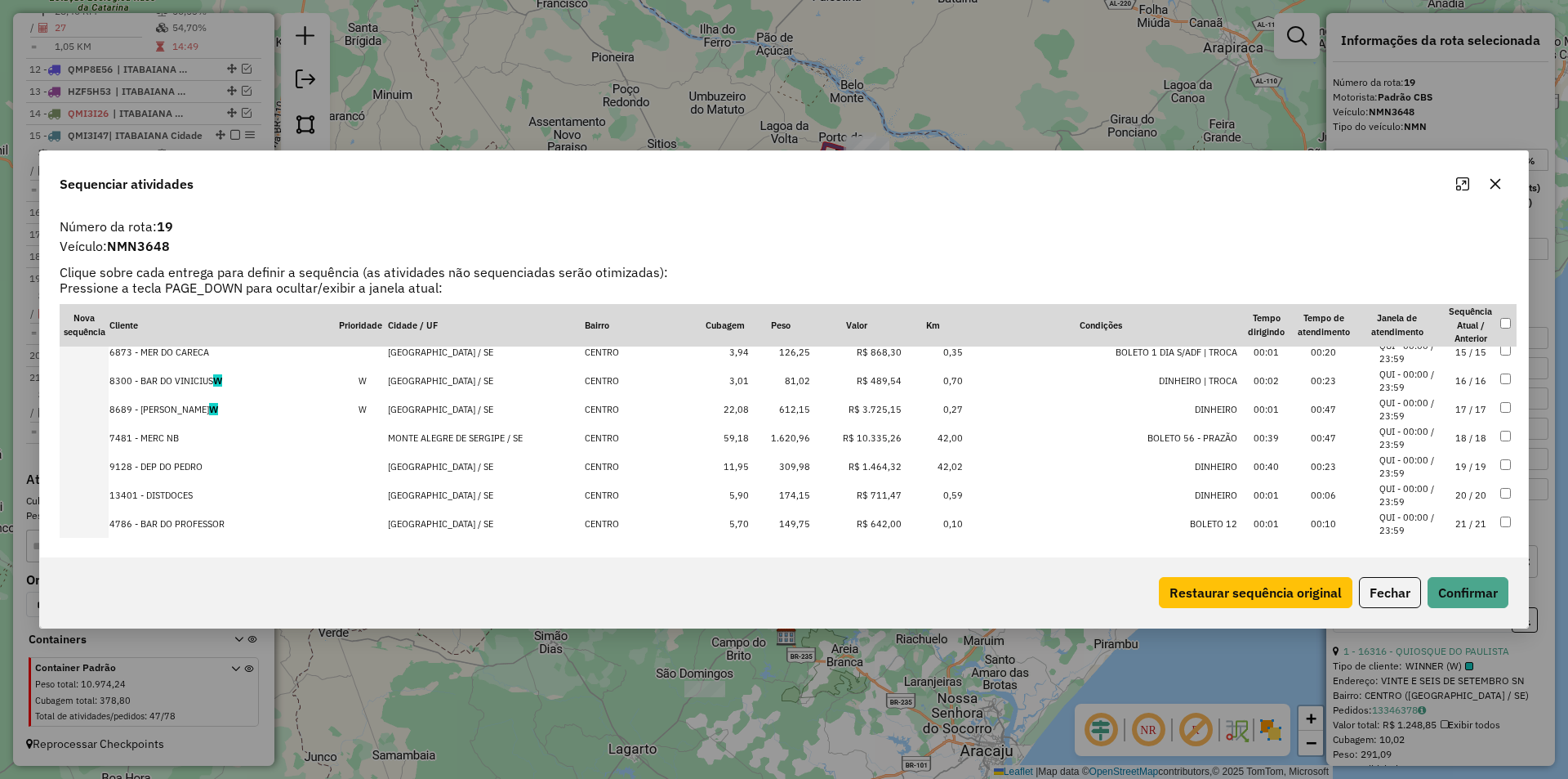
scroll to position [539, 0]
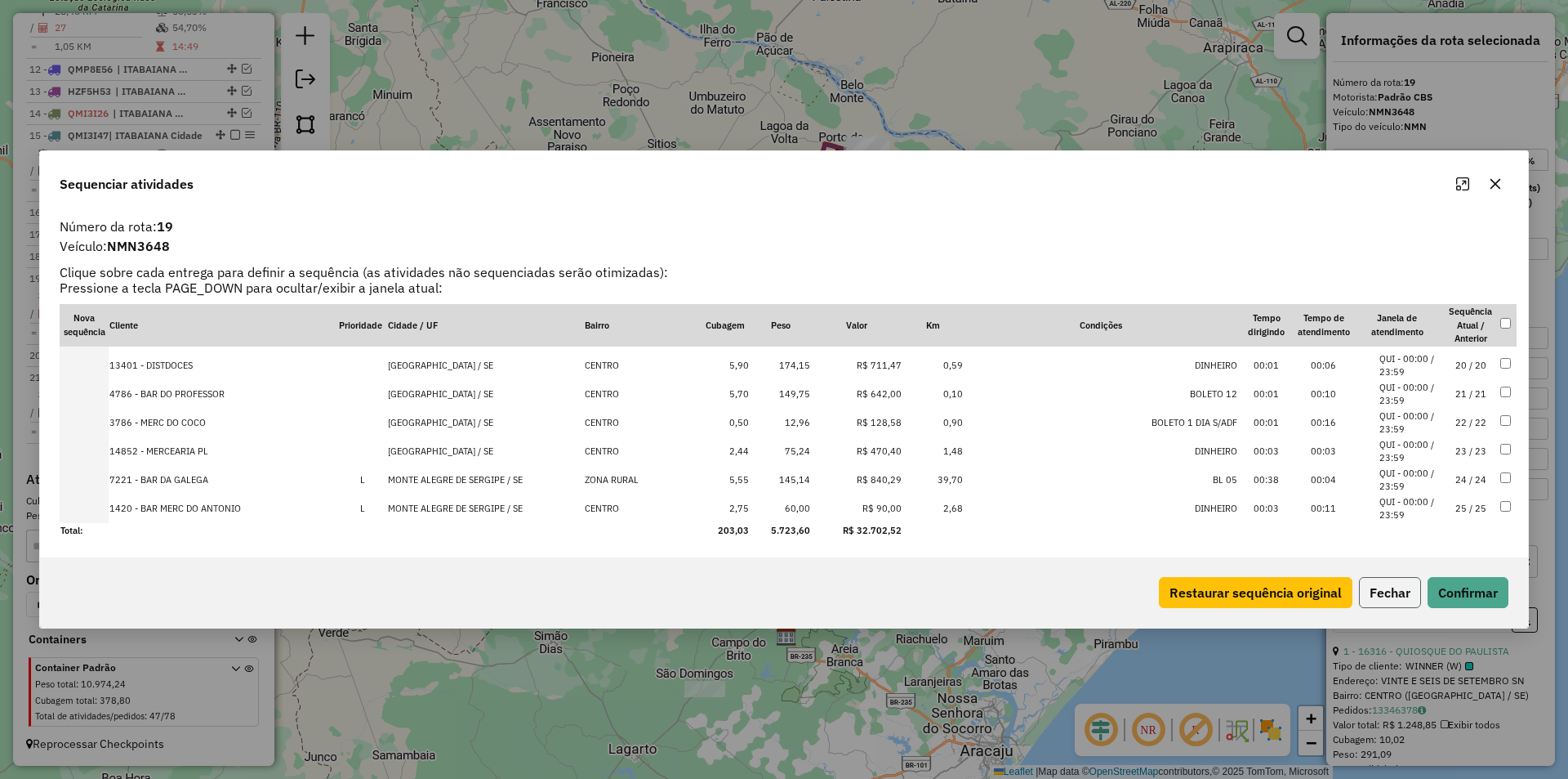
click at [1389, 592] on button "Fechar" at bounding box center [1390, 592] width 62 height 31
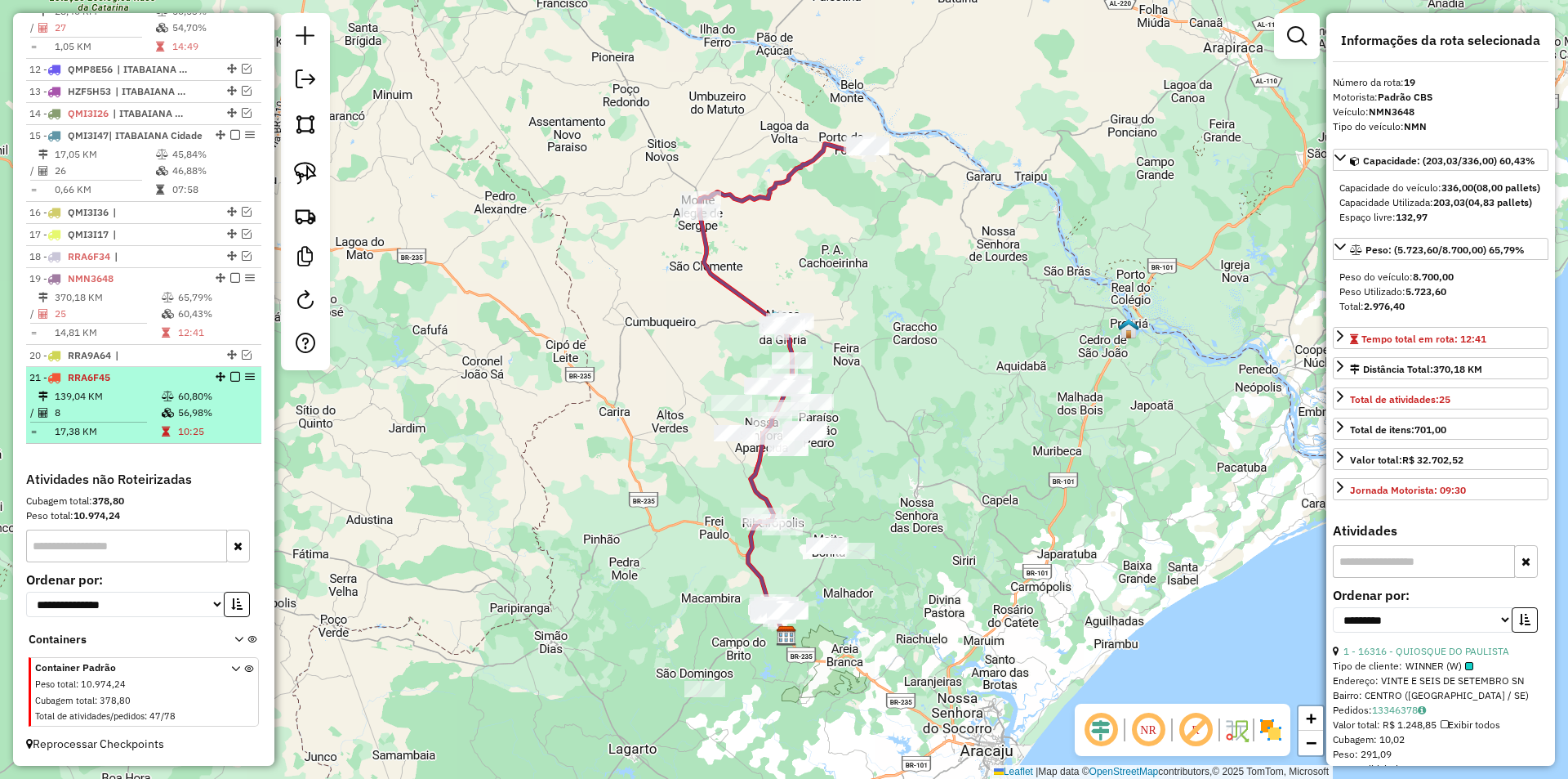
click at [217, 393] on td "60,80%" at bounding box center [216, 396] width 78 height 16
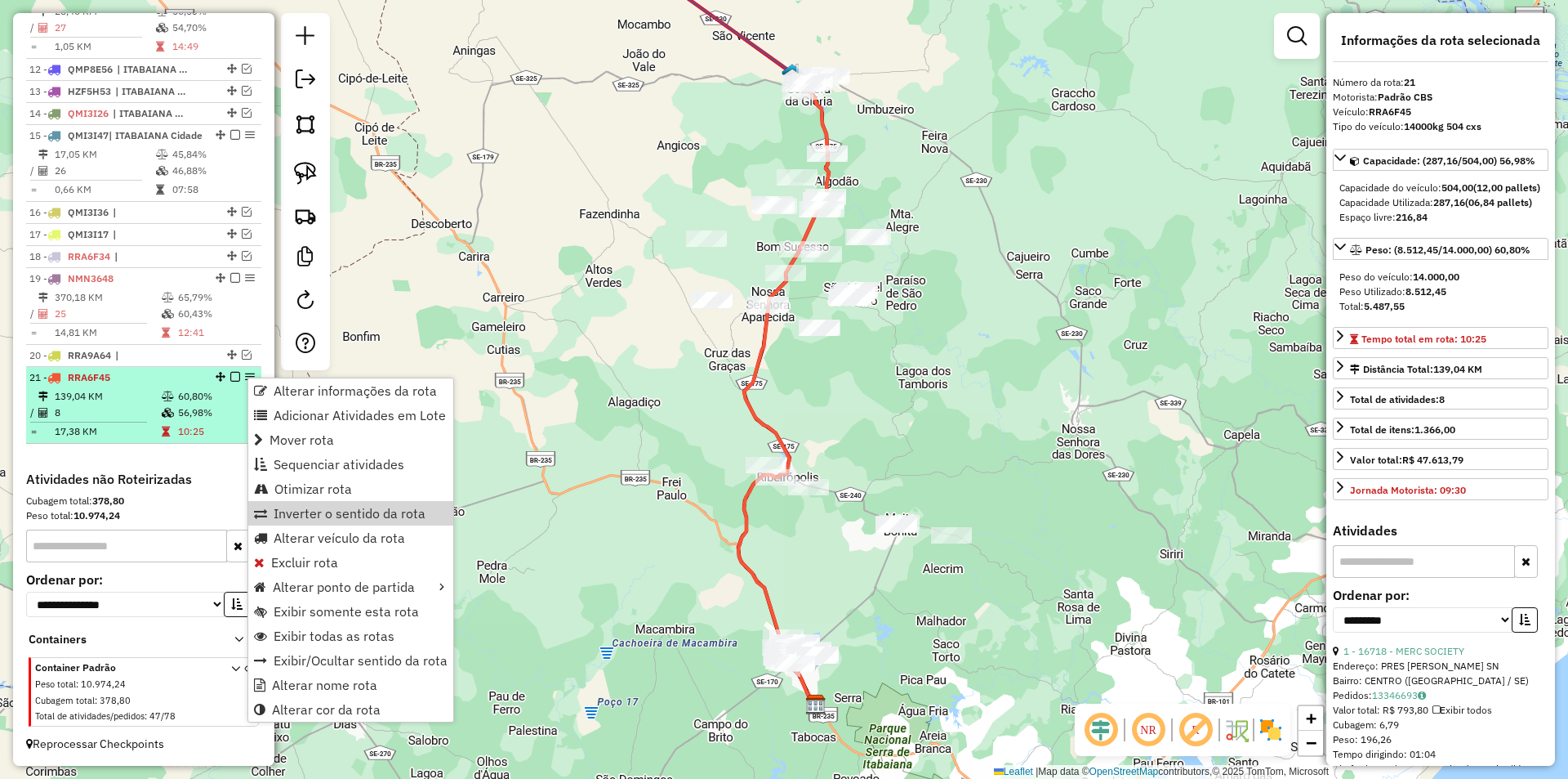
click at [190, 431] on td "10:25" at bounding box center [216, 431] width 78 height 16
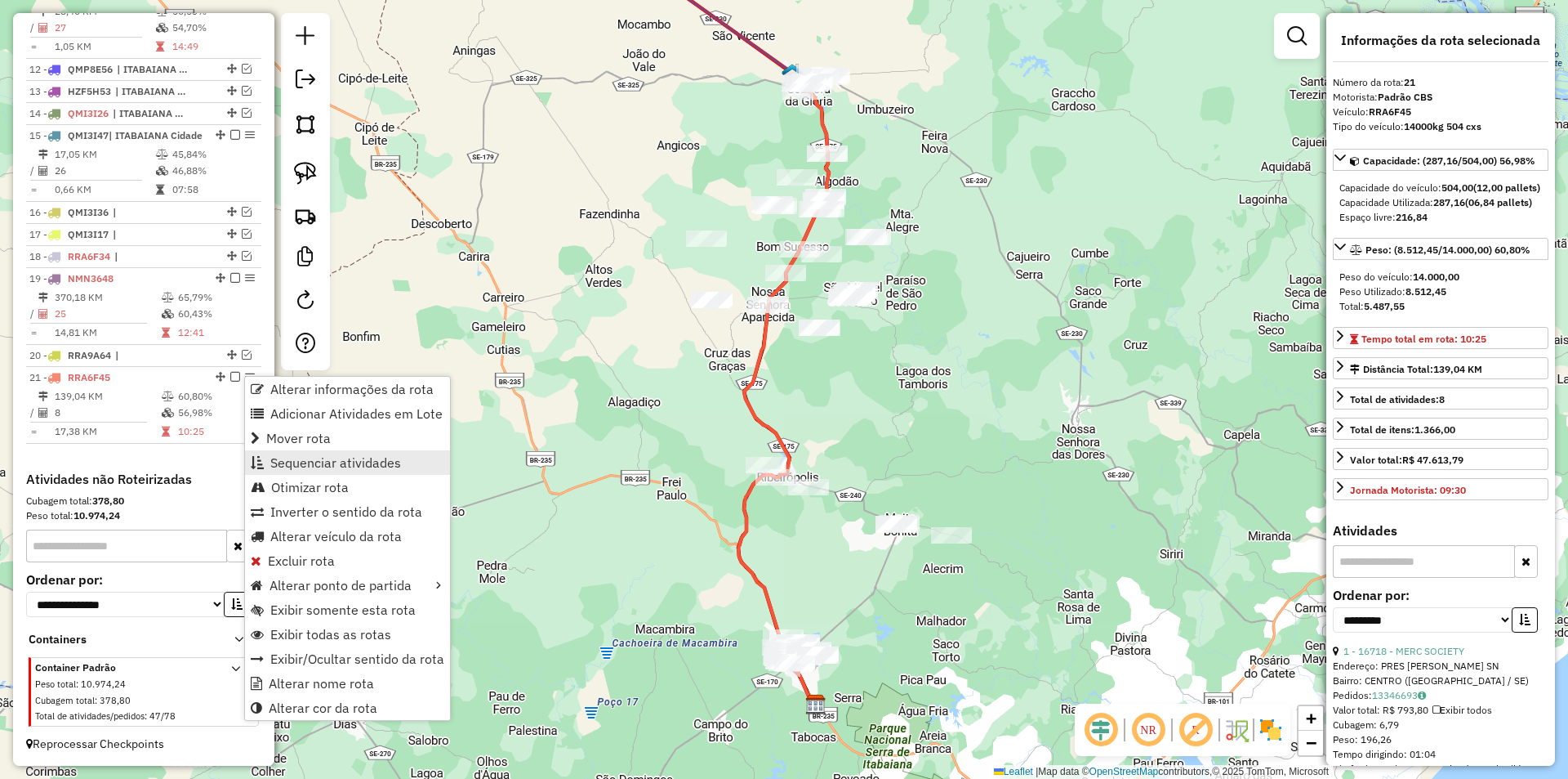
click at [337, 460] on span "Sequenciar atividades" at bounding box center [335, 462] width 131 height 13
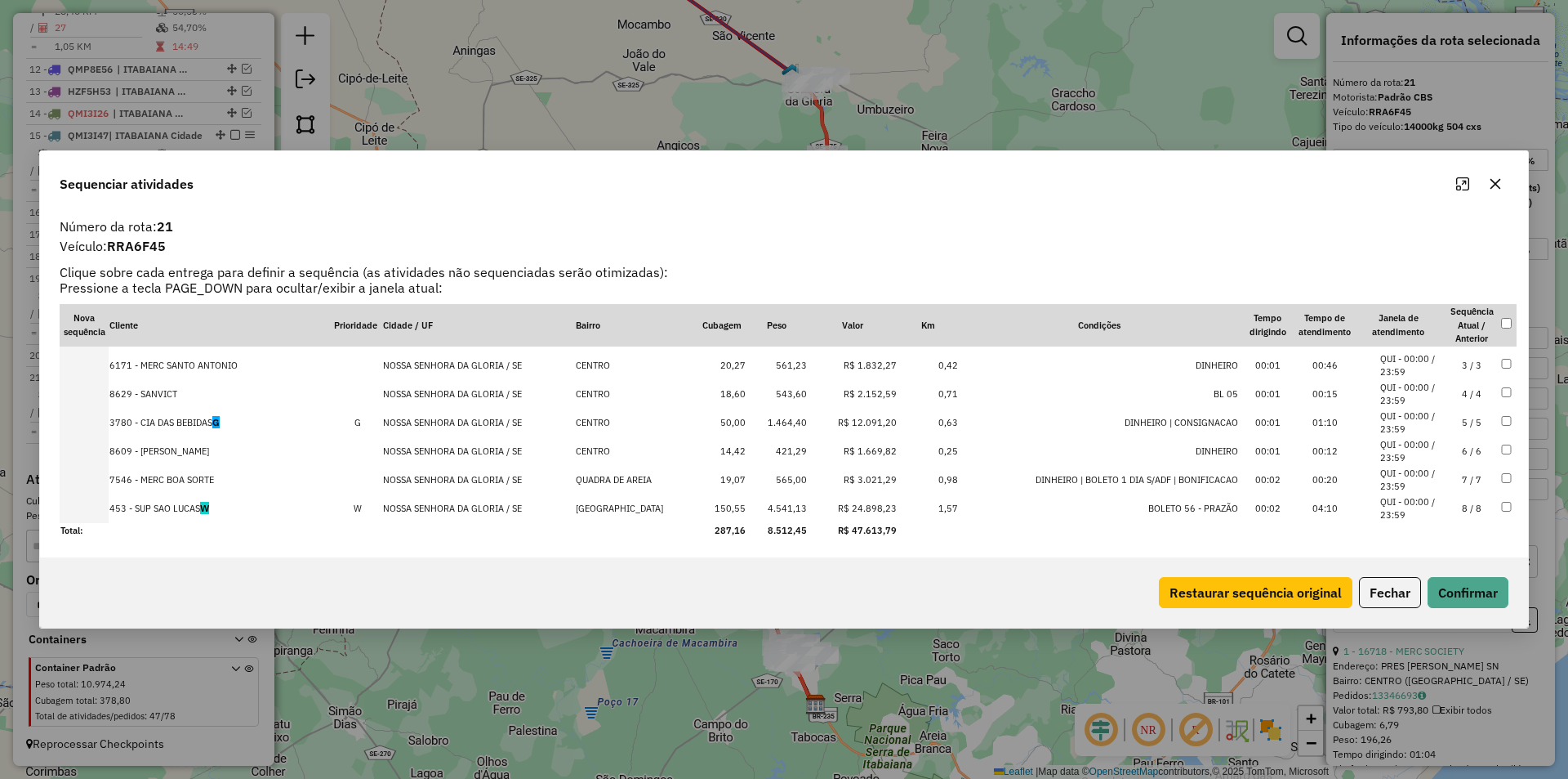
scroll to position [0, 0]
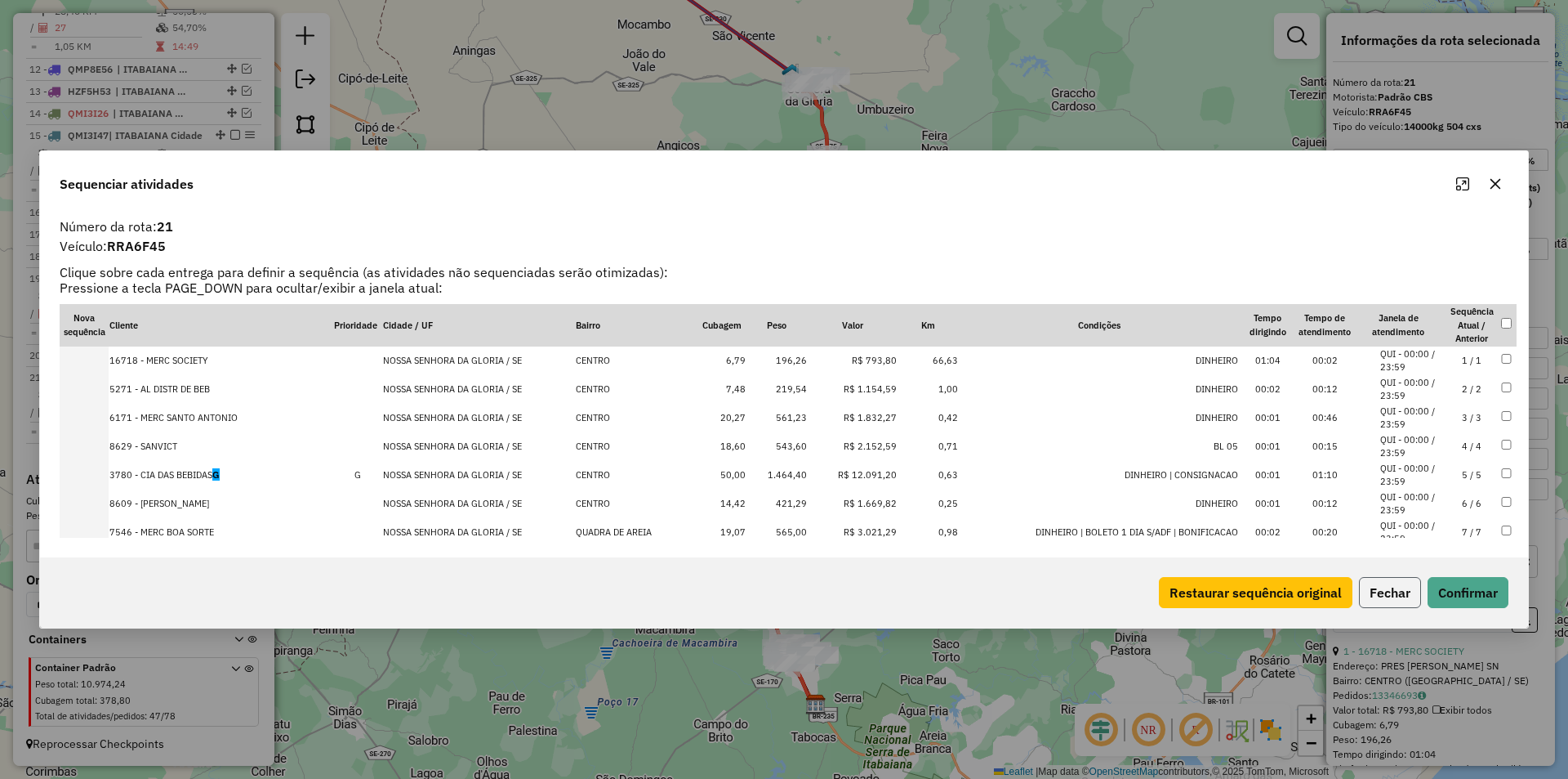
click at [1383, 591] on button "Fechar" at bounding box center [1390, 592] width 62 height 31
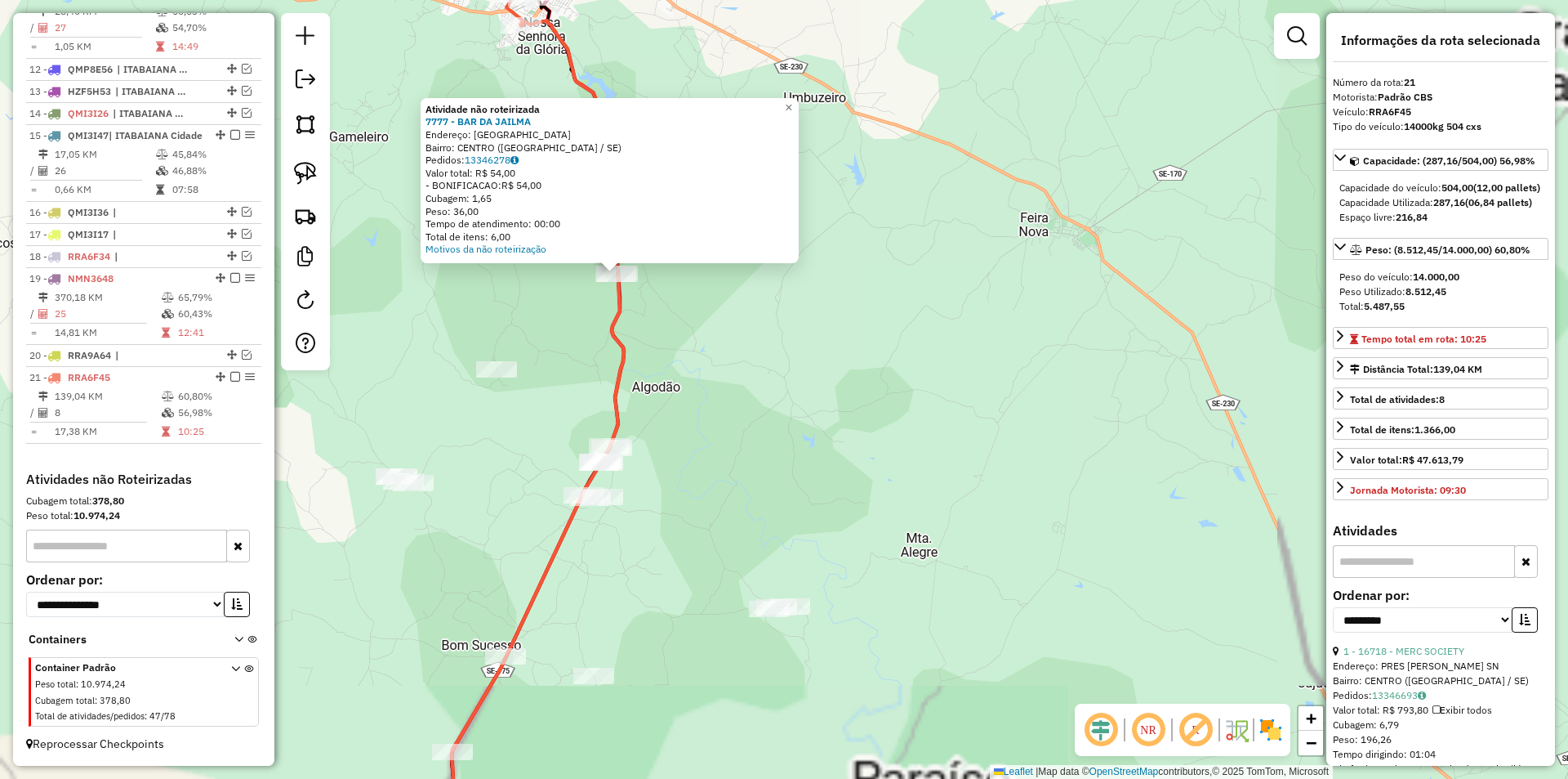
click at [800, 408] on div "Atividade não roteirizada 7777 - BAR DA JAILMA Endereço: [GEOGRAPHIC_DATA]: [GE…" at bounding box center [784, 389] width 1568 height 779
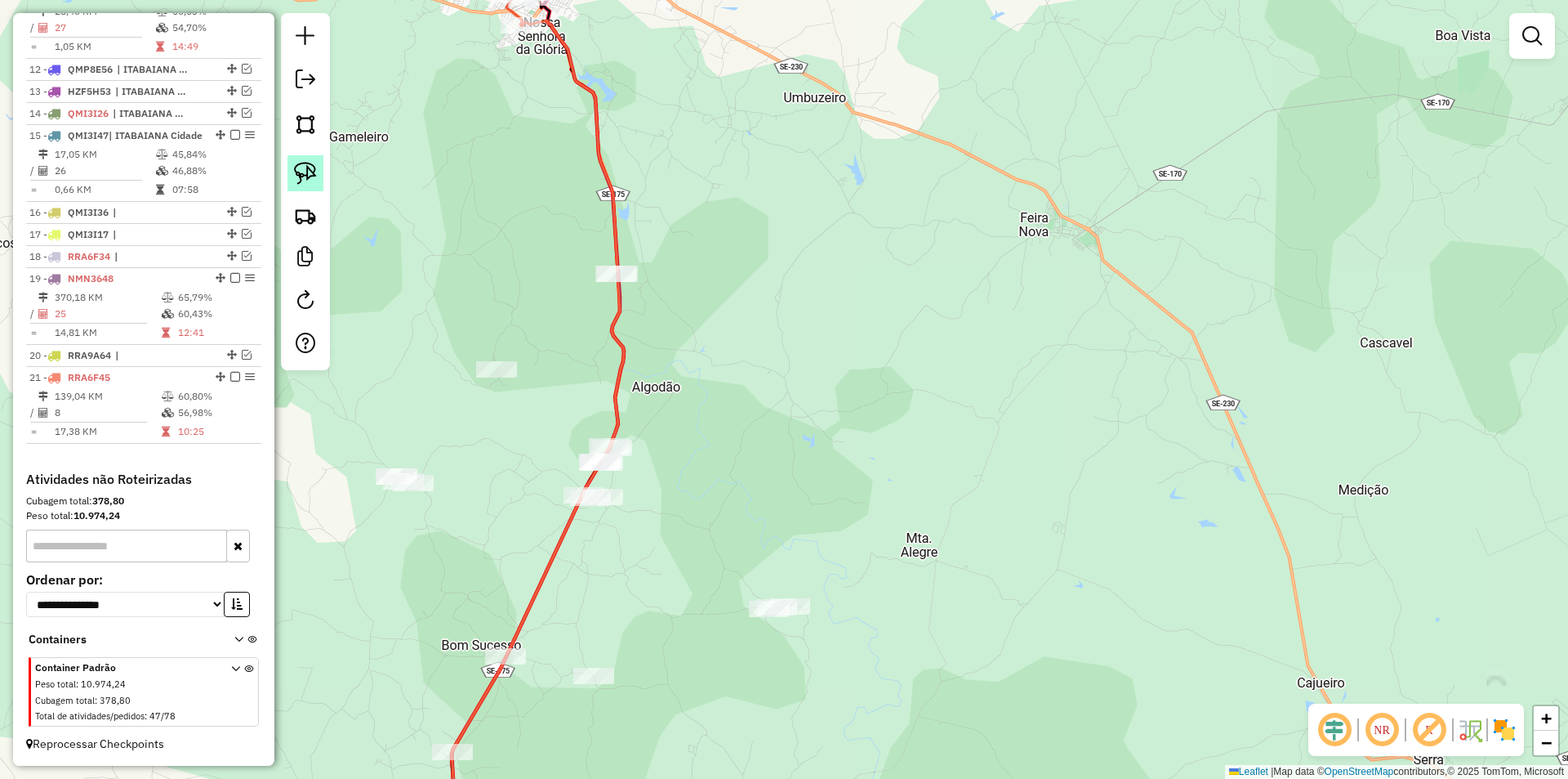
click at [309, 170] on img at bounding box center [305, 173] width 22 height 22
drag, startPoint x: 519, startPoint y: 178, endPoint x: 825, endPoint y: 248, distance: 313.9
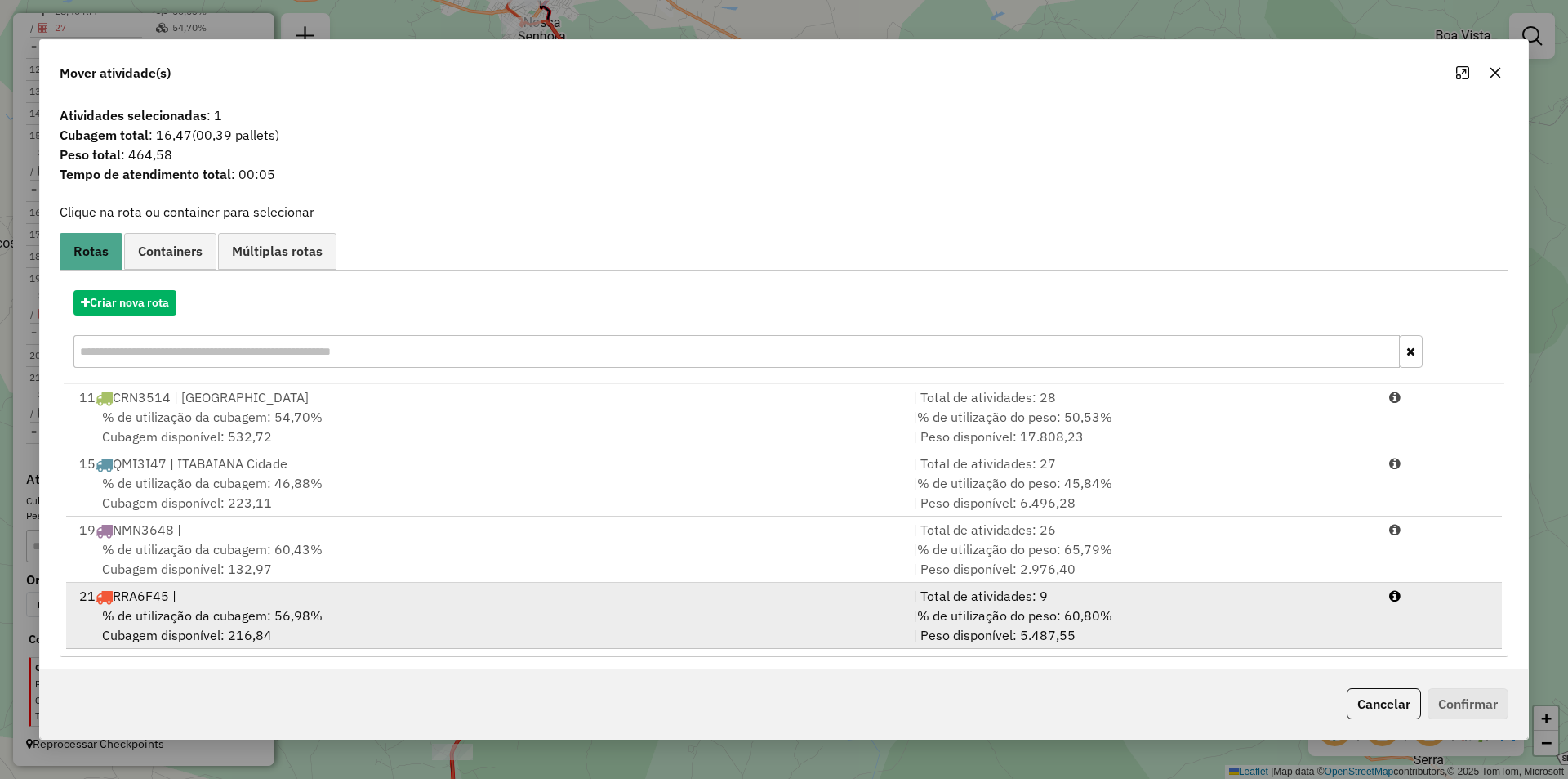
click at [1154, 619] on div "| % de utilização do peso: 60,80% | Peso disponível: 5.487,55" at bounding box center [1141, 624] width 476 height 39
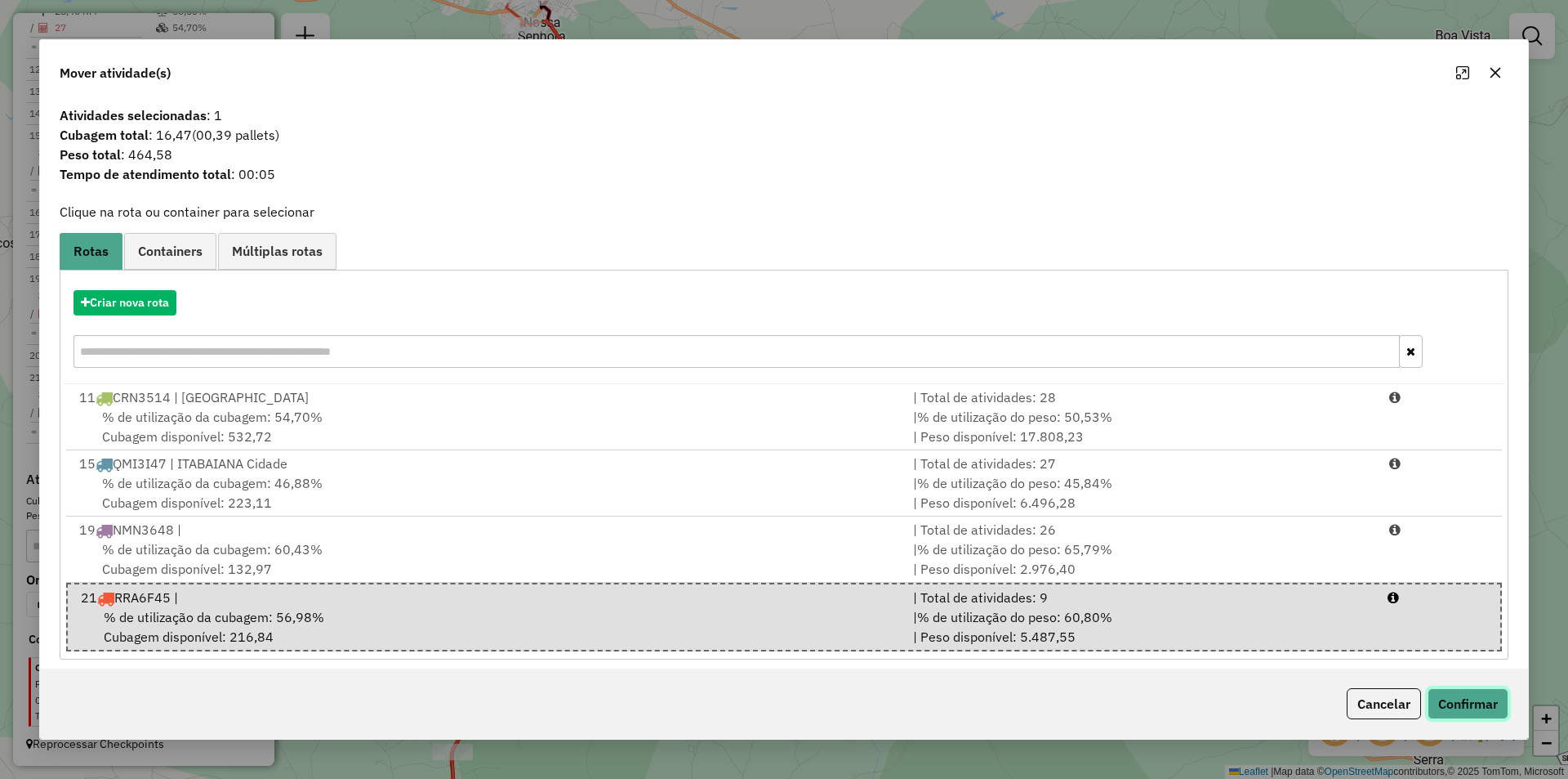
click at [1453, 700] on button "Confirmar" at bounding box center [1469, 704] width 81 height 31
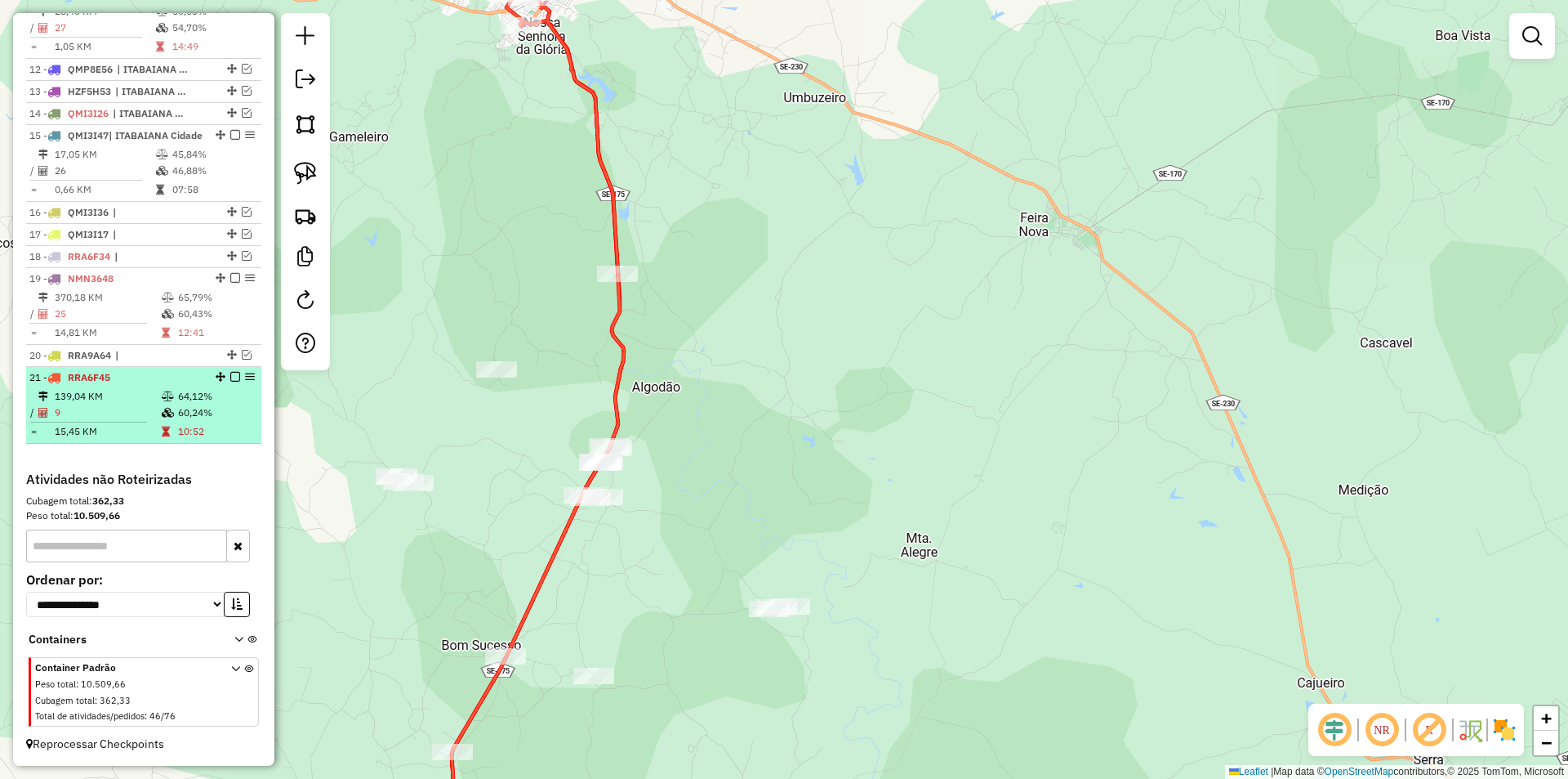
click at [199, 405] on td "60,24%" at bounding box center [216, 412] width 78 height 16
select select "**********"
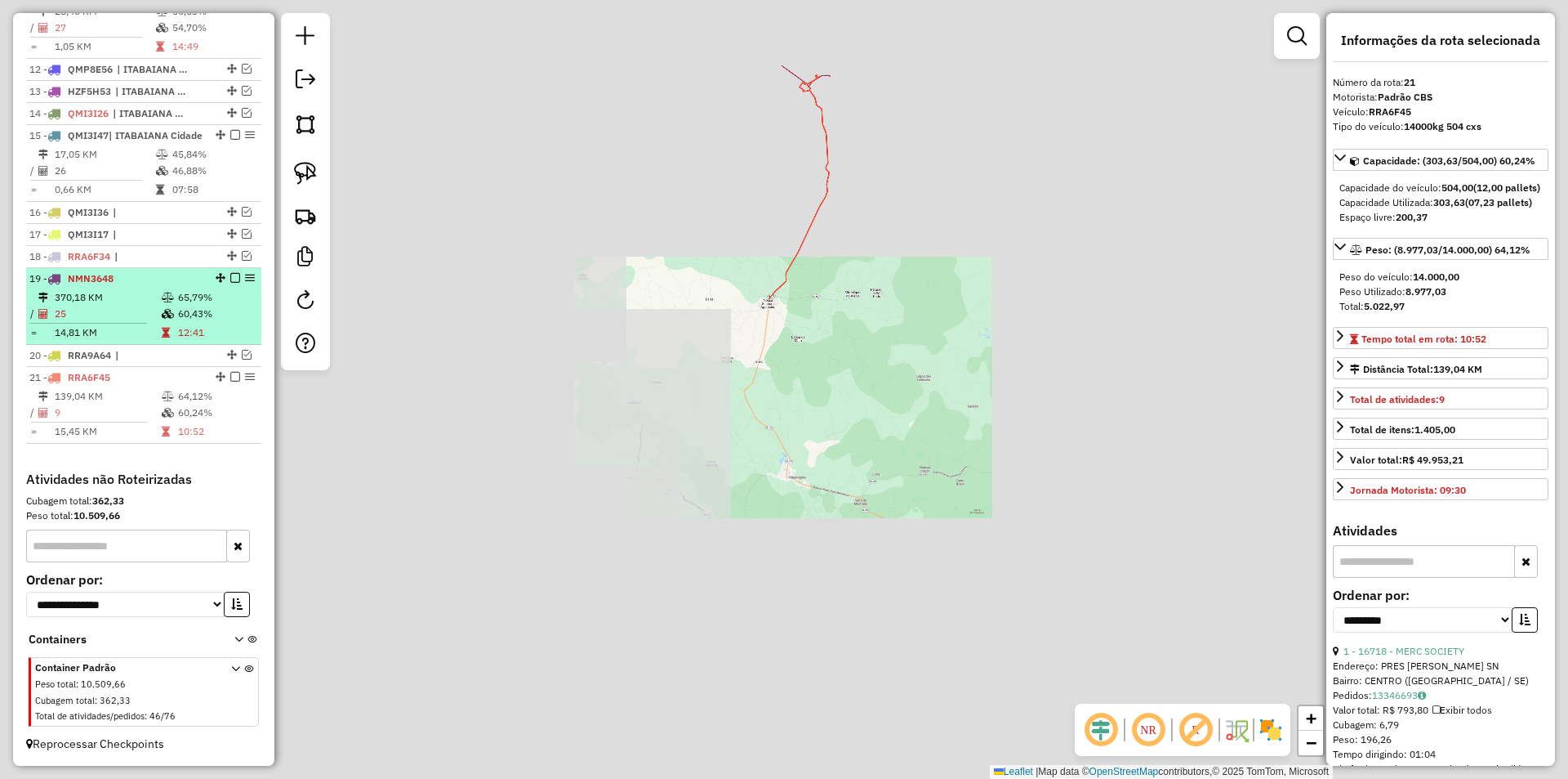
click at [184, 322] on table "370,18 KM 65,79% / 25 60,43% = 14,81 KM 12:41" at bounding box center [143, 316] width 229 height 52
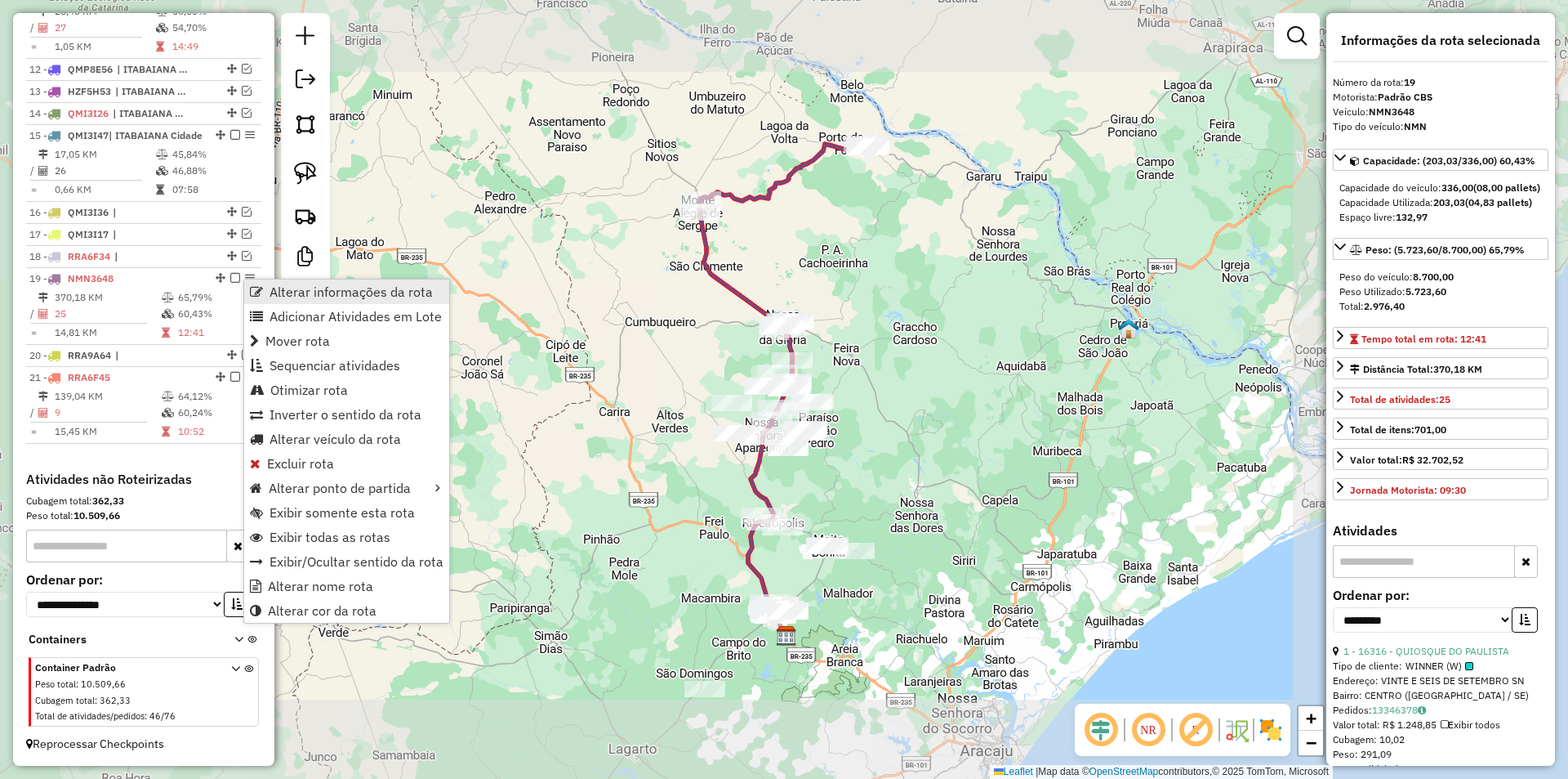
click at [303, 291] on span "Alterar informações da rota" at bounding box center [351, 291] width 163 height 13
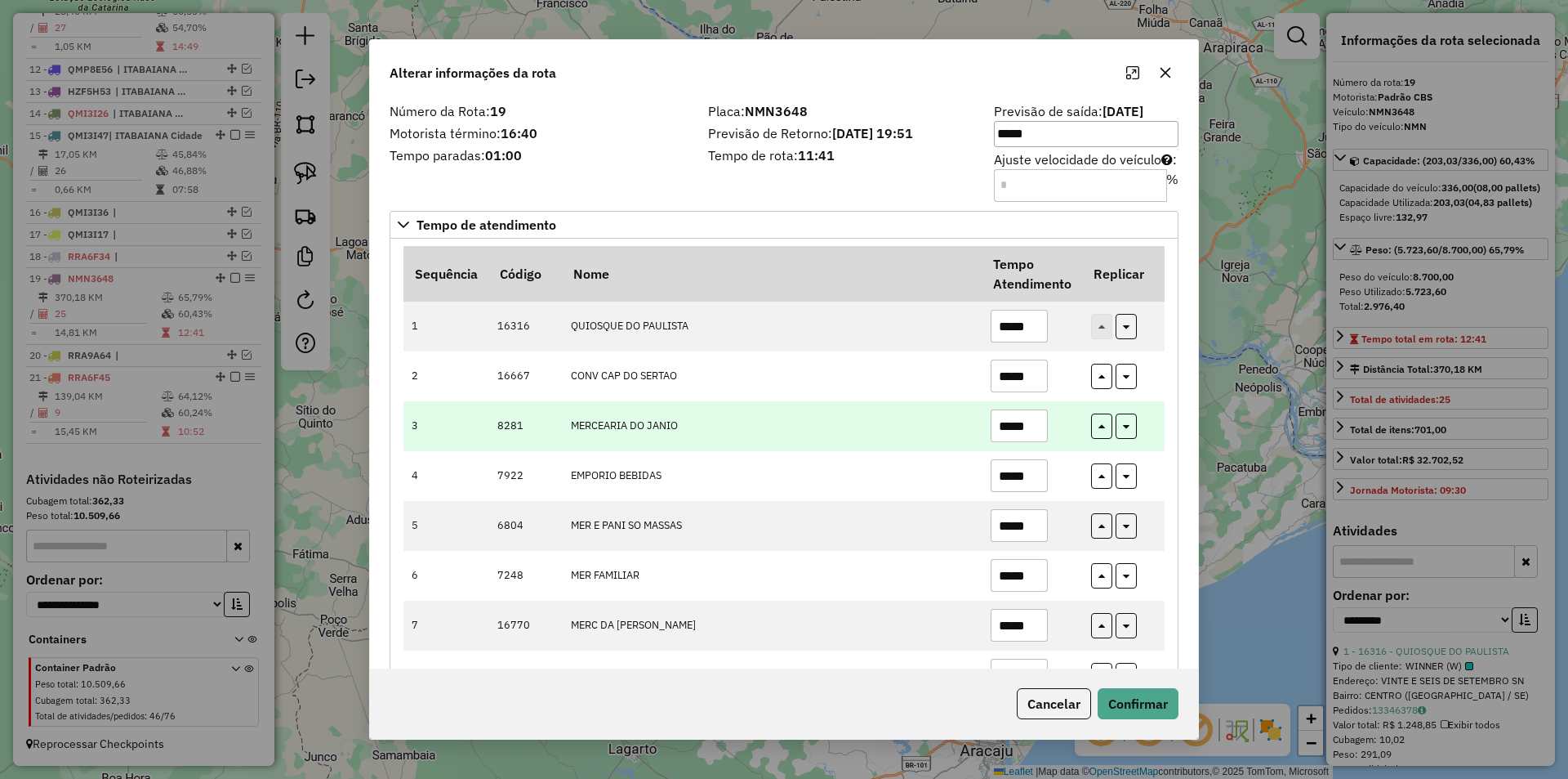
drag, startPoint x: 1034, startPoint y: 431, endPoint x: 1001, endPoint y: 416, distance: 36.2
click at [1000, 428] on input "*****" at bounding box center [1019, 425] width 57 height 33
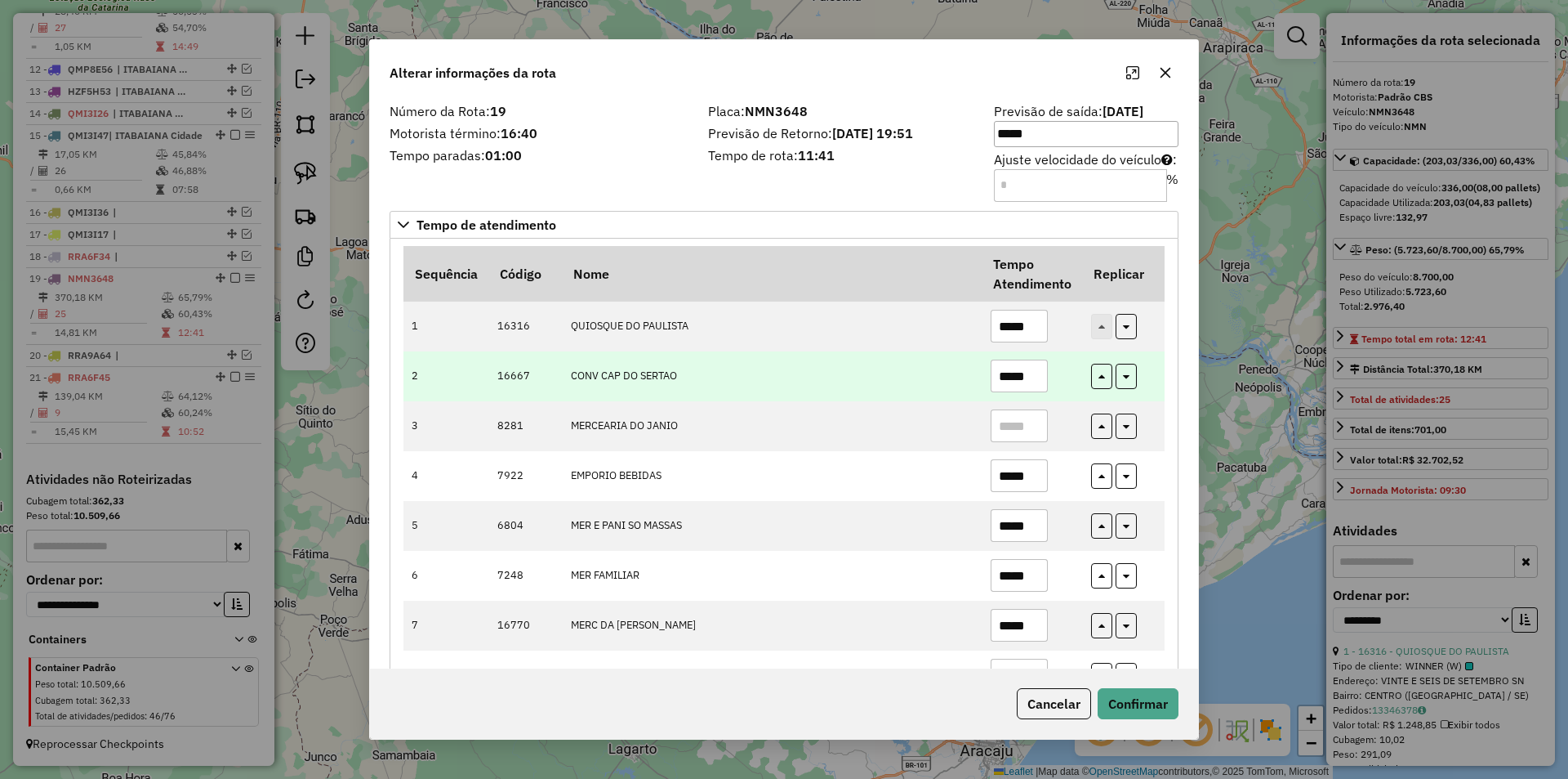
drag, startPoint x: 1025, startPoint y: 386, endPoint x: 1009, endPoint y: 368, distance: 24.1
click at [1007, 385] on input "*****" at bounding box center [1019, 376] width 57 height 33
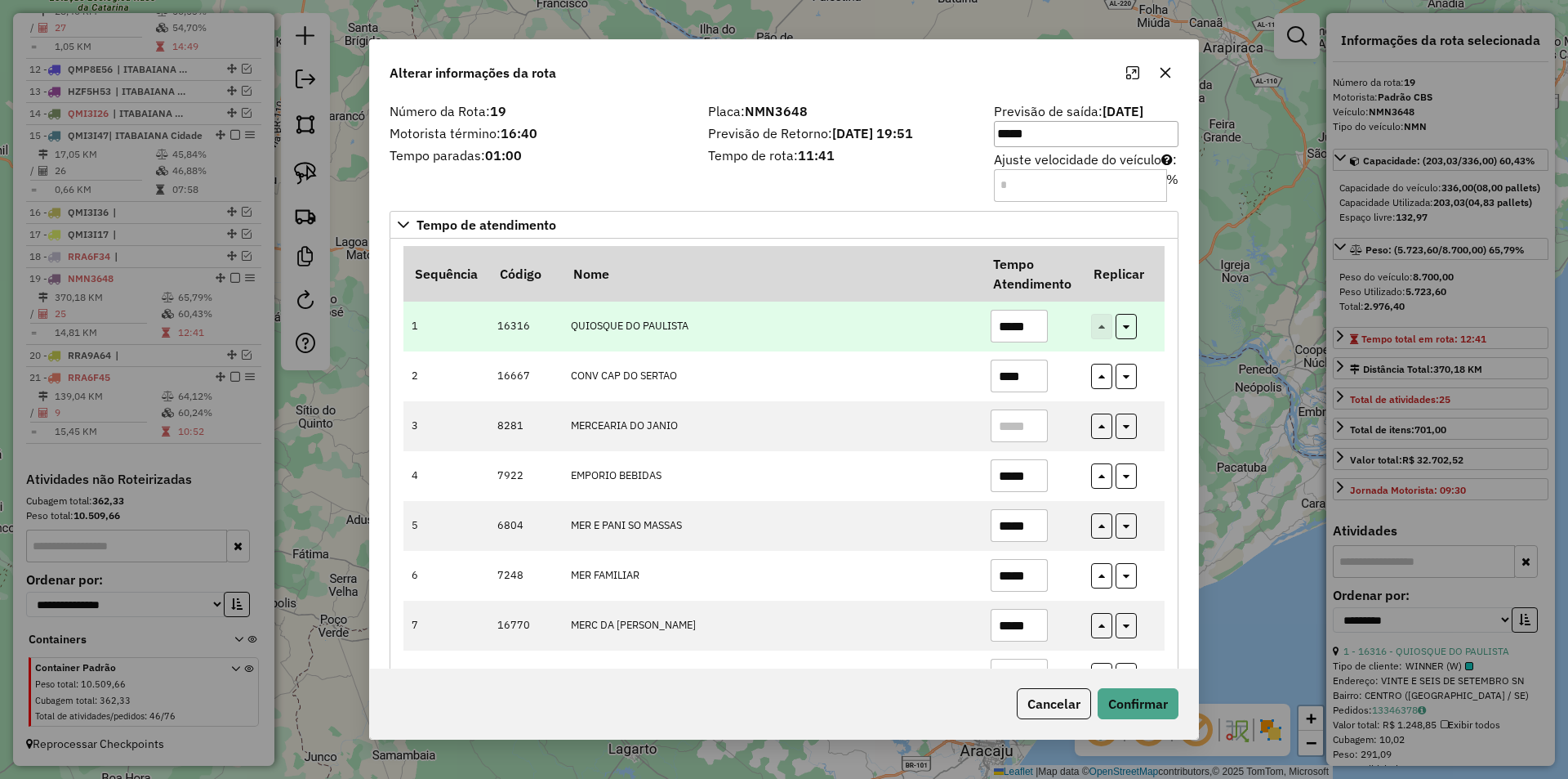
type input "****"
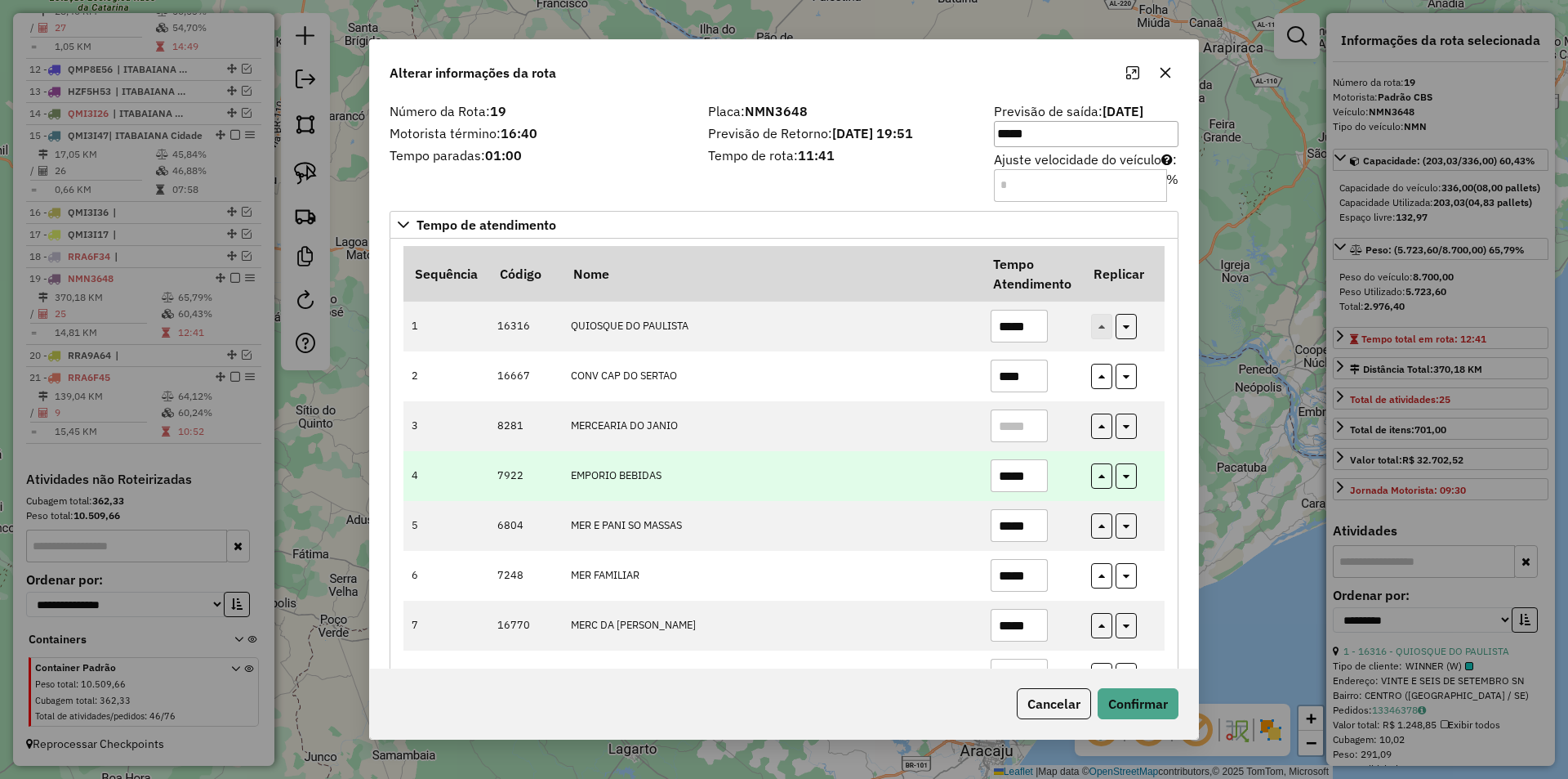
drag, startPoint x: 979, startPoint y: 348, endPoint x: 985, endPoint y: 455, distance: 107.2
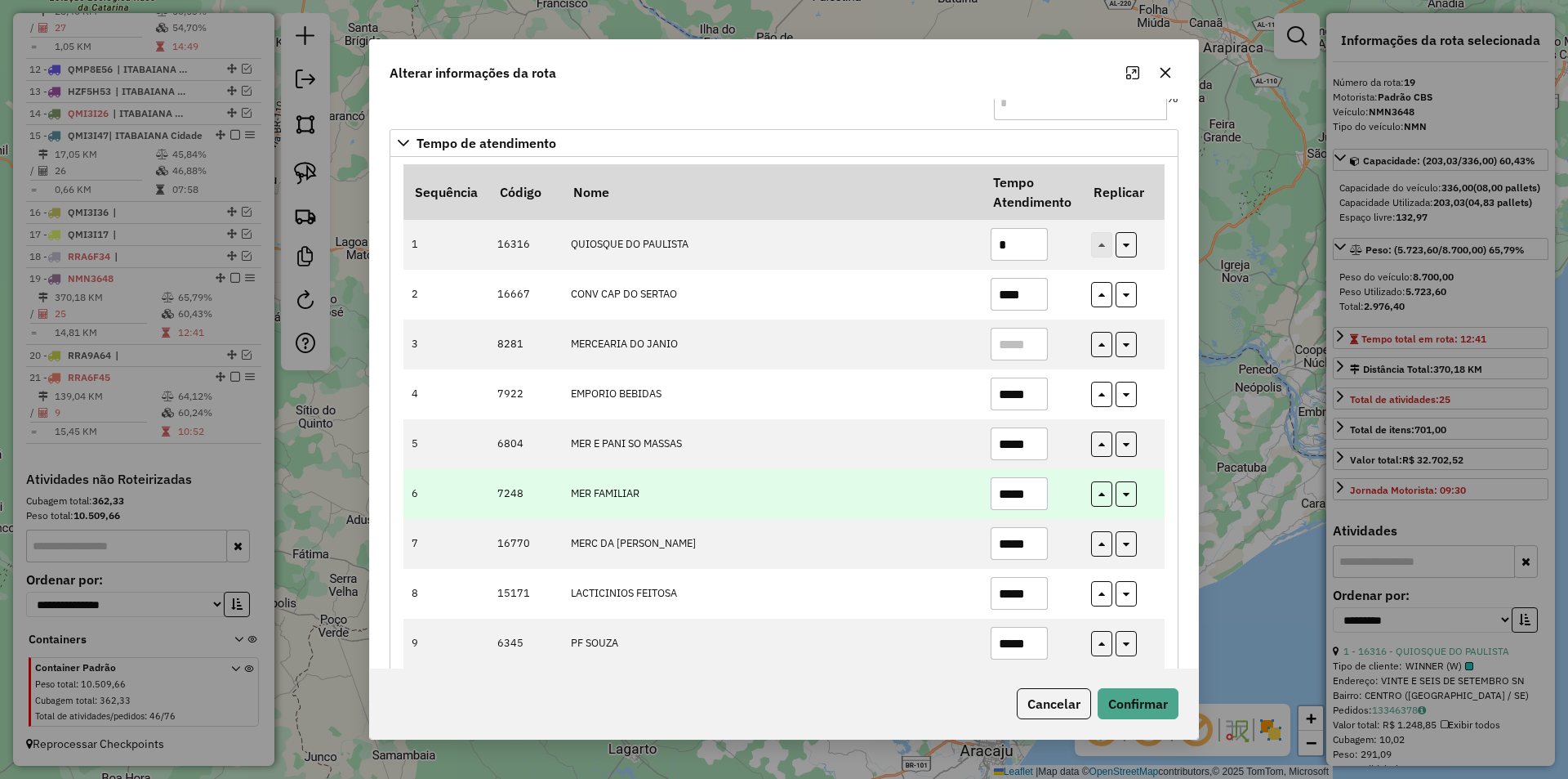
type input "*"
drag, startPoint x: 1039, startPoint y: 495, endPoint x: 990, endPoint y: 493, distance: 49.0
click at [997, 498] on input "*****" at bounding box center [1019, 494] width 57 height 33
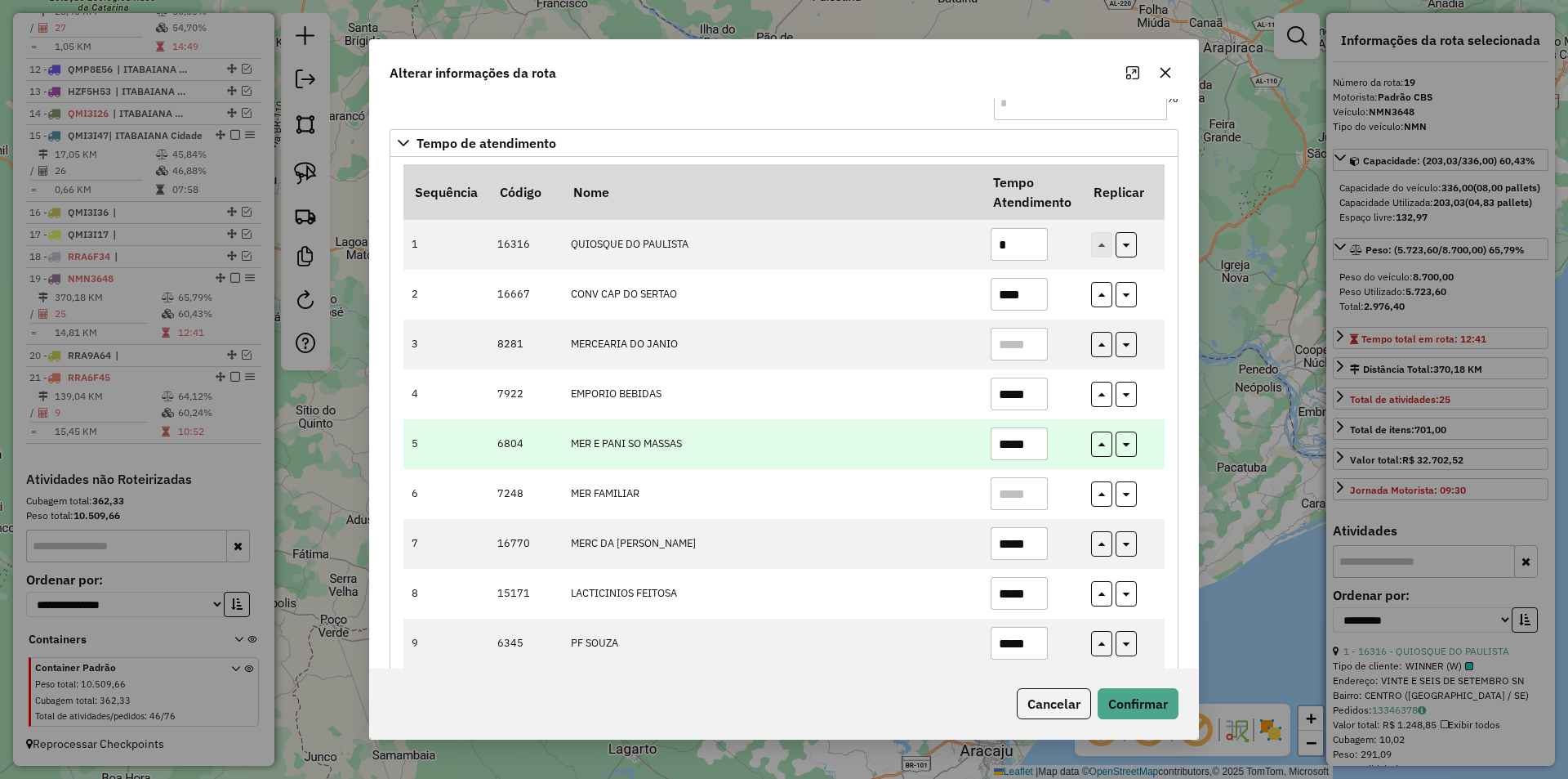
drag, startPoint x: 1023, startPoint y: 444, endPoint x: 999, endPoint y: 423, distance: 31.9
click at [978, 440] on tr "5 6804 MER E PANI SO MASSAS *****" at bounding box center [784, 444] width 762 height 50
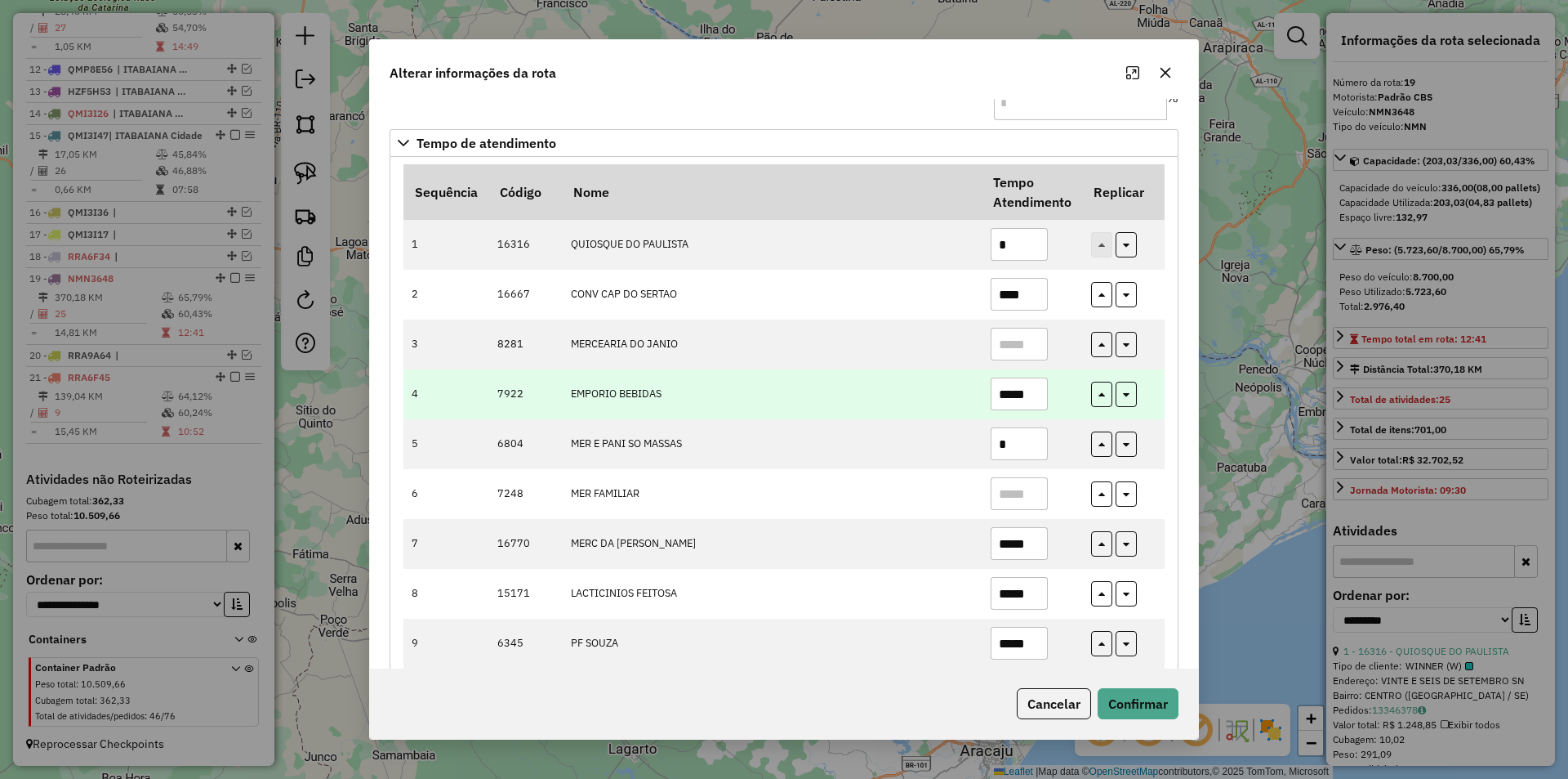
type input "*"
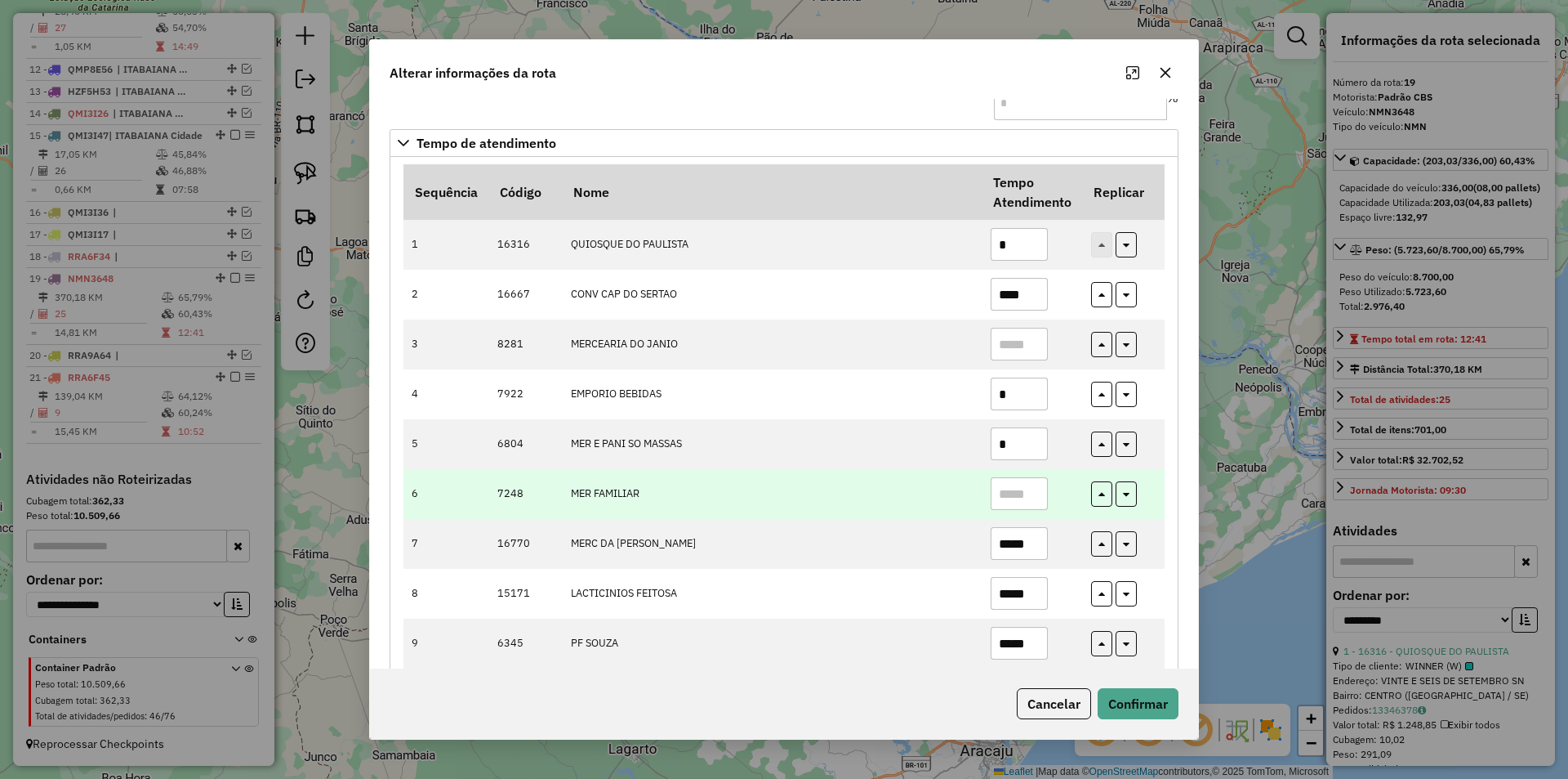
drag, startPoint x: 1023, startPoint y: 403, endPoint x: 961, endPoint y: 491, distance: 107.6
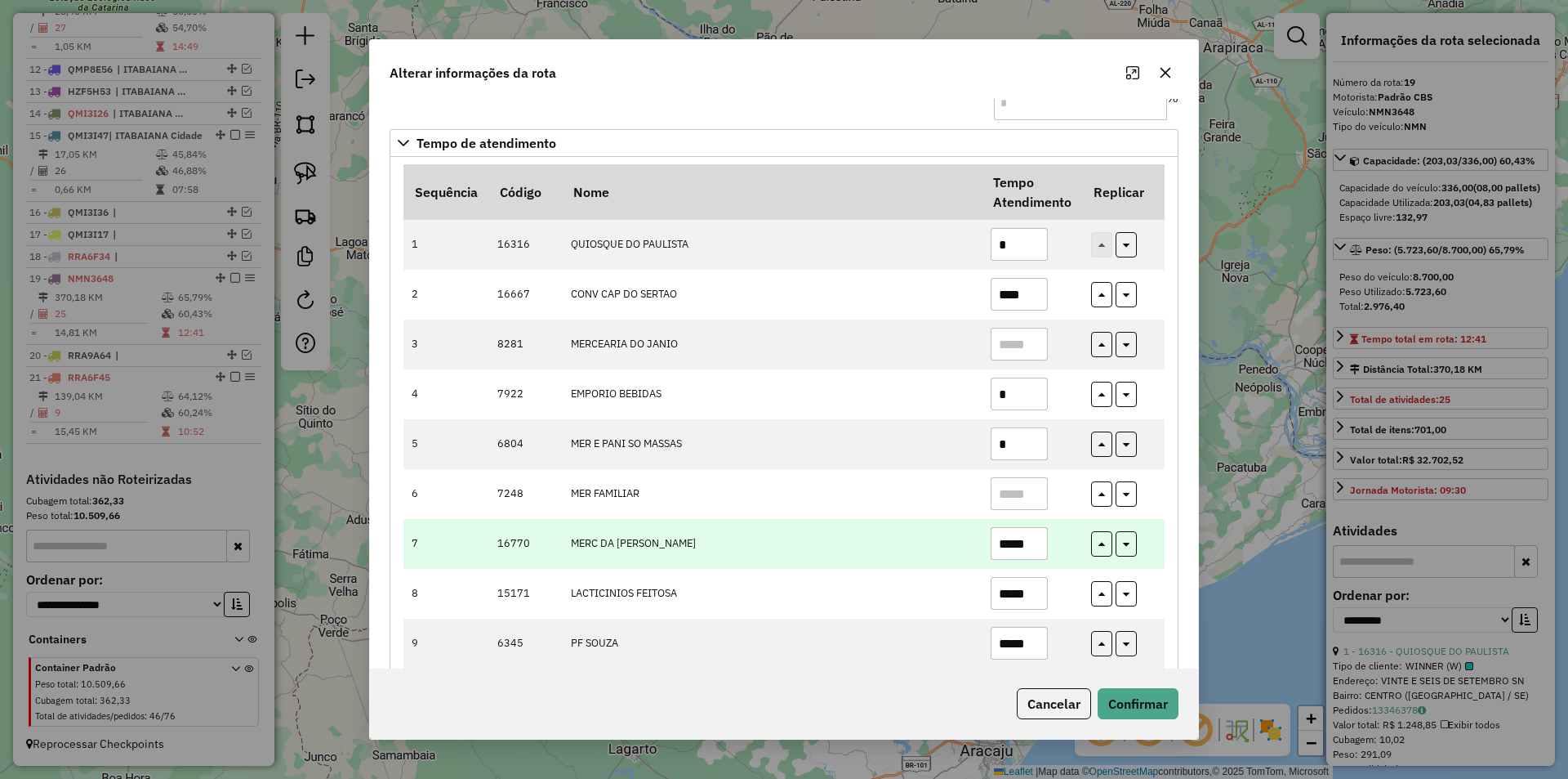
scroll to position [245, 0]
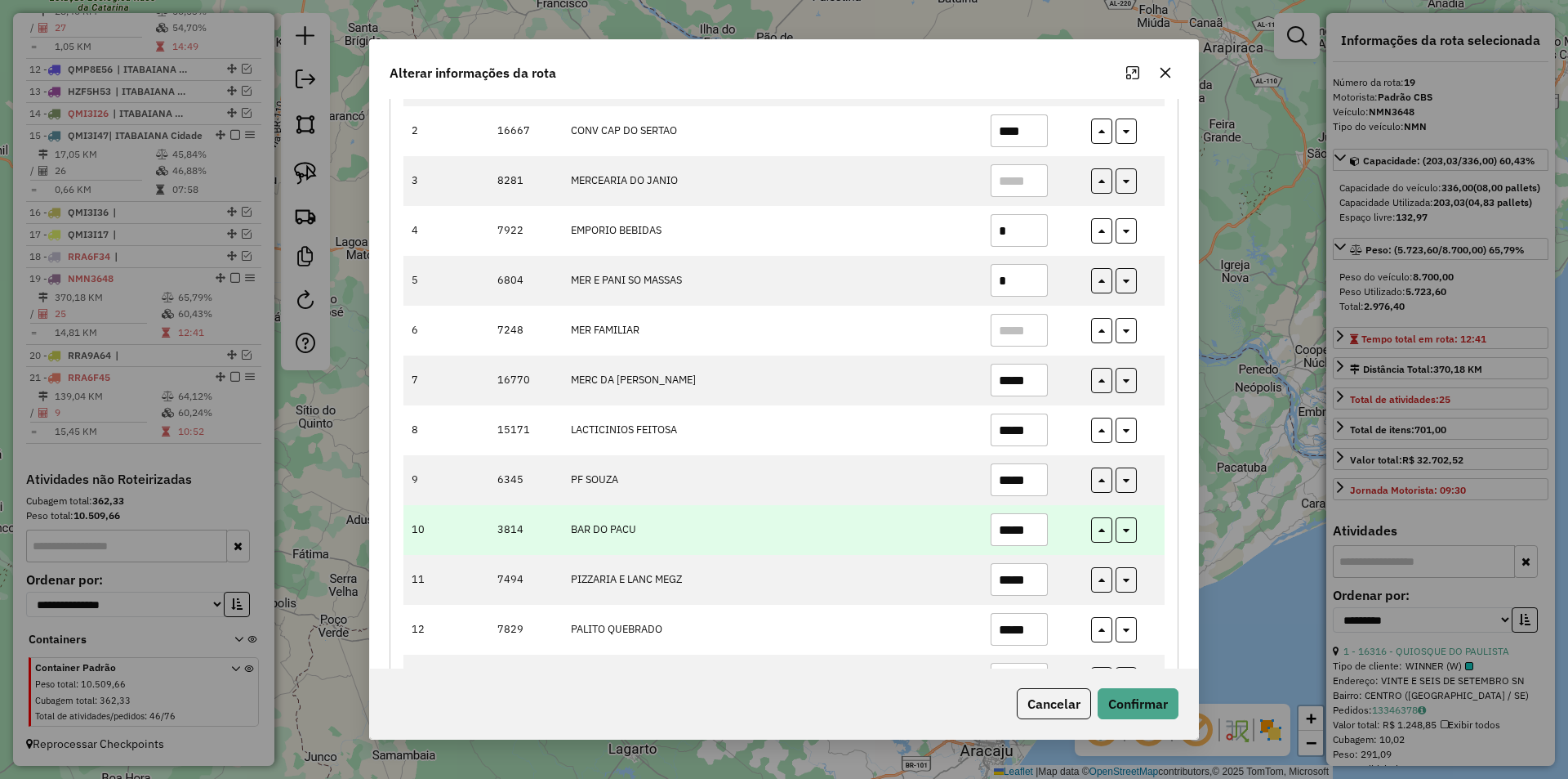
type input "*"
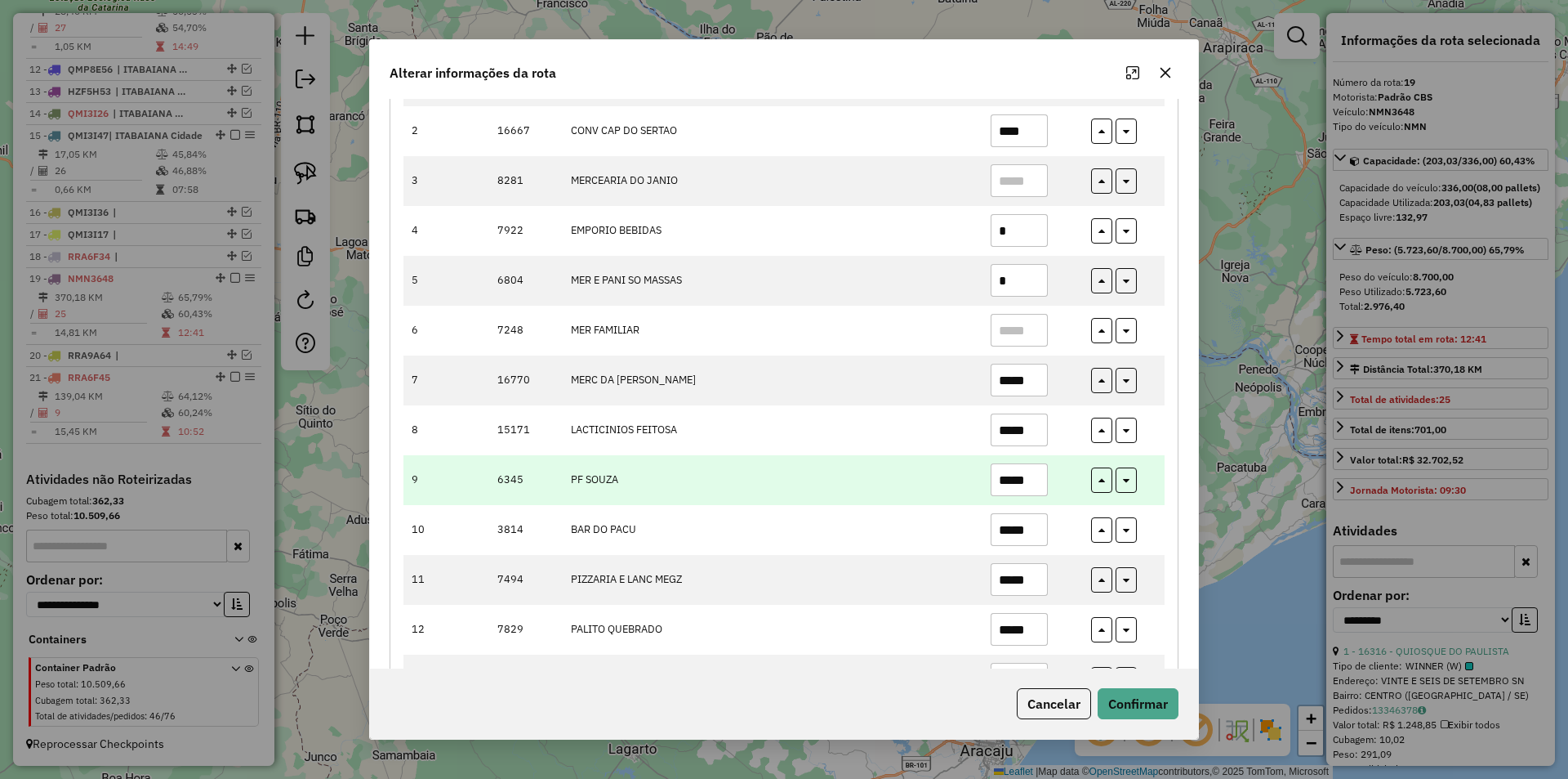
drag, startPoint x: 1021, startPoint y: 534, endPoint x: 1017, endPoint y: 491, distance: 43.2
click at [998, 528] on input "*****" at bounding box center [1019, 529] width 57 height 33
type input "*"
drag, startPoint x: 1011, startPoint y: 478, endPoint x: 991, endPoint y: 474, distance: 20.4
click at [993, 476] on input "*****" at bounding box center [1019, 480] width 57 height 33
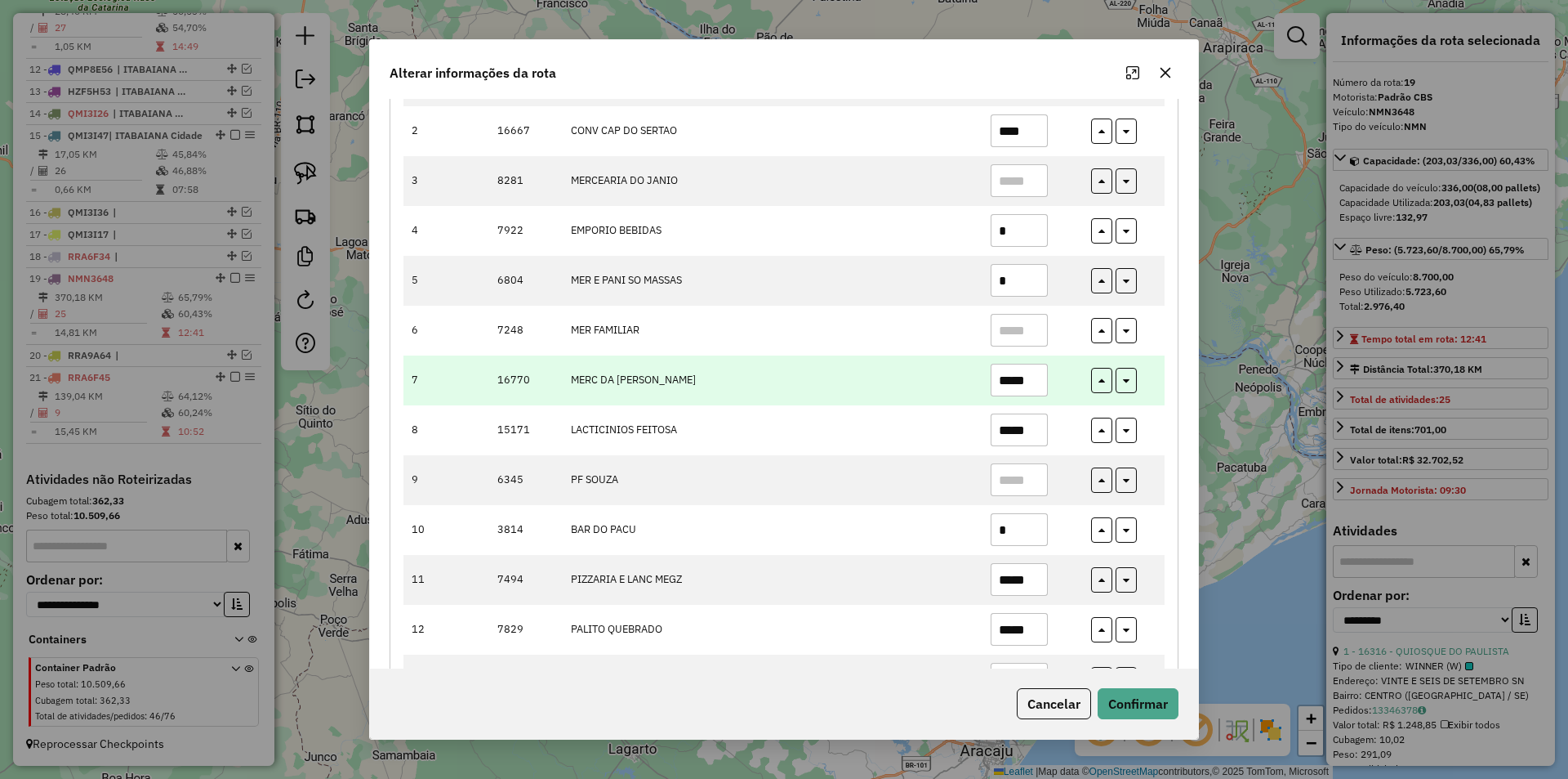
drag, startPoint x: 1016, startPoint y: 430, endPoint x: 1022, endPoint y: 403, distance: 27.7
click at [1002, 430] on input "*****" at bounding box center [1019, 430] width 57 height 33
type input "*****"
drag, startPoint x: 1029, startPoint y: 383, endPoint x: 971, endPoint y: 394, distance: 59.0
click at [977, 392] on tr "7 16770 MERC DA [PERSON_NAME]" at bounding box center [784, 380] width 762 height 50
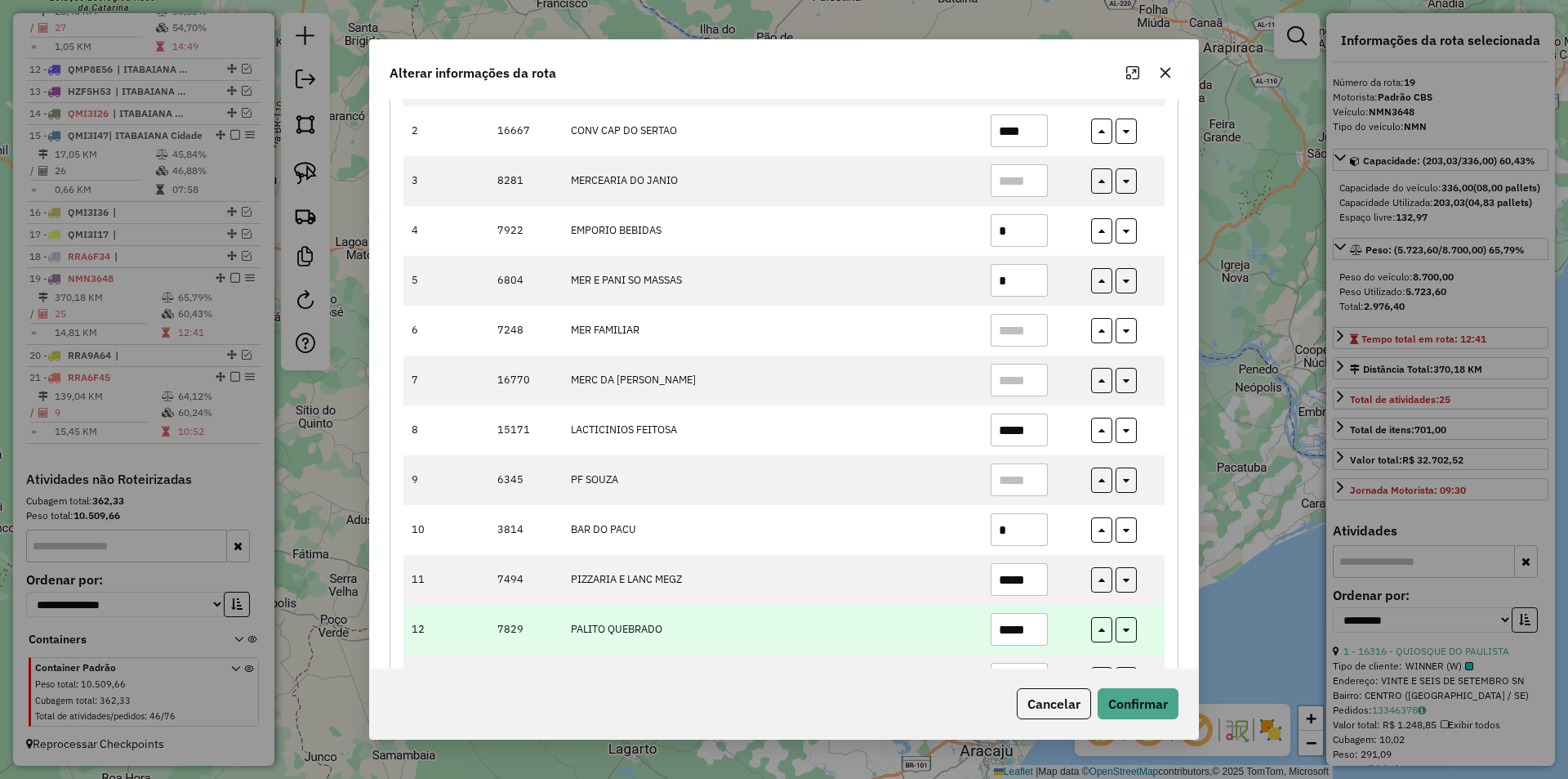
drag, startPoint x: 1016, startPoint y: 630, endPoint x: 994, endPoint y: 635, distance: 22.6
click at [998, 633] on input "*****" at bounding box center [1019, 629] width 57 height 33
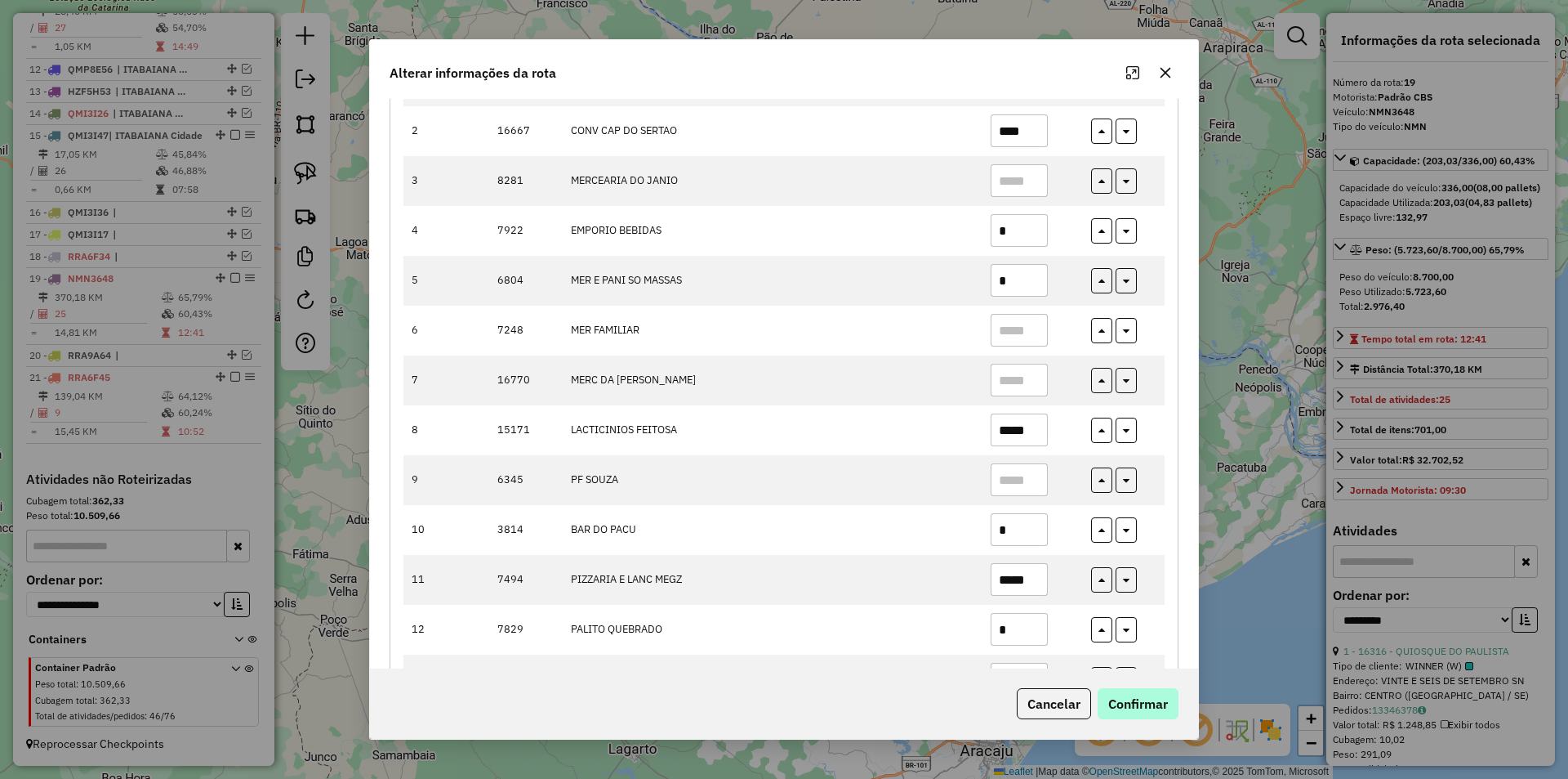
type input "*"
click at [1144, 693] on button "Confirmar" at bounding box center [1138, 704] width 81 height 31
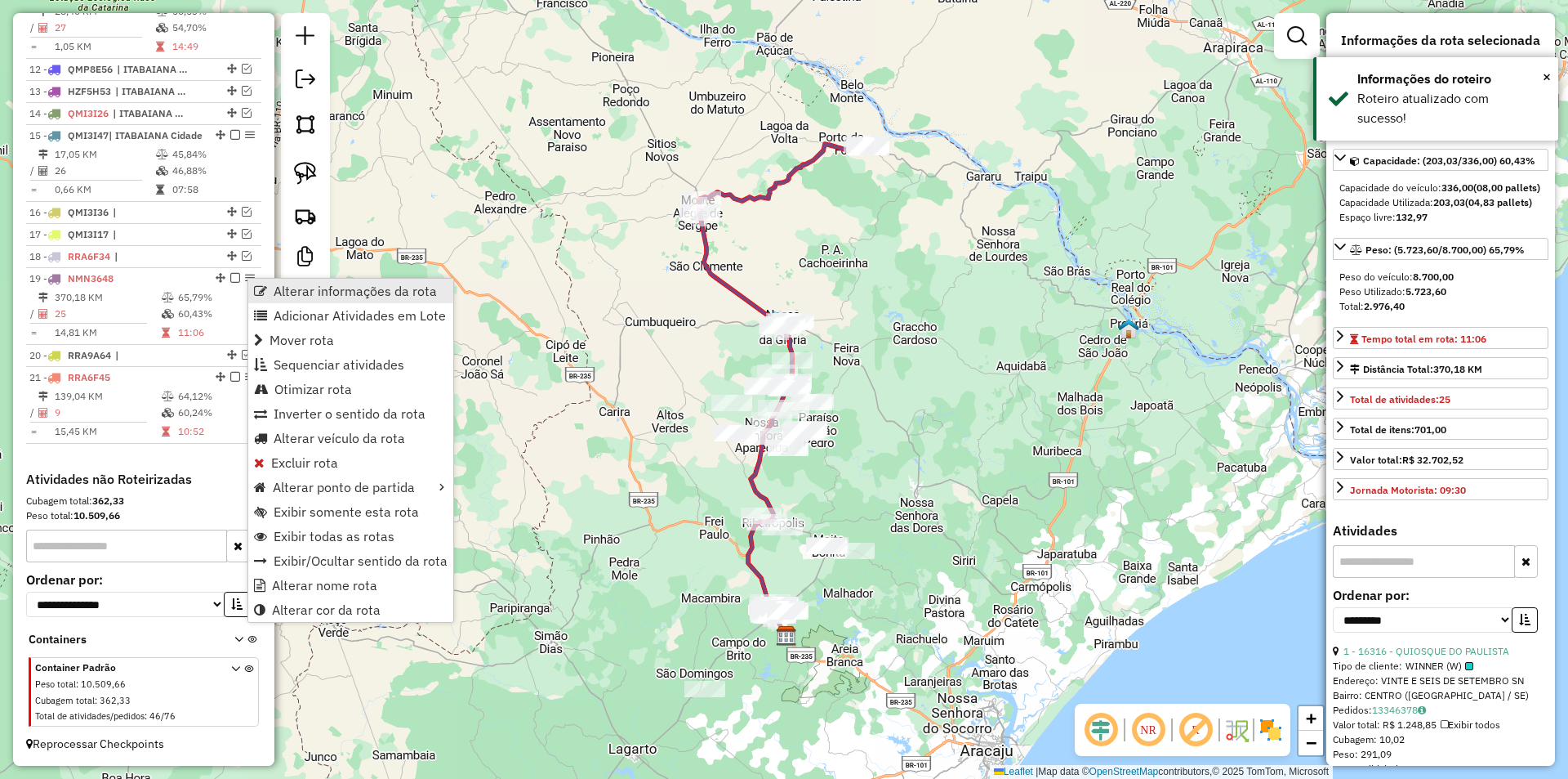
click at [295, 294] on span "Alterar informações da rota" at bounding box center [355, 291] width 163 height 13
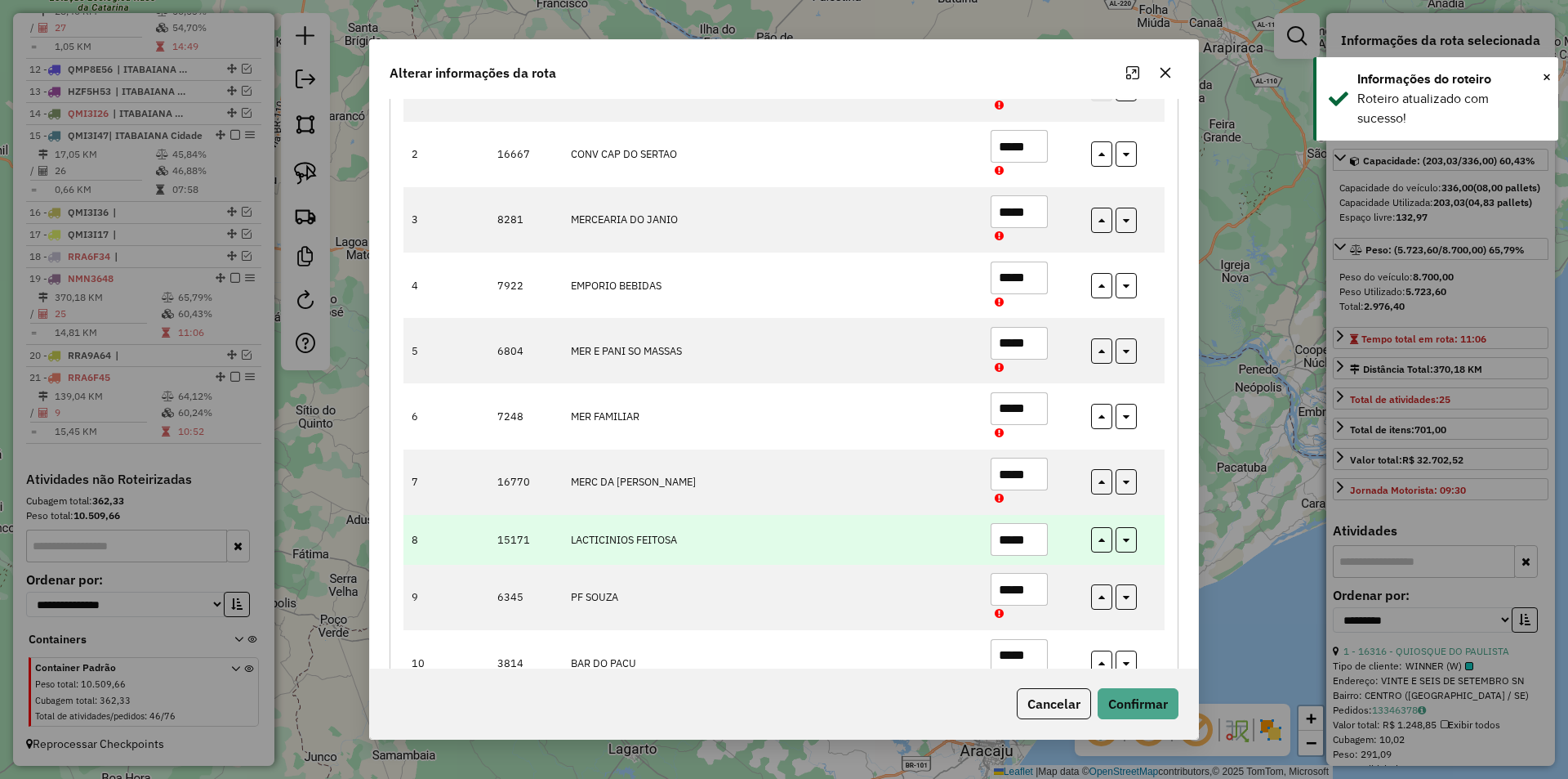
click at [992, 557] on td "*****" at bounding box center [1032, 540] width 100 height 50
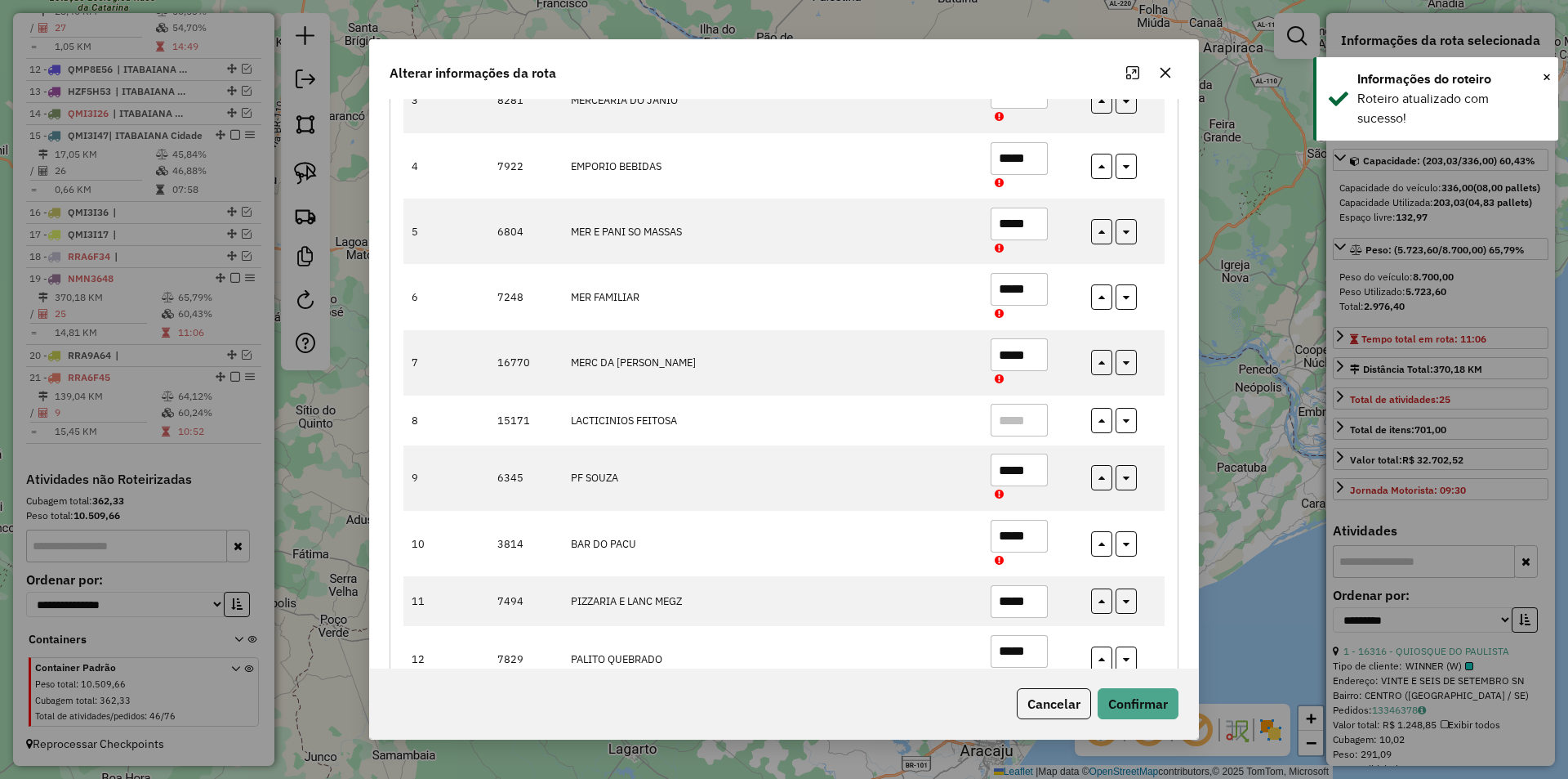
scroll to position [490, 0]
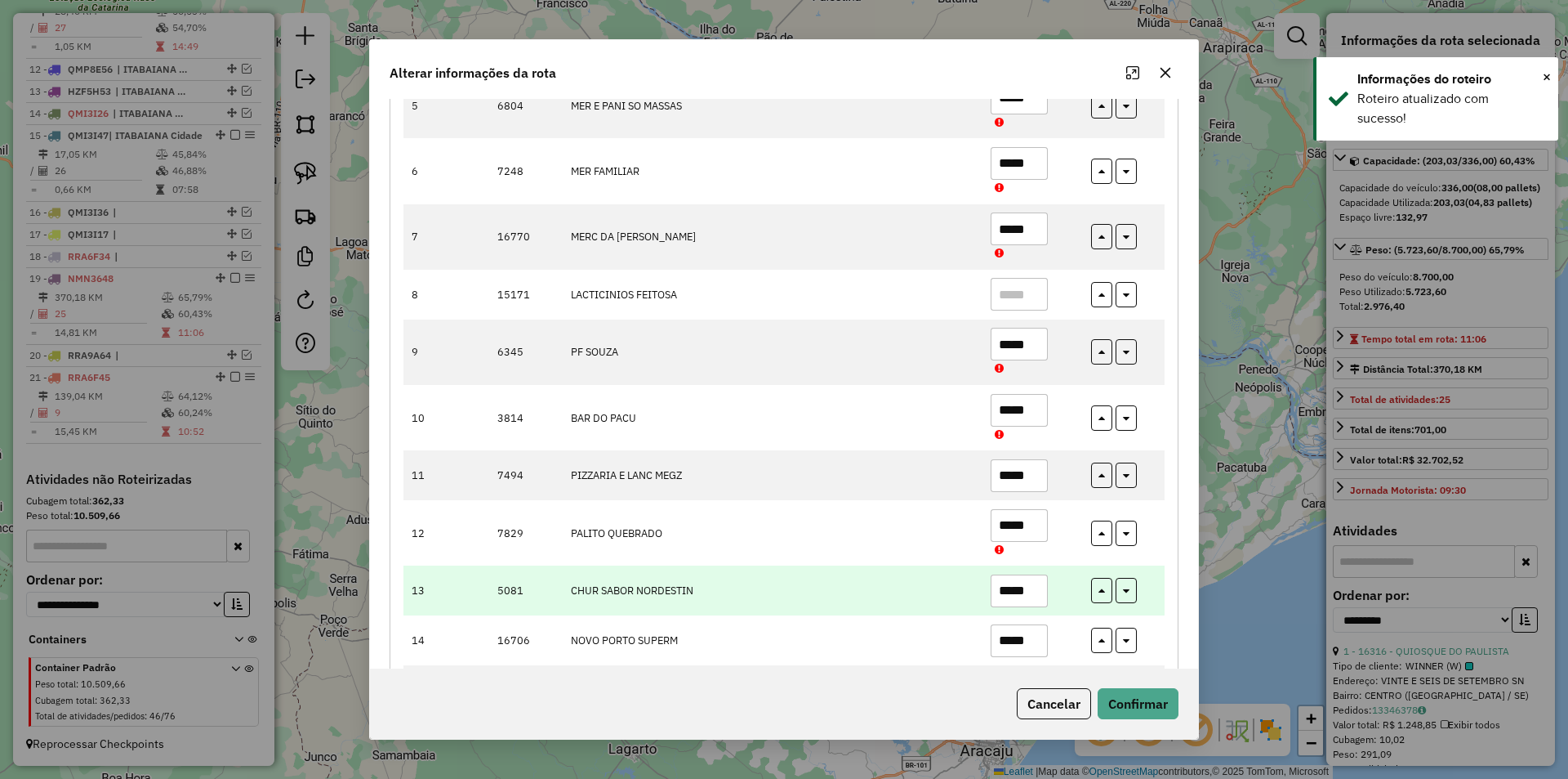
drag, startPoint x: 1035, startPoint y: 589, endPoint x: 1010, endPoint y: 615, distance: 36.1
click at [1016, 600] on input "*****" at bounding box center [1019, 591] width 57 height 33
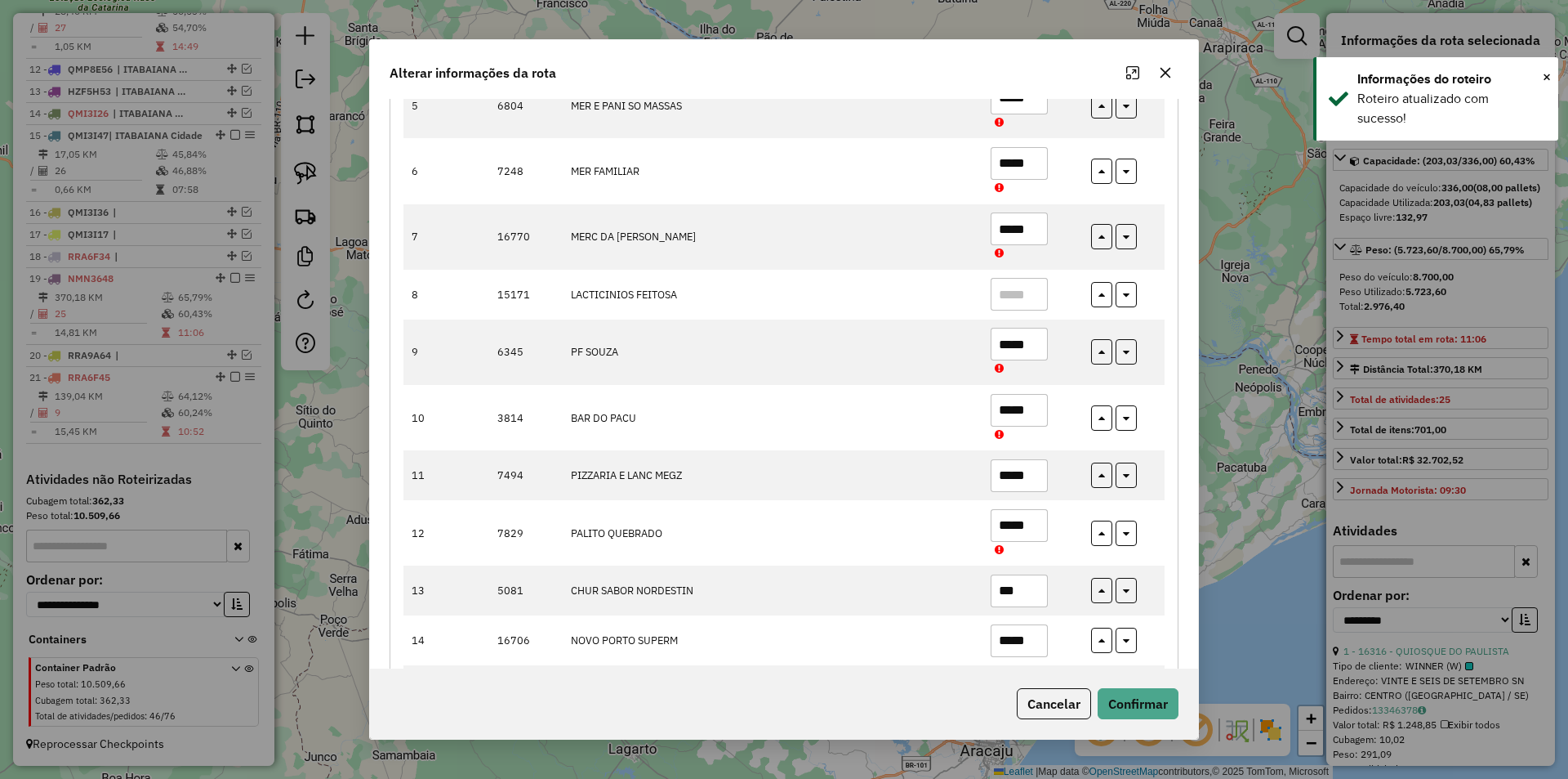
type input "***"
drag, startPoint x: 1115, startPoint y: 676, endPoint x: 1120, endPoint y: 683, distance: 8.6
click at [1116, 680] on div "Cancelar Confirmar" at bounding box center [784, 703] width 828 height 70
click at [1135, 696] on button "Confirmar" at bounding box center [1138, 704] width 81 height 31
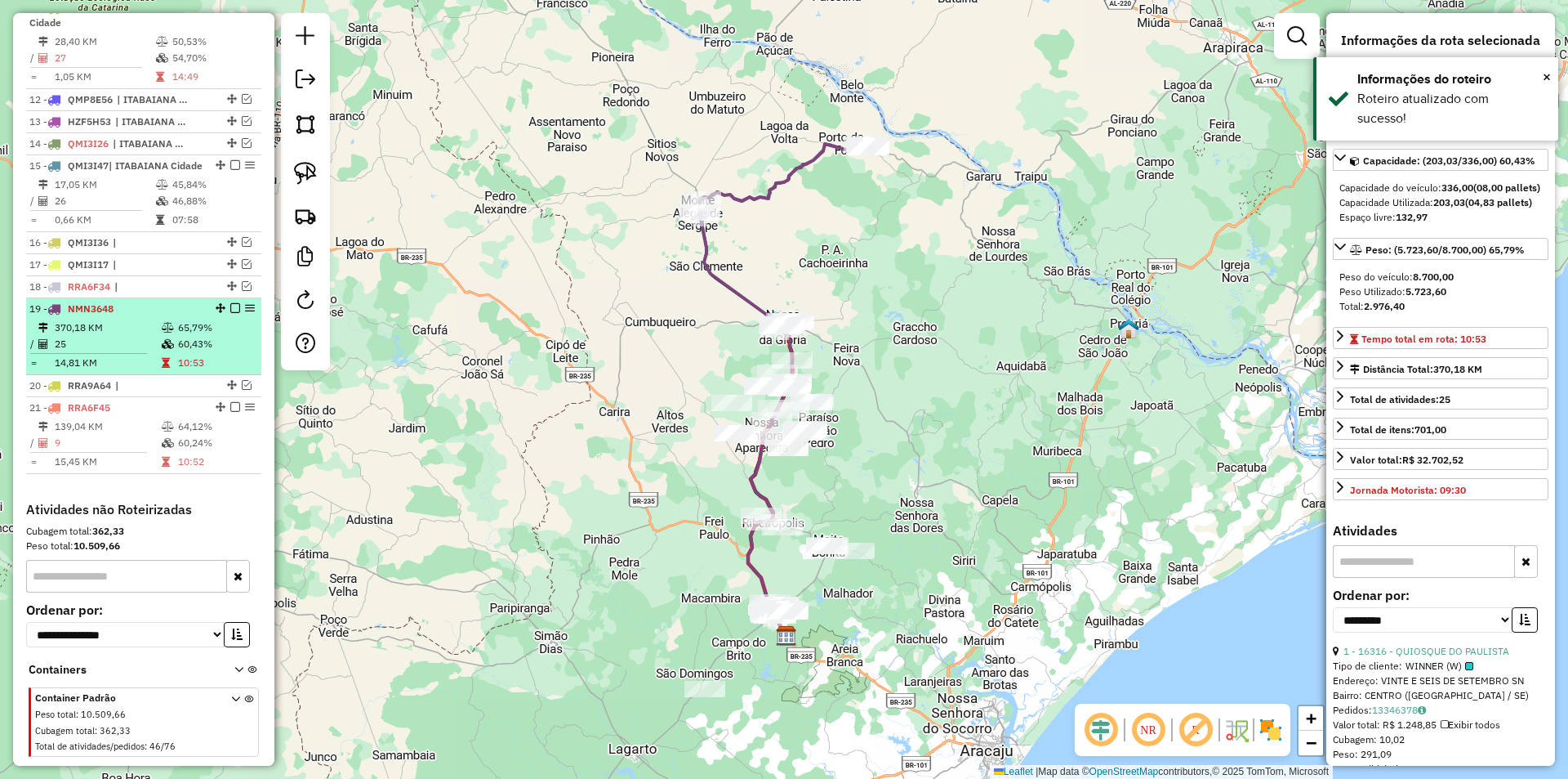
scroll to position [852, 0]
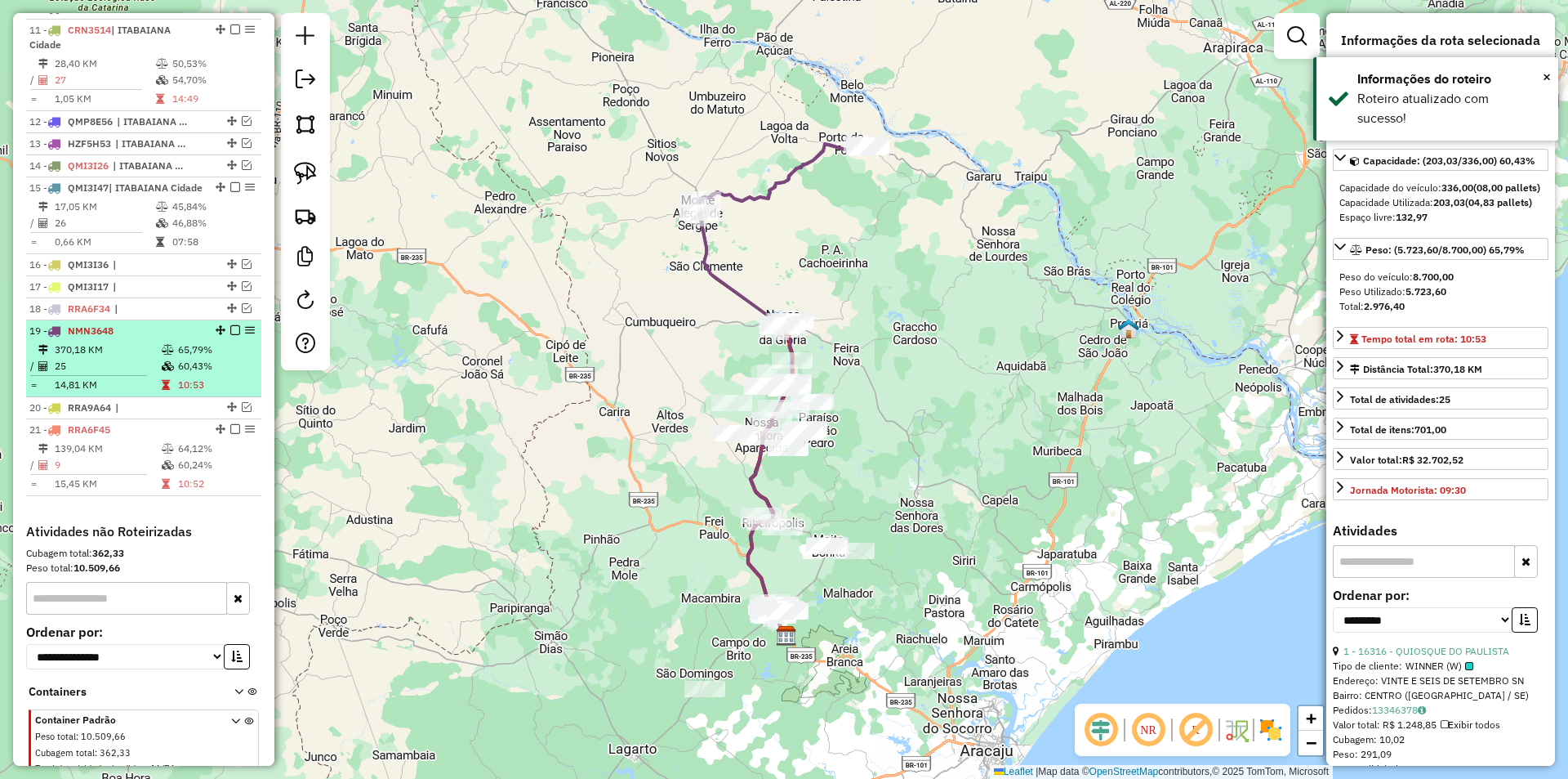
click at [230, 335] on em at bounding box center [234, 329] width 10 height 10
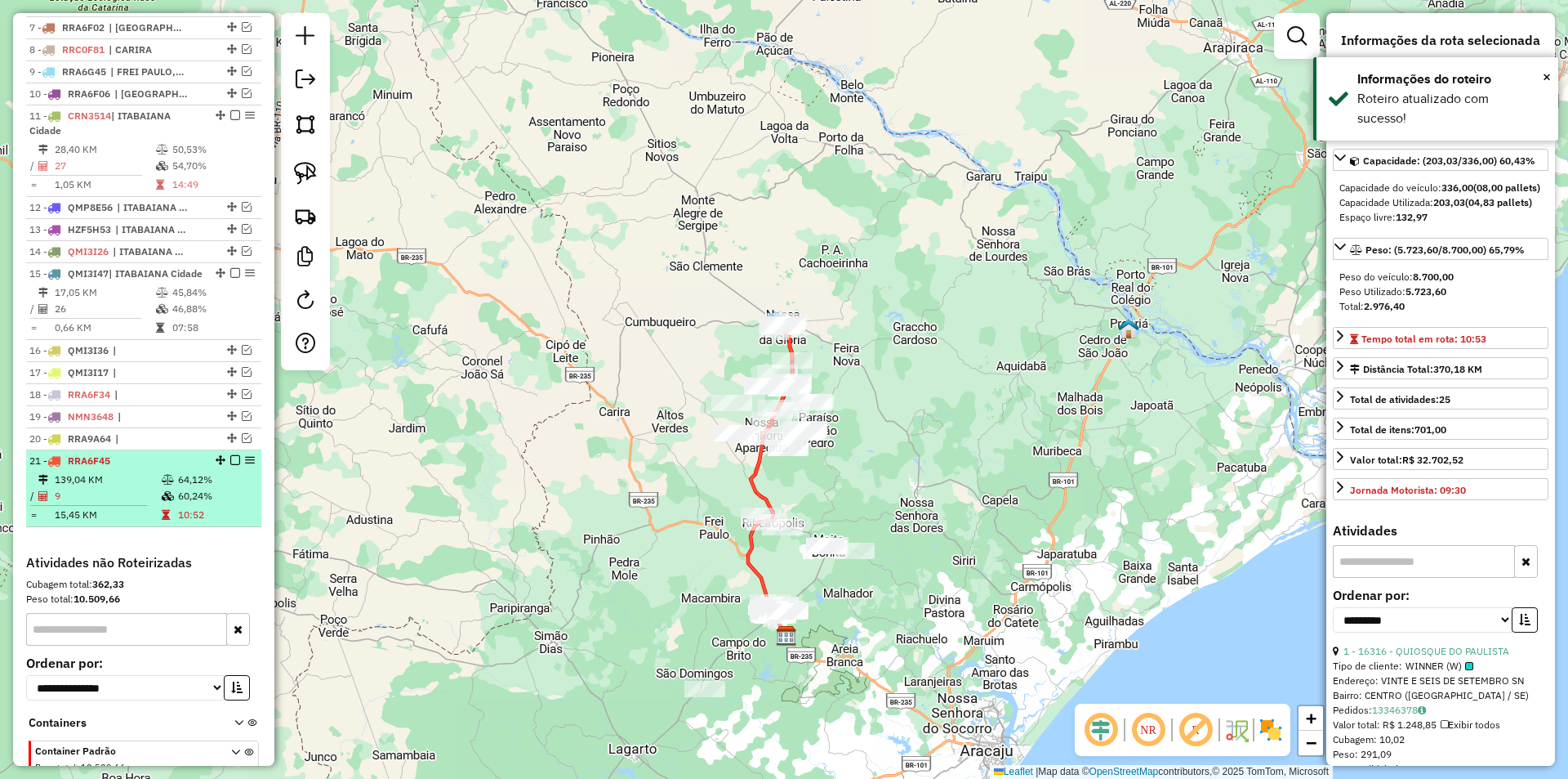
scroll to position [607, 0]
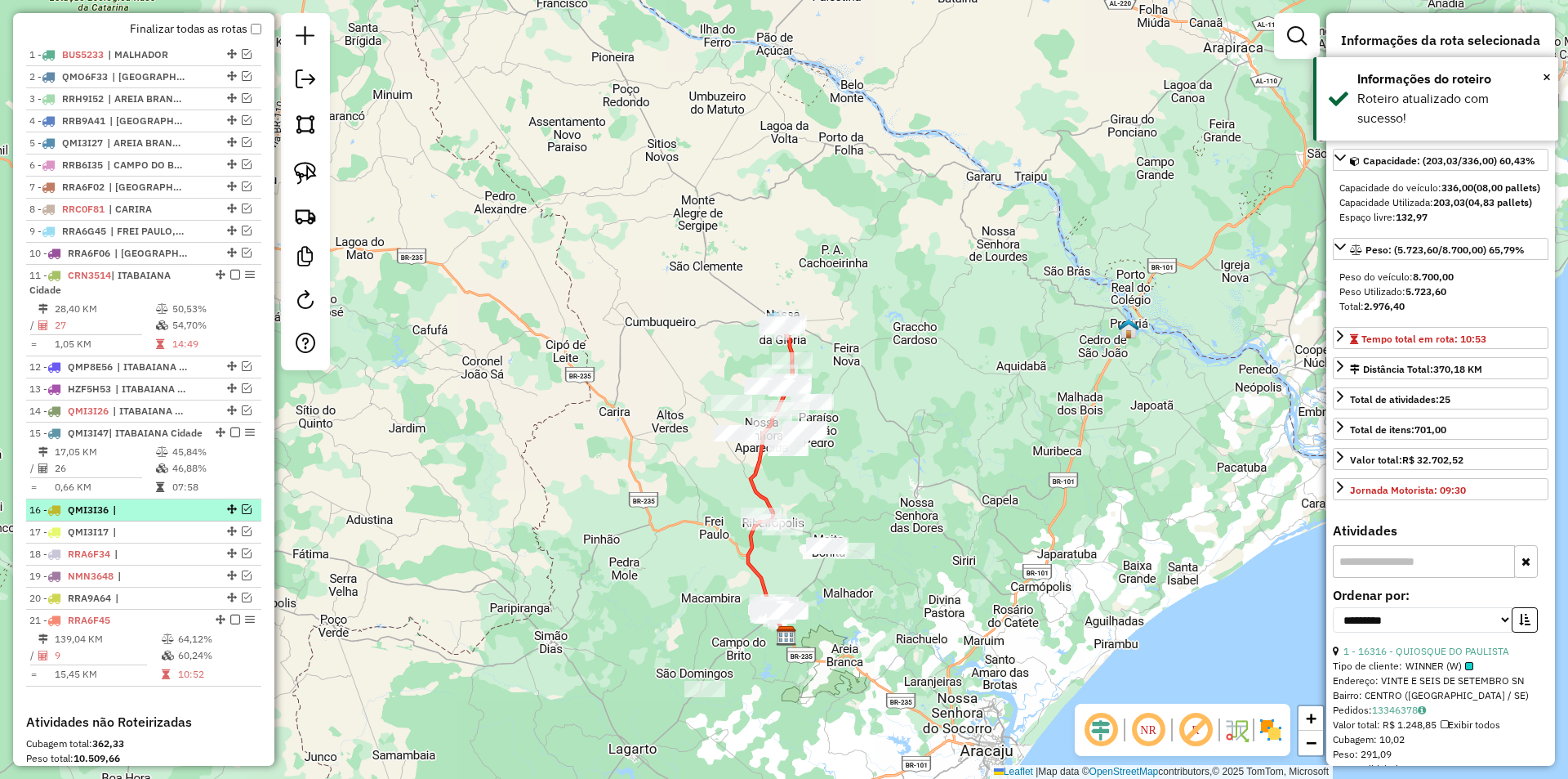
click at [242, 514] on em at bounding box center [246, 508] width 10 height 10
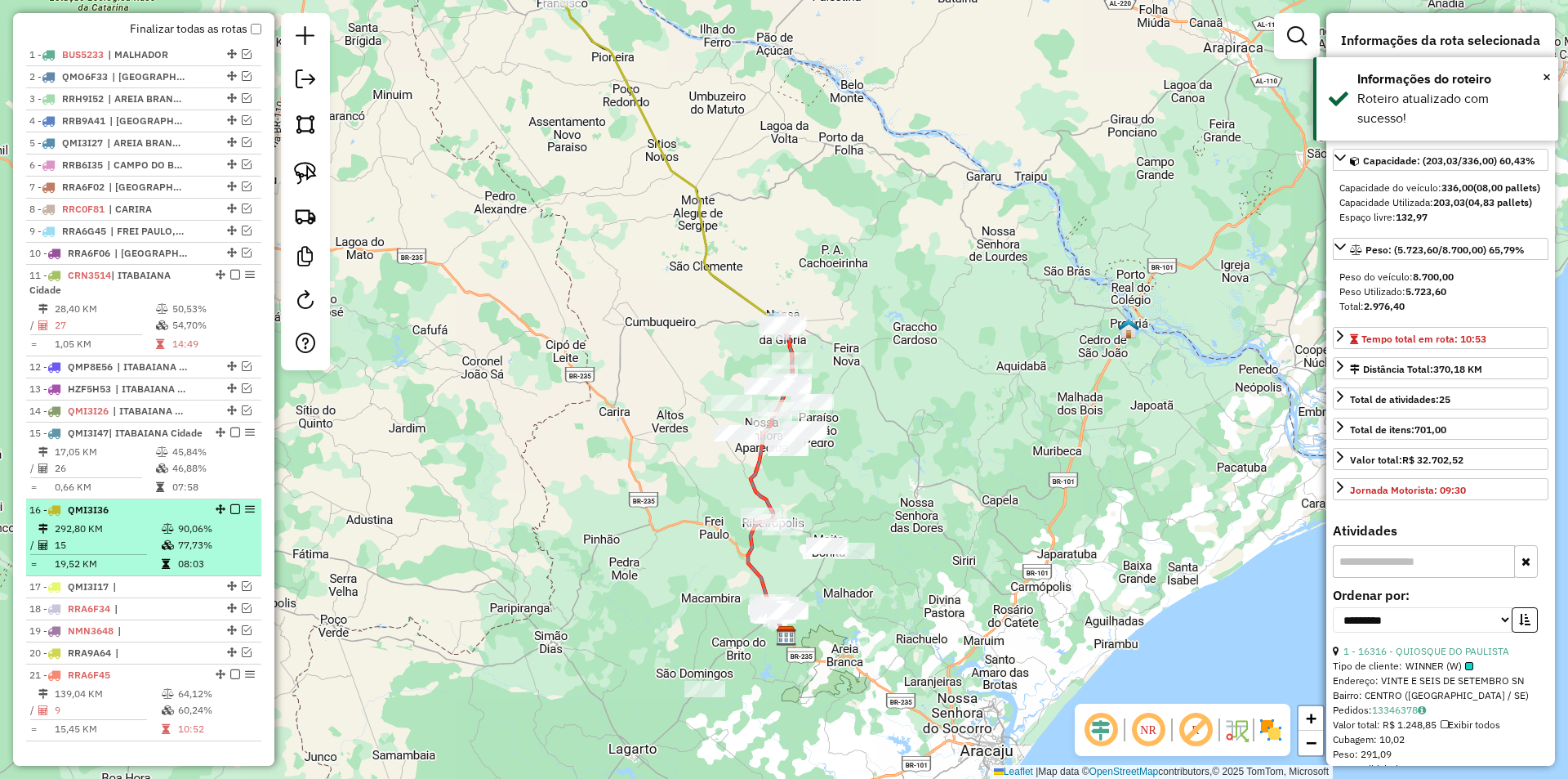
click at [225, 514] on div at bounding box center [230, 508] width 49 height 10
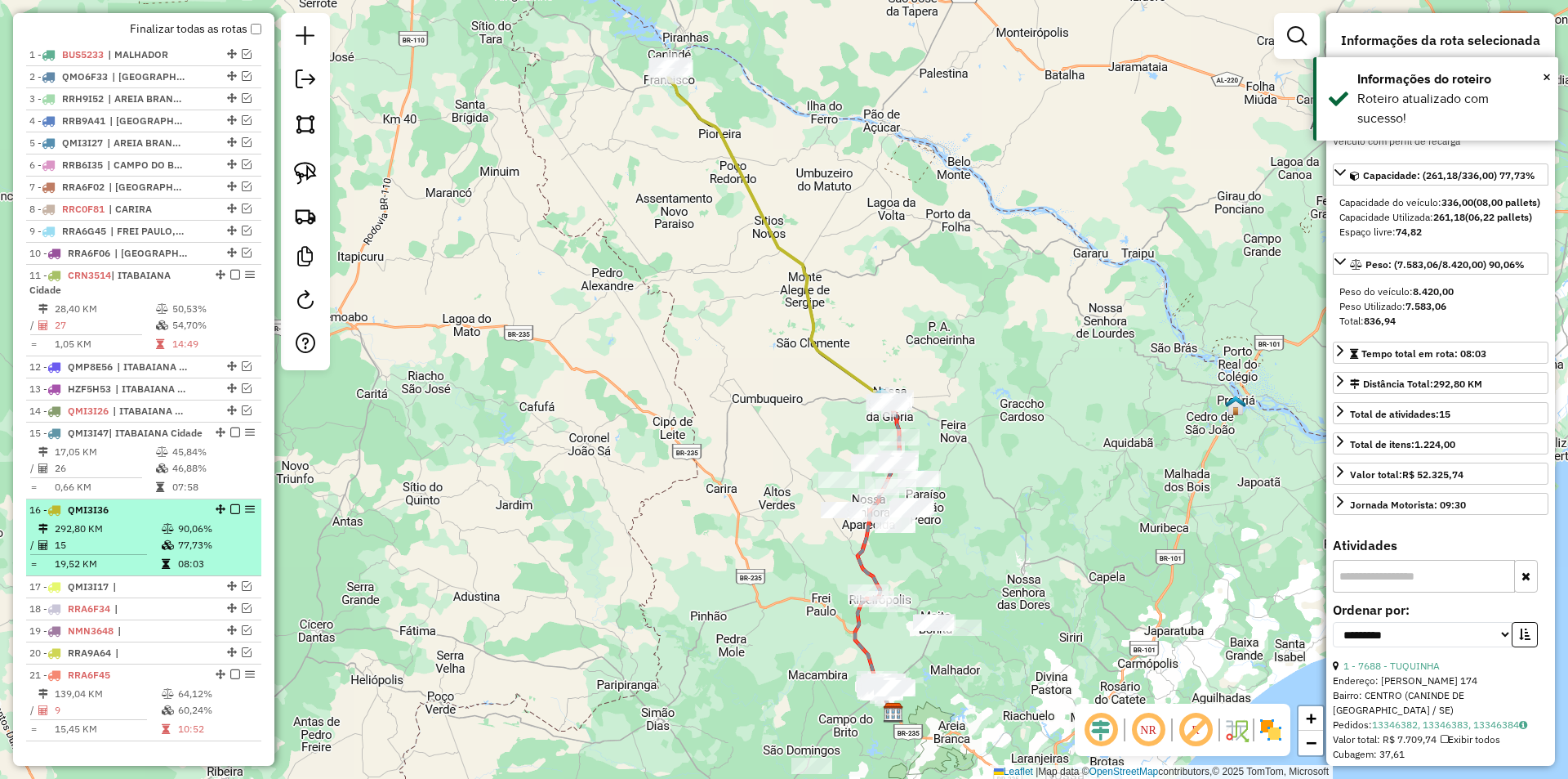
click at [230, 514] on em at bounding box center [234, 508] width 10 height 10
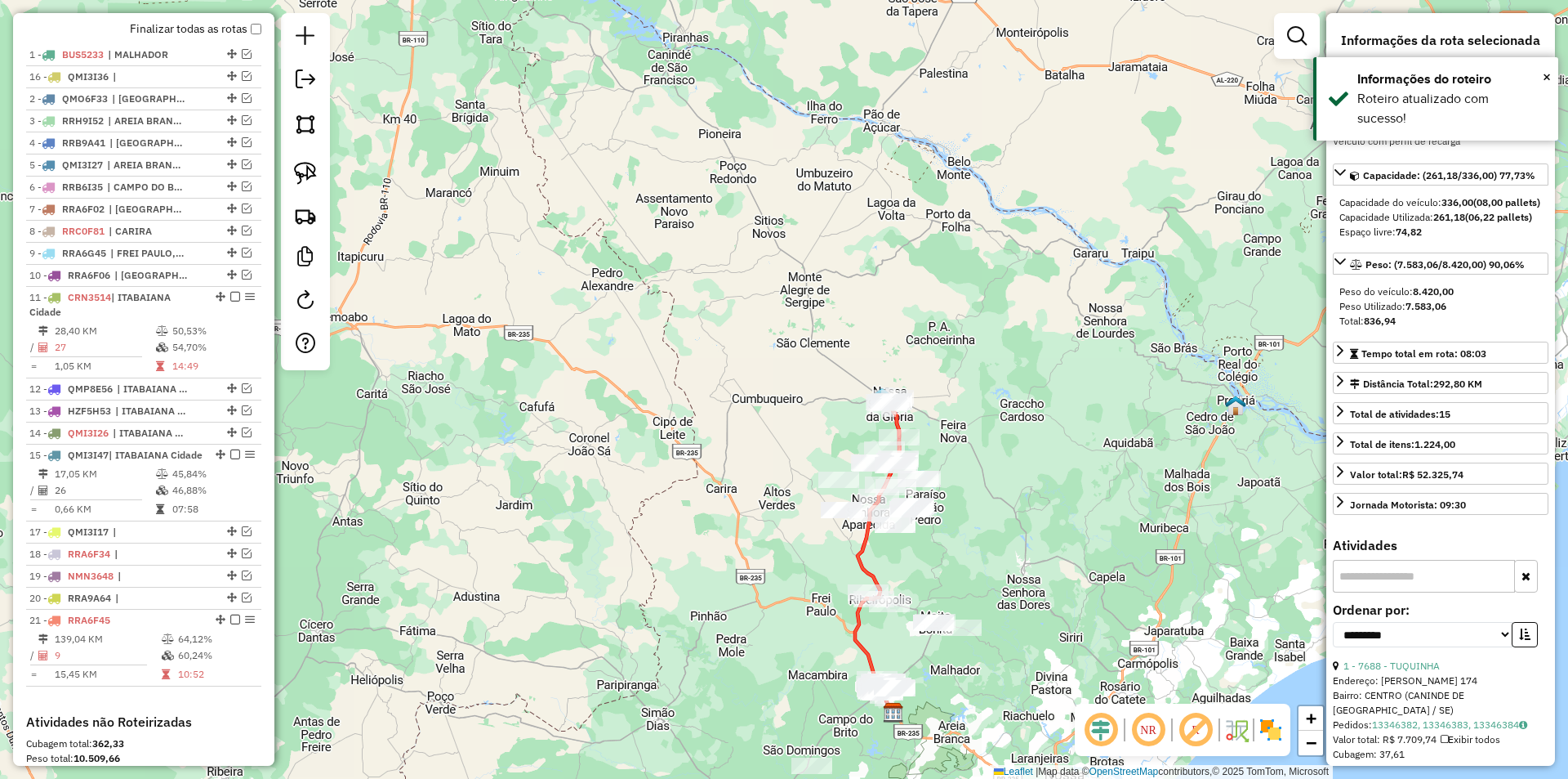
drag, startPoint x: 226, startPoint y: 538, endPoint x: 179, endPoint y: 91, distance: 449.5
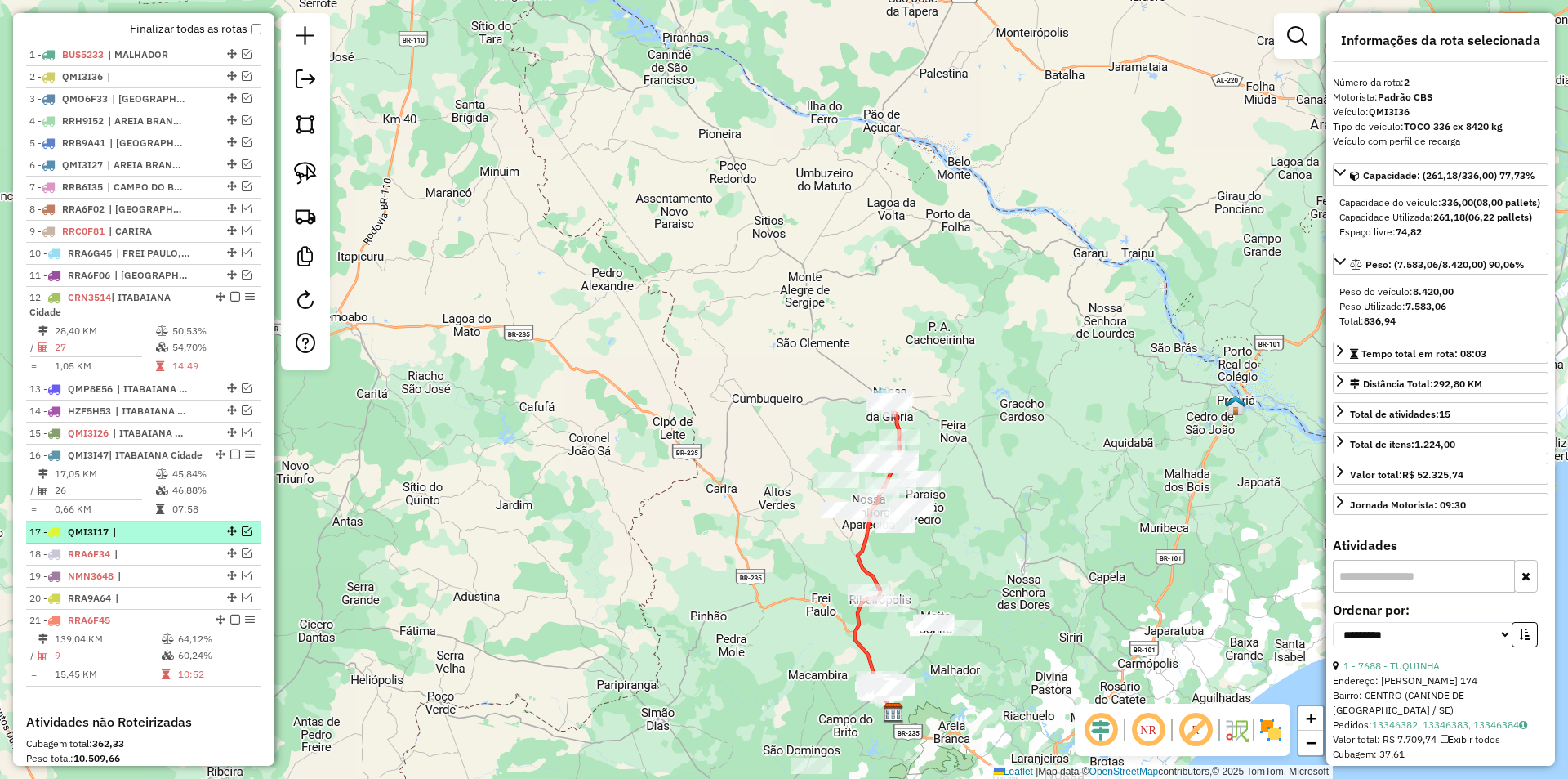
drag, startPoint x: 240, startPoint y: 564, endPoint x: 203, endPoint y: 564, distance: 37.0
click at [242, 536] on em at bounding box center [246, 531] width 10 height 10
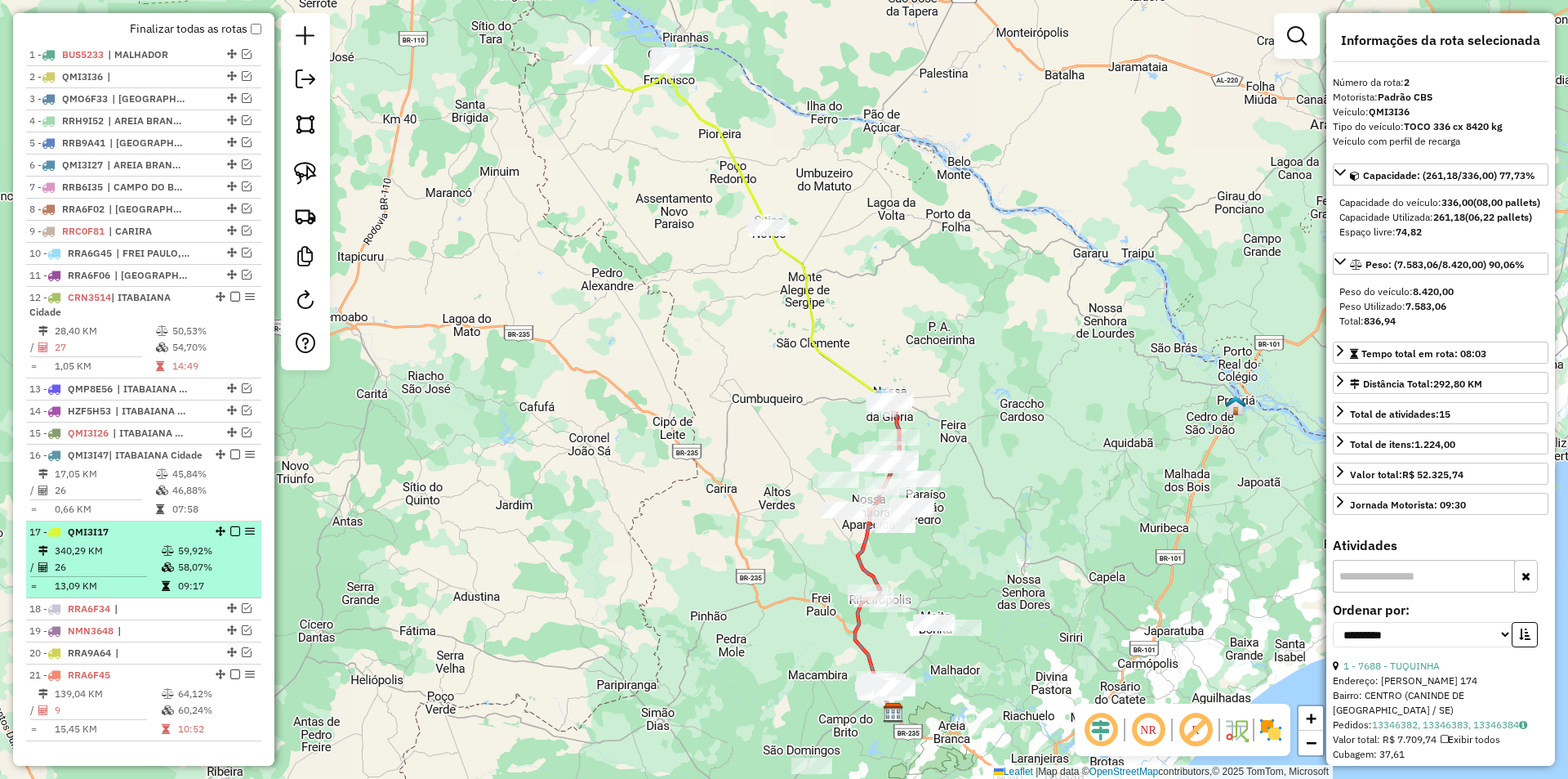
click at [206, 536] on div at bounding box center [230, 531] width 49 height 10
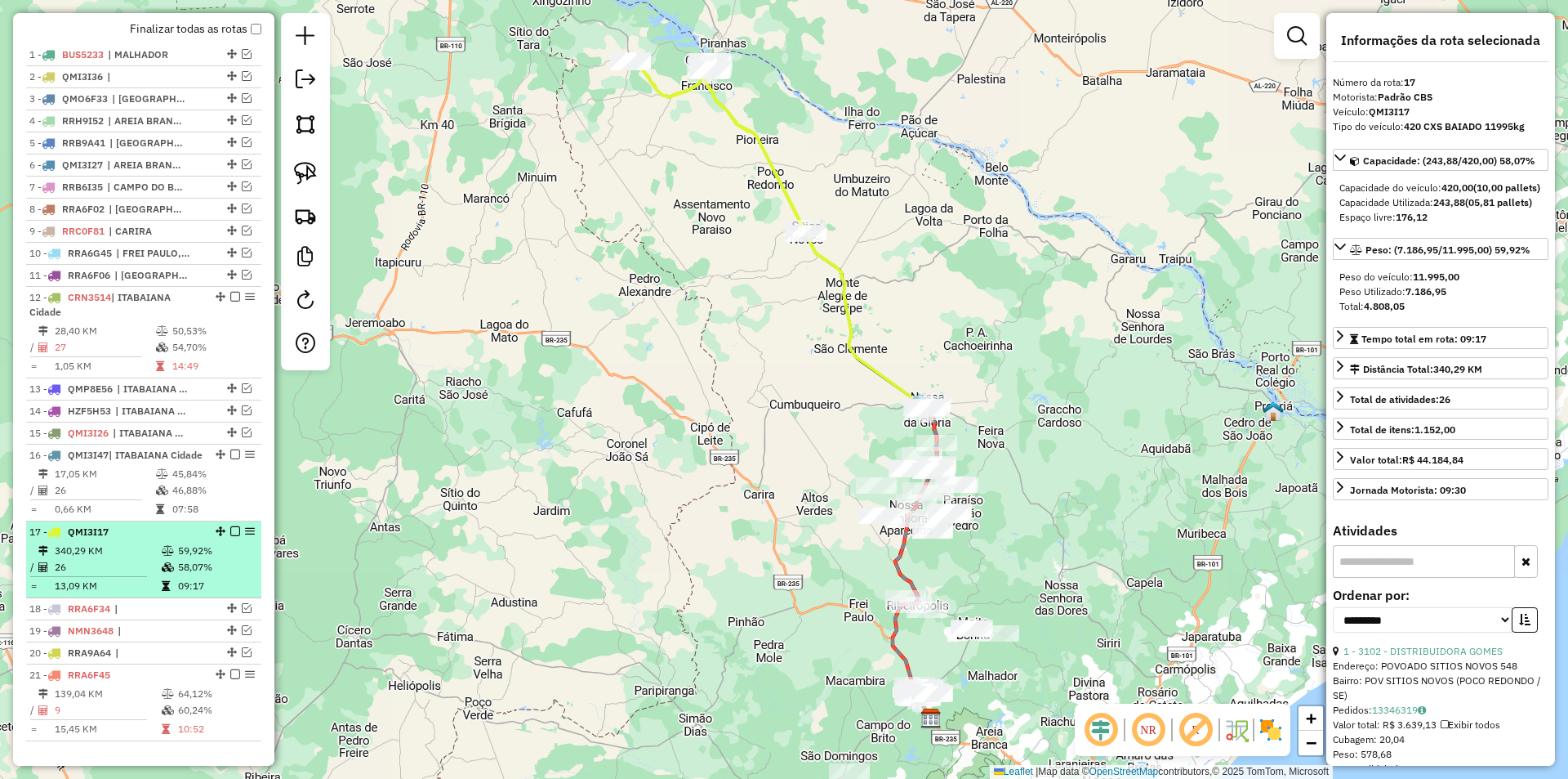
click at [237, 536] on div at bounding box center [230, 531] width 49 height 10
click at [230, 536] on em at bounding box center [234, 531] width 10 height 10
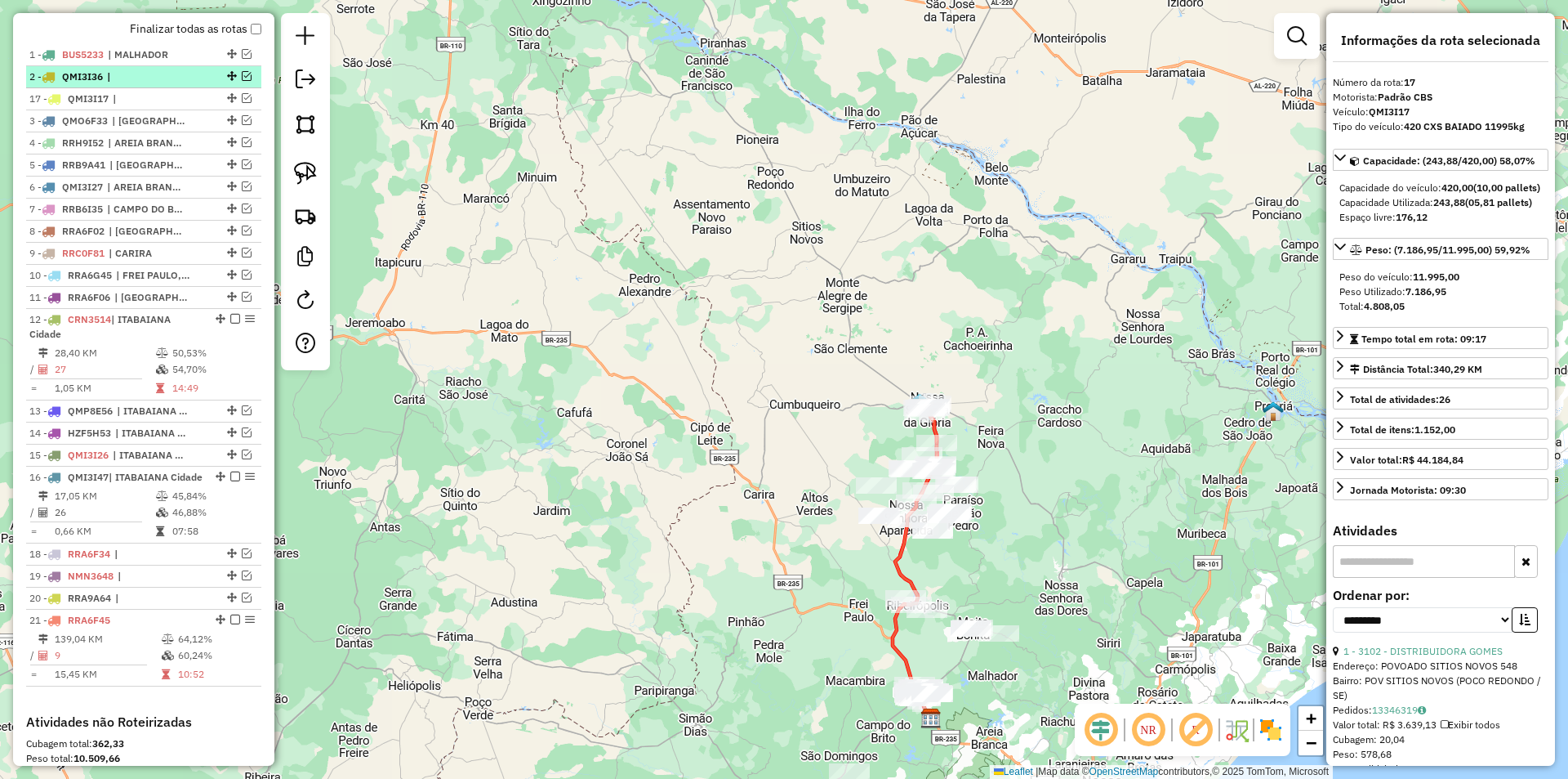
drag, startPoint x: 227, startPoint y: 563, endPoint x: 182, endPoint y: 103, distance: 462.2
click at [242, 558] on em at bounding box center [246, 552] width 10 height 10
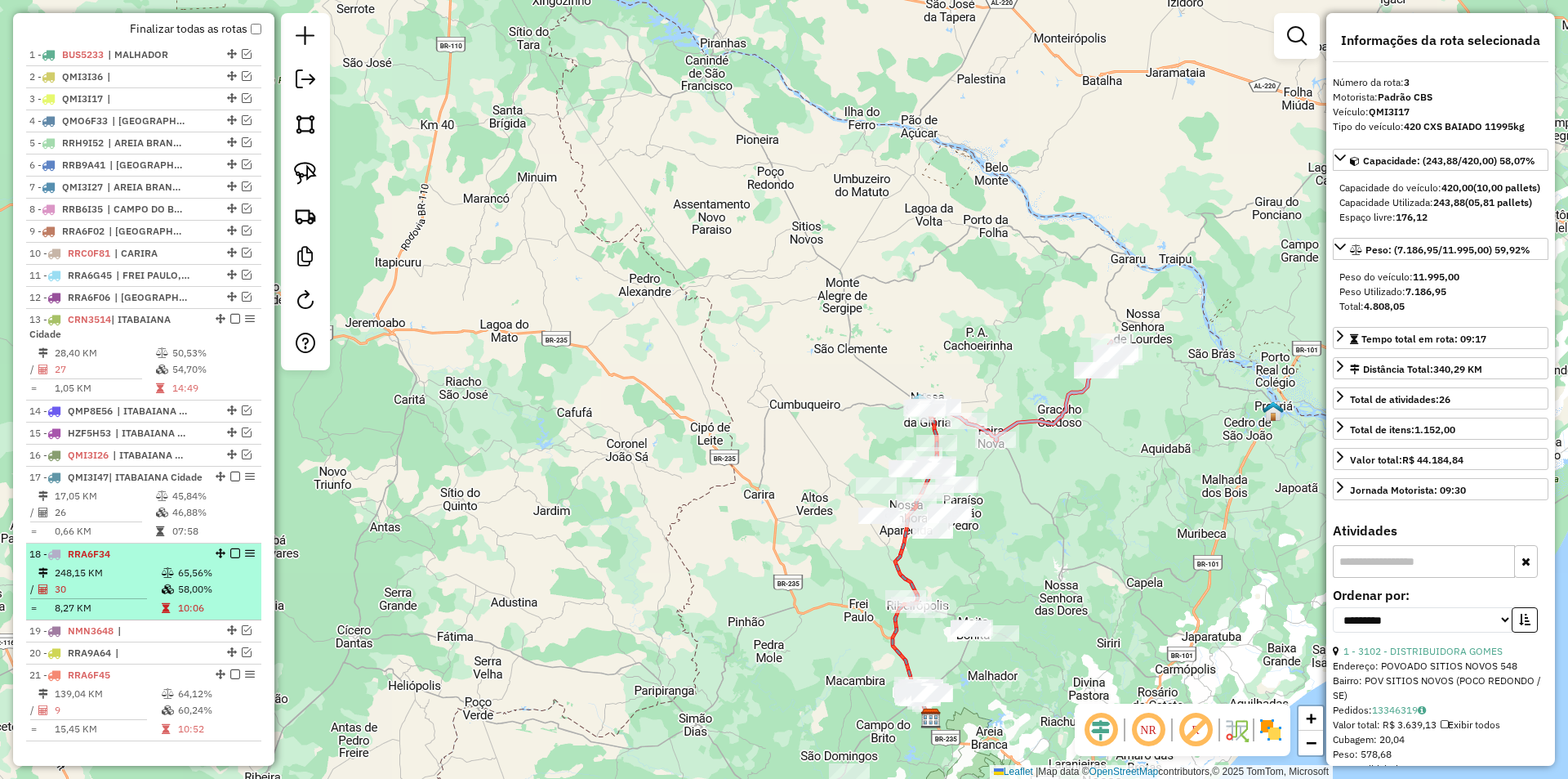
click at [214, 581] on td "65,56%" at bounding box center [216, 572] width 78 height 16
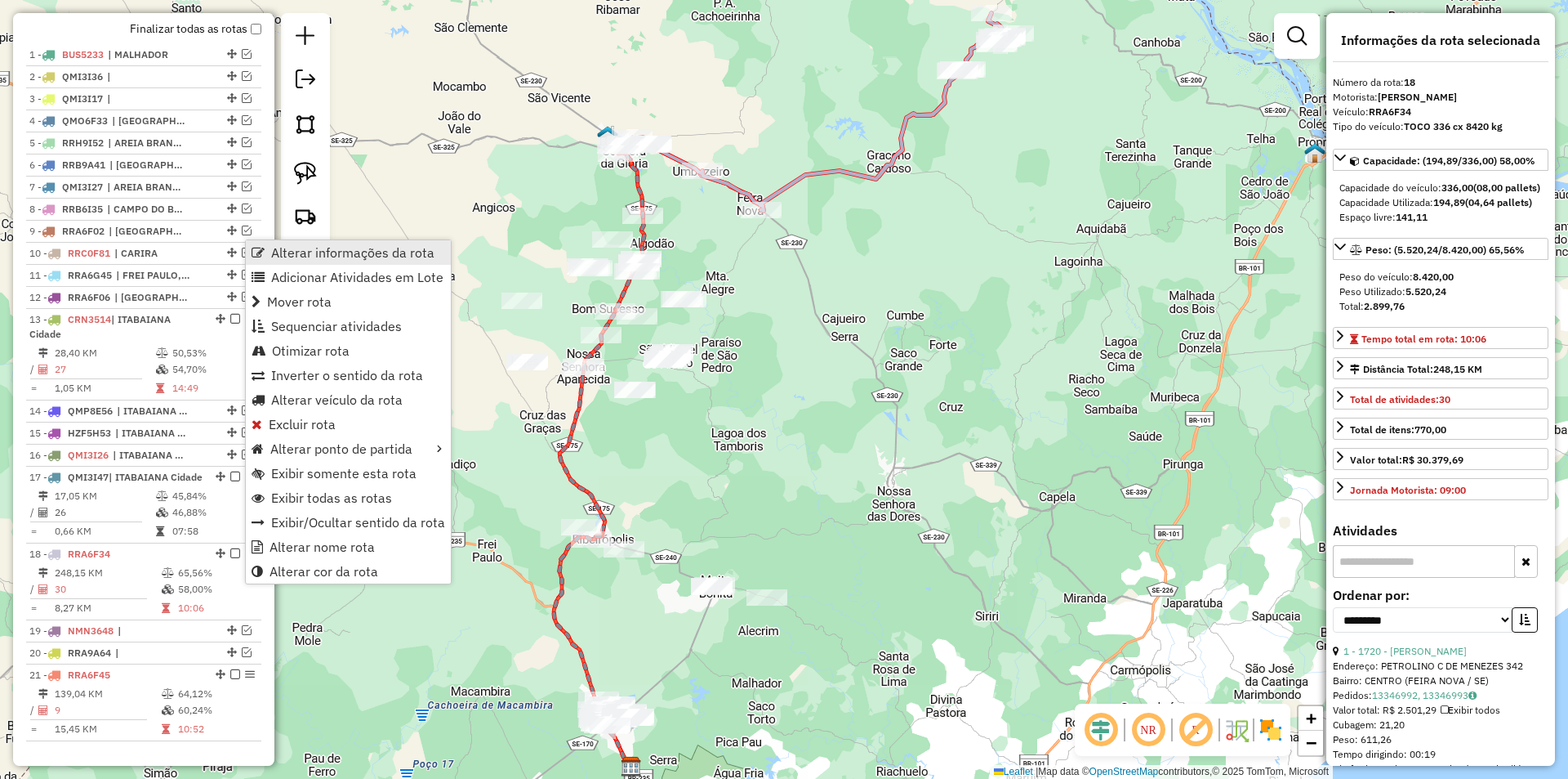
click at [390, 249] on span "Alterar informações da rota" at bounding box center [353, 252] width 163 height 13
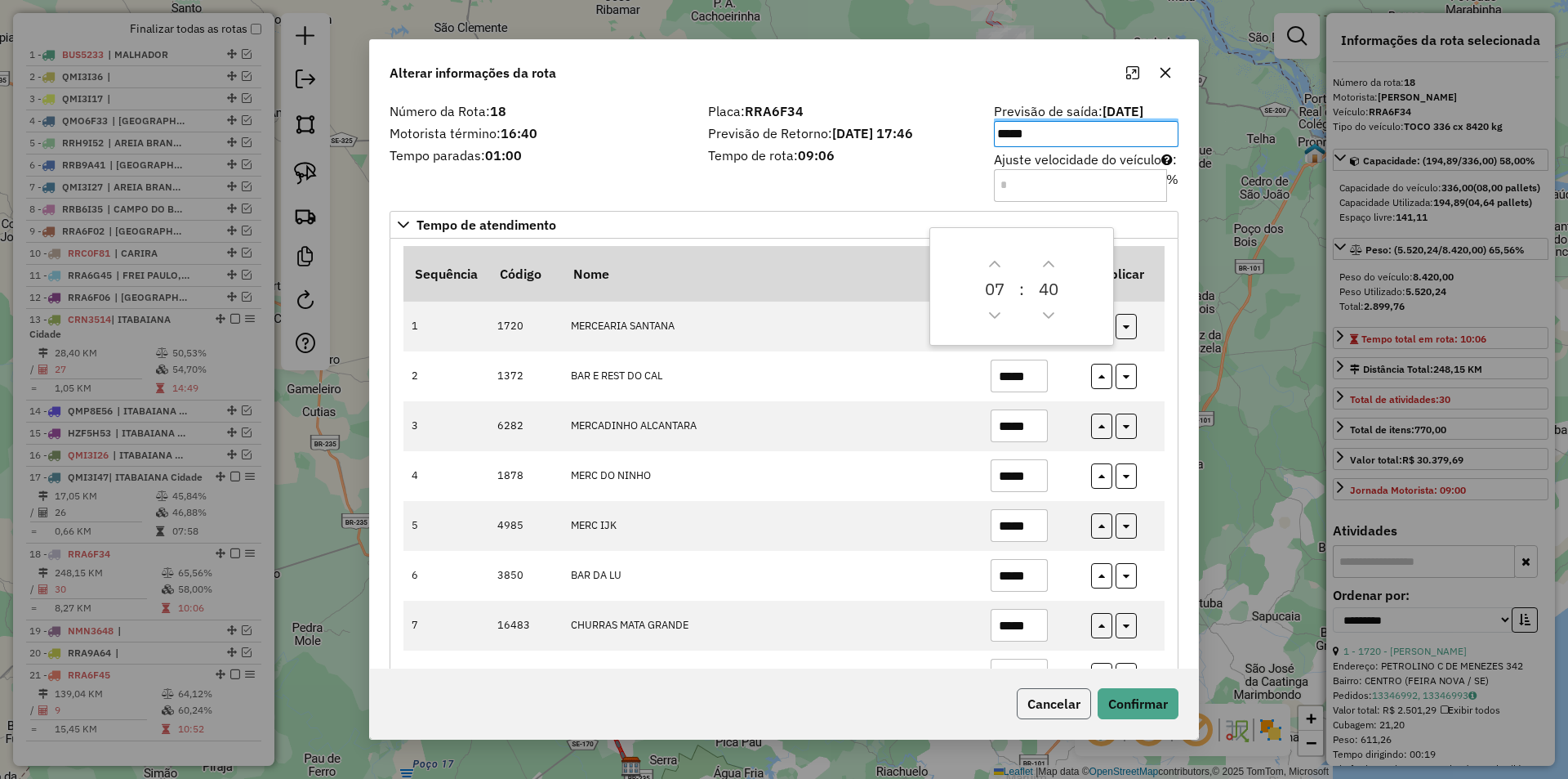
click at [1061, 706] on button "Cancelar" at bounding box center [1054, 704] width 74 height 31
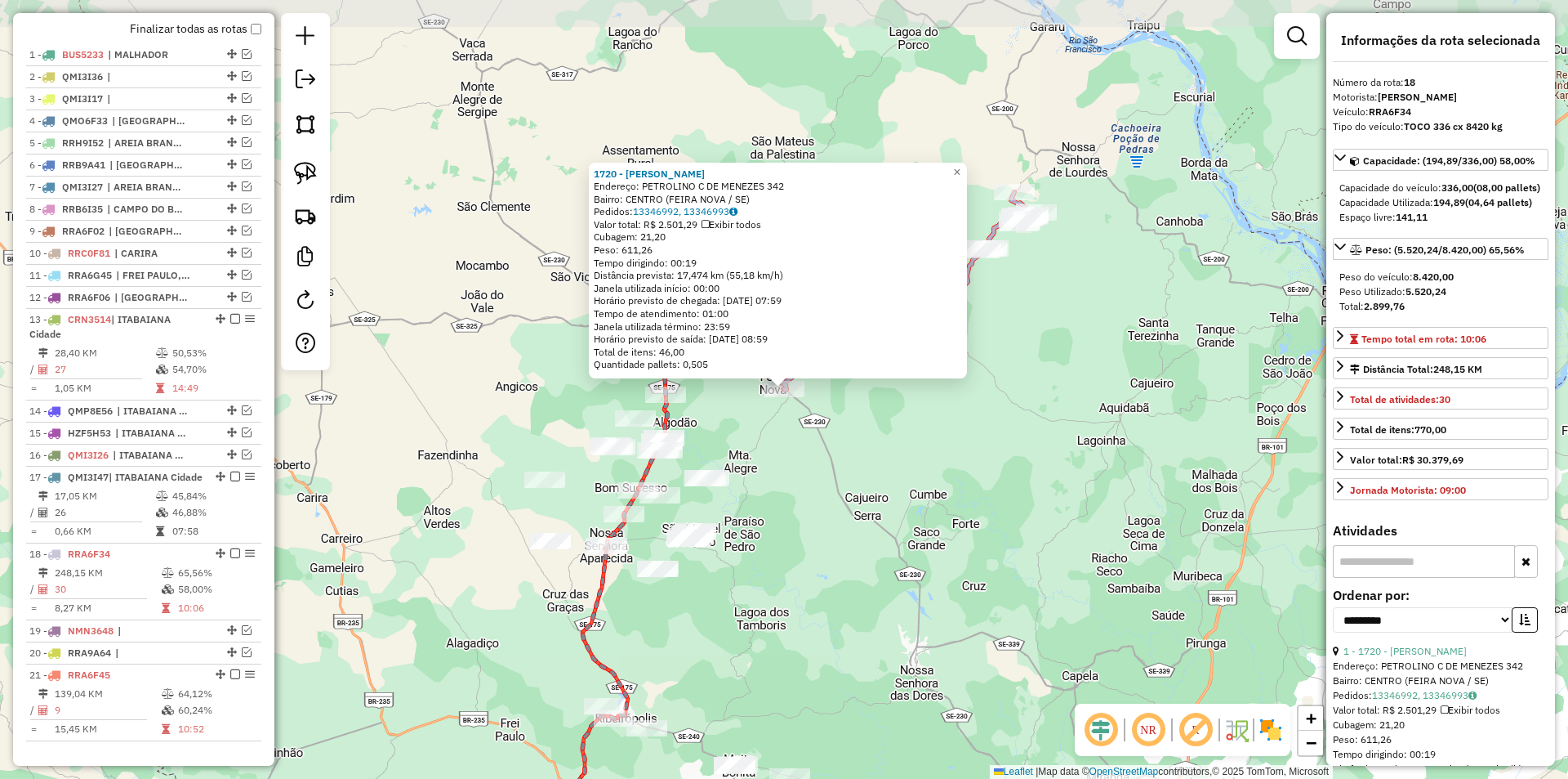
scroll to position [934, 0]
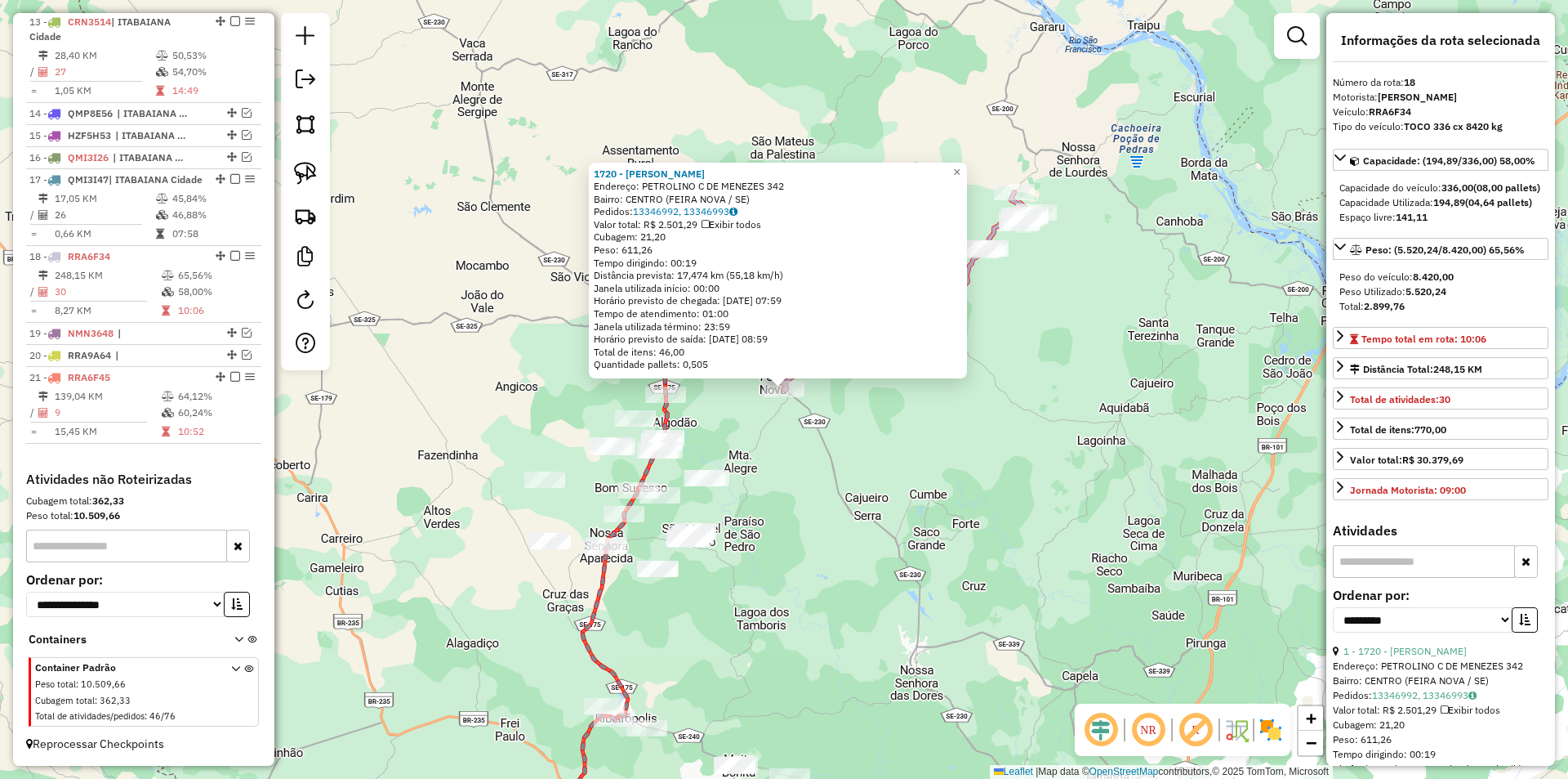
click at [795, 442] on div "1720 - MERCEARIA SANTANA Endereço: PETROLINO C DE MENEZES 342 Bairro: CENTRO (F…" at bounding box center [784, 389] width 1568 height 779
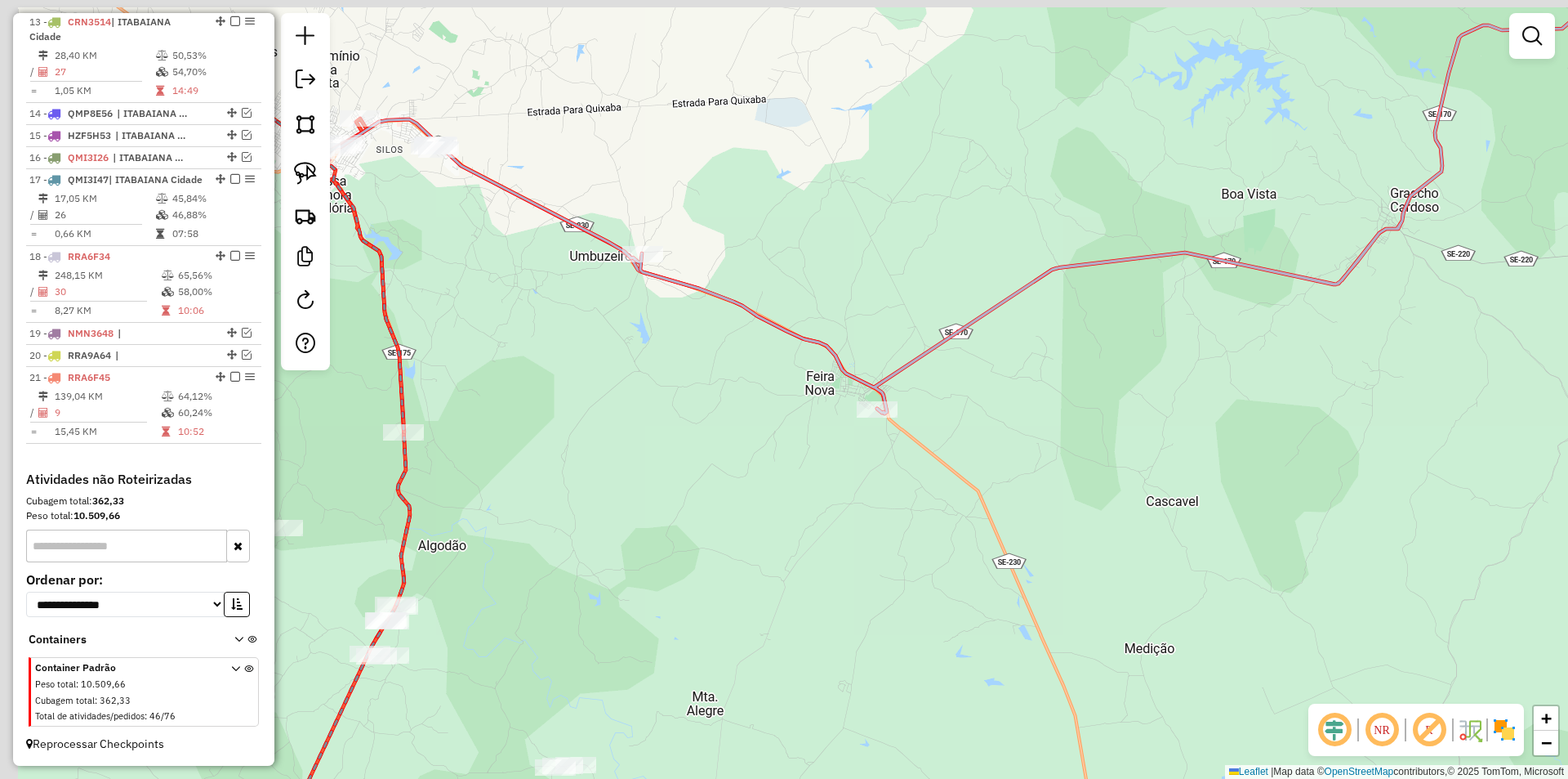
drag, startPoint x: 791, startPoint y: 463, endPoint x: 803, endPoint y: 488, distance: 27.7
click at [808, 485] on div "Janela de atendimento Grade de atendimento Capacidade Transportadoras Veículos …" at bounding box center [784, 389] width 1568 height 779
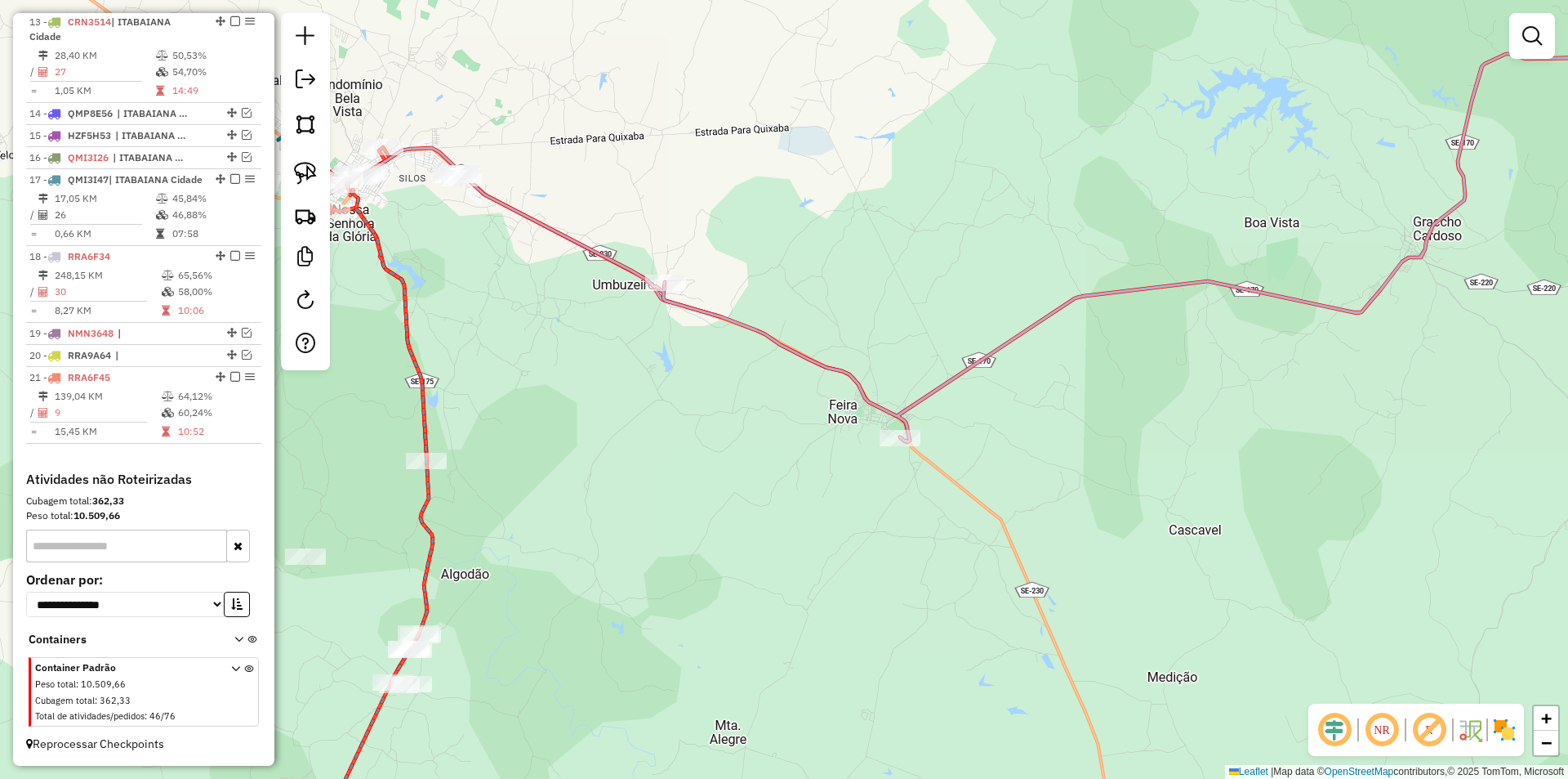
select select "**********"
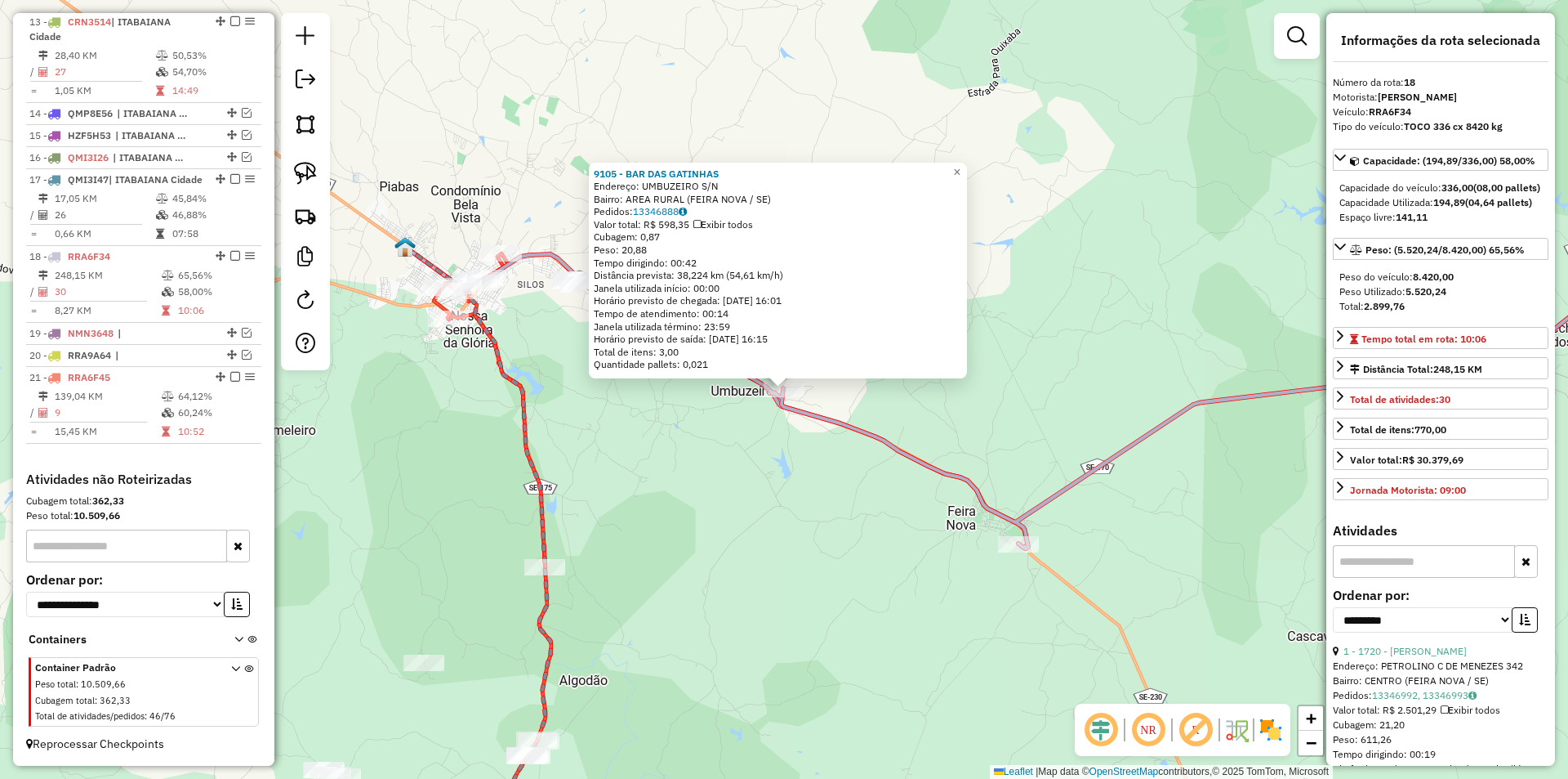
click at [768, 512] on div "9105 - BAR DAS GATINHAS Endereço: UMBUZEIRO S/N Bairro: AREA RURAL (FEIRA NOVA …" at bounding box center [784, 389] width 1568 height 779
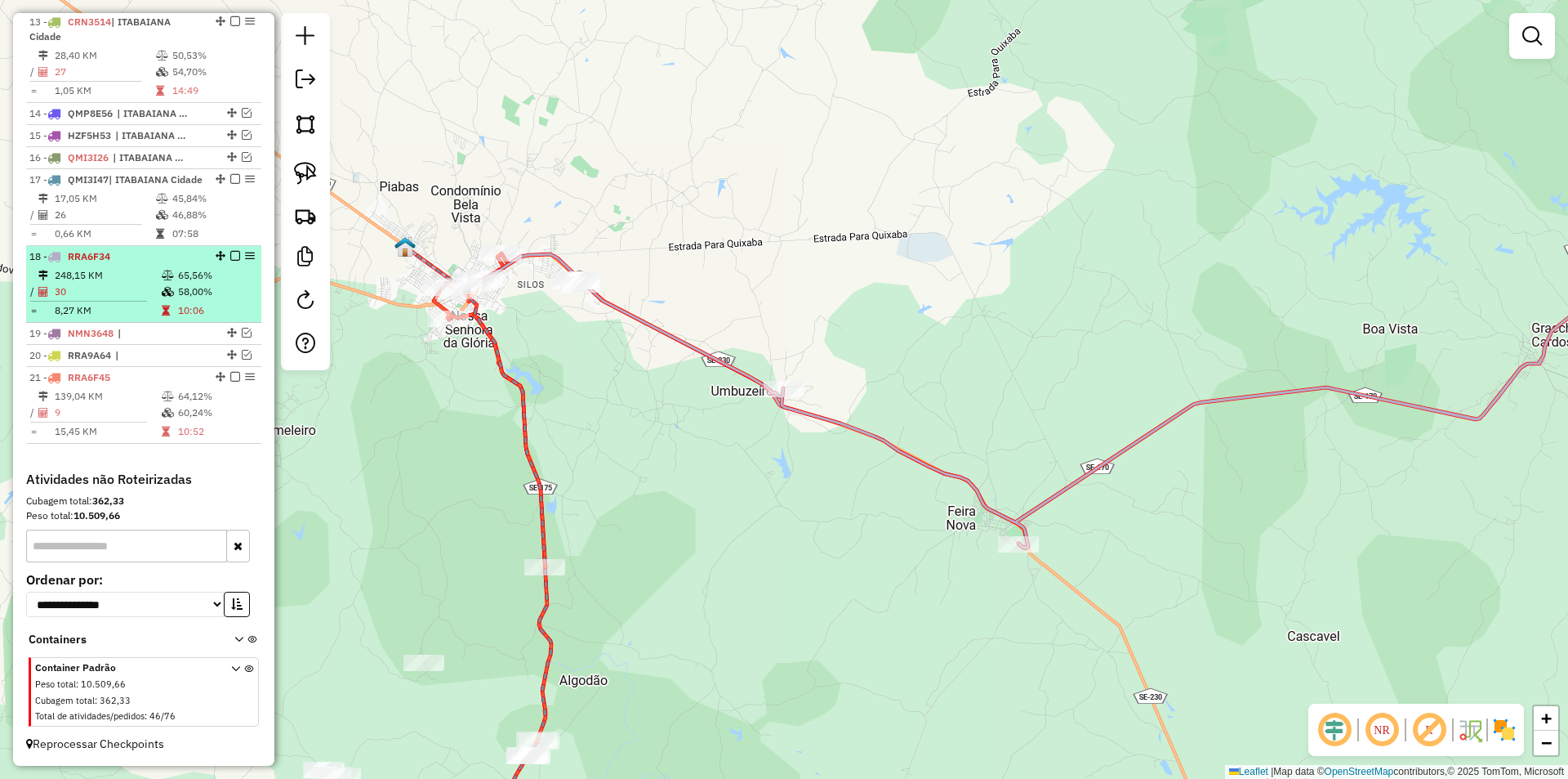
scroll to position [852, 0]
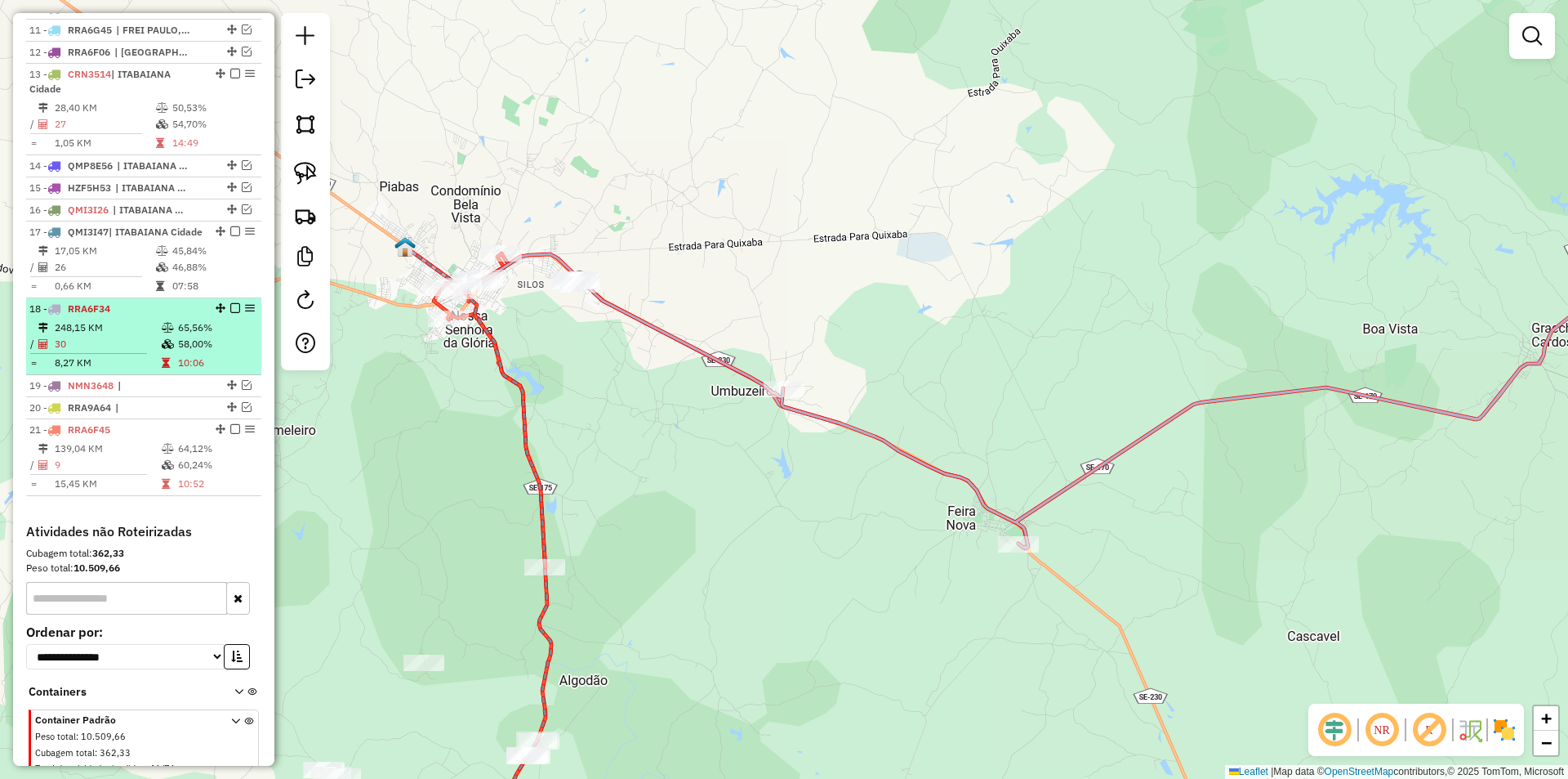
click at [220, 335] on td "65,56%" at bounding box center [216, 327] width 78 height 16
select select "**********"
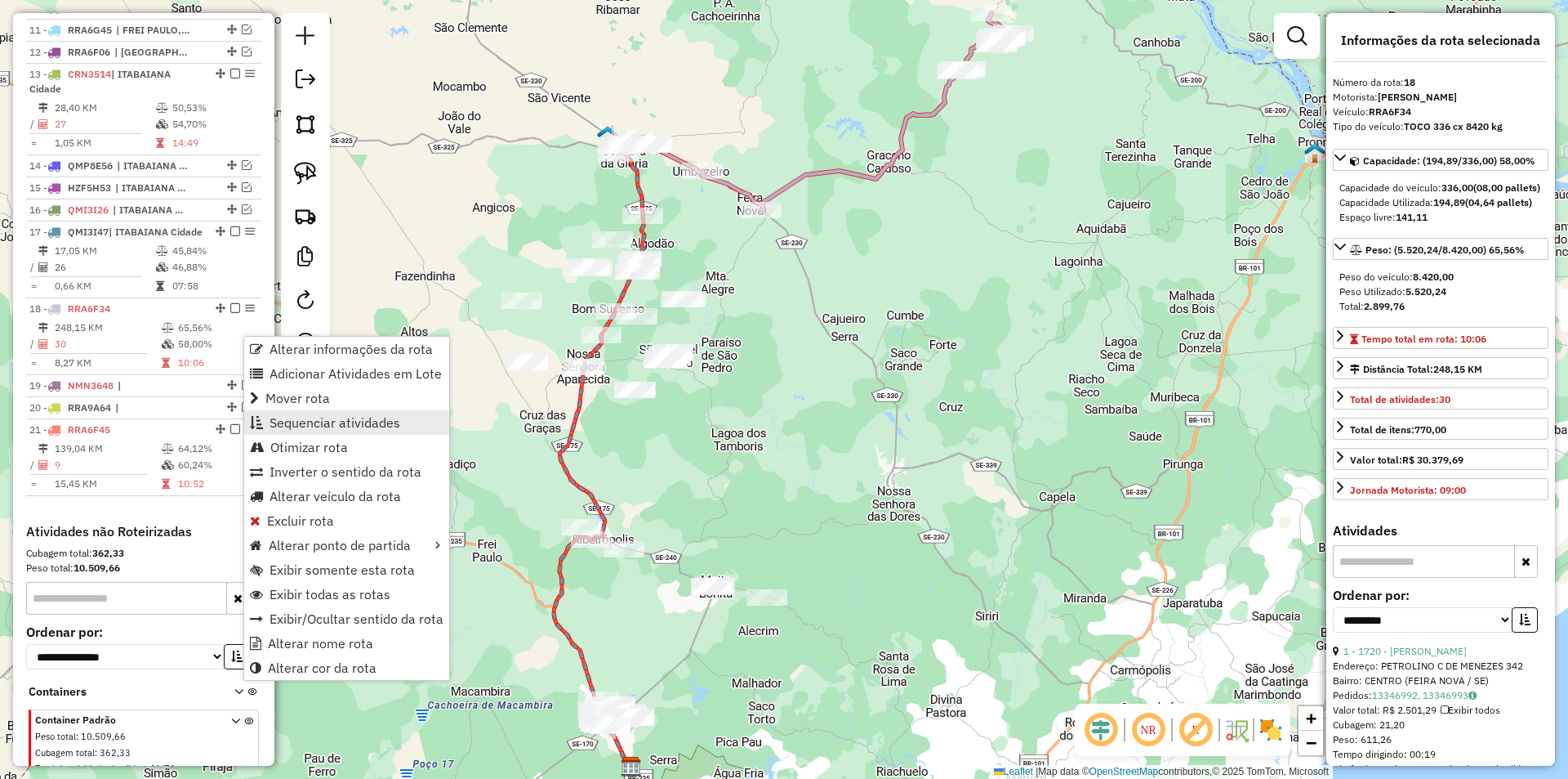
click at [339, 417] on span "Sequenciar atividades" at bounding box center [335, 422] width 131 height 13
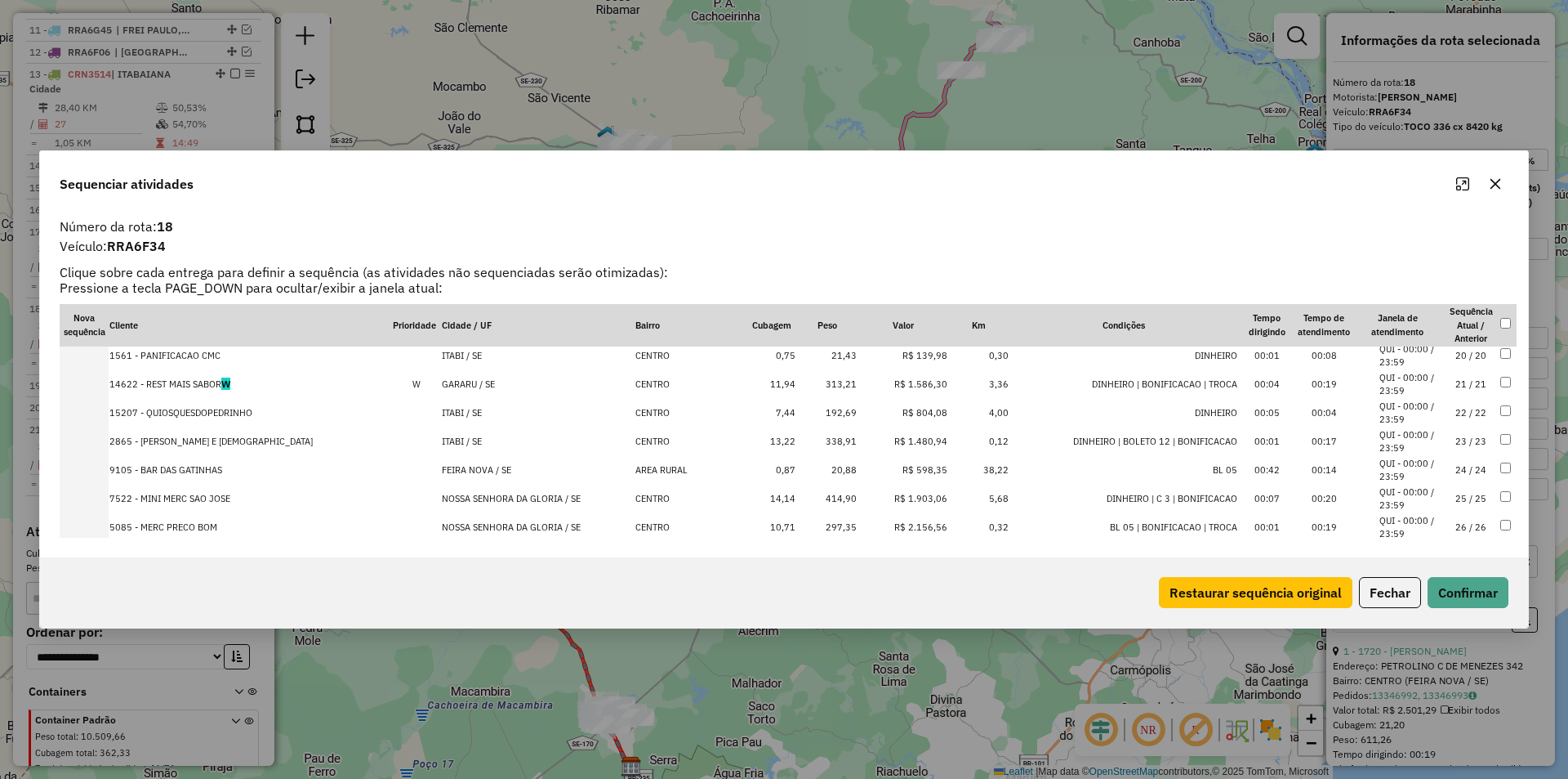
scroll to position [681, 0]
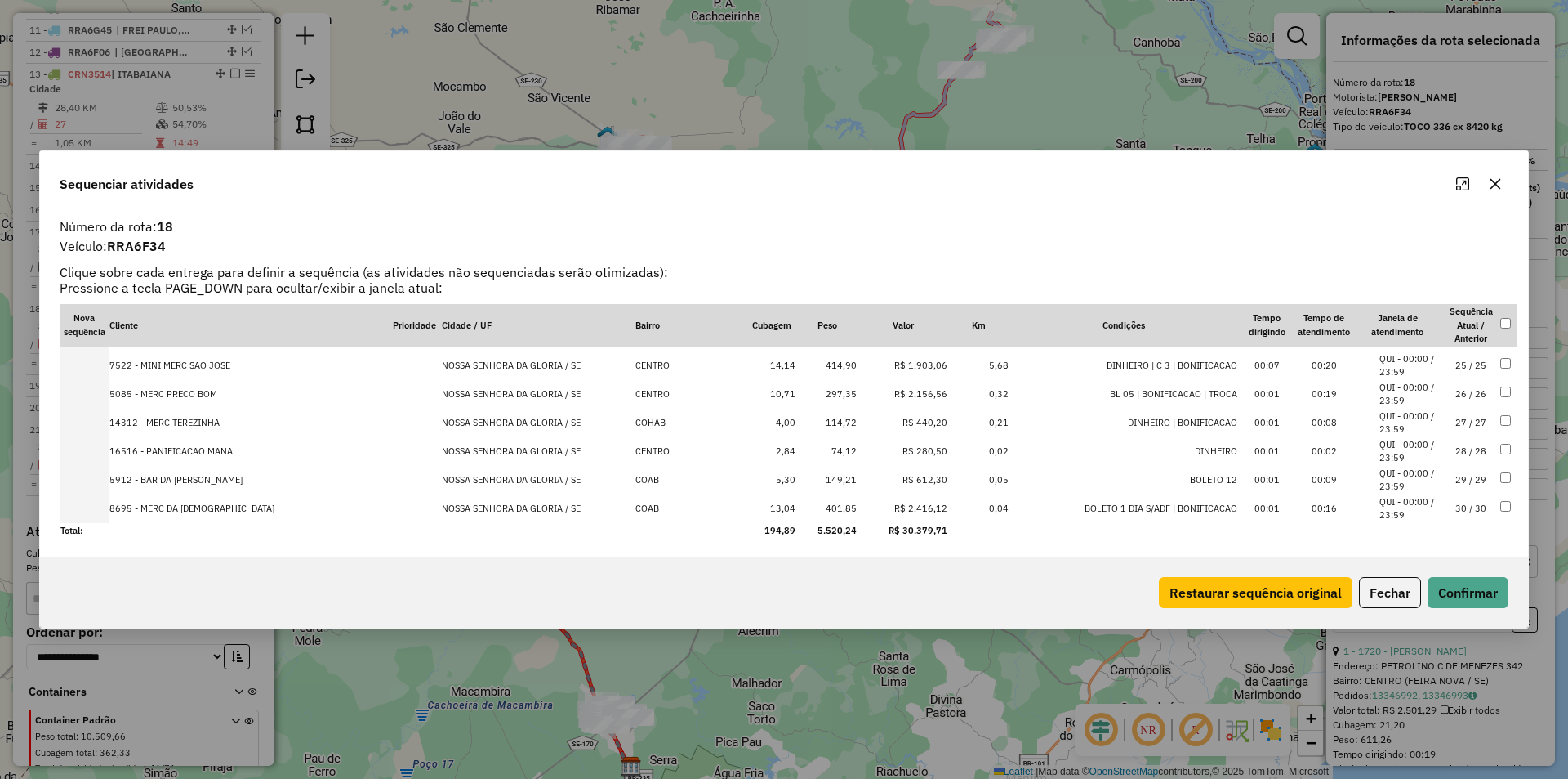
click at [526, 518] on td "NOSSA SENHORA DA GLORIA / SE" at bounding box center [538, 508] width 194 height 29
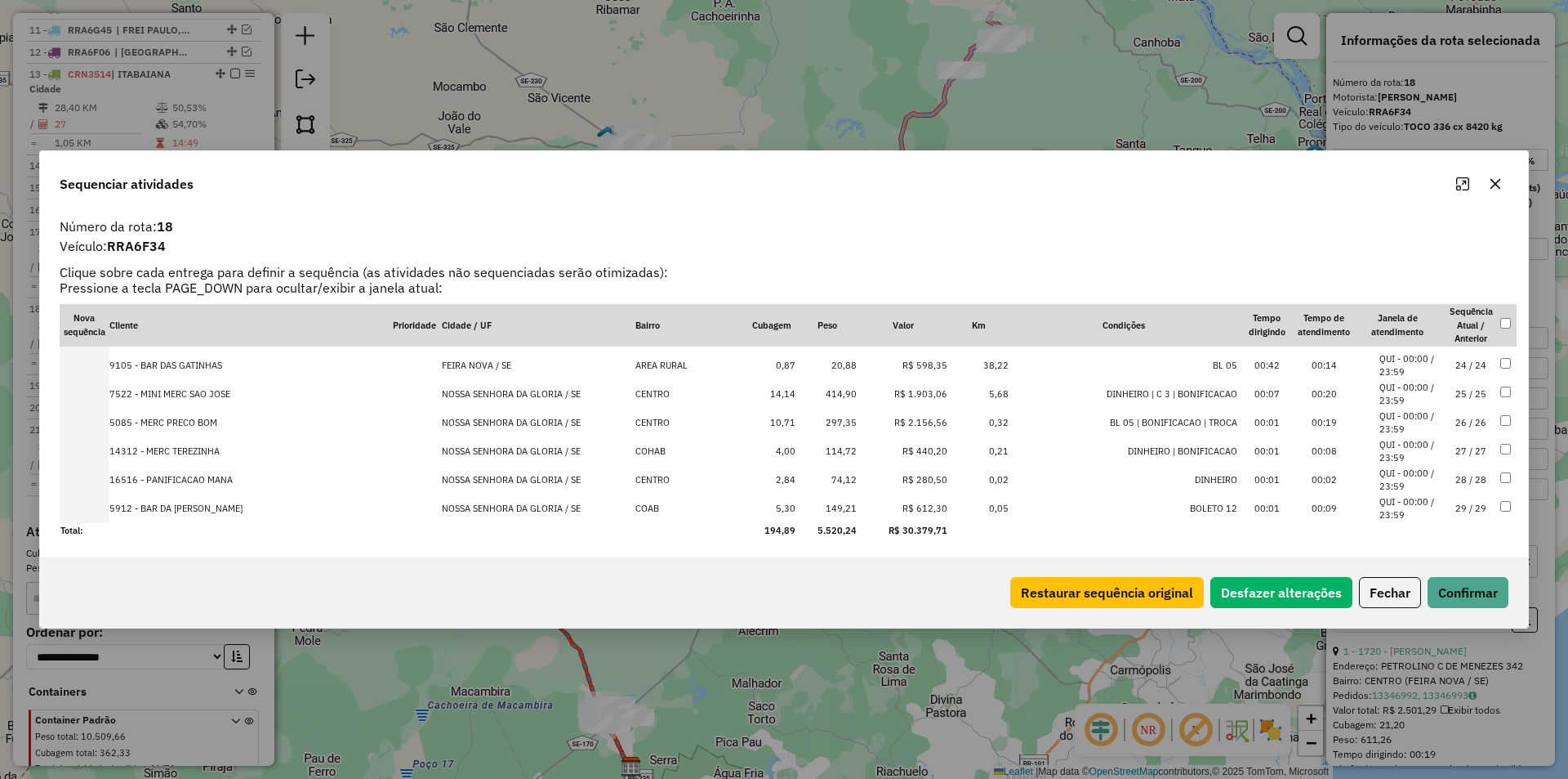
click at [526, 518] on td "NOSSA SENHORA DA GLORIA / SE" at bounding box center [538, 508] width 194 height 29
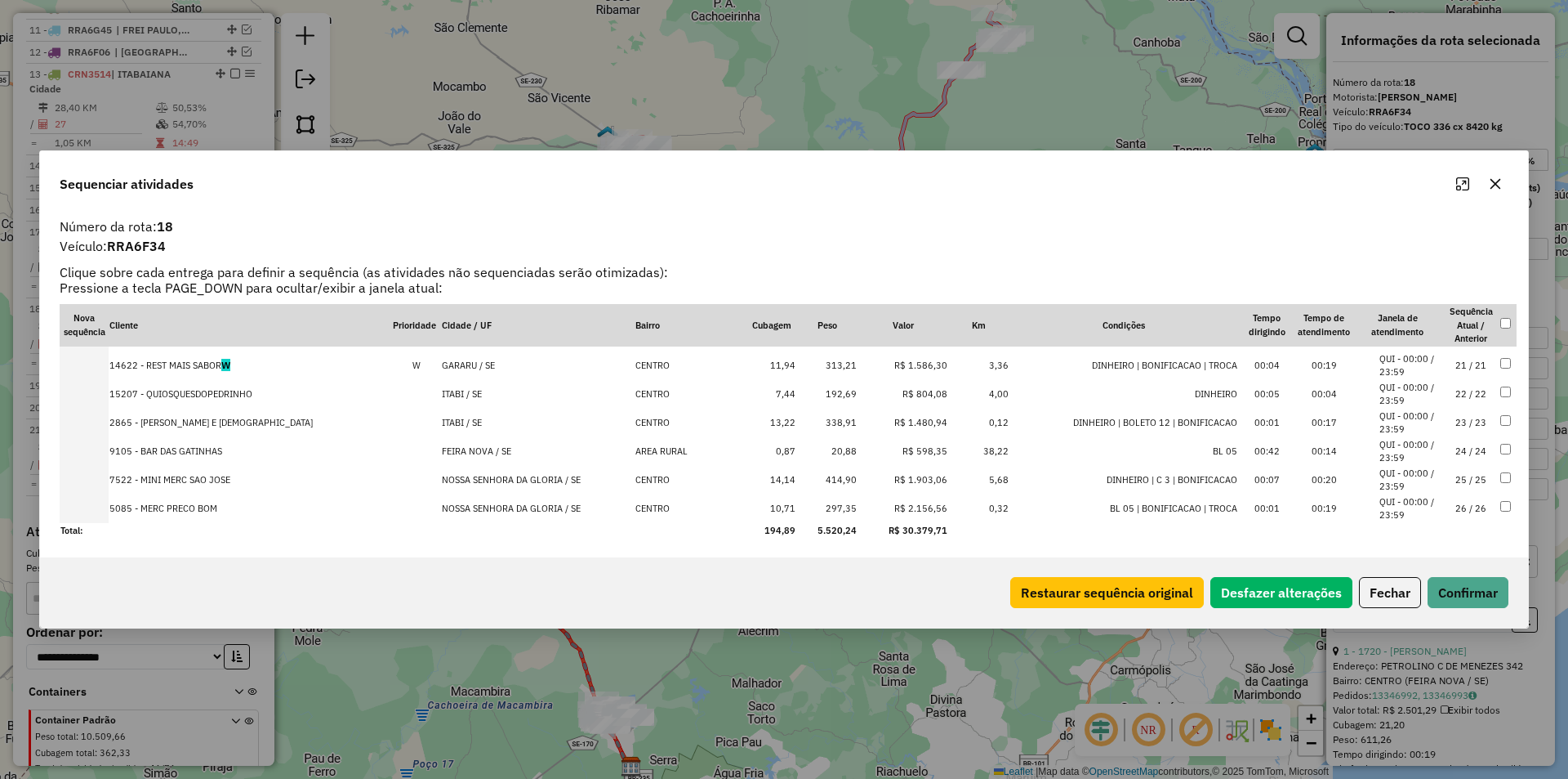
click at [526, 518] on td "NOSSA SENHORA DA GLORIA / SE" at bounding box center [538, 508] width 194 height 29
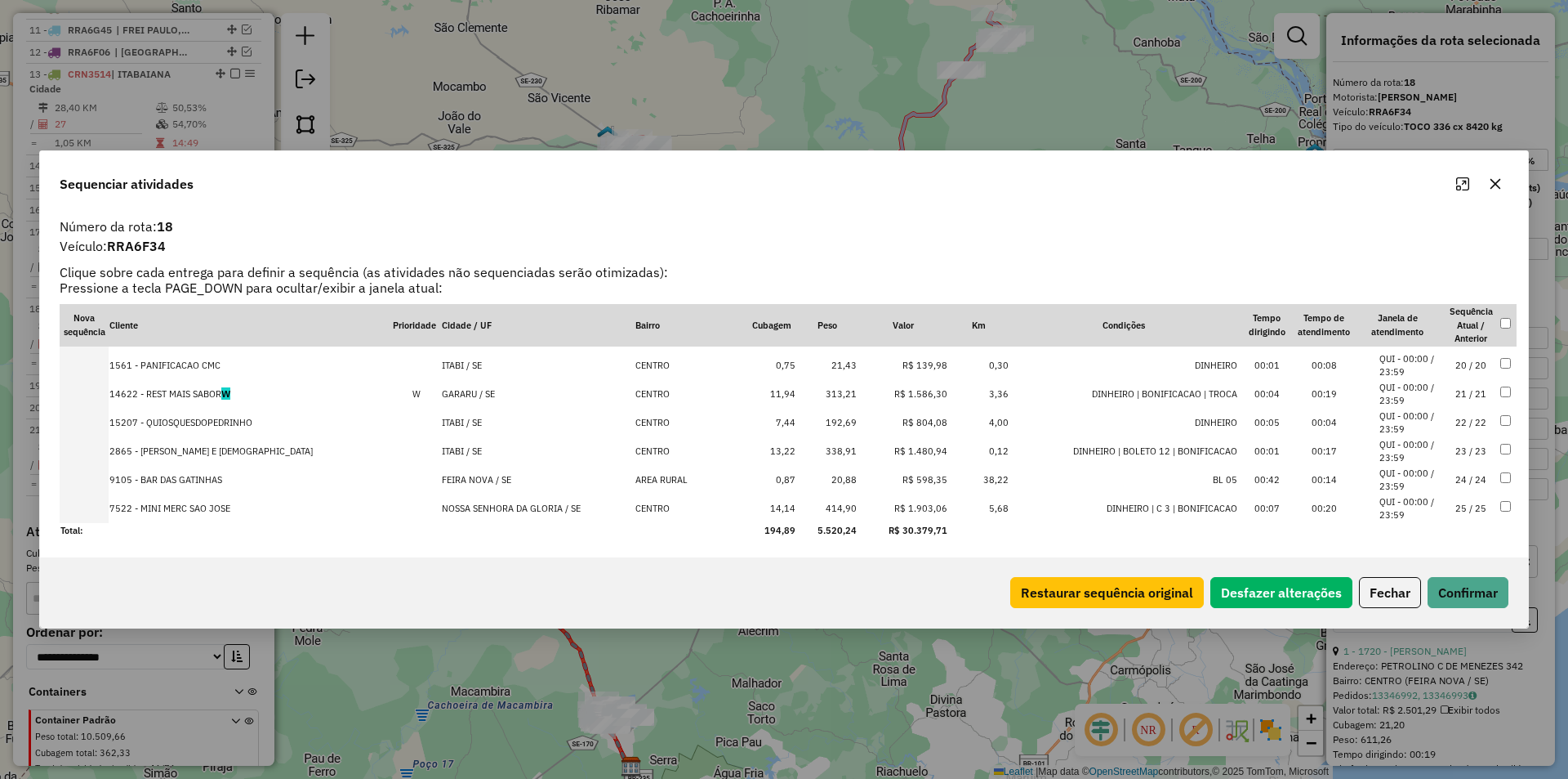
click at [526, 518] on td "NOSSA SENHORA DA GLORIA / SE" at bounding box center [538, 508] width 194 height 29
click at [526, 518] on td "FEIRA NOVA / SE" at bounding box center [538, 508] width 194 height 29
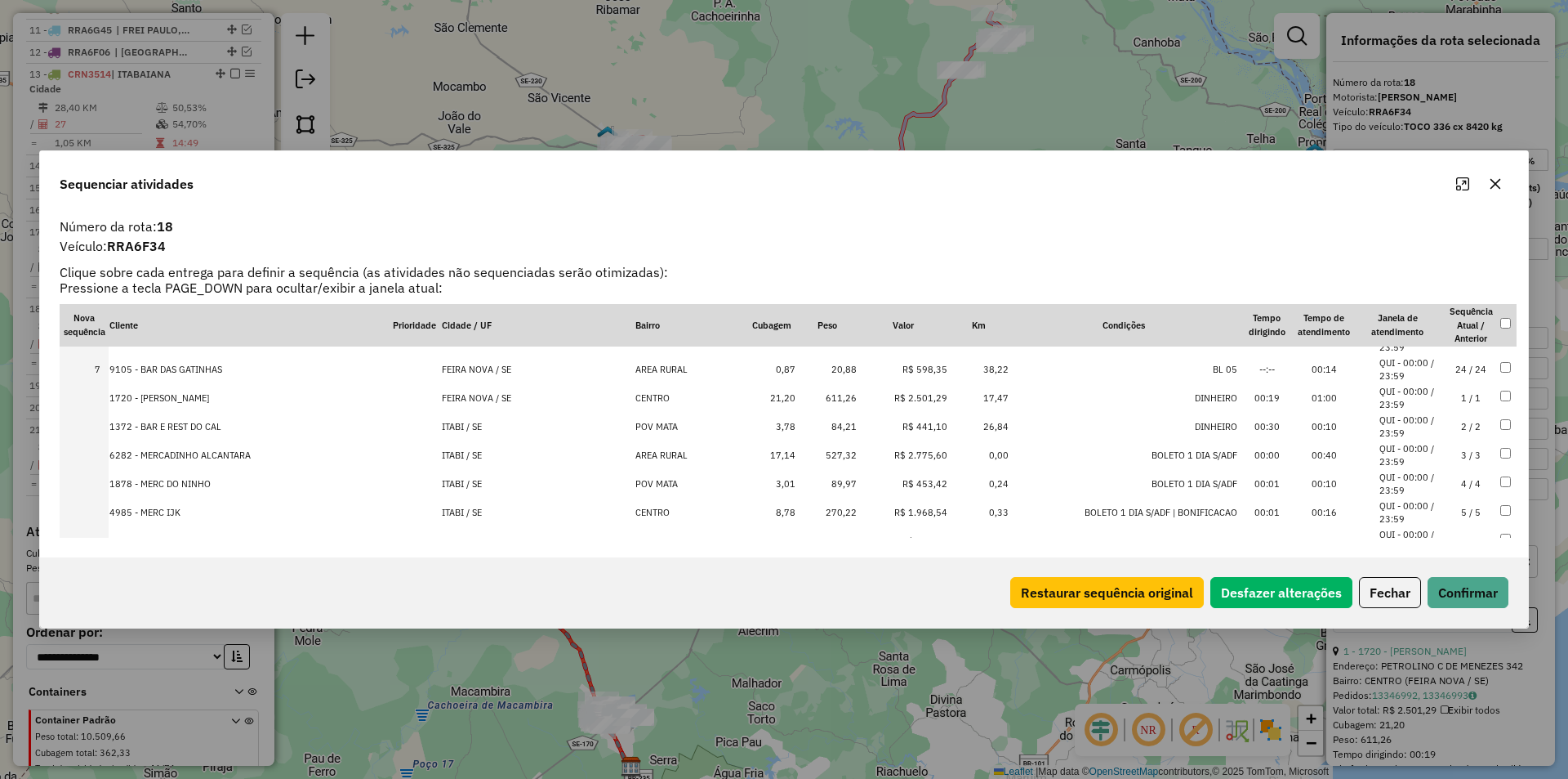
scroll to position [163, 0]
click at [456, 369] on td "FEIRA NOVA / SE" at bounding box center [538, 368] width 194 height 29
click at [450, 393] on td "FEIRA NOVA / SE" at bounding box center [538, 397] width 194 height 29
click at [453, 508] on td "ITABI / SE" at bounding box center [538, 508] width 194 height 29
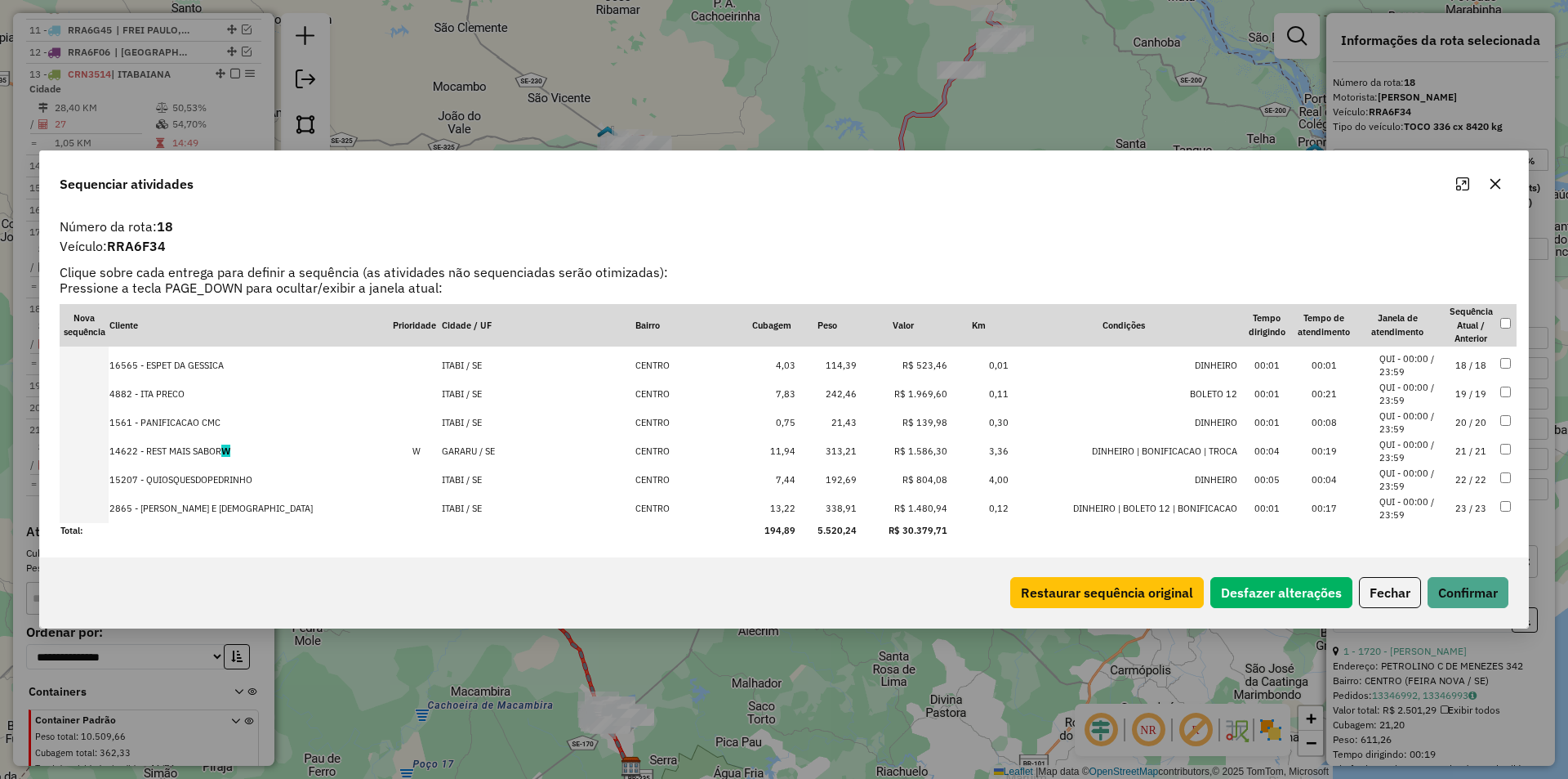
click at [453, 495] on td "ITABI / SE" at bounding box center [538, 480] width 194 height 29
click at [1485, 597] on button "Confirmar" at bounding box center [1469, 592] width 81 height 31
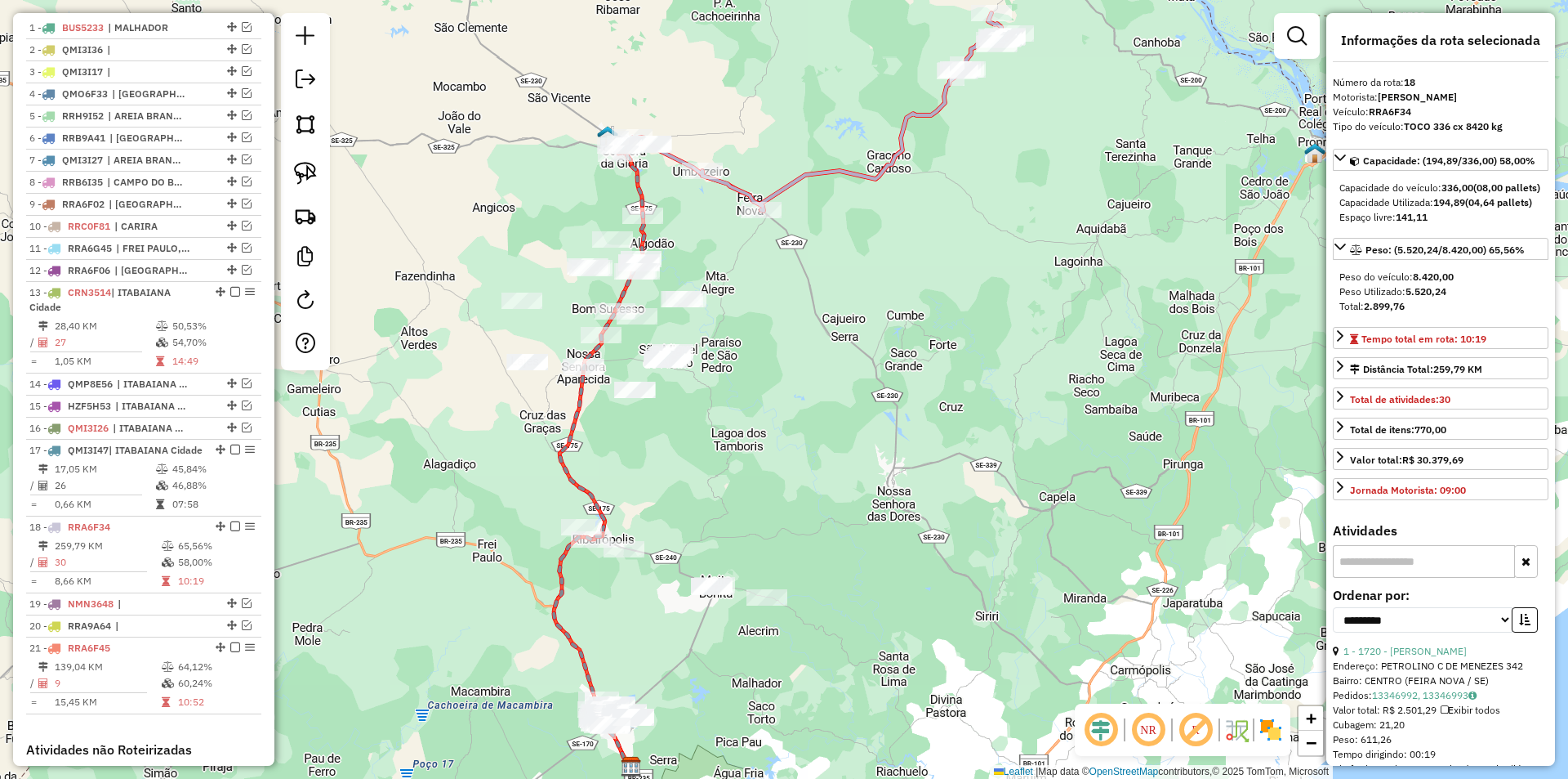
scroll to position [934, 0]
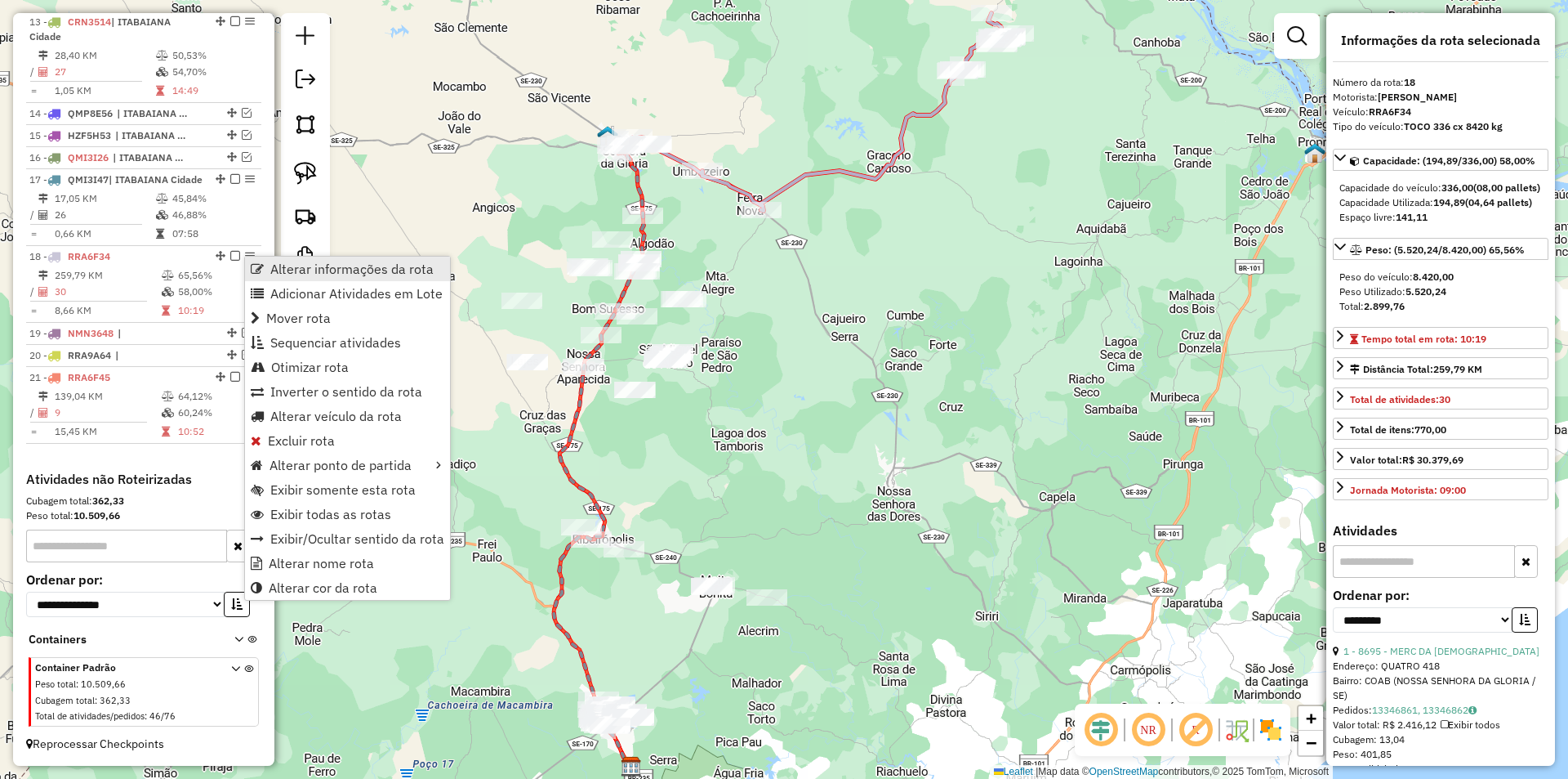
click at [276, 268] on span "Alterar informações da rota" at bounding box center [352, 268] width 163 height 13
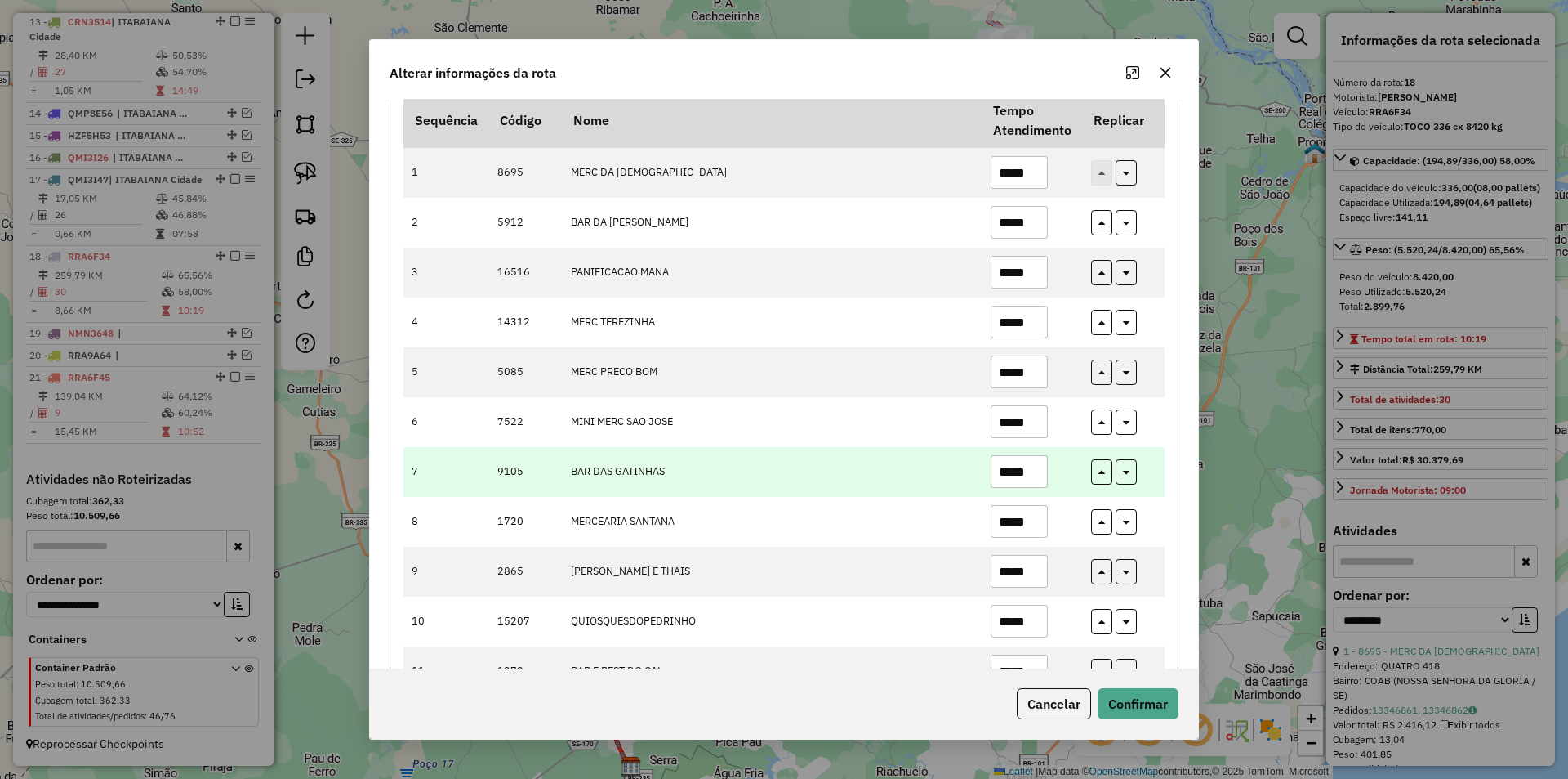
scroll to position [163, 0]
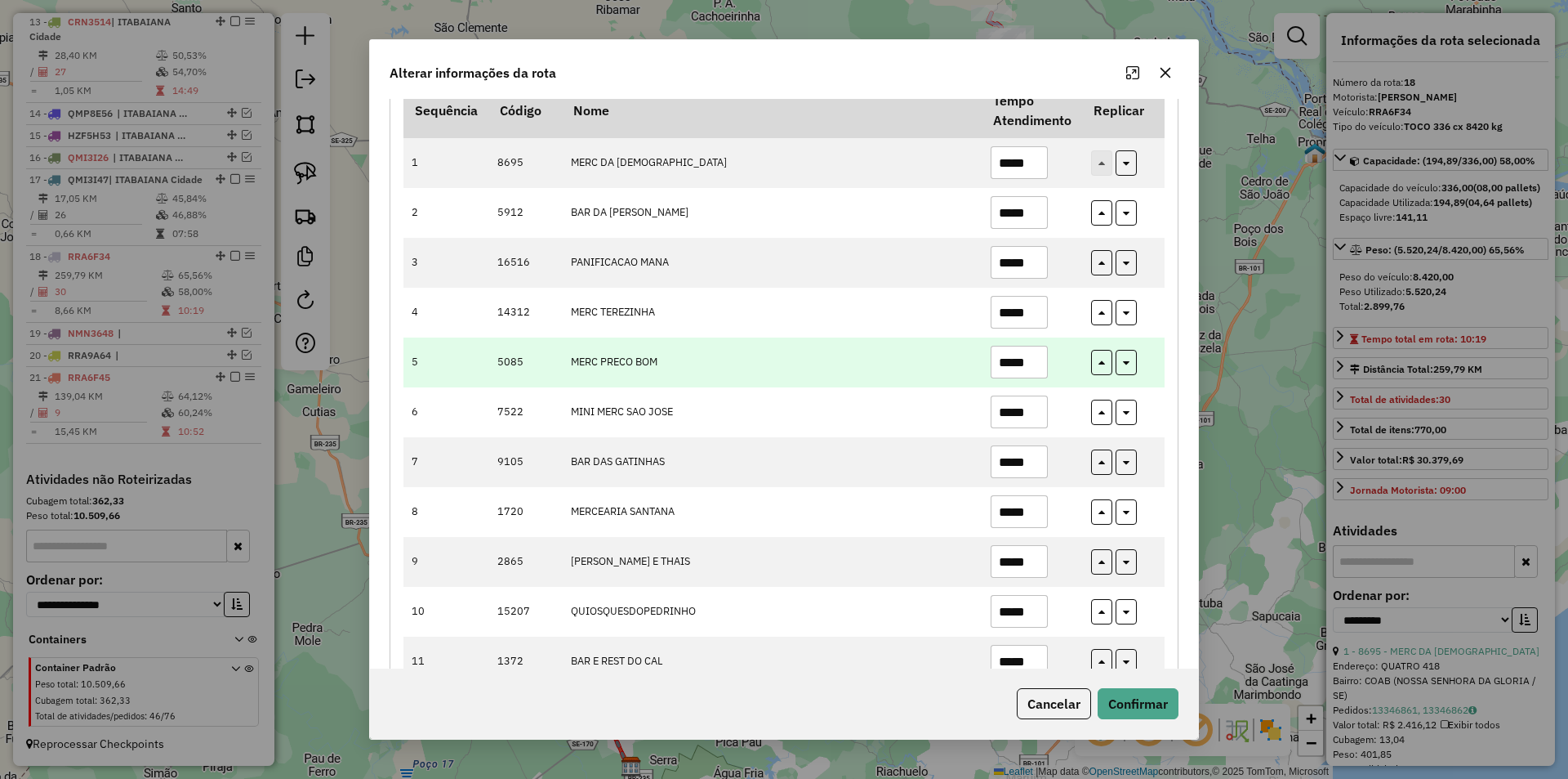
drag, startPoint x: 1007, startPoint y: 412, endPoint x: 994, endPoint y: 381, distance: 33.6
click at [992, 410] on input "*****" at bounding box center [1019, 412] width 57 height 33
type input "*****"
drag, startPoint x: 1016, startPoint y: 359, endPoint x: 1020, endPoint y: 350, distance: 9.8
click at [1001, 367] on input "*****" at bounding box center [1019, 362] width 57 height 33
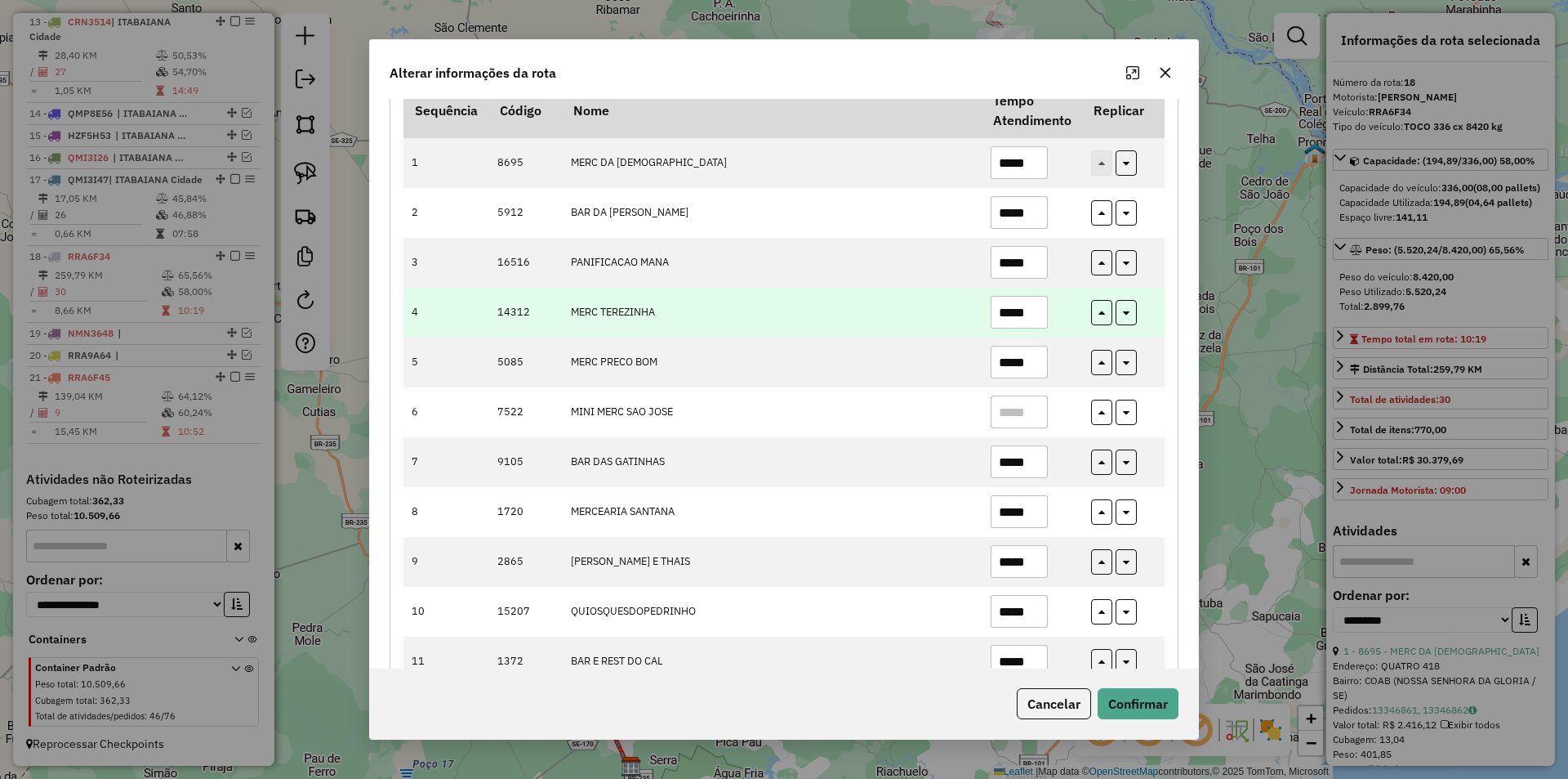
drag, startPoint x: 1027, startPoint y: 319, endPoint x: 1049, endPoint y: 415, distance: 98.5
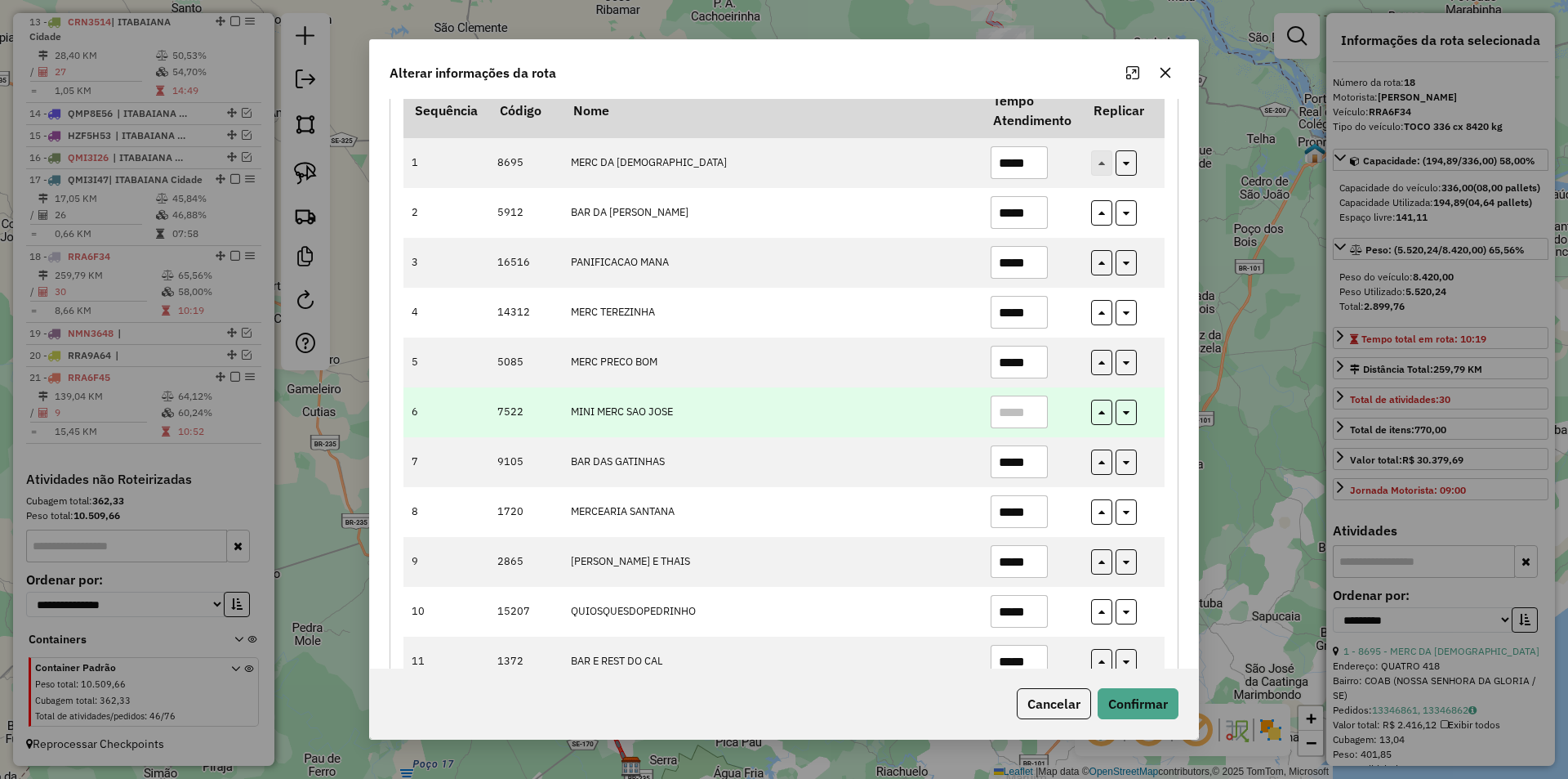
click at [993, 329] on td "*****" at bounding box center [1032, 313] width 100 height 50
type input "*"
click at [1009, 380] on td "*****" at bounding box center [1032, 362] width 100 height 50
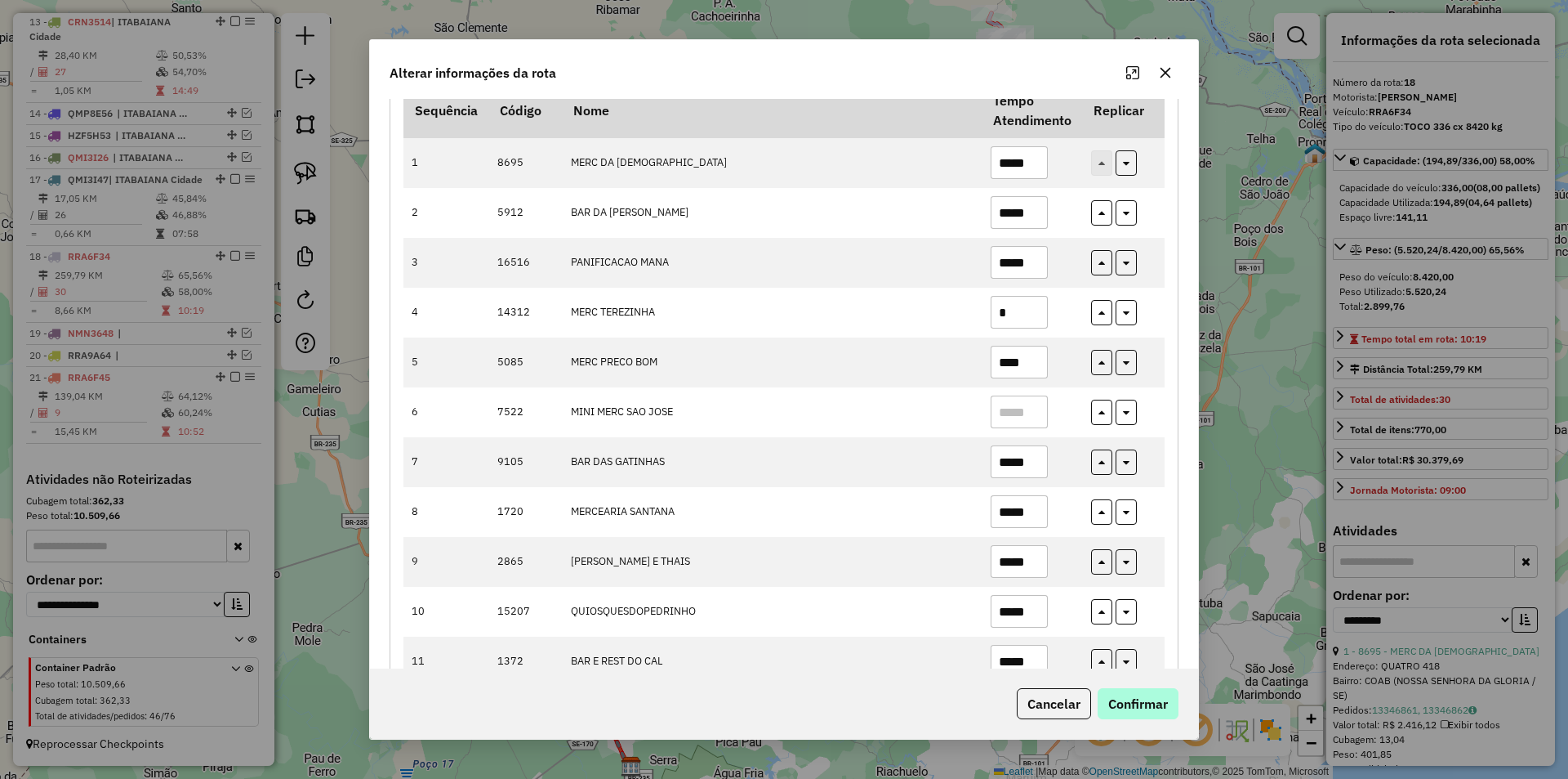
type input "****"
click at [1127, 690] on button "Confirmar" at bounding box center [1138, 704] width 81 height 31
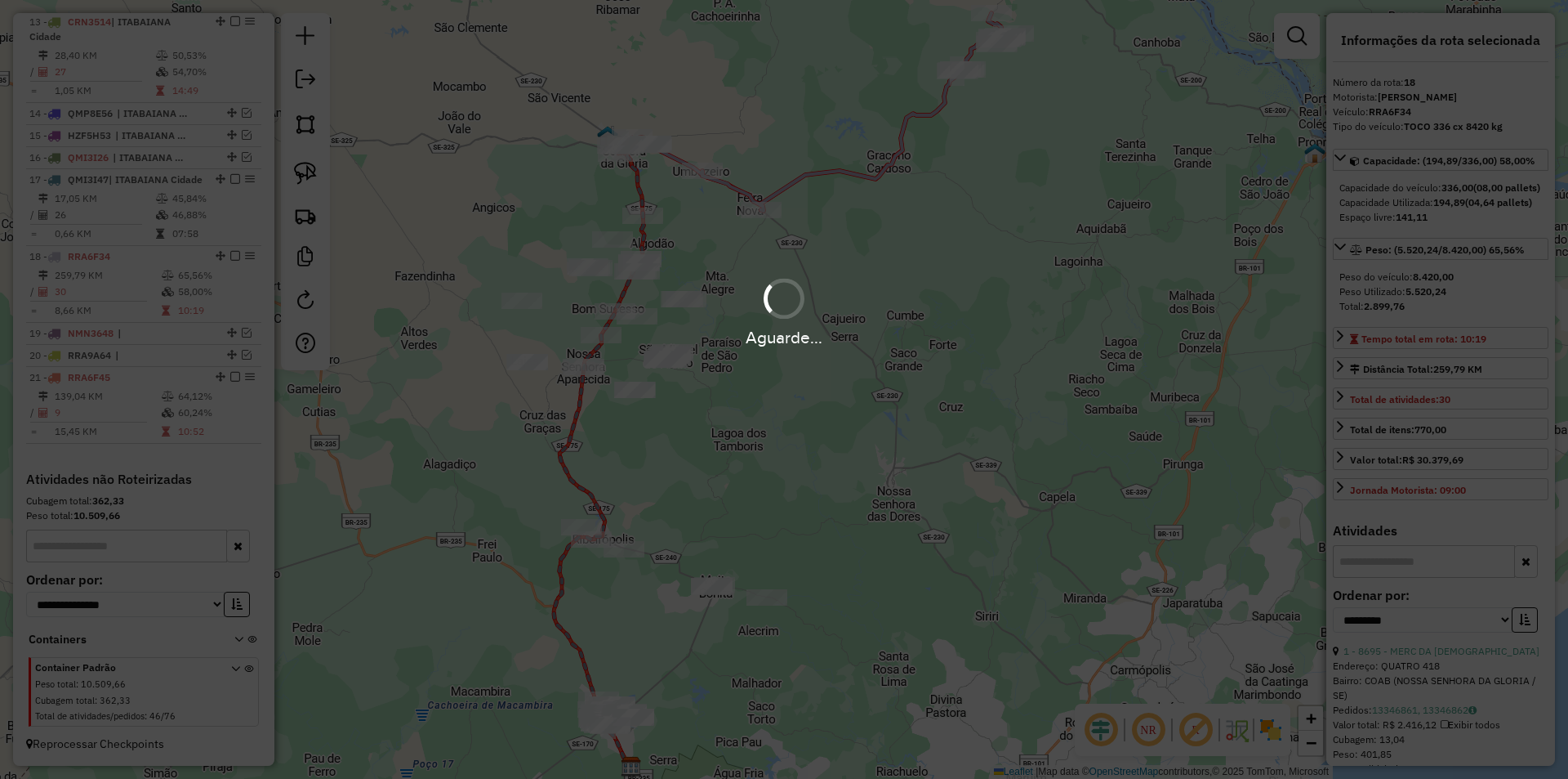
click at [1137, 707] on div "Aguarde..." at bounding box center [784, 389] width 1568 height 779
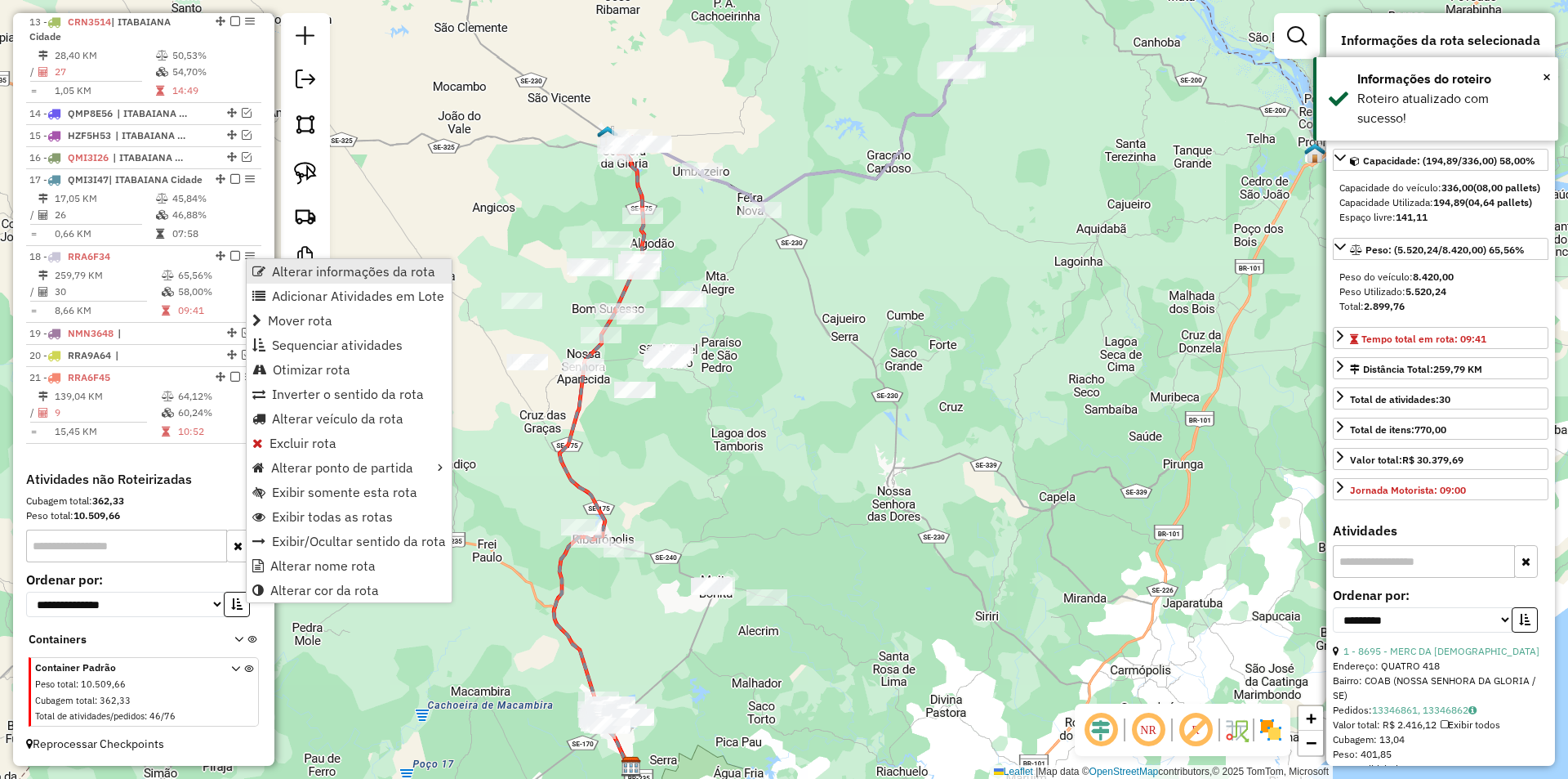
click at [279, 265] on span "Alterar informações da rota" at bounding box center [354, 271] width 163 height 13
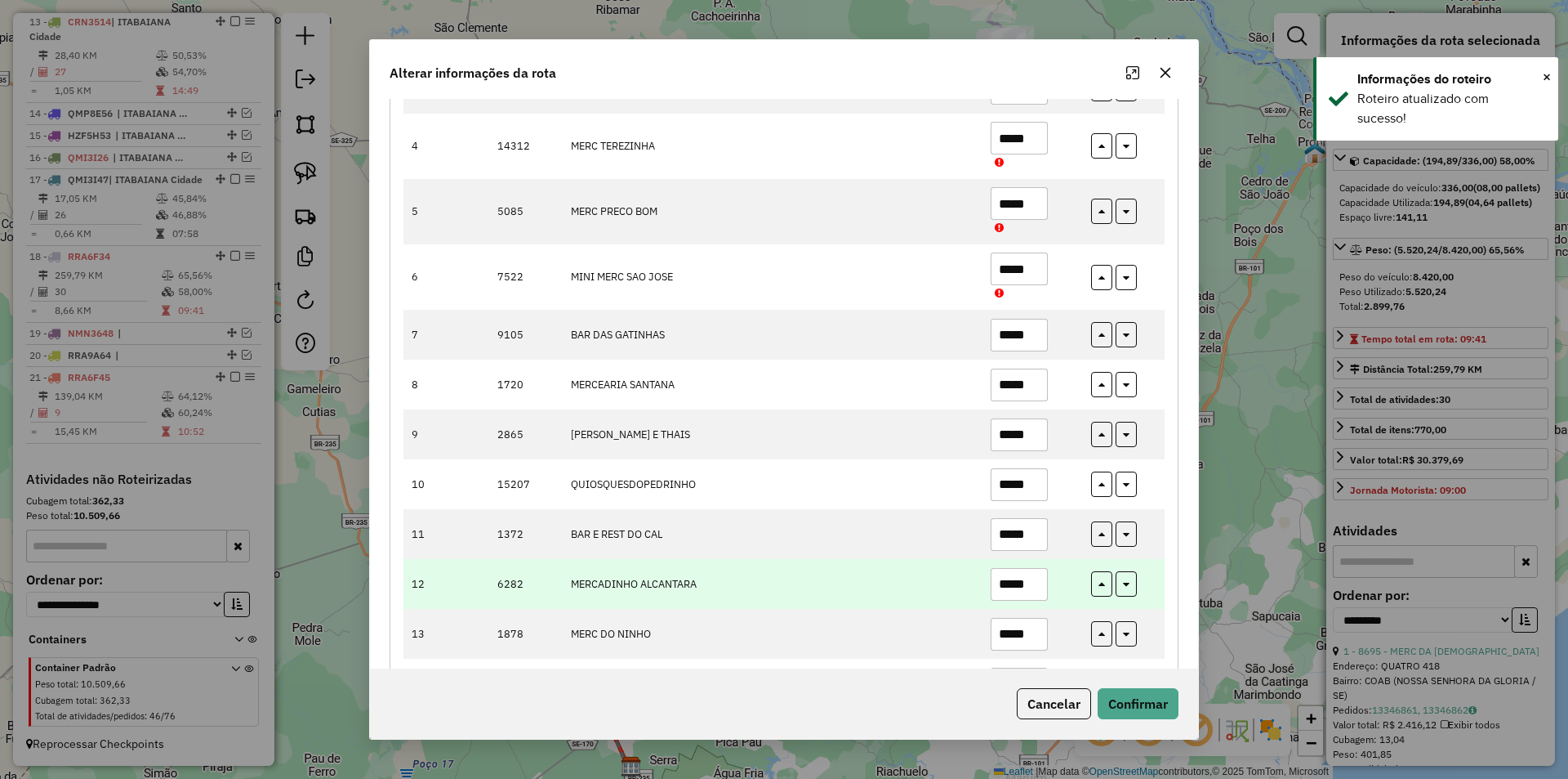
scroll to position [408, 0]
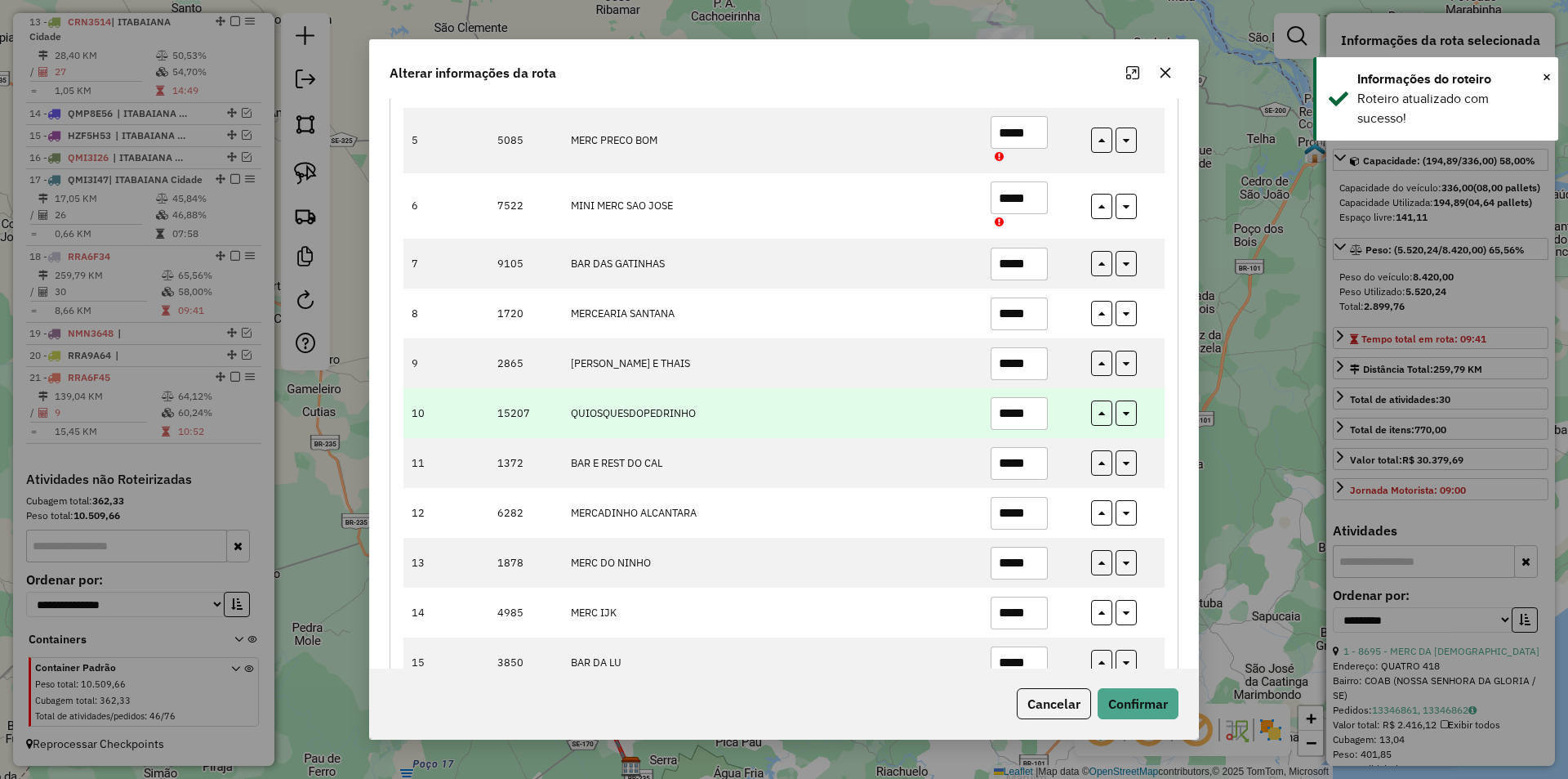
click at [1003, 419] on input "*****" at bounding box center [1019, 413] width 57 height 33
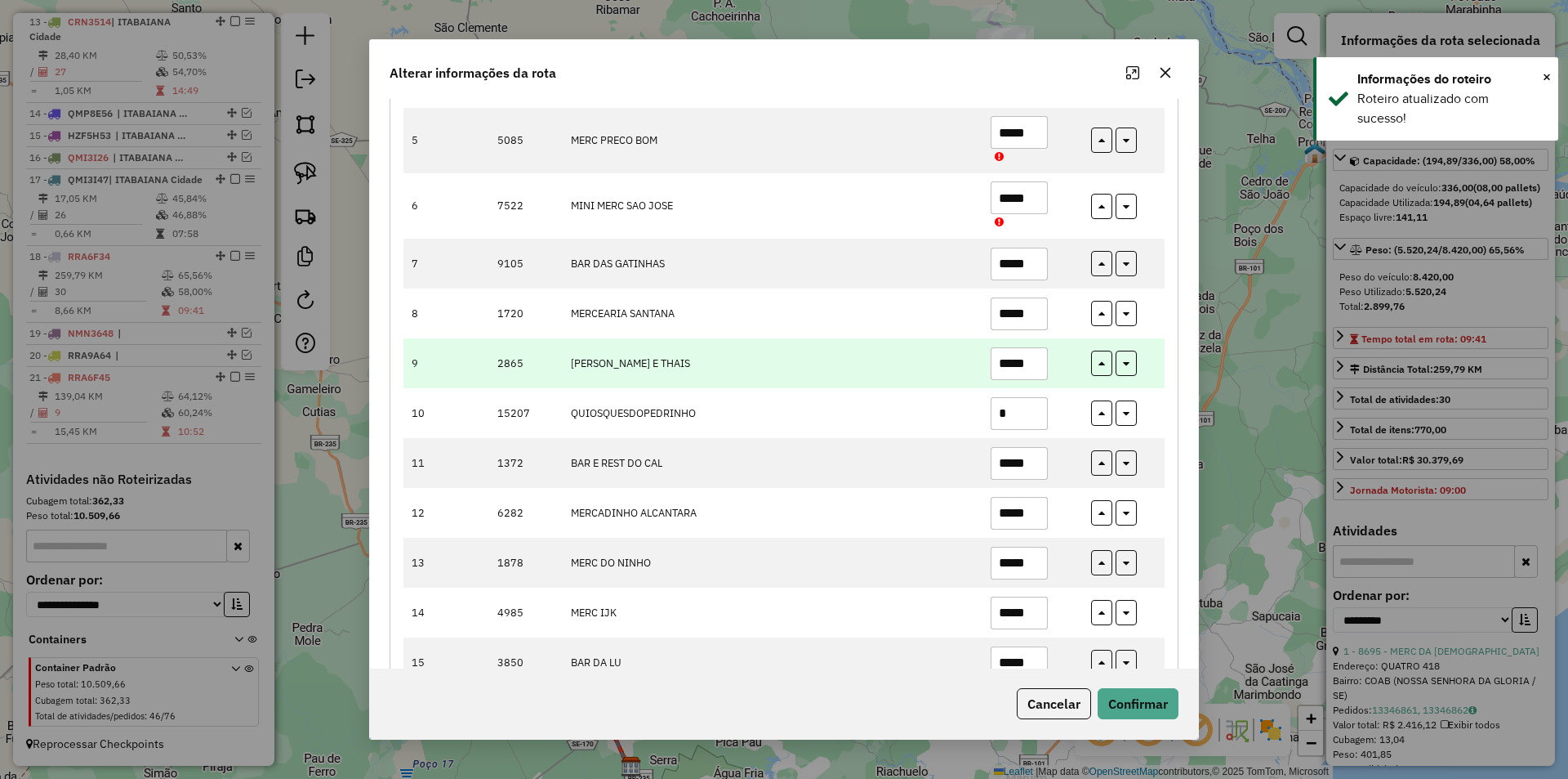
type input "*"
drag, startPoint x: 1026, startPoint y: 363, endPoint x: 998, endPoint y: 362, distance: 28.0
click at [1001, 363] on input "*****" at bounding box center [1019, 364] width 57 height 33
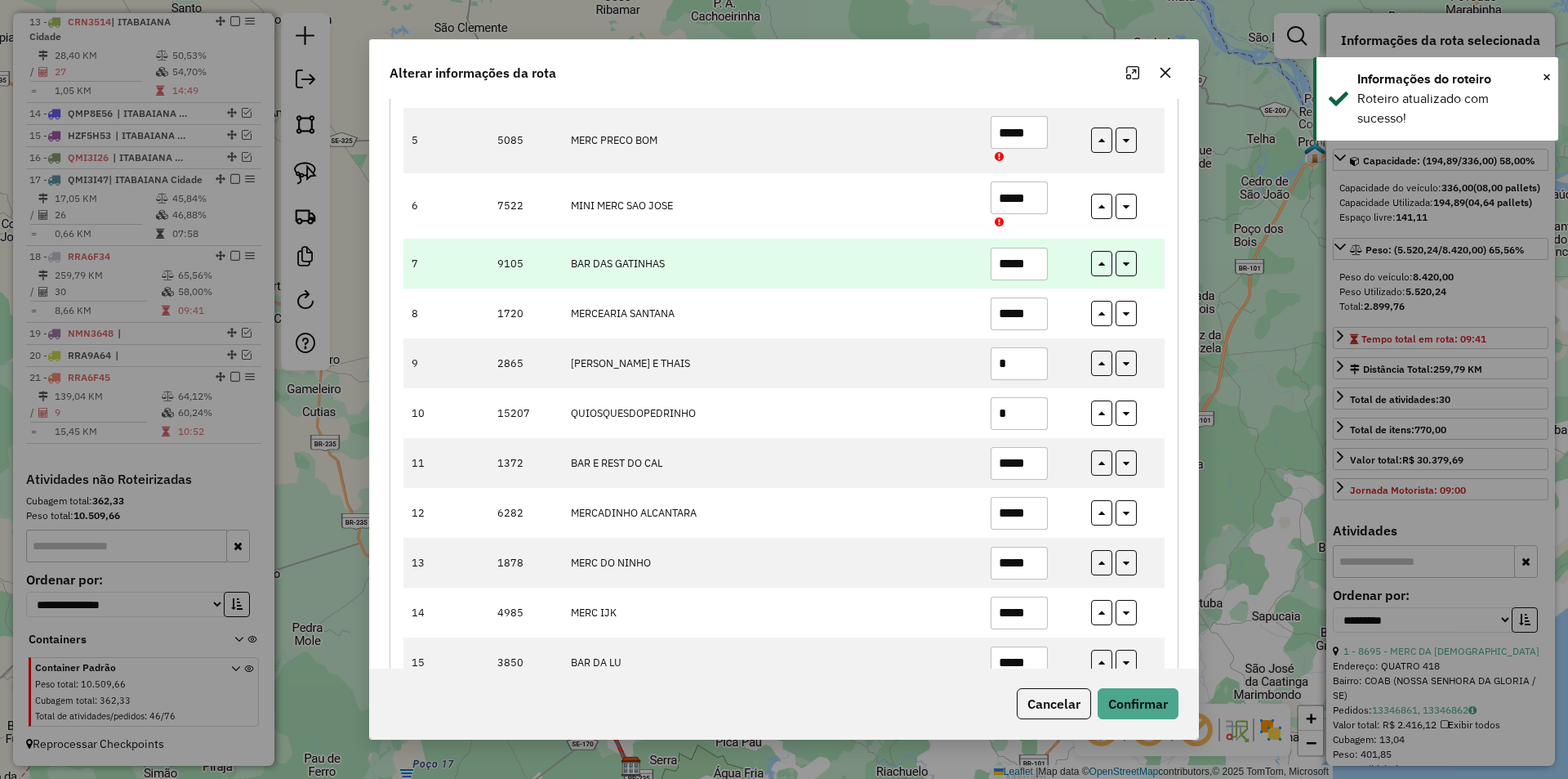
type input "*"
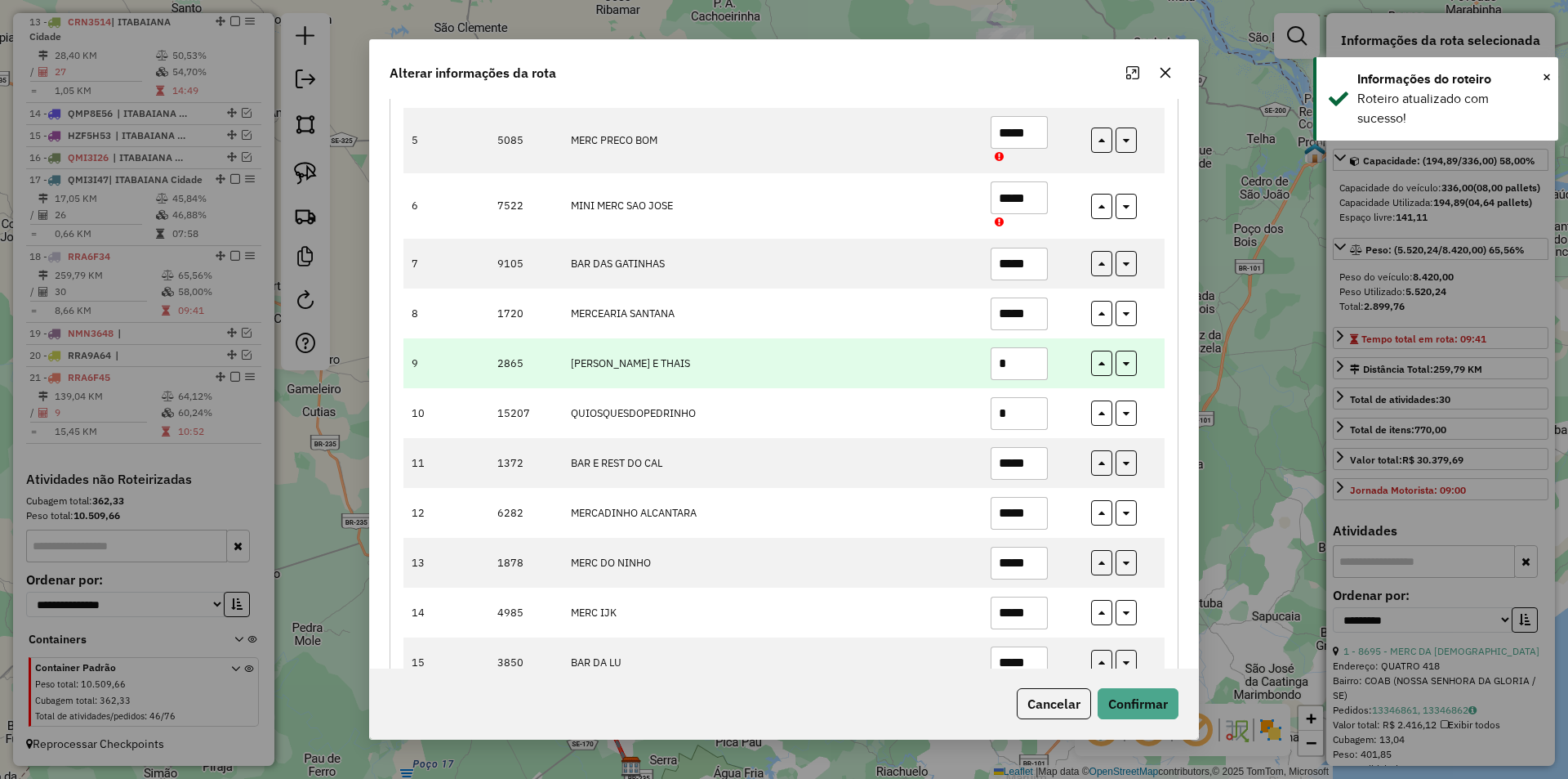
drag, startPoint x: 1029, startPoint y: 273, endPoint x: 993, endPoint y: 361, distance: 95.1
click at [997, 284] on td "*****" at bounding box center [1032, 264] width 100 height 50
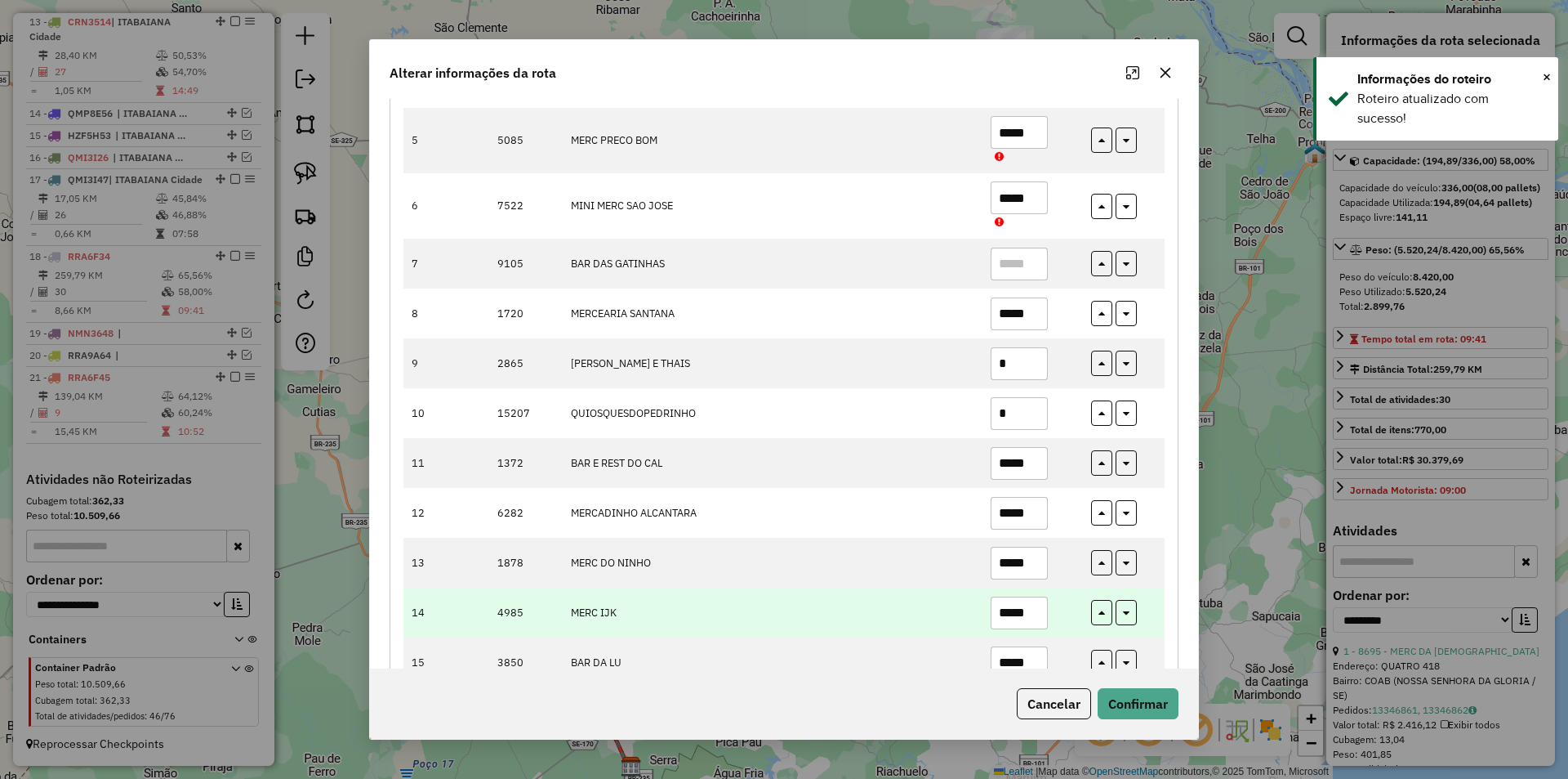
drag, startPoint x: 1028, startPoint y: 561, endPoint x: 1038, endPoint y: 609, distance: 49.0
click at [1022, 565] on input "*****" at bounding box center [1019, 563] width 57 height 33
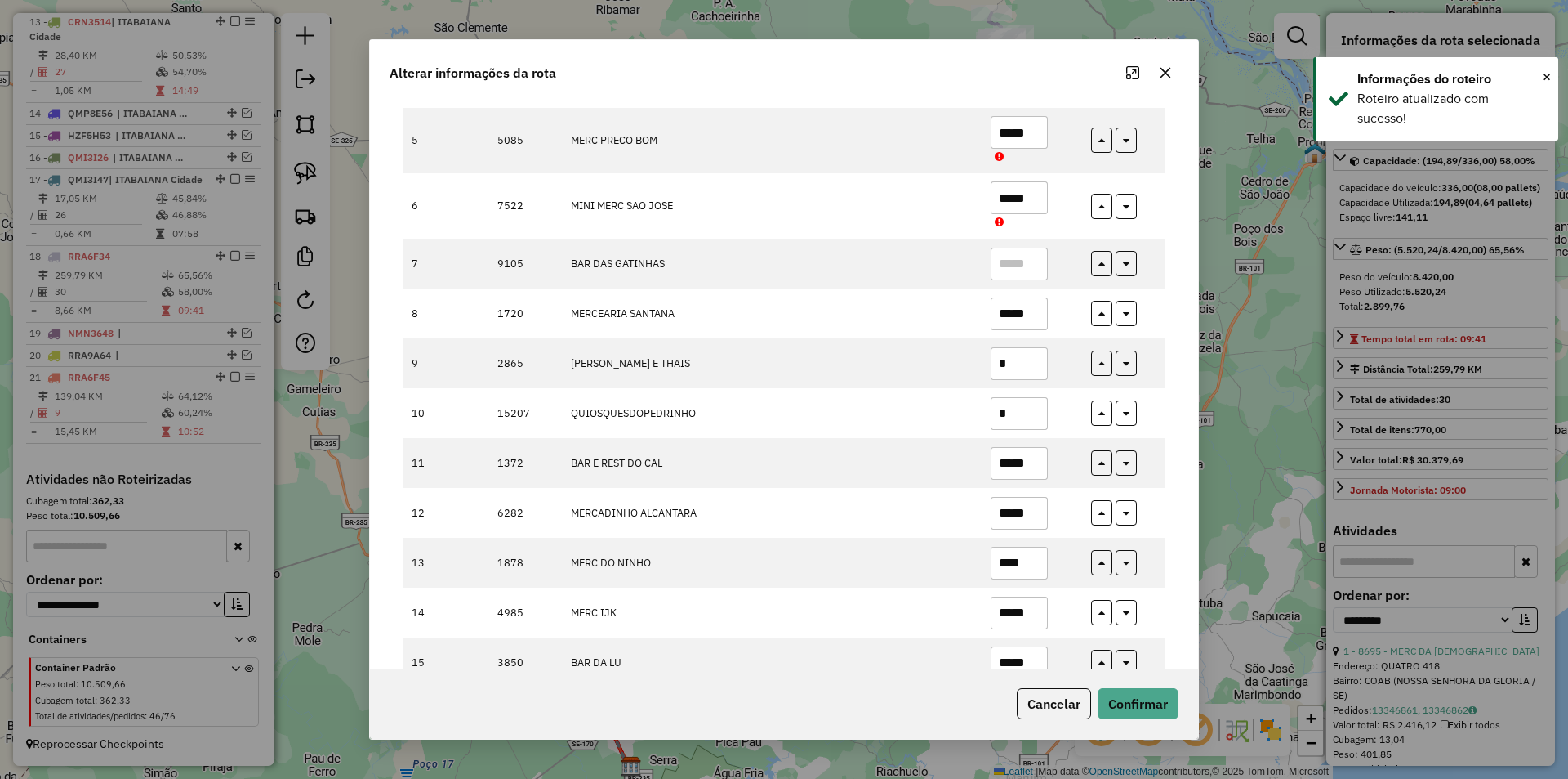
type input "****"
click at [1140, 686] on div "Cancelar Confirmar" at bounding box center [784, 703] width 828 height 70
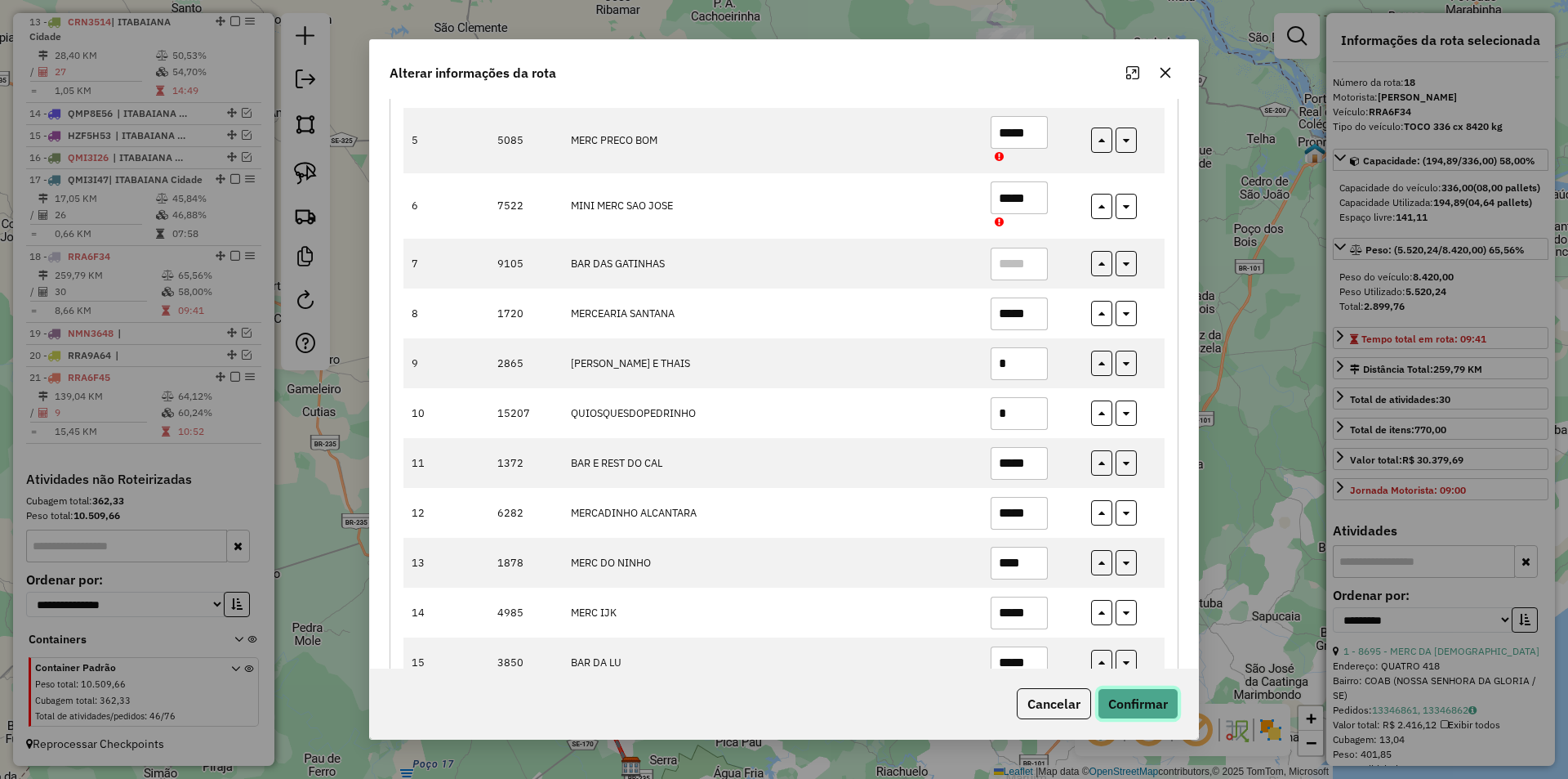
click at [1138, 701] on button "Confirmar" at bounding box center [1138, 704] width 81 height 31
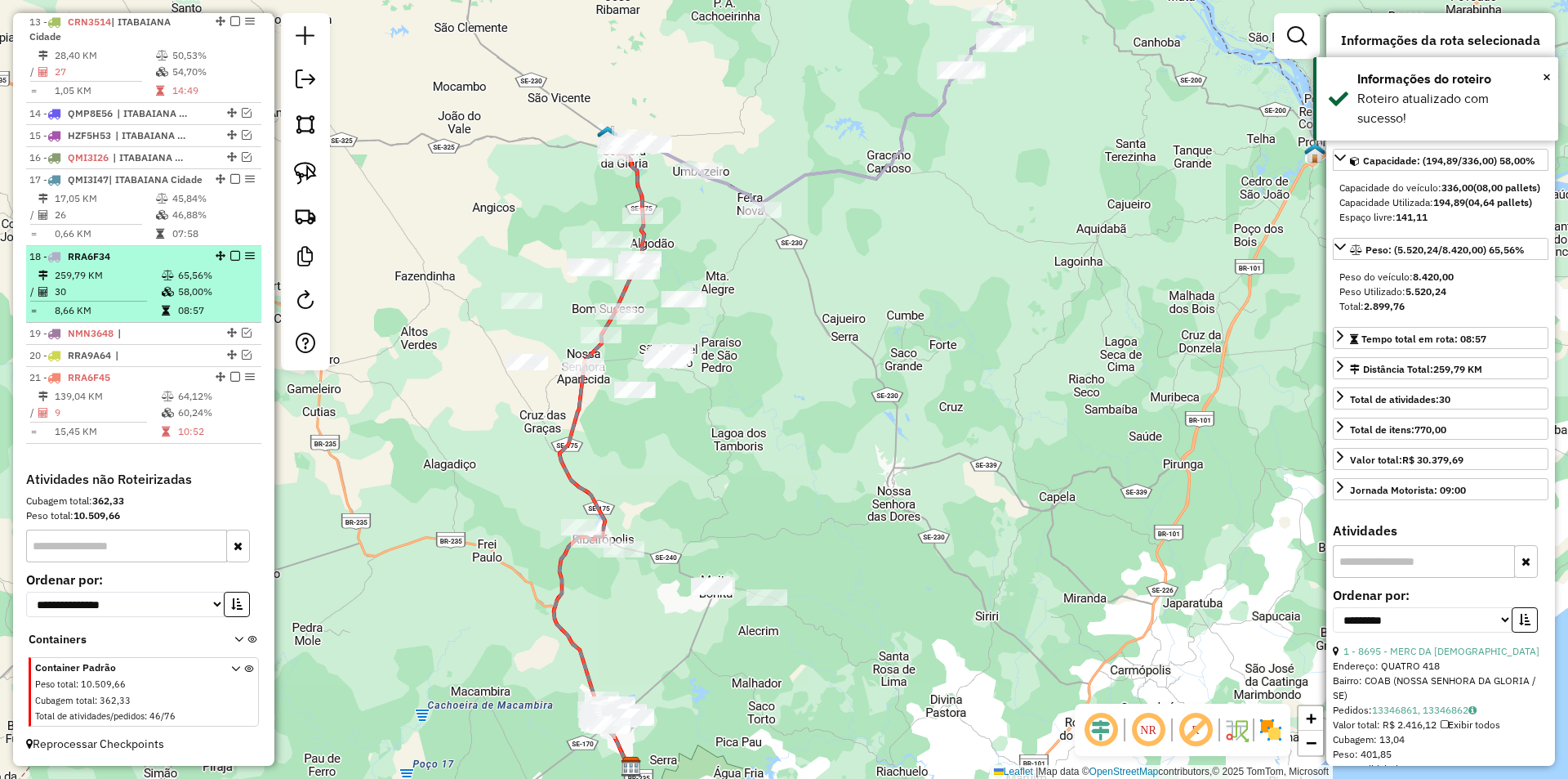
click at [235, 257] on div at bounding box center [230, 255] width 49 height 10
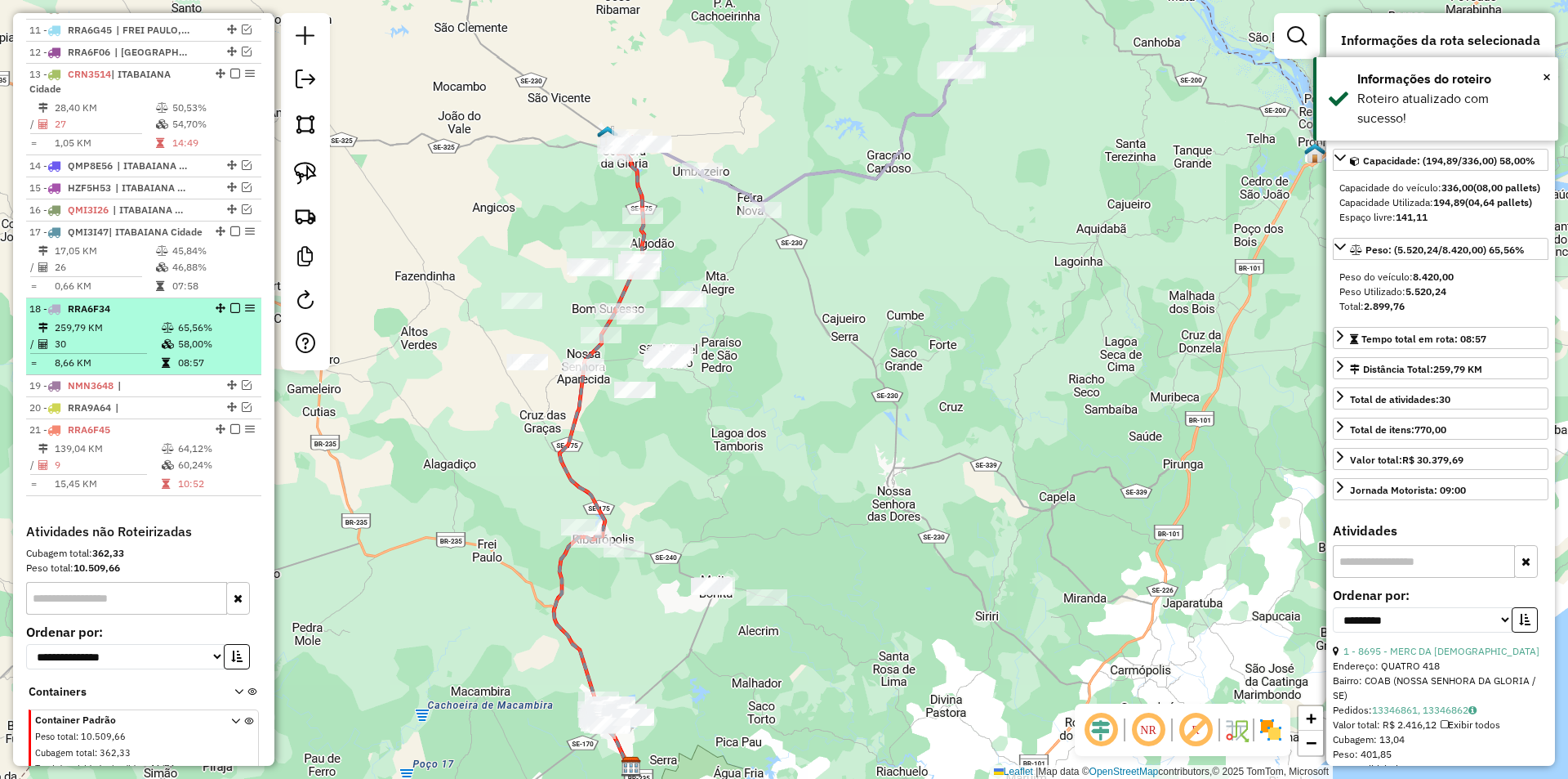
click at [230, 313] on em at bounding box center [234, 308] width 10 height 10
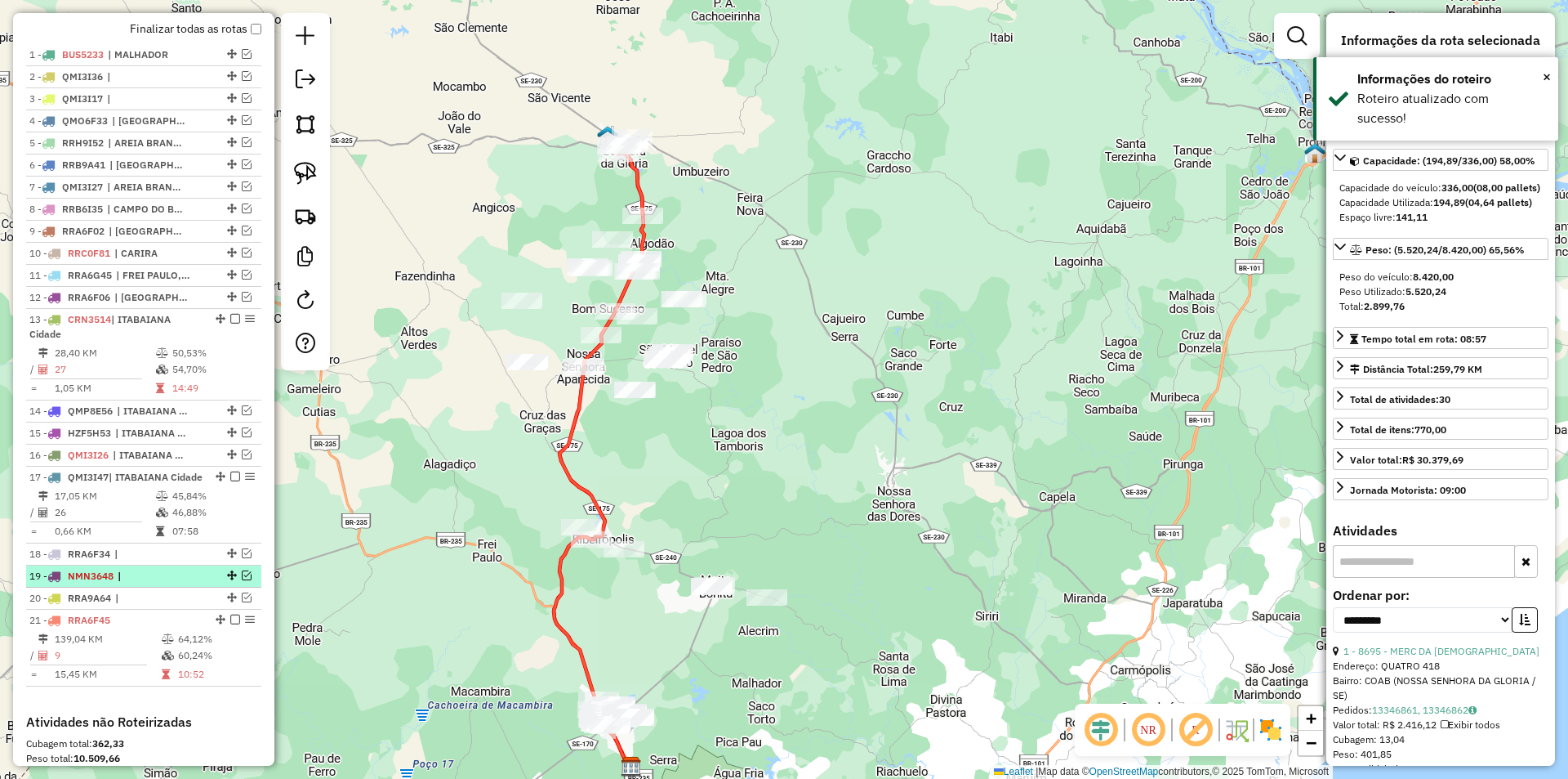
scroll to position [526, 0]
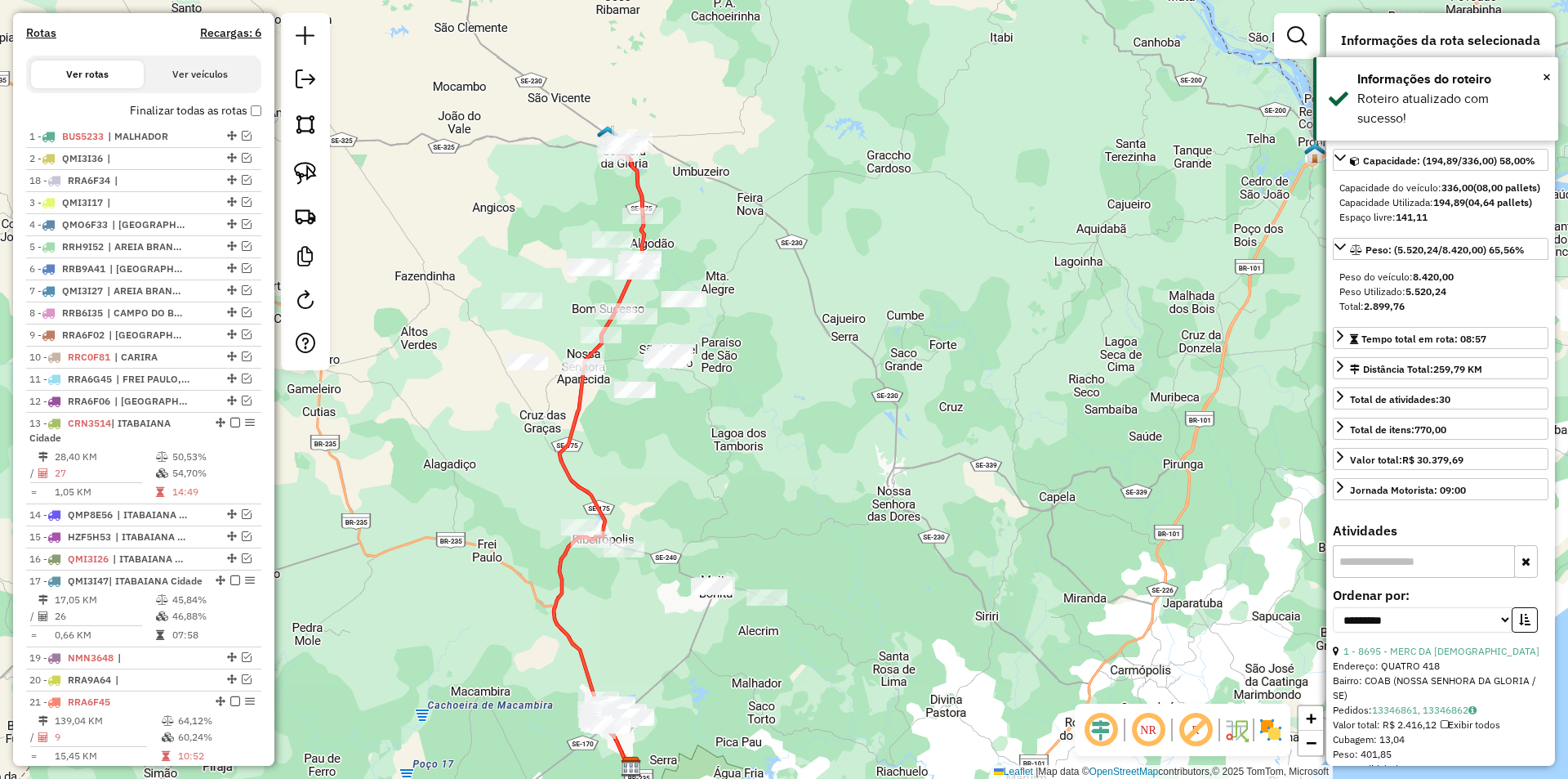
drag, startPoint x: 227, startPoint y: 661, endPoint x: 184, endPoint y: 188, distance: 475.0
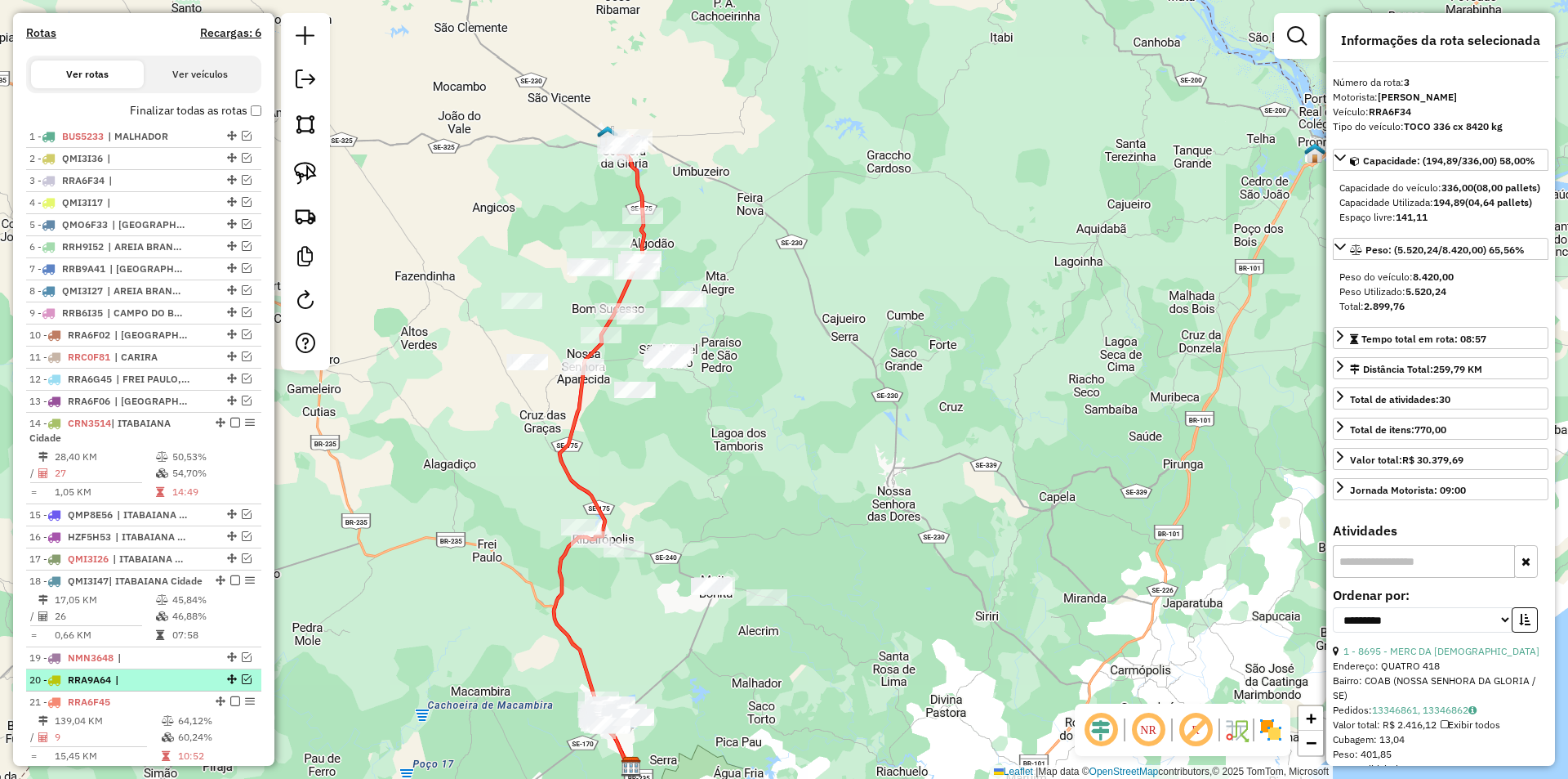
click at [242, 684] on em at bounding box center [246, 679] width 10 height 10
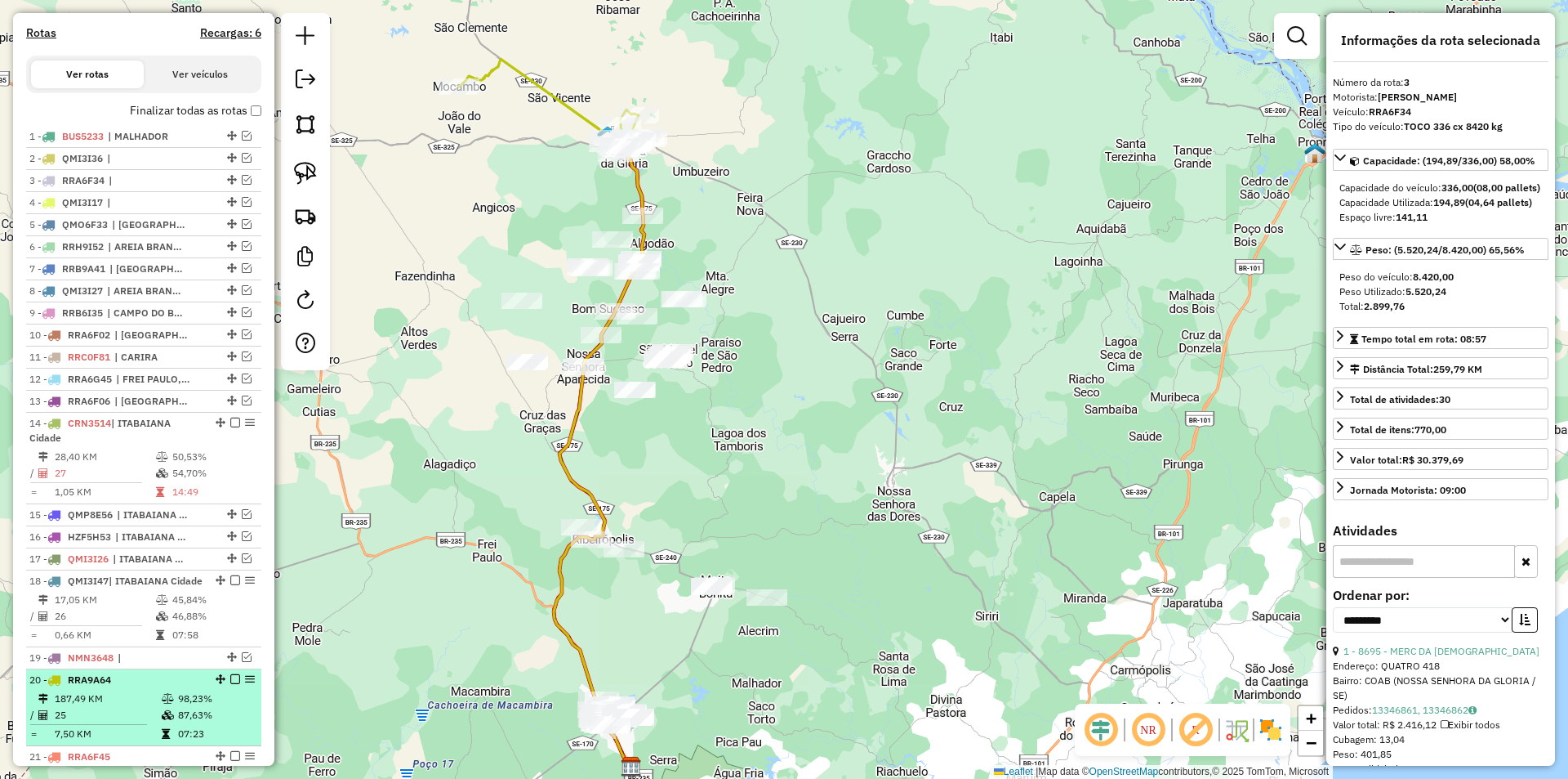
click at [218, 687] on div "20 - RRA9A64" at bounding box center [143, 680] width 229 height 15
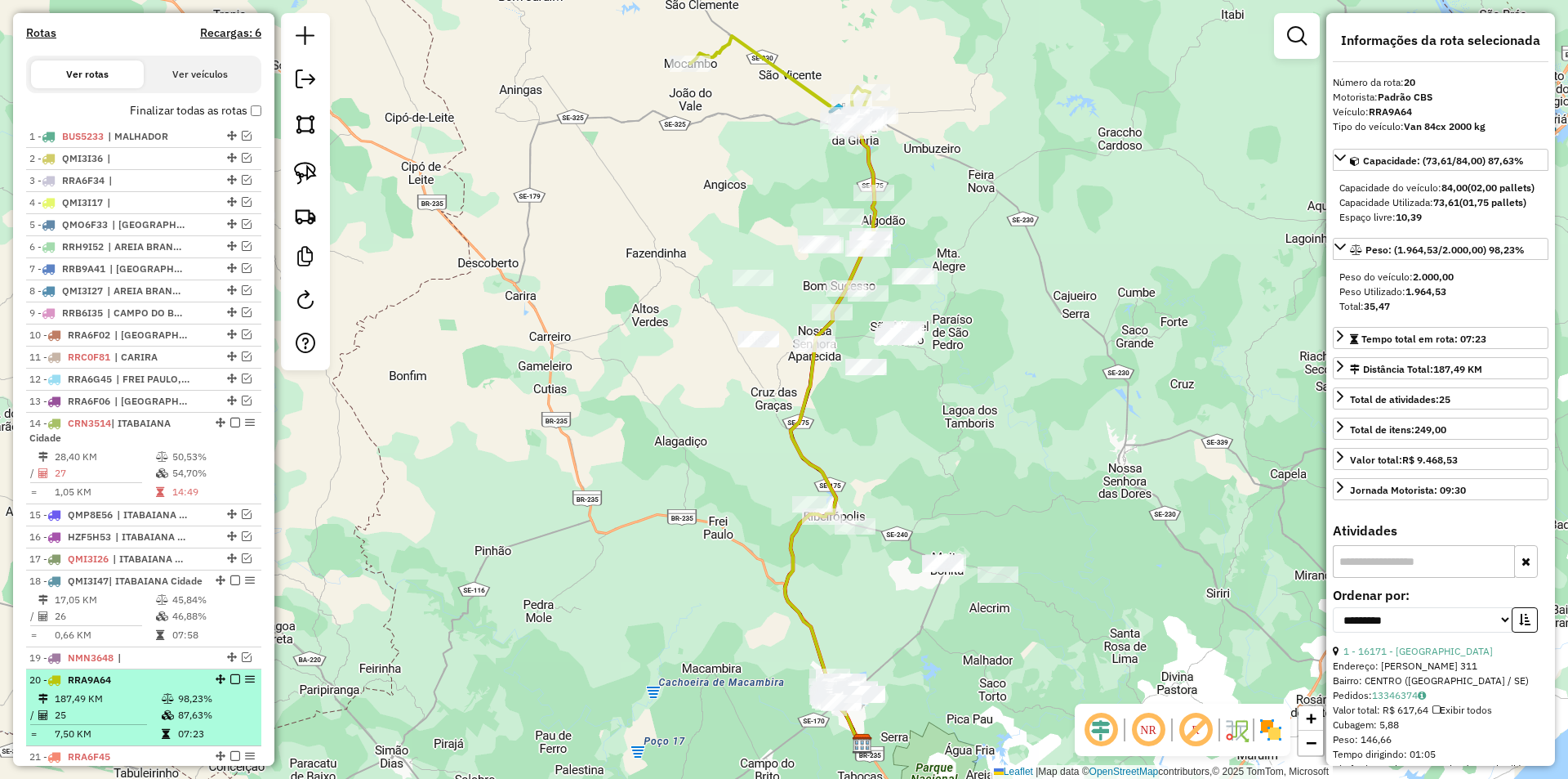
click at [230, 684] on em at bounding box center [234, 679] width 10 height 10
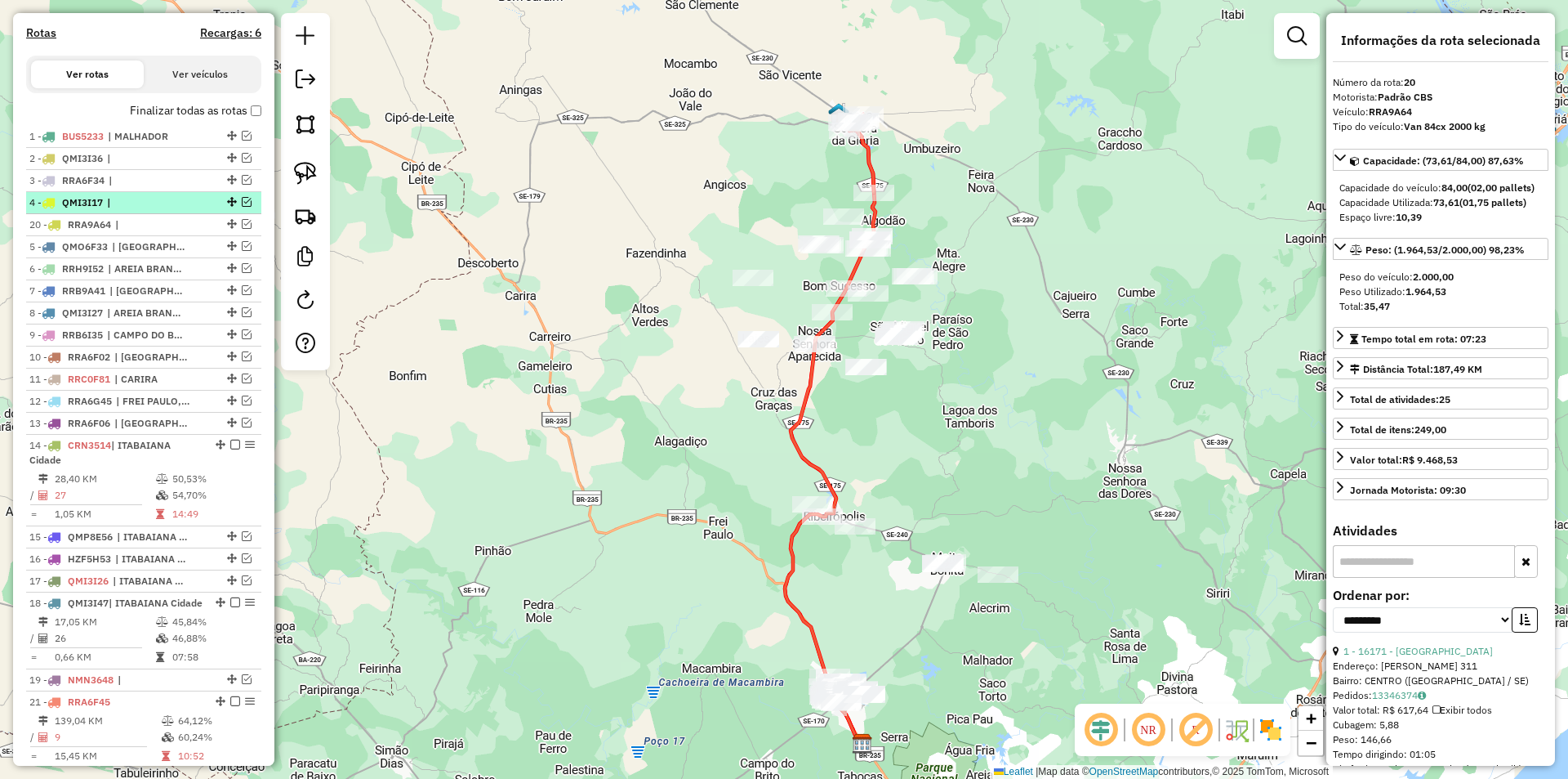
drag, startPoint x: 228, startPoint y: 710, endPoint x: 160, endPoint y: 226, distance: 488.8
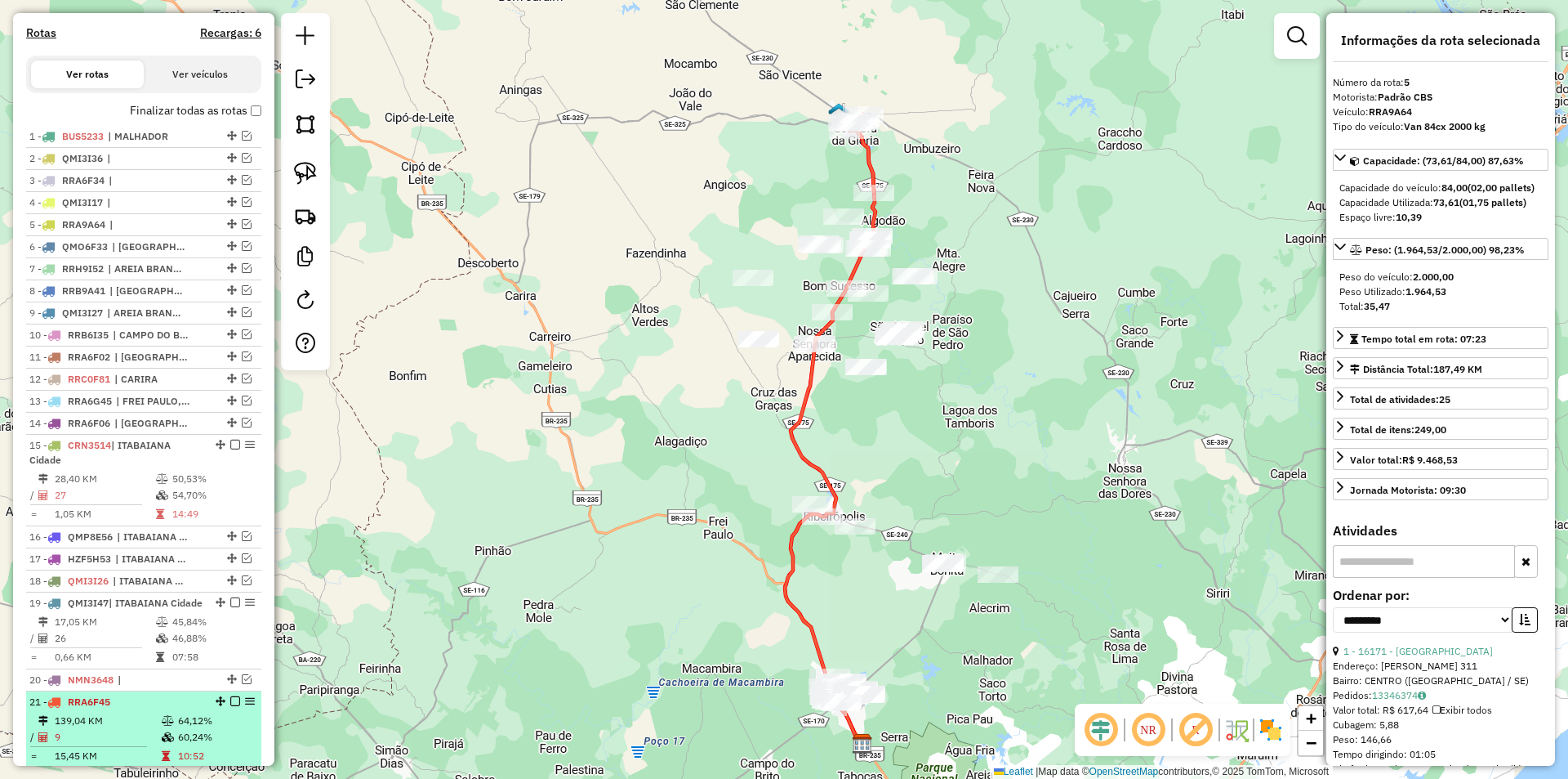
click at [223, 729] on td "64,12%" at bounding box center [216, 720] width 78 height 16
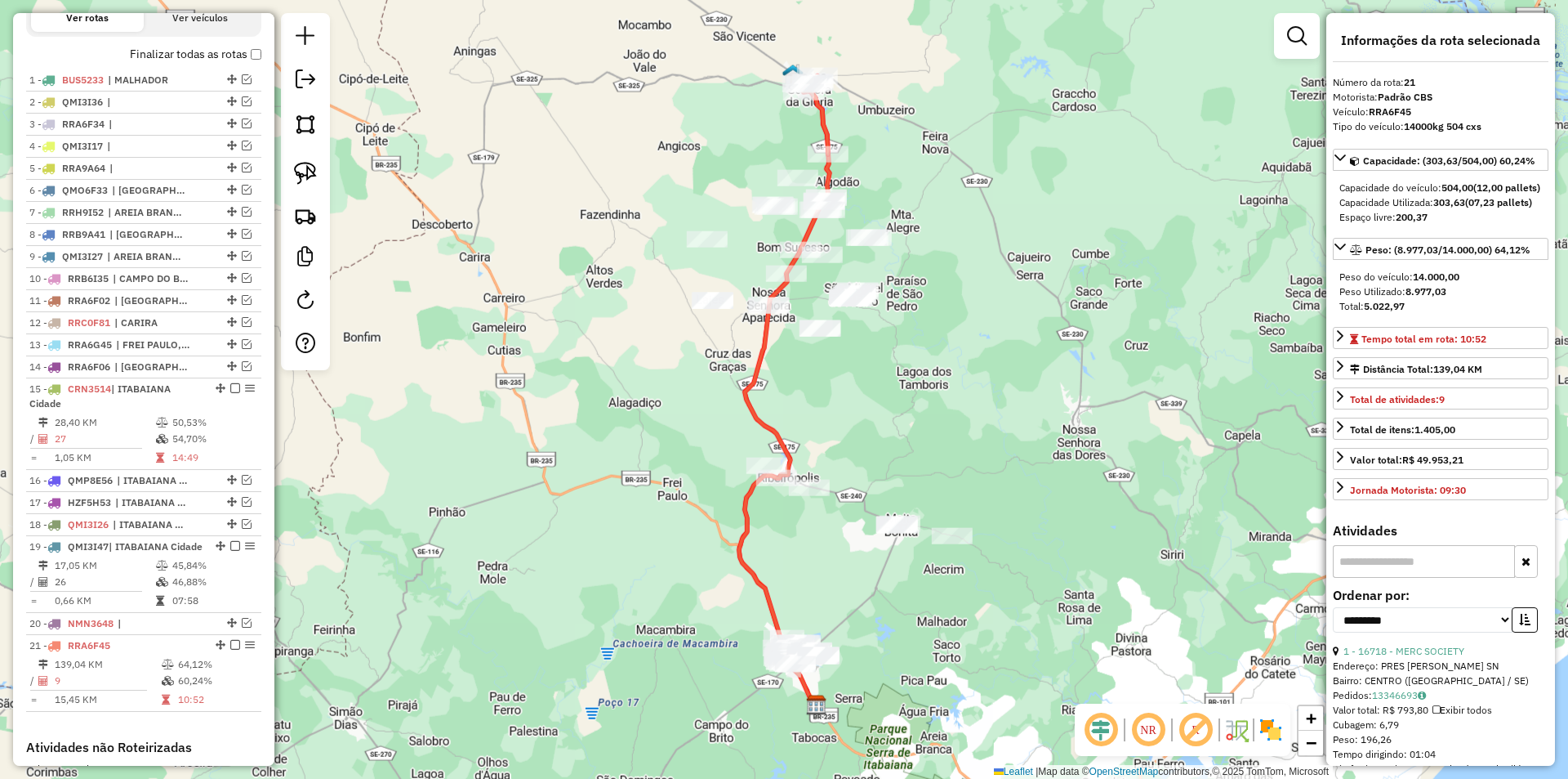
scroll to position [607, 0]
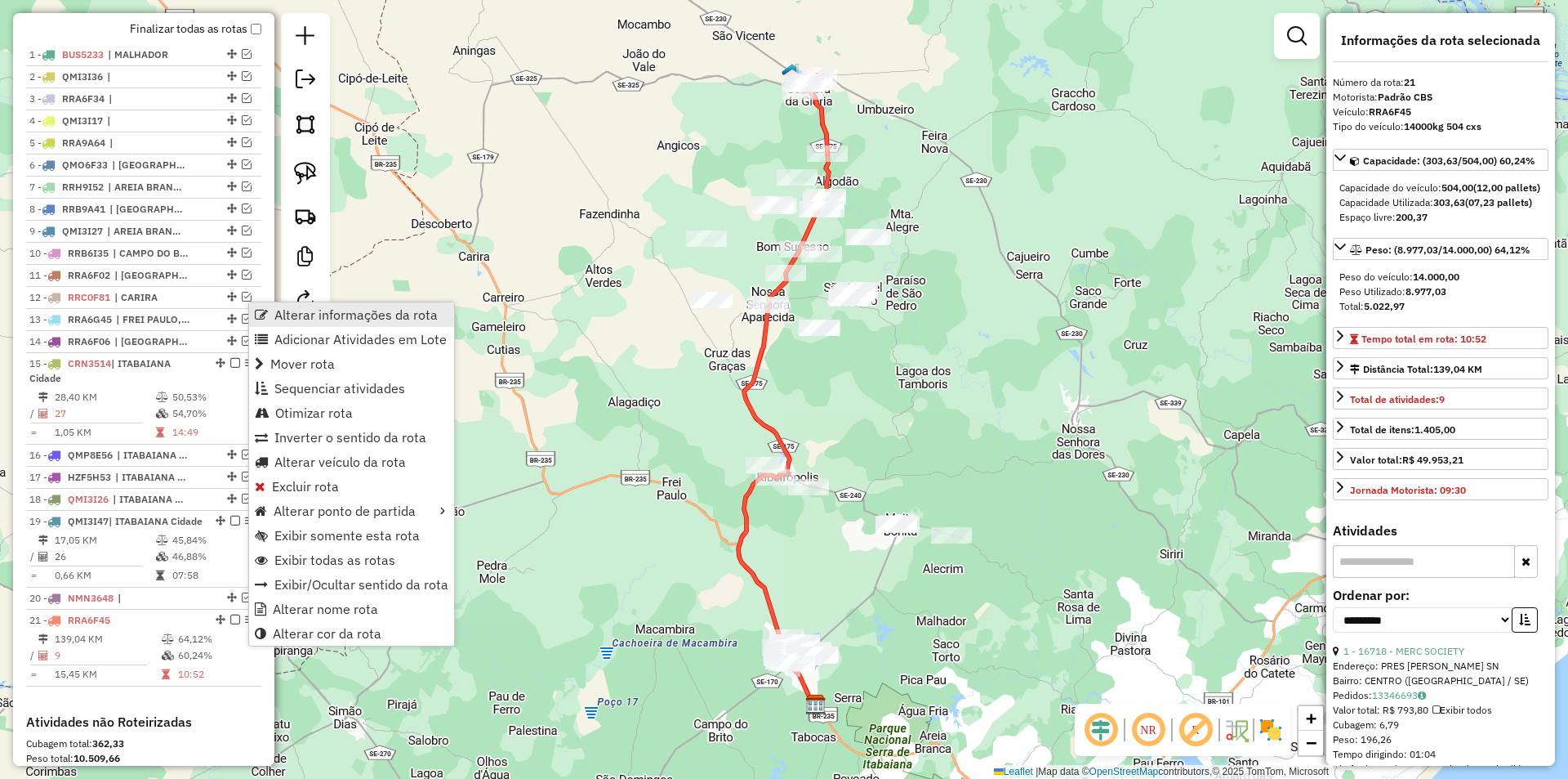
click at [395, 316] on span "Alterar informações da rota" at bounding box center [355, 314] width 163 height 13
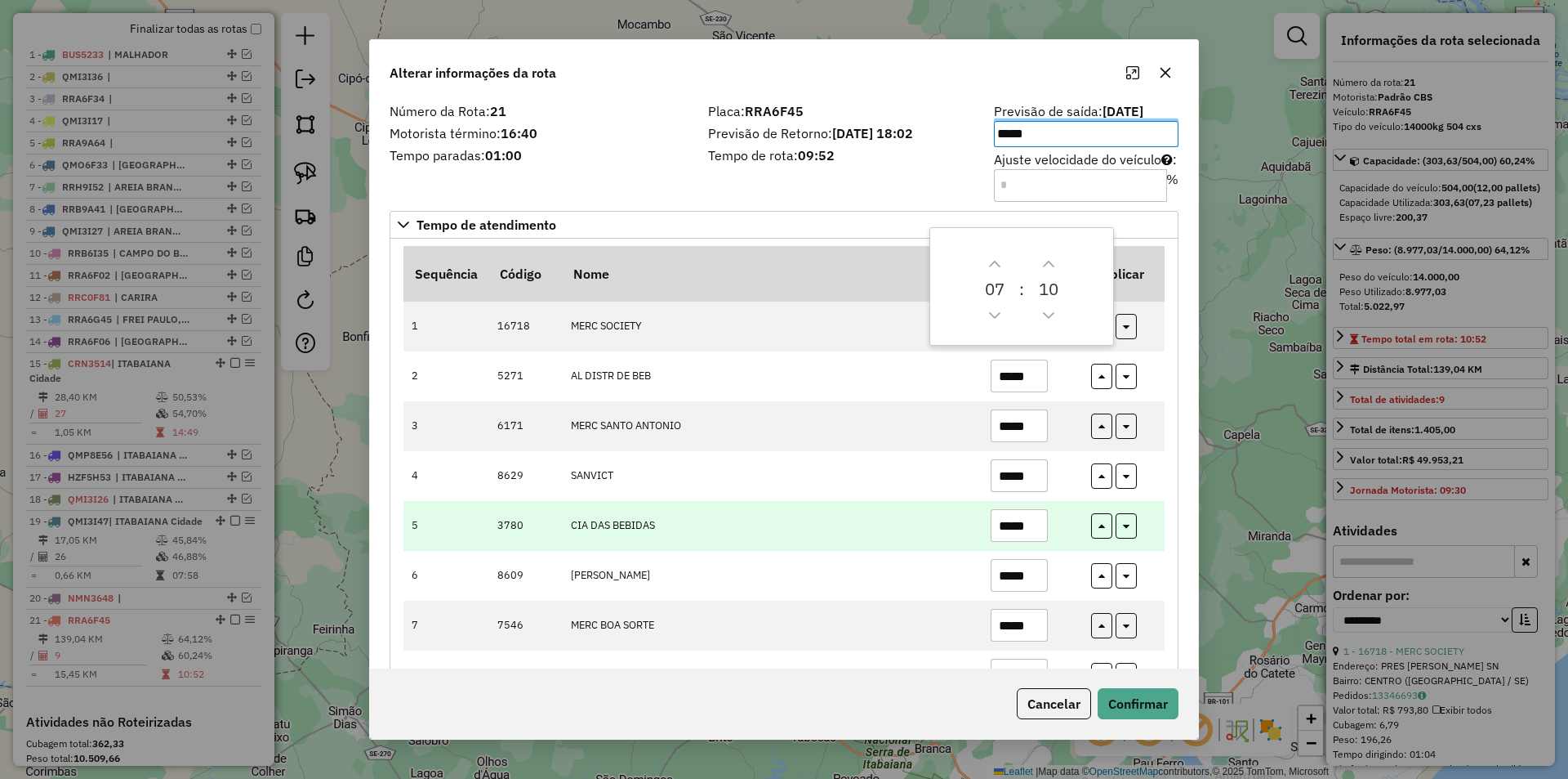
click at [948, 527] on tr "5 3780 CIA DAS BEBIDAS *****" at bounding box center [784, 526] width 762 height 50
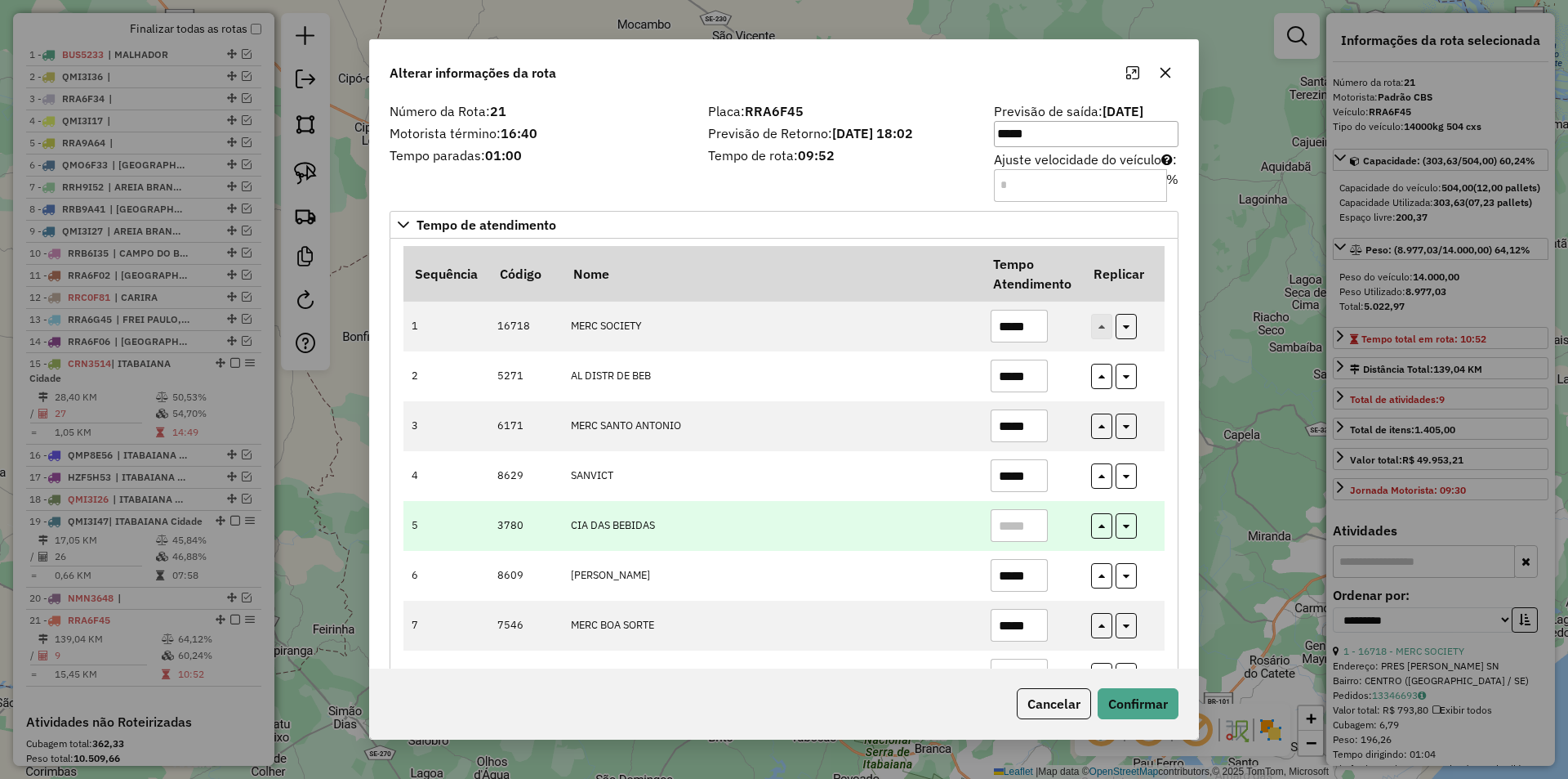
drag, startPoint x: 994, startPoint y: 468, endPoint x: 953, endPoint y: 507, distance: 56.6
click at [957, 476] on tr "4 8629 SANVICT *****" at bounding box center [784, 476] width 762 height 50
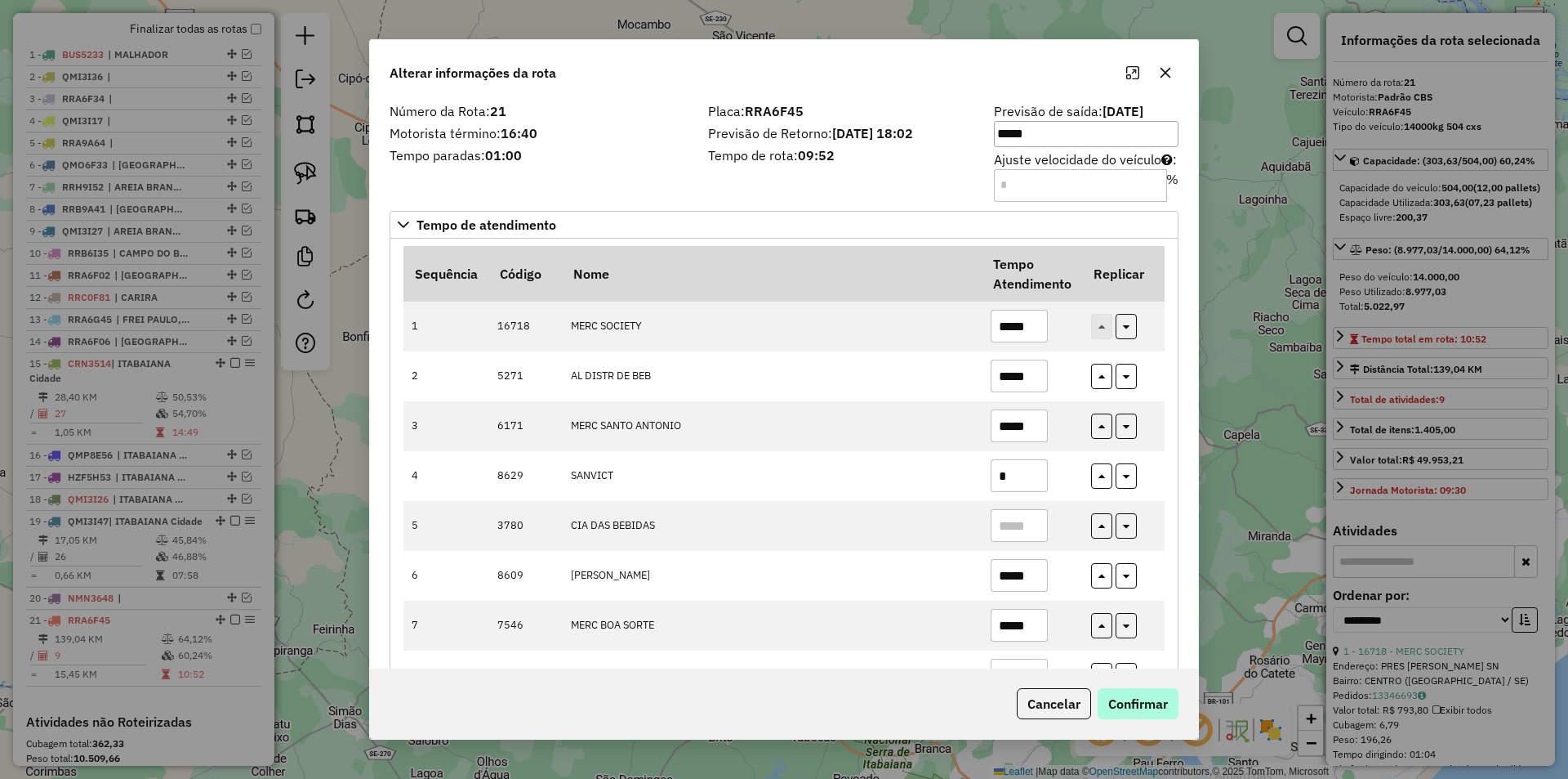
type input "*"
drag, startPoint x: 1130, startPoint y: 703, endPoint x: 1118, endPoint y: 702, distance: 12.0
click at [1130, 703] on button "Confirmar" at bounding box center [1138, 704] width 81 height 31
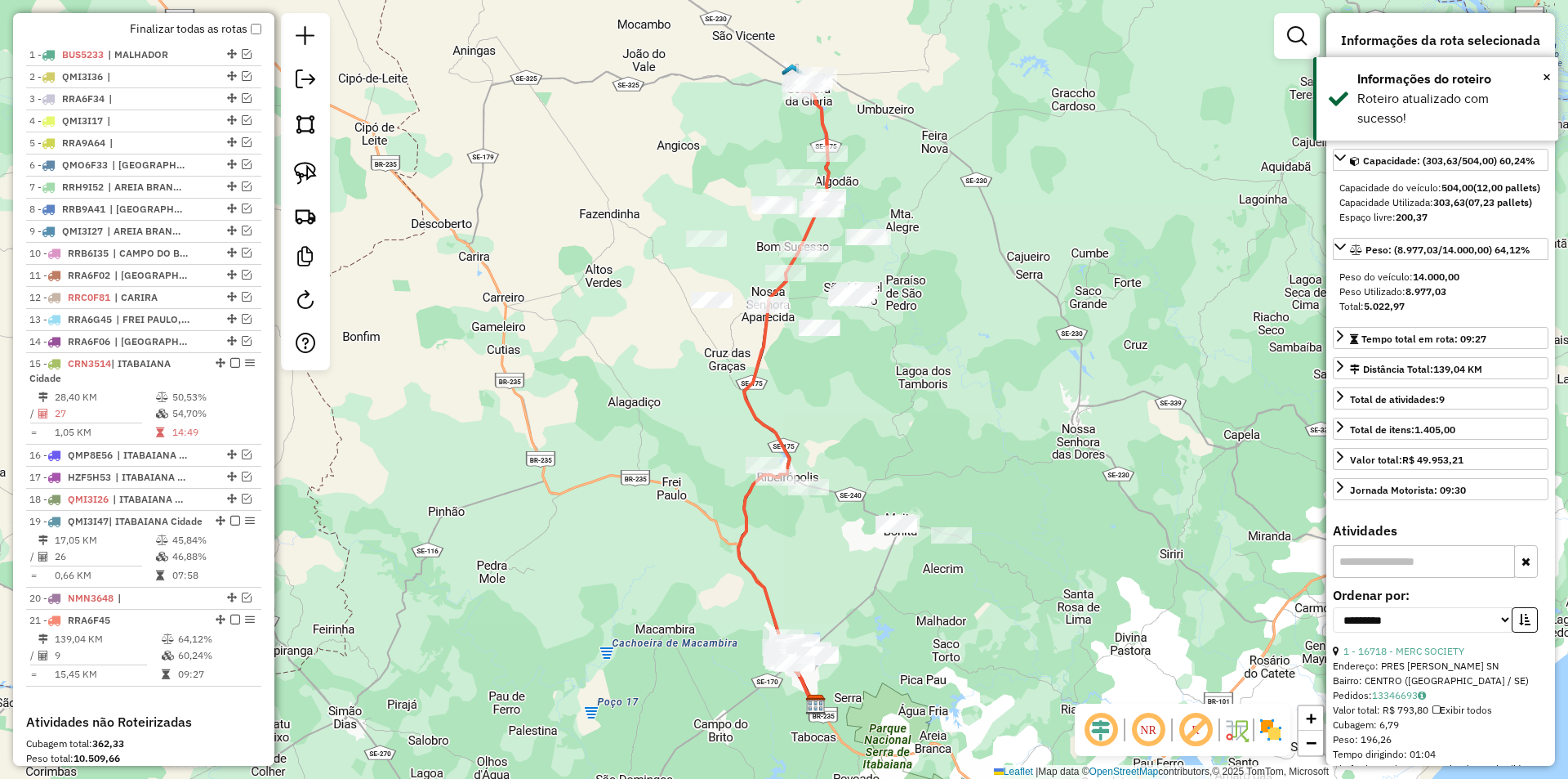
scroll to position [879, 0]
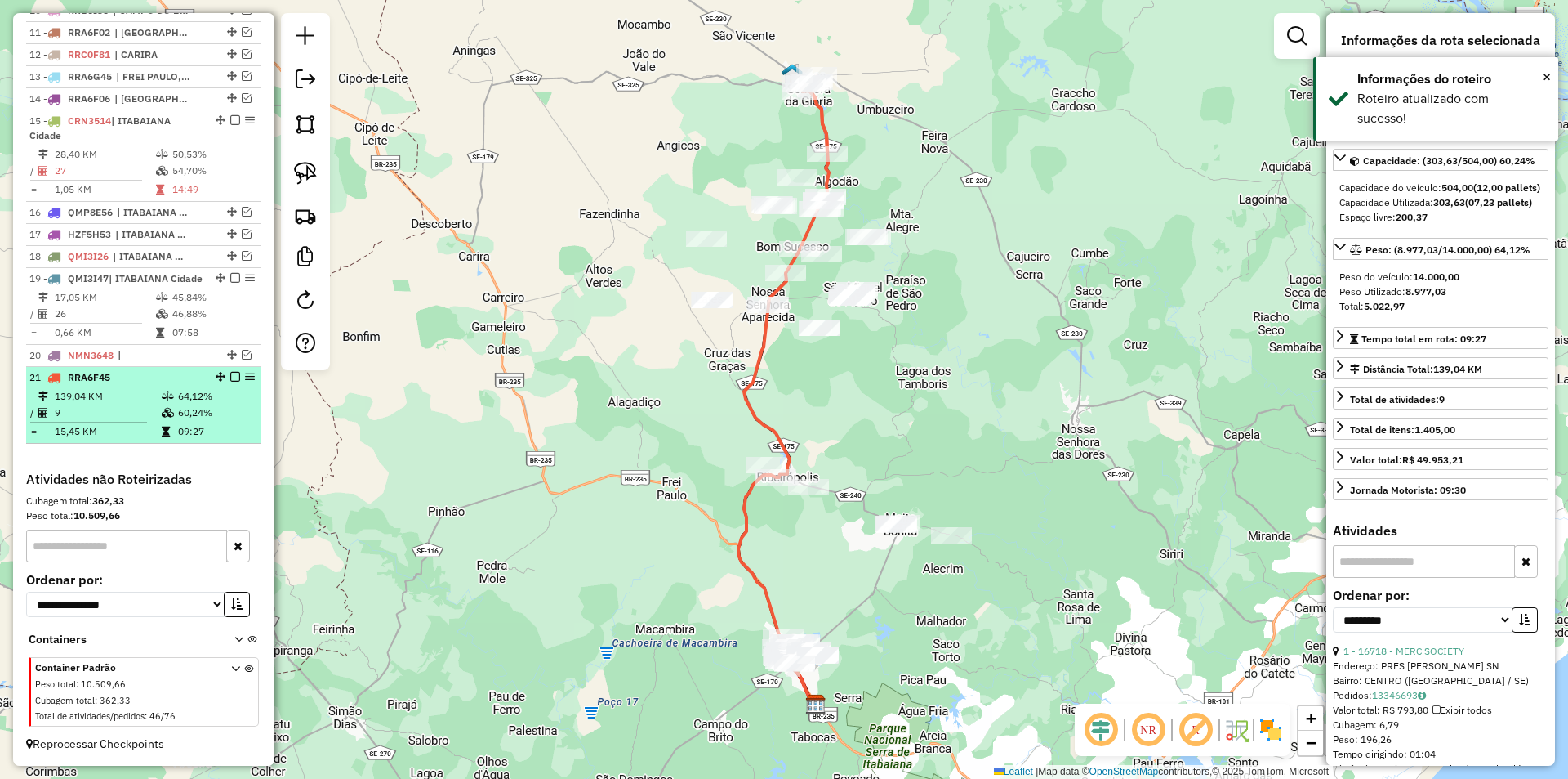
click at [234, 378] on em at bounding box center [234, 376] width 10 height 10
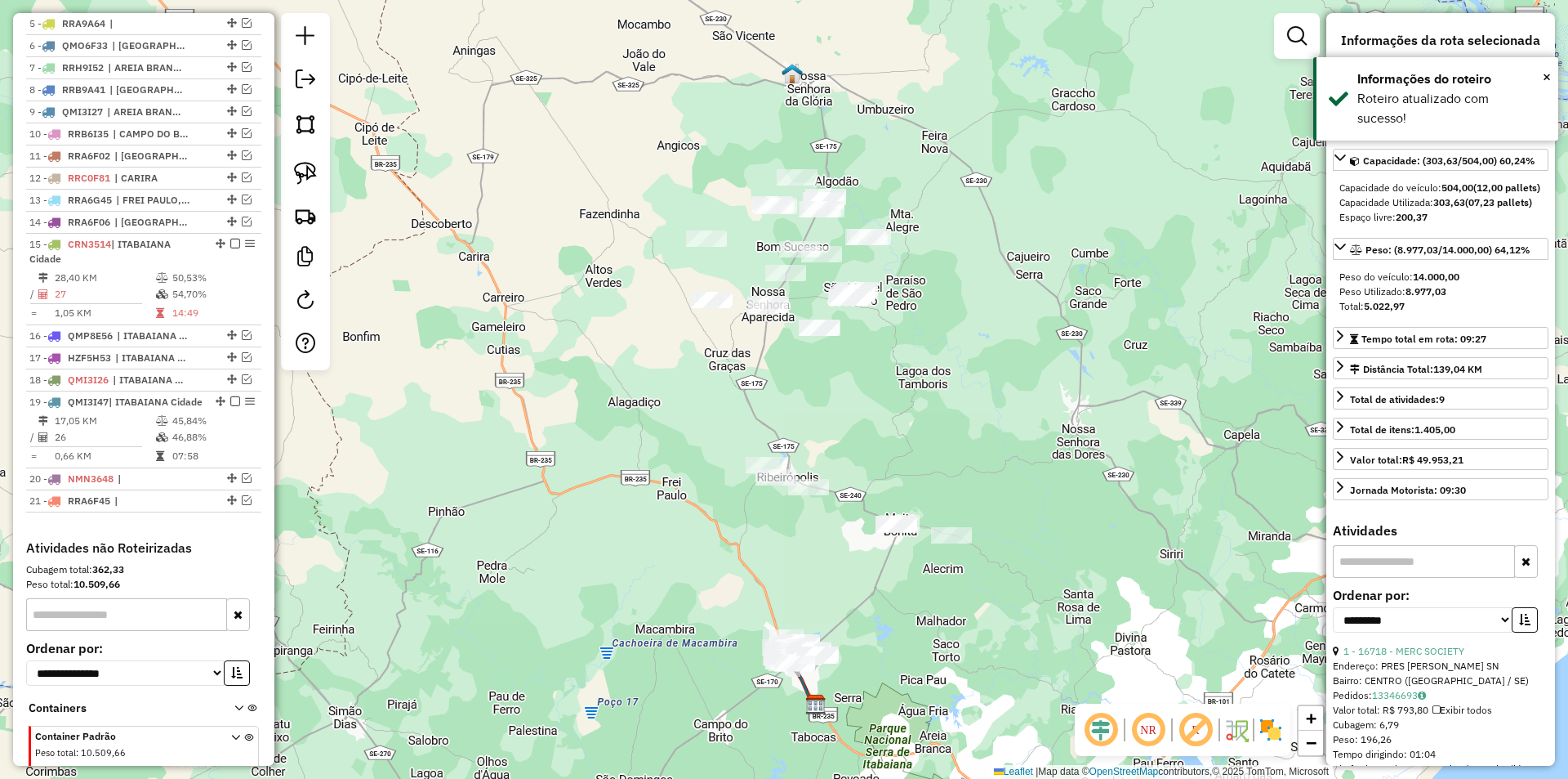
scroll to position [579, 0]
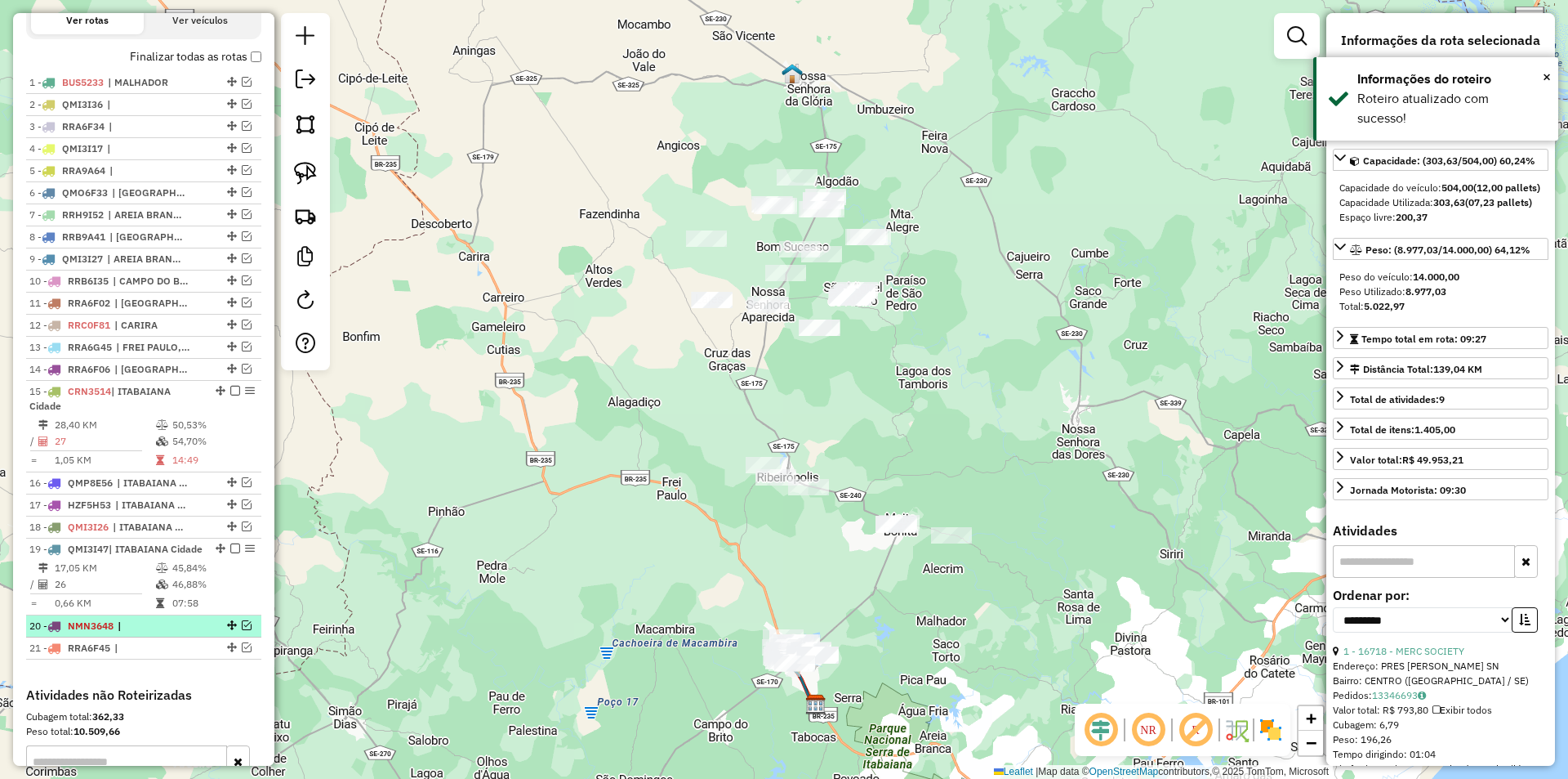
click at [242, 630] on em at bounding box center [246, 624] width 10 height 10
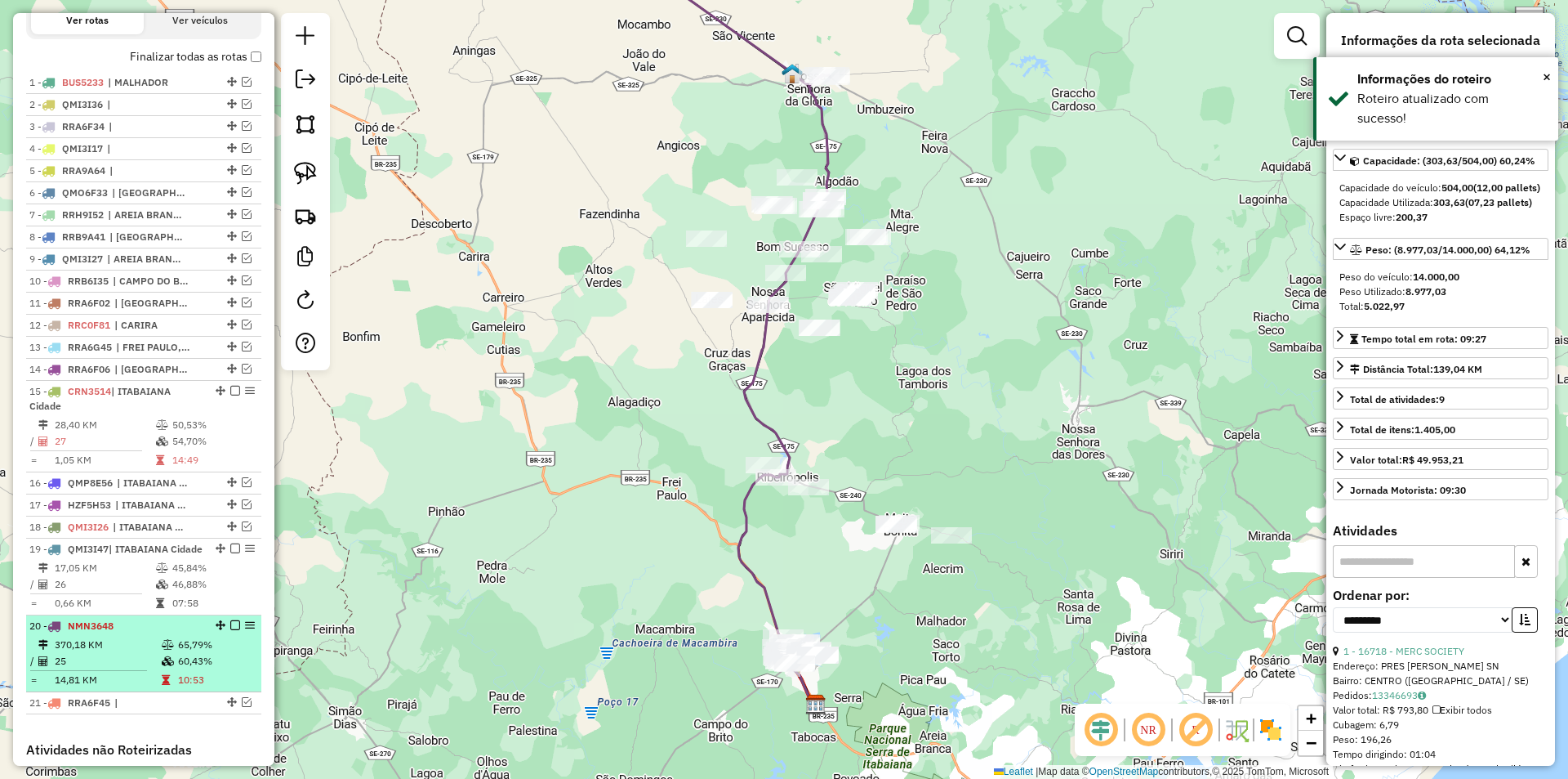
click at [206, 630] on div at bounding box center [230, 624] width 49 height 10
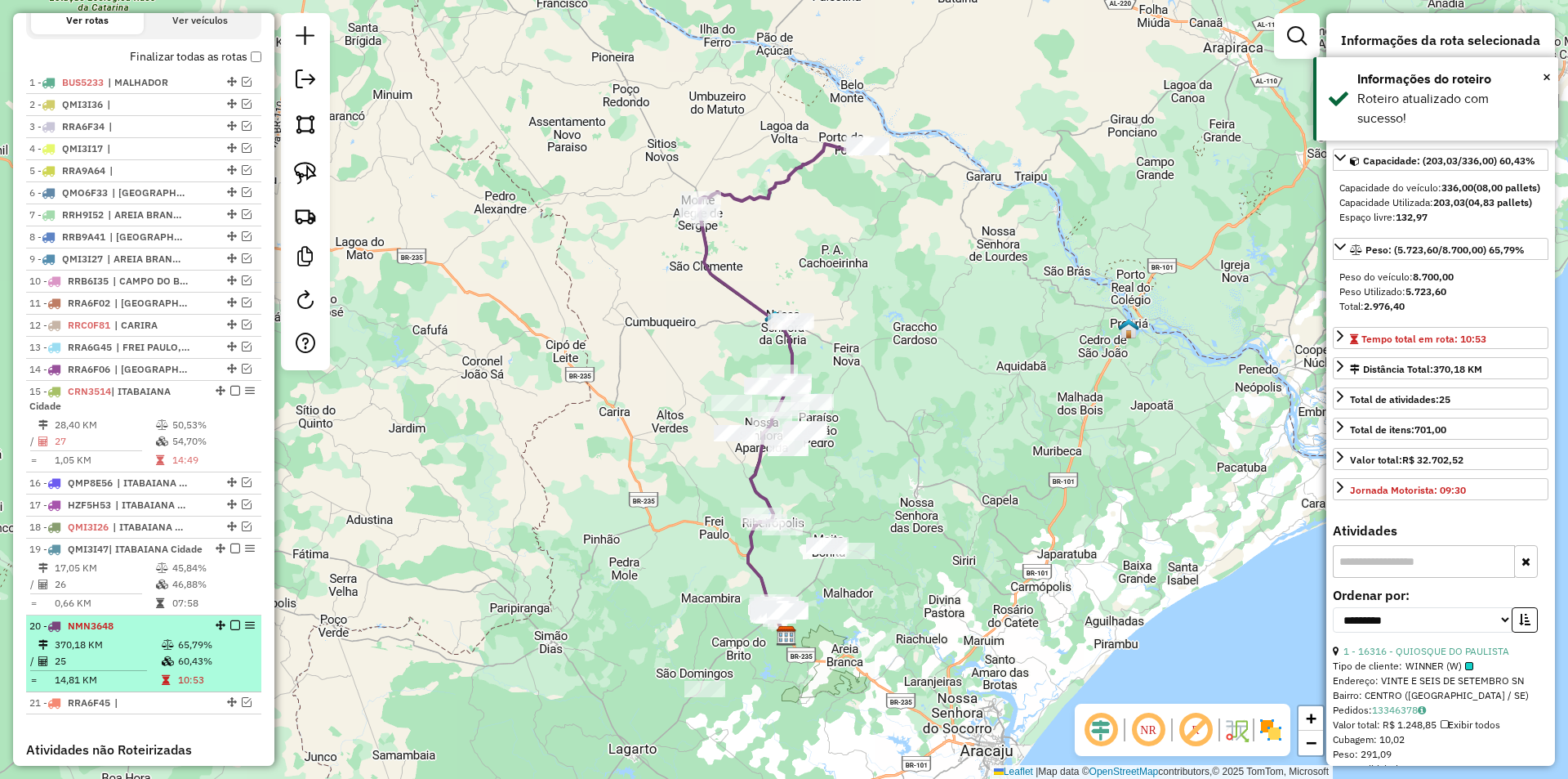
click at [231, 630] on em at bounding box center [234, 624] width 10 height 10
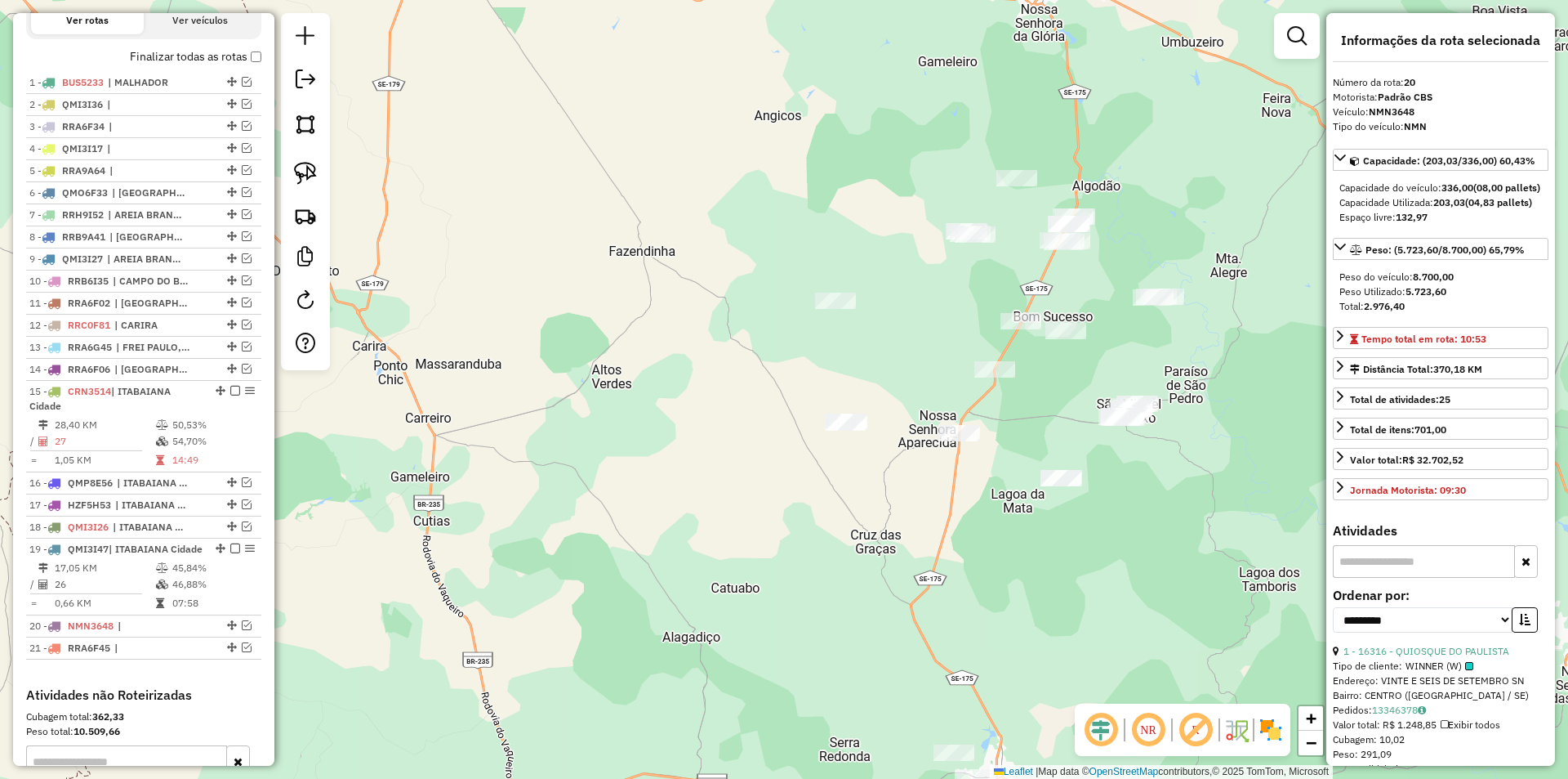
drag, startPoint x: 715, startPoint y: 457, endPoint x: 563, endPoint y: 474, distance: 152.9
click at [566, 474] on div "Janela de atendimento Grade de atendimento Capacidade Transportadoras Veículos …" at bounding box center [784, 389] width 1568 height 779
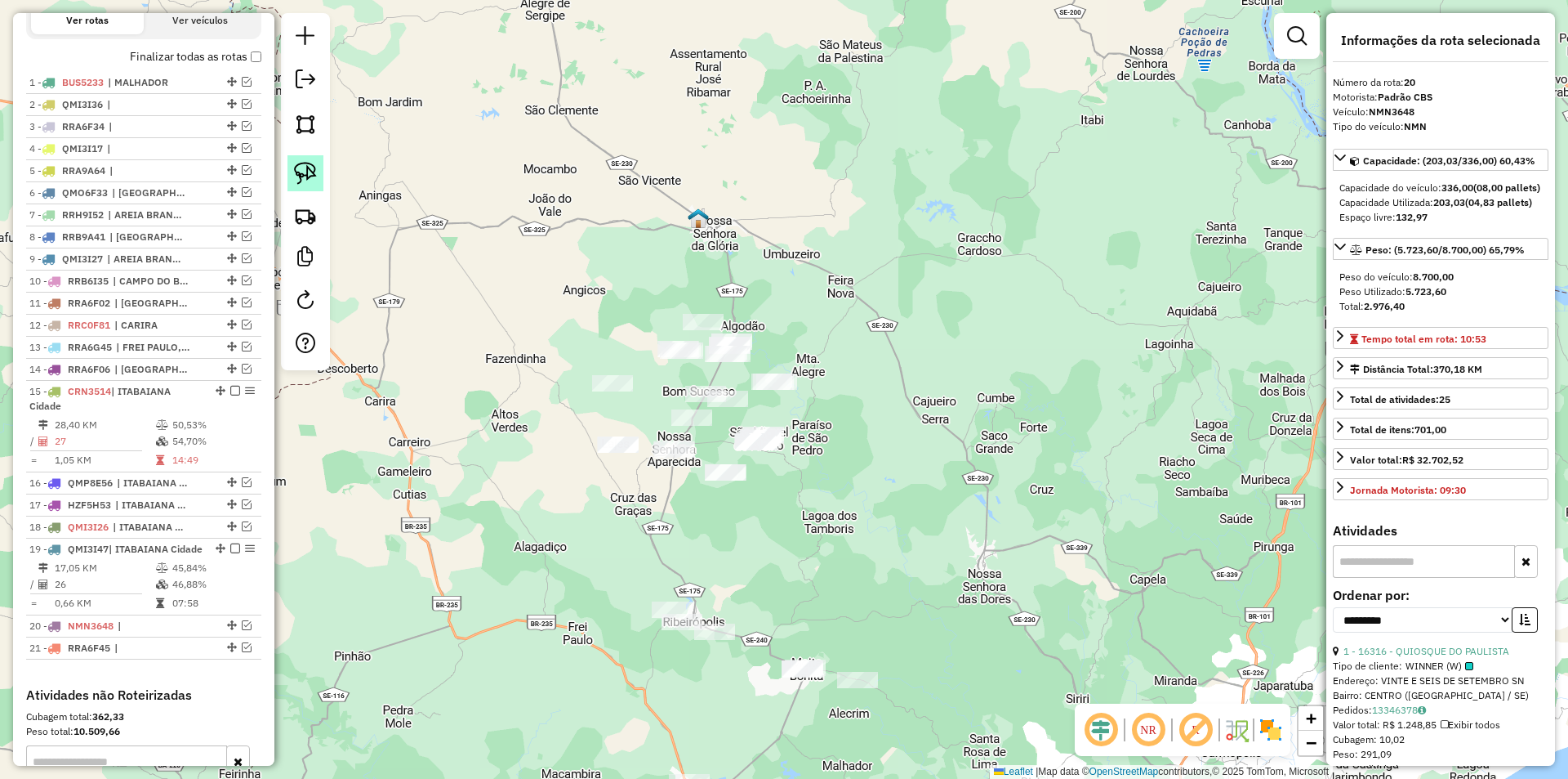
click at [308, 169] on img at bounding box center [305, 173] width 22 height 22
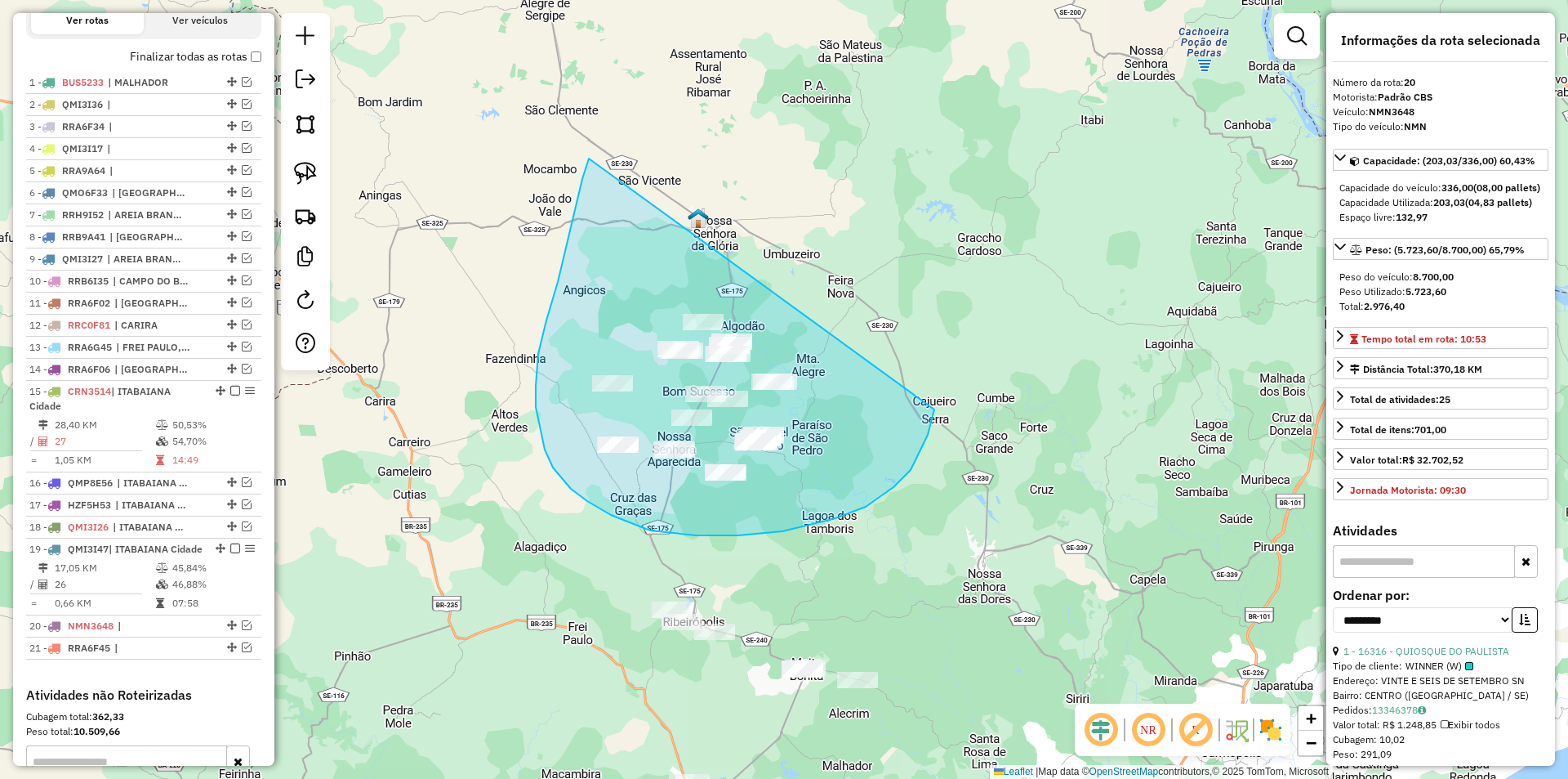
drag, startPoint x: 589, startPoint y: 158, endPoint x: 935, endPoint y: 405, distance: 425.1
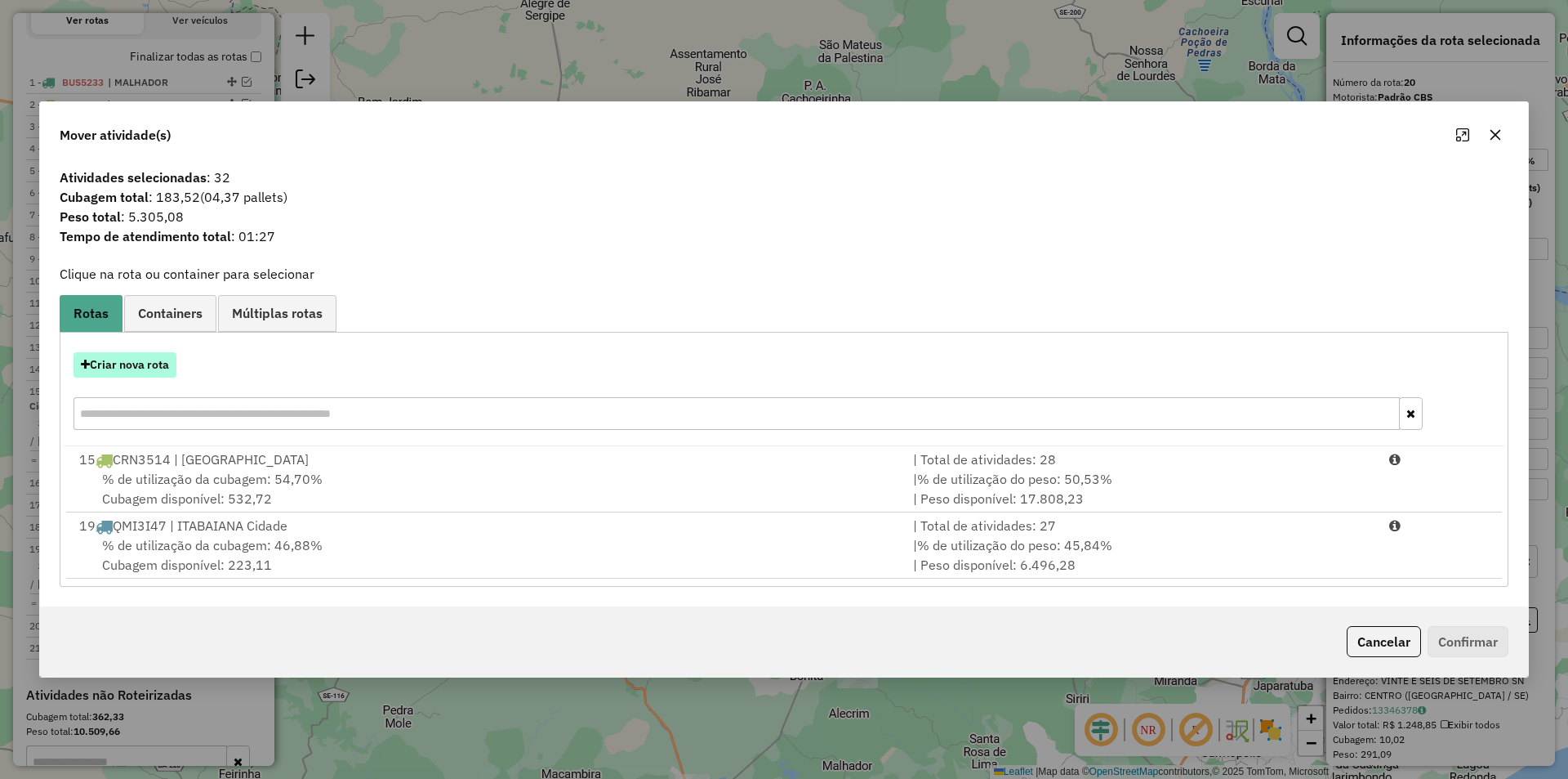
click at [153, 369] on button "Criar nova rota" at bounding box center [124, 364] width 103 height 25
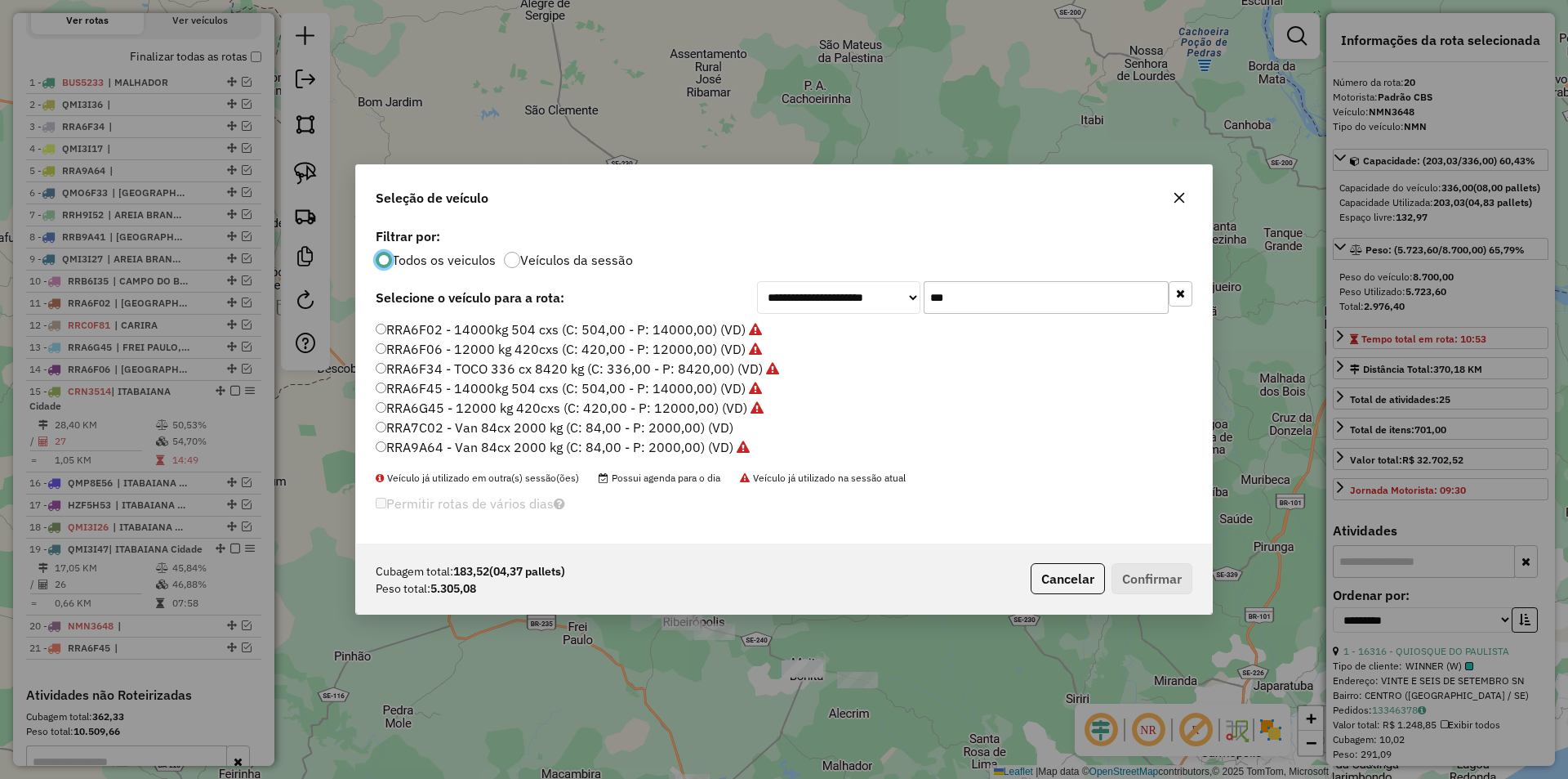
scroll to position [10, 5]
click at [978, 298] on input "***" at bounding box center [1046, 297] width 245 height 33
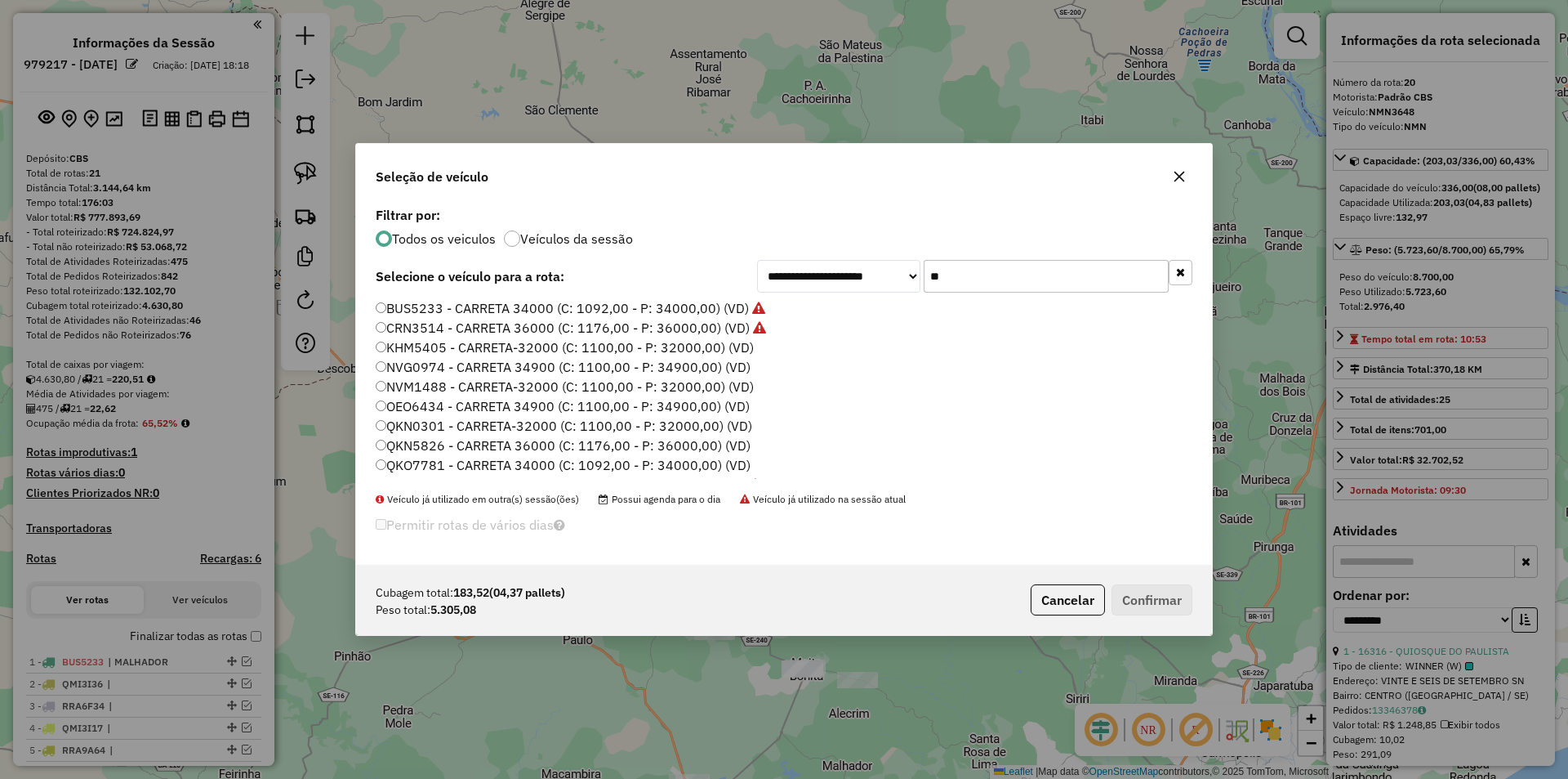
select select "**********"
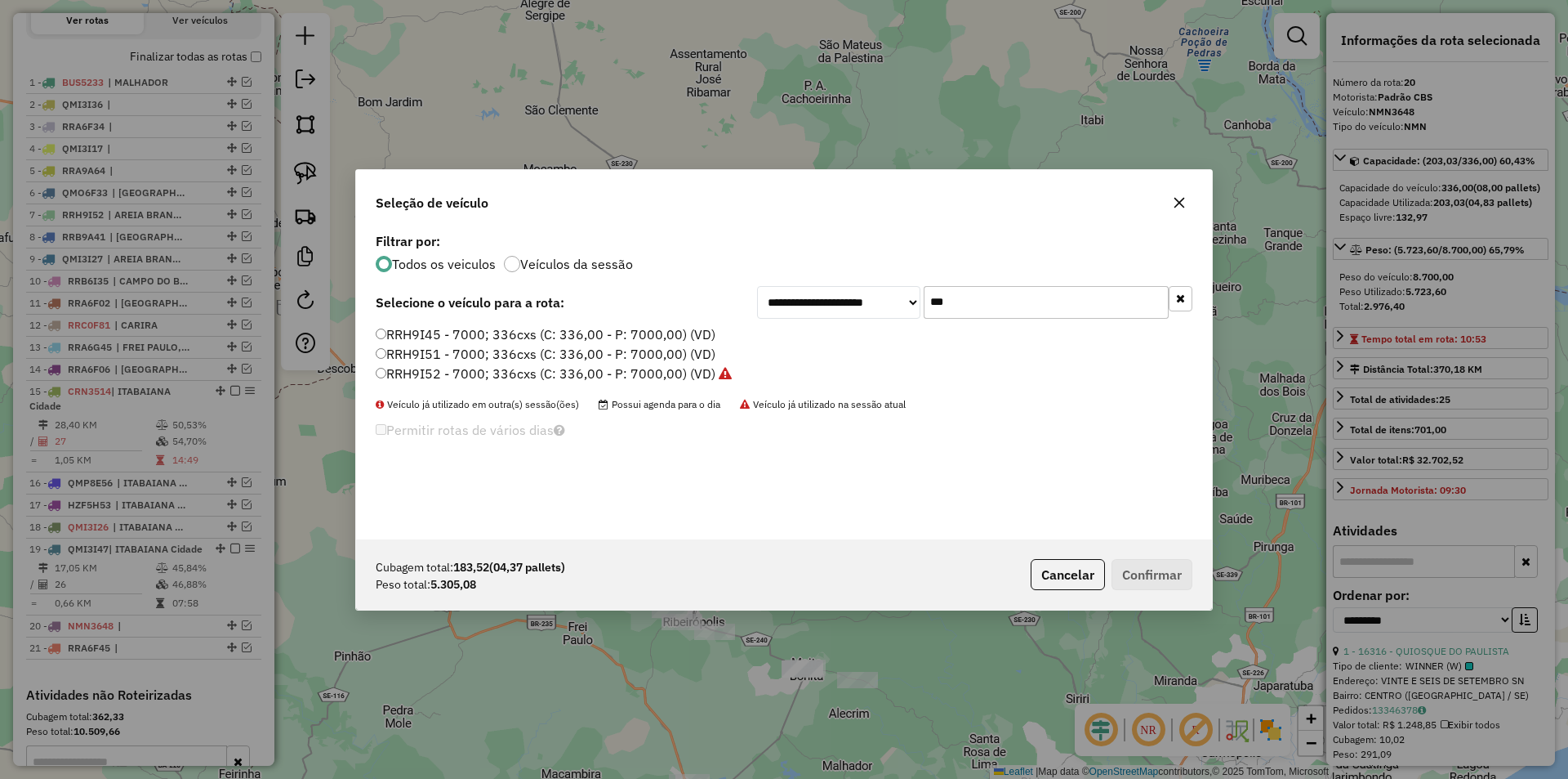
type input "***"
click at [444, 329] on label "RRH9I45 - 7000; 336cxs (C: 336,00 - P: 7000,00) (VD)" at bounding box center [545, 334] width 340 height 20
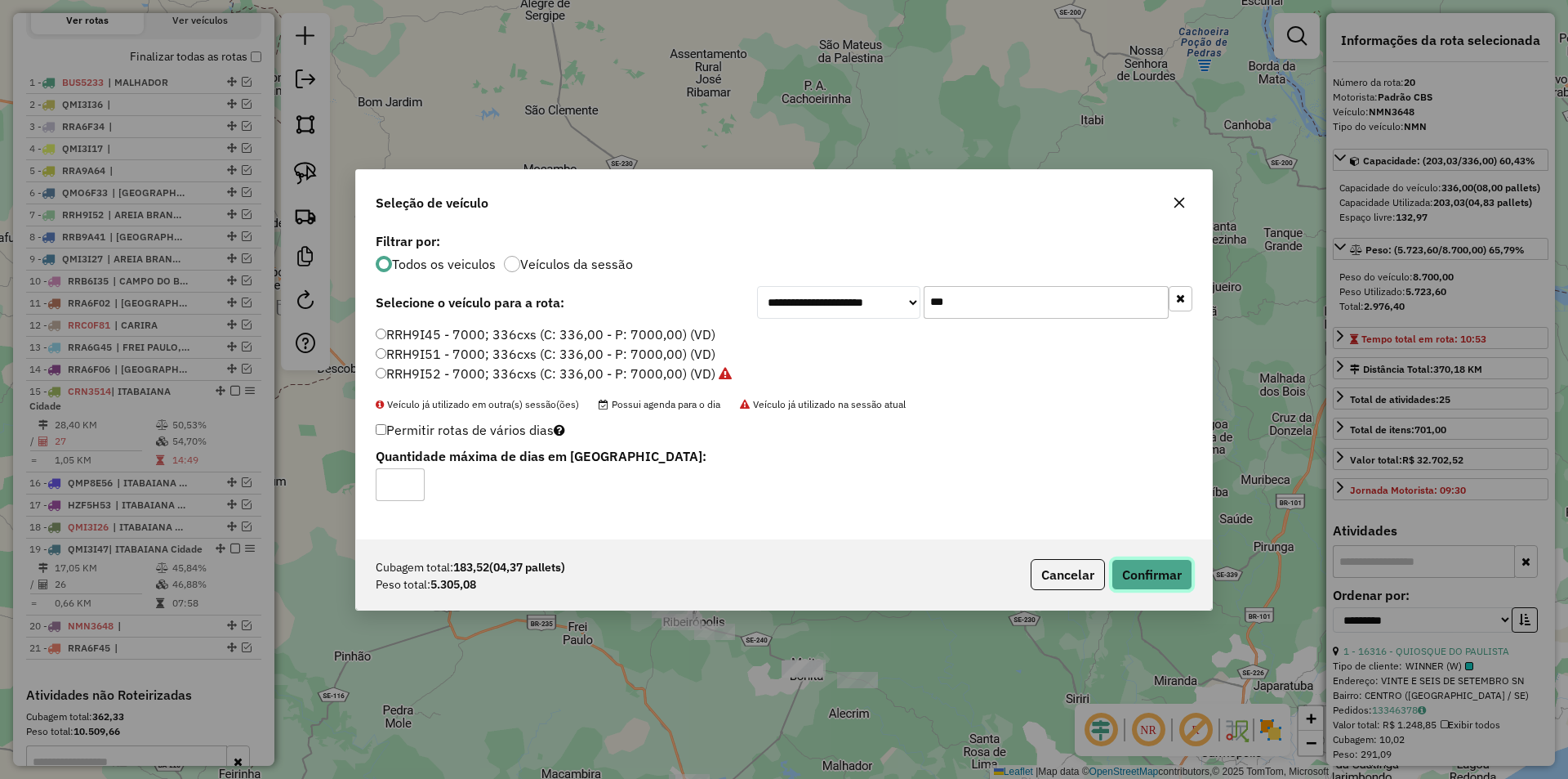
click at [1156, 576] on button "Confirmar" at bounding box center [1152, 574] width 81 height 31
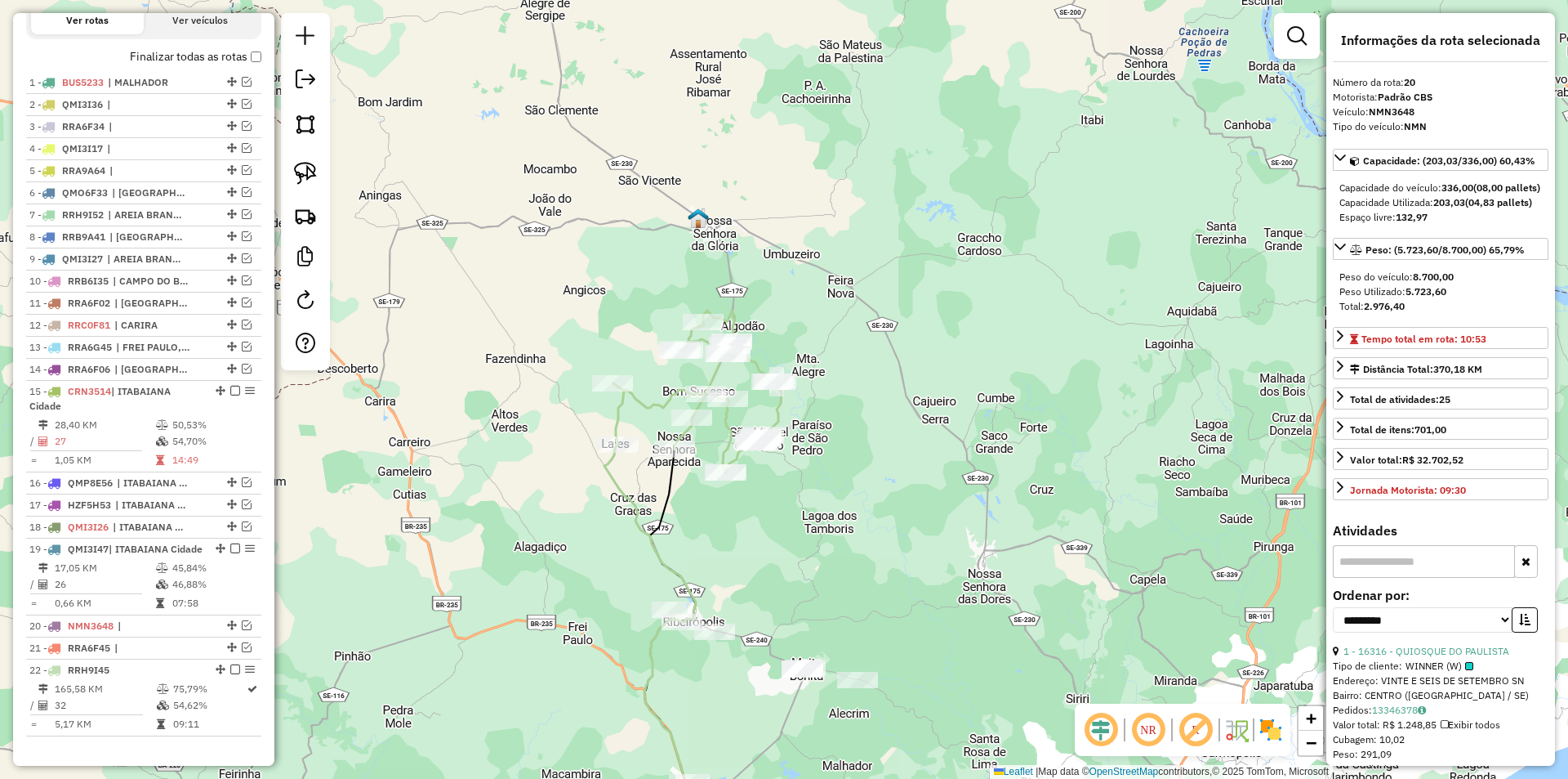
scroll to position [901, 0]
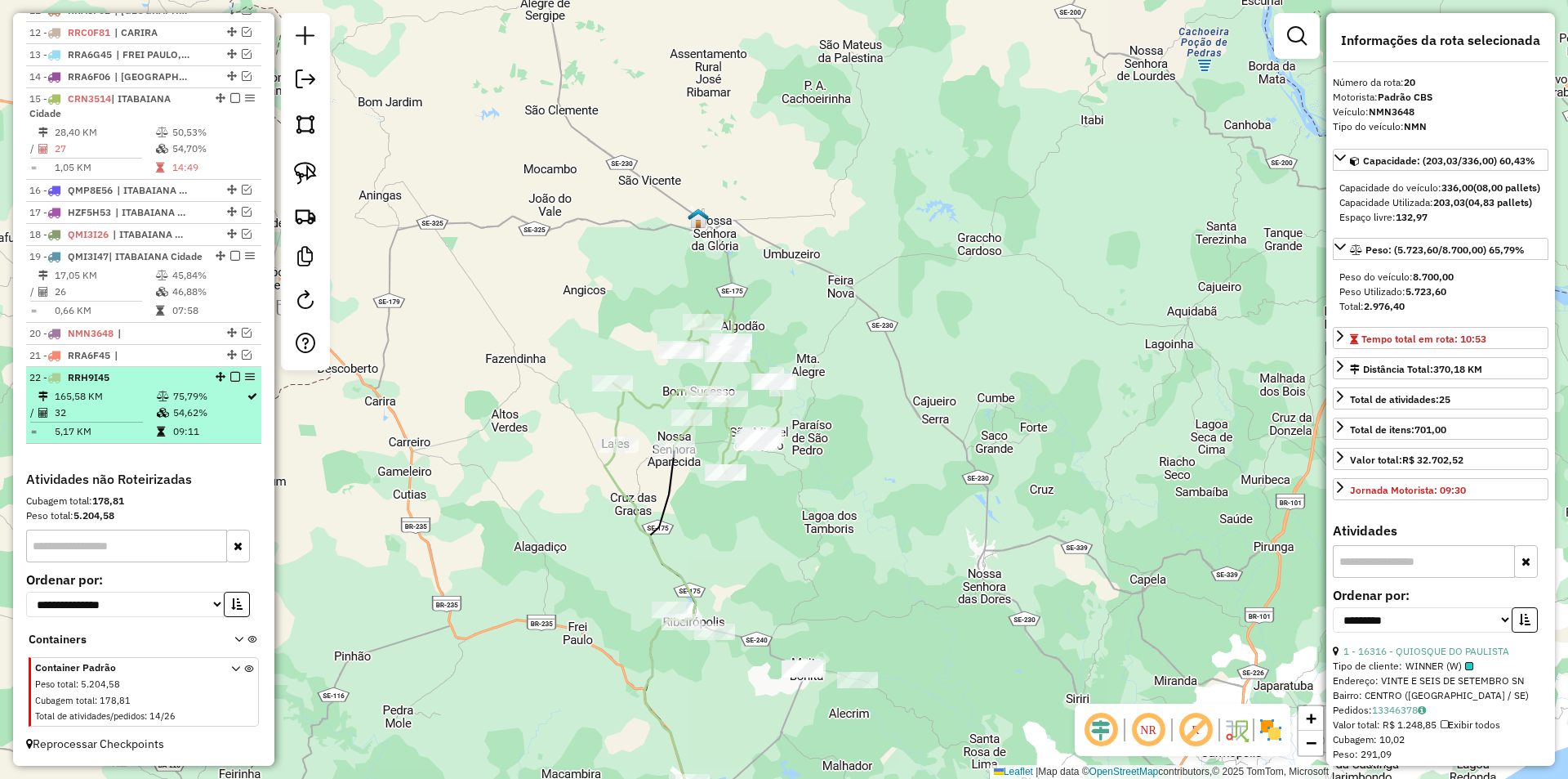
click at [213, 415] on td "54,62%" at bounding box center [208, 412] width 73 height 16
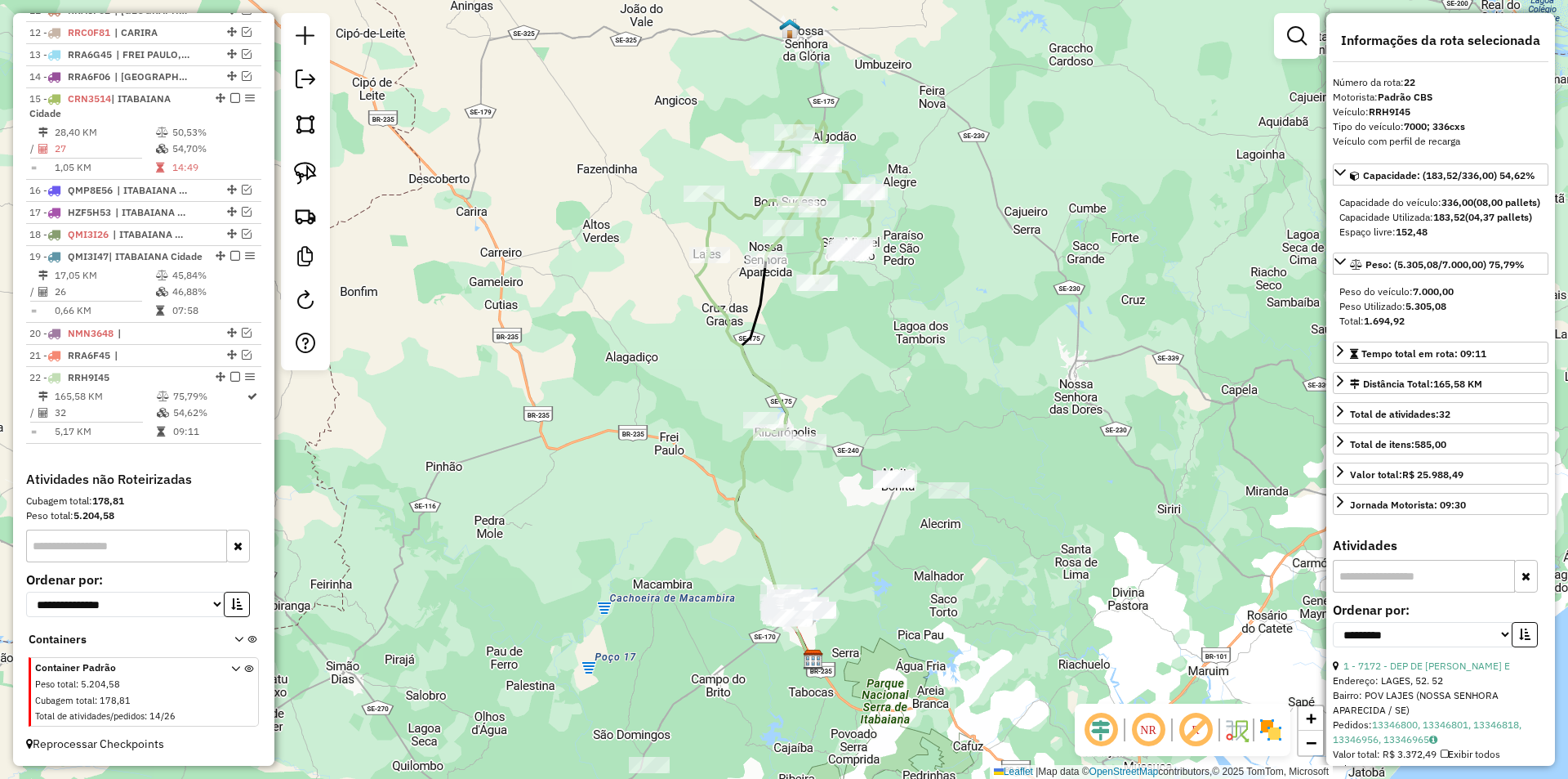
click at [486, 406] on div "Janela de atendimento Grade de atendimento Capacidade Transportadoras Veículos …" at bounding box center [784, 389] width 1568 height 779
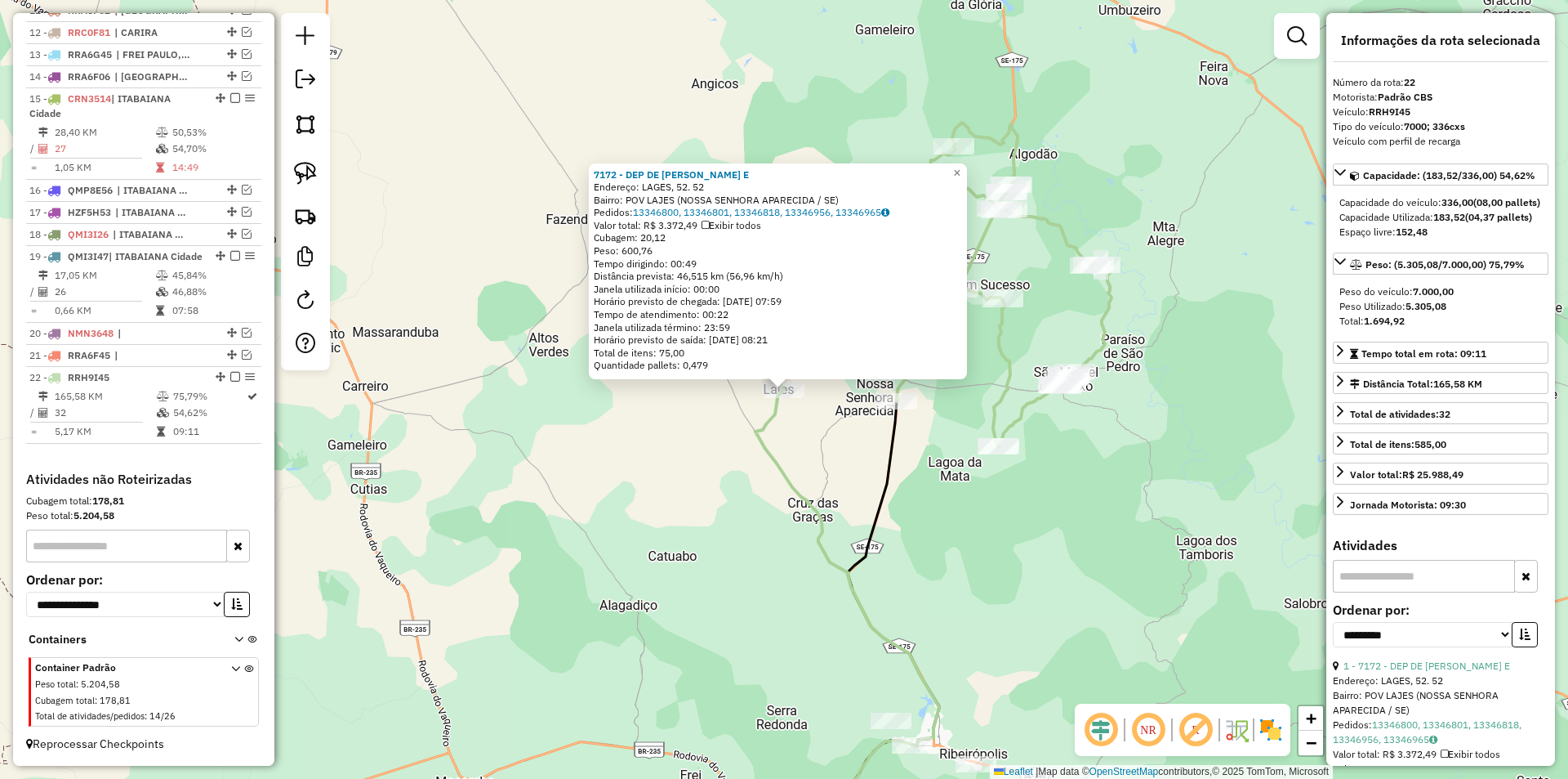
click at [757, 532] on div "7172 - DEP DE BIBIDAS PAI E Endereço: LAGES, 52. 52 Bairro: POV LAJES (NOSSA SE…" at bounding box center [784, 389] width 1568 height 779
click at [728, 542] on div "7172 - DEP DE BIBIDAS PAI E Endereço: LAGES, 52. 52 Bairro: POV LAJES (NOSSA SE…" at bounding box center [784, 389] width 1568 height 779
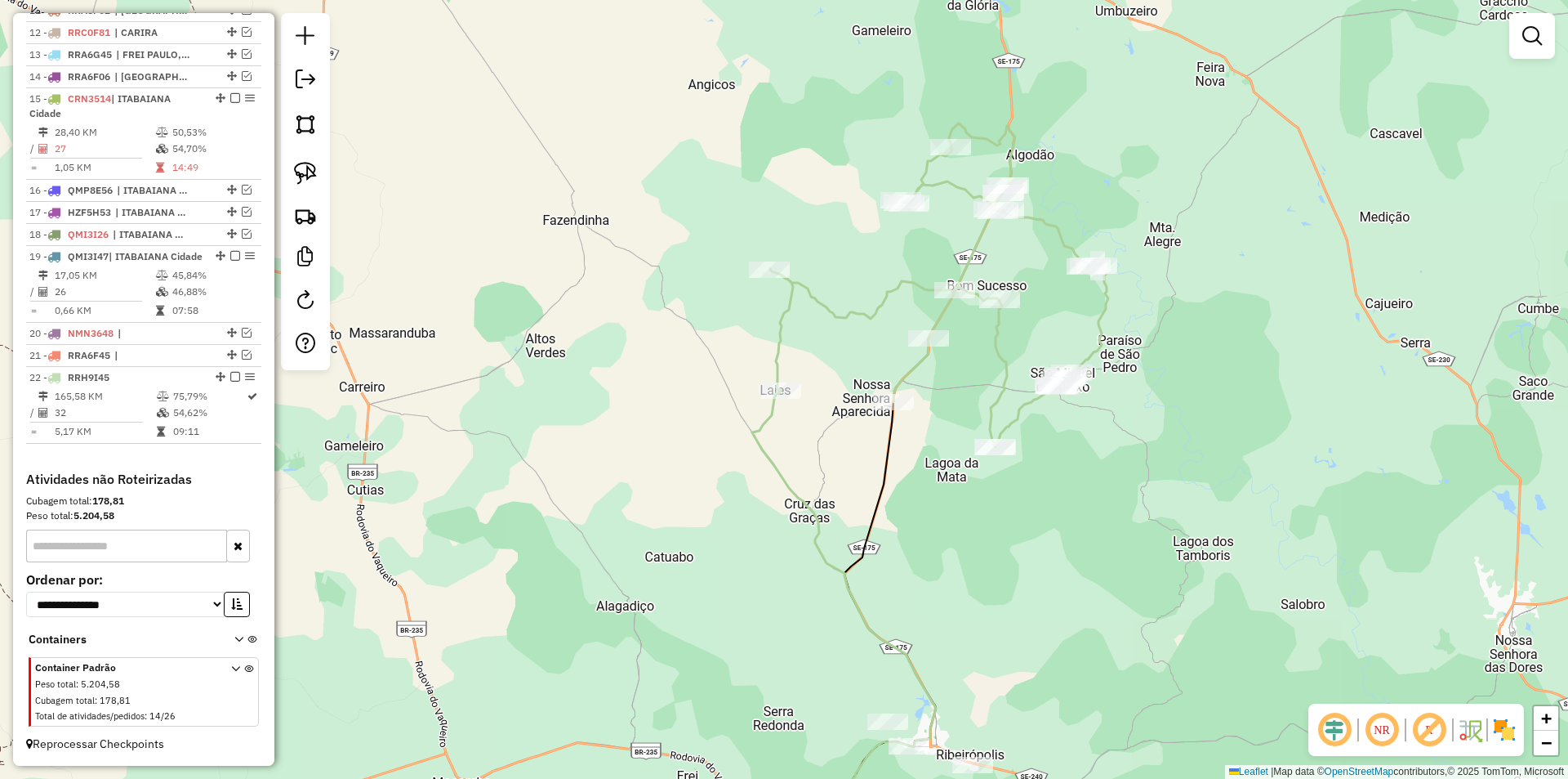
drag, startPoint x: 741, startPoint y: 562, endPoint x: 709, endPoint y: 531, distance: 44.6
click at [709, 531] on div "Janela de atendimento Grade de atendimento Capacidade Transportadoras Veículos …" at bounding box center [784, 389] width 1568 height 779
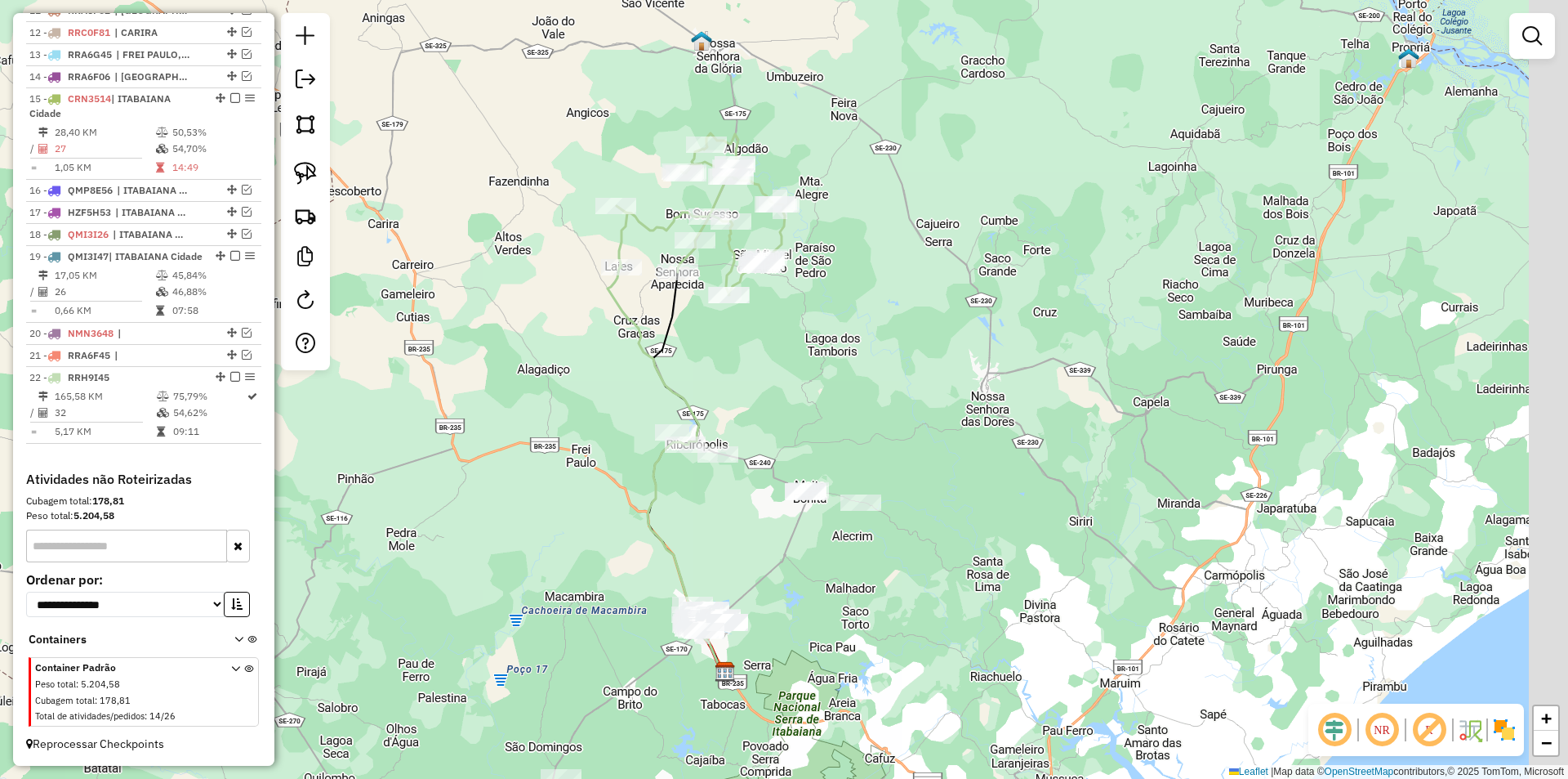
drag, startPoint x: 717, startPoint y: 540, endPoint x: 609, endPoint y: 354, distance: 215.1
click at [609, 355] on div "Janela de atendimento Grade de atendimento Capacidade Transportadoras Veículos …" at bounding box center [784, 389] width 1568 height 779
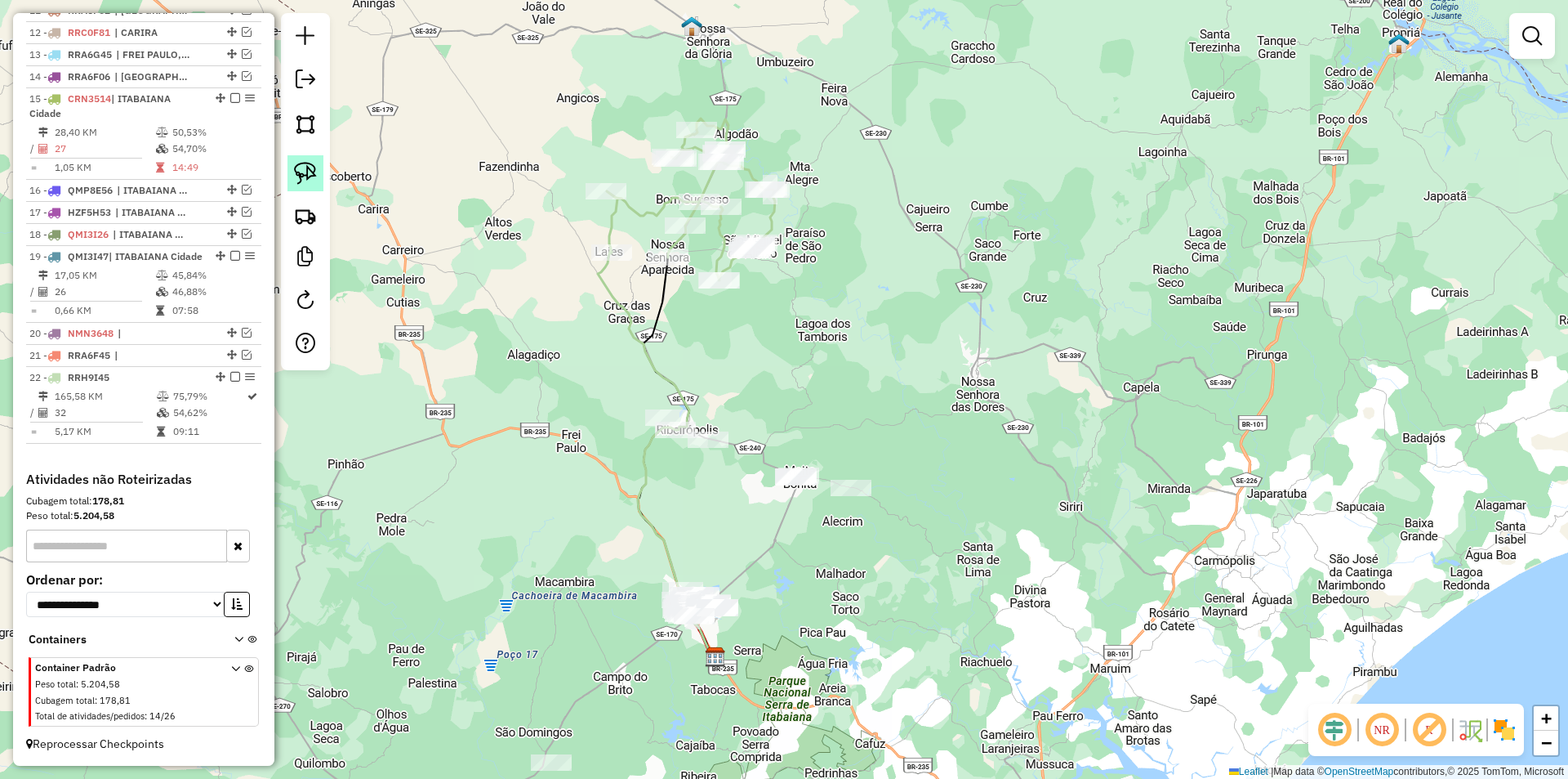
click at [301, 178] on img at bounding box center [305, 173] width 22 height 22
drag, startPoint x: 628, startPoint y: 439, endPoint x: 1063, endPoint y: 488, distance: 437.8
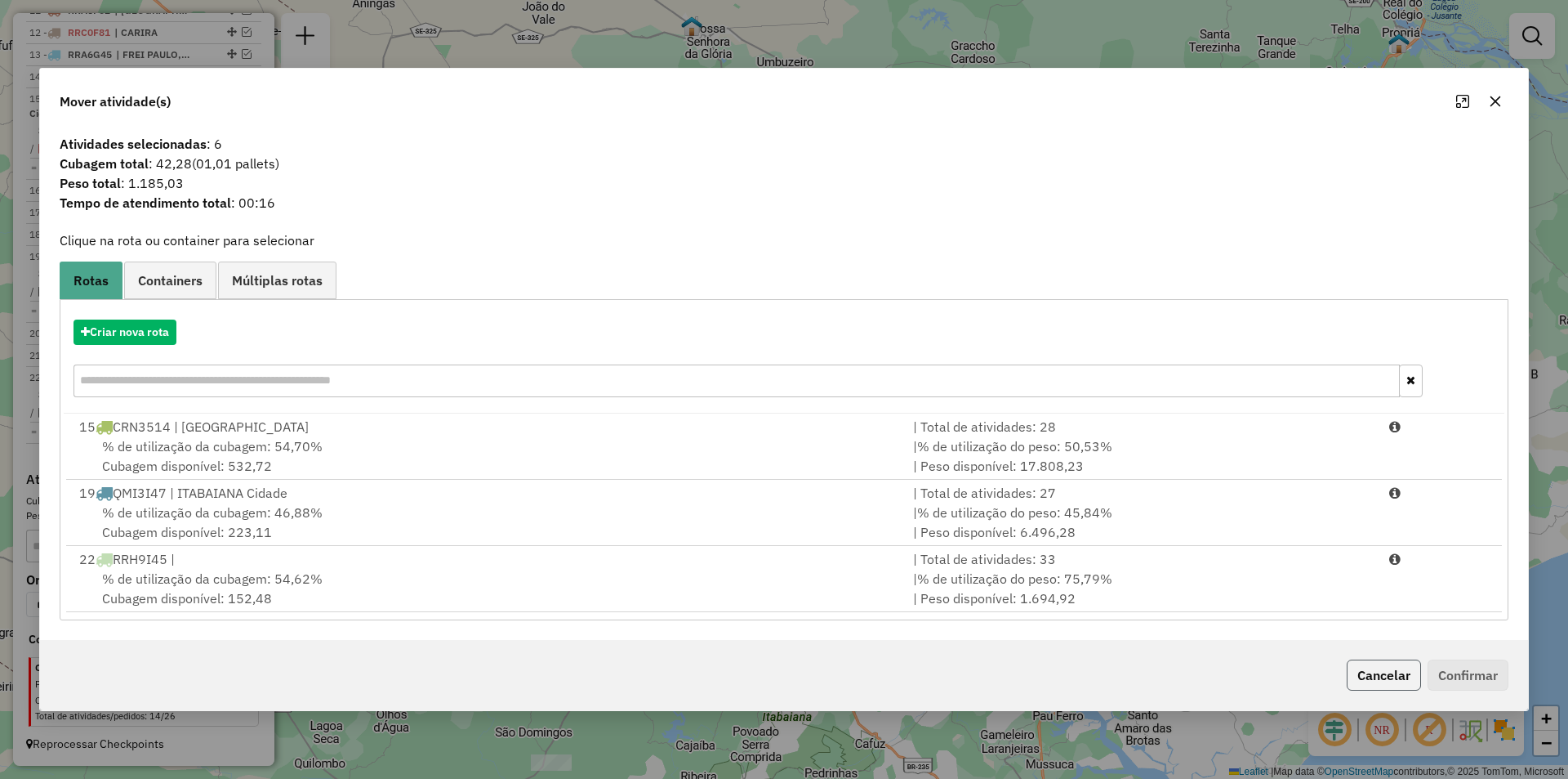
click at [1392, 677] on button "Cancelar" at bounding box center [1384, 675] width 74 height 31
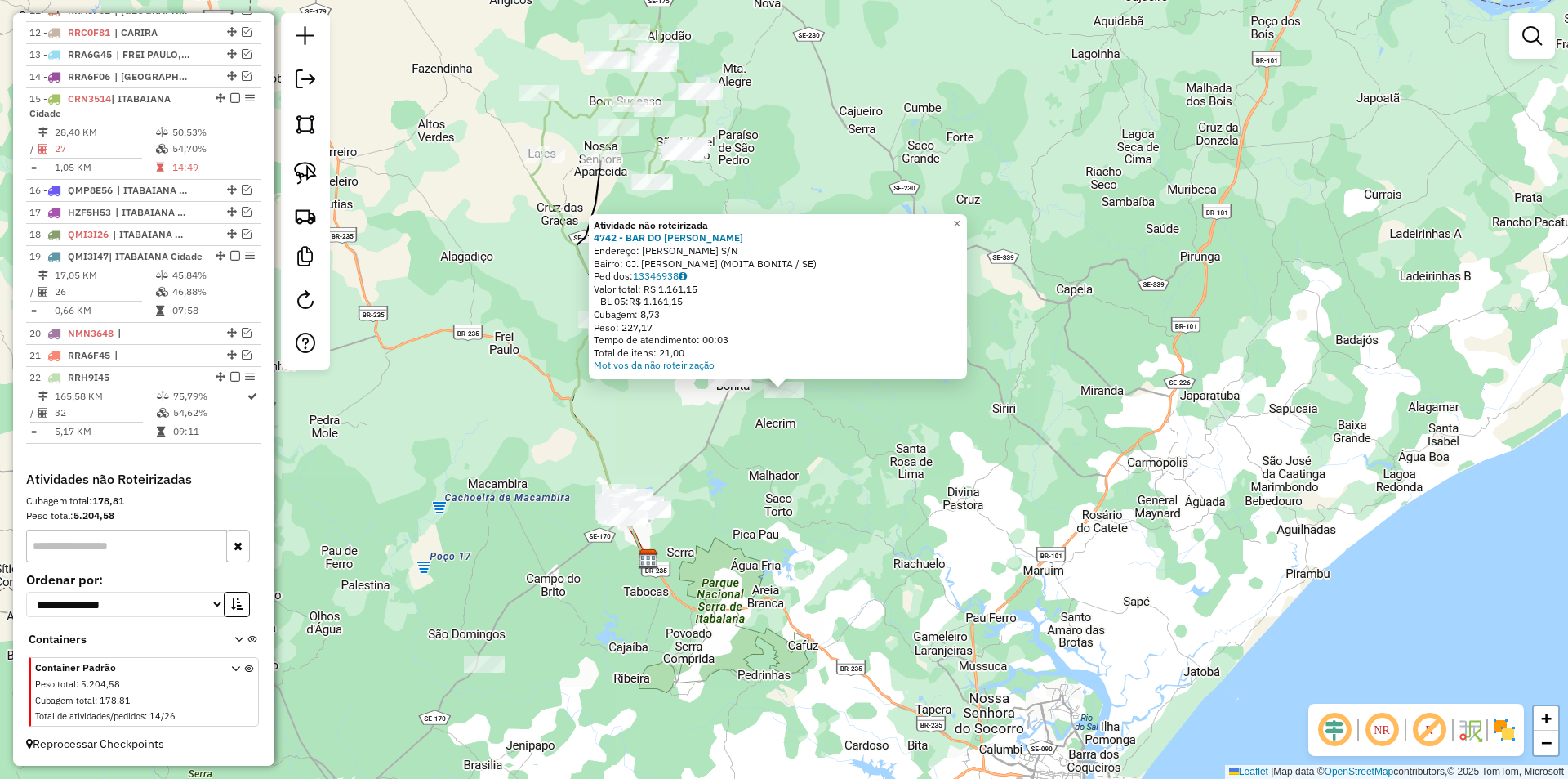
click at [744, 486] on div "Atividade não roteirizada 4742 - BAR DO [PERSON_NAME]: [PERSON_NAME] S/N Bairro…" at bounding box center [784, 389] width 1568 height 779
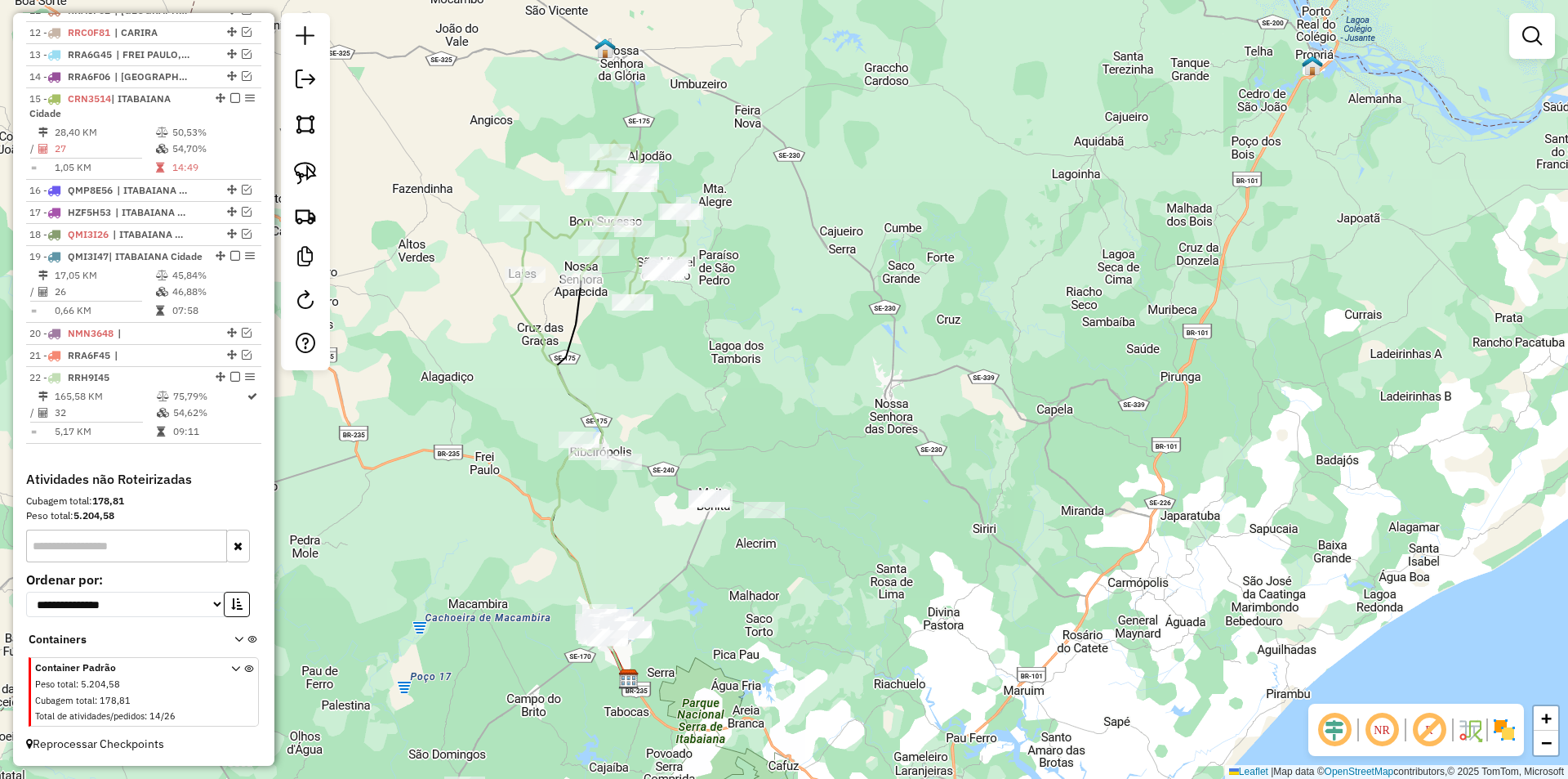
drag, startPoint x: 663, startPoint y: 325, endPoint x: 648, endPoint y: 395, distance: 71.6
click at [660, 395] on div "Janela de atendimento Grade de atendimento Capacidade Transportadoras Veículos …" at bounding box center [784, 389] width 1568 height 779
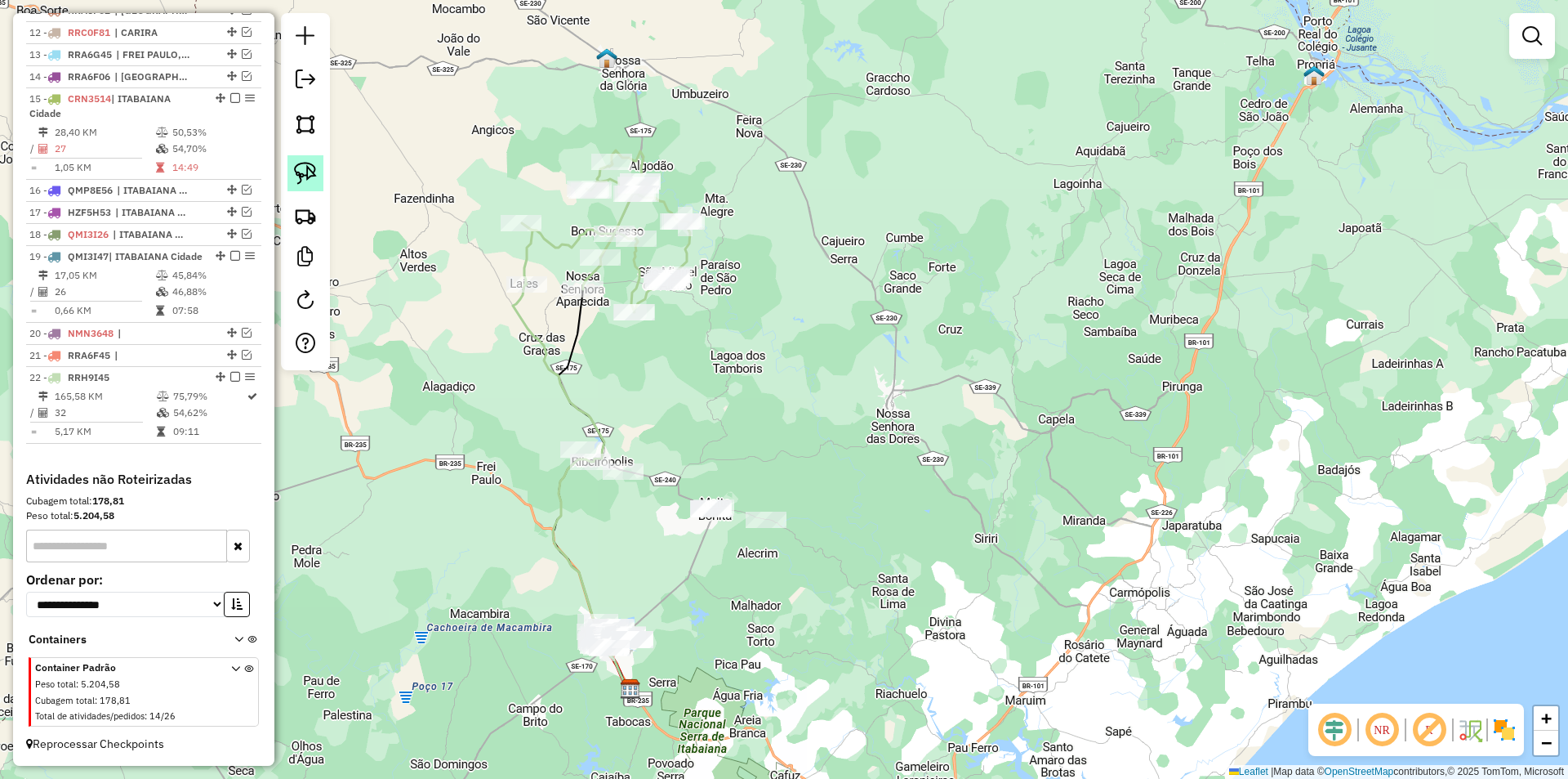
click at [320, 175] on link at bounding box center [306, 174] width 36 height 36
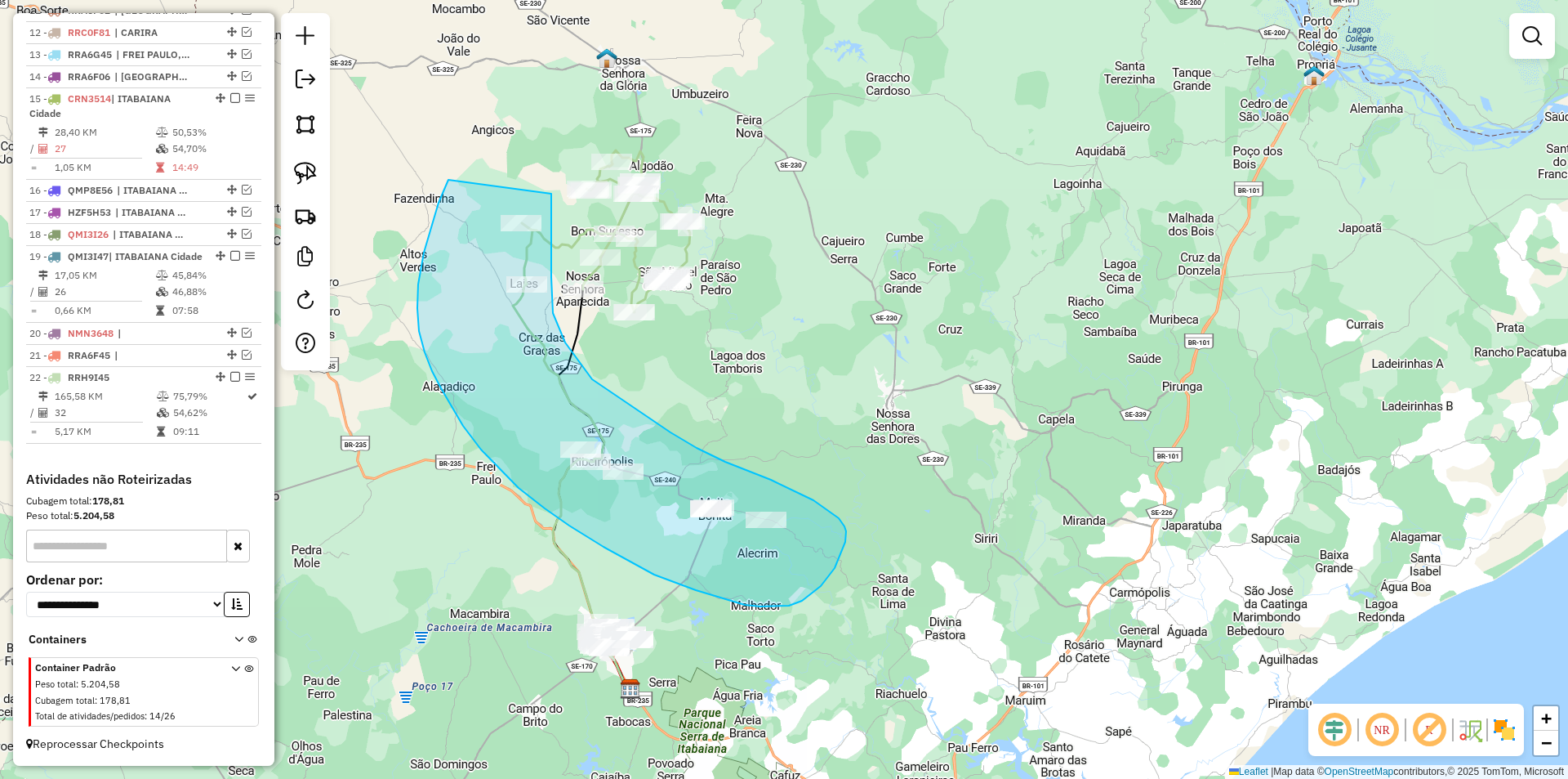
drag, startPoint x: 449, startPoint y: 180, endPoint x: 551, endPoint y: 194, distance: 103.0
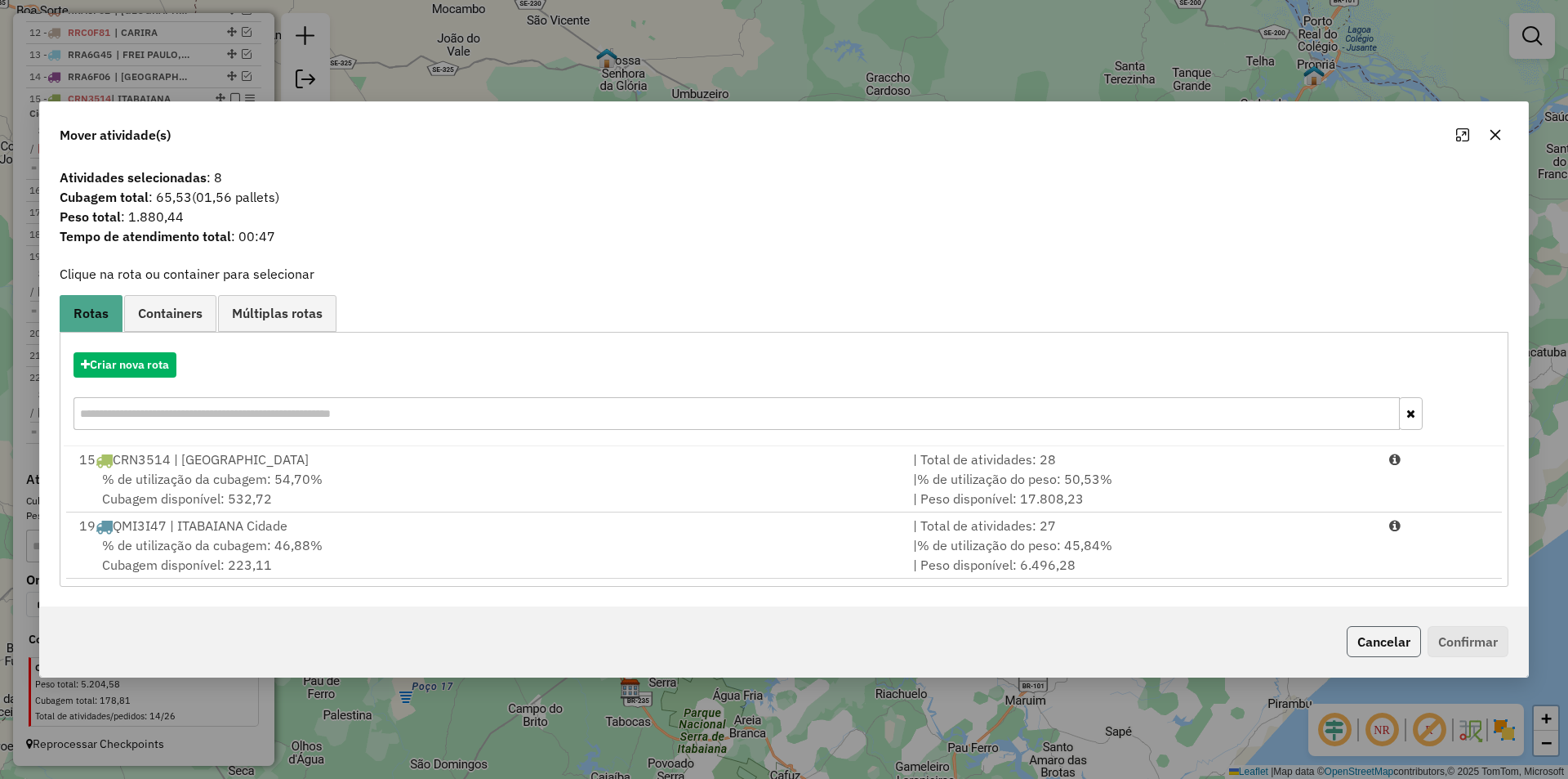
click at [1380, 645] on button "Cancelar" at bounding box center [1384, 642] width 74 height 31
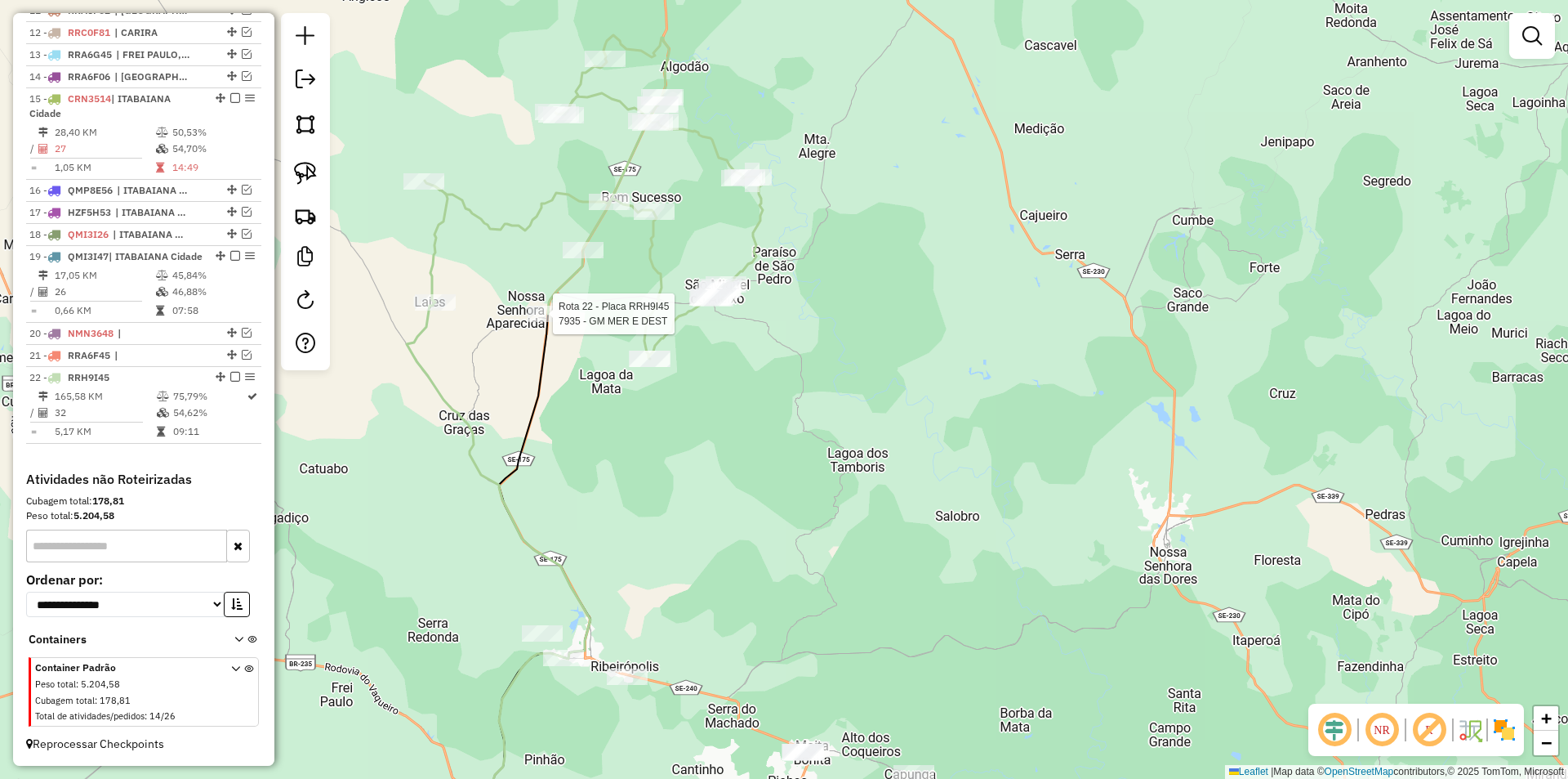
select select "**********"
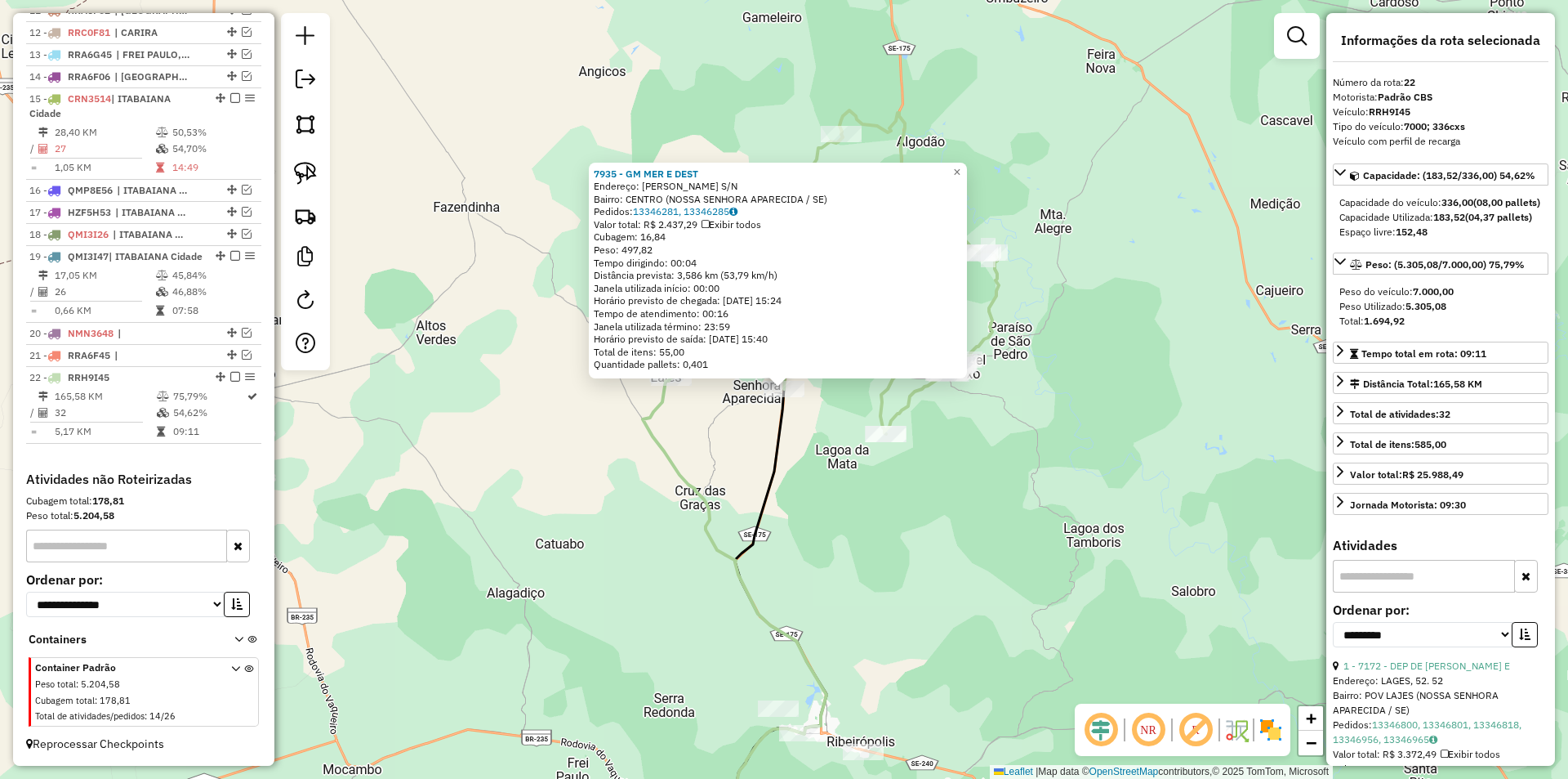
click at [762, 440] on div "7935 - GM MER E DEST Endereço: [PERSON_NAME] S/N Bairro: CENTRO (NOSSA SENHORA …" at bounding box center [784, 389] width 1568 height 779
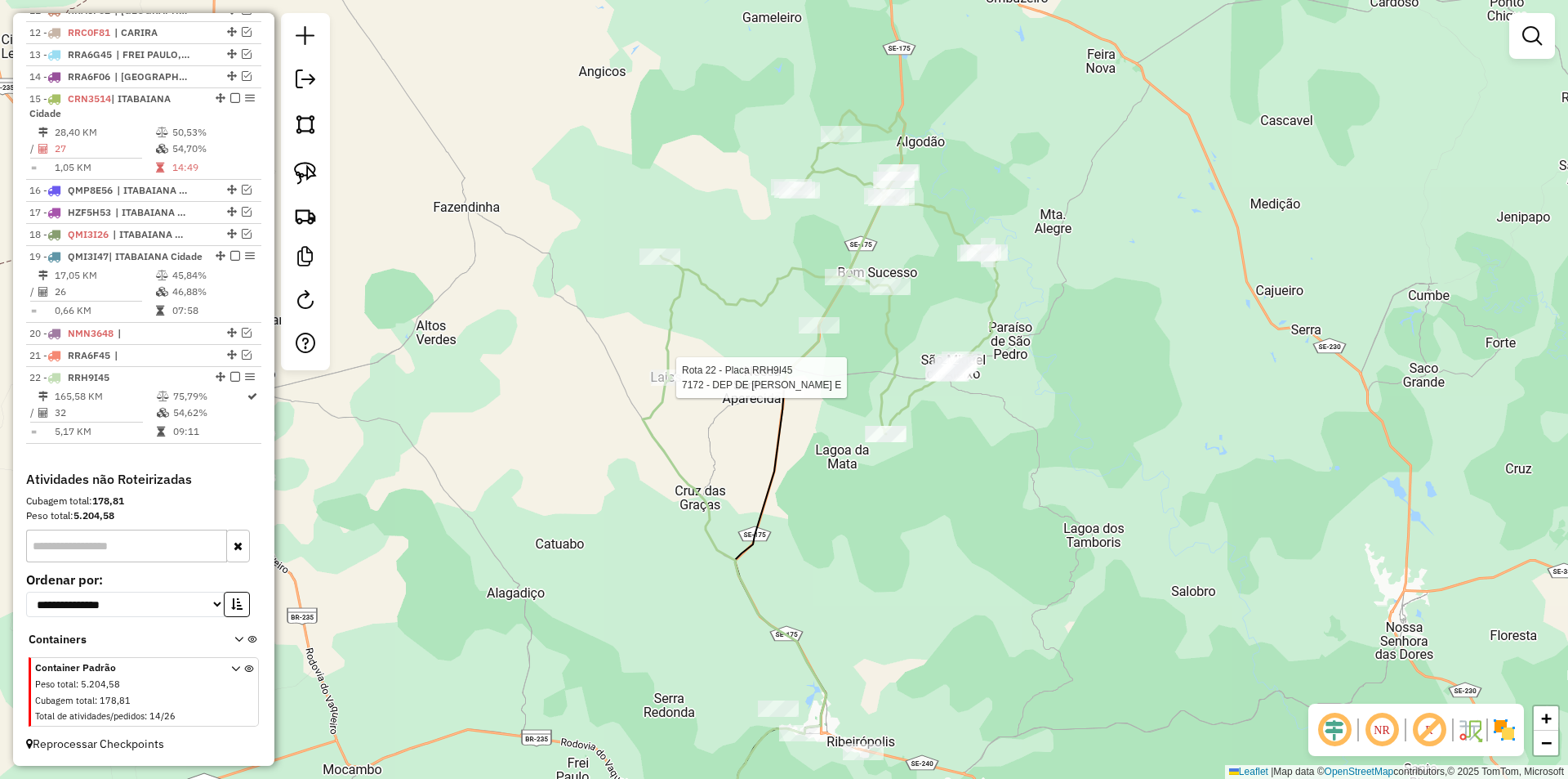
select select "**********"
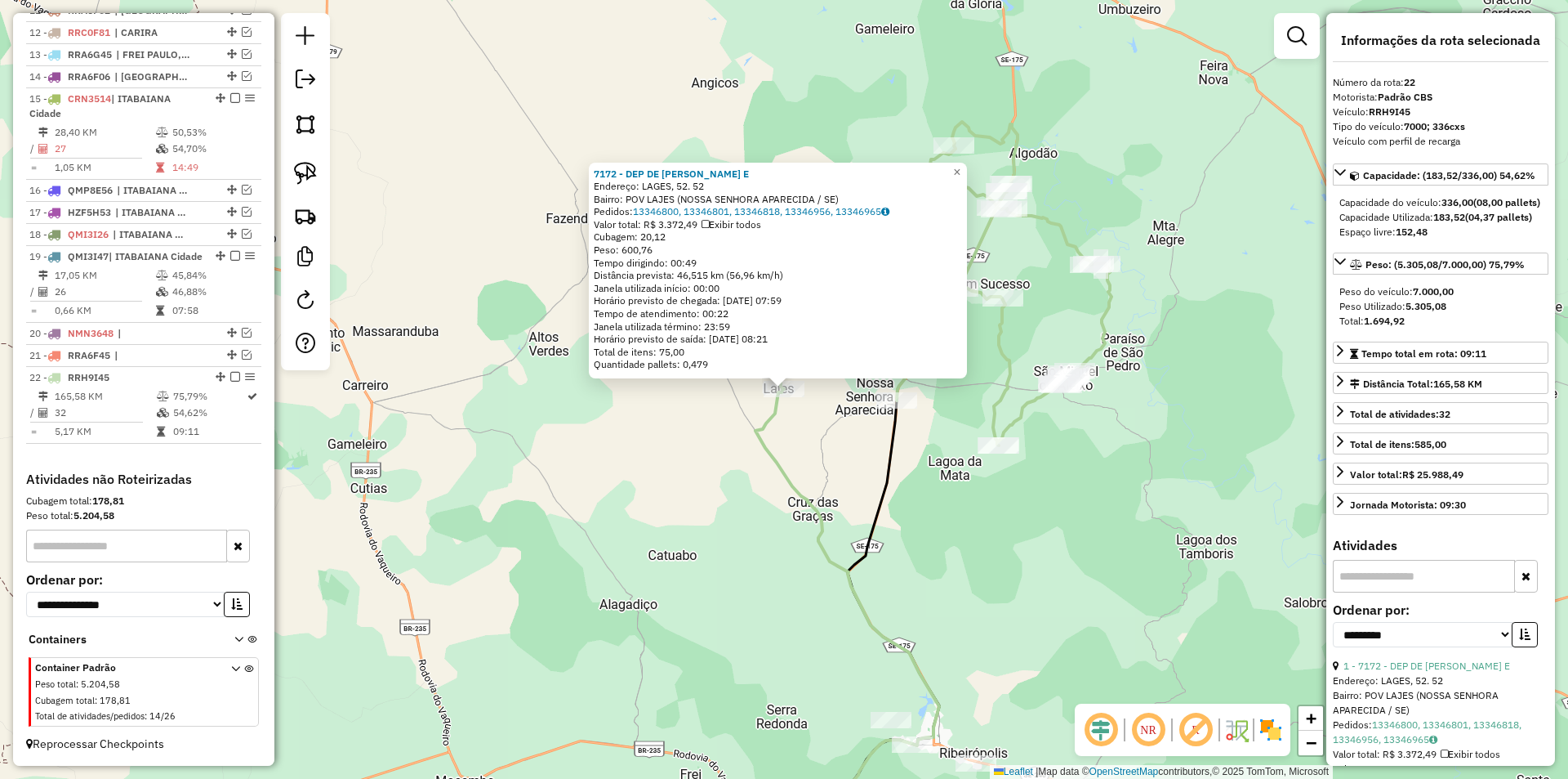
click at [796, 461] on div "7172 - DEP DE BIBIDAS PAI E Endereço: LAGES, 52. 52 Bairro: POV LAJES (NOSSA SE…" at bounding box center [784, 389] width 1568 height 779
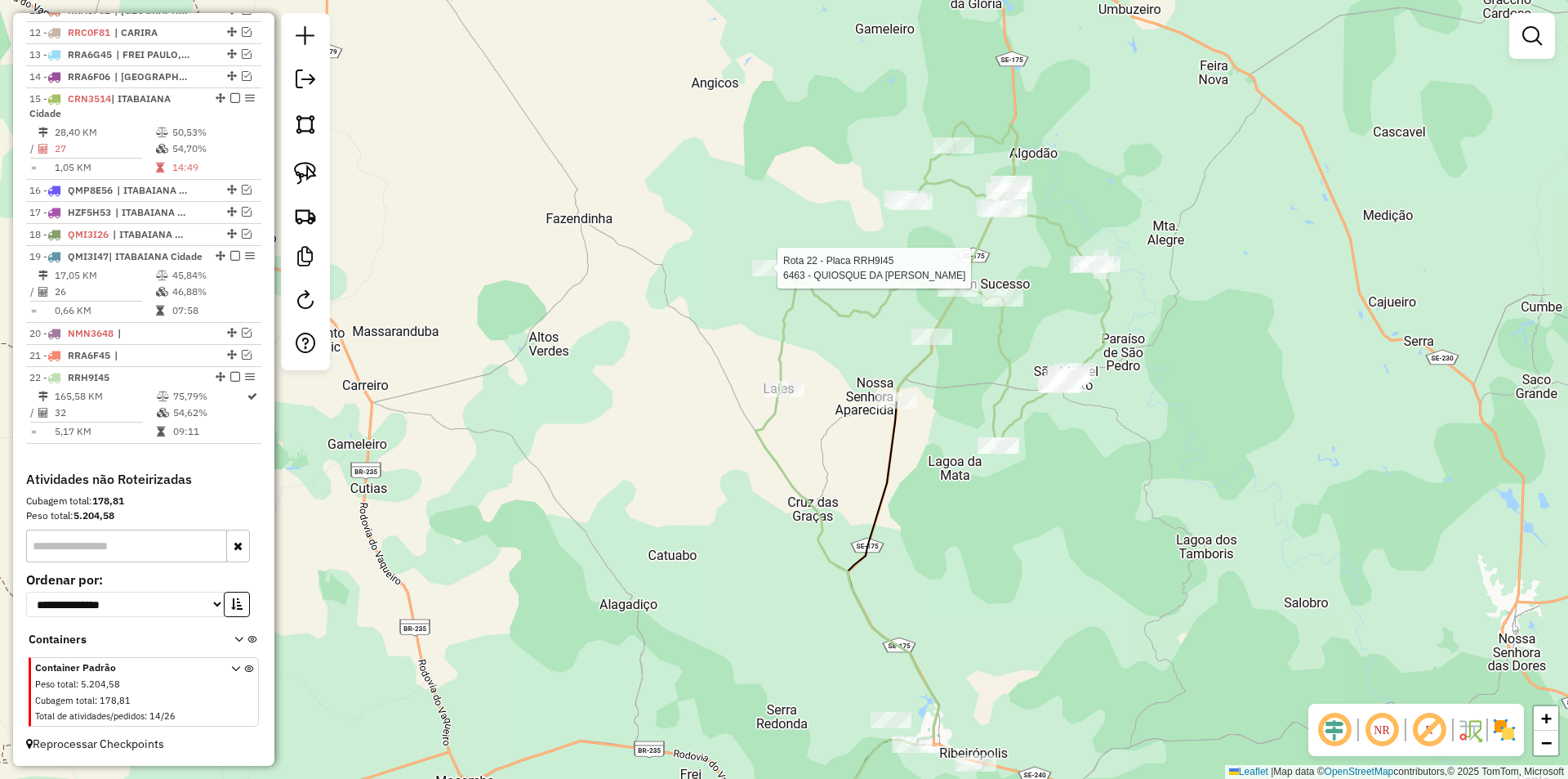
select select "**********"
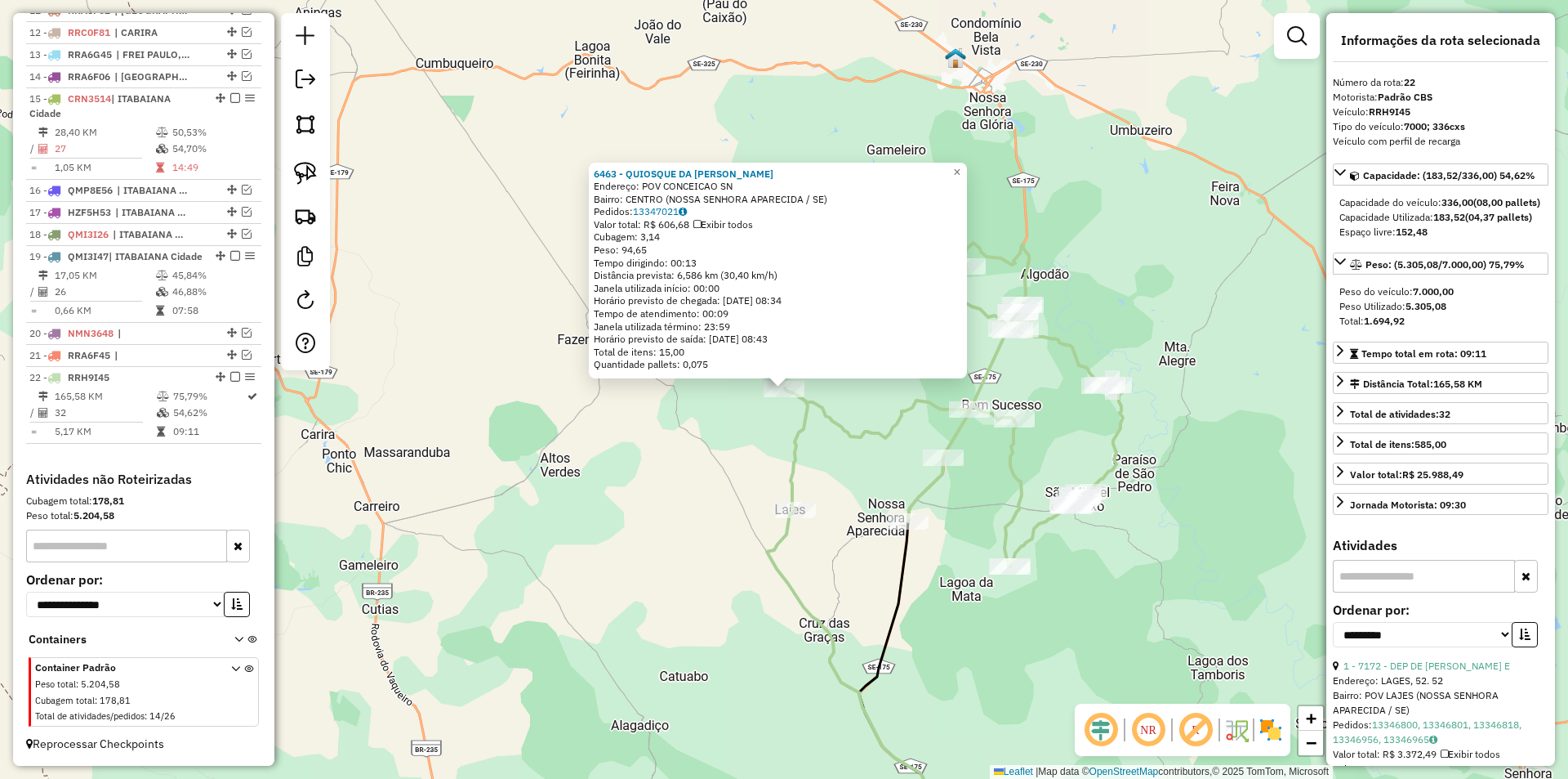
click at [762, 437] on div "6463 - QUIOSQUE DA [PERSON_NAME]: POV CONCEICAO SN Bairro: CENTRO (NOSSA SENHOR…" at bounding box center [784, 389] width 1568 height 779
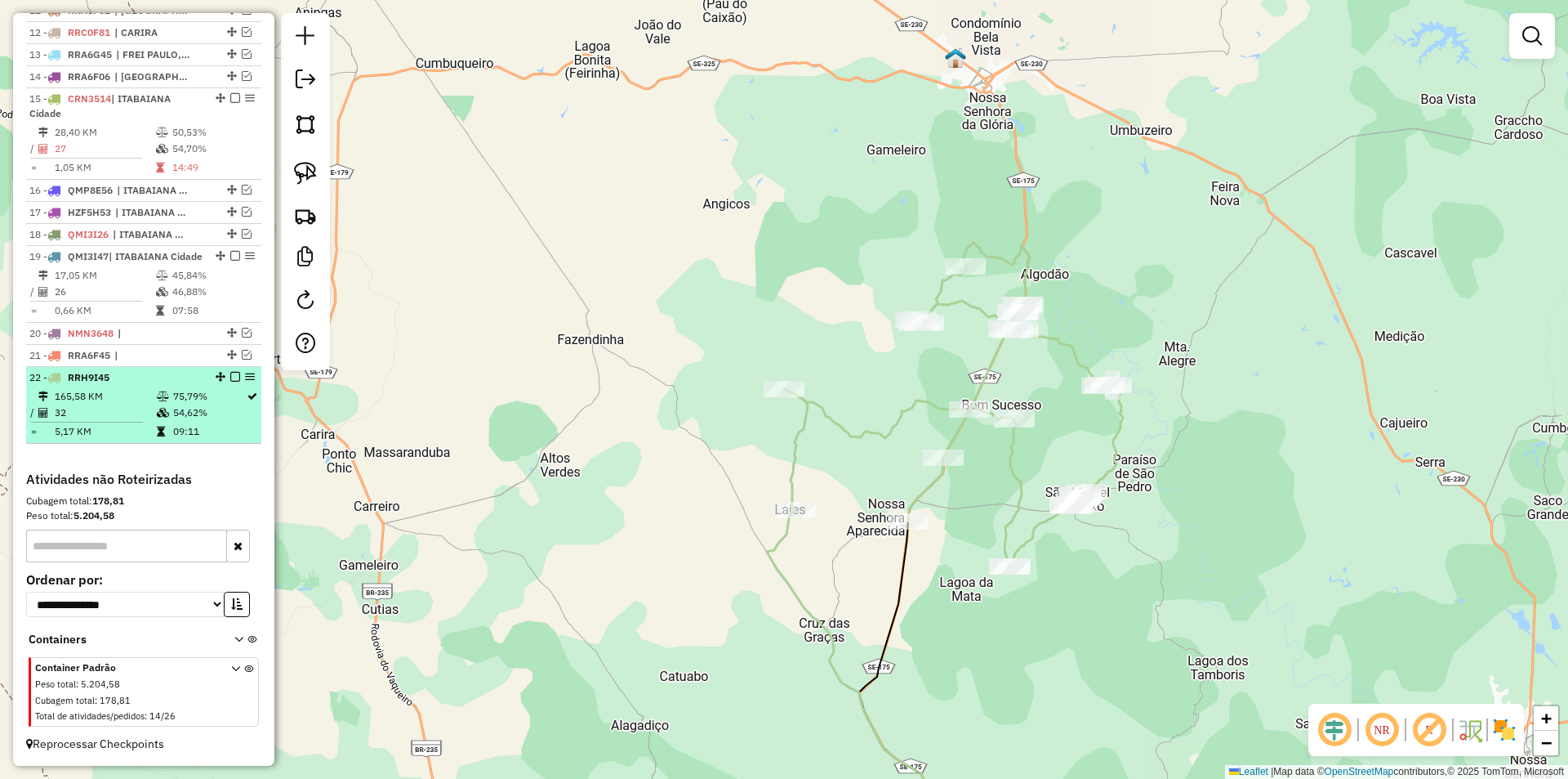
click at [215, 418] on td "54,62%" at bounding box center [208, 412] width 73 height 16
select select "**********"
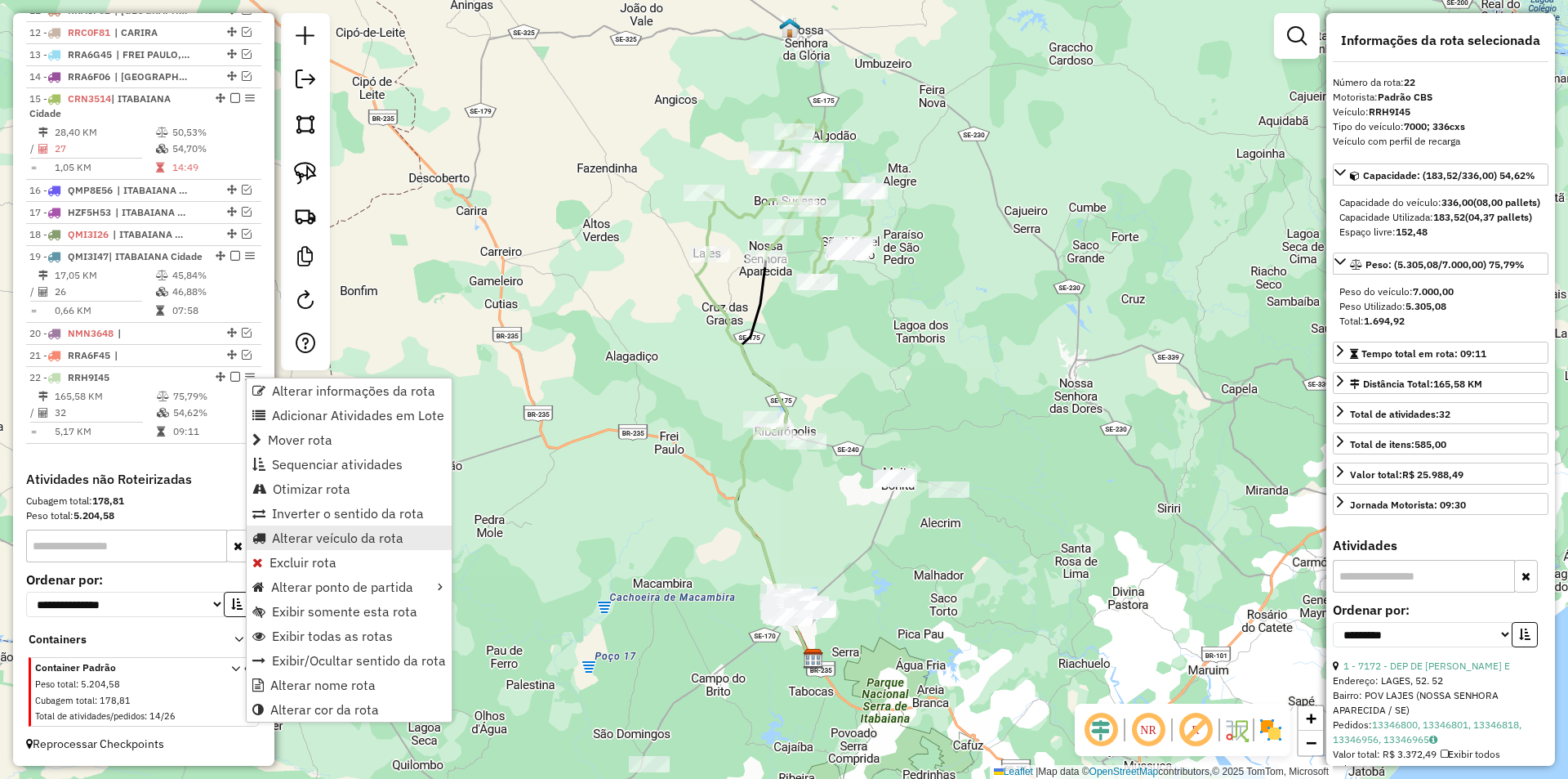
click at [407, 536] on link "Alterar veículo da rota" at bounding box center [348, 538] width 205 height 24
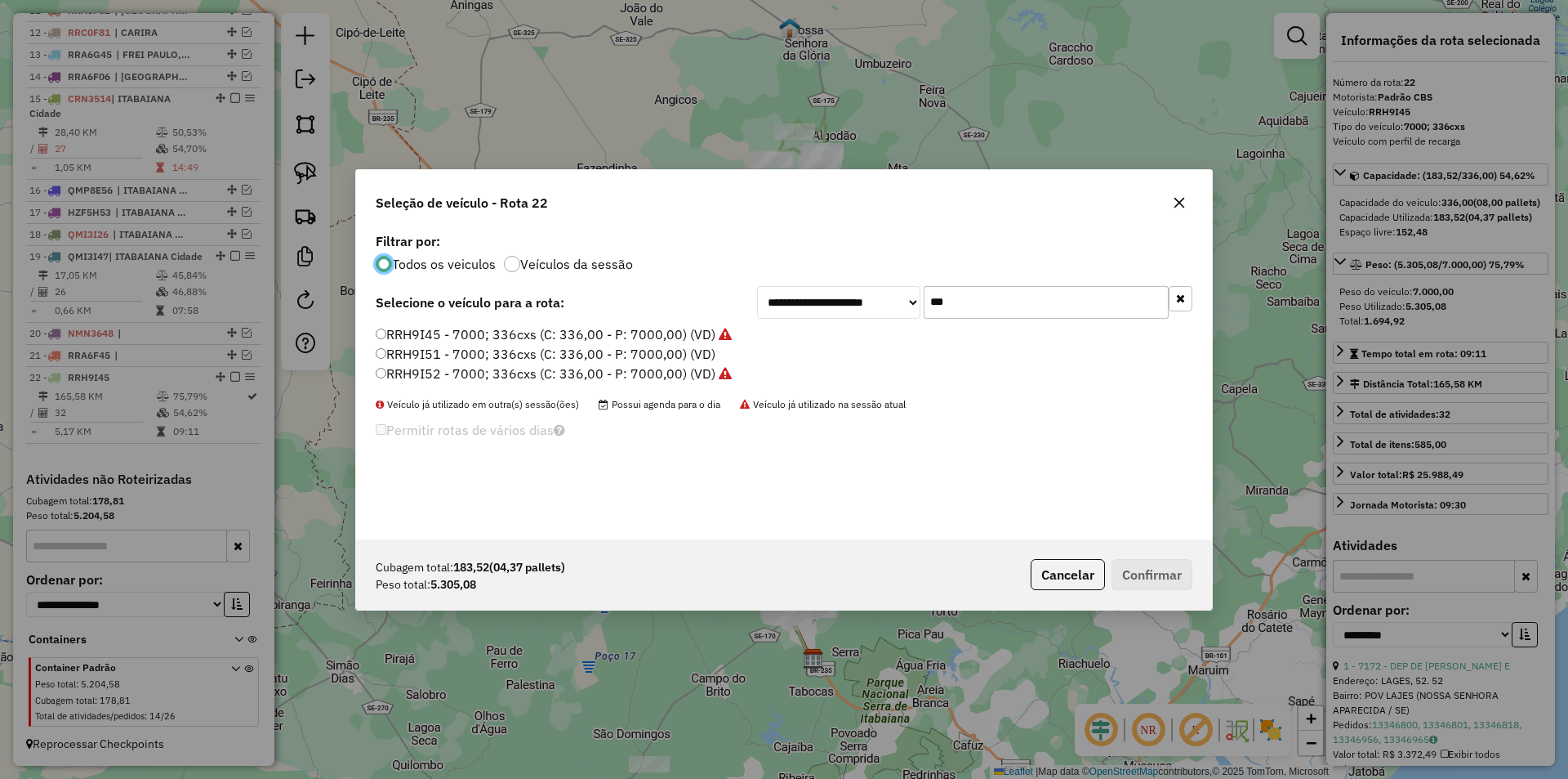
scroll to position [9, 5]
click at [988, 305] on input "***" at bounding box center [1046, 303] width 245 height 33
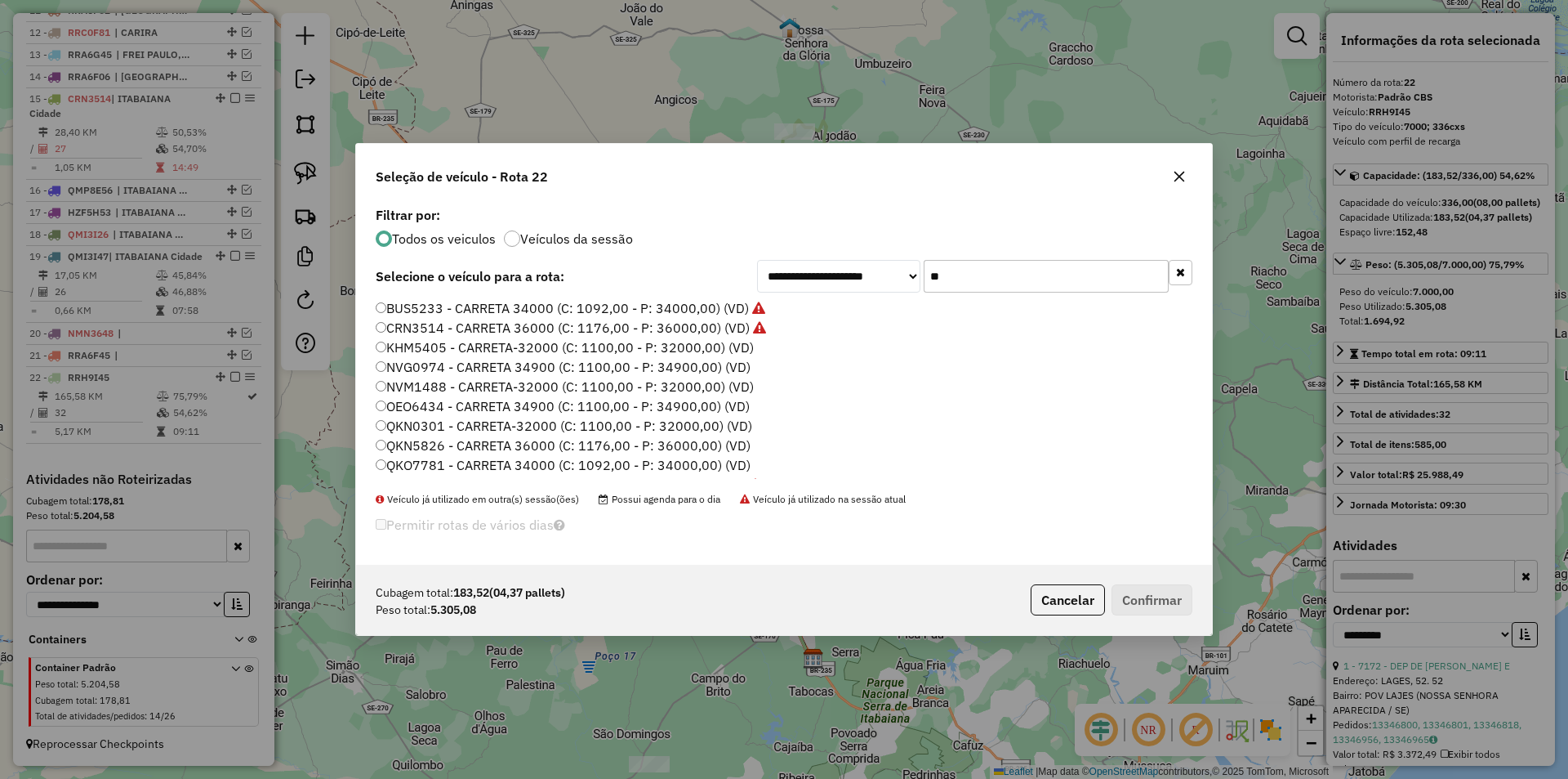
type input "***"
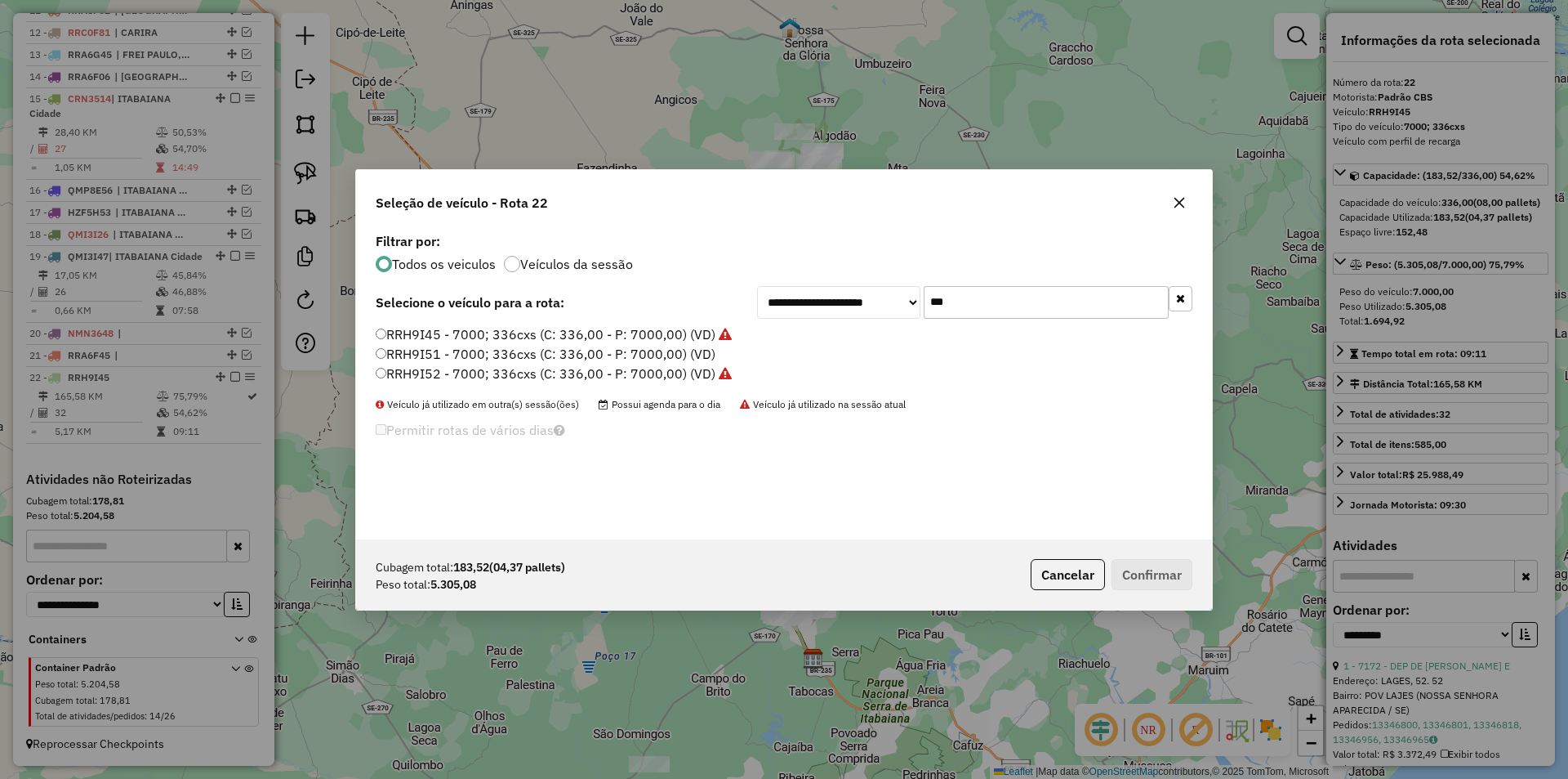
click at [436, 356] on label "RRH9I51 - 7000; 336cxs (C: 336,00 - P: 7000,00) (VD)" at bounding box center [545, 354] width 340 height 20
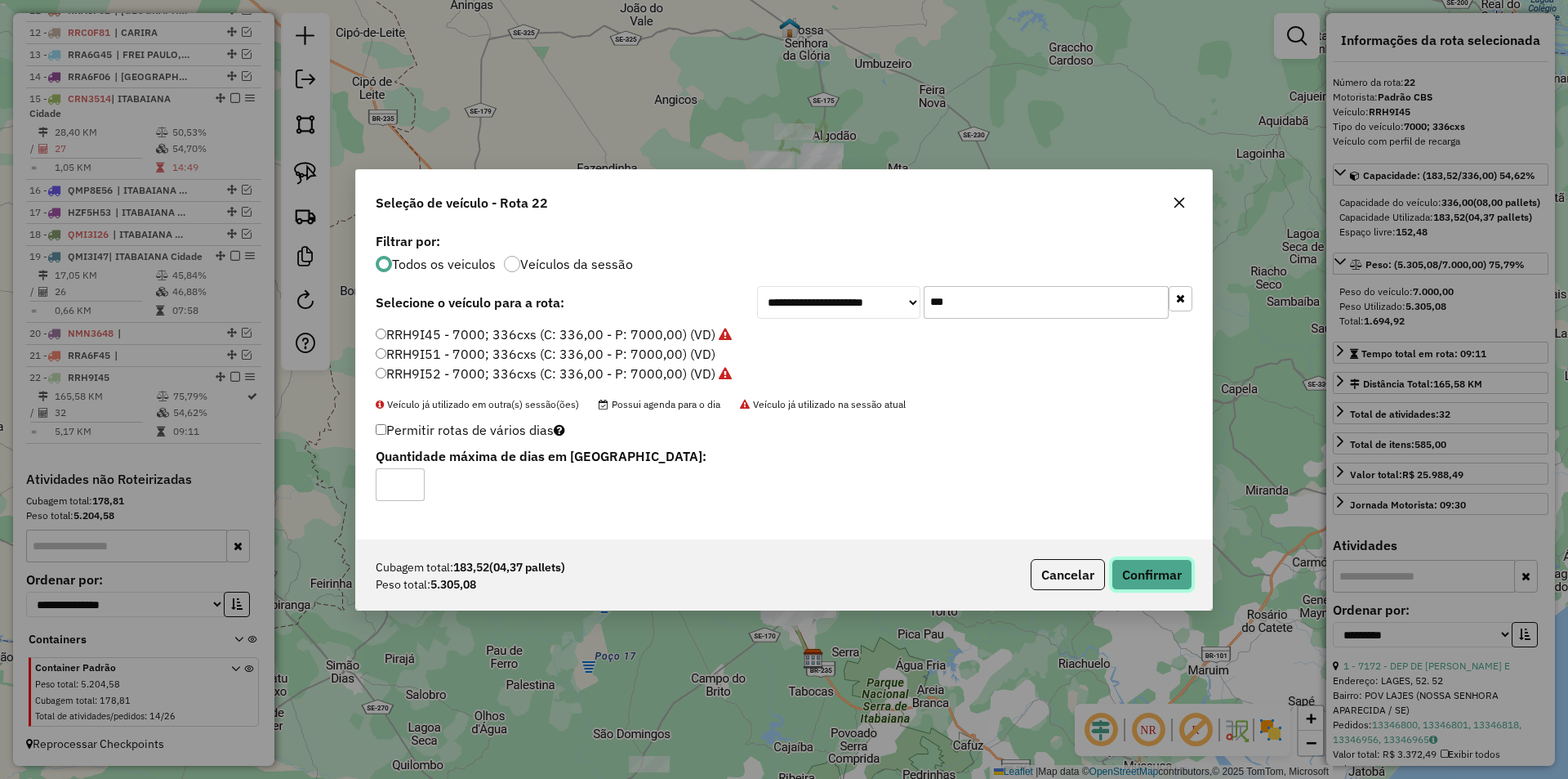
click at [1131, 583] on button "Confirmar" at bounding box center [1152, 574] width 81 height 31
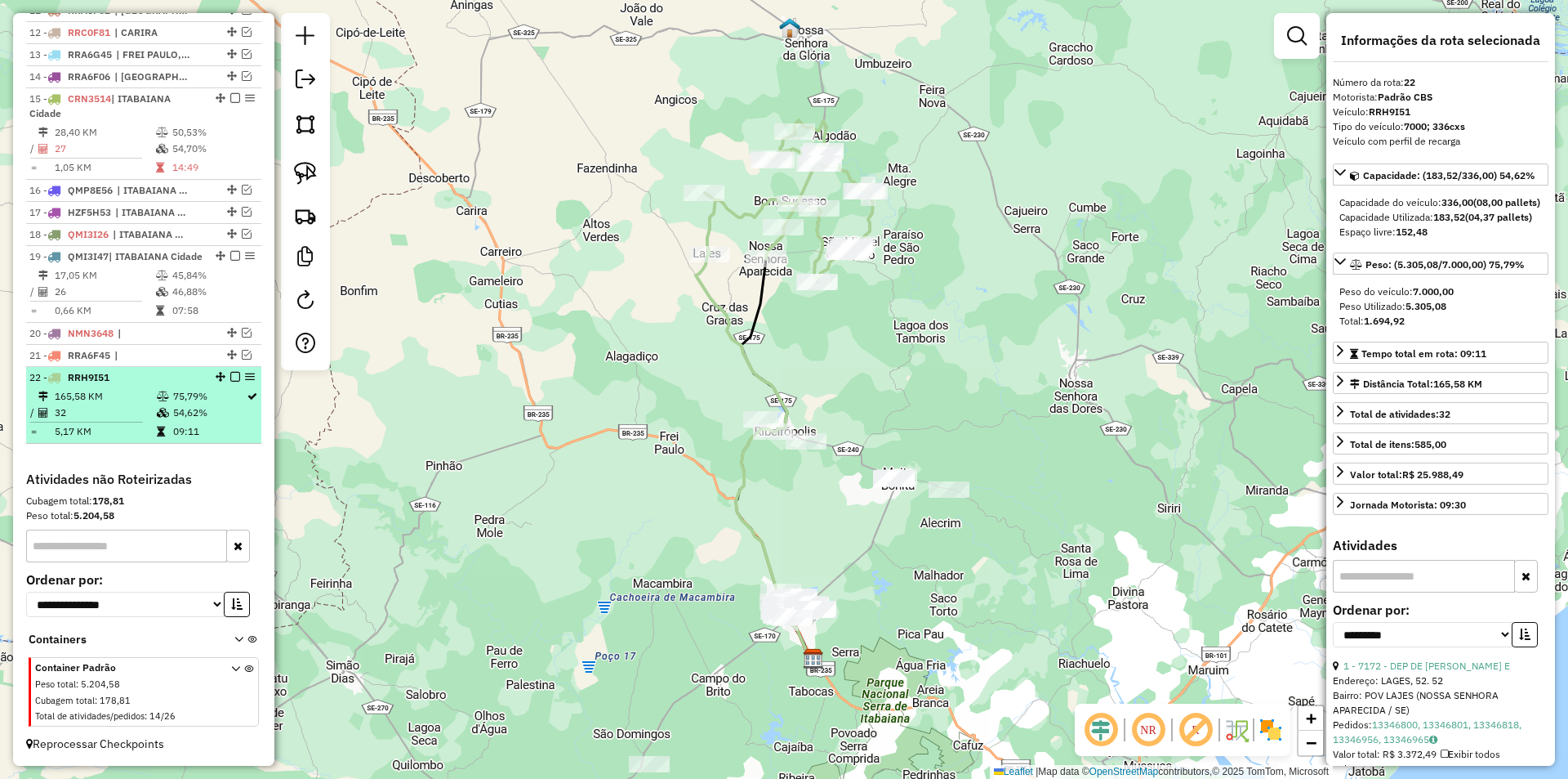
click at [230, 377] on em at bounding box center [234, 376] width 10 height 10
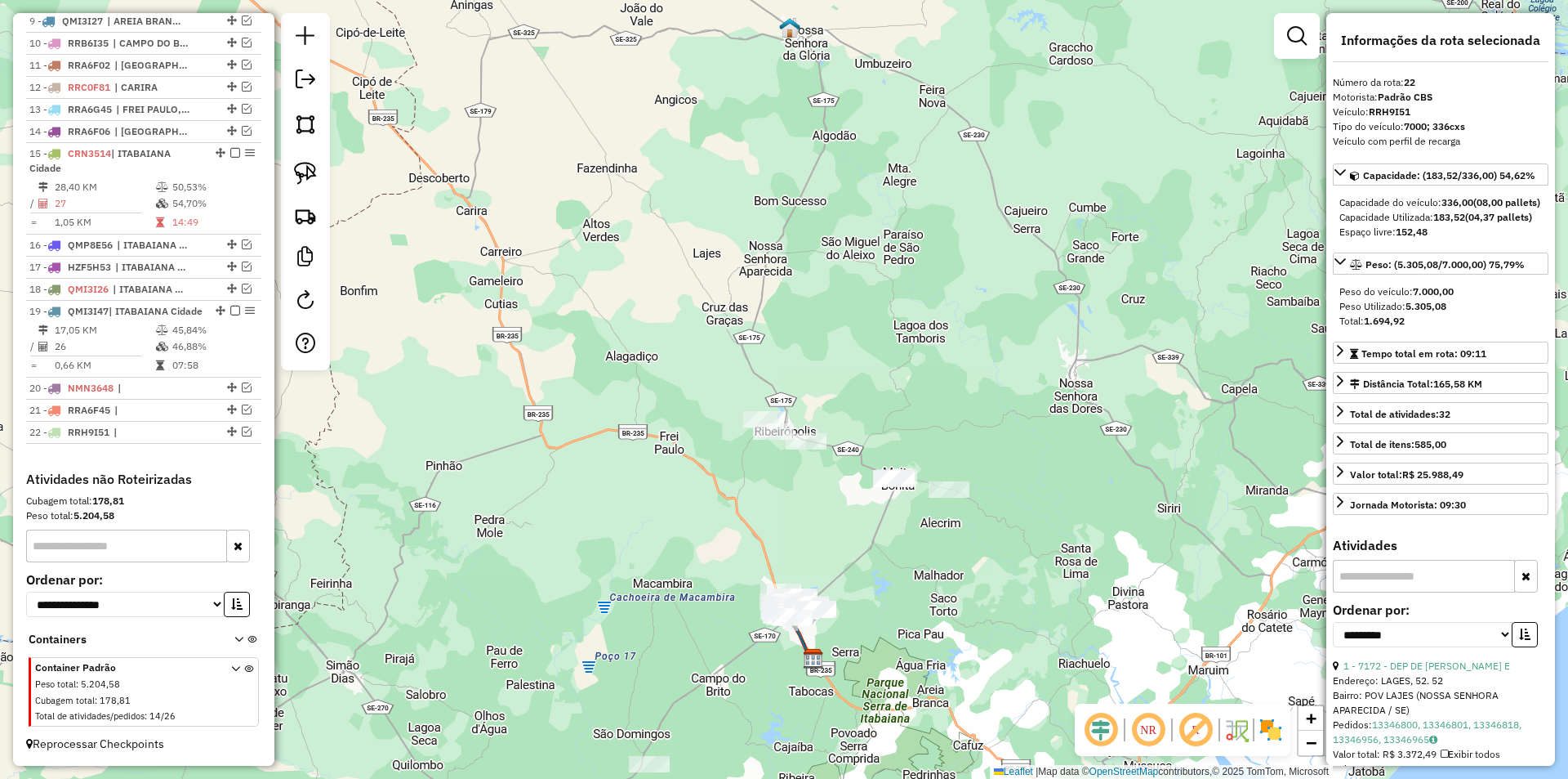
scroll to position [846, 0]
drag, startPoint x: 700, startPoint y: 497, endPoint x: 614, endPoint y: 263, distance: 249.3
click at [615, 265] on div "Janela de atendimento Grade de atendimento Capacidade Transportadoras Veículos …" at bounding box center [784, 389] width 1568 height 779
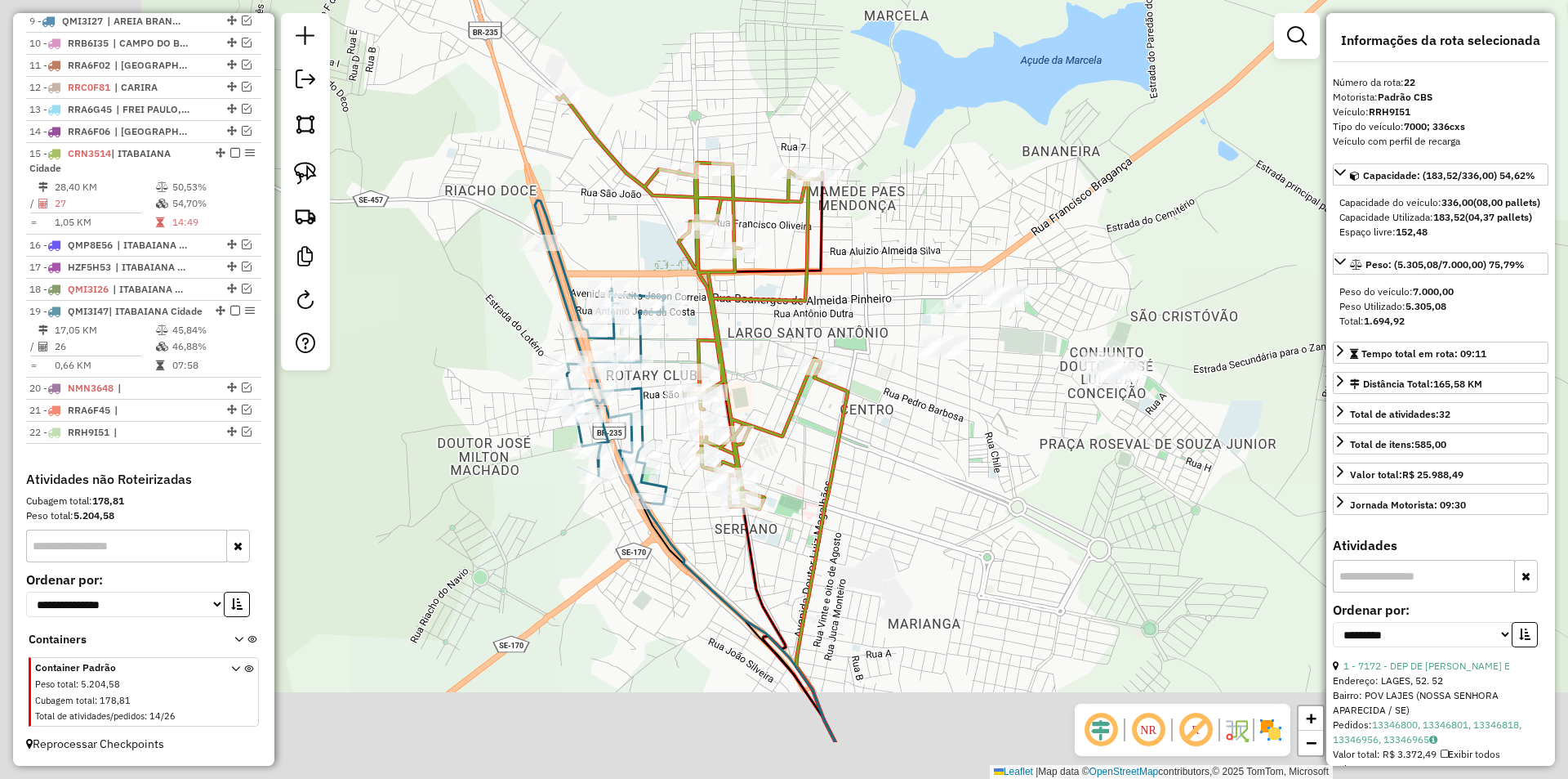
drag, startPoint x: 685, startPoint y: 419, endPoint x: 851, endPoint y: 303, distance: 202.5
click at [851, 303] on div "Janela de atendimento Grade de atendimento Capacidade Transportadoras Veículos …" at bounding box center [784, 389] width 1568 height 779
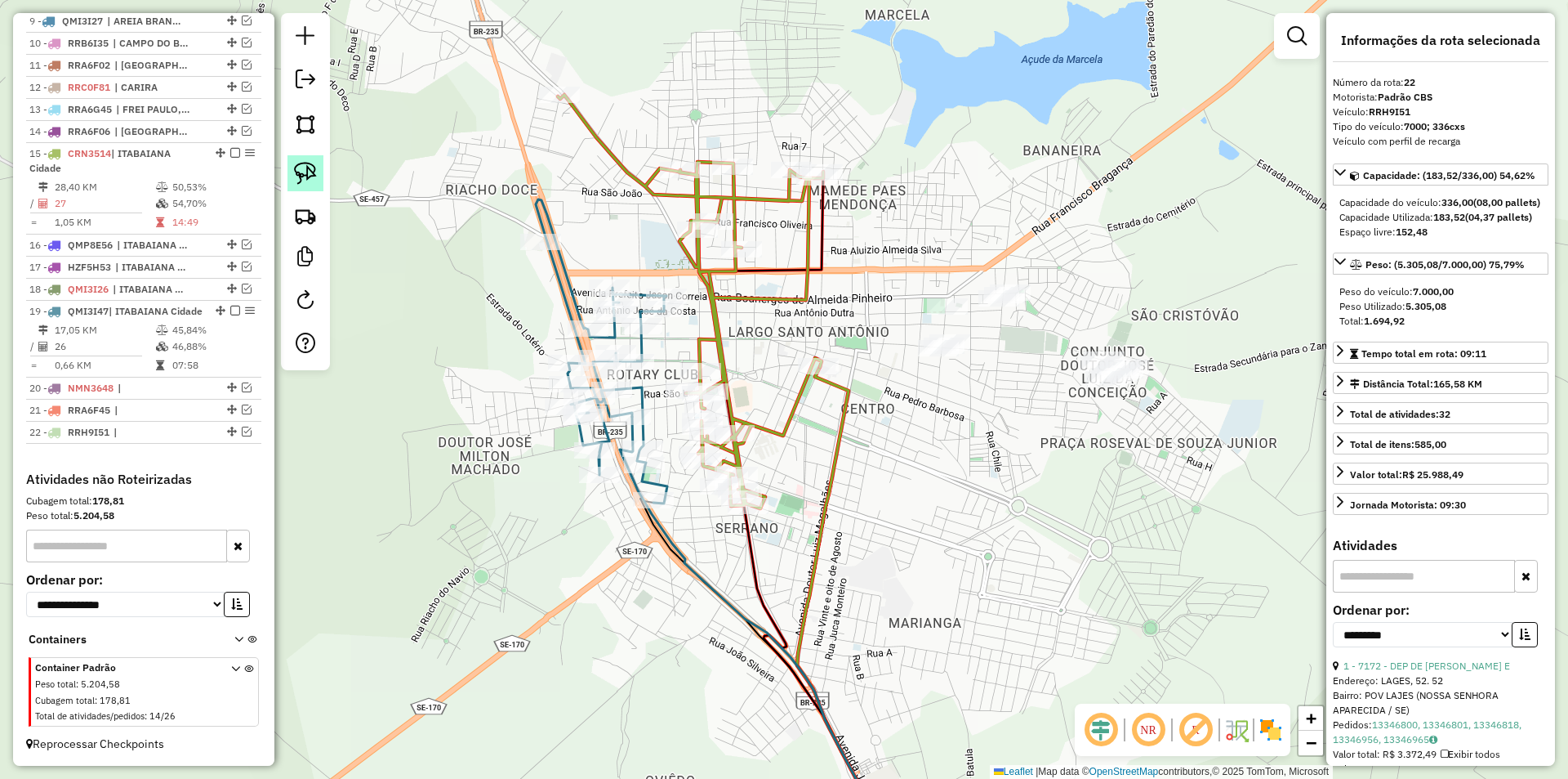
click at [312, 182] on img at bounding box center [305, 173] width 22 height 22
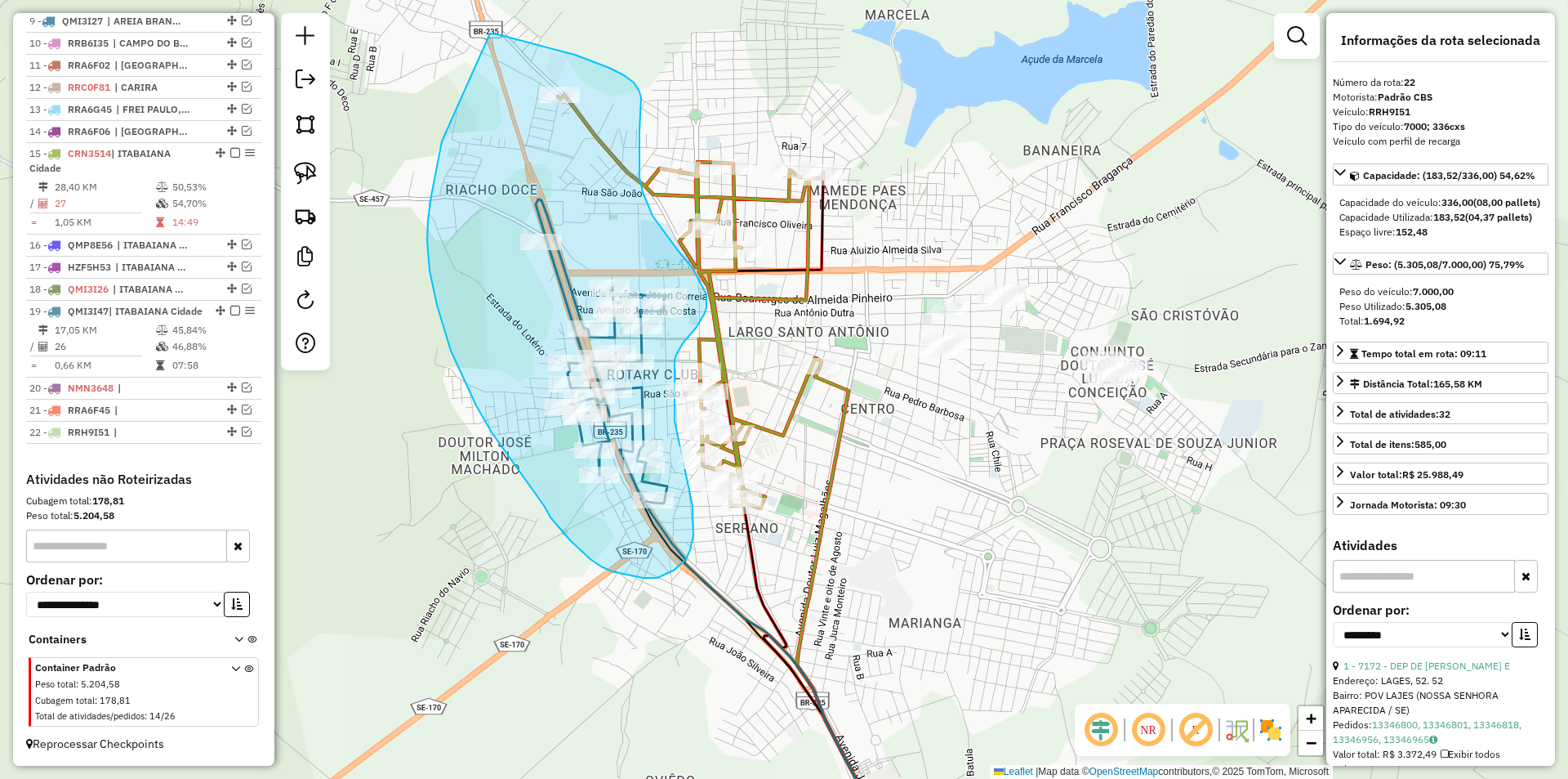
drag, startPoint x: 442, startPoint y: 141, endPoint x: 487, endPoint y: 33, distance: 117.0
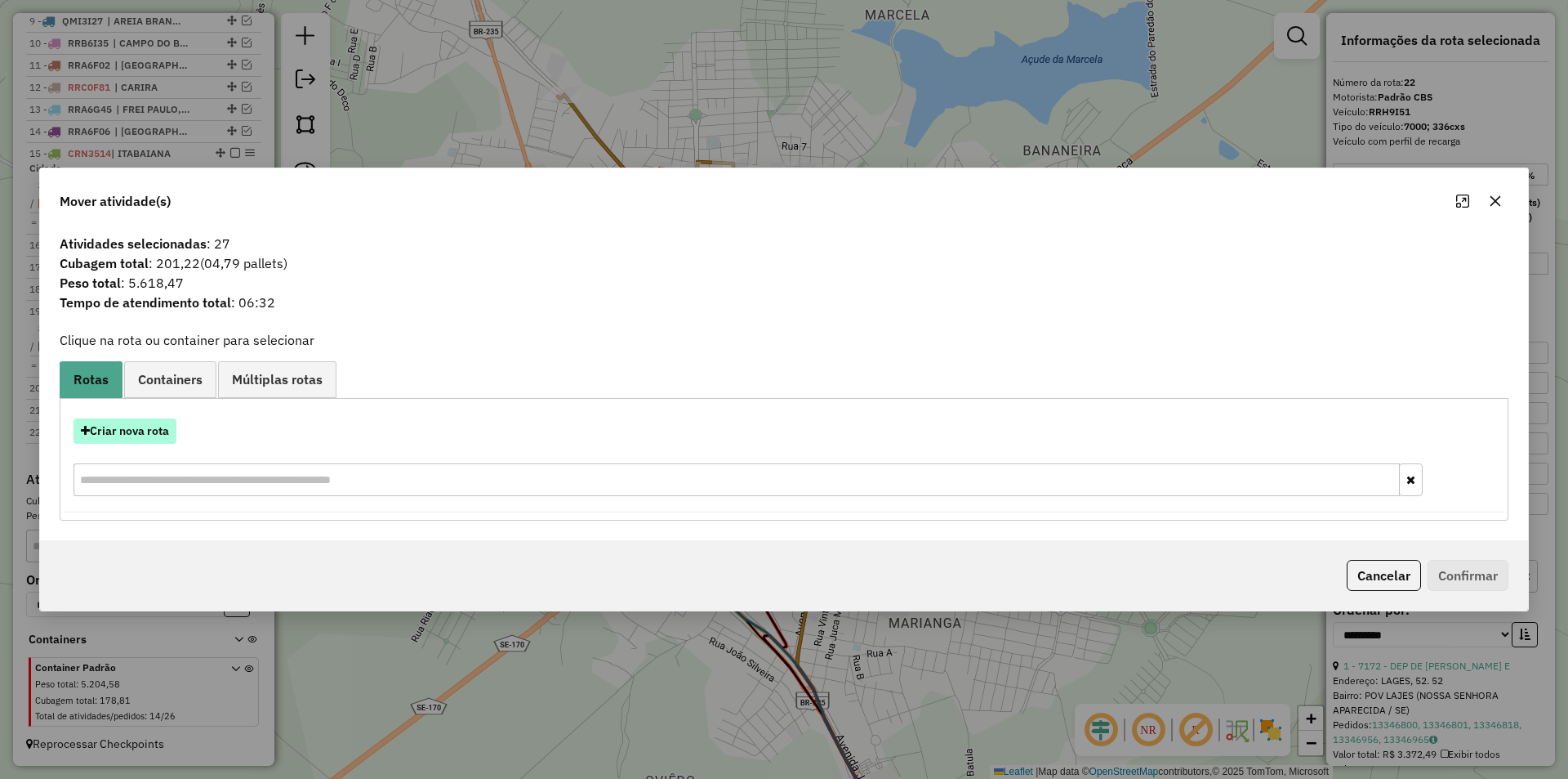
click at [137, 431] on button "Criar nova rota" at bounding box center [124, 431] width 103 height 25
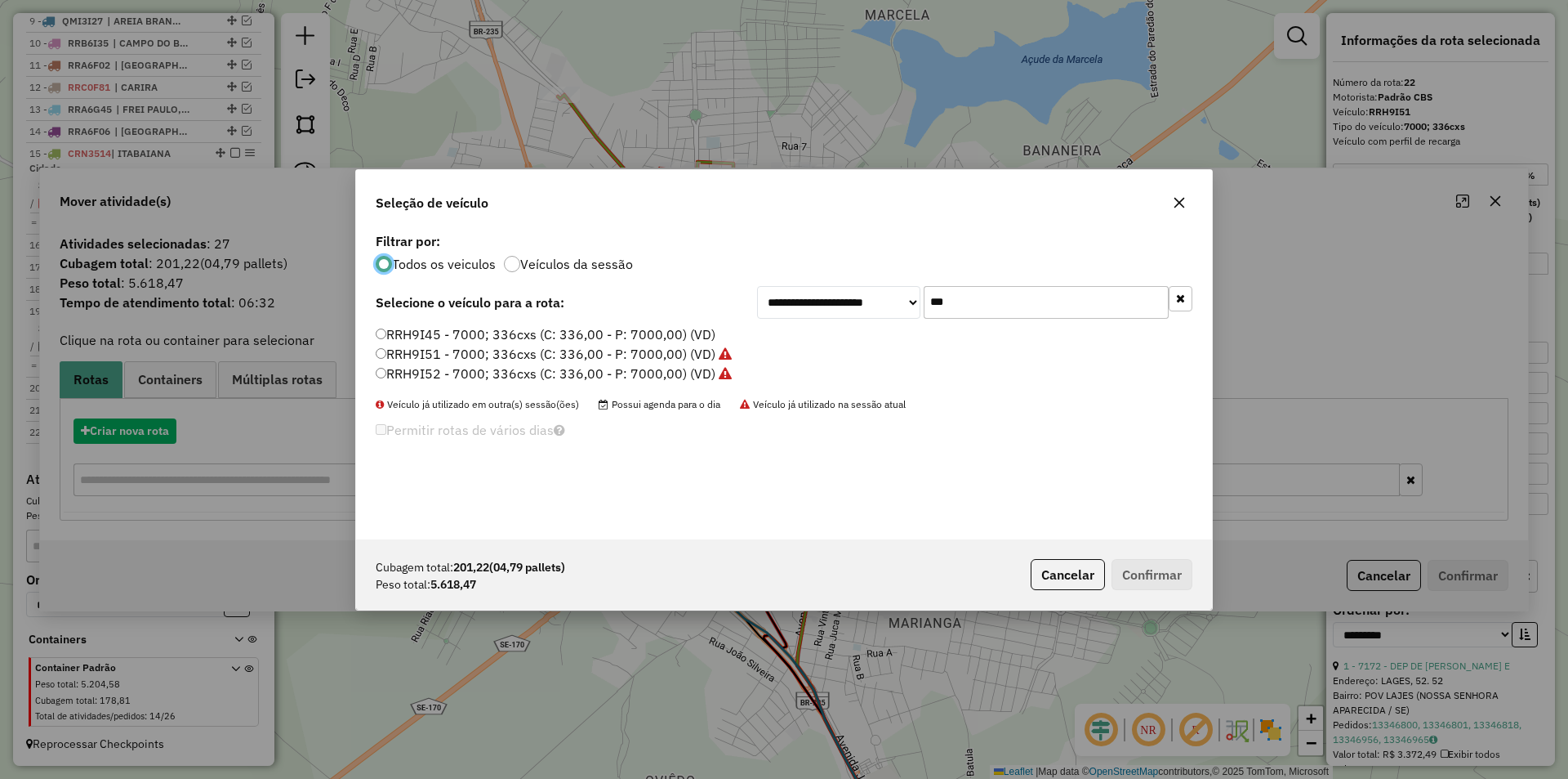
scroll to position [9, 5]
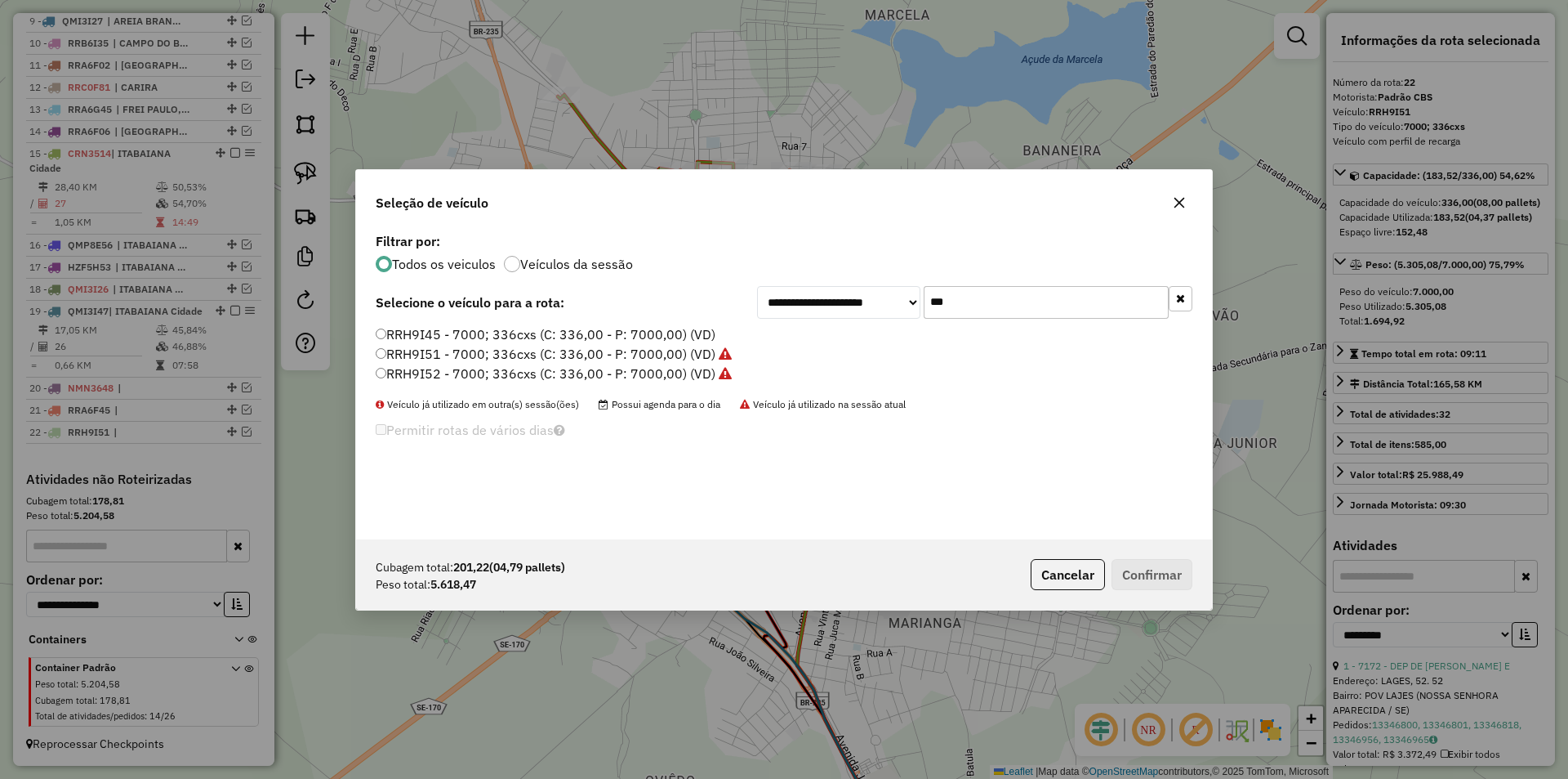
click at [956, 307] on input "***" at bounding box center [1046, 303] width 245 height 33
drag, startPoint x: 956, startPoint y: 307, endPoint x: 777, endPoint y: 325, distance: 179.9
click at [953, 308] on input "***" at bounding box center [1046, 303] width 245 height 33
click at [460, 335] on label "RRH9I45 - 7000; 336cxs (C: 336,00 - P: 7000,00) (VD)" at bounding box center [545, 334] width 340 height 20
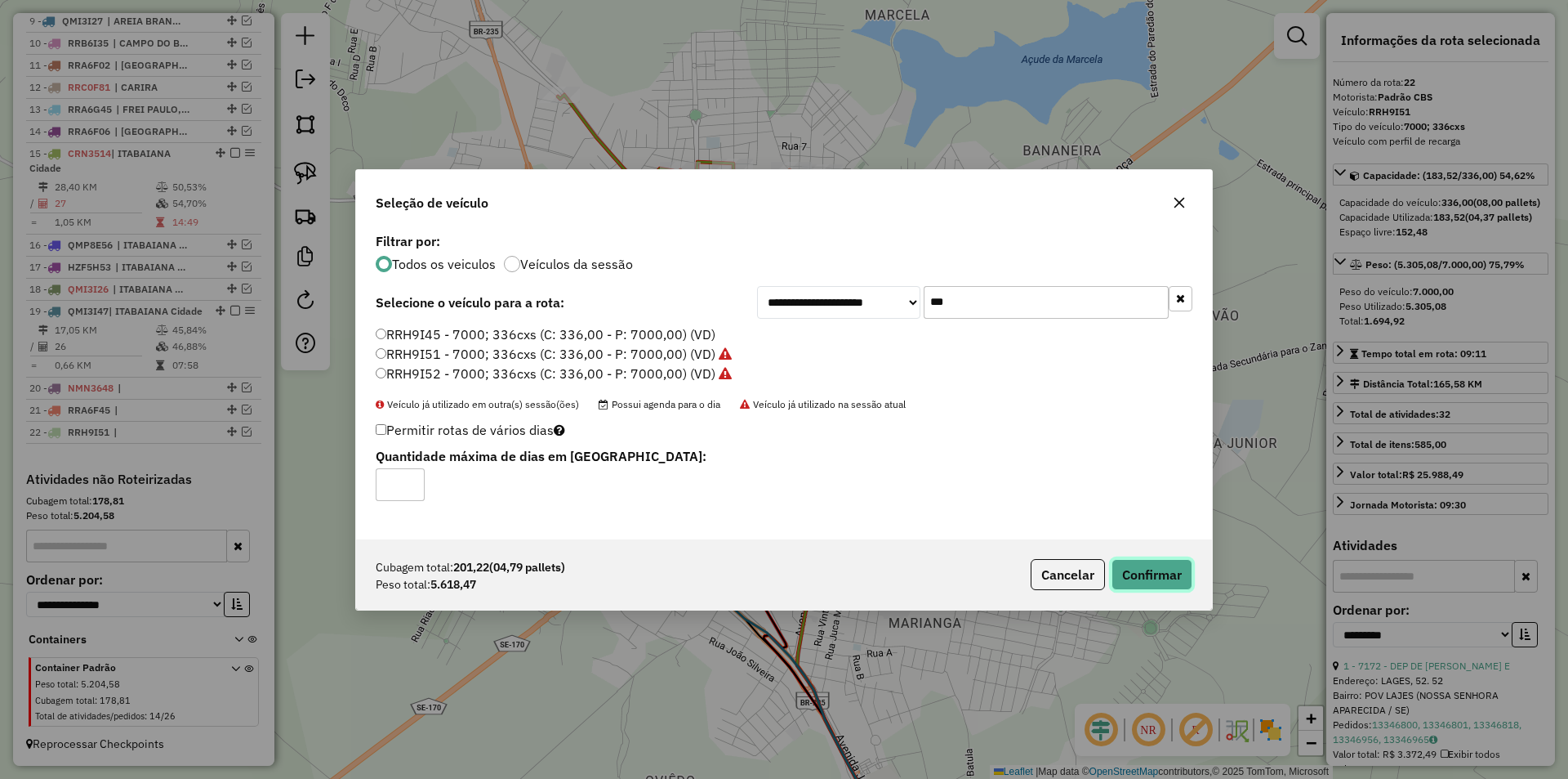
click at [1131, 565] on button "Confirmar" at bounding box center [1152, 574] width 81 height 31
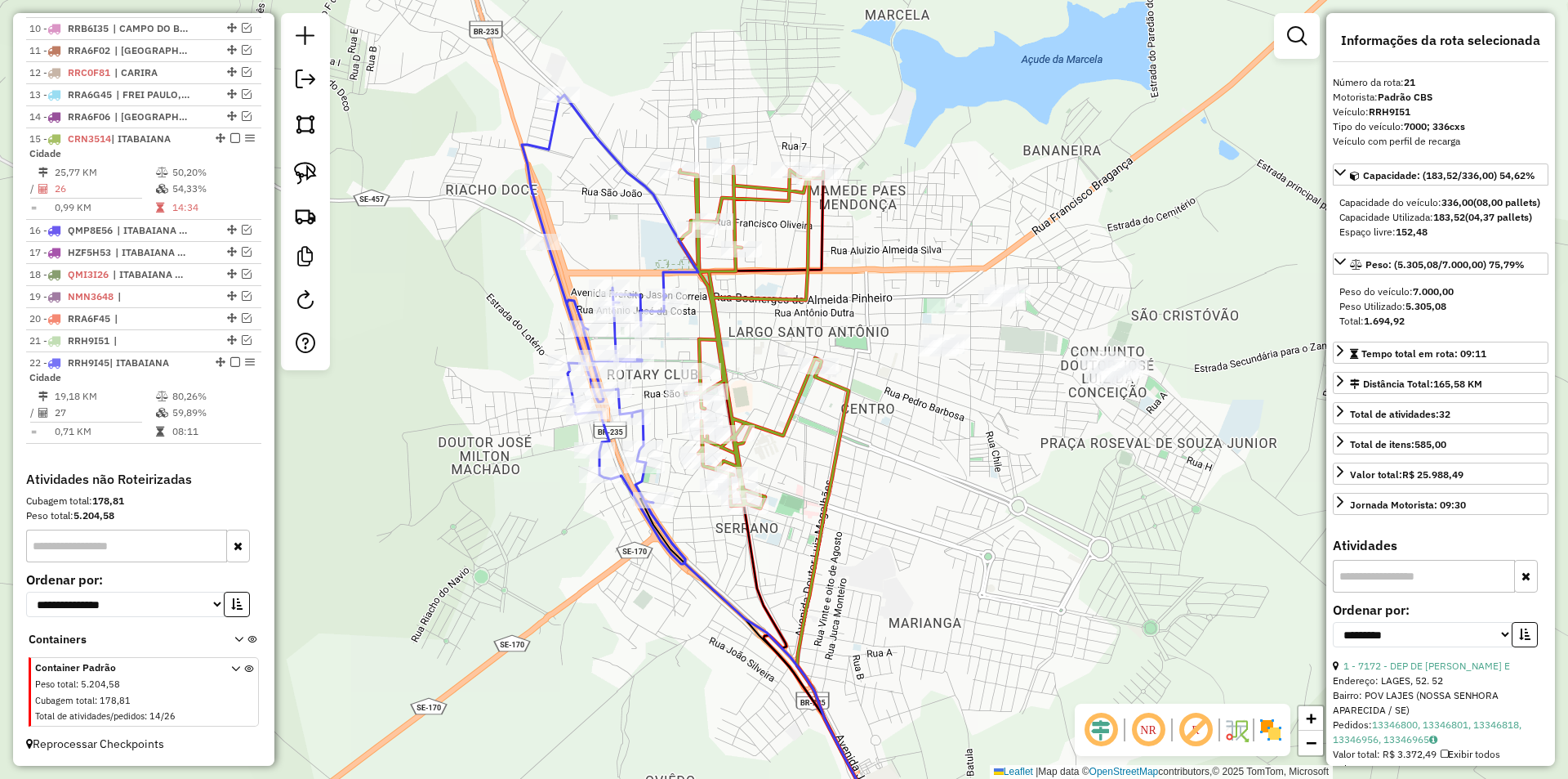
drag, startPoint x: 773, startPoint y: 448, endPoint x: 705, endPoint y: 428, distance: 70.9
click at [705, 428] on div "Janela de atendimento Grade de atendimento Capacidade Transportadoras Veículos …" at bounding box center [784, 389] width 1568 height 779
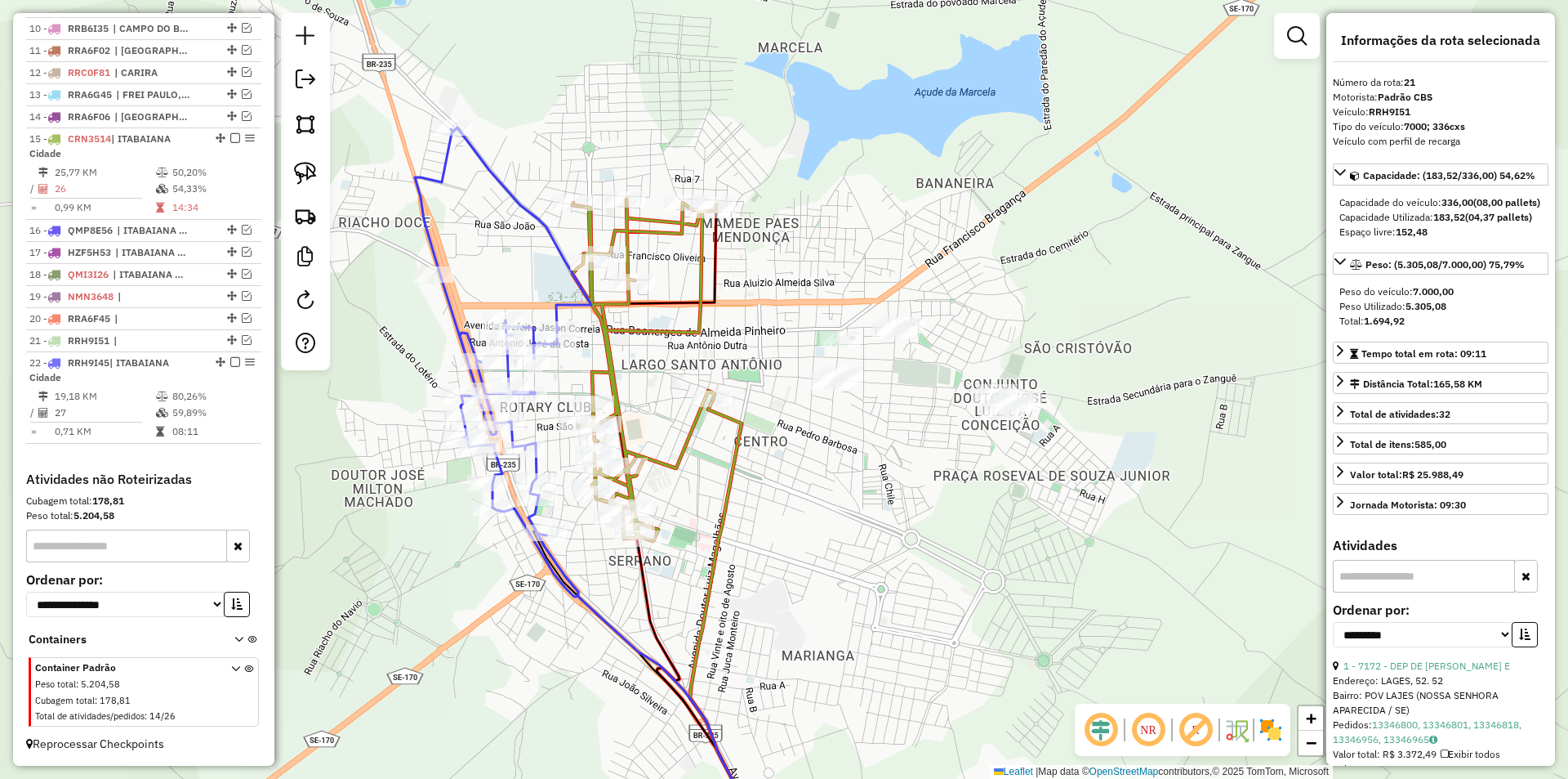
drag, startPoint x: 673, startPoint y: 381, endPoint x: 630, endPoint y: 398, distance: 46.2
click at [673, 384] on div "Janela de atendimento Grade de atendimento Capacidade Transportadoras Veículos …" at bounding box center [784, 389] width 1568 height 779
click at [304, 162] on img at bounding box center [305, 173] width 22 height 22
drag, startPoint x: 570, startPoint y: 121, endPoint x: 855, endPoint y: 199, distance: 295.5
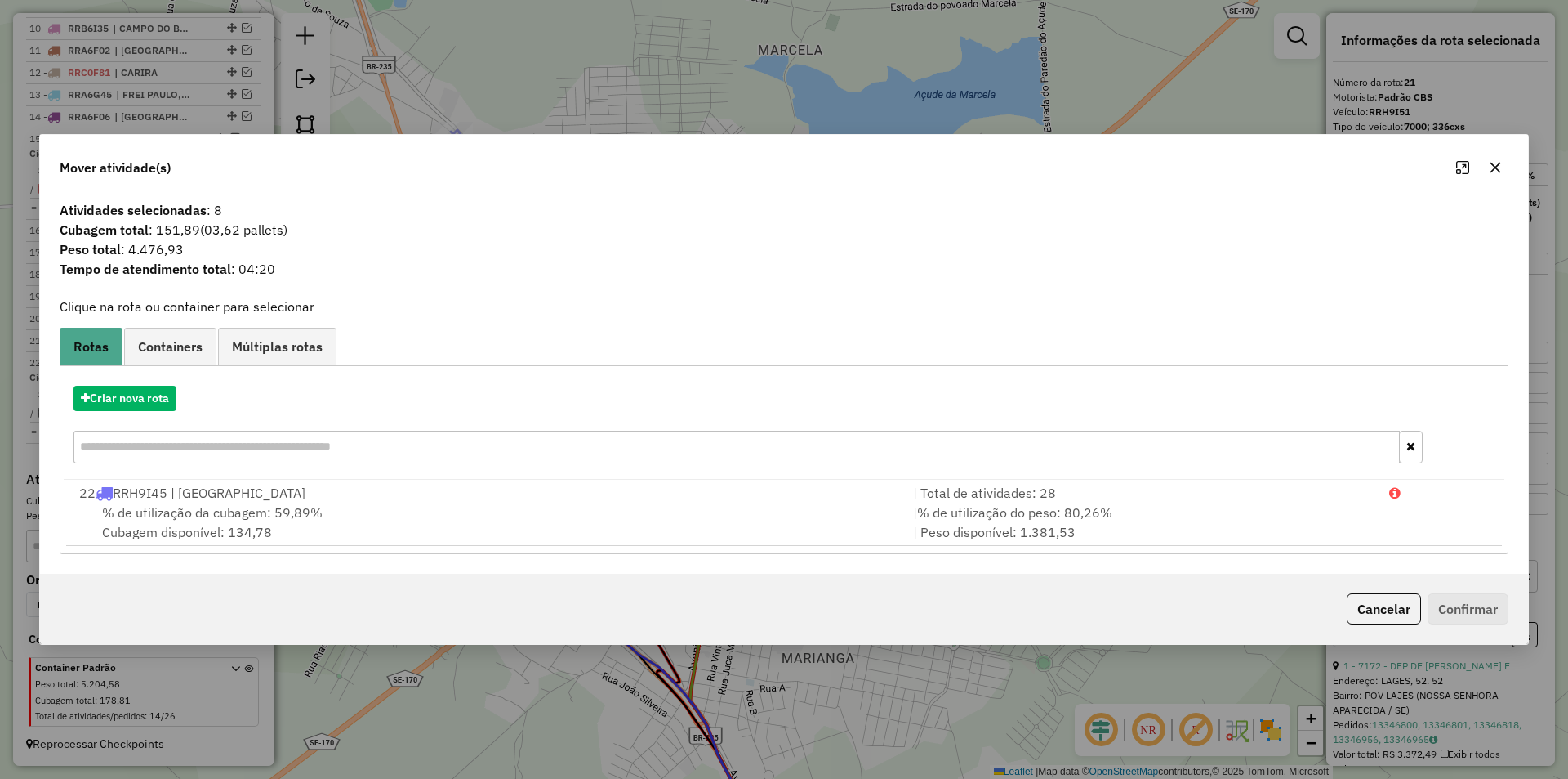
click at [1380, 616] on button "Cancelar" at bounding box center [1384, 609] width 74 height 31
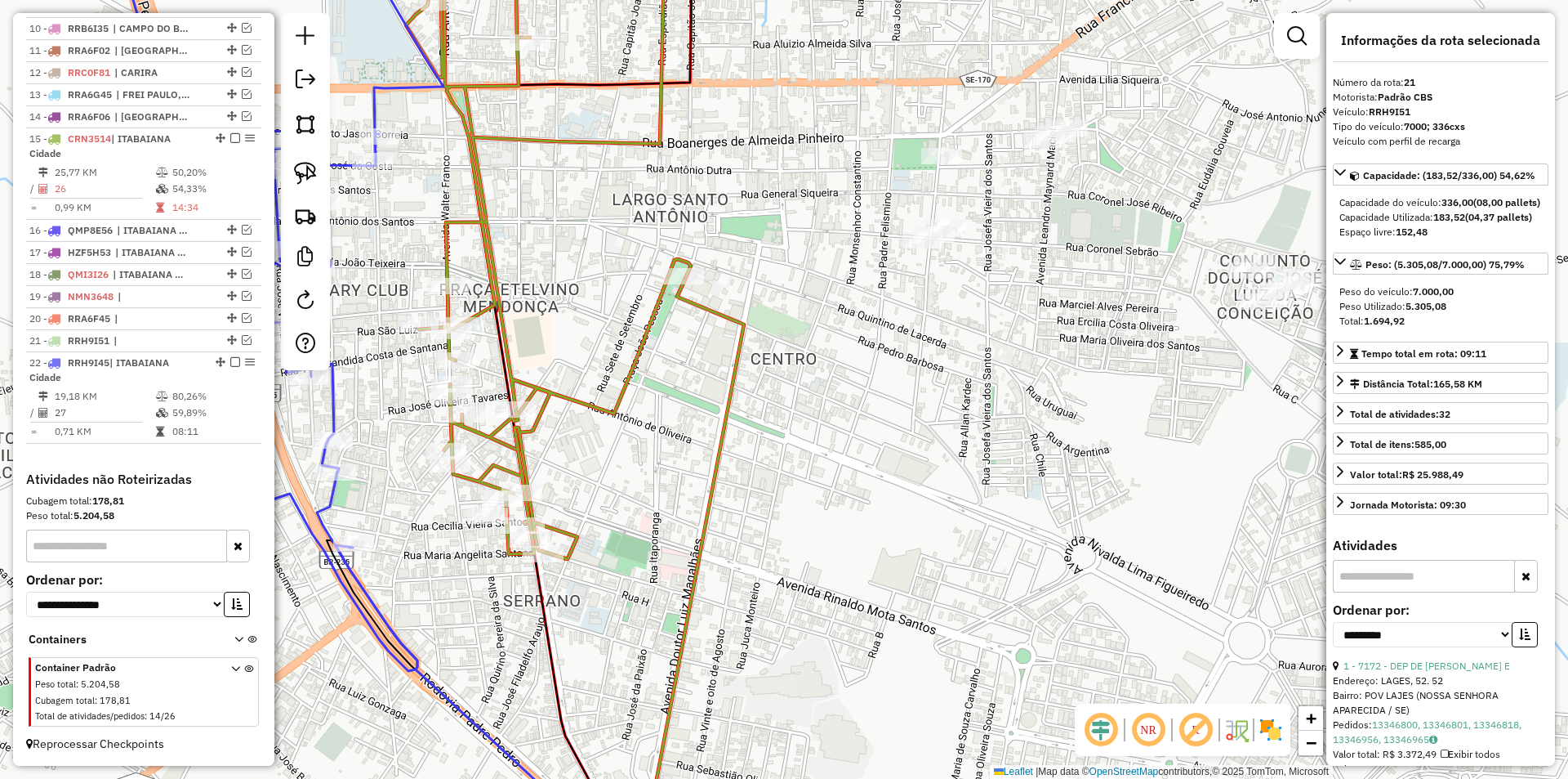
drag, startPoint x: 800, startPoint y: 465, endPoint x: 940, endPoint y: 454, distance: 140.4
click at [940, 454] on div "Janela de atendimento Grade de atendimento Capacidade Transportadoras Veículos …" at bounding box center [784, 389] width 1568 height 779
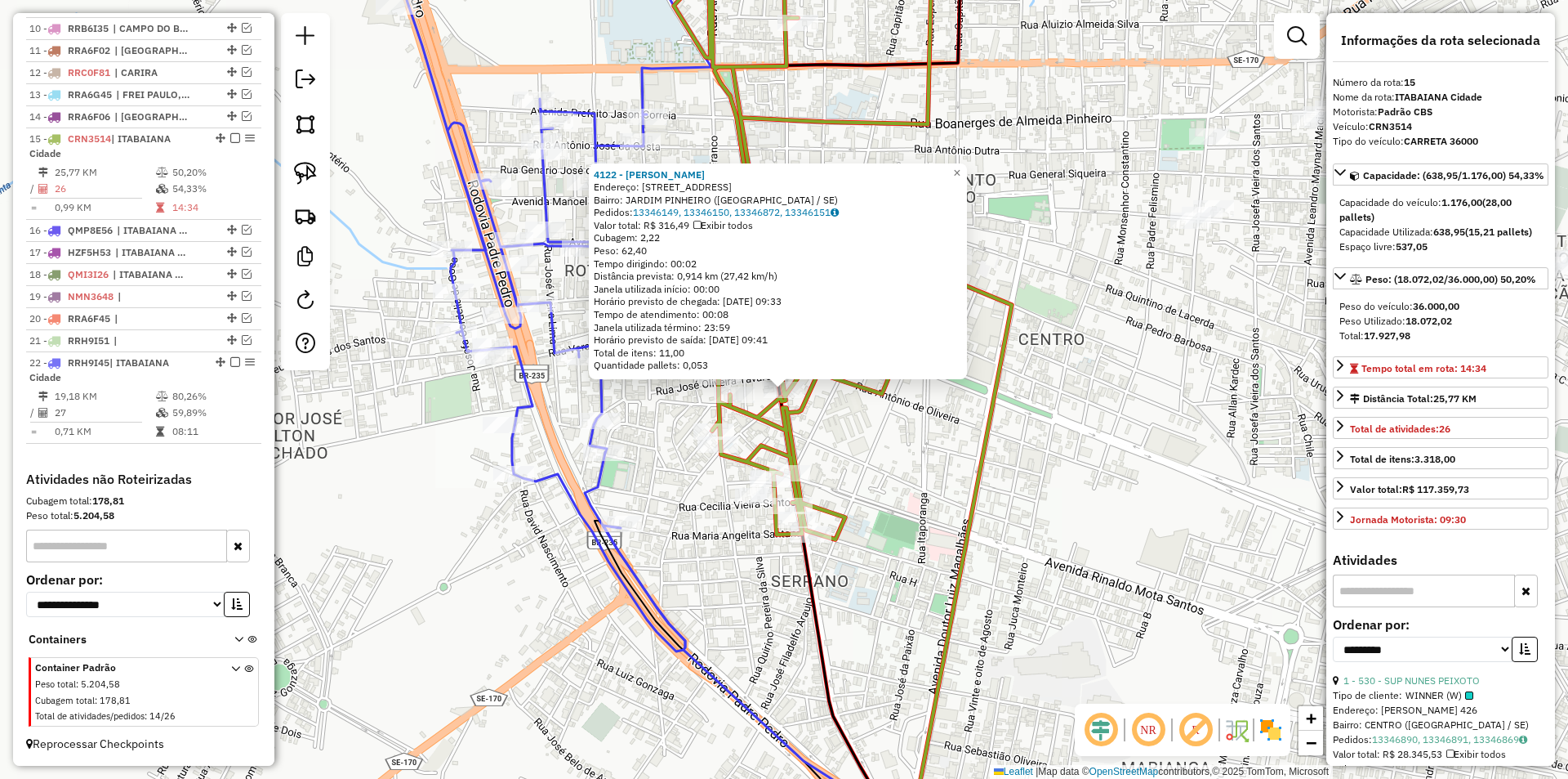
click at [957, 489] on div "4122 - [PERSON_NAME] CONCEIC Endereço: [STREET_ADDRESS] Bairro: [GEOGRAPHIC_DAT…" at bounding box center [784, 389] width 1568 height 779
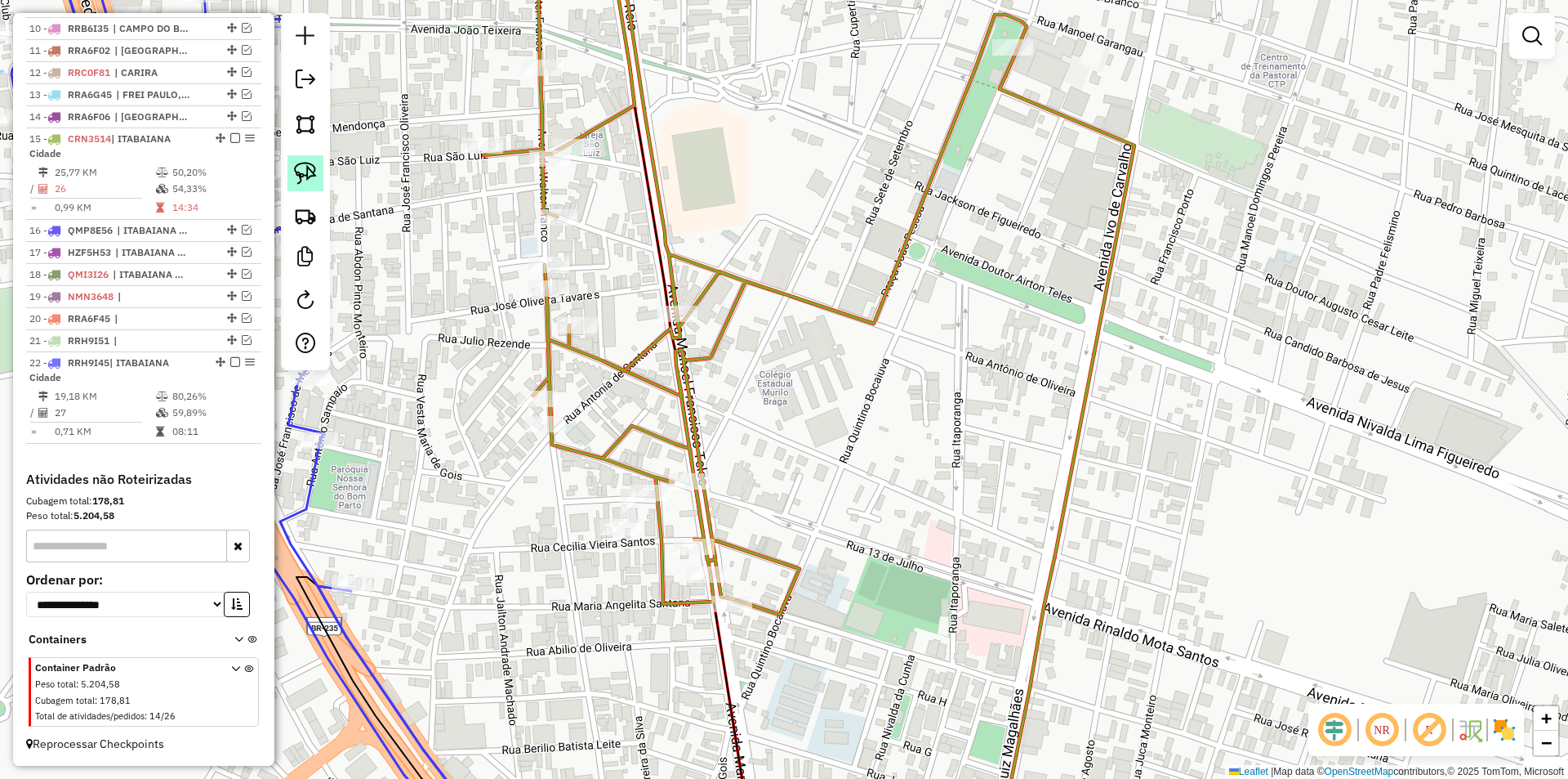
click at [316, 176] on img at bounding box center [305, 173] width 22 height 22
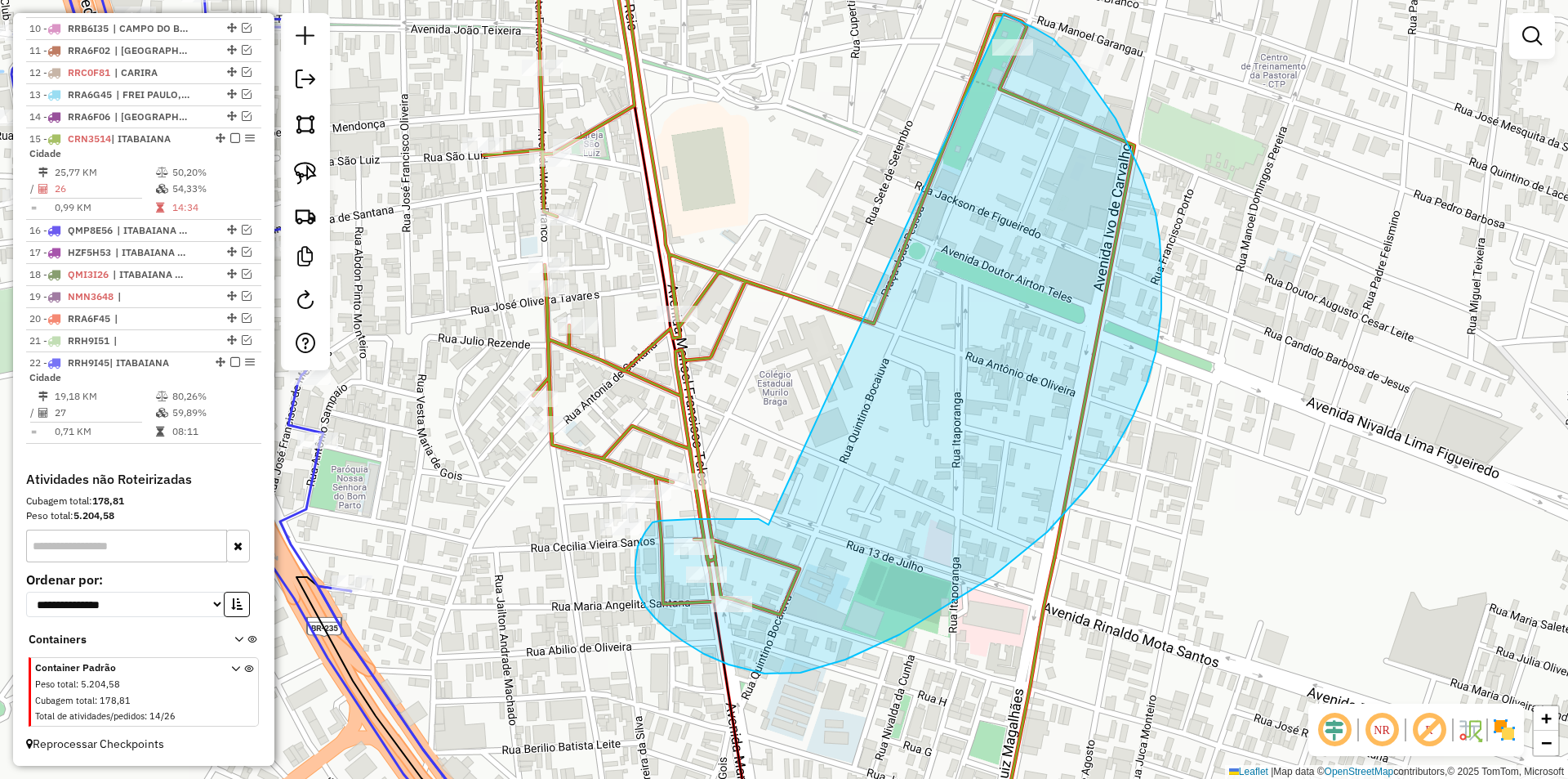
drag, startPoint x: 759, startPoint y: 519, endPoint x: 1000, endPoint y: 14, distance: 559.6
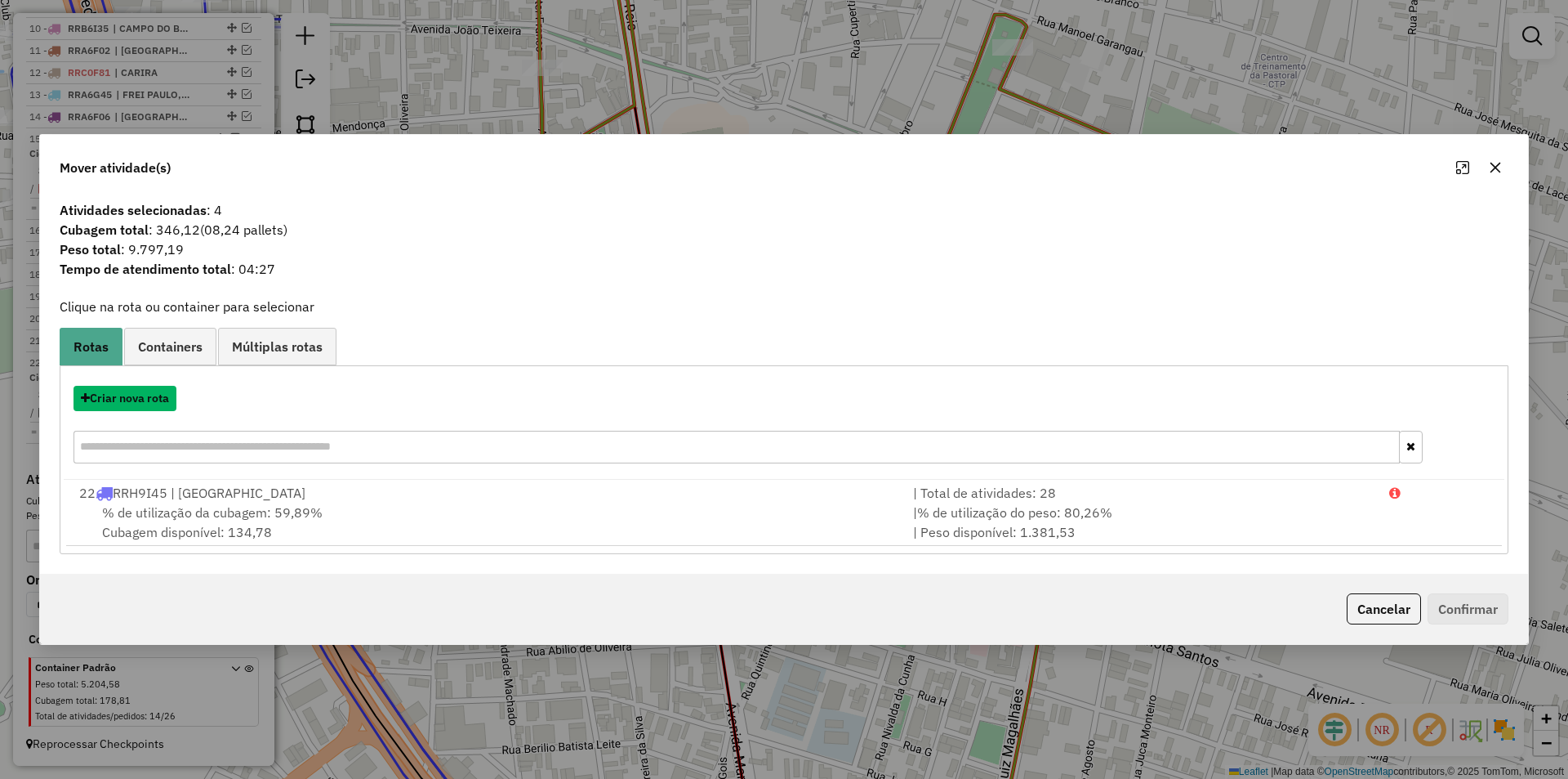
click at [150, 401] on button "Criar nova rota" at bounding box center [124, 398] width 103 height 25
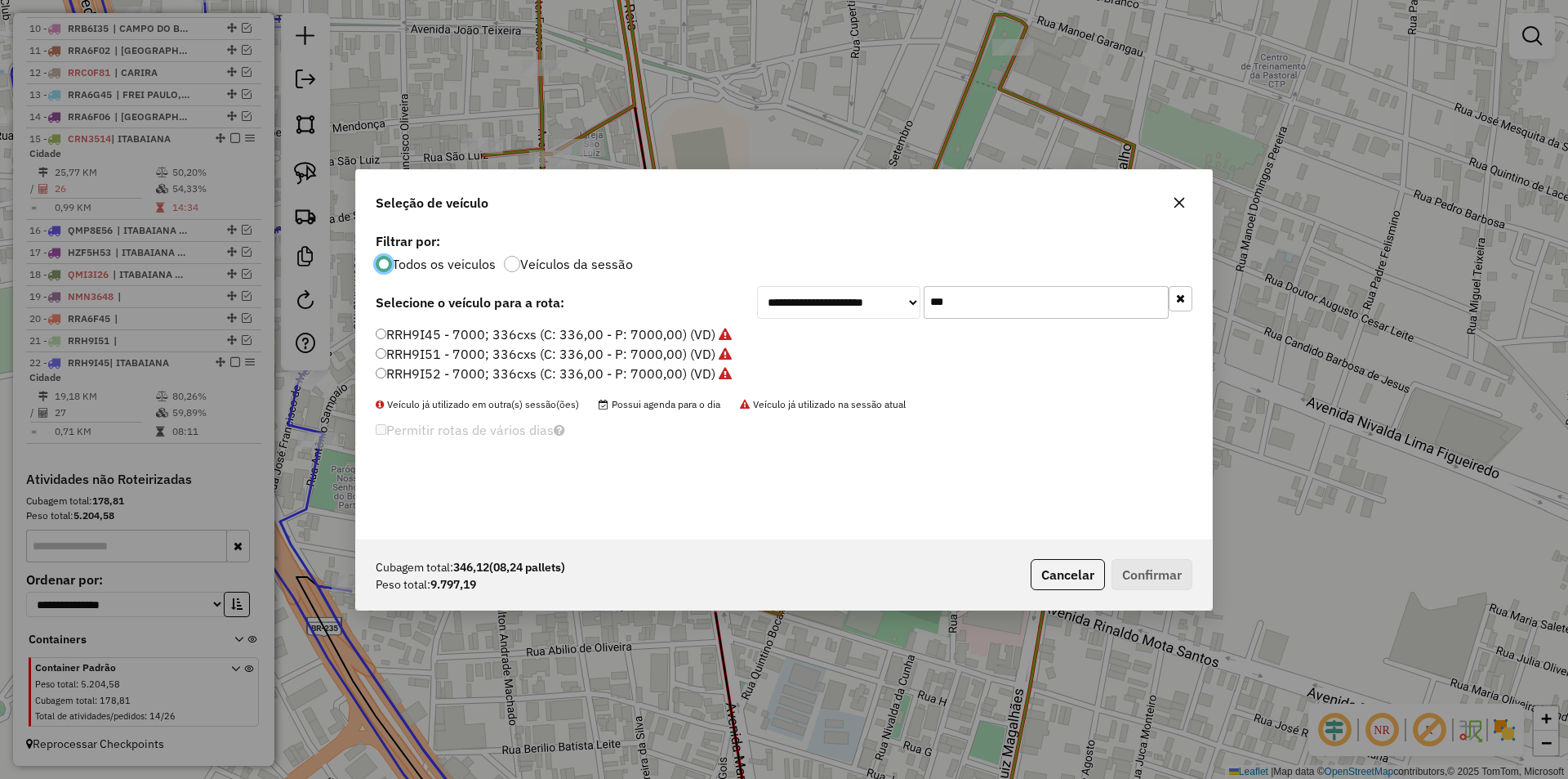
click at [978, 310] on input "***" at bounding box center [1046, 303] width 245 height 33
type input "***"
click at [449, 334] on label "RRB0H31 - Truk 504 cx 15000kg (C: 504,00 - P: 15000,00) (VD)" at bounding box center [572, 334] width 393 height 20
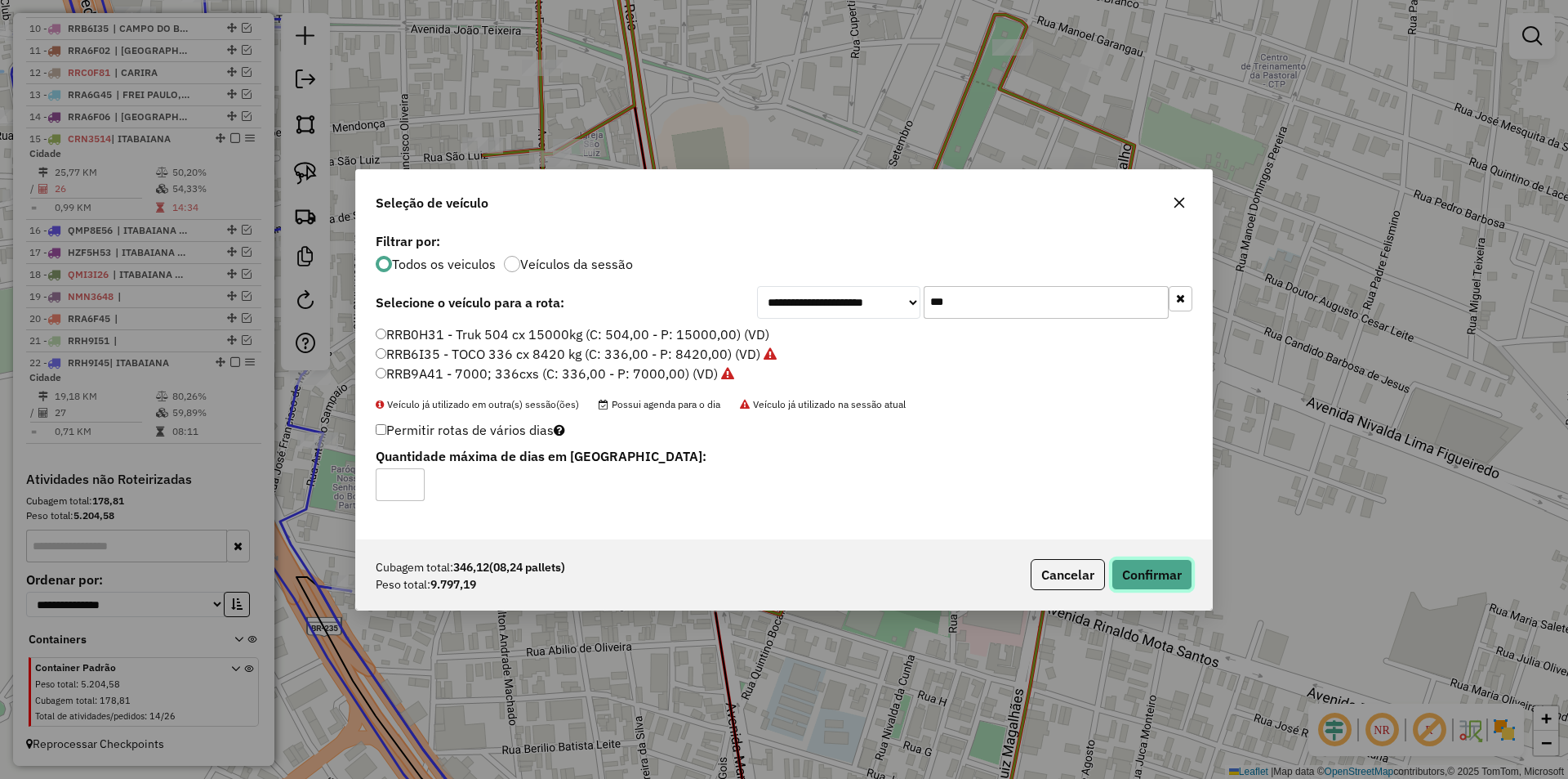
click at [1164, 583] on button "Confirmar" at bounding box center [1152, 574] width 81 height 31
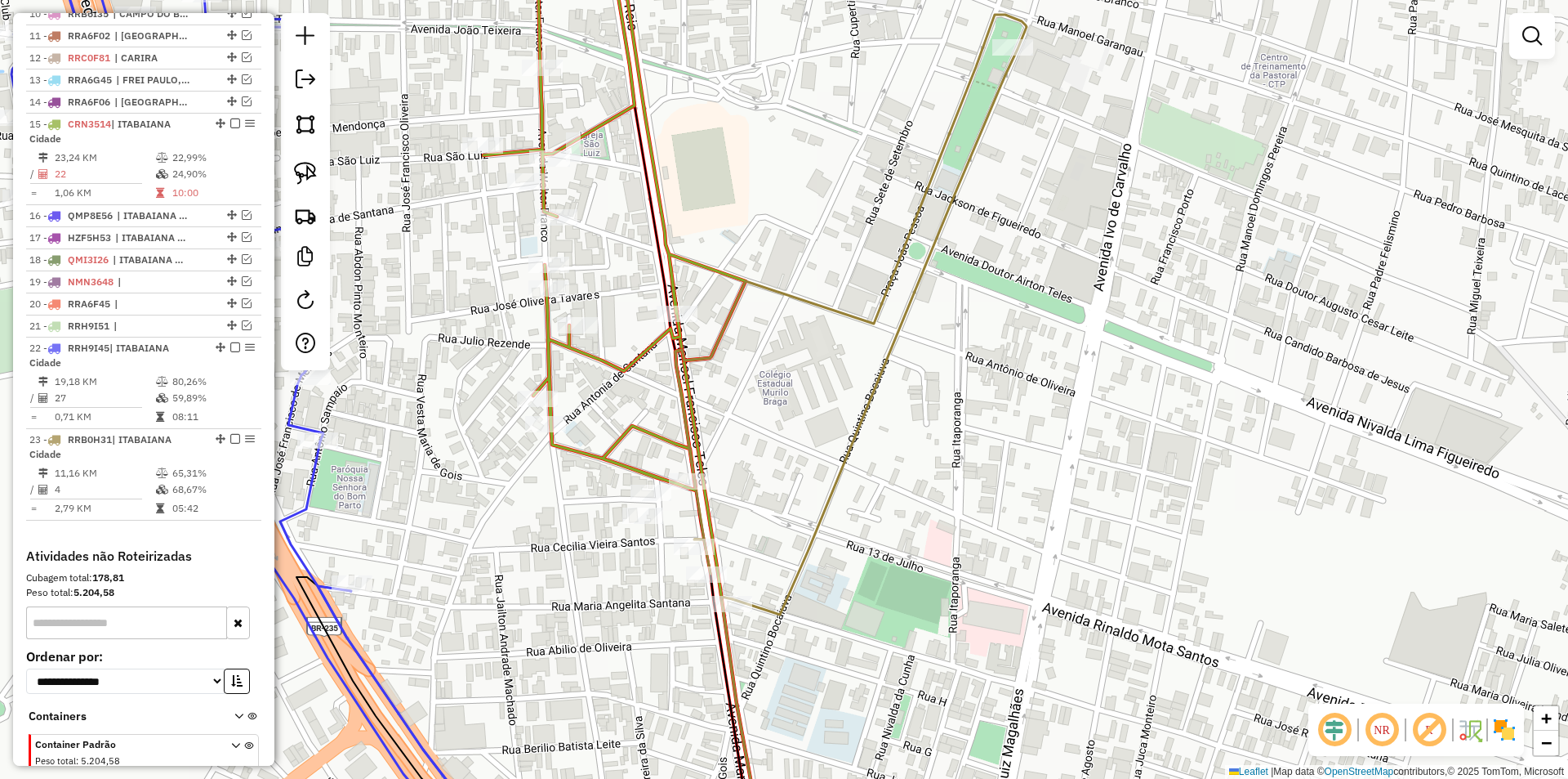
scroll to position [901, 0]
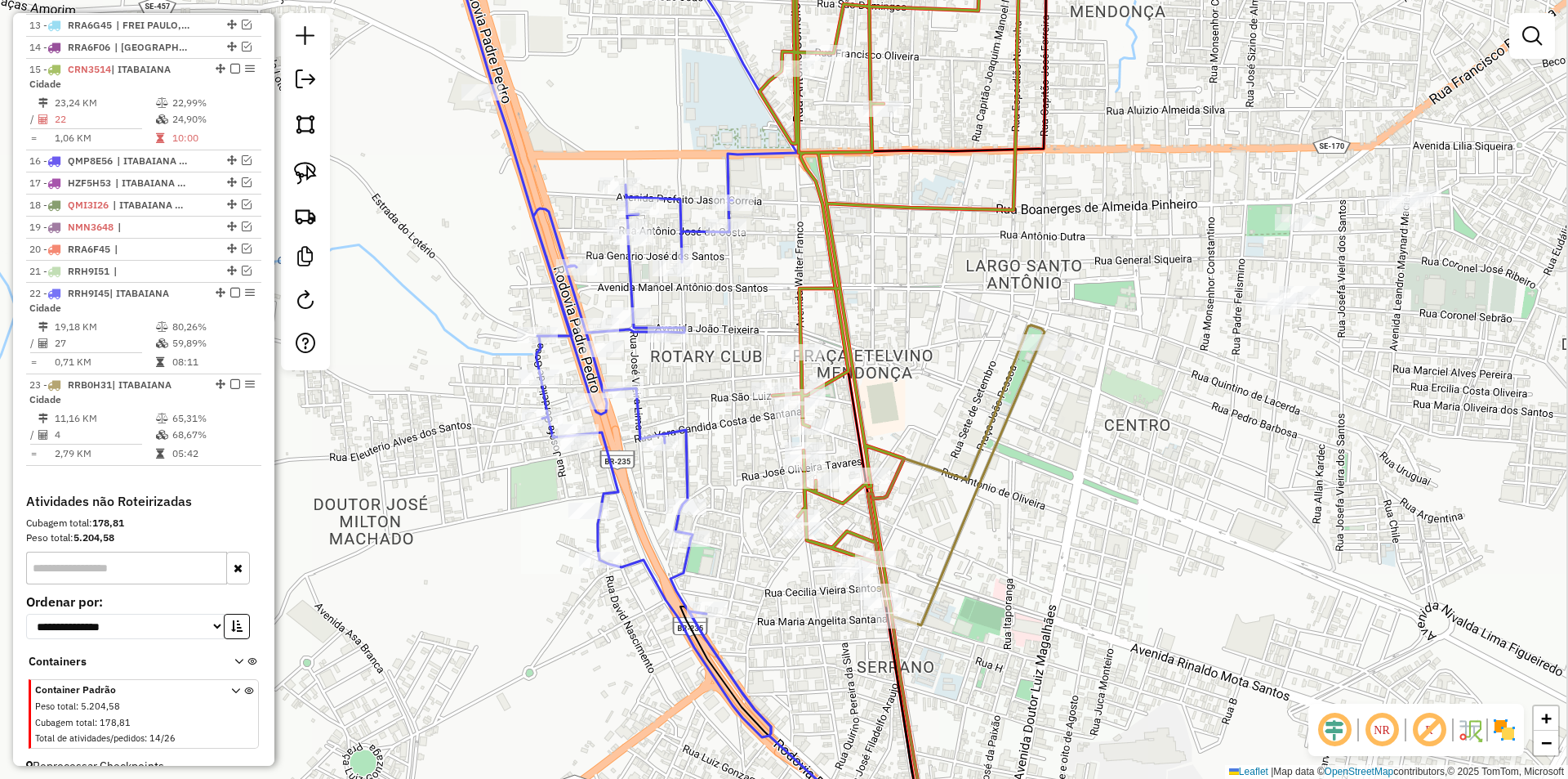
drag, startPoint x: 1264, startPoint y: 529, endPoint x: 1208, endPoint y: 571, distance: 70.0
click at [1208, 571] on div "Janela de atendimento Grade de atendimento Capacidade Transportadoras Veículos …" at bounding box center [784, 389] width 1568 height 779
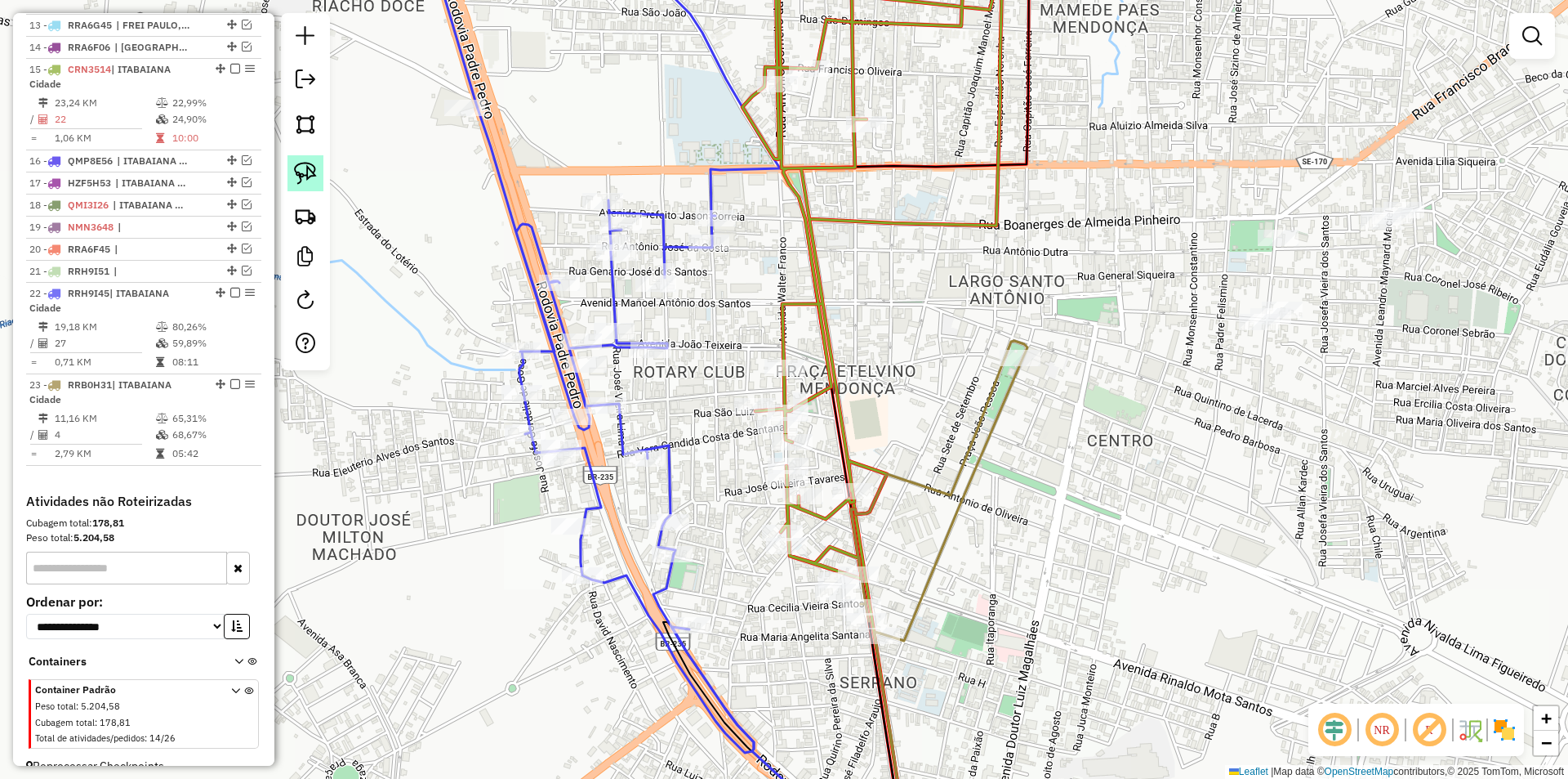
click at [301, 168] on img at bounding box center [305, 173] width 22 height 22
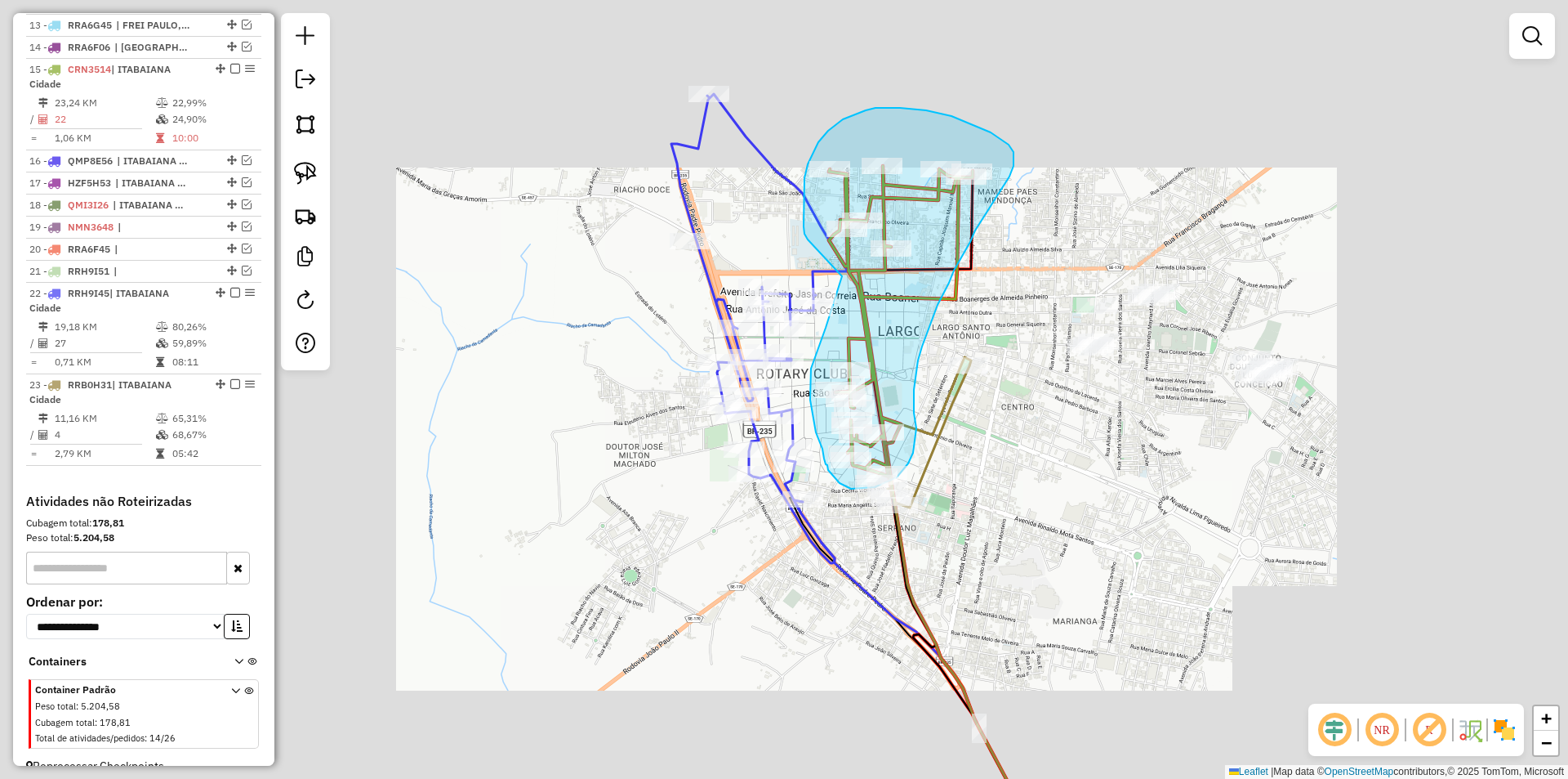
drag, startPoint x: 735, startPoint y: 282, endPoint x: 844, endPoint y: 277, distance: 109.1
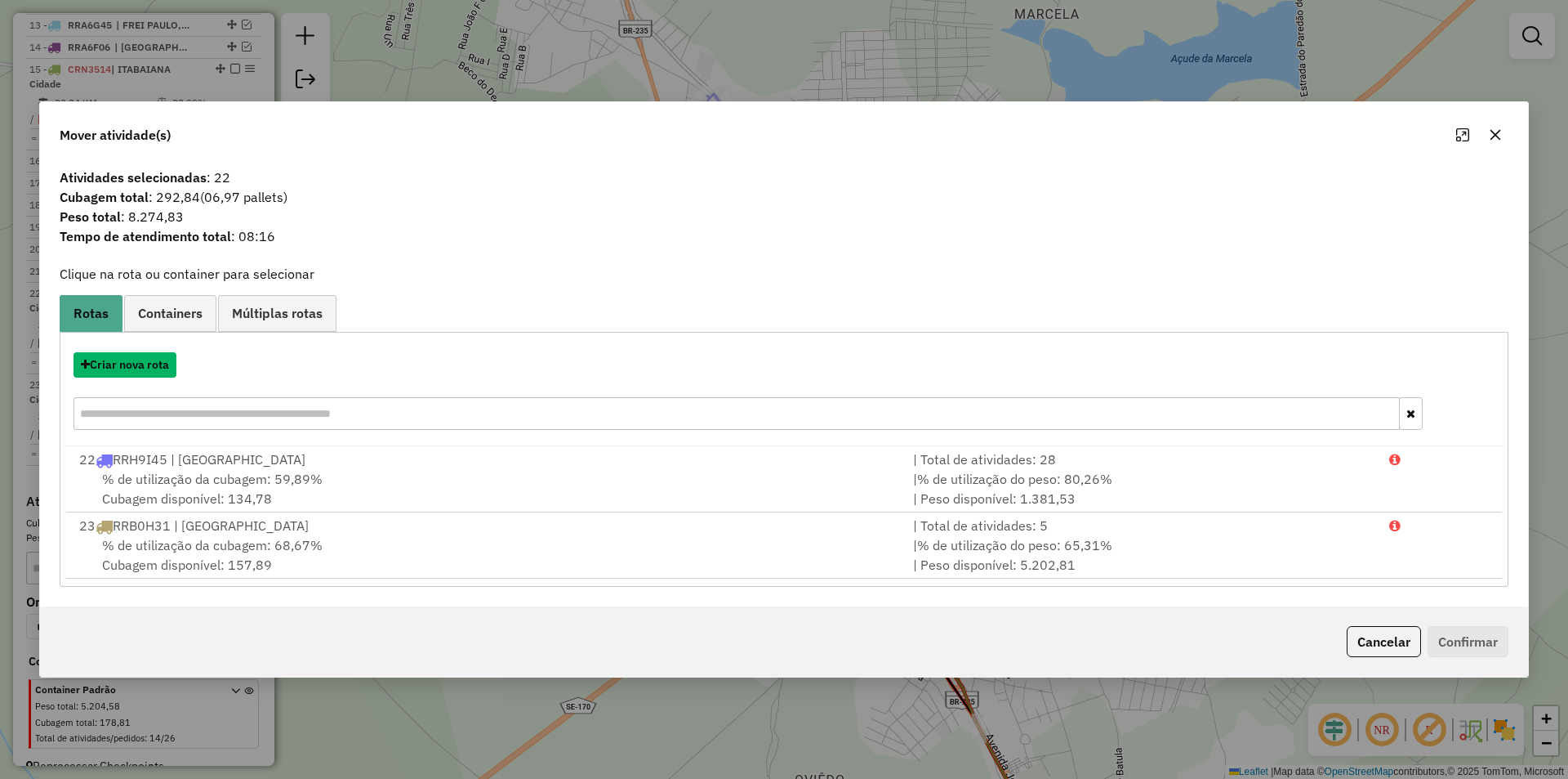
click at [156, 367] on button "Criar nova rota" at bounding box center [124, 364] width 103 height 25
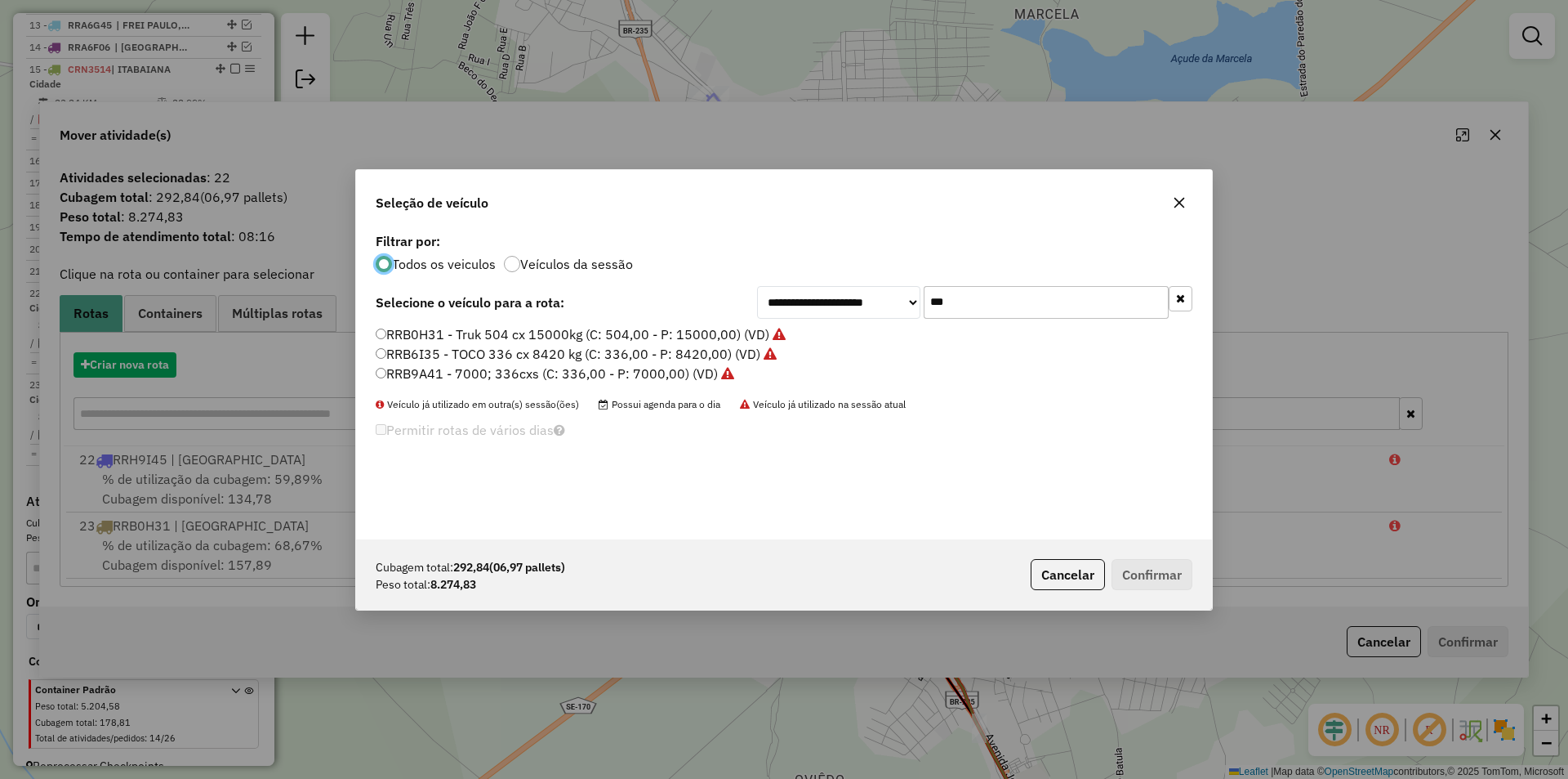
scroll to position [9, 5]
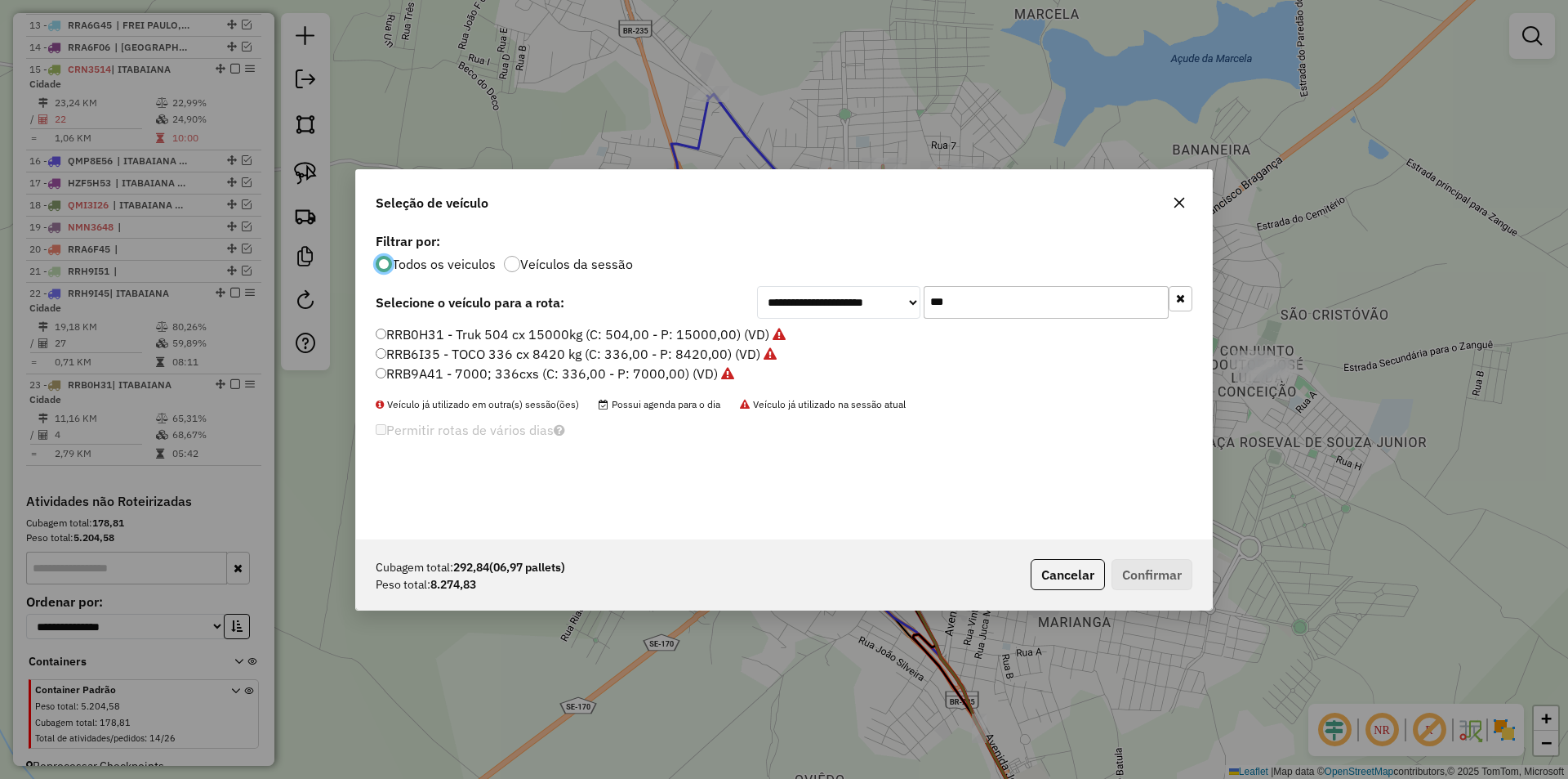
click at [1026, 297] on input "***" at bounding box center [1046, 303] width 245 height 33
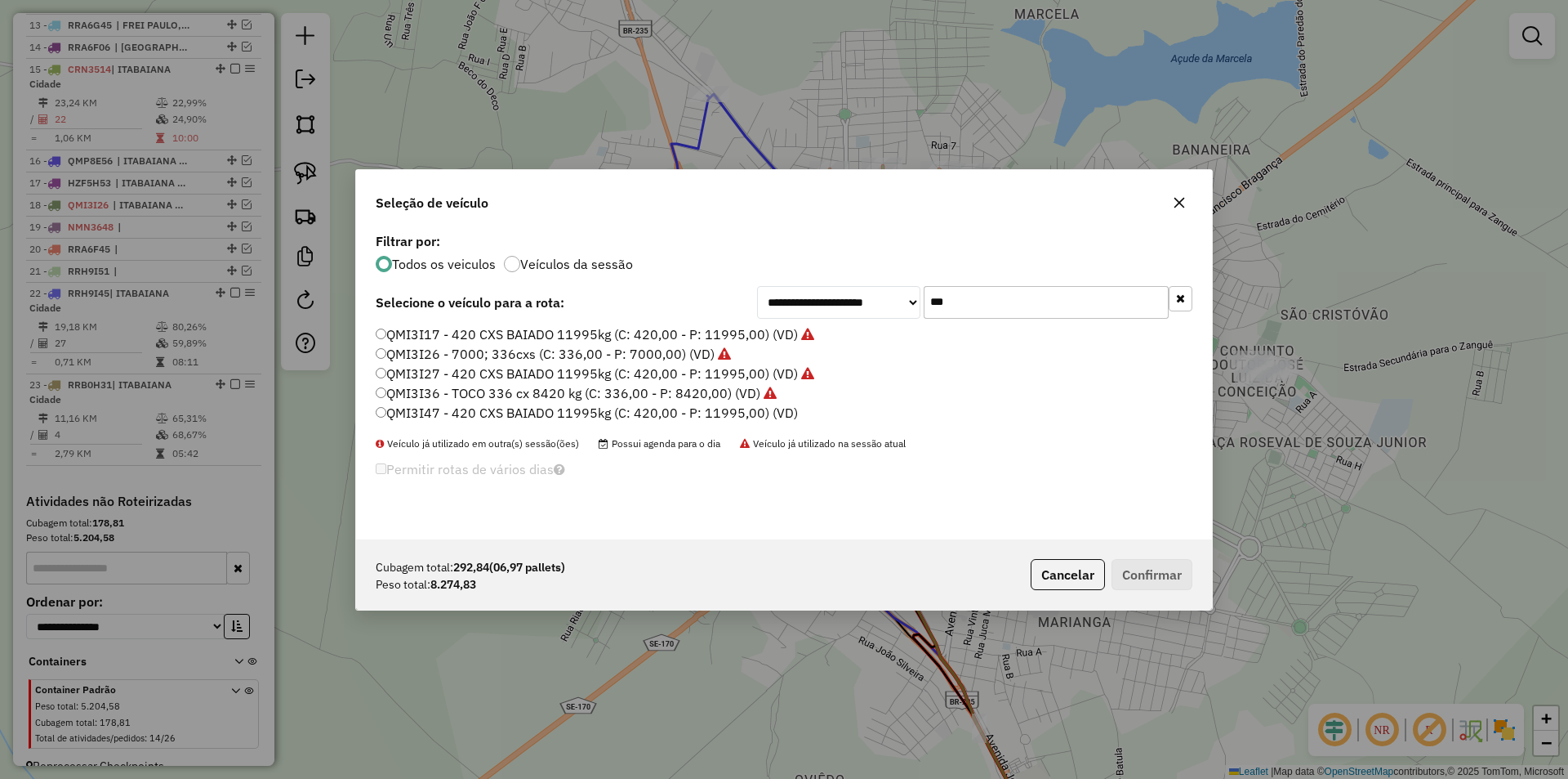
type input "***"
click at [442, 410] on label "QMI3I47 - 420 CXS BAIADO 11995kg (C: 420,00 - P: 11995,00) (VD)" at bounding box center [587, 412] width 423 height 20
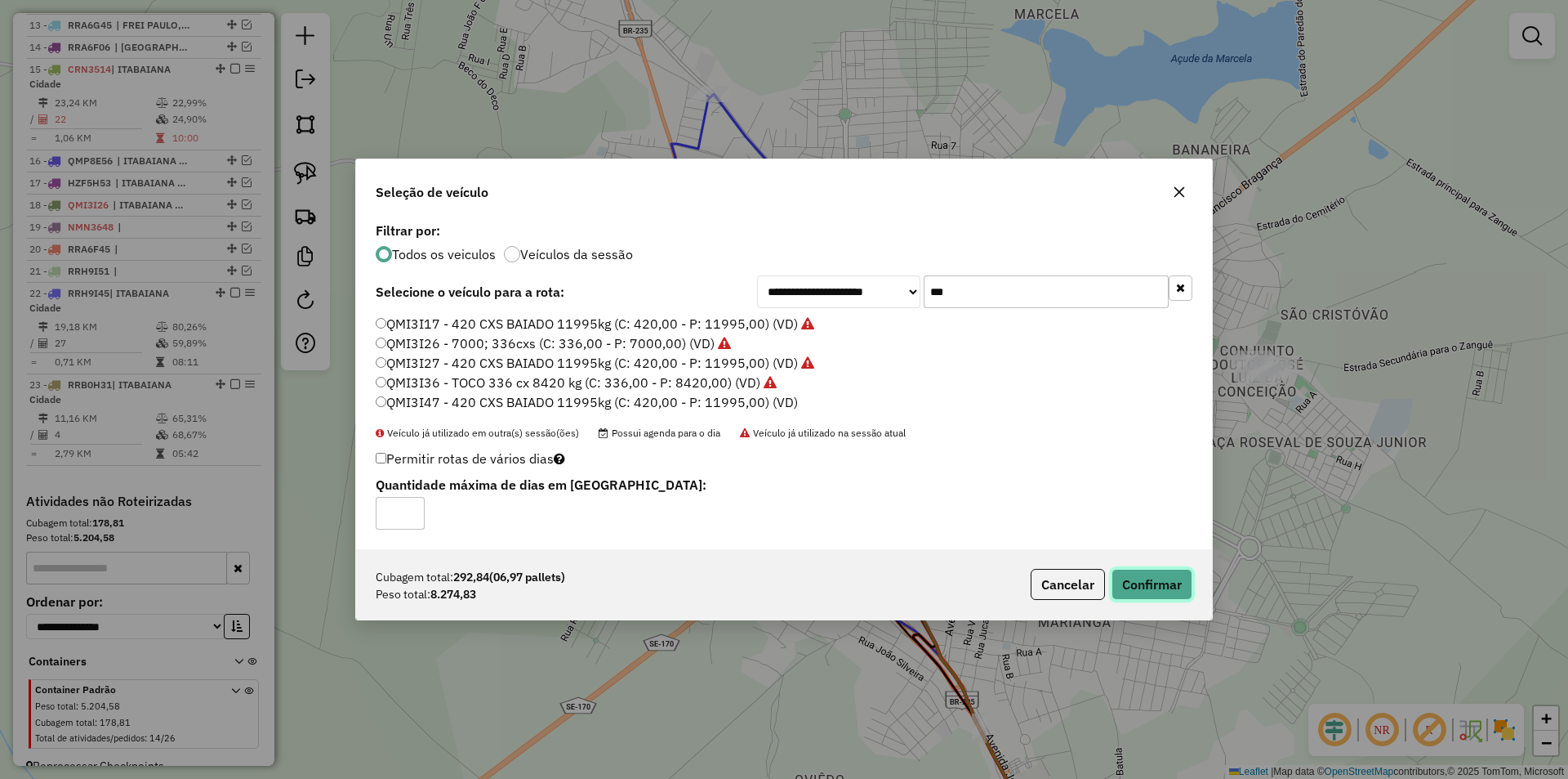
click at [1168, 591] on button "Confirmar" at bounding box center [1152, 584] width 81 height 31
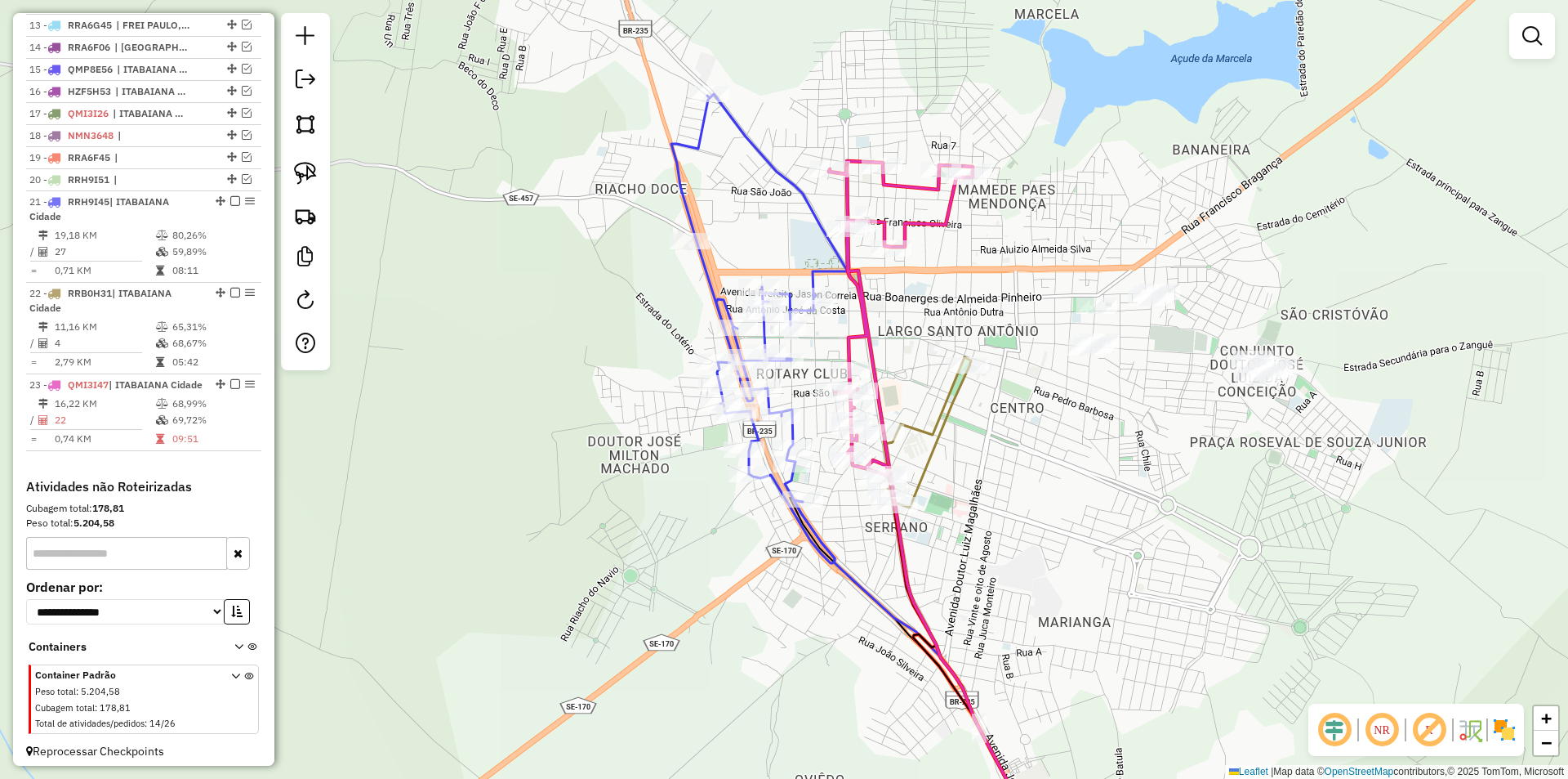
click at [512, 240] on div "Janela de atendimento Grade de atendimento Capacidade Transportadoras Veículos …" at bounding box center [784, 389] width 1568 height 779
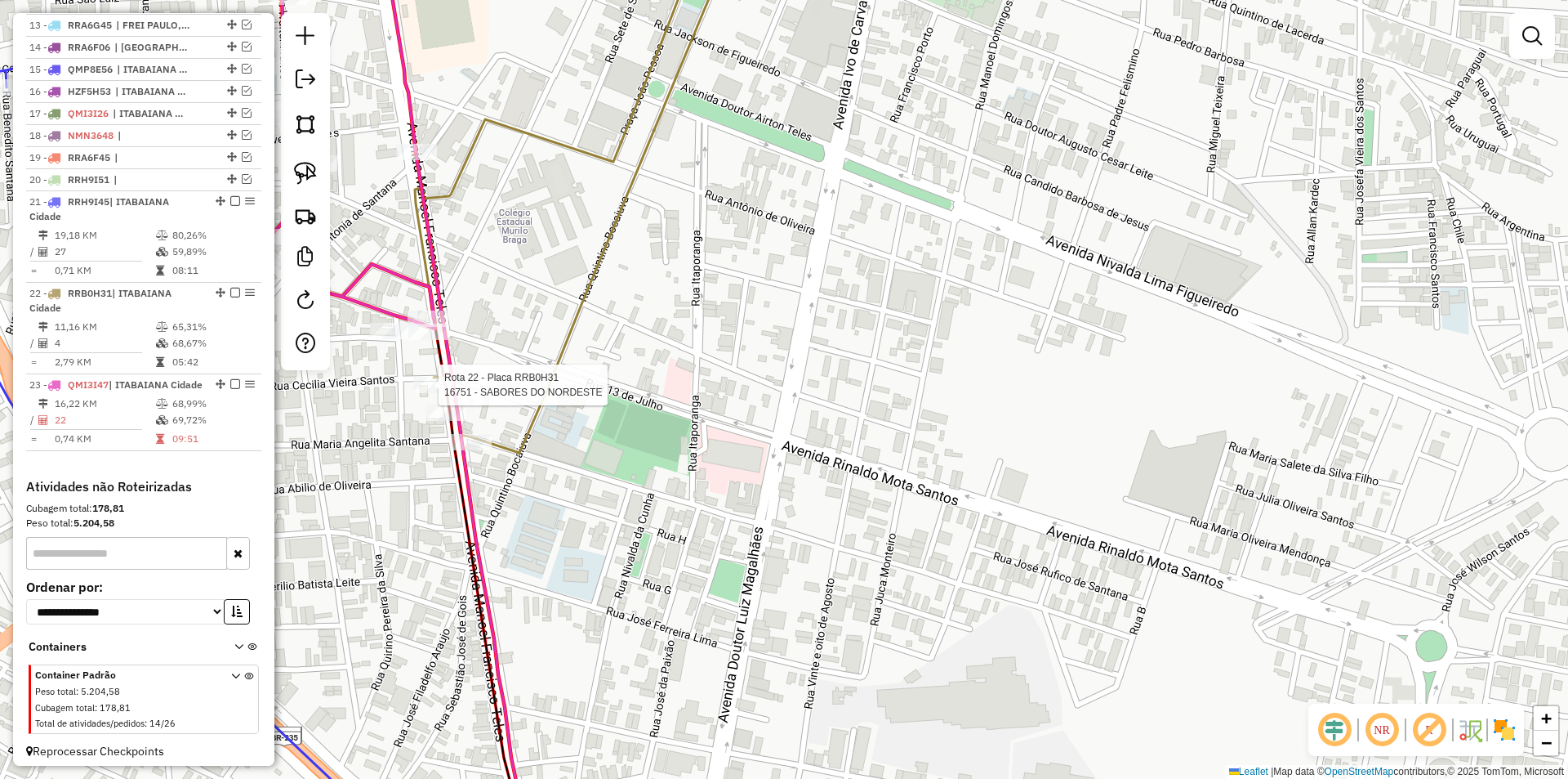
scroll to position [938, 0]
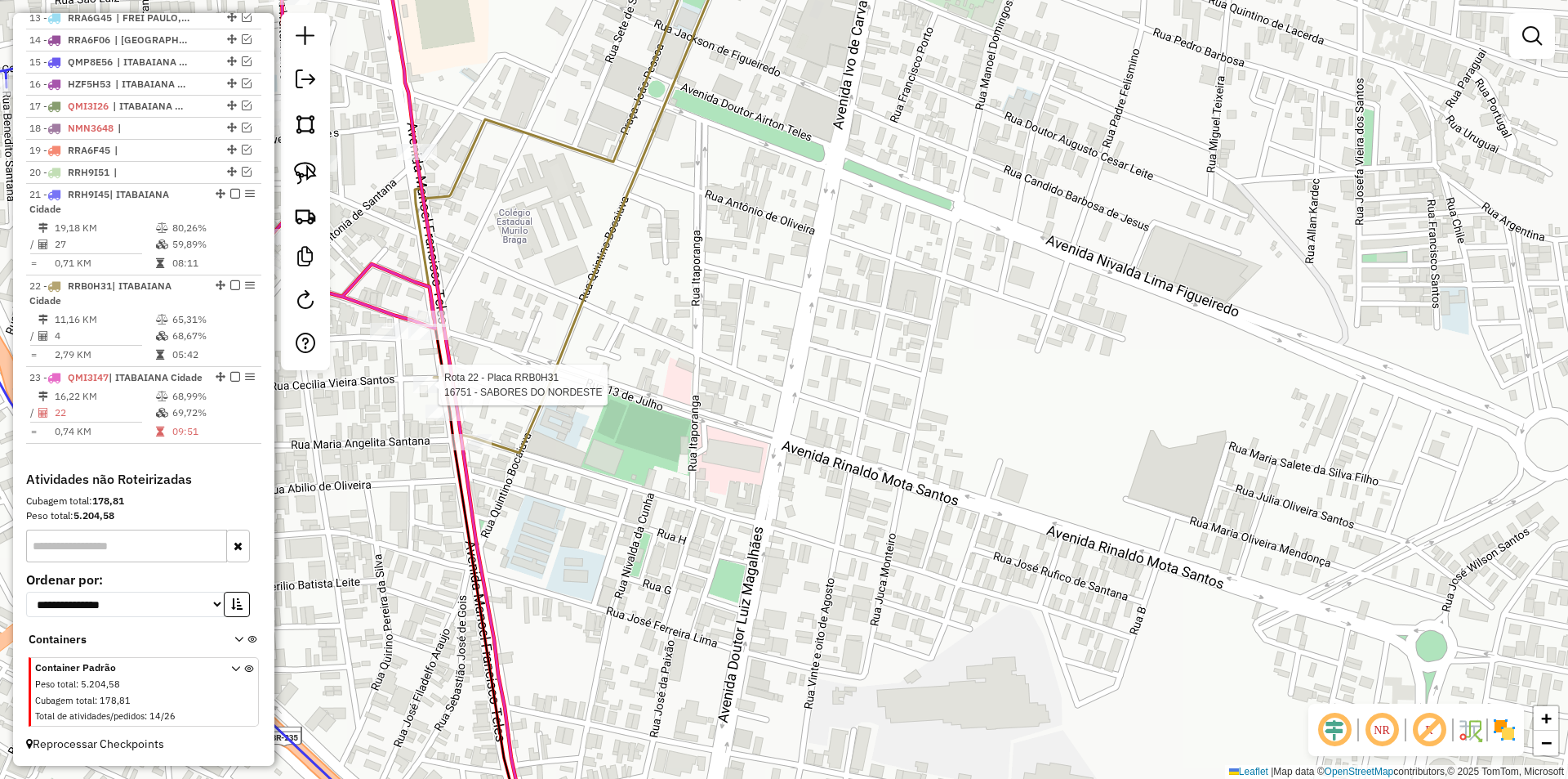
select select "**********"
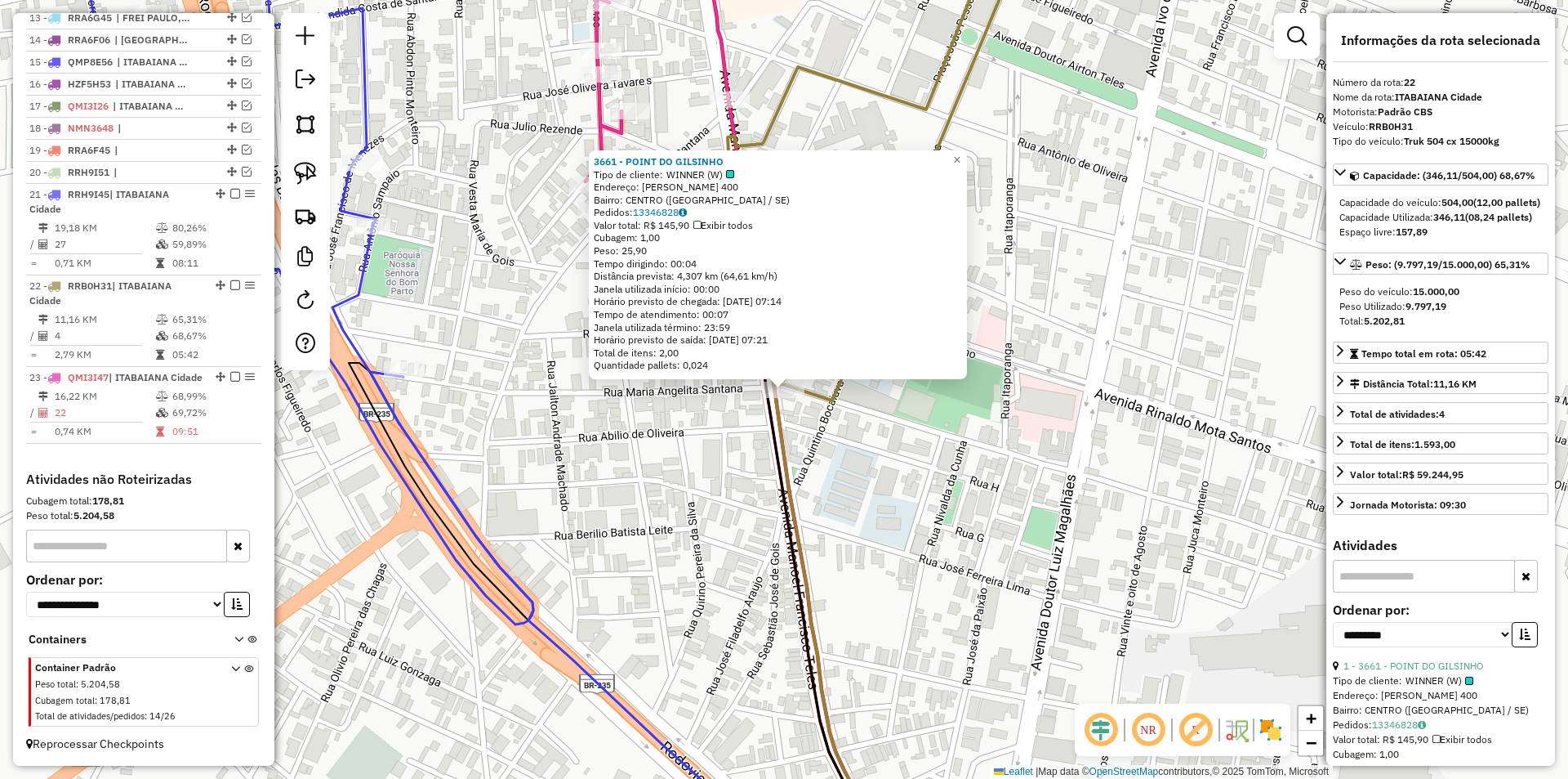
click at [774, 478] on icon at bounding box center [825, 608] width 123 height 497
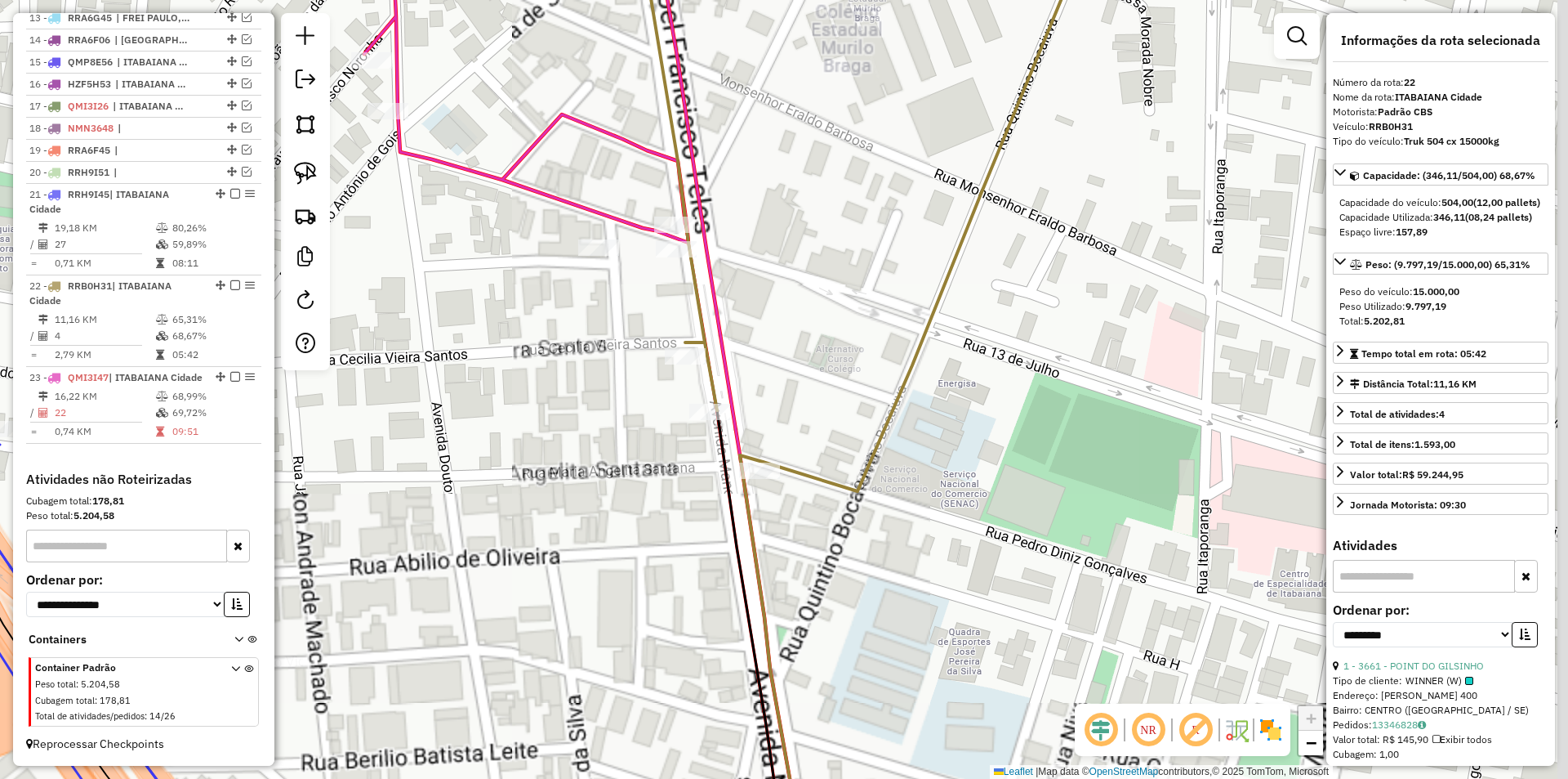
drag, startPoint x: 632, startPoint y: 483, endPoint x: 671, endPoint y: 457, distance: 46.9
click at [630, 484] on div "Janela de atendimento Grade de atendimento Capacidade Transportadoras Veículos …" at bounding box center [784, 389] width 1568 height 779
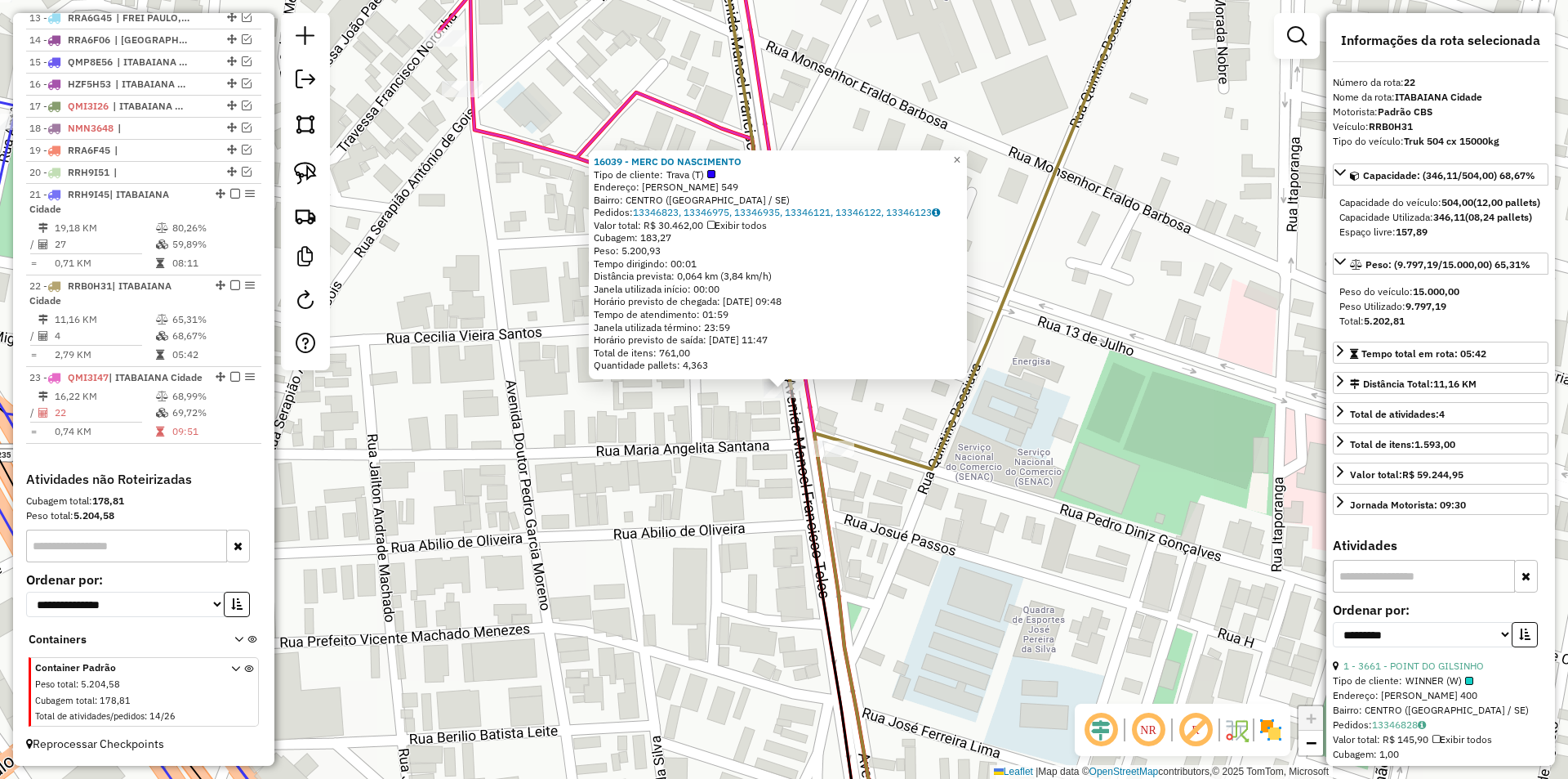
click at [703, 469] on div "16039 - MERC DO NASCIMENTO Tipo de cliente: Trava (T) Endereço: MANOEL [PERSON_…" at bounding box center [784, 389] width 1568 height 779
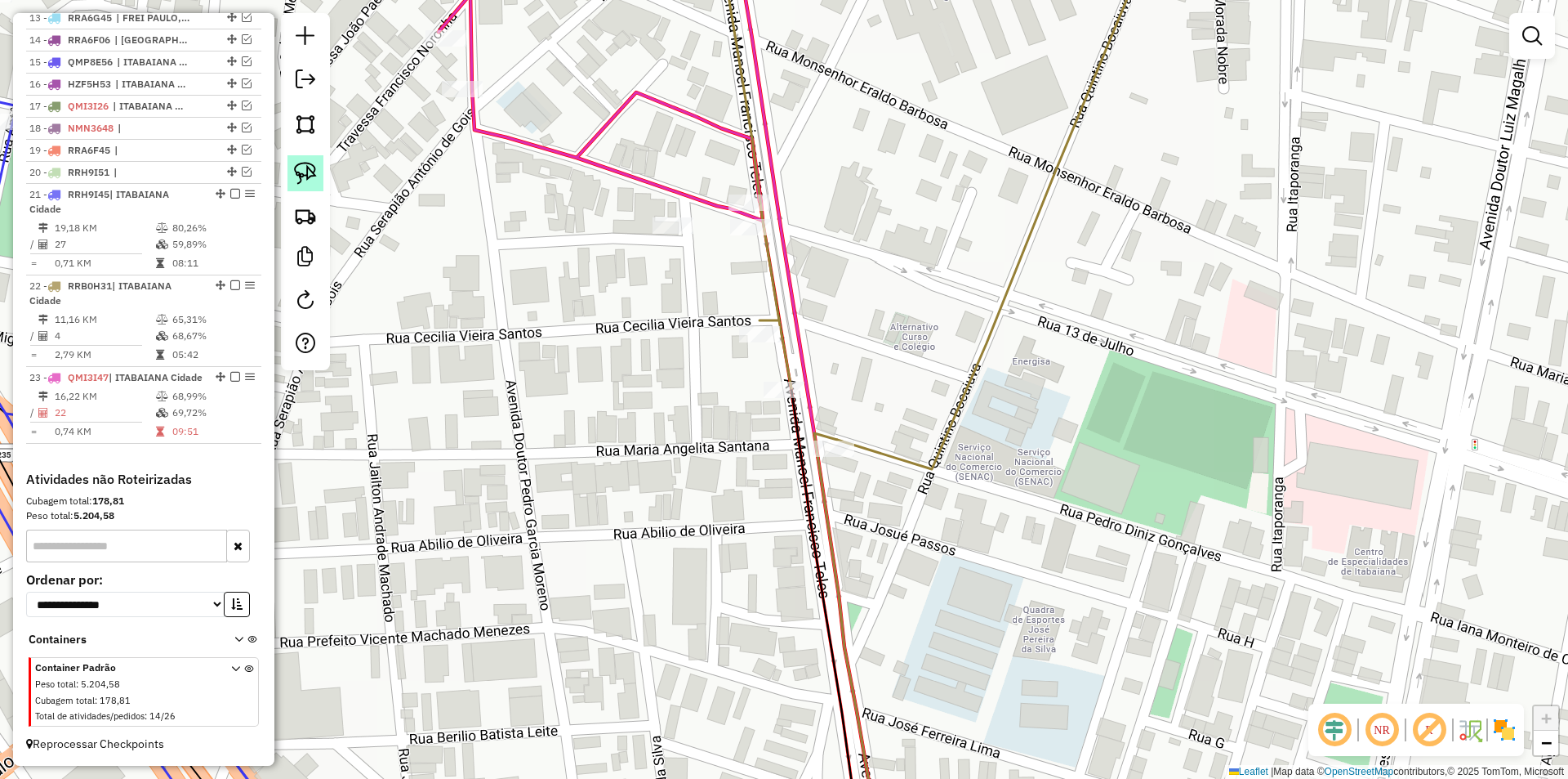
click at [296, 185] on link at bounding box center [306, 174] width 36 height 36
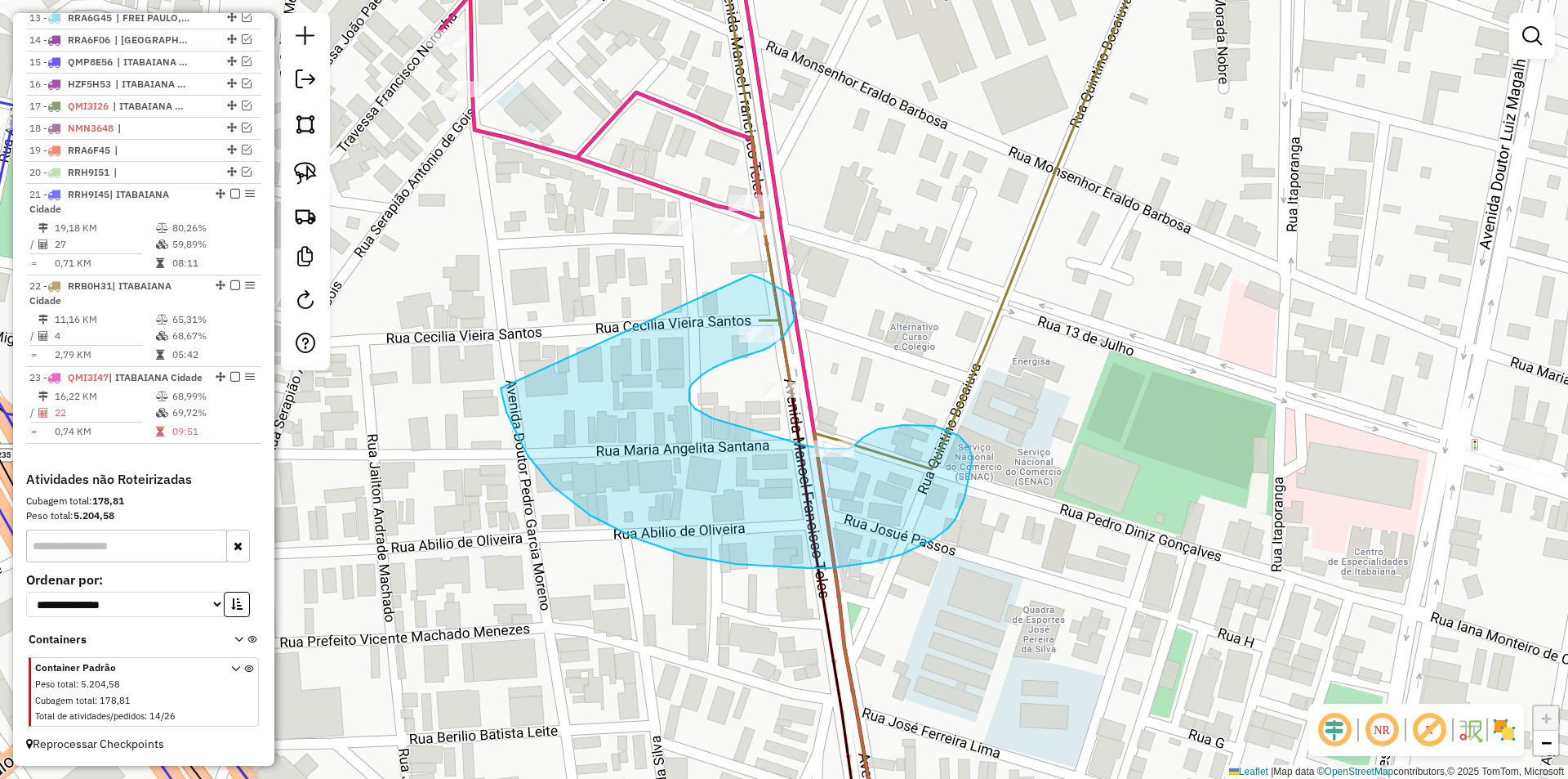
drag, startPoint x: 504, startPoint y: 402, endPoint x: 749, endPoint y: 274, distance: 276.4
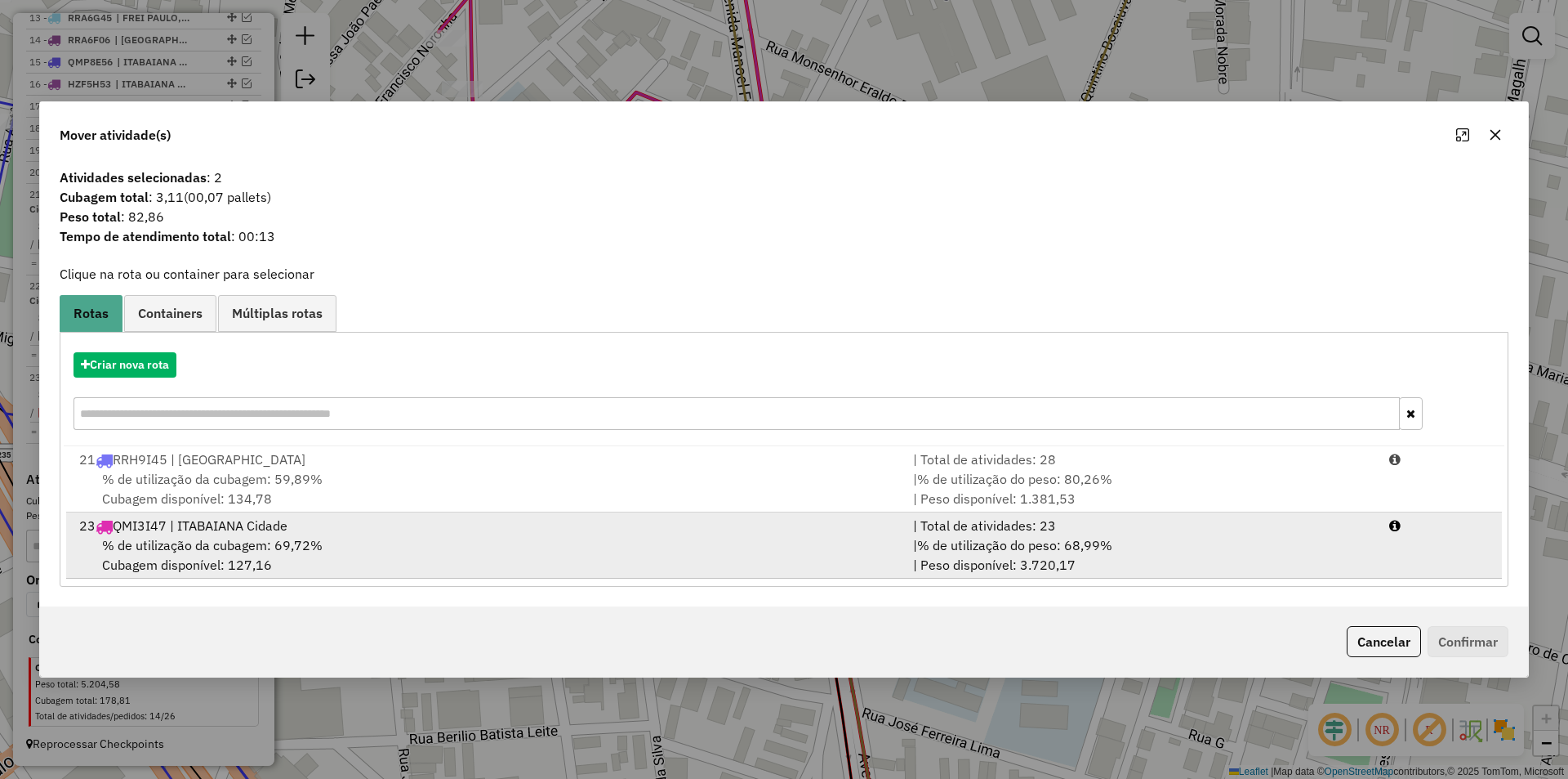
click at [1314, 551] on div "| % de utilização do peso: 68,99% | Peso disponível: 3.720,17" at bounding box center [1141, 554] width 476 height 39
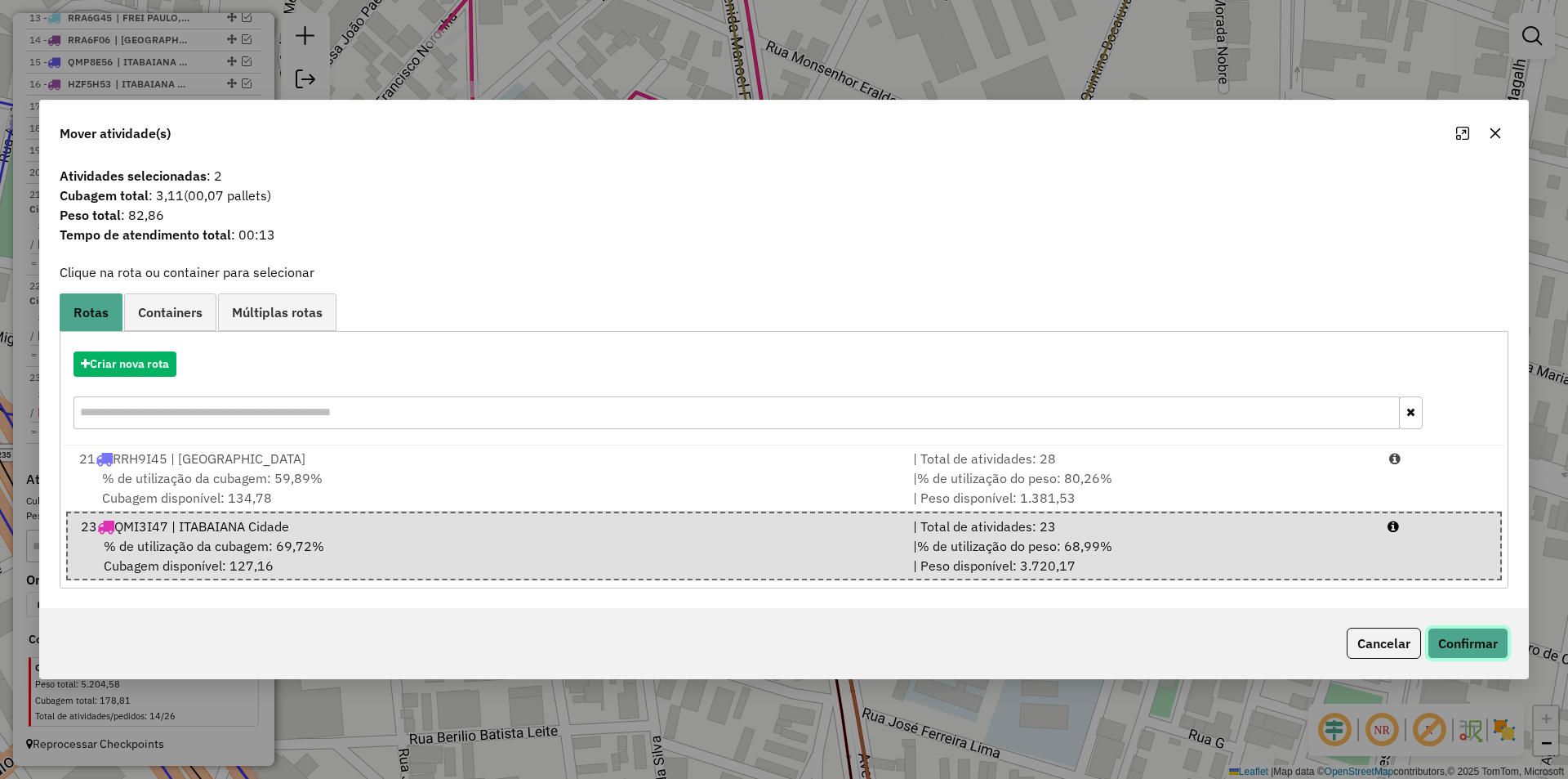
click at [1451, 648] on button "Confirmar" at bounding box center [1469, 643] width 81 height 31
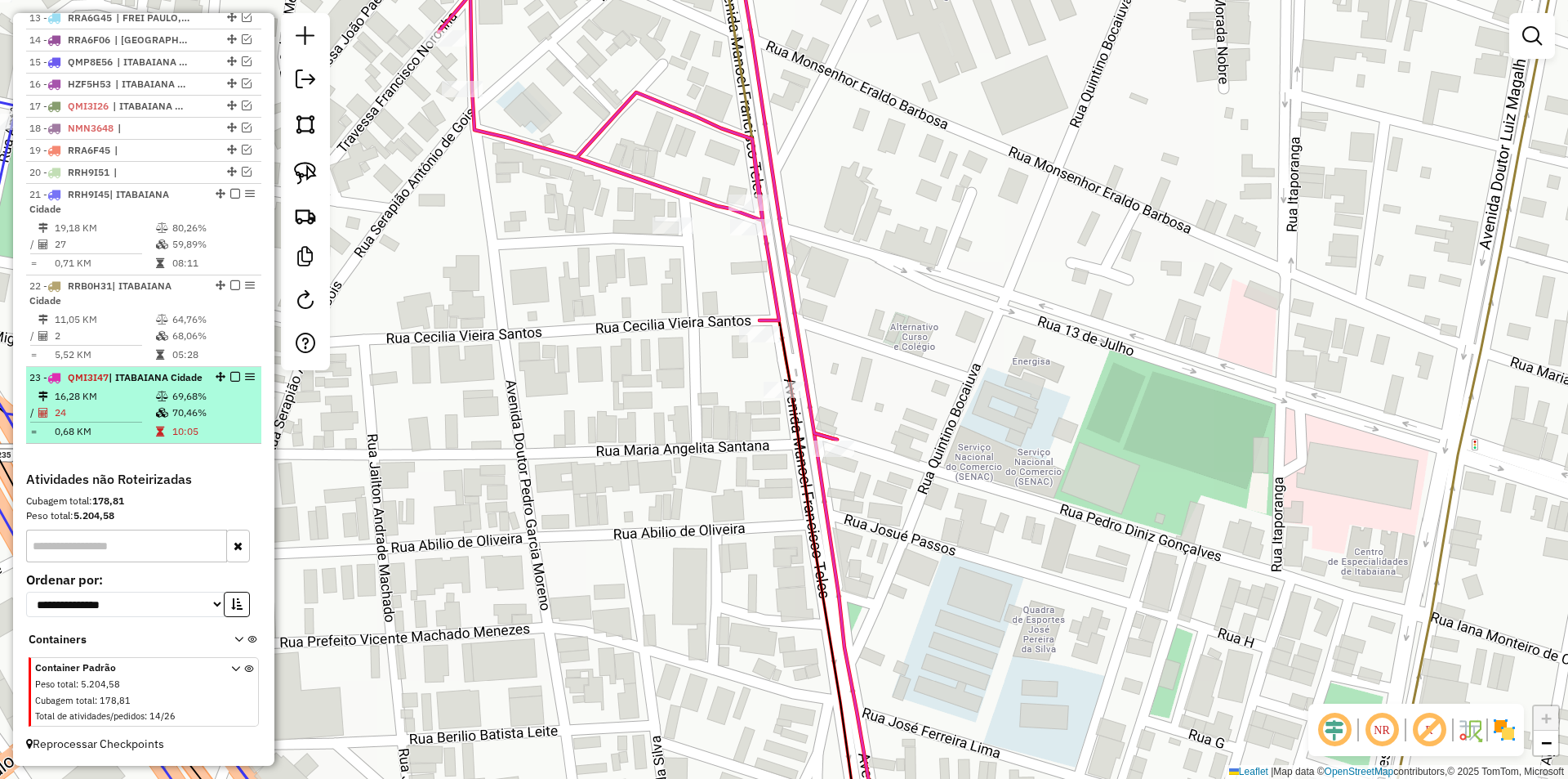
click at [182, 419] on td "70,46%" at bounding box center [212, 412] width 82 height 16
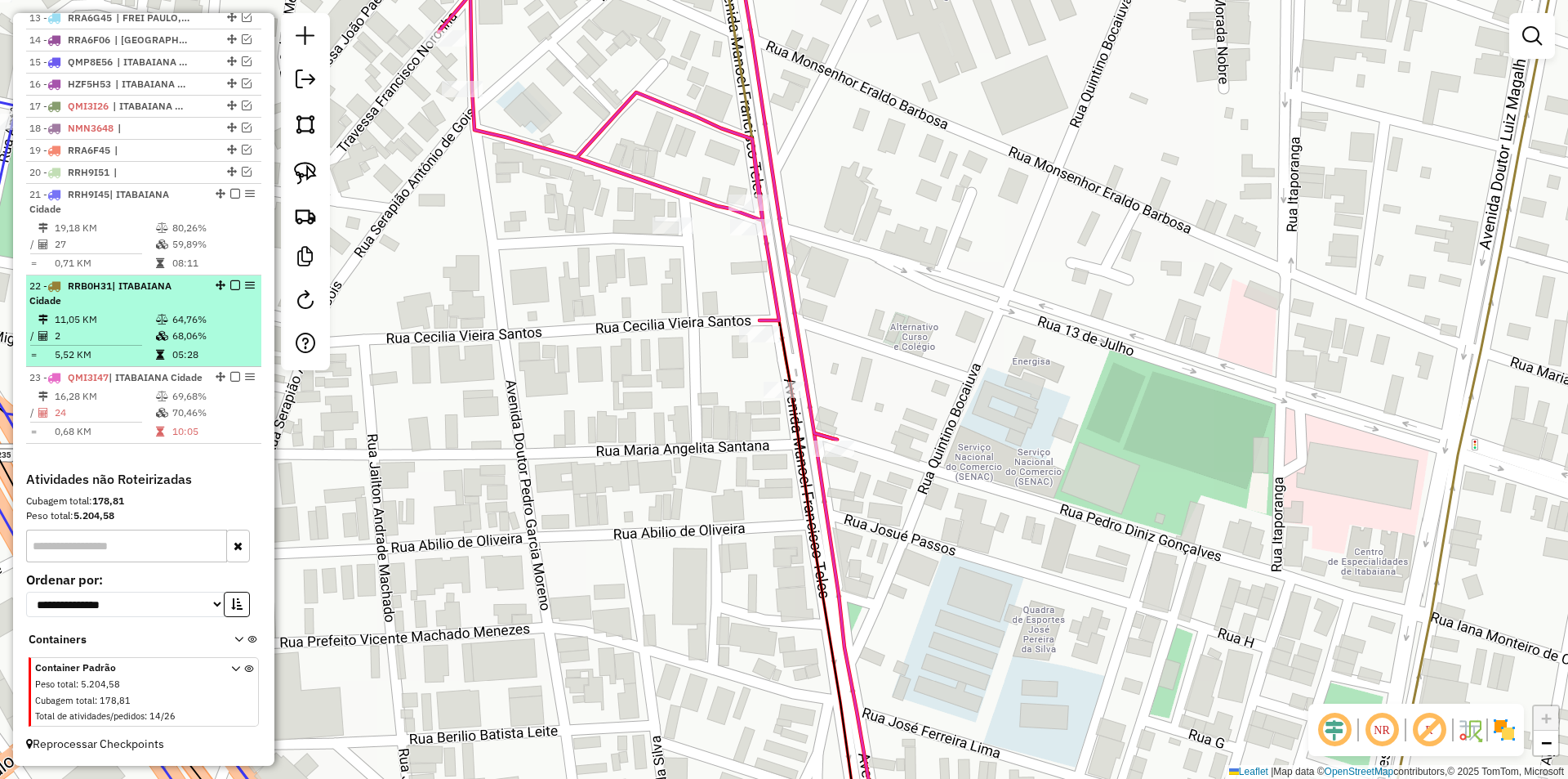
select select "**********"
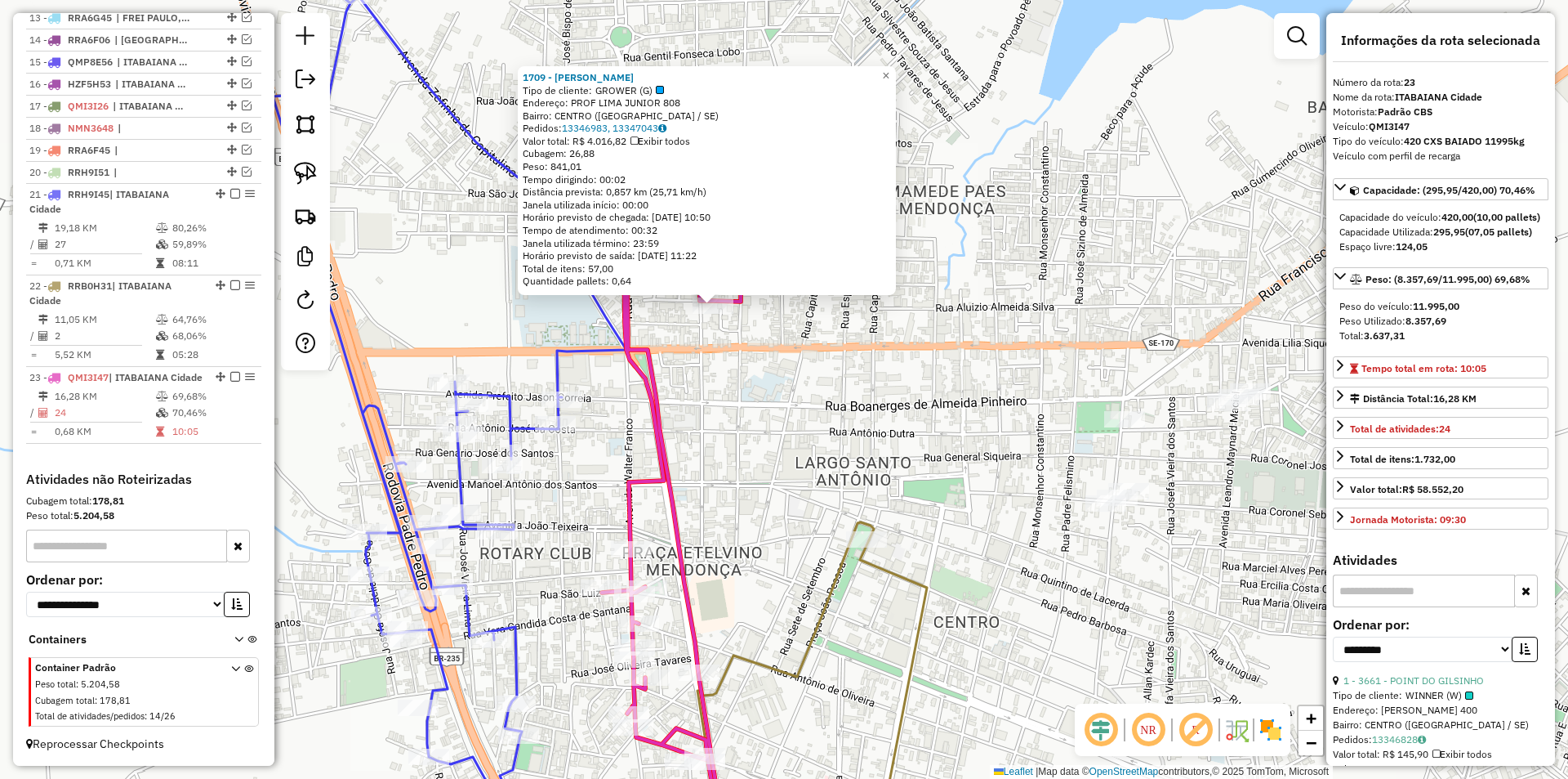
drag, startPoint x: 706, startPoint y: 464, endPoint x: 704, endPoint y: 563, distance: 99.0
click at [704, 563] on div "1709 - BAR LANCH MANOEL Tipo de cliente: GROWER (G) Endereço: PROF LIMA JUNIOR …" at bounding box center [784, 389] width 1568 height 779
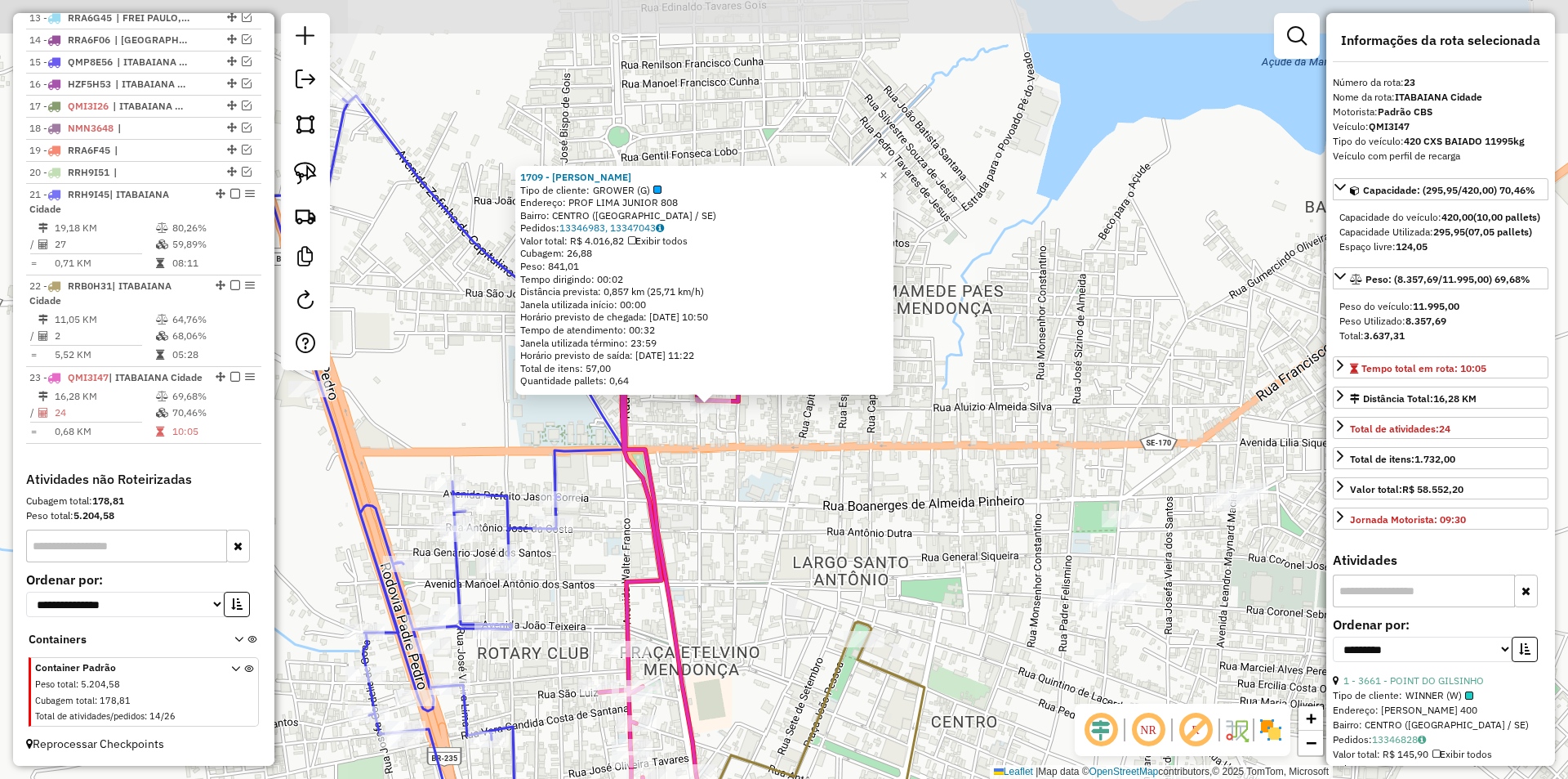
drag, startPoint x: 704, startPoint y: 563, endPoint x: 711, endPoint y: 521, distance: 42.6
click at [704, 563] on div "1709 - BAR LANCH MANOEL Tipo de cliente: GROWER (G) Endereço: PROF LIMA JUNIOR …" at bounding box center [784, 389] width 1568 height 779
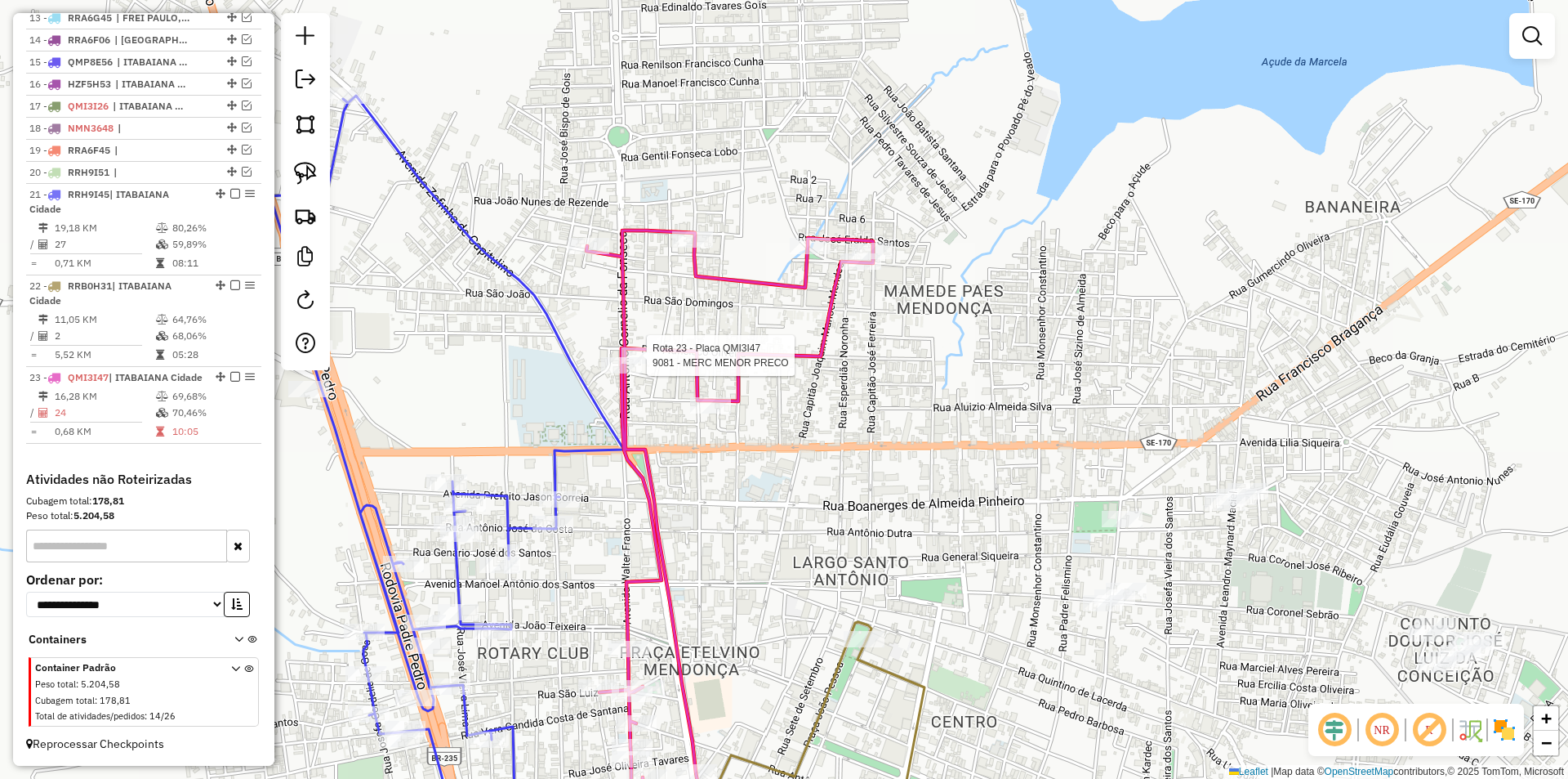
select select "**********"
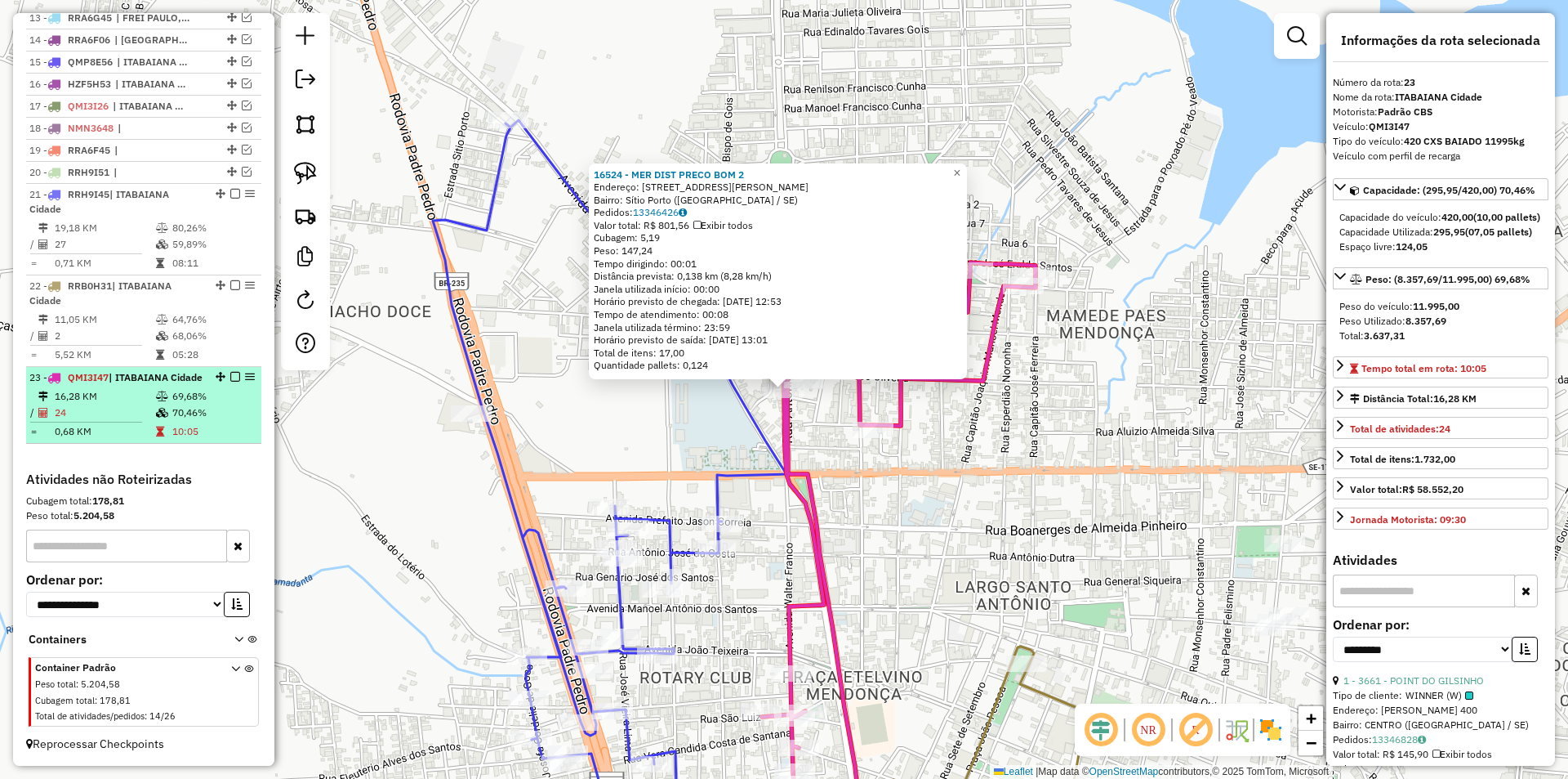
click at [237, 383] on div "23 - QMI3I47 | ITABAIANA Cidade" at bounding box center [143, 377] width 229 height 15
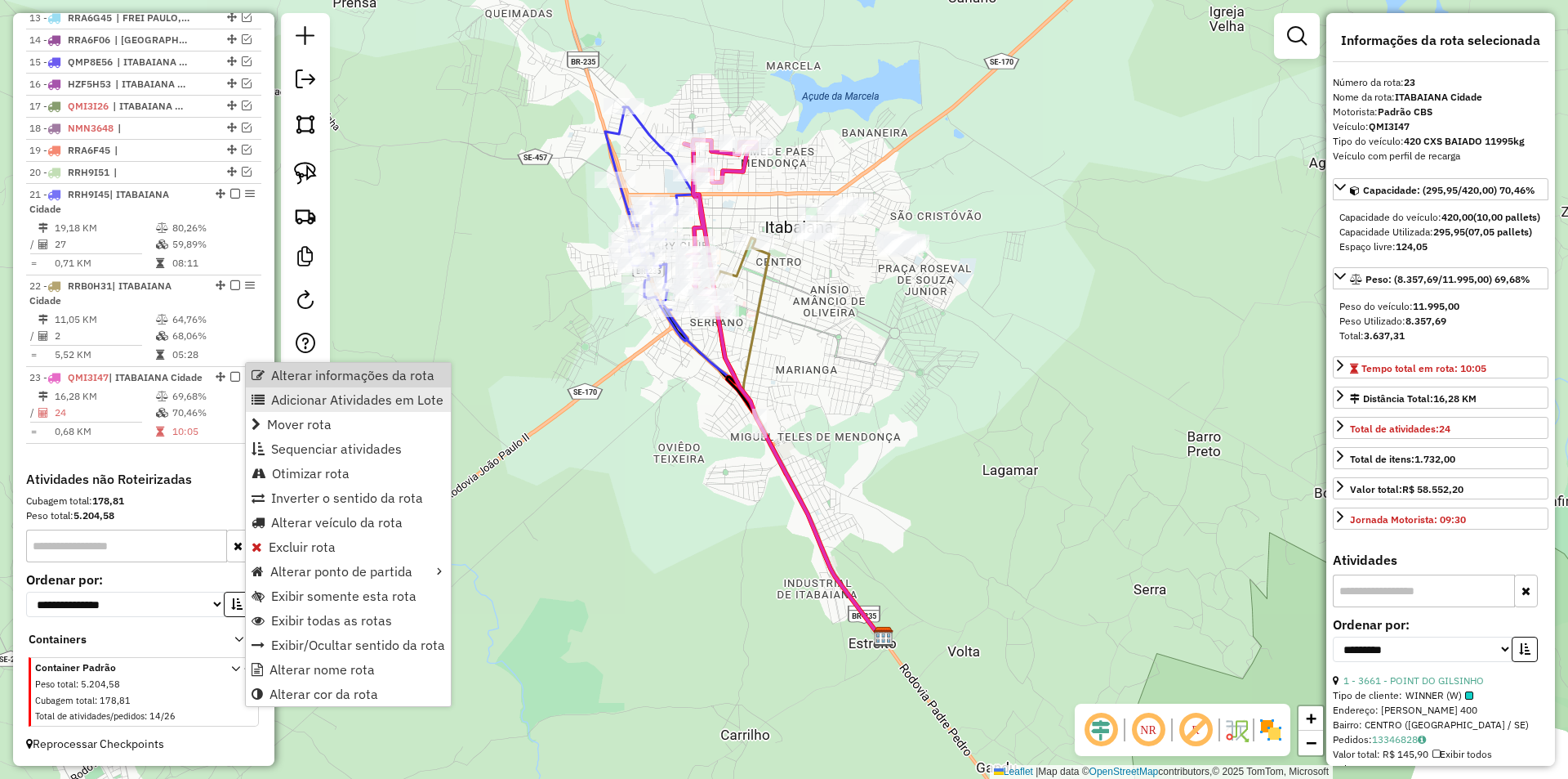
click at [373, 389] on link "Adicionar Atividades em Lote" at bounding box center [347, 399] width 205 height 24
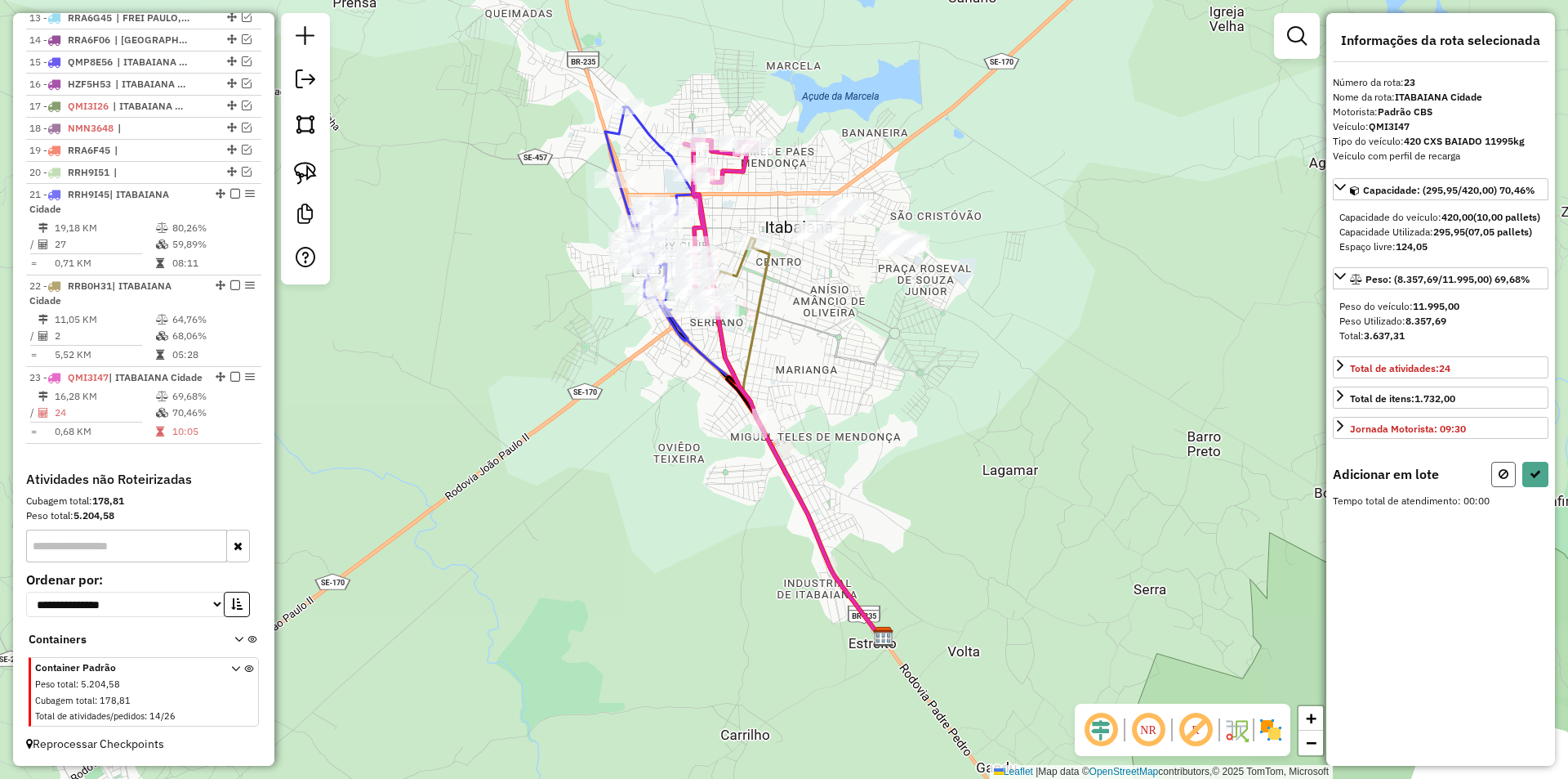
click at [1511, 484] on button at bounding box center [1503, 474] width 24 height 25
select select "**********"
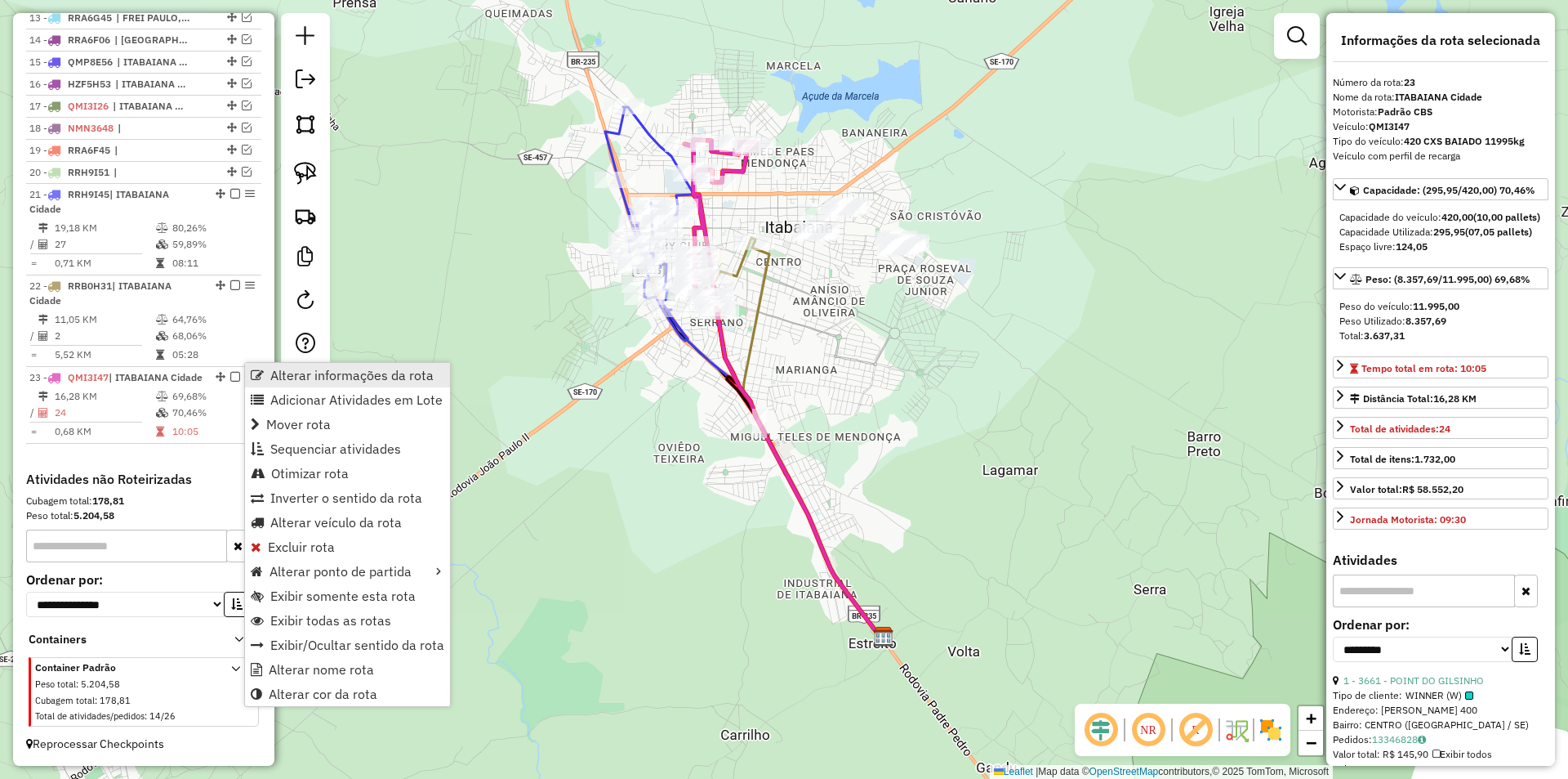
click at [319, 371] on span "Alterar informações da rota" at bounding box center [352, 374] width 163 height 13
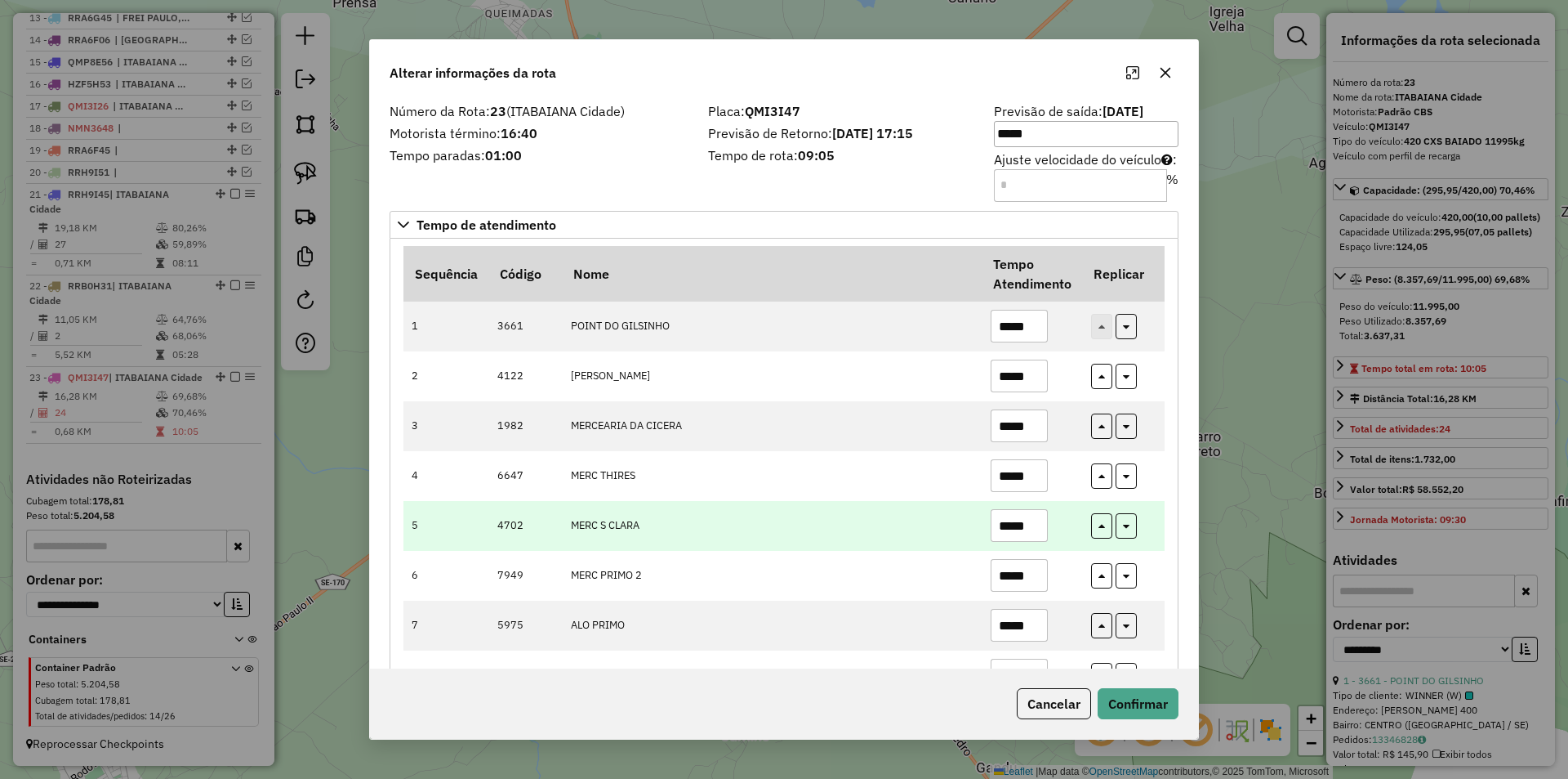
drag, startPoint x: 1006, startPoint y: 528, endPoint x: 986, endPoint y: 522, distance: 20.9
click at [991, 528] on input "*****" at bounding box center [1019, 526] width 57 height 33
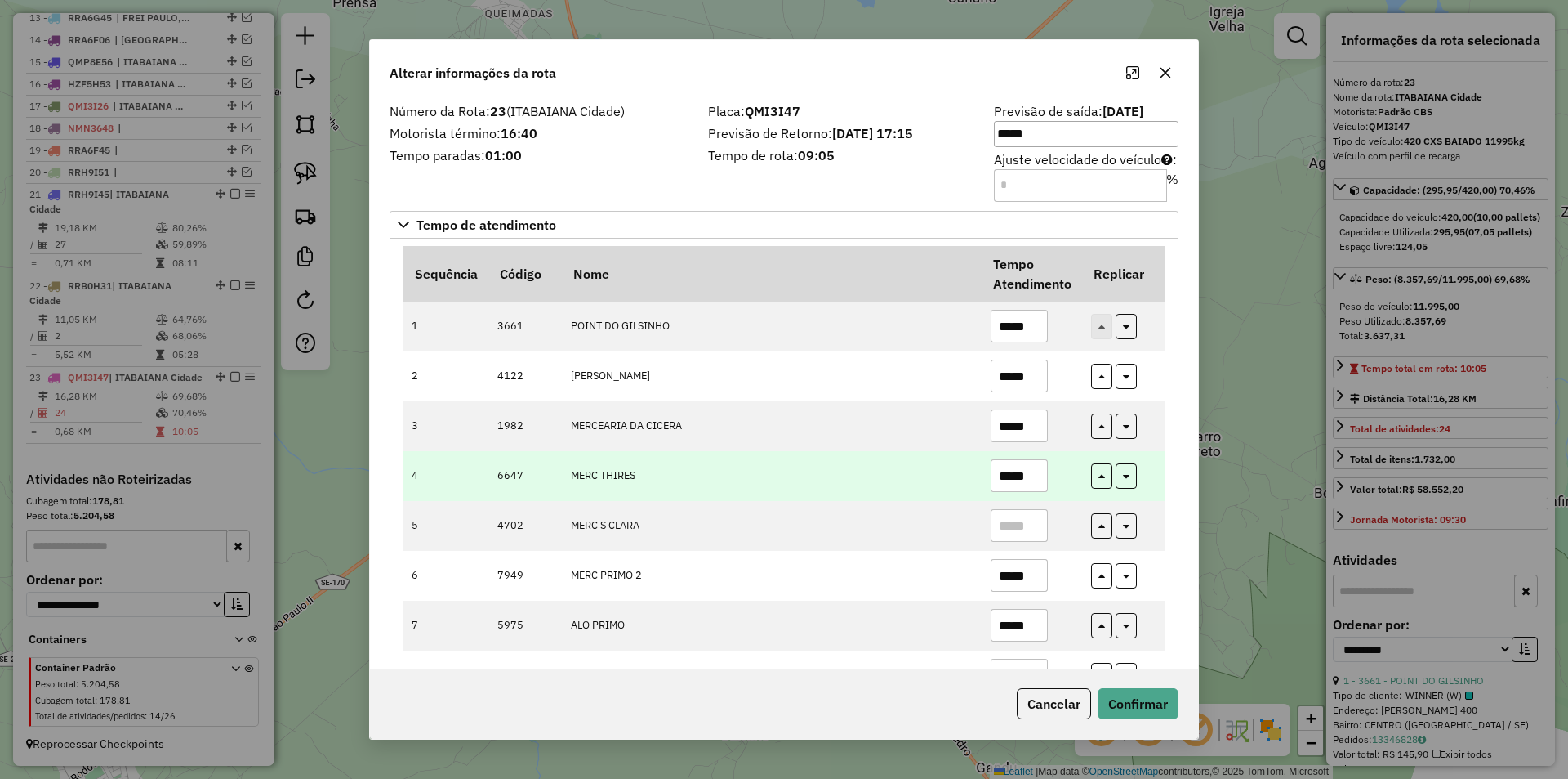
drag, startPoint x: 1027, startPoint y: 437, endPoint x: 992, endPoint y: 452, distance: 38.1
click at [999, 444] on td "*****" at bounding box center [1032, 426] width 100 height 50
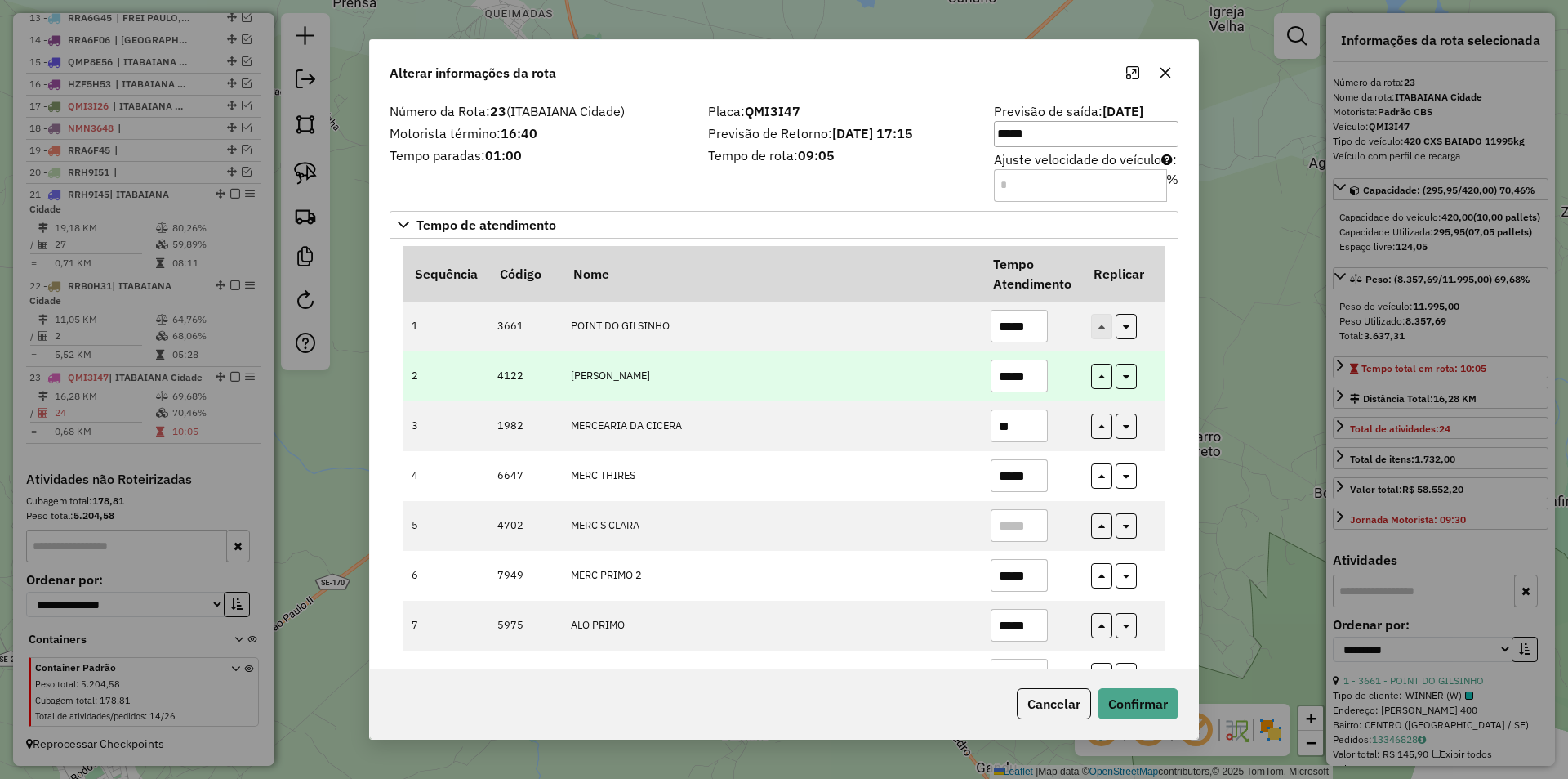
type input "**"
drag, startPoint x: 1021, startPoint y: 381, endPoint x: 1004, endPoint y: 379, distance: 17.1
click at [1006, 380] on input "*****" at bounding box center [1019, 376] width 57 height 33
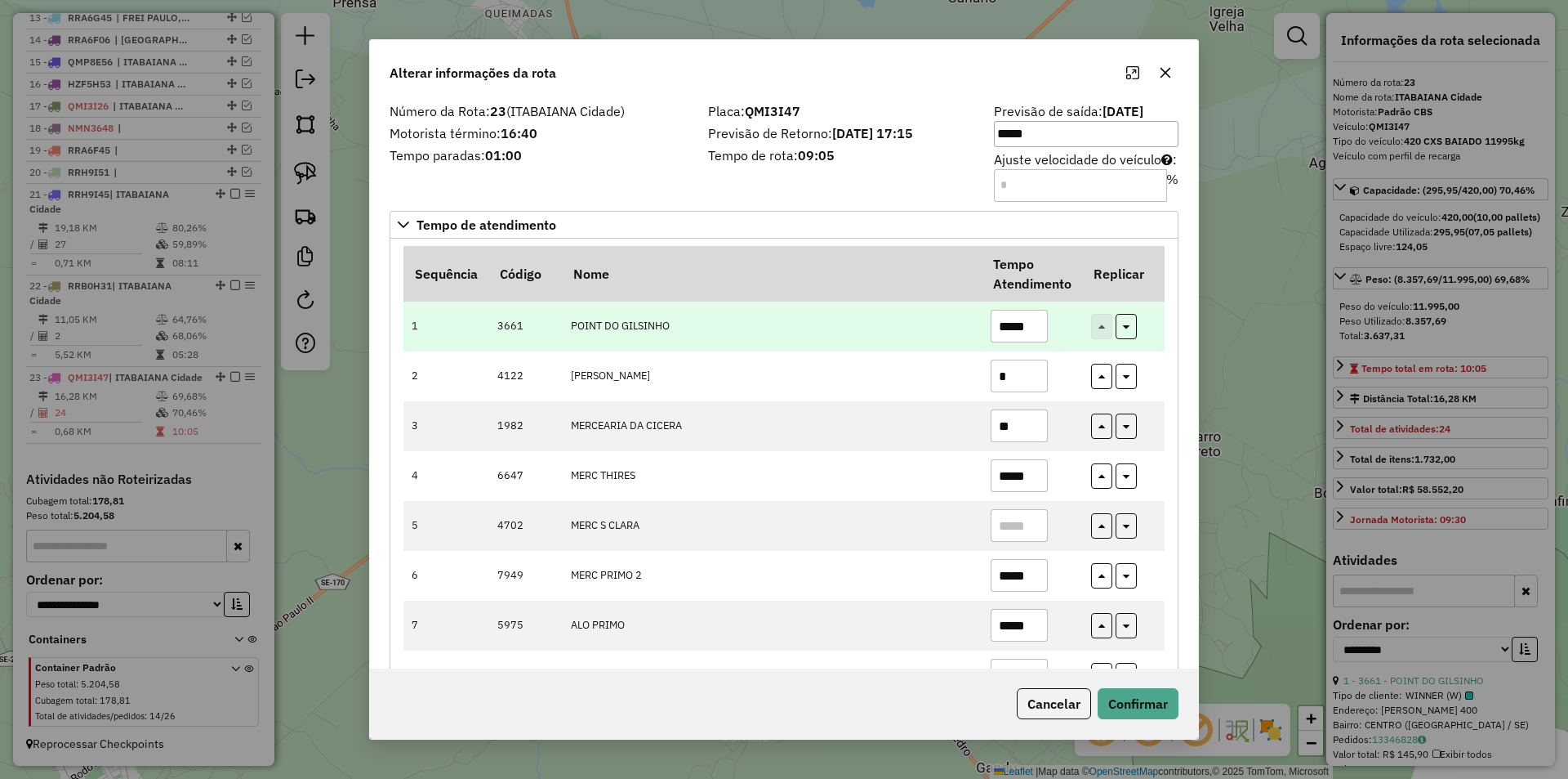
type input "*"
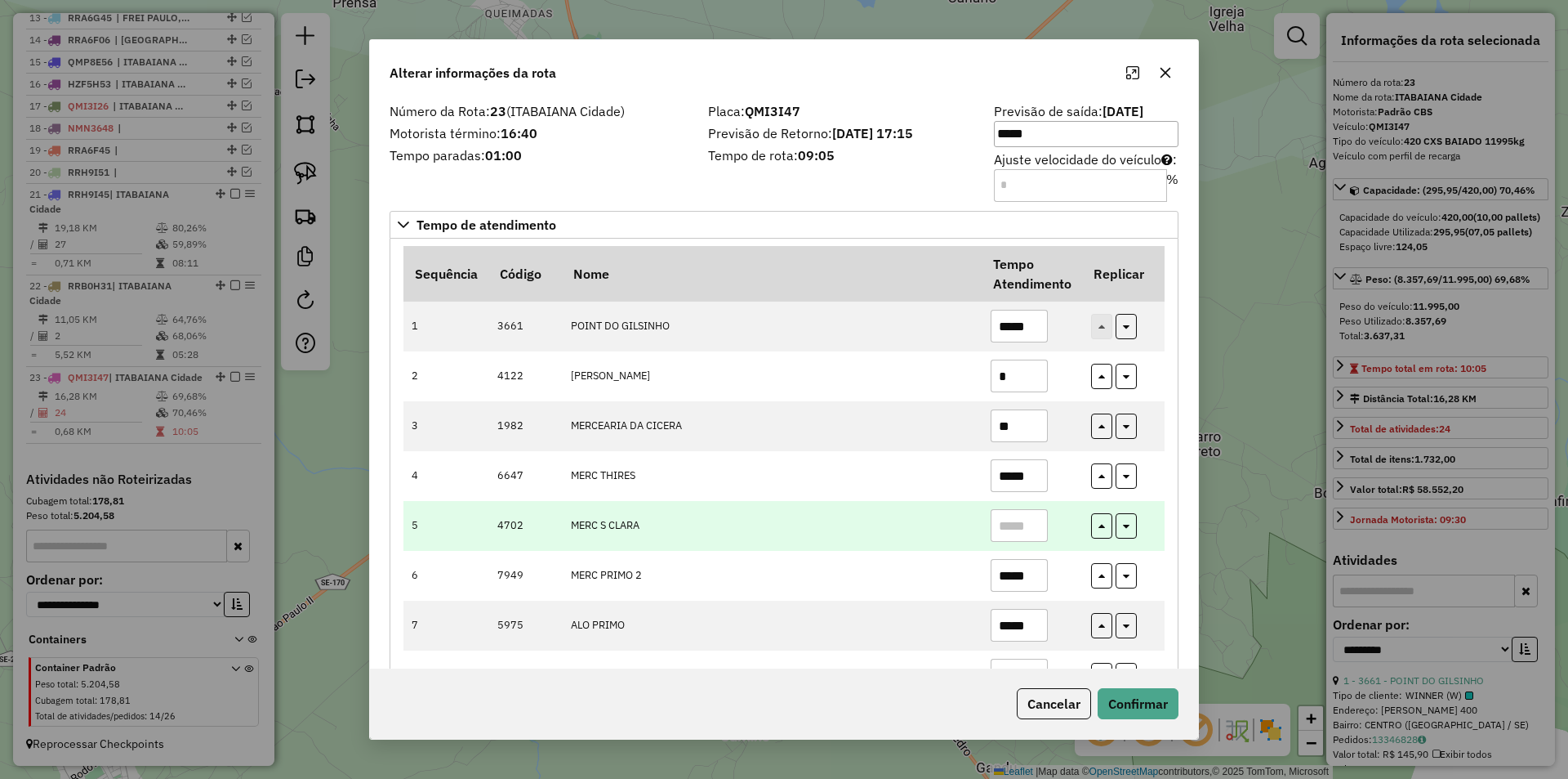
drag, startPoint x: 1026, startPoint y: 335, endPoint x: 978, endPoint y: 522, distance: 193.1
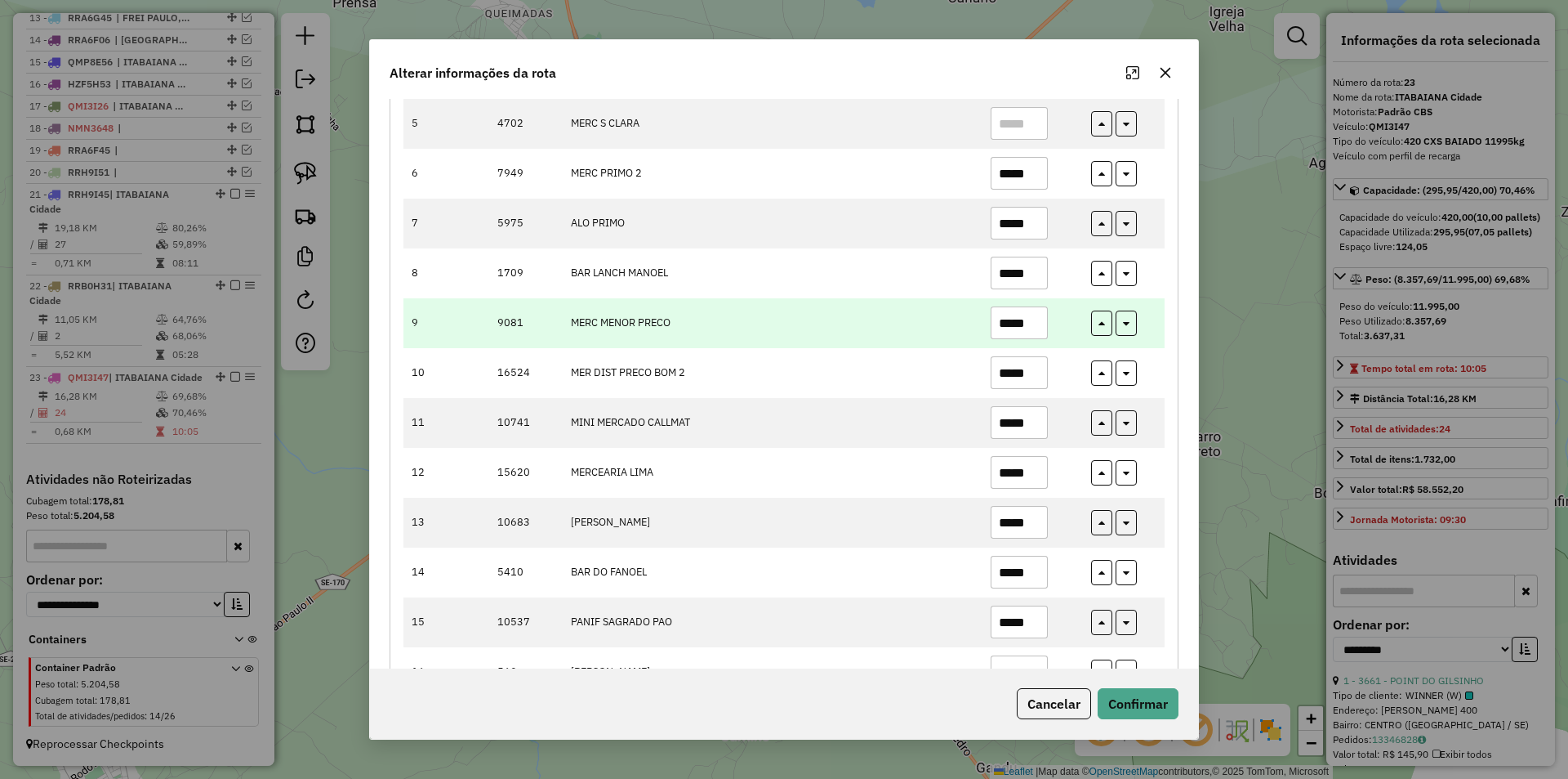
scroll to position [408, 0]
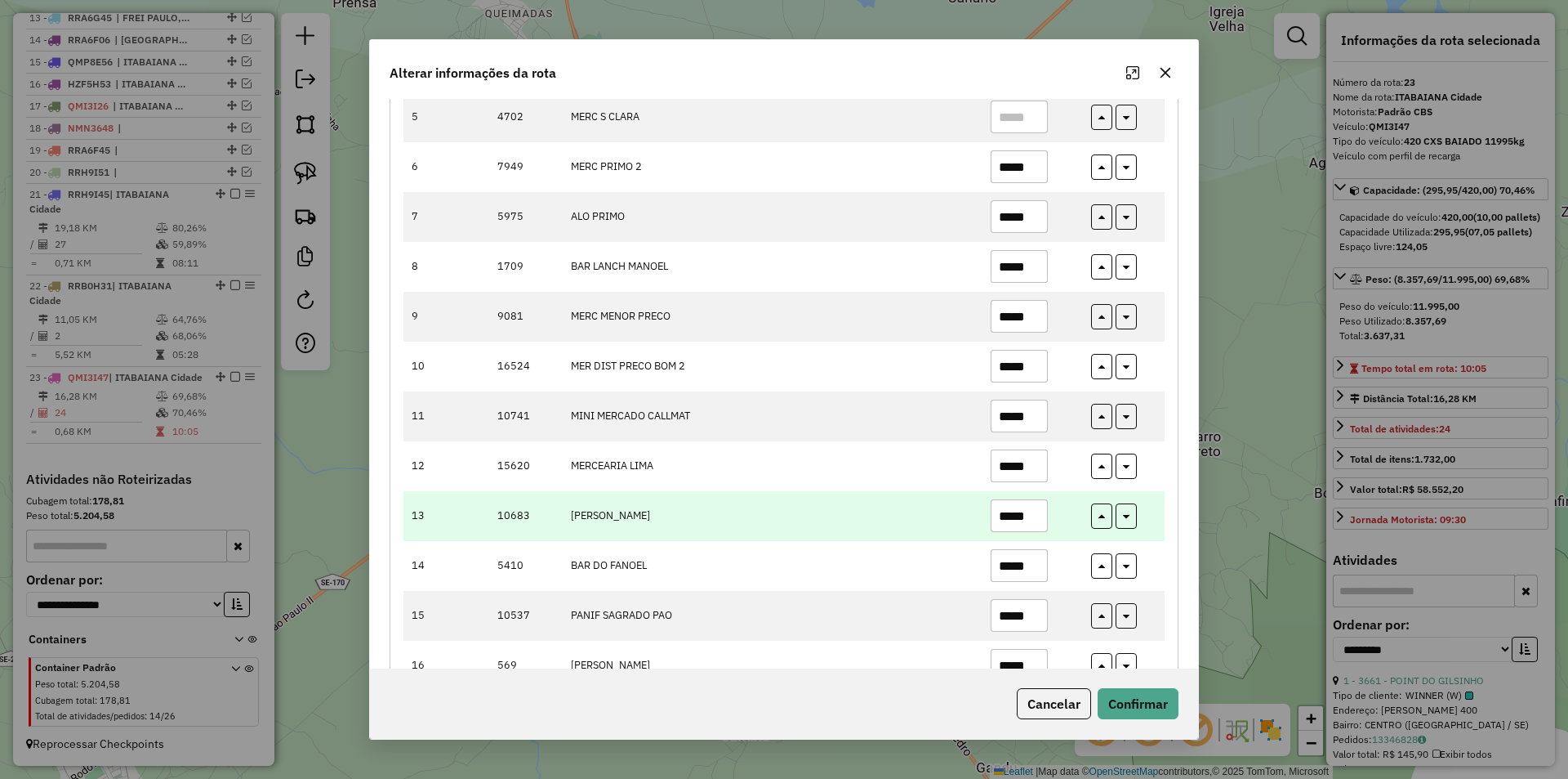
type input "*"
click at [995, 488] on td "*****" at bounding box center [1032, 466] width 100 height 50
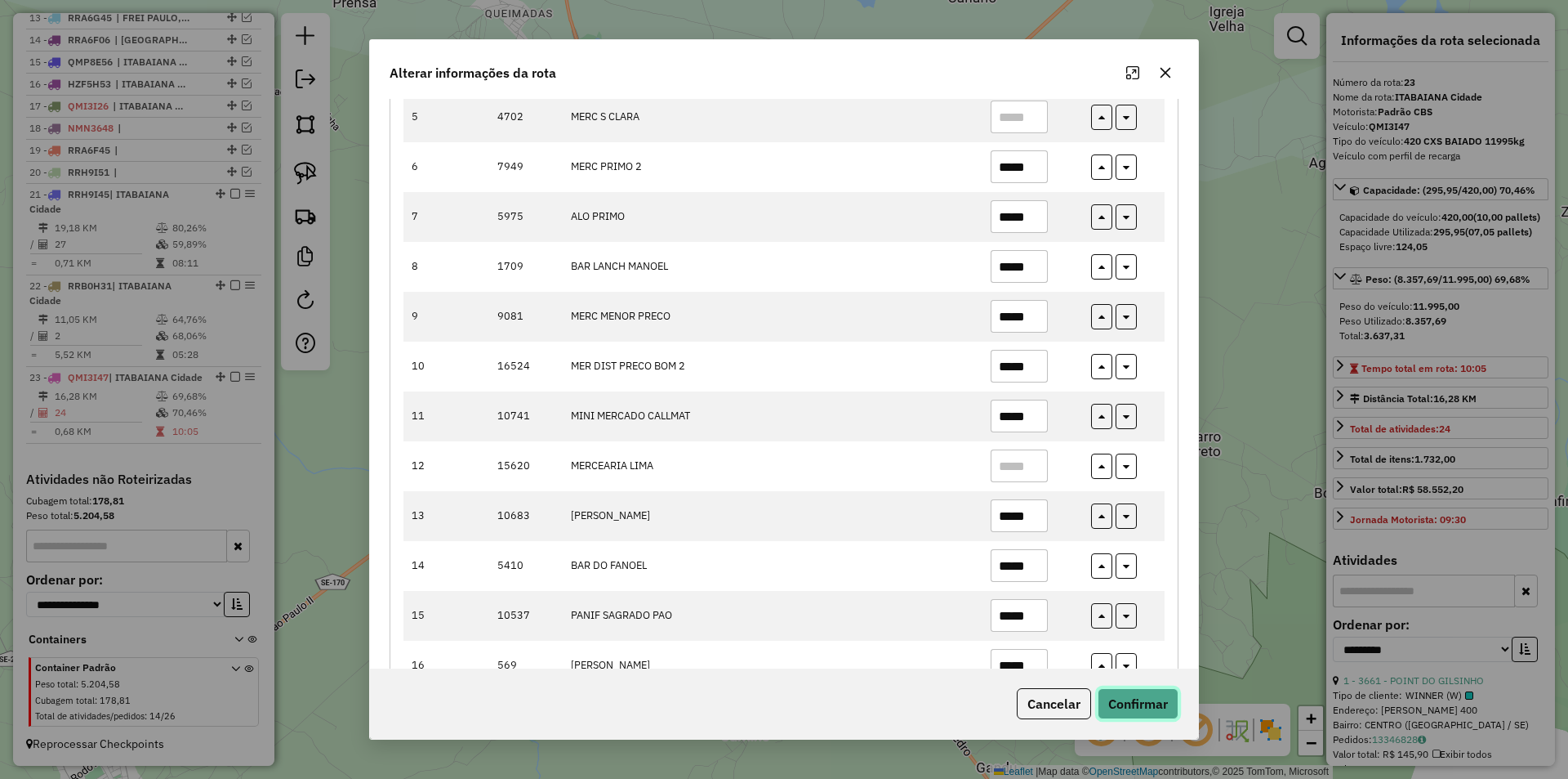
click at [1139, 717] on button "Confirmar" at bounding box center [1138, 704] width 81 height 31
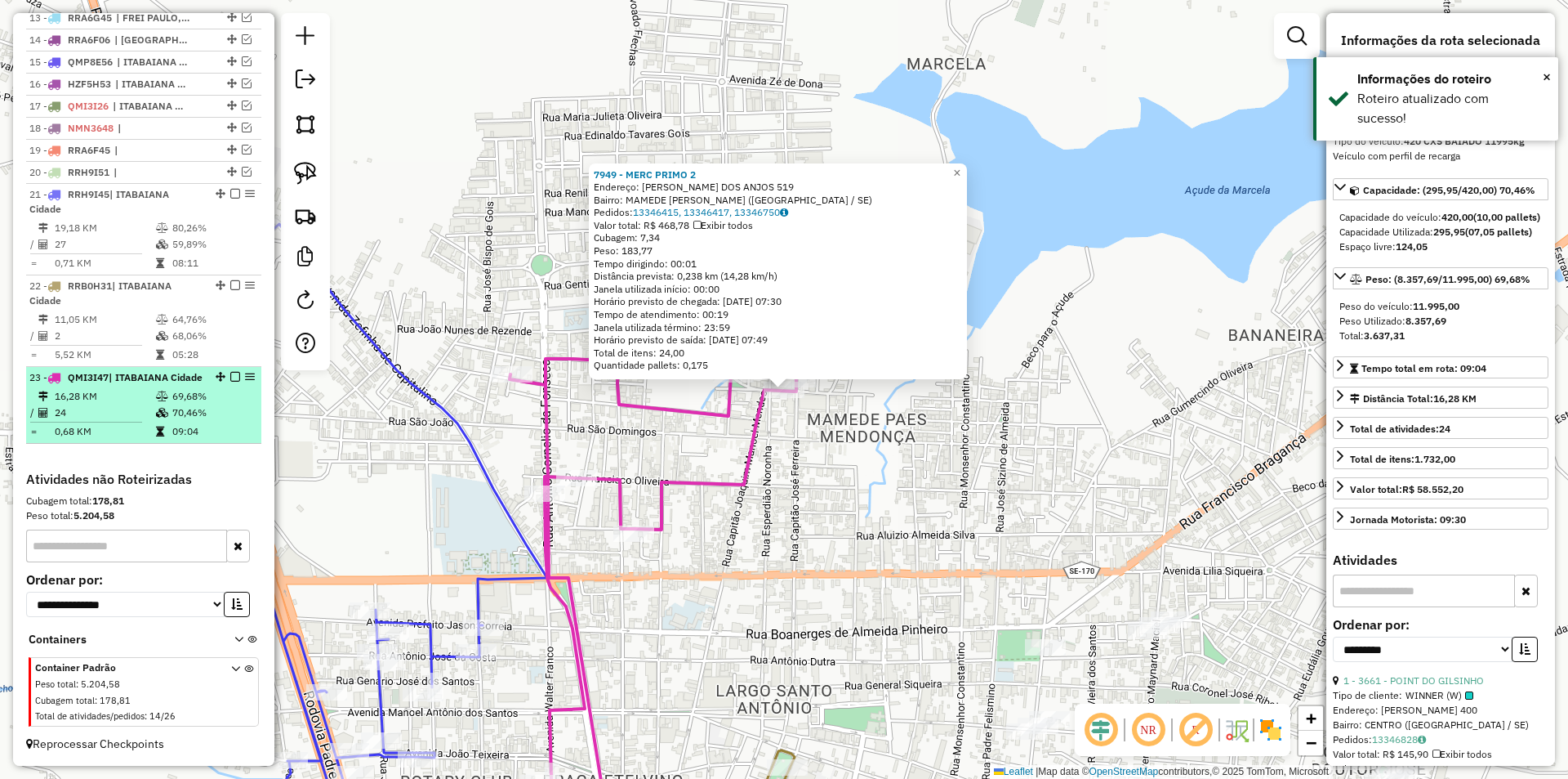
click at [230, 400] on td "69,68%" at bounding box center [212, 396] width 82 height 16
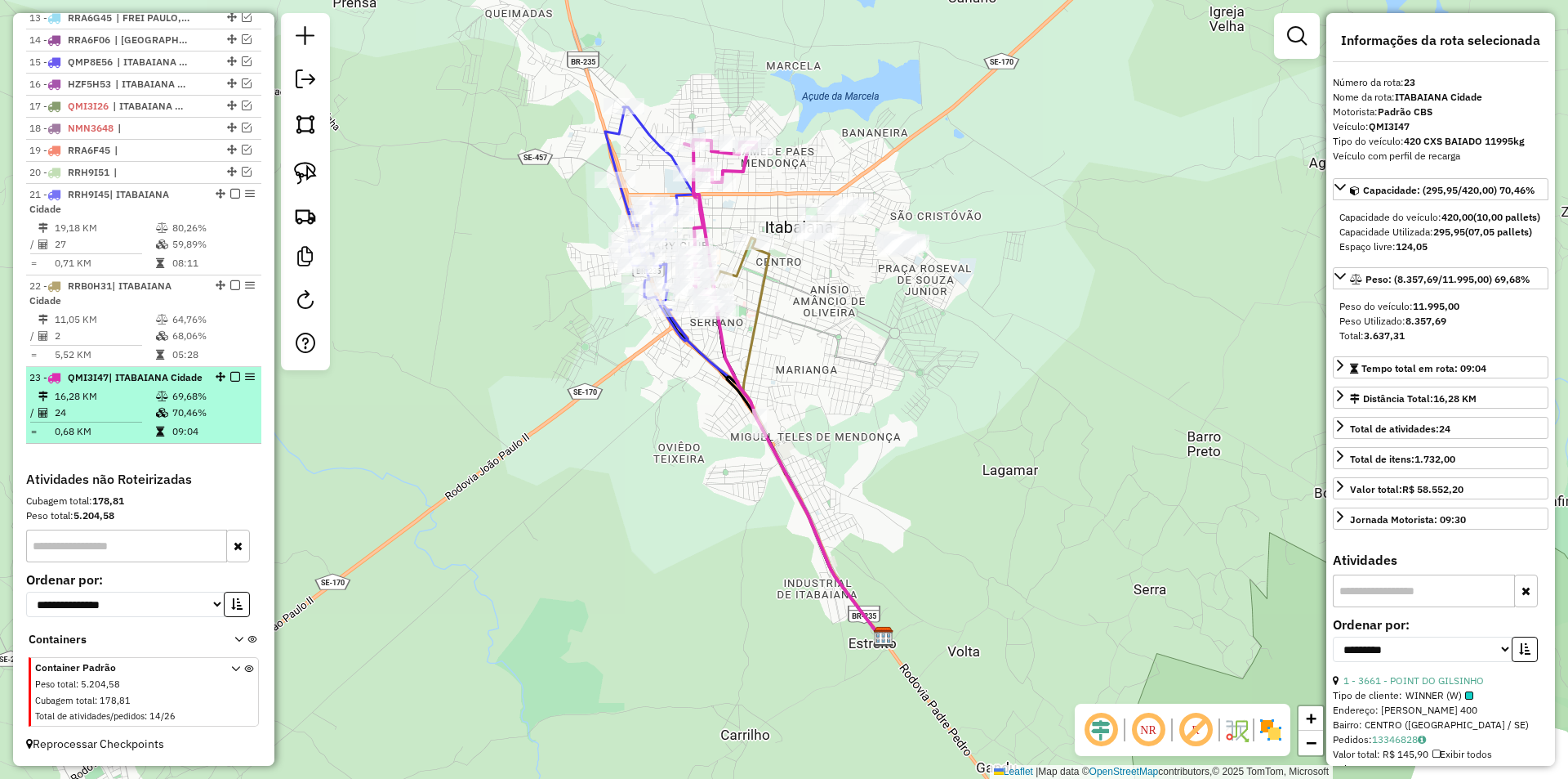
click at [225, 372] on div at bounding box center [230, 376] width 49 height 10
click at [230, 372] on em at bounding box center [234, 376] width 10 height 10
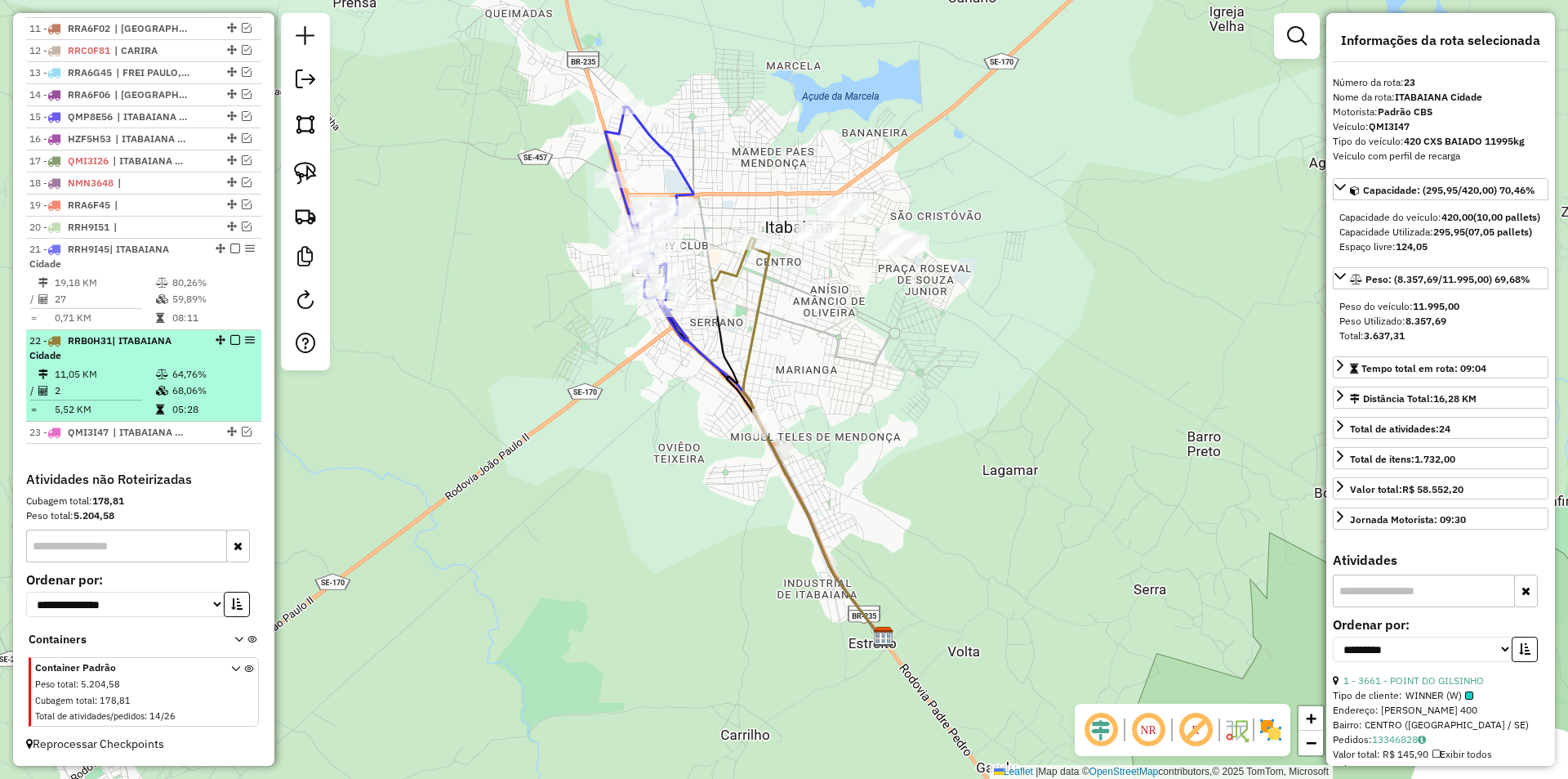
scroll to position [868, 0]
click at [194, 347] on div "22 - RRB0H31 | [GEOGRAPHIC_DATA]" at bounding box center [116, 348] width 173 height 29
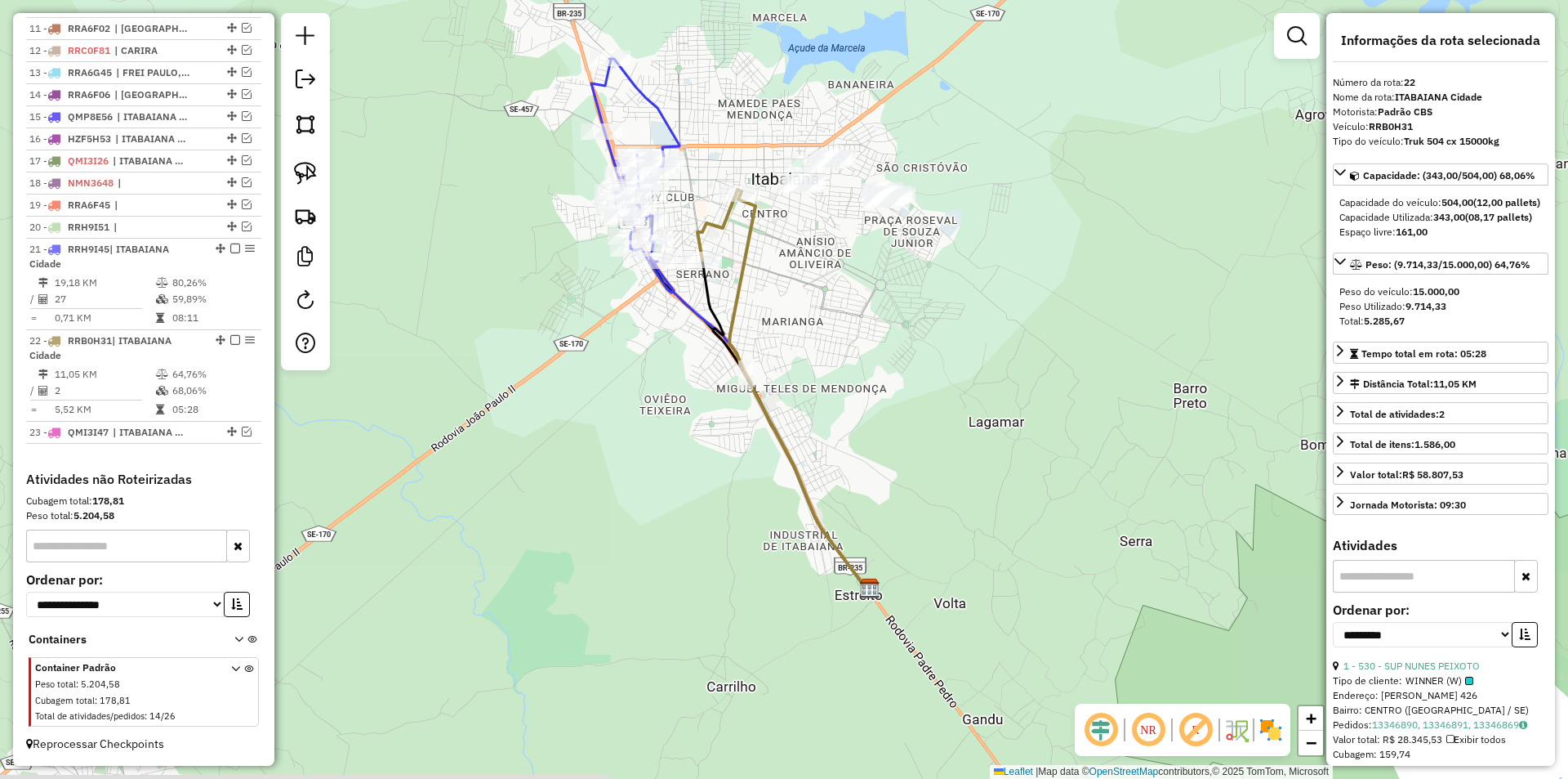
drag, startPoint x: 740, startPoint y: 316, endPoint x: 705, endPoint y: 327, distance: 36.7
click at [716, 332] on div "Janela de atendimento Grade de atendimento Capacidade Transportadoras Veículos …" at bounding box center [784, 389] width 1568 height 779
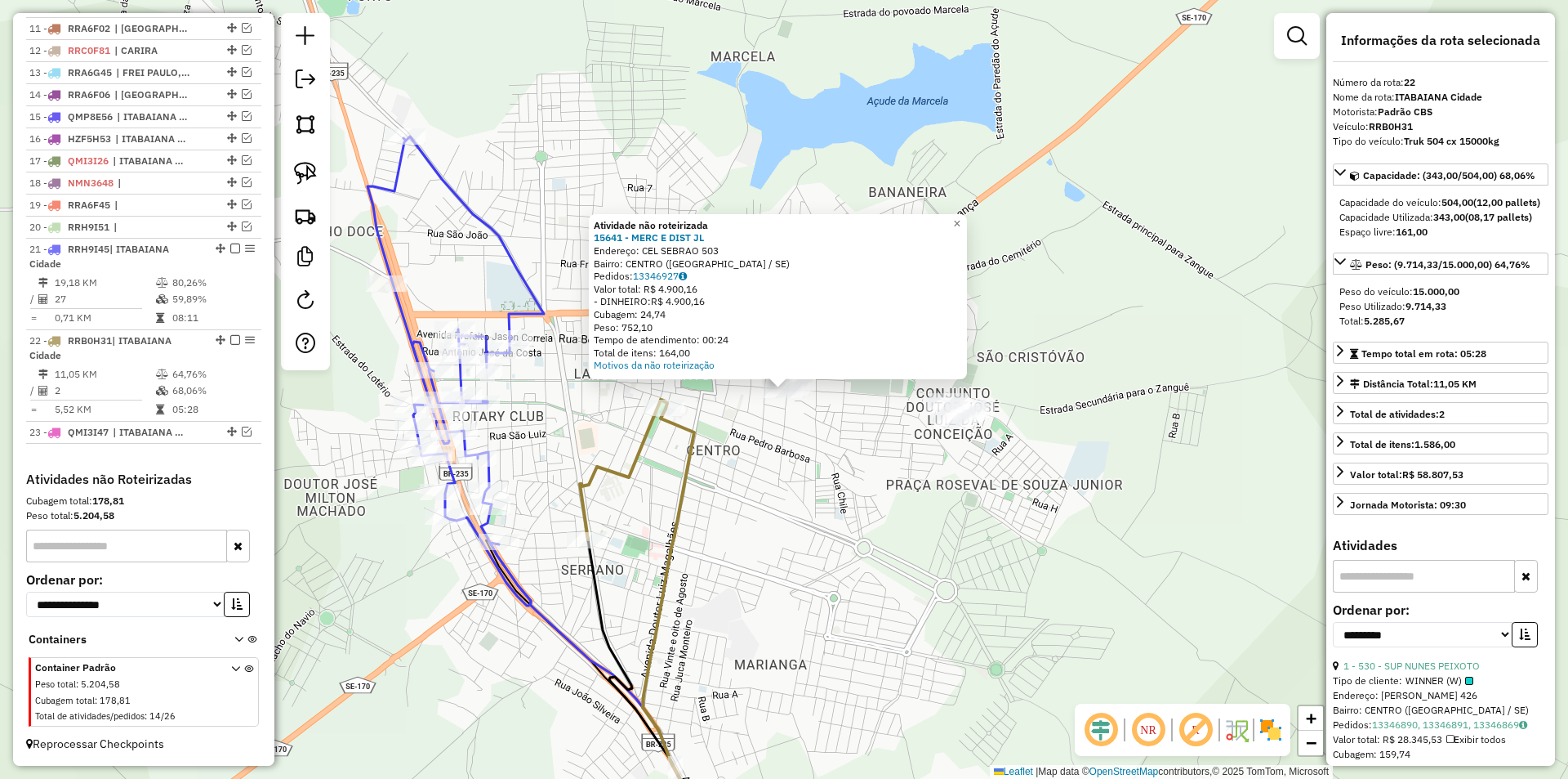
click at [808, 444] on div "Atividade não roteirizada 15641 - MERC E DIST JL Endereço: CEL SEBRAO 503 Bairr…" at bounding box center [784, 389] width 1568 height 779
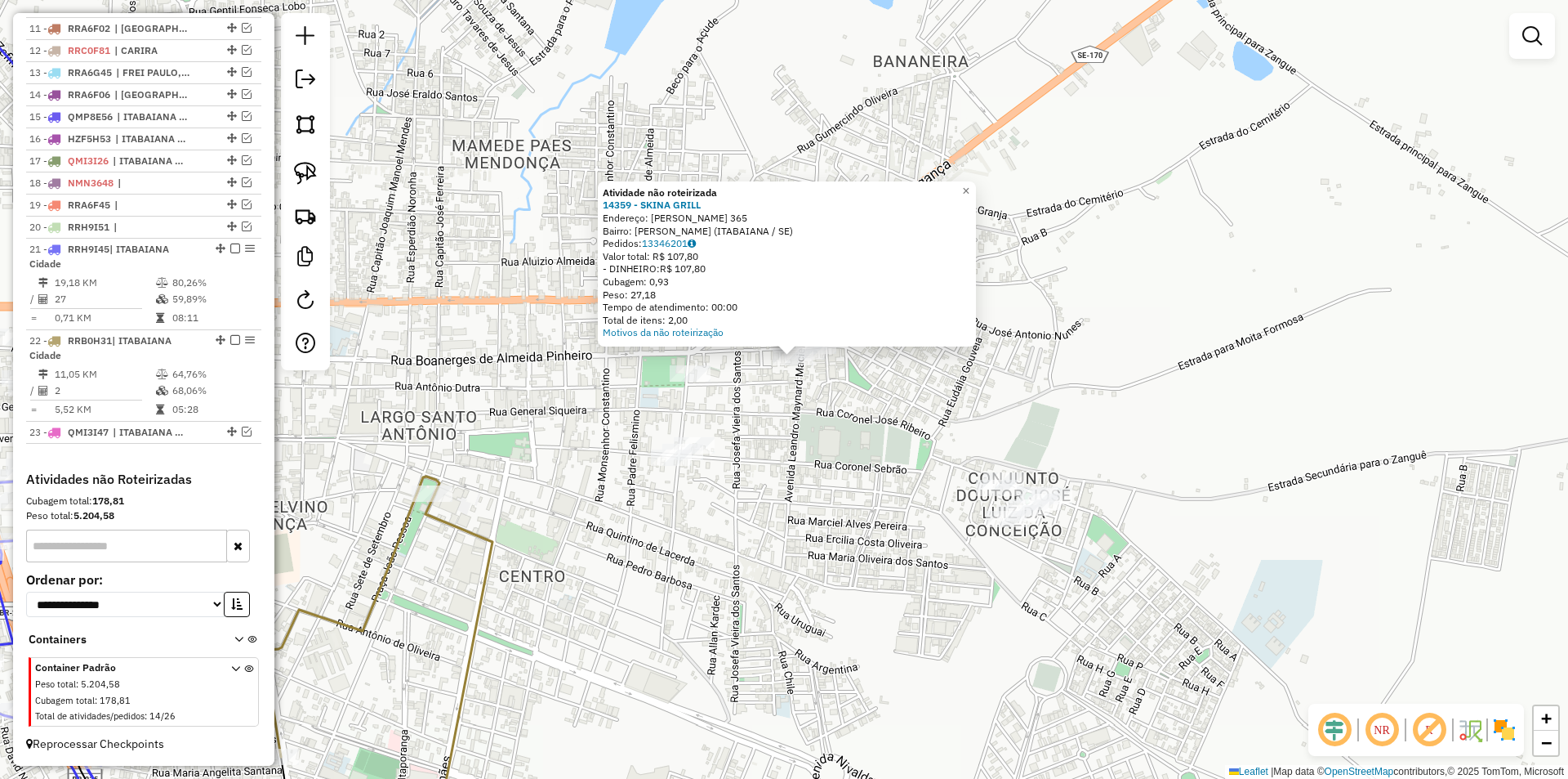
click at [775, 421] on div "Atividade não roteirizada 14359 - SKINA GRILL Endereço: [PERSON_NAME] 365 Bairr…" at bounding box center [784, 389] width 1568 height 779
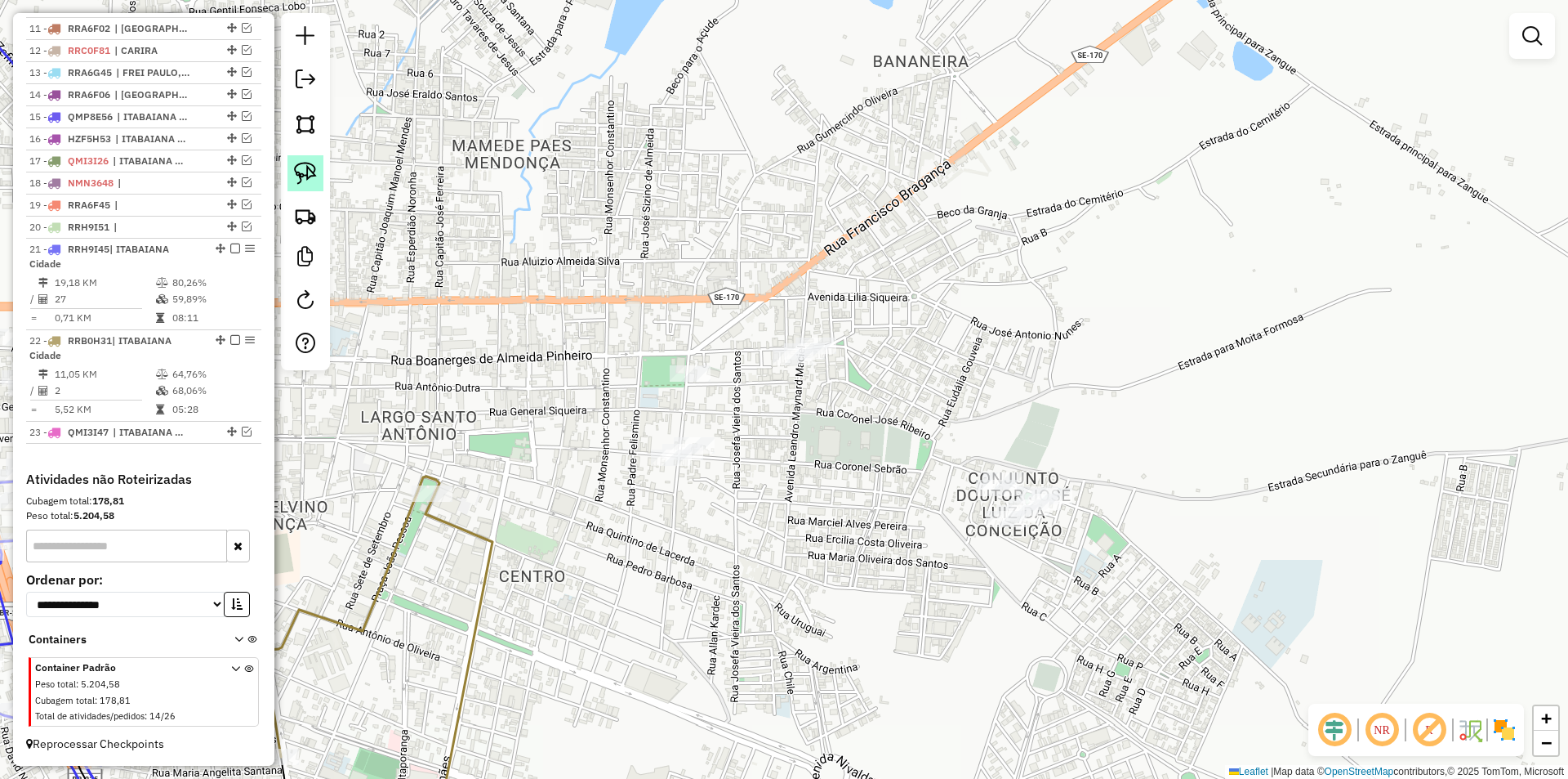
click at [310, 159] on link at bounding box center [306, 174] width 36 height 36
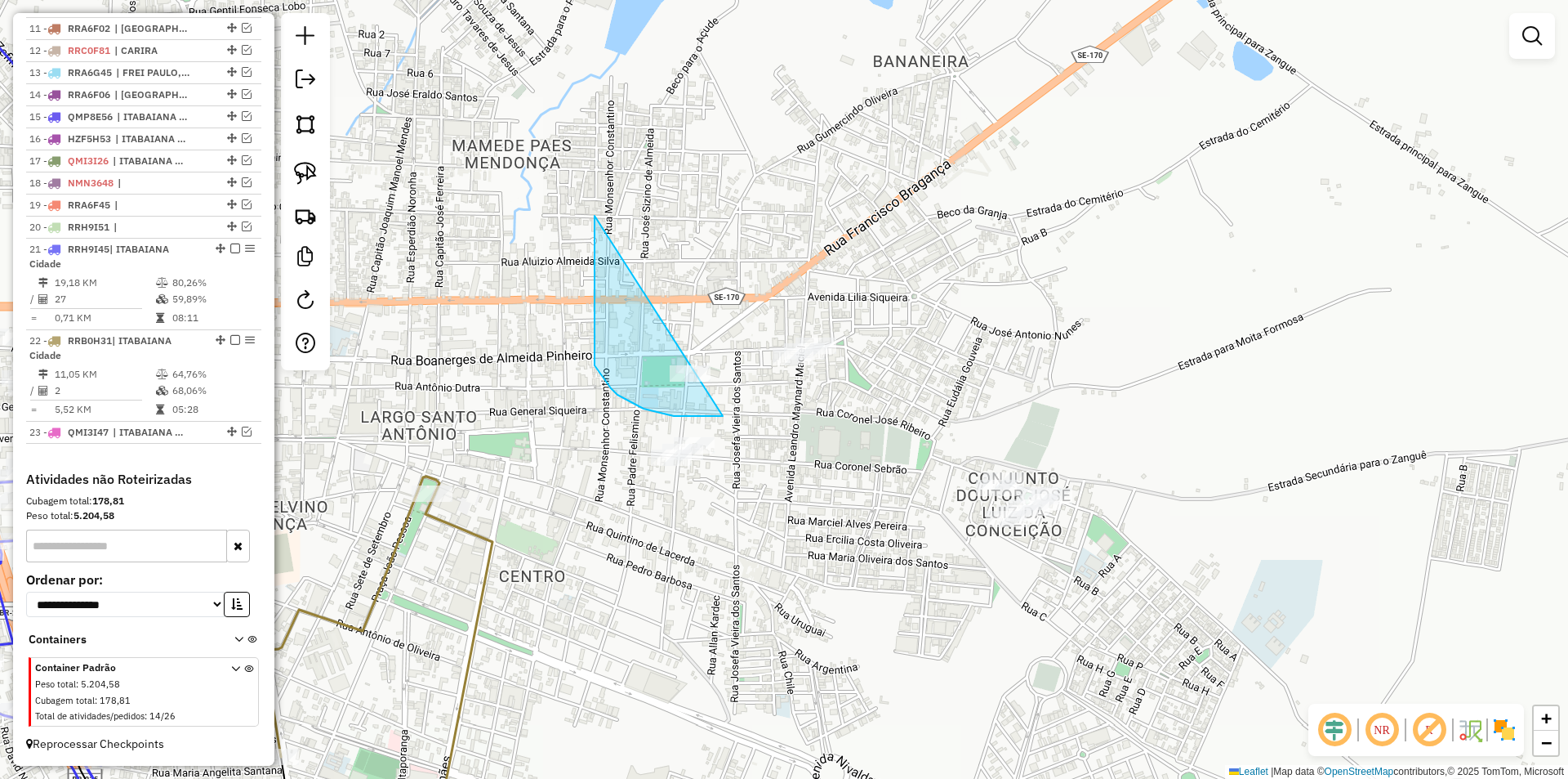
drag, startPoint x: 595, startPoint y: 365, endPoint x: 970, endPoint y: 299, distance: 380.8
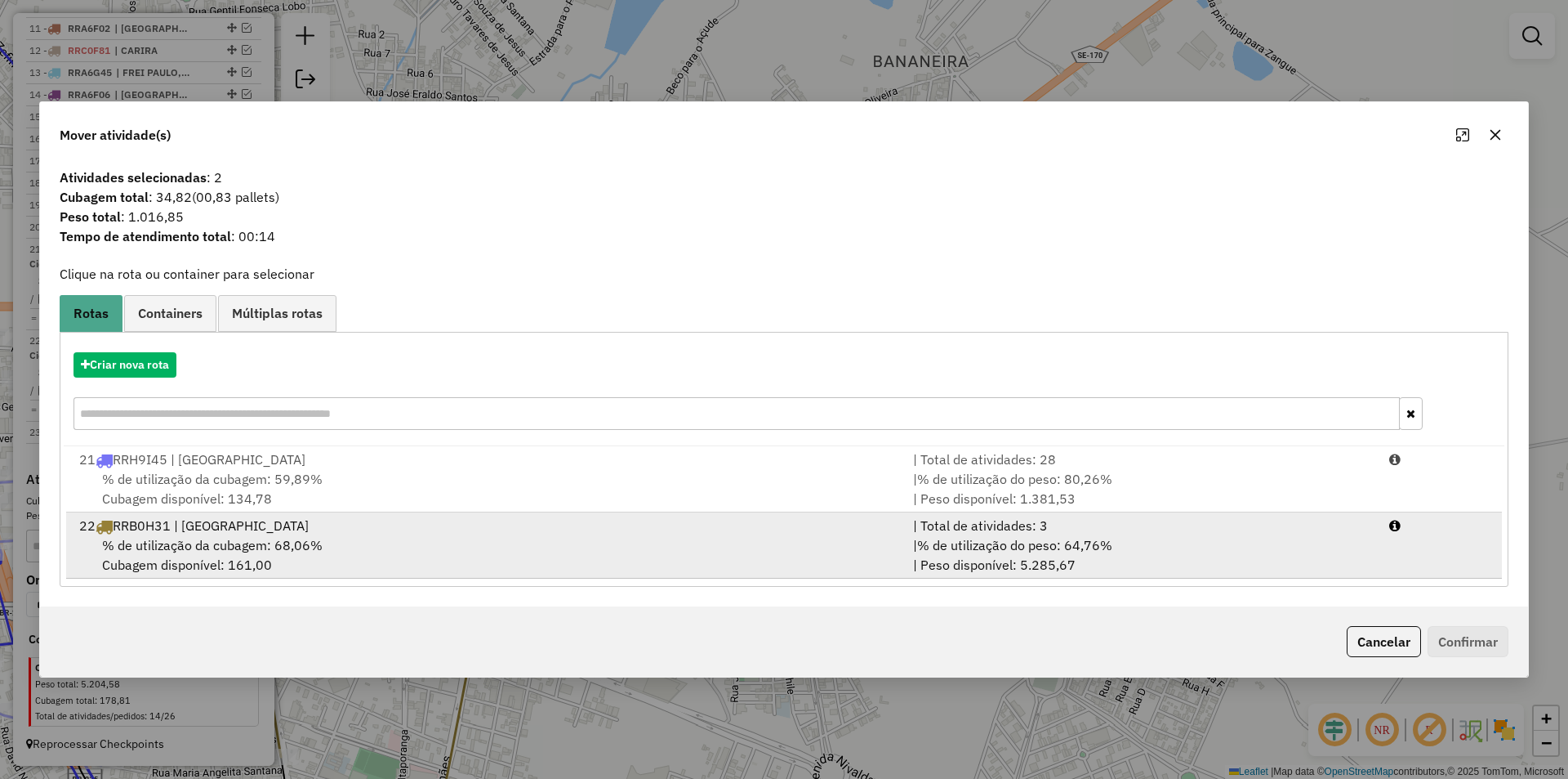
click at [1378, 555] on div "| % de utilização do peso: 64,76% | Peso disponível: 5.285,67" at bounding box center [1141, 554] width 476 height 39
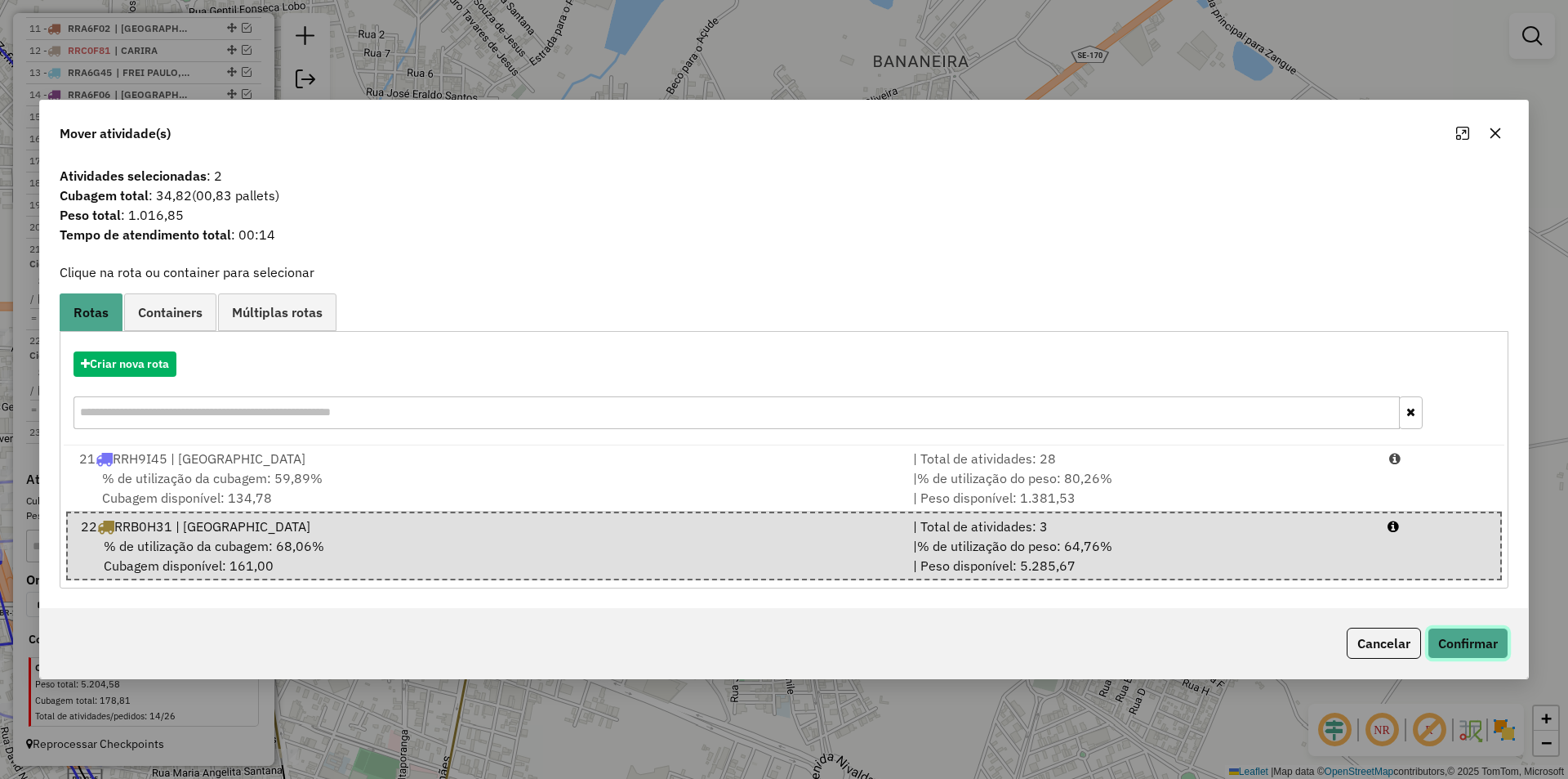
click at [1465, 640] on button "Confirmar" at bounding box center [1469, 643] width 81 height 31
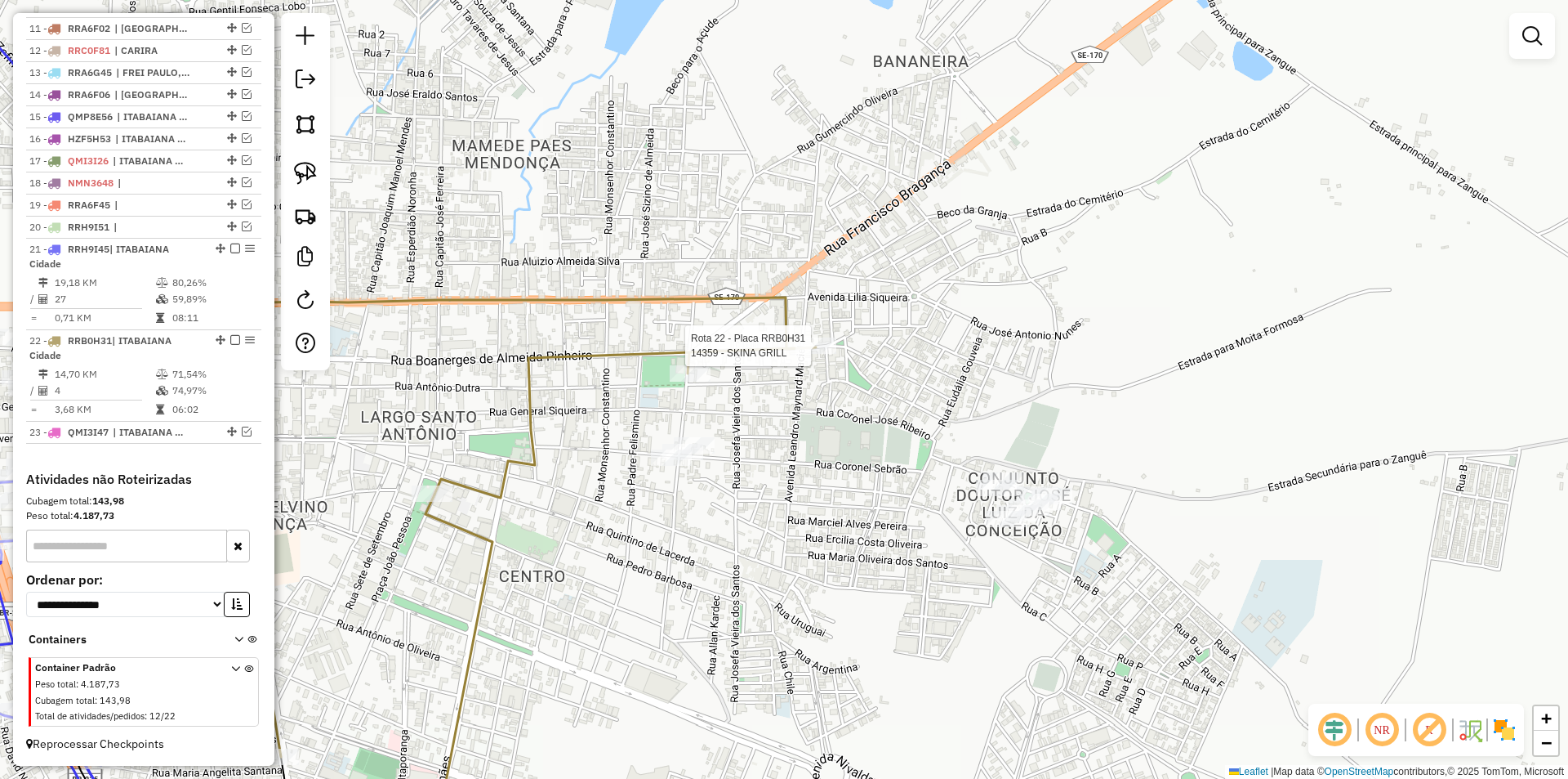
select select "**********"
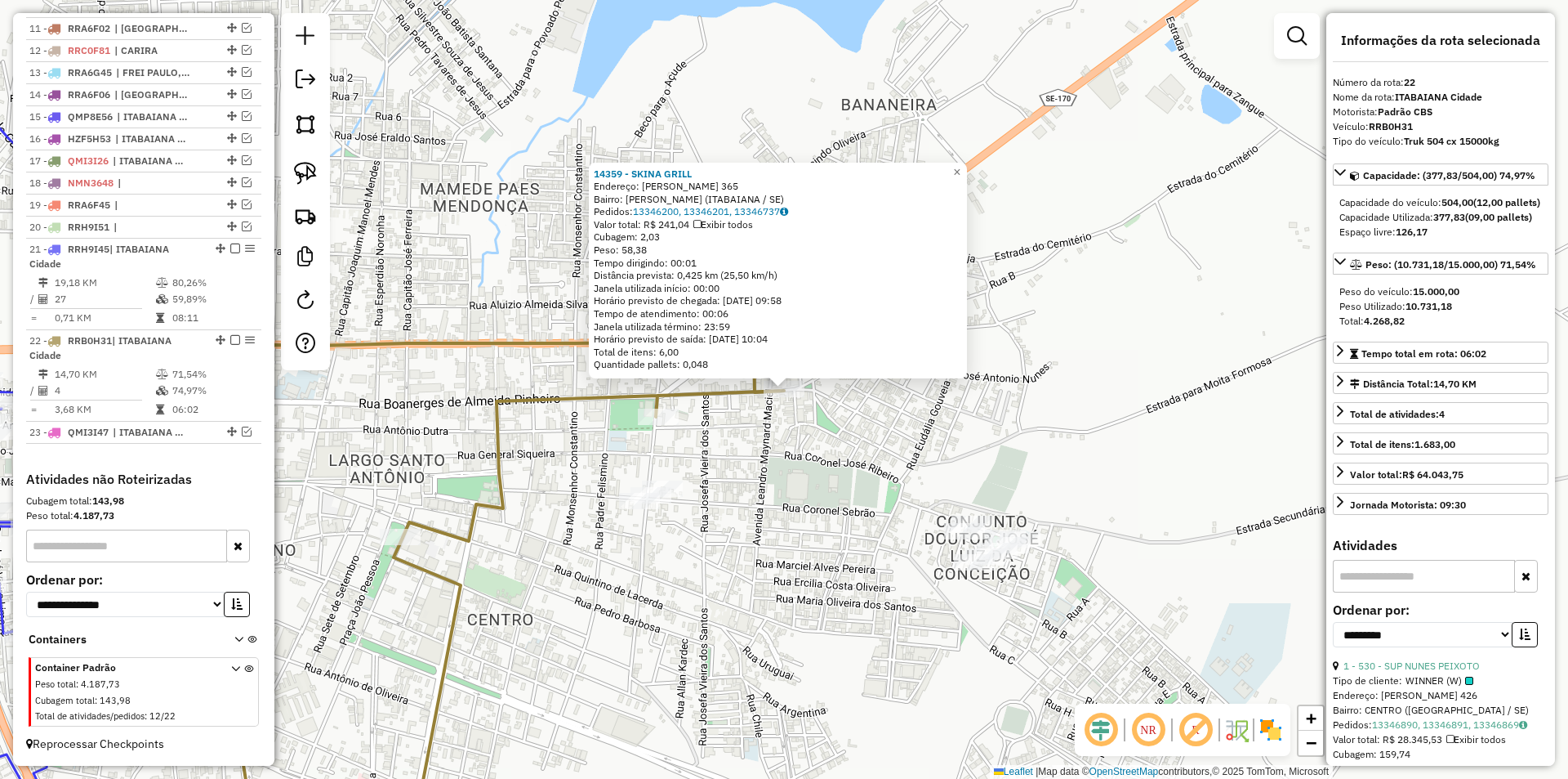
click at [736, 418] on div "14359 - SKINA GRILL Endereço: [PERSON_NAME] 365 Bairro: SAO CRISTOVAO ([GEOGRAP…" at bounding box center [784, 389] width 1568 height 779
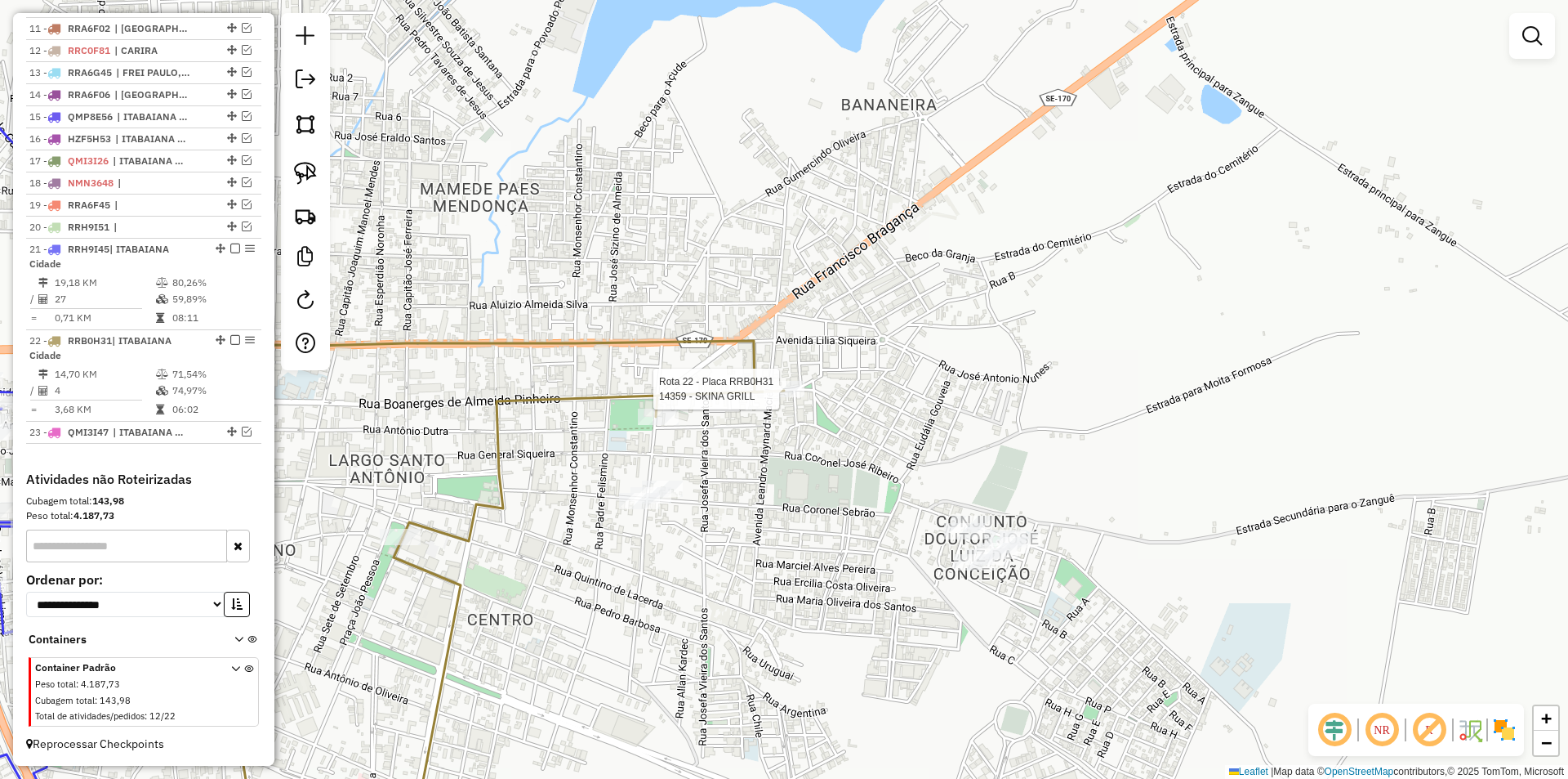
select select "**********"
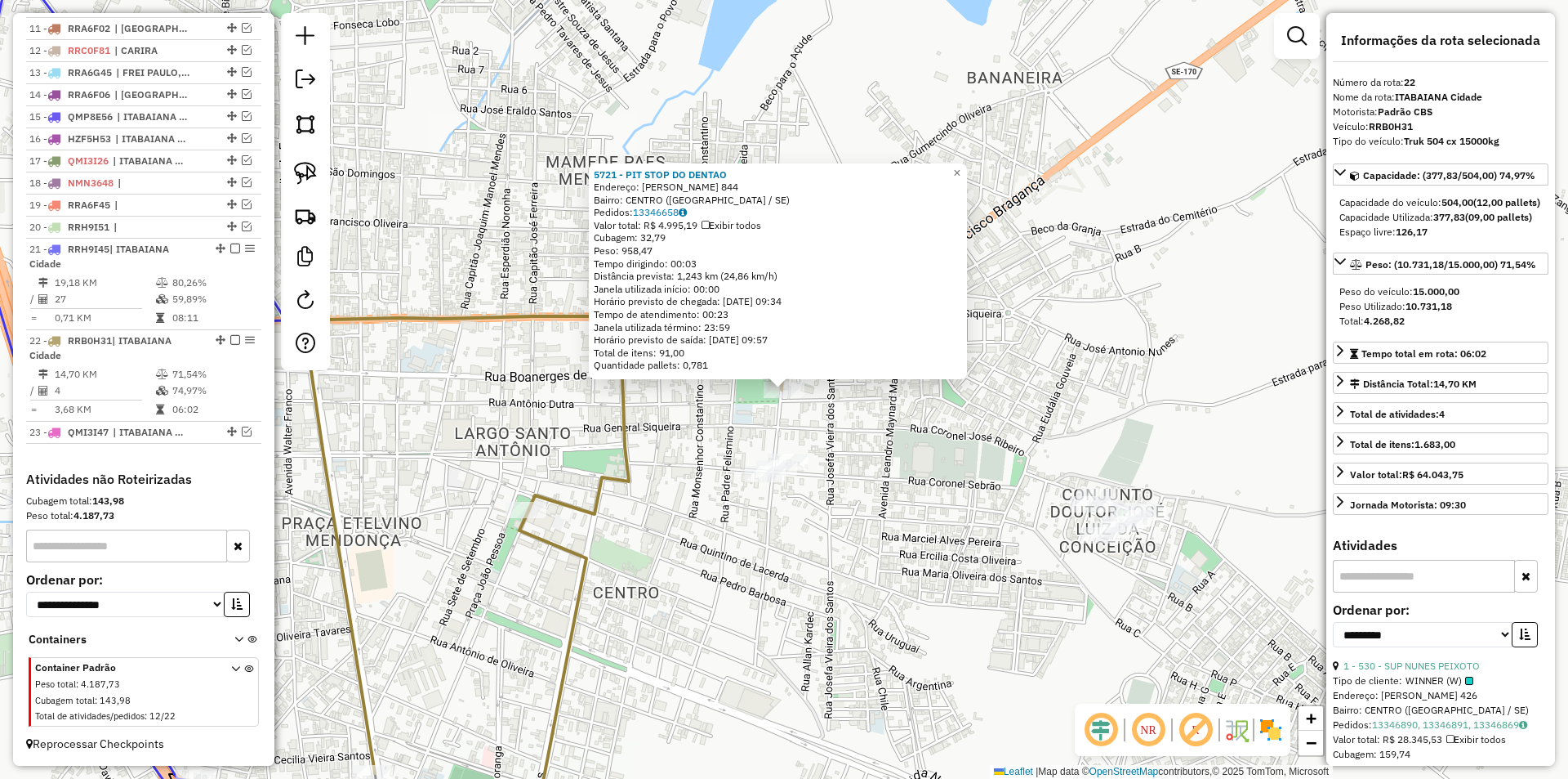
click at [910, 460] on div "5721 - PIT STOP DO DENTAO Endereço: GAL [PERSON_NAME] 844 Bairro: [GEOGRAPHIC_D…" at bounding box center [784, 389] width 1568 height 779
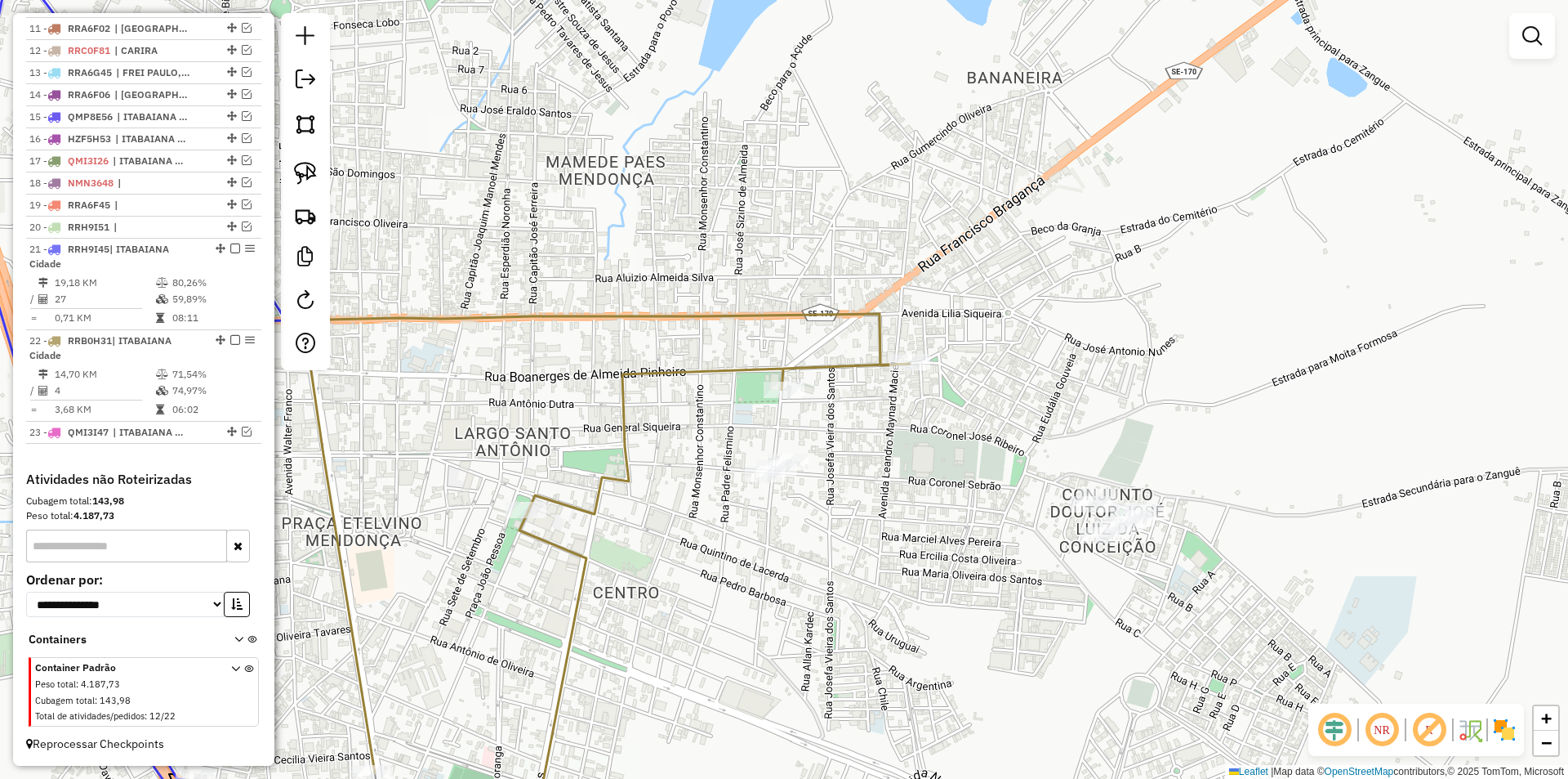
select select "**********"
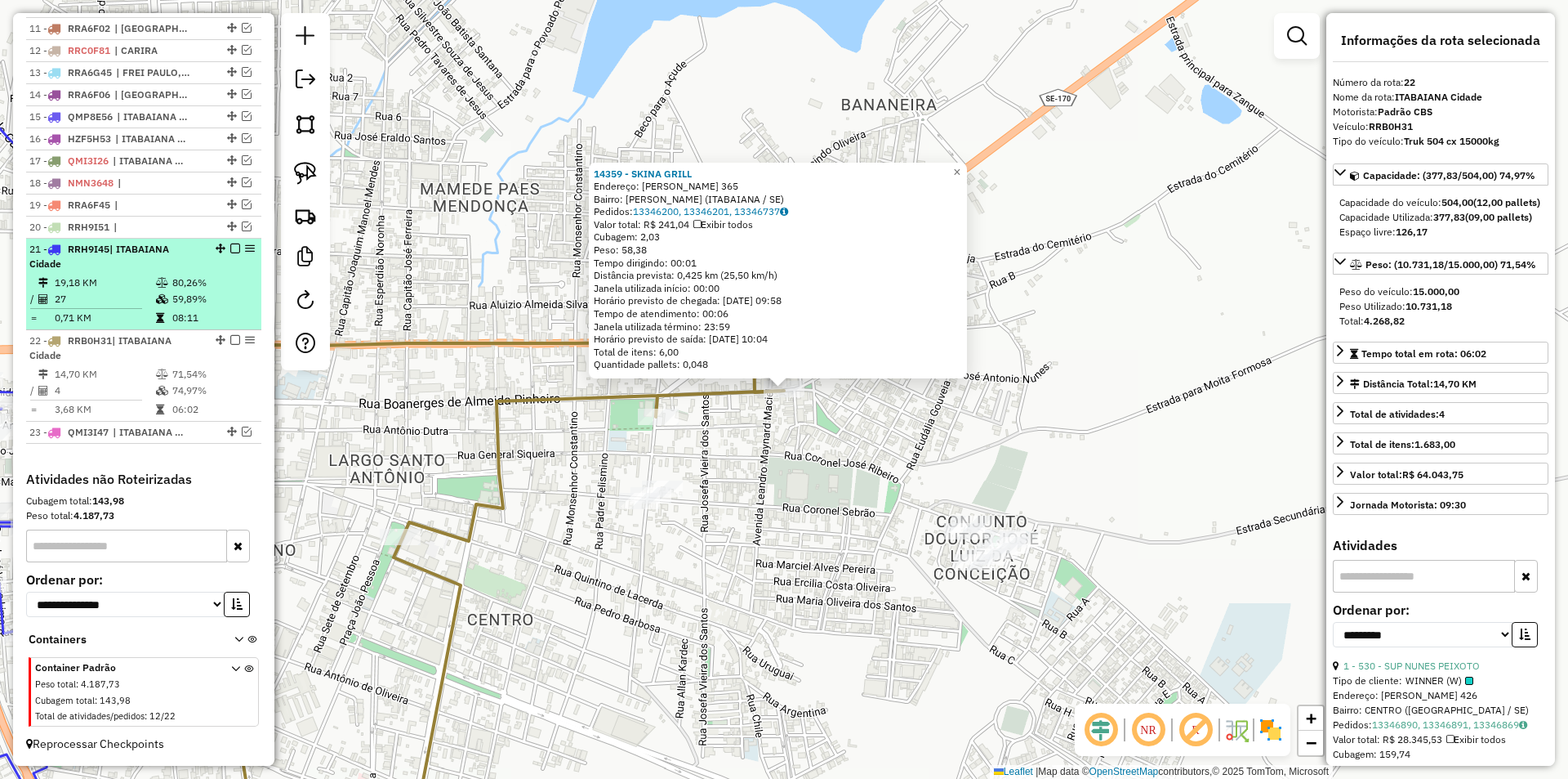
scroll to position [705, 0]
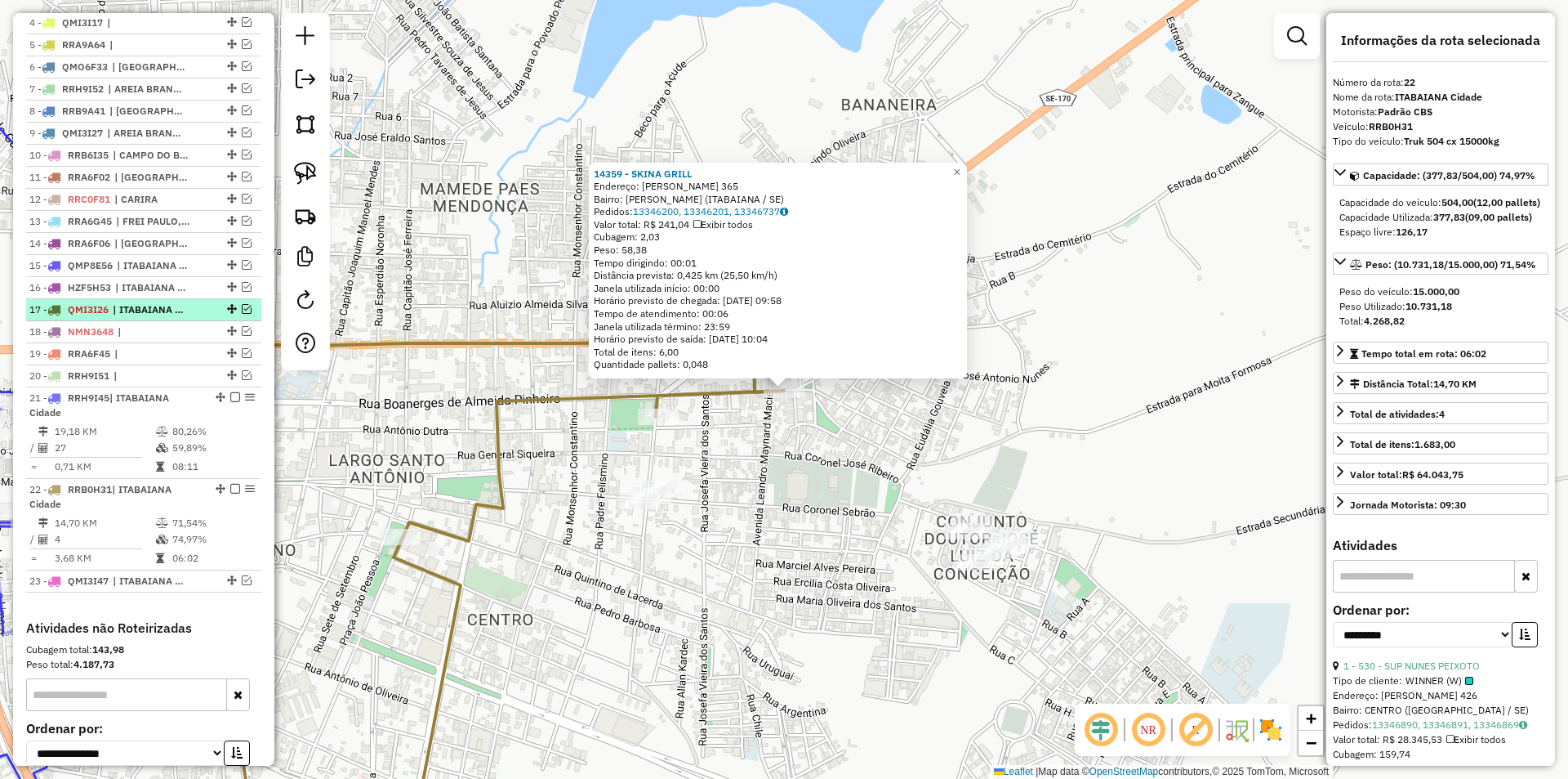
click at [242, 314] on em at bounding box center [246, 309] width 10 height 10
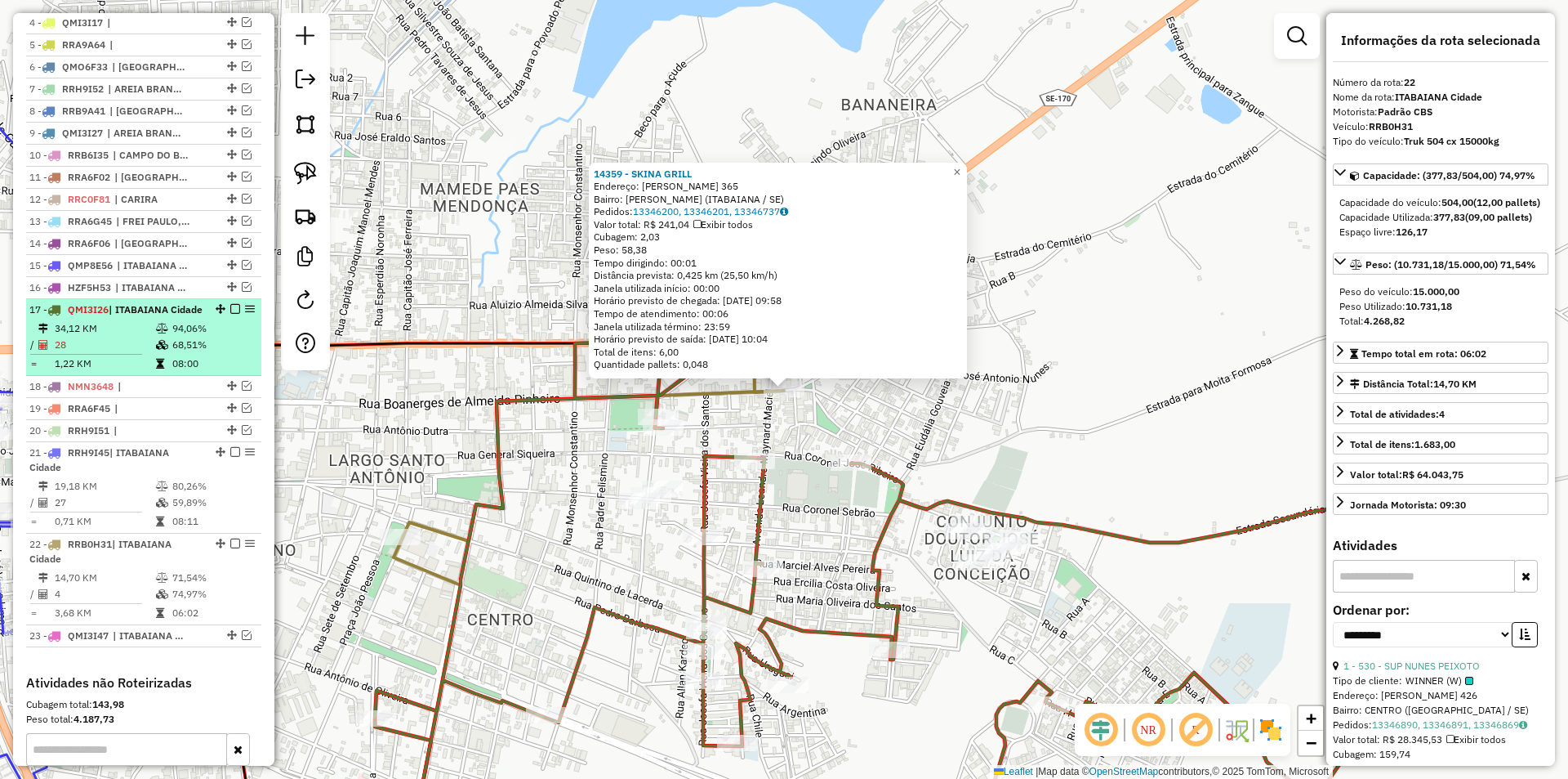
click at [204, 317] on div "17 - QMI3I26 | [GEOGRAPHIC_DATA]" at bounding box center [143, 310] width 229 height 15
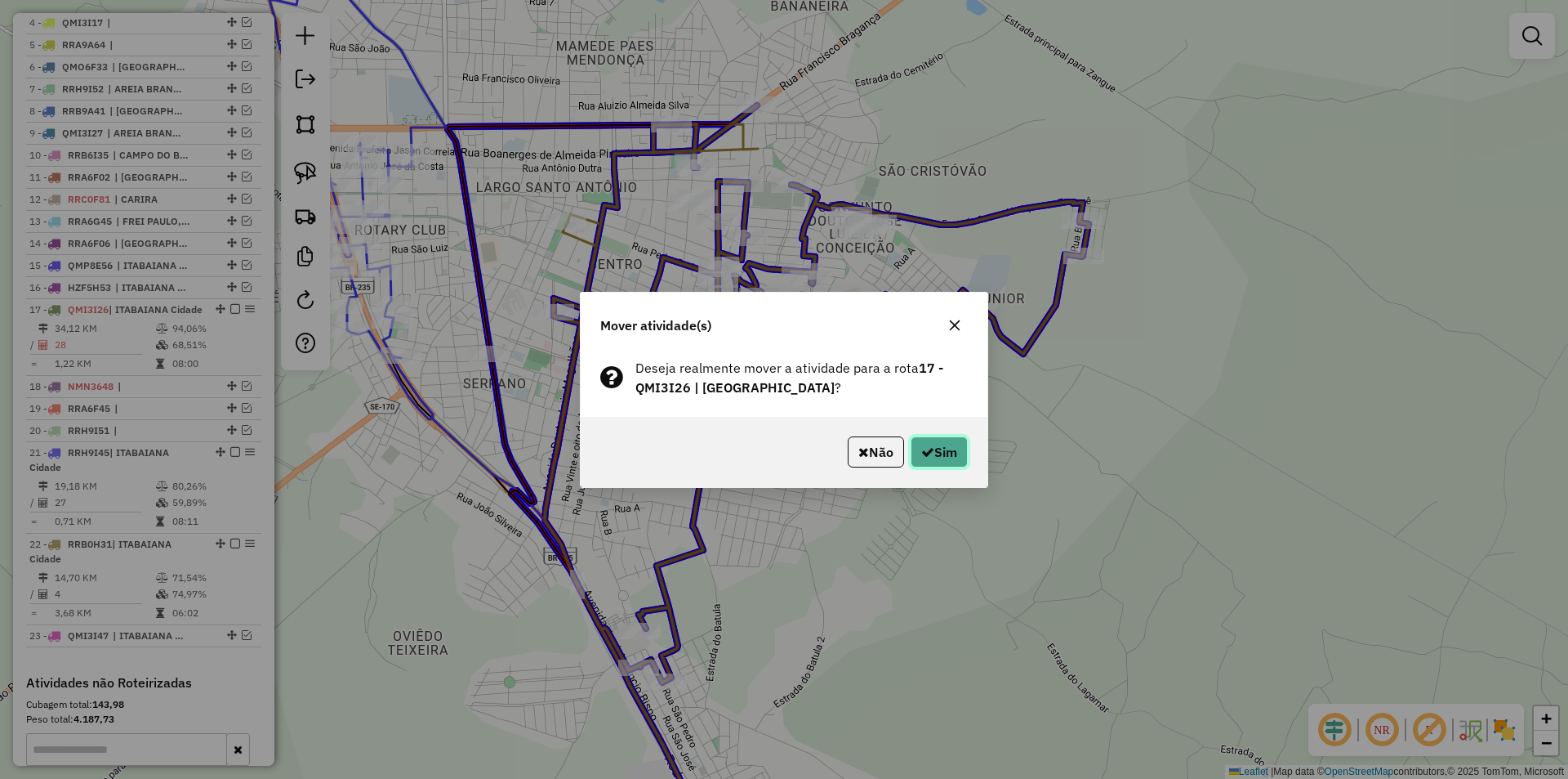
click at [934, 463] on button "Sim" at bounding box center [940, 452] width 57 height 31
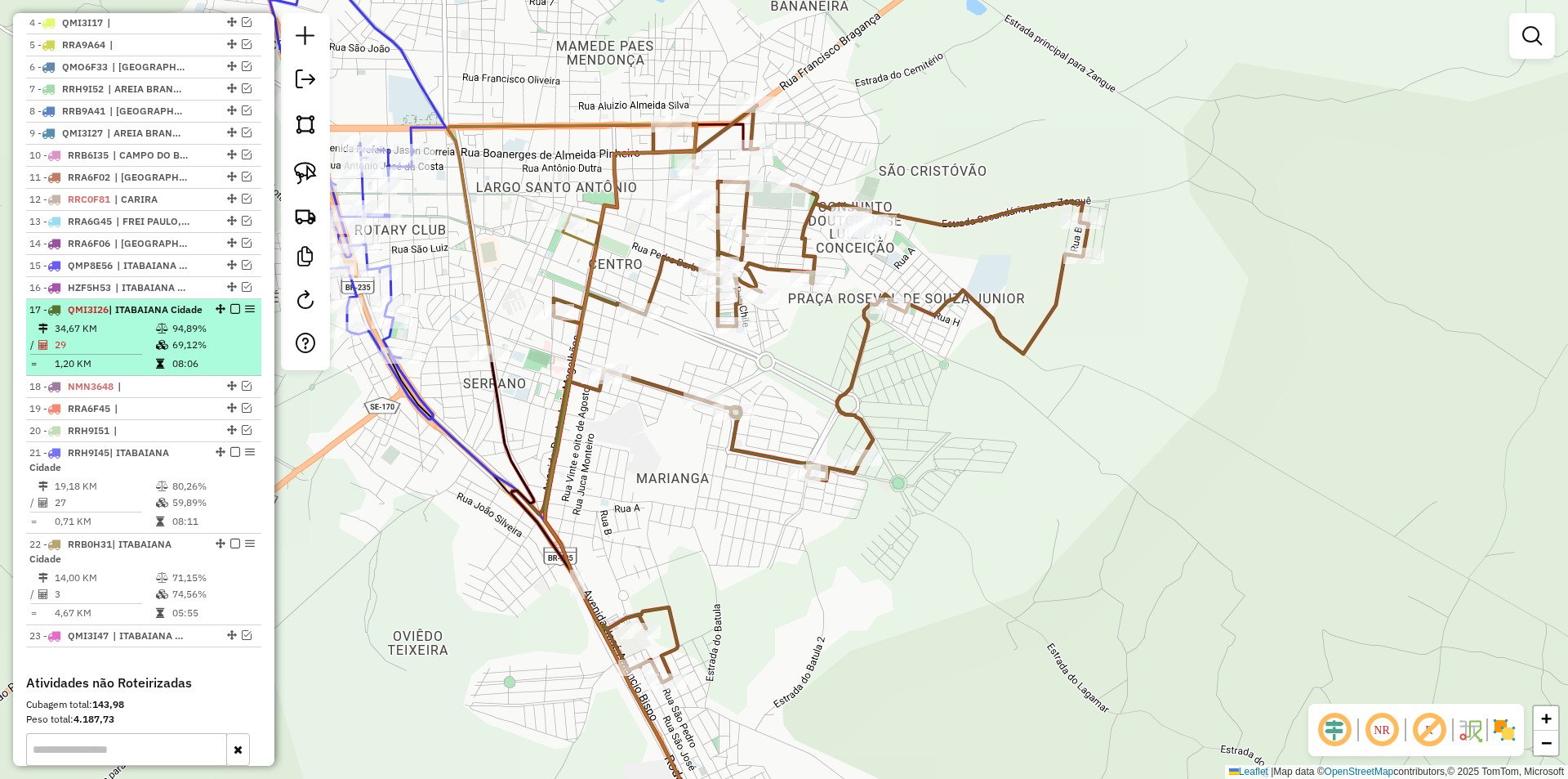
click at [231, 314] on em at bounding box center [234, 309] width 10 height 10
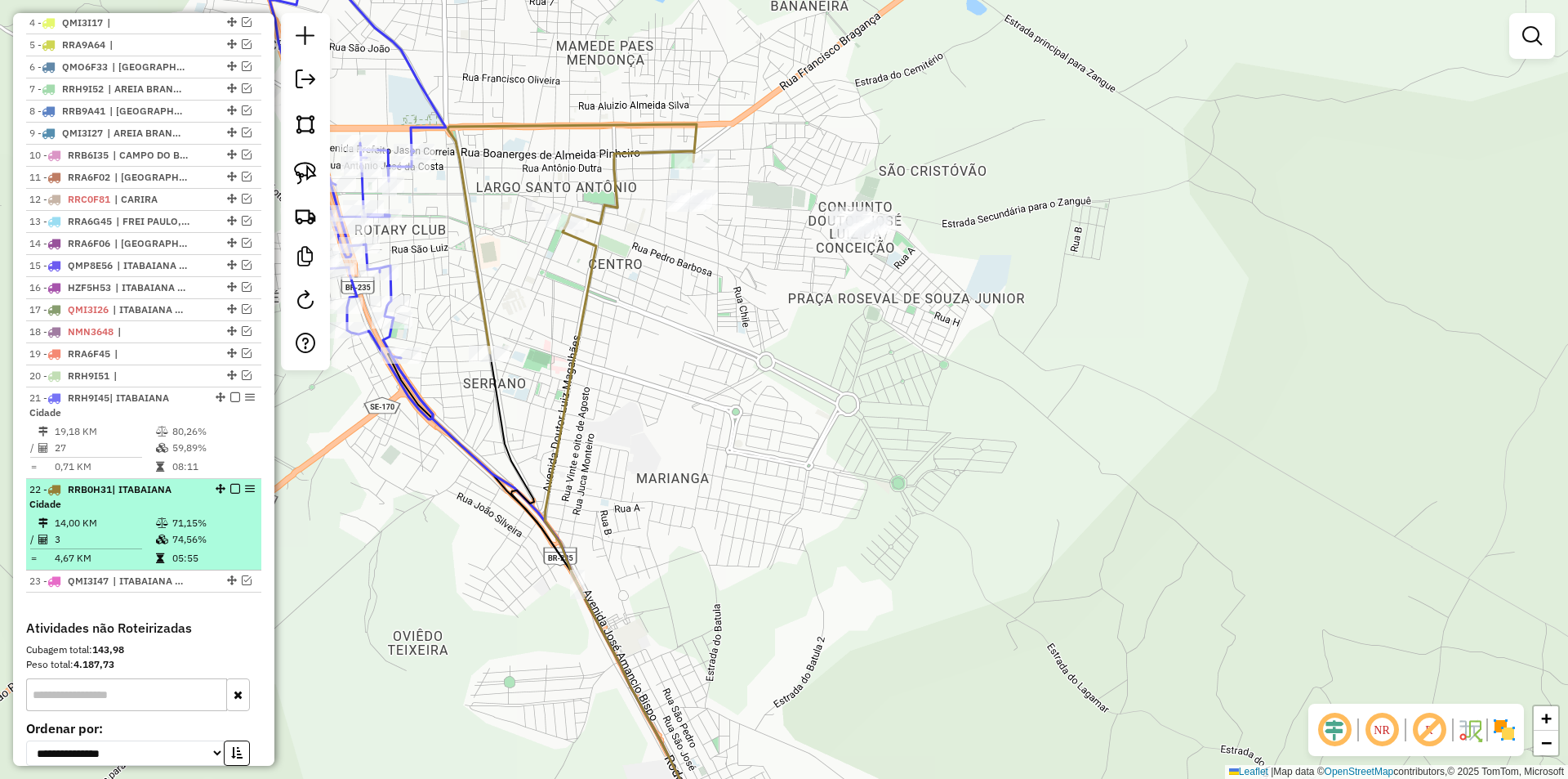
click at [194, 531] on td "71,15%" at bounding box center [212, 522] width 82 height 16
select select "**********"
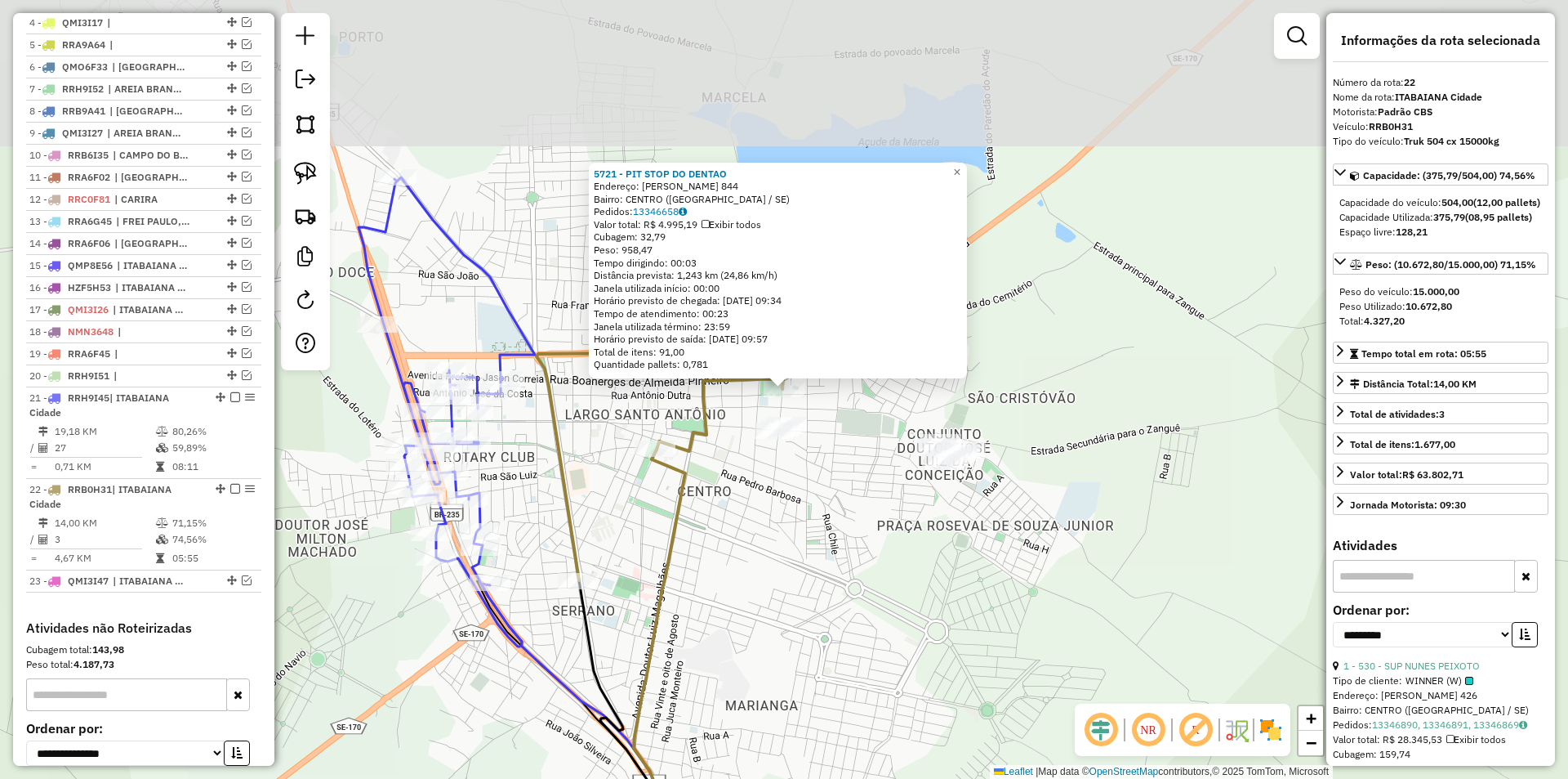
scroll to position [868, 0]
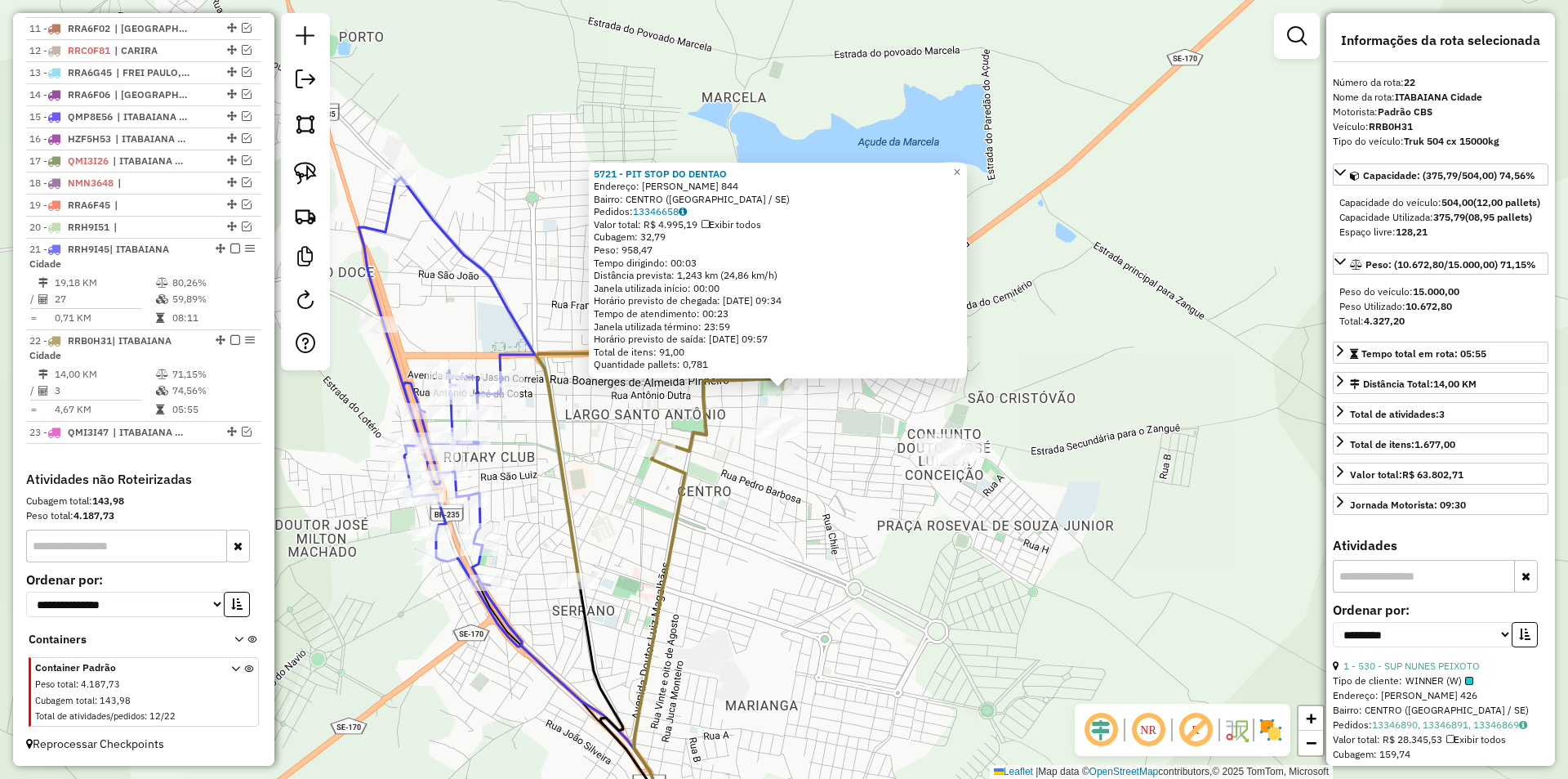
click at [831, 498] on div "Rota 22 - Placa RRB0H31 5721 - PIT STOP DO DENTAO 5721 - PIT STOP DO DENTAO End…" at bounding box center [784, 389] width 1568 height 779
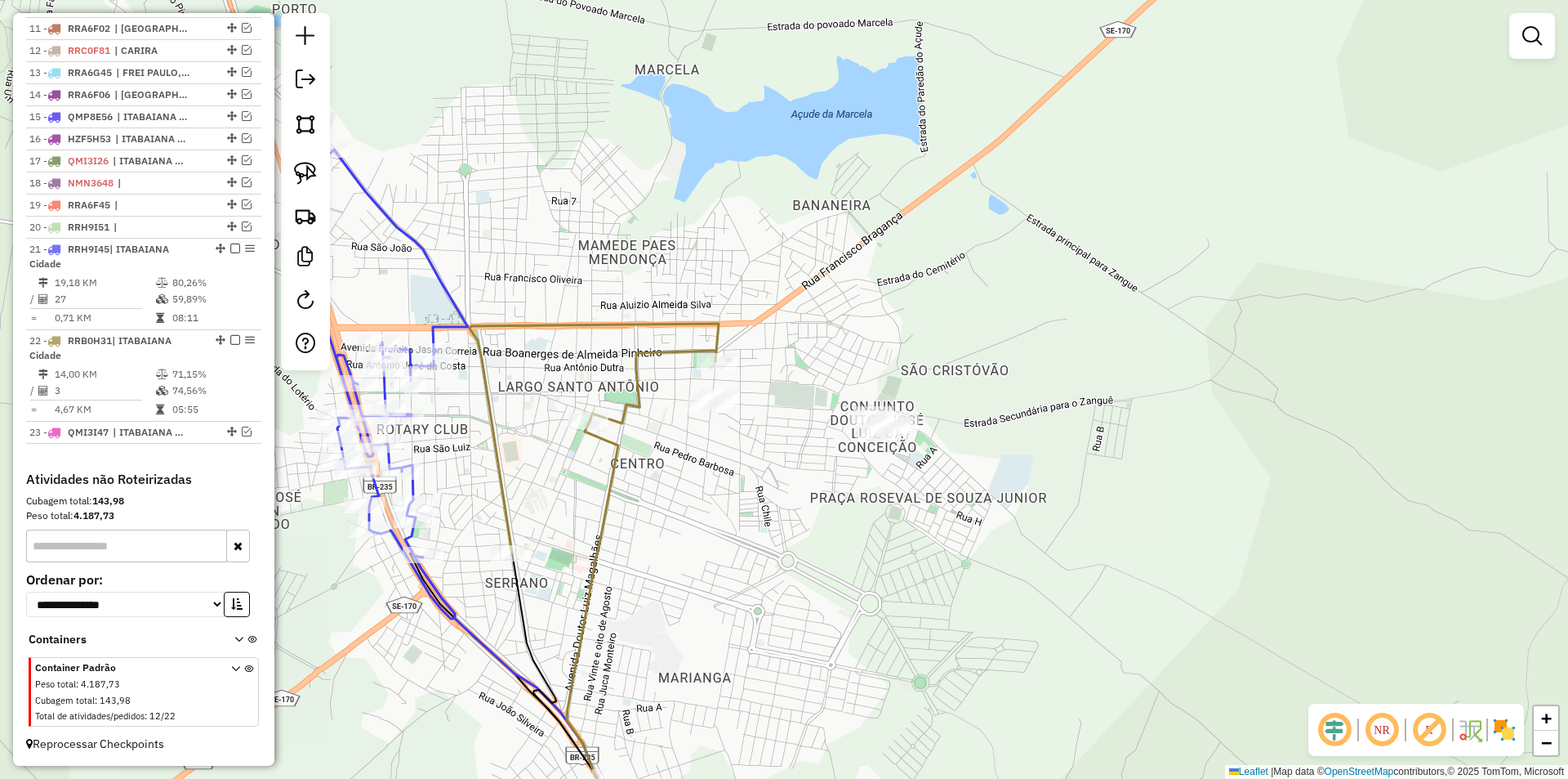
drag, startPoint x: 842, startPoint y: 502, endPoint x: 732, endPoint y: 412, distance: 142.1
click at [762, 463] on div "Janela de atendimento Grade de atendimento Capacidade Transportadoras Veículos …" at bounding box center [784, 389] width 1568 height 779
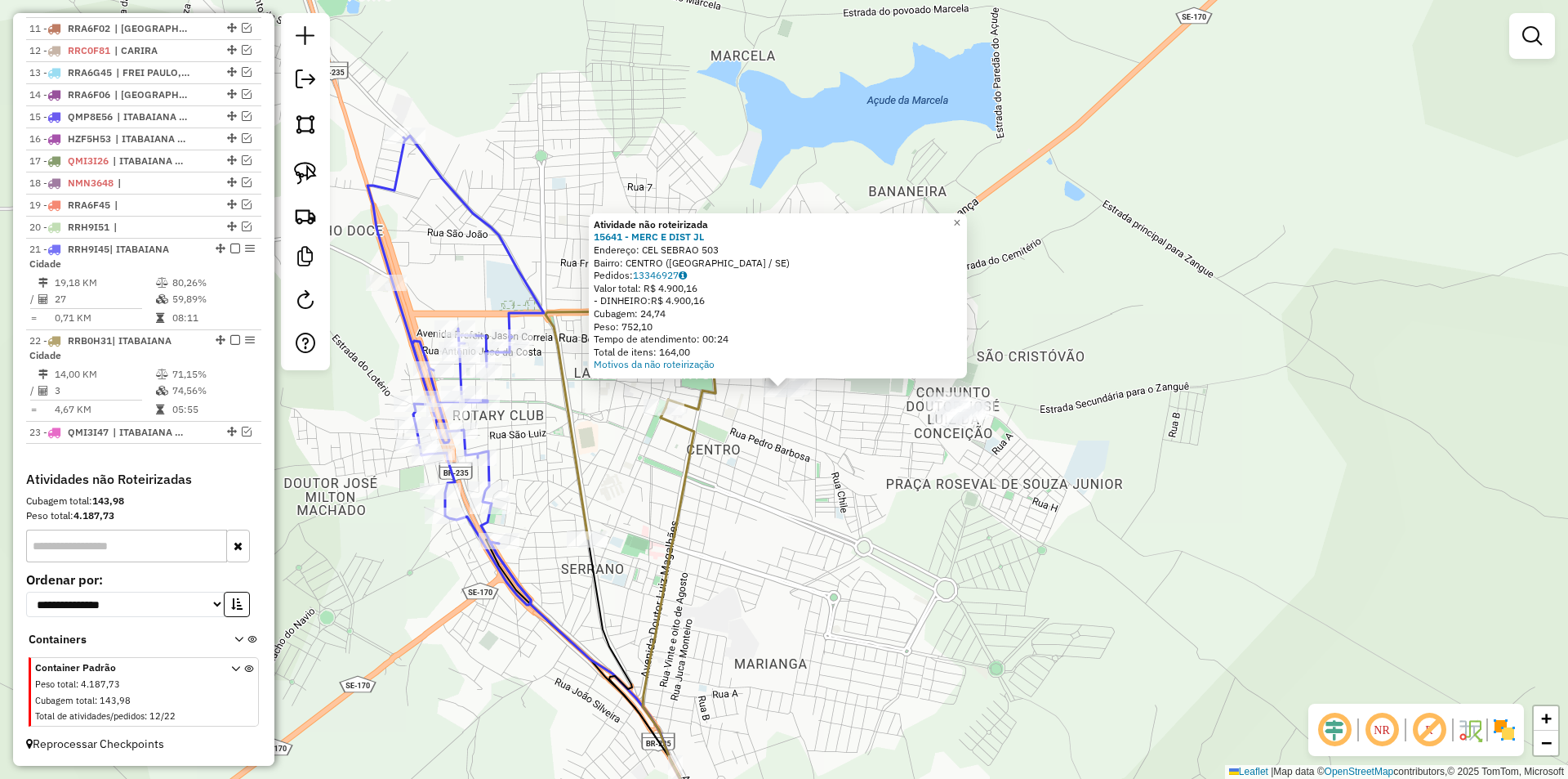
click at [833, 457] on div "Atividade não roteirizada 15641 - MERC E DIST JL Endereço: CEL SEBRAO 503 Bairr…" at bounding box center [784, 389] width 1568 height 779
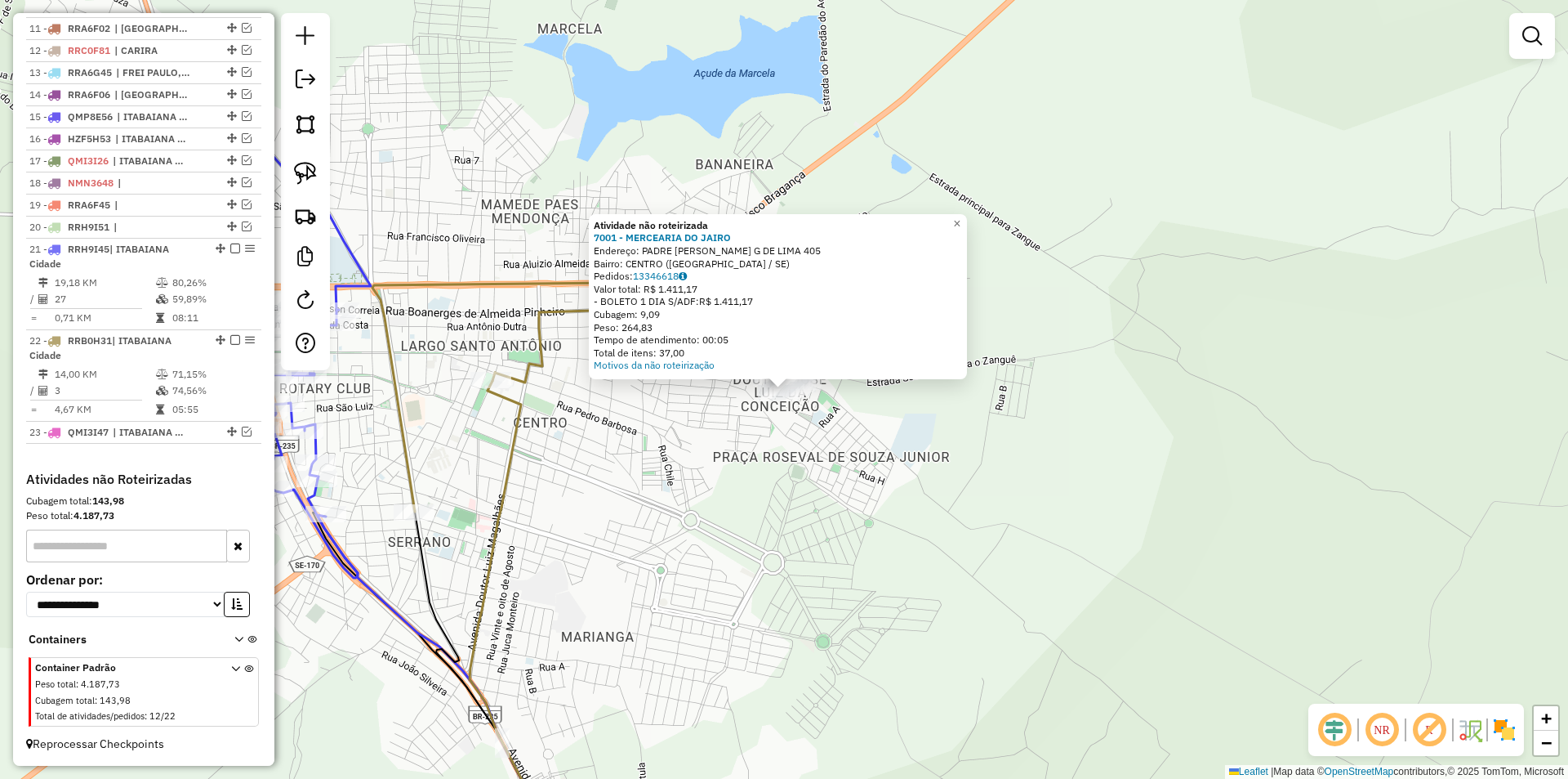
click at [701, 445] on div "Atividade não roteirizada 7001 - MERCEARIA DO [PERSON_NAME]: PADRE AIRTON G DE …" at bounding box center [784, 389] width 1568 height 779
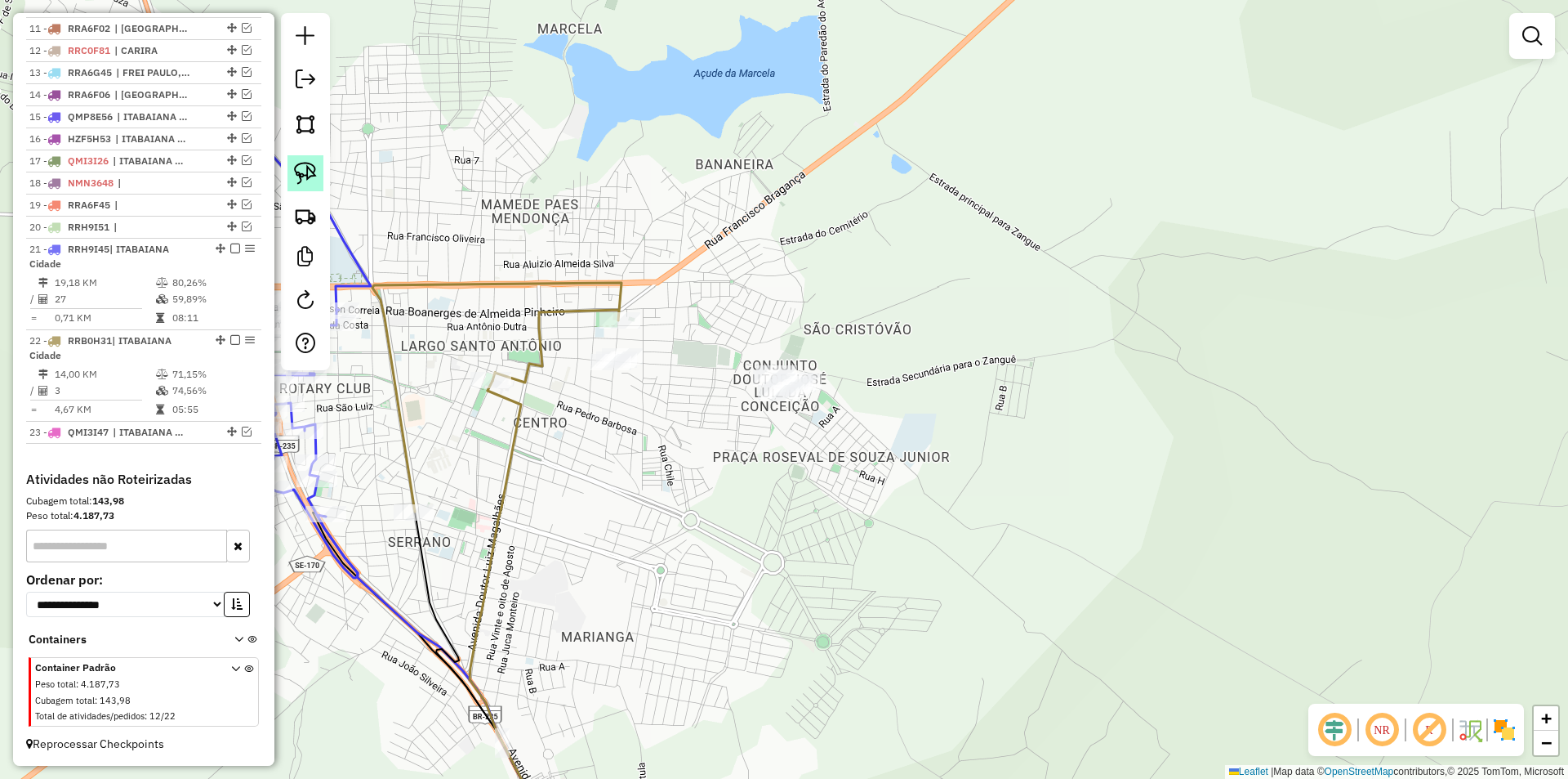
click at [306, 171] on img at bounding box center [305, 173] width 22 height 22
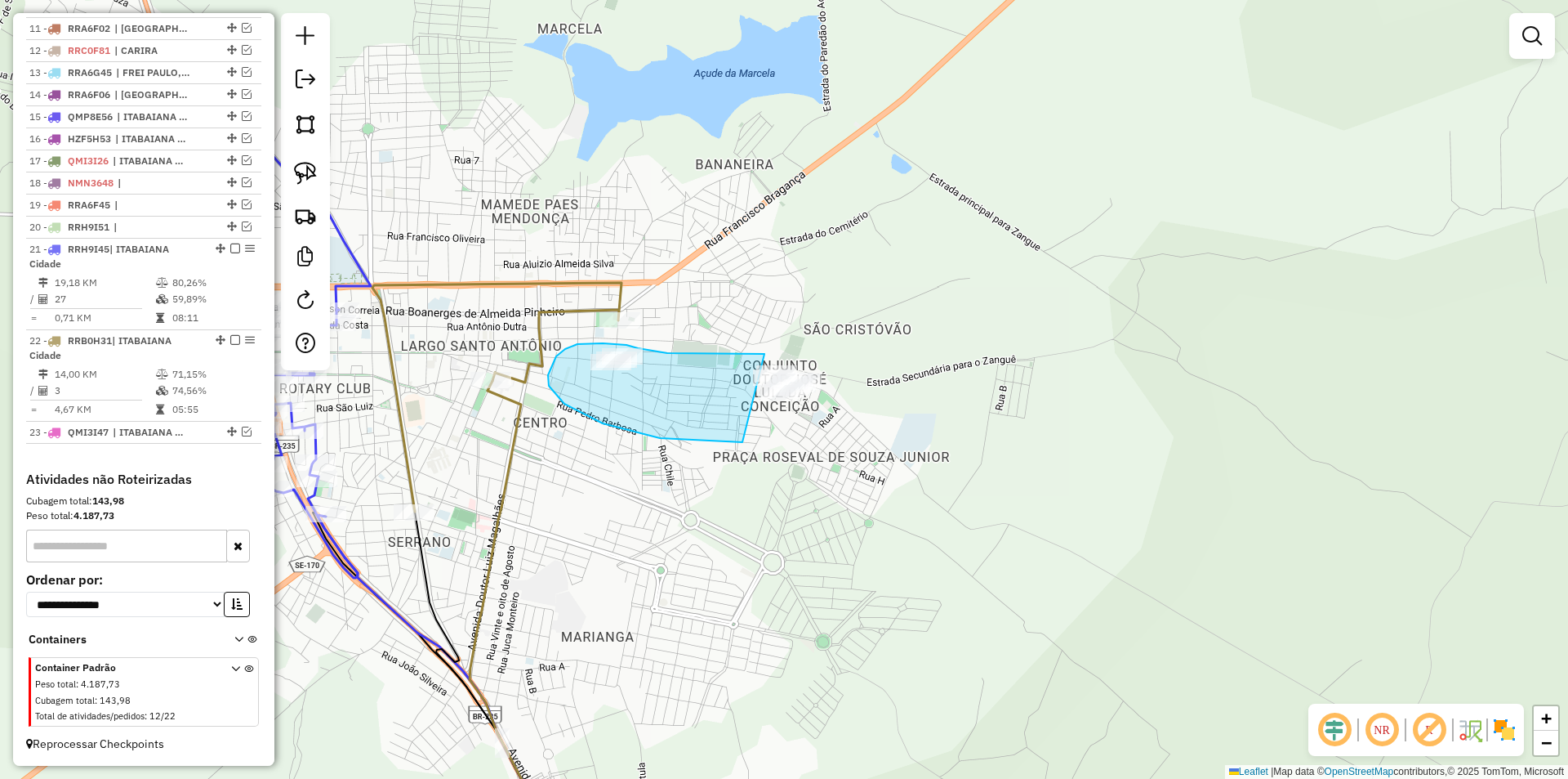
drag, startPoint x: 744, startPoint y: 354, endPoint x: 1004, endPoint y: 419, distance: 268.0
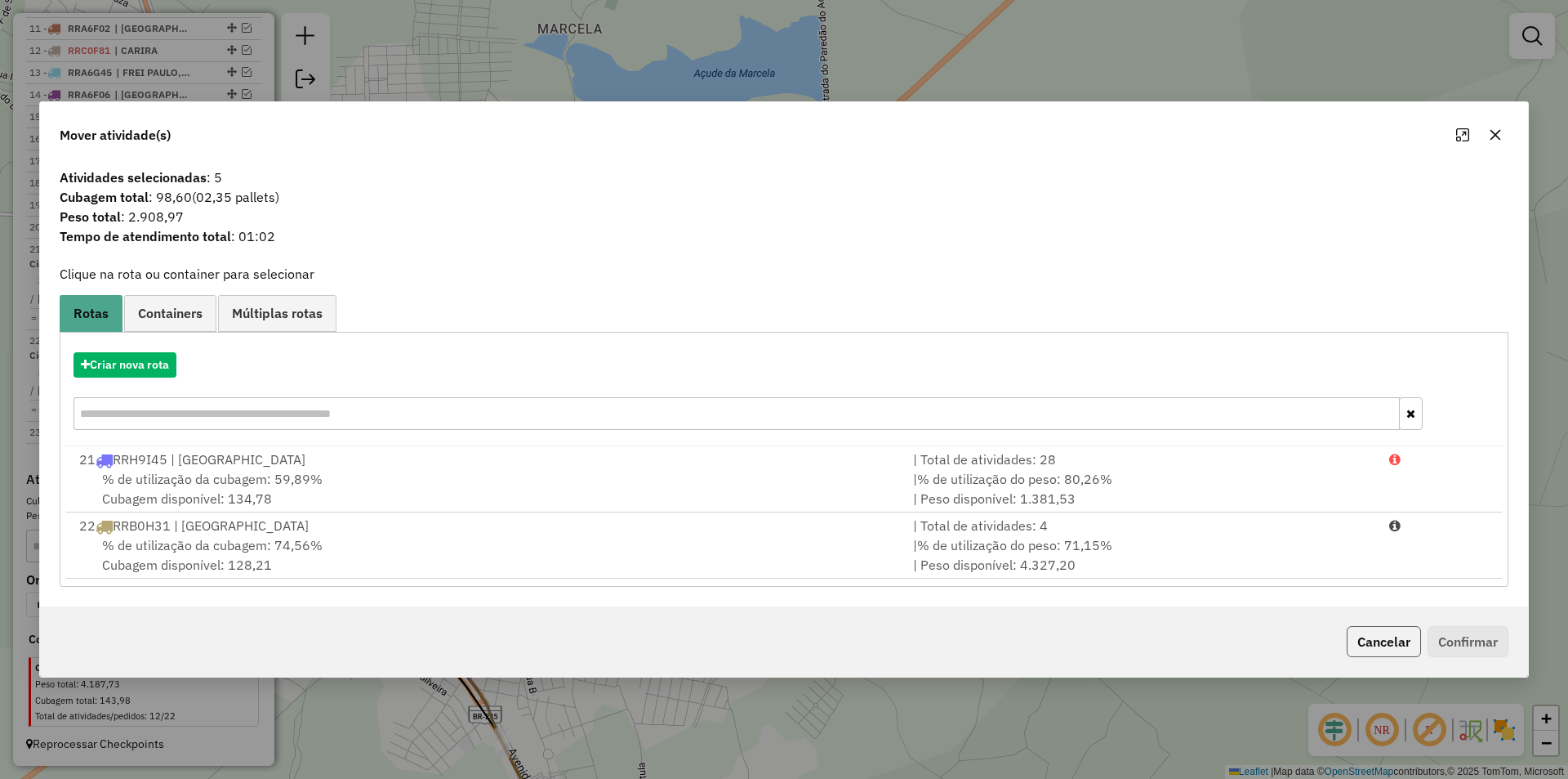
click at [1367, 632] on button "Cancelar" at bounding box center [1384, 642] width 74 height 31
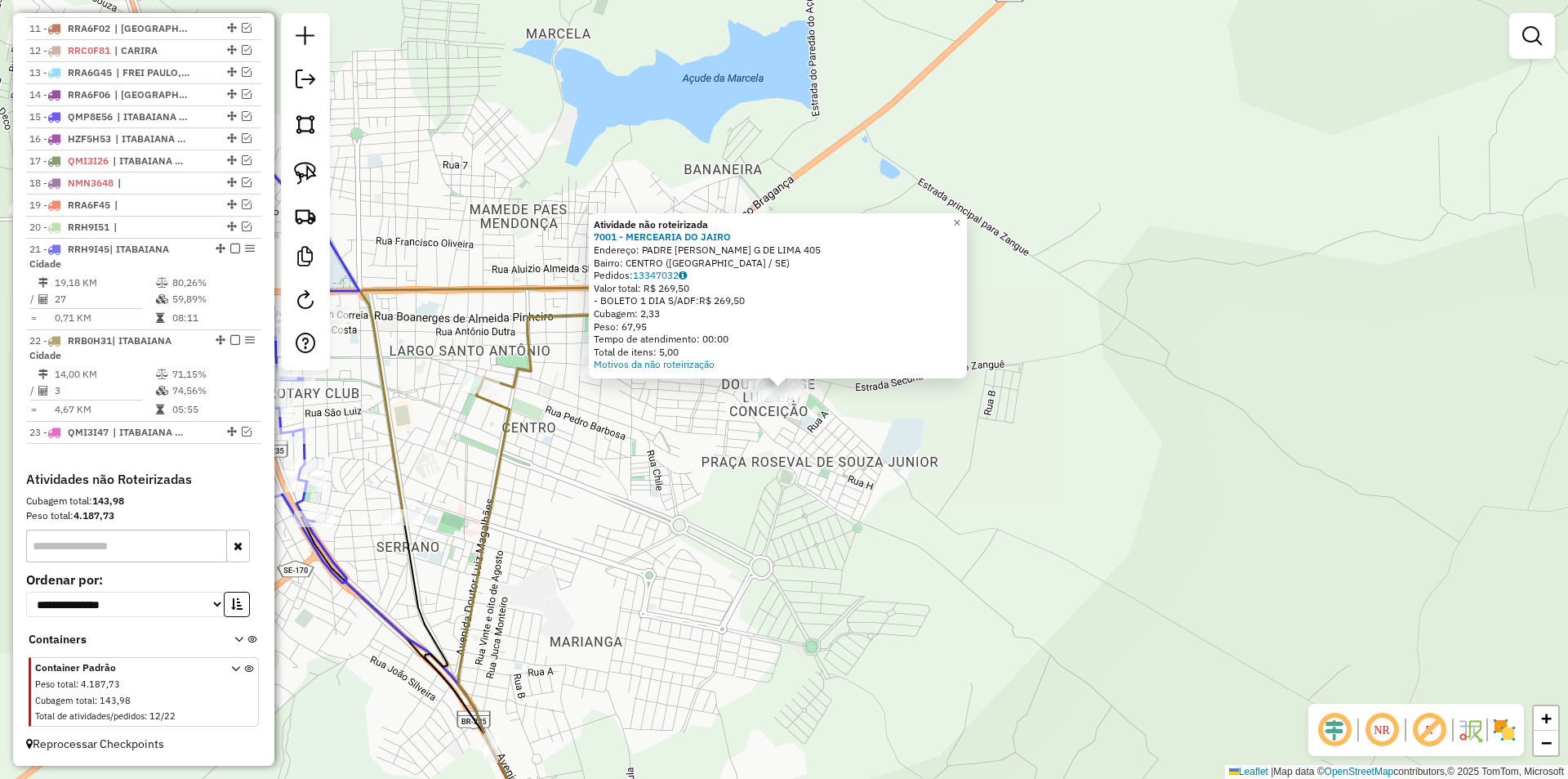
click at [823, 502] on div "Atividade não roteirizada 7001 - MERCEARIA DO [PERSON_NAME]: PADRE AIRTON G DE …" at bounding box center [784, 389] width 1568 height 779
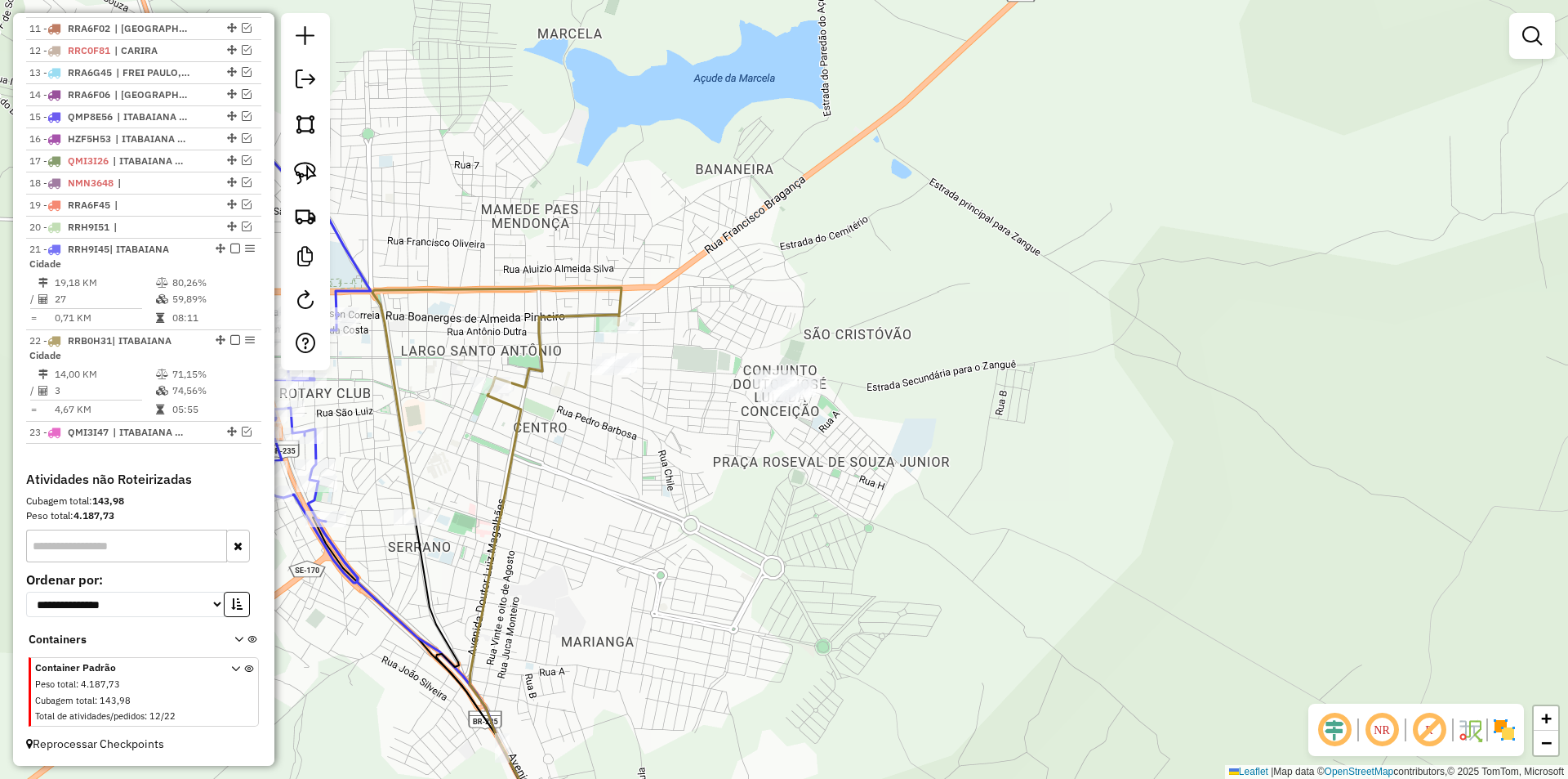
drag, startPoint x: 504, startPoint y: 413, endPoint x: 628, endPoint y: 445, distance: 128.1
click at [662, 422] on div "Janela de atendimento Grade de atendimento Capacidade Transportadoras Veículos …" at bounding box center [784, 389] width 1568 height 779
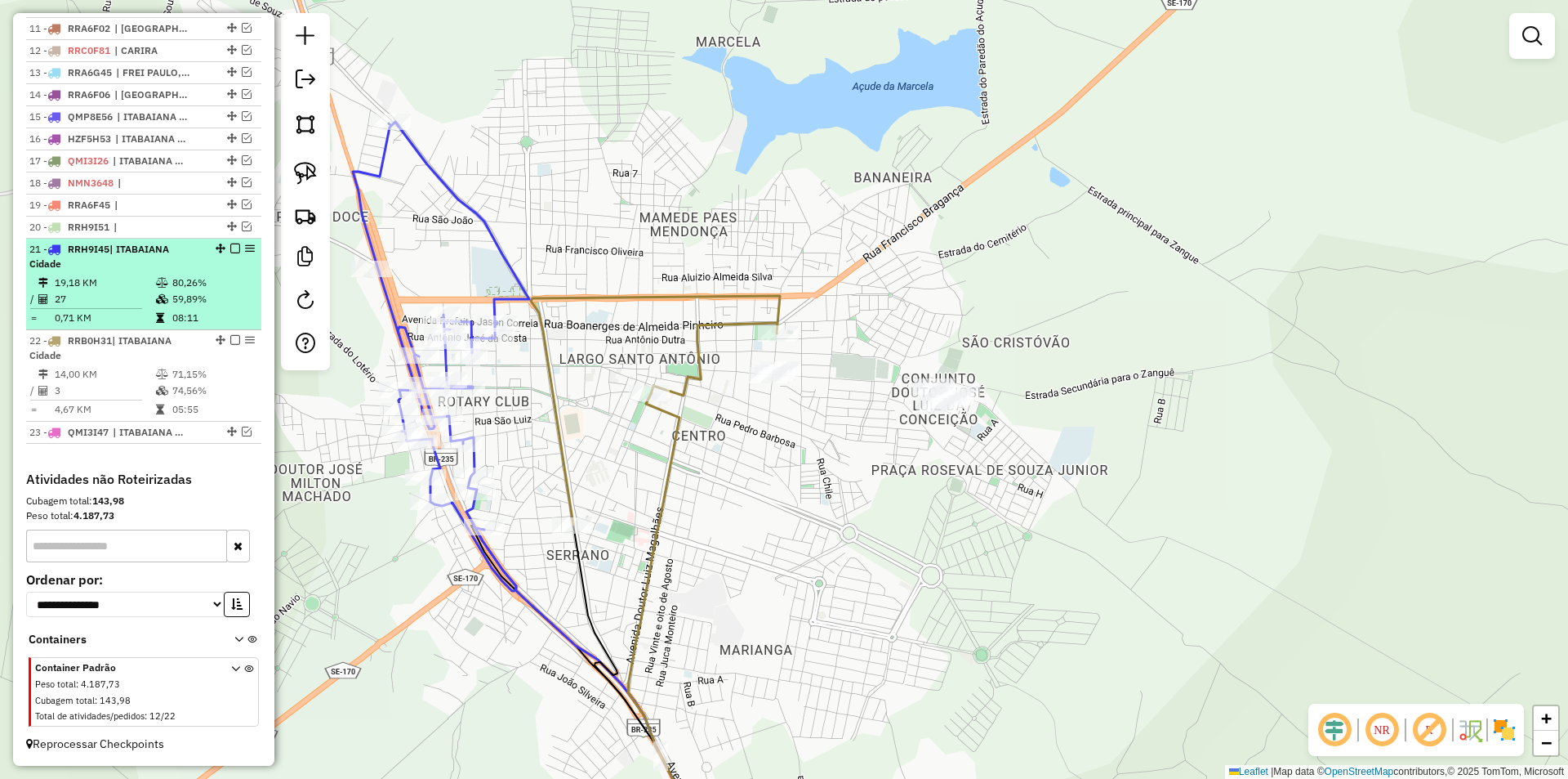
click at [204, 261] on div "21 - RRH9I45 | [GEOGRAPHIC_DATA]" at bounding box center [143, 257] width 229 height 29
select select "**********"
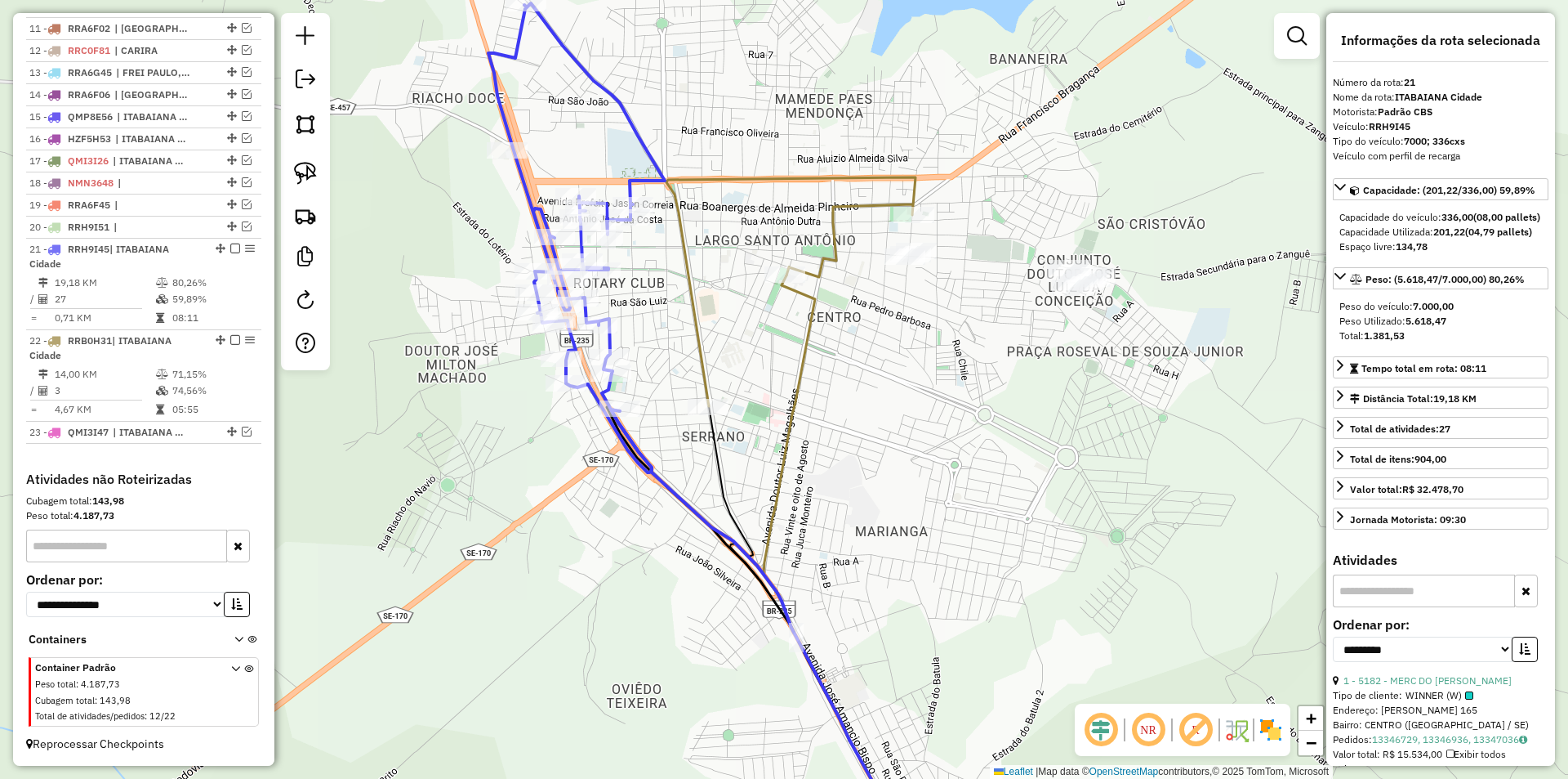
drag, startPoint x: 776, startPoint y: 348, endPoint x: 729, endPoint y: 361, distance: 48.8
click at [781, 369] on div "Janela de atendimento Grade de atendimento Capacidade Transportadoras Veículos …" at bounding box center [784, 389] width 1568 height 779
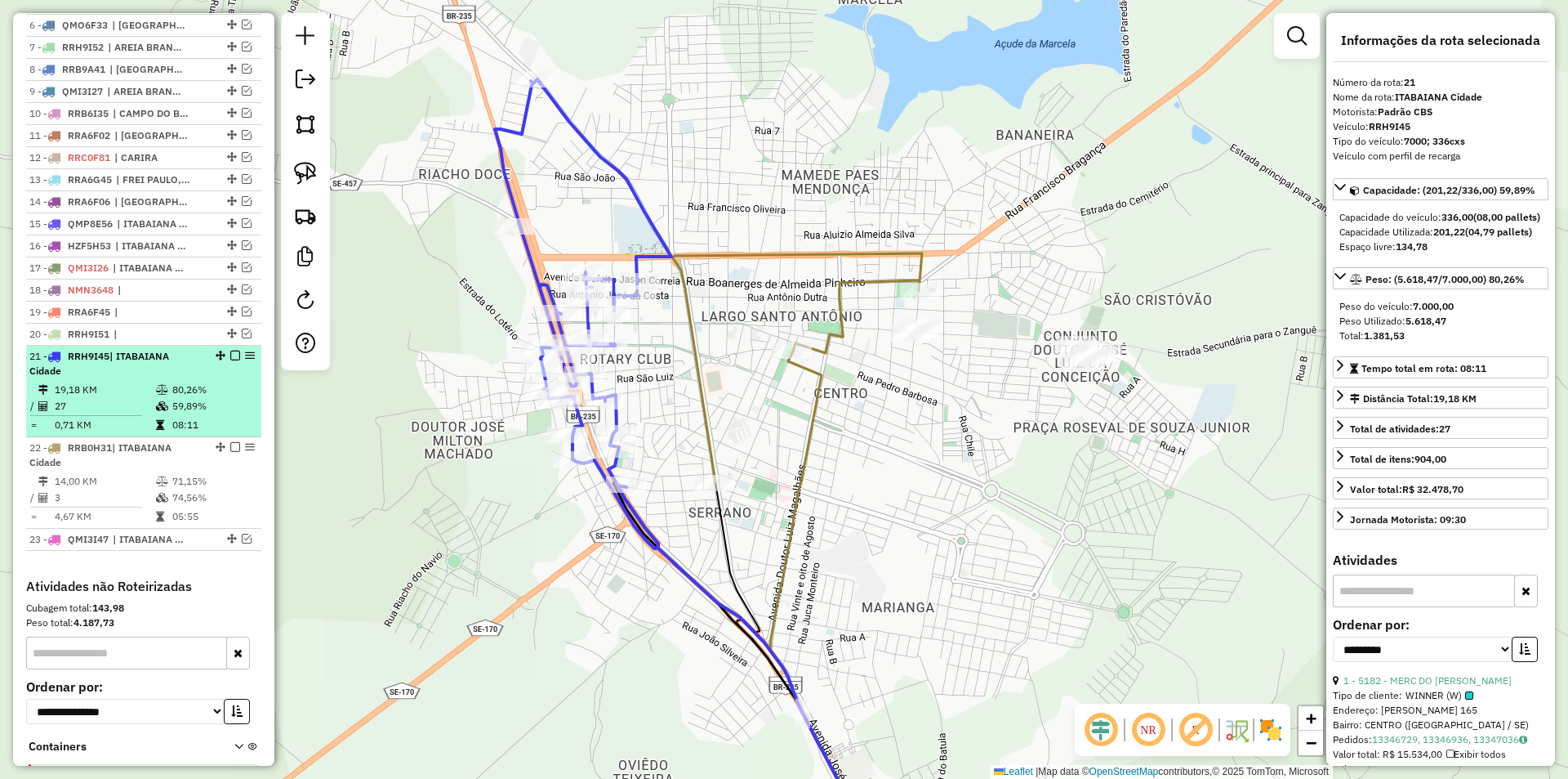
scroll to position [705, 0]
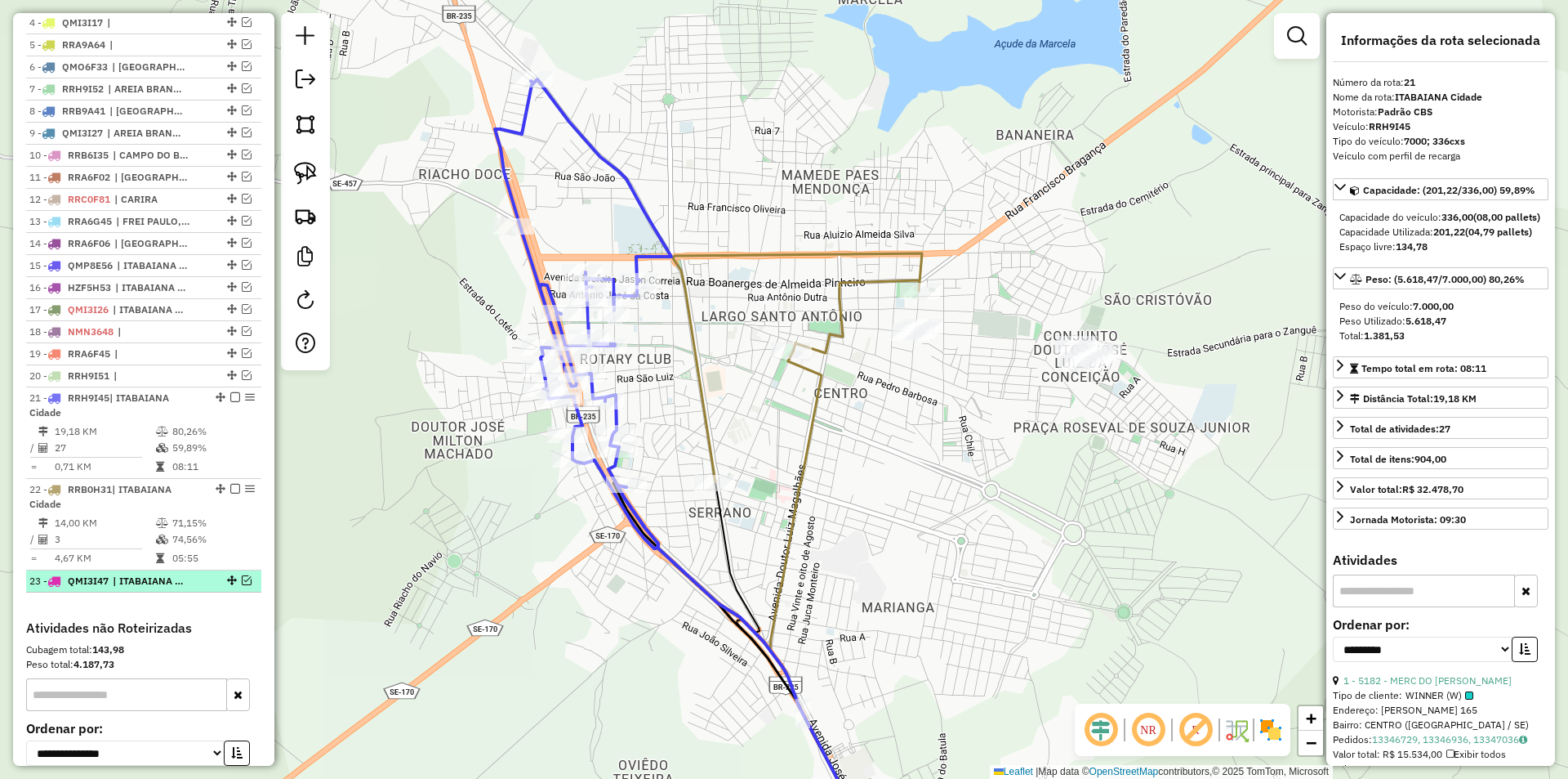
click at [244, 585] on em at bounding box center [246, 579] width 10 height 10
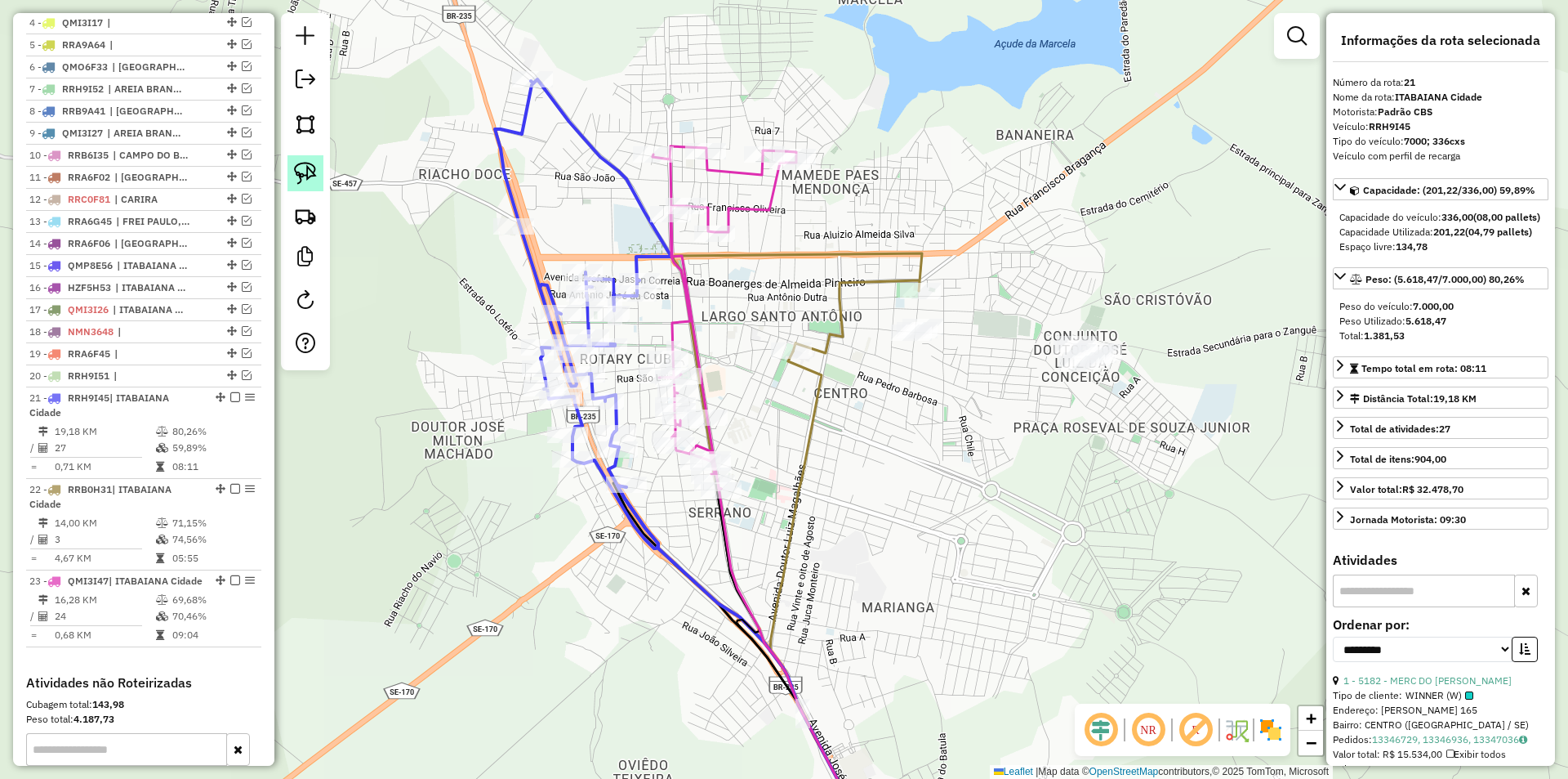
click at [300, 164] on img at bounding box center [305, 173] width 22 height 22
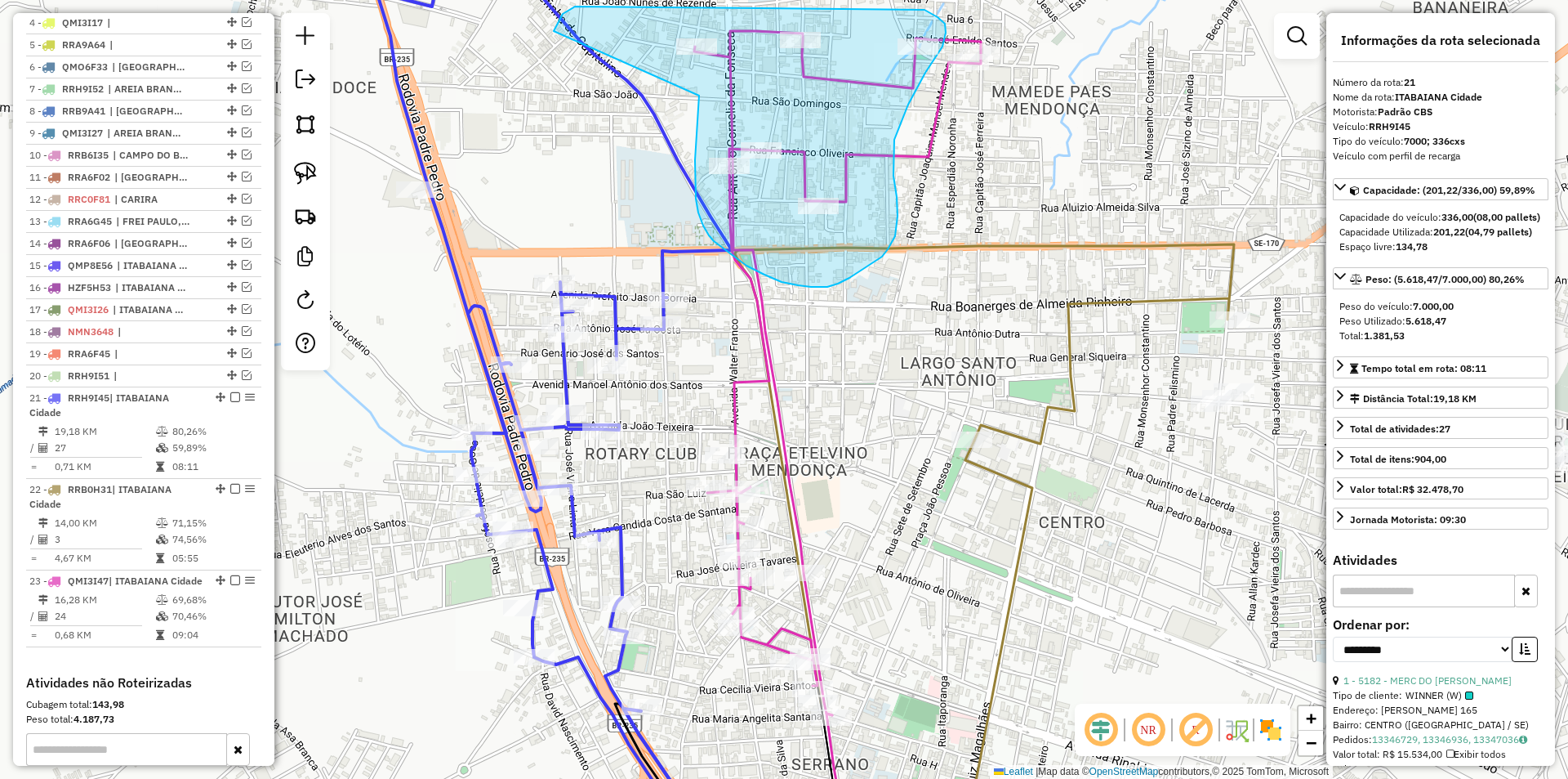
drag, startPoint x: 699, startPoint y: 96, endPoint x: 554, endPoint y: 32, distance: 158.5
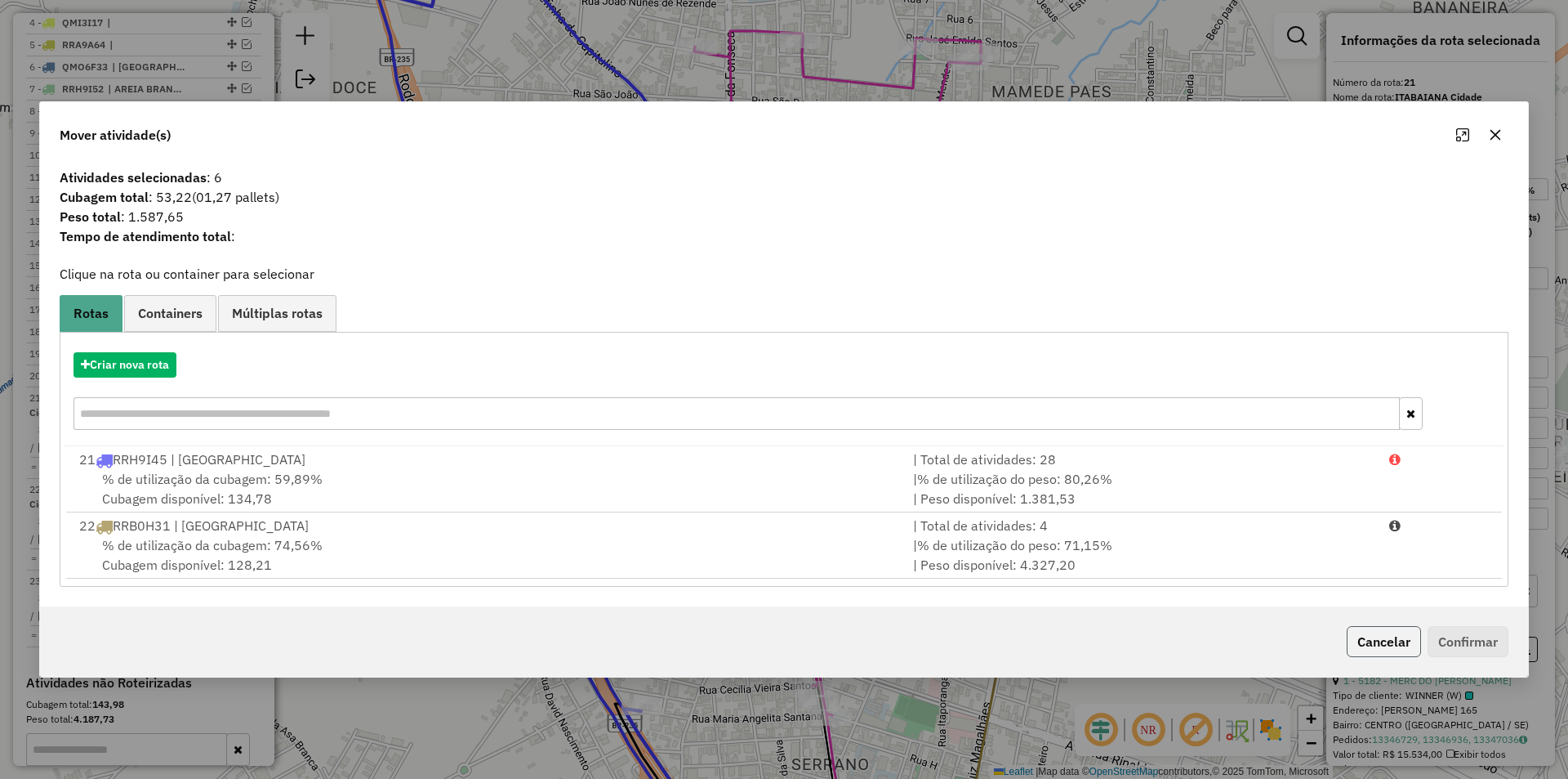
click at [1401, 643] on button "Cancelar" at bounding box center [1384, 642] width 74 height 31
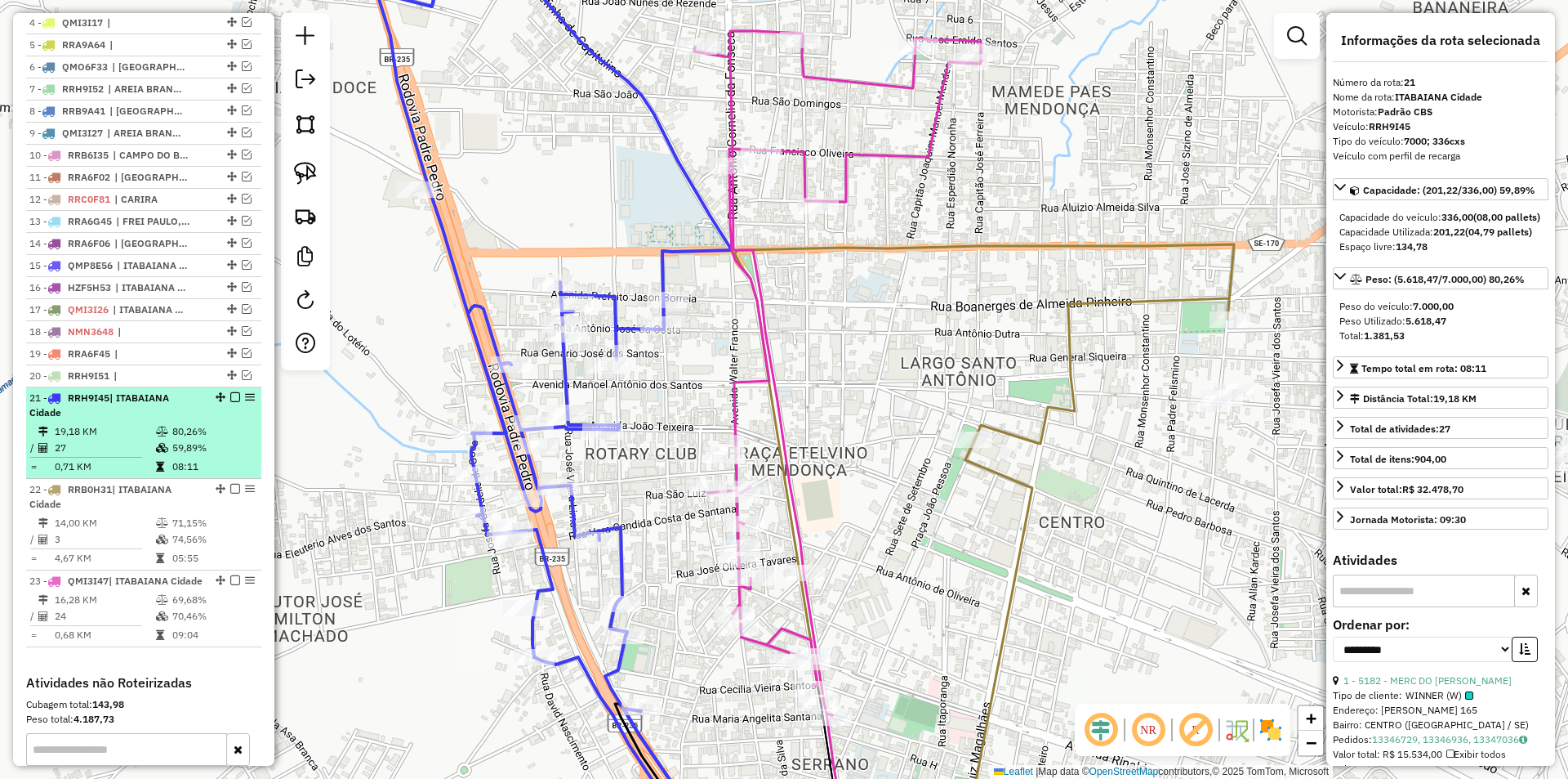
click at [191, 439] on td "80,26%" at bounding box center [212, 431] width 82 height 16
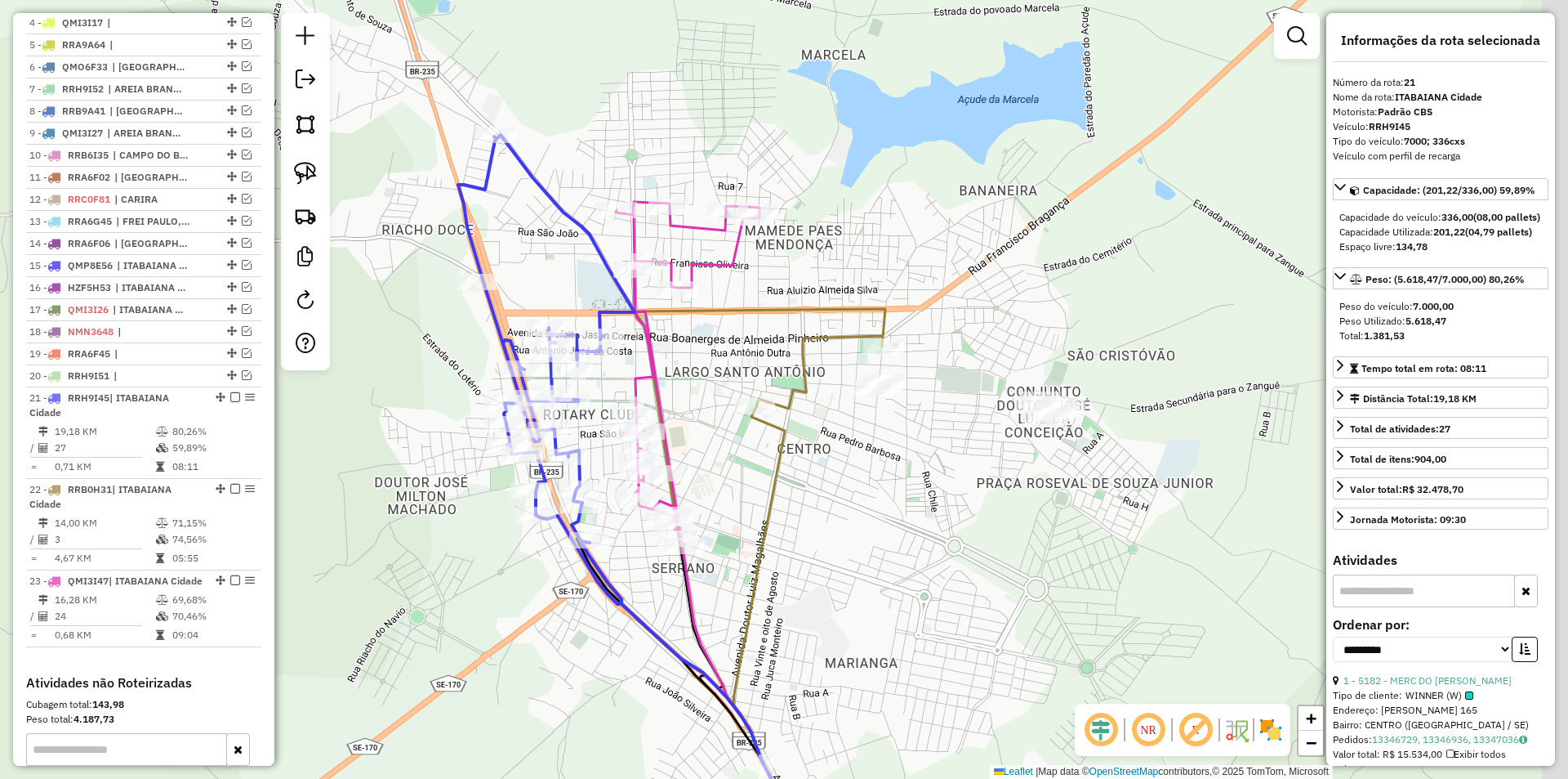
drag, startPoint x: 769, startPoint y: 342, endPoint x: 690, endPoint y: 342, distance: 79.0
click at [687, 380] on div "Janela de atendimento Grade de atendimento Capacidade Transportadoras Veículos …" at bounding box center [784, 389] width 1568 height 779
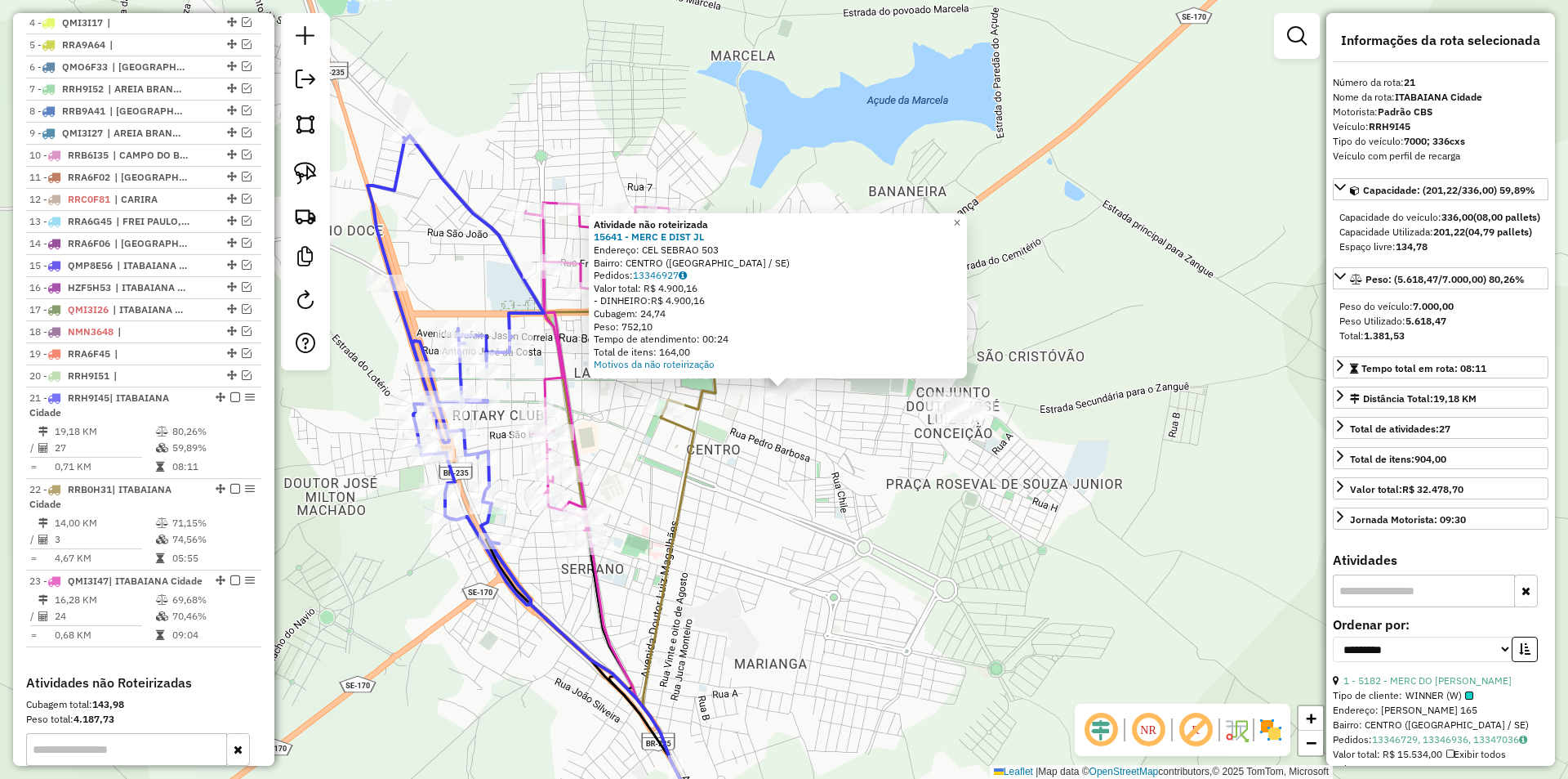
click at [803, 452] on div "Atividade não roteirizada 15641 - MERC E DIST JL Endereço: CEL SEBRAO 503 Bairr…" at bounding box center [784, 389] width 1568 height 779
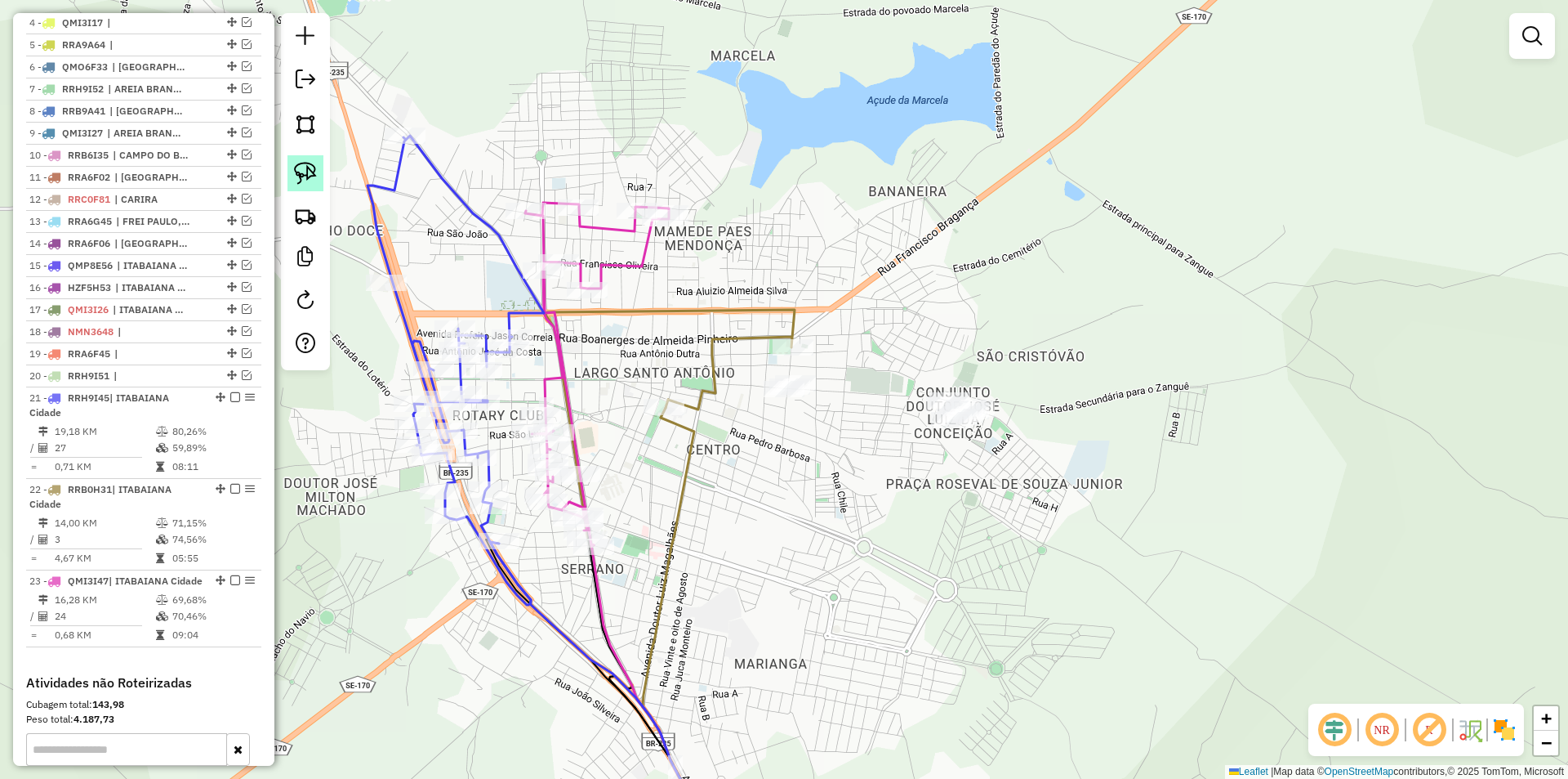
click at [308, 177] on img at bounding box center [305, 173] width 22 height 22
drag, startPoint x: 819, startPoint y: 368, endPoint x: 801, endPoint y: 416, distance: 51.3
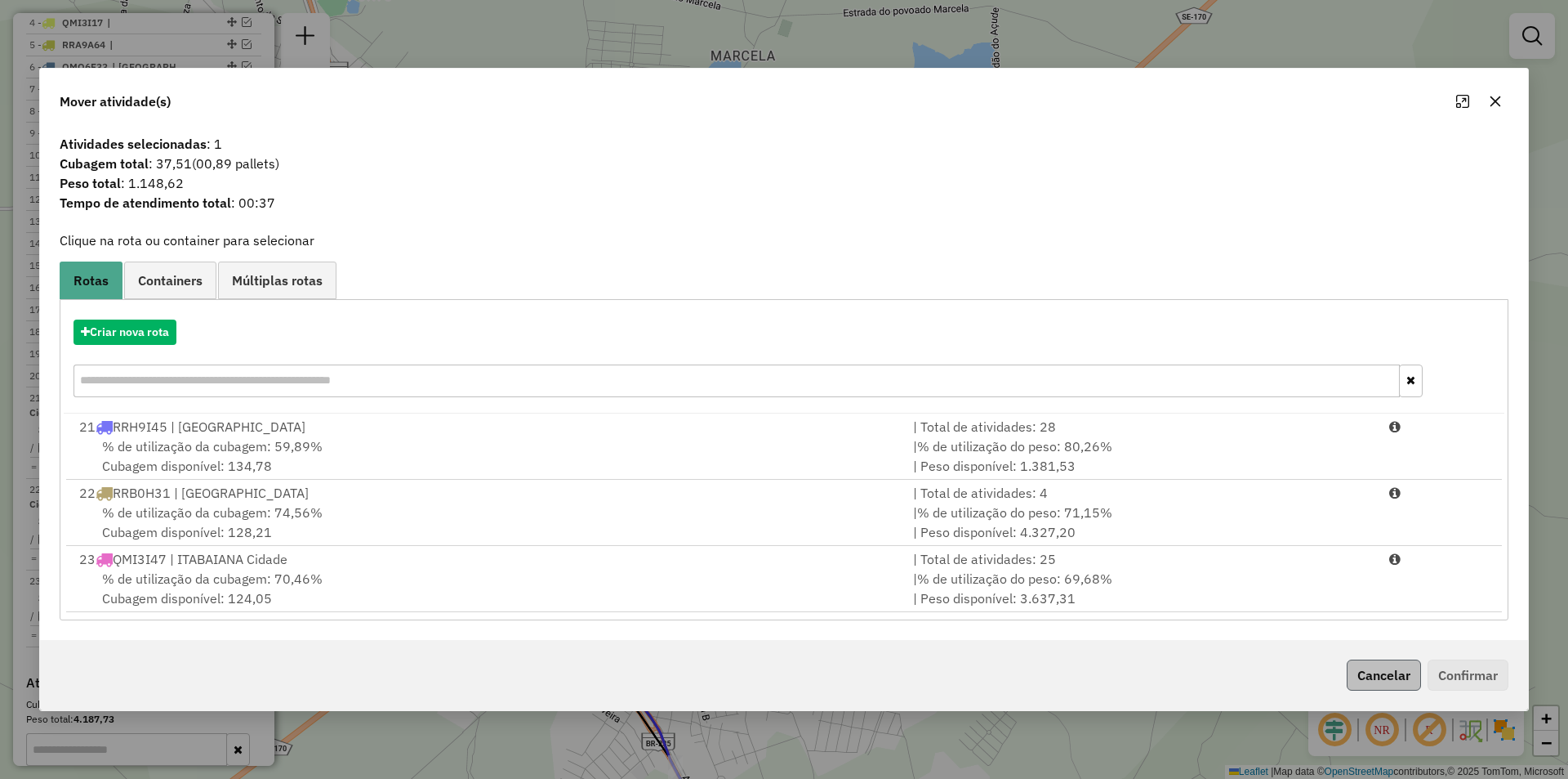
drag, startPoint x: 935, startPoint y: 579, endPoint x: 1367, endPoint y: 670, distance: 441.5
click at [948, 581] on span "% de utilização do peso: 69,68%" at bounding box center [1015, 578] width 195 height 16
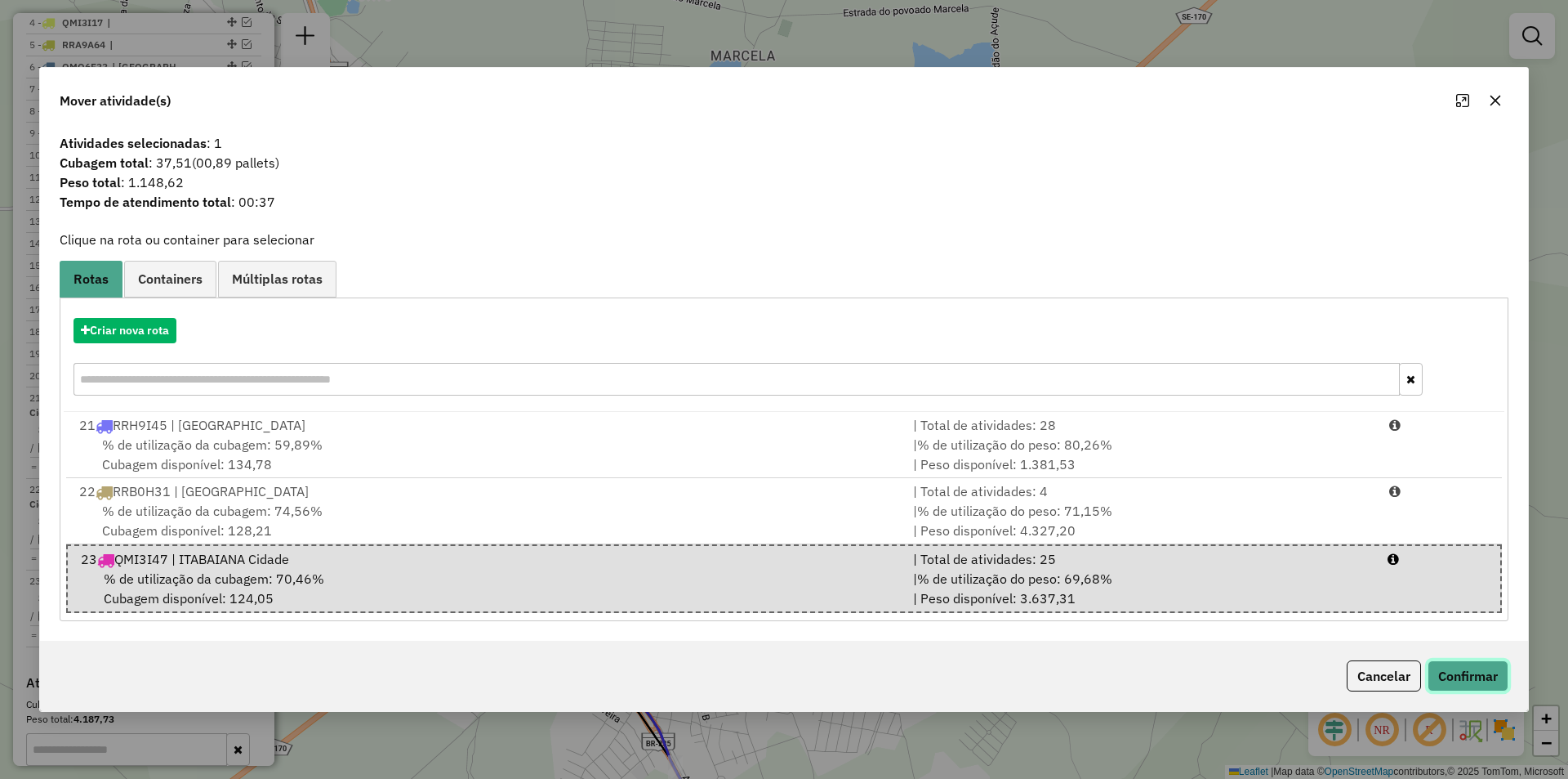
click at [1468, 685] on button "Confirmar" at bounding box center [1469, 675] width 81 height 31
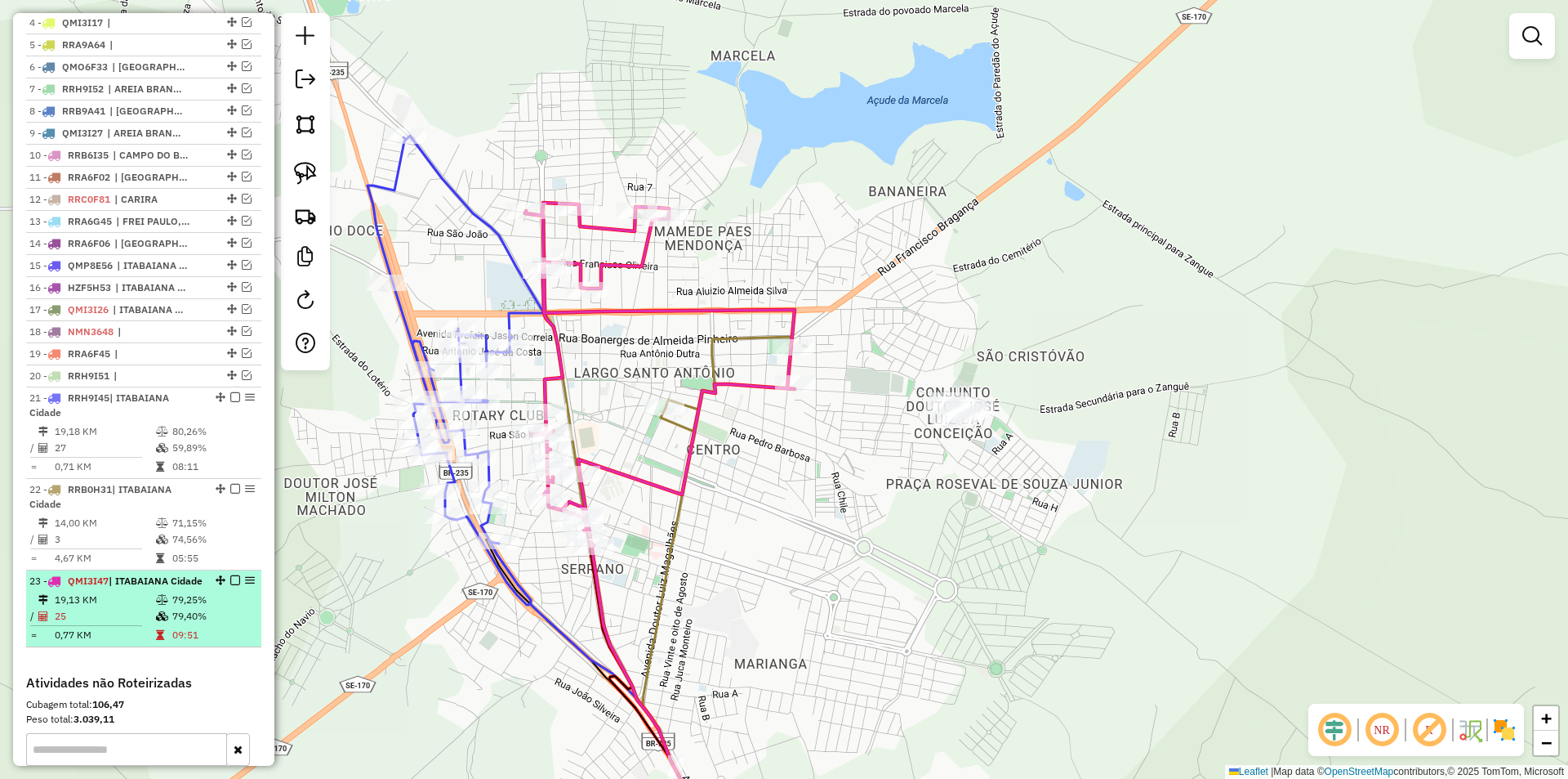
click at [196, 608] on td "79,25%" at bounding box center [212, 599] width 82 height 16
select select "**********"
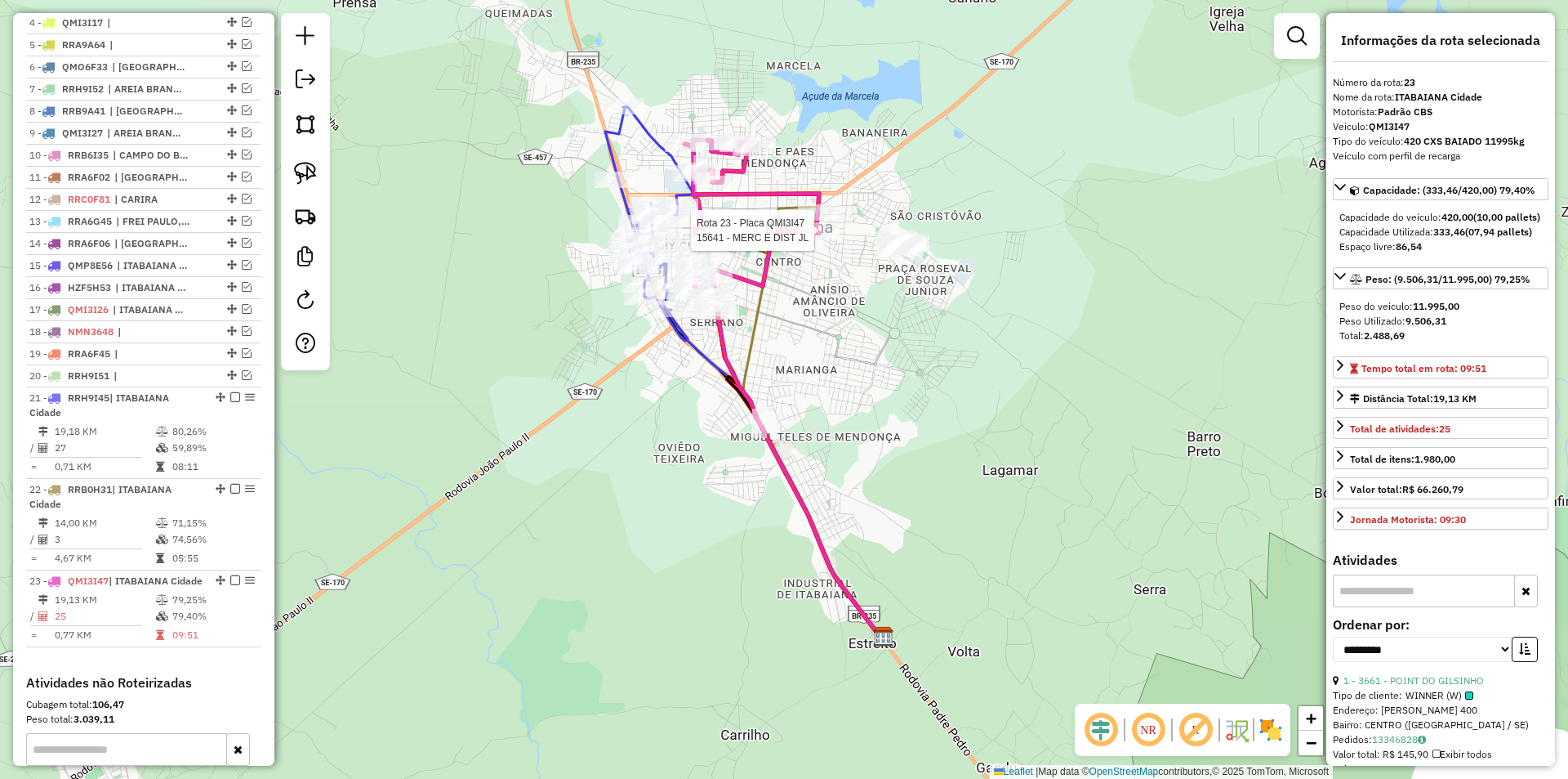
click at [816, 239] on div at bounding box center [819, 230] width 41 height 16
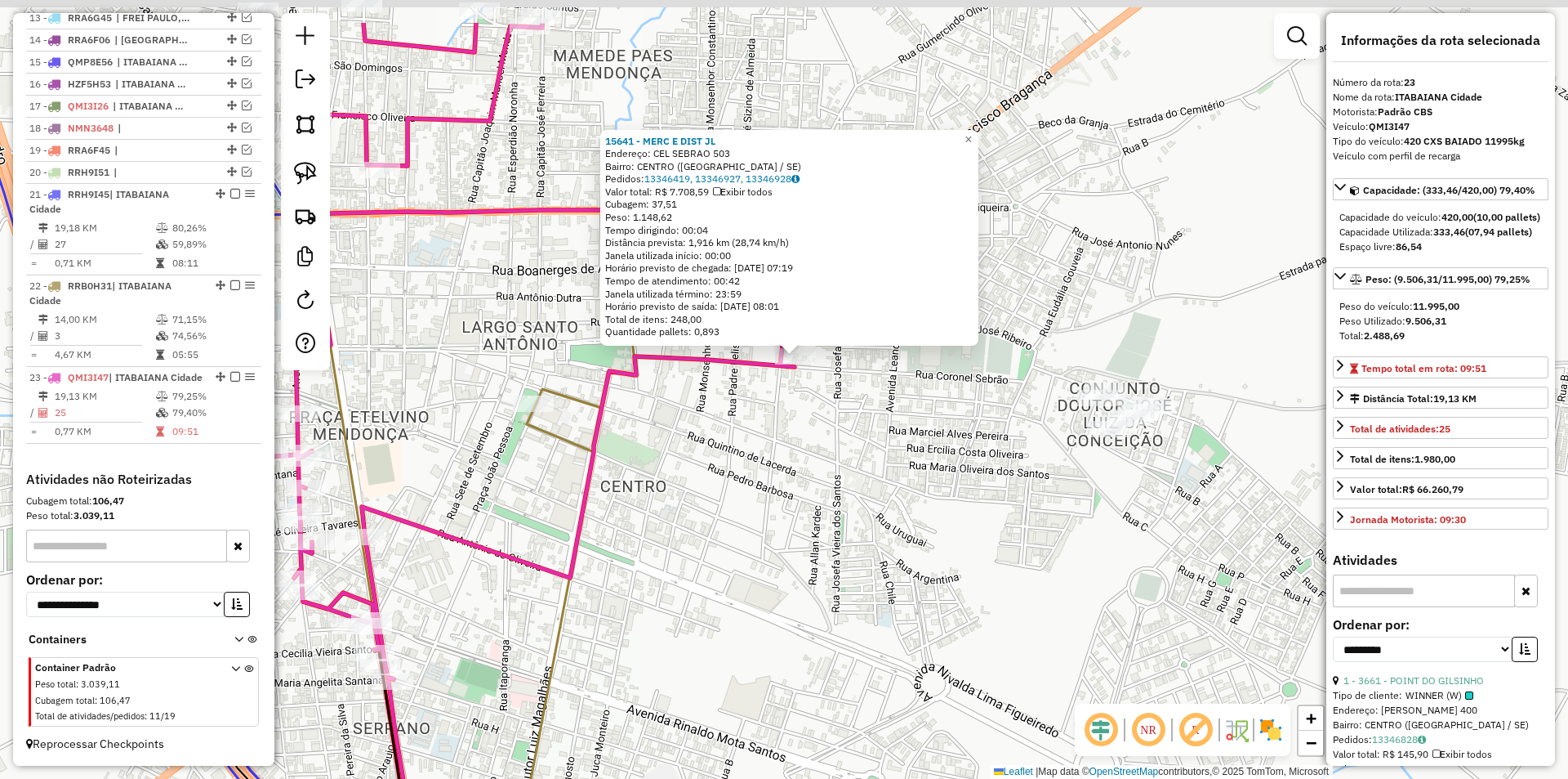
drag, startPoint x: 765, startPoint y: 362, endPoint x: 765, endPoint y: 533, distance: 171.0
click at [765, 533] on div "15641 - MERC E DIST JL Endereço: CEL SEBRAO 503 Bairro: [GEOGRAPHIC_DATA] ([GEO…" at bounding box center [784, 389] width 1568 height 779
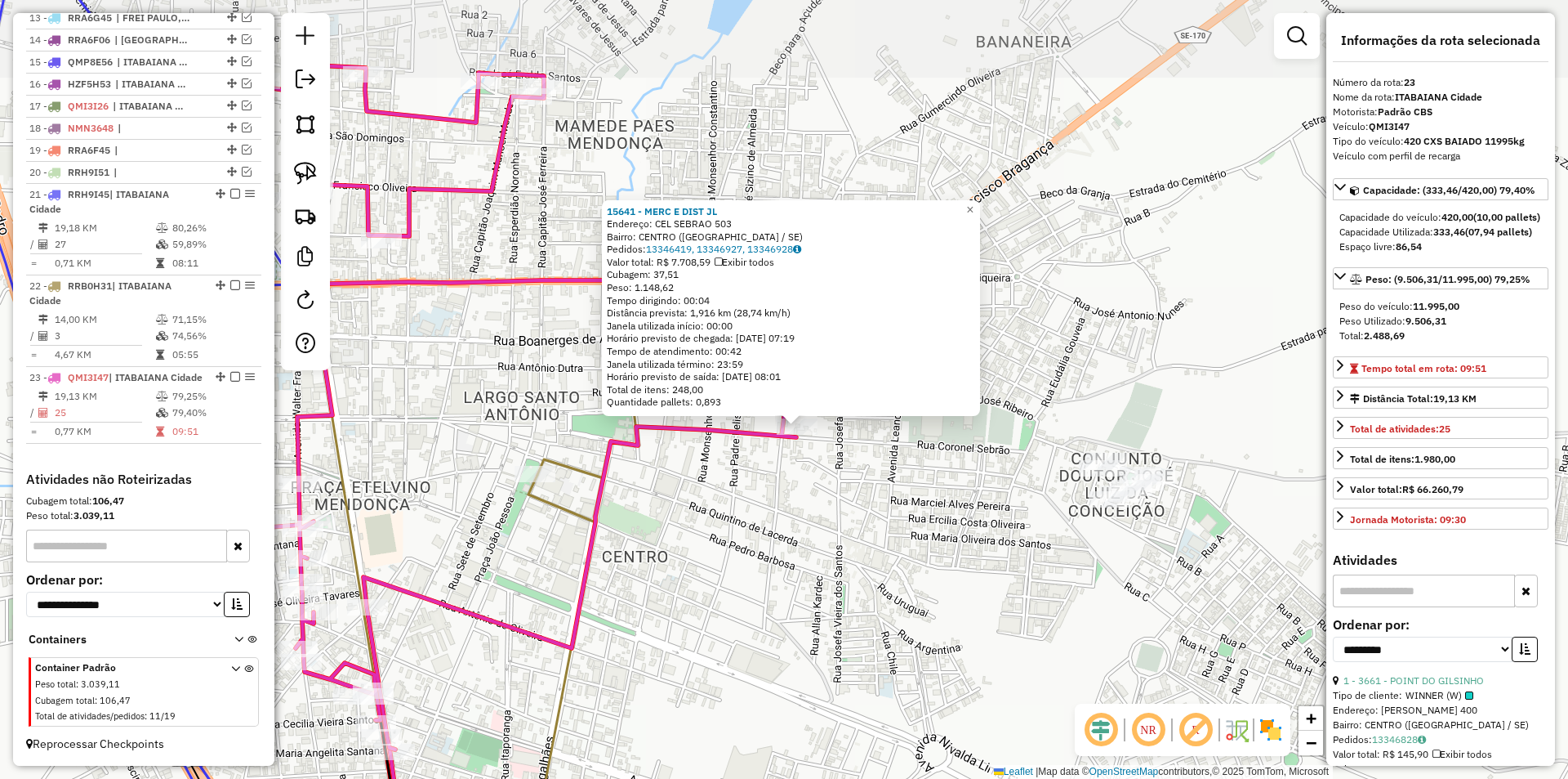
click at [765, 533] on div "15641 - MERC E DIST JL Endereço: CEL SEBRAO 503 Bairro: [GEOGRAPHIC_DATA] ([GEO…" at bounding box center [784, 389] width 1568 height 779
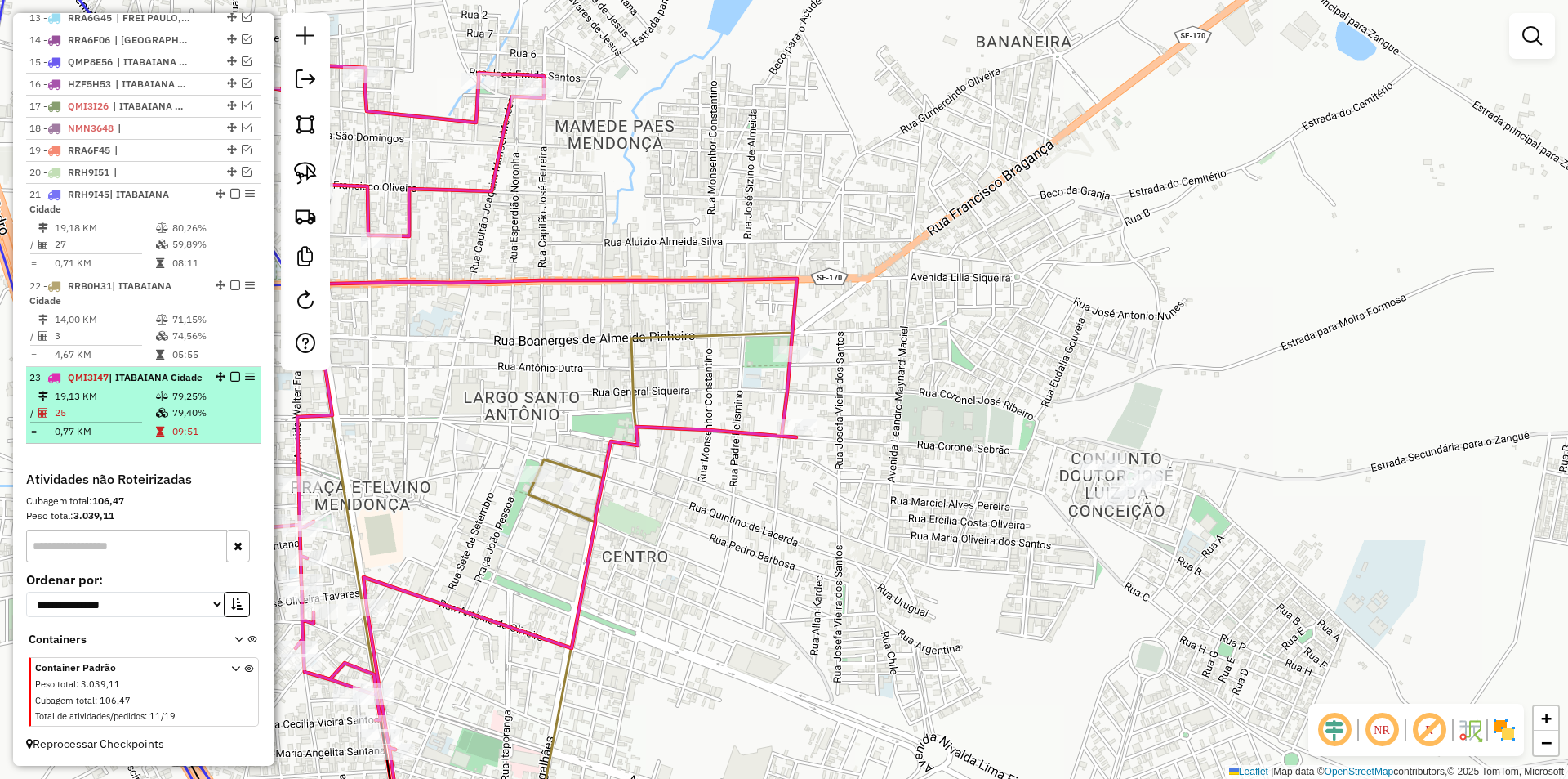
click at [178, 386] on li "23 - QMI3I47 | [GEOGRAPHIC_DATA] Cidade 19,13 KM 79,25% / 25 79,40% = 0,77 KM 0…" at bounding box center [143, 405] width 235 height 77
select select "**********"
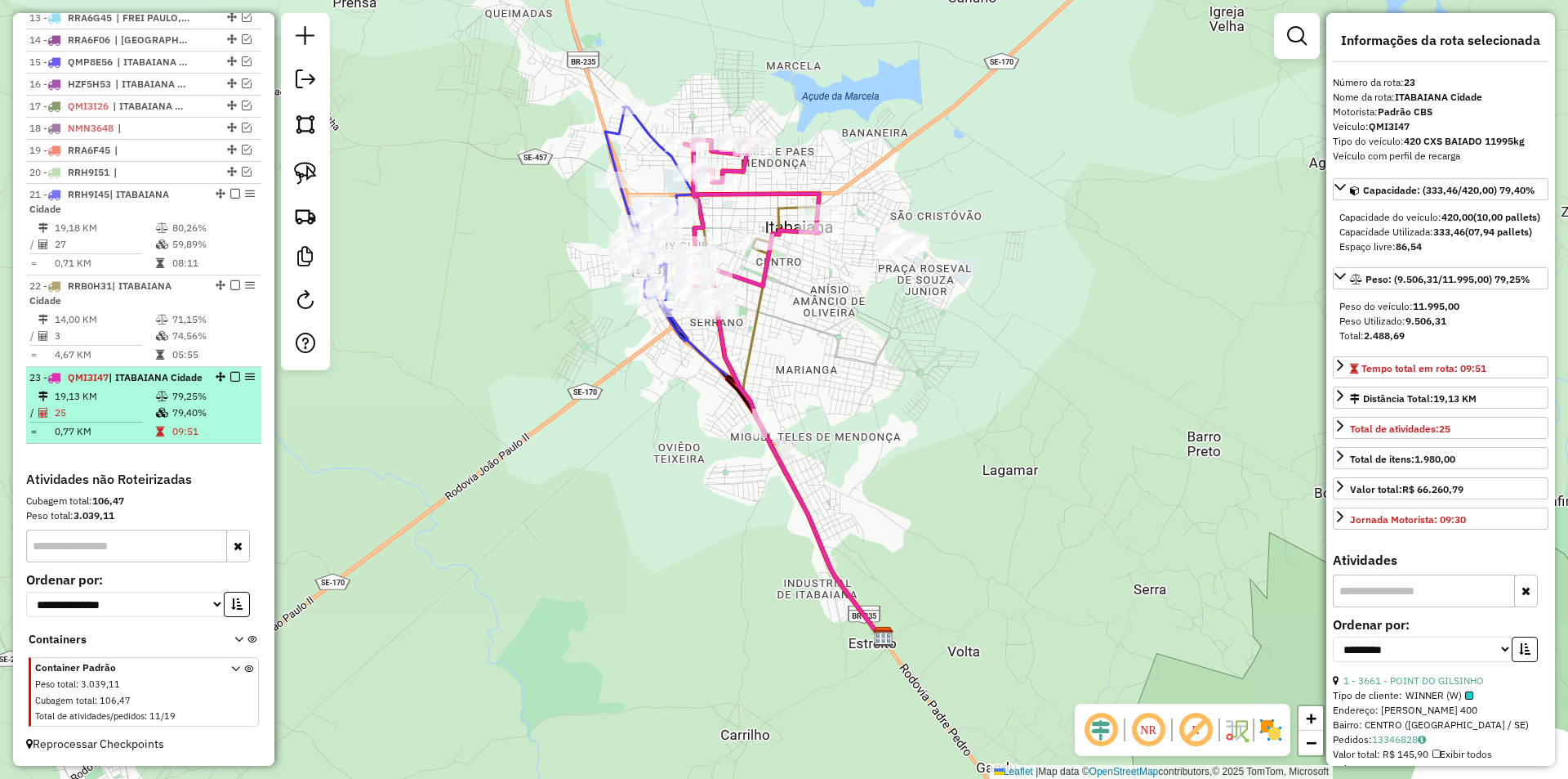
drag, startPoint x: 254, startPoint y: 362, endPoint x: 245, endPoint y: 363, distance: 9.1
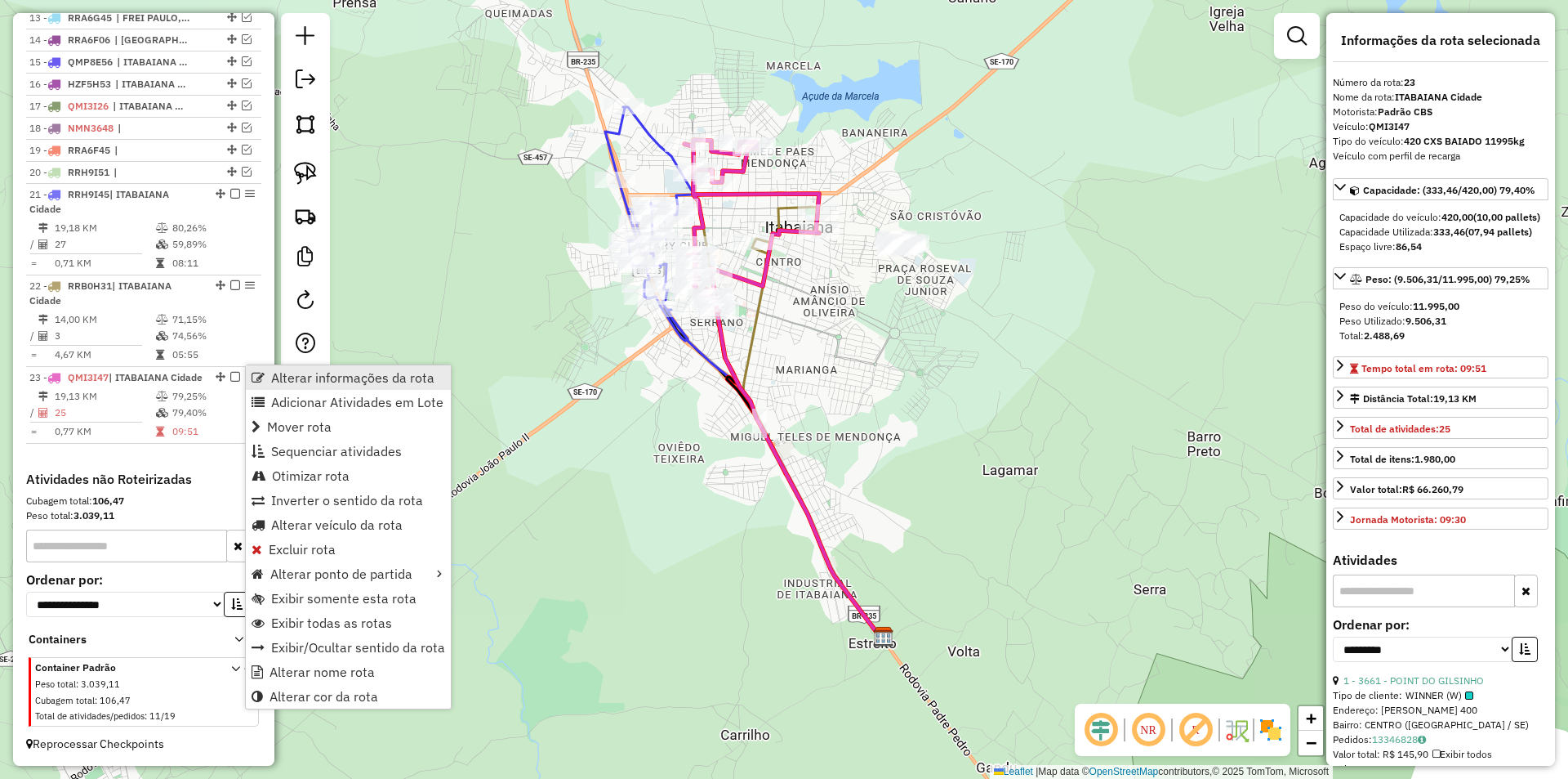
click at [311, 384] on span "Alterar informações da rota" at bounding box center [353, 377] width 163 height 13
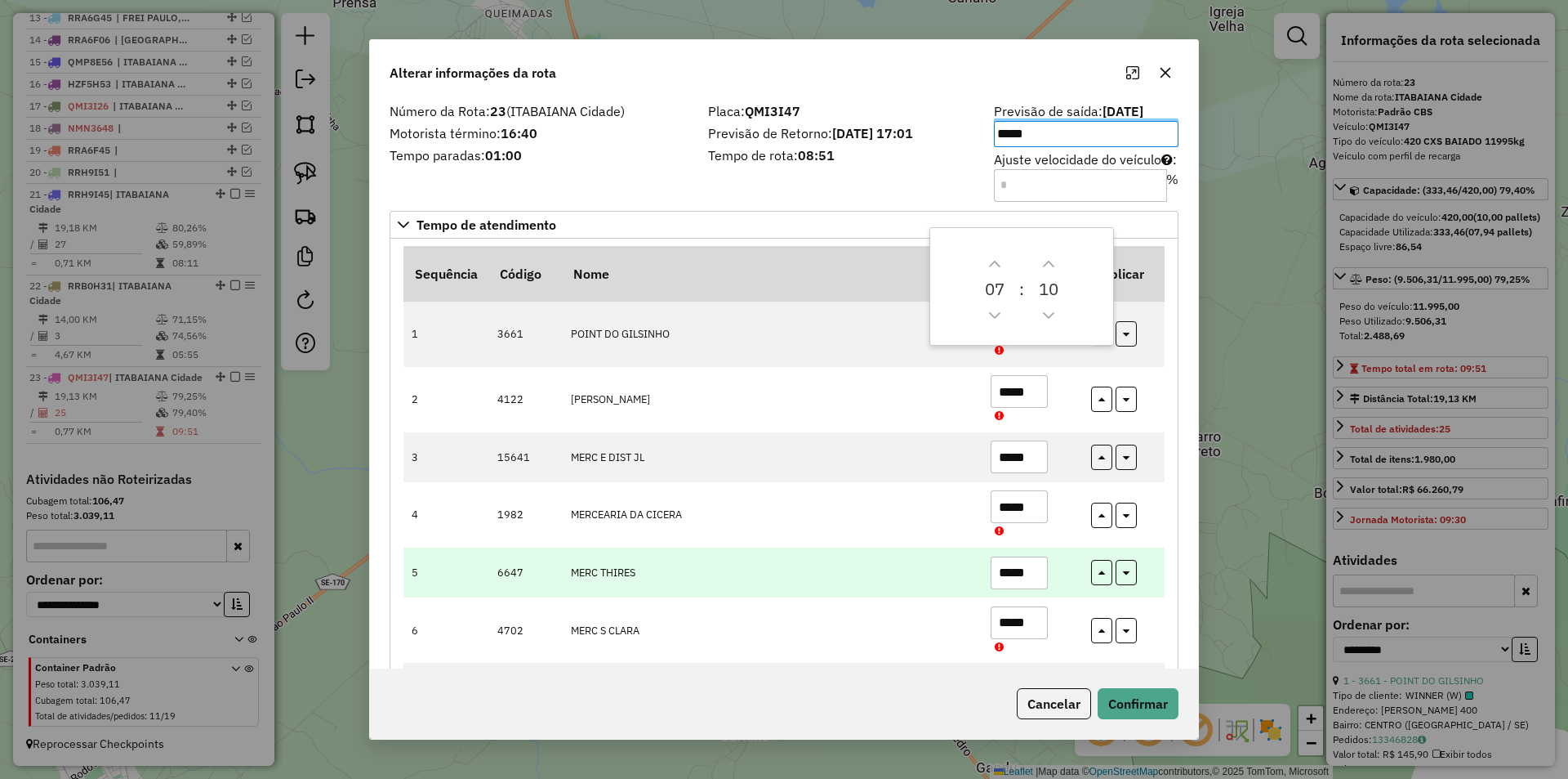
drag, startPoint x: 1024, startPoint y: 462, endPoint x: 1020, endPoint y: 549, distance: 87.1
click at [991, 462] on input "*****" at bounding box center [1019, 457] width 57 height 33
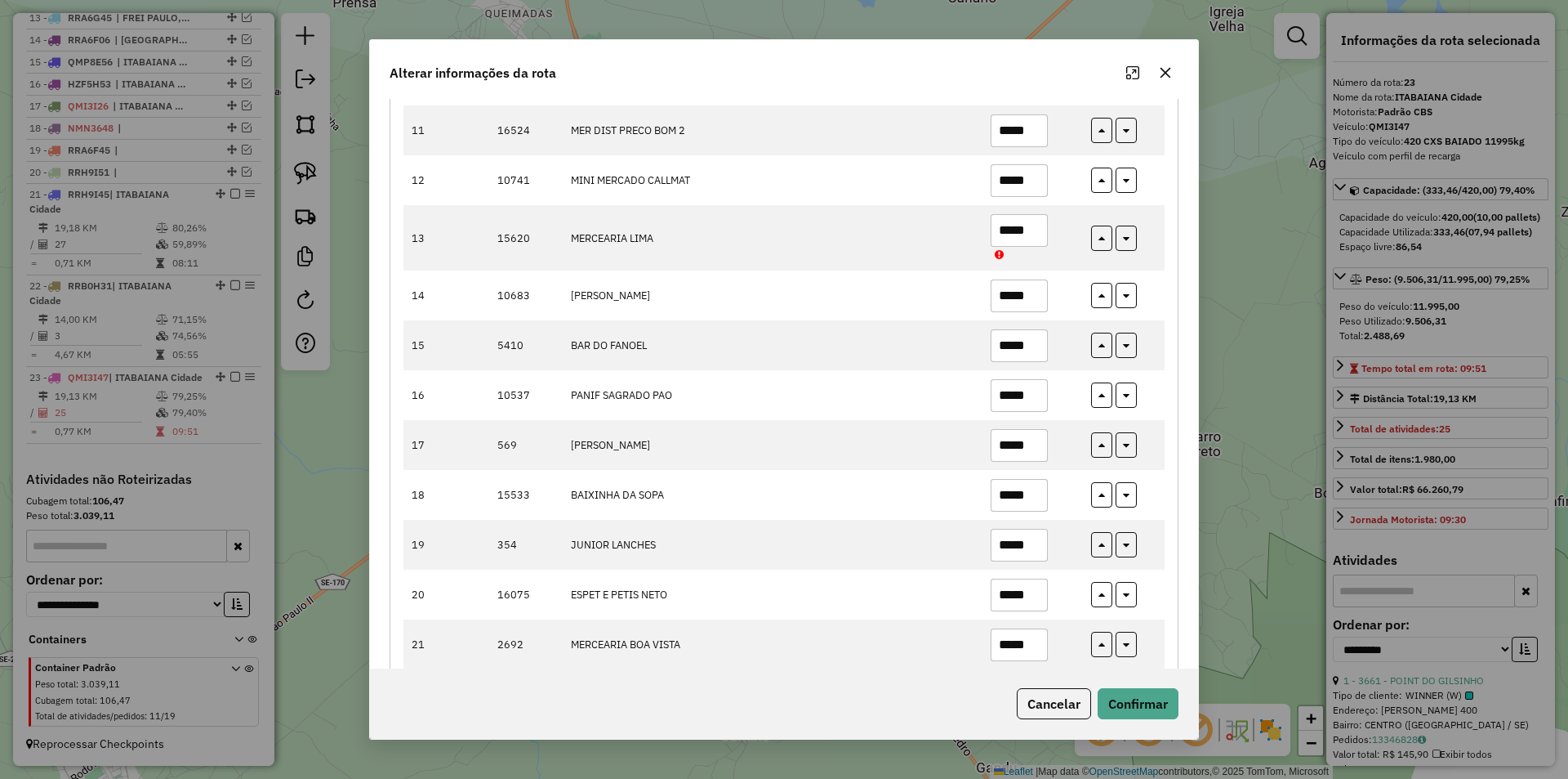
scroll to position [980, 0]
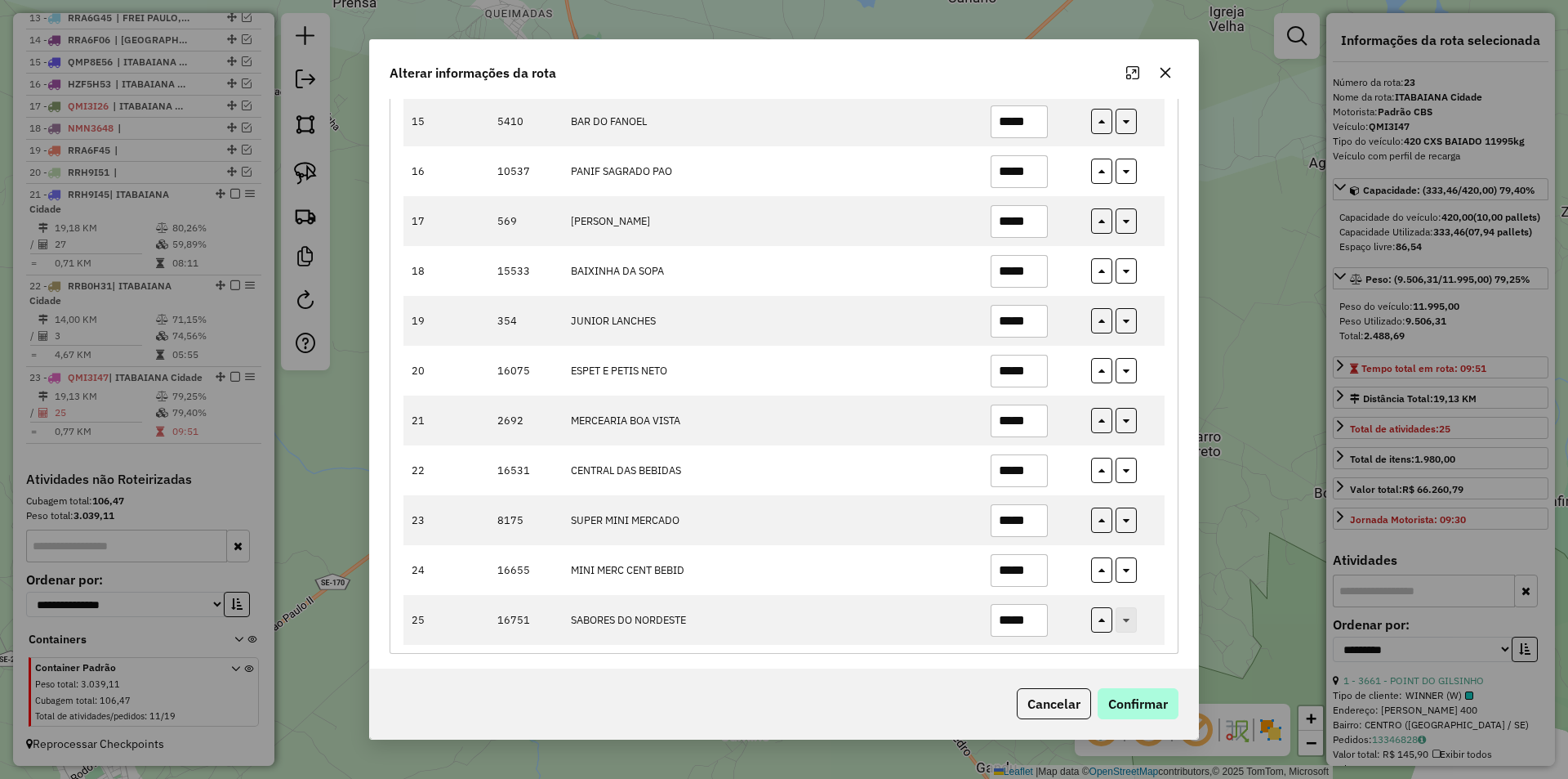
type input "*"
click at [1144, 703] on button "Confirmar" at bounding box center [1138, 704] width 81 height 31
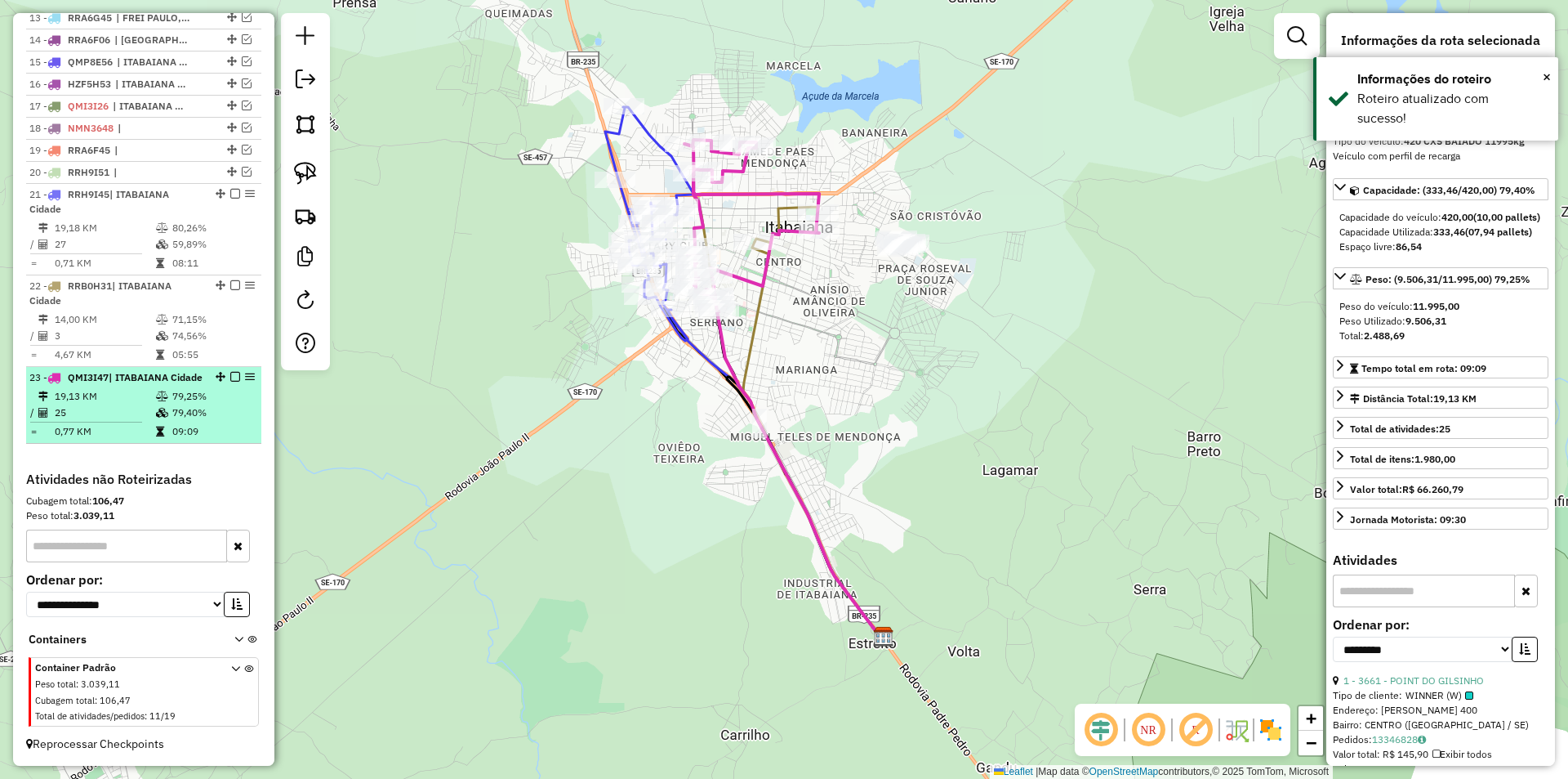
click at [230, 372] on em at bounding box center [234, 376] width 10 height 10
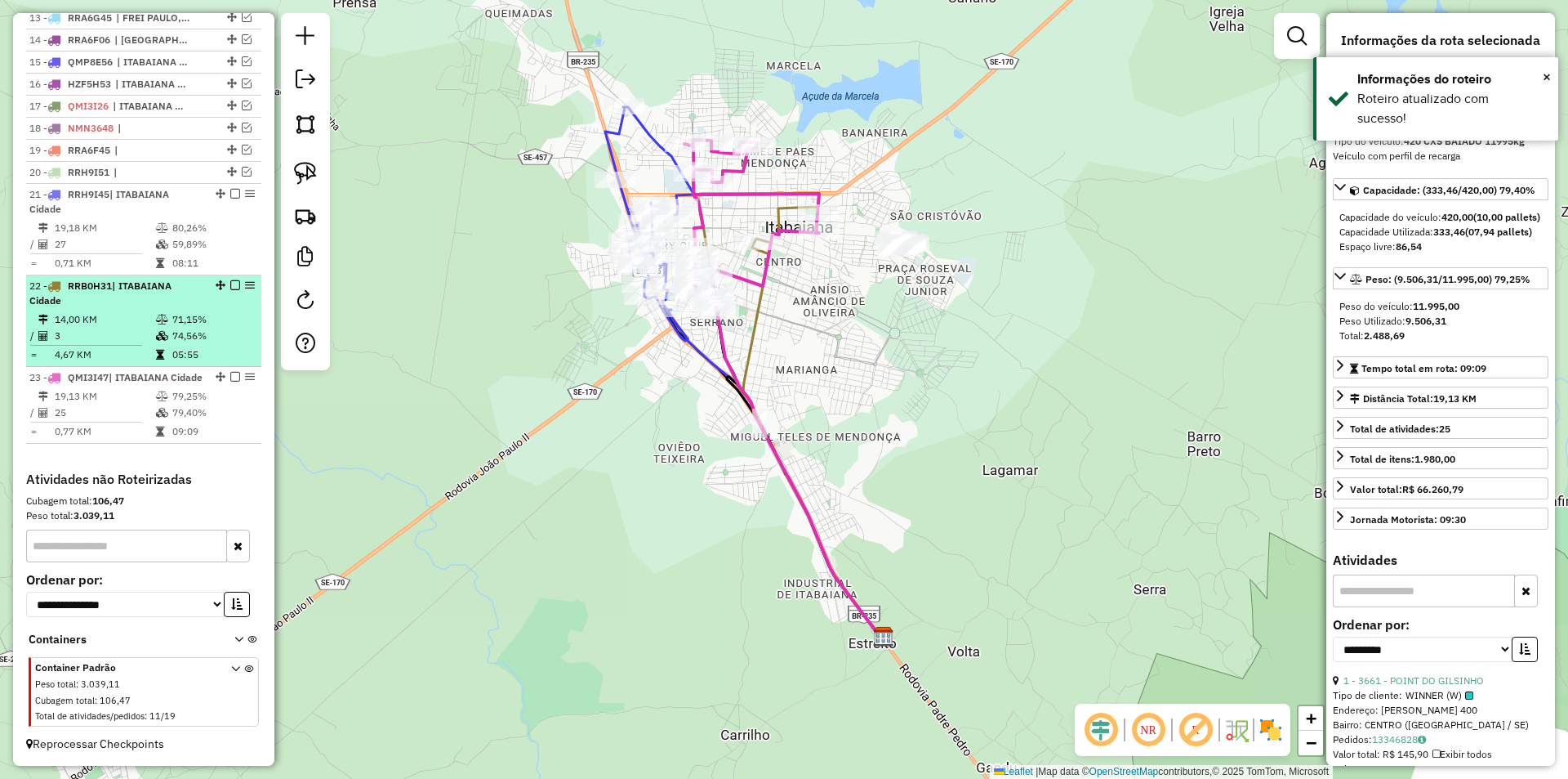
scroll to position [868, 0]
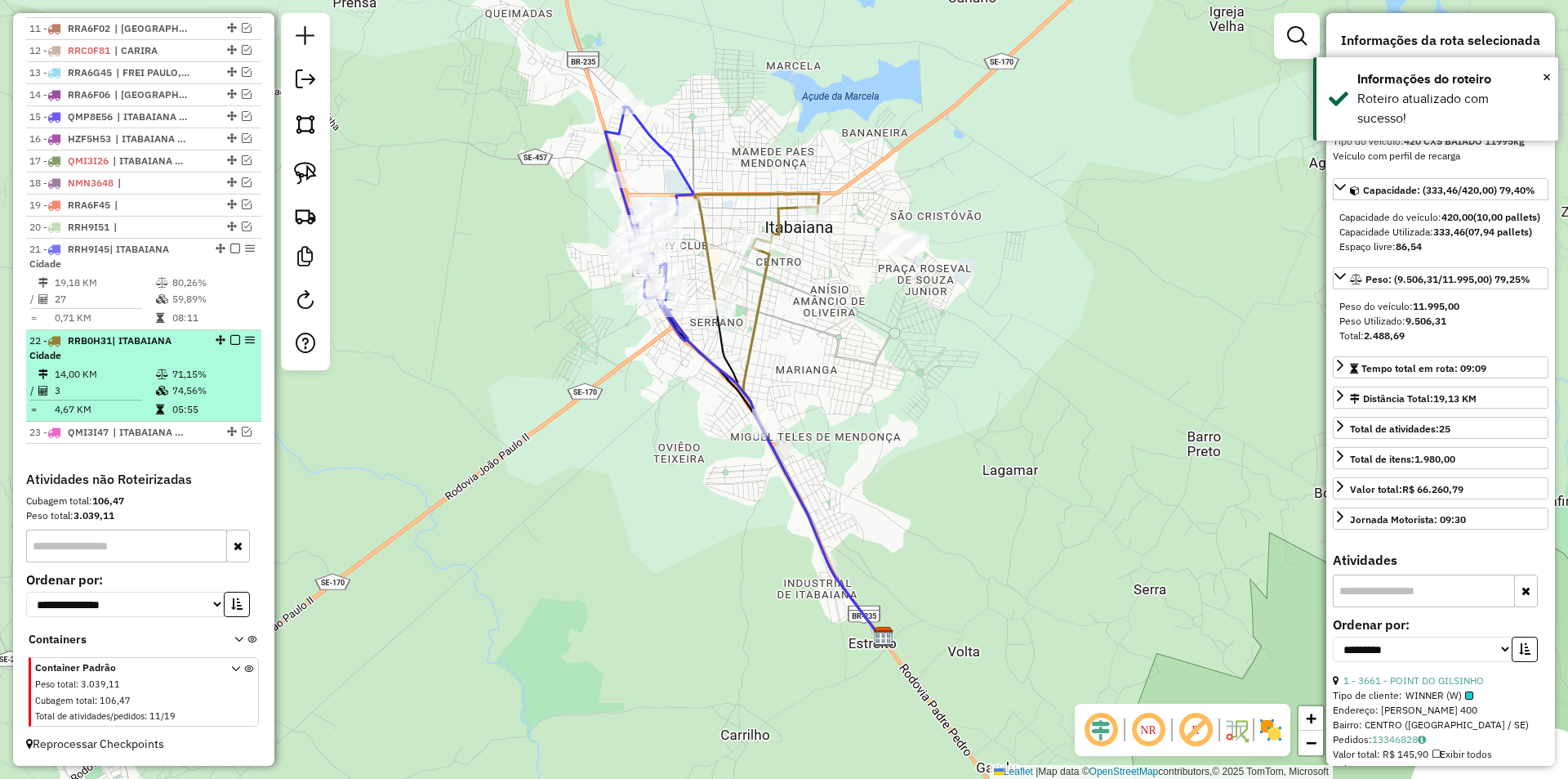
click at [215, 365] on li "22 - RRB0H31 | [GEOGRAPHIC_DATA] 14,00 KM 71,15% / 3 74,56% = 4,67 KM 05:55" at bounding box center [143, 376] width 235 height 92
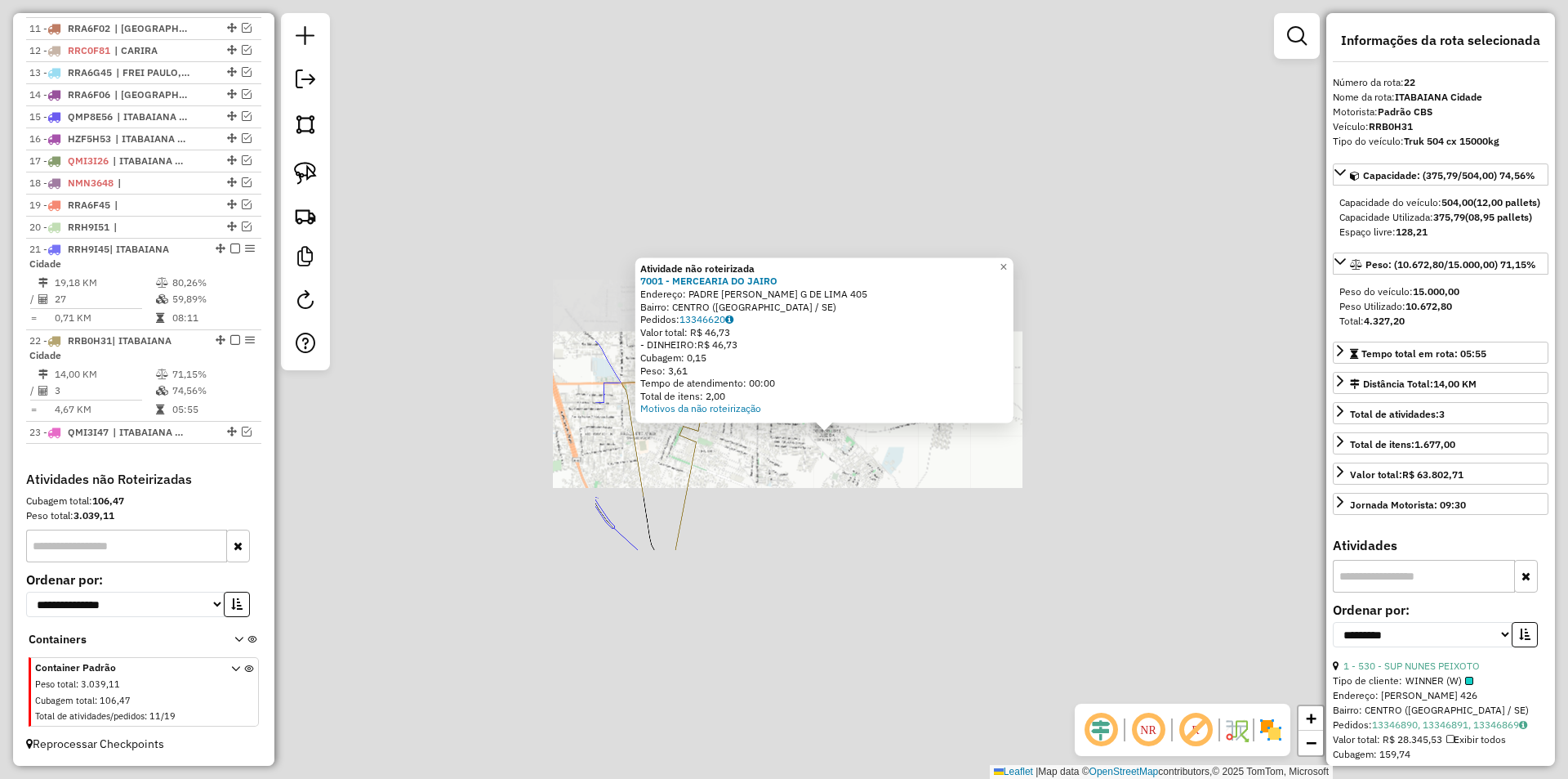
click at [868, 515] on div "Atividade não roteirizada 7001 - MERCEARIA DO JAIRO Endereço: PADRE AIRTON G DE…" at bounding box center [784, 389] width 1568 height 779
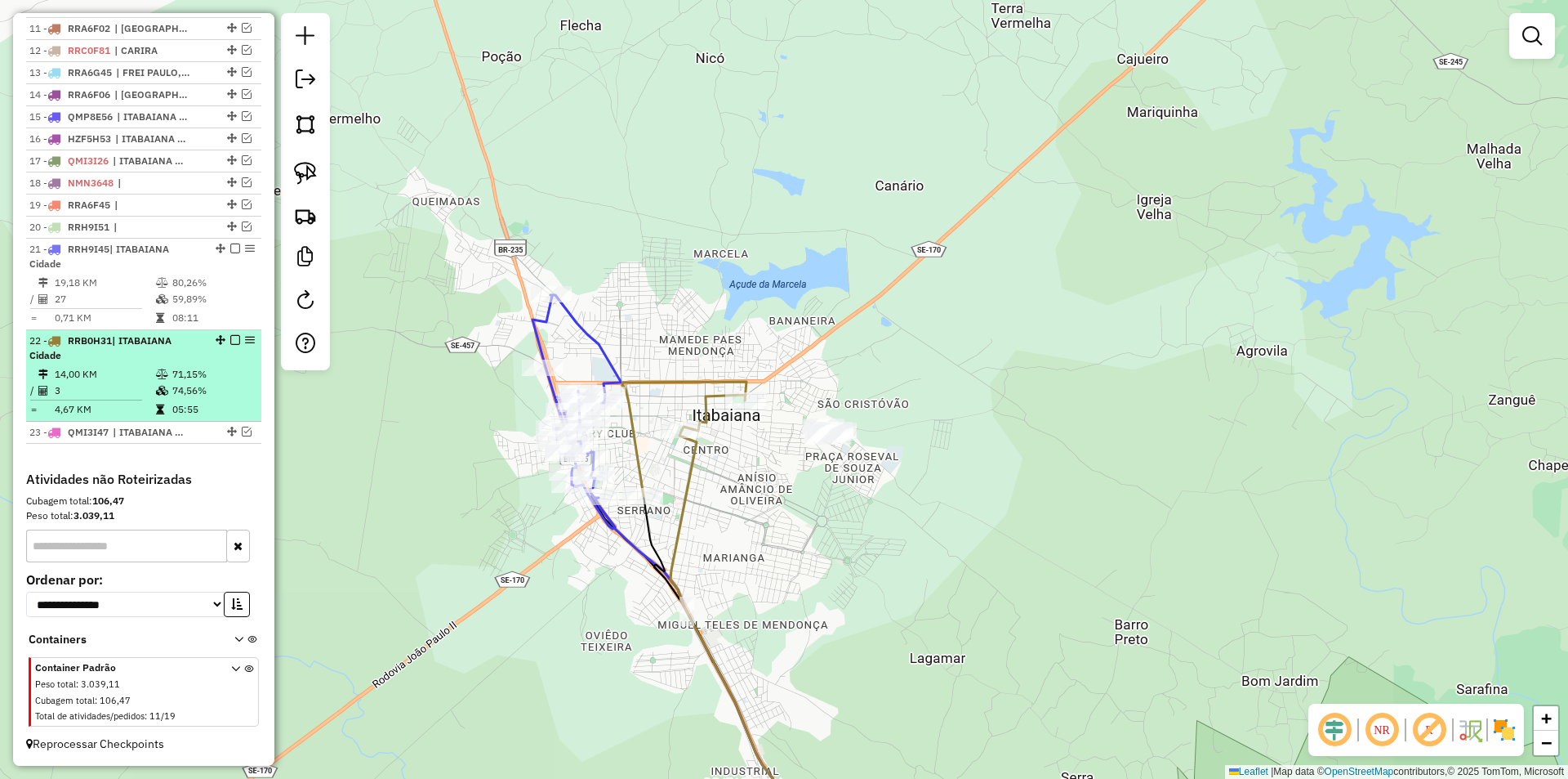
click at [163, 380] on td at bounding box center [163, 374] width 16 height 16
select select "**********"
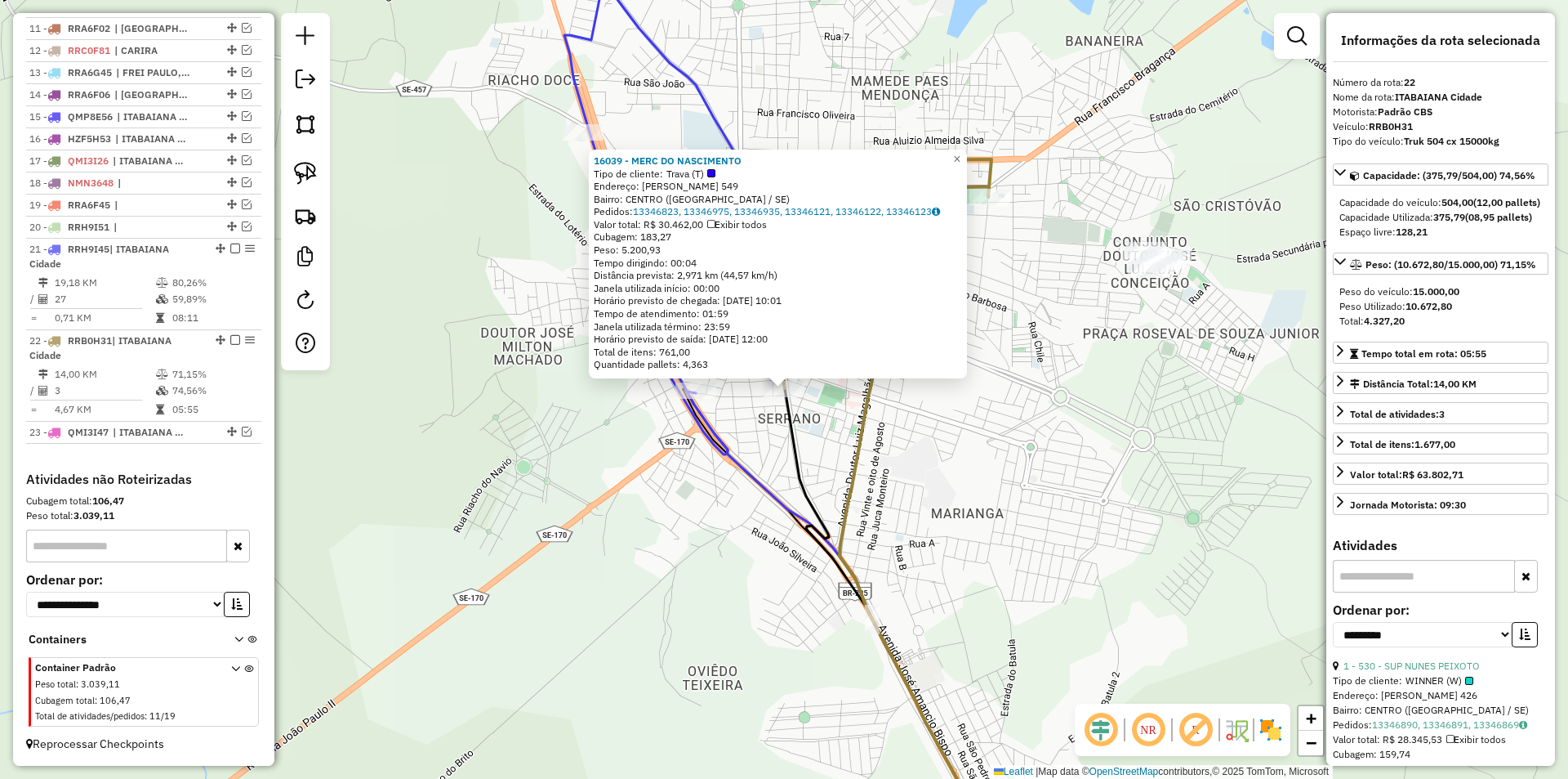
click at [861, 425] on icon at bounding box center [915, 558] width 153 height 600
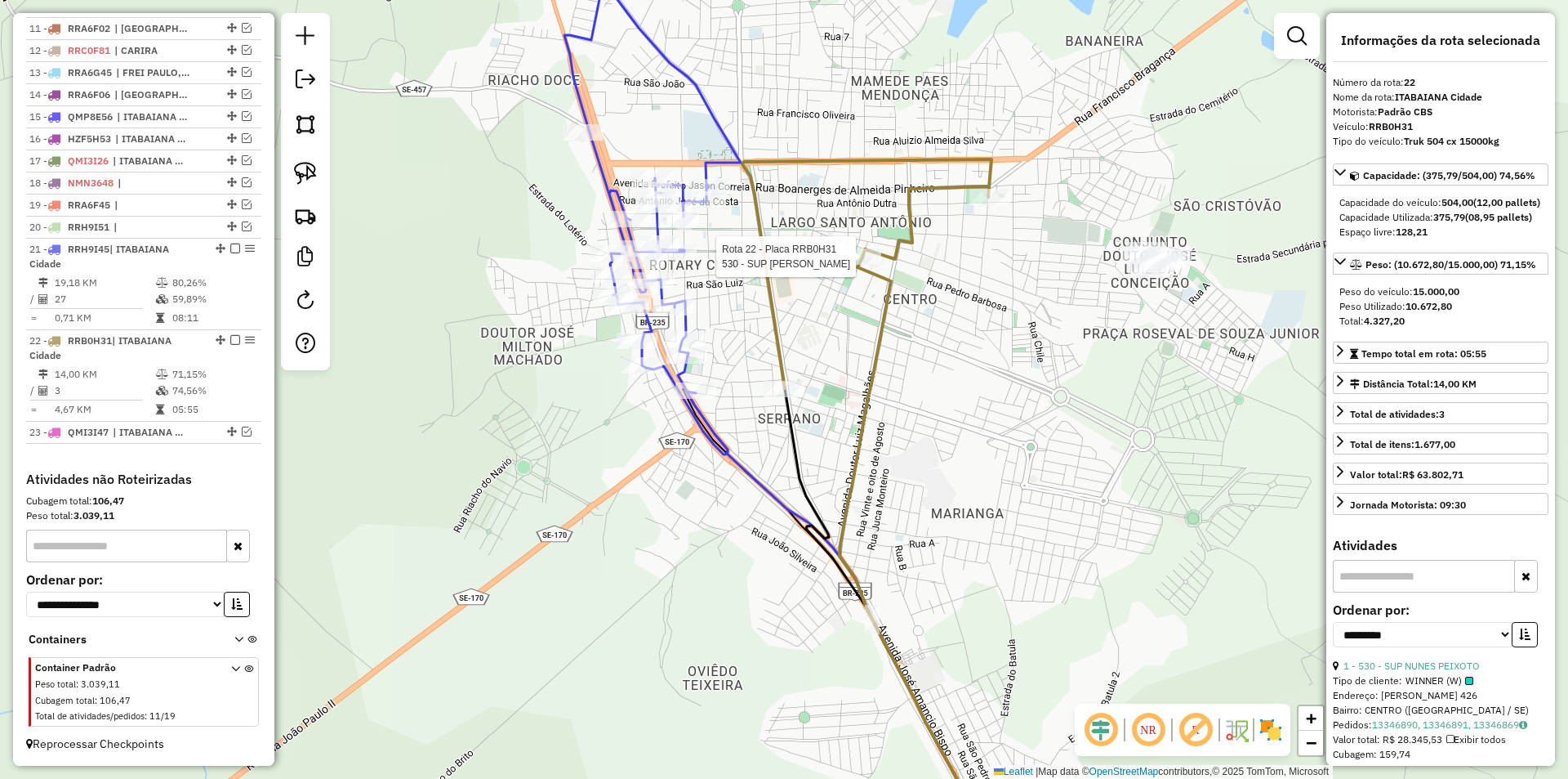
click at [869, 265] on div at bounding box center [860, 256] width 41 height 16
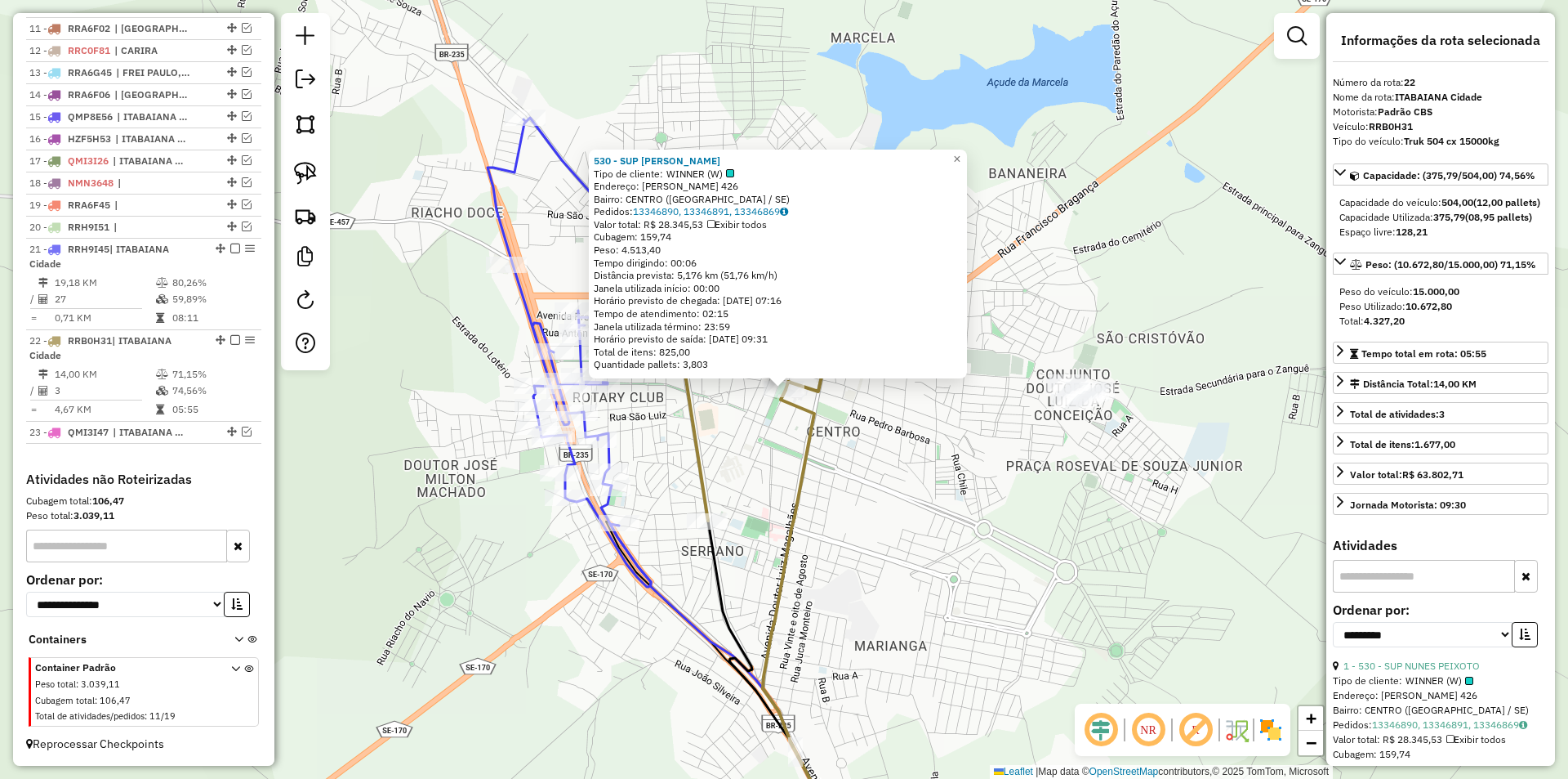
click at [869, 407] on div "530 - SUP NUNES PEIXOTO Tipo de cliente: WINNER (W) Endereço: [PERSON_NAME] 426…" at bounding box center [784, 389] width 1568 height 779
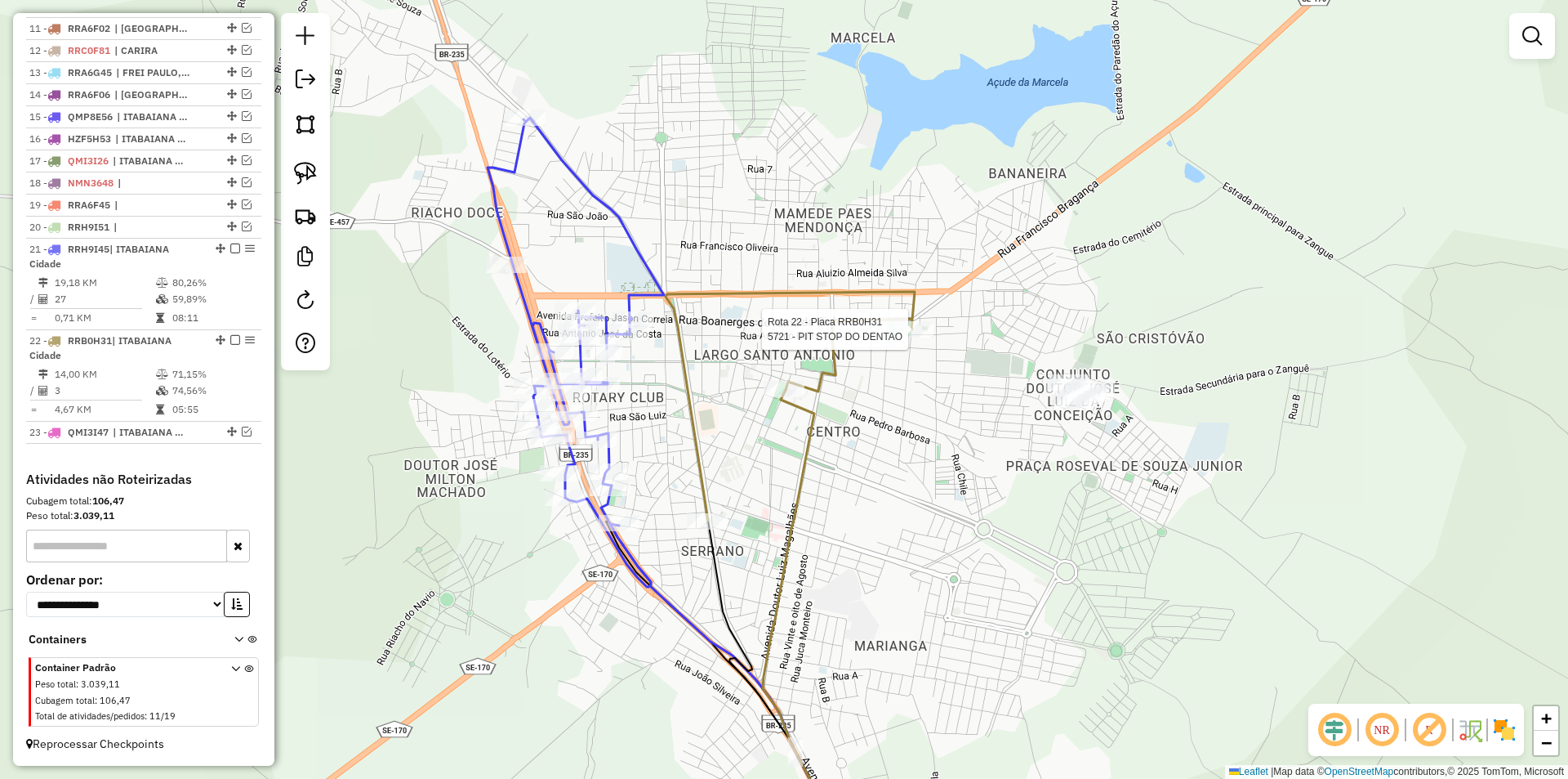
select select "**********"
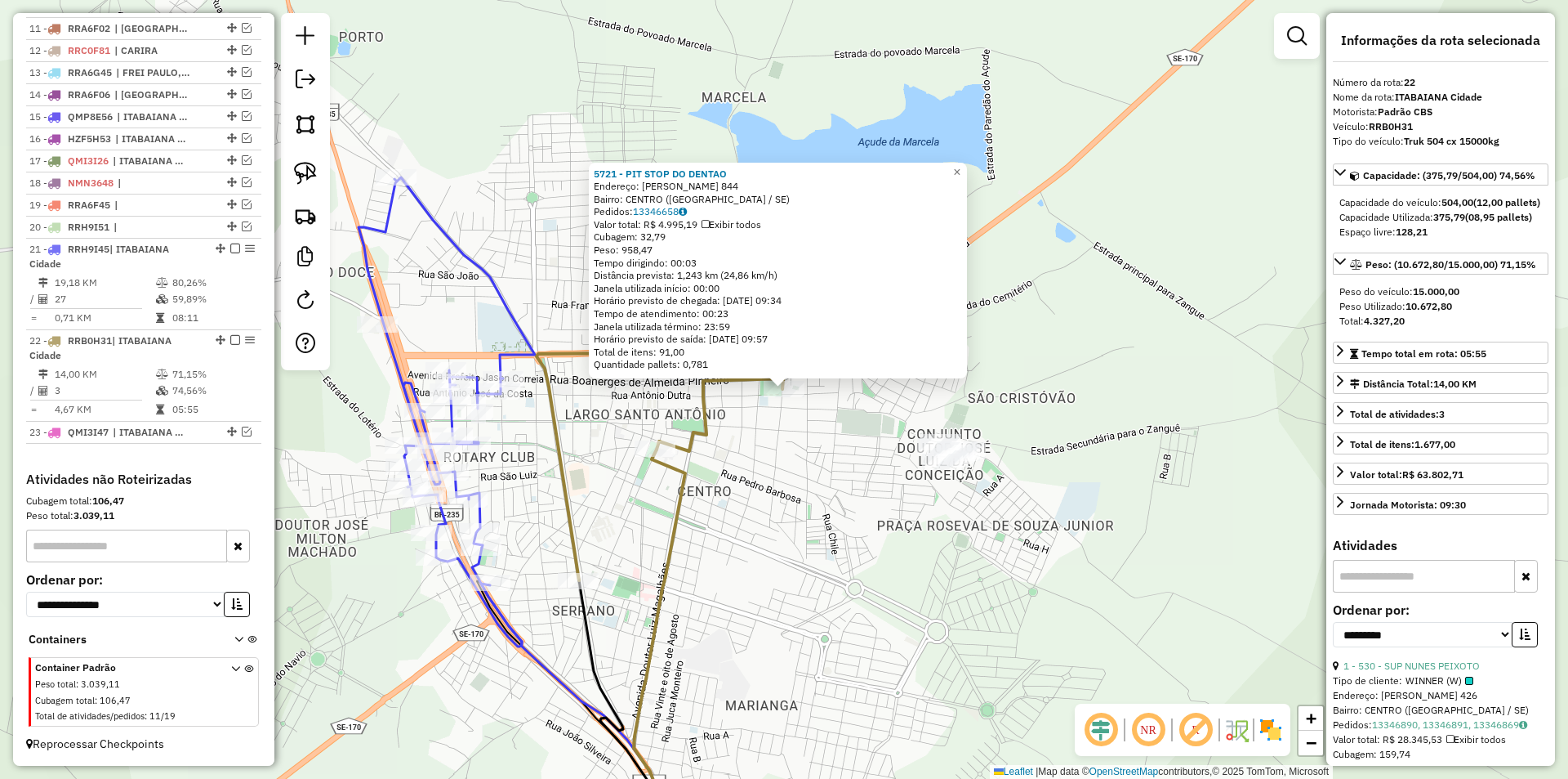
click at [859, 434] on div "5721 - PIT STOP DO DENTAO Endereço: GAL [PERSON_NAME] 844 Bairro: [GEOGRAPHIC_D…" at bounding box center [784, 389] width 1568 height 779
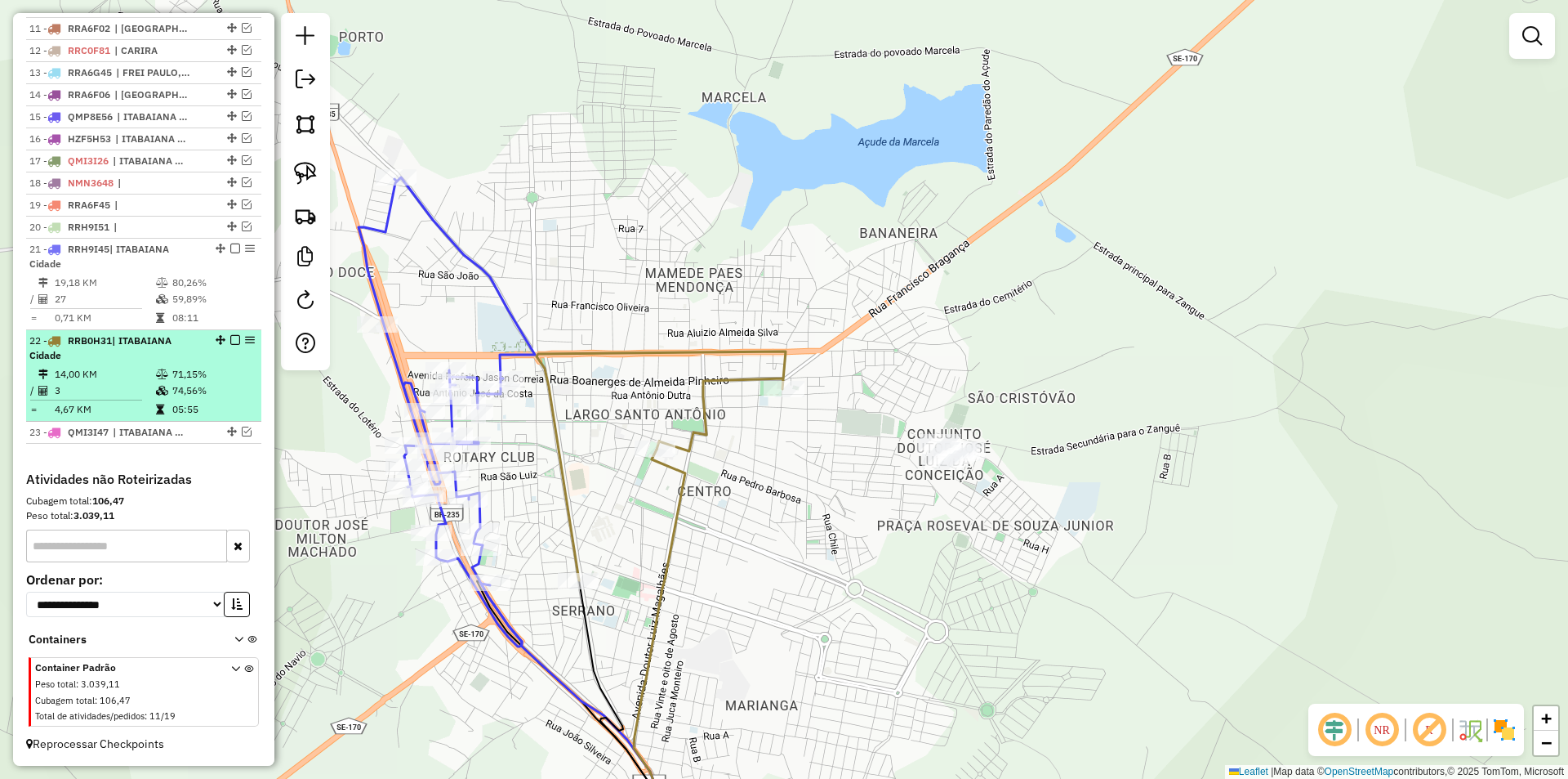
click at [230, 336] on em at bounding box center [234, 339] width 10 height 10
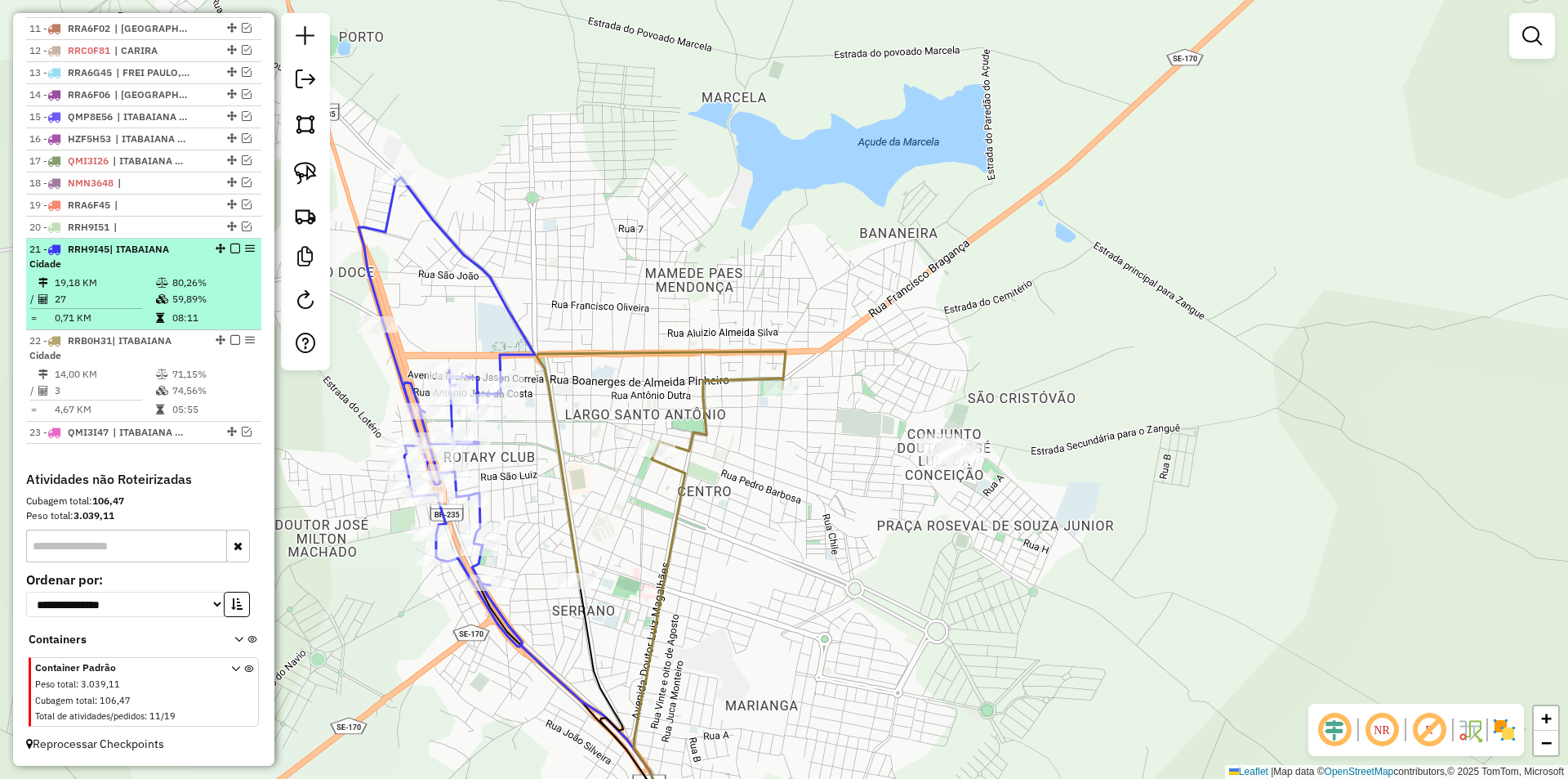
scroll to position [799, 0]
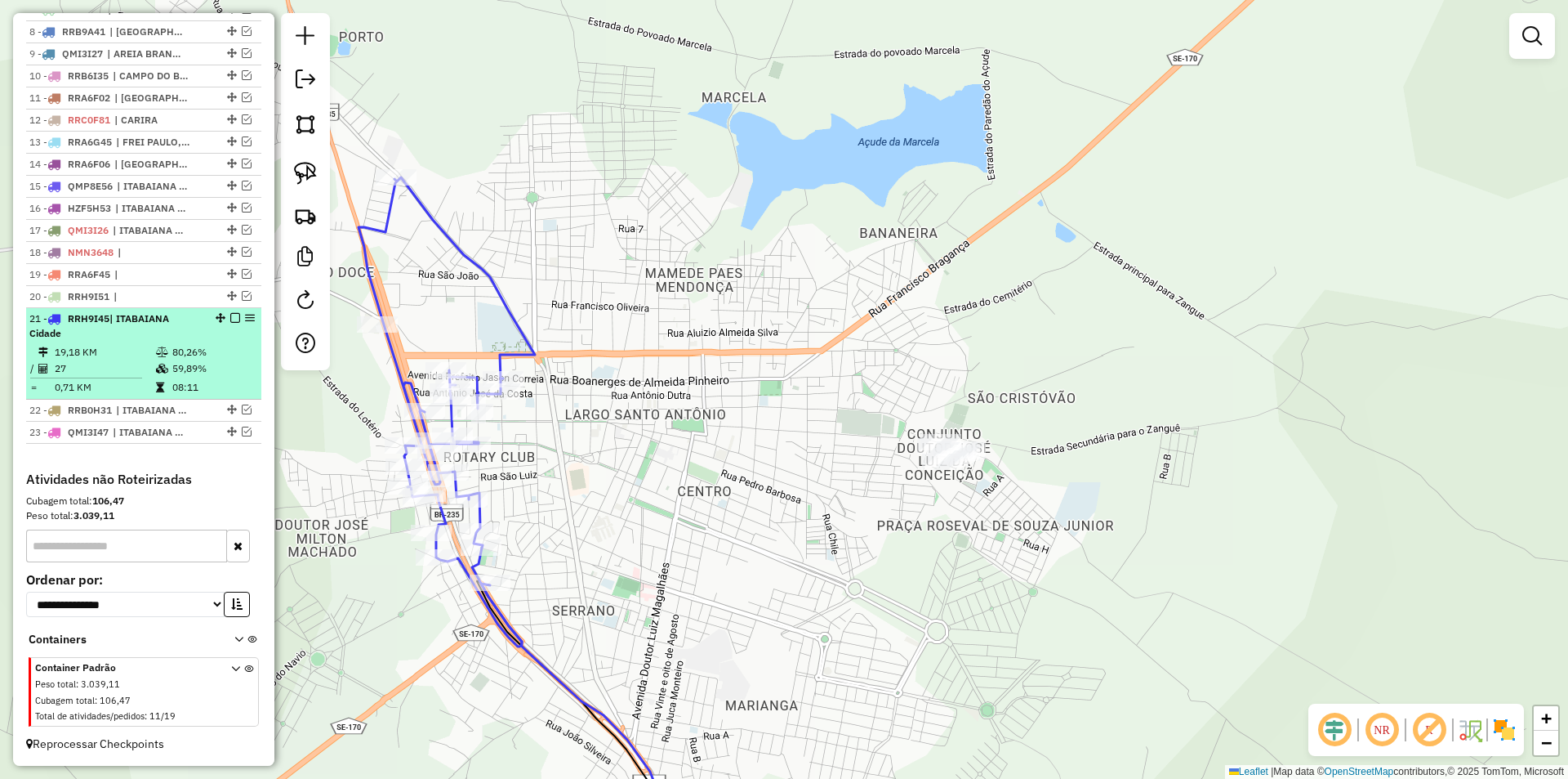
click at [209, 339] on div "21 - RRH9I45 | [GEOGRAPHIC_DATA]" at bounding box center [143, 326] width 229 height 29
select select "**********"
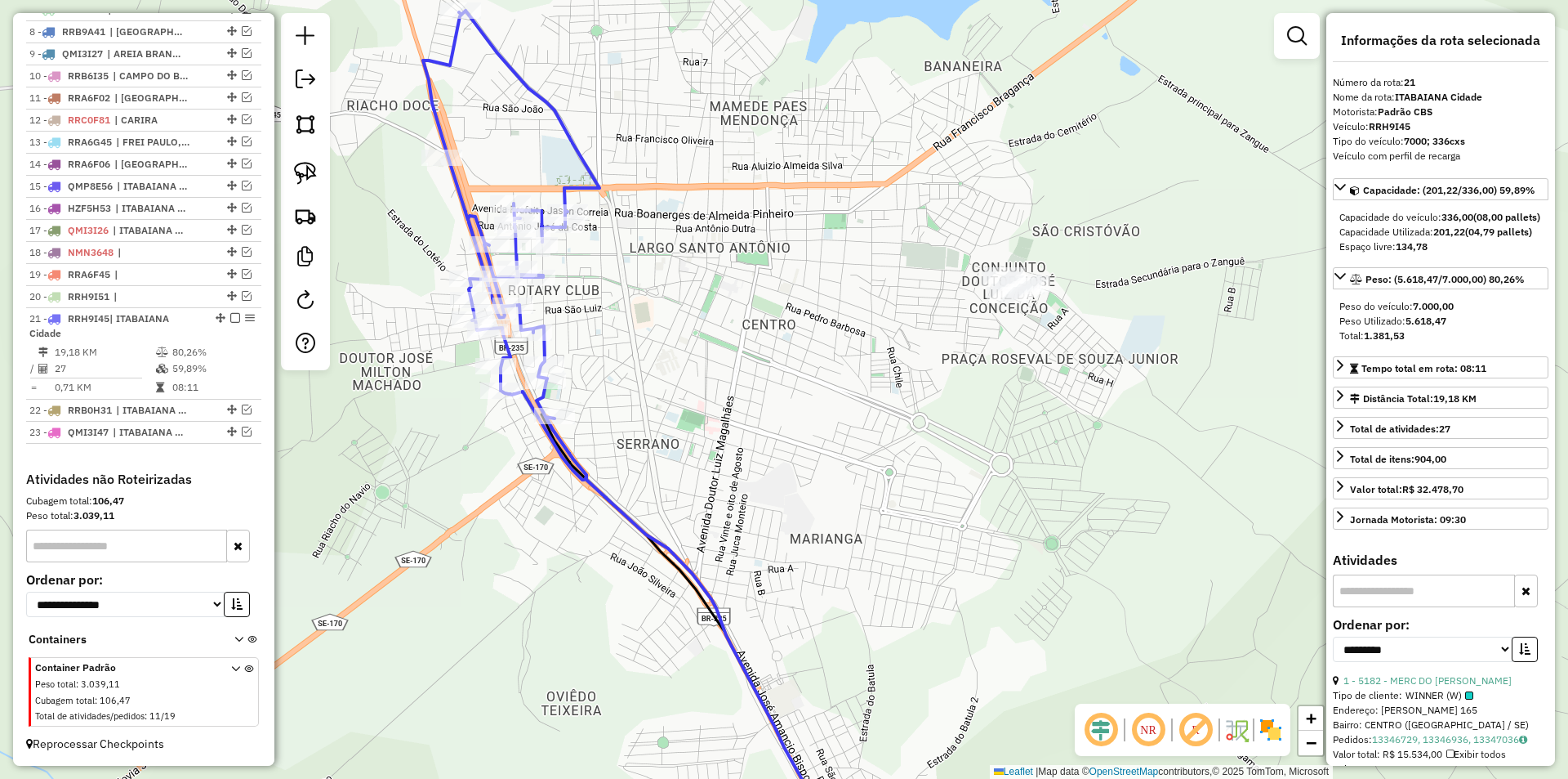
drag, startPoint x: 901, startPoint y: 301, endPoint x: 705, endPoint y: 339, distance: 199.6
click at [708, 339] on div "Janela de atendimento Grade de atendimento Capacidade Transportadoras Veículos …" at bounding box center [784, 389] width 1568 height 779
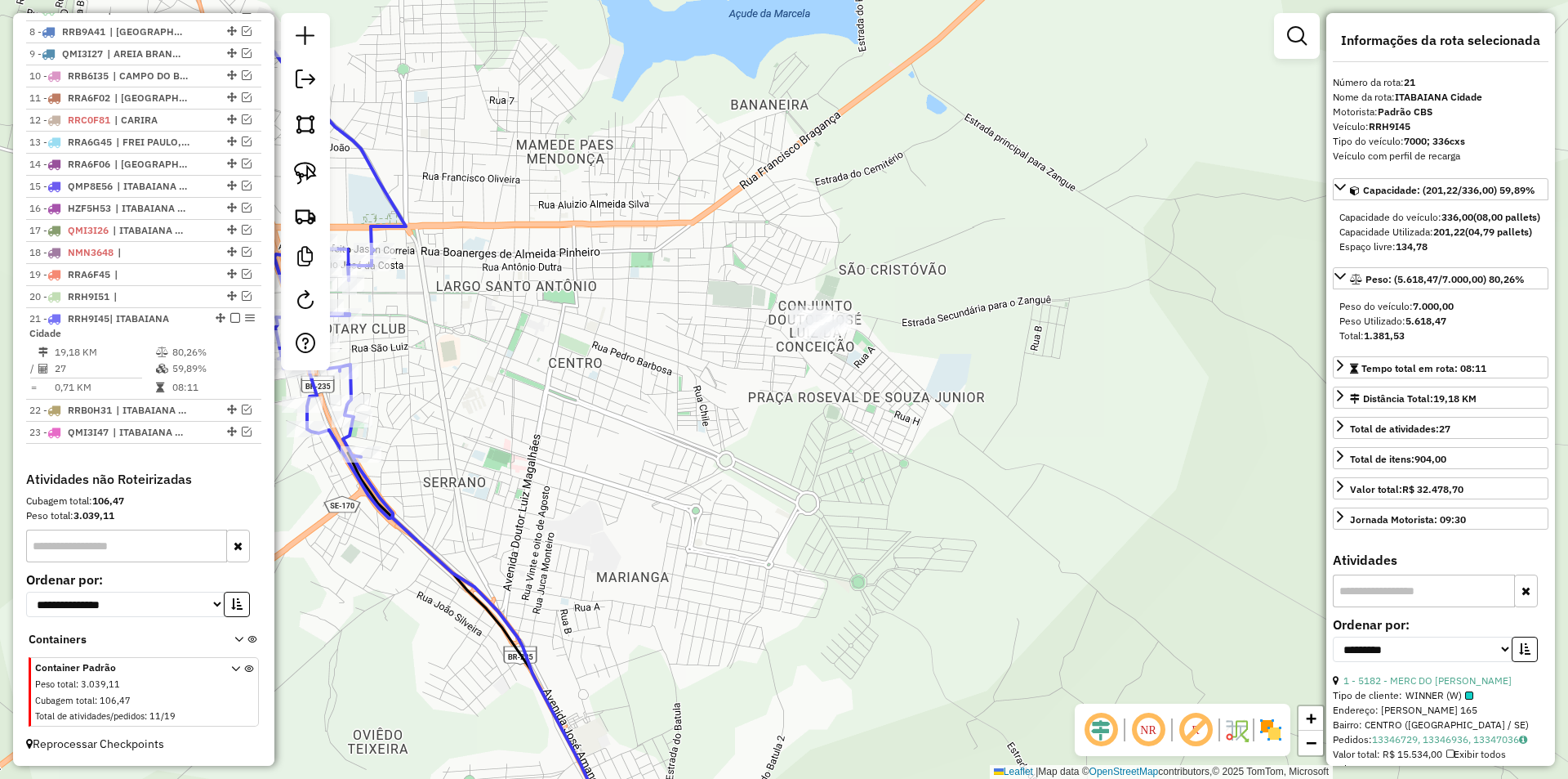
click at [307, 178] on img at bounding box center [305, 173] width 22 height 22
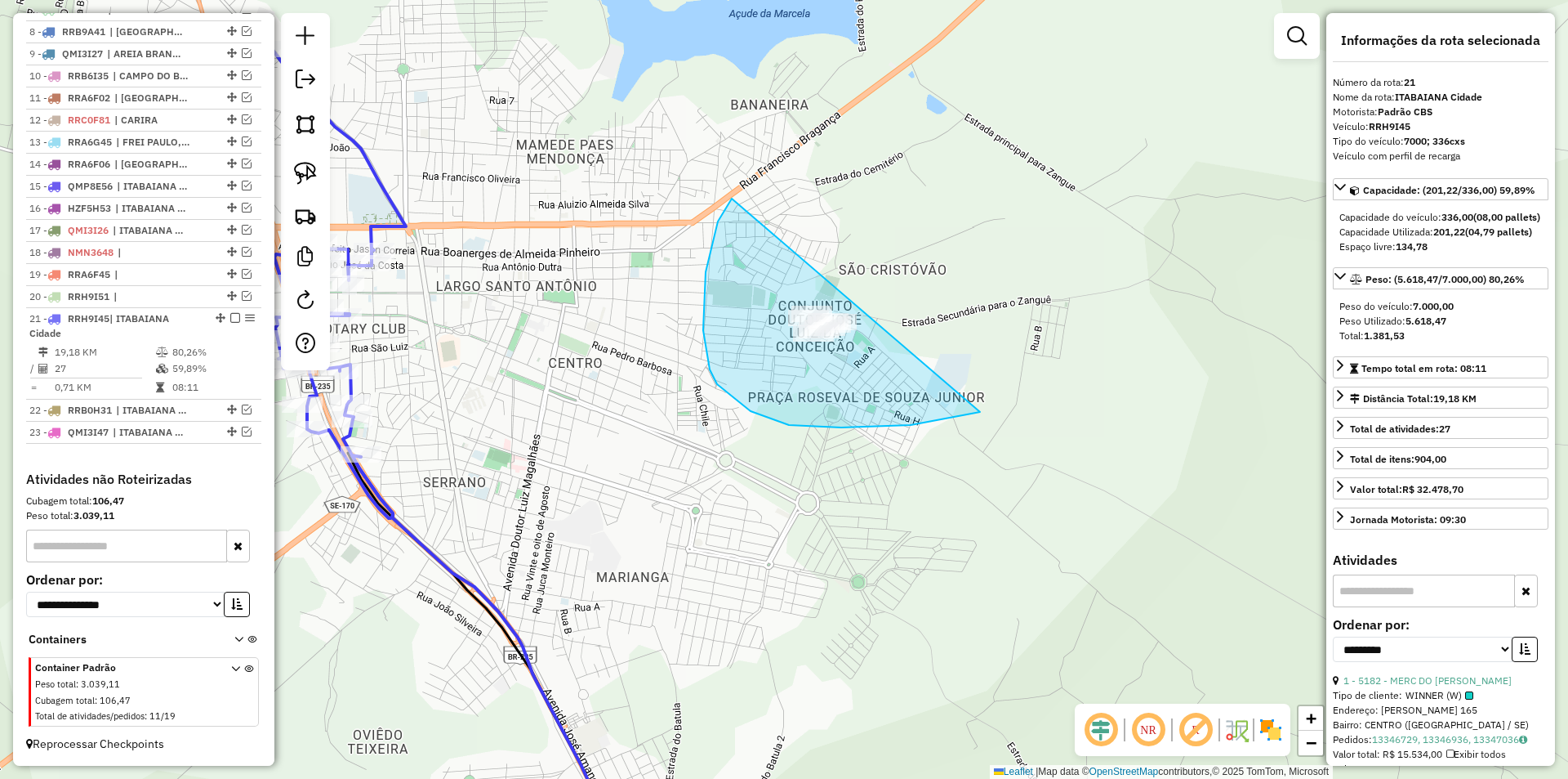
drag, startPoint x: 718, startPoint y: 221, endPoint x: 1125, endPoint y: 329, distance: 421.1
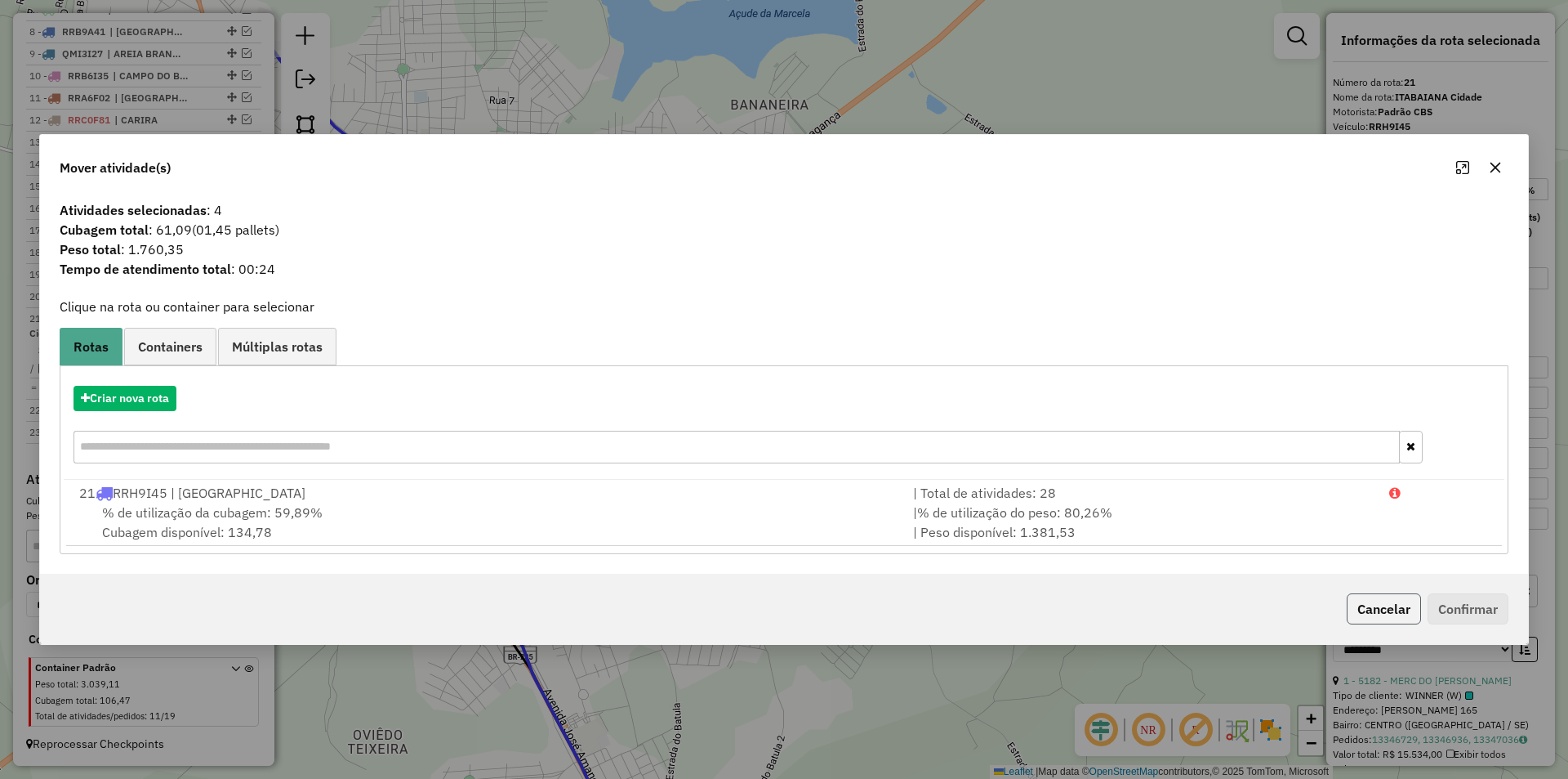
click at [1380, 601] on button "Cancelar" at bounding box center [1384, 609] width 74 height 31
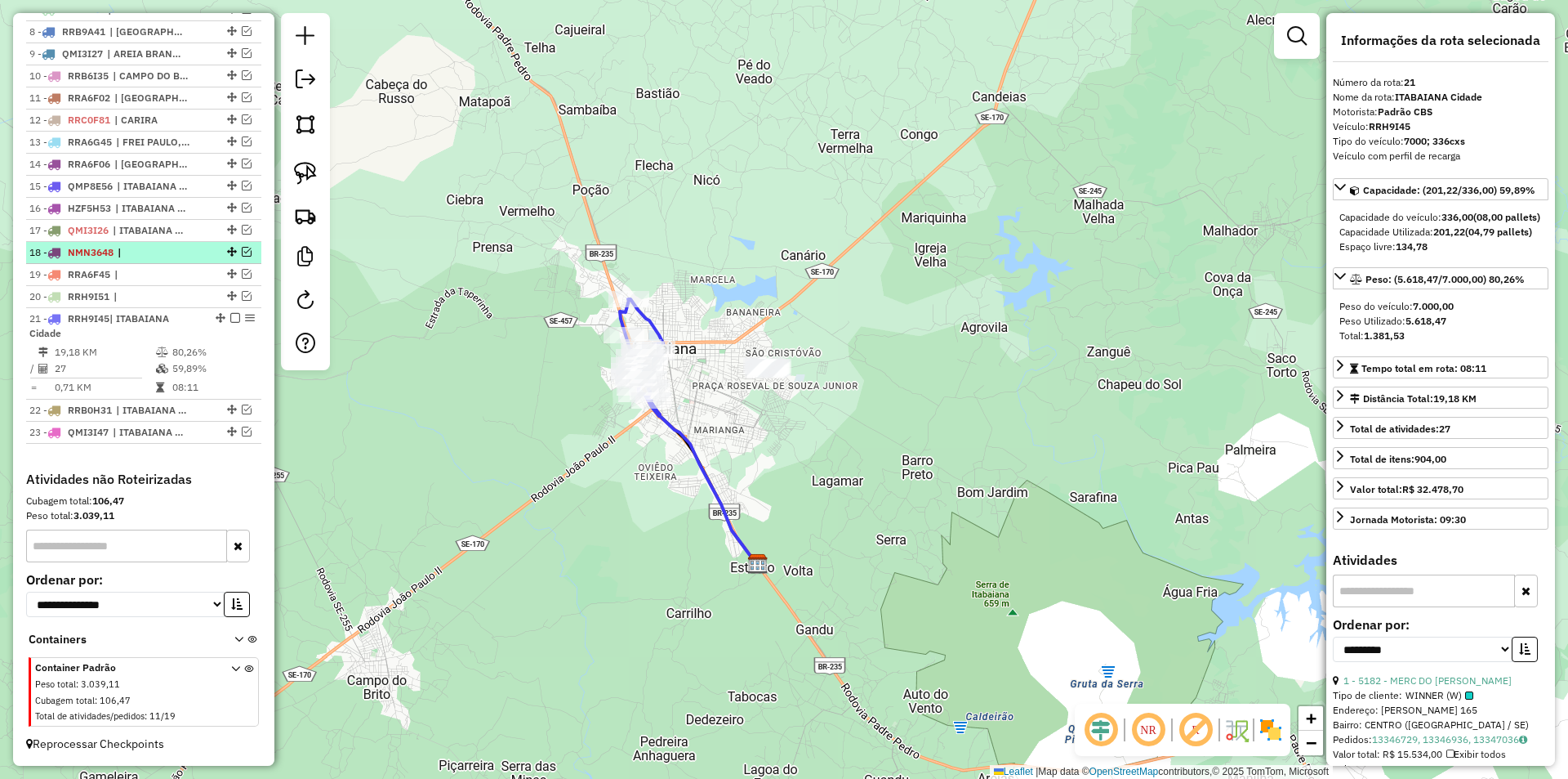
click at [230, 319] on em at bounding box center [234, 317] width 10 height 10
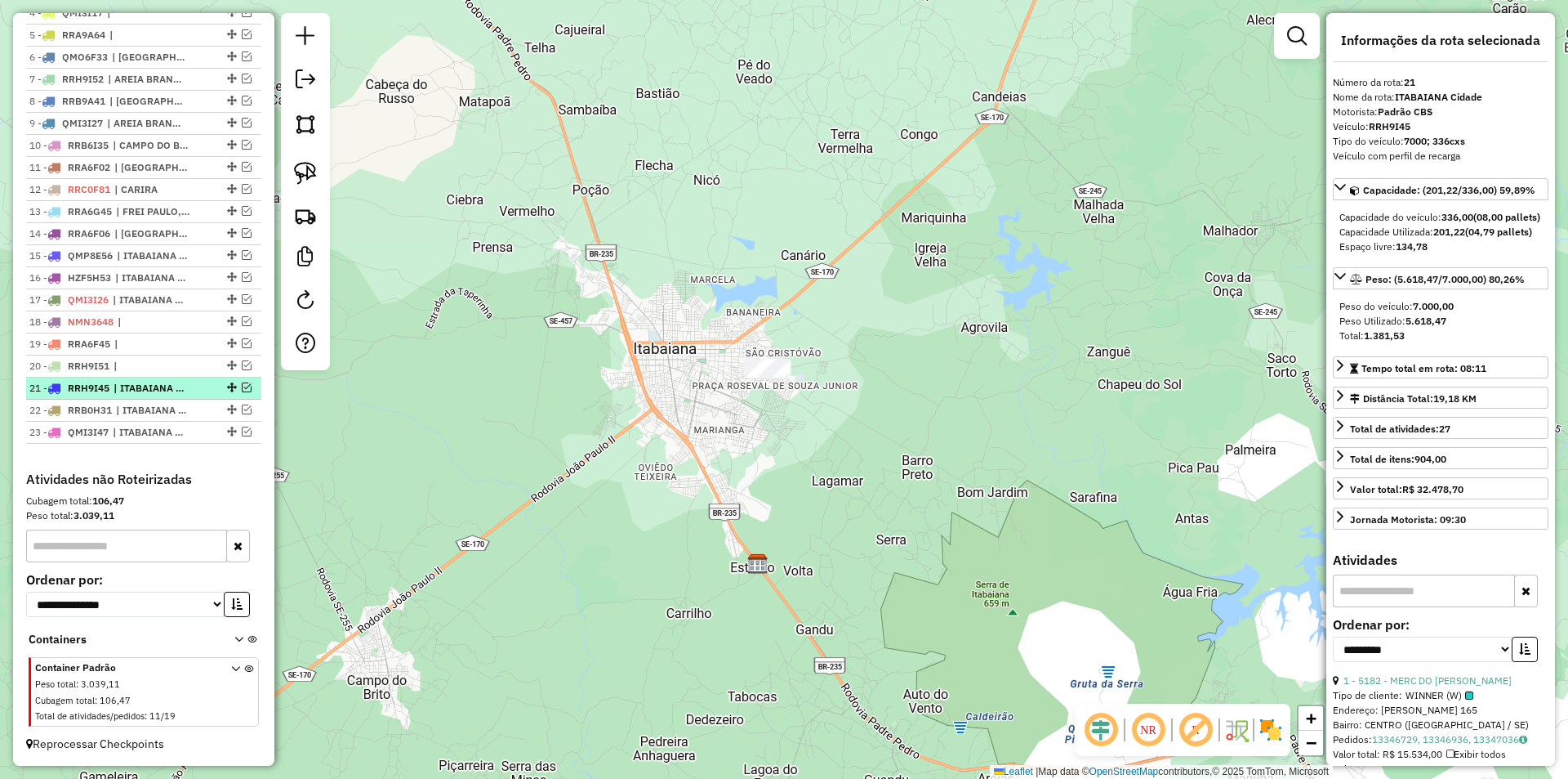
scroll to position [730, 0]
drag, startPoint x: 226, startPoint y: 320, endPoint x: 222, endPoint y: 493, distance: 173.0
drag, startPoint x: 227, startPoint y: 408, endPoint x: 227, endPoint y: 459, distance: 51.0
drag, startPoint x: 226, startPoint y: 275, endPoint x: 223, endPoint y: 412, distance: 137.0
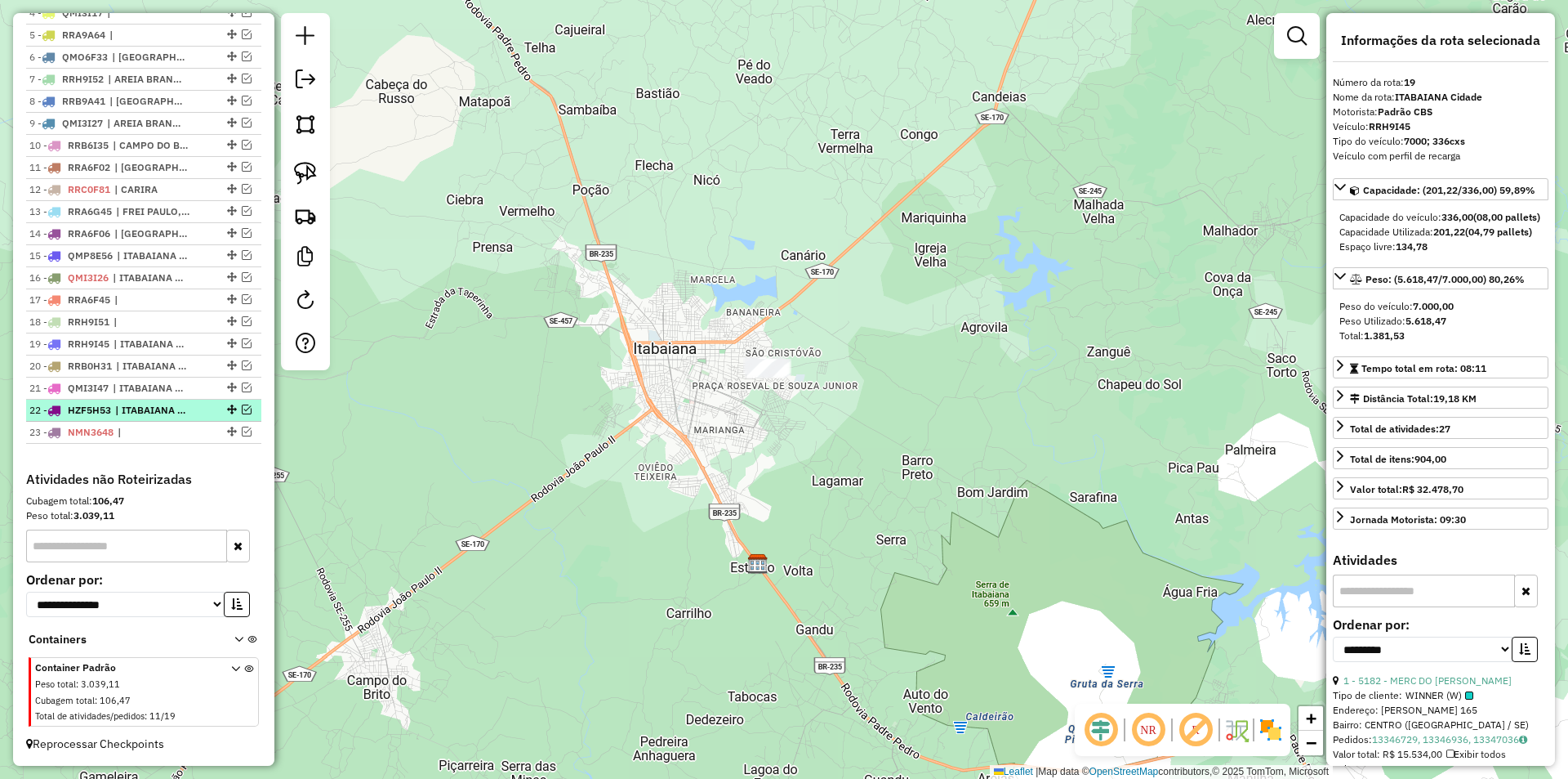
click at [242, 410] on em at bounding box center [246, 409] width 10 height 10
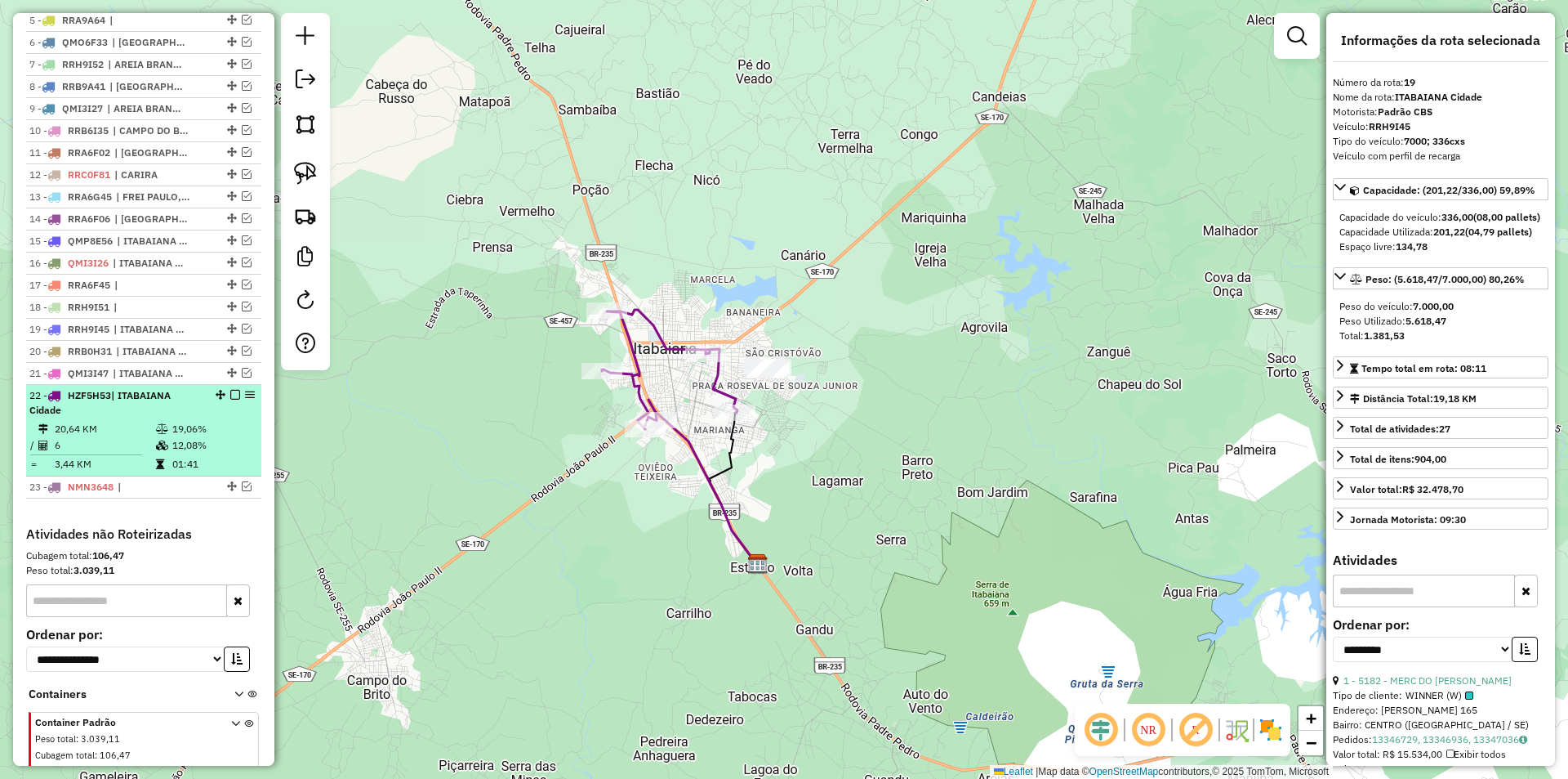
drag, startPoint x: 214, startPoint y: 415, endPoint x: 222, endPoint y: 413, distance: 8.2
click at [214, 415] on div "22 - HZF5H53 | ITABAIANA Cidade" at bounding box center [143, 403] width 229 height 29
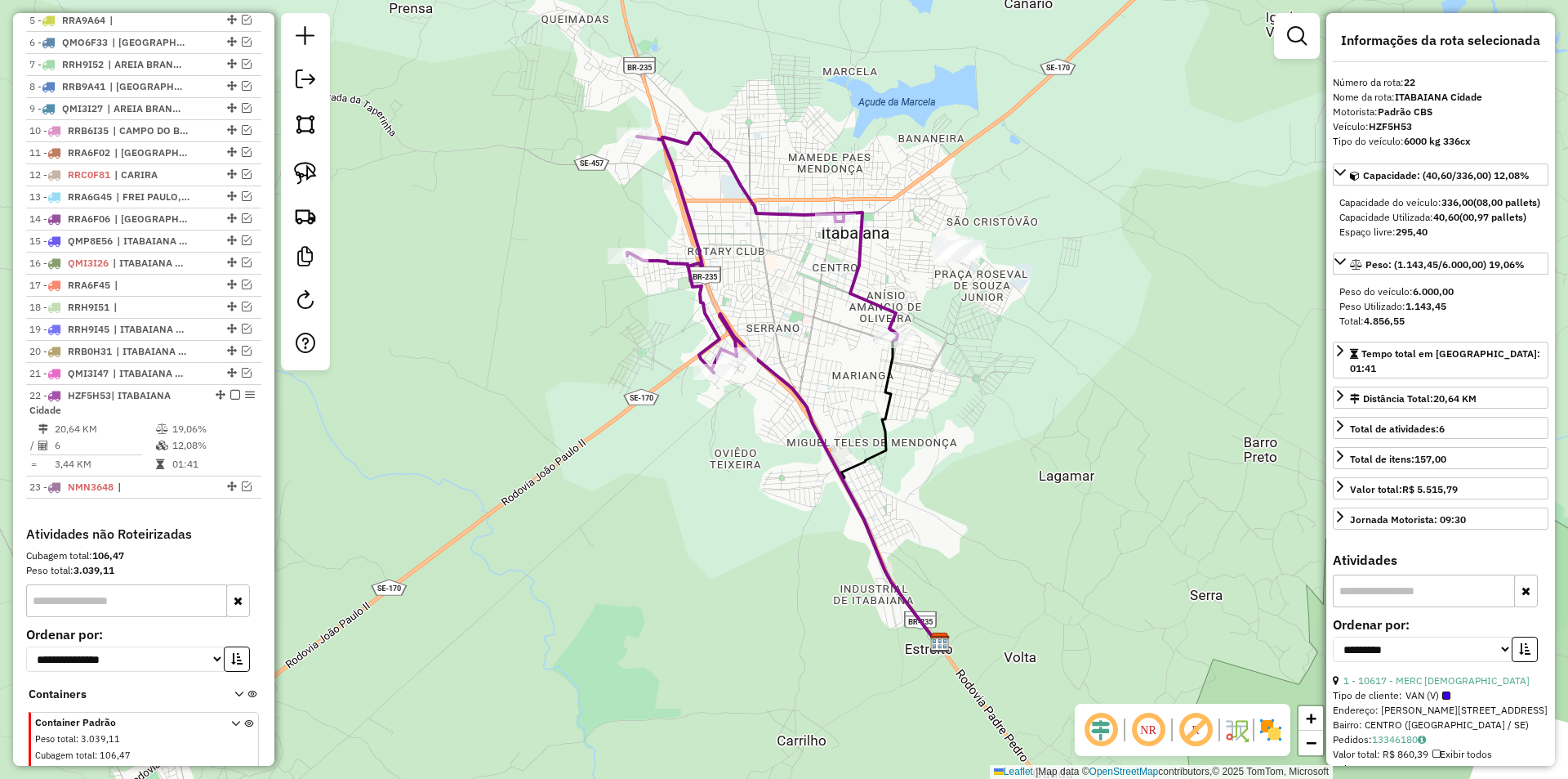
drag, startPoint x: 231, startPoint y: 408, endPoint x: 328, endPoint y: 416, distance: 97.3
click at [231, 399] on em at bounding box center [234, 394] width 10 height 10
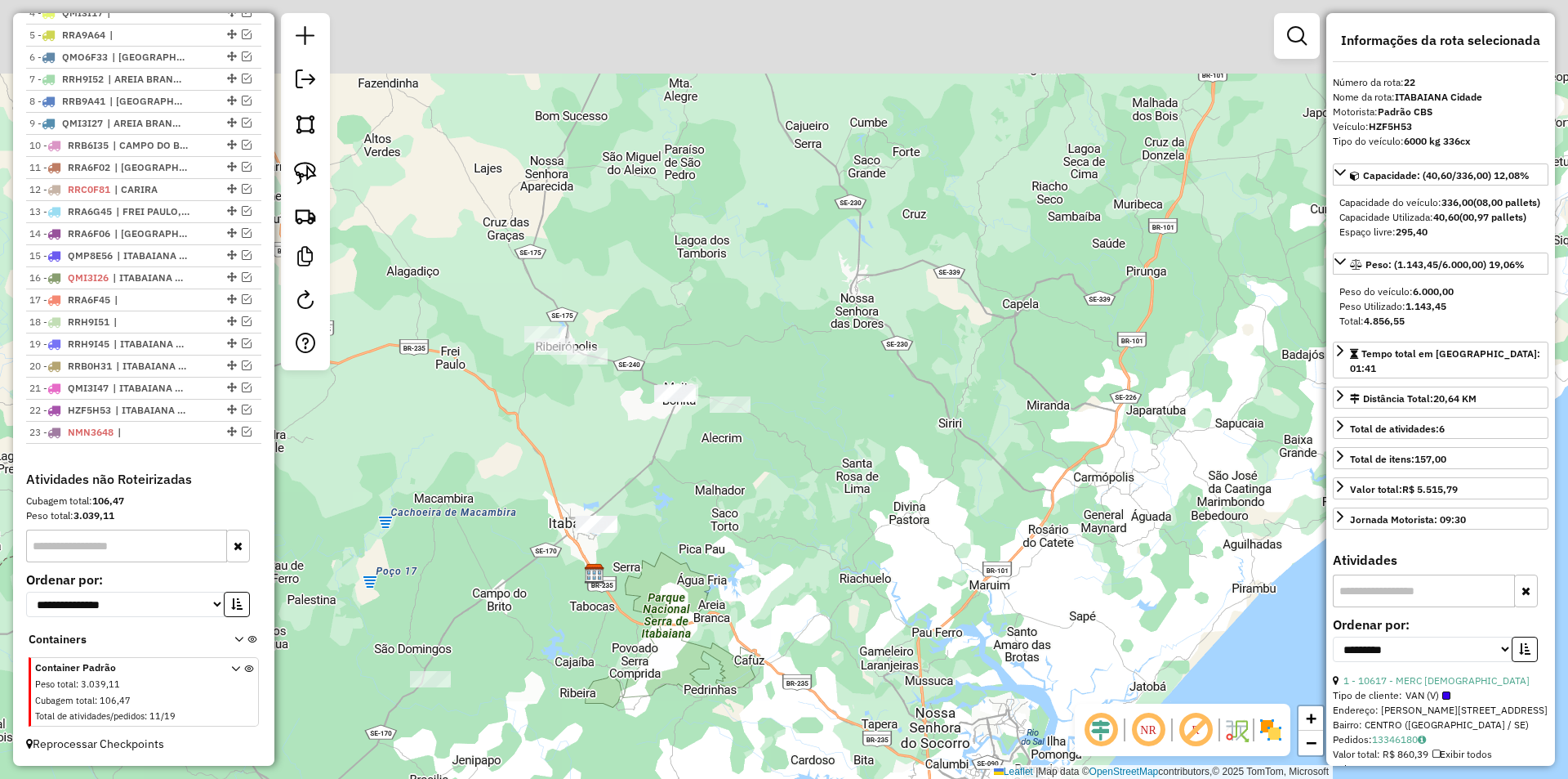
drag, startPoint x: 611, startPoint y: 393, endPoint x: 591, endPoint y: 442, distance: 52.9
click at [591, 442] on div "Janela de atendimento Grade de atendimento Capacidade Transportadoras Veículos …" at bounding box center [784, 389] width 1568 height 779
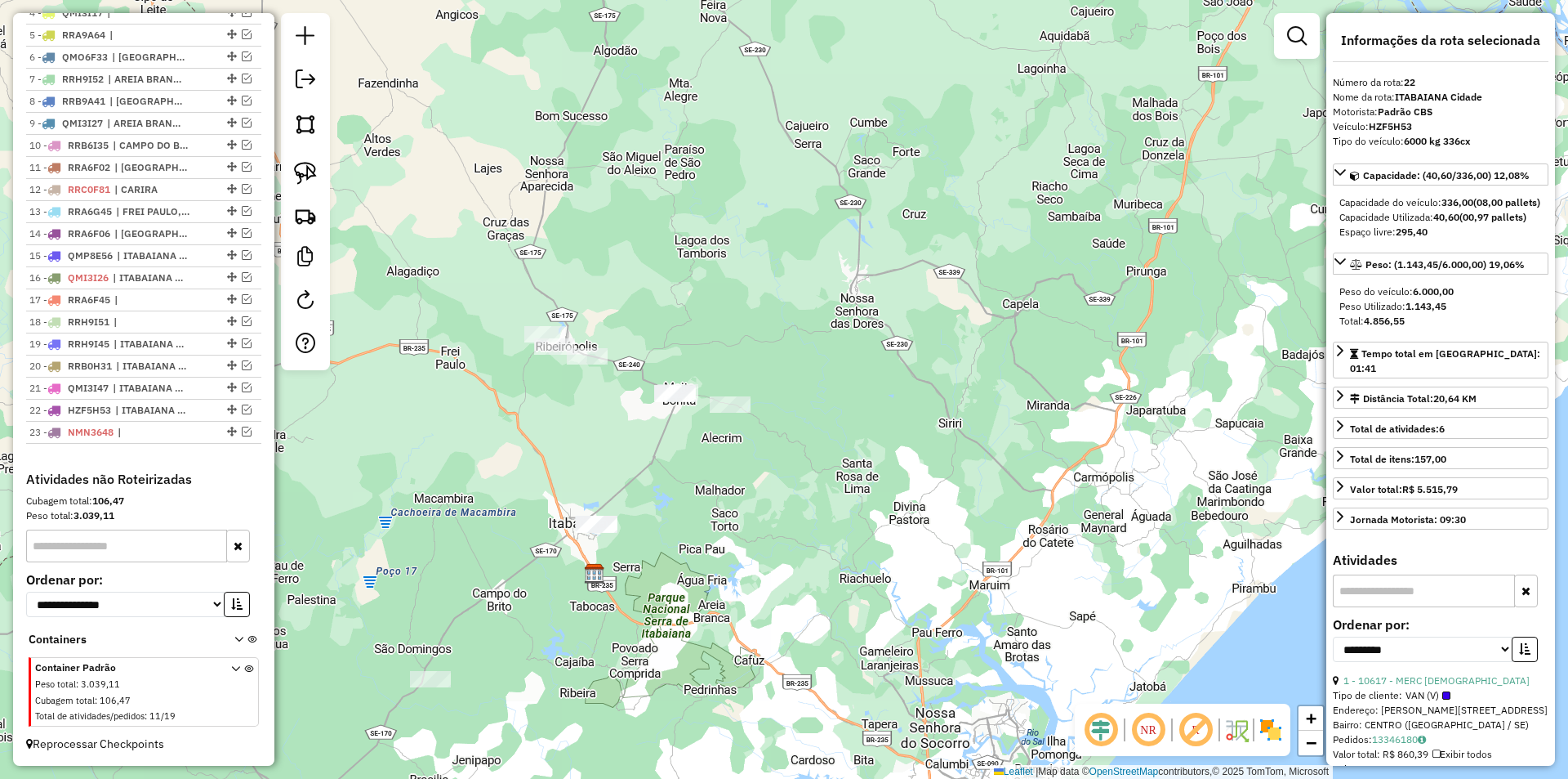
click at [328, 163] on div at bounding box center [305, 191] width 49 height 357
click at [321, 170] on link at bounding box center [306, 174] width 36 height 36
drag, startPoint x: 647, startPoint y: 399, endPoint x: 690, endPoint y: 405, distance: 43.4
click at [690, 405] on div "Janela de atendimento Grade de atendimento Capacidade Transportadoras Veículos …" at bounding box center [784, 389] width 1568 height 779
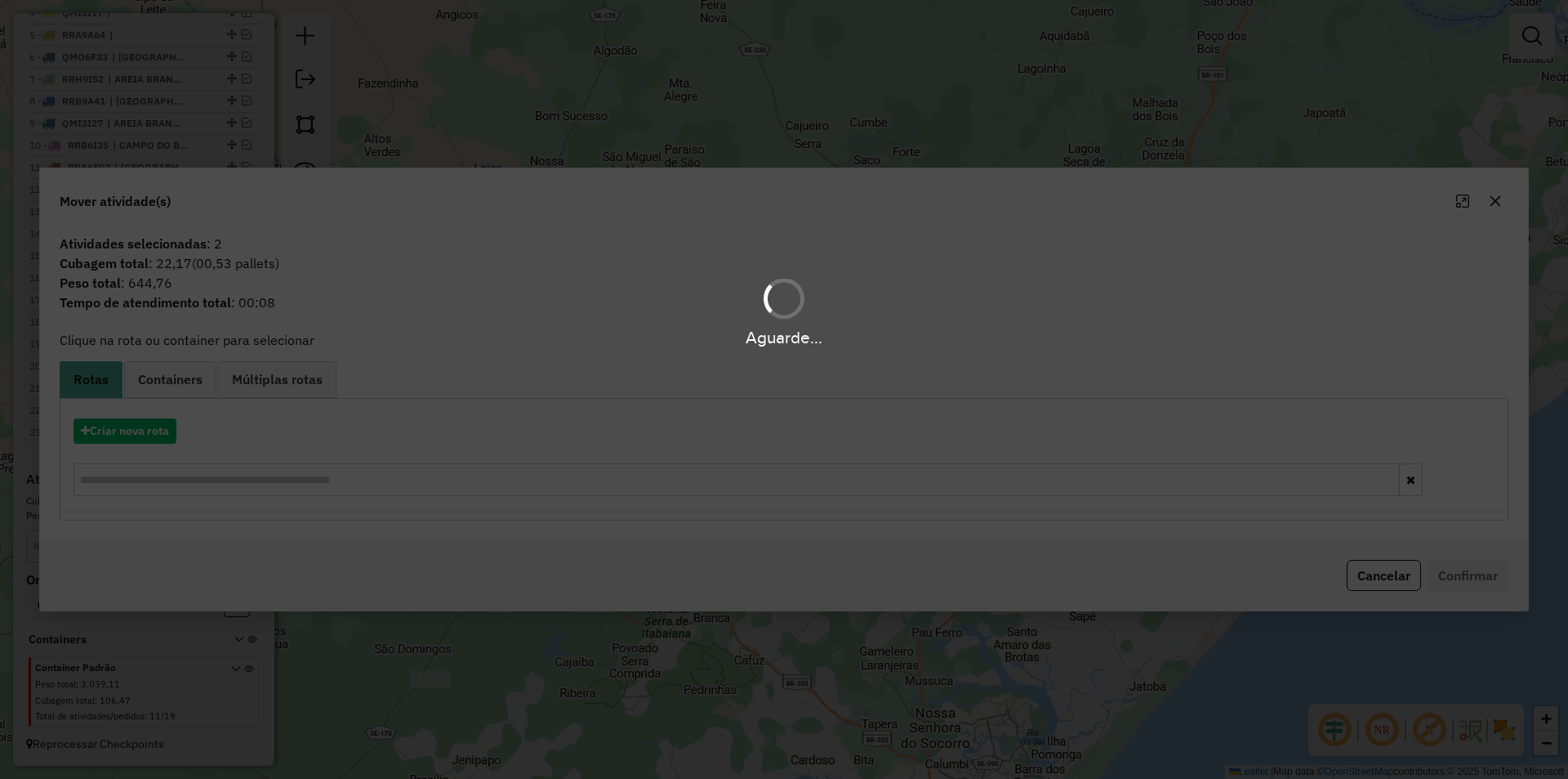
click at [1395, 580] on div "Aguarde..." at bounding box center [784, 389] width 1568 height 779
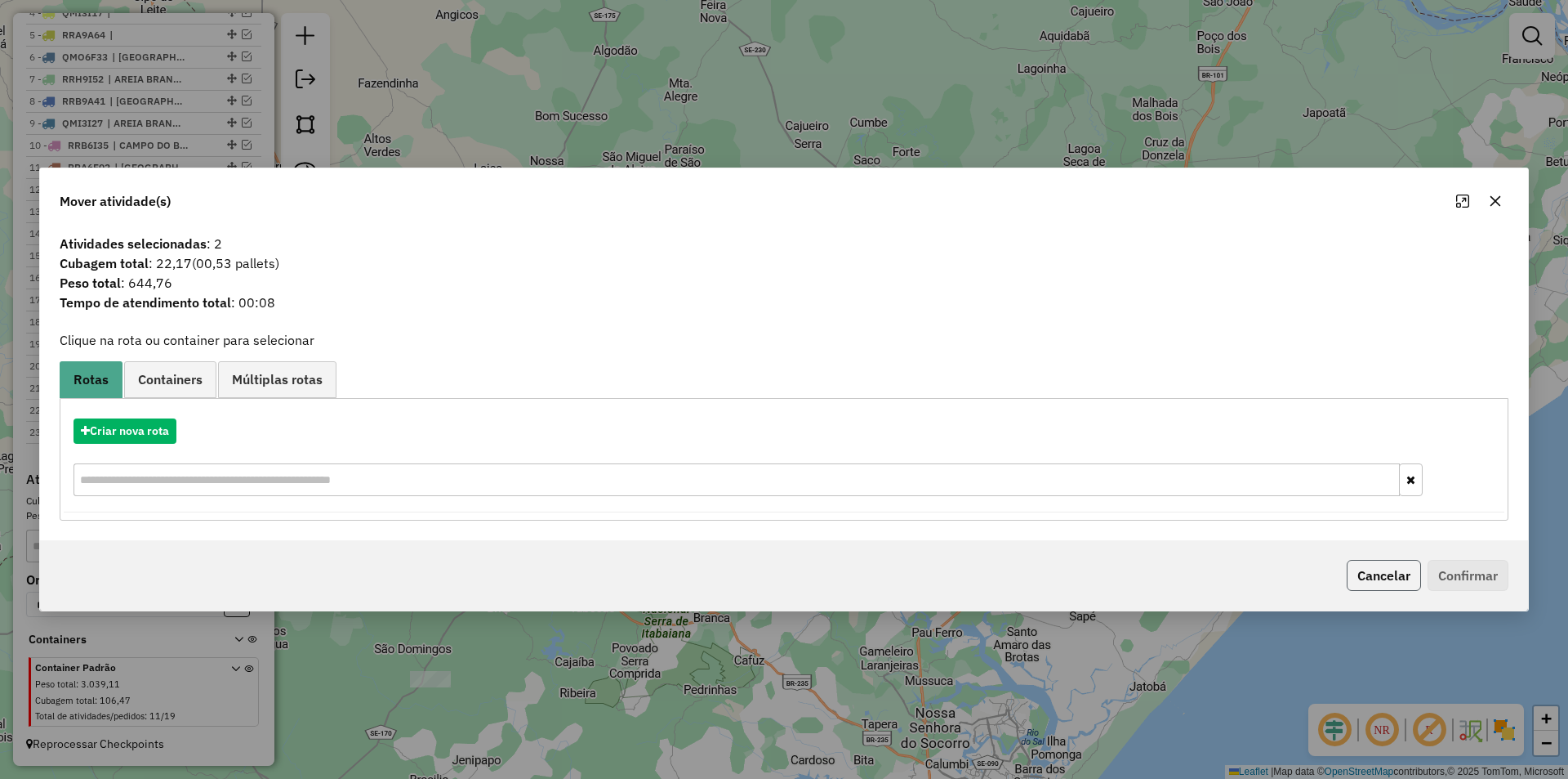
click at [1390, 575] on button "Cancelar" at bounding box center [1384, 575] width 74 height 31
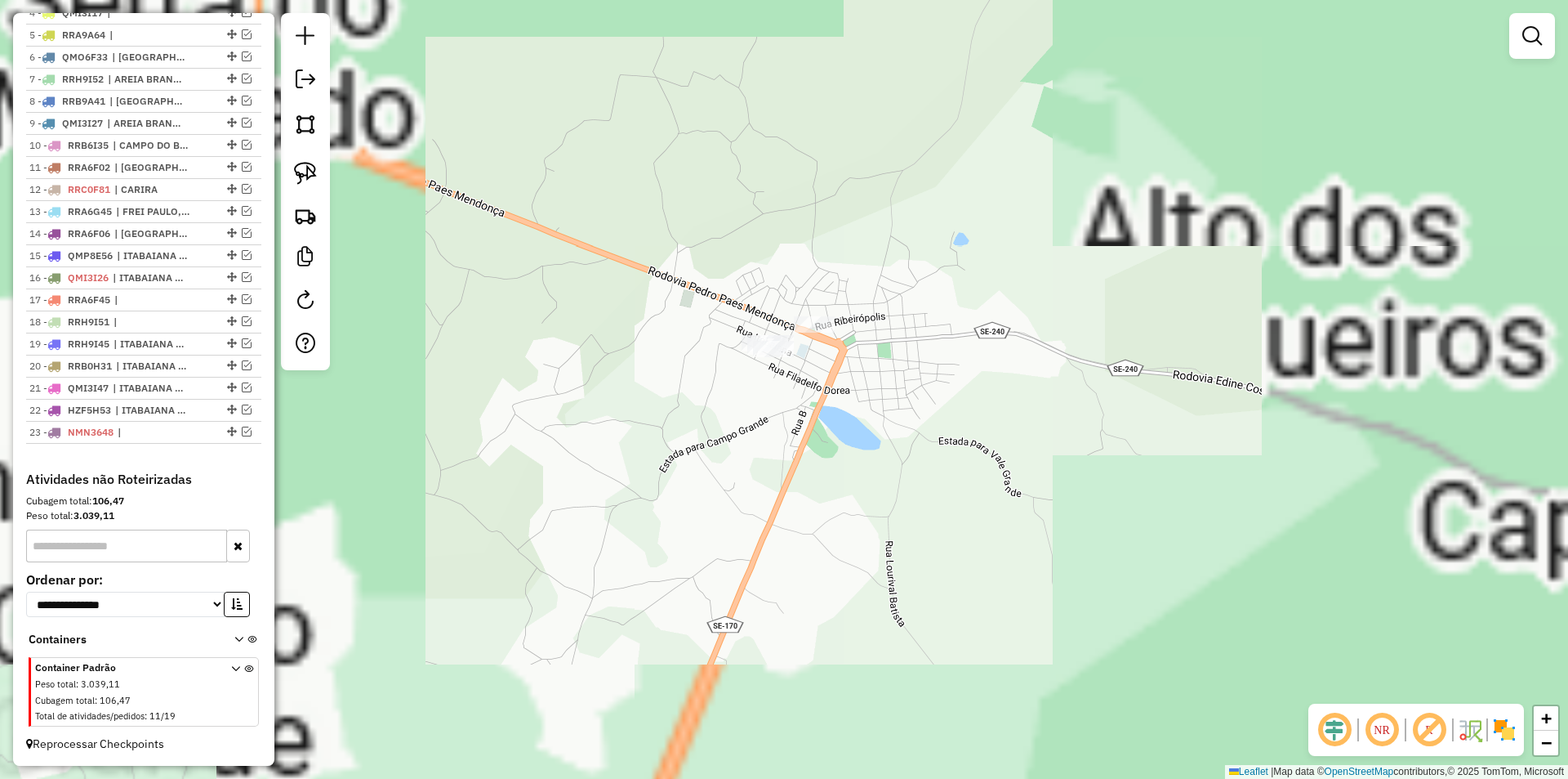
click at [829, 333] on div at bounding box center [813, 324] width 41 height 16
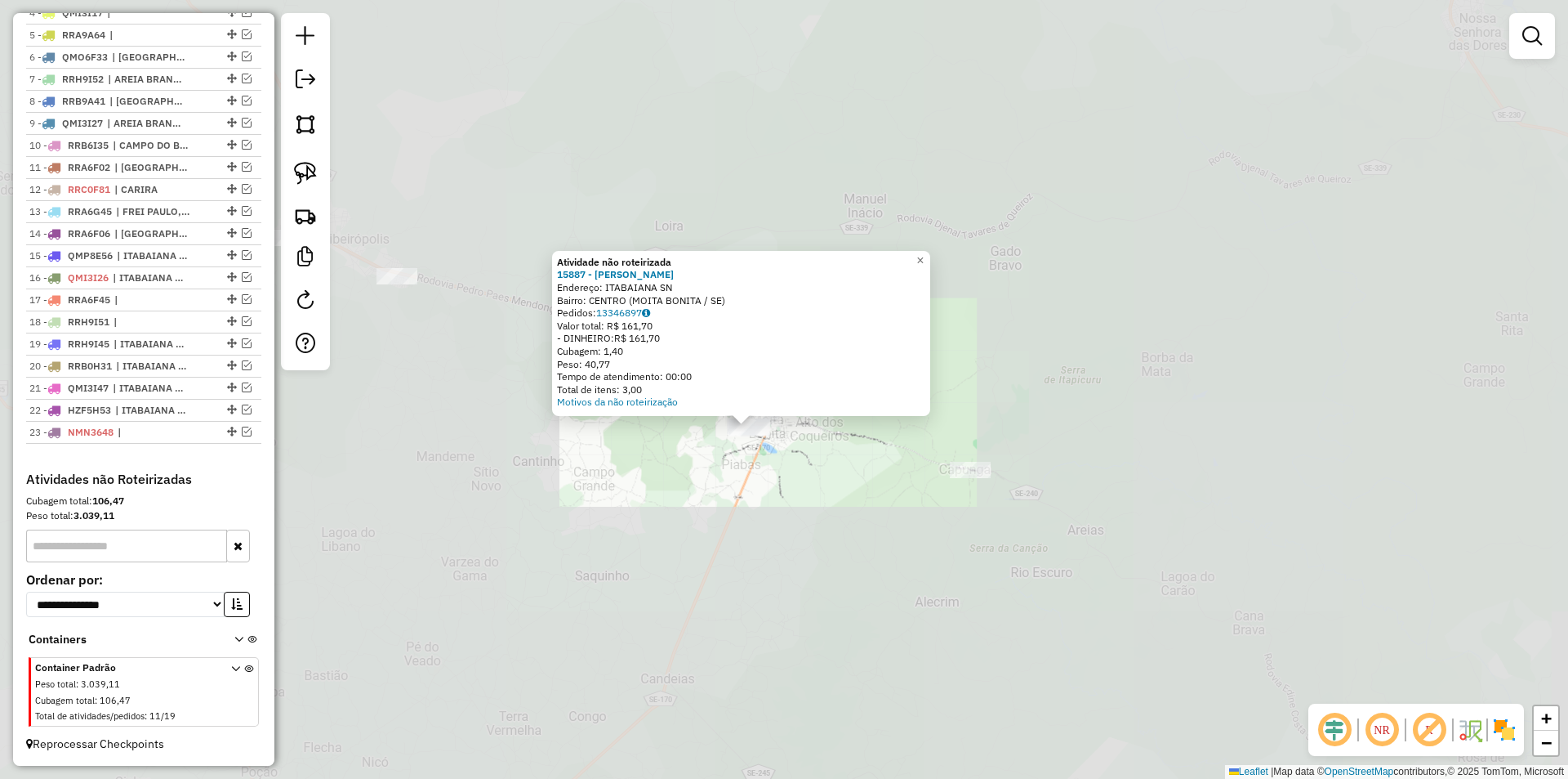
click at [718, 458] on div "Atividade não roteirizada 15887 - DEP MENESES Endereço: ITABAIANA SN Bairro: CE…" at bounding box center [784, 389] width 1568 height 779
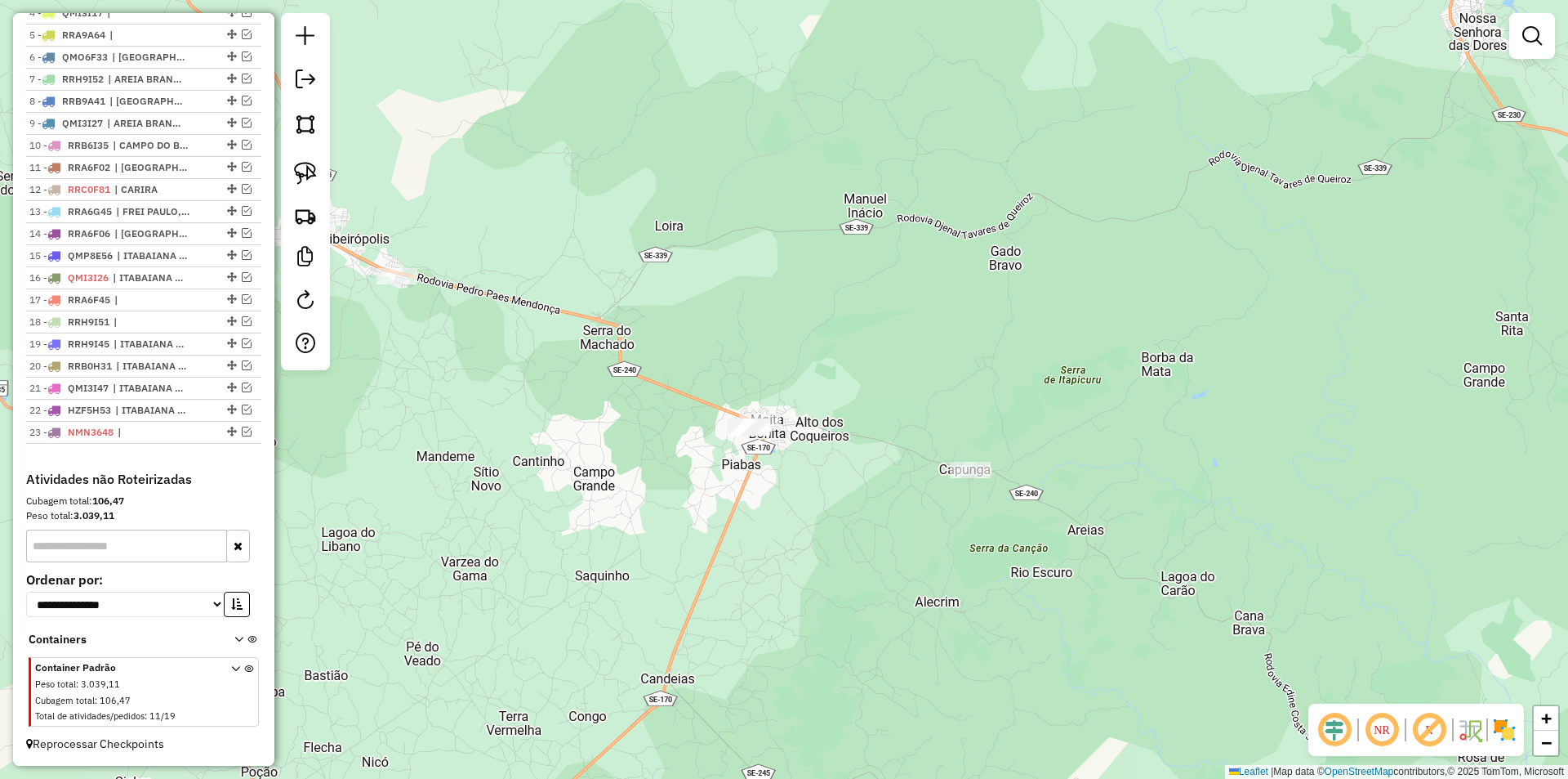
drag, startPoint x: 304, startPoint y: 177, endPoint x: 526, endPoint y: 227, distance: 227.6
click at [304, 177] on img at bounding box center [305, 173] width 22 height 22
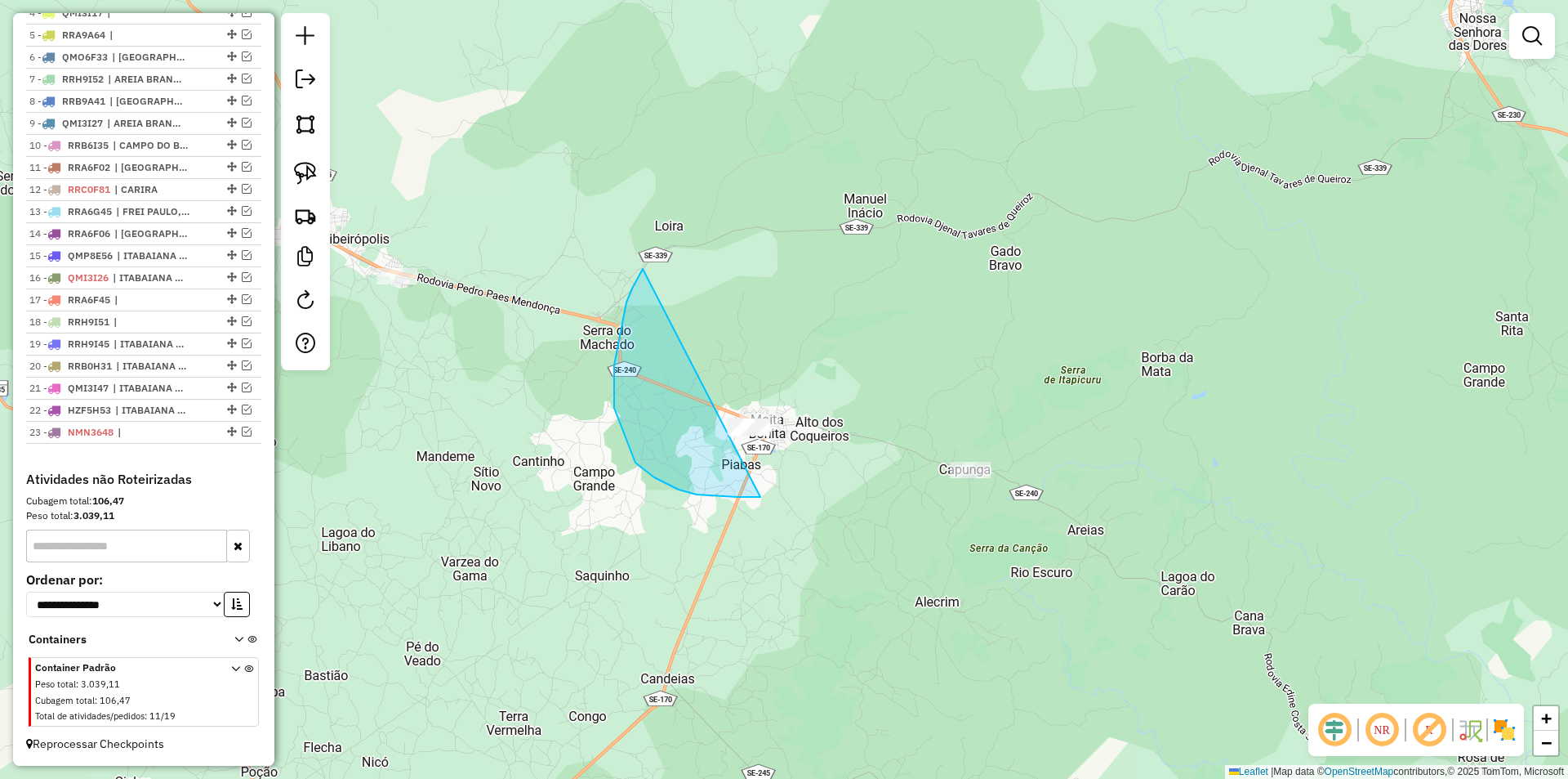
drag, startPoint x: 615, startPoint y: 408, endPoint x: 902, endPoint y: 409, distance: 287.0
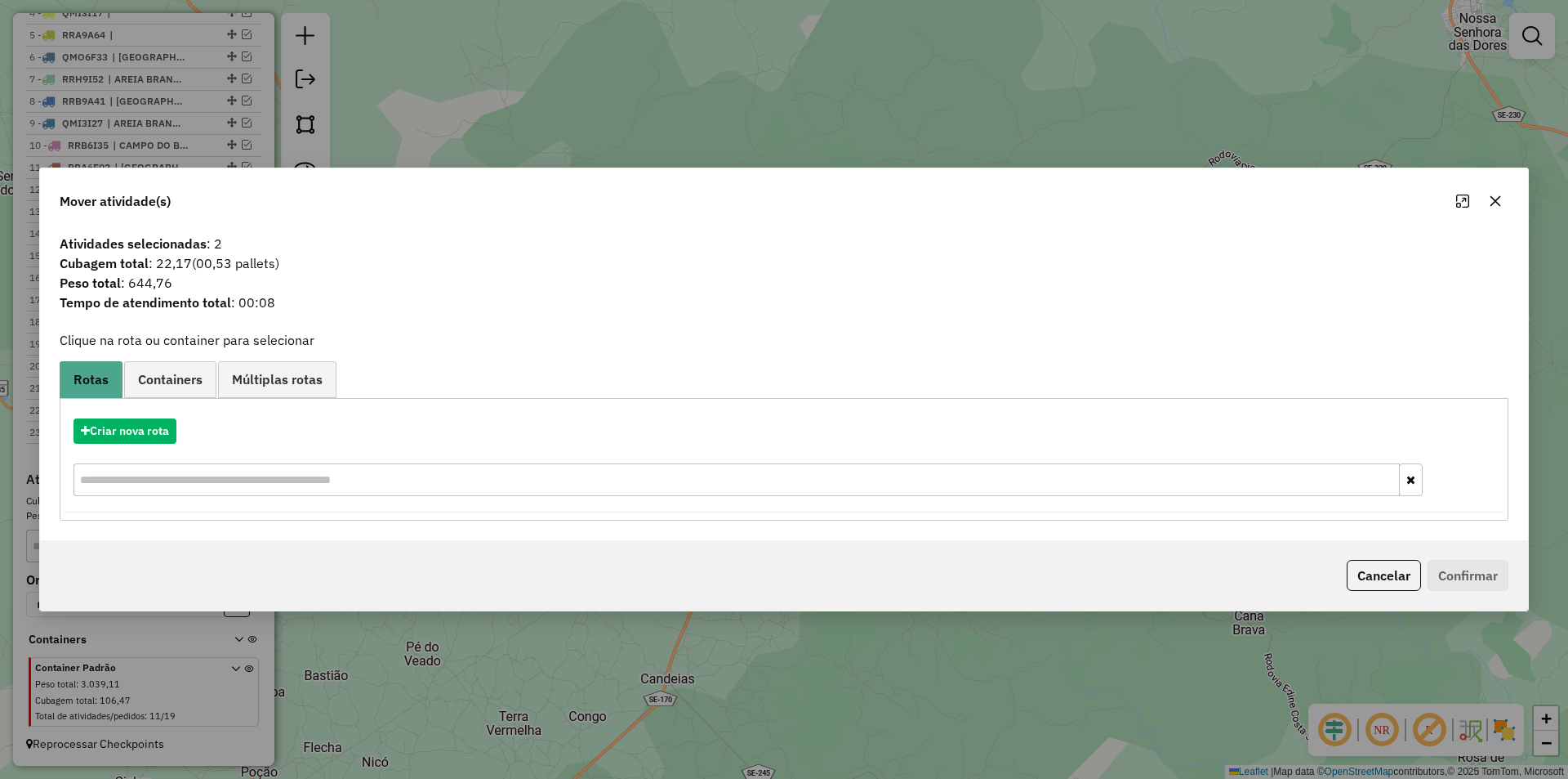
click at [1382, 580] on button "Cancelar" at bounding box center [1384, 575] width 74 height 31
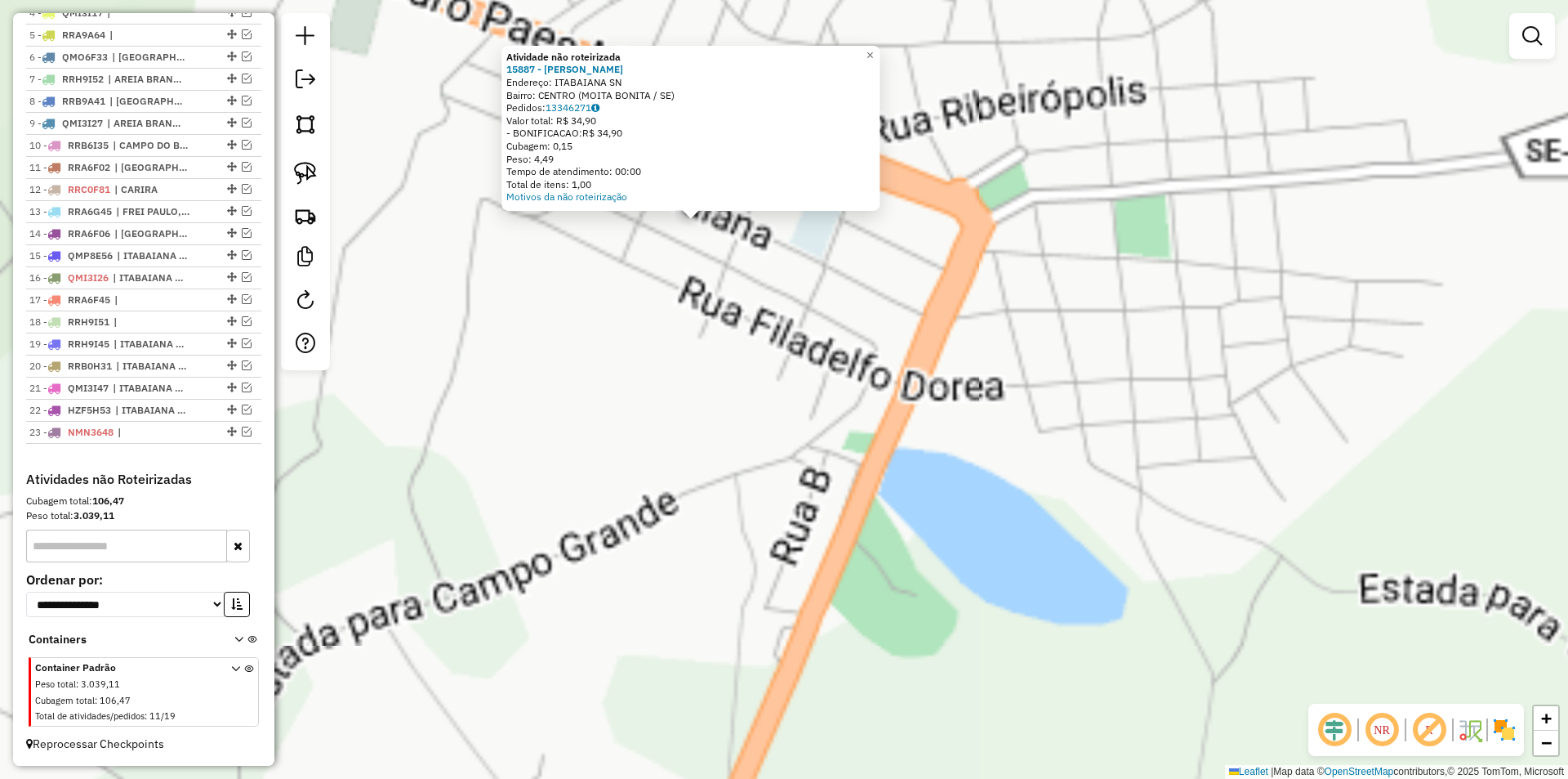
drag, startPoint x: 813, startPoint y: 446, endPoint x: 784, endPoint y: 396, distance: 57.8
click at [812, 446] on div "Atividade não roteirizada 15887 - DEP MENESES Endereço: ITABAIANA SN Bairro: CE…" at bounding box center [784, 389] width 1568 height 779
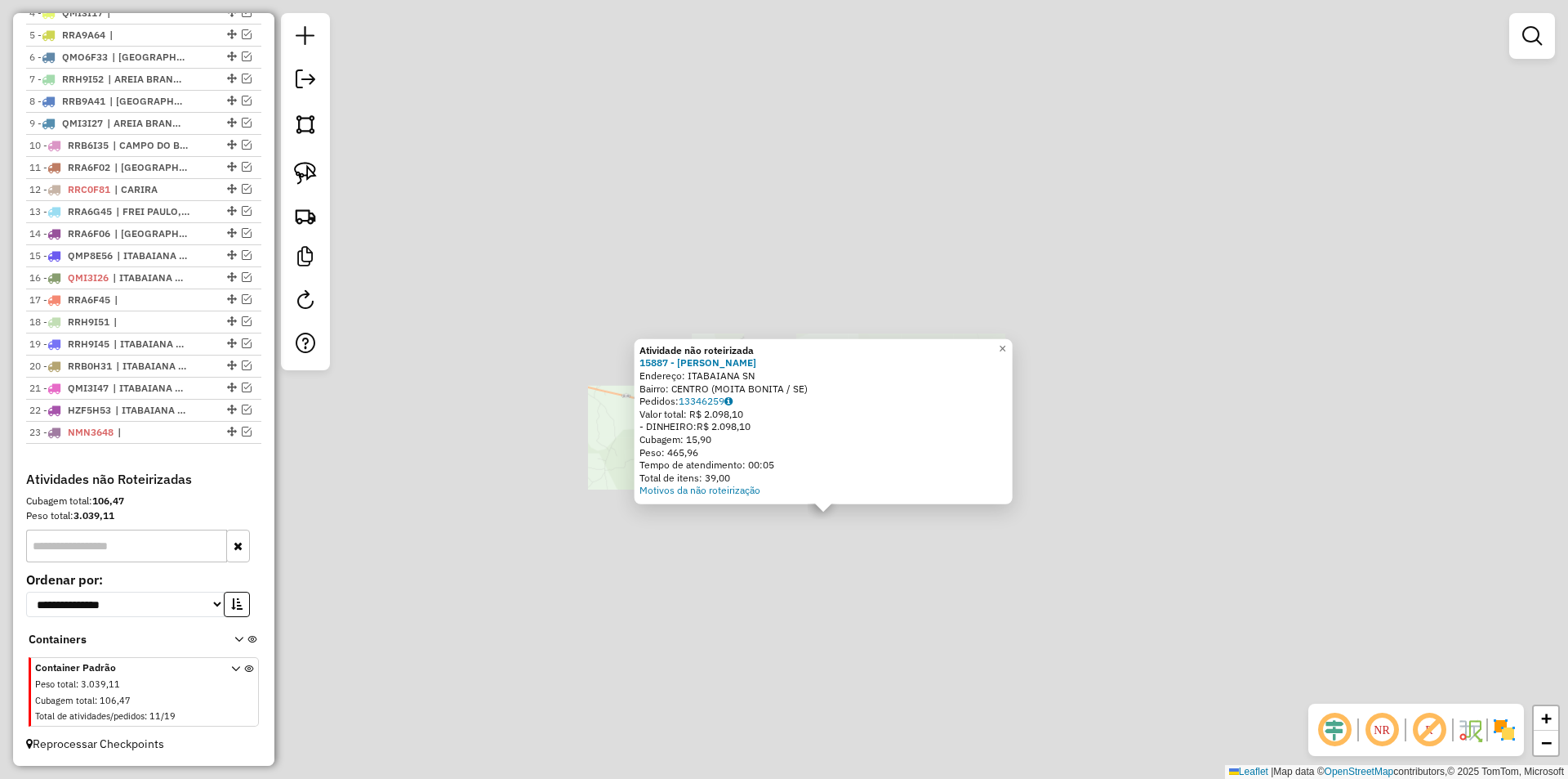
drag, startPoint x: 845, startPoint y: 541, endPoint x: 949, endPoint y: 578, distance: 110.4
click at [850, 547] on div "Atividade não roteirizada 15887 - DEP MENESES Endereço: ITABAIANA SN Bairro: CE…" at bounding box center [784, 389] width 1568 height 779
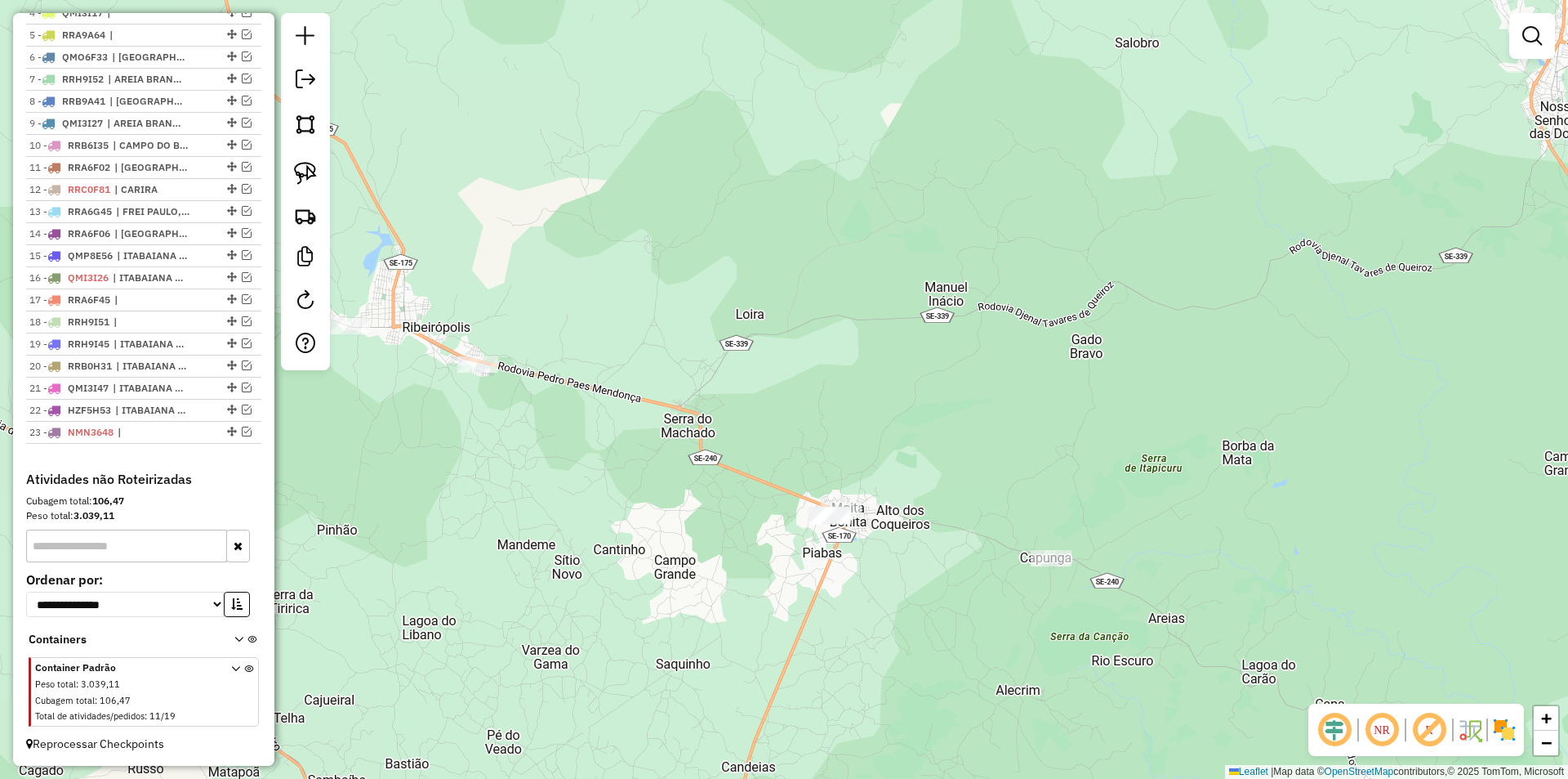
click at [1061, 549] on div "Janela de atendimento Grade de atendimento Capacidade Transportadoras Veículos …" at bounding box center [784, 389] width 1568 height 779
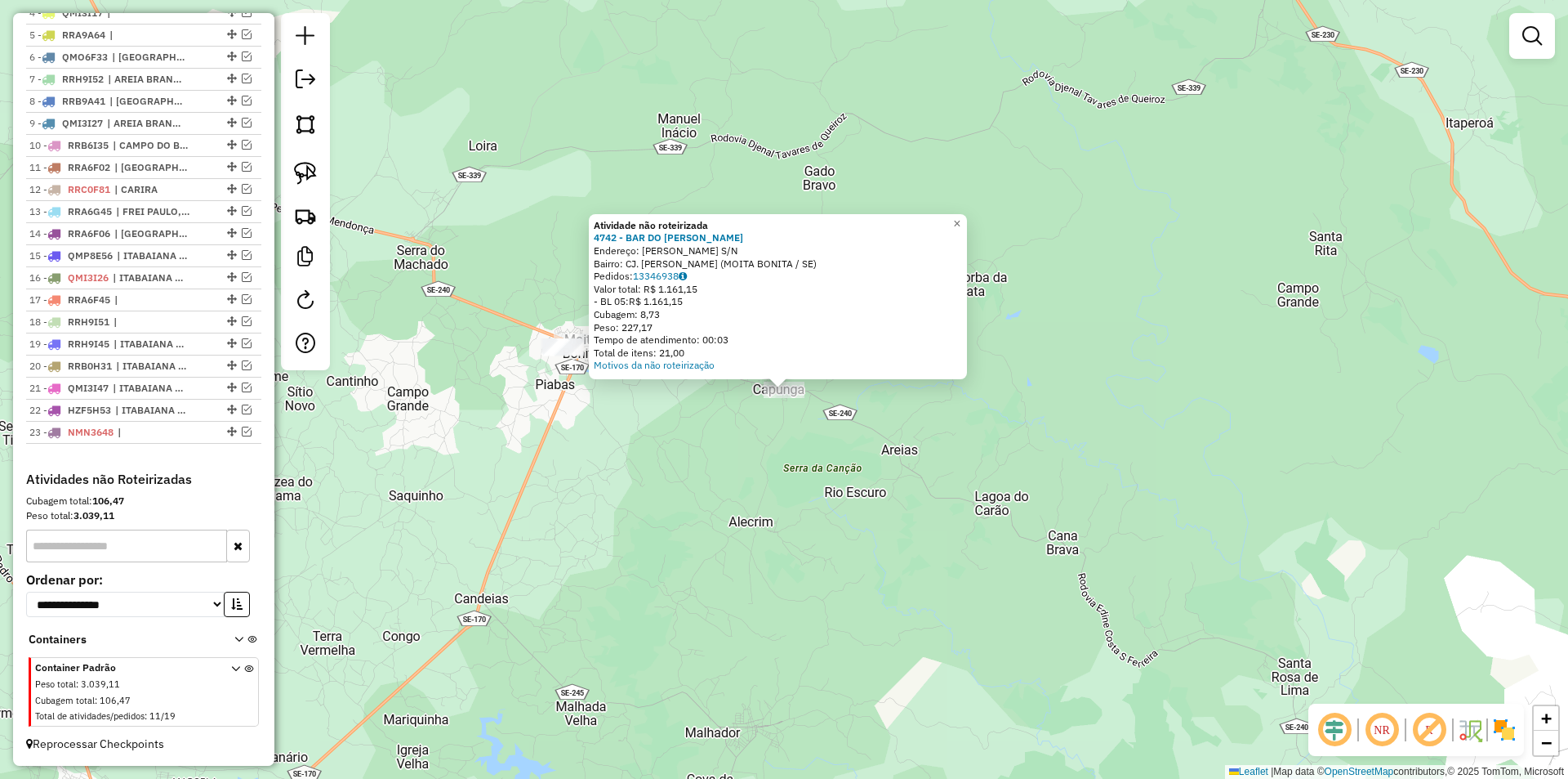
drag, startPoint x: 826, startPoint y: 570, endPoint x: 953, endPoint y: 587, distance: 128.1
click at [899, 580] on div "Atividade não roteirizada 4742 - BAR DO REGINALDO Endereço: JOSIAS COSTA S/N Ba…" at bounding box center [784, 389] width 1568 height 779
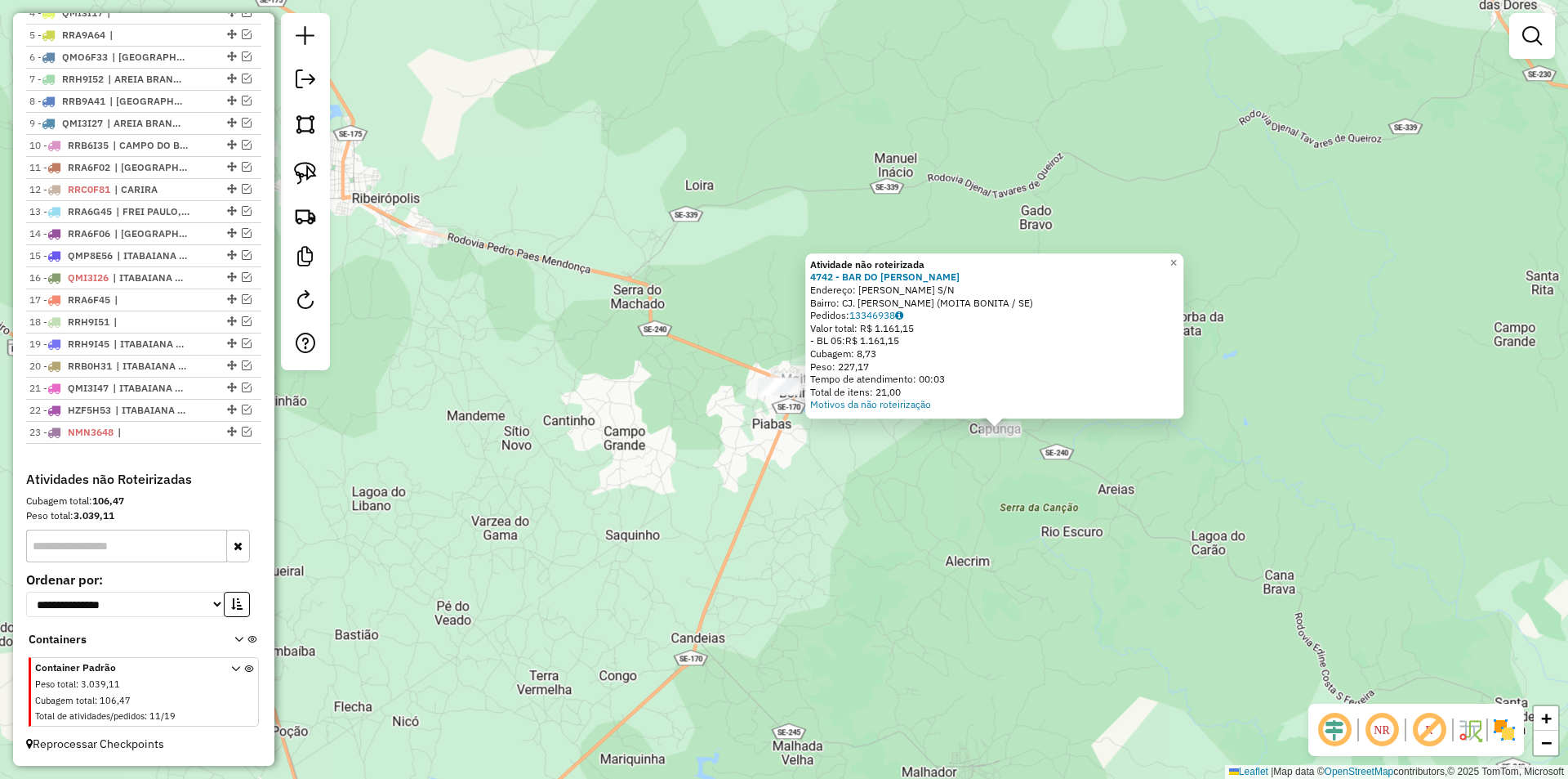
click at [955, 587] on div "Atividade não roteirizada 4742 - BAR DO REGINALDO Endereço: JOSIAS COSTA S/N Ba…" at bounding box center [784, 389] width 1568 height 779
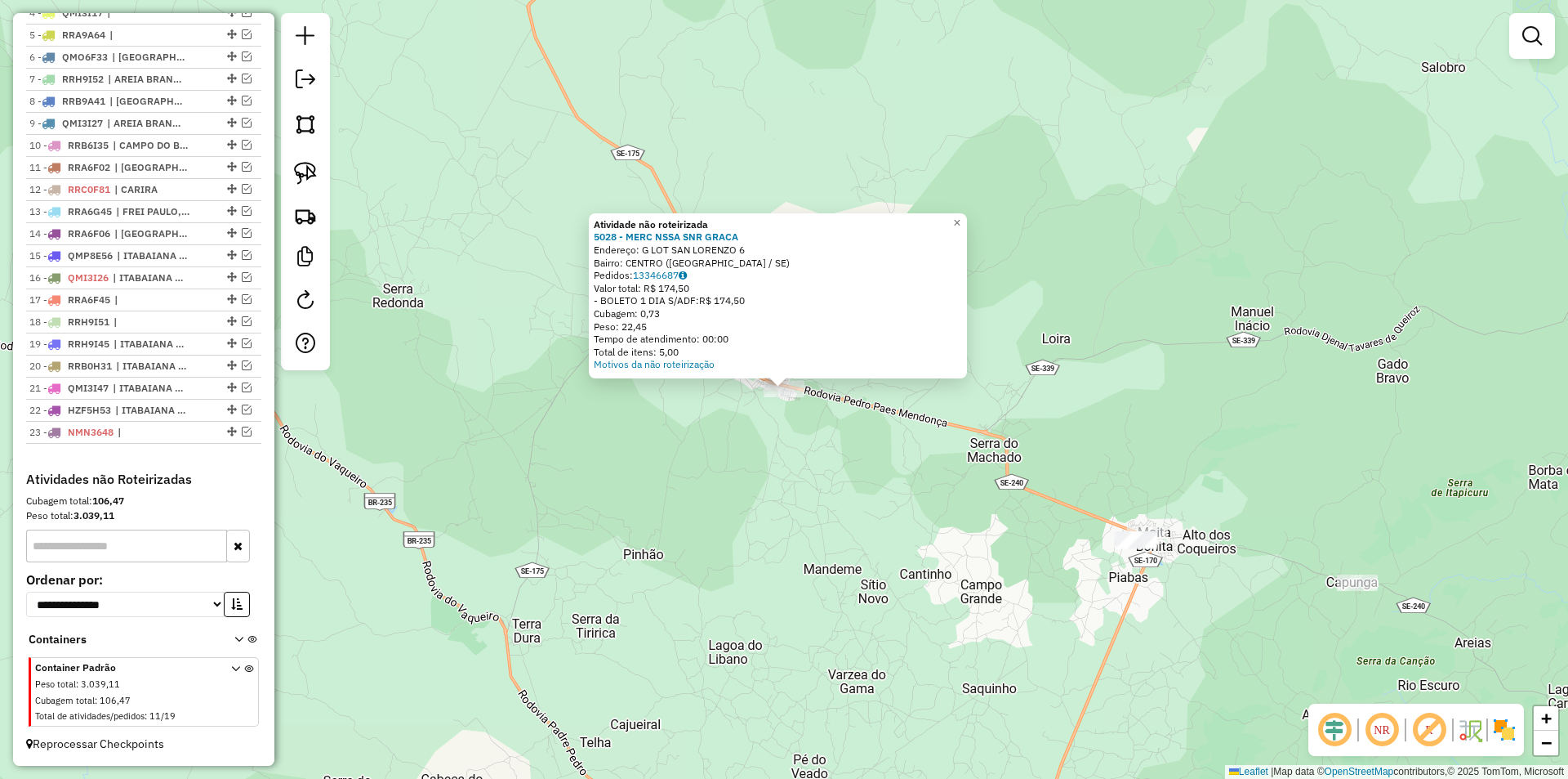
click at [731, 471] on div "Atividade não roteirizada 5028 - MERC NSSA SNR GRACA Endereço: G LOT SAN LORENZ…" at bounding box center [784, 389] width 1568 height 779
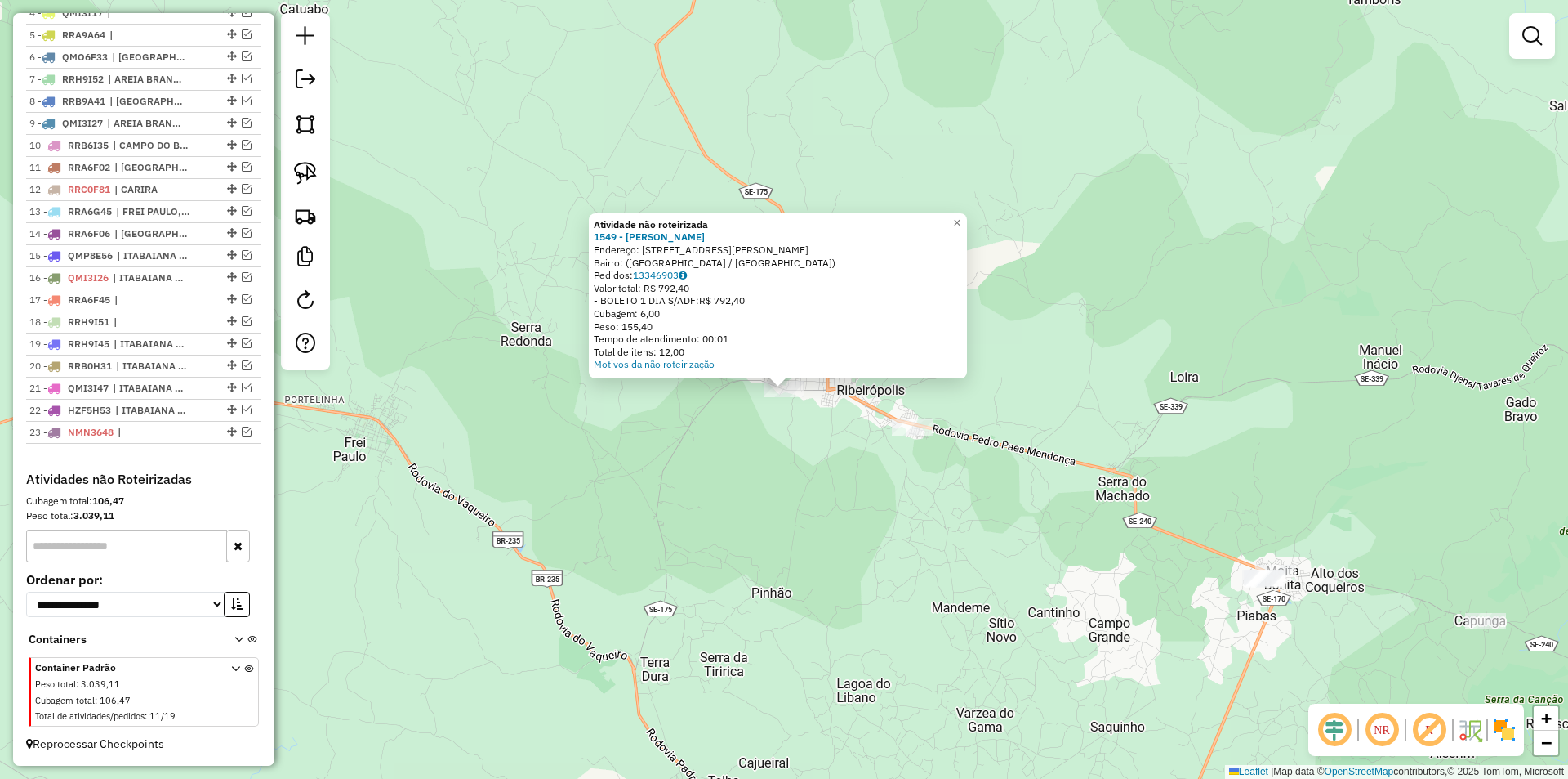
click at [736, 472] on div "Atividade não roteirizada 1549 - GIVALDO SANTOS Endereço: Rua Felino Bonfim, 71…" at bounding box center [784, 389] width 1568 height 779
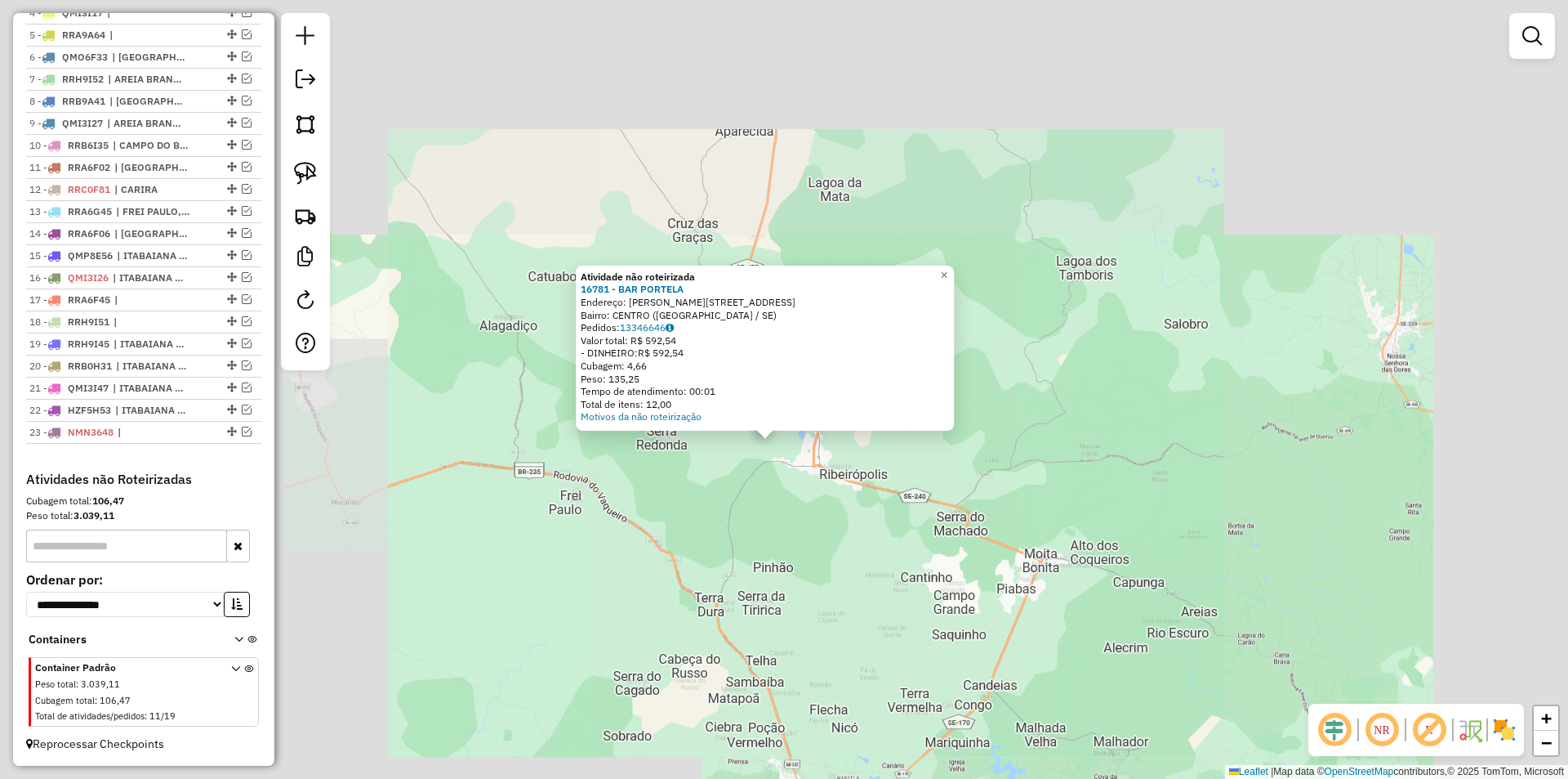
click at [779, 524] on div "Atividade não roteirizada 16781 - BAR PORTELA Endereço: MARCULINO PEREIRA DE AN…" at bounding box center [784, 389] width 1568 height 779
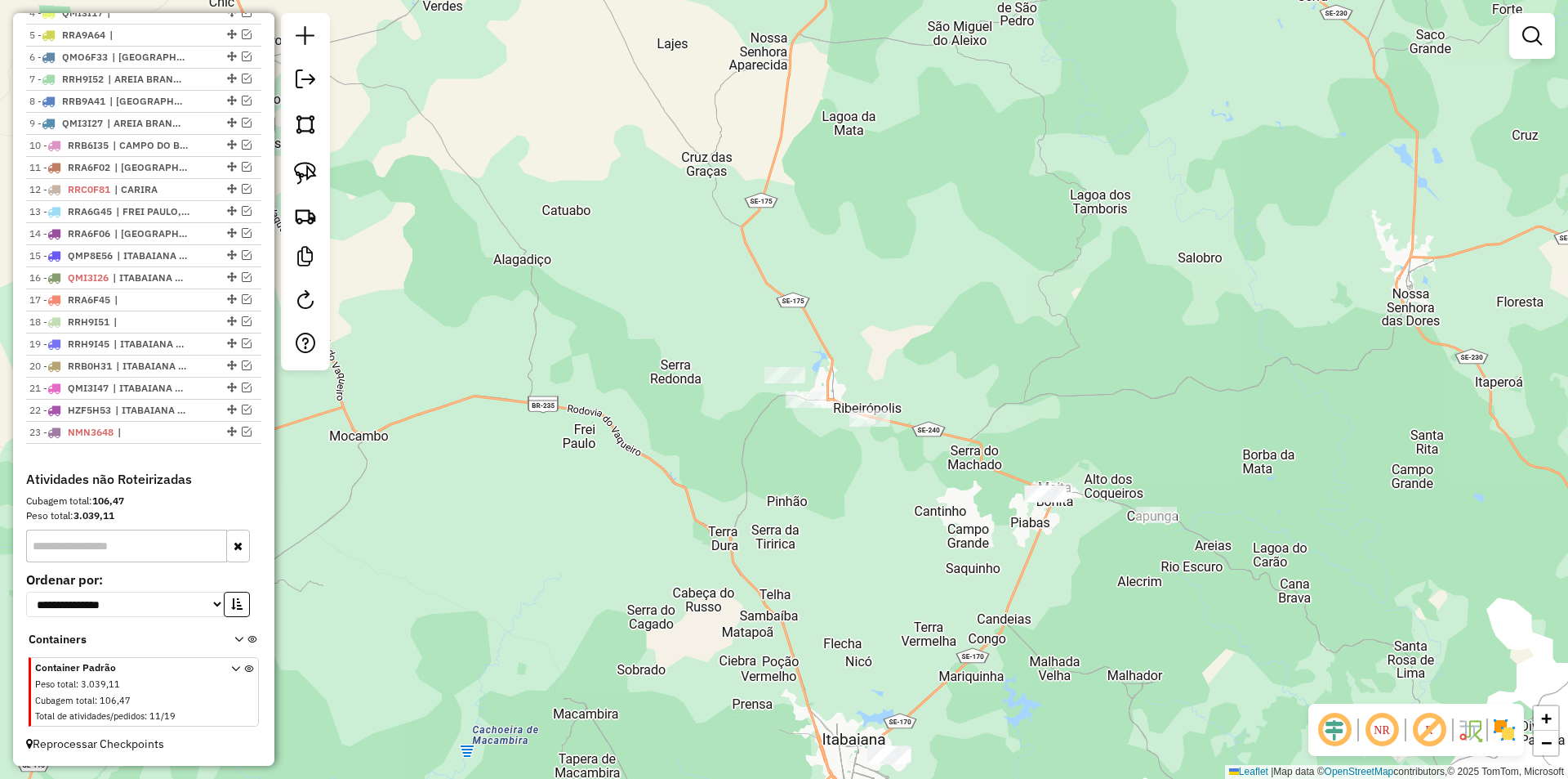
drag, startPoint x: 808, startPoint y: 536, endPoint x: 838, endPoint y: 355, distance: 183.5
click at [838, 371] on div "Janela de atendimento Grade de atendimento Capacidade Transportadoras Veículos …" at bounding box center [784, 389] width 1568 height 779
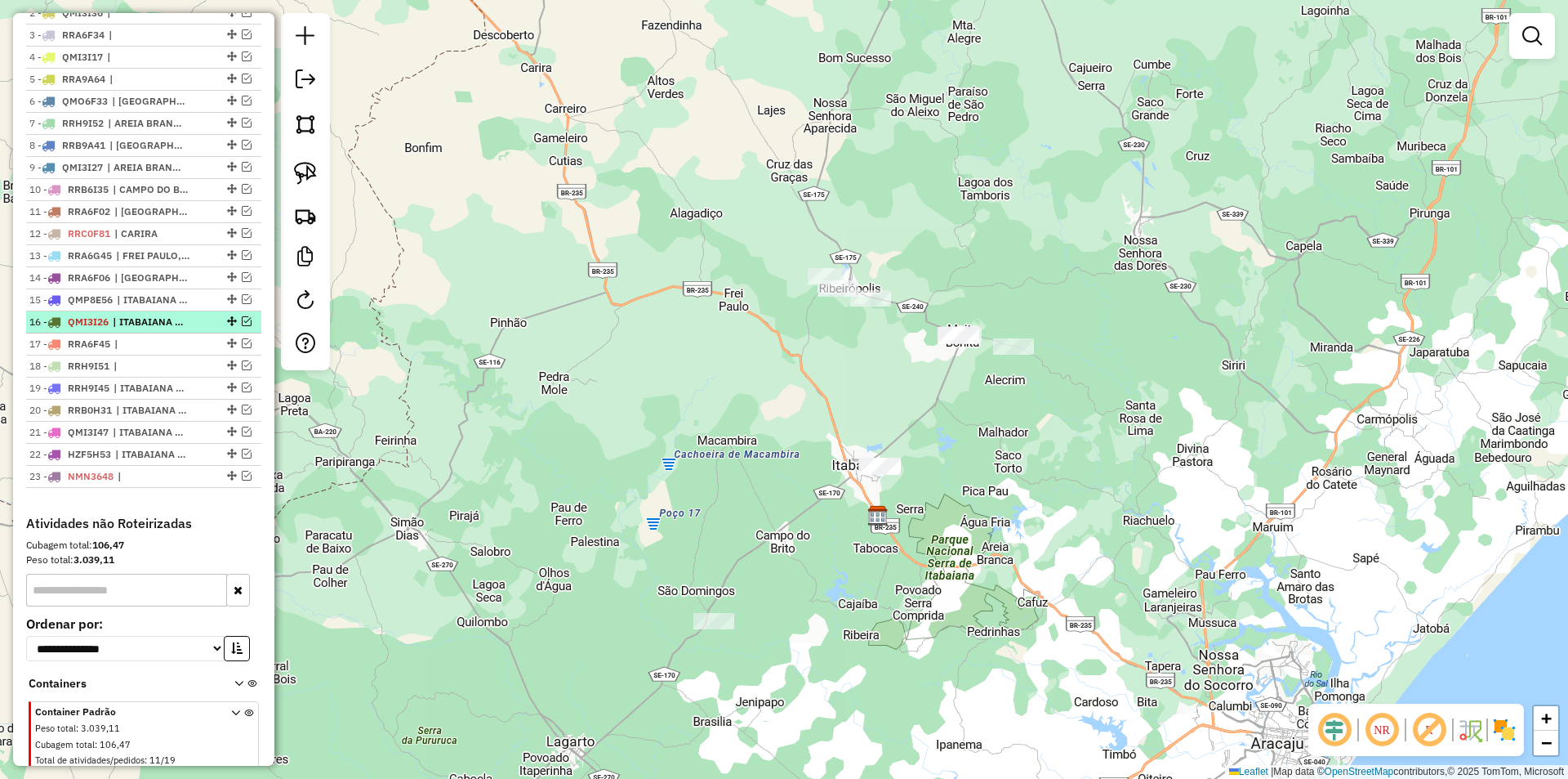
scroll to position [648, 0]
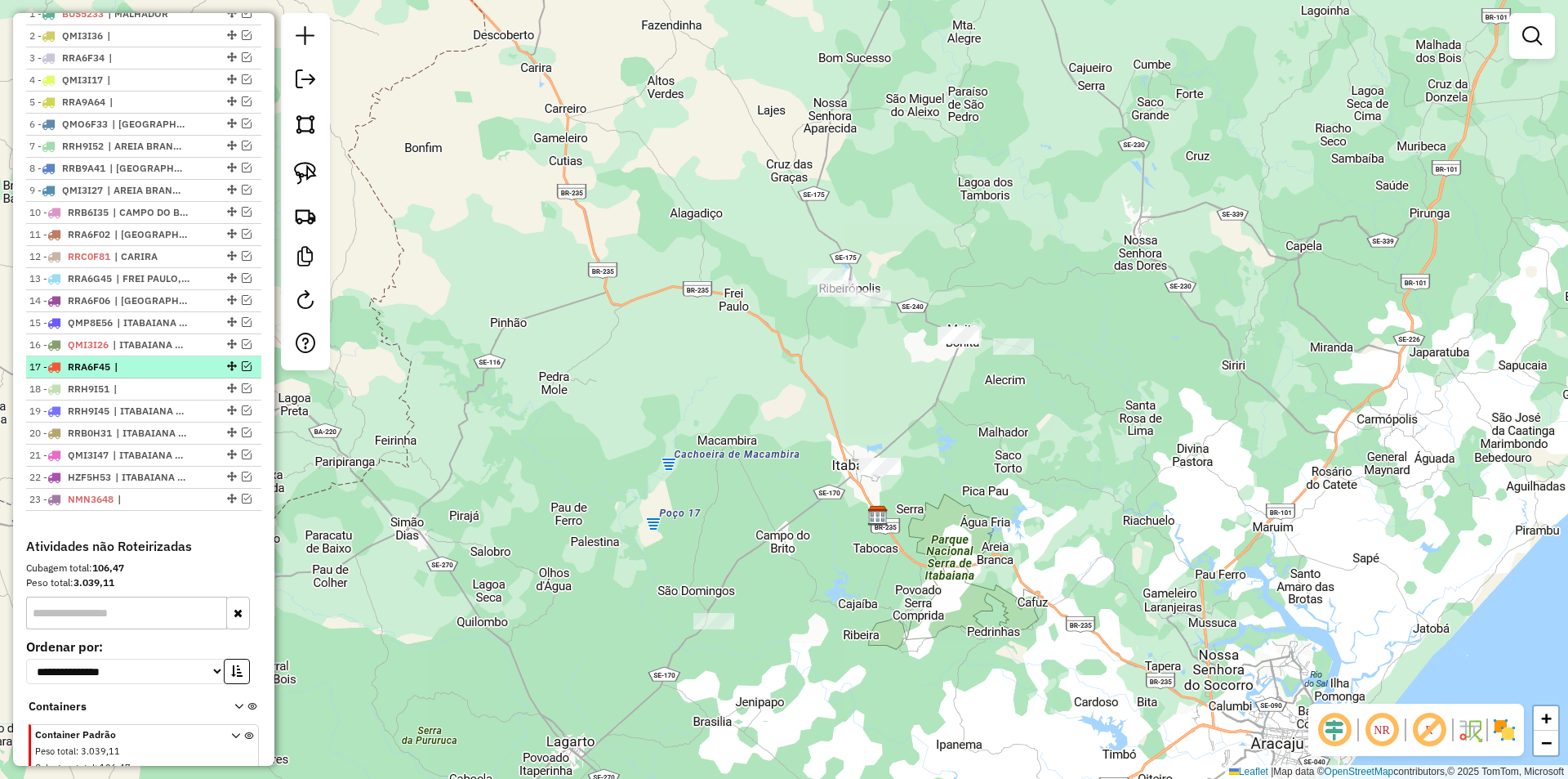
click at [242, 371] on em at bounding box center [246, 366] width 10 height 10
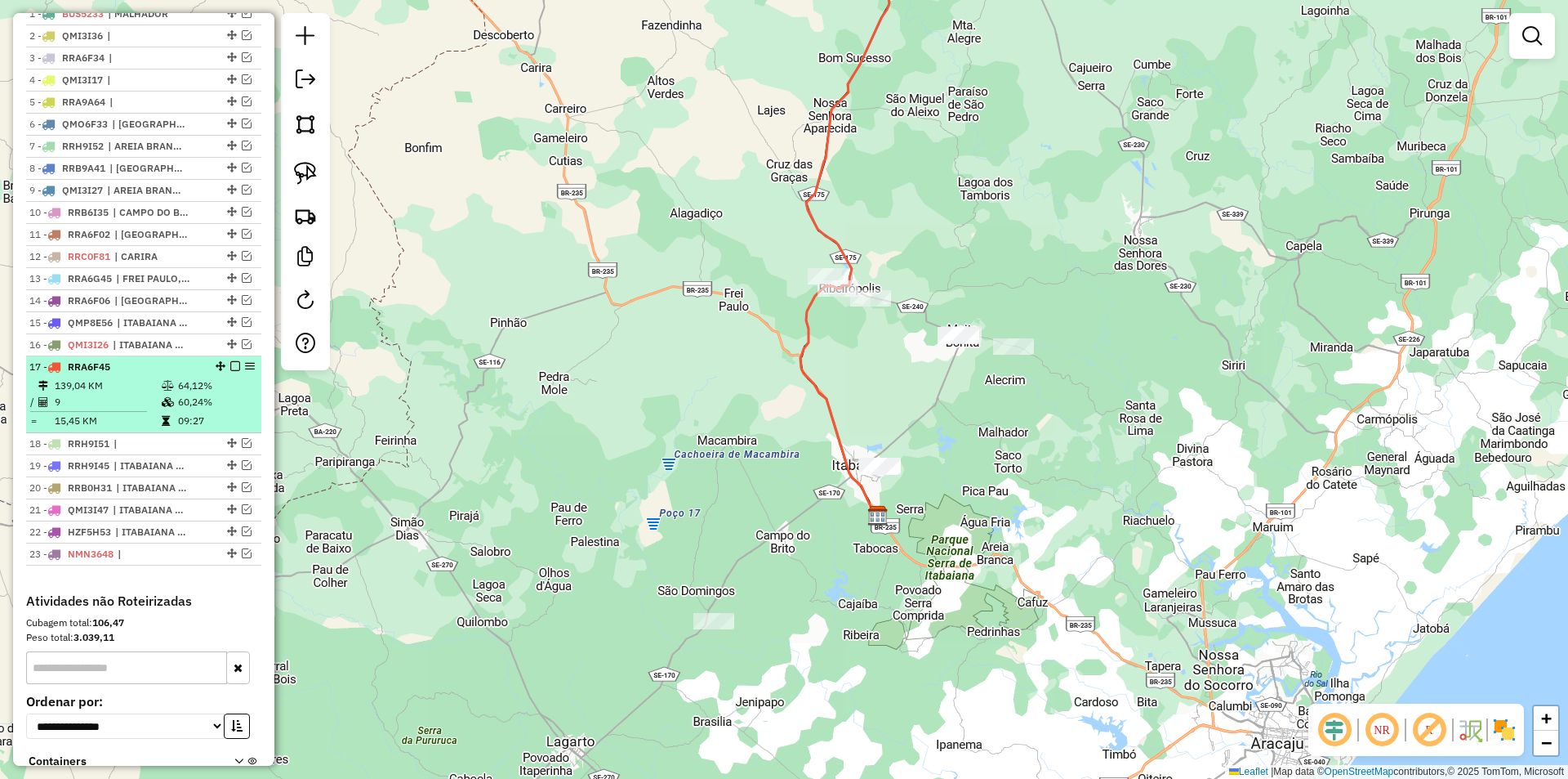
click at [205, 374] on div "17 - RRA6F45" at bounding box center [143, 367] width 229 height 15
select select "**********"
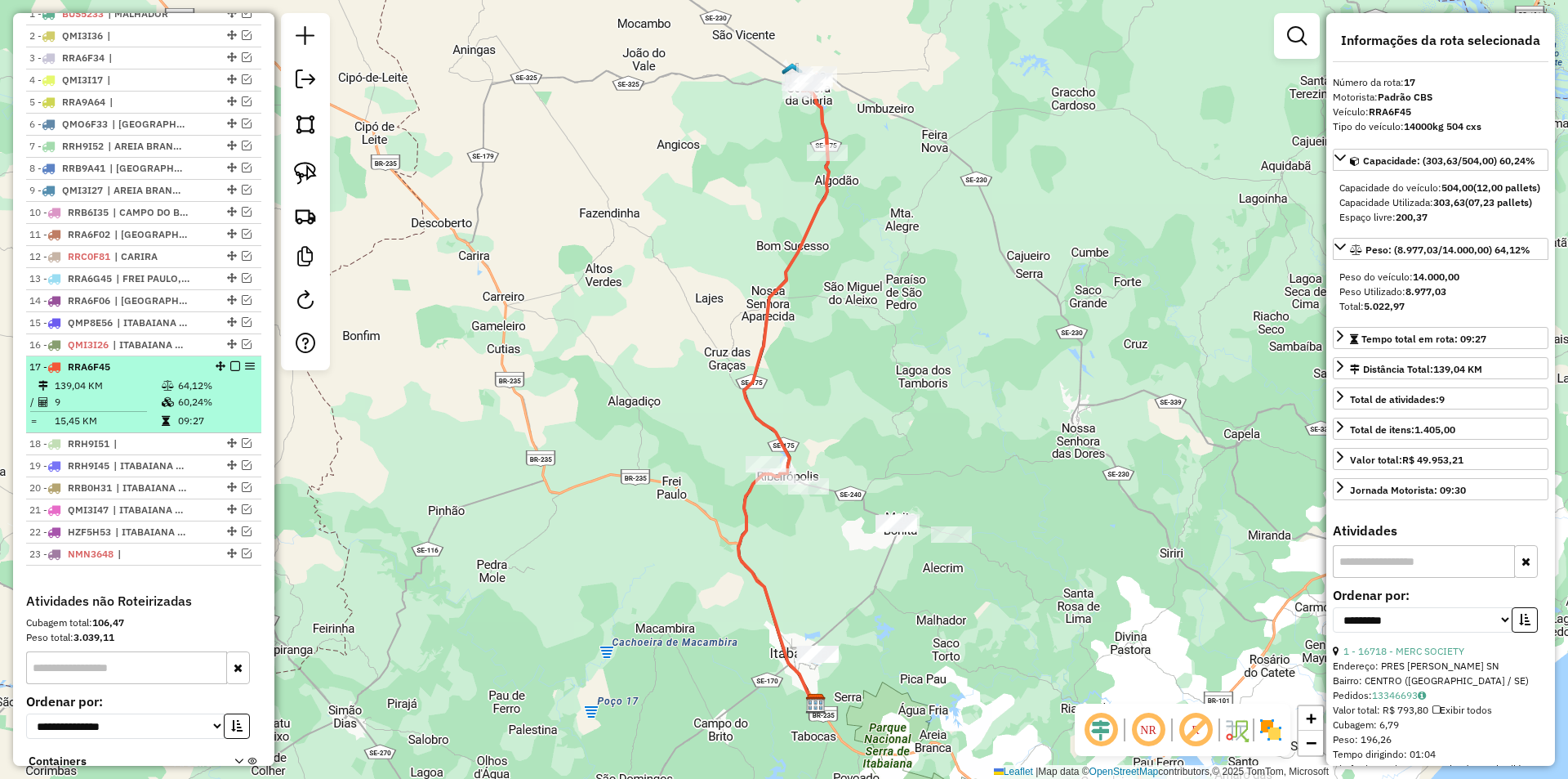
click at [231, 371] on em at bounding box center [234, 366] width 10 height 10
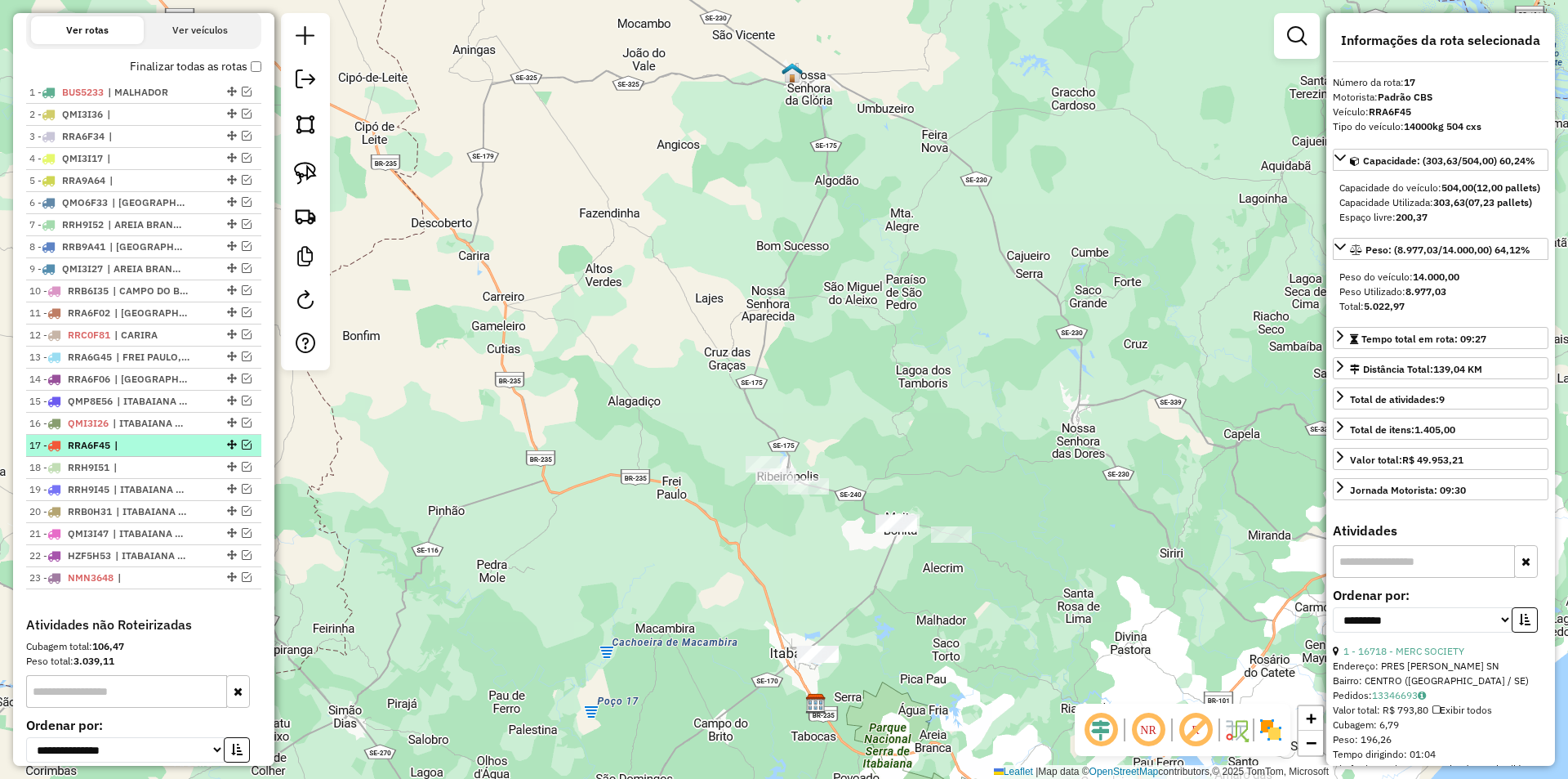
scroll to position [484, 0]
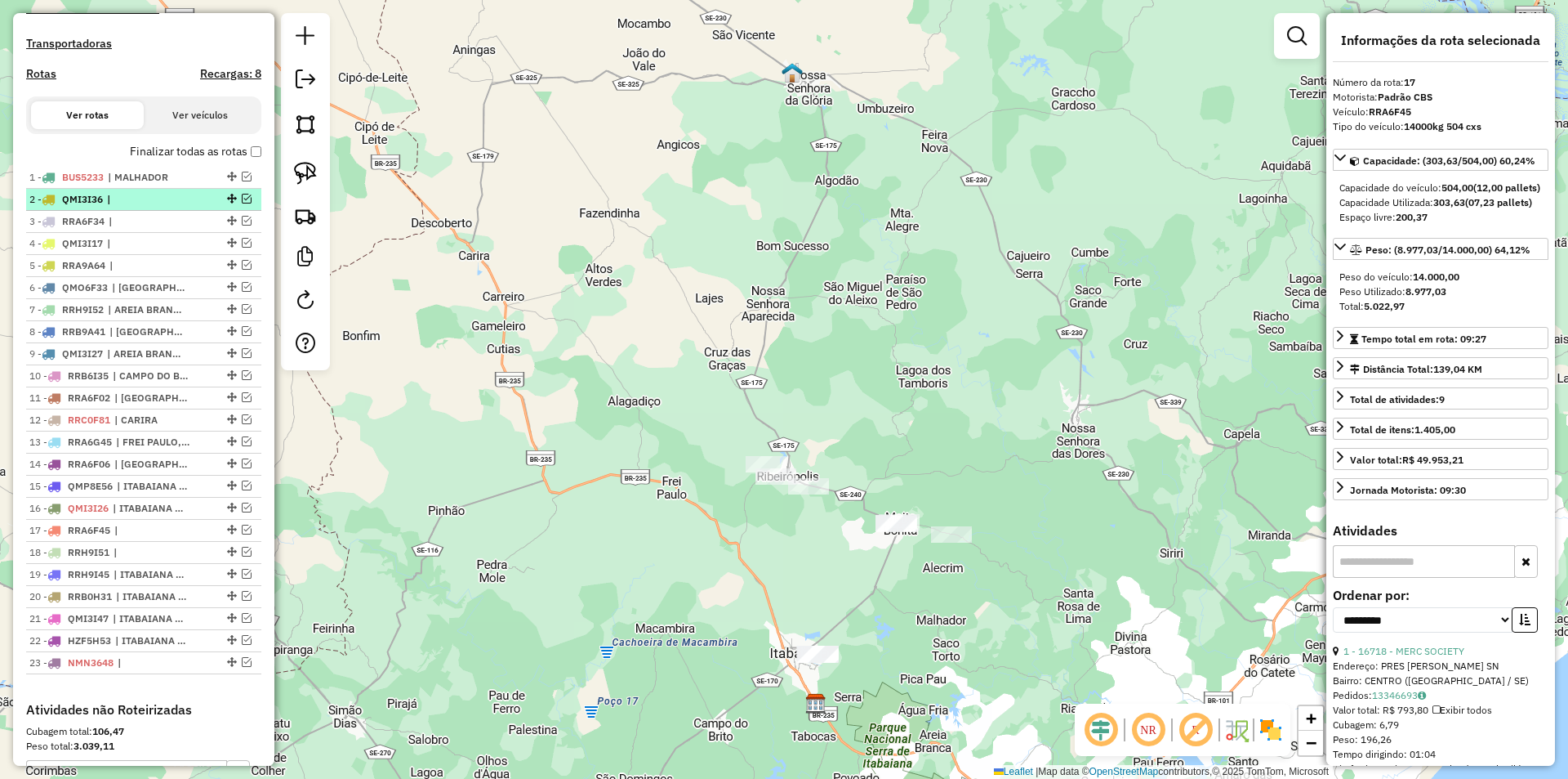
click at [244, 203] on em at bounding box center [246, 198] width 10 height 10
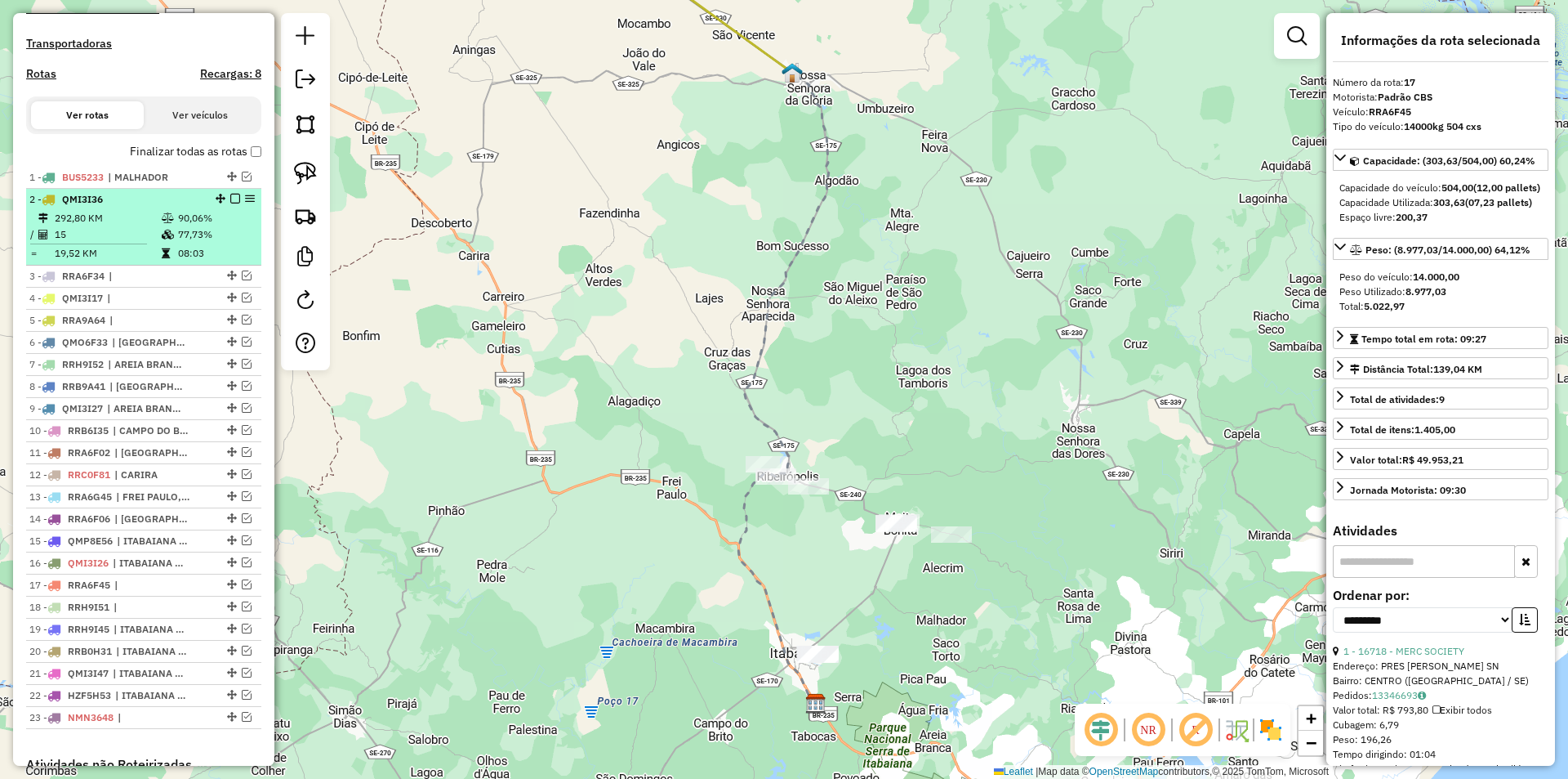
click at [207, 227] on td "90,06%" at bounding box center [216, 218] width 78 height 16
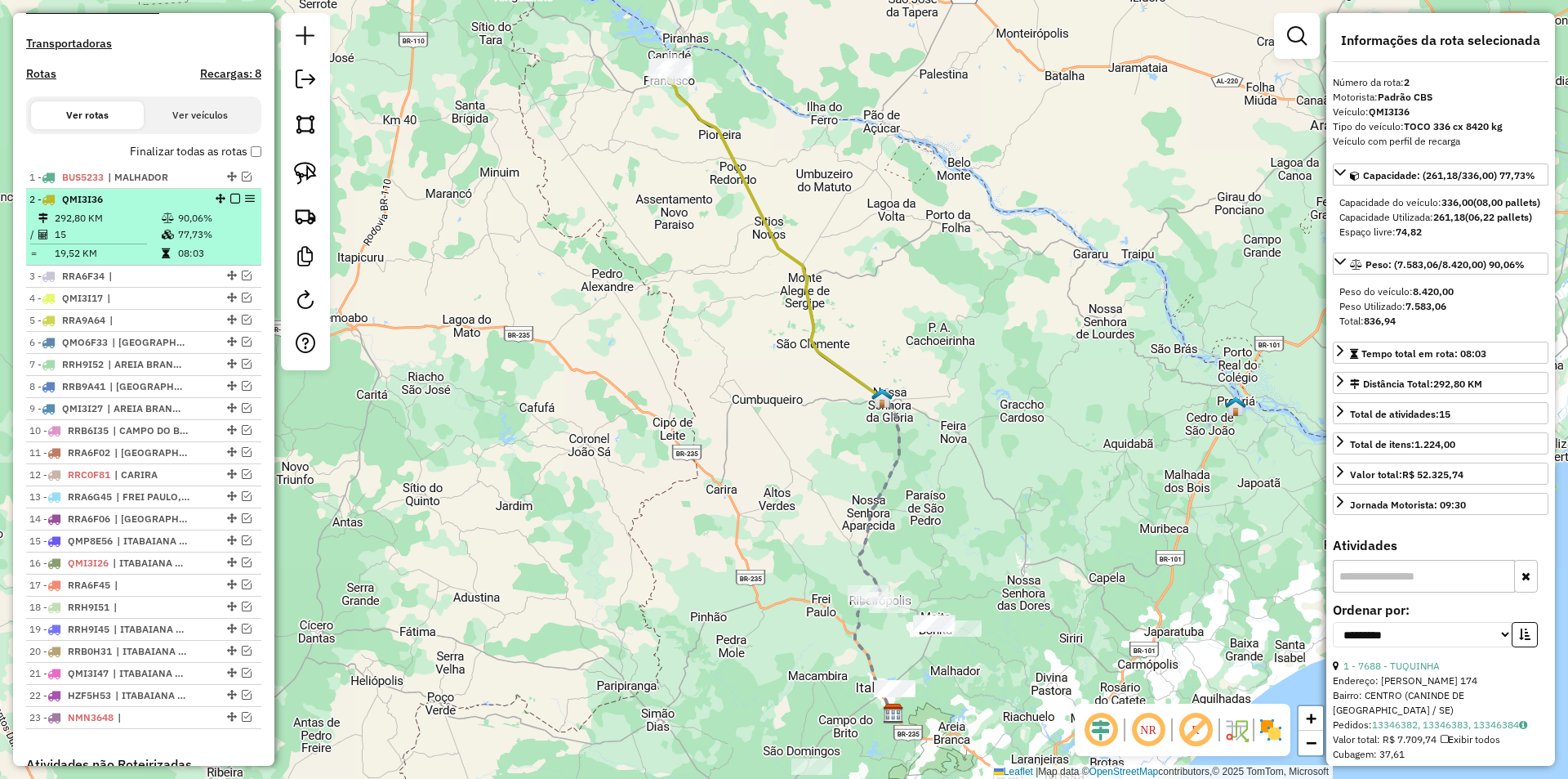
click at [230, 203] on em at bounding box center [234, 198] width 10 height 10
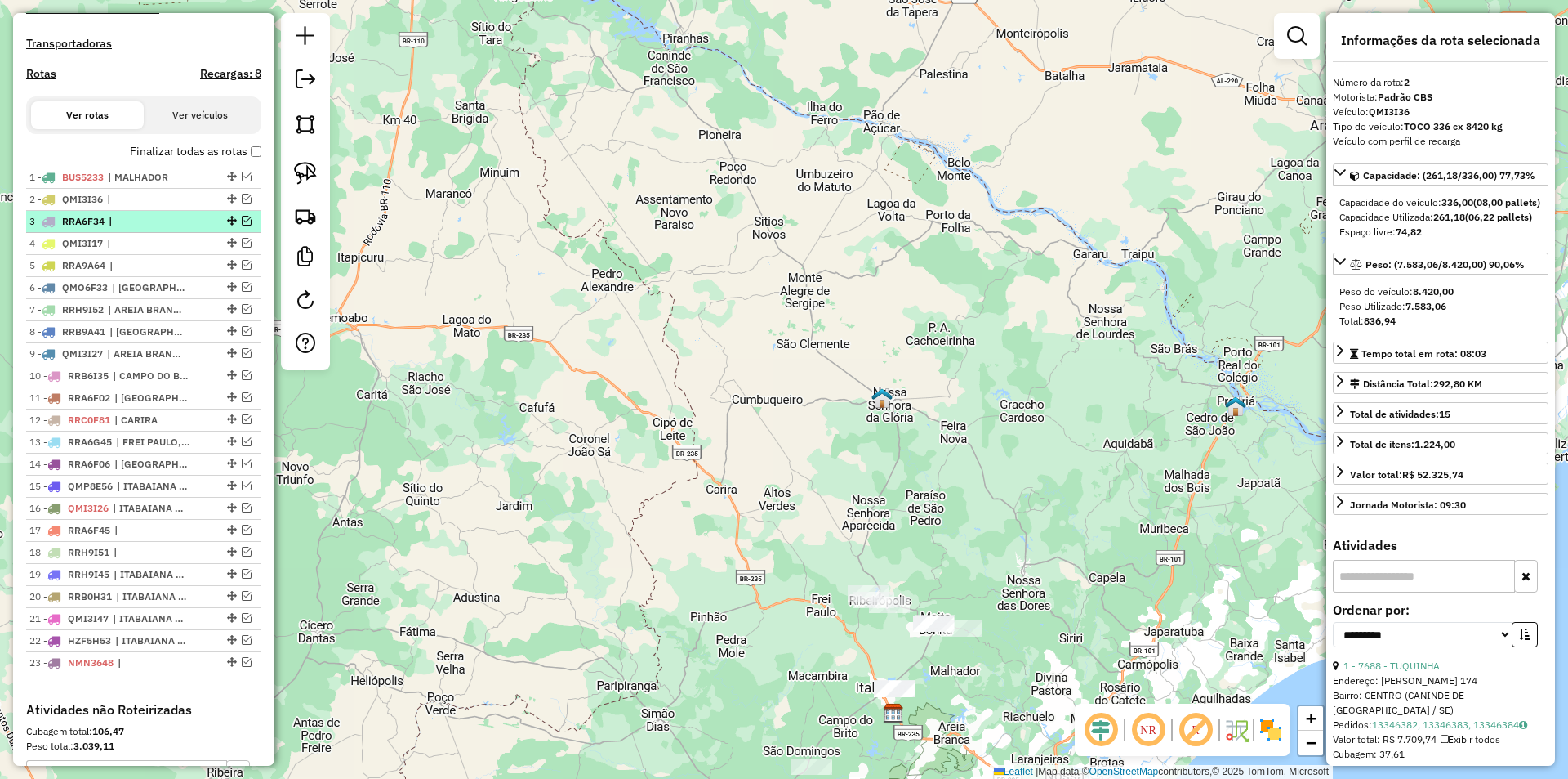
click at [242, 226] on em at bounding box center [246, 220] width 10 height 10
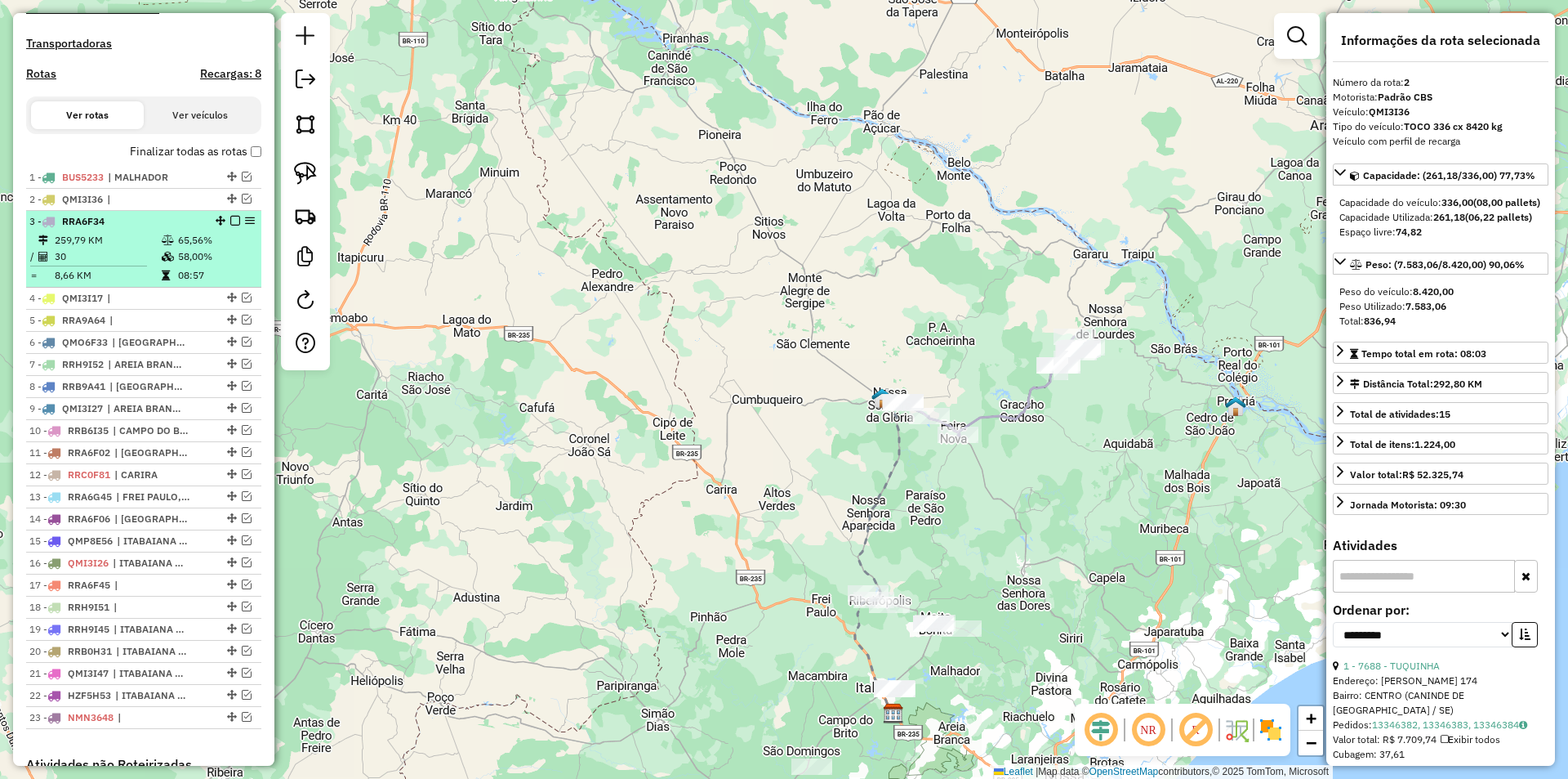
click at [216, 247] on td "65,56%" at bounding box center [216, 239] width 78 height 16
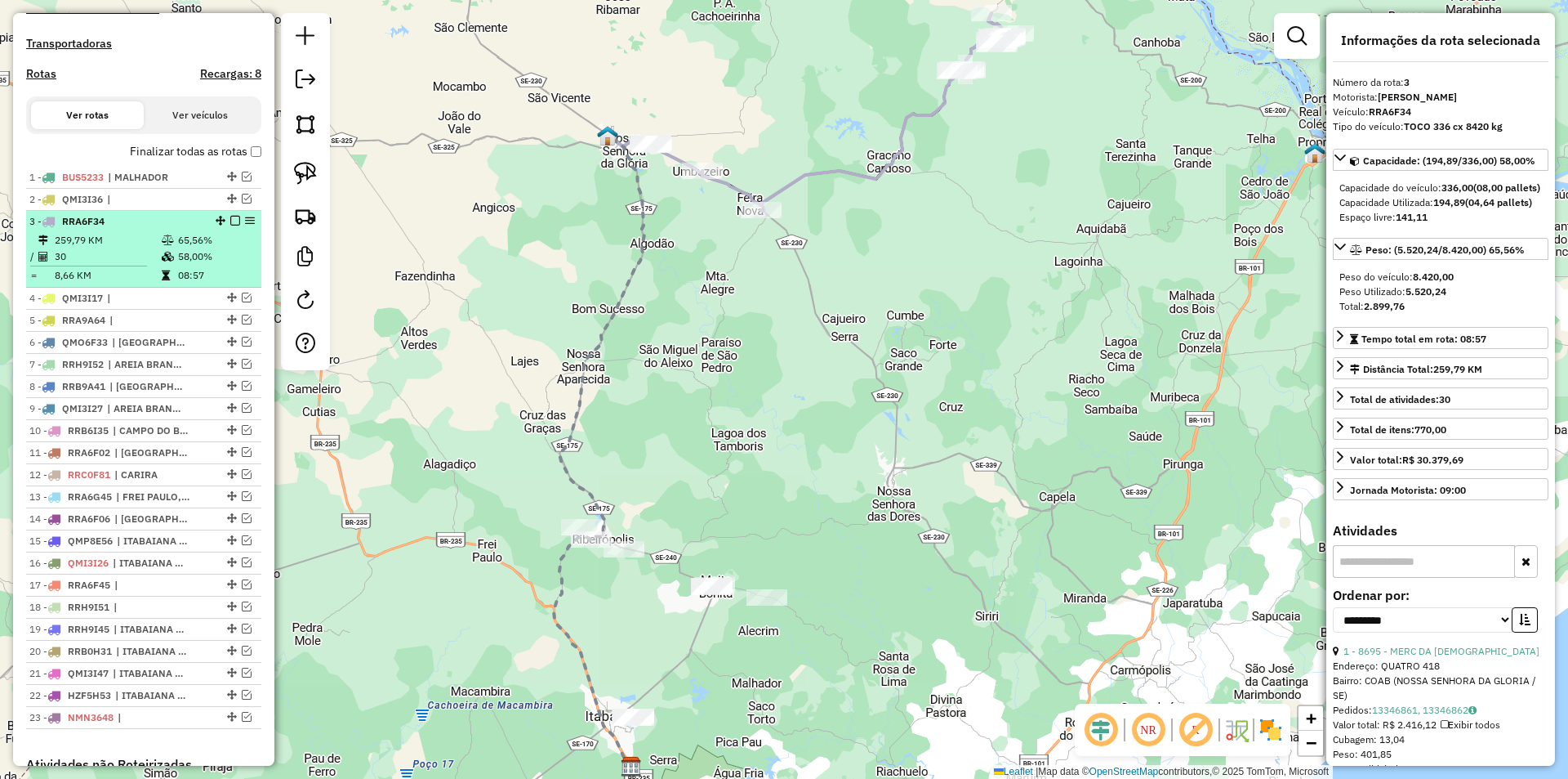
click at [230, 226] on em at bounding box center [234, 220] width 10 height 10
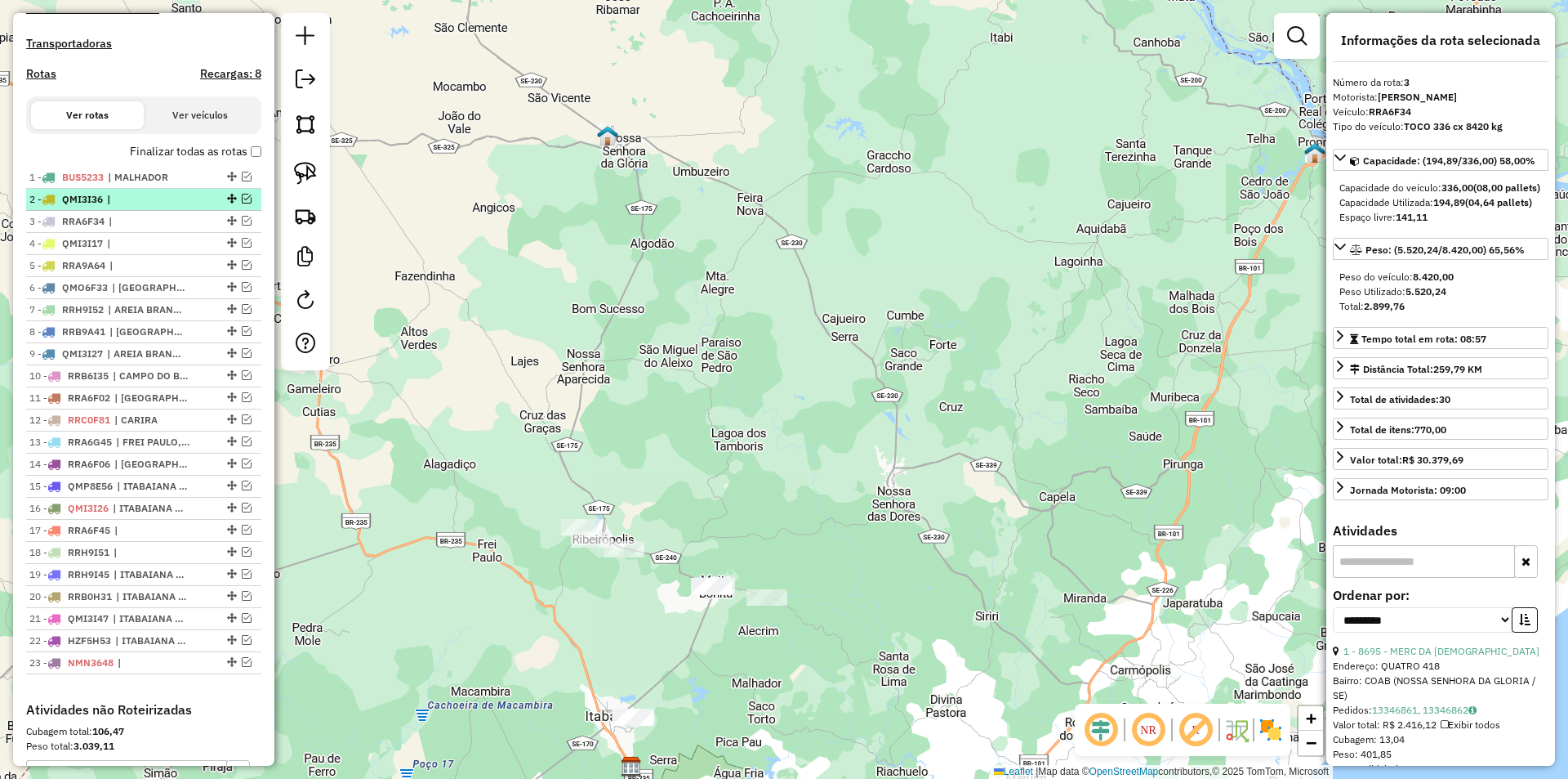
click at [240, 207] on div "2 - QMI3I36 |" at bounding box center [143, 199] width 229 height 15
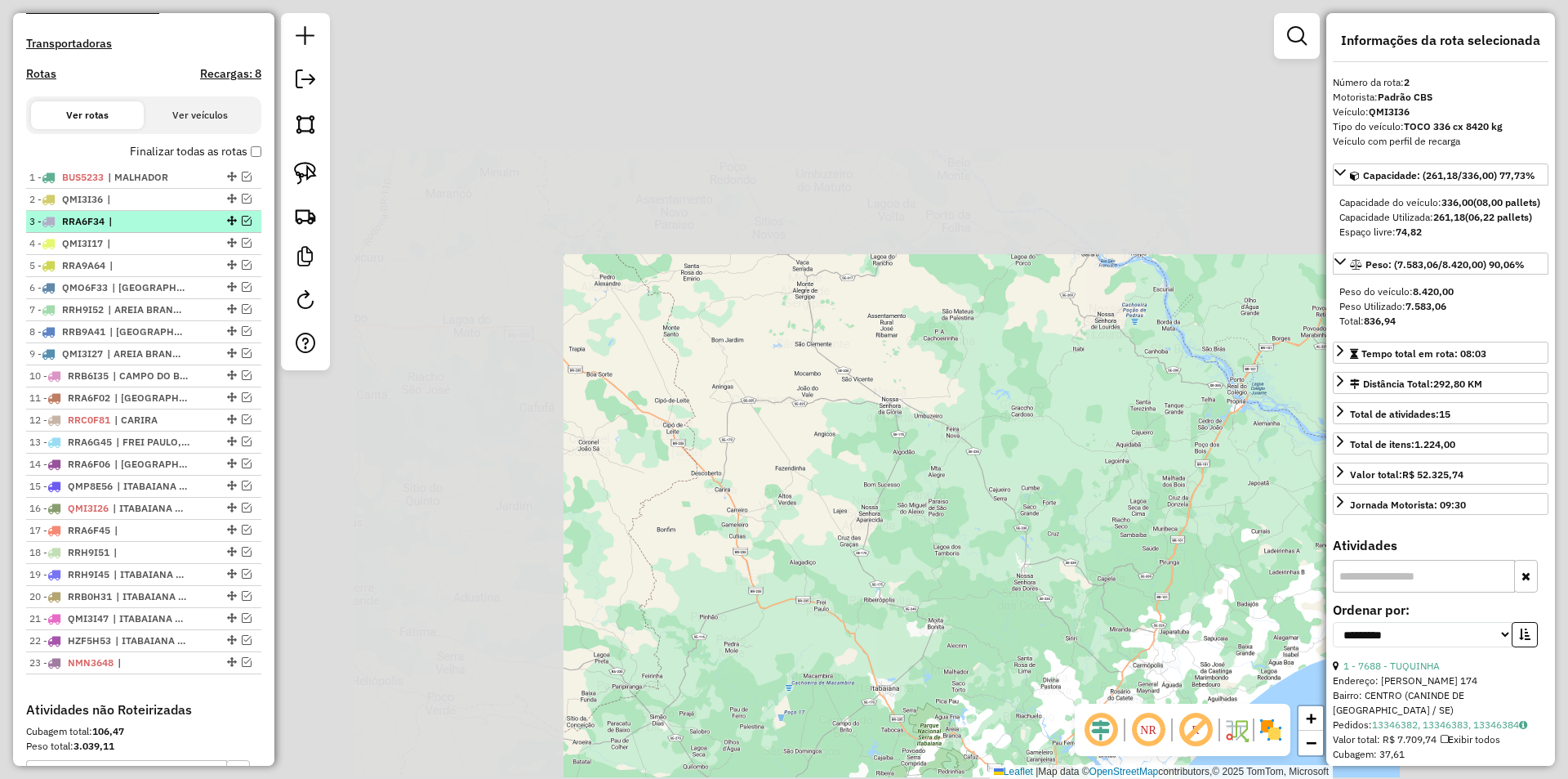
click at [206, 226] on div at bounding box center [230, 220] width 49 height 10
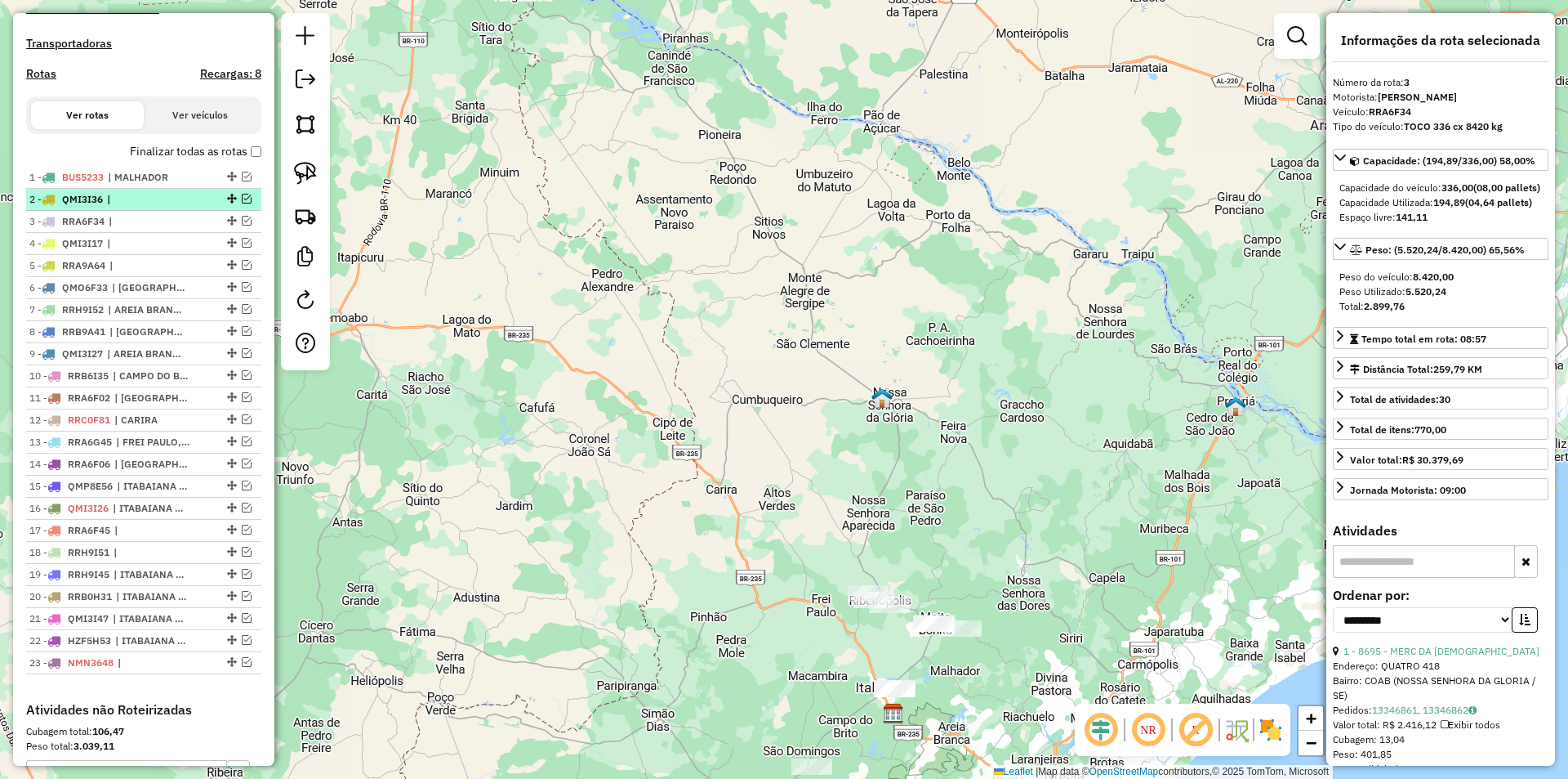
click at [242, 203] on em at bounding box center [246, 198] width 10 height 10
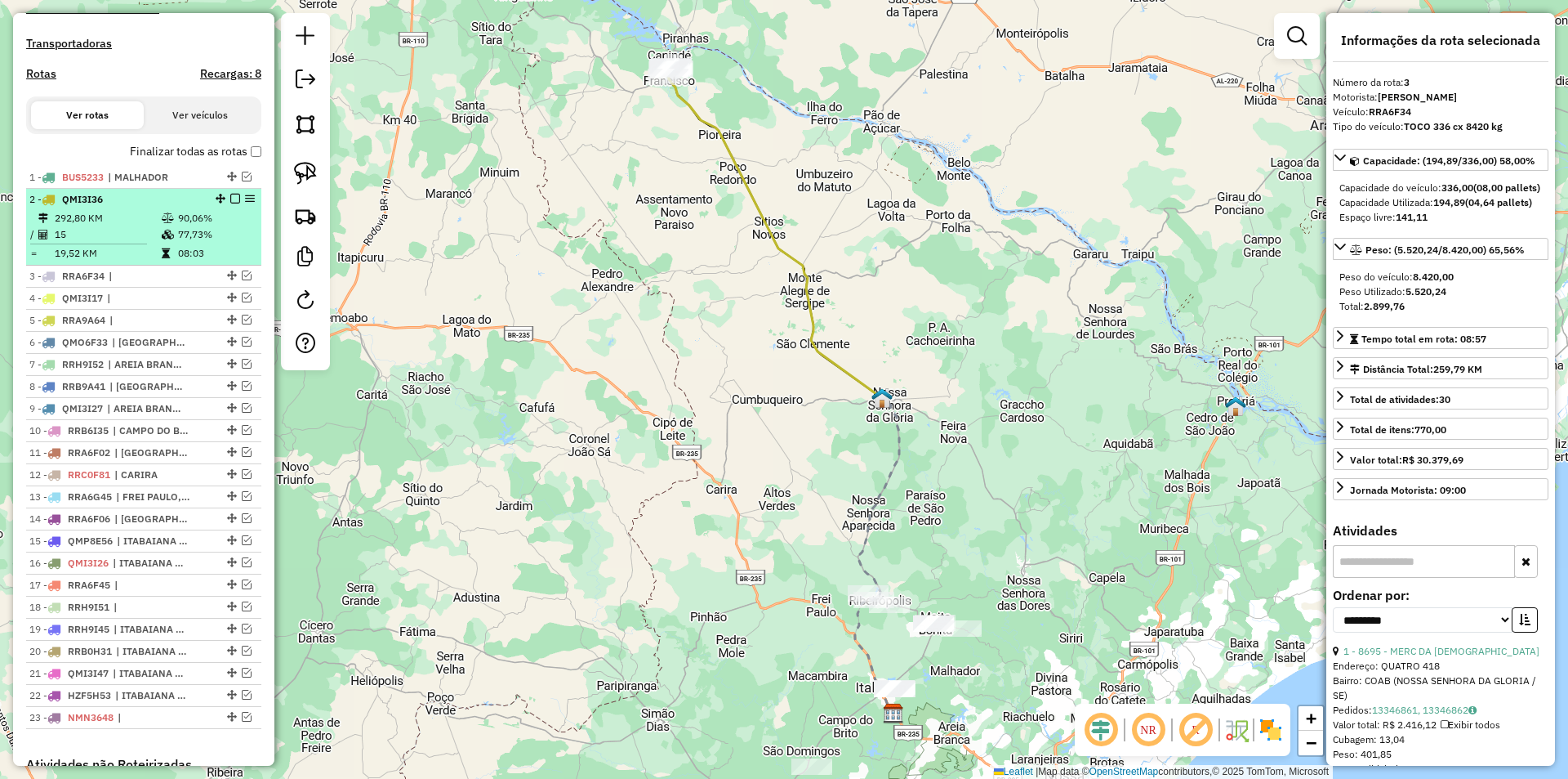
click at [216, 207] on div "2 - QMI3I36" at bounding box center [143, 199] width 229 height 15
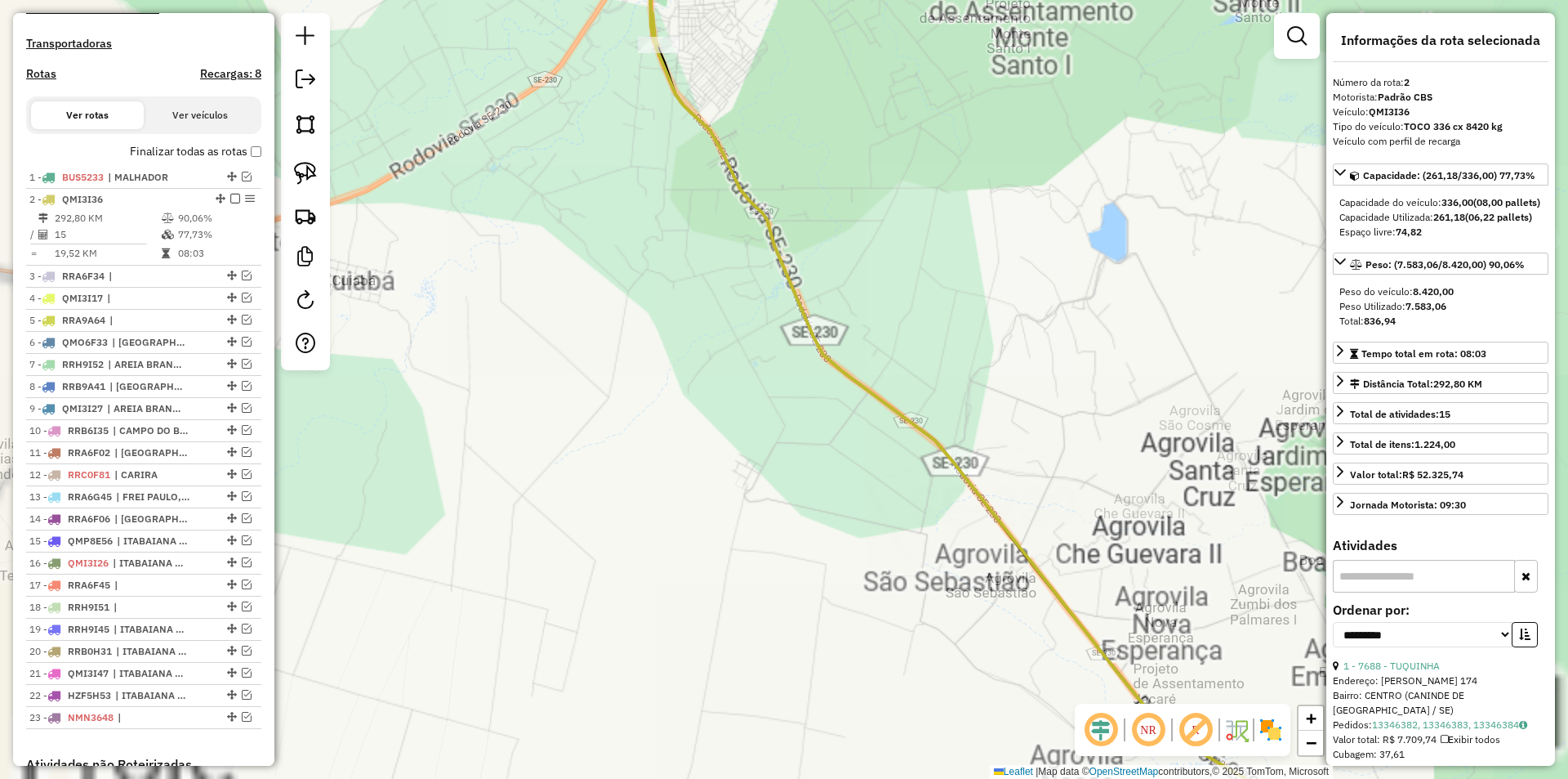
drag, startPoint x: 732, startPoint y: 309, endPoint x: 719, endPoint y: 301, distance: 15.3
click at [732, 310] on div "Janela de atendimento Grade de atendimento Capacidade Transportadoras Veículos …" at bounding box center [784, 389] width 1568 height 779
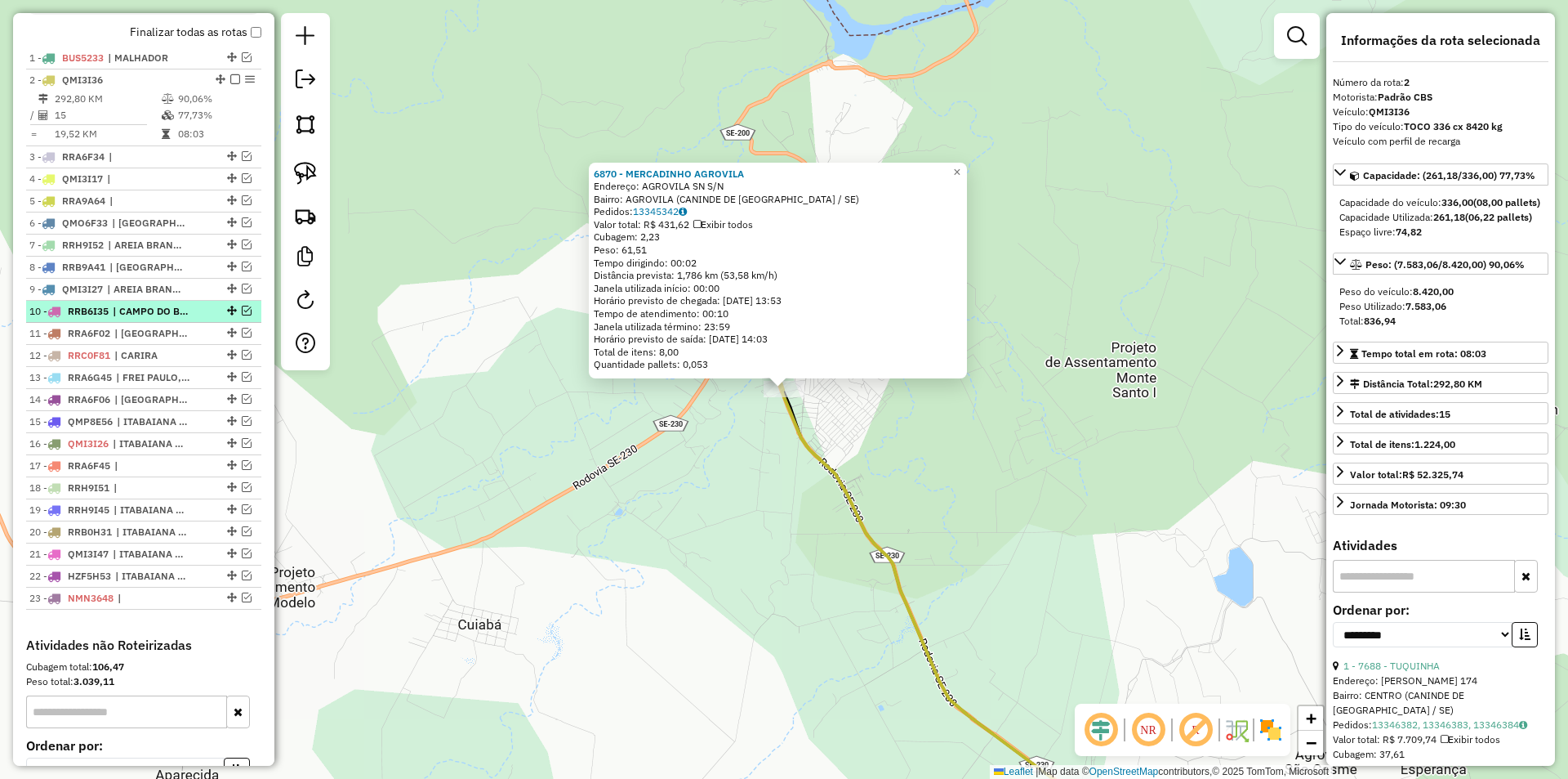
scroll to position [512, 0]
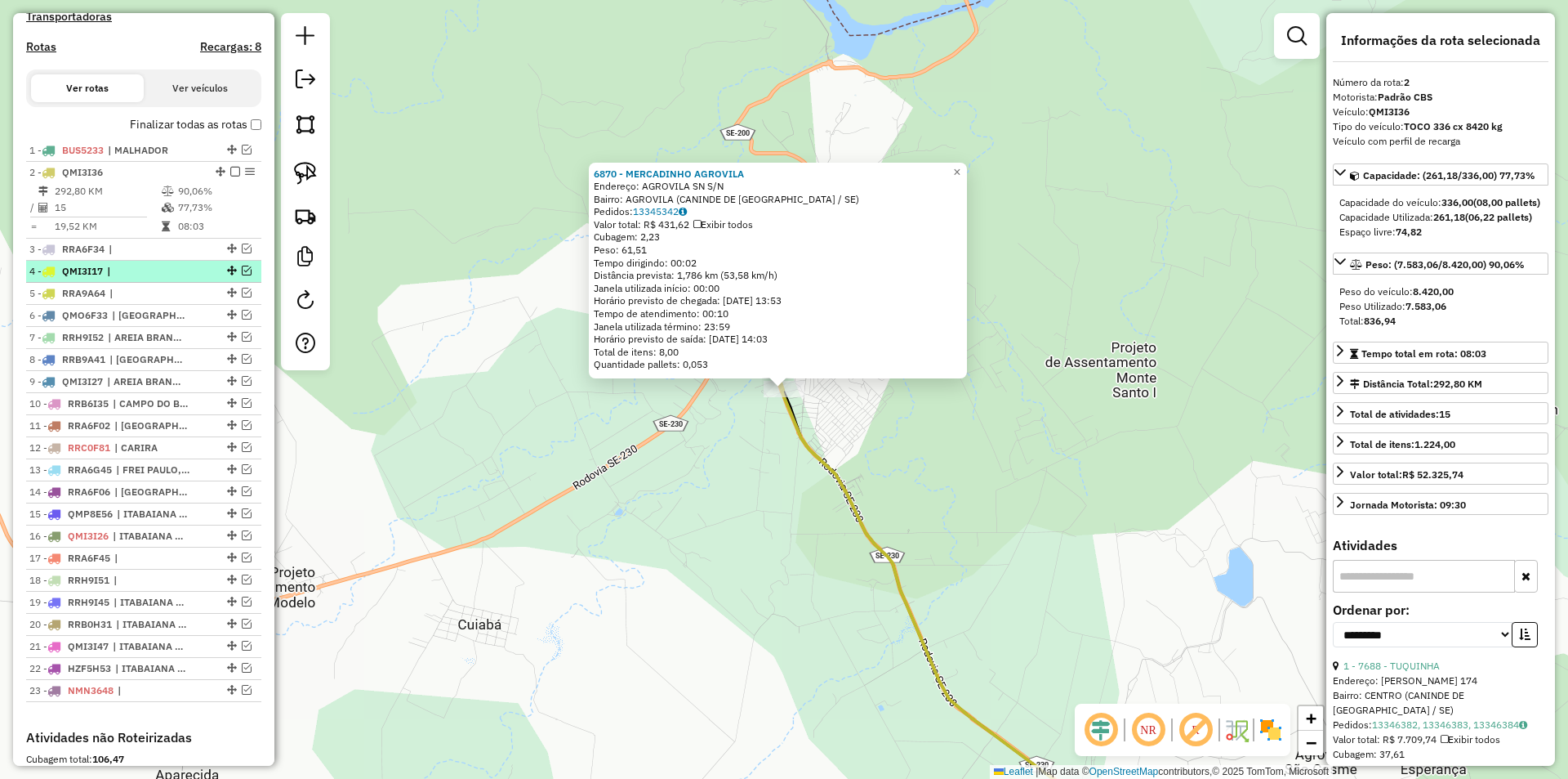
click at [237, 275] on div at bounding box center [230, 270] width 49 height 10
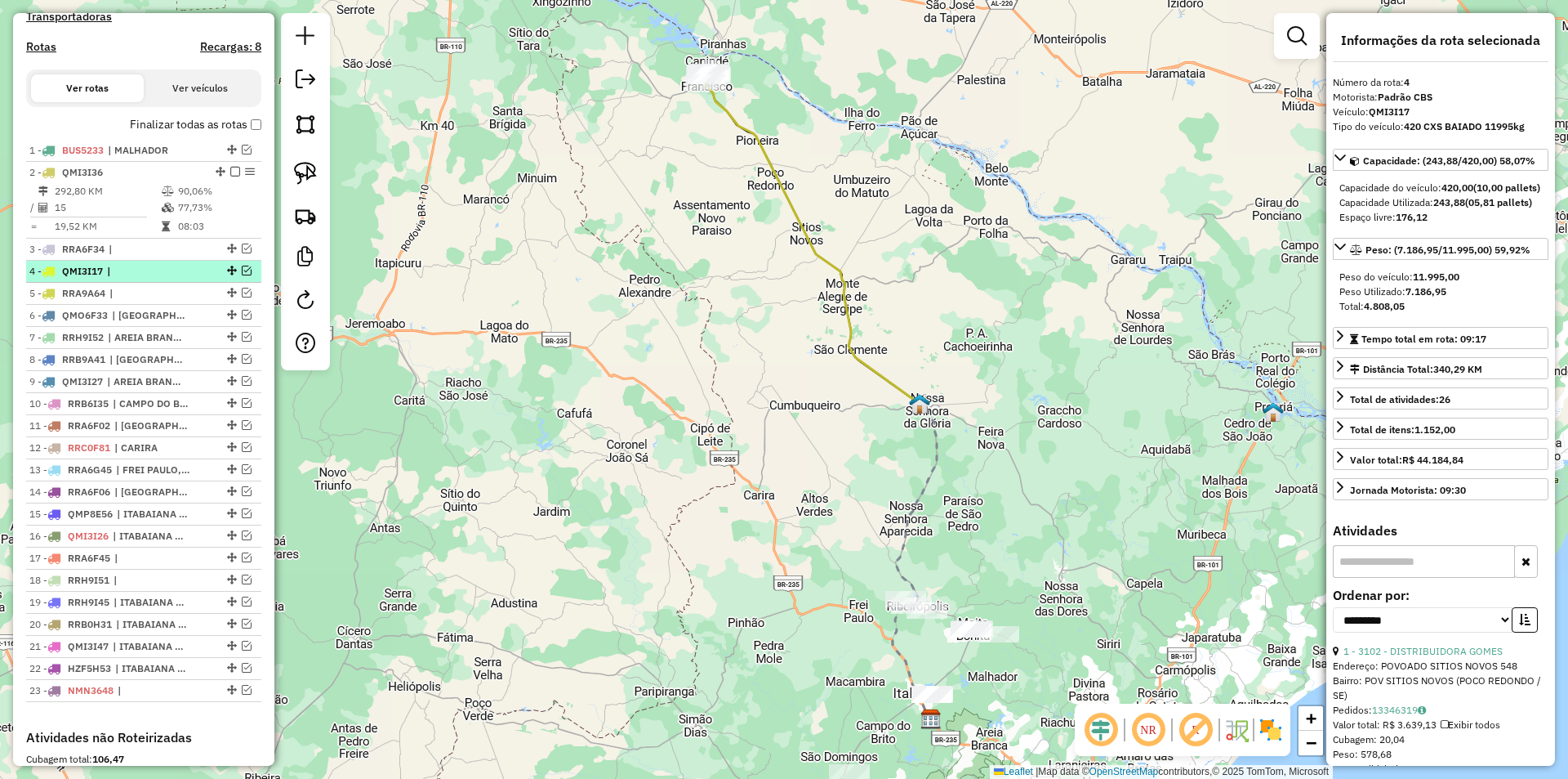
click at [246, 275] on div at bounding box center [230, 270] width 49 height 10
click at [242, 275] on em at bounding box center [246, 270] width 10 height 10
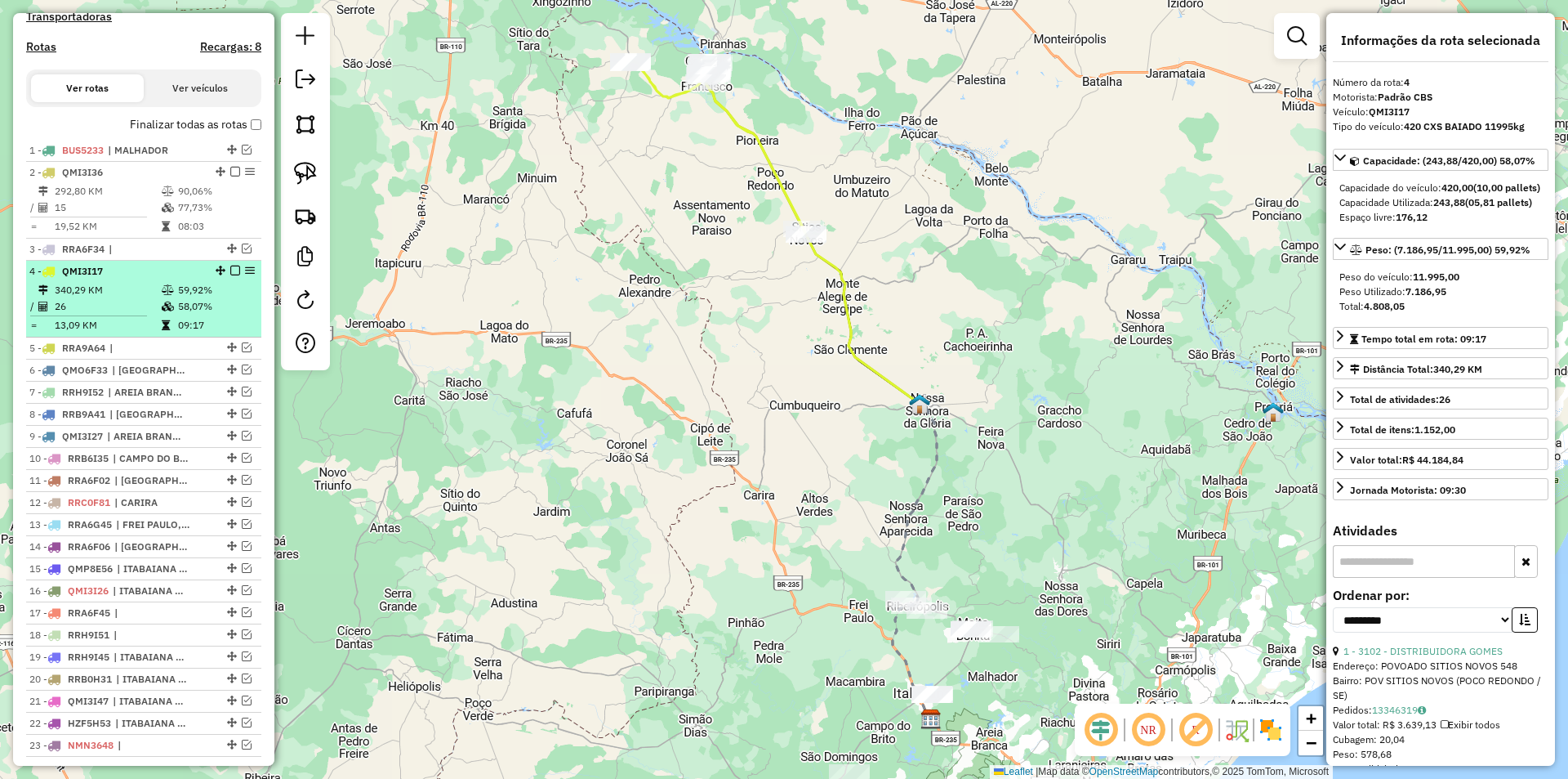
click at [214, 298] on td "59,92%" at bounding box center [216, 290] width 78 height 16
click at [230, 275] on em at bounding box center [234, 270] width 10 height 10
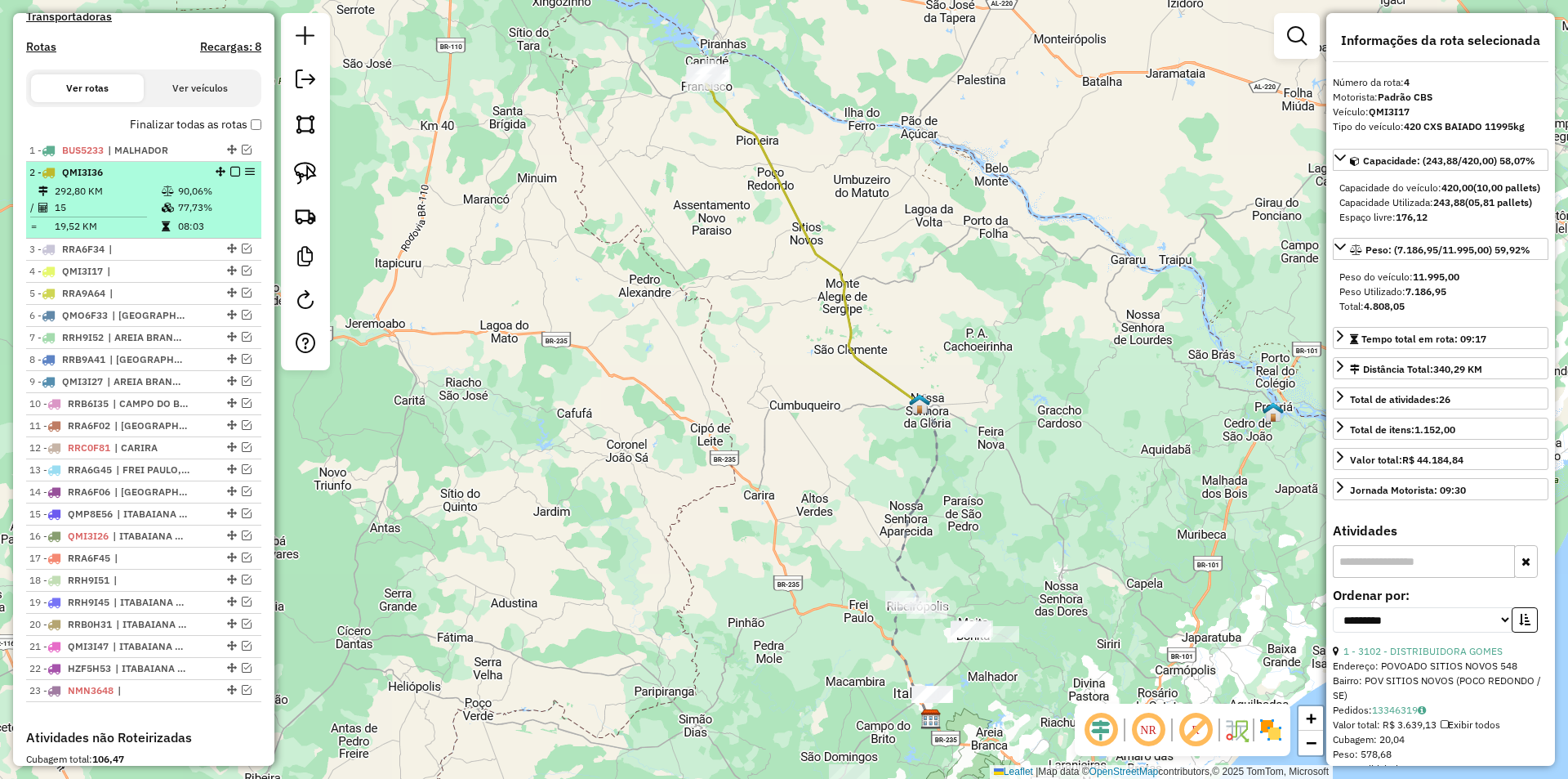
click at [232, 176] on em at bounding box center [234, 171] width 10 height 10
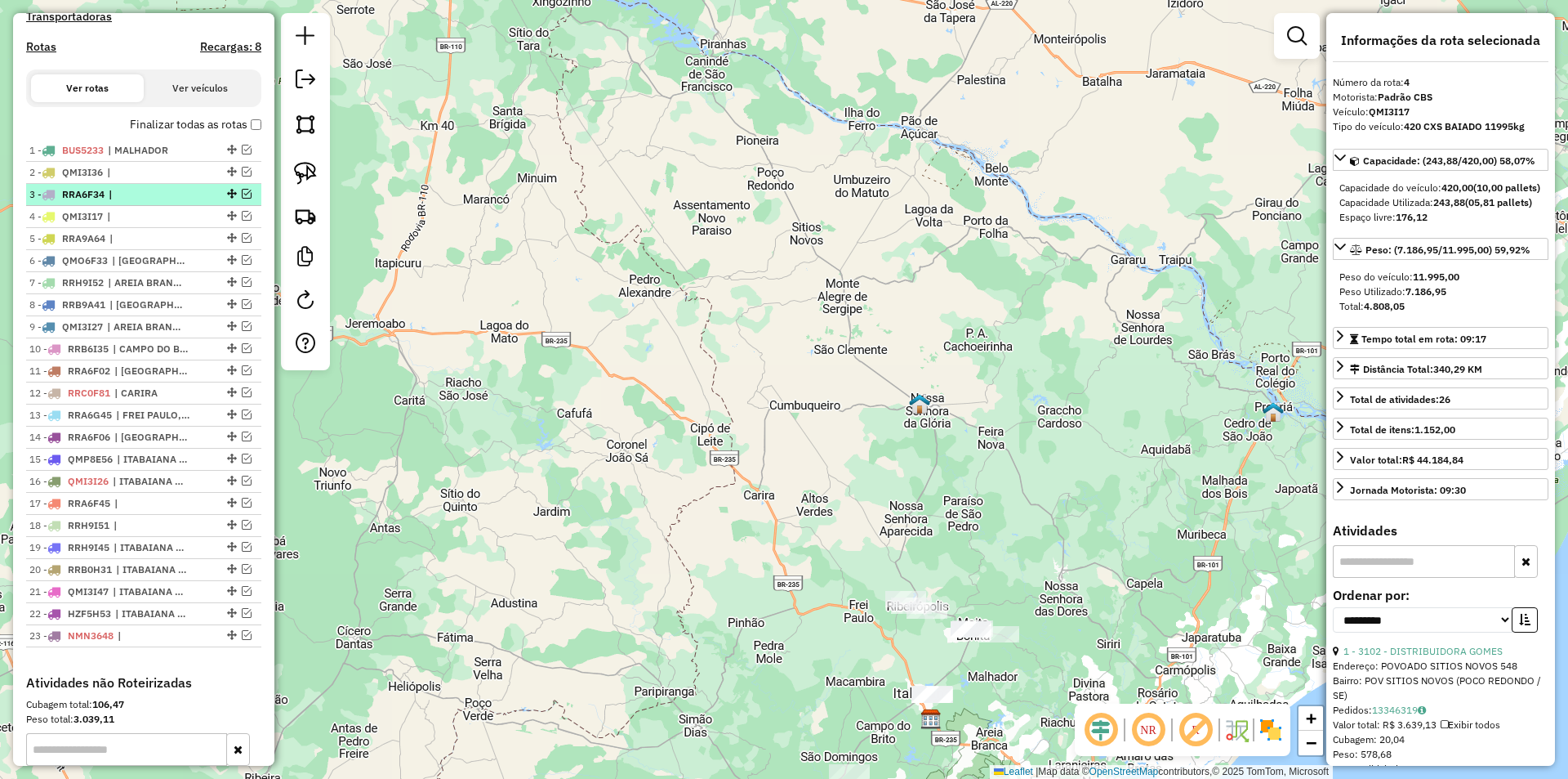
click at [242, 199] on em at bounding box center [246, 193] width 10 height 10
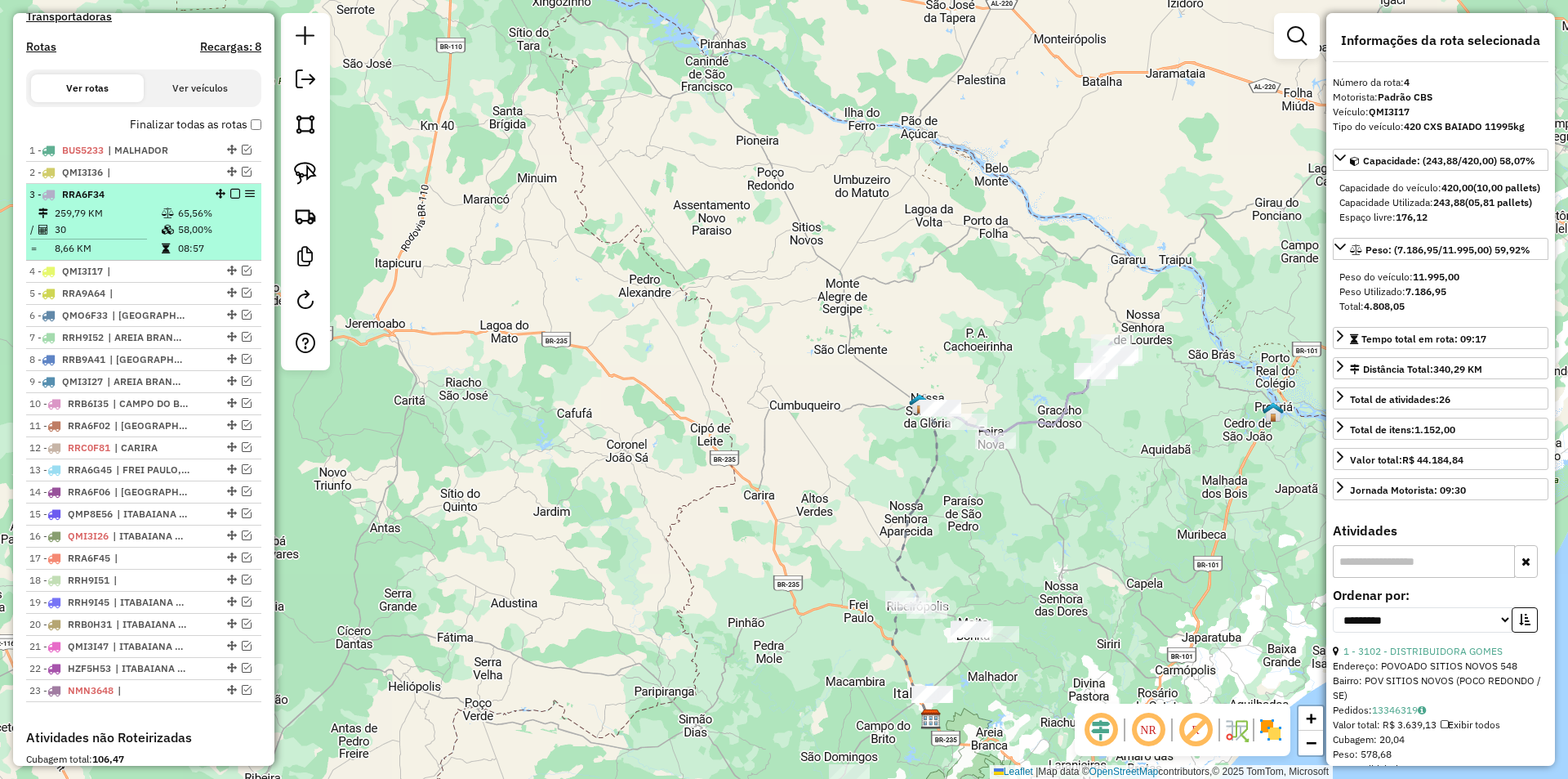
click at [218, 220] on td "65,56%" at bounding box center [216, 213] width 78 height 16
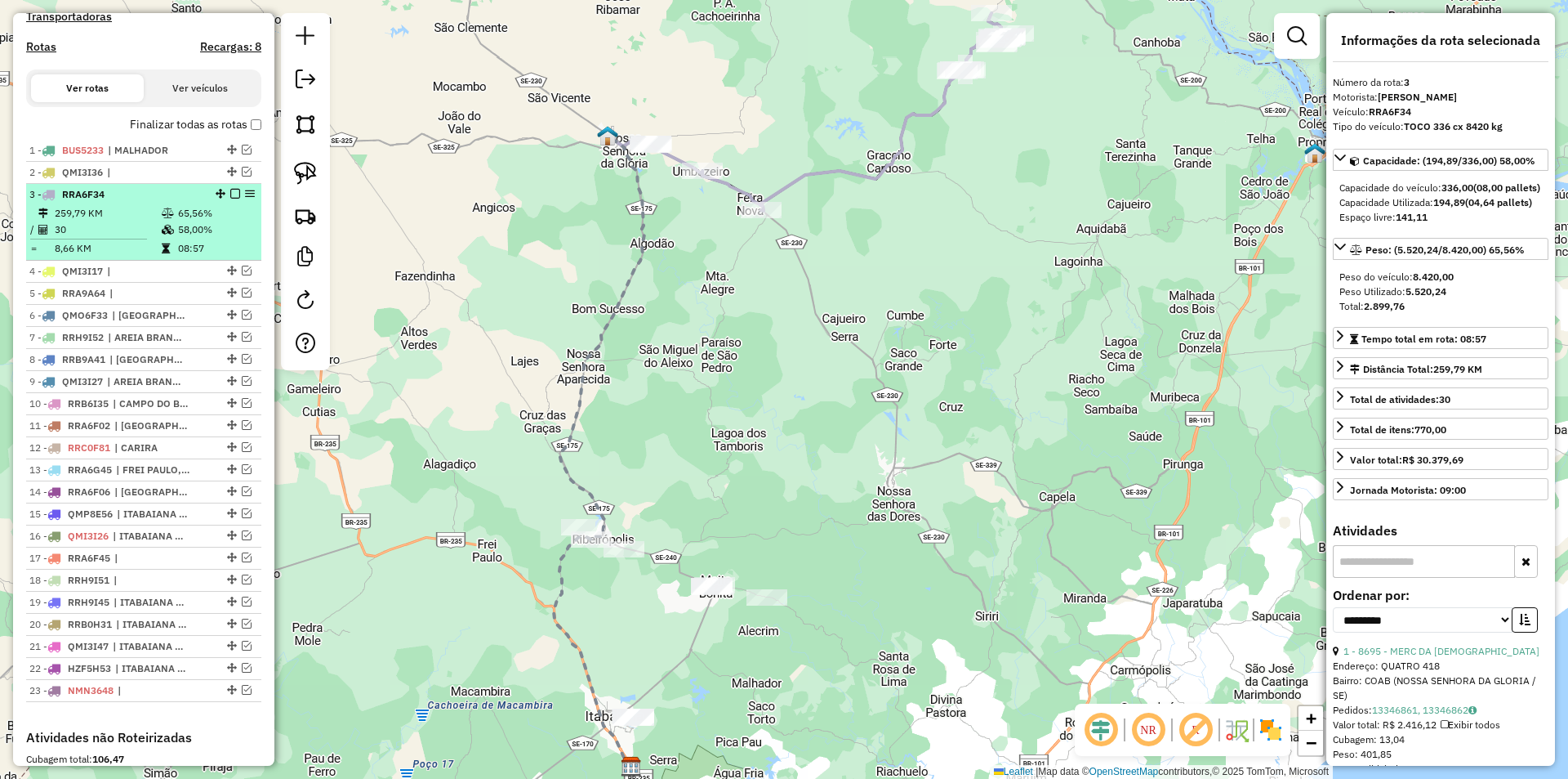
click at [233, 199] on em at bounding box center [234, 193] width 10 height 10
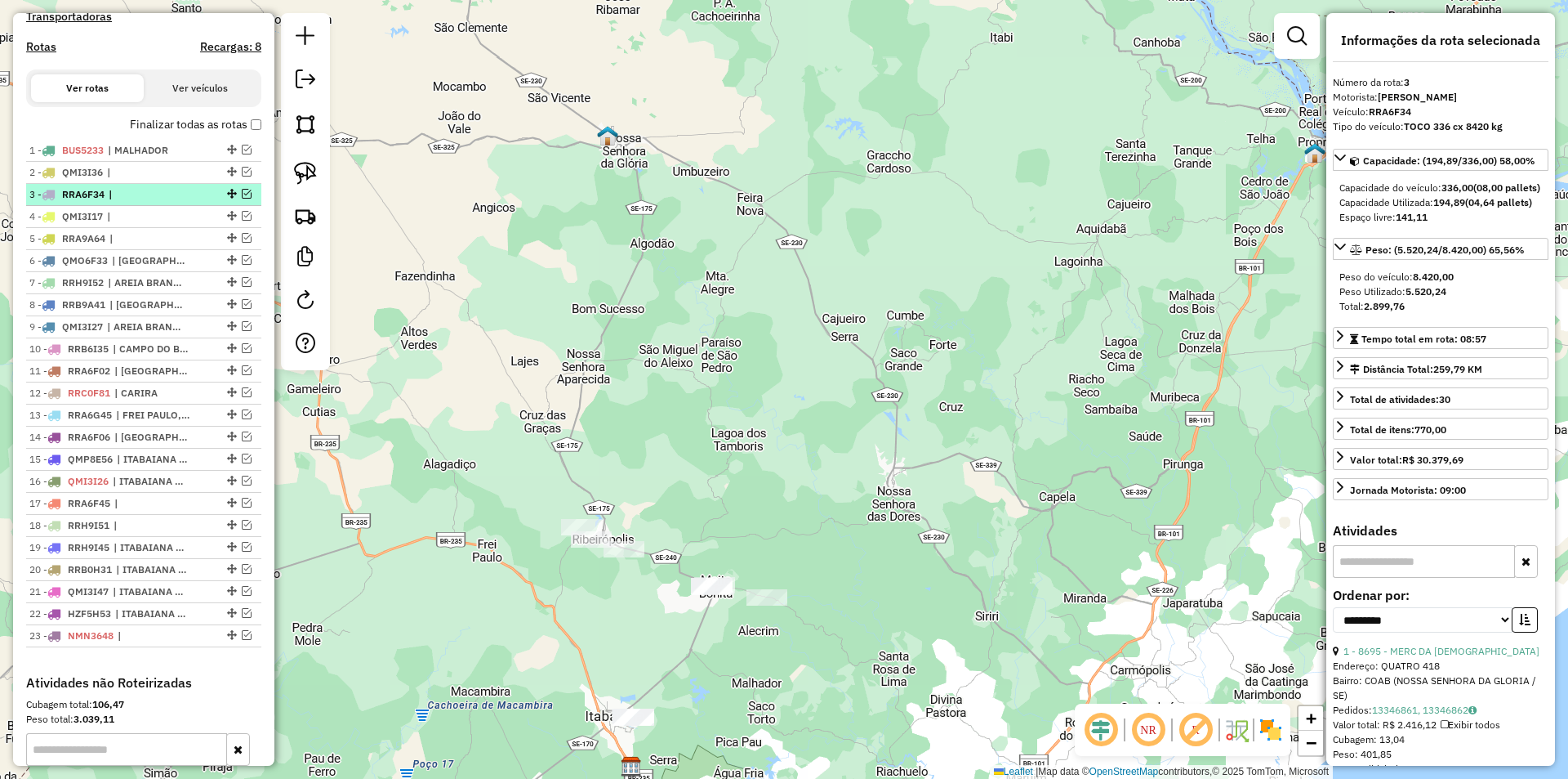
click at [242, 199] on em at bounding box center [246, 193] width 10 height 10
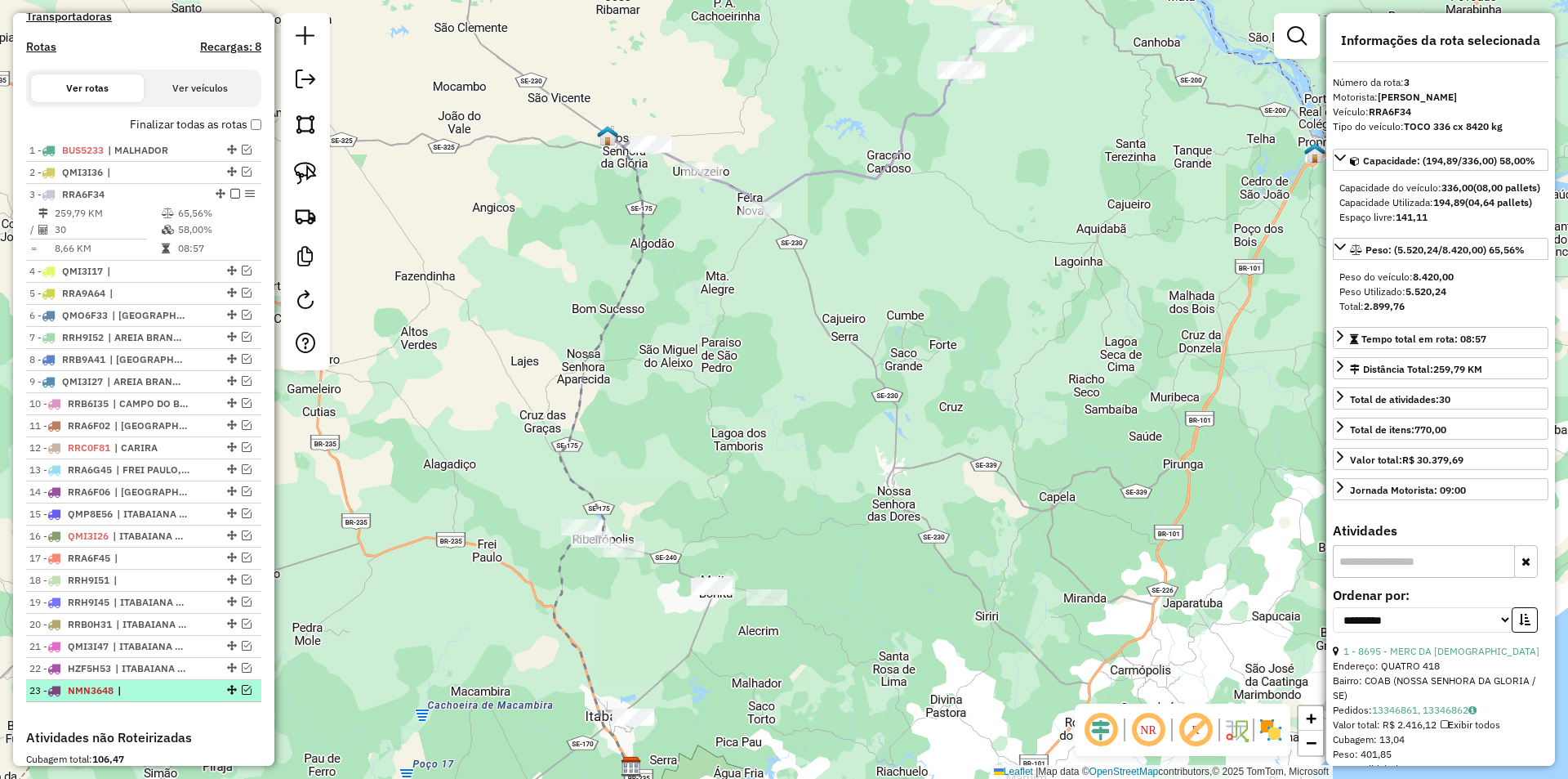
click at [242, 694] on em at bounding box center [246, 689] width 10 height 10
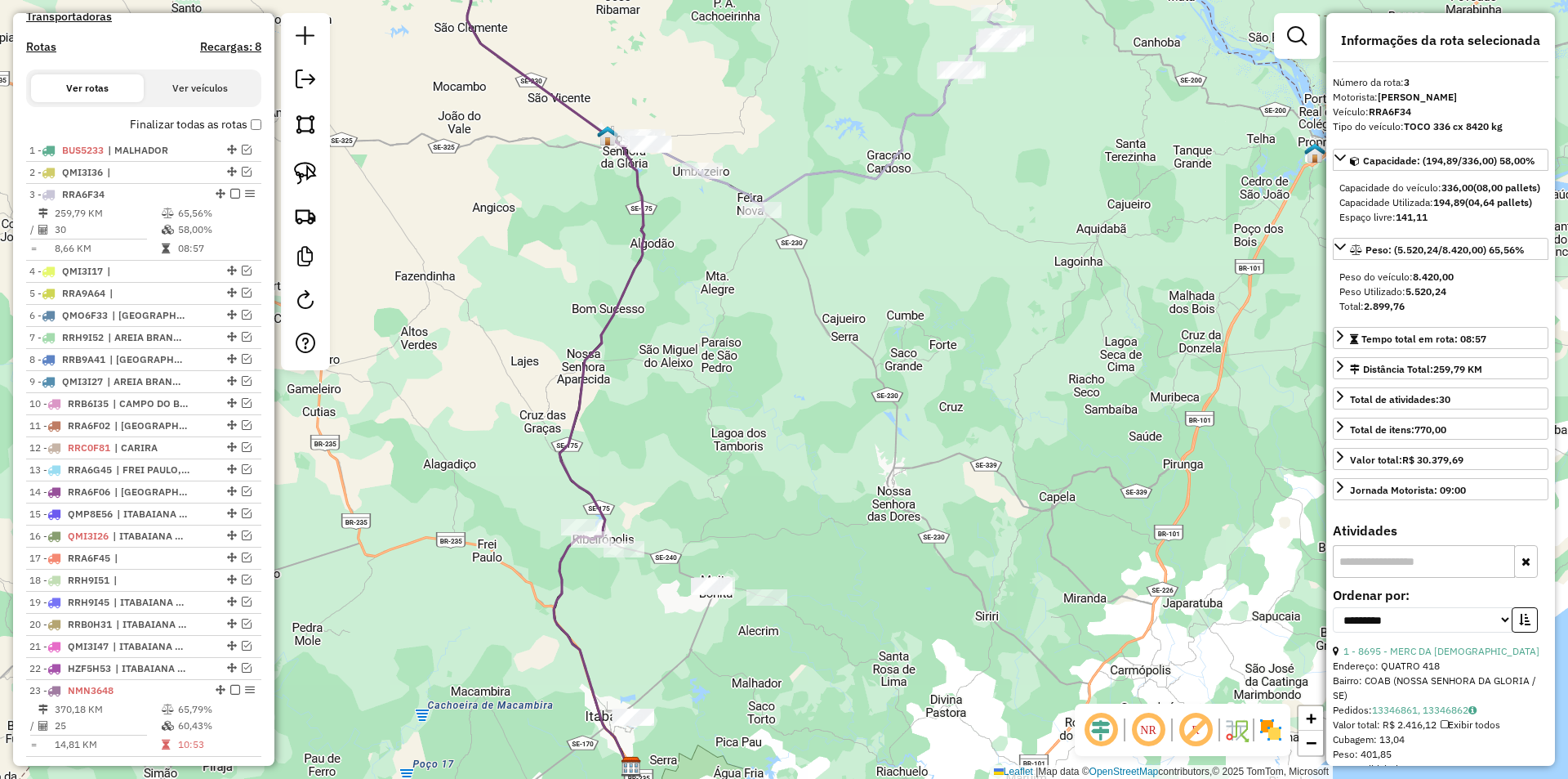
drag, startPoint x: 601, startPoint y: 263, endPoint x: 588, endPoint y: 326, distance: 64.3
click at [588, 327] on div "Janela de atendimento Grade de atendimento Capacidade Transportadoras Veículos …" at bounding box center [784, 389] width 1568 height 779
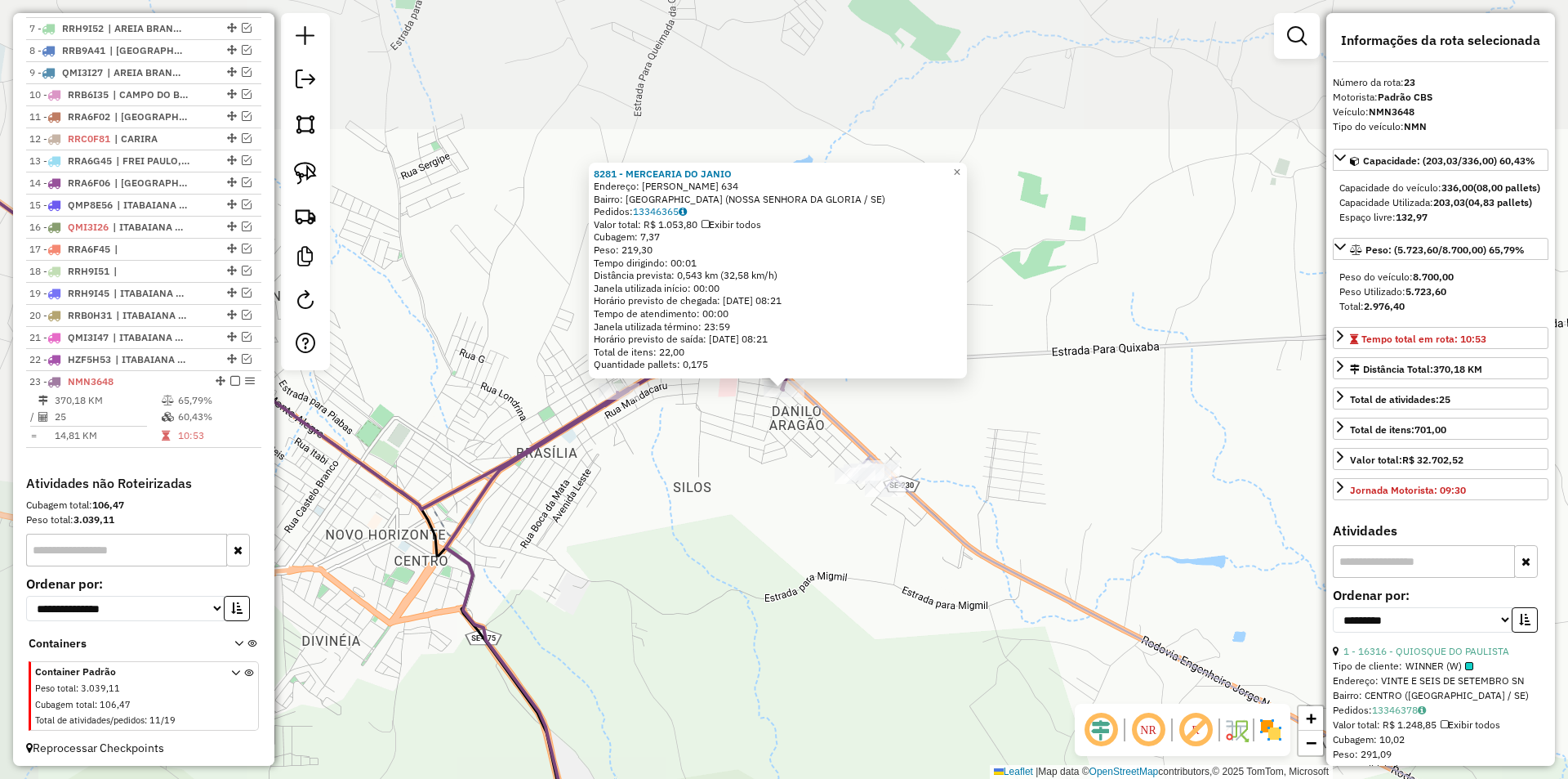
scroll to position [839, 0]
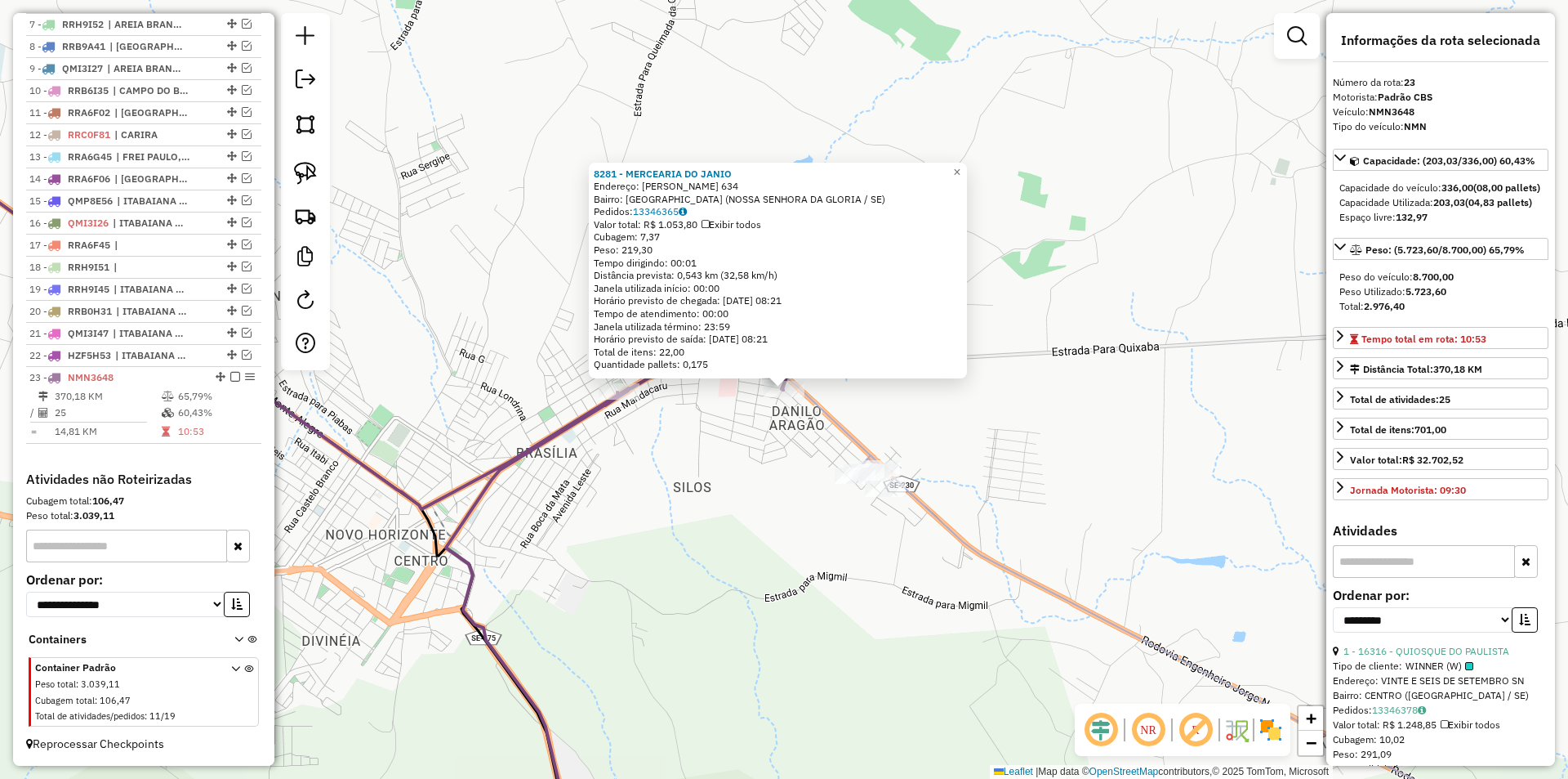
click at [748, 417] on div "Rota 23 - Placa NMN3648 16667 - CONV CAP DO SERTAO 8281 - MERCEARIA DO JANIO En…" at bounding box center [784, 389] width 1568 height 779
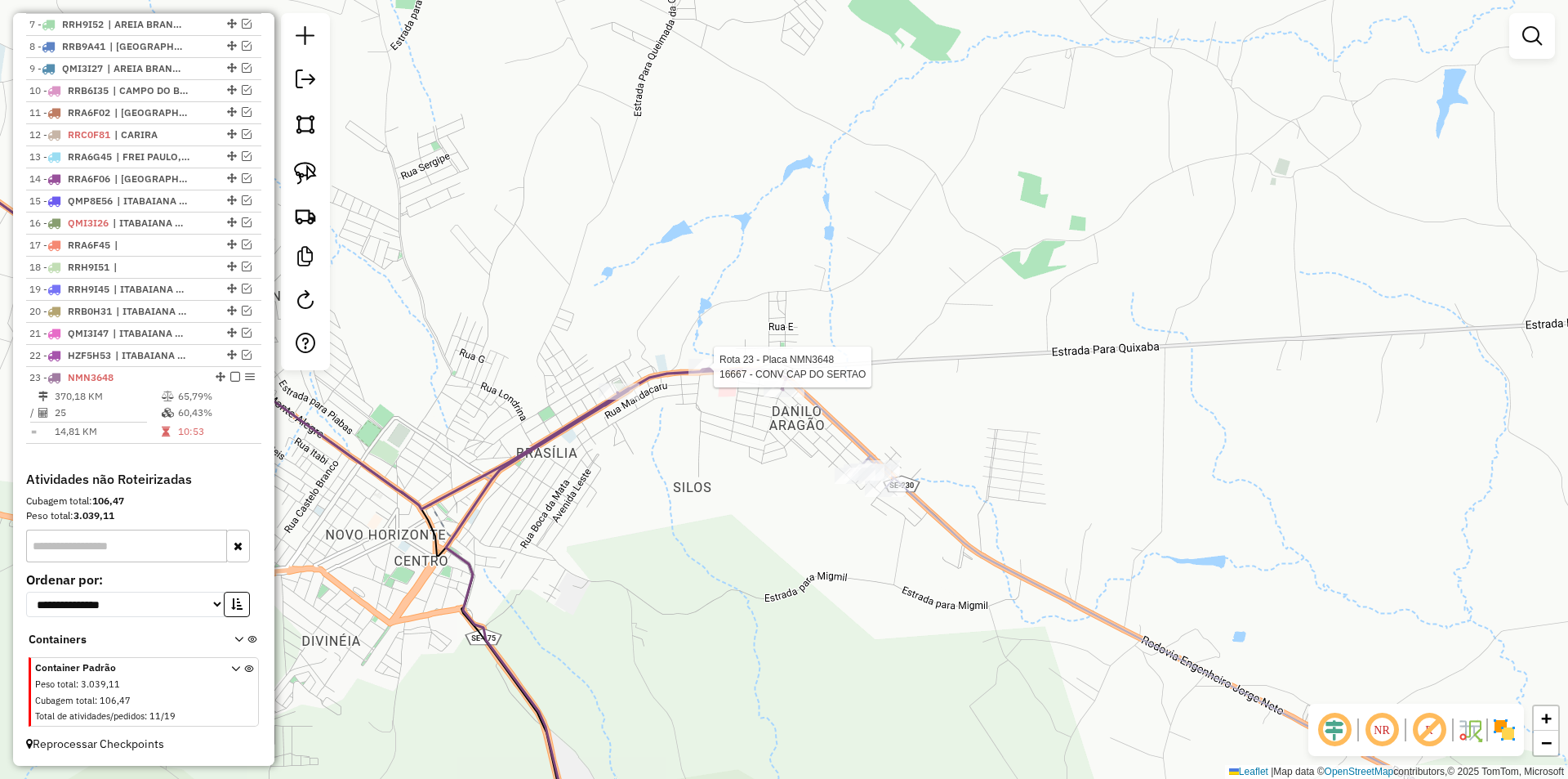
select select "**********"
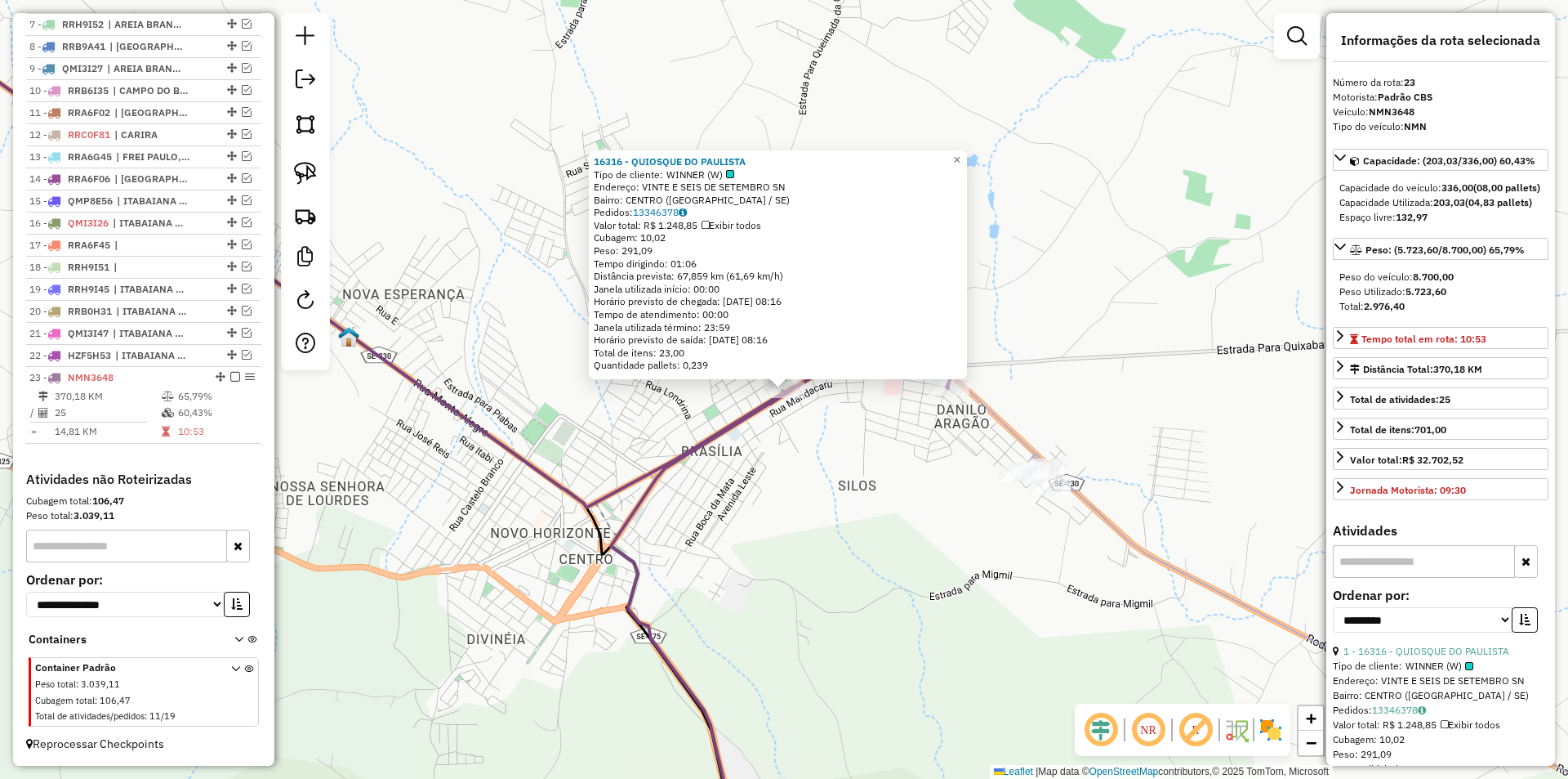
click at [809, 425] on div "16316 - QUIOSQUE DO PAULISTA Tipo de cliente: WINNER (W) Endereço: VINTE E SEIS…" at bounding box center [784, 389] width 1568 height 779
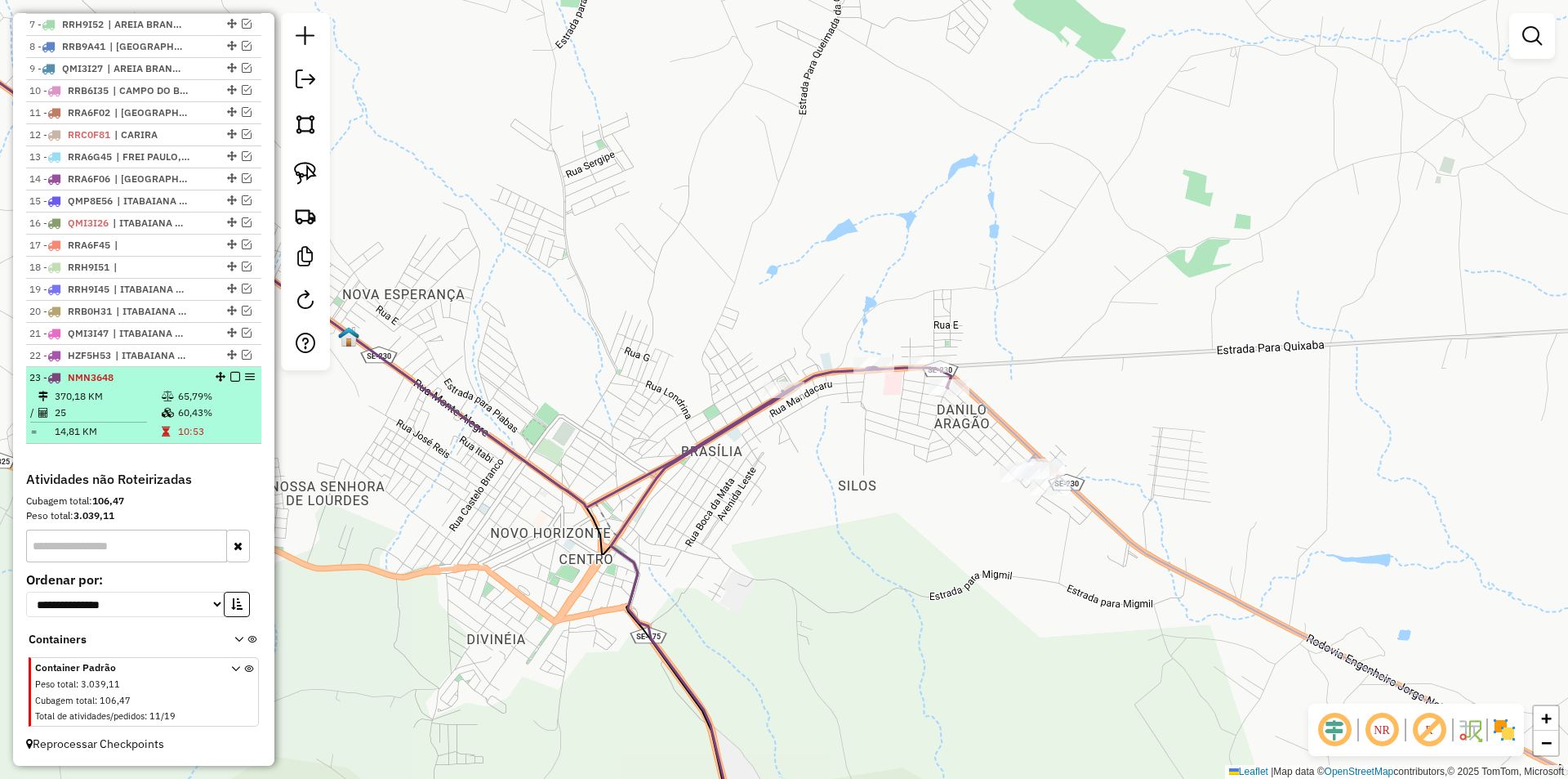
click at [230, 378] on em at bounding box center [234, 376] width 10 height 10
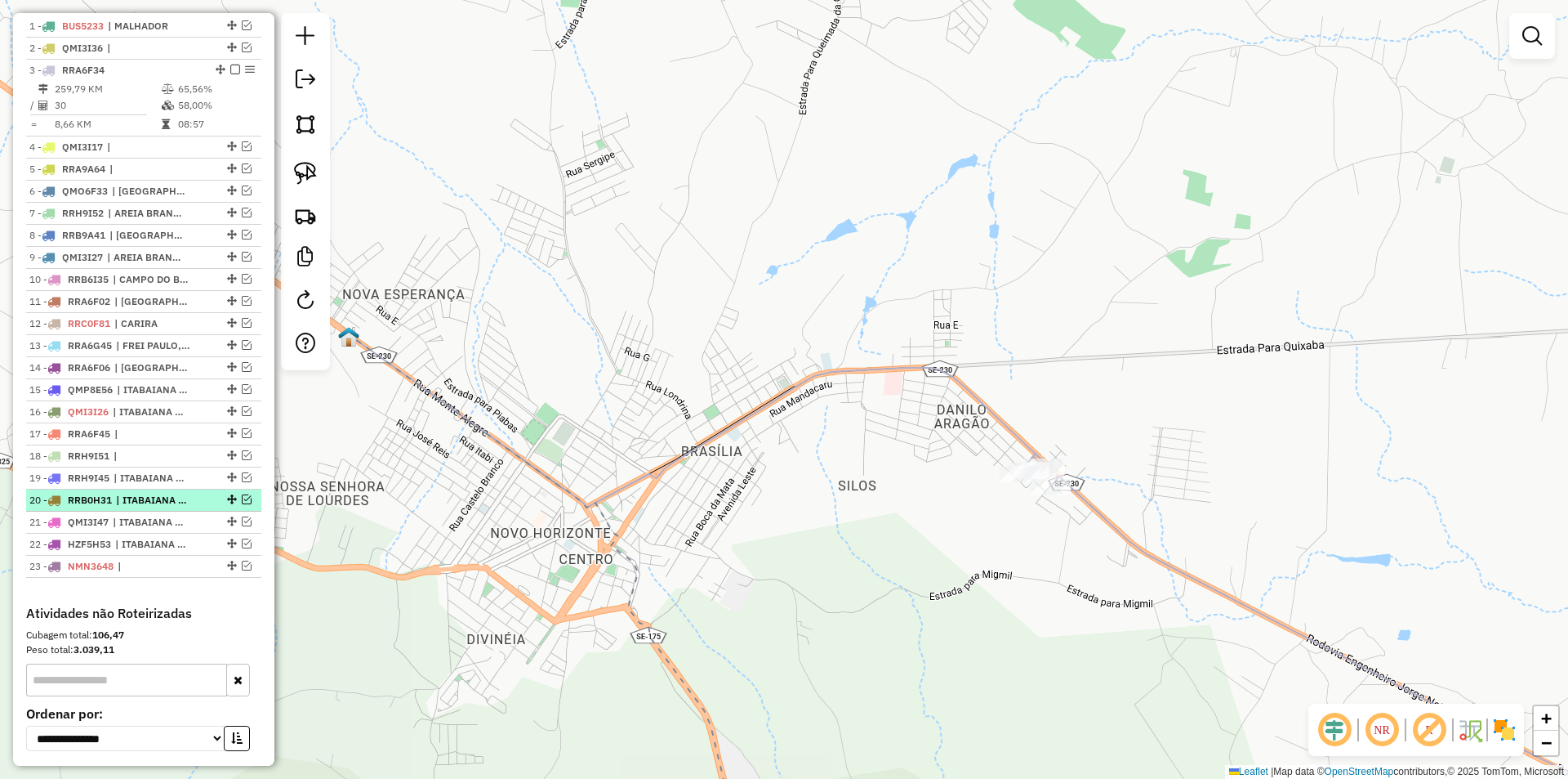
scroll to position [621, 0]
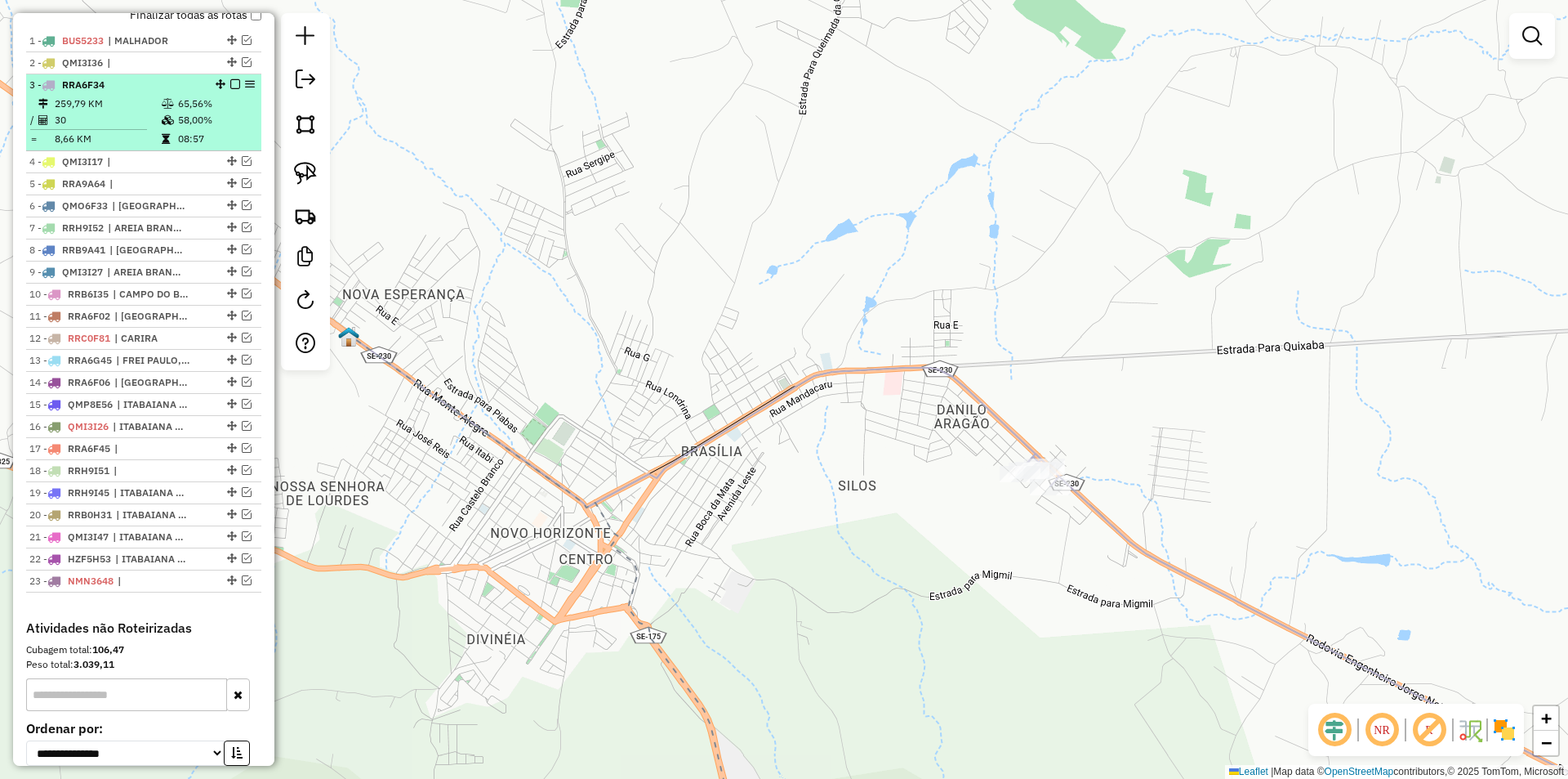
click at [230, 89] on em at bounding box center [234, 84] width 10 height 10
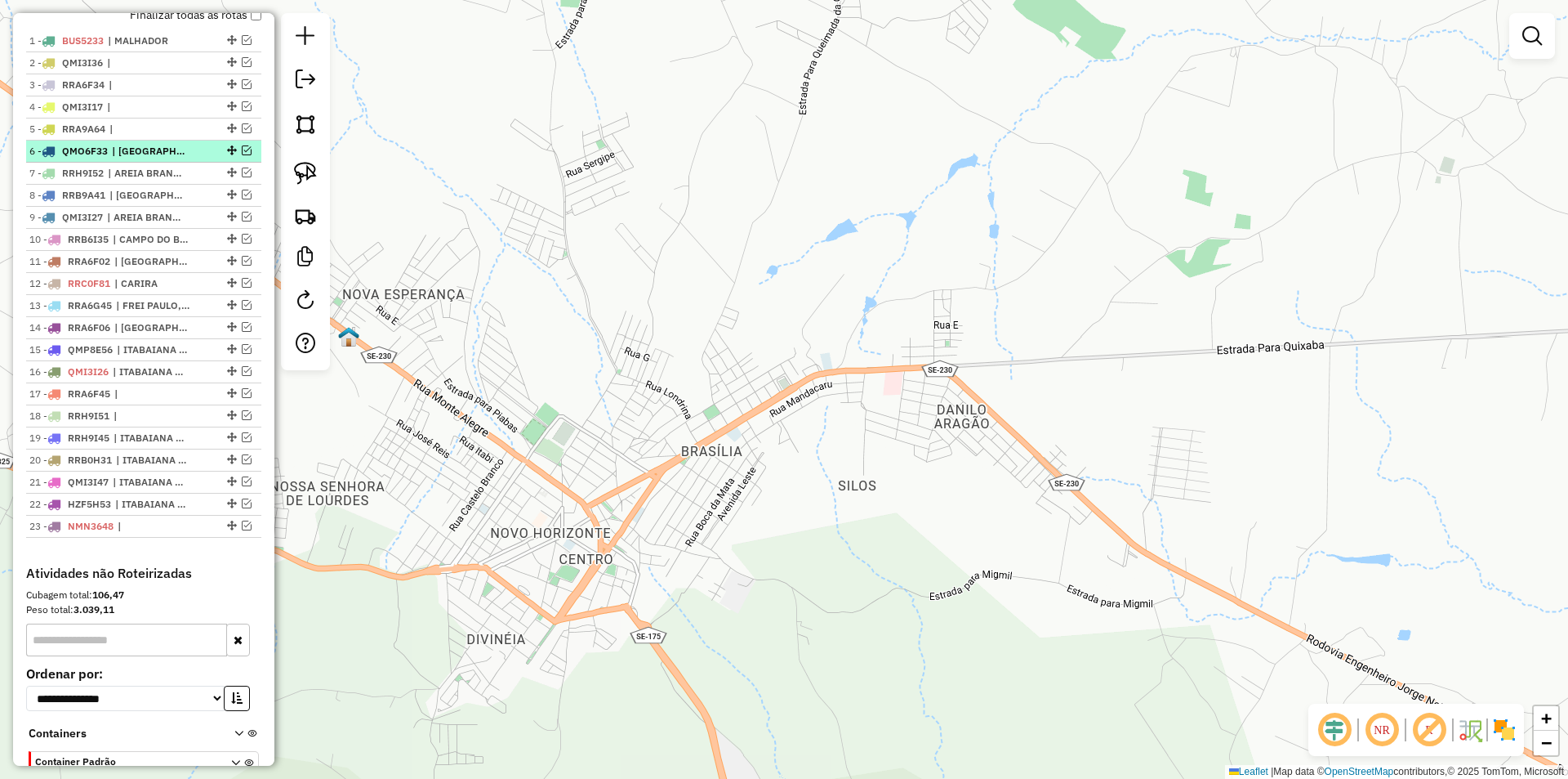
click at [242, 156] on em at bounding box center [246, 150] width 10 height 10
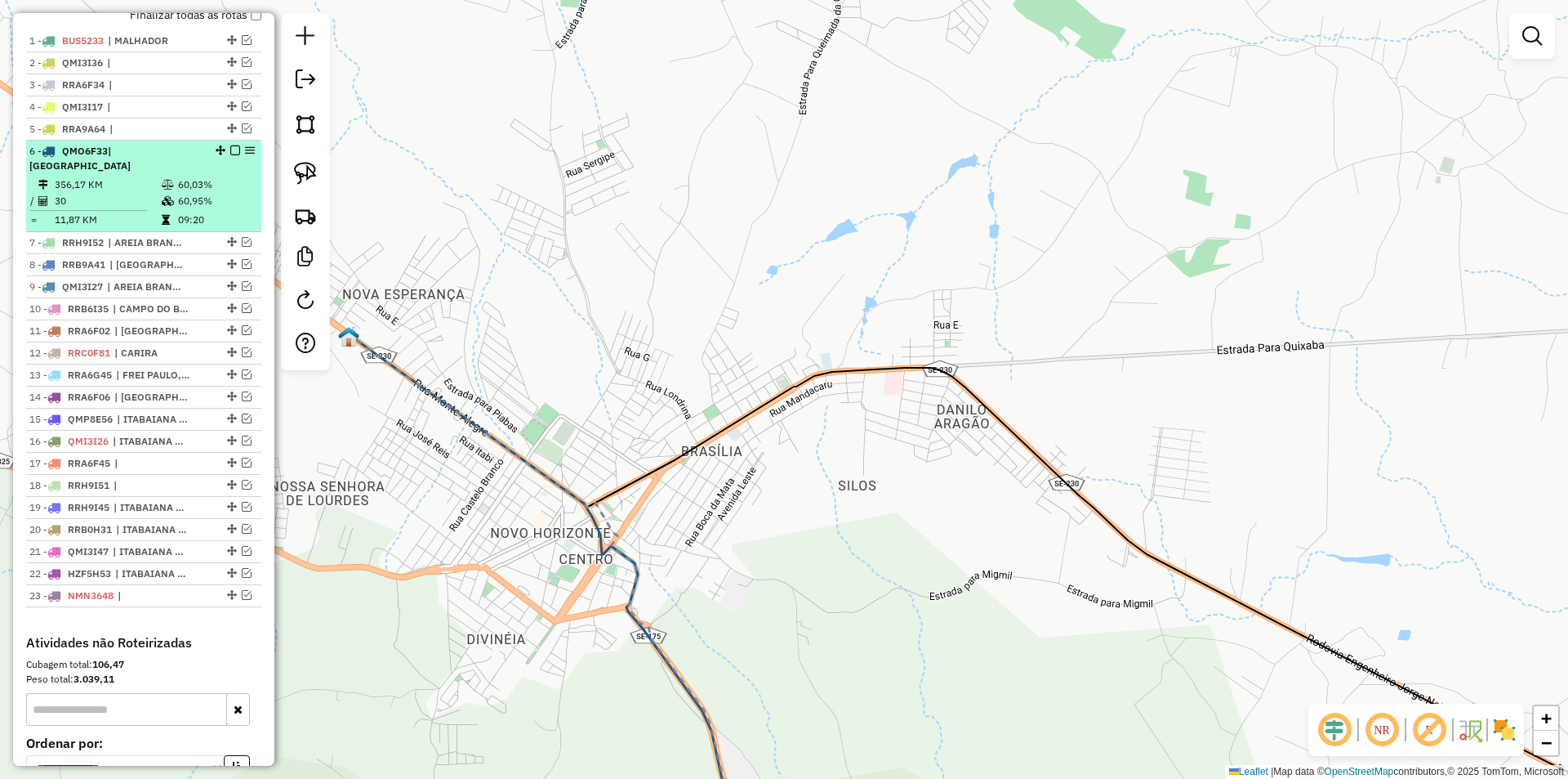
click at [215, 176] on li "6 - QMO6F33 | LARANJEIRAS 356,17 KM 60,03% / 30 60,95% = 11,87 KM 09:20" at bounding box center [143, 187] width 235 height 92
select select "**********"
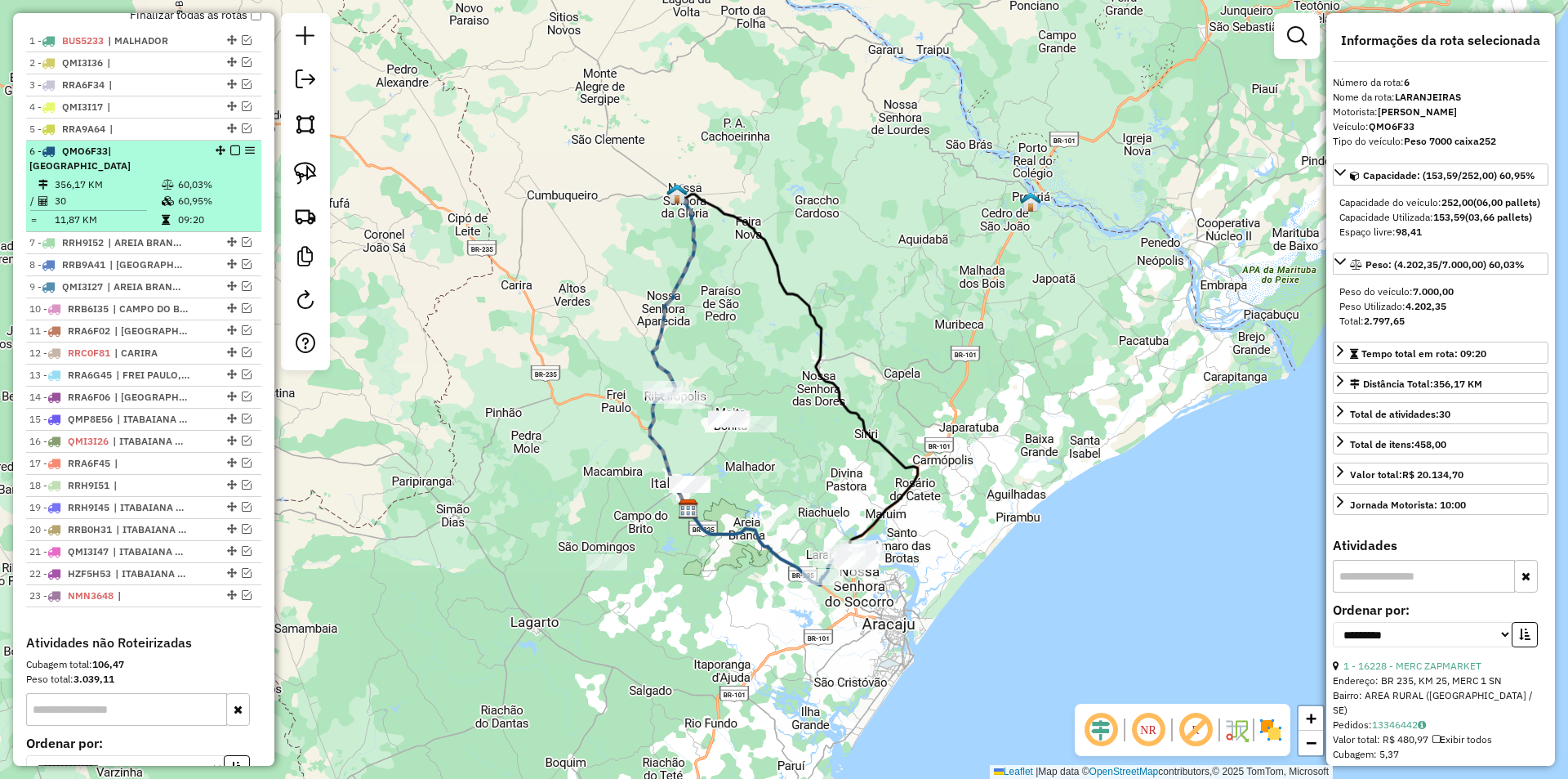
click at [230, 156] on em at bounding box center [234, 150] width 10 height 10
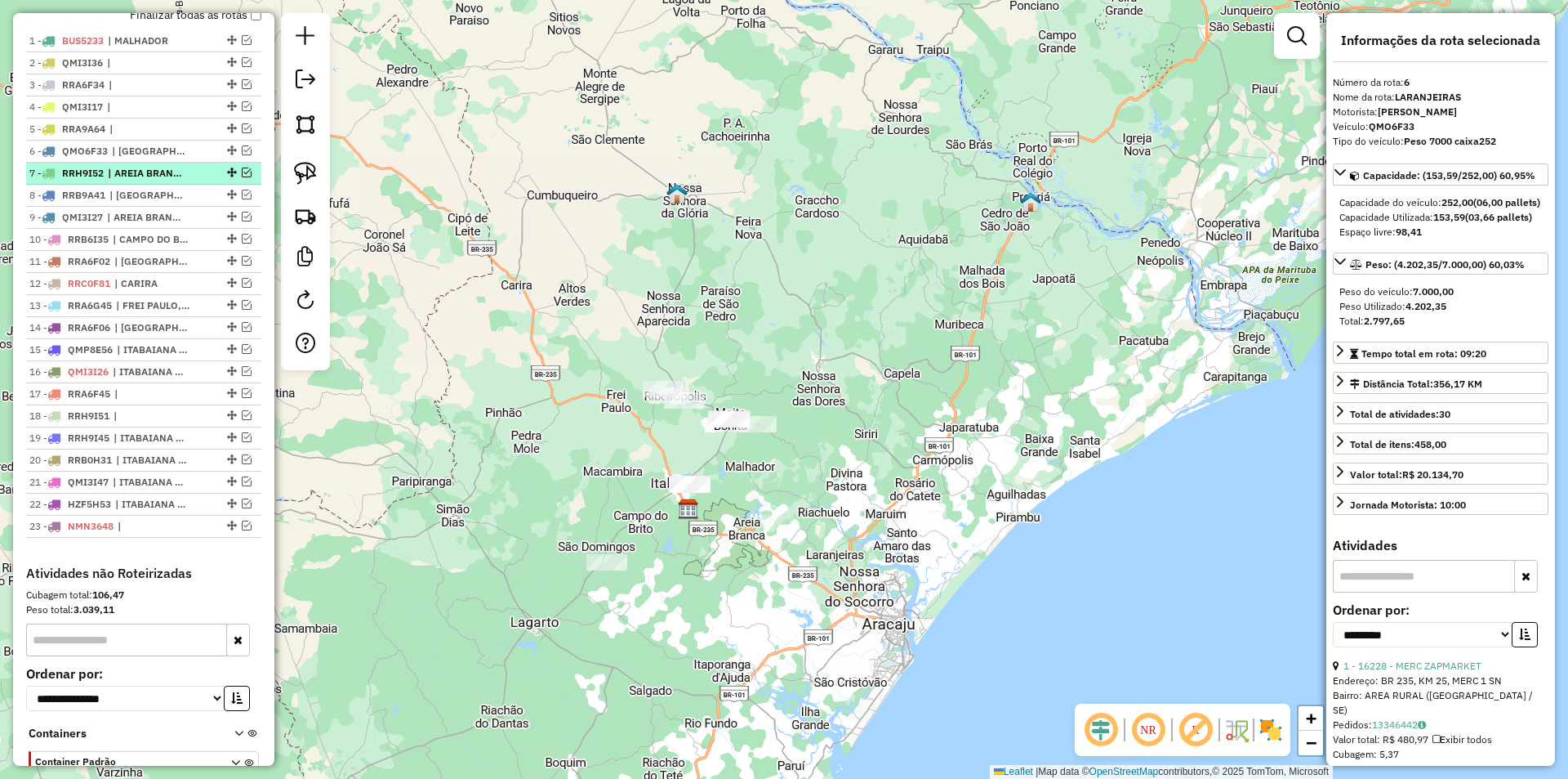
click at [242, 177] on em at bounding box center [246, 172] width 10 height 10
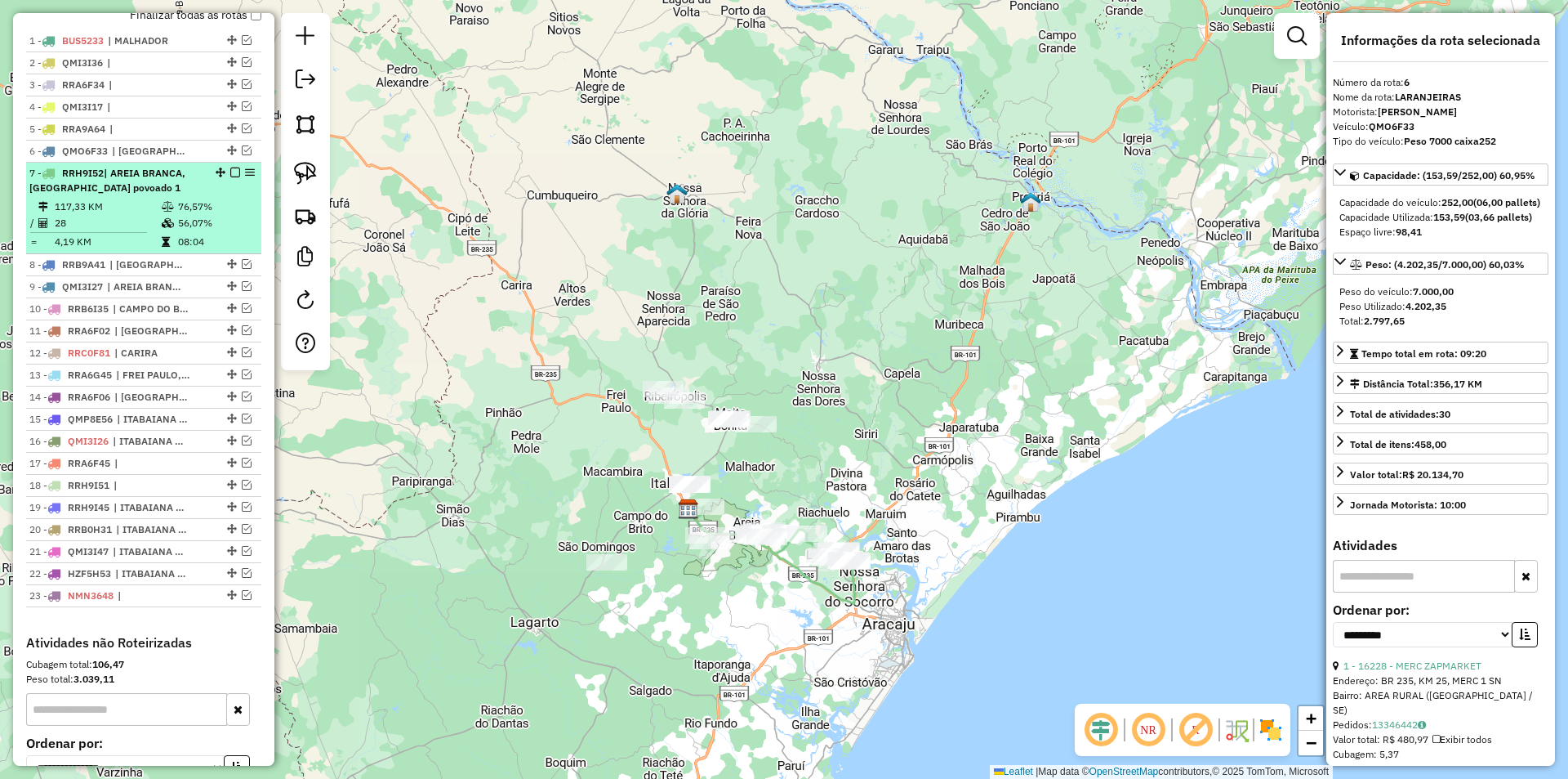
click at [214, 195] on div "7 - RRH9I52 | AREIA BRANCA, ITABAIANA povoado 1" at bounding box center [143, 181] width 229 height 29
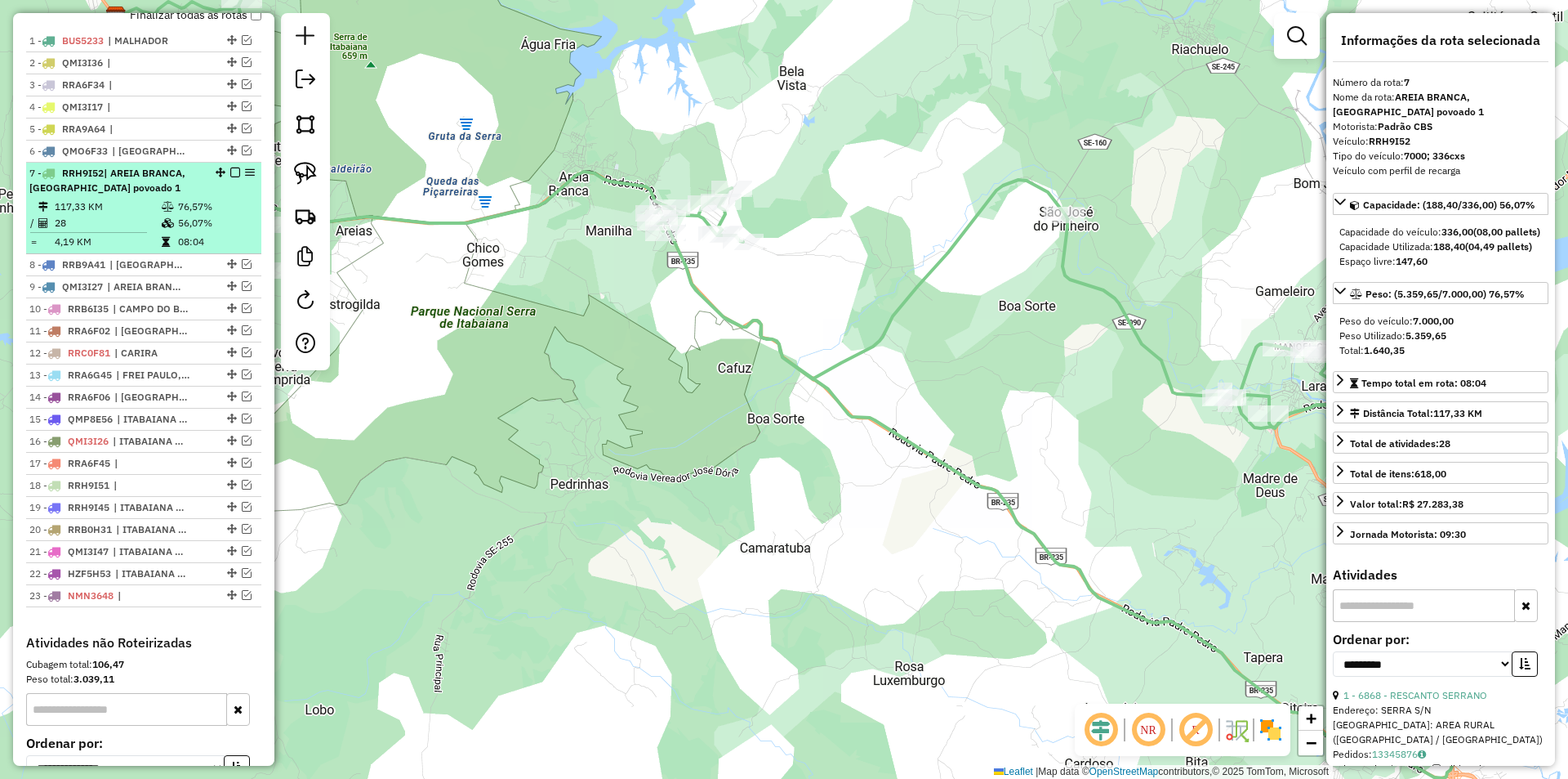
click at [230, 177] on em at bounding box center [234, 172] width 10 height 10
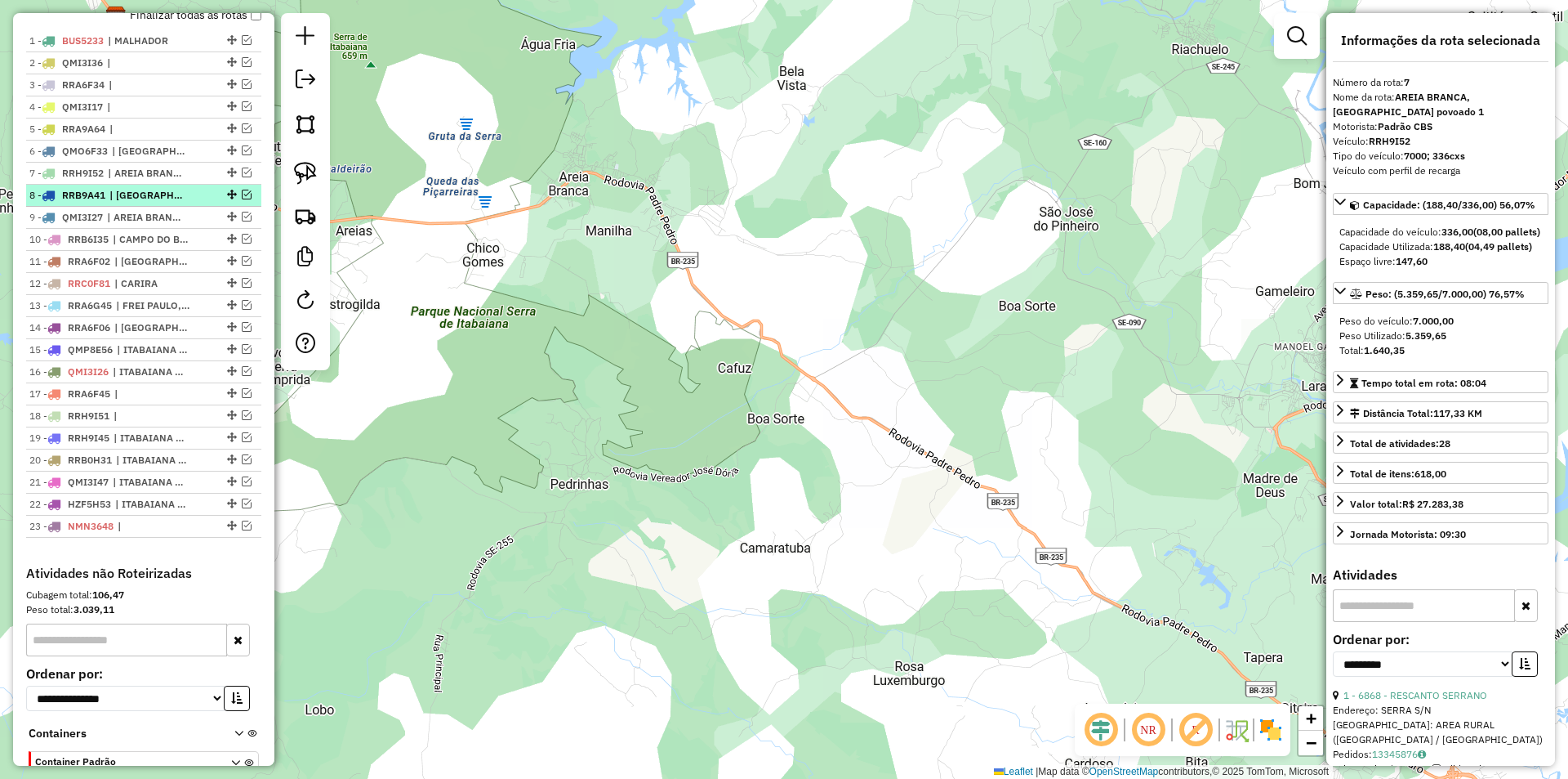
click at [236, 202] on div "8 - RRB9A41 | ITABAIANA Cidade, ITABAIANA povoado 2, MALHADOR" at bounding box center [143, 195] width 229 height 15
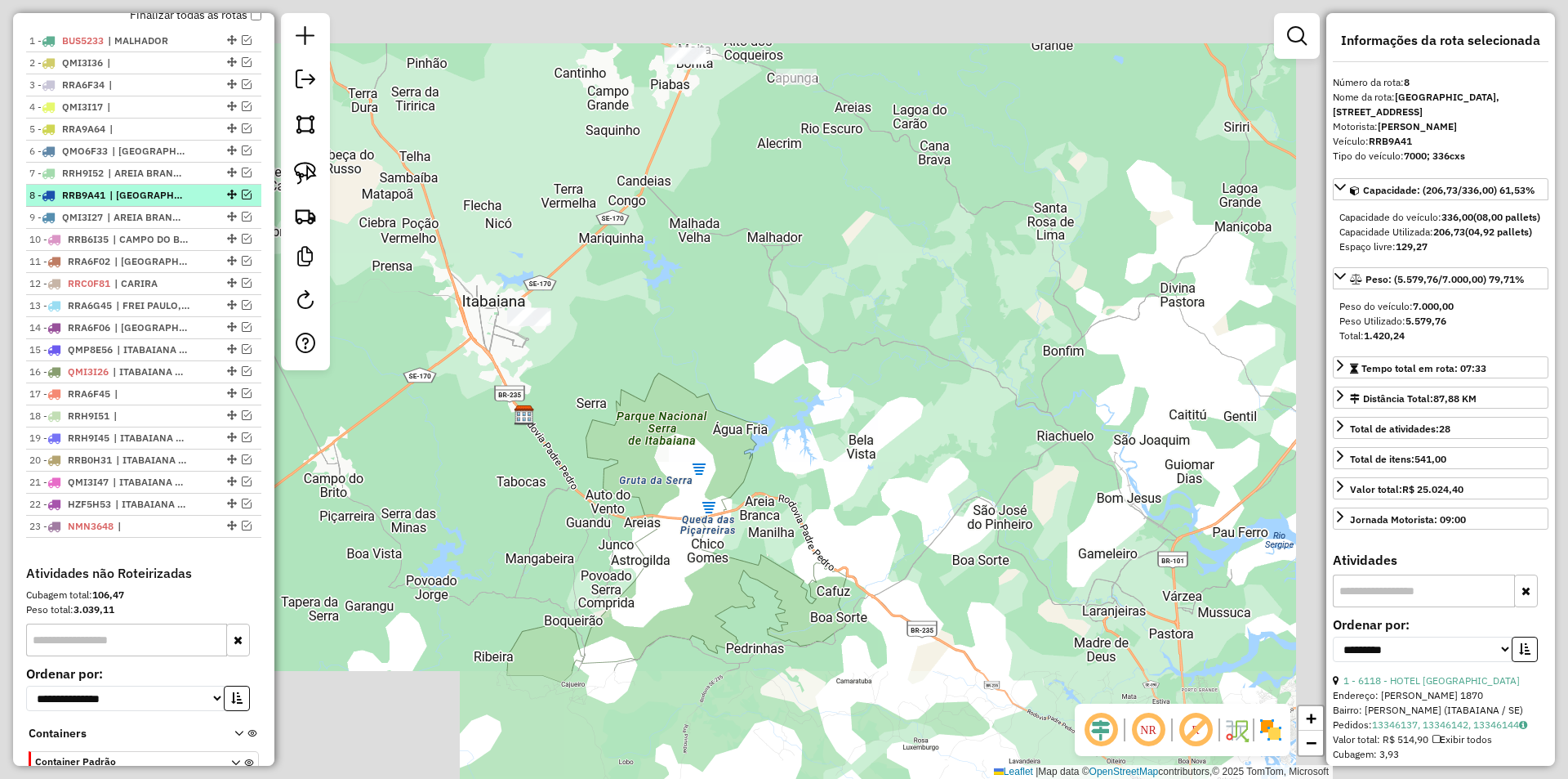
click at [233, 200] on div at bounding box center [230, 194] width 49 height 10
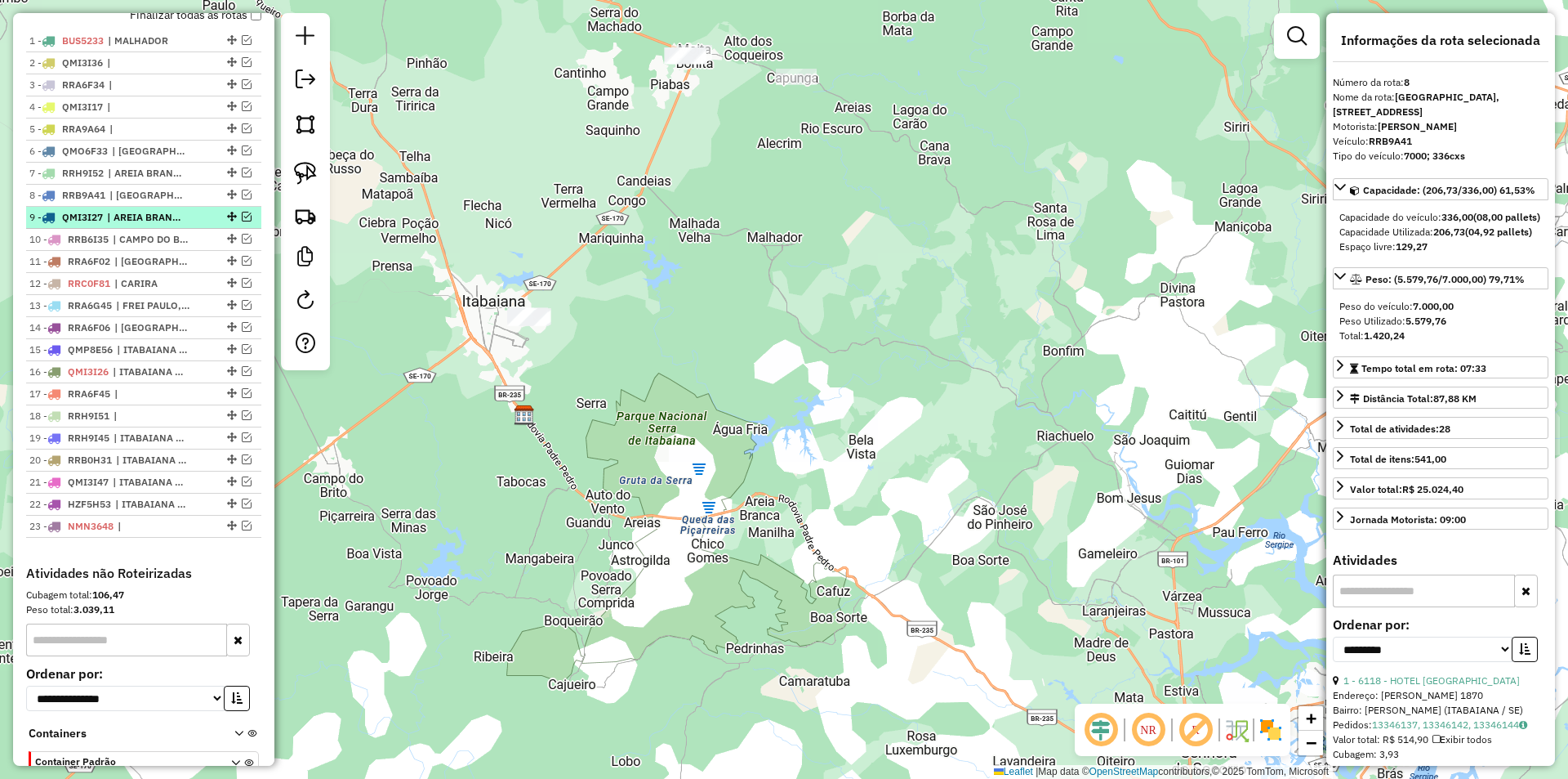
click at [216, 225] on div "9 - QMI3I27 | AREIA BRANCA" at bounding box center [143, 217] width 229 height 15
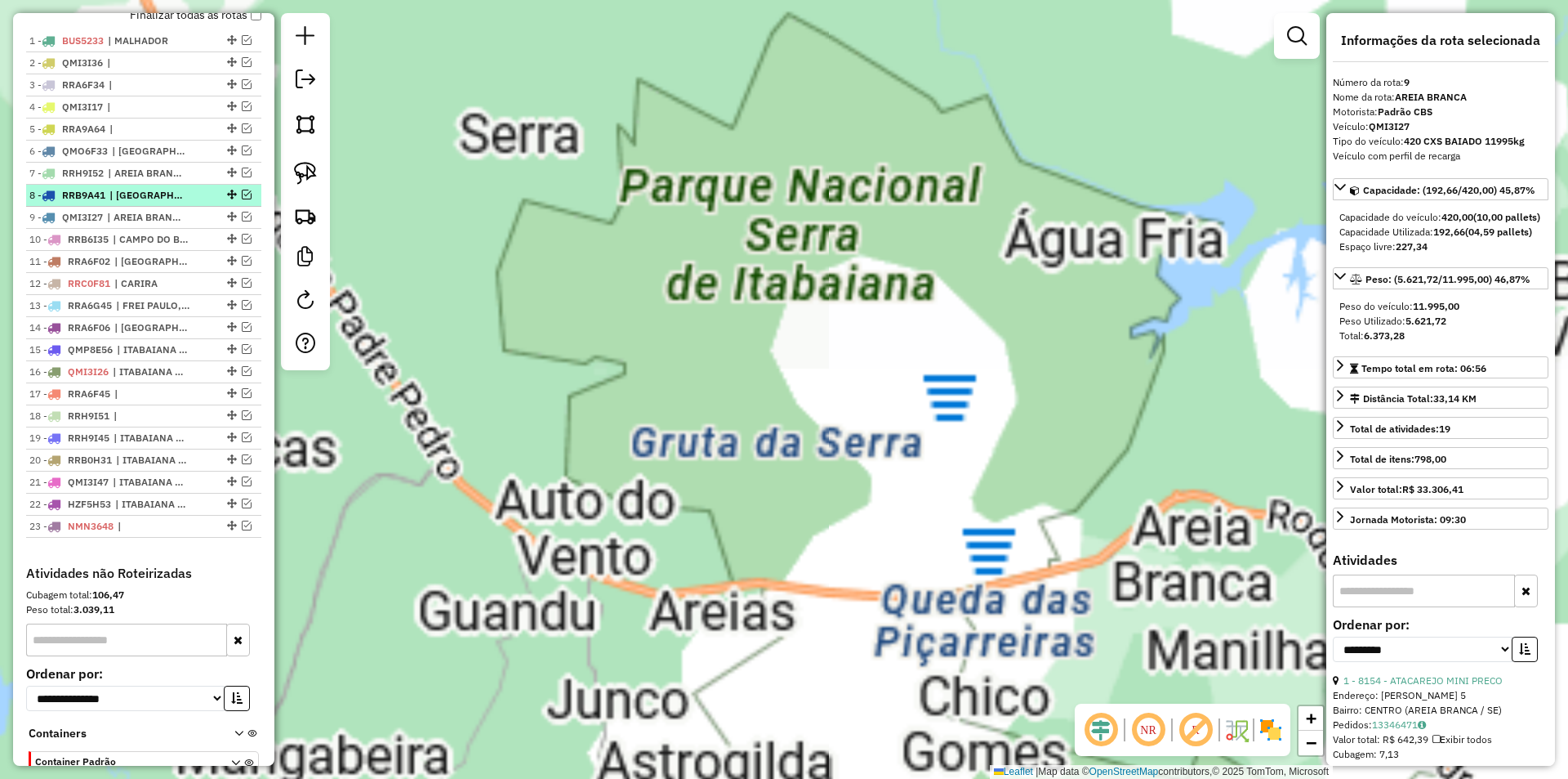
click at [242, 200] on em at bounding box center [246, 194] width 10 height 10
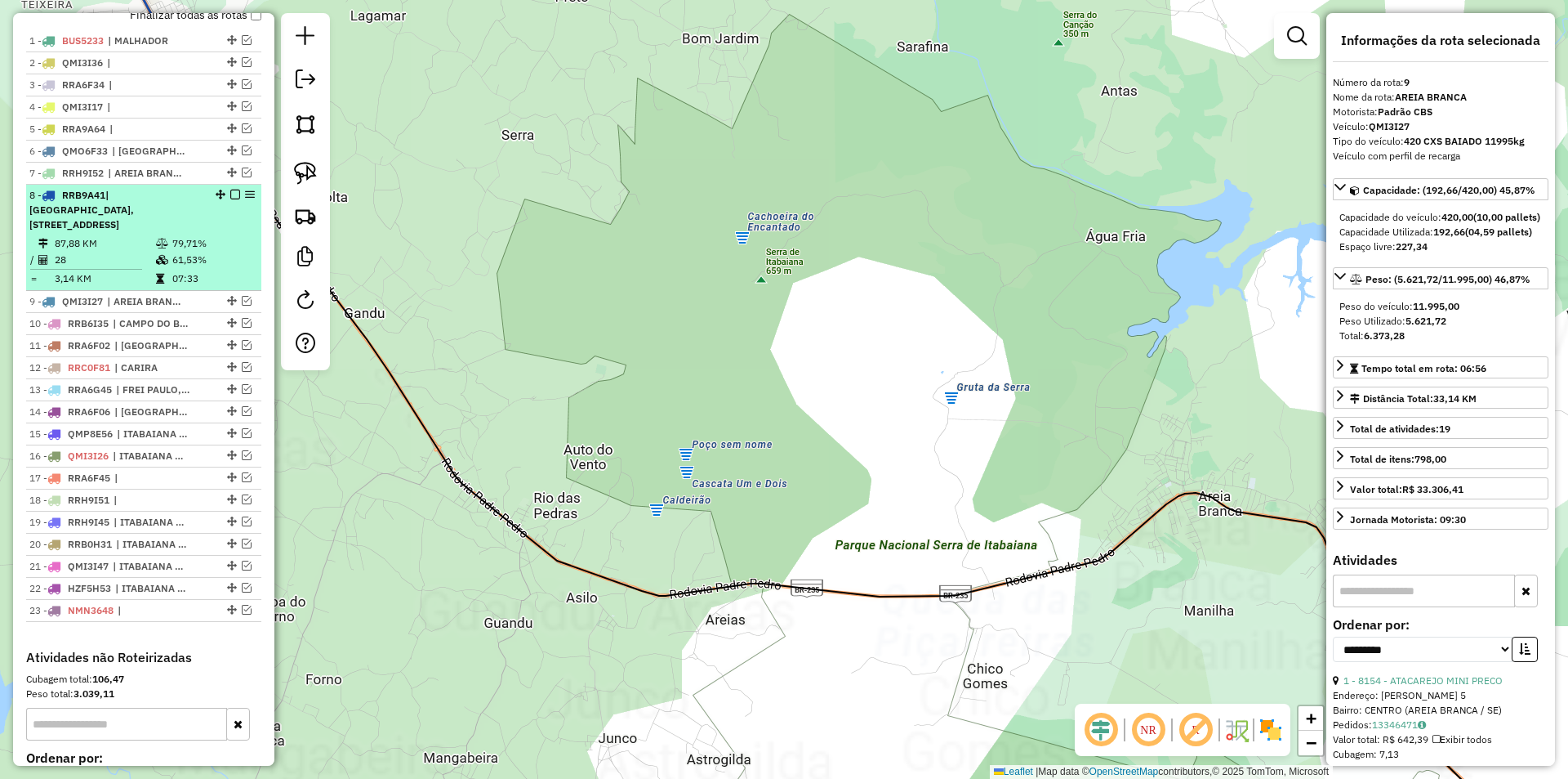
click at [214, 222] on div "8 - RRB9A41 | ITABAIANA Cidade, ITABAIANA povoado 2, MALHADOR" at bounding box center [143, 209] width 229 height 44
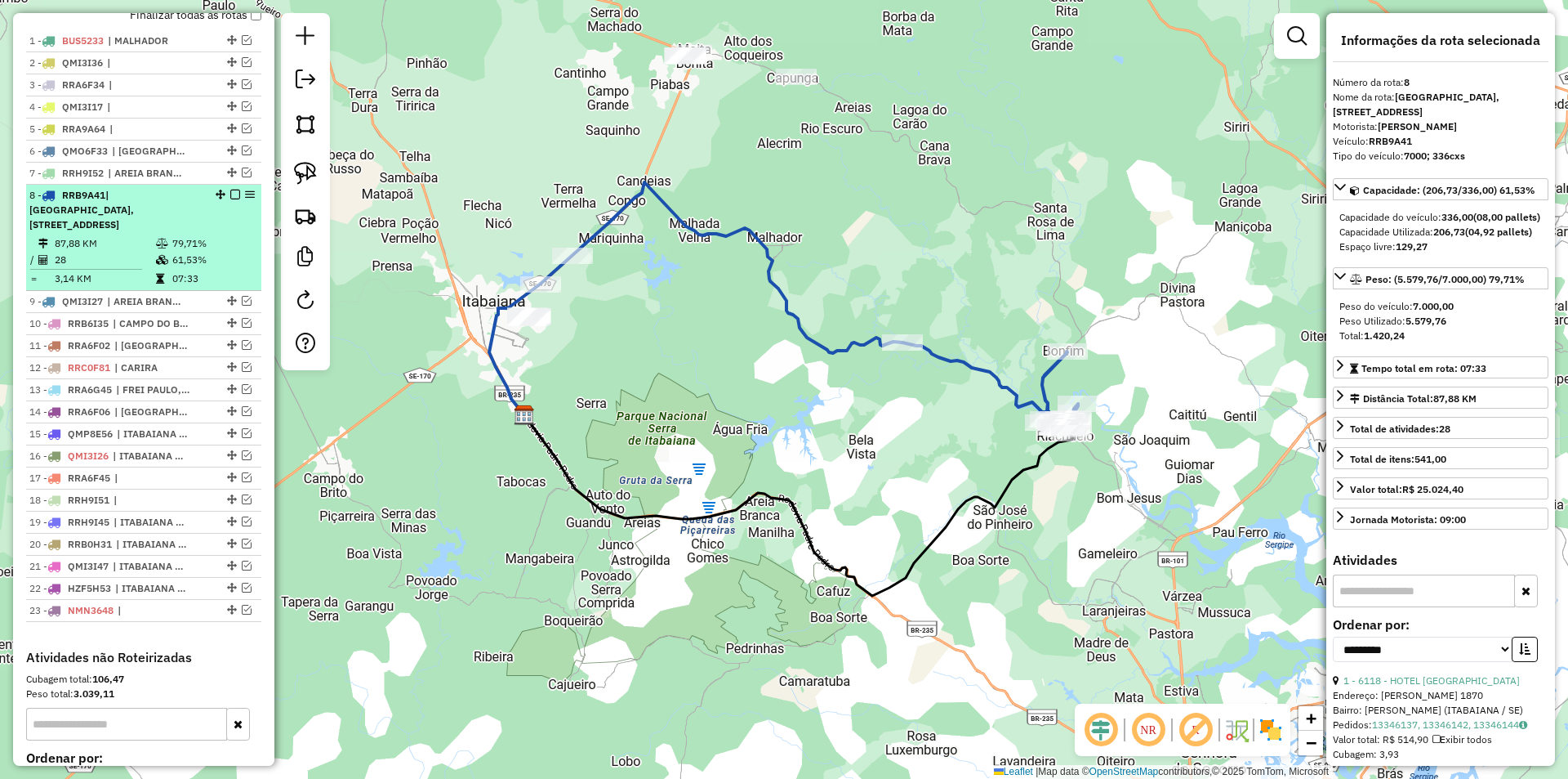
click at [230, 200] on em at bounding box center [234, 194] width 10 height 10
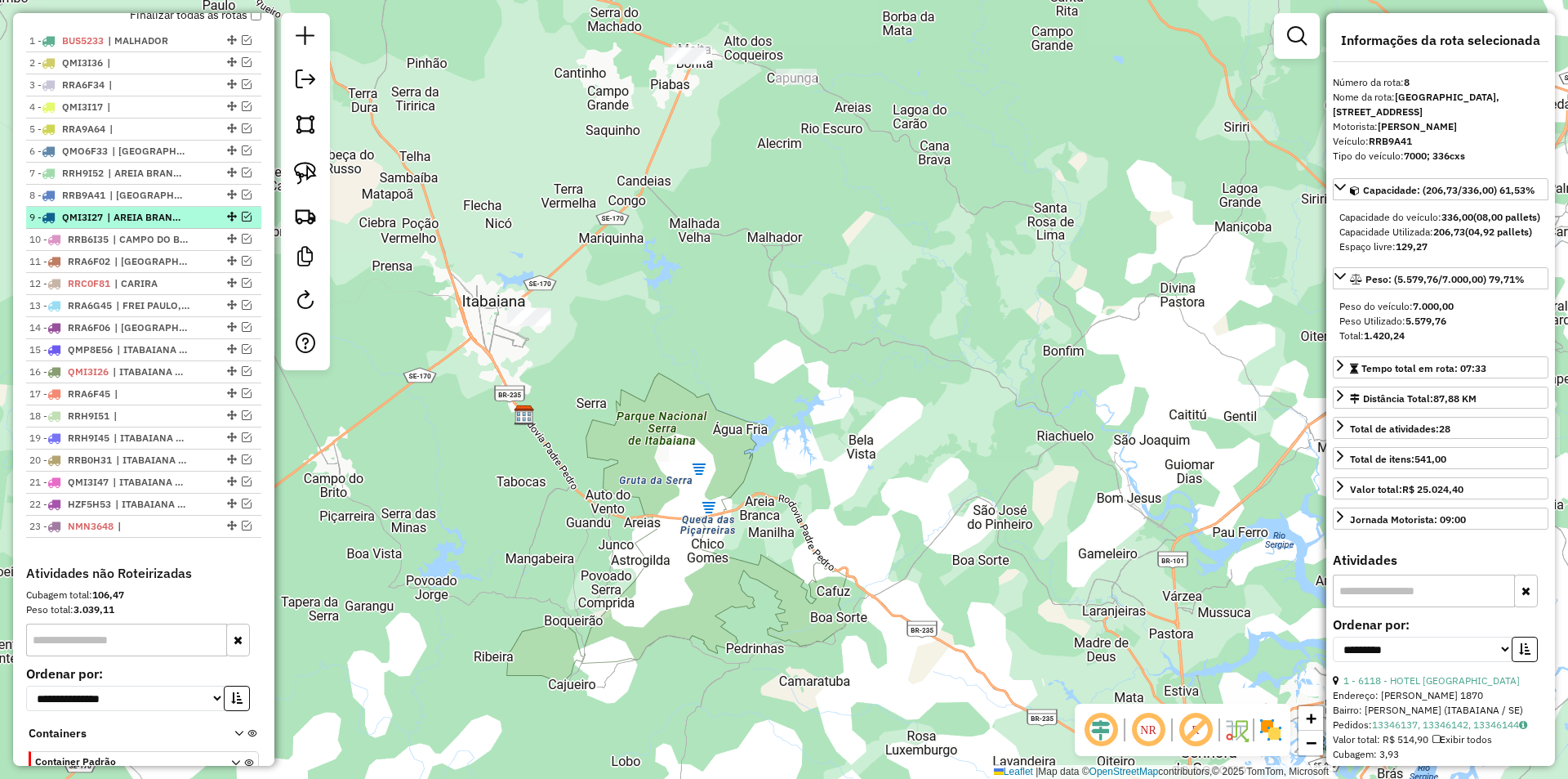
click at [242, 221] on em at bounding box center [246, 216] width 10 height 10
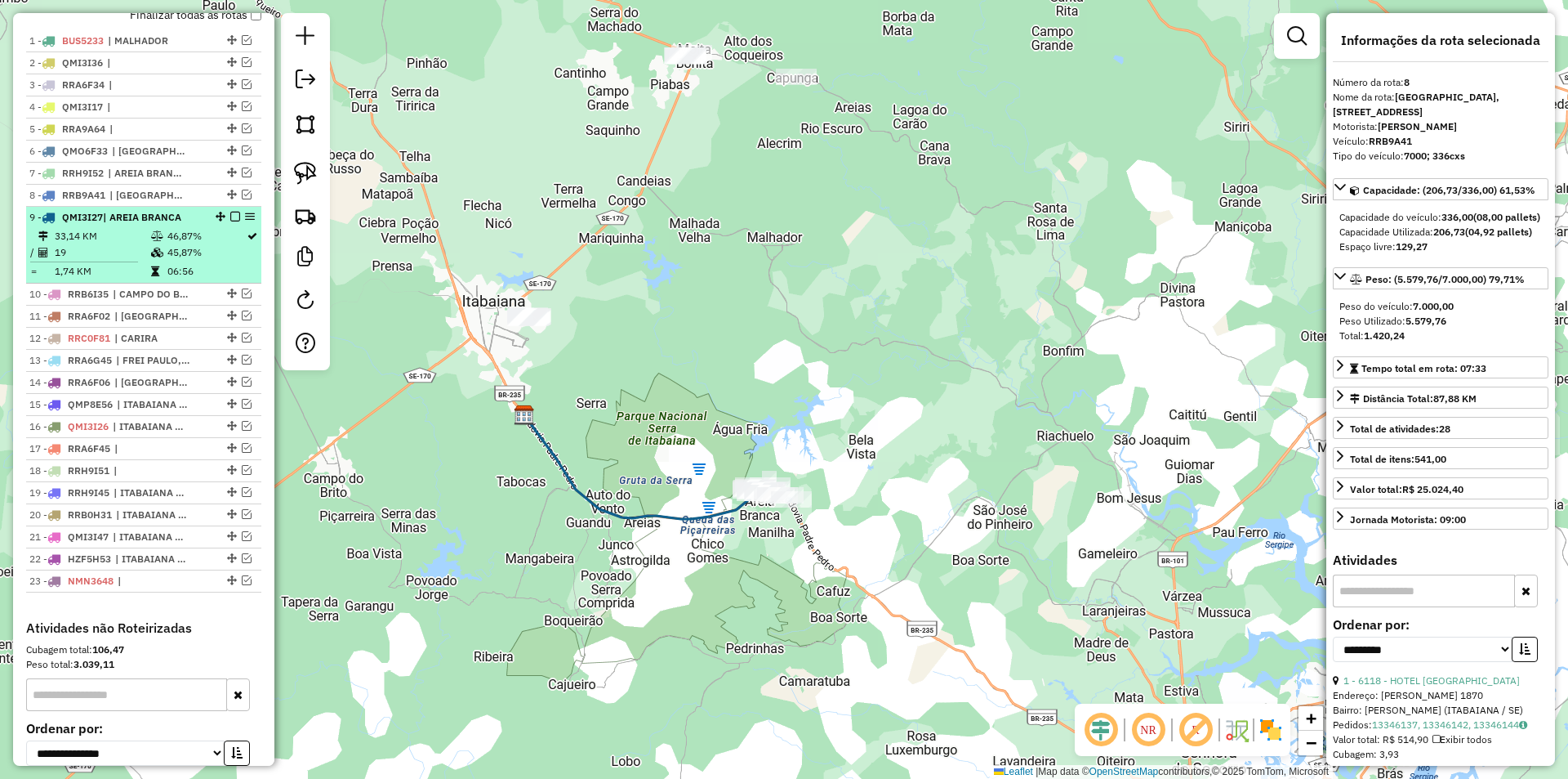
click at [205, 245] on td "46,87%" at bounding box center [207, 236] width 80 height 16
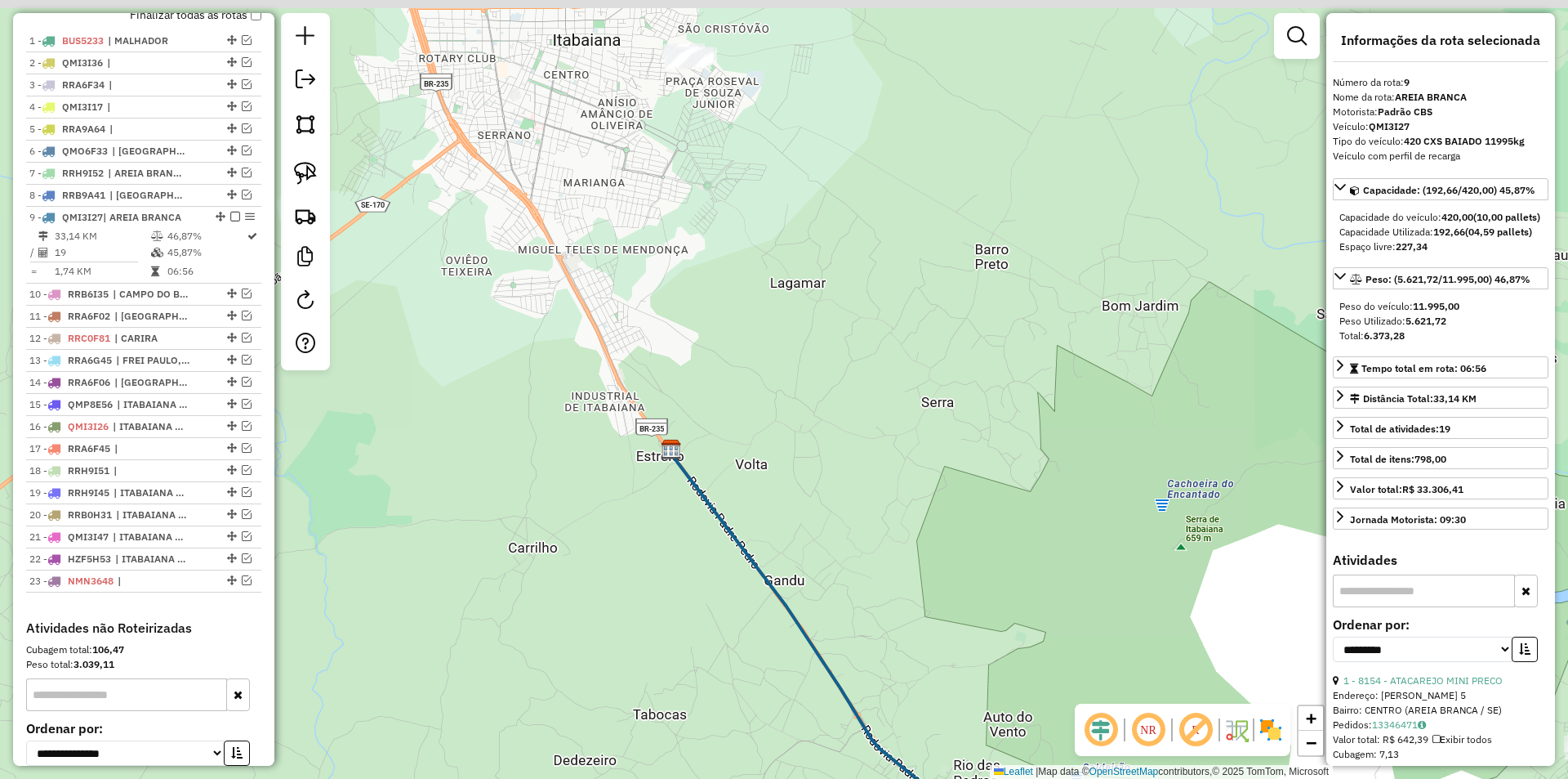
drag, startPoint x: 547, startPoint y: 358, endPoint x: 852, endPoint y: 570, distance: 371.4
click at [856, 570] on div "Janela de atendimento Grade de atendimento Capacidade Transportadoras Veículos …" at bounding box center [784, 389] width 1568 height 779
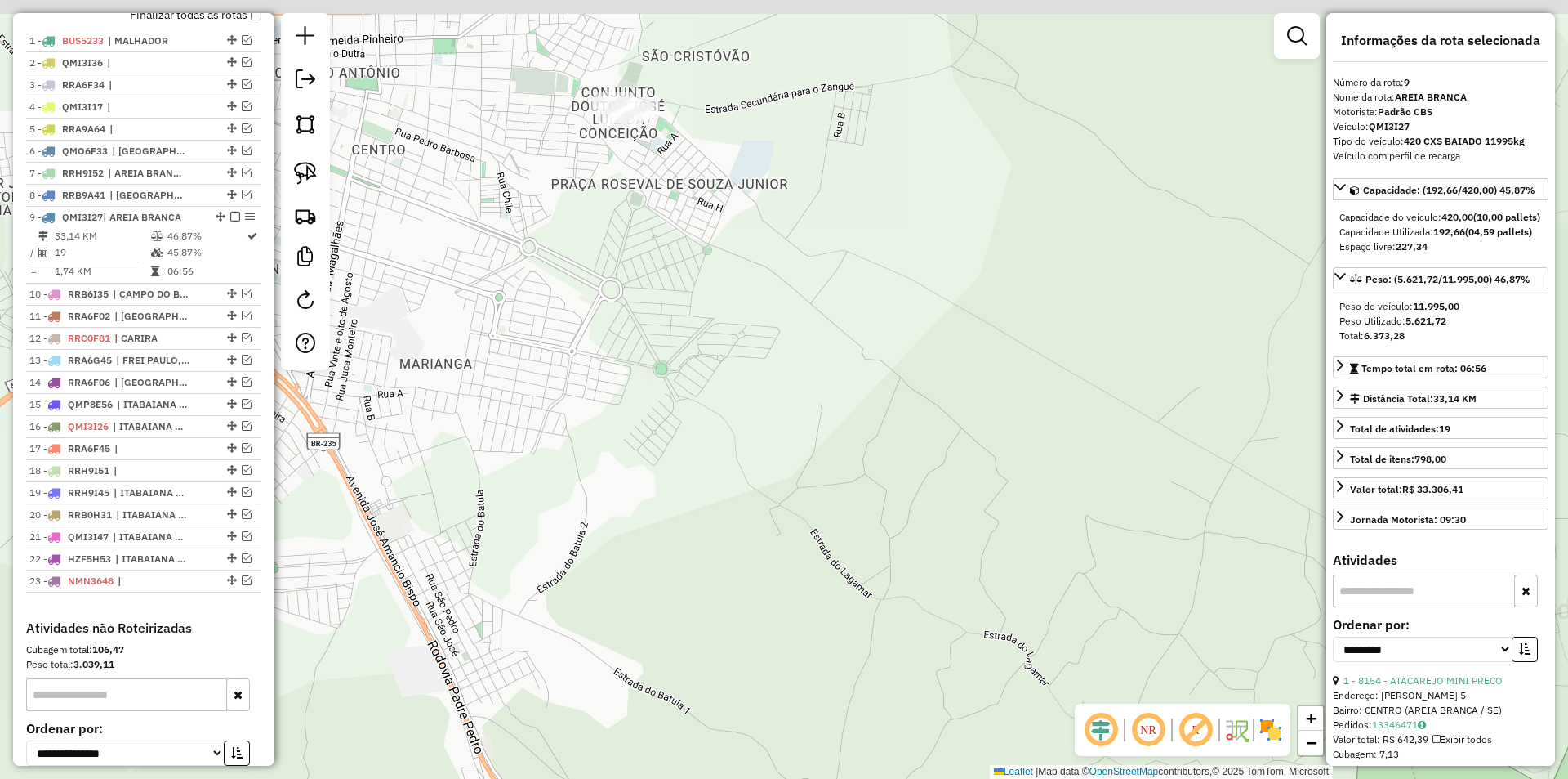
drag, startPoint x: 657, startPoint y: 187, endPoint x: 661, endPoint y: 352, distance: 165.0
click at [661, 352] on div "Janela de atendimento Grade de atendimento Capacidade Transportadoras Veículos …" at bounding box center [784, 389] width 1568 height 779
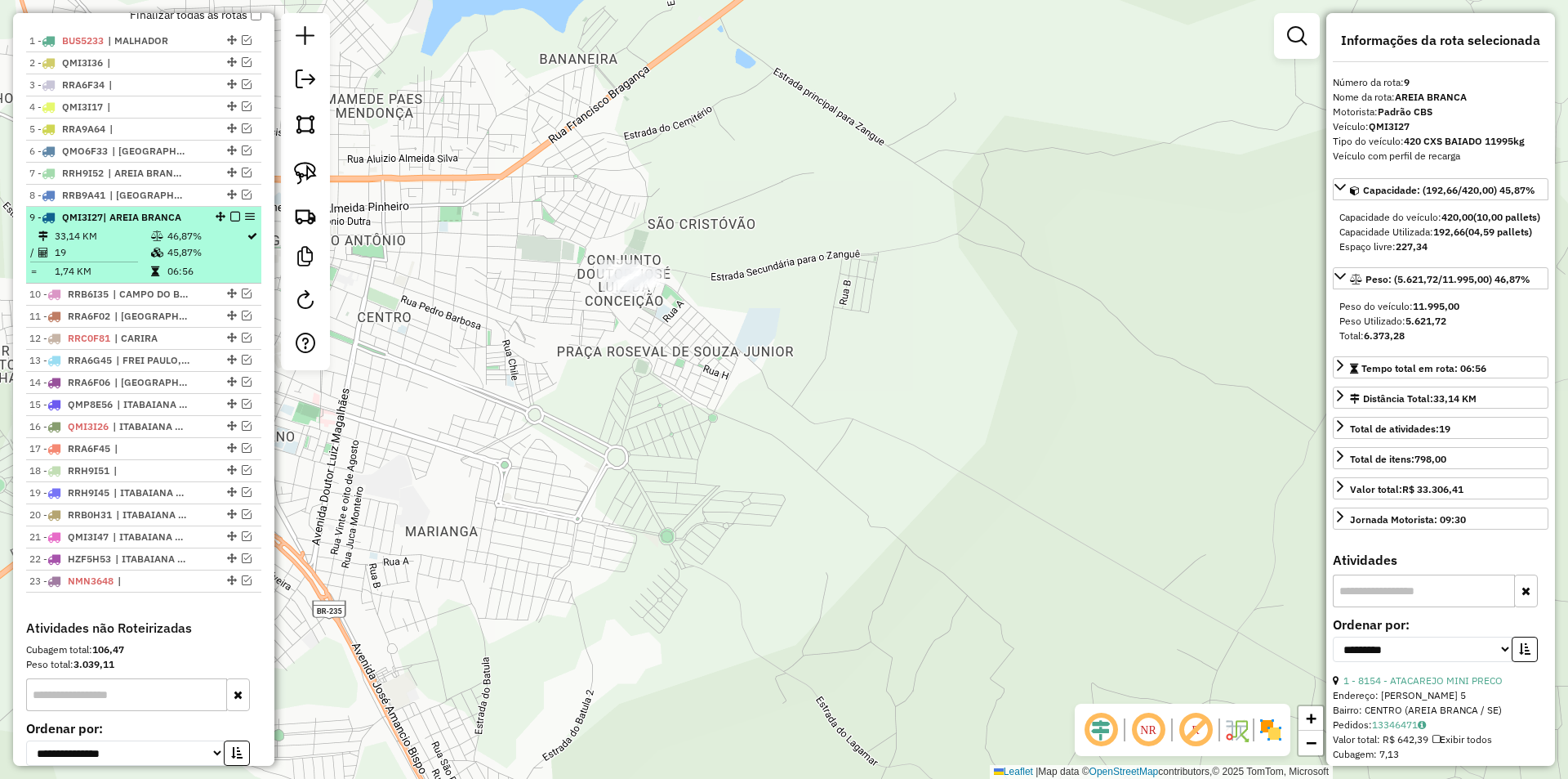
click at [196, 260] on td "45,87%" at bounding box center [207, 252] width 80 height 16
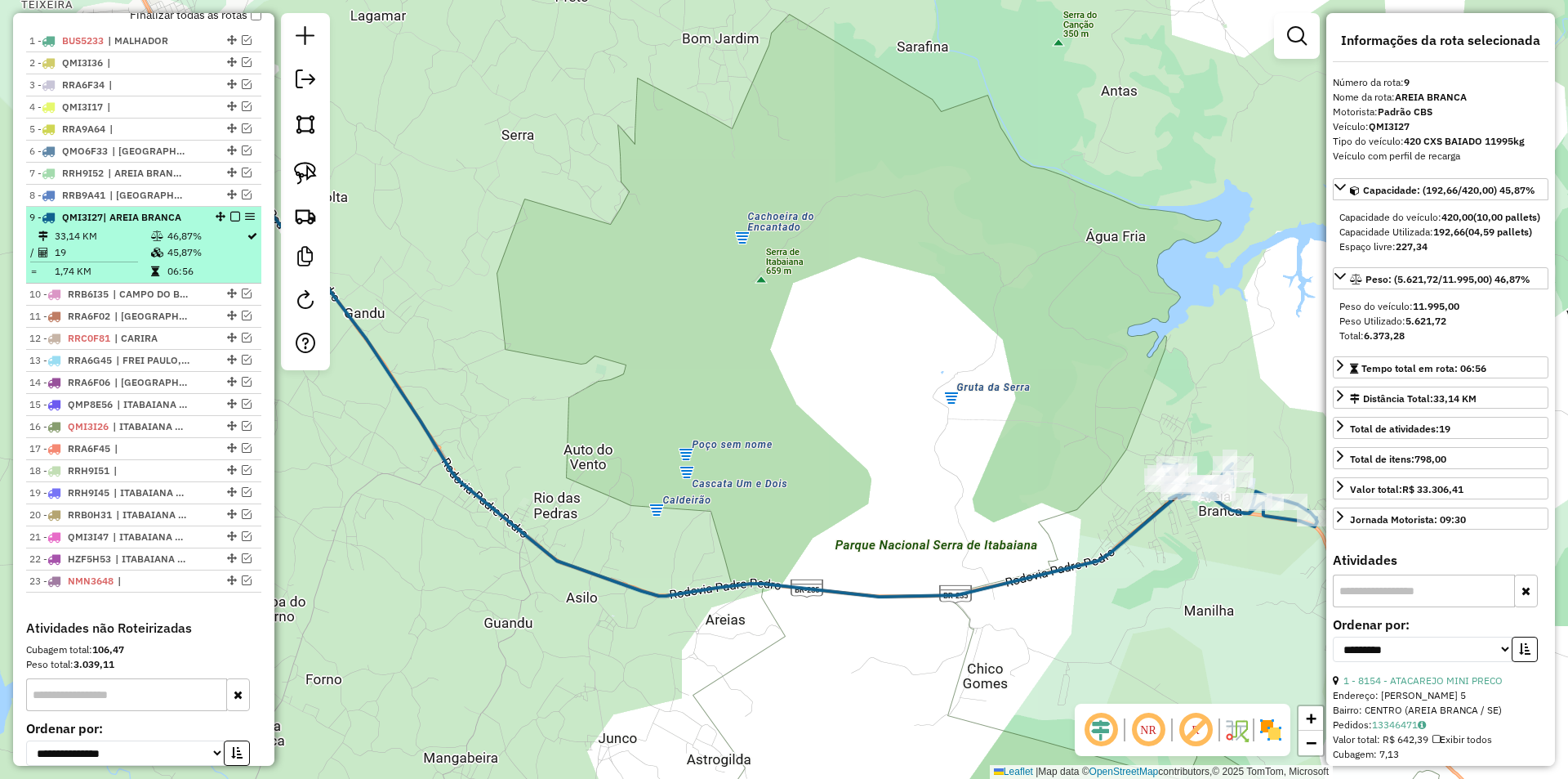
click at [233, 221] on em at bounding box center [234, 216] width 10 height 10
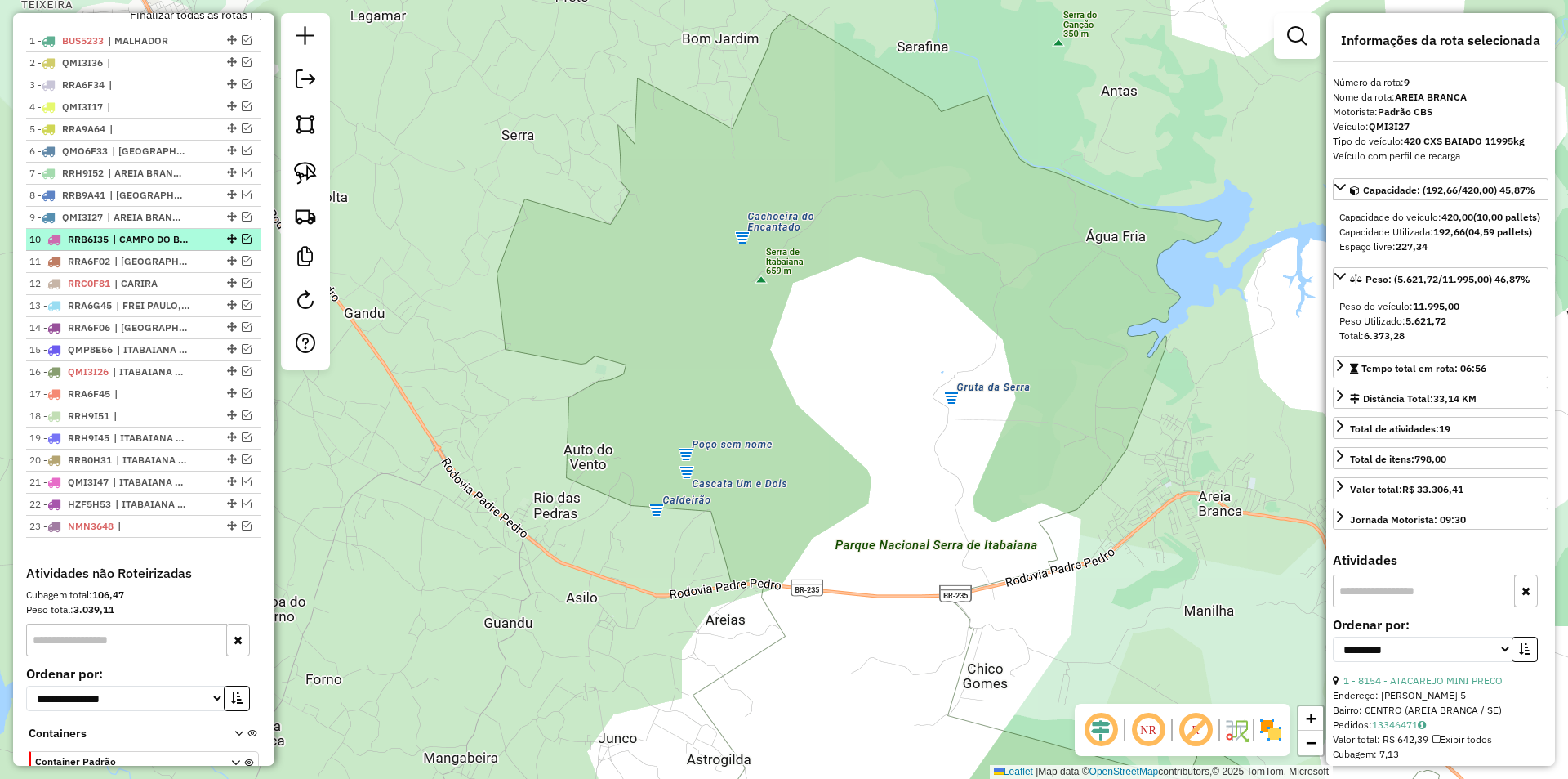
click at [242, 244] on em at bounding box center [246, 238] width 10 height 10
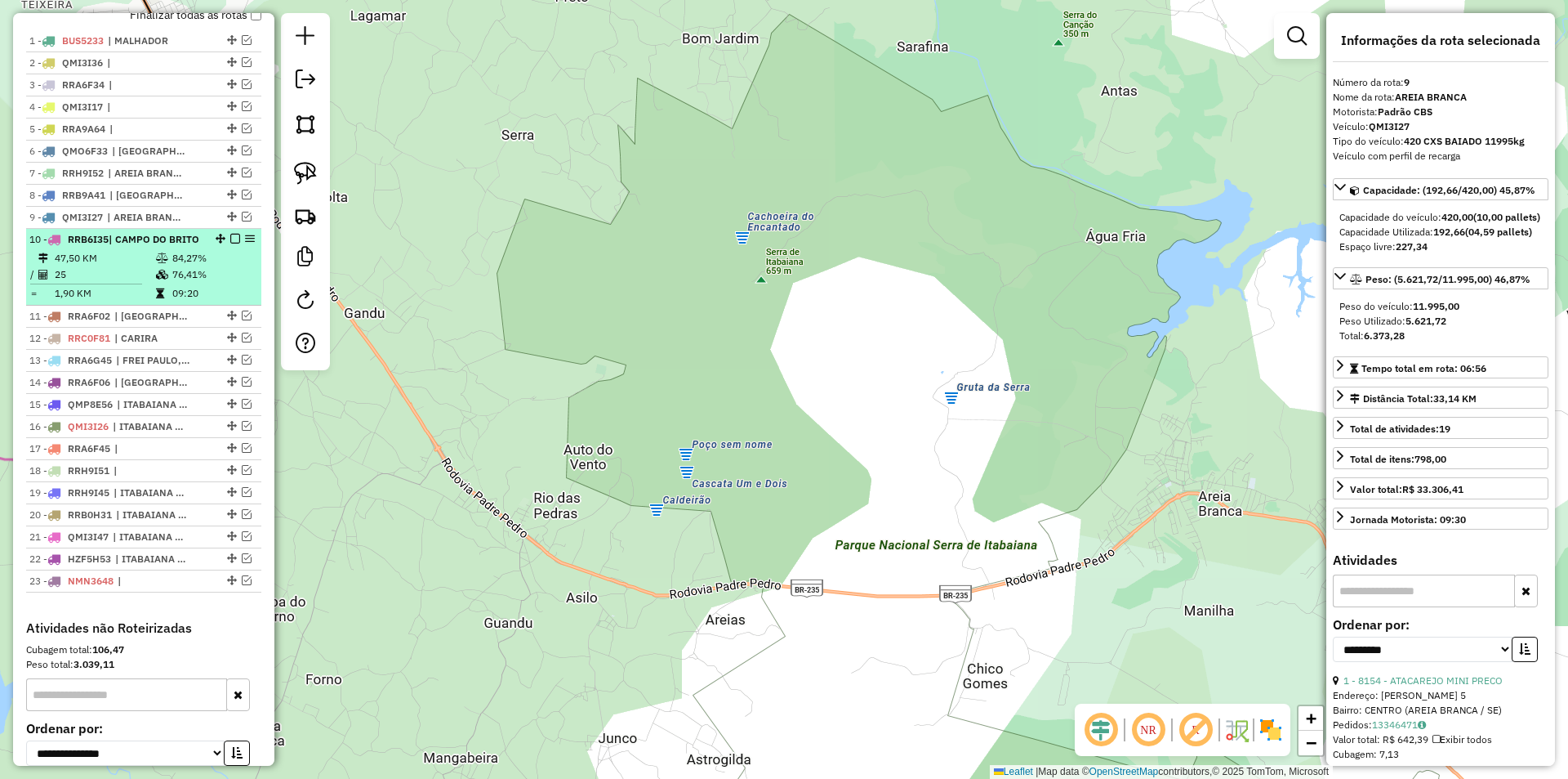
click at [215, 246] on div "10 - RRB6I35 | CAMPO DO BRITO" at bounding box center [143, 239] width 229 height 15
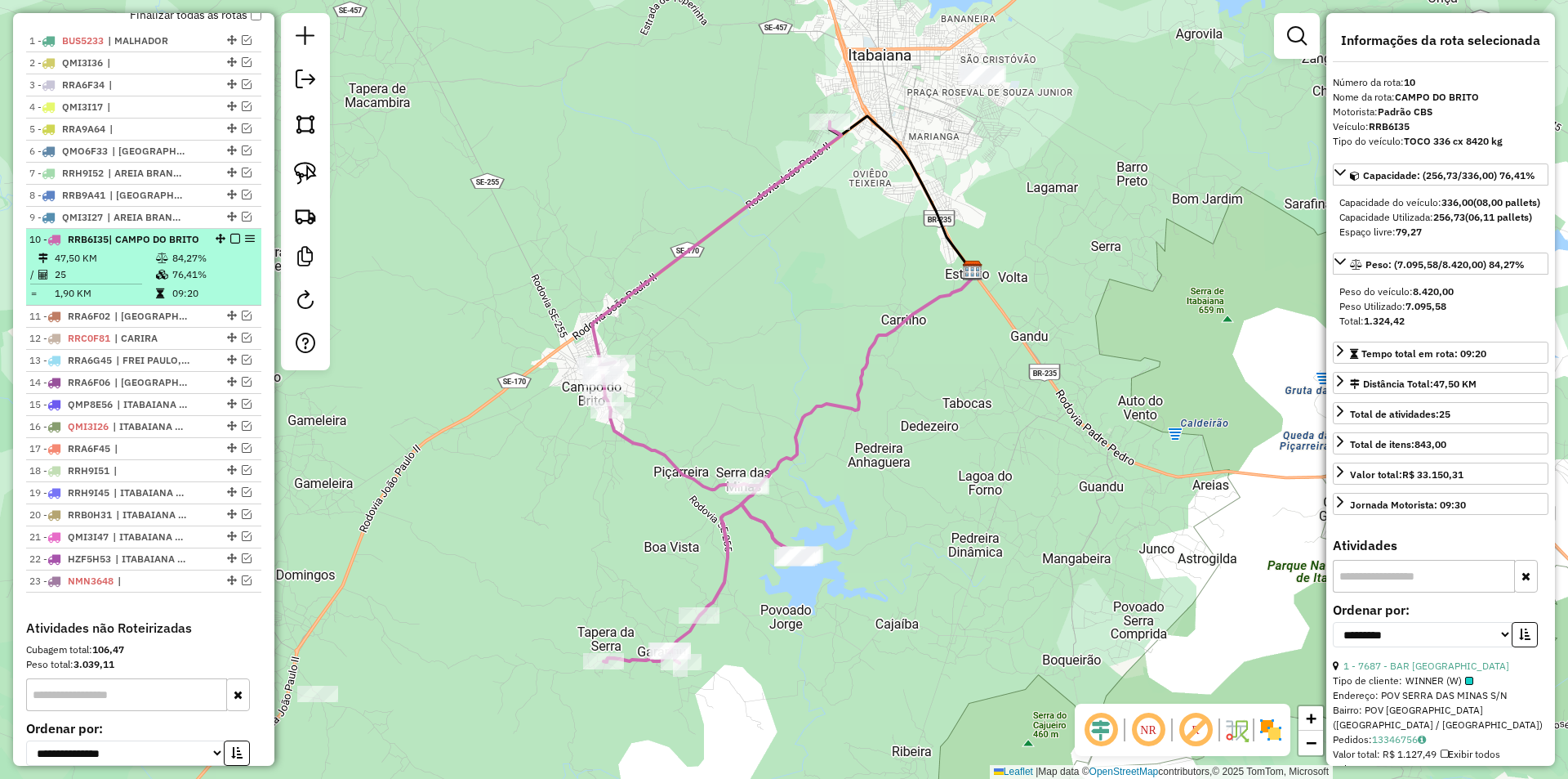
click at [229, 246] on div "10 - RRB6I35 | CAMPO DO BRITO" at bounding box center [143, 239] width 229 height 15
click at [230, 244] on em at bounding box center [234, 238] width 10 height 10
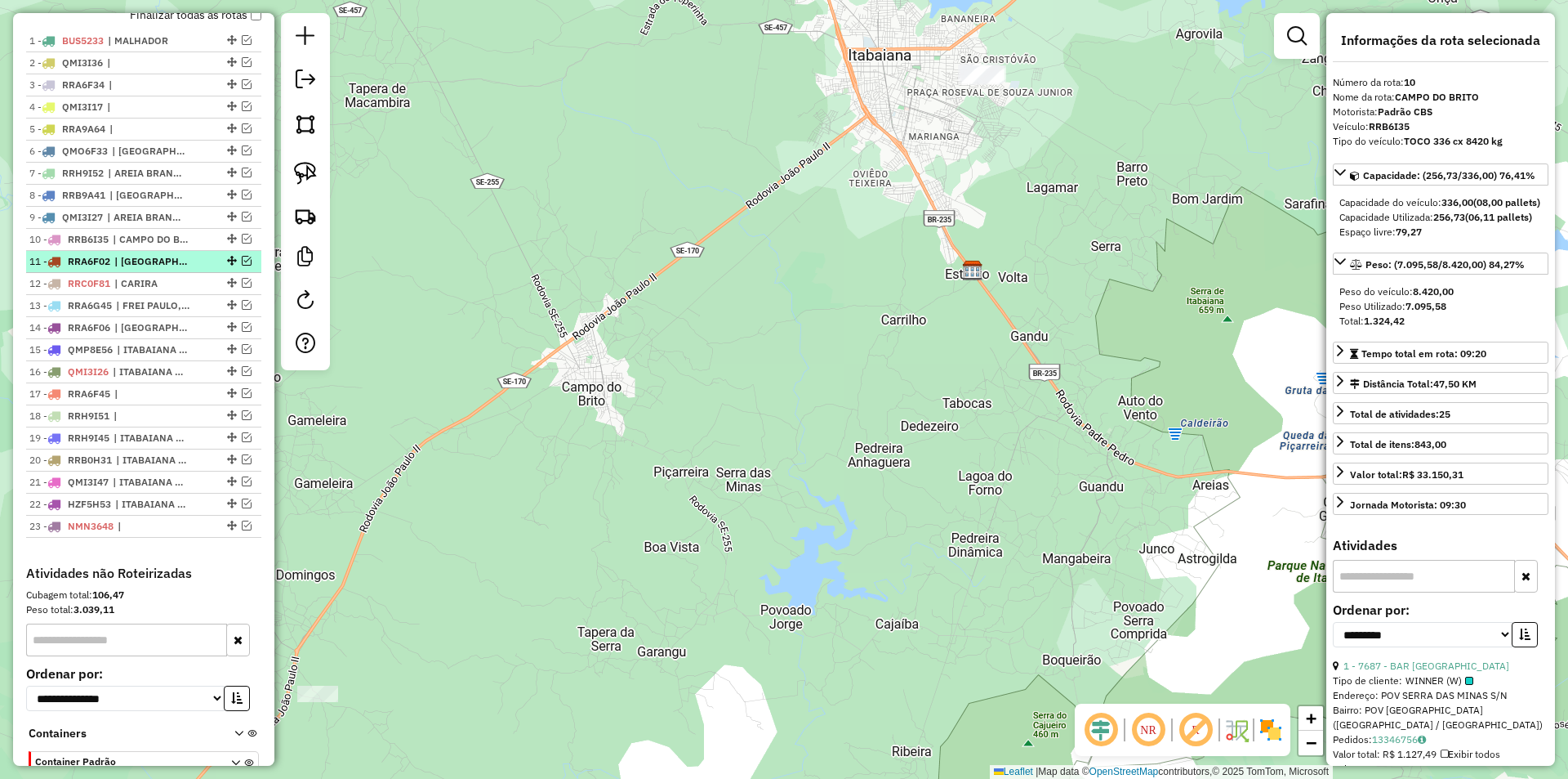
click at [242, 265] on em at bounding box center [246, 260] width 10 height 10
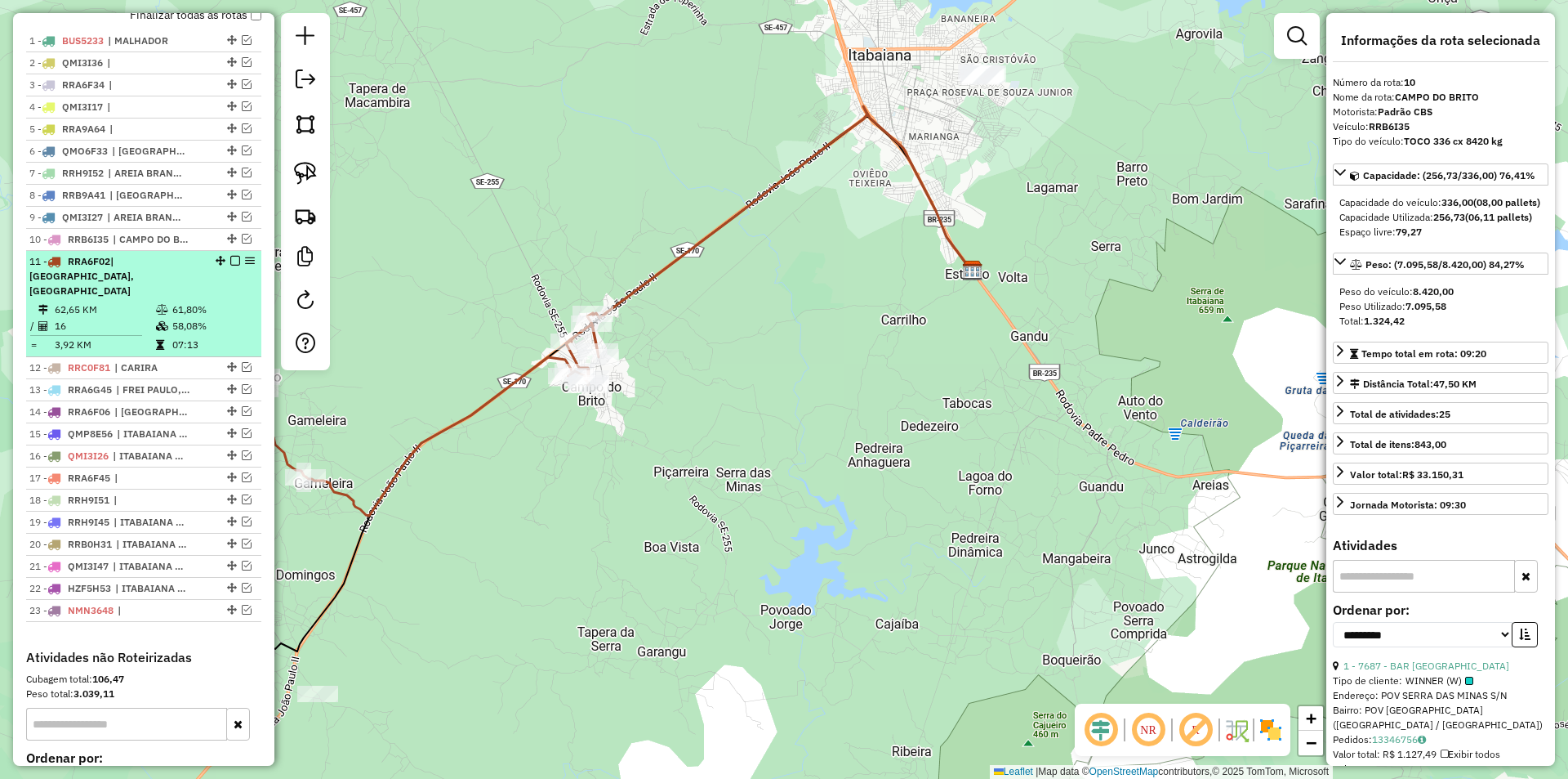
click at [211, 291] on div "11 - RRA6F02 | CAMPO DO BRITO, SAO DOMINGOS" at bounding box center [143, 276] width 229 height 44
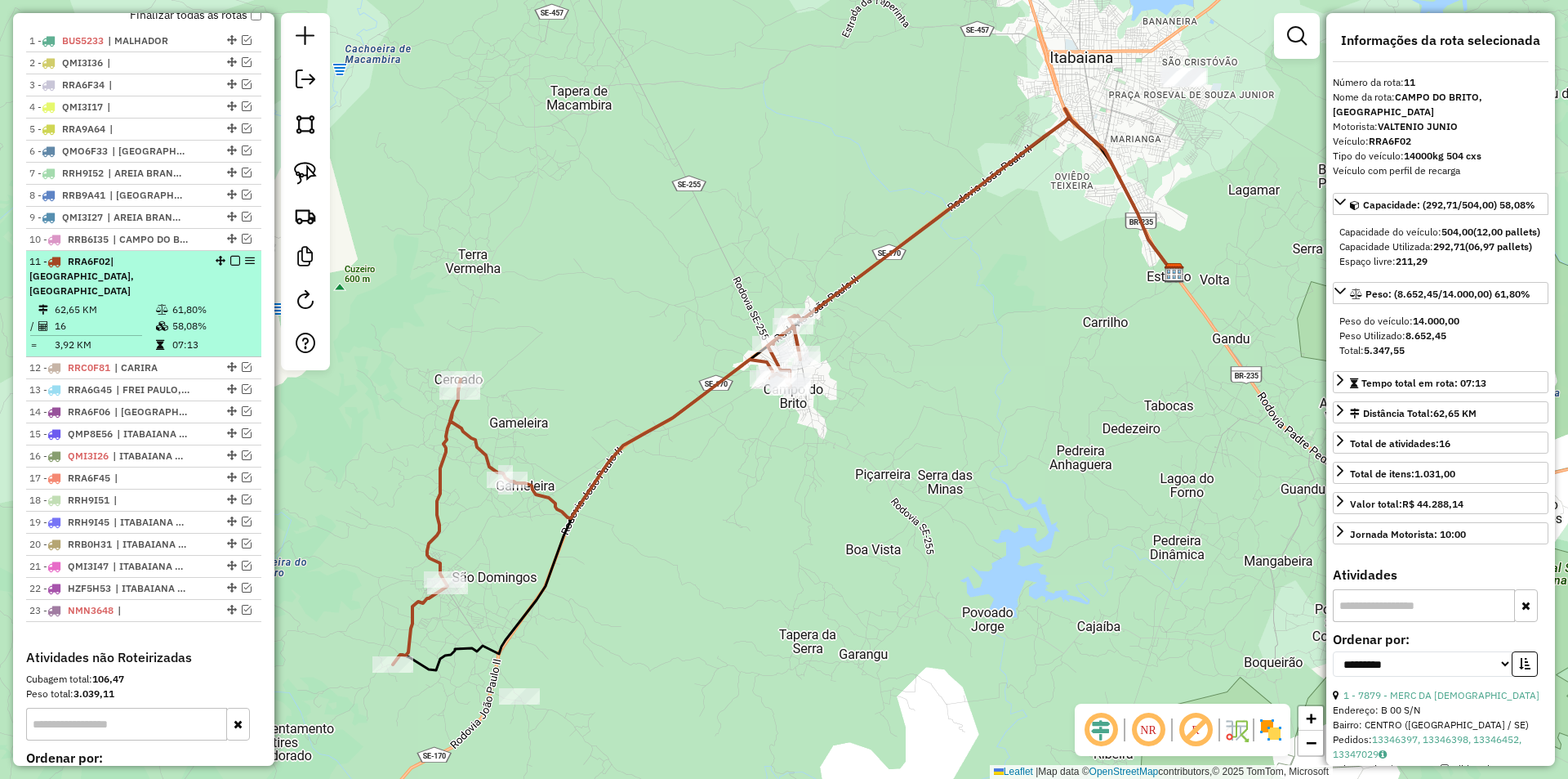
click at [230, 265] on em at bounding box center [234, 260] width 10 height 10
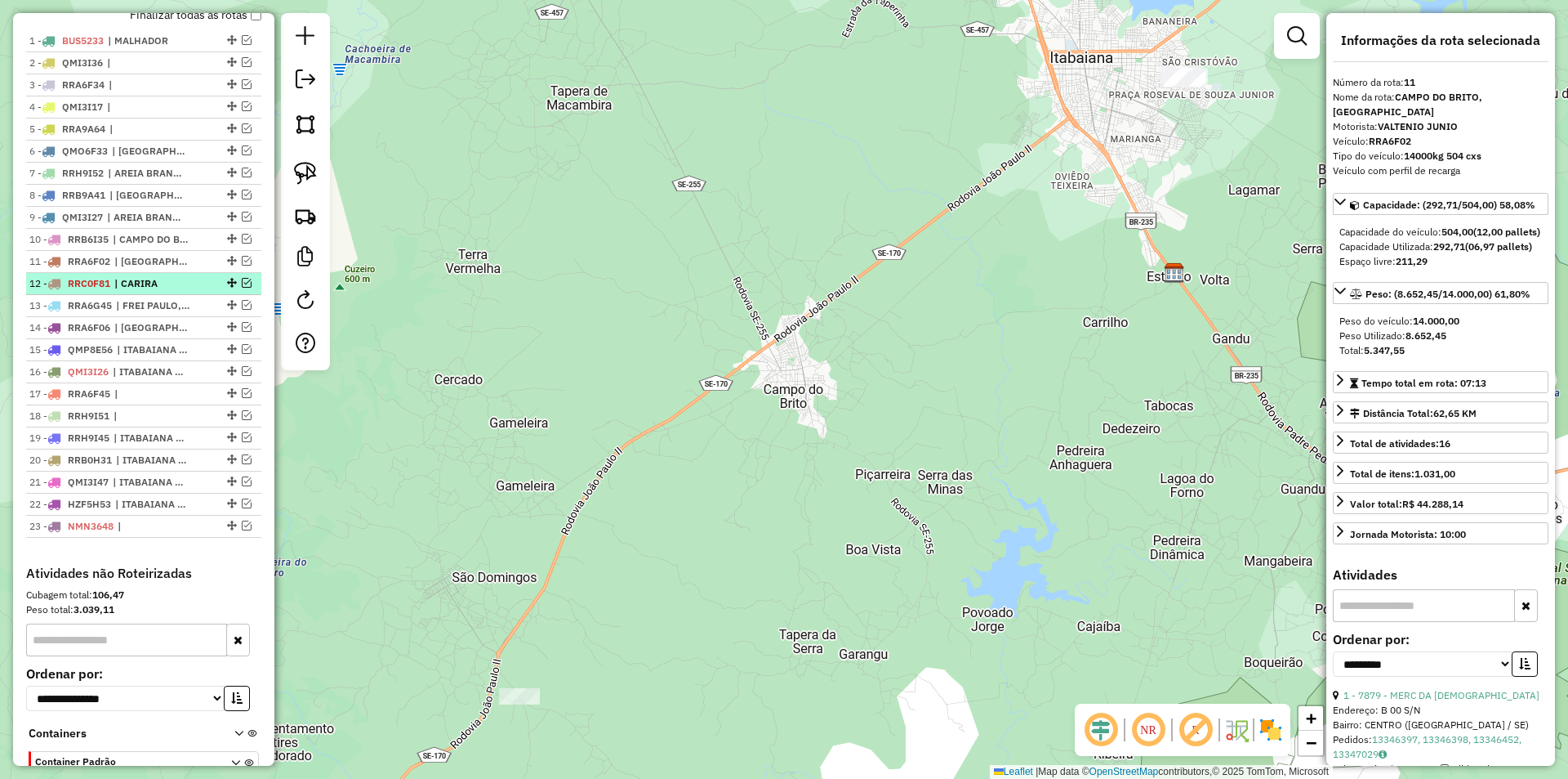
click at [242, 288] on em at bounding box center [246, 282] width 10 height 10
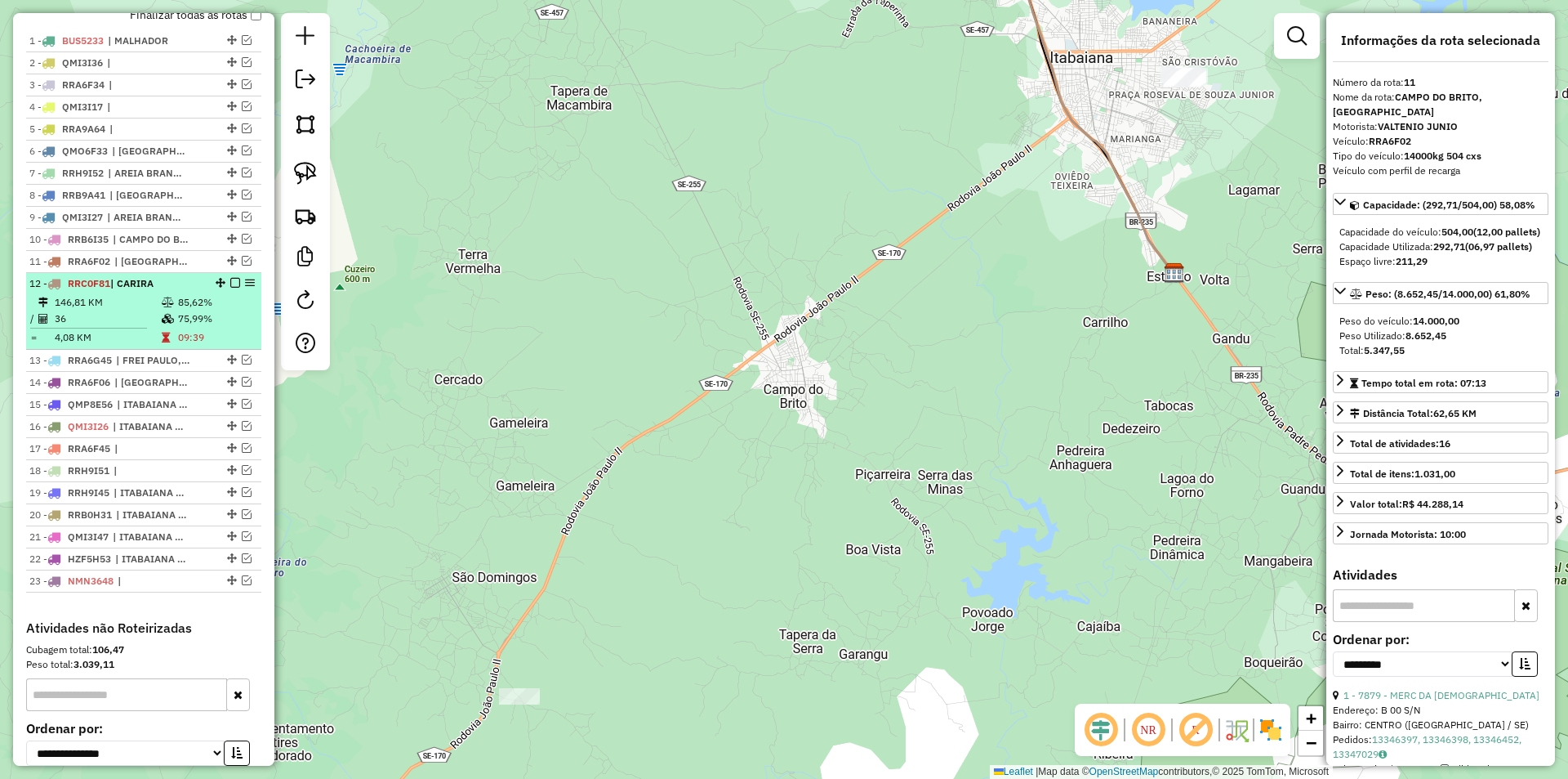
click at [215, 308] on li "12 - RRC0F81 | CARIRA 146,81 KM 85,62% / 36 75,99% = 4,08 KM 09:39" at bounding box center [143, 311] width 235 height 77
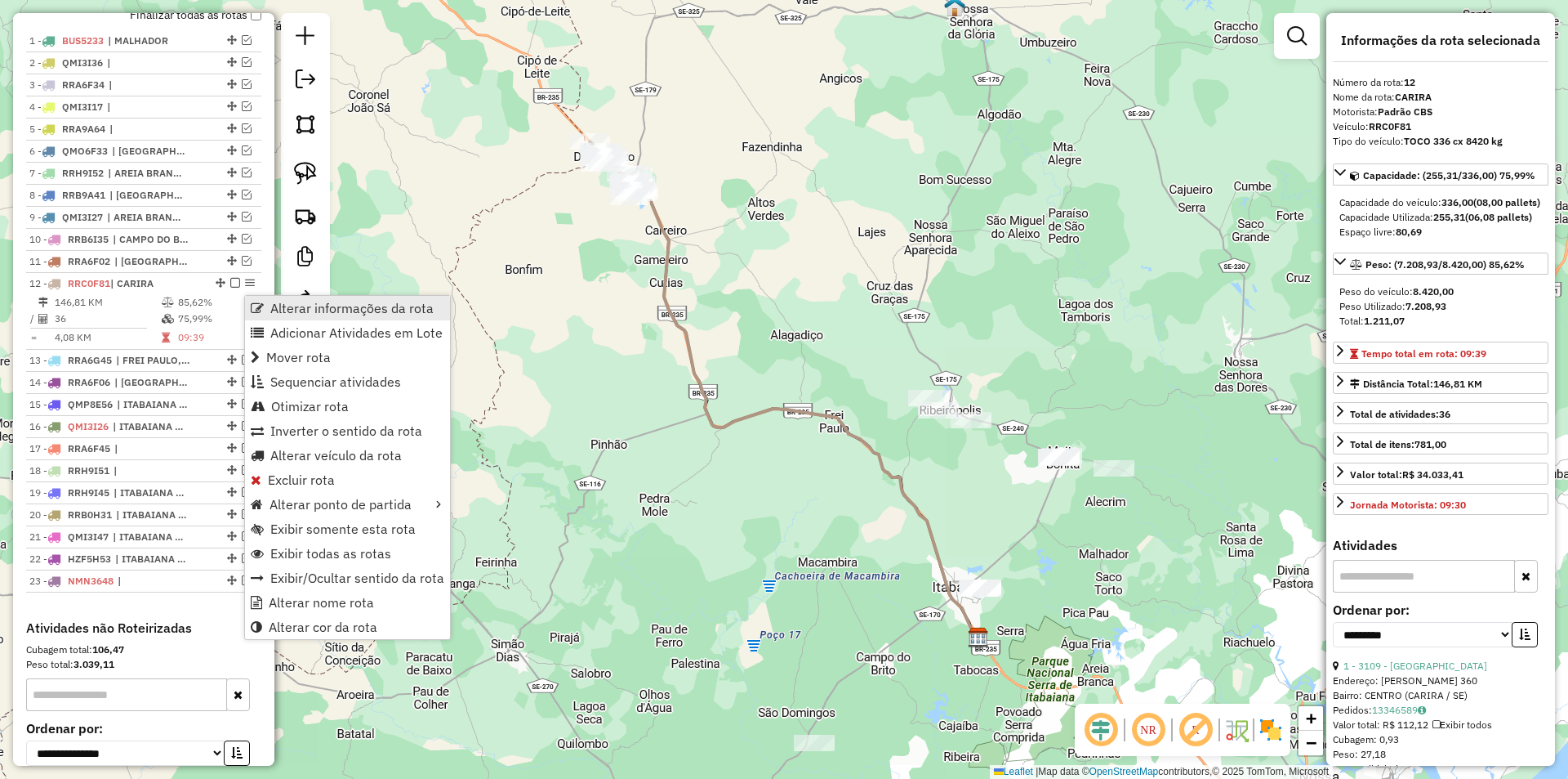
click at [329, 309] on span "Alterar informações da rota" at bounding box center [352, 308] width 163 height 13
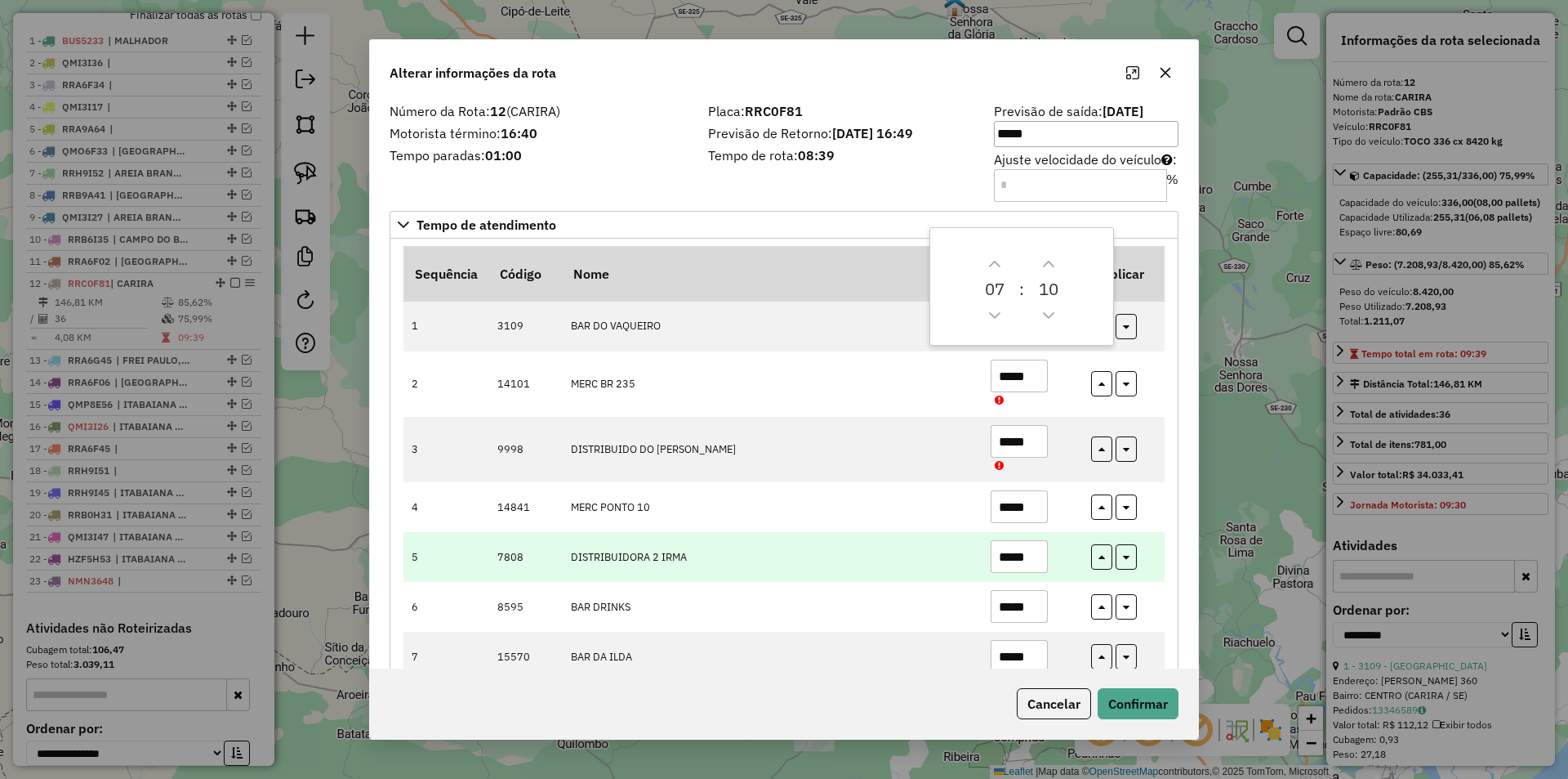
drag, startPoint x: 1034, startPoint y: 515, endPoint x: 1000, endPoint y: 545, distance: 45.3
click at [1000, 527] on td "*****" at bounding box center [1032, 508] width 100 height 50
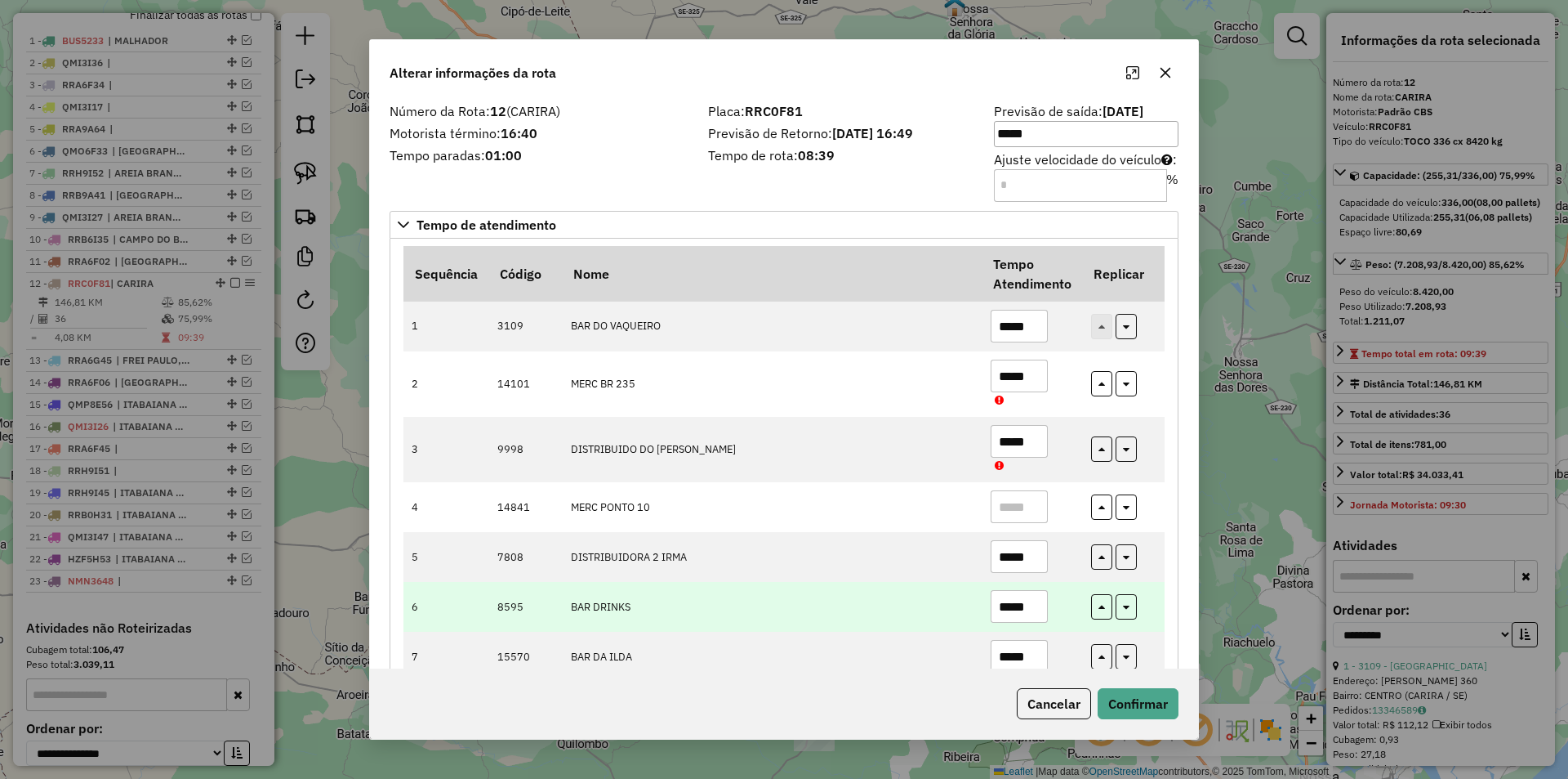
drag, startPoint x: 1031, startPoint y: 559, endPoint x: 1032, endPoint y: 605, distance: 46.0
click at [1017, 569] on input "*****" at bounding box center [1019, 557] width 57 height 33
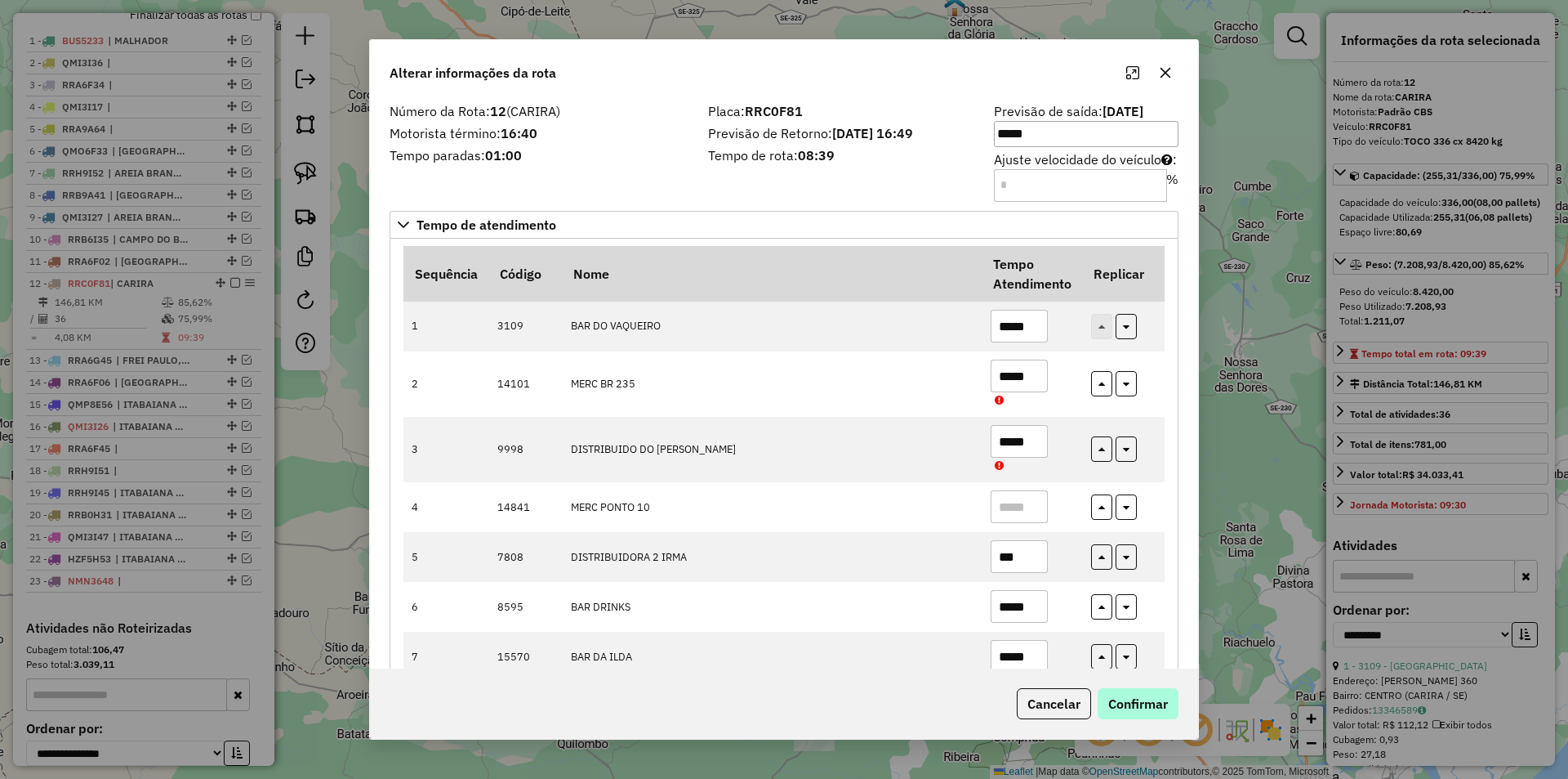
type input "***"
click at [1144, 703] on button "Confirmar" at bounding box center [1138, 704] width 81 height 31
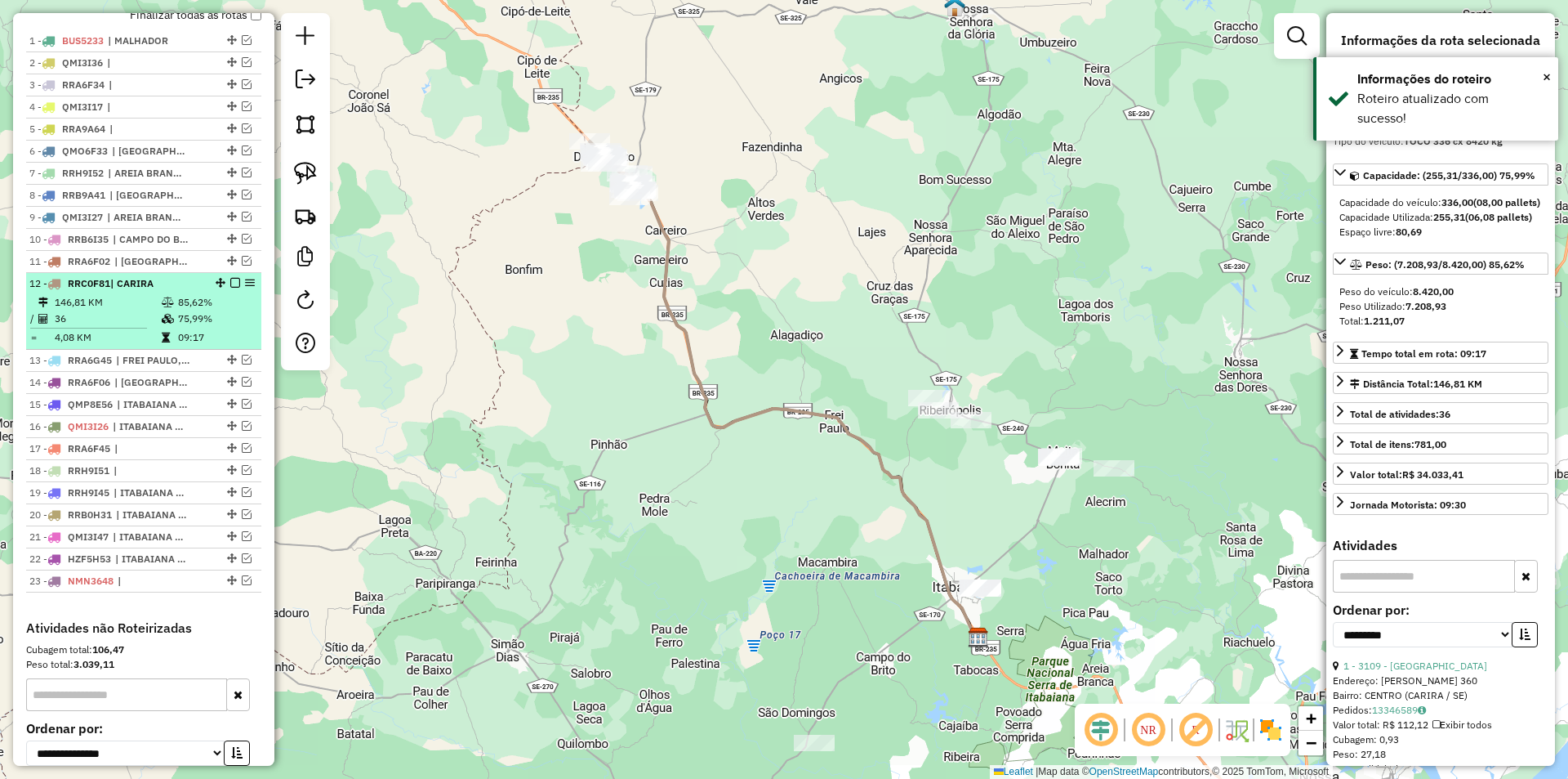
click at [233, 288] on em at bounding box center [234, 282] width 10 height 10
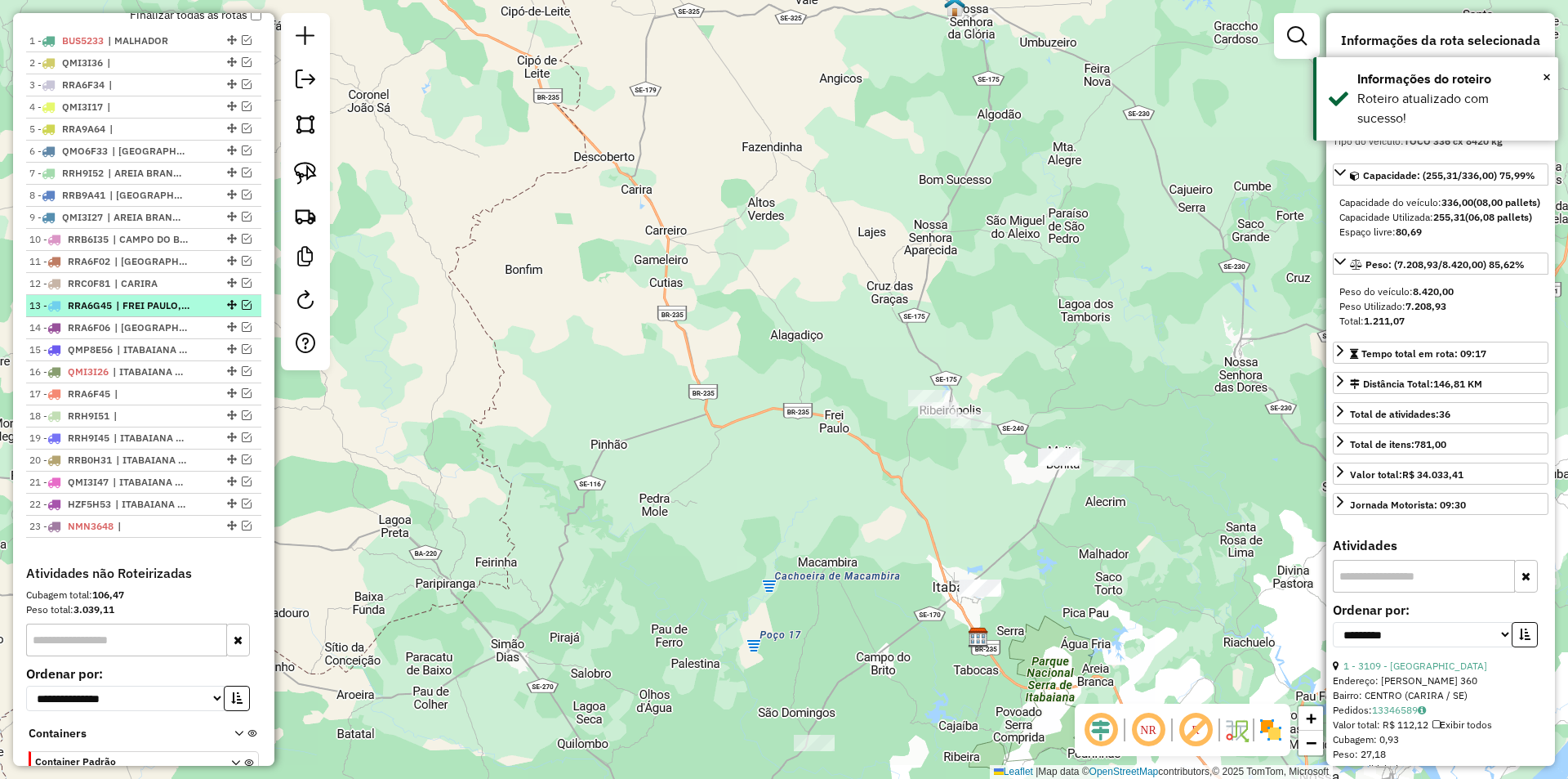
click at [242, 310] on em at bounding box center [246, 304] width 10 height 10
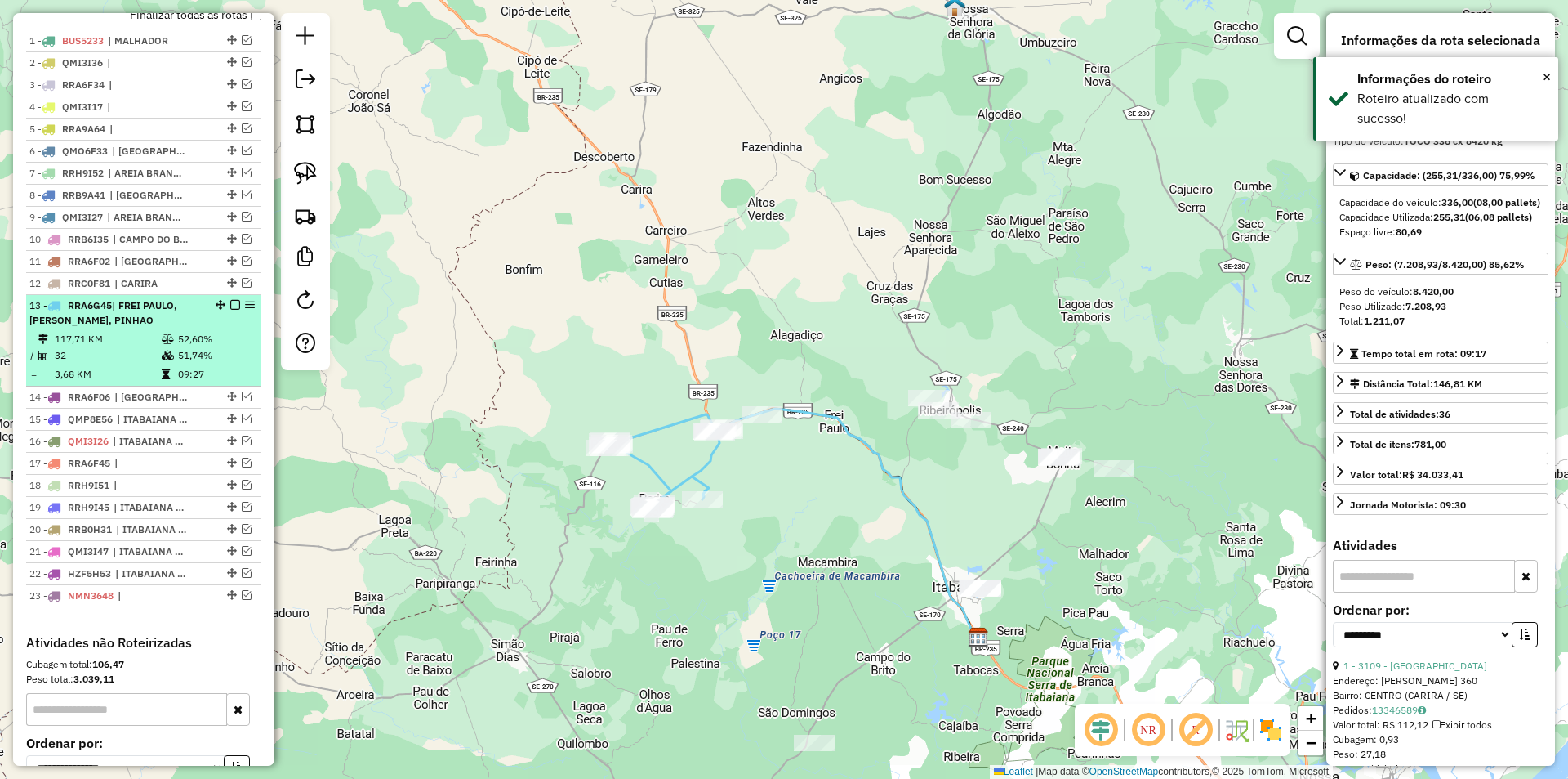
click at [220, 344] on li "13 - RRA6G45 | FREI PAULO, PEDRA MOLE, PINHAO 117,71 KM 52,60% / 32 51,74% = 3,…" at bounding box center [143, 341] width 235 height 92
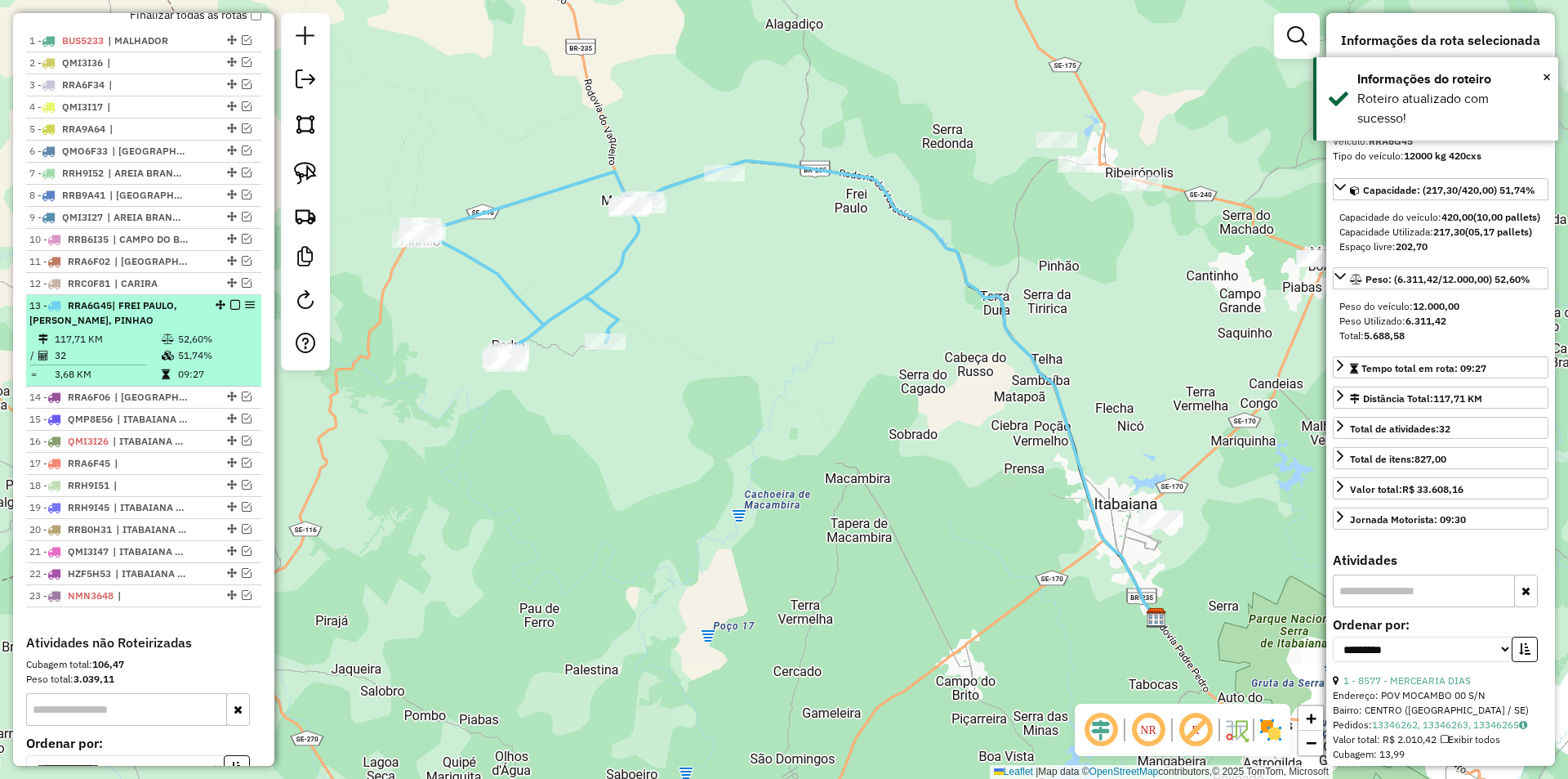
click at [230, 310] on em at bounding box center [234, 304] width 10 height 10
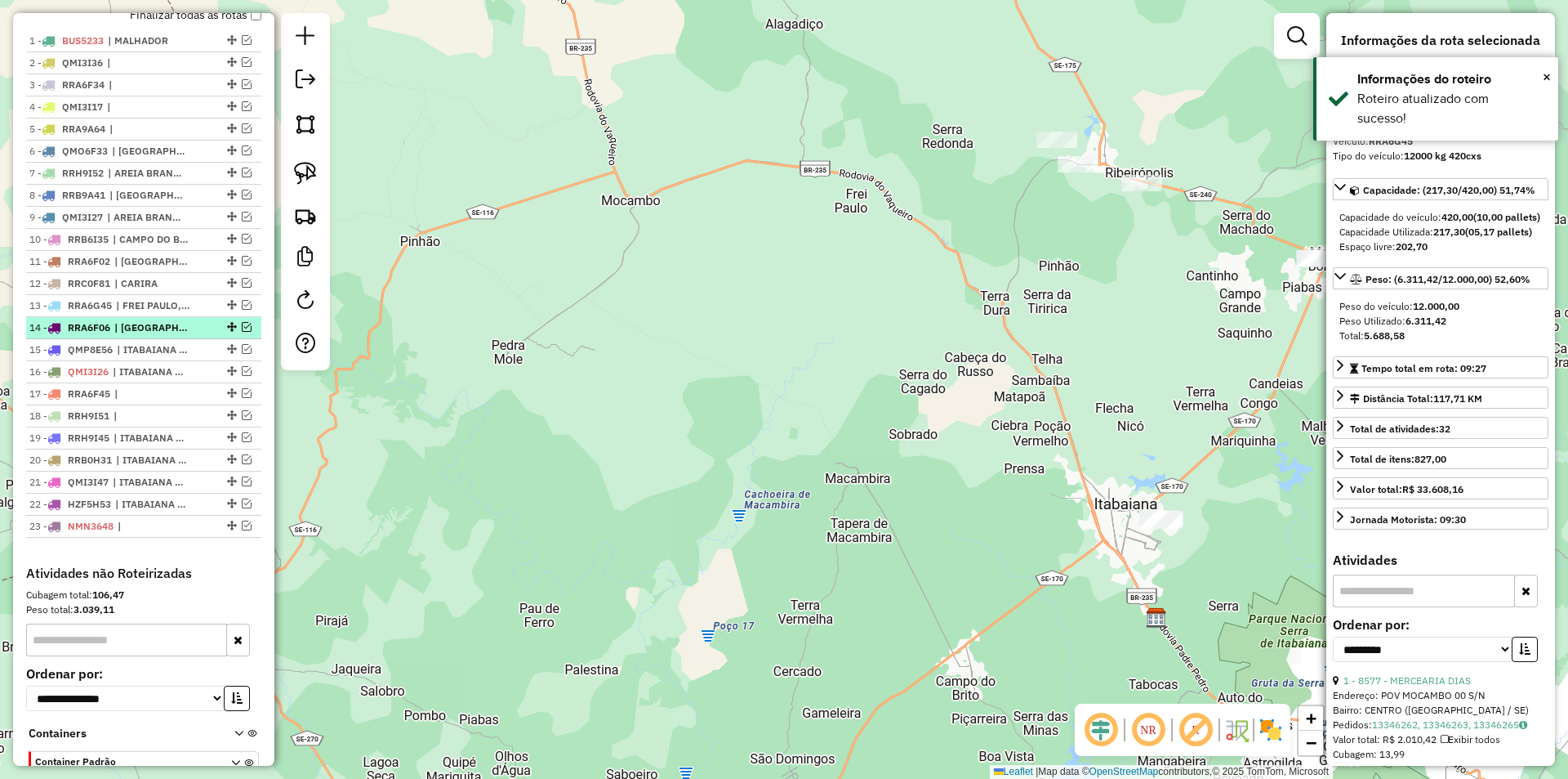
click at [242, 332] on em at bounding box center [246, 326] width 10 height 10
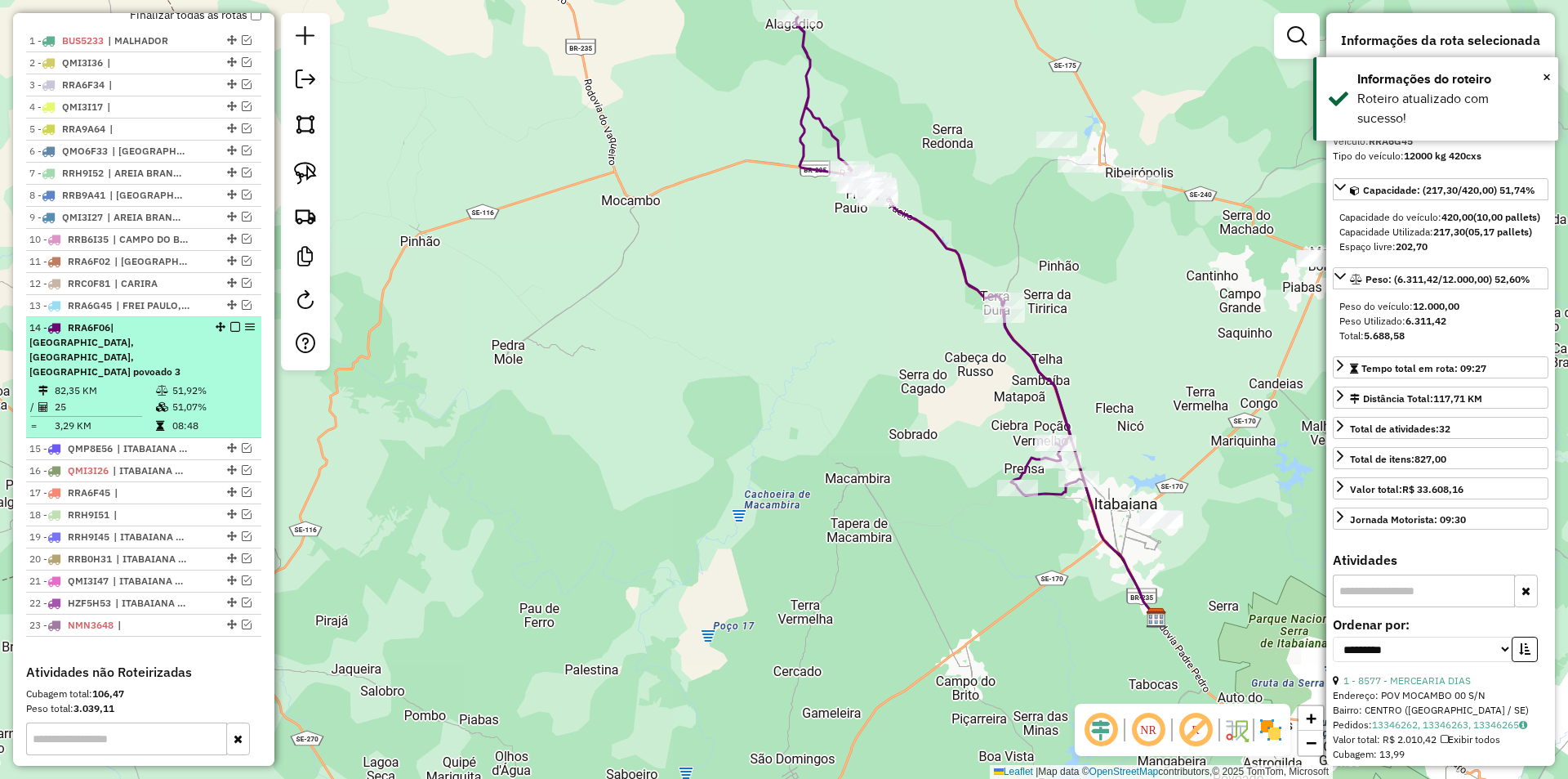
click at [211, 353] on div "14 - RRA6F06 | FREI PAULO, ITABAIANA Cidade, ITABAIANA povoado 3" at bounding box center [143, 349] width 229 height 59
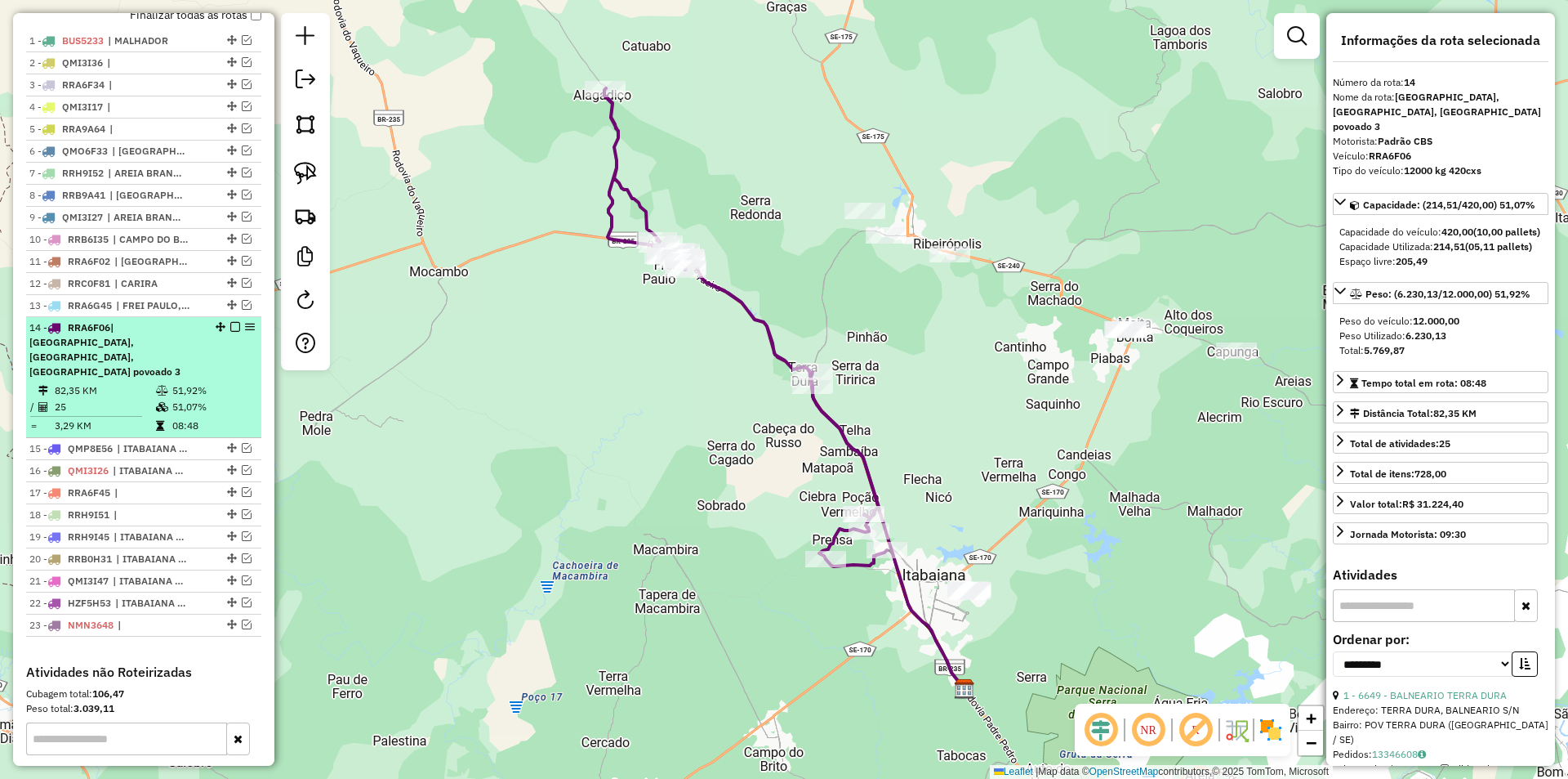
click at [232, 332] on em at bounding box center [234, 326] width 10 height 10
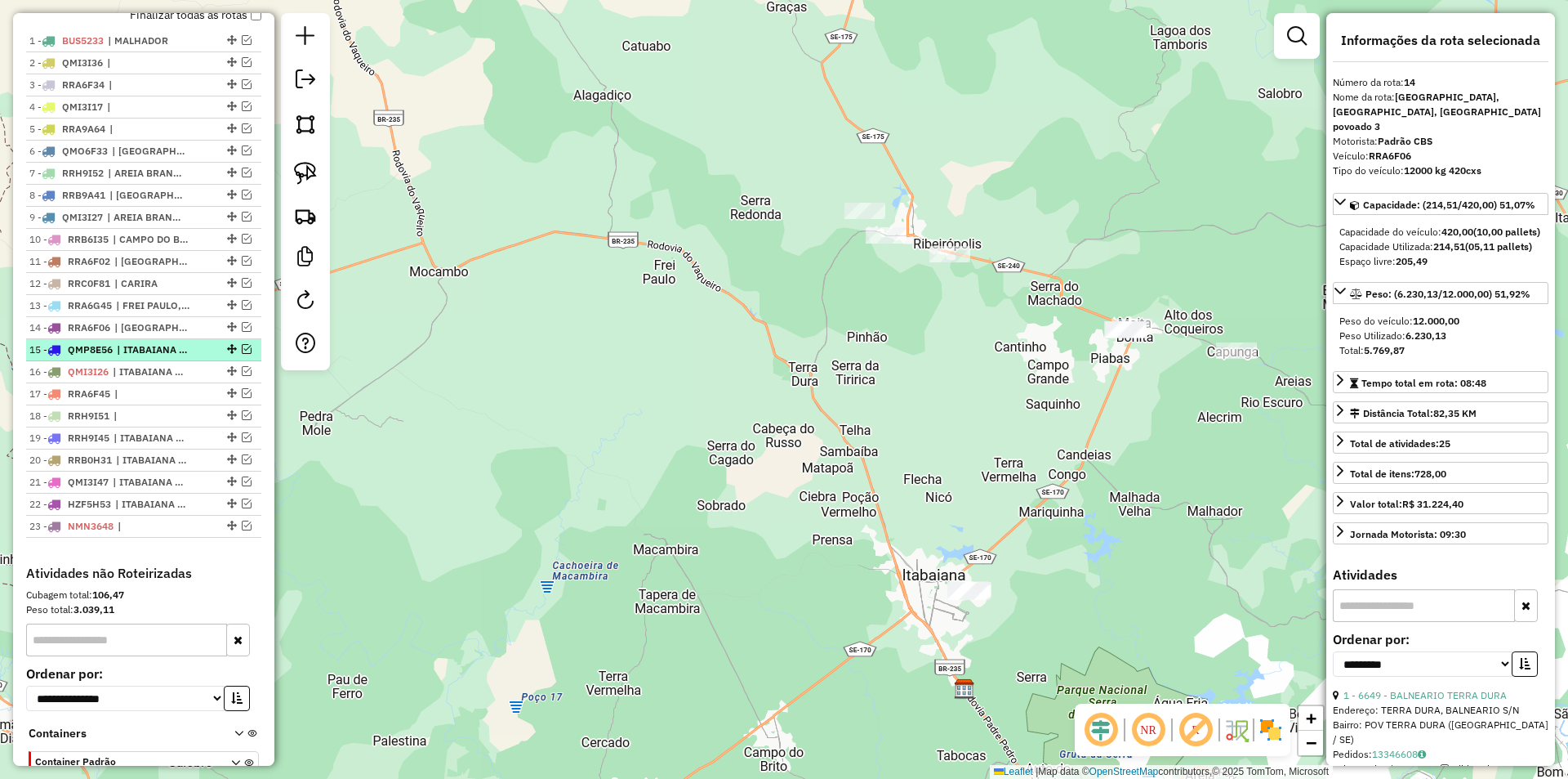
click at [242, 354] on em at bounding box center [246, 348] width 10 height 10
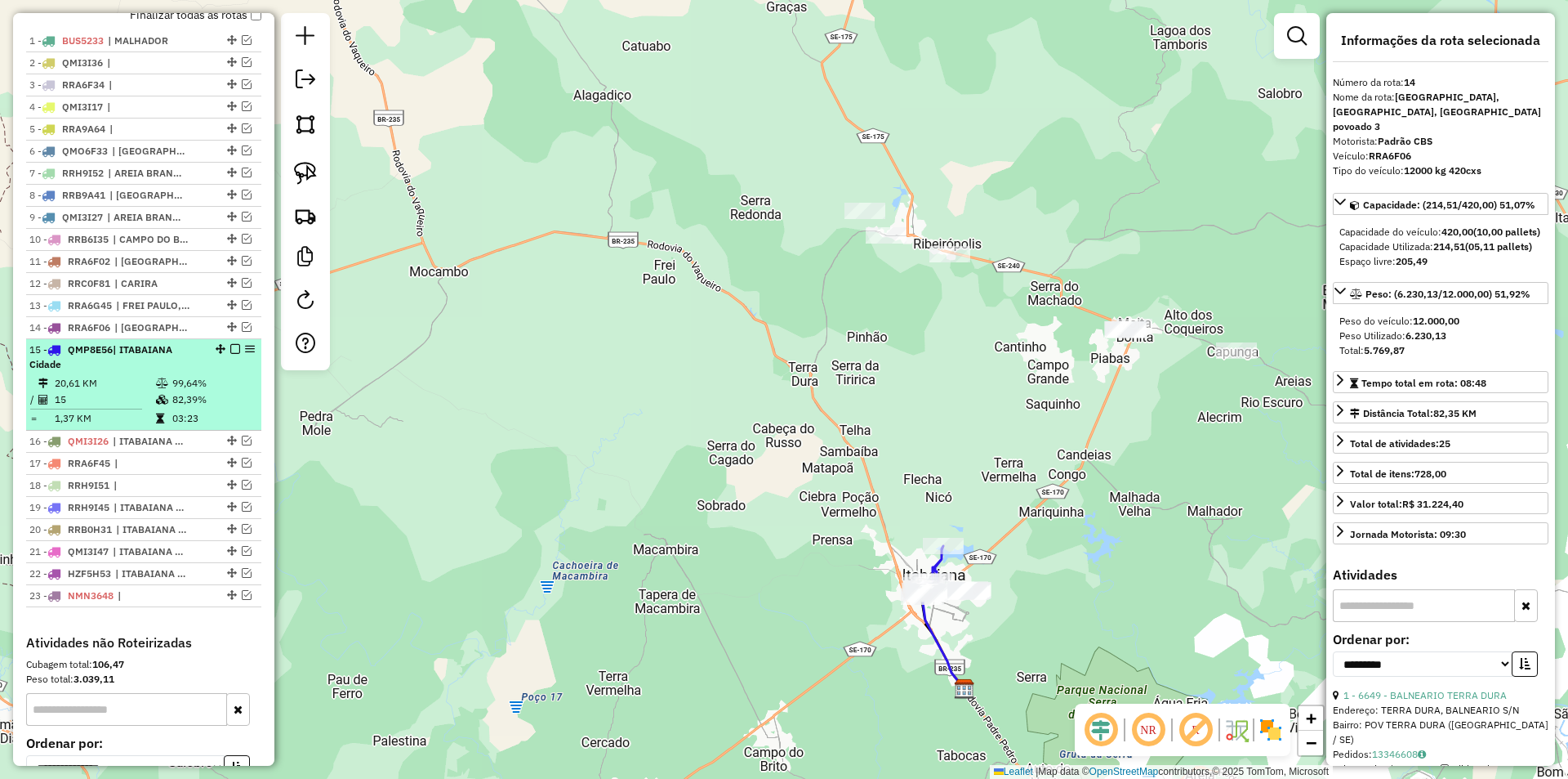
click at [208, 354] on div at bounding box center [230, 348] width 49 height 10
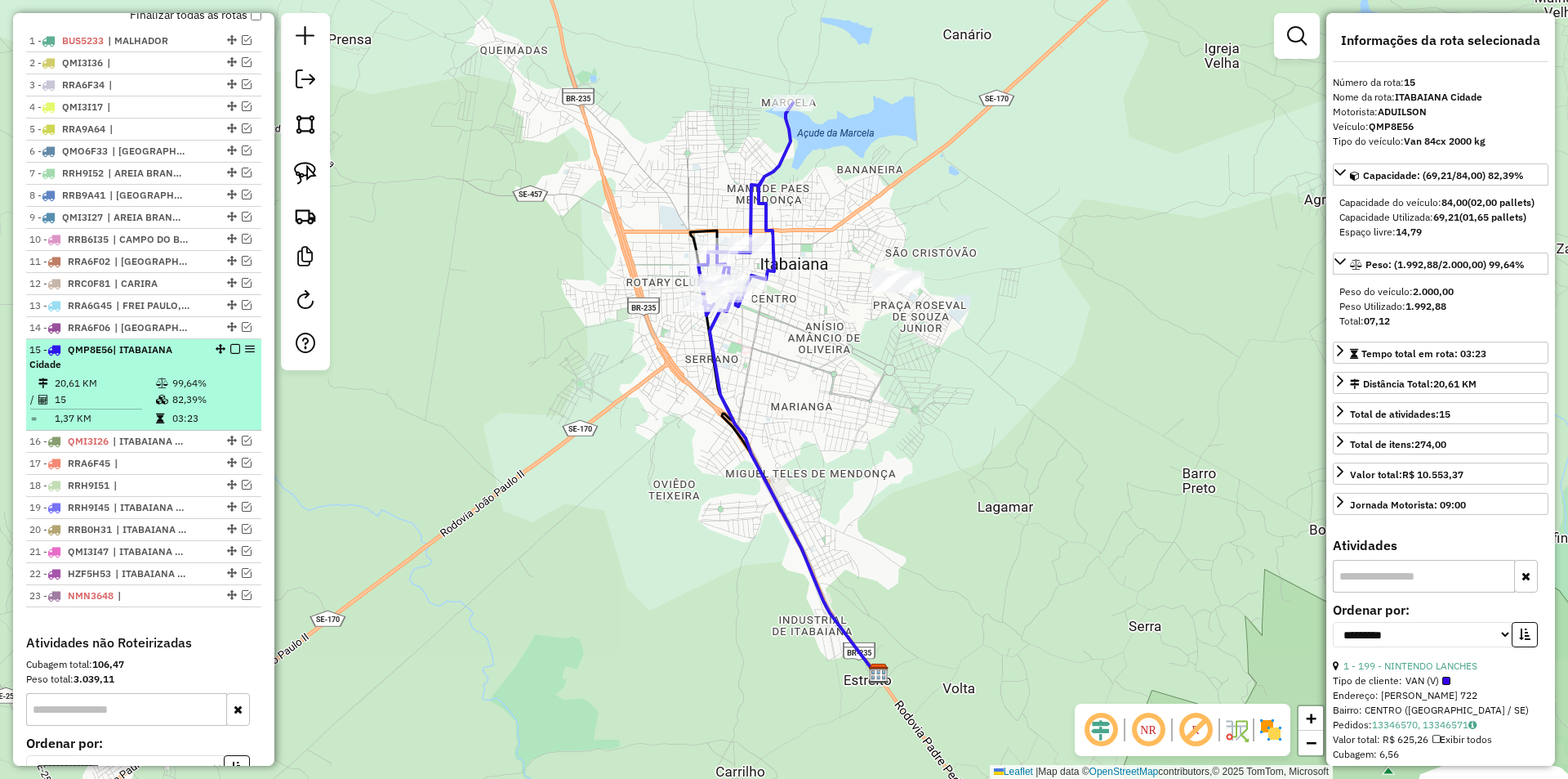
click at [231, 354] on em at bounding box center [234, 348] width 10 height 10
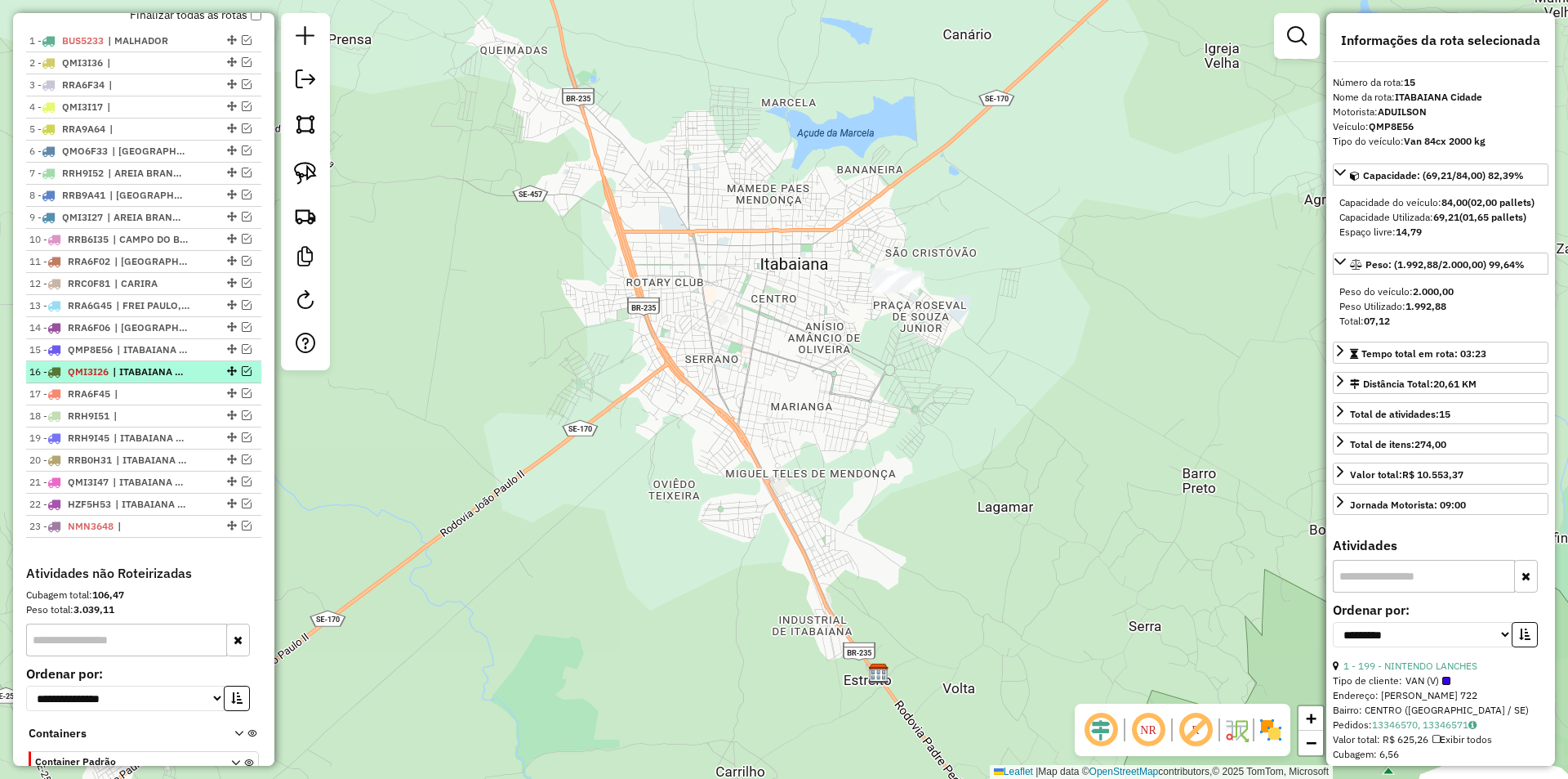
click at [245, 376] on em at bounding box center [246, 370] width 10 height 10
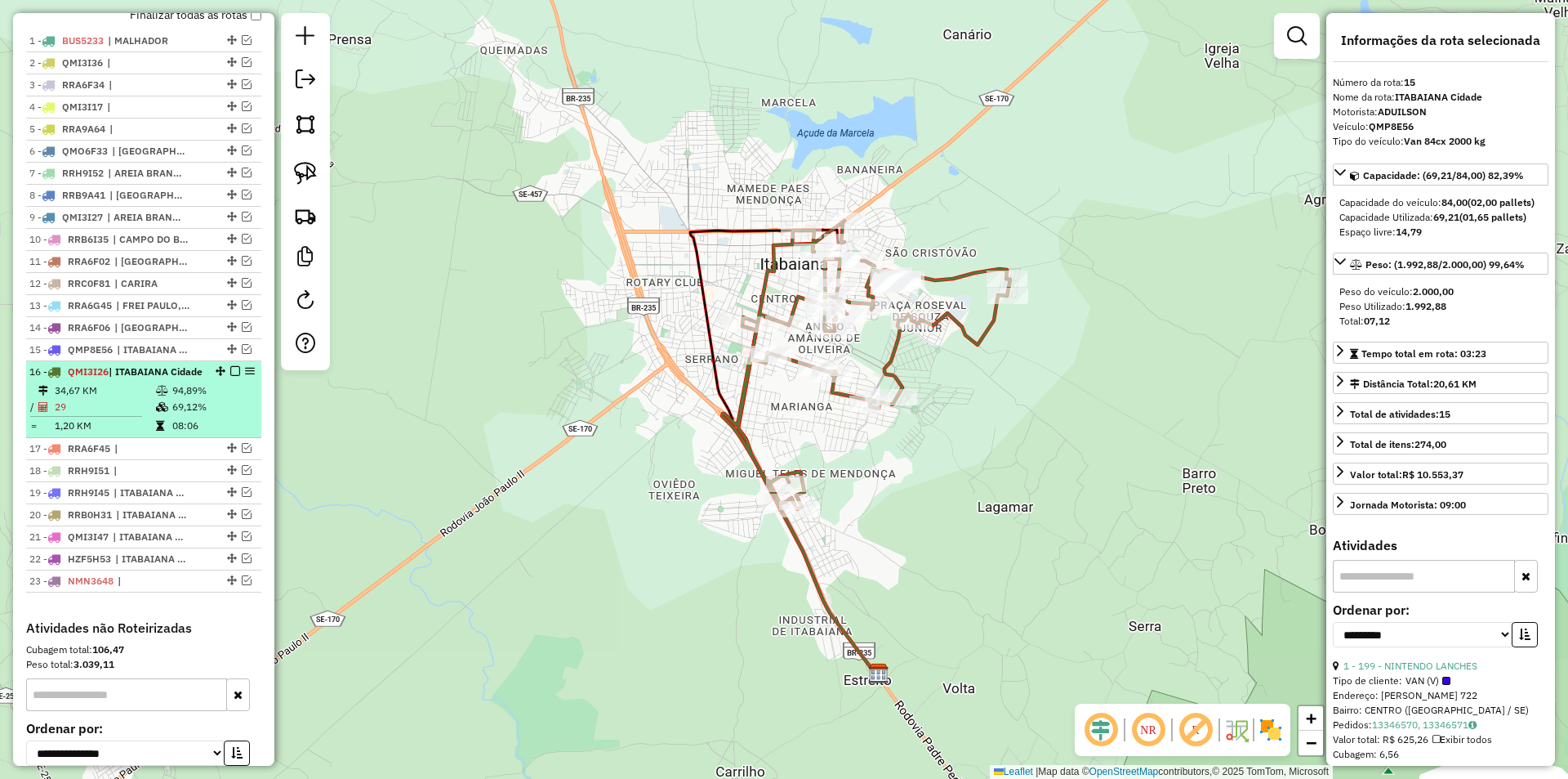
click at [207, 379] on div "16 - QMI3I26 | ITABAIANA Cidade" at bounding box center [143, 371] width 229 height 15
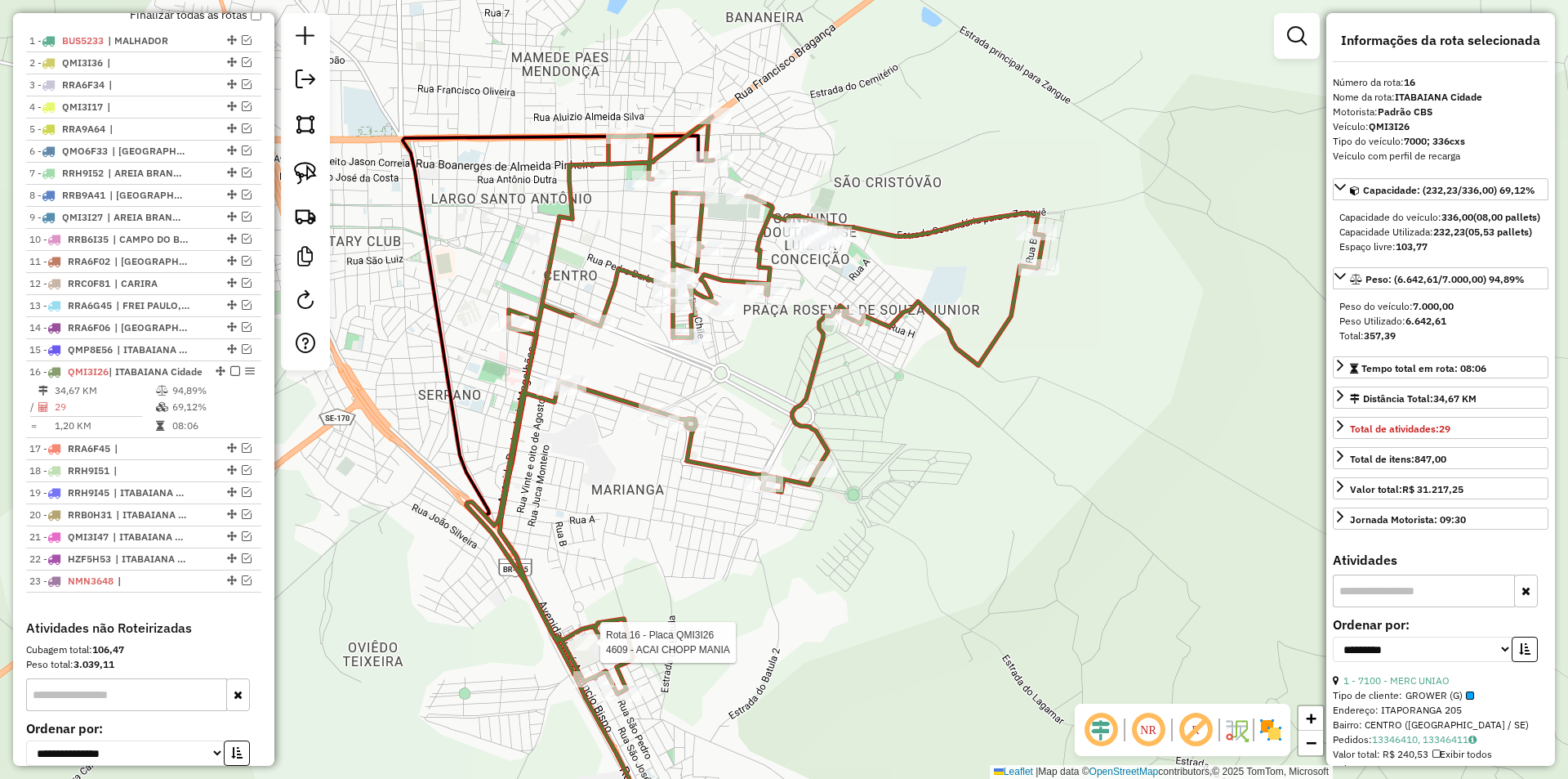
scroll to position [799, 0]
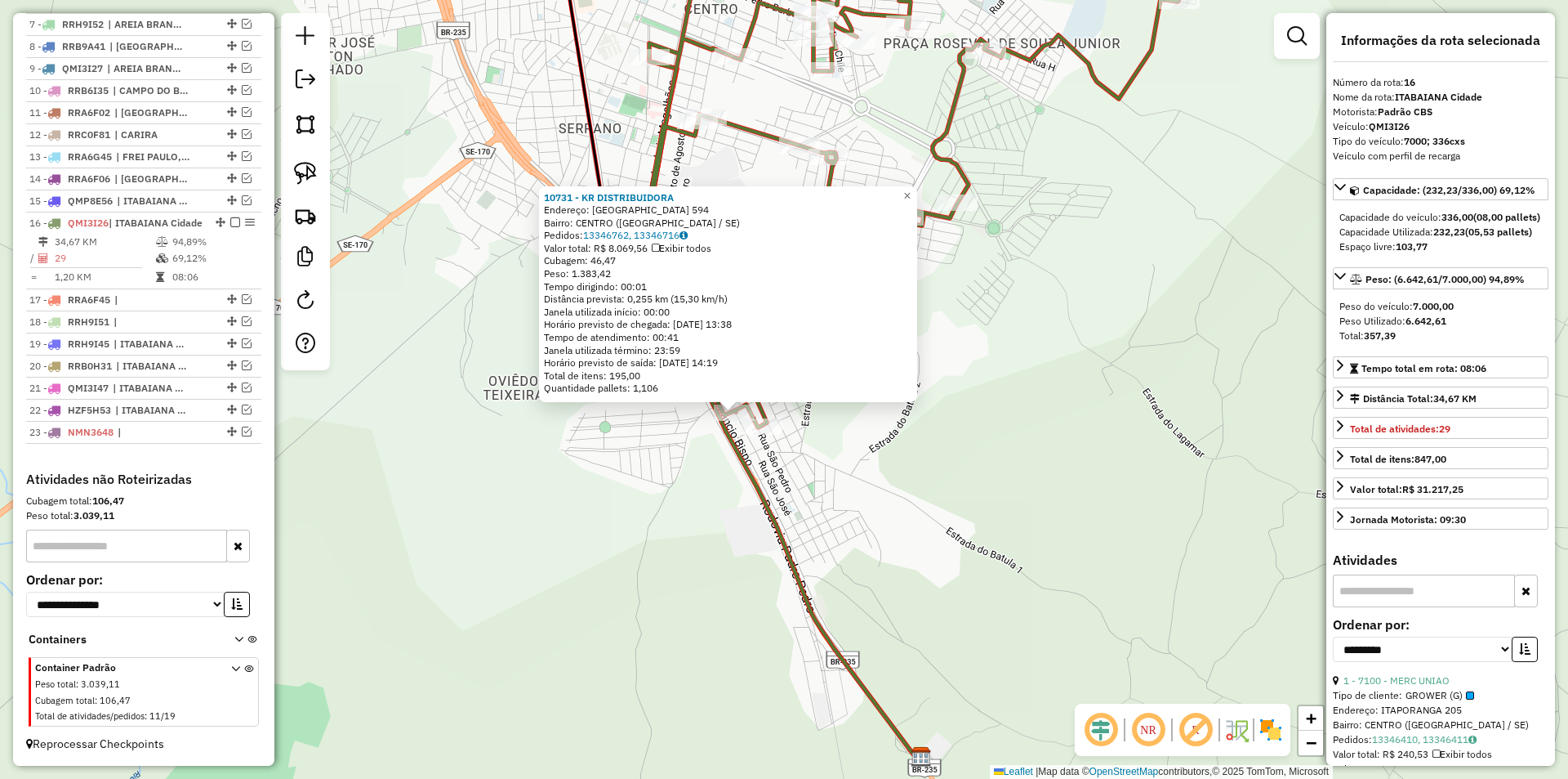
drag, startPoint x: 719, startPoint y: 449, endPoint x: 621, endPoint y: 500, distance: 110.5
click at [627, 498] on div "10731 - KR DISTRIBUIDORA Endereço: SAO JOSE 594 Bairro: CENTRO (ITABAIANA / SE)…" at bounding box center [784, 389] width 1568 height 779
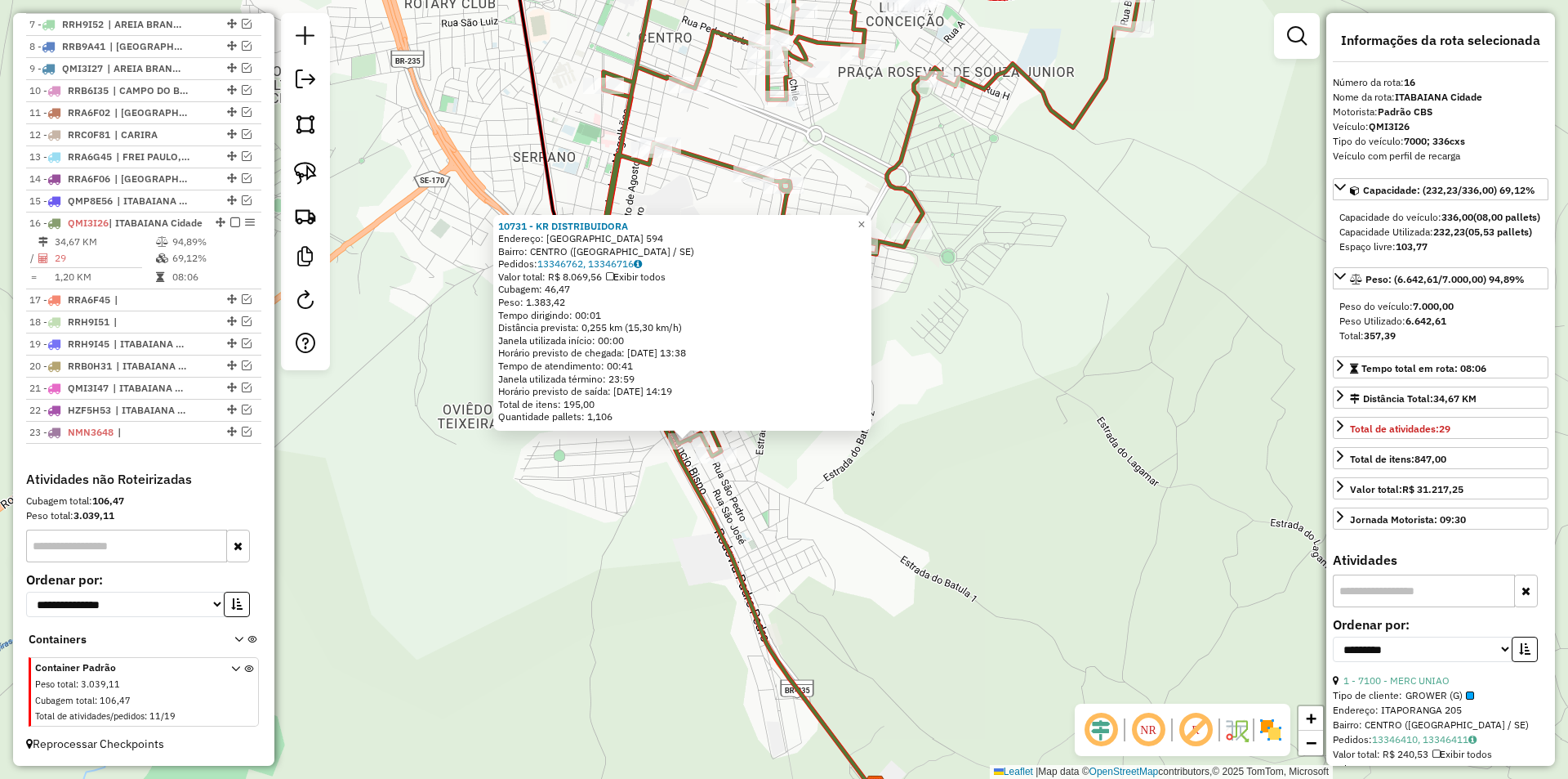
click at [621, 500] on div "10731 - KR DISTRIBUIDORA Endereço: SAO JOSE 594 Bairro: CENTRO (ITABAIANA / SE)…" at bounding box center [784, 389] width 1568 height 779
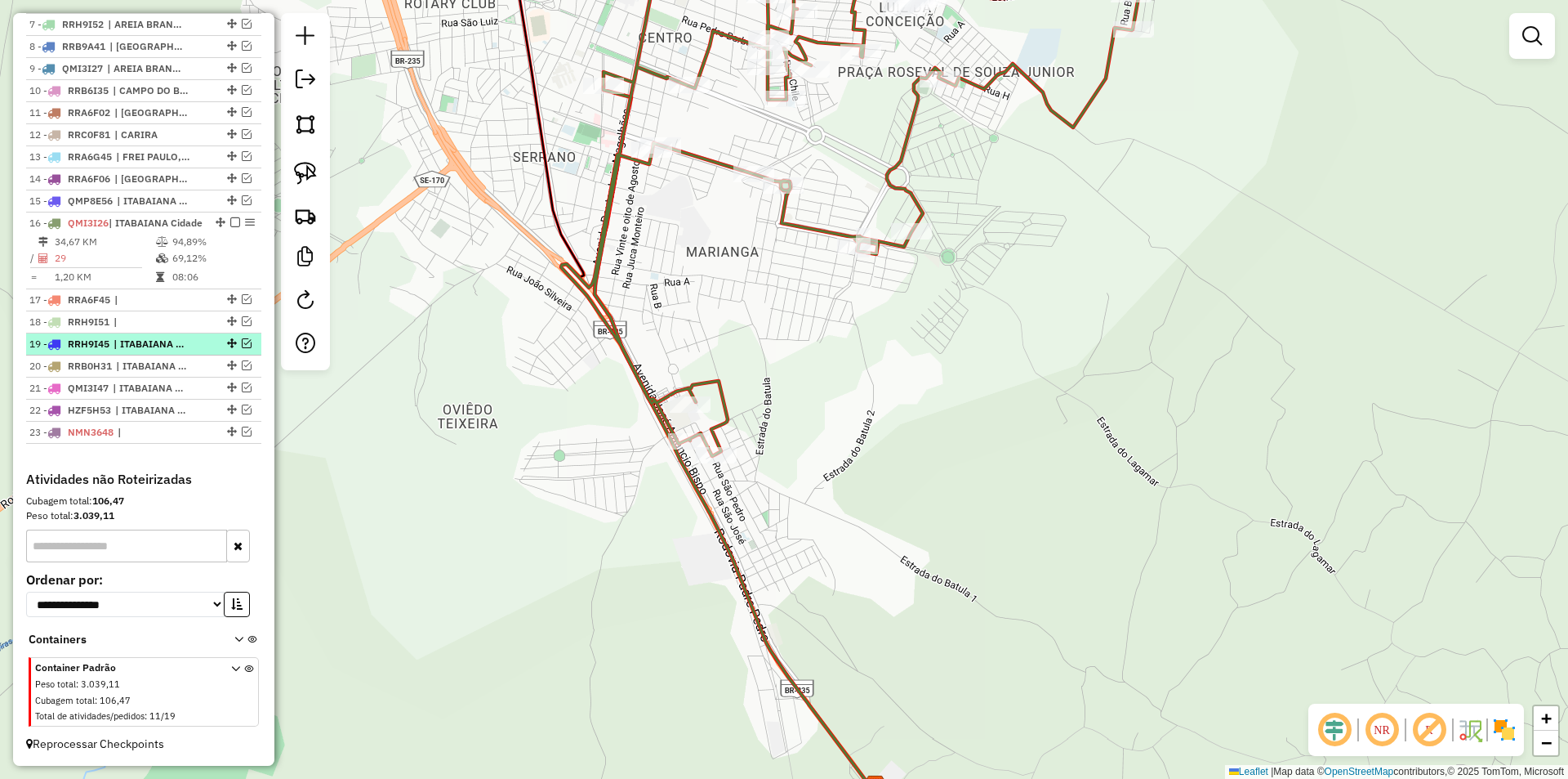
click at [245, 347] on em at bounding box center [246, 342] width 10 height 10
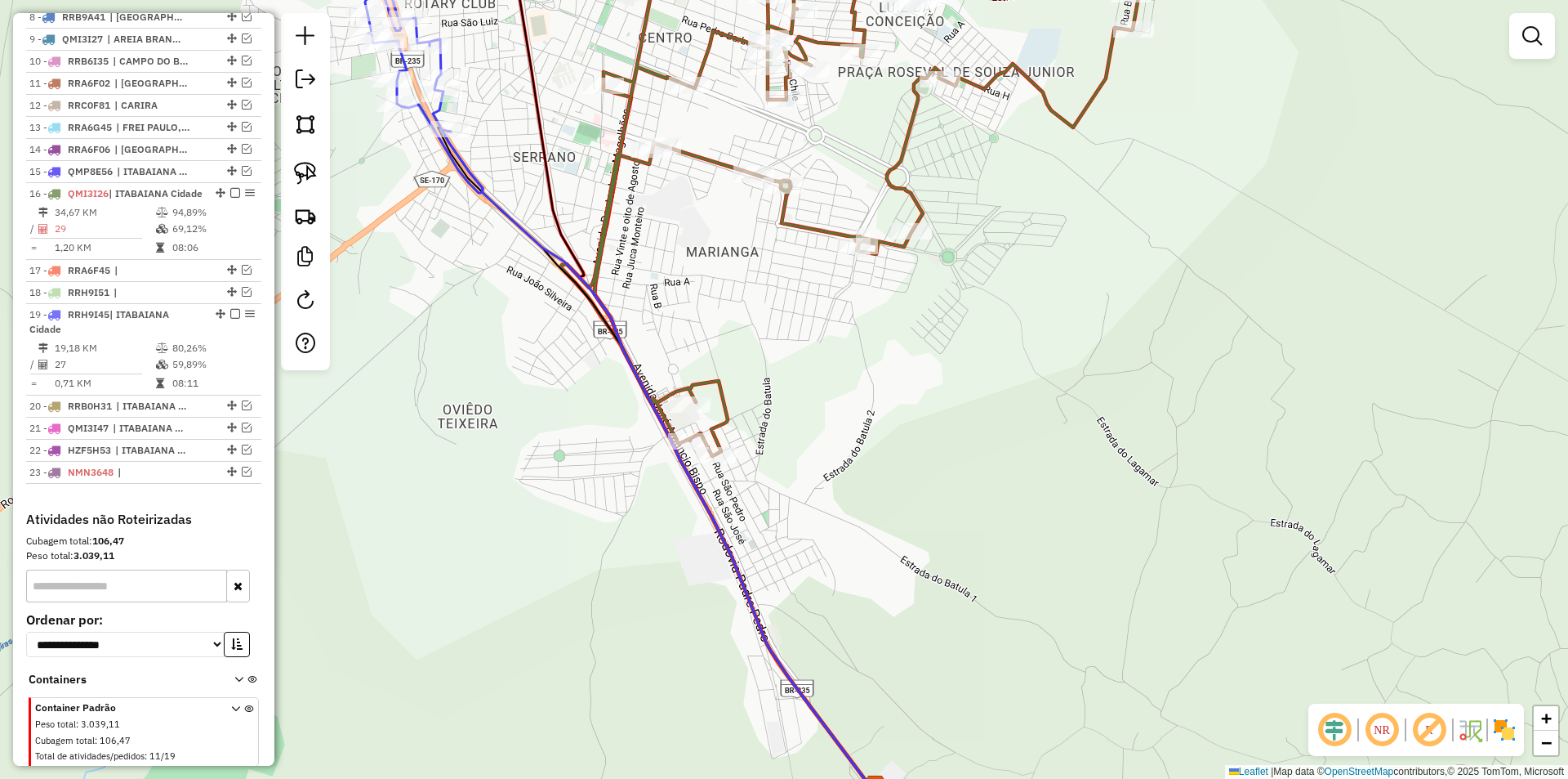
click at [324, 183] on div at bounding box center [305, 191] width 49 height 357
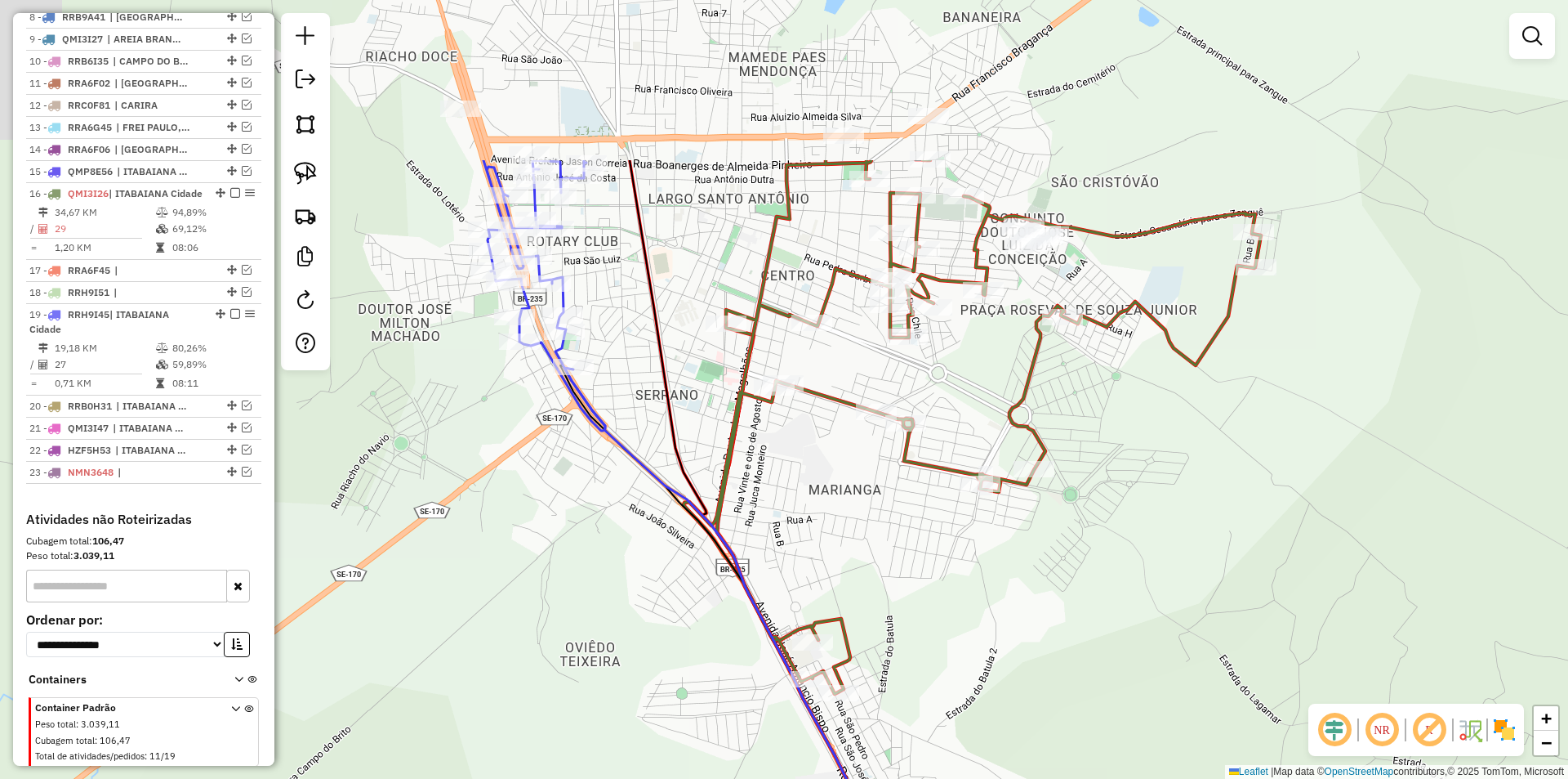
drag, startPoint x: 659, startPoint y: 523, endPoint x: 858, endPoint y: 462, distance: 208.1
click at [858, 463] on div "Janela de atendimento Grade de atendimento Capacidade Transportadoras Veículos …" at bounding box center [784, 389] width 1568 height 779
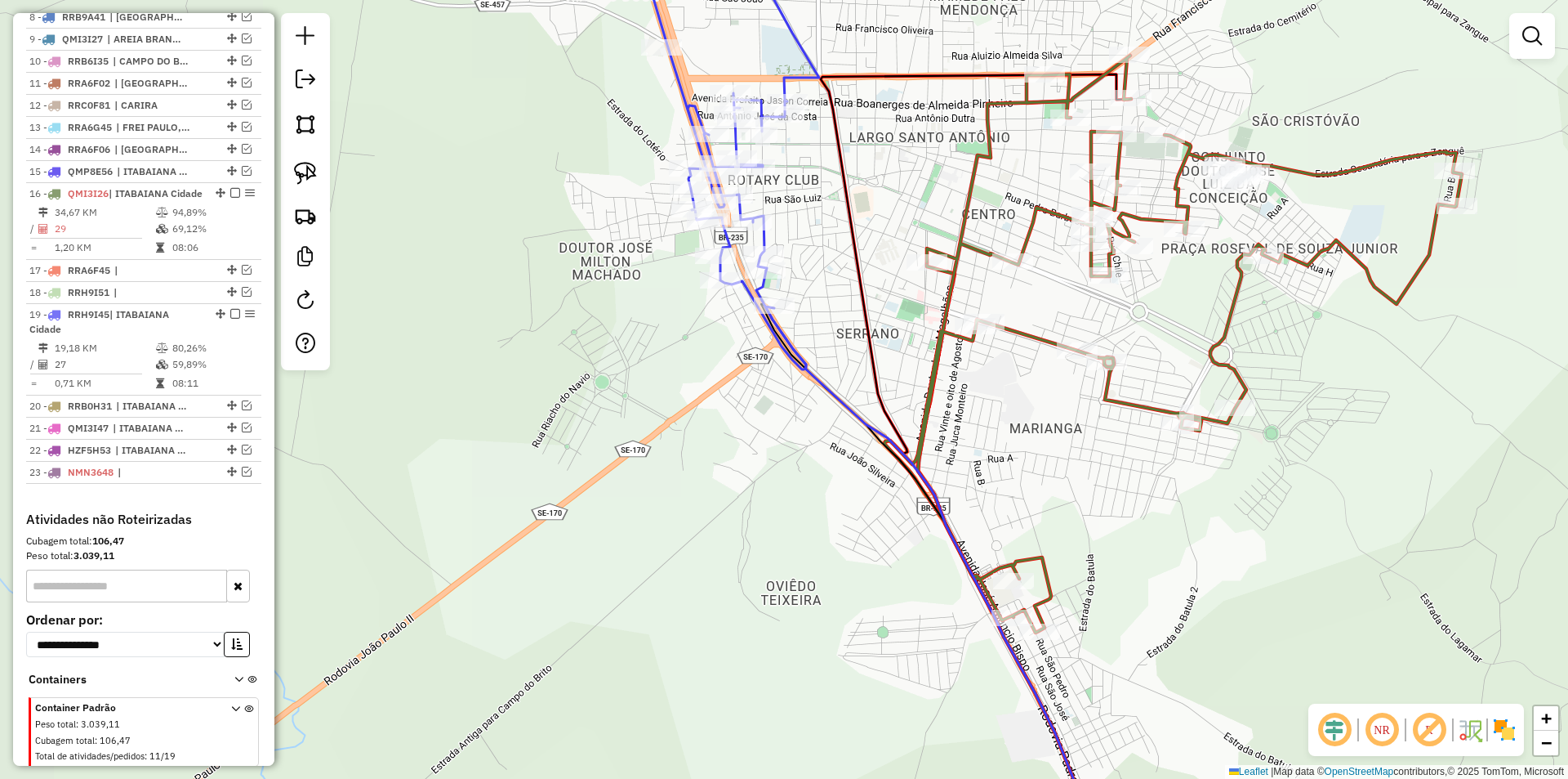
click at [675, 427] on div "Janela de atendimento Grade de atendimento Capacidade Transportadoras Veículos …" at bounding box center [784, 389] width 1568 height 779
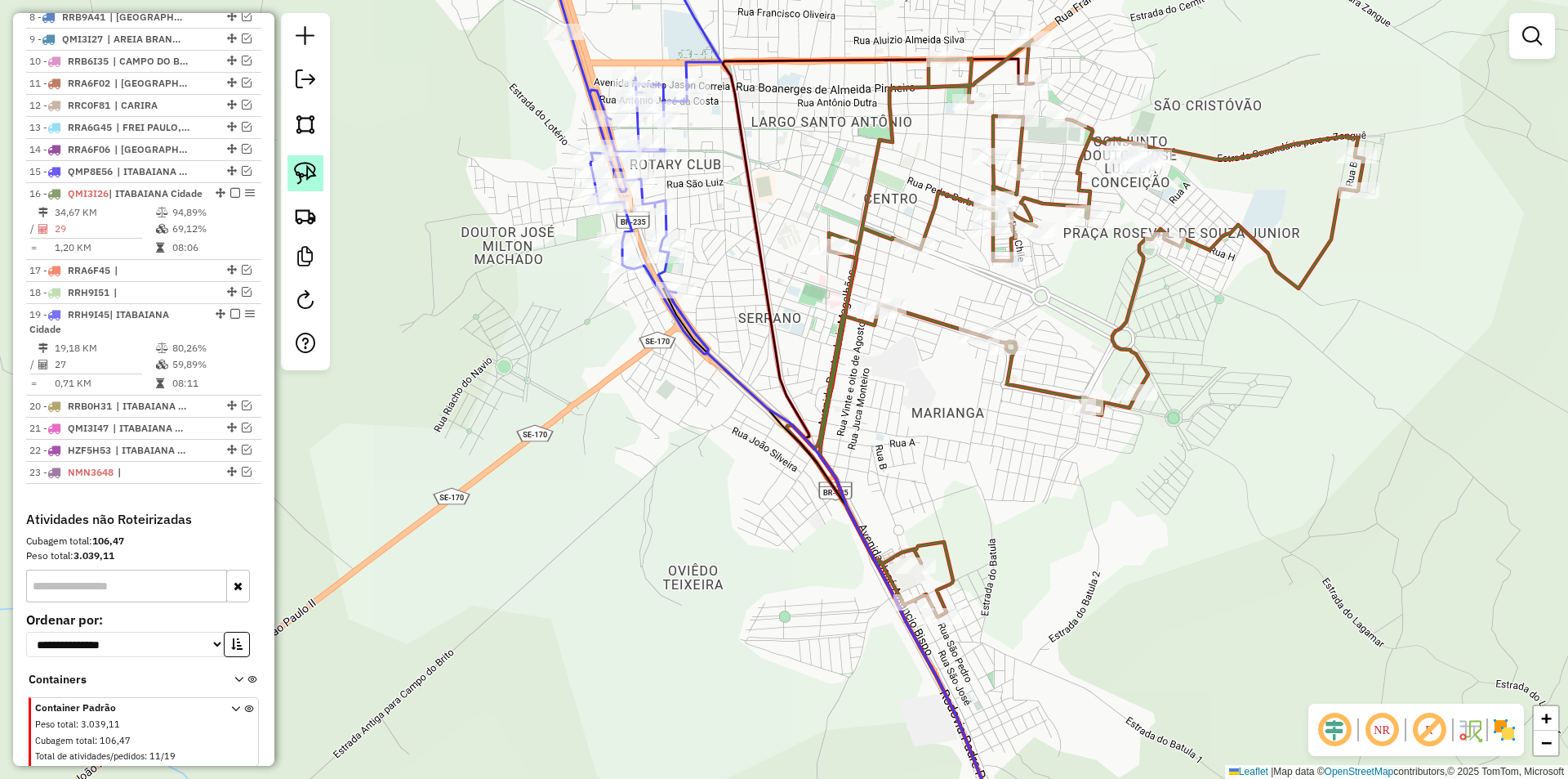
click at [302, 169] on img at bounding box center [305, 173] width 22 height 22
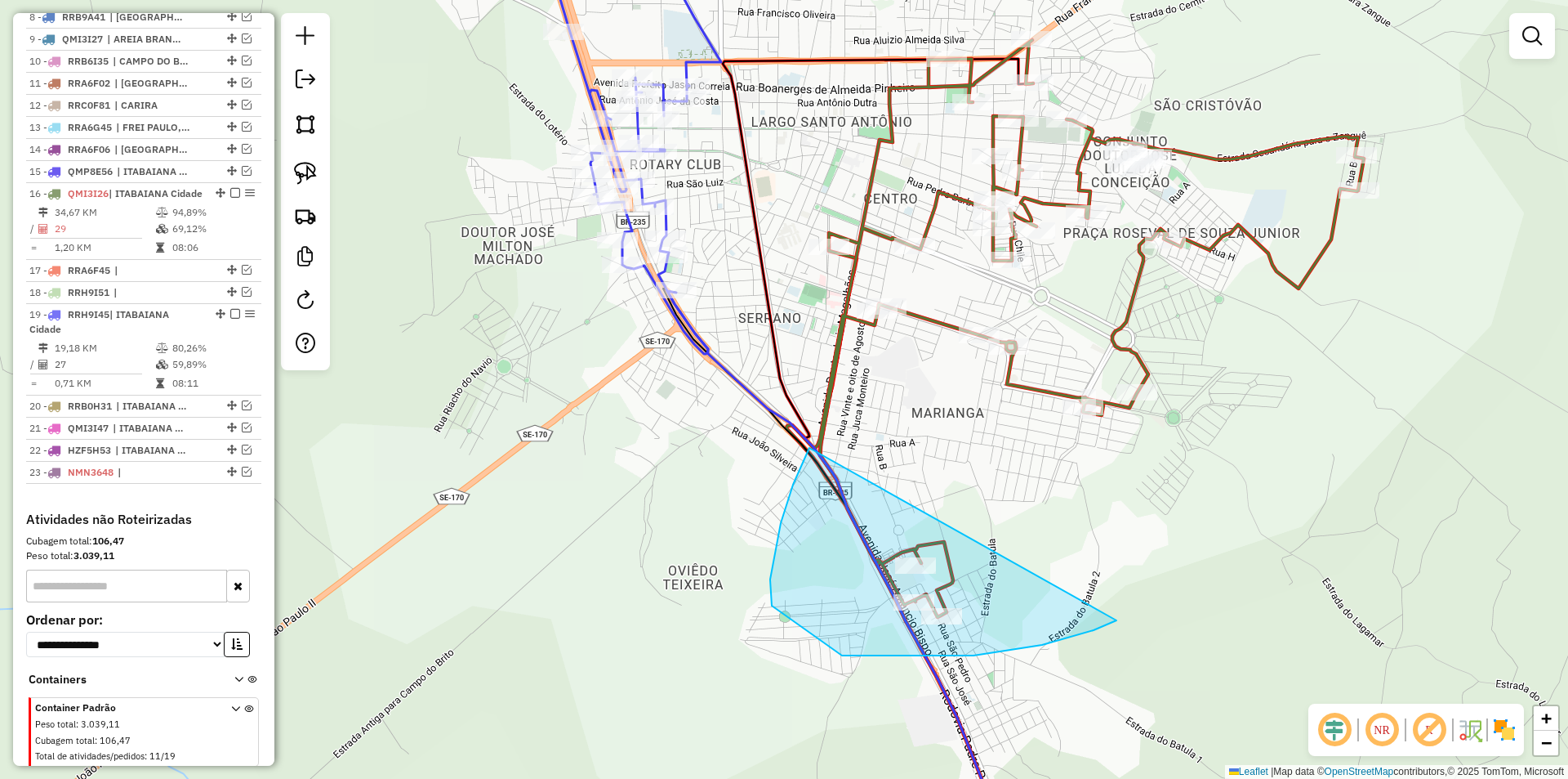
drag, startPoint x: 781, startPoint y: 523, endPoint x: 1171, endPoint y: 559, distance: 391.7
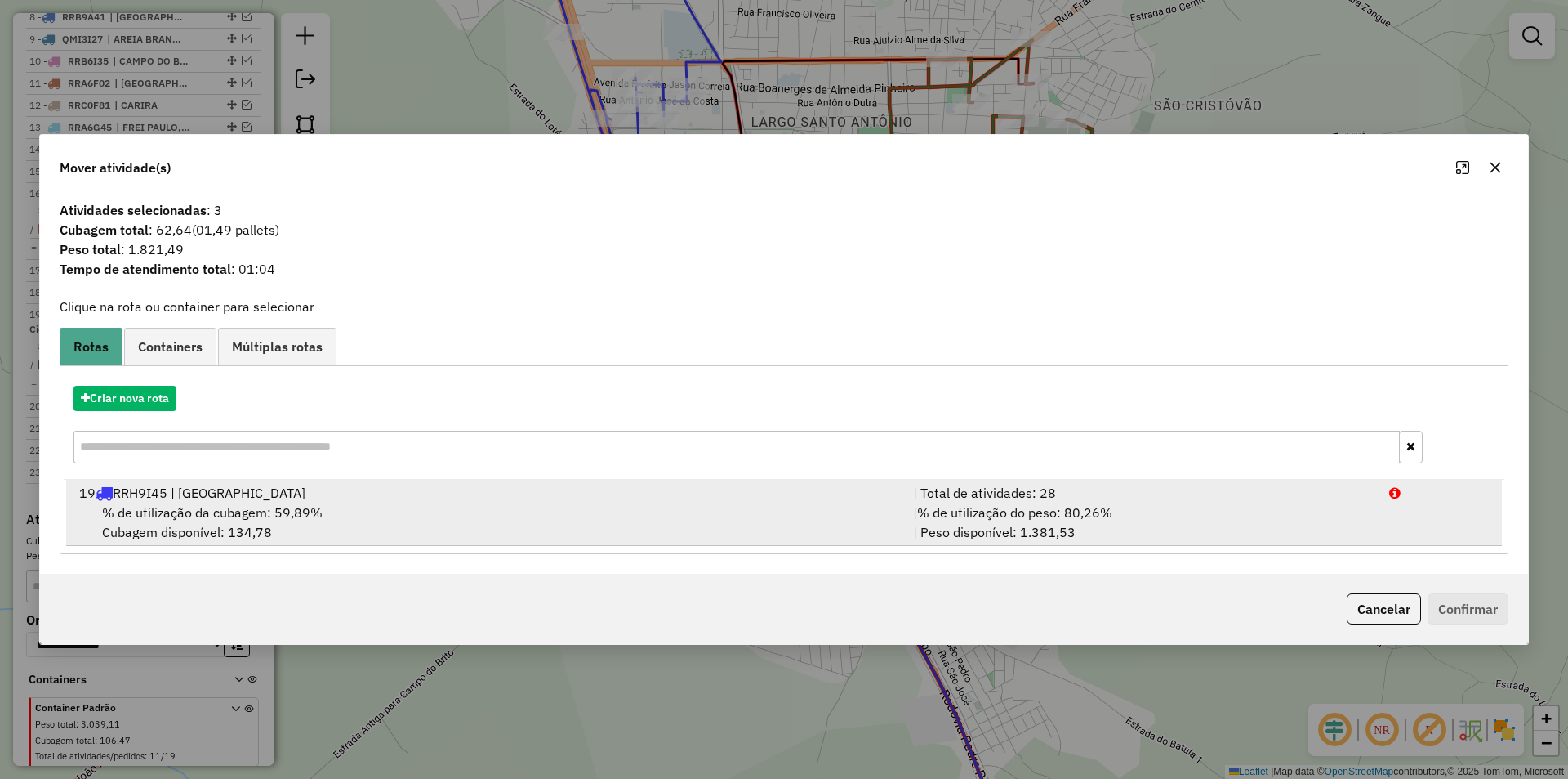
click at [1344, 524] on div "| % de utilização do peso: 80,26% | Peso disponível: 1.381,53" at bounding box center [1141, 521] width 476 height 39
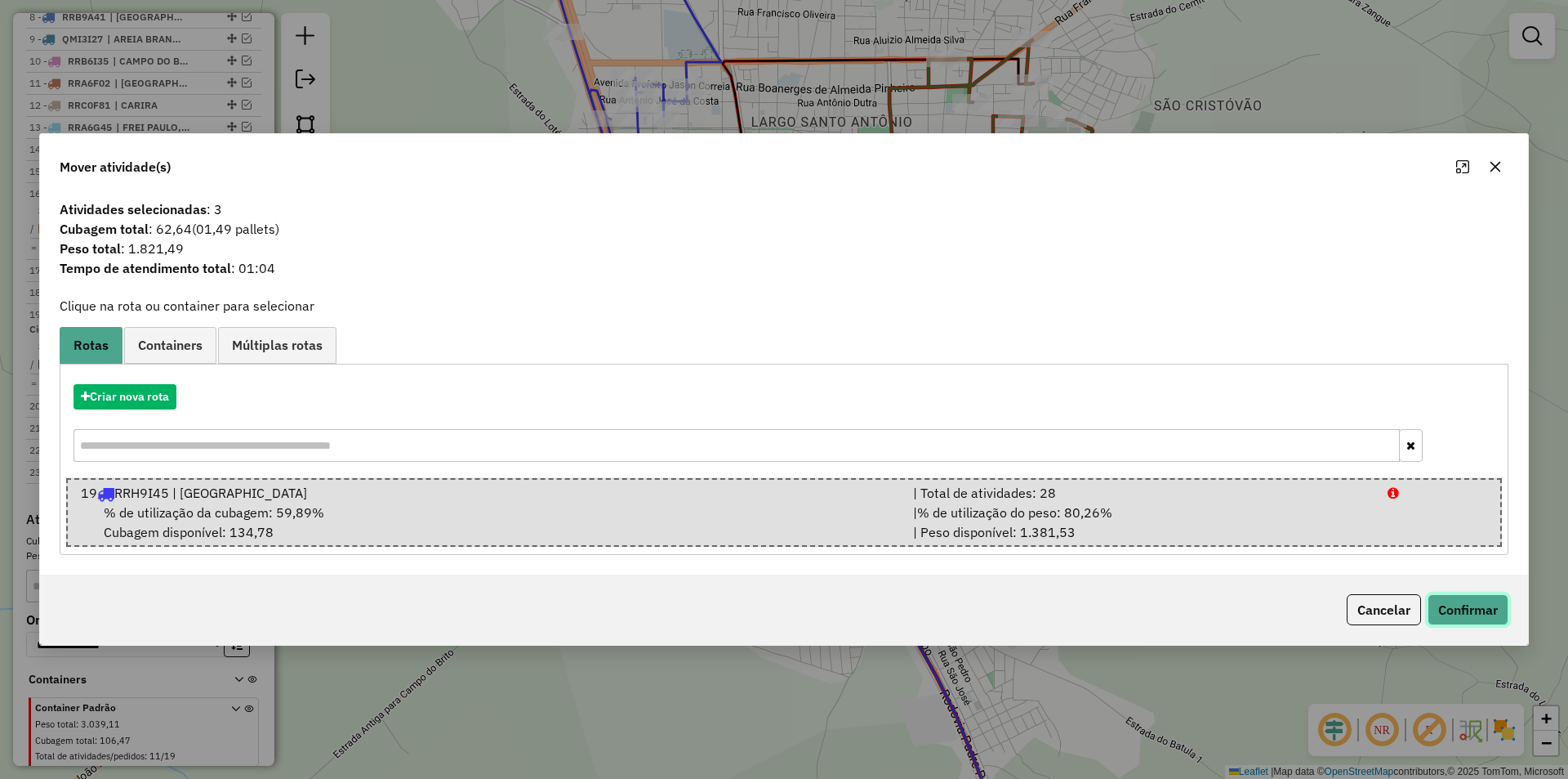
click at [1463, 610] on button "Confirmar" at bounding box center [1469, 610] width 81 height 31
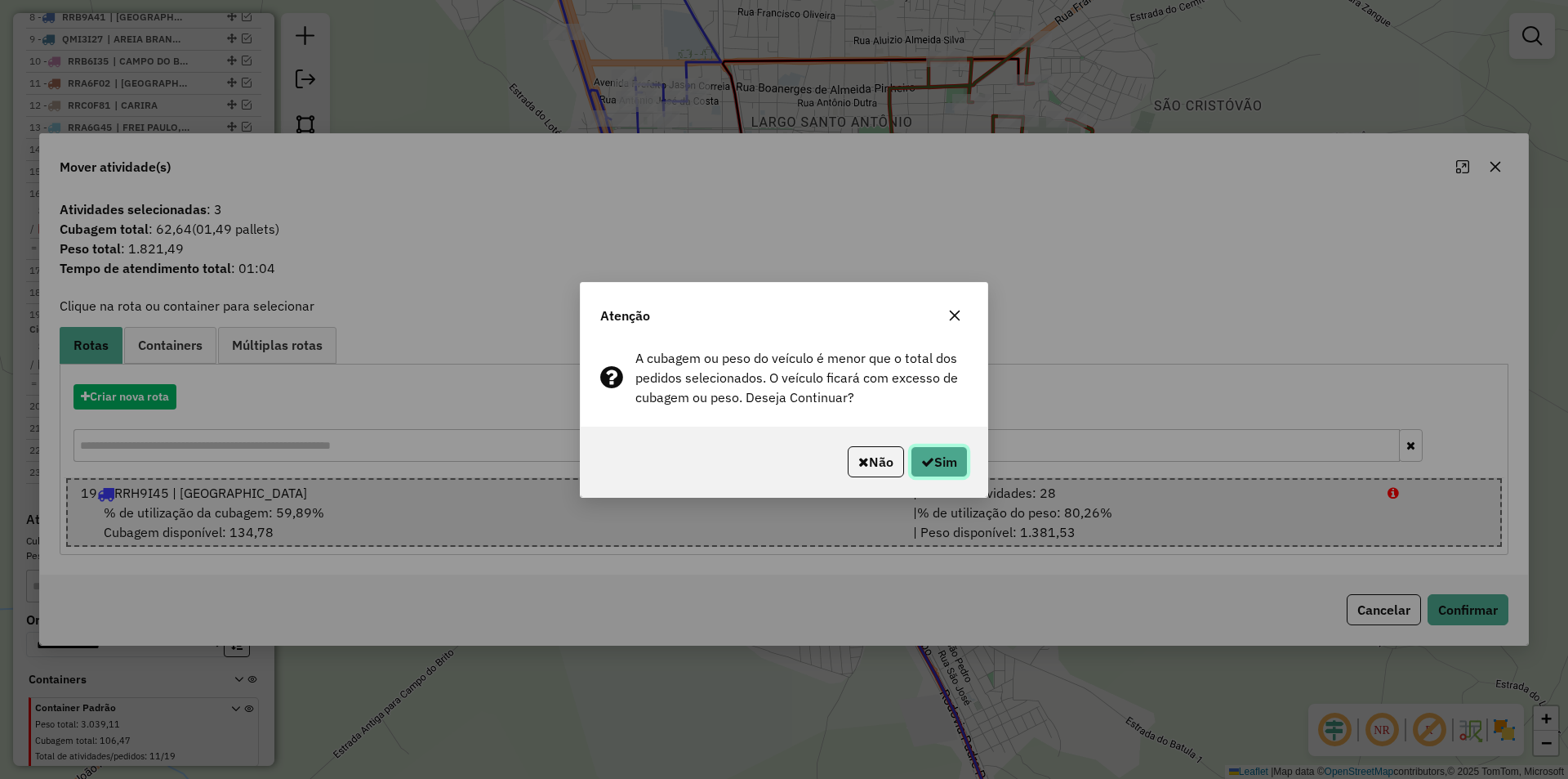
click at [922, 453] on button "Sim" at bounding box center [940, 462] width 57 height 31
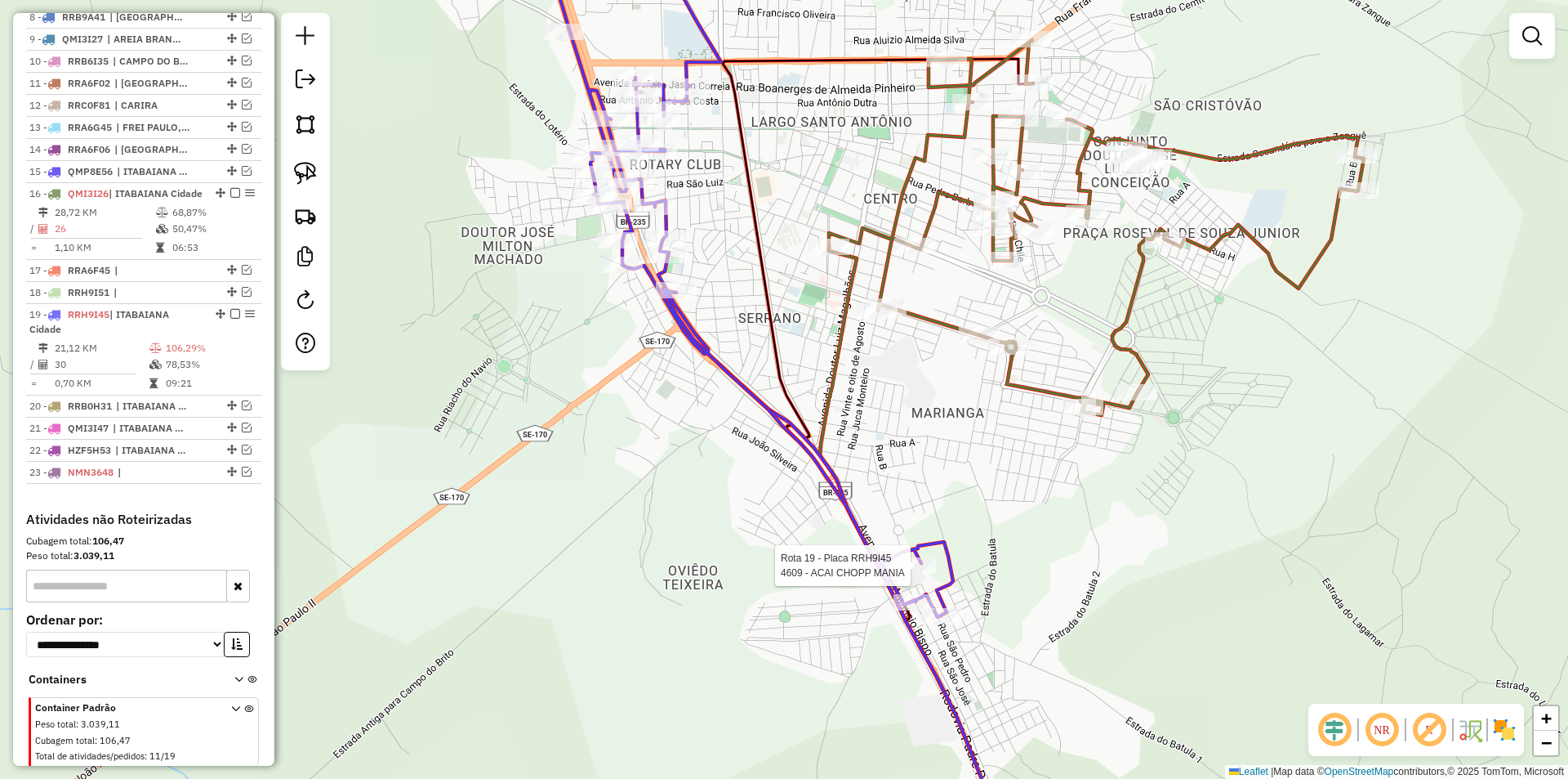
scroll to position [868, 0]
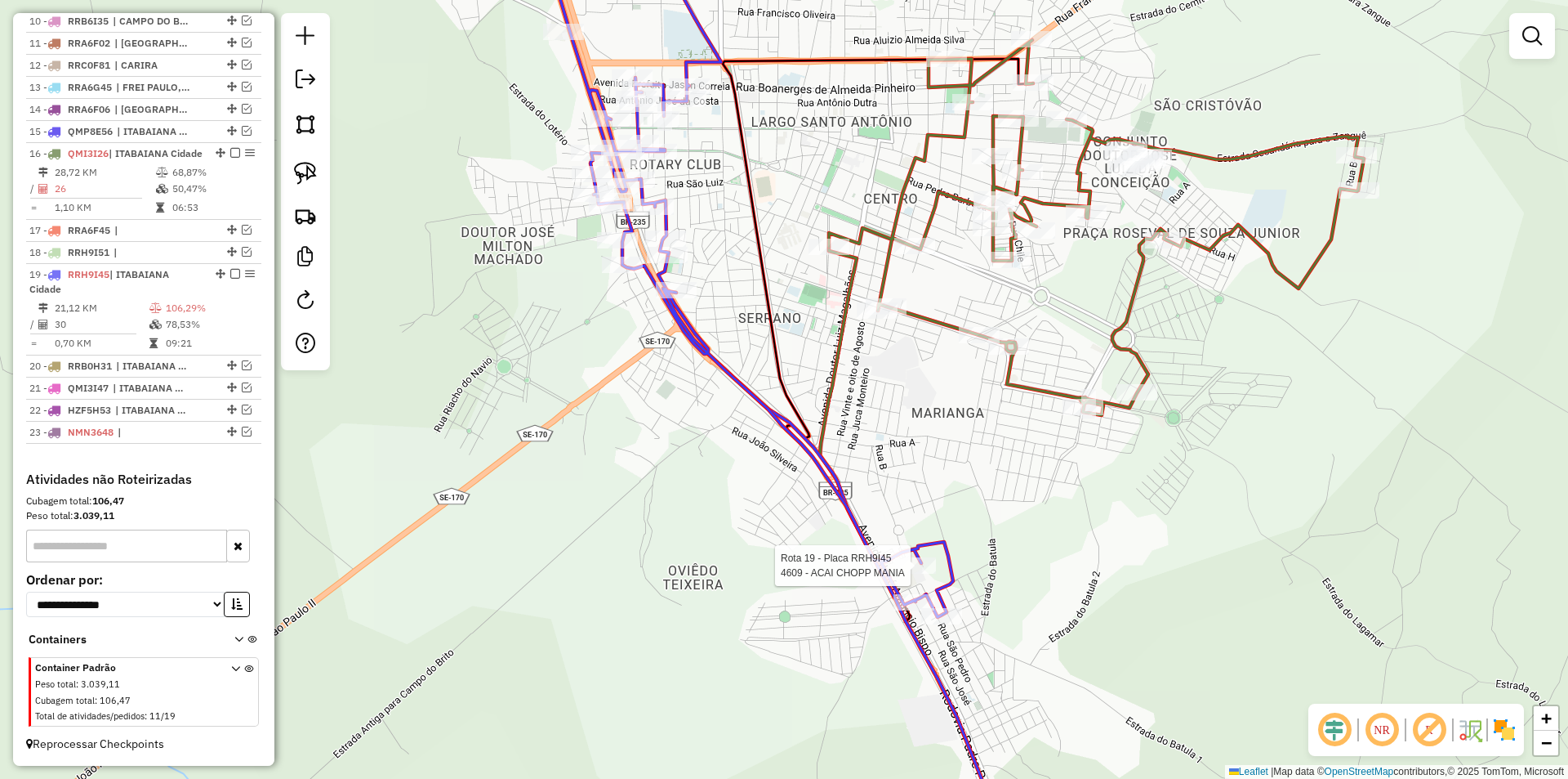
select select "**********"
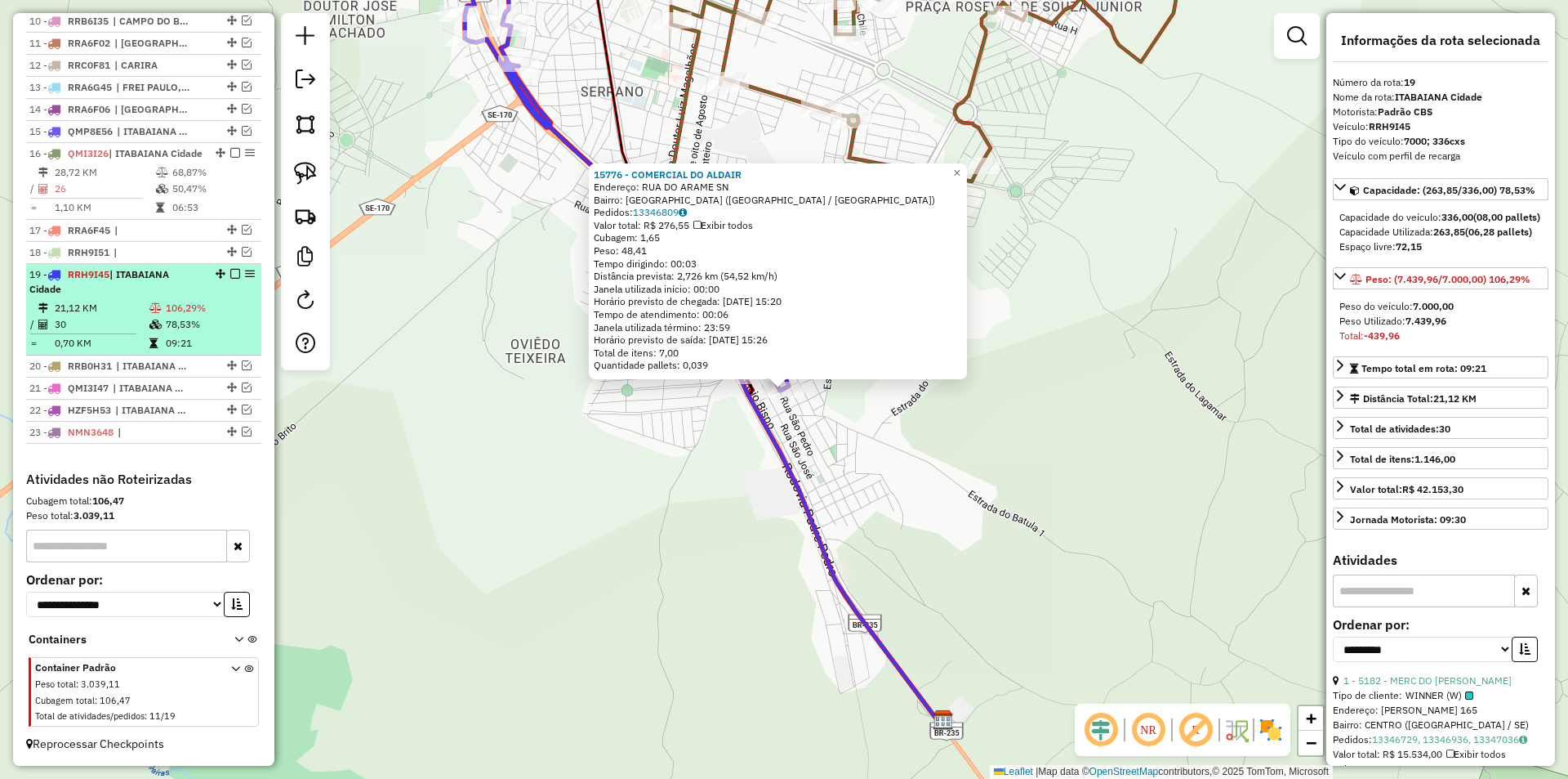
click at [209, 314] on td "106,29%" at bounding box center [210, 308] width 90 height 16
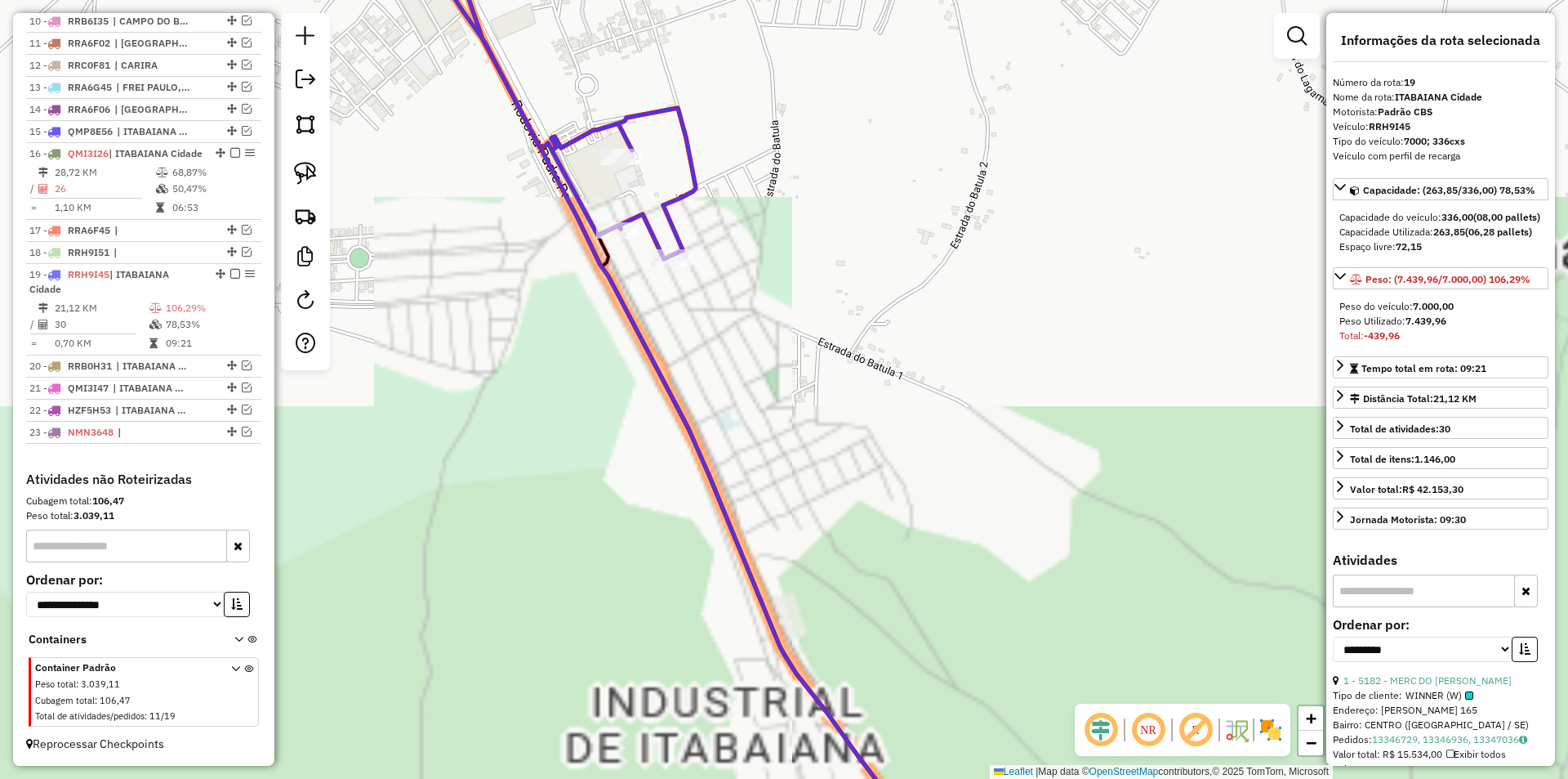
drag, startPoint x: 690, startPoint y: 387, endPoint x: 680, endPoint y: 552, distance: 165.3
click at [680, 552] on div "Janela de atendimento Grade de atendimento Capacidade Transportadoras Veículos …" at bounding box center [784, 389] width 1568 height 779
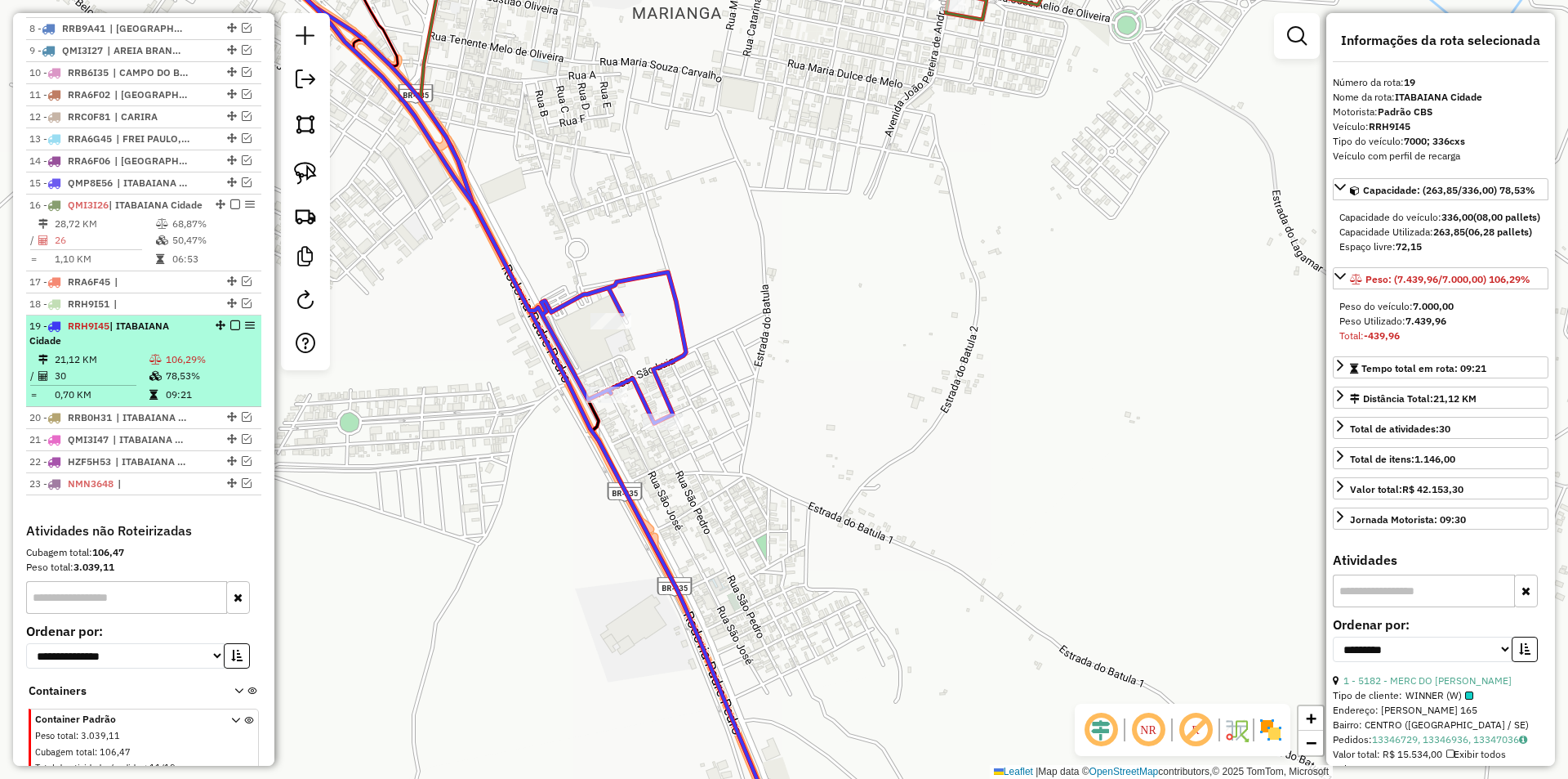
scroll to position [787, 0]
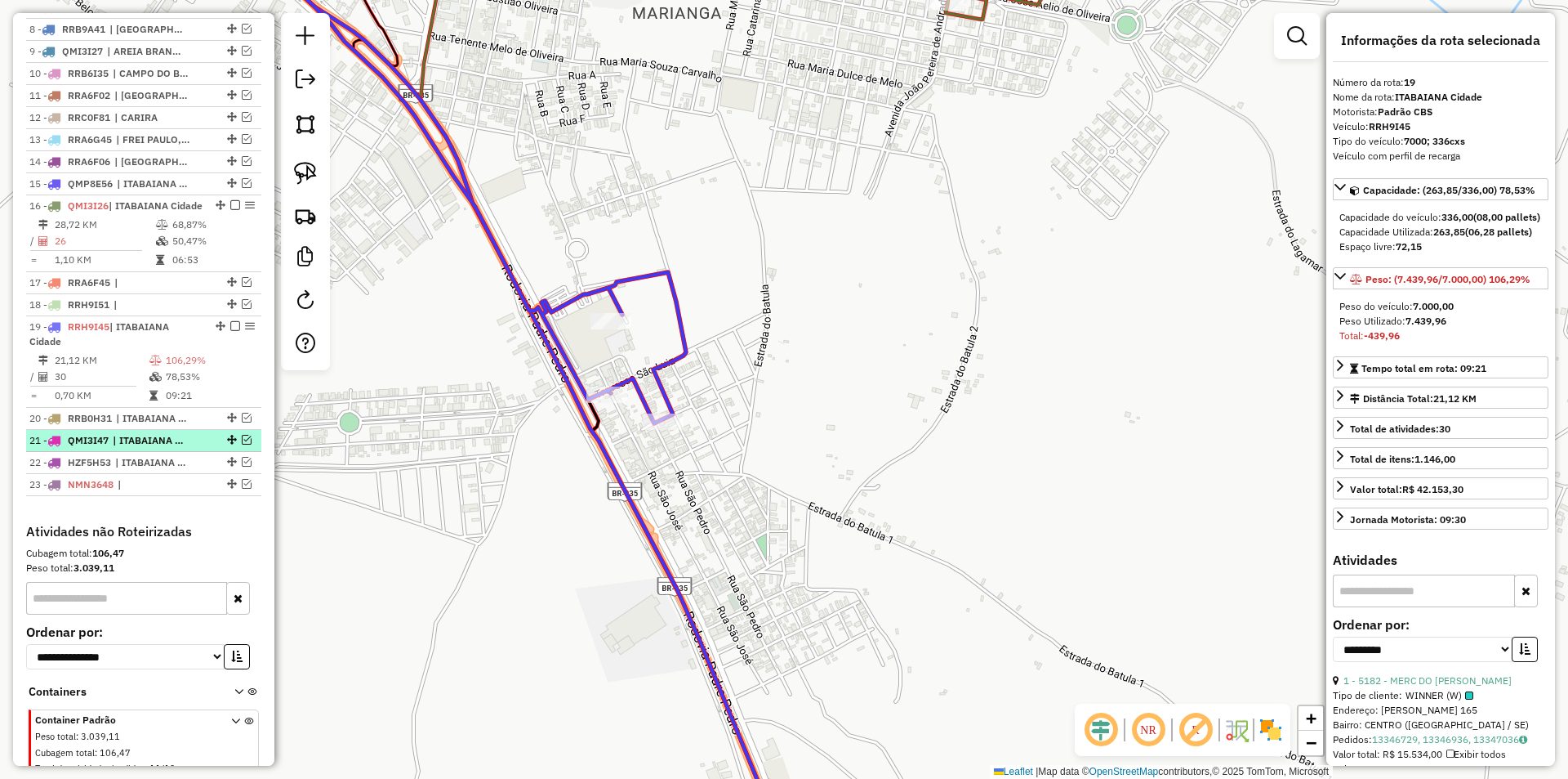
click at [242, 444] on em at bounding box center [246, 439] width 10 height 10
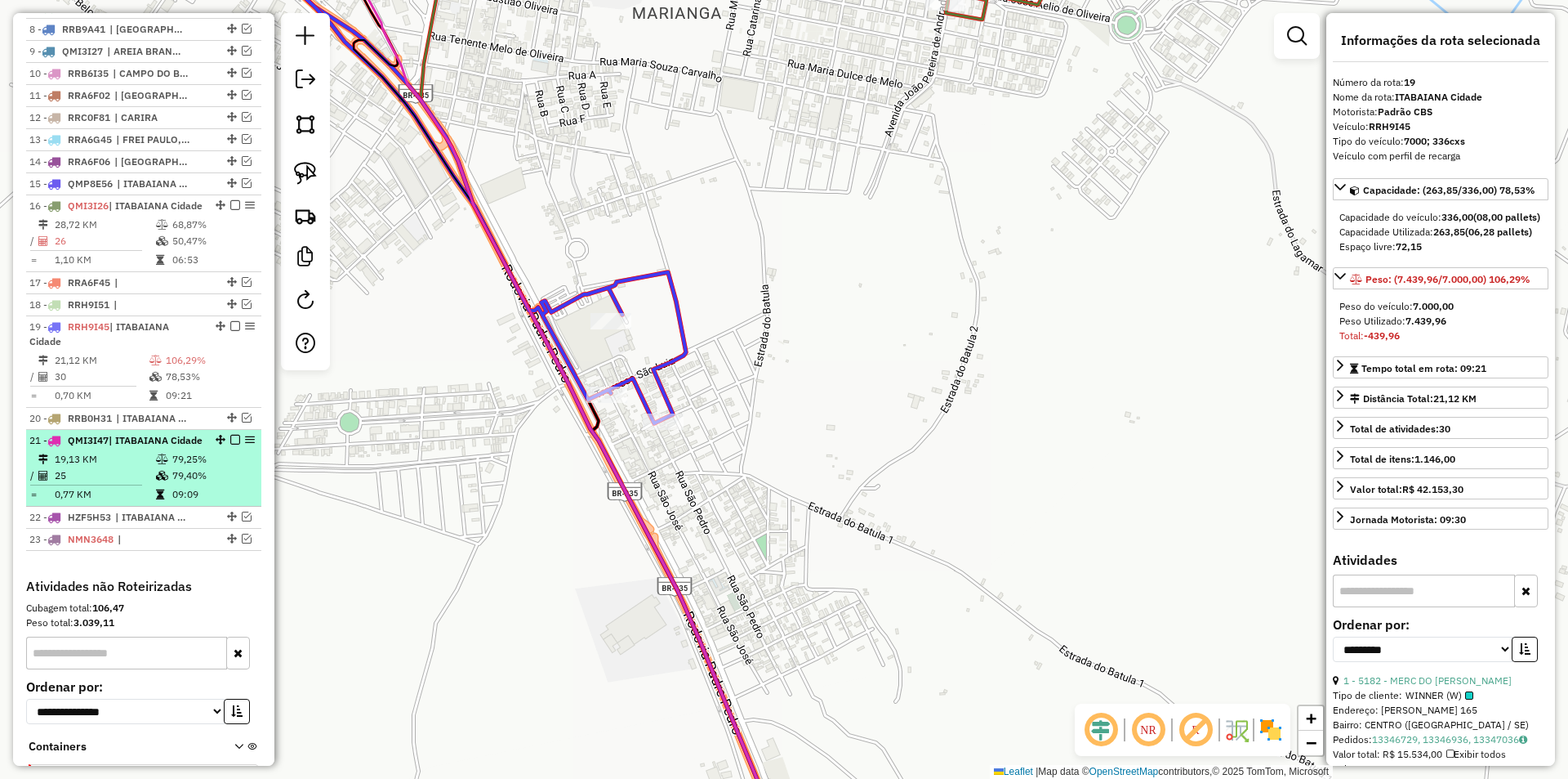
click at [230, 444] on em at bounding box center [234, 439] width 10 height 10
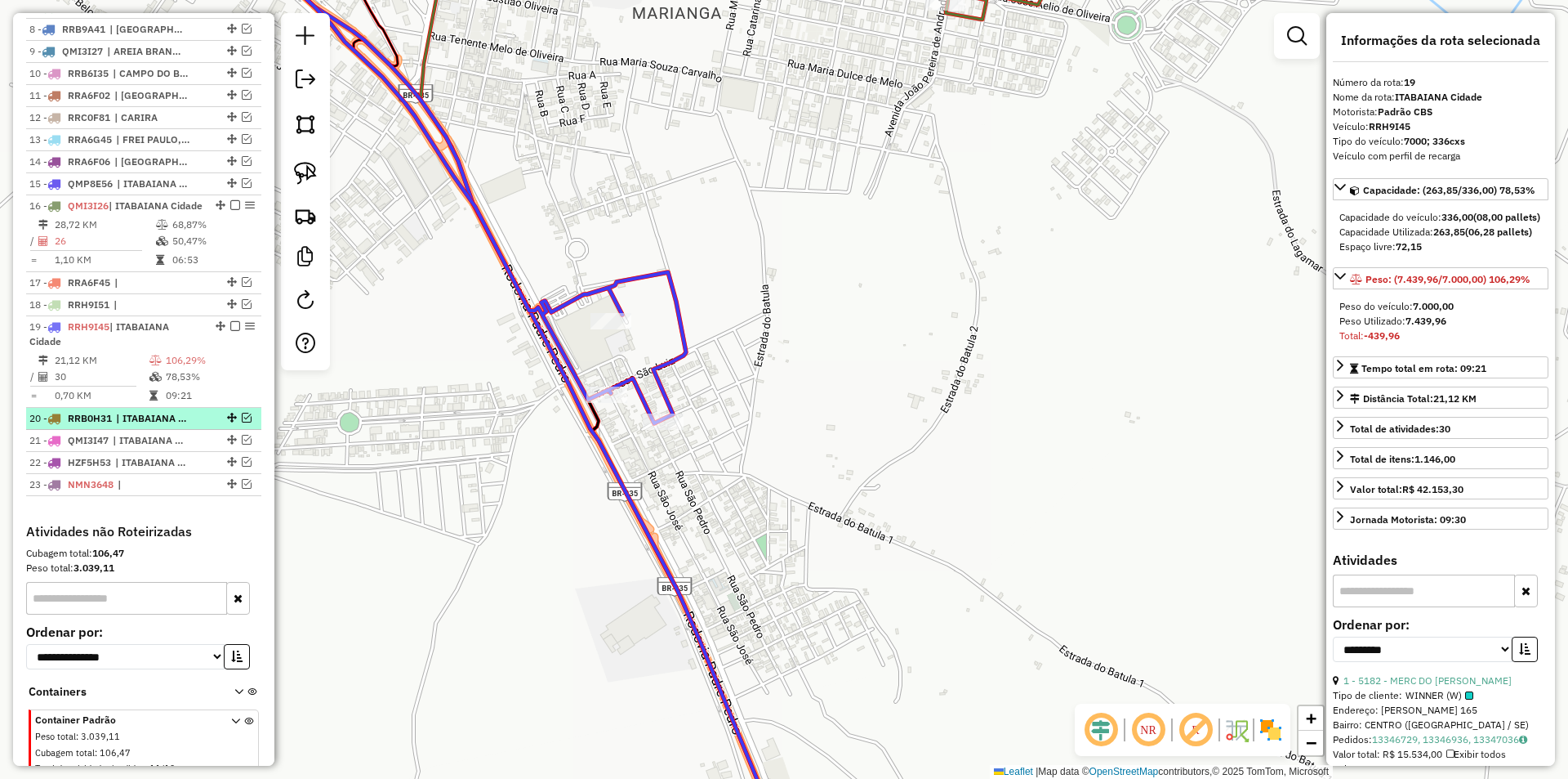
click at [242, 423] on em at bounding box center [246, 417] width 10 height 10
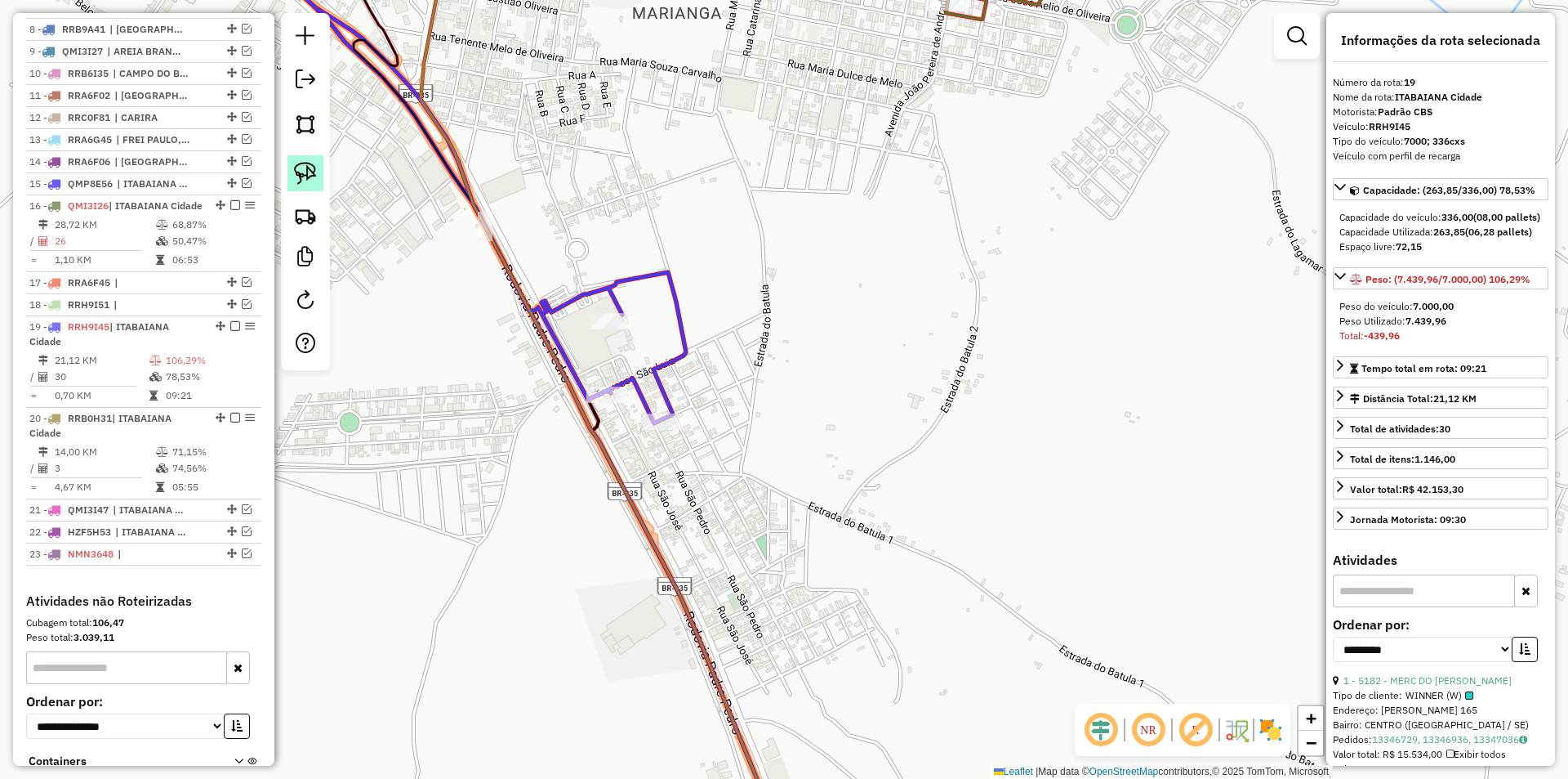
click at [306, 168] on img at bounding box center [305, 173] width 22 height 22
drag, startPoint x: 545, startPoint y: 380, endPoint x: 636, endPoint y: 383, distance: 91.0
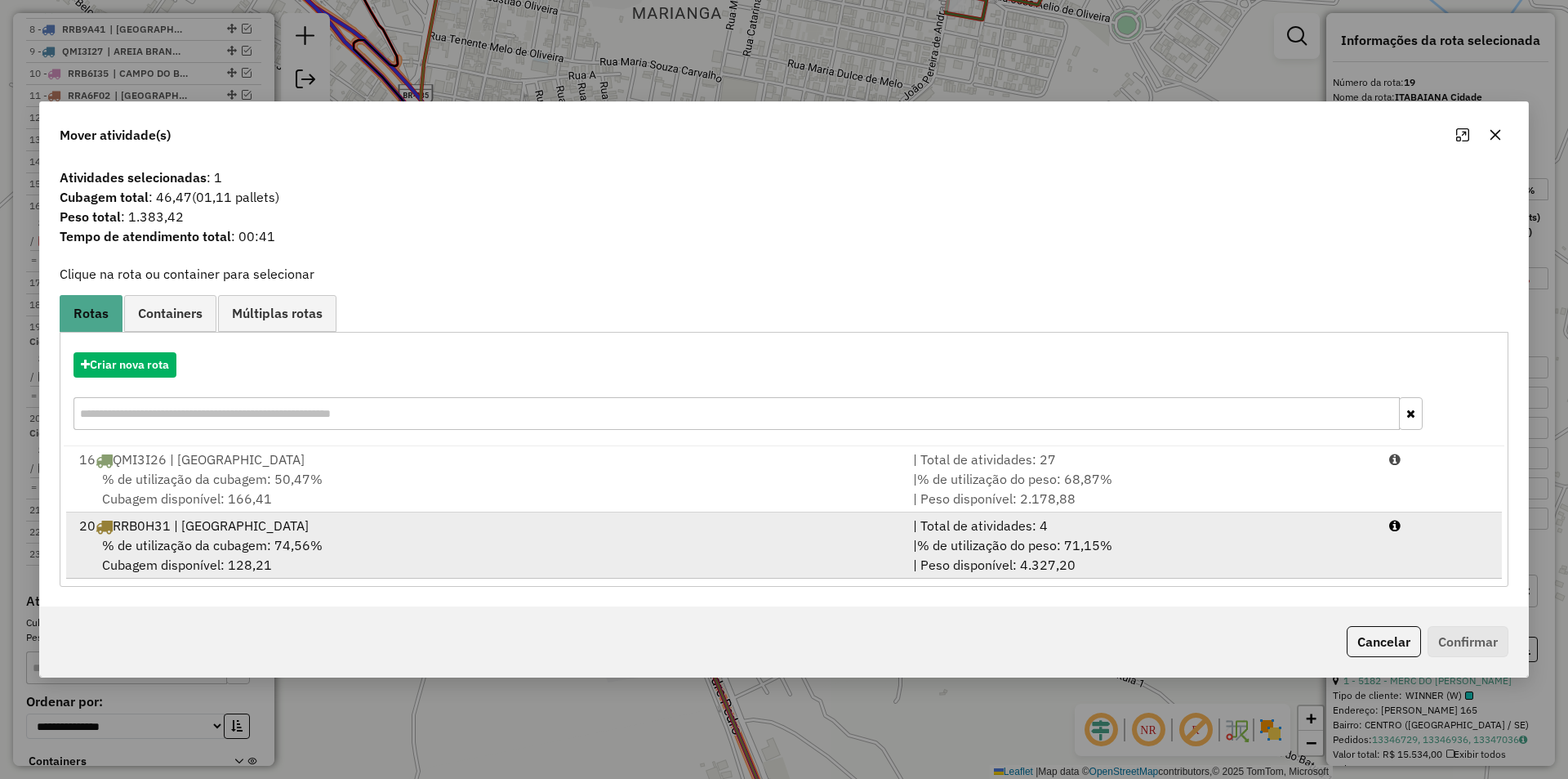
click at [1245, 541] on div "| % de utilização do peso: 71,15% | Peso disponível: 4.327,20" at bounding box center [1141, 554] width 476 height 39
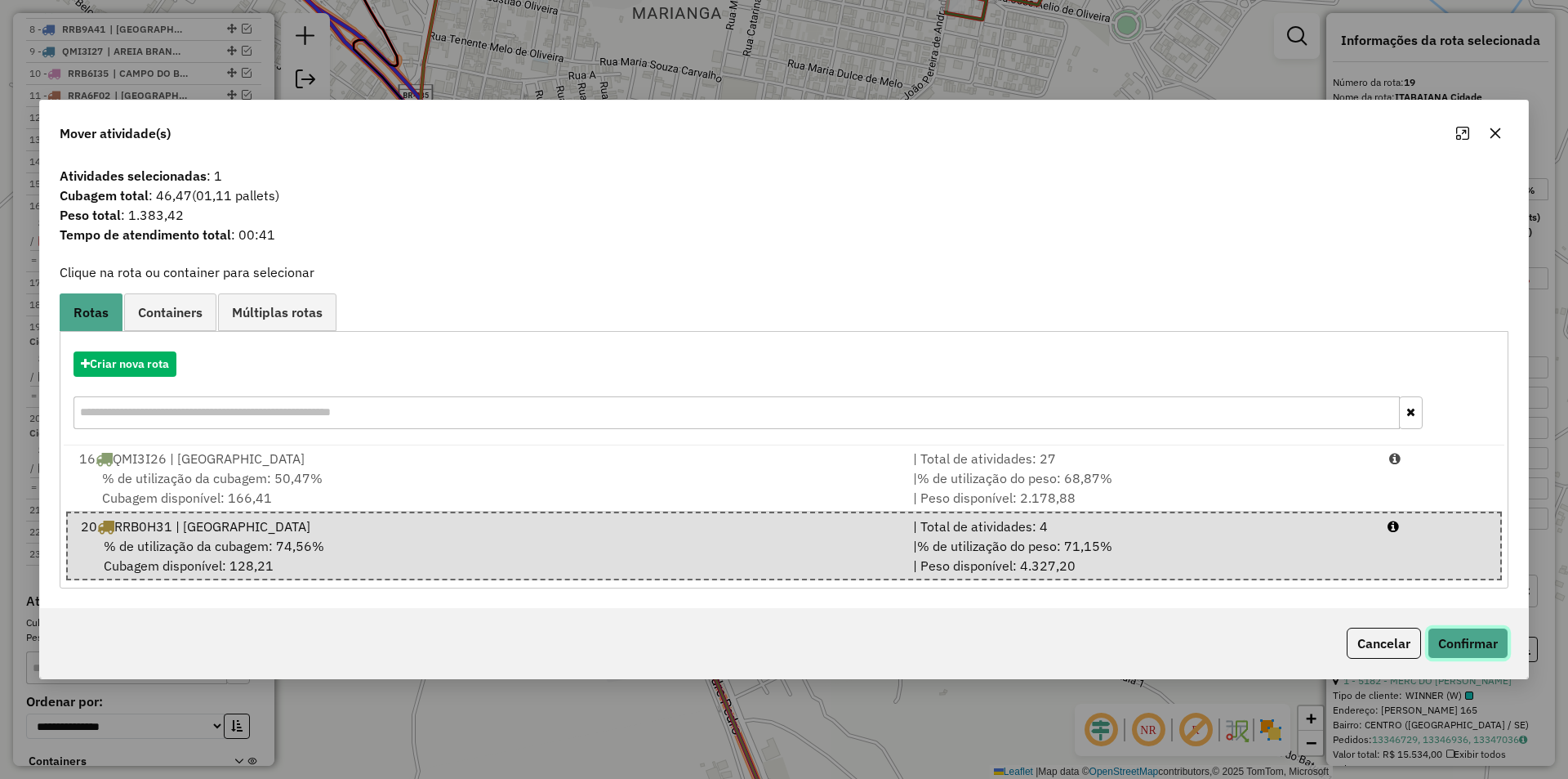
click at [1456, 643] on button "Confirmar" at bounding box center [1469, 643] width 81 height 31
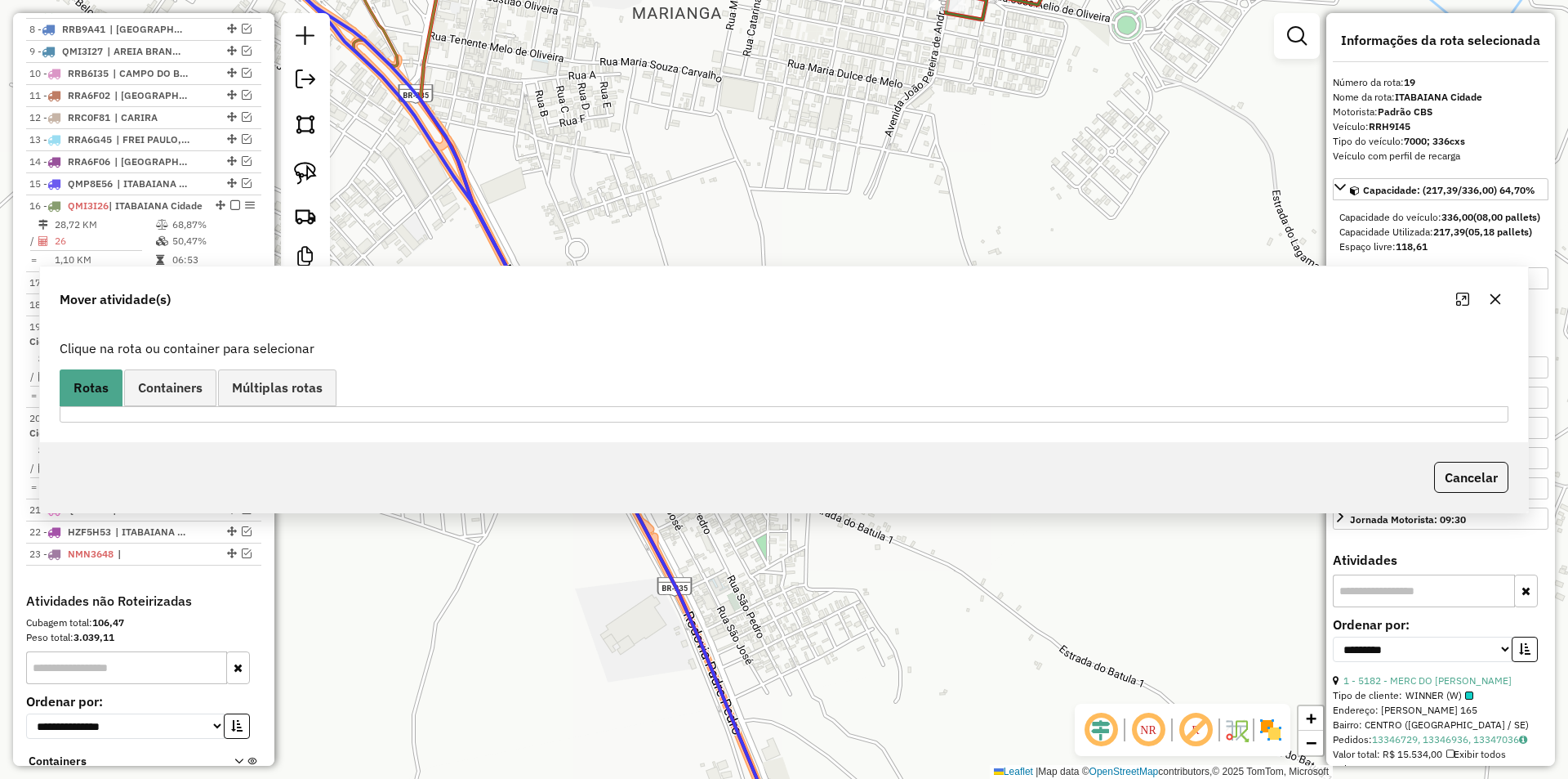
scroll to position [938, 0]
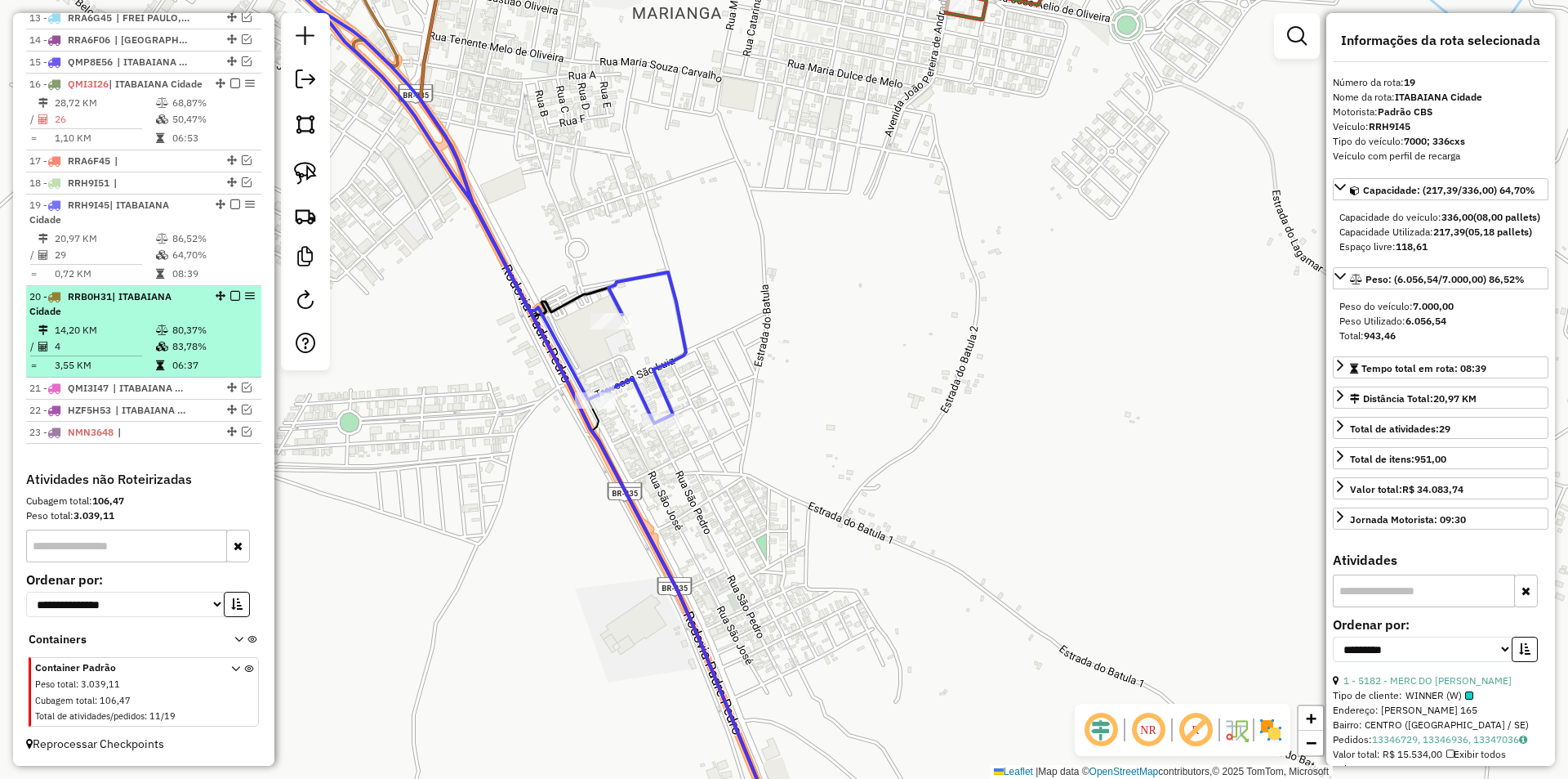
click at [206, 317] on div "20 - RRB0H31 | ITABAIANA Cidade" at bounding box center [143, 304] width 229 height 29
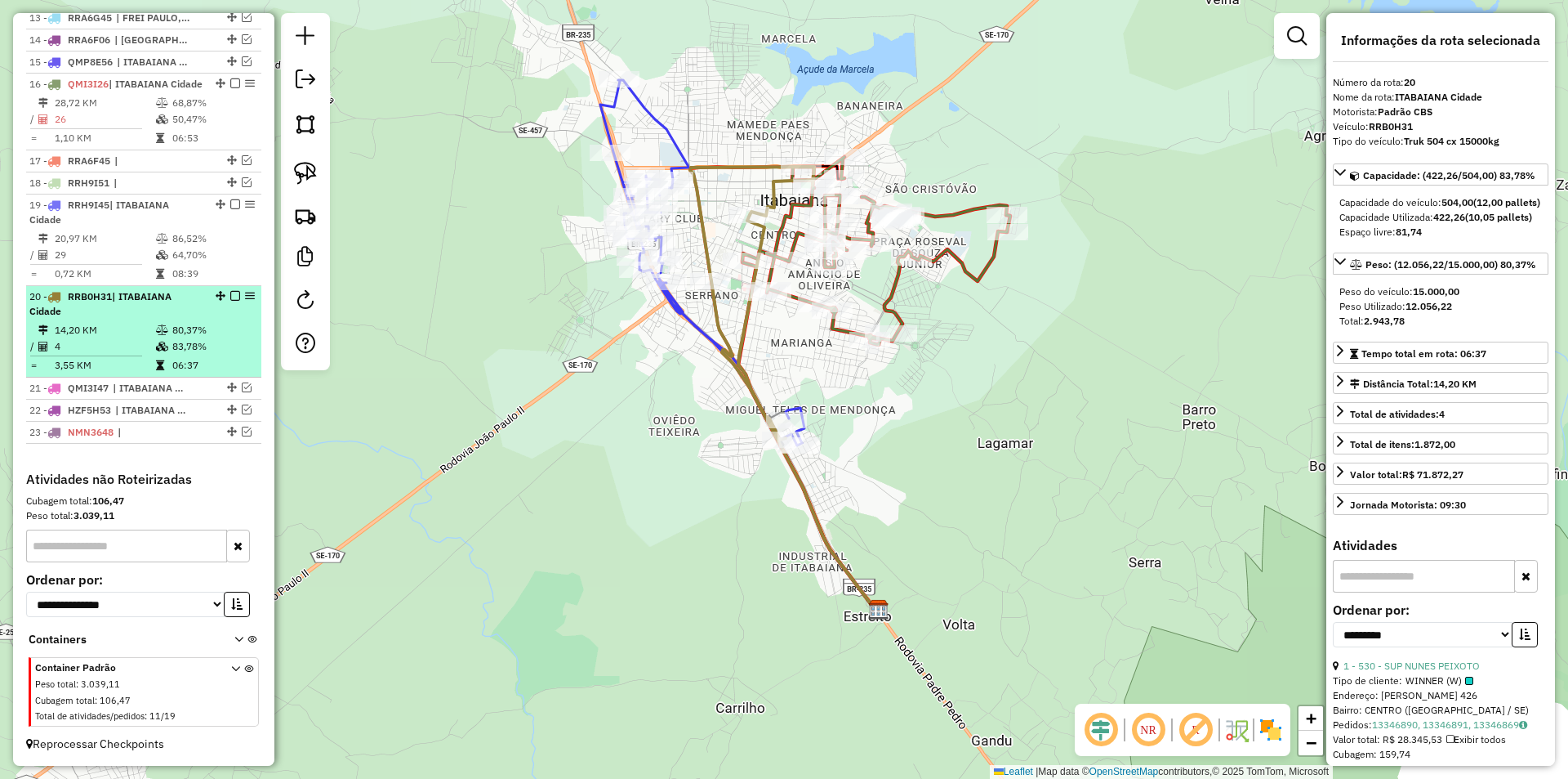
click at [233, 297] on em at bounding box center [234, 295] width 10 height 10
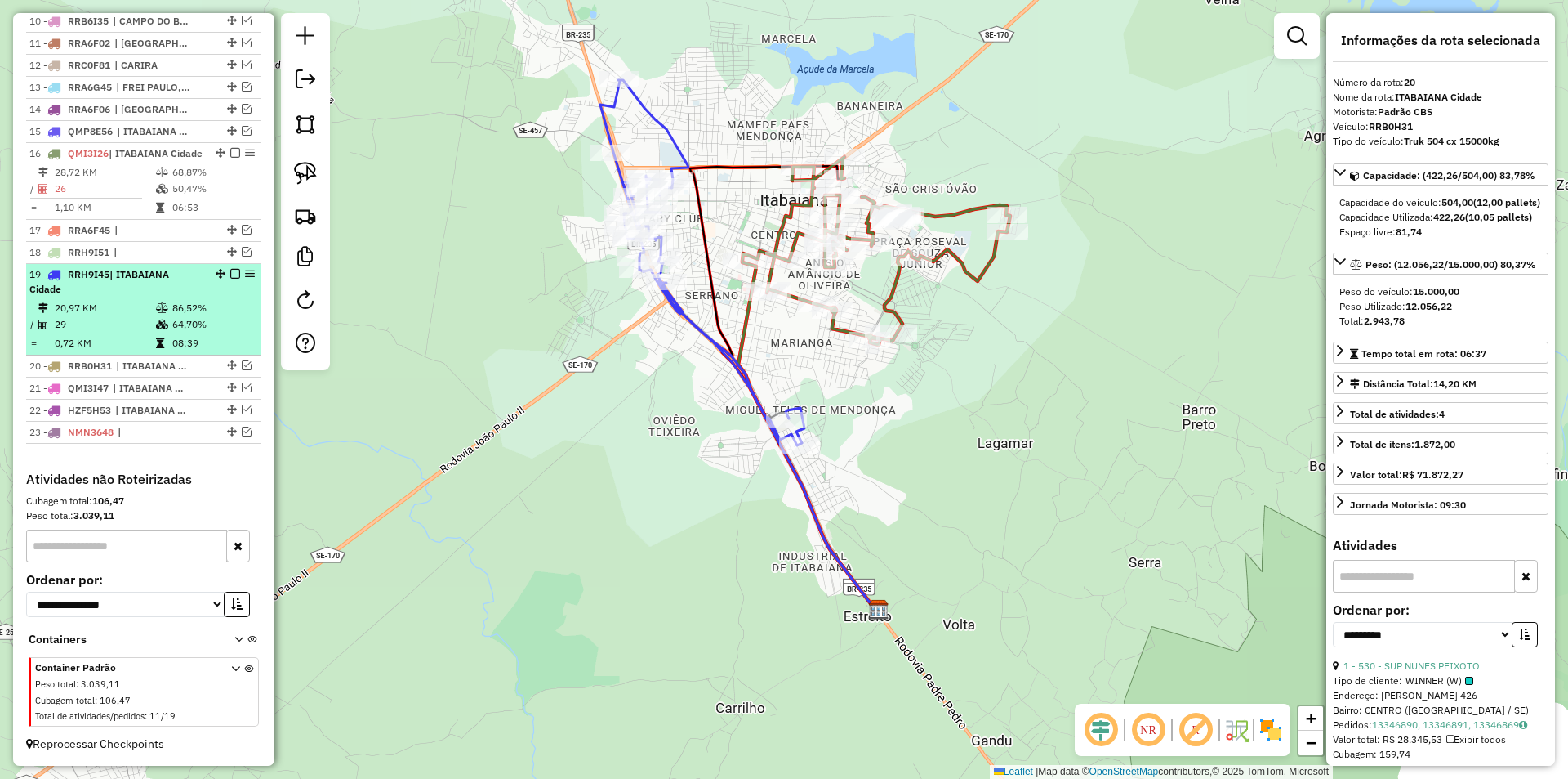
scroll to position [868, 0]
click at [204, 301] on td "86,52%" at bounding box center [212, 308] width 82 height 16
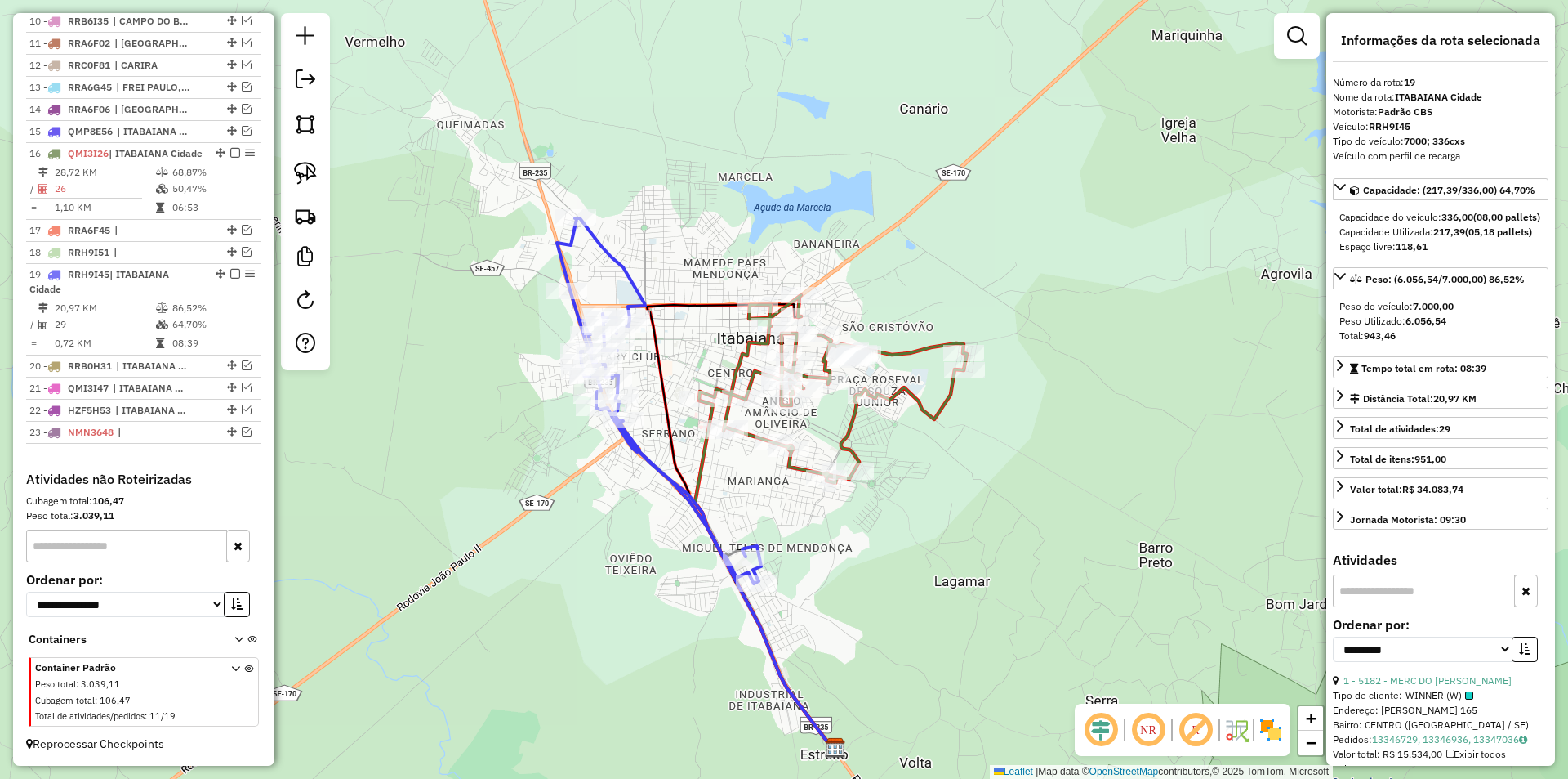
drag, startPoint x: 471, startPoint y: 313, endPoint x: 360, endPoint y: 417, distance: 152.1
click at [360, 417] on div "Janela de atendimento Grade de atendimento Capacidade Transportadoras Veículos …" at bounding box center [784, 389] width 1568 height 779
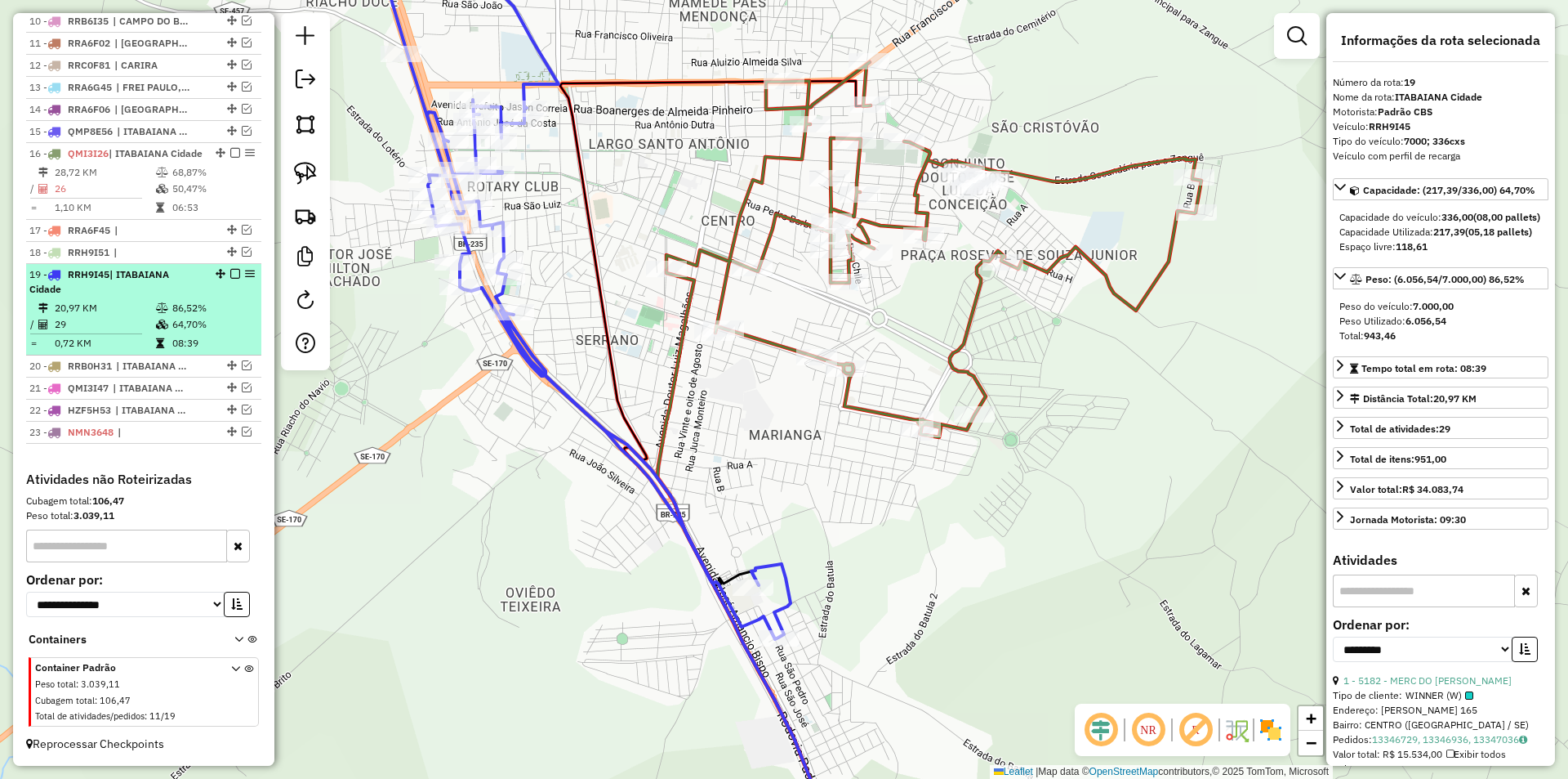
click at [230, 274] on em at bounding box center [234, 273] width 10 height 10
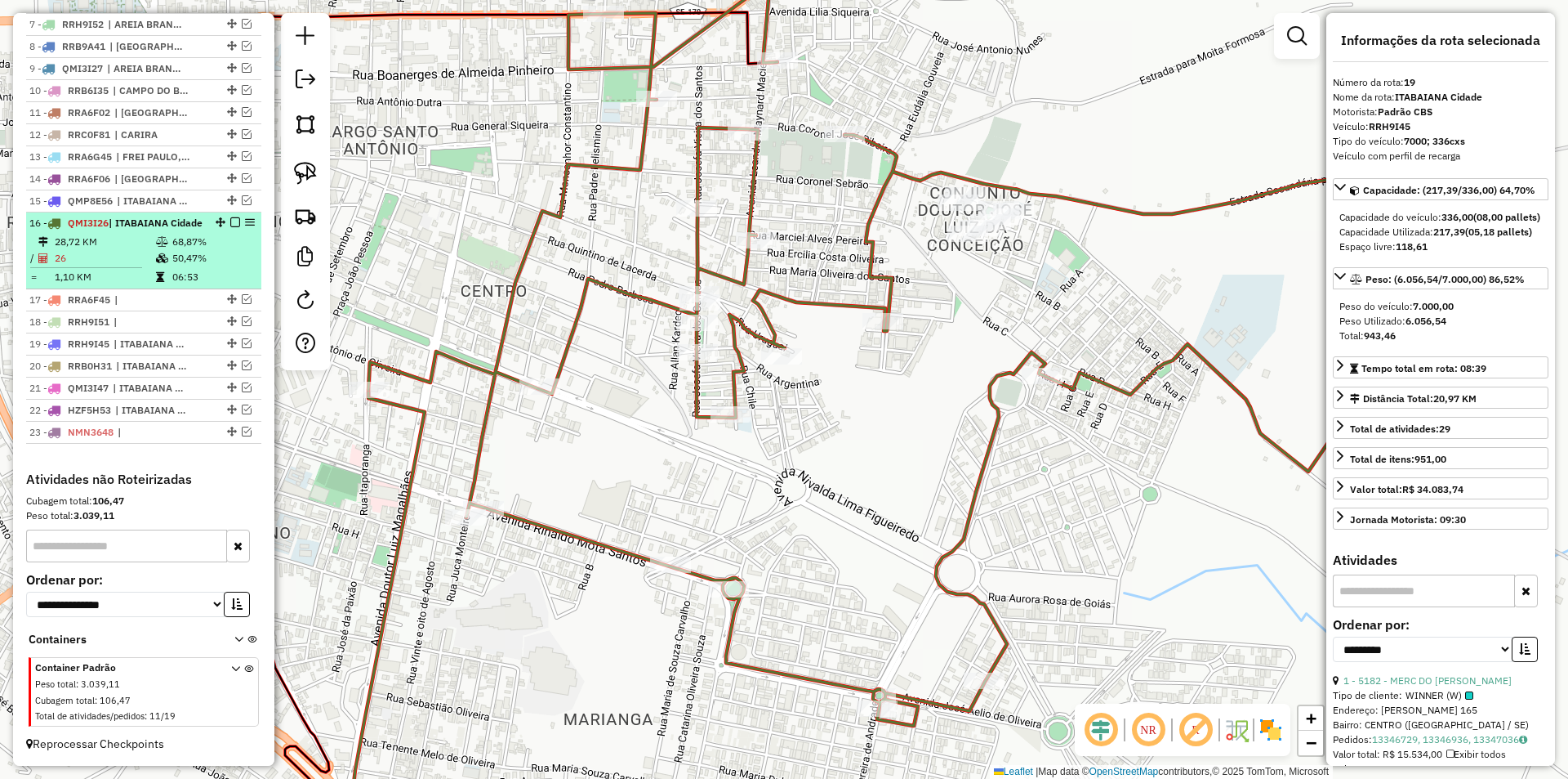
click at [156, 252] on td at bounding box center [163, 258] width 16 height 16
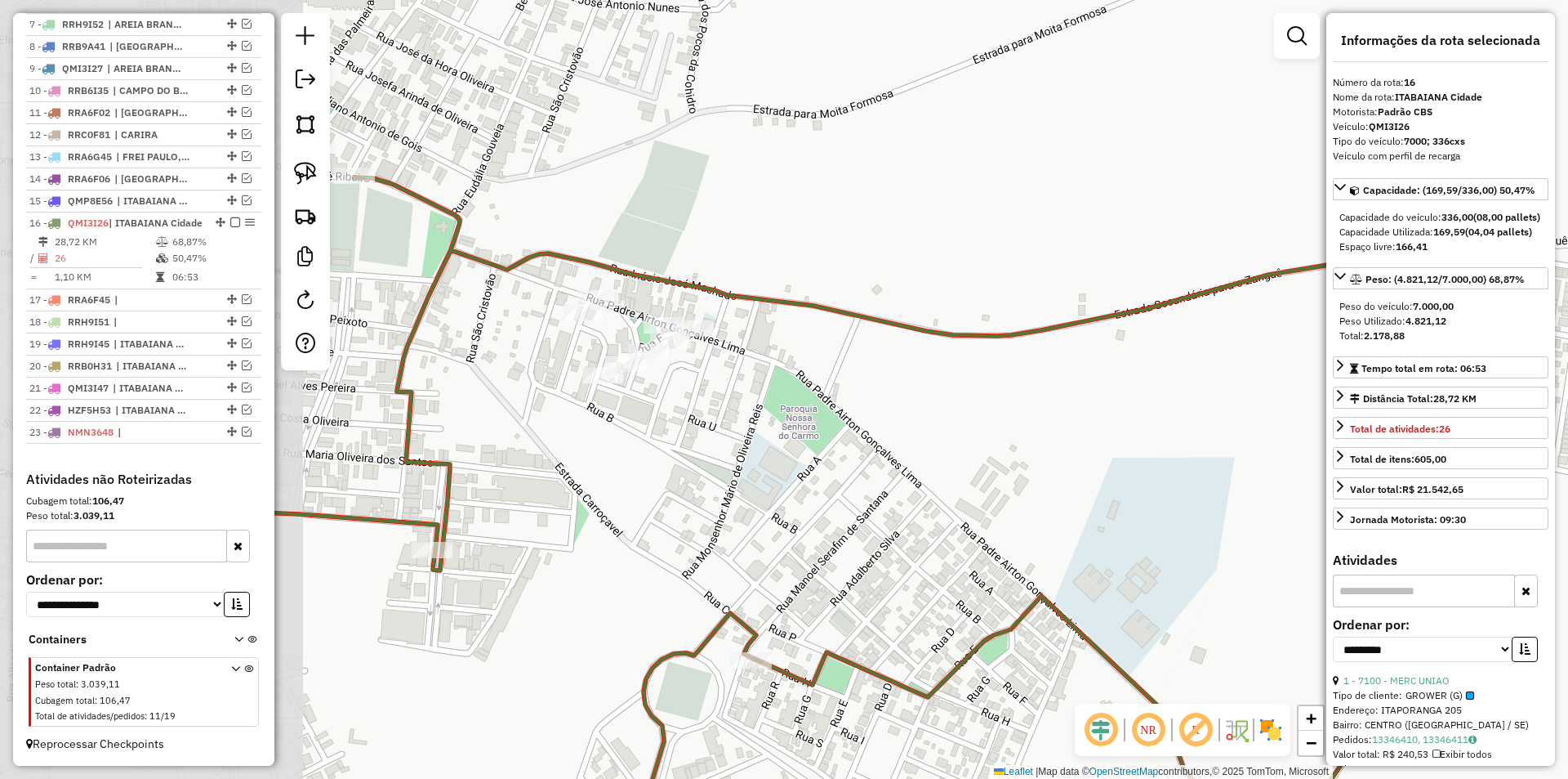
drag, startPoint x: 571, startPoint y: 323, endPoint x: 964, endPoint y: 330, distance: 393.1
click at [964, 330] on icon at bounding box center [895, 523] width 1296 height 692
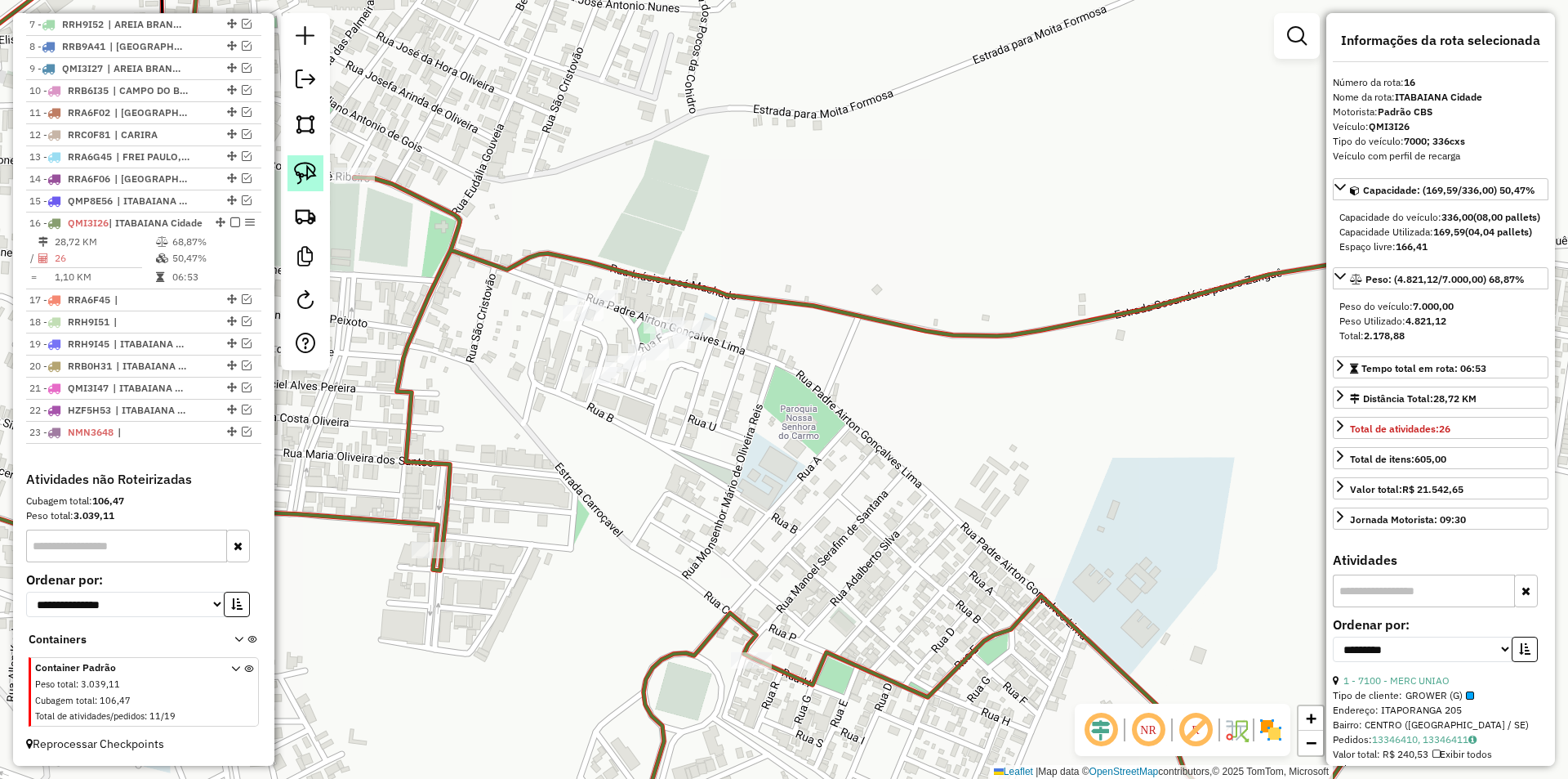
click at [290, 165] on link at bounding box center [306, 174] width 36 height 36
drag, startPoint x: 589, startPoint y: 234, endPoint x: 907, endPoint y: 351, distance: 338.8
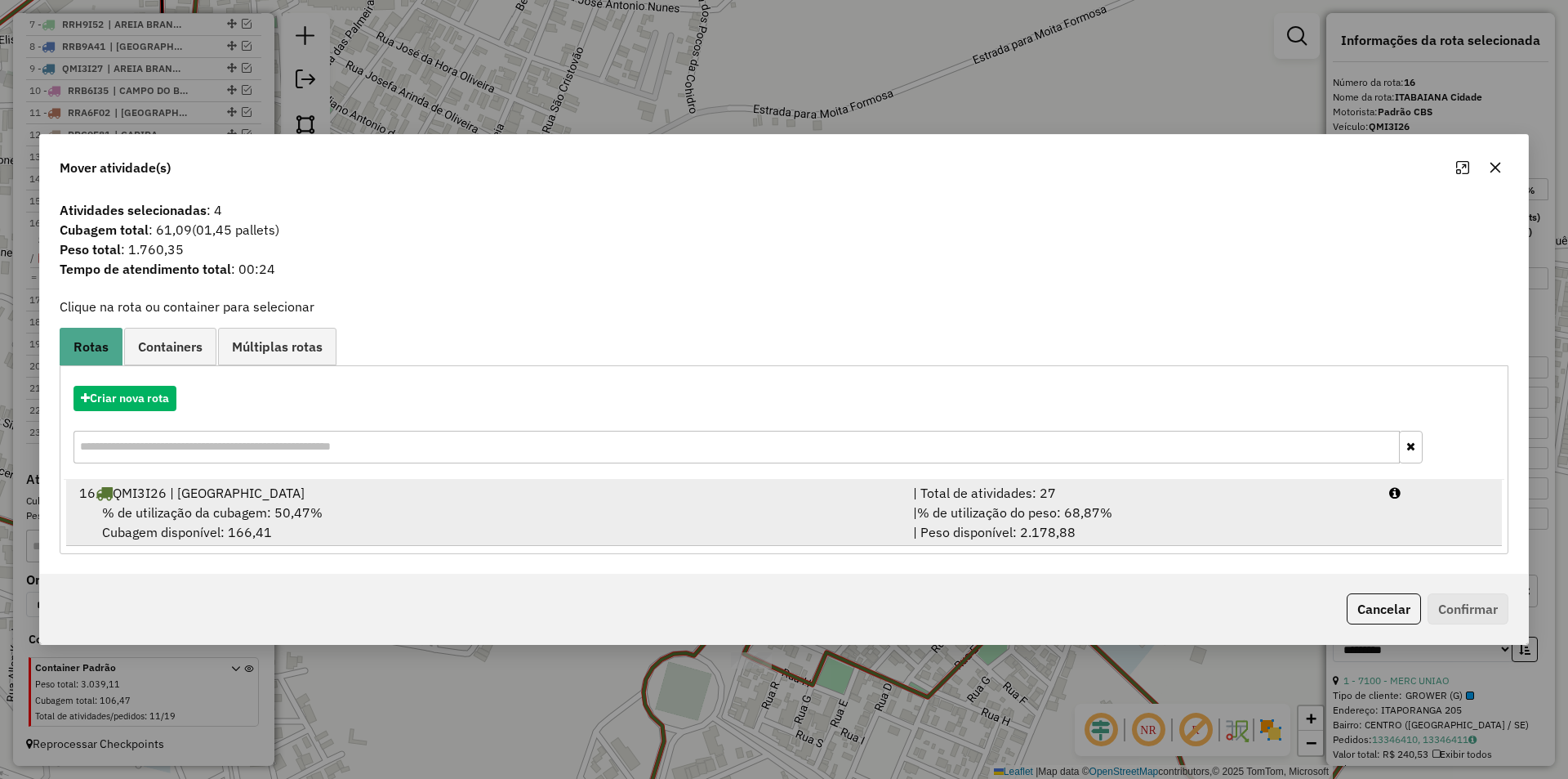
click at [1307, 518] on div "| % de utilização do peso: 68,87% | Peso disponível: 2.178,88" at bounding box center [1141, 521] width 476 height 39
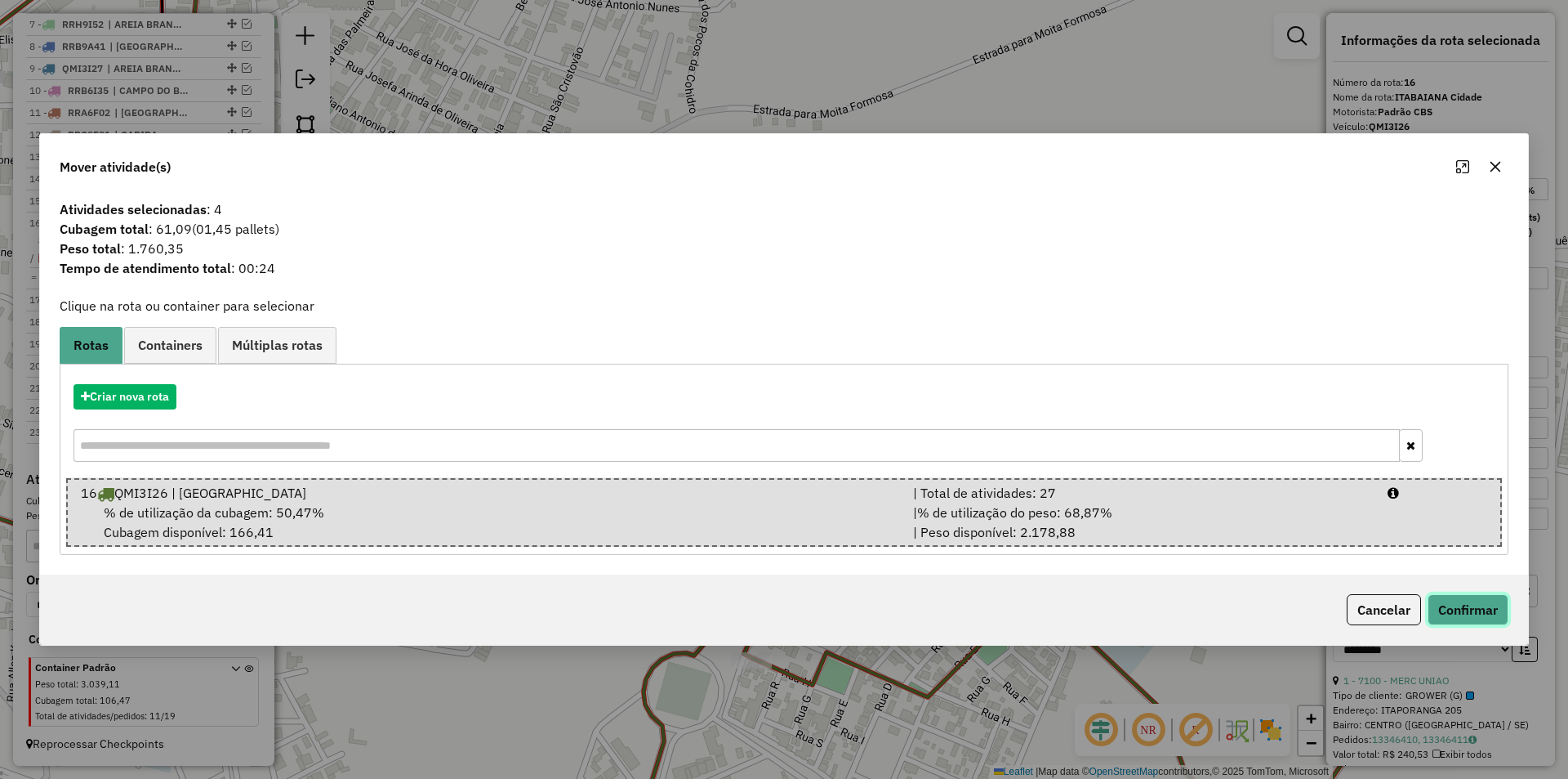
click at [1444, 610] on button "Confirmar" at bounding box center [1469, 610] width 81 height 31
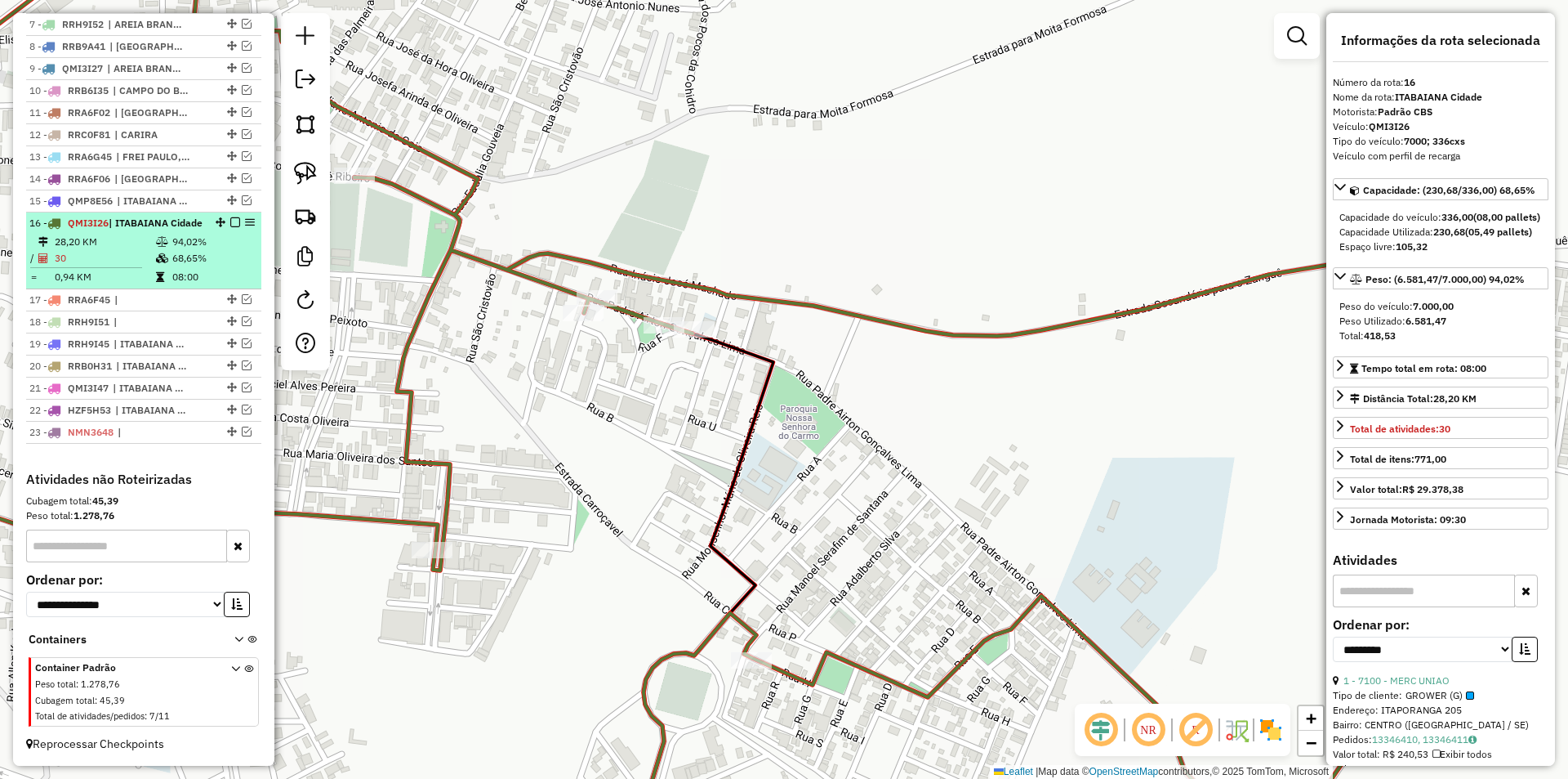
click at [201, 274] on td "08:00" at bounding box center [212, 277] width 82 height 16
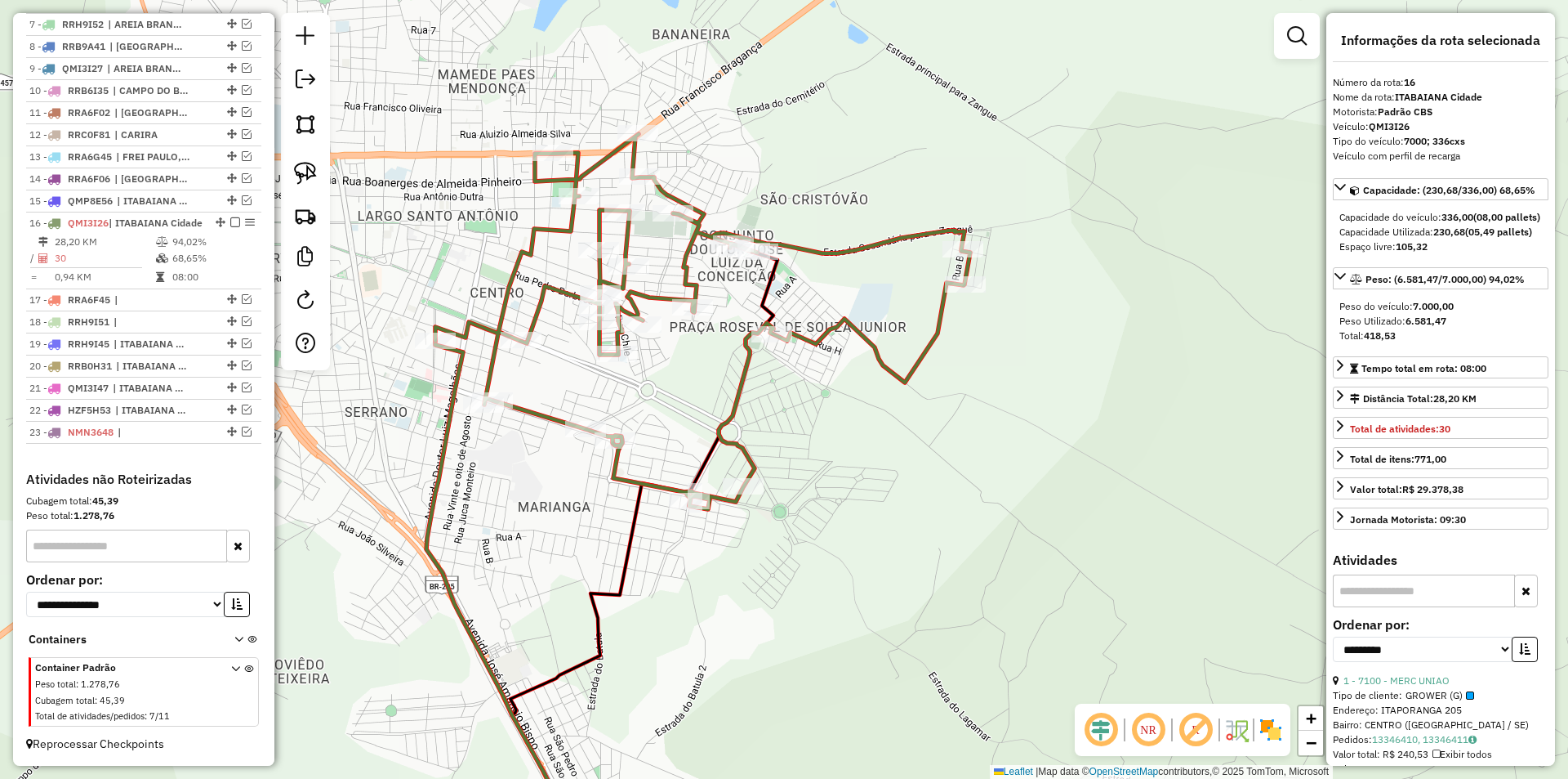
drag, startPoint x: 432, startPoint y: 271, endPoint x: 478, endPoint y: 282, distance: 47.3
click at [478, 282] on div "Janela de atendimento Grade de atendimento Capacidade Transportadoras Veículos …" at bounding box center [784, 389] width 1568 height 779
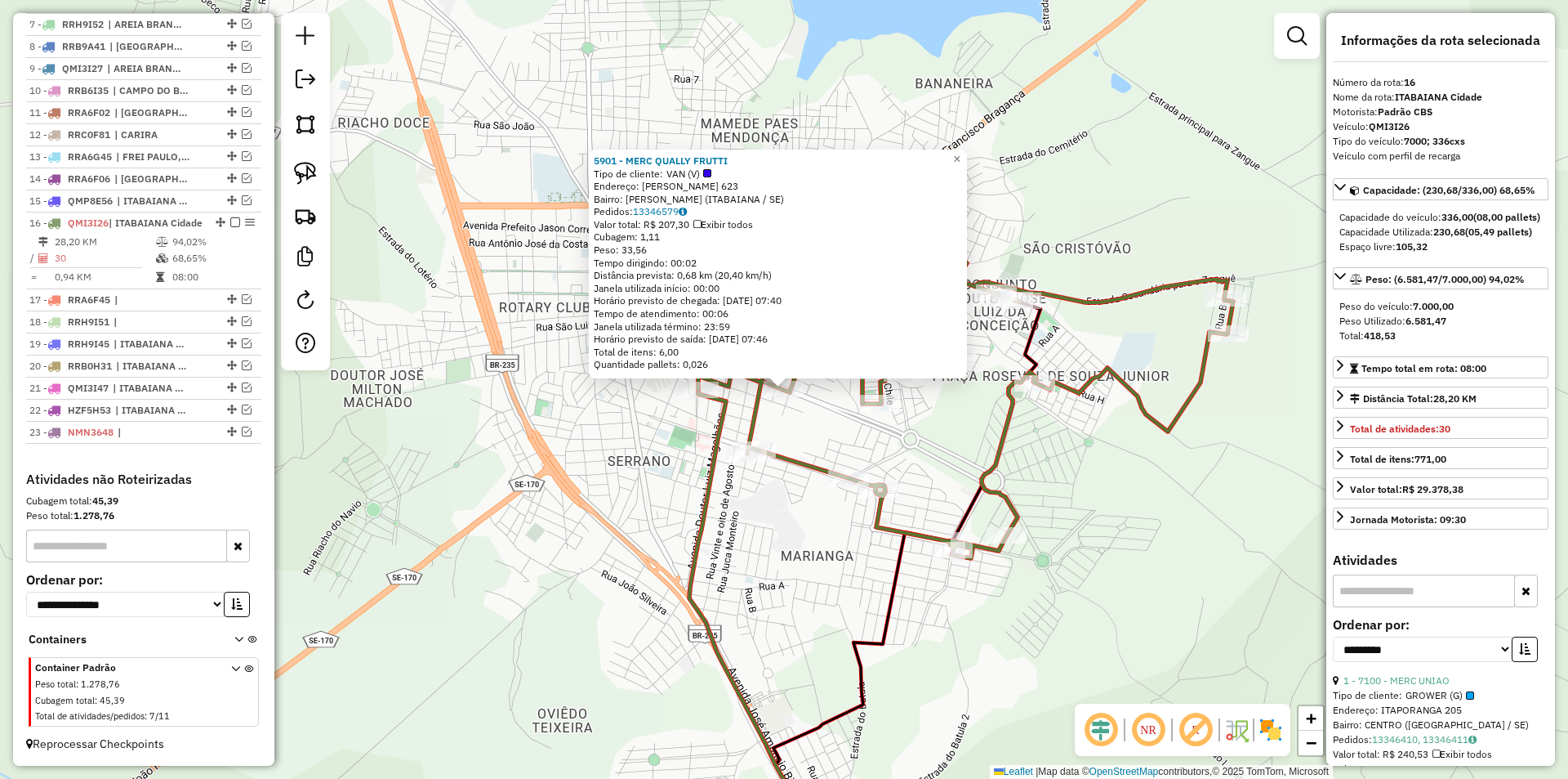
click at [752, 467] on div "Rota 16 - Placa QMI3I26 4721 - VIDELLI 5901 - MERC QUALLY FRUTTI Tipo de client…" at bounding box center [784, 389] width 1568 height 779
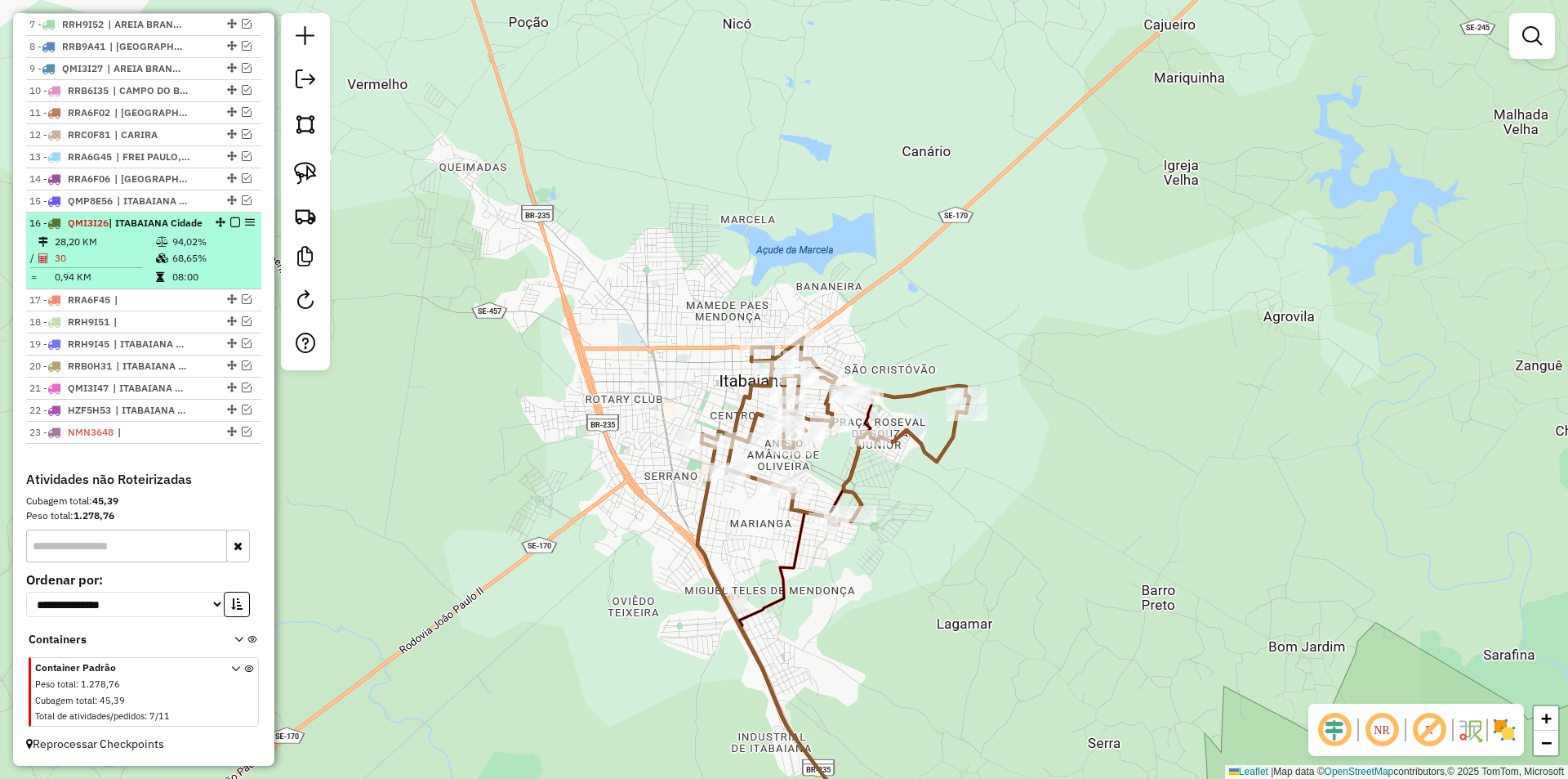
click at [230, 217] on em at bounding box center [234, 221] width 10 height 10
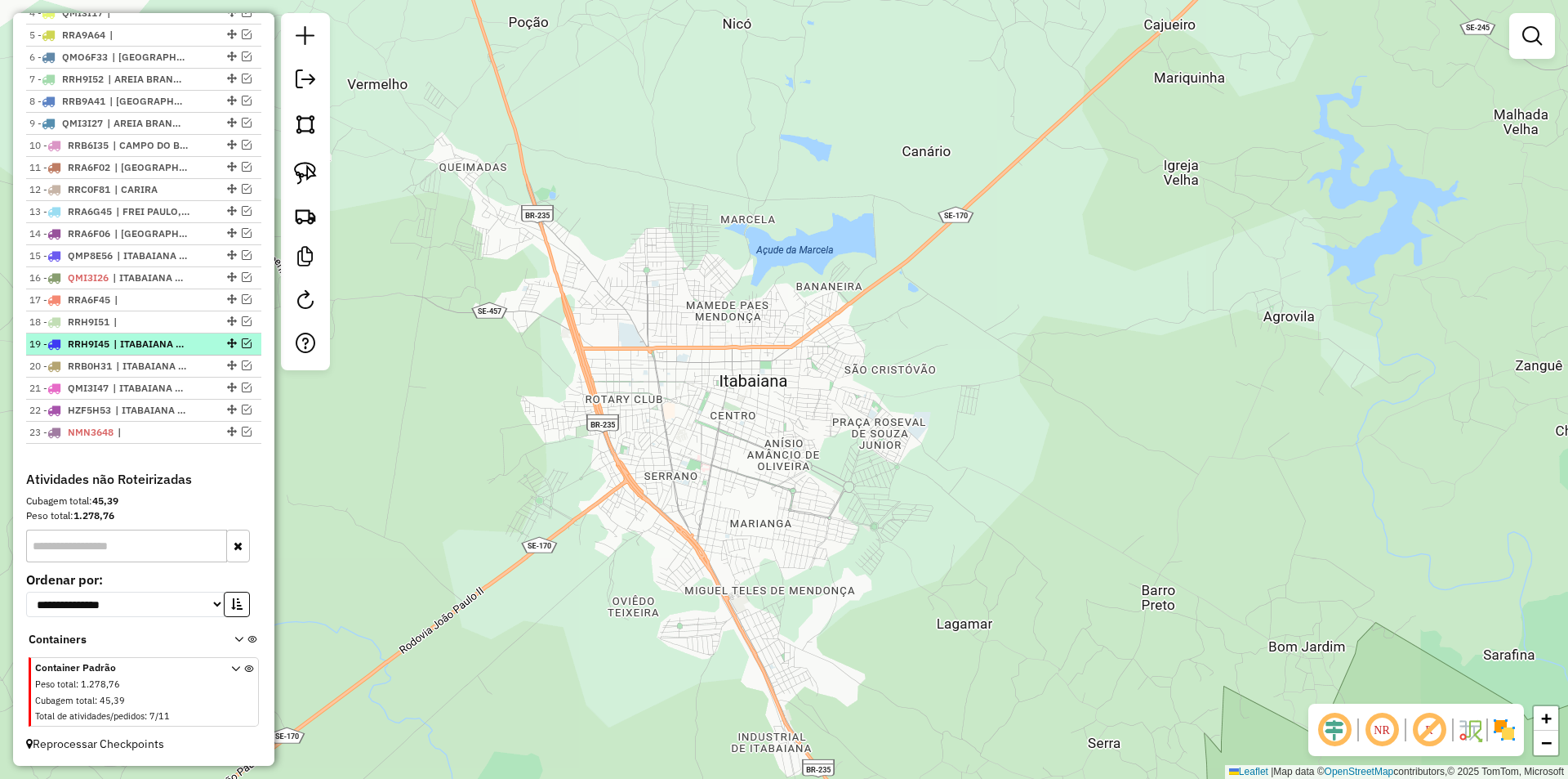
click at [242, 340] on em at bounding box center [246, 342] width 10 height 10
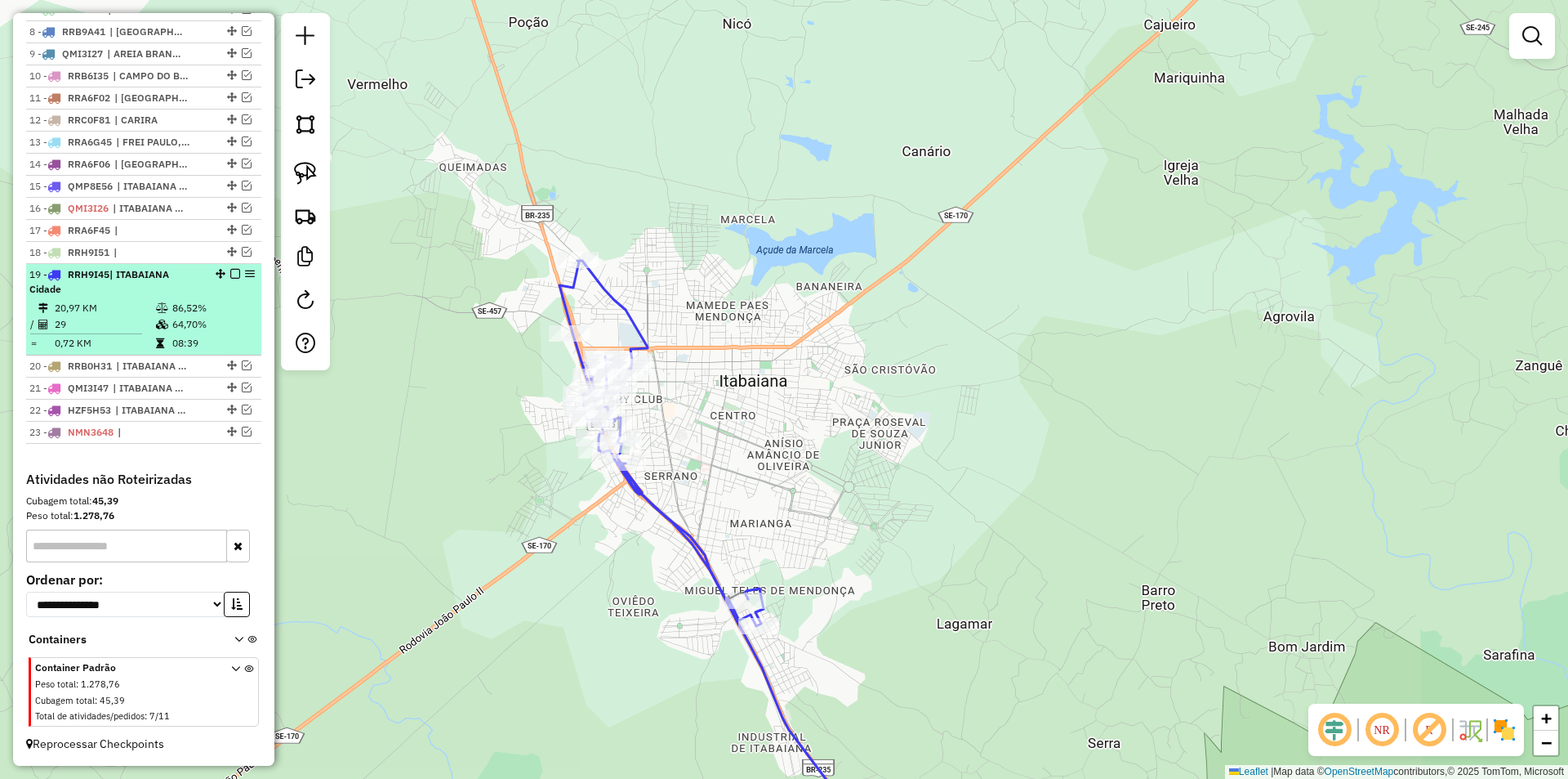
click at [209, 334] on table "20,97 KM 86,52% / 29 64,70% = 0,72 KM 08:39" at bounding box center [143, 326] width 229 height 52
select select "**********"
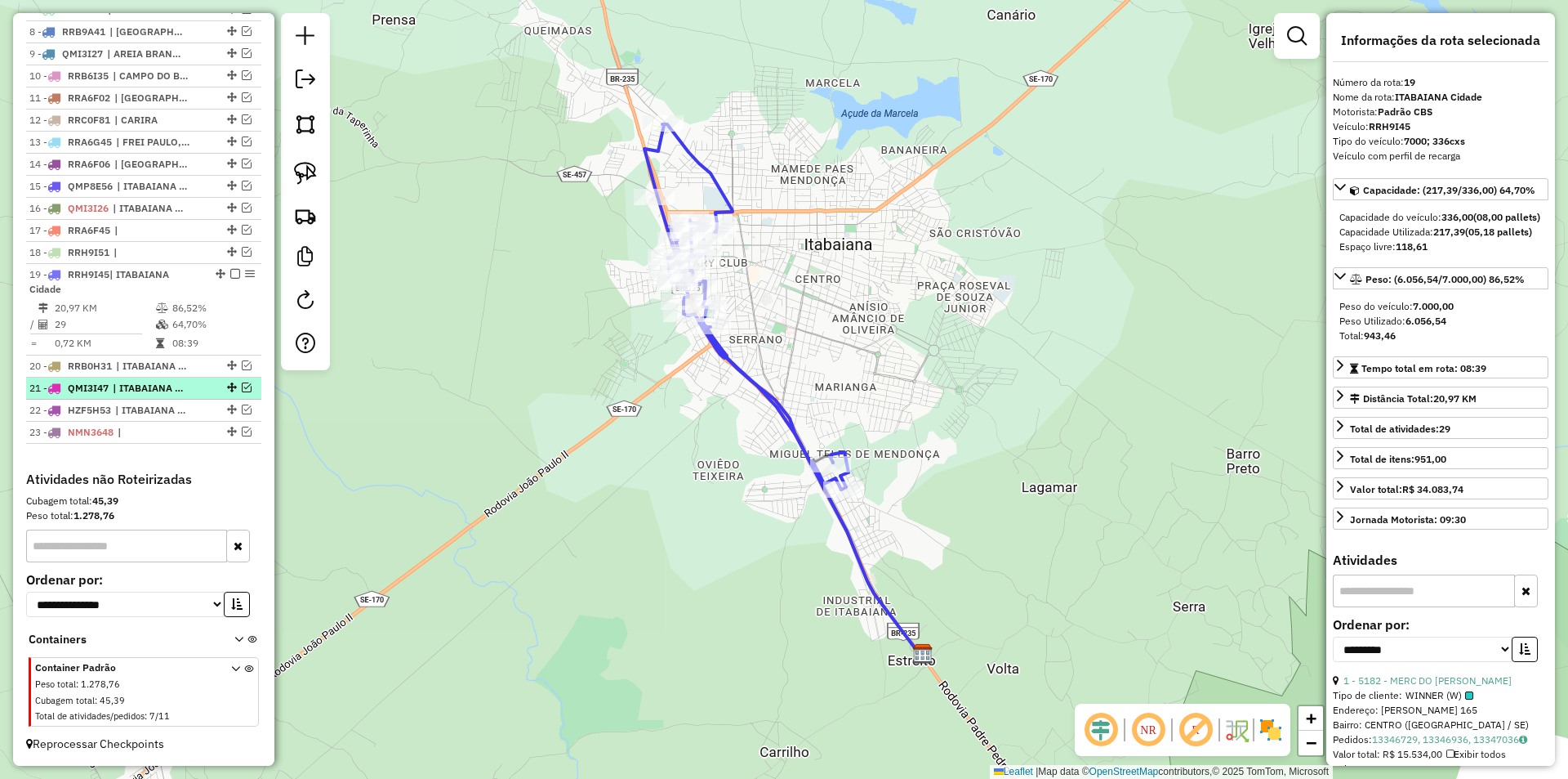
click at [243, 391] on em at bounding box center [246, 386] width 10 height 10
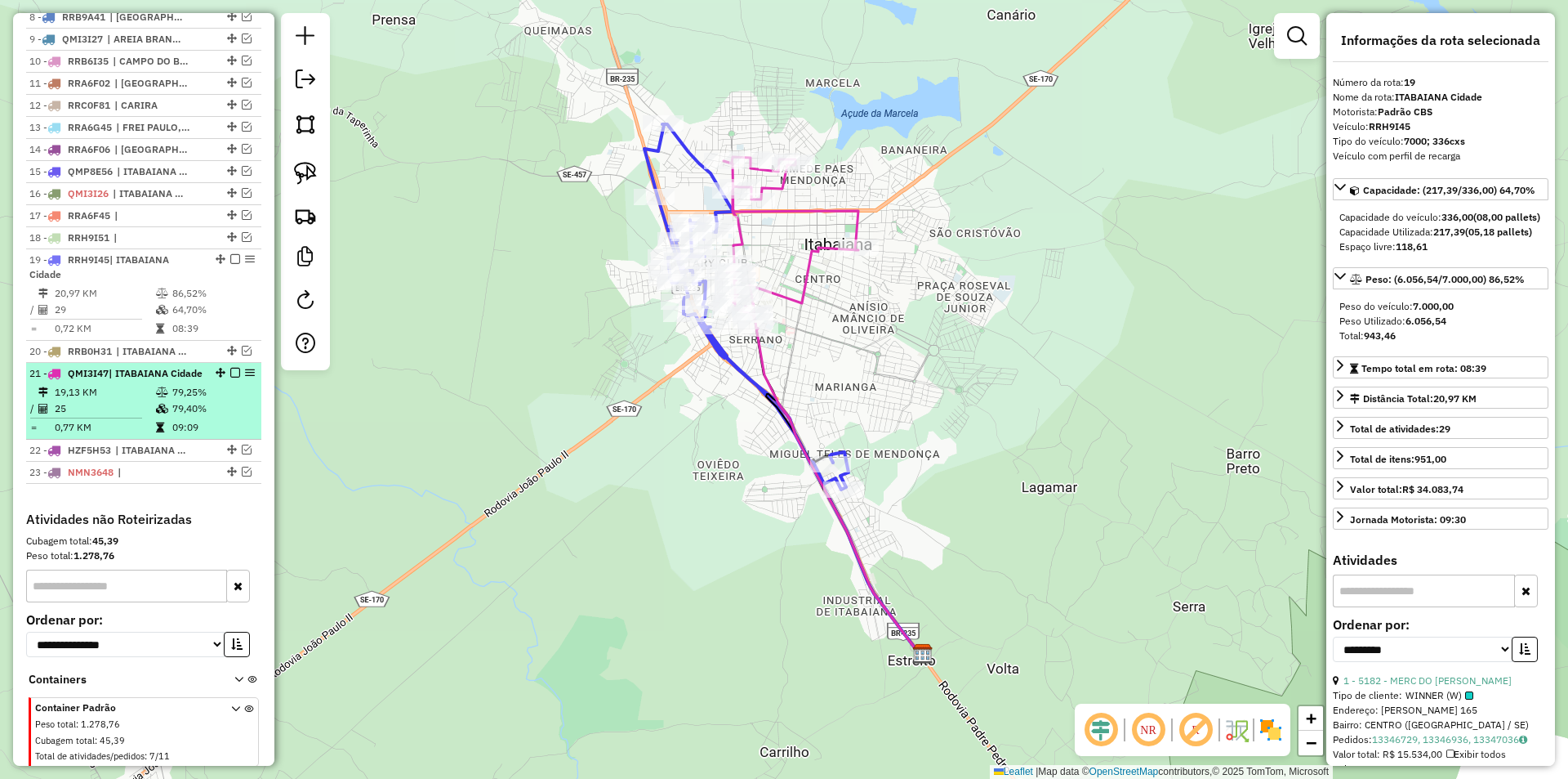
scroll to position [868, 0]
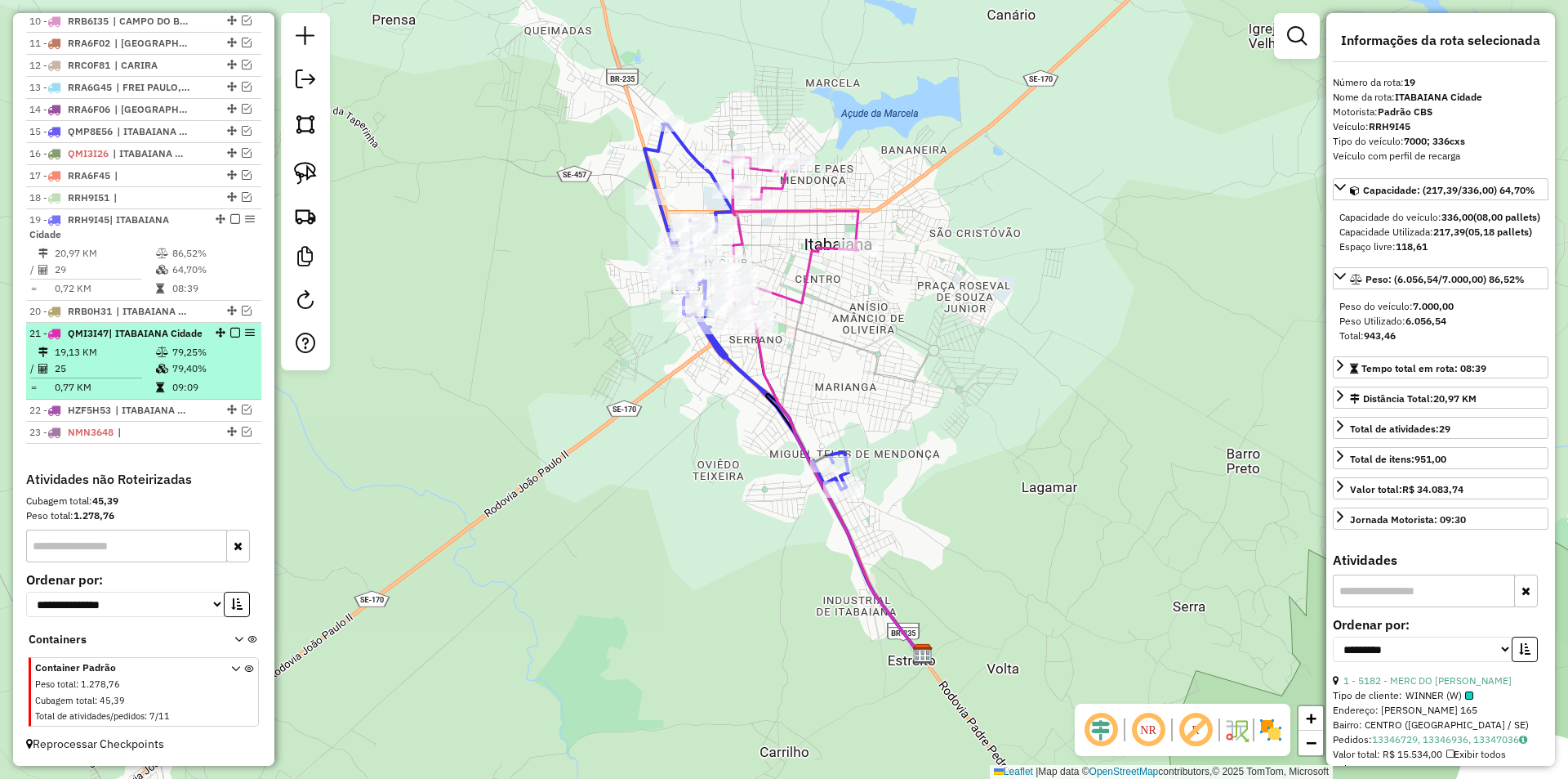
click at [209, 363] on td "79,40%" at bounding box center [212, 368] width 82 height 16
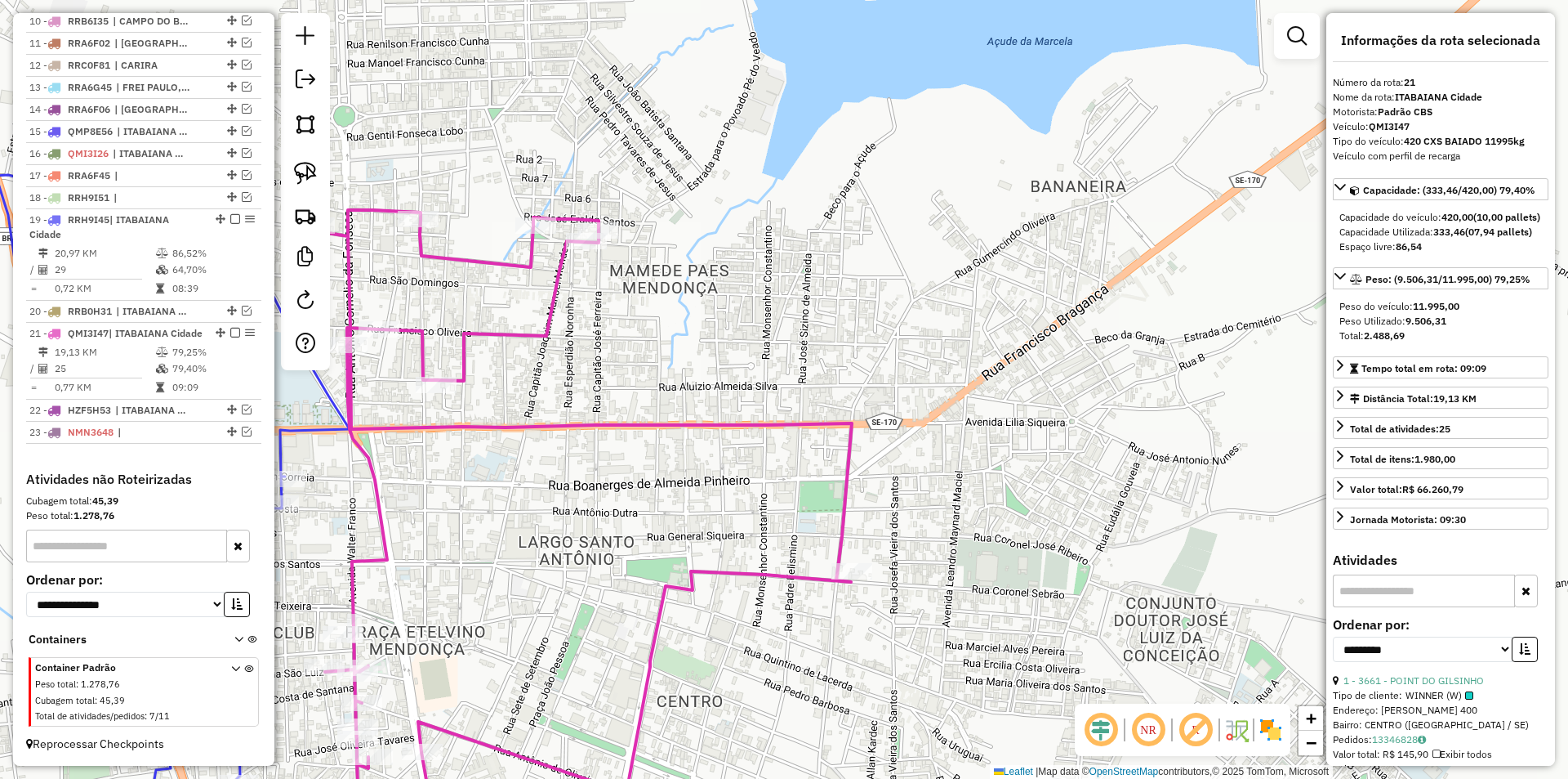
drag, startPoint x: 976, startPoint y: 156, endPoint x: 994, endPoint y: 141, distance: 23.4
click at [994, 141] on div "Janela de atendimento Grade de atendimento Capacidade Transportadoras Veículos …" at bounding box center [784, 389] width 1568 height 779
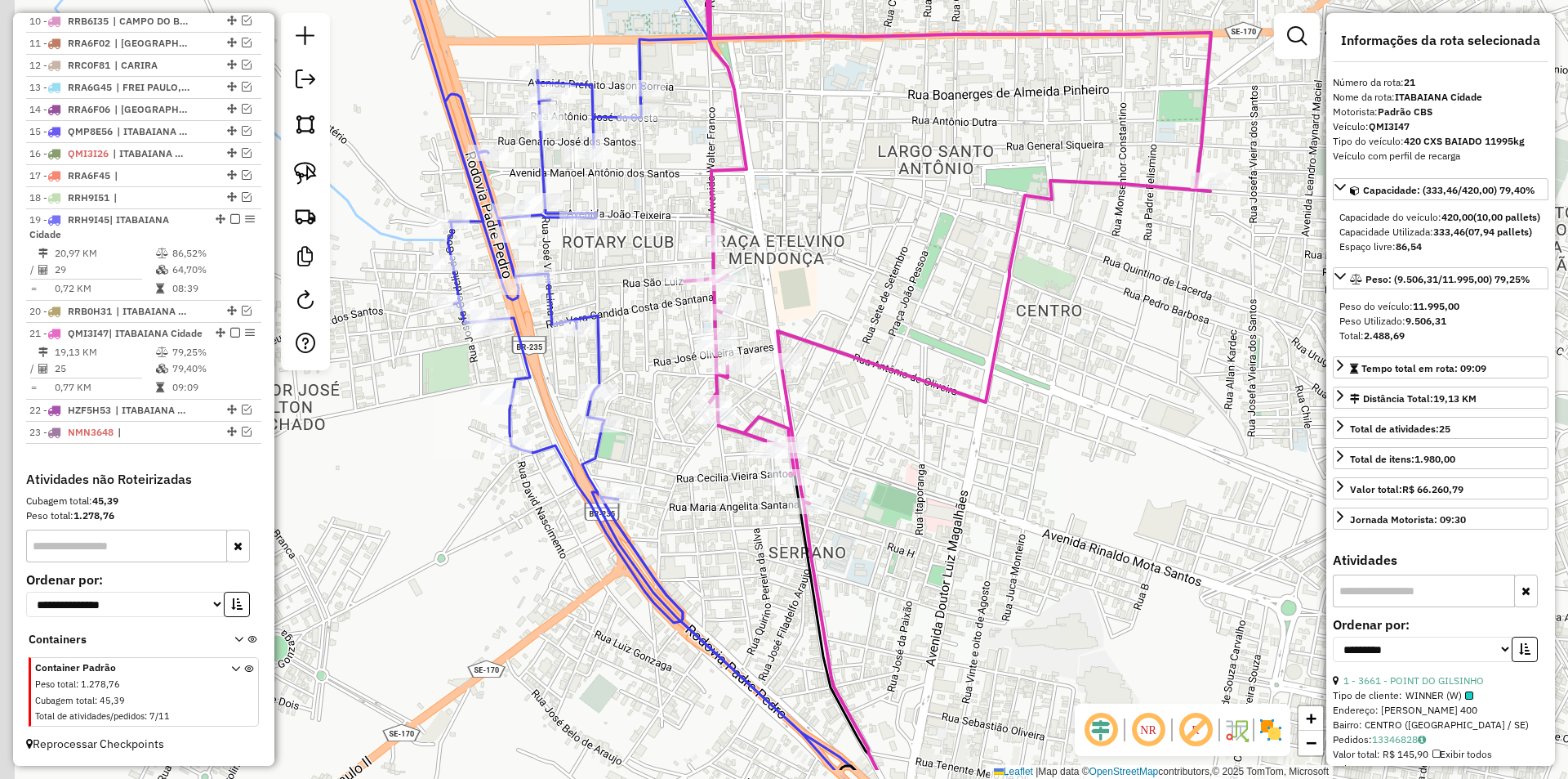
drag, startPoint x: 821, startPoint y: 125, endPoint x: 823, endPoint y: 106, distance: 19.1
click at [823, 112] on div "Janela de atendimento Grade de atendimento Capacidade Transportadoras Veículos …" at bounding box center [784, 389] width 1568 height 779
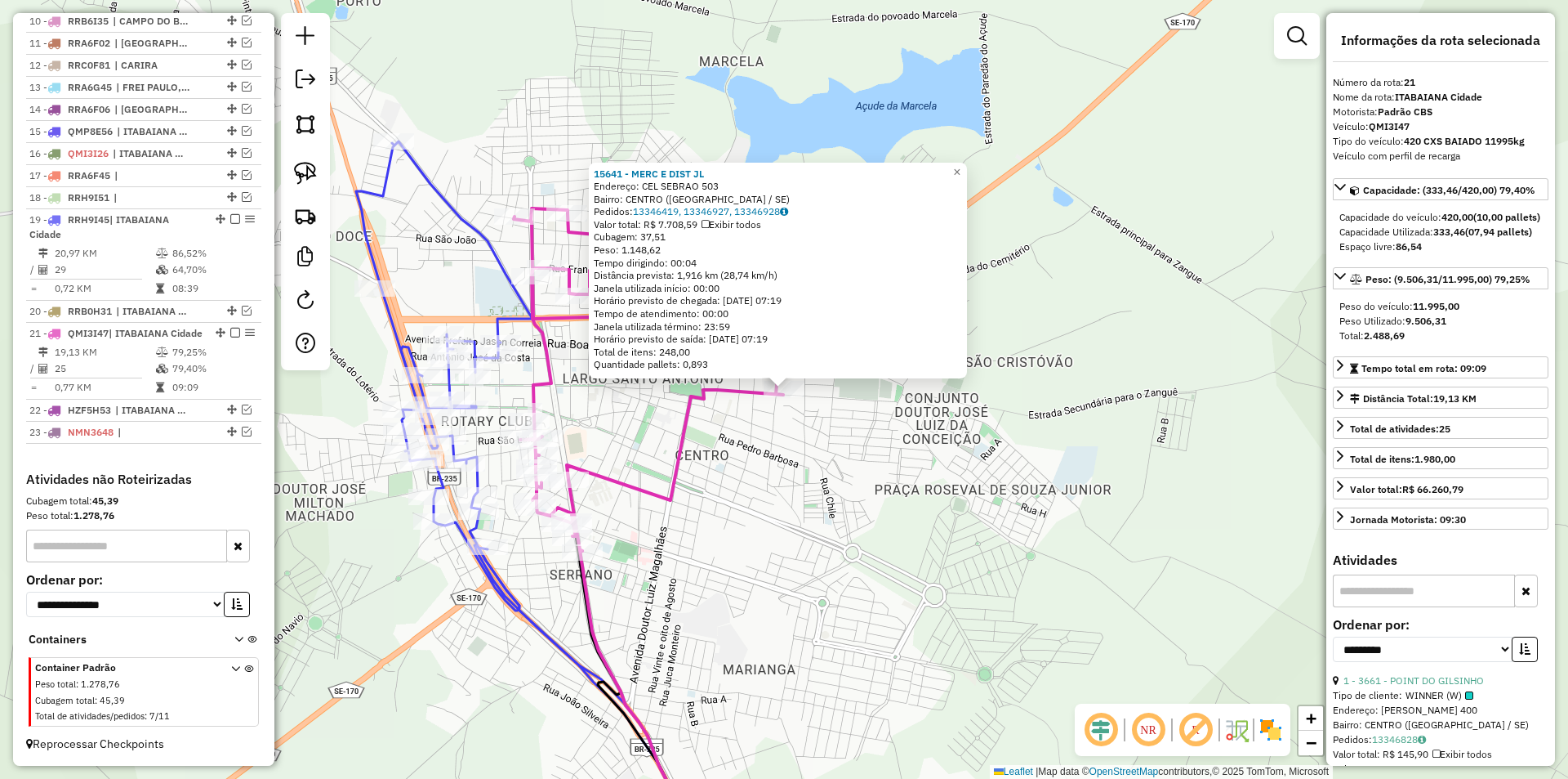
click at [762, 441] on div "15641 - MERC E DIST JL Endereço: CEL SEBRAO 503 Bairro: CENTRO (ITABAIANA / SE)…" at bounding box center [784, 389] width 1568 height 779
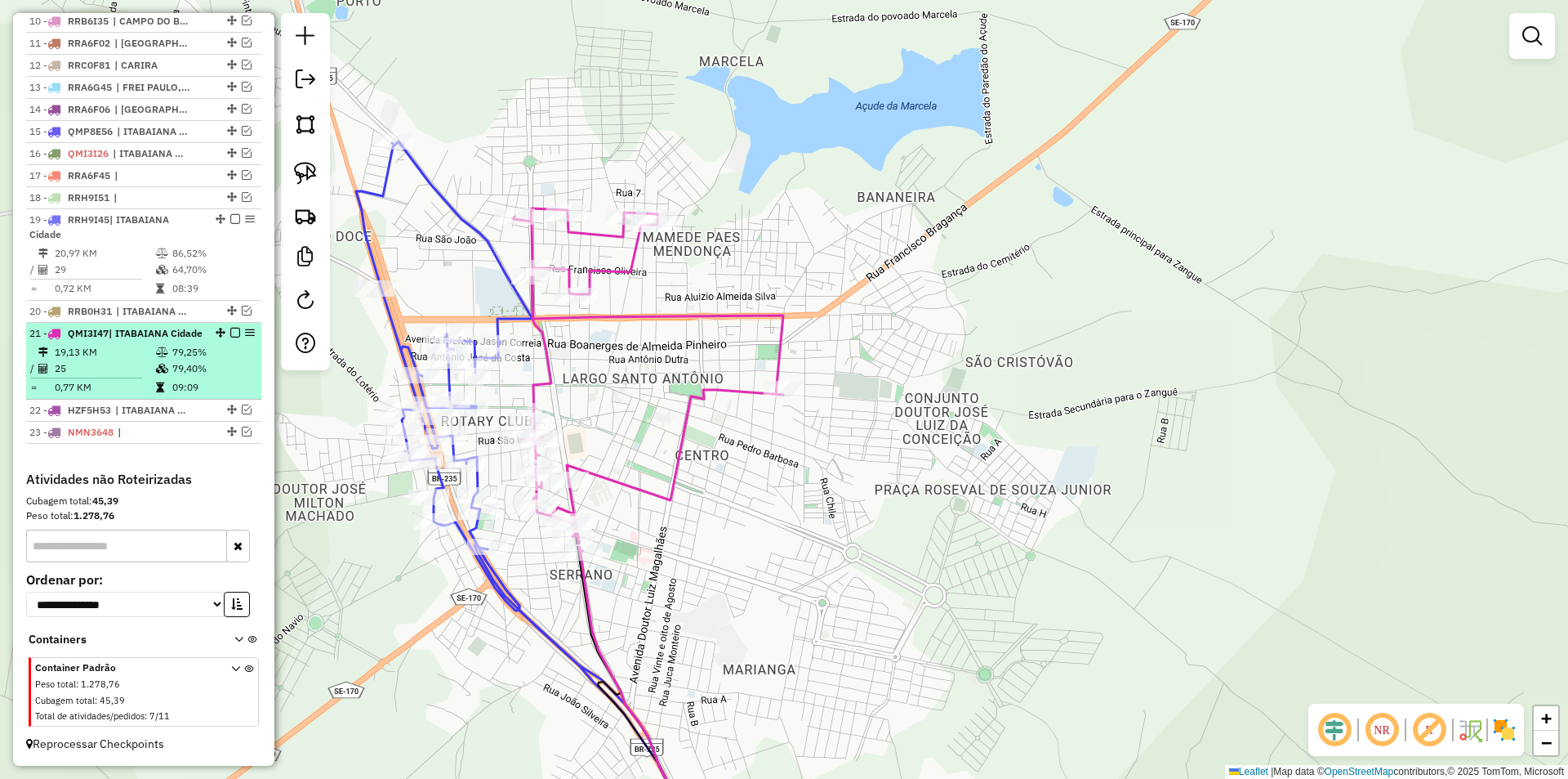
click at [204, 354] on td "79,25%" at bounding box center [212, 352] width 82 height 16
select select "**********"
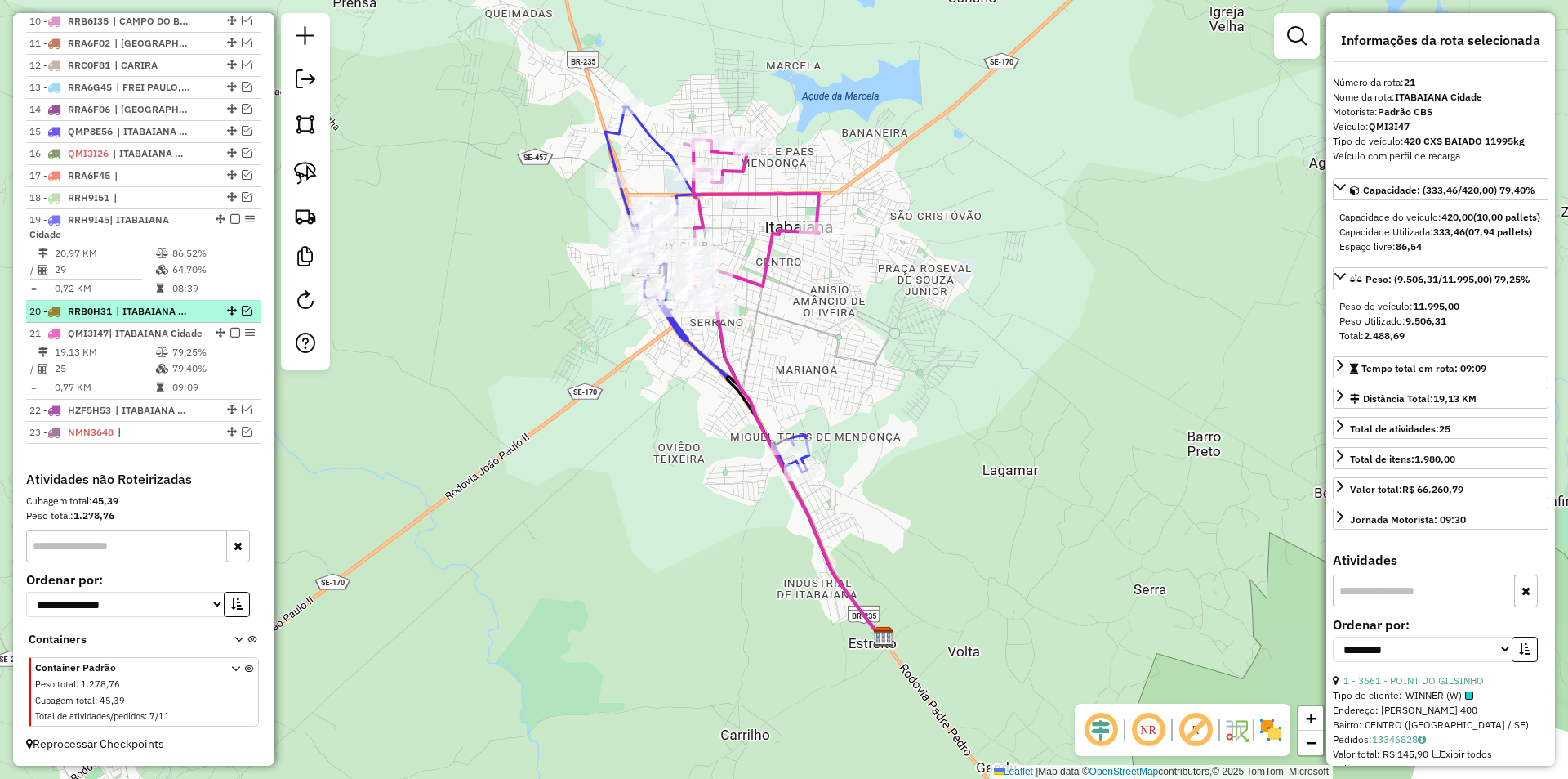
click at [242, 305] on em at bounding box center [246, 310] width 10 height 10
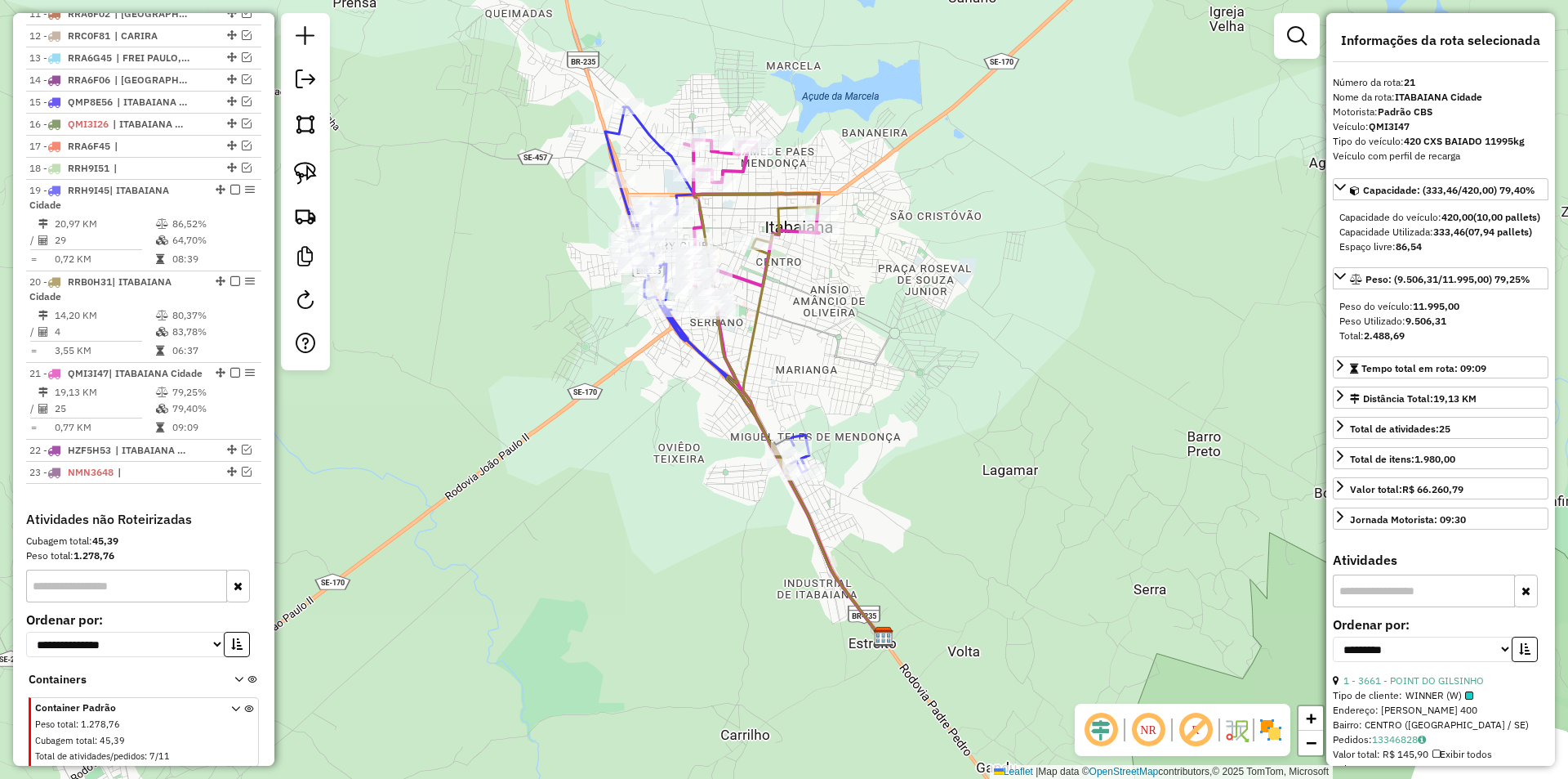
scroll to position [938, 0]
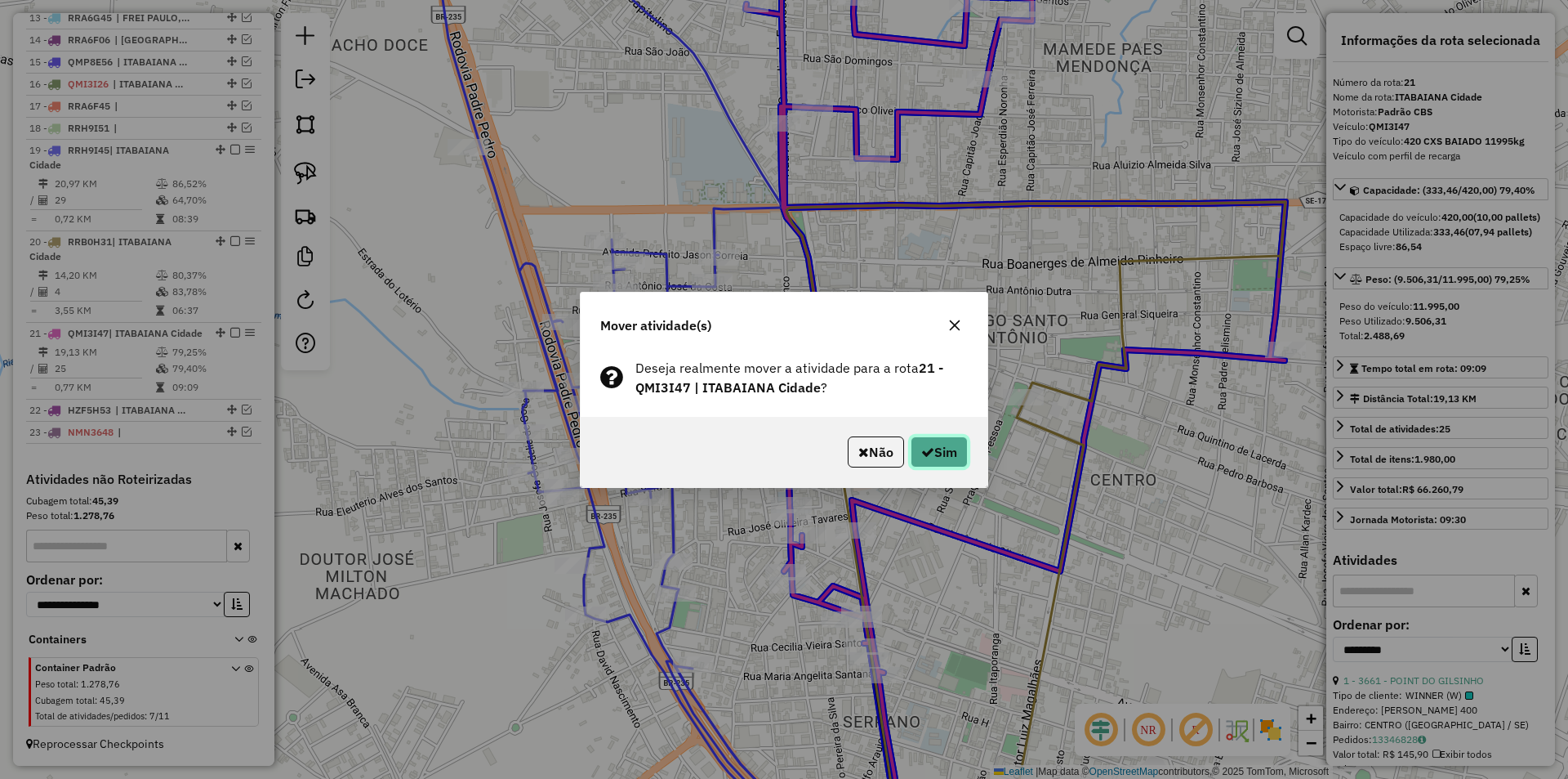
click at [936, 444] on button "Sim" at bounding box center [940, 452] width 57 height 31
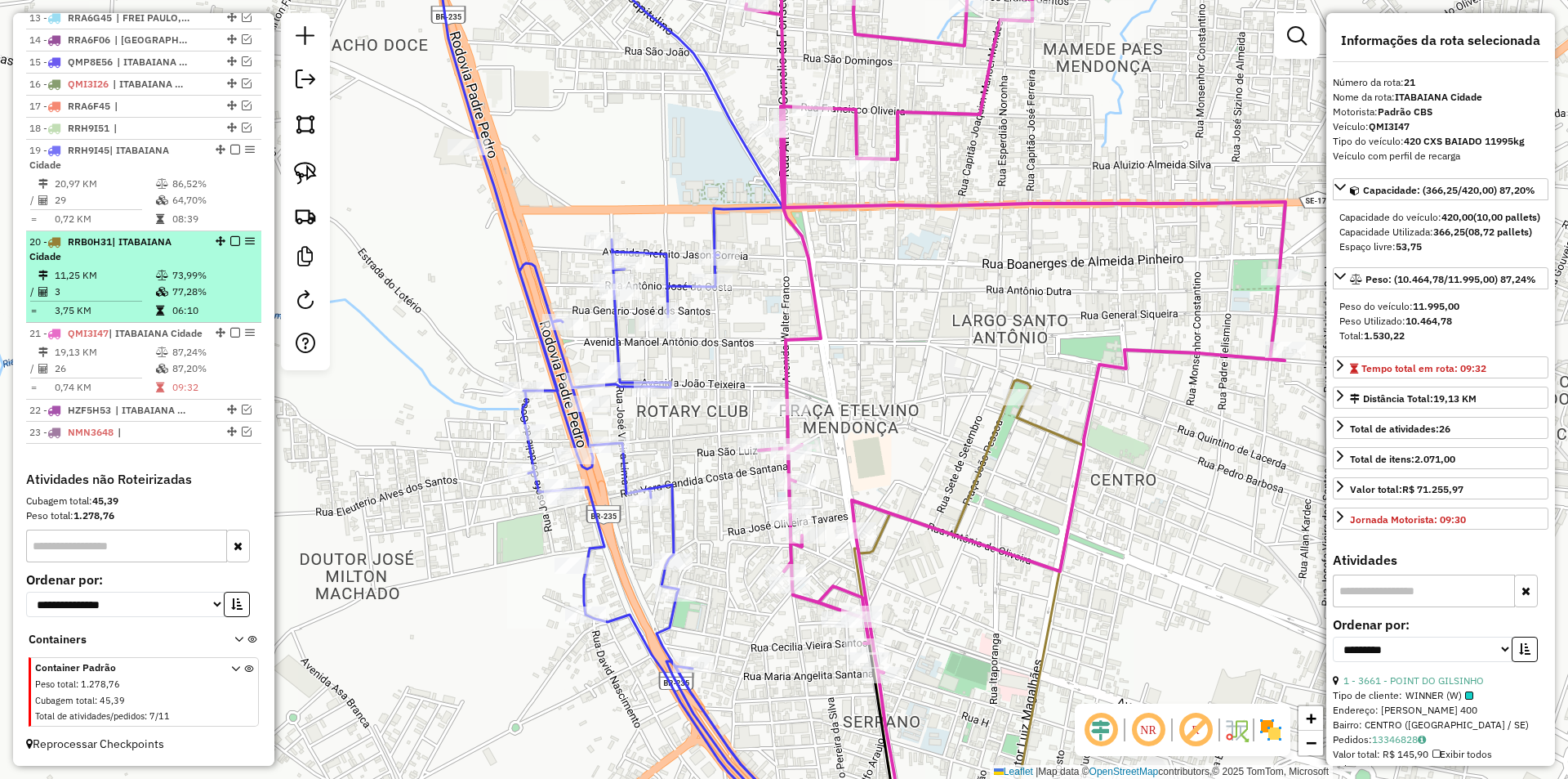
click at [199, 286] on table "11,25 KM 73,99% / 3 77,28% = 3,75 KM 06:10" at bounding box center [143, 293] width 229 height 52
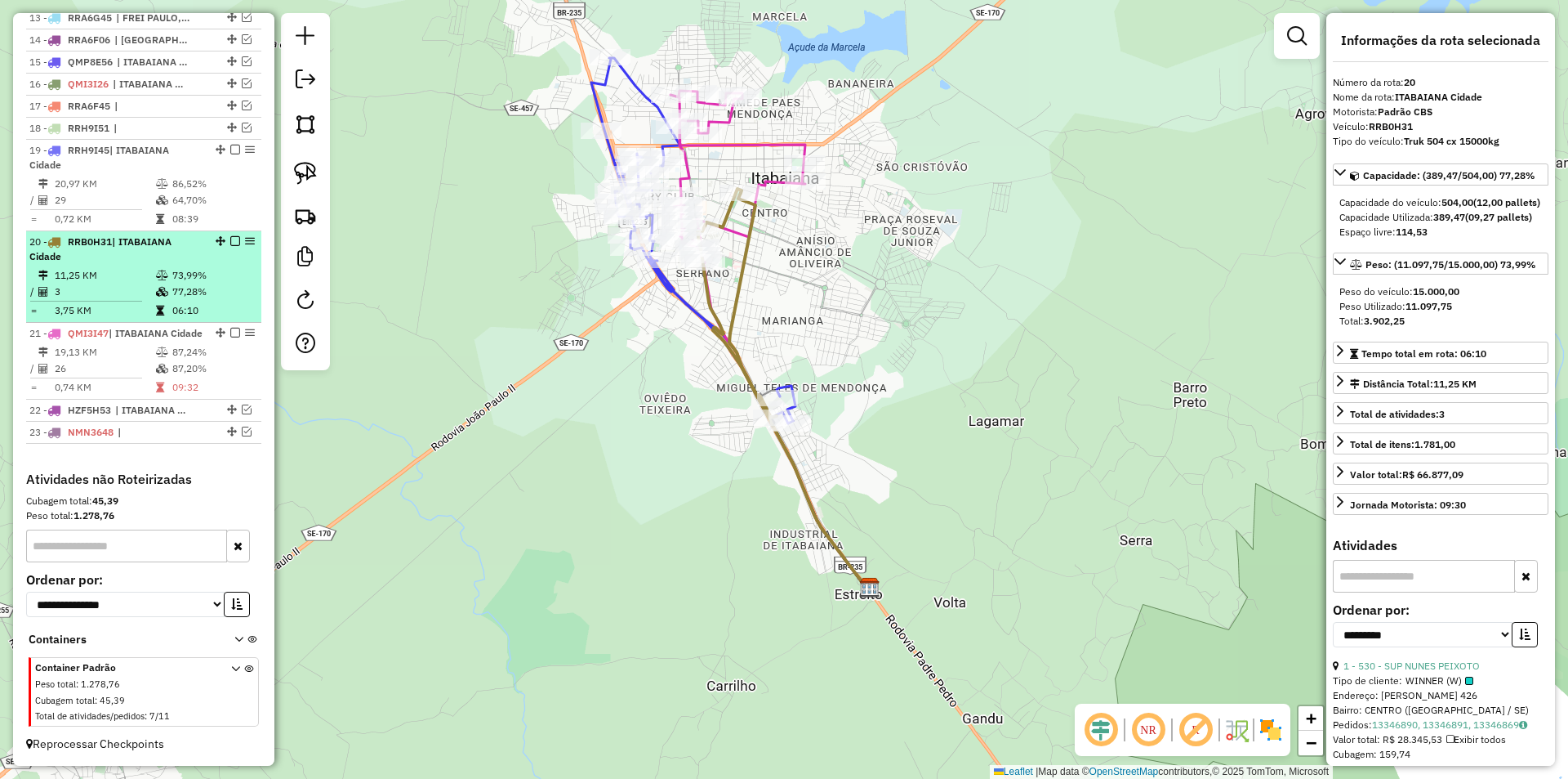
click at [231, 236] on em at bounding box center [234, 240] width 10 height 10
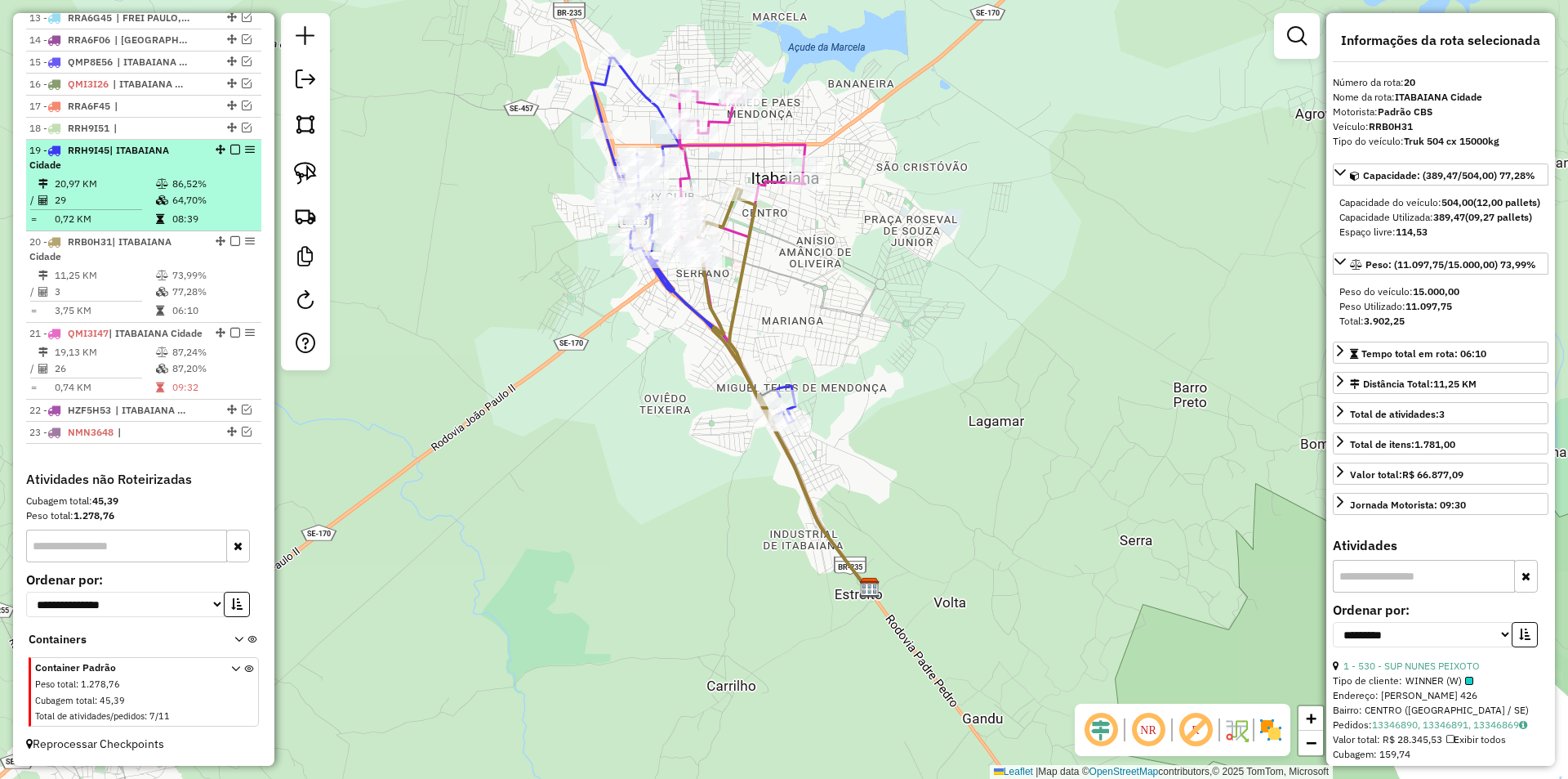
scroll to position [868, 0]
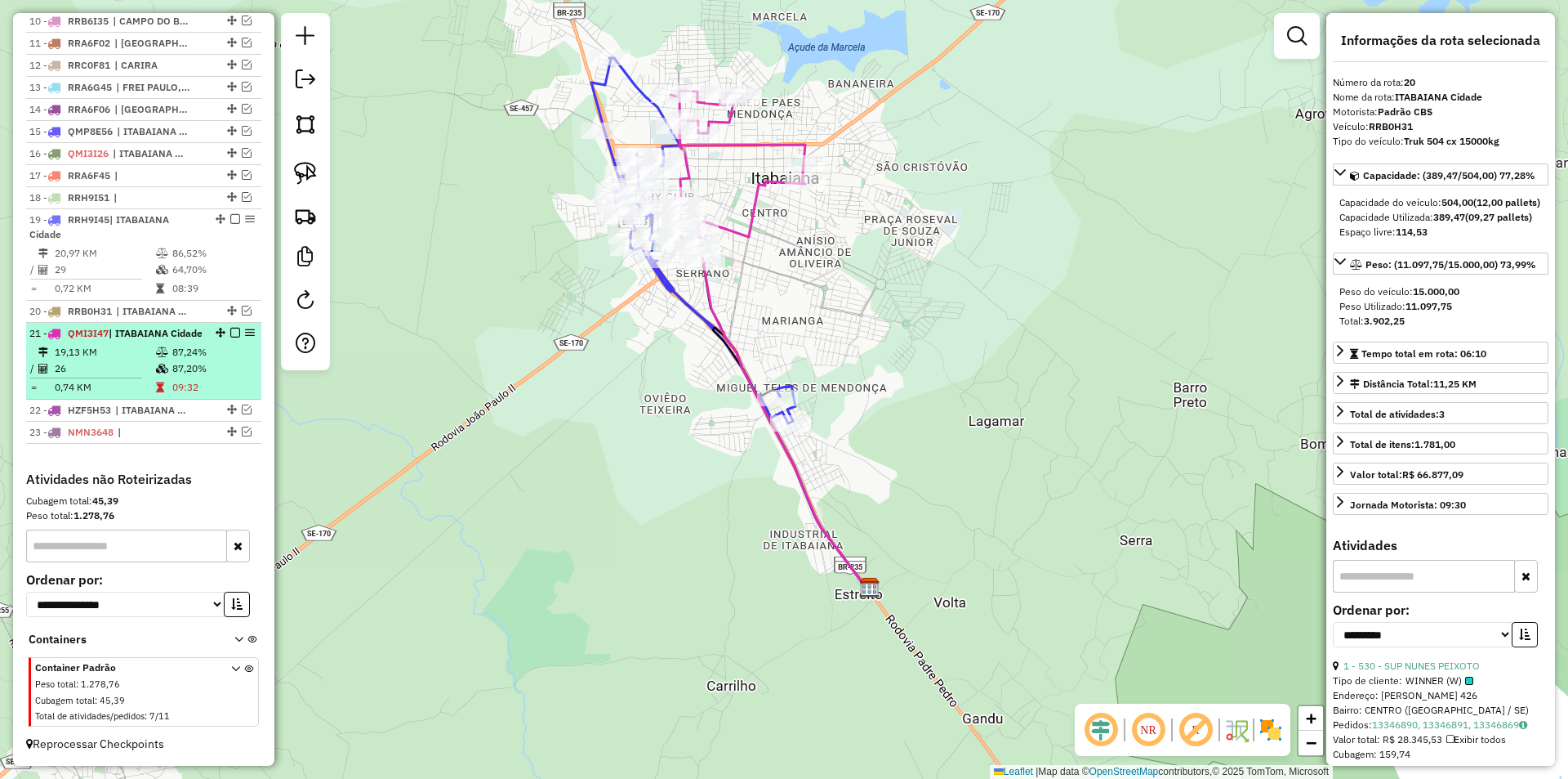
click at [194, 348] on td "87,24%" at bounding box center [212, 352] width 82 height 16
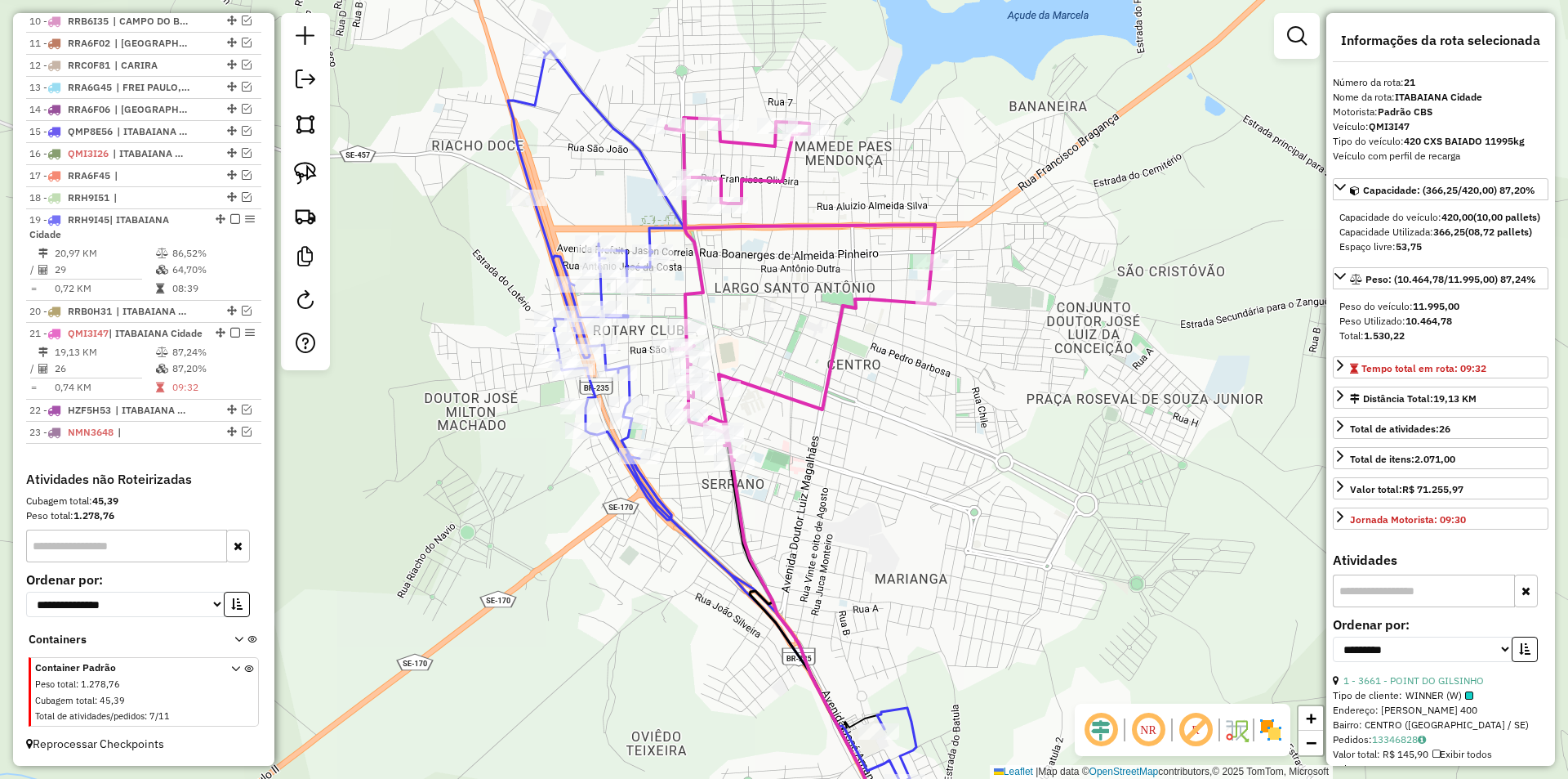
drag, startPoint x: 801, startPoint y: 297, endPoint x: 667, endPoint y: 182, distance: 176.6
click at [668, 183] on div "Janela de atendimento Grade de atendimento Capacidade Transportadoras Veículos …" at bounding box center [784, 389] width 1568 height 779
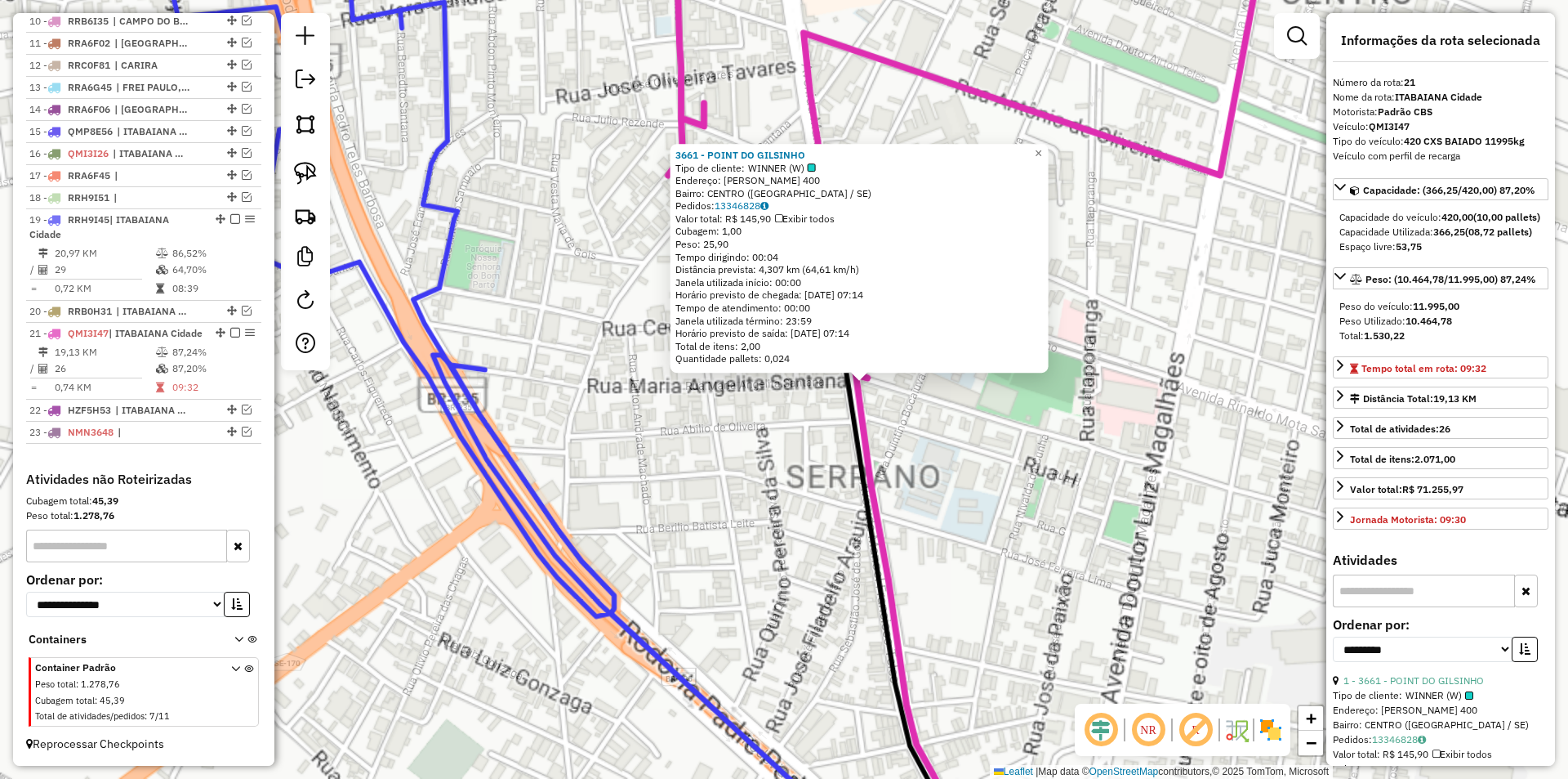
click at [709, 399] on div "3661 - POINT DO GILSINHO Tipo de cliente: WINNER (W) Endereço: MANOEL FRANCISCO…" at bounding box center [784, 389] width 1568 height 779
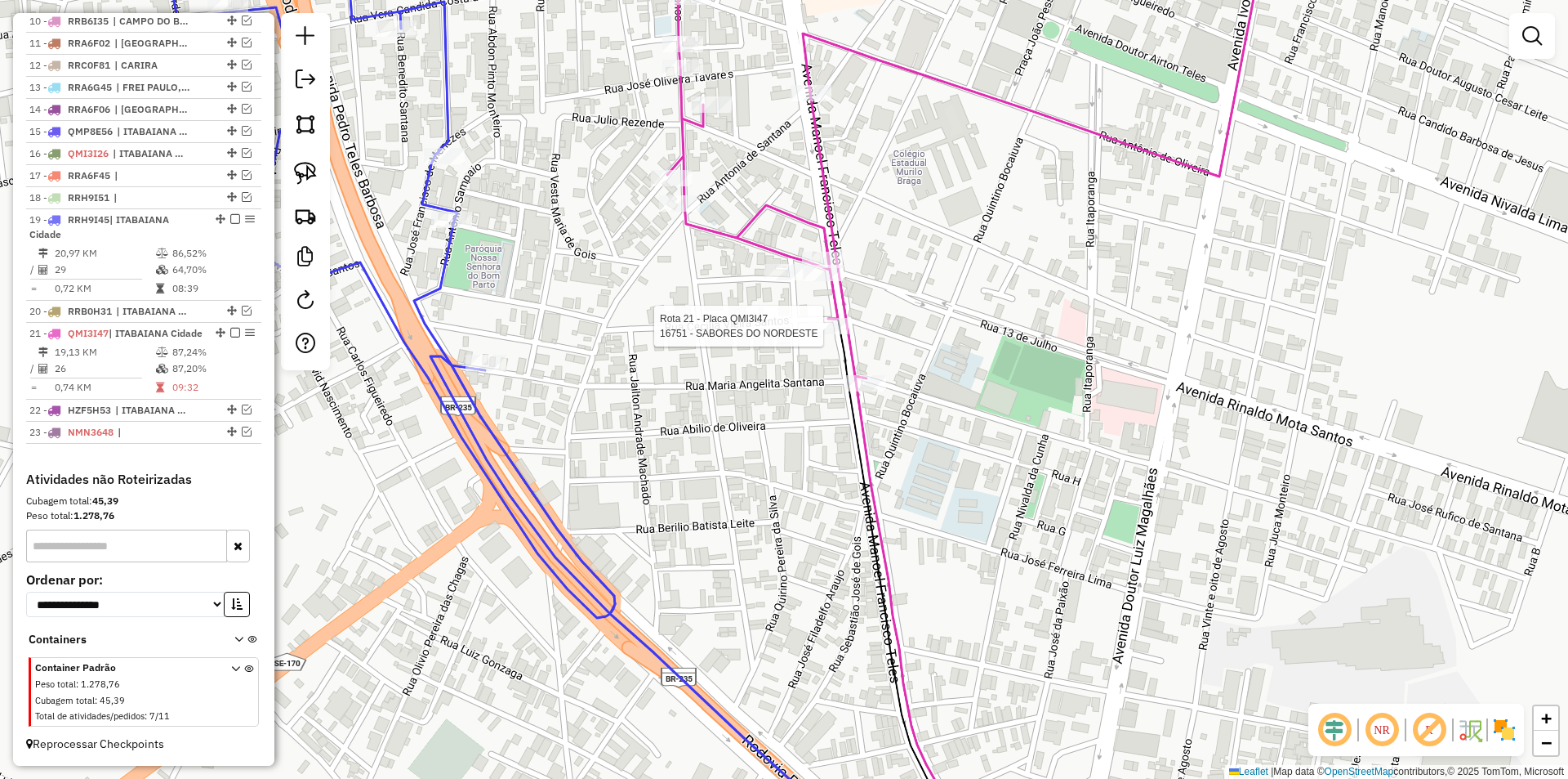
select select "**********"
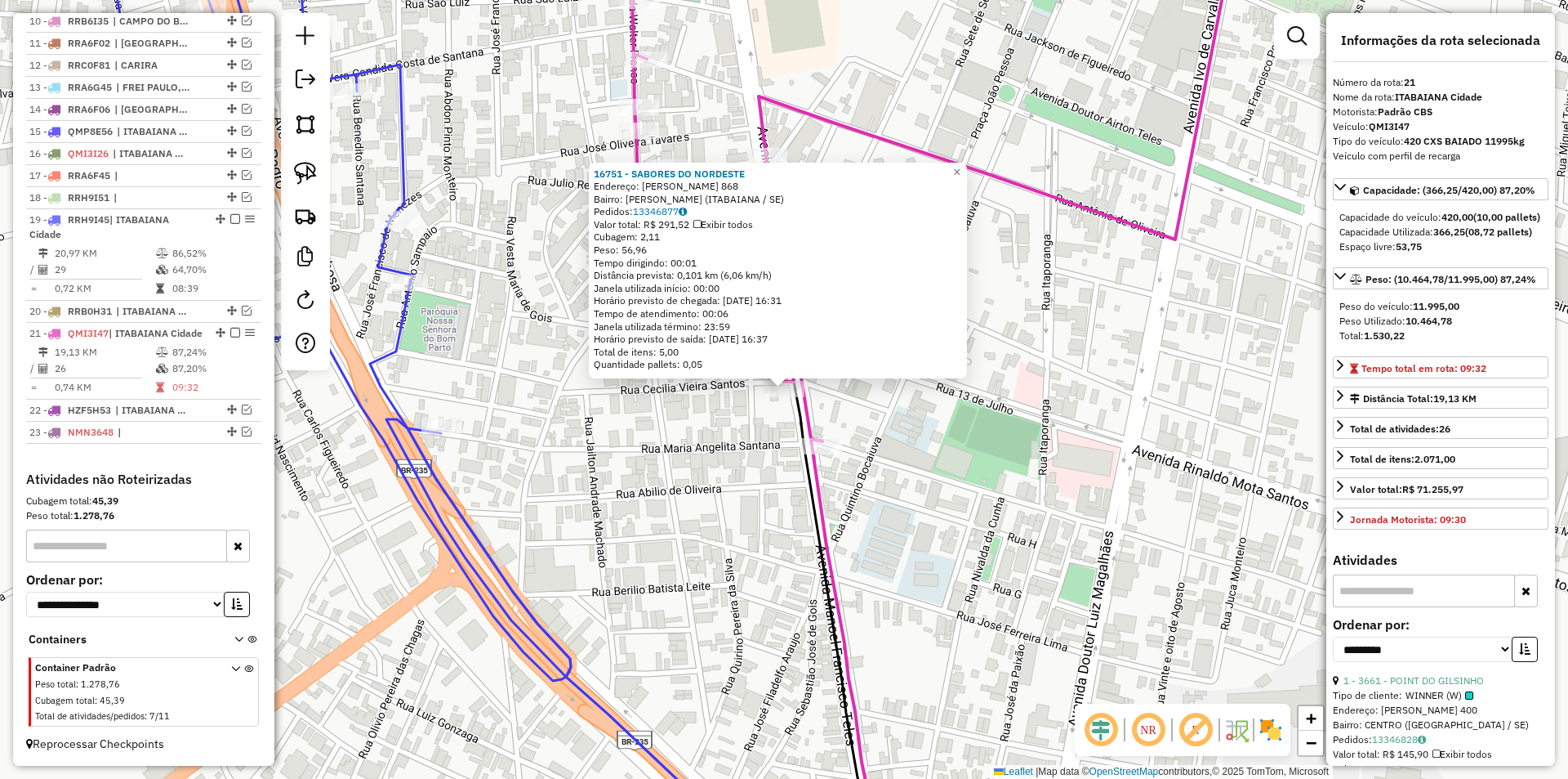
click at [723, 449] on div "Rota 21 - Placa QMI3I47 16751 - SABORES DO NORDESTE 16751 - SABORES DO NORDESTE…" at bounding box center [784, 389] width 1568 height 779
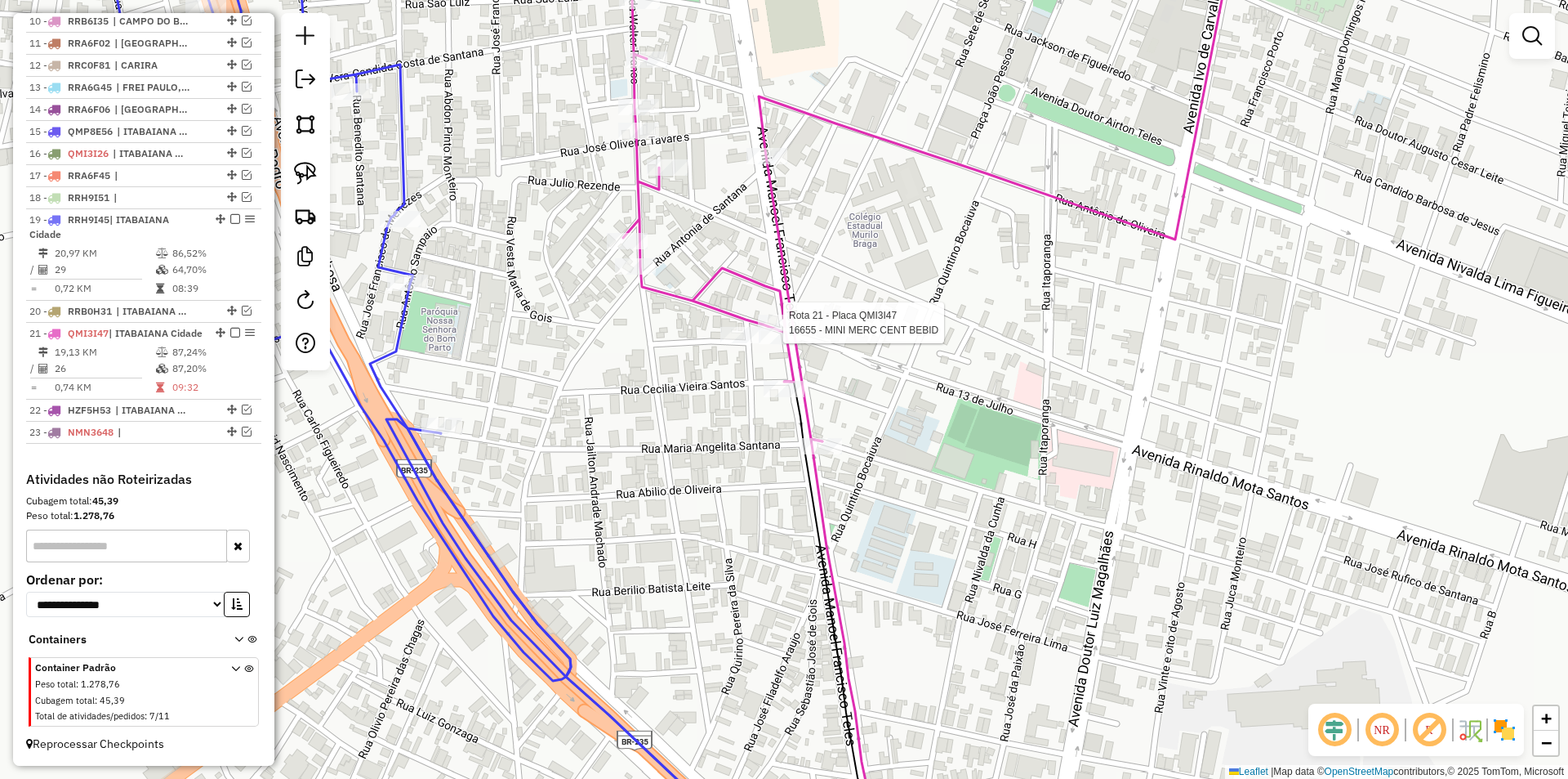
select select "**********"
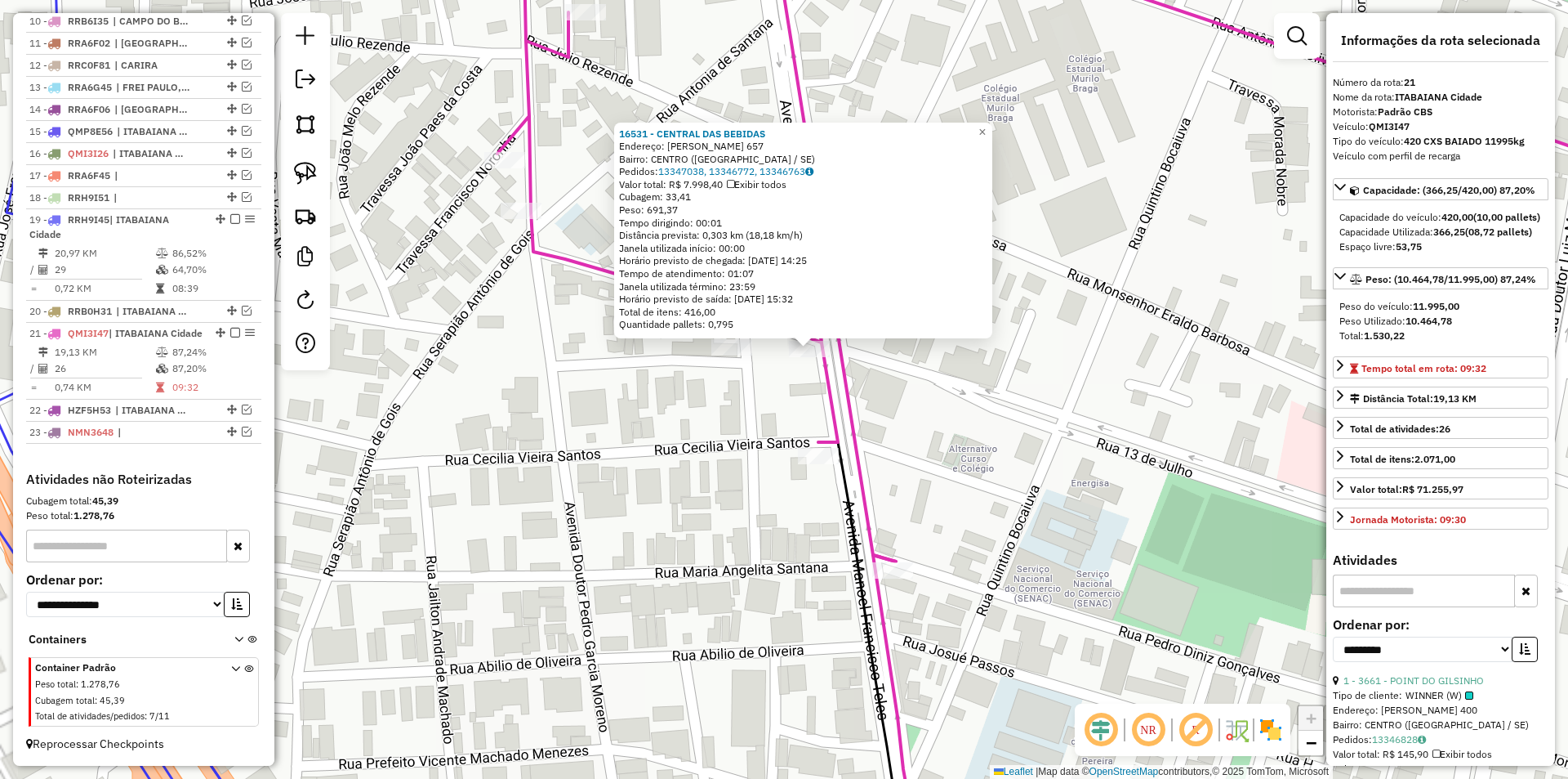
click at [749, 422] on div "16531 - CENTRAL DAS BEBIDAS Endereço: MANOEL FRANCISCO TELES 657 Bairro: CENTRO…" at bounding box center [784, 389] width 1568 height 779
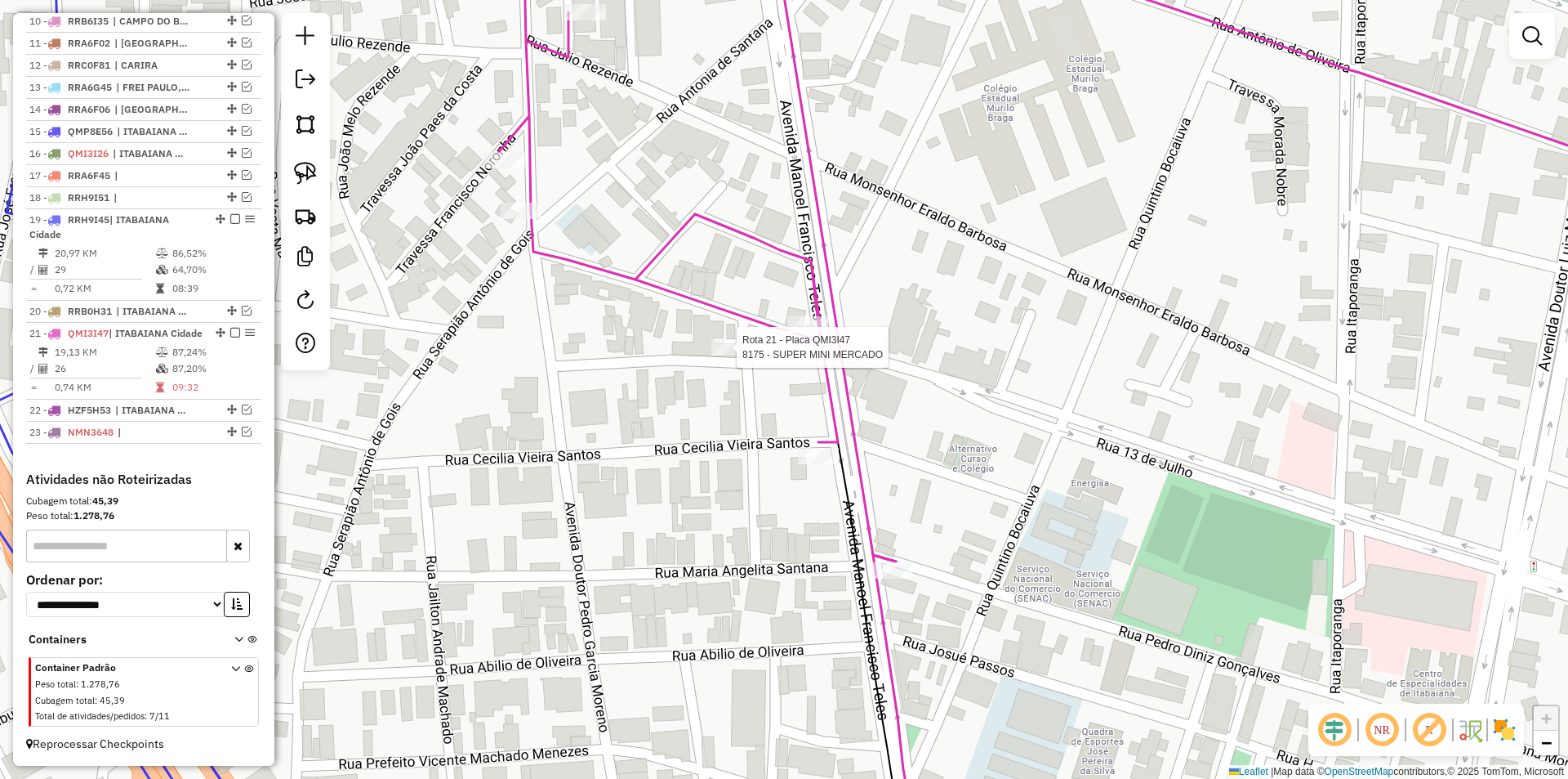
click at [733, 355] on div at bounding box center [731, 347] width 41 height 16
select select "**********"
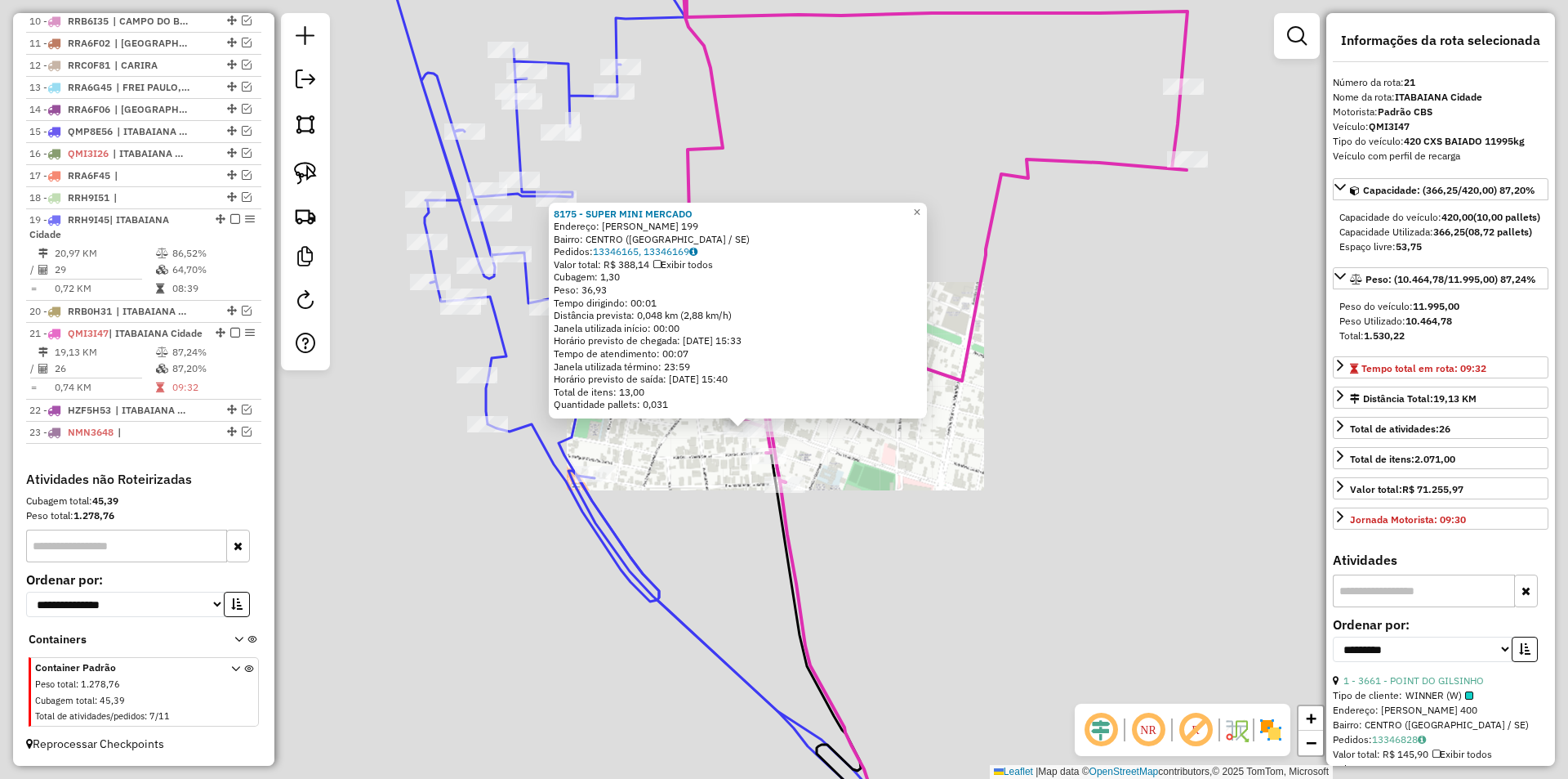
click at [697, 457] on div "8175 - SUPER MINI MERCADO Endereço: ANTONIO GERMANO DE OLIVEIRA 199 Bairro: CEN…" at bounding box center [784, 389] width 1568 height 779
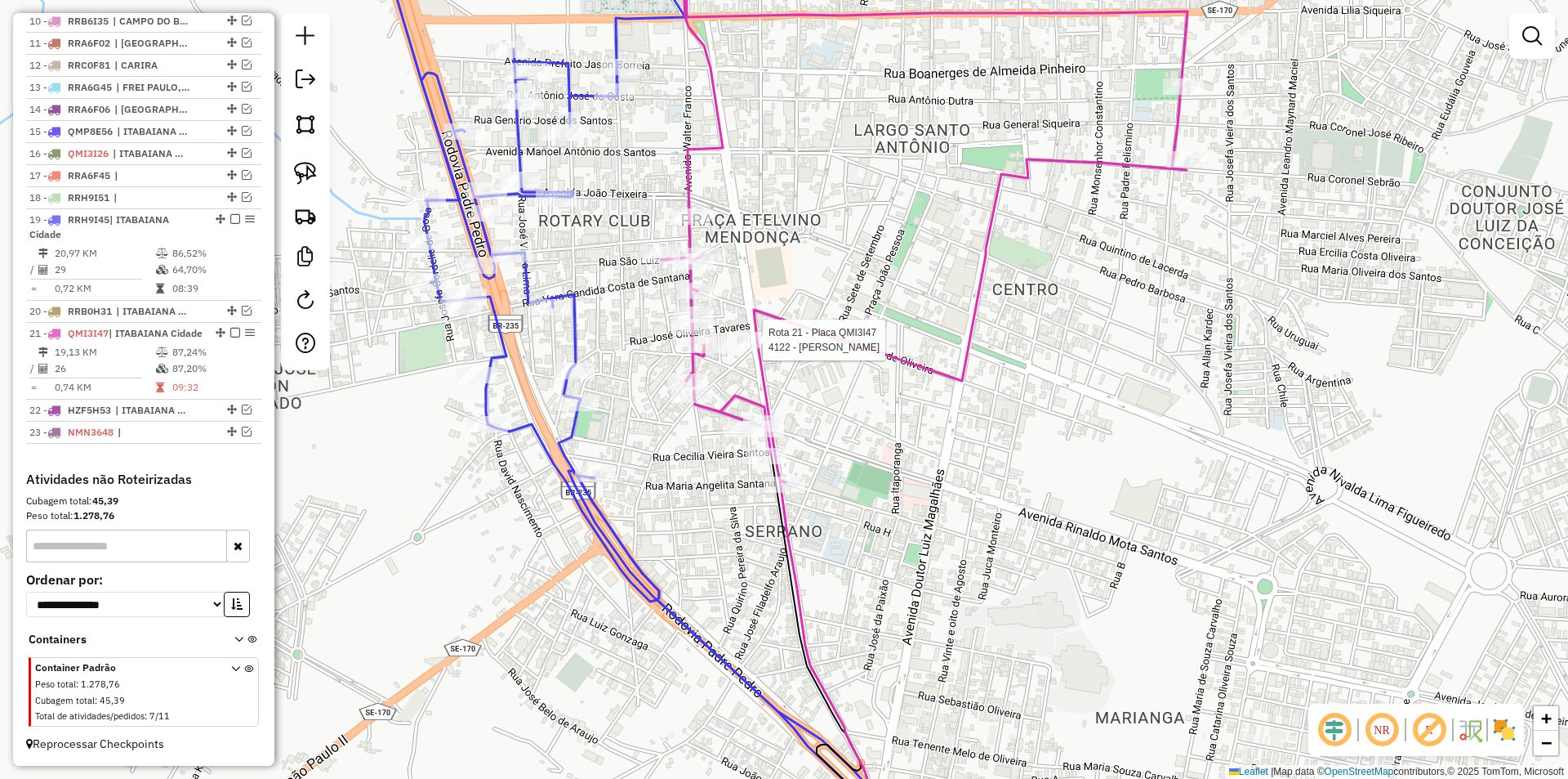
select select "**********"
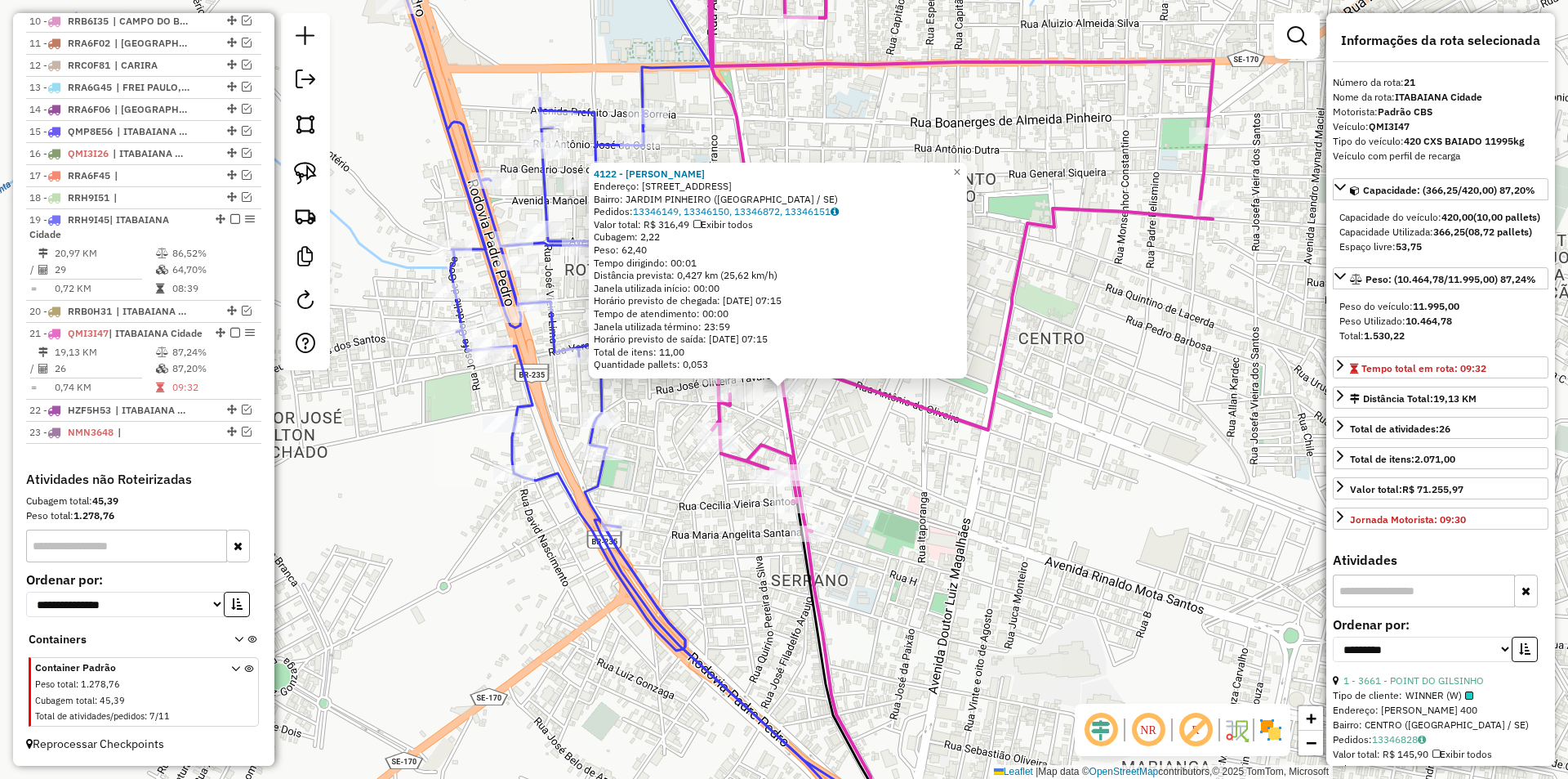
click at [875, 439] on div "Rota 21 - Placa QMI3I47 4122 - LUIZ CLAUDIO CONCEIC 4122 - LUIZ CLAUDIO CONCEIC…" at bounding box center [784, 389] width 1568 height 779
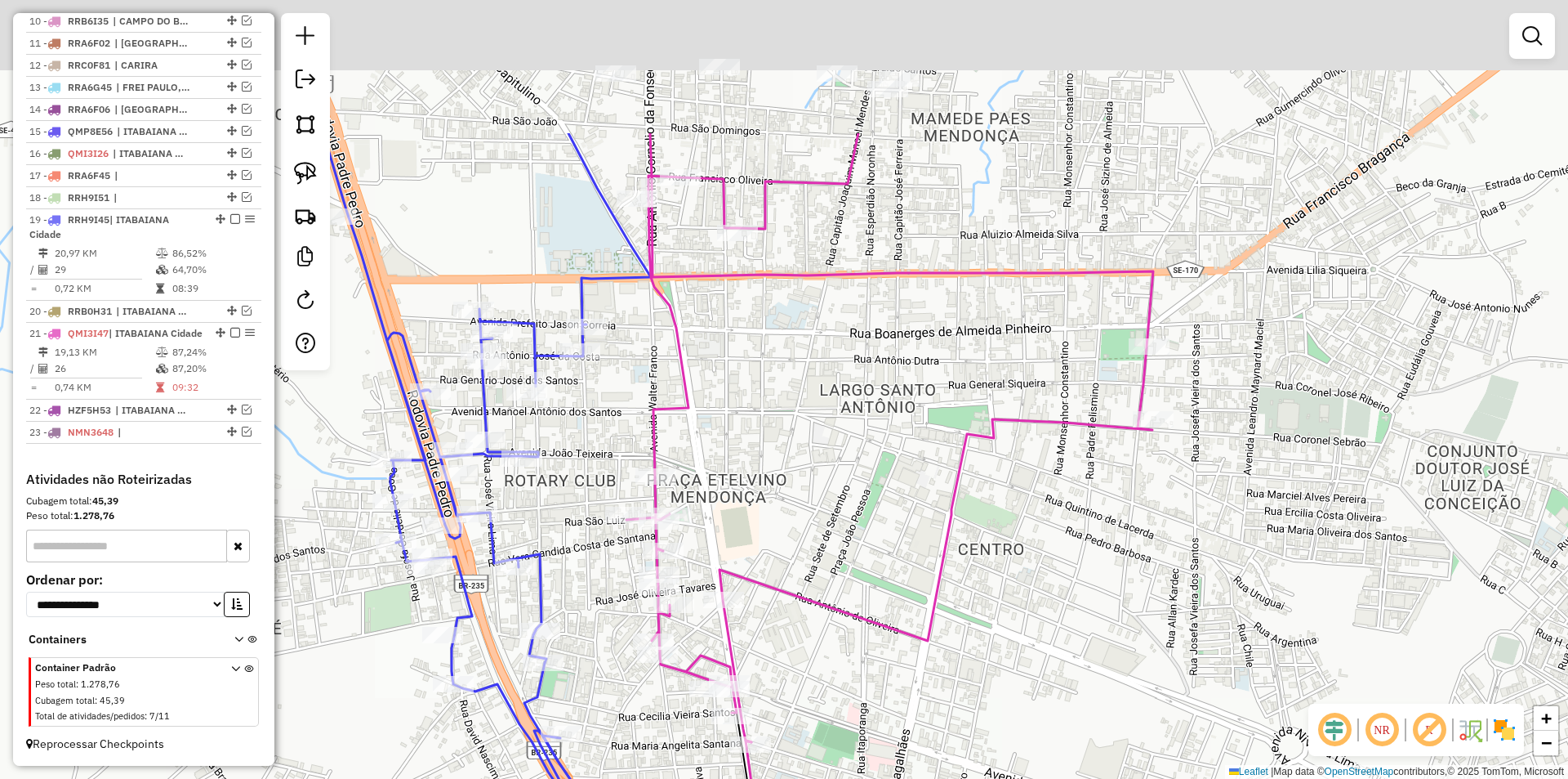
drag, startPoint x: 834, startPoint y: 264, endPoint x: 774, endPoint y: 415, distance: 162.5
click at [790, 462] on div "Janela de atendimento Grade de atendimento Capacidade Transportadoras Veículos …" at bounding box center [784, 389] width 1568 height 779
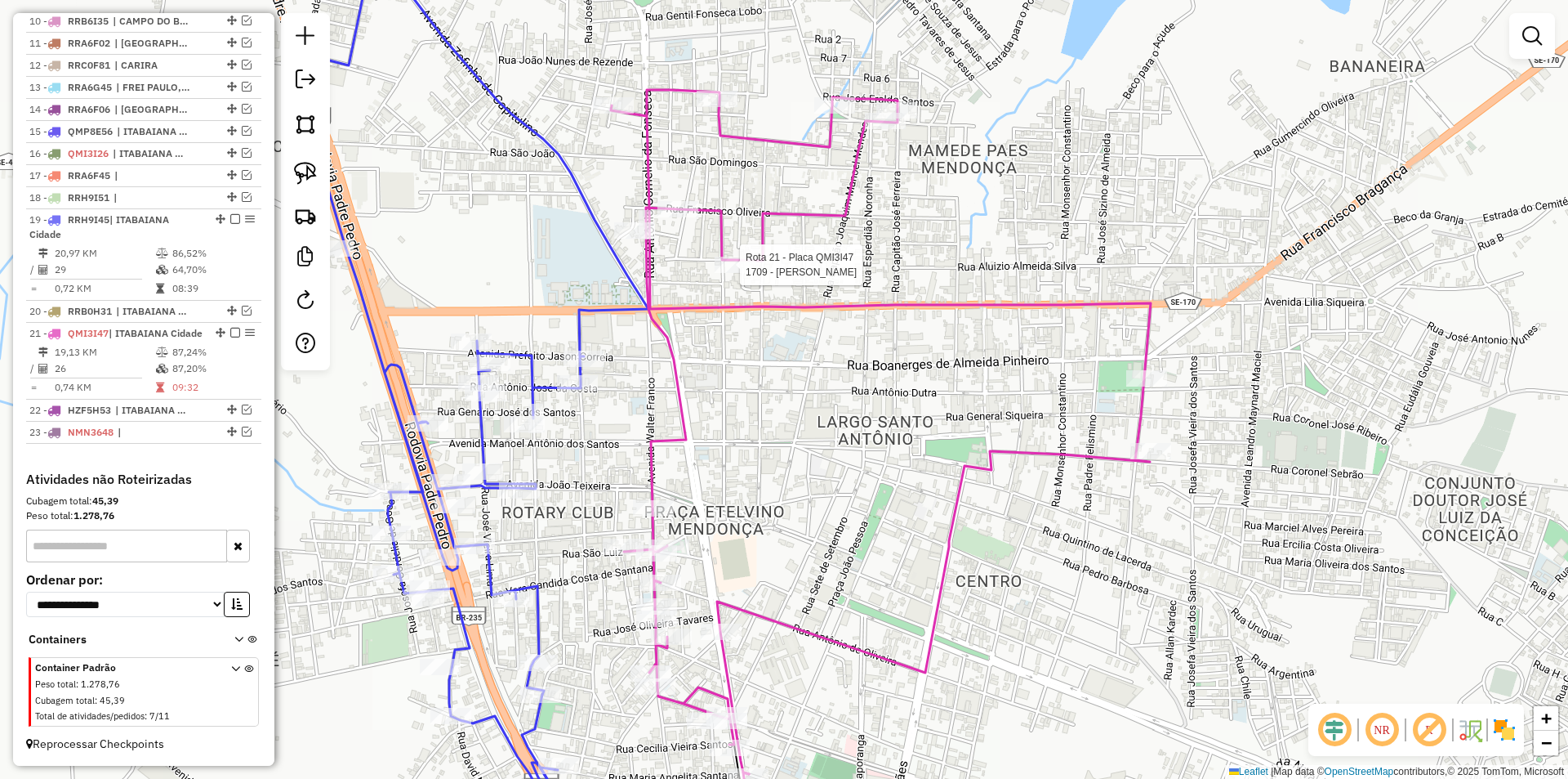
select select "**********"
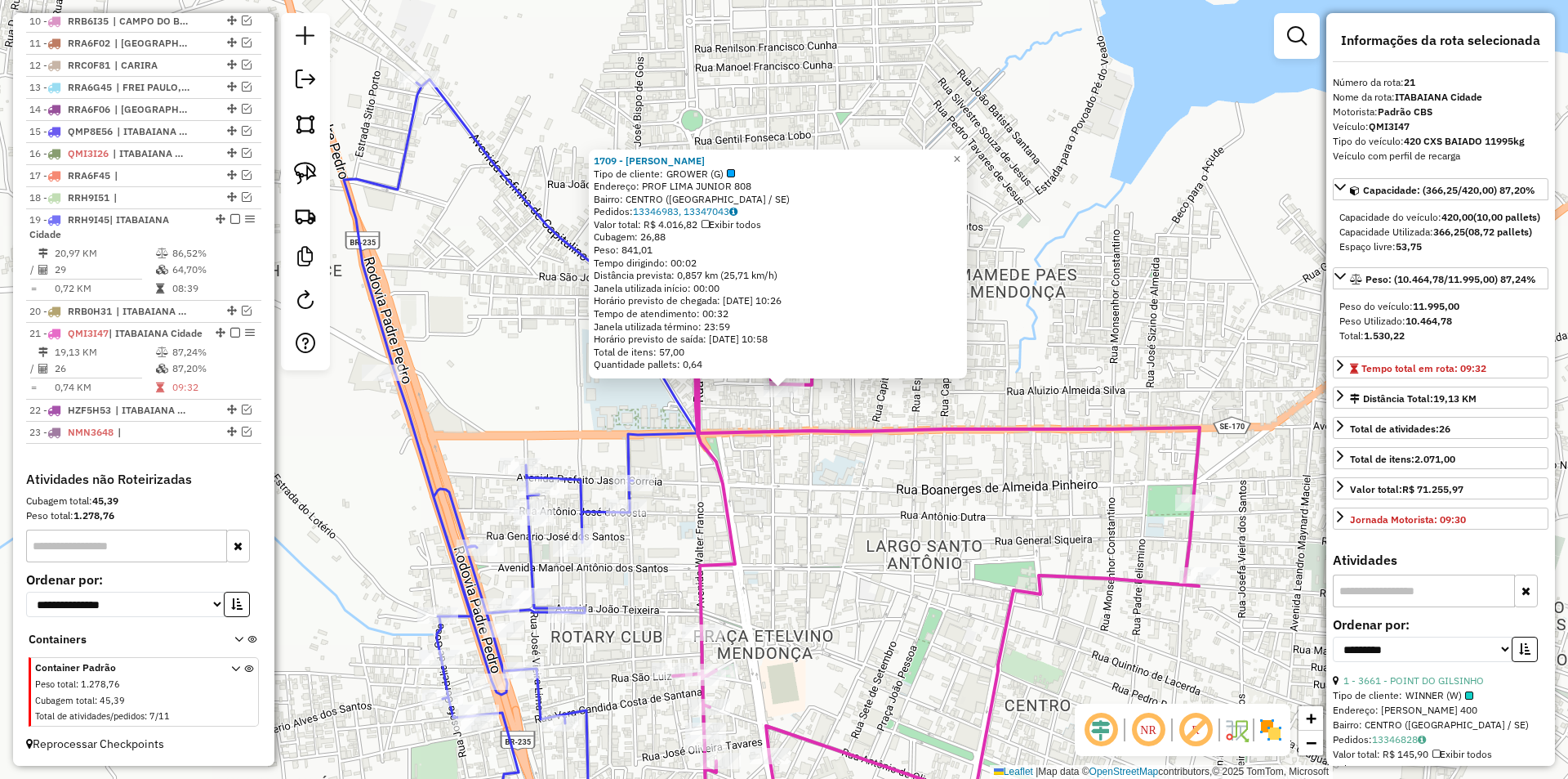
click at [841, 469] on div "Rota 21 - Placa QMI3I47 1709 - BAR LANCH MANOEL 1709 - BAR LANCH MANOEL Tipo de…" at bounding box center [784, 389] width 1568 height 779
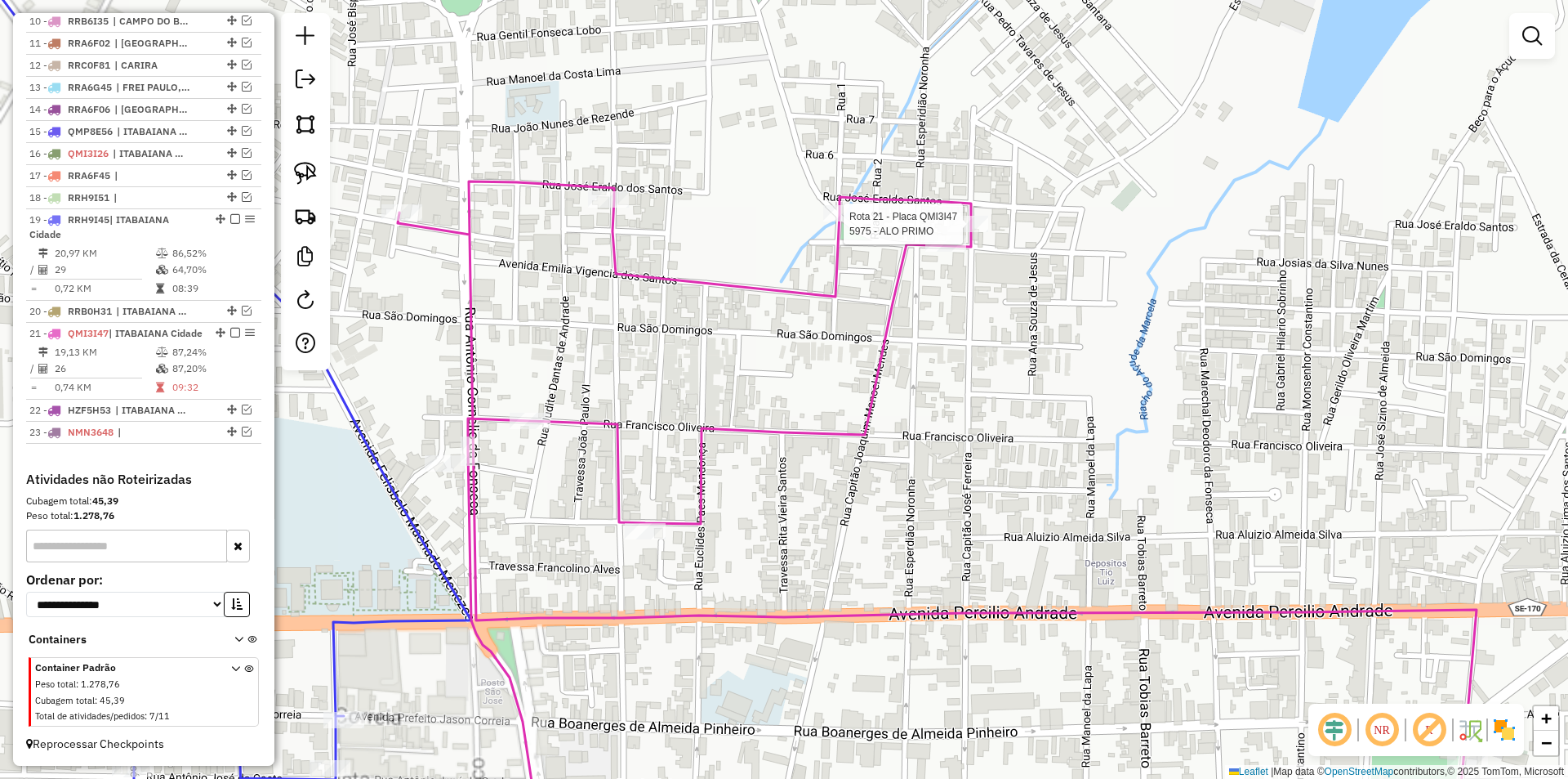
select select "**********"
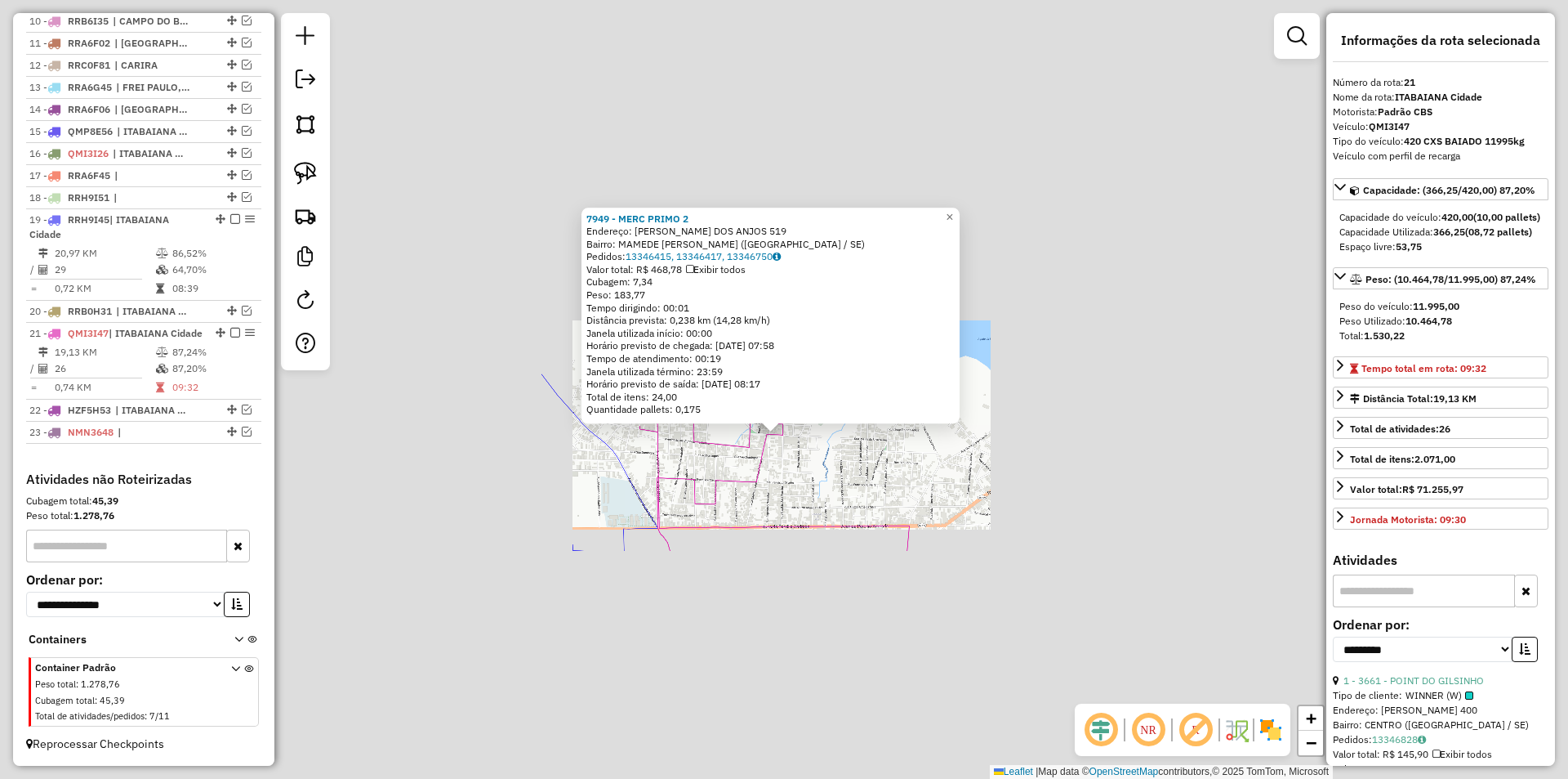
click at [798, 483] on div "7949 - MERC PRIMO 2 Endereço: FLAVIO PEREIRA DOS ANJOS 519 Bairro: MAMEDE PAES …" at bounding box center [784, 389] width 1568 height 779
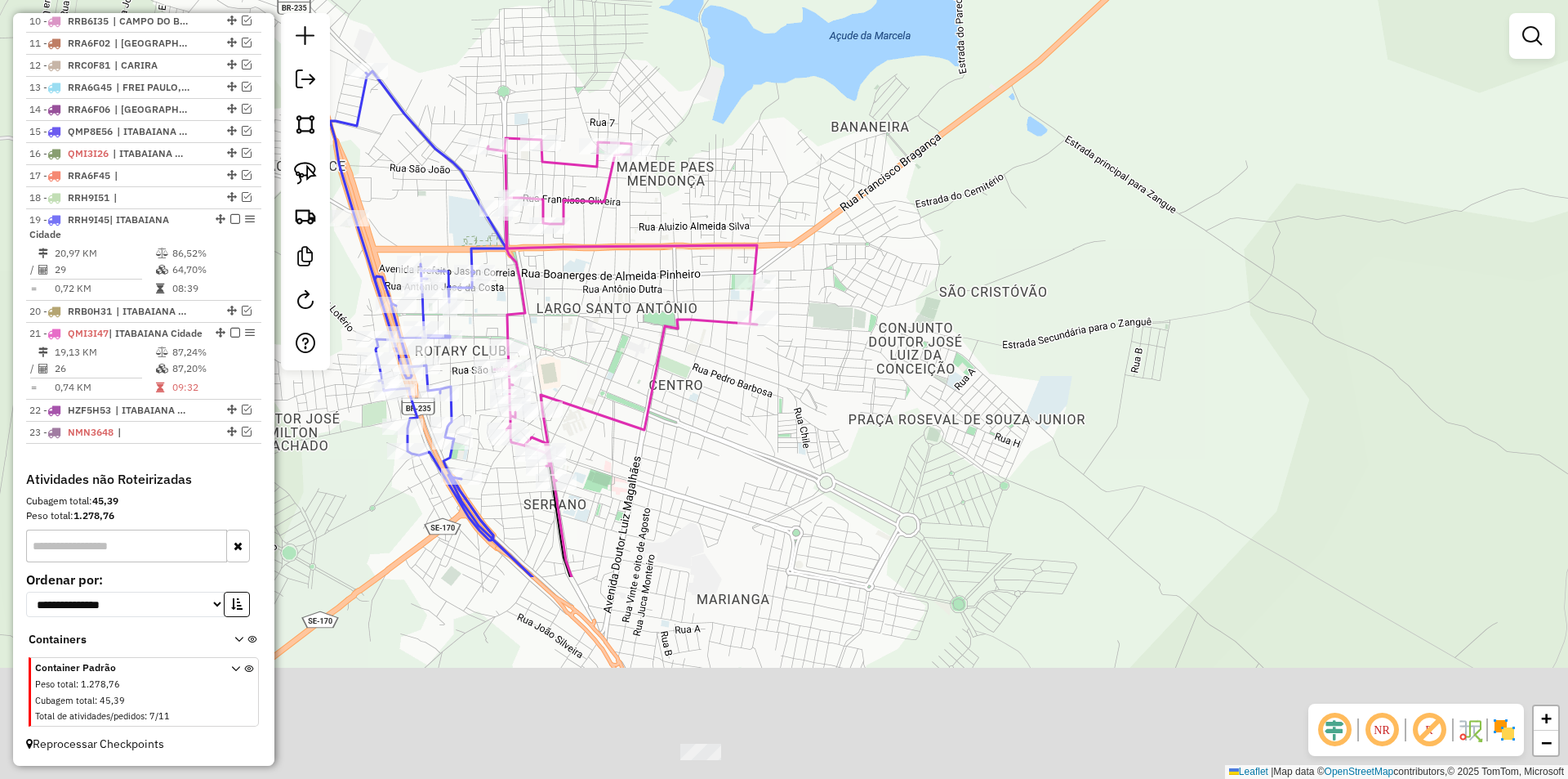
drag, startPoint x: 902, startPoint y: 543, endPoint x: 743, endPoint y: 251, distance: 332.5
click at [733, 225] on icon at bounding box center [622, 310] width 270 height 342
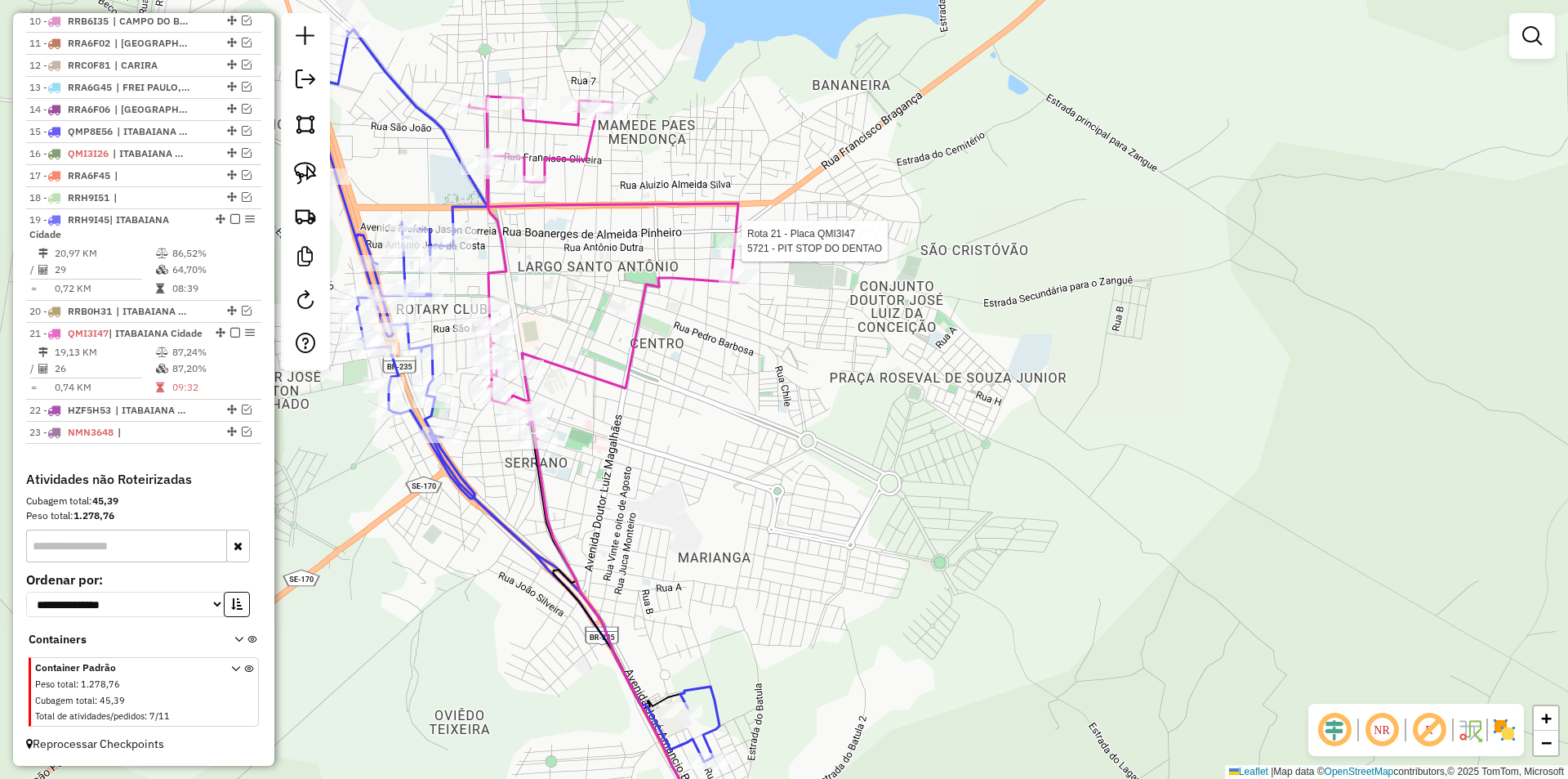
select select "**********"
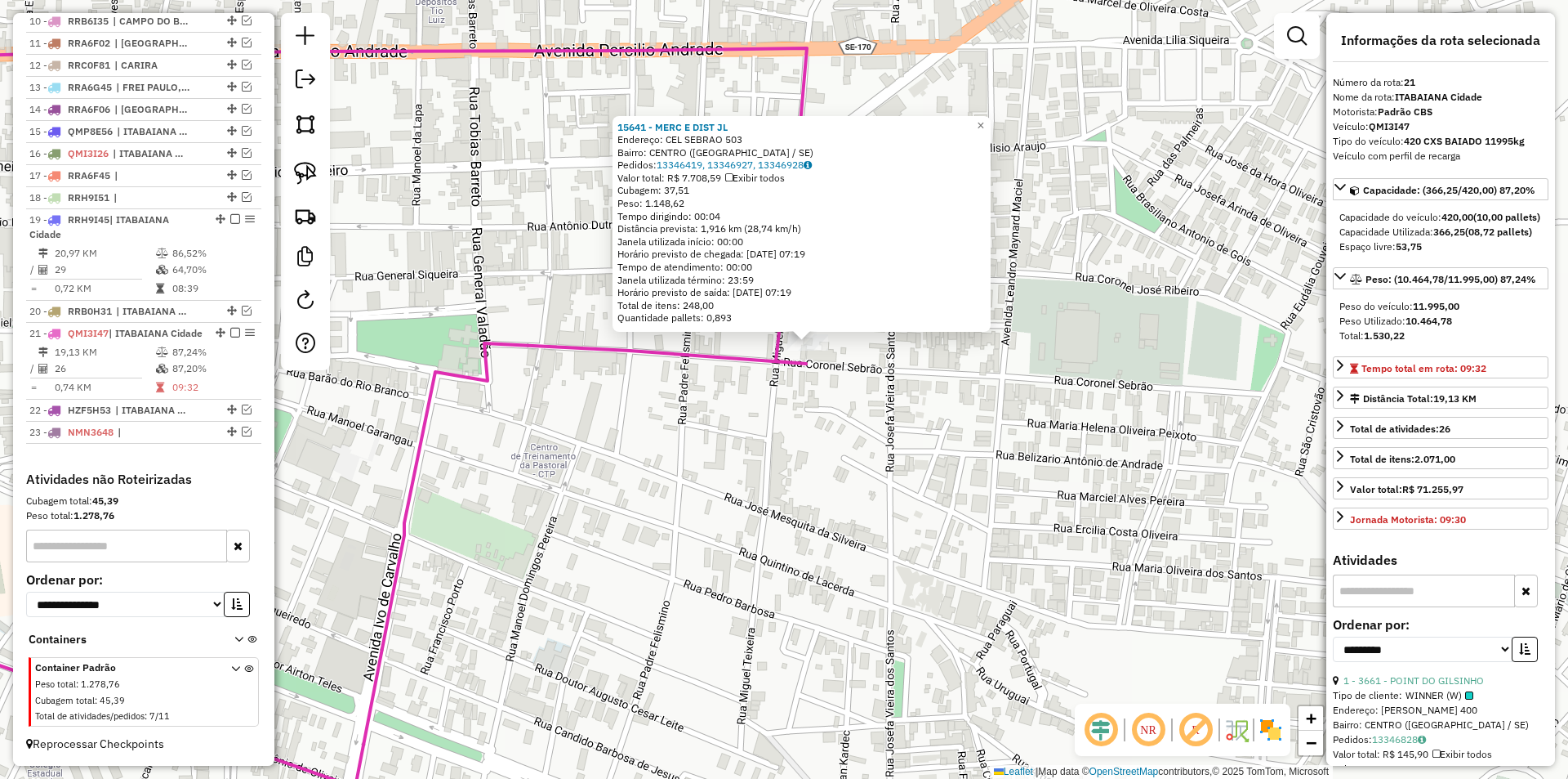
click at [792, 456] on div "15641 - MERC E DIST JL Endereço: CEL SEBRAO 503 Bairro: CENTRO (ITABAIANA / SE)…" at bounding box center [784, 389] width 1568 height 779
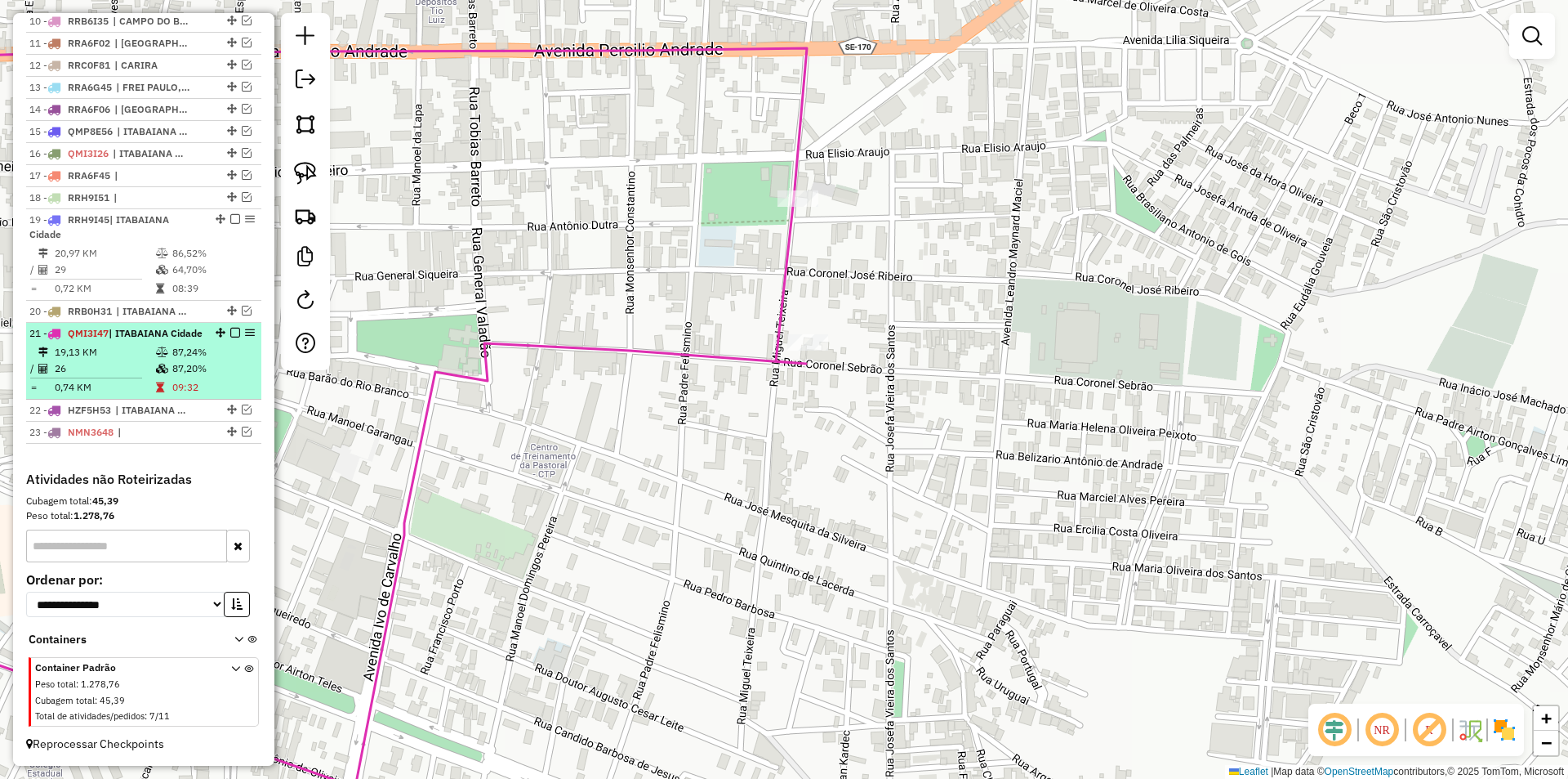
click at [227, 357] on td "87,24%" at bounding box center [212, 352] width 82 height 16
select select "**********"
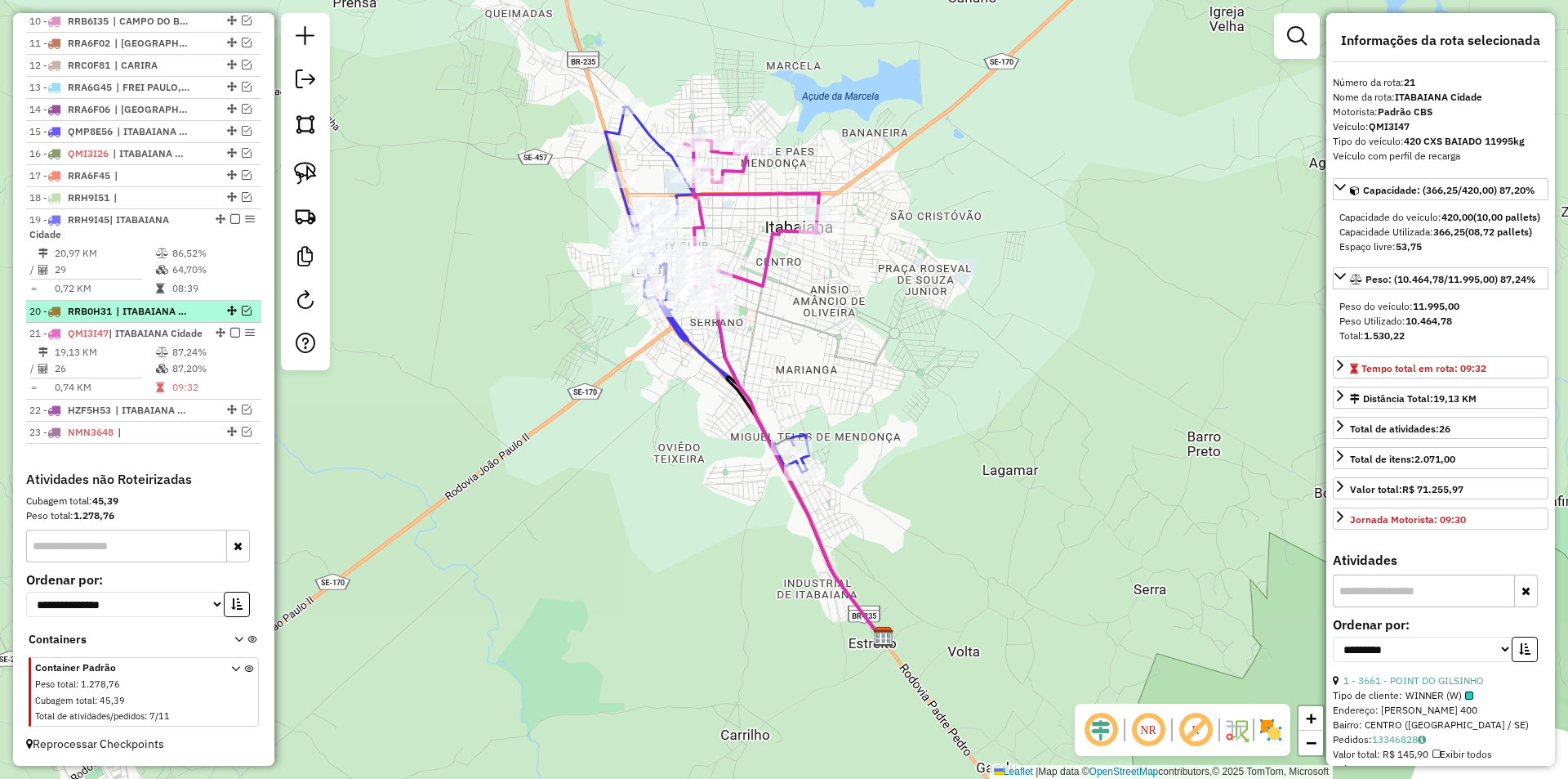
click at [242, 305] on em at bounding box center [246, 310] width 10 height 10
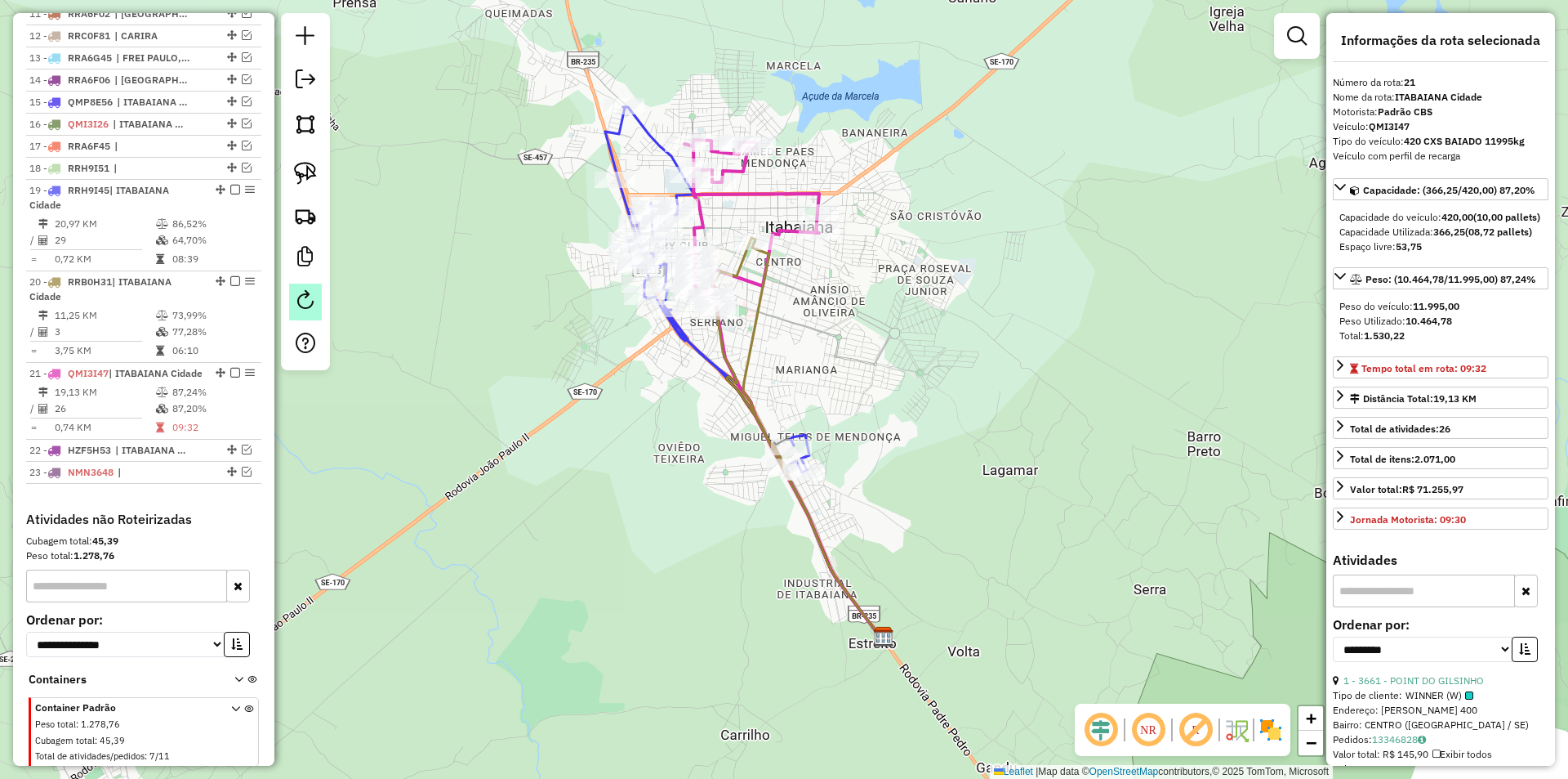
scroll to position [938, 0]
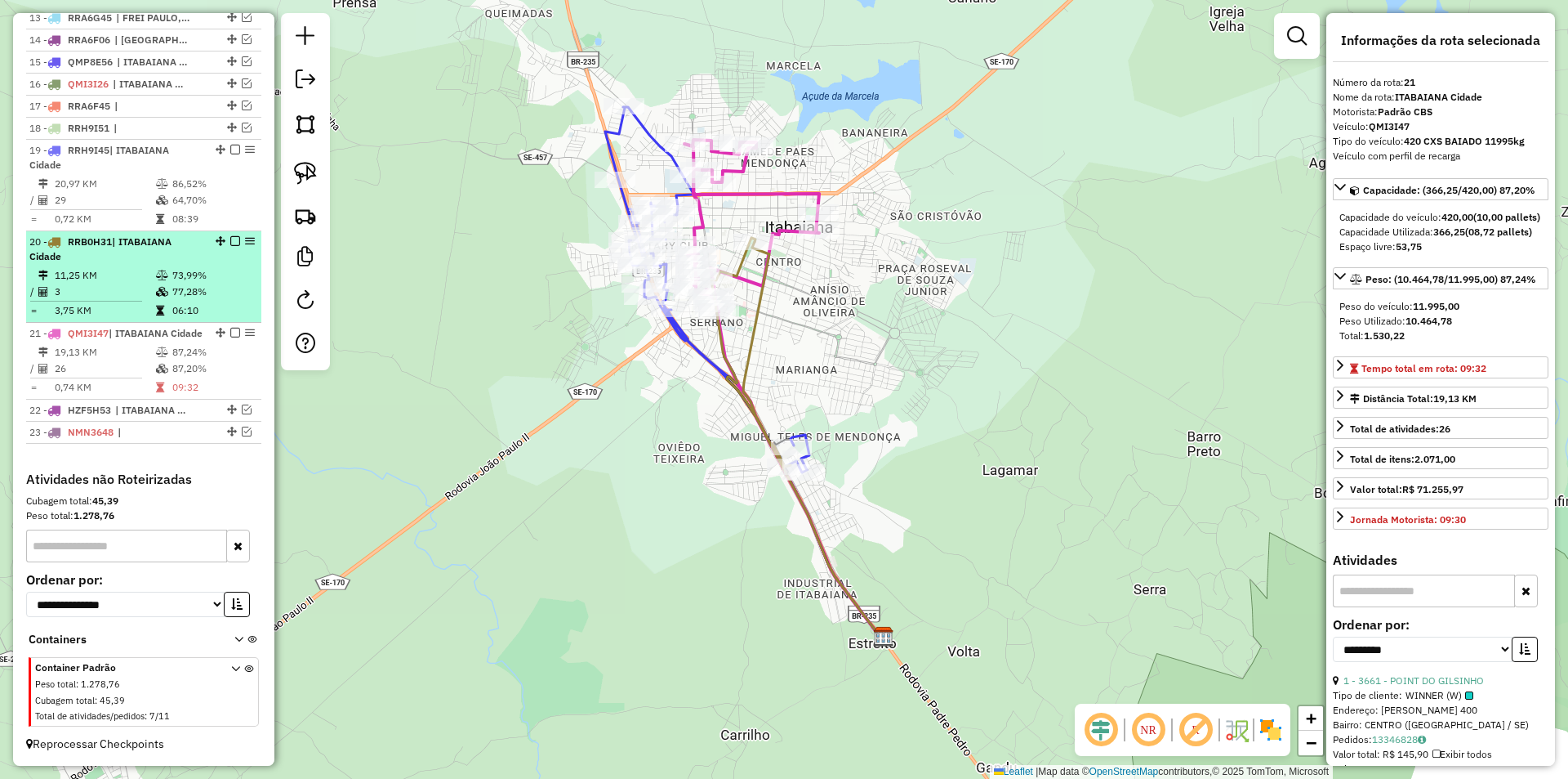
click at [190, 267] on td "73,99%" at bounding box center [212, 275] width 82 height 16
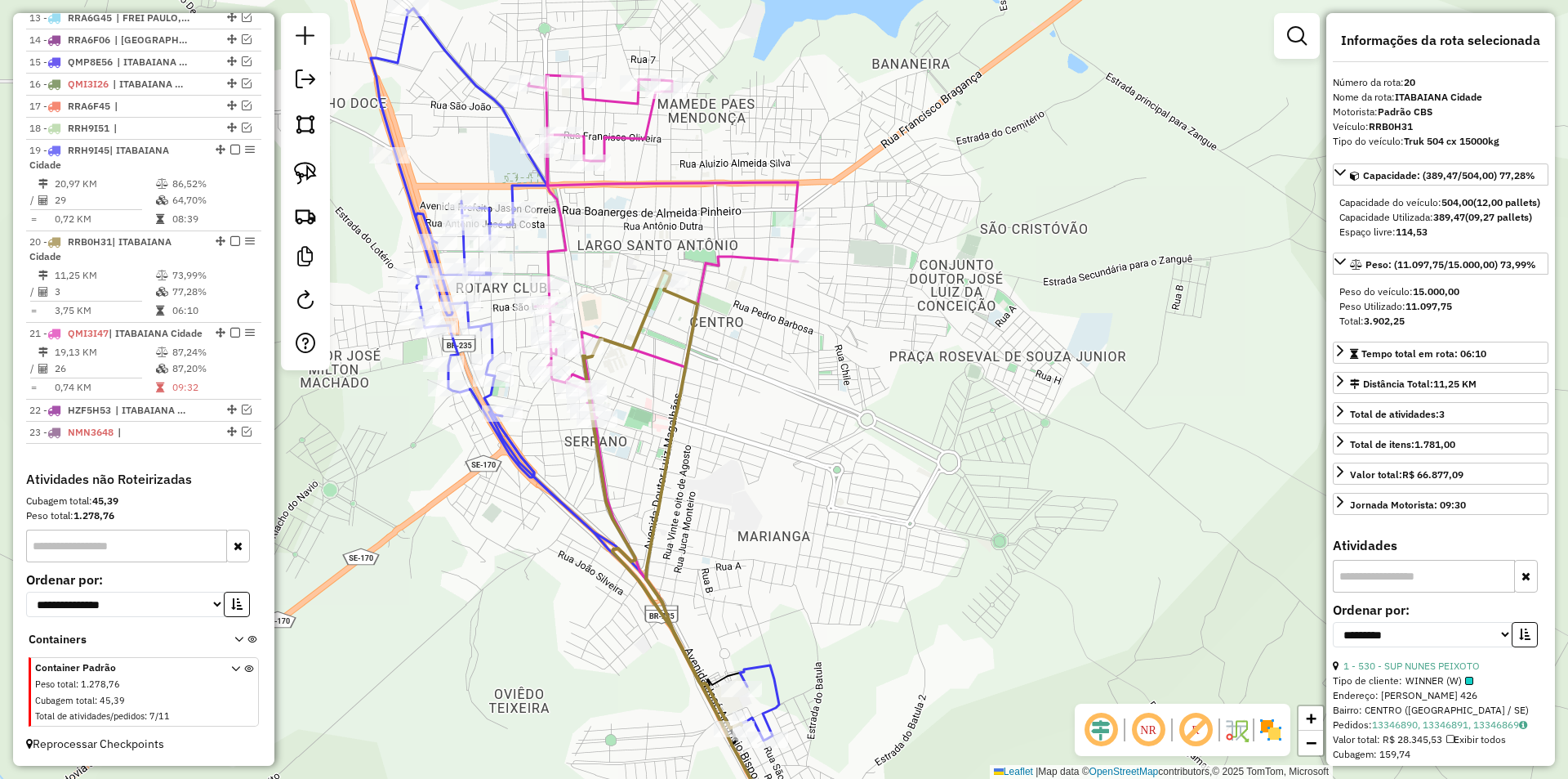
drag, startPoint x: 749, startPoint y: 297, endPoint x: 715, endPoint y: 357, distance: 69.0
click at [719, 359] on div "Janela de atendimento Grade de atendimento Capacidade Transportadoras Veículos …" at bounding box center [784, 389] width 1568 height 779
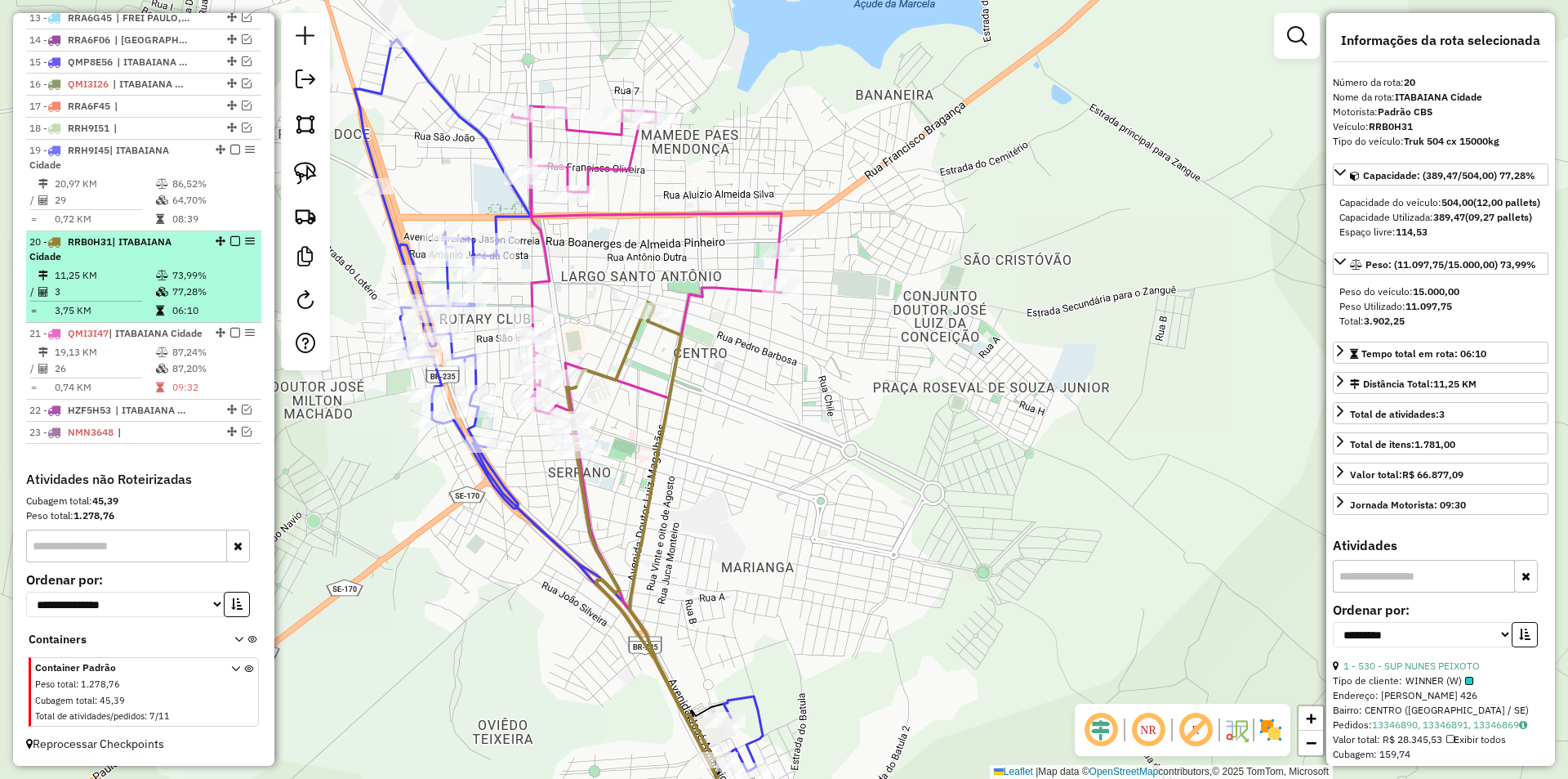
click at [223, 236] on div at bounding box center [230, 240] width 49 height 10
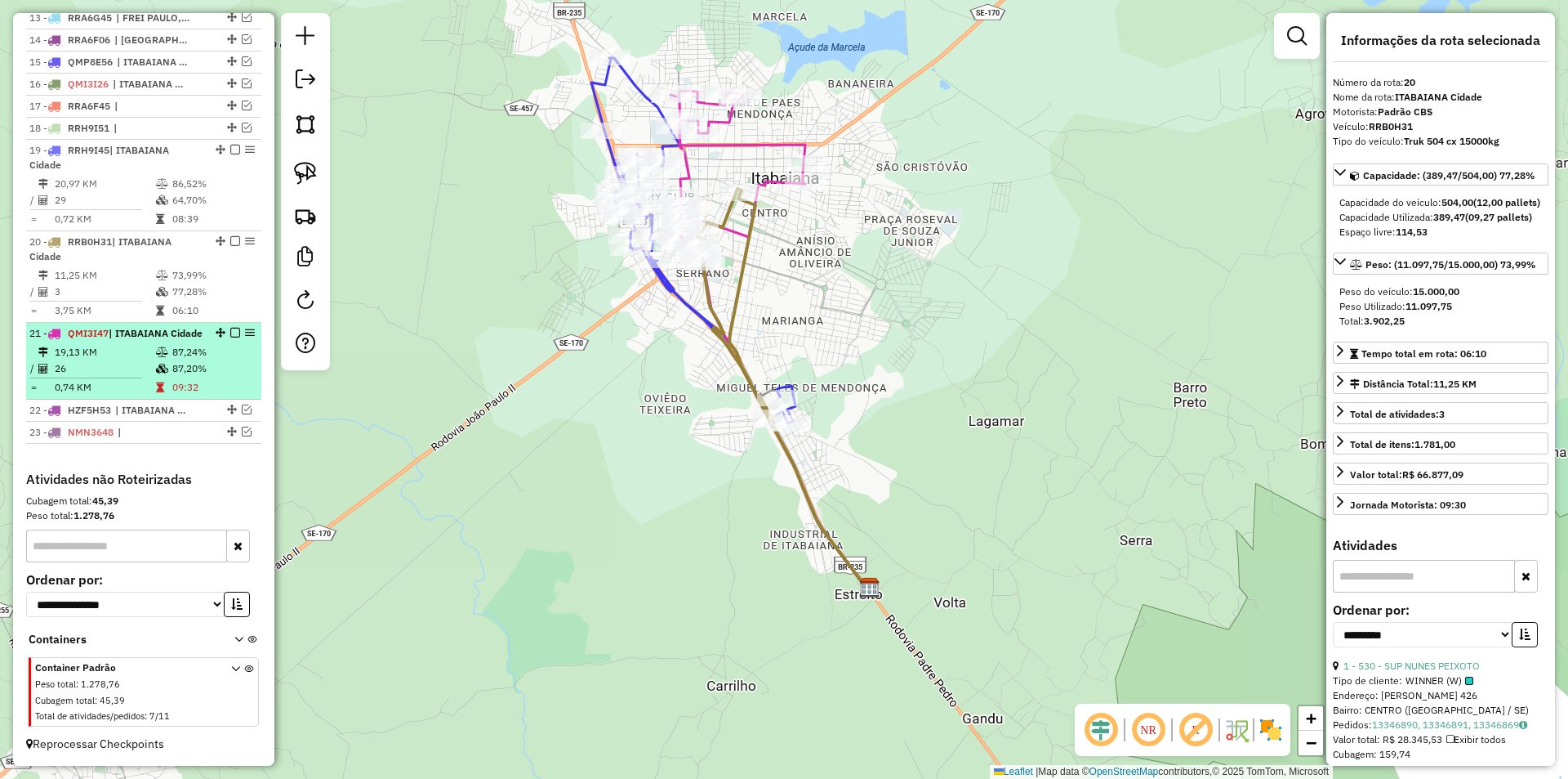
click at [216, 337] on div "21 - QMI3I47 | ITABAIANA Cidade" at bounding box center [143, 333] width 229 height 15
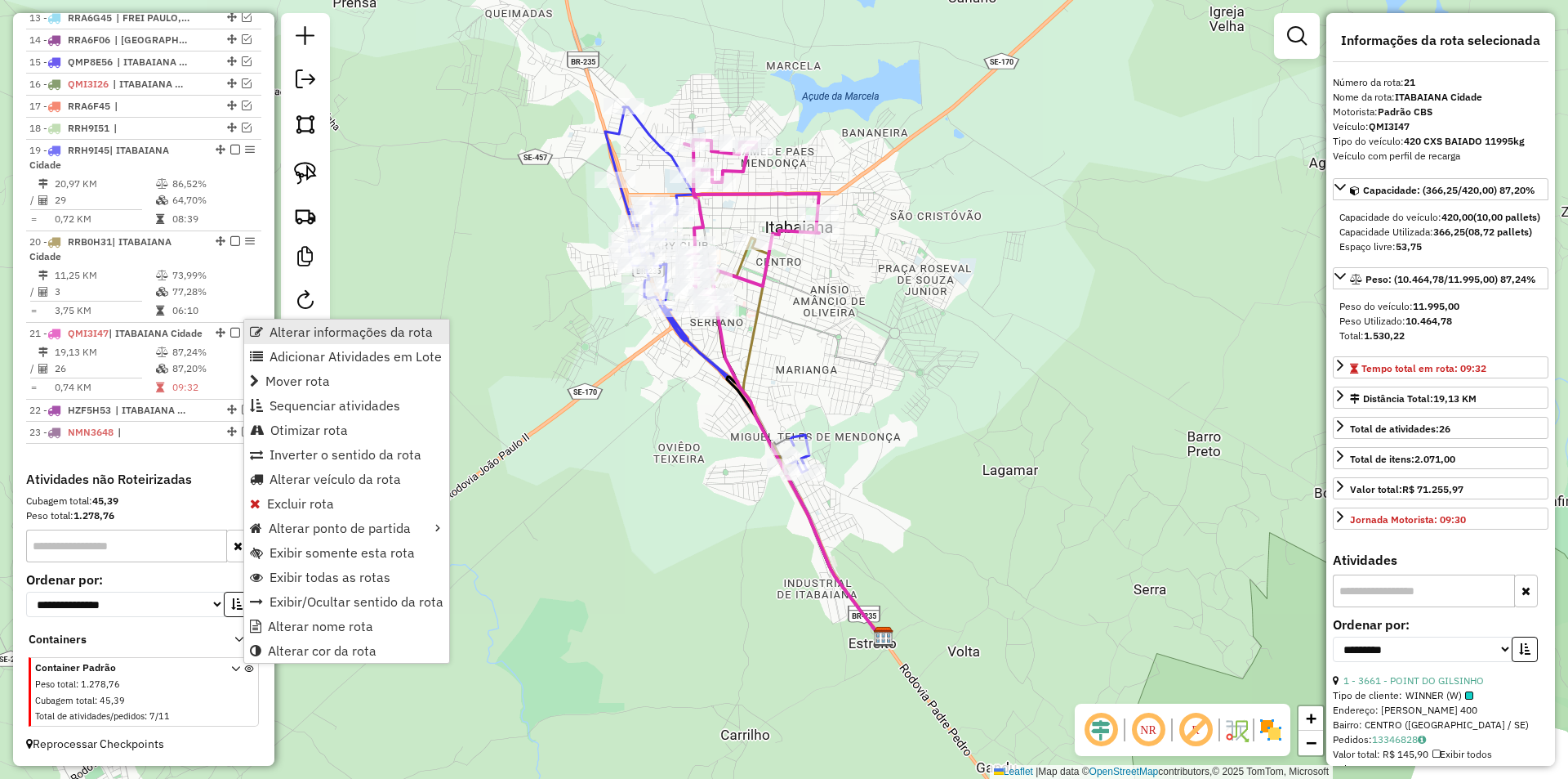
click at [310, 335] on span "Alterar informações da rota" at bounding box center [351, 331] width 163 height 13
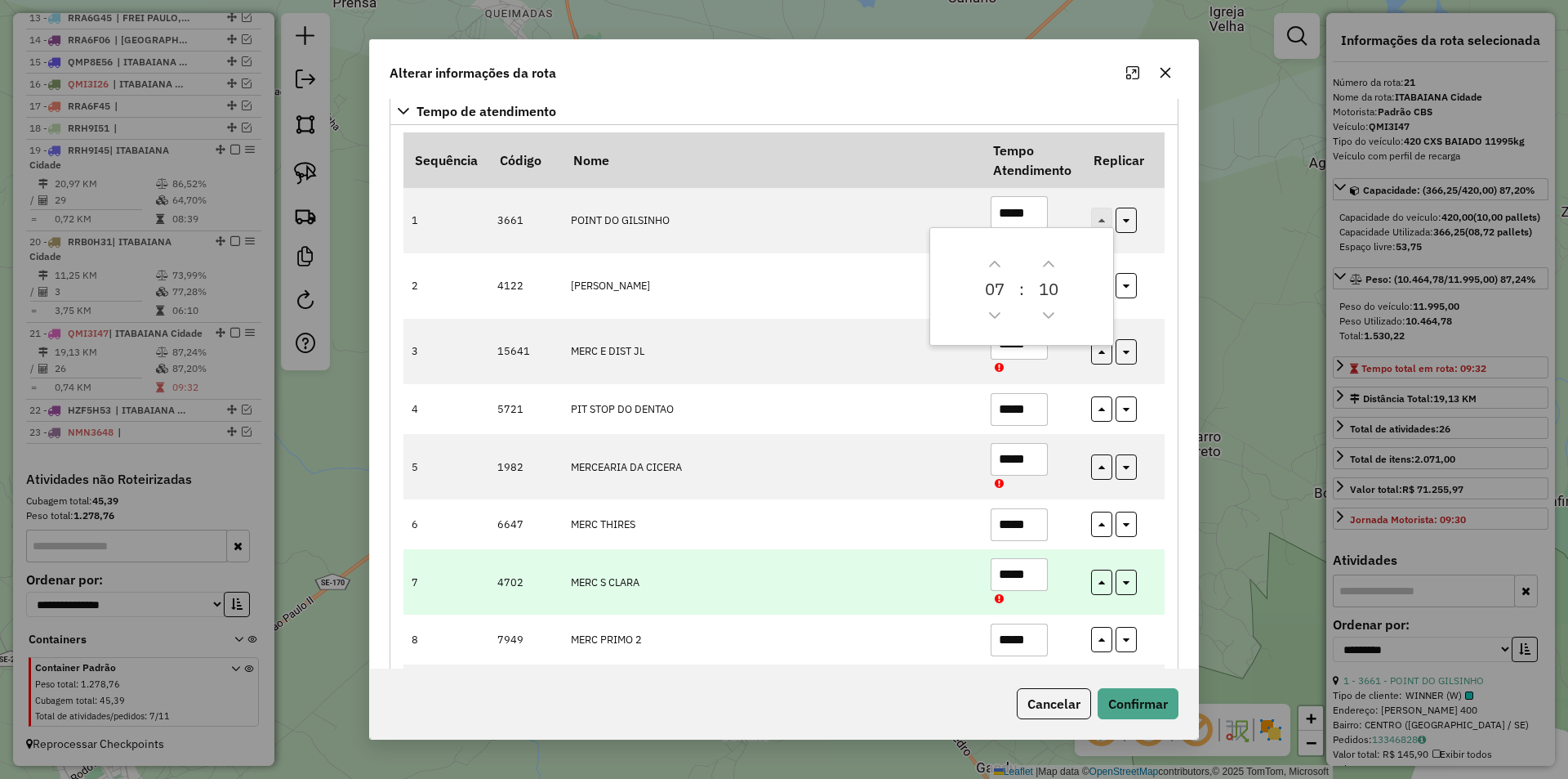
scroll to position [245, 0]
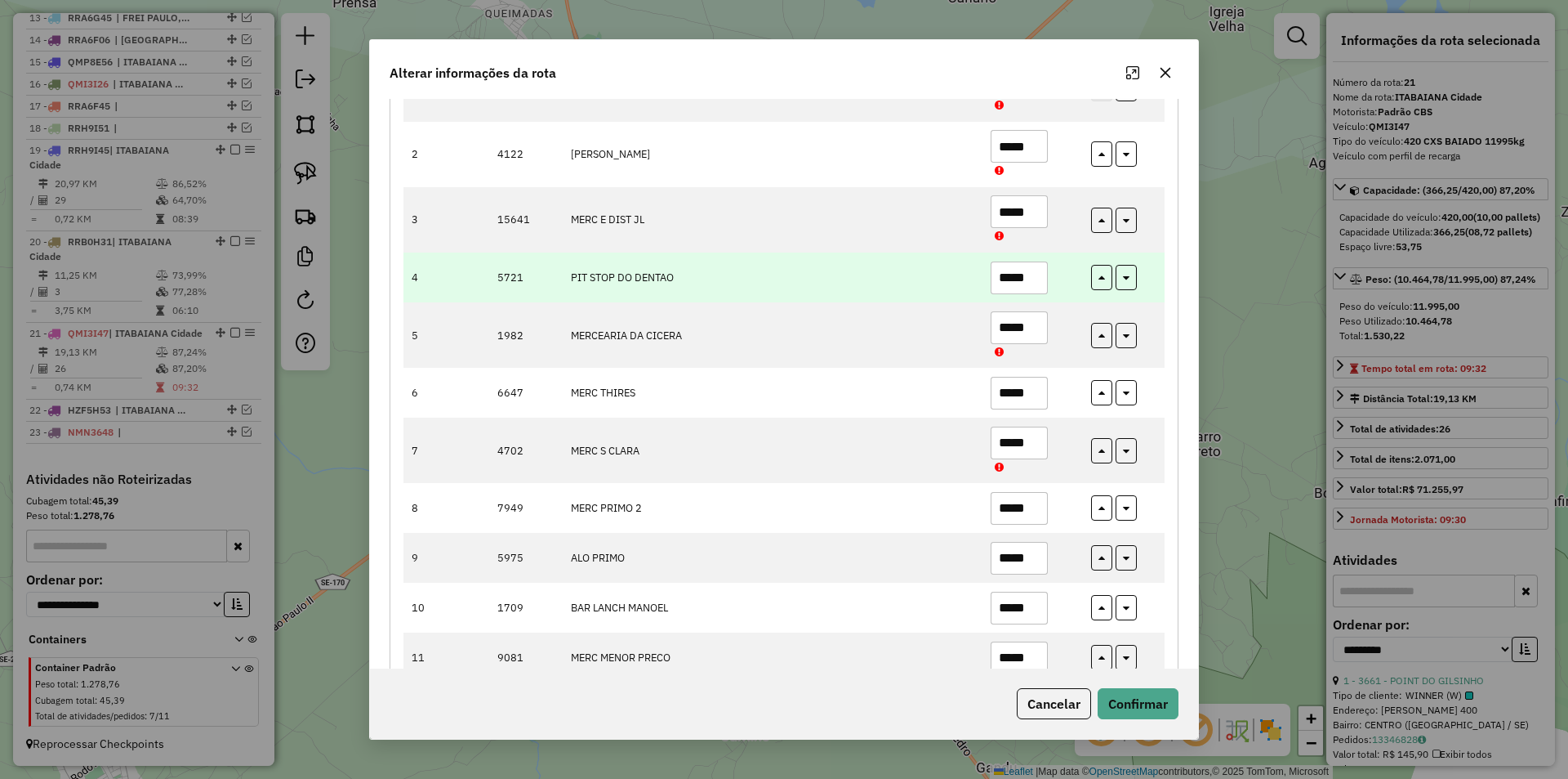
drag, startPoint x: 1029, startPoint y: 265, endPoint x: 1010, endPoint y: 284, distance: 26.9
click at [1015, 278] on input "*****" at bounding box center [1019, 278] width 57 height 33
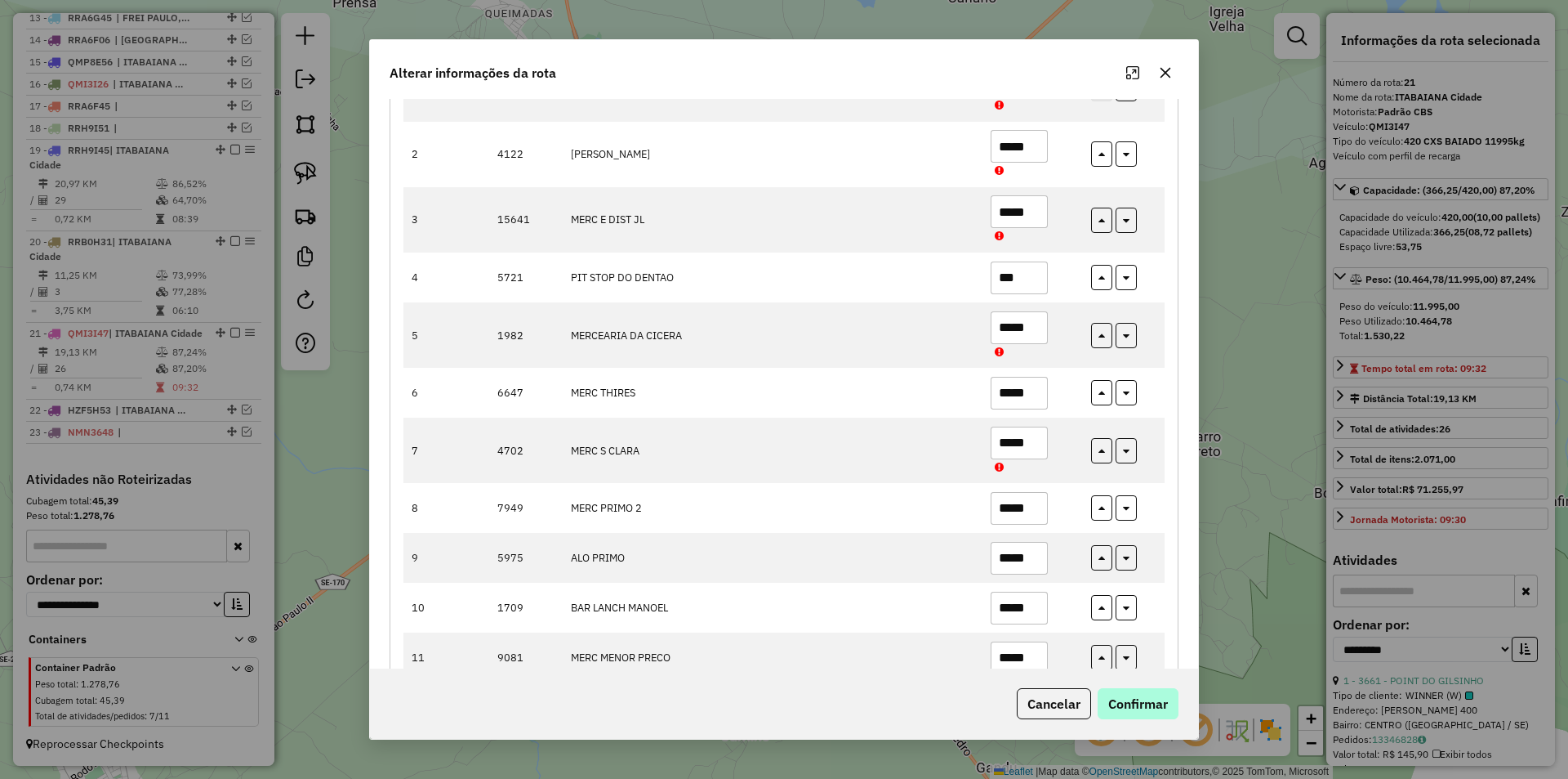
type input "***"
click at [1133, 710] on button "Confirmar" at bounding box center [1138, 704] width 81 height 31
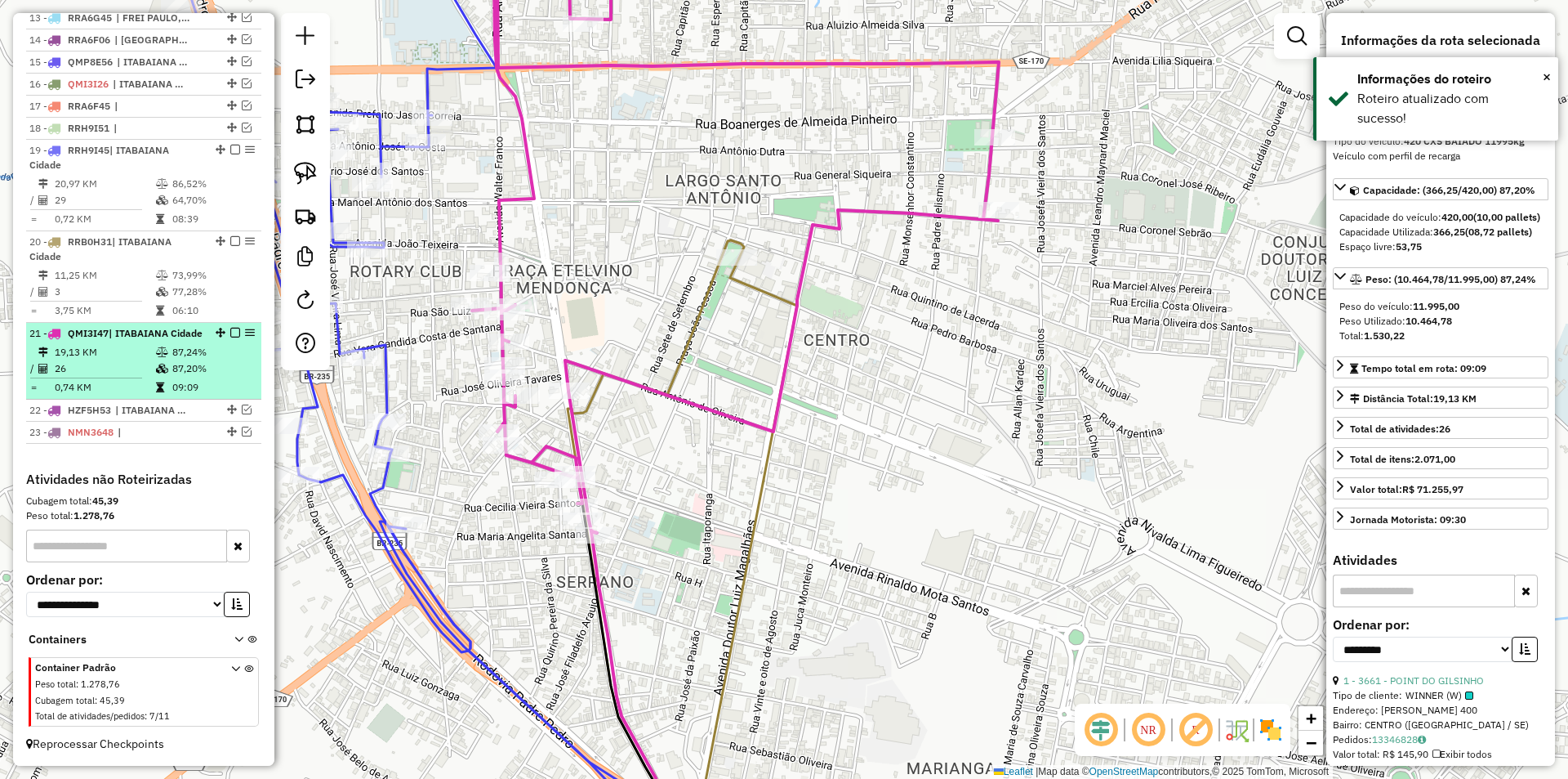
click at [231, 328] on em at bounding box center [234, 332] width 10 height 10
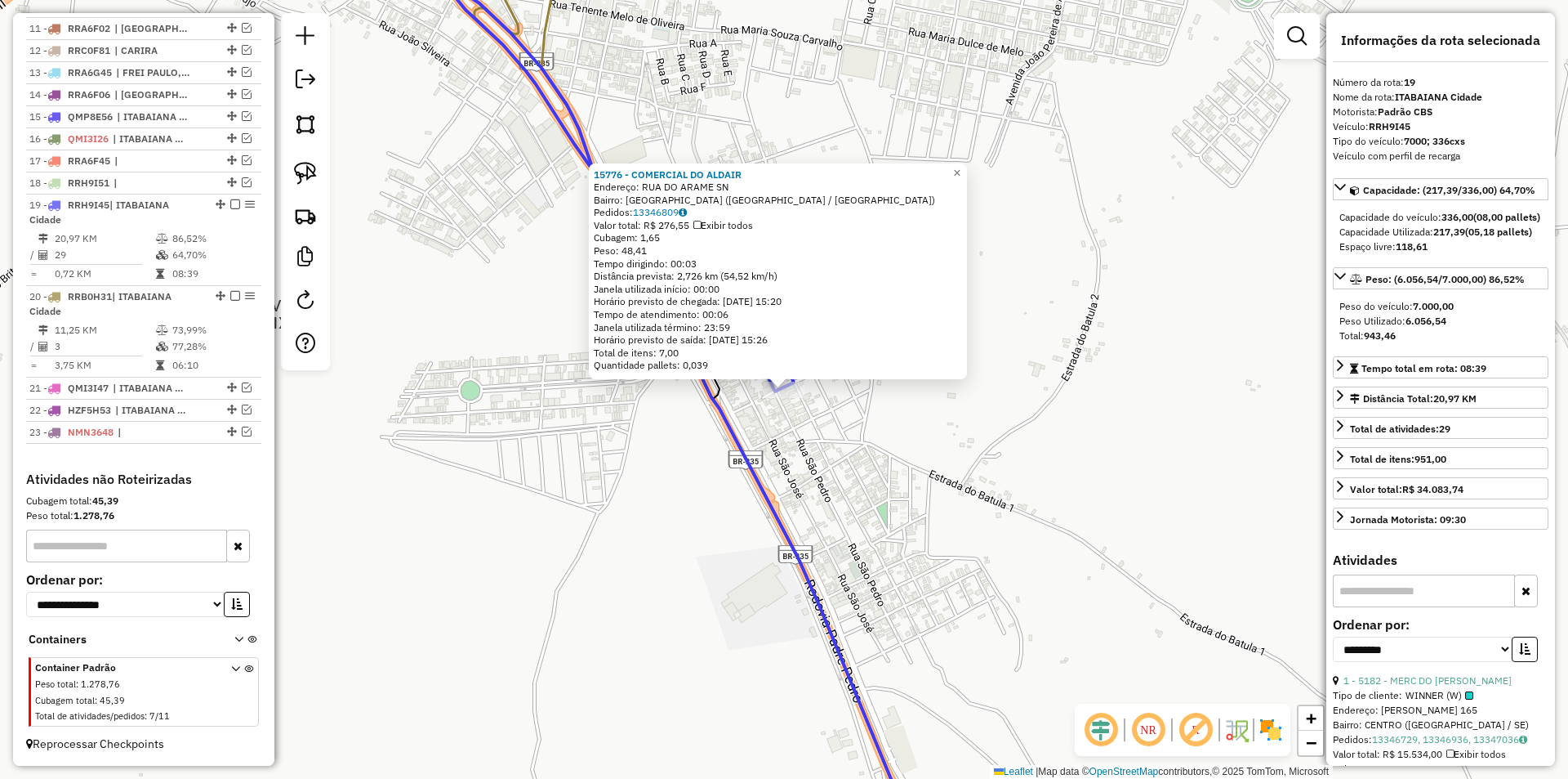
click at [662, 483] on div "15776 - COMERCIAL DO ALDAIR Endereço: RUA DO ARAME SN Bairro: BARRIO DA TORRE (…" at bounding box center [784, 389] width 1568 height 779
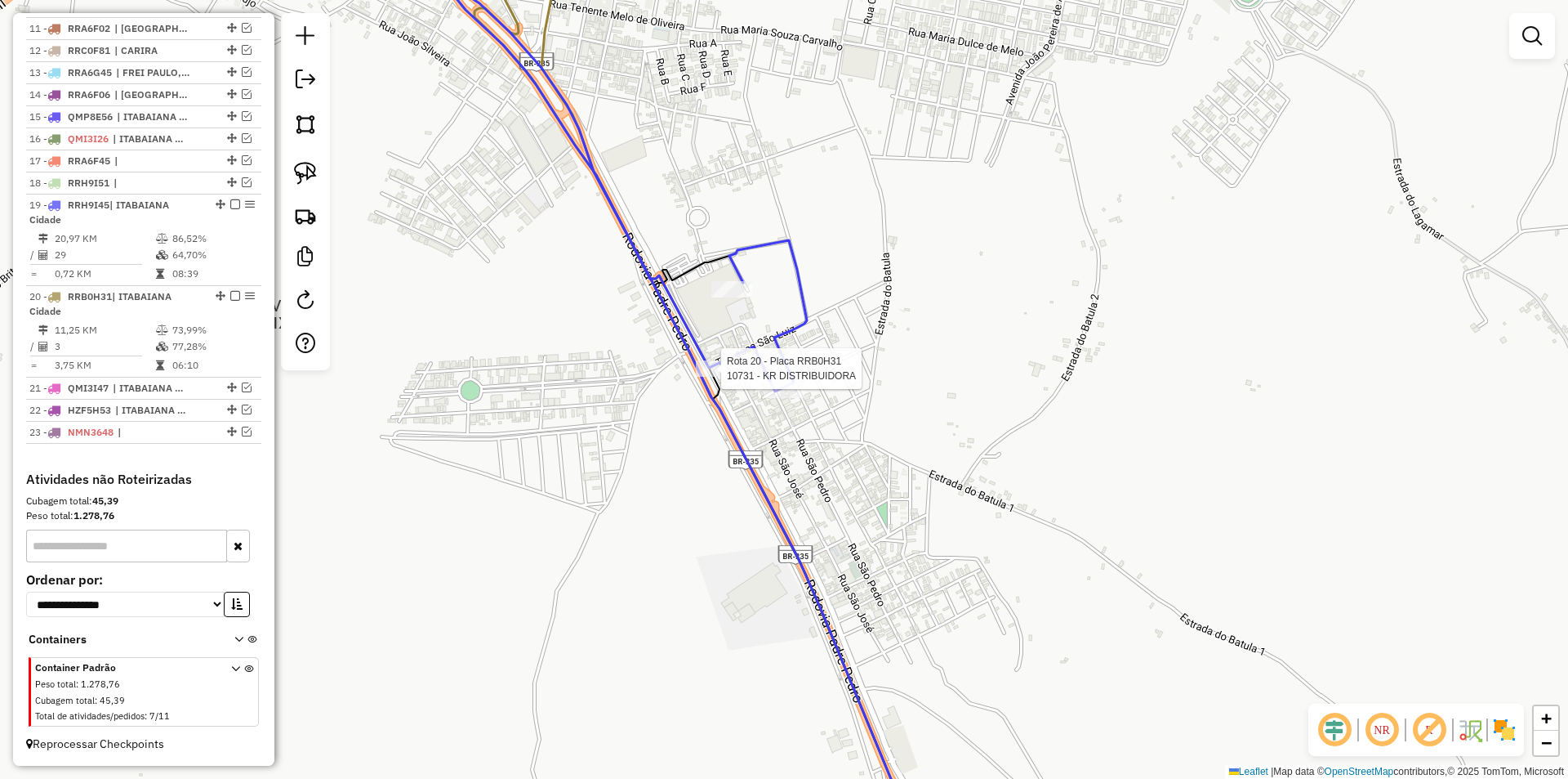
select select "**********"
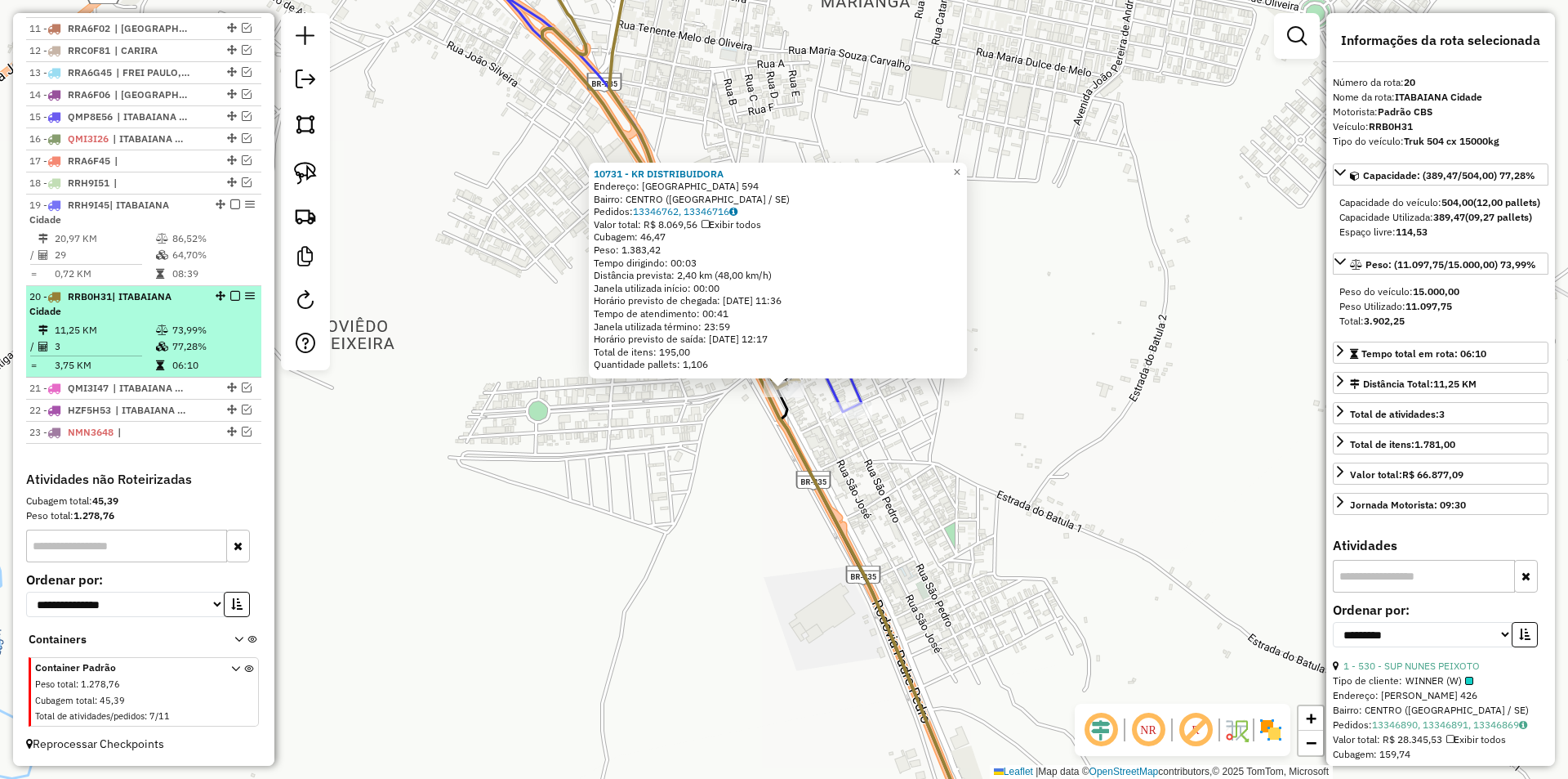
click at [221, 327] on td "73,99%" at bounding box center [212, 329] width 82 height 16
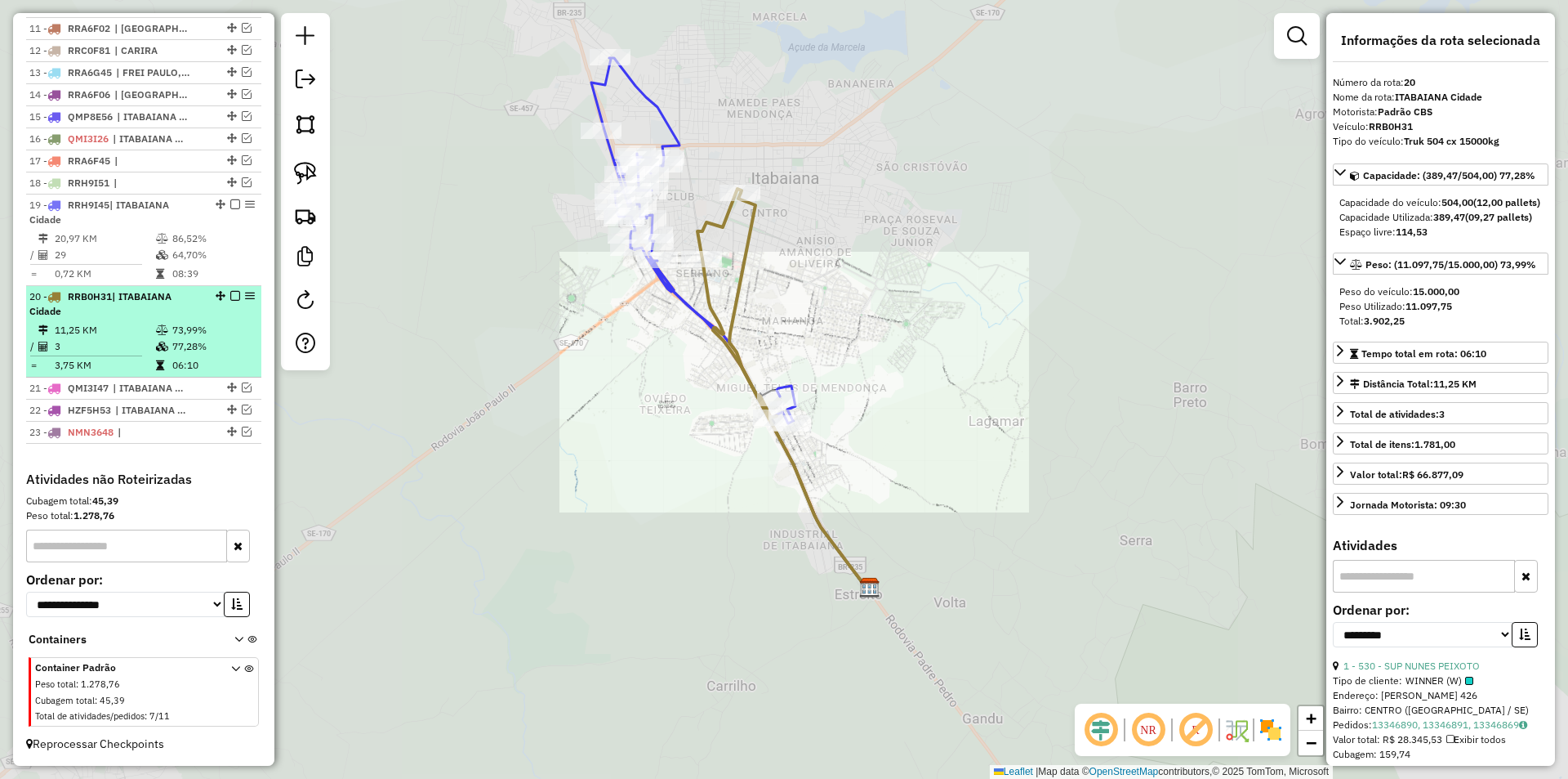
click at [230, 298] on em at bounding box center [234, 295] width 10 height 10
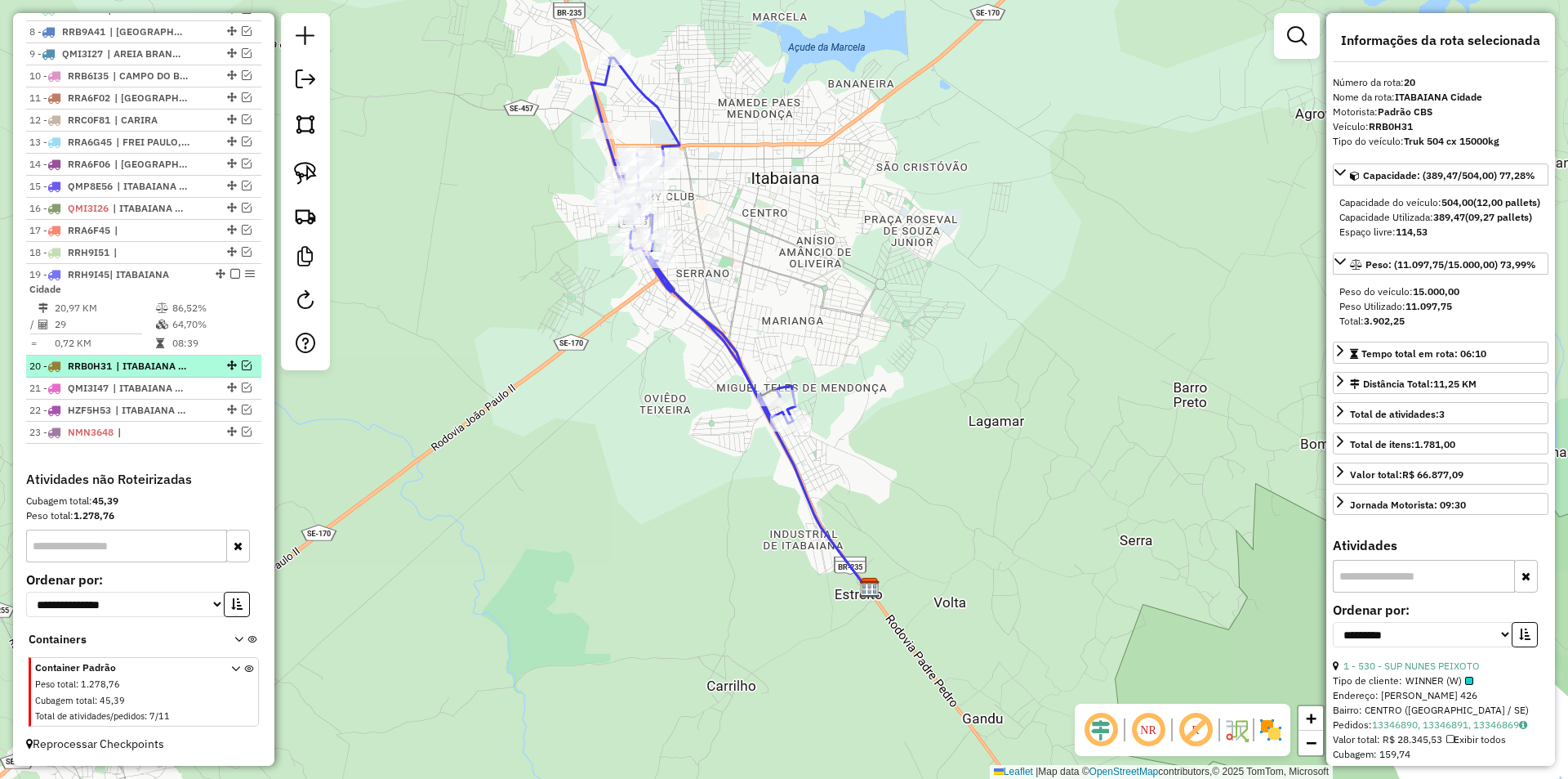
scroll to position [799, 0]
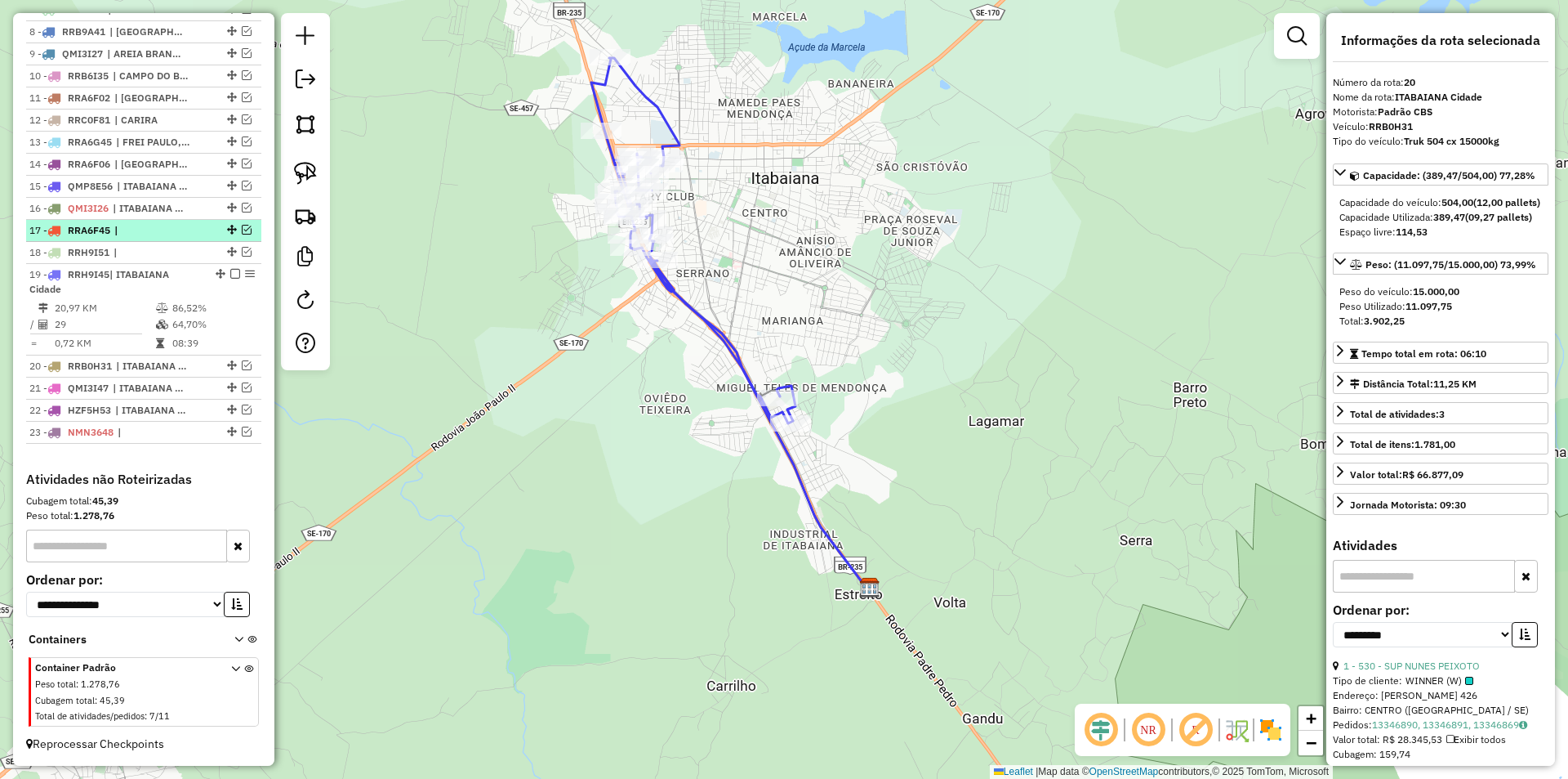
drag, startPoint x: 227, startPoint y: 272, endPoint x: 226, endPoint y: 304, distance: 32.0
click at [230, 272] on em at bounding box center [234, 273] width 10 height 10
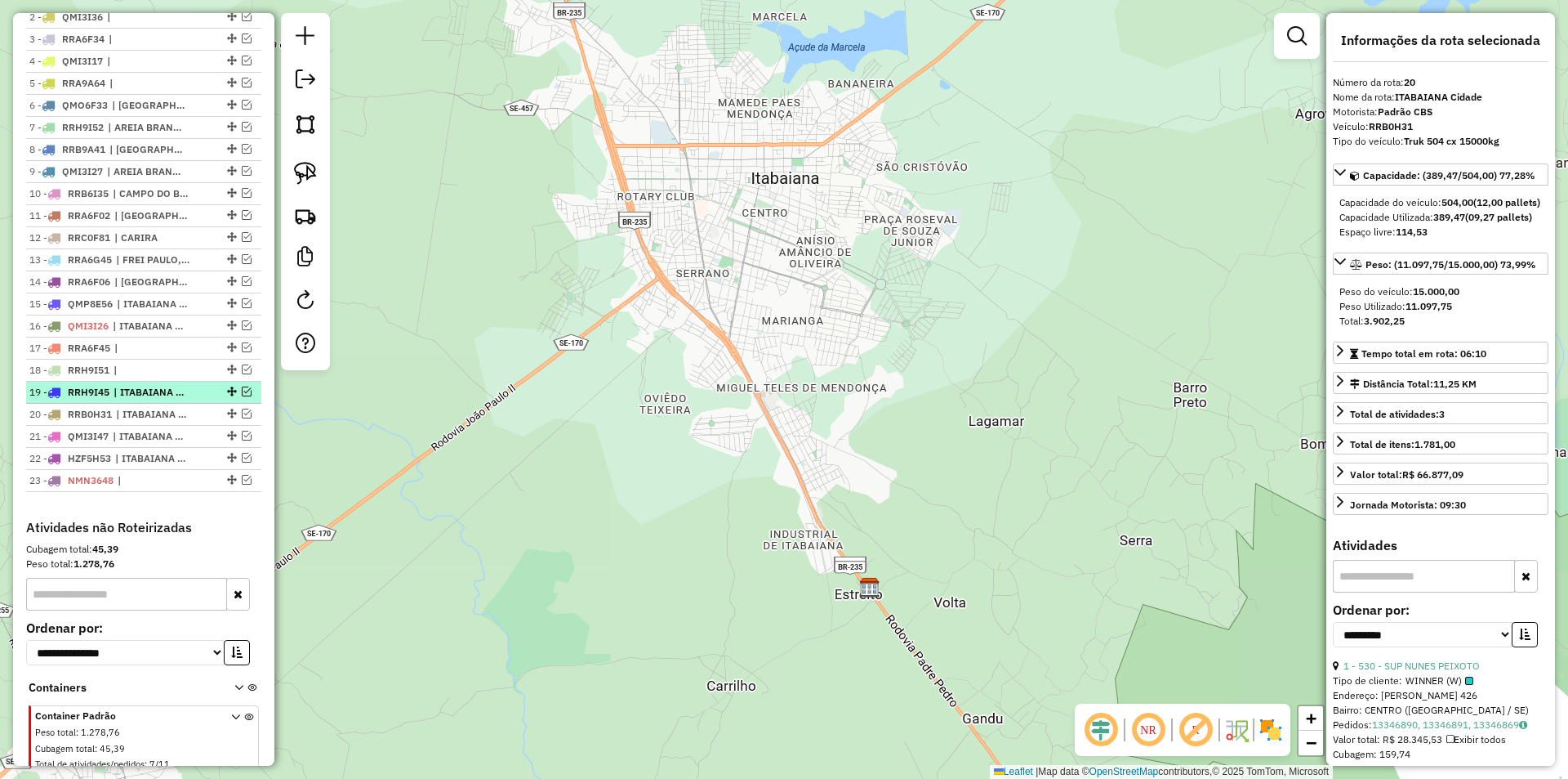
scroll to position [566, 0]
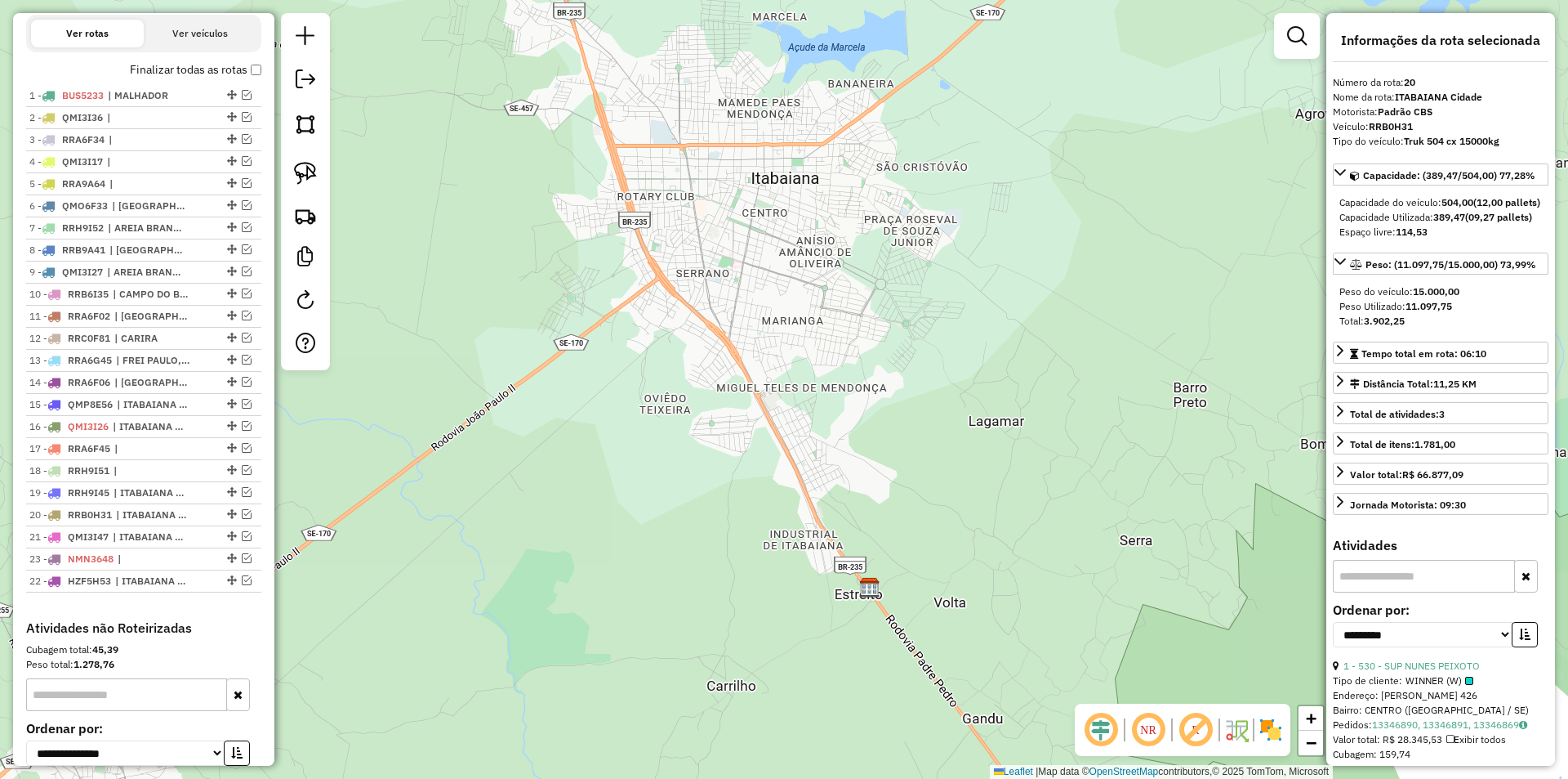
drag, startPoint x: 227, startPoint y: 573, endPoint x: 224, endPoint y: 614, distance: 41.1
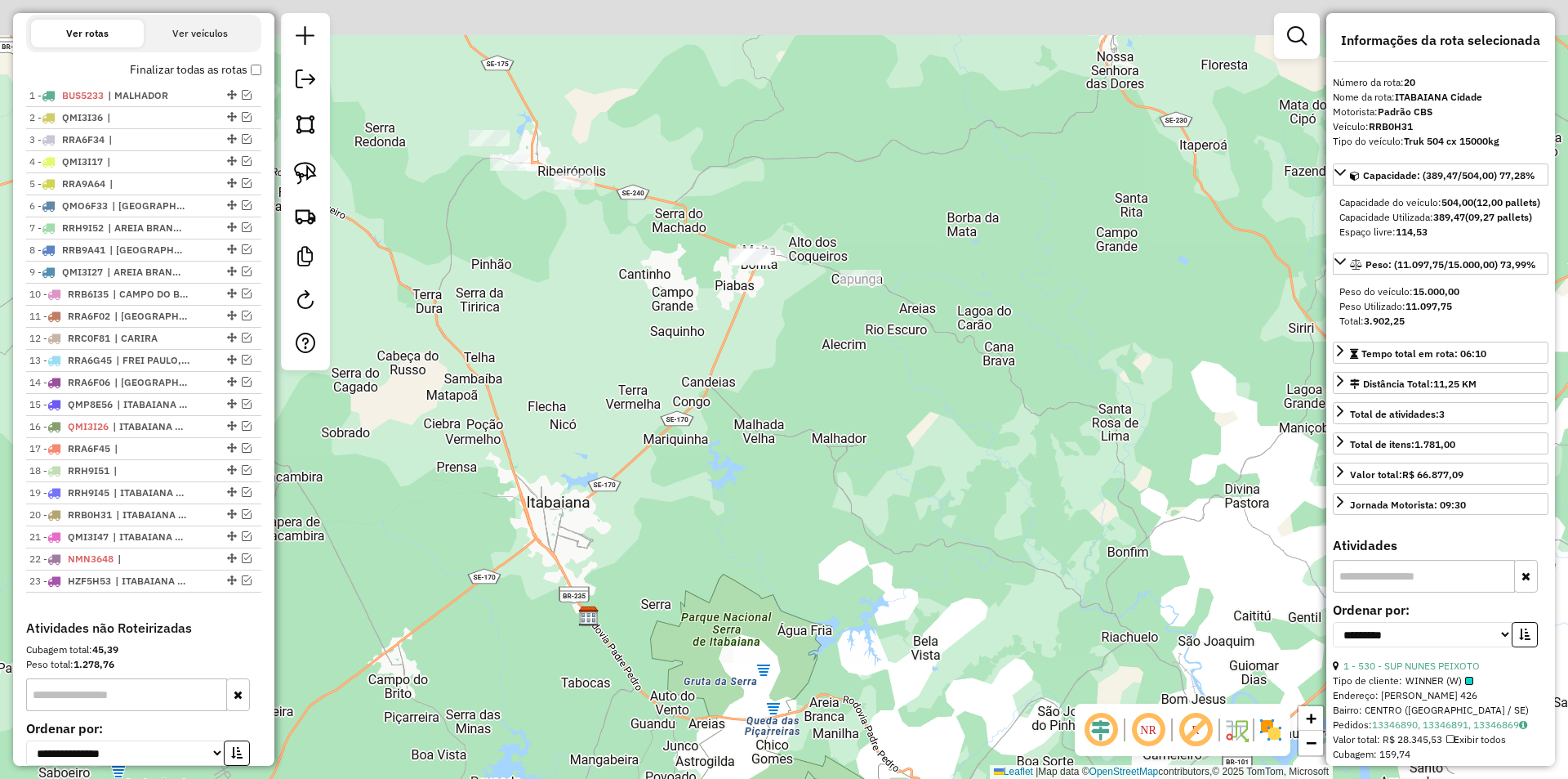
drag, startPoint x: 678, startPoint y: 308, endPoint x: 630, endPoint y: 546, distance: 242.8
click at [630, 546] on div "Janela de atendimento Grade de atendimento Capacidade Transportadoras Veículos …" at bounding box center [784, 389] width 1568 height 779
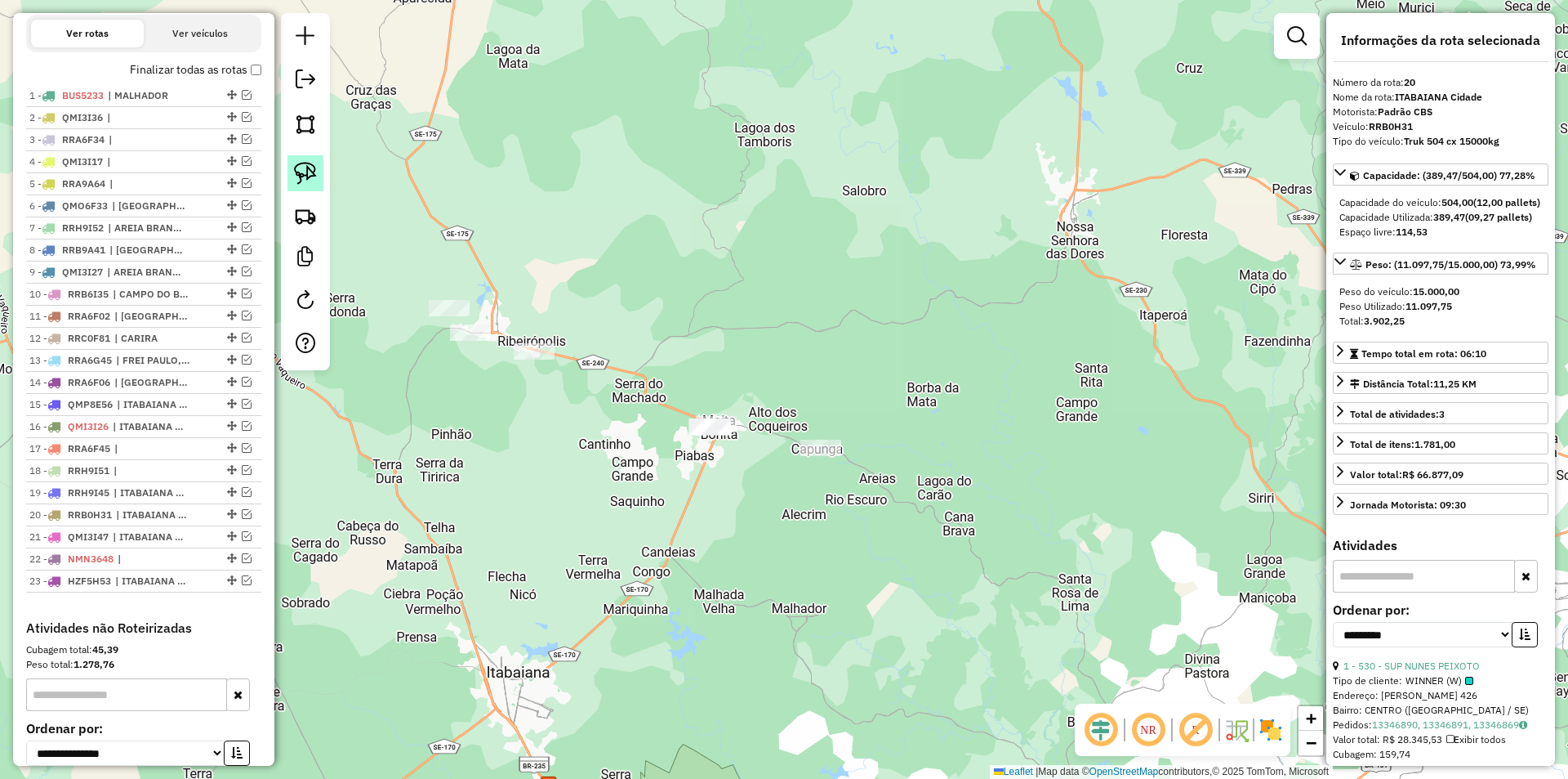
click at [308, 165] on img at bounding box center [305, 173] width 22 height 22
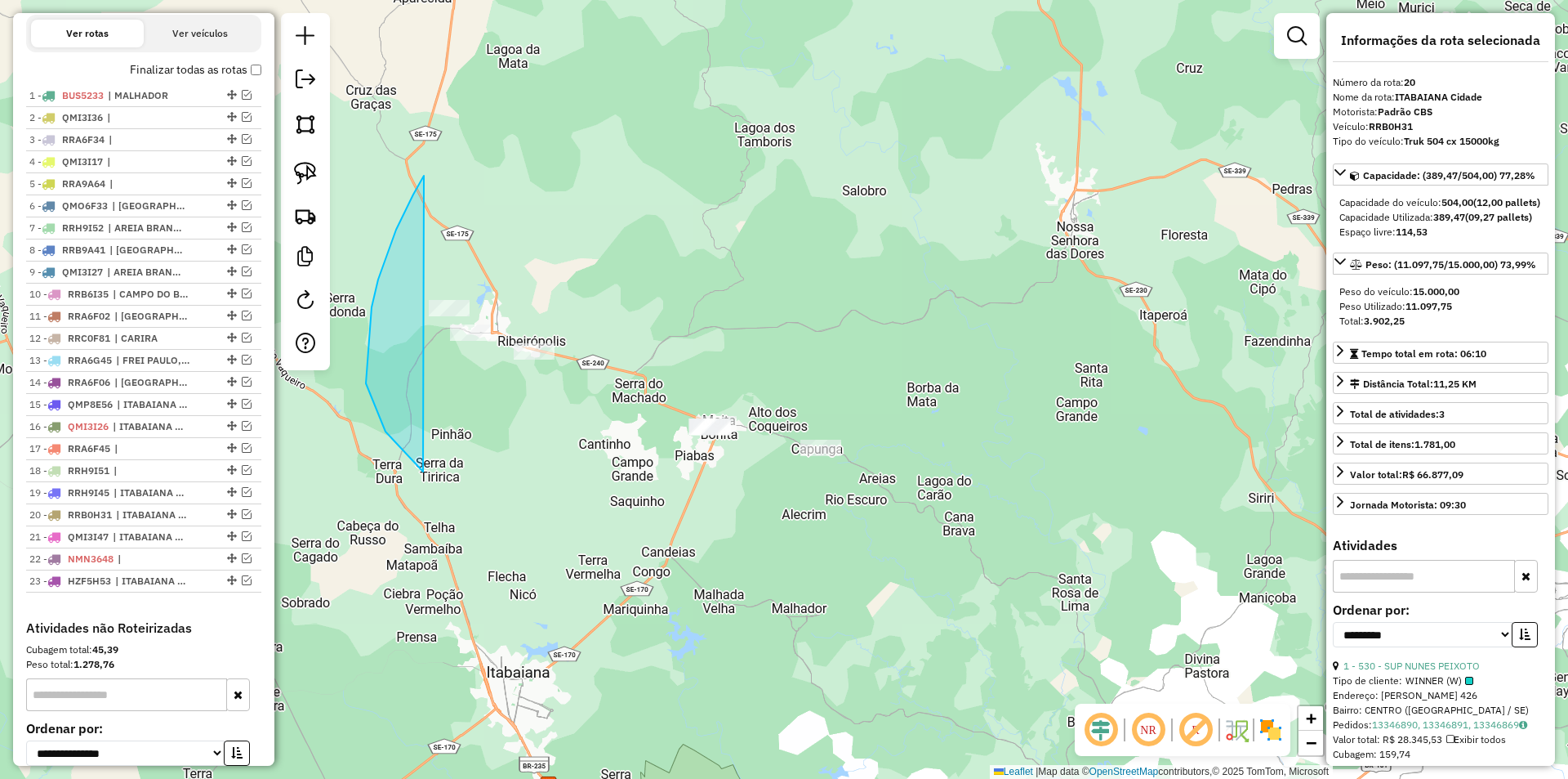
drag, startPoint x: 422, startPoint y: 181, endPoint x: 1075, endPoint y: 503, distance: 728.1
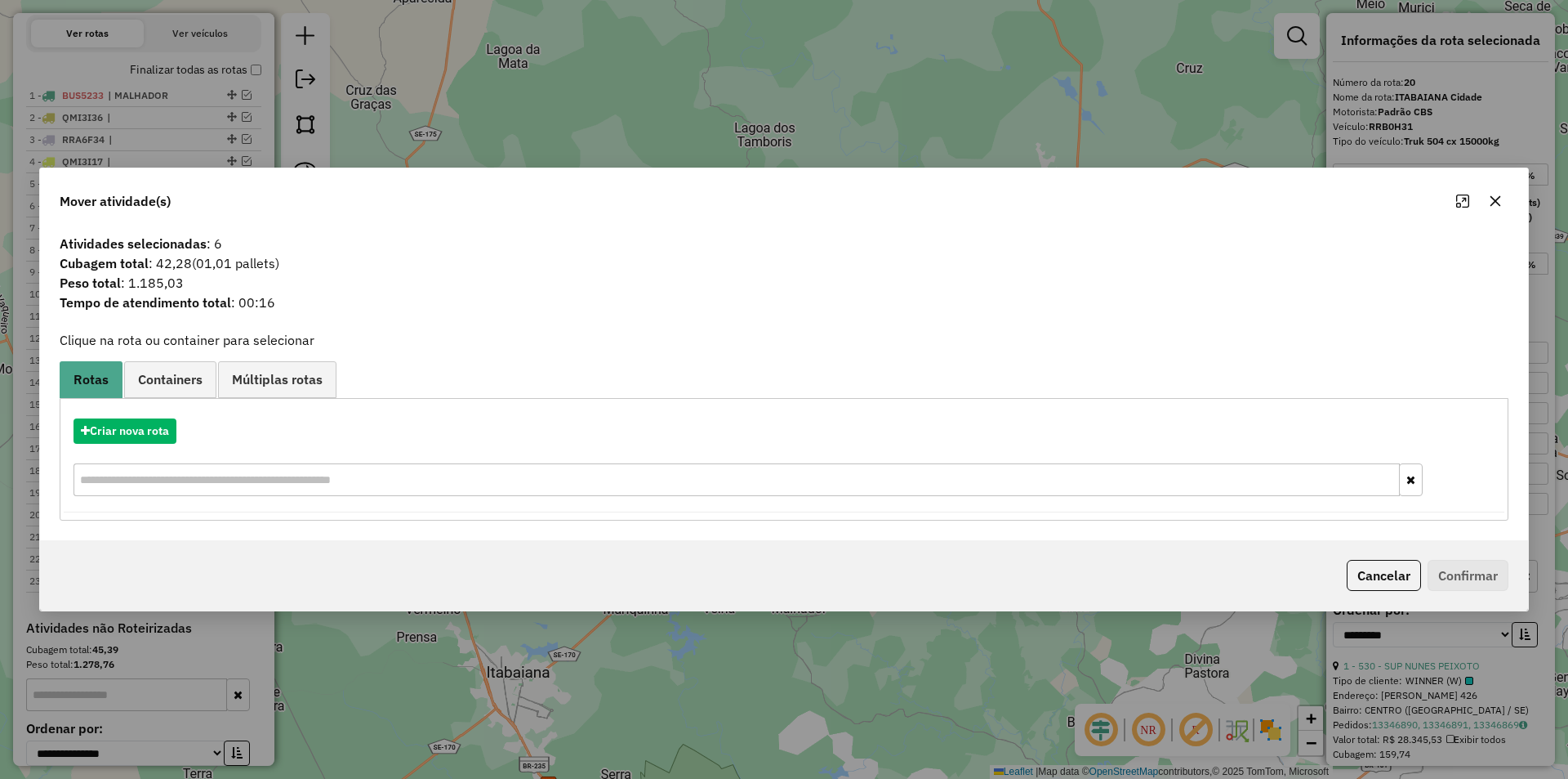
click at [1400, 579] on button "Cancelar" at bounding box center [1384, 575] width 74 height 31
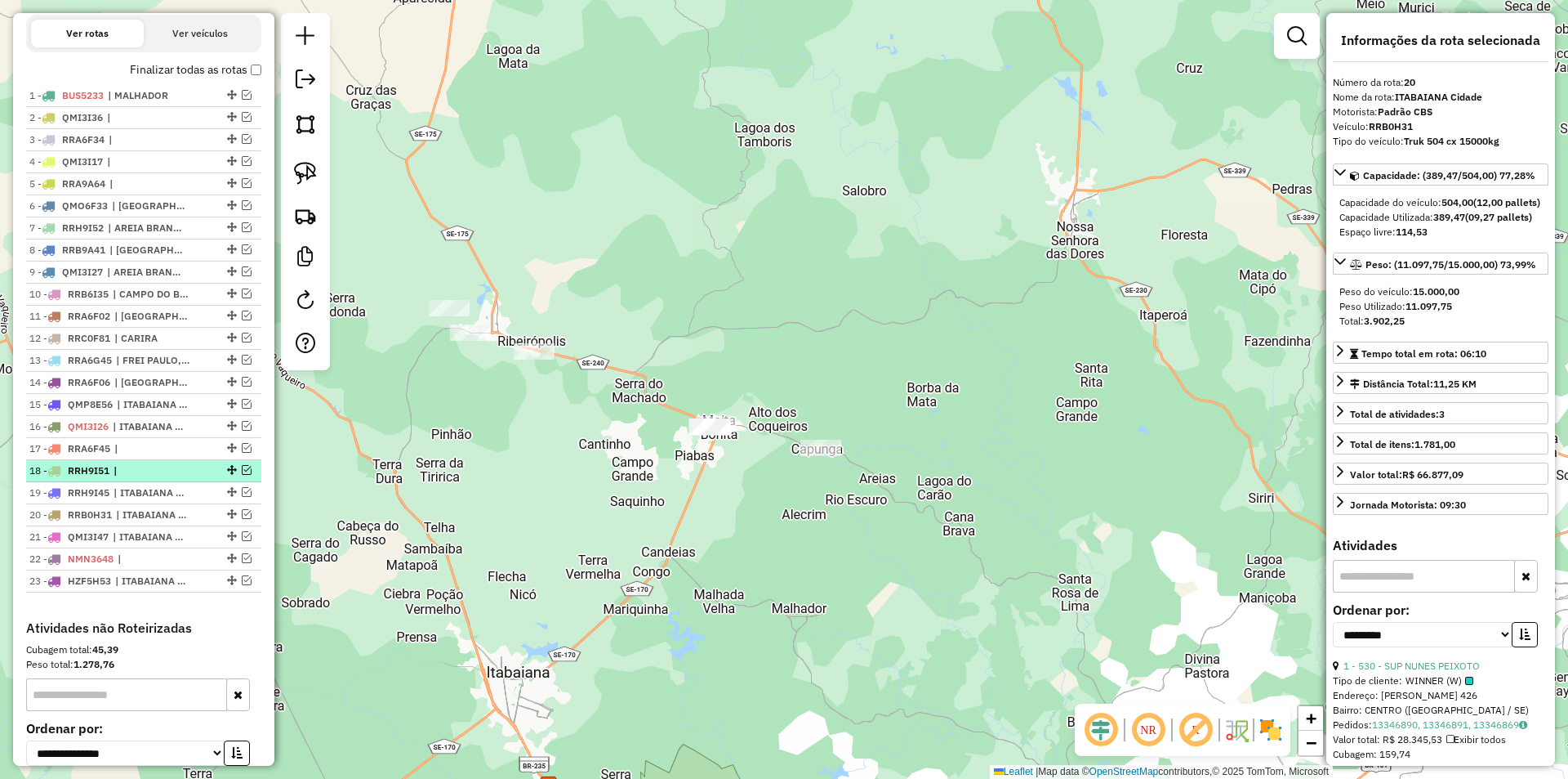
click at [243, 475] on em at bounding box center [246, 469] width 10 height 10
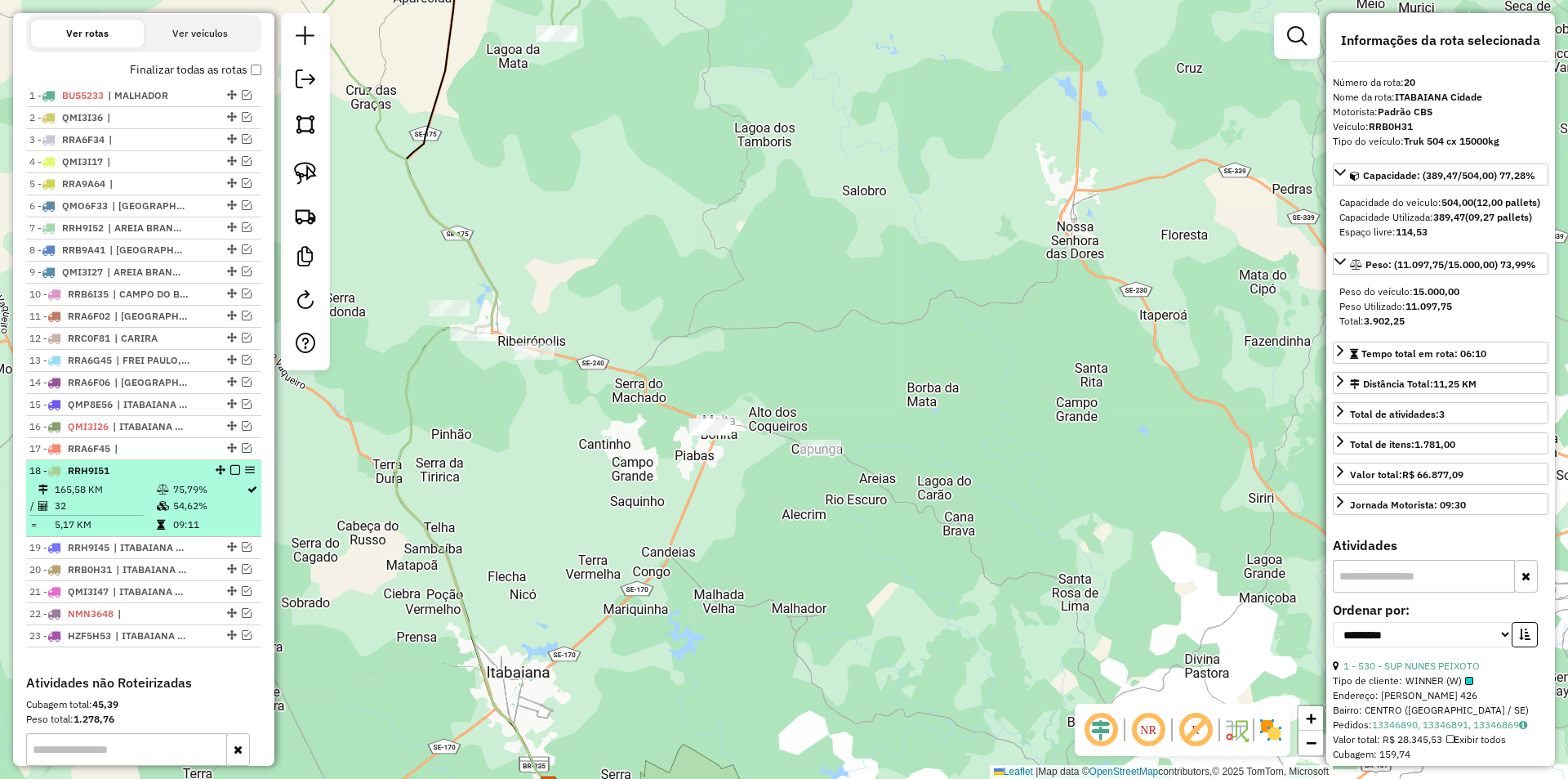
click at [215, 475] on em at bounding box center [220, 469] width 10 height 10
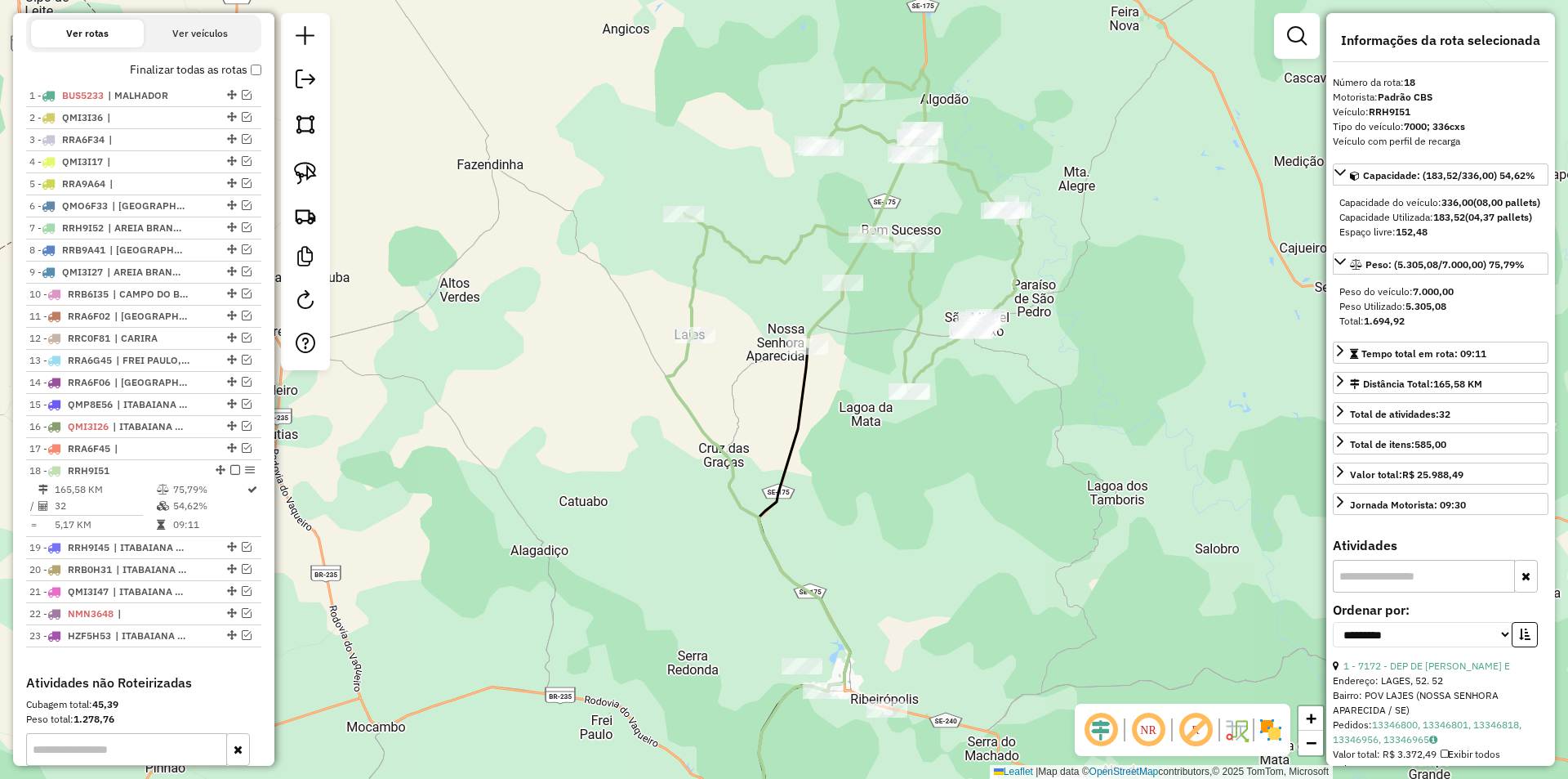
drag, startPoint x: 807, startPoint y: 256, endPoint x: 686, endPoint y: 410, distance: 195.8
click at [686, 410] on div "Janela de atendimento Grade de atendimento Capacidade Transportadoras Veículos …" at bounding box center [784, 389] width 1568 height 779
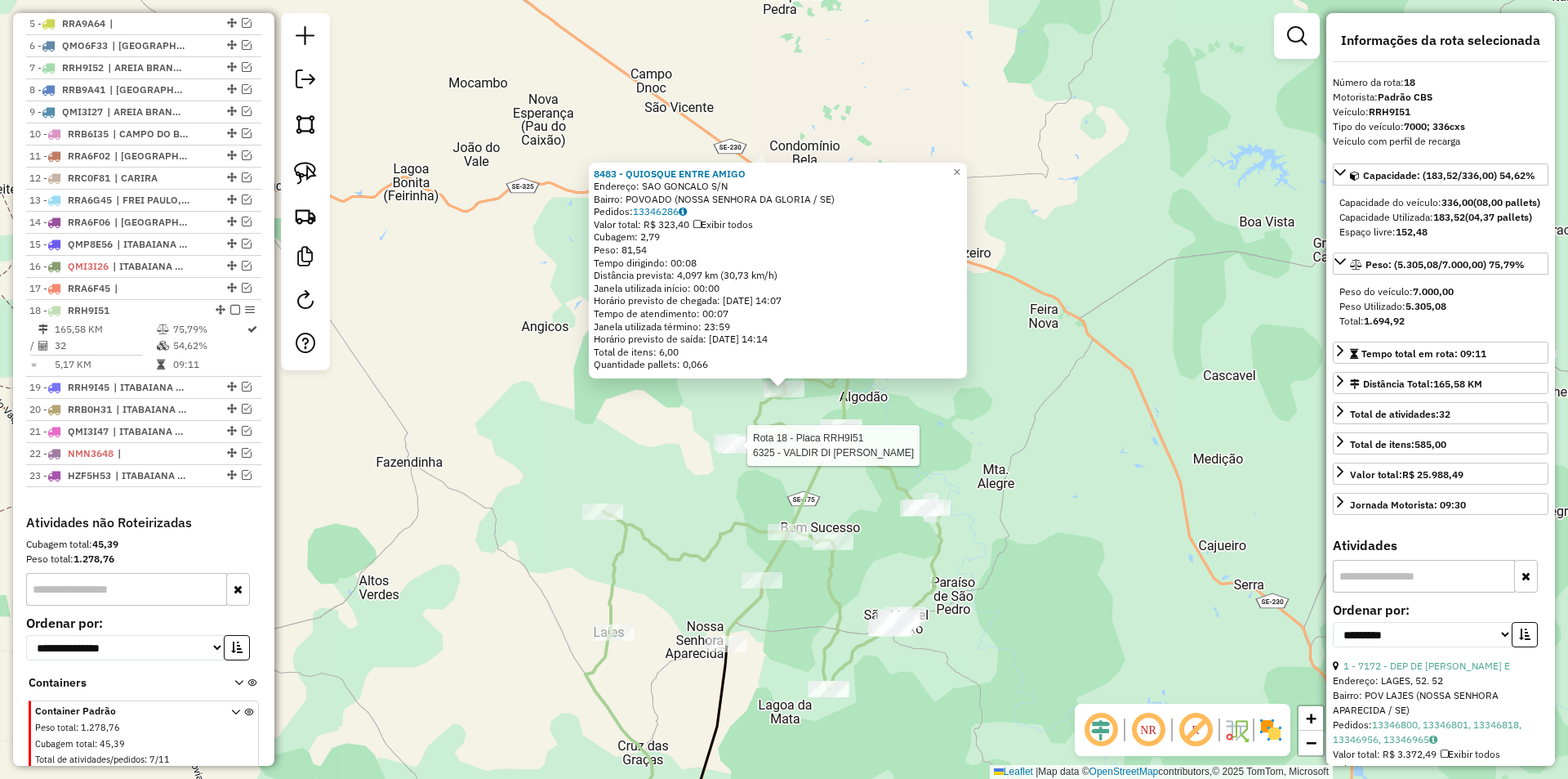
scroll to position [784, 0]
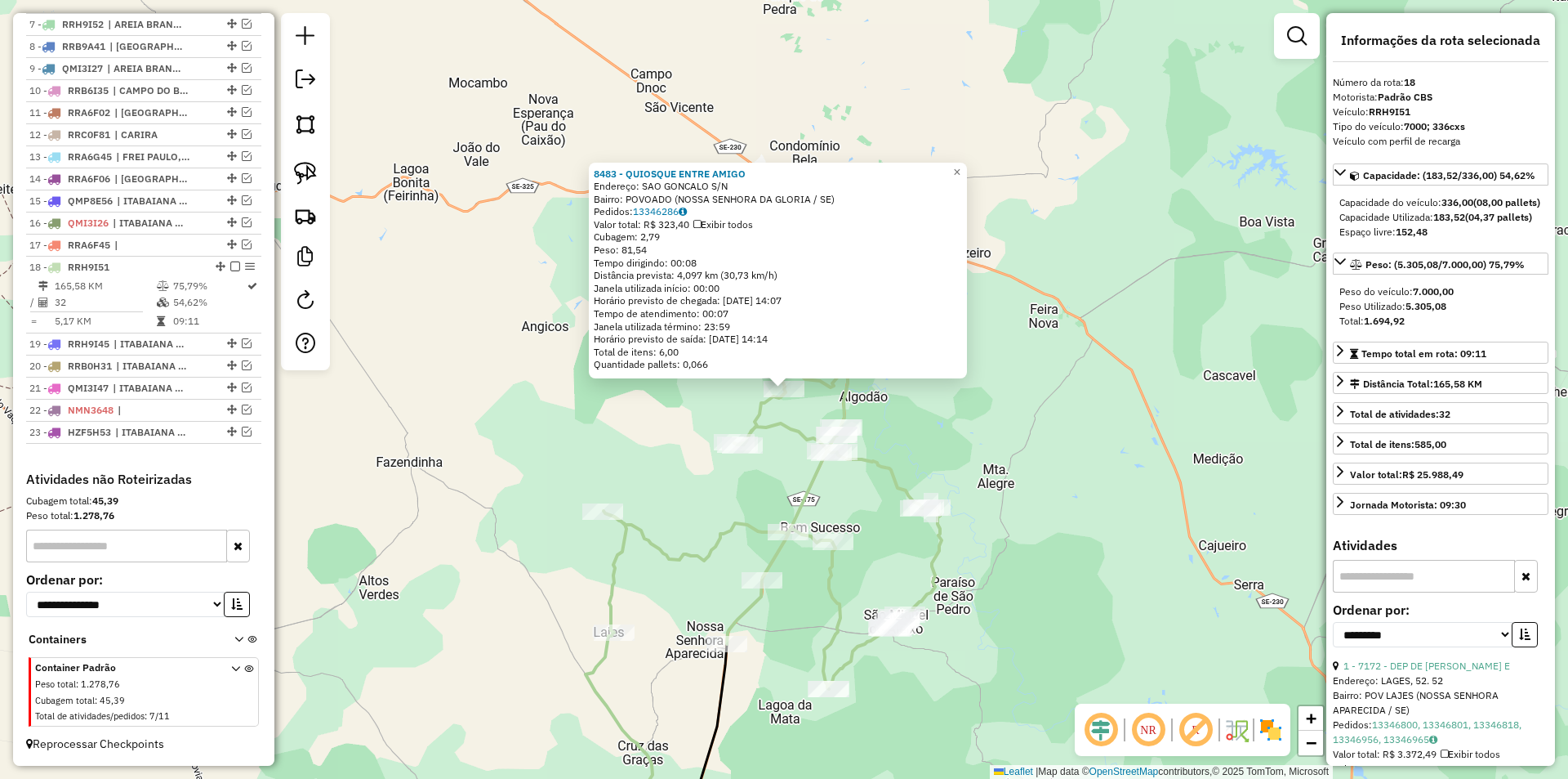
click at [893, 571] on div "8483 - QUIOSQUE ENTRE AMIGO Endereço: SAO GONCALO S/N Bairro: POVOADO (NOSSA SE…" at bounding box center [784, 389] width 1568 height 779
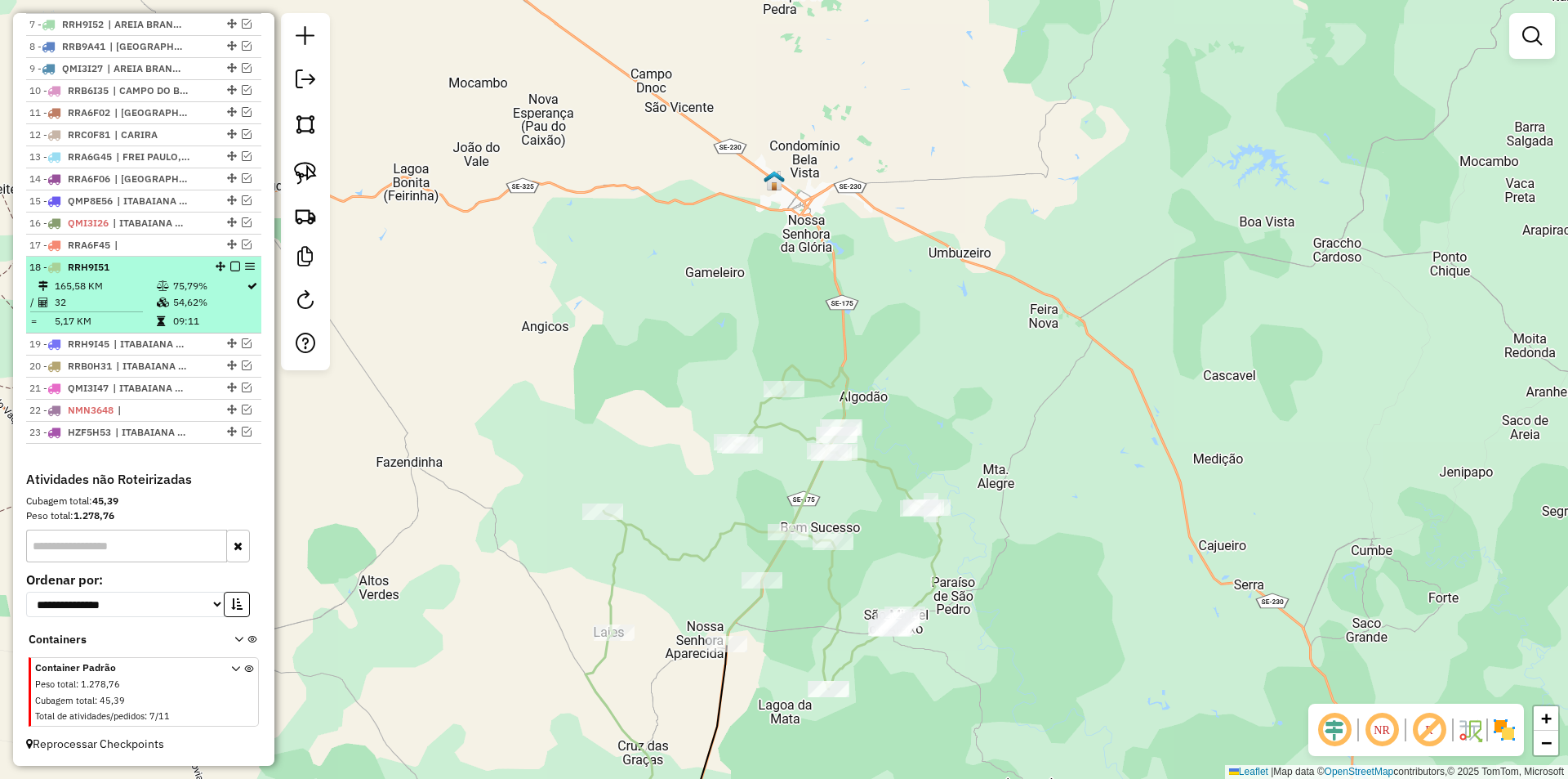
click at [233, 265] on em at bounding box center [234, 265] width 10 height 10
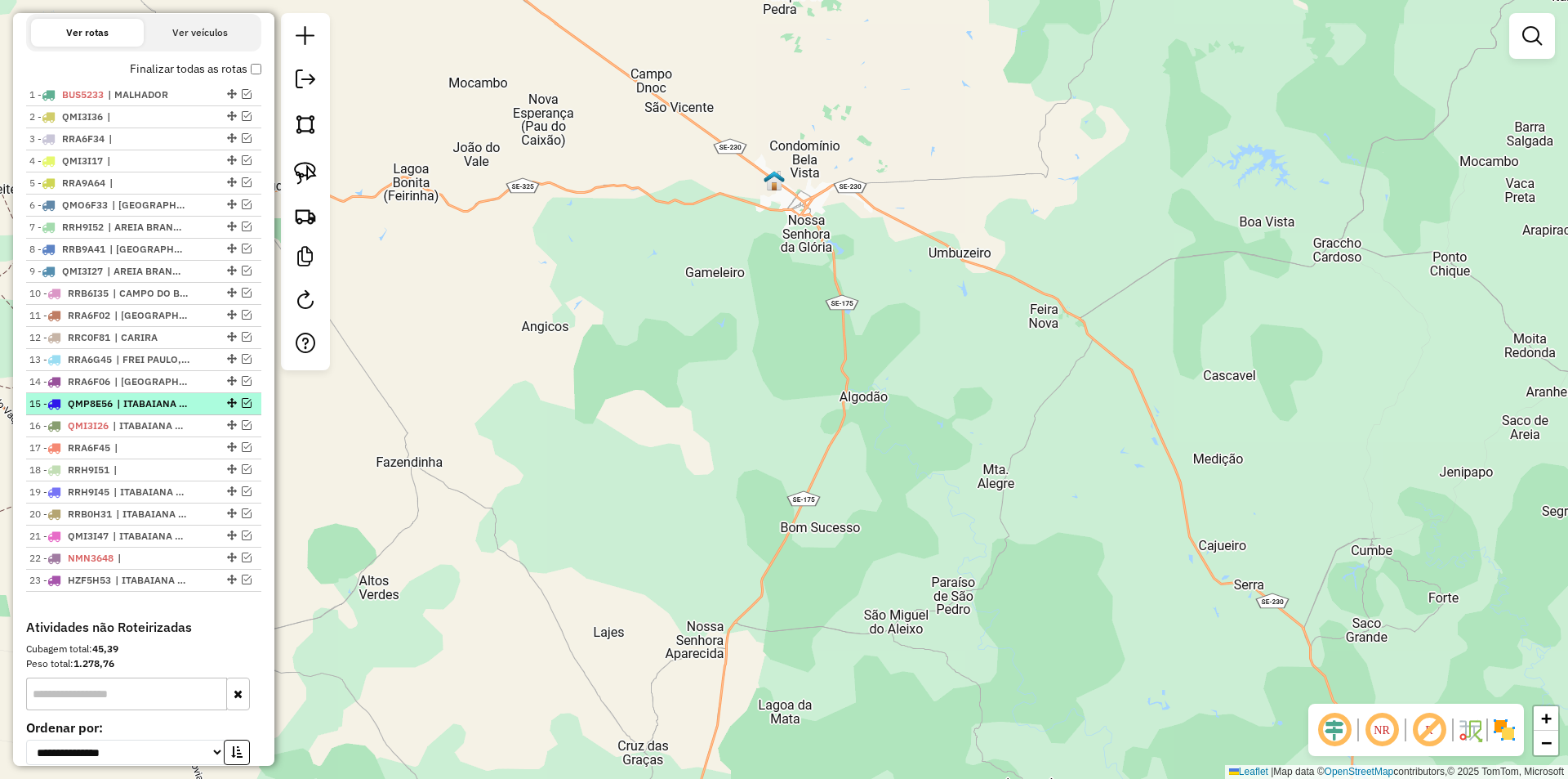
scroll to position [566, 0]
click at [242, 99] on em at bounding box center [246, 94] width 10 height 10
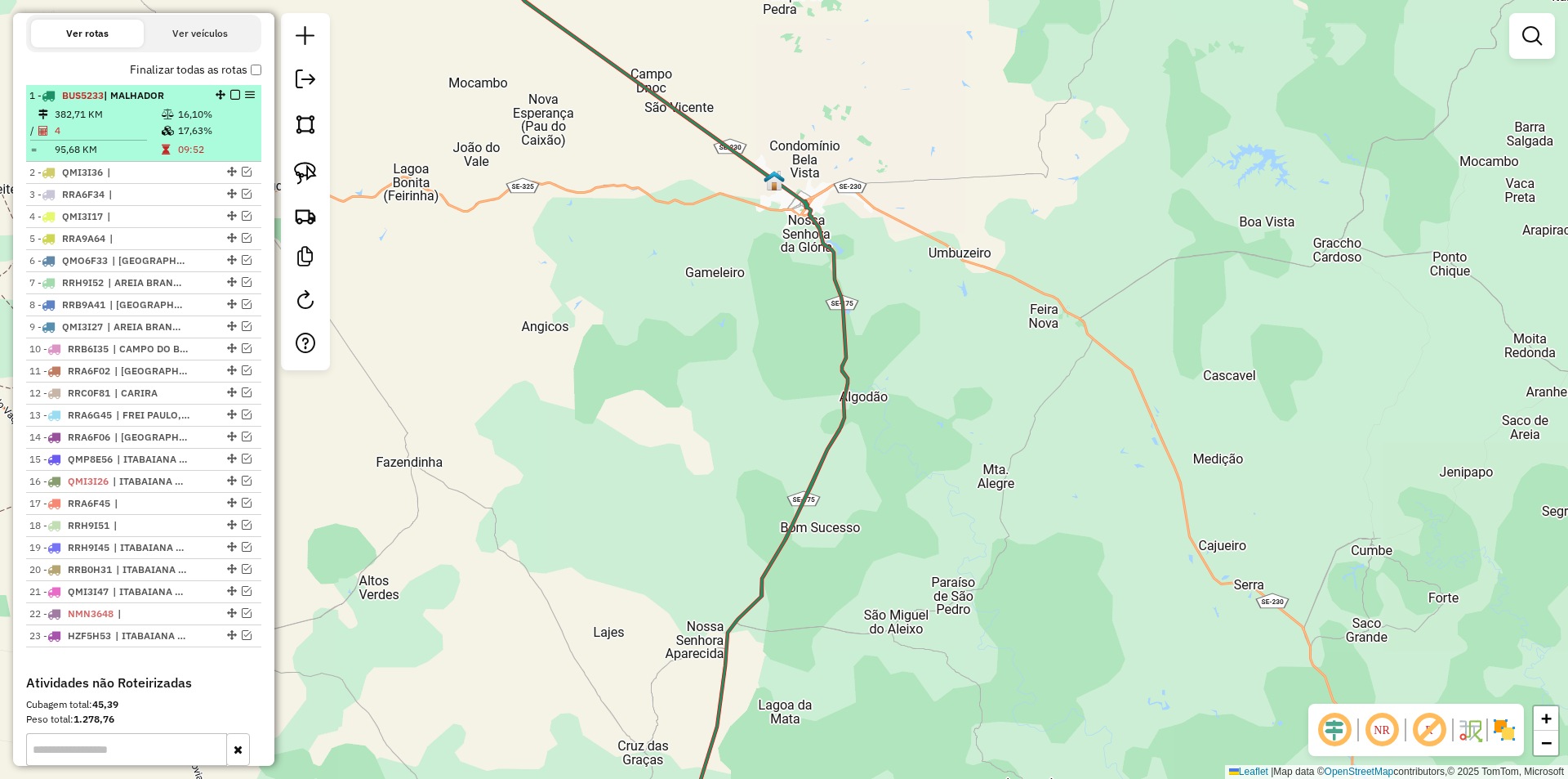
click at [195, 103] on div "1 - BUS5233 | MALHADOR" at bounding box center [116, 95] width 173 height 15
select select "**********"
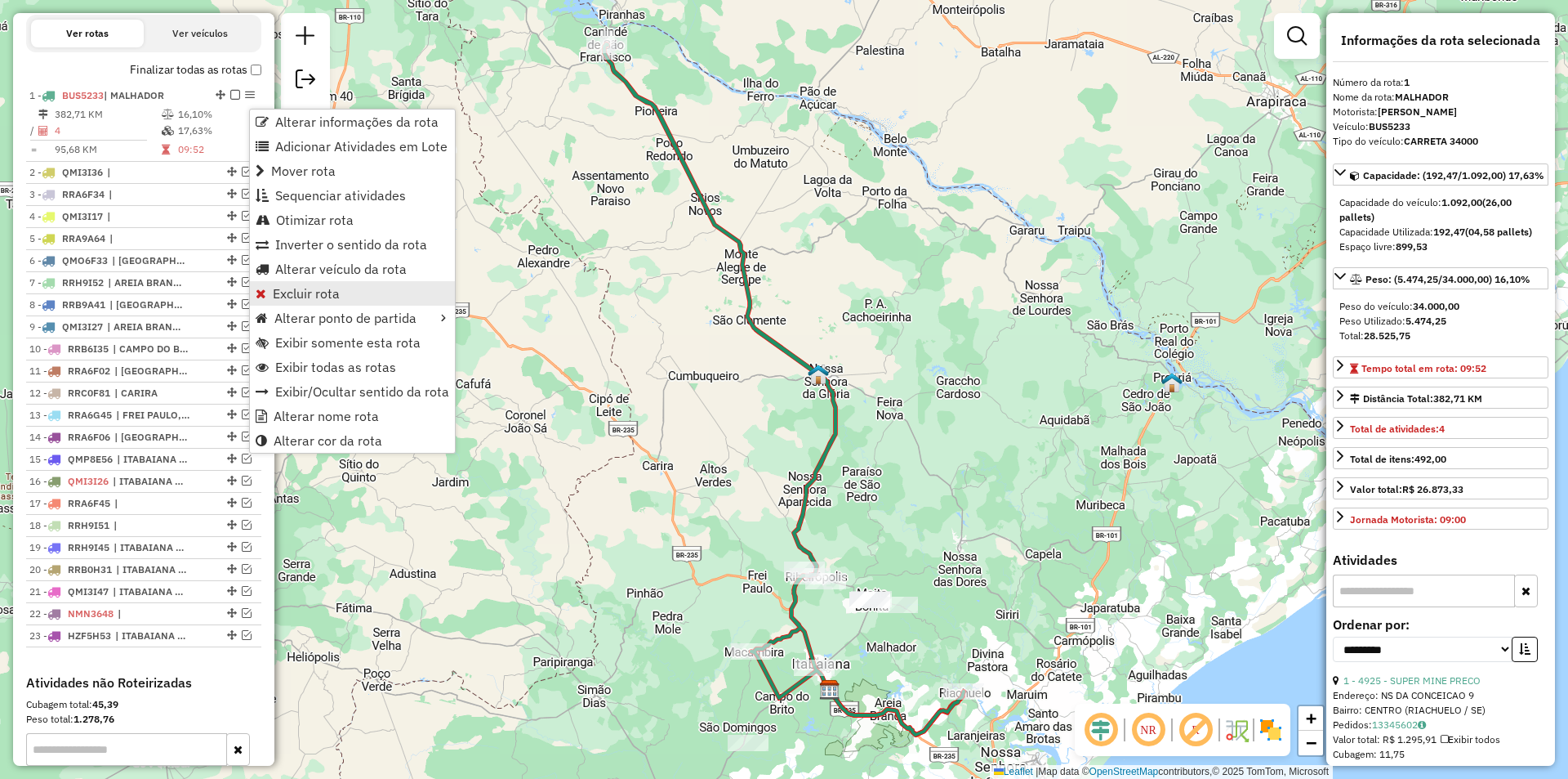
click at [337, 299] on span "Excluir rota" at bounding box center [306, 293] width 67 height 13
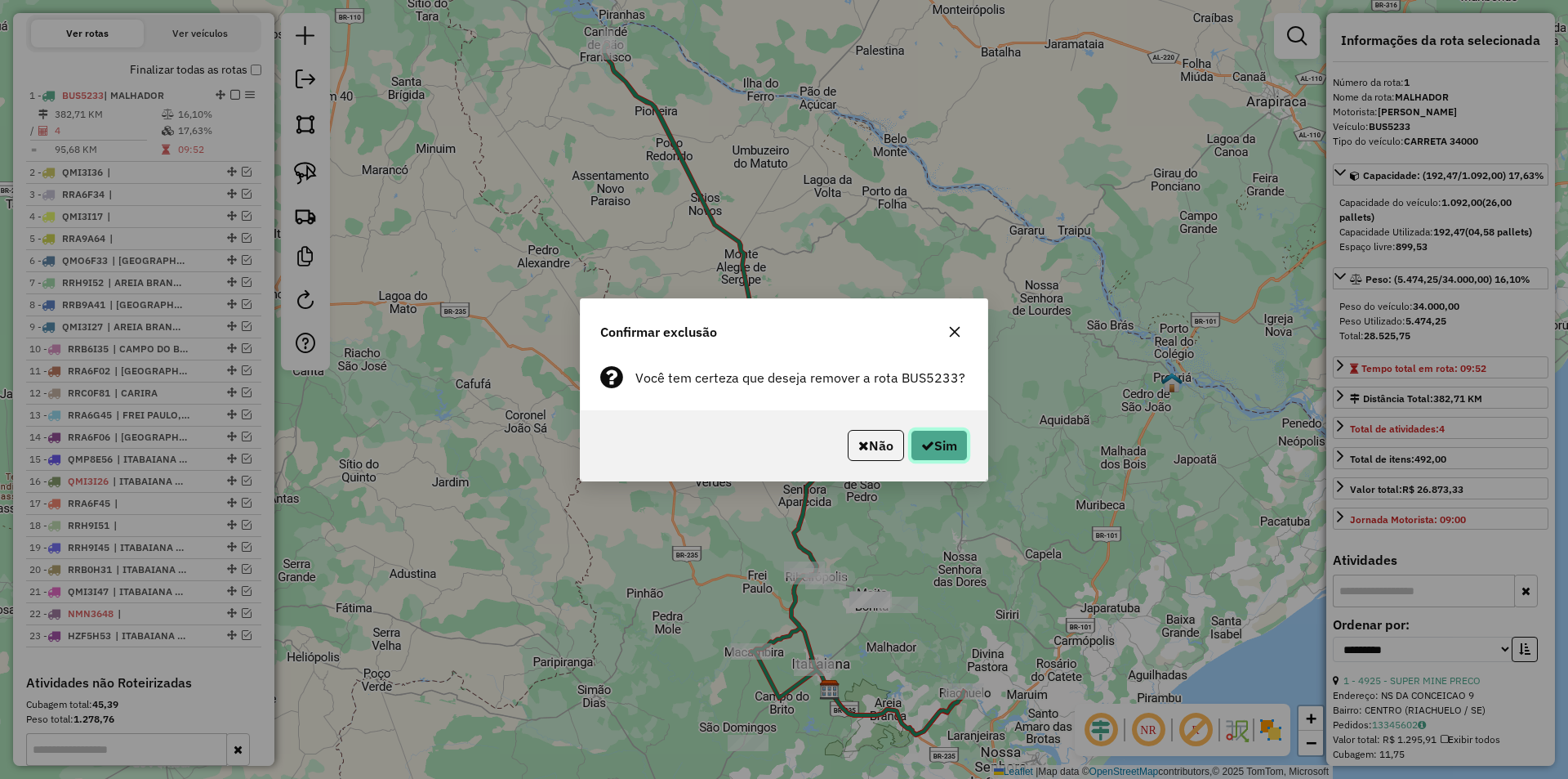
click at [925, 449] on icon "button" at bounding box center [927, 444] width 13 height 13
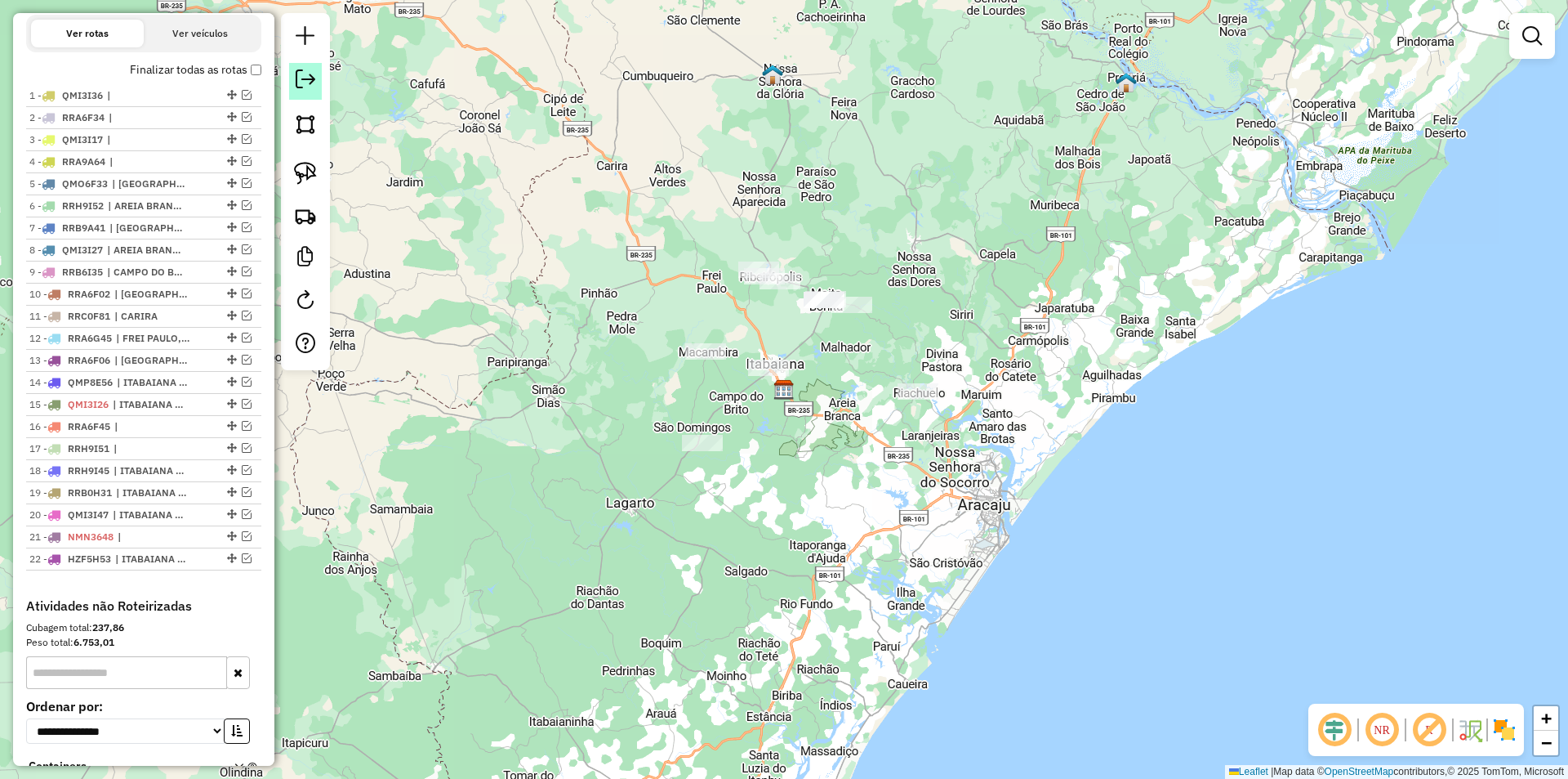
click at [311, 67] on link at bounding box center [306, 81] width 33 height 37
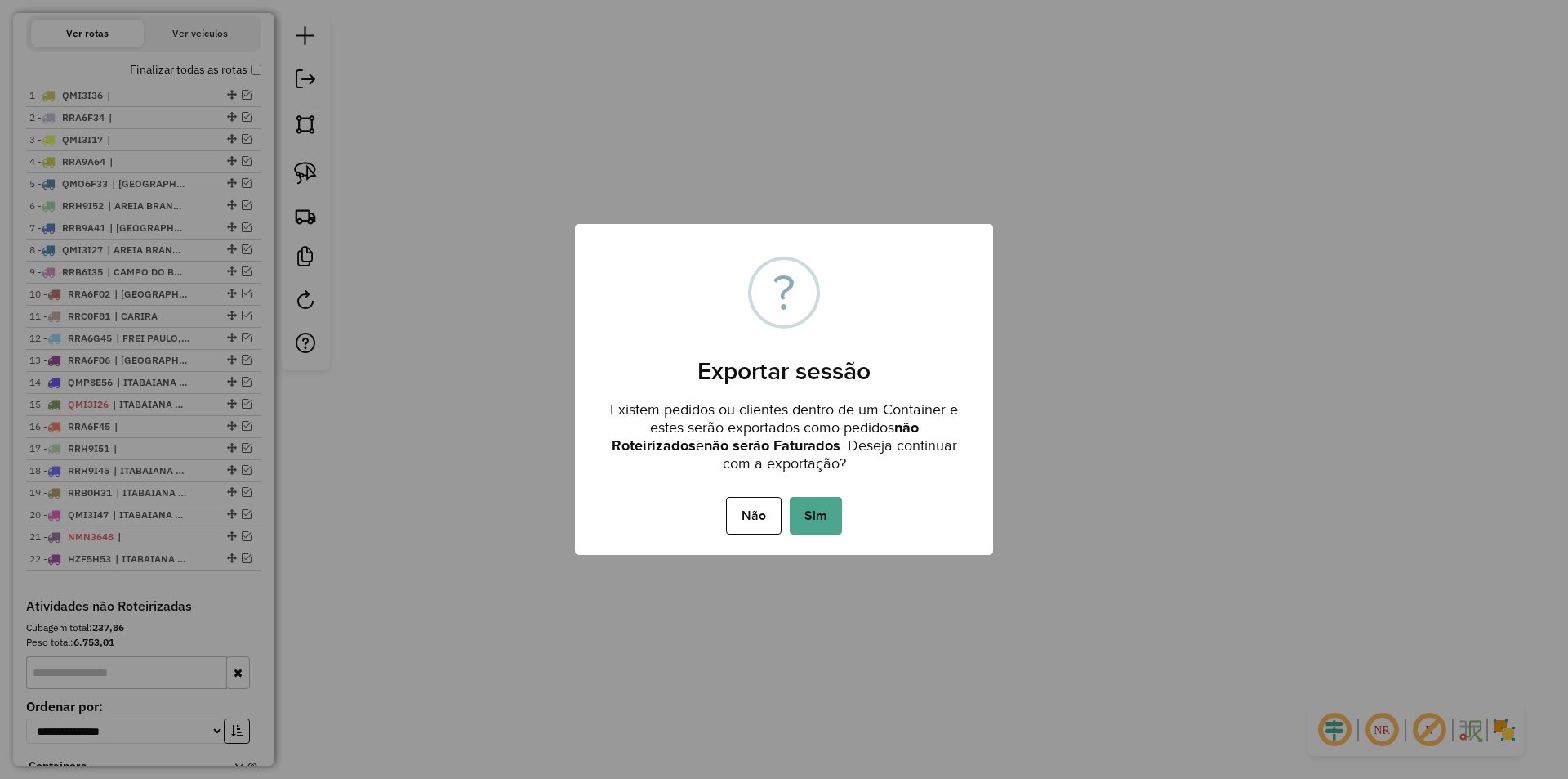
click at [814, 505] on button "Sim" at bounding box center [816, 515] width 52 height 37
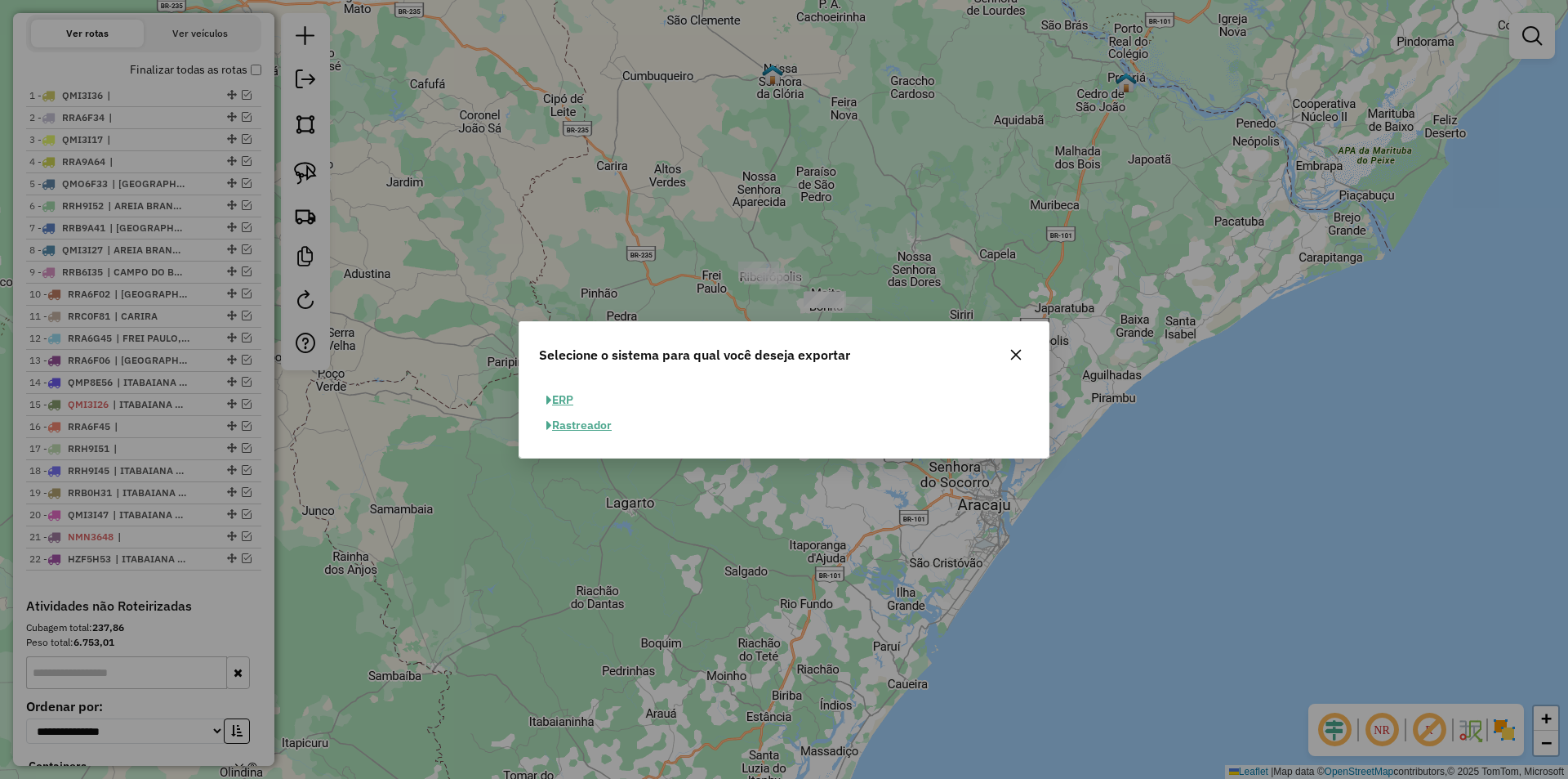
click at [564, 408] on button "ERP" at bounding box center [560, 399] width 41 height 25
select select "**"
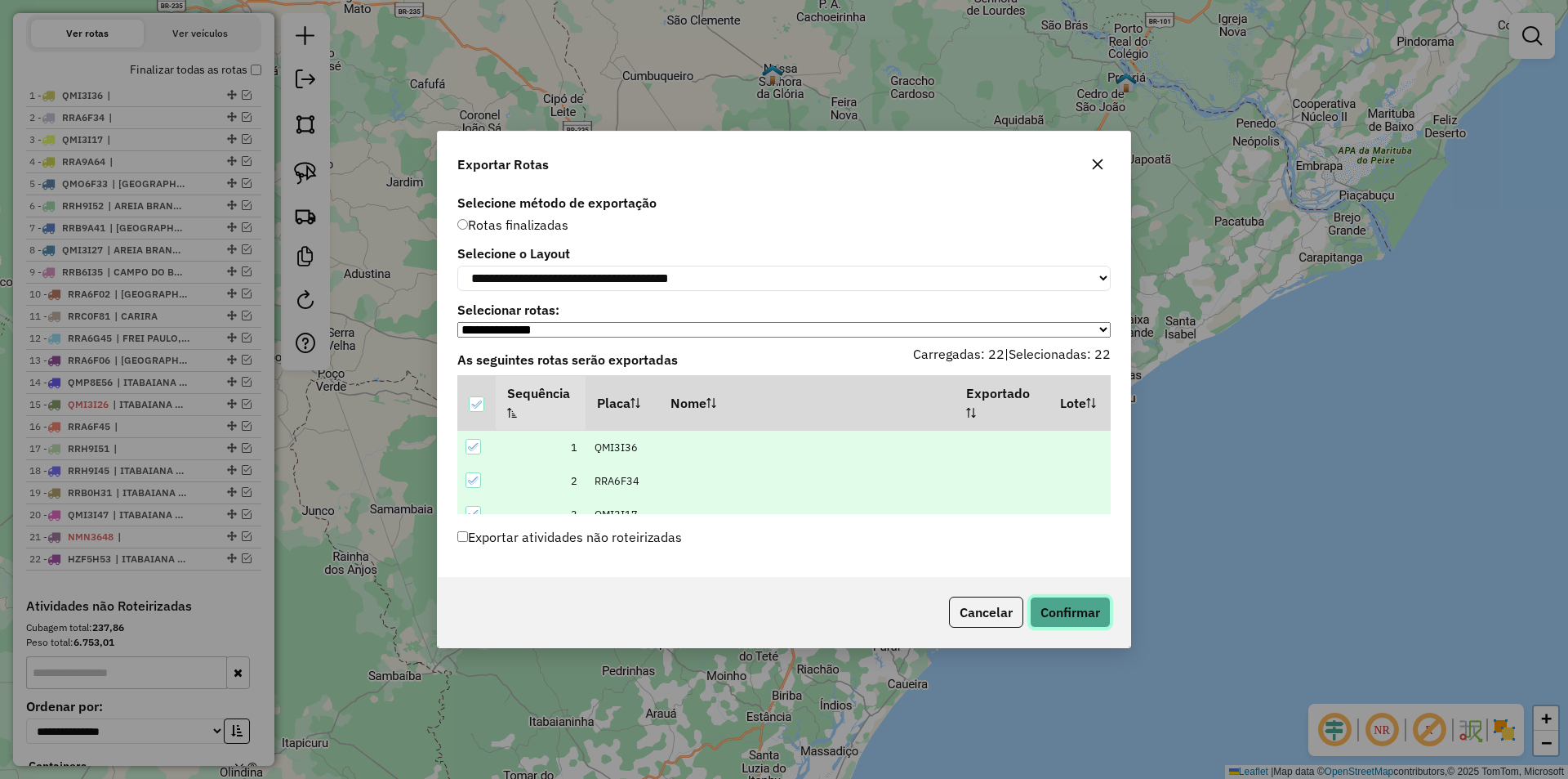
click at [1061, 614] on button "Confirmar" at bounding box center [1071, 612] width 81 height 31
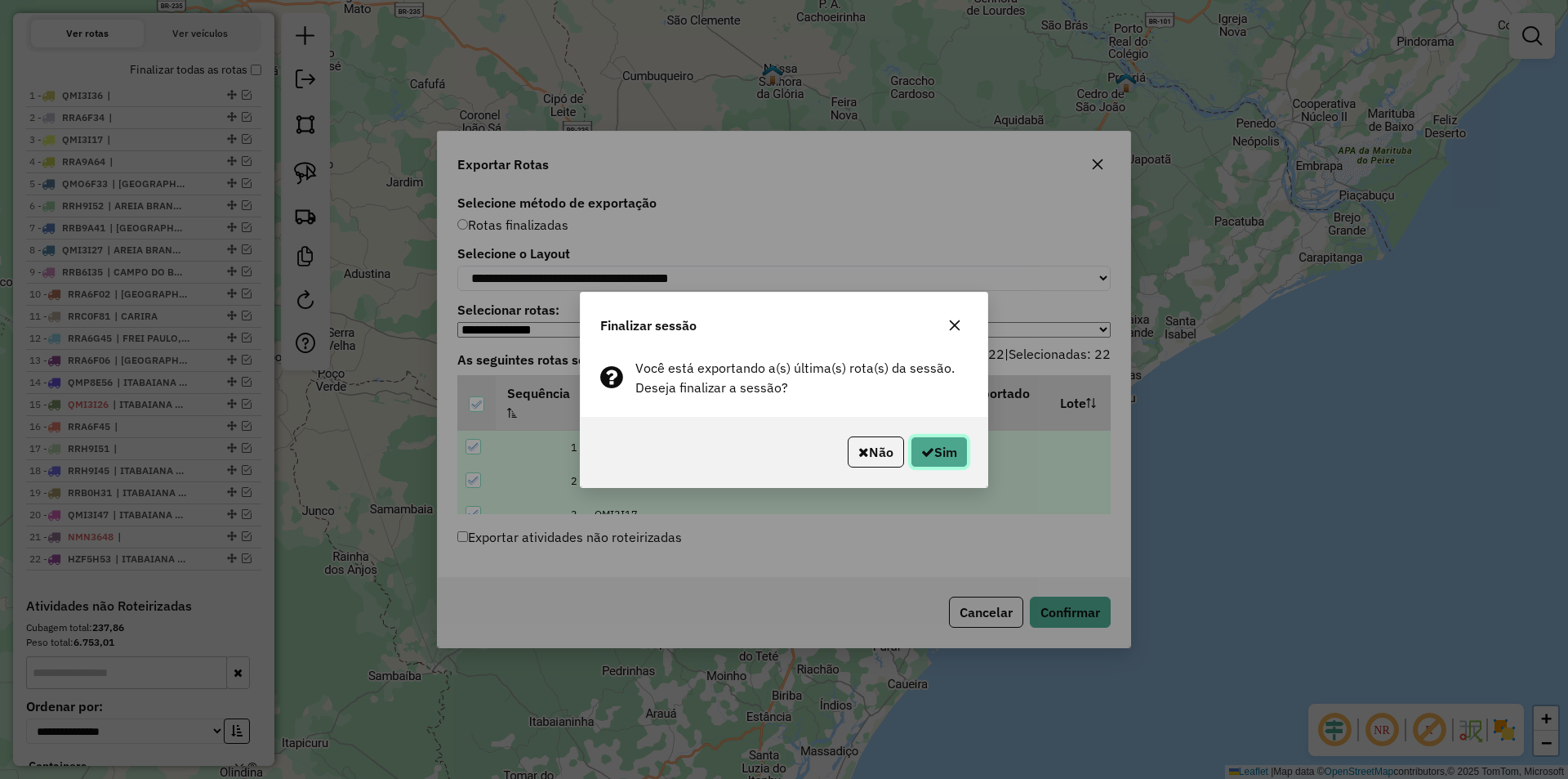
click at [930, 464] on button "Sim" at bounding box center [940, 452] width 57 height 31
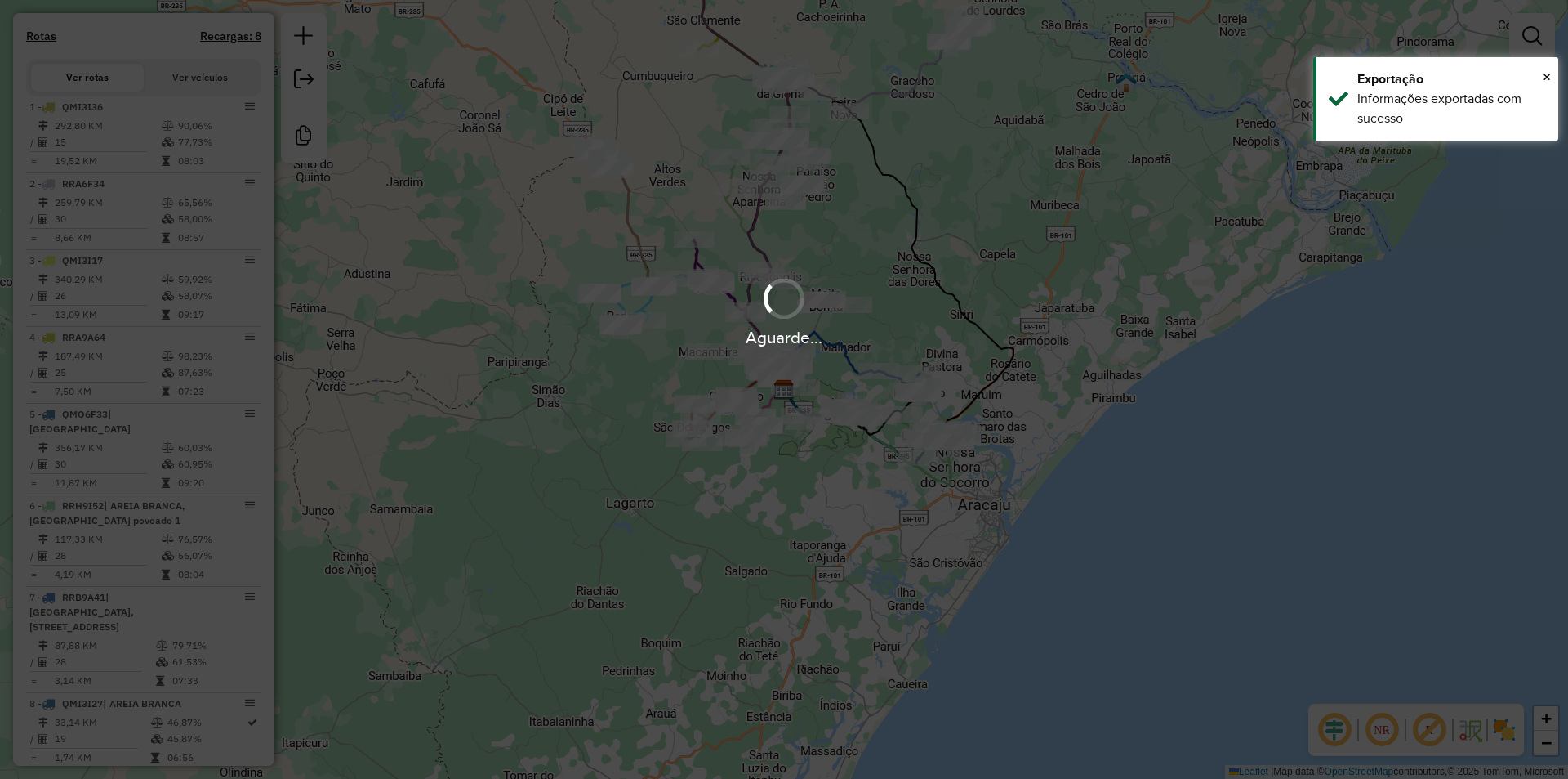
scroll to position [610, 0]
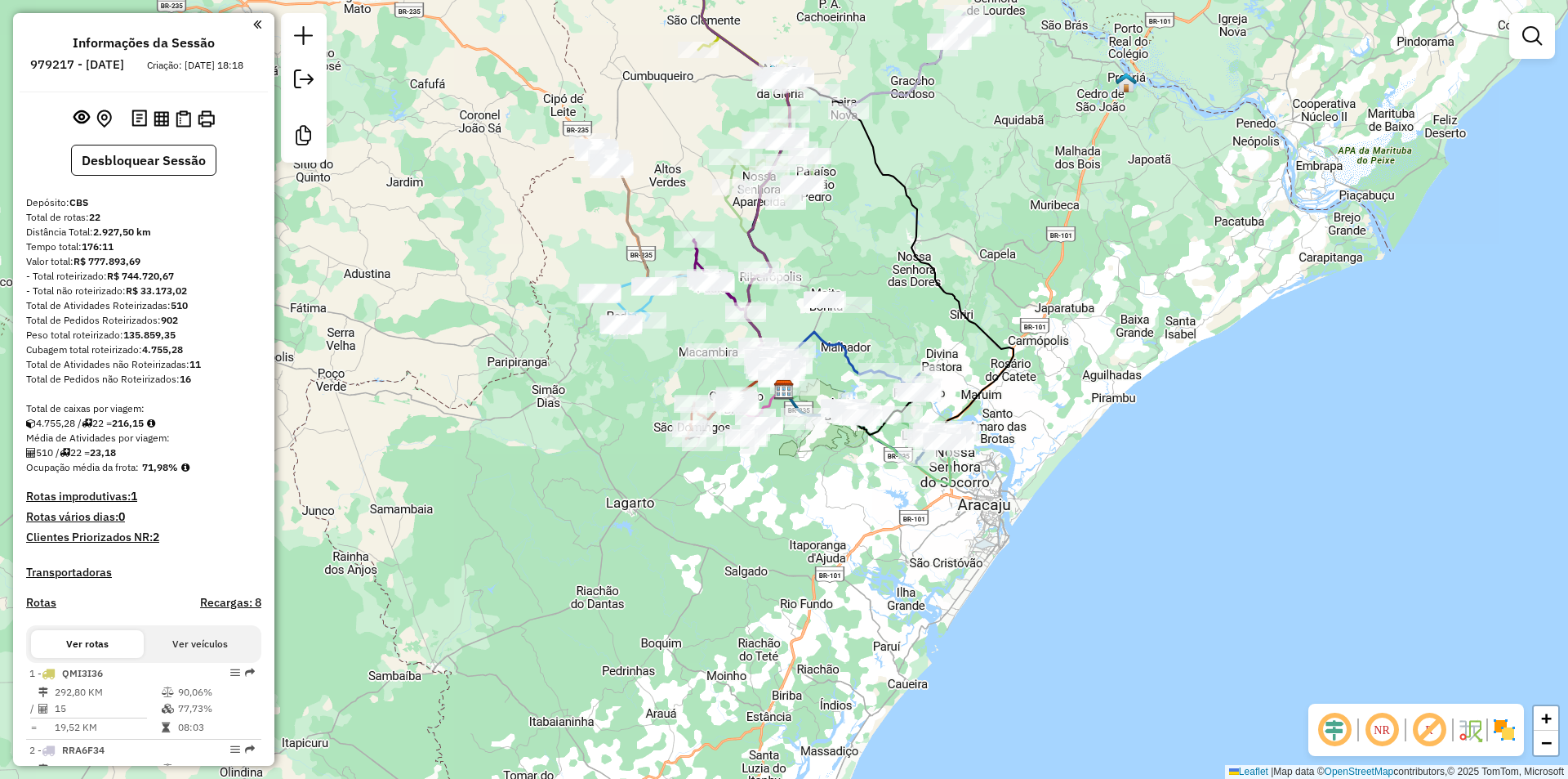
scroll to position [610, 0]
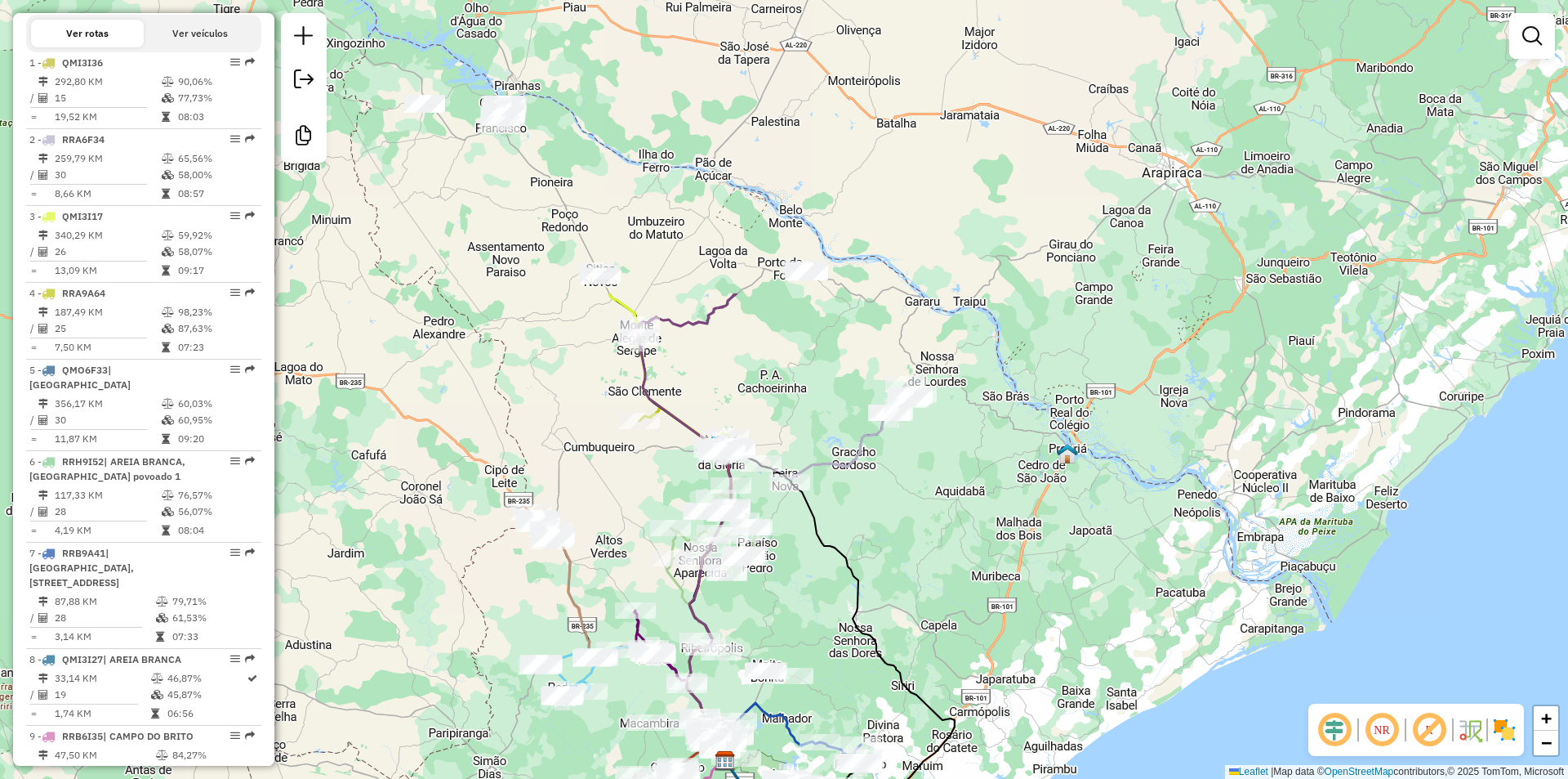
drag, startPoint x: 806, startPoint y: 447, endPoint x: 831, endPoint y: 589, distance: 144.2
click at [831, 589] on div "Janela de atendimento Grade de atendimento Capacidade Transportadoras Veículos …" at bounding box center [784, 389] width 1568 height 779
drag, startPoint x: 561, startPoint y: 284, endPoint x: 552, endPoint y: 170, distance: 114.4
click at [553, 170] on div "Janela de atendimento Grade de atendimento Capacidade Transportadoras Veículos …" at bounding box center [784, 389] width 1568 height 779
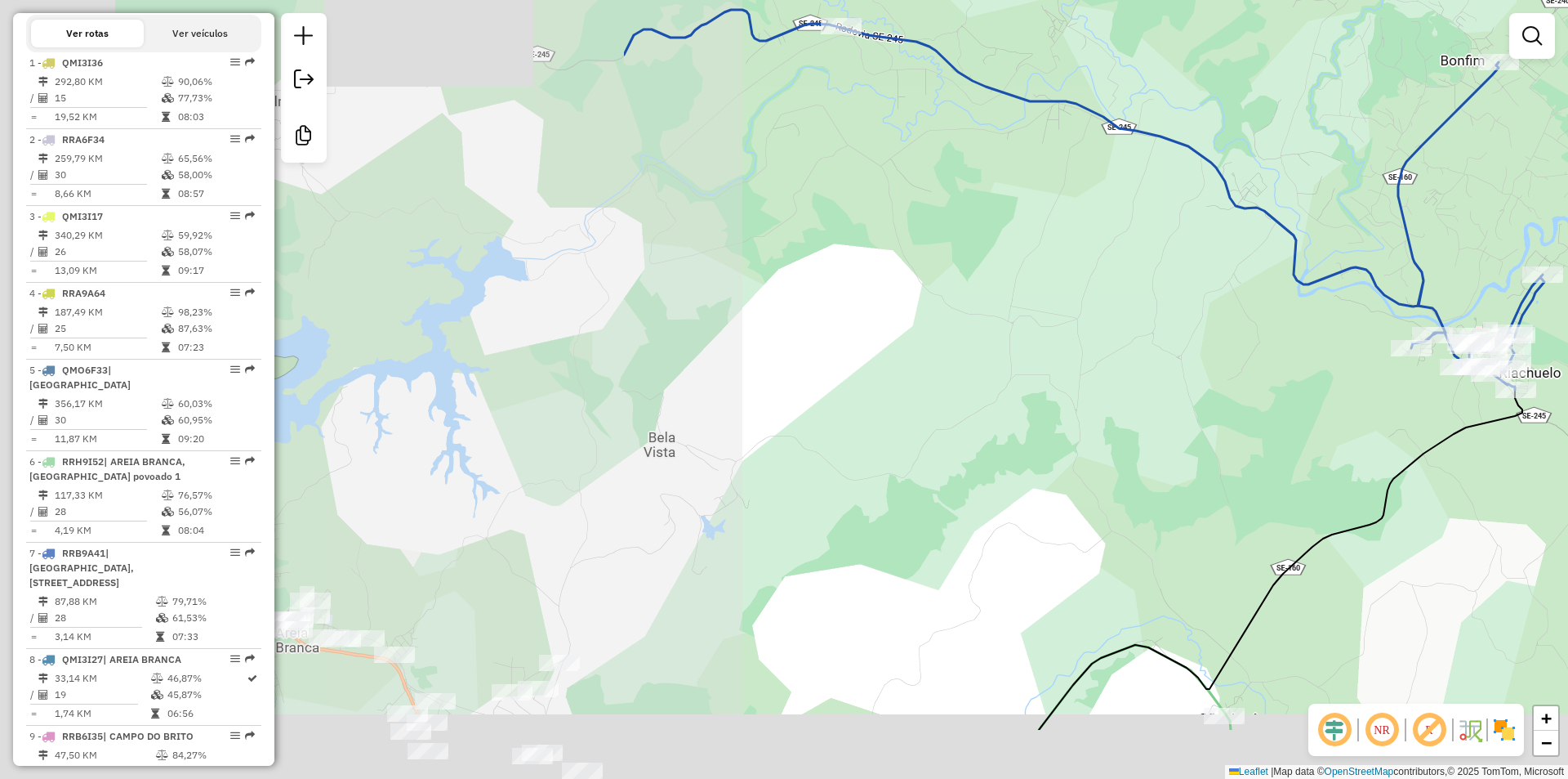
drag, startPoint x: 798, startPoint y: 519, endPoint x: 938, endPoint y: 361, distance: 211.1
click at [1272, 385] on div "Janela de atendimento Grade de atendimento Capacidade Transportadoras Veículos …" at bounding box center [784, 389] width 1568 height 779
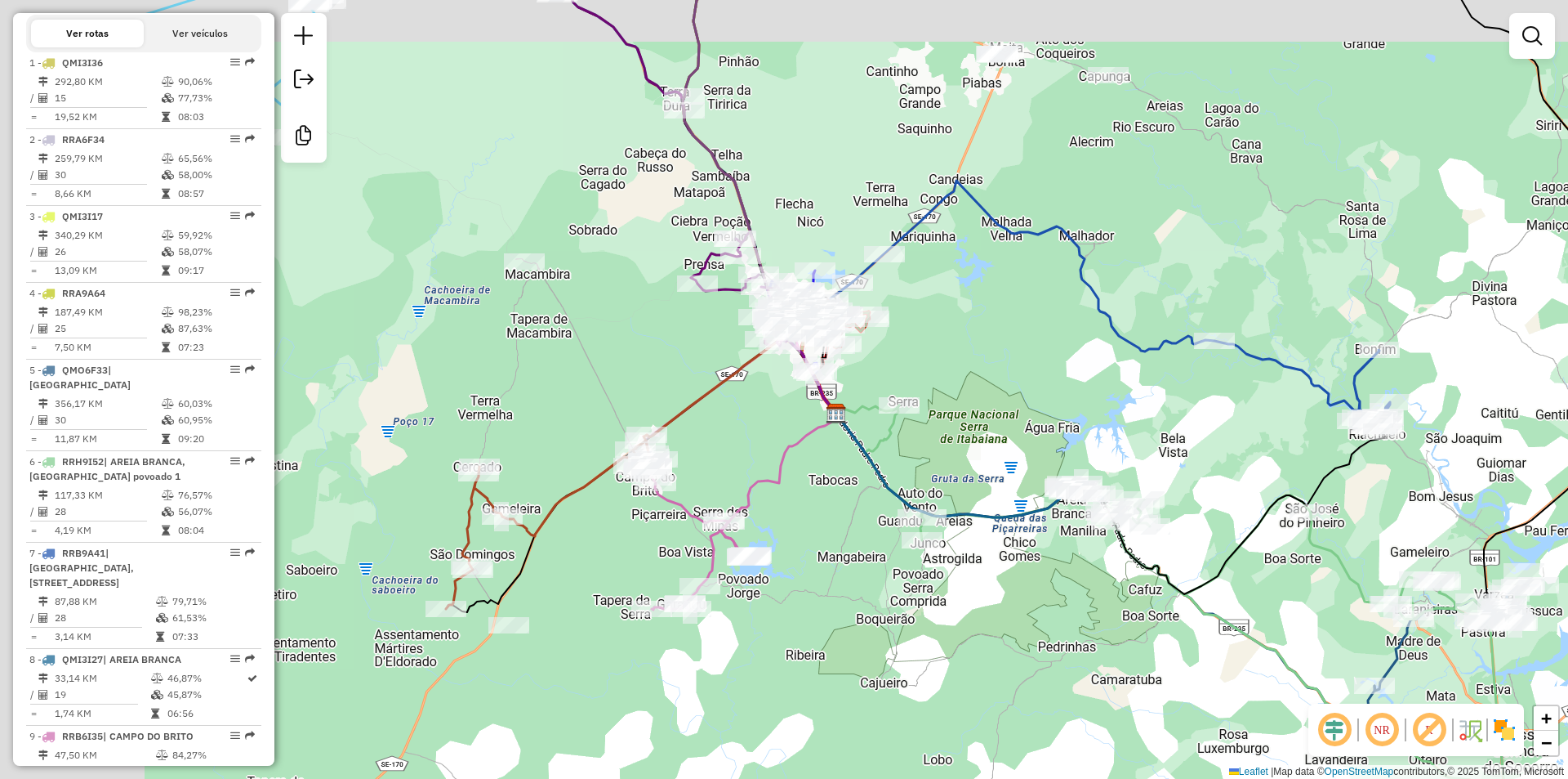
drag, startPoint x: 784, startPoint y: 421, endPoint x: 851, endPoint y: 425, distance: 67.1
click at [838, 425] on icon at bounding box center [779, 484] width 117 height 143
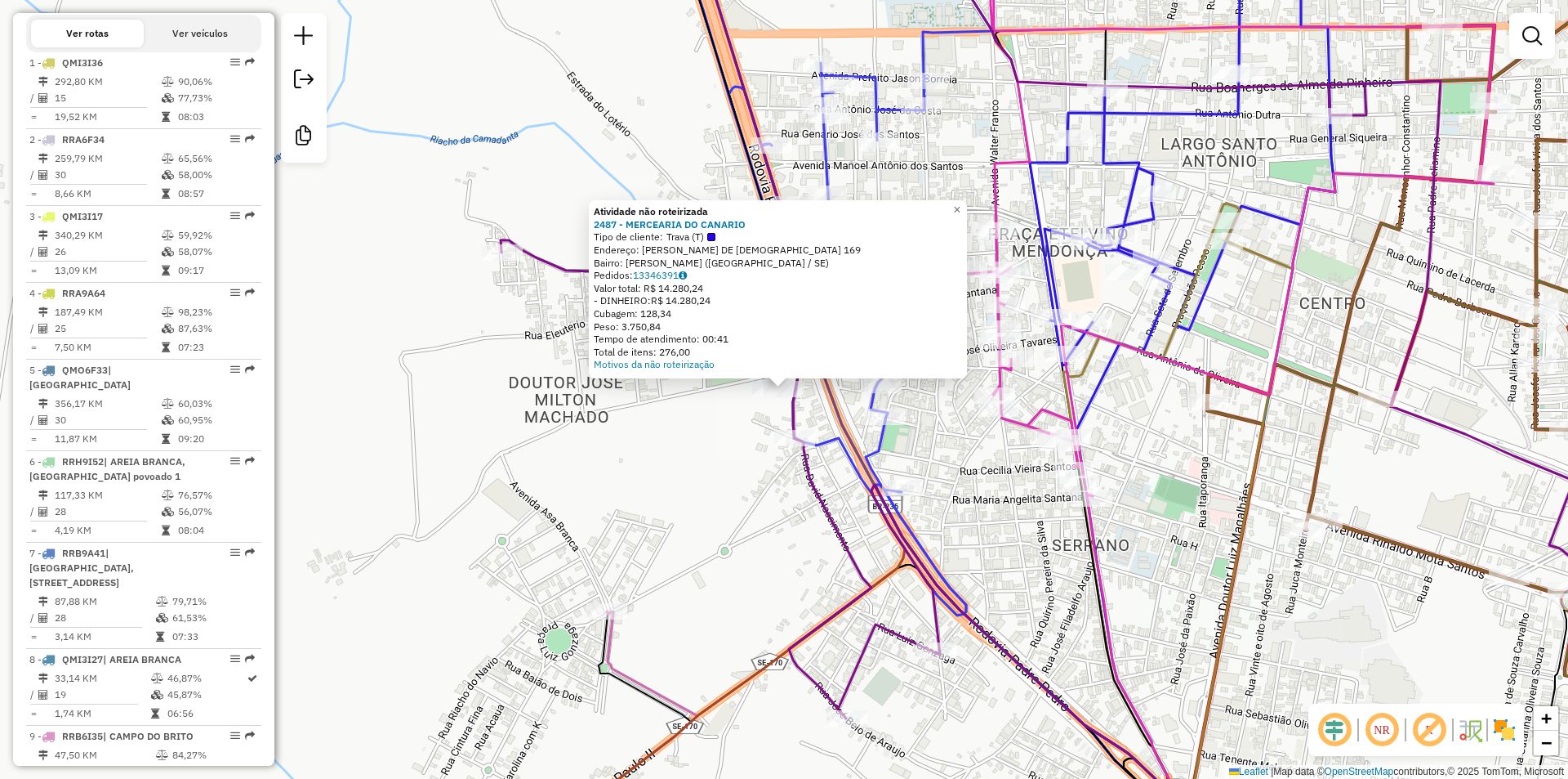
click at [711, 472] on div "Atividade não roteirizada 2487 - MERCEARIA DO CANARIO Tipo de cliente: Trava (T…" at bounding box center [784, 389] width 1568 height 779
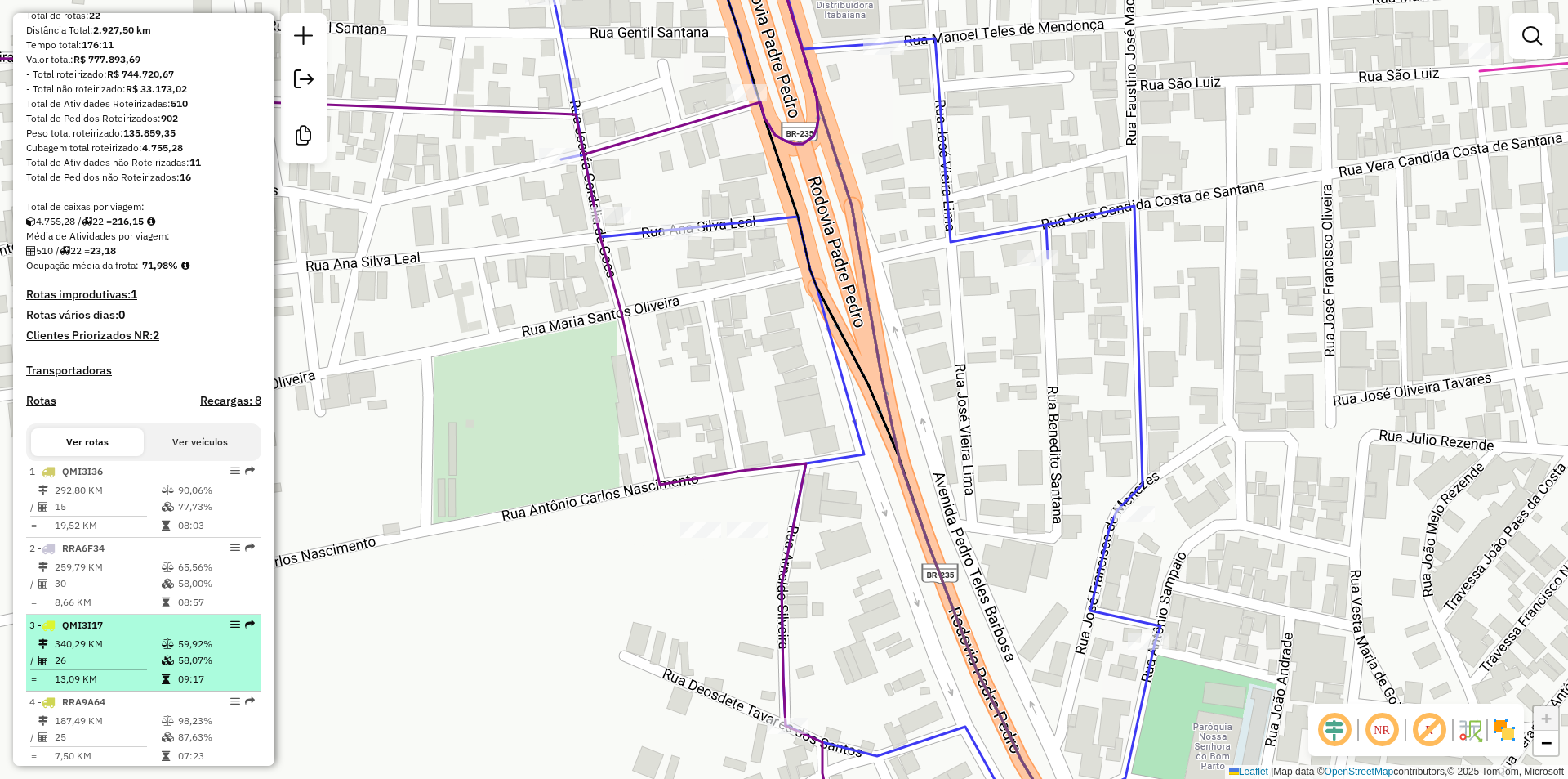
scroll to position [0, 0]
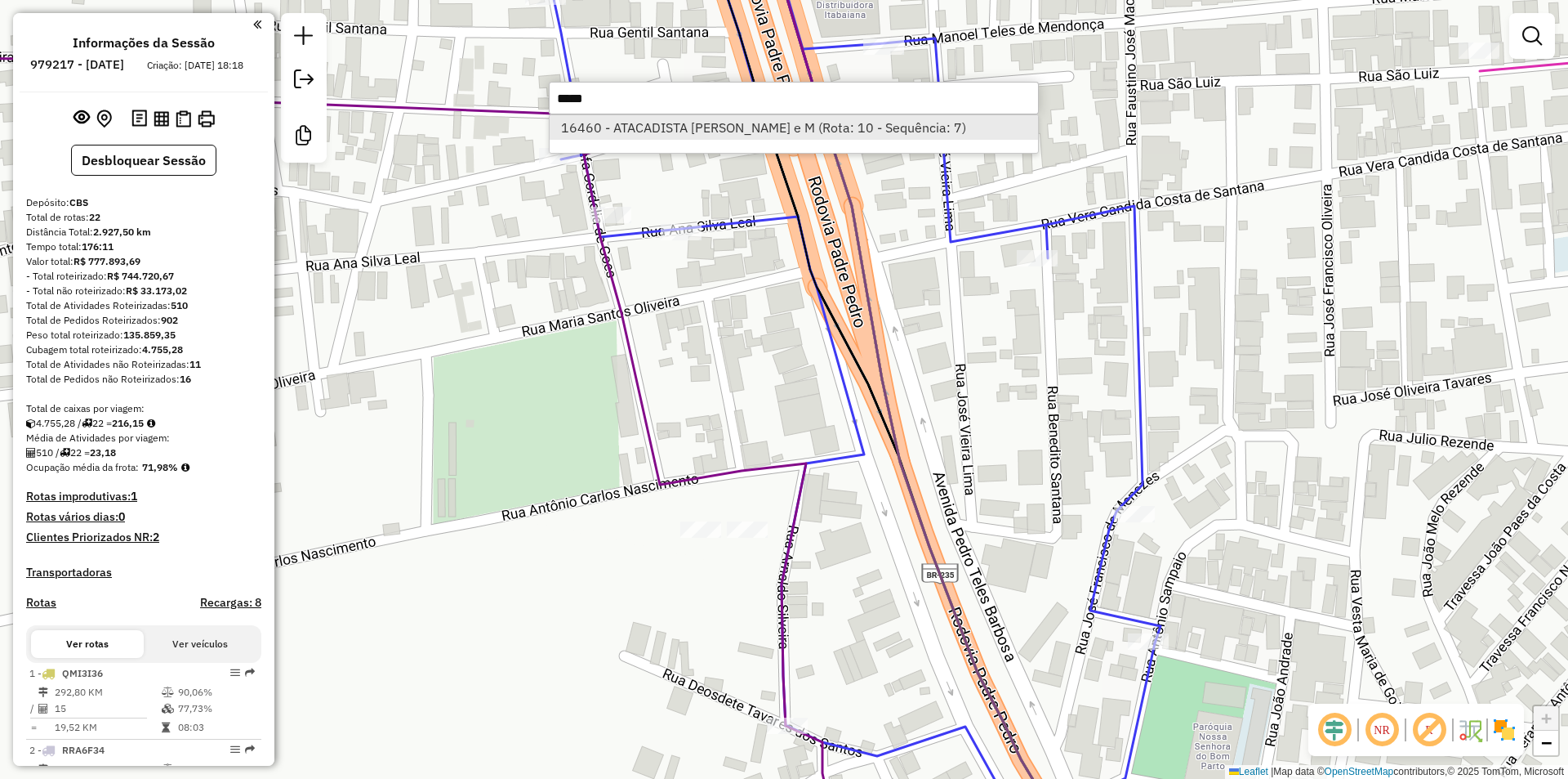
type input "*****"
click at [641, 123] on li "16460 - ATACADISTA ARIEL e M (Rota: 10 - Sequência: 7)" at bounding box center [794, 127] width 488 height 24
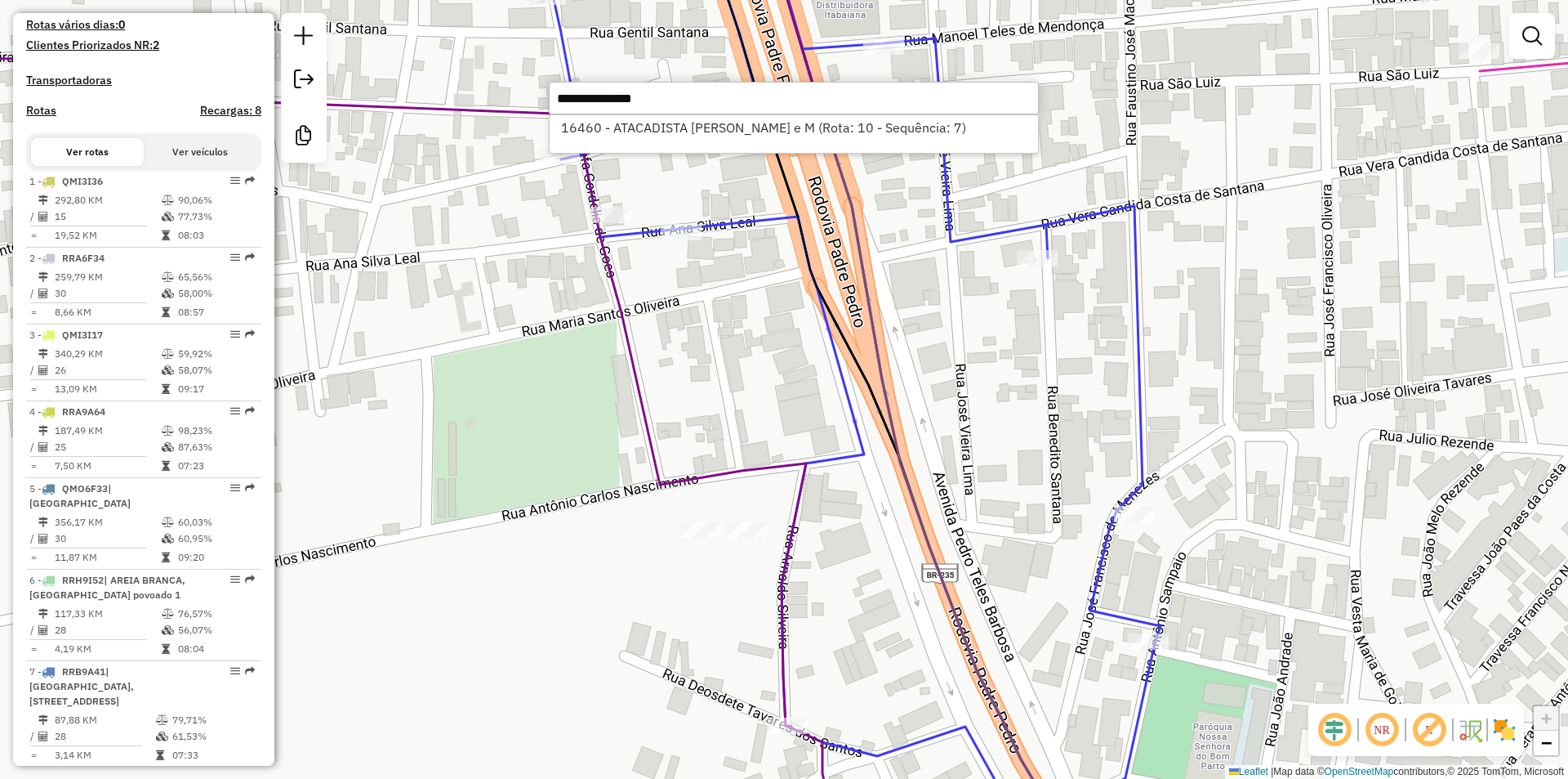
select select "**********"
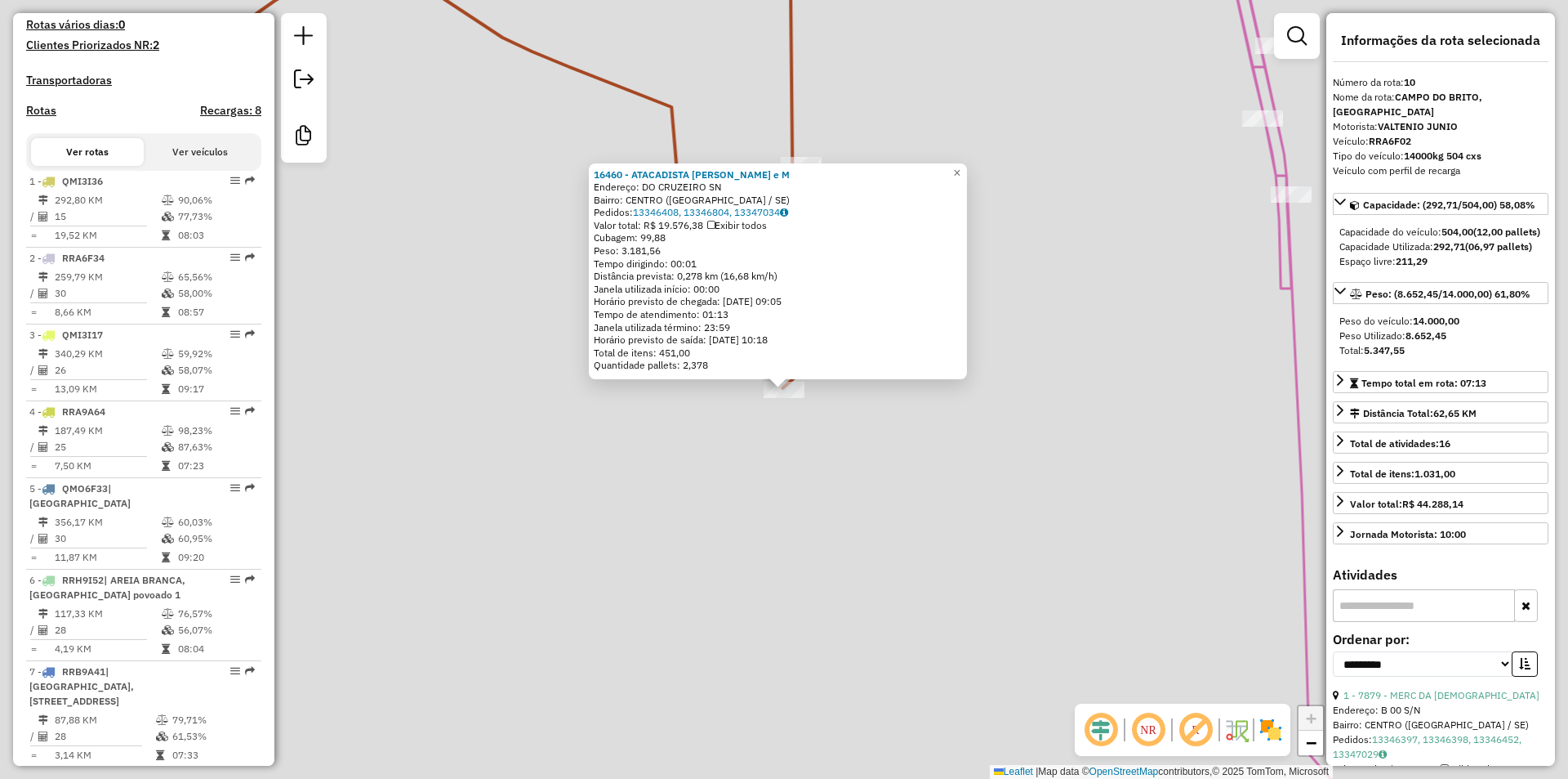
scroll to position [1400, 0]
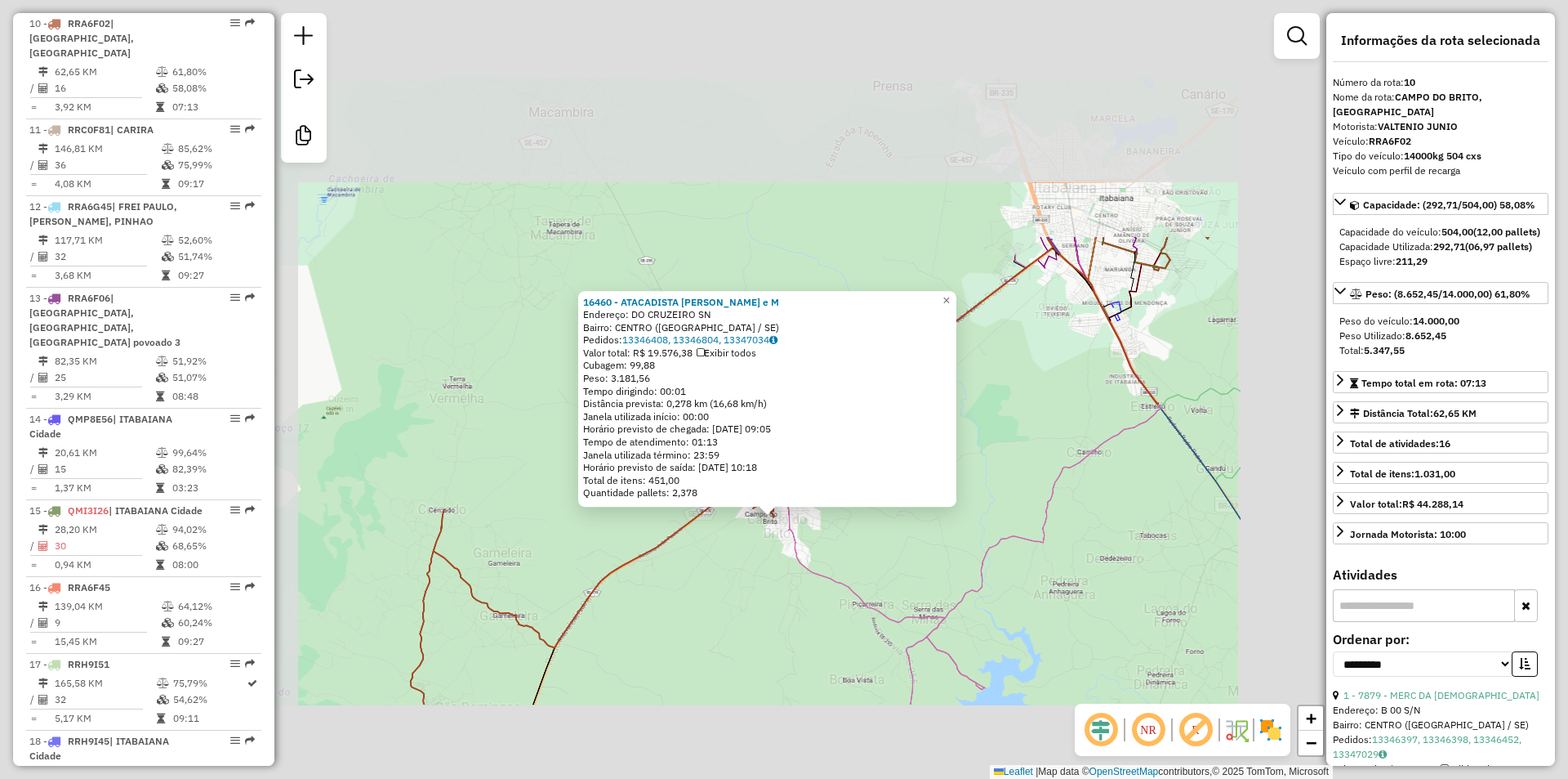
click at [758, 552] on div "16460 - ATACADISTA ARIEL e M Endereço: DO CRUZEIRO SN Bairro: CENTRO (CAMPO DO …" at bounding box center [784, 389] width 1568 height 779
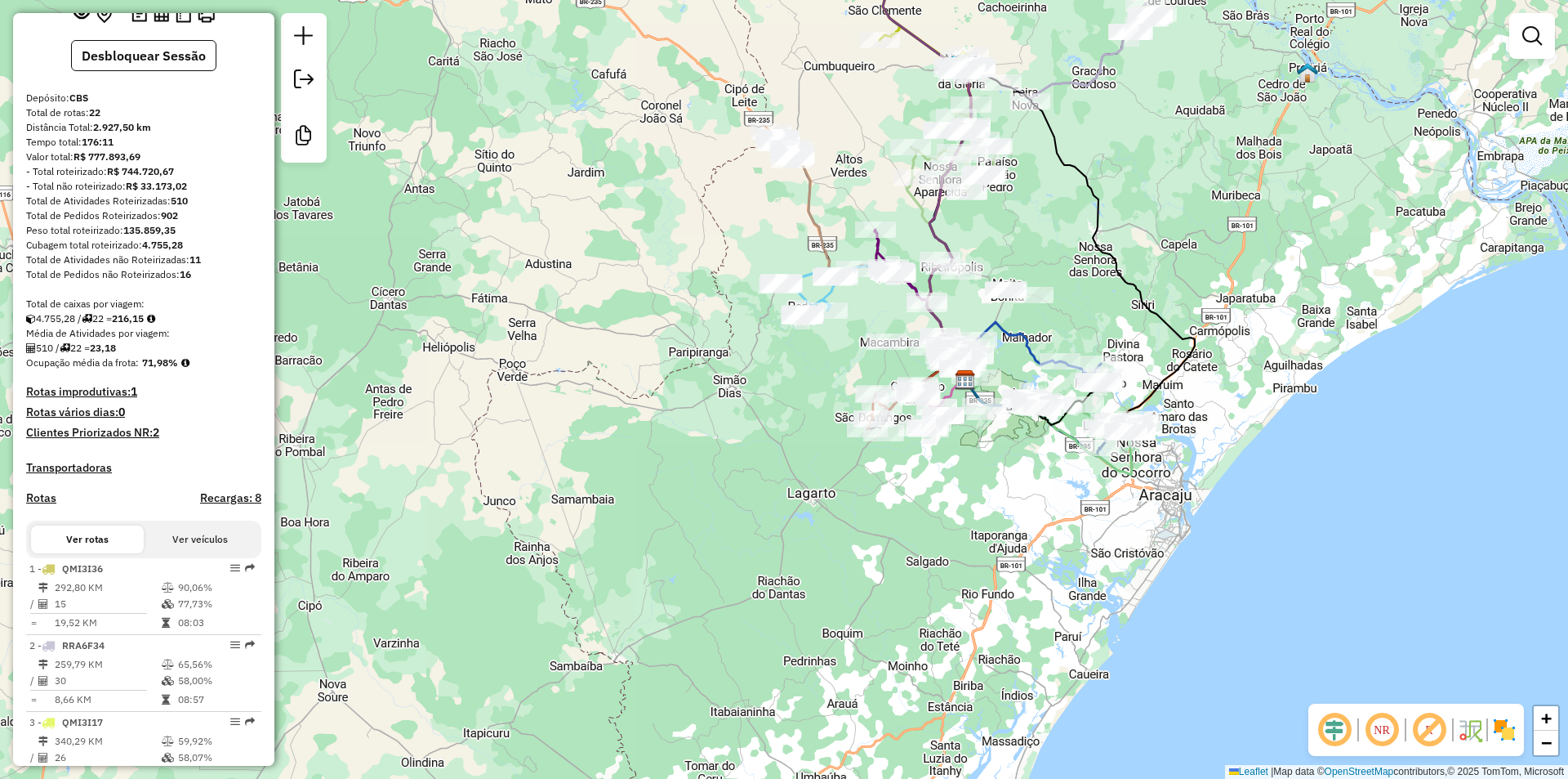
scroll to position [10, 0]
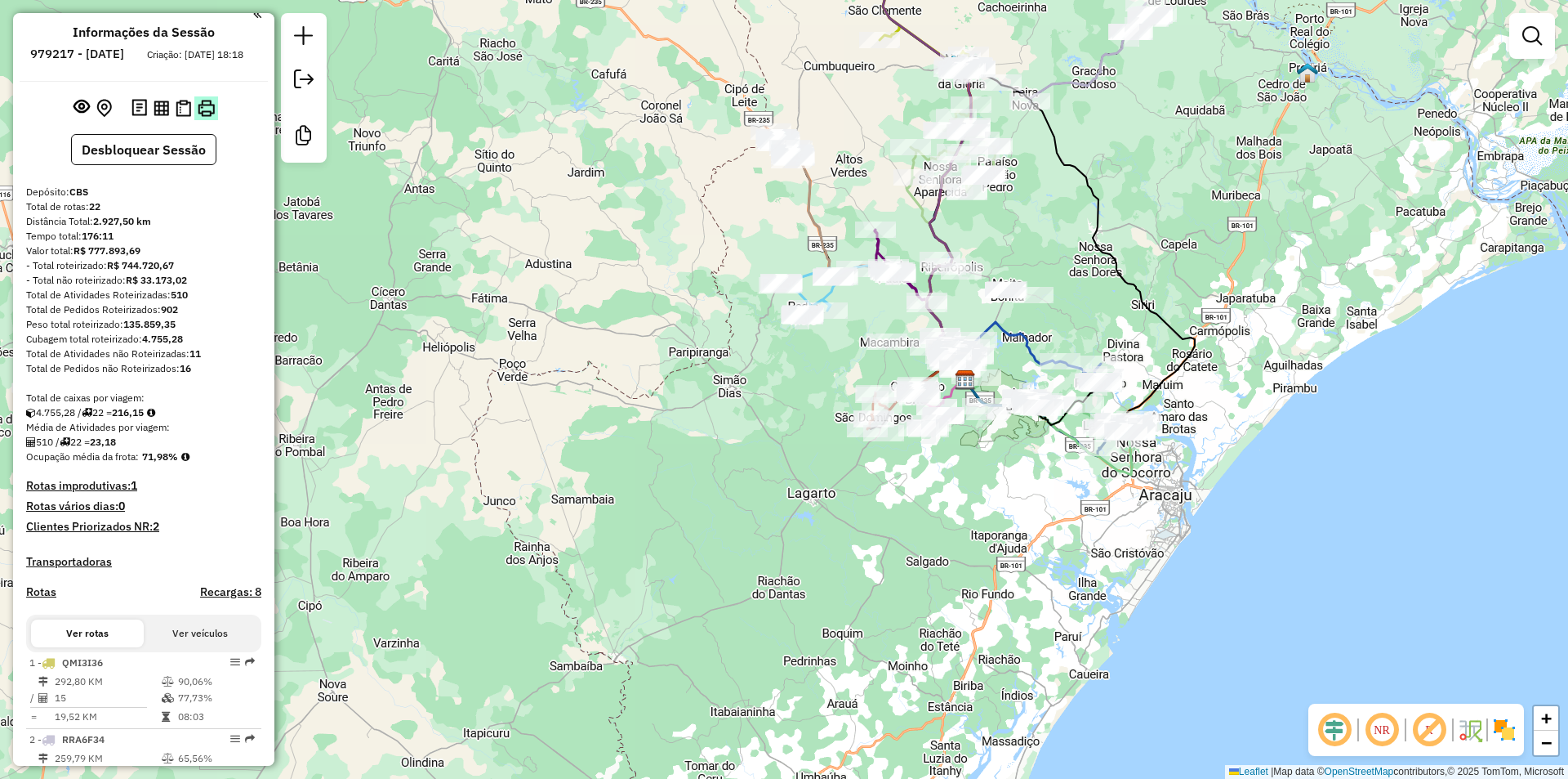
click at [200, 117] on img at bounding box center [207, 108] width 17 height 17
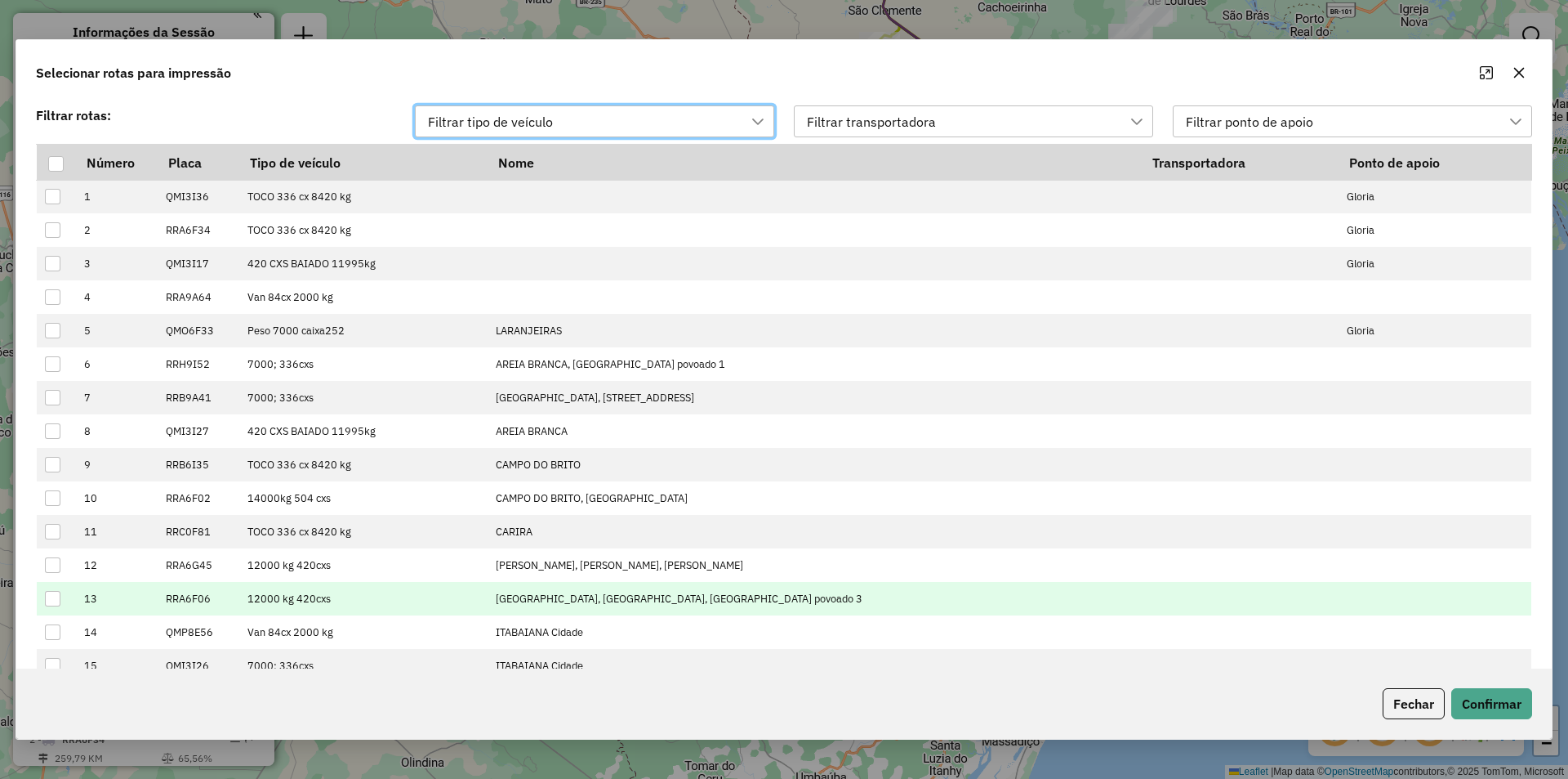
scroll to position [268, 0]
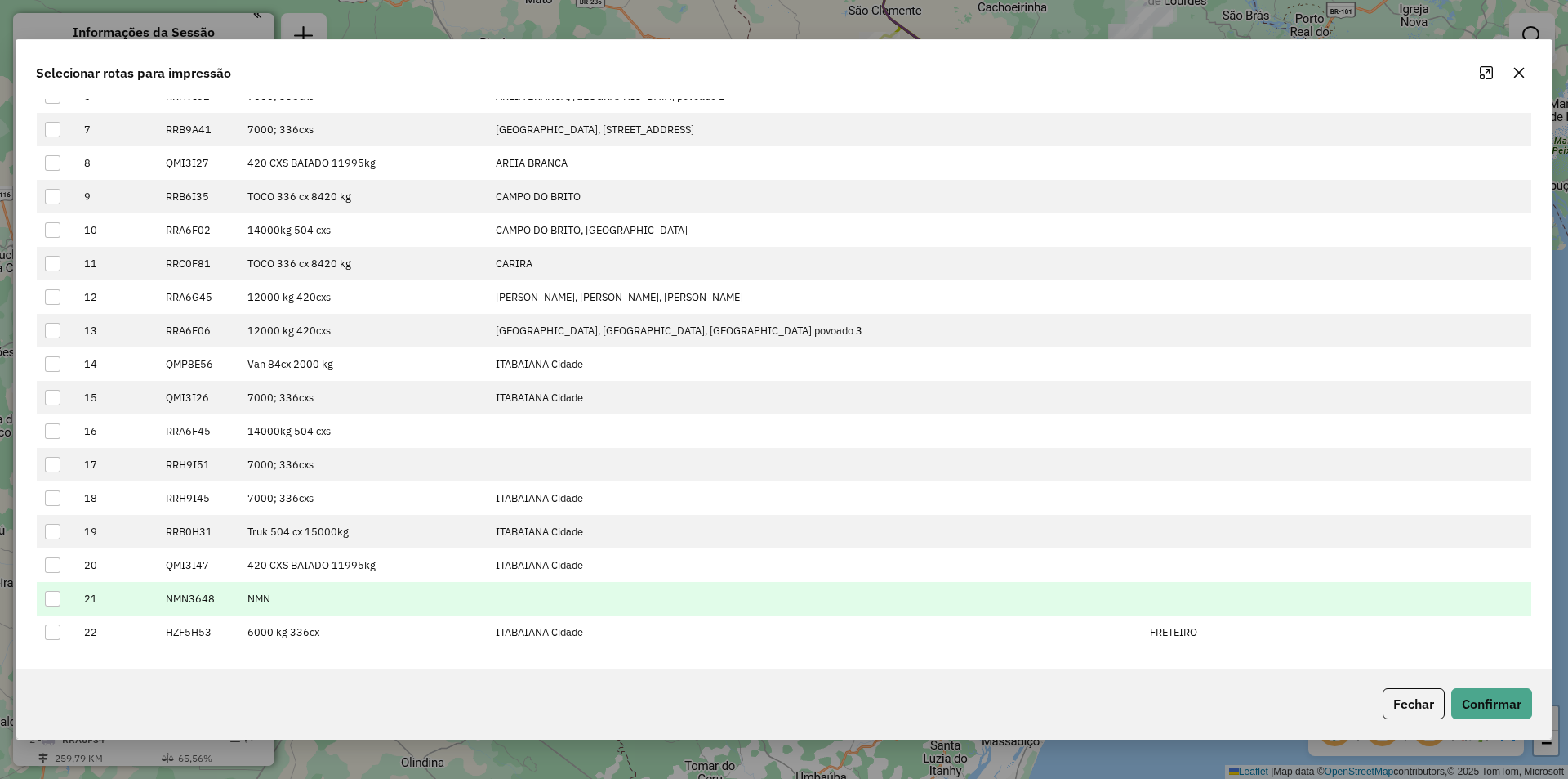
click at [57, 593] on div at bounding box center [53, 598] width 16 height 16
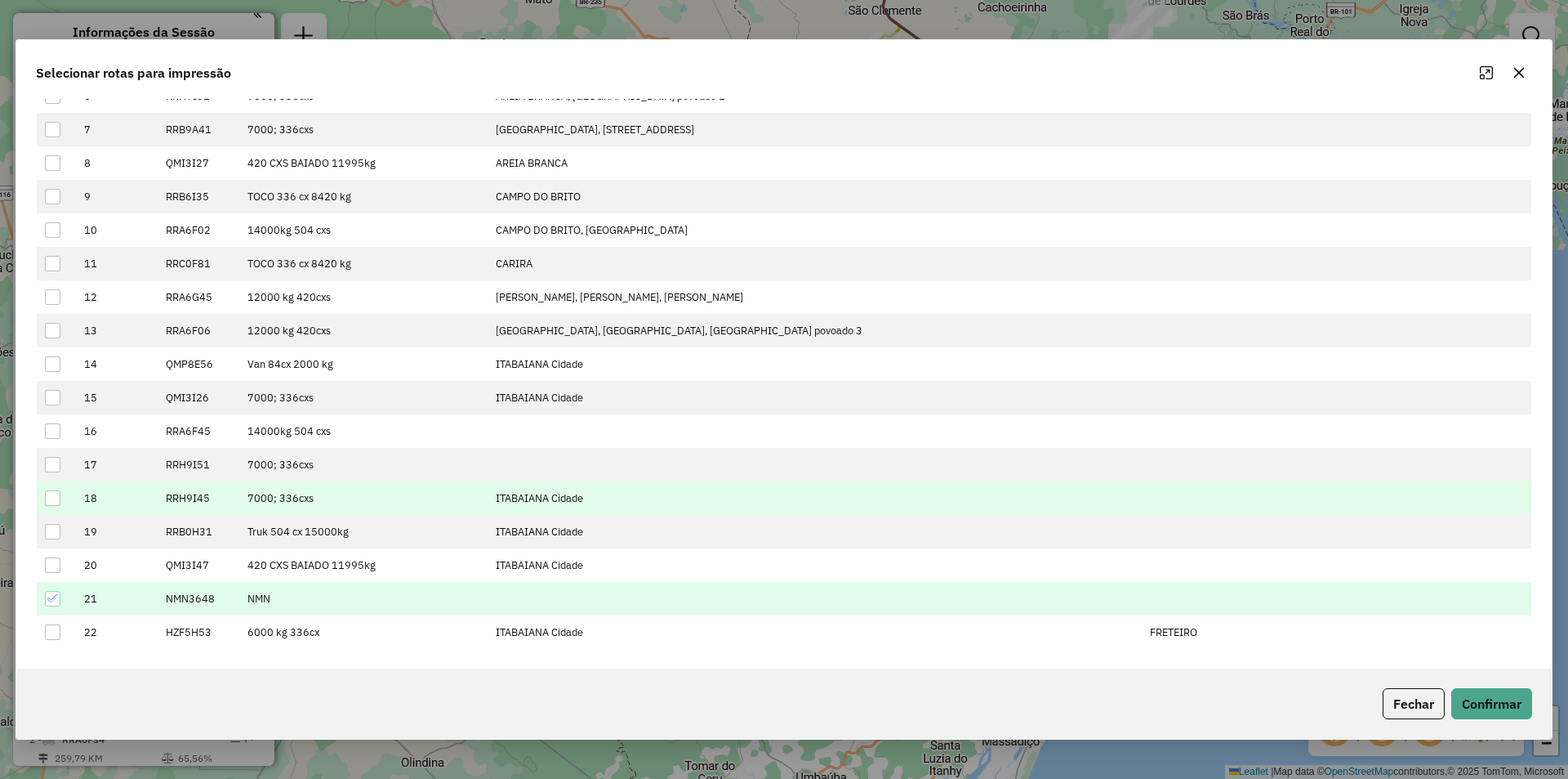
click at [51, 498] on div at bounding box center [53, 498] width 16 height 16
click at [1498, 705] on button "Confirmar" at bounding box center [1492, 704] width 81 height 31
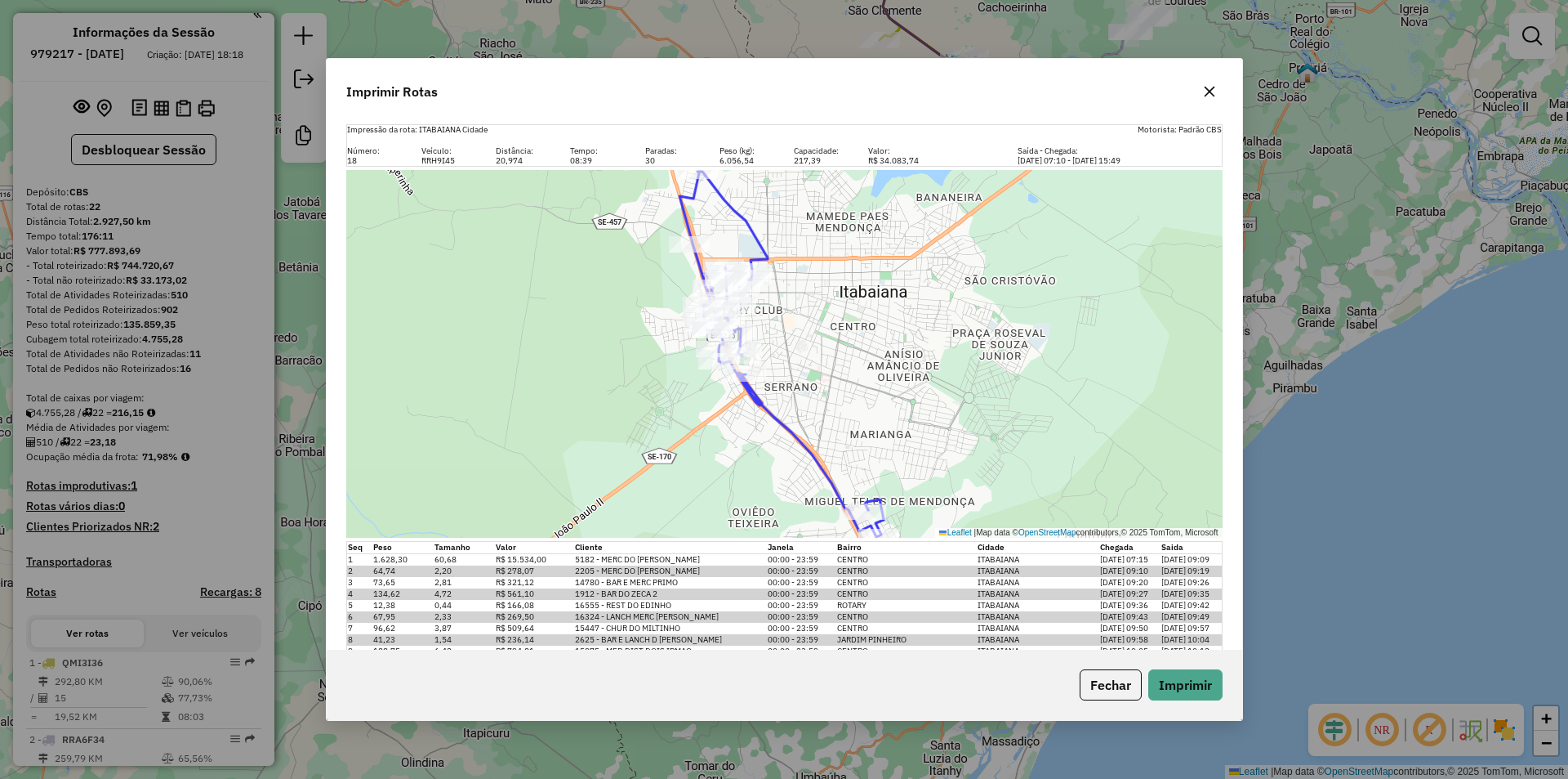
click at [1106, 686] on button "Fechar" at bounding box center [1111, 685] width 62 height 31
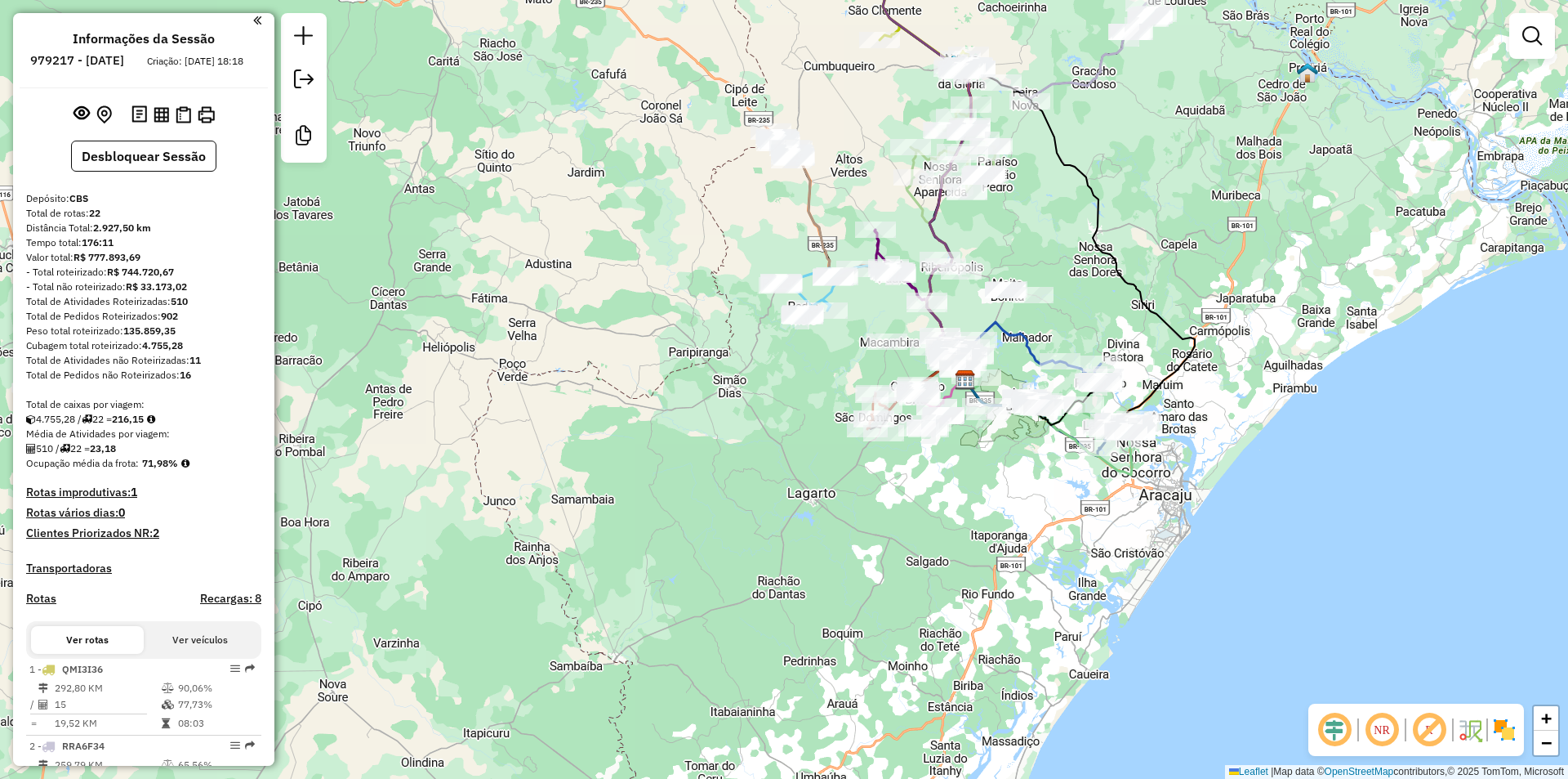
scroll to position [0, 0]
click at [201, 127] on img at bounding box center [207, 119] width 17 height 17
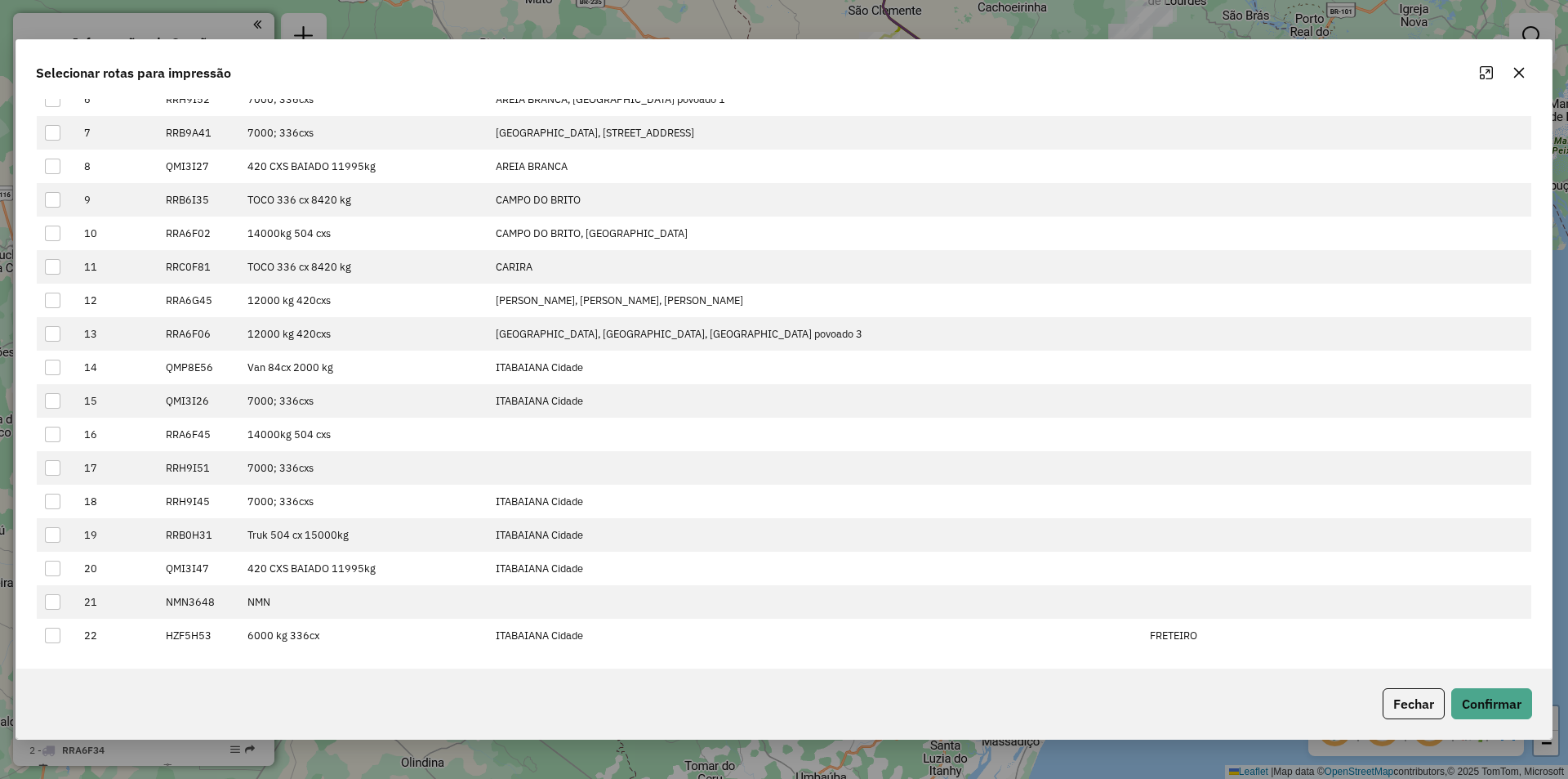
scroll to position [268, 0]
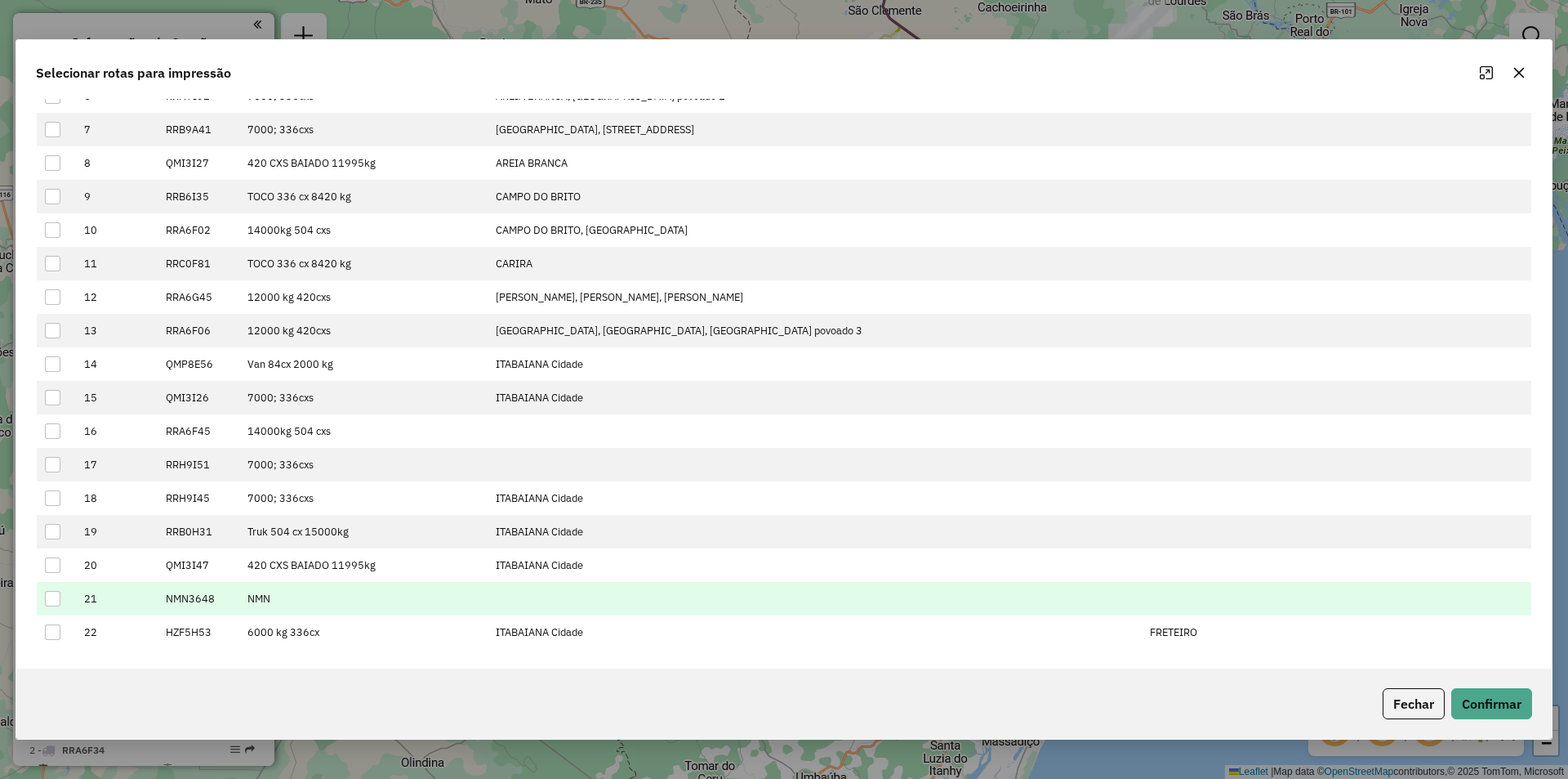
click at [54, 598] on div at bounding box center [53, 598] width 16 height 16
click at [1495, 711] on button "Confirmar" at bounding box center [1492, 704] width 81 height 31
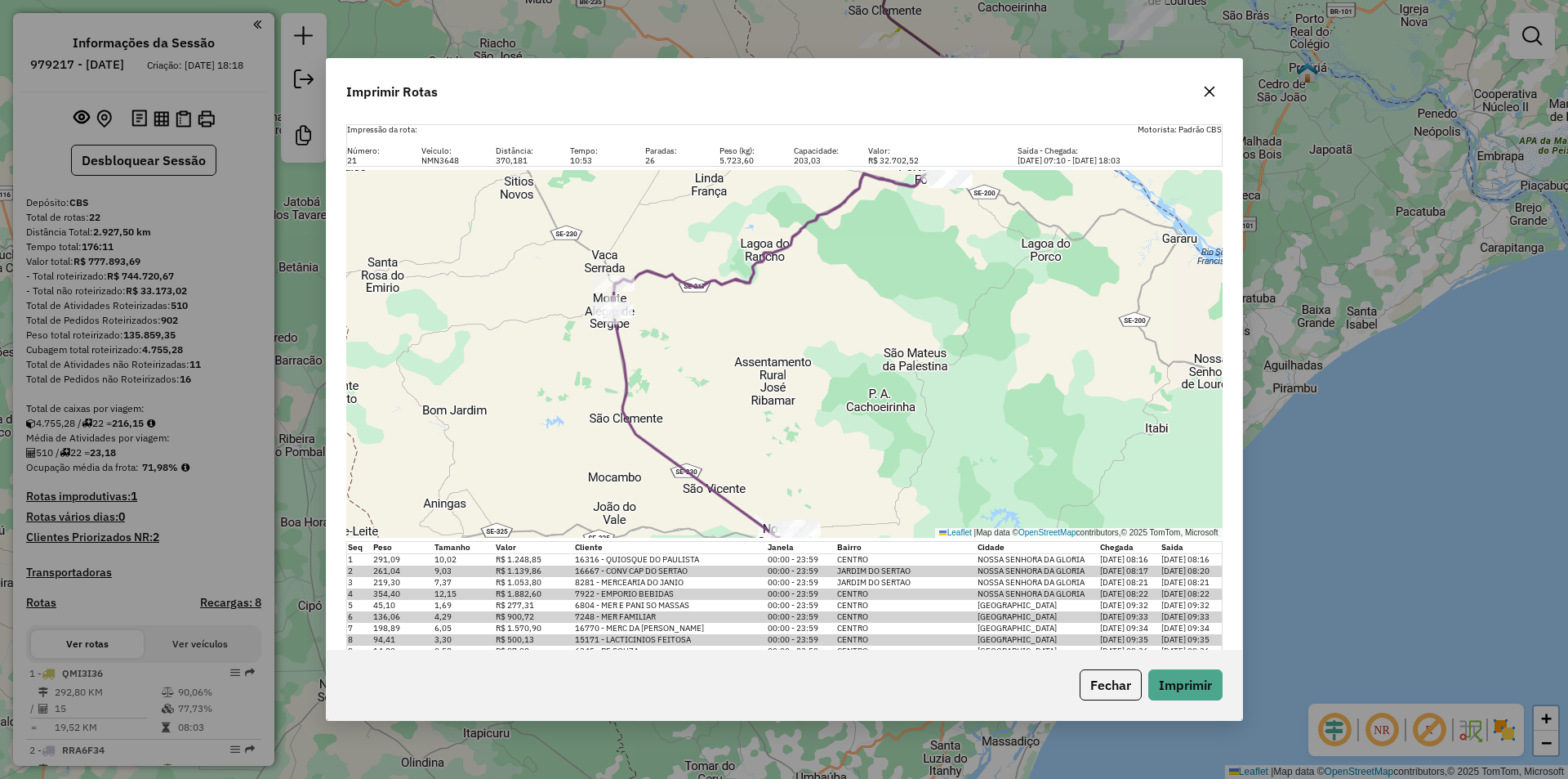
scroll to position [81, 0]
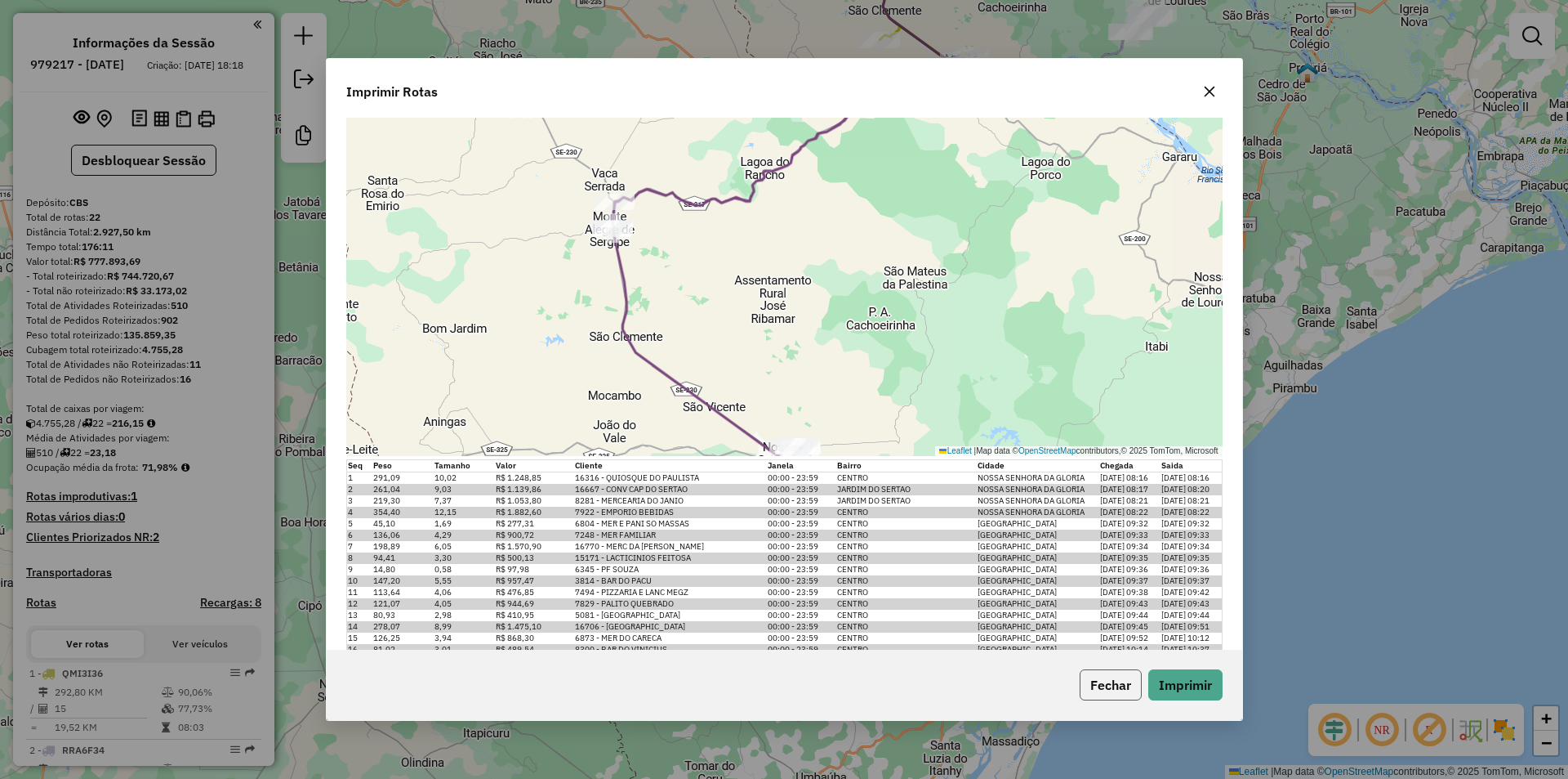
click at [1122, 689] on button "Fechar" at bounding box center [1111, 685] width 62 height 31
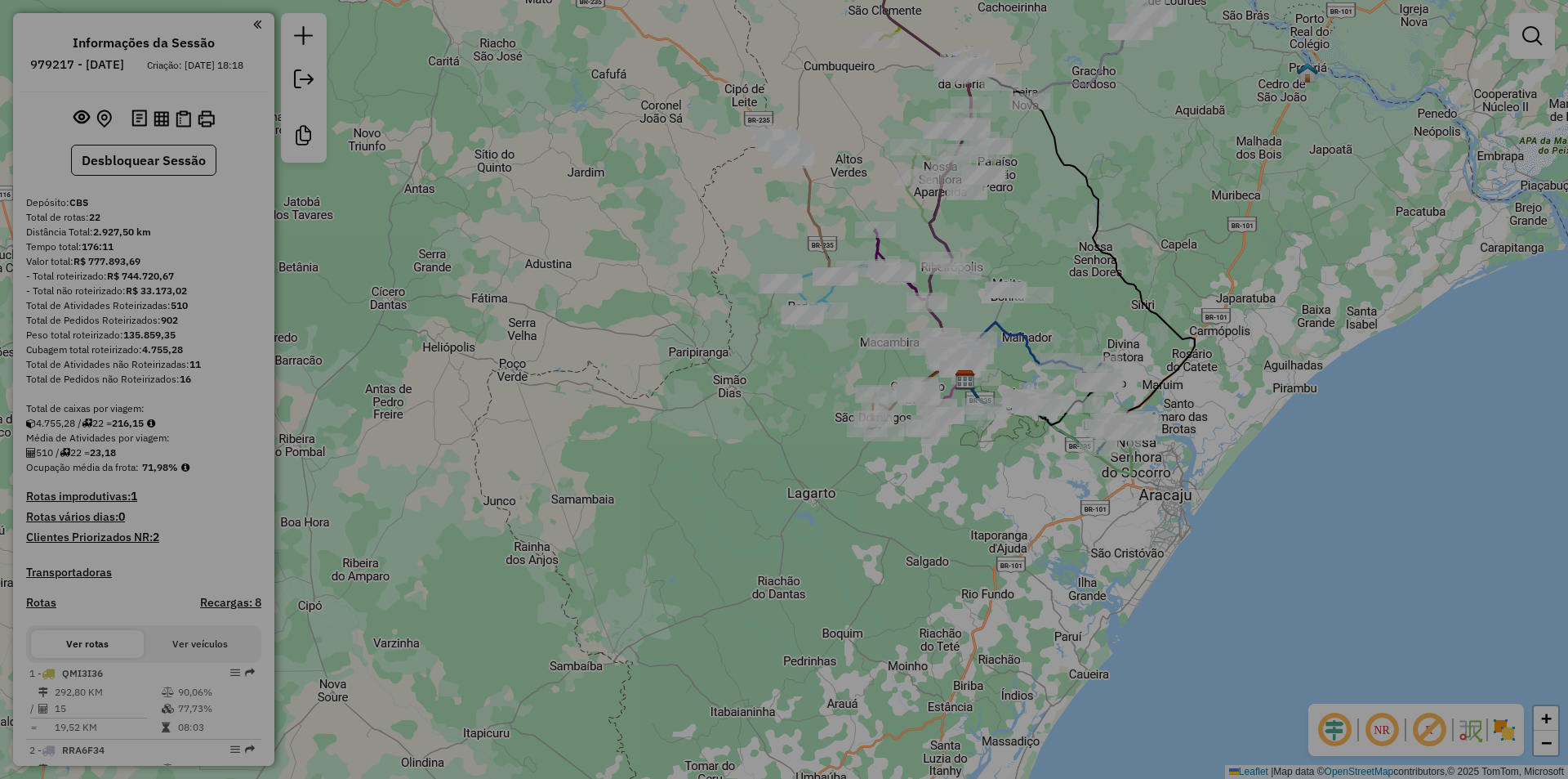
scroll to position [0, 0]
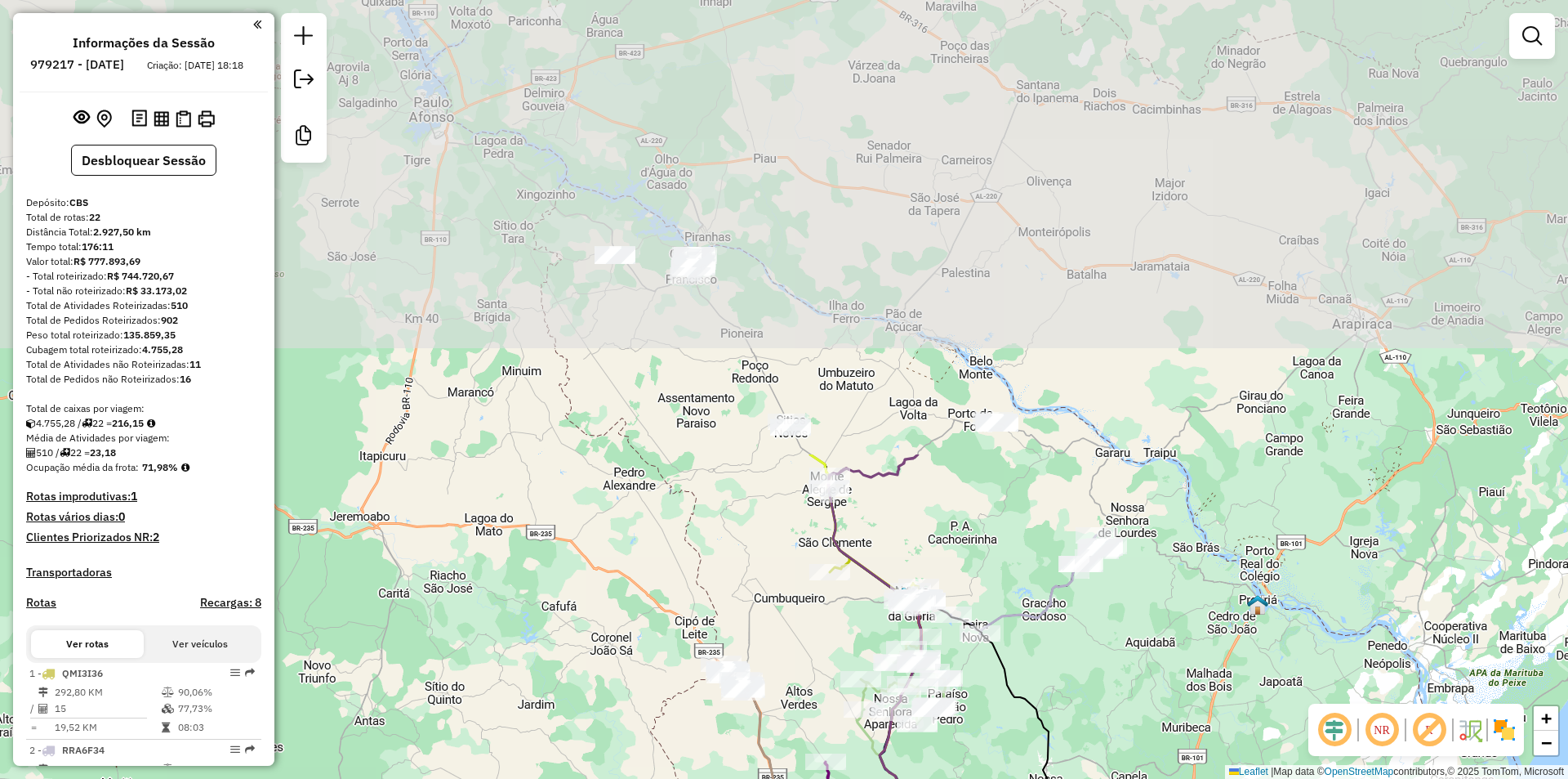
drag, startPoint x: 1060, startPoint y: 37, endPoint x: 1010, endPoint y: 570, distance: 535.3
click at [1010, 570] on div "Janela de atendimento Grade de atendimento Capacidade Transportadoras Veículos …" at bounding box center [784, 389] width 1568 height 779
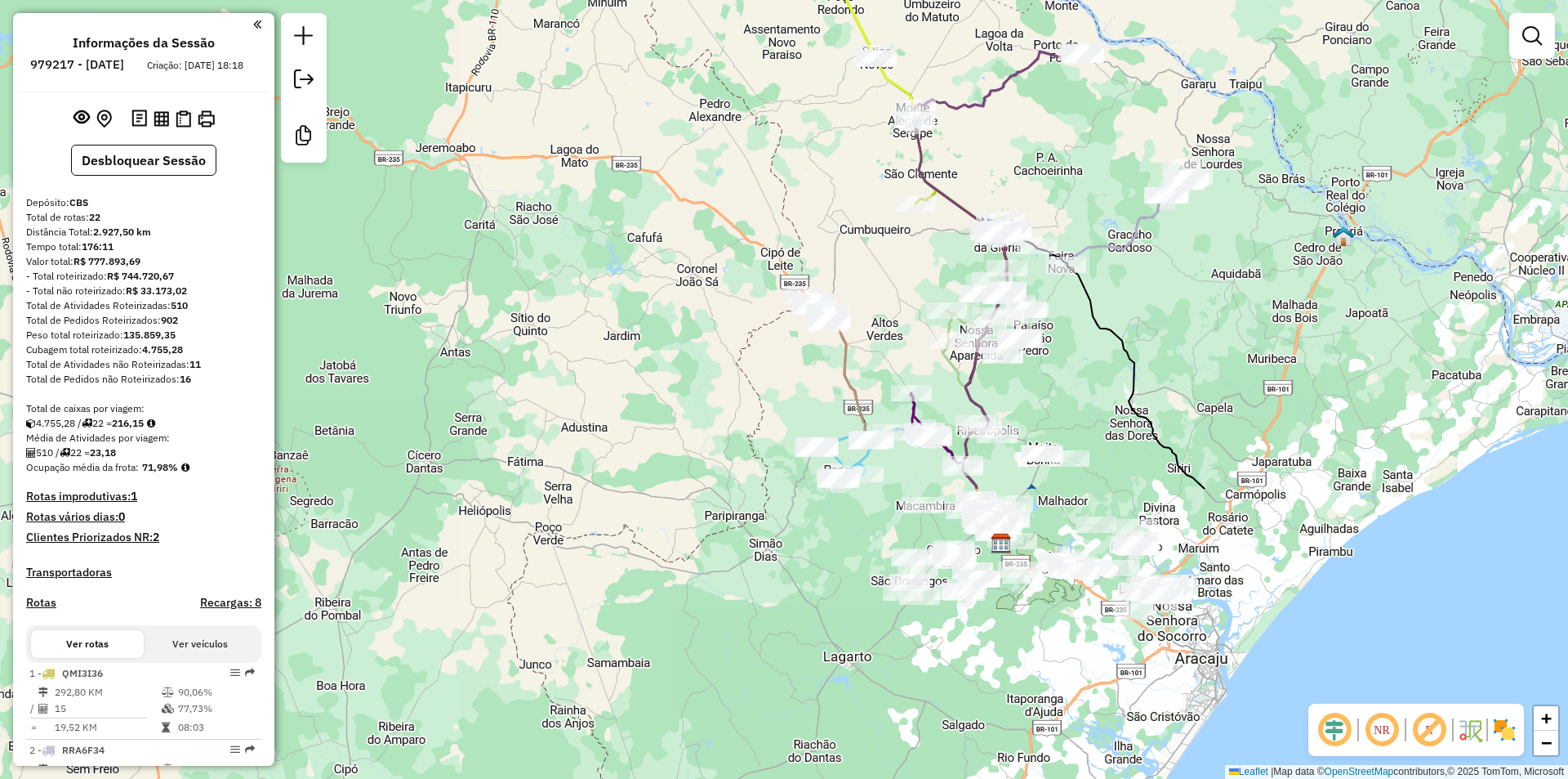
drag, startPoint x: 980, startPoint y: 703, endPoint x: 1061, endPoint y: 335, distance: 376.8
click at [1061, 335] on div "Janela de atendimento Grade de atendimento Capacidade Transportadoras Veículos …" at bounding box center [784, 389] width 1568 height 779
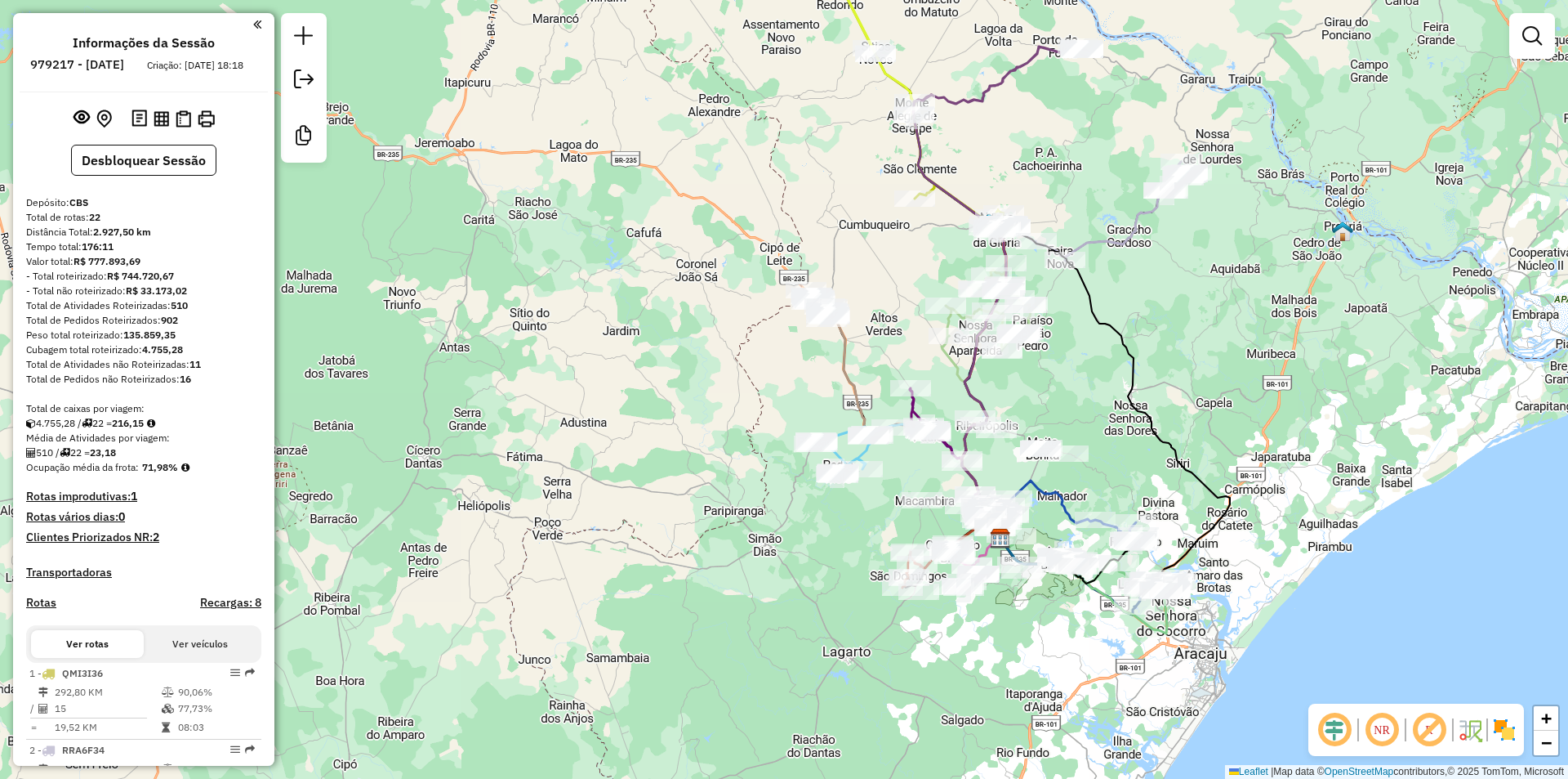
click at [1173, 375] on div "Janela de atendimento Grade de atendimento Capacidade Transportadoras Veículos …" at bounding box center [784, 389] width 1568 height 779
drag, startPoint x: 984, startPoint y: 138, endPoint x: 985, endPoint y: 280, distance: 142.0
click at [985, 280] on div "Janela de atendimento Grade de atendimento Capacidade Transportadoras Veículos …" at bounding box center [784, 389] width 1568 height 779
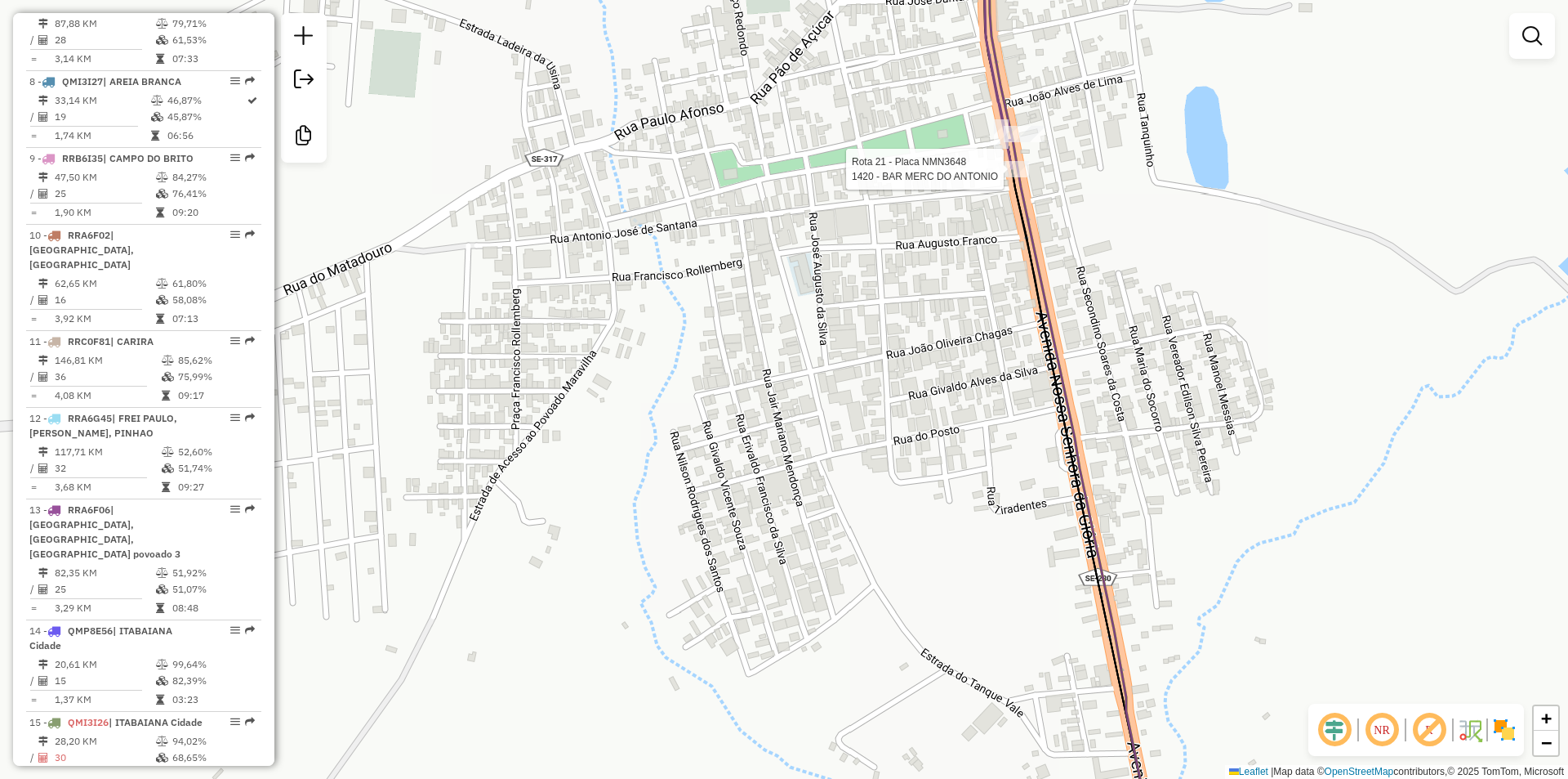
select select "**********"
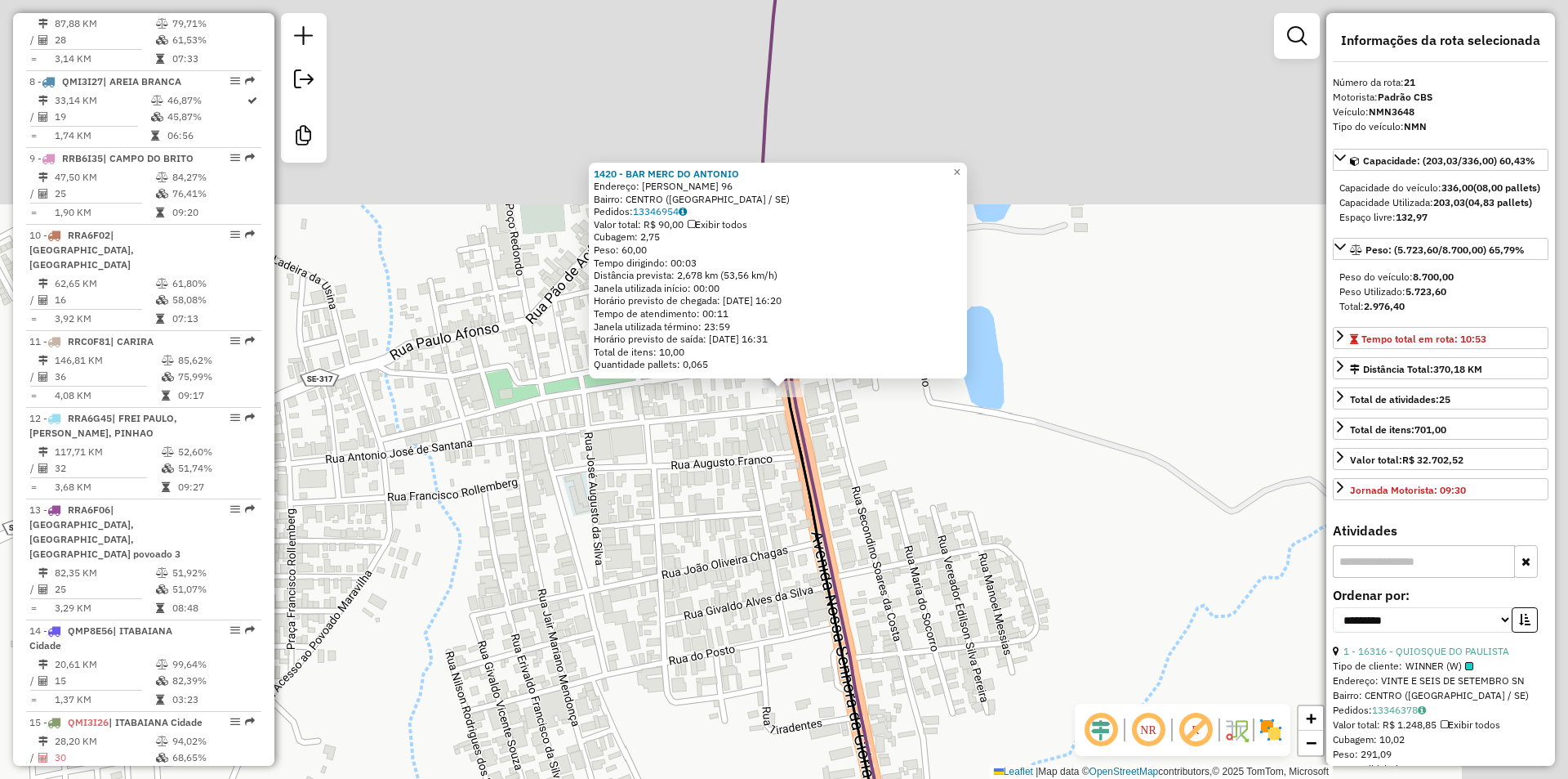
scroll to position [2078, 0]
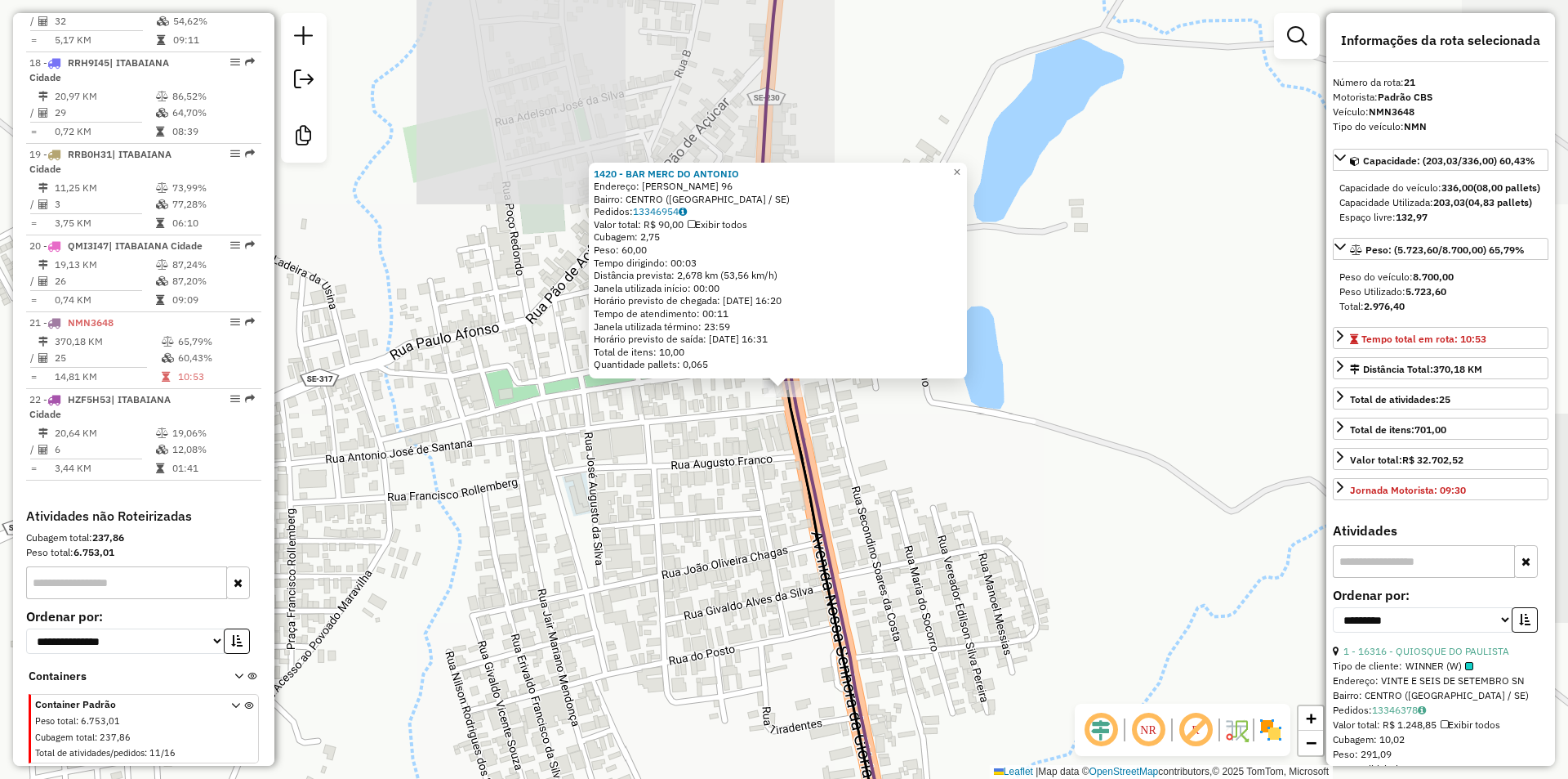
click at [980, 428] on div "1420 - BAR MERC DO ANTONIO Endereço: MANOEL ELIGIO DA MOTA 96 Bairro: CENTRO (M…" at bounding box center [784, 389] width 1568 height 779
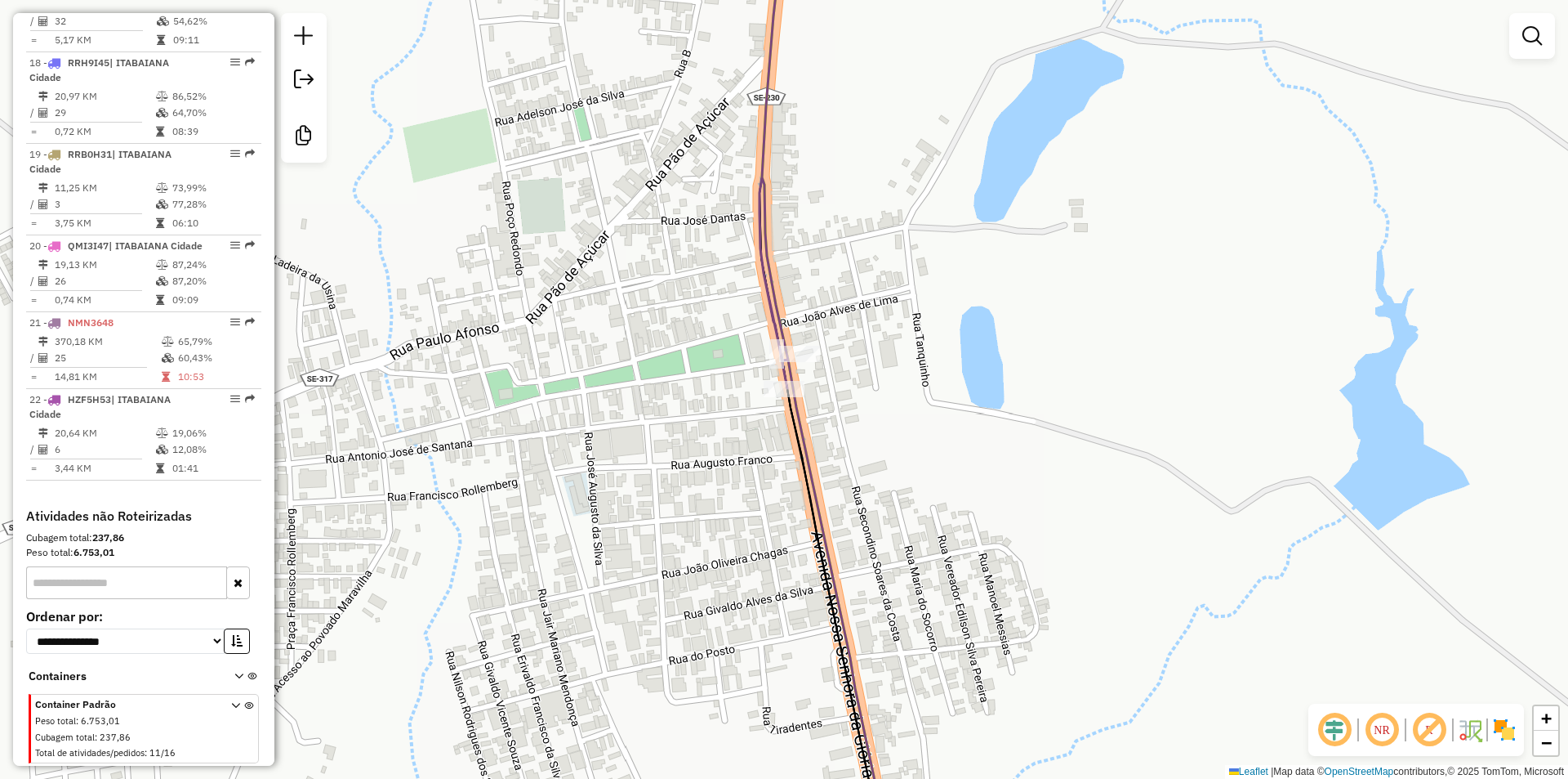
select select "**********"
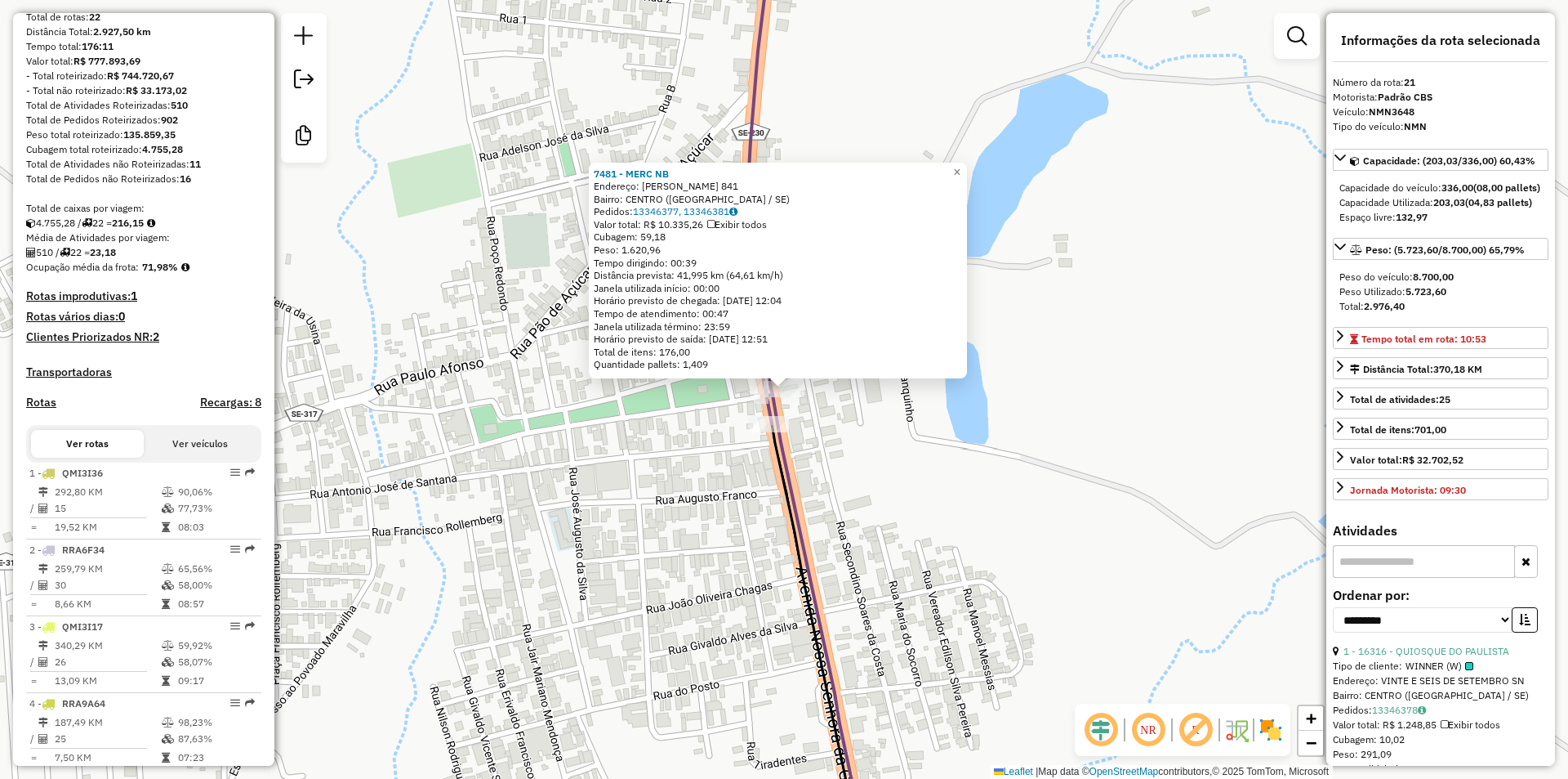
scroll to position [35, 0]
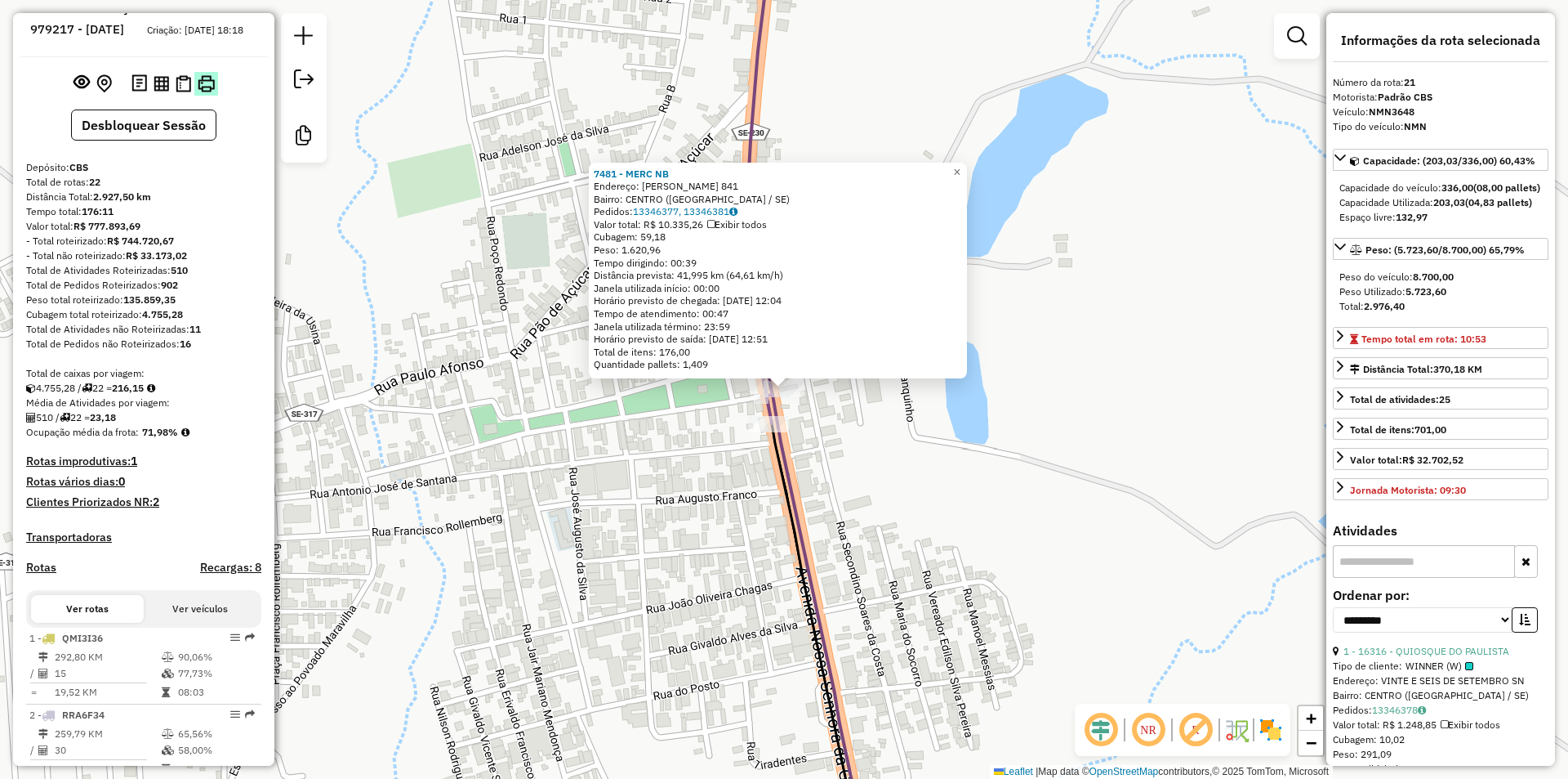
click at [201, 93] on img at bounding box center [207, 84] width 17 height 17
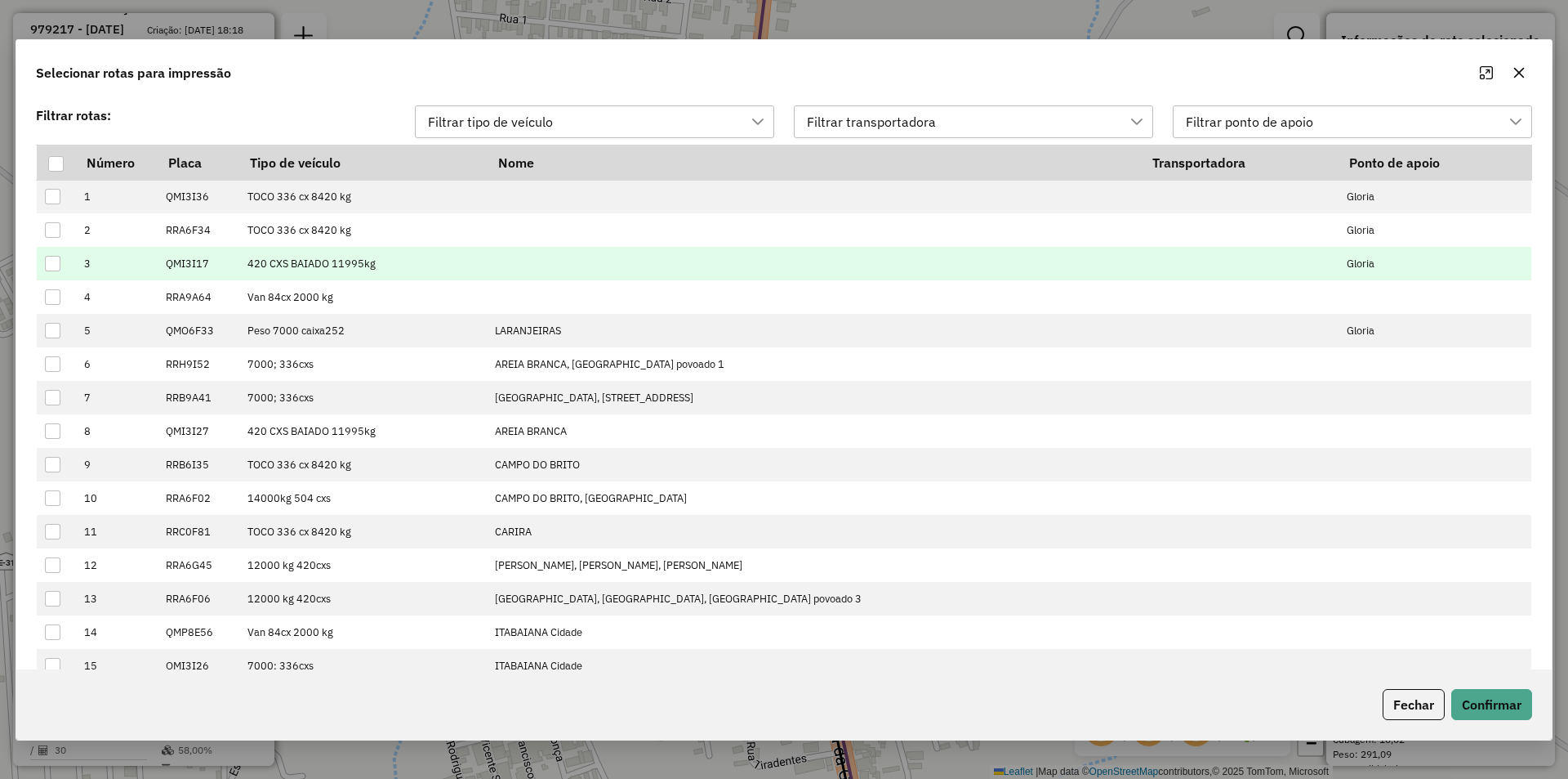
scroll to position [12, 74]
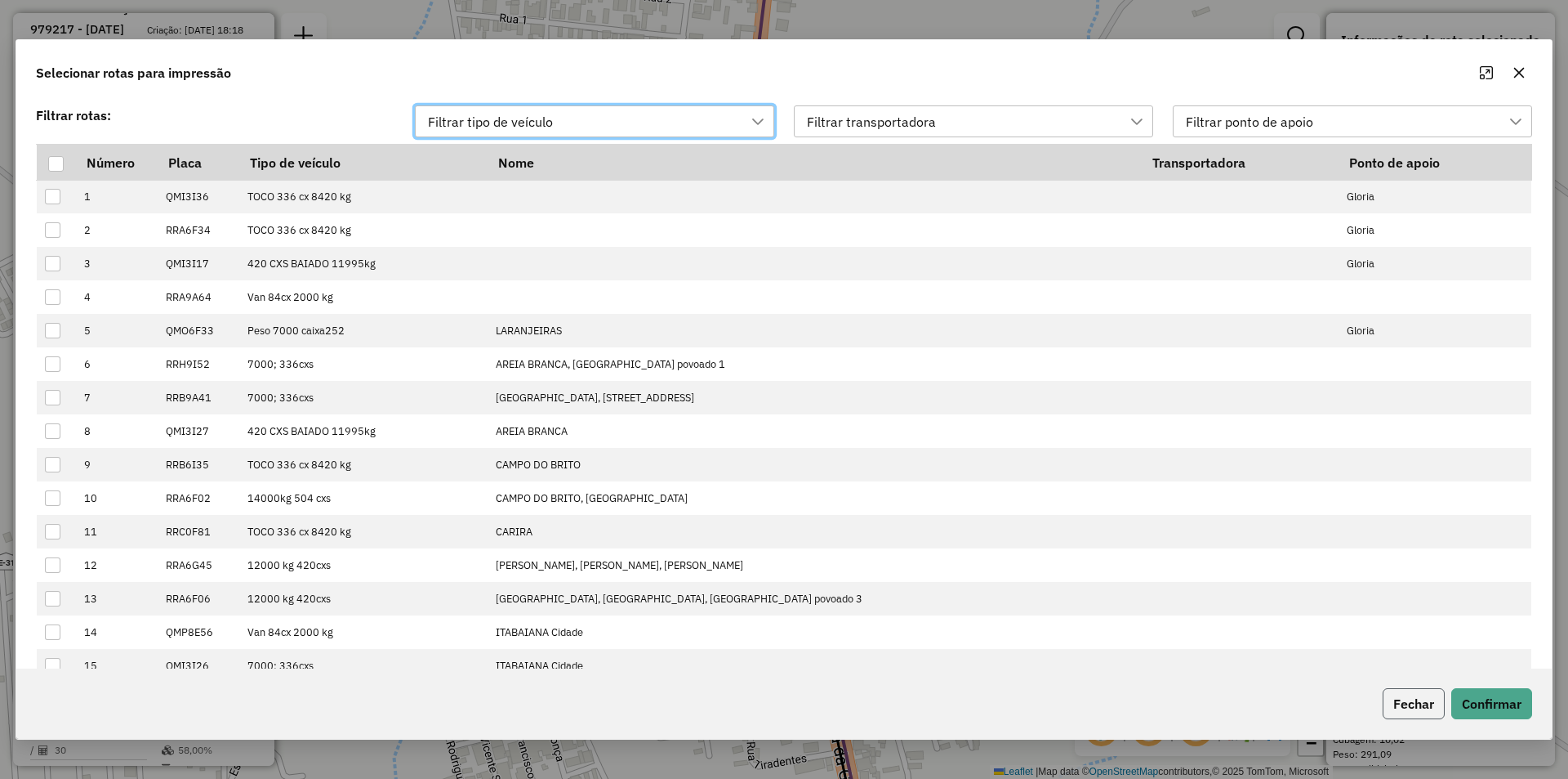
click at [1439, 702] on button "Fechar" at bounding box center [1414, 704] width 62 height 31
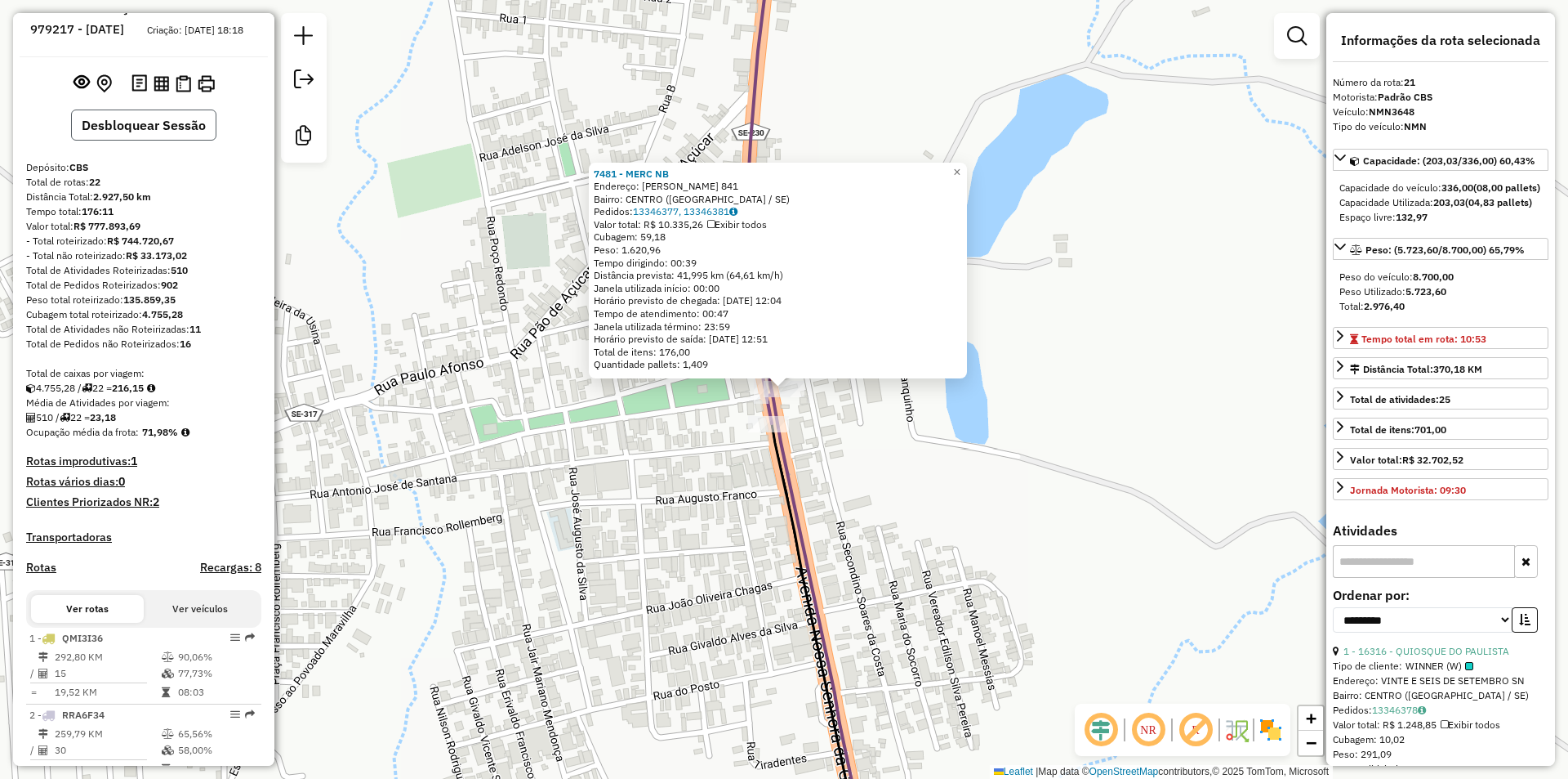
click at [175, 141] on button "Desbloquear Sessão" at bounding box center [143, 125] width 145 height 31
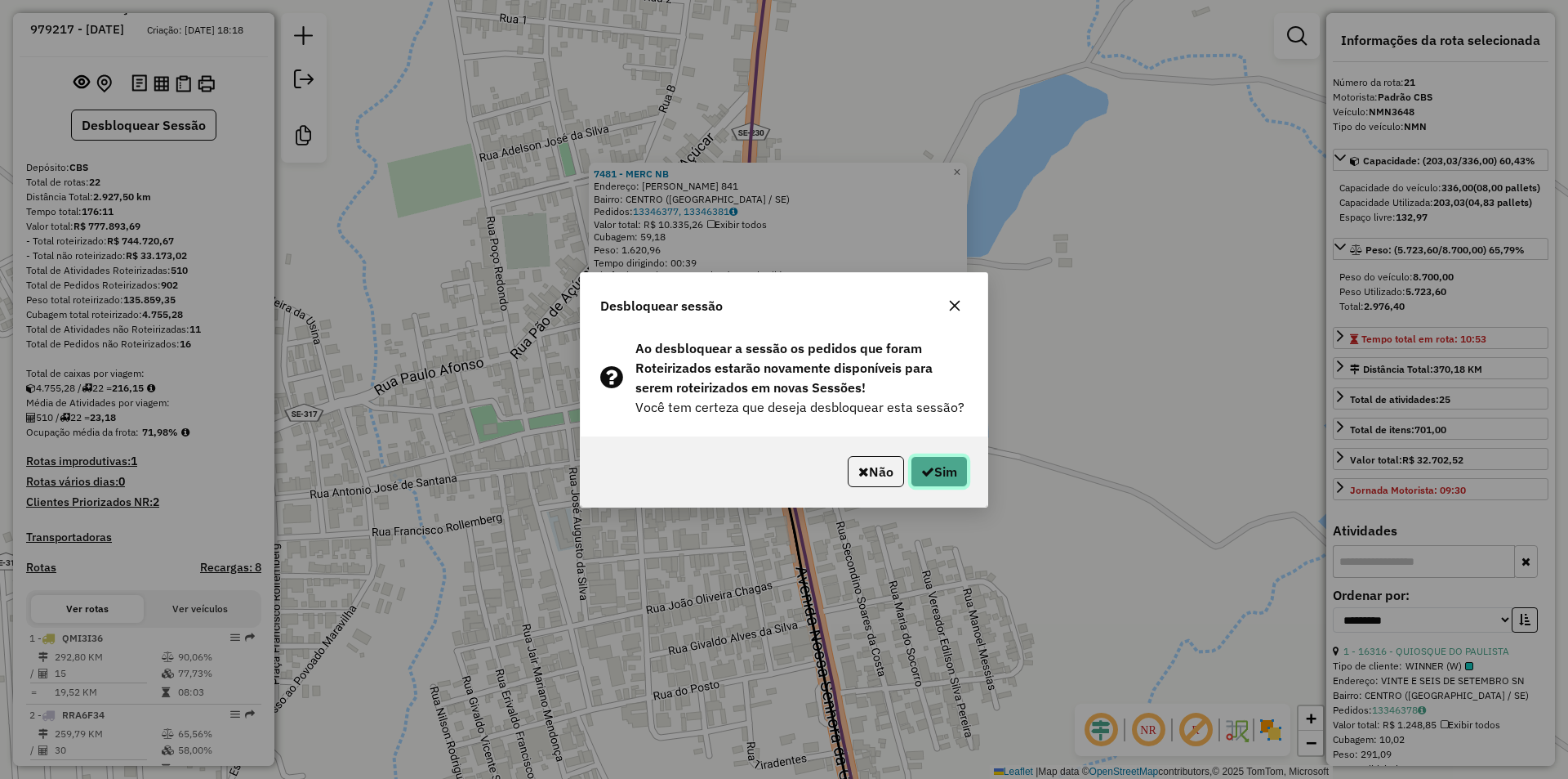
click at [928, 476] on icon "button" at bounding box center [927, 471] width 13 height 13
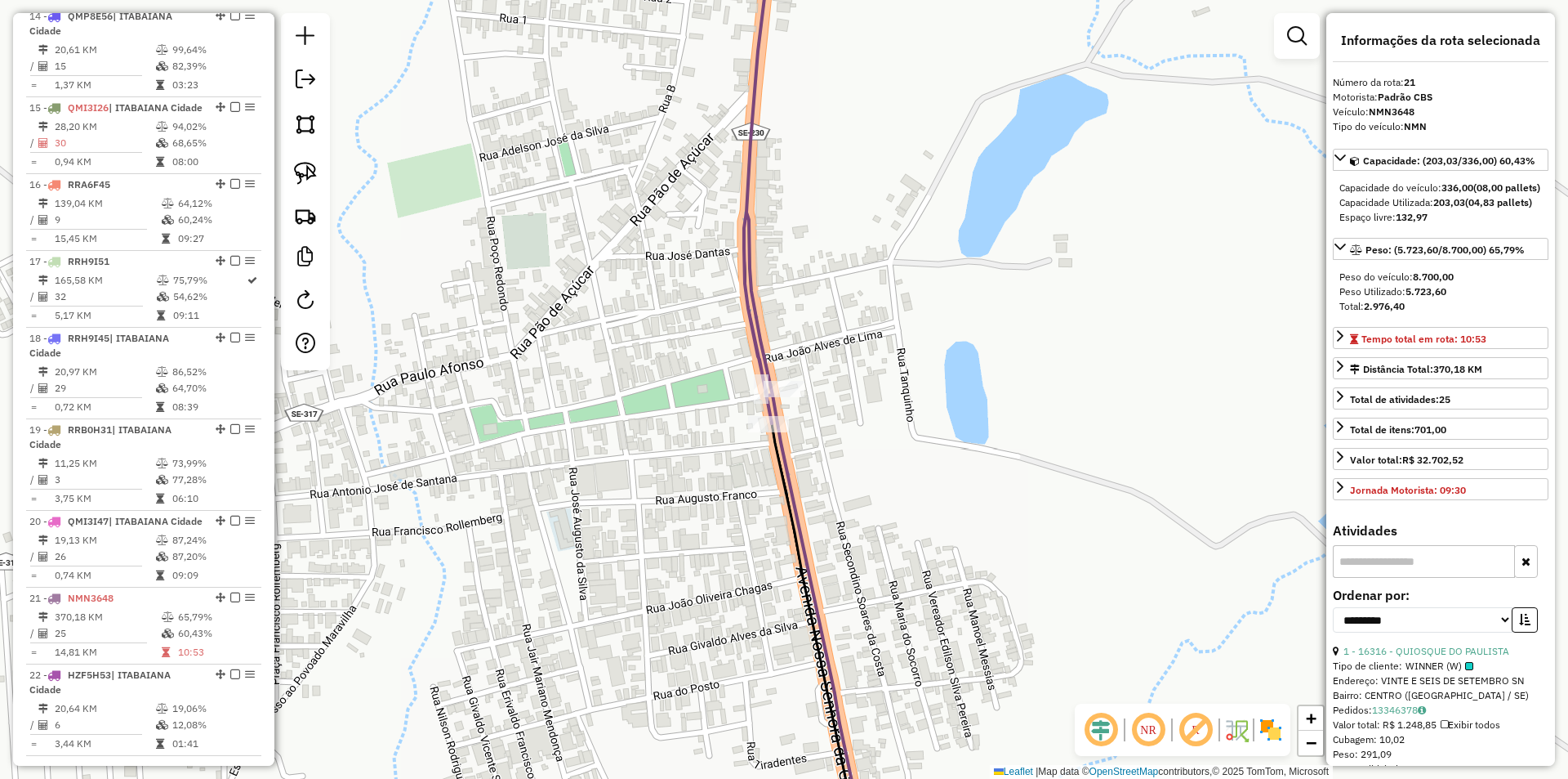
scroll to position [2103, 0]
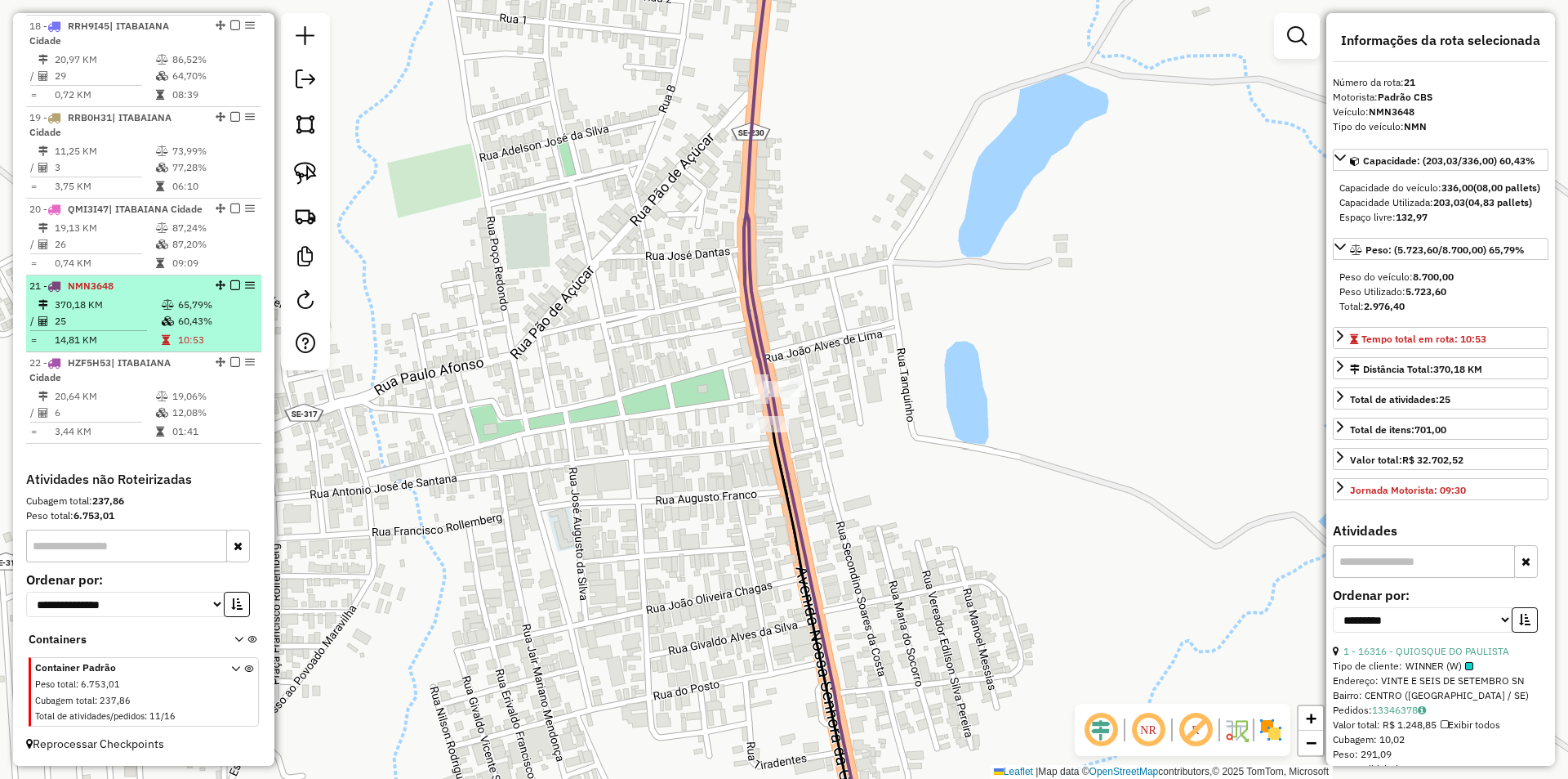
click at [182, 319] on td "60,43%" at bounding box center [216, 321] width 78 height 16
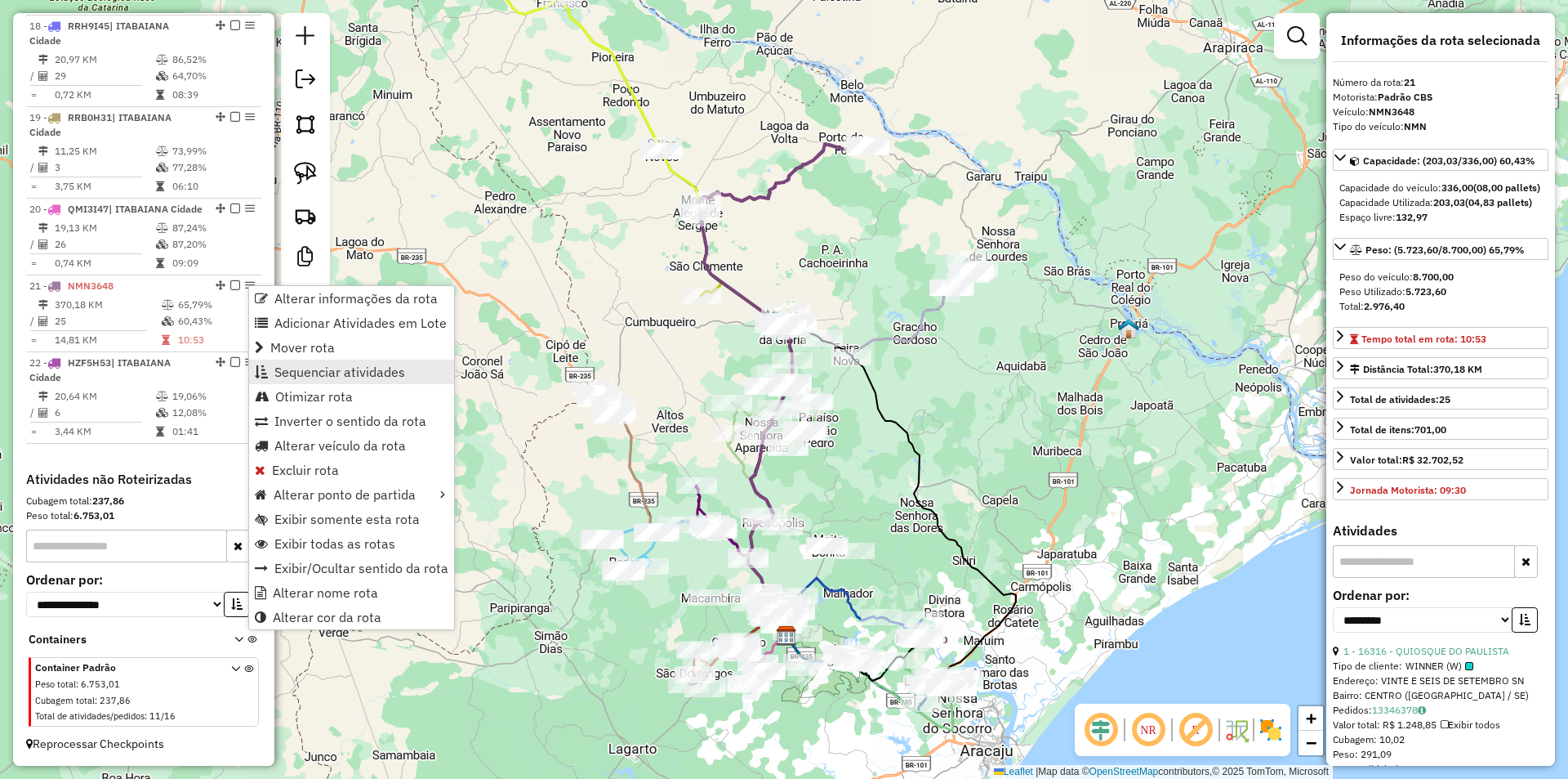
click at [346, 376] on span "Sequenciar atividades" at bounding box center [339, 371] width 131 height 13
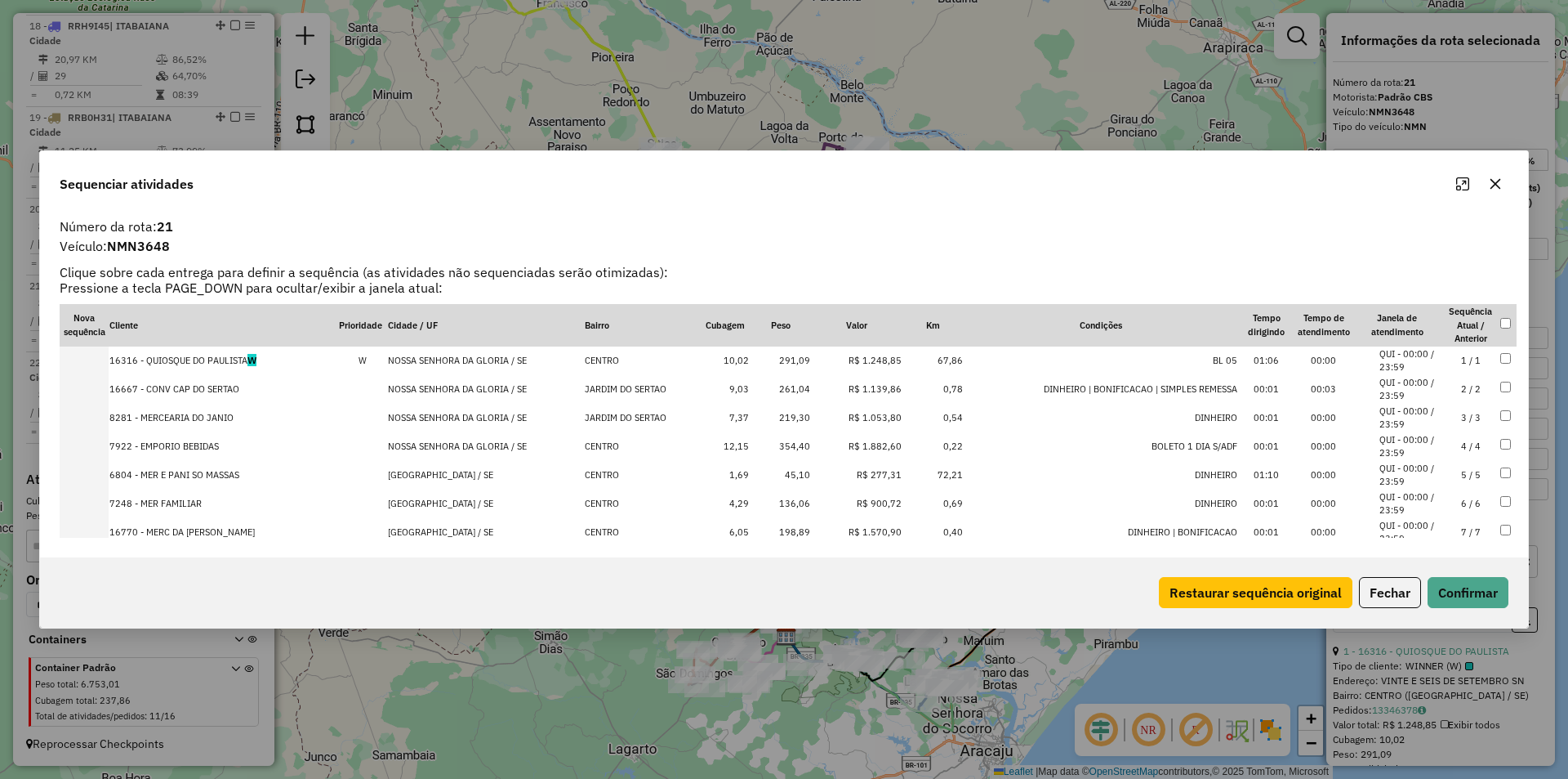
click at [465, 361] on td "NOSSA SENHORA DA GLORIA / SE" at bounding box center [486, 361] width 197 height 29
click at [468, 386] on td "NOSSA SENHORA DA GLORIA / SE" at bounding box center [486, 389] width 197 height 29
click at [458, 420] on td "NOSSA SENHORA DA GLORIA / SE" at bounding box center [486, 418] width 197 height 29
click at [448, 442] on td "NOSSA SENHORA DA GLORIA / SE" at bounding box center [486, 446] width 197 height 29
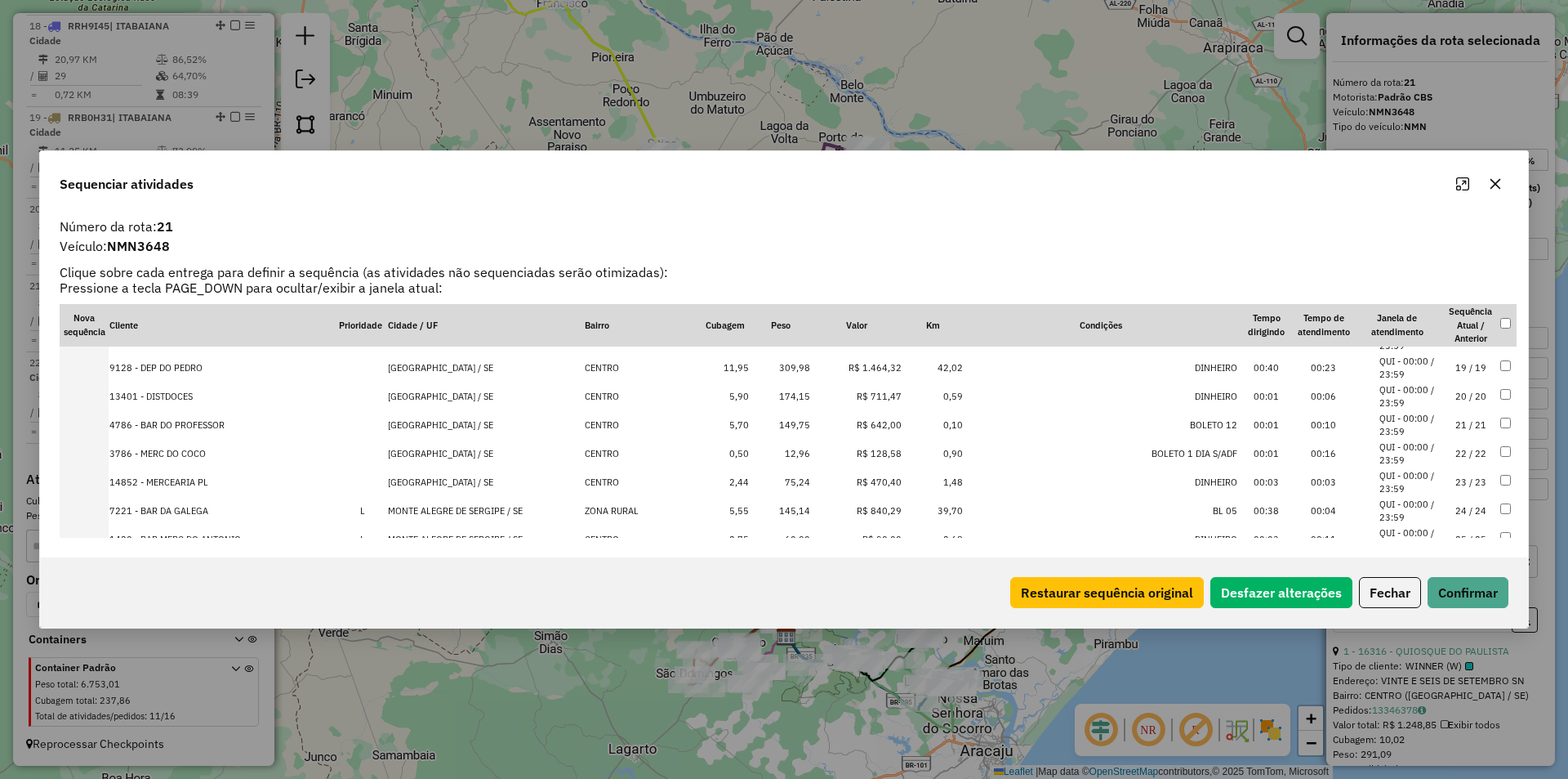
scroll to position [539, 0]
click at [432, 508] on td "MONTE ALEGRE DE SERGIPE / SE" at bounding box center [486, 508] width 197 height 29
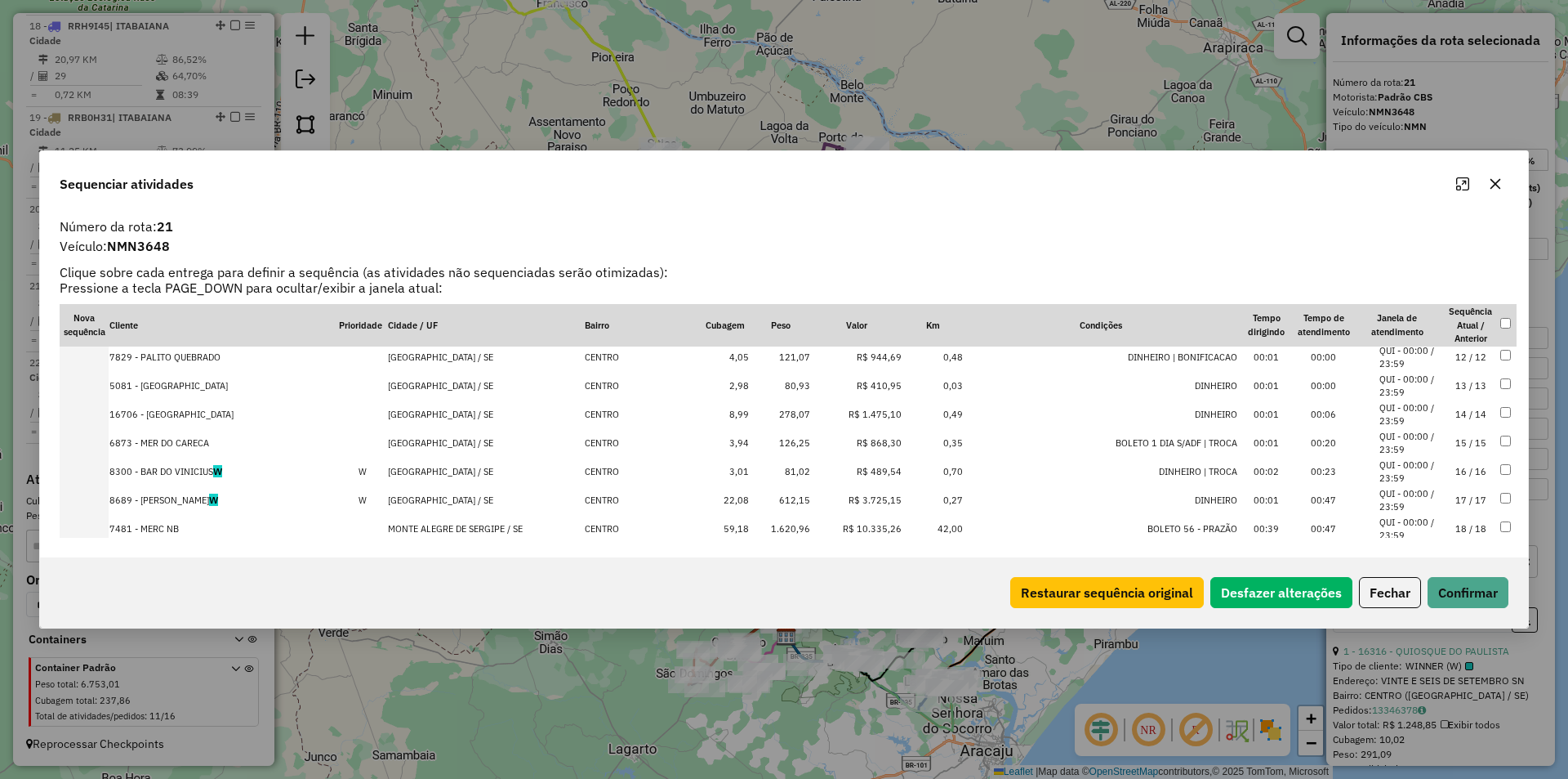
drag, startPoint x: 445, startPoint y: 525, endPoint x: 449, endPoint y: 508, distance: 17.5
click at [446, 525] on td "MONTE ALEGRE DE SERGIPE / SE" at bounding box center [486, 528] width 197 height 29
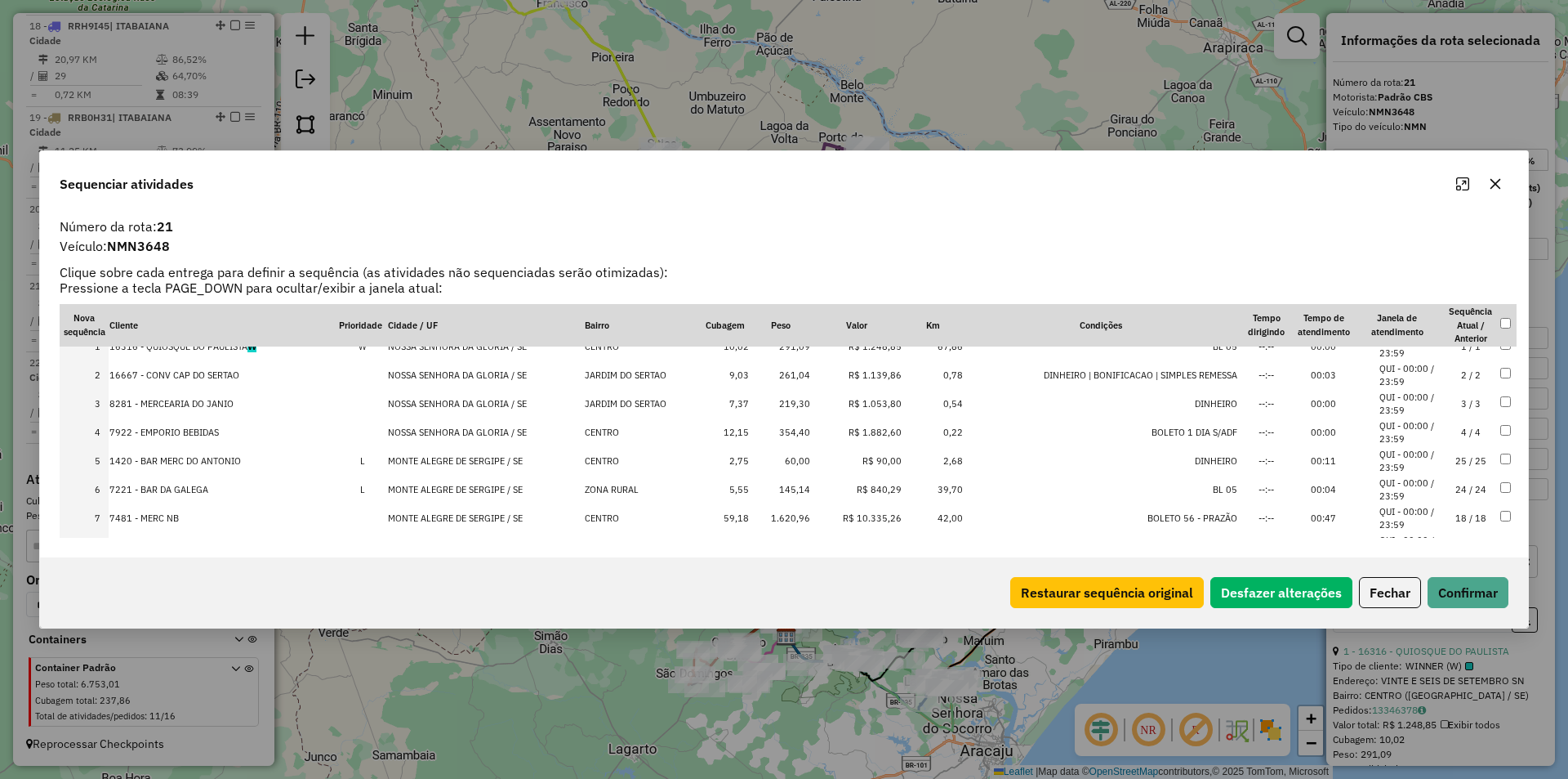
scroll to position [0, 0]
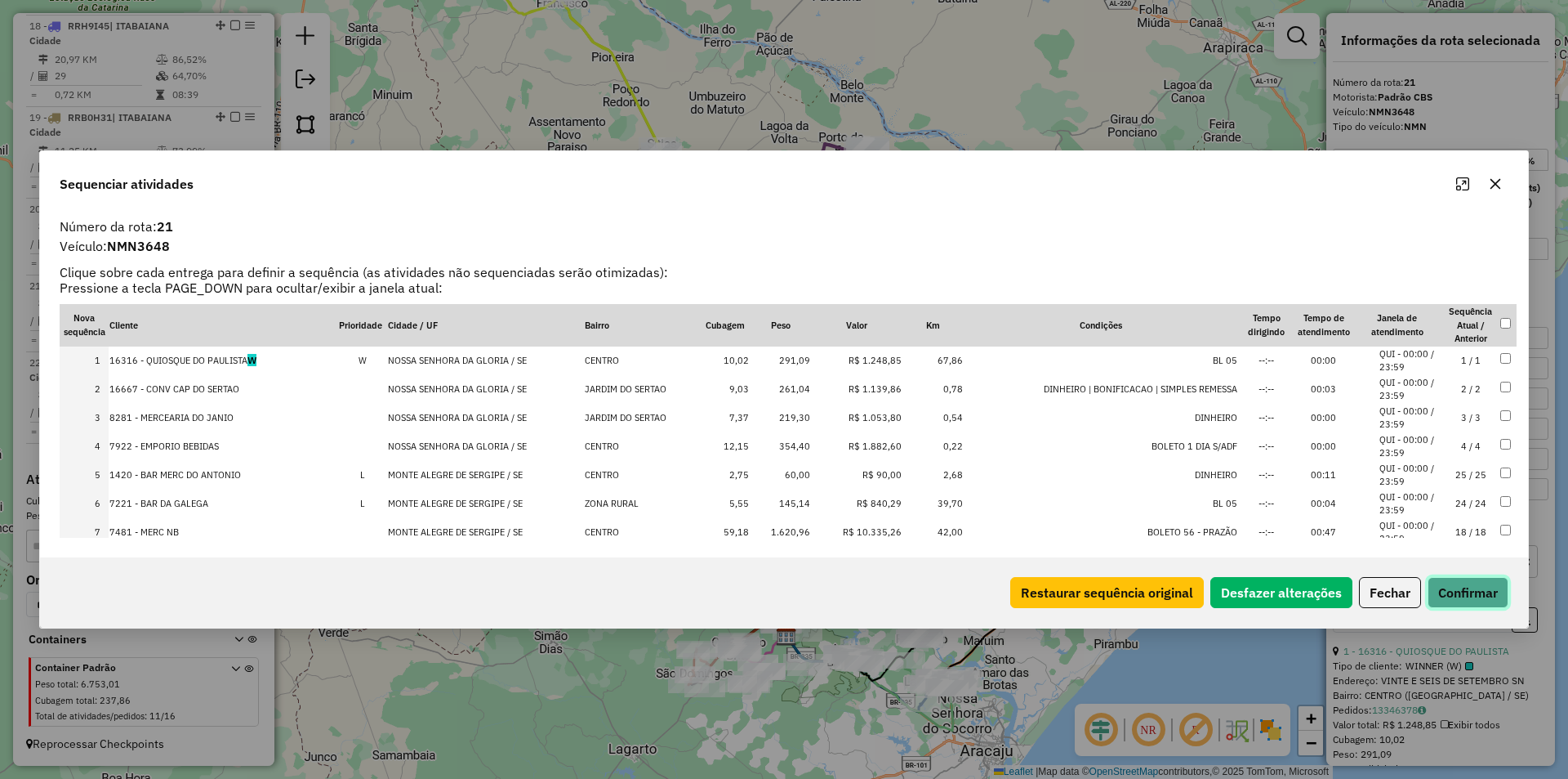
click at [1480, 588] on button "Confirmar" at bounding box center [1469, 592] width 81 height 31
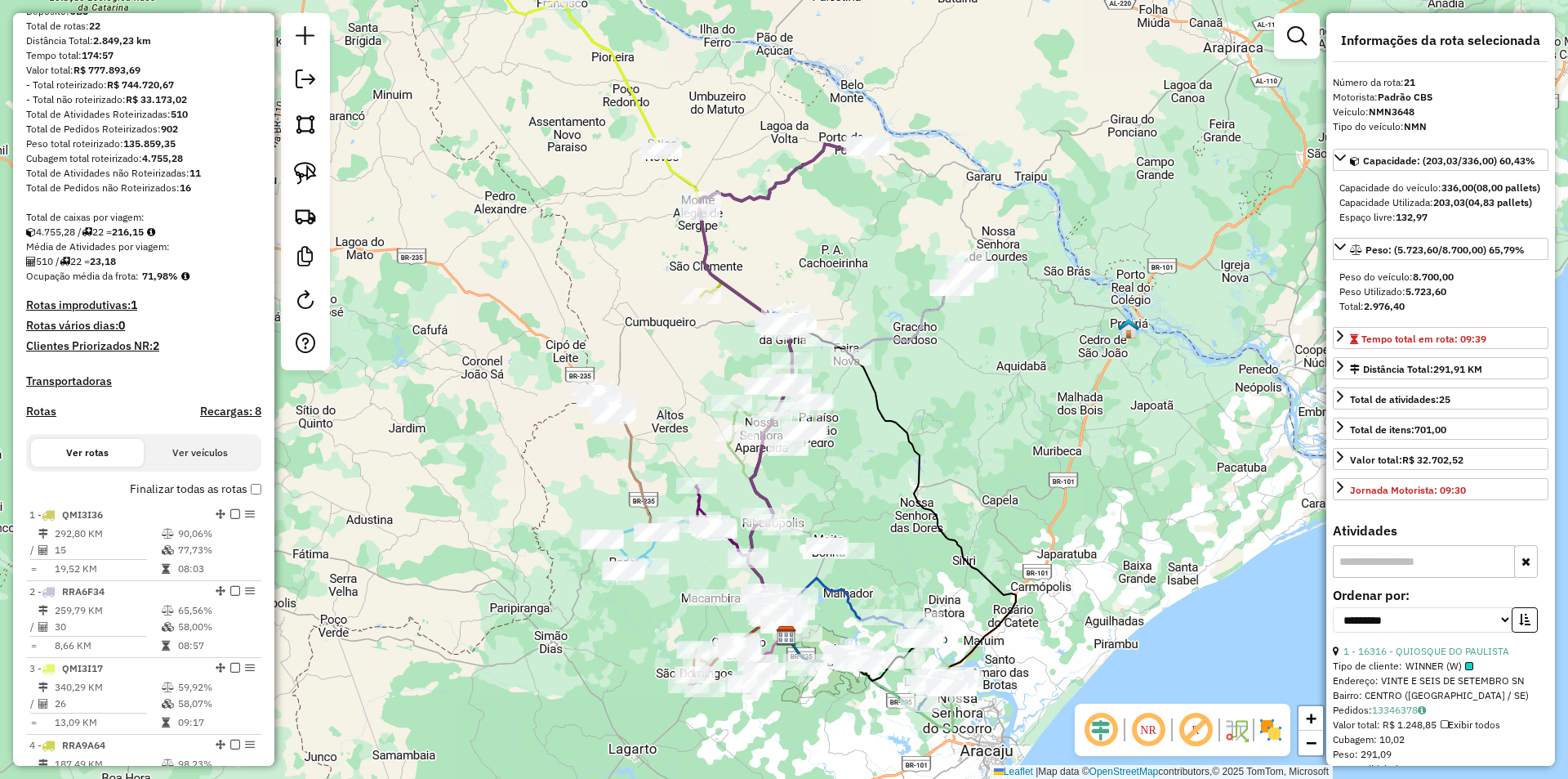
scroll to position [142, 0]
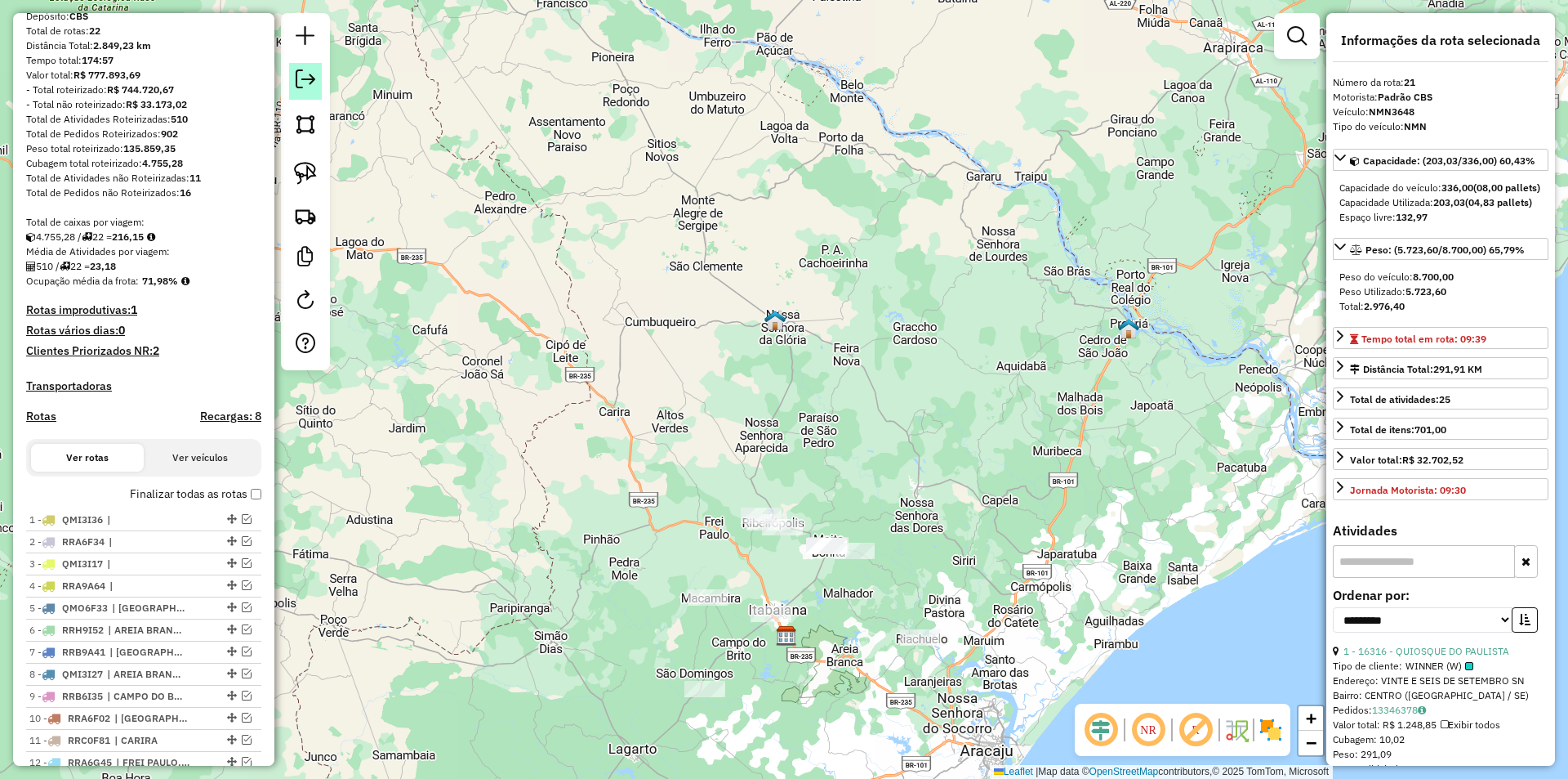
click at [318, 73] on link at bounding box center [306, 81] width 33 height 37
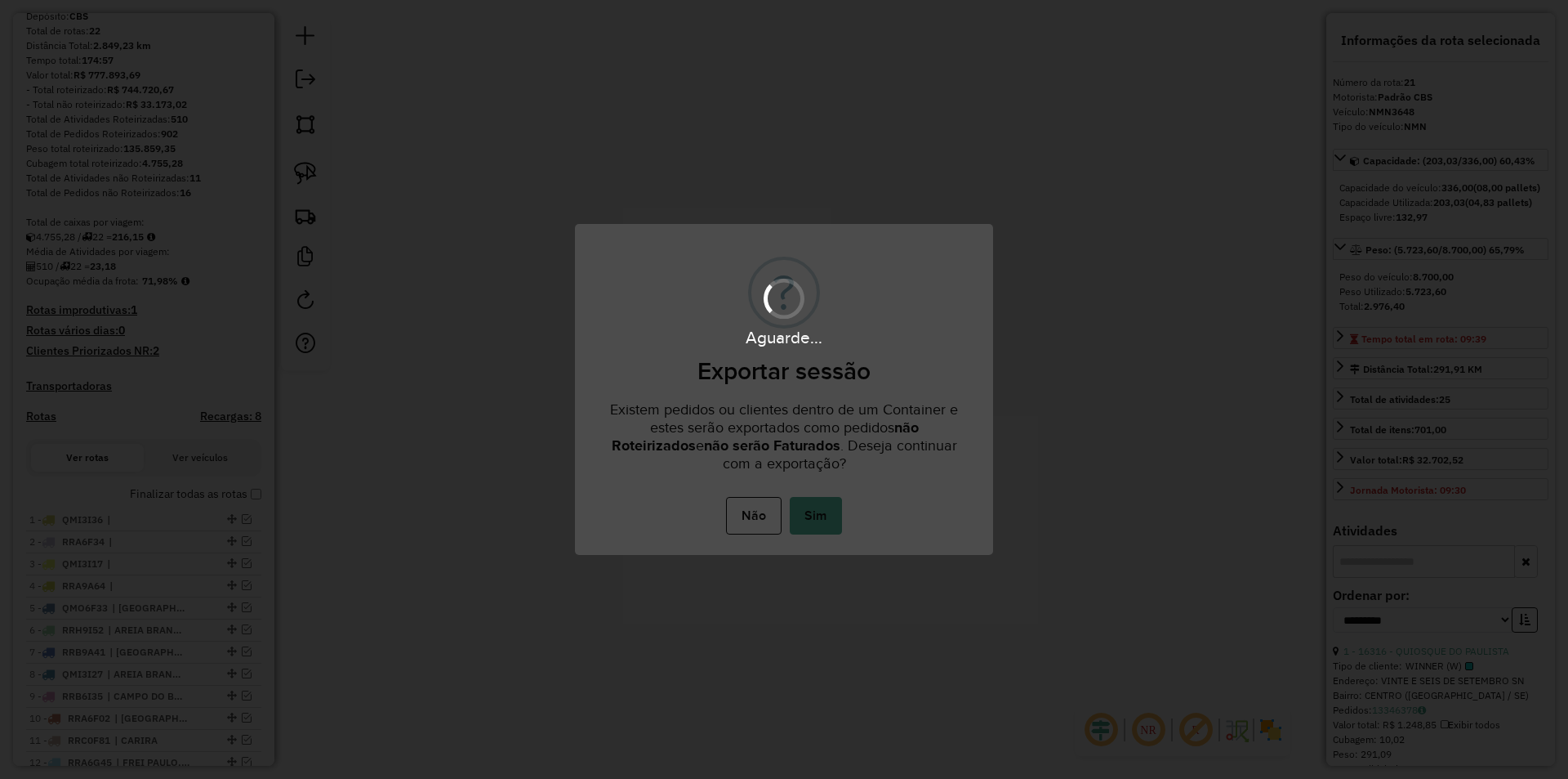
click at [828, 524] on button "Sim" at bounding box center [816, 515] width 52 height 37
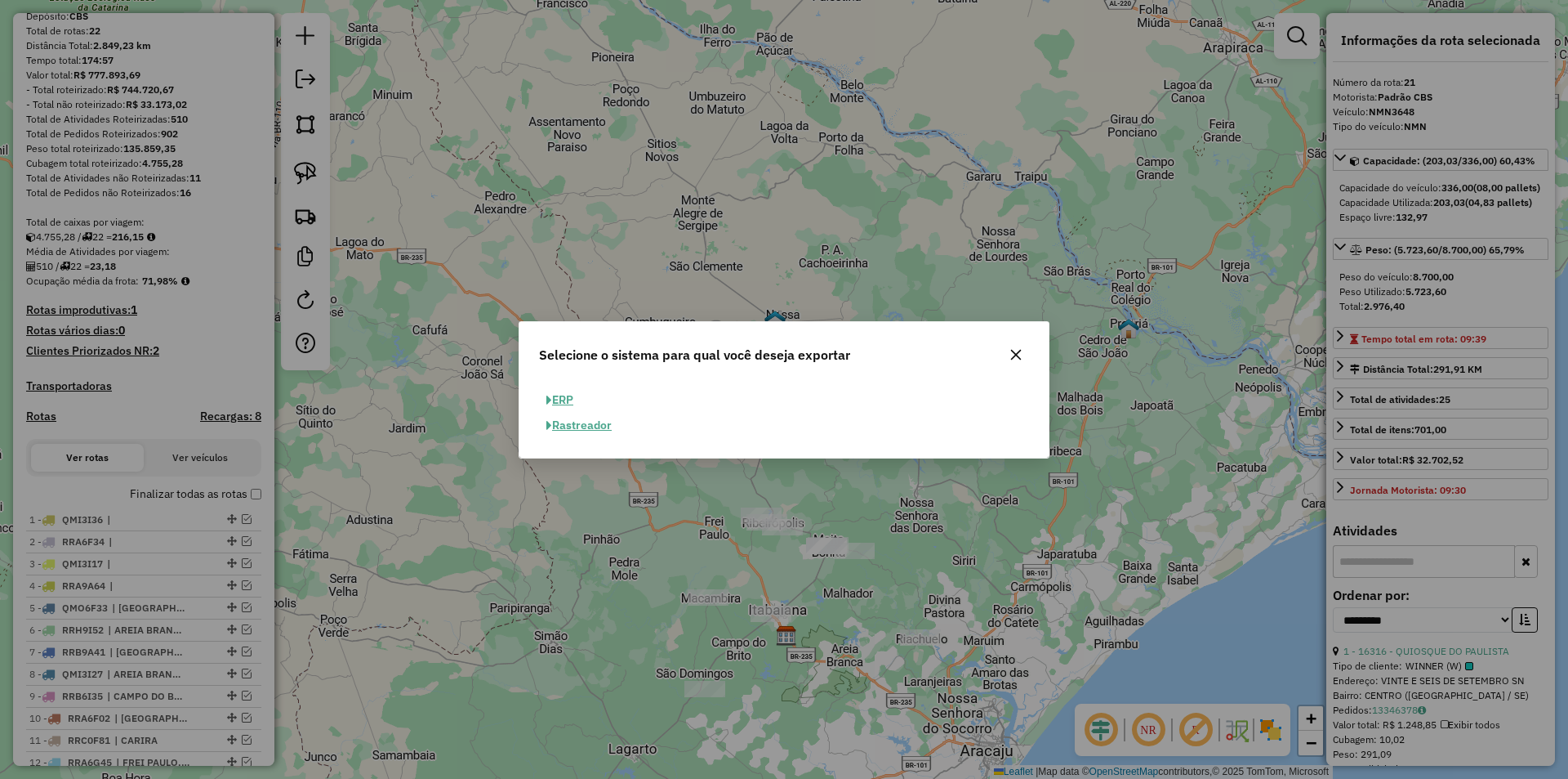
click at [548, 394] on span "button" at bounding box center [549, 399] width 6 height 11
select select "**"
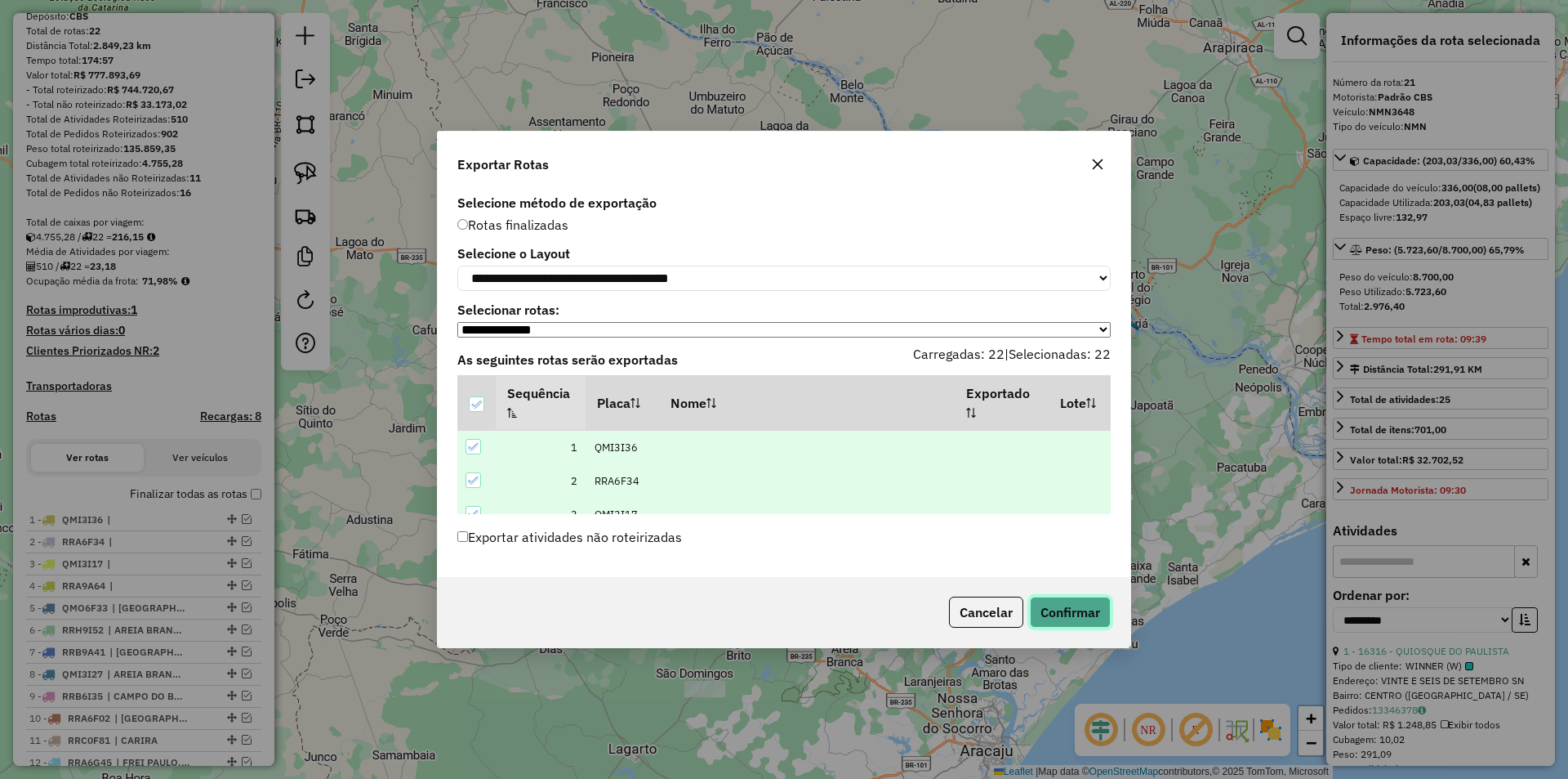
click at [1098, 616] on button "Confirmar" at bounding box center [1071, 612] width 81 height 31
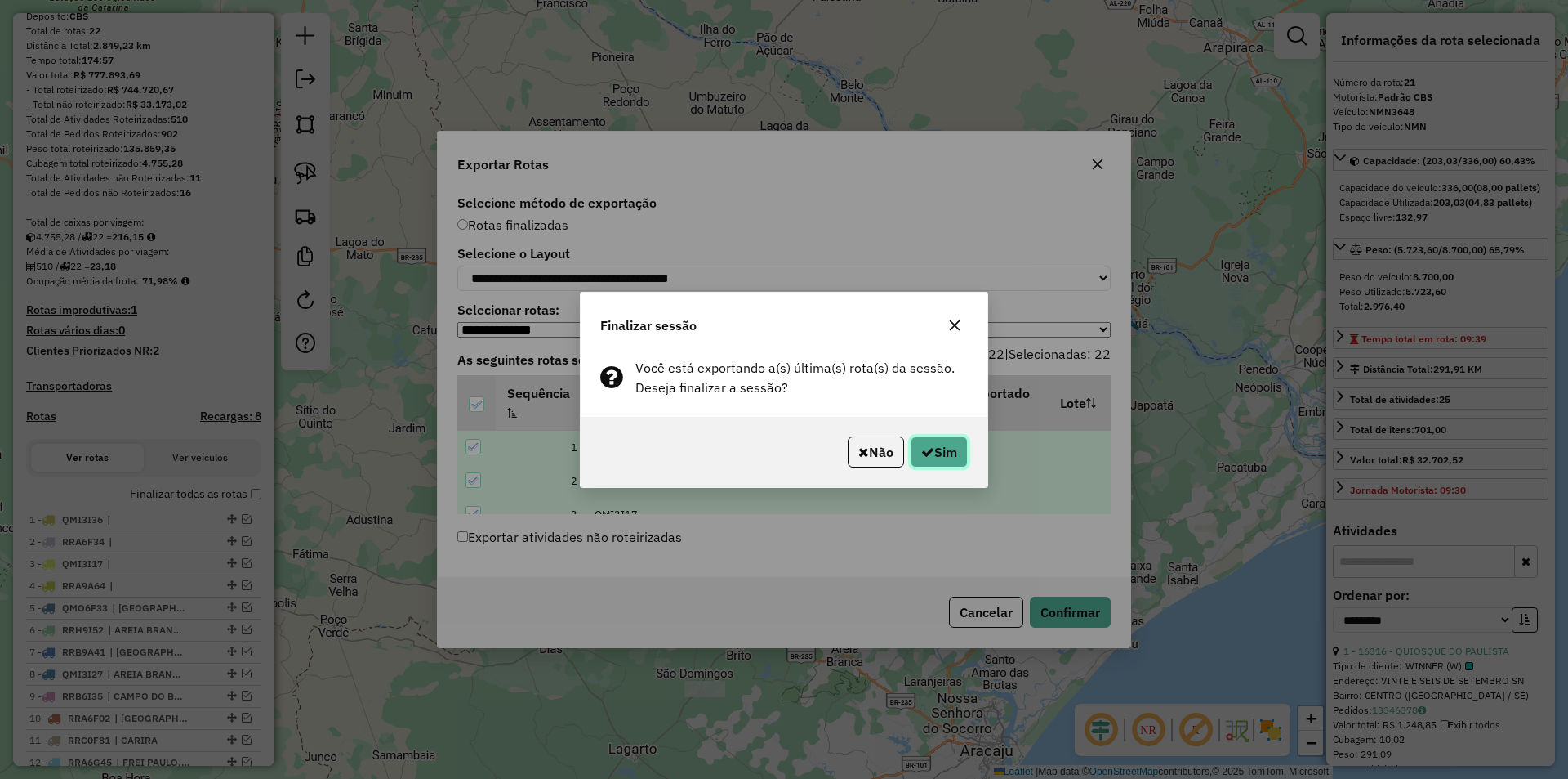
click at [958, 463] on button "Sim" at bounding box center [940, 452] width 57 height 31
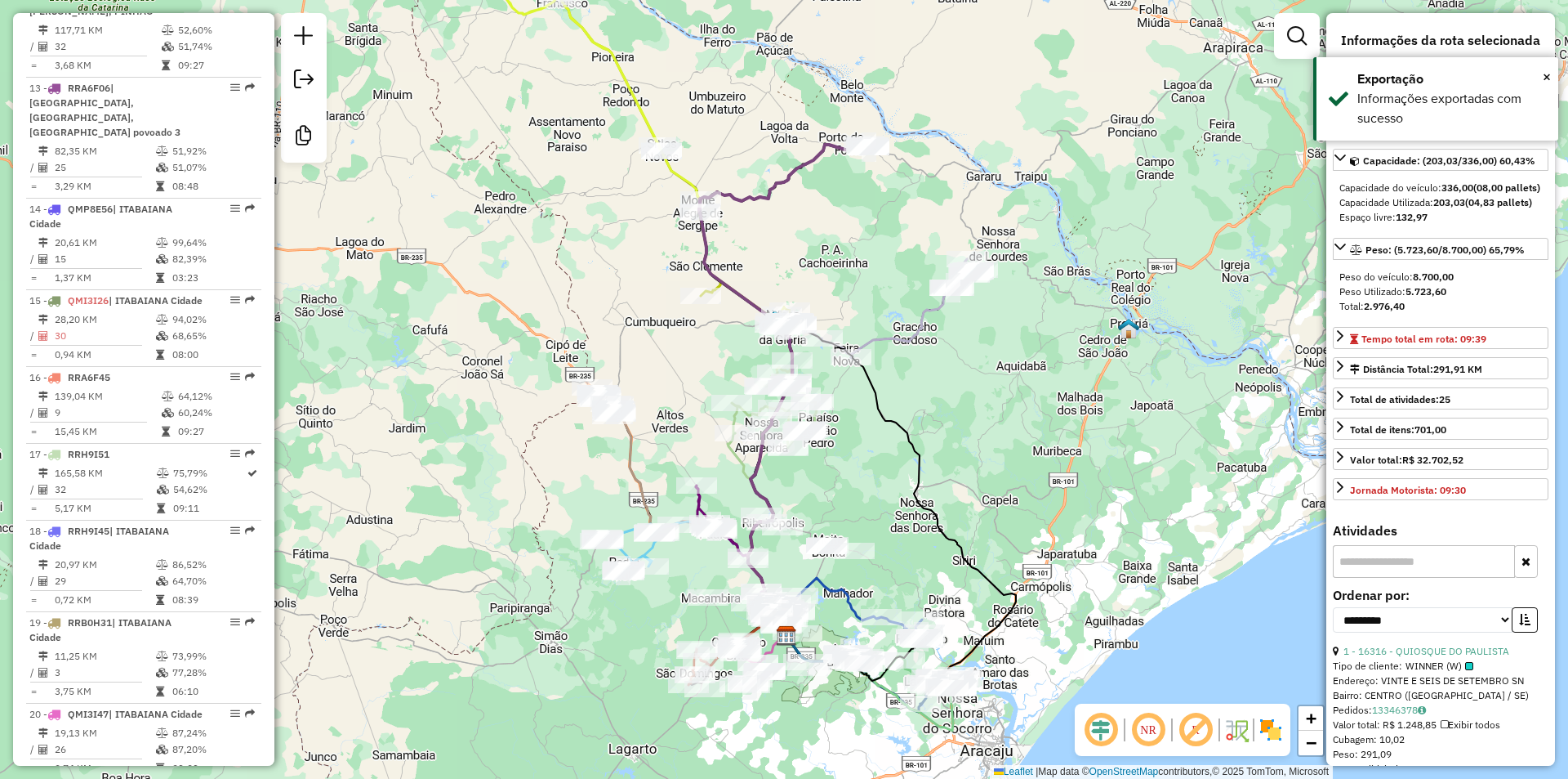
scroll to position [2078, 0]
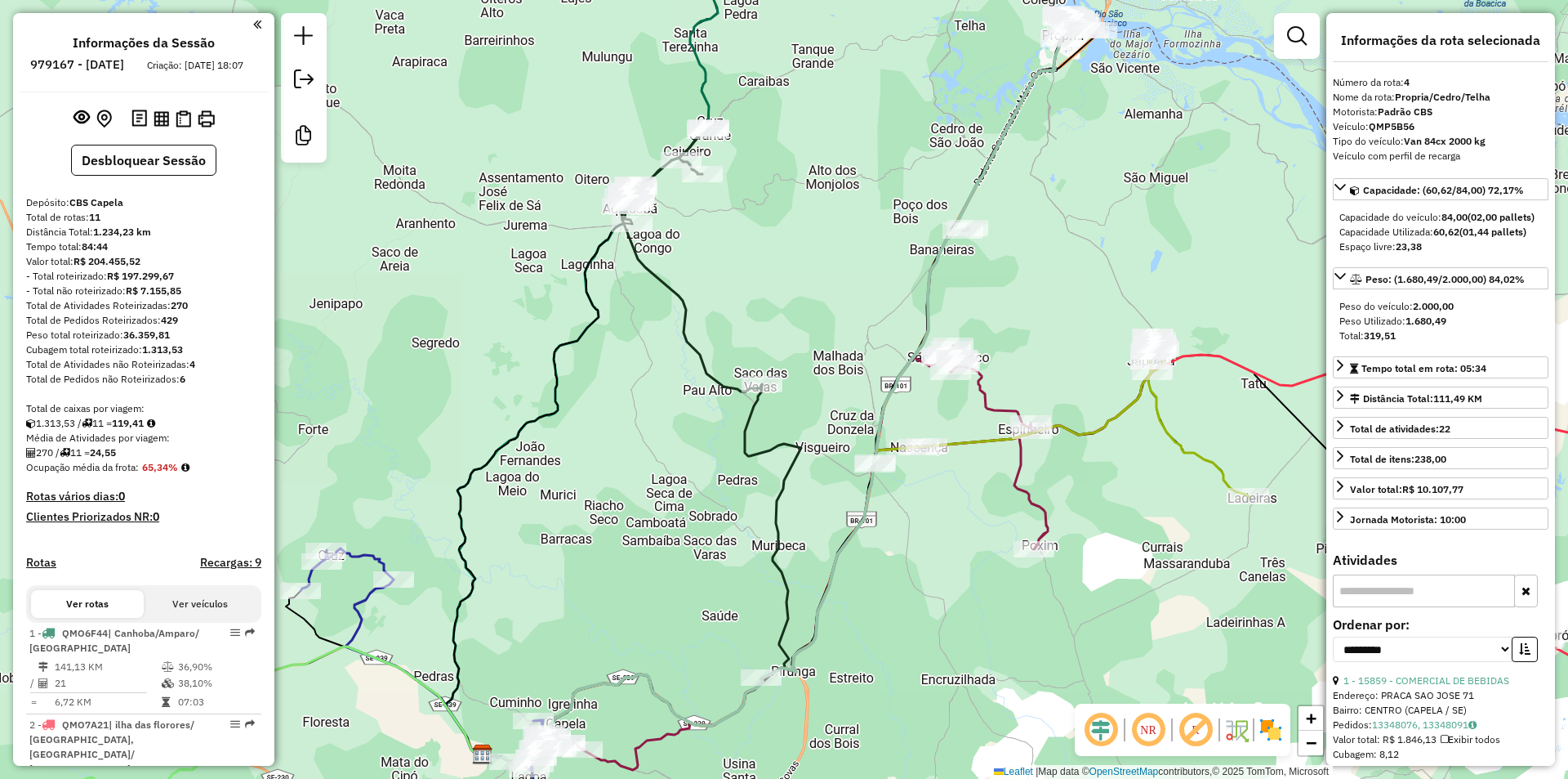
select select "**********"
